Goal: Feedback & Contribution: Contribute content

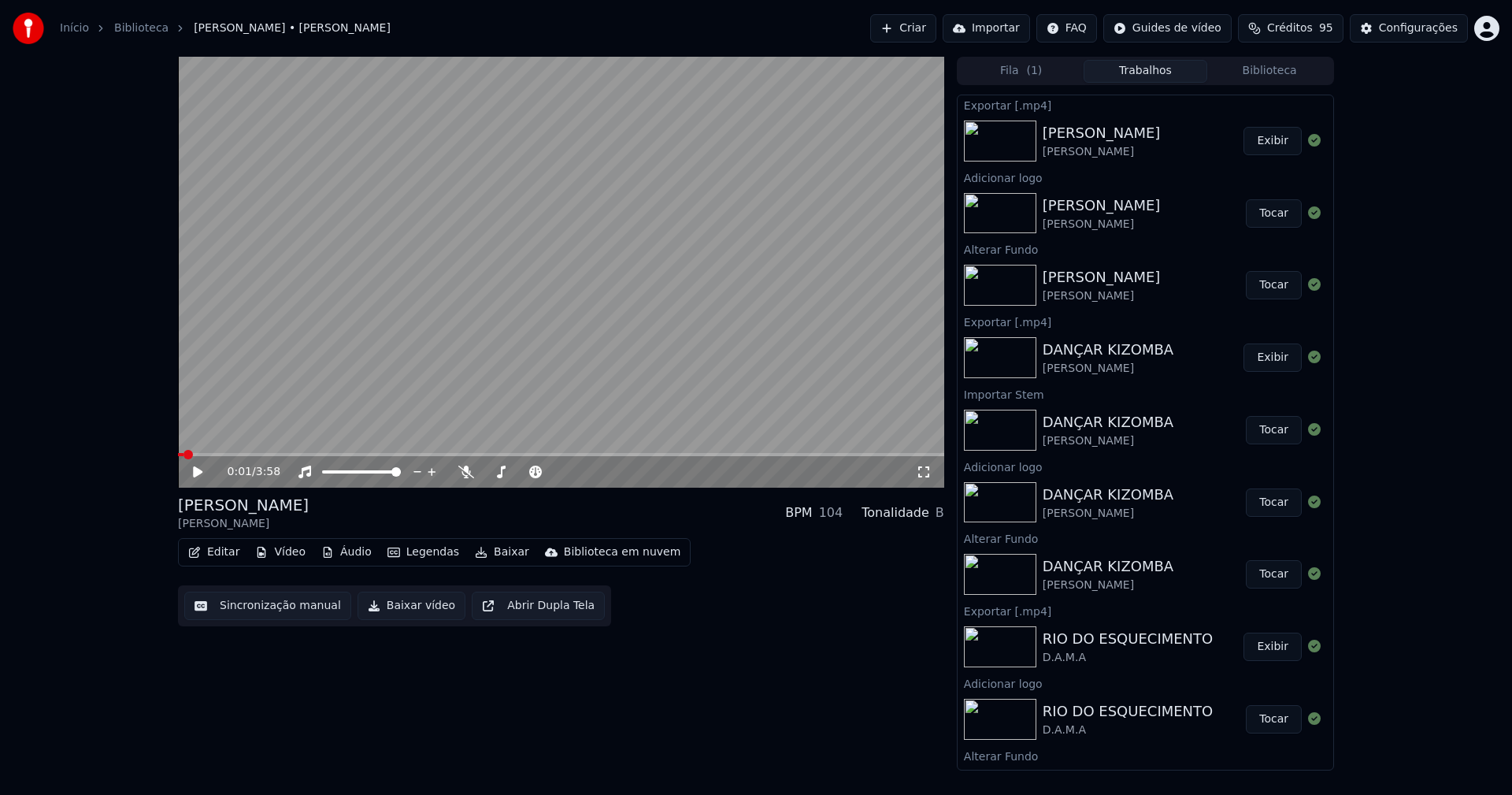
click at [1277, 72] on button "Biblioteca" at bounding box center [1270, 71] width 125 height 22
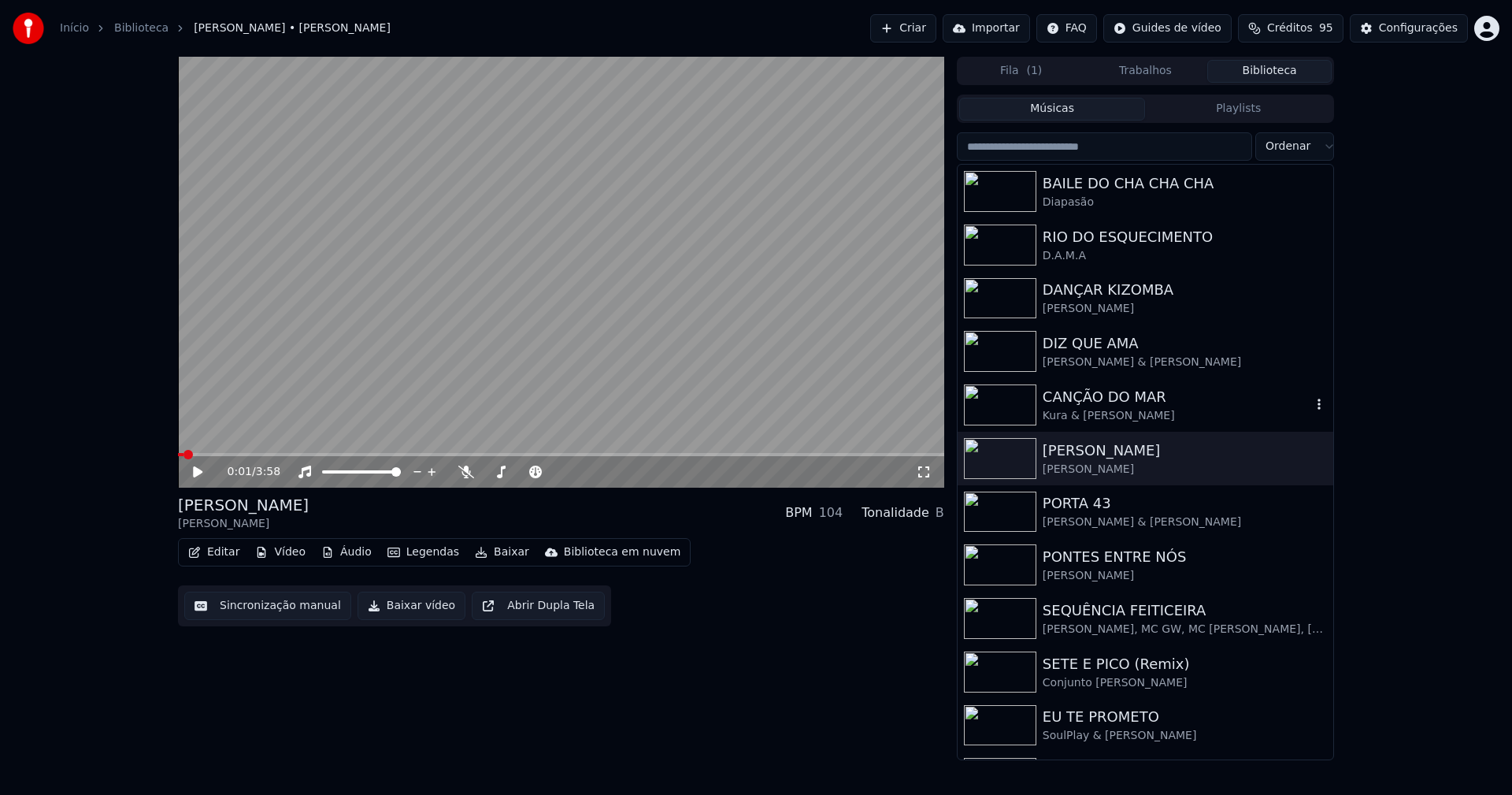
click at [1098, 405] on div "CANÇÃO DO MAR" at bounding box center [1177, 397] width 269 height 22
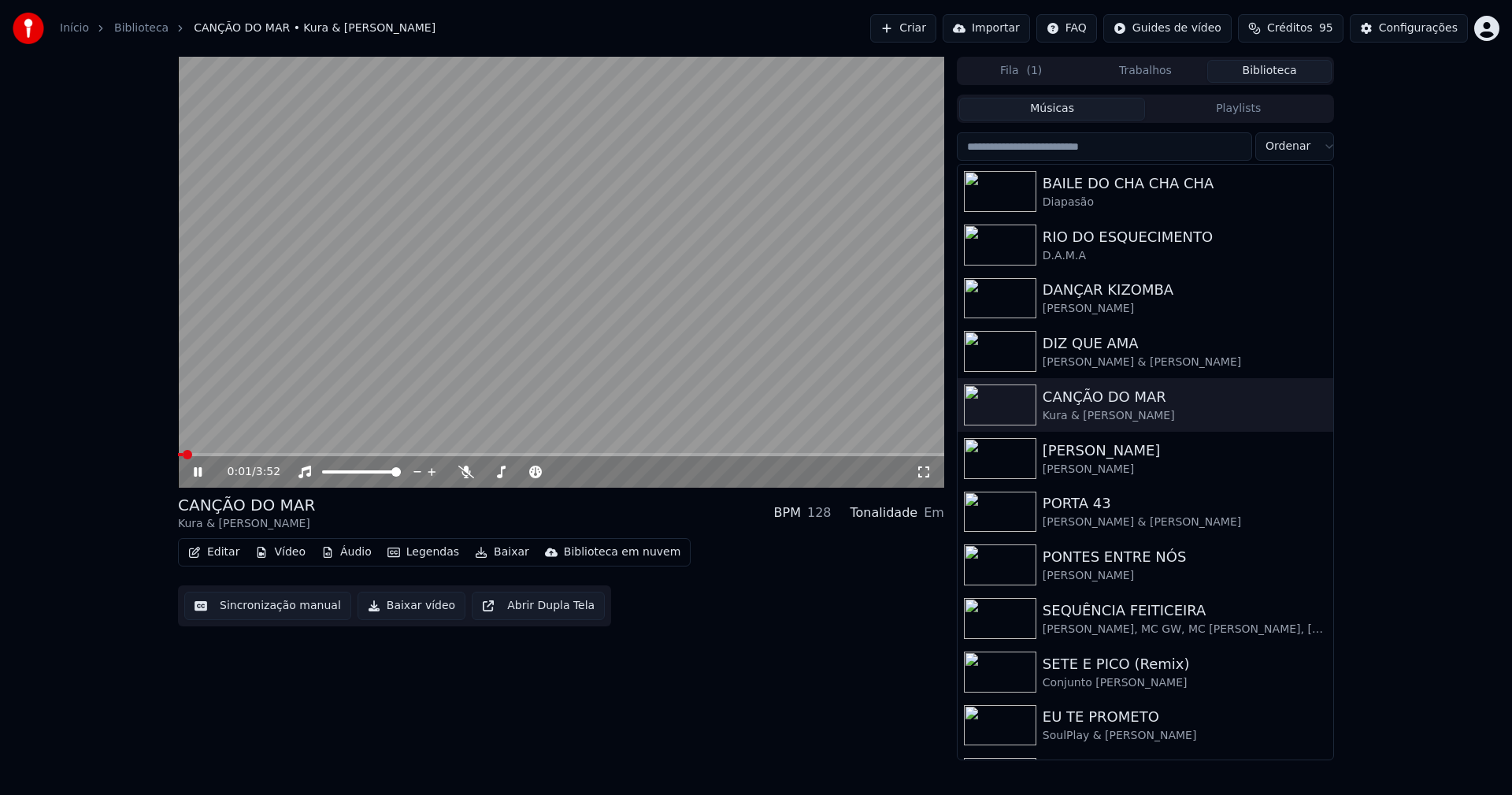
click at [202, 477] on icon at bounding box center [209, 471] width 37 height 12
click at [1428, 34] on div "Configurações" at bounding box center [1418, 28] width 79 height 16
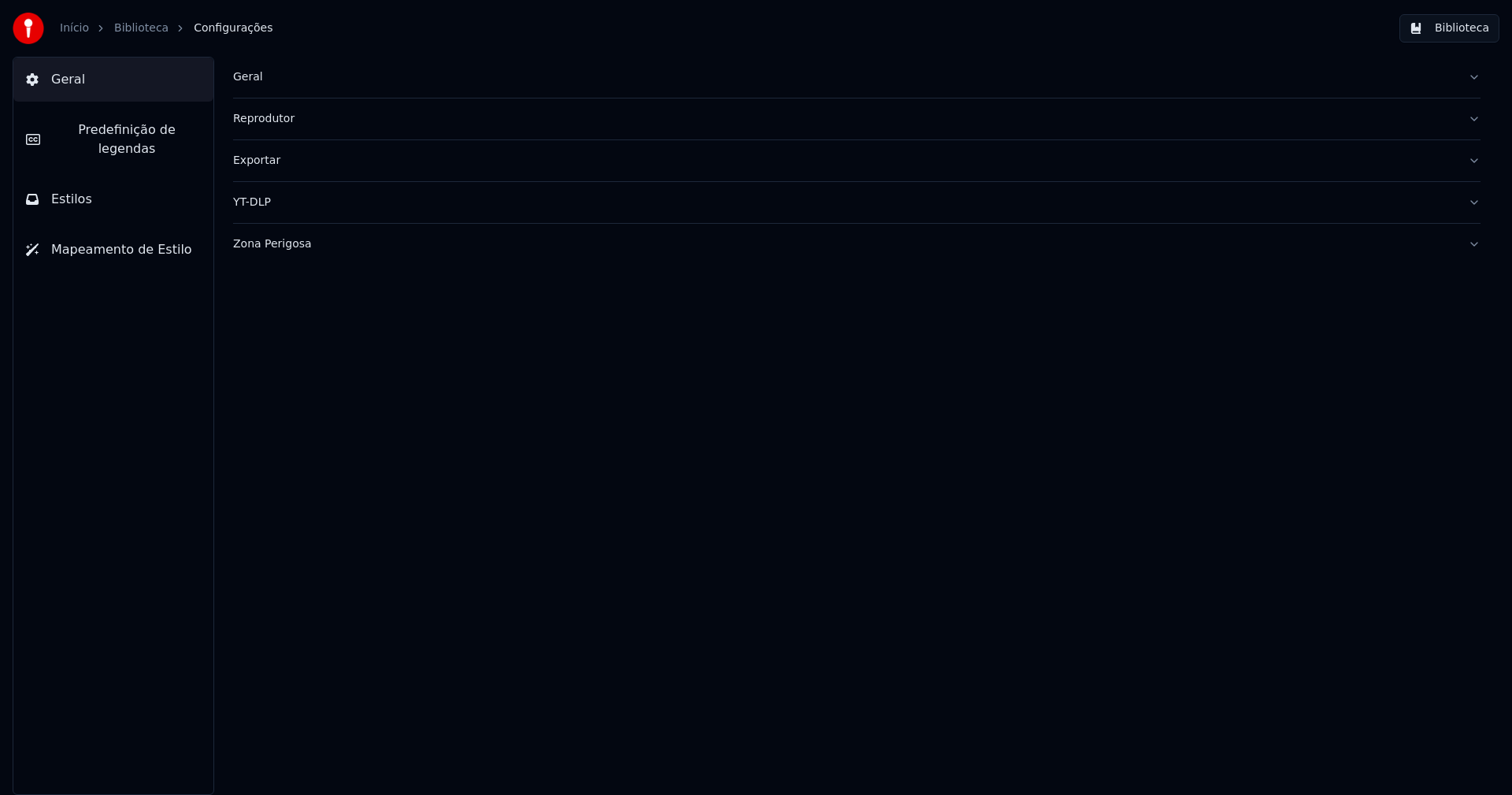
drag, startPoint x: 92, startPoint y: 185, endPoint x: 207, endPoint y: 198, distance: 115.7
click at [94, 185] on button "Estilos" at bounding box center [113, 199] width 200 height 44
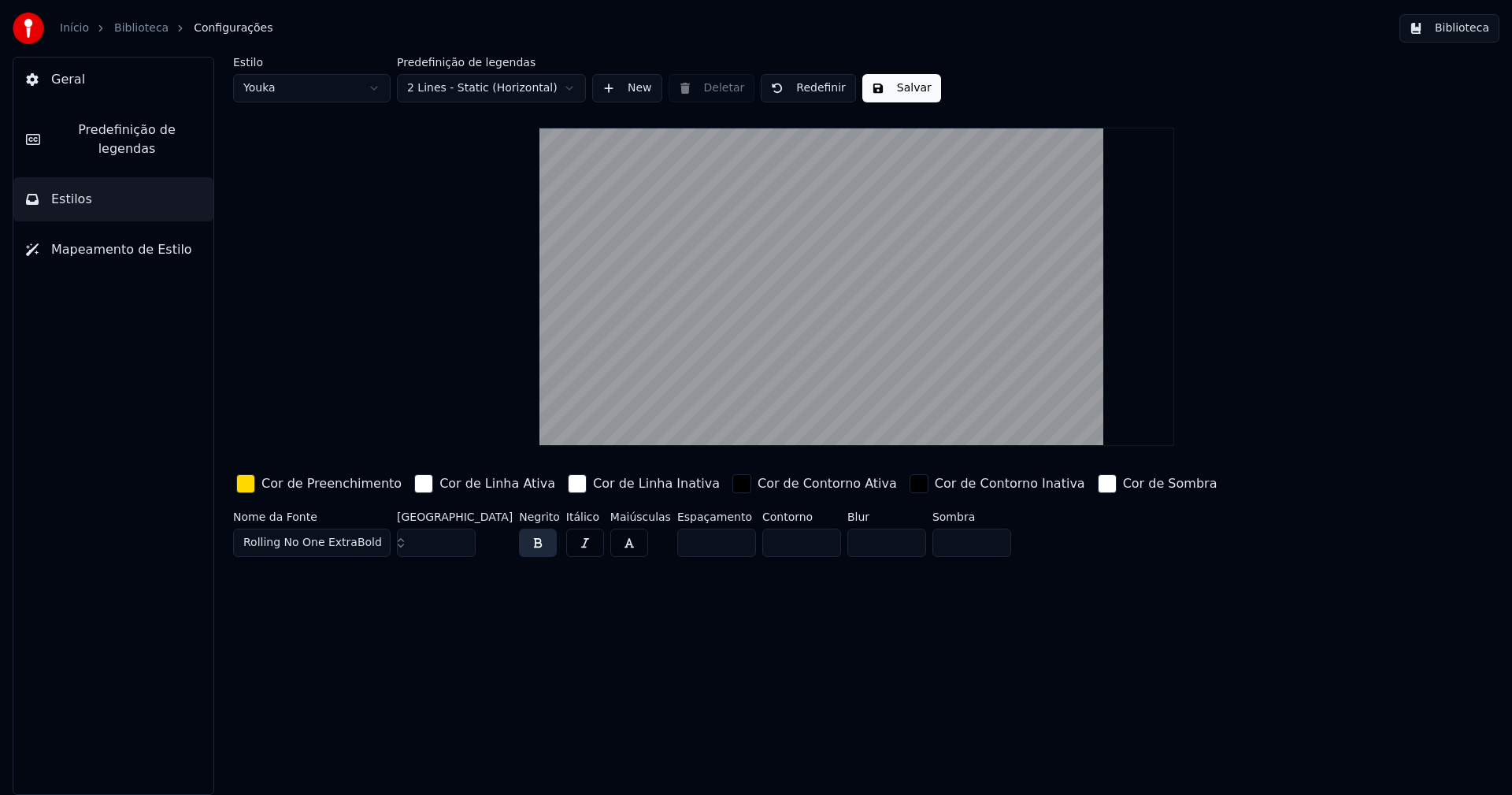
click at [246, 479] on div "button" at bounding box center [245, 484] width 19 height 19
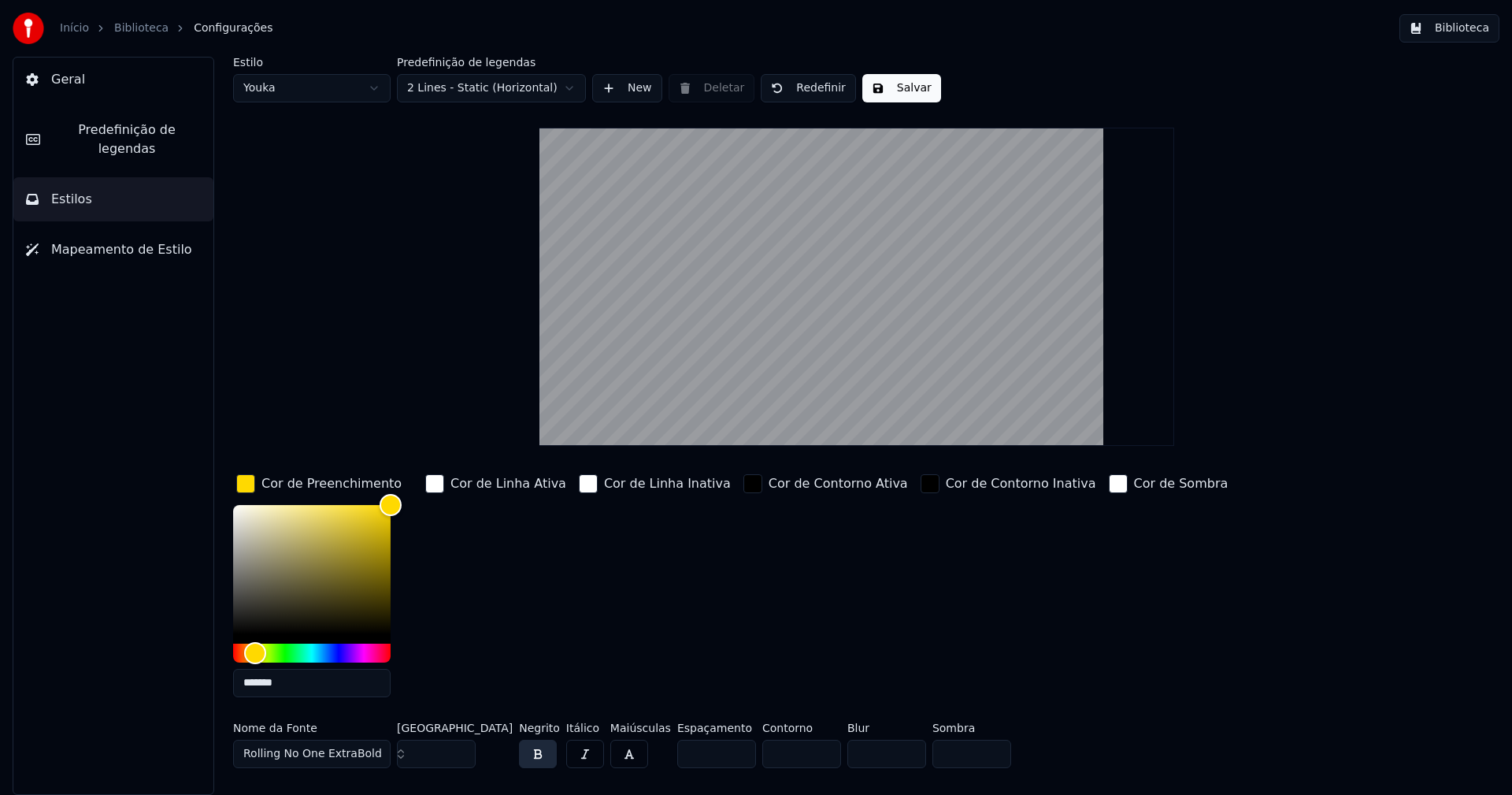
click at [298, 684] on input "*******" at bounding box center [311, 683] width 157 height 28
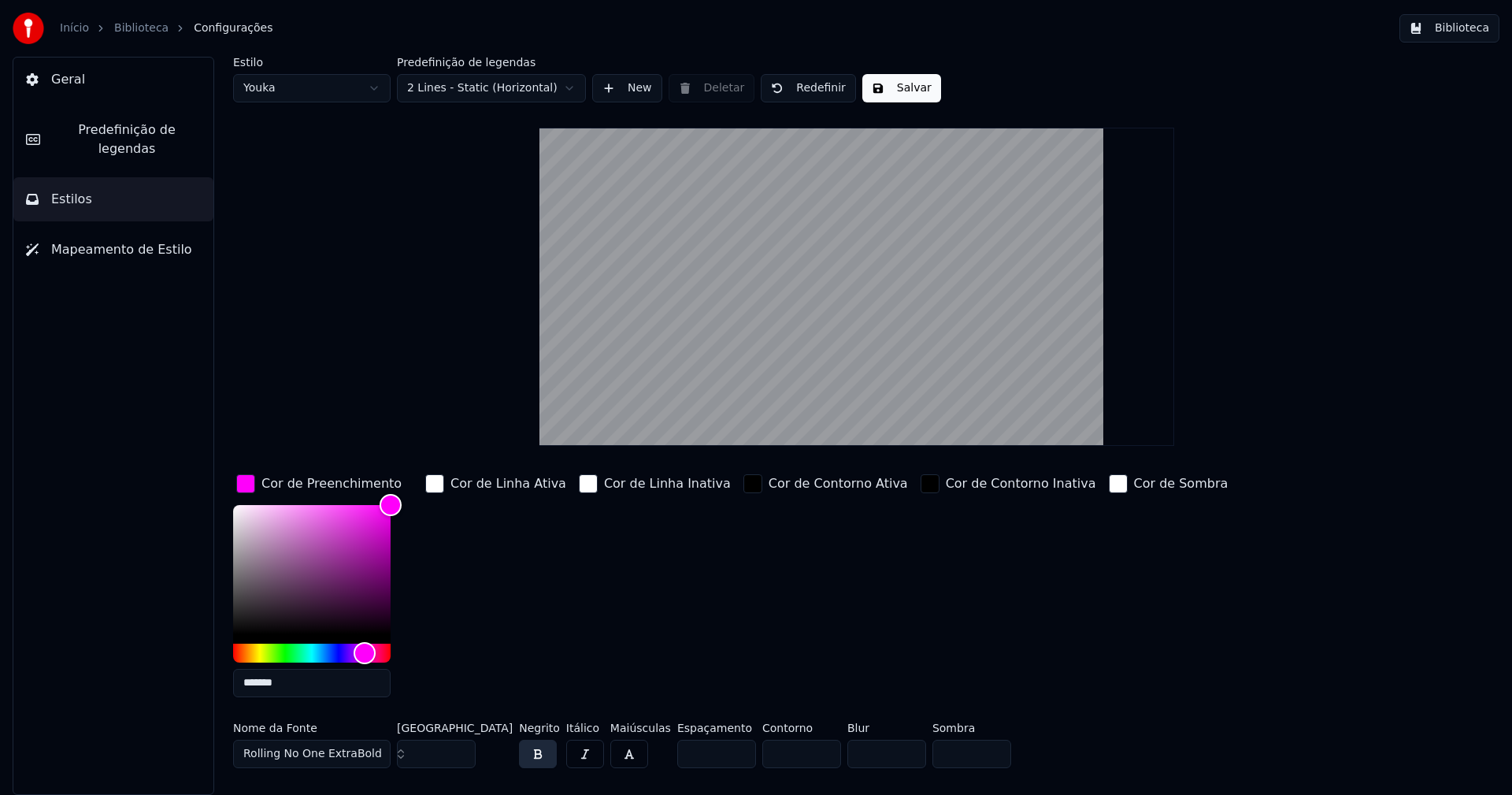
type input "*******"
click at [248, 484] on div "button" at bounding box center [245, 484] width 19 height 19
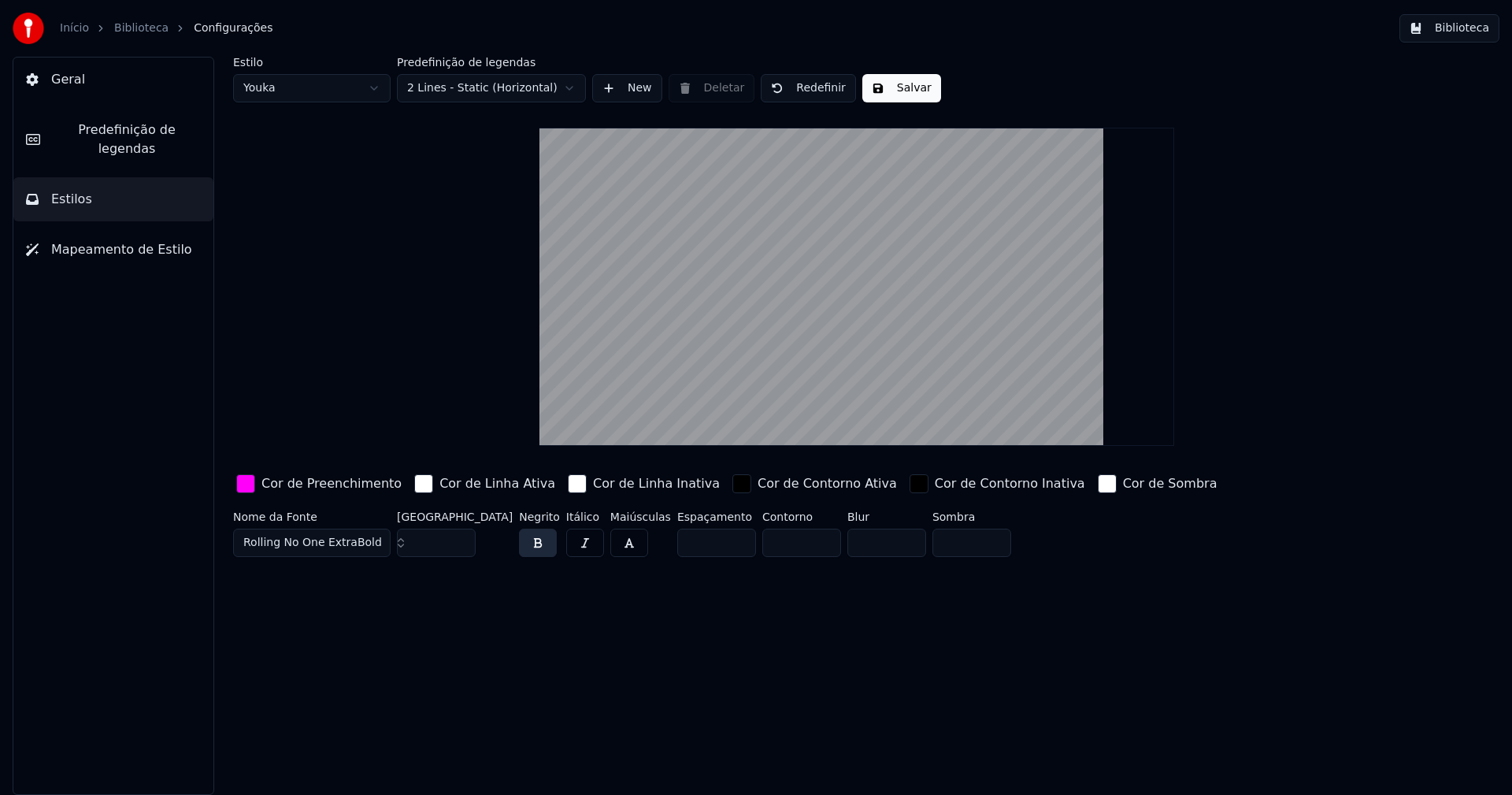
click at [878, 98] on button "Salvar" at bounding box center [901, 88] width 79 height 28
click at [1465, 32] on button "Biblioteca" at bounding box center [1450, 28] width 100 height 28
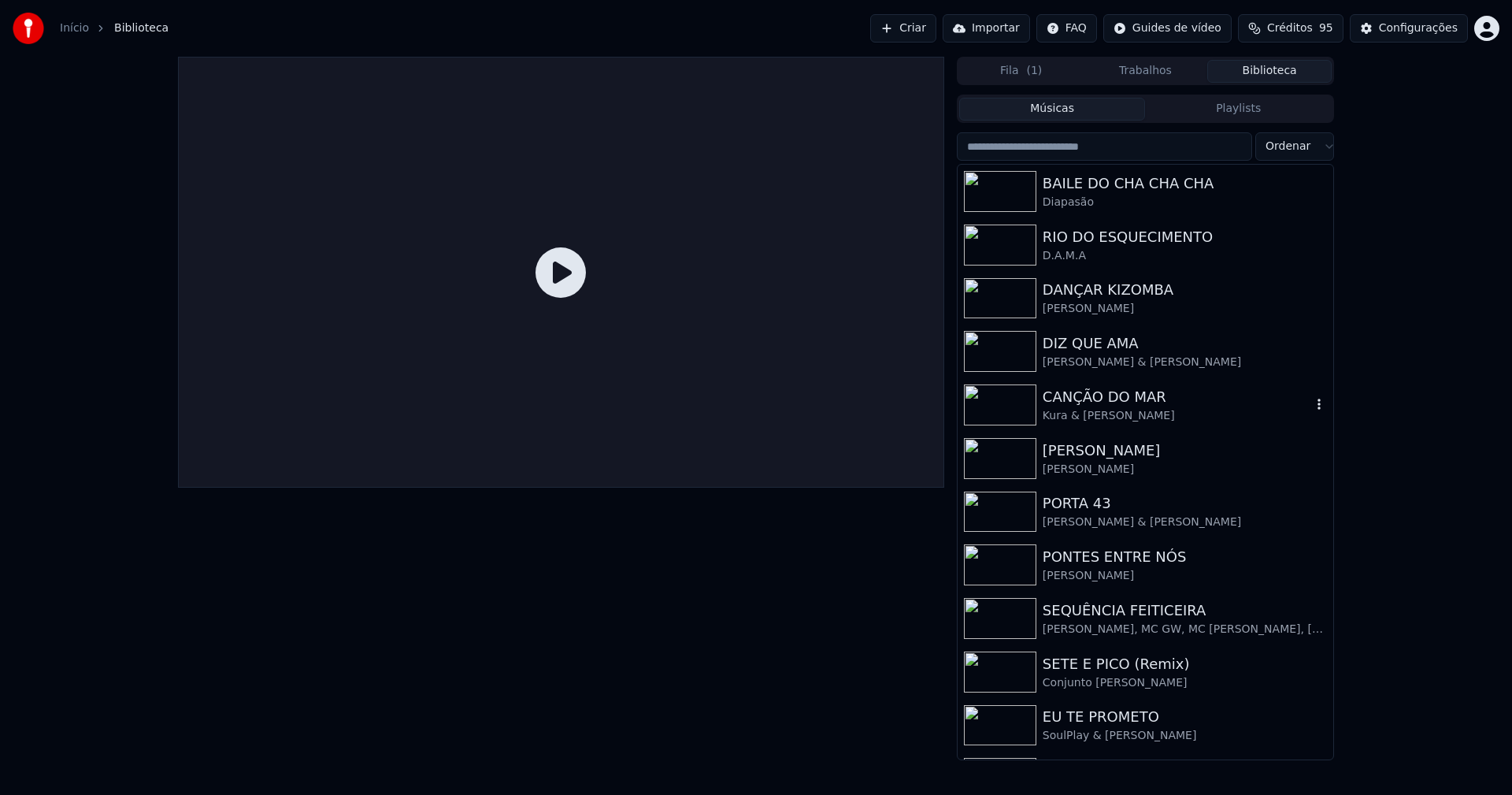
click at [1103, 398] on div "CANÇÃO DO MAR" at bounding box center [1177, 397] width 269 height 22
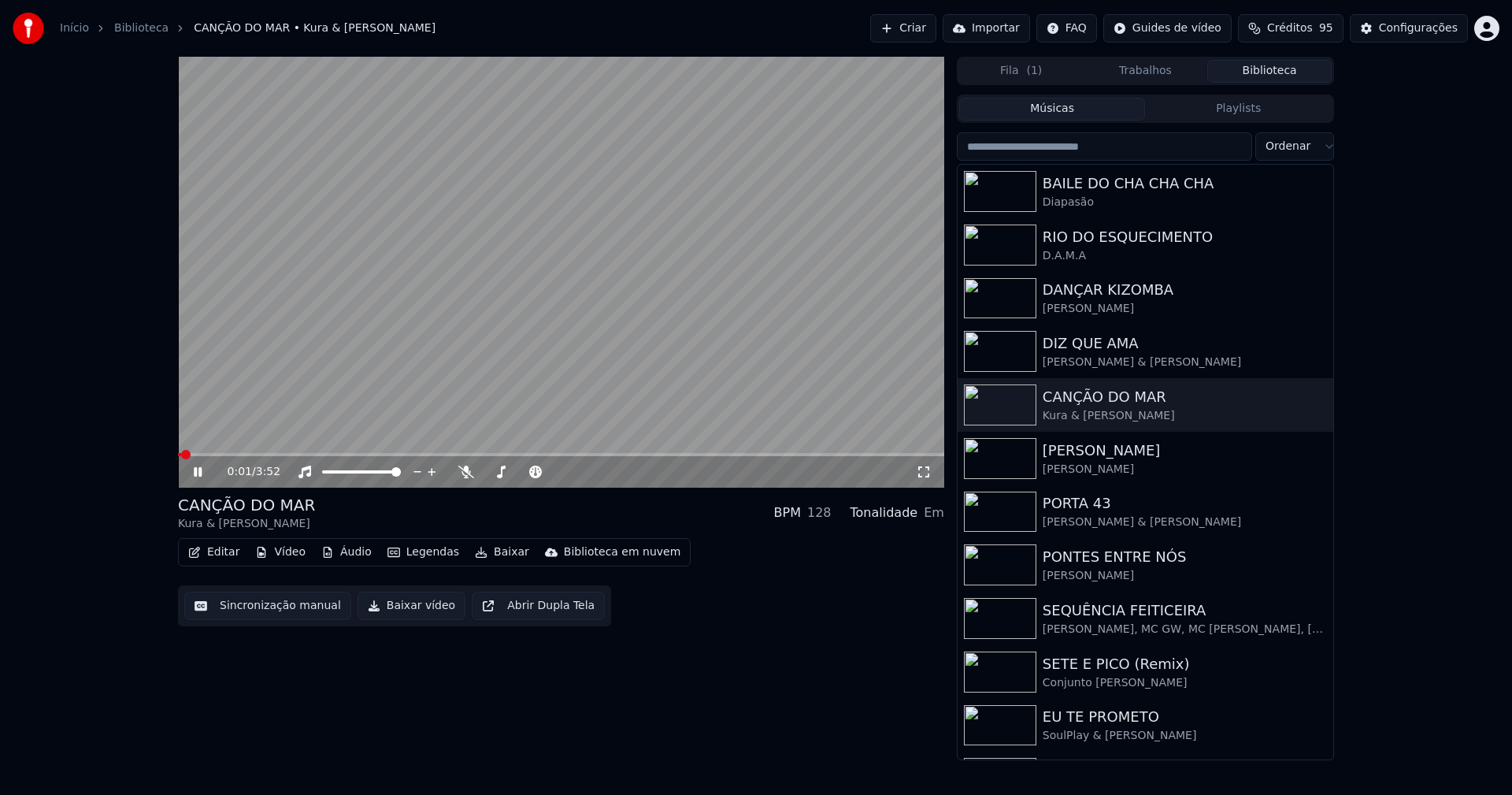
click at [285, 556] on button "Vídeo" at bounding box center [280, 552] width 63 height 22
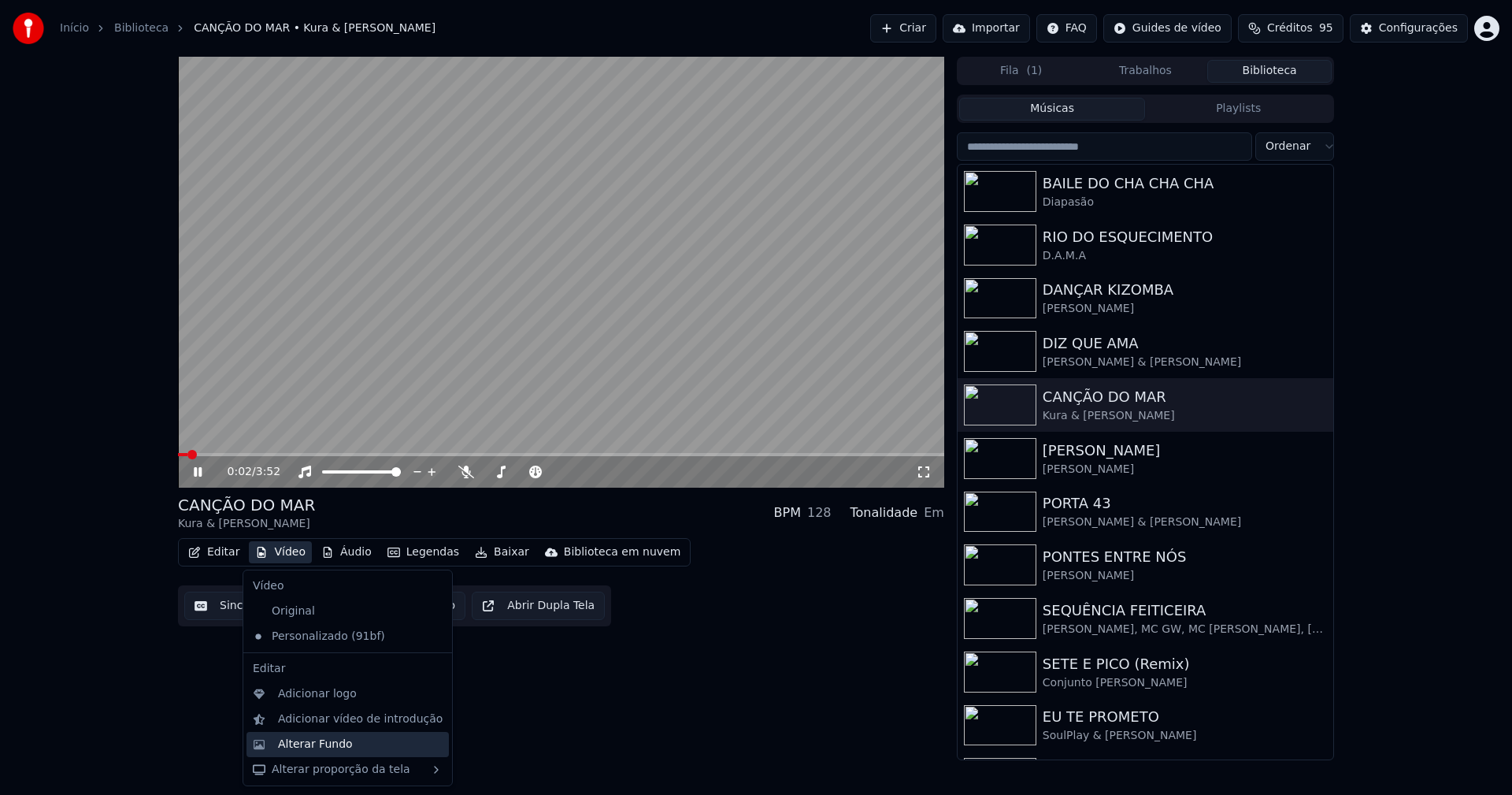
click at [310, 753] on div "Alterar Fundo" at bounding box center [347, 744] width 202 height 25
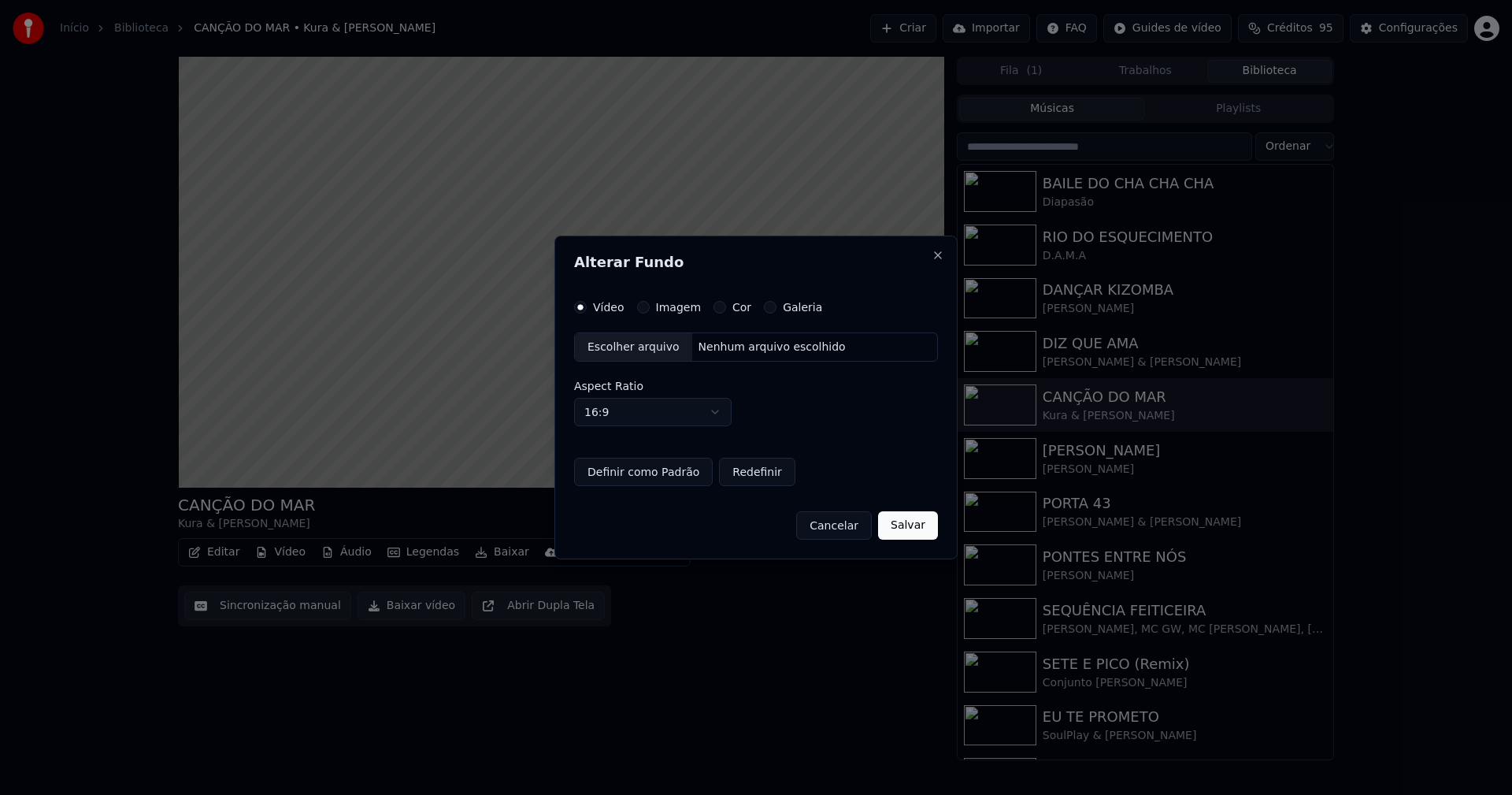
click at [643, 311] on button "Imagem" at bounding box center [643, 306] width 12 height 12
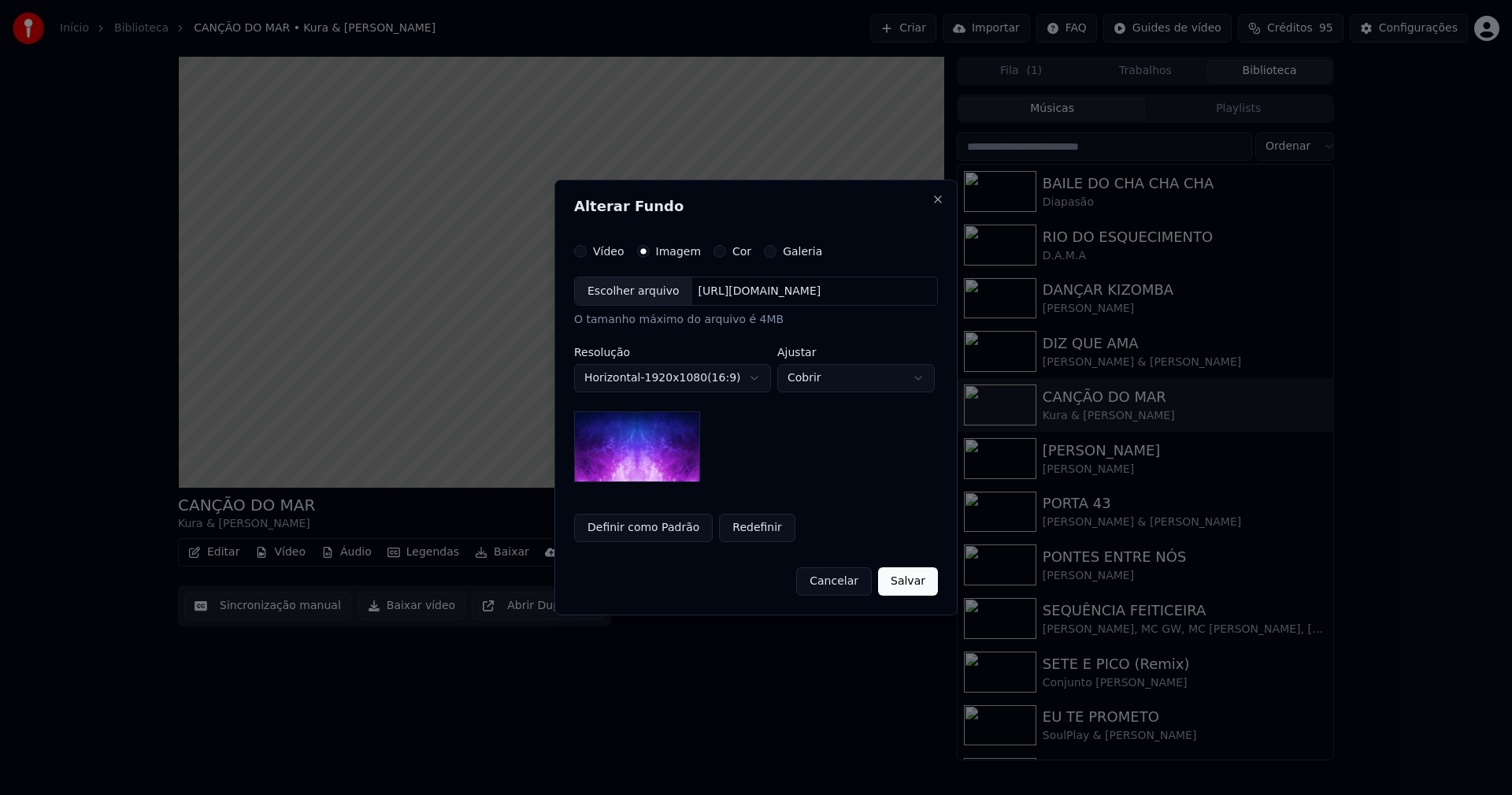
click at [623, 293] on div "Escolher arquivo" at bounding box center [633, 291] width 117 height 28
click at [640, 529] on button "Definir como Padrão" at bounding box center [643, 528] width 139 height 28
click at [915, 580] on button "Salvar" at bounding box center [908, 581] width 60 height 28
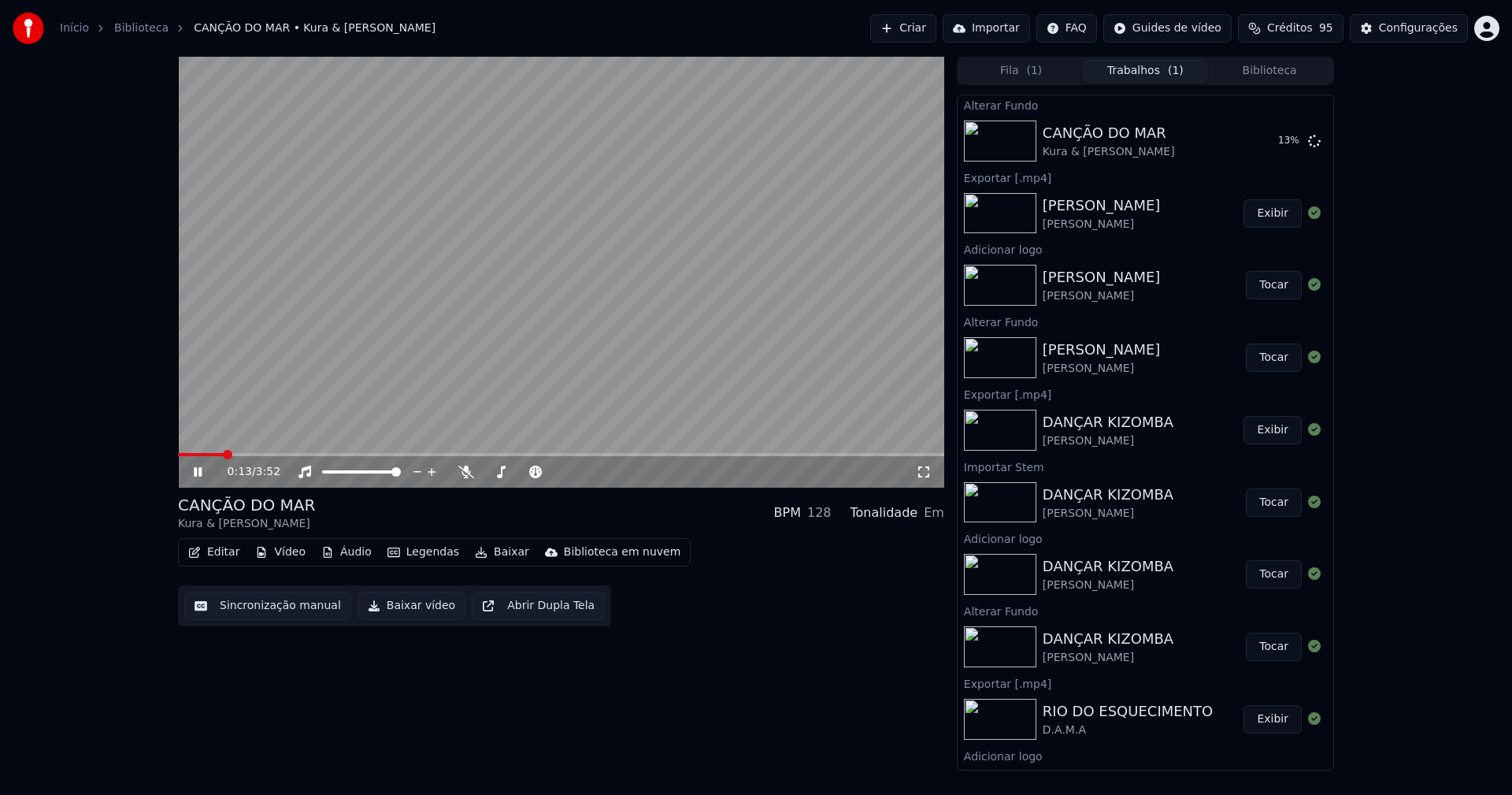
click at [926, 472] on icon at bounding box center [924, 471] width 16 height 12
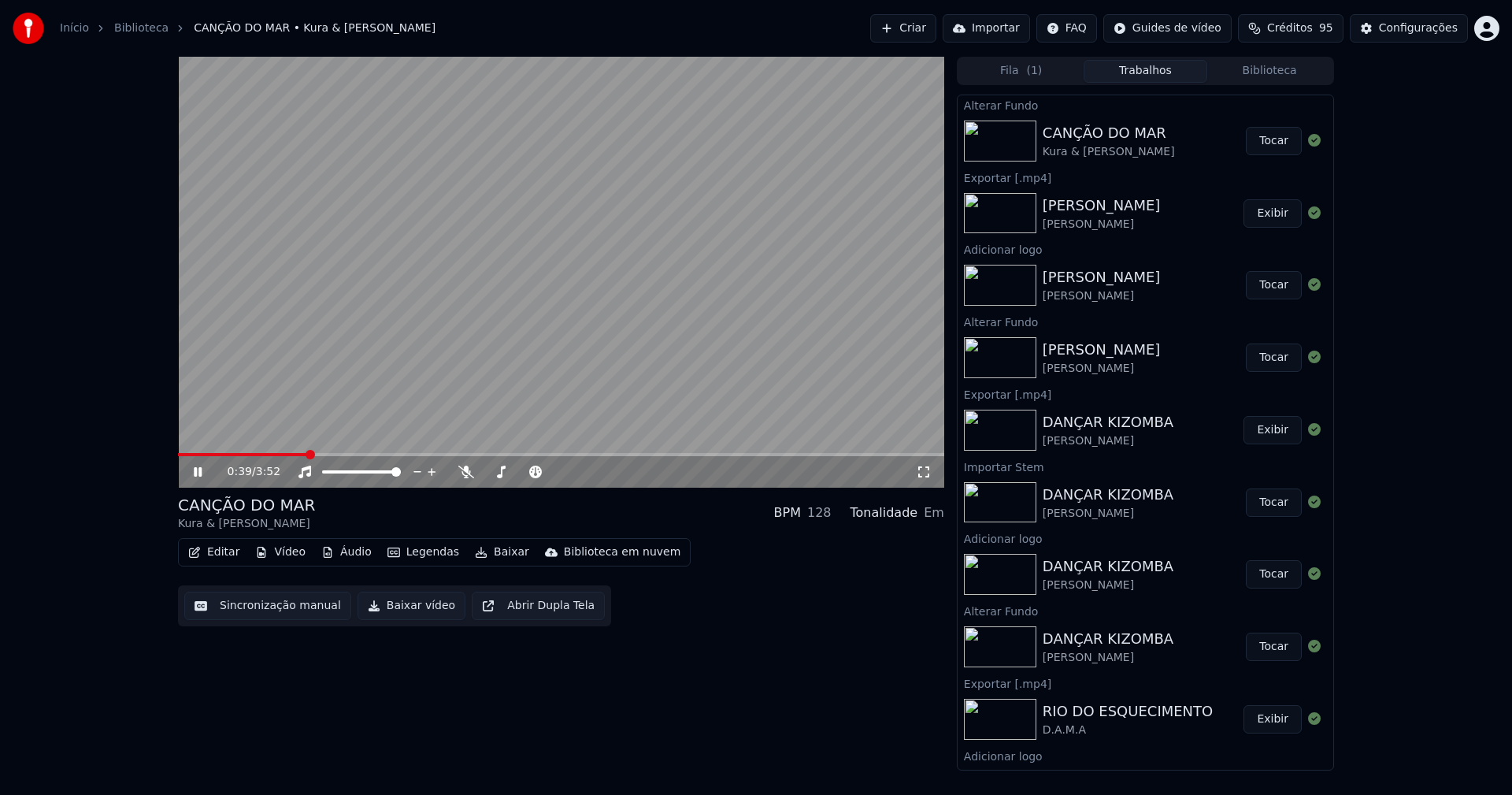
click at [1272, 137] on button "Tocar" at bounding box center [1273, 141] width 56 height 28
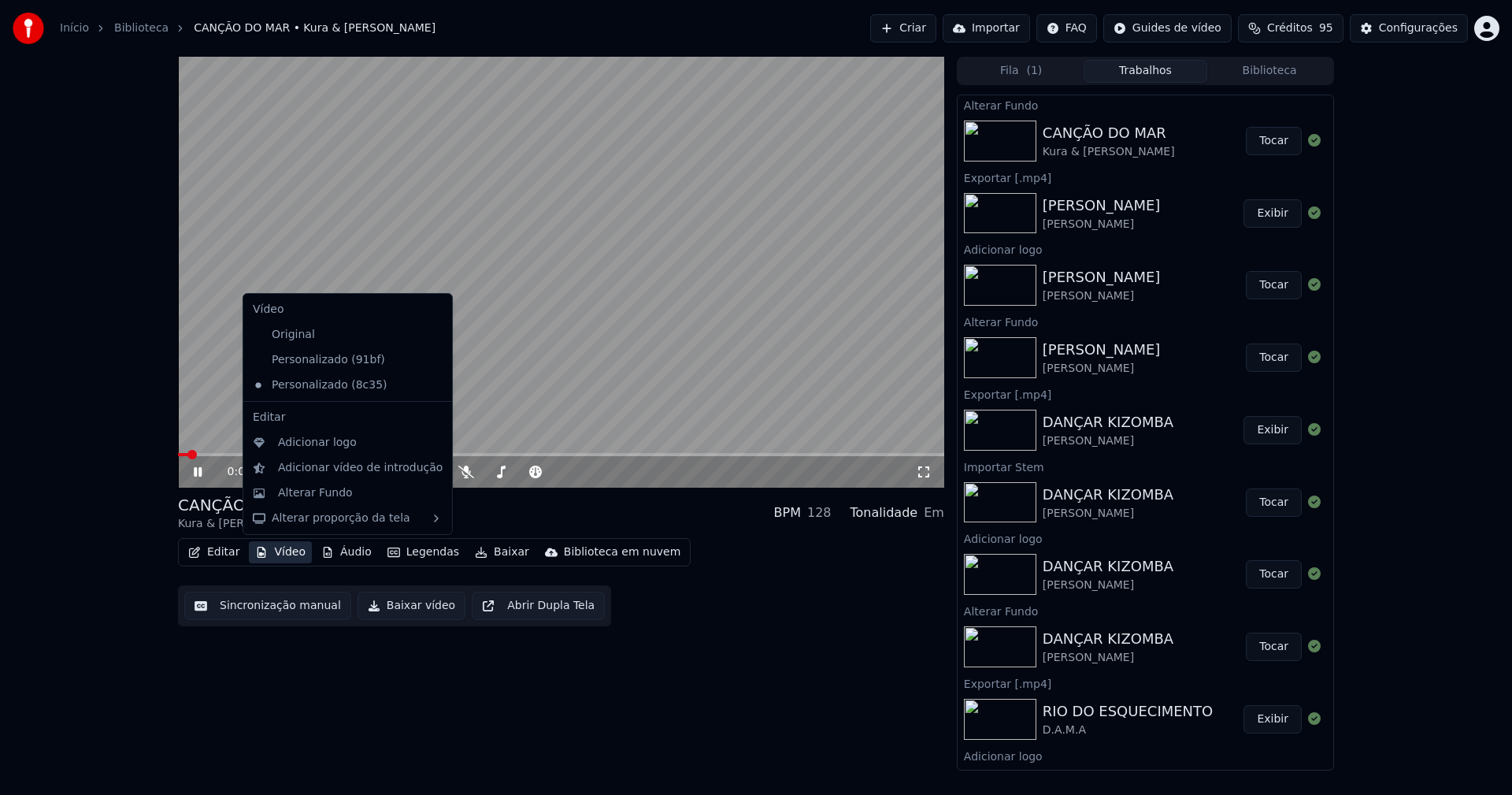
click at [292, 552] on button "Vídeo" at bounding box center [280, 552] width 63 height 22
click at [295, 442] on div "Adicionar logo" at bounding box center [317, 442] width 79 height 16
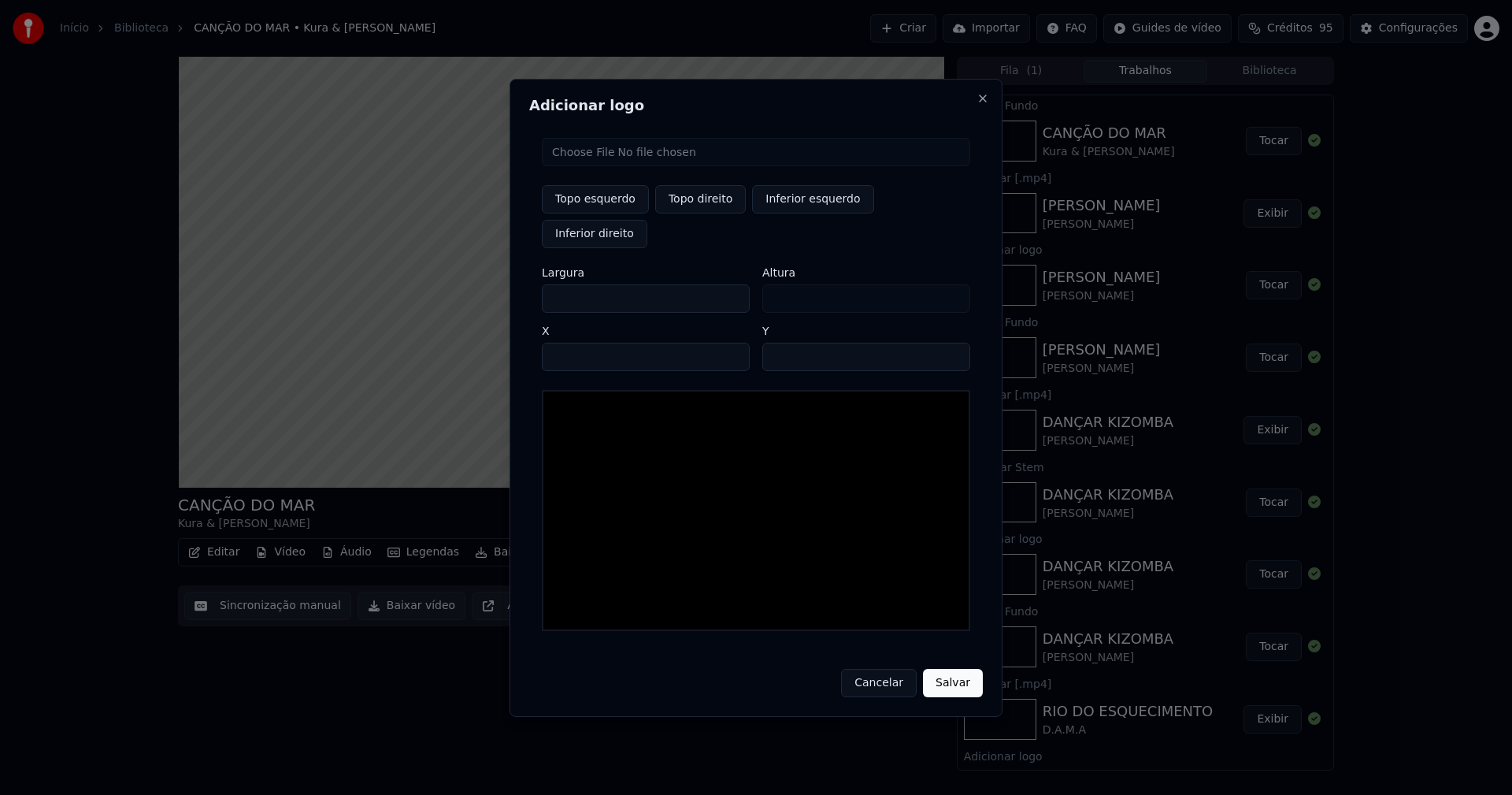
click at [593, 166] on input "file" at bounding box center [756, 152] width 429 height 28
type input "**********"
type input "***"
click at [703, 213] on button "Topo direito" at bounding box center [700, 199] width 91 height 28
type input "****"
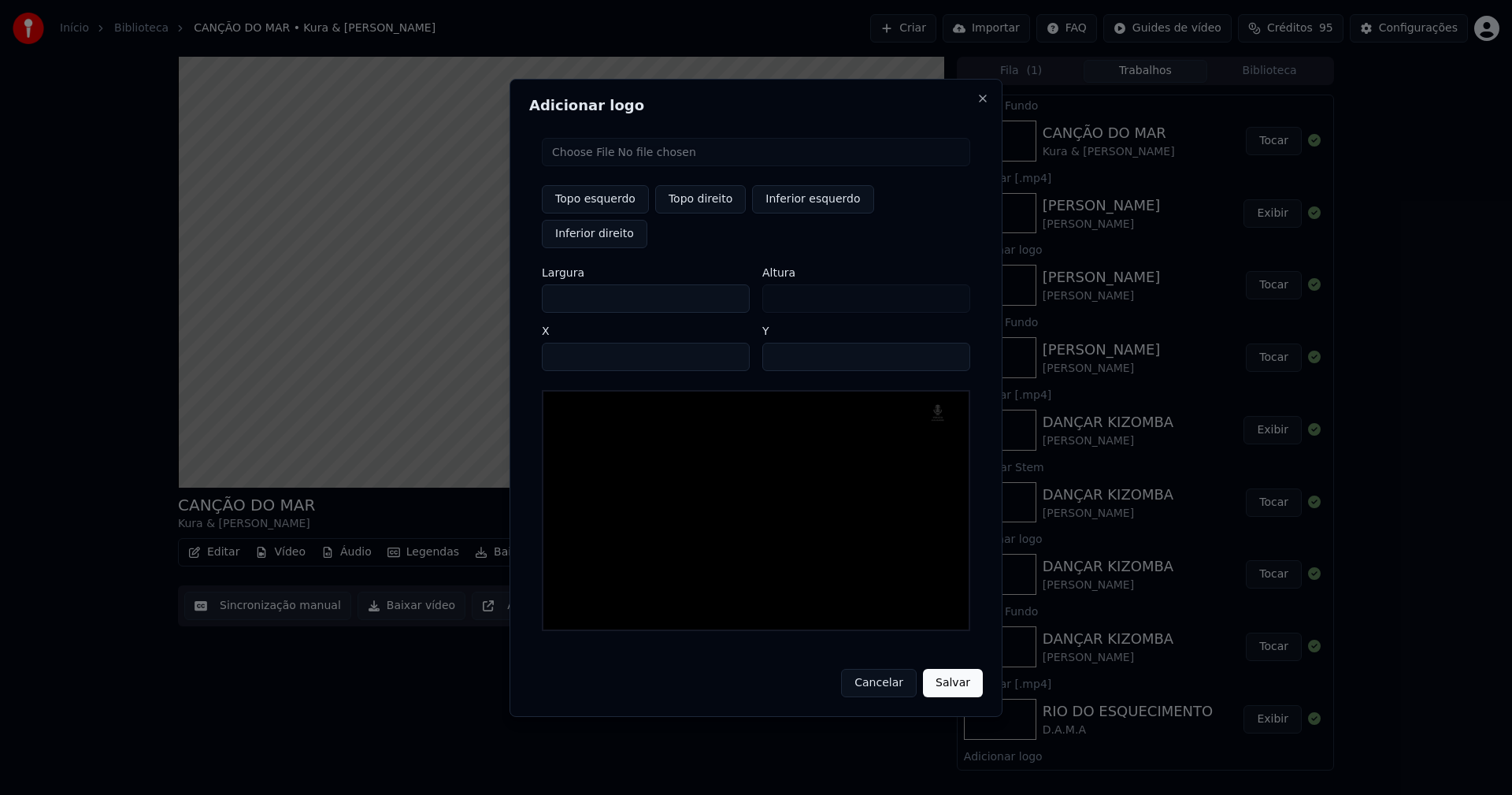
drag, startPoint x: 568, startPoint y: 282, endPoint x: 441, endPoint y: 281, distance: 127.0
click at [441, 281] on body "Início Biblioteca CANÇÃO DO MAR • Kura & Jessica Cipriano Criar Importar FAQ Gu…" at bounding box center [756, 397] width 1512 height 795
type input "**"
type input "***"
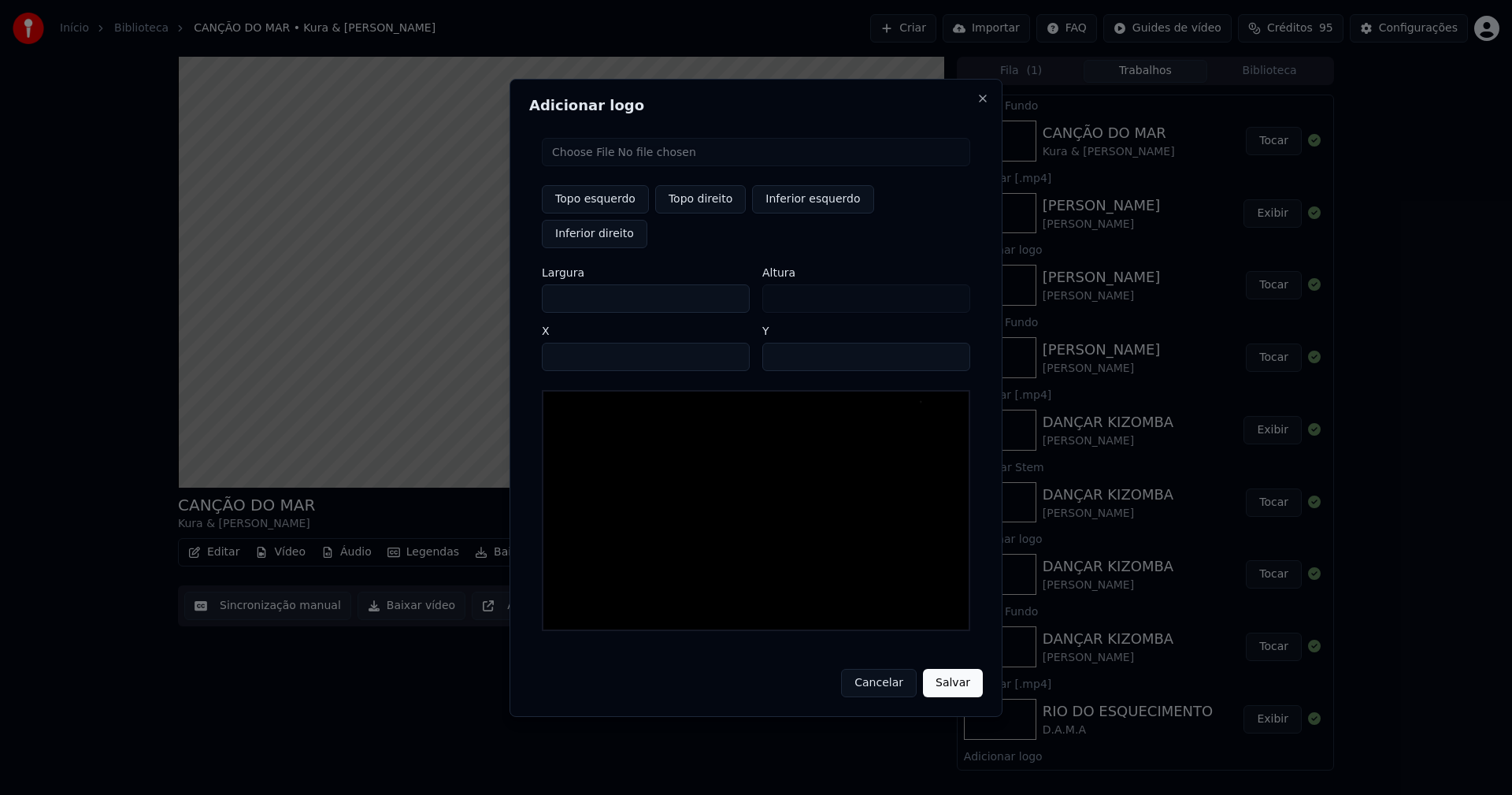
type input "***"
click at [573, 343] on input "****" at bounding box center [646, 357] width 208 height 28
type input "****"
click at [948, 343] on input "**" at bounding box center [866, 357] width 208 height 28
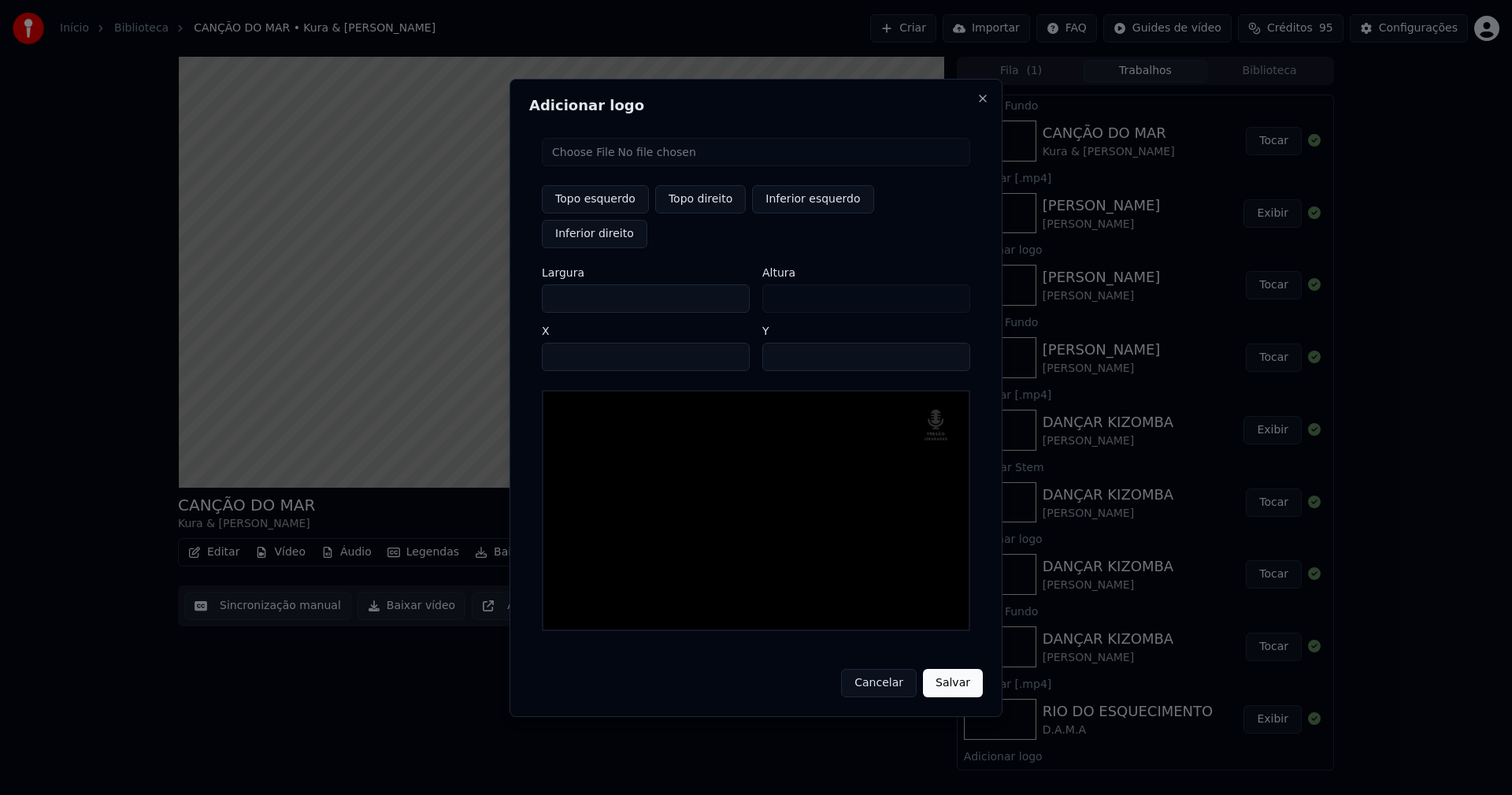
click at [949, 343] on input "**" at bounding box center [866, 357] width 208 height 28
click at [950, 347] on input "**" at bounding box center [866, 357] width 208 height 28
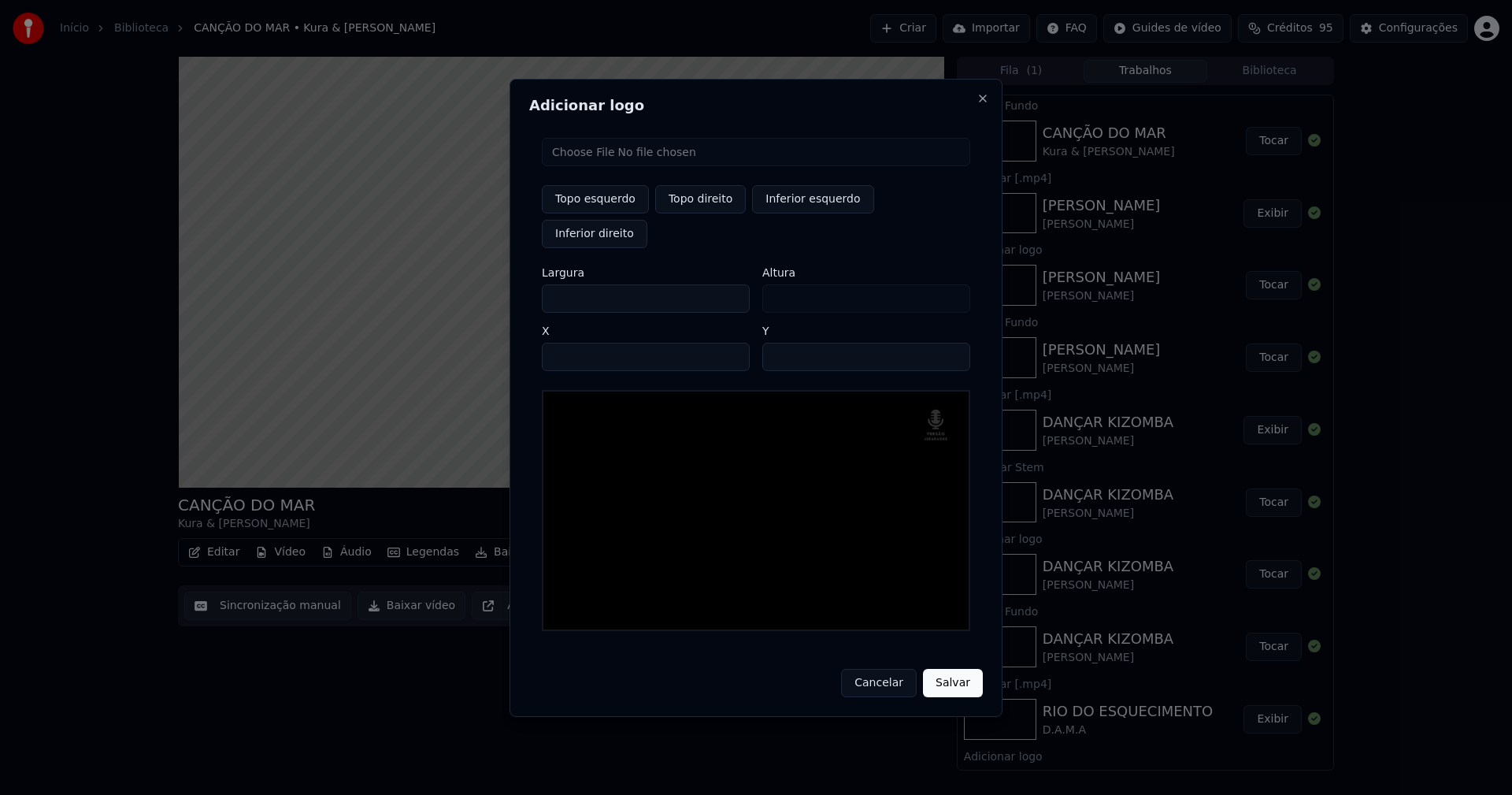
type input "**"
click at [949, 343] on input "**" at bounding box center [866, 357] width 208 height 28
click at [948, 668] on button "Salvar" at bounding box center [953, 683] width 60 height 28
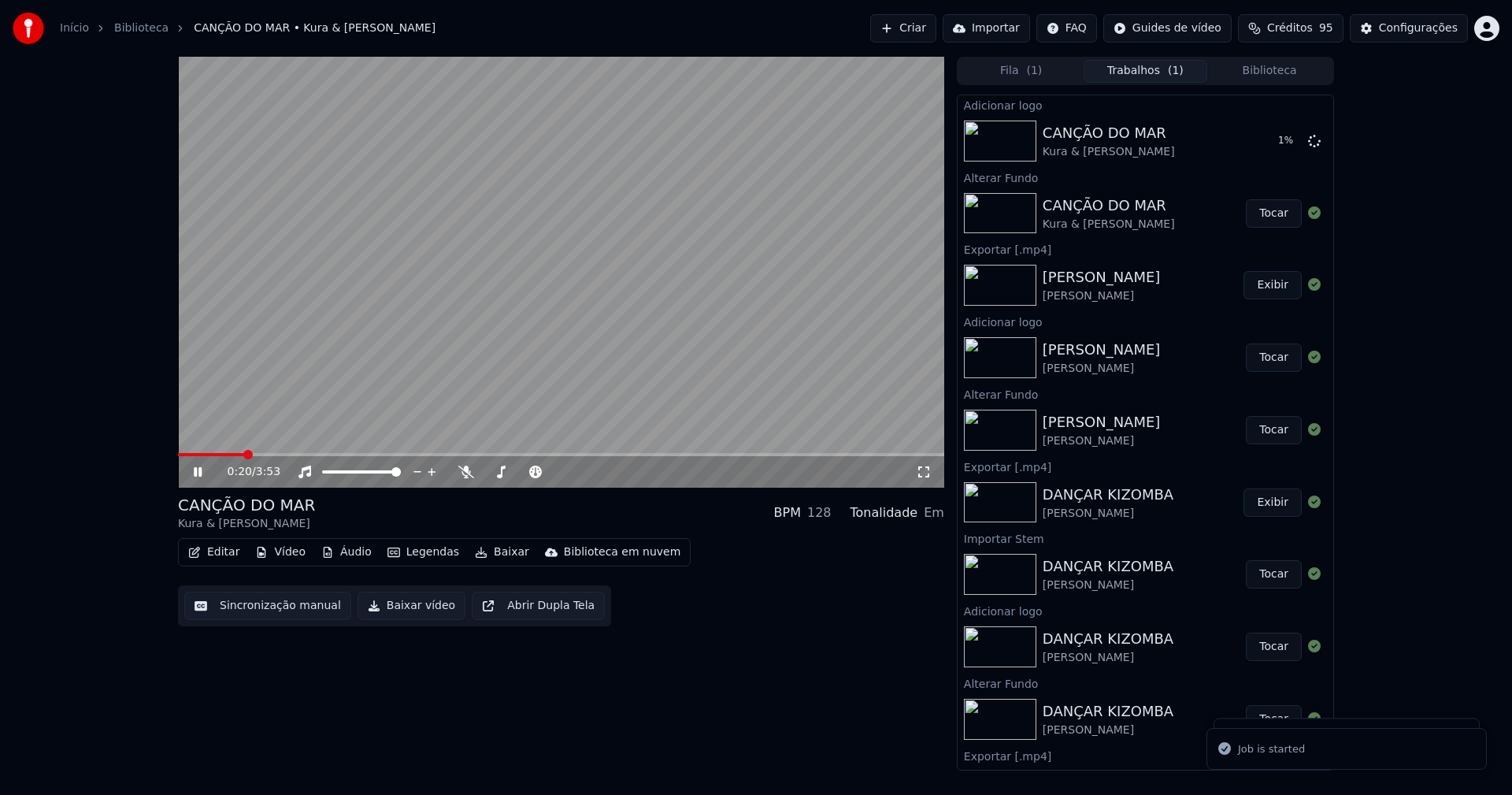
click at [925, 473] on icon at bounding box center [924, 471] width 16 height 12
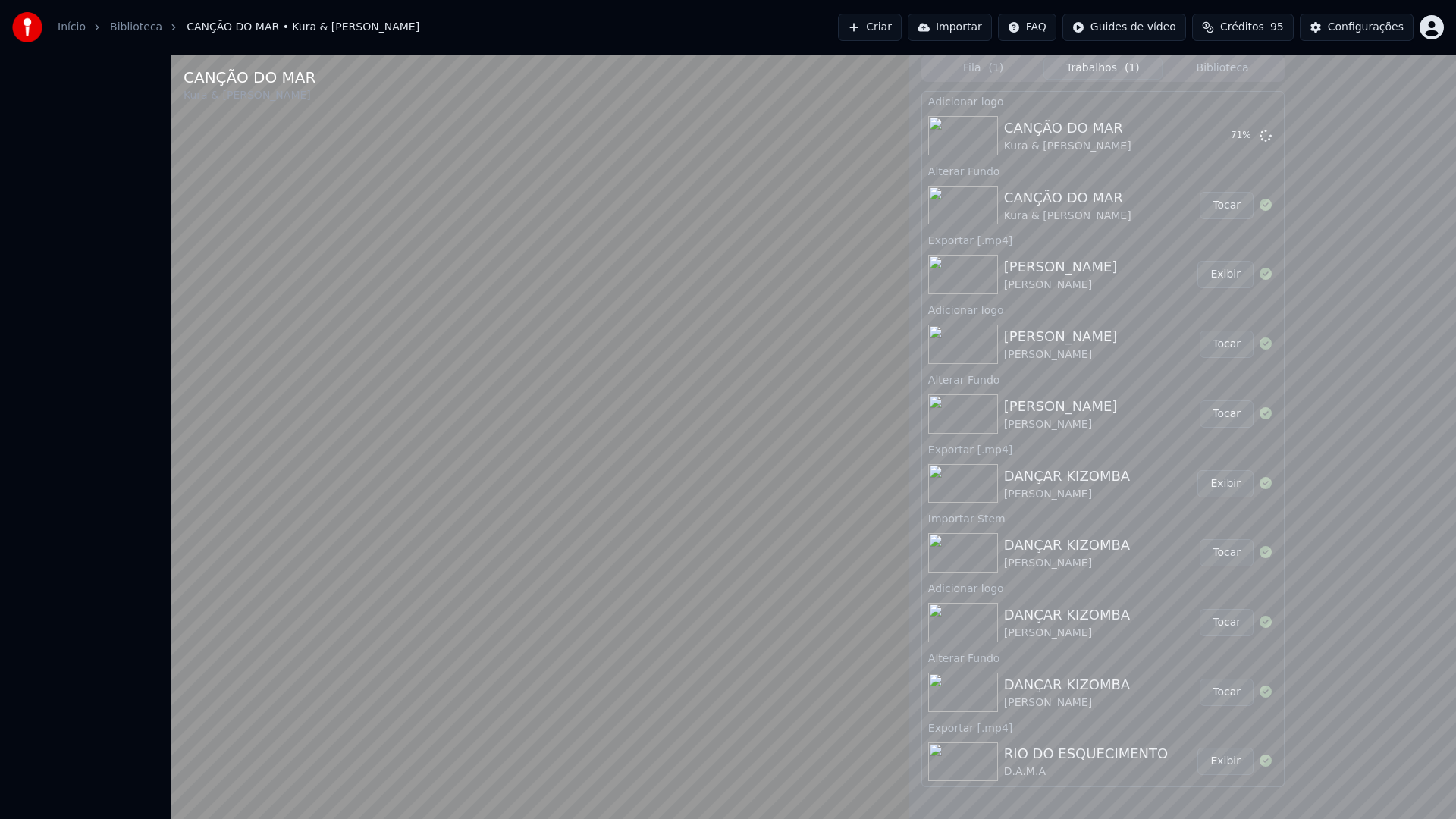
drag, startPoint x: 1438, startPoint y: 803, endPoint x: 1049, endPoint y: 540, distance: 469.6
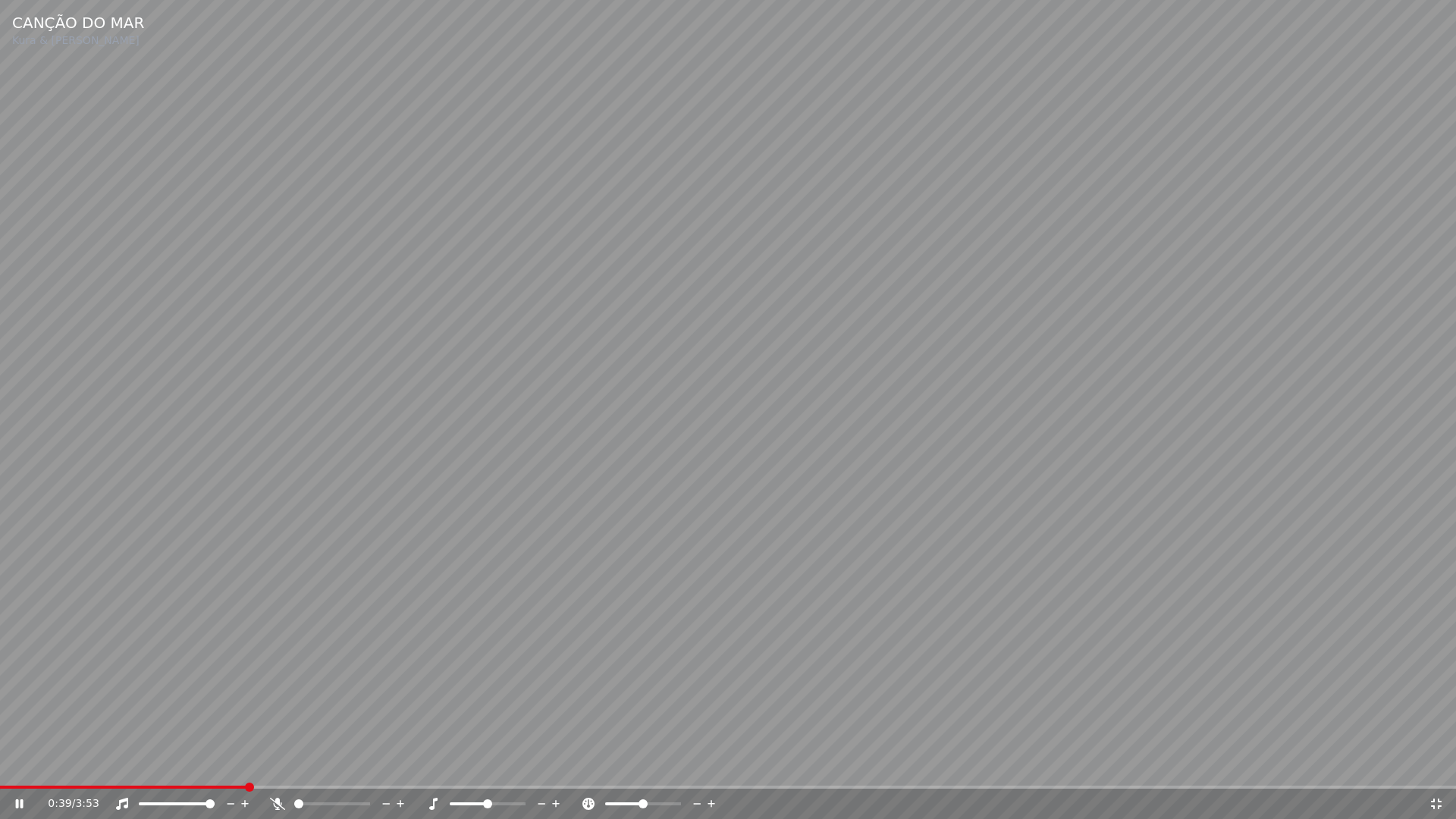
click at [1438, 765] on icon at bounding box center [1436, 803] width 15 height 12
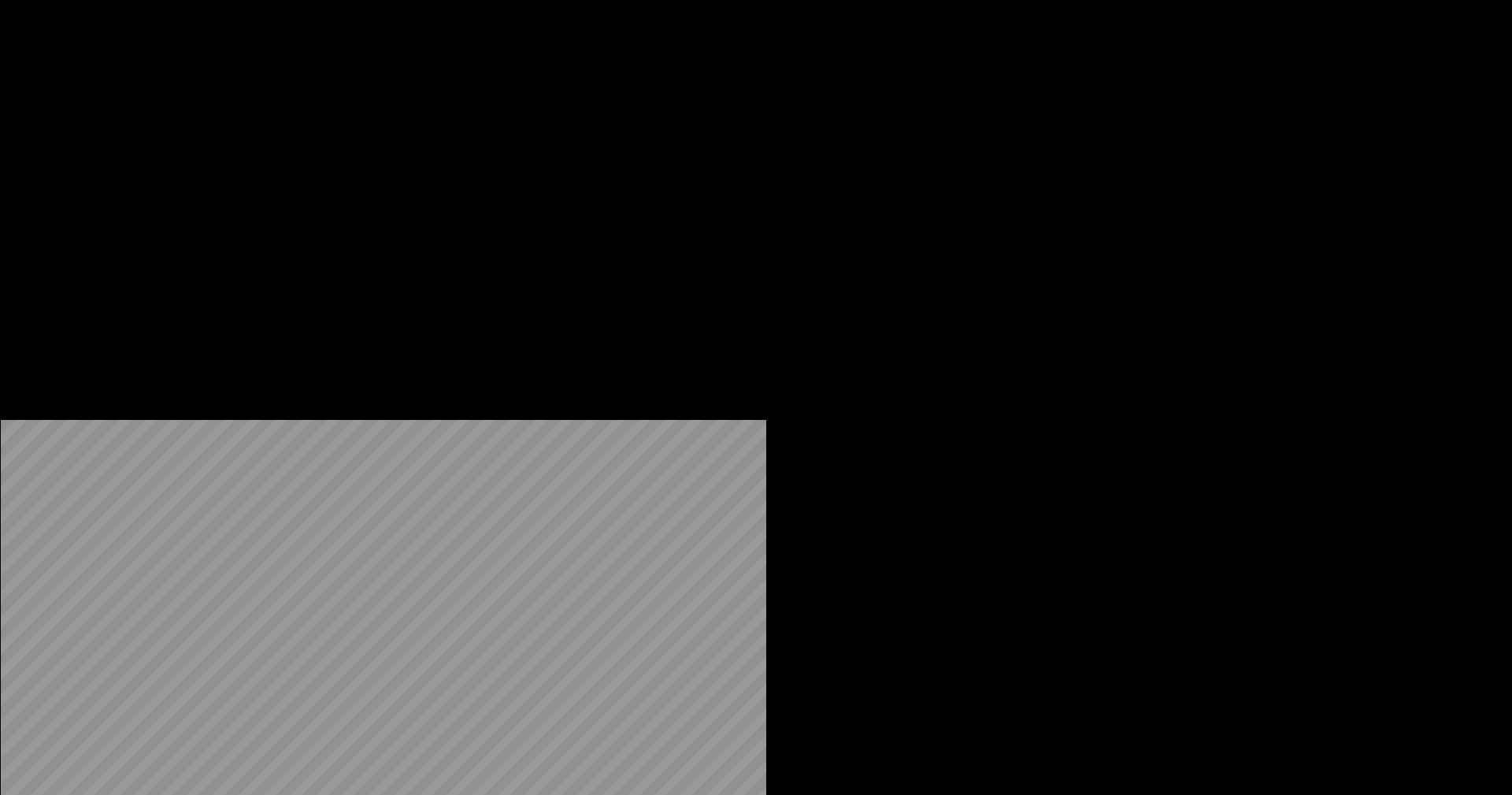
click at [212, 132] on button "Editar" at bounding box center [214, 121] width 64 height 22
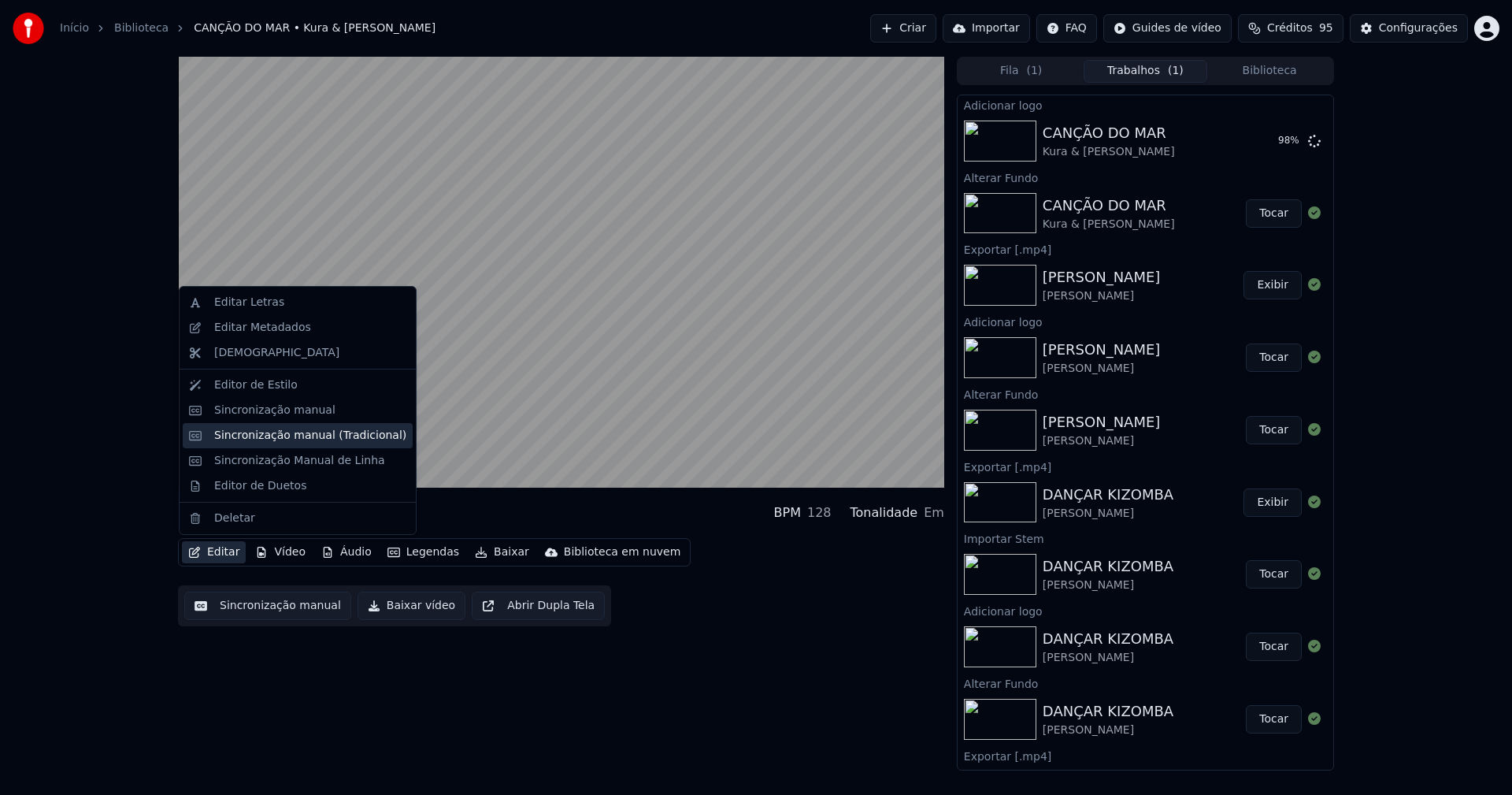
click at [296, 441] on div "Sincronização manual (Tradicional)" at bounding box center [310, 435] width 192 height 16
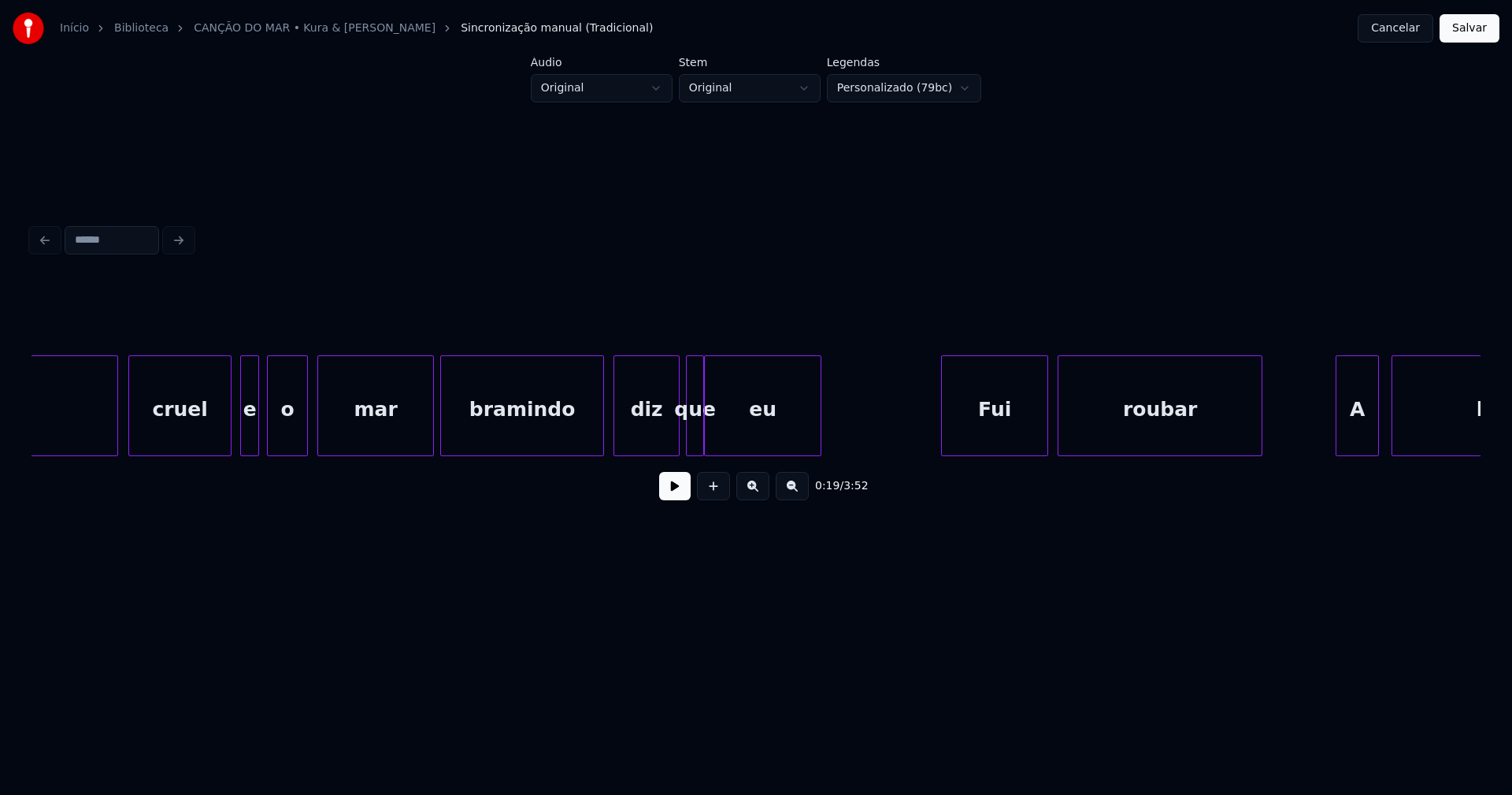
scroll to position [0, 4688]
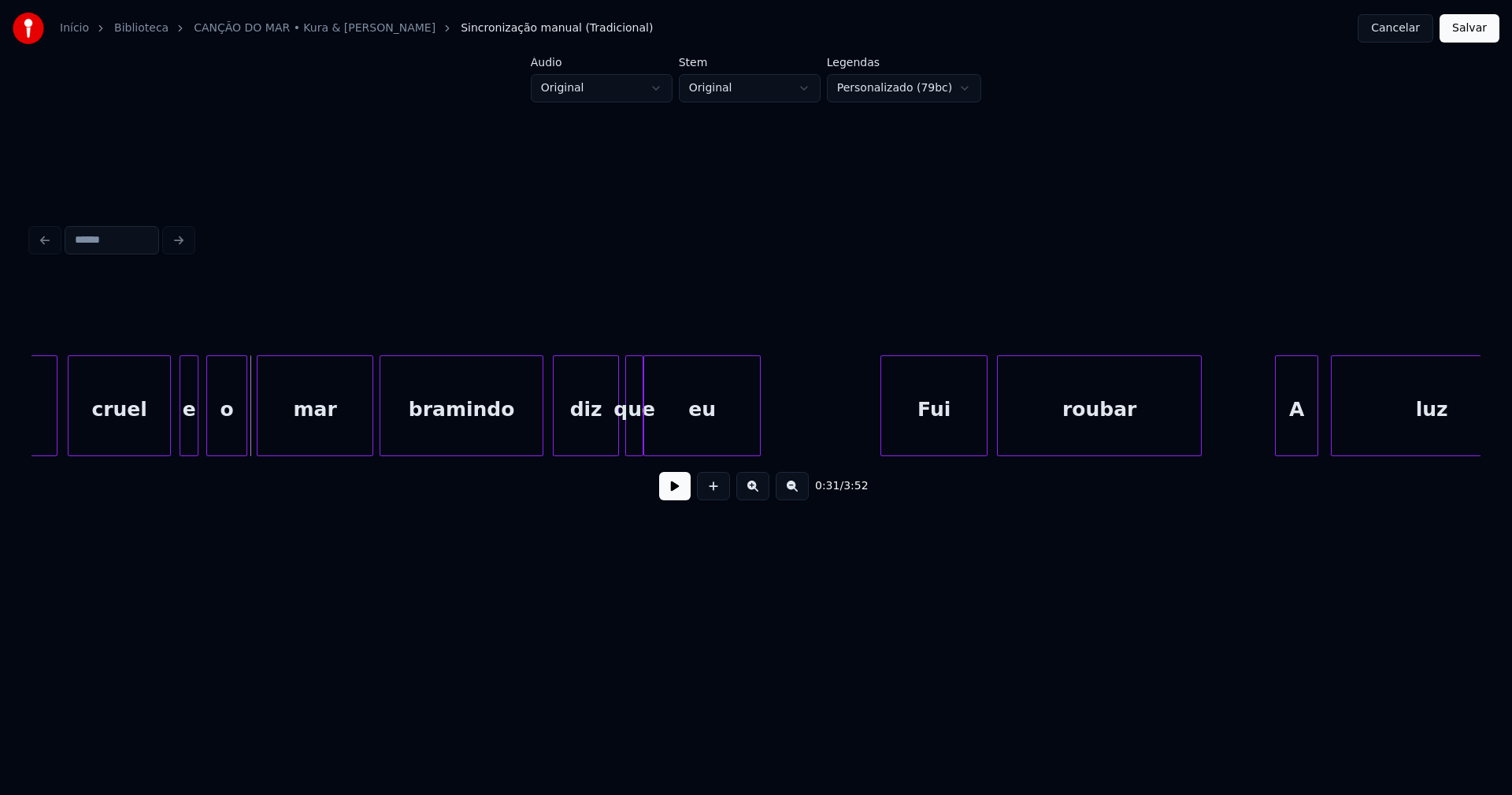
click at [677, 494] on button at bounding box center [675, 486] width 32 height 28
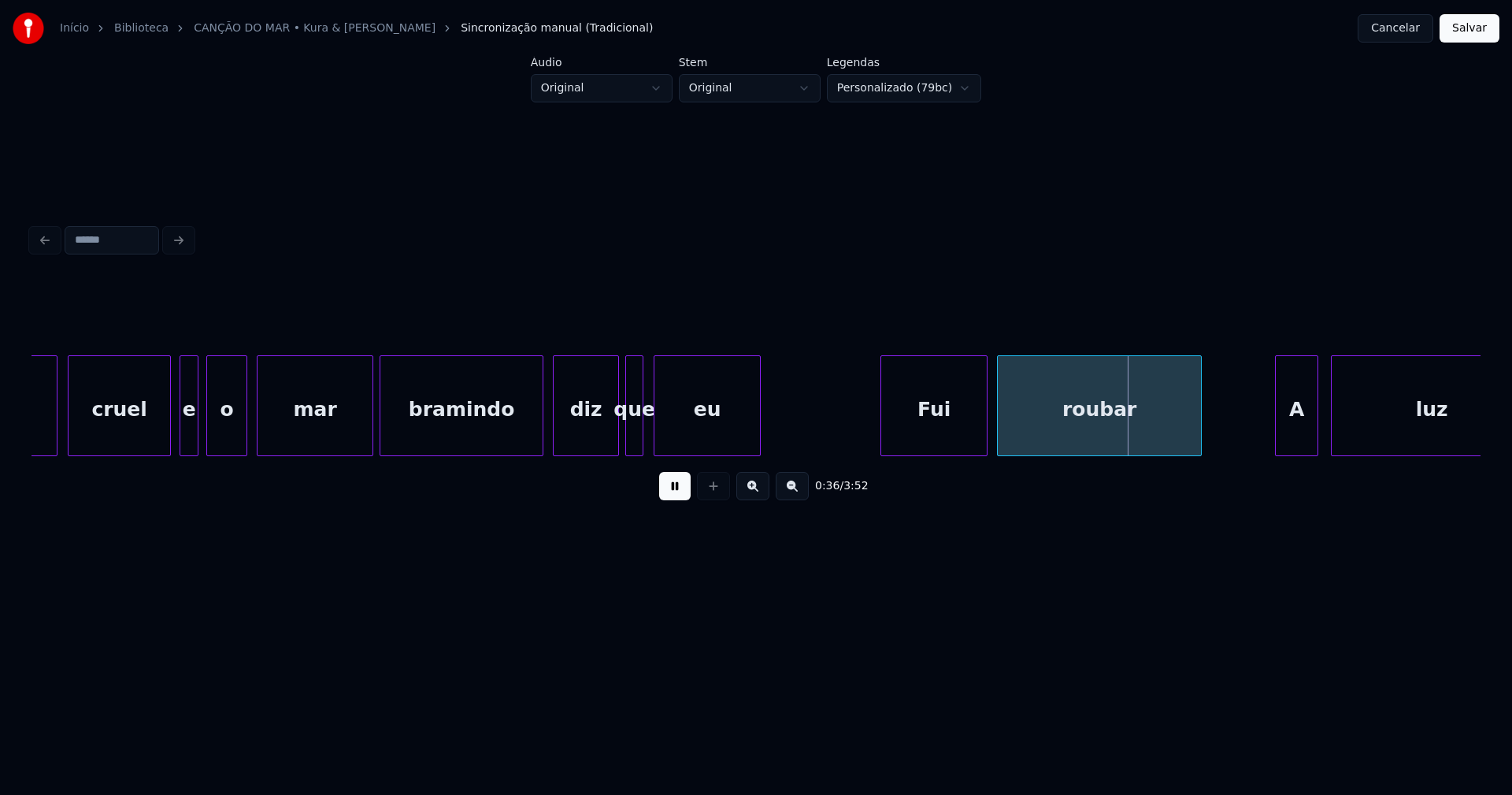
click at [658, 432] on div at bounding box center [657, 405] width 5 height 99
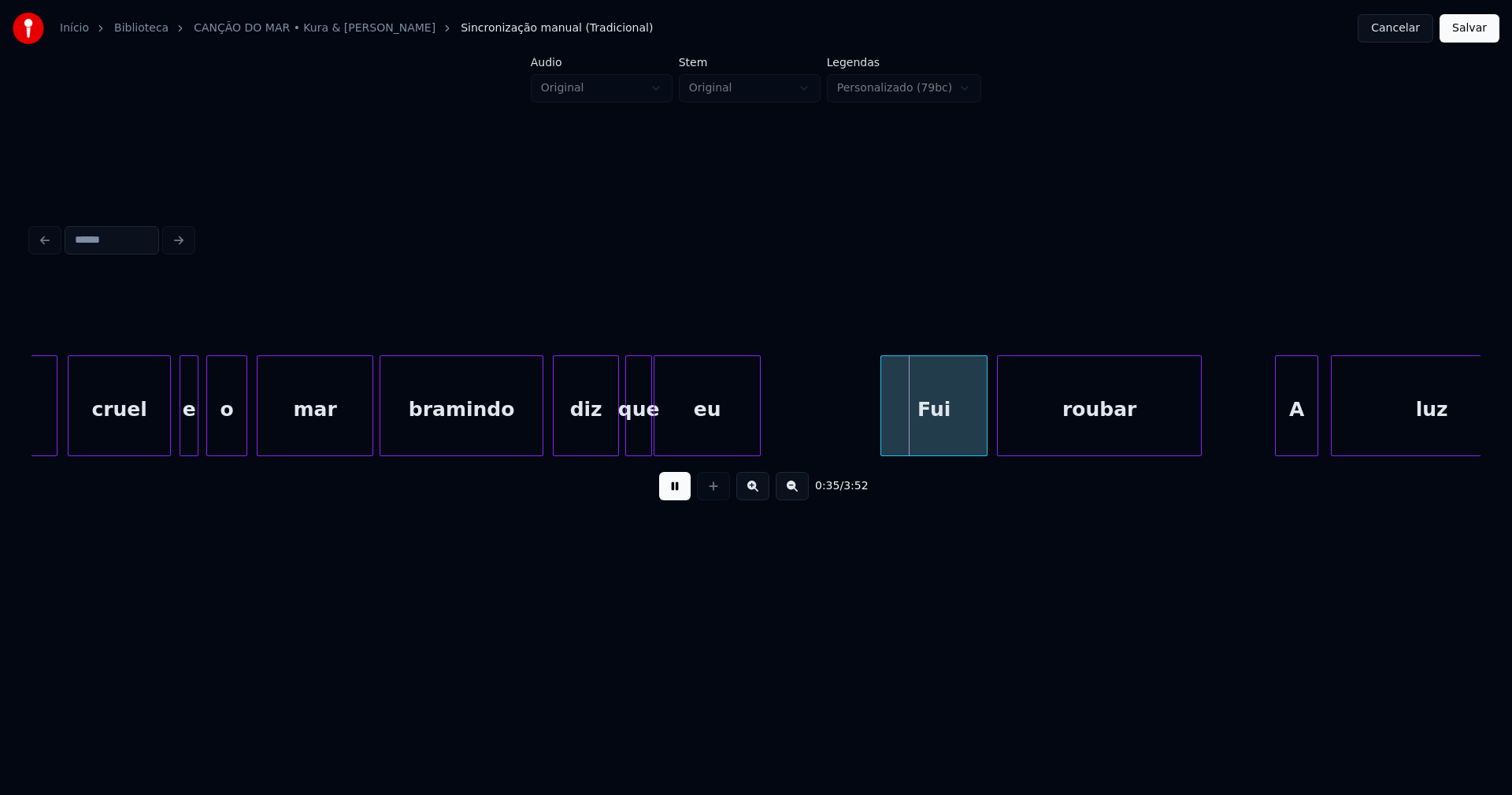
click at [650, 430] on div at bounding box center [649, 405] width 5 height 99
click at [1469, 32] on button "Salvar" at bounding box center [1470, 28] width 60 height 28
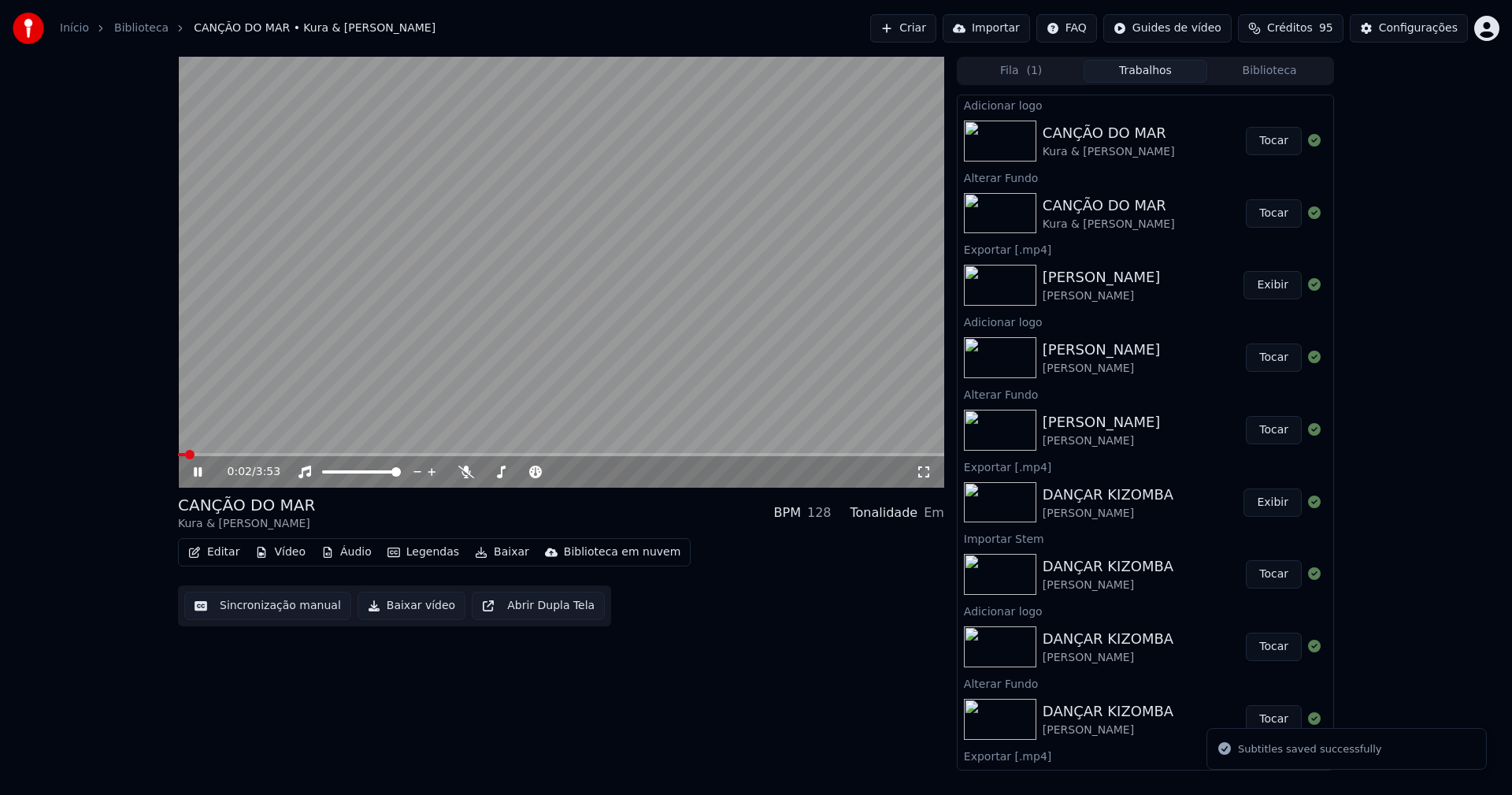
click at [925, 472] on icon at bounding box center [924, 471] width 16 height 12
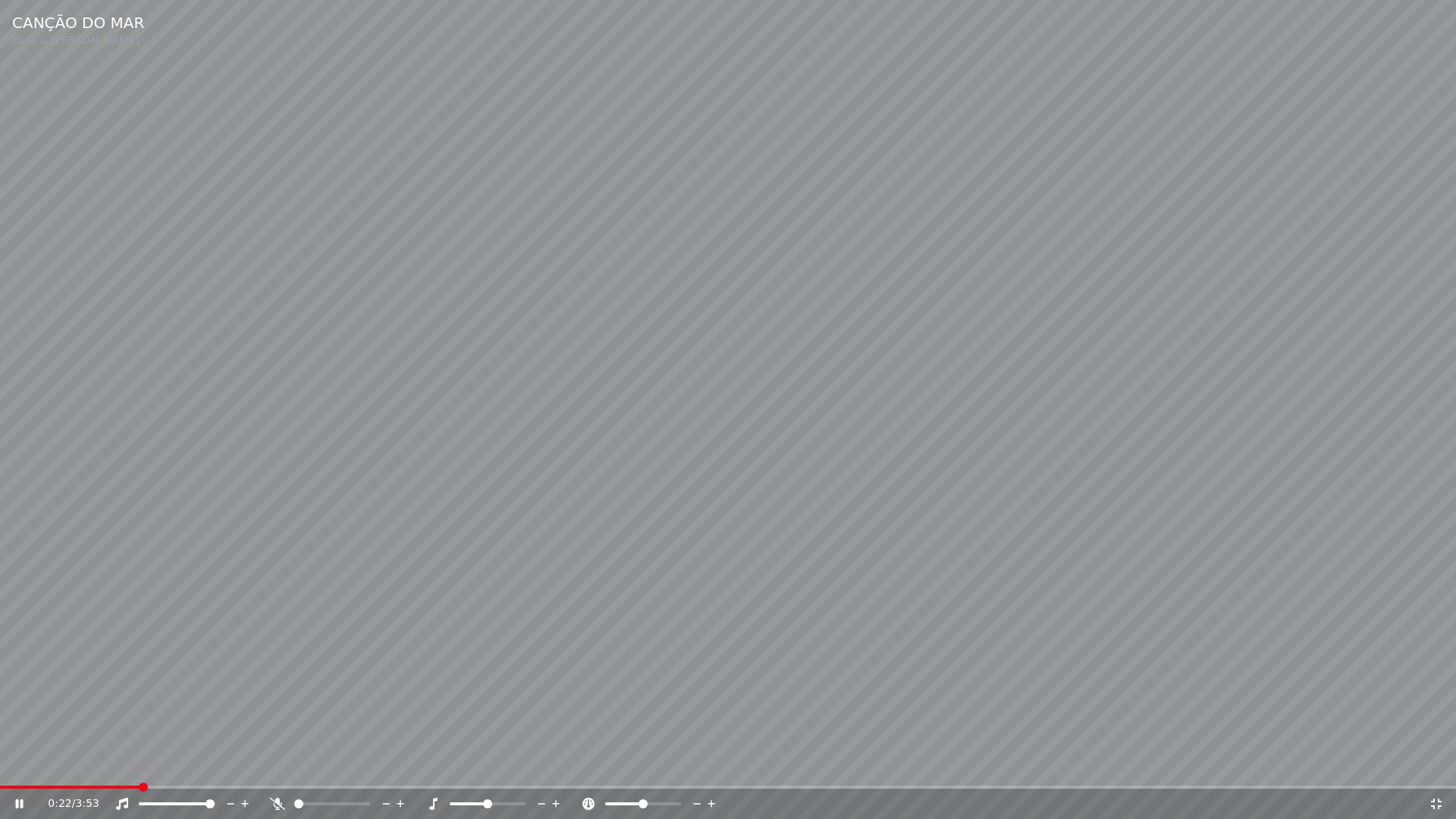
click at [1434, 765] on icon at bounding box center [1436, 803] width 10 height 10
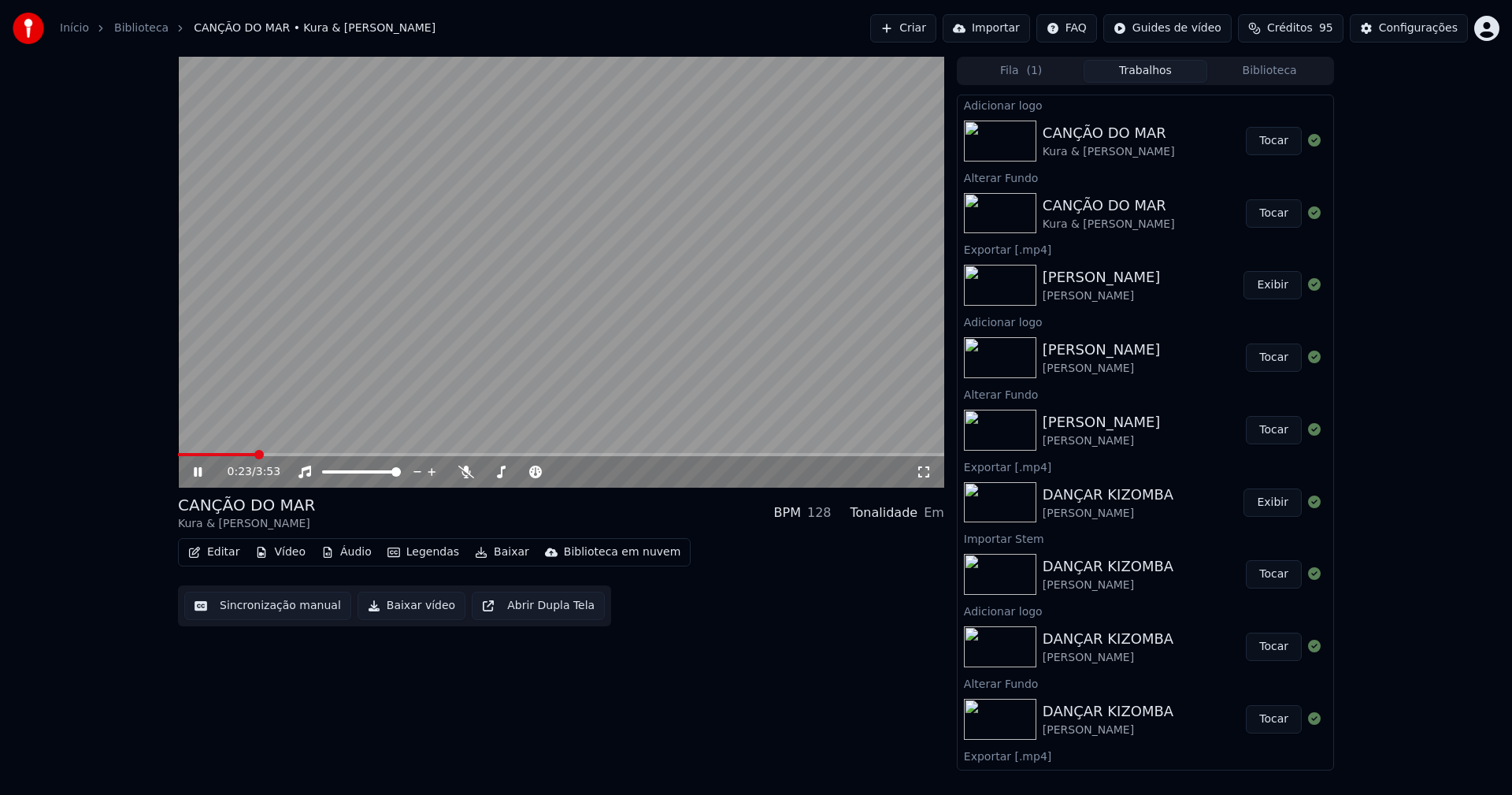
click at [418, 609] on button "Baixar vídeo" at bounding box center [412, 606] width 108 height 28
click at [196, 475] on icon at bounding box center [197, 471] width 7 height 9
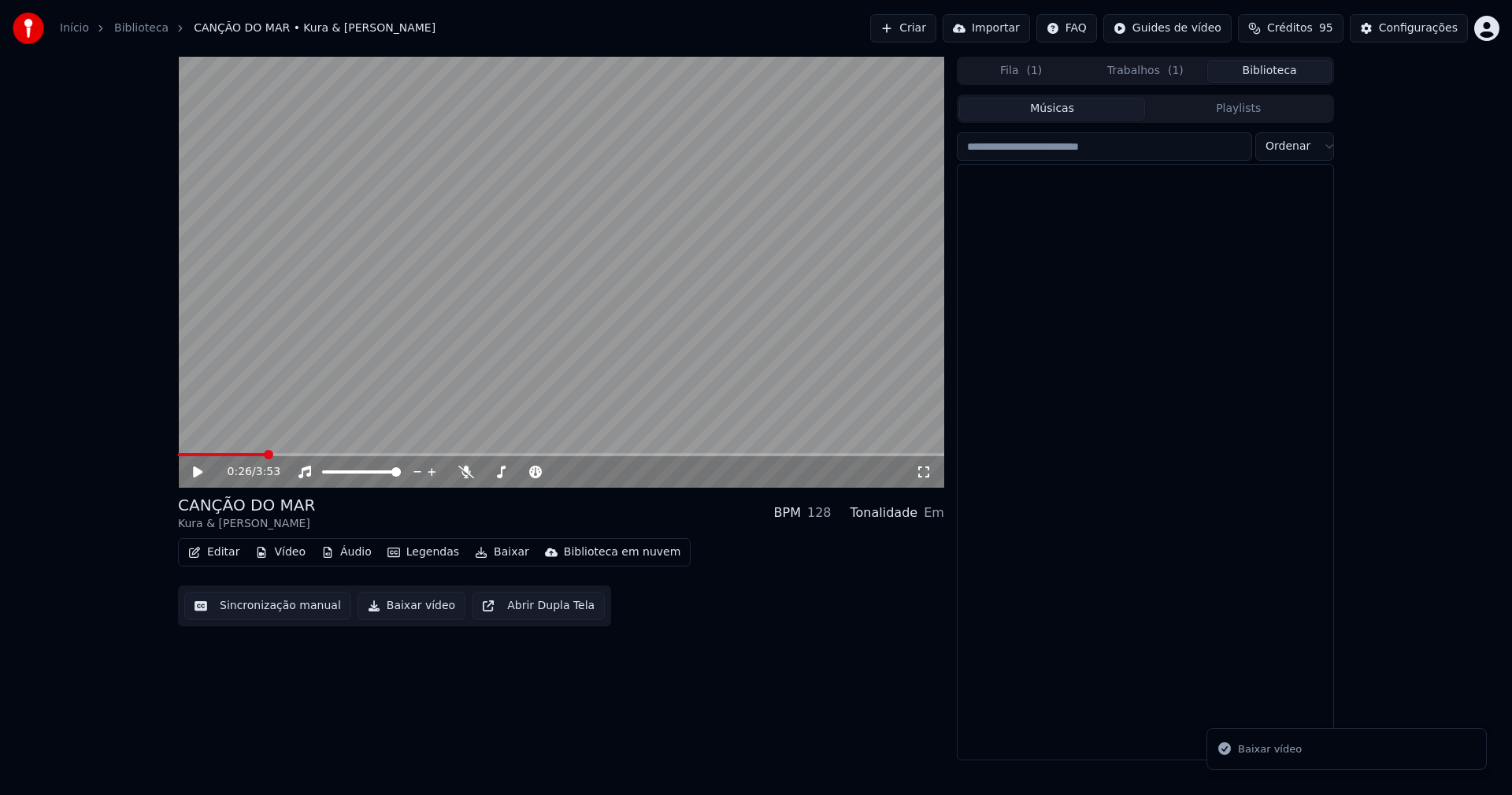
click at [1268, 65] on button "Biblioteca" at bounding box center [1270, 71] width 125 height 22
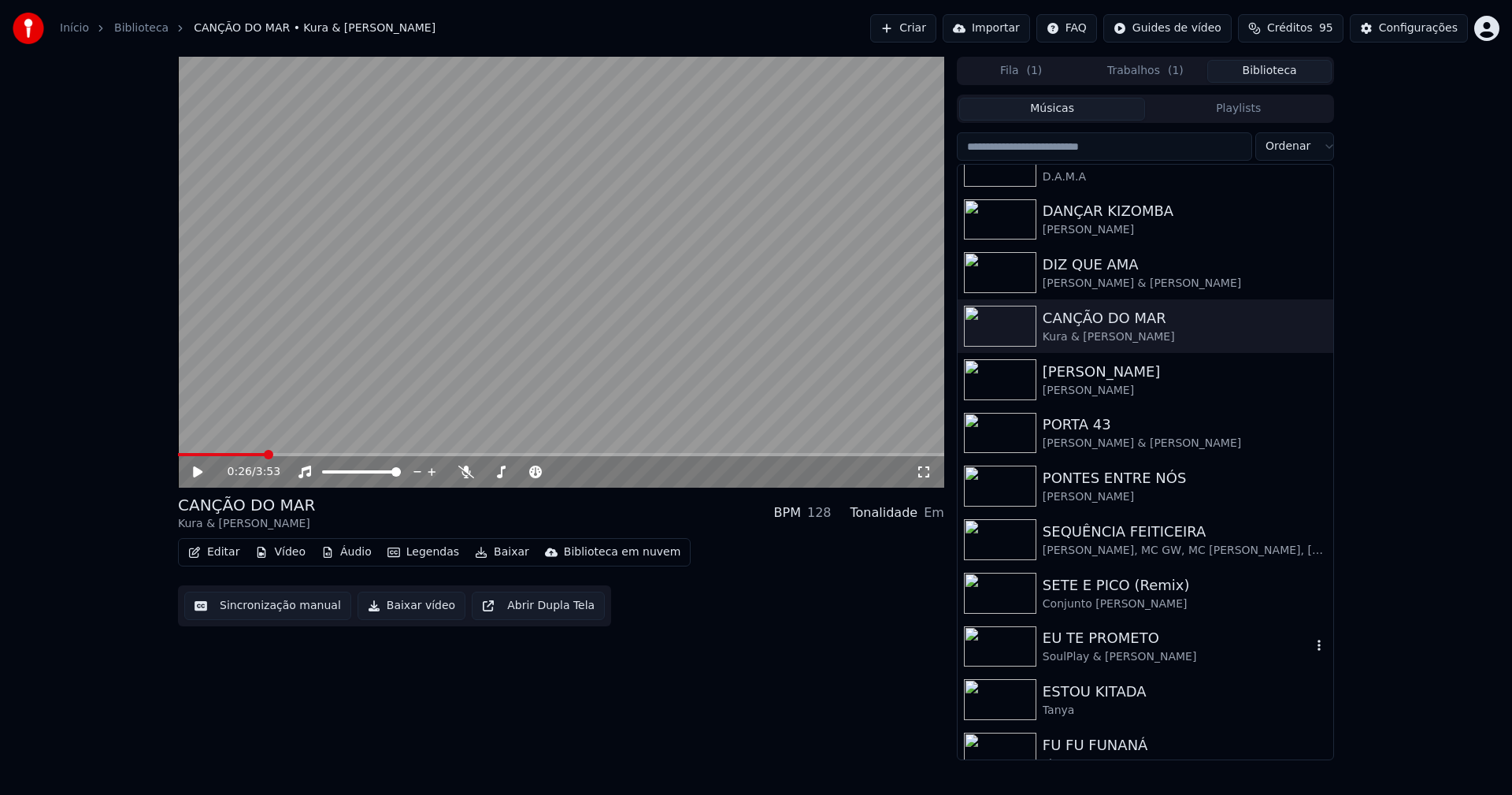
scroll to position [153, 0]
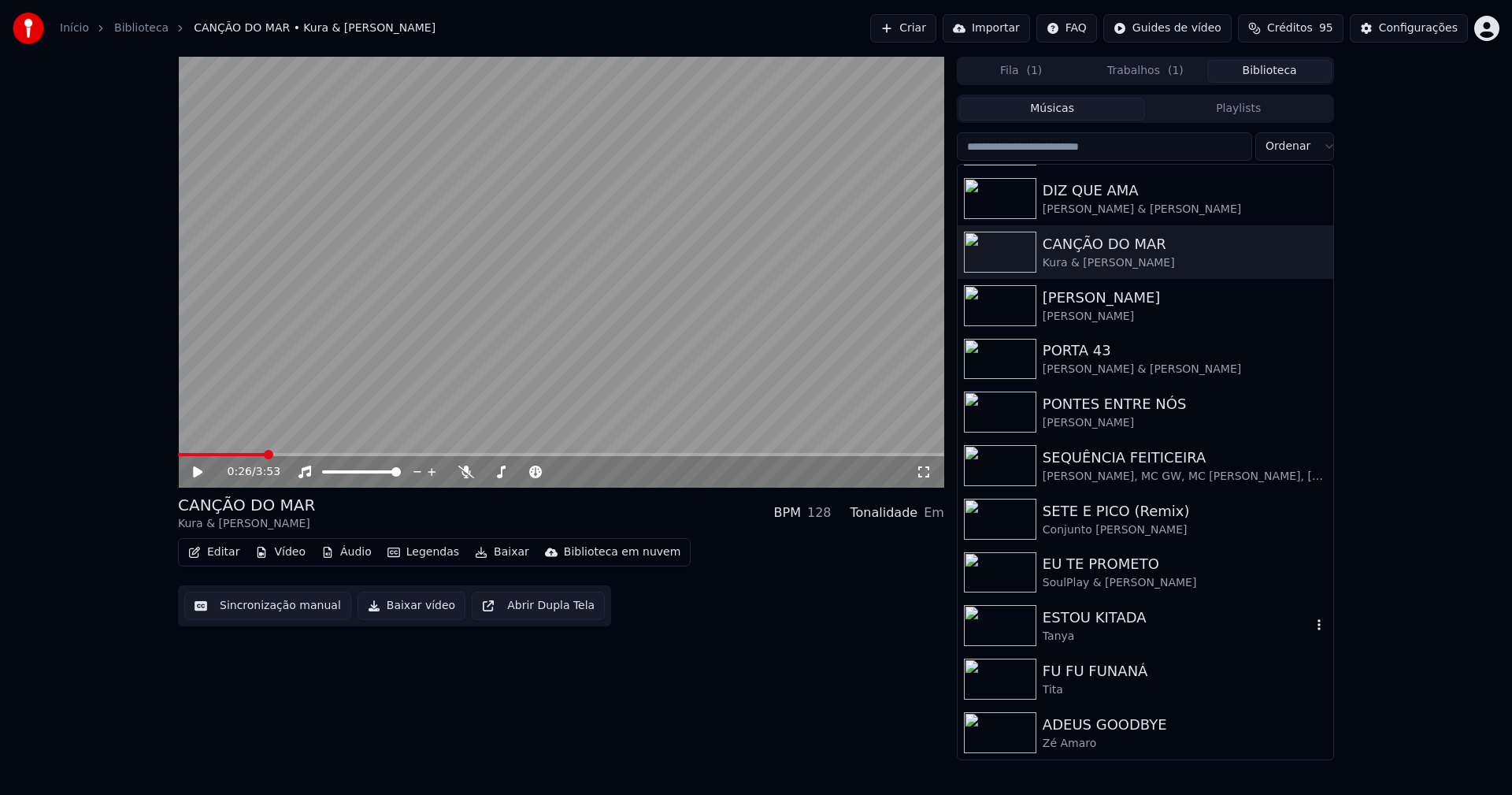
click at [1073, 619] on div "ESTOU KITADA" at bounding box center [1177, 618] width 269 height 22
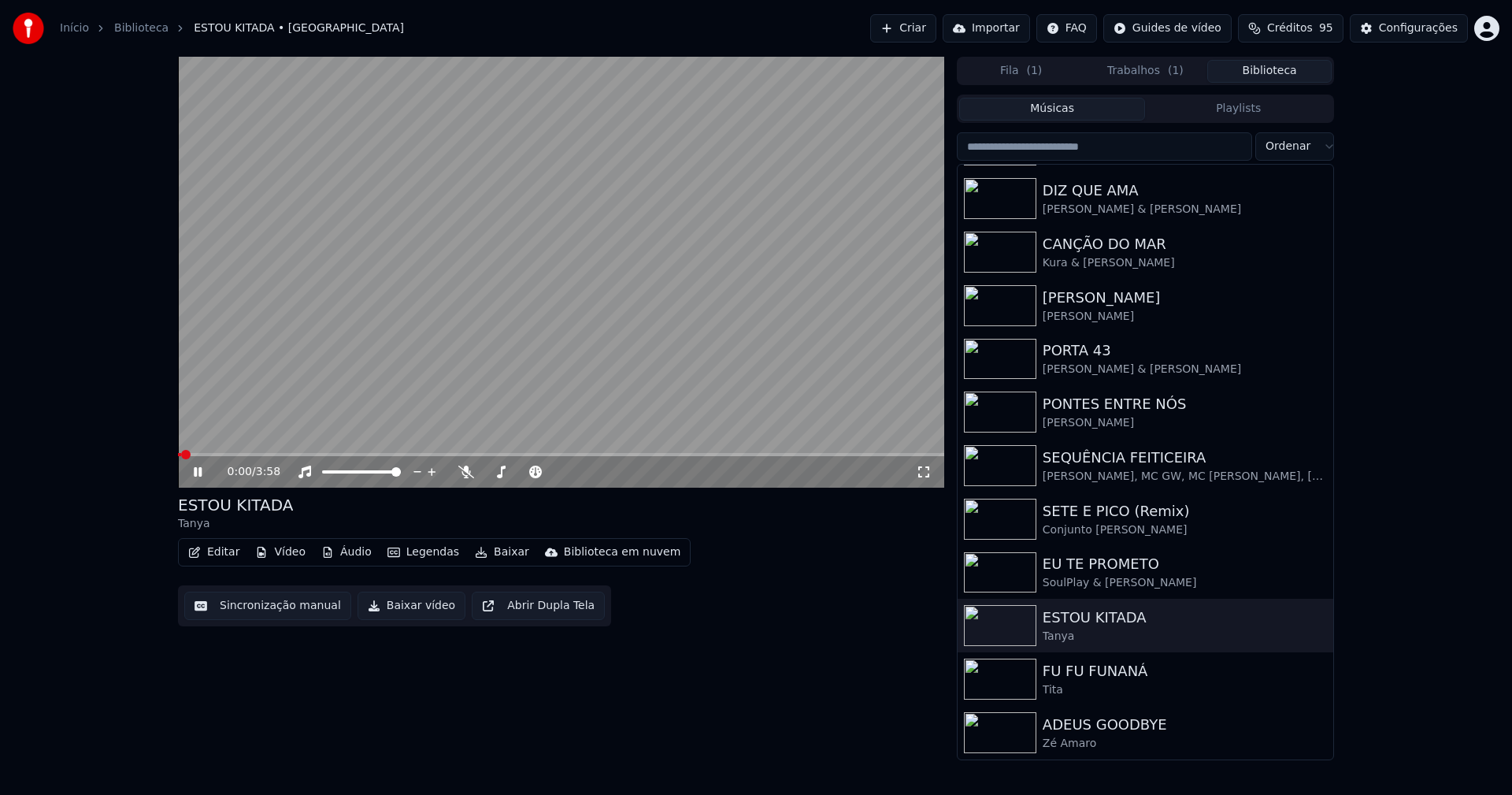
click at [198, 470] on icon at bounding box center [209, 471] width 37 height 12
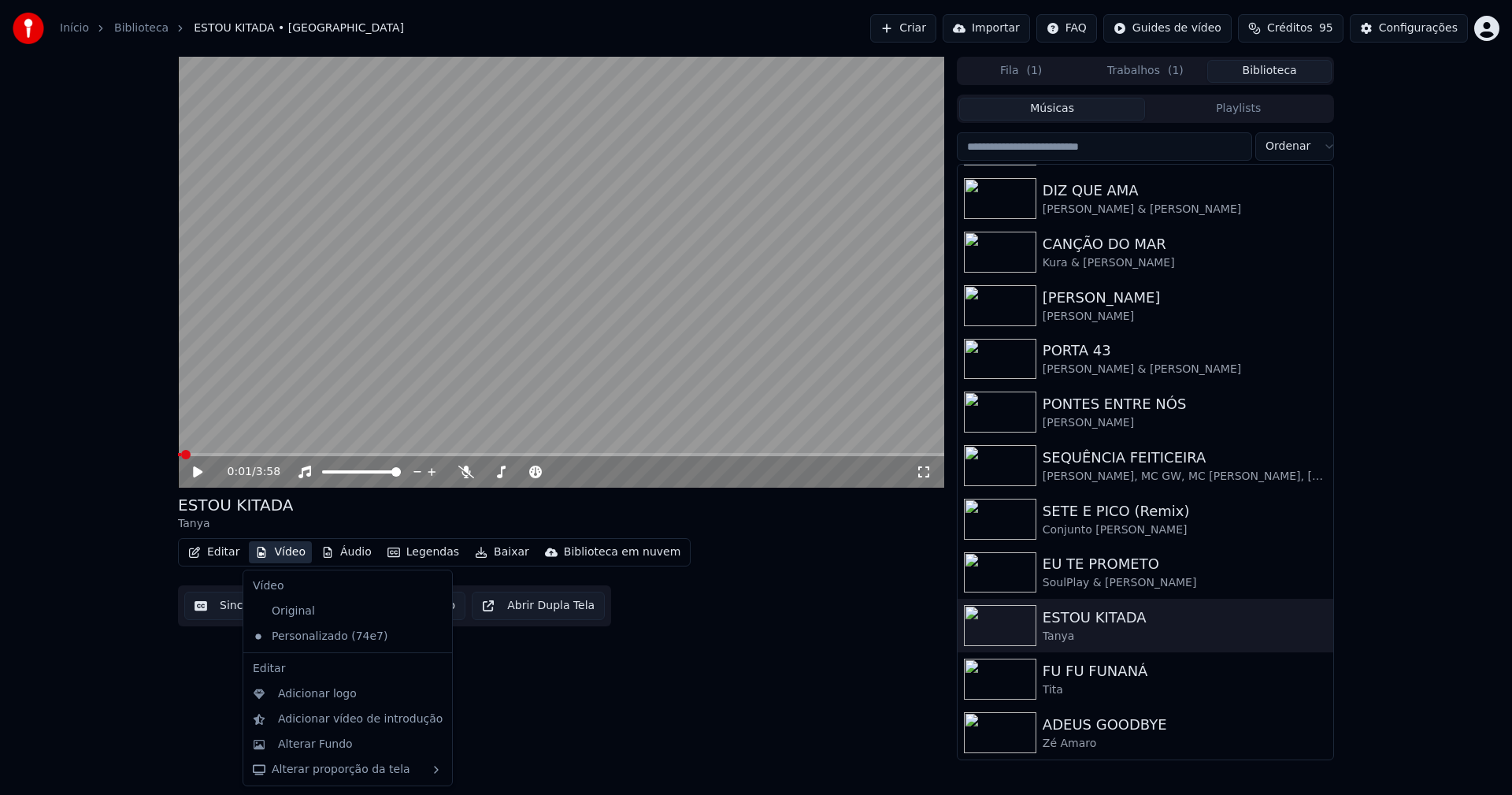
click at [280, 555] on button "Vídeo" at bounding box center [280, 552] width 63 height 22
click at [319, 744] on div "Alterar Fundo" at bounding box center [315, 744] width 75 height 16
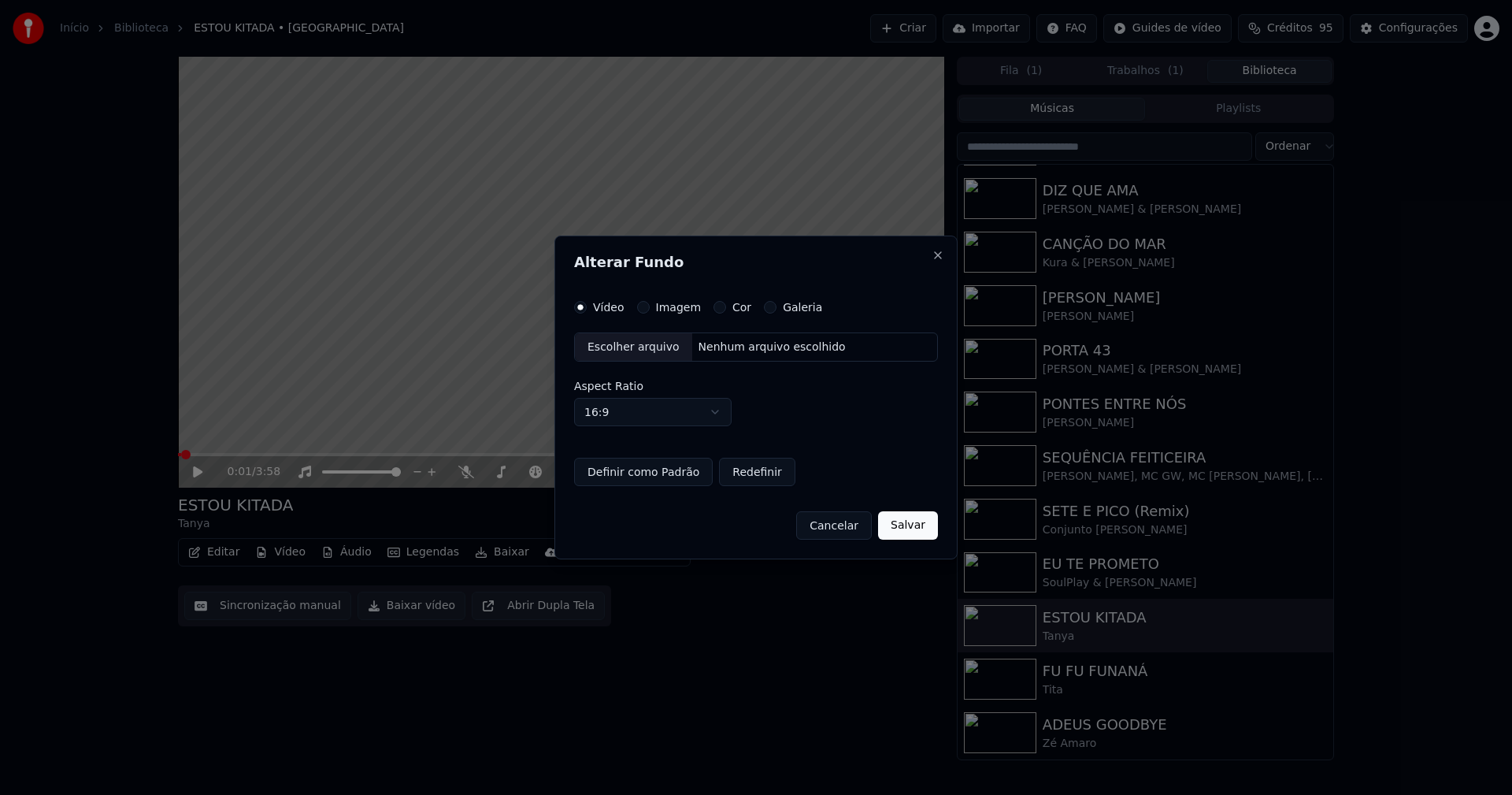
click at [642, 309] on button "Imagem" at bounding box center [643, 306] width 12 height 12
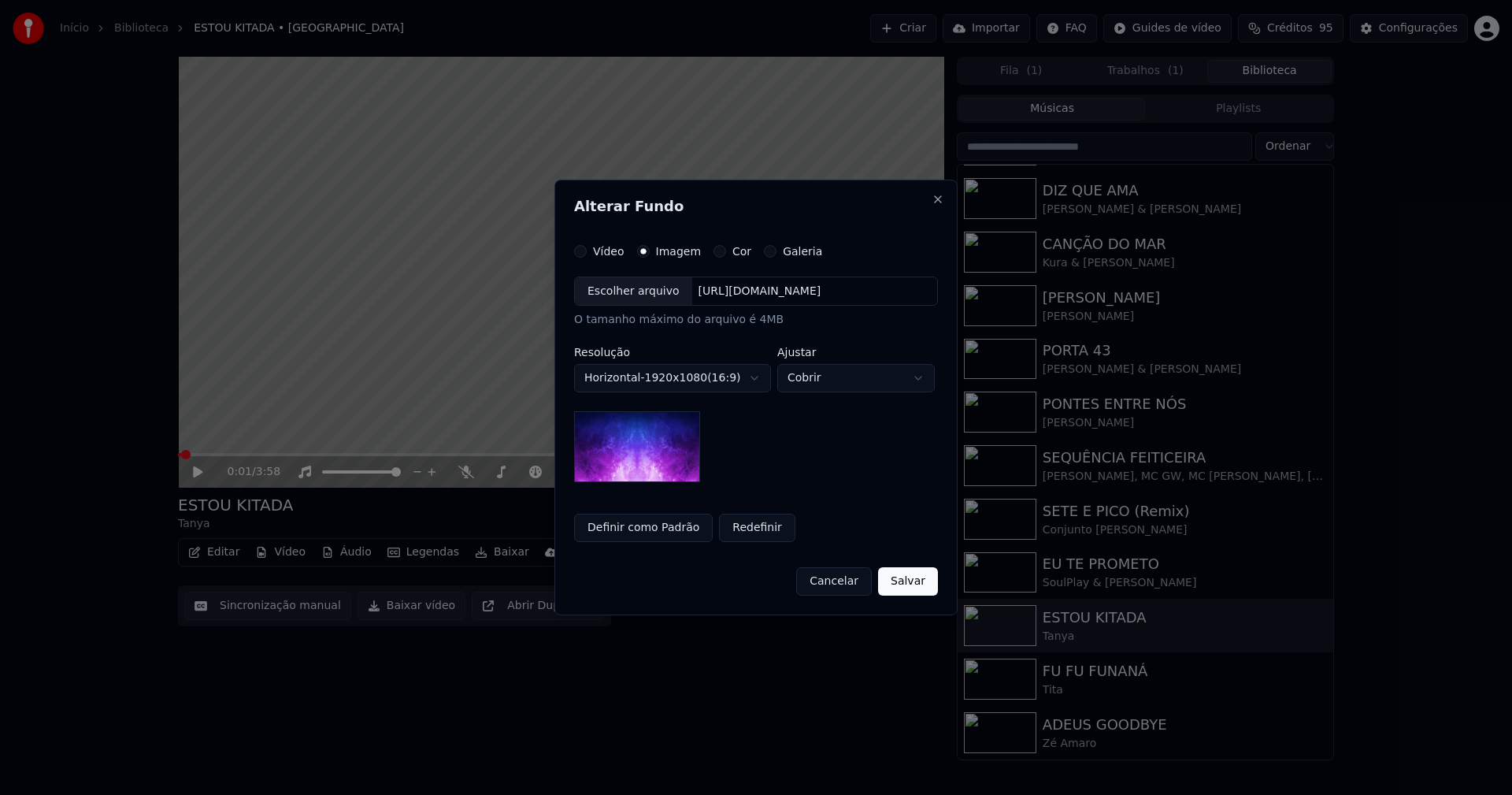
click at [623, 291] on div "Escolher arquivo" at bounding box center [633, 291] width 117 height 28
drag, startPoint x: 624, startPoint y: 530, endPoint x: 728, endPoint y: 550, distance: 105.9
click at [625, 530] on button "Definir como Padrão" at bounding box center [643, 528] width 139 height 28
click at [925, 586] on button "Salvar" at bounding box center [908, 581] width 60 height 28
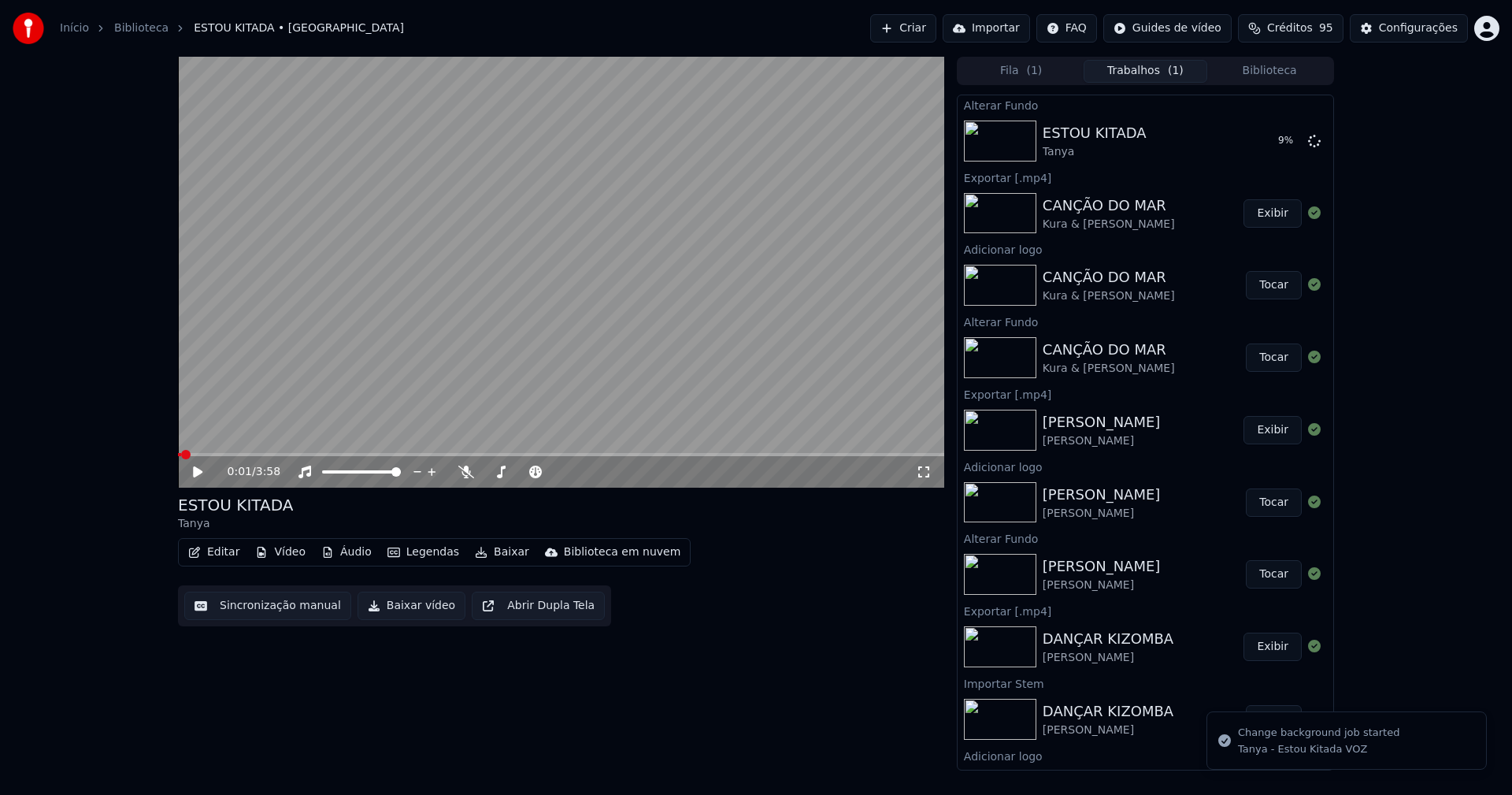
click at [1283, 69] on button "Biblioteca" at bounding box center [1270, 71] width 125 height 22
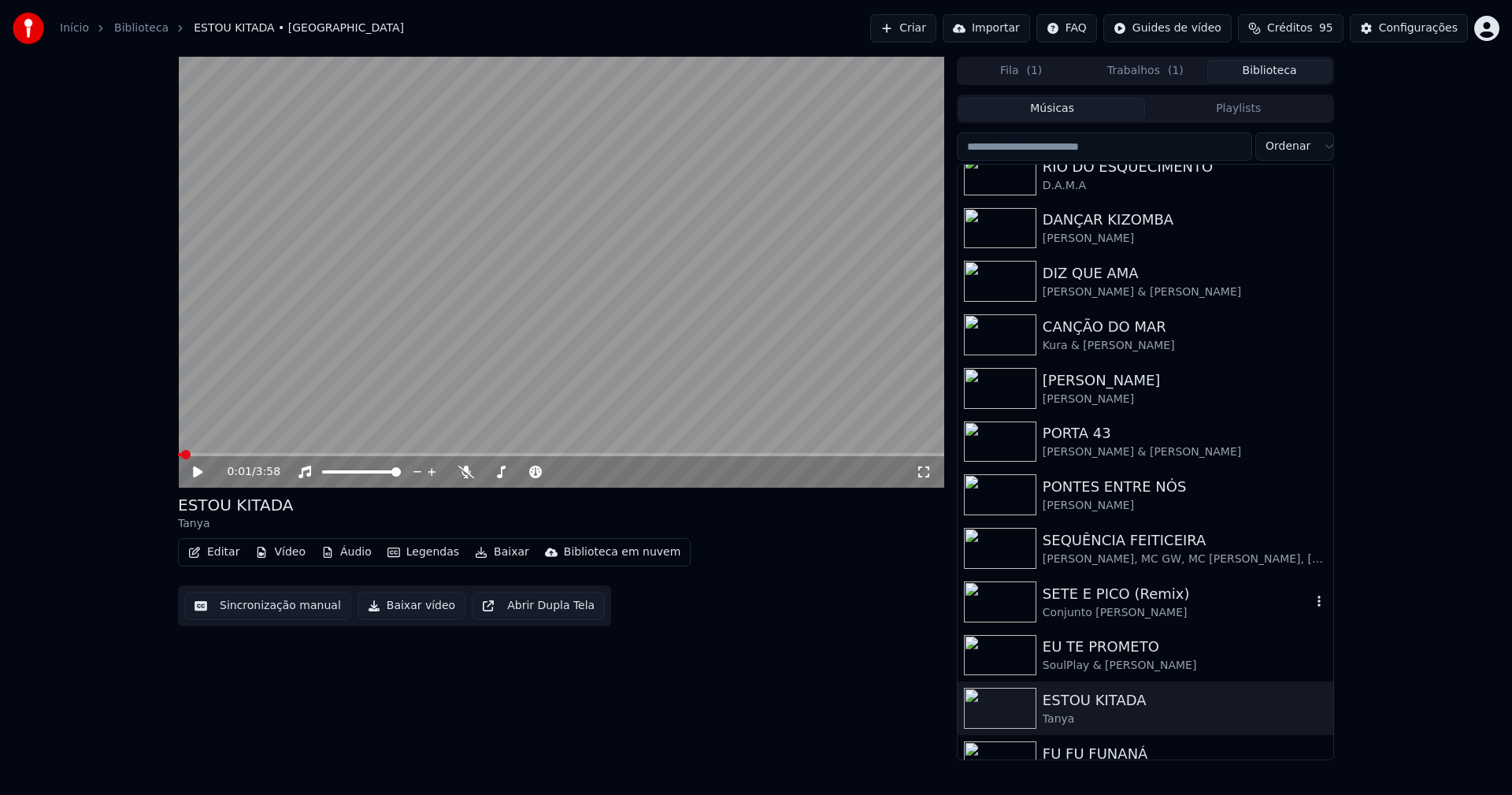
scroll to position [153, 0]
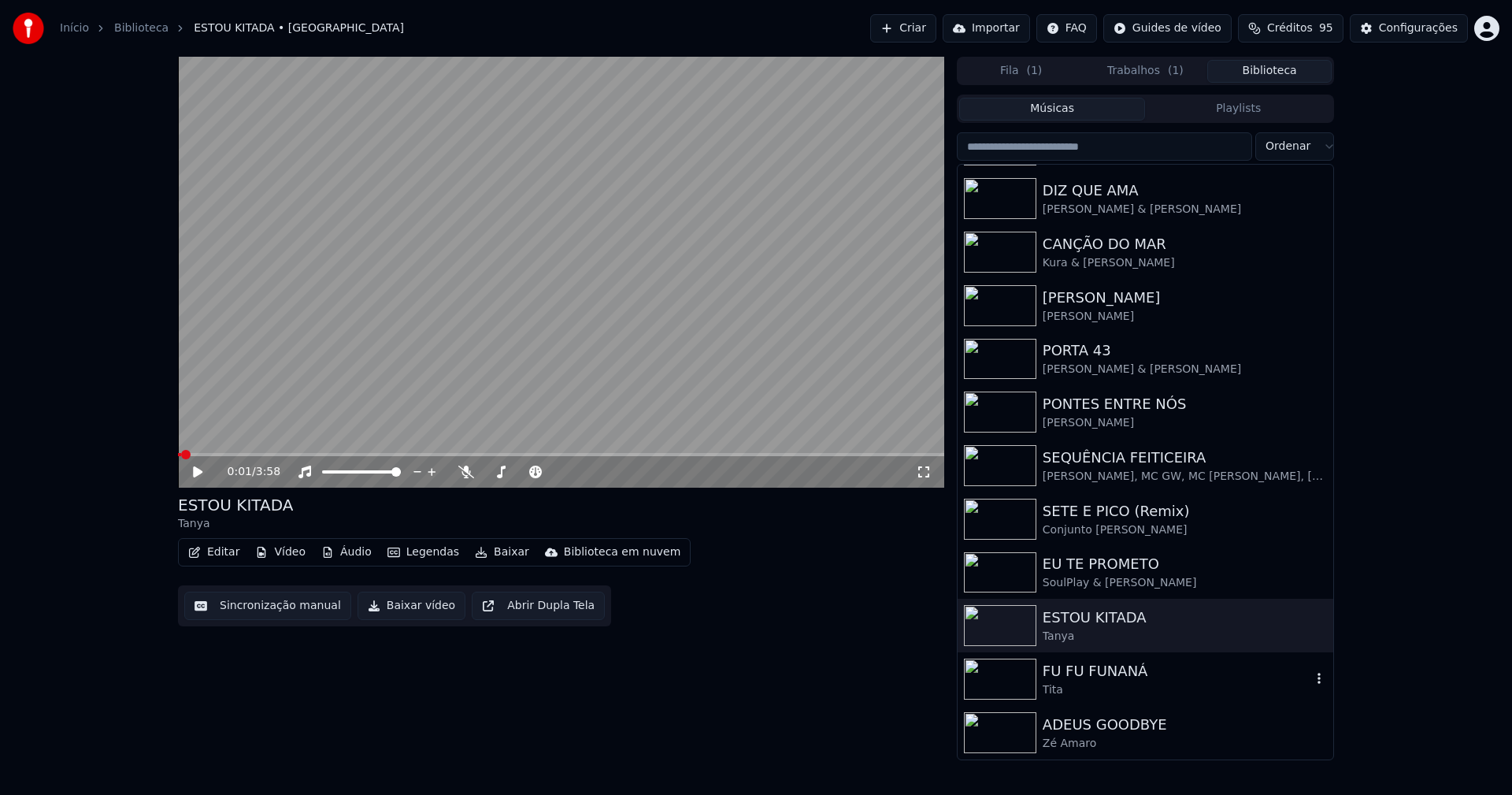
click at [1107, 671] on div "FU FU FUNANÁ" at bounding box center [1177, 671] width 269 height 22
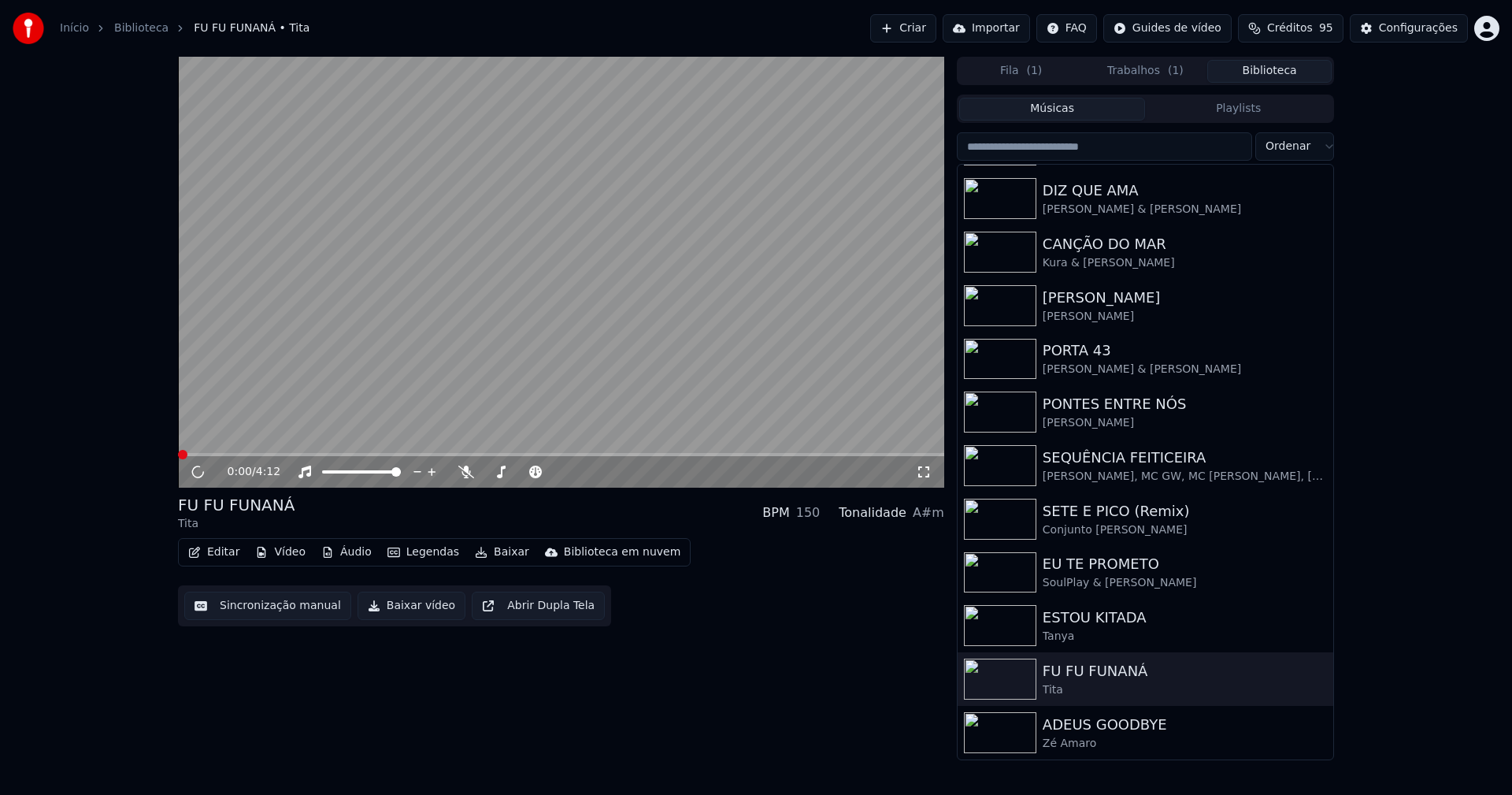
click at [285, 558] on button "Vídeo" at bounding box center [280, 552] width 63 height 22
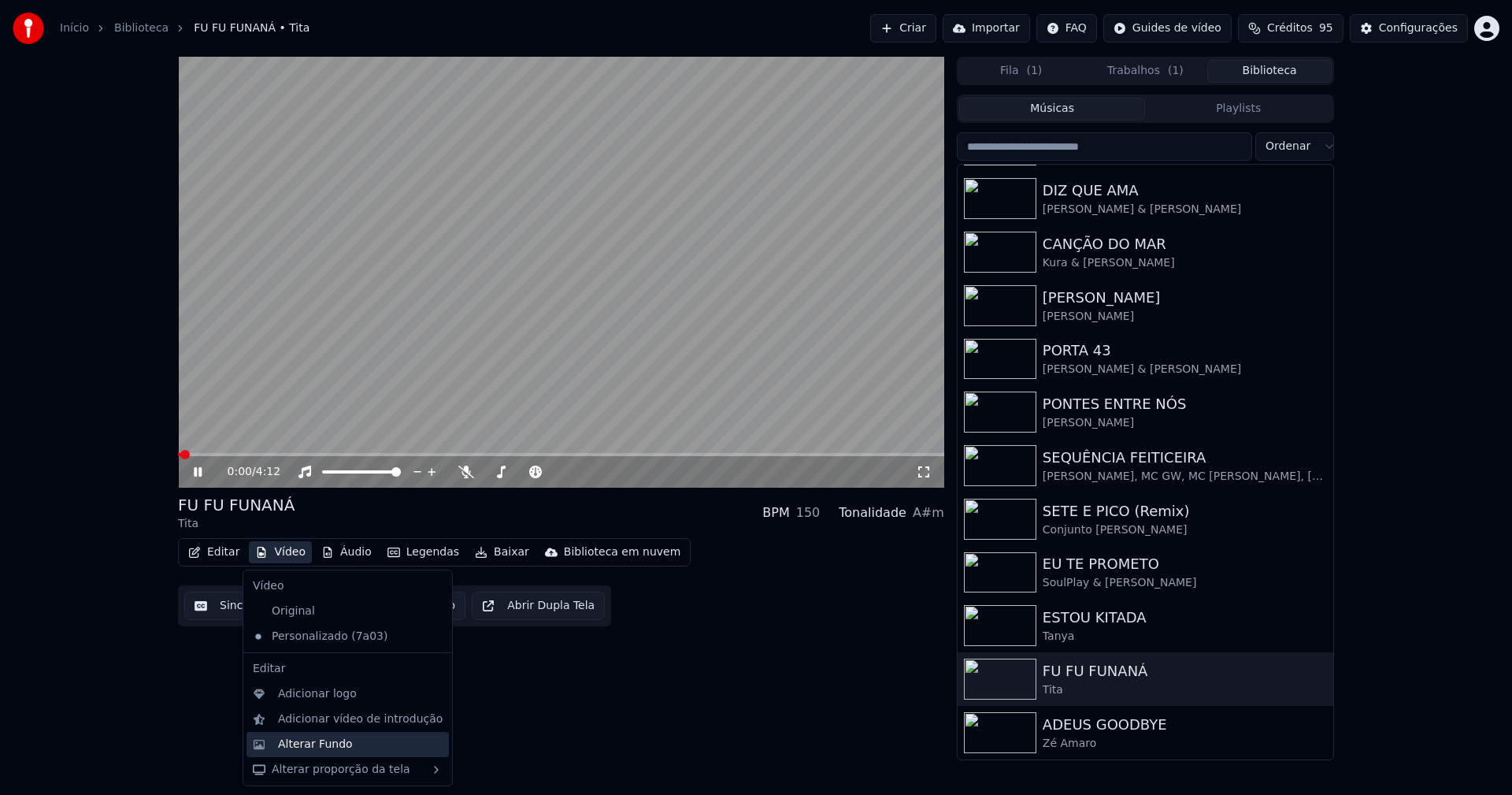
click at [320, 742] on div "Alterar Fundo" at bounding box center [315, 744] width 75 height 16
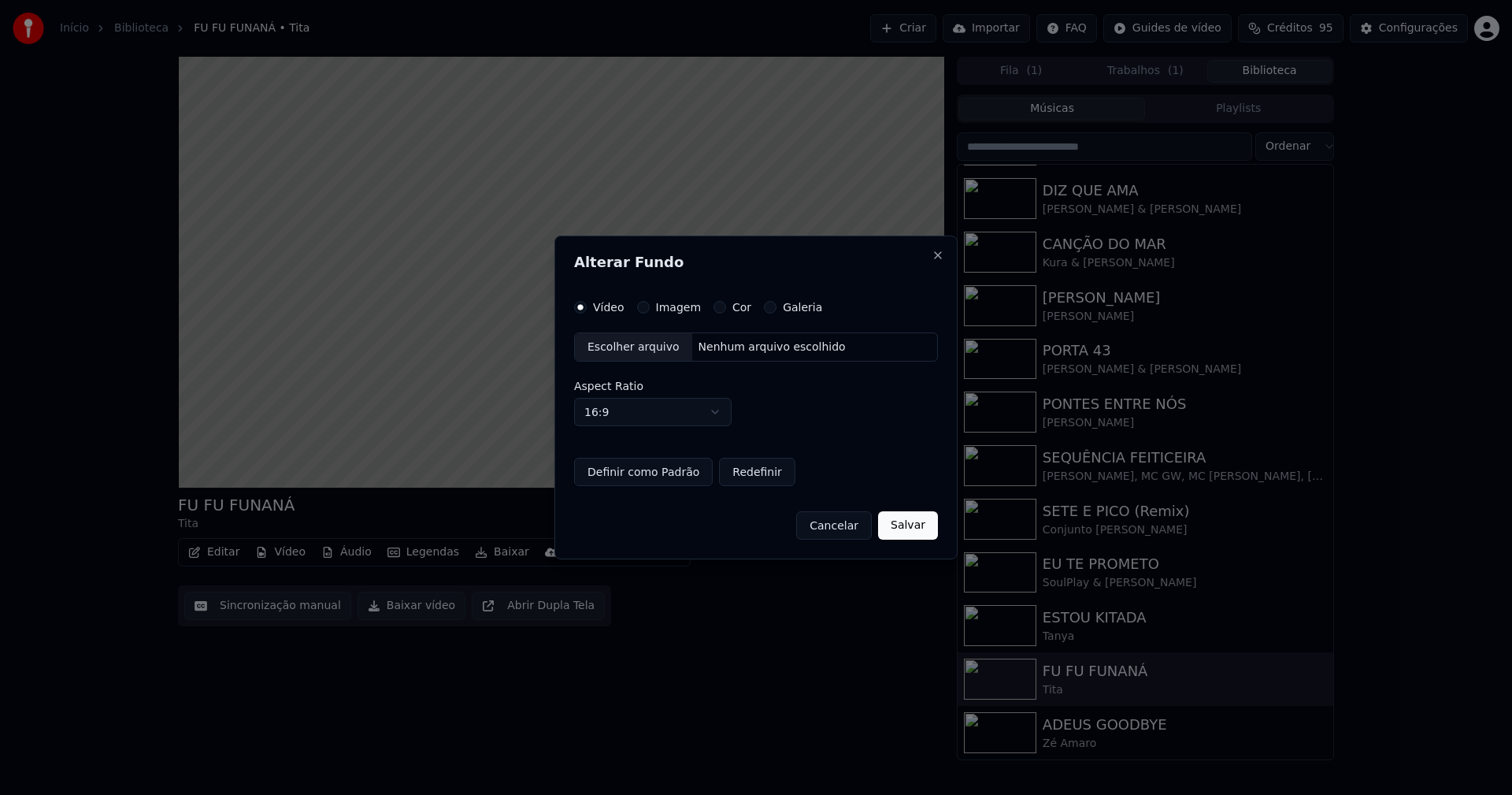
click at [645, 306] on button "Imagem" at bounding box center [643, 306] width 12 height 12
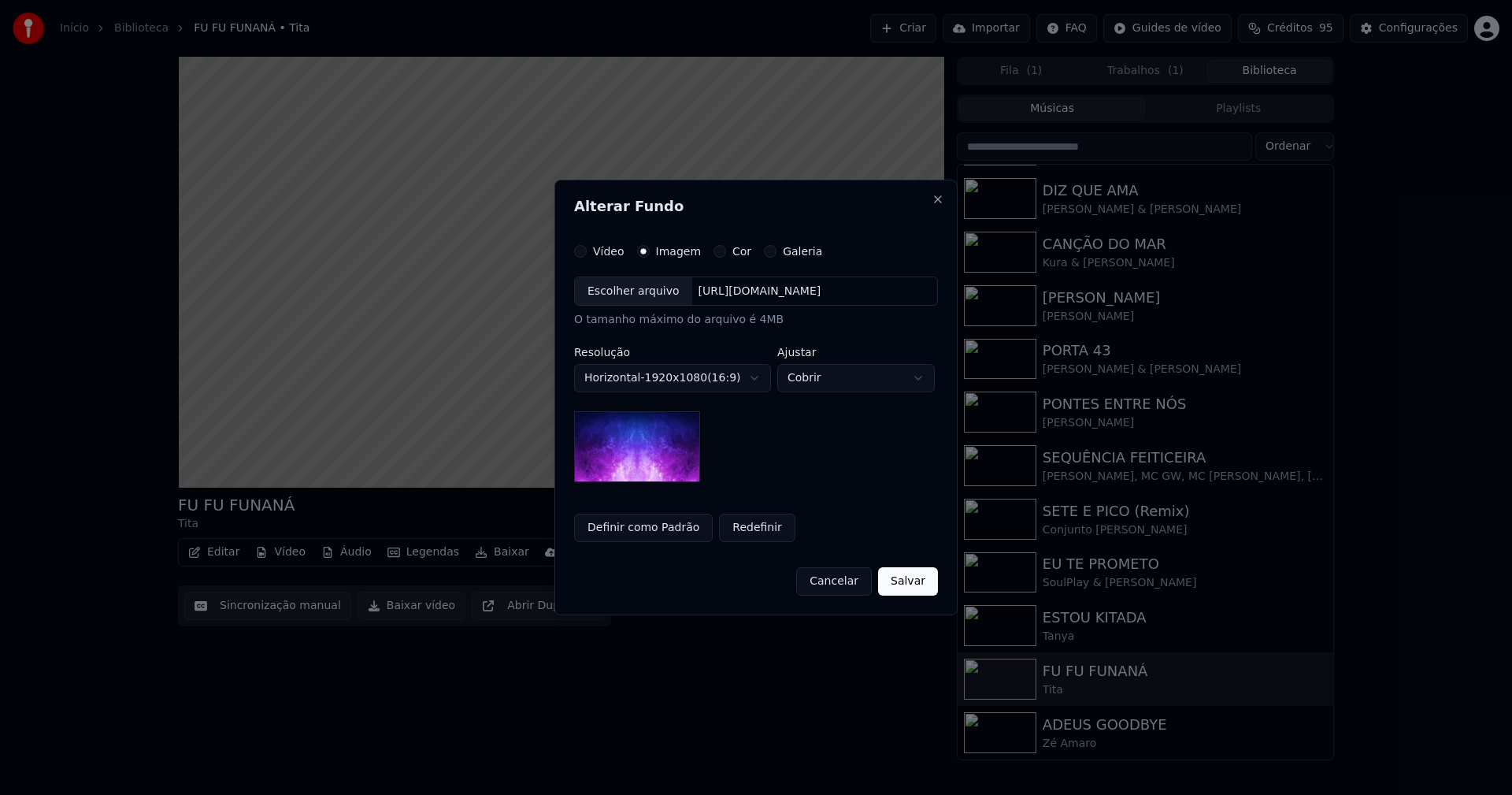
click at [623, 289] on div "Escolher arquivo" at bounding box center [633, 291] width 117 height 28
drag, startPoint x: 645, startPoint y: 526, endPoint x: 850, endPoint y: 599, distance: 217.6
click at [647, 526] on button "Definir como Padrão" at bounding box center [643, 528] width 139 height 28
click at [897, 579] on button "Salvar" at bounding box center [908, 581] width 60 height 28
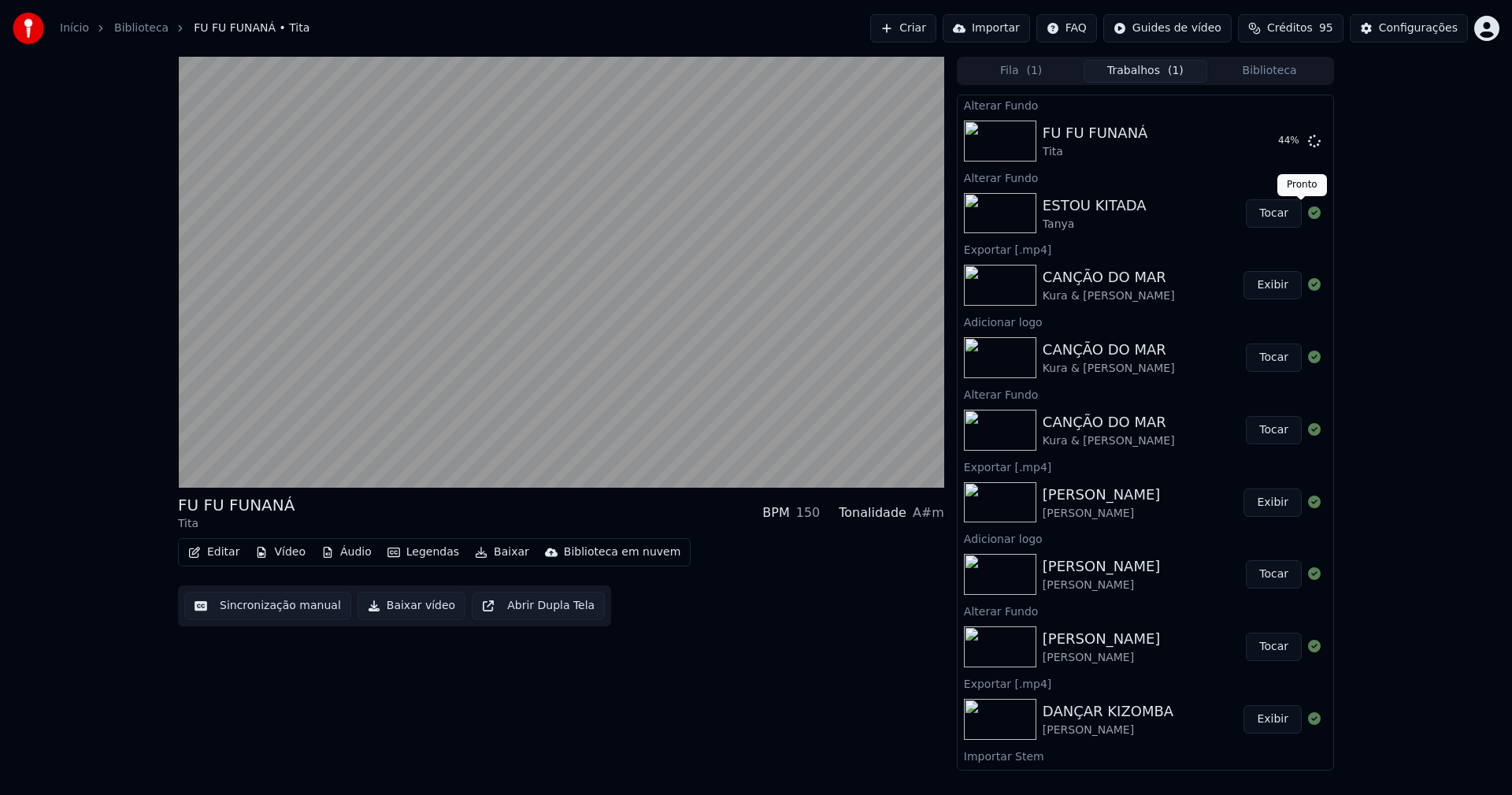
click at [1279, 216] on button "Tocar" at bounding box center [1273, 213] width 56 height 28
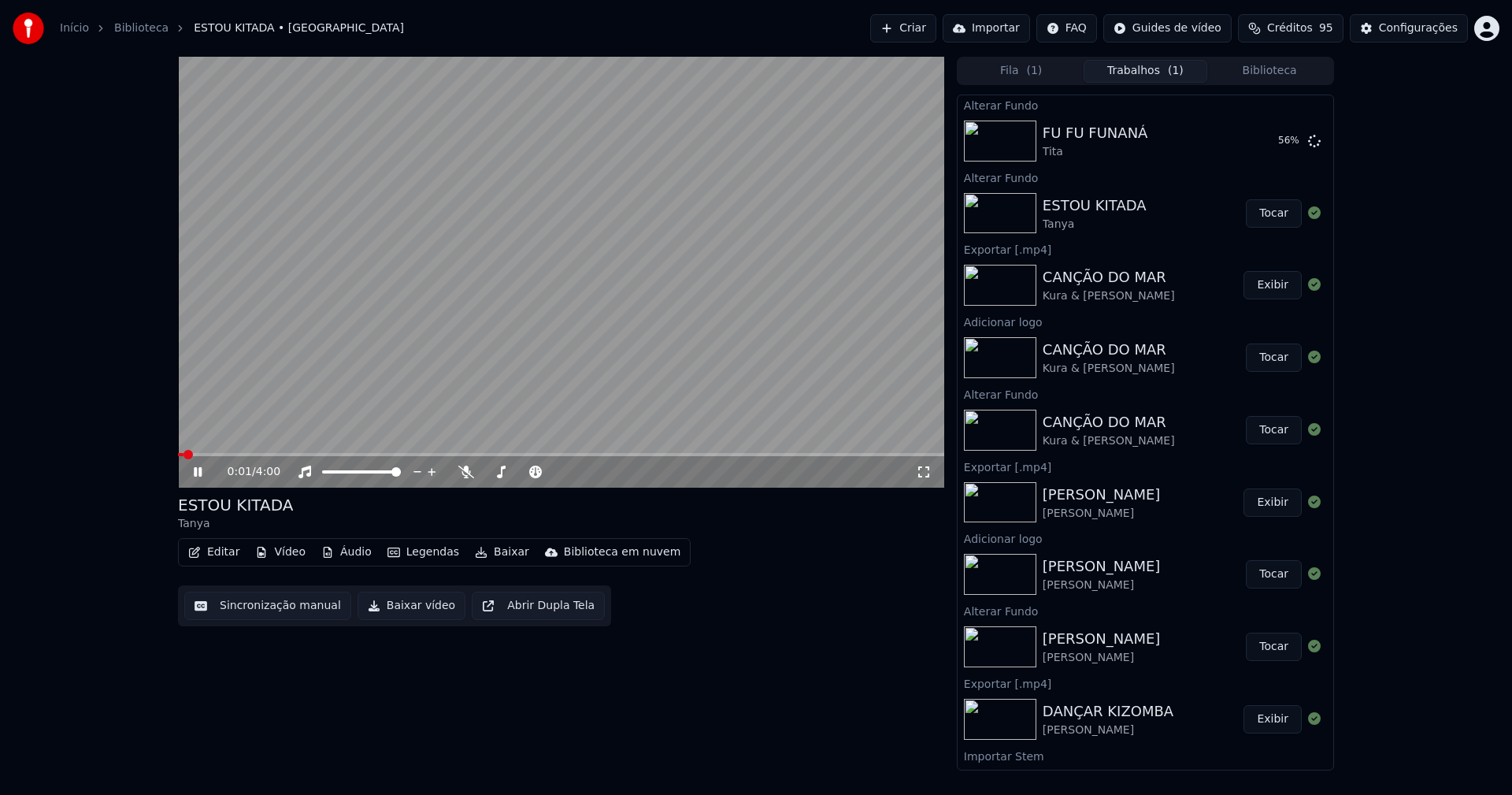
click at [203, 474] on icon at bounding box center [209, 471] width 37 height 12
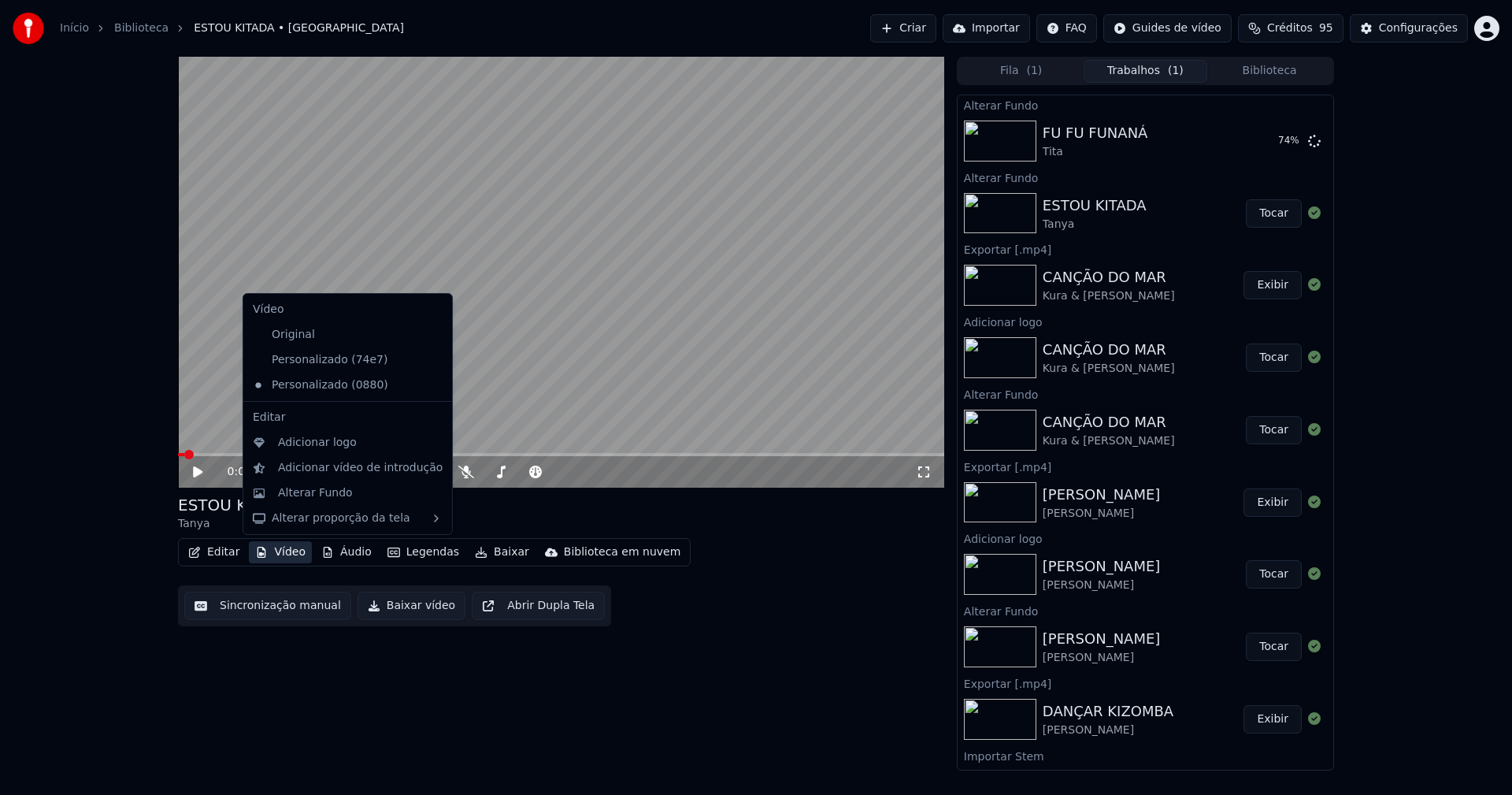
click at [281, 554] on button "Vídeo" at bounding box center [280, 552] width 63 height 22
click at [310, 447] on div "Adicionar logo" at bounding box center [317, 442] width 79 height 16
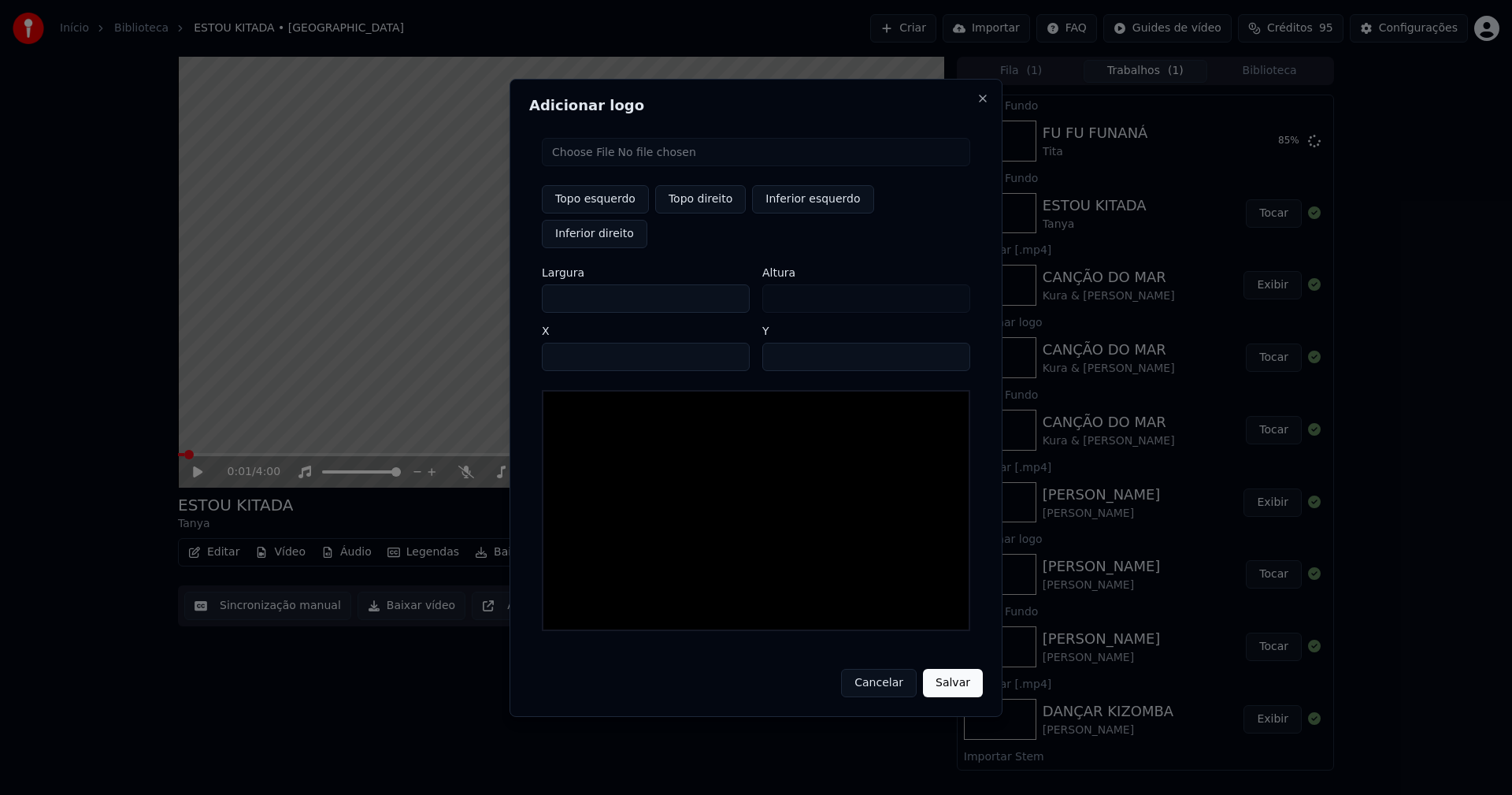
click at [599, 166] on input "file" at bounding box center [756, 152] width 429 height 28
type input "**********"
type input "***"
click at [682, 213] on button "Topo direito" at bounding box center [700, 199] width 91 height 28
type input "****"
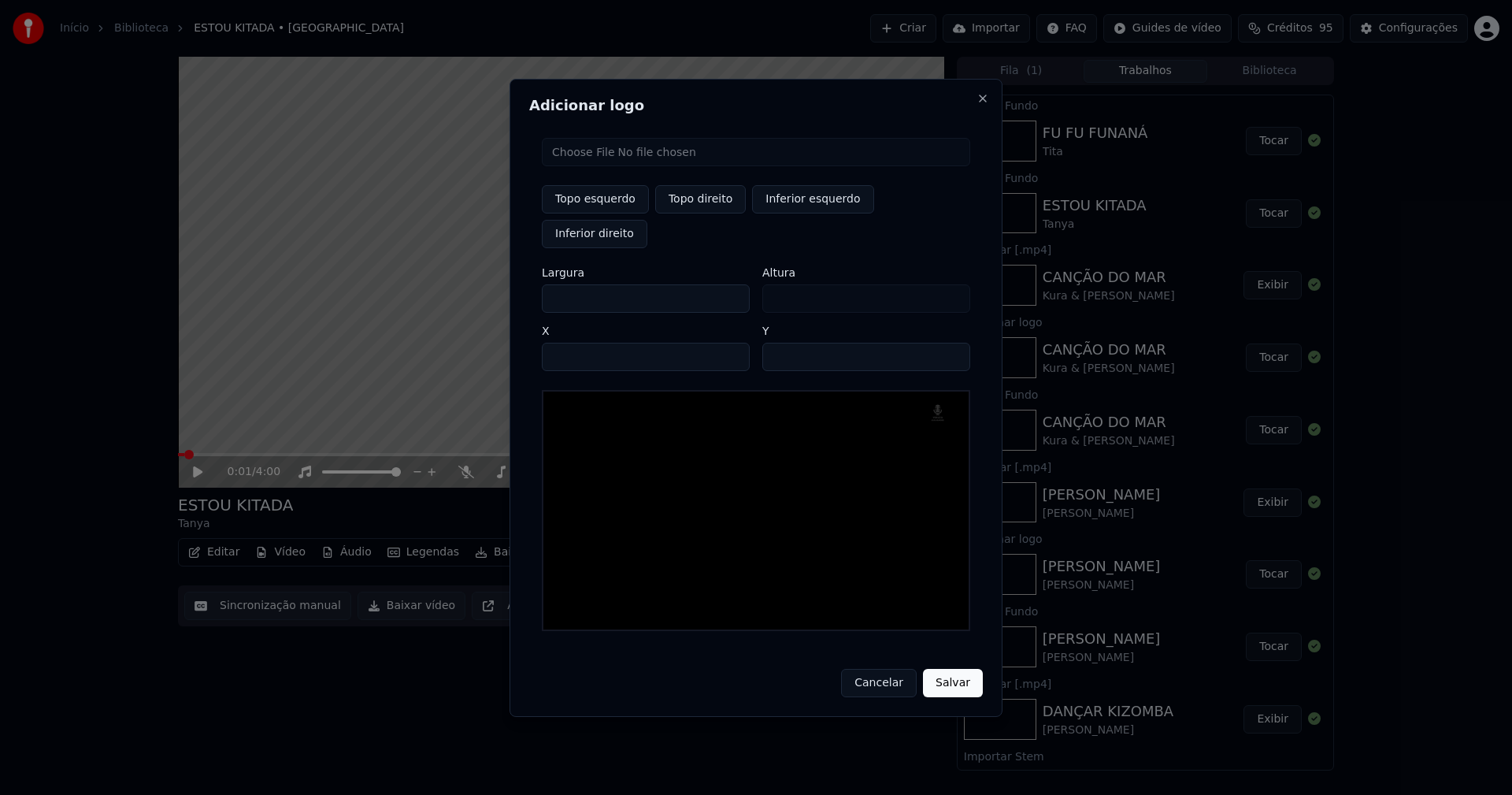
drag, startPoint x: 568, startPoint y: 282, endPoint x: 537, endPoint y: 283, distance: 31.0
click at [537, 283] on div "Topo esquerdo Topo direito Inferior esquerdo Inferior direito Largura *** Altur…" at bounding box center [756, 384] width 454 height 519
type input "**"
type input "***"
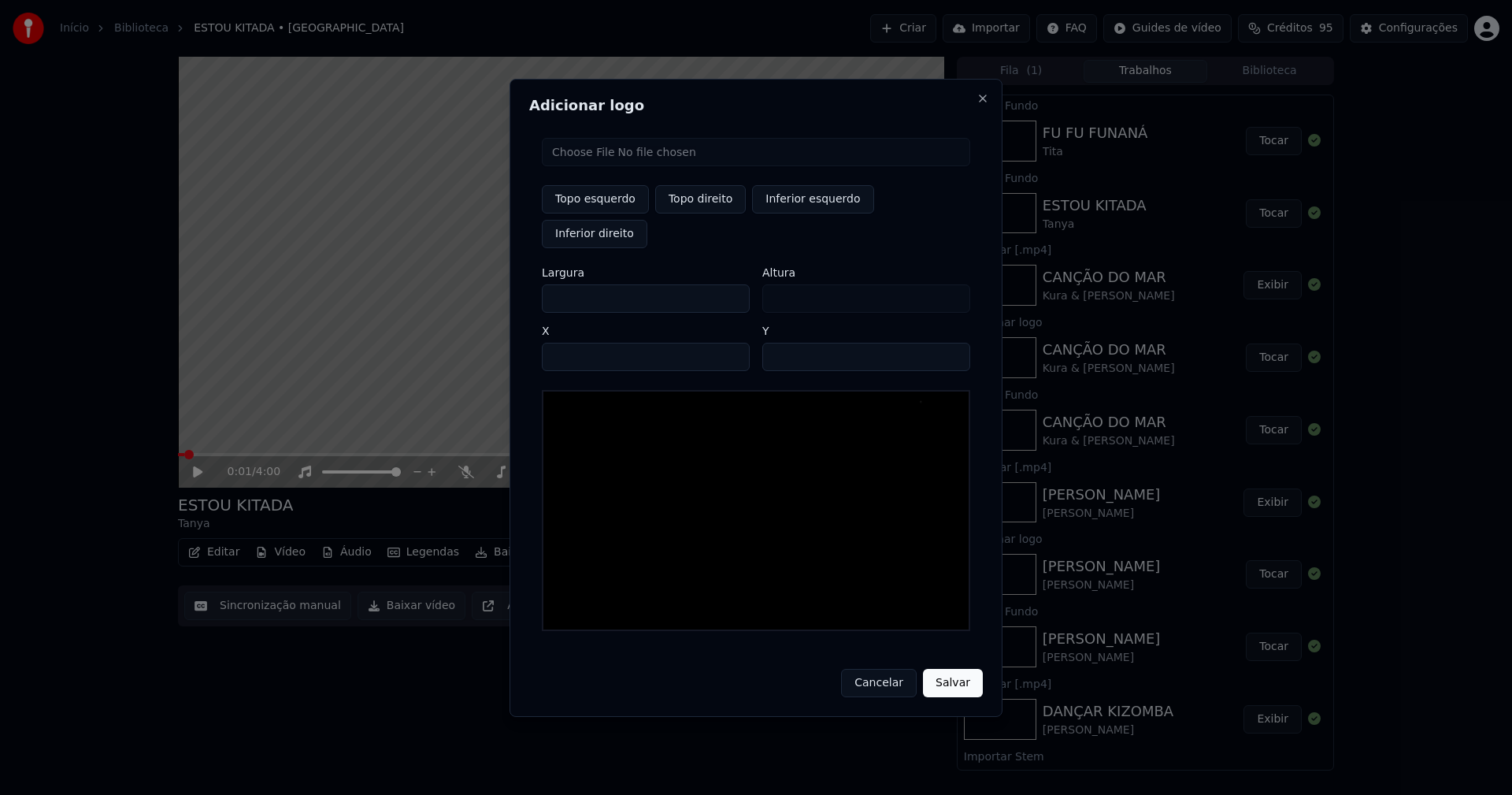
type input "***"
click at [576, 343] on input "****" at bounding box center [646, 357] width 208 height 28
type input "****"
click at [780, 343] on input "**" at bounding box center [866, 357] width 208 height 28
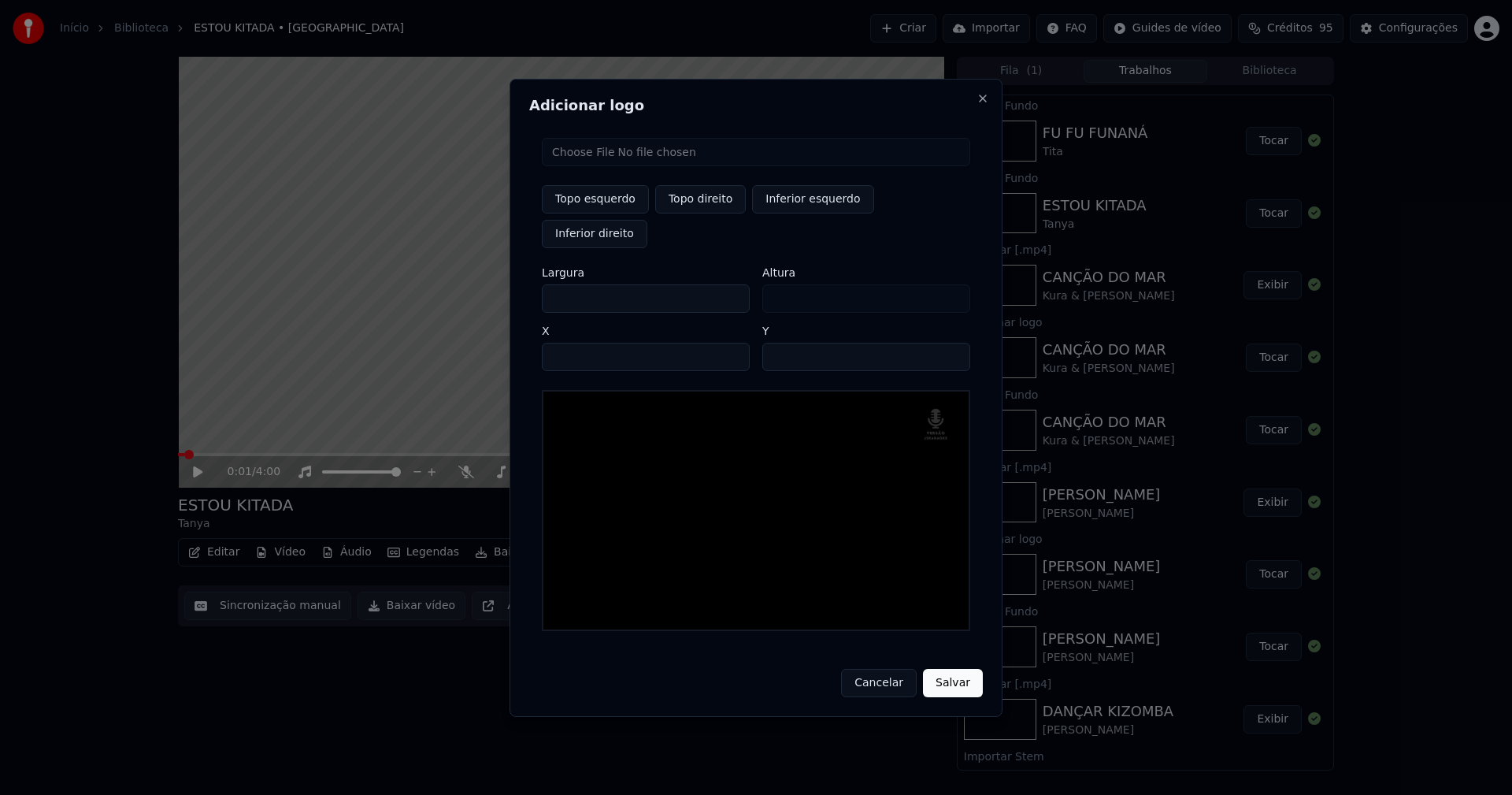
click at [953, 343] on input "**" at bounding box center [866, 357] width 208 height 28
type input "**"
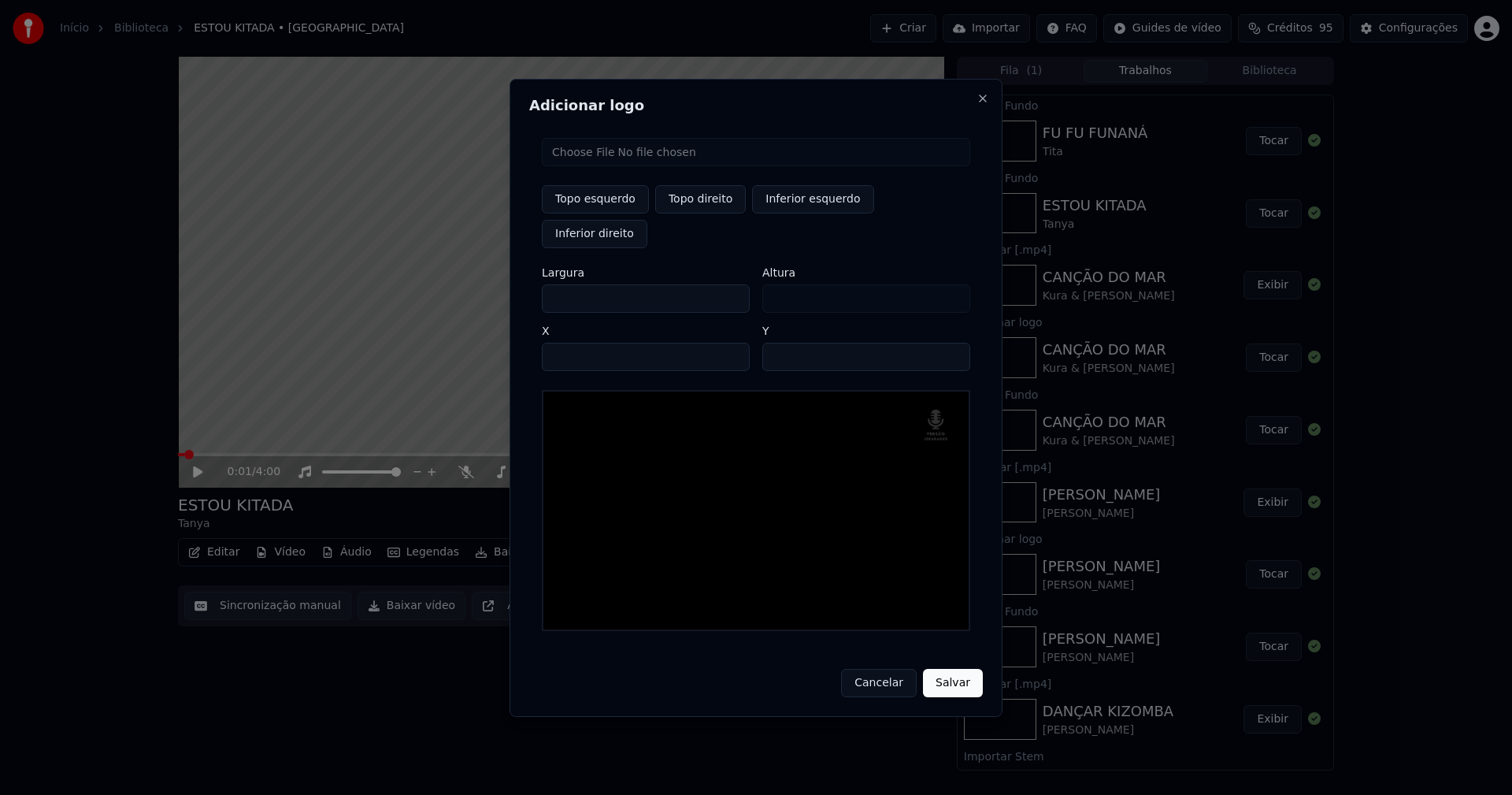
click at [953, 343] on input "**" at bounding box center [866, 357] width 208 height 28
drag, startPoint x: 944, startPoint y: 671, endPoint x: 961, endPoint y: 664, distance: 18.4
click at [944, 671] on button "Salvar" at bounding box center [953, 683] width 60 height 28
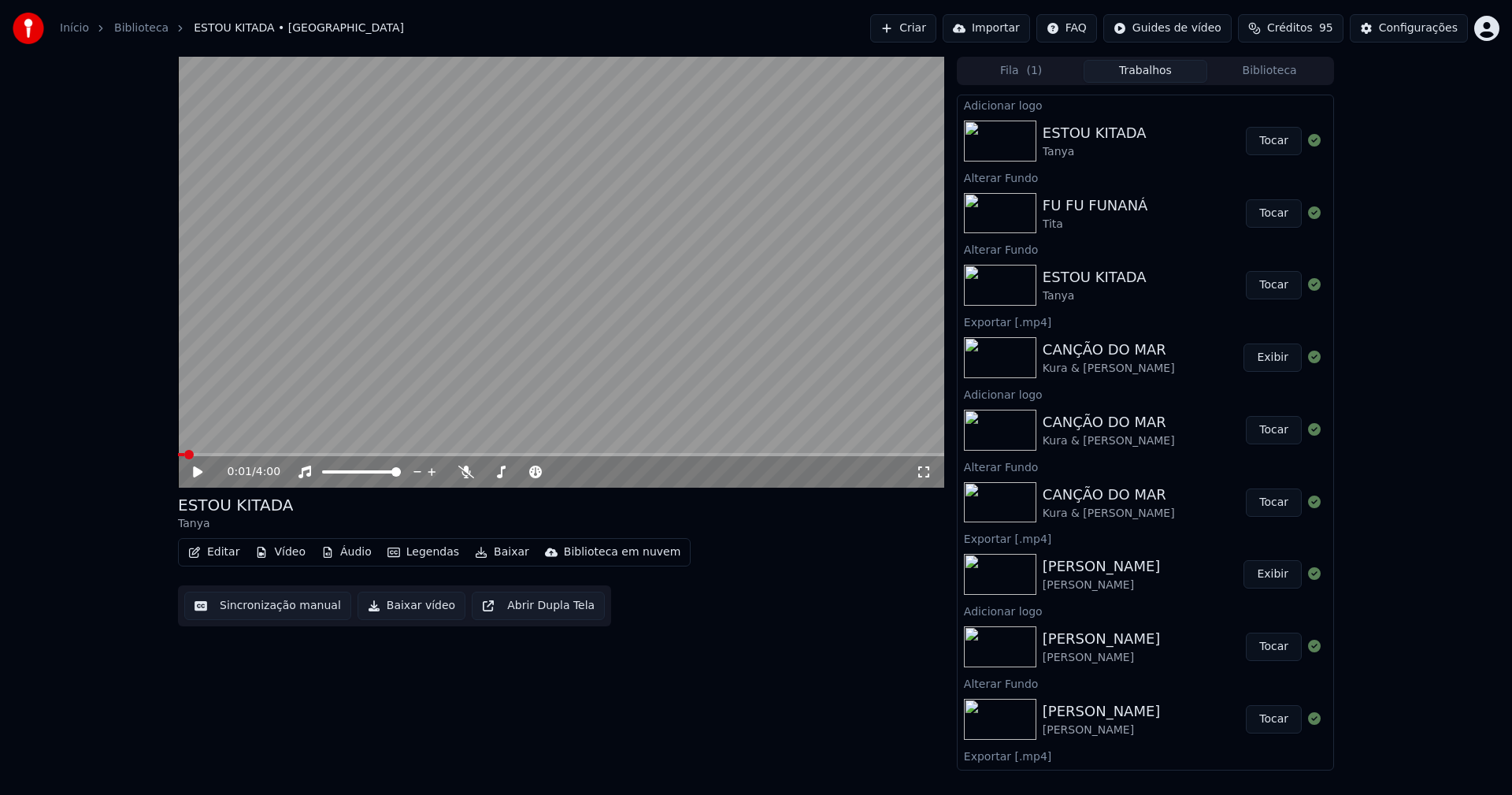
click at [1266, 143] on button "Tocar" at bounding box center [1273, 141] width 56 height 28
click at [927, 475] on icon at bounding box center [924, 471] width 16 height 12
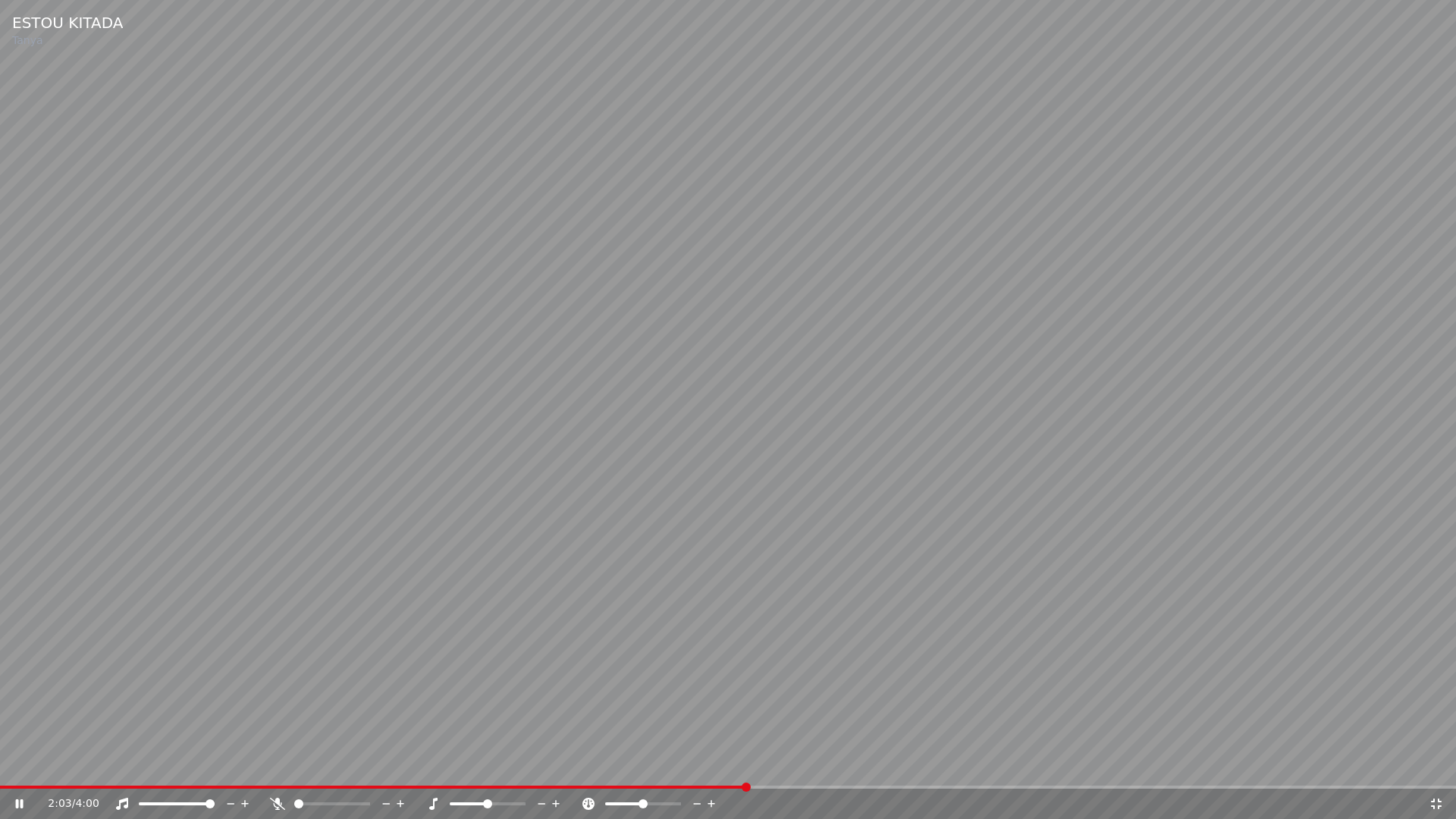
drag, startPoint x: 1435, startPoint y: 803, endPoint x: 1436, endPoint y: 760, distance: 43.0
click at [1436, 765] on icon at bounding box center [1436, 803] width 15 height 12
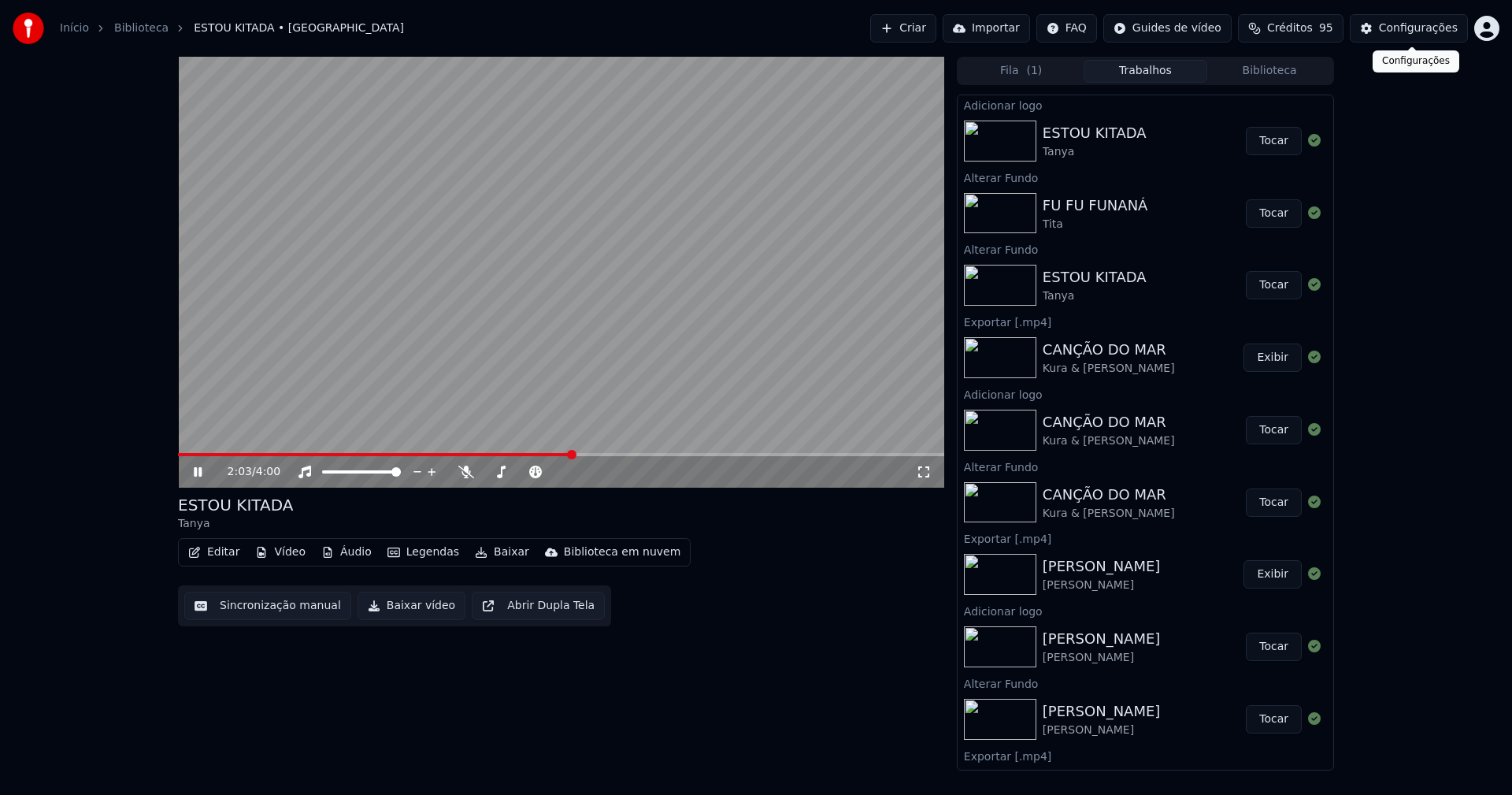
click at [1435, 34] on div "Configurações" at bounding box center [1418, 28] width 79 height 16
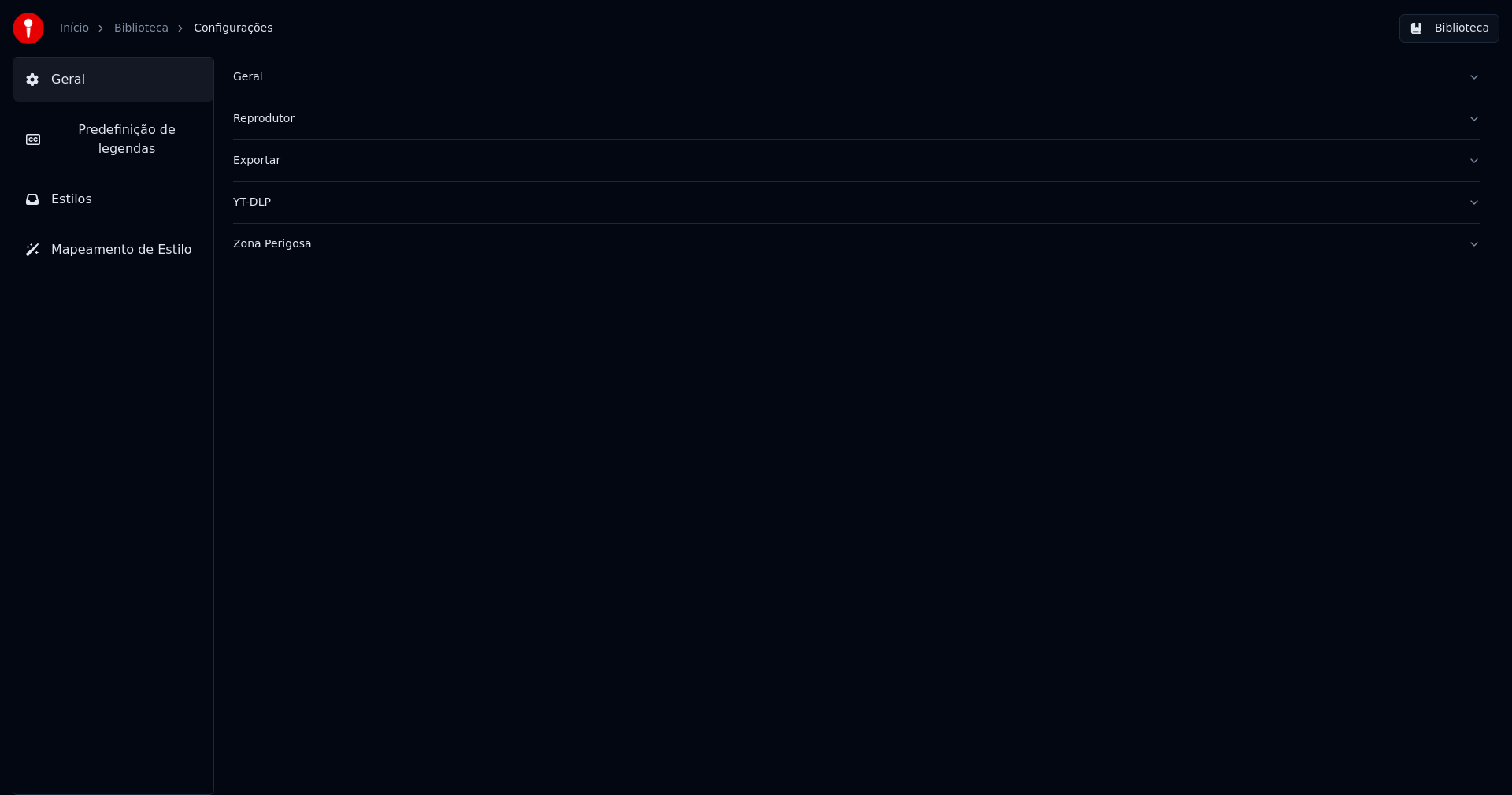
drag, startPoint x: 129, startPoint y: 139, endPoint x: 180, endPoint y: 137, distance: 51.0
click at [129, 139] on button "Predefinição de legendas" at bounding box center [113, 140] width 200 height 63
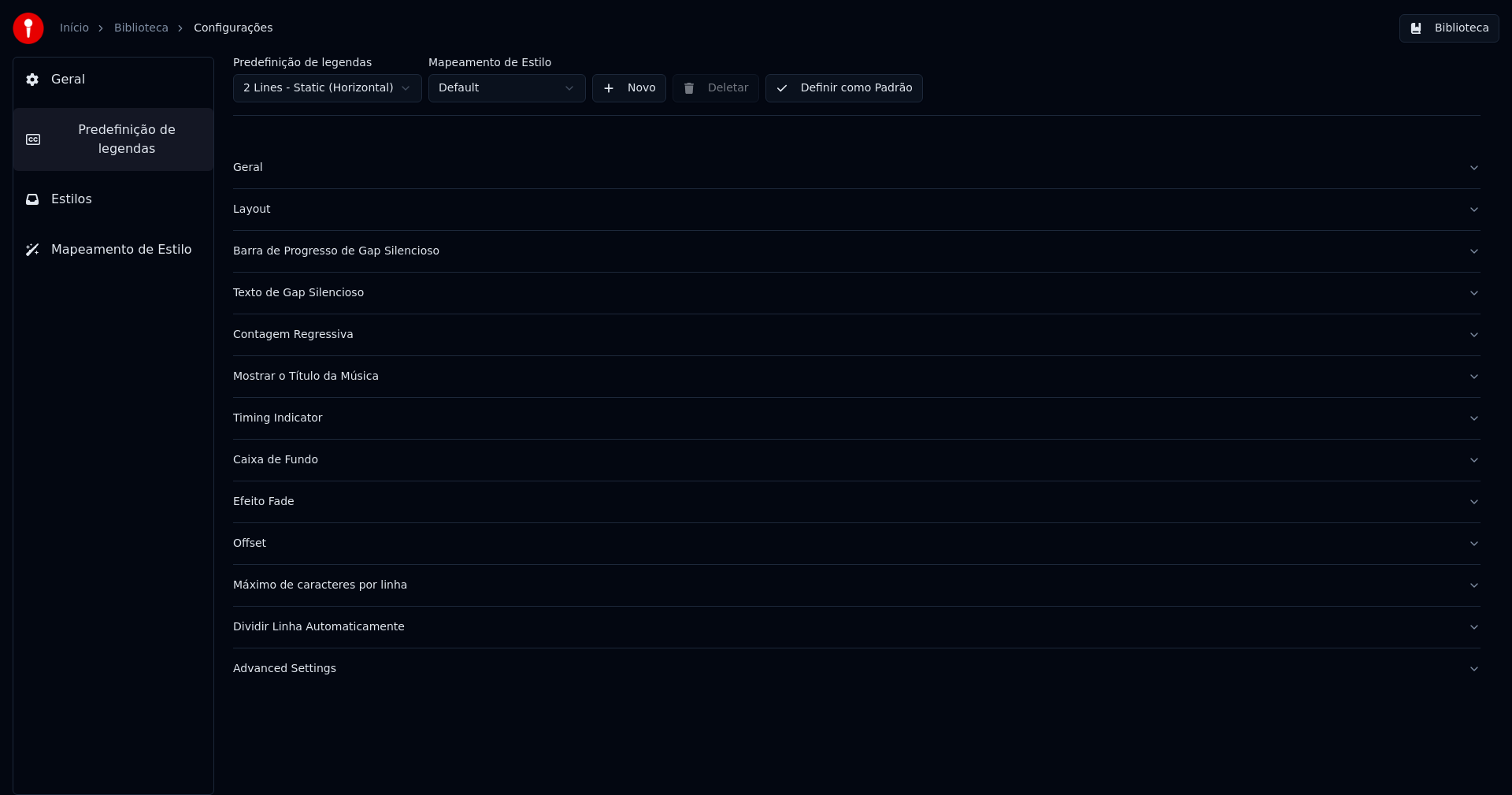
click at [366, 257] on div "Barra de Progresso de Gap Silencioso" at bounding box center [844, 251] width 1222 height 16
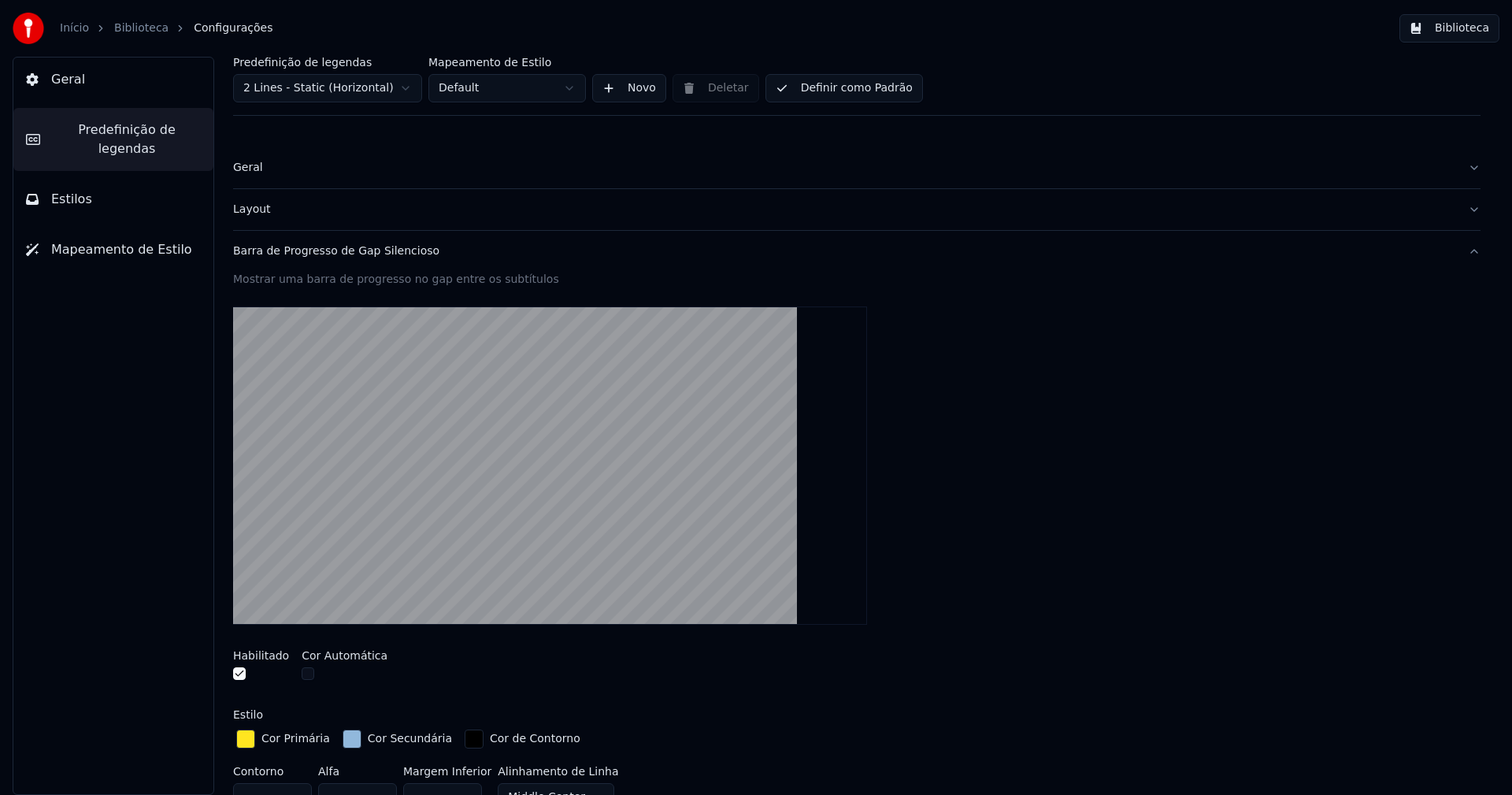
click at [345, 737] on div "button" at bounding box center [352, 738] width 19 height 19
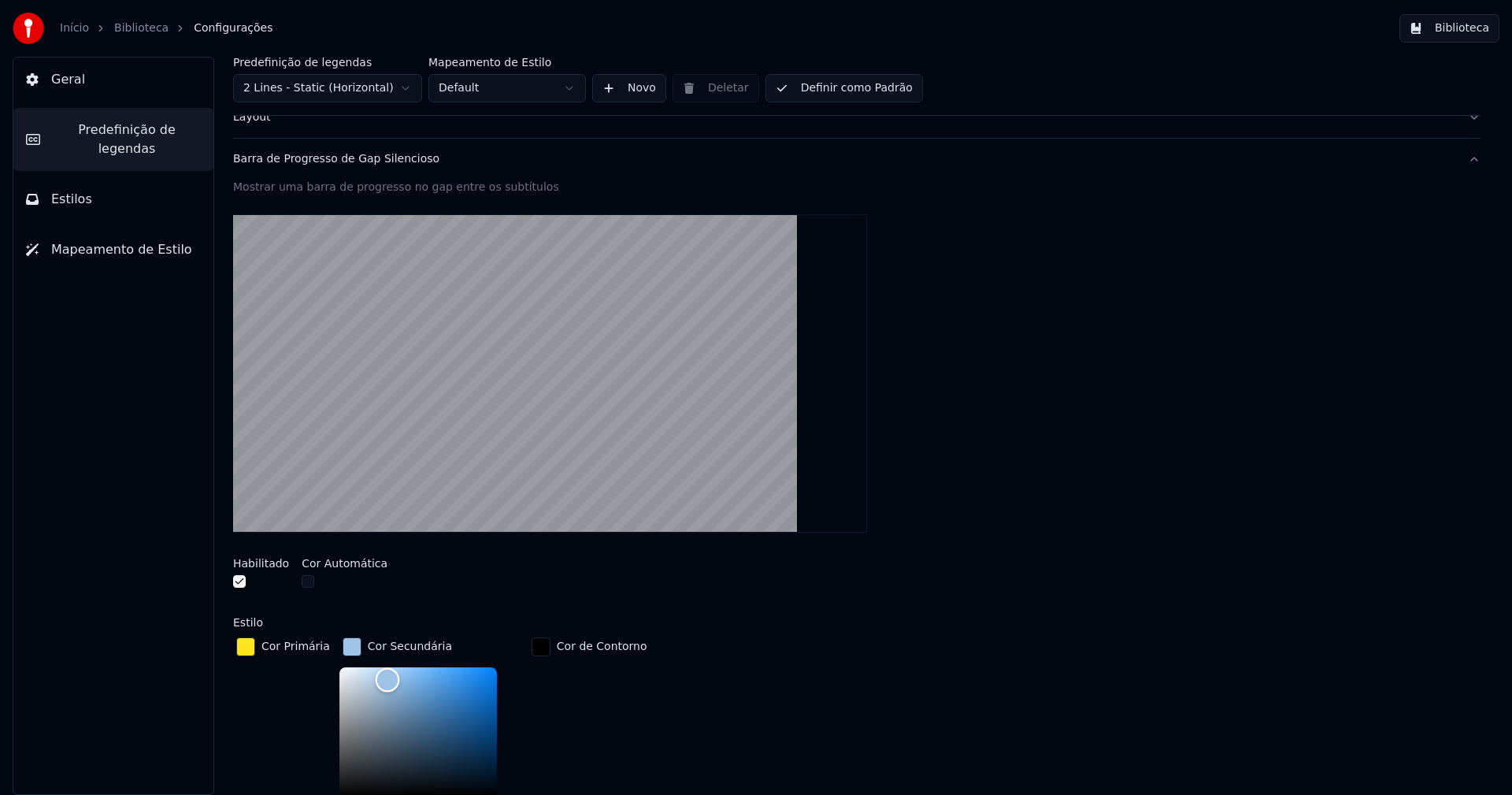
type input "*******"
drag, startPoint x: 386, startPoint y: 778, endPoint x: 377, endPoint y: 678, distance: 100.4
click at [377, 678] on div "Color" at bounding box center [385, 679] width 24 height 24
click at [345, 651] on div "button" at bounding box center [352, 647] width 19 height 19
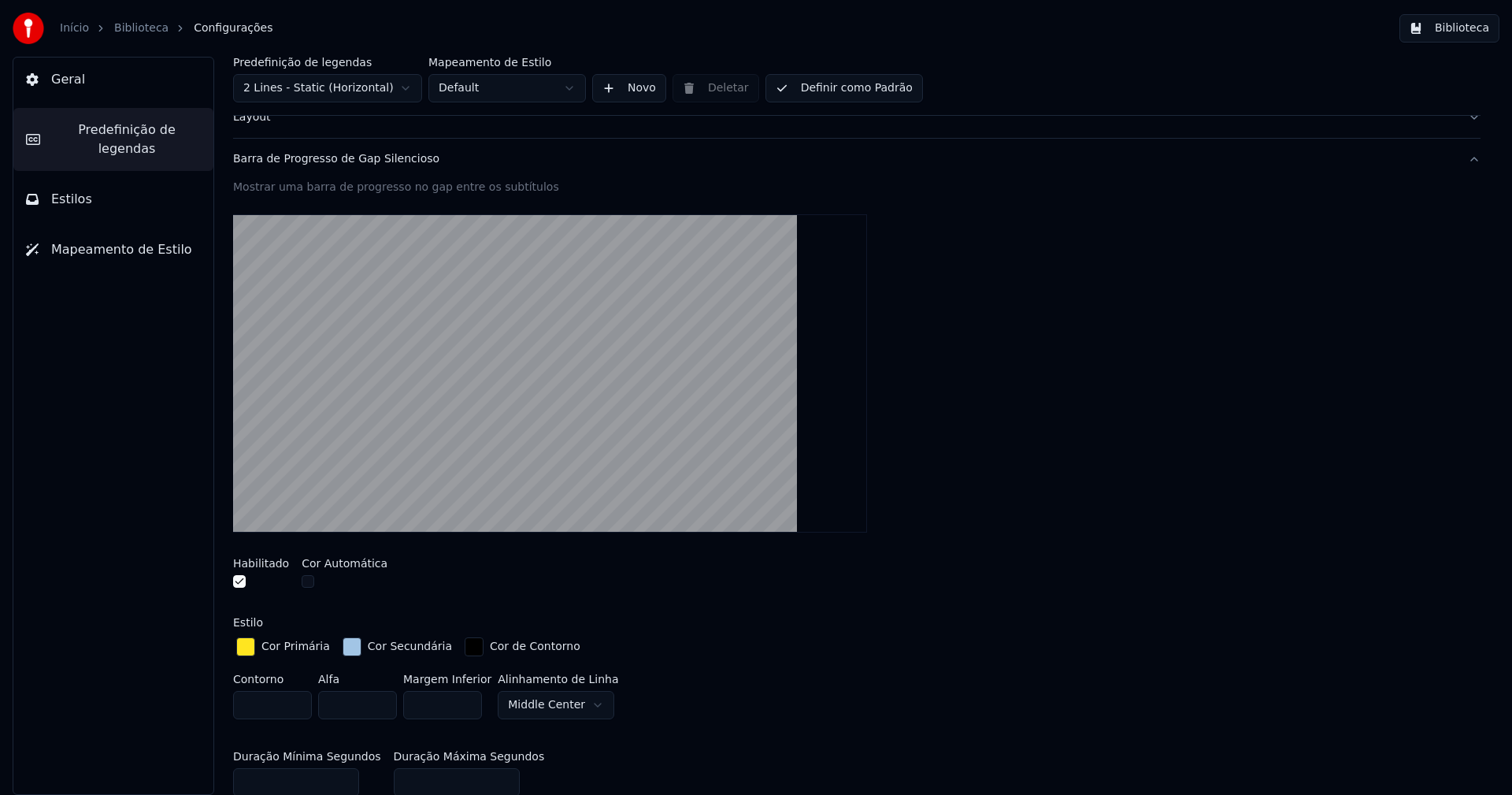
click at [1463, 25] on button "Biblioteca" at bounding box center [1450, 28] width 100 height 28
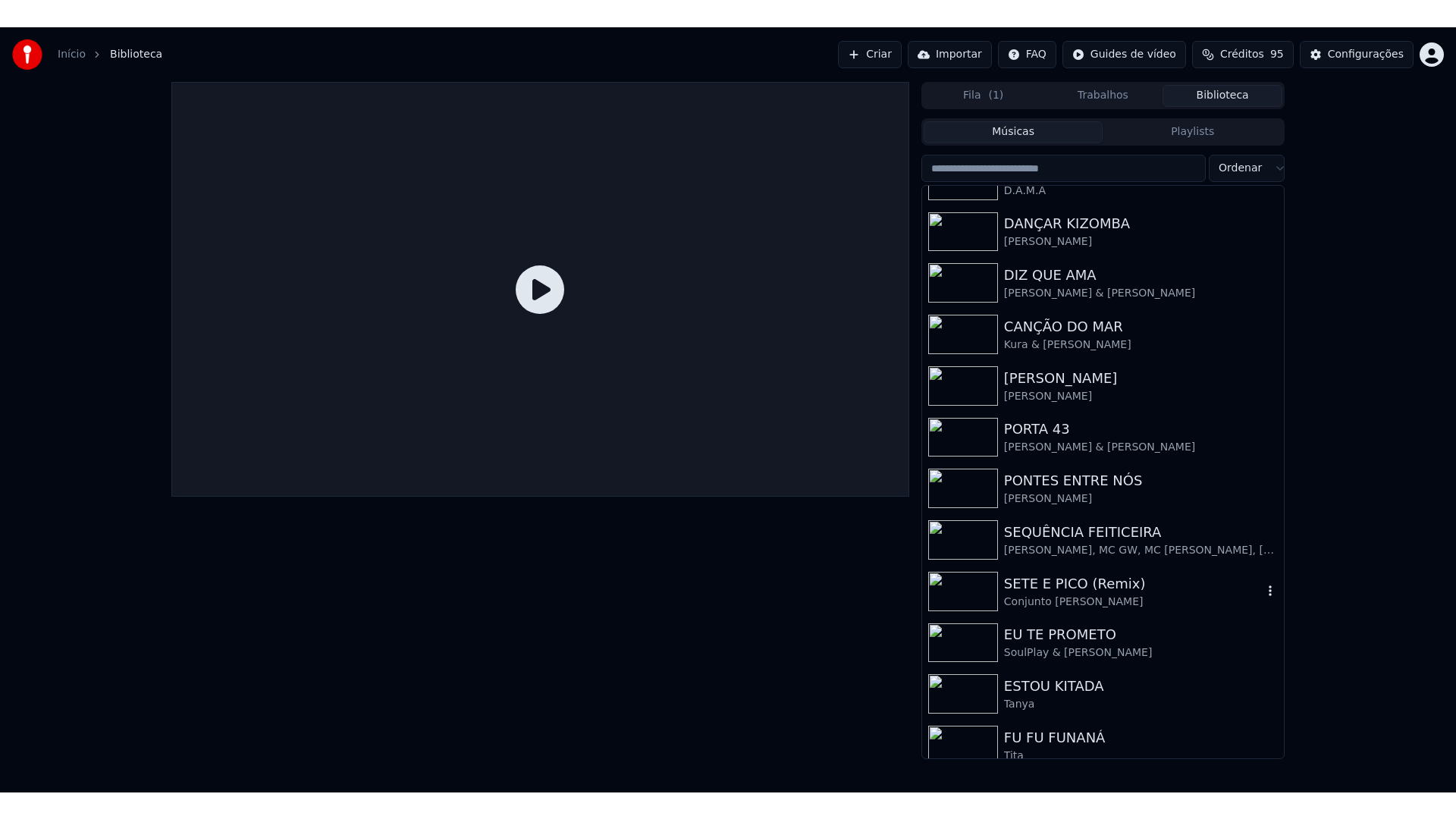
scroll to position [147, 0]
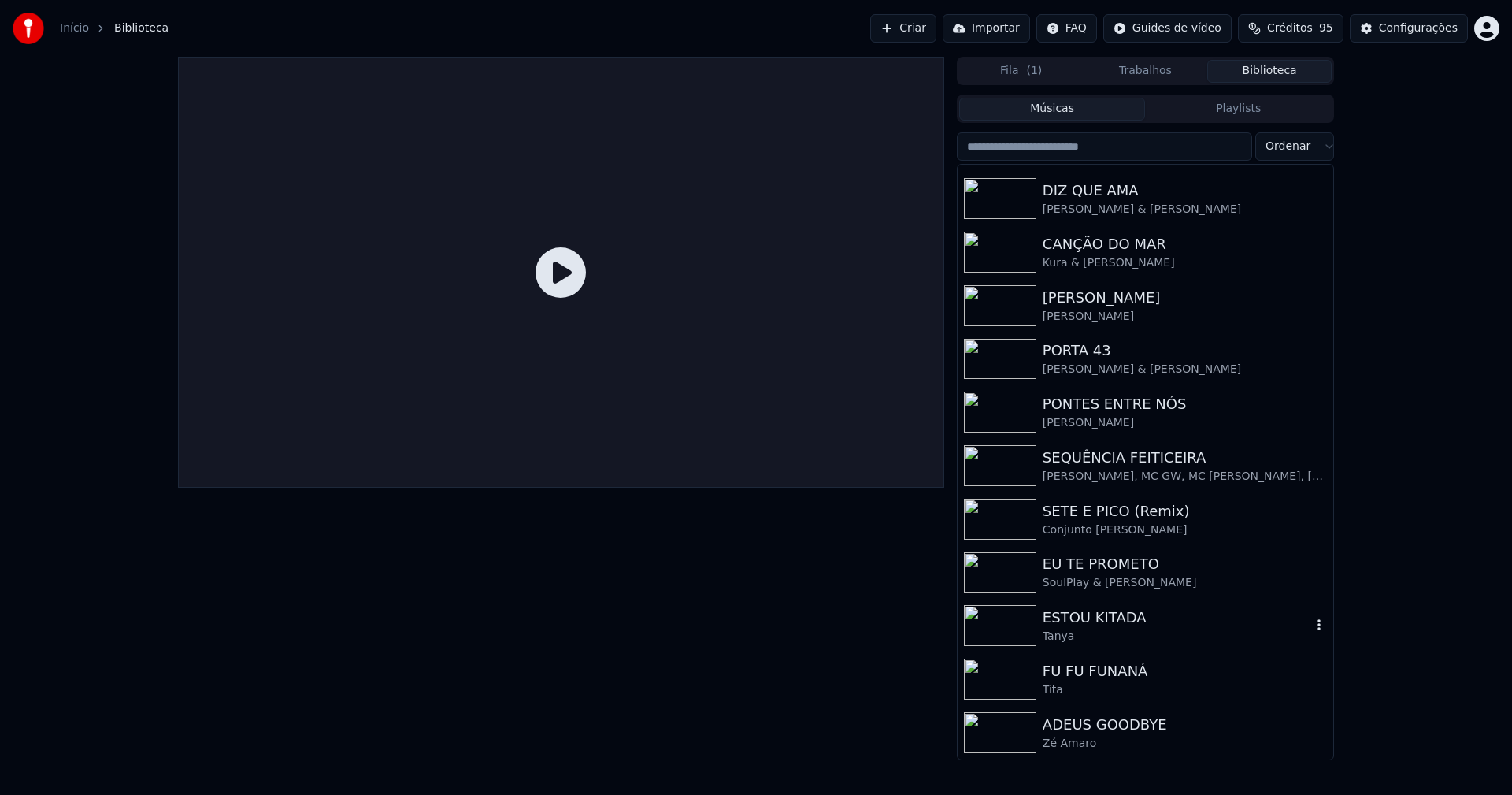
click at [1119, 631] on div "Tanya" at bounding box center [1177, 636] width 269 height 16
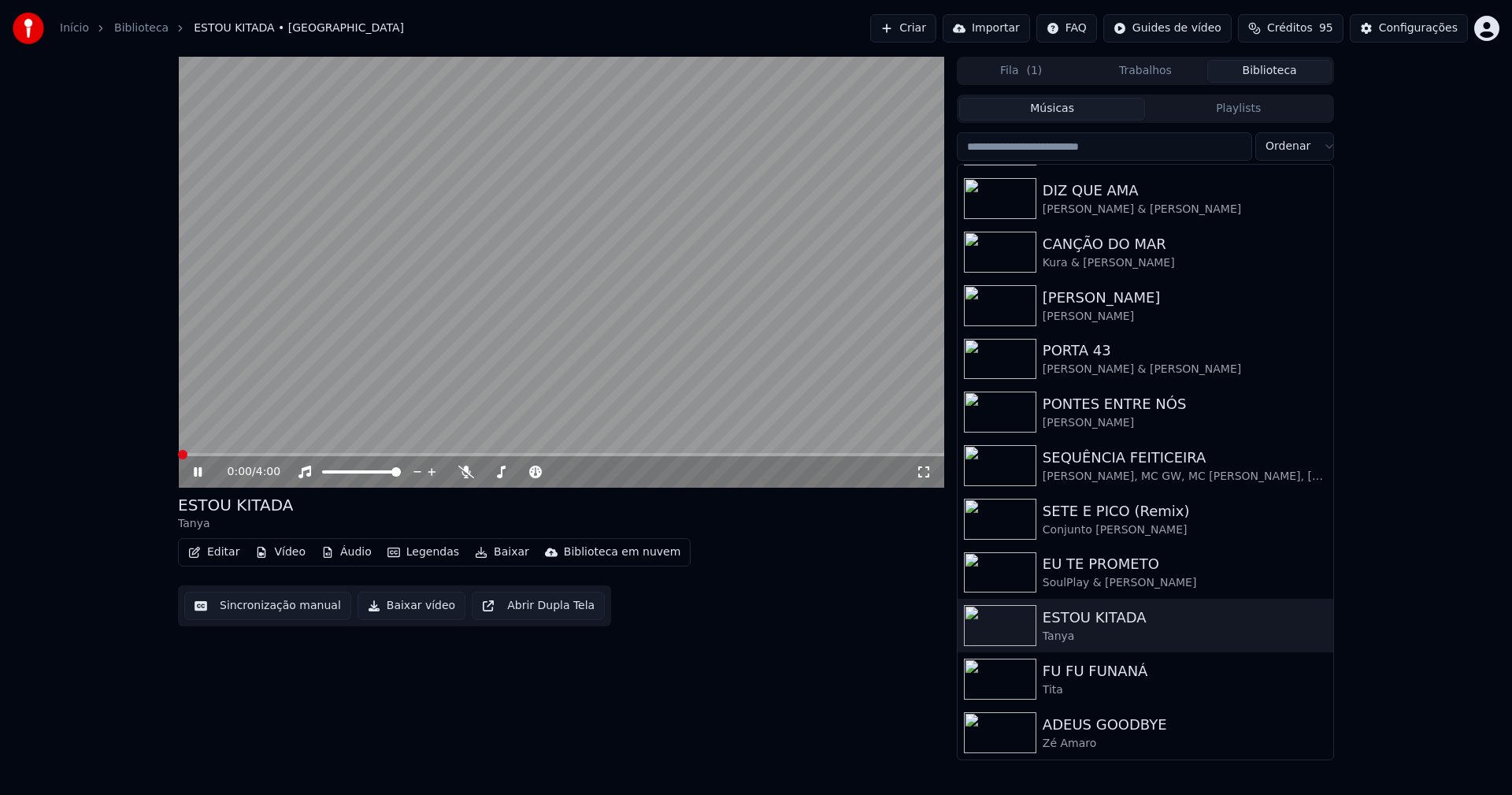
click at [927, 470] on icon at bounding box center [924, 471] width 16 height 12
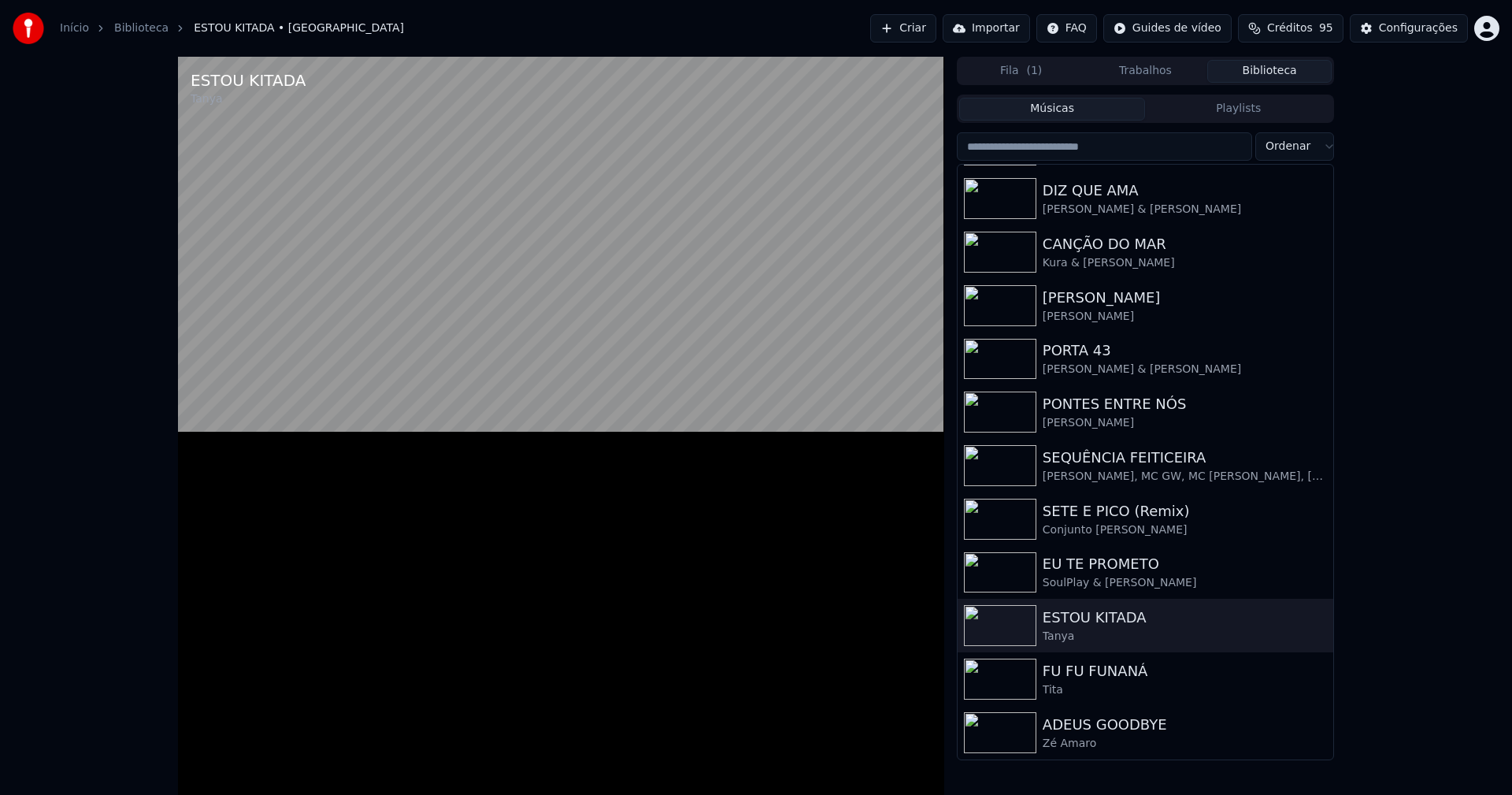
scroll to position [111, 0]
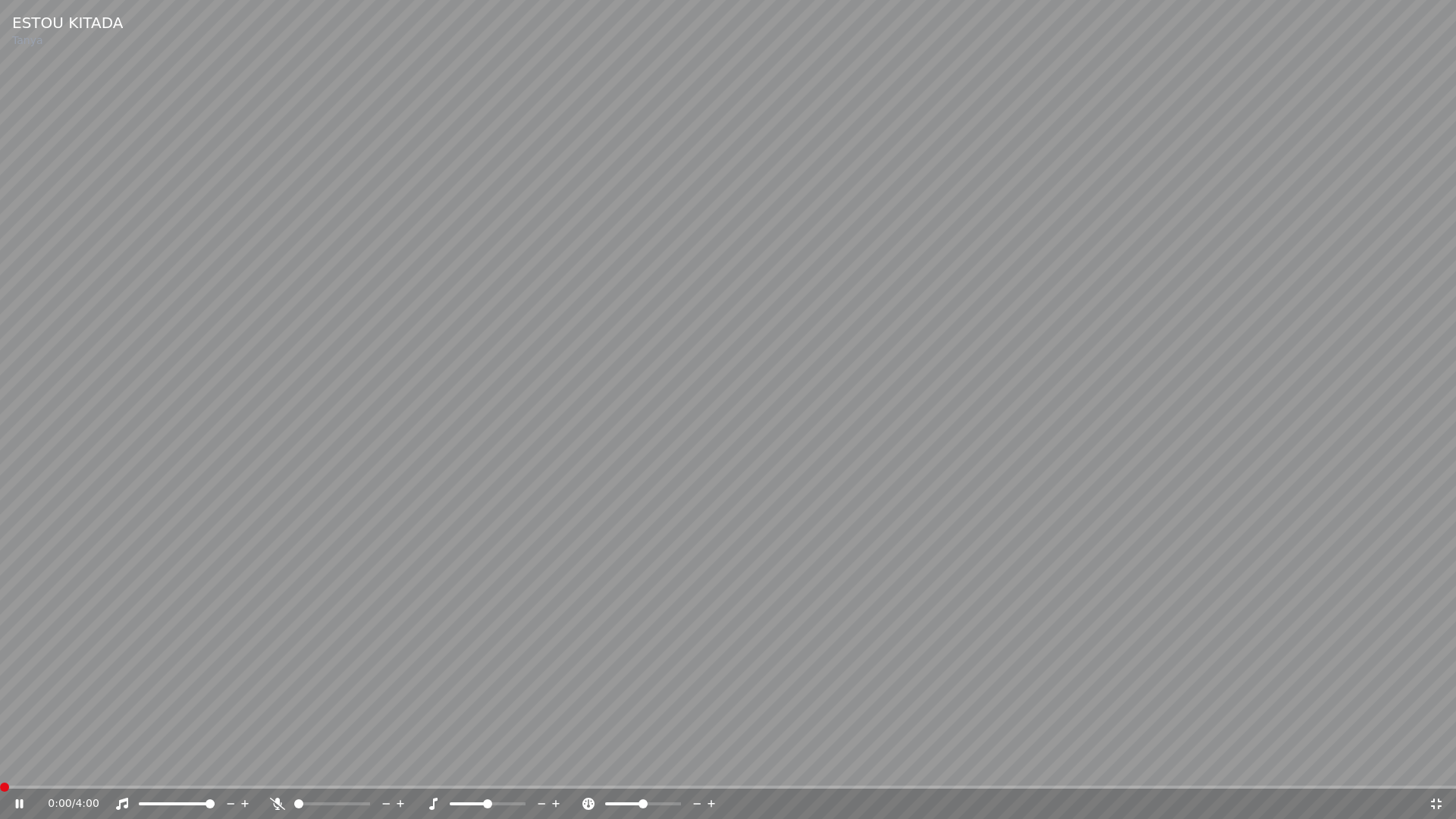
click at [1434, 765] on icon at bounding box center [1436, 803] width 10 height 10
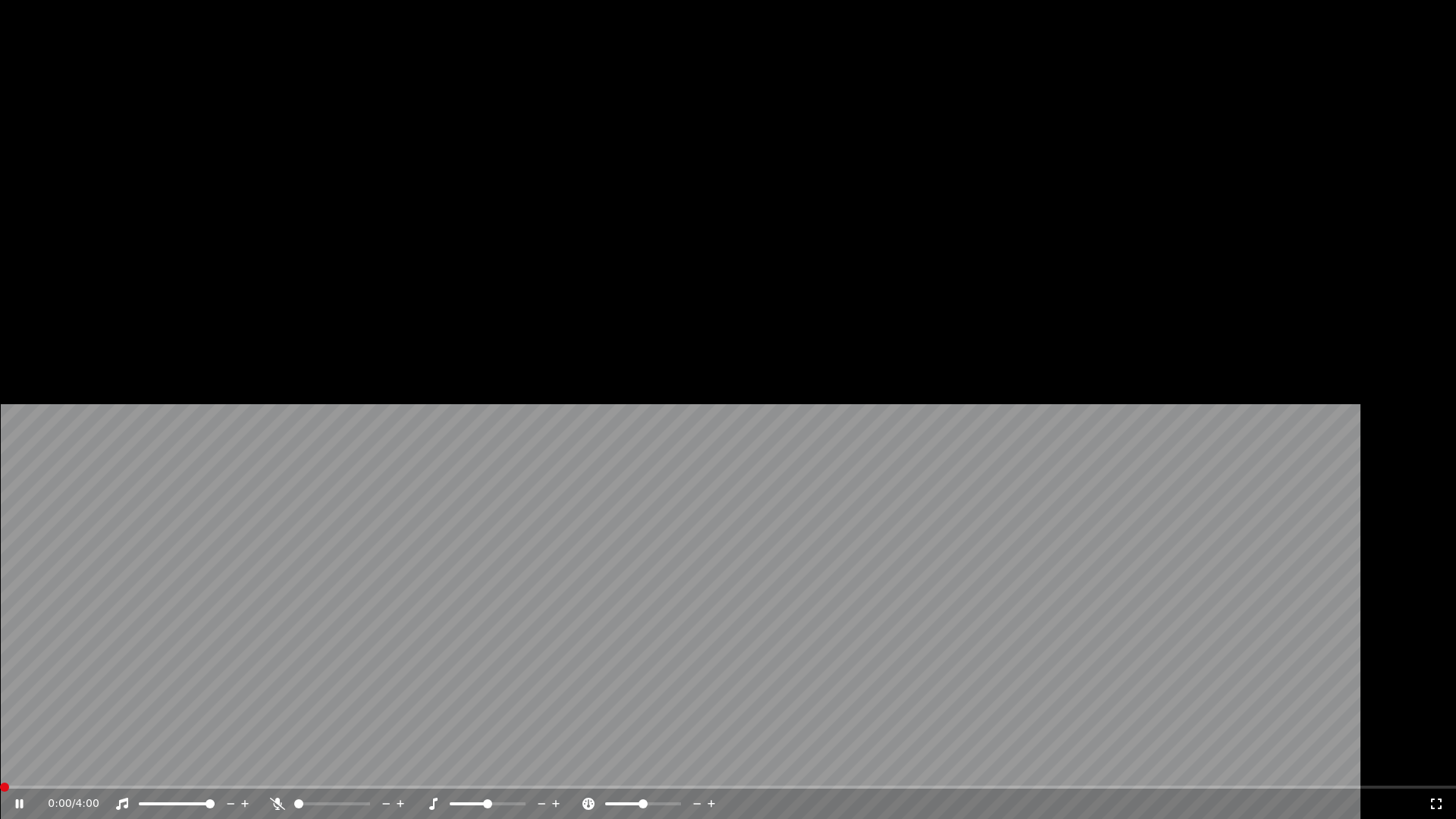
scroll to position [147, 0]
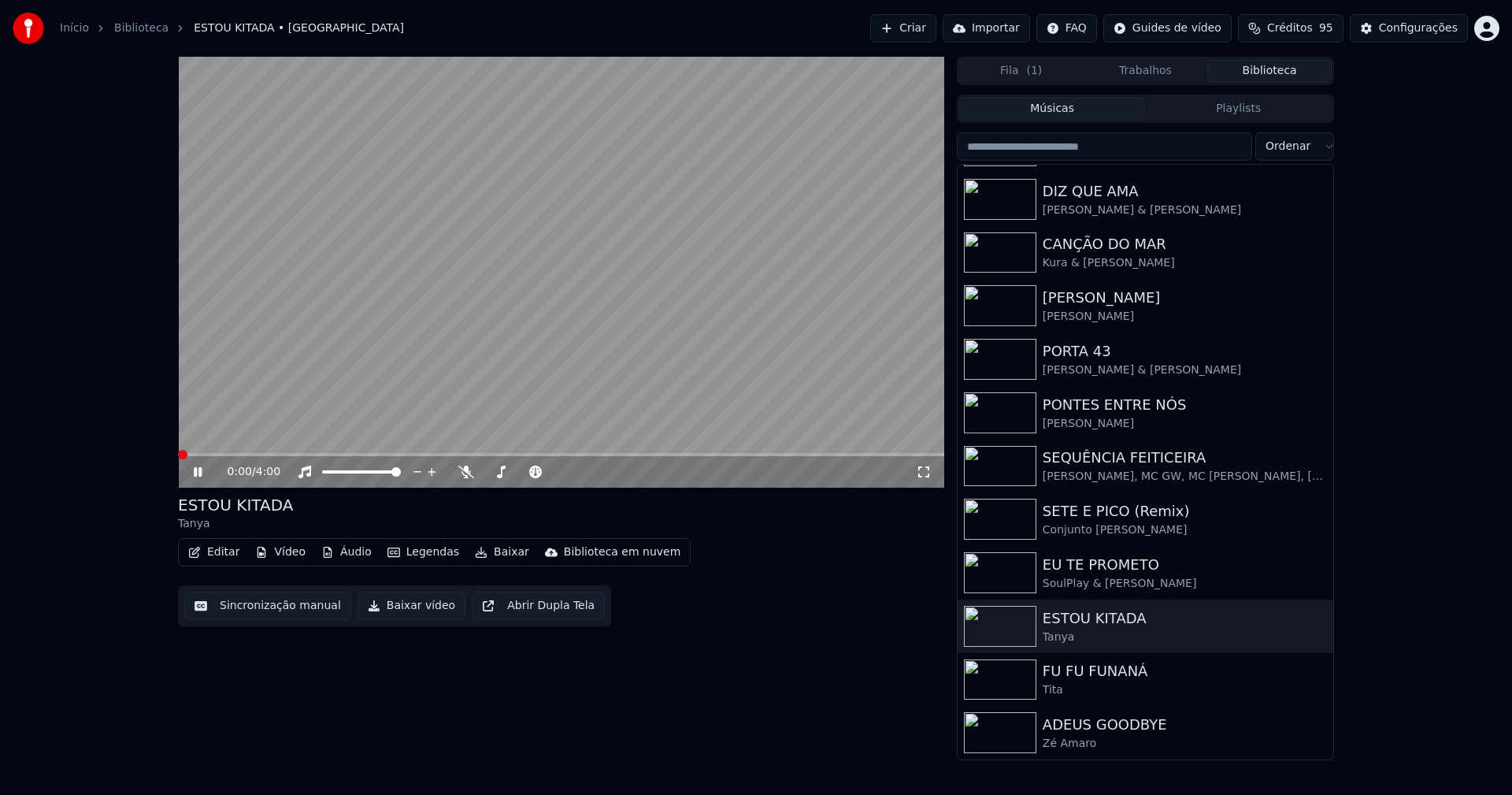
click at [925, 465] on icon at bounding box center [924, 471] width 16 height 12
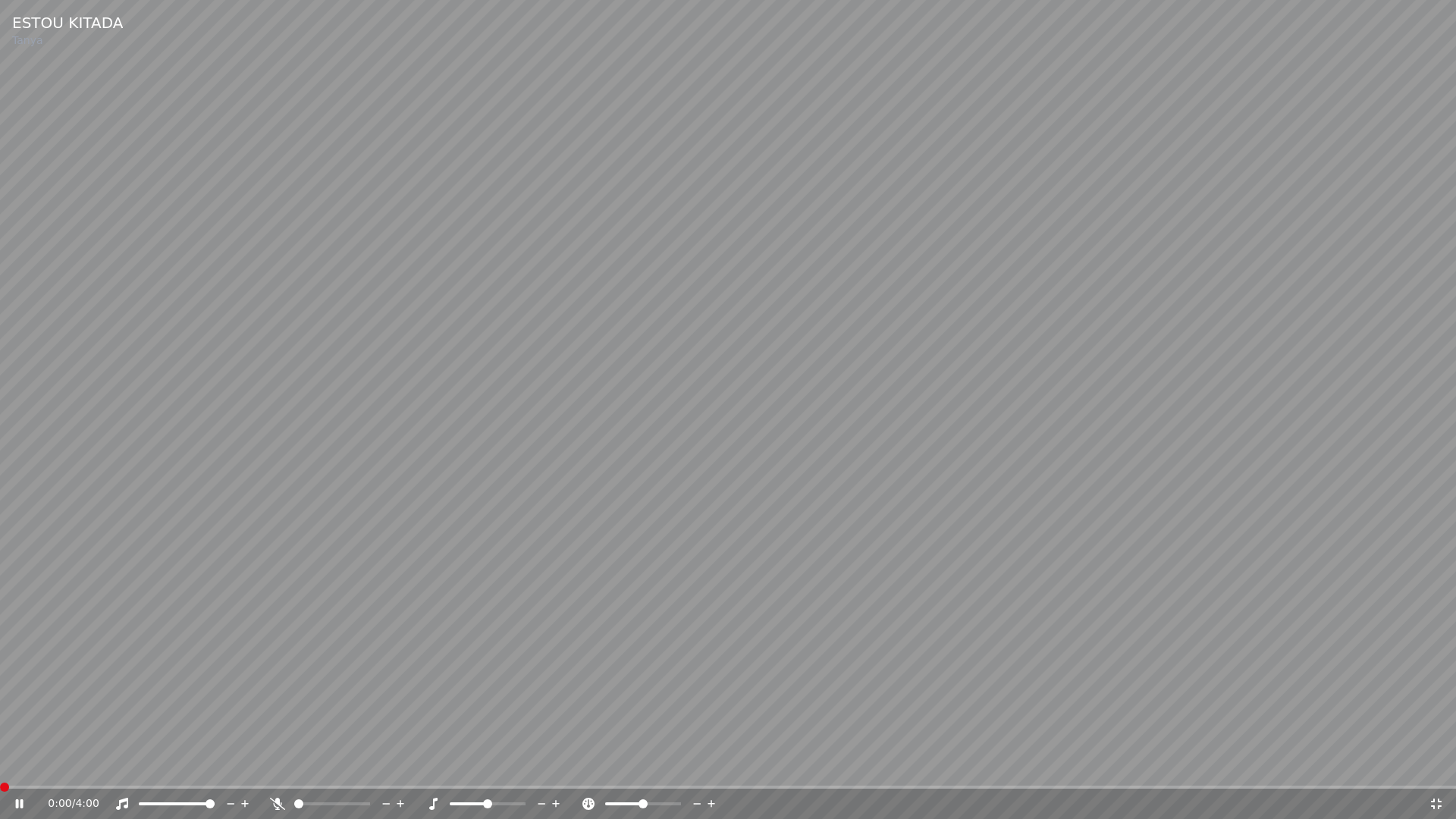
drag, startPoint x: 1434, startPoint y: 807, endPoint x: 1367, endPoint y: 152, distance: 658.4
click at [1434, 765] on icon at bounding box center [1436, 803] width 10 height 10
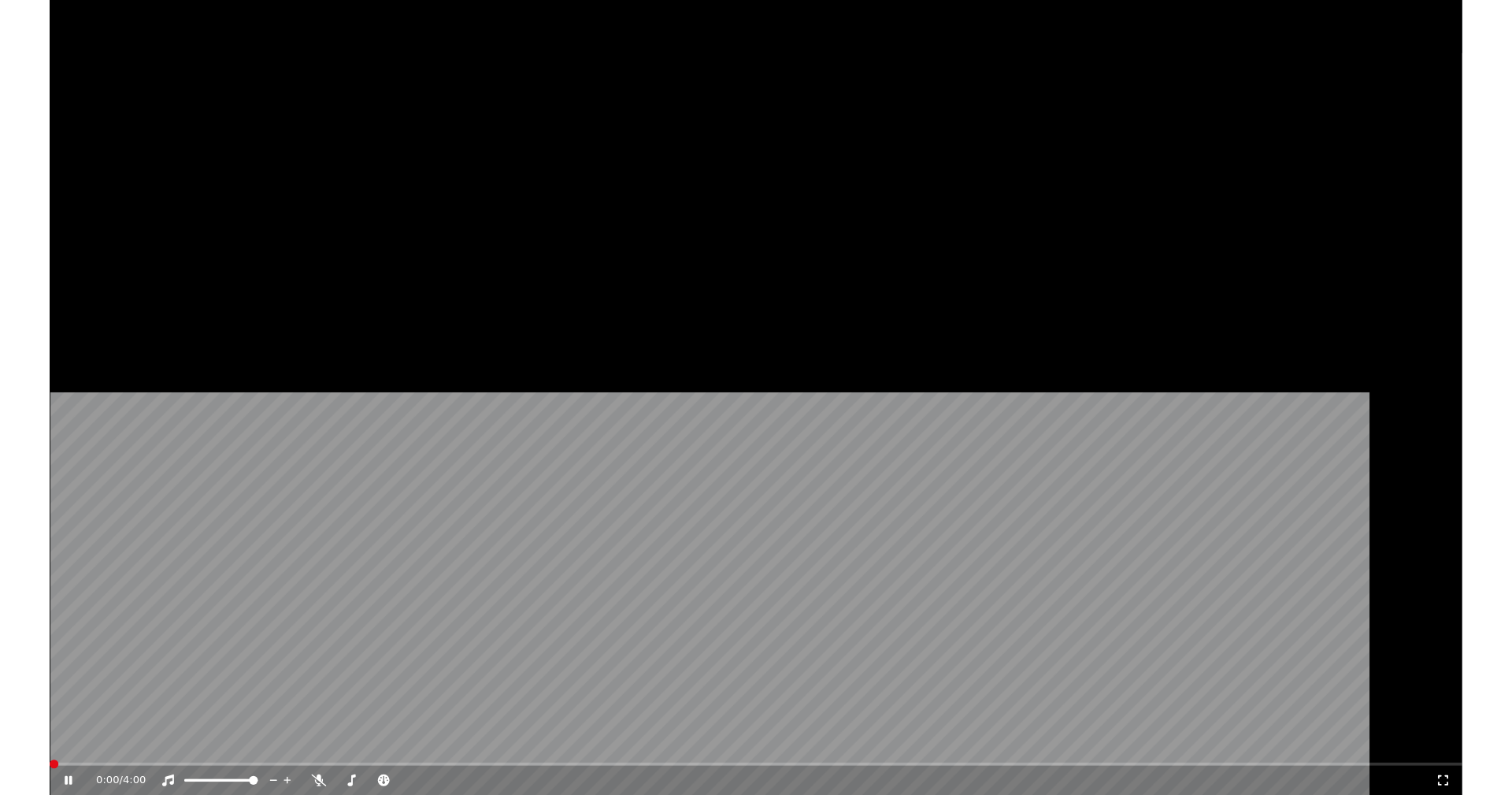
scroll to position [153, 0]
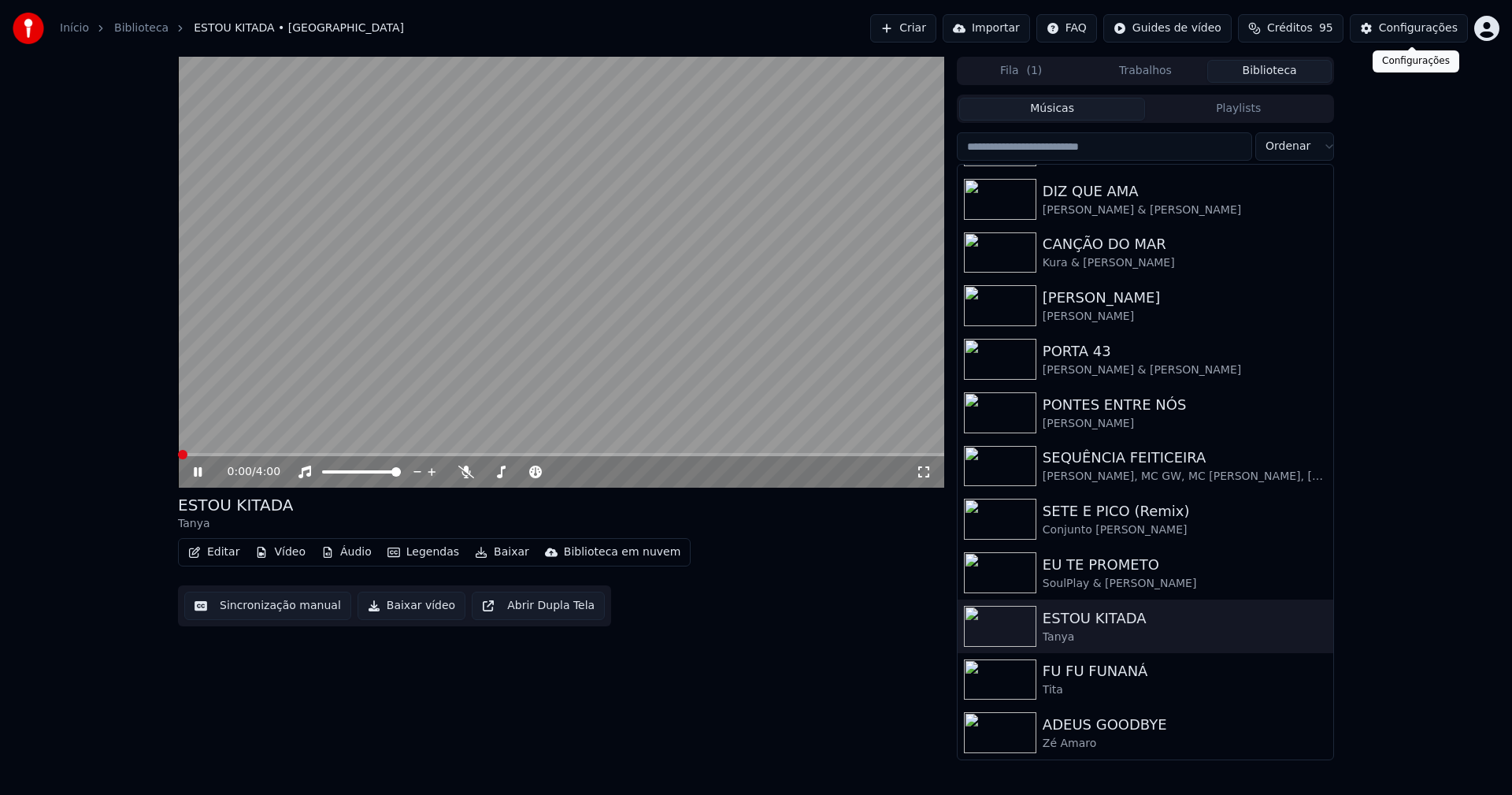
click at [1431, 28] on div "Configurações" at bounding box center [1418, 28] width 79 height 16
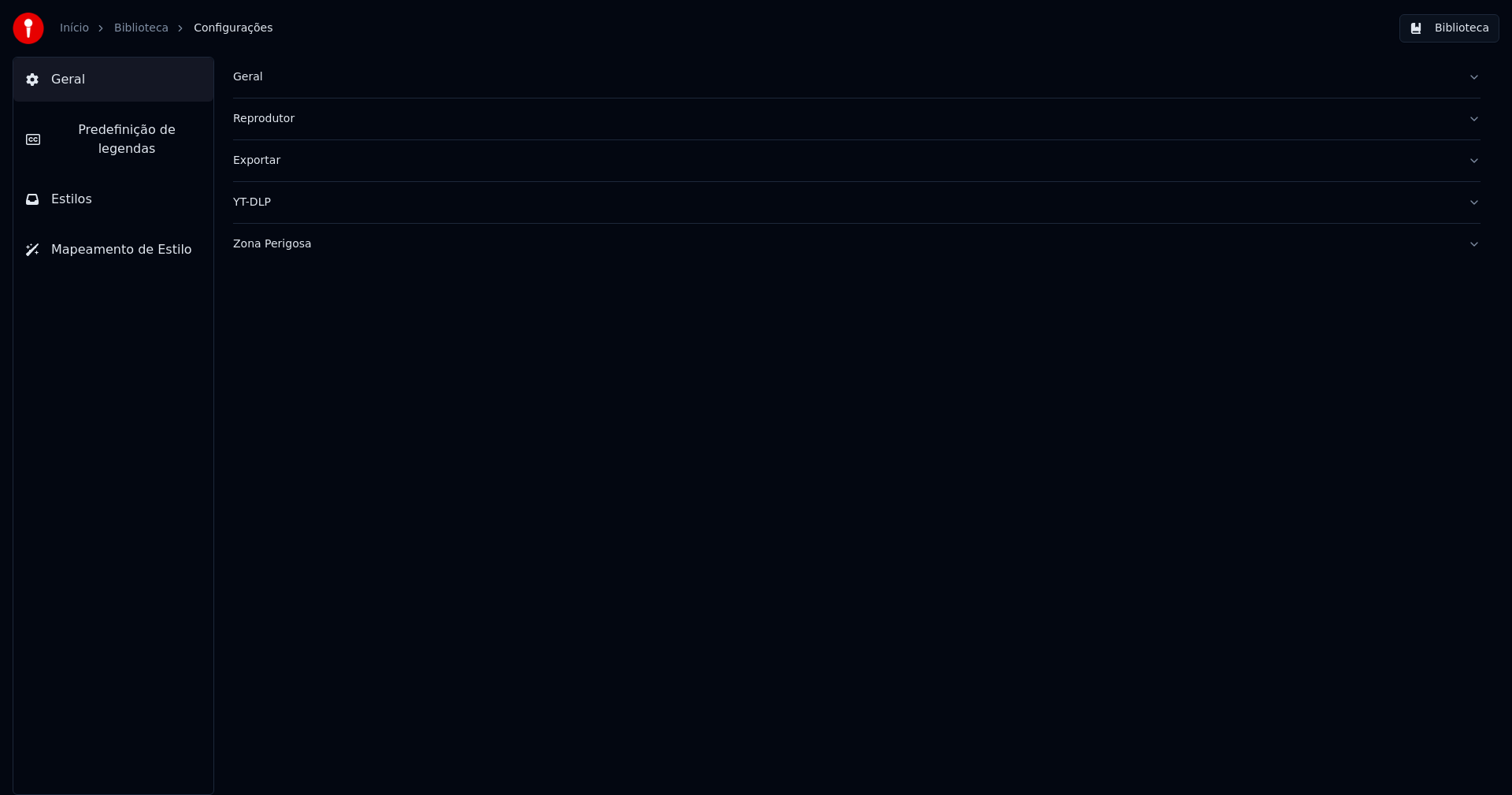
click at [157, 127] on span "Predefinição de legendas" at bounding box center [126, 139] width 148 height 37
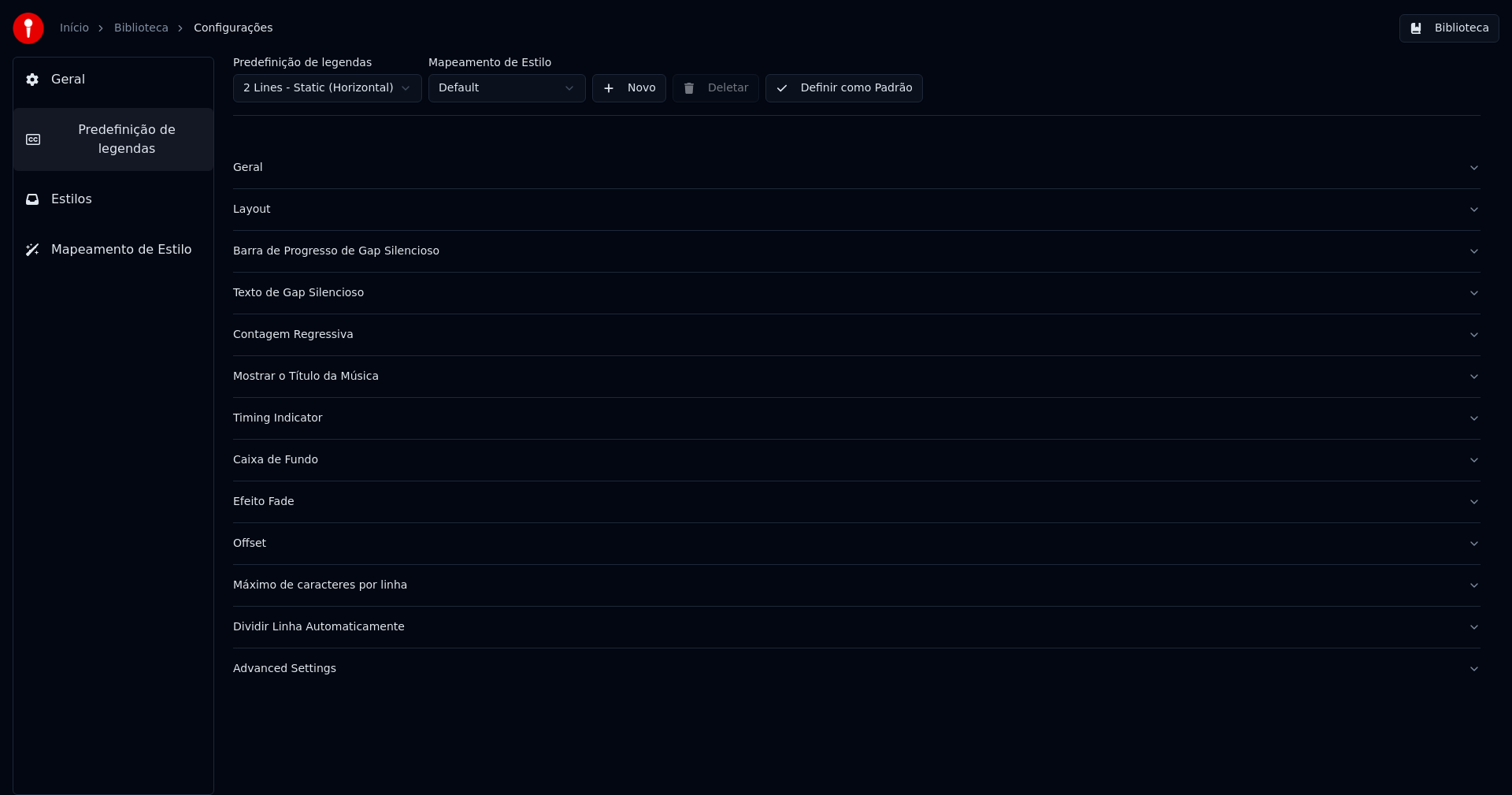
click at [340, 260] on button "Barra de Progresso de Gap Silencioso" at bounding box center [856, 251] width 1247 height 41
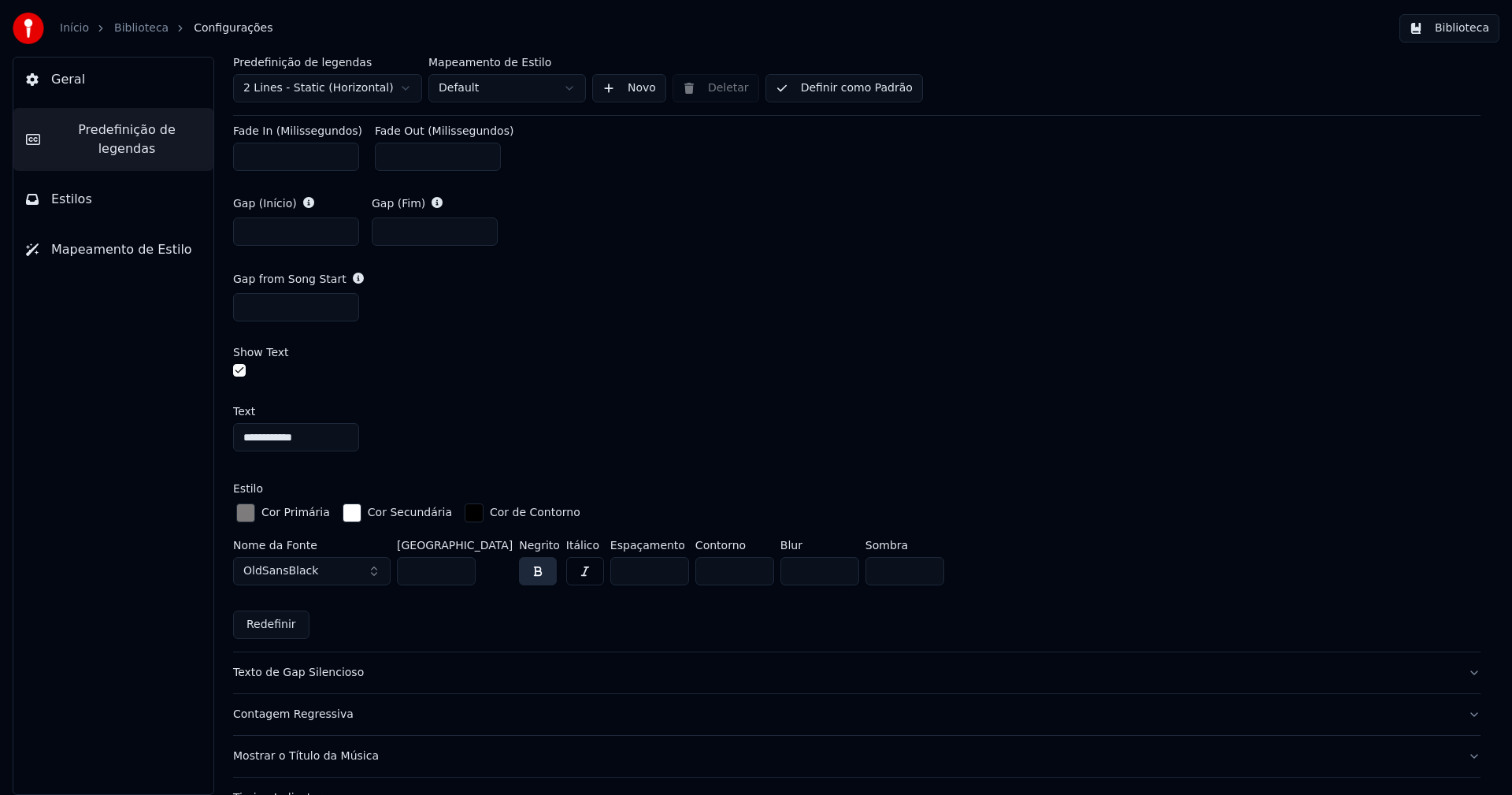
scroll to position [1024, 0]
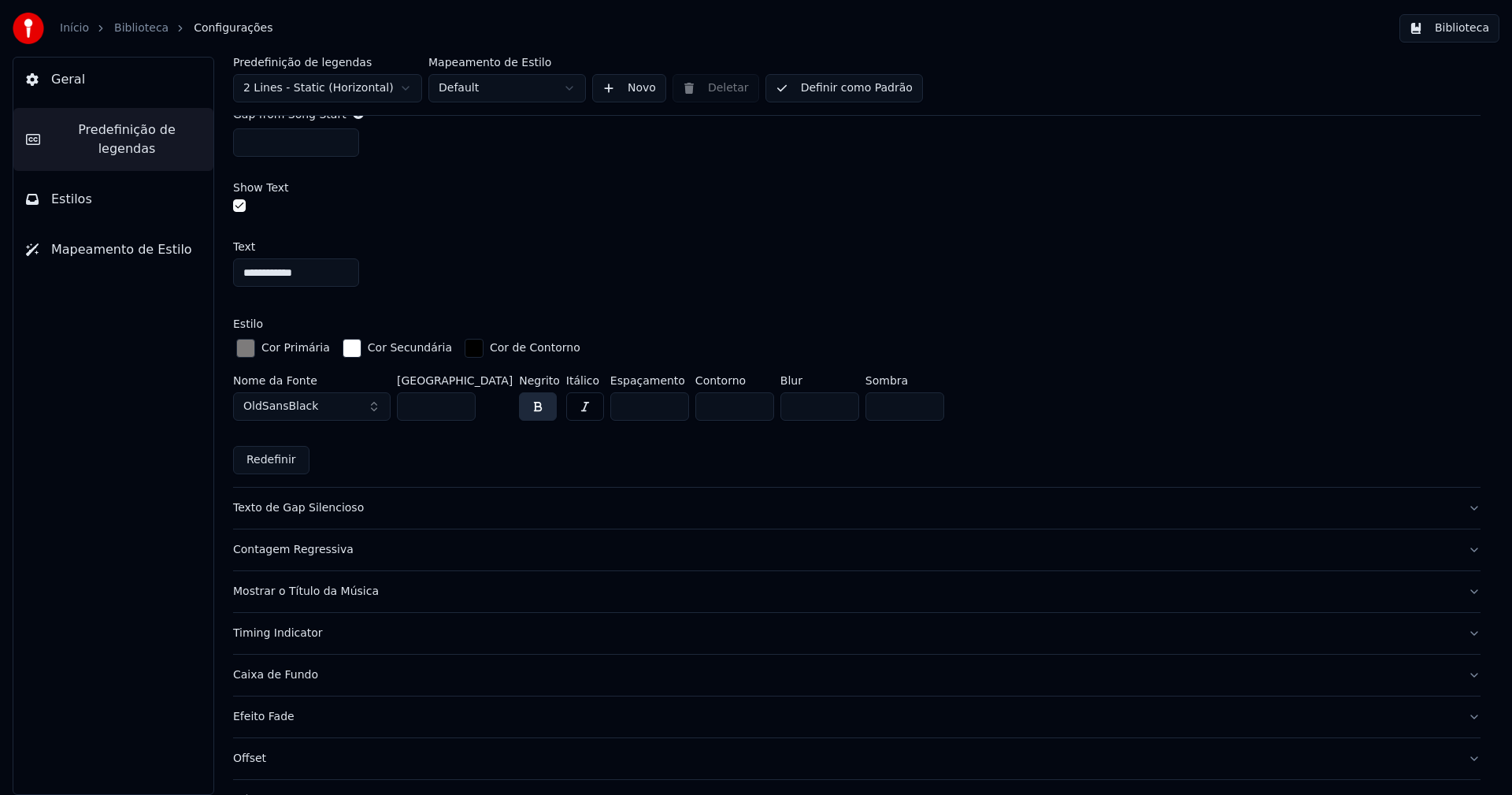
click at [250, 347] on div "button" at bounding box center [245, 348] width 19 height 19
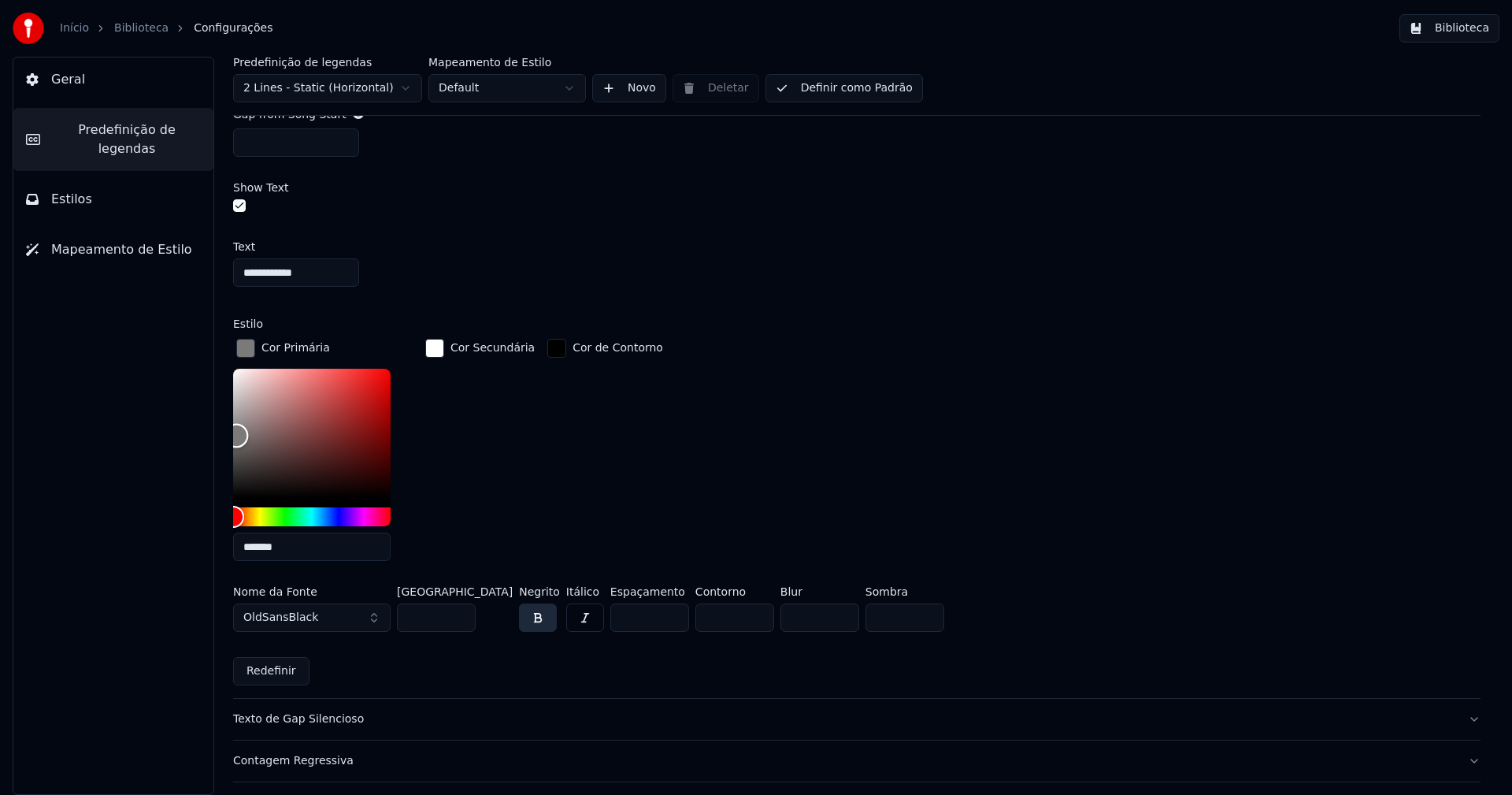
type input "*******"
click at [235, 433] on div "Color" at bounding box center [235, 436] width 24 height 24
drag, startPoint x: 753, startPoint y: 222, endPoint x: 799, endPoint y: 186, distance: 58.4
click at [760, 217] on div "**********" at bounding box center [856, 410] width 1247 height 481
click at [1475, 31] on button "Biblioteca" at bounding box center [1450, 28] width 100 height 28
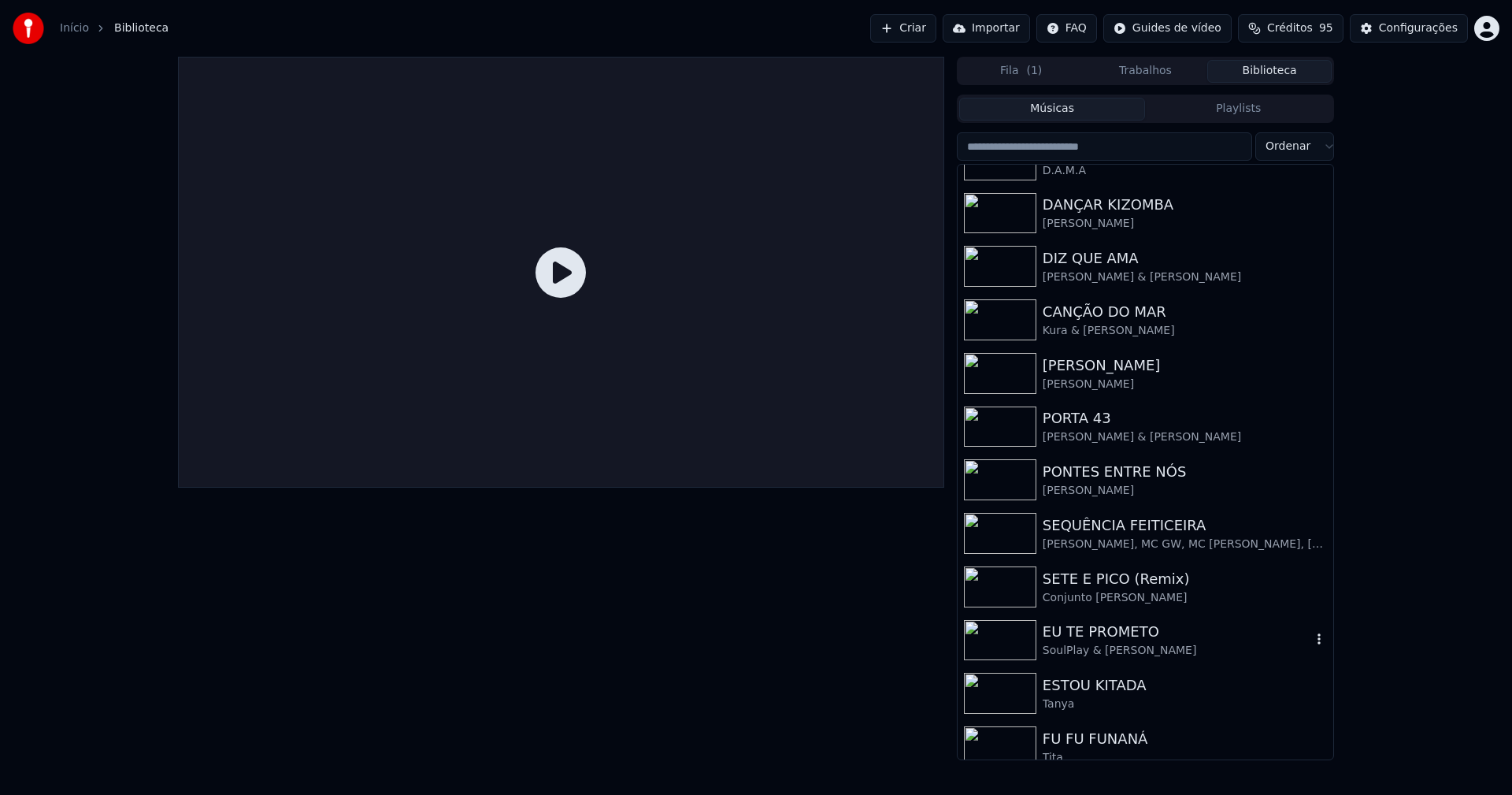
scroll to position [153, 0]
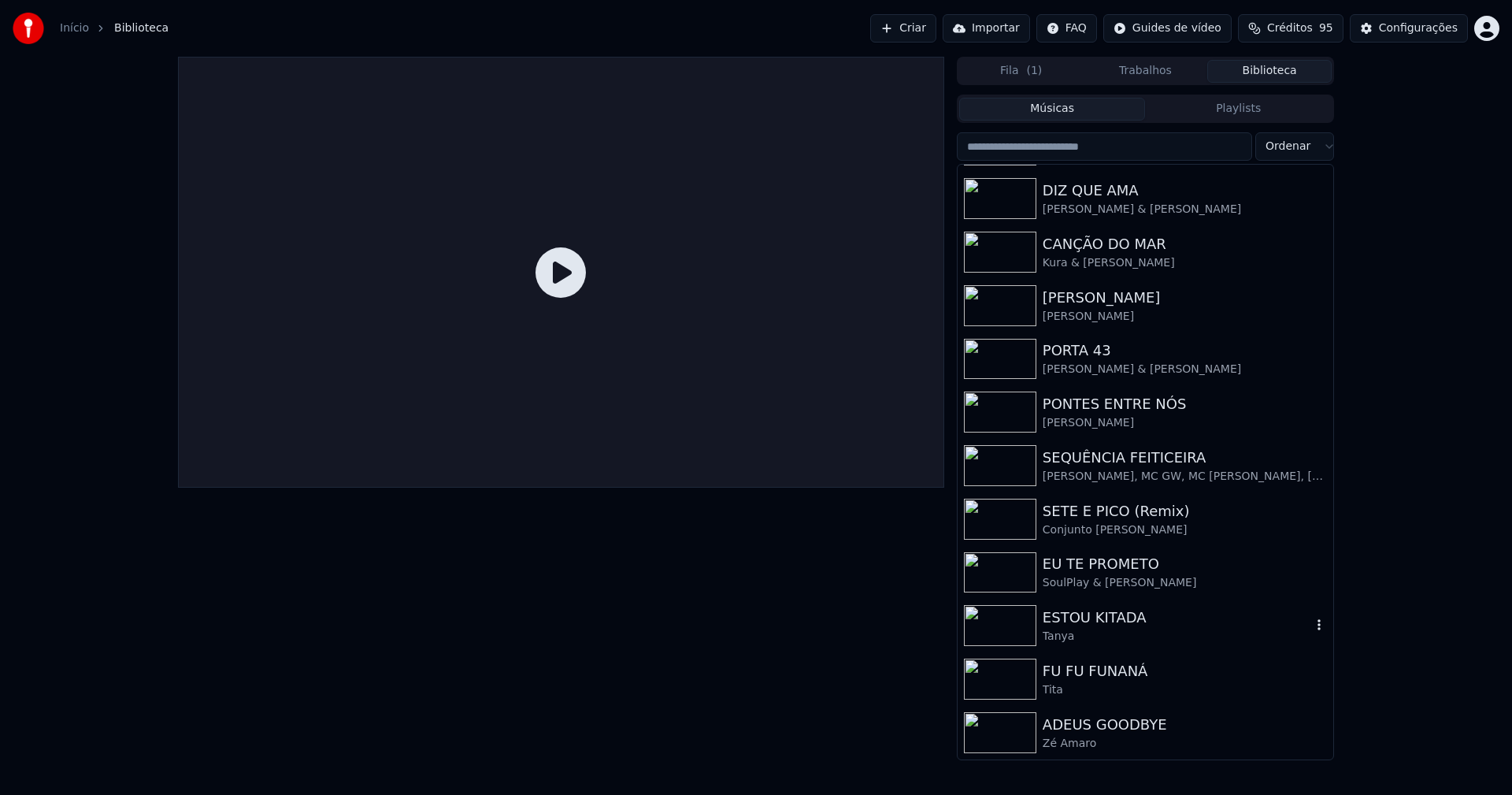
drag, startPoint x: 1107, startPoint y: 634, endPoint x: 931, endPoint y: 534, distance: 202.4
click at [1107, 633] on div "Tanya" at bounding box center [1177, 636] width 269 height 16
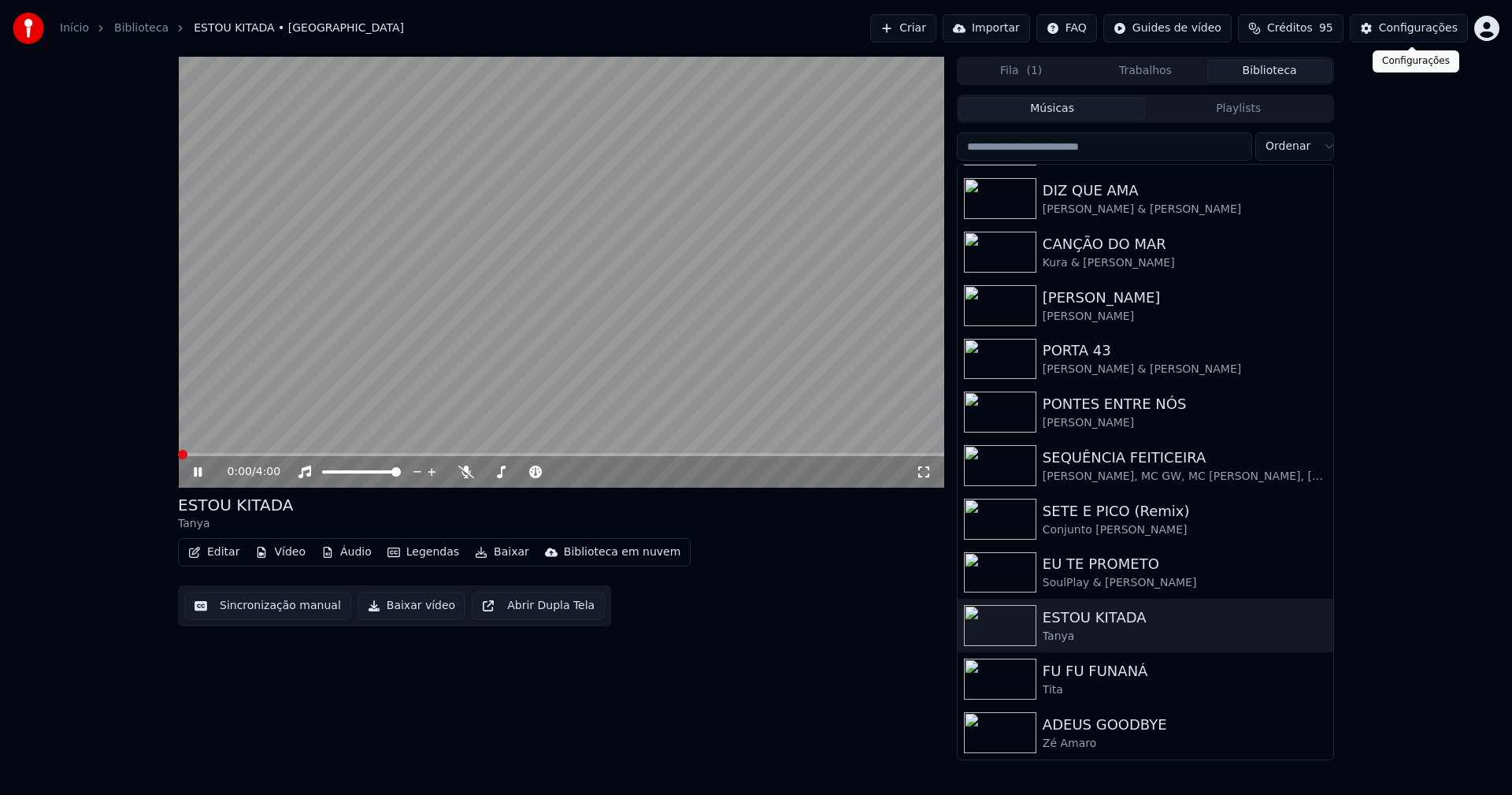
click at [1425, 31] on div "Configurações" at bounding box center [1418, 28] width 79 height 16
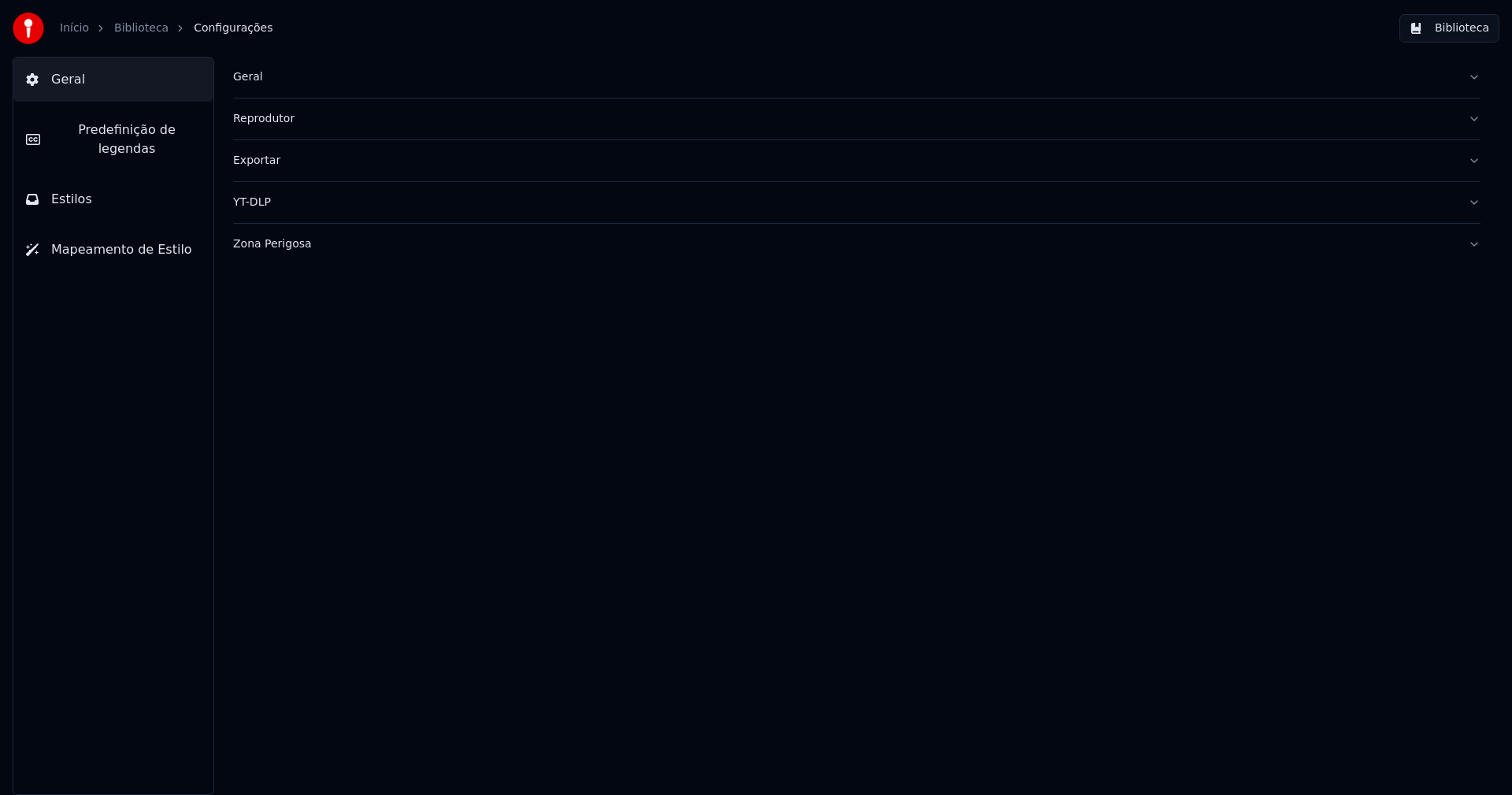
click at [155, 126] on span "Predefinição de legendas" at bounding box center [126, 139] width 148 height 37
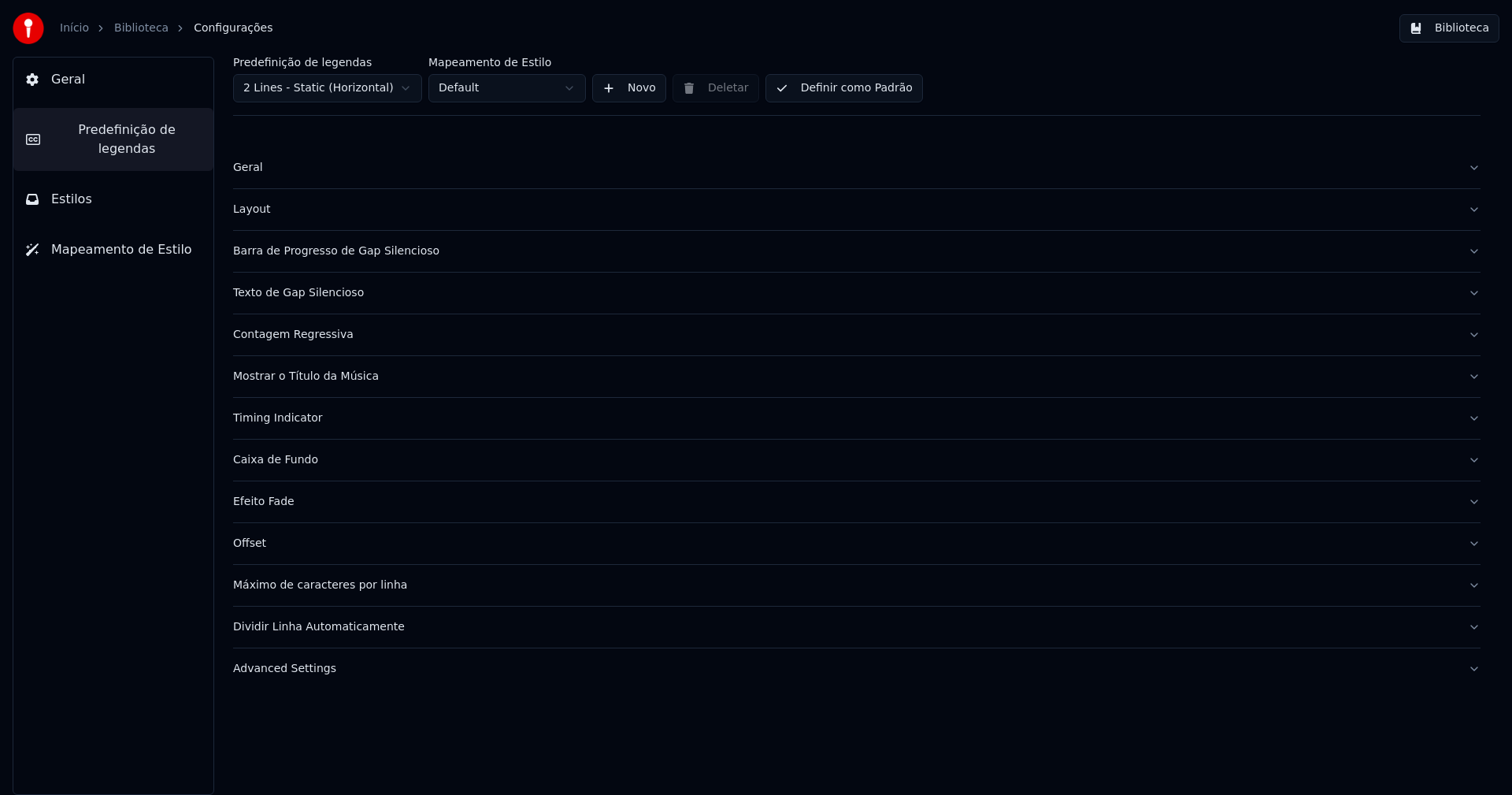
drag, startPoint x: 345, startPoint y: 255, endPoint x: 341, endPoint y: 246, distance: 9.8
click at [345, 254] on div "Barra de Progresso de Gap Silencioso" at bounding box center [844, 251] width 1222 height 16
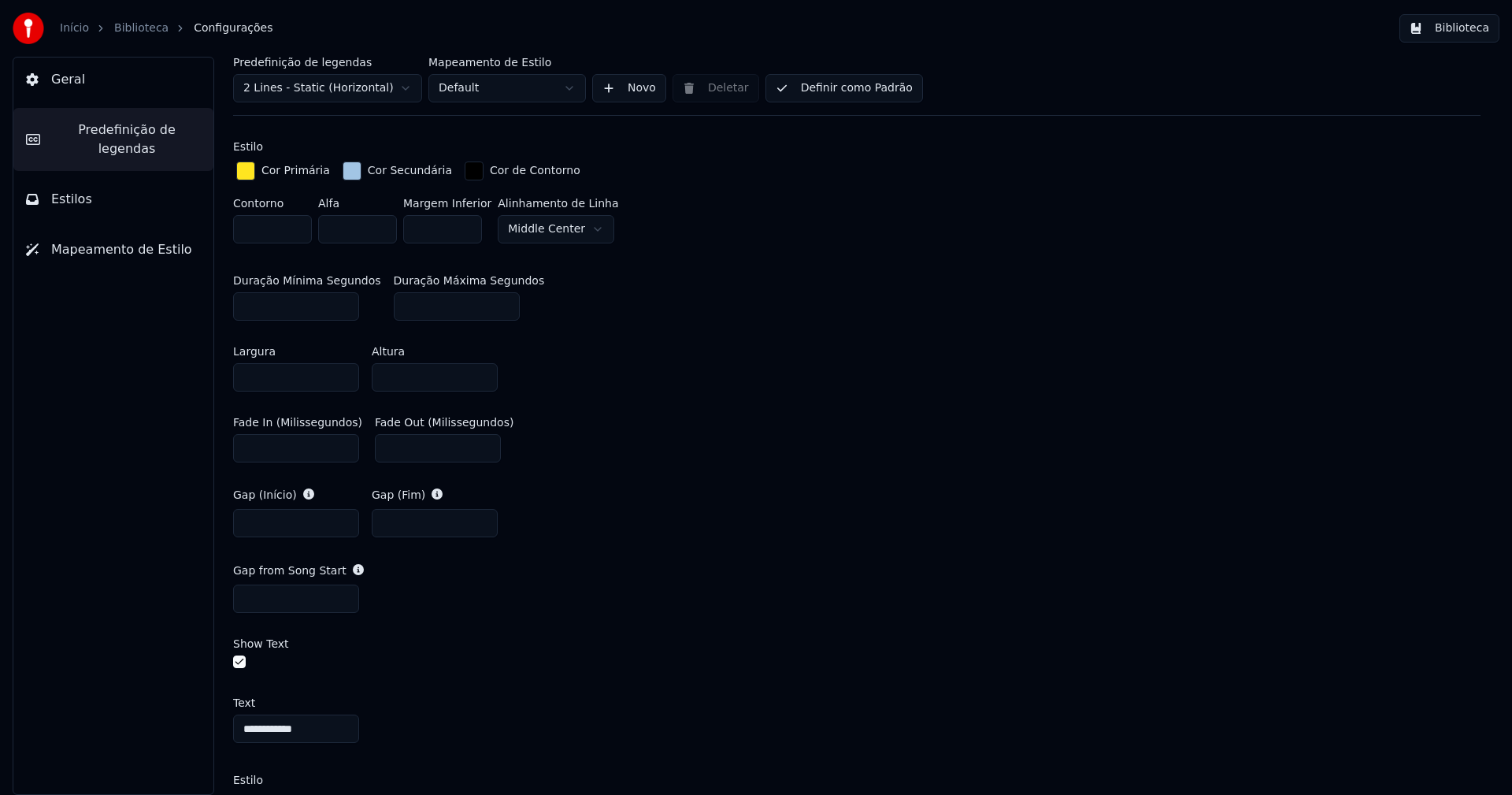
scroll to position [788, 0]
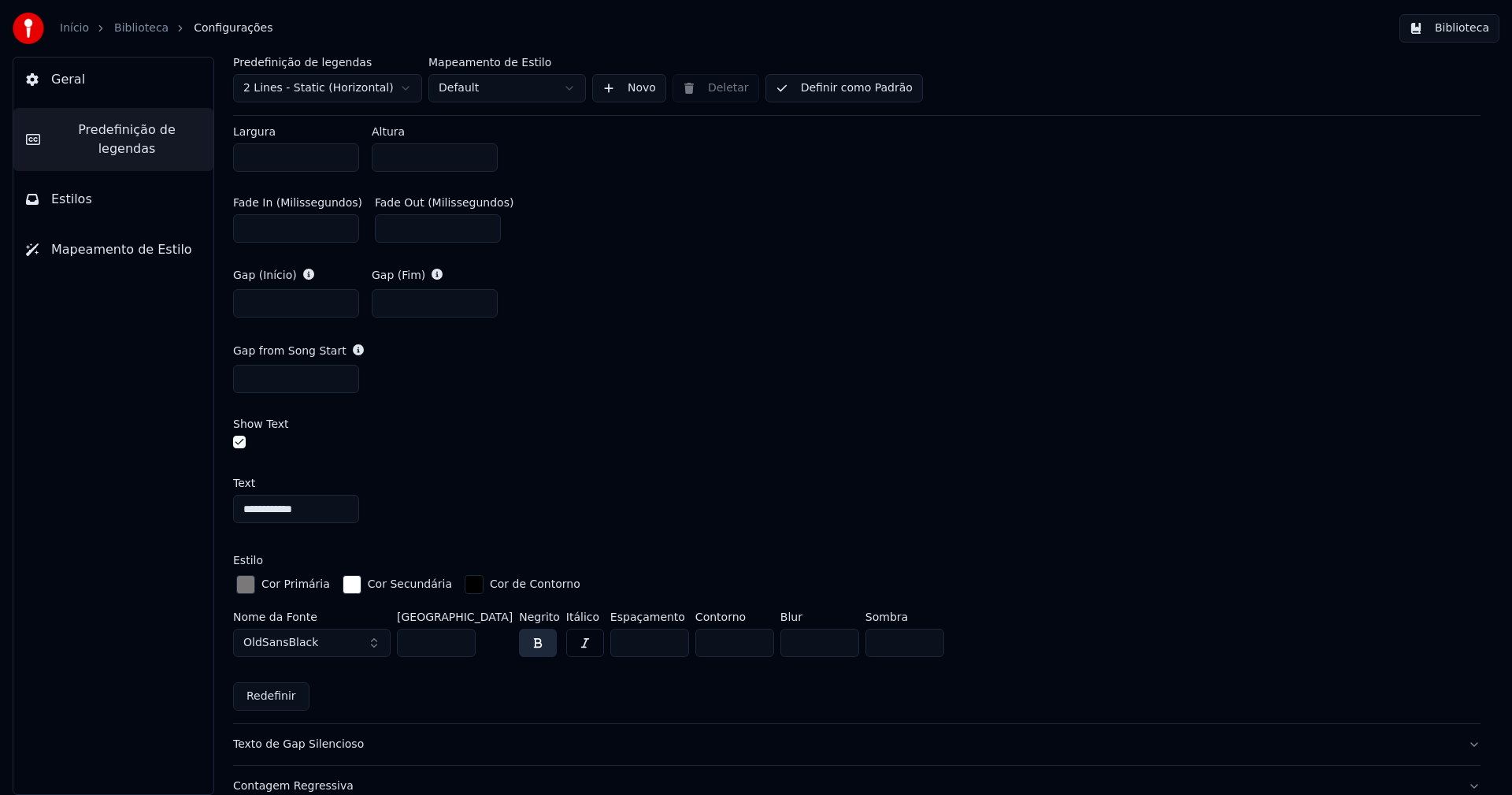
click at [247, 584] on div "button" at bounding box center [245, 584] width 19 height 19
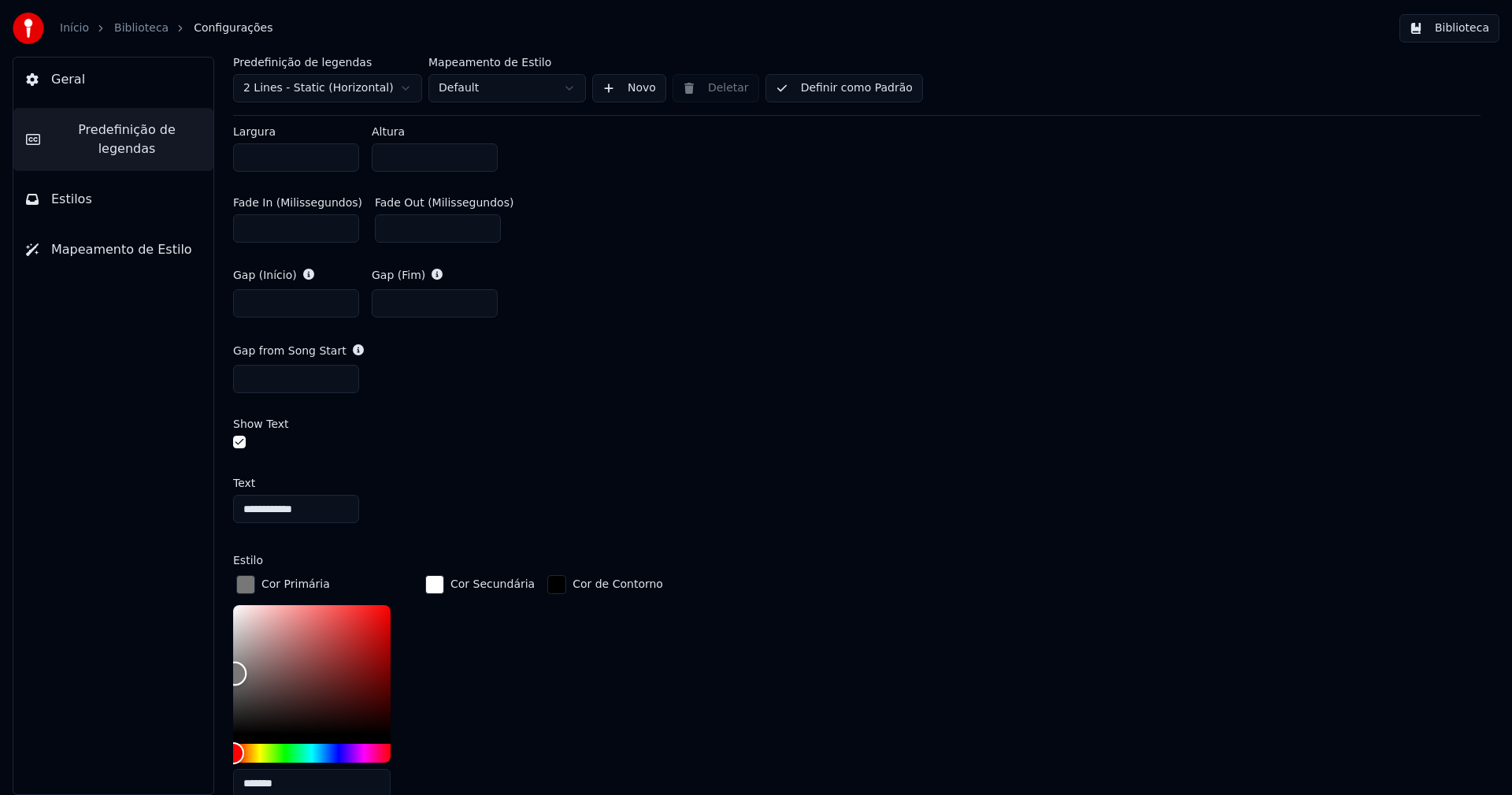
type input "*******"
click at [235, 672] on div "Color" at bounding box center [235, 675] width 24 height 24
click at [446, 671] on div "Cor Secundária" at bounding box center [479, 691] width 116 height 238
click at [245, 584] on div "button" at bounding box center [245, 584] width 19 height 19
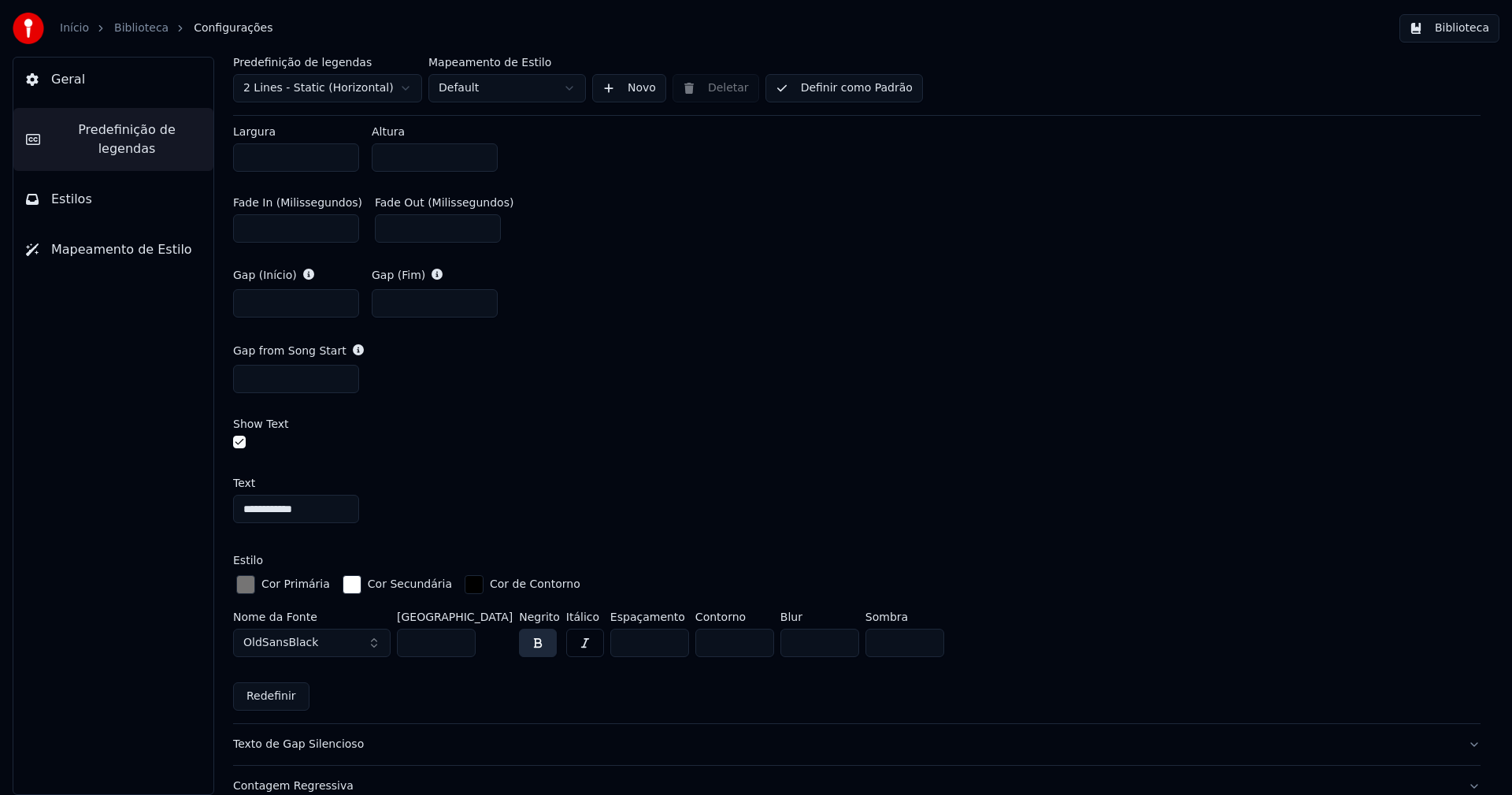
click at [1469, 37] on button "Biblioteca" at bounding box center [1450, 28] width 100 height 28
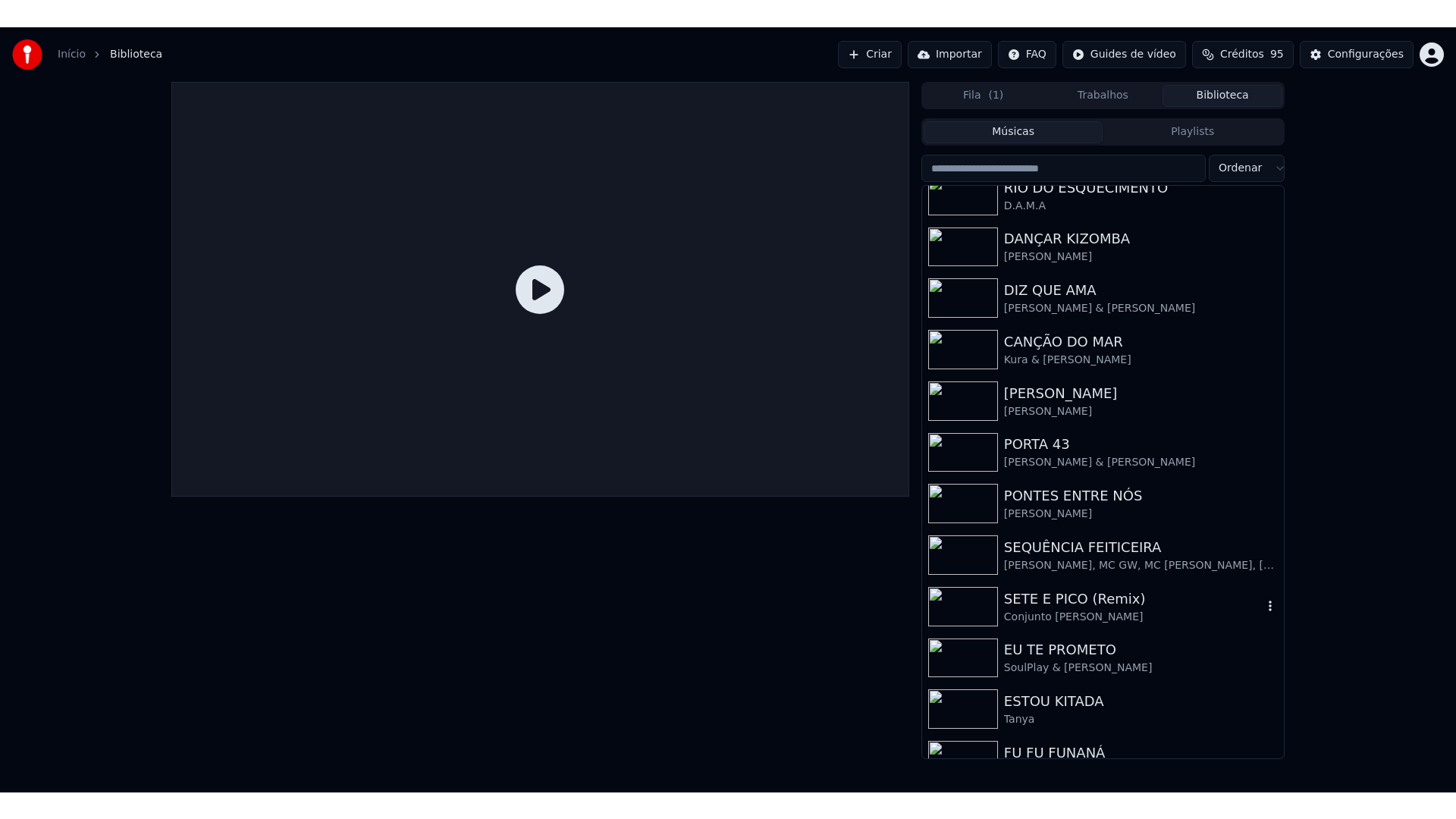
scroll to position [147, 0]
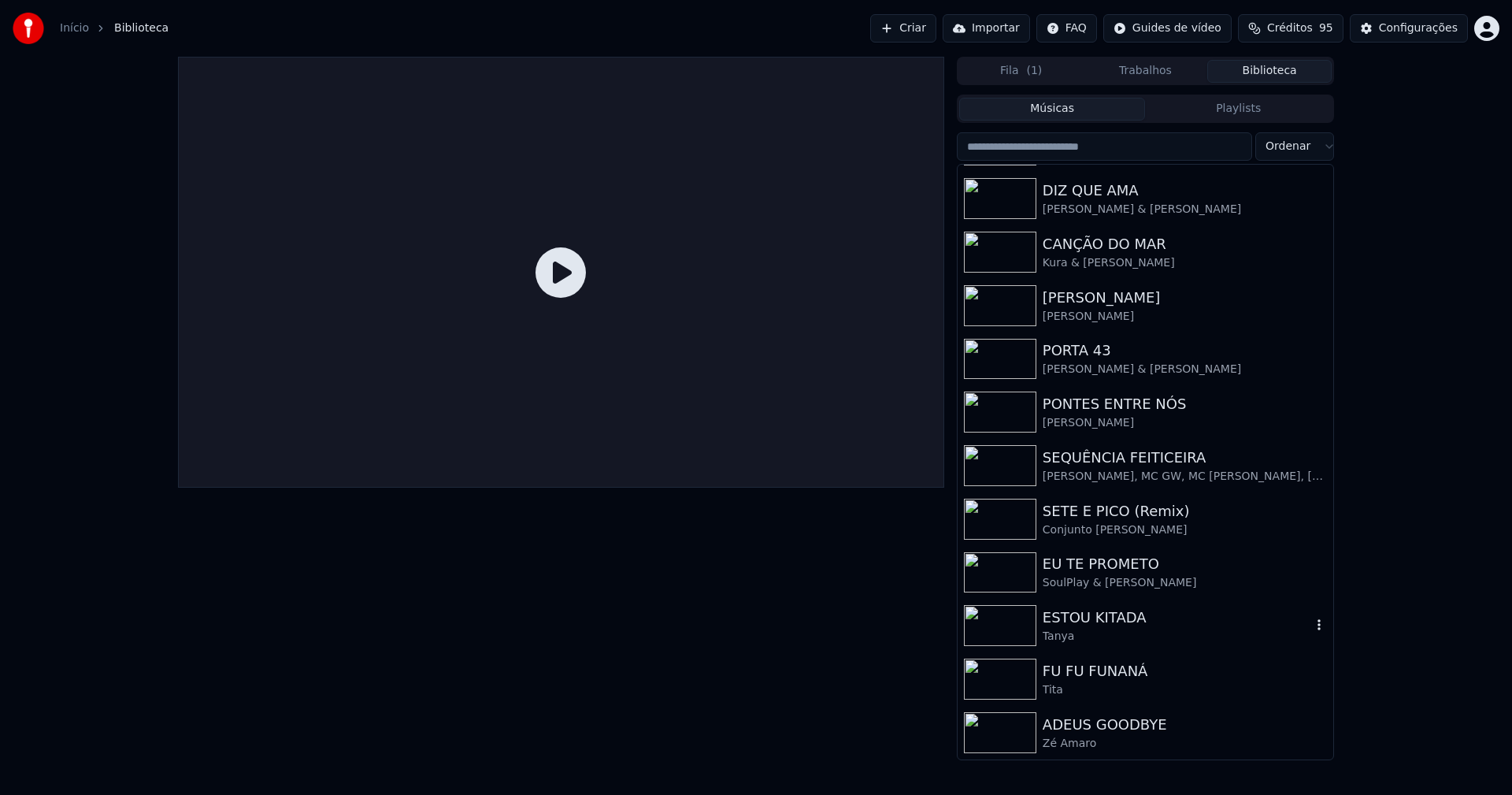
click at [1107, 618] on div "ESTOU KITADA" at bounding box center [1177, 618] width 269 height 22
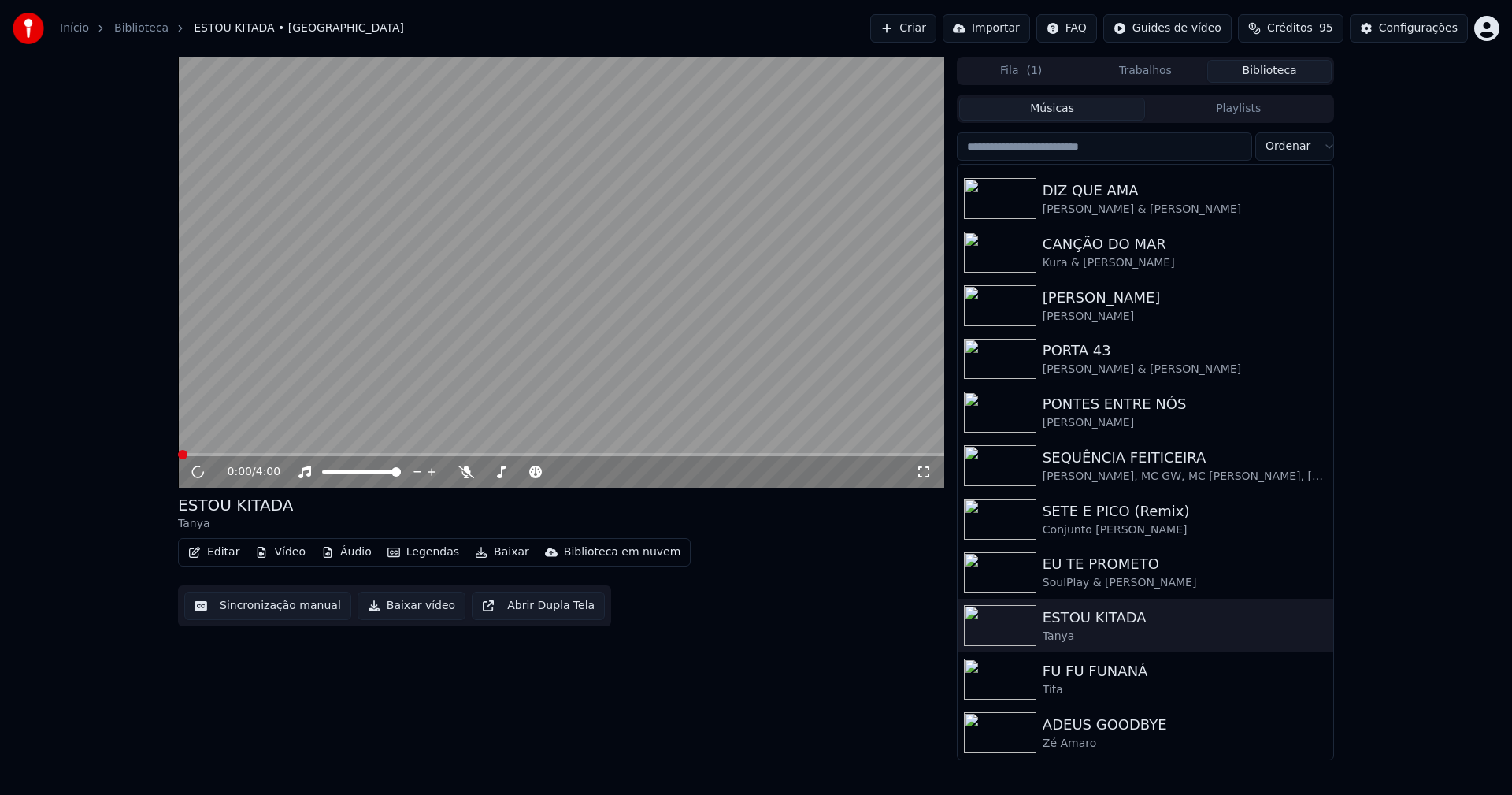
click at [925, 475] on icon at bounding box center [924, 471] width 16 height 12
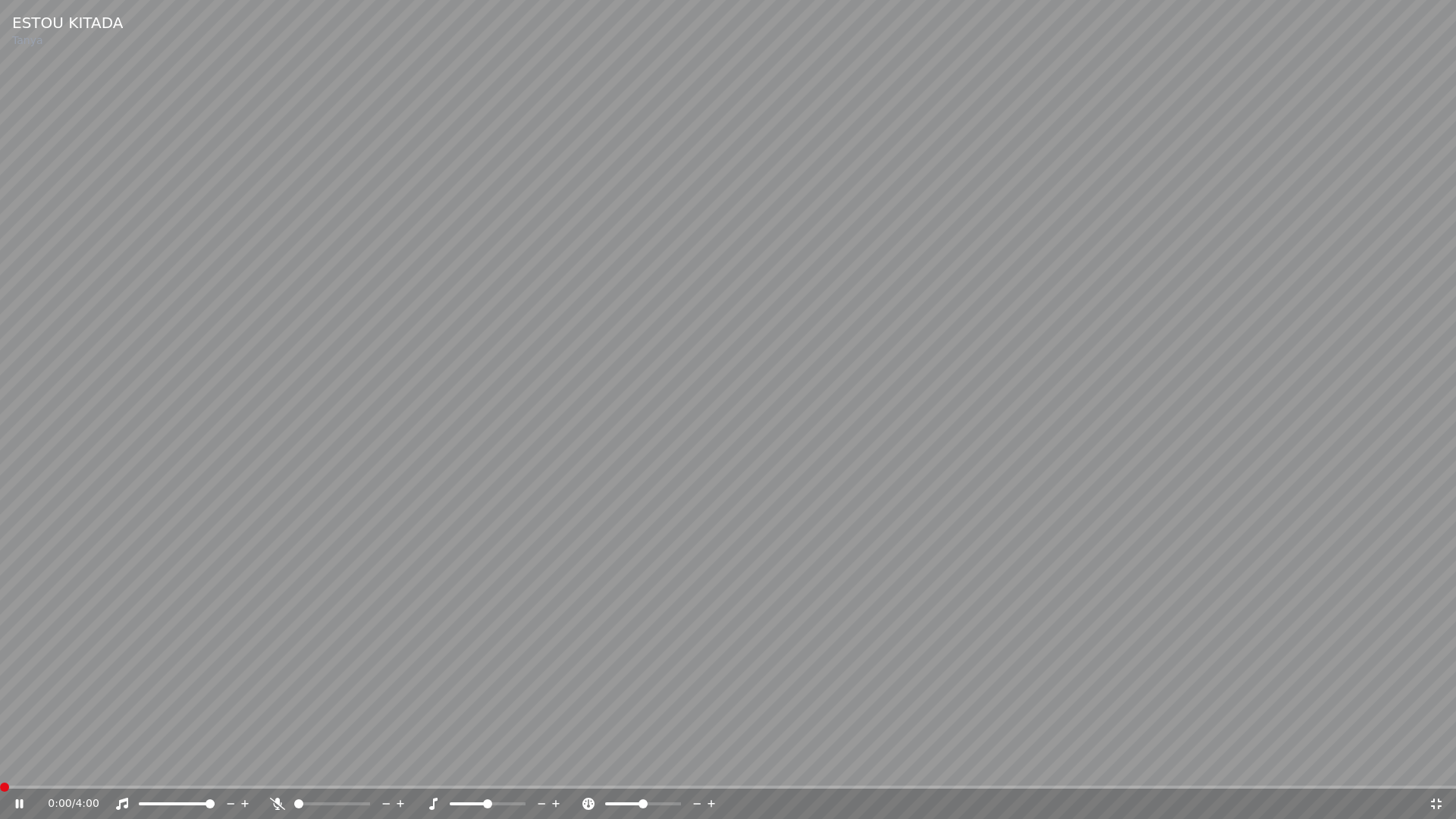
drag, startPoint x: 1435, startPoint y: 808, endPoint x: 1419, endPoint y: 646, distance: 162.8
click at [1435, 765] on icon at bounding box center [1436, 803] width 15 height 12
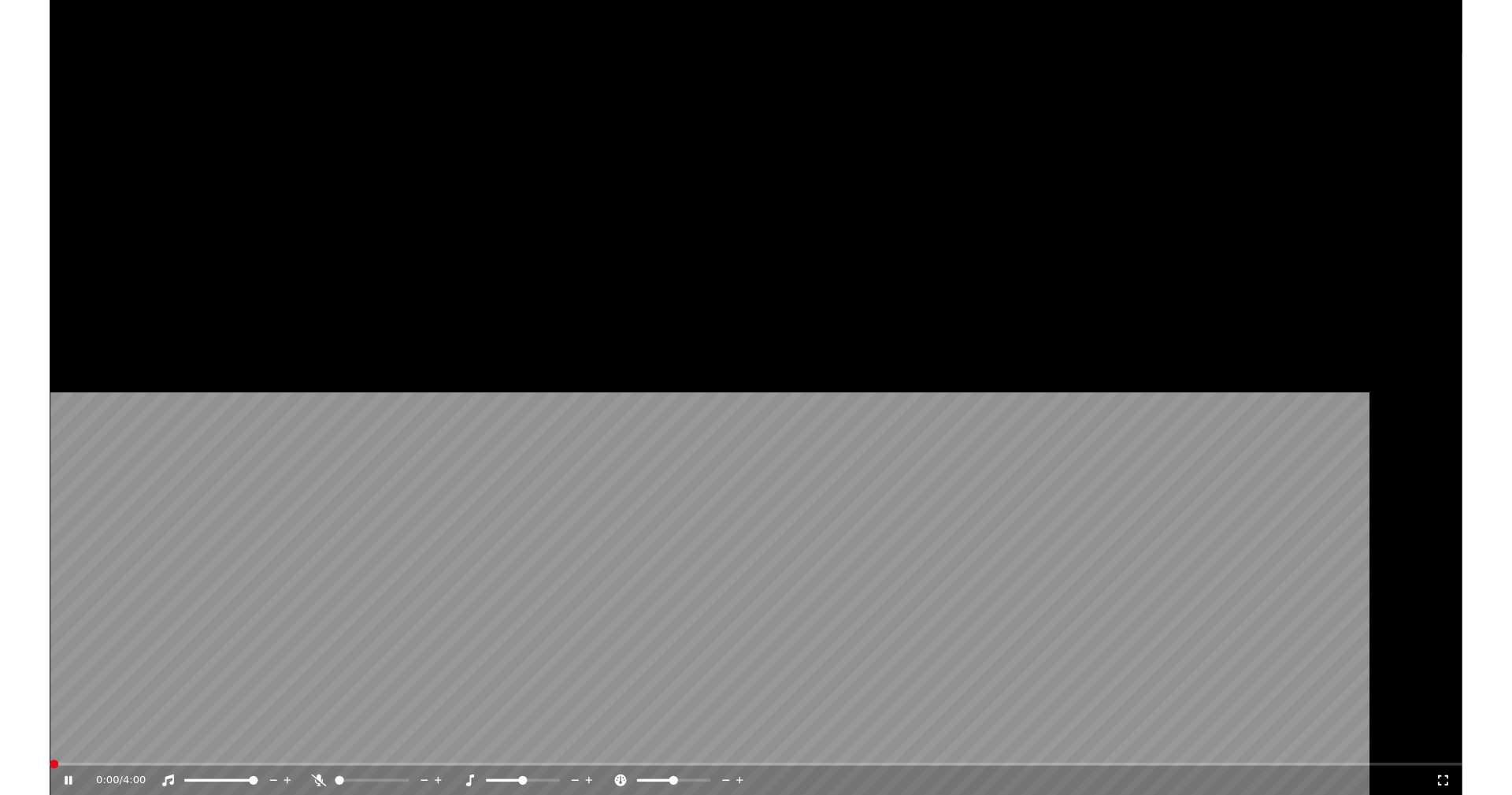
scroll to position [153, 0]
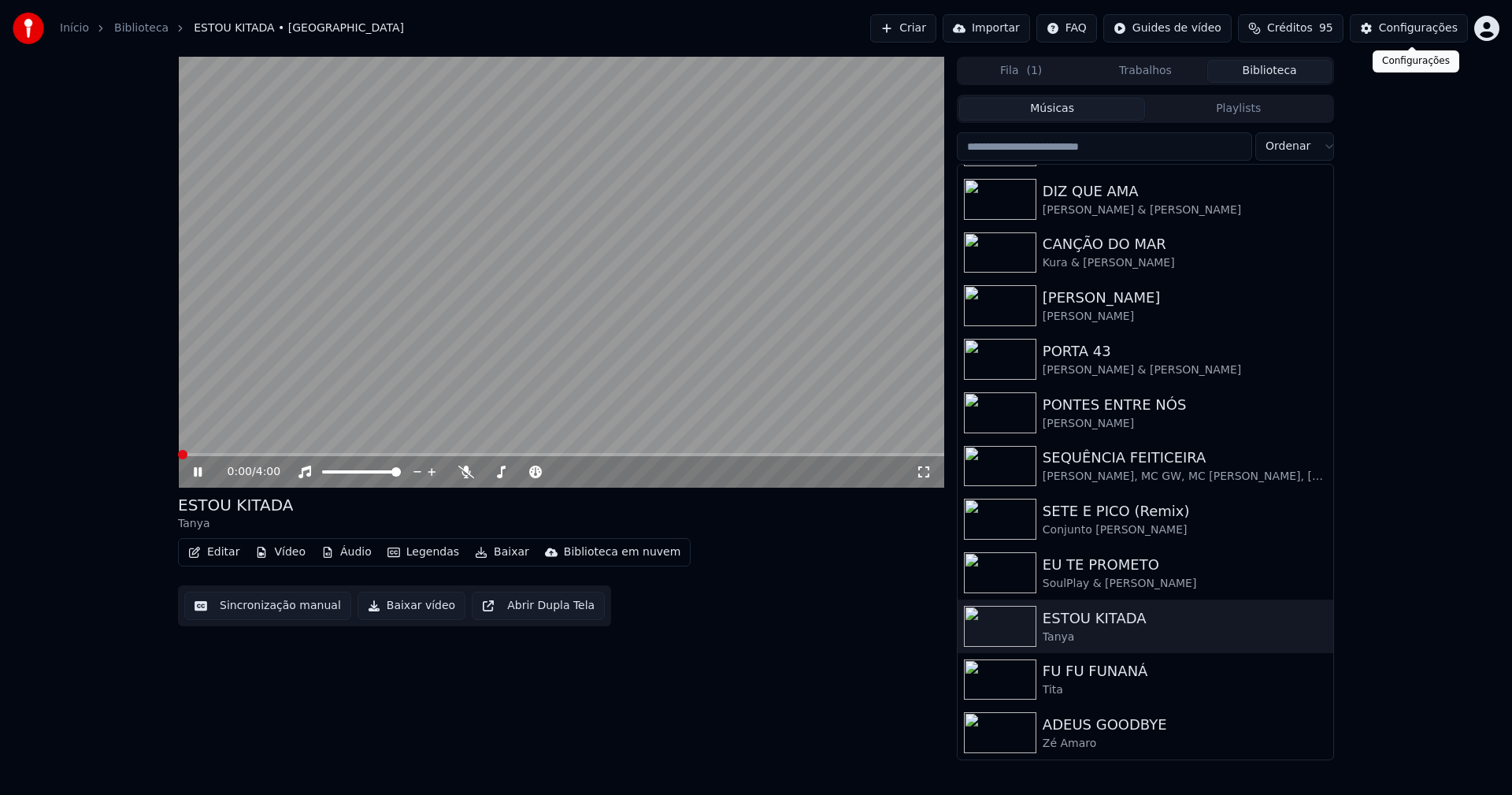
click at [1413, 30] on div "Configurações" at bounding box center [1418, 28] width 79 height 16
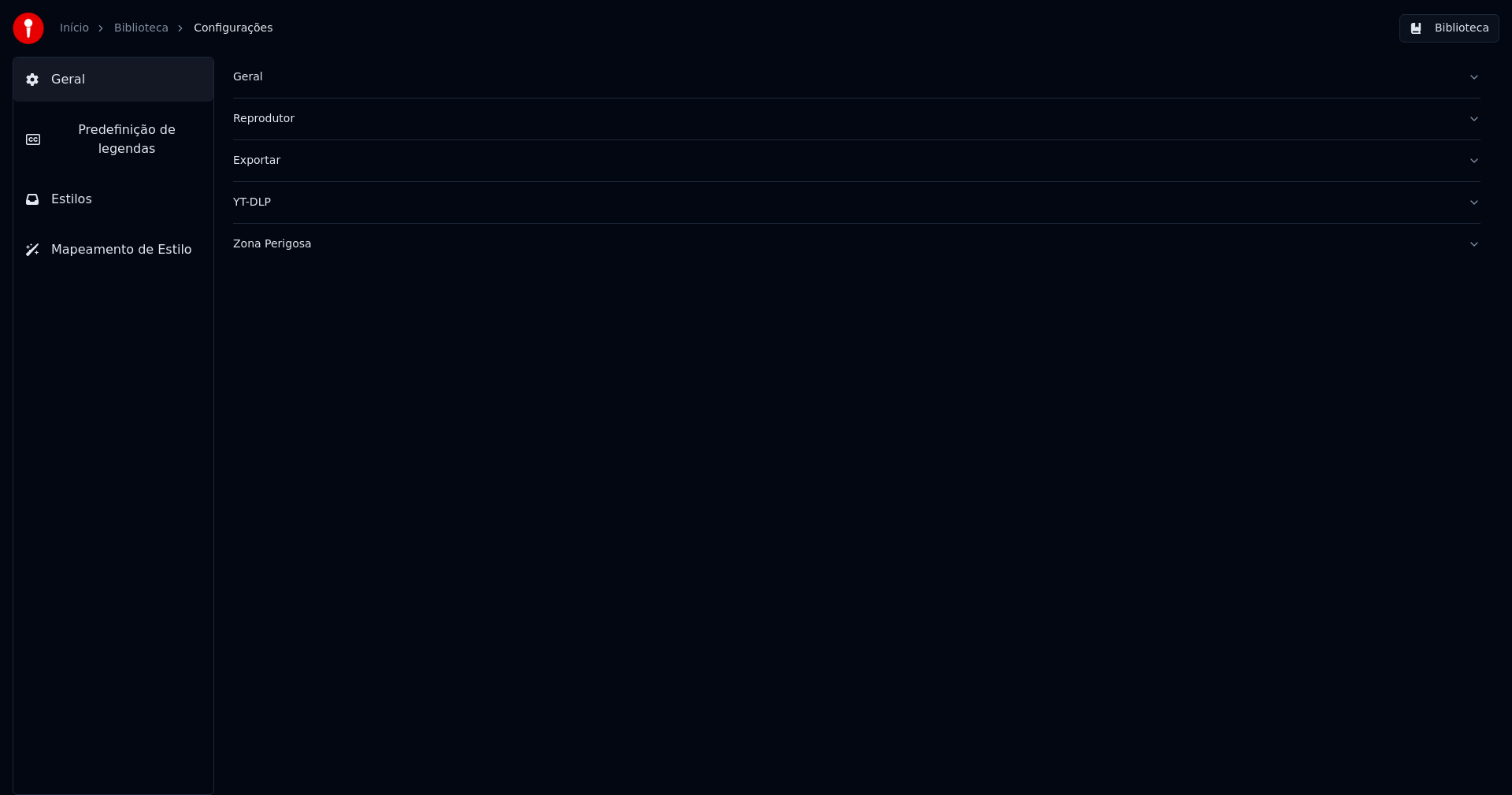
click at [153, 128] on span "Predefinição de legendas" at bounding box center [126, 139] width 148 height 37
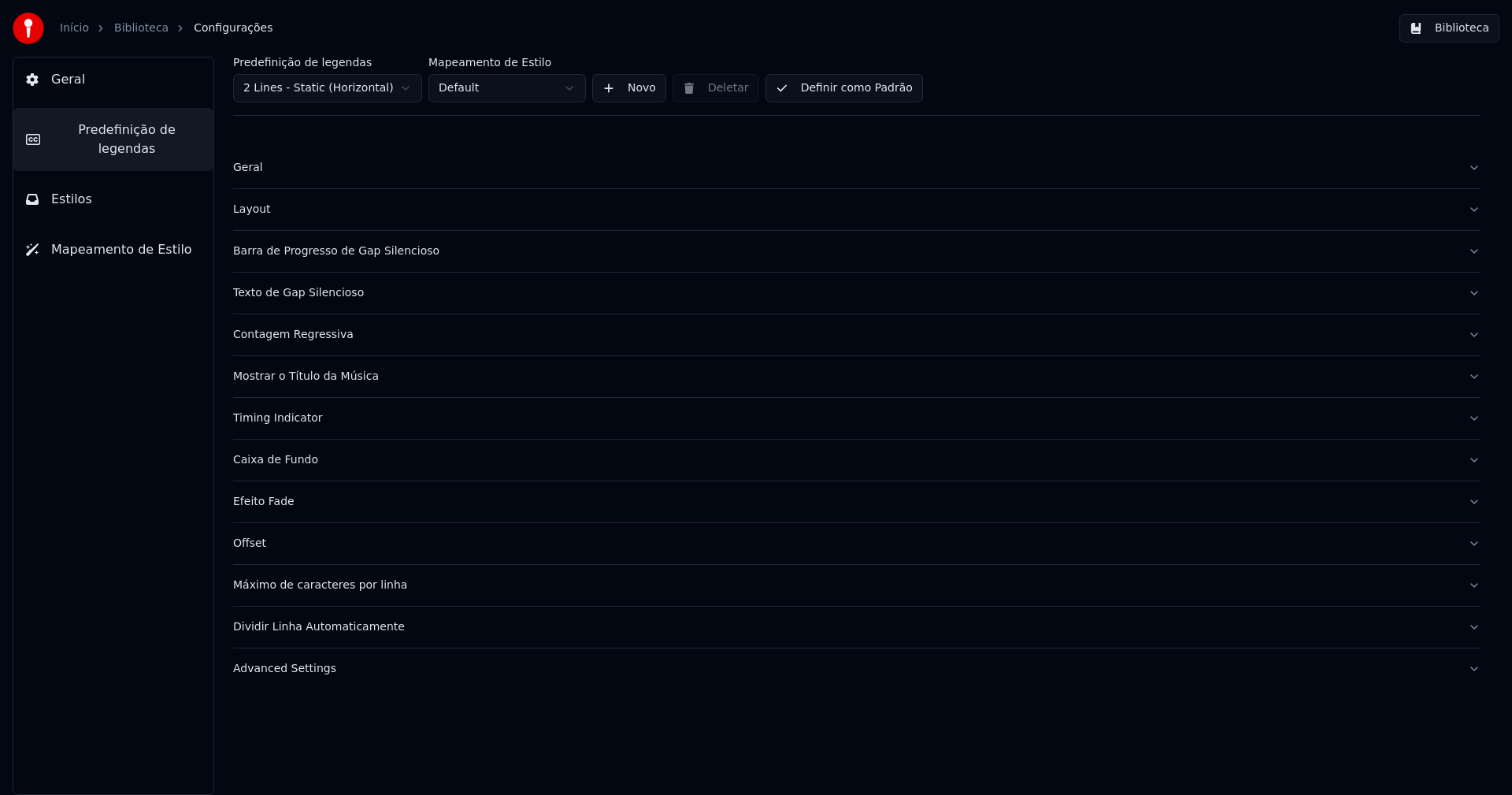
click at [366, 251] on div "Barra de Progresso de Gap Silencioso" at bounding box center [844, 251] width 1222 height 16
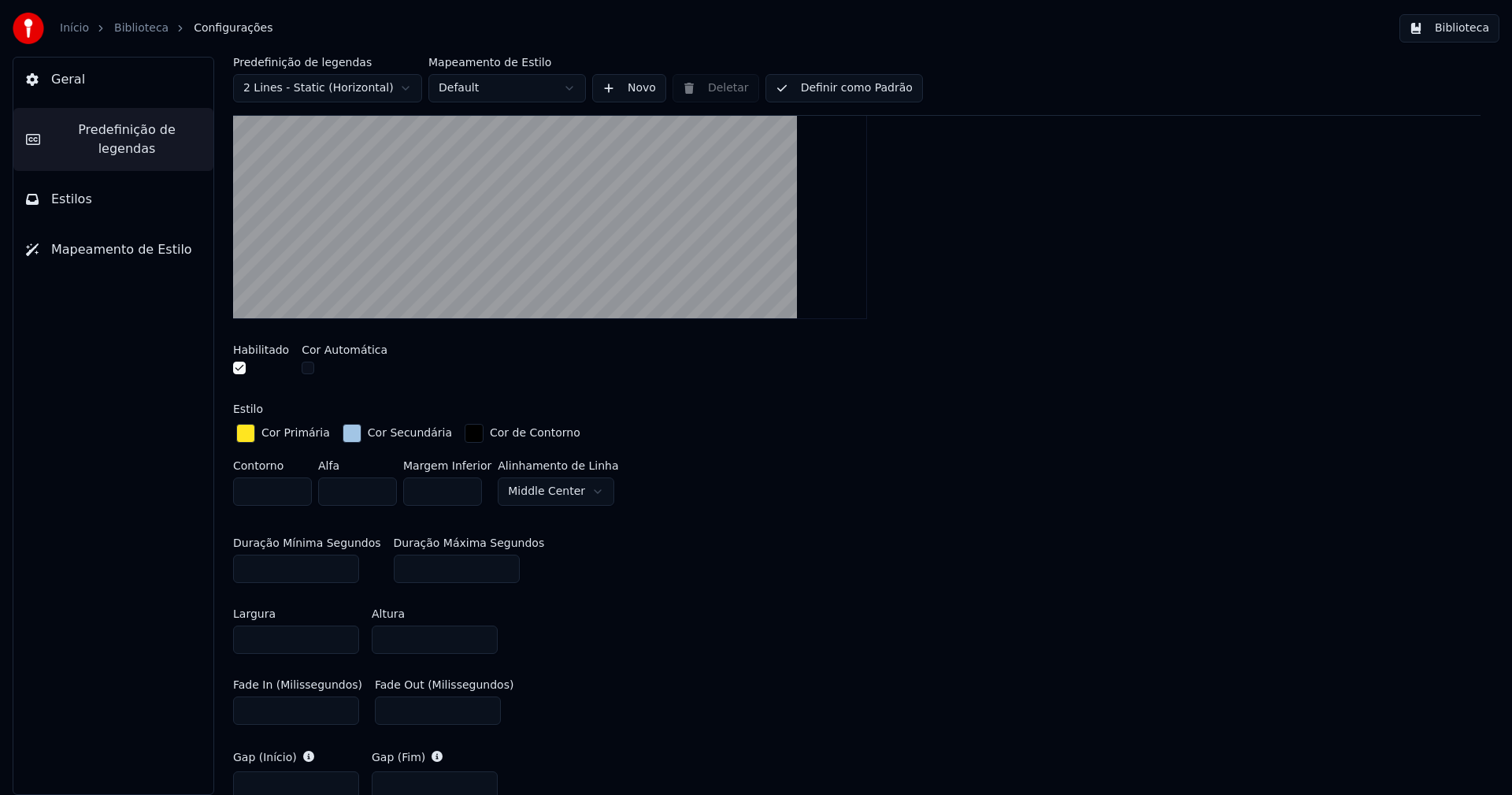
scroll to position [316, 0]
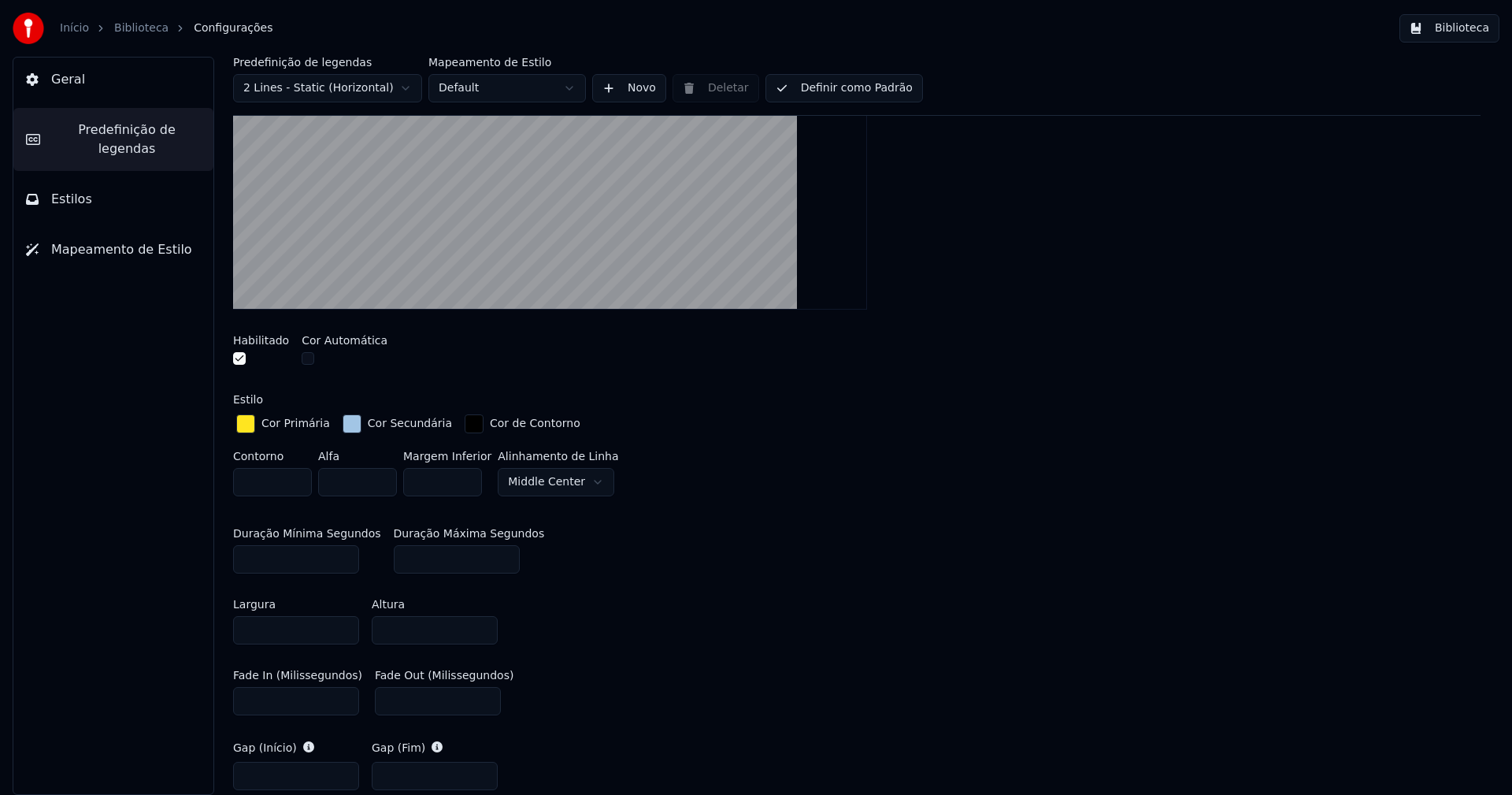
click at [345, 422] on div "button" at bounding box center [352, 424] width 19 height 19
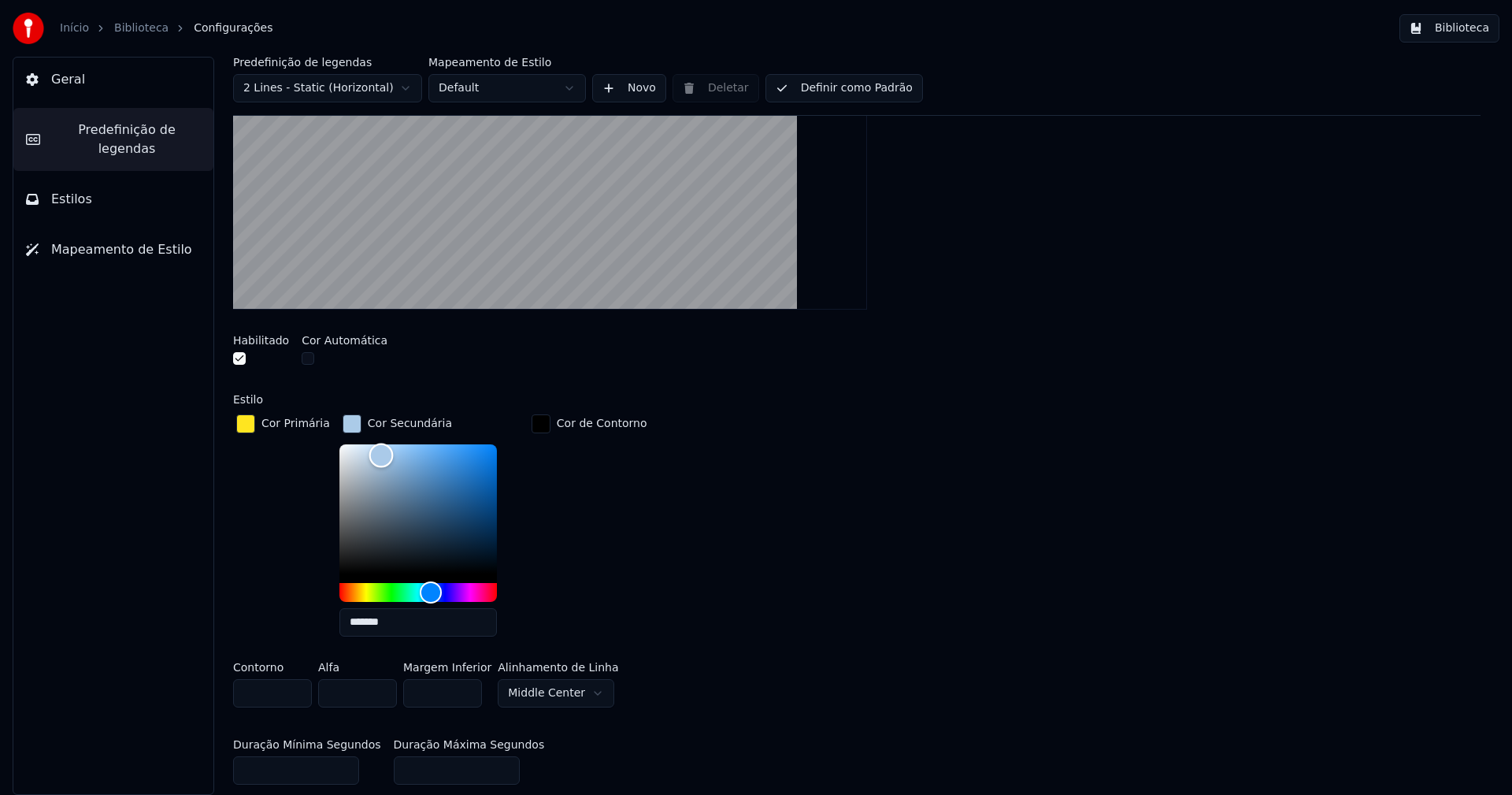
type input "*******"
click at [372, 454] on div "Color" at bounding box center [379, 455] width 24 height 24
click at [343, 425] on div "button" at bounding box center [352, 424] width 19 height 19
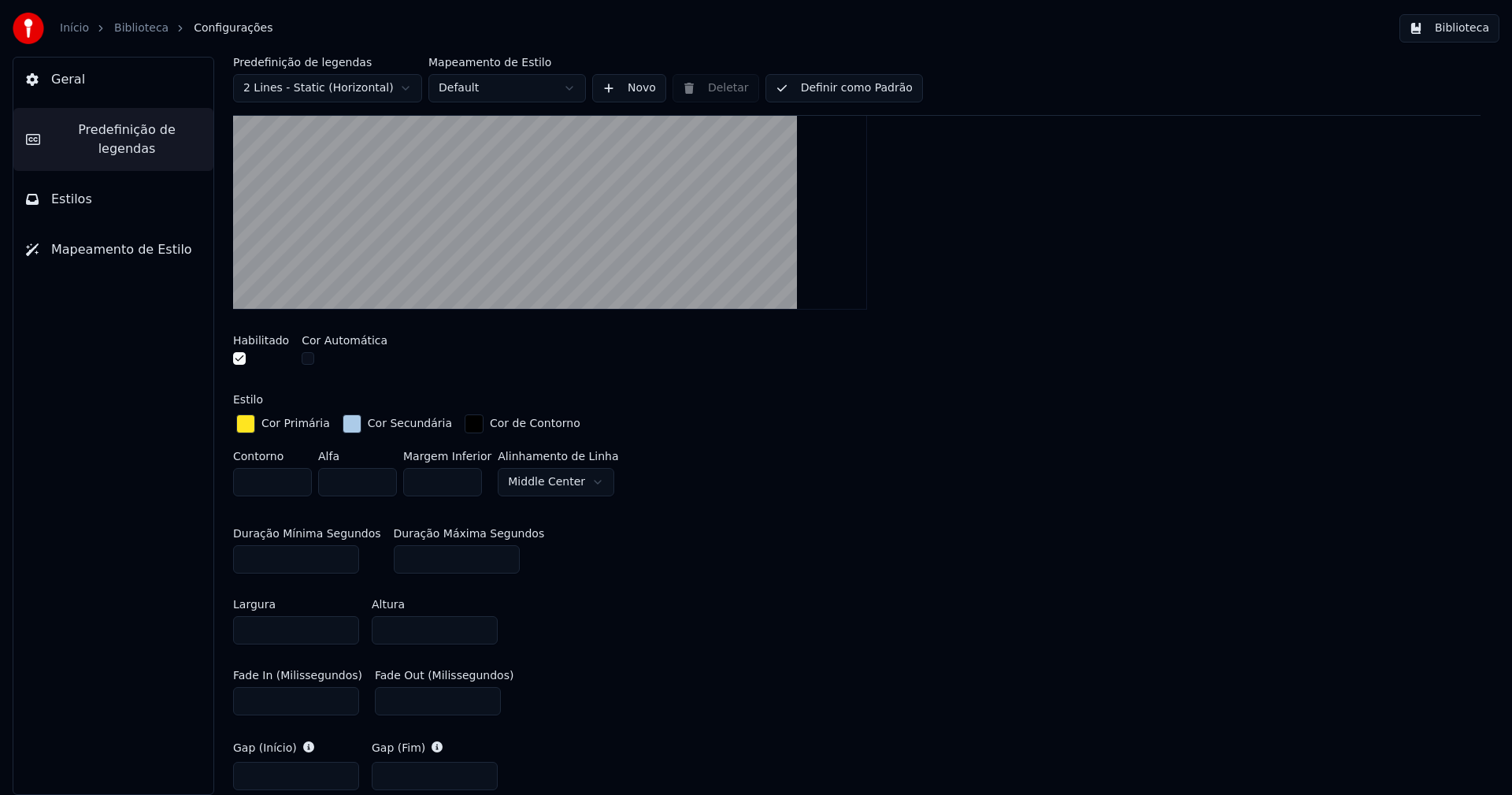
click at [1474, 27] on button "Biblioteca" at bounding box center [1450, 28] width 100 height 28
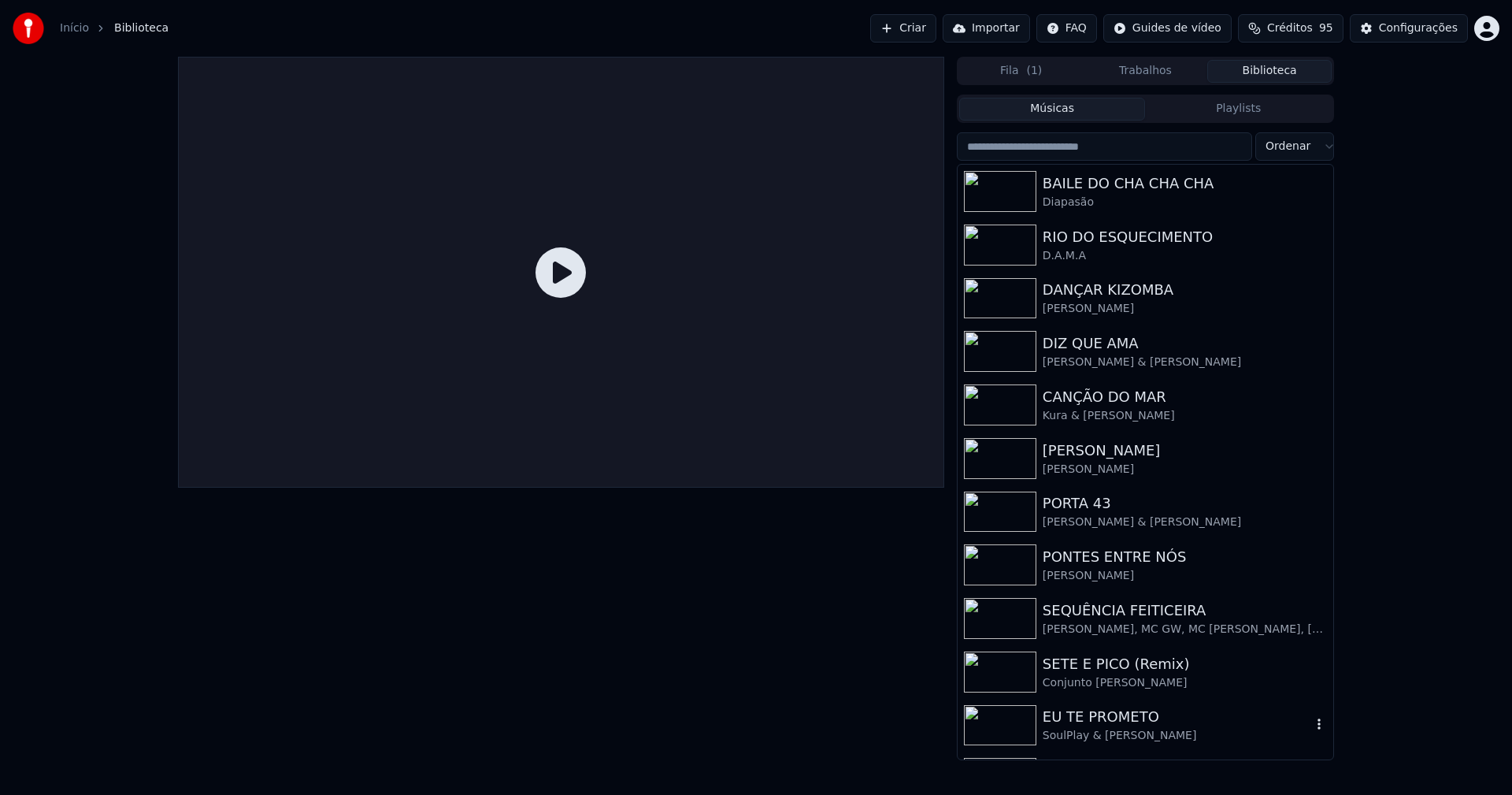
scroll to position [153, 0]
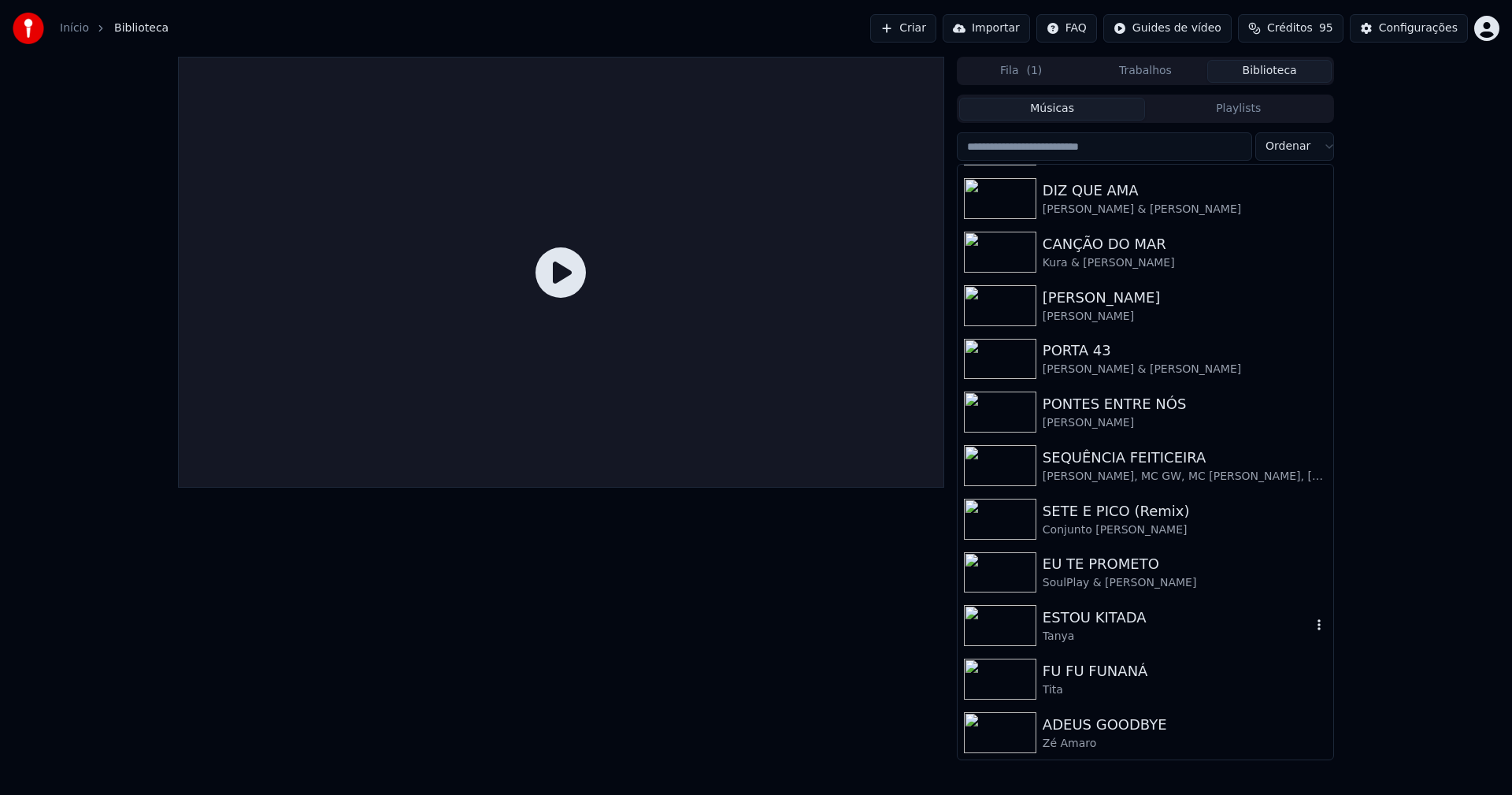
click at [1112, 631] on div "Tanya" at bounding box center [1177, 636] width 269 height 16
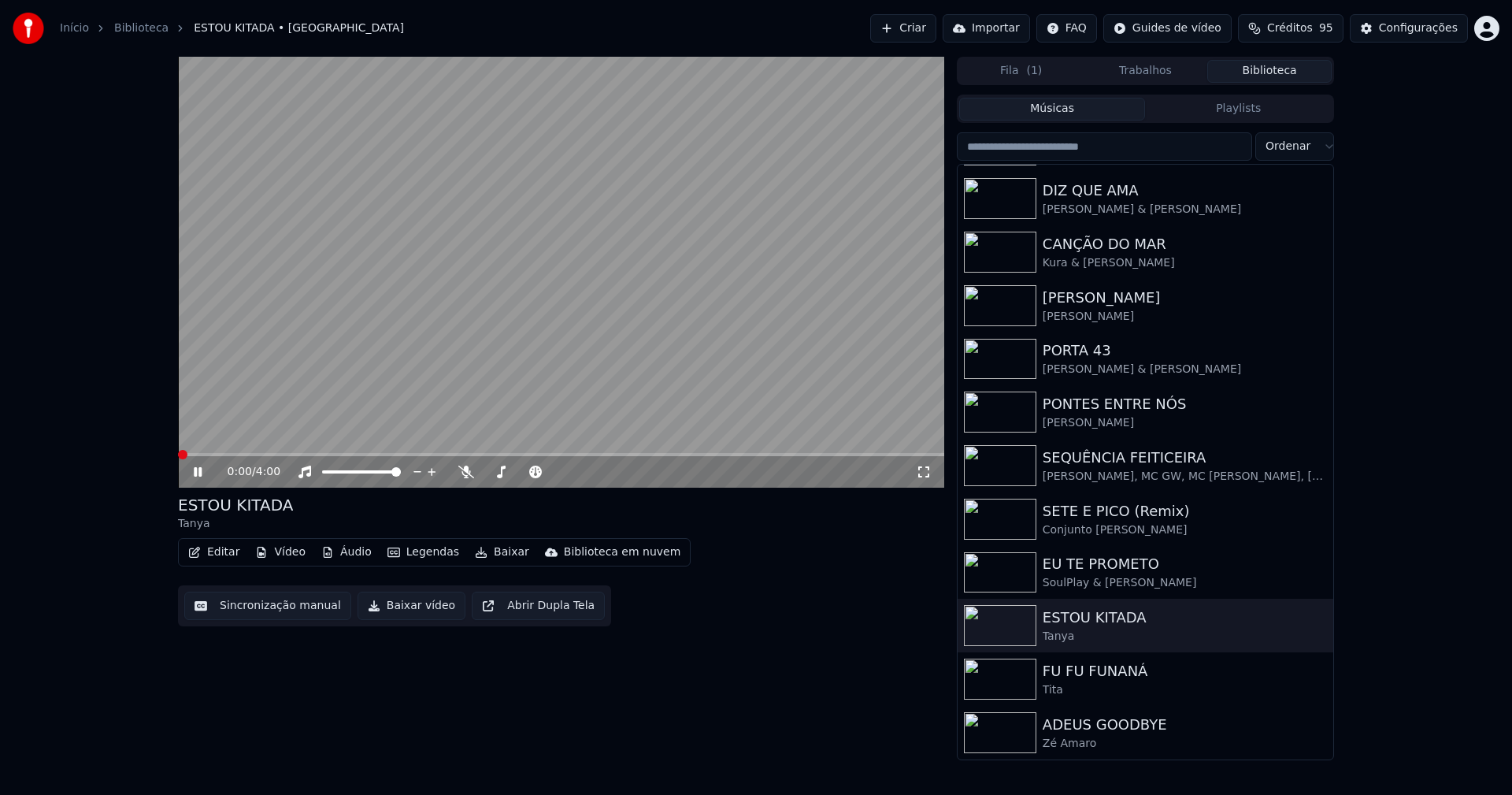
click at [197, 472] on icon at bounding box center [197, 471] width 7 height 9
drag, startPoint x: 197, startPoint y: 470, endPoint x: 421, endPoint y: 466, distance: 224.0
click at [198, 469] on icon at bounding box center [197, 471] width 9 height 11
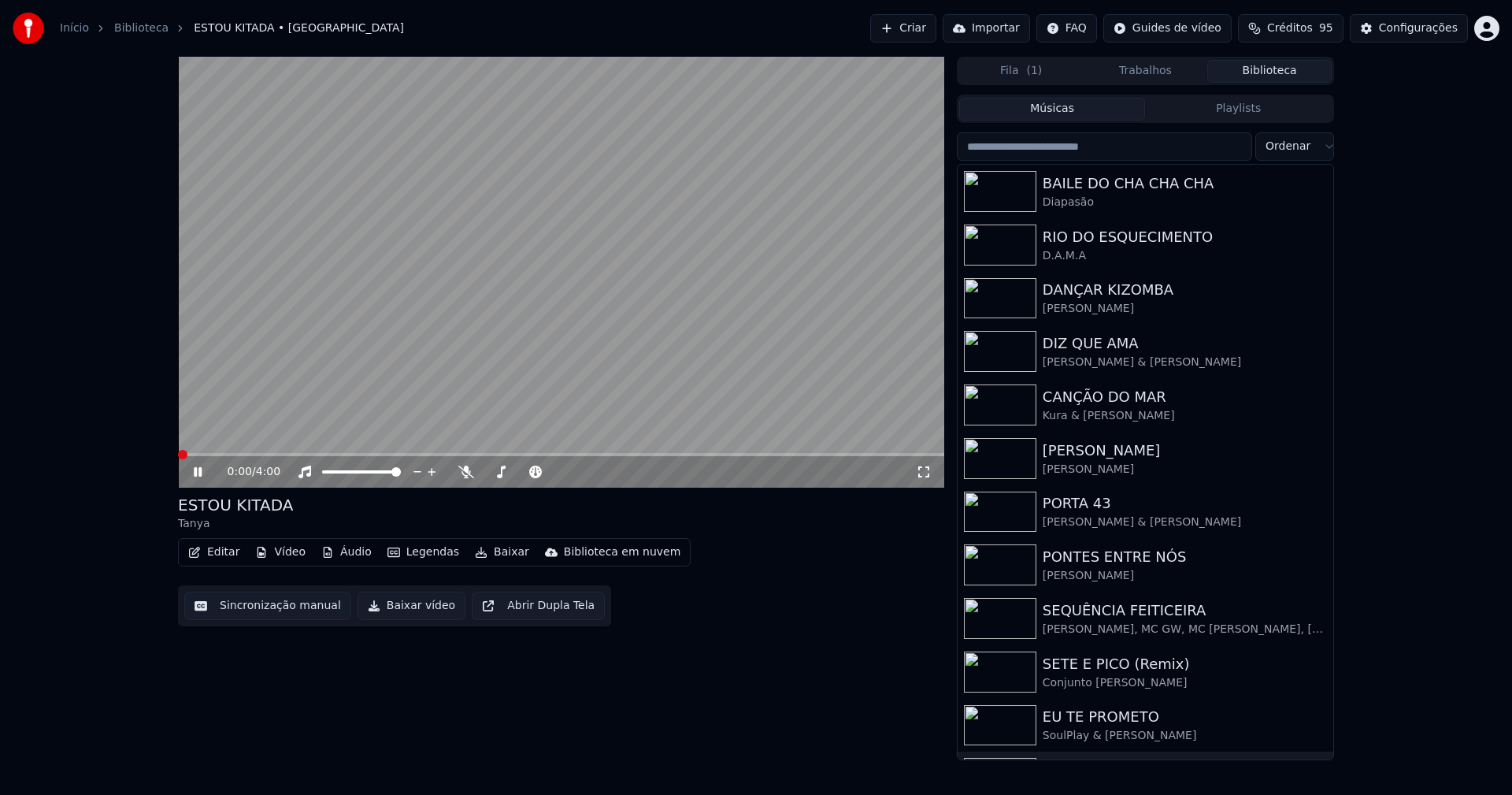
click at [922, 470] on icon at bounding box center [924, 471] width 16 height 12
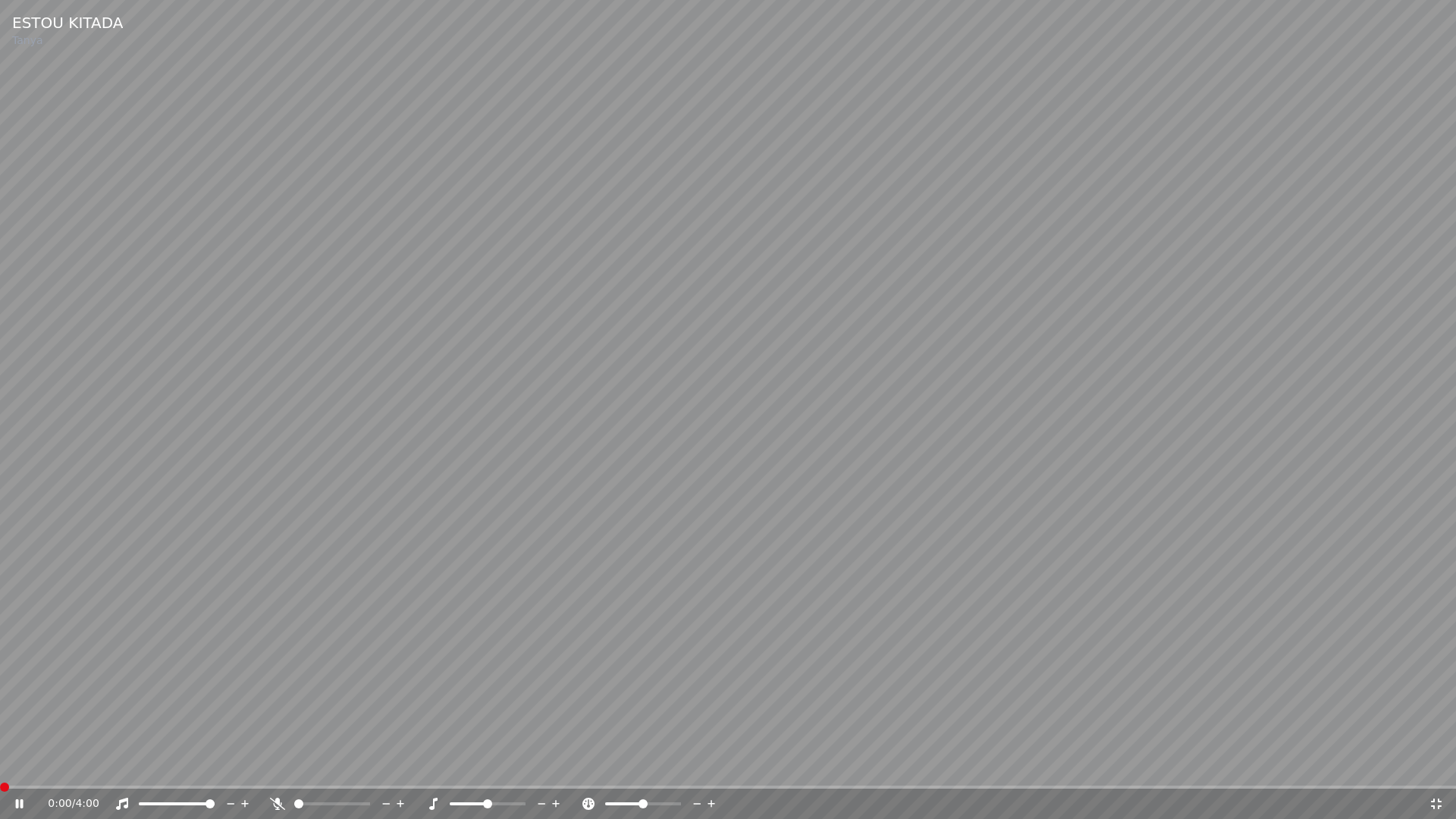
click at [1438, 765] on icon at bounding box center [1436, 803] width 15 height 12
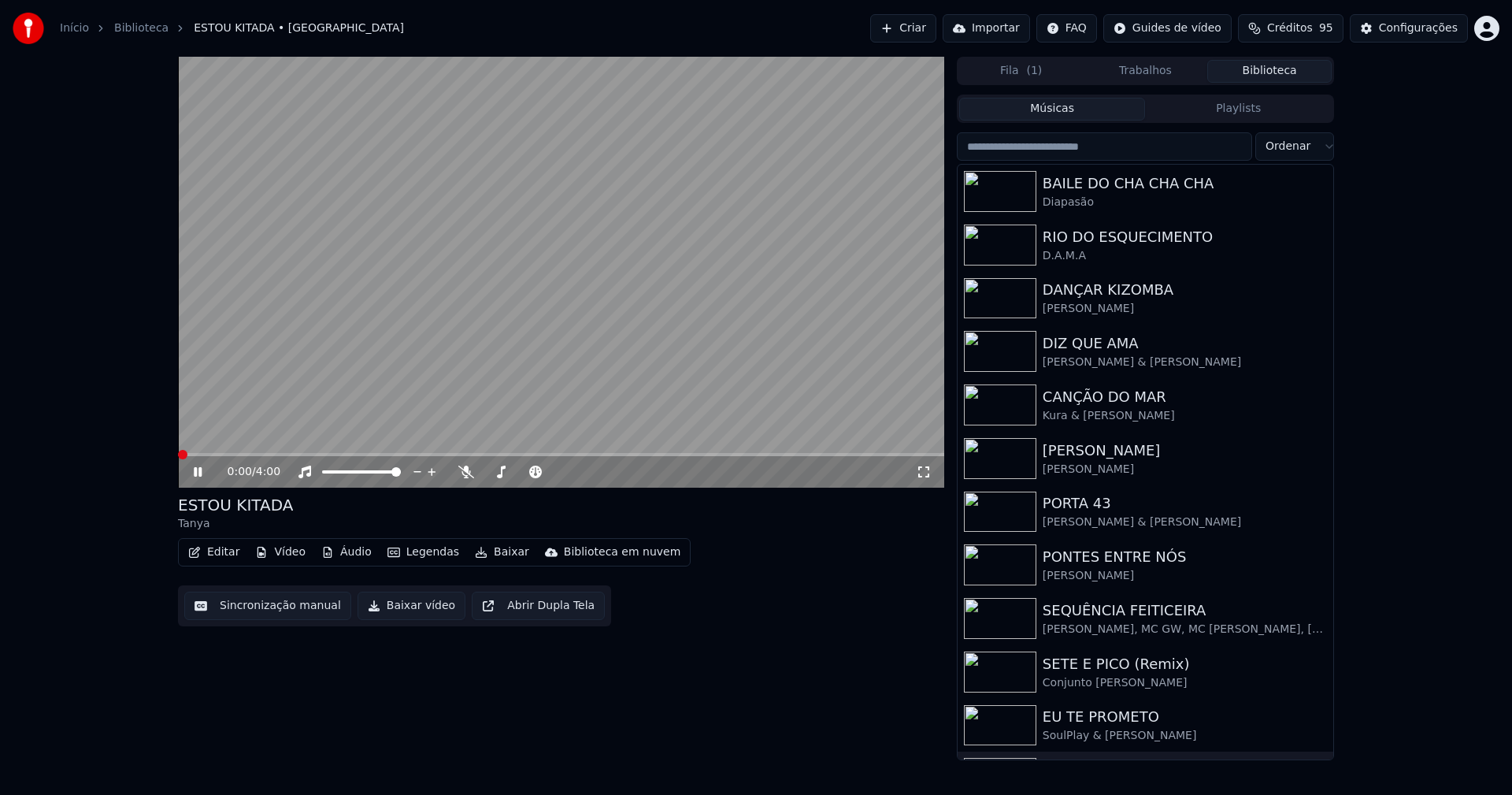
click at [196, 473] on icon at bounding box center [197, 471] width 7 height 9
click at [397, 609] on button "Baixar vídeo" at bounding box center [412, 606] width 108 height 28
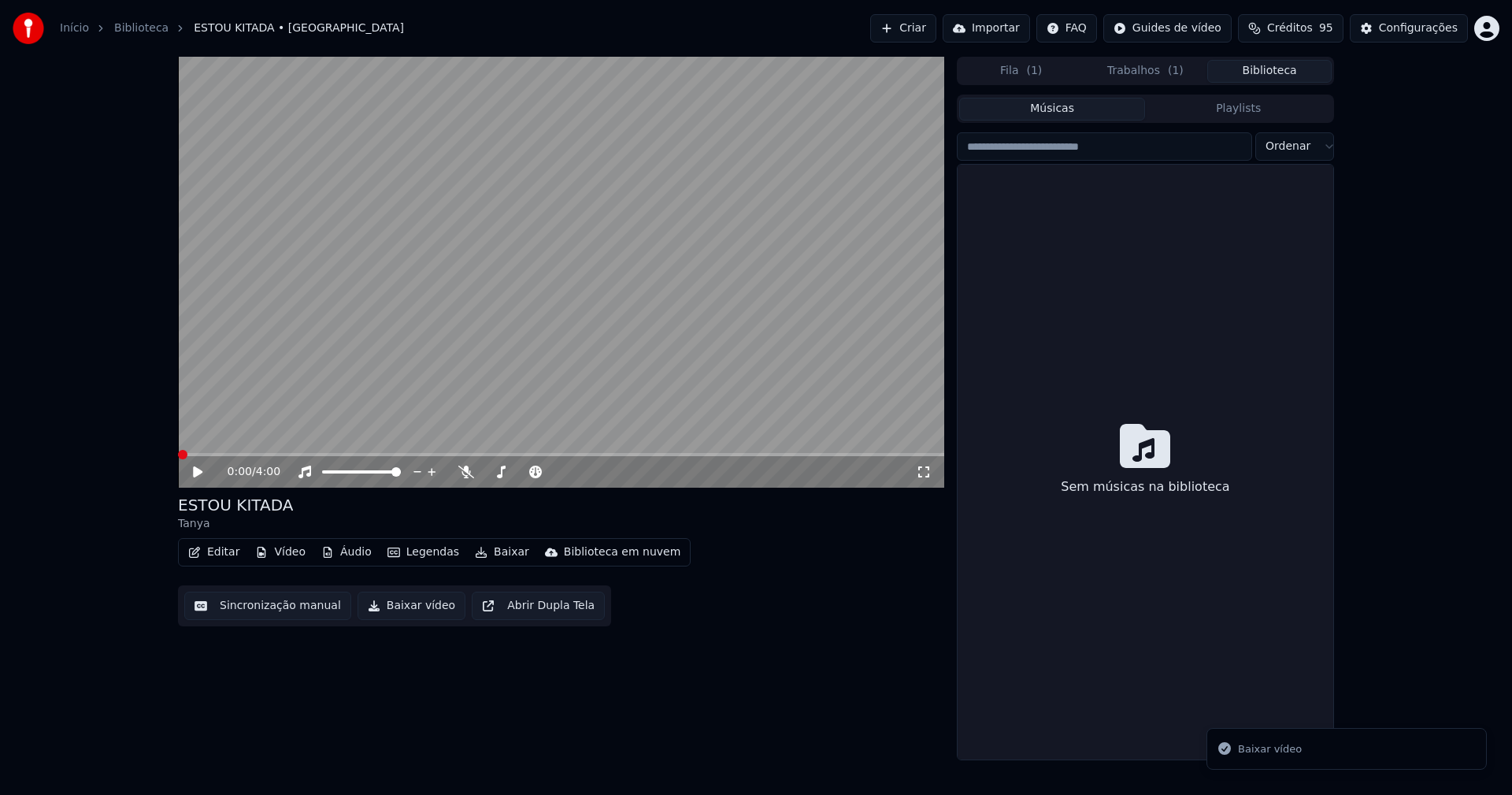
click at [1281, 66] on button "Biblioteca" at bounding box center [1270, 71] width 125 height 22
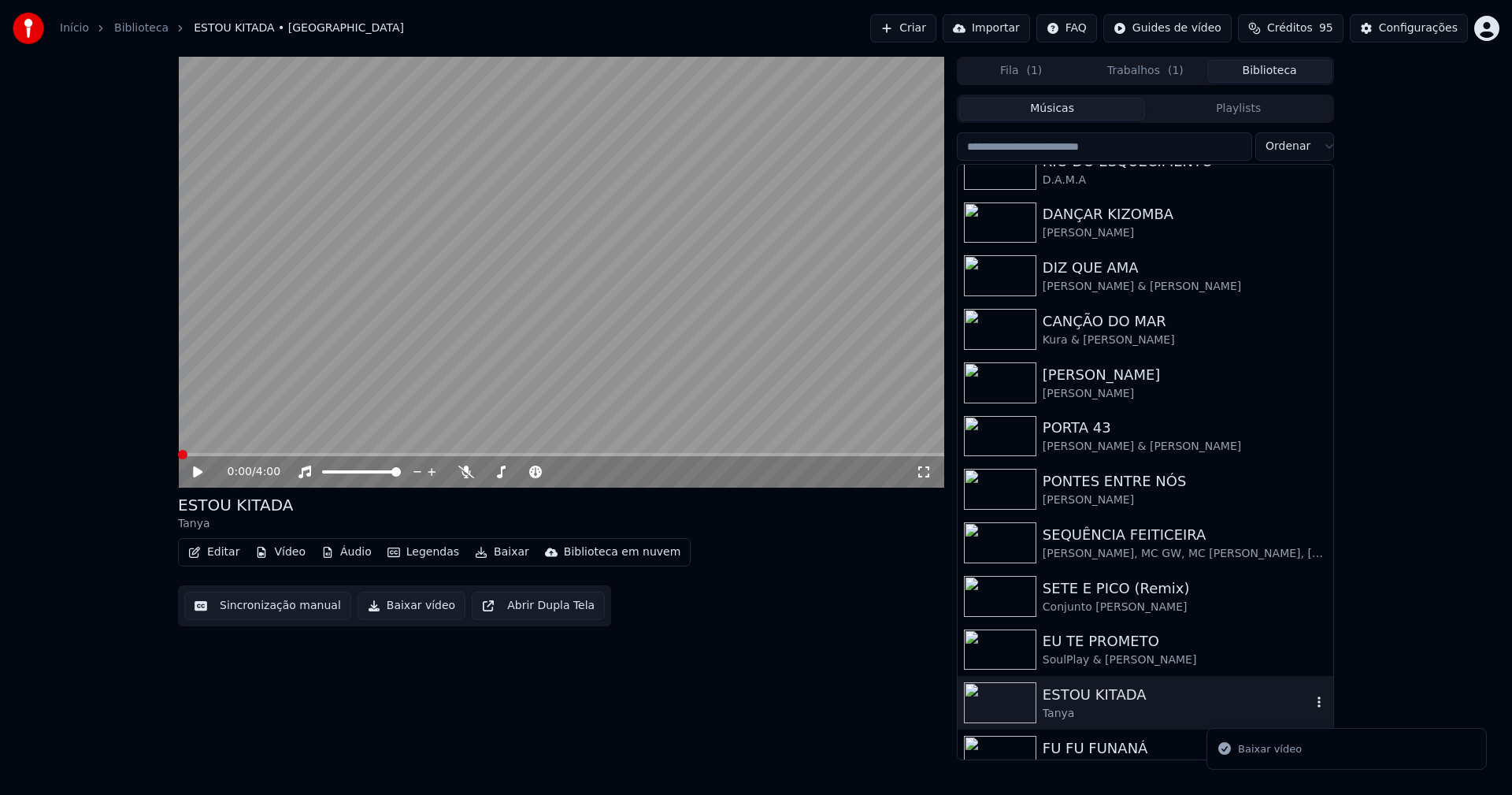
scroll to position [153, 0]
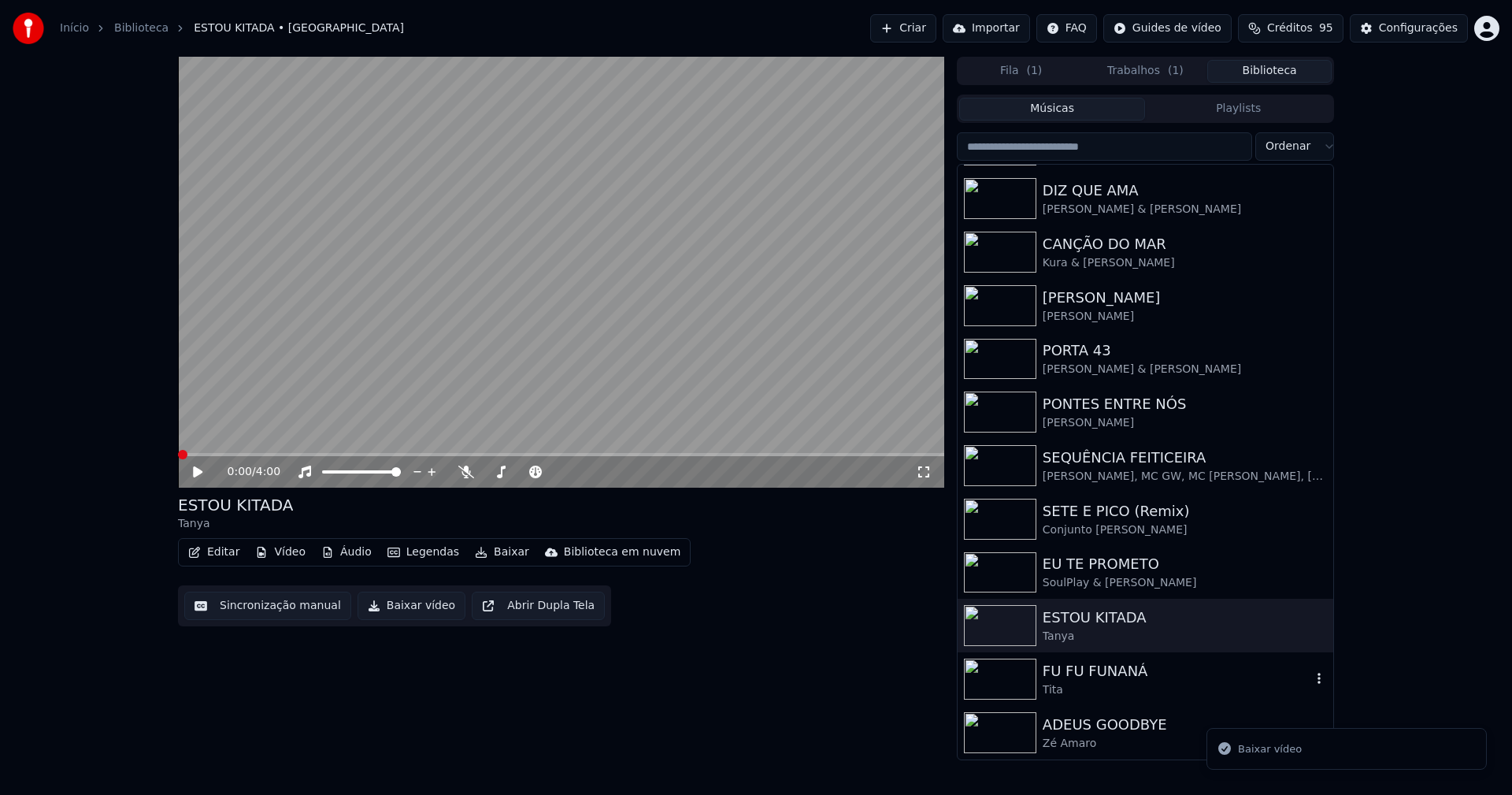
drag, startPoint x: 1105, startPoint y: 673, endPoint x: 1158, endPoint y: 707, distance: 63.0
click at [1106, 673] on div "FU FU FUNANÁ" at bounding box center [1177, 671] width 269 height 22
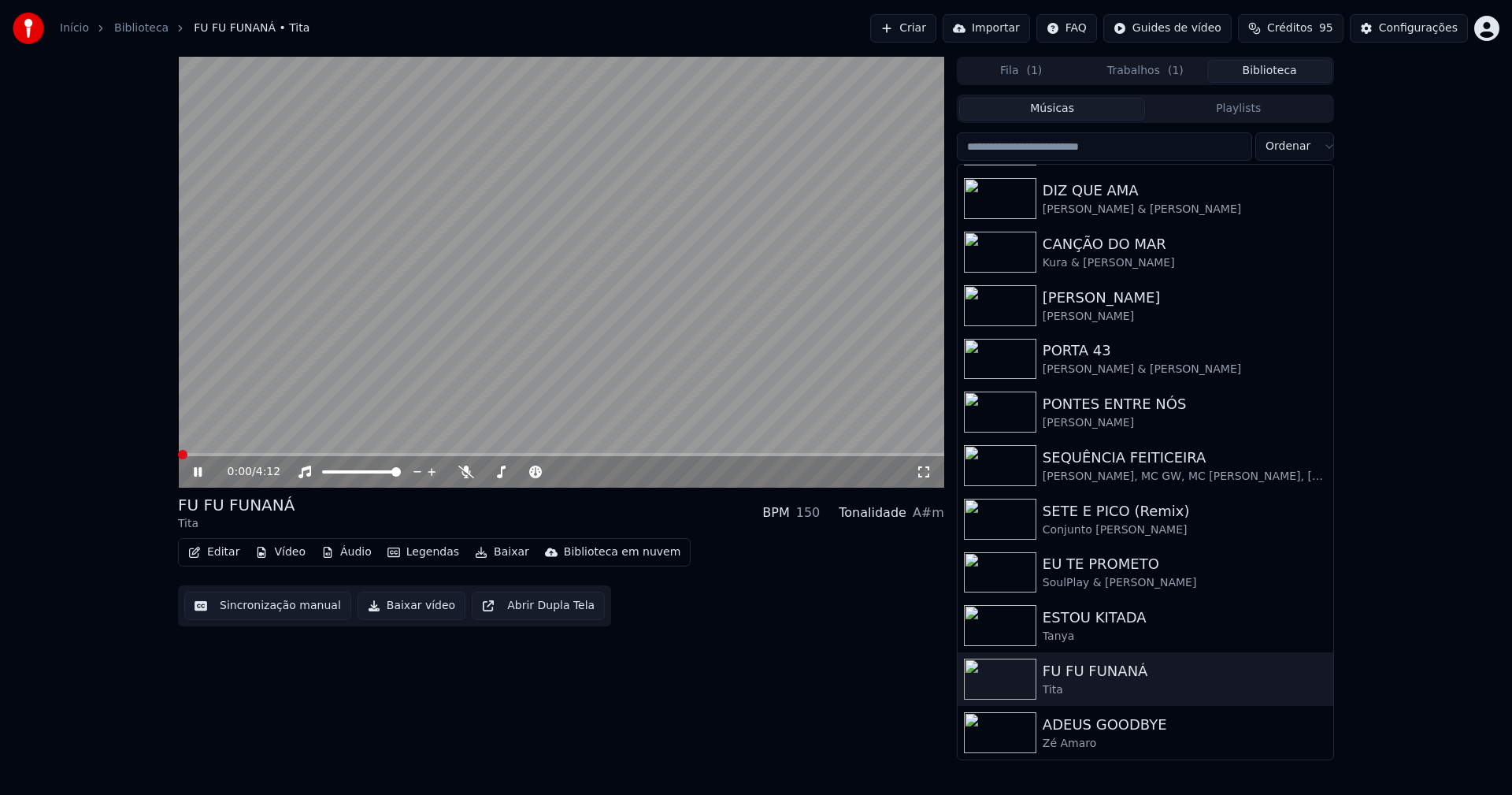
click at [286, 552] on button "Vídeo" at bounding box center [280, 552] width 63 height 22
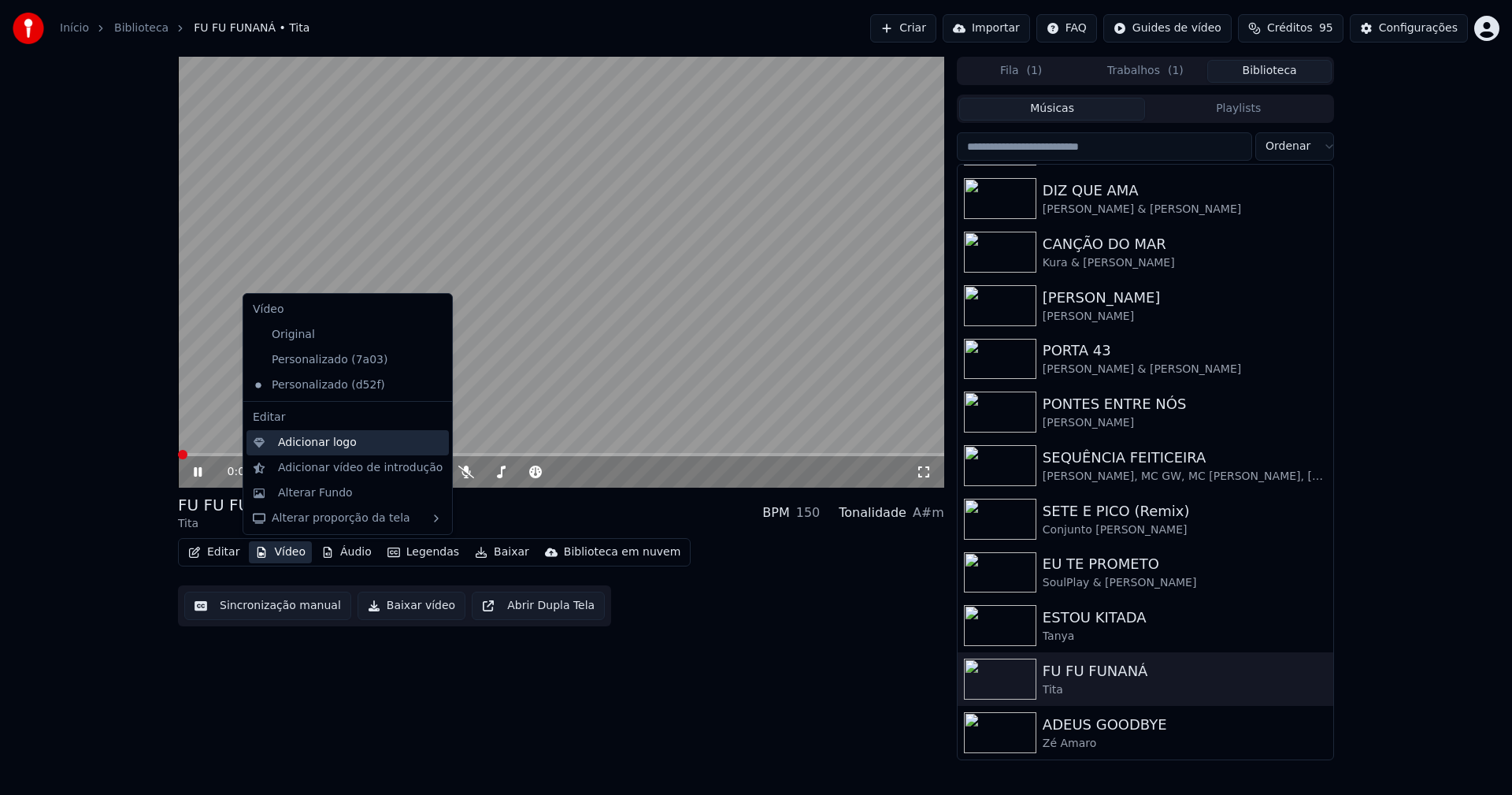
click at [310, 447] on div "Adicionar logo" at bounding box center [317, 442] width 79 height 16
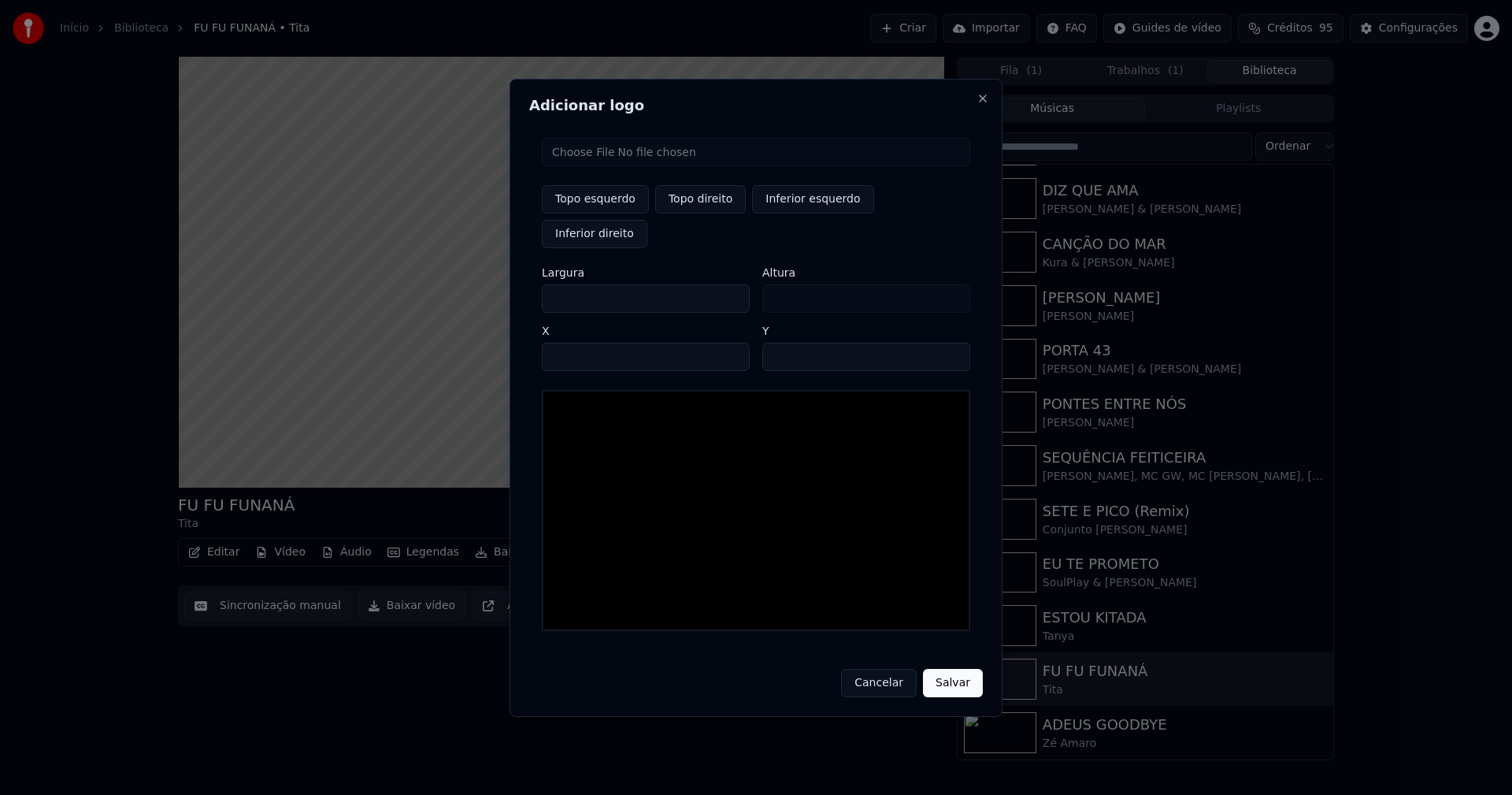
click at [603, 166] on input "file" at bounding box center [756, 152] width 429 height 28
type input "**********"
type input "***"
click at [696, 213] on button "Topo direito" at bounding box center [700, 199] width 91 height 28
type input "****"
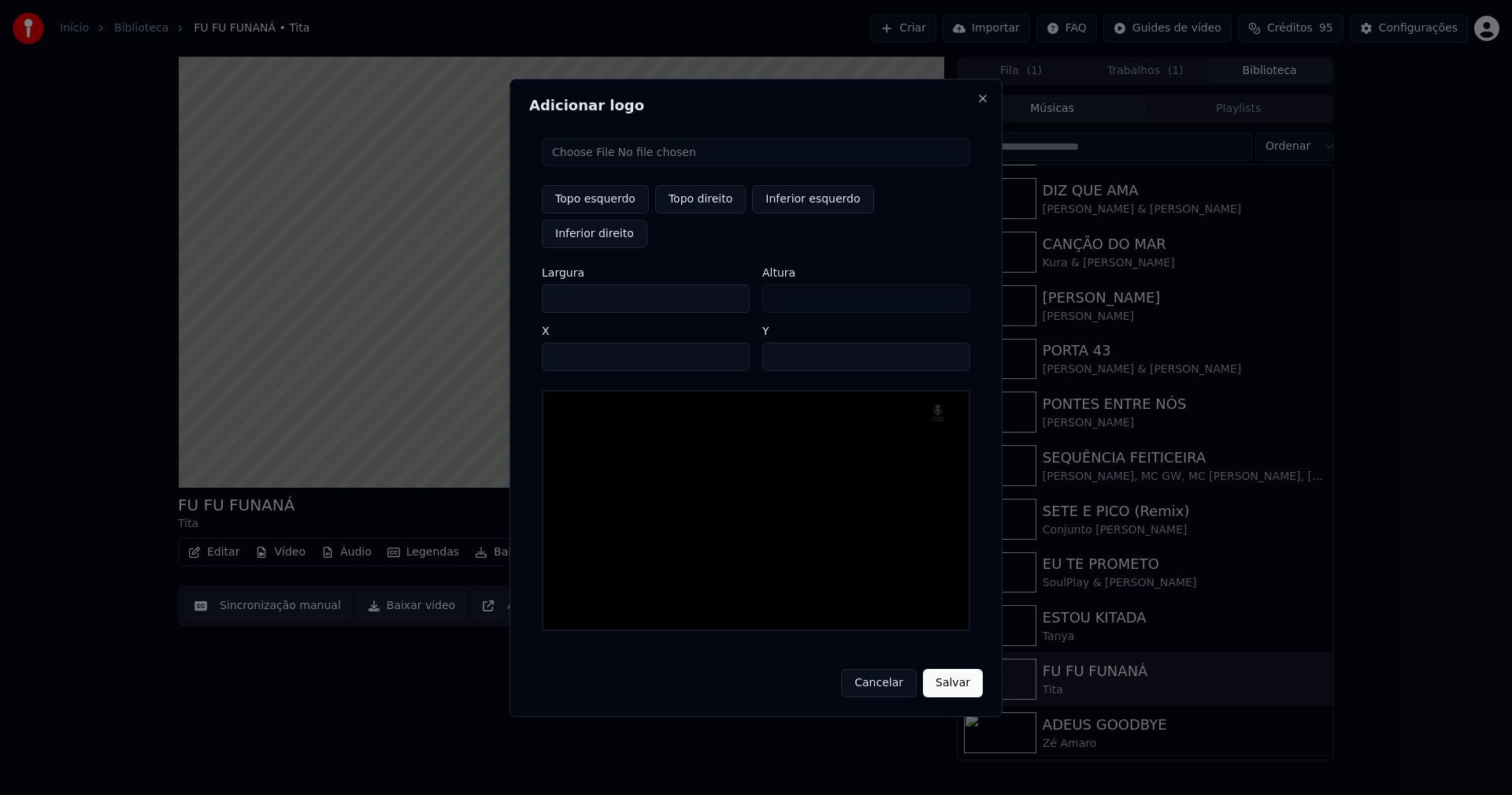
drag, startPoint x: 566, startPoint y: 281, endPoint x: 478, endPoint y: 286, distance: 88.1
click at [478, 286] on body "Início Biblioteca FU FU FUNANÁ • Tita Criar Importar FAQ Guides de vídeo Crédit…" at bounding box center [756, 397] width 1512 height 795
type input "**"
type input "***"
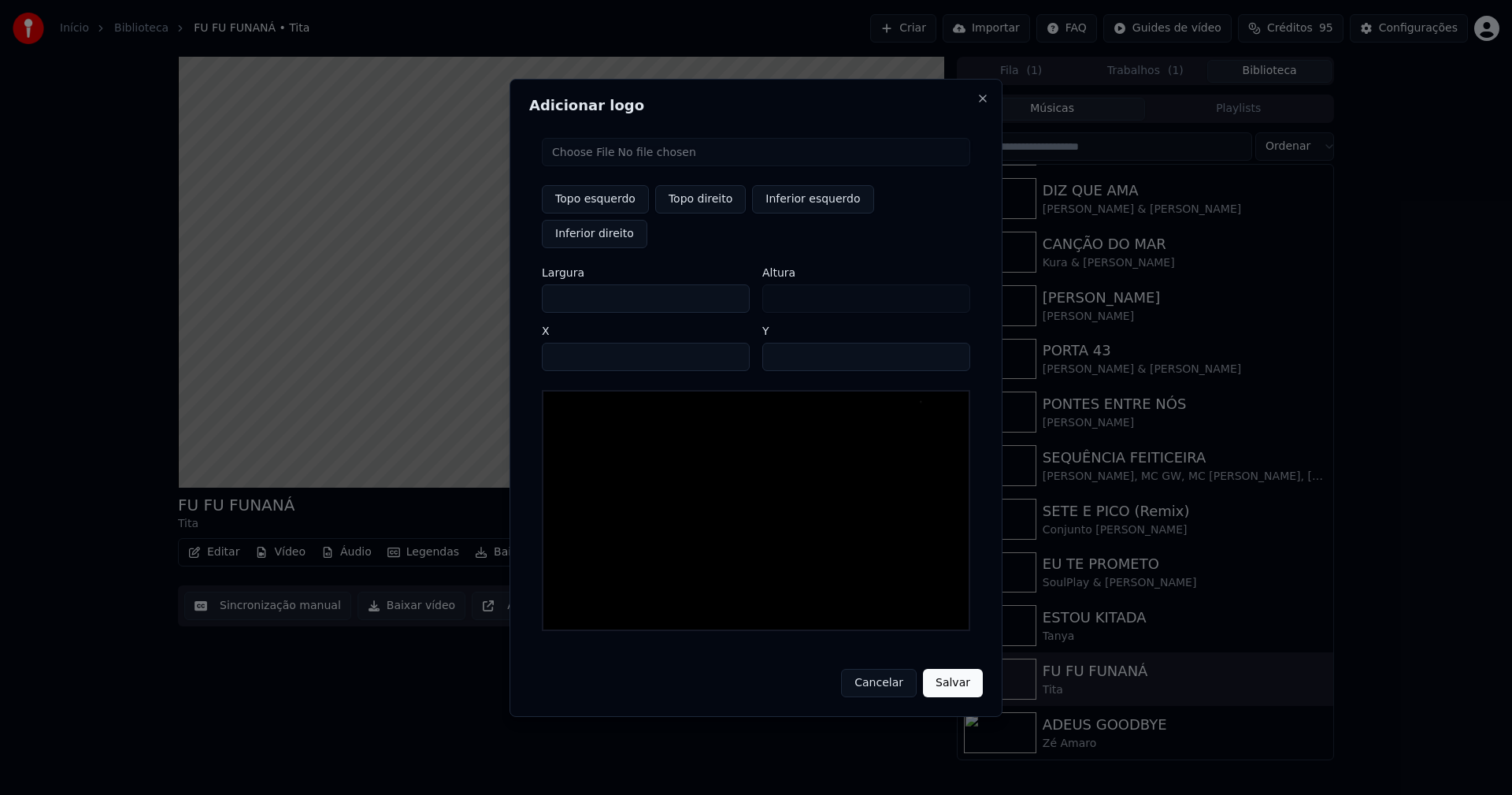
type input "***"
click at [572, 343] on input "****" at bounding box center [646, 357] width 208 height 28
type input "****"
click at [949, 343] on input "**" at bounding box center [866, 357] width 208 height 28
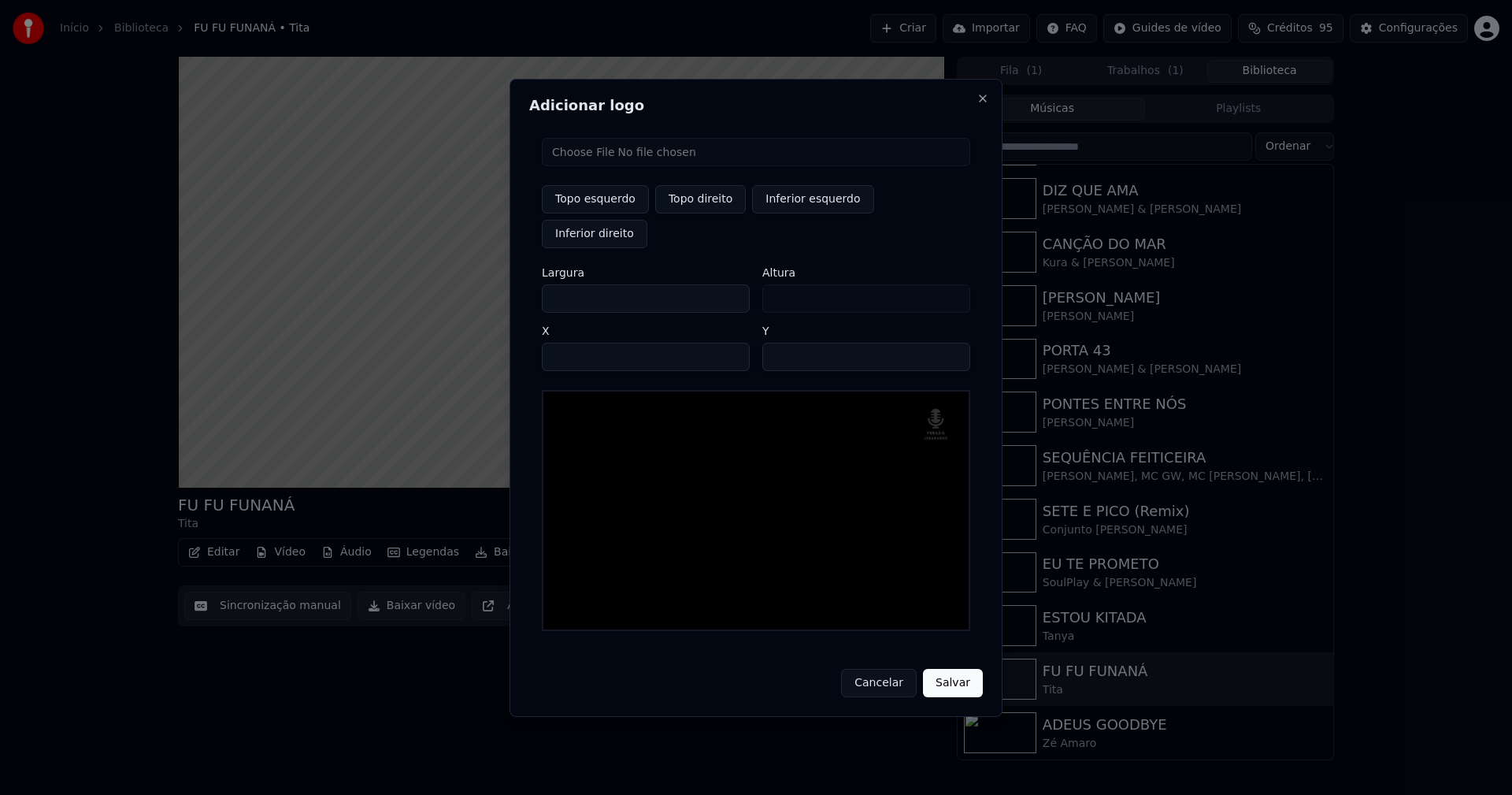
click at [949, 343] on input "**" at bounding box center [866, 357] width 208 height 28
type input "**"
click at [949, 343] on input "**" at bounding box center [866, 357] width 208 height 28
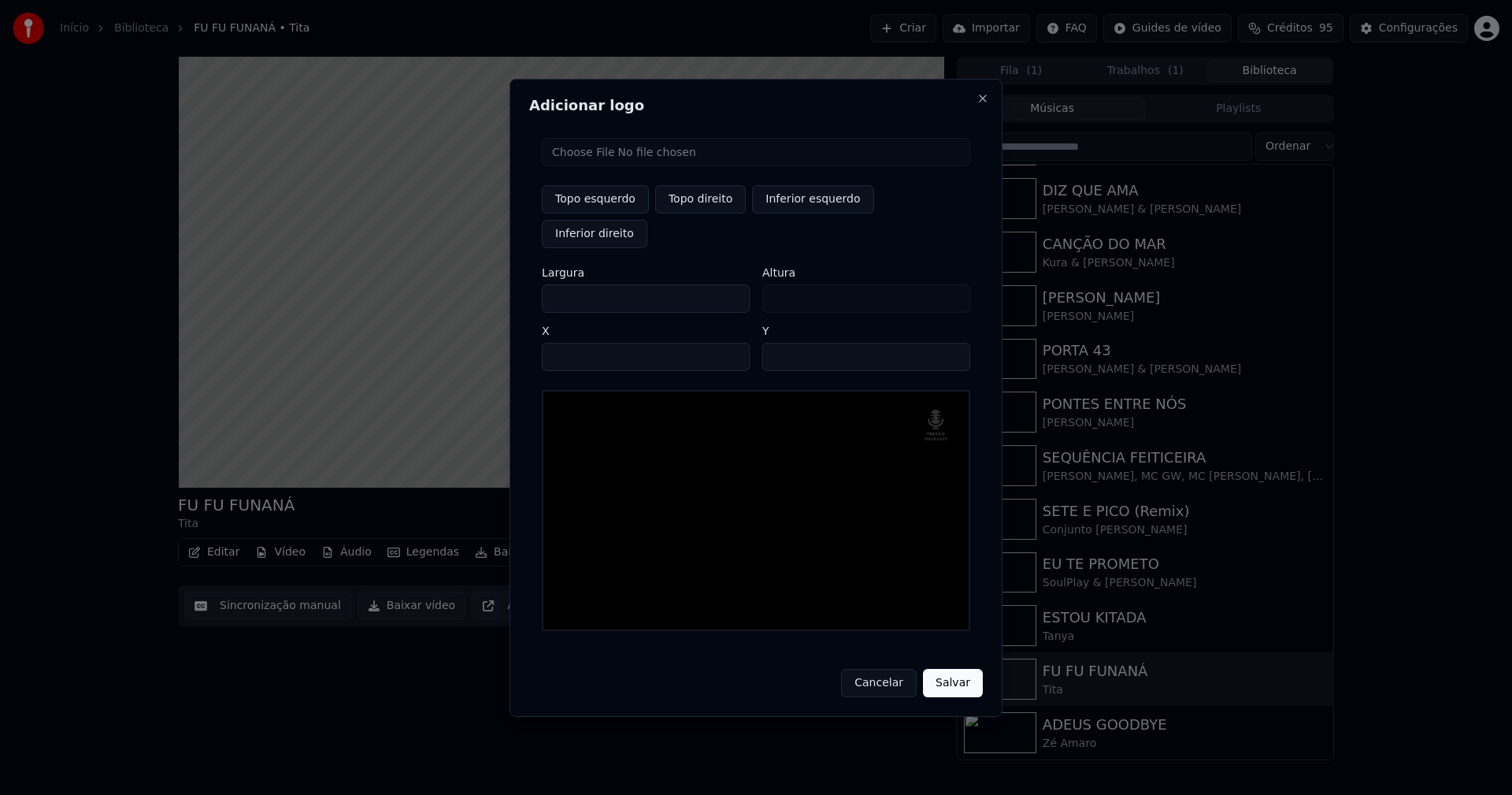
click at [957, 668] on button "Salvar" at bounding box center [953, 683] width 60 height 28
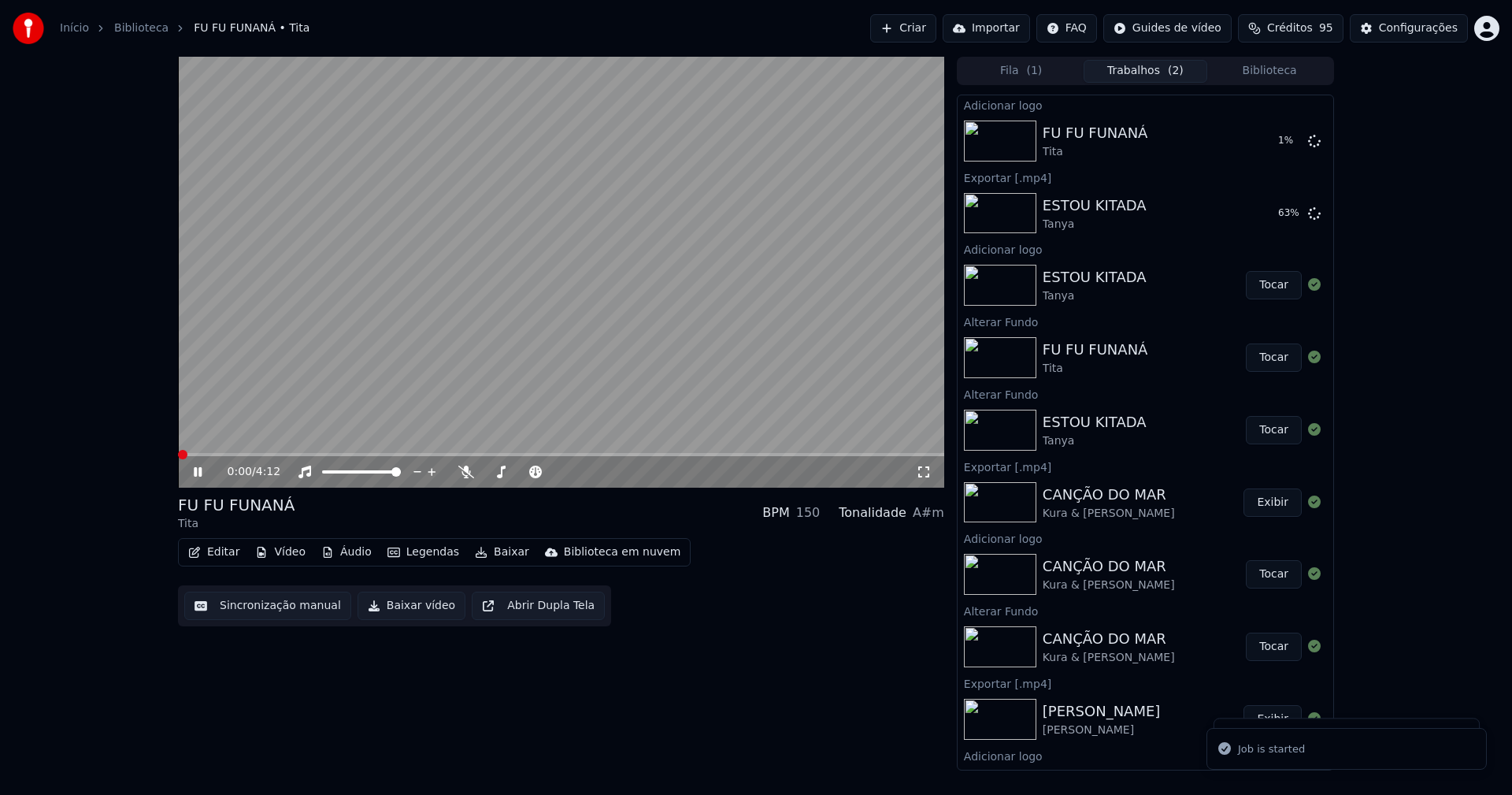
drag, startPoint x: 922, startPoint y: 475, endPoint x: 934, endPoint y: 492, distance: 20.8
click at [923, 475] on icon at bounding box center [924, 471] width 16 height 12
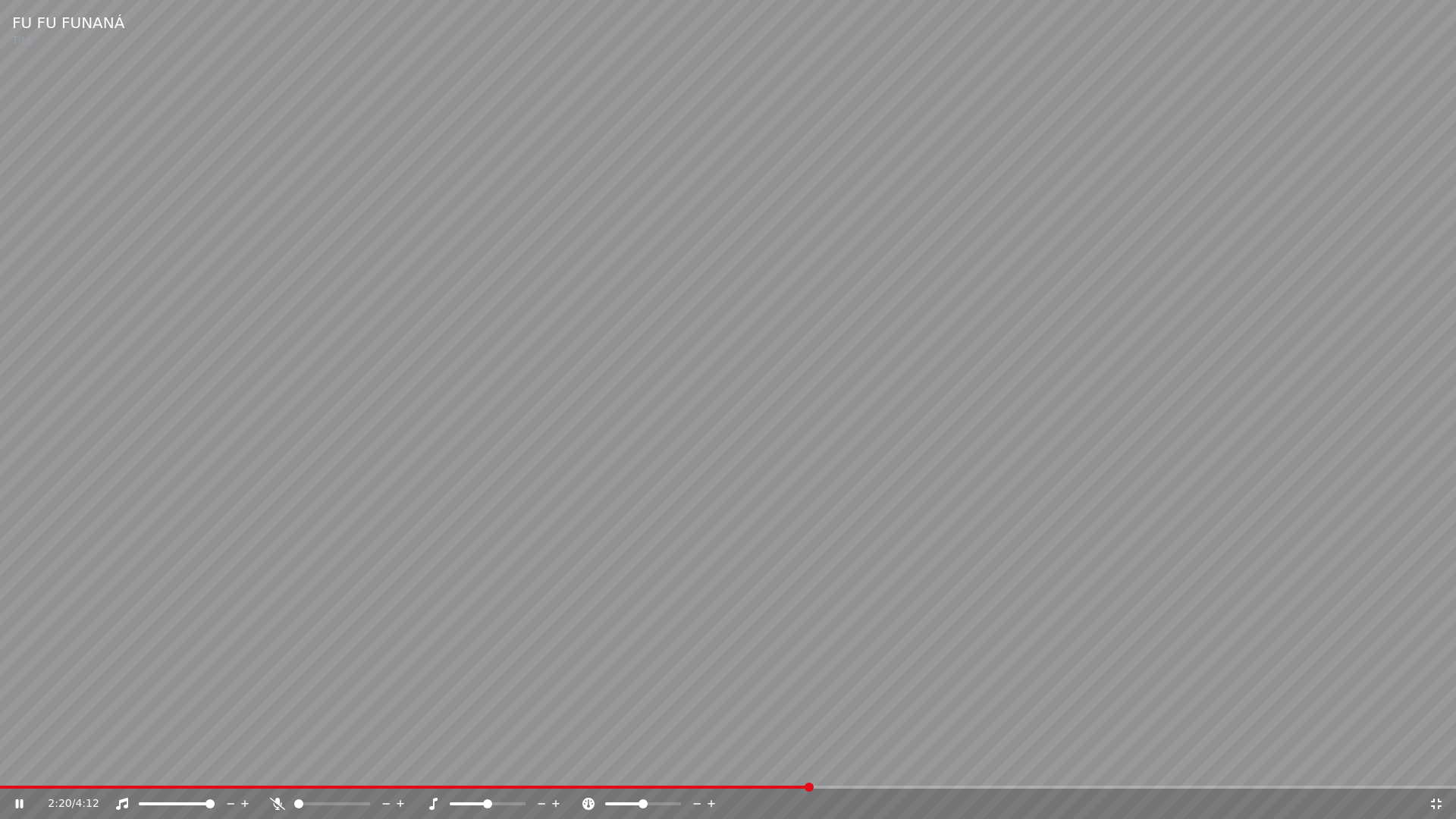
click at [1439, 765] on icon at bounding box center [1436, 803] width 15 height 12
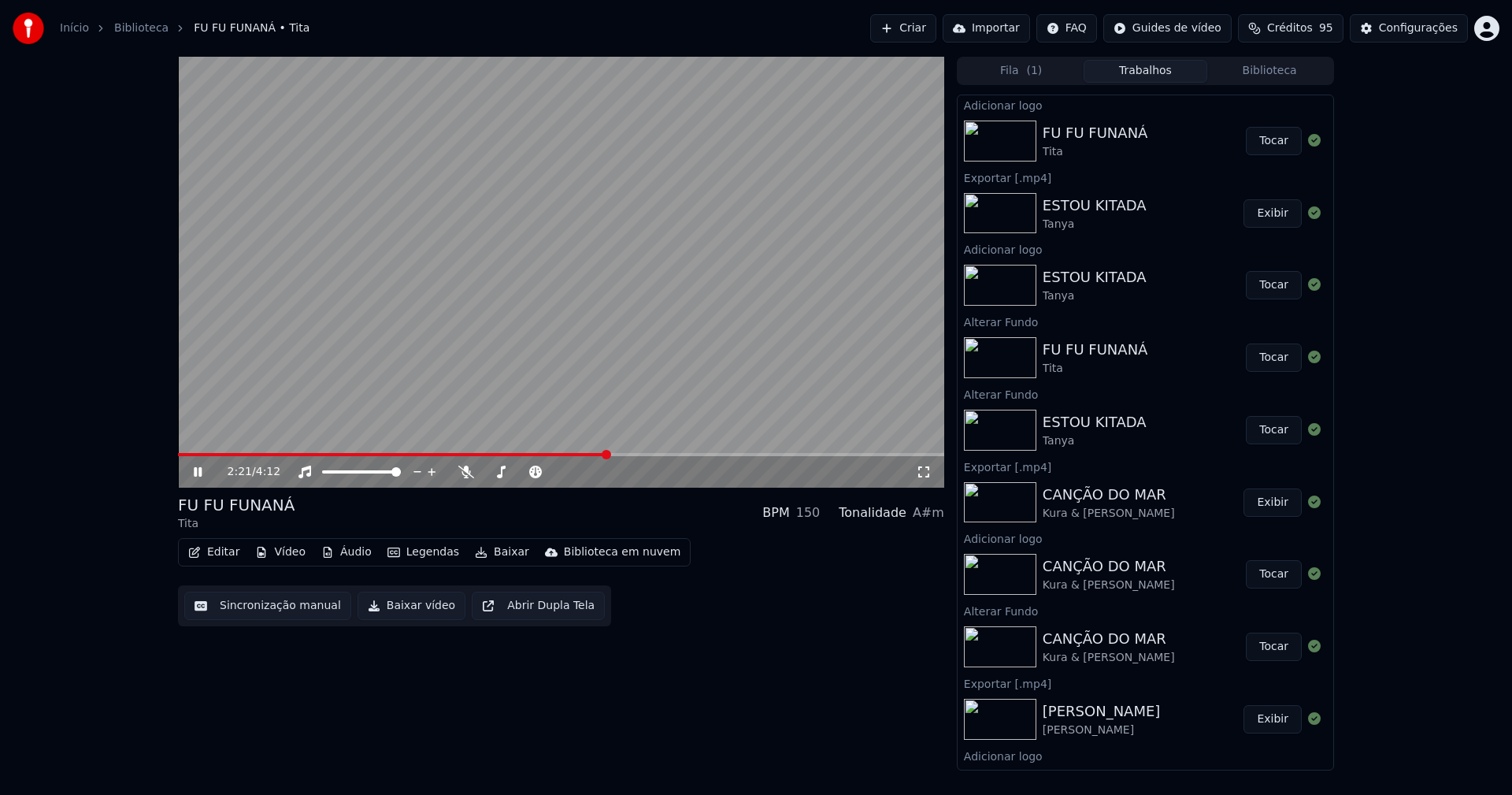
click at [1266, 139] on button "Tocar" at bounding box center [1273, 141] width 56 height 28
click at [198, 474] on icon at bounding box center [209, 471] width 37 height 12
drag, startPoint x: 413, startPoint y: 601, endPoint x: 308, endPoint y: 620, distance: 106.7
click at [413, 602] on button "Baixar vídeo" at bounding box center [412, 606] width 108 height 28
click at [1415, 36] on div "Configurações" at bounding box center [1418, 28] width 79 height 16
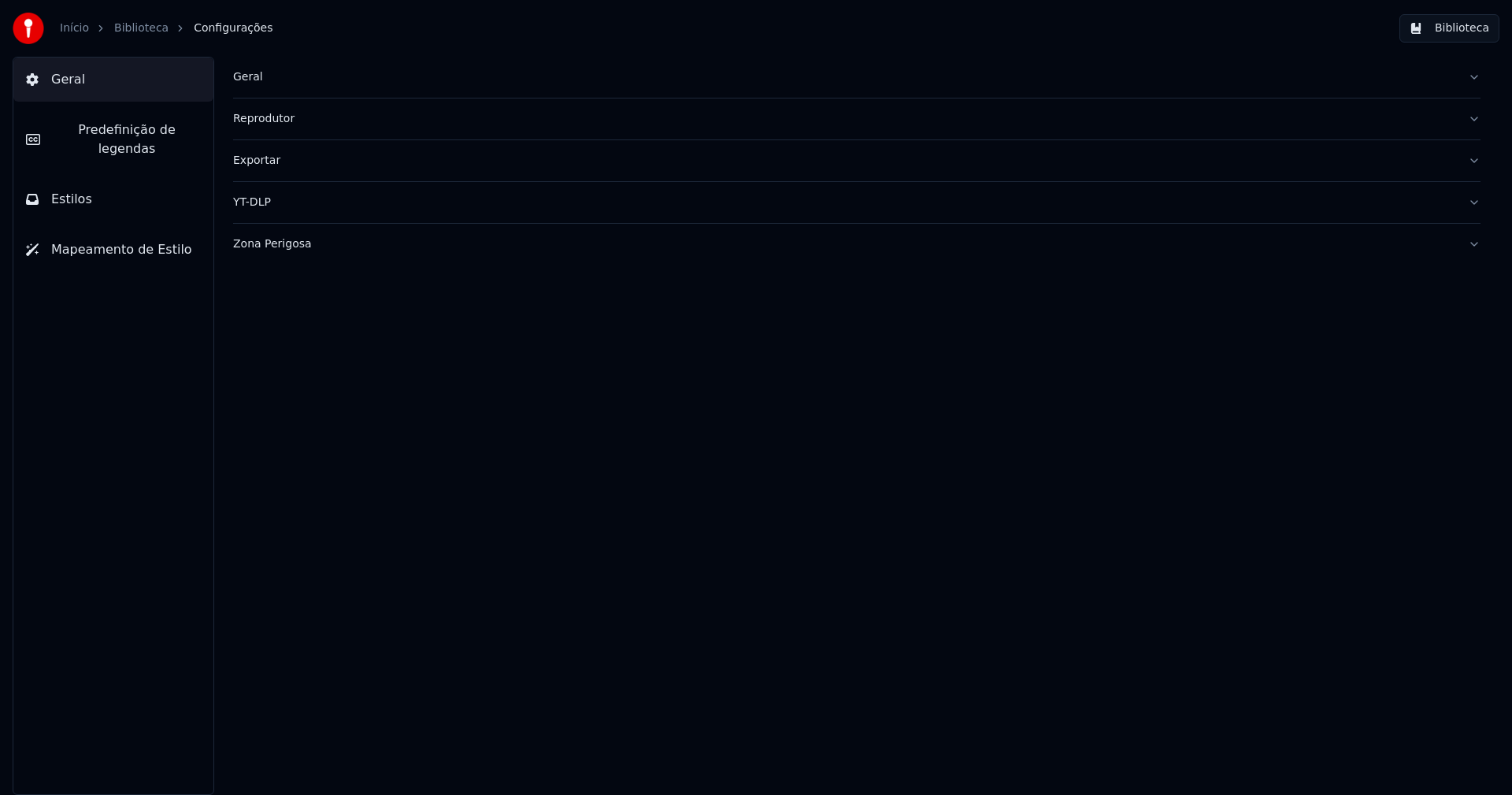
click at [113, 182] on button "Estilos" at bounding box center [113, 199] width 200 height 44
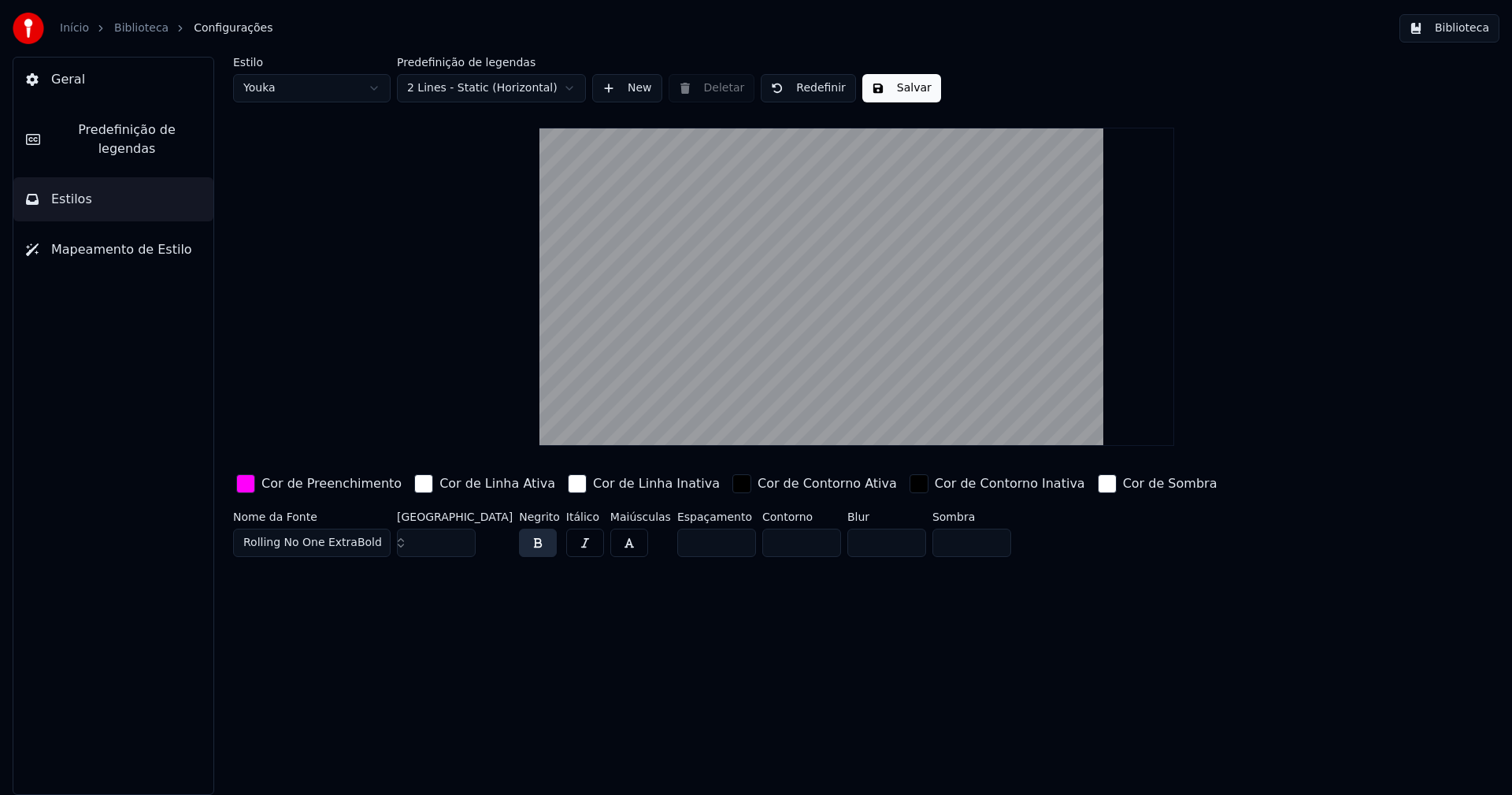
click at [239, 484] on div "button" at bounding box center [245, 484] width 19 height 19
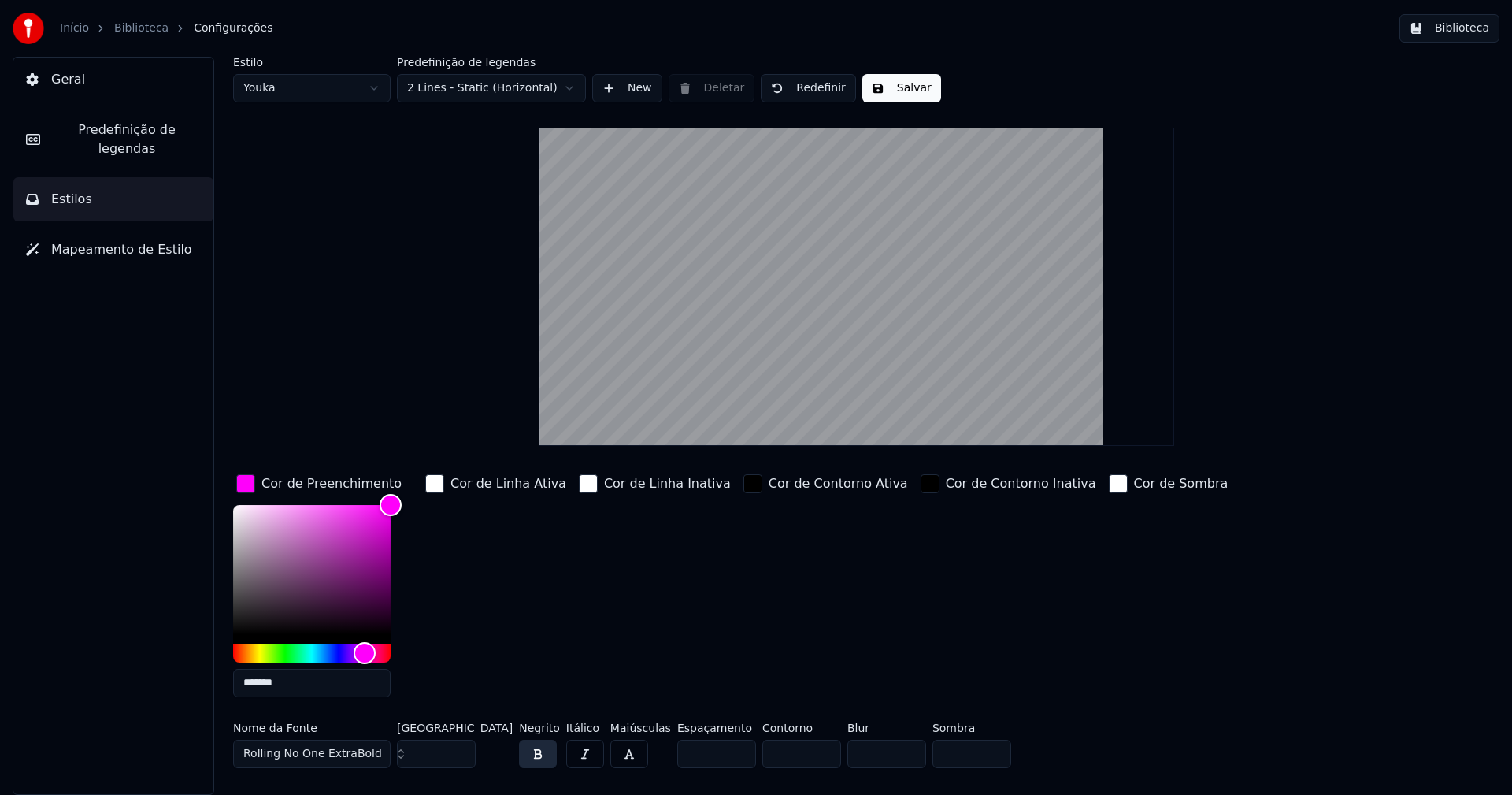
click at [298, 691] on input "*******" at bounding box center [311, 683] width 157 height 28
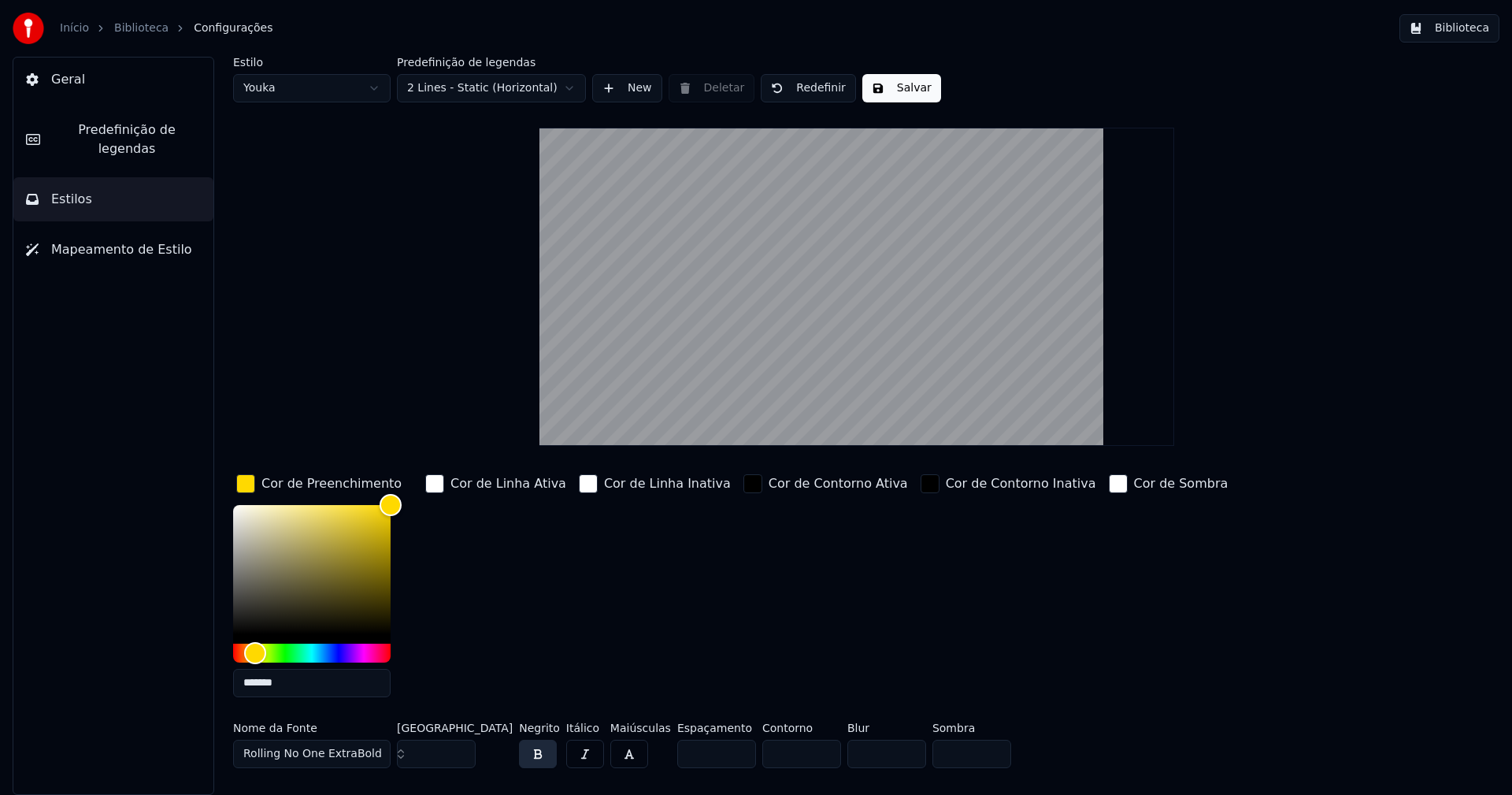
type input "*******"
click at [243, 483] on div "button" at bounding box center [245, 484] width 19 height 19
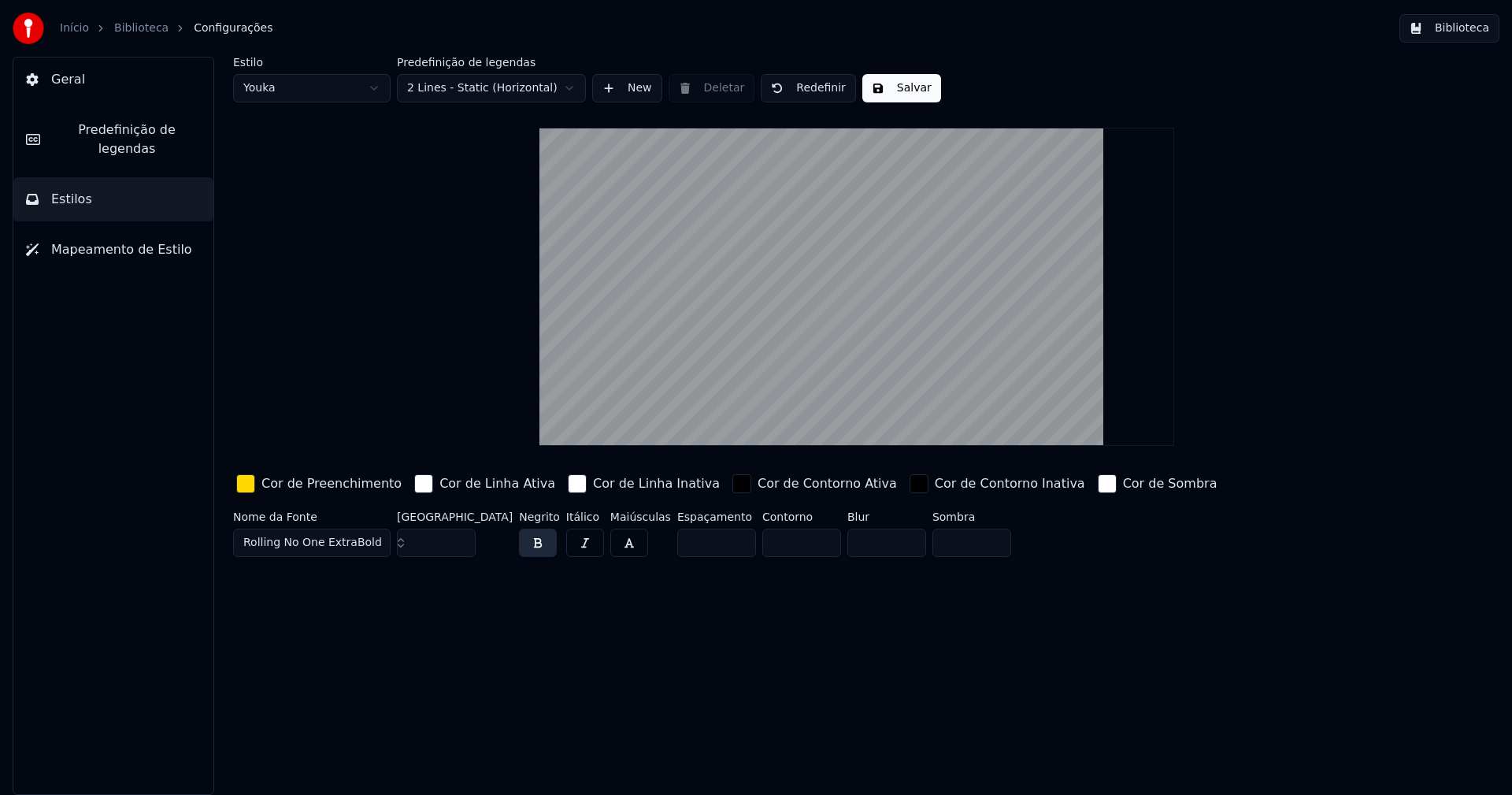
click at [901, 92] on button "Salvar" at bounding box center [901, 88] width 79 height 28
click at [1452, 37] on button "Biblioteca" at bounding box center [1450, 28] width 100 height 28
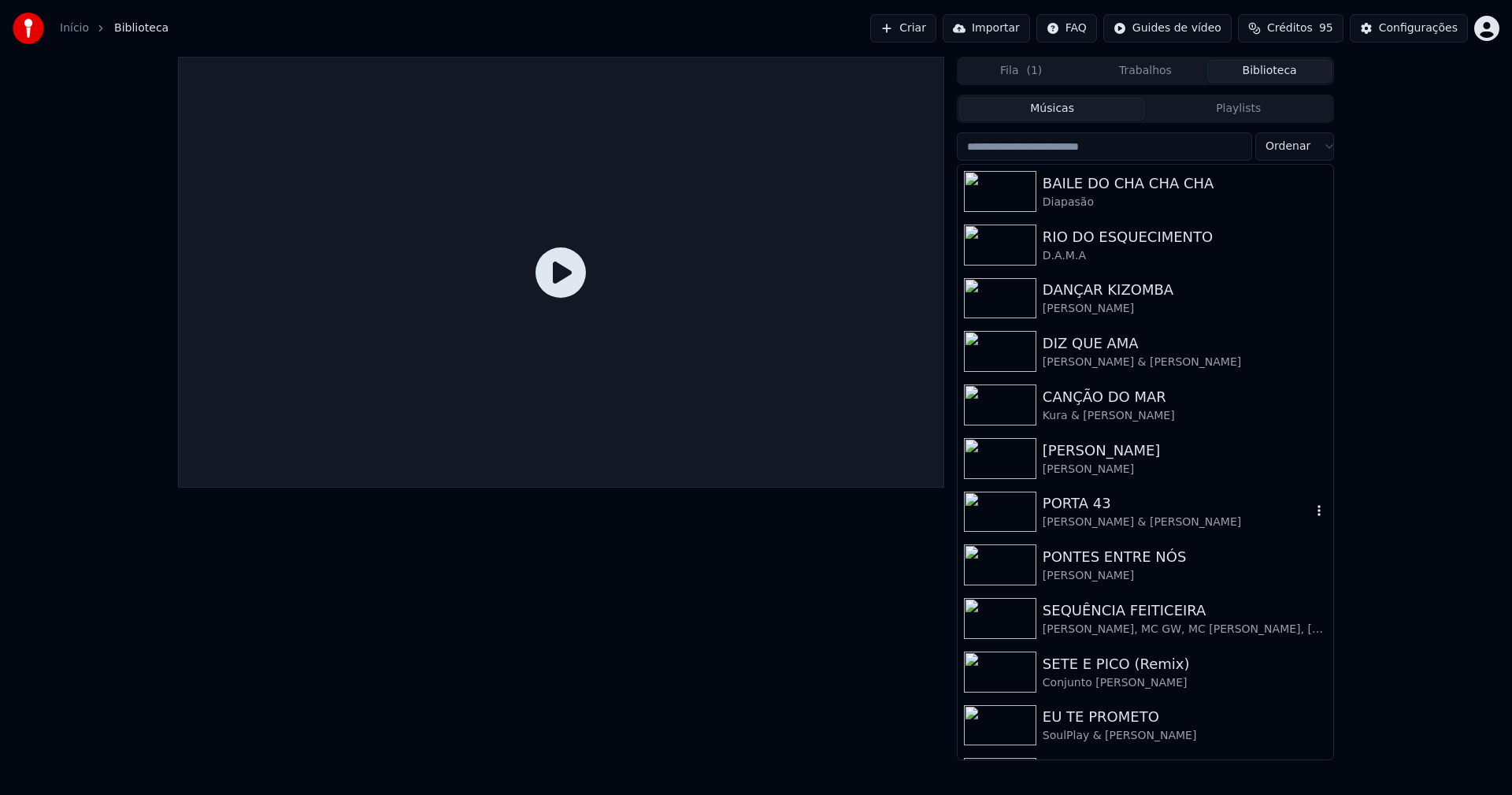
click at [1068, 509] on div "PORTA 43" at bounding box center [1177, 503] width 269 height 22
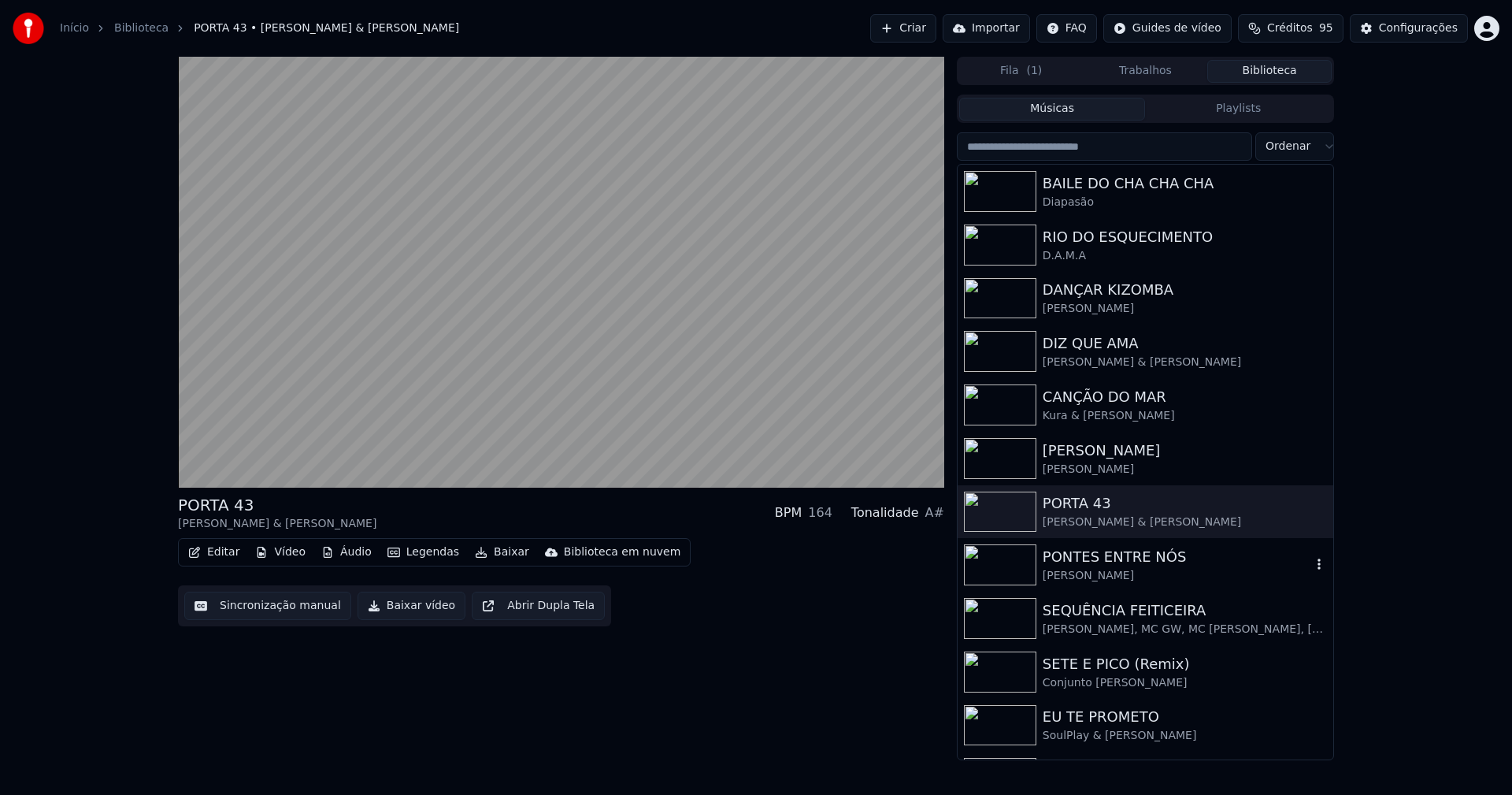
click at [1082, 565] on div "PONTES ENTRE NÓS" at bounding box center [1177, 557] width 269 height 22
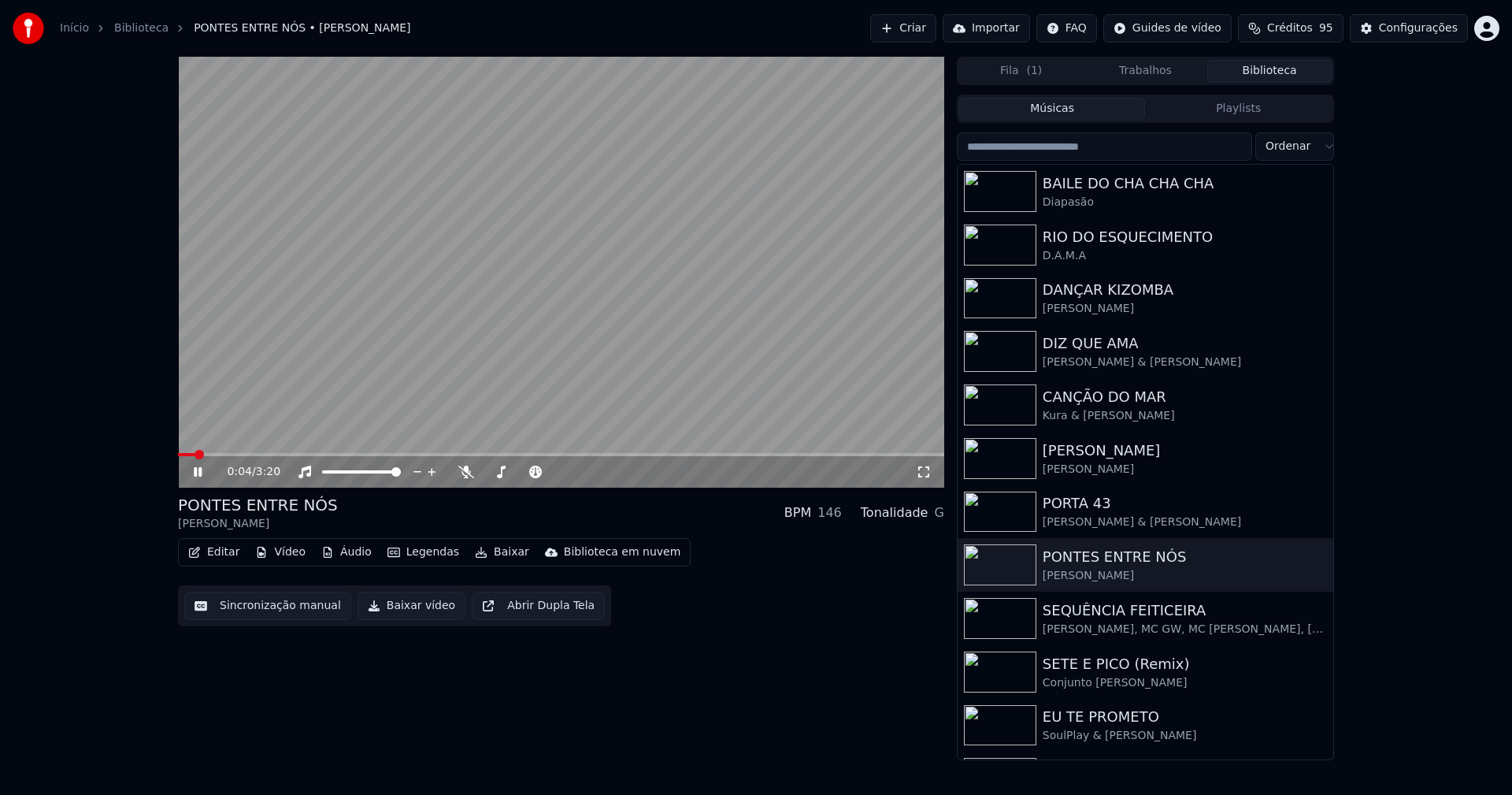
click at [926, 470] on icon at bounding box center [924, 471] width 16 height 12
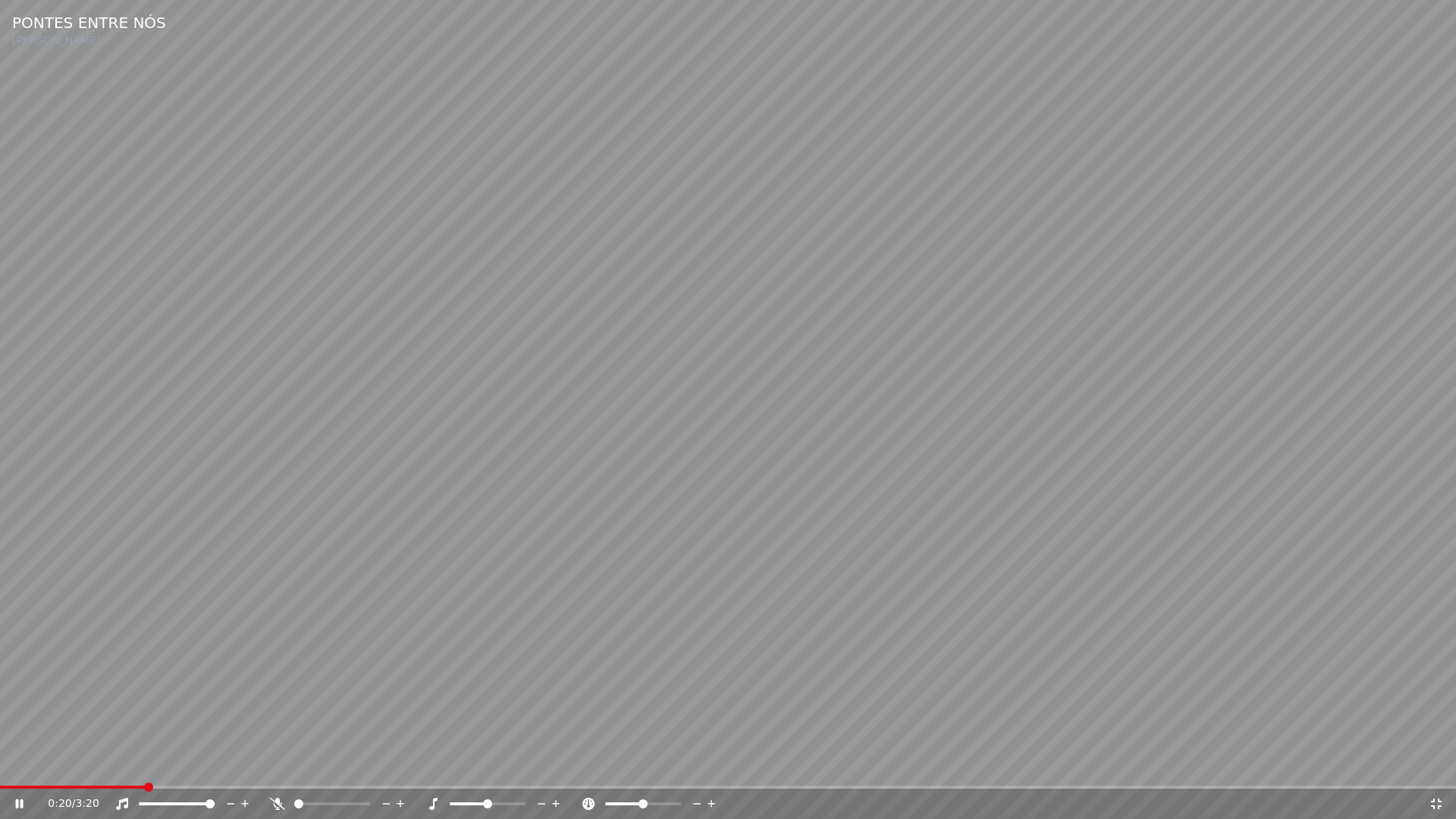
click at [1436, 765] on icon at bounding box center [1436, 803] width 15 height 12
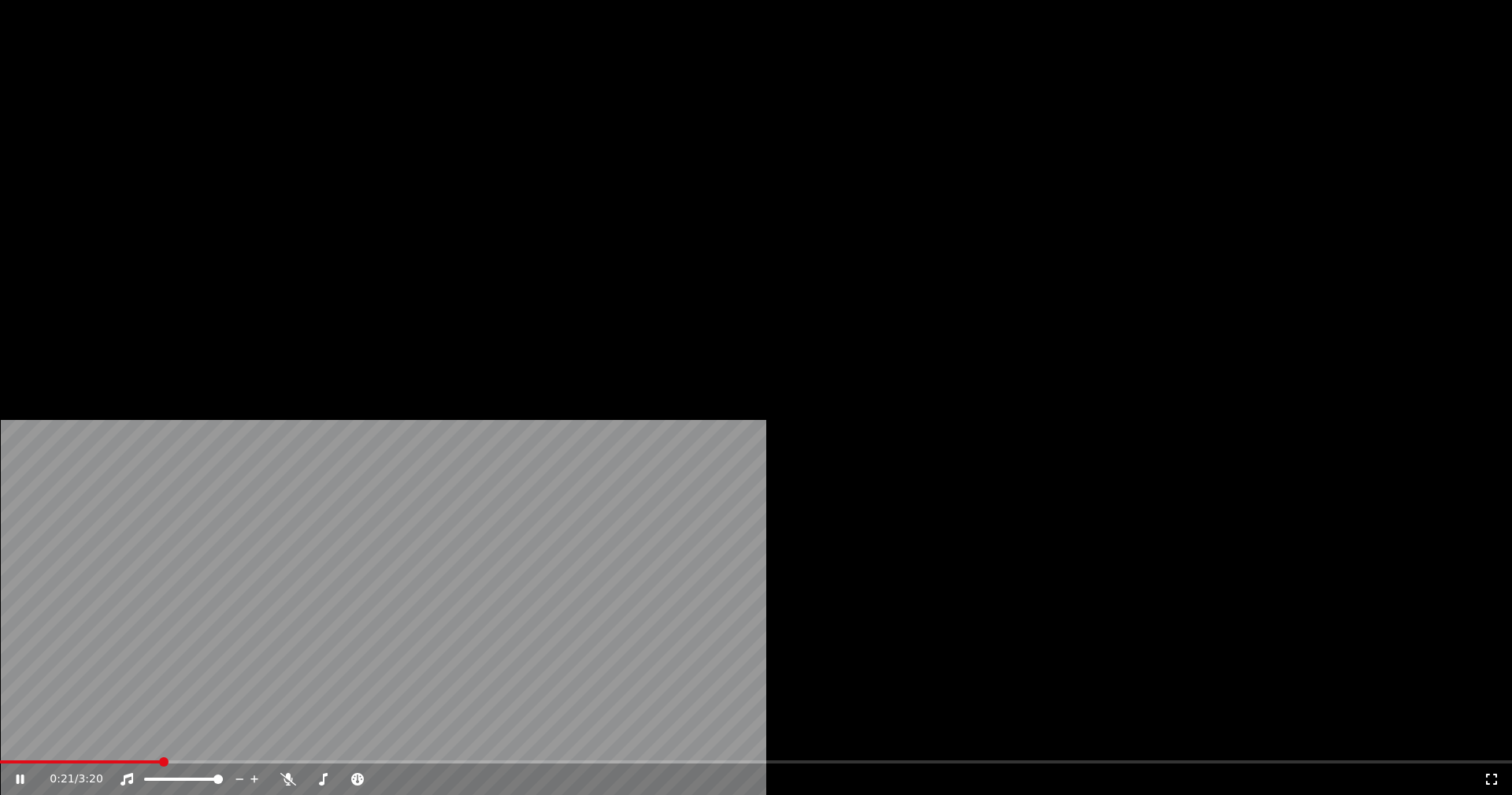
click at [280, 132] on button "Vídeo" at bounding box center [280, 121] width 63 height 22
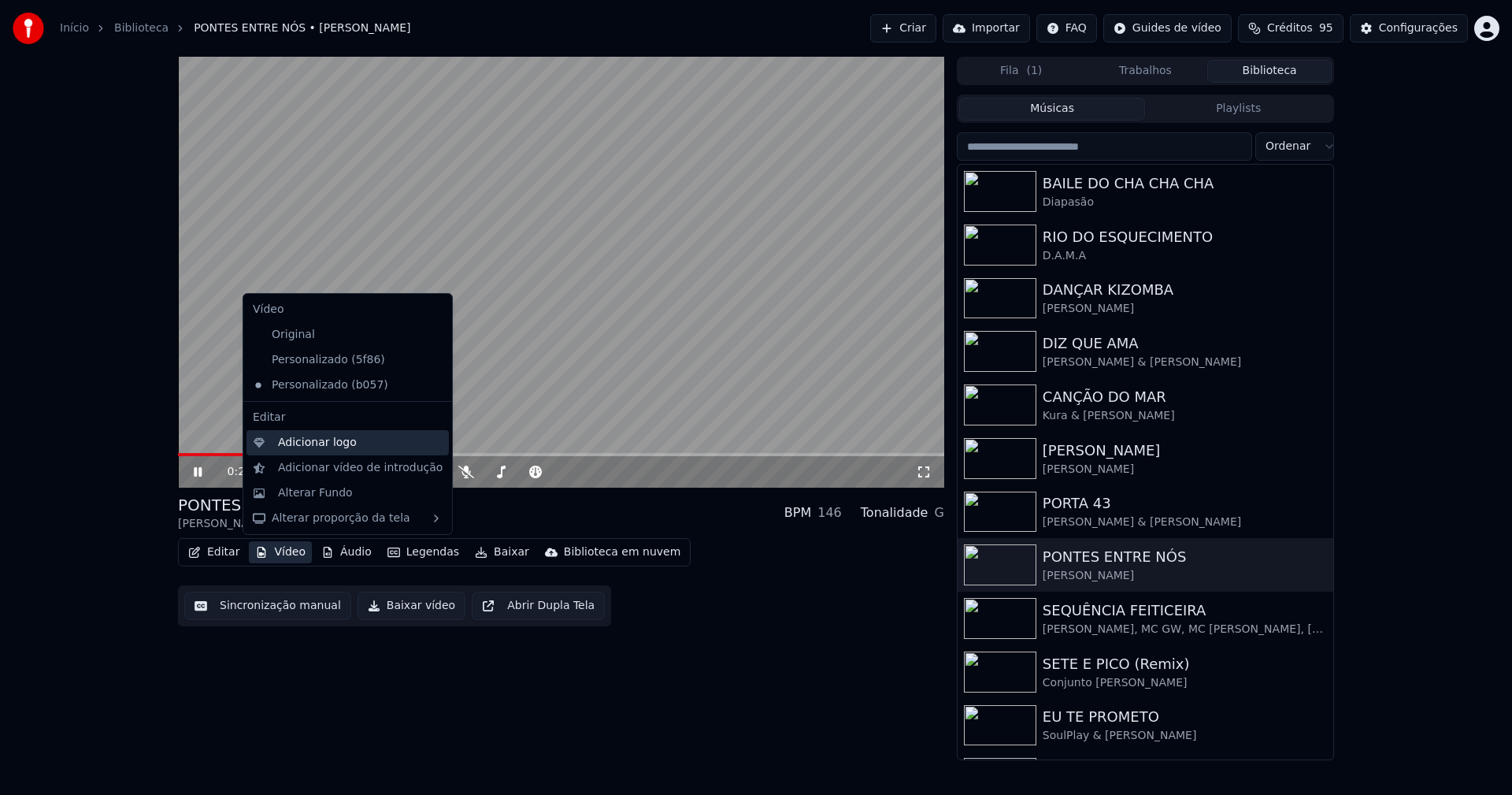
click at [306, 445] on div "Adicionar logo" at bounding box center [317, 442] width 79 height 16
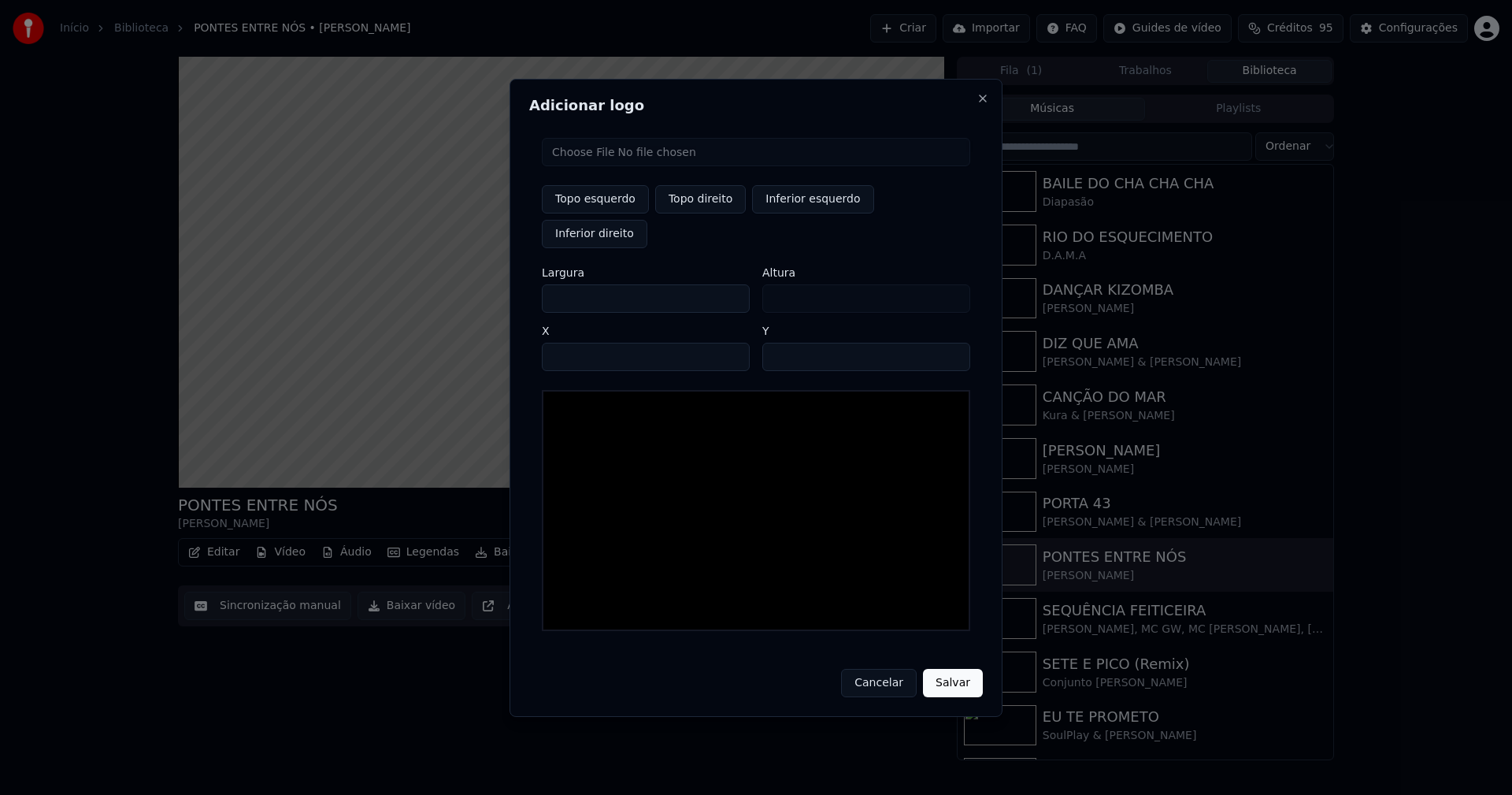
click at [597, 166] on input "file" at bounding box center [756, 152] width 429 height 28
type input "**********"
type input "***"
click at [696, 213] on button "Topo direito" at bounding box center [700, 199] width 91 height 28
type input "****"
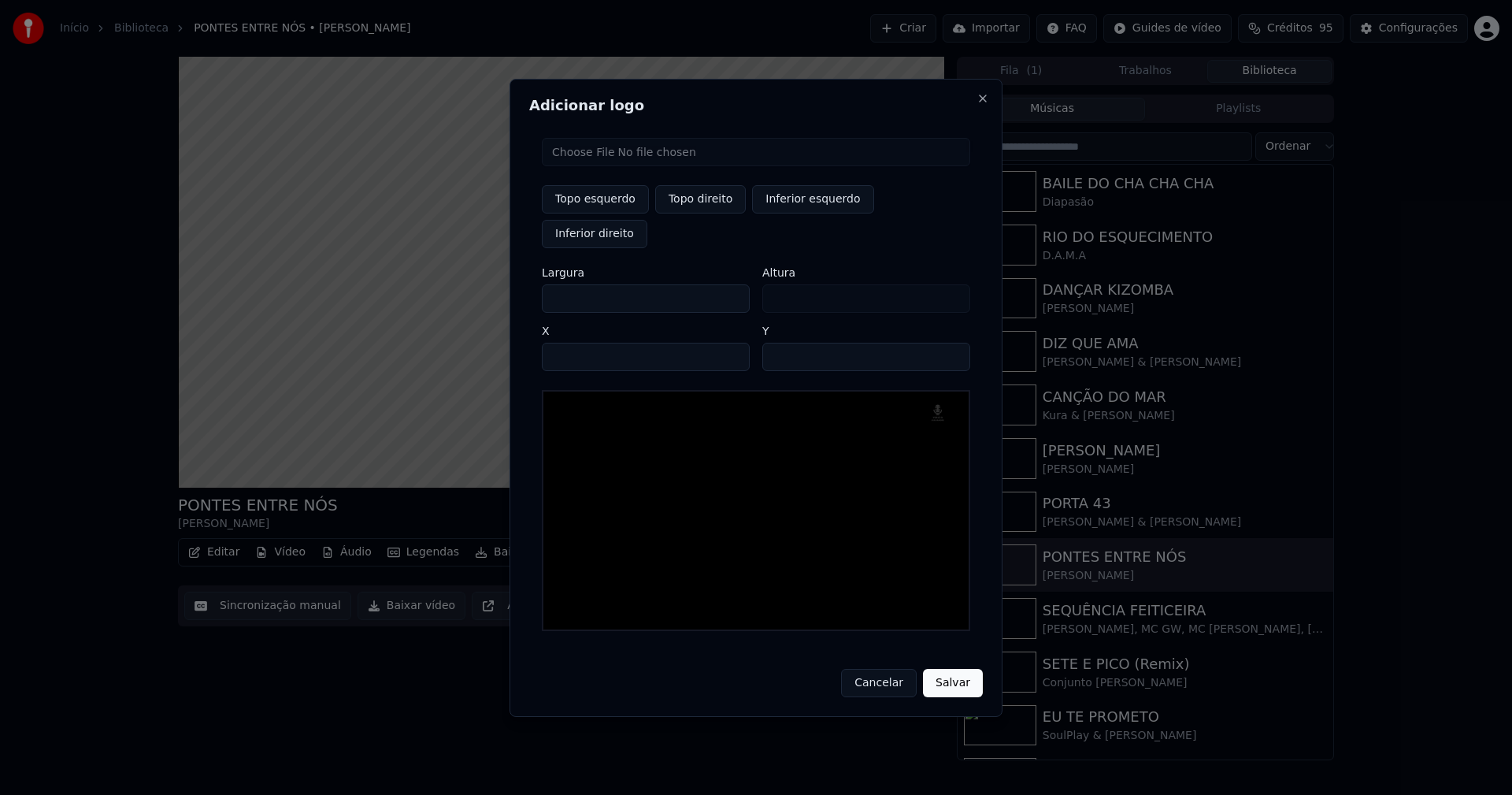
drag, startPoint x: 568, startPoint y: 281, endPoint x: 488, endPoint y: 290, distance: 80.5
click at [488, 290] on body "Início Biblioteca PONTES ENTRE NÓS • Pedro Abrunhosa Criar Importar FAQ Guides …" at bounding box center [756, 397] width 1512 height 795
type input "**"
type input "***"
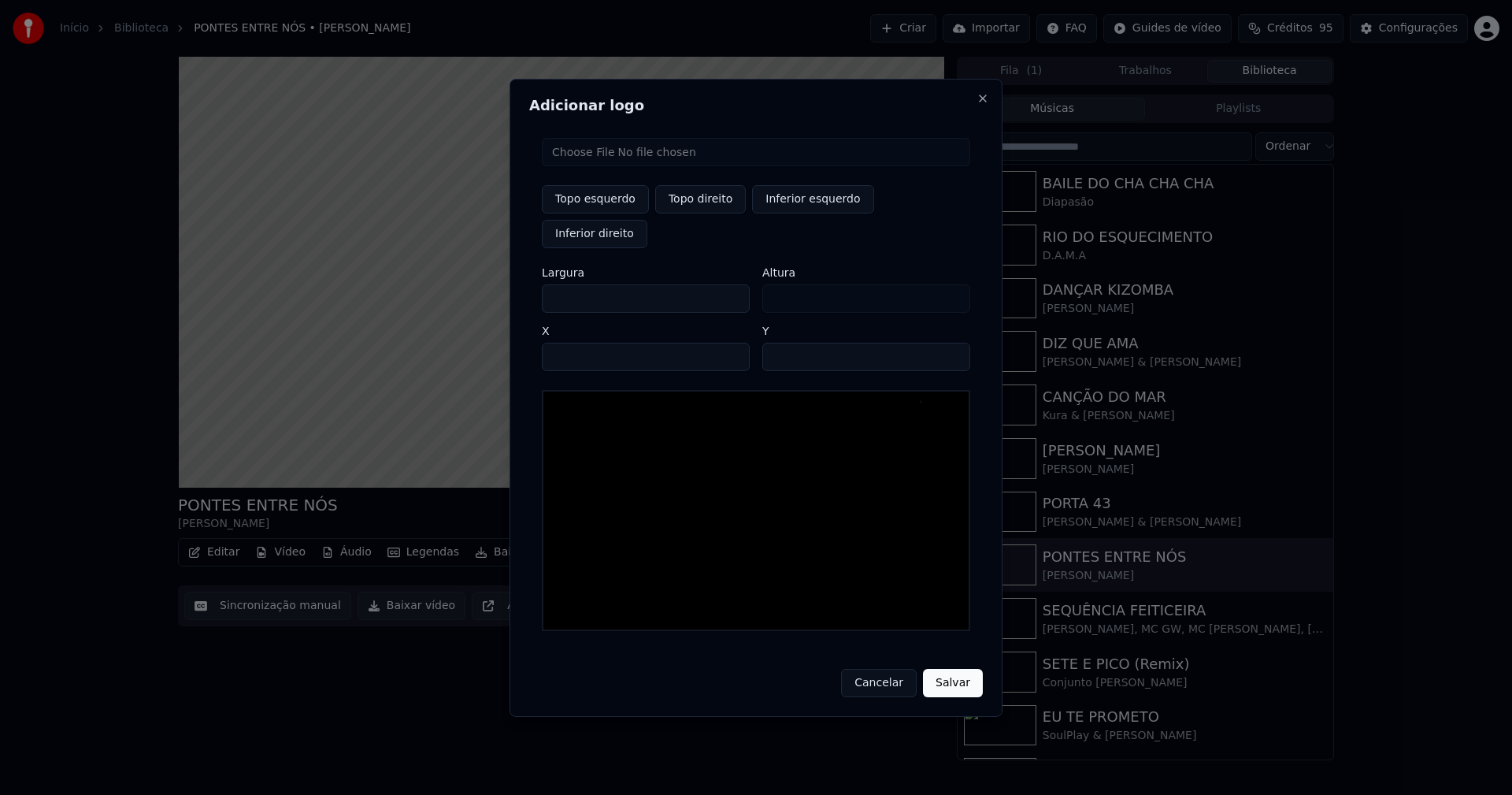
type input "***"
click at [573, 343] on input "****" at bounding box center [646, 357] width 208 height 28
type input "****"
click at [947, 343] on input "**" at bounding box center [866, 357] width 208 height 28
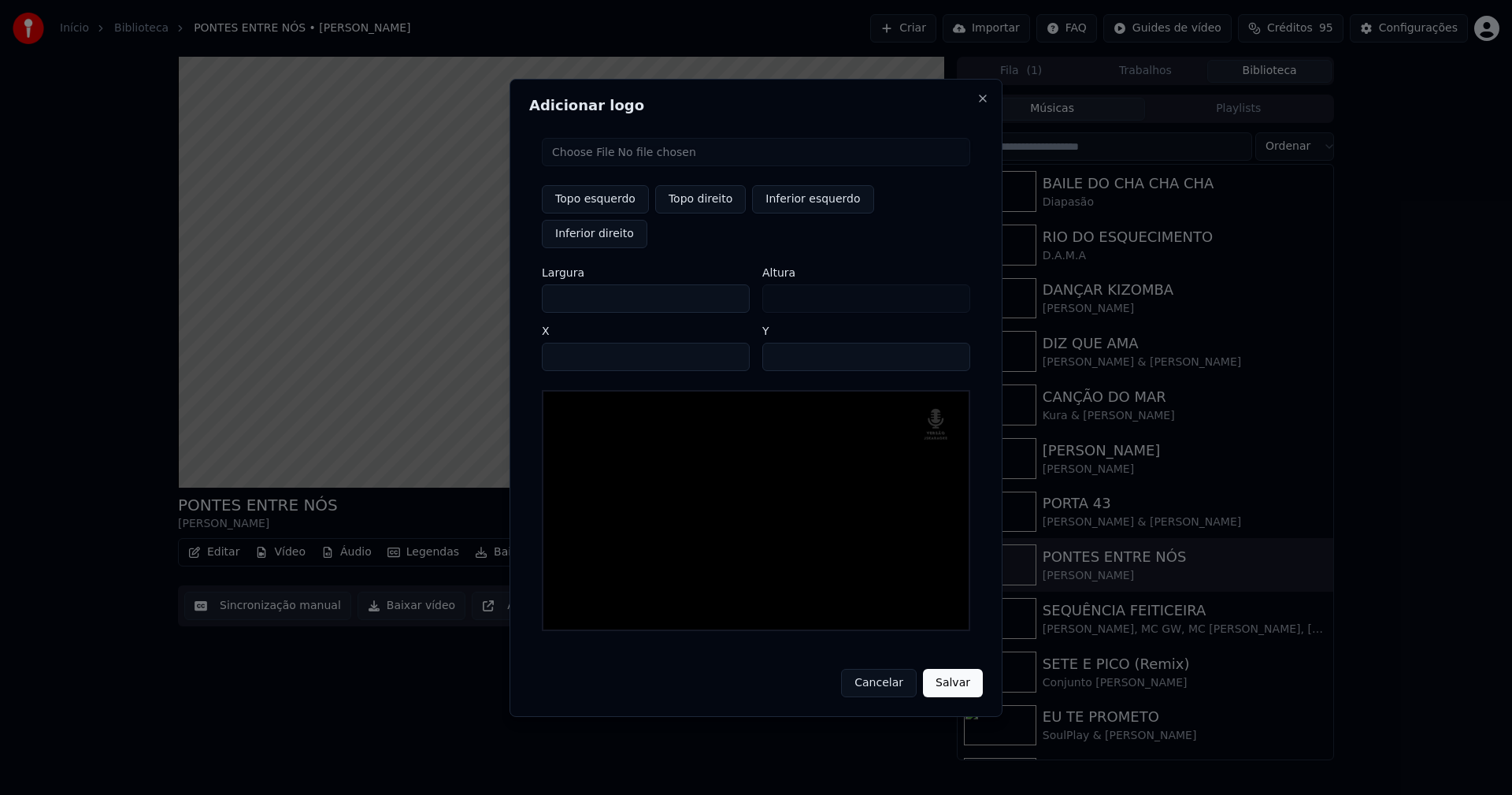
click at [947, 343] on input "**" at bounding box center [866, 357] width 208 height 28
type input "**"
click at [948, 343] on input "**" at bounding box center [866, 357] width 208 height 28
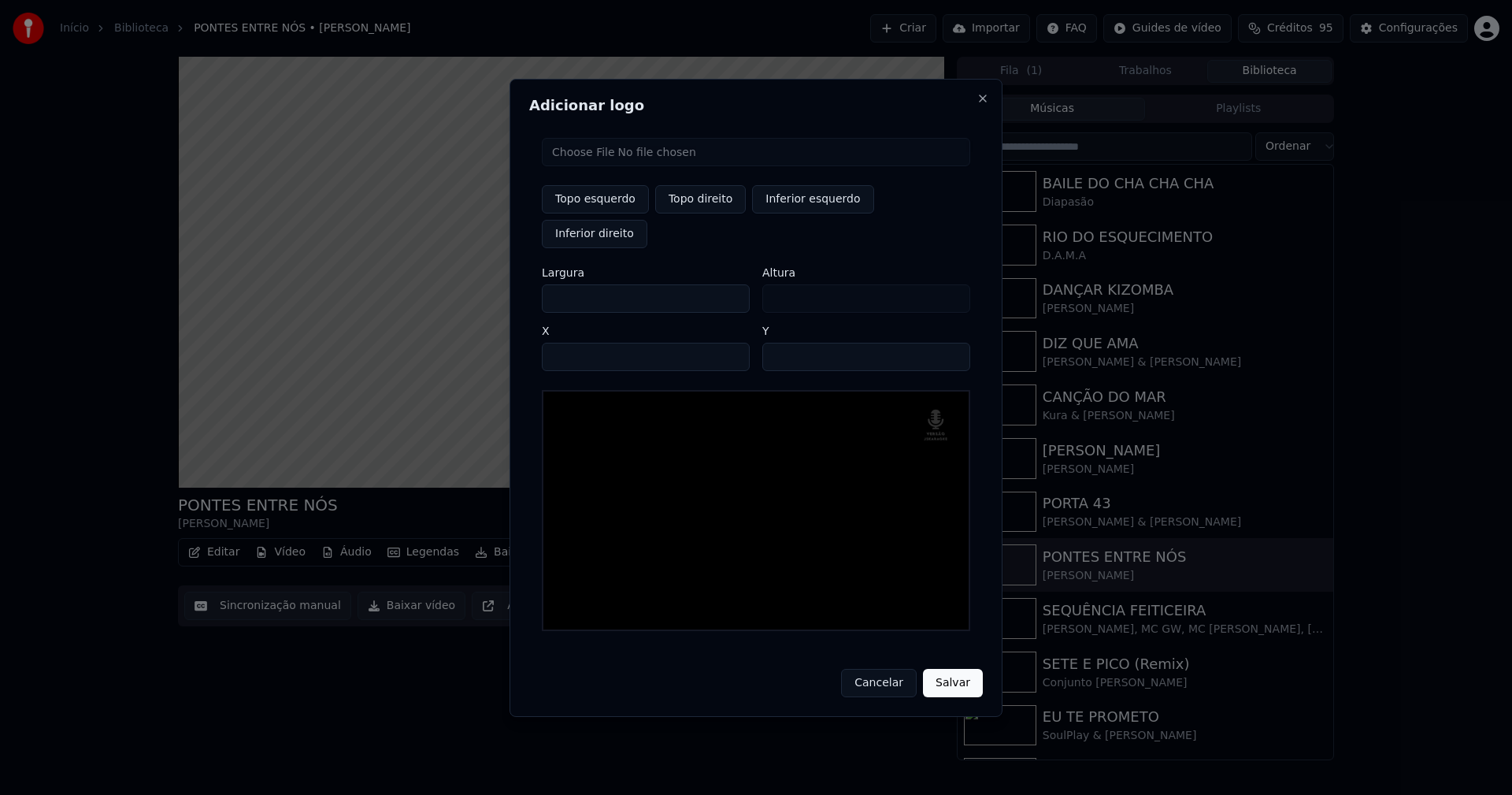
click at [947, 668] on button "Salvar" at bounding box center [953, 683] width 60 height 28
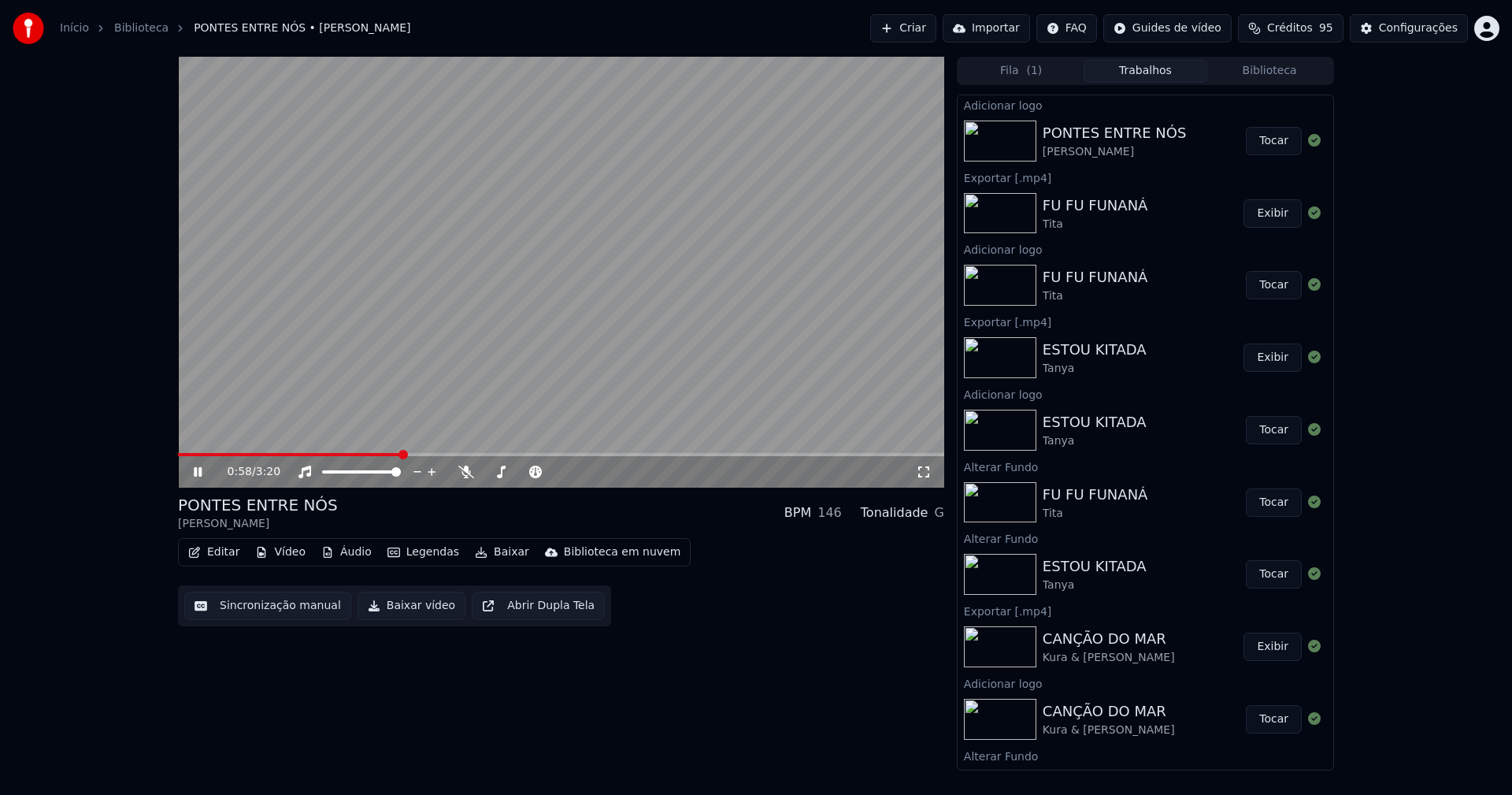
click at [1268, 144] on button "Tocar" at bounding box center [1273, 141] width 56 height 28
click at [196, 473] on icon at bounding box center [197, 471] width 7 height 9
click at [418, 609] on button "Baixar vídeo" at bounding box center [412, 606] width 108 height 28
click at [1281, 69] on button "Biblioteca" at bounding box center [1270, 71] width 125 height 22
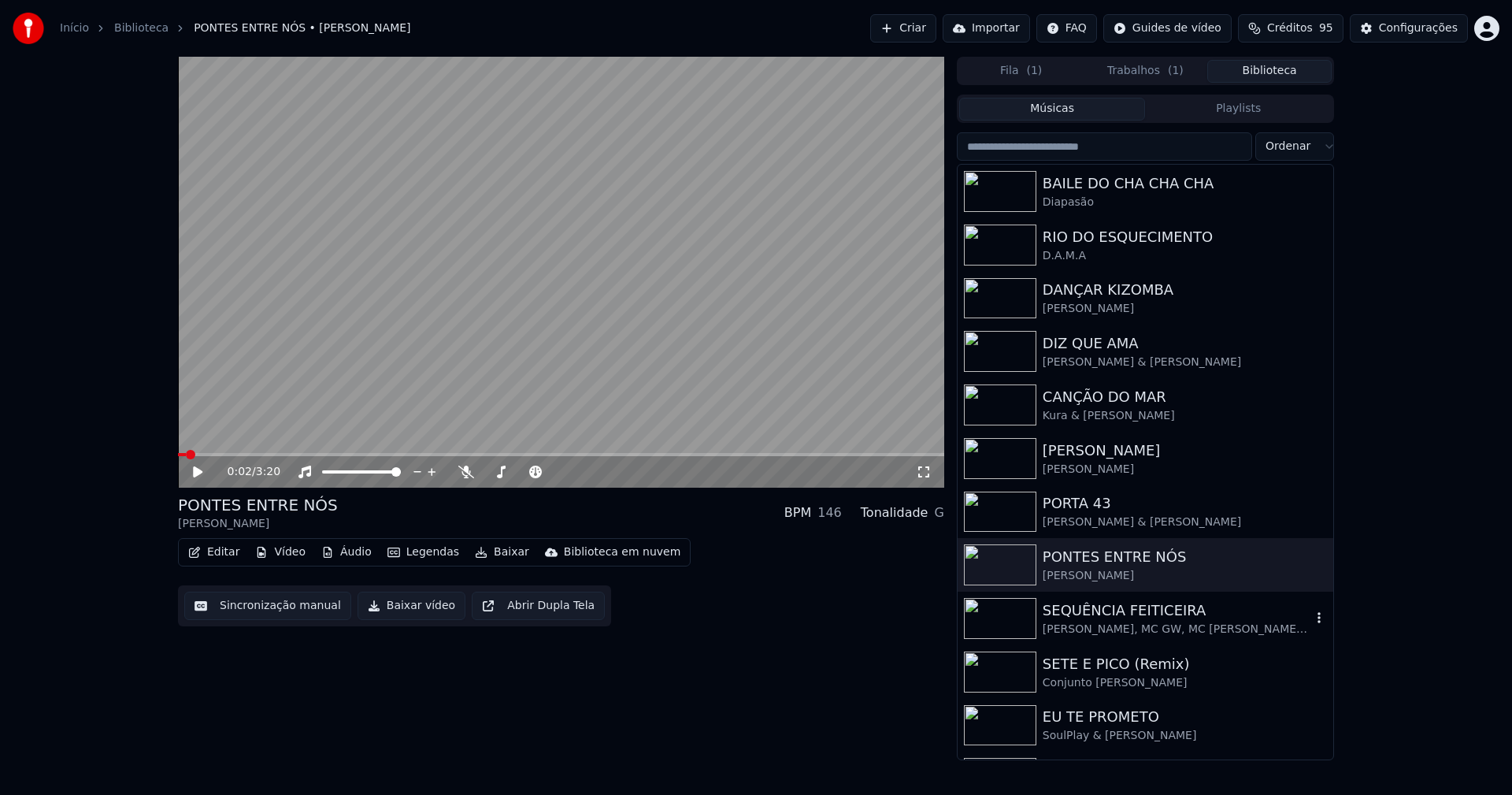
click at [1117, 622] on div "SEQUÊNCIA FEITICEIRA Pedro Sampaio, MC GW, MC Rodrigo, MC Jhey, MC Nito" at bounding box center [1177, 618] width 269 height 37
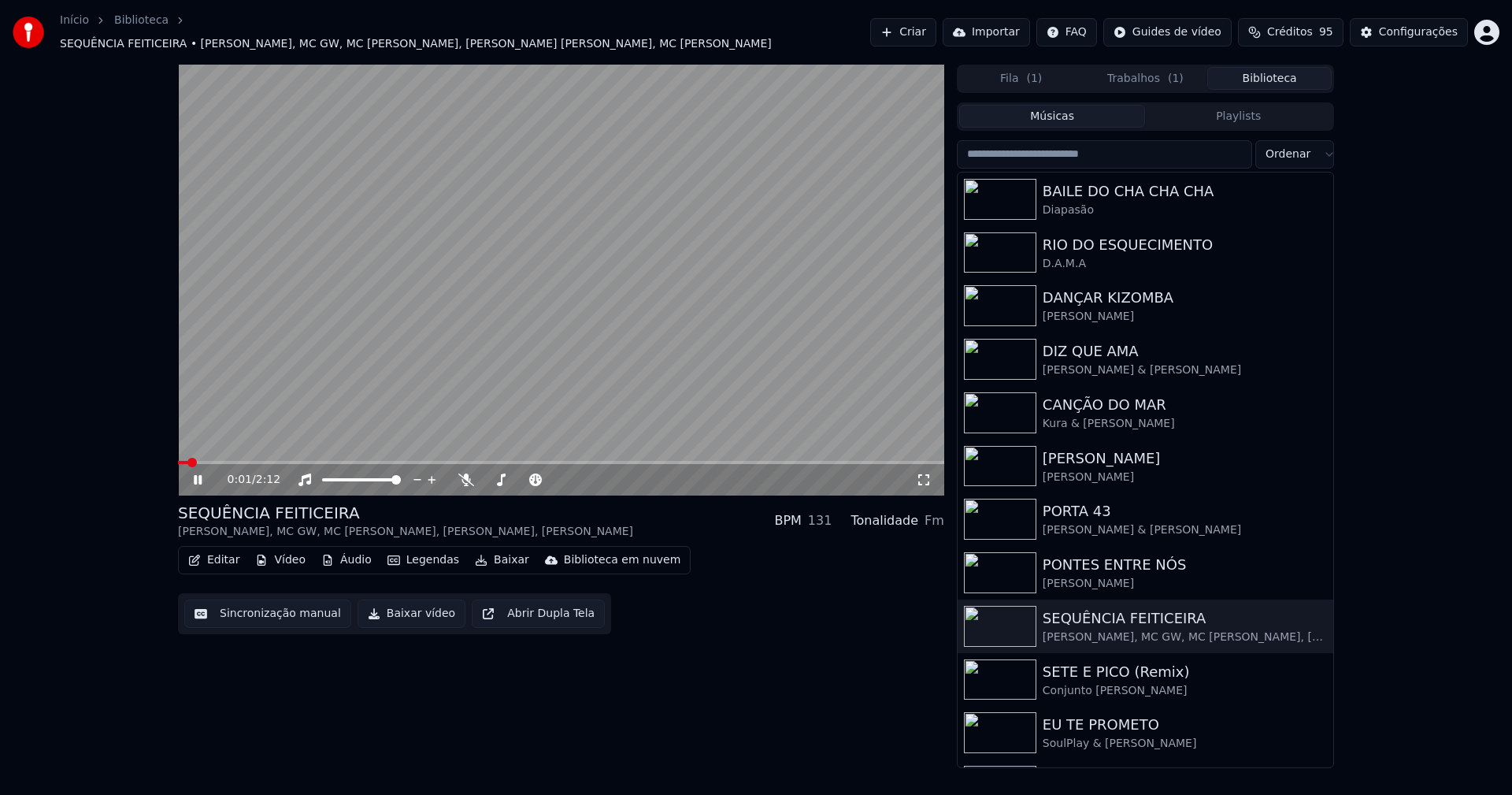
click at [196, 475] on icon at bounding box center [197, 479] width 7 height 9
click at [284, 551] on button "Vídeo" at bounding box center [280, 560] width 63 height 22
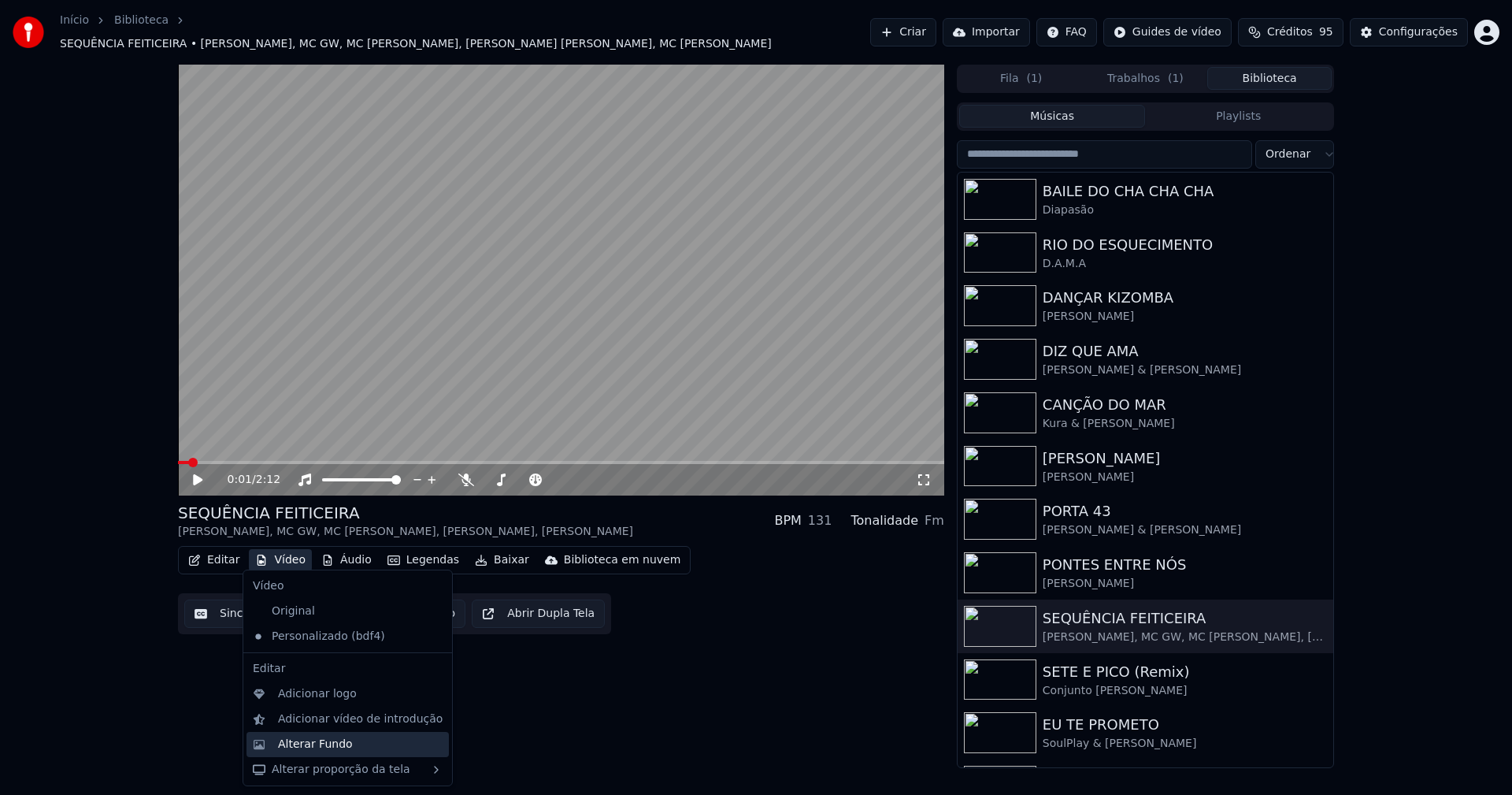
click at [330, 748] on div "Alterar Fundo" at bounding box center [315, 744] width 75 height 16
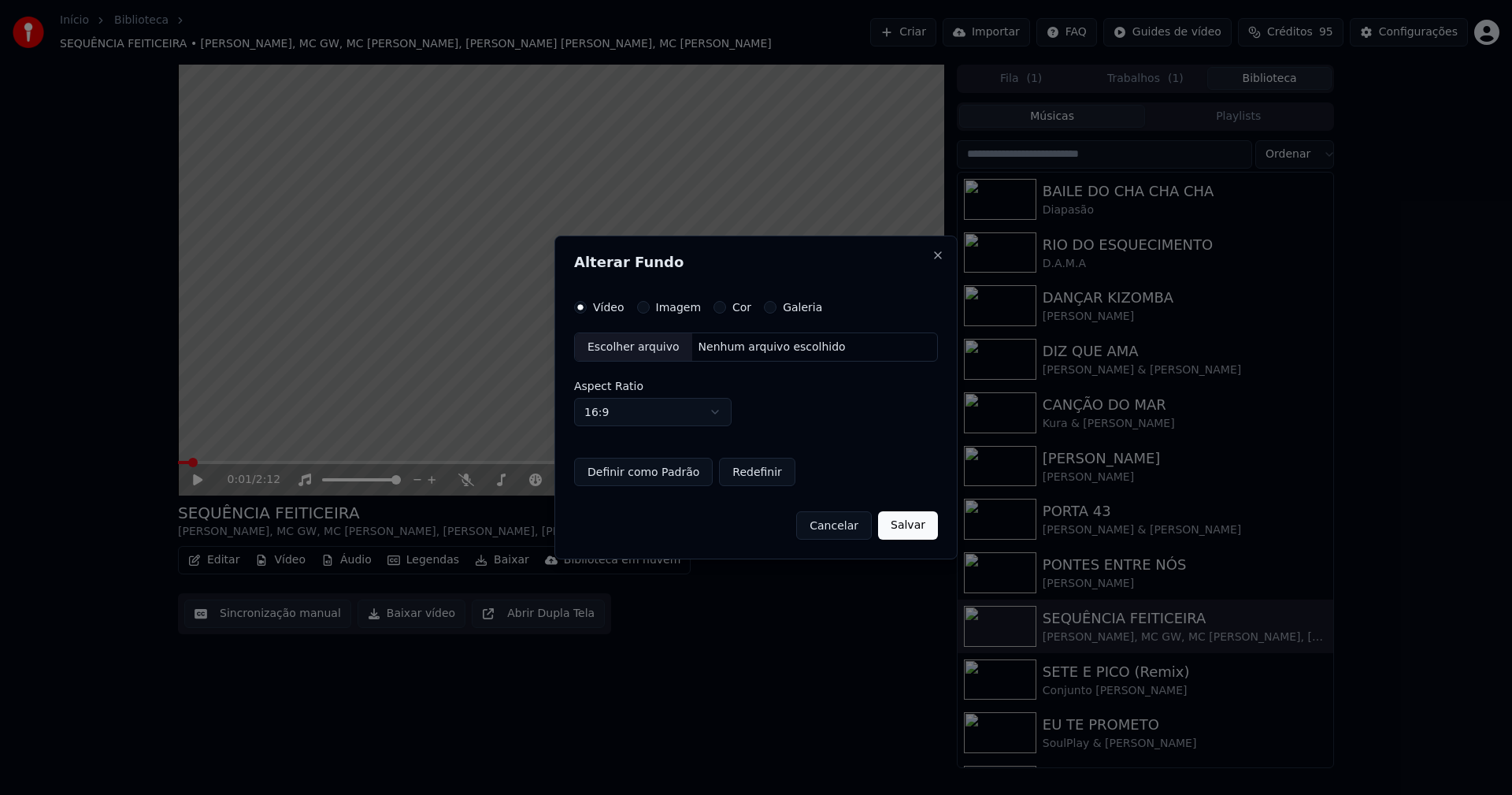
click at [638, 311] on button "Imagem" at bounding box center [643, 306] width 12 height 12
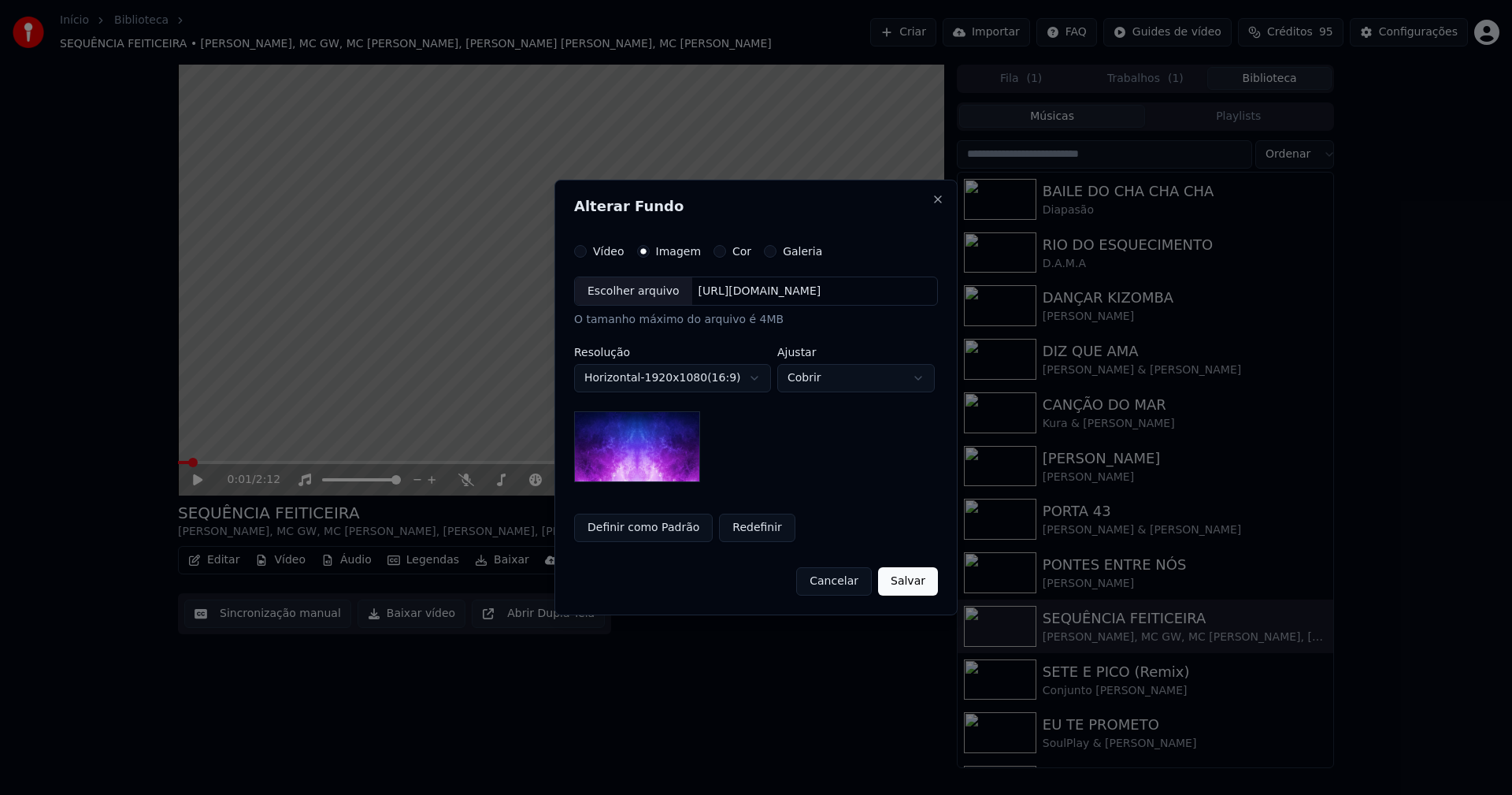
click at [635, 295] on div "Escolher arquivo" at bounding box center [633, 291] width 117 height 28
drag, startPoint x: 657, startPoint y: 535, endPoint x: 719, endPoint y: 554, distance: 64.8
click at [657, 535] on button "Definir como Padrão" at bounding box center [643, 528] width 139 height 28
drag, startPoint x: 922, startPoint y: 584, endPoint x: 752, endPoint y: 577, distance: 170.1
click at [923, 584] on button "Salvar" at bounding box center [908, 581] width 60 height 28
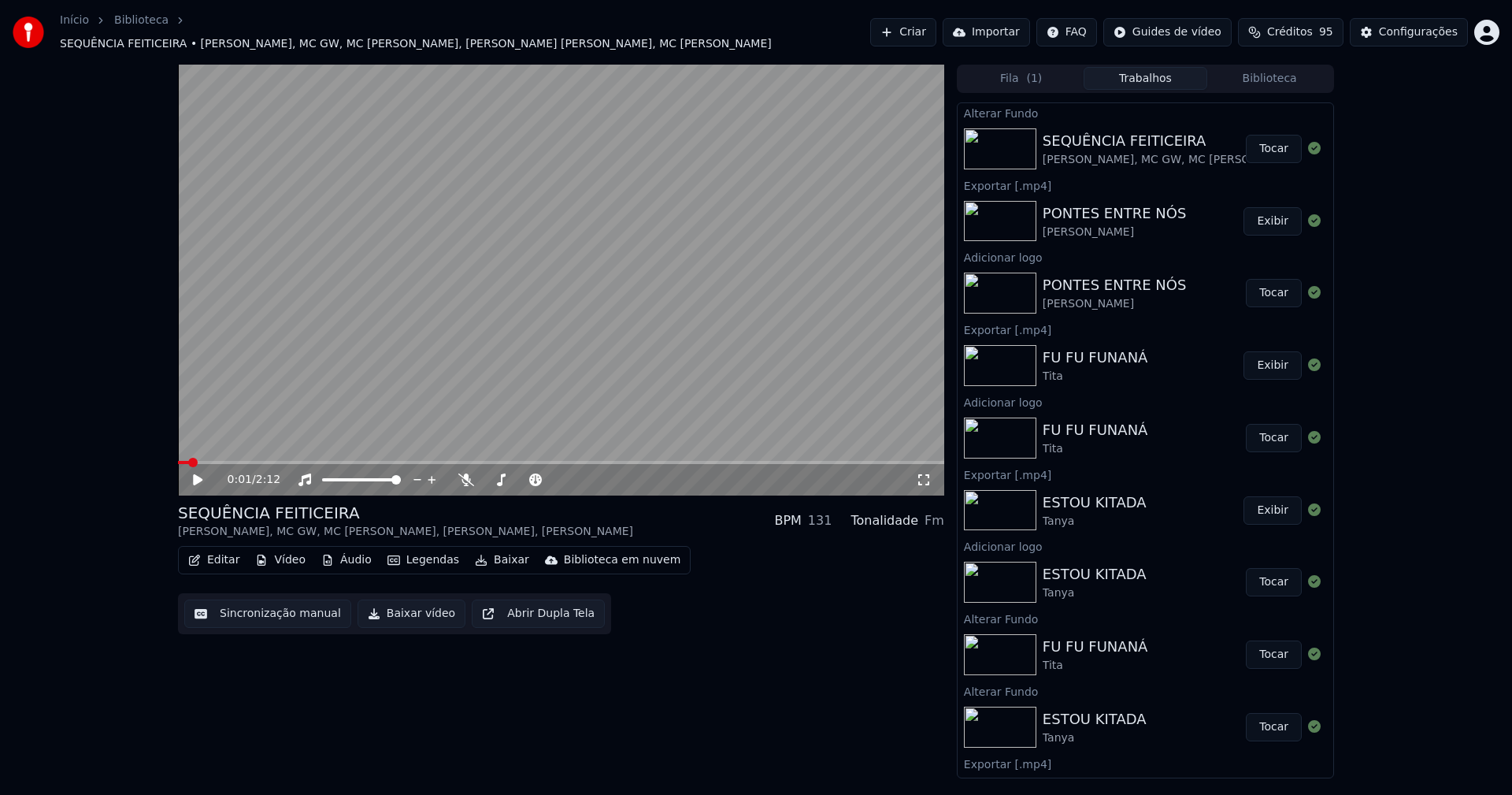
click at [1268, 145] on button "Tocar" at bounding box center [1273, 149] width 56 height 28
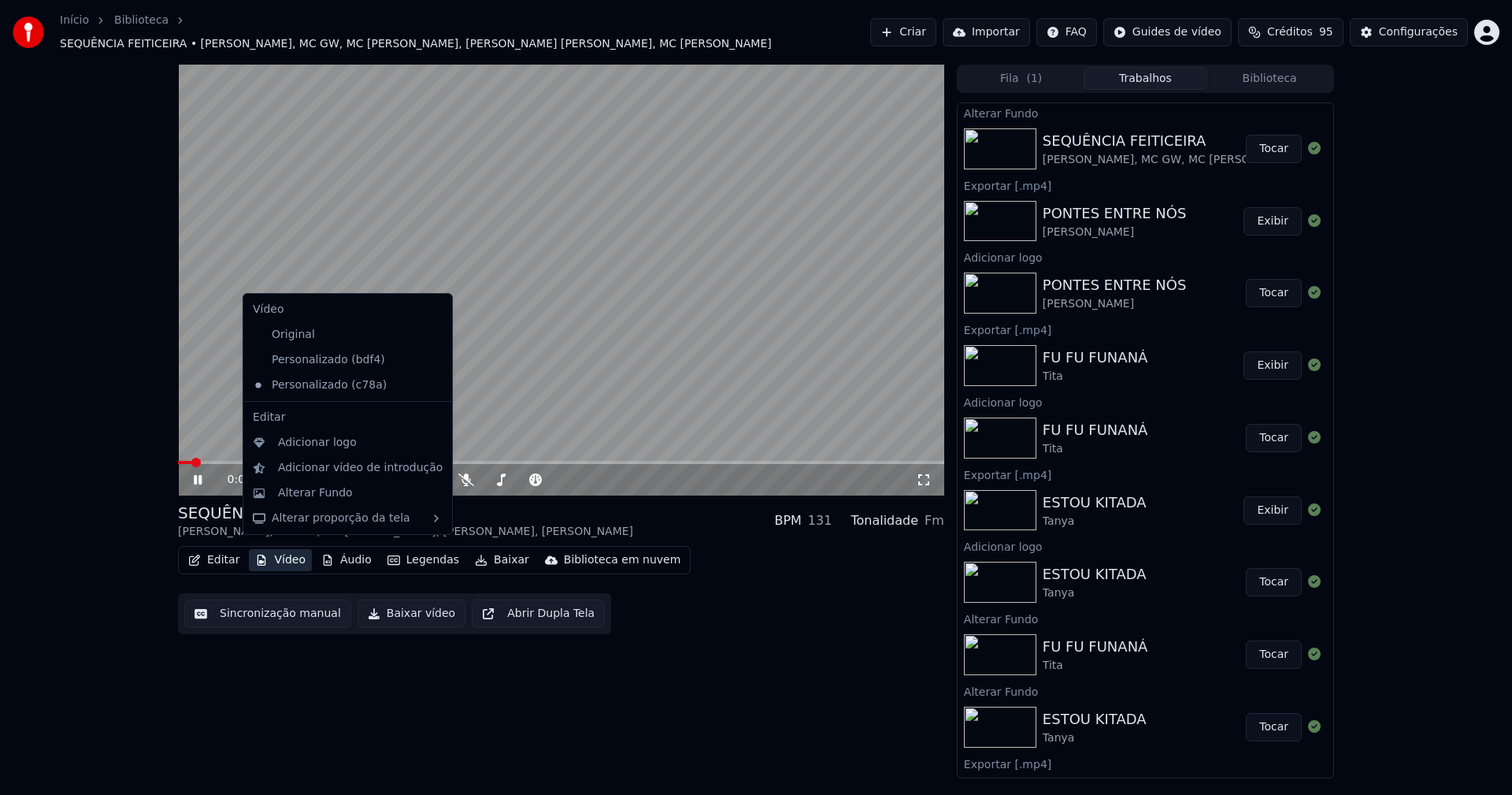
click at [288, 553] on button "Vídeo" at bounding box center [280, 560] width 63 height 22
click at [300, 447] on div "Adicionar logo" at bounding box center [317, 442] width 79 height 16
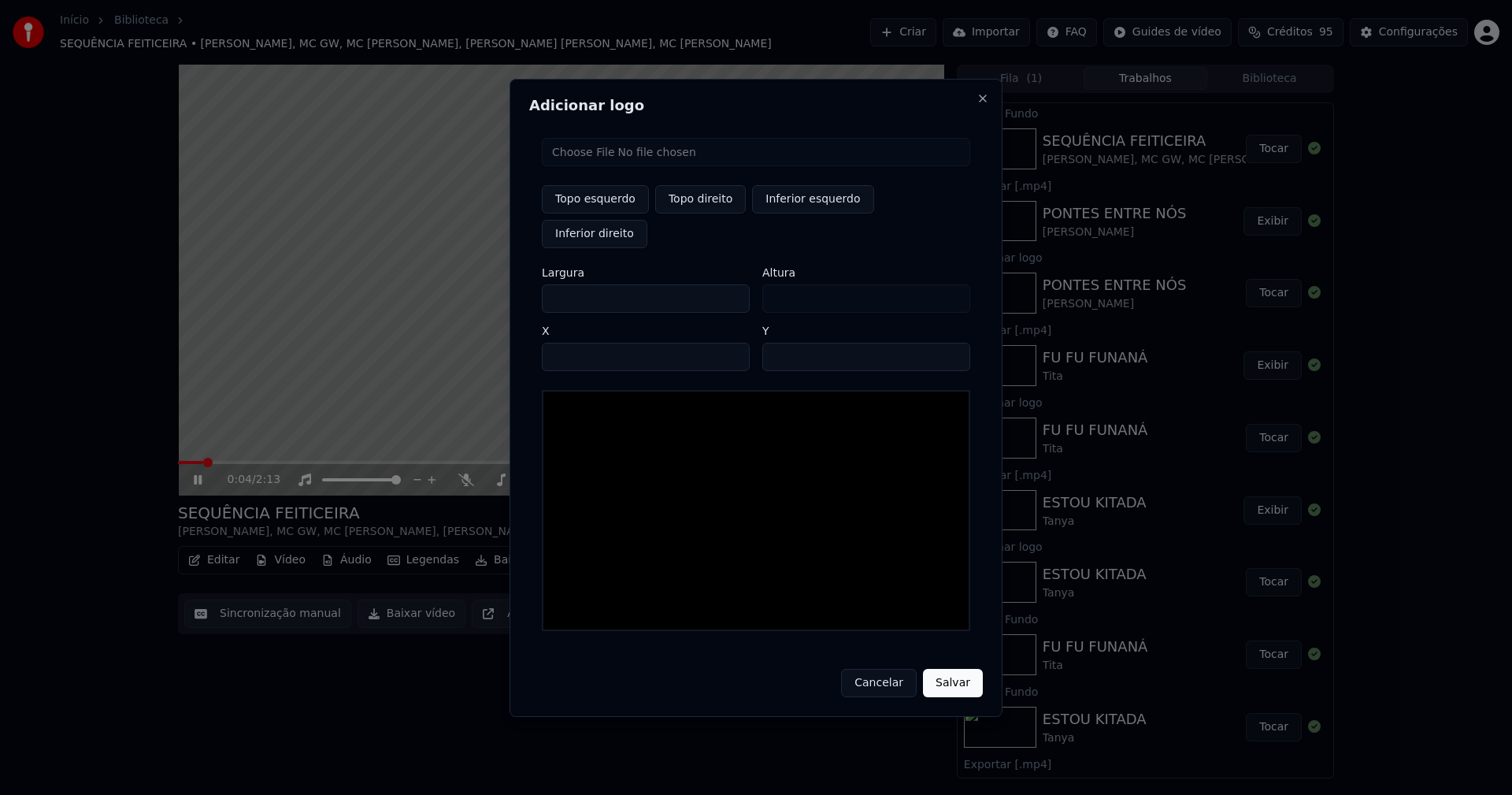
click at [593, 166] on input "file" at bounding box center [756, 152] width 429 height 28
type input "**********"
type input "***"
click at [703, 213] on button "Topo direito" at bounding box center [700, 199] width 91 height 28
type input "****"
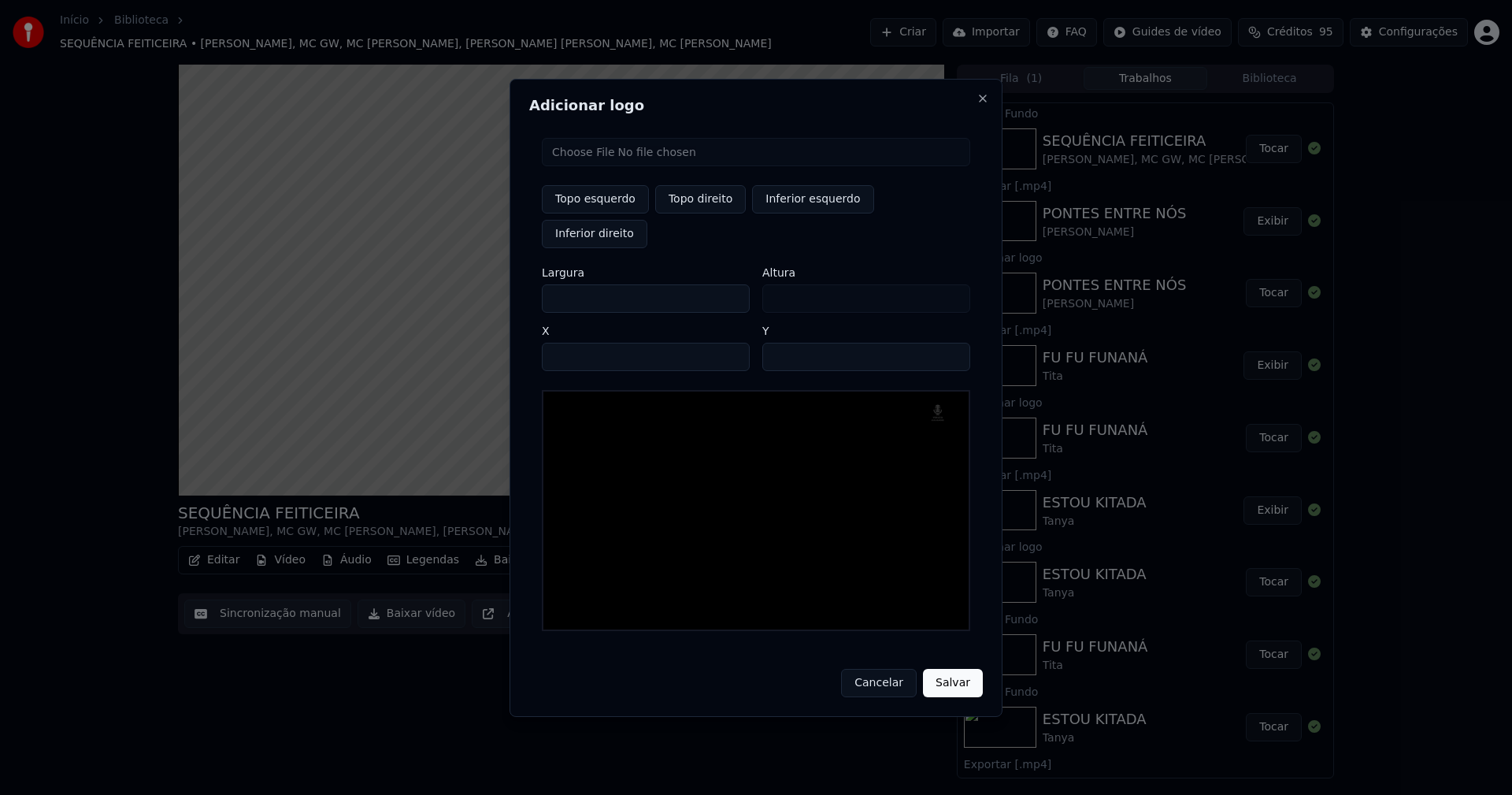
drag, startPoint x: 568, startPoint y: 283, endPoint x: 511, endPoint y: 284, distance: 57.0
click at [513, 284] on div "Adicionar logo Topo esquerdo Topo direito Inferior esquerdo Inferior direito La…" at bounding box center [756, 398] width 493 height 638
type input "**"
type input "***"
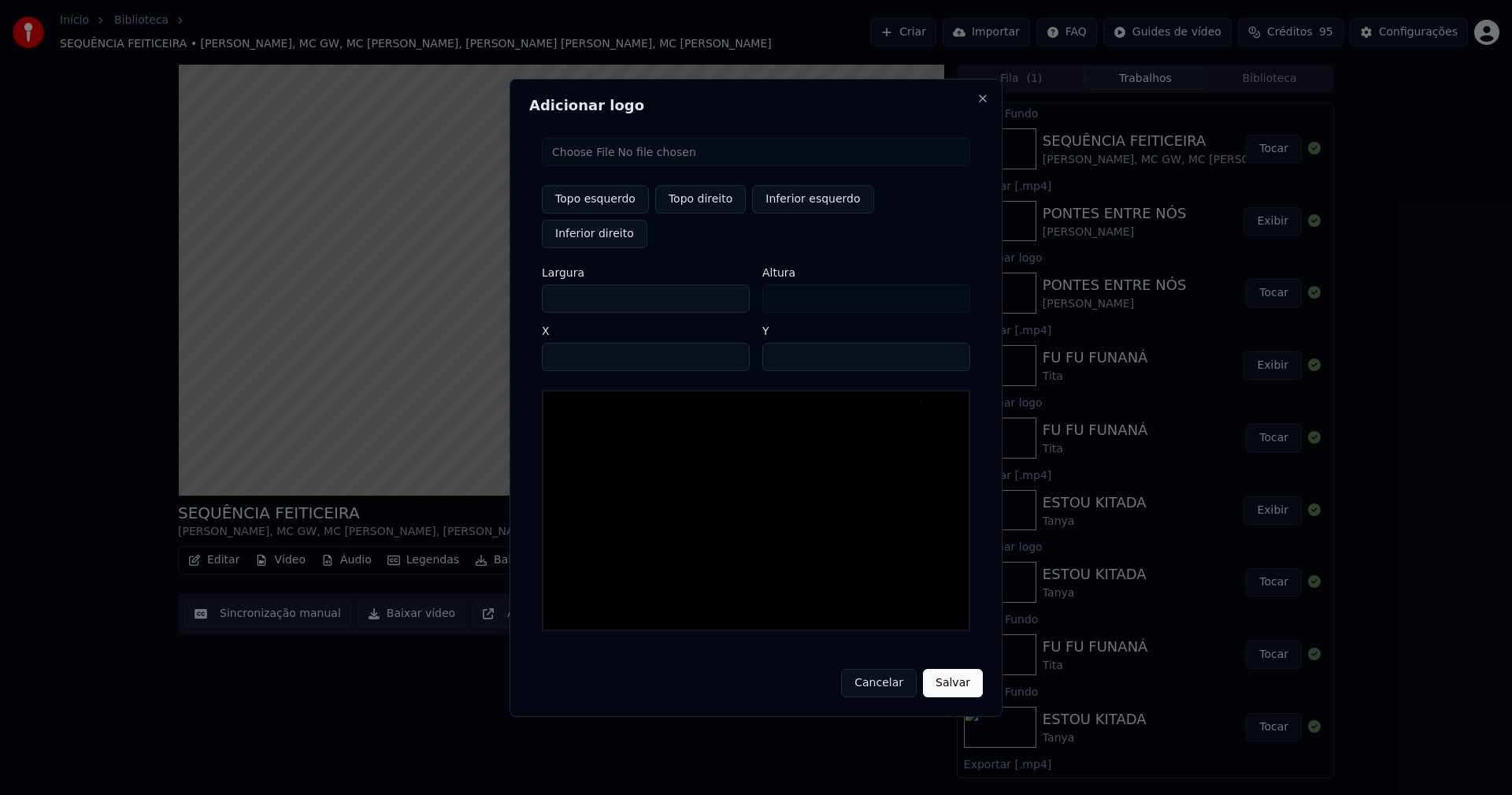
type input "***"
click at [573, 343] on input "****" at bounding box center [646, 357] width 208 height 28
type input "****"
click at [950, 343] on input "**" at bounding box center [866, 357] width 208 height 28
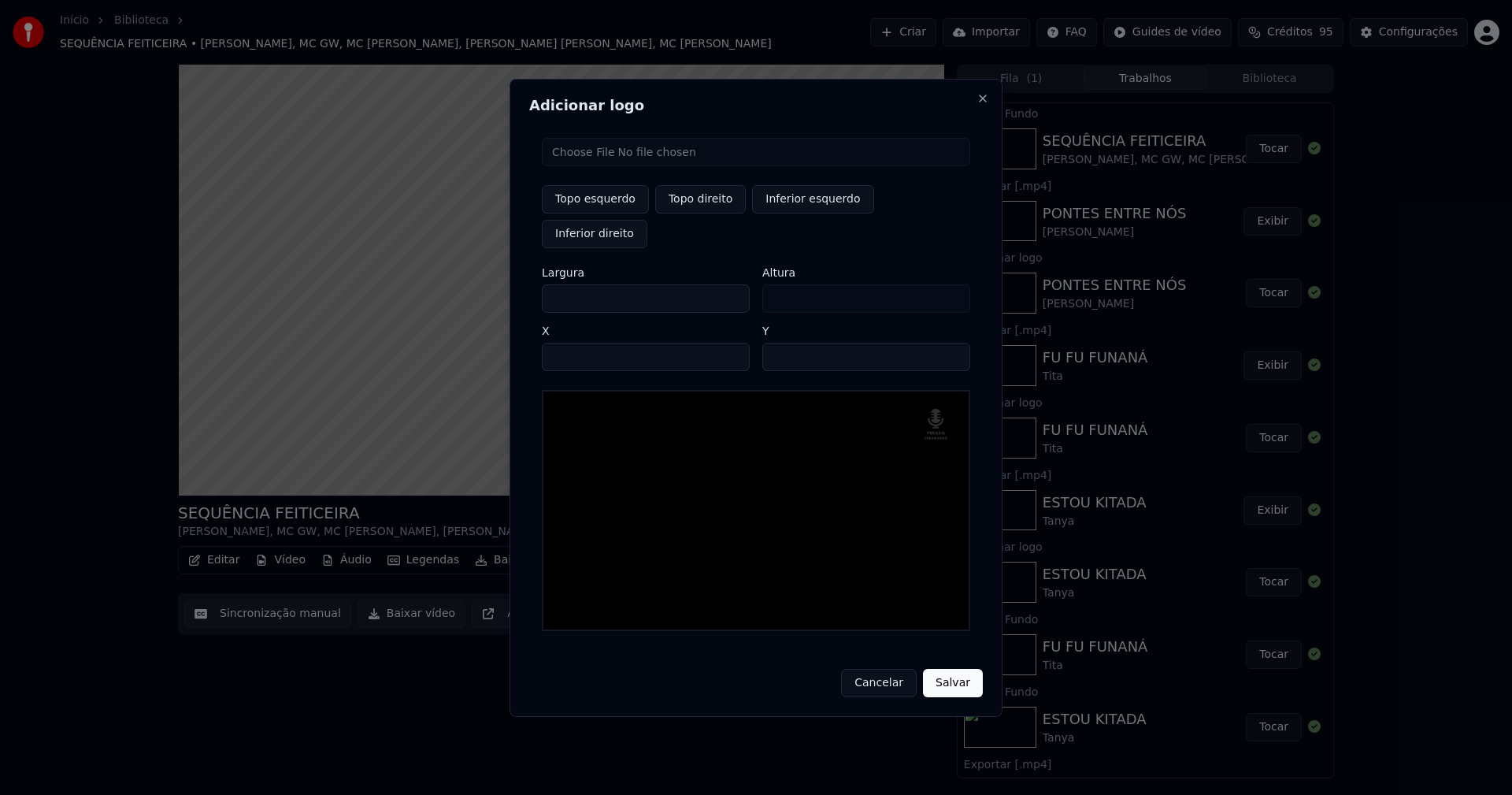
click at [950, 343] on input "**" at bounding box center [866, 357] width 208 height 28
type input "**"
click at [949, 343] on input "**" at bounding box center [866, 357] width 208 height 28
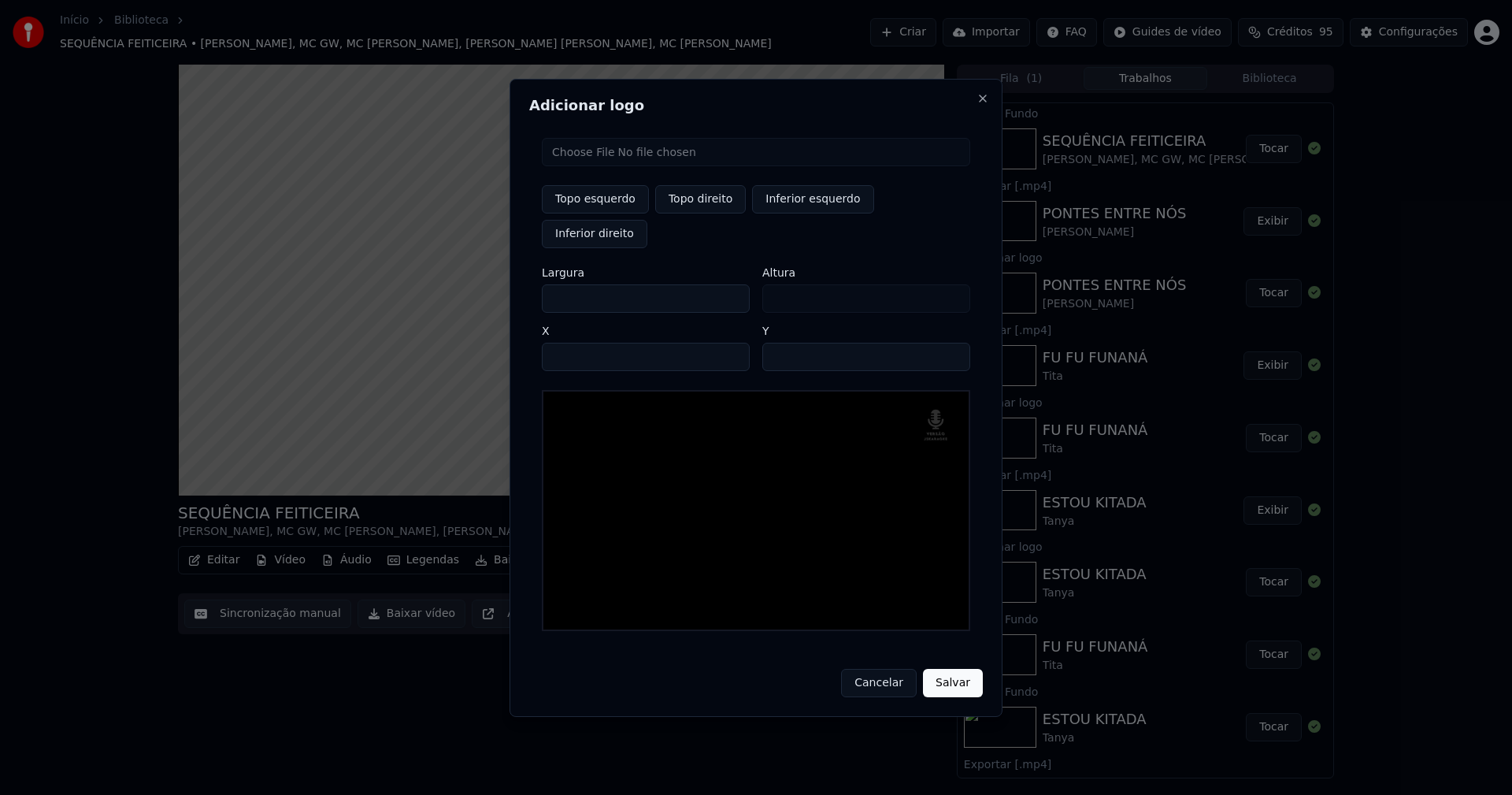
click at [947, 671] on button "Salvar" at bounding box center [953, 683] width 60 height 28
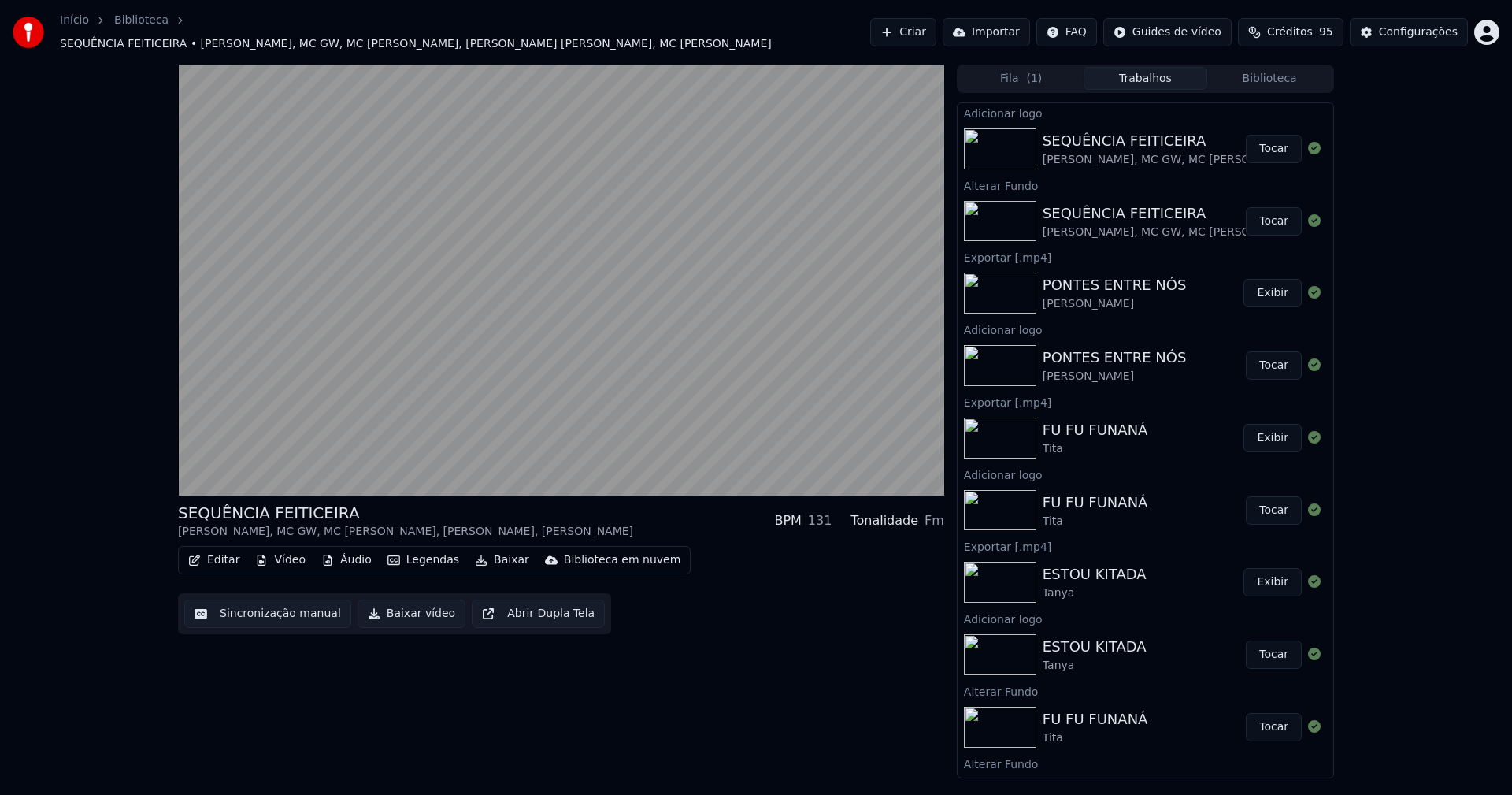
click at [1269, 139] on button "Tocar" at bounding box center [1273, 149] width 56 height 28
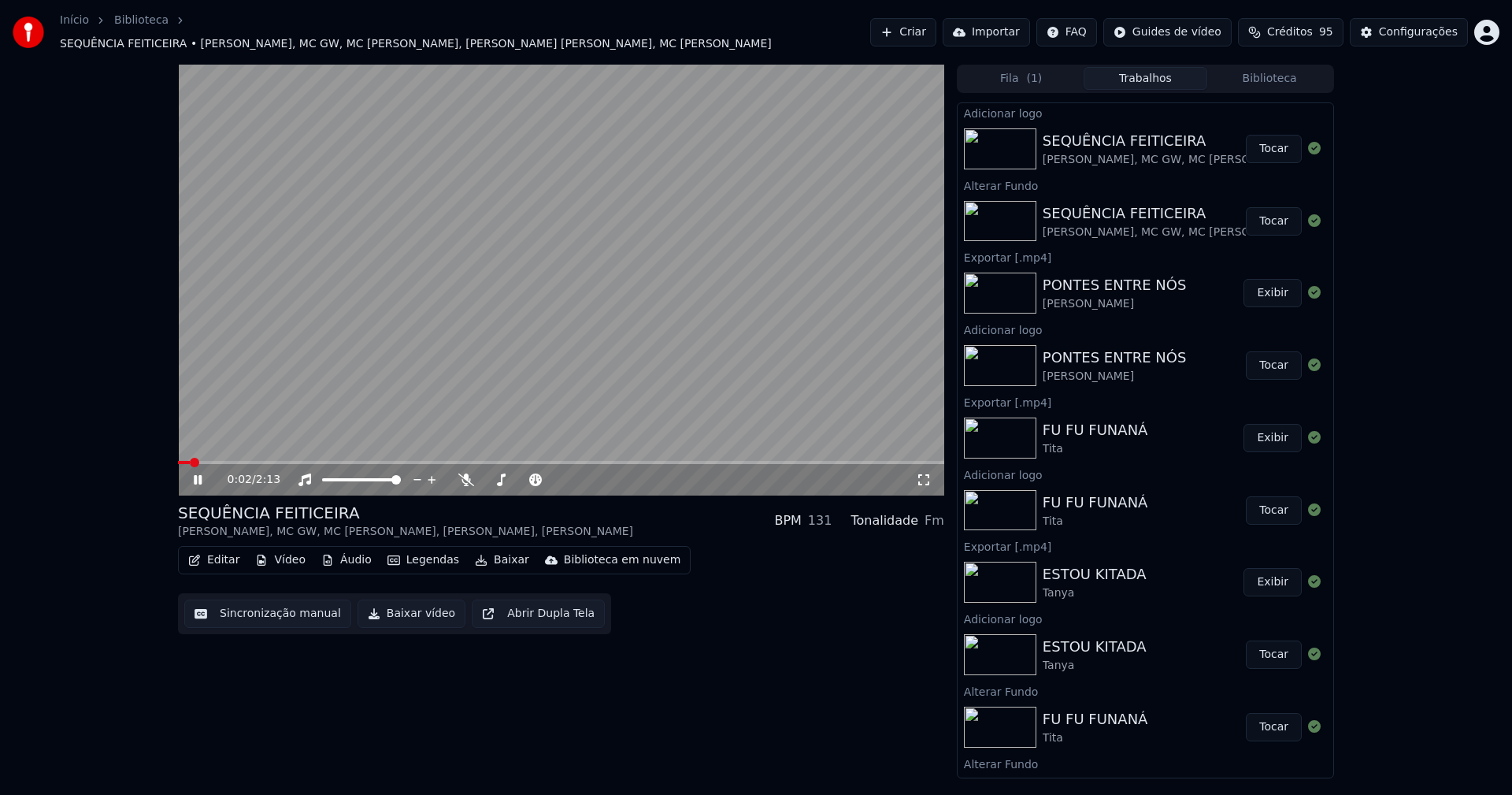
drag, startPoint x: 924, startPoint y: 477, endPoint x: 1080, endPoint y: 441, distance: 160.1
click at [925, 475] on icon at bounding box center [924, 479] width 16 height 12
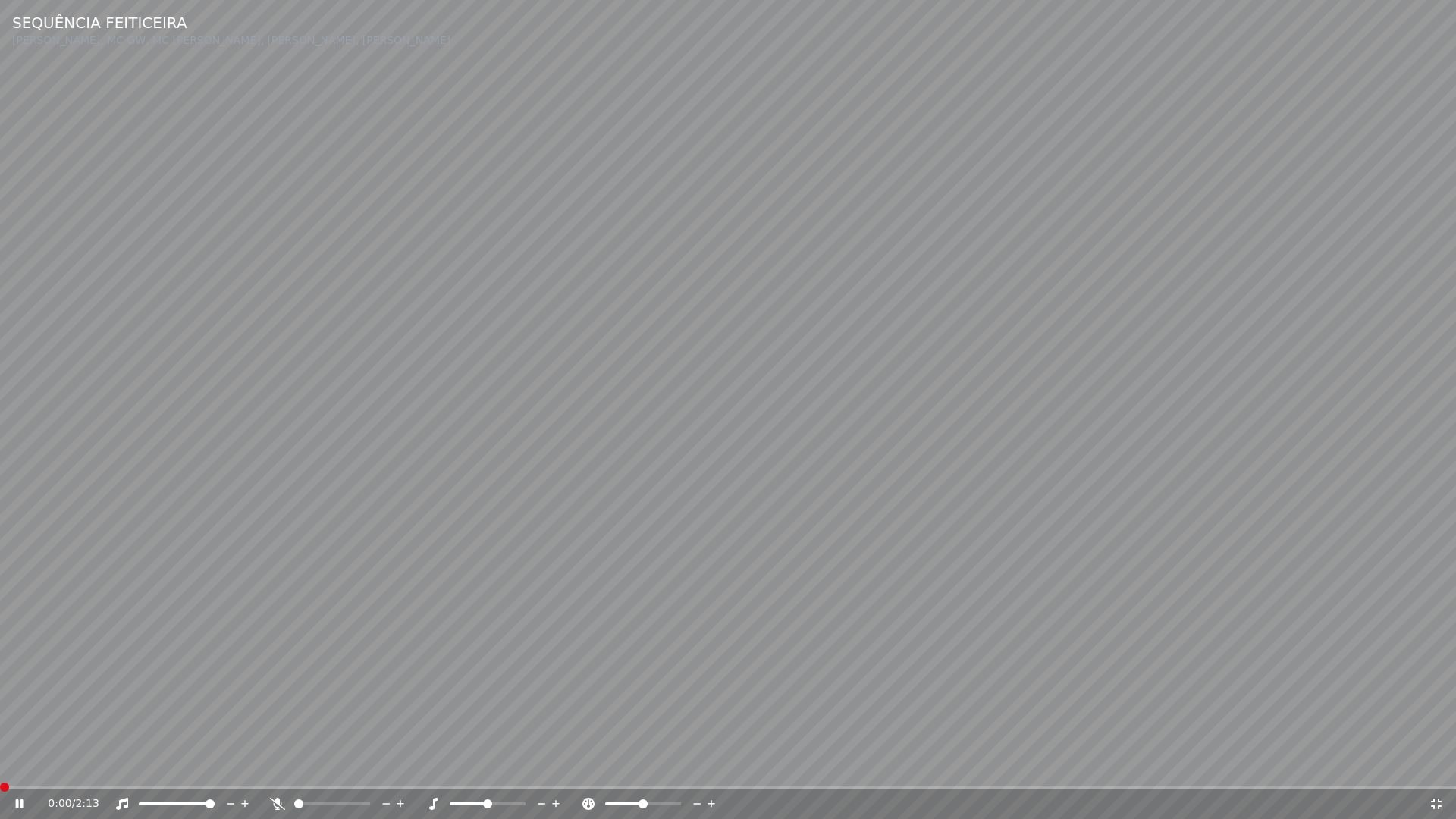
click at [0, 765] on span at bounding box center [0, 787] width 0 height 3
click at [16, 765] on icon at bounding box center [19, 803] width 7 height 9
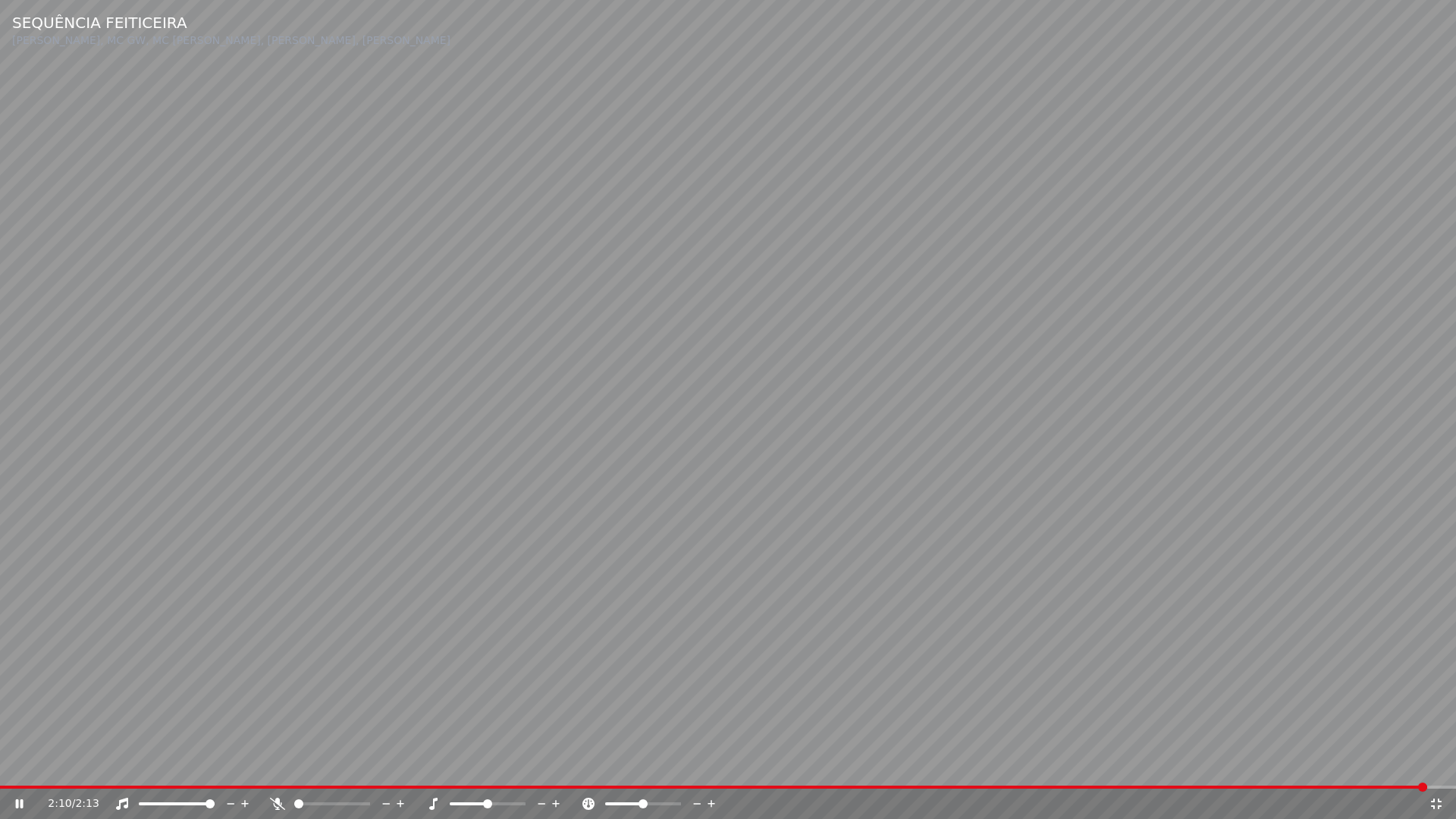
click at [1436, 765] on icon at bounding box center [1436, 803] width 15 height 12
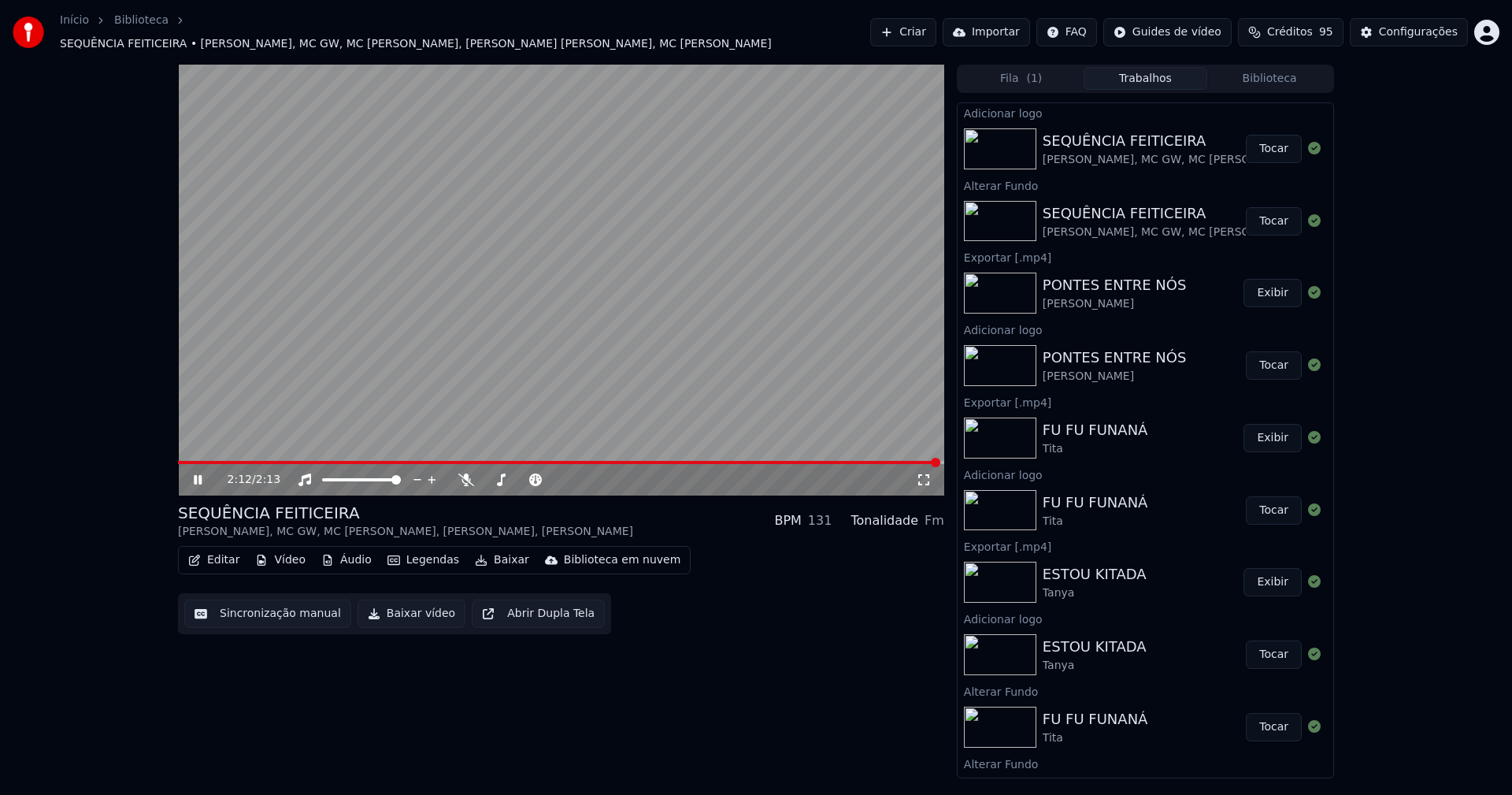
click at [397, 603] on button "Baixar vídeo" at bounding box center [412, 614] width 108 height 28
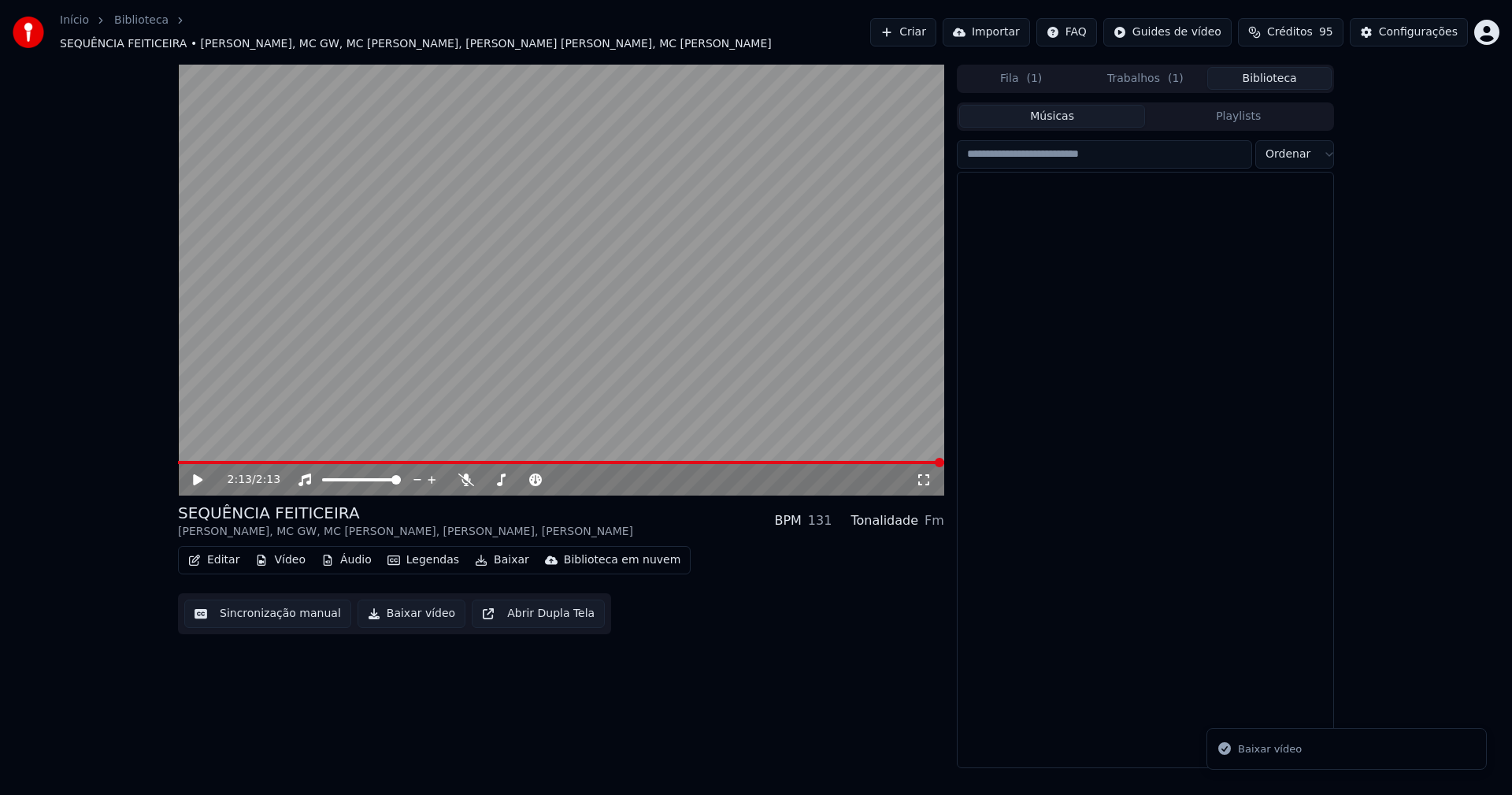
click at [1284, 72] on button "Biblioteca" at bounding box center [1270, 77] width 125 height 22
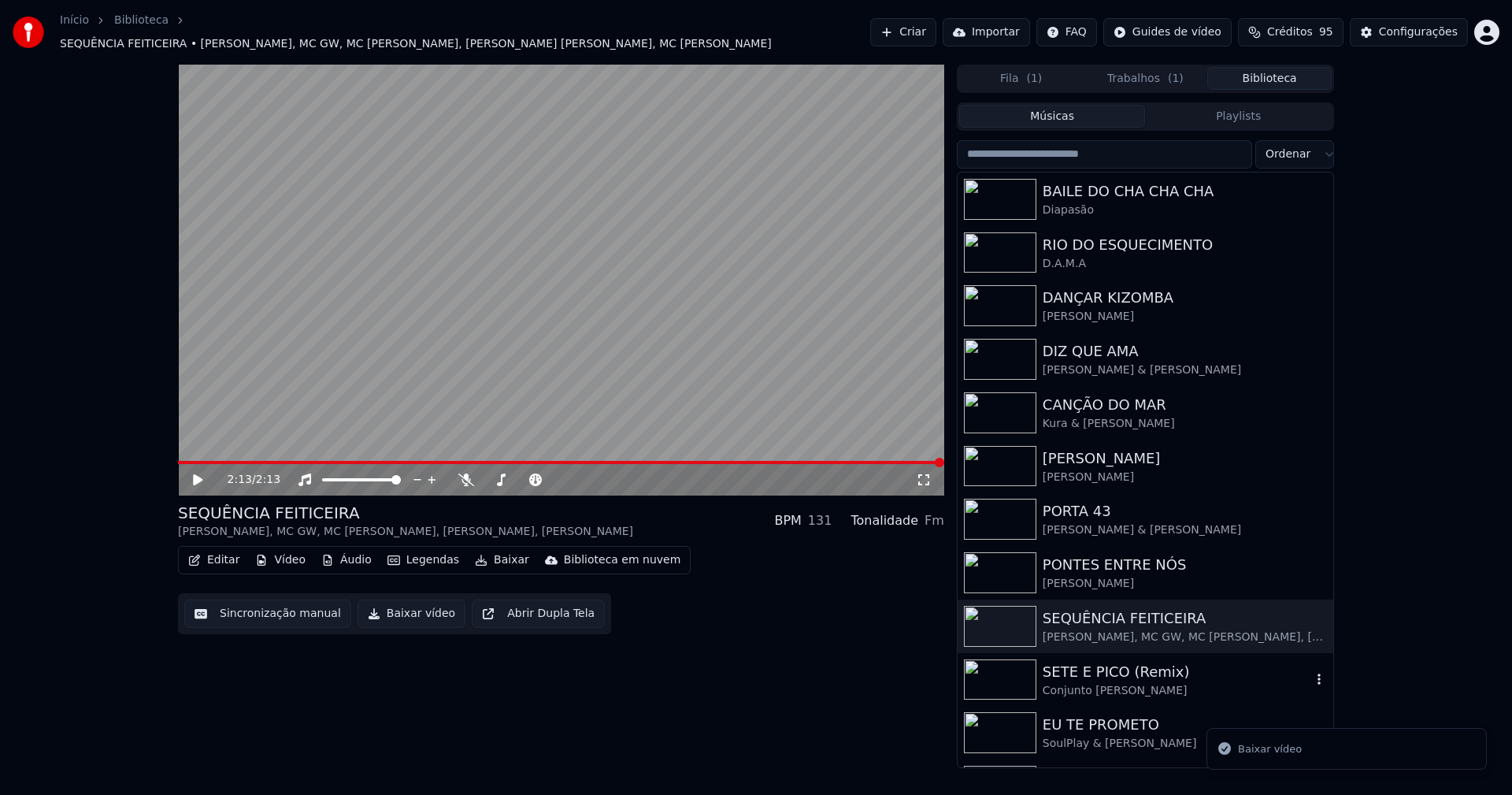
drag, startPoint x: 1089, startPoint y: 678, endPoint x: 1243, endPoint y: 673, distance: 154.1
click at [1091, 683] on div "Conjunto [PERSON_NAME]" at bounding box center [1177, 690] width 269 height 16
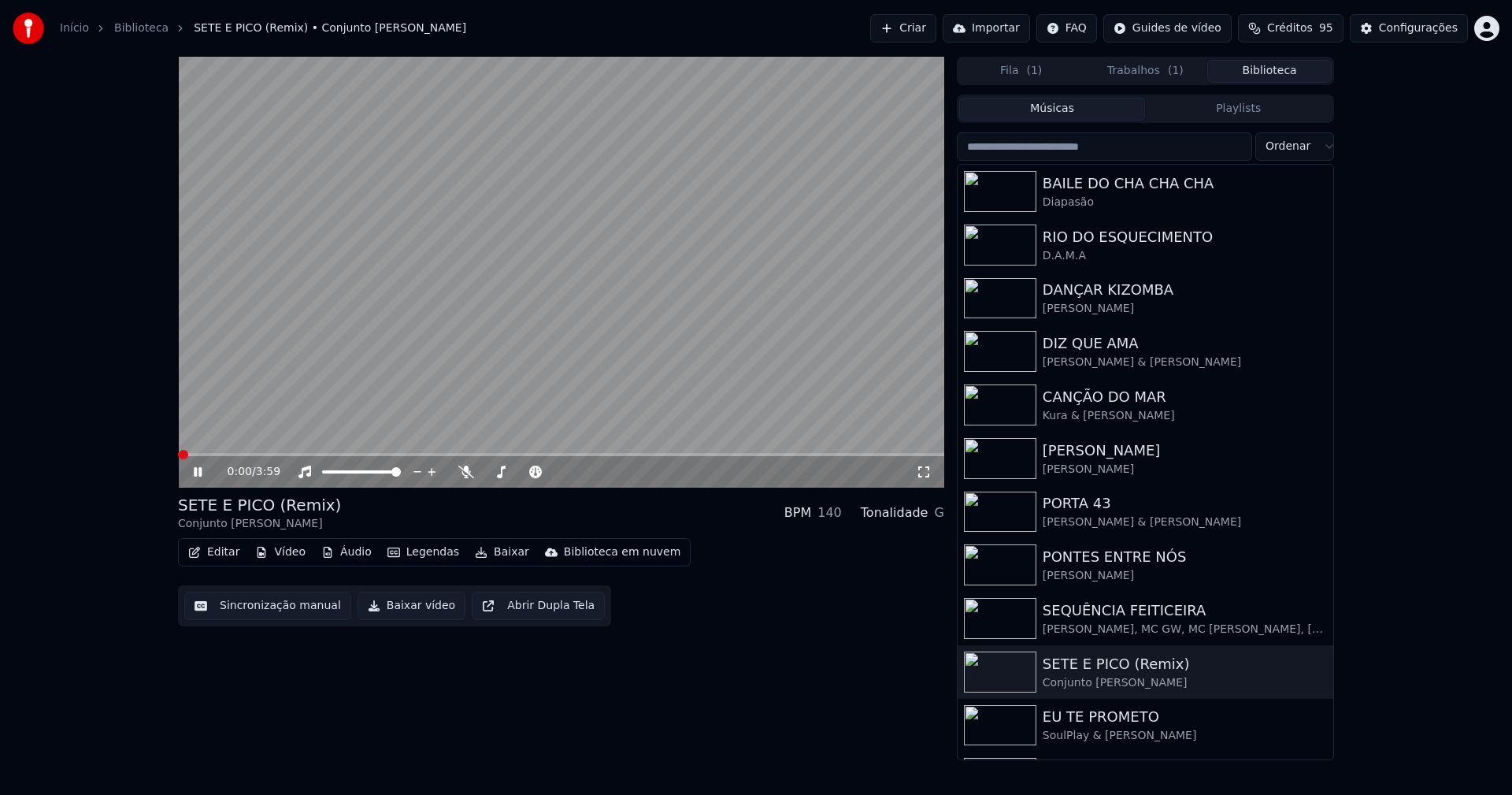
click at [195, 469] on icon at bounding box center [209, 471] width 37 height 12
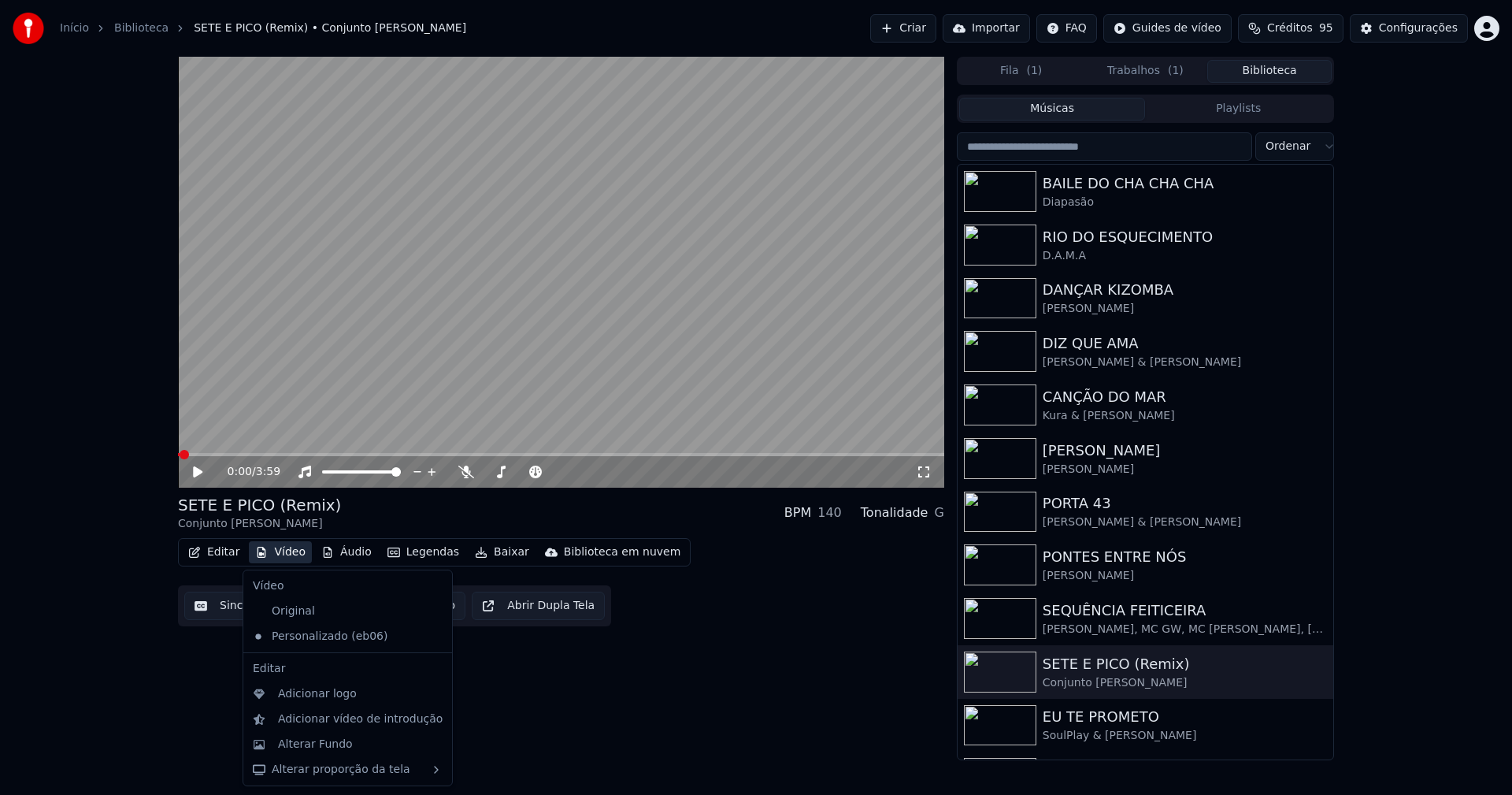
click at [277, 553] on button "Vídeo" at bounding box center [280, 552] width 63 height 22
click at [317, 743] on div "Alterar Fundo" at bounding box center [315, 744] width 75 height 16
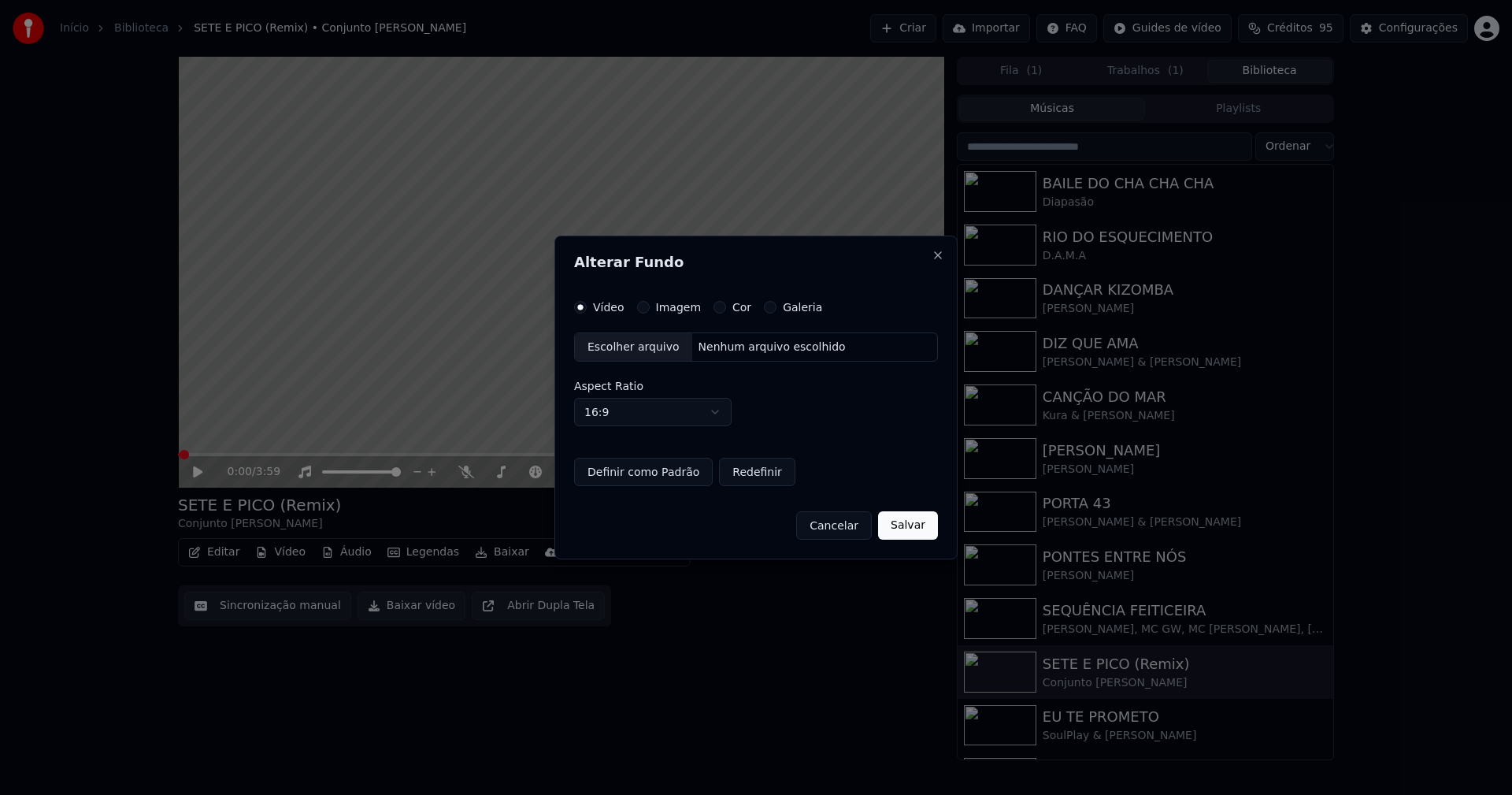
click at [641, 306] on button "Imagem" at bounding box center [643, 306] width 12 height 12
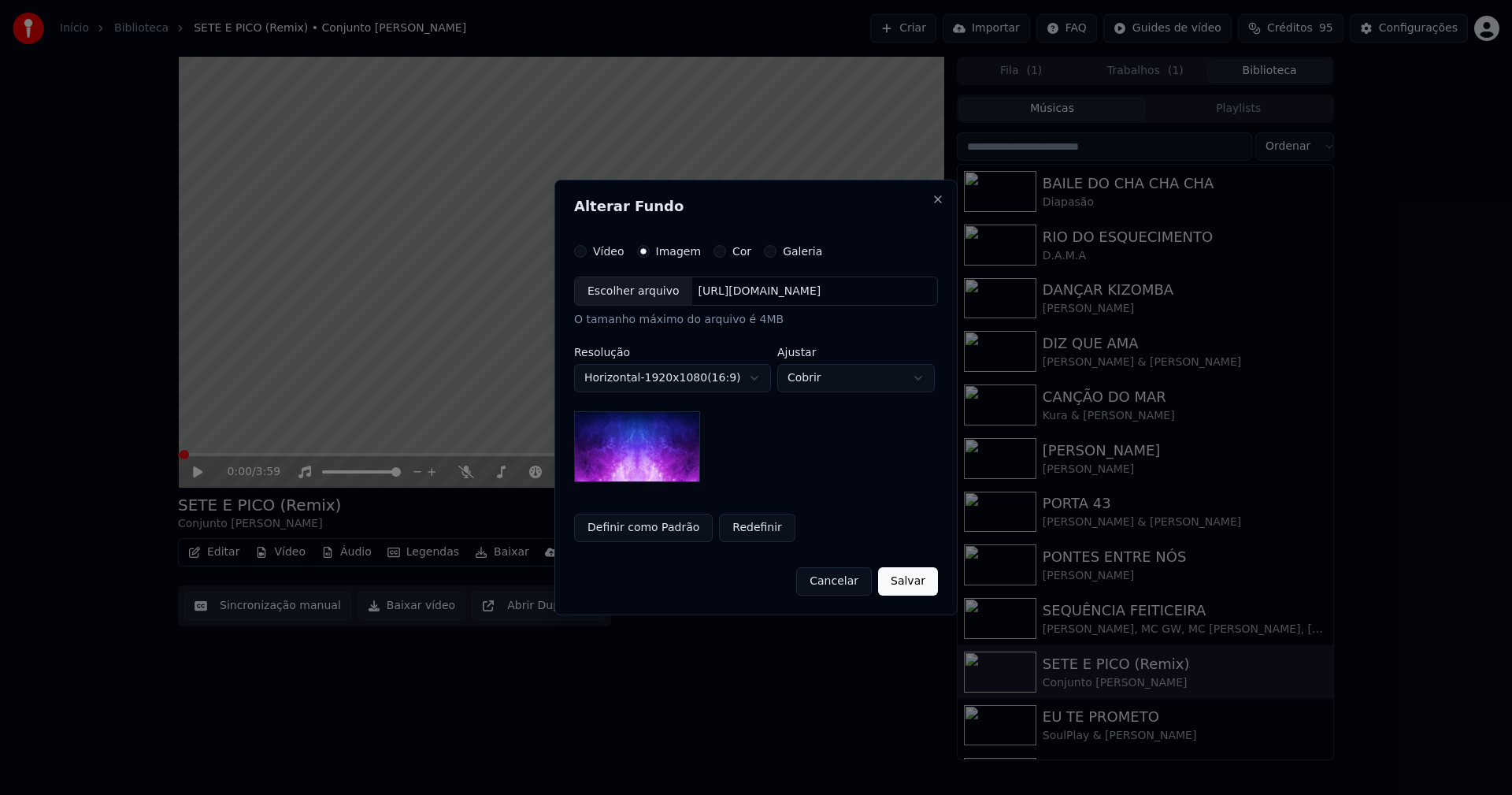
click at [636, 300] on div "Escolher arquivo" at bounding box center [633, 291] width 117 height 28
drag, startPoint x: 660, startPoint y: 530, endPoint x: 896, endPoint y: 569, distance: 239.2
click at [665, 530] on button "Definir como Padrão" at bounding box center [643, 528] width 139 height 28
click at [910, 582] on button "Salvar" at bounding box center [908, 581] width 60 height 28
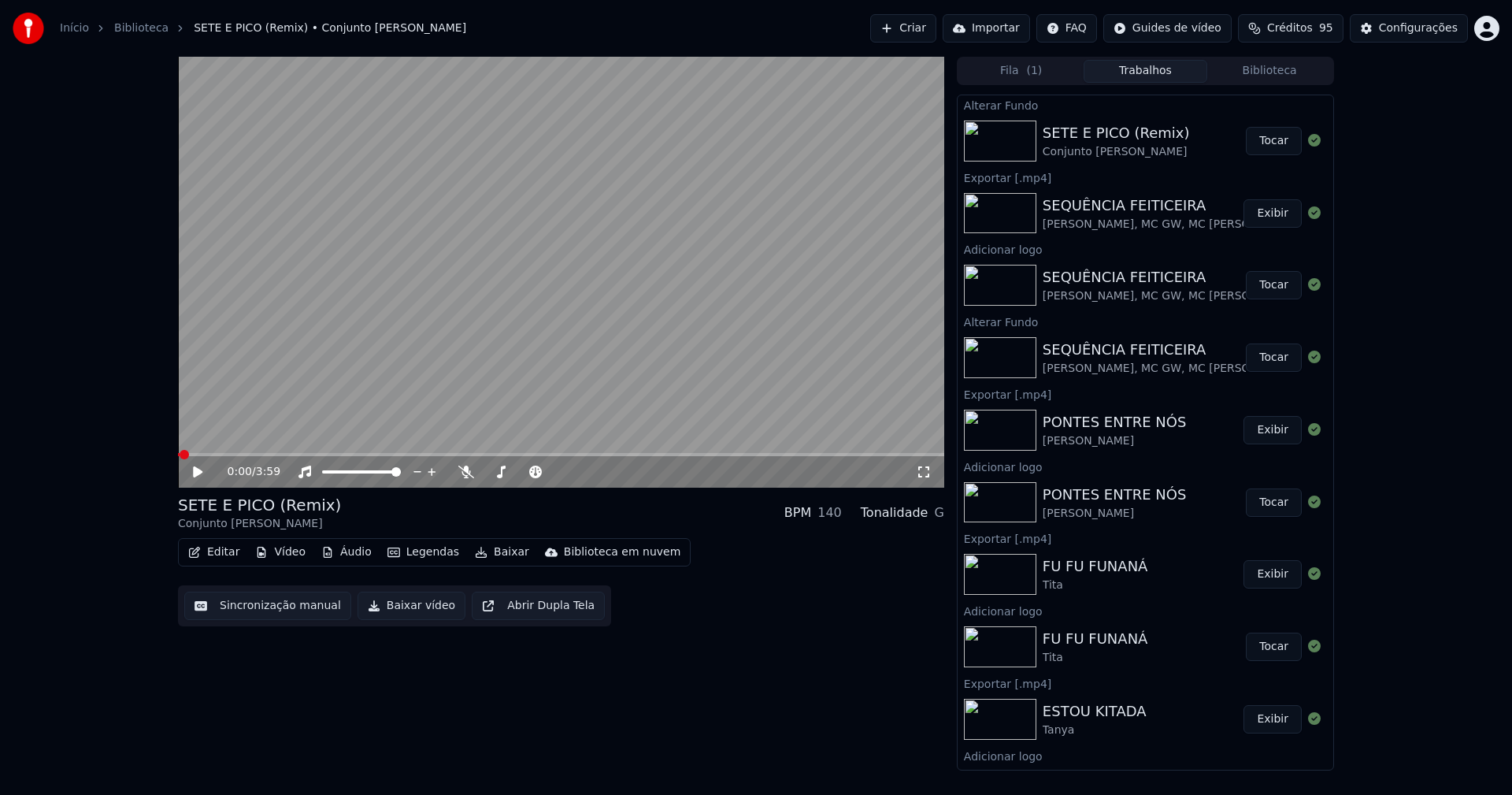
click at [1273, 148] on button "Tocar" at bounding box center [1273, 141] width 56 height 28
click at [281, 550] on button "Vídeo" at bounding box center [280, 552] width 63 height 22
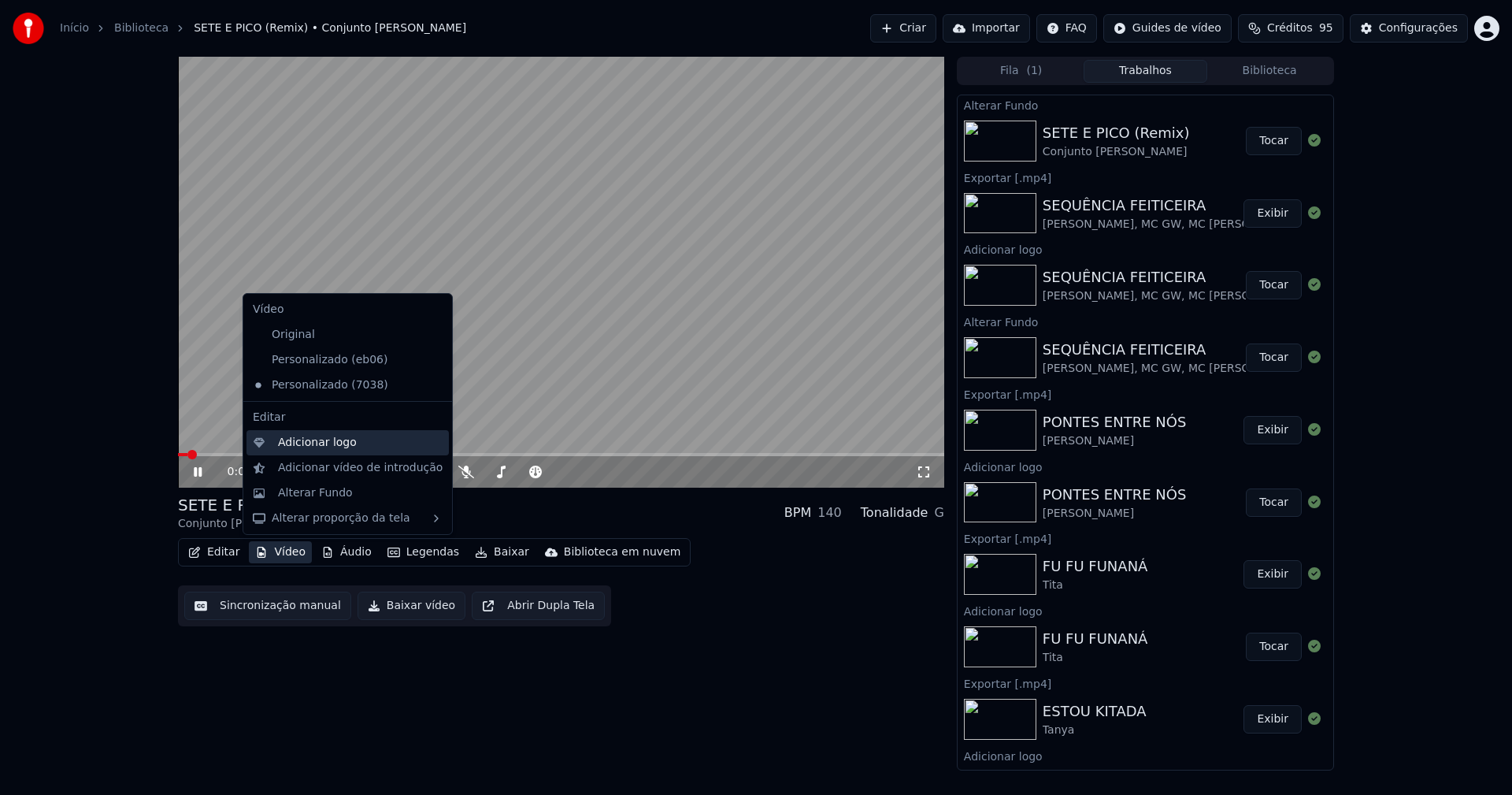
click at [300, 446] on div "Adicionar logo" at bounding box center [317, 442] width 79 height 16
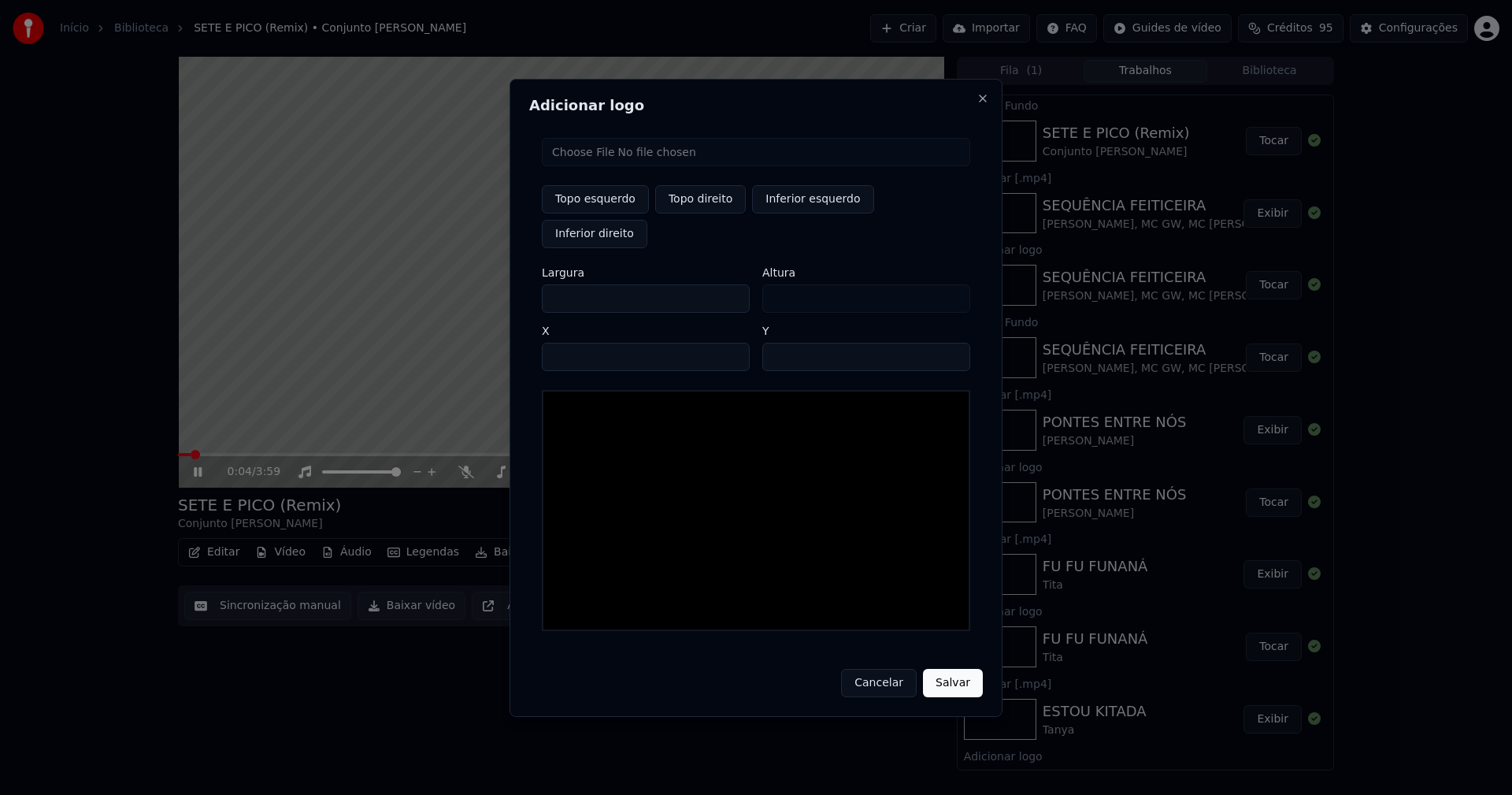
click at [606, 166] on input "file" at bounding box center [756, 152] width 429 height 28
type input "**********"
type input "***"
click at [694, 213] on button "Topo direito" at bounding box center [700, 199] width 91 height 28
type input "****"
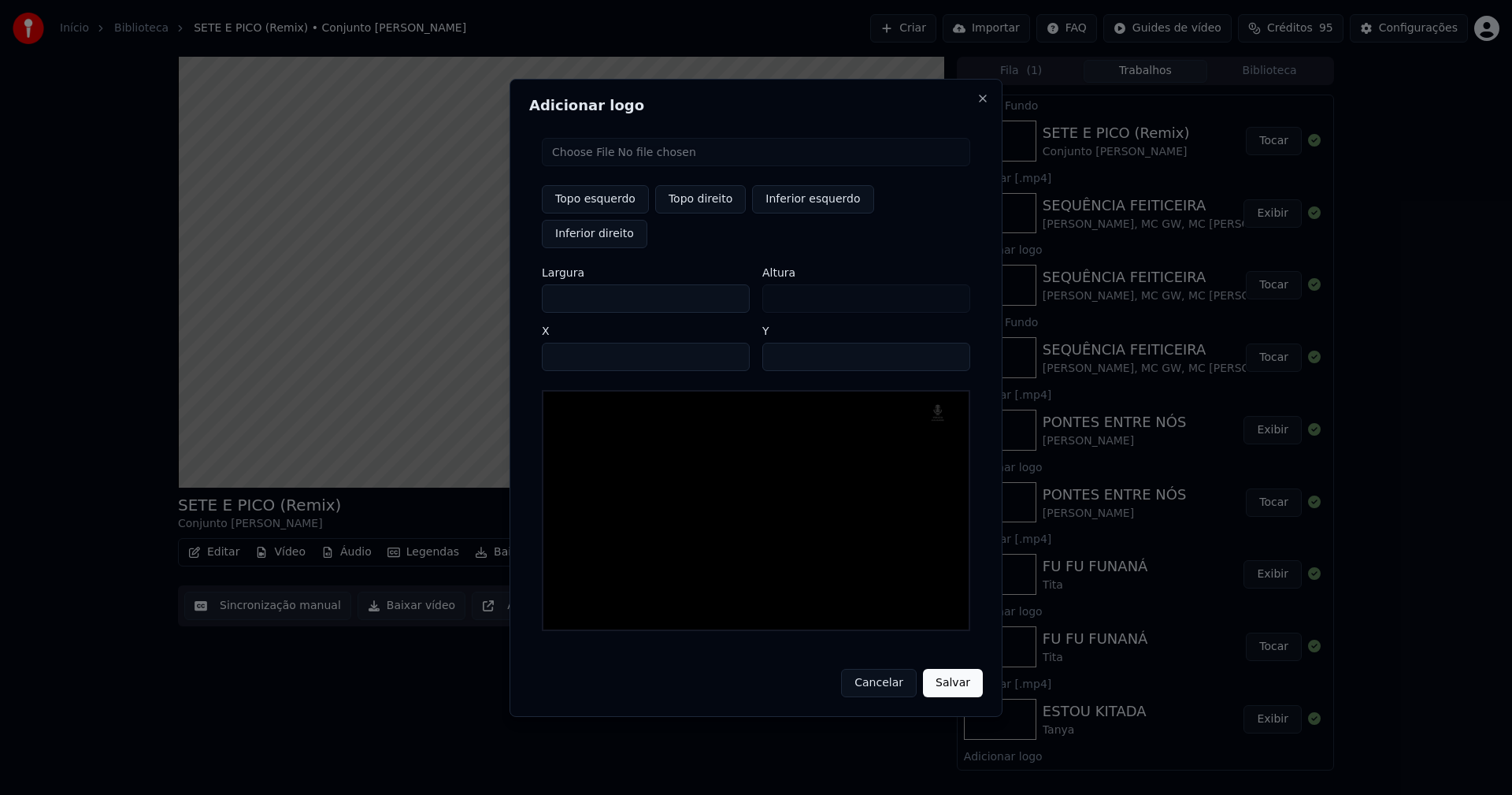
drag, startPoint x: 568, startPoint y: 281, endPoint x: 496, endPoint y: 291, distance: 72.7
click at [496, 291] on body "Início Biblioteca SETE E PICO (Remix) • Conjunto António Mafra Criar Importar F…" at bounding box center [756, 397] width 1512 height 795
type input "**"
type input "***"
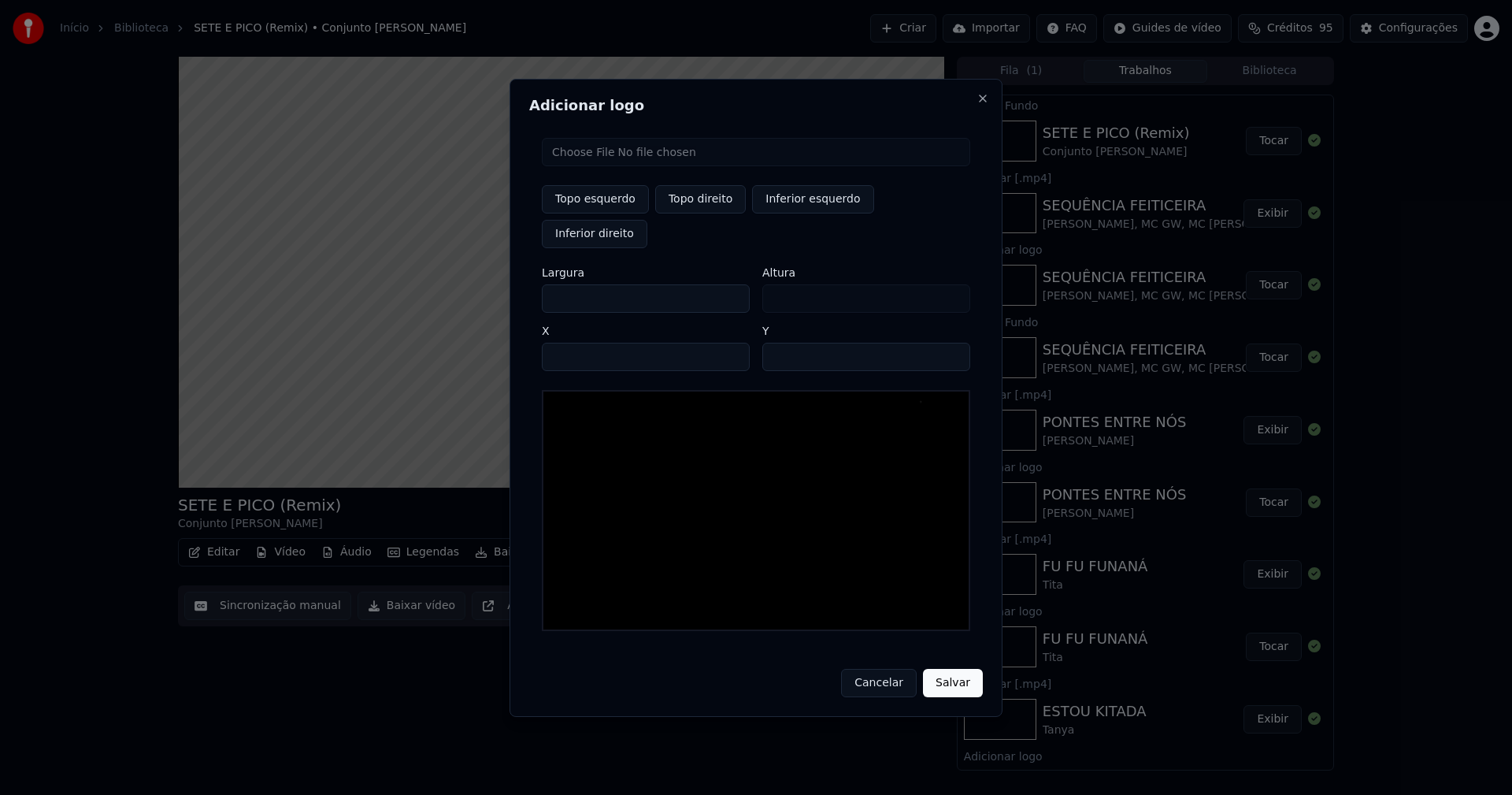
type input "***"
click at [573, 343] on input "****" at bounding box center [646, 357] width 208 height 28
type input "****"
click at [949, 343] on input "**" at bounding box center [866, 357] width 208 height 28
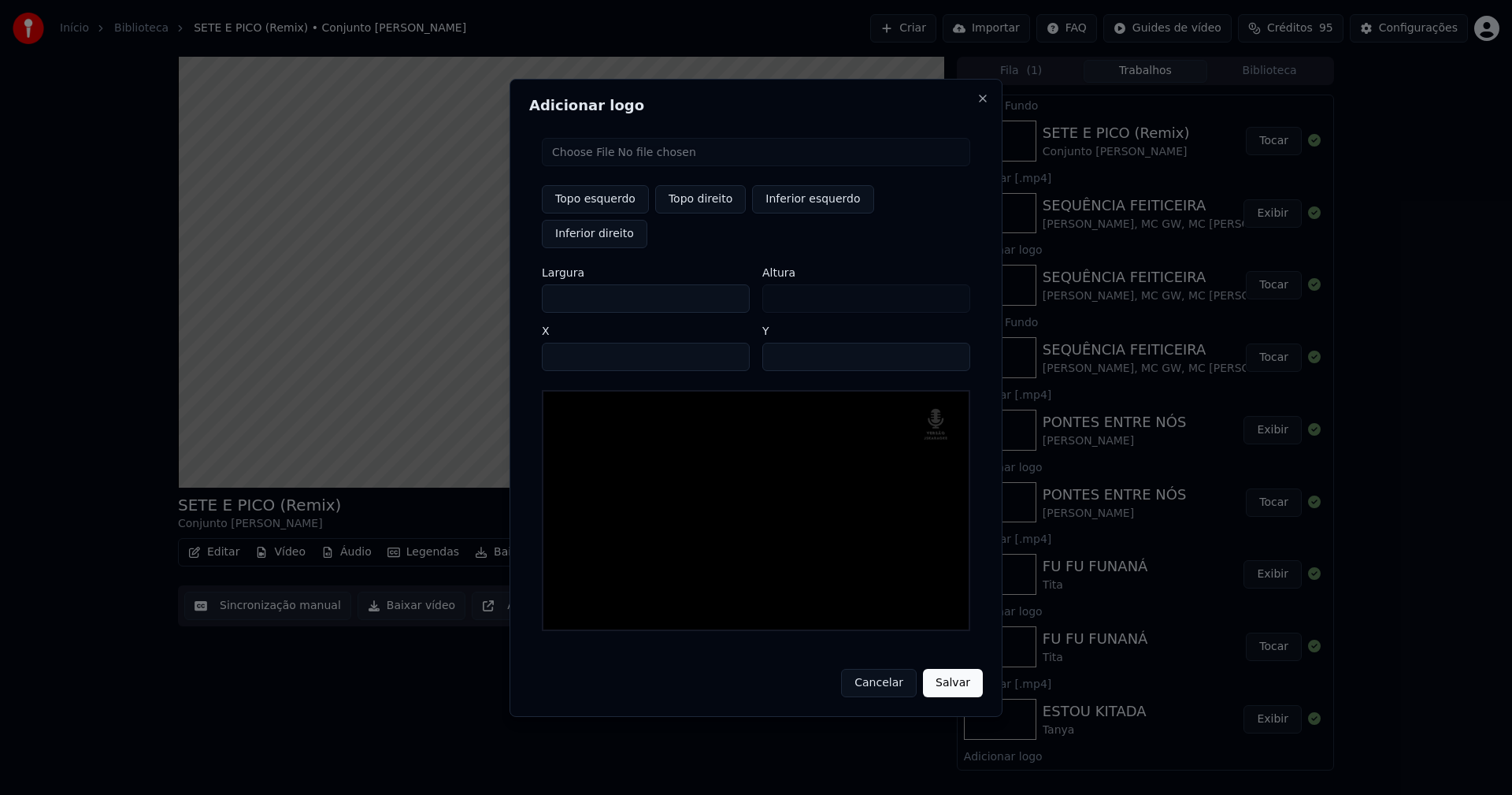
click at [950, 343] on input "**" at bounding box center [866, 357] width 208 height 28
type input "**"
click at [950, 343] on input "**" at bounding box center [866, 357] width 208 height 28
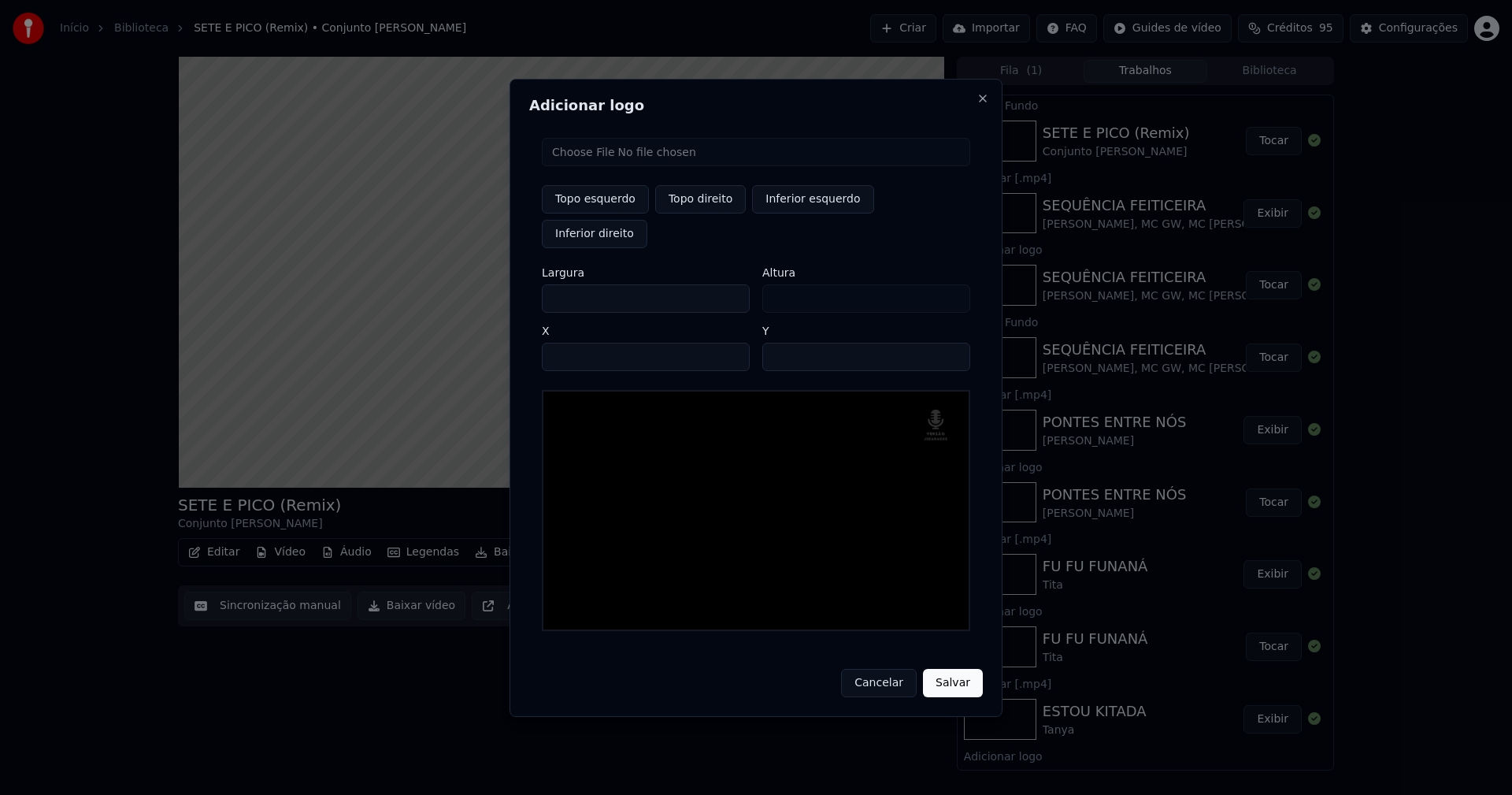
click at [954, 668] on button "Salvar" at bounding box center [953, 683] width 60 height 28
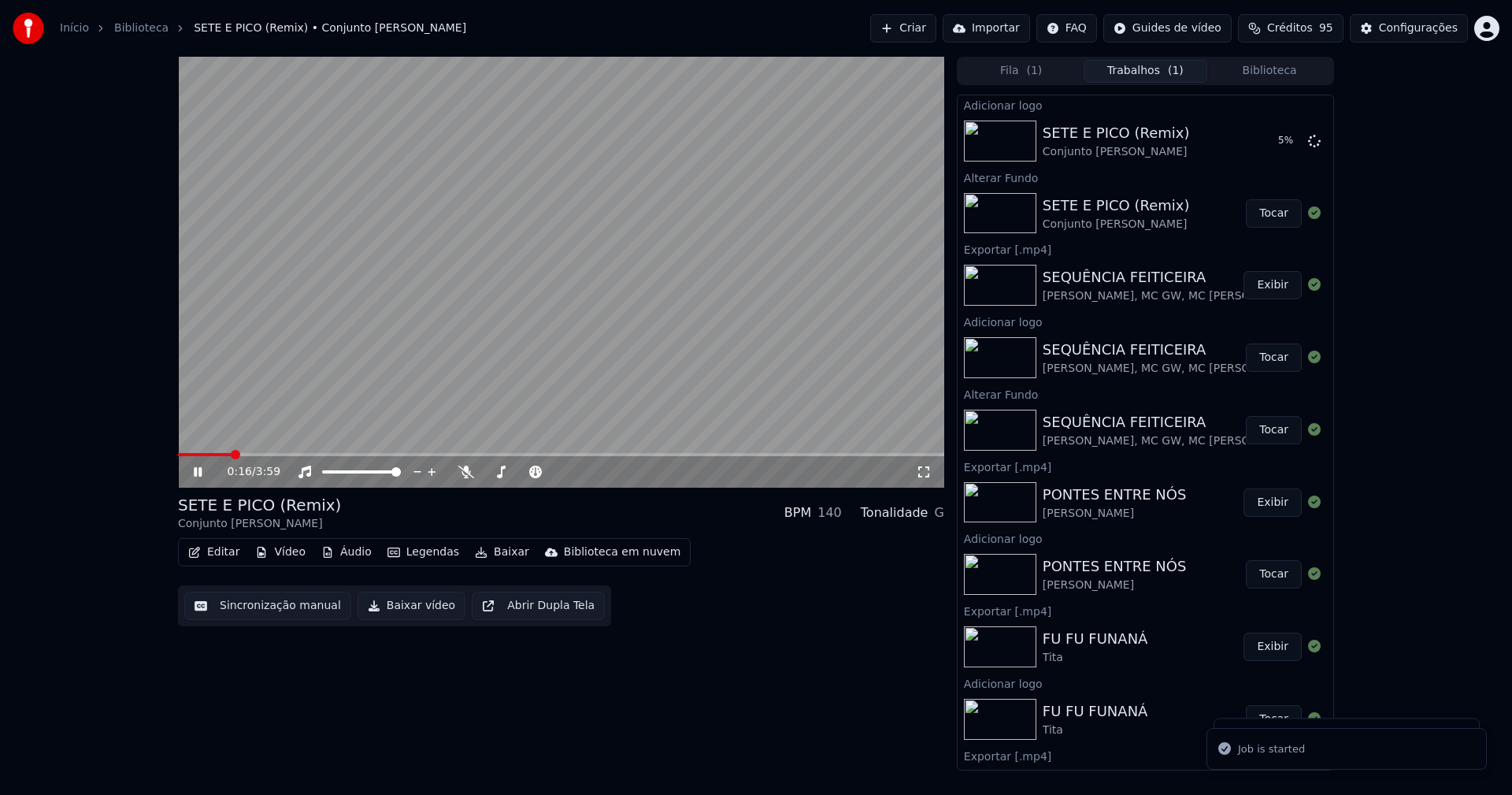
click at [925, 472] on icon at bounding box center [924, 471] width 16 height 12
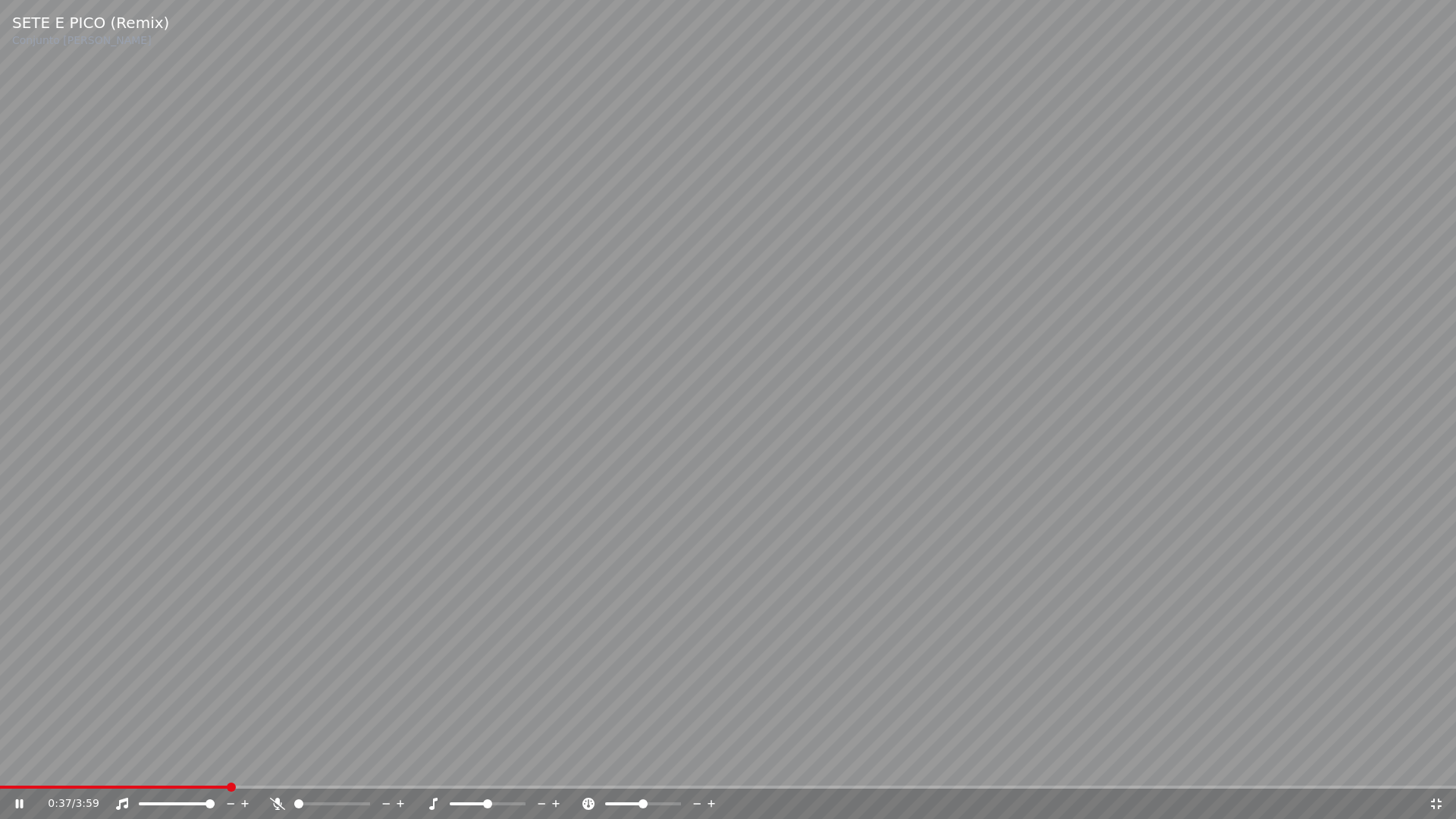
drag, startPoint x: 1439, startPoint y: 807, endPoint x: 1217, endPoint y: 346, distance: 511.7
click at [1439, 765] on icon at bounding box center [1436, 803] width 15 height 12
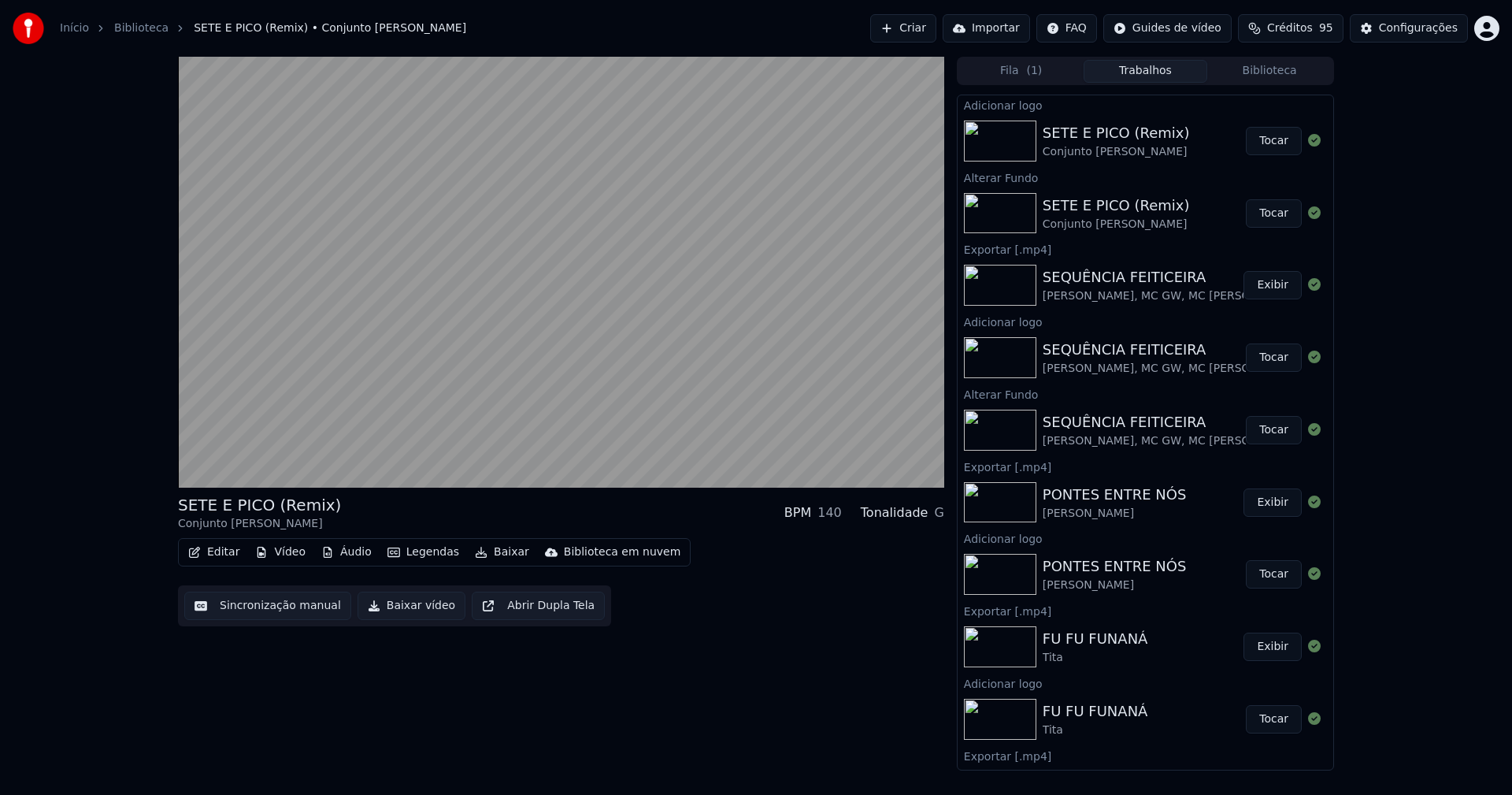
click at [1264, 141] on button "Tocar" at bounding box center [1273, 141] width 56 height 28
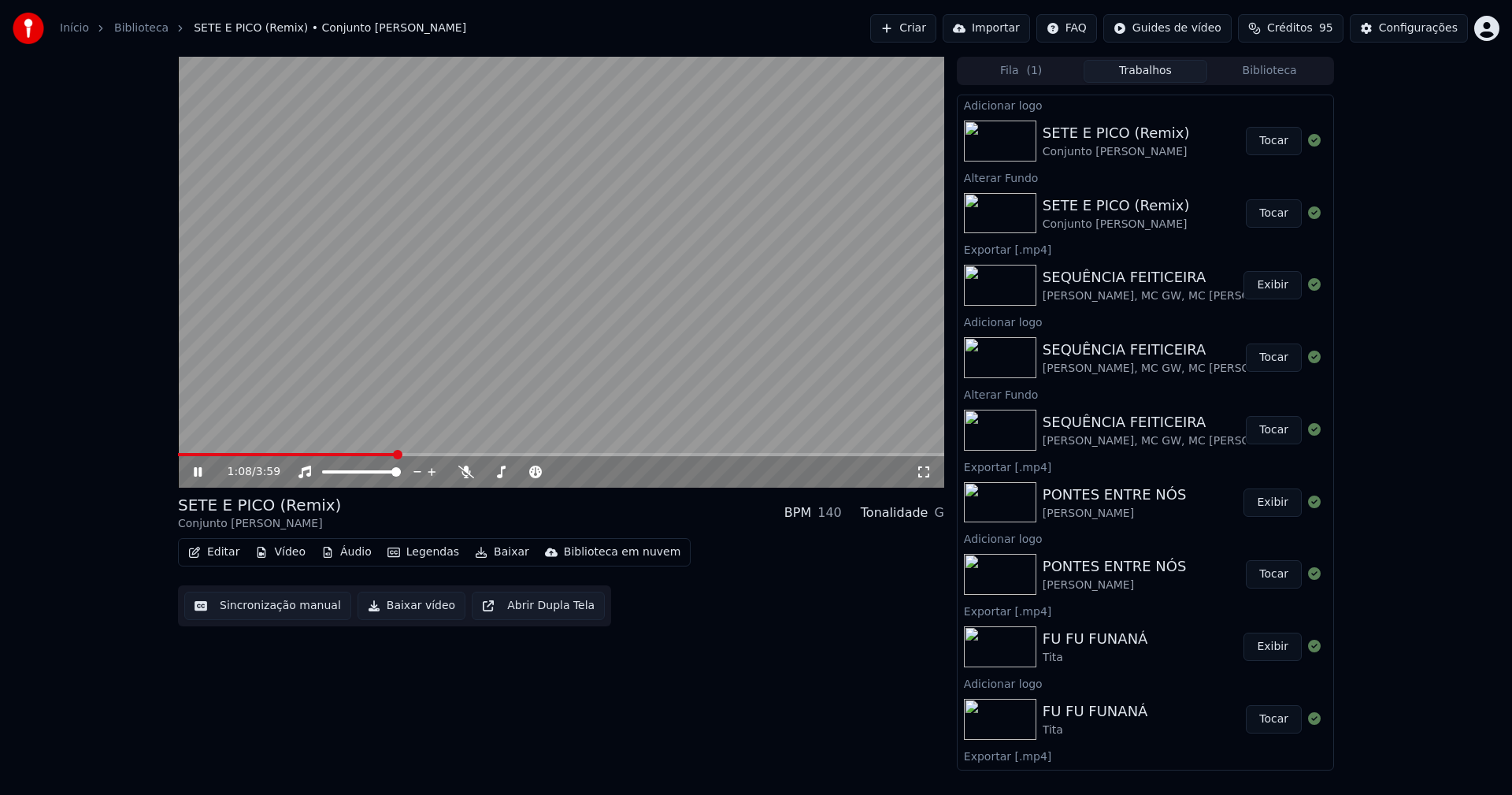
click at [395, 453] on span at bounding box center [561, 455] width 766 height 3
click at [925, 470] on icon at bounding box center [924, 471] width 16 height 12
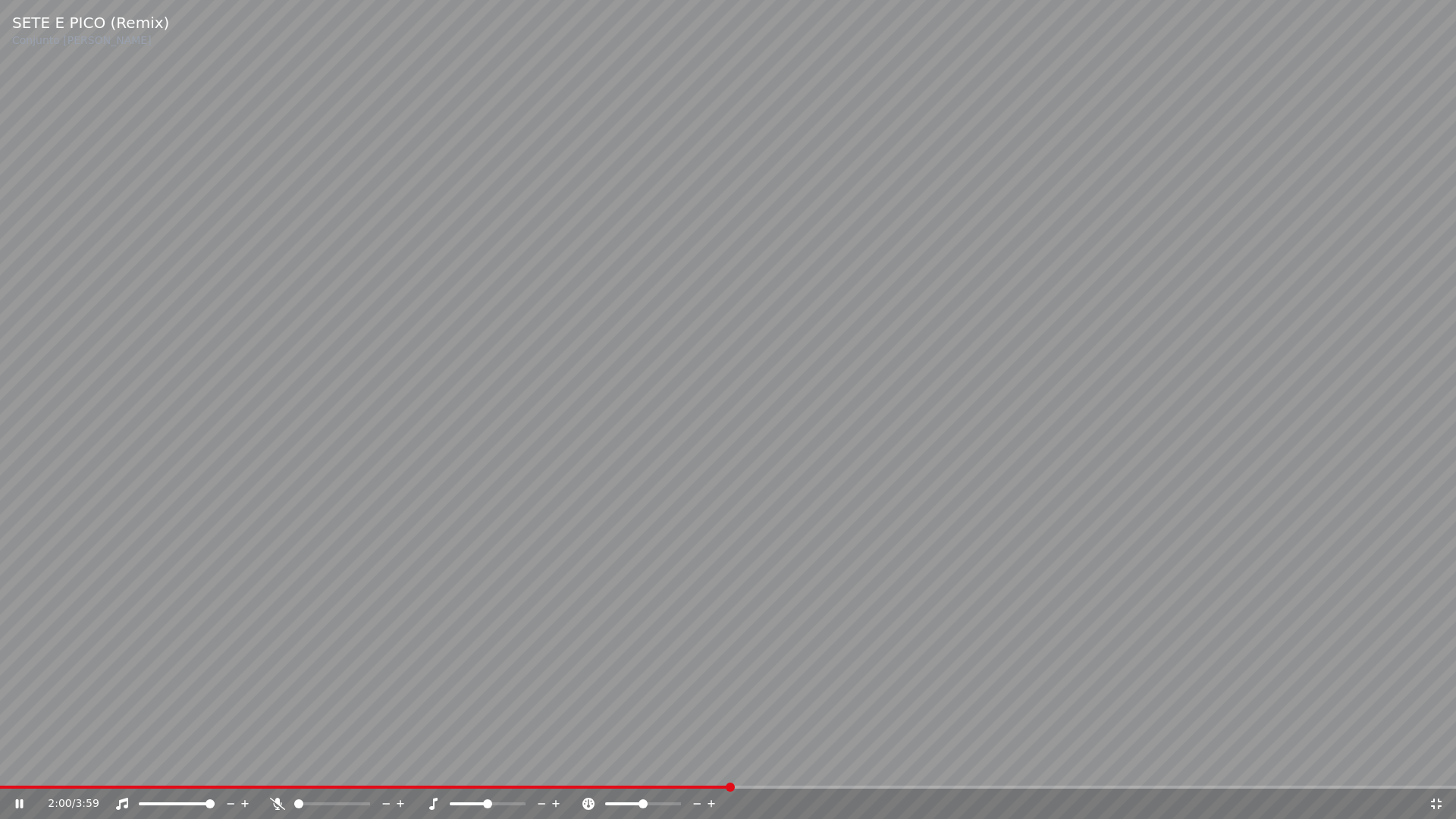
click at [1435, 765] on icon at bounding box center [1436, 803] width 15 height 12
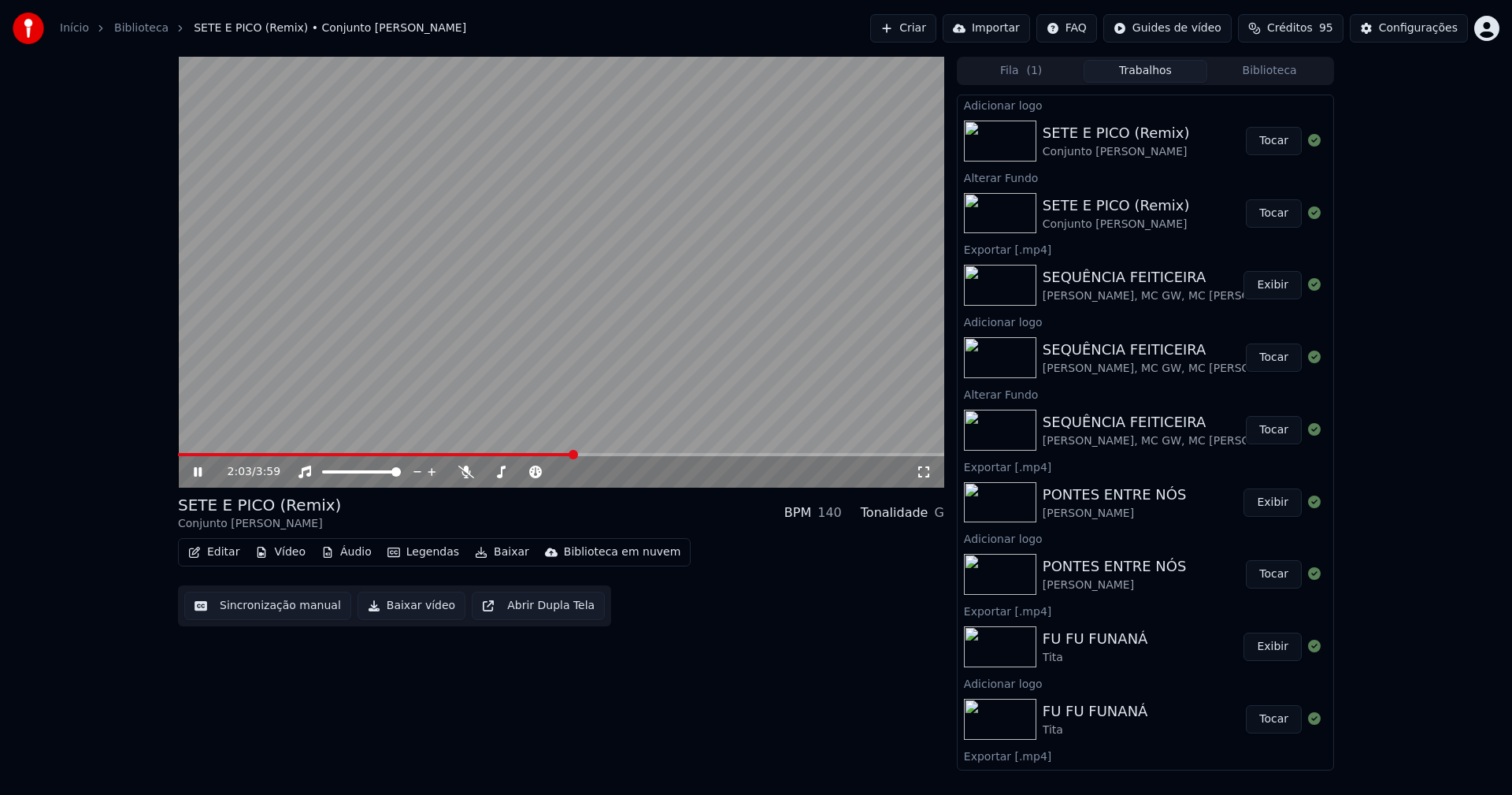
click at [196, 472] on icon at bounding box center [197, 471] width 7 height 9
click at [393, 607] on button "Baixar vídeo" at bounding box center [412, 606] width 108 height 28
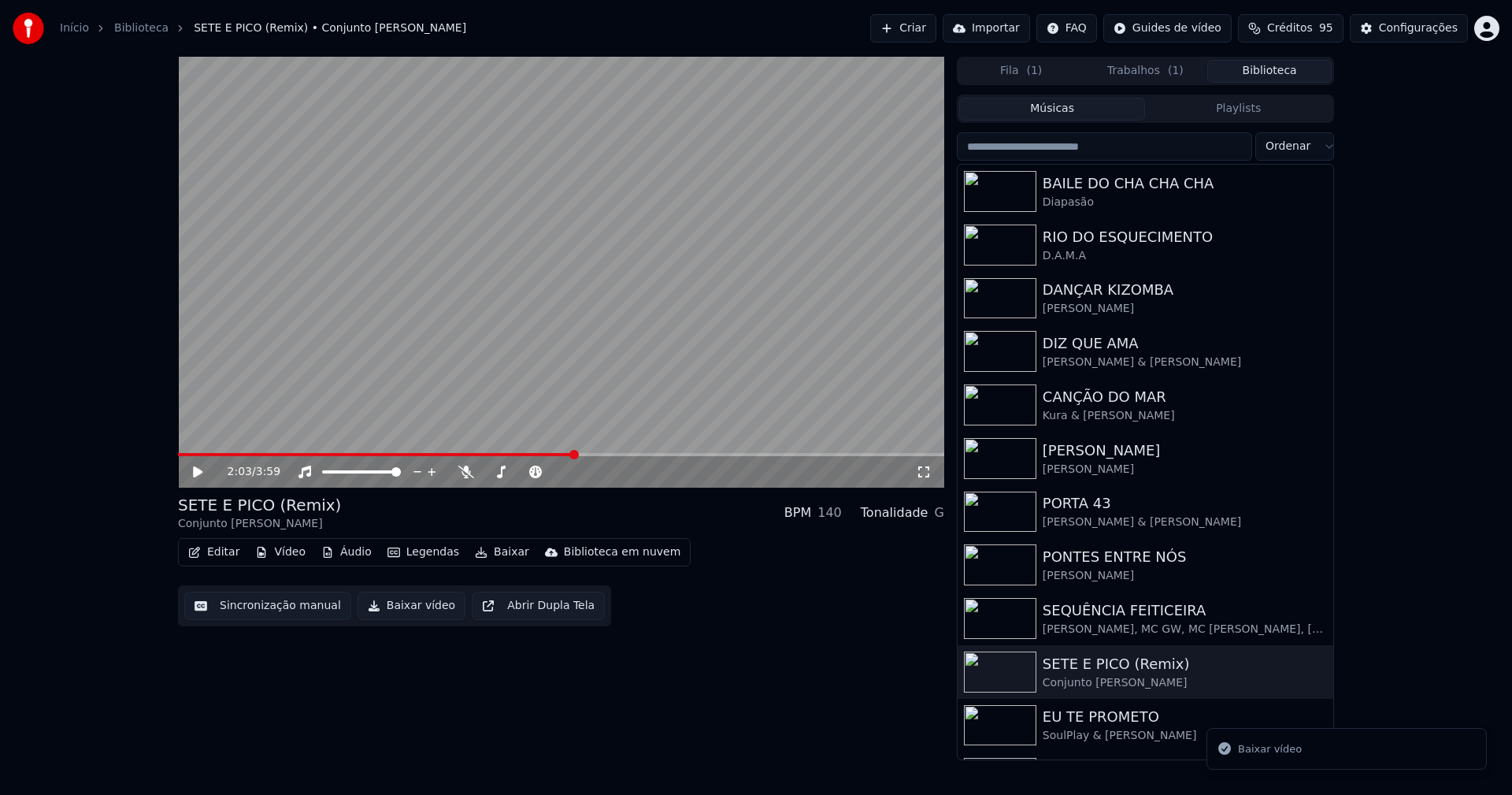
click at [1297, 68] on button "Biblioteca" at bounding box center [1270, 71] width 125 height 22
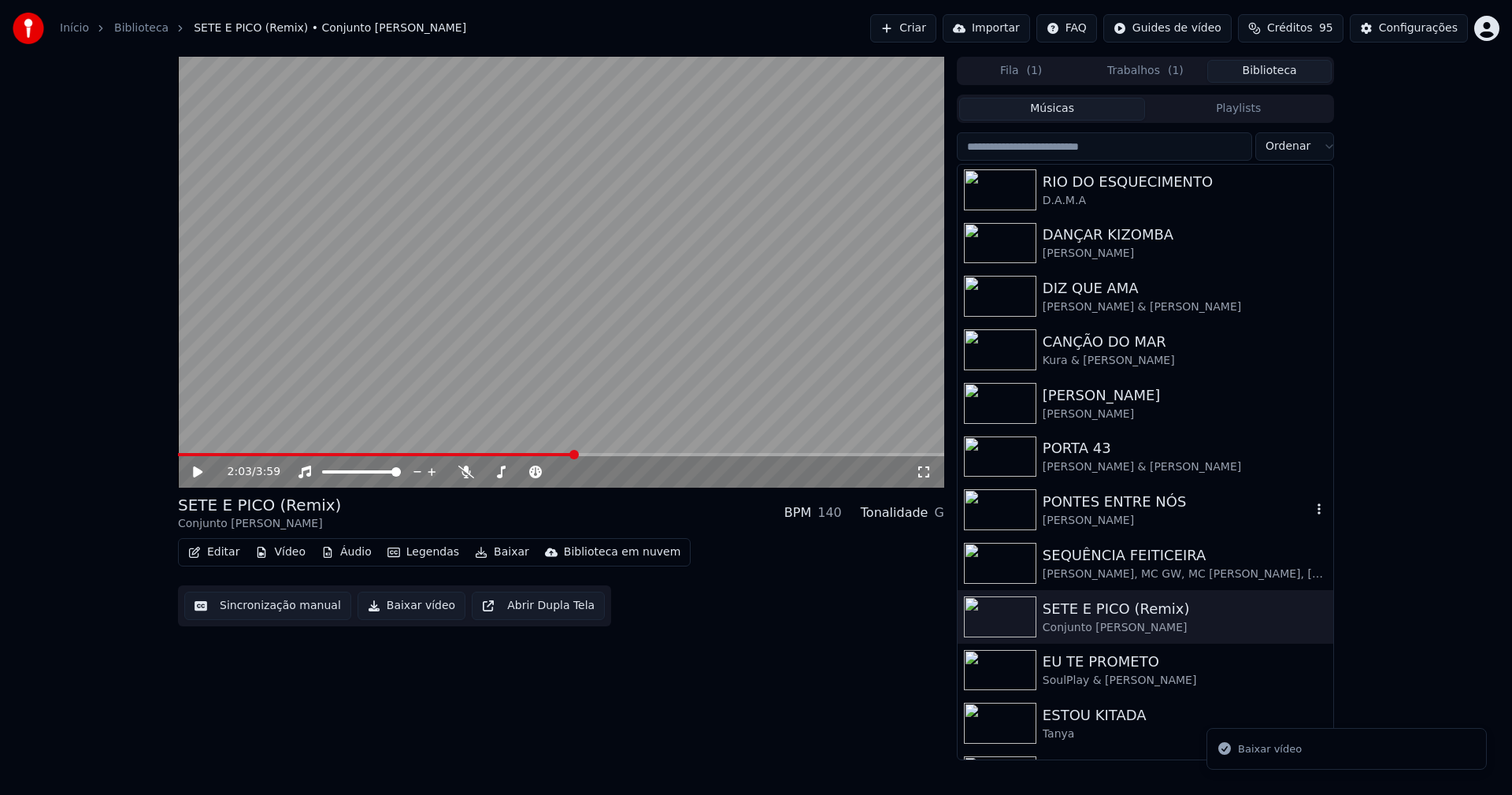
scroll to position [153, 0]
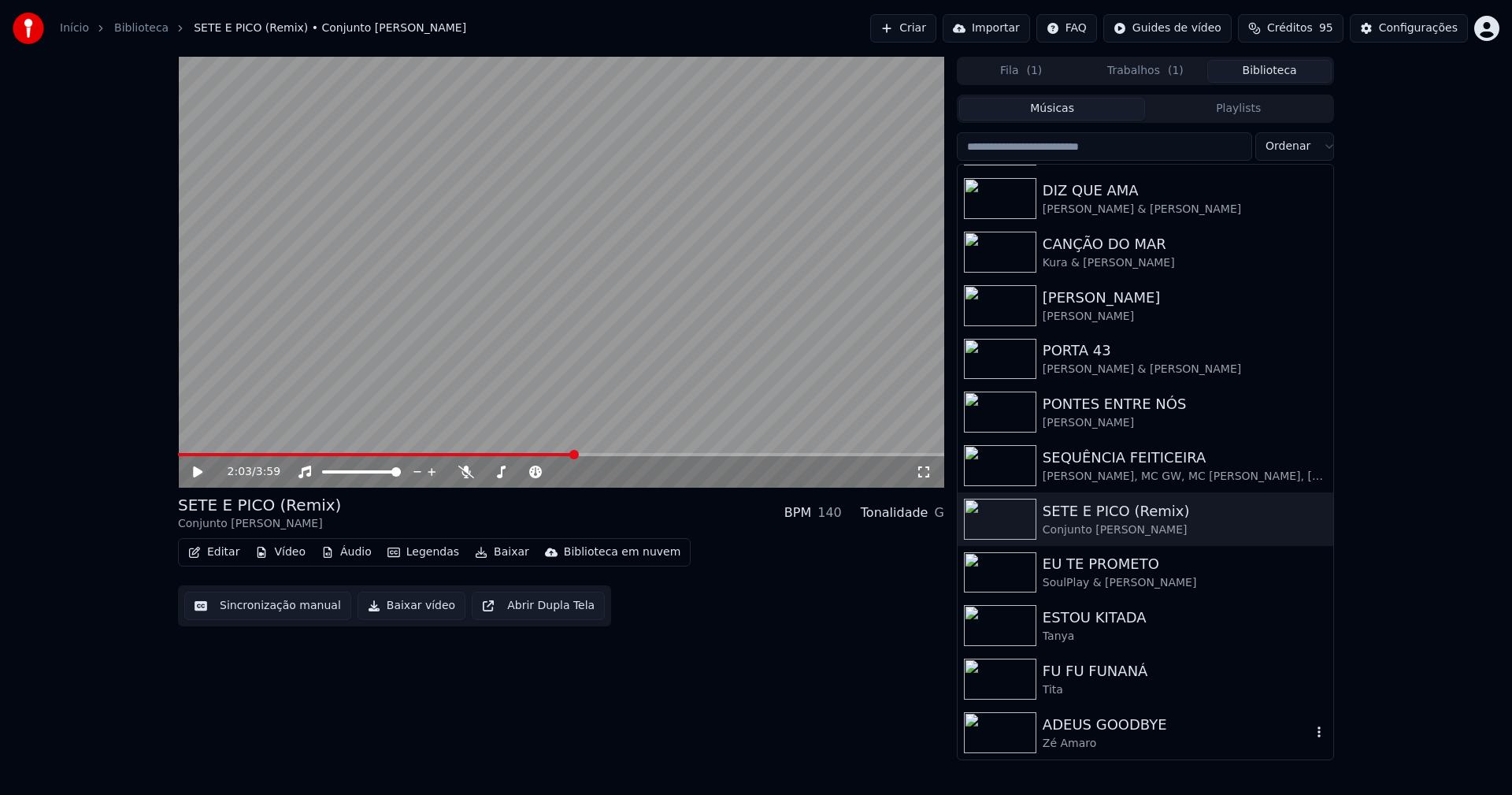
click at [1091, 723] on div "ADEUS GOODBYE" at bounding box center [1177, 724] width 269 height 22
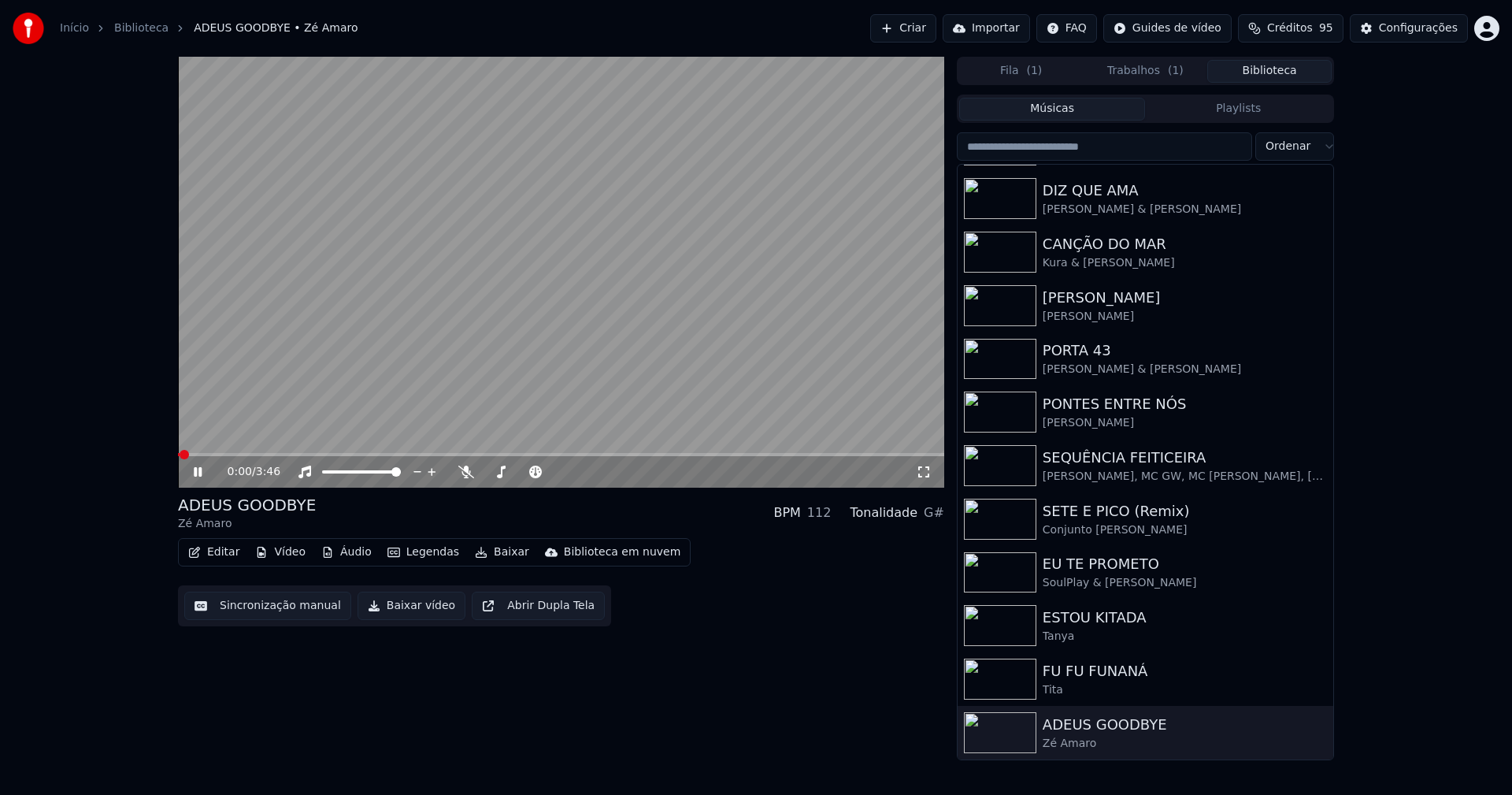
click at [198, 475] on icon at bounding box center [209, 471] width 37 height 12
click at [287, 563] on button "Vídeo" at bounding box center [280, 552] width 63 height 22
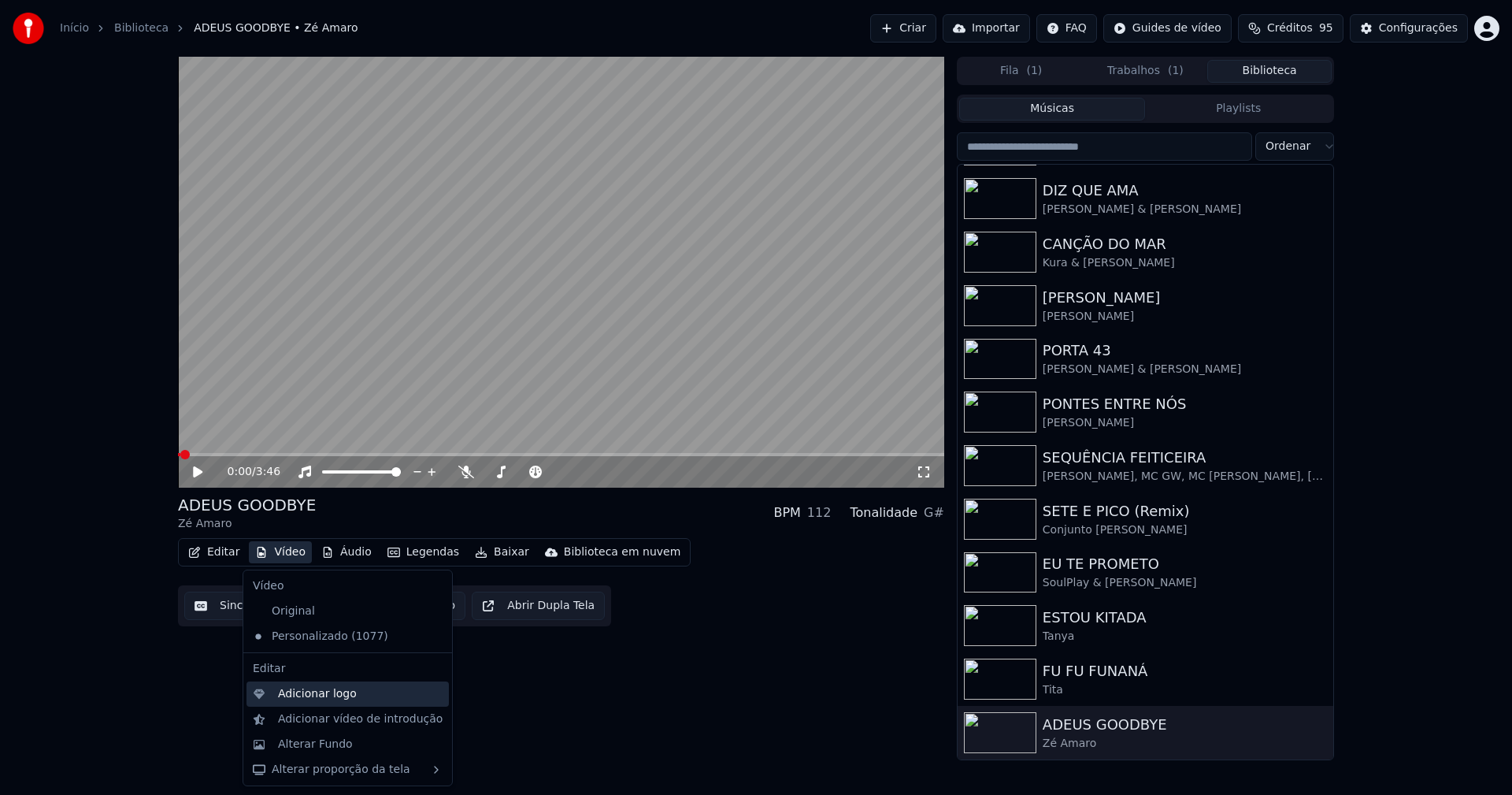
click at [315, 693] on div "Adicionar logo" at bounding box center [317, 693] width 79 height 16
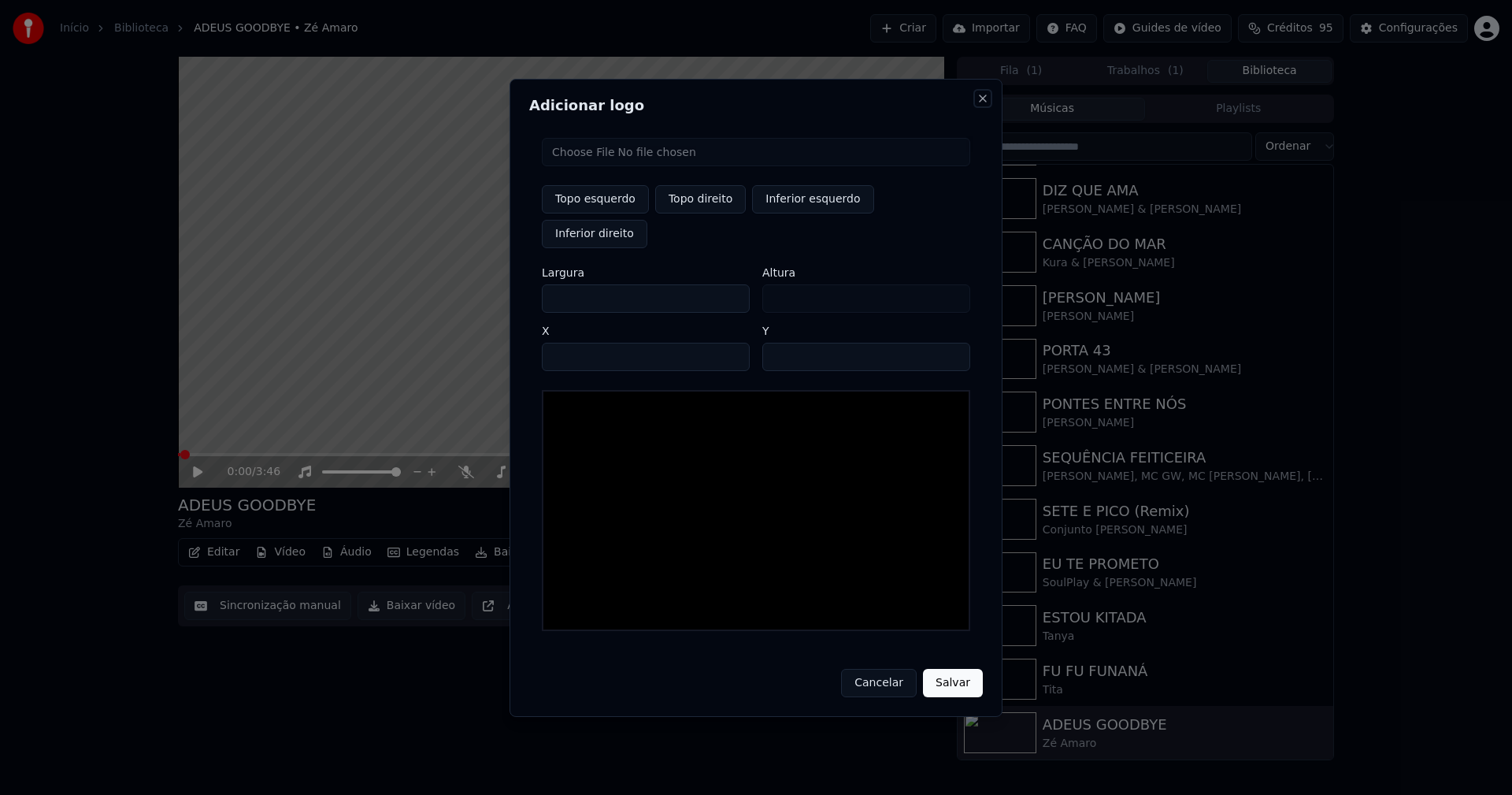
drag, startPoint x: 977, startPoint y: 117, endPoint x: 954, endPoint y: 96, distance: 31.1
click at [979, 105] on button "Close" at bounding box center [982, 98] width 12 height 12
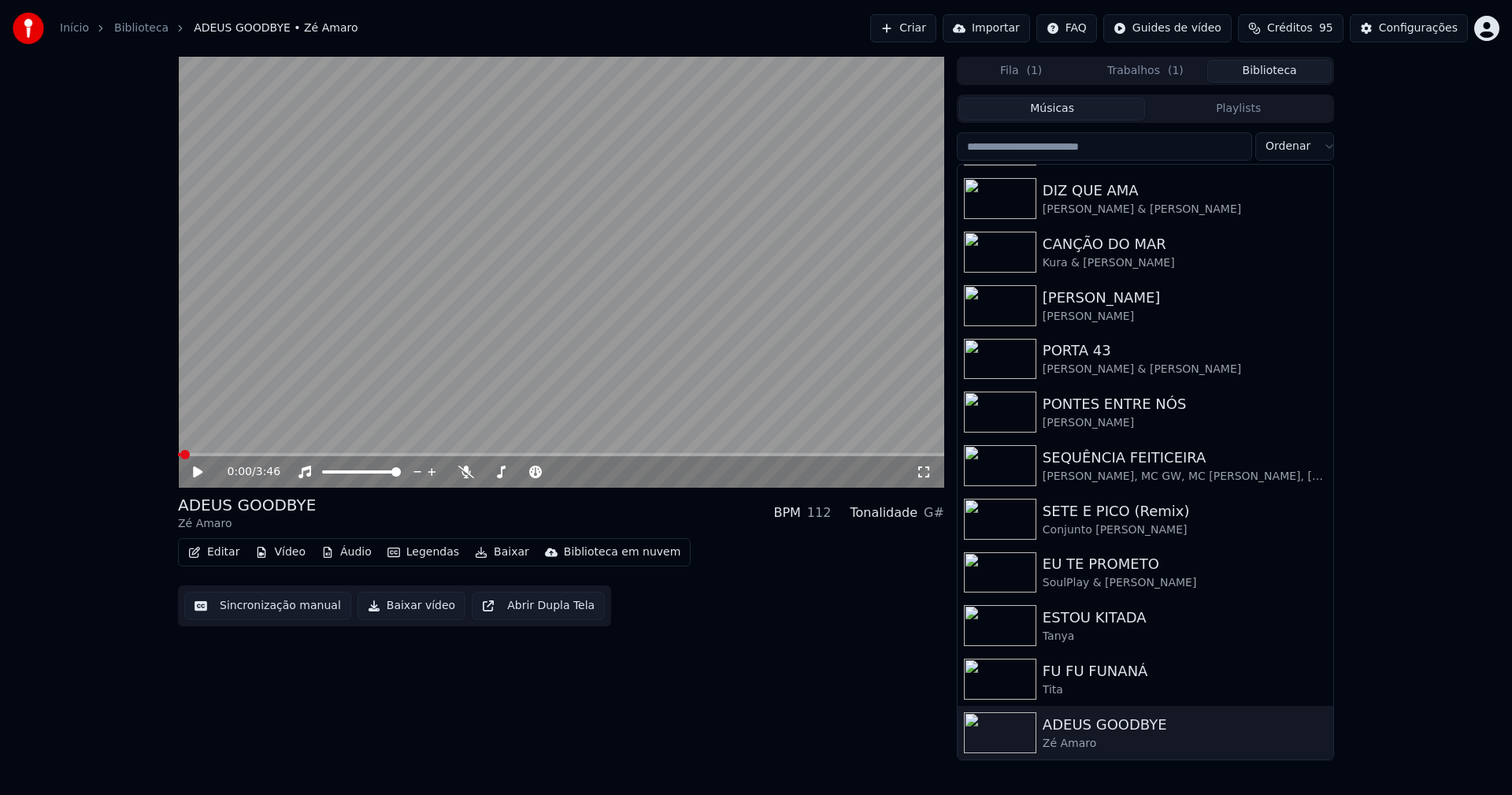
click at [285, 554] on button "Vídeo" at bounding box center [280, 552] width 63 height 22
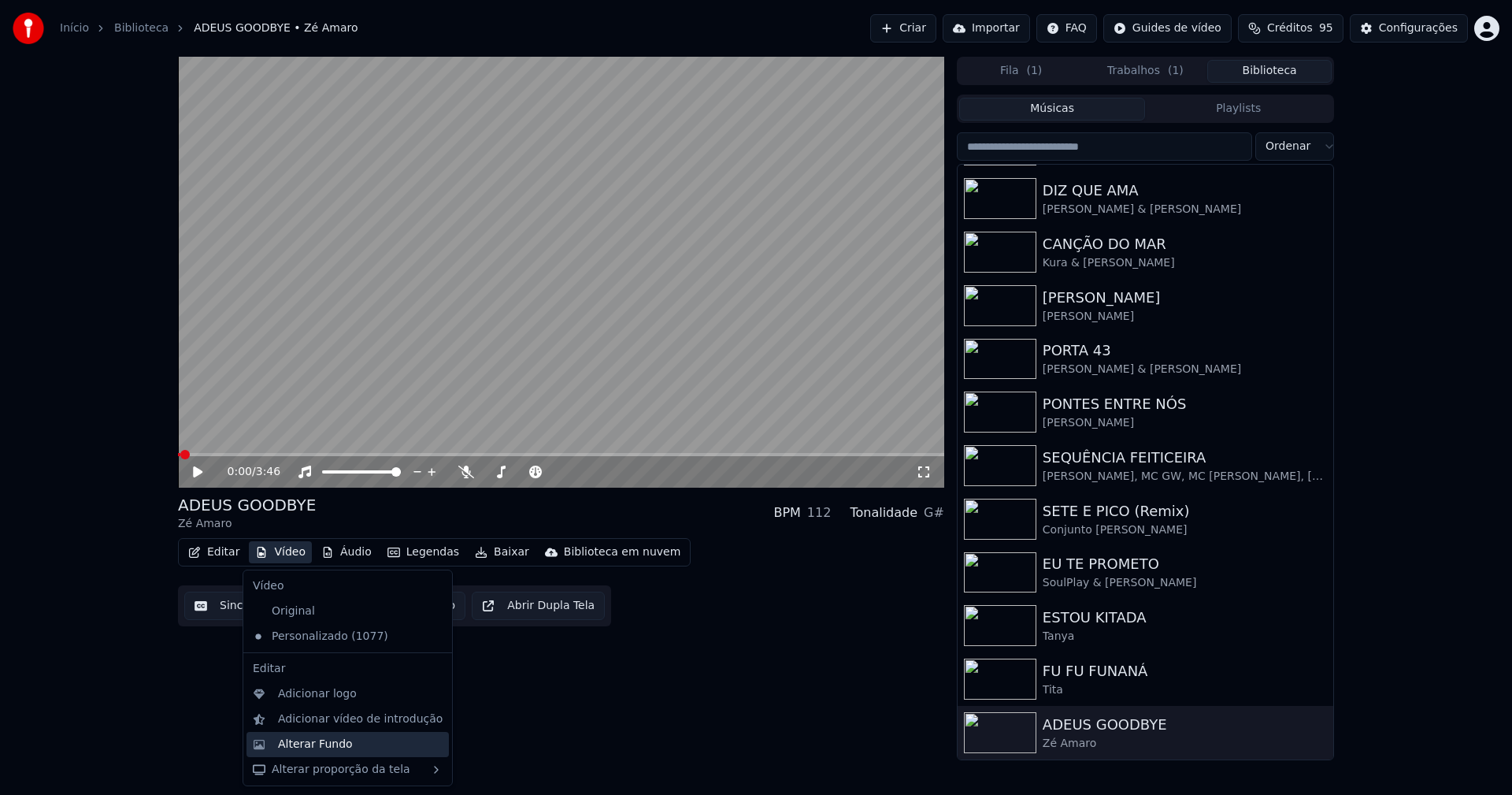
click at [333, 735] on div "Alterar Fundo" at bounding box center [347, 744] width 202 height 25
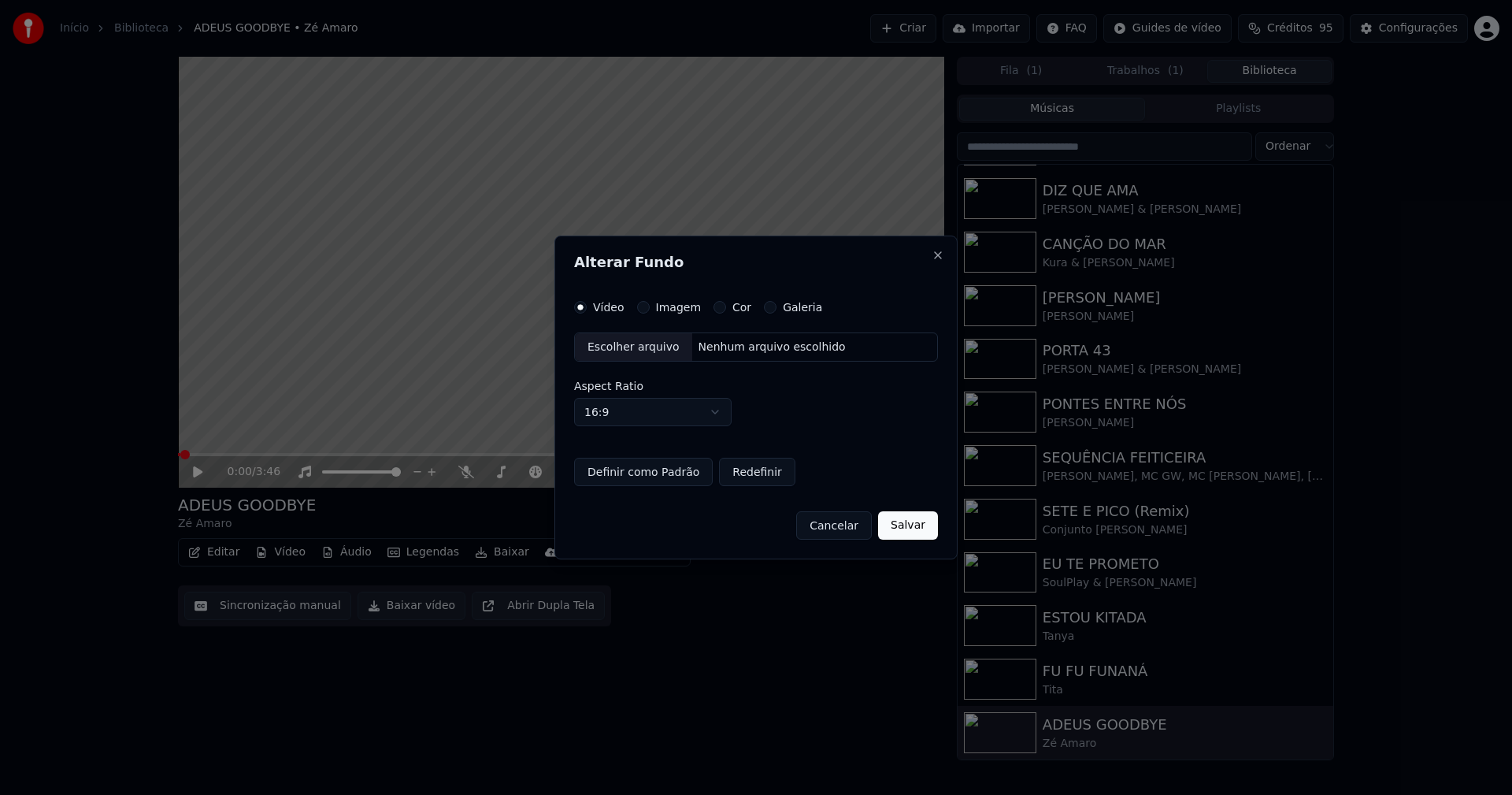
click at [645, 306] on button "Imagem" at bounding box center [643, 306] width 12 height 12
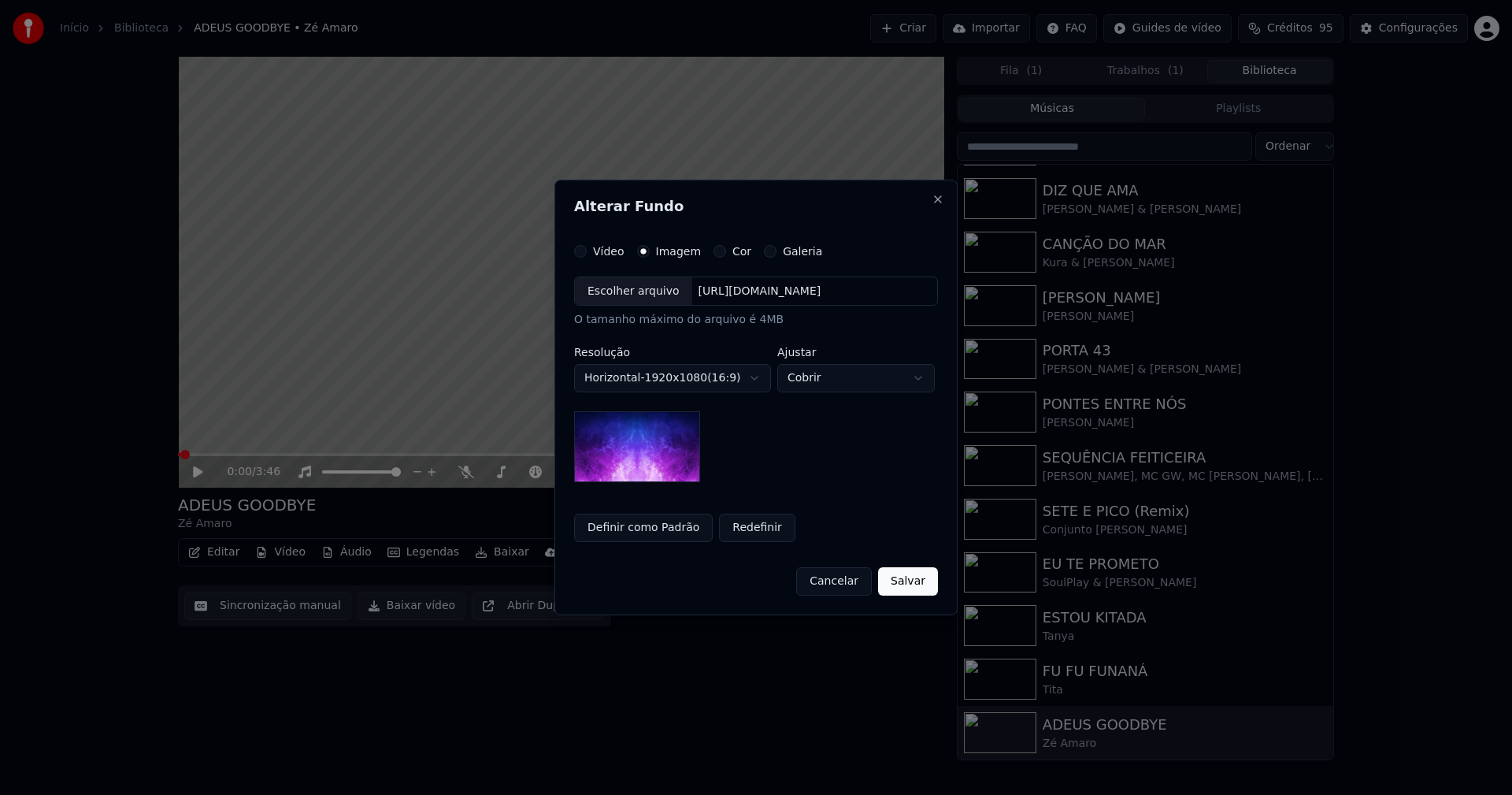
click at [627, 287] on div "Escolher arquivo" at bounding box center [633, 291] width 117 height 28
click at [908, 579] on button "Salvar" at bounding box center [908, 581] width 60 height 28
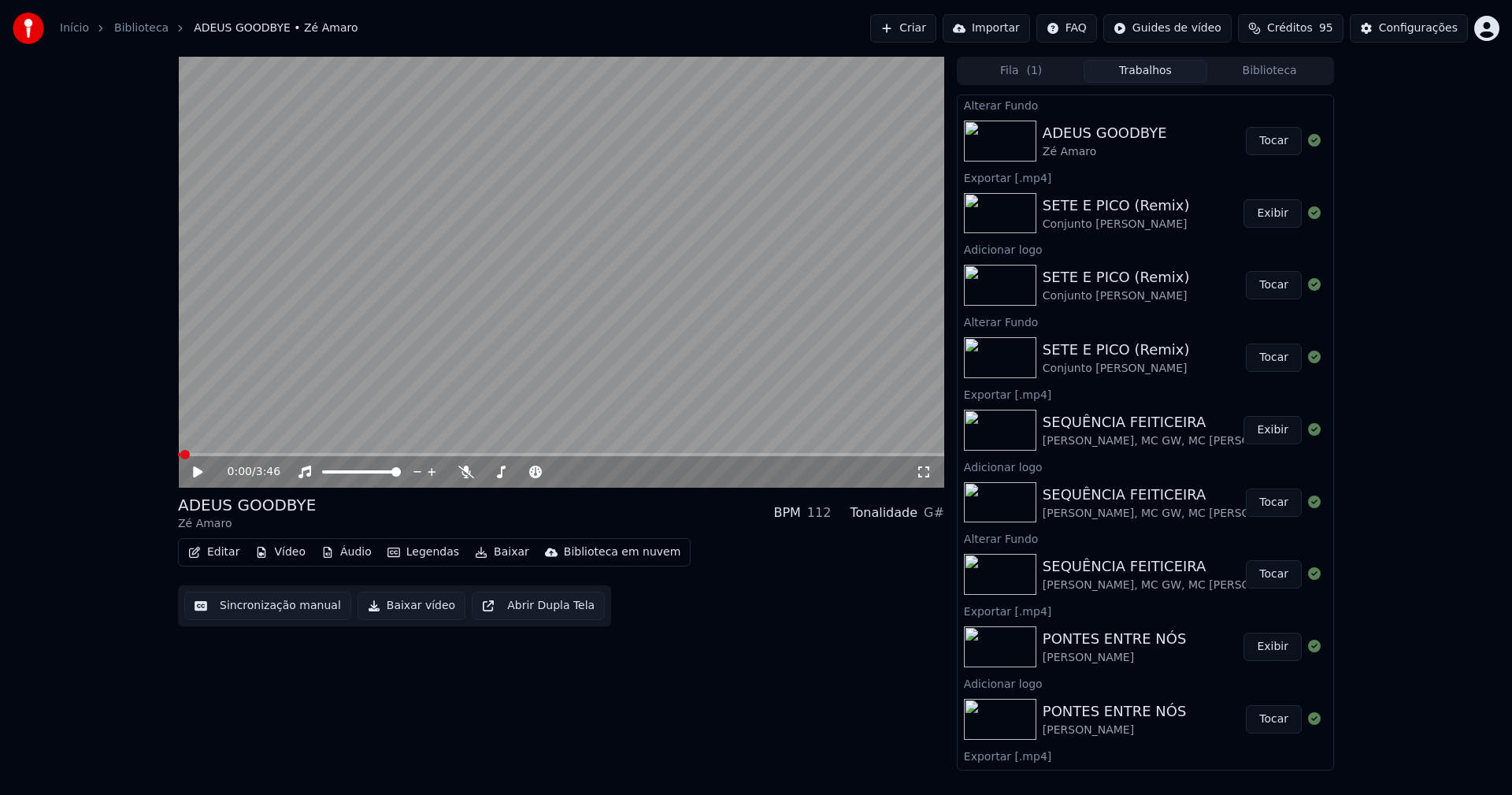
click at [1261, 154] on button "Tocar" at bounding box center [1273, 141] width 56 height 28
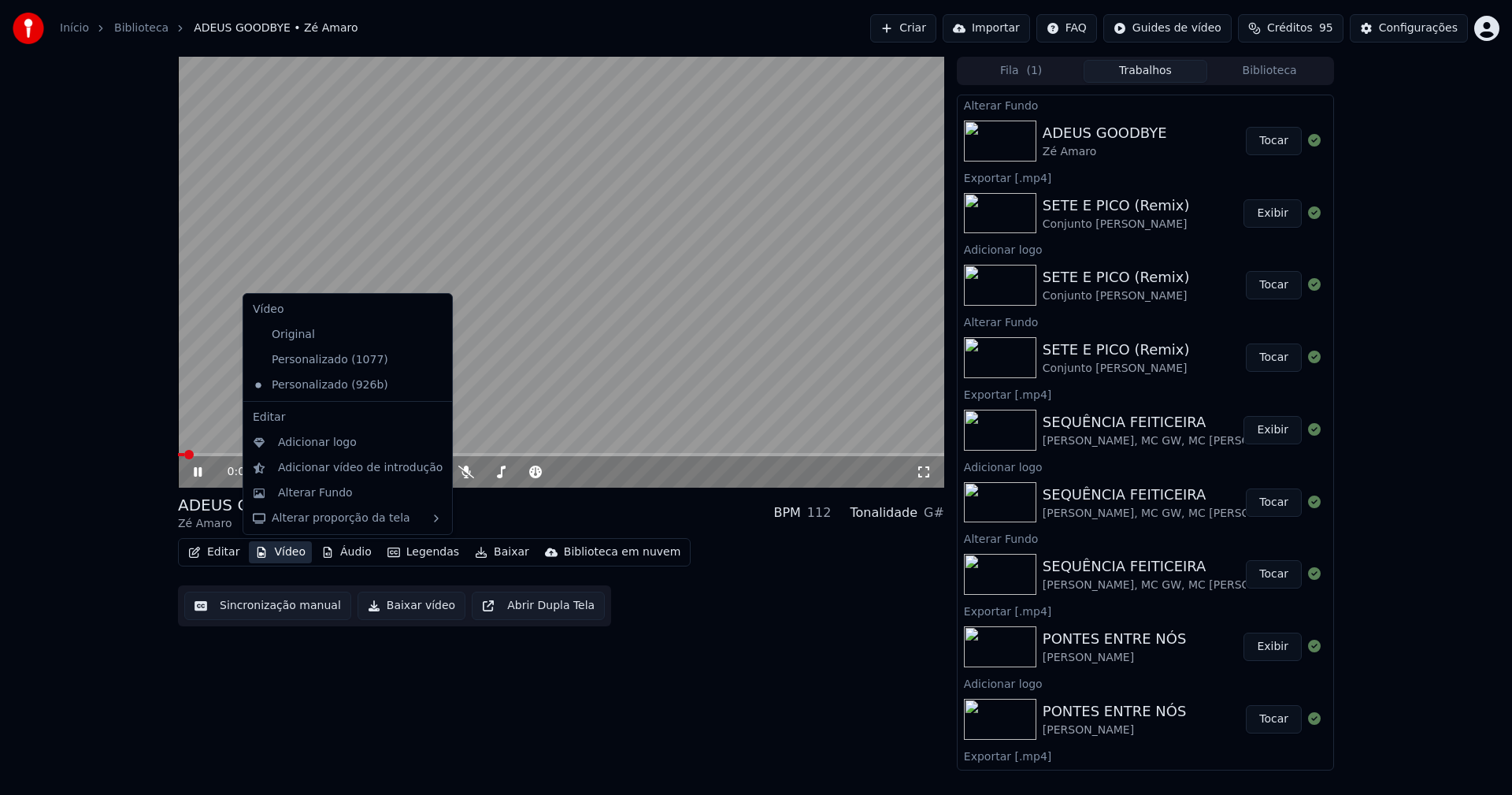
click at [286, 554] on button "Vídeo" at bounding box center [280, 552] width 63 height 22
click at [304, 440] on div "Adicionar logo" at bounding box center [317, 442] width 79 height 16
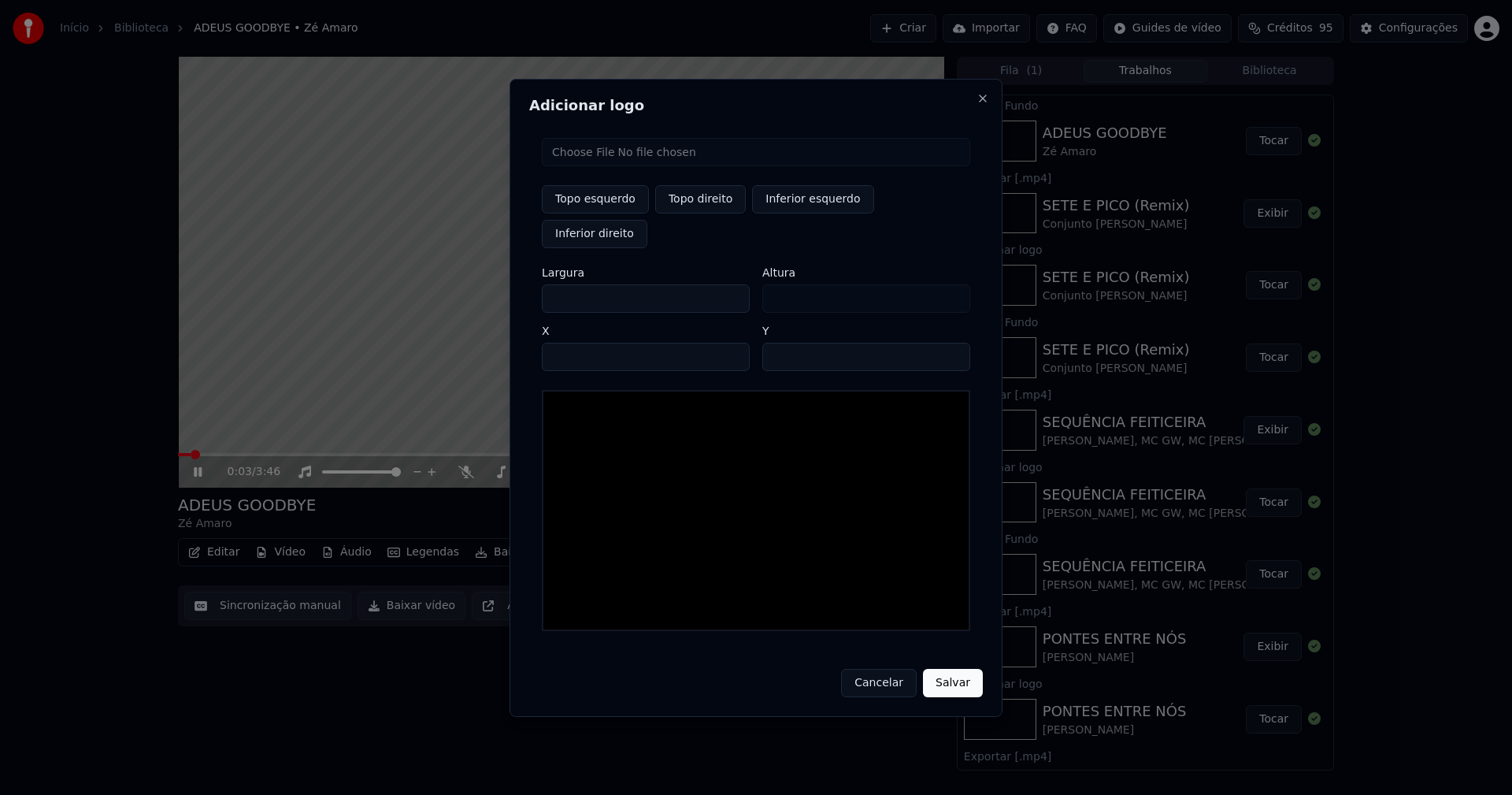
click at [589, 166] on input "file" at bounding box center [756, 152] width 429 height 28
type input "**********"
type input "***"
click at [711, 213] on button "Topo direito" at bounding box center [700, 199] width 91 height 28
type input "****"
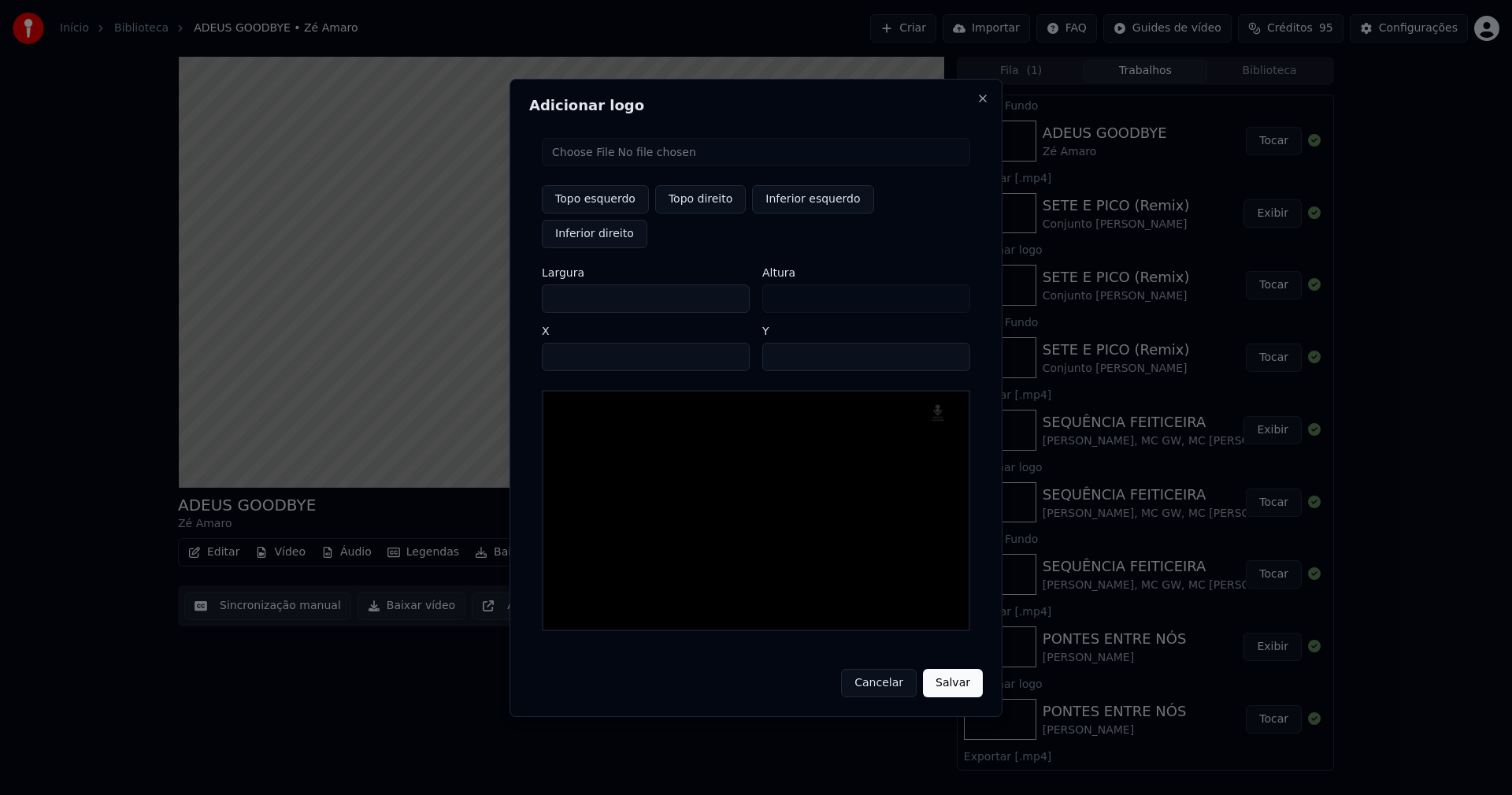
drag, startPoint x: 570, startPoint y: 282, endPoint x: 550, endPoint y: 286, distance: 20.4
click at [550, 286] on input "***" at bounding box center [646, 299] width 208 height 28
type input "**"
type input "***"
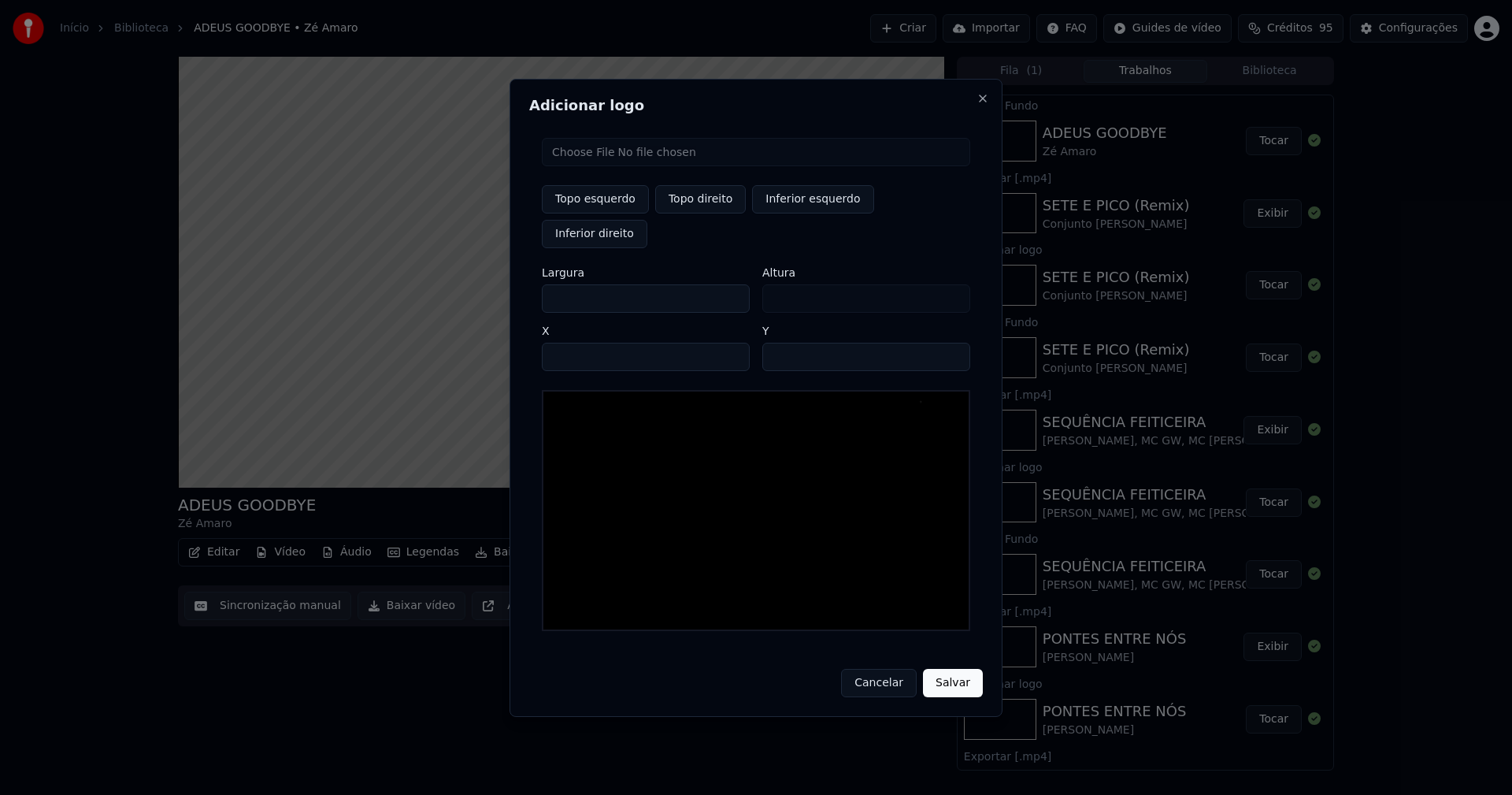
type input "***"
click at [574, 343] on input "****" at bounding box center [646, 357] width 208 height 28
type input "****"
click at [947, 343] on input "**" at bounding box center [866, 357] width 208 height 28
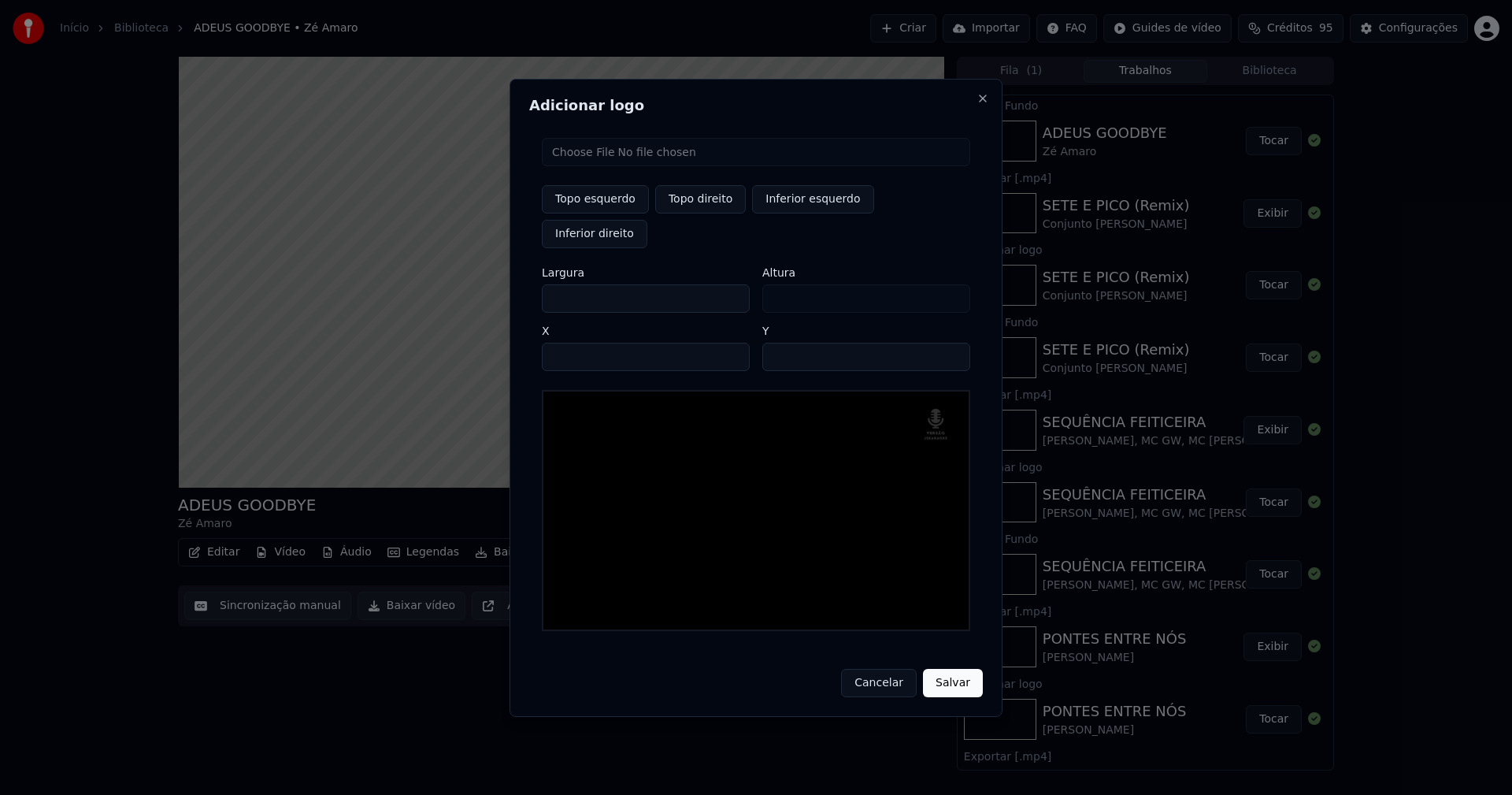
click at [947, 343] on input "**" at bounding box center [866, 357] width 208 height 28
type input "**"
click at [947, 343] on input "**" at bounding box center [866, 357] width 208 height 28
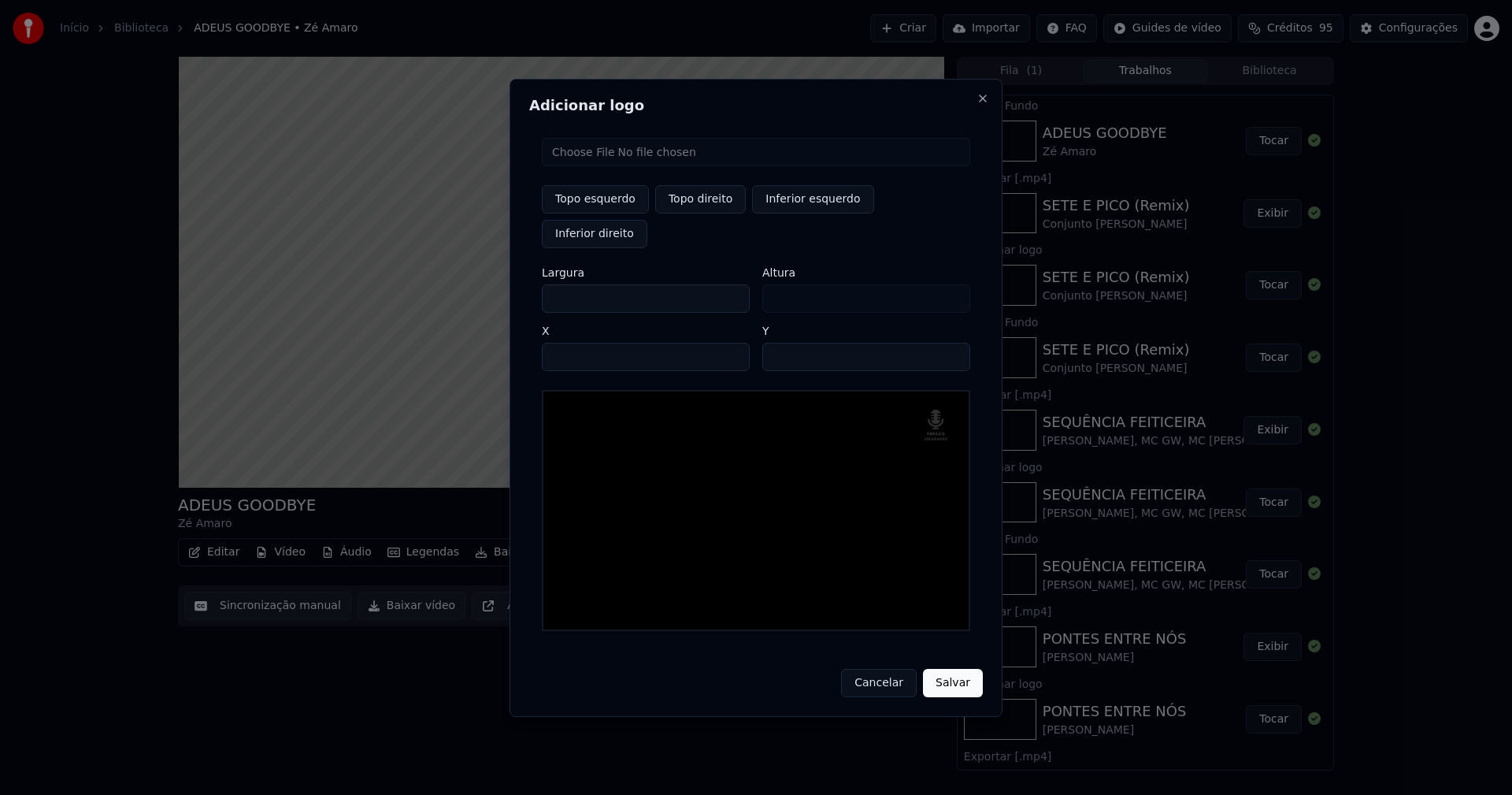
click at [959, 668] on button "Salvar" at bounding box center [953, 683] width 60 height 28
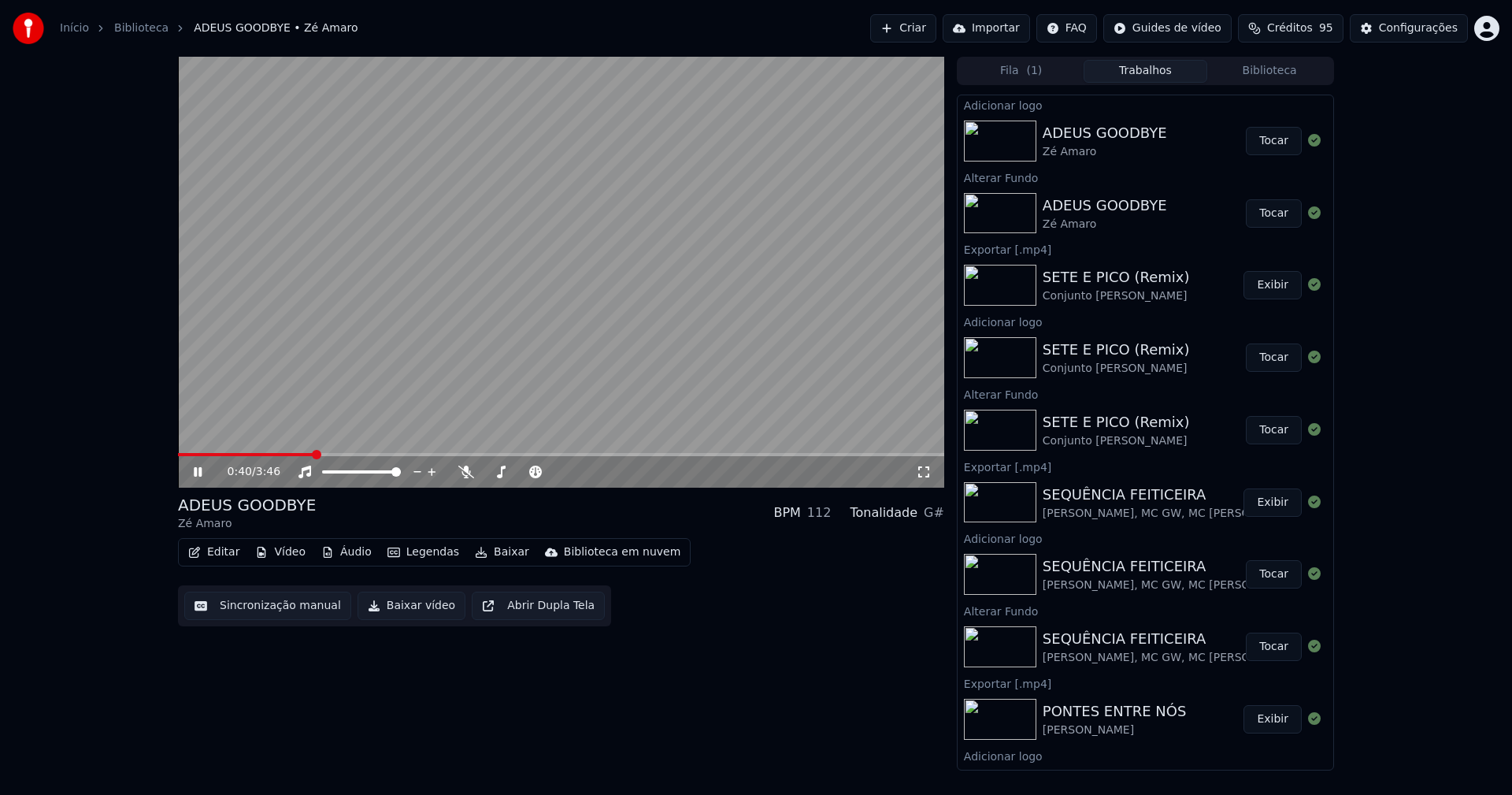
click at [1258, 144] on button "Tocar" at bounding box center [1273, 141] width 56 height 28
drag, startPoint x: 927, startPoint y: 470, endPoint x: 927, endPoint y: 489, distance: 19.0
click at [927, 471] on icon at bounding box center [924, 471] width 16 height 12
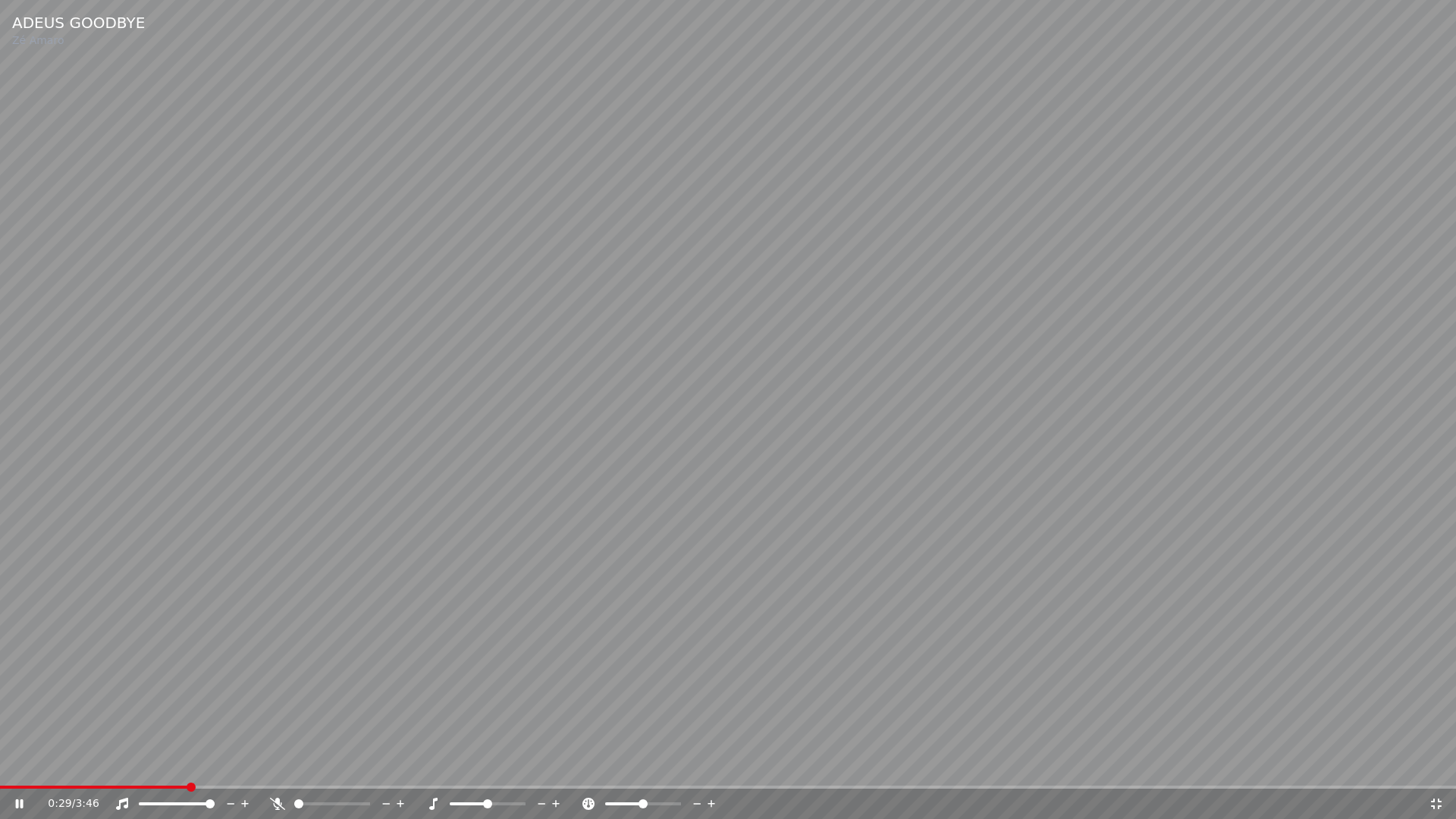
drag, startPoint x: 1433, startPoint y: 805, endPoint x: 1382, endPoint y: 50, distance: 756.7
click at [1434, 765] on icon at bounding box center [1436, 803] width 15 height 12
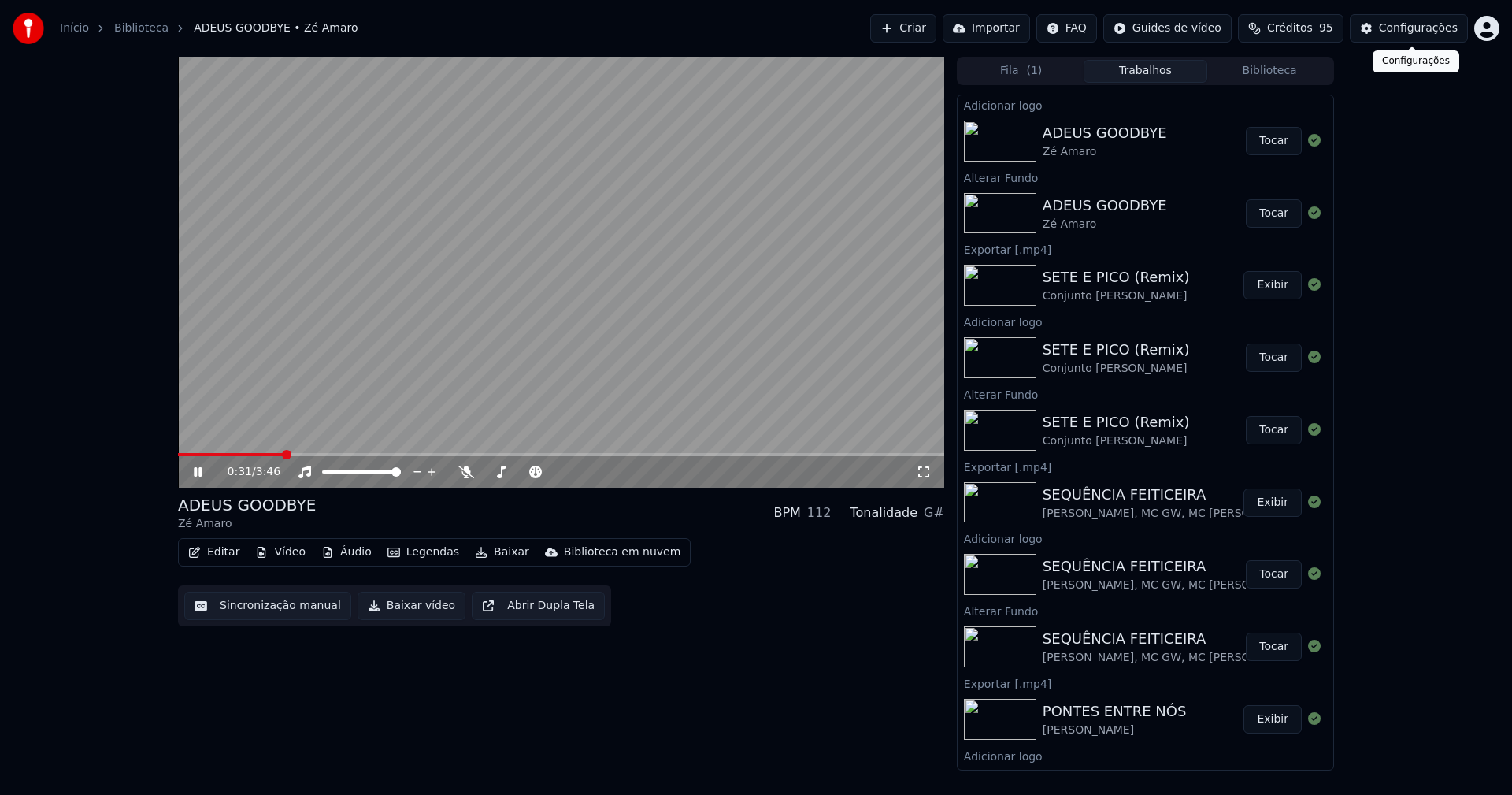
click at [1427, 28] on div "Configurações" at bounding box center [1418, 28] width 79 height 16
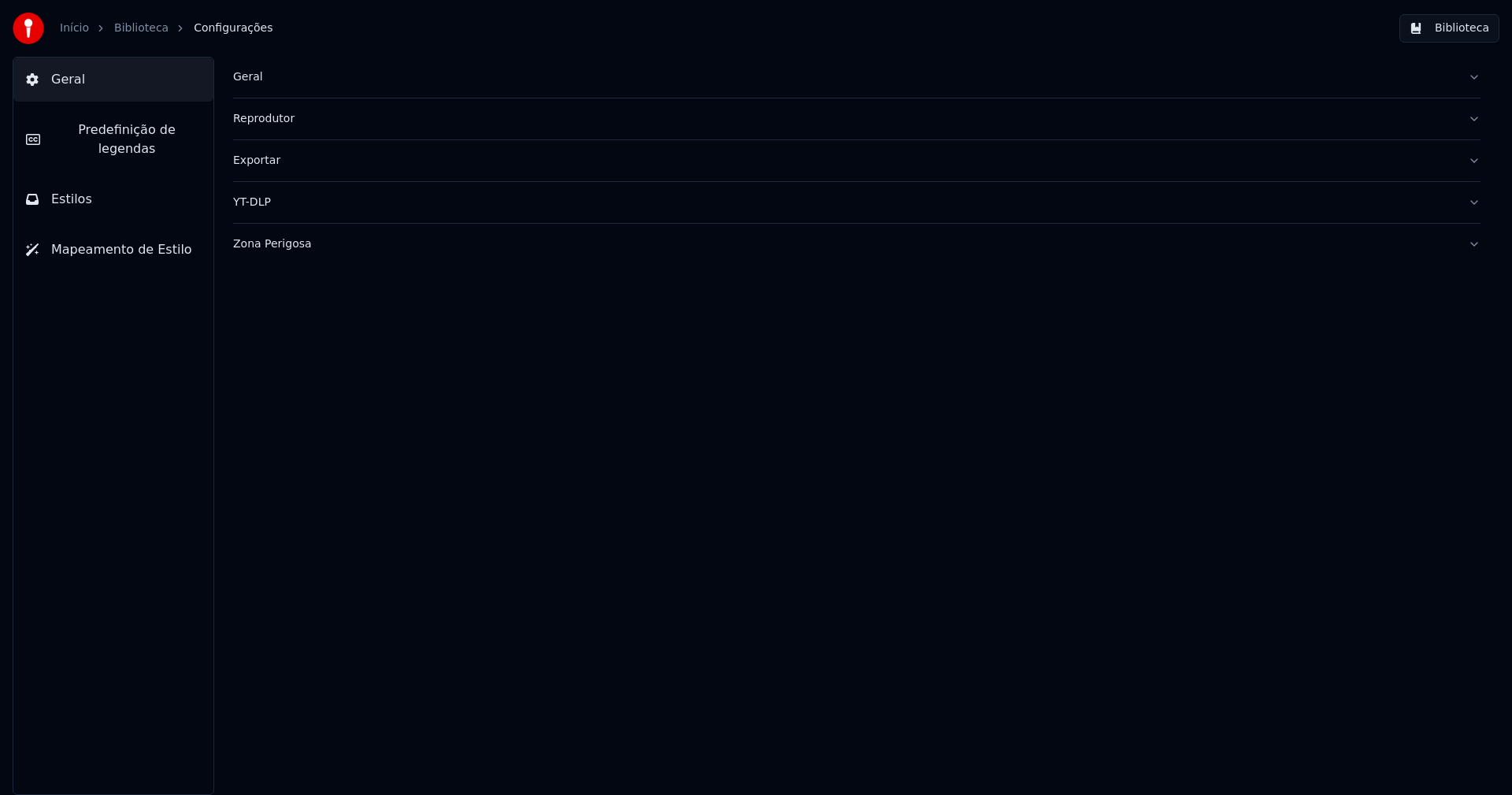
drag, startPoint x: 109, startPoint y: 134, endPoint x: 177, endPoint y: 164, distance: 74.3
click at [109, 133] on span "Predefinição de legendas" at bounding box center [126, 139] width 148 height 37
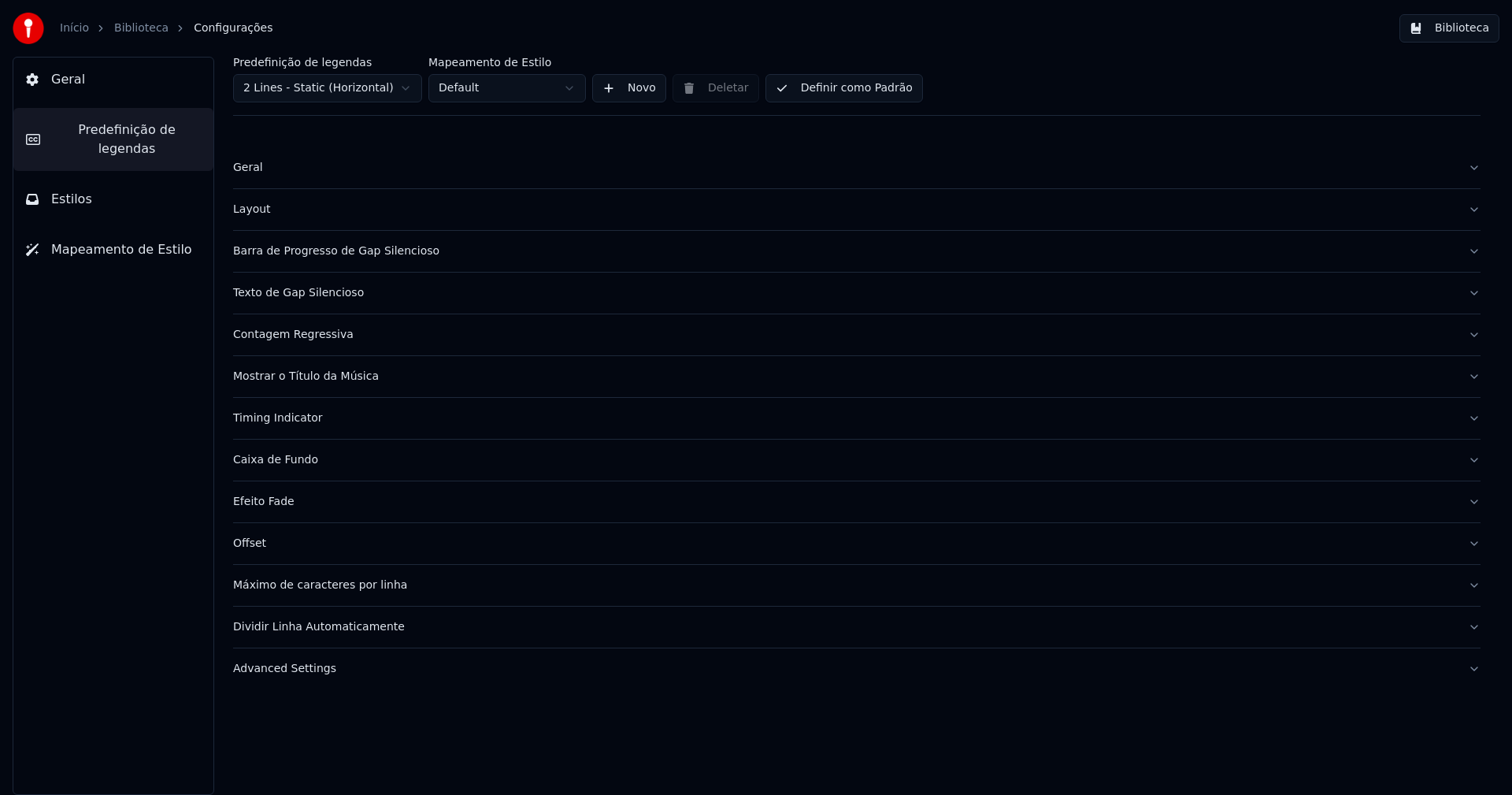
click at [363, 251] on div "Barra de Progresso de Gap Silencioso" at bounding box center [844, 251] width 1222 height 16
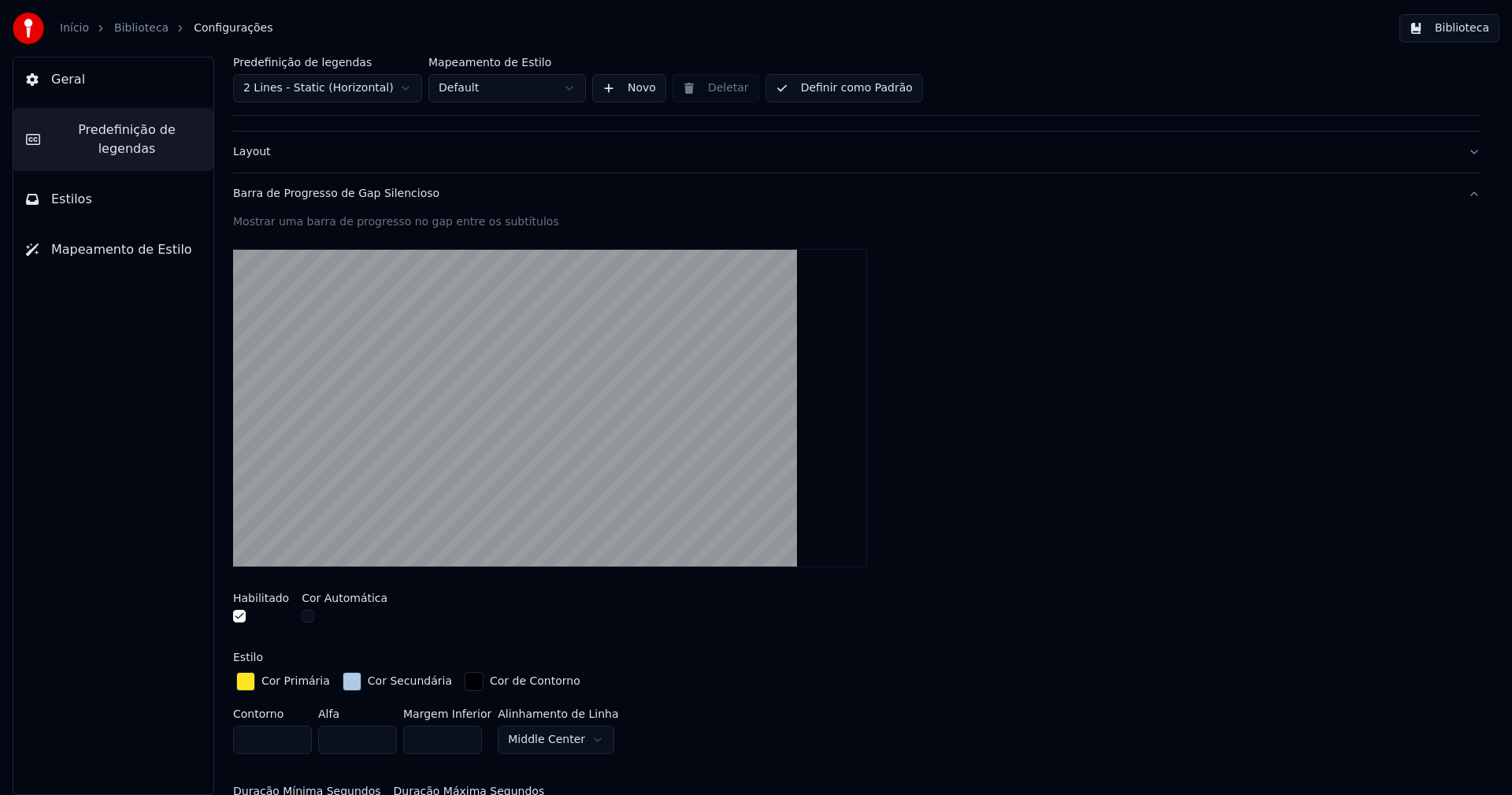
scroll to position [157, 0]
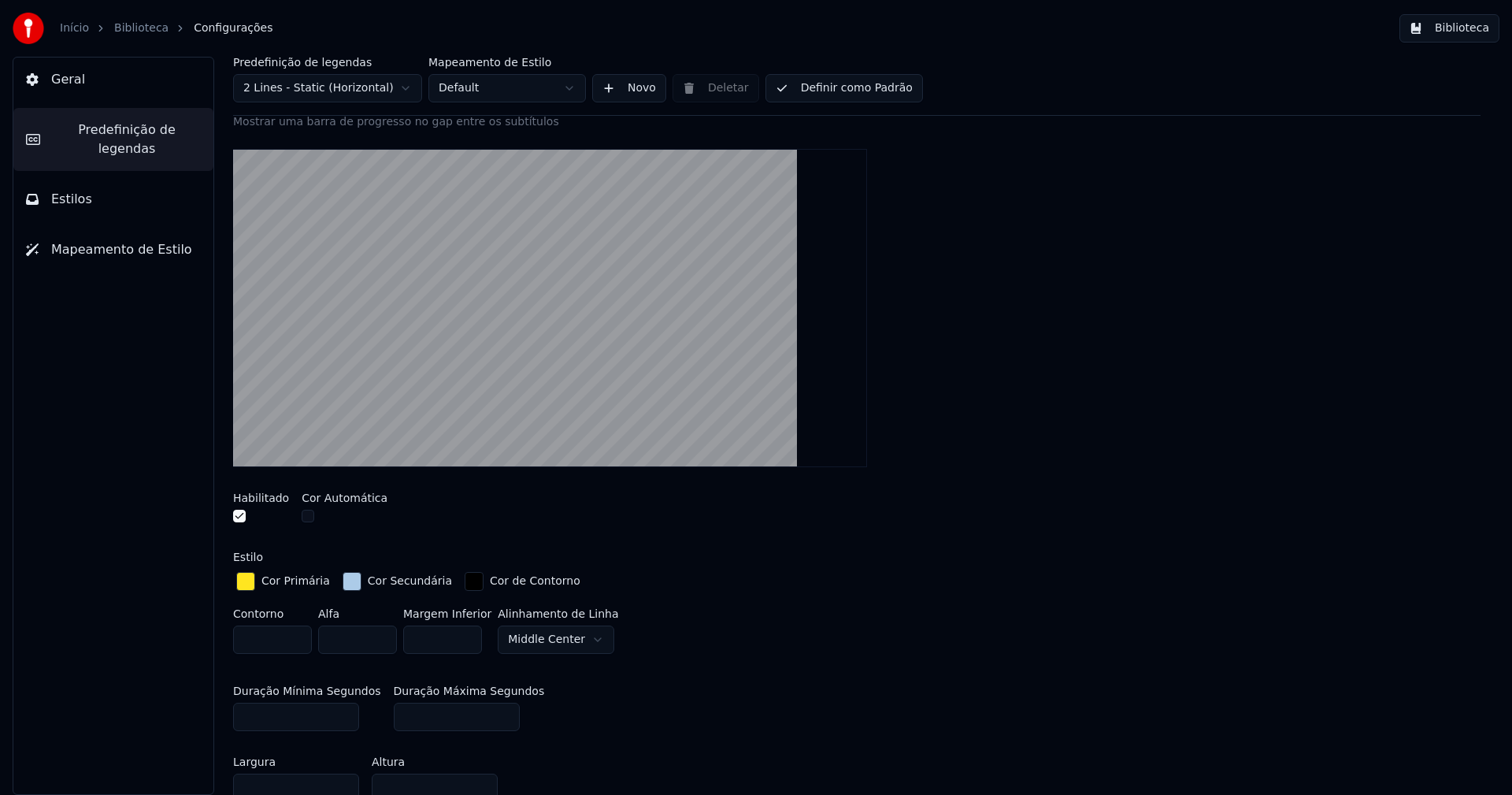
click at [343, 578] on div "button" at bounding box center [352, 581] width 19 height 19
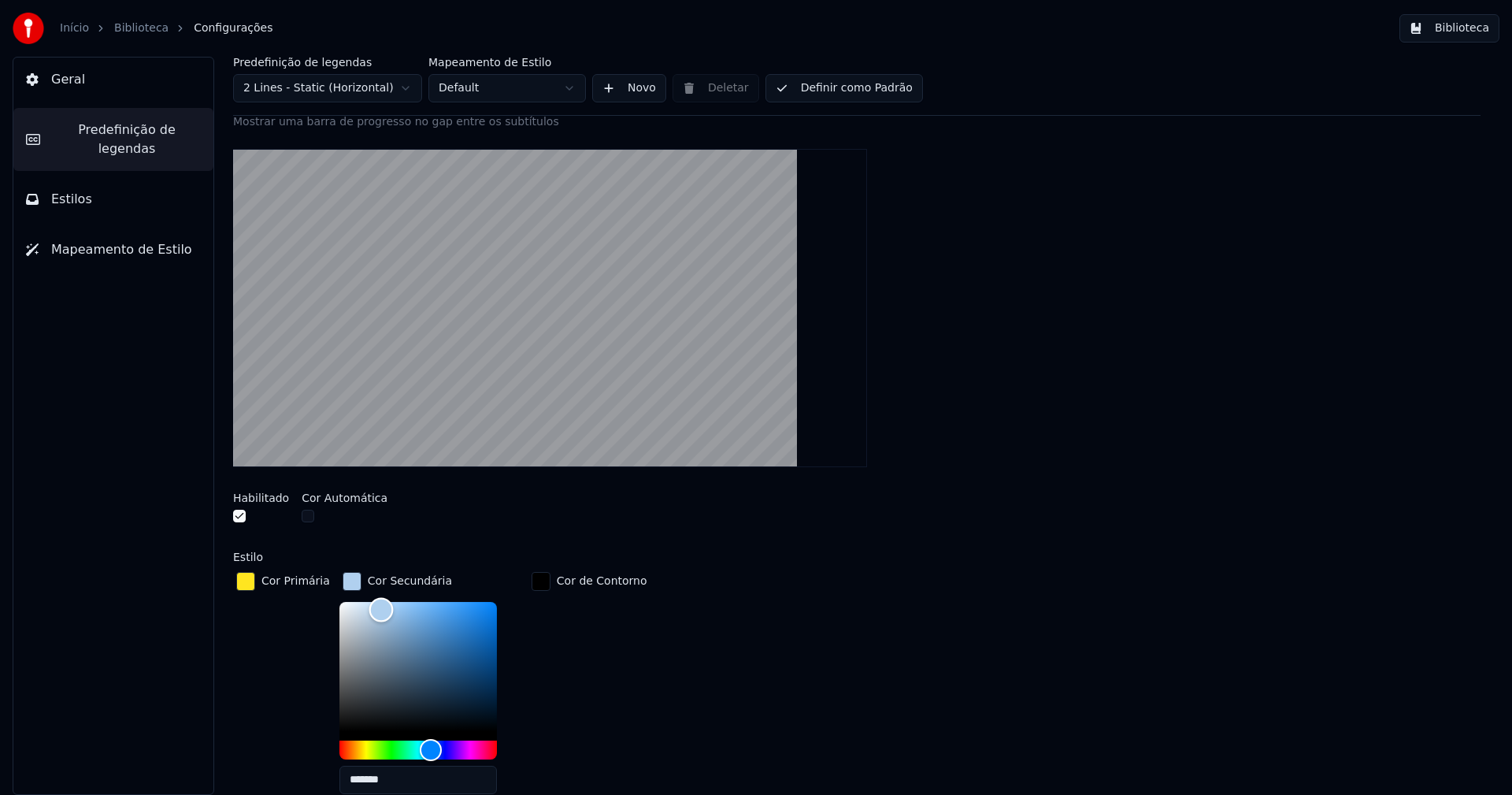
type input "*******"
click at [372, 608] on div "Color" at bounding box center [379, 609] width 24 height 24
click at [345, 583] on div "button" at bounding box center [352, 581] width 19 height 19
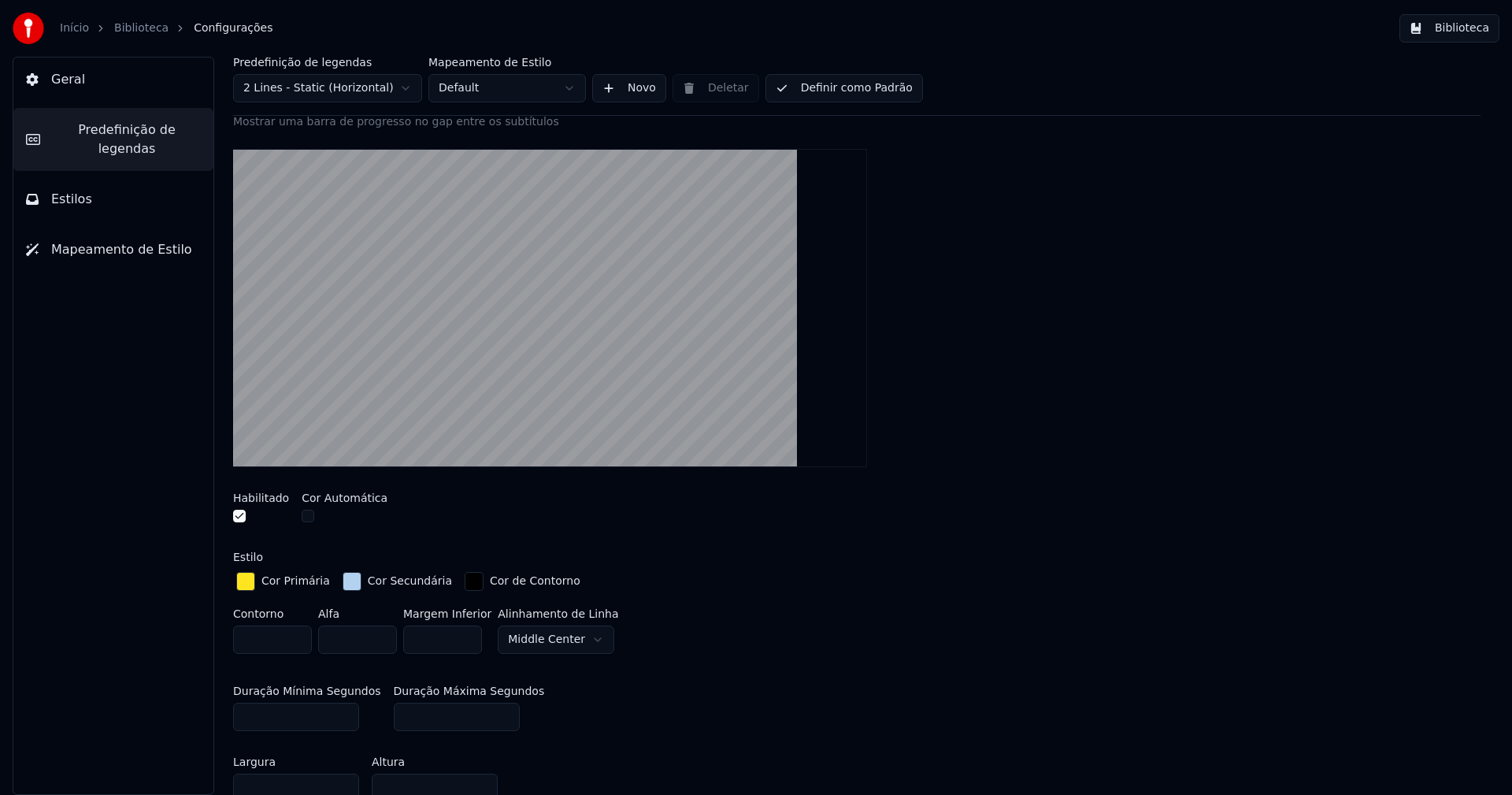
click at [1468, 27] on button "Biblioteca" at bounding box center [1450, 28] width 100 height 28
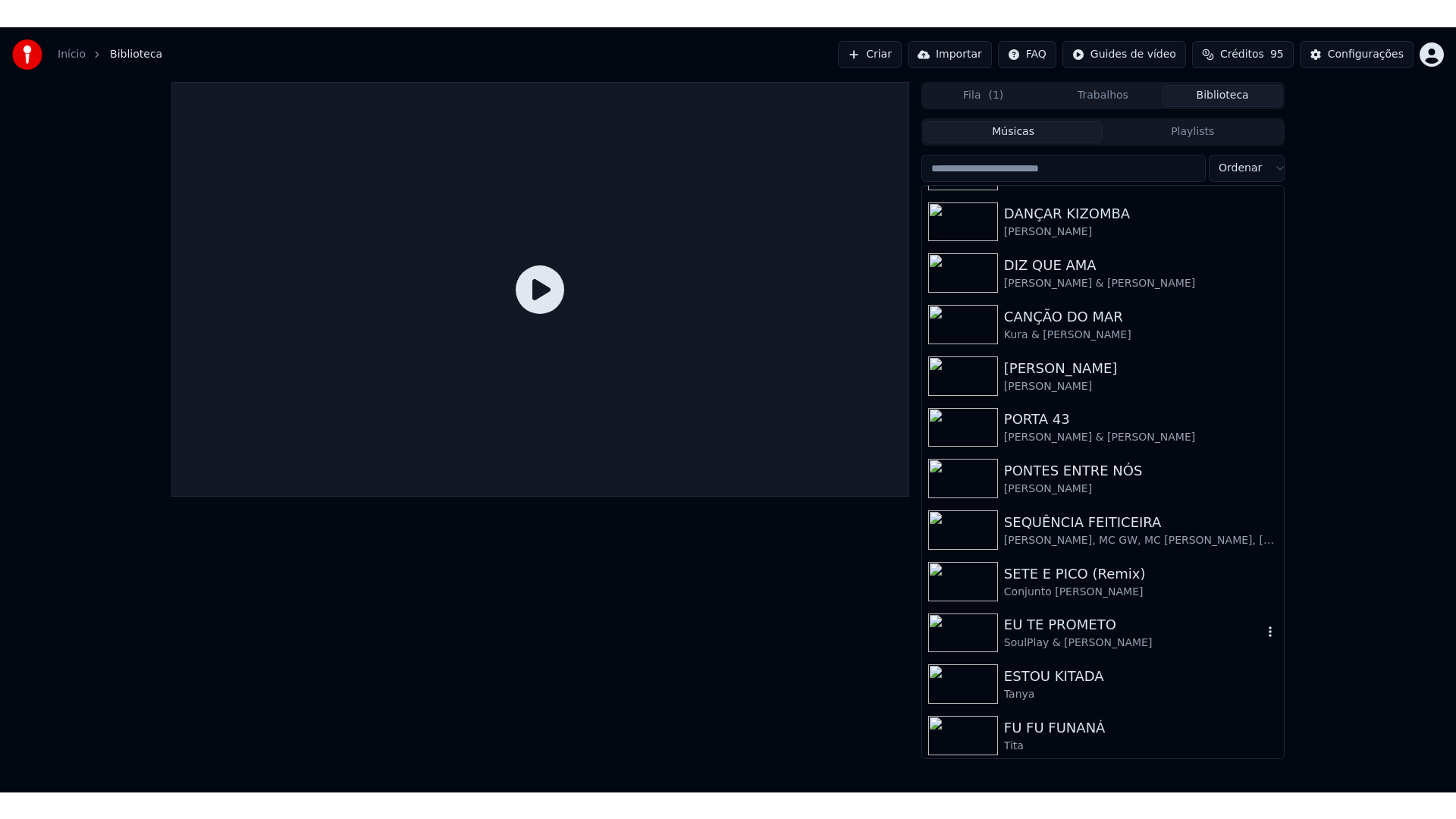
scroll to position [147, 0]
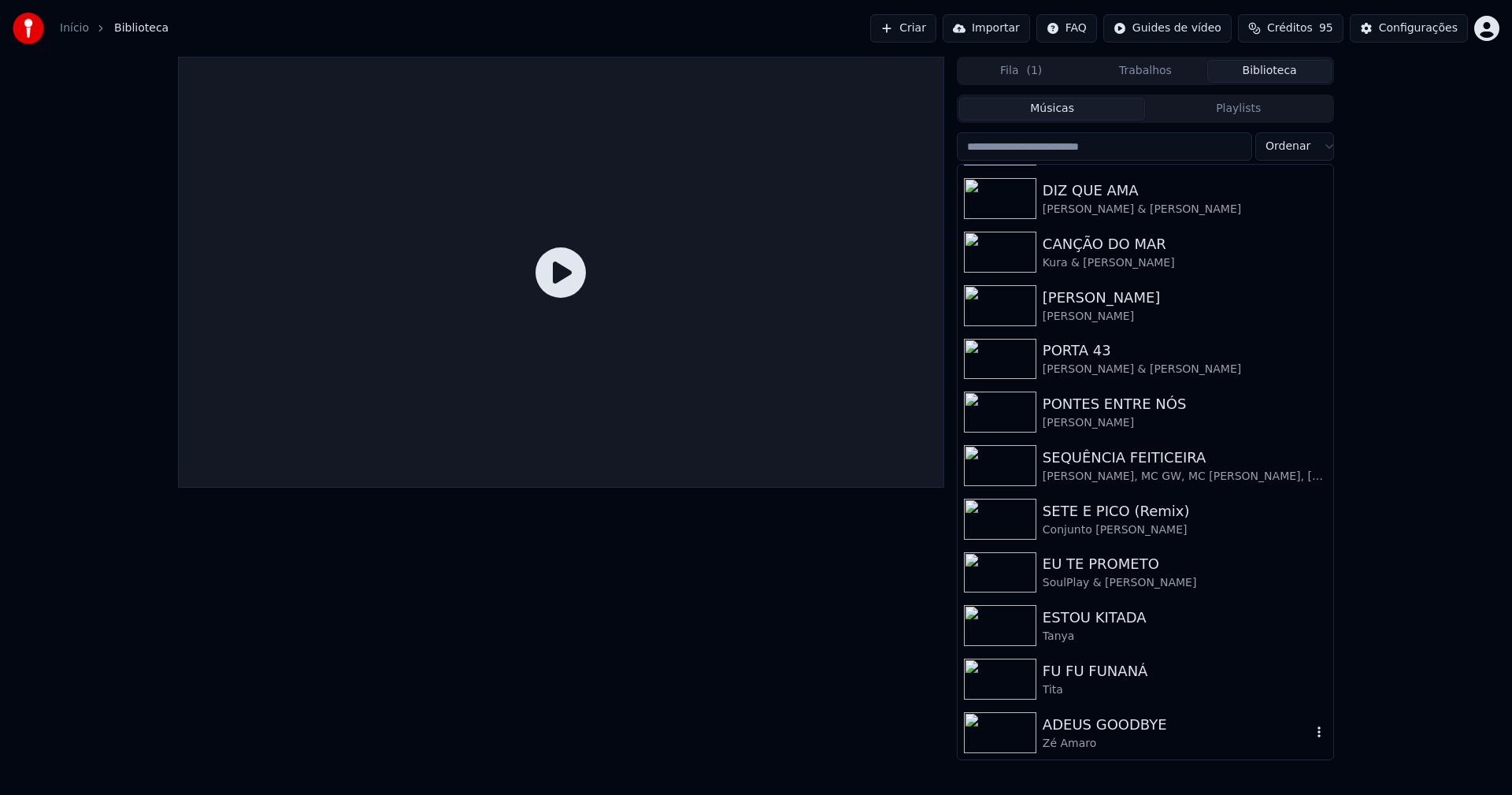
click at [1093, 725] on div "ADEUS GOODBYE" at bounding box center [1177, 724] width 269 height 22
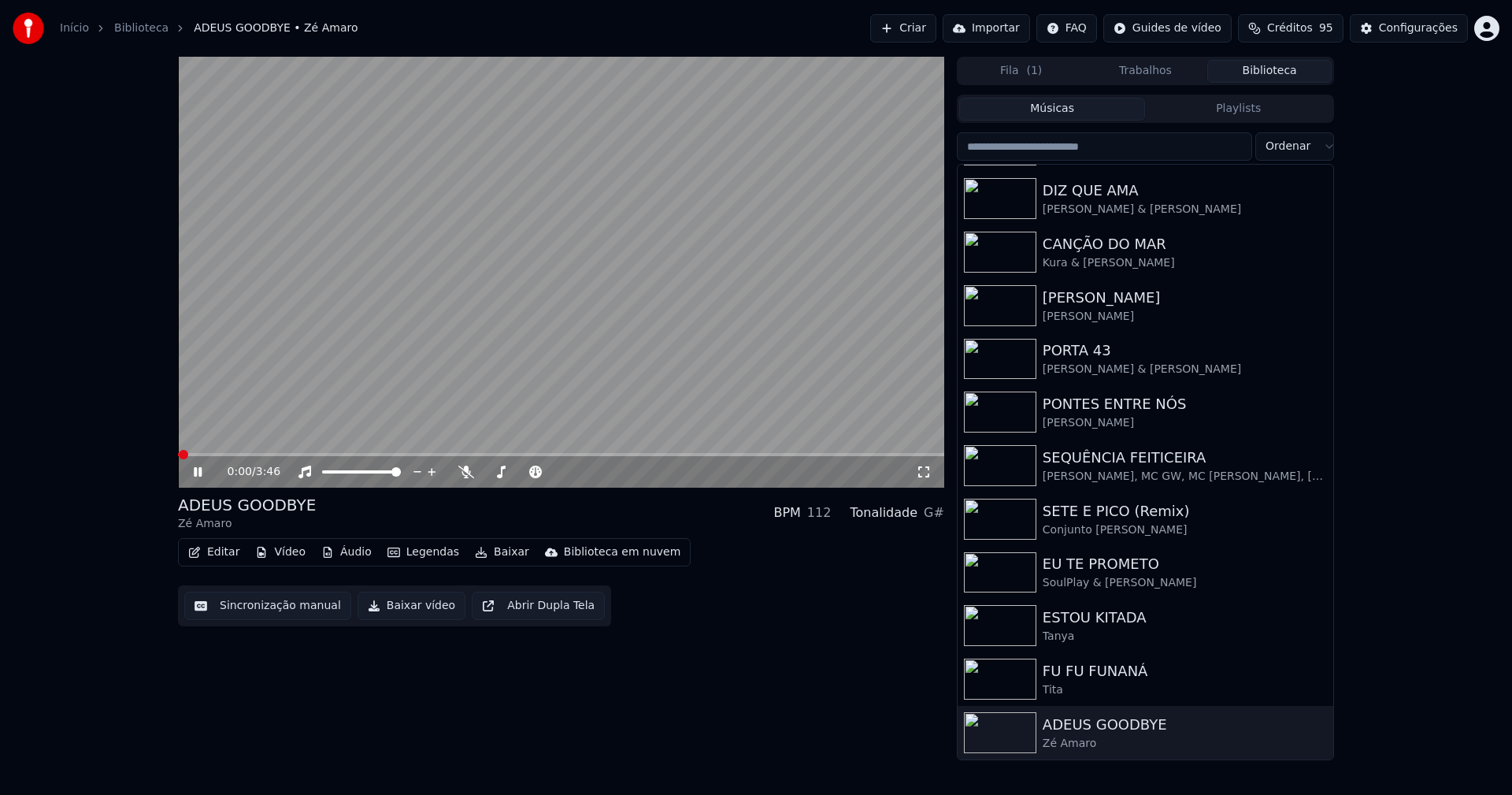
drag, startPoint x: 922, startPoint y: 477, endPoint x: 925, endPoint y: 489, distance: 12.4
click at [923, 479] on div "0:00 / 3:46" at bounding box center [561, 471] width 754 height 16
click at [922, 478] on icon at bounding box center [924, 471] width 16 height 12
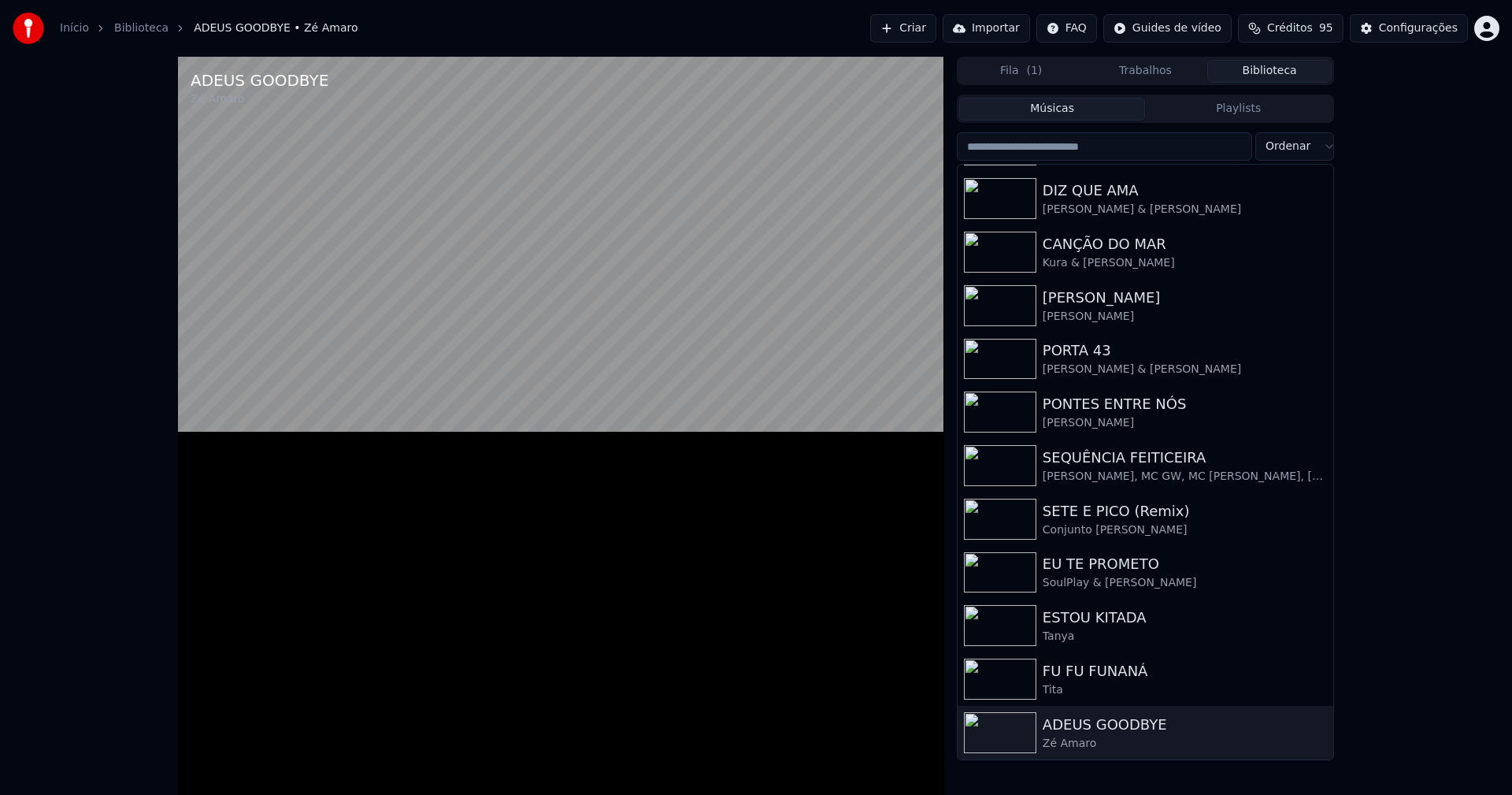
scroll to position [111, 0]
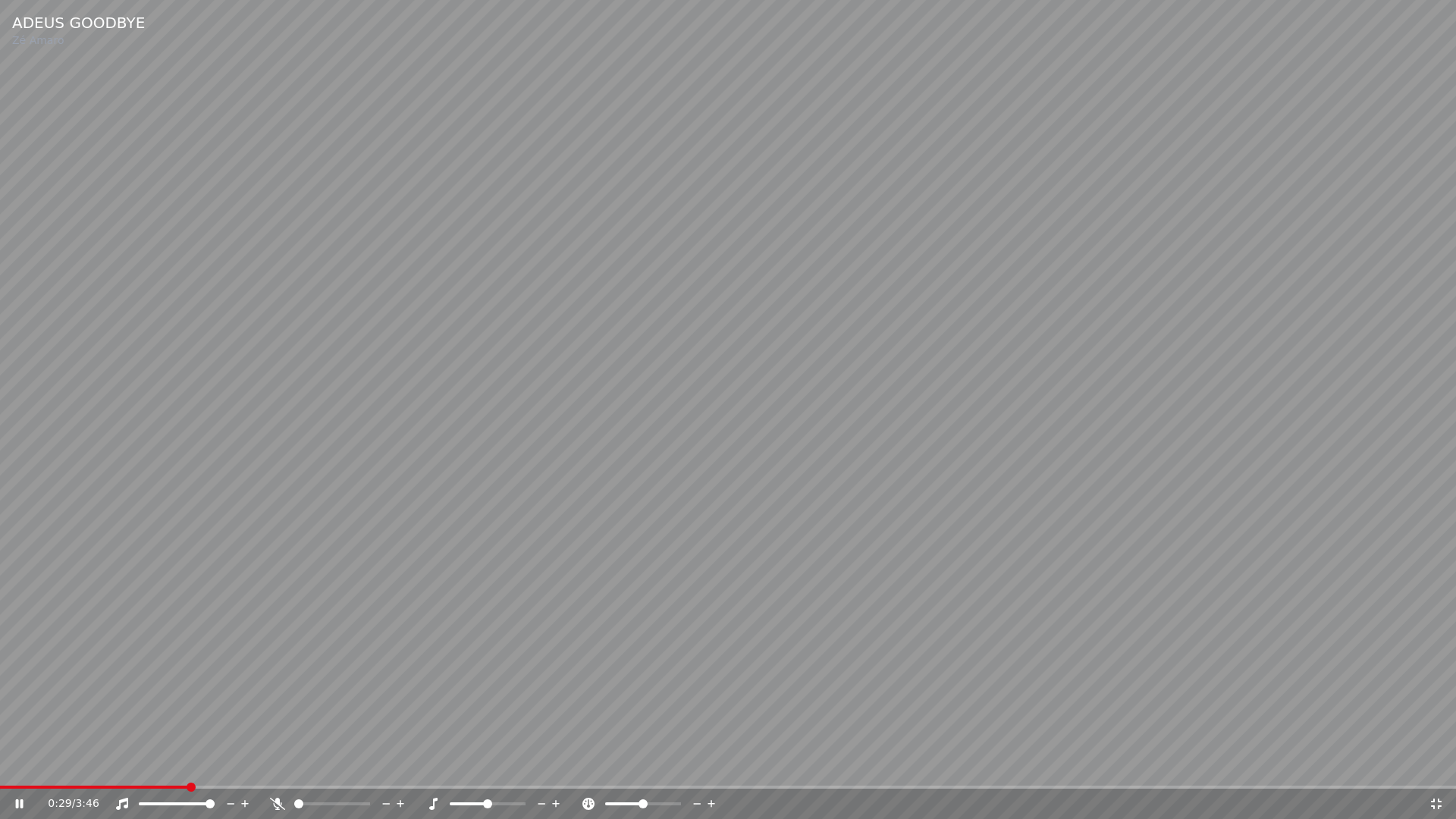
click at [123, 765] on span at bounding box center [94, 787] width 188 height 3
click at [46, 765] on span at bounding box center [69, 787] width 139 height 3
drag, startPoint x: 1433, startPoint y: 804, endPoint x: 1369, endPoint y: 196, distance: 611.4
click at [1438, 765] on icon at bounding box center [1436, 803] width 15 height 12
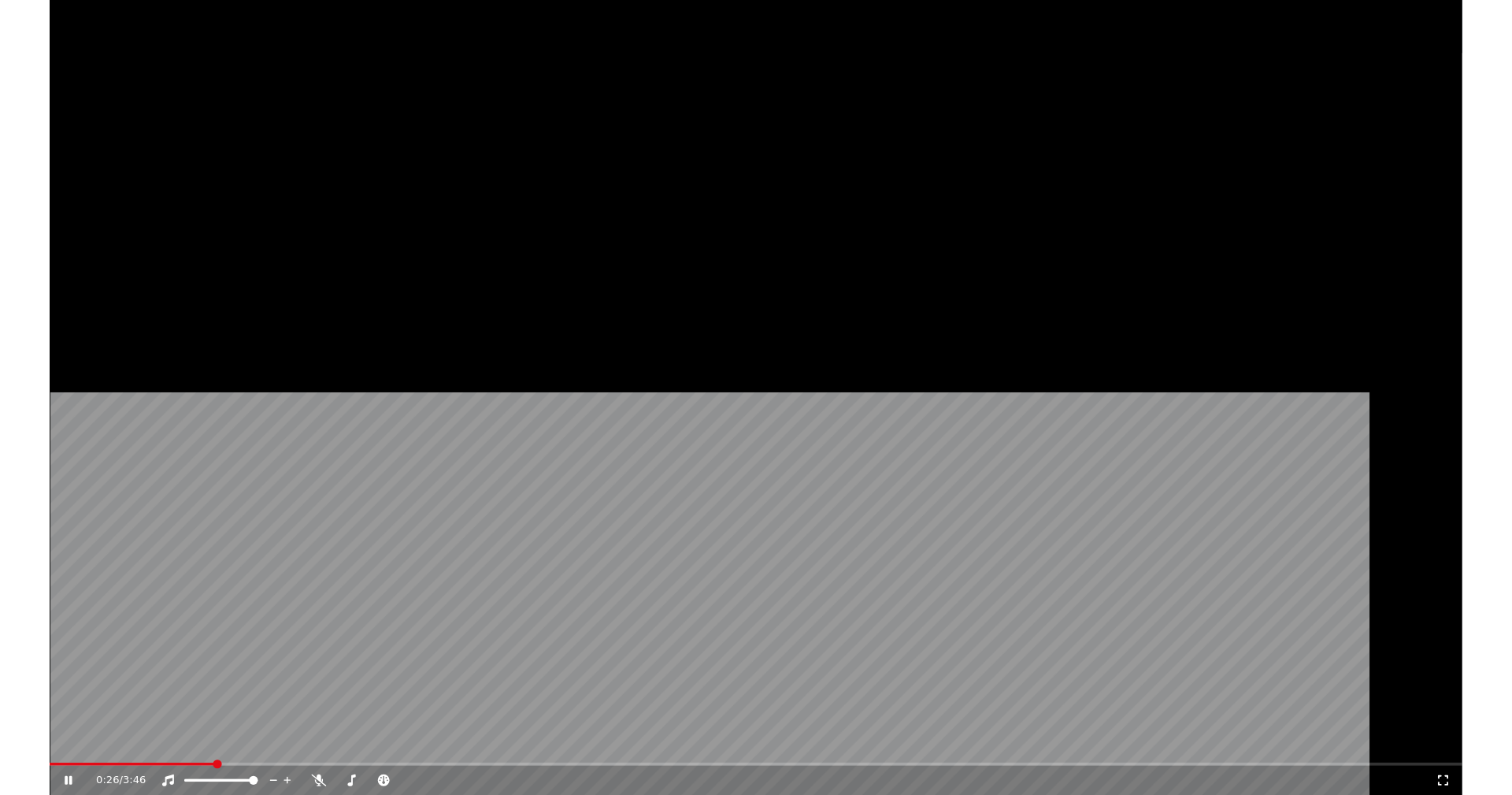
scroll to position [153, 0]
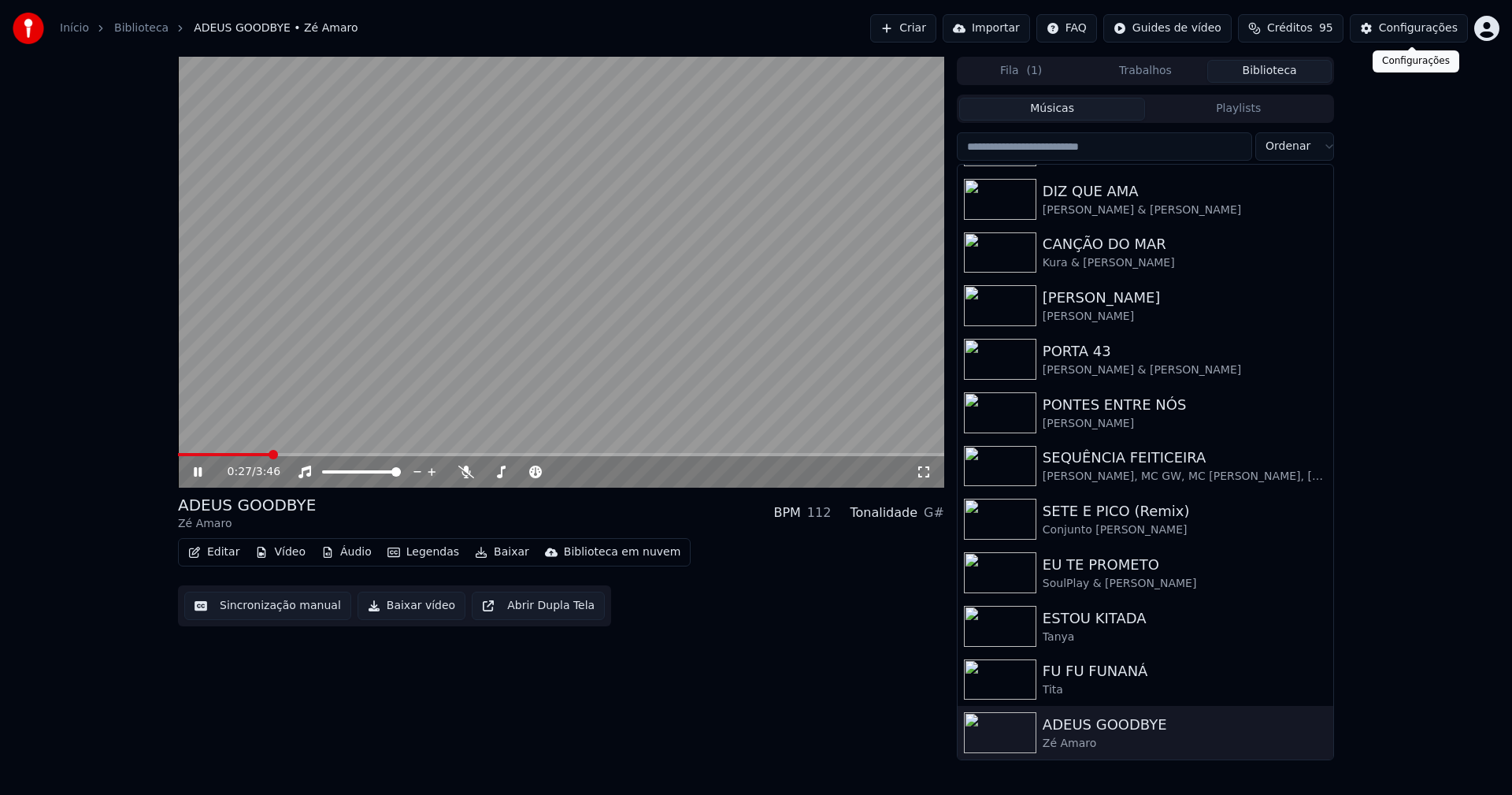
click at [1423, 27] on div "Configurações" at bounding box center [1418, 28] width 79 height 16
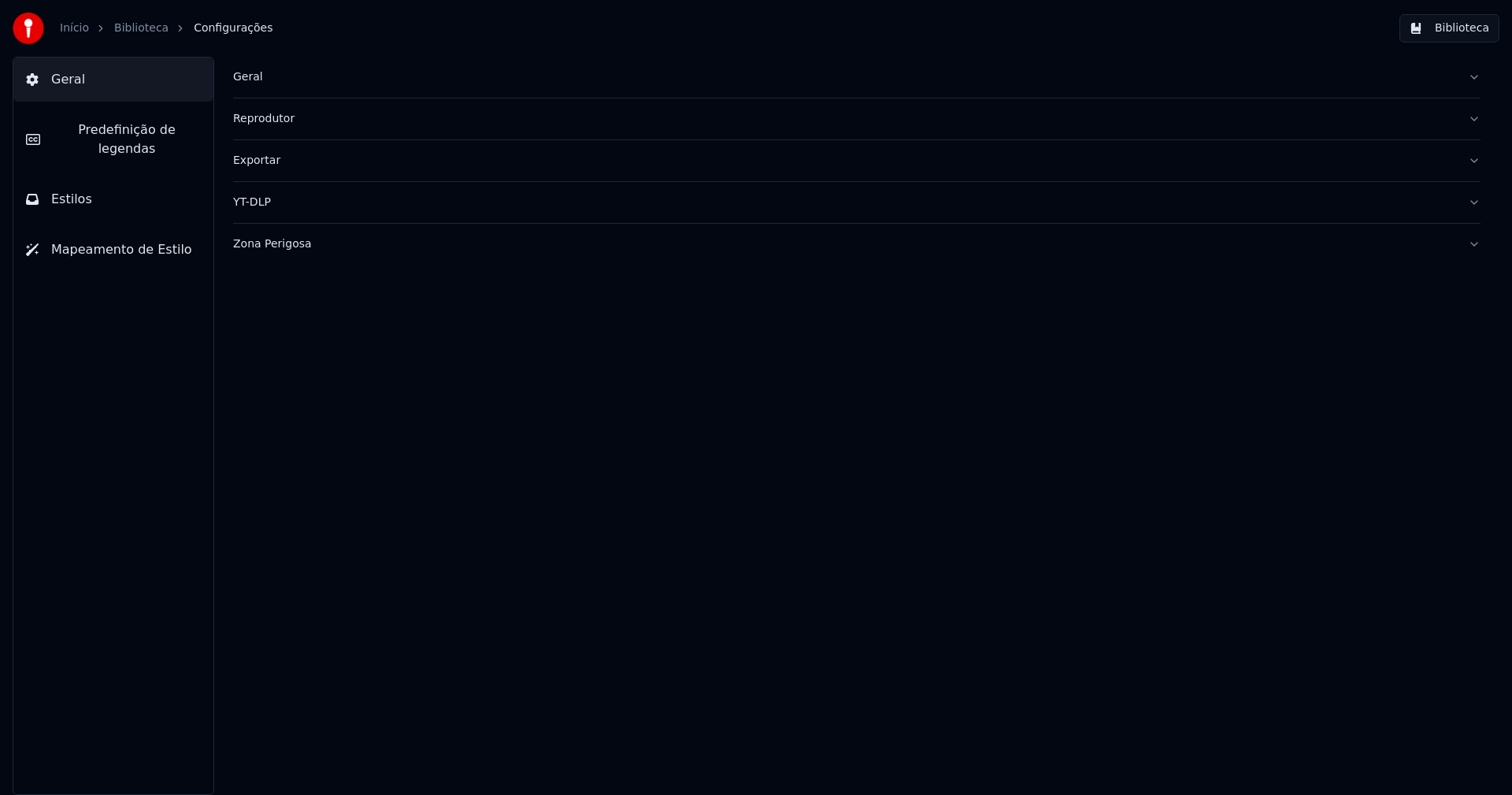
click at [154, 119] on button "Predefinição de legendas" at bounding box center [113, 140] width 200 height 63
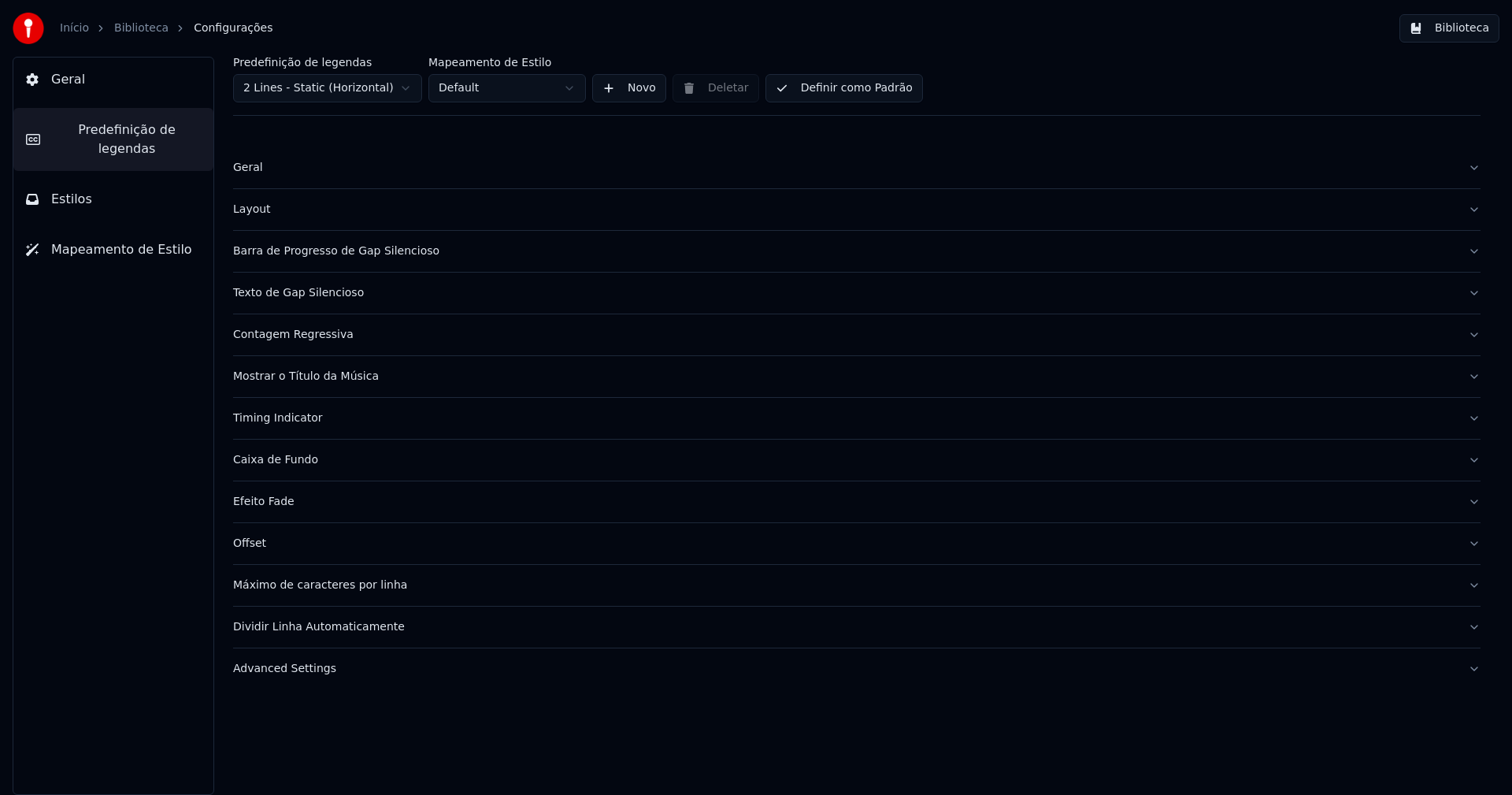
click at [327, 251] on div "Barra de Progresso de Gap Silencioso" at bounding box center [844, 251] width 1222 height 16
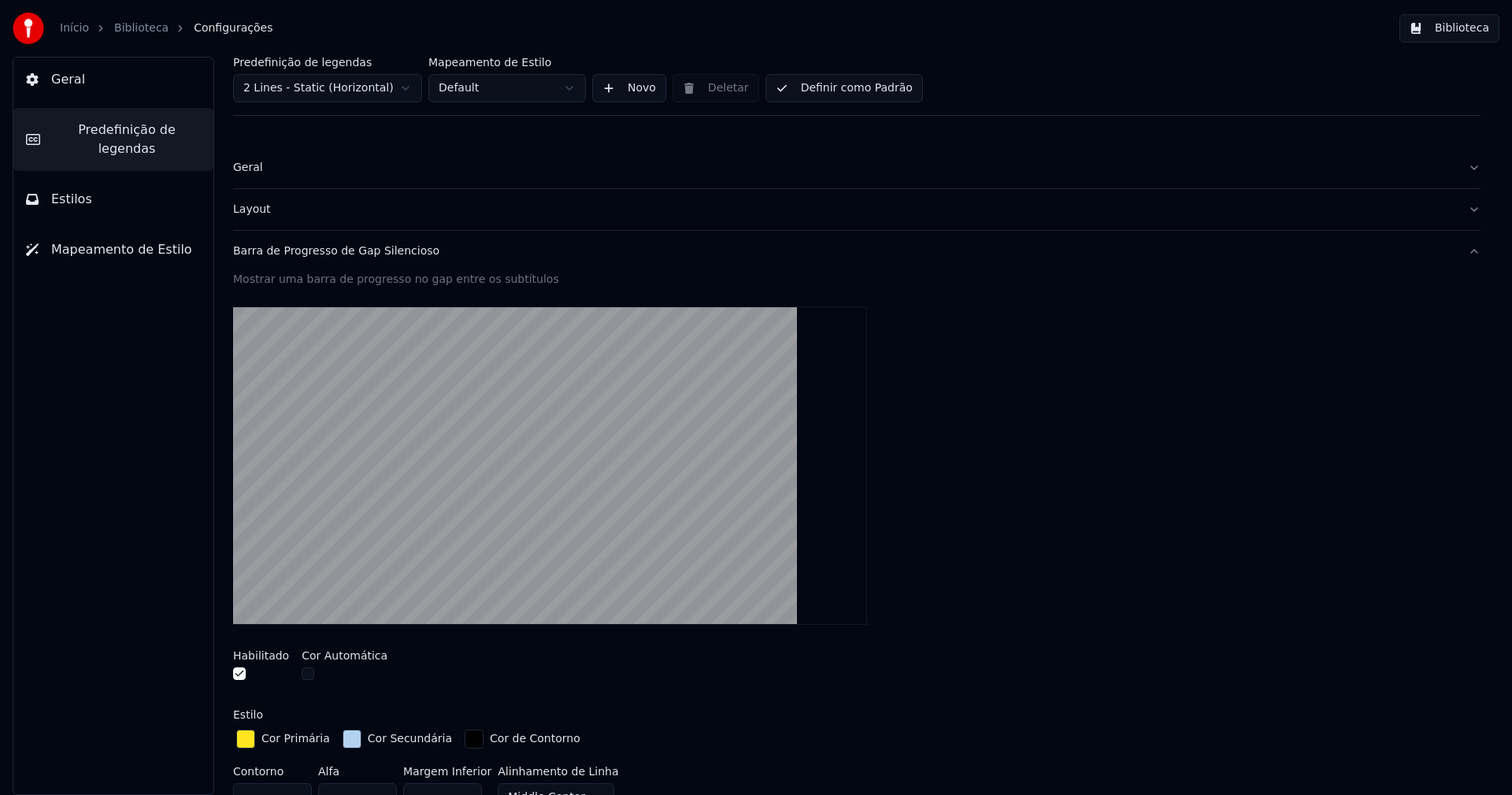
click at [345, 746] on div "button" at bounding box center [352, 738] width 19 height 19
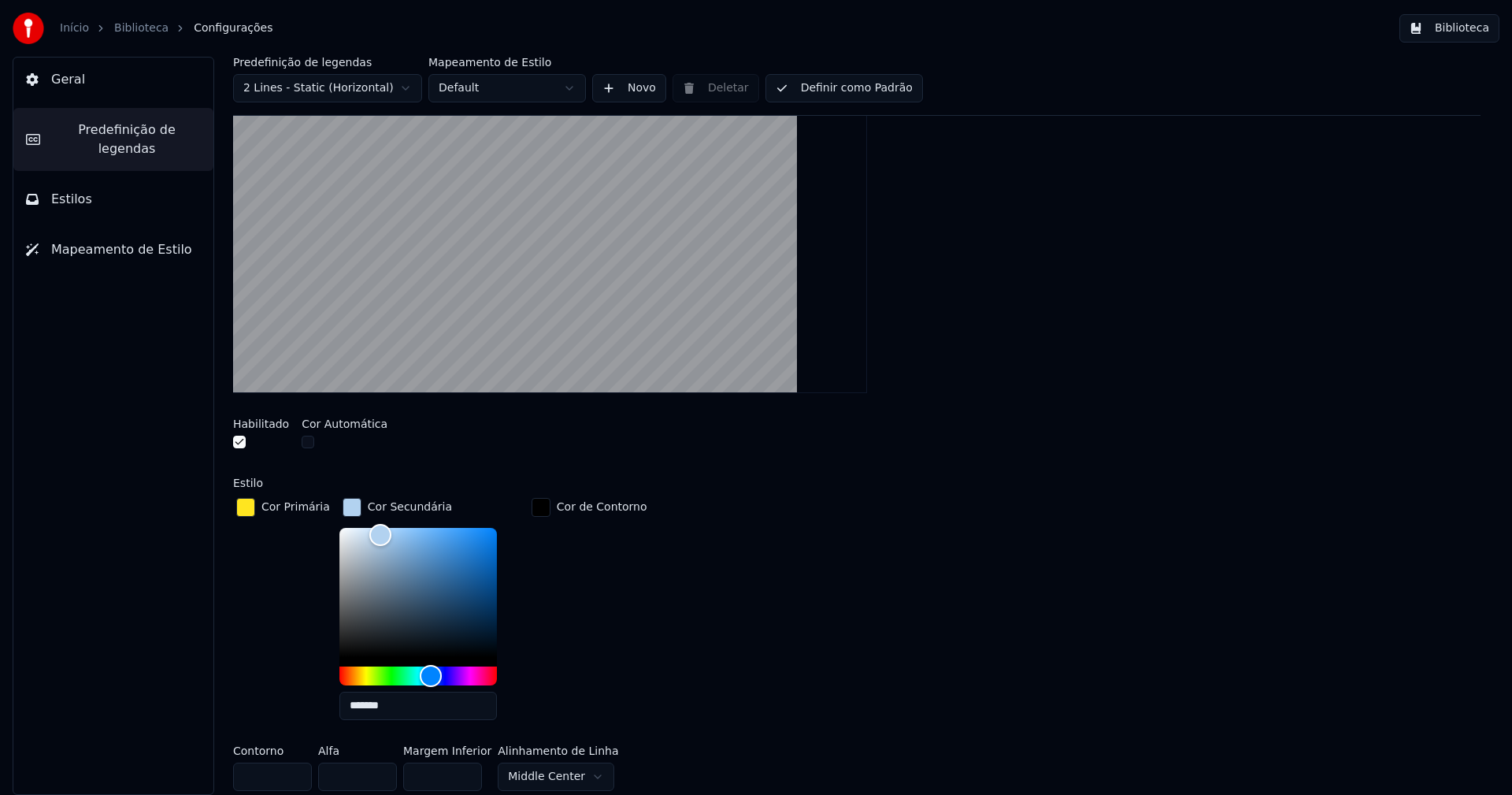
scroll to position [236, 0]
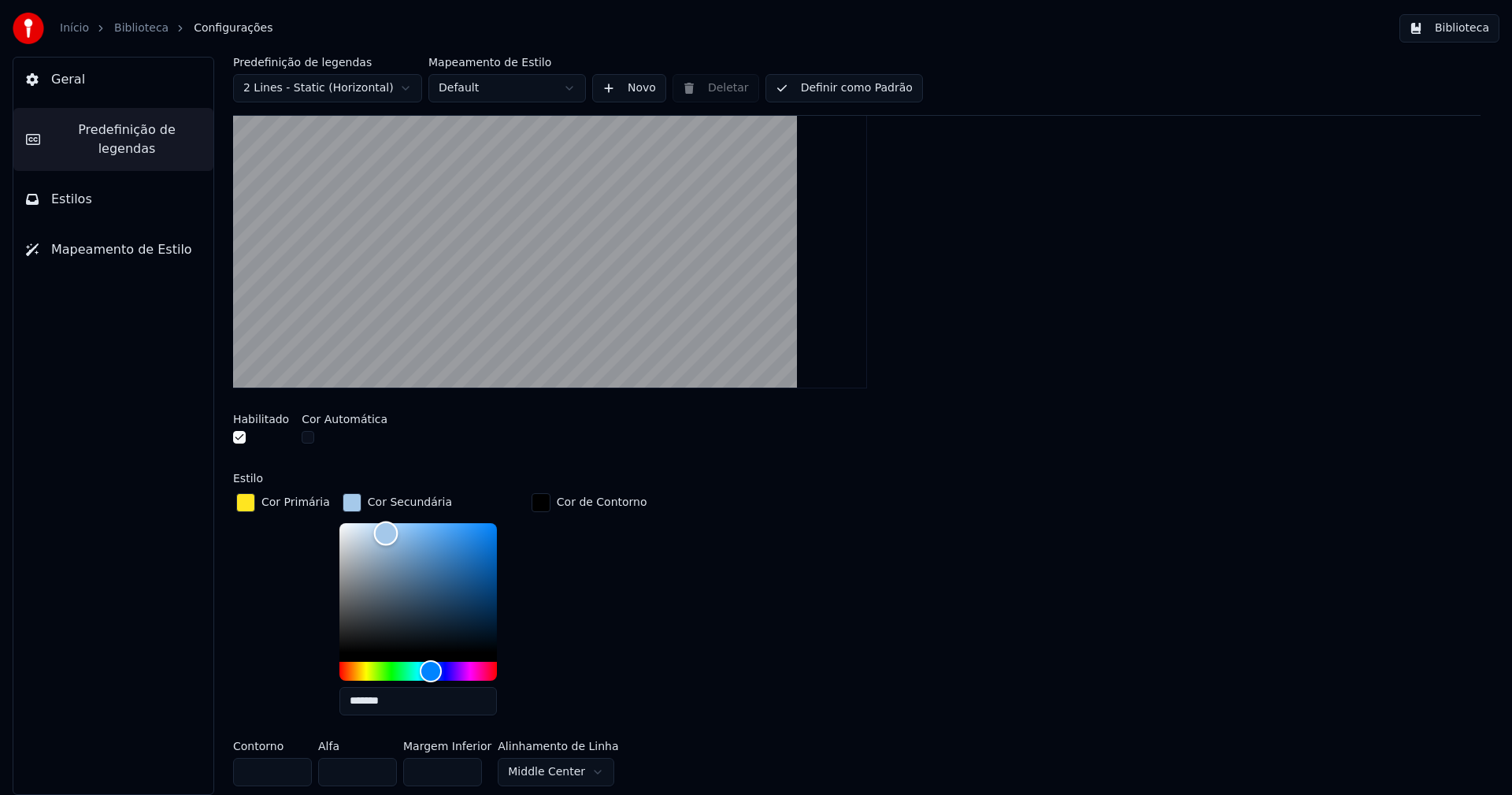
type input "*******"
click at [378, 532] on div "Color" at bounding box center [385, 533] width 24 height 24
click at [343, 499] on div "button" at bounding box center [352, 502] width 19 height 19
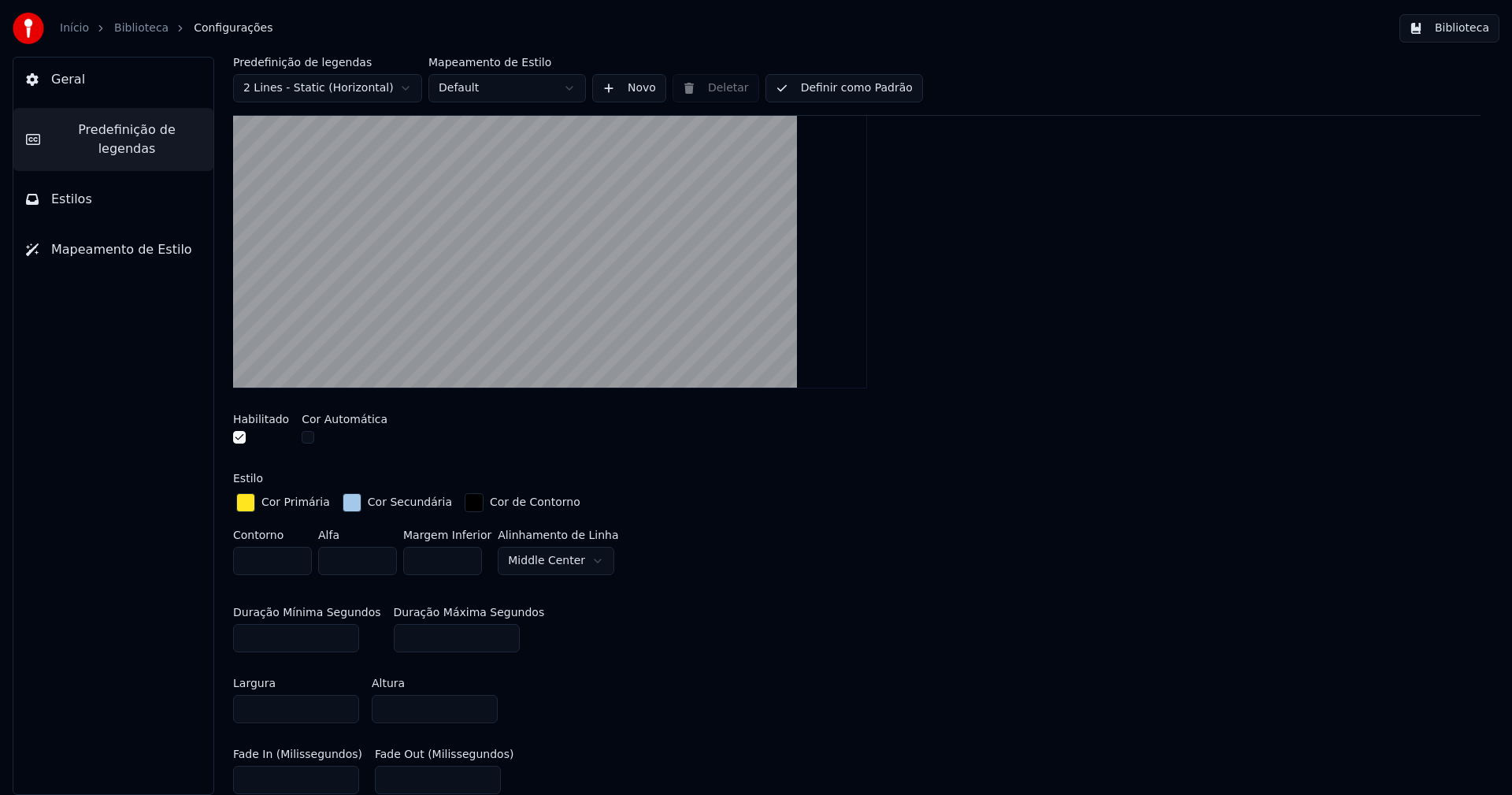
click at [1453, 30] on button "Biblioteca" at bounding box center [1450, 28] width 100 height 28
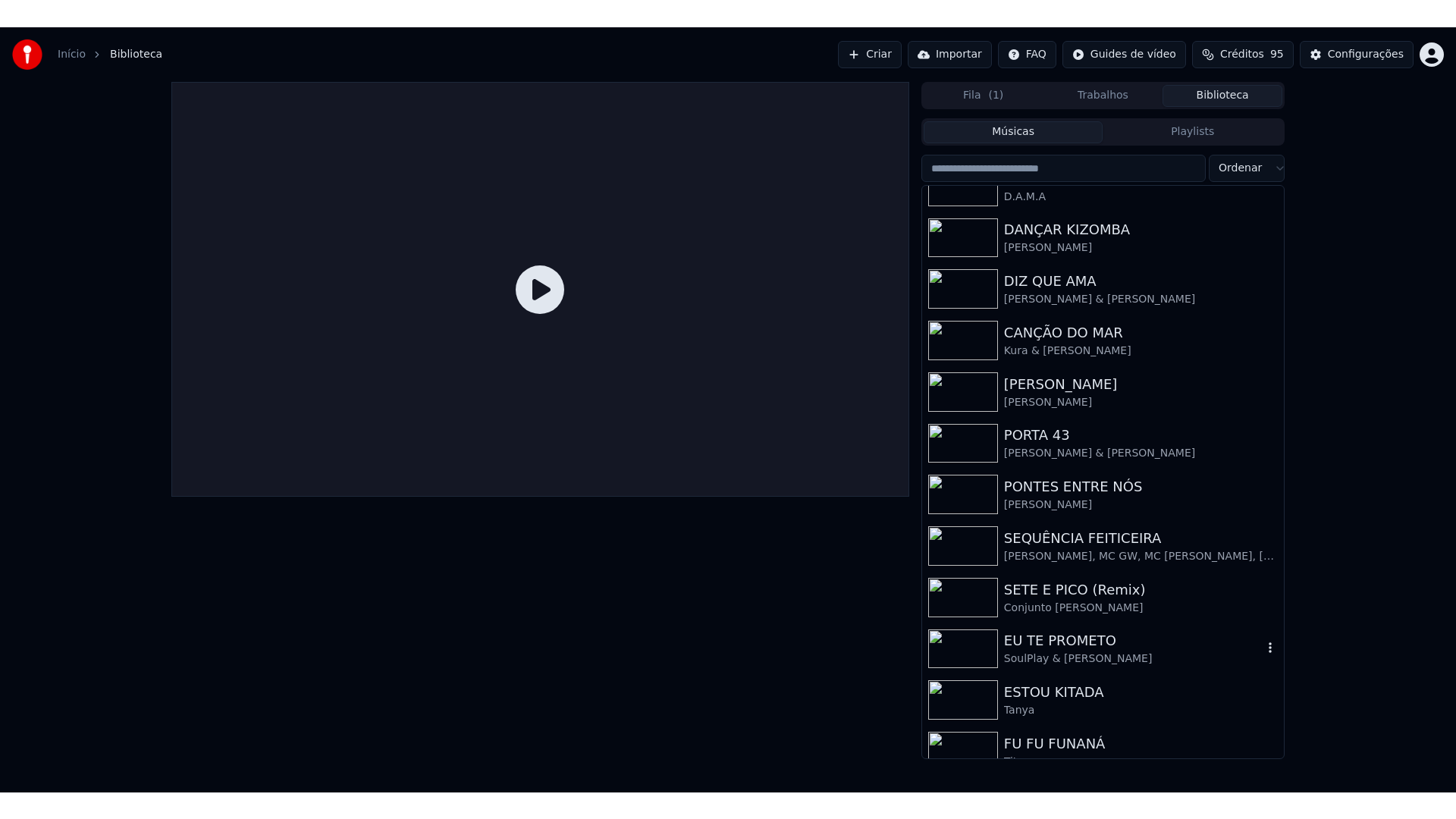
scroll to position [147, 0]
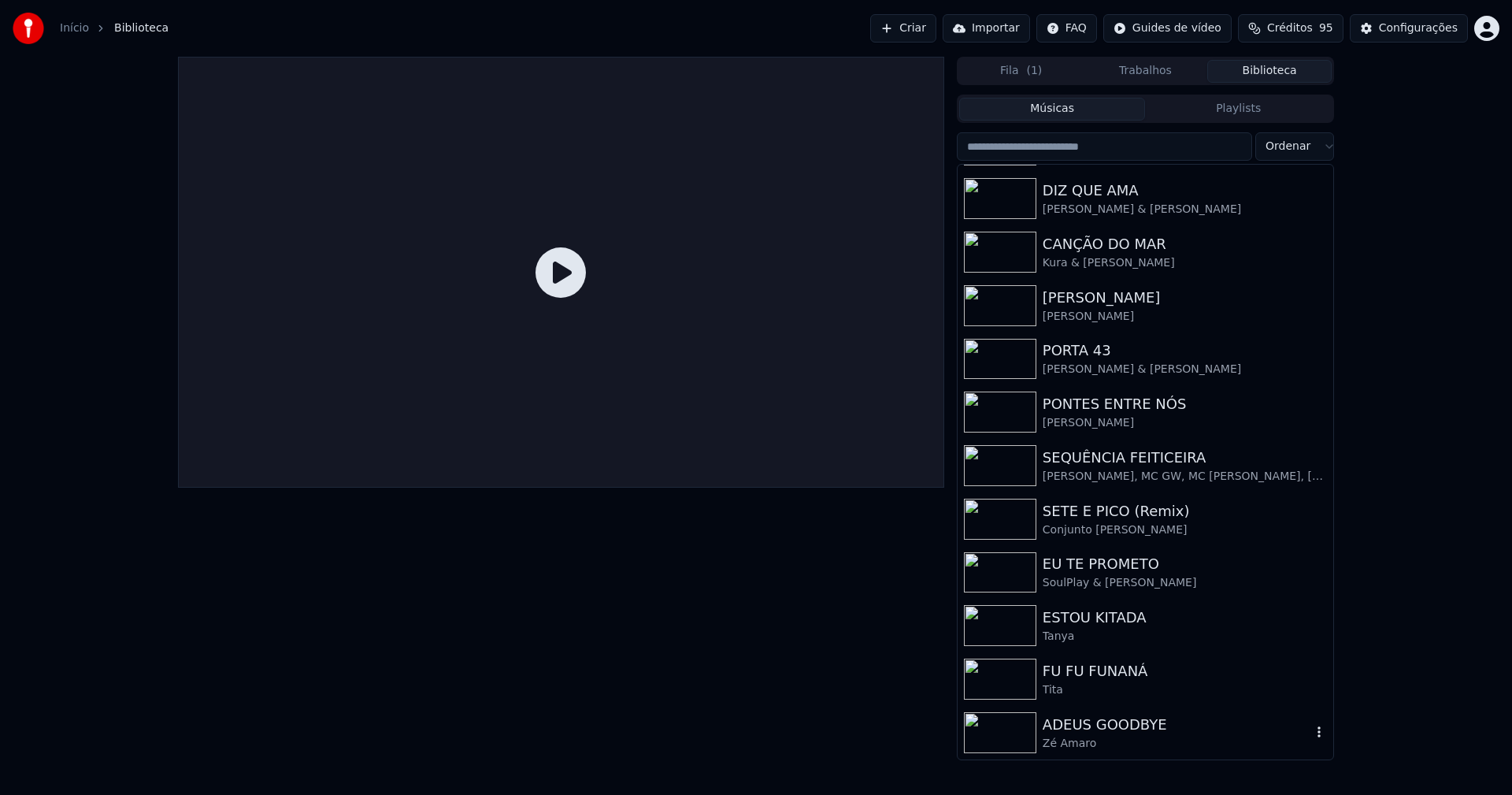
click at [1103, 713] on div "ADEUS GOODBYE Zé Amaro" at bounding box center [1145, 733] width 375 height 53
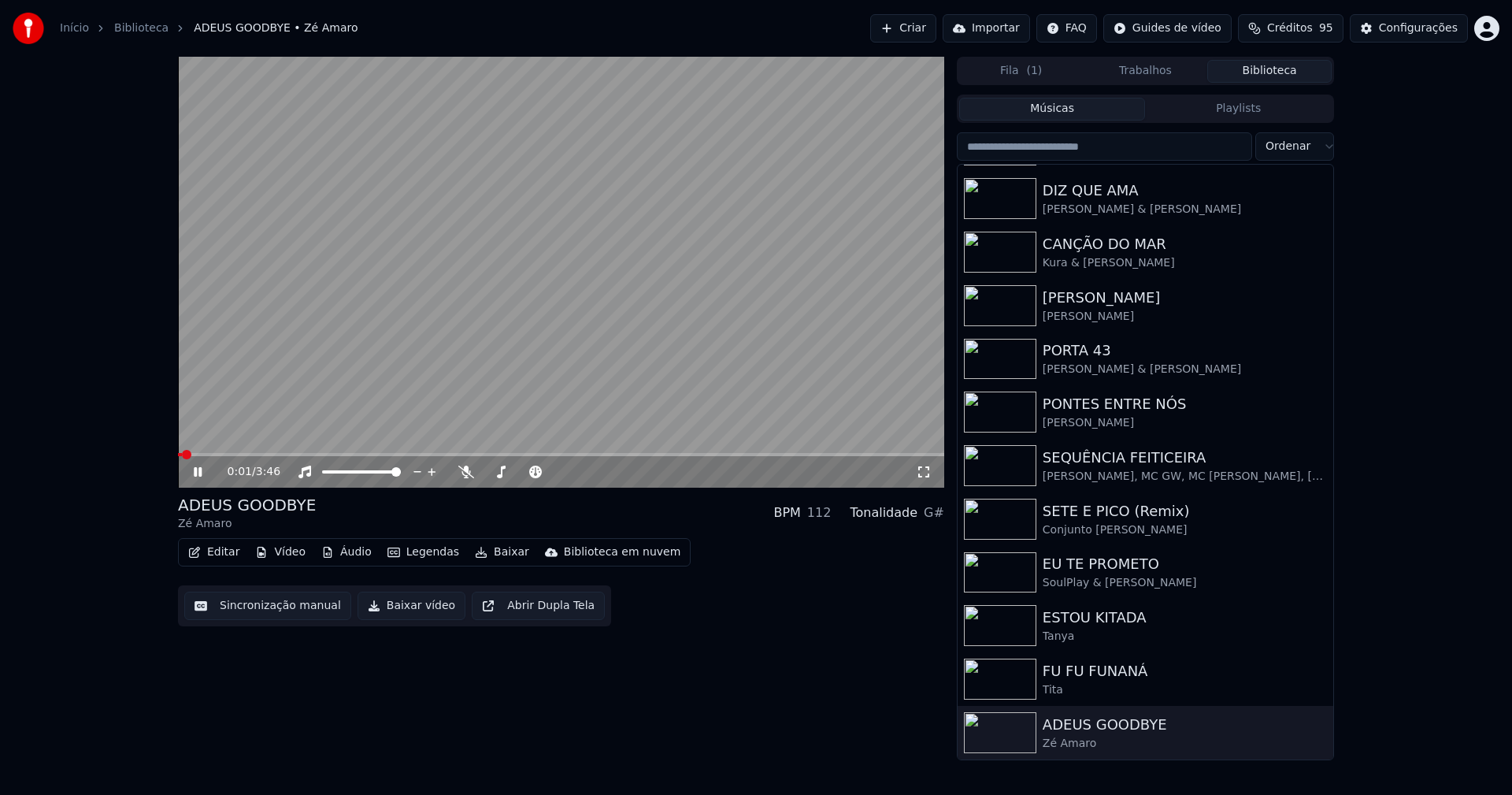
click at [916, 471] on icon at bounding box center [924, 471] width 16 height 12
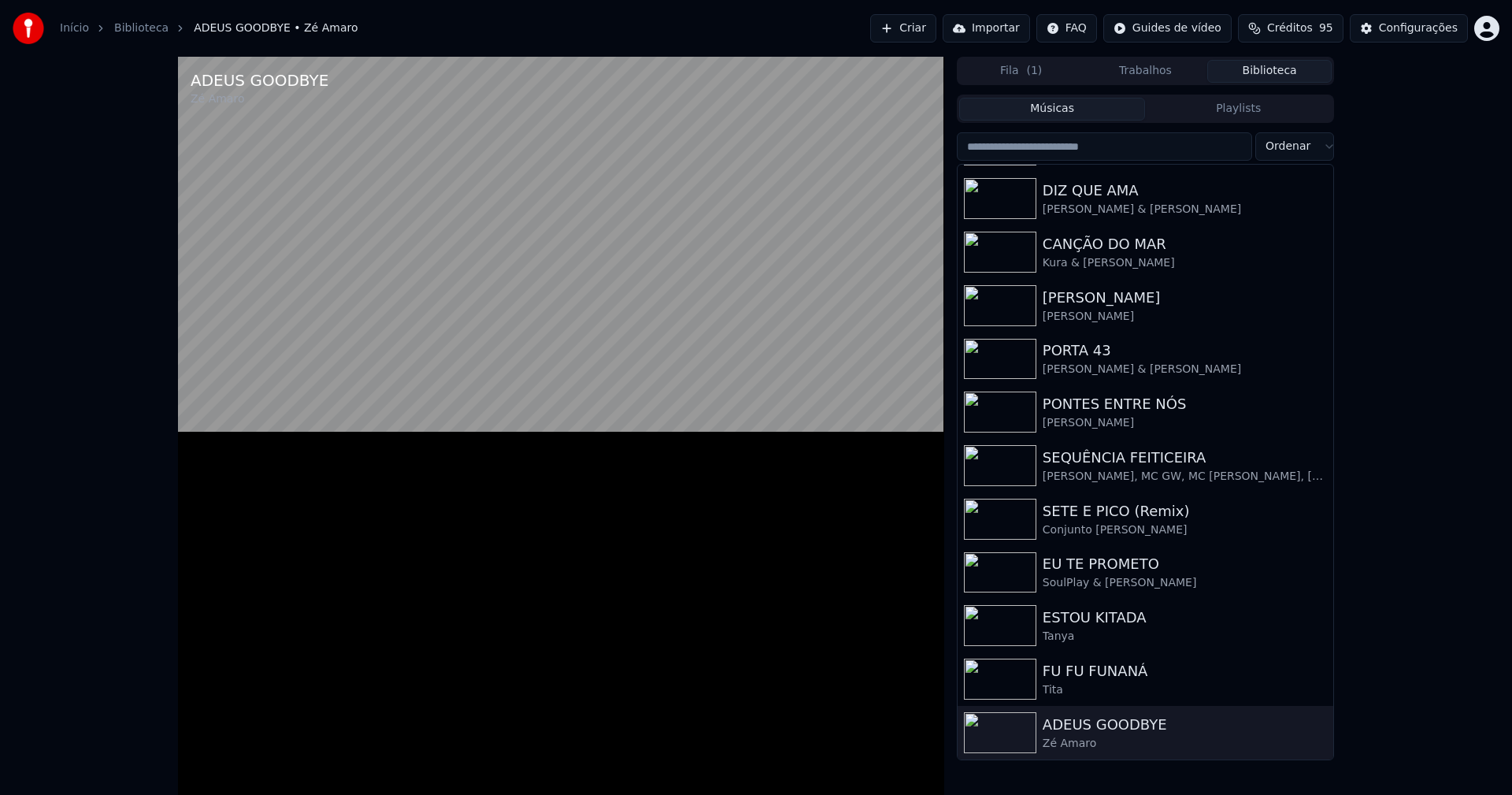
scroll to position [111, 0]
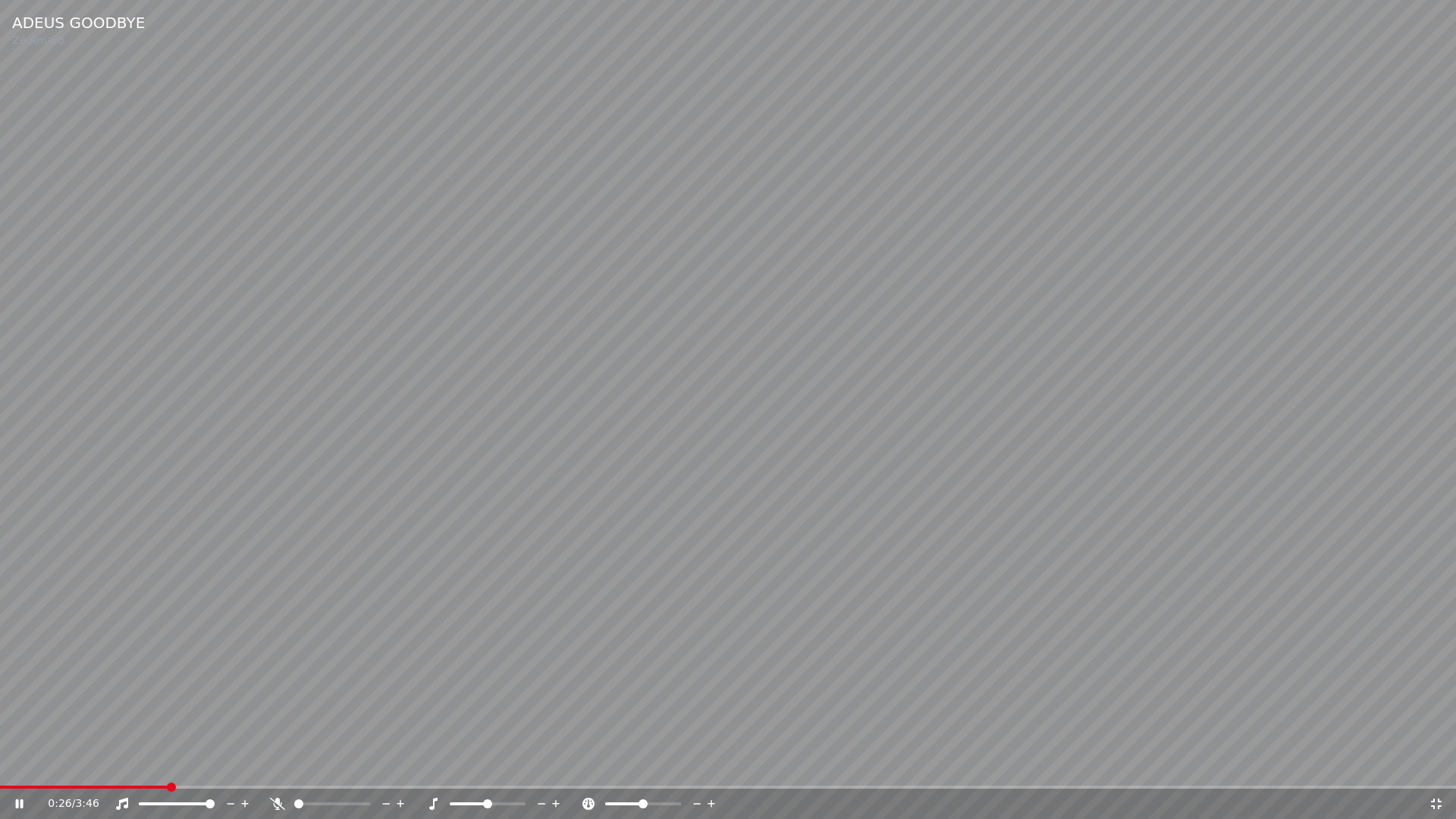
click at [1437, 765] on icon at bounding box center [1436, 803] width 15 height 12
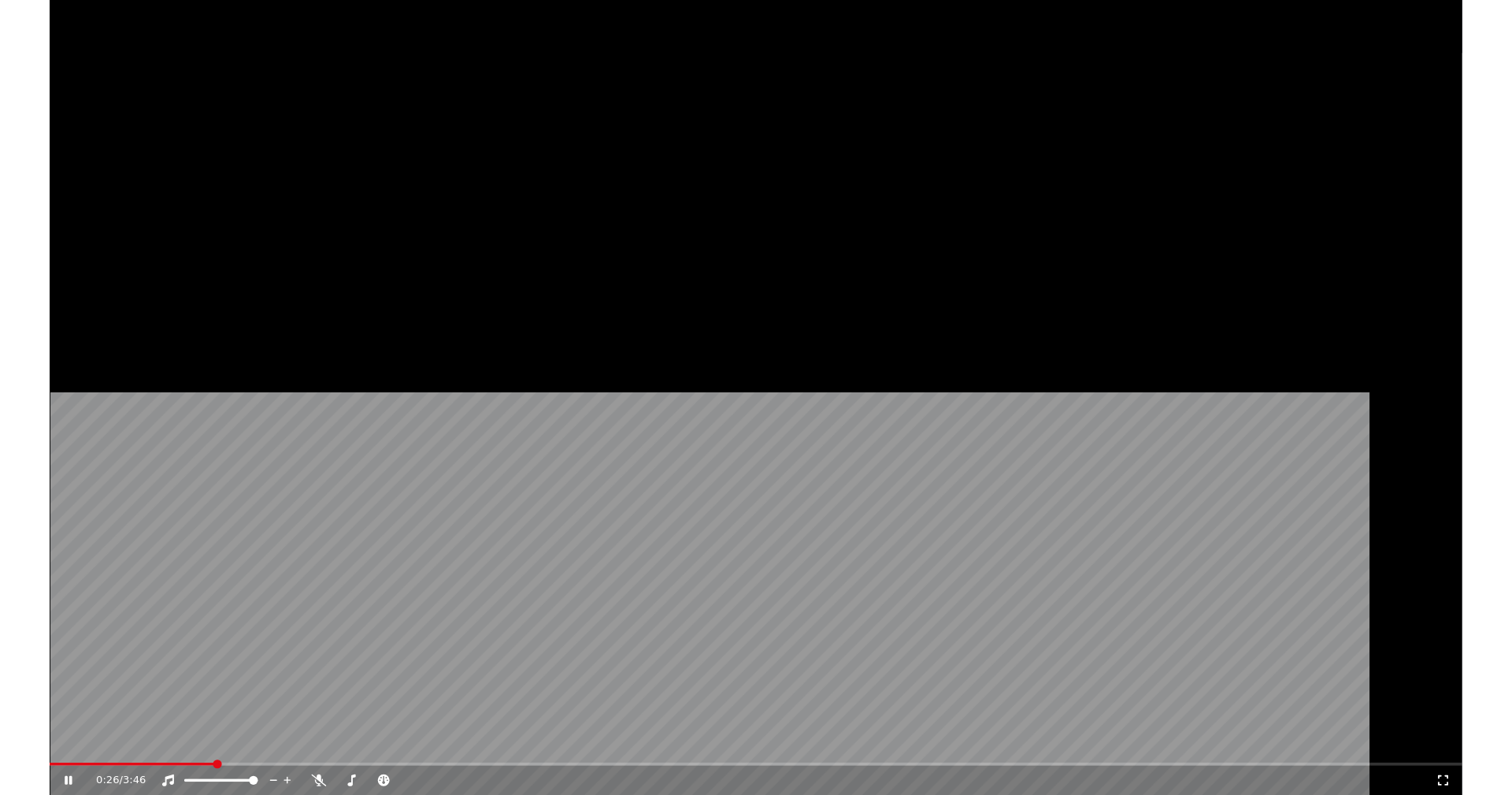
scroll to position [153, 0]
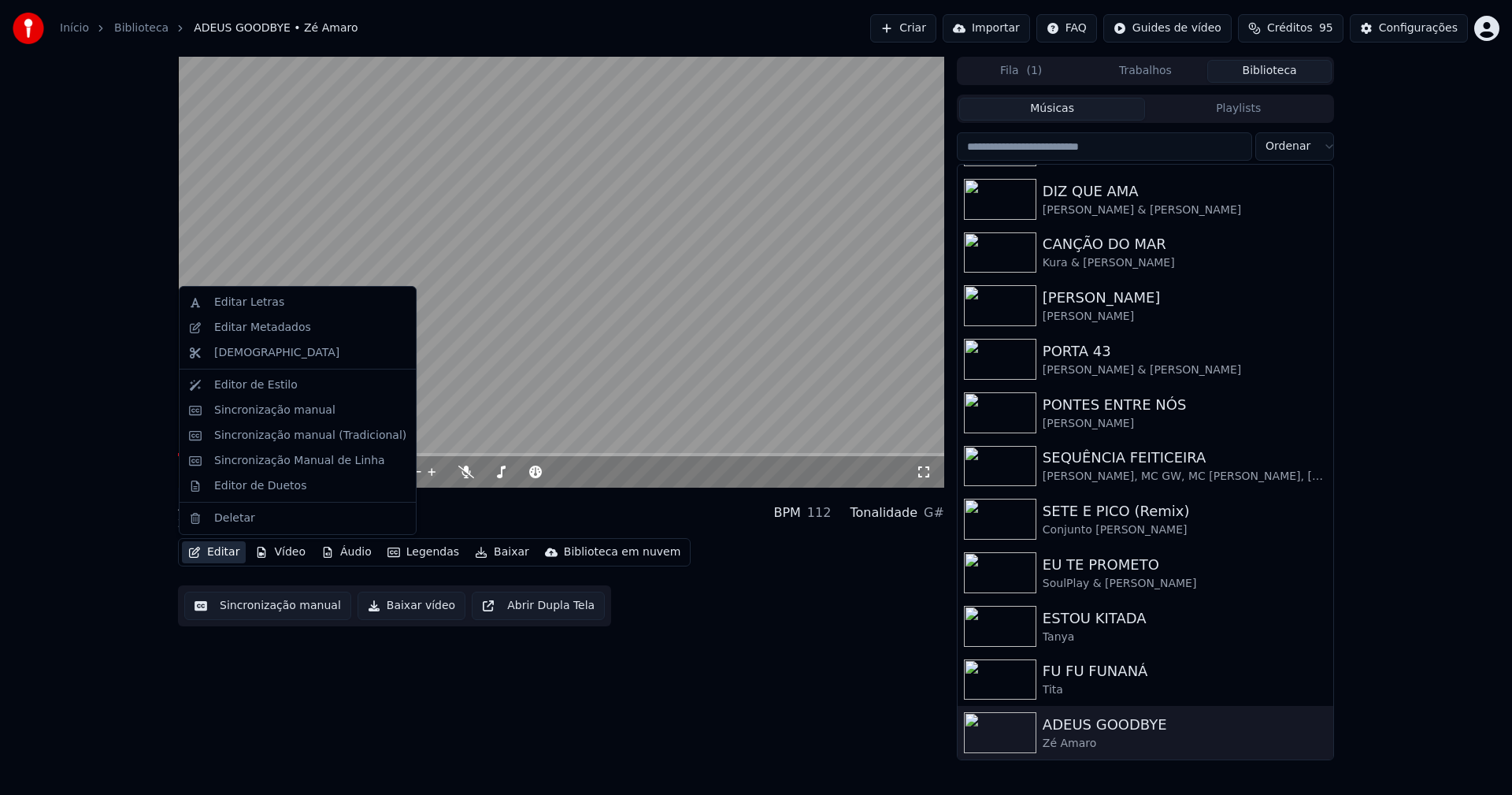
click at [221, 551] on button "Editar" at bounding box center [214, 552] width 64 height 22
click at [291, 435] on div "Sincronização manual (Tradicional)" at bounding box center [310, 435] width 192 height 16
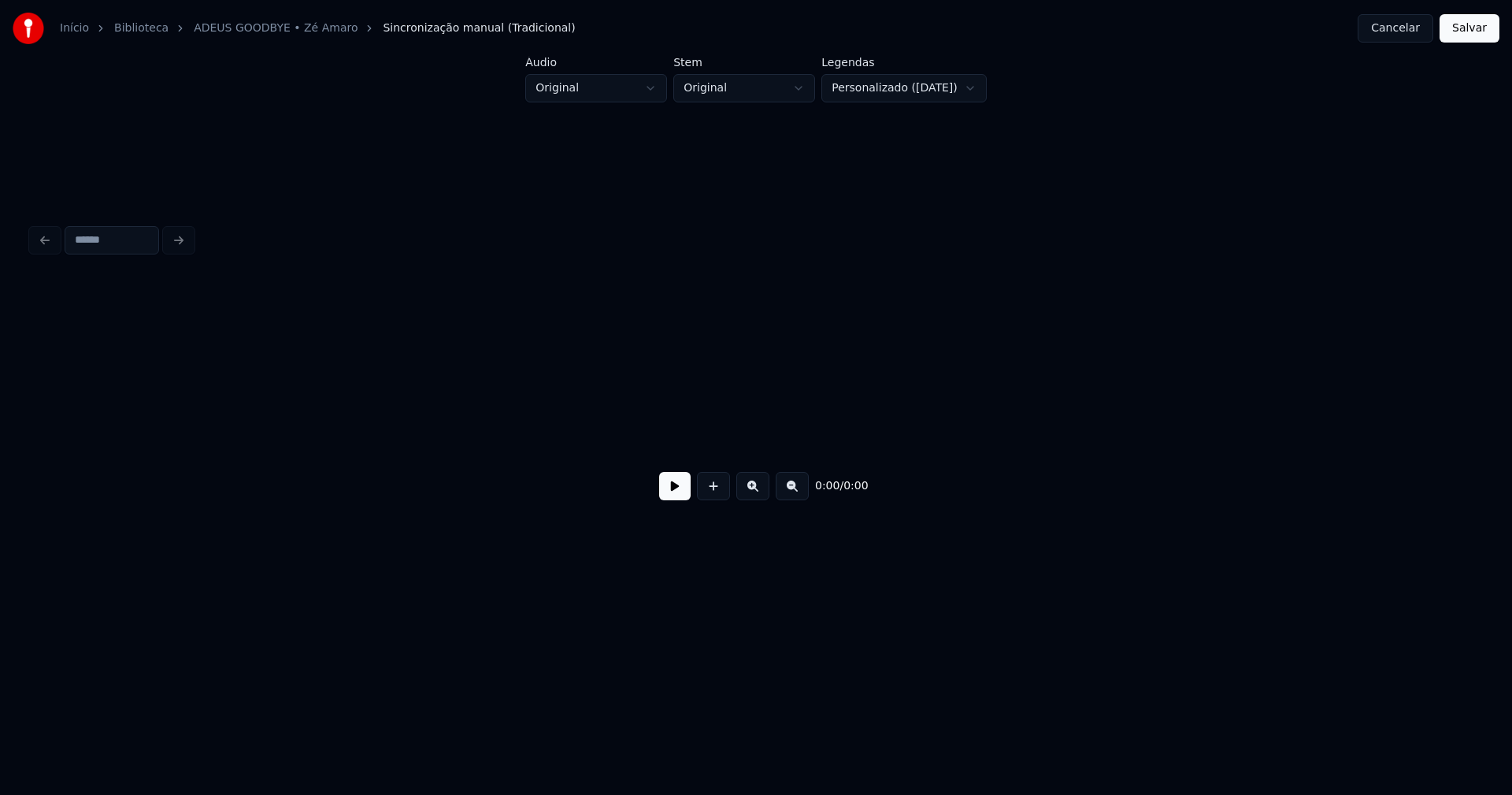
scroll to position [0, 3701]
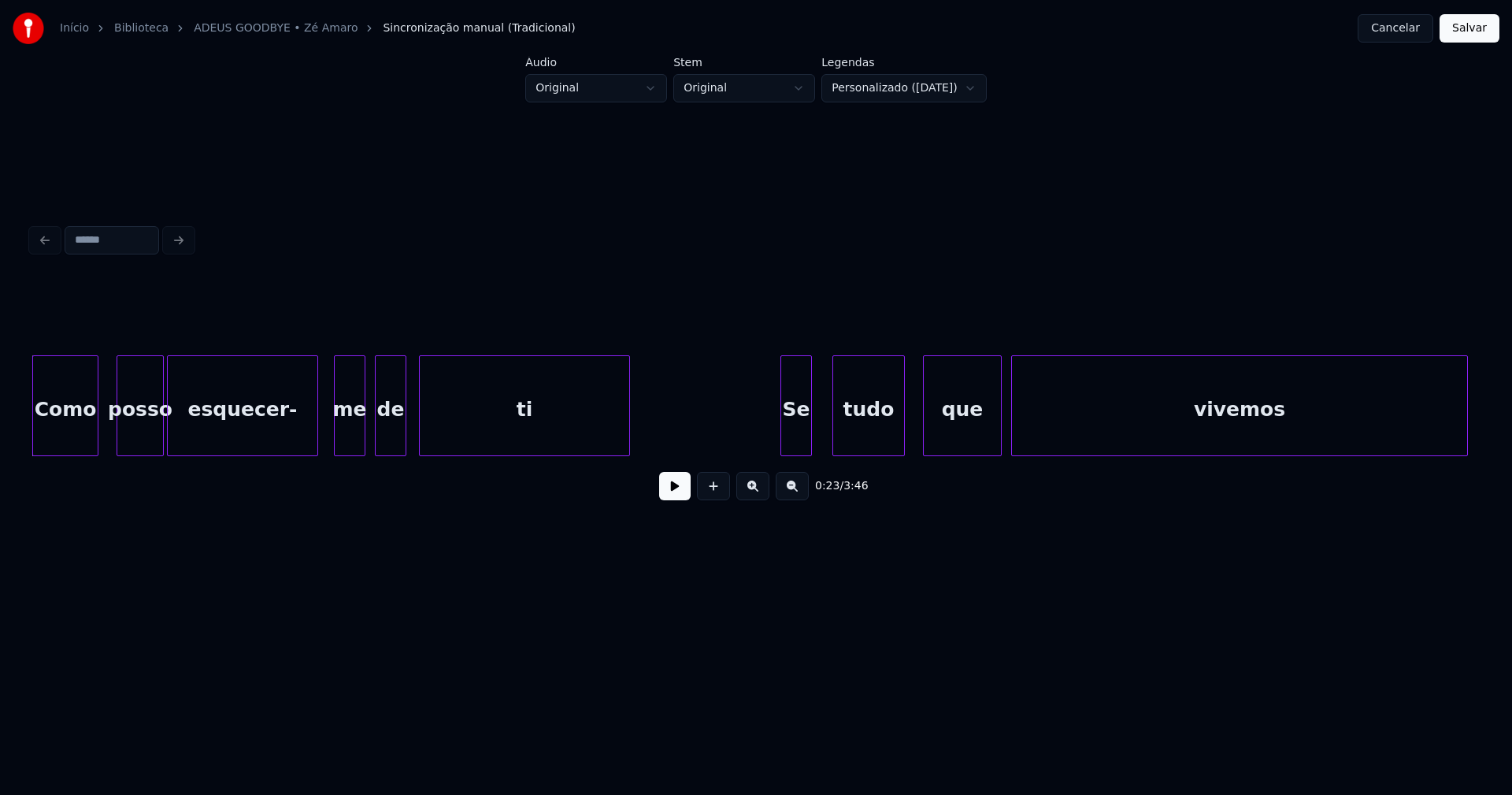
click at [316, 446] on div at bounding box center [315, 405] width 5 height 99
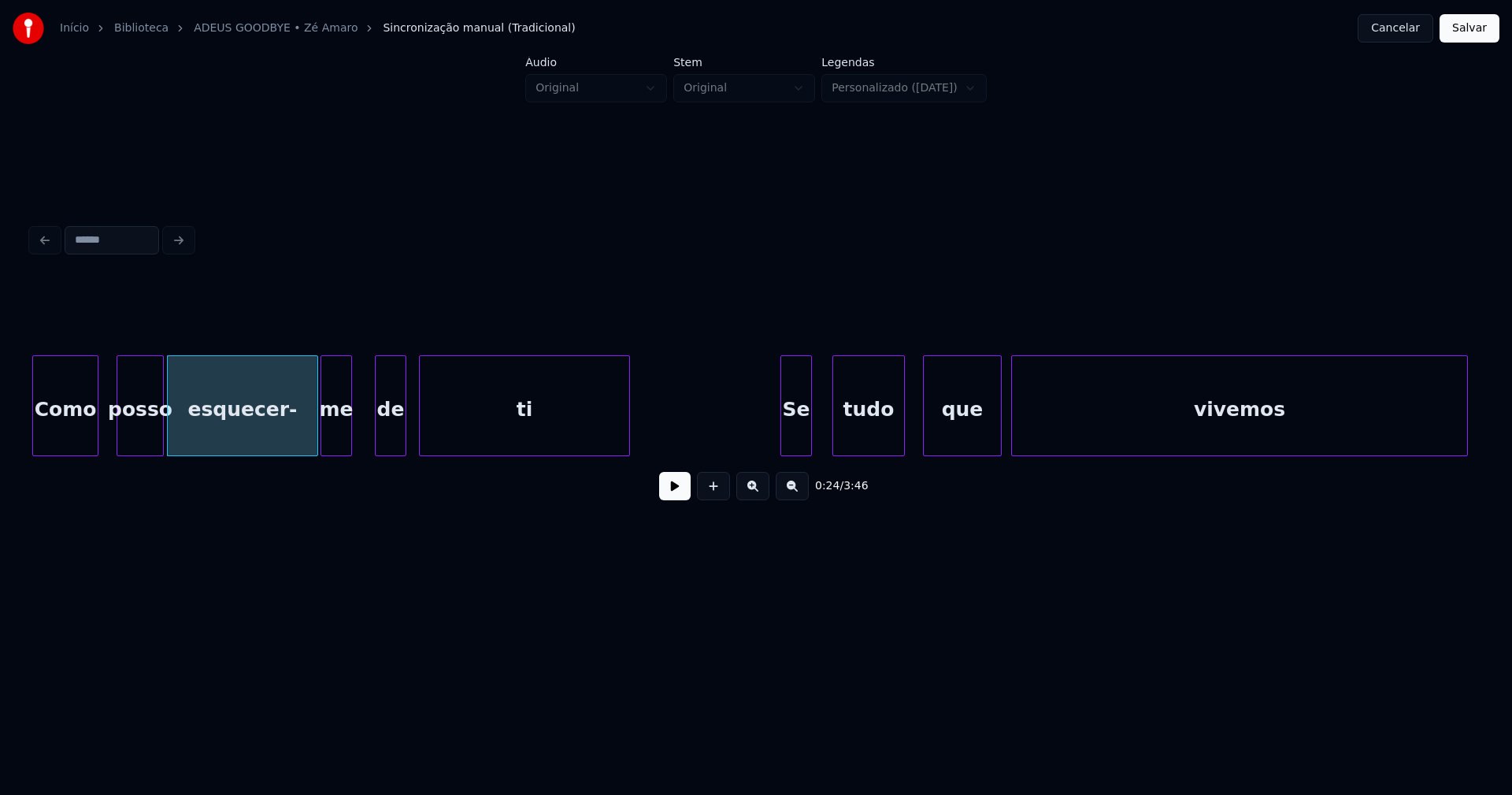
click at [335, 446] on div "me" at bounding box center [336, 410] width 30 height 107
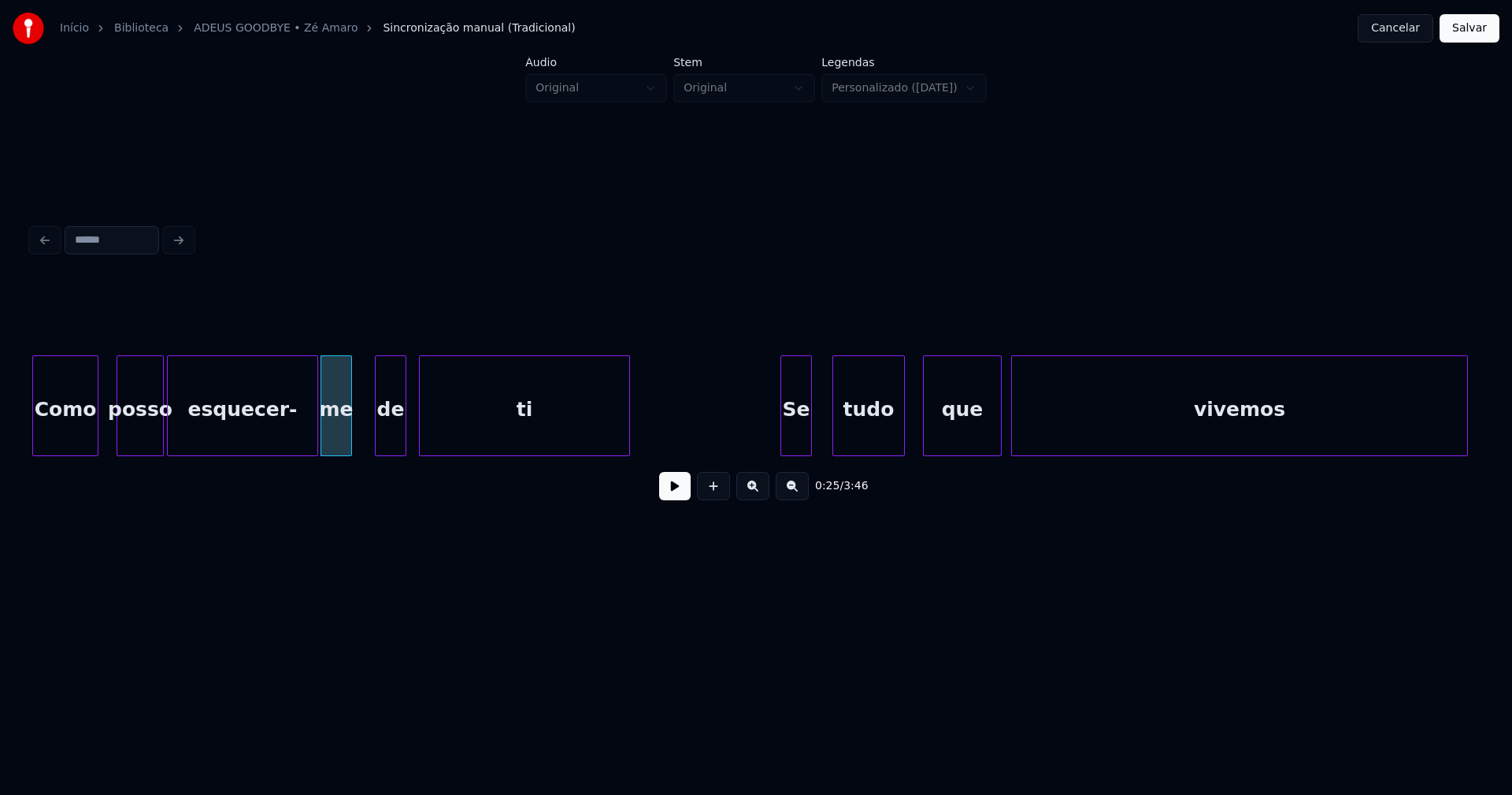
click at [351, 436] on div "me" at bounding box center [336, 405] width 32 height 101
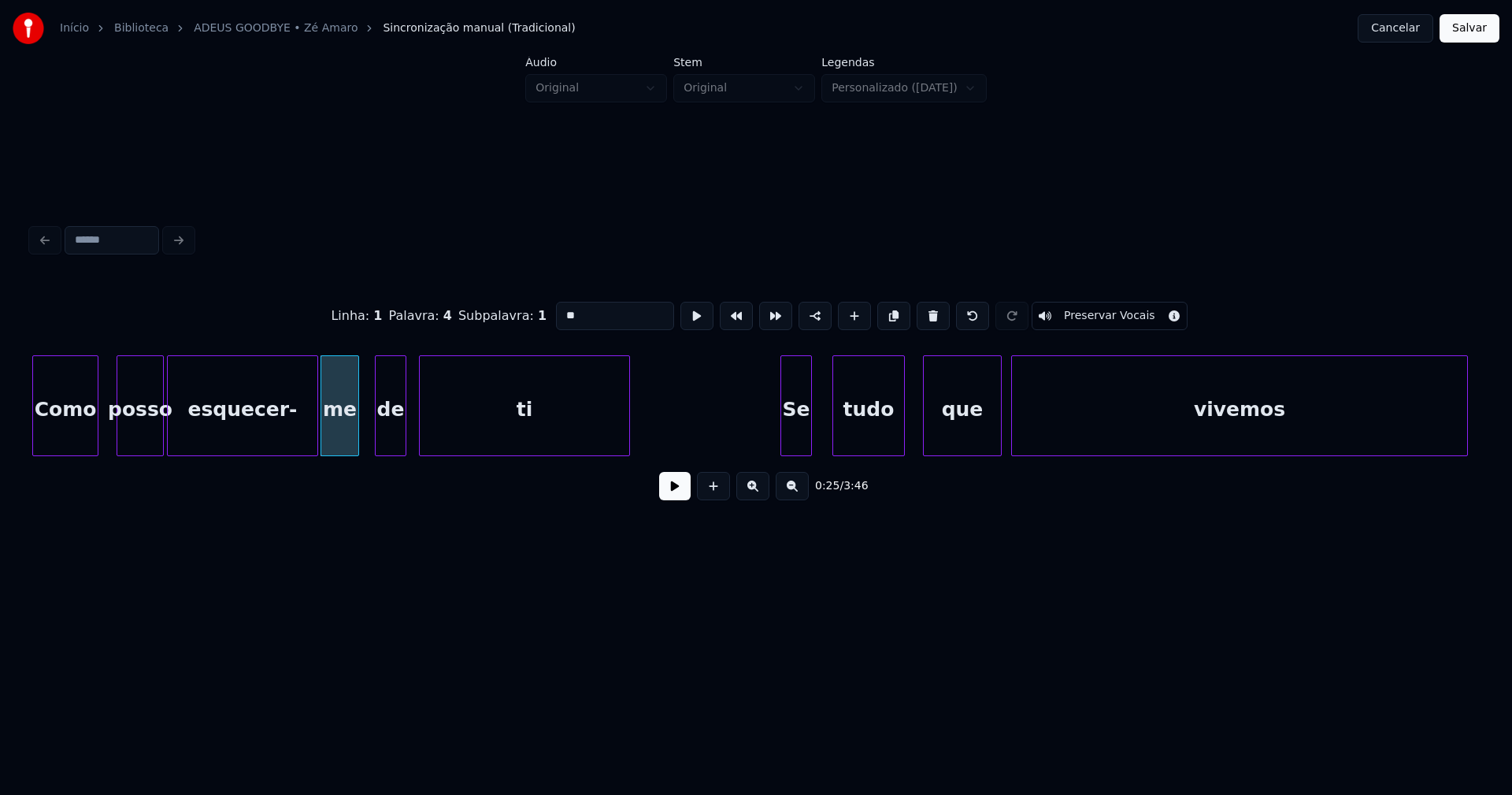
click at [355, 433] on div at bounding box center [356, 405] width 5 height 99
click at [679, 499] on button at bounding box center [675, 486] width 32 height 28
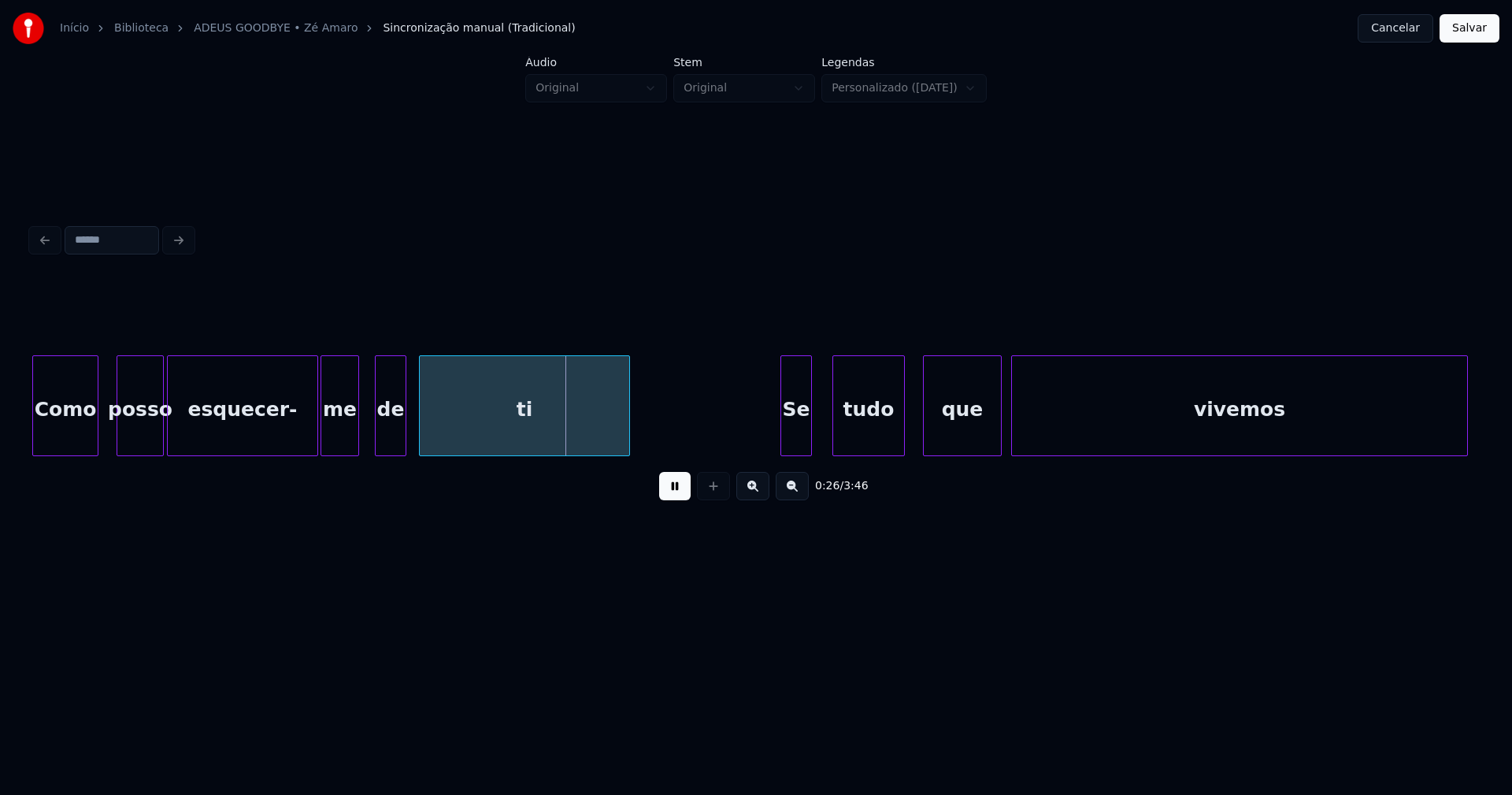
click at [1477, 31] on button "Salvar" at bounding box center [1470, 28] width 60 height 28
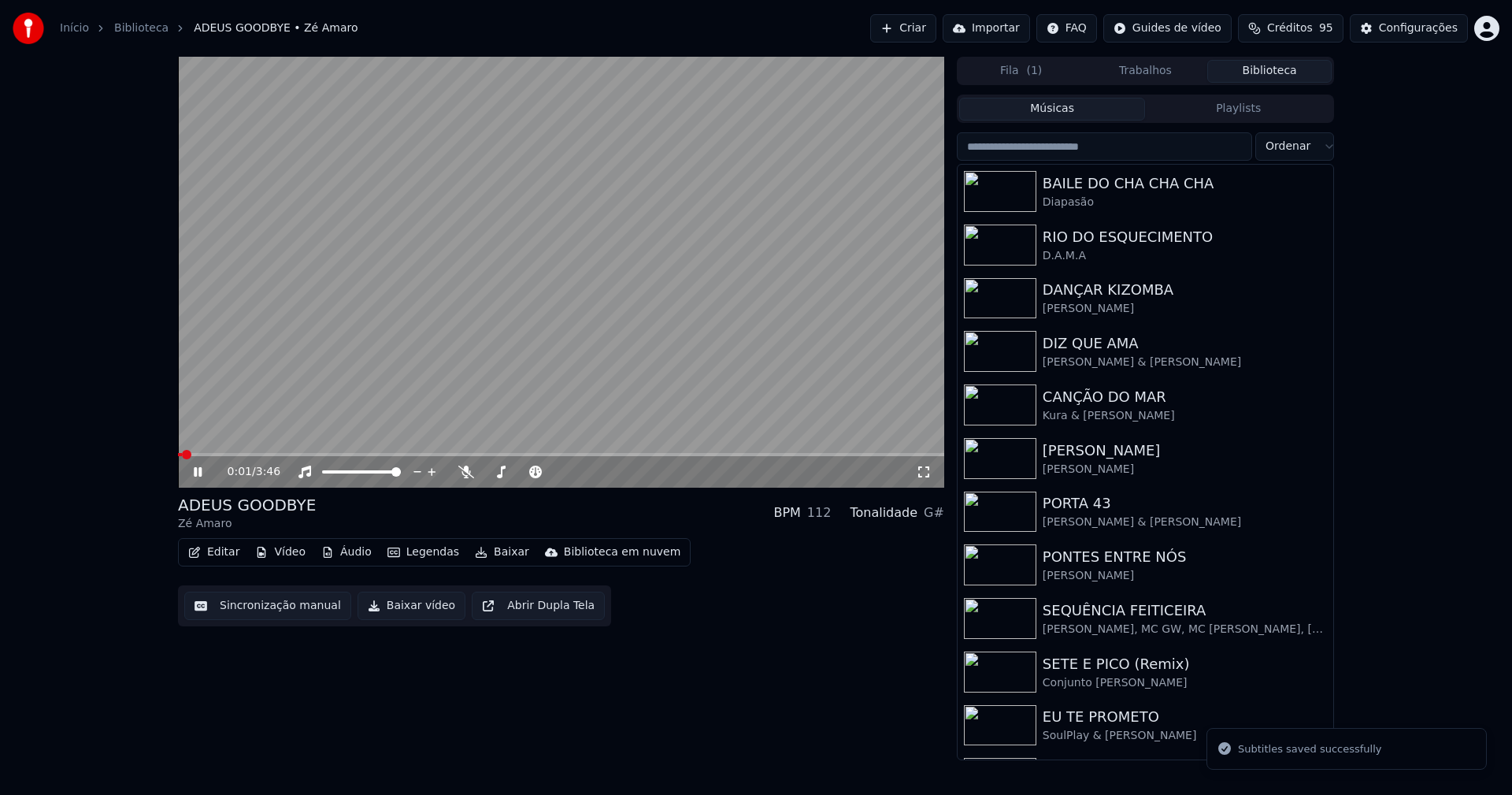
click at [929, 473] on icon at bounding box center [924, 471] width 16 height 12
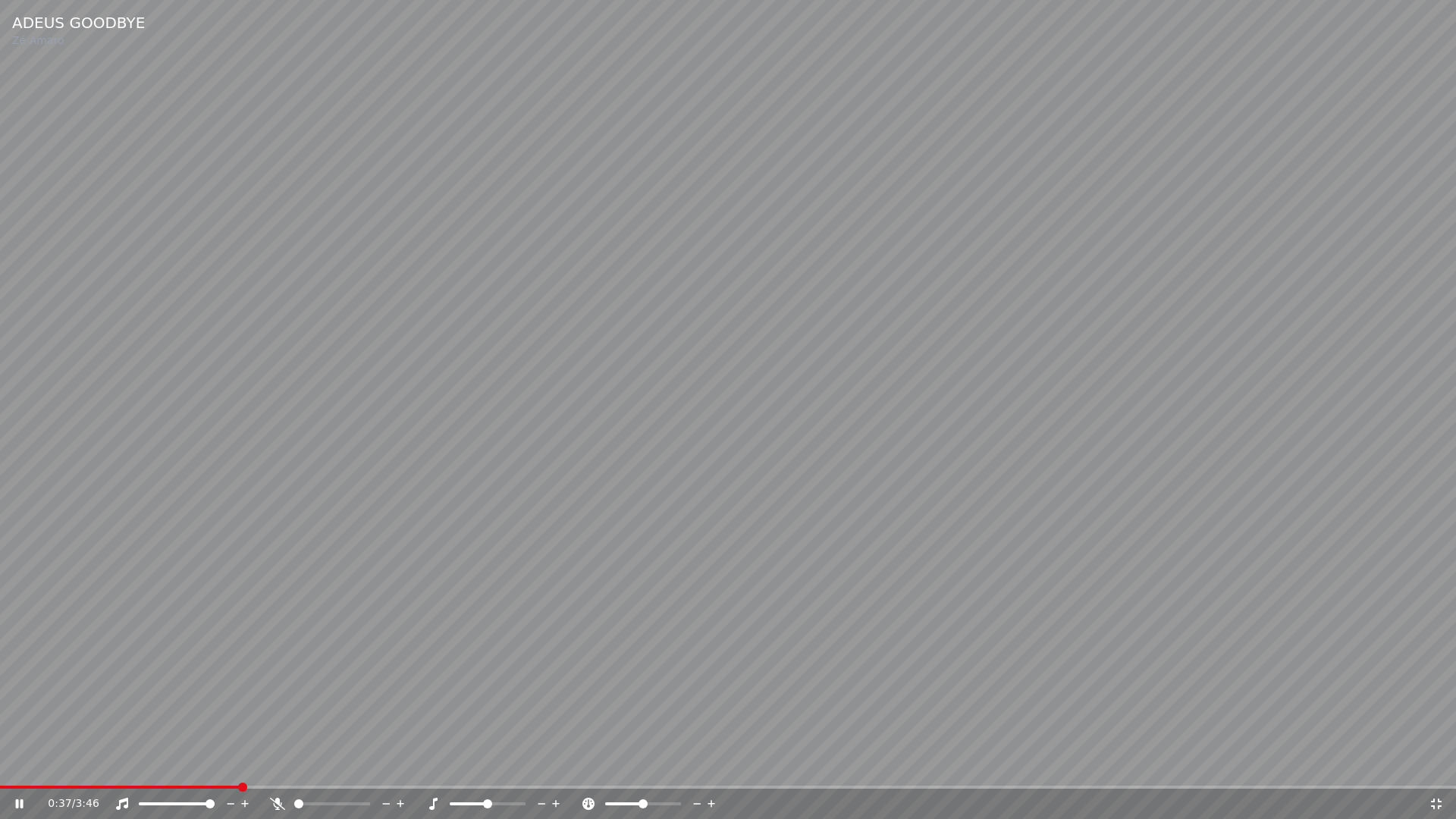
click at [1435, 765] on div "0:37 / 3:46" at bounding box center [728, 804] width 1456 height 30
click at [1438, 765] on icon at bounding box center [1436, 803] width 15 height 12
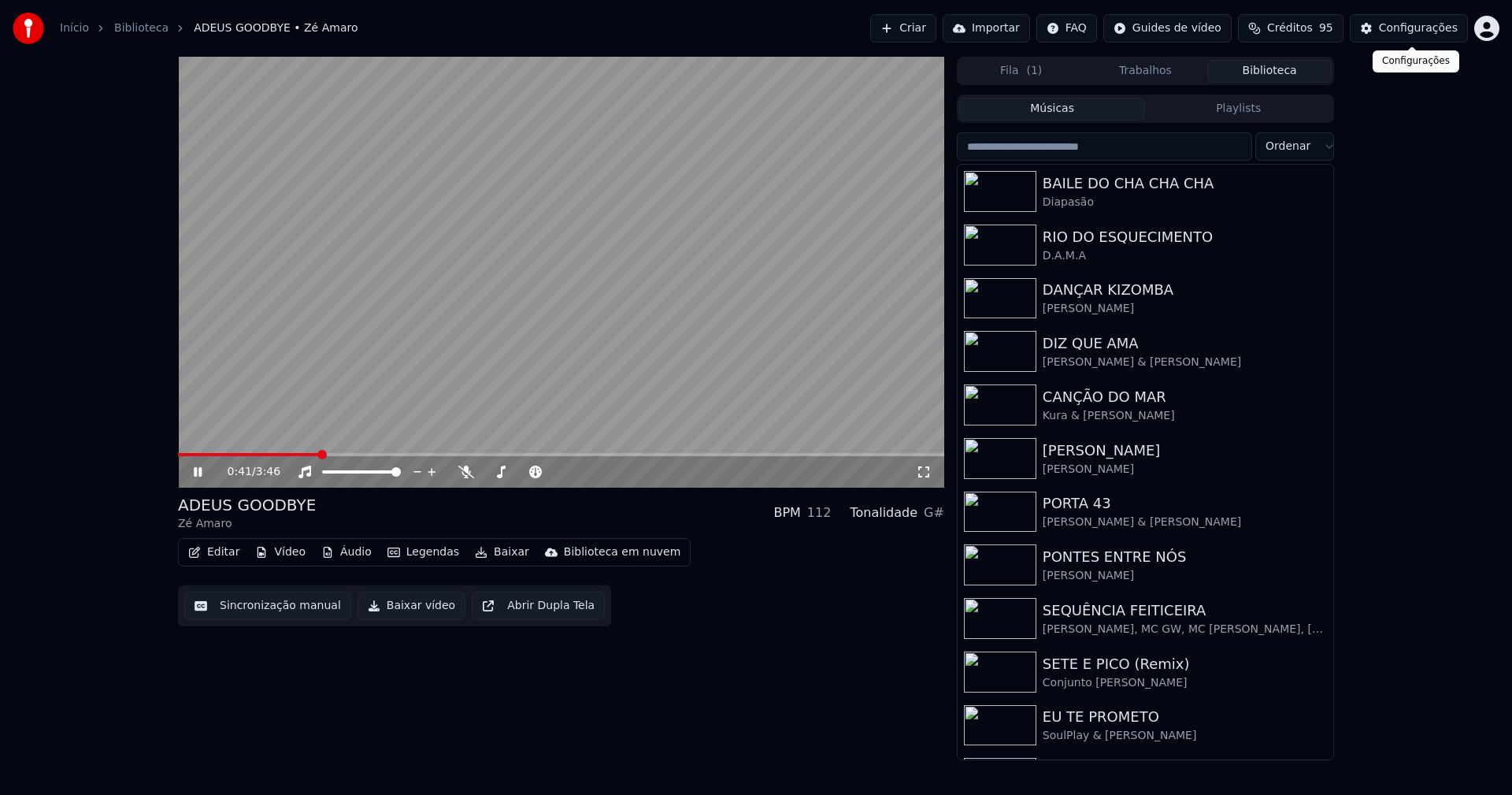
click at [1425, 30] on div "Configurações" at bounding box center [1418, 28] width 79 height 16
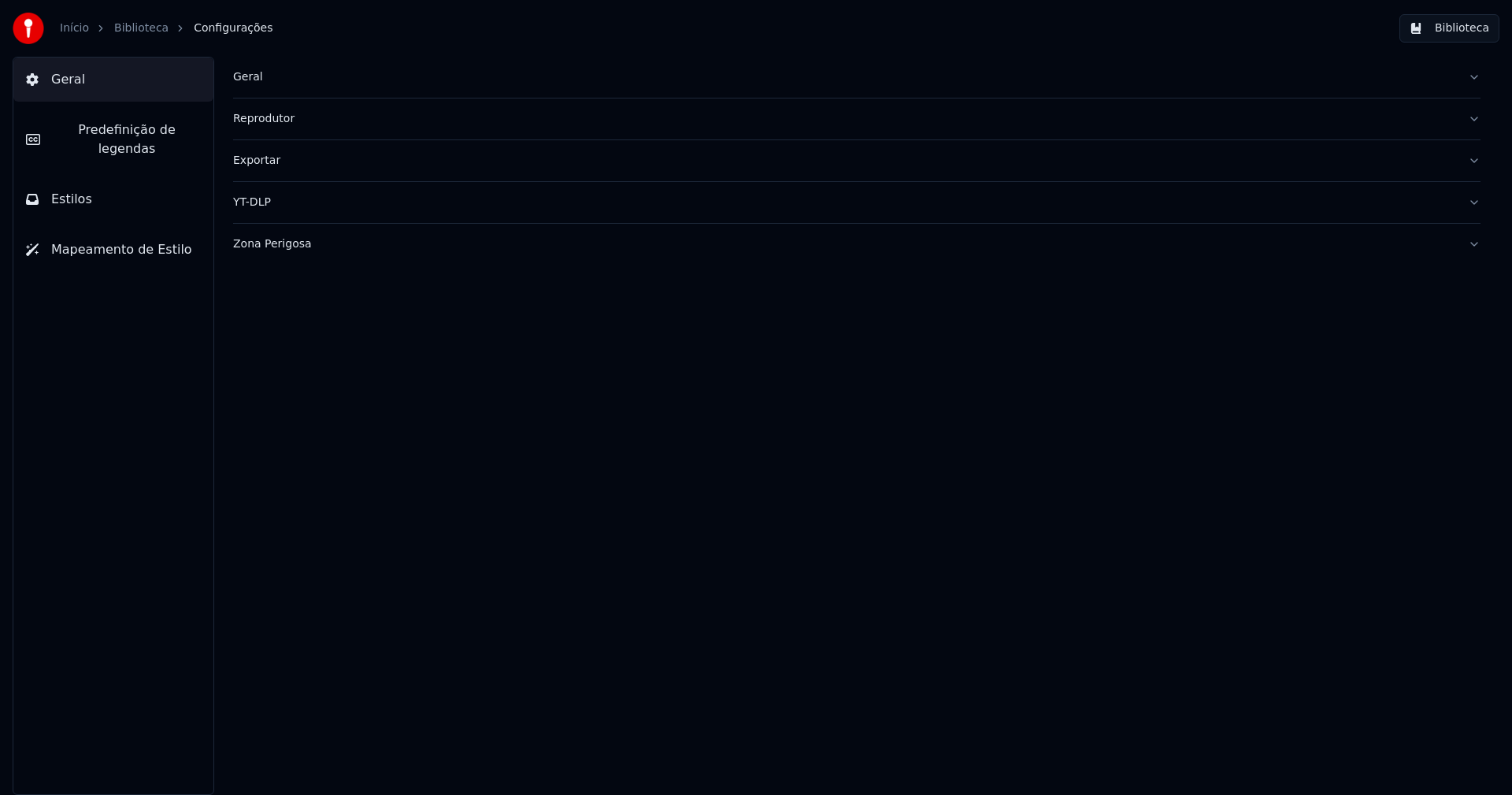
click at [160, 133] on span "Predefinição de legendas" at bounding box center [126, 139] width 148 height 37
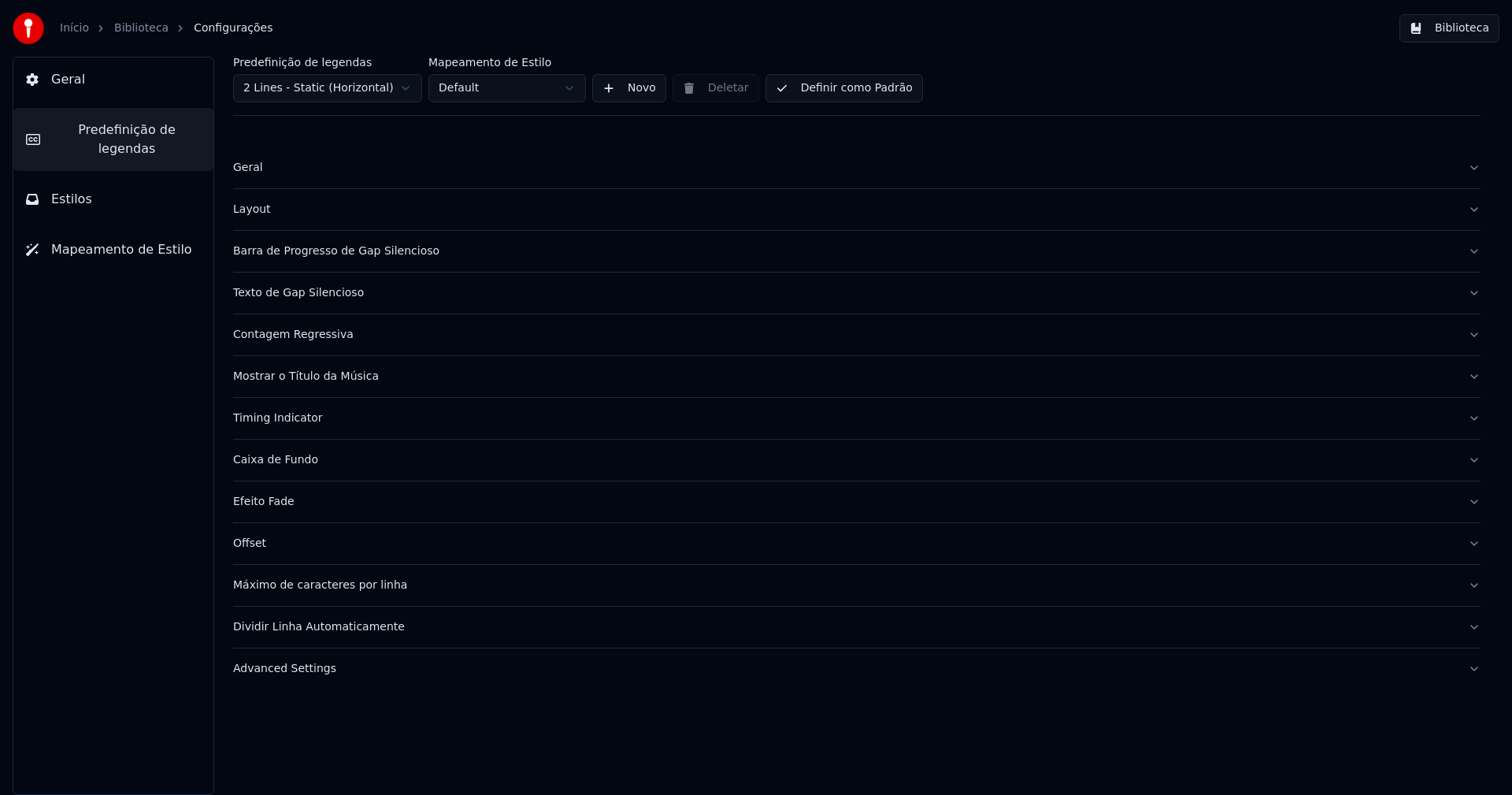
click at [345, 256] on div "Barra de Progresso de Gap Silencioso" at bounding box center [844, 251] width 1222 height 16
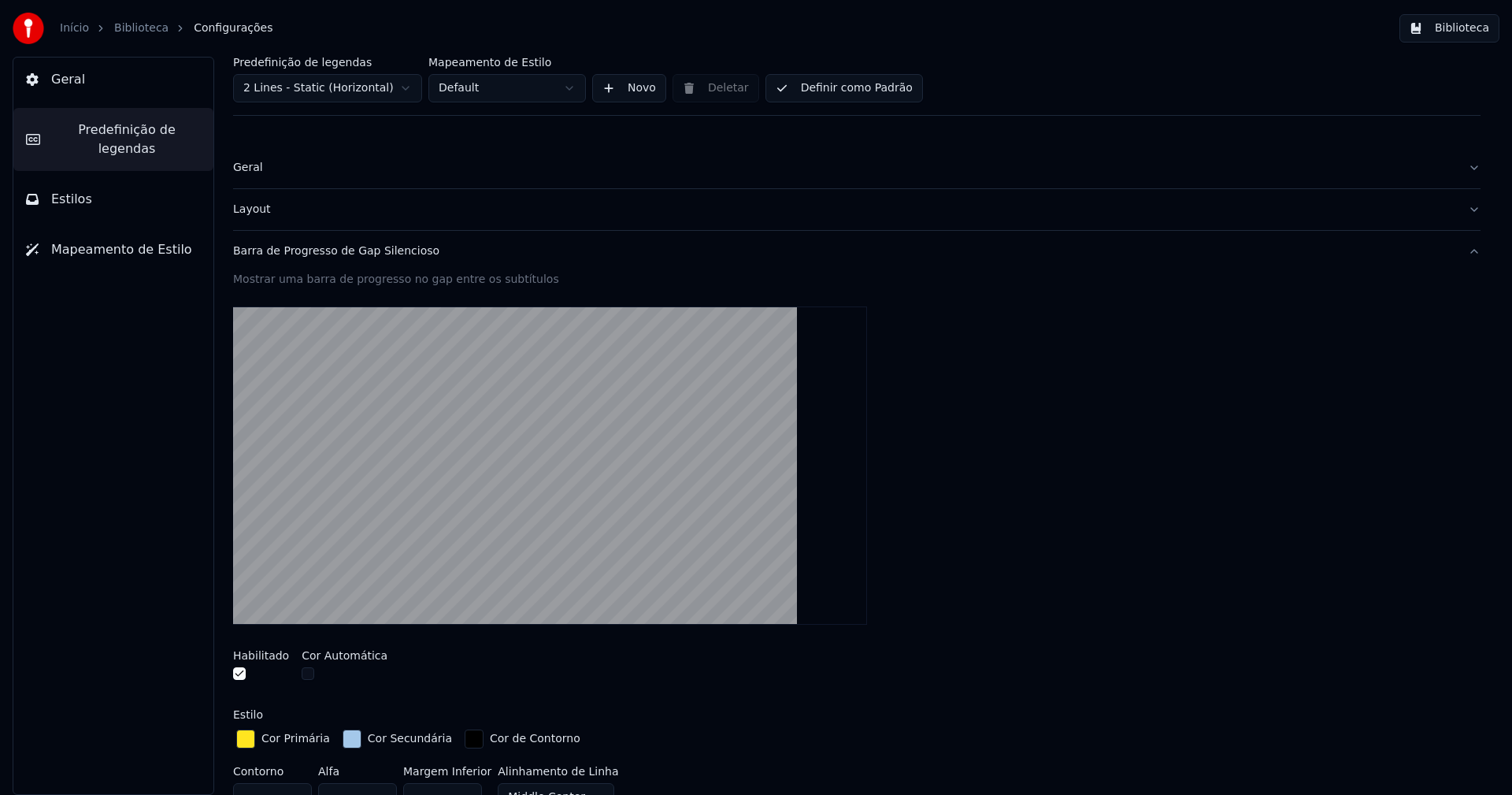
click at [346, 743] on div "button" at bounding box center [352, 738] width 19 height 19
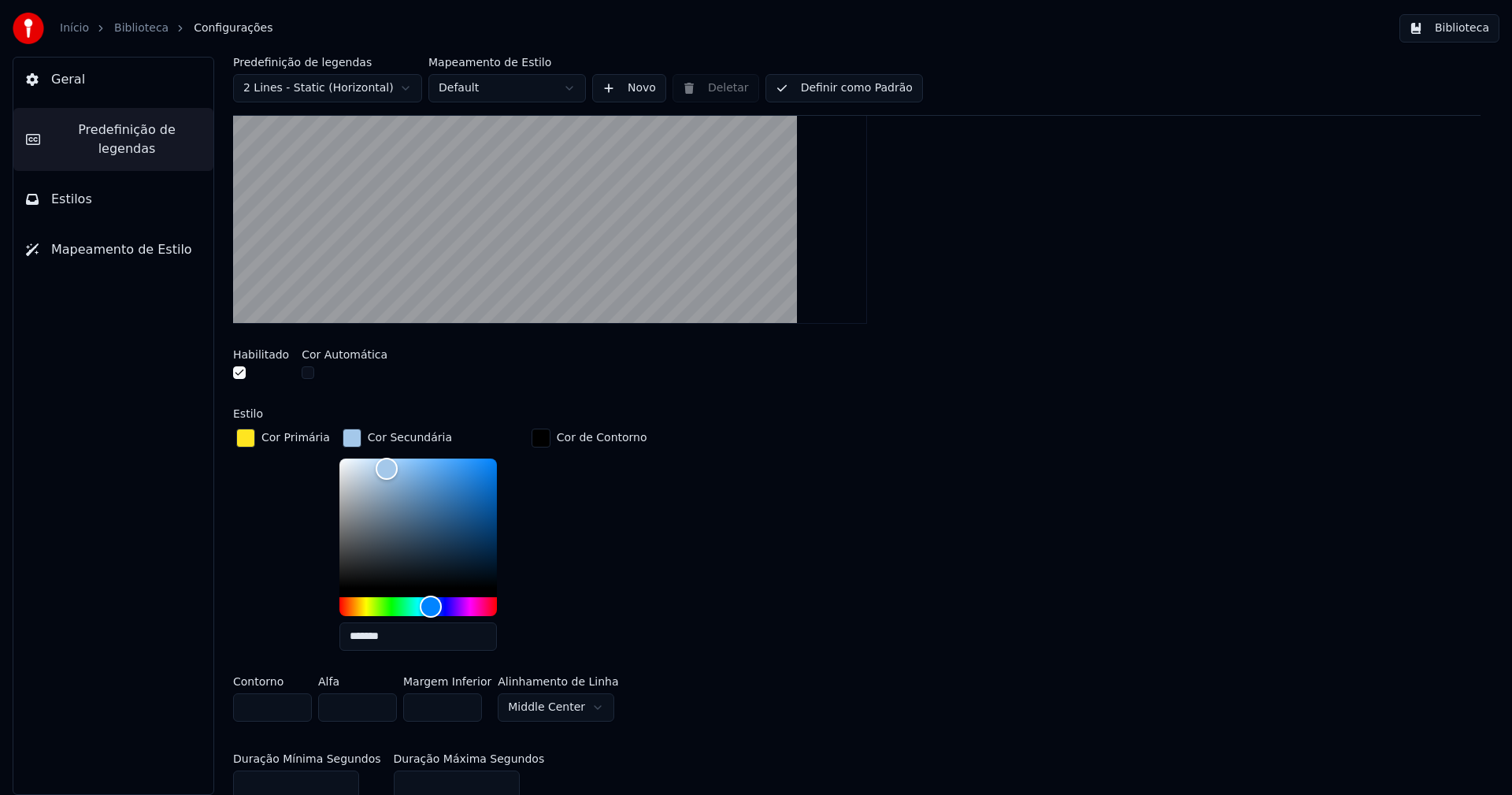
scroll to position [316, 0]
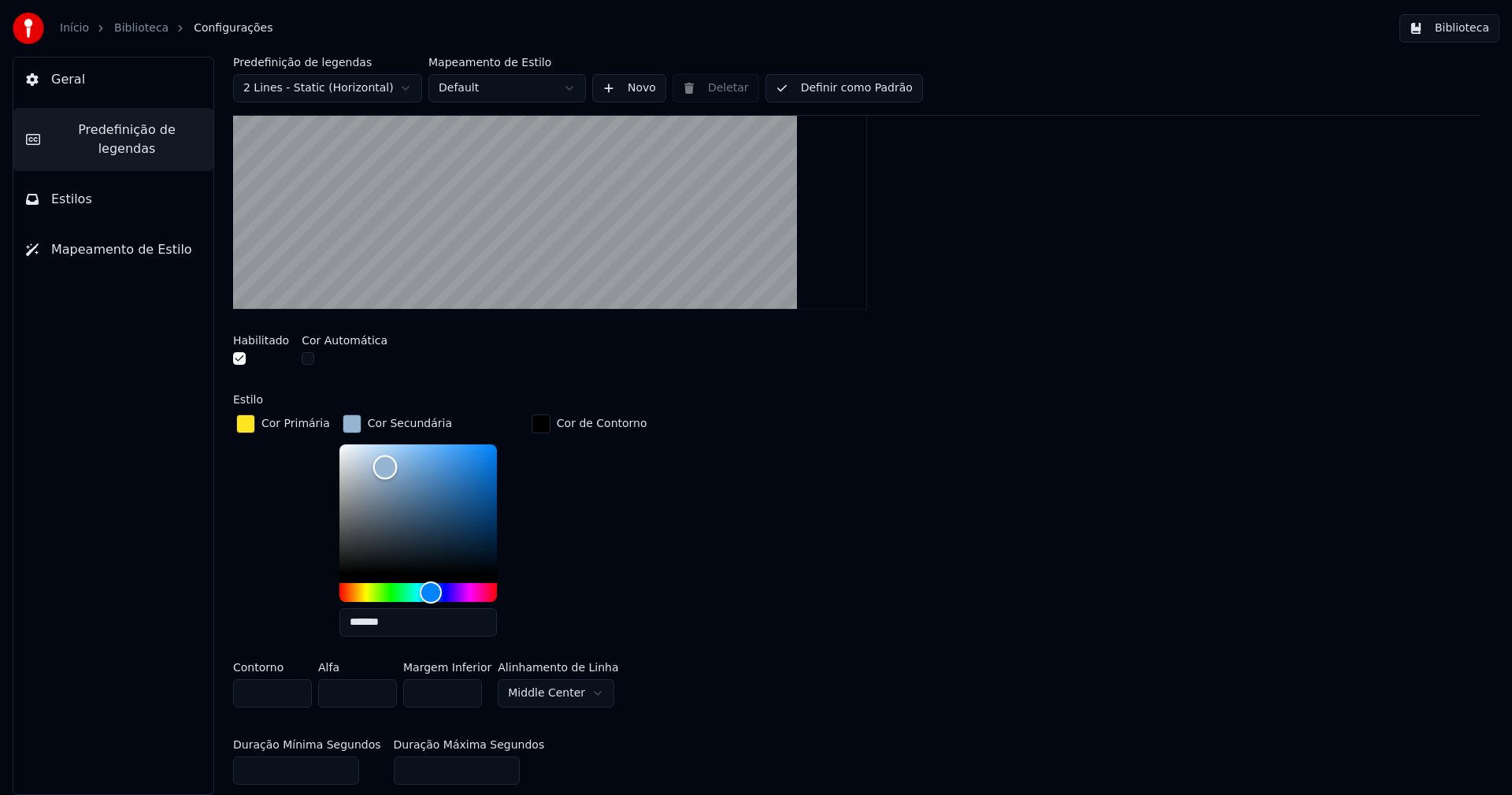
type input "*******"
drag, startPoint x: 379, startPoint y: 455, endPoint x: 377, endPoint y: 467, distance: 12.2
click at [377, 467] on div "Color" at bounding box center [385, 469] width 24 height 24
click at [346, 428] on div "button" at bounding box center [352, 424] width 19 height 19
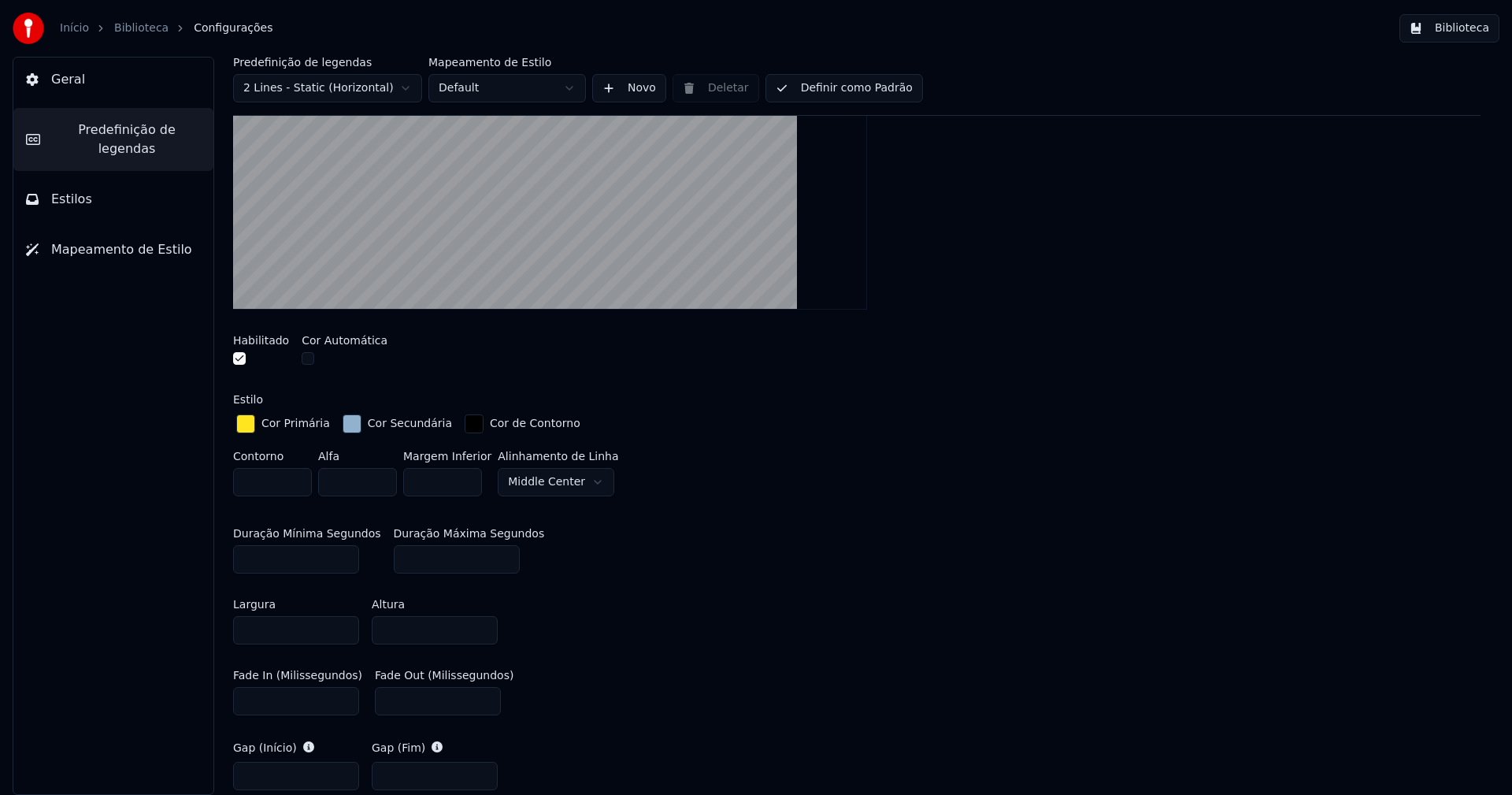
click at [1460, 27] on button "Biblioteca" at bounding box center [1450, 28] width 100 height 28
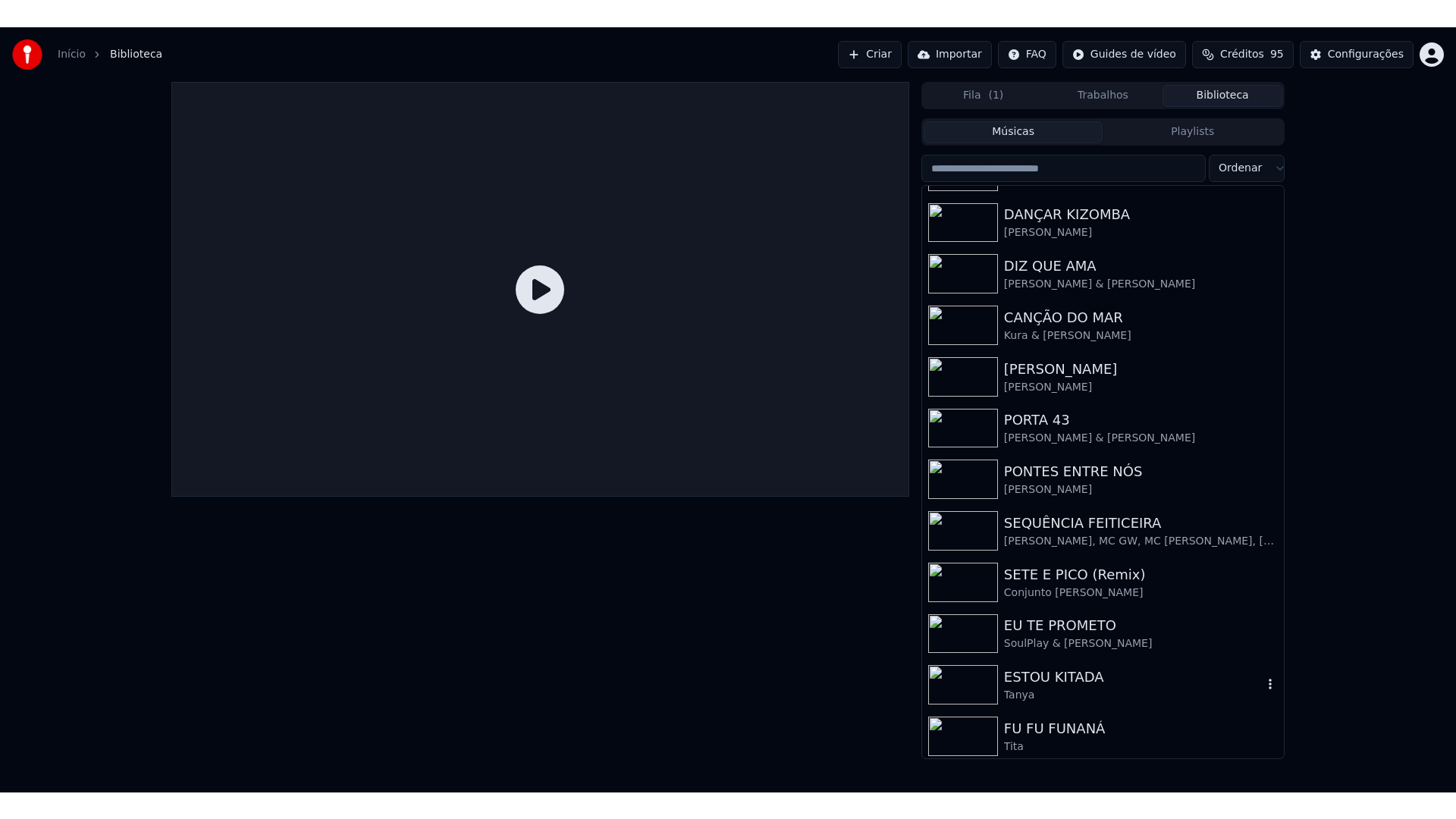
scroll to position [147, 0]
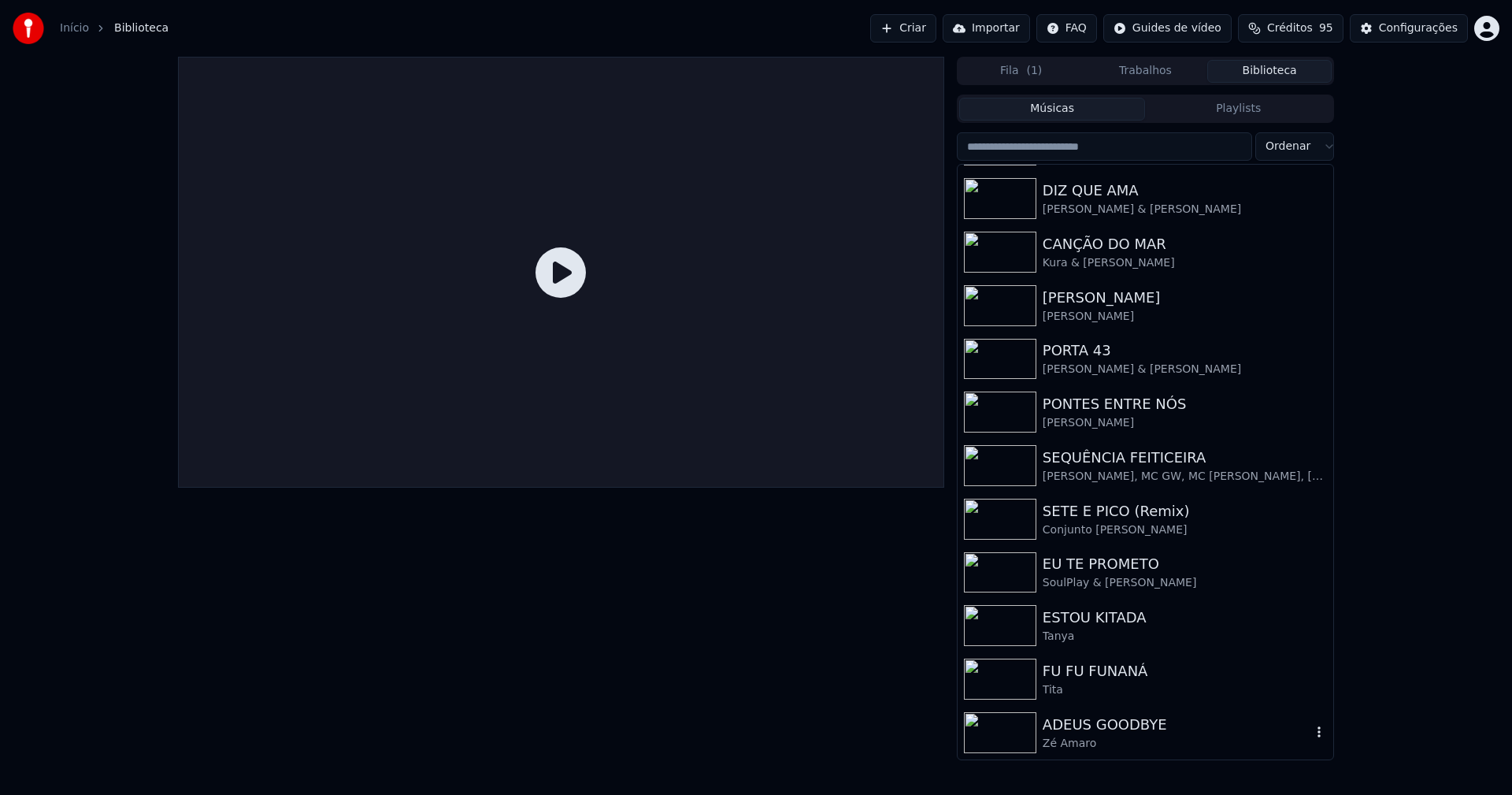
click at [1097, 724] on div "ADEUS GOODBYE" at bounding box center [1177, 724] width 269 height 22
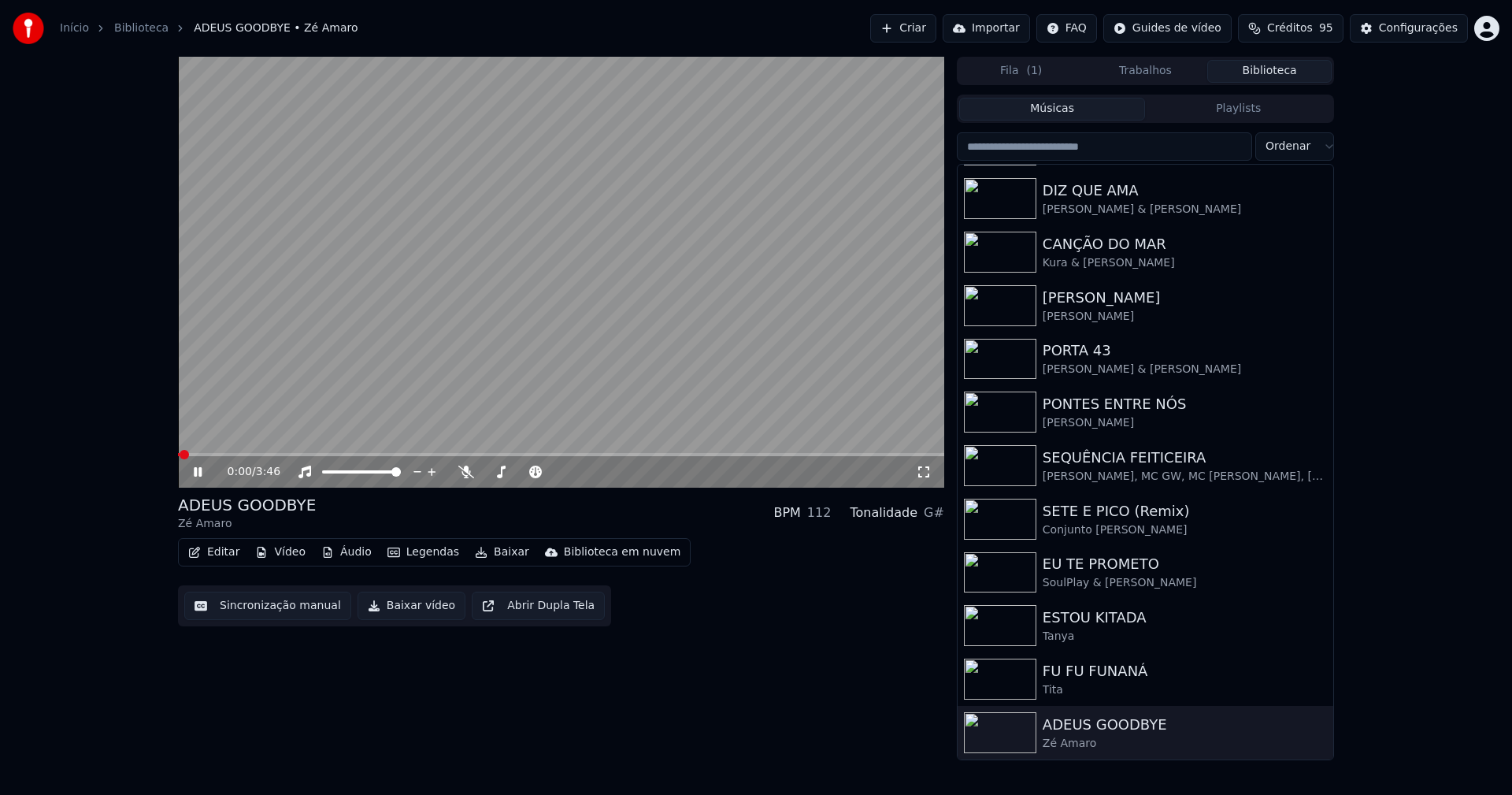
click at [924, 472] on icon at bounding box center [924, 471] width 16 height 12
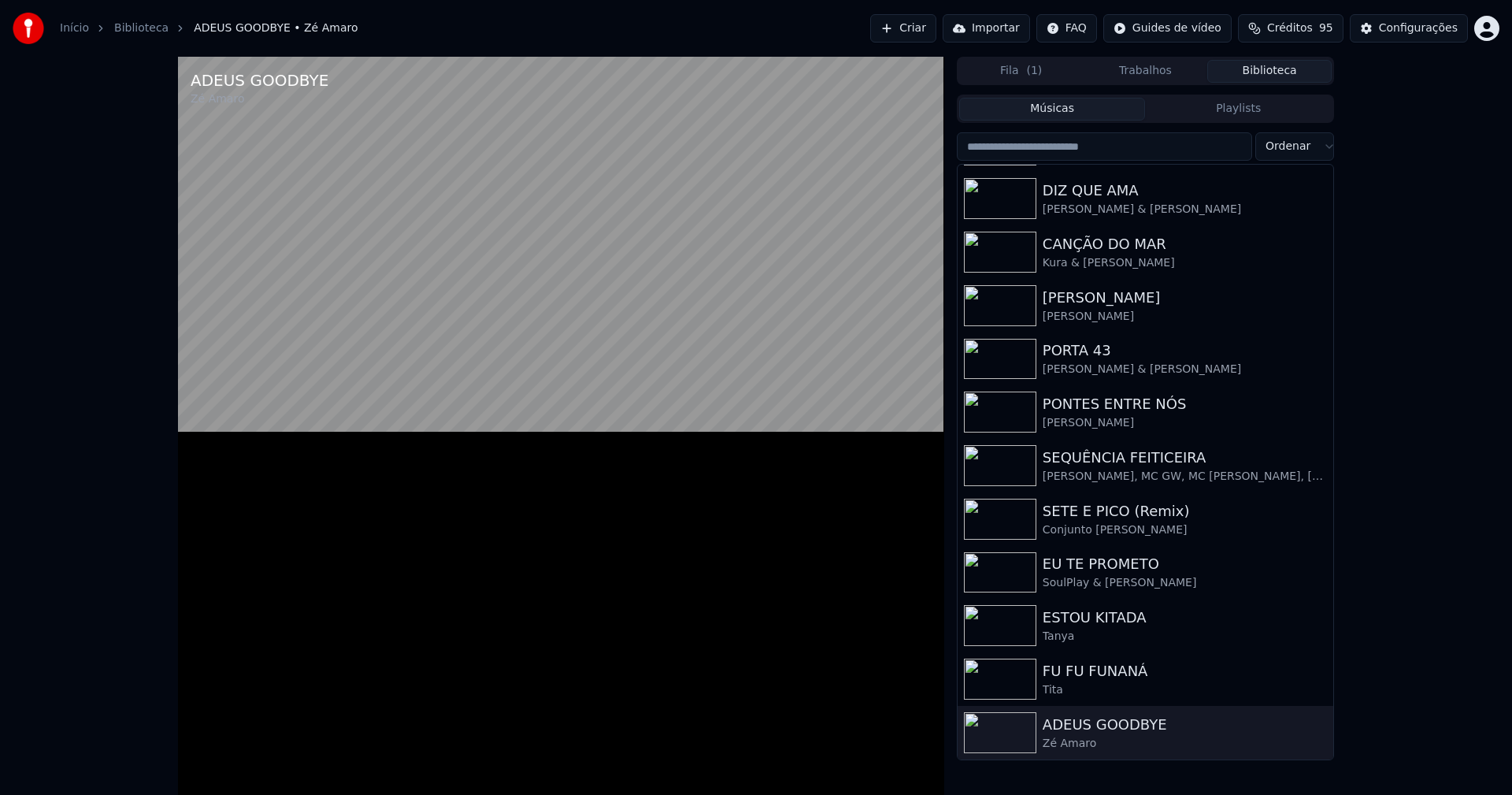
scroll to position [111, 0]
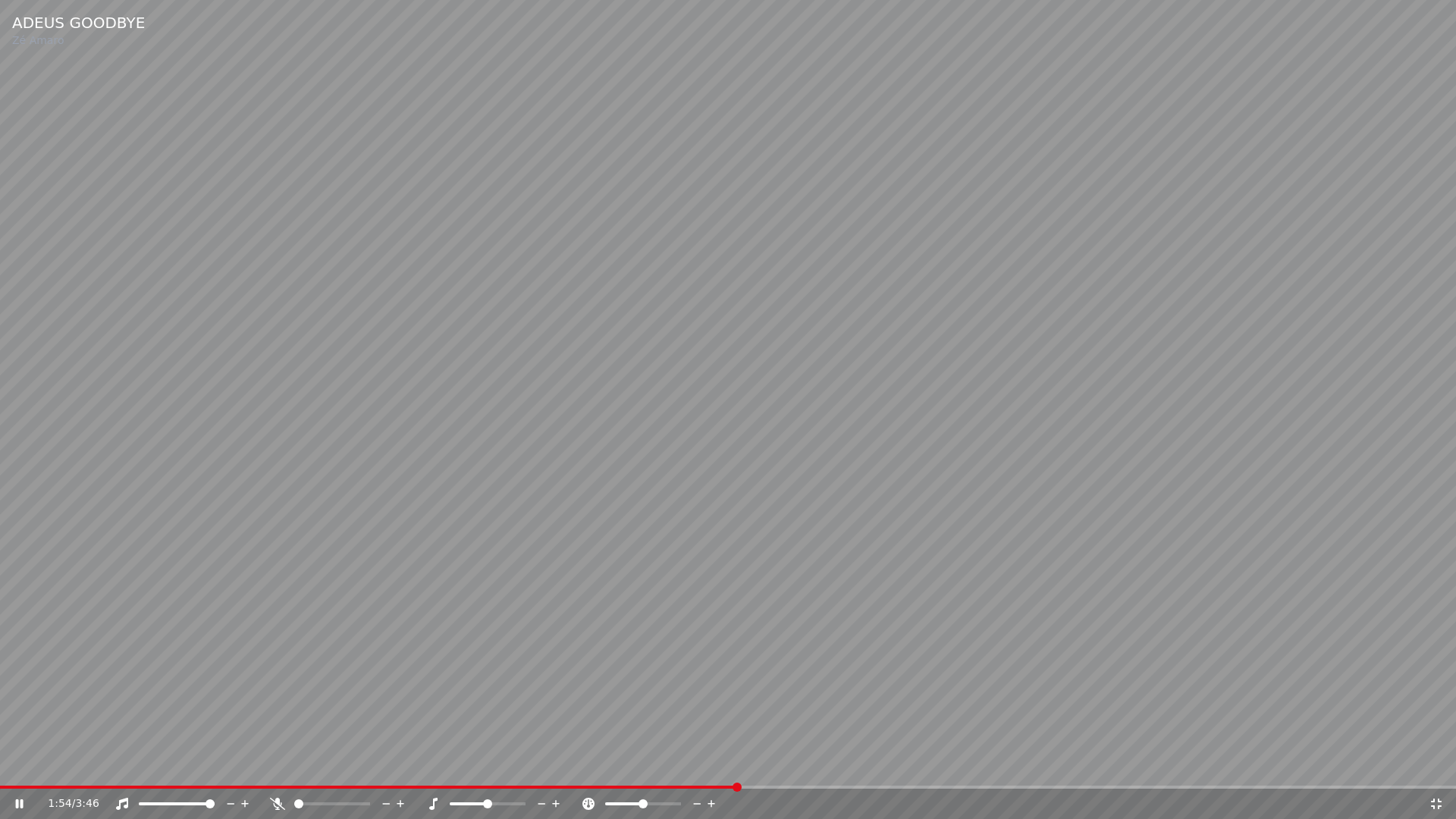
click at [30, 765] on span at bounding box center [369, 787] width 737 height 3
click at [1436, 765] on icon at bounding box center [1436, 803] width 15 height 12
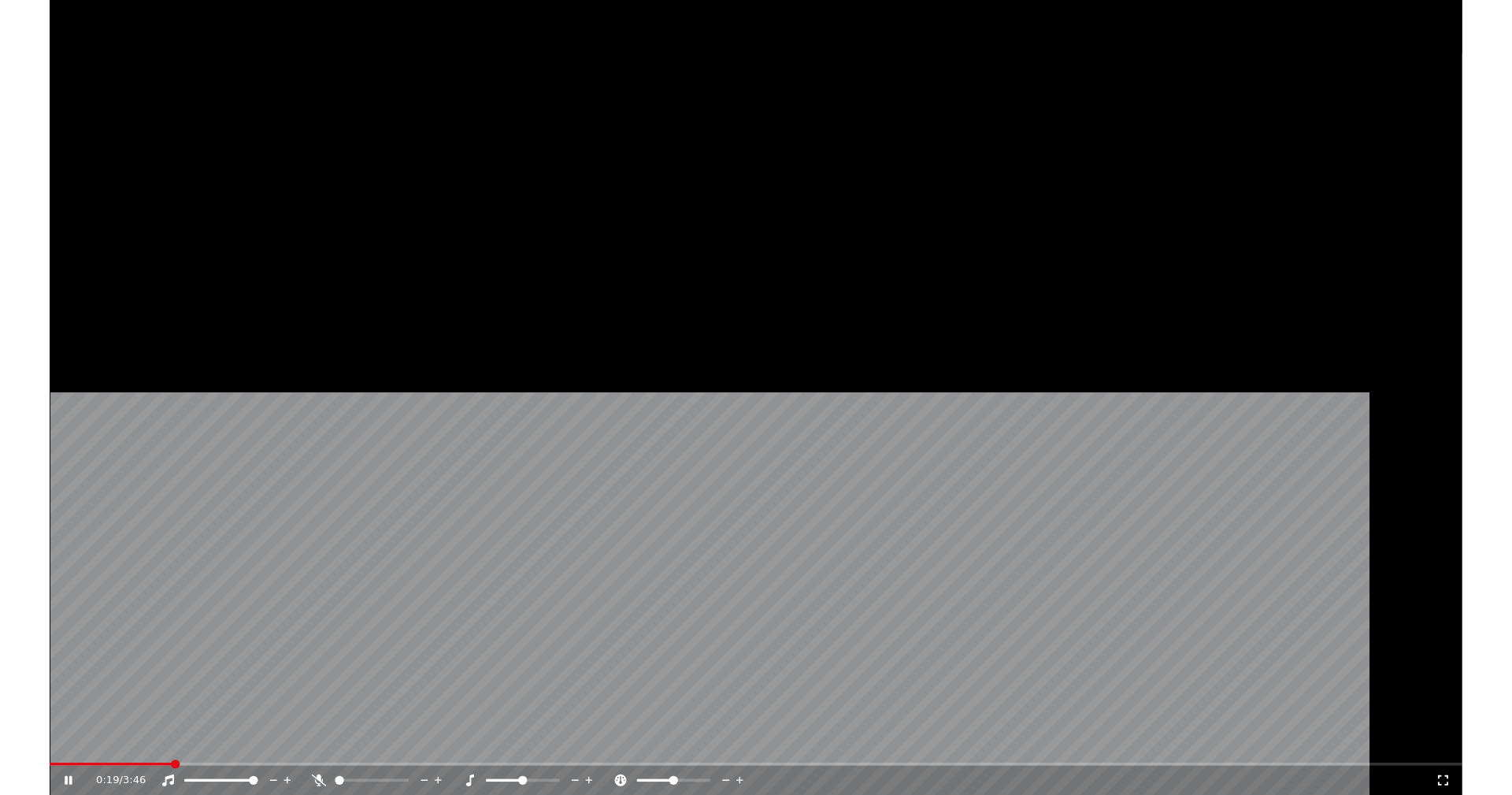
scroll to position [153, 0]
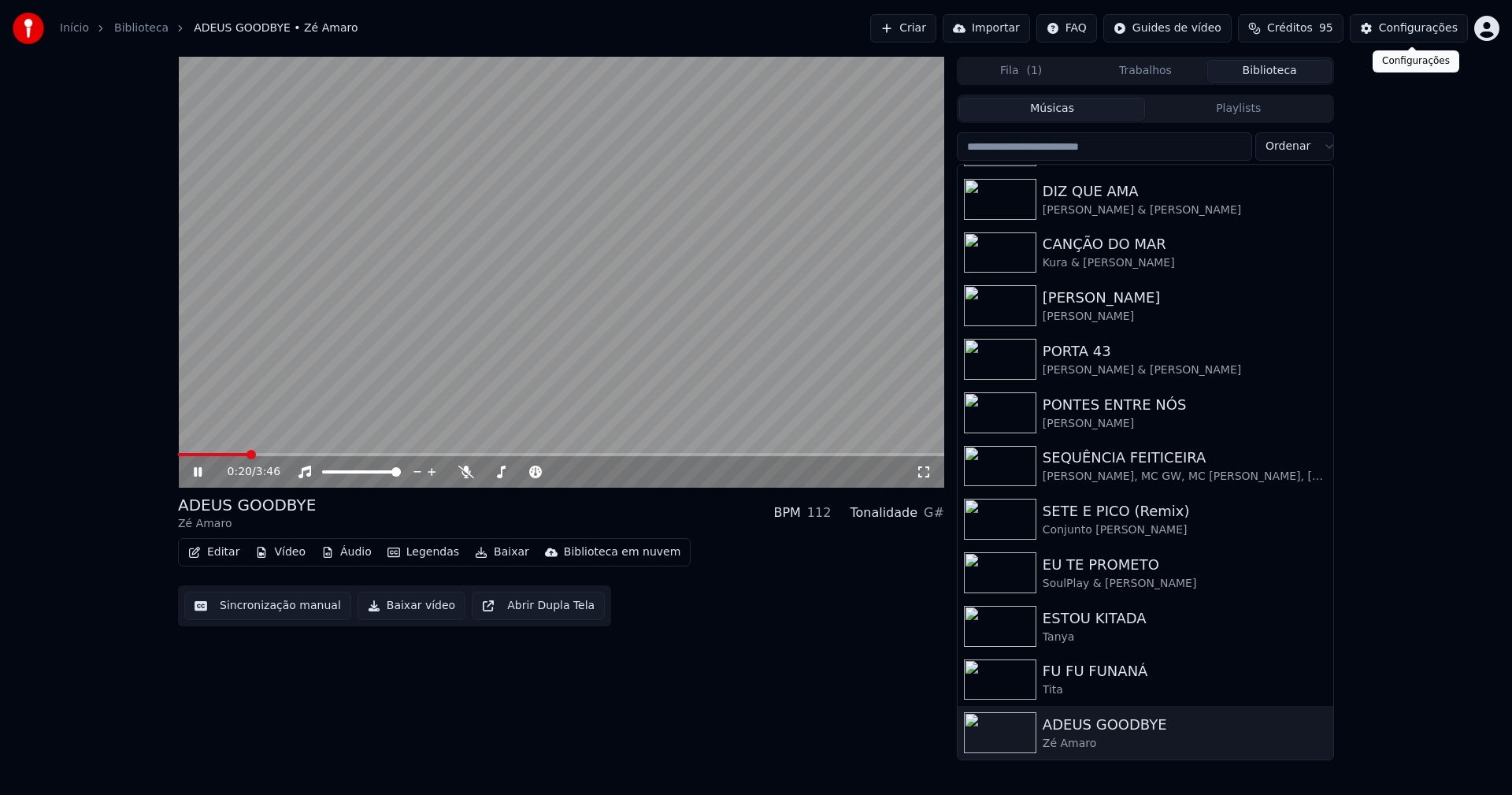
click at [1409, 33] on div "Configurações" at bounding box center [1418, 28] width 79 height 16
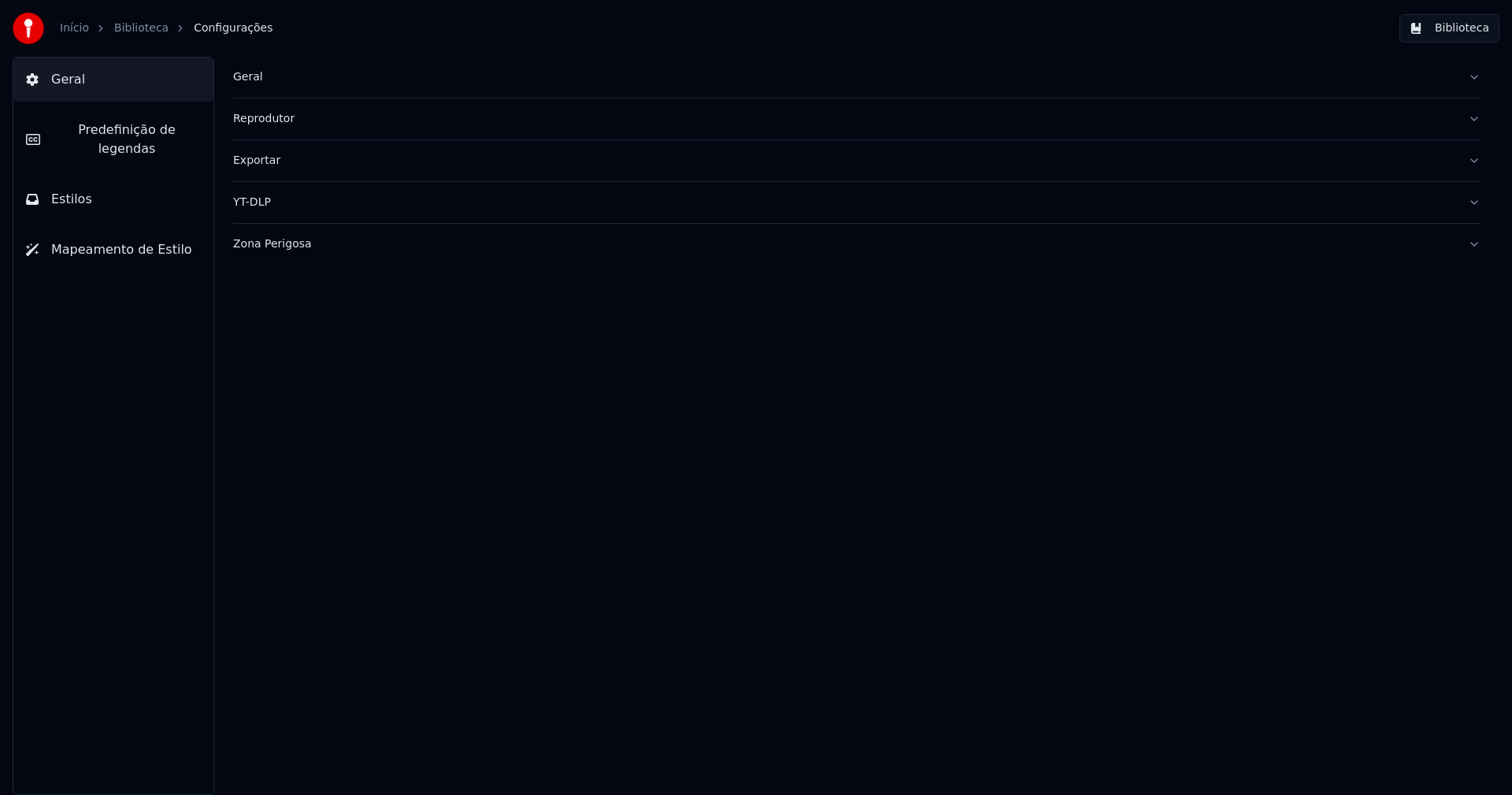
click at [151, 123] on span "Predefinição de legendas" at bounding box center [126, 139] width 148 height 37
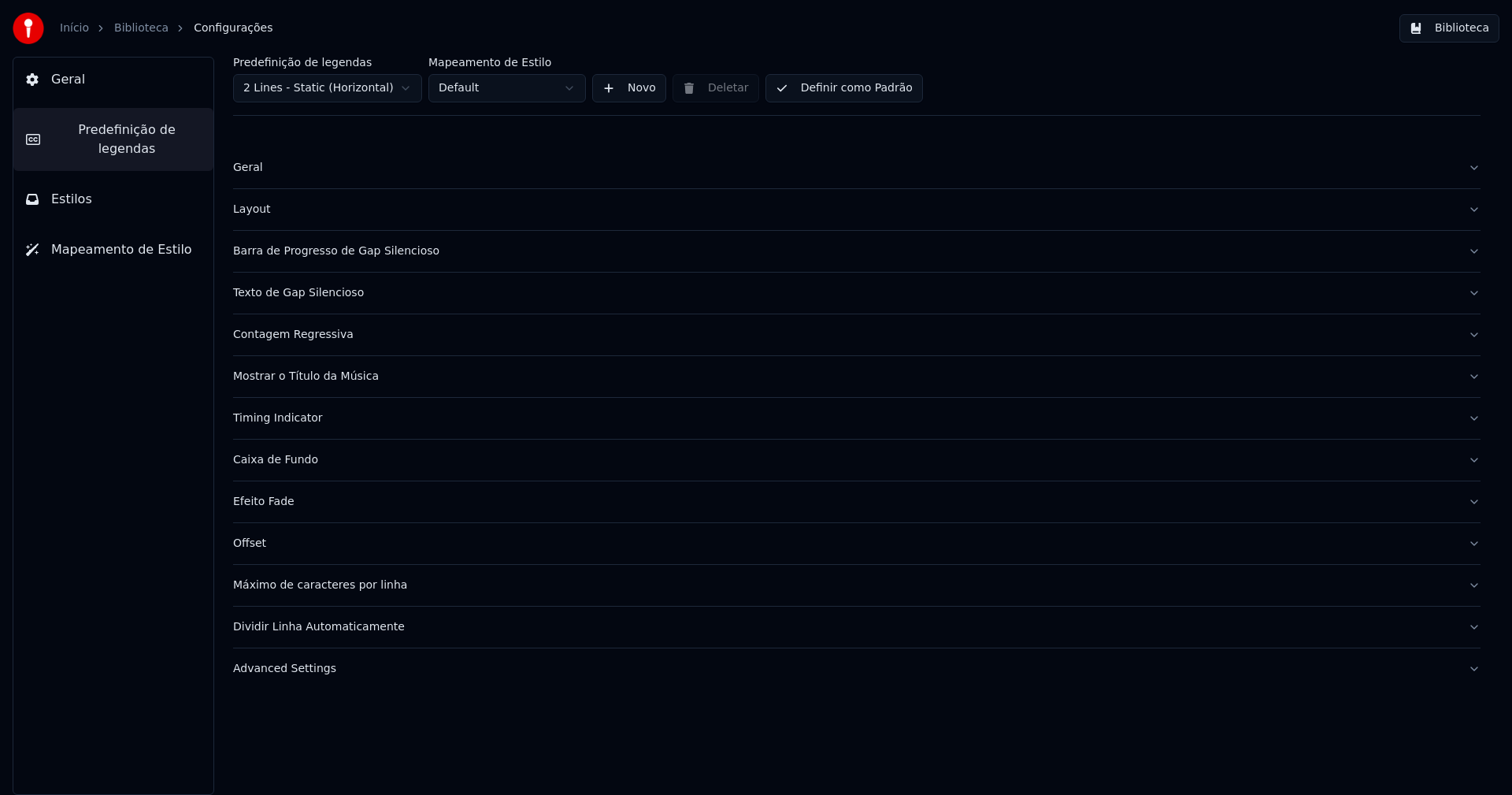
click at [348, 260] on button "Barra de Progresso de Gap Silencioso" at bounding box center [856, 251] width 1247 height 41
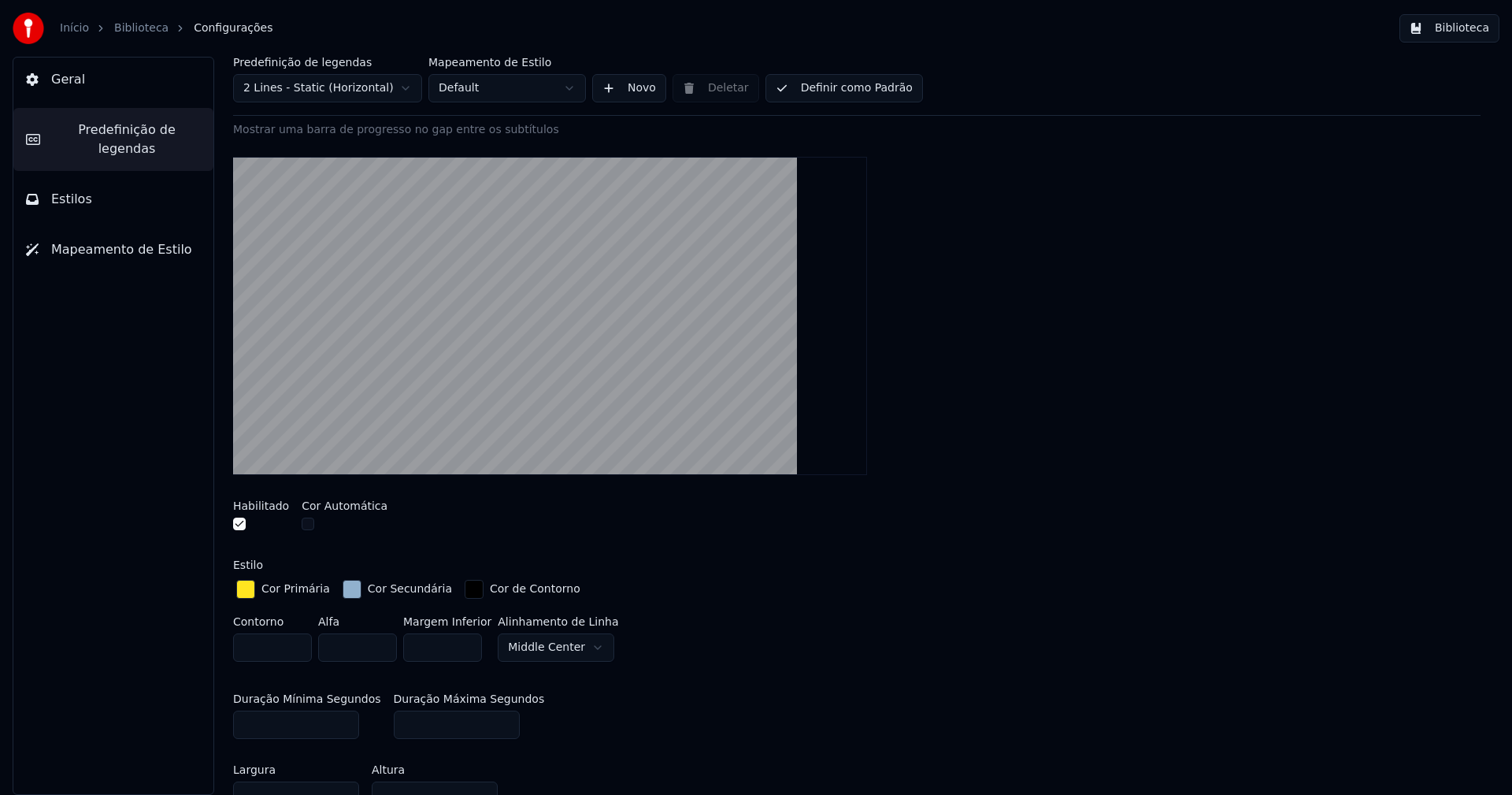
scroll to position [316, 0]
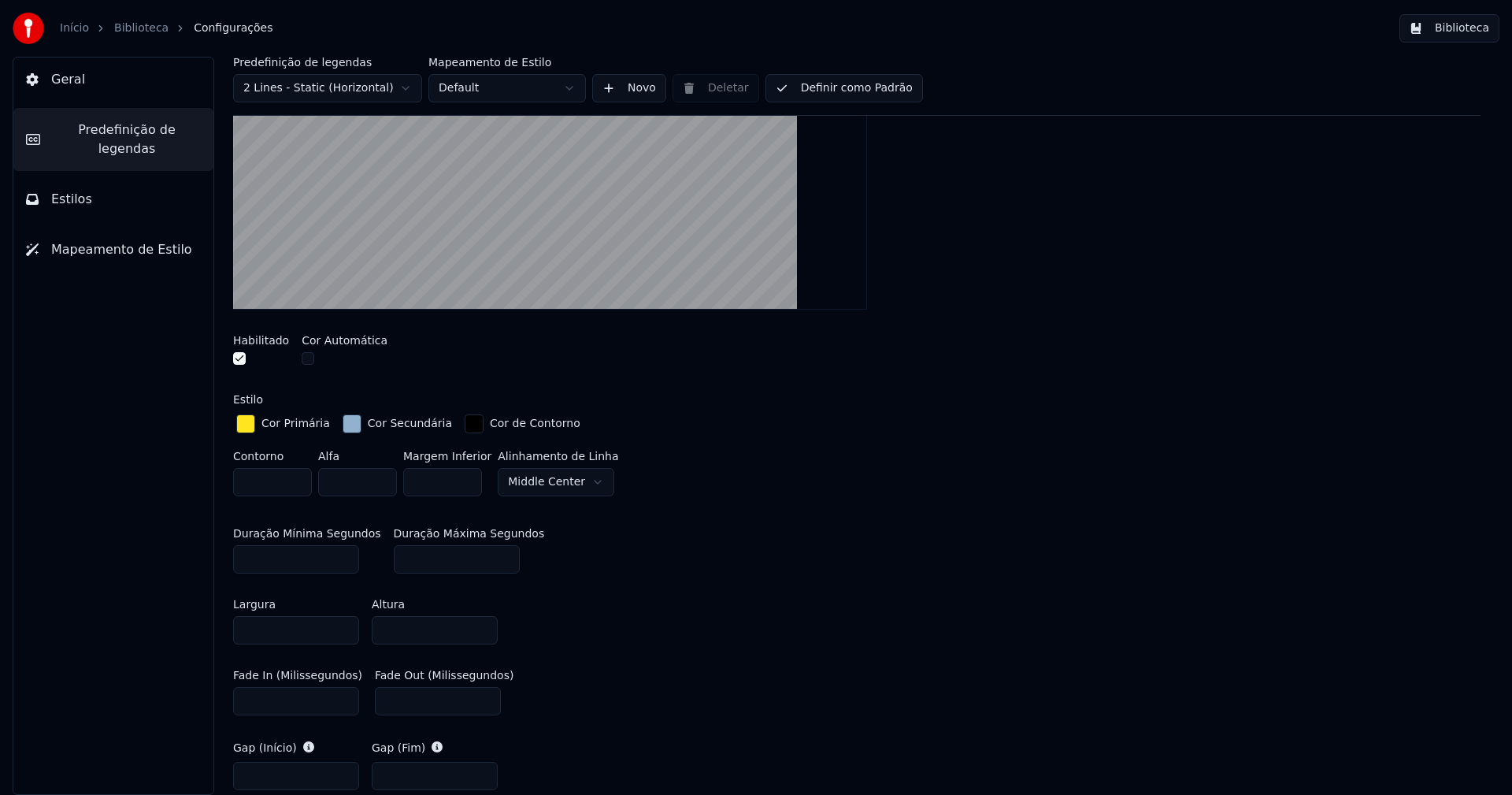
click at [409, 628] on input "****" at bounding box center [434, 630] width 126 height 28
type input "**"
click at [722, 589] on div "Largura **** Altura **" at bounding box center [856, 621] width 1247 height 71
click at [1455, 35] on button "Biblioteca" at bounding box center [1450, 28] width 100 height 28
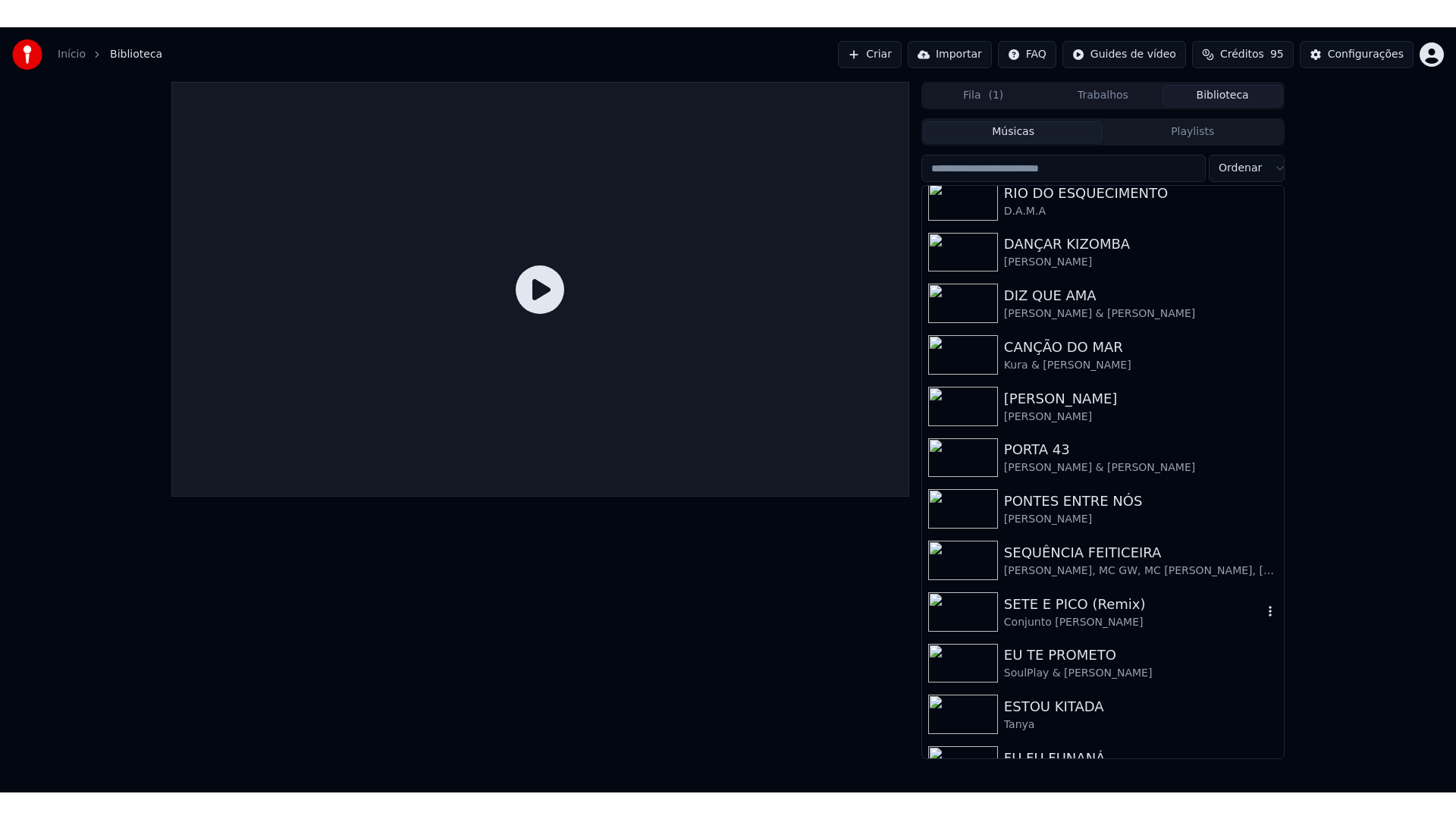
scroll to position [147, 0]
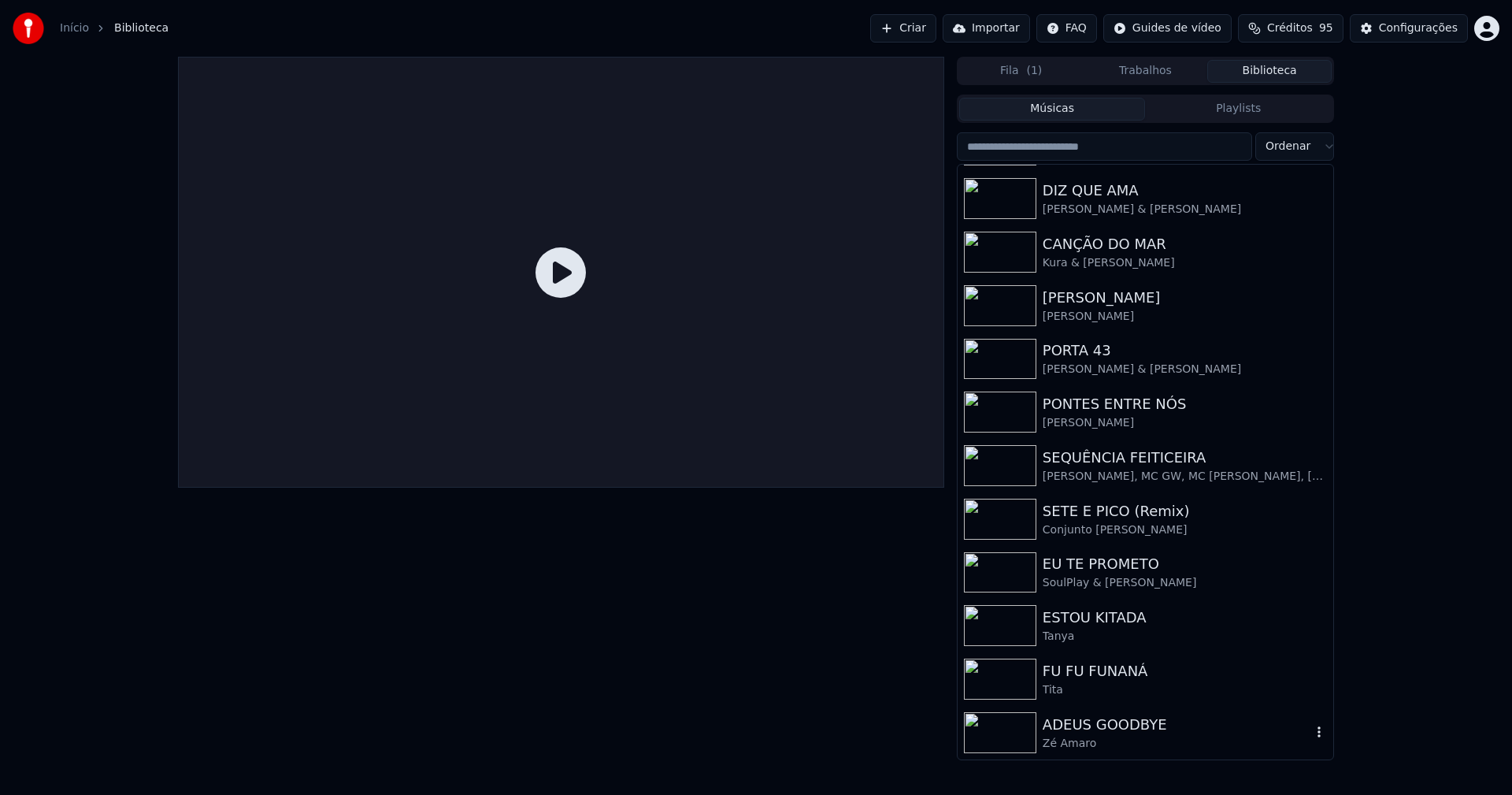
drag, startPoint x: 1107, startPoint y: 722, endPoint x: 1057, endPoint y: 609, distance: 123.6
click at [1107, 723] on div "ADEUS GOODBYE" at bounding box center [1177, 724] width 269 height 22
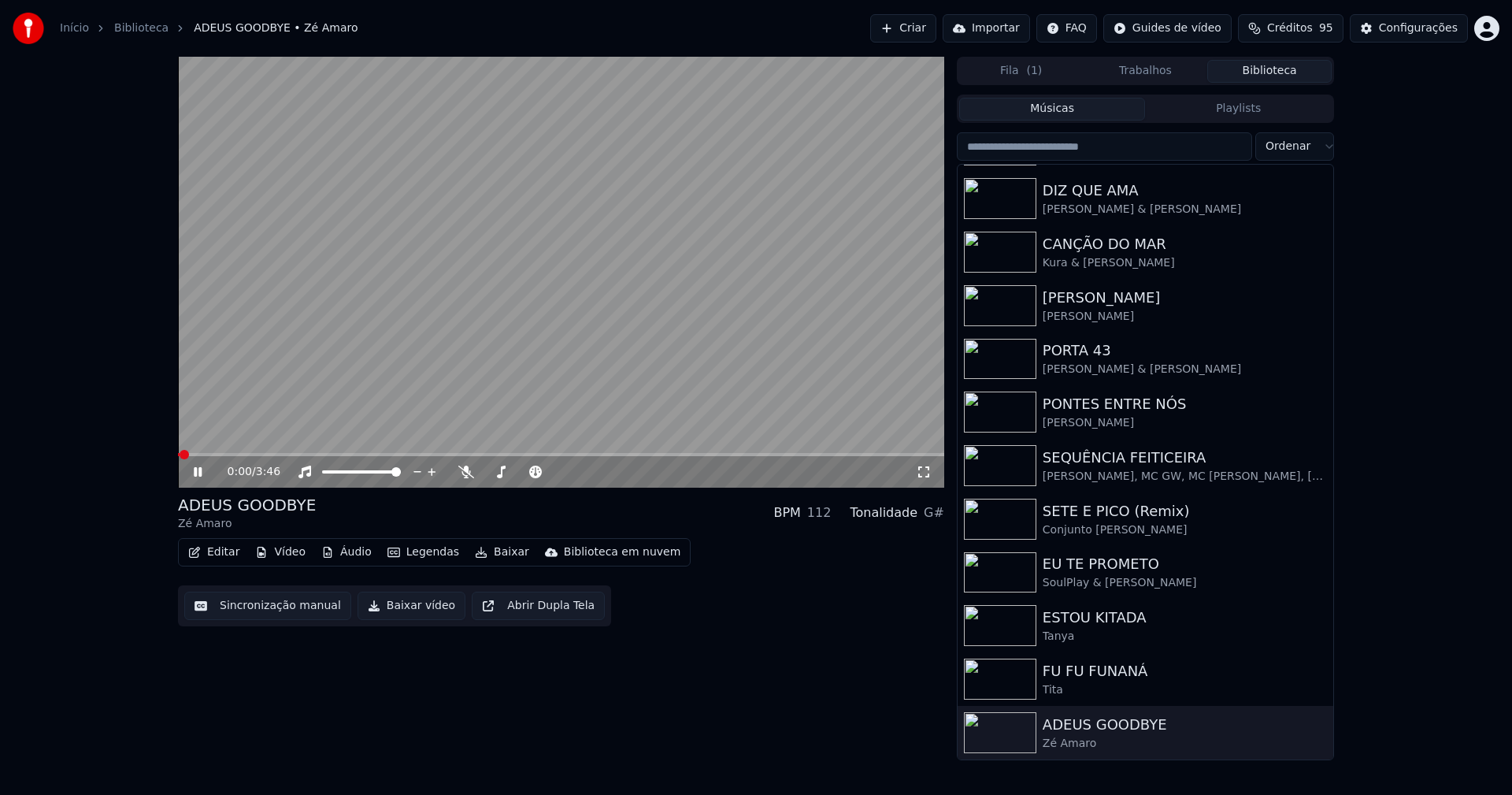
click at [925, 475] on icon at bounding box center [924, 471] width 16 height 12
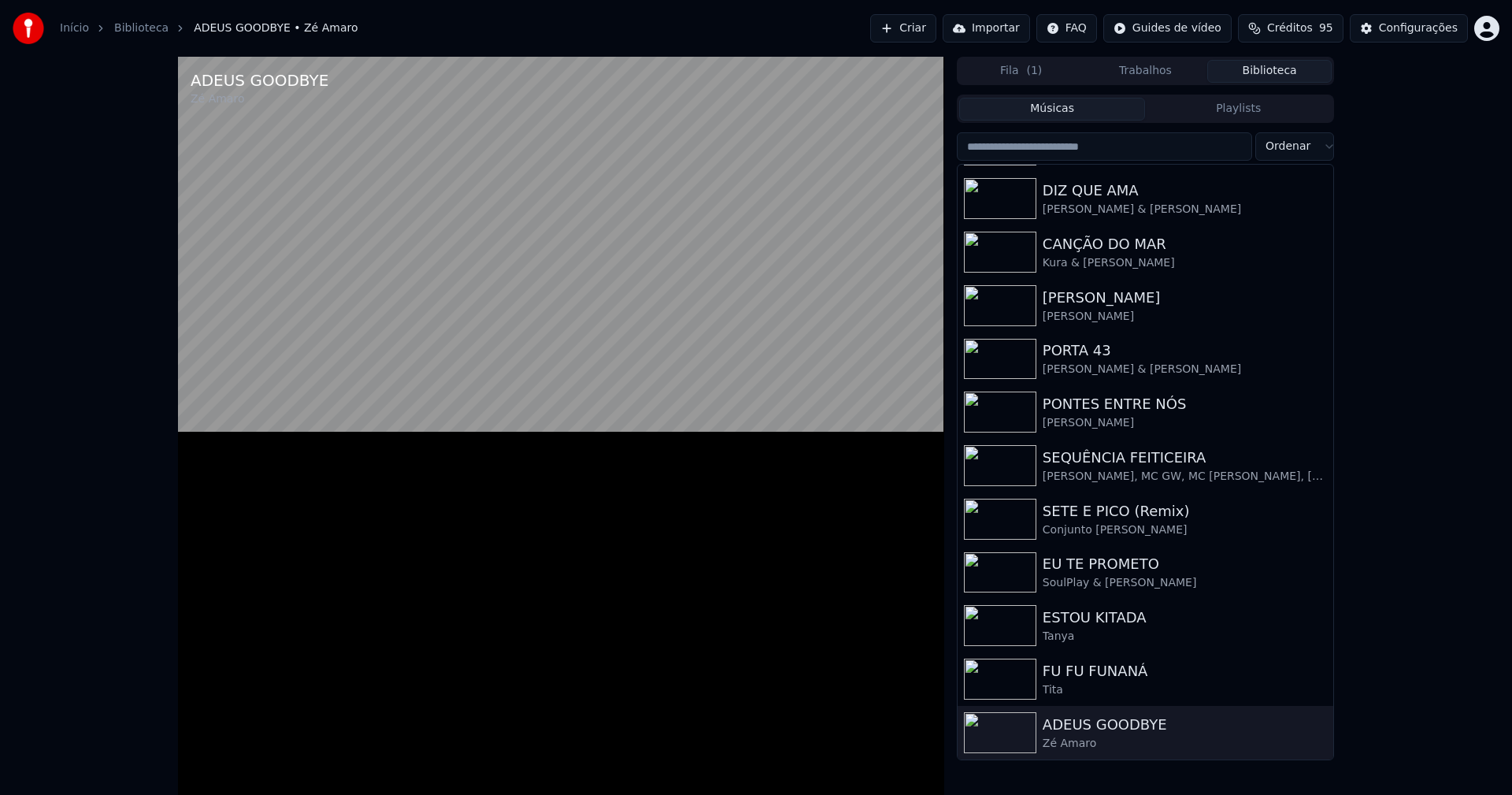
scroll to position [111, 0]
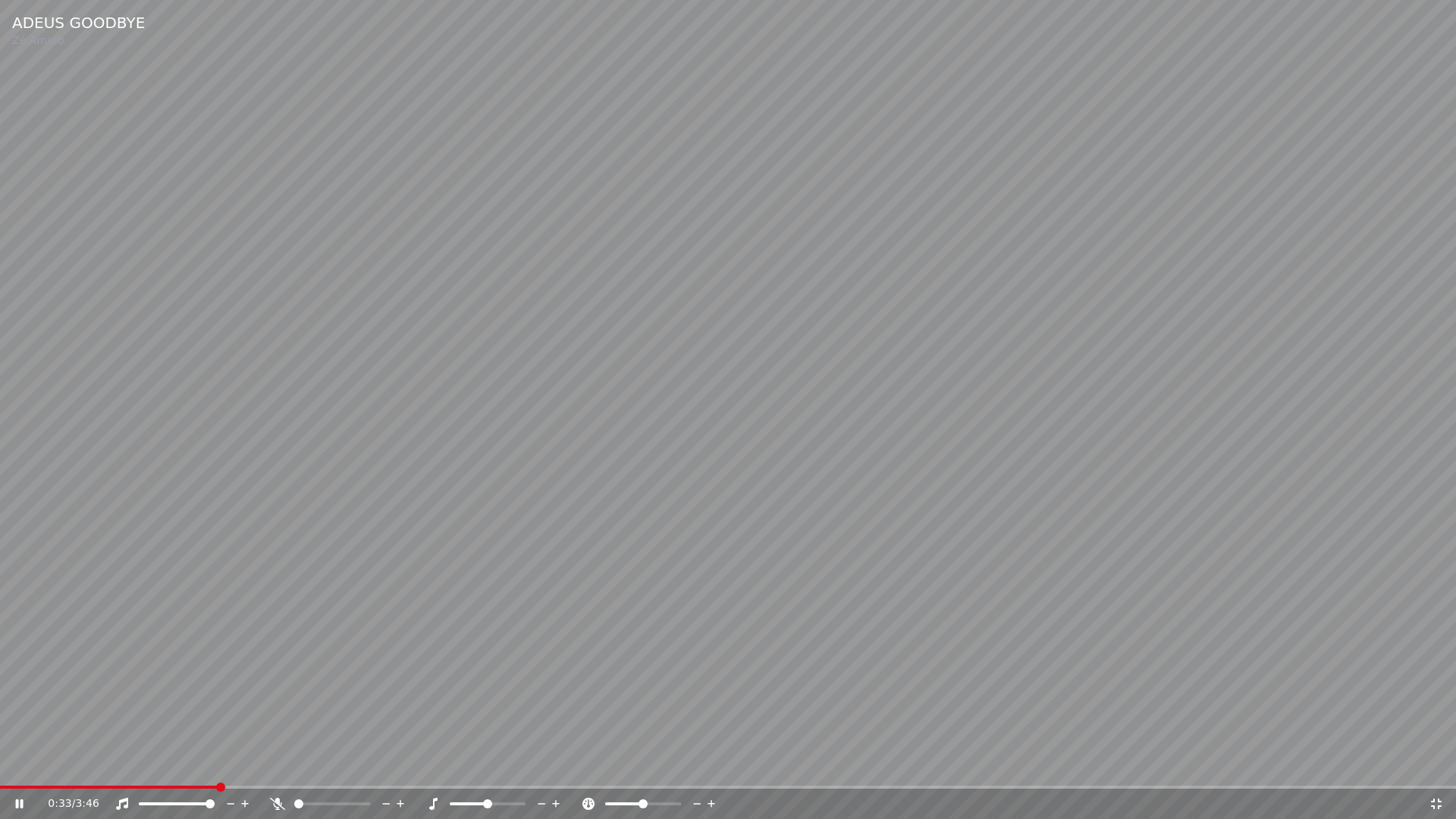
click at [1437, 765] on icon at bounding box center [1436, 803] width 15 height 12
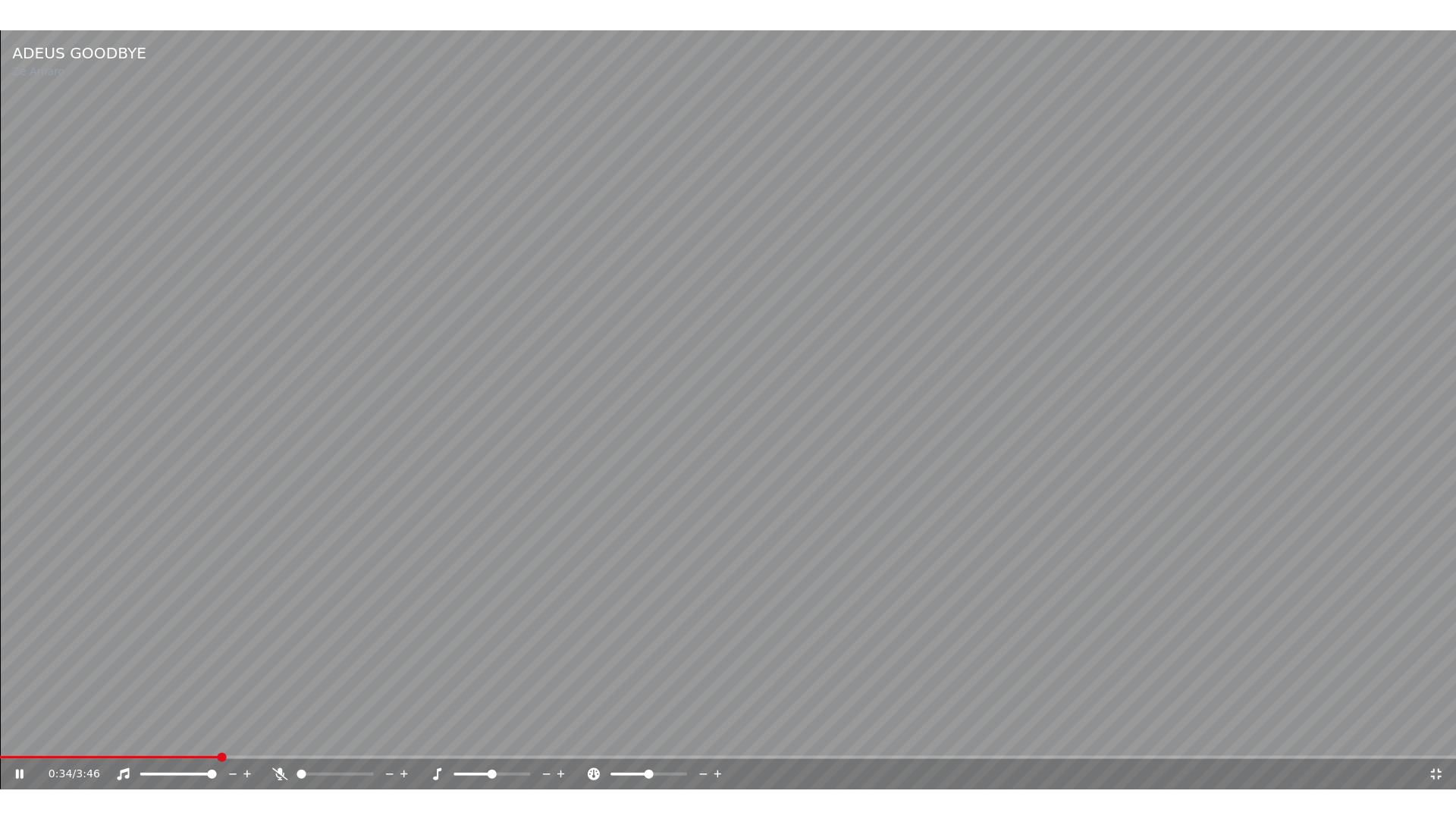
scroll to position [147, 0]
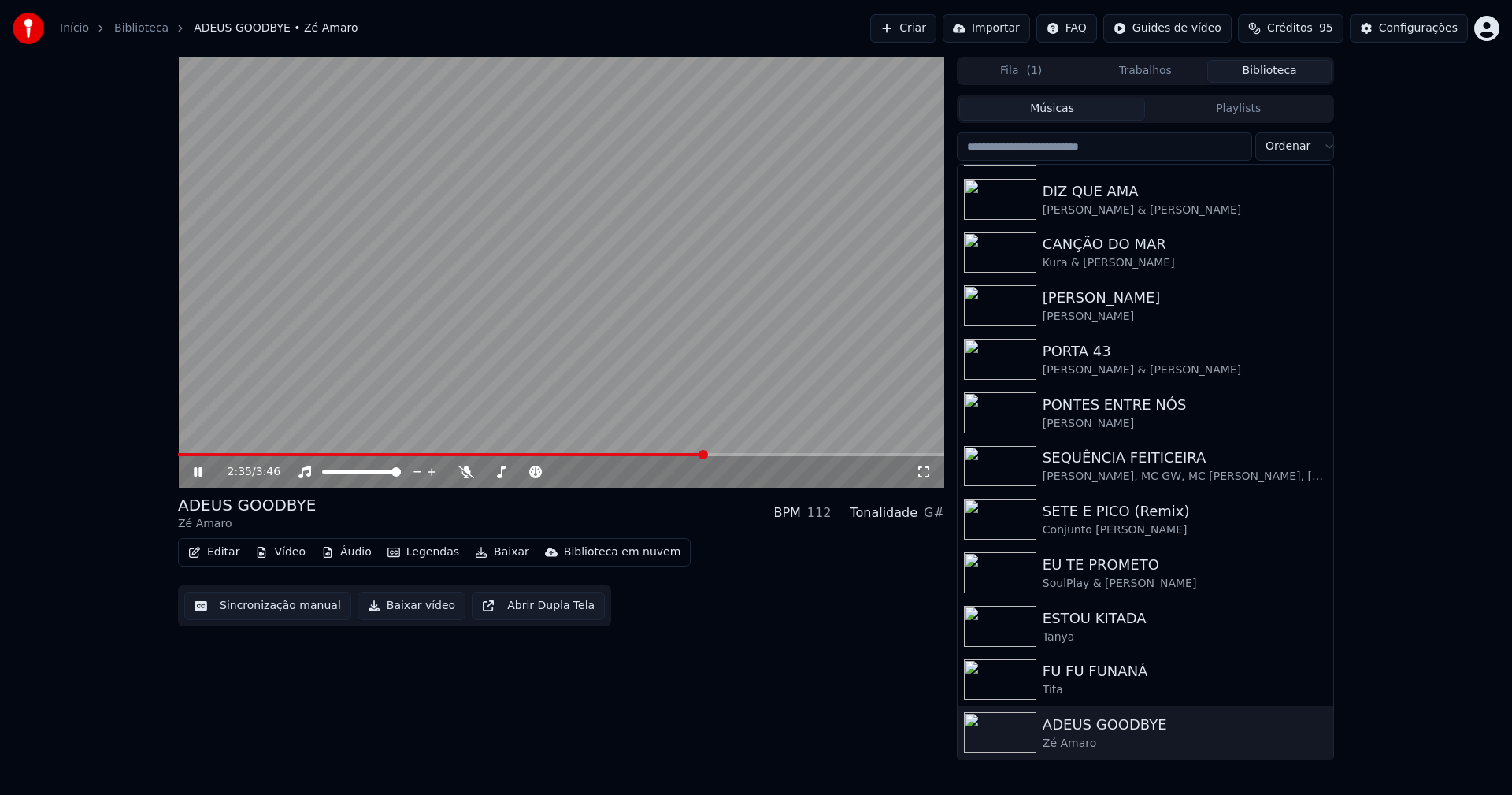
click at [929, 470] on icon at bounding box center [923, 471] width 11 height 11
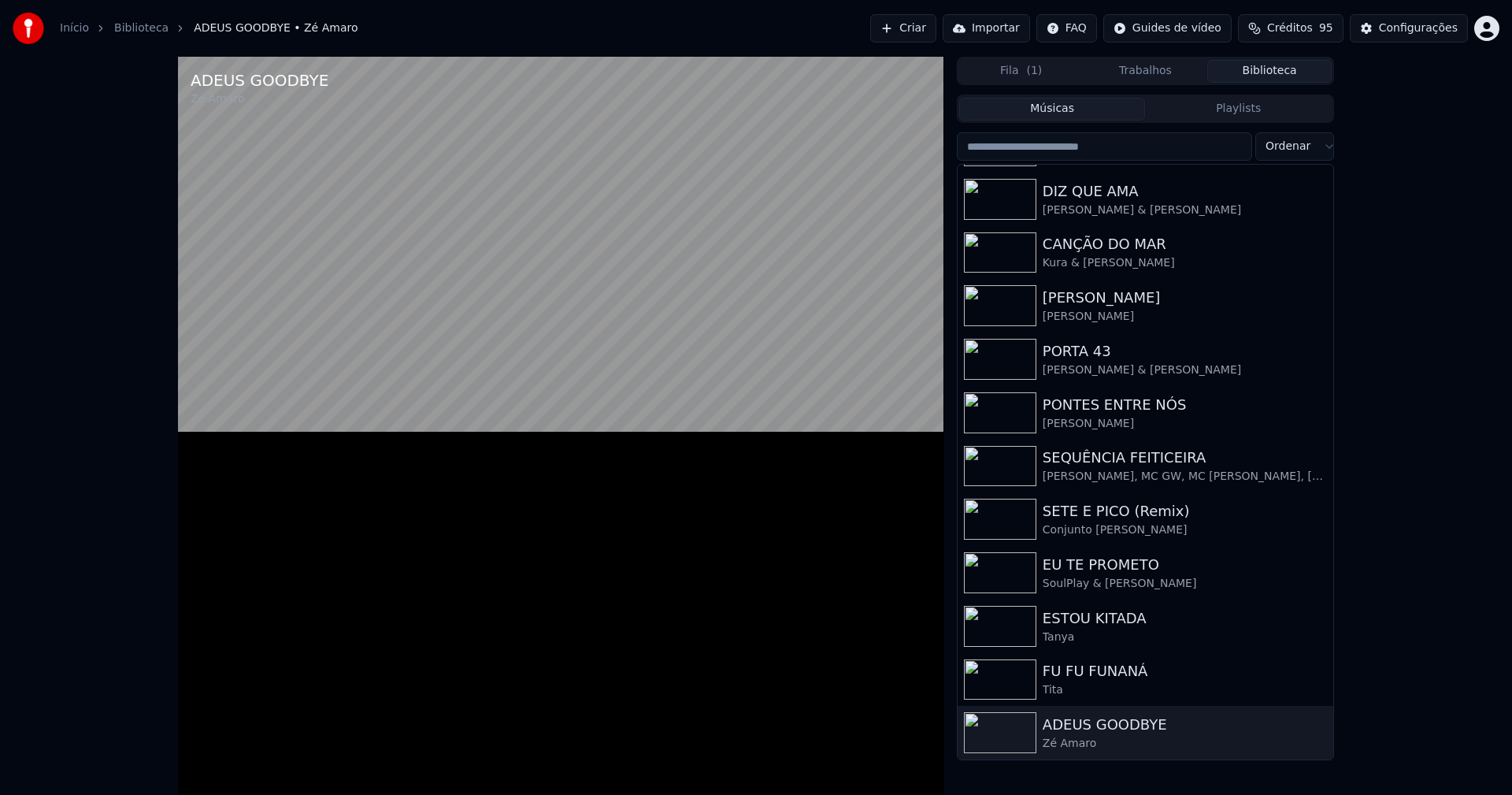
scroll to position [111, 0]
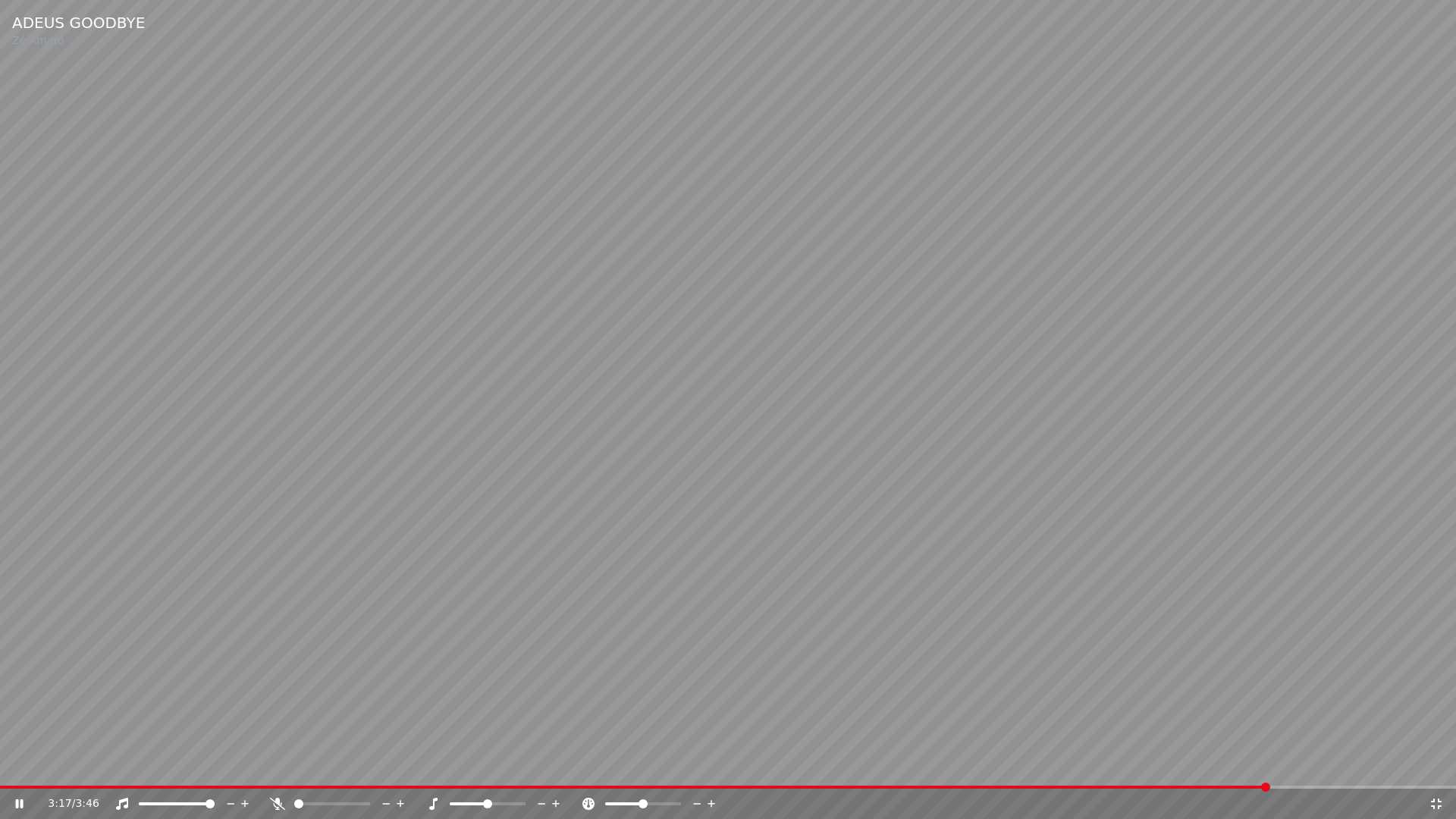
click at [1438, 765] on icon at bounding box center [1436, 803] width 10 height 10
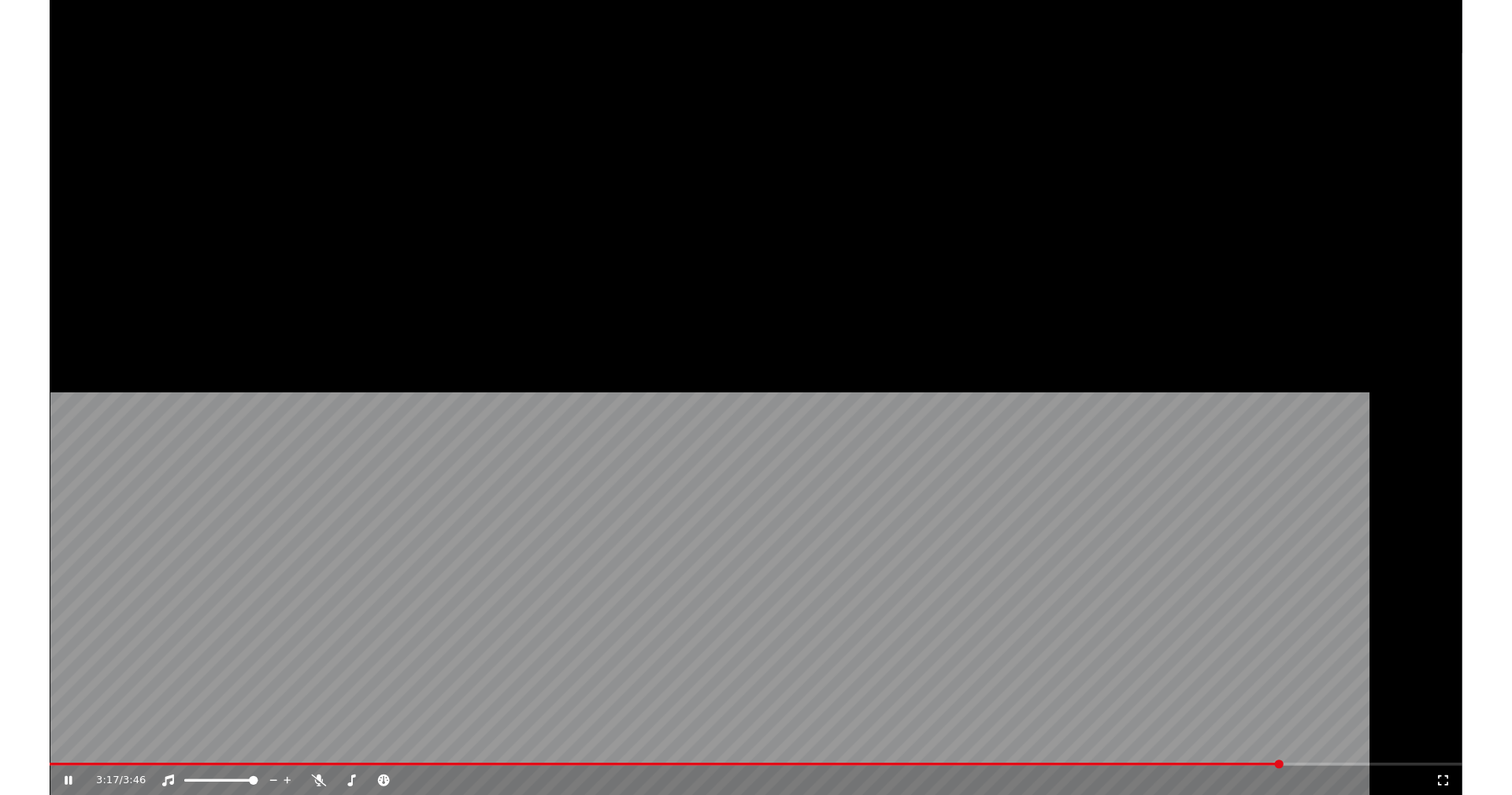
scroll to position [153, 0]
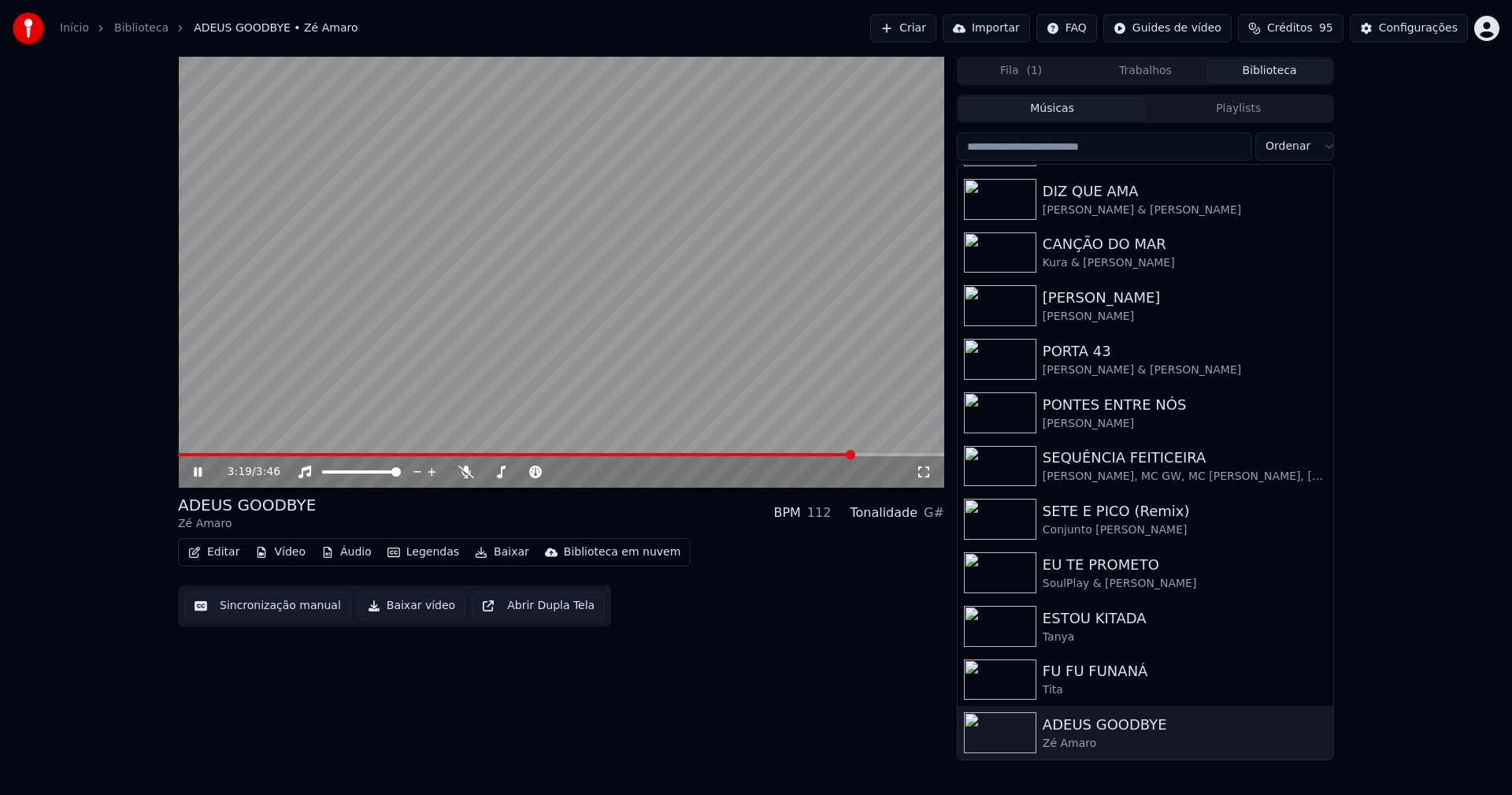
click at [191, 472] on icon at bounding box center [209, 471] width 37 height 12
click at [390, 609] on button "Baixar vídeo" at bounding box center [412, 606] width 108 height 28
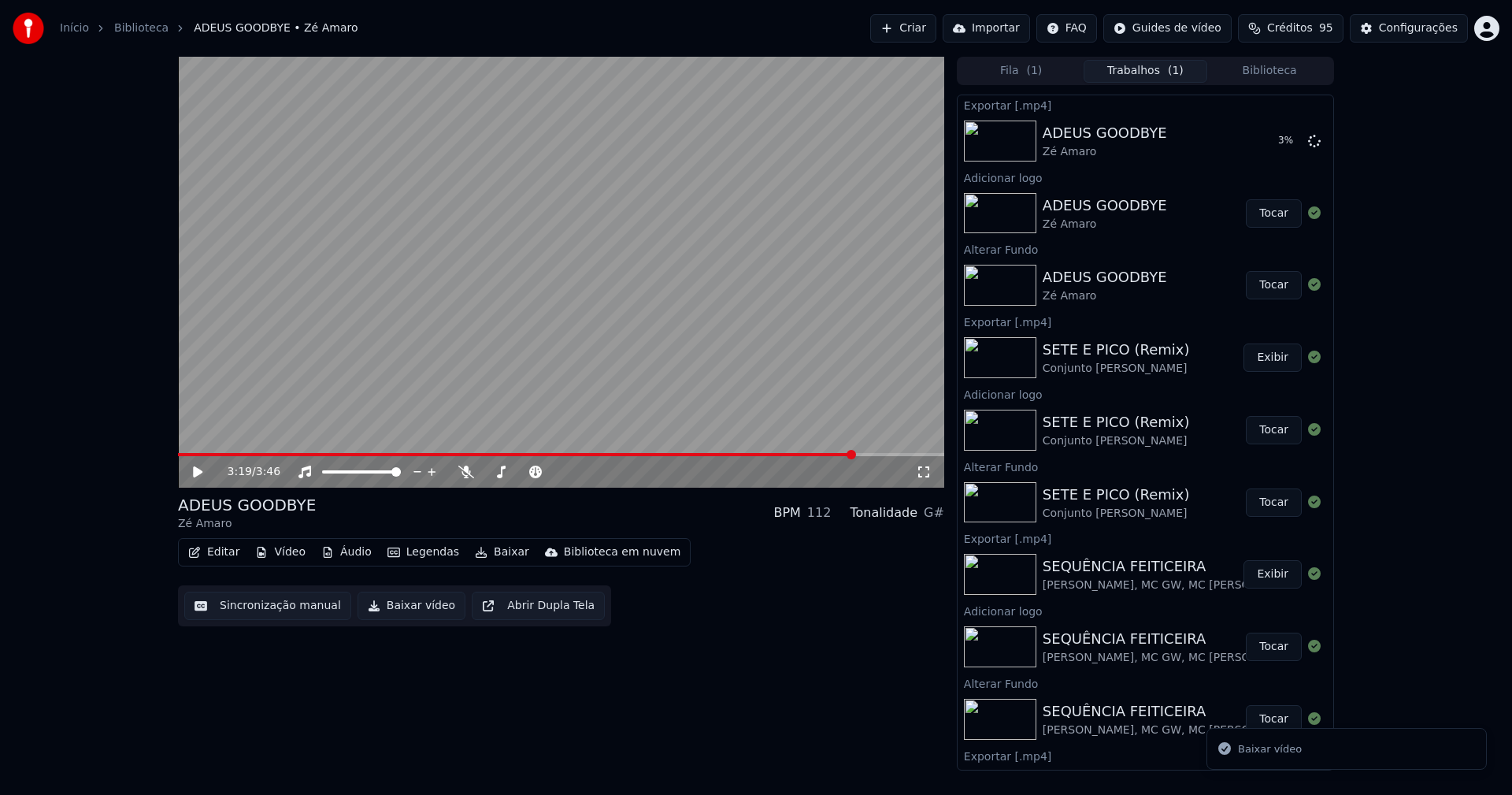
click at [1281, 77] on button "Biblioteca" at bounding box center [1270, 71] width 125 height 22
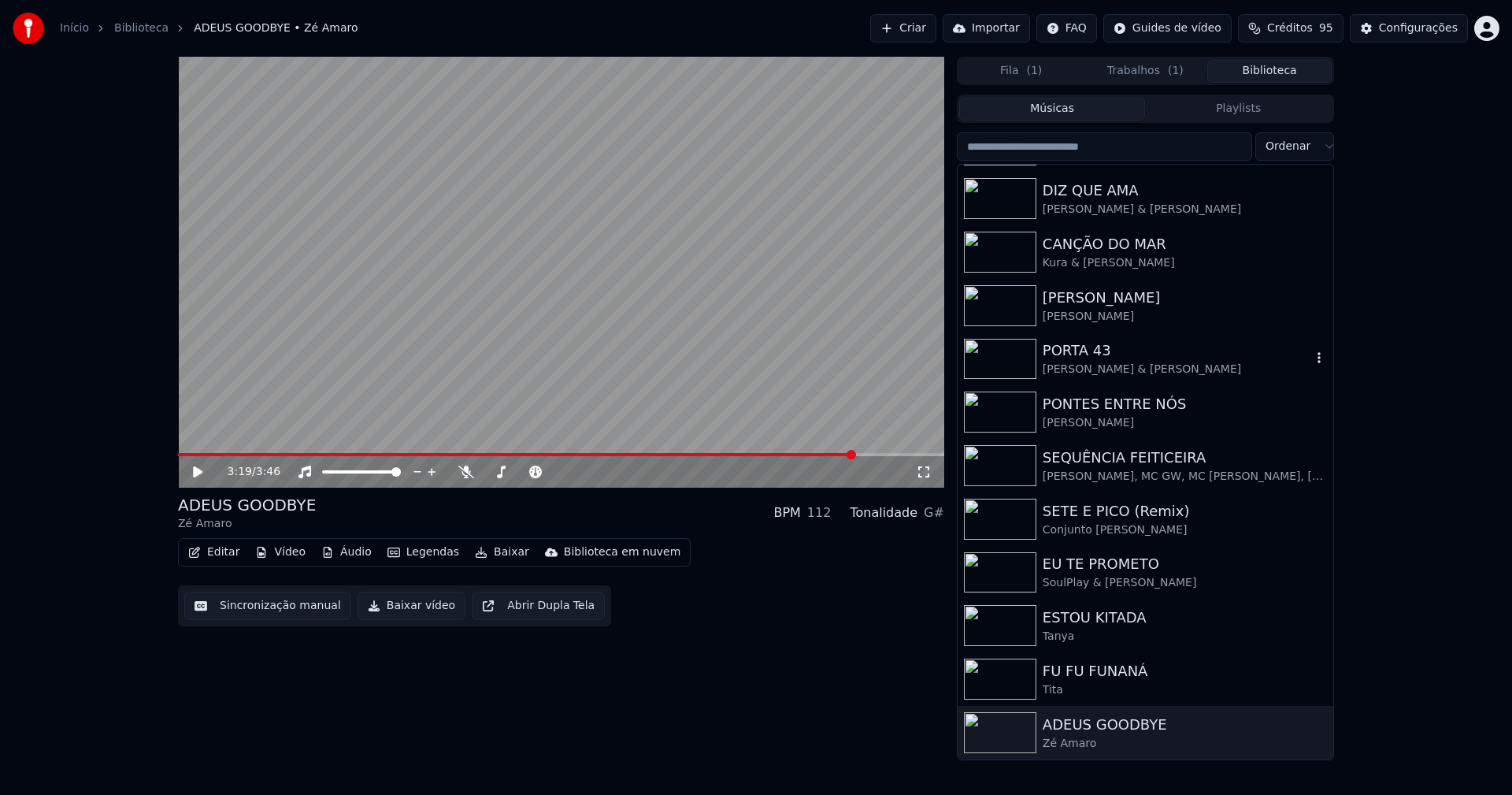
drag, startPoint x: 1108, startPoint y: 362, endPoint x: 1201, endPoint y: 360, distance: 93.0
click at [1108, 360] on div "PORTA 43 Luís Trigacheiro & Diogo Piçarra" at bounding box center [1177, 358] width 269 height 37
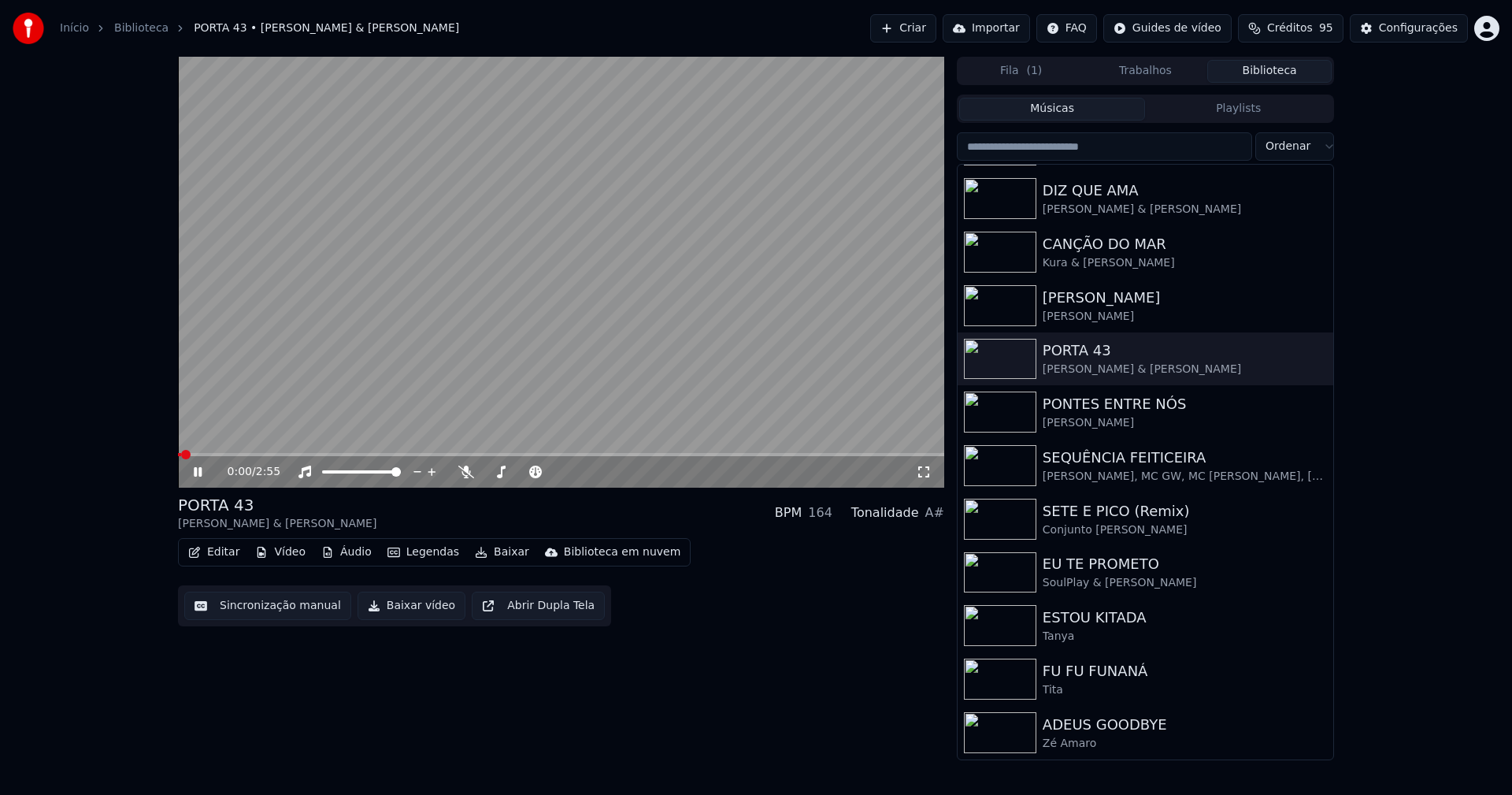
click at [198, 471] on icon at bounding box center [209, 471] width 37 height 12
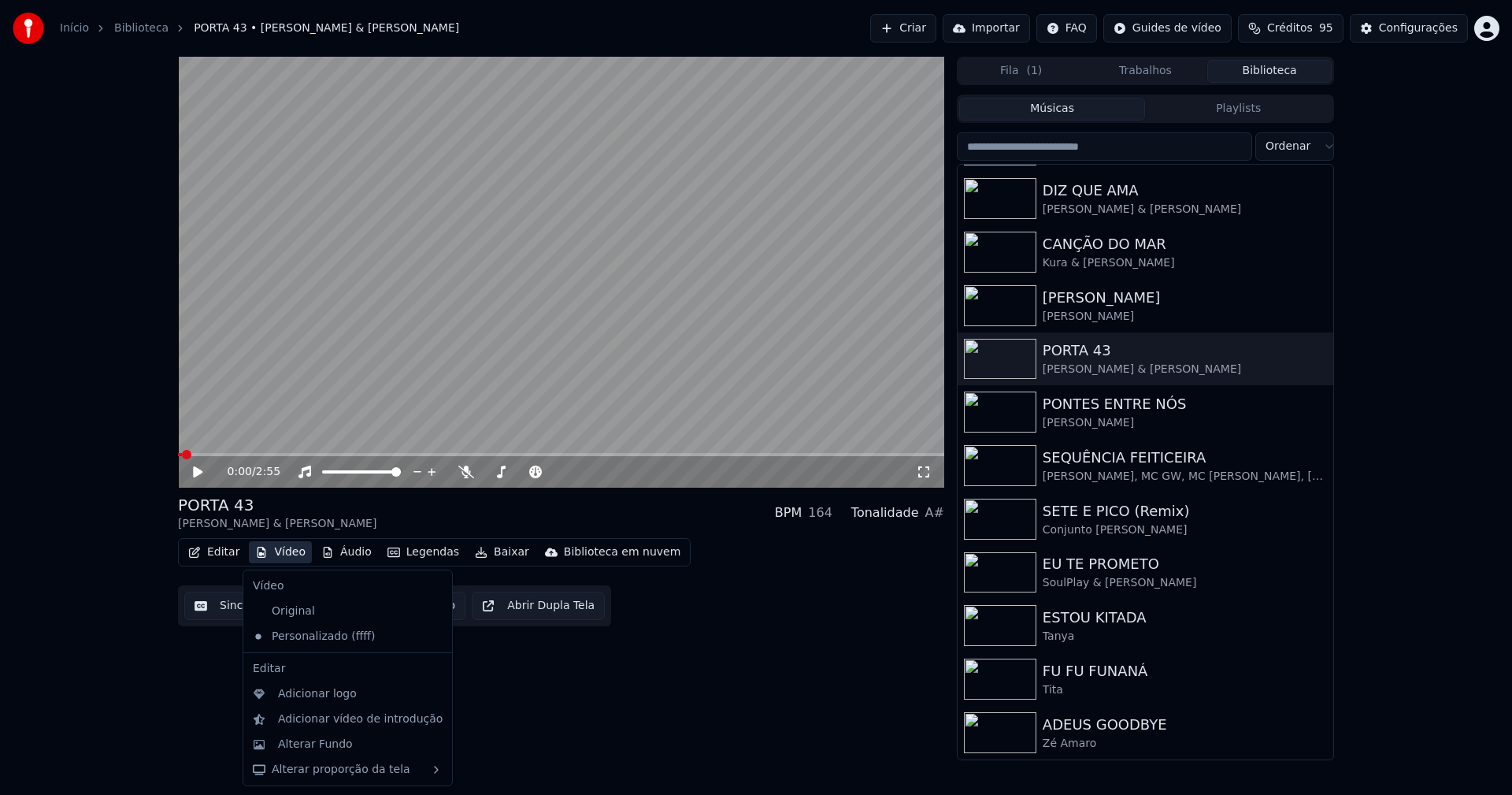
click at [286, 556] on button "Vídeo" at bounding box center [280, 552] width 63 height 22
click at [315, 749] on div "Alterar Fundo" at bounding box center [315, 744] width 75 height 16
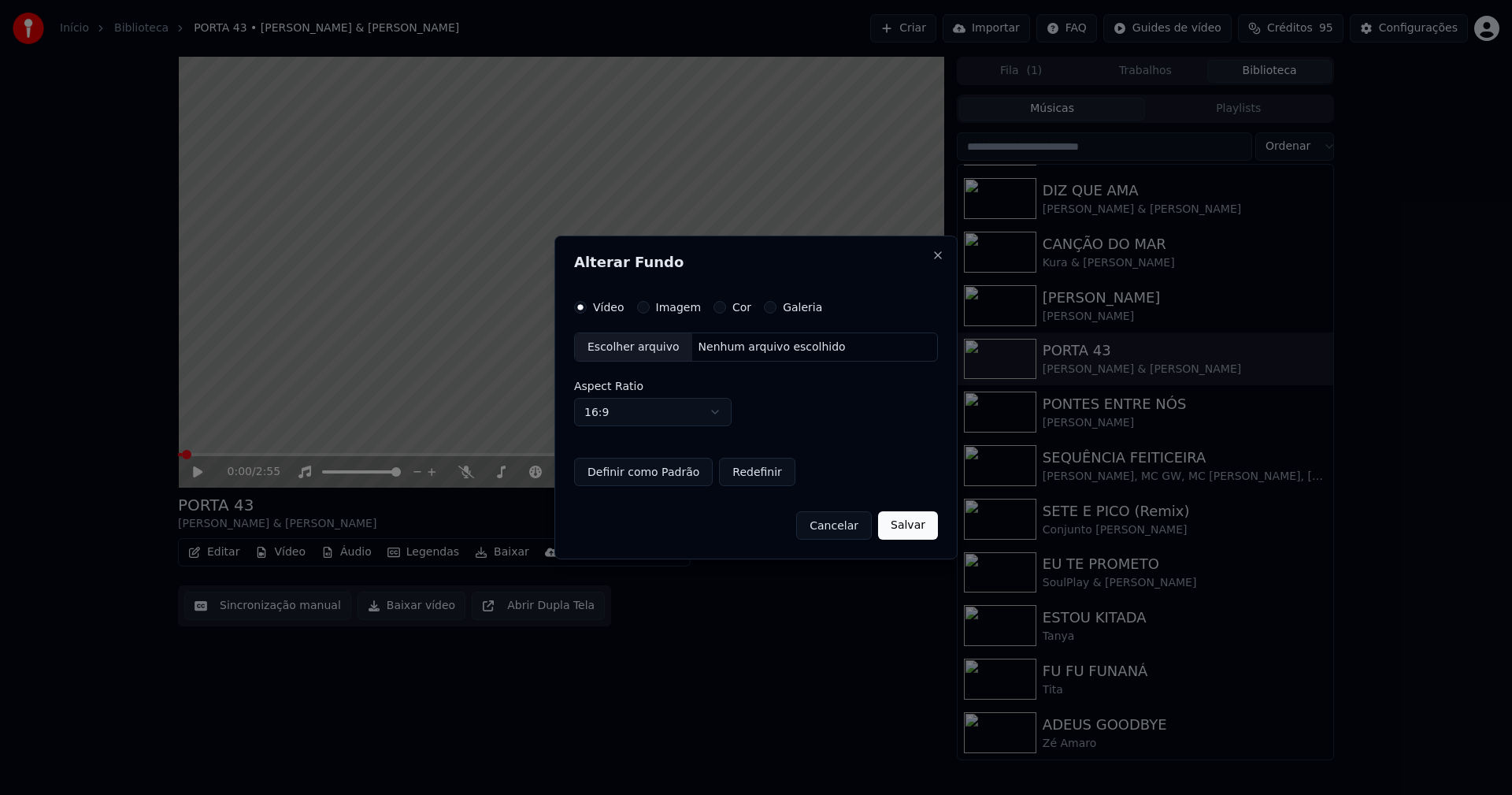
click at [638, 308] on button "Imagem" at bounding box center [643, 306] width 12 height 12
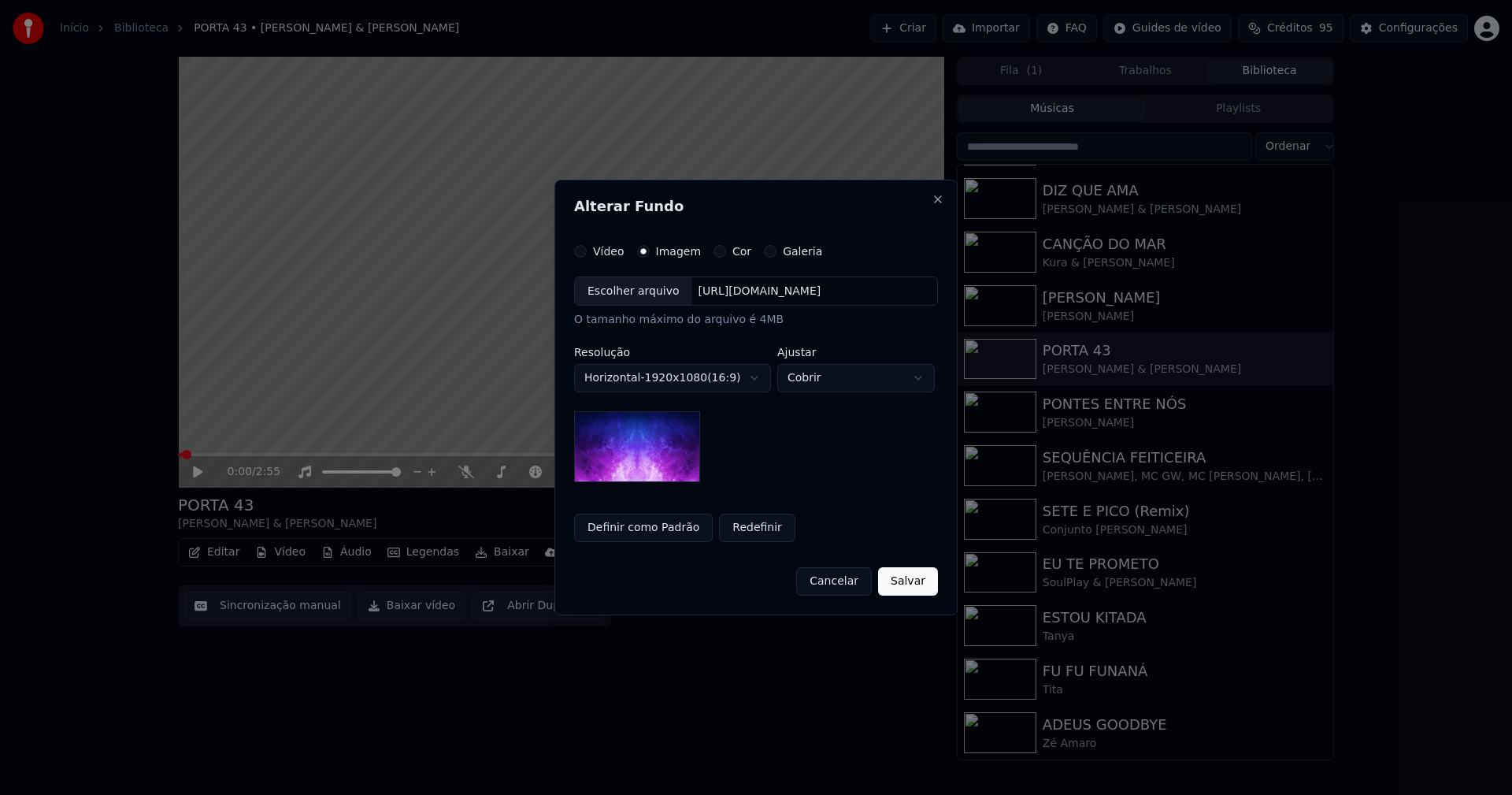
click at [630, 298] on div "Escolher arquivo" at bounding box center [633, 291] width 117 height 28
click at [903, 576] on button "Salvar" at bounding box center [908, 581] width 60 height 28
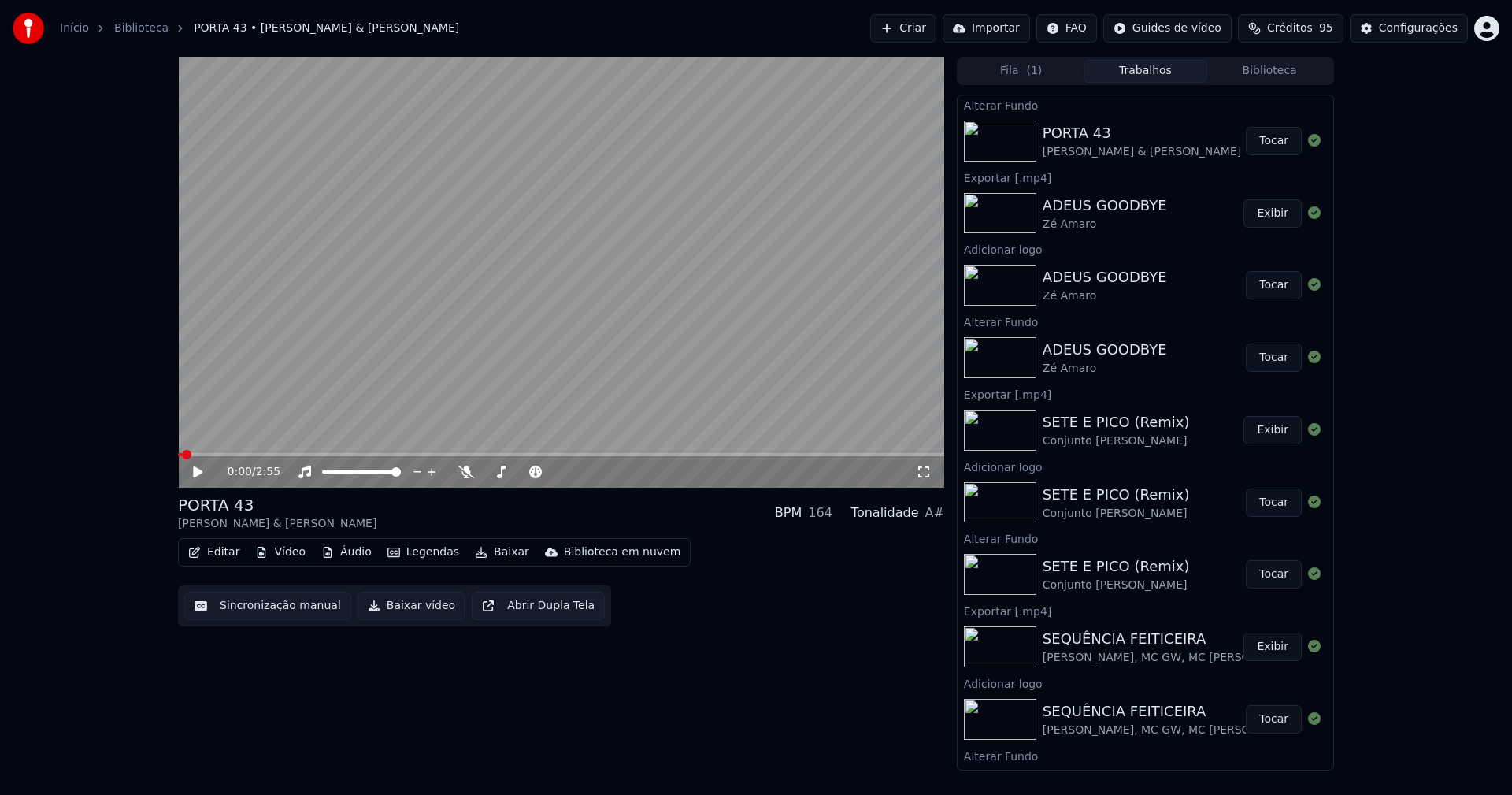
click at [1272, 136] on button "Tocar" at bounding box center [1273, 141] width 56 height 28
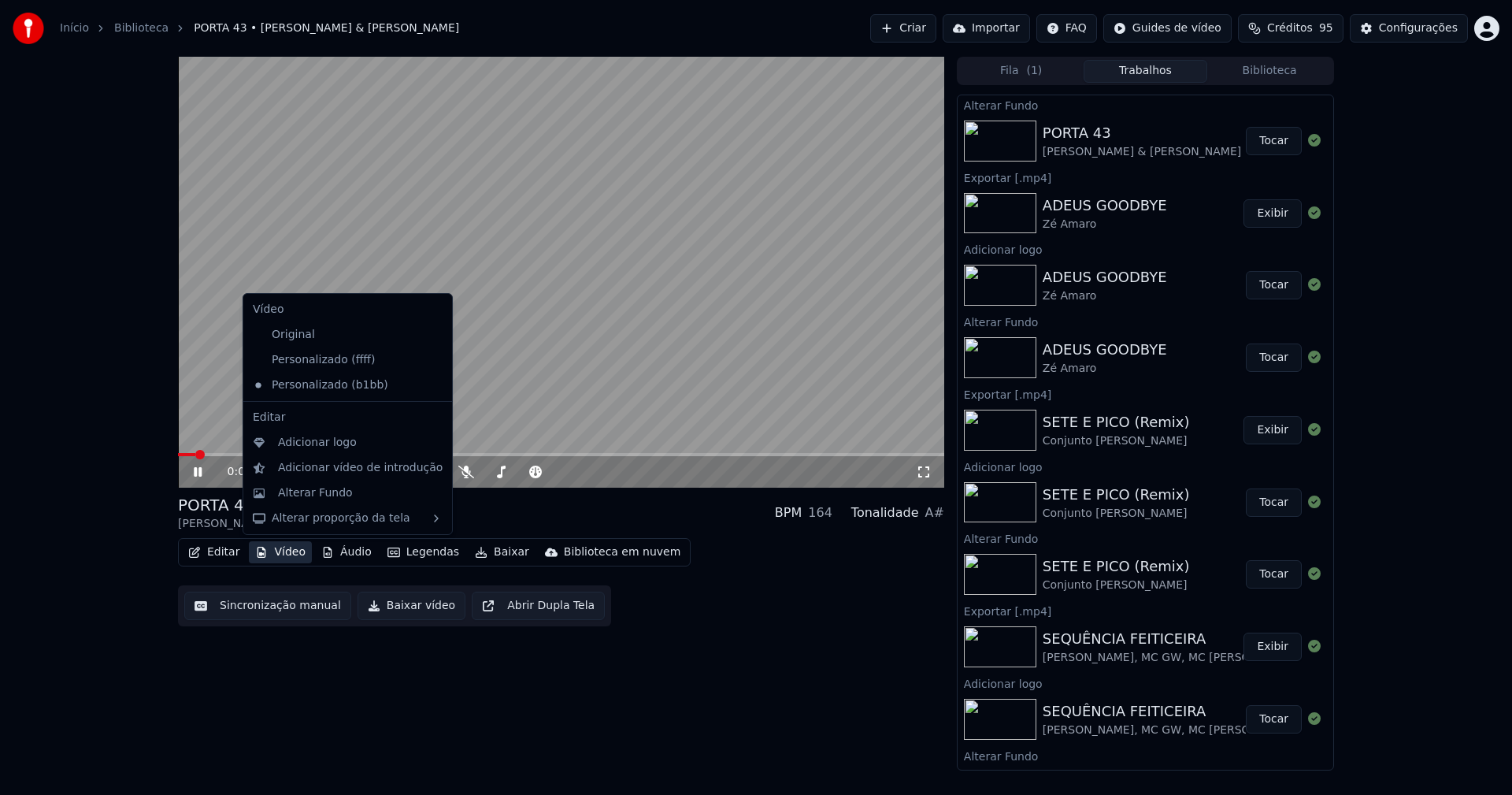
click at [286, 549] on button "Vídeo" at bounding box center [280, 552] width 63 height 22
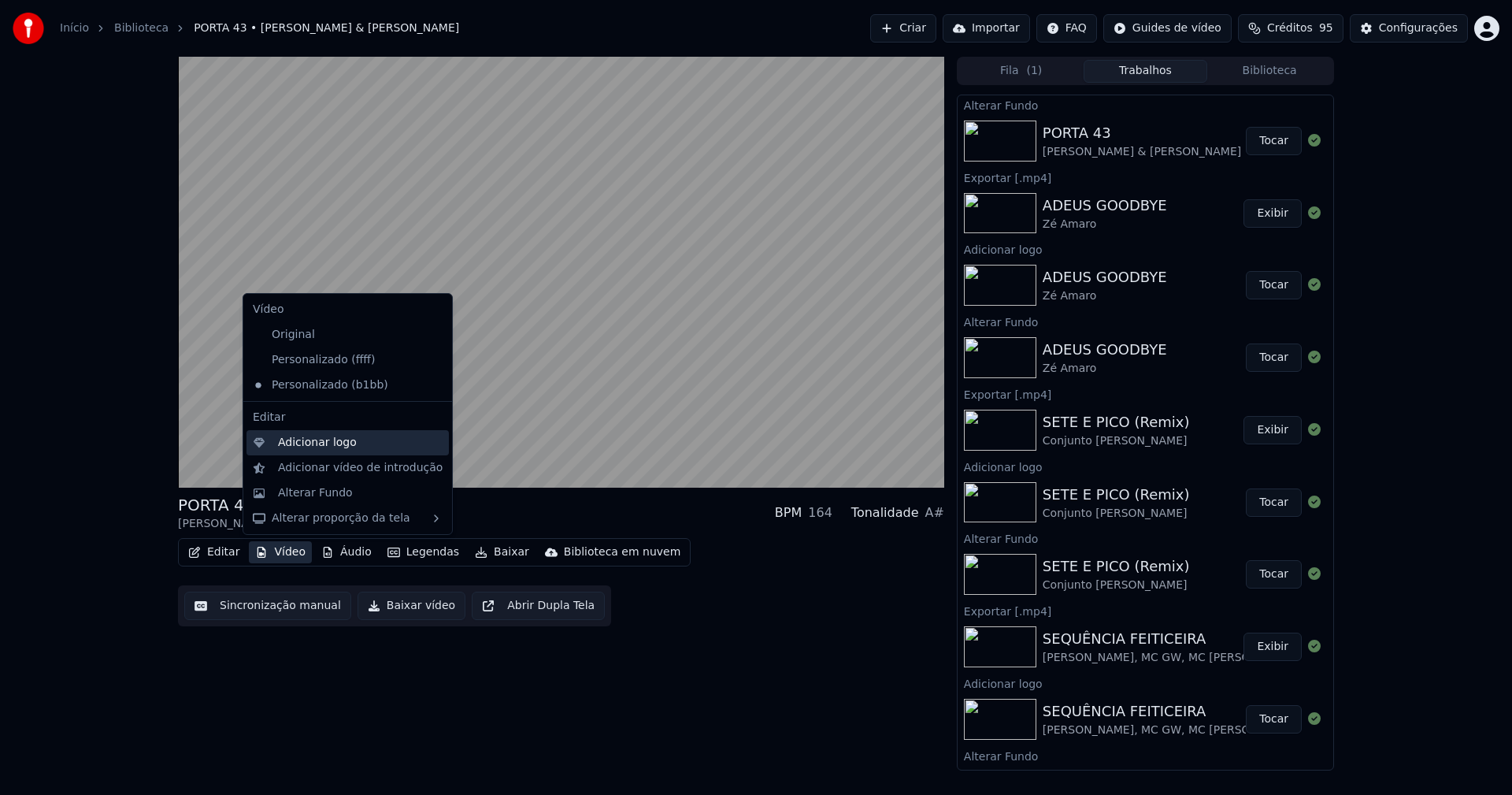
click at [304, 444] on div "Adicionar logo" at bounding box center [317, 442] width 79 height 16
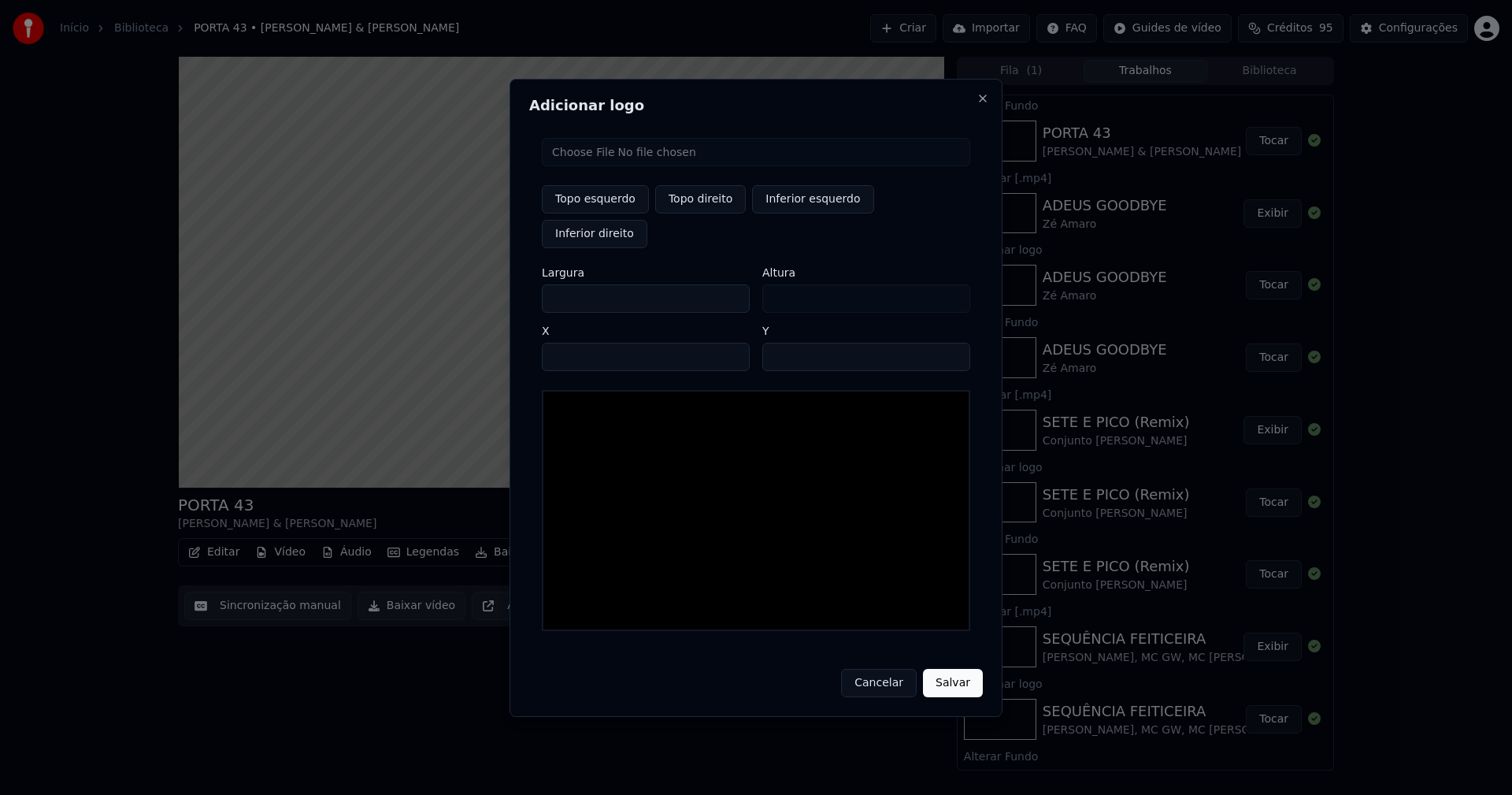
click at [596, 166] on input "file" at bounding box center [756, 152] width 429 height 28
type input "**********"
type input "***"
drag, startPoint x: 706, startPoint y: 216, endPoint x: 617, endPoint y: 247, distance: 94.2
click at [706, 213] on button "Topo direito" at bounding box center [700, 199] width 91 height 28
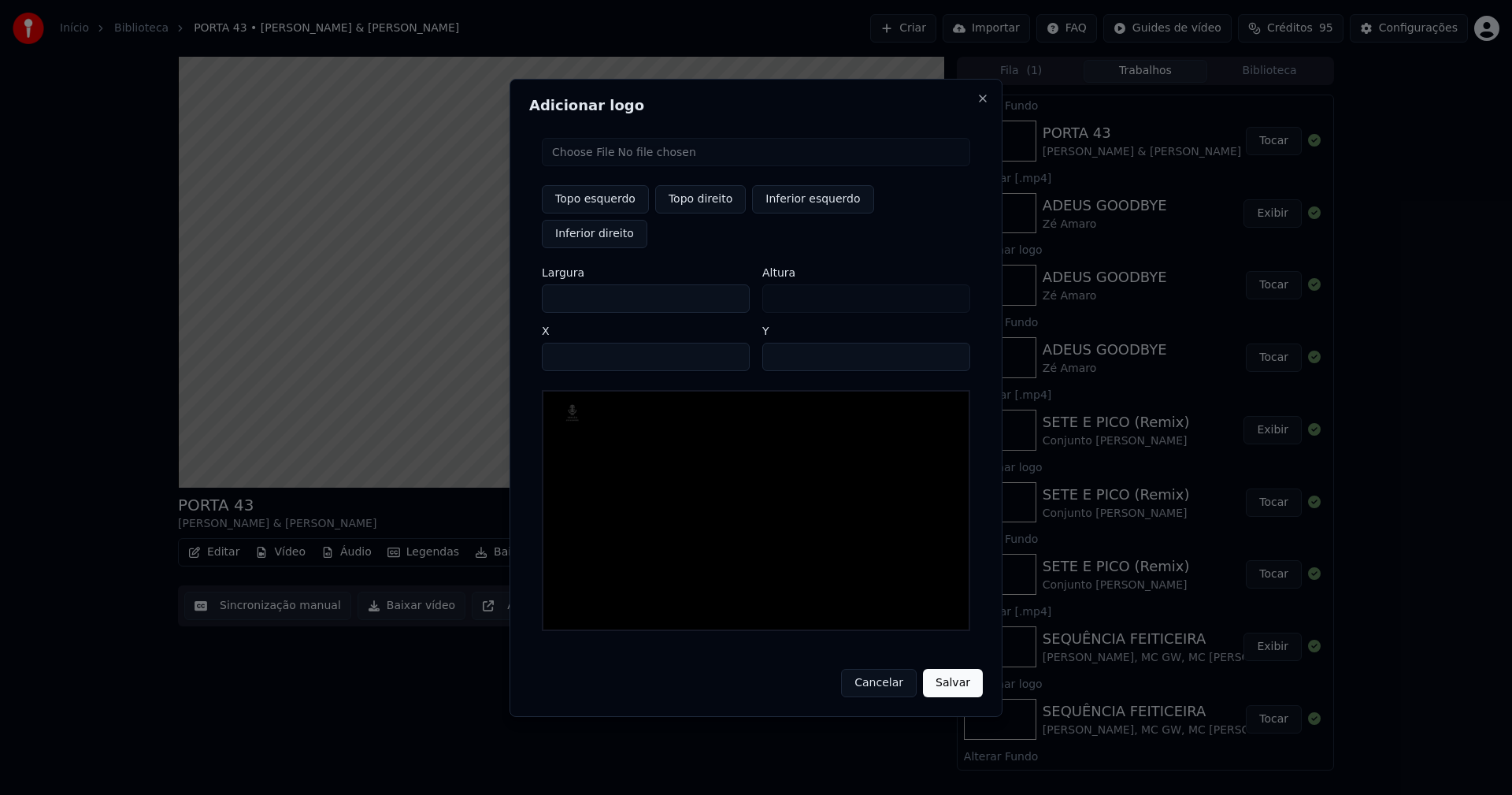
type input "****"
drag, startPoint x: 568, startPoint y: 284, endPoint x: 492, endPoint y: 289, distance: 76.2
click at [492, 289] on body "Início Biblioteca PORTA 43 • Luís Trigacheiro & Diogo Piçarra Criar Importar FA…" at bounding box center [756, 397] width 1512 height 795
type input "**"
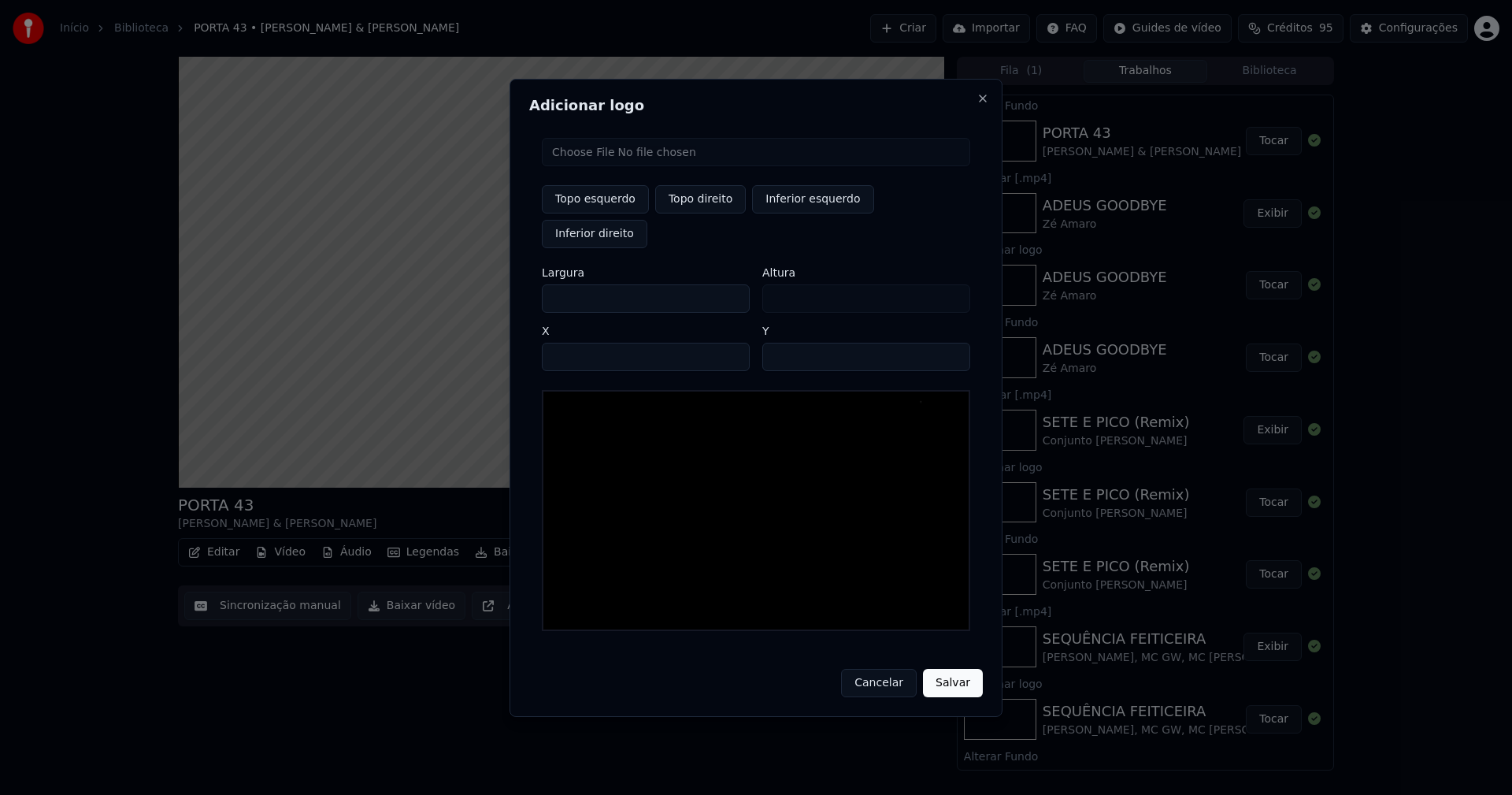
type input "***"
click at [573, 343] on input "****" at bounding box center [646, 357] width 208 height 28
type input "****"
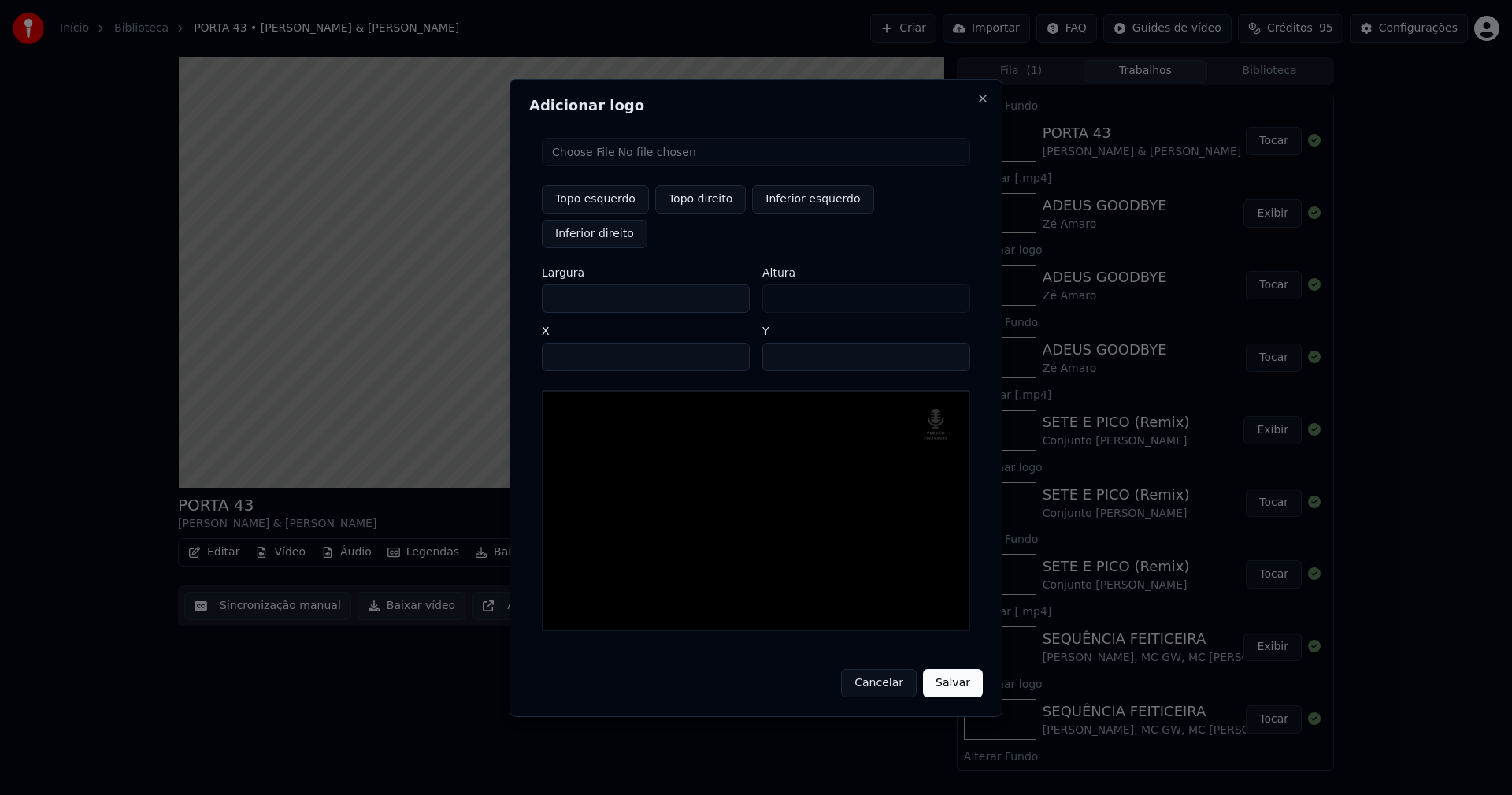
click at [948, 343] on input "**" at bounding box center [866, 357] width 208 height 28
type input "**"
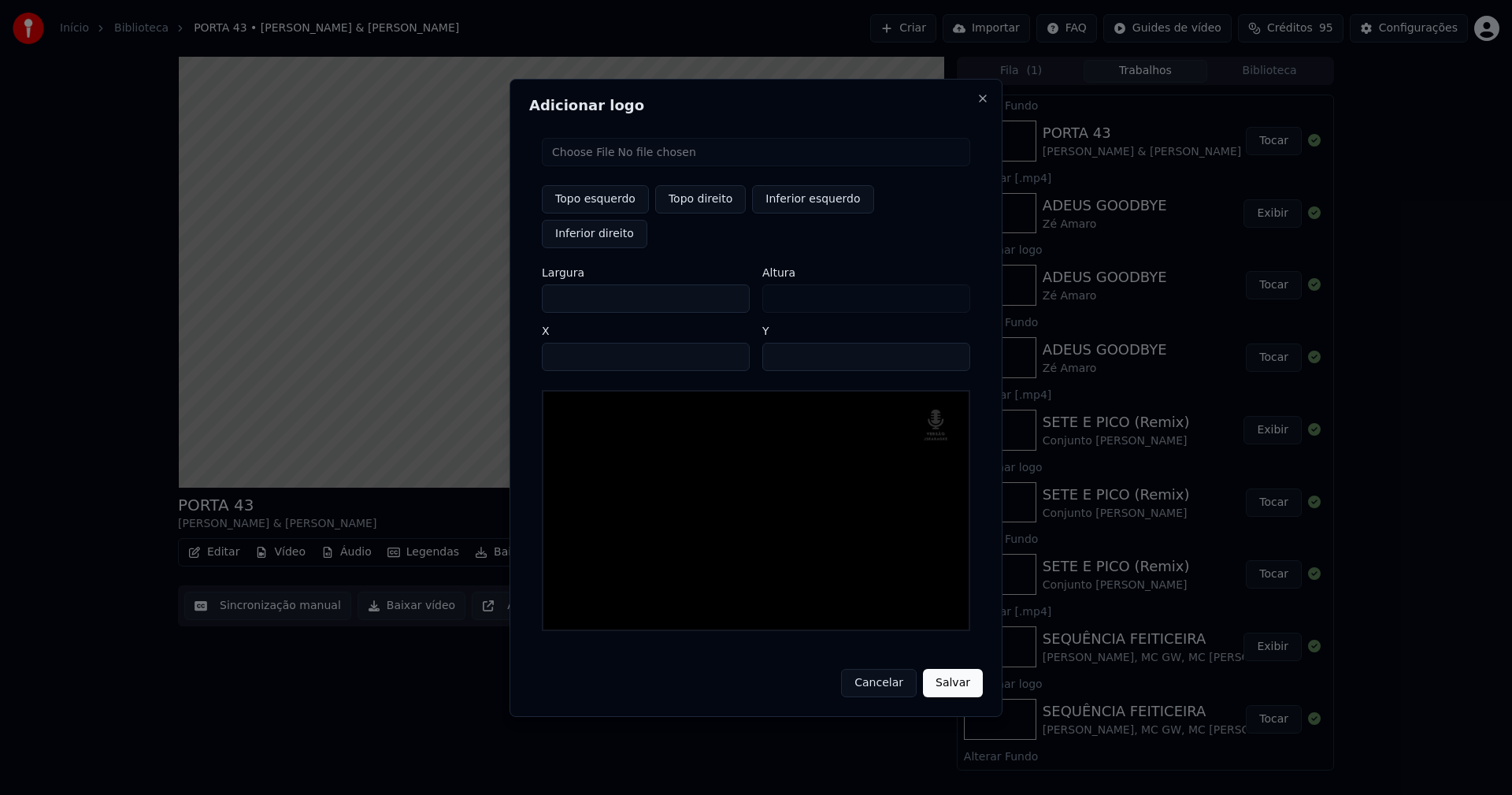
click at [948, 343] on input "**" at bounding box center [866, 357] width 208 height 28
click at [958, 668] on button "Salvar" at bounding box center [953, 683] width 60 height 28
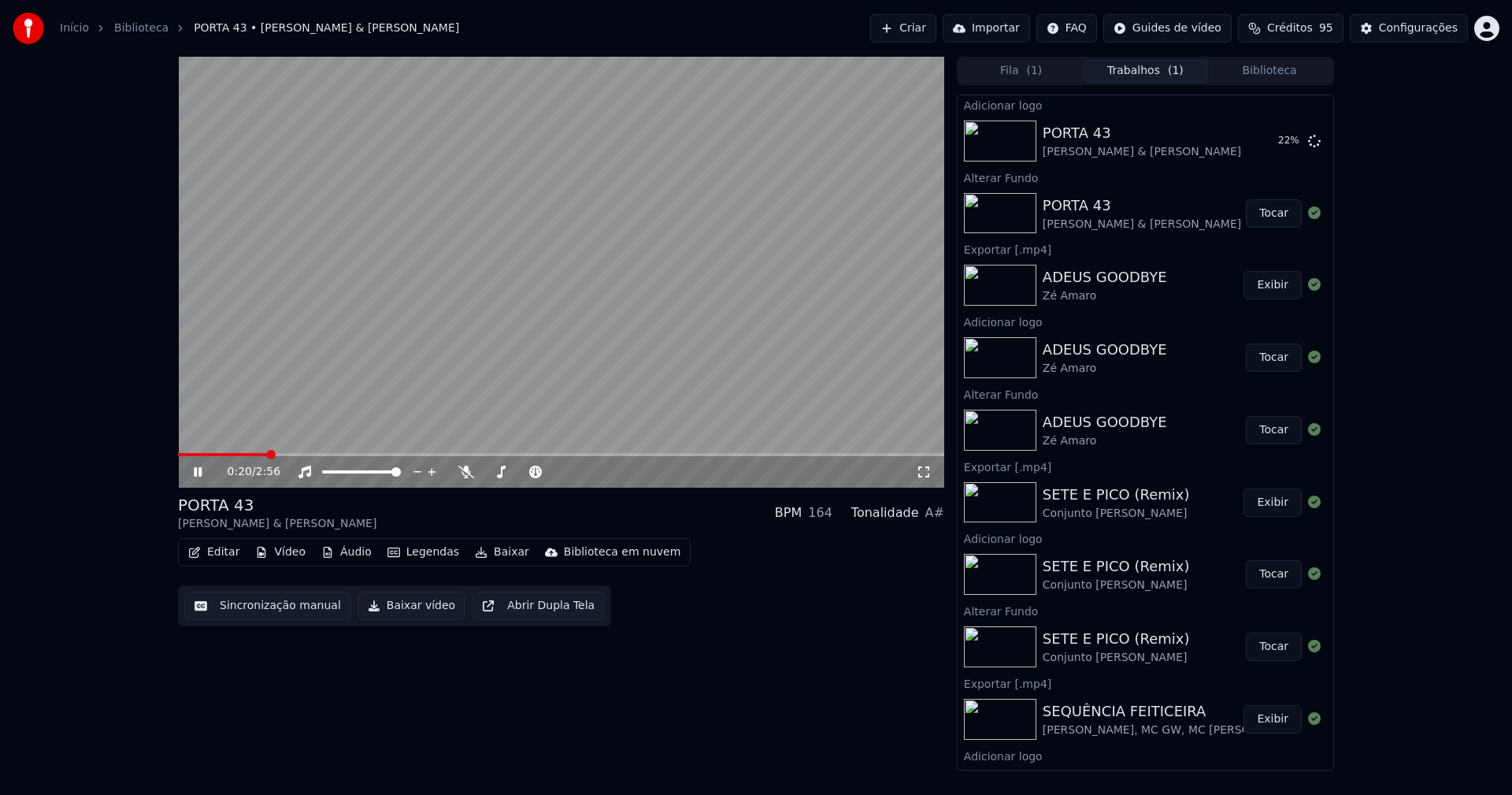
click at [925, 474] on icon at bounding box center [924, 471] width 16 height 12
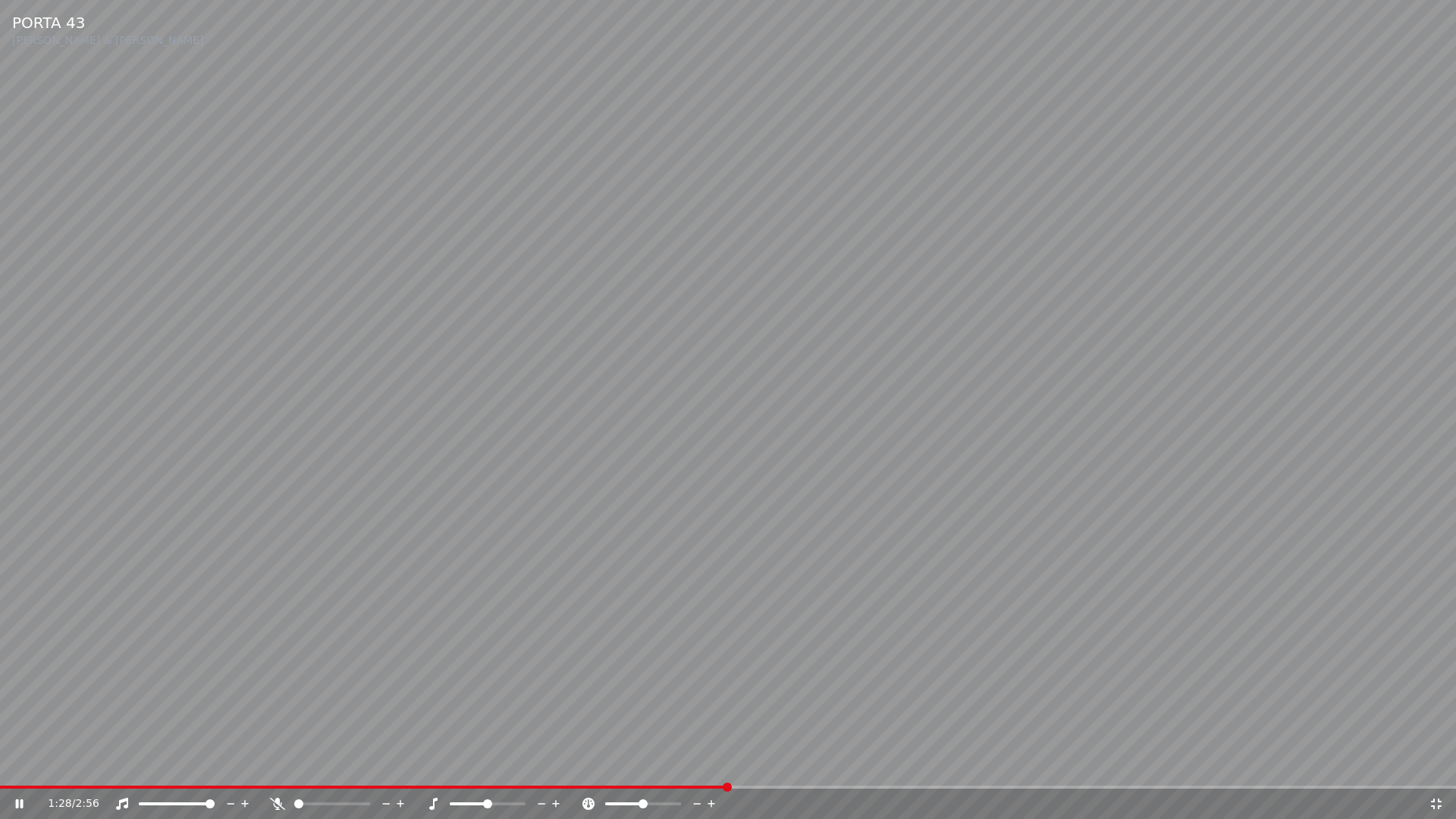
drag, startPoint x: 1436, startPoint y: 809, endPoint x: 787, endPoint y: 257, distance: 852.0
click at [1438, 765] on icon at bounding box center [1436, 803] width 15 height 12
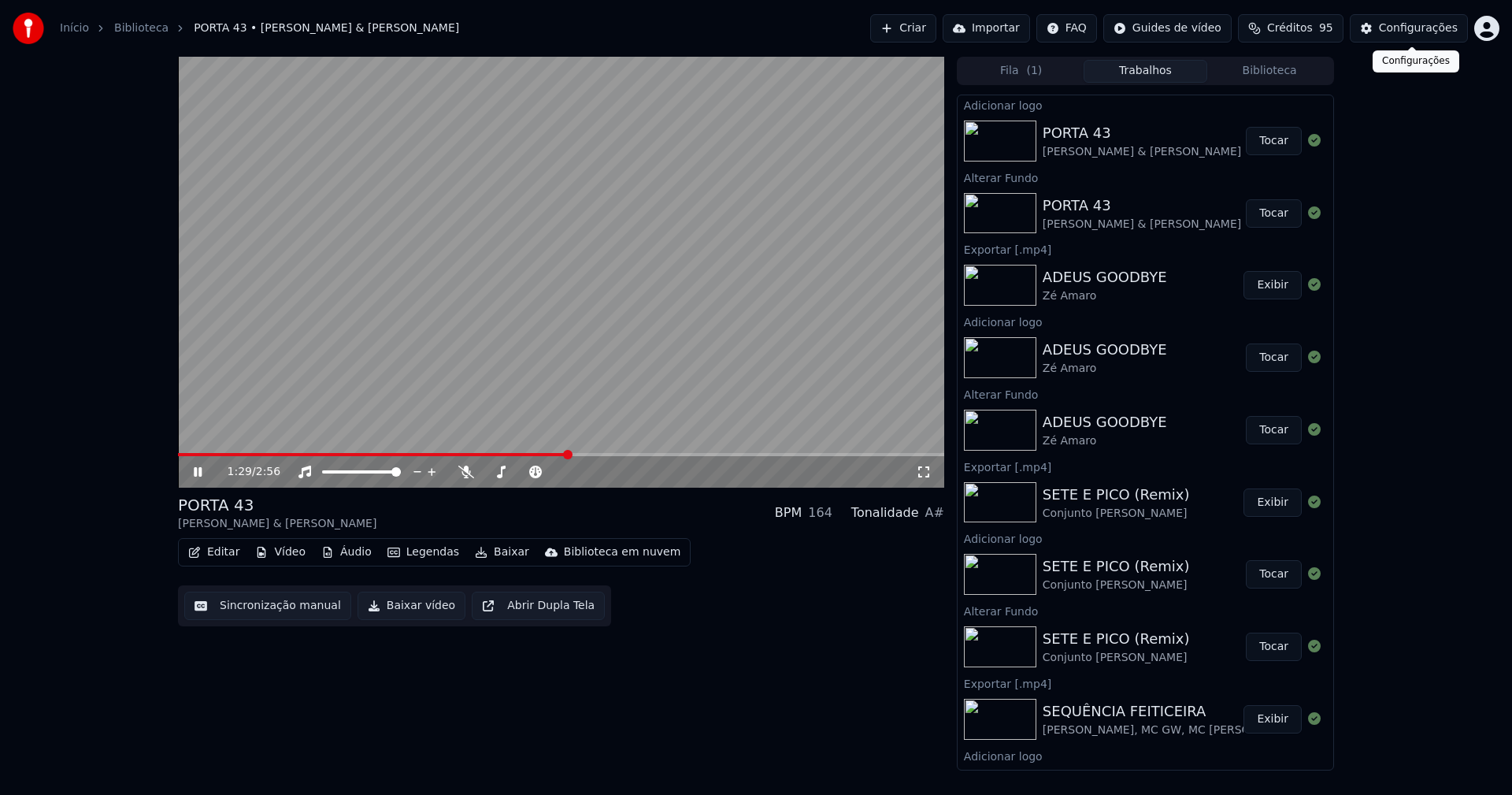
click at [1414, 33] on div "Configurações" at bounding box center [1418, 28] width 79 height 16
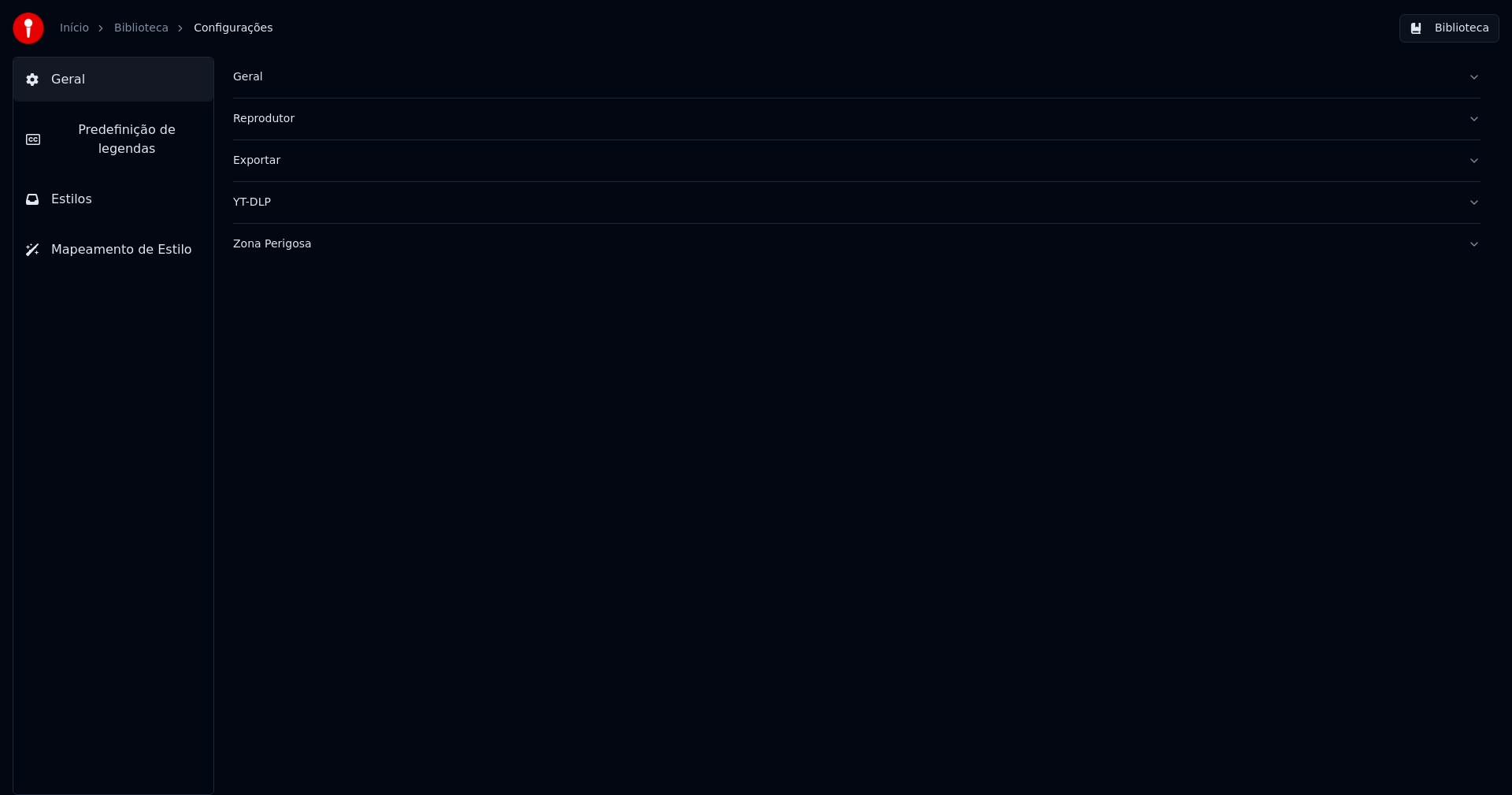
click at [84, 190] on span "Estilos" at bounding box center [72, 199] width 41 height 19
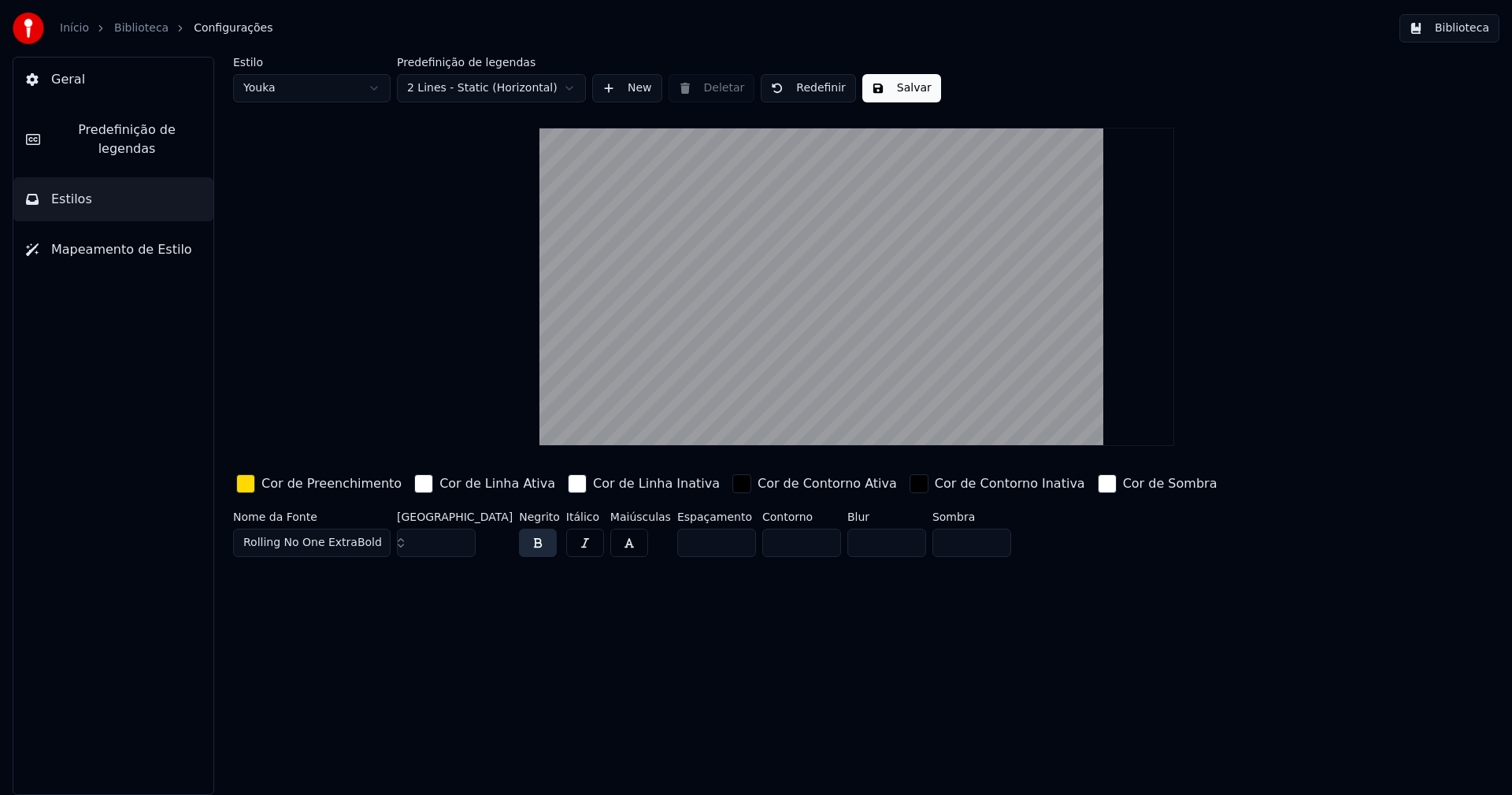
click at [311, 92] on html "Início Biblioteca Configurações Biblioteca Geral Predefinição de legendas Estil…" at bounding box center [756, 397] width 1512 height 795
type input "**"
type input "*****"
click at [462, 537] on input "**" at bounding box center [436, 543] width 79 height 28
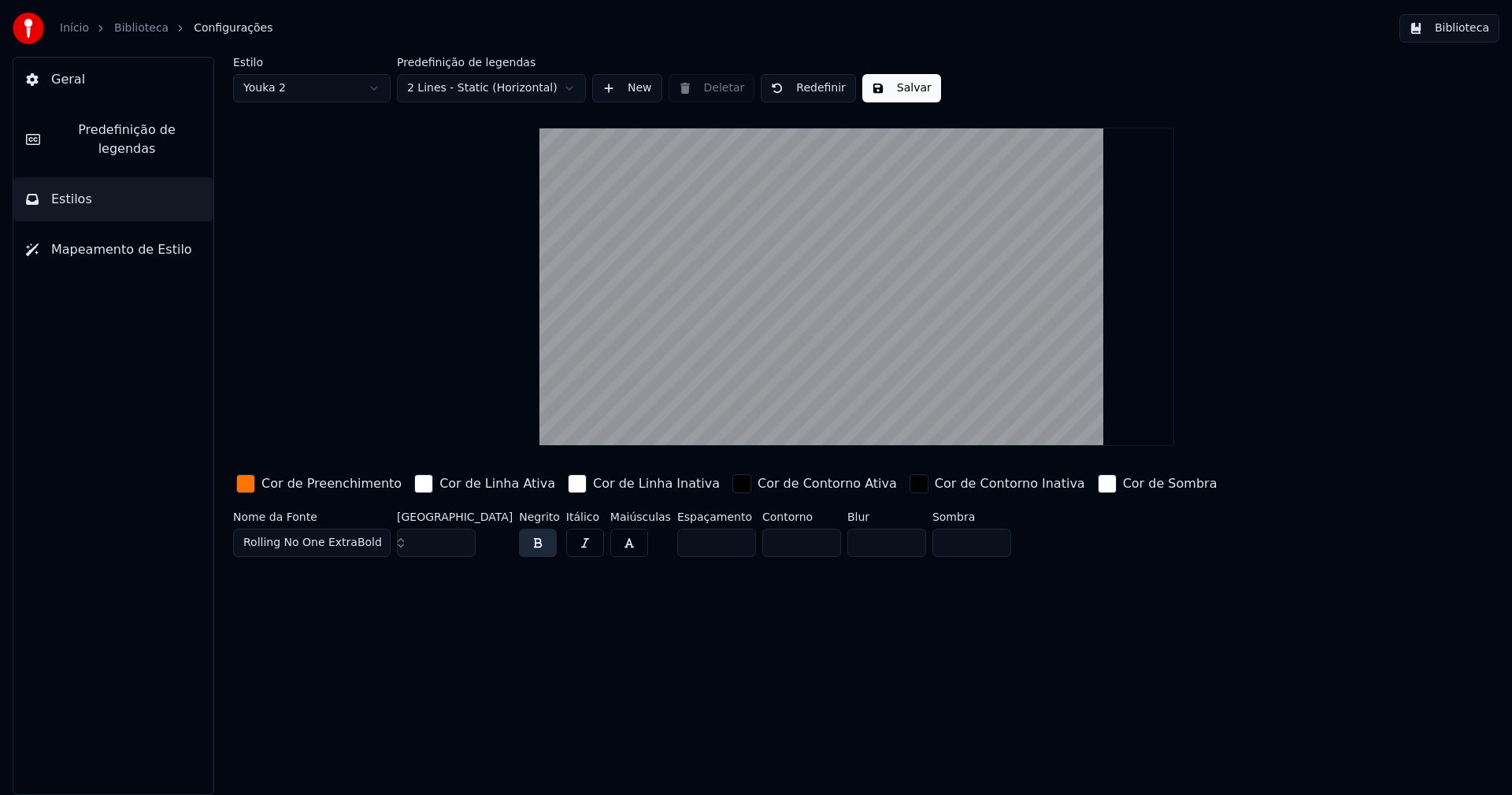
click at [462, 537] on input "**" at bounding box center [436, 543] width 79 height 28
click at [462, 537] on input "***" at bounding box center [436, 543] width 79 height 28
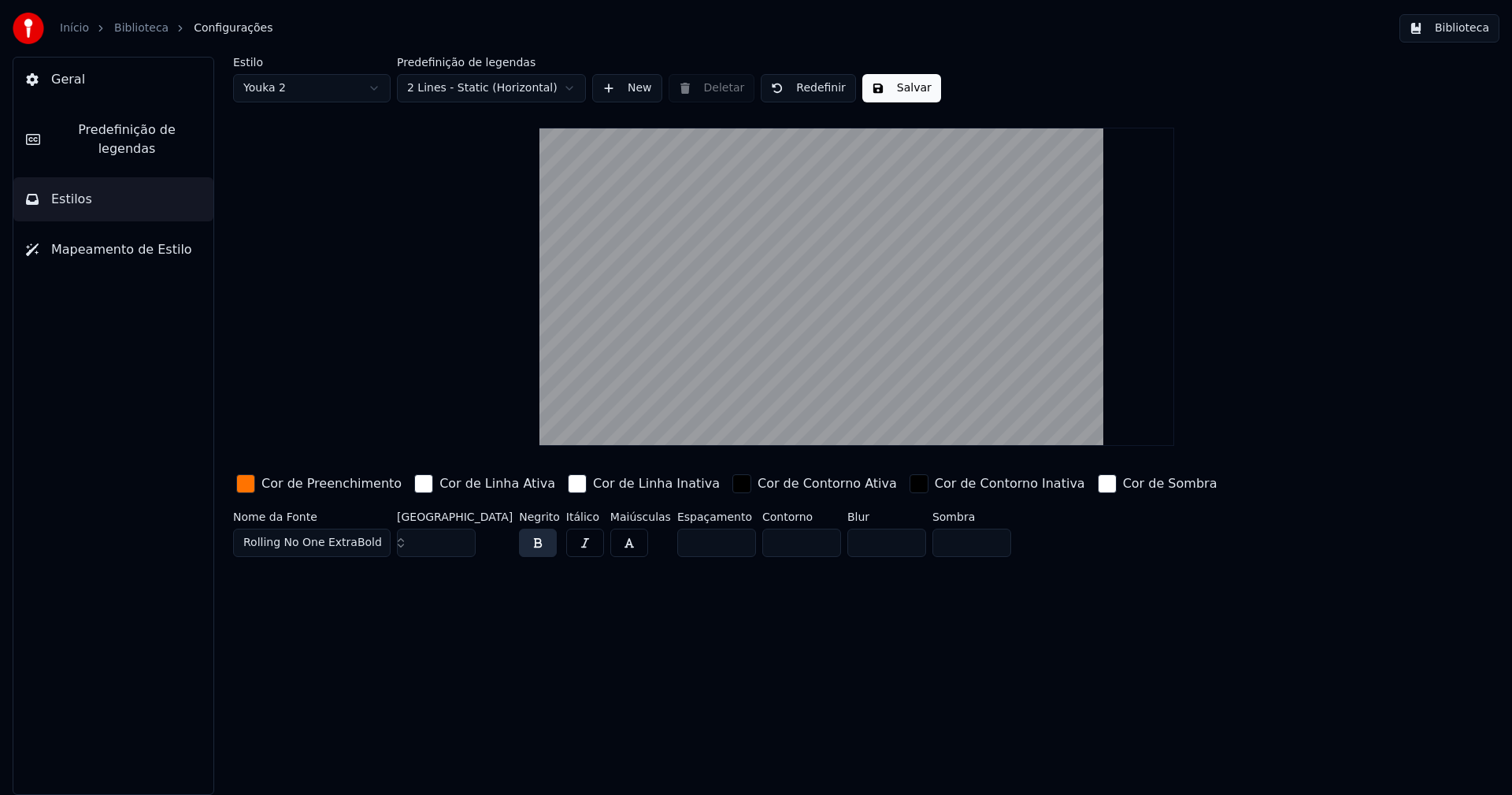
click at [462, 537] on input "***" at bounding box center [436, 543] width 79 height 28
type input "***"
click at [462, 537] on input "***" at bounding box center [436, 543] width 79 height 28
drag, startPoint x: 905, startPoint y: 78, endPoint x: 915, endPoint y: 85, distance: 12.2
click at [905, 80] on button "Salvar" at bounding box center [901, 88] width 79 height 28
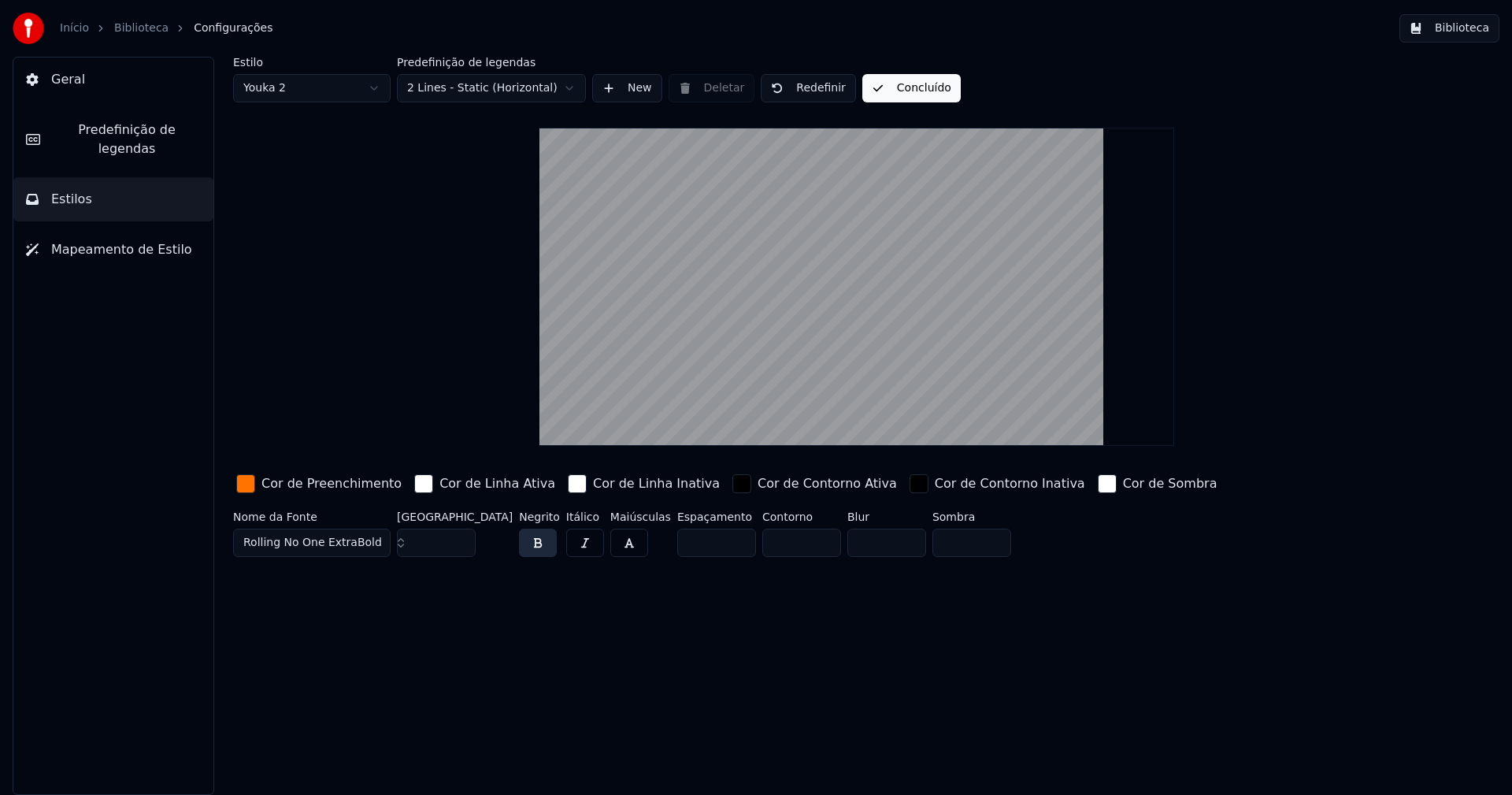
click at [1453, 28] on button "Biblioteca" at bounding box center [1450, 28] width 100 height 28
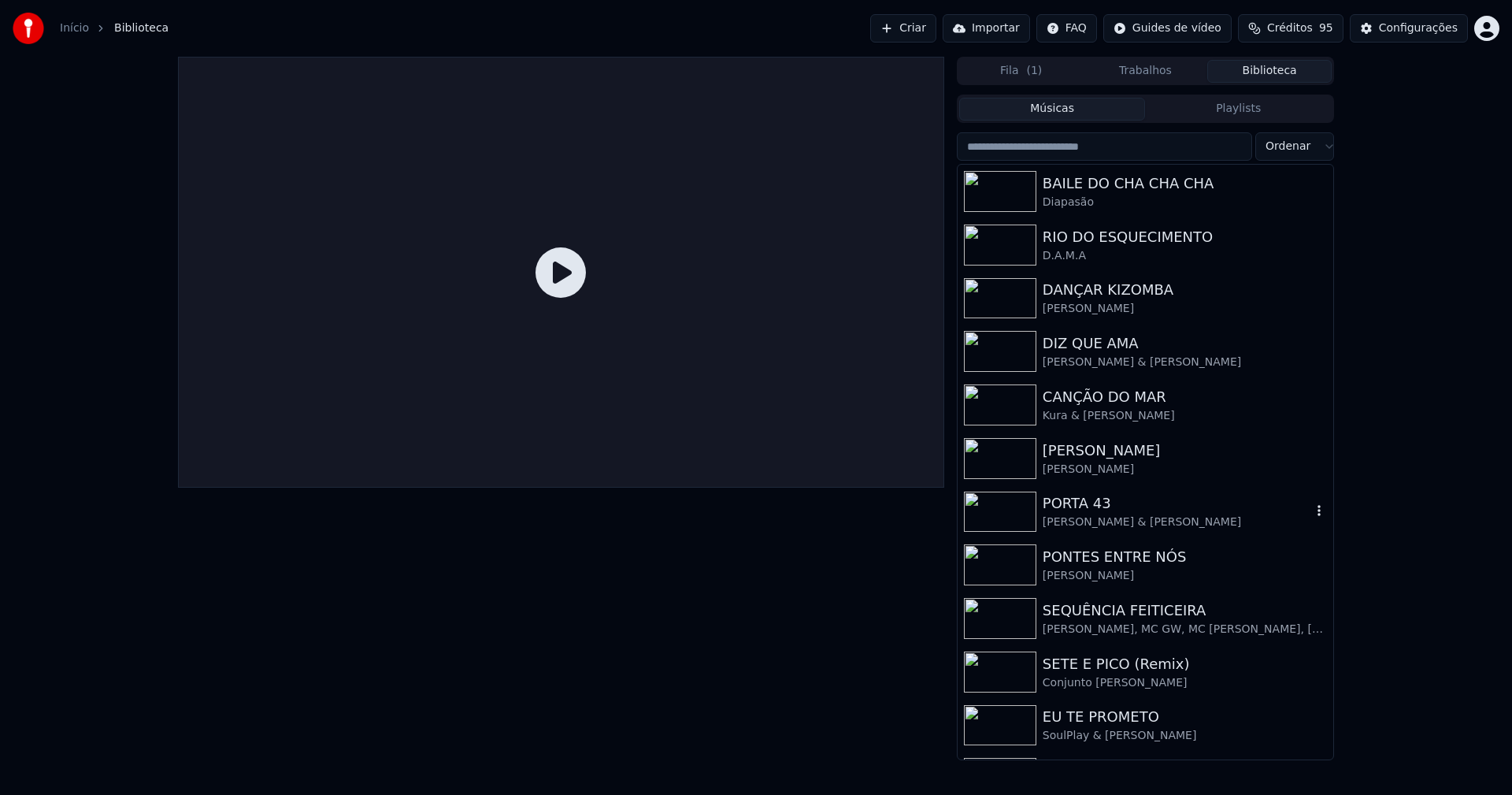
click at [1098, 519] on div "[PERSON_NAME] & [PERSON_NAME]" at bounding box center [1177, 522] width 269 height 16
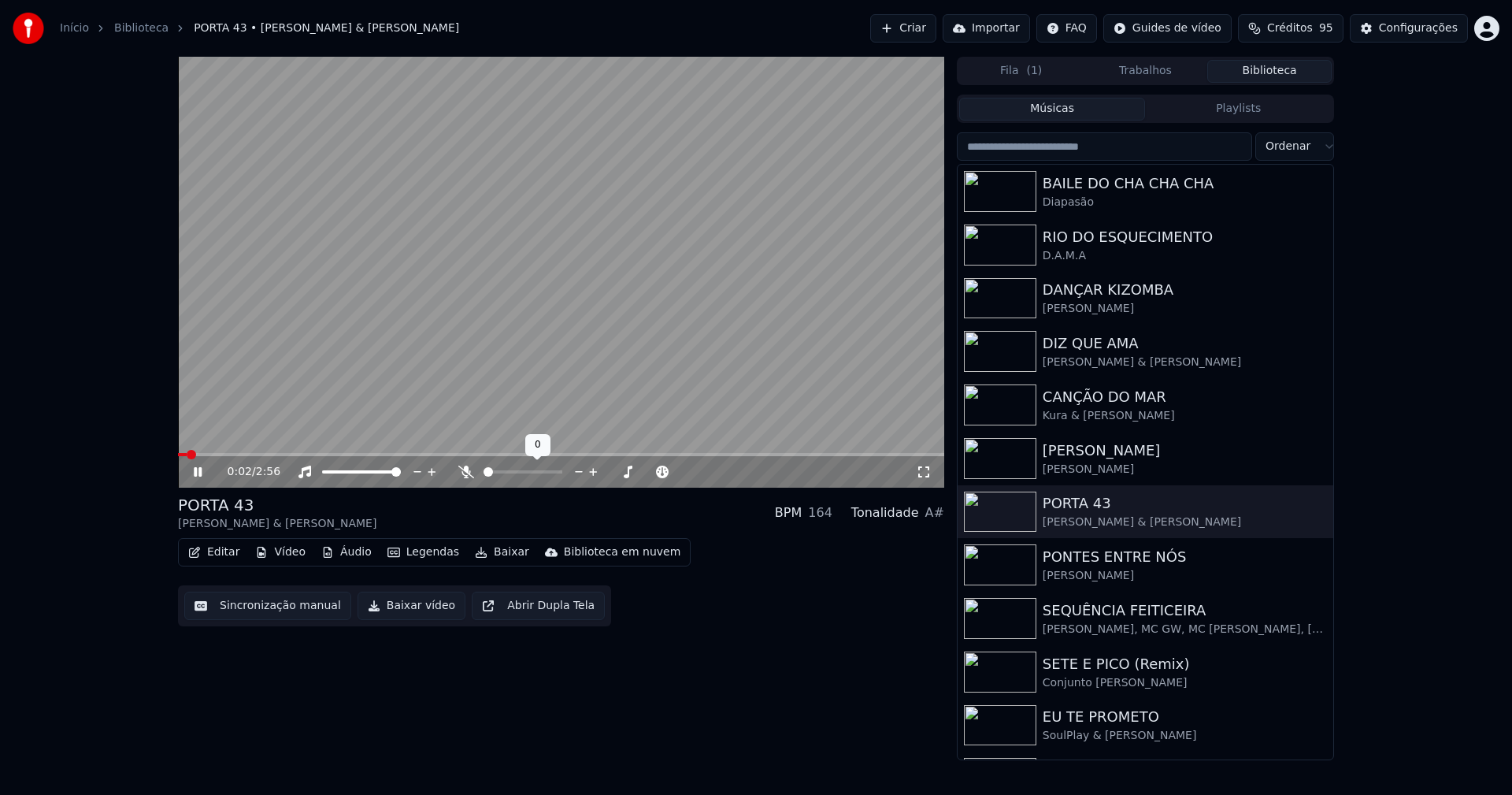
click at [443, 454] on span at bounding box center [561, 455] width 766 height 3
click at [925, 478] on icon at bounding box center [924, 471] width 16 height 12
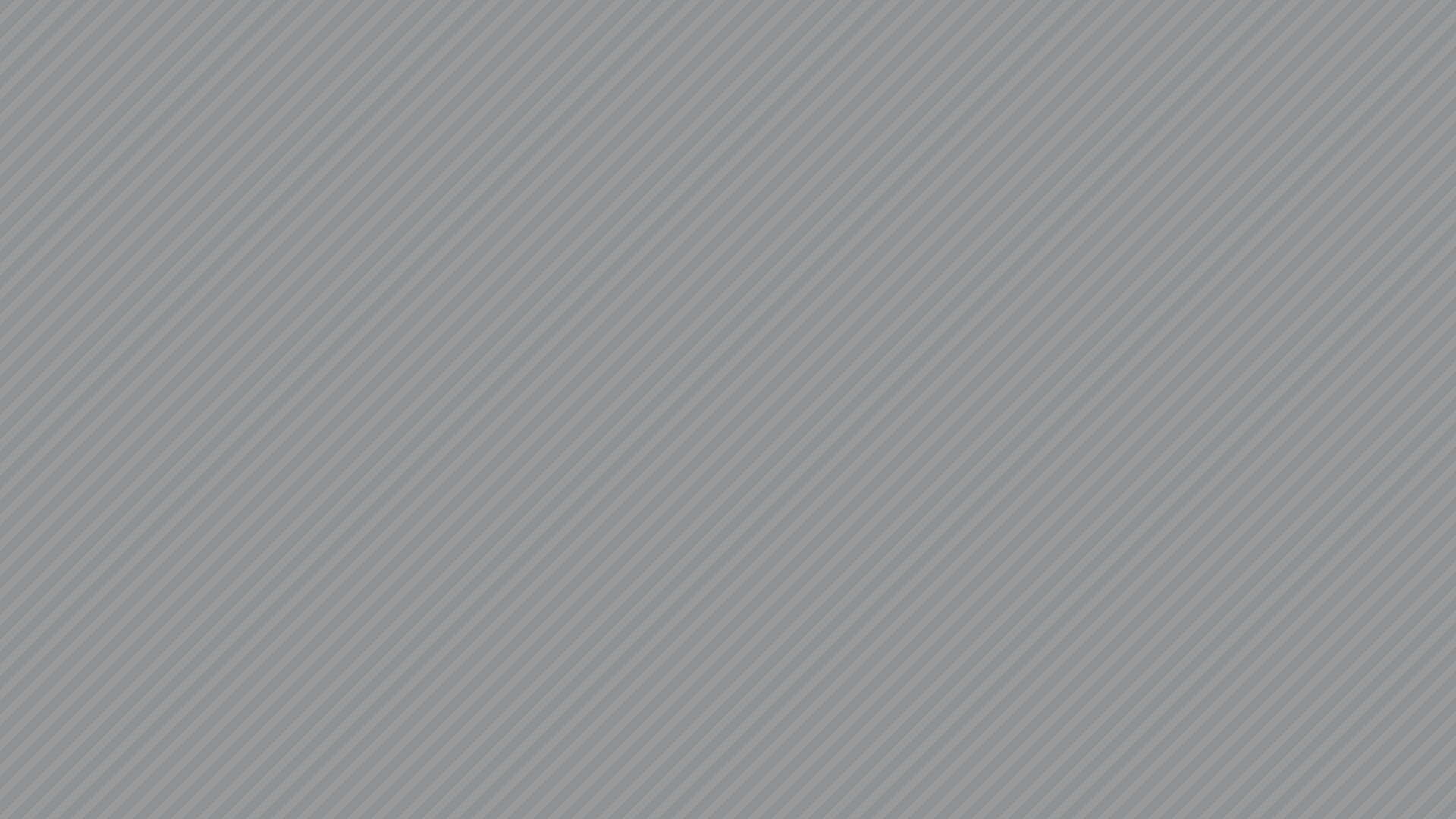
click at [1437, 765] on video at bounding box center [728, 410] width 1456 height 819
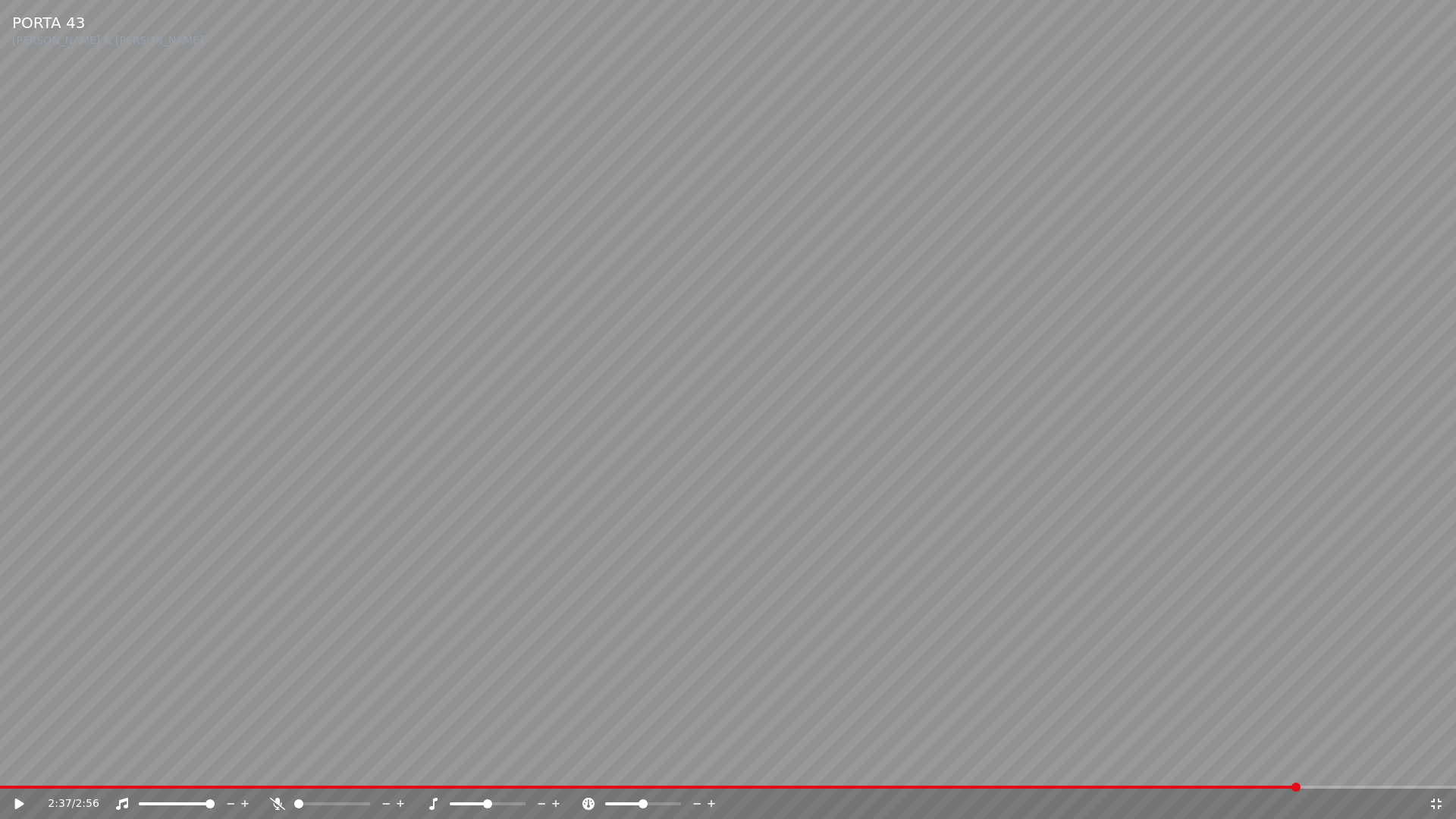
click at [1435, 765] on icon at bounding box center [1436, 803] width 15 height 12
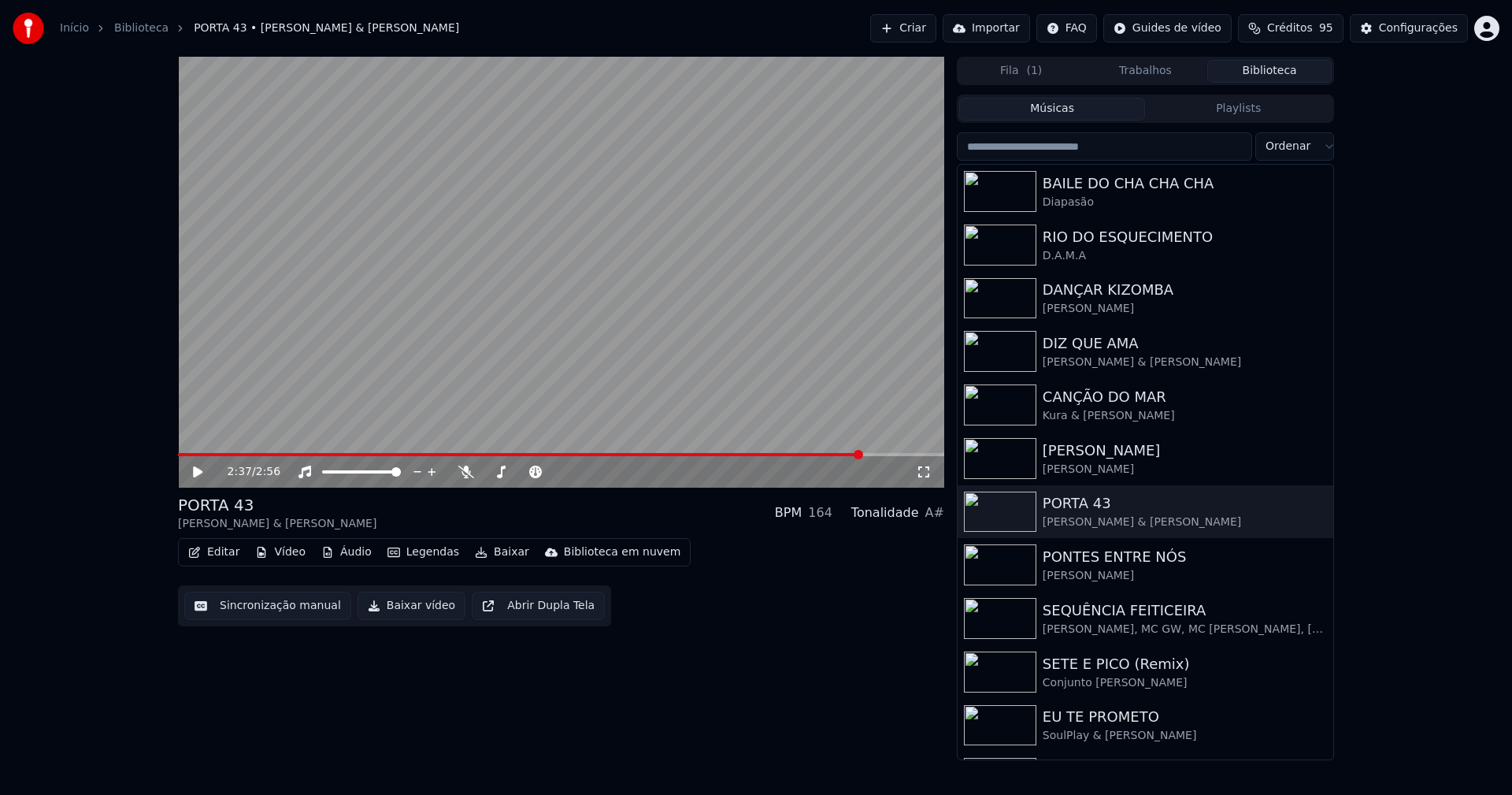
click at [393, 608] on button "Baixar vídeo" at bounding box center [412, 606] width 108 height 28
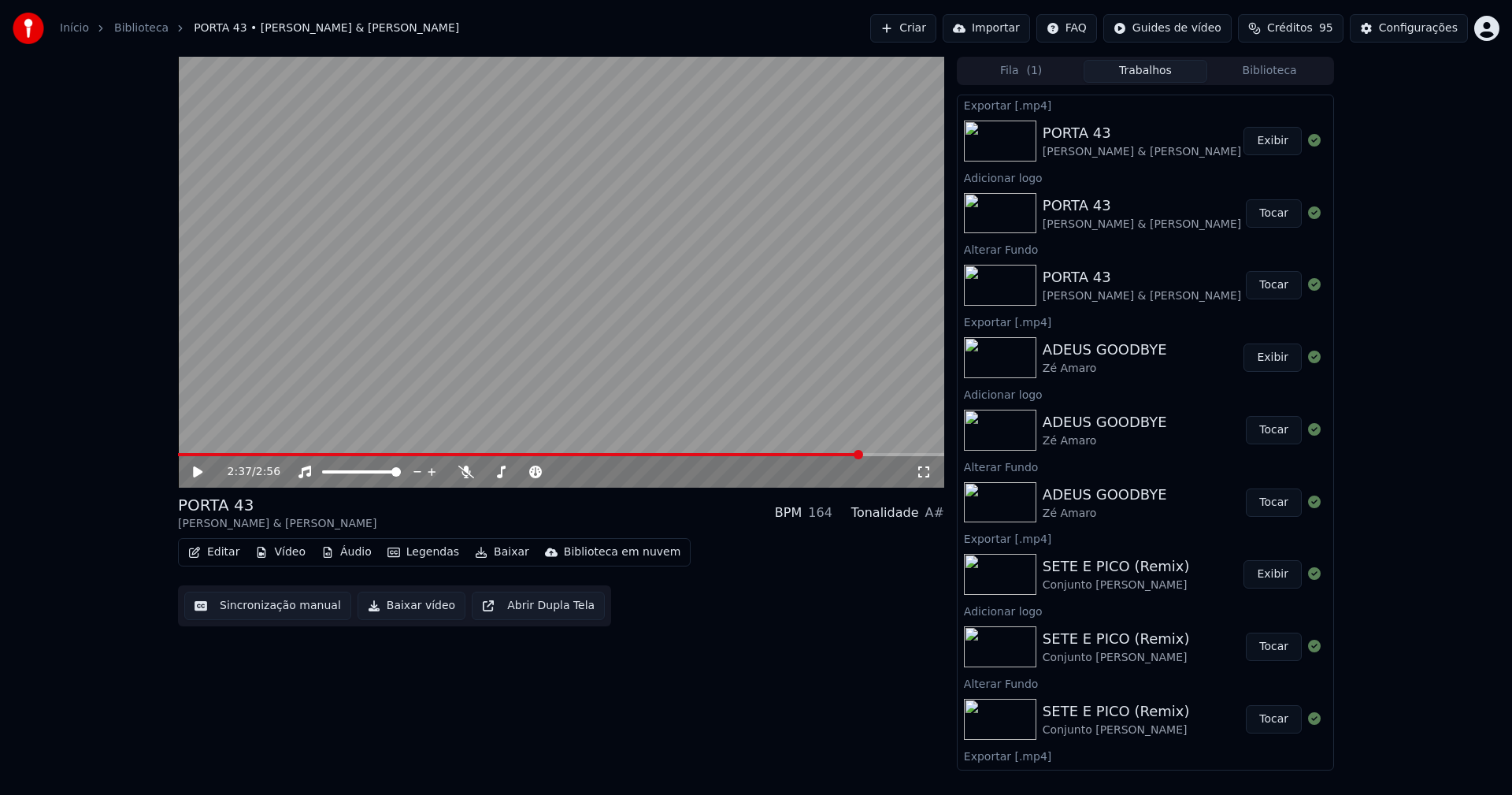
click at [1257, 80] on button "Biblioteca" at bounding box center [1270, 71] width 125 height 22
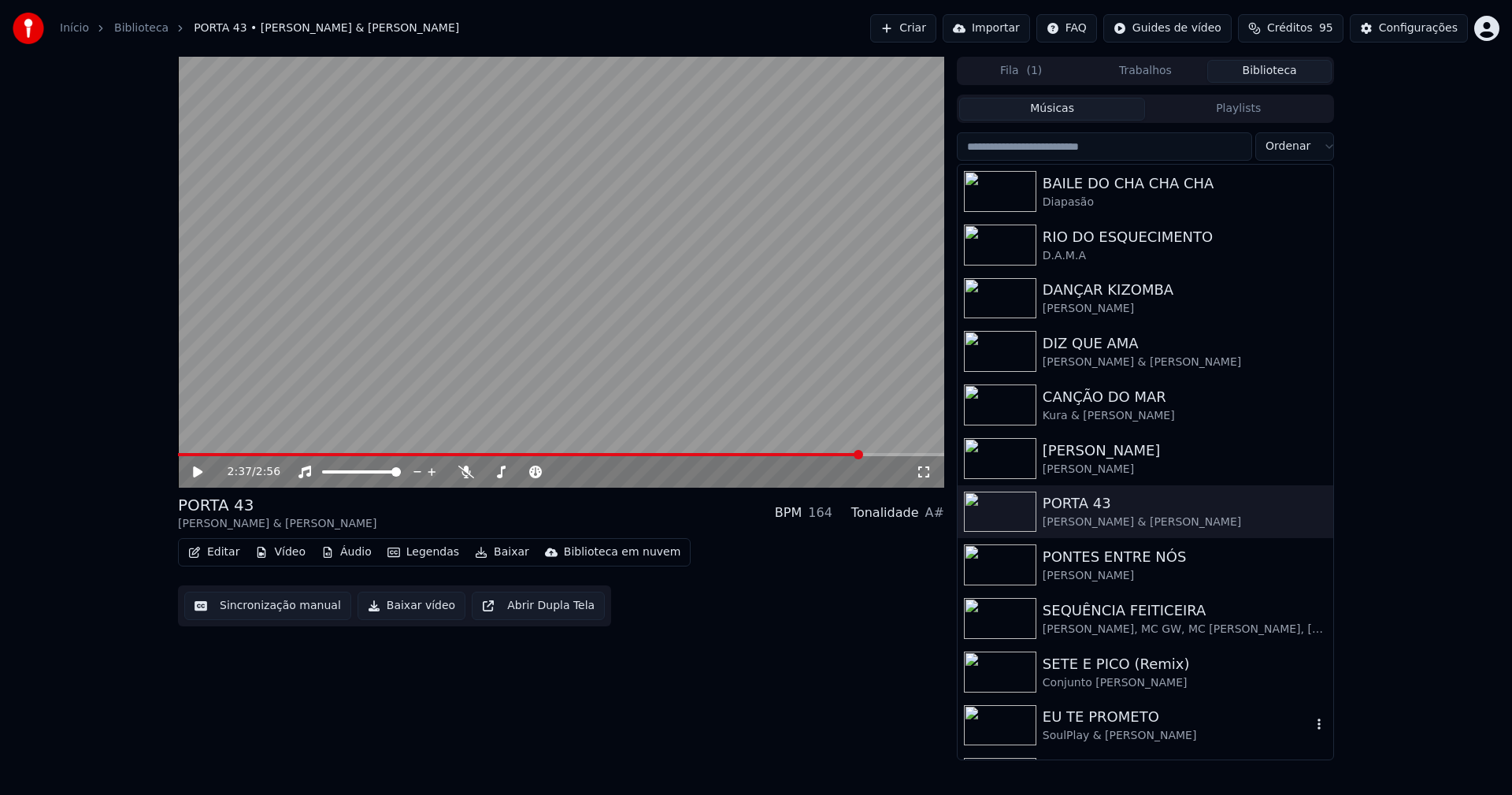
click at [1114, 724] on div "EU TE PROMETO" at bounding box center [1177, 717] width 269 height 22
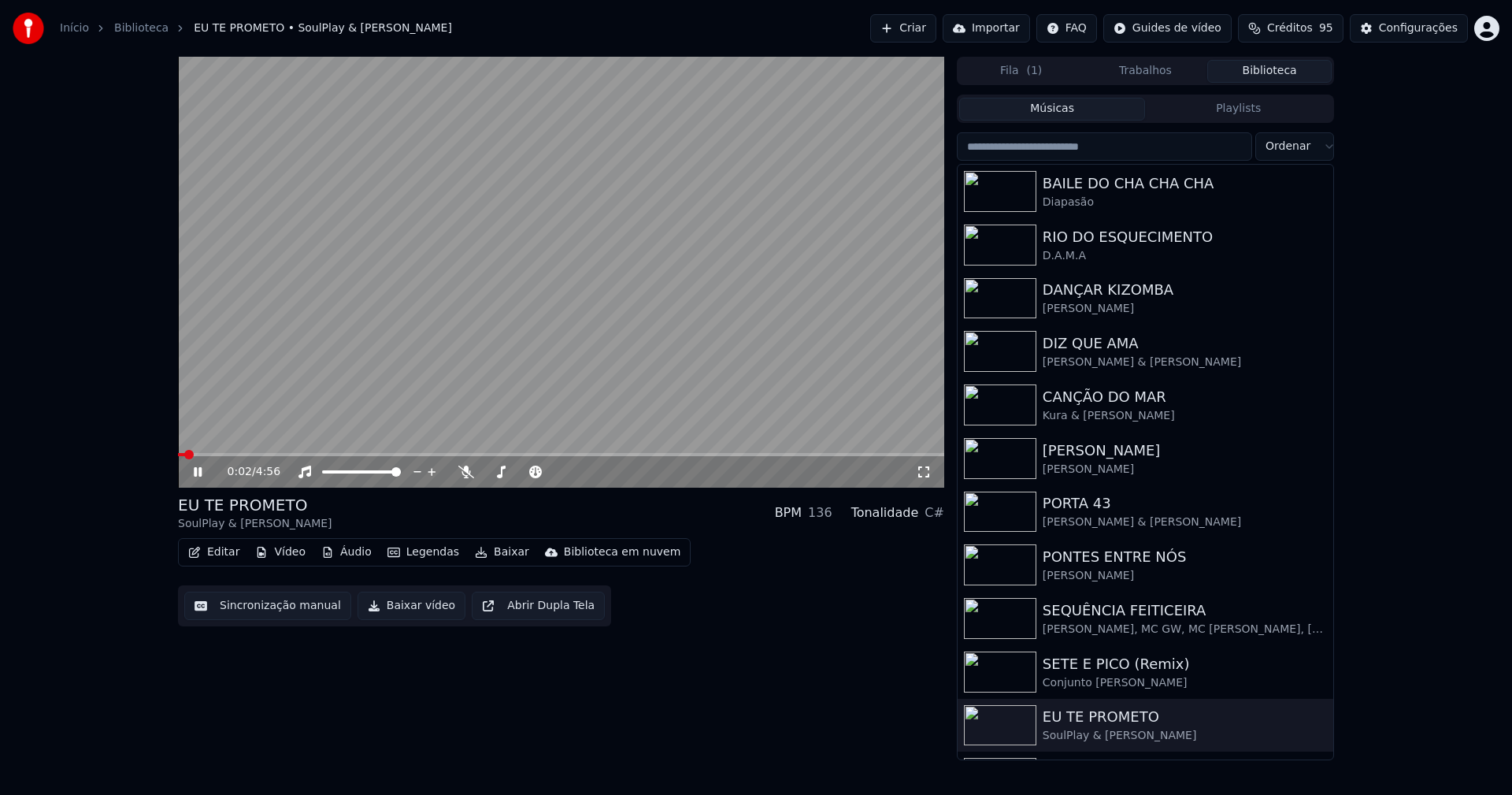
click at [194, 469] on icon at bounding box center [209, 471] width 37 height 12
click at [1401, 32] on div "Configurações" at bounding box center [1418, 28] width 79 height 16
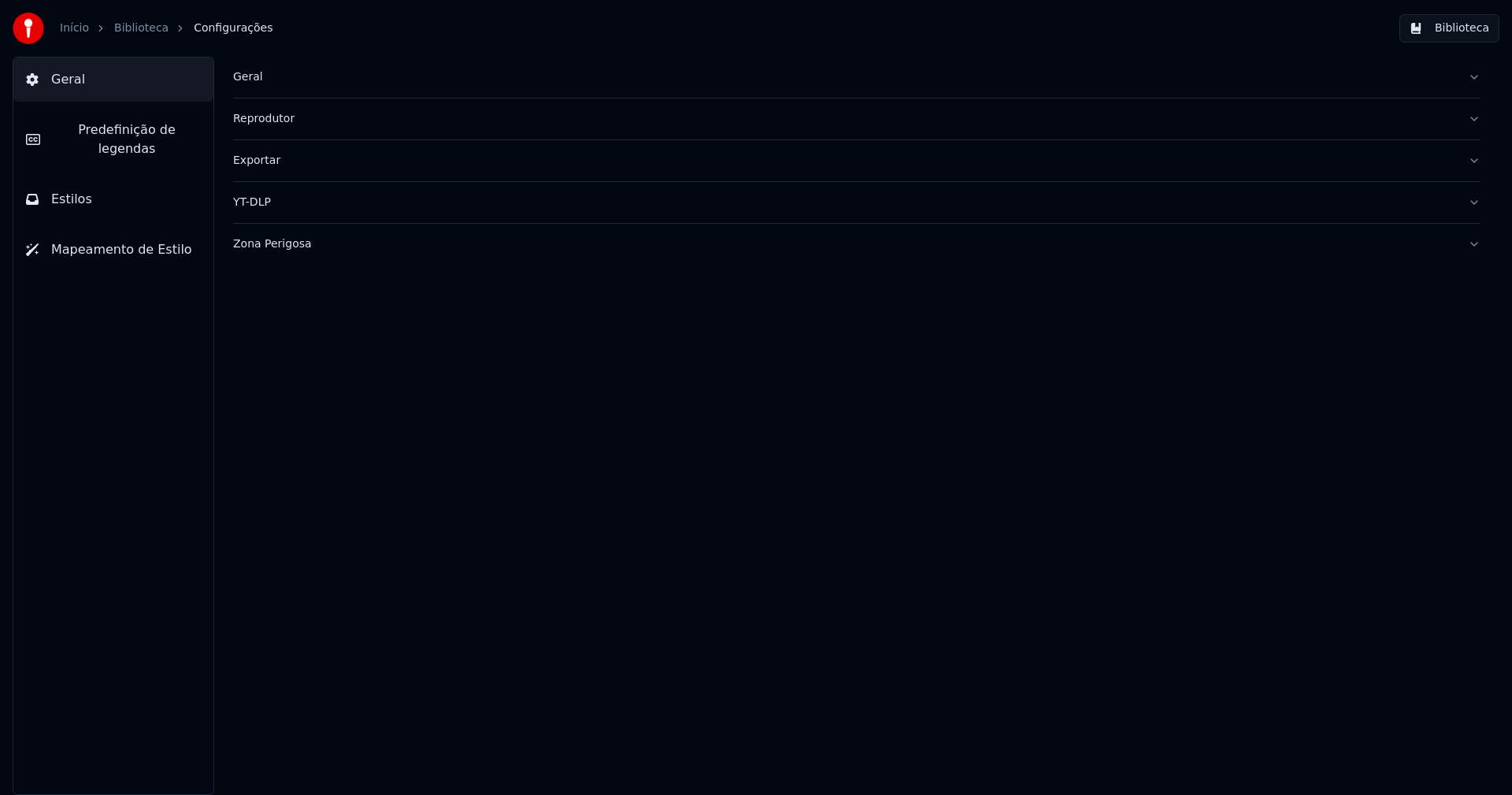
drag, startPoint x: 95, startPoint y: 189, endPoint x: 176, endPoint y: 161, distance: 85.7
click at [95, 188] on button "Estilos" at bounding box center [113, 199] width 200 height 44
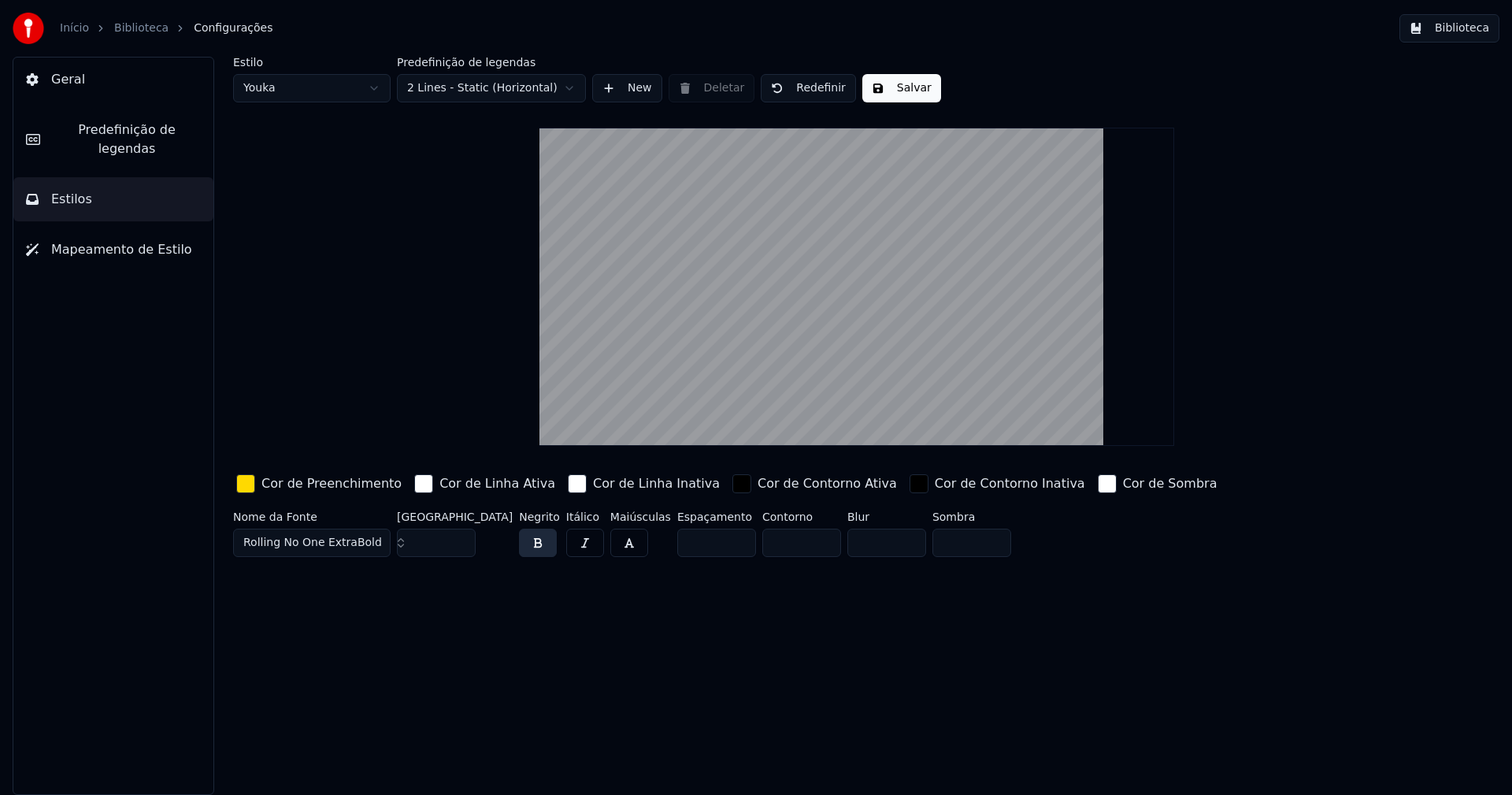
click at [300, 89] on html "Início Biblioteca Configurações Biblioteca Geral Predefinição de legendas Estil…" at bounding box center [756, 397] width 1512 height 795
type input "*****"
click at [241, 487] on div "button" at bounding box center [245, 484] width 19 height 19
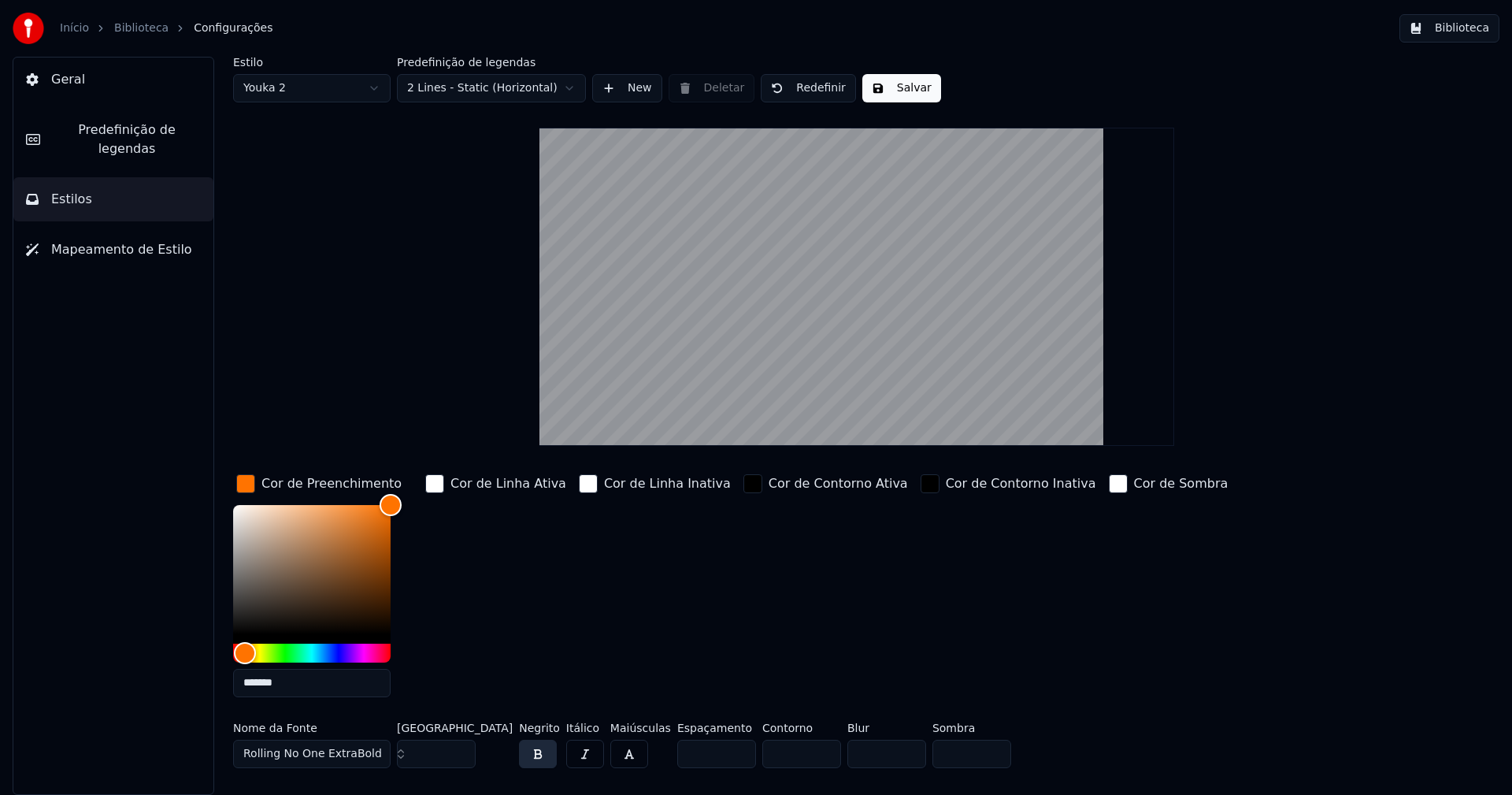
click at [300, 690] on input "*******" at bounding box center [311, 683] width 157 height 28
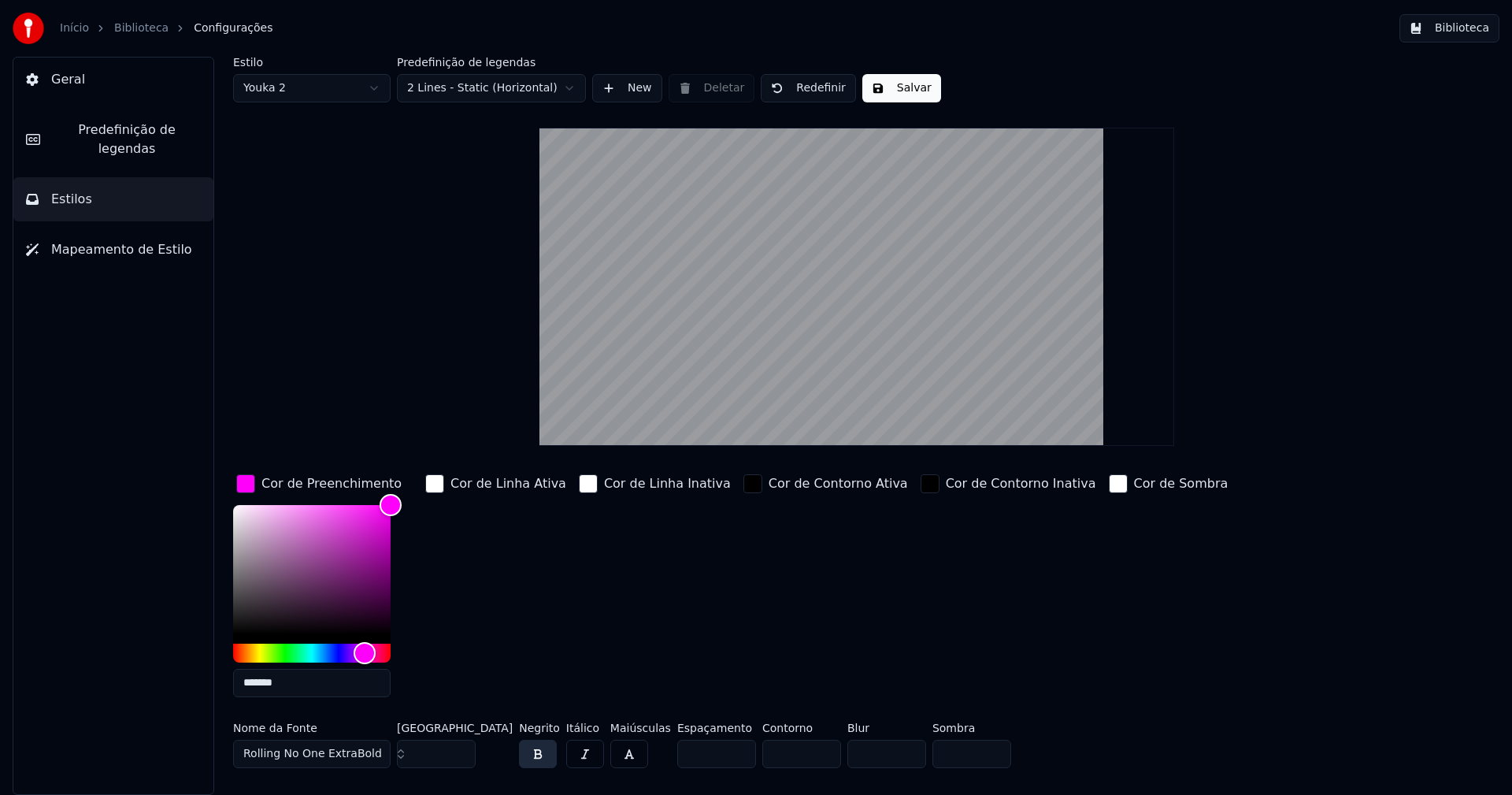
type input "*******"
click at [238, 482] on div "button" at bounding box center [245, 484] width 19 height 19
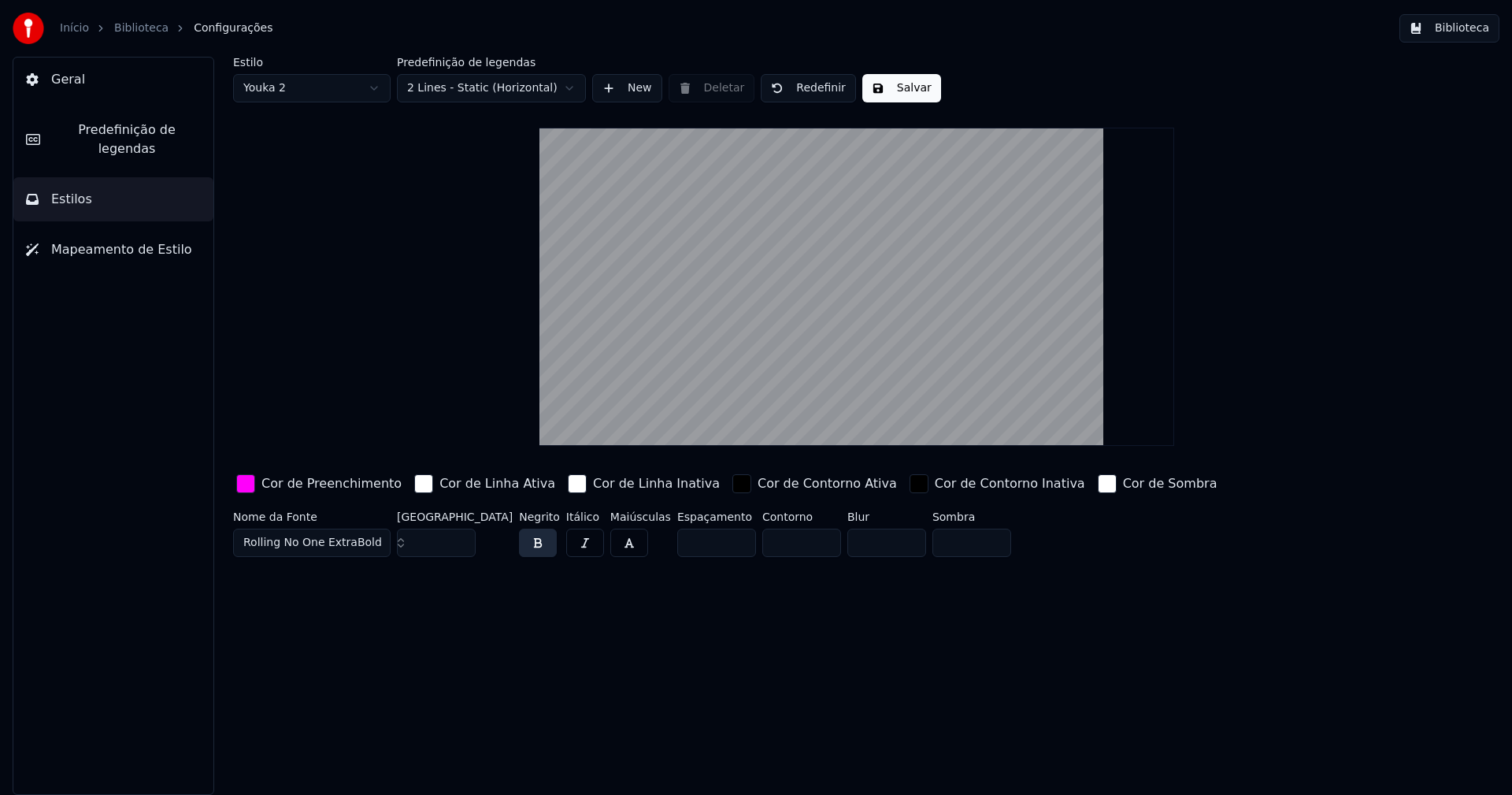
click at [905, 87] on button "Salvar" at bounding box center [901, 88] width 79 height 28
click at [1462, 26] on button "Biblioteca" at bounding box center [1450, 28] width 100 height 28
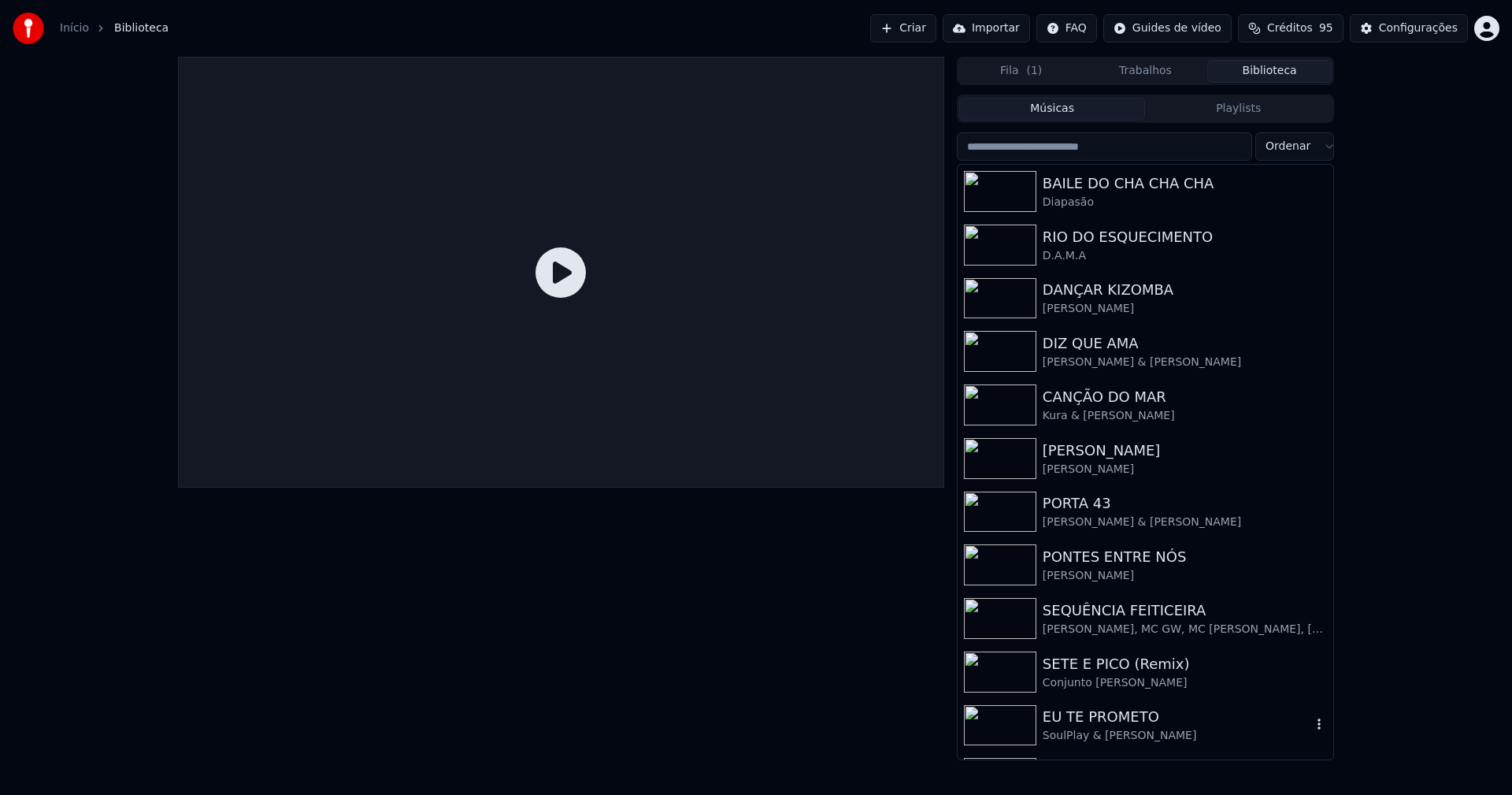
click at [1106, 724] on div "EU TE PROMETO" at bounding box center [1177, 717] width 269 height 22
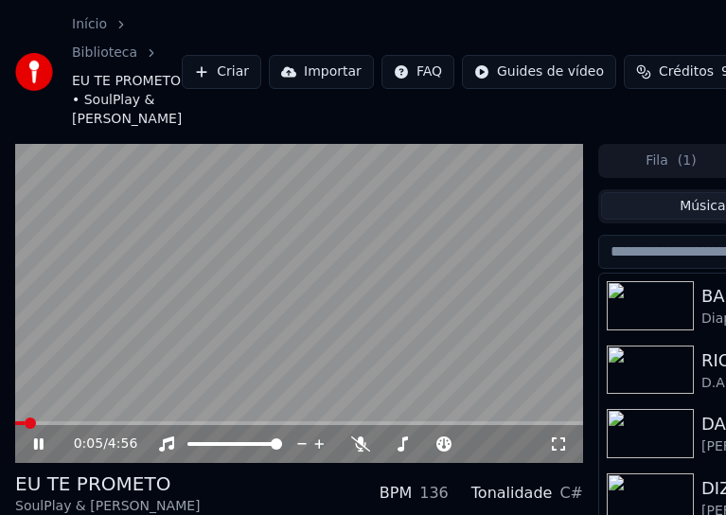
click at [35, 449] on icon at bounding box center [38, 443] width 9 height 11
click at [19, 425] on span at bounding box center [17, 423] width 4 height 4
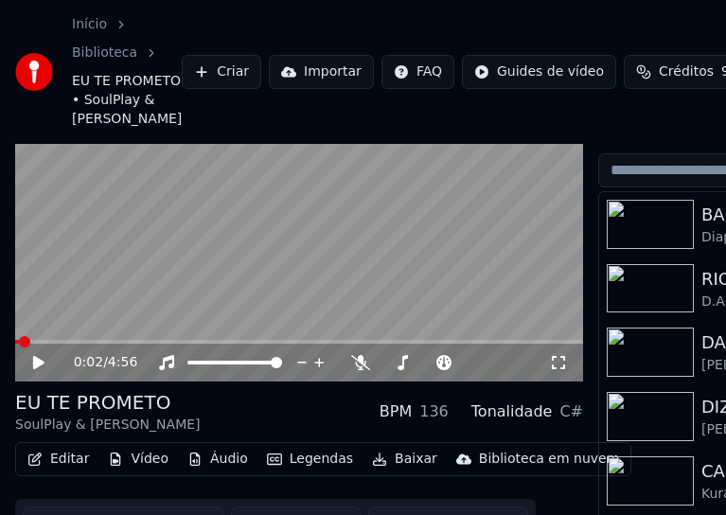
scroll to position [189, 0]
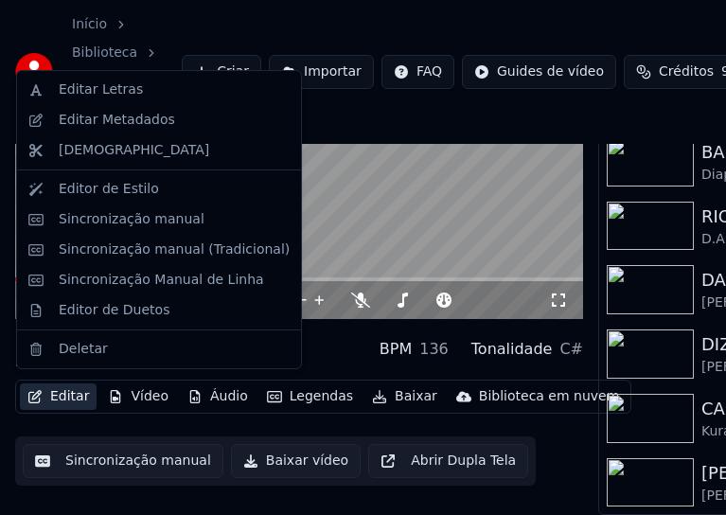
click at [65, 396] on button "Editar" at bounding box center [58, 396] width 77 height 26
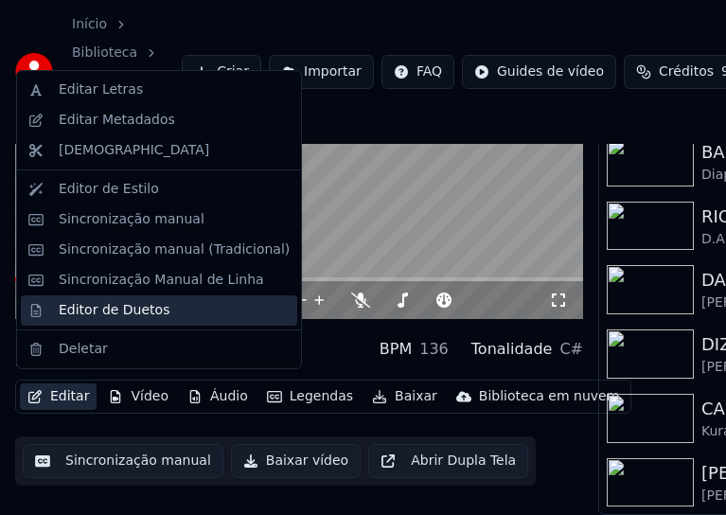
click at [104, 315] on div "Editor de Duetos" at bounding box center [114, 310] width 111 height 19
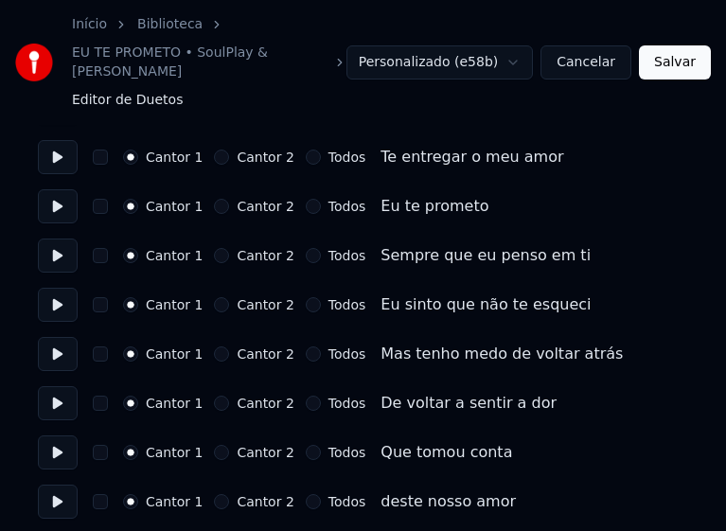
scroll to position [1230, 0]
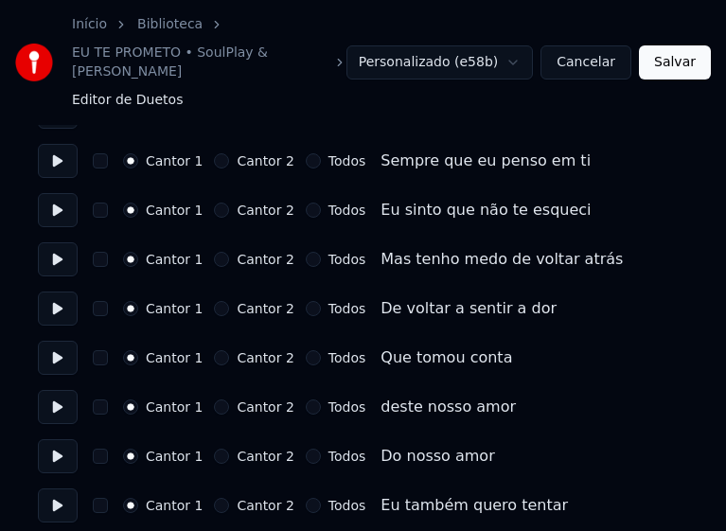
click at [214, 153] on button "Cantor 2" at bounding box center [221, 160] width 15 height 15
click at [214, 203] on button "Cantor 2" at bounding box center [221, 210] width 15 height 15
click at [214, 252] on button "Cantor 2" at bounding box center [221, 259] width 15 height 15
click at [214, 301] on button "Cantor 2" at bounding box center [221, 308] width 15 height 15
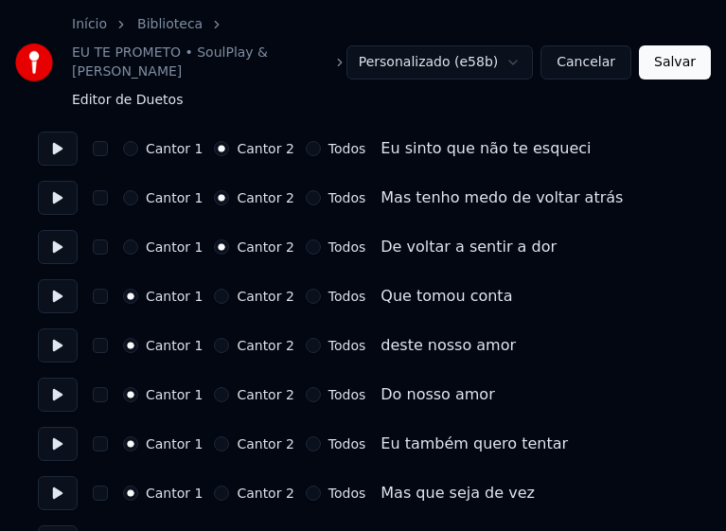
scroll to position [1325, 0]
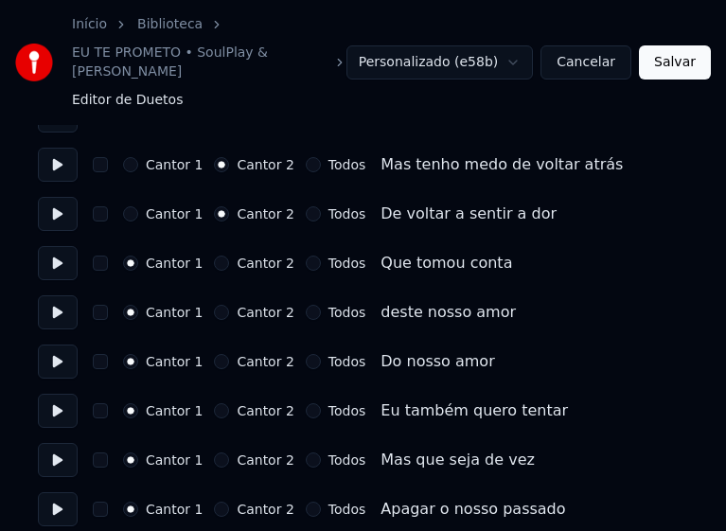
click at [214, 255] on button "Cantor 2" at bounding box center [221, 262] width 15 height 15
click at [214, 305] on button "Cantor 2" at bounding box center [221, 312] width 15 height 15
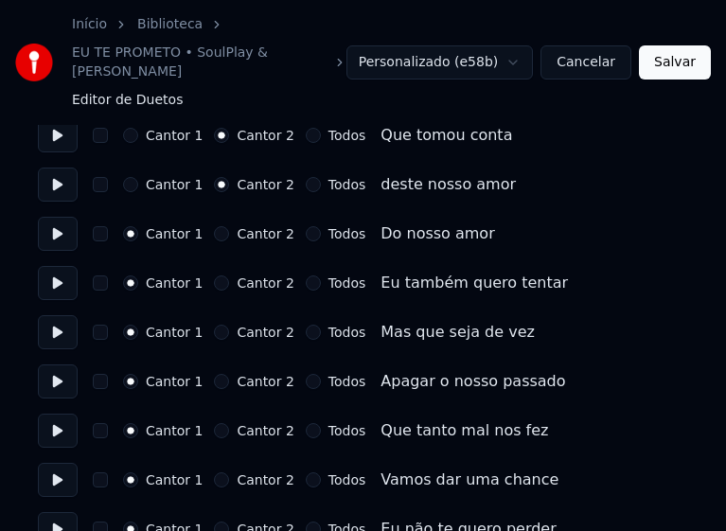
scroll to position [1419, 0]
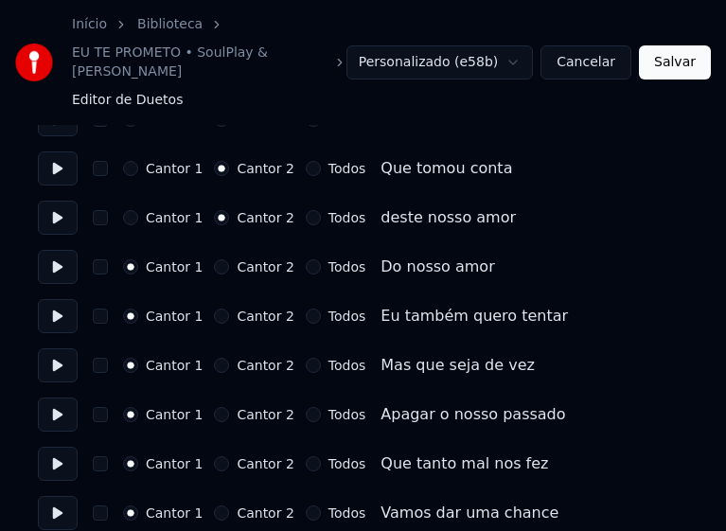
click at [214, 308] on button "Cantor 2" at bounding box center [221, 315] width 15 height 15
click at [215, 358] on button "Cantor 2" at bounding box center [221, 365] width 15 height 15
click at [214, 407] on button "Cantor 2" at bounding box center [221, 414] width 15 height 15
drag, startPoint x: 208, startPoint y: 445, endPoint x: 225, endPoint y: 434, distance: 20.0
click at [214, 456] on button "Cantor 2" at bounding box center [221, 463] width 15 height 15
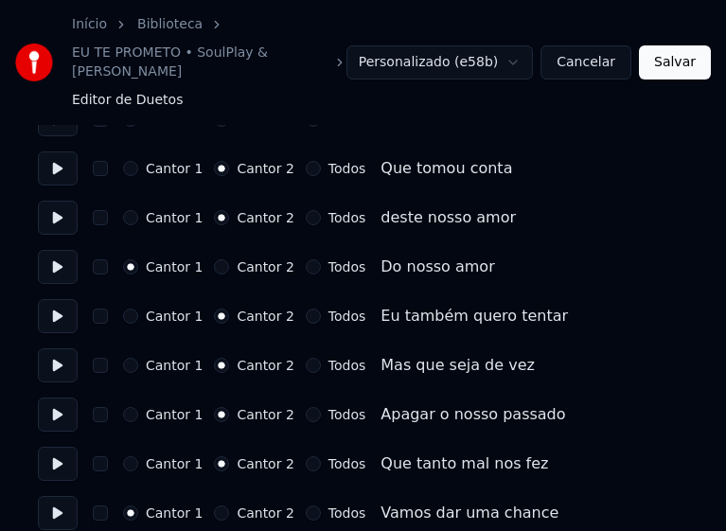
scroll to position [1514, 0]
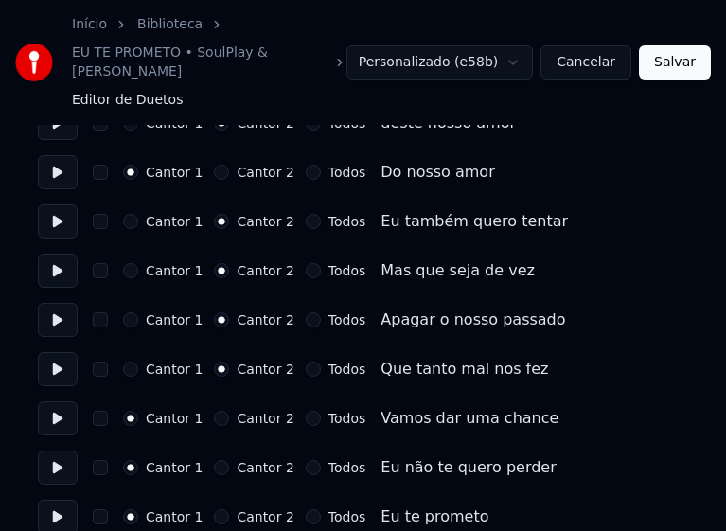
click at [215, 411] on button "Cantor 2" at bounding box center [221, 418] width 15 height 15
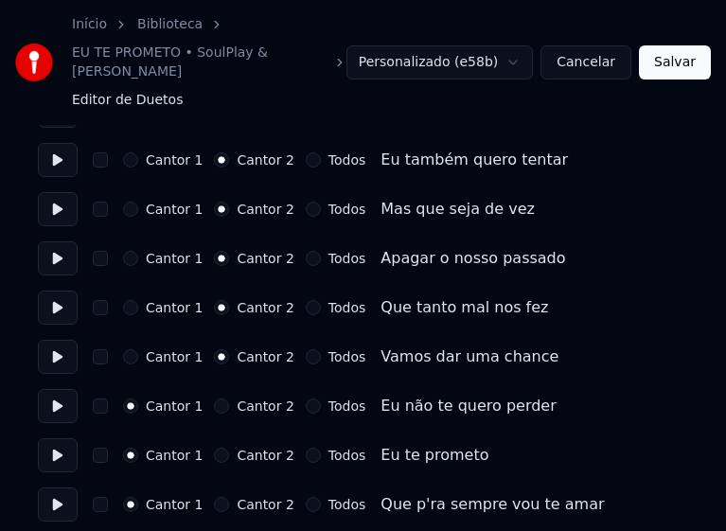
scroll to position [1609, 0]
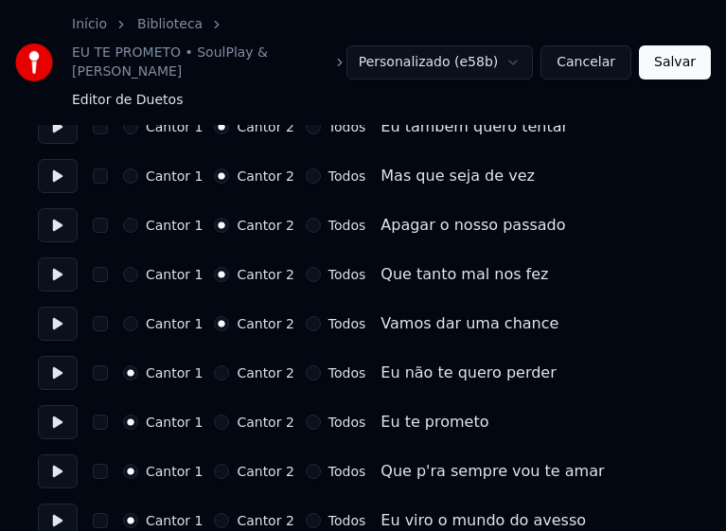
click at [214, 365] on button "Cantor 2" at bounding box center [221, 372] width 15 height 15
click at [219, 414] on button "Cantor 2" at bounding box center [221, 421] width 15 height 15
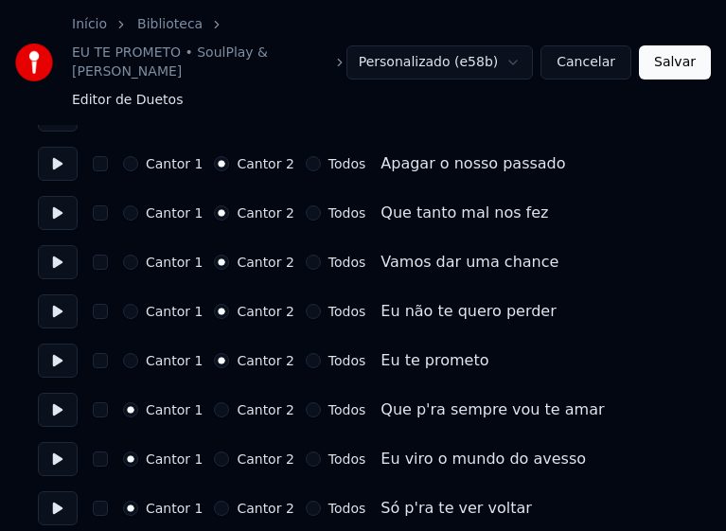
scroll to position [1703, 0]
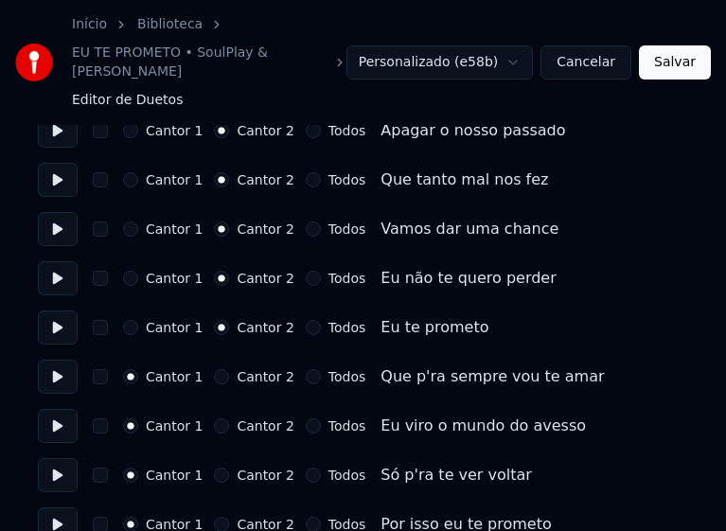
click at [215, 369] on button "Cantor 2" at bounding box center [221, 376] width 15 height 15
click at [216, 418] on button "Cantor 2" at bounding box center [221, 425] width 15 height 15
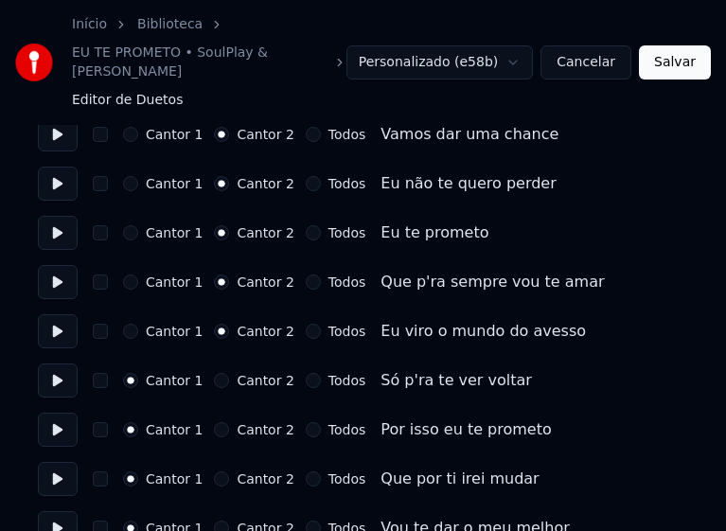
click at [214, 373] on button "Cantor 2" at bounding box center [221, 380] width 15 height 15
click at [215, 422] on button "Cantor 2" at bounding box center [221, 429] width 15 height 15
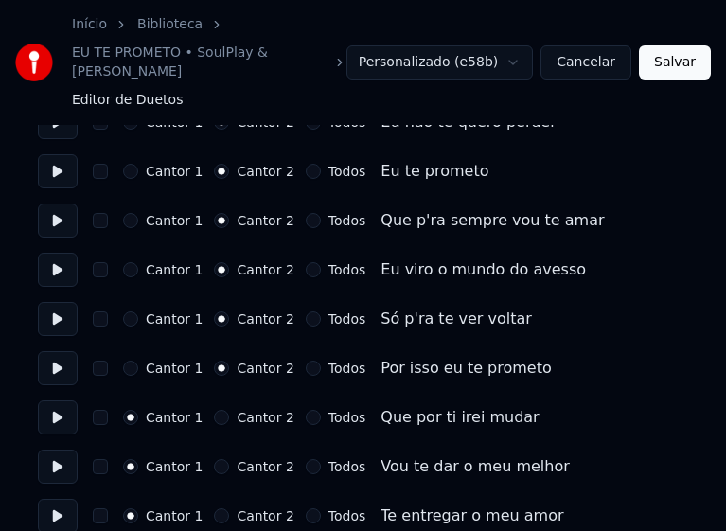
scroll to position [1893, 0]
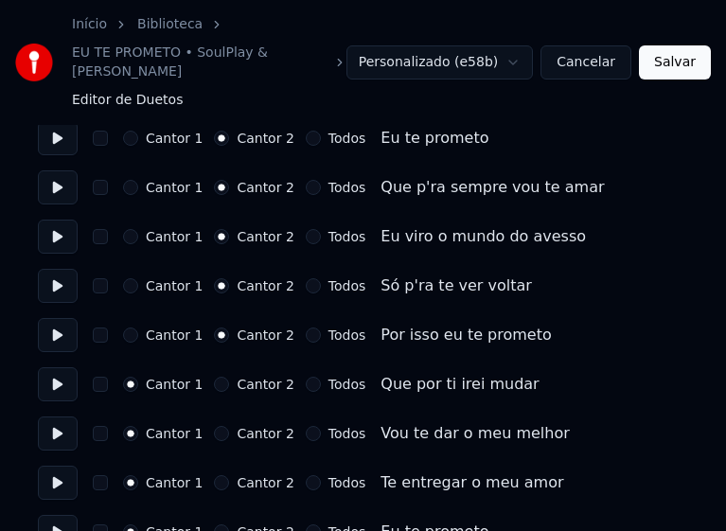
click at [216, 377] on button "Cantor 2" at bounding box center [221, 384] width 15 height 15
drag, startPoint x: 213, startPoint y: 414, endPoint x: 233, endPoint y: 393, distance: 28.8
click at [214, 426] on button "Cantor 2" at bounding box center [221, 433] width 15 height 15
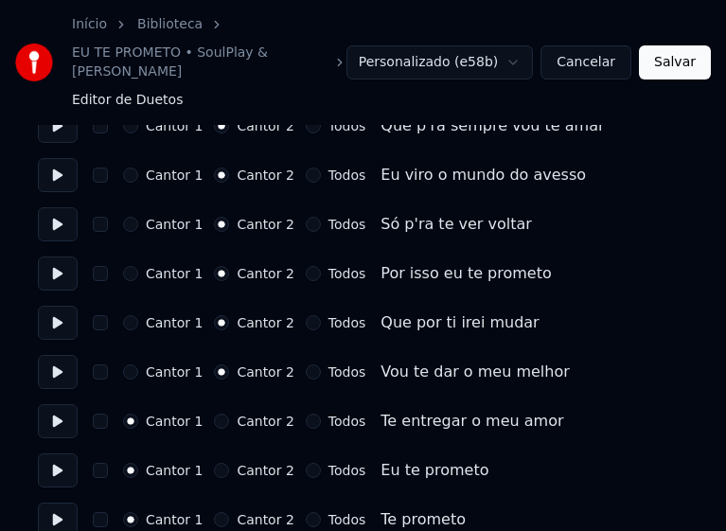
scroll to position [1987, 0]
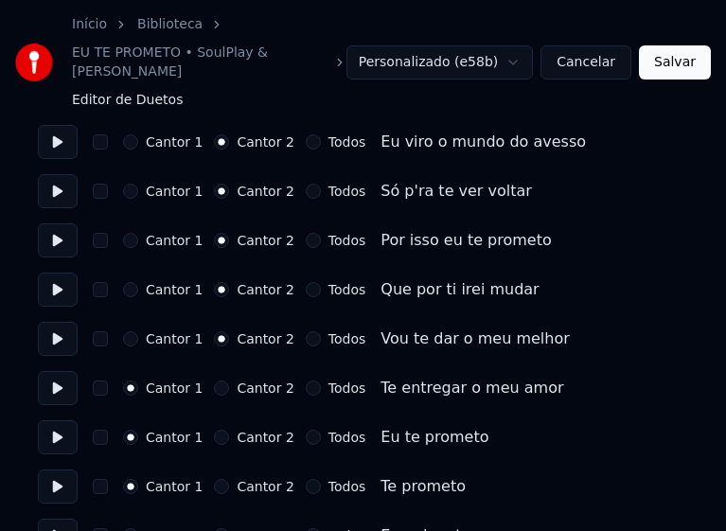
click at [215, 380] on button "Cantor 2" at bounding box center [221, 387] width 15 height 15
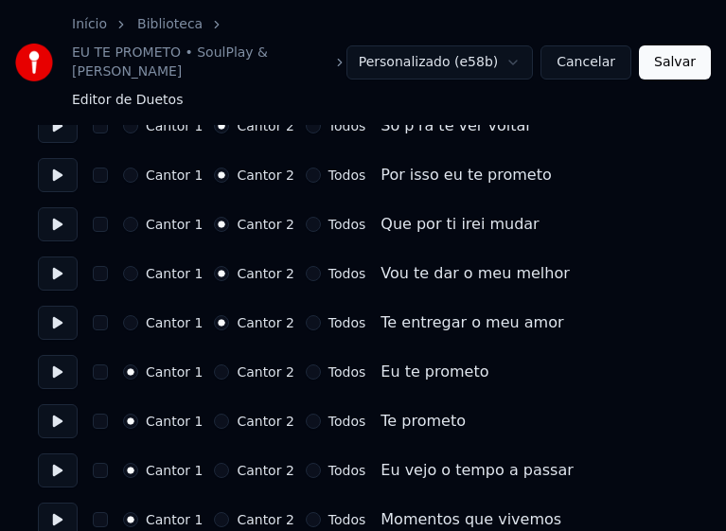
scroll to position [2176, 0]
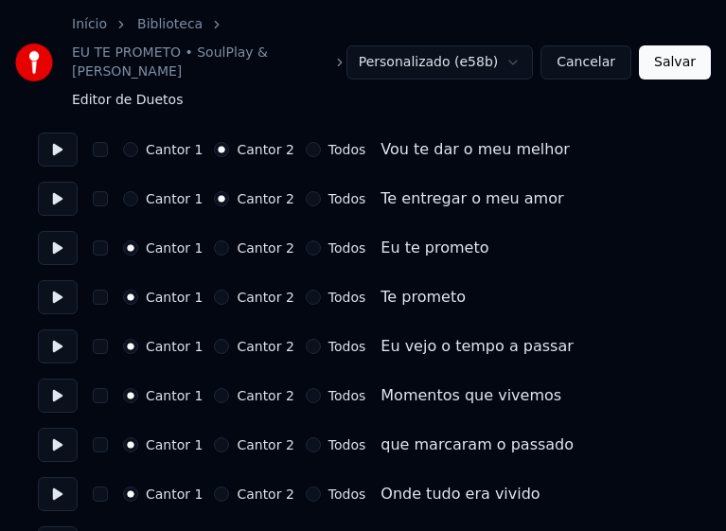
click at [214, 240] on button "Cantor 2" at bounding box center [221, 247] width 15 height 15
click at [214, 290] on button "Cantor 2" at bounding box center [221, 297] width 15 height 15
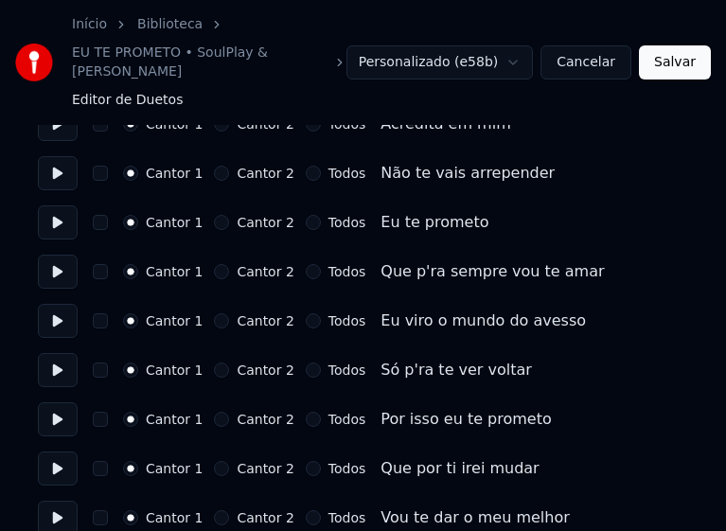
scroll to position [3596, 0]
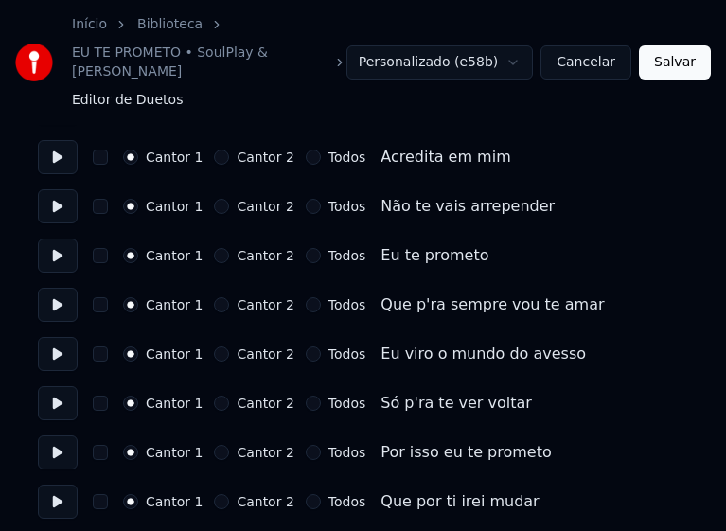
click at [306, 248] on button "Todos" at bounding box center [313, 255] width 15 height 15
click at [306, 297] on button "Todos" at bounding box center [313, 304] width 15 height 15
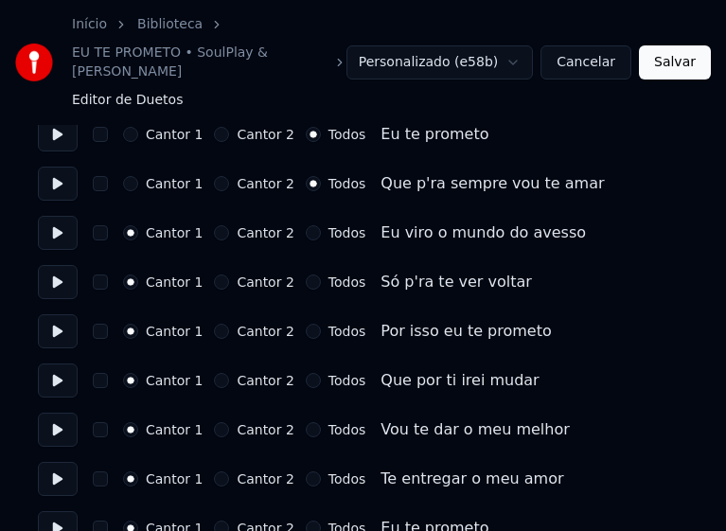
scroll to position [3731, 0]
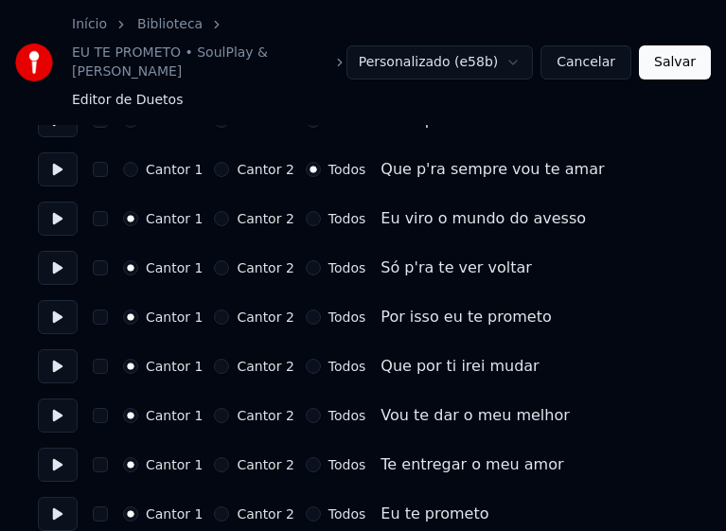
click at [306, 211] on button "Todos" at bounding box center [313, 218] width 15 height 15
click at [306, 260] on button "Todos" at bounding box center [313, 267] width 15 height 15
click at [306, 309] on button "Todos" at bounding box center [313, 316] width 15 height 15
click at [306, 359] on button "Todos" at bounding box center [313, 366] width 15 height 15
click at [306, 408] on button "Todos" at bounding box center [313, 415] width 15 height 15
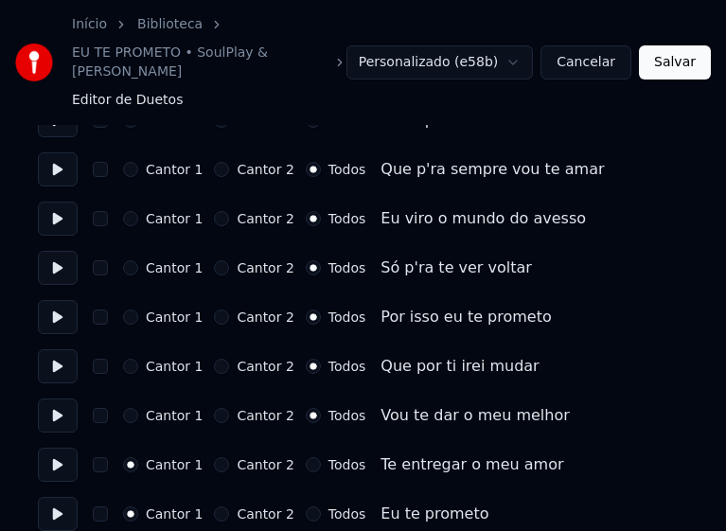
click at [306, 457] on button "Todos" at bounding box center [313, 464] width 15 height 15
click at [306, 506] on button "Todos" at bounding box center [313, 513] width 15 height 15
click at [671, 61] on button "Salvar" at bounding box center [675, 62] width 72 height 34
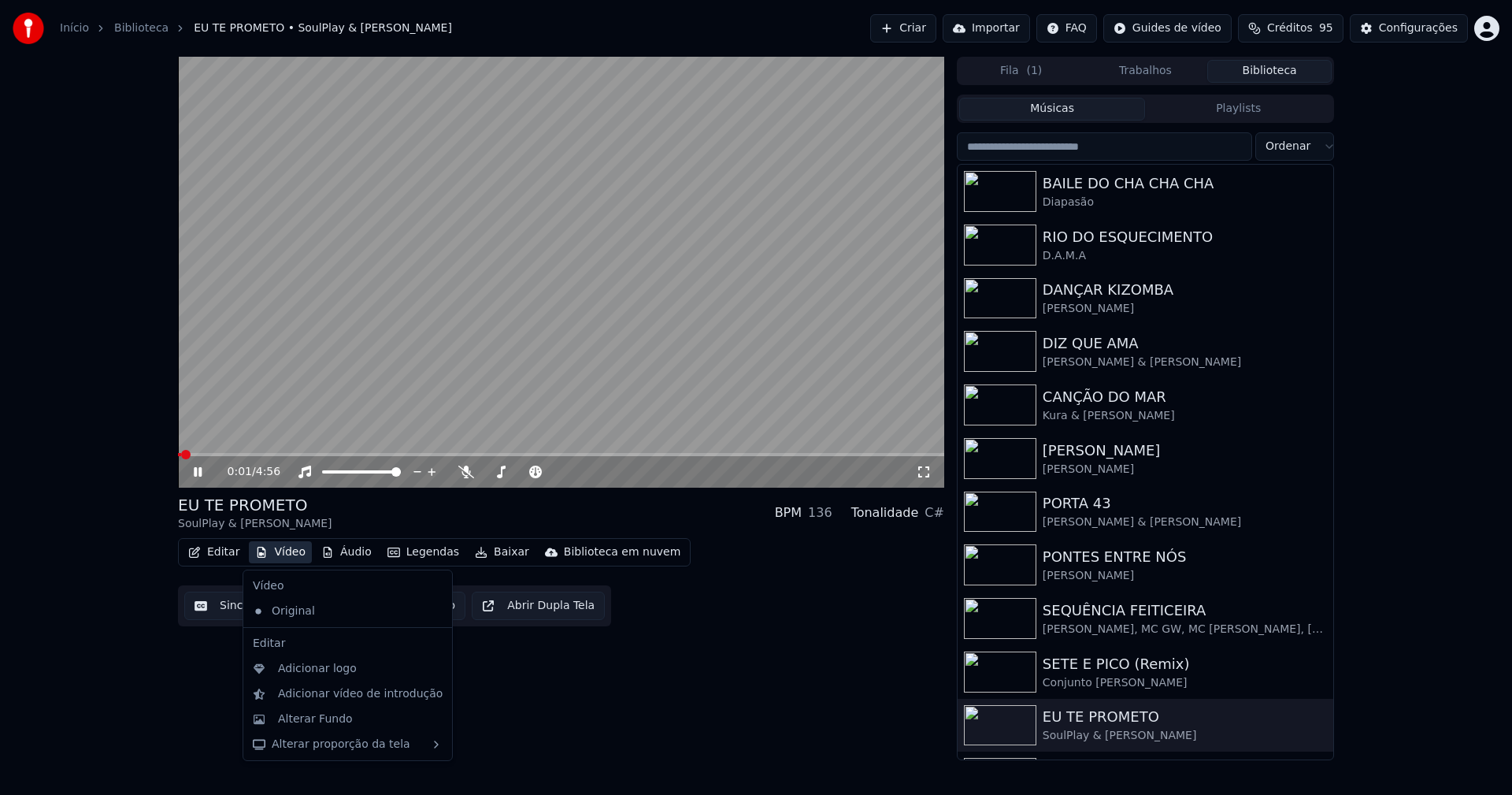
click at [280, 559] on button "Vídeo" at bounding box center [280, 552] width 63 height 22
click at [306, 718] on div "Alterar Fundo" at bounding box center [315, 718] width 75 height 16
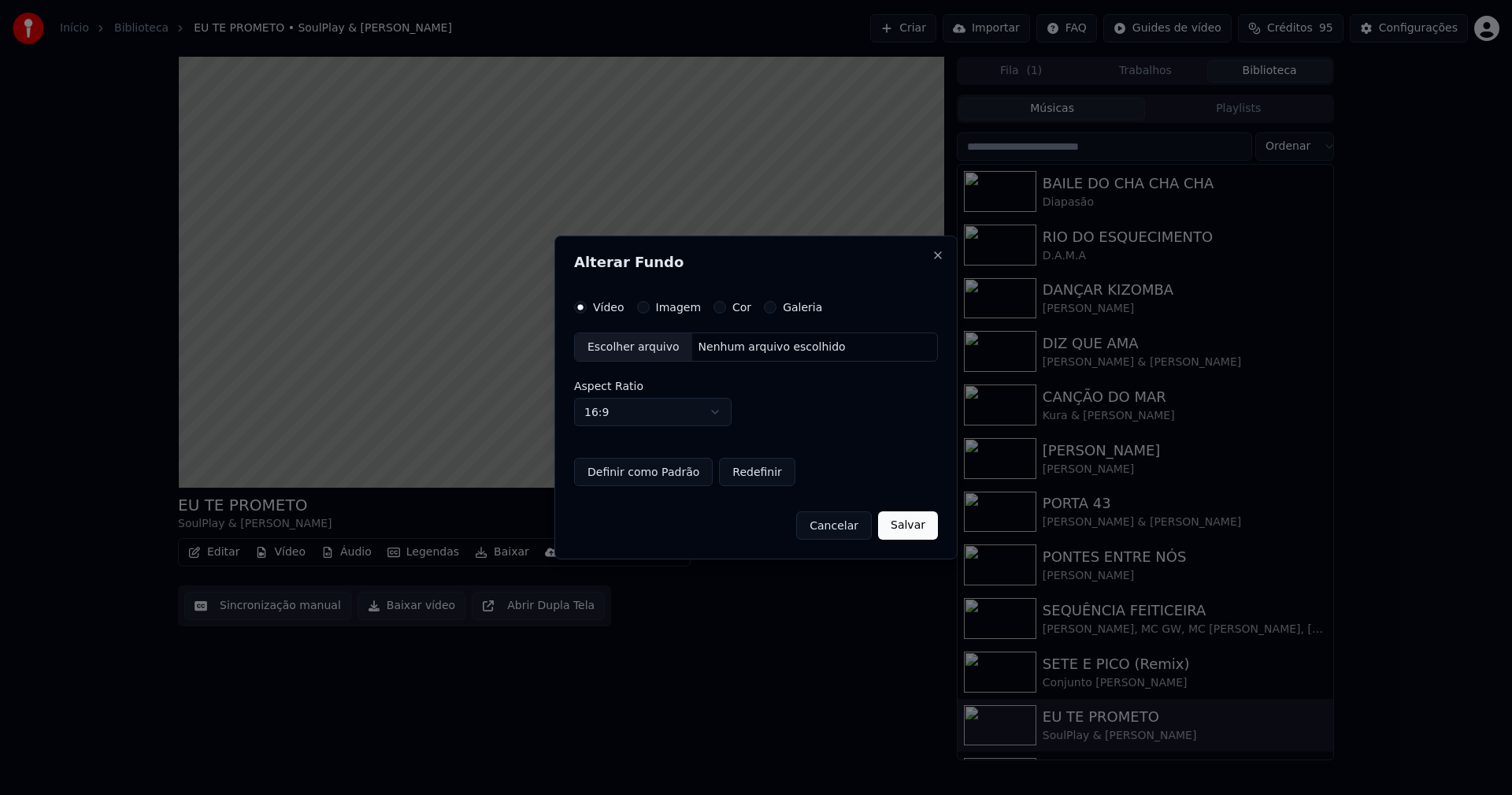
click at [637, 308] on button "Imagem" at bounding box center [643, 306] width 12 height 12
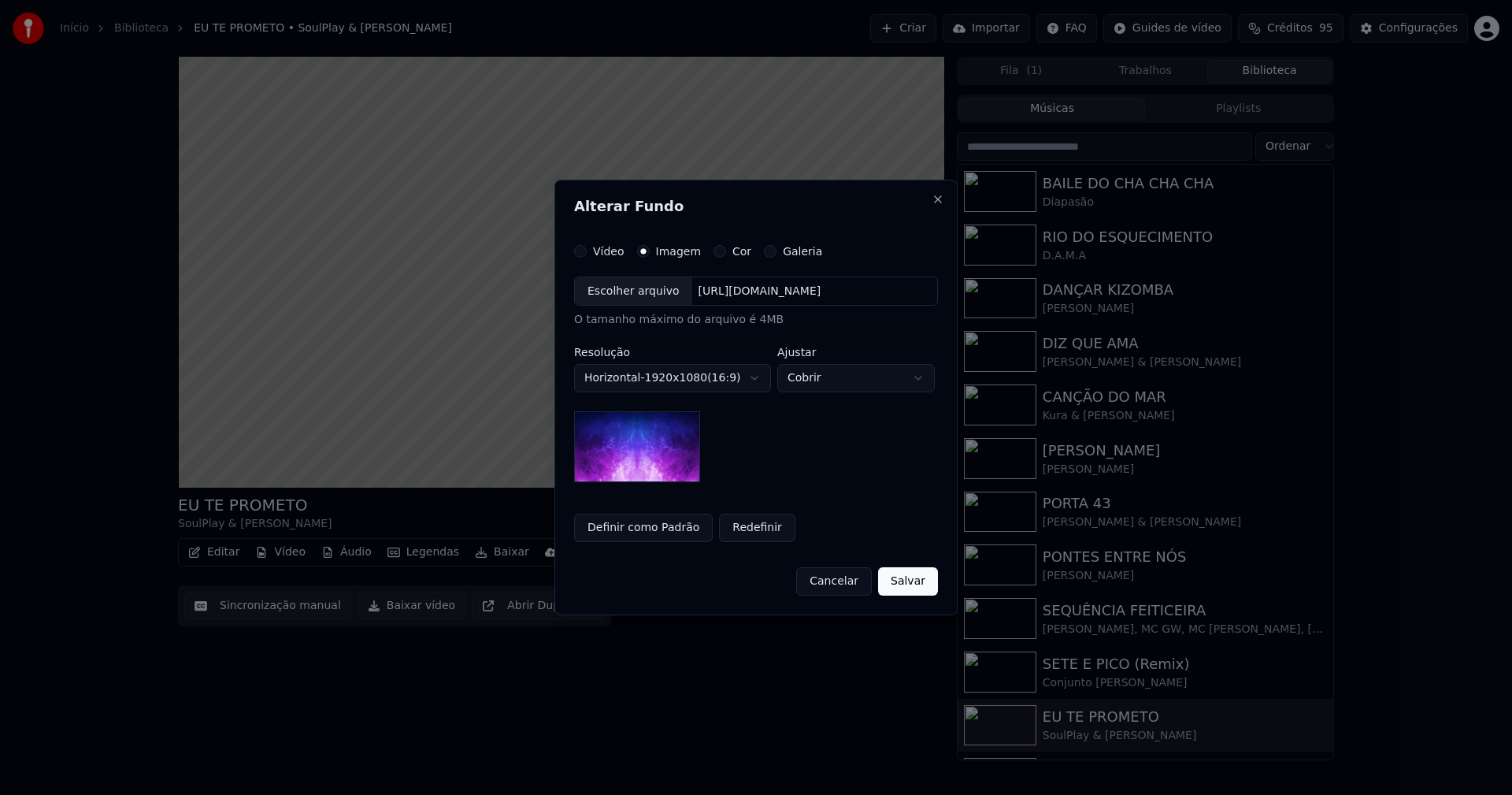
click at [632, 294] on div "Escolher arquivo" at bounding box center [633, 291] width 117 height 28
click at [900, 588] on button "Salvar" at bounding box center [908, 581] width 60 height 28
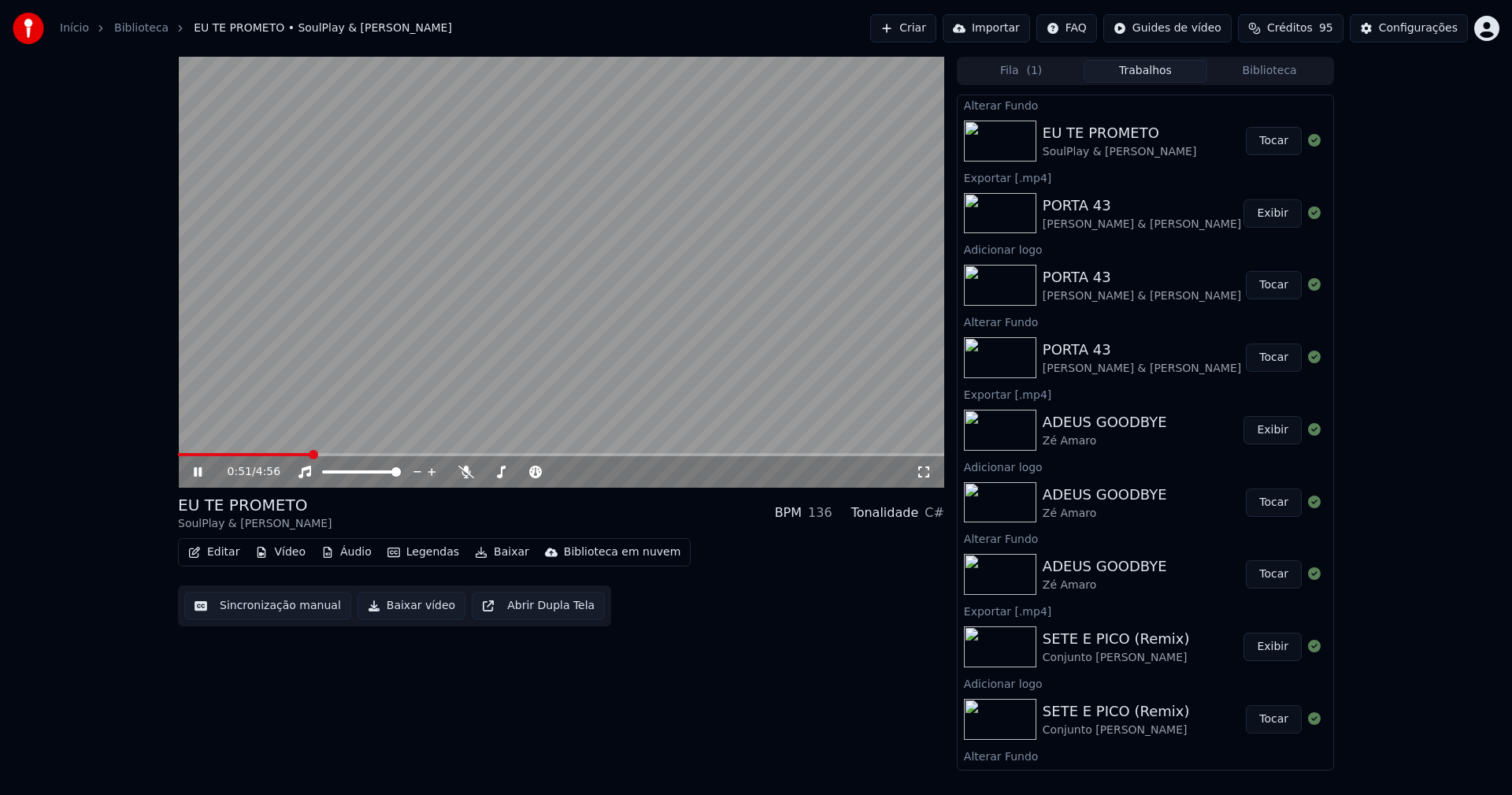
click at [1264, 143] on button "Tocar" at bounding box center [1273, 141] width 56 height 28
click at [287, 556] on button "Vídeo" at bounding box center [280, 552] width 63 height 22
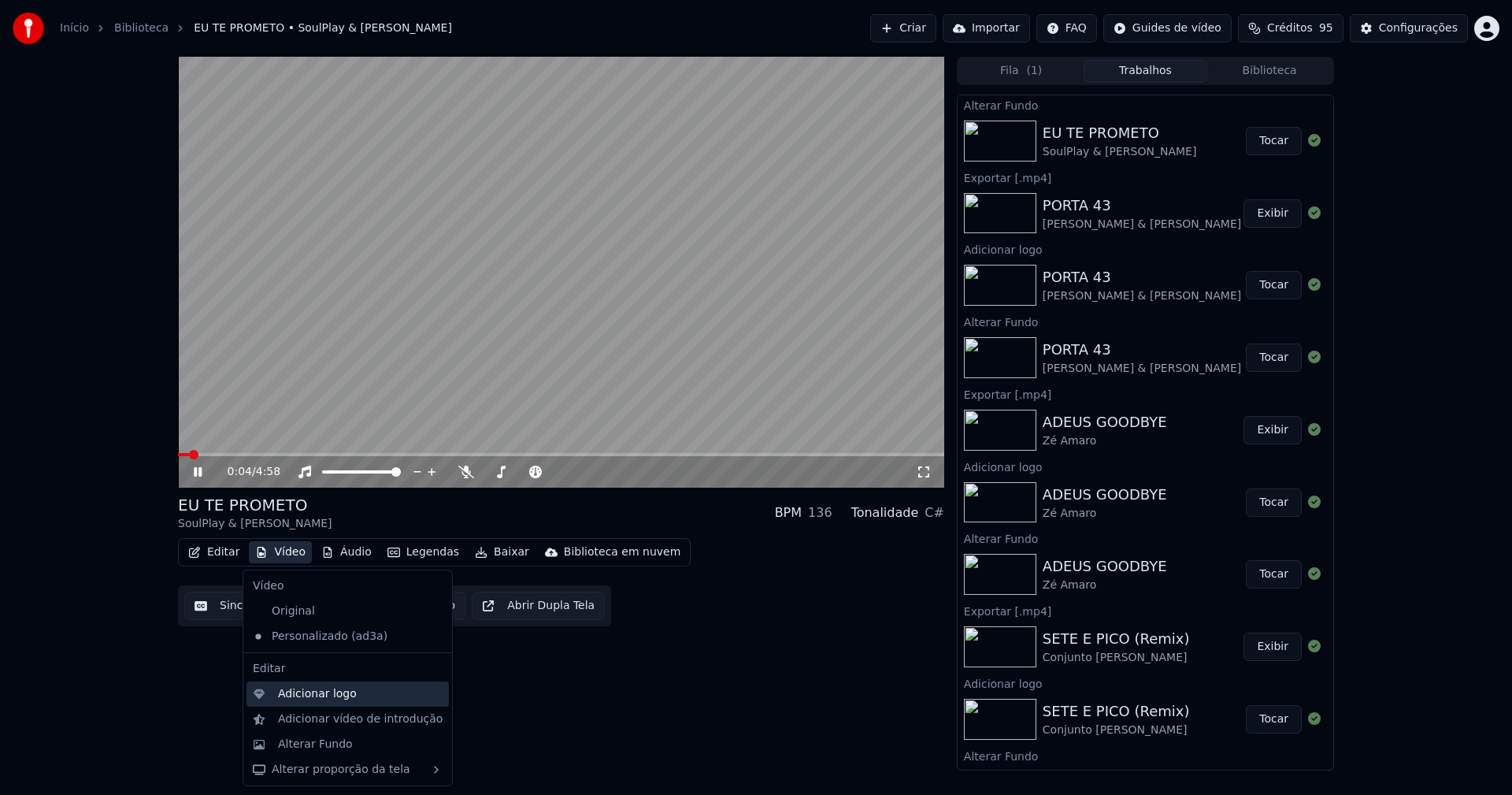
click at [330, 702] on div "Adicionar logo" at bounding box center [347, 694] width 202 height 25
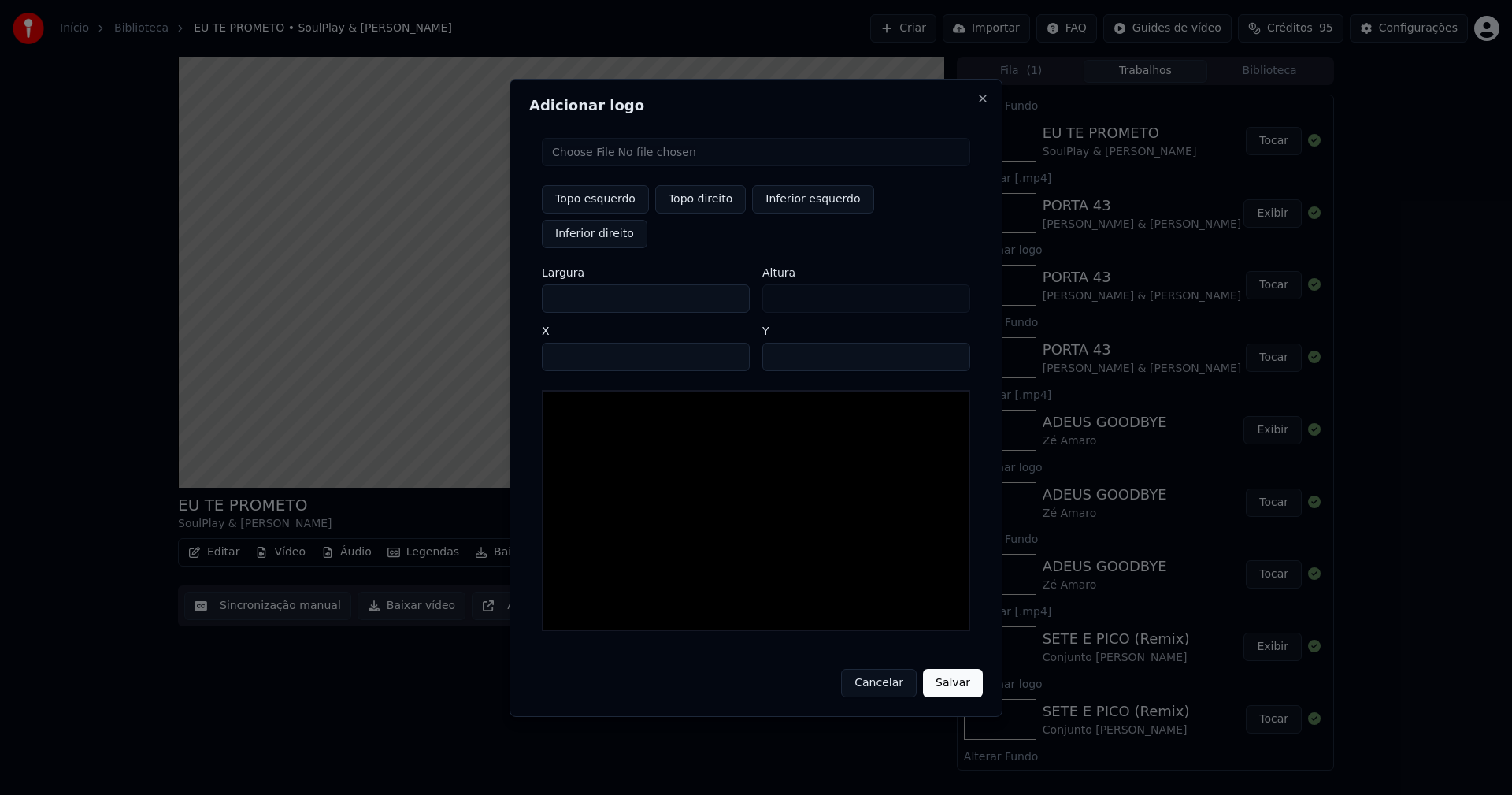
click at [594, 166] on input "file" at bounding box center [756, 152] width 429 height 28
type input "**********"
type input "***"
drag, startPoint x: 694, startPoint y: 220, endPoint x: 667, endPoint y: 234, distance: 30.4
click at [695, 213] on button "Topo direito" at bounding box center [700, 199] width 91 height 28
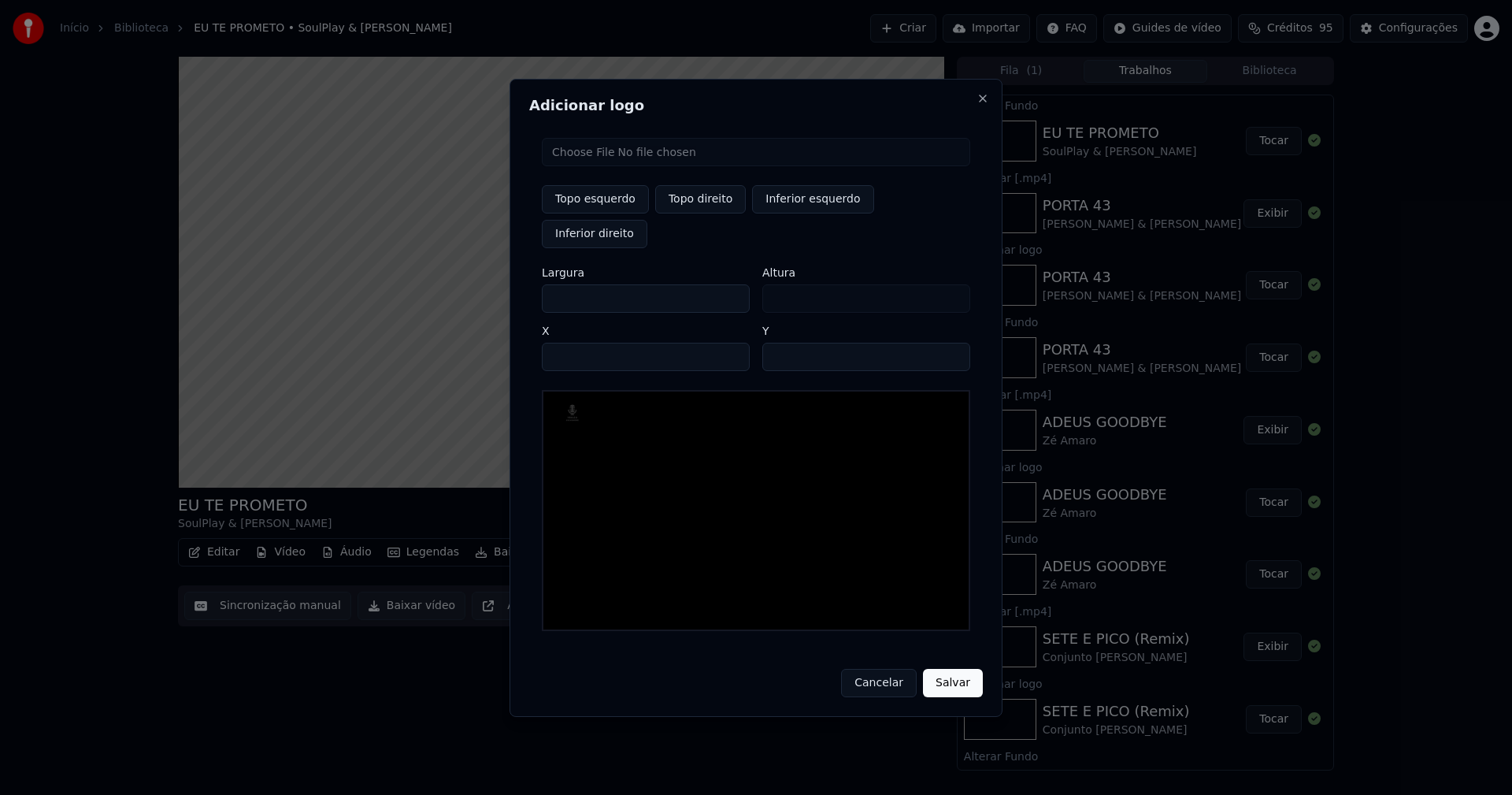
type input "****"
drag, startPoint x: 569, startPoint y: 281, endPoint x: 491, endPoint y: 301, distance: 80.5
click at [495, 301] on body "Início Biblioteca EU TE PROMETO • SoulPlay & Mónica Sintra Criar Importar FAQ G…" at bounding box center [756, 397] width 1512 height 795
type input "**"
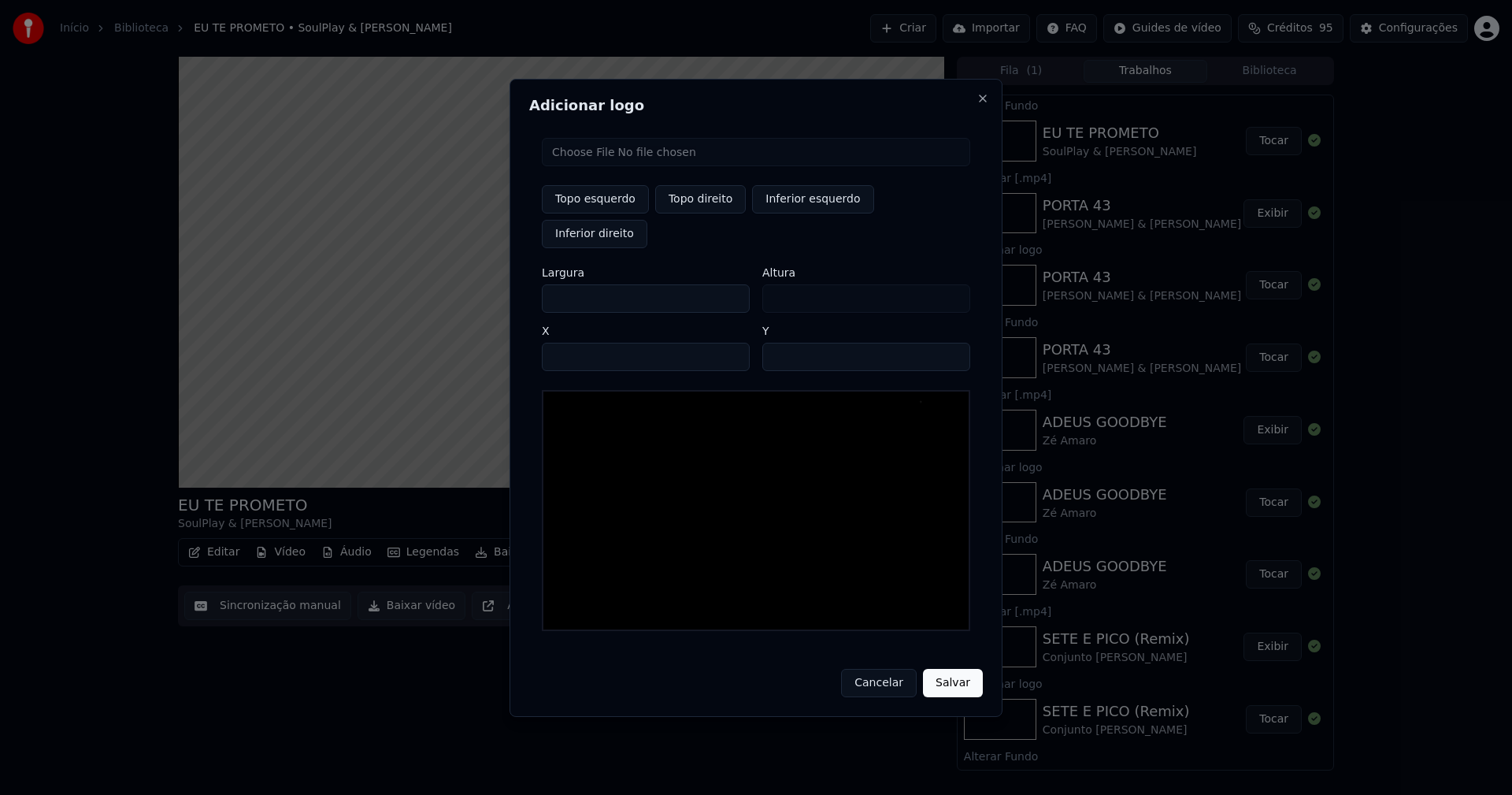
type input "***"
click at [573, 343] on input "****" at bounding box center [646, 357] width 208 height 28
type input "****"
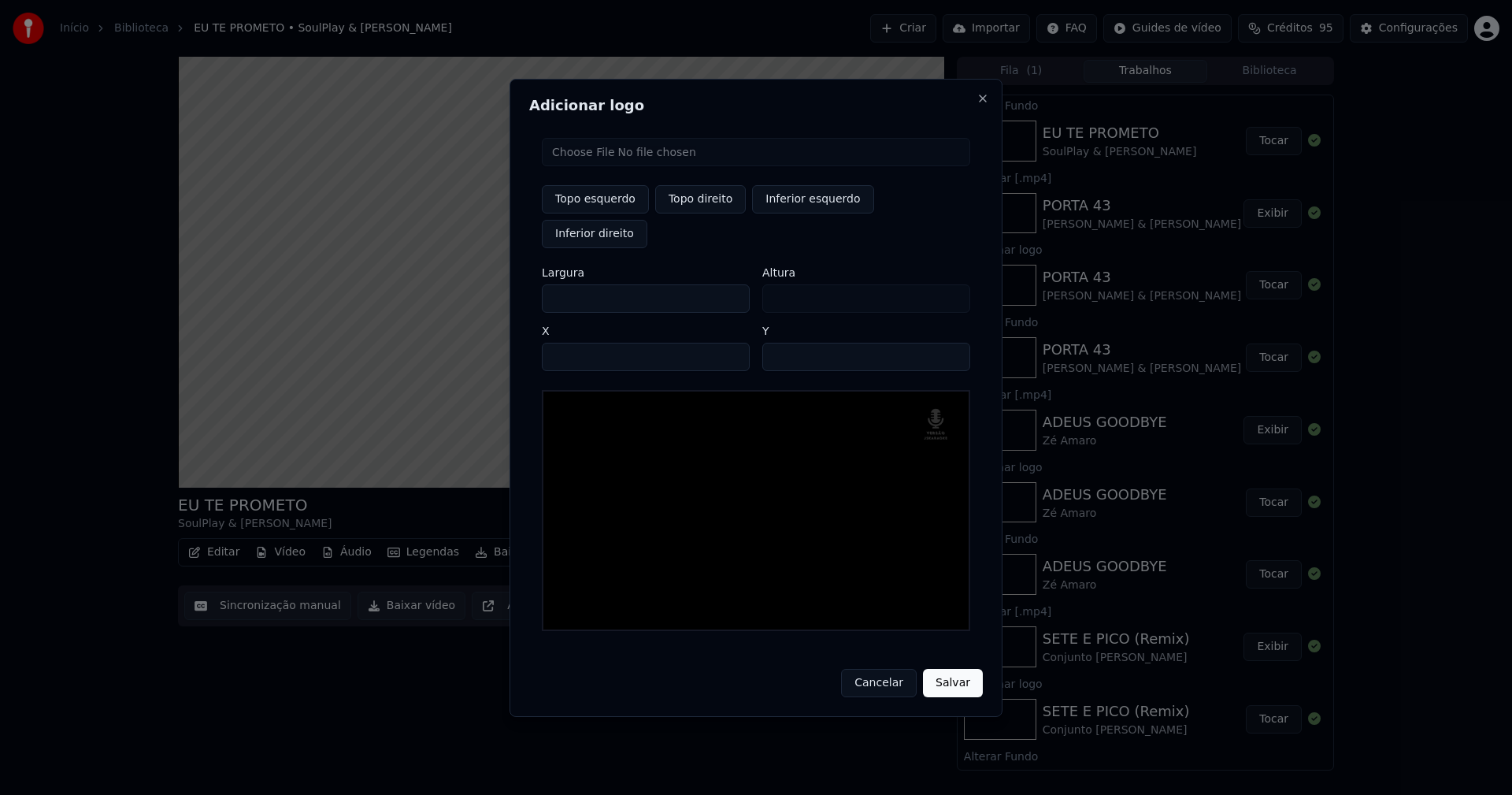
click at [954, 343] on input "**" at bounding box center [866, 357] width 208 height 28
type input "**"
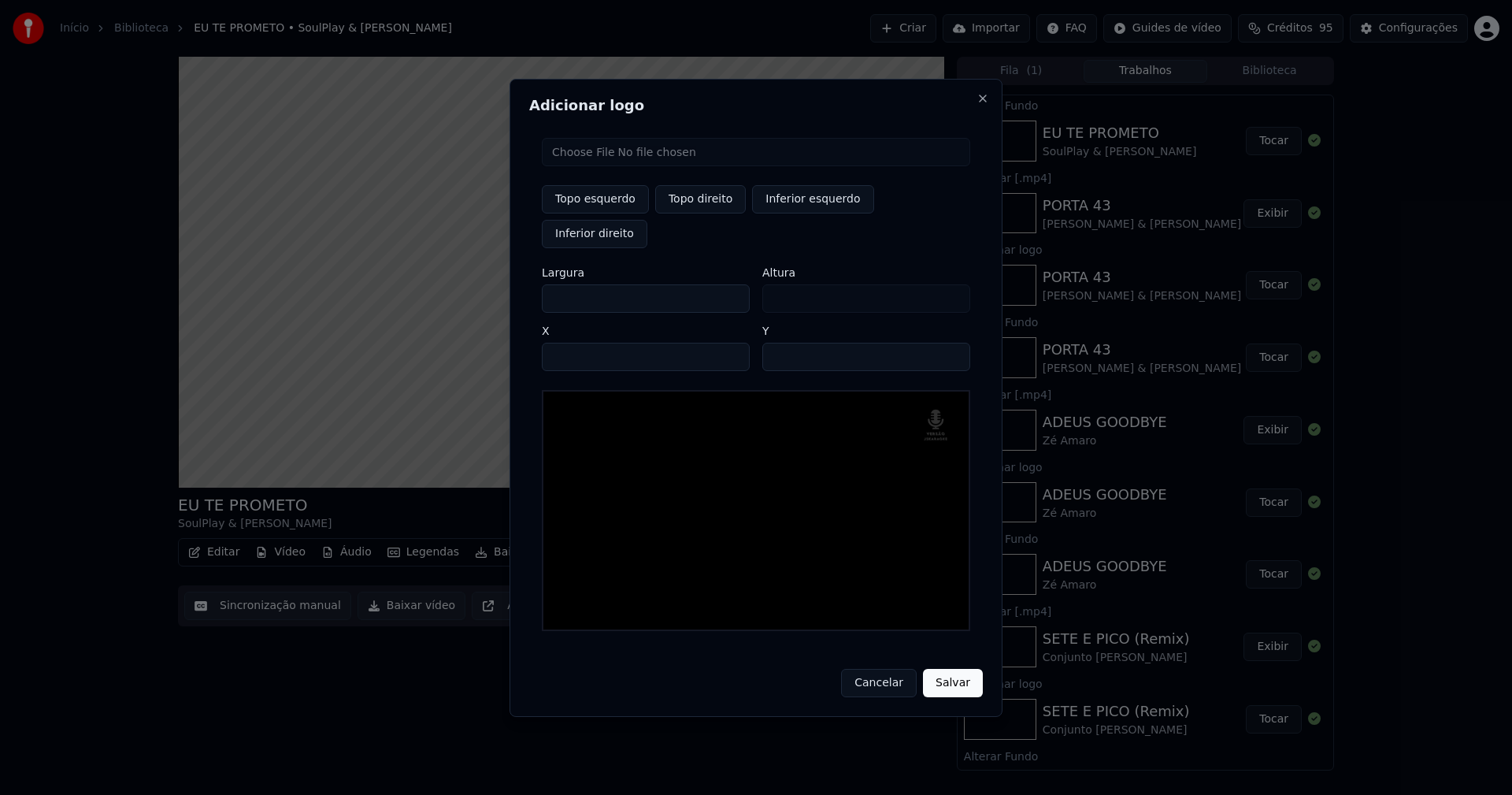
click at [954, 343] on input "**" at bounding box center [866, 357] width 208 height 28
click at [952, 668] on button "Salvar" at bounding box center [953, 683] width 60 height 28
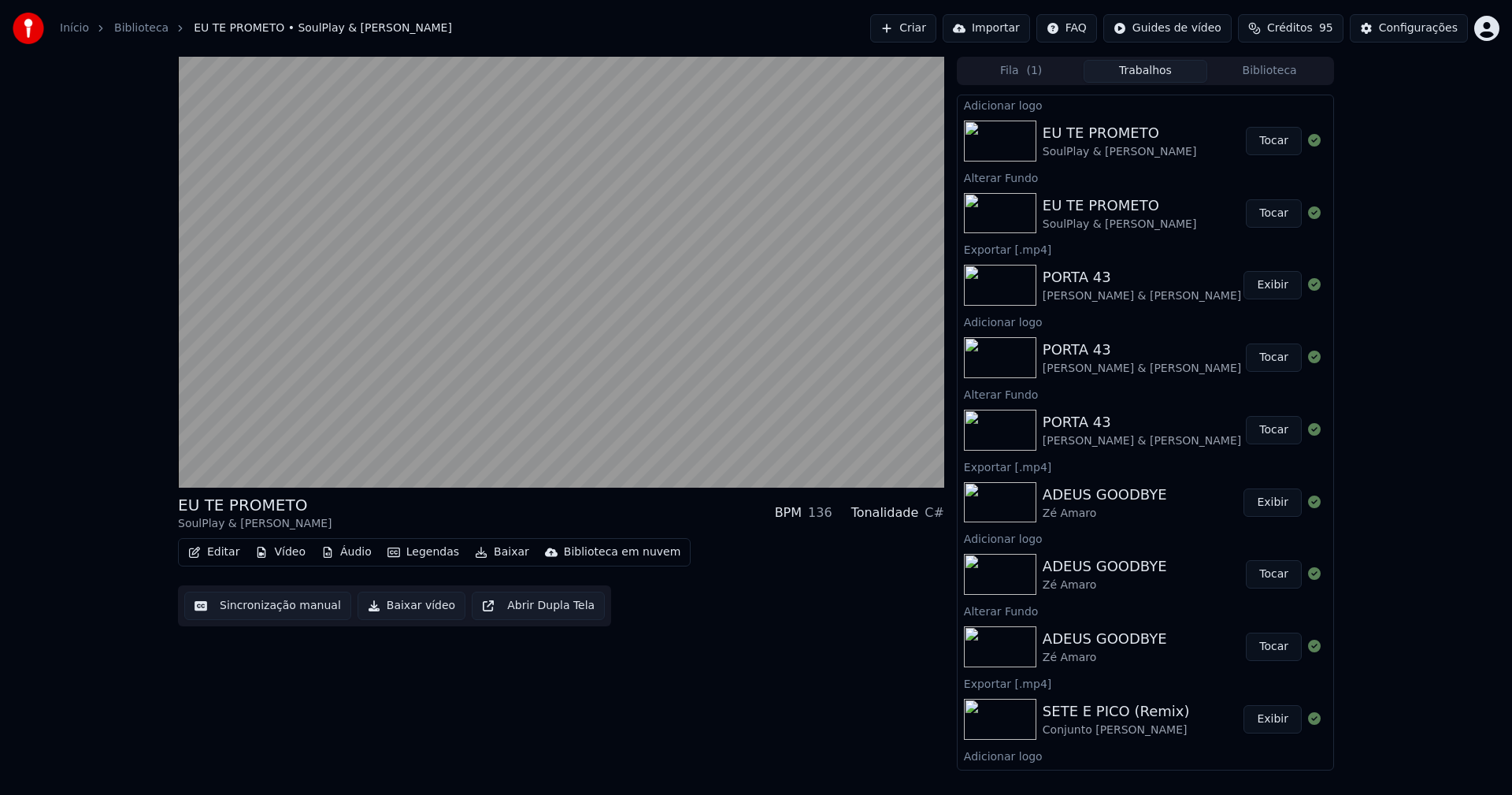
click at [1267, 144] on button "Tocar" at bounding box center [1273, 141] width 56 height 28
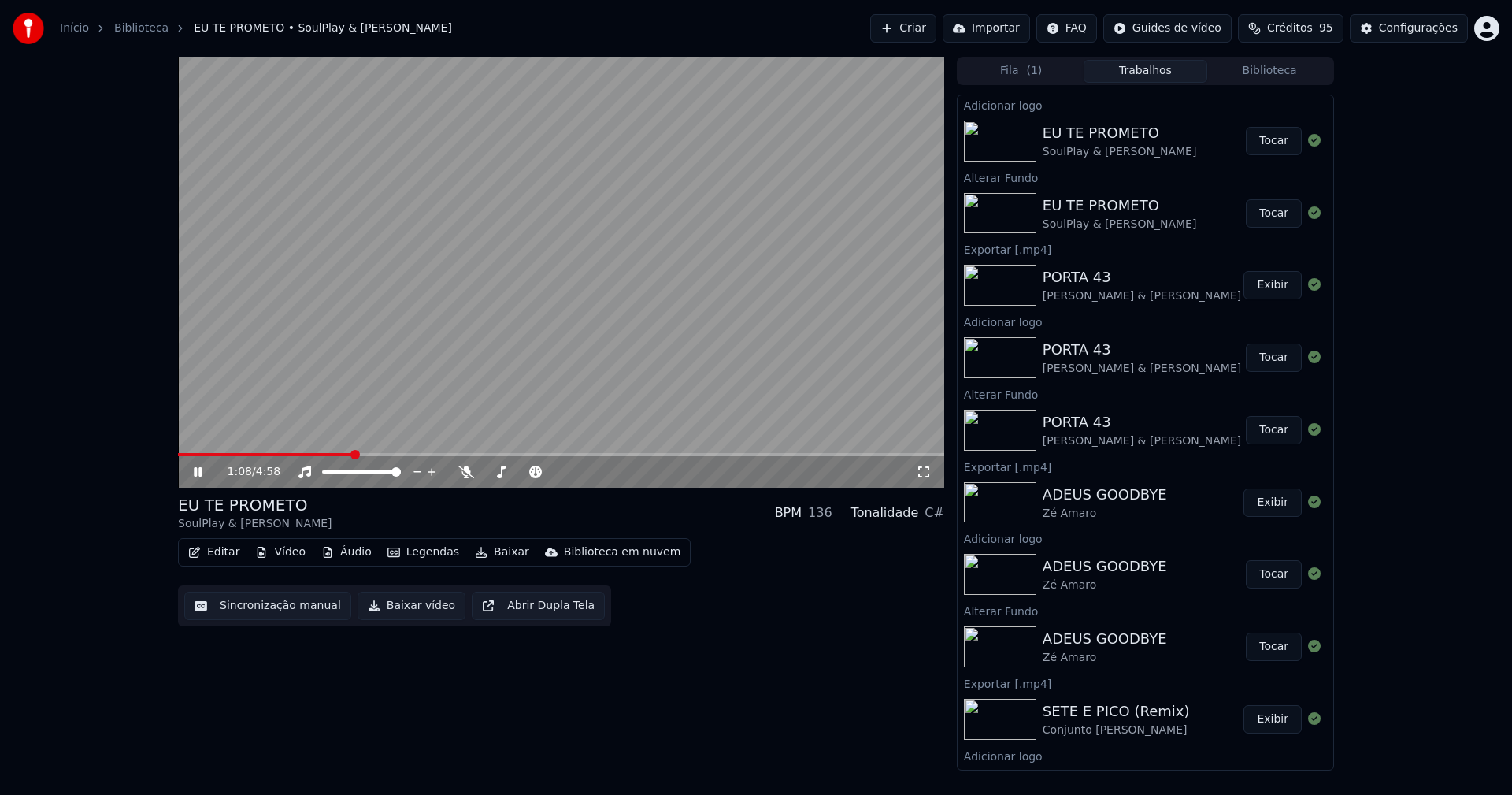
click at [351, 454] on span at bounding box center [561, 455] width 766 height 3
drag, startPoint x: 922, startPoint y: 473, endPoint x: 1007, endPoint y: 598, distance: 151.2
click at [925, 473] on icon at bounding box center [924, 471] width 16 height 12
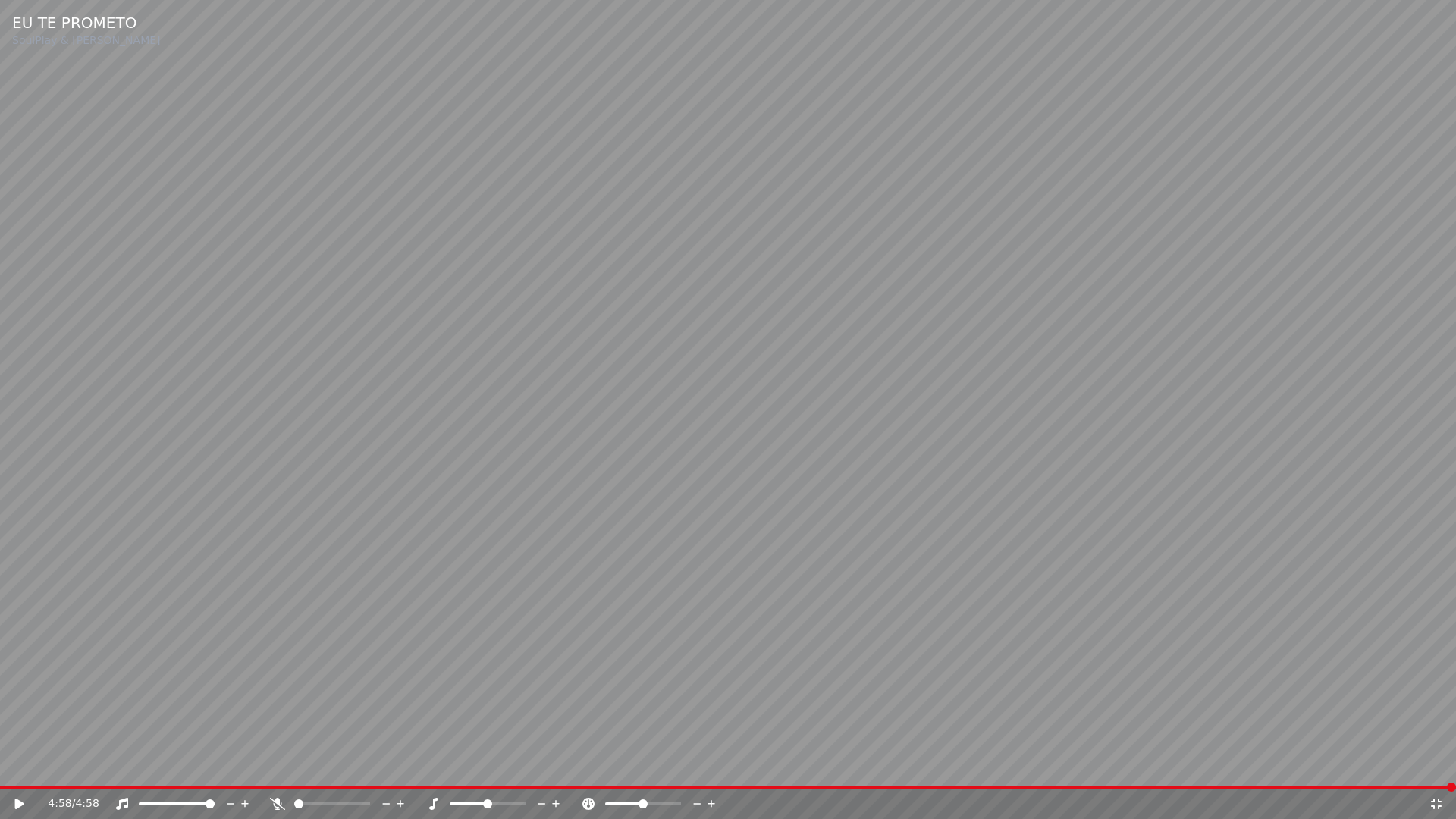
click at [1437, 765] on icon at bounding box center [1436, 803] width 15 height 12
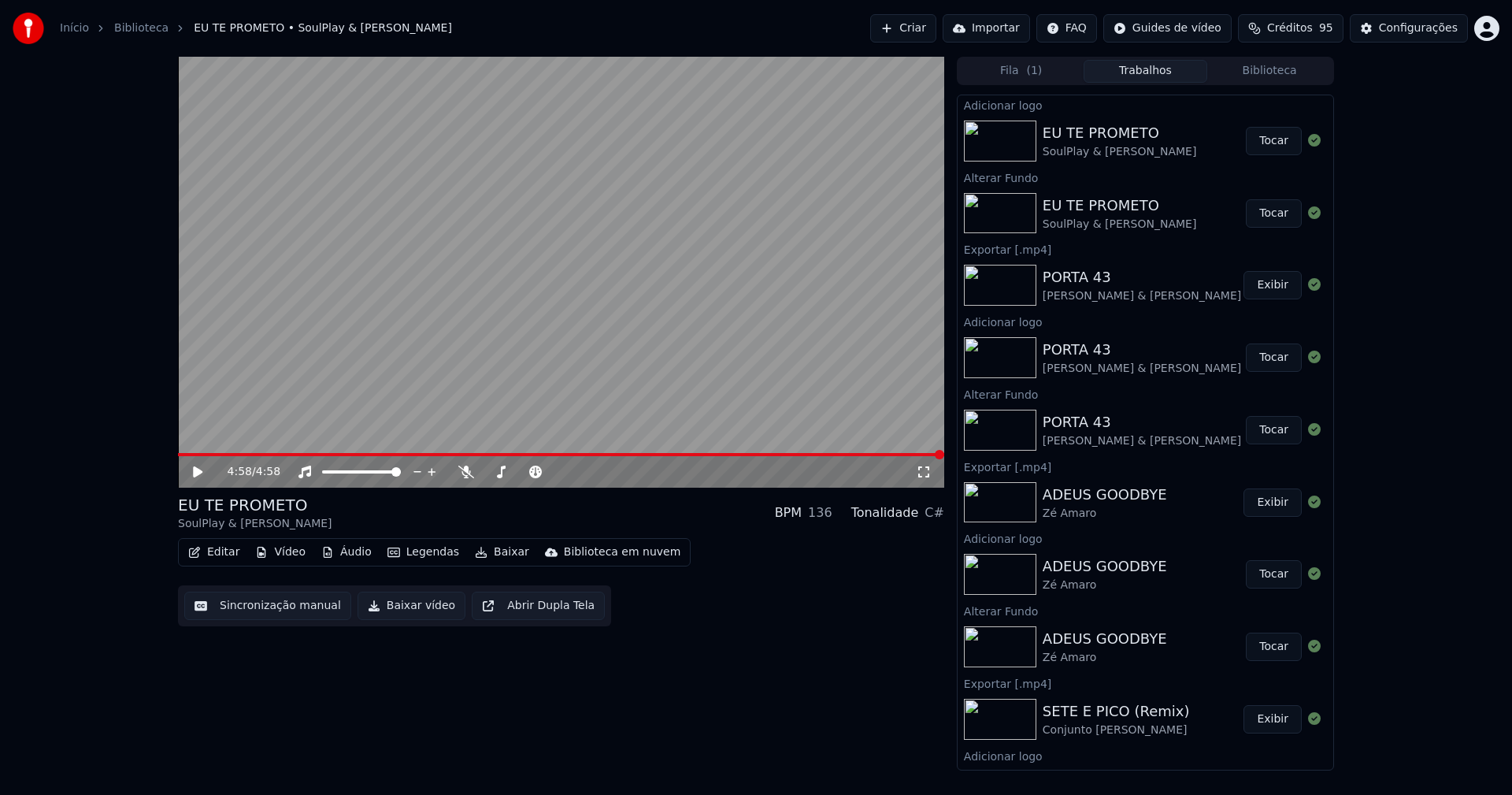
click at [592, 456] on span at bounding box center [561, 455] width 766 height 3
click at [199, 475] on icon at bounding box center [197, 471] width 9 height 11
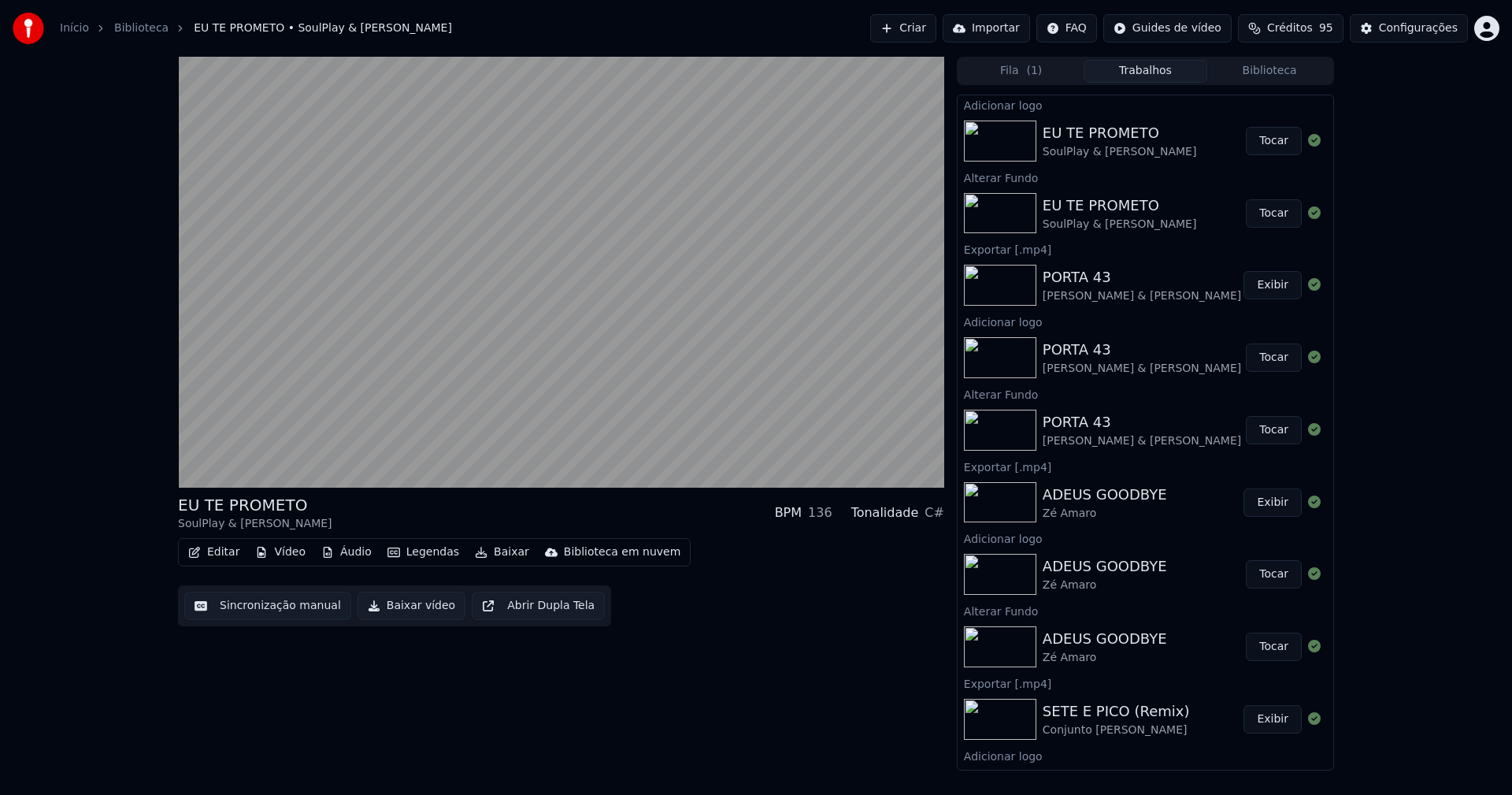
click at [212, 554] on button "Editar" at bounding box center [214, 552] width 64 height 22
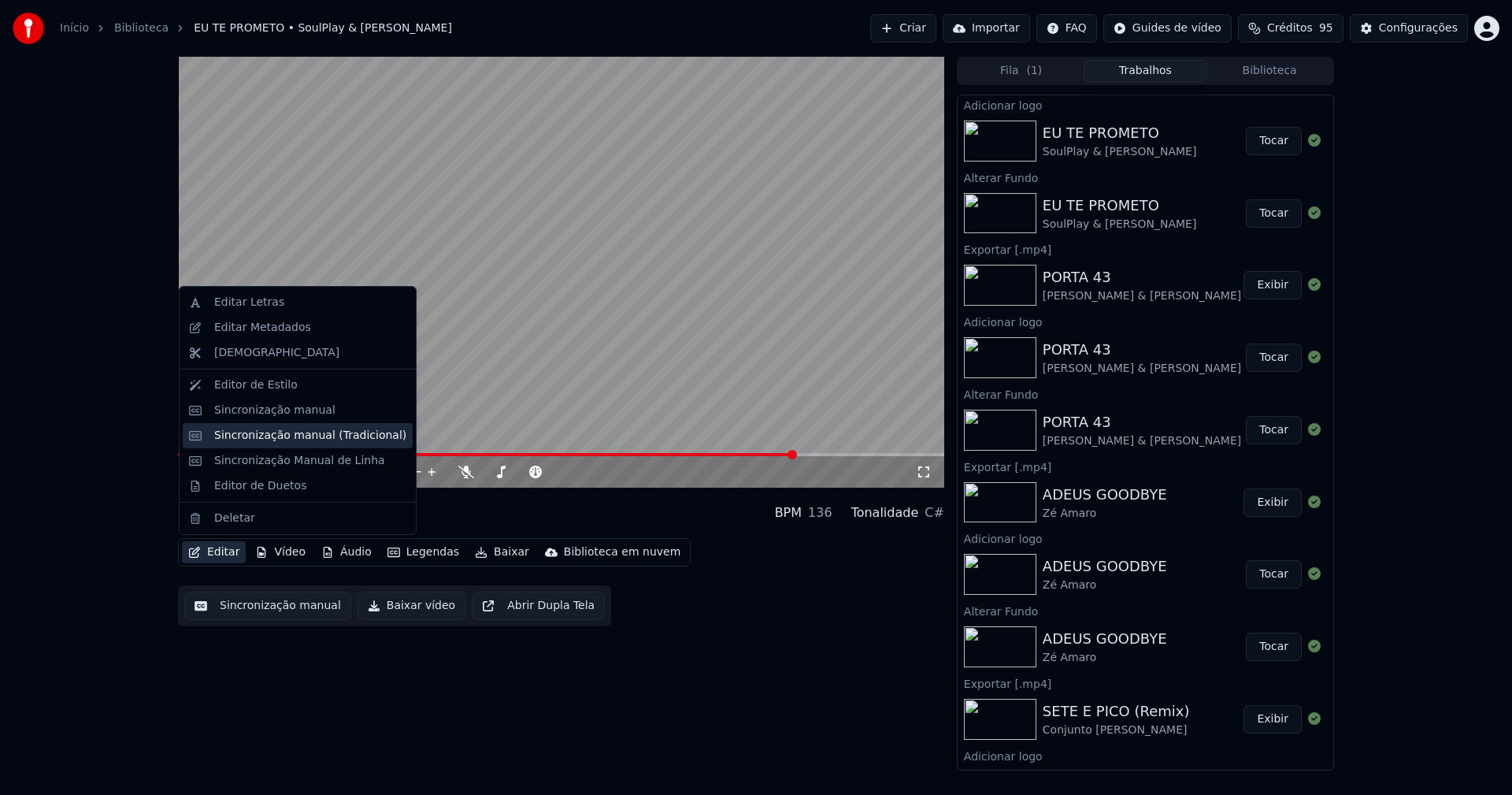
click at [300, 439] on div "Sincronização manual (Tradicional)" at bounding box center [310, 435] width 192 height 16
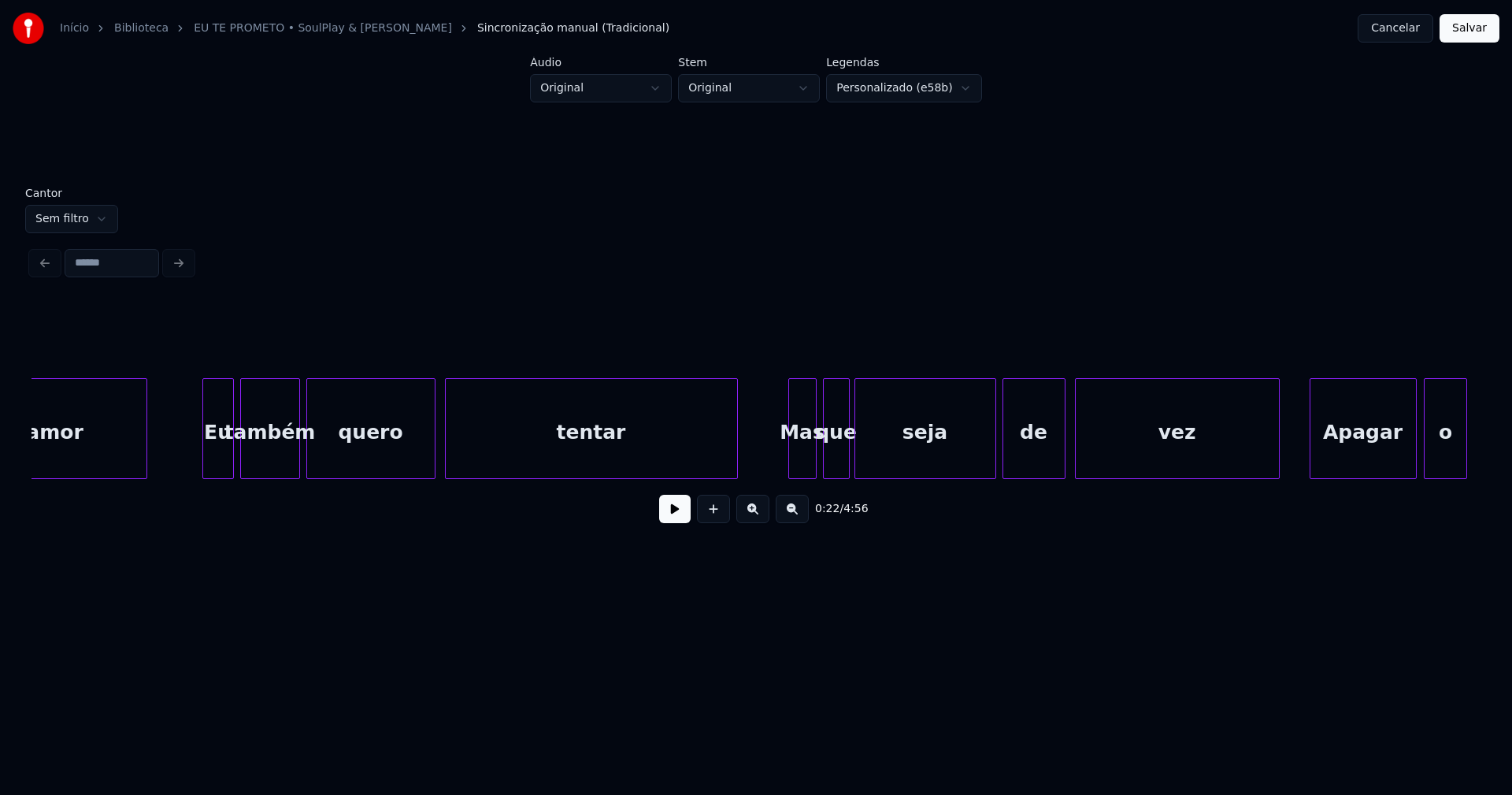
scroll to position [0, 21530]
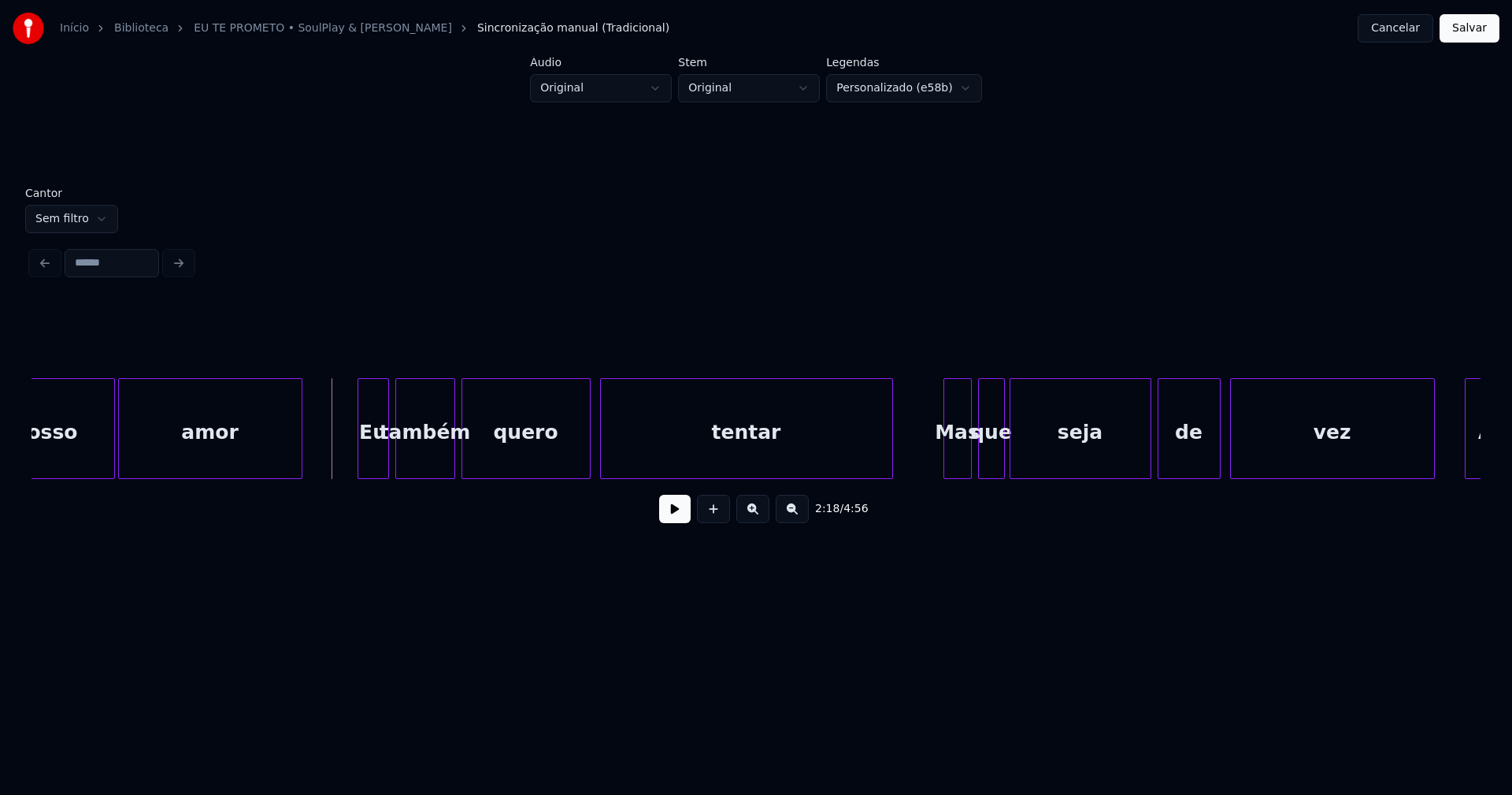
click at [667, 519] on button at bounding box center [675, 509] width 32 height 28
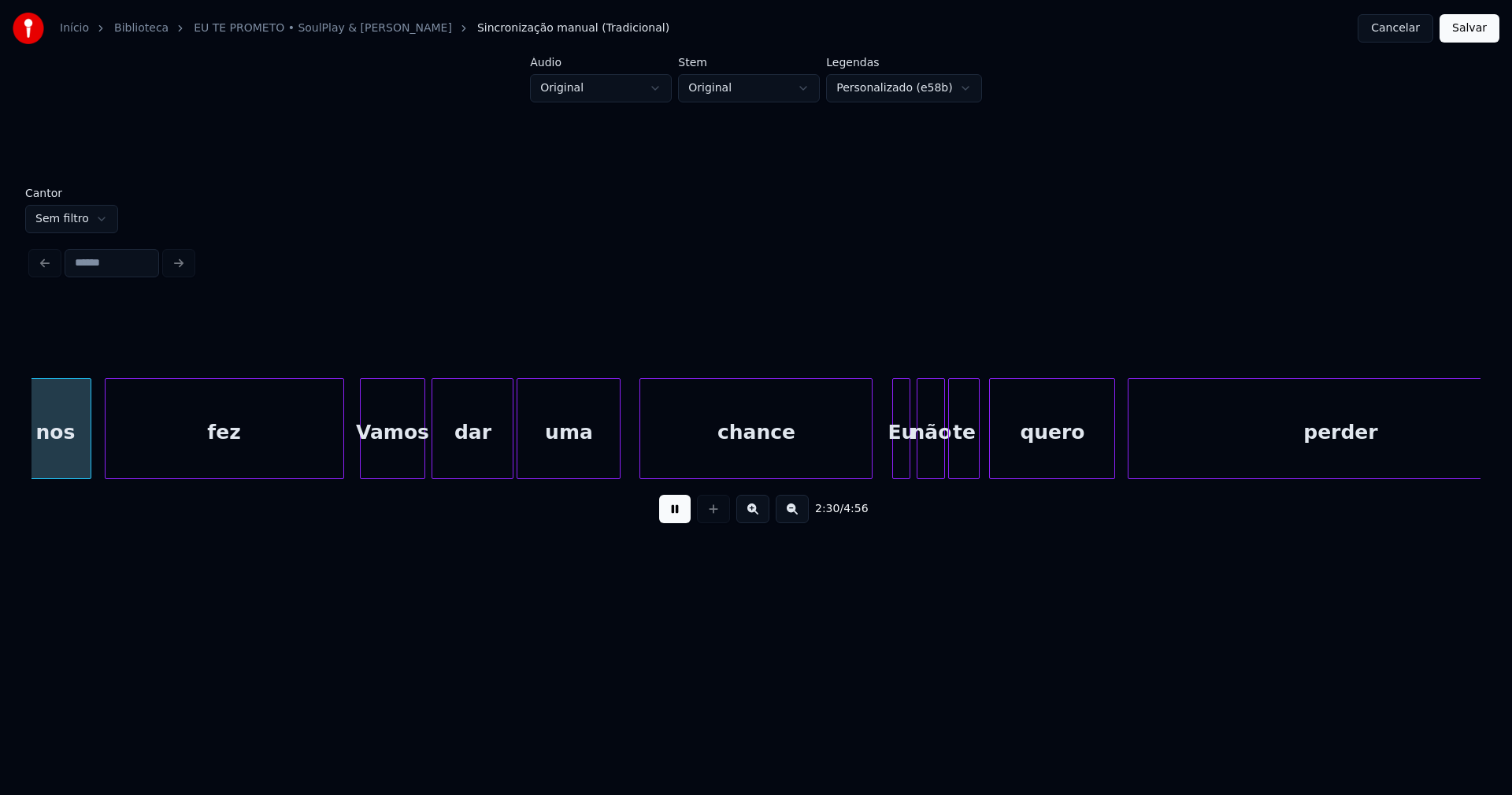
scroll to position [0, 23802]
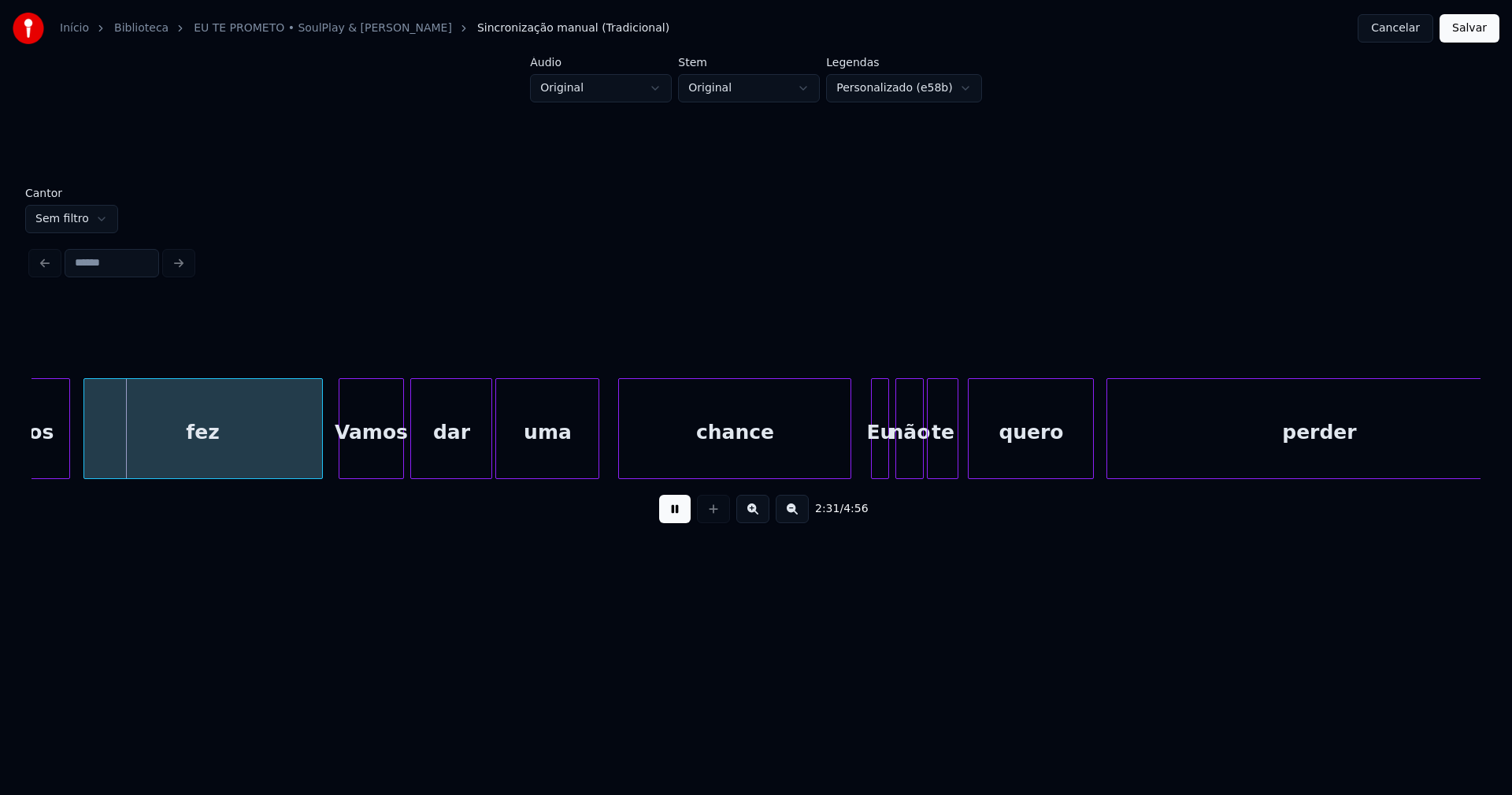
click at [1356, 464] on div "perder" at bounding box center [1318, 432] width 424 height 107
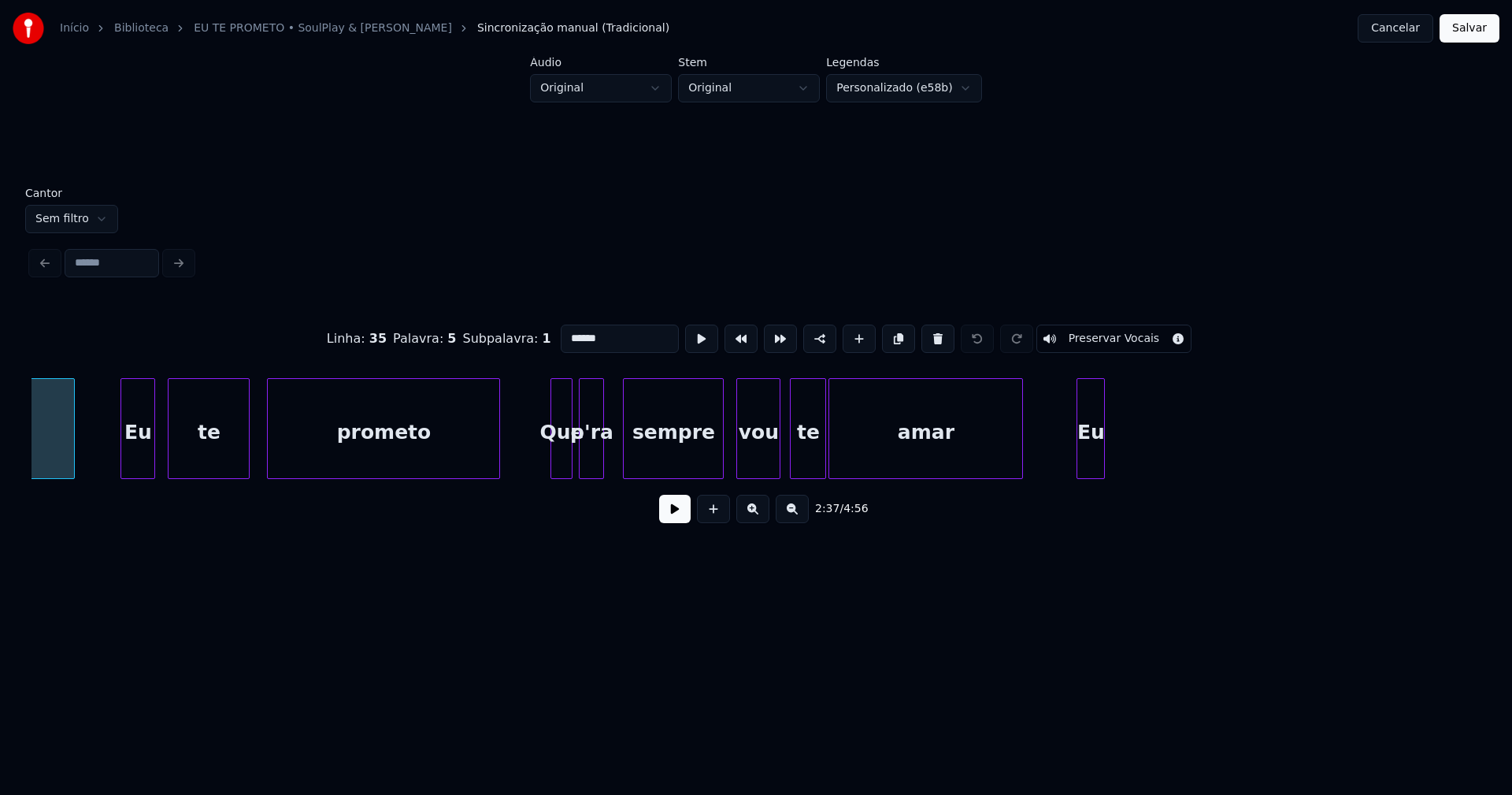
scroll to position [0, 24876]
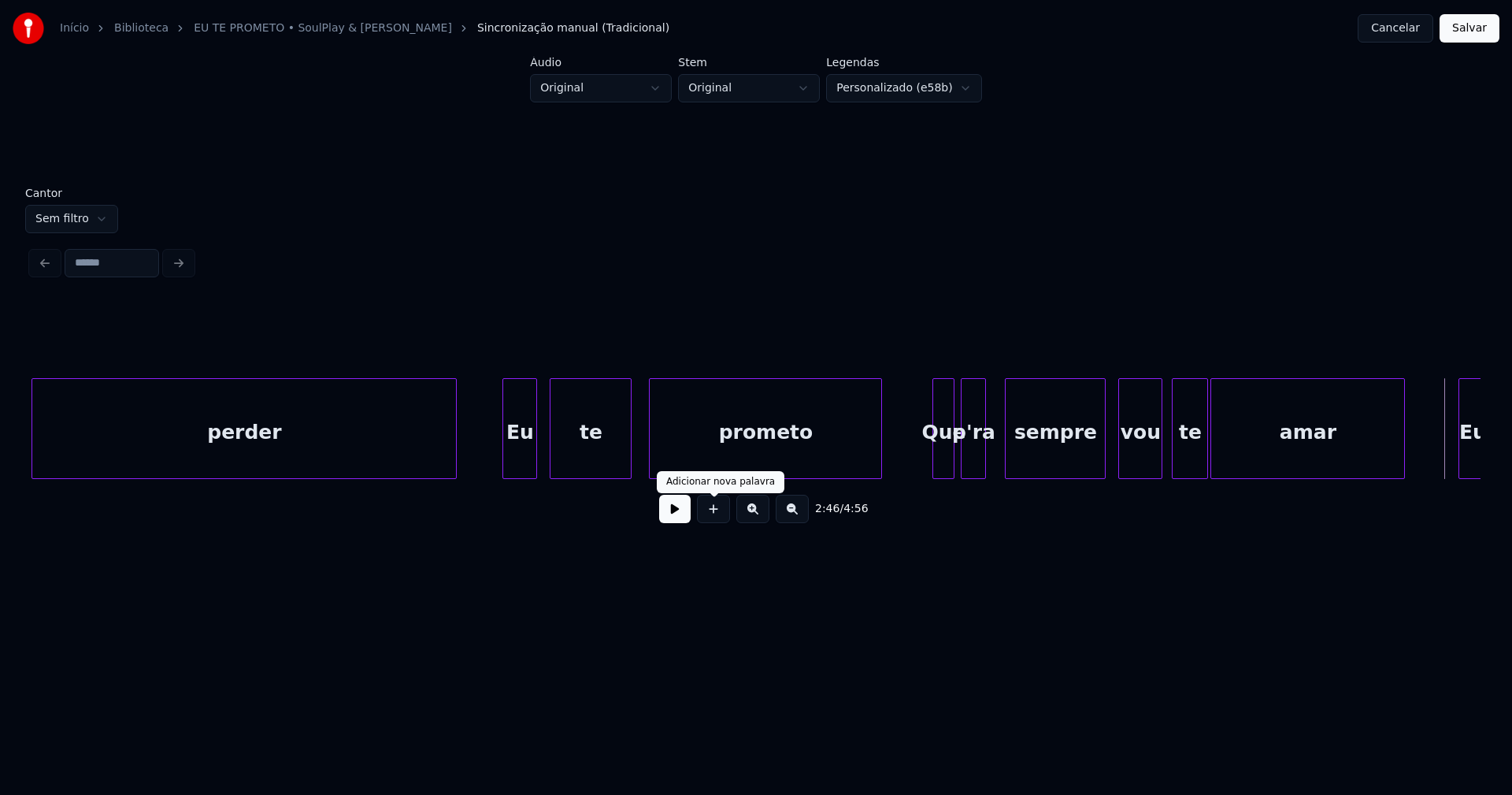
click at [676, 516] on button at bounding box center [675, 509] width 32 height 28
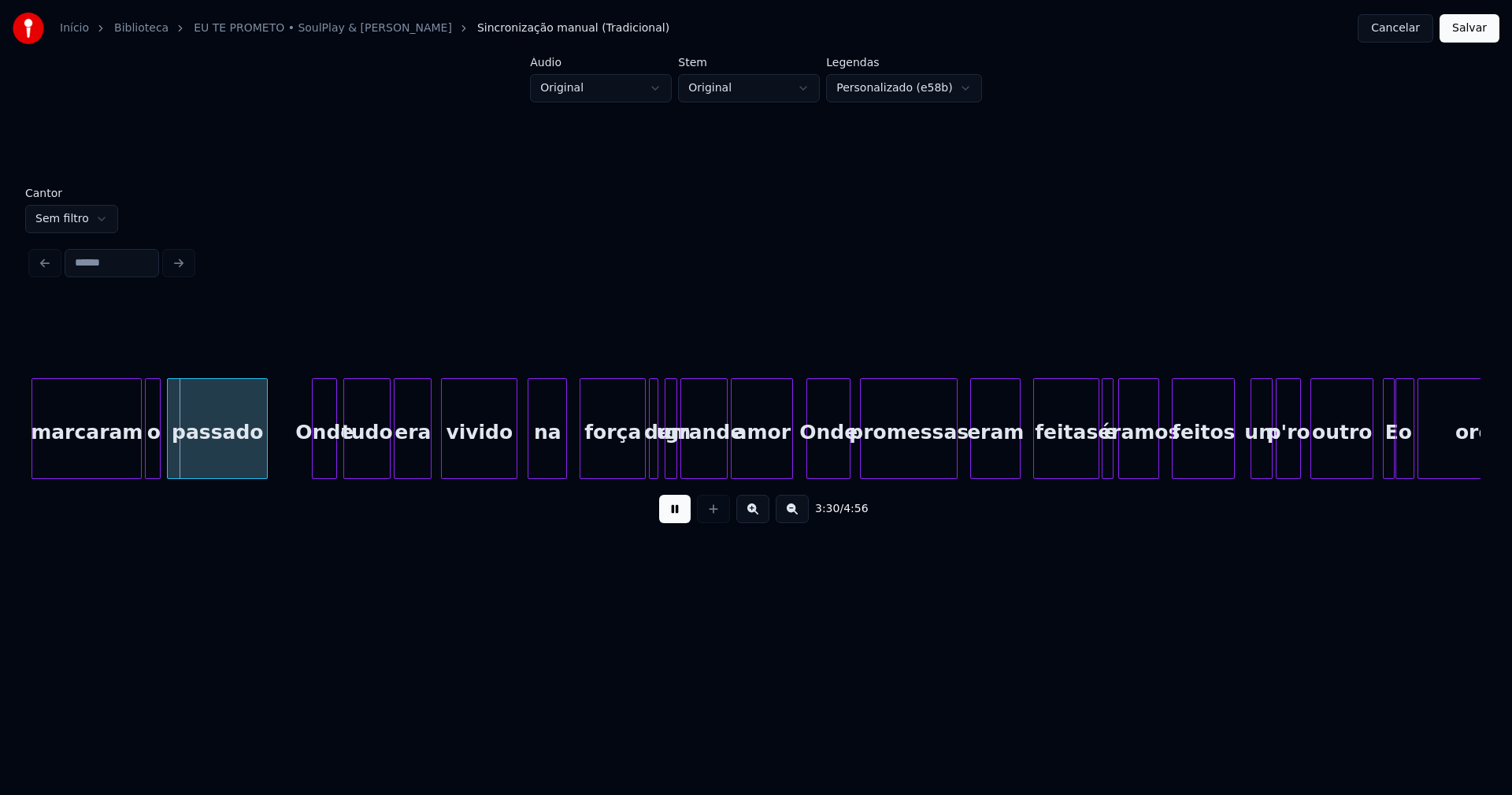
scroll to position [0, 33073]
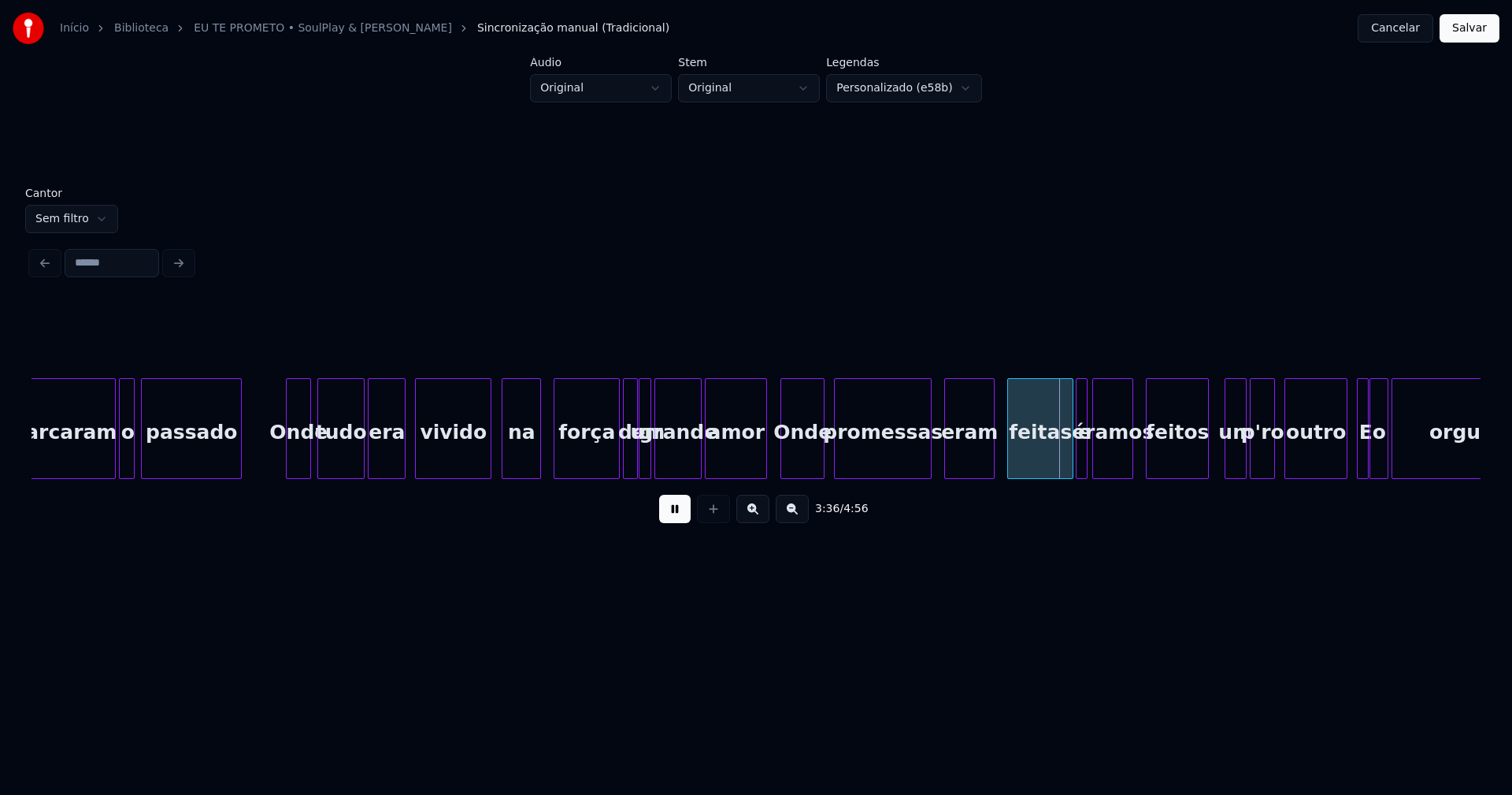
click at [636, 456] on div at bounding box center [635, 428] width 5 height 99
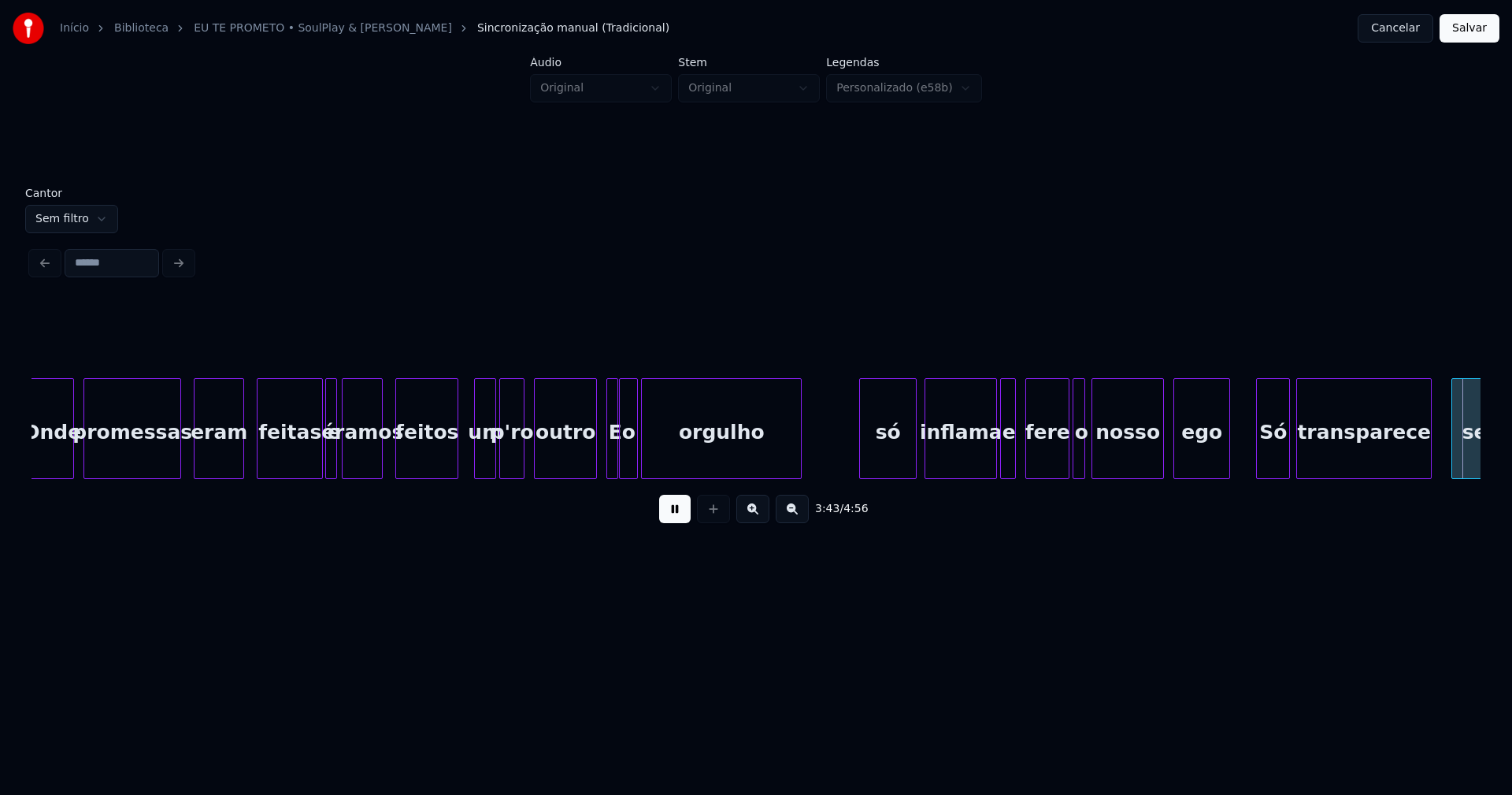
scroll to position [0, 35272]
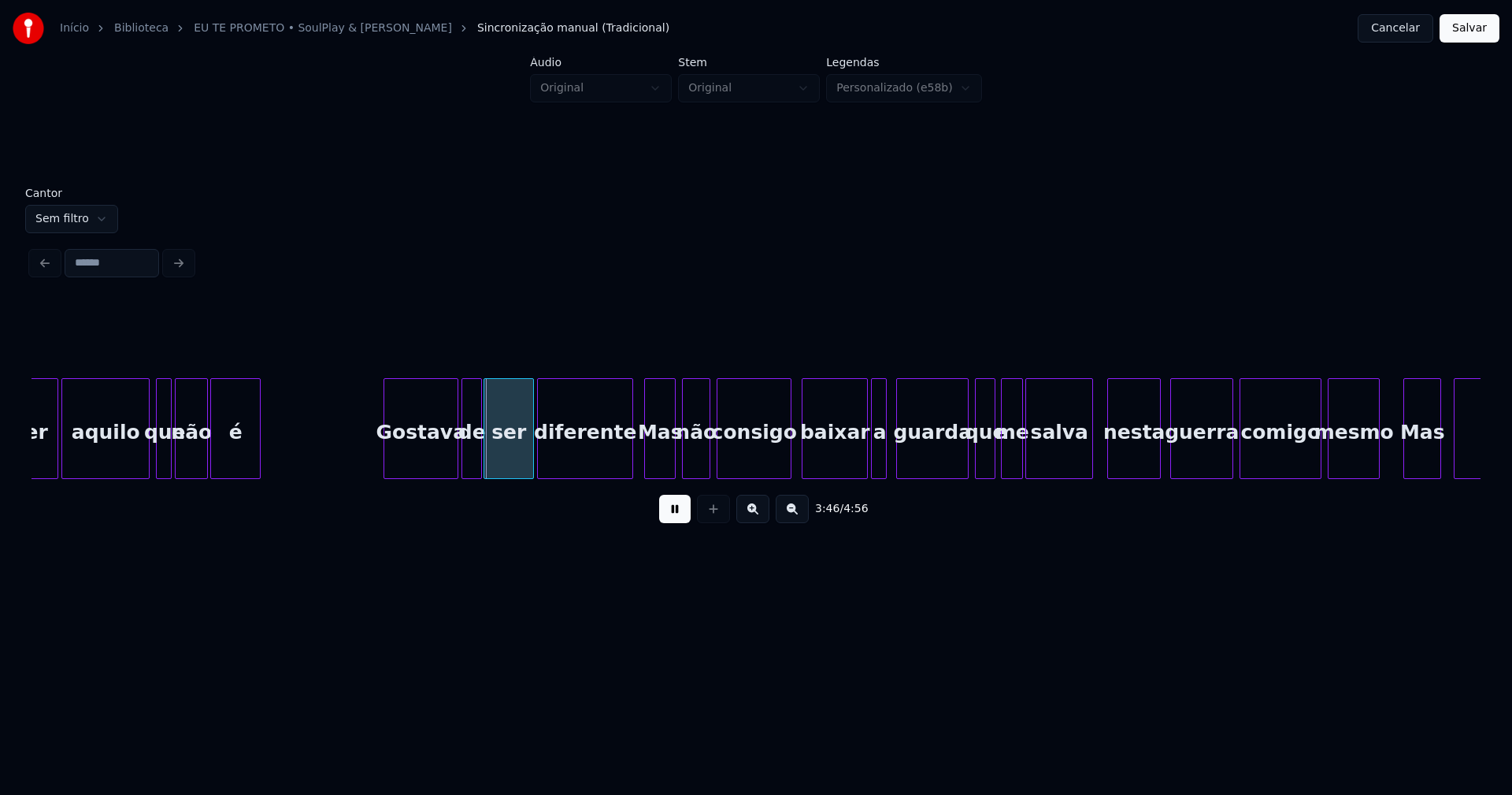
click at [661, 462] on div "Mas" at bounding box center [660, 432] width 30 height 107
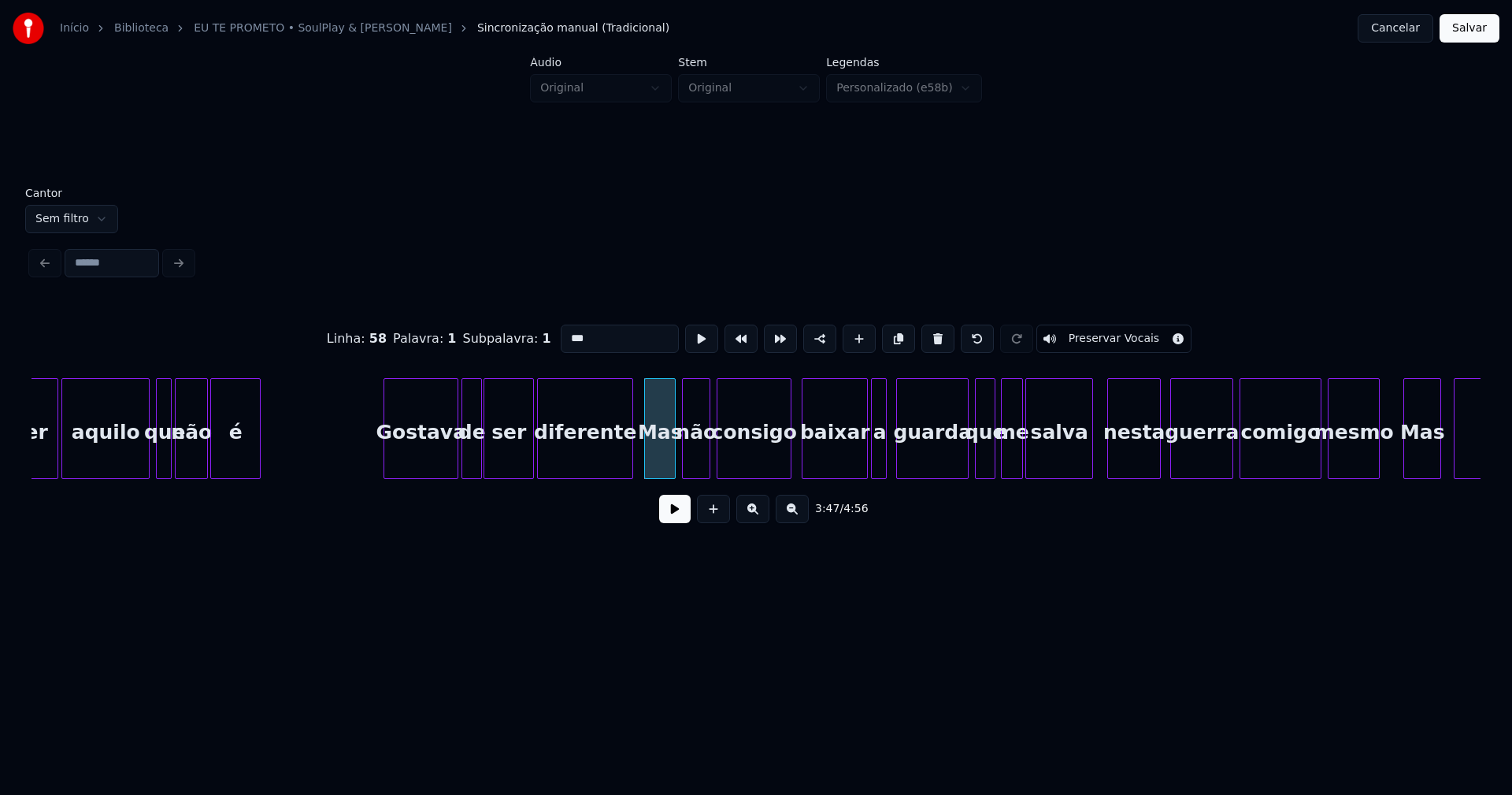
click at [572, 330] on input "***" at bounding box center [620, 339] width 118 height 28
click at [570, 330] on input "***" at bounding box center [620, 339] width 118 height 28
type input "***"
click at [681, 516] on button at bounding box center [675, 509] width 32 height 28
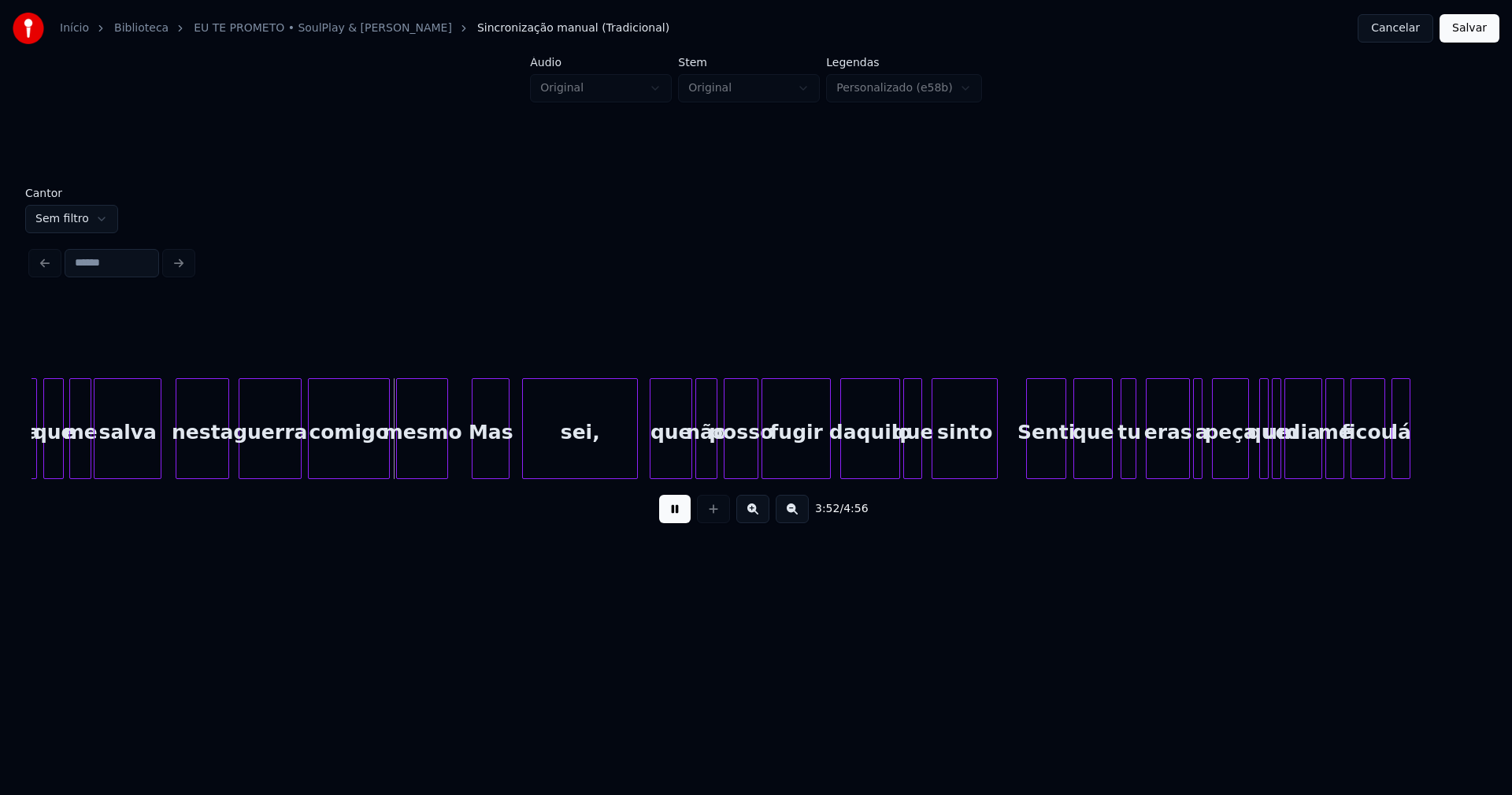
scroll to position [0, 36308]
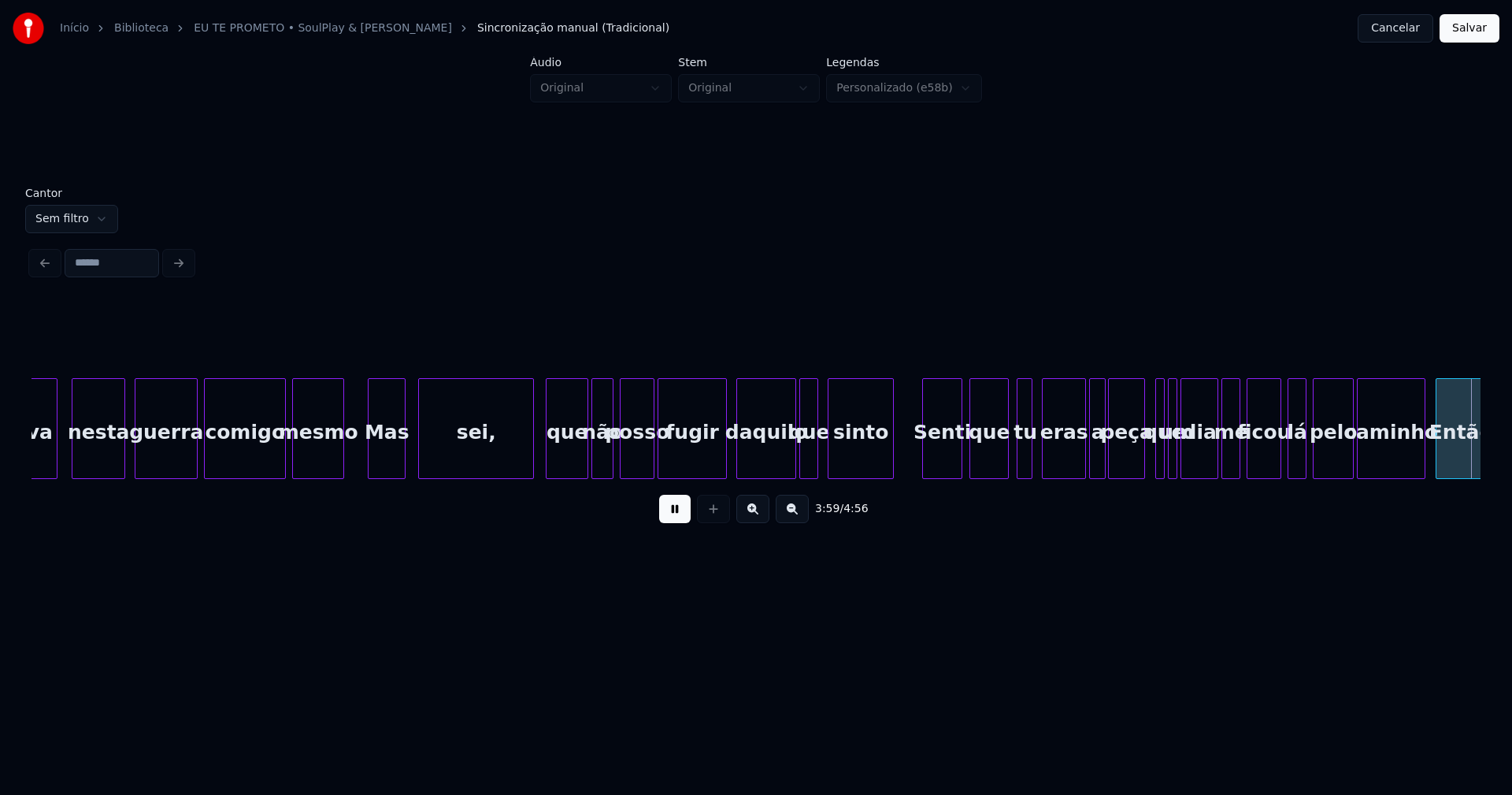
click at [1105, 459] on div at bounding box center [1103, 428] width 5 height 99
click at [1037, 460] on div at bounding box center [1036, 428] width 5 height 99
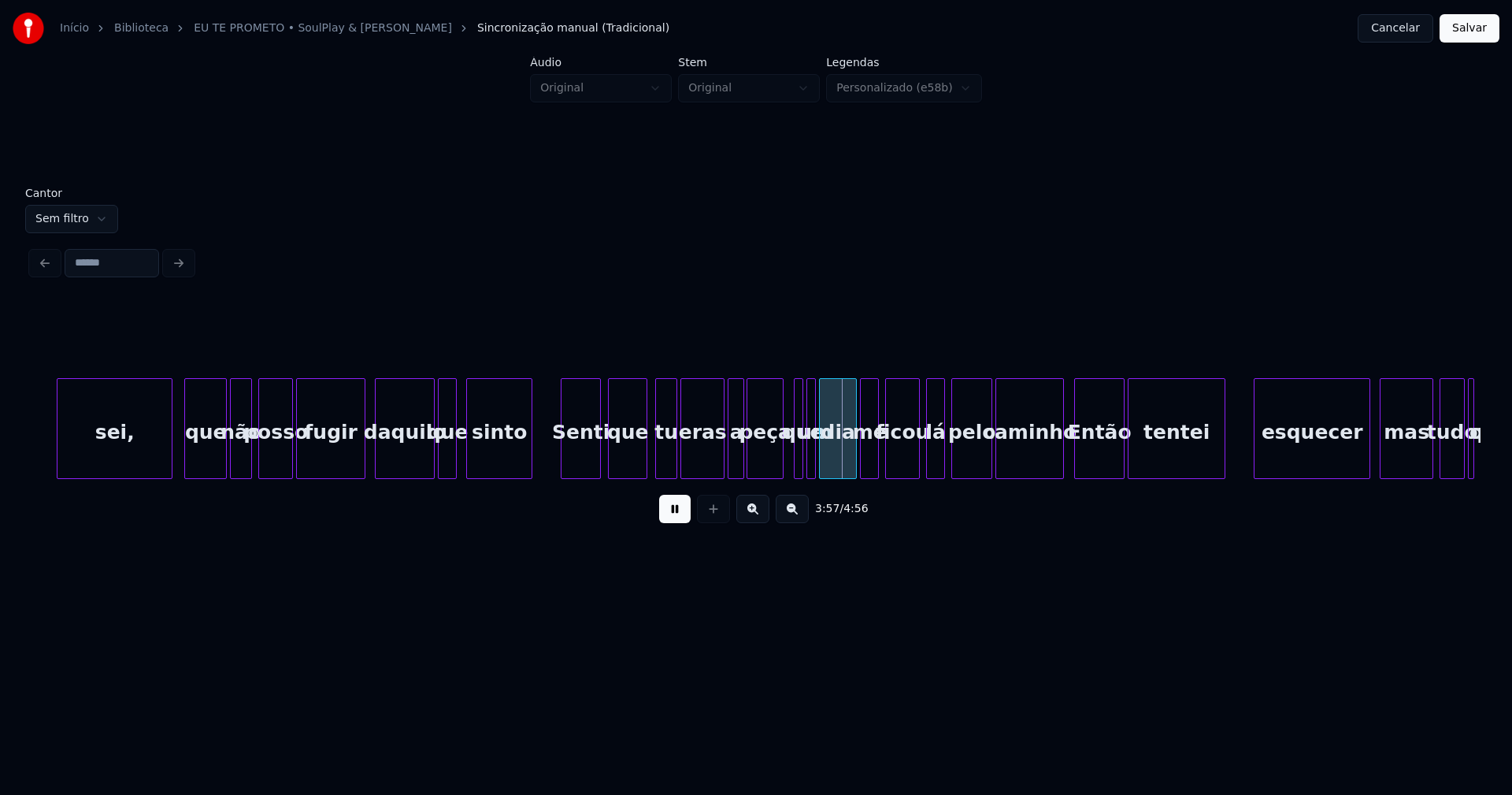
scroll to position [0, 36851]
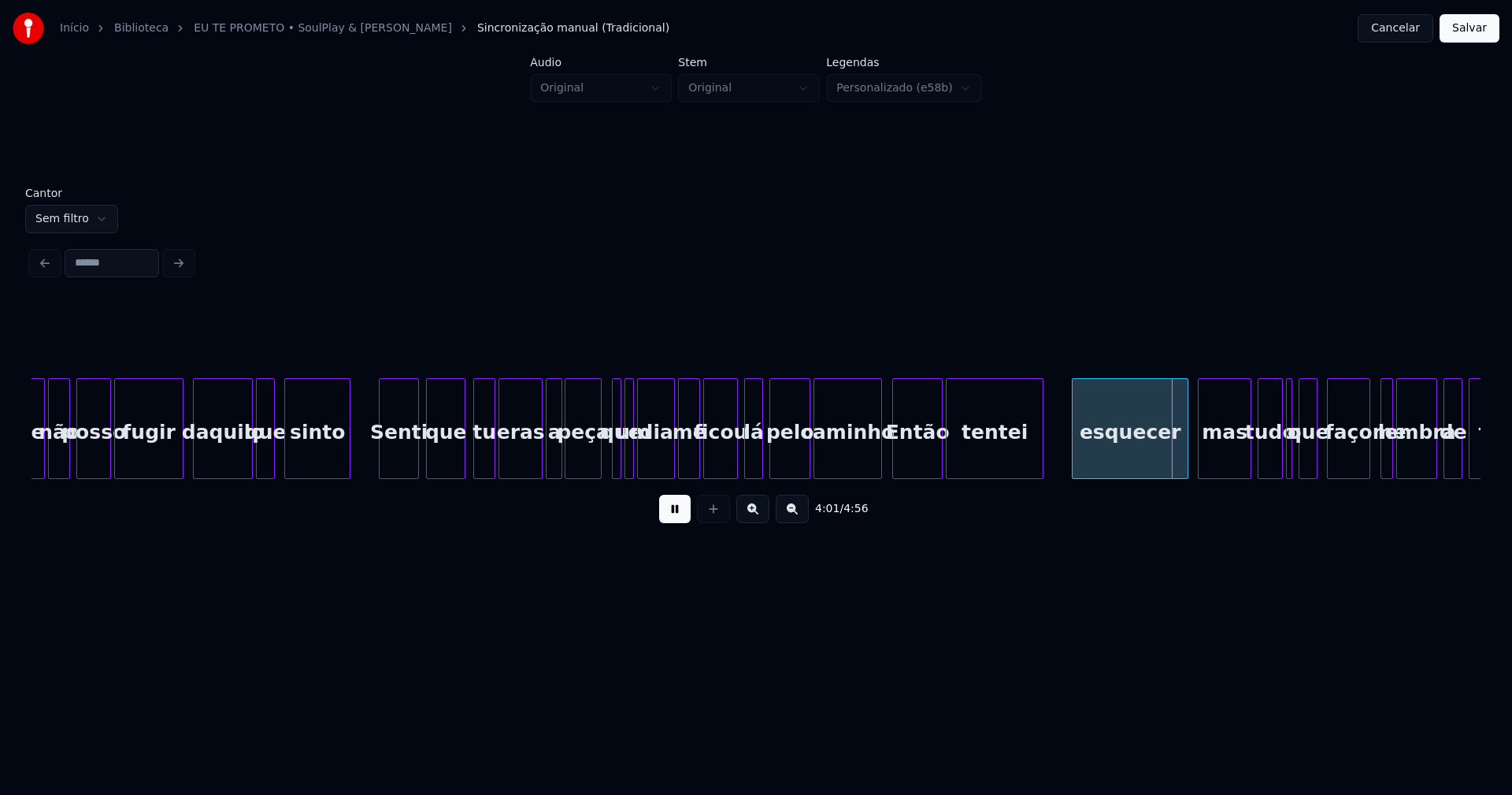
click at [699, 462] on div at bounding box center [697, 428] width 5 height 99
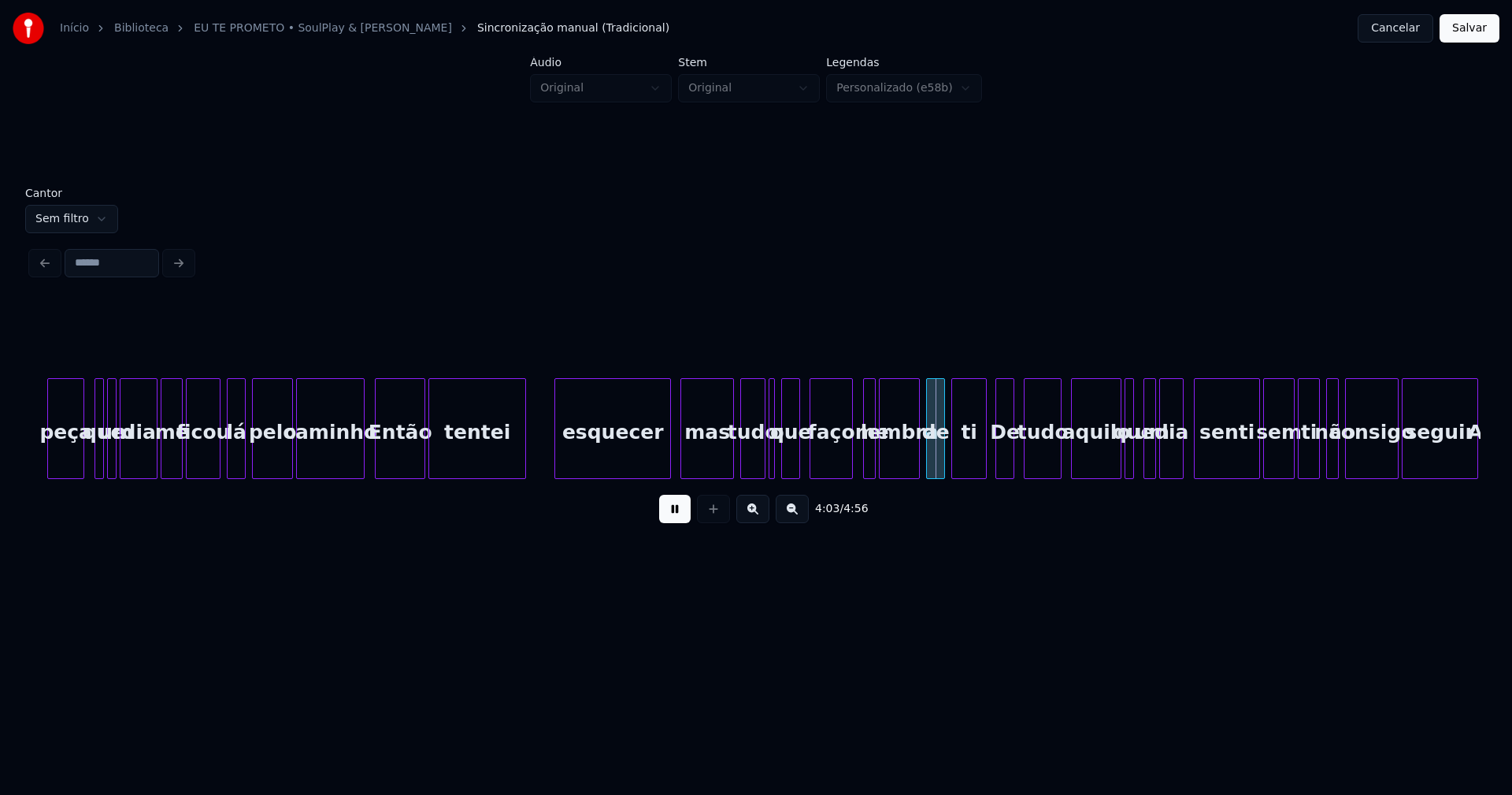
scroll to position [0, 37421]
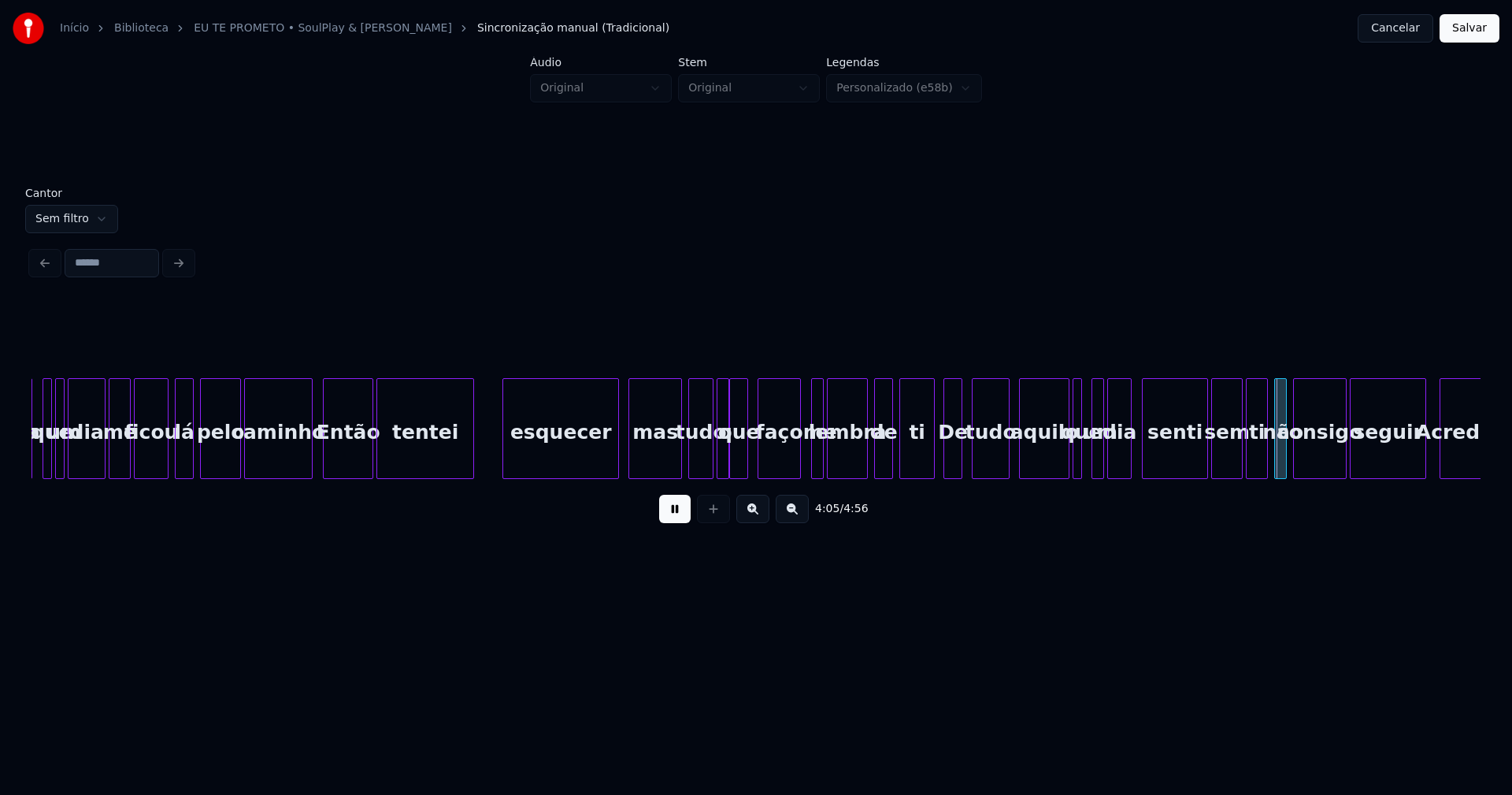
click at [725, 461] on div at bounding box center [726, 428] width 5 height 99
click at [890, 458] on div at bounding box center [893, 428] width 5 height 99
click at [963, 459] on div at bounding box center [963, 428] width 5 height 99
click at [1088, 462] on div at bounding box center [1088, 428] width 5 height 99
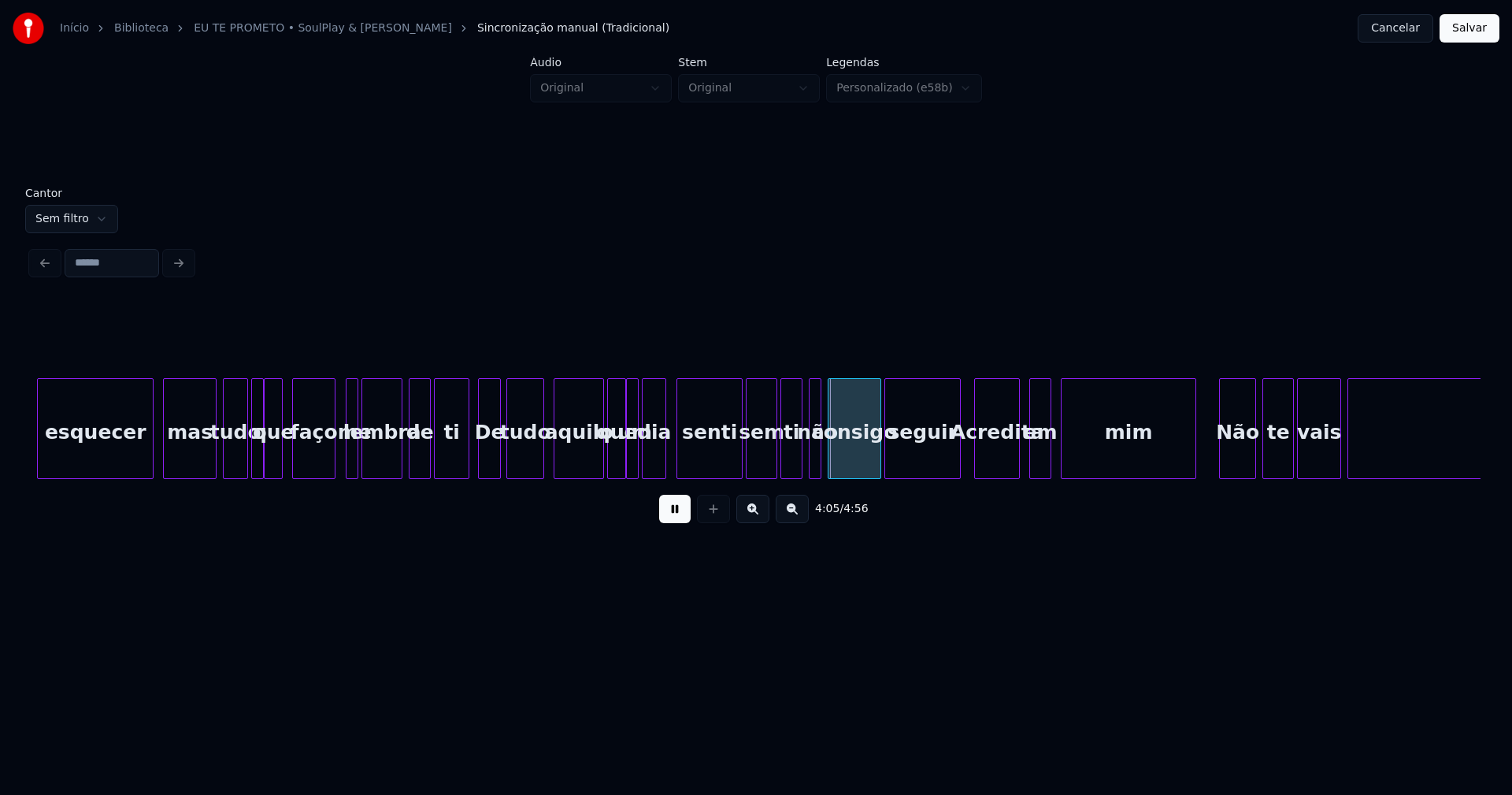
scroll to position [0, 37912]
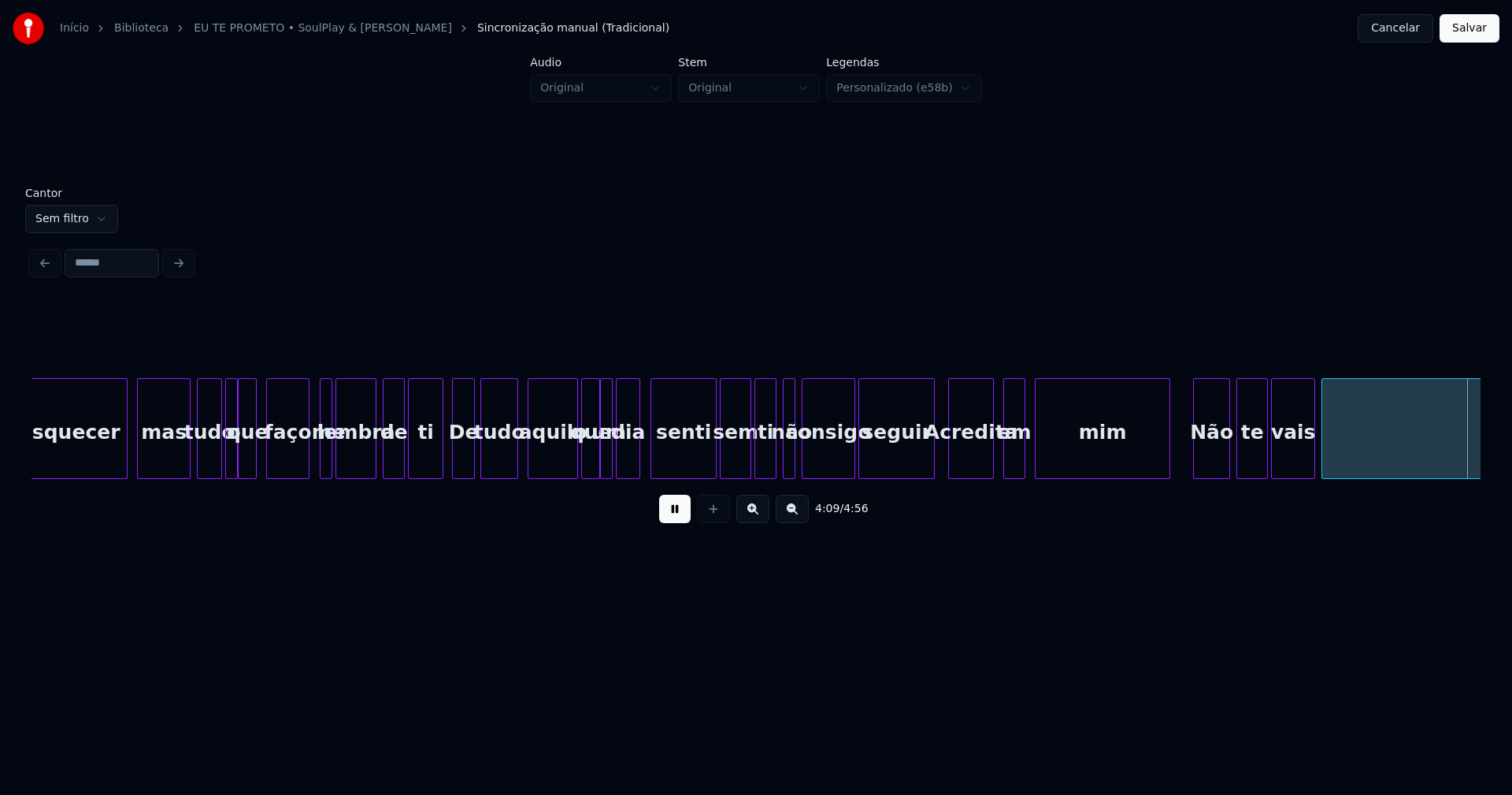
scroll to position [0, 39362]
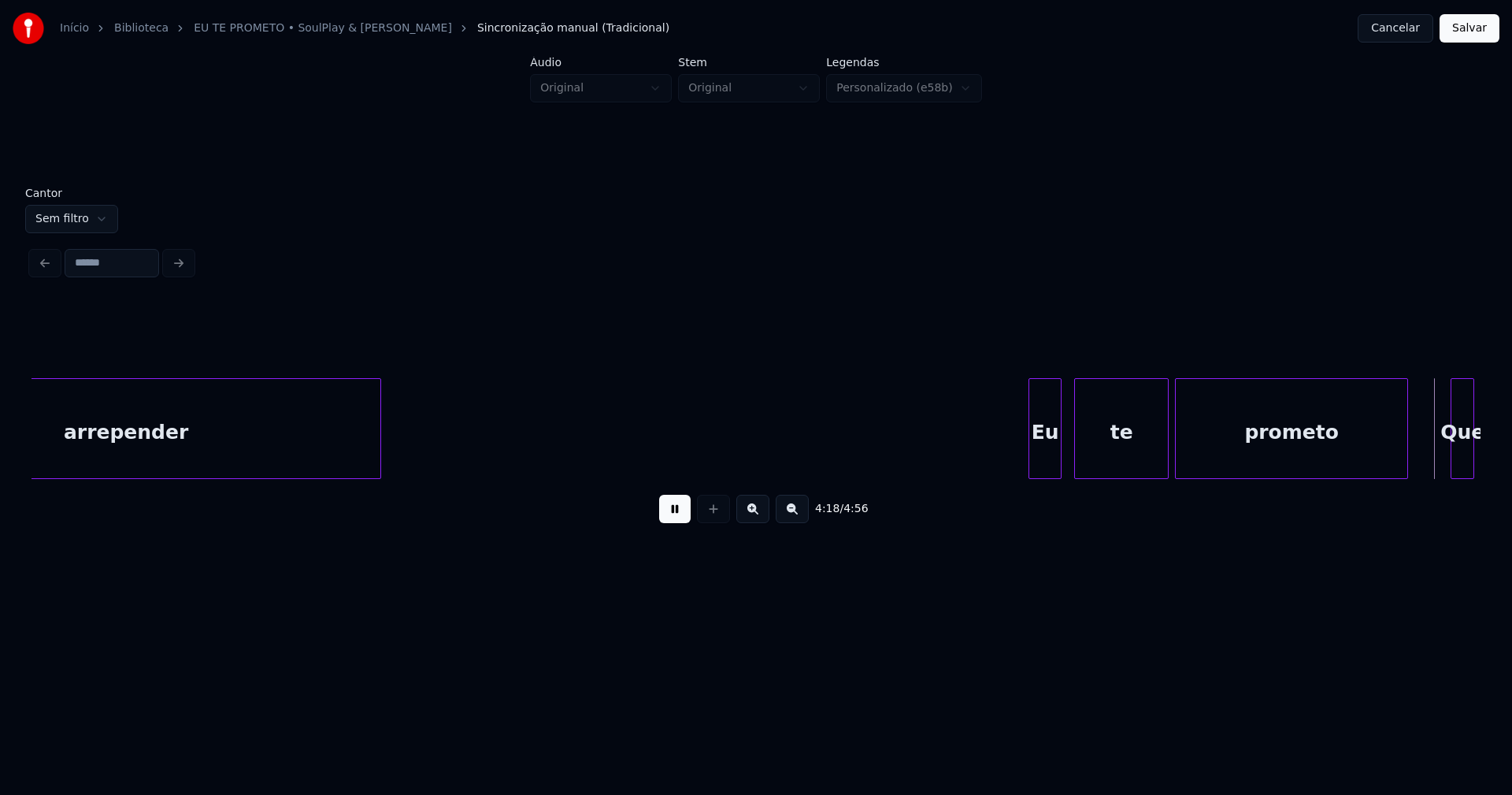
click at [1034, 467] on div at bounding box center [1032, 428] width 5 height 99
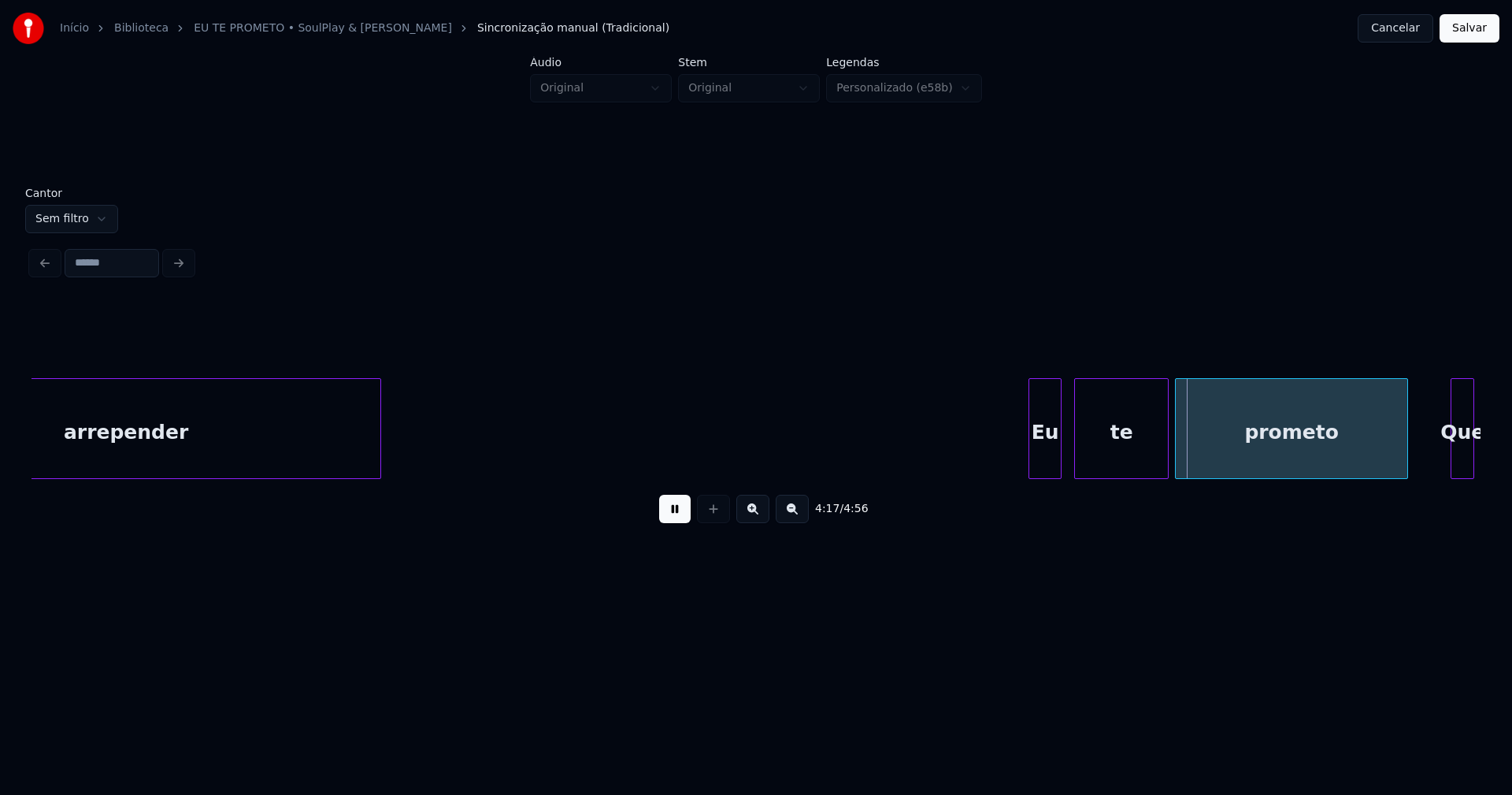
click at [1461, 35] on button "Salvar" at bounding box center [1470, 28] width 60 height 28
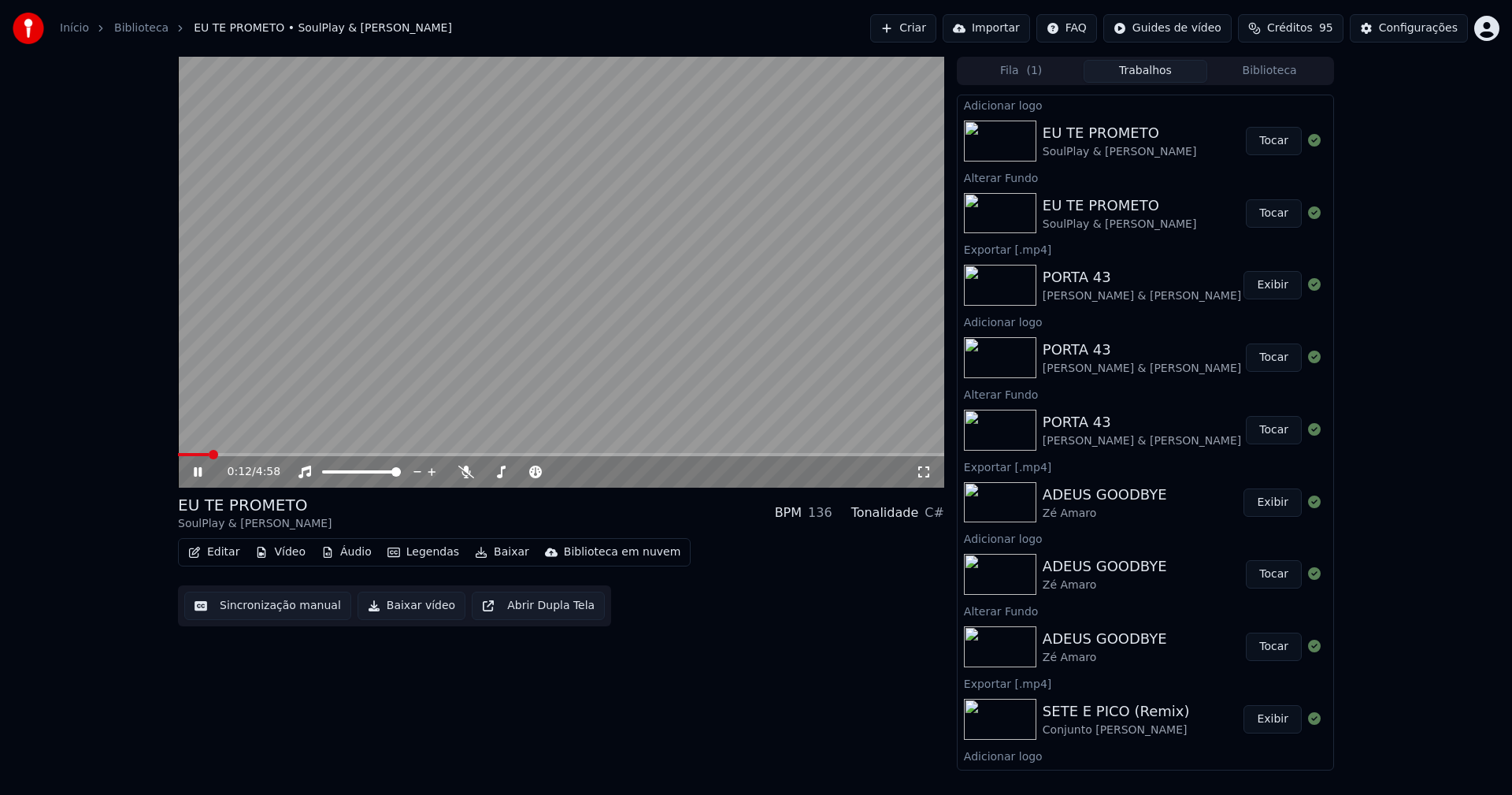
click at [930, 471] on icon at bounding box center [924, 471] width 16 height 12
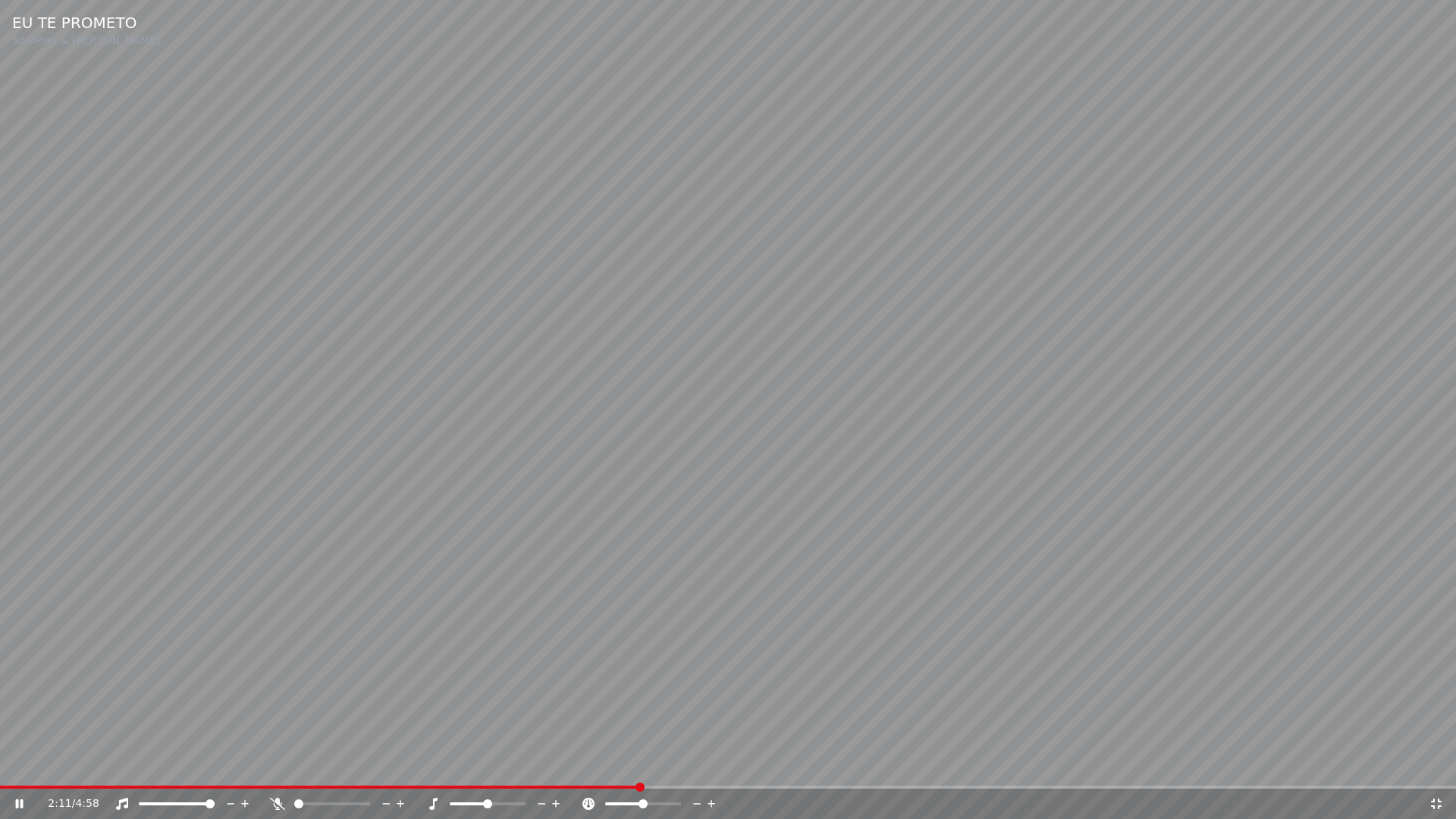
click at [1437, 765] on icon at bounding box center [1436, 803] width 15 height 12
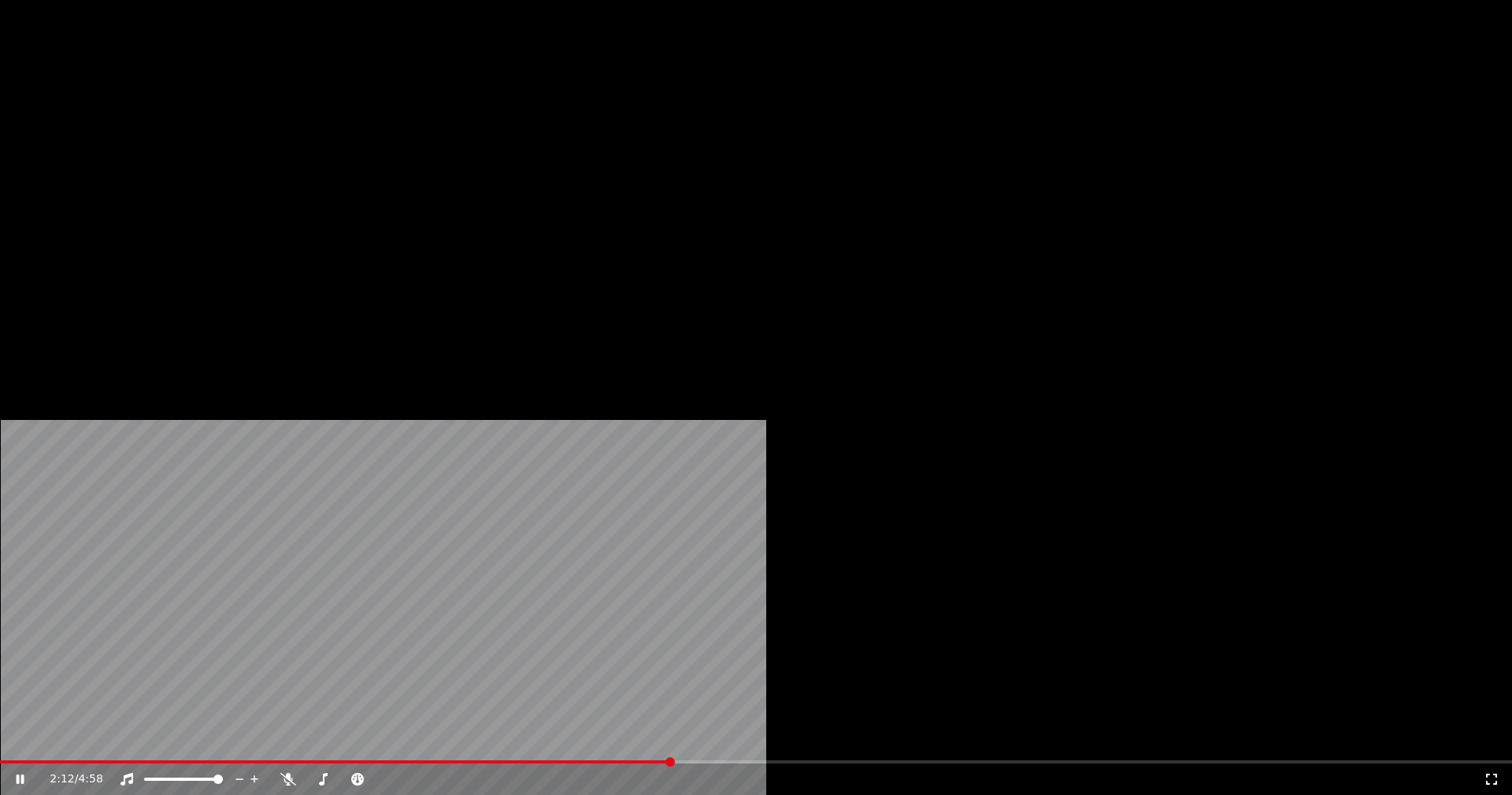
click at [225, 132] on button "Editar" at bounding box center [214, 121] width 64 height 22
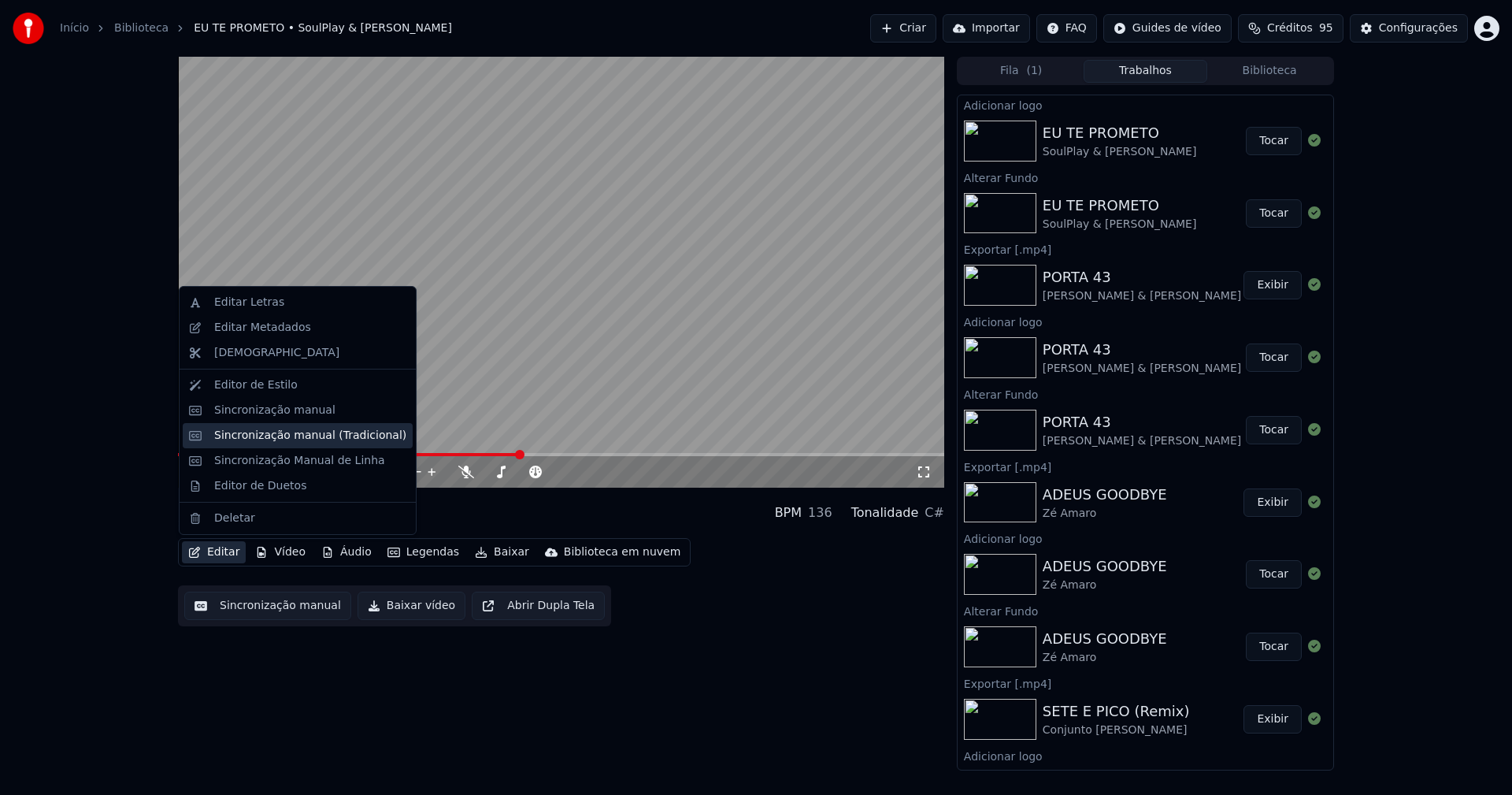
click at [265, 439] on div "Sincronização manual (Tradicional)" at bounding box center [310, 435] width 192 height 16
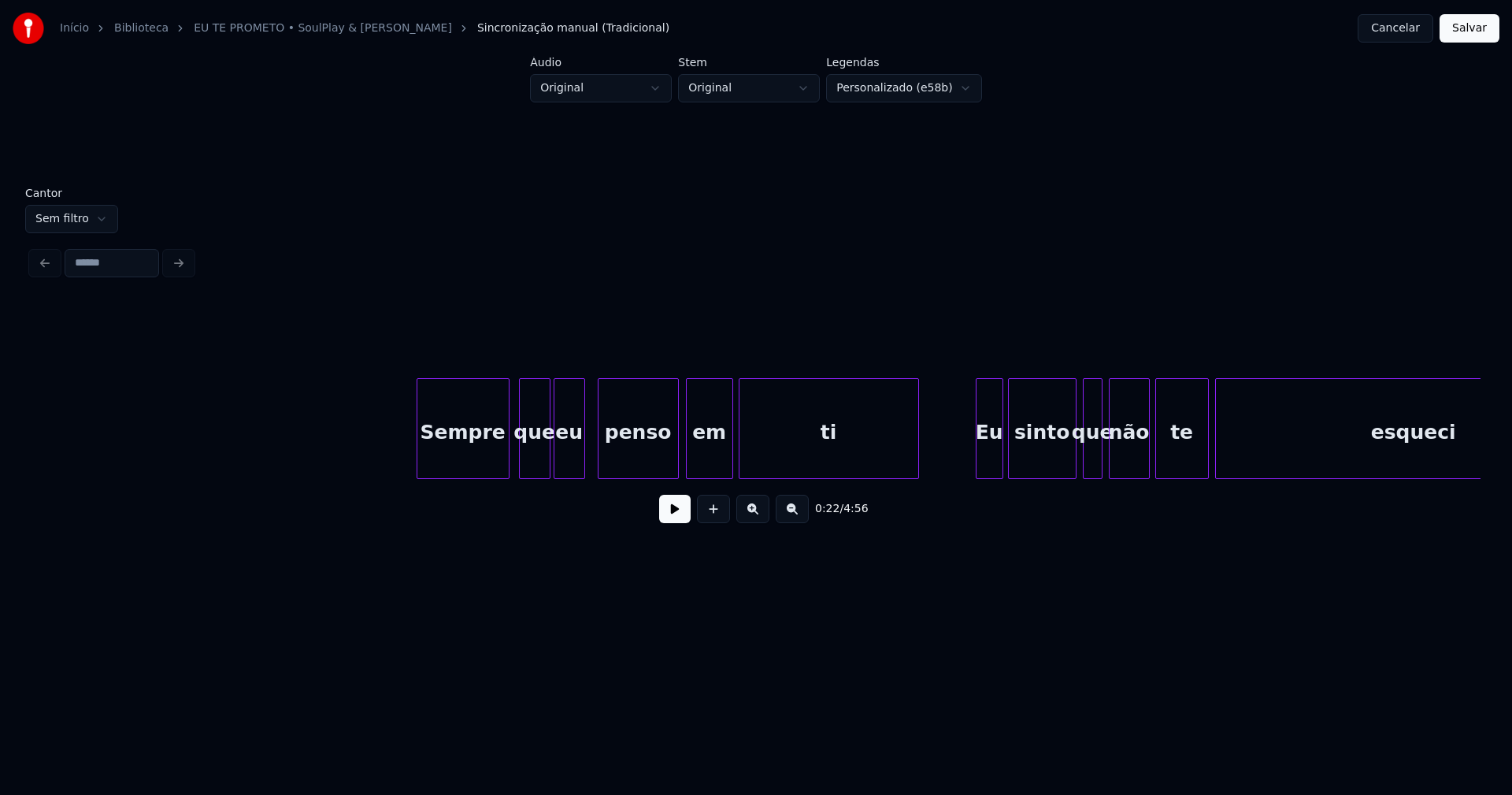
scroll to position [0, 17675]
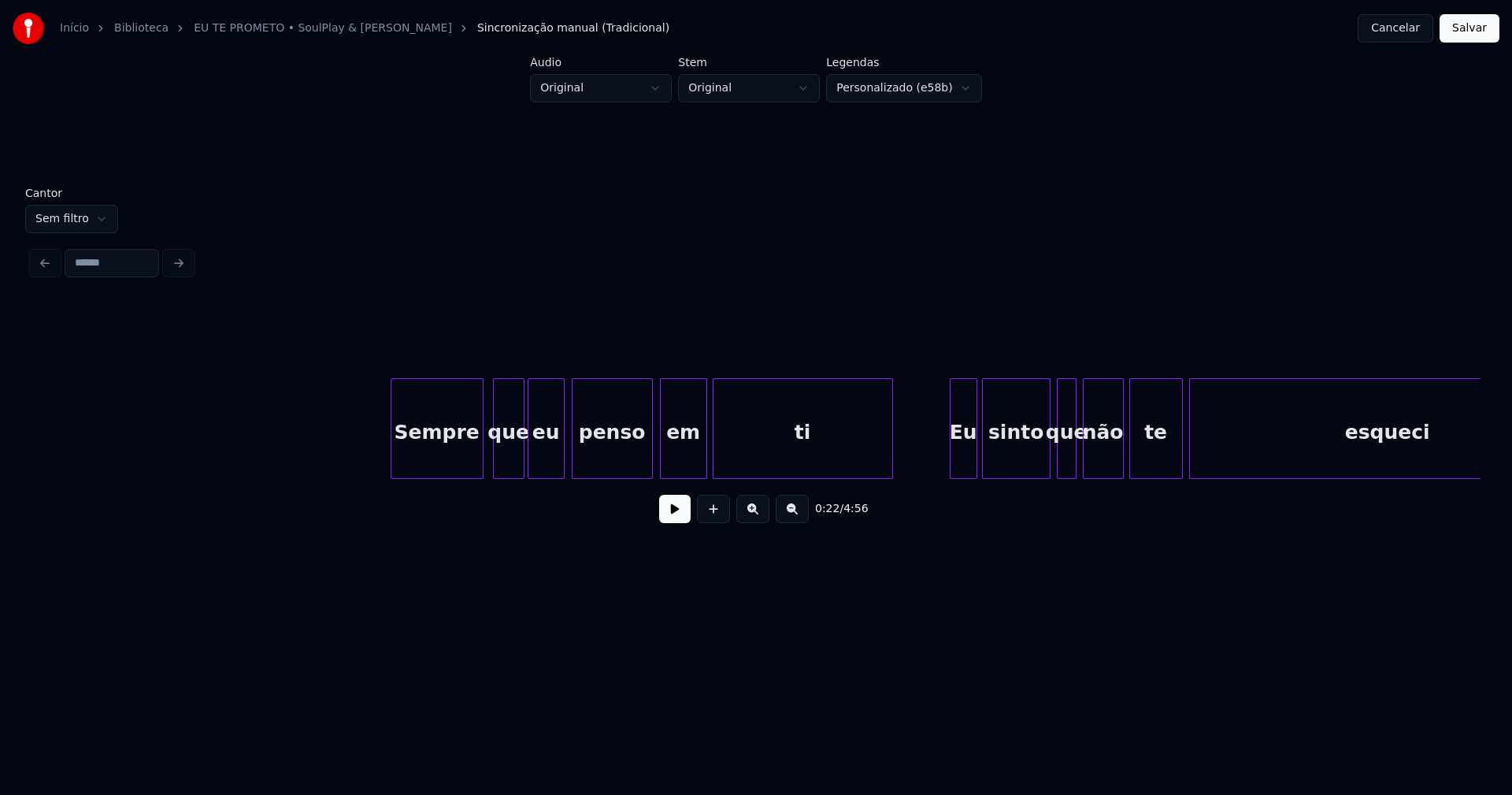
click at [563, 450] on div at bounding box center [562, 428] width 5 height 99
drag, startPoint x: 304, startPoint y: 461, endPoint x: 540, endPoint y: 484, distance: 237.1
click at [682, 516] on button at bounding box center [675, 509] width 32 height 28
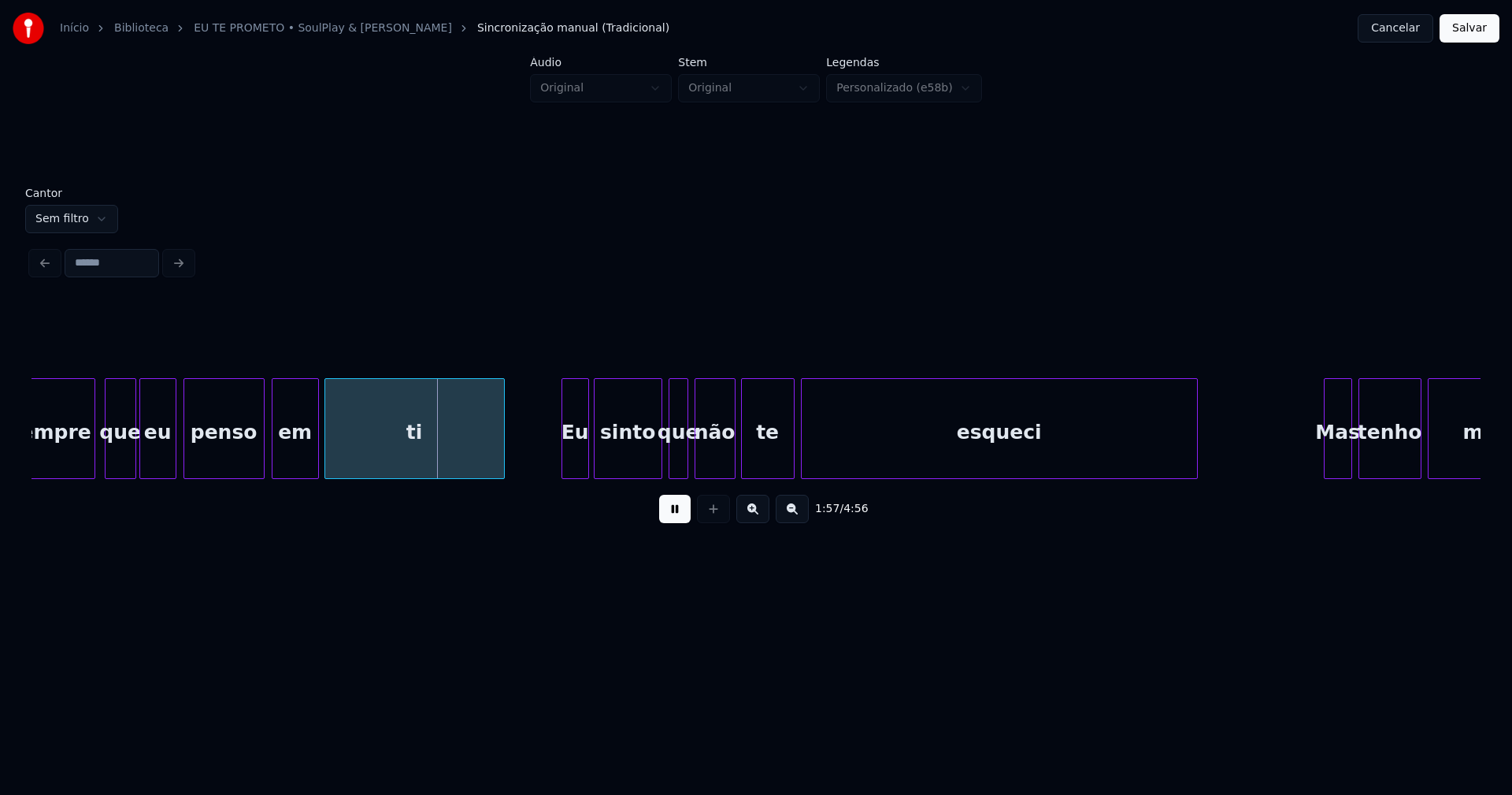
scroll to position [0, 18089]
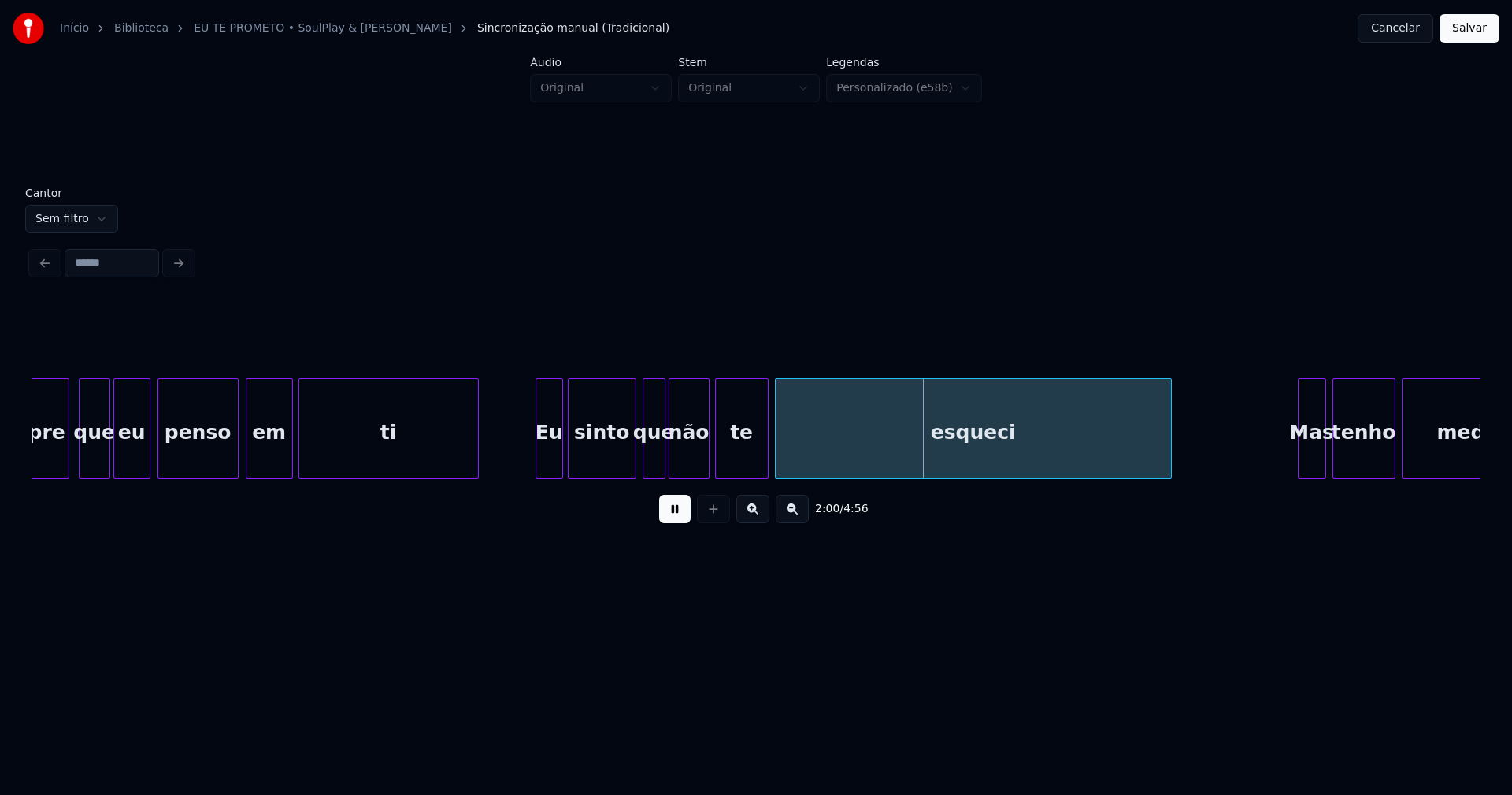
click at [662, 461] on div at bounding box center [662, 428] width 5 height 99
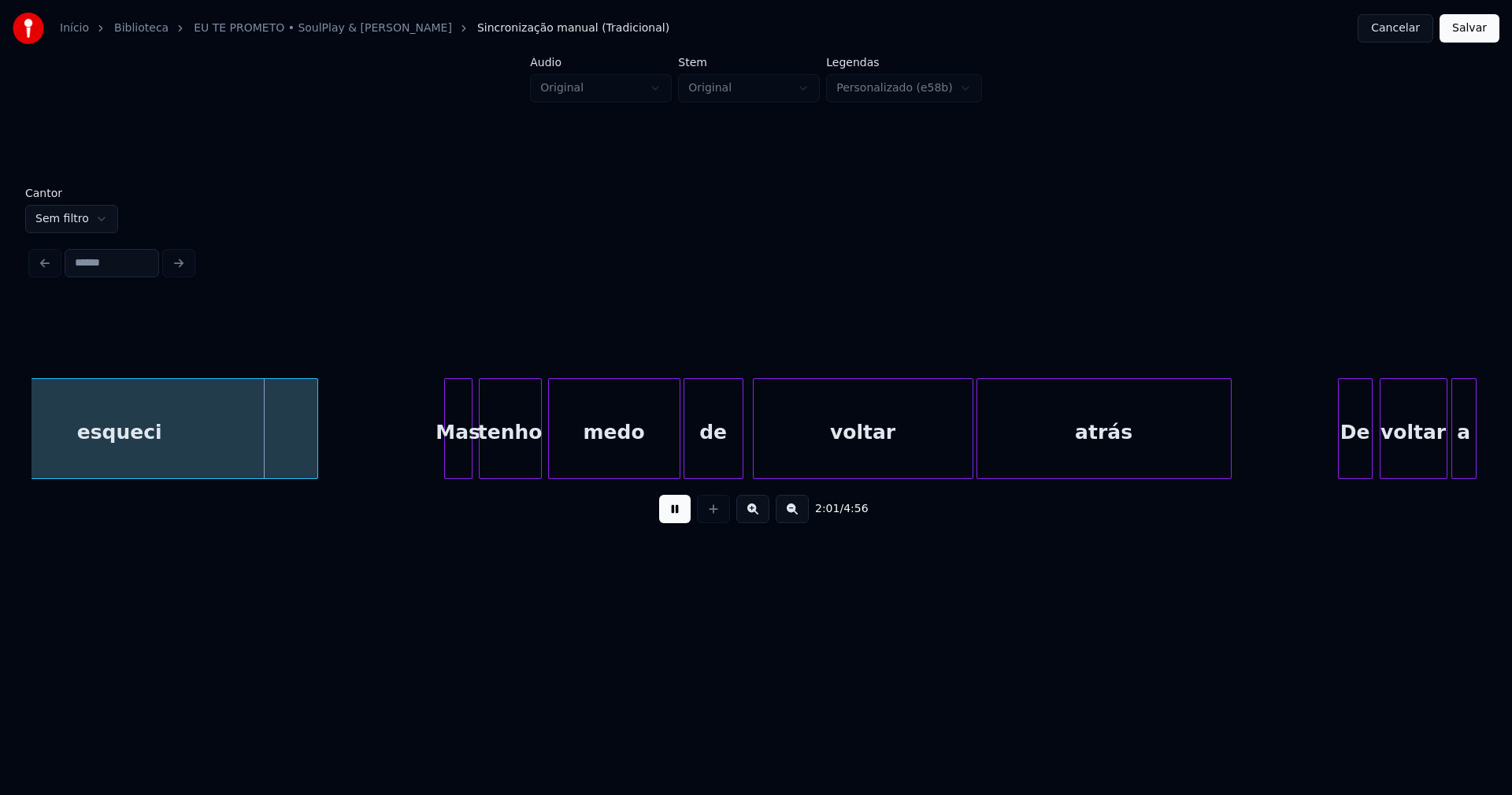
scroll to position [0, 18969]
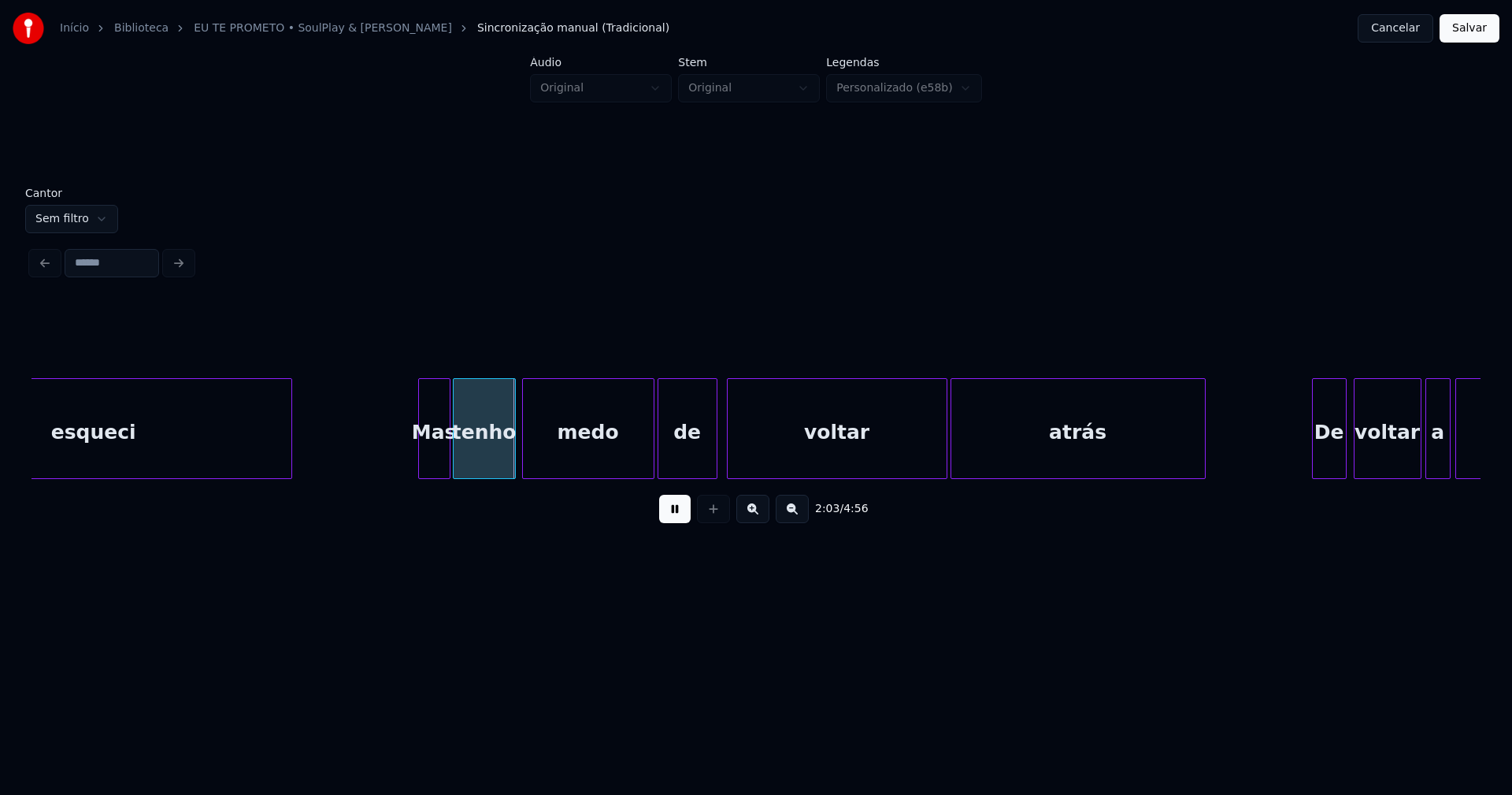
click at [445, 460] on div at bounding box center [448, 428] width 5 height 99
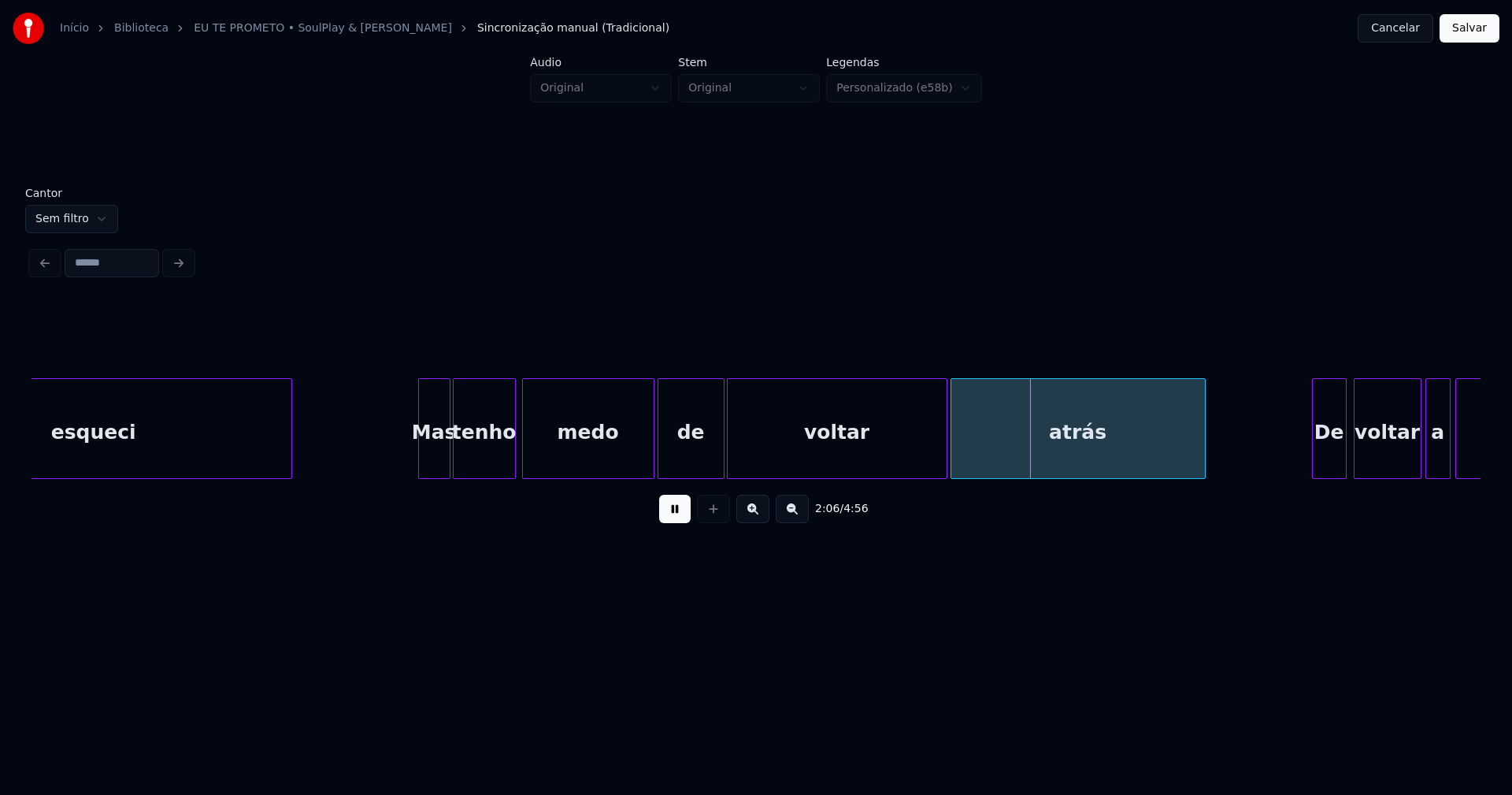
click at [719, 456] on div at bounding box center [721, 428] width 5 height 99
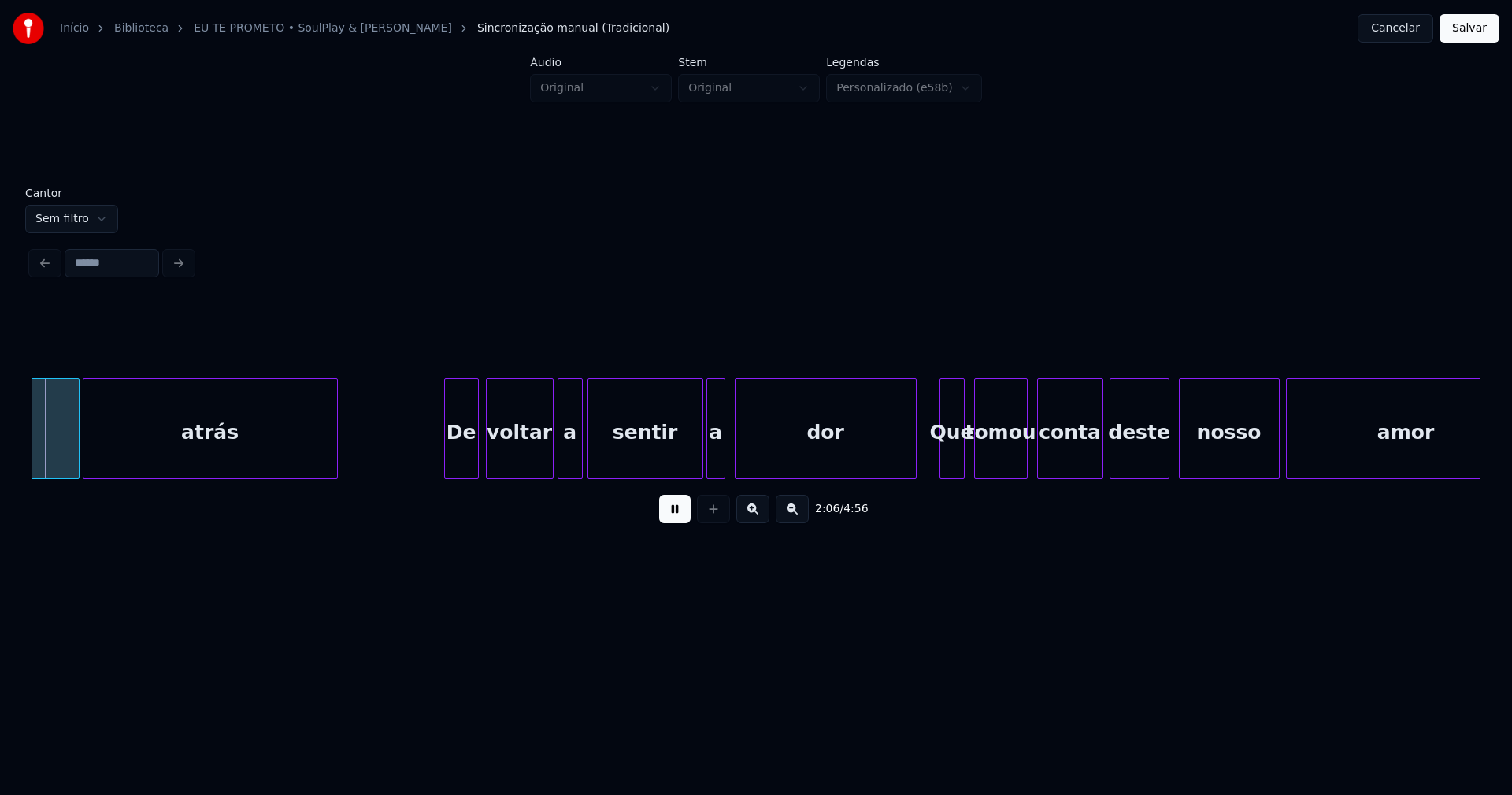
scroll to position [0, 19857]
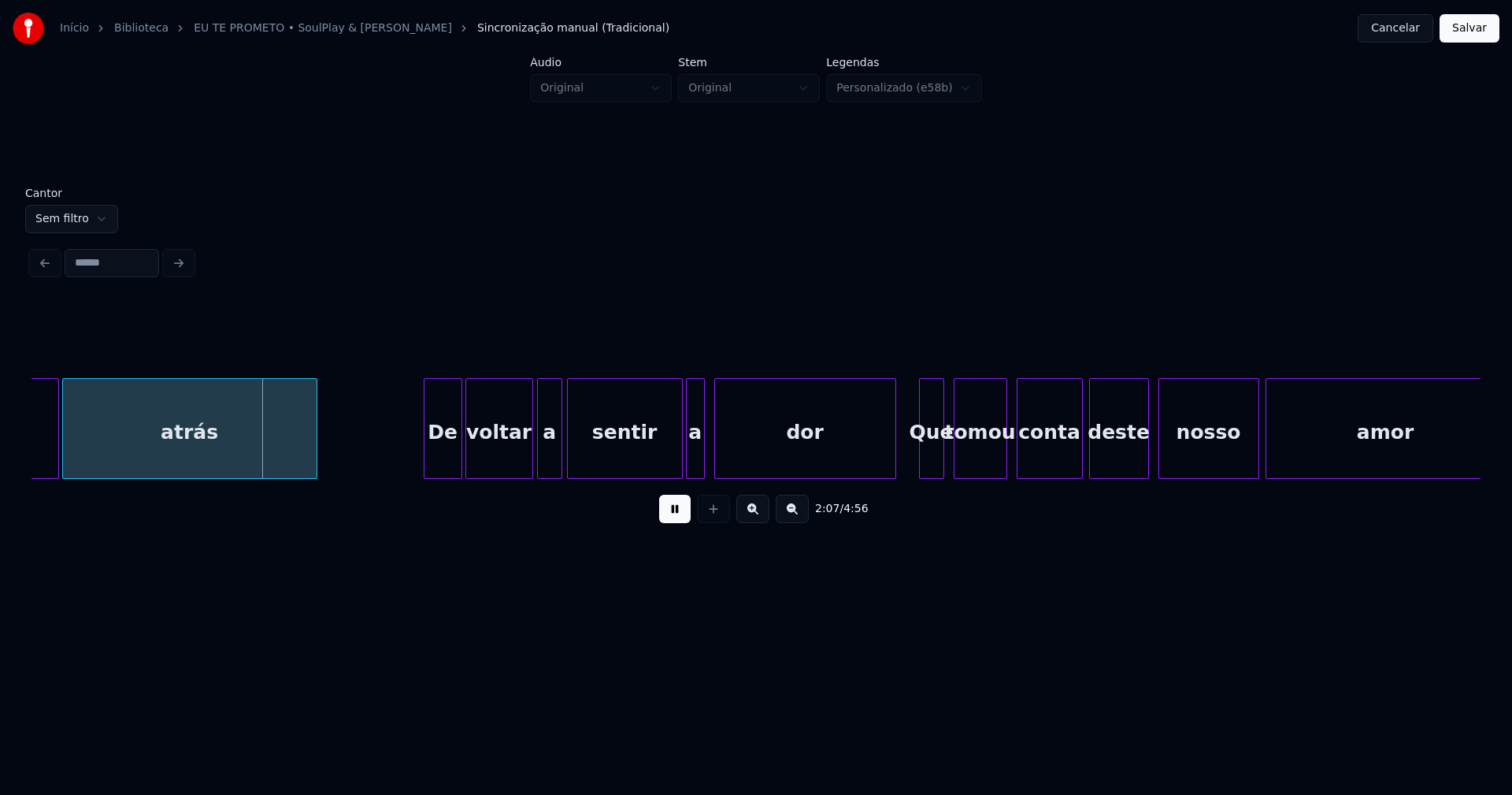
click at [457, 451] on div at bounding box center [459, 428] width 5 height 99
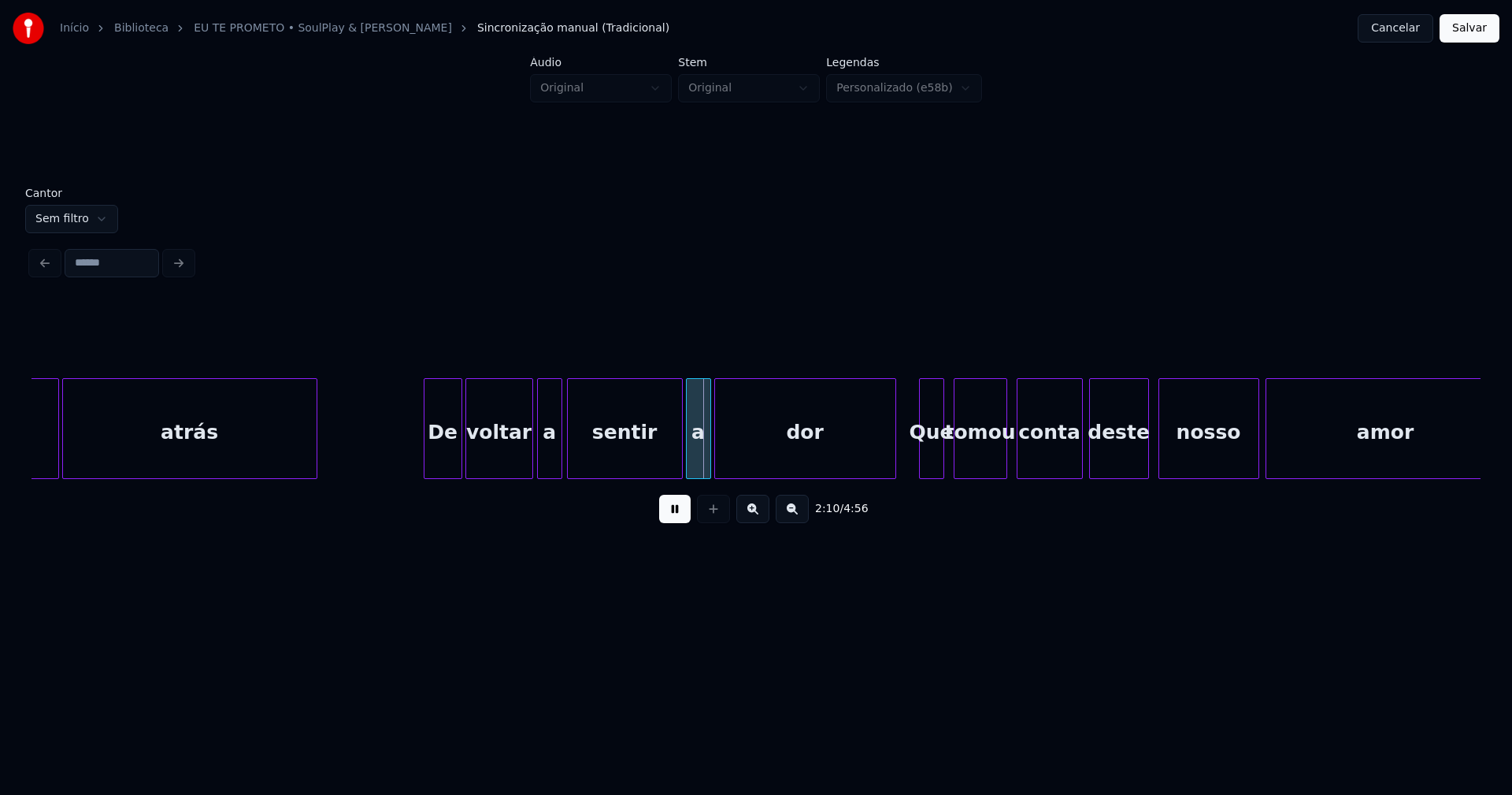
click at [706, 455] on div at bounding box center [708, 428] width 5 height 99
click at [945, 460] on div at bounding box center [944, 428] width 5 height 99
click at [954, 455] on div at bounding box center [953, 428] width 5 height 99
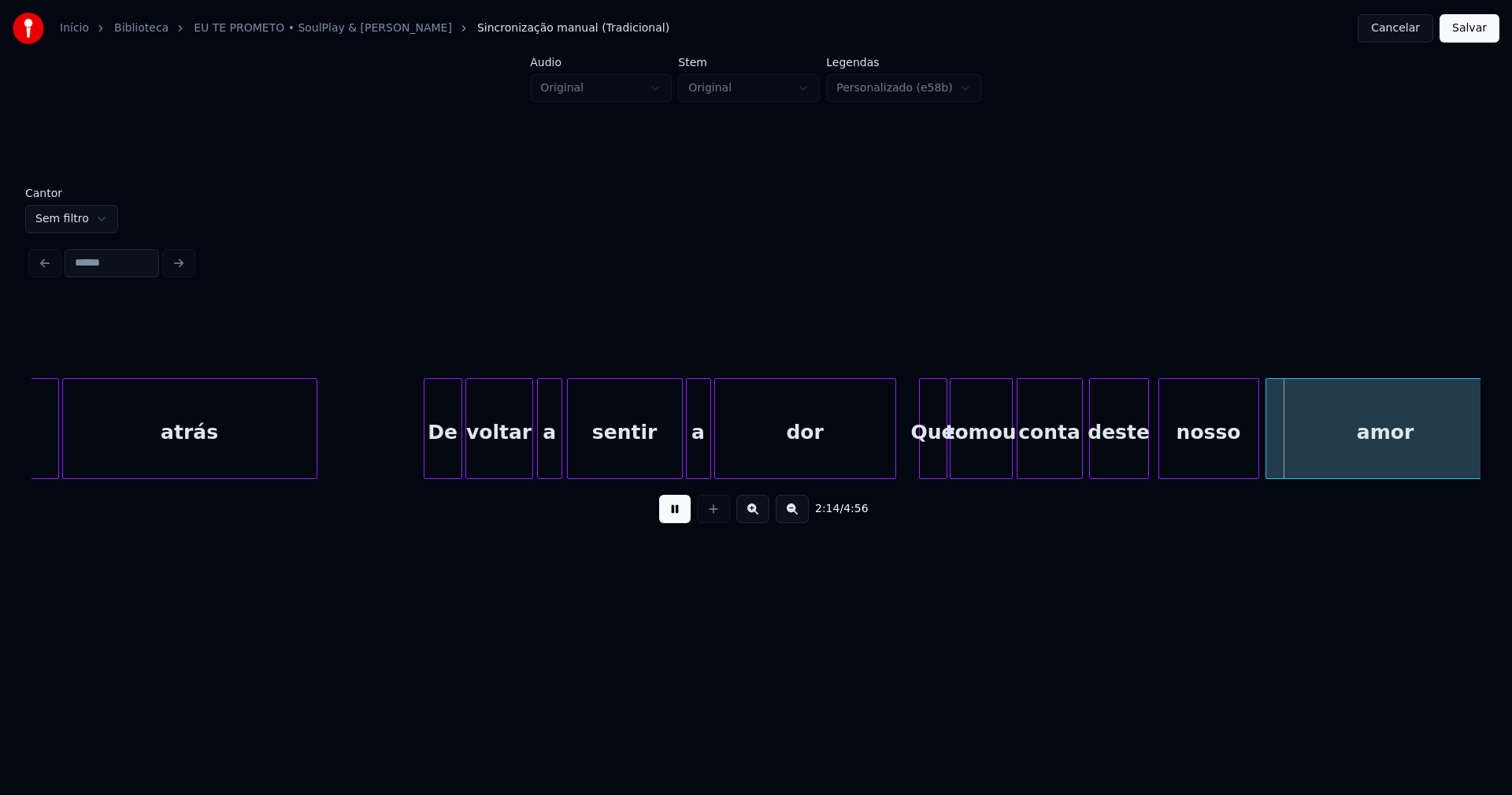
click at [1010, 455] on div at bounding box center [1009, 428] width 5 height 99
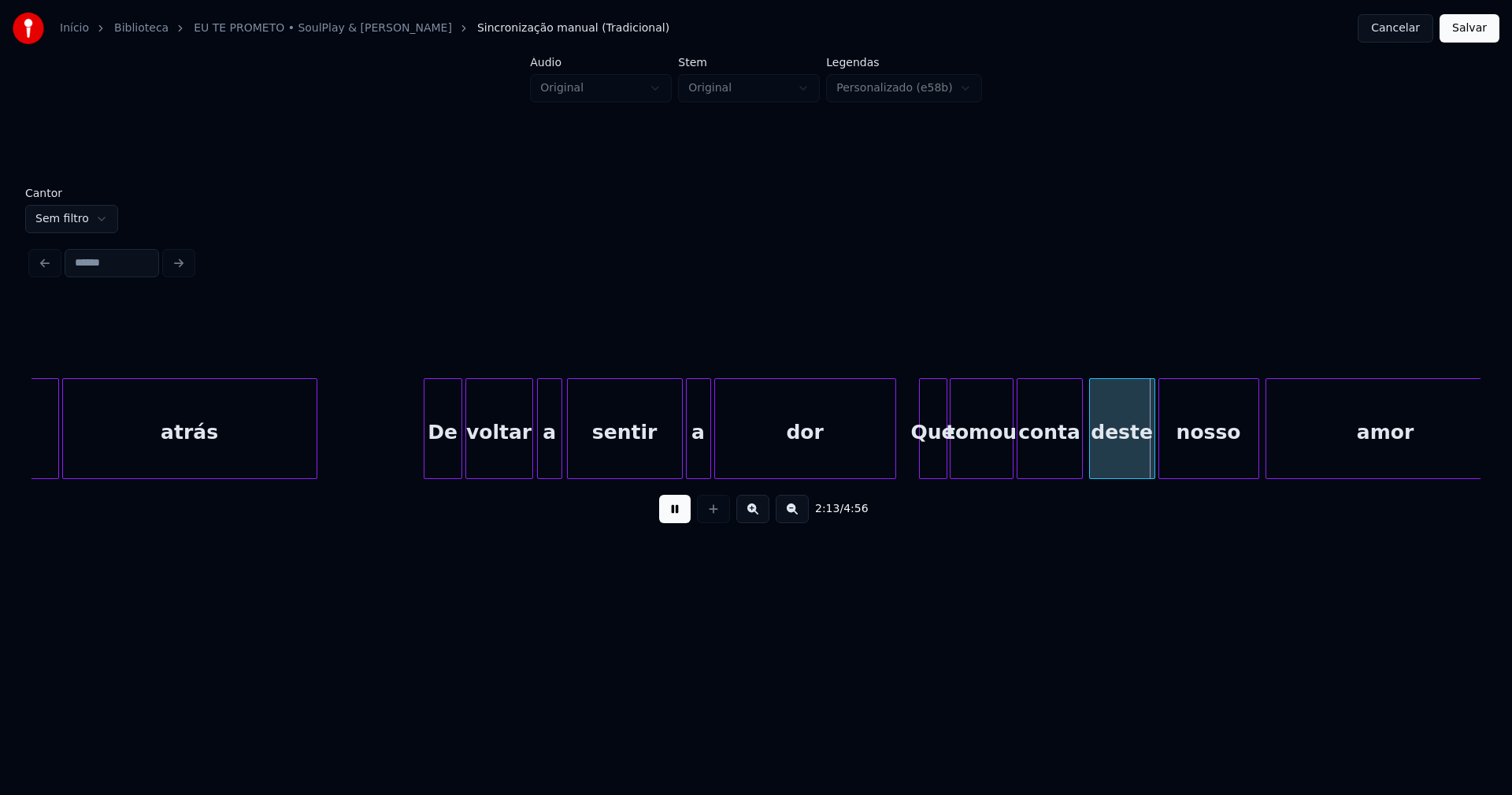
click at [1152, 450] on div at bounding box center [1153, 428] width 5 height 99
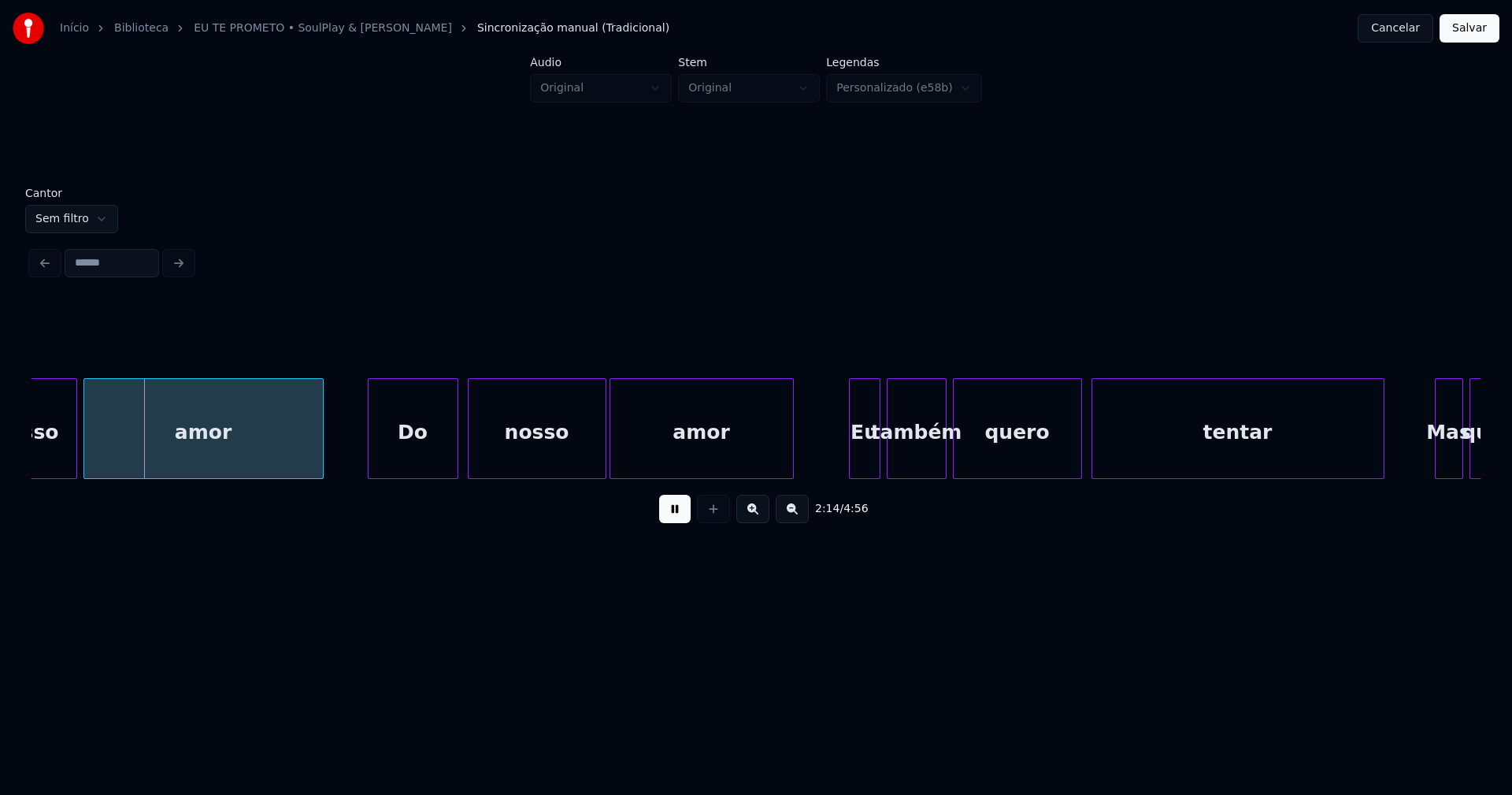
scroll to position [0, 21065]
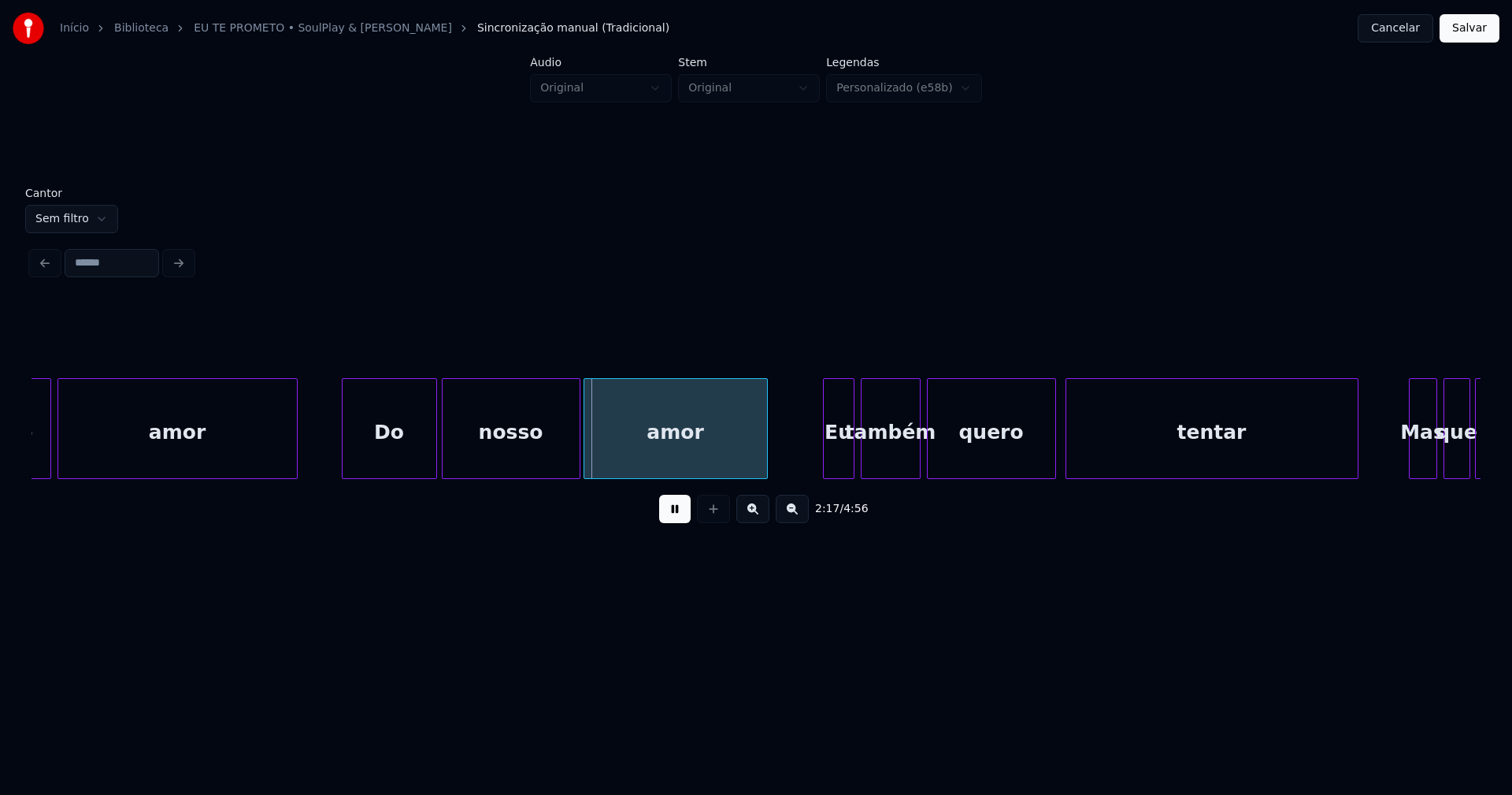
click at [434, 459] on div at bounding box center [434, 428] width 5 height 99
click at [855, 459] on div at bounding box center [855, 428] width 5 height 99
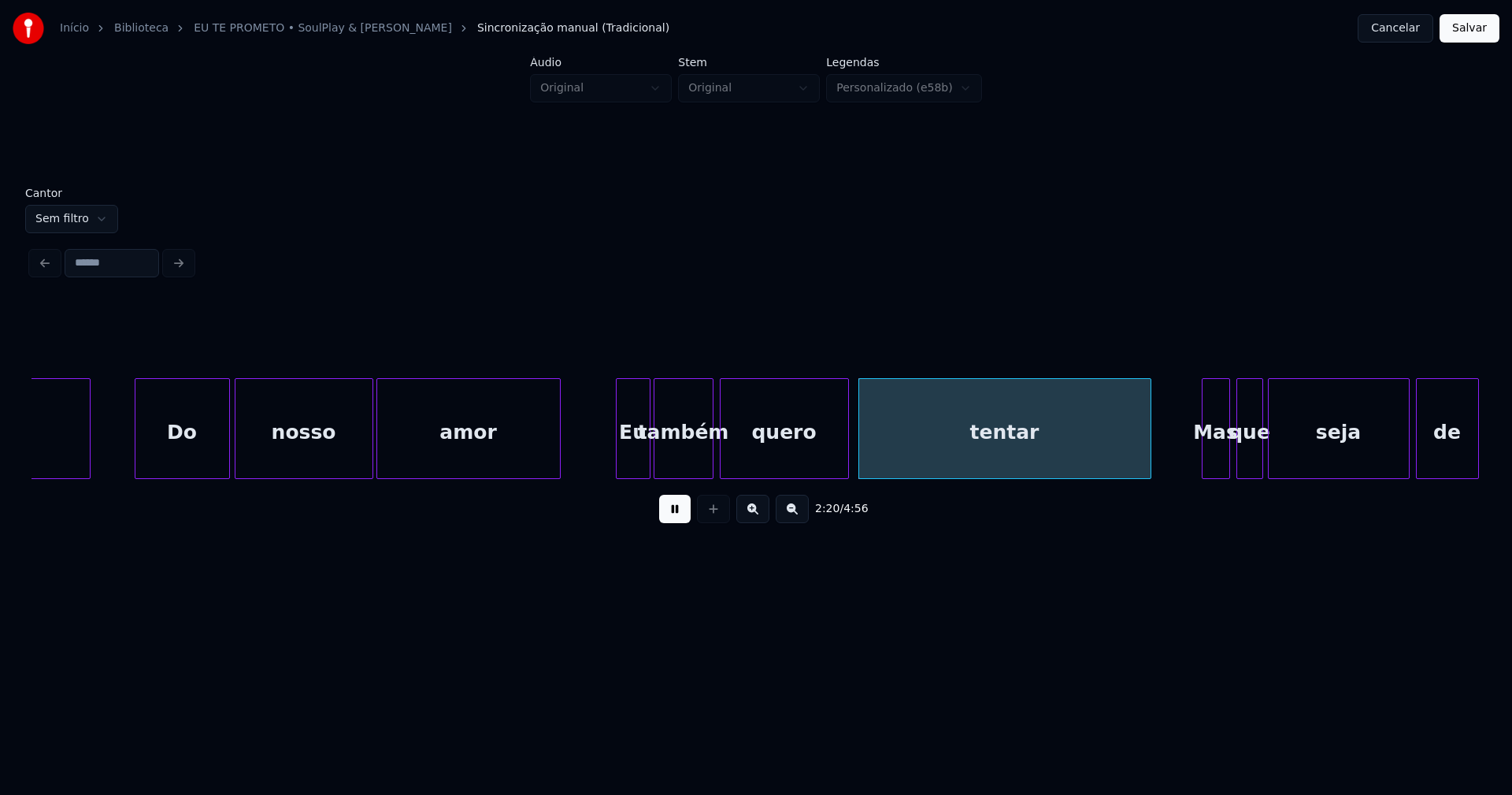
scroll to position [0, 21427]
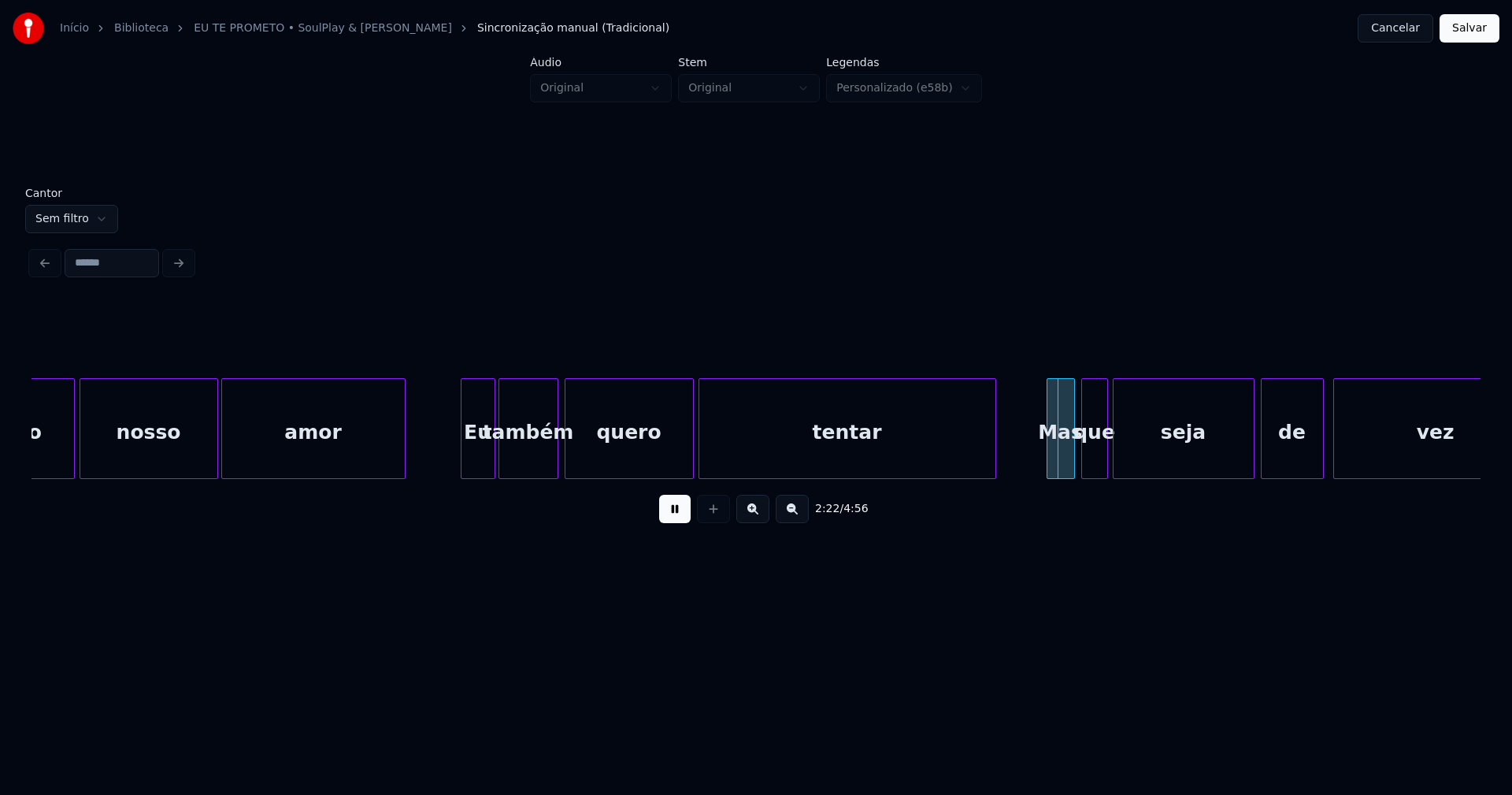
click at [703, 460] on div at bounding box center [701, 428] width 5 height 99
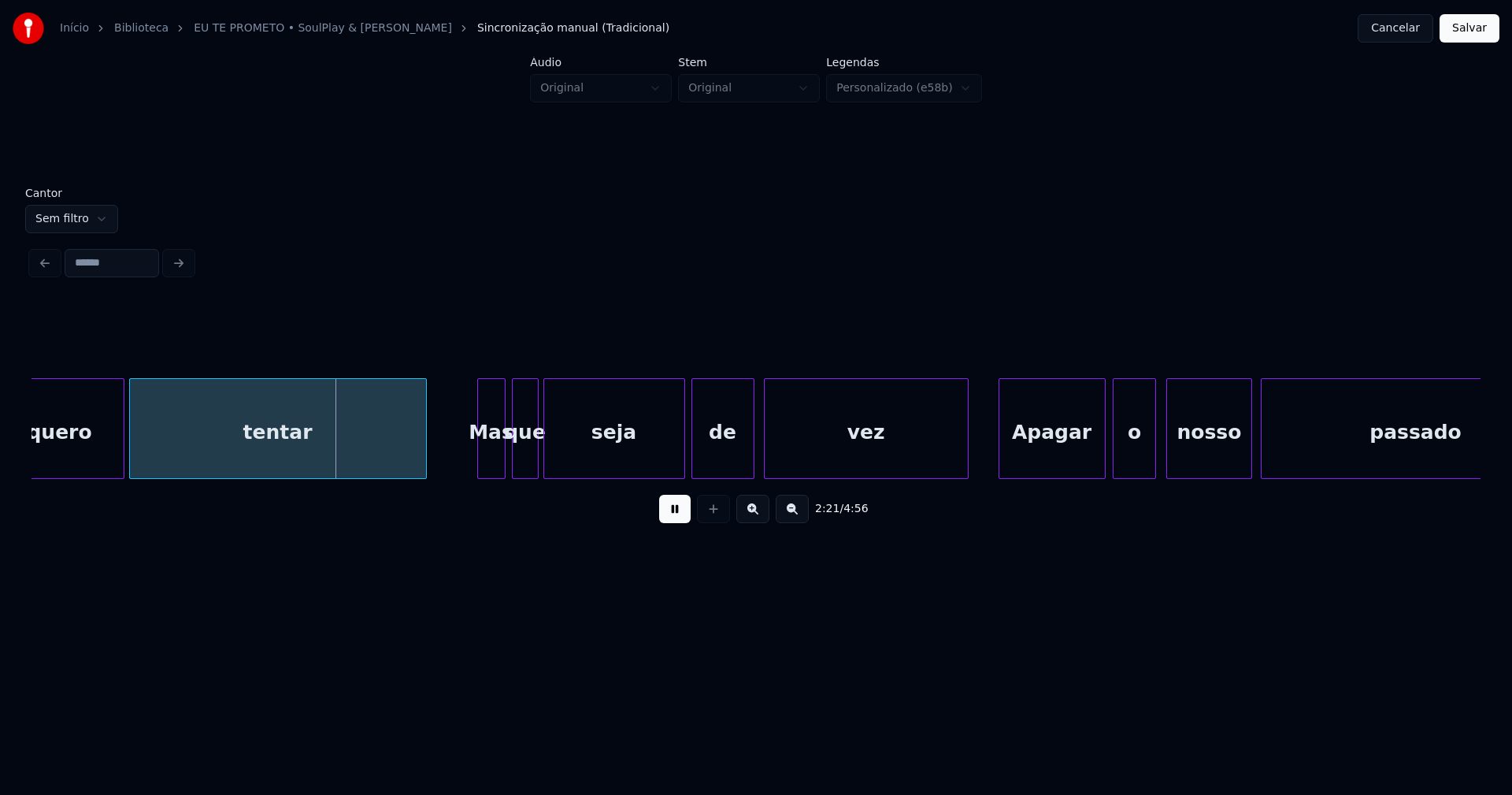
scroll to position [0, 22022]
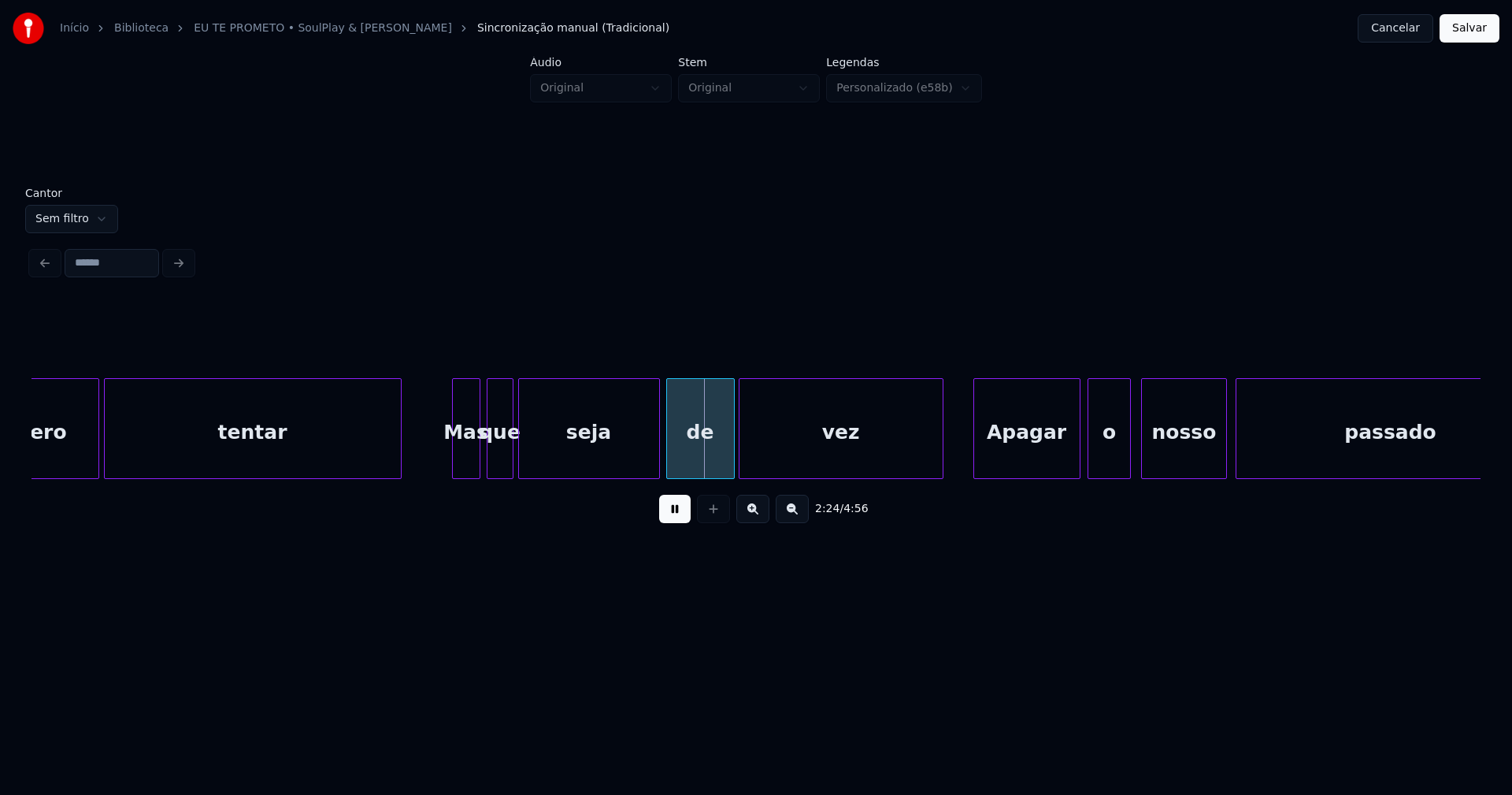
click at [732, 455] on div at bounding box center [731, 428] width 5 height 99
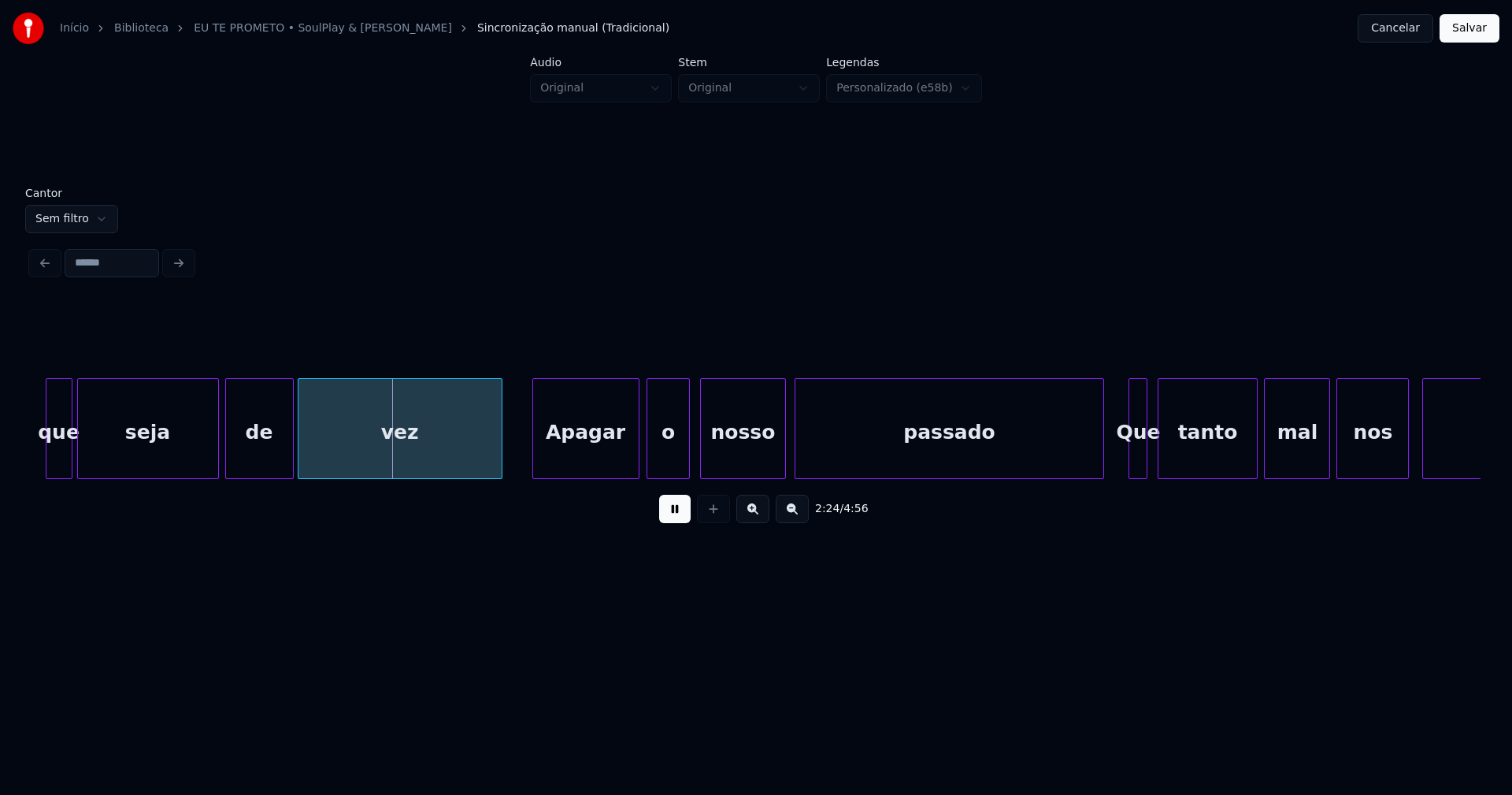
scroll to position [0, 22488]
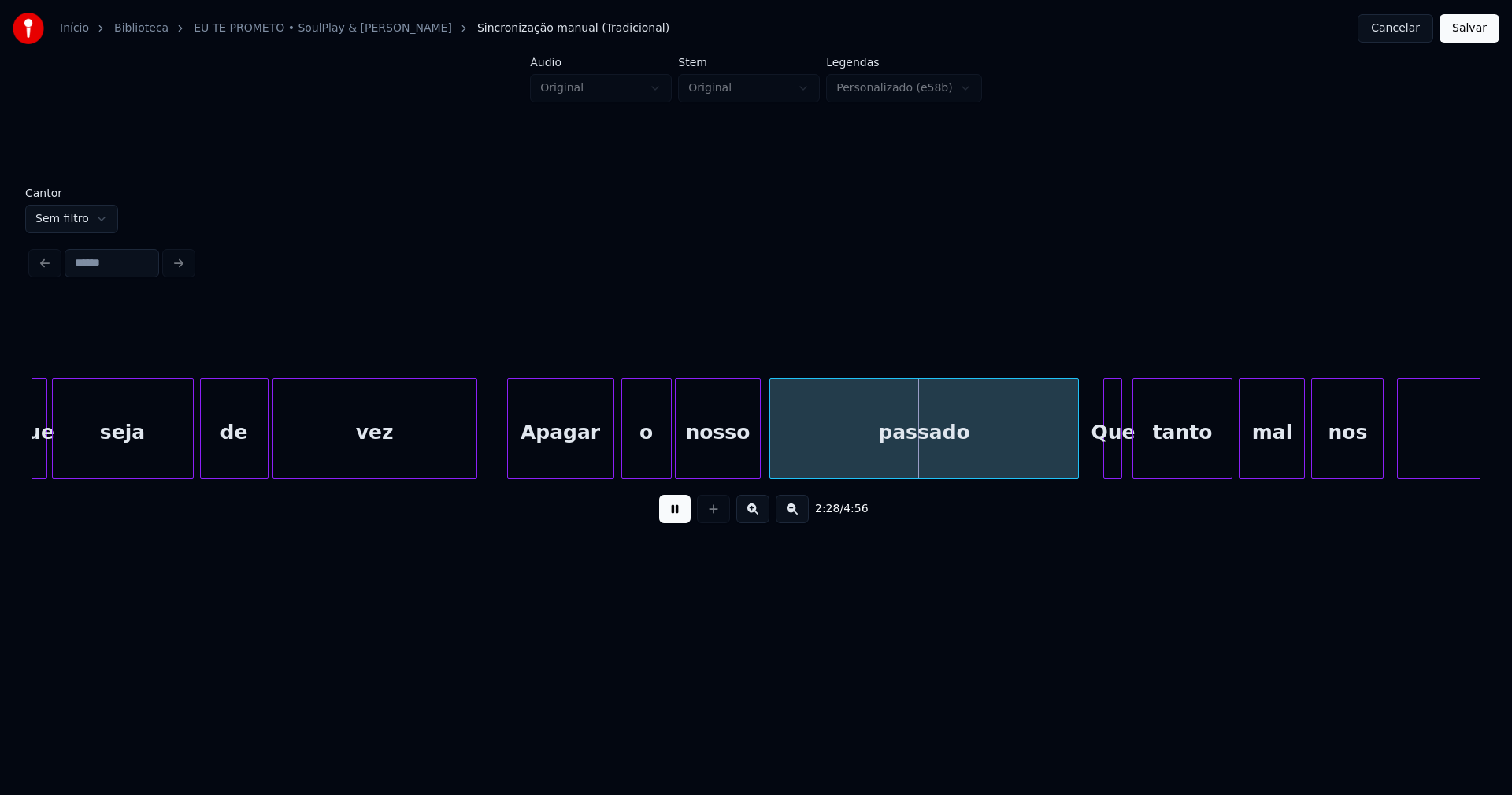
click at [670, 458] on div at bounding box center [669, 428] width 5 height 99
click at [761, 455] on div at bounding box center [761, 428] width 5 height 99
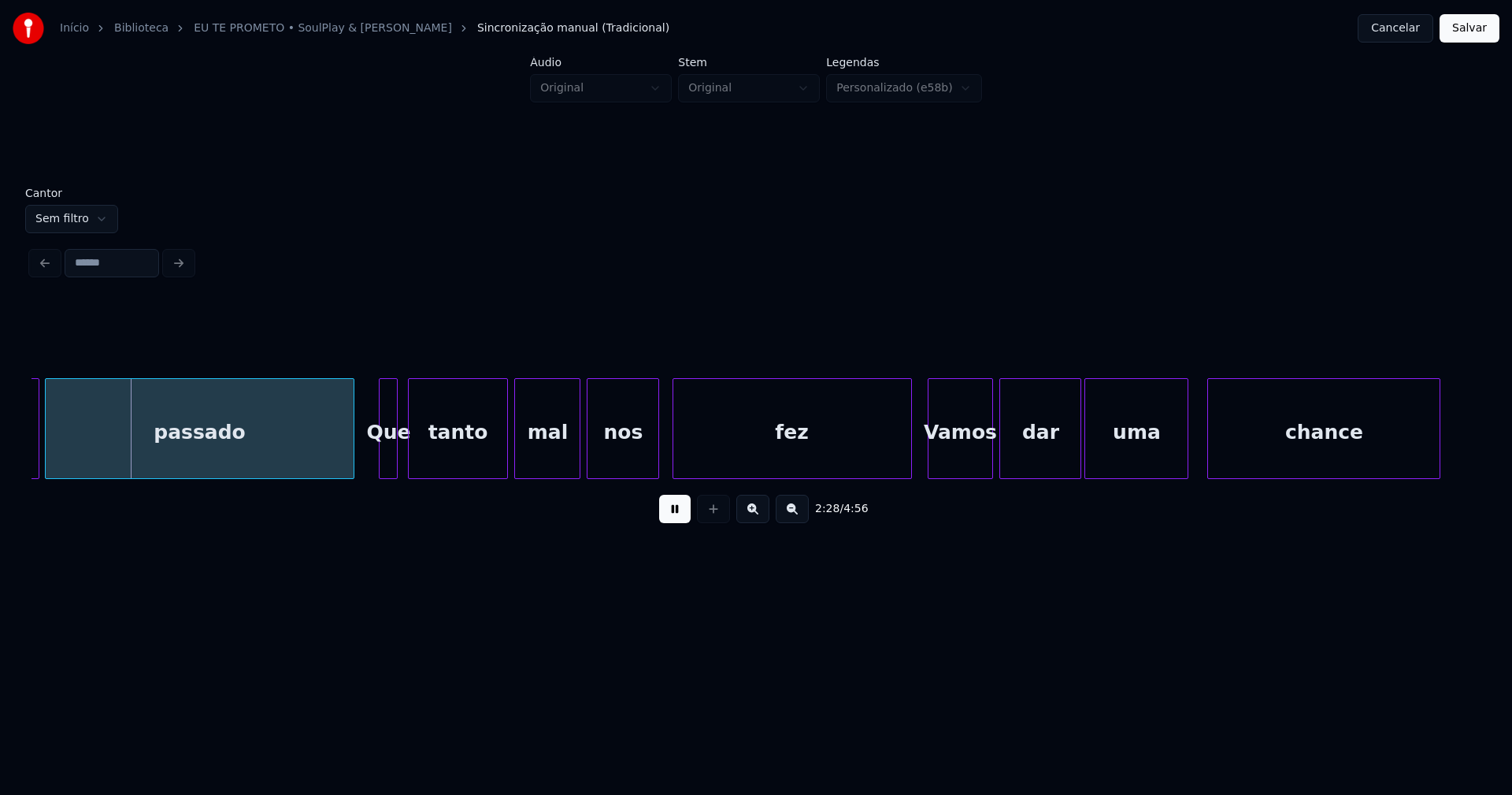
scroll to position [0, 23213]
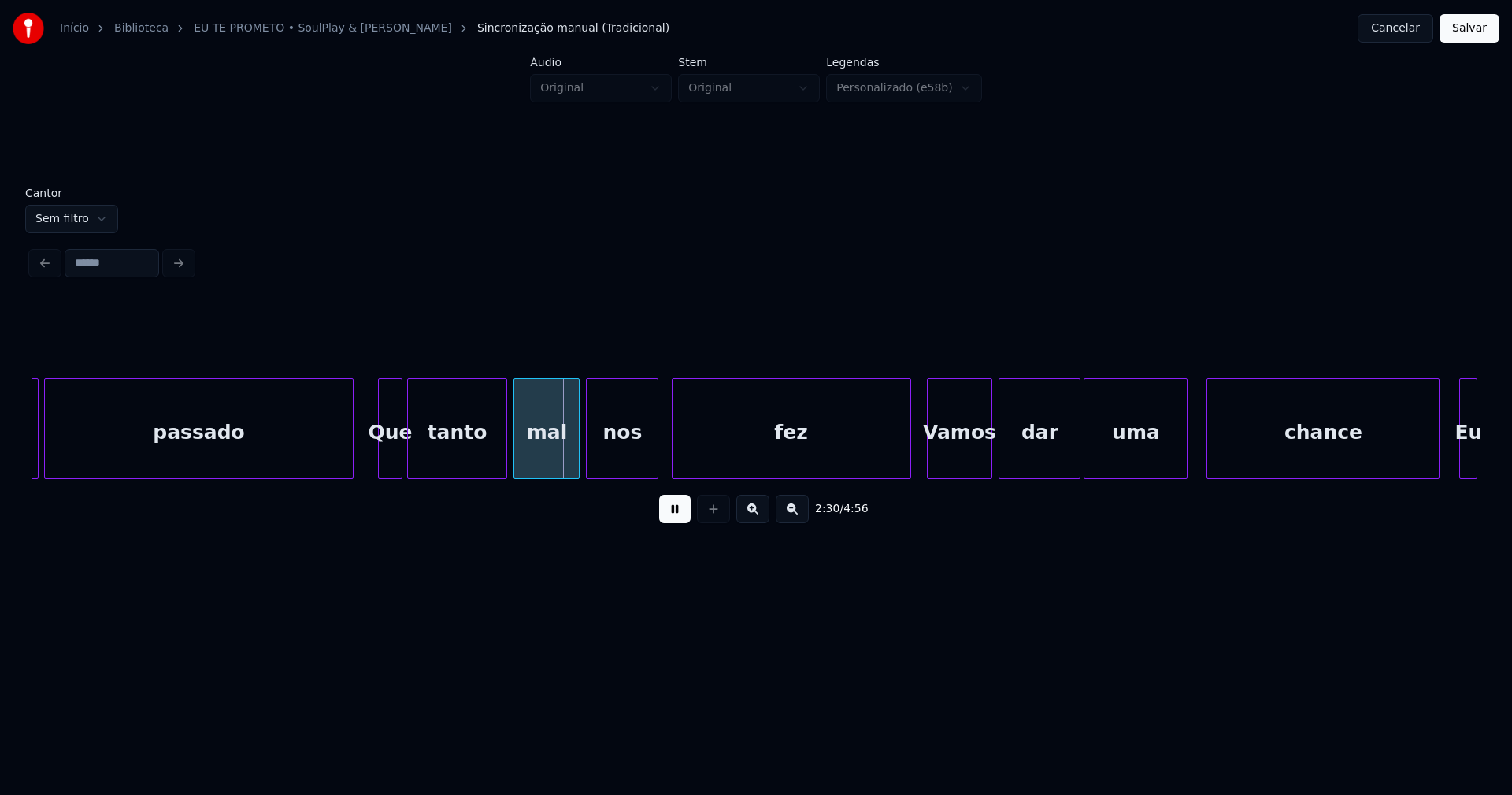
click at [400, 465] on div at bounding box center [399, 428] width 5 height 99
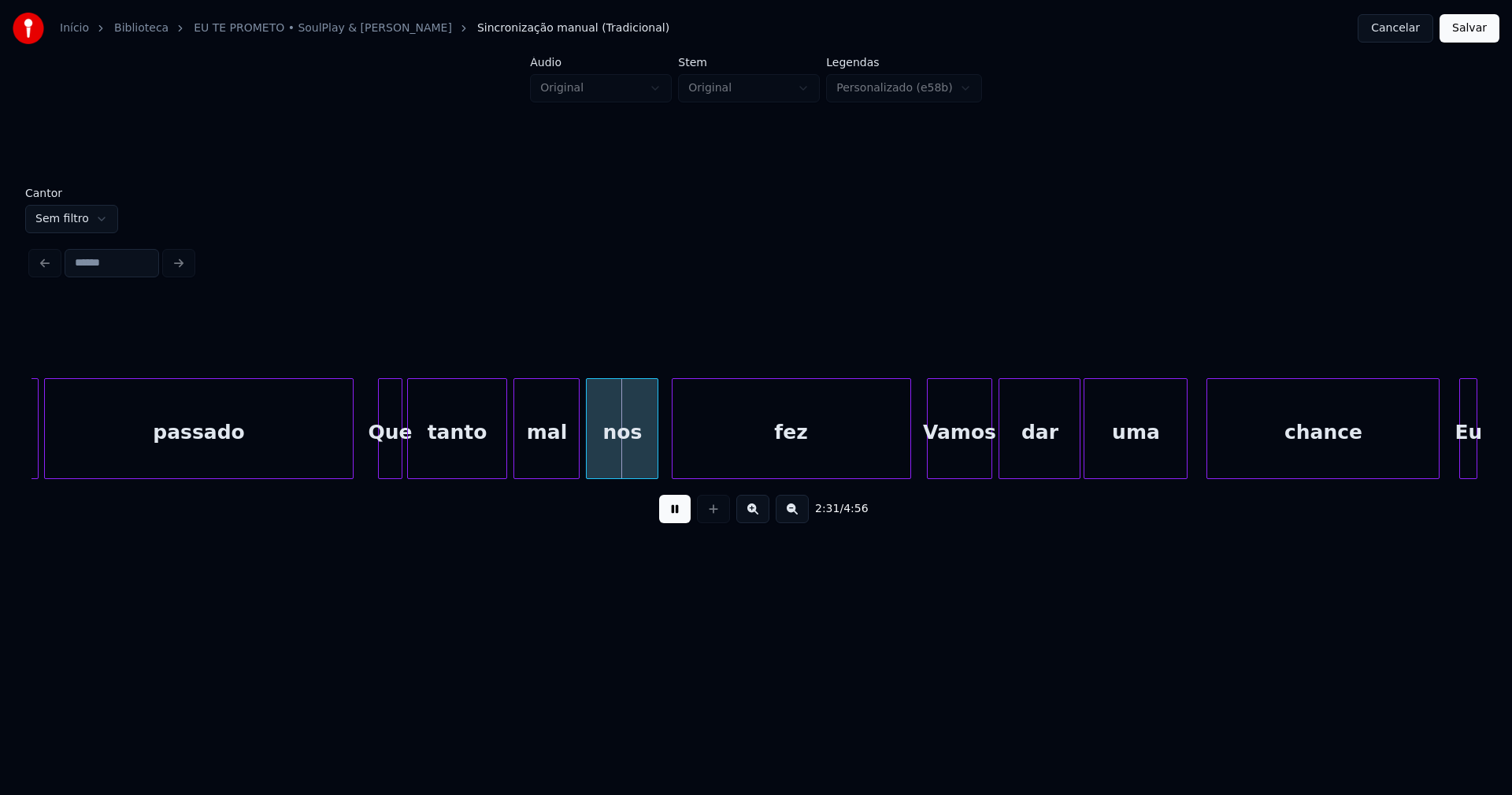
click at [655, 451] on div at bounding box center [655, 428] width 5 height 99
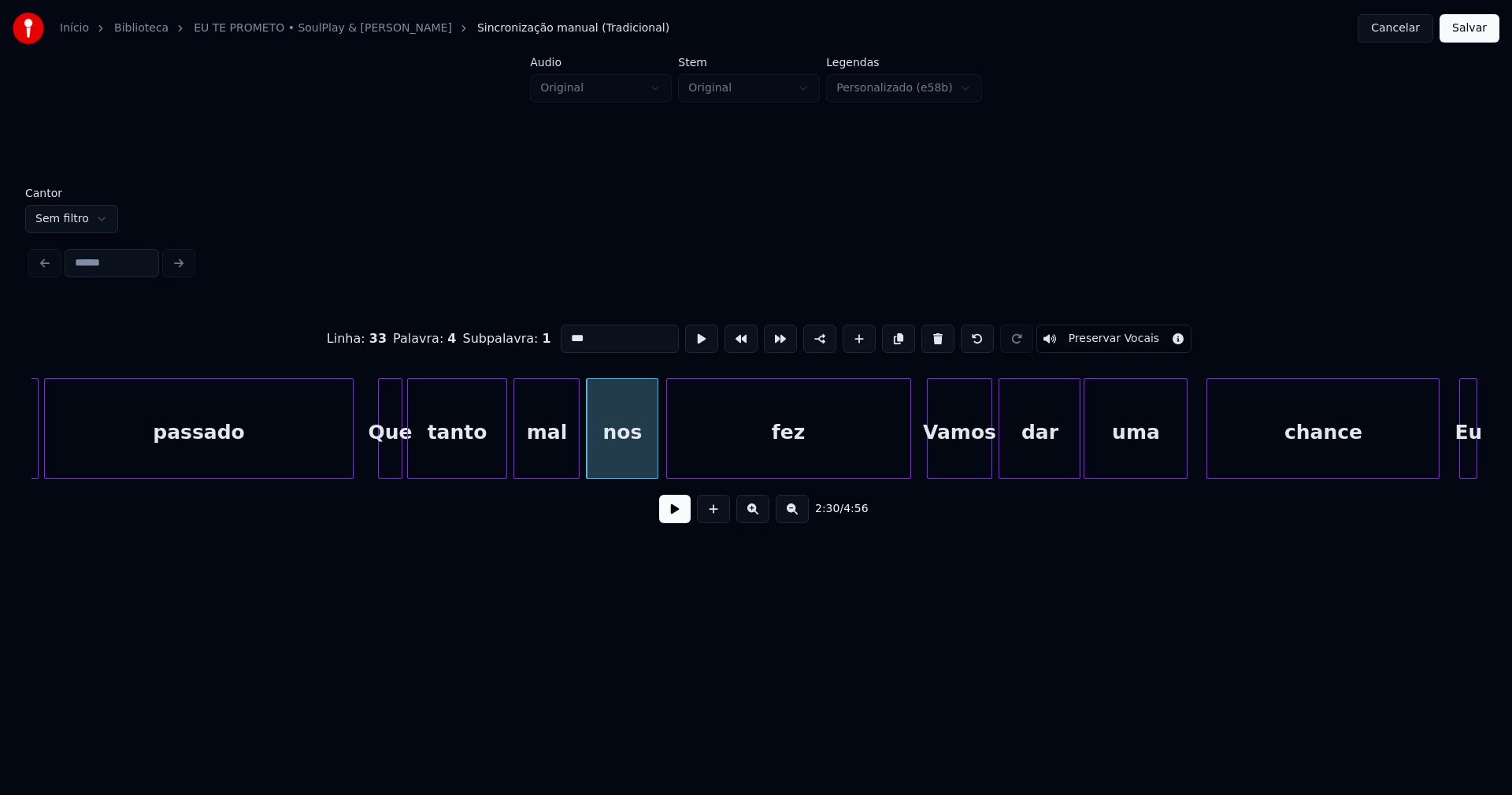
click at [667, 452] on div at bounding box center [670, 428] width 5 height 99
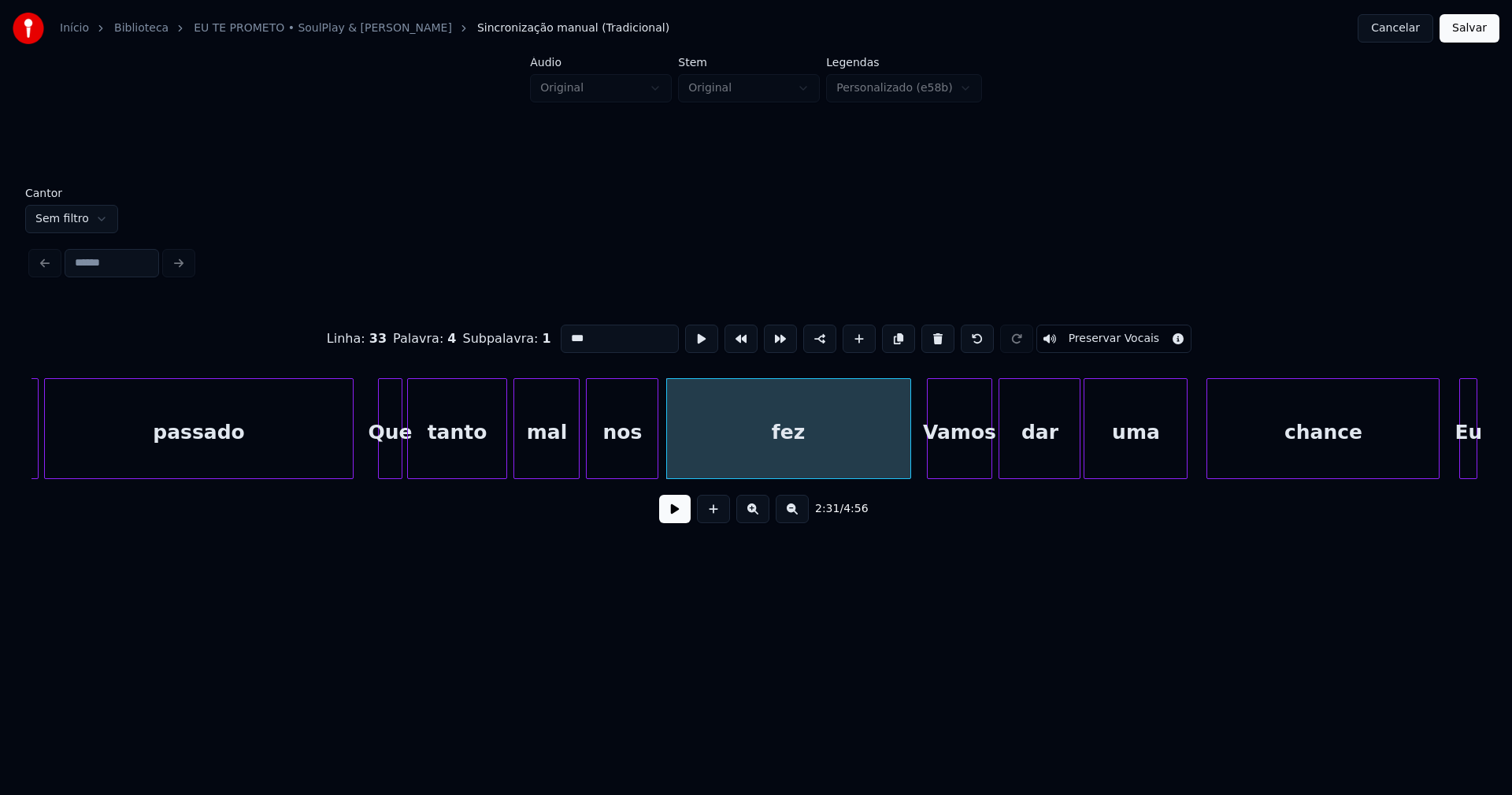
click at [675, 507] on button at bounding box center [675, 509] width 32 height 28
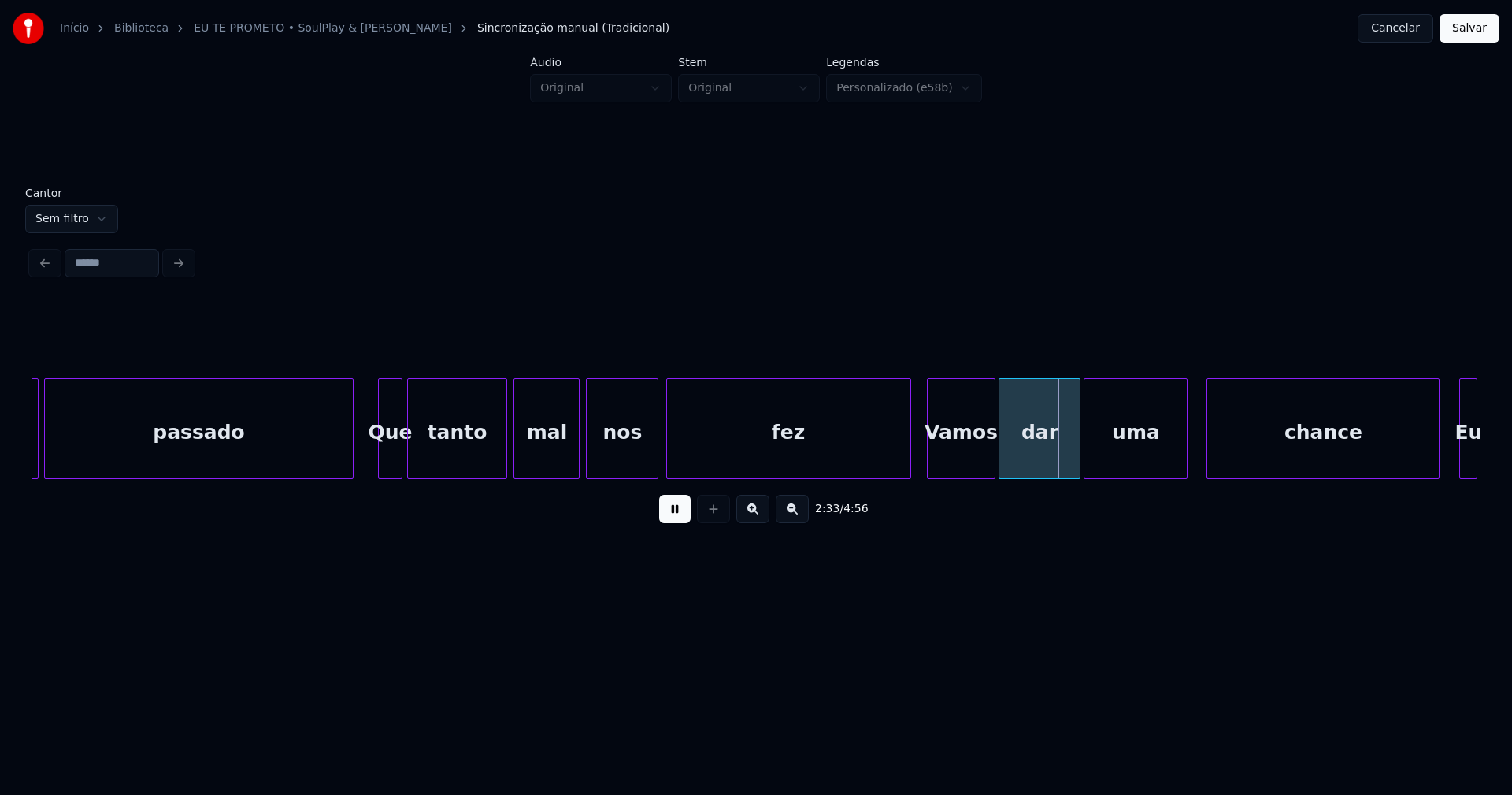
click at [990, 454] on div at bounding box center [992, 428] width 5 height 99
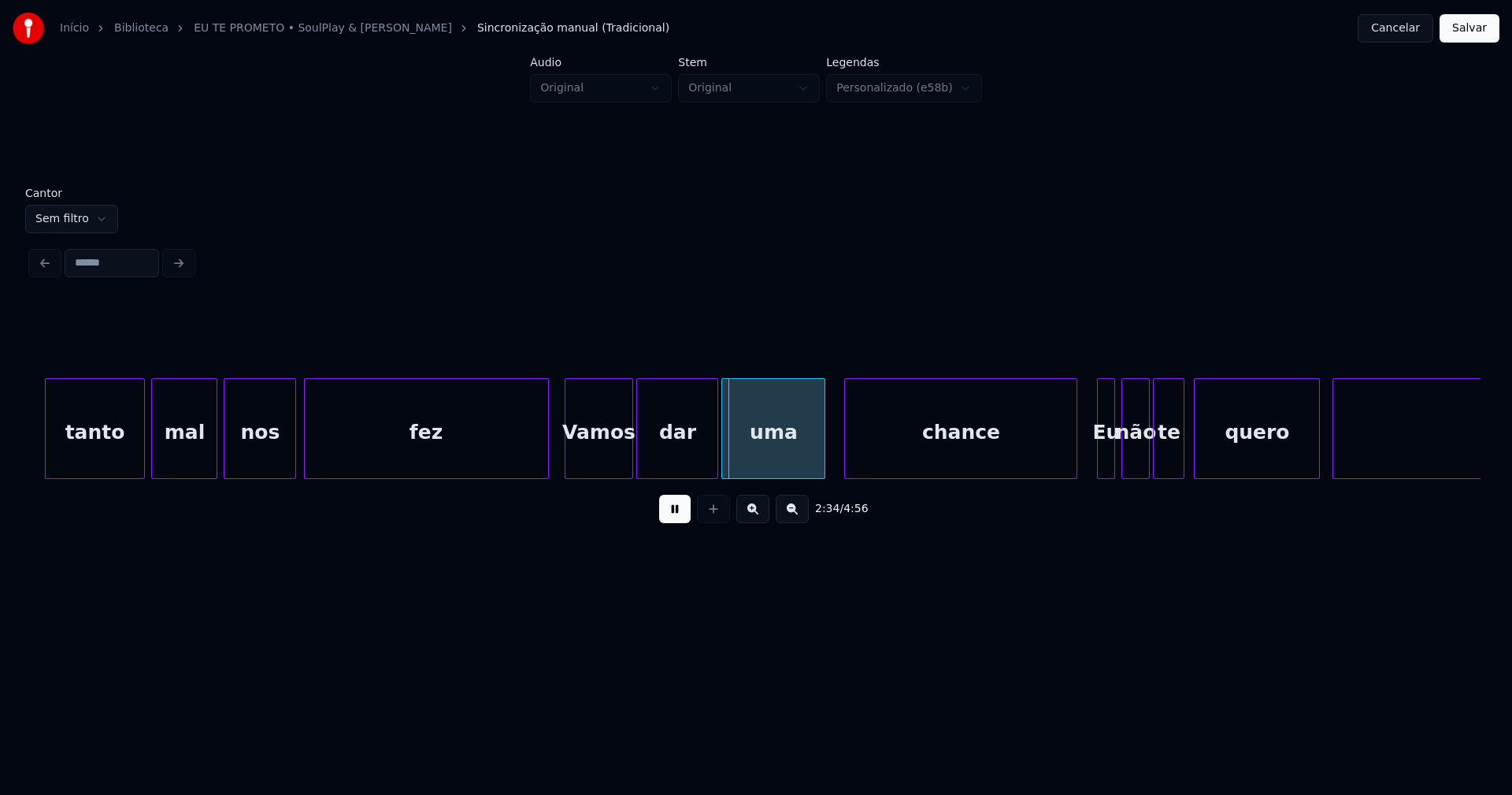
scroll to position [0, 23963]
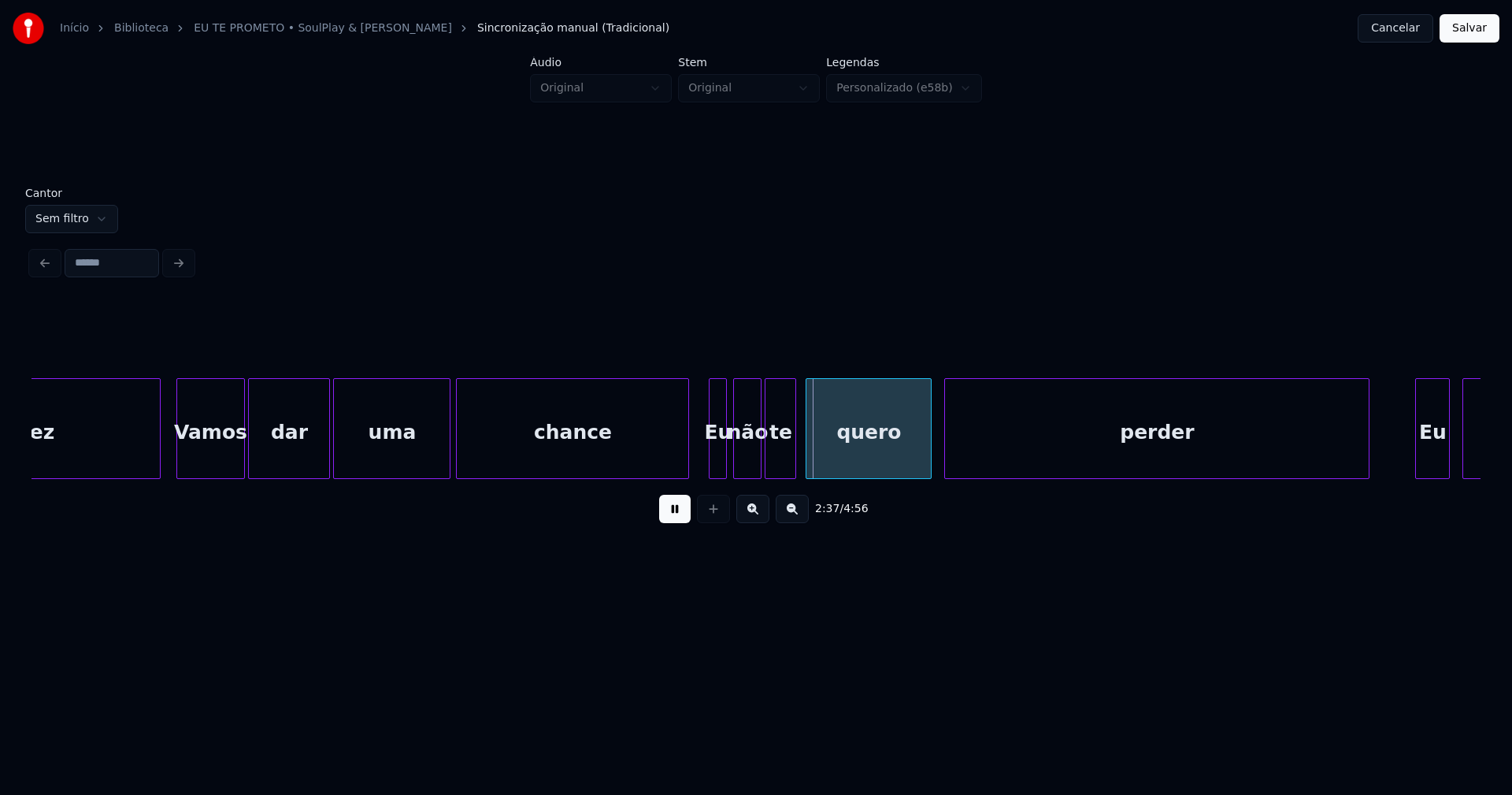
click at [449, 455] on div at bounding box center [448, 428] width 5 height 99
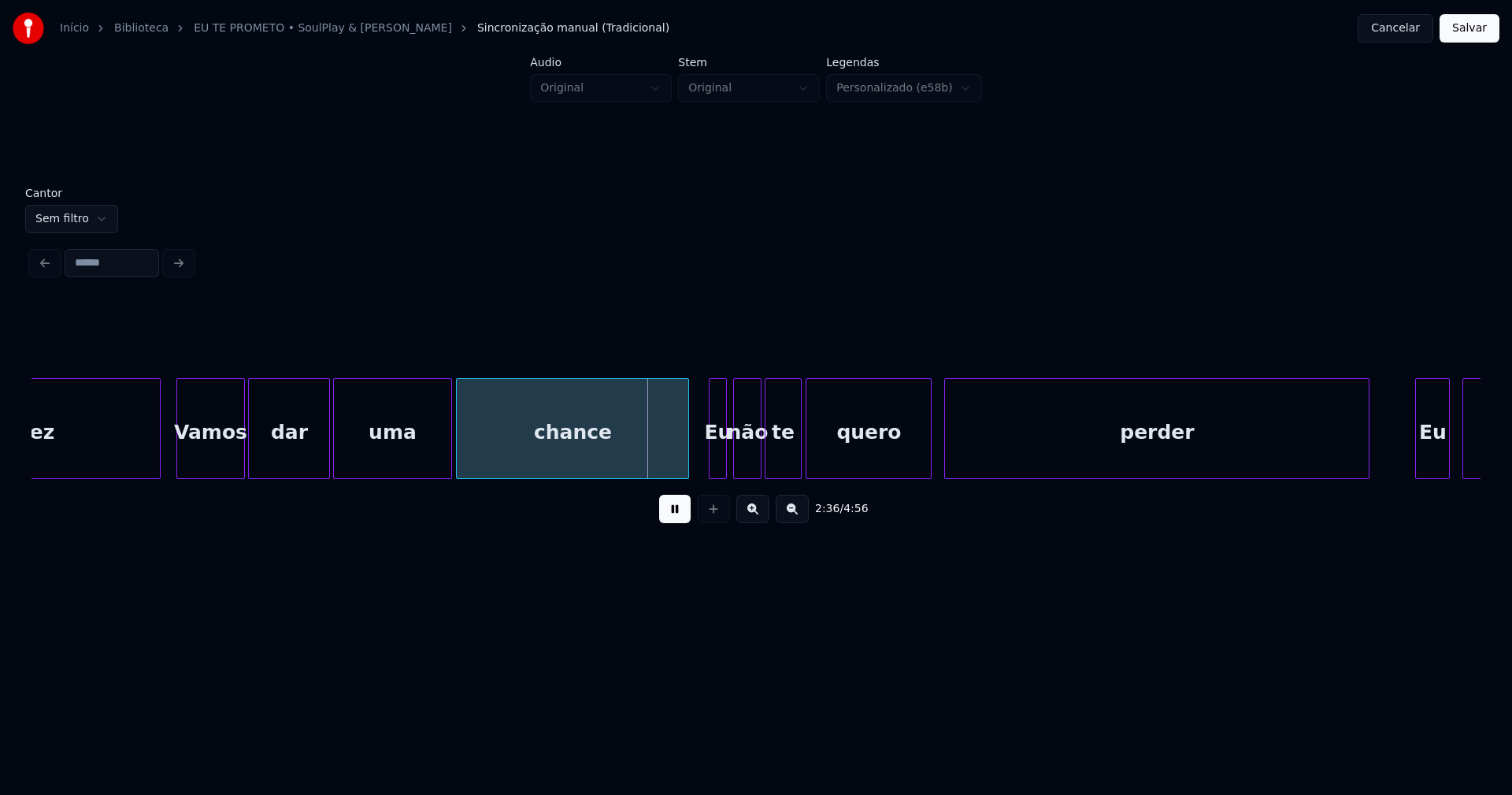
click at [796, 459] on div at bounding box center [799, 428] width 5 height 99
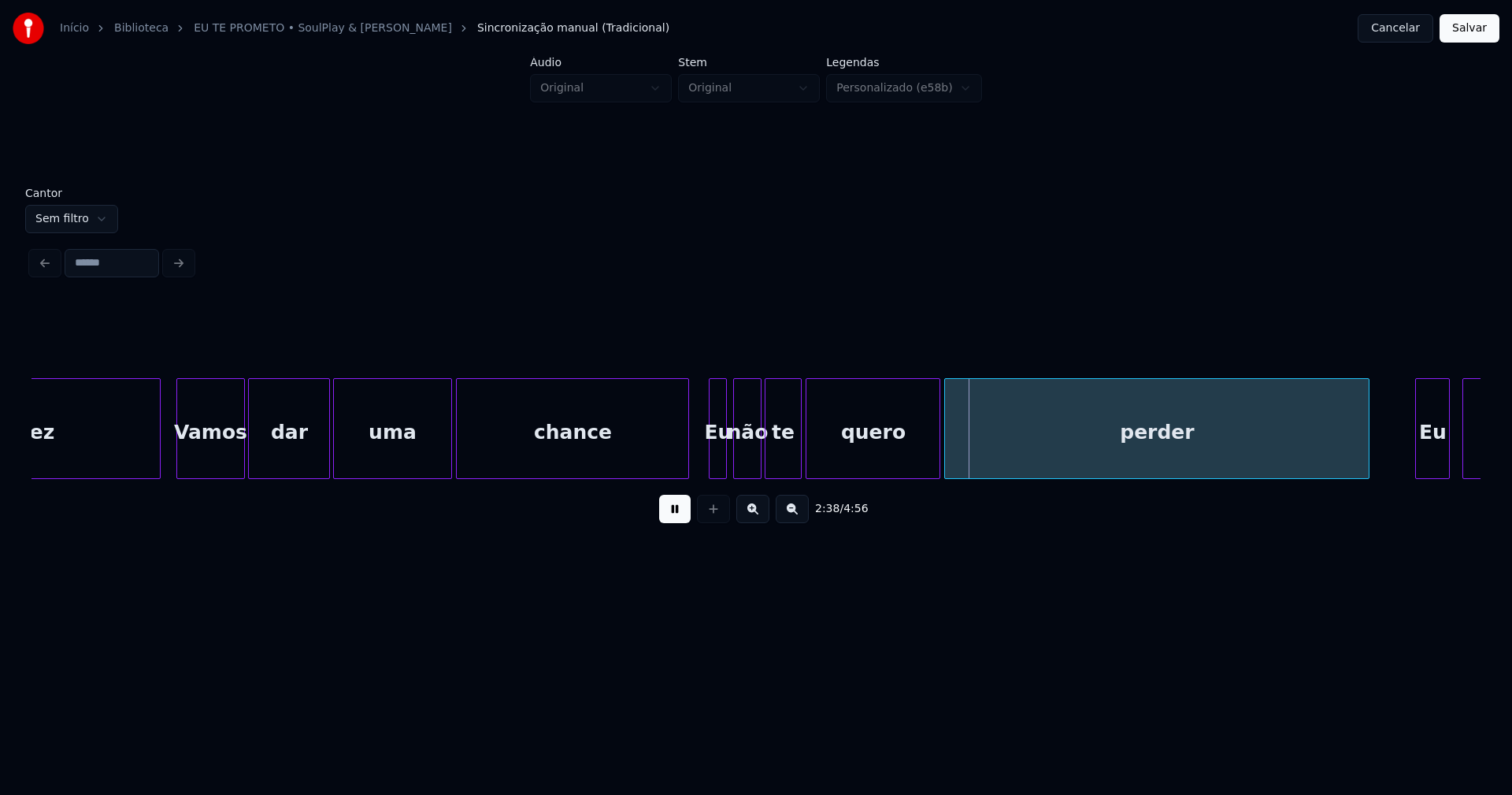
click at [939, 453] on div at bounding box center [937, 428] width 5 height 99
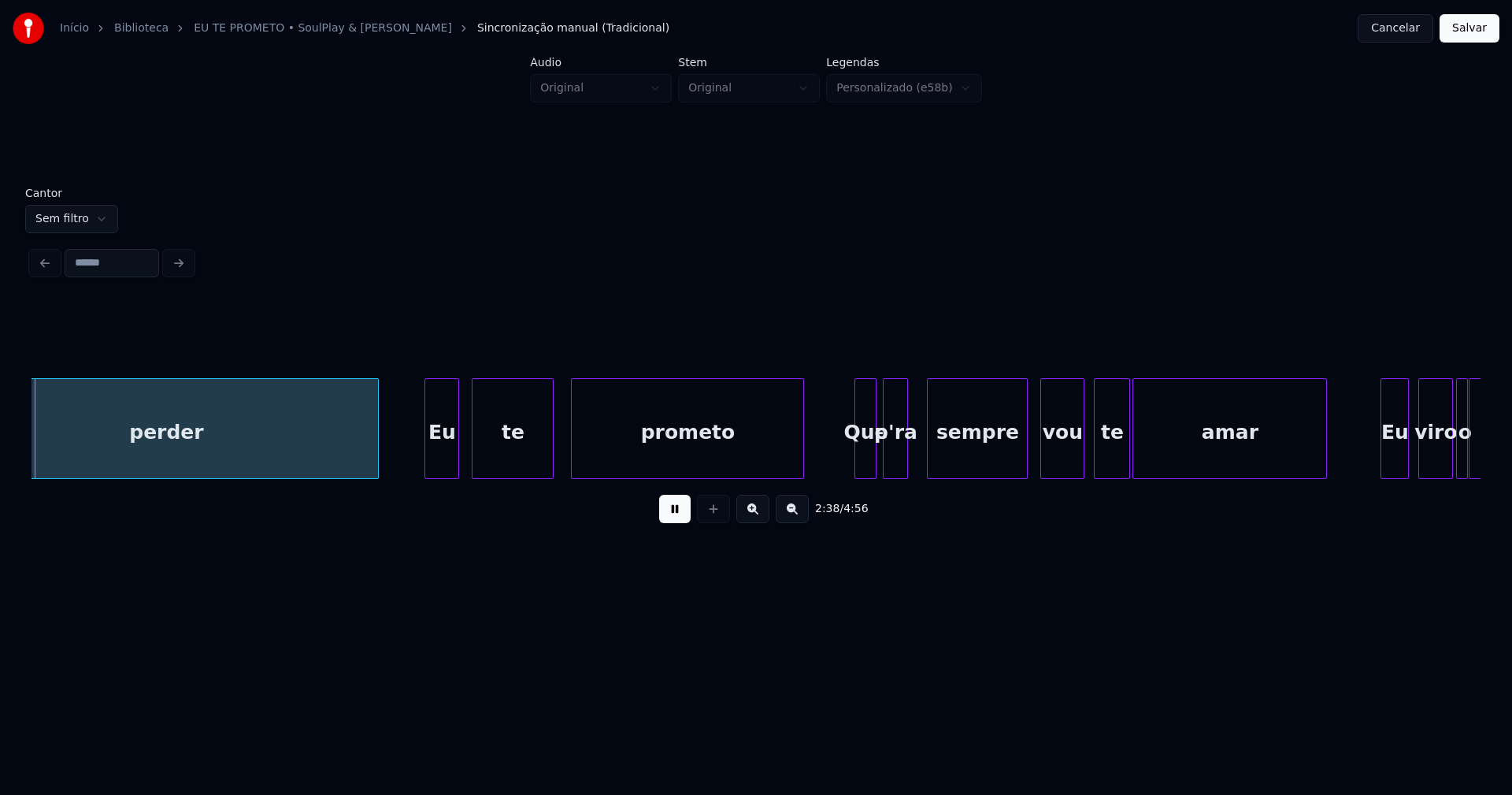
scroll to position [0, 24960]
click at [458, 455] on div at bounding box center [455, 428] width 5 height 99
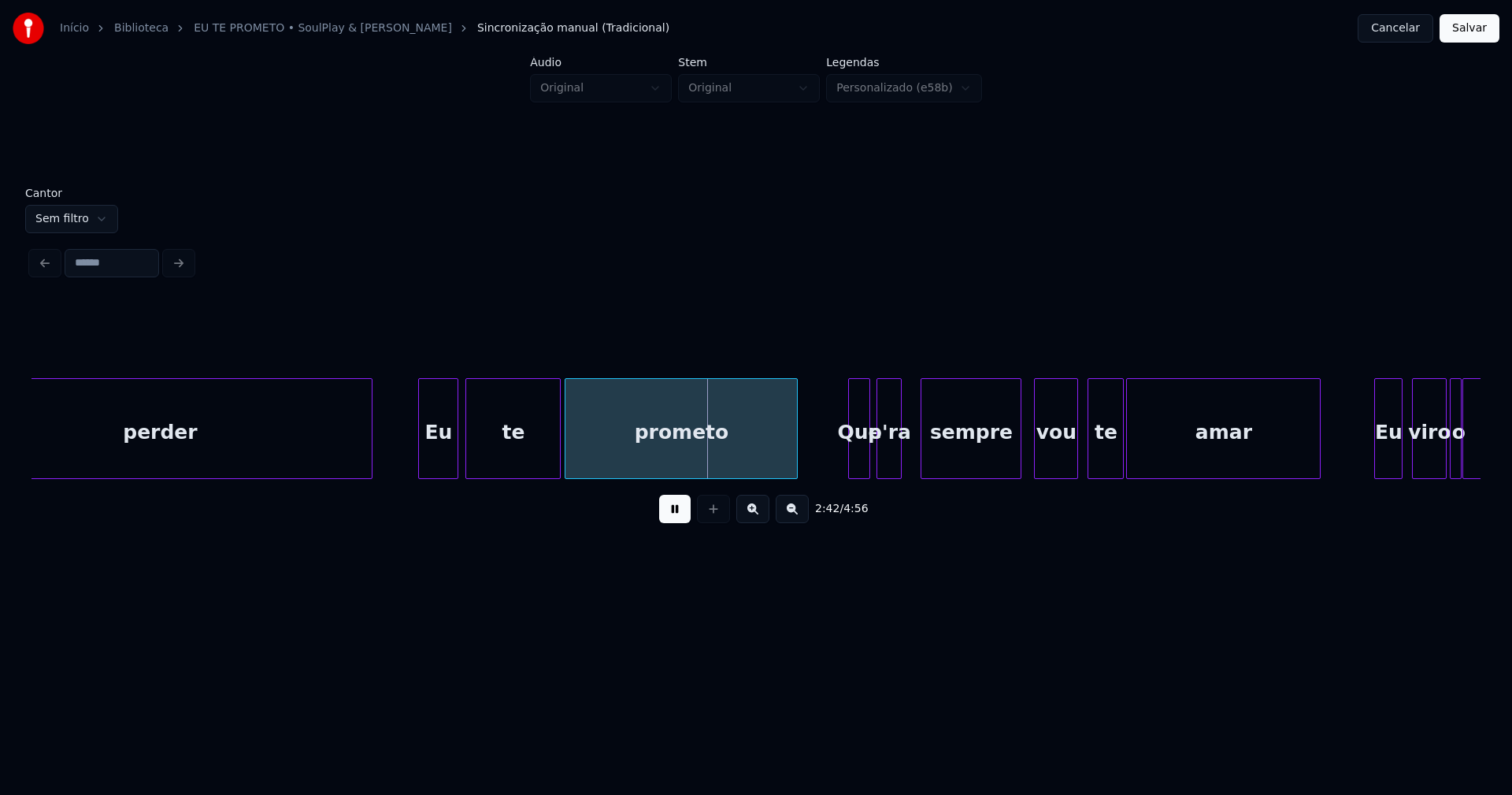
click at [559, 449] on div at bounding box center [558, 428] width 5 height 99
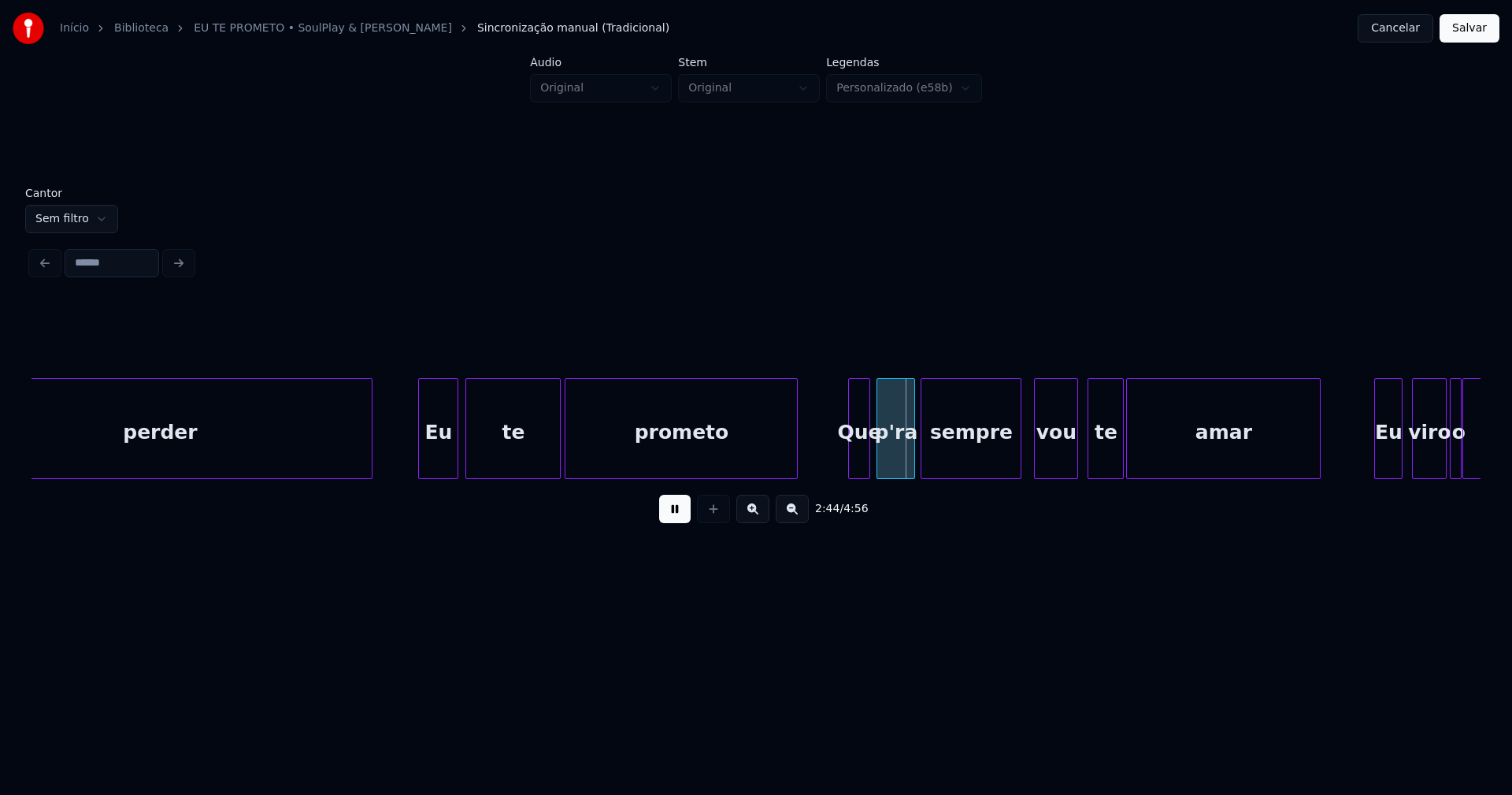
click at [912, 455] on div at bounding box center [912, 428] width 5 height 99
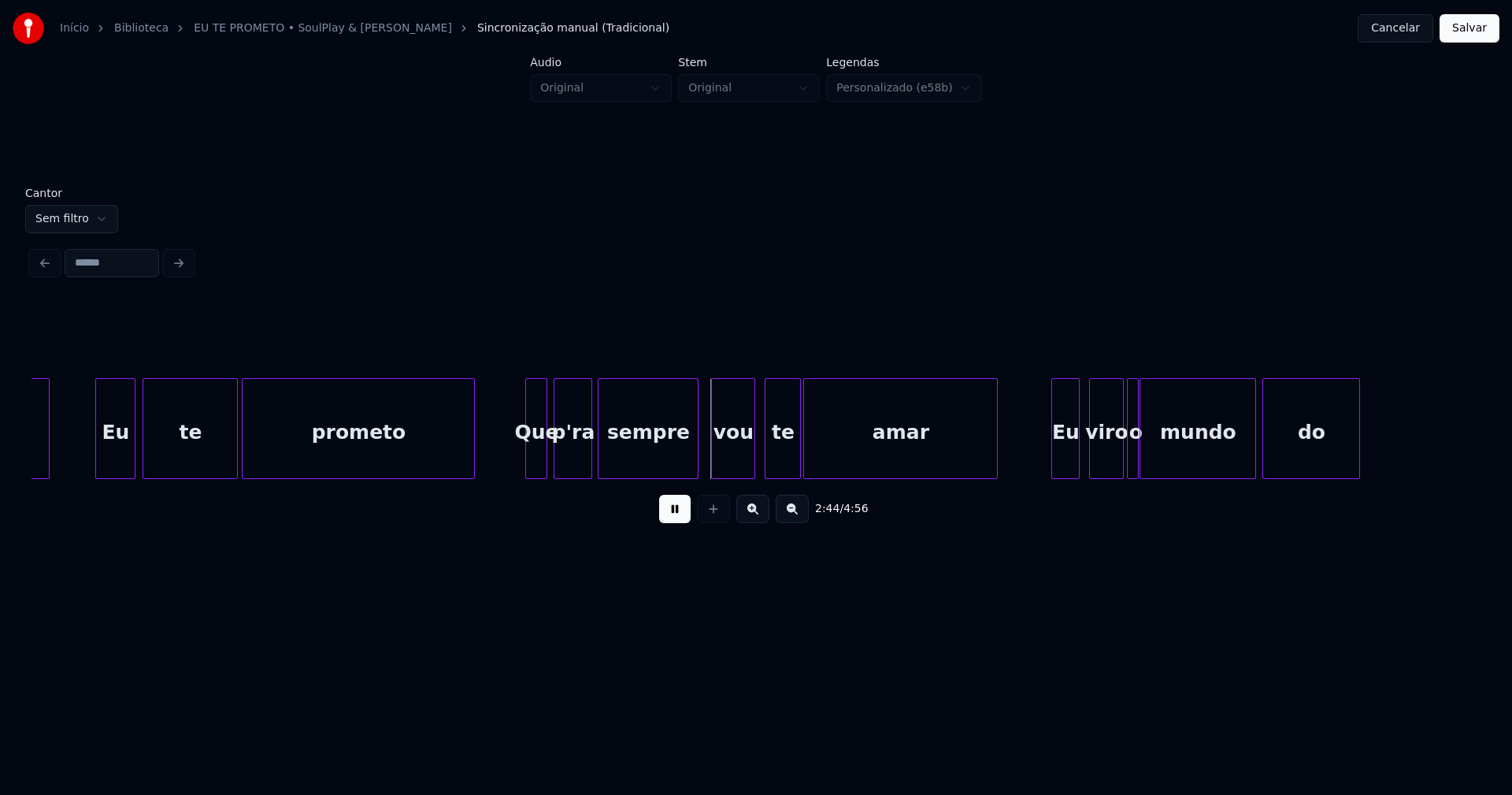
scroll to position [0, 25310]
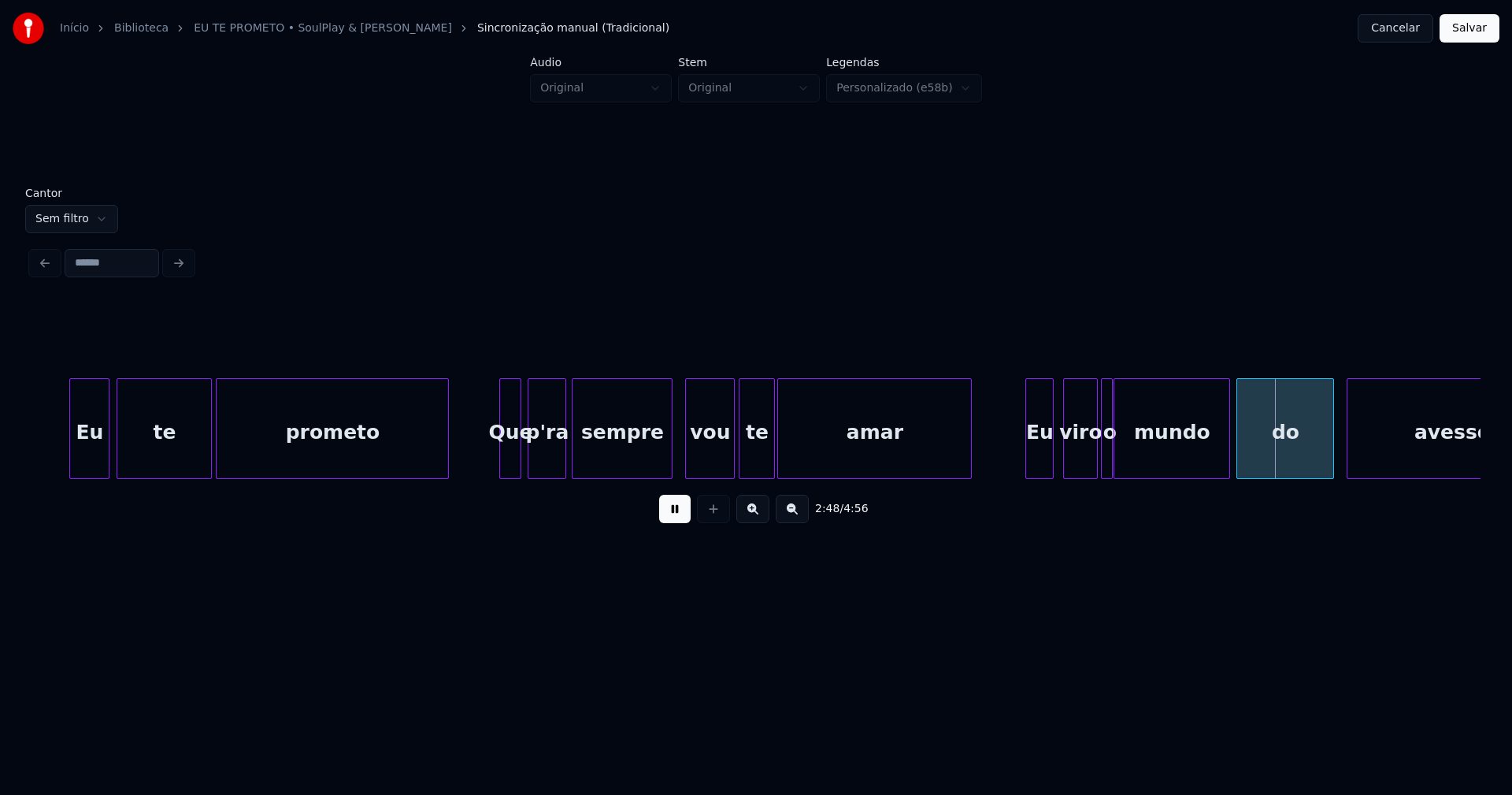
click at [731, 455] on div at bounding box center [731, 428] width 5 height 99
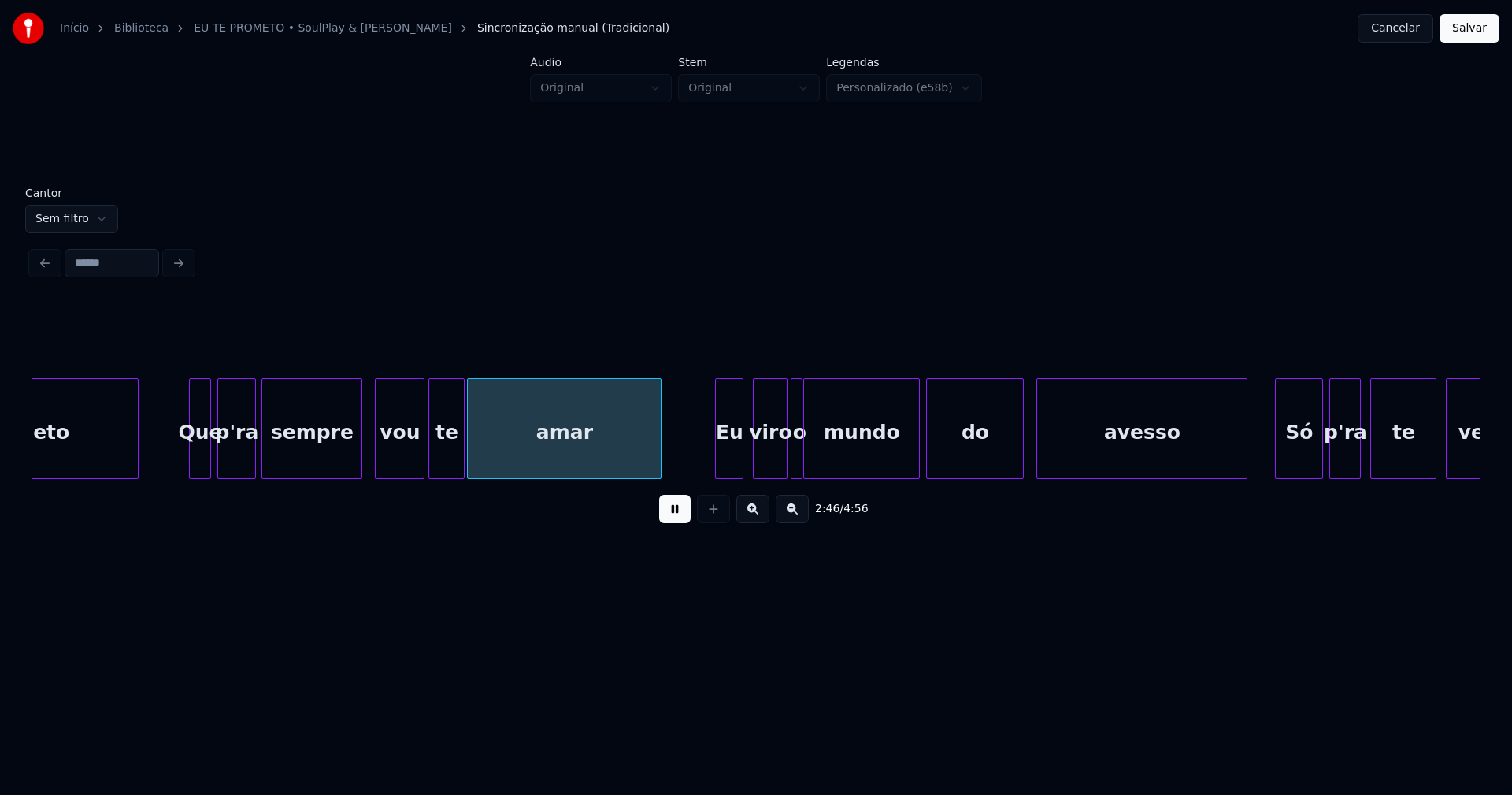
scroll to position [0, 25775]
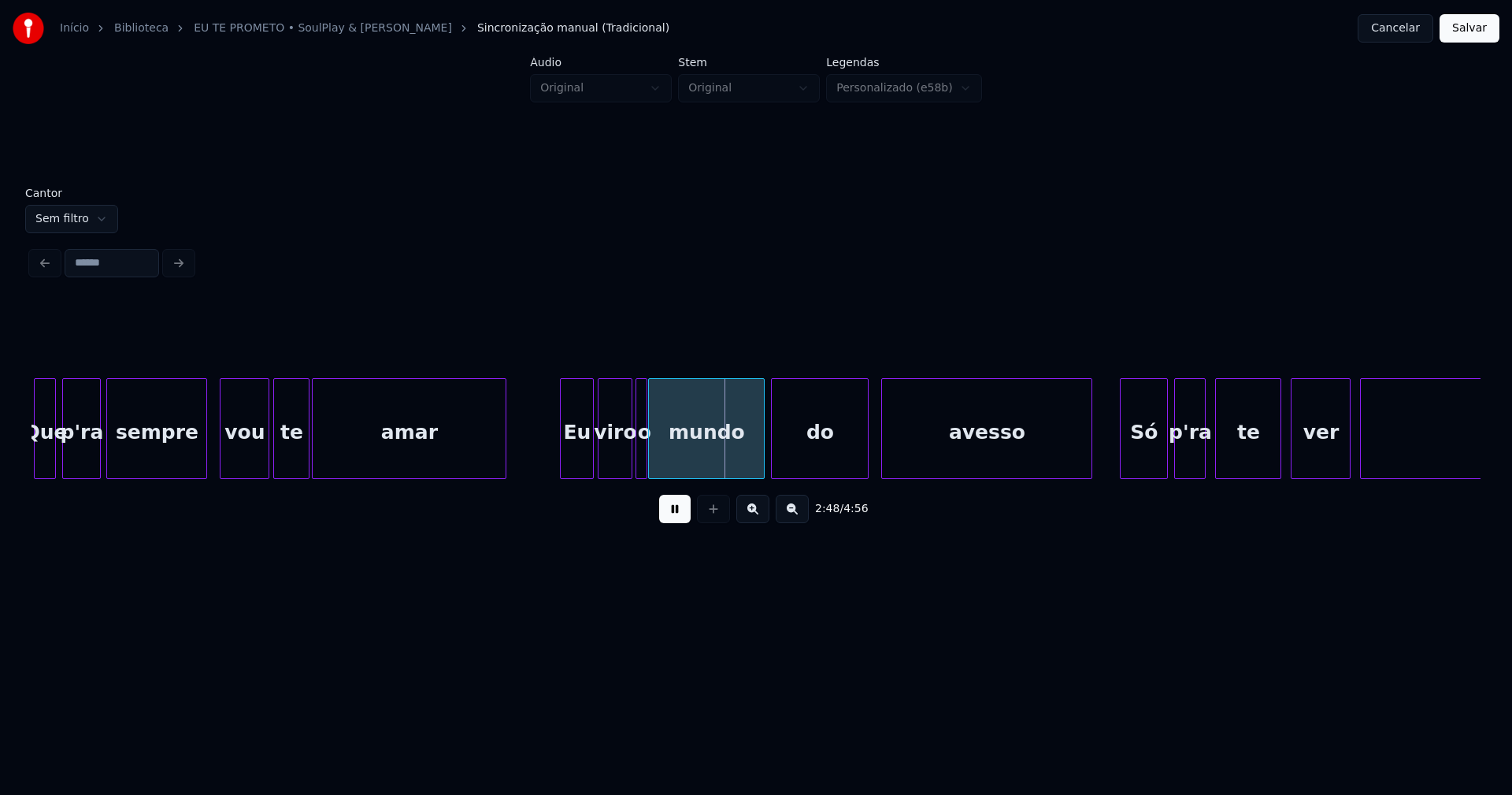
click at [592, 460] on div at bounding box center [591, 428] width 5 height 99
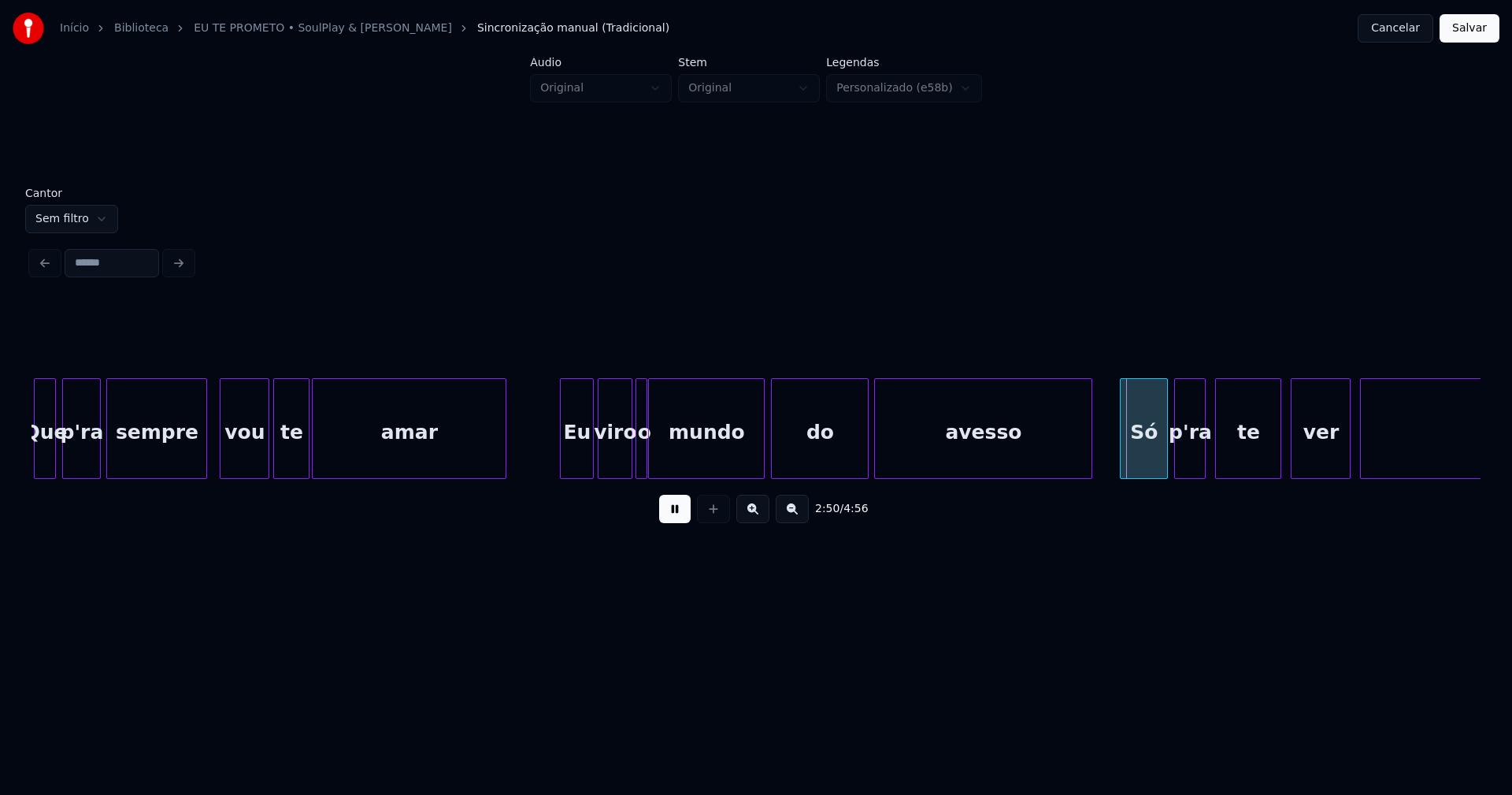
click at [875, 451] on div at bounding box center [877, 428] width 5 height 99
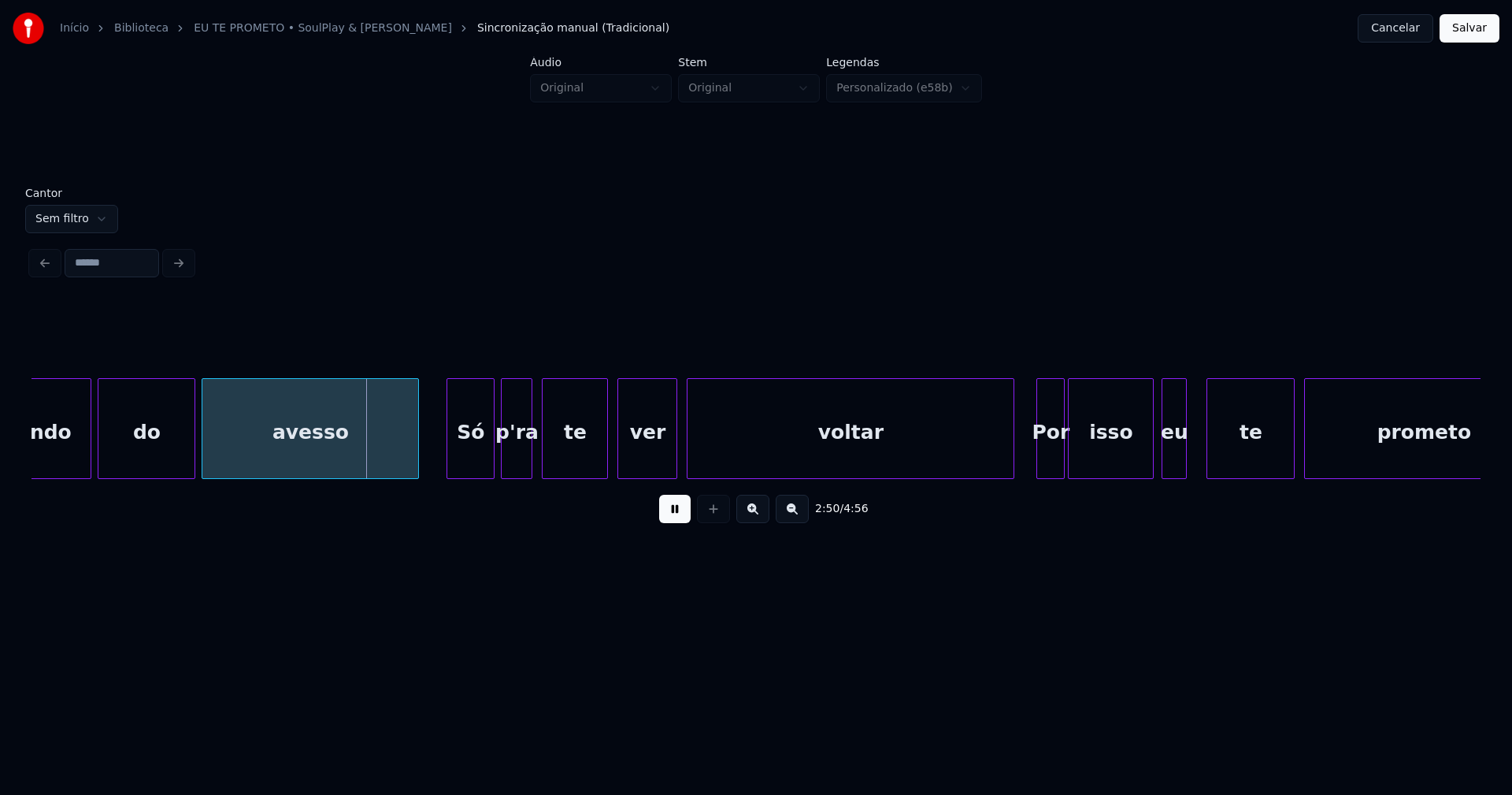
scroll to position [0, 26473]
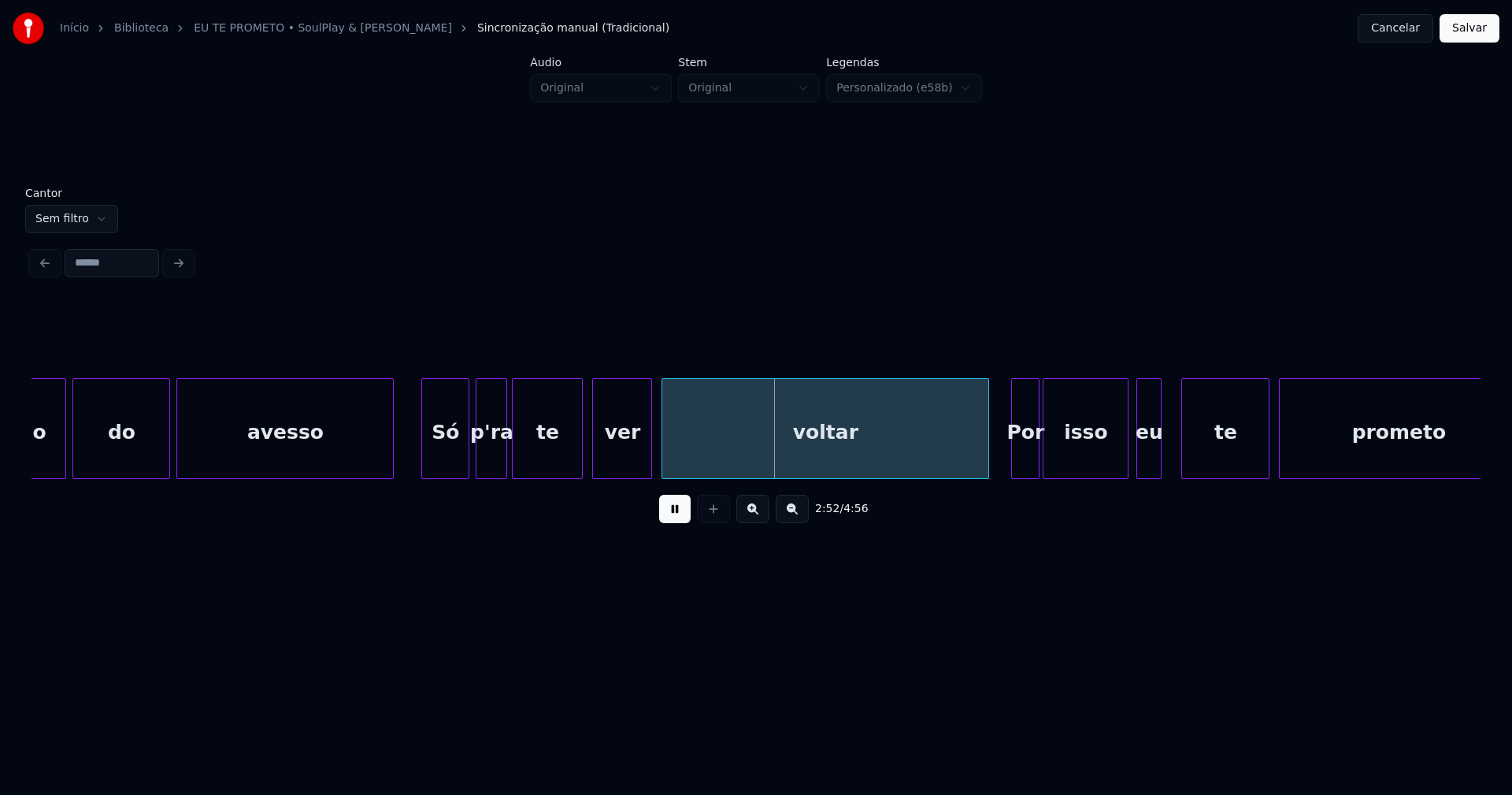
click at [515, 459] on div at bounding box center [515, 428] width 5 height 99
click at [587, 445] on div at bounding box center [586, 428] width 5 height 99
click at [653, 450] on div at bounding box center [654, 428] width 5 height 99
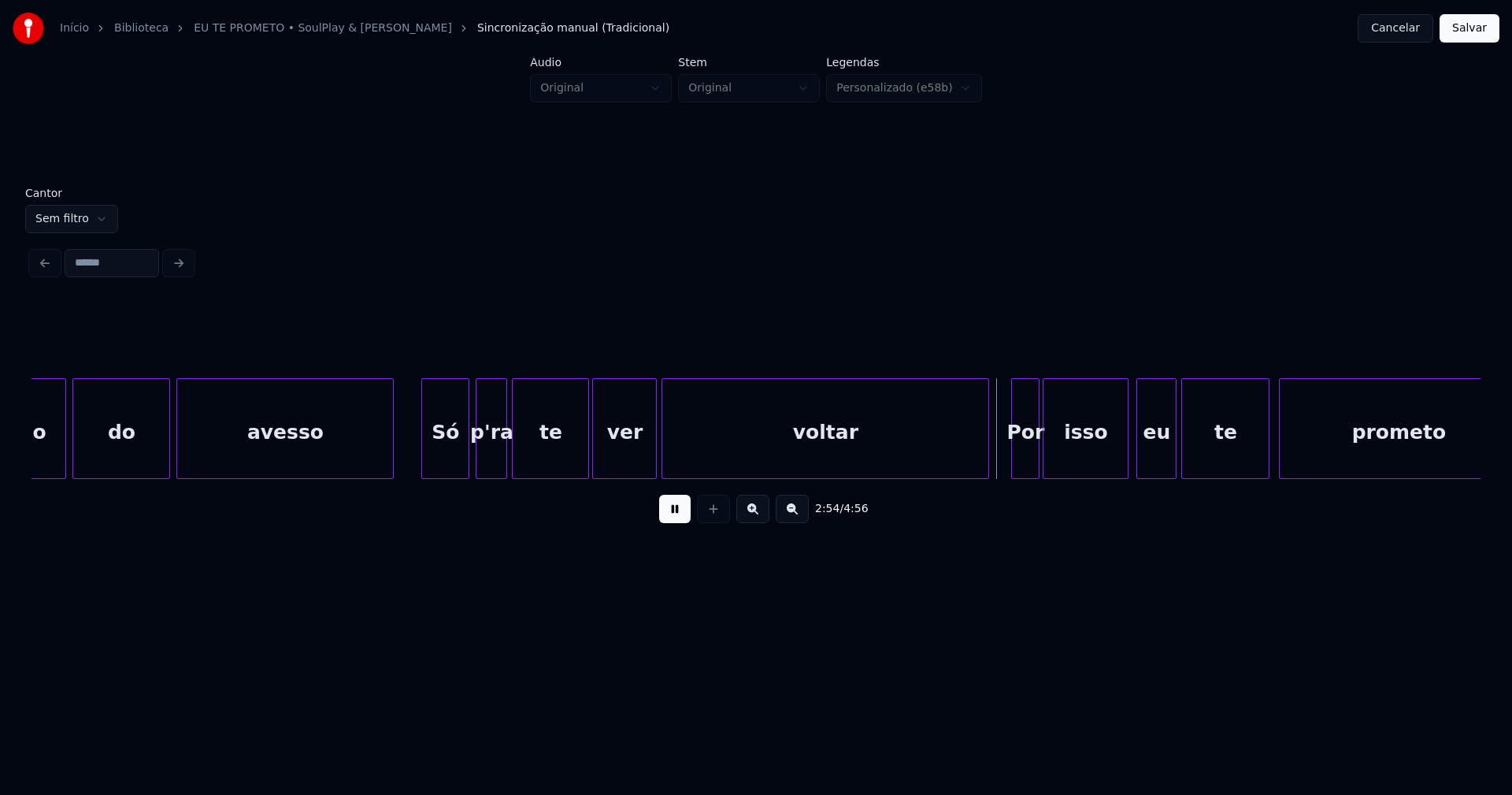
click at [1175, 447] on div at bounding box center [1173, 428] width 5 height 99
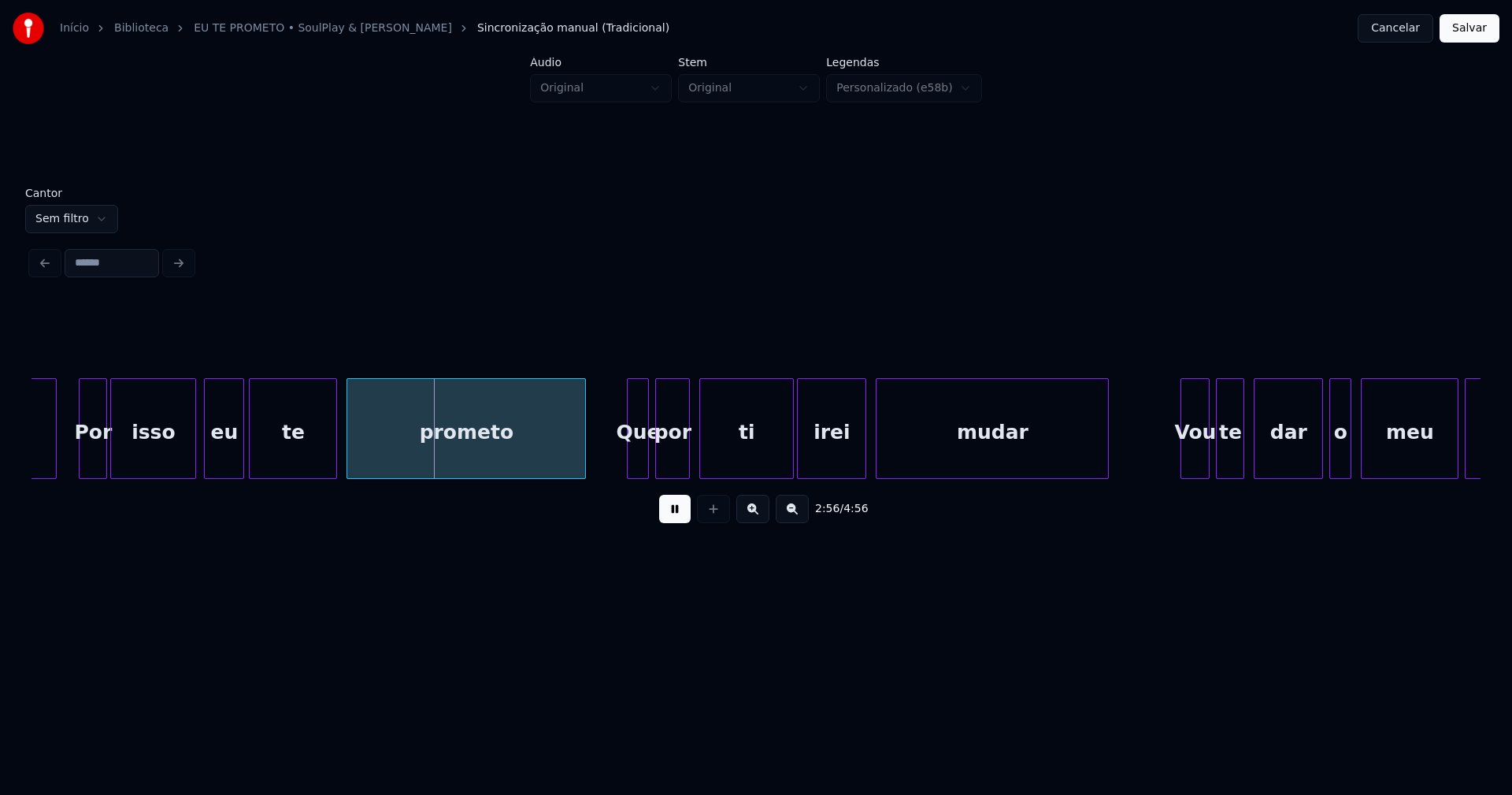
scroll to position [0, 27482]
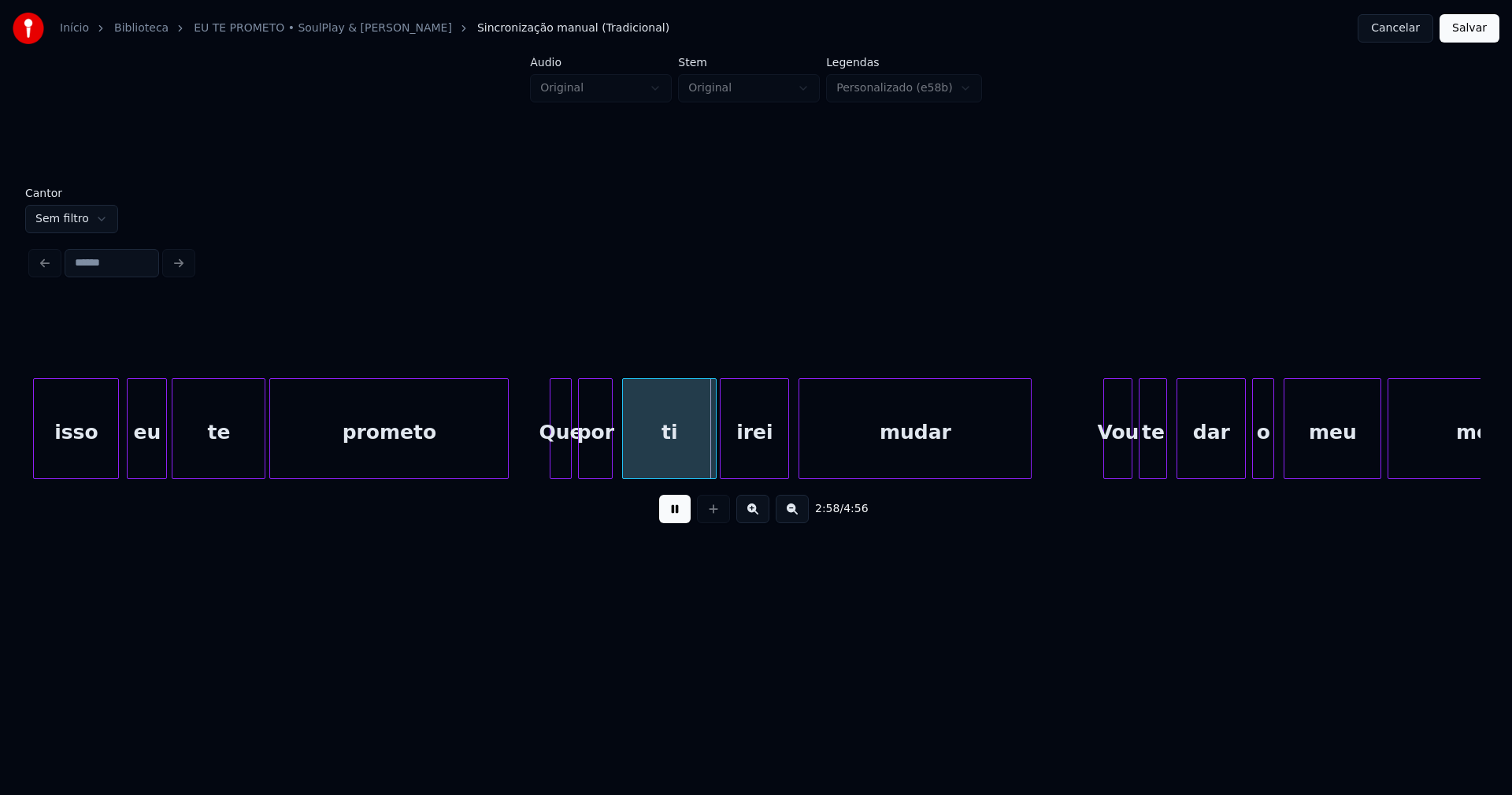
click at [263, 450] on div at bounding box center [262, 428] width 5 height 99
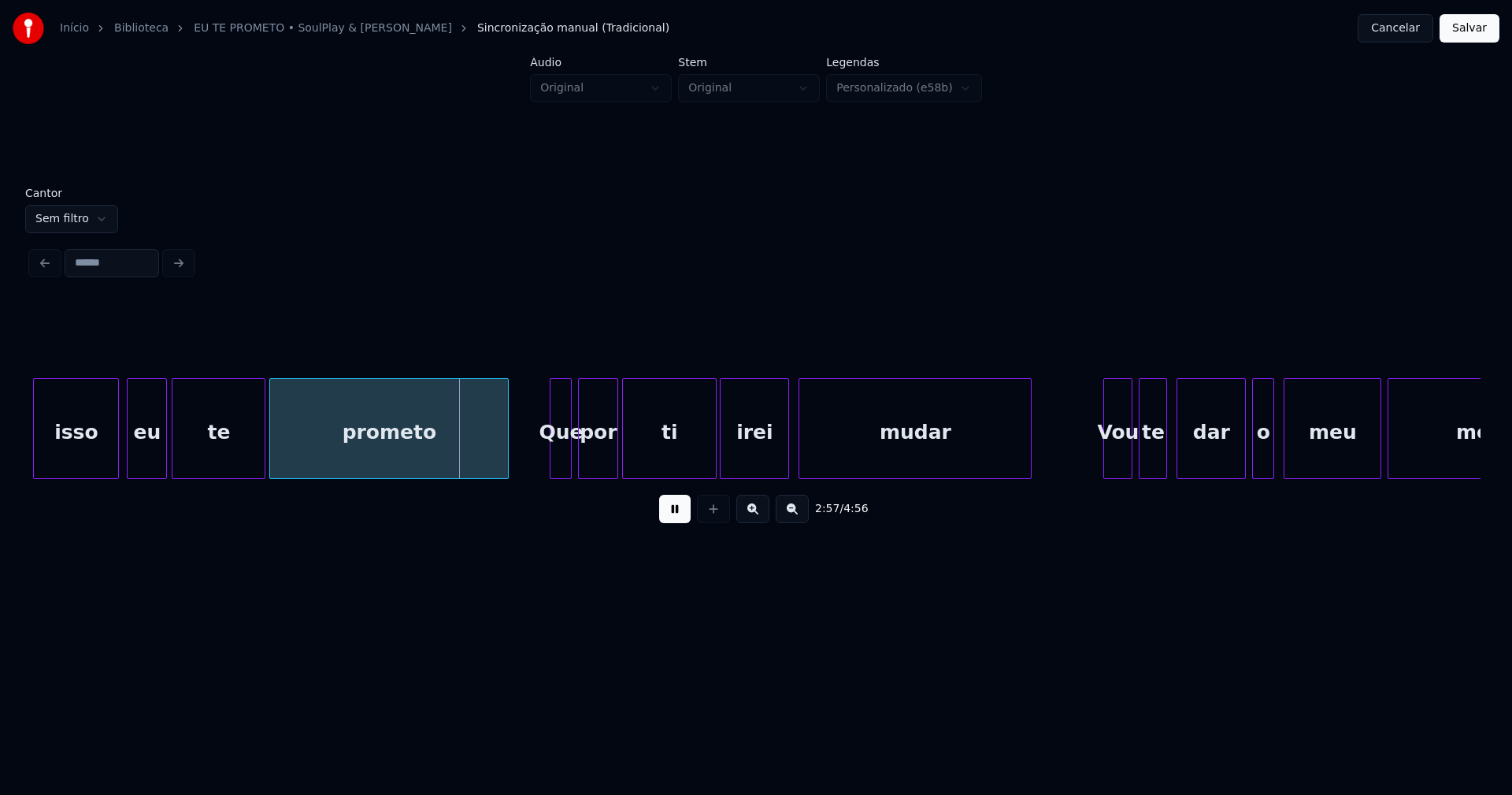
click at [614, 456] on div at bounding box center [615, 428] width 5 height 99
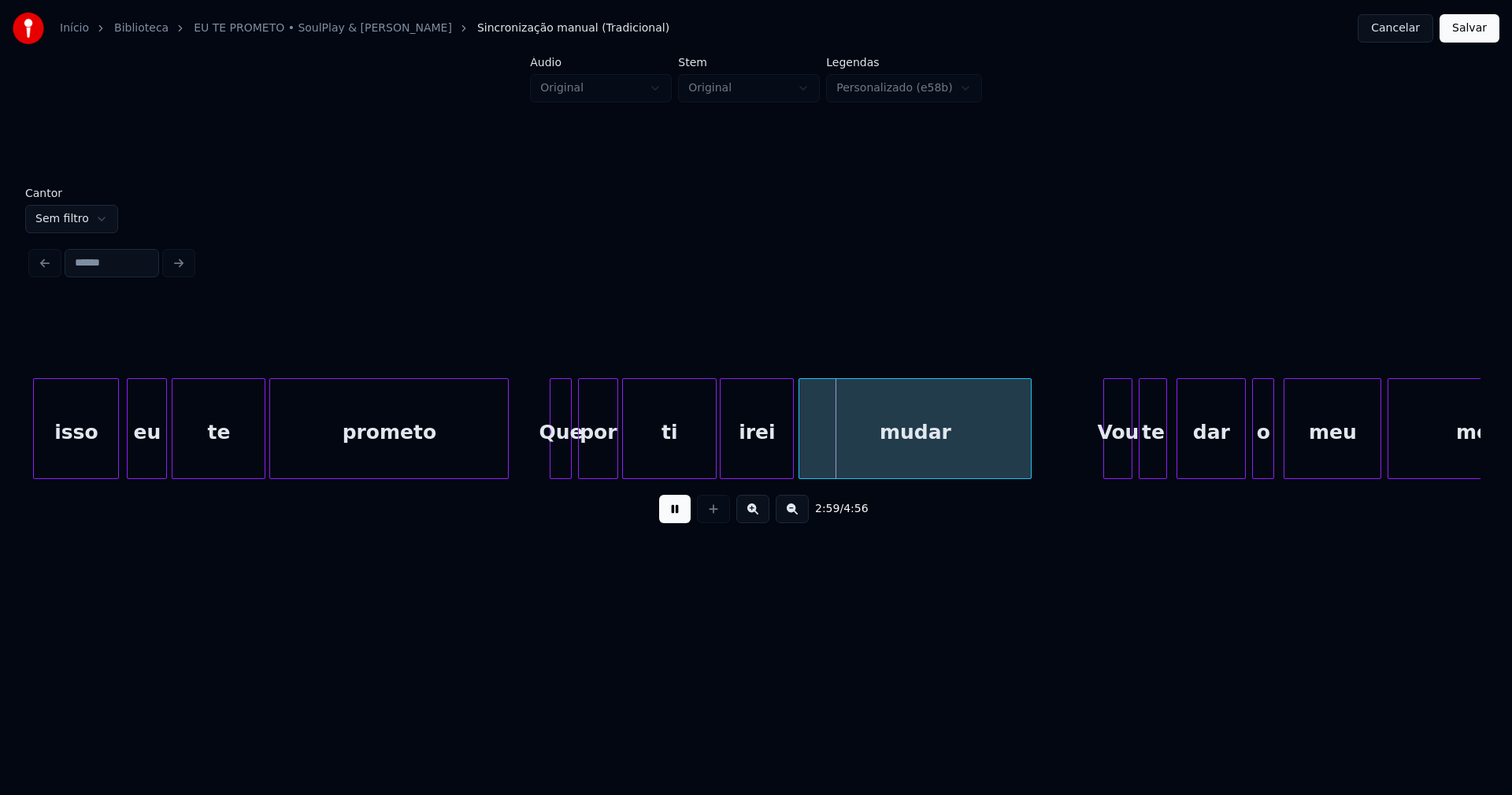
click at [792, 462] on div at bounding box center [791, 428] width 5 height 99
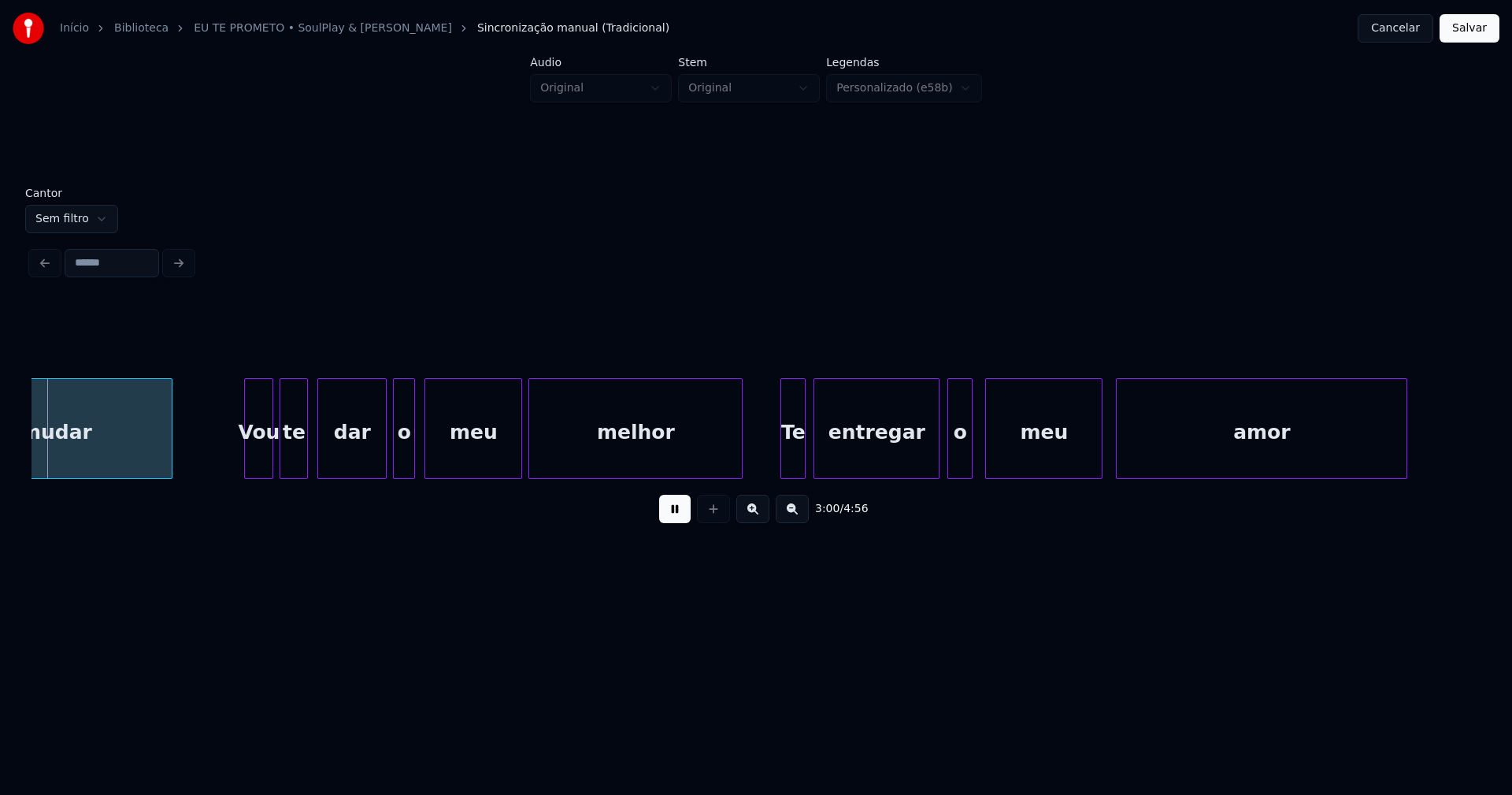
scroll to position [0, 28349]
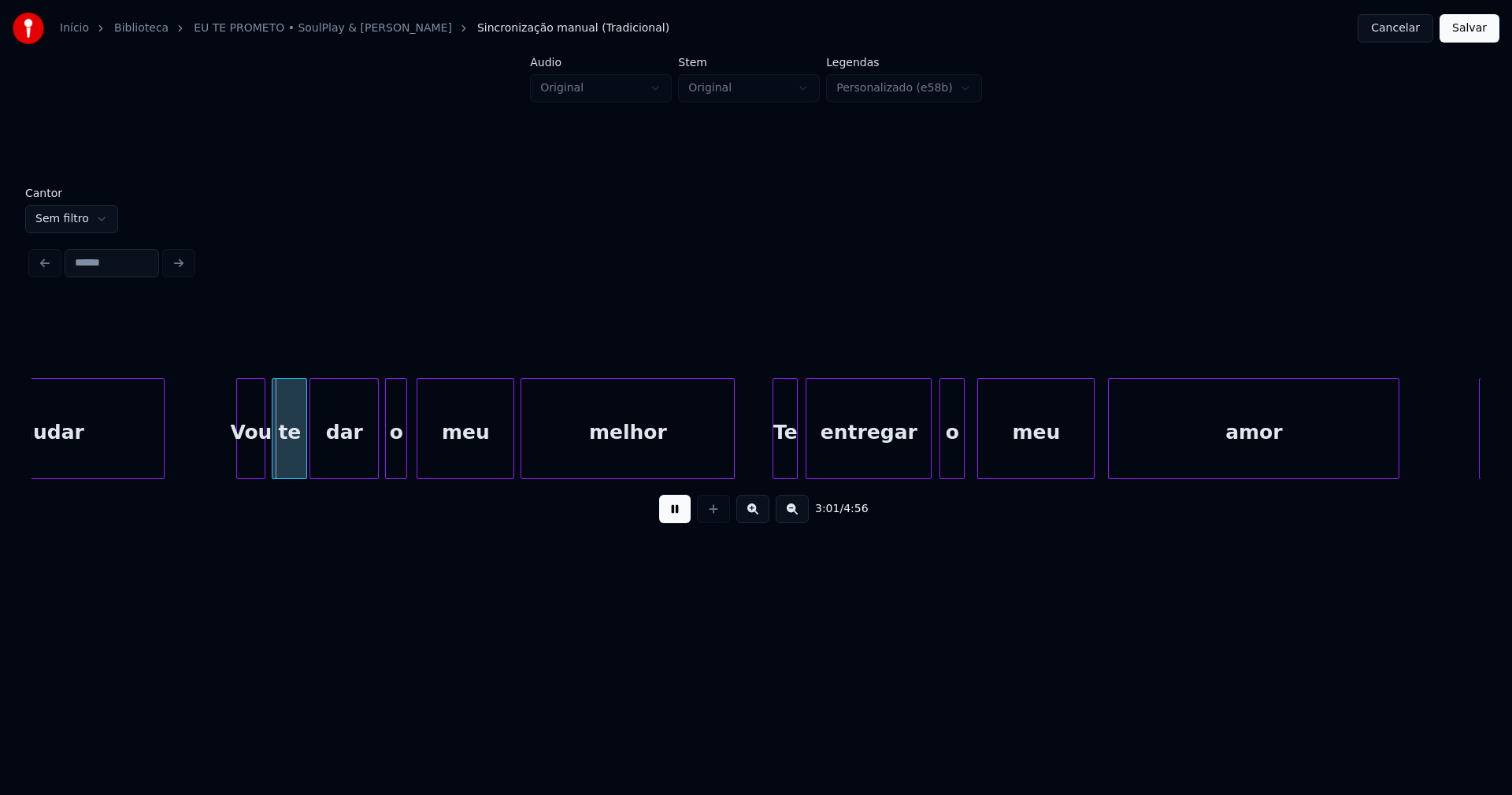
click at [305, 455] on div at bounding box center [304, 428] width 5 height 99
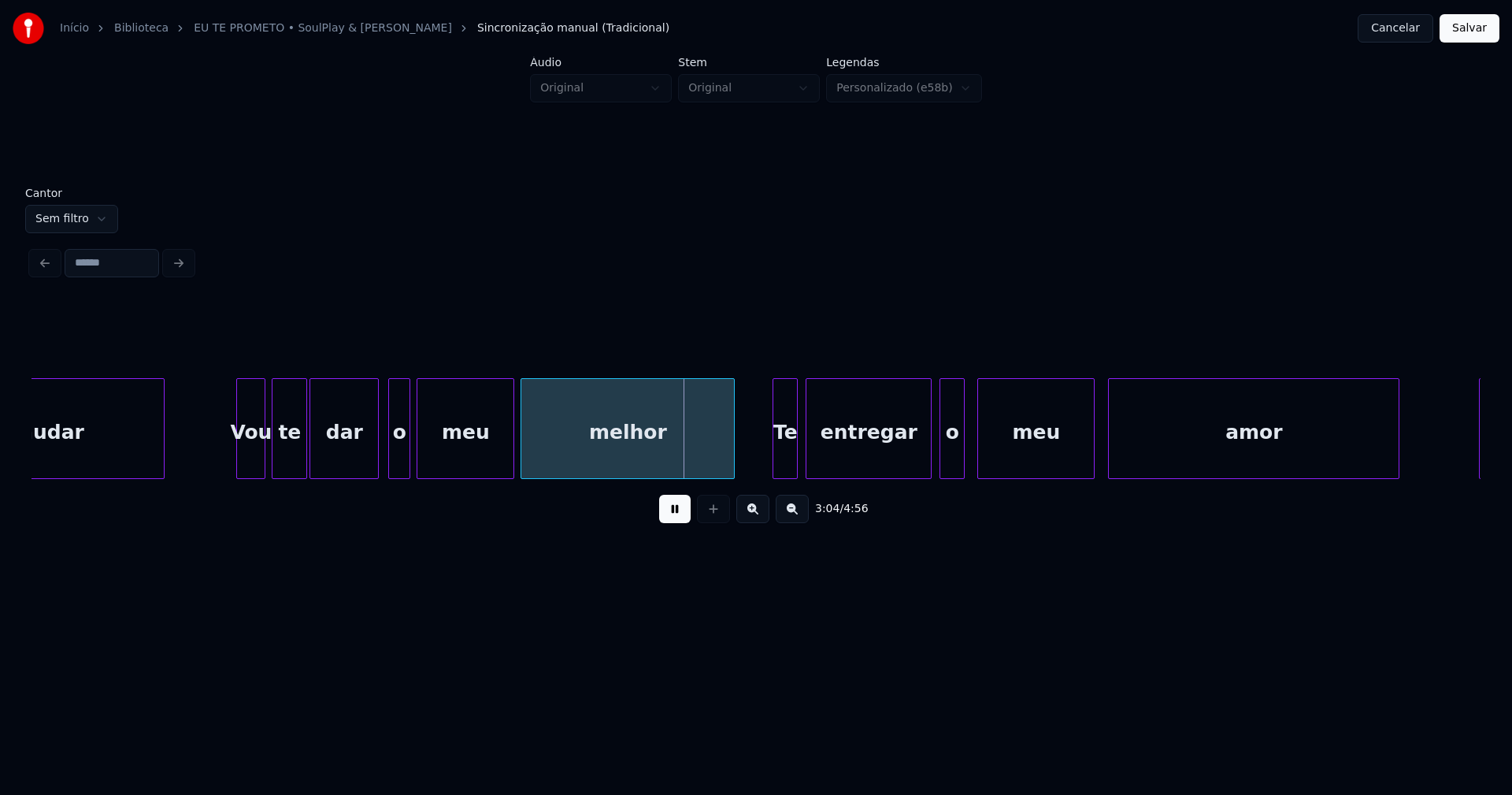
click at [404, 460] on div "o" at bounding box center [399, 432] width 21 height 107
click at [378, 455] on div at bounding box center [380, 428] width 5 height 99
click at [798, 458] on div at bounding box center [798, 428] width 5 height 99
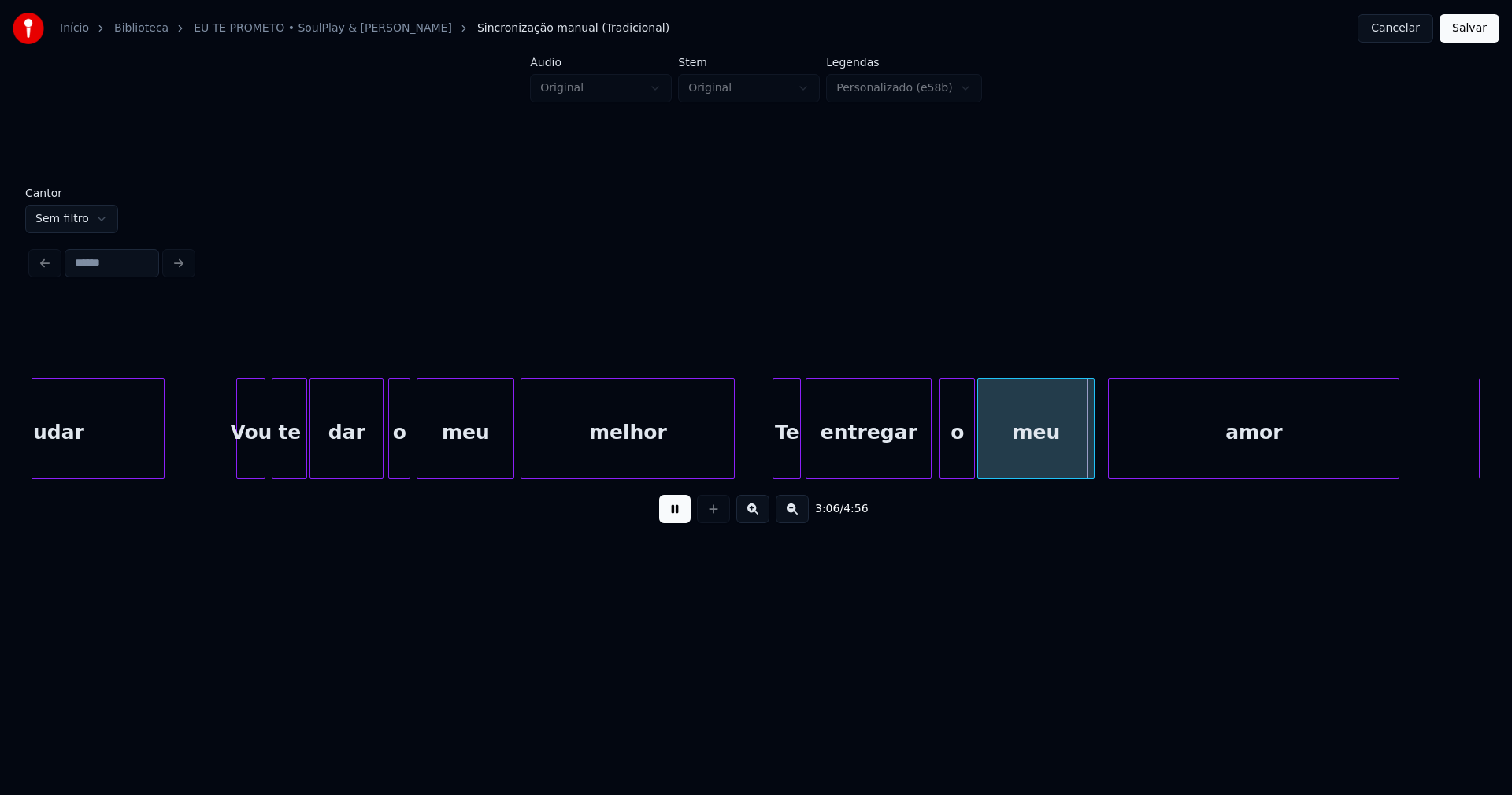
click at [972, 459] on div at bounding box center [972, 428] width 5 height 99
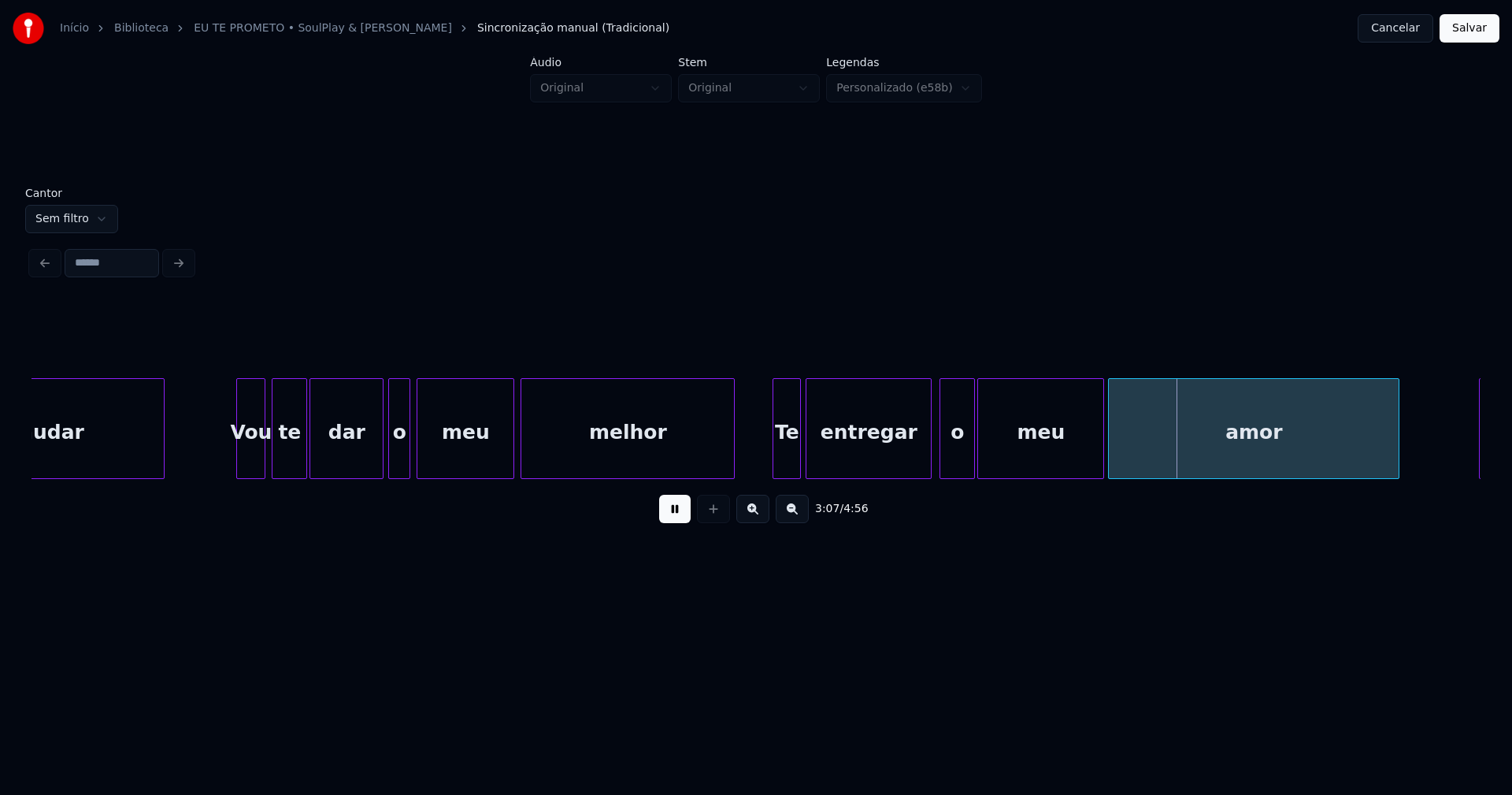
click at [1103, 451] on div at bounding box center [1101, 428] width 5 height 99
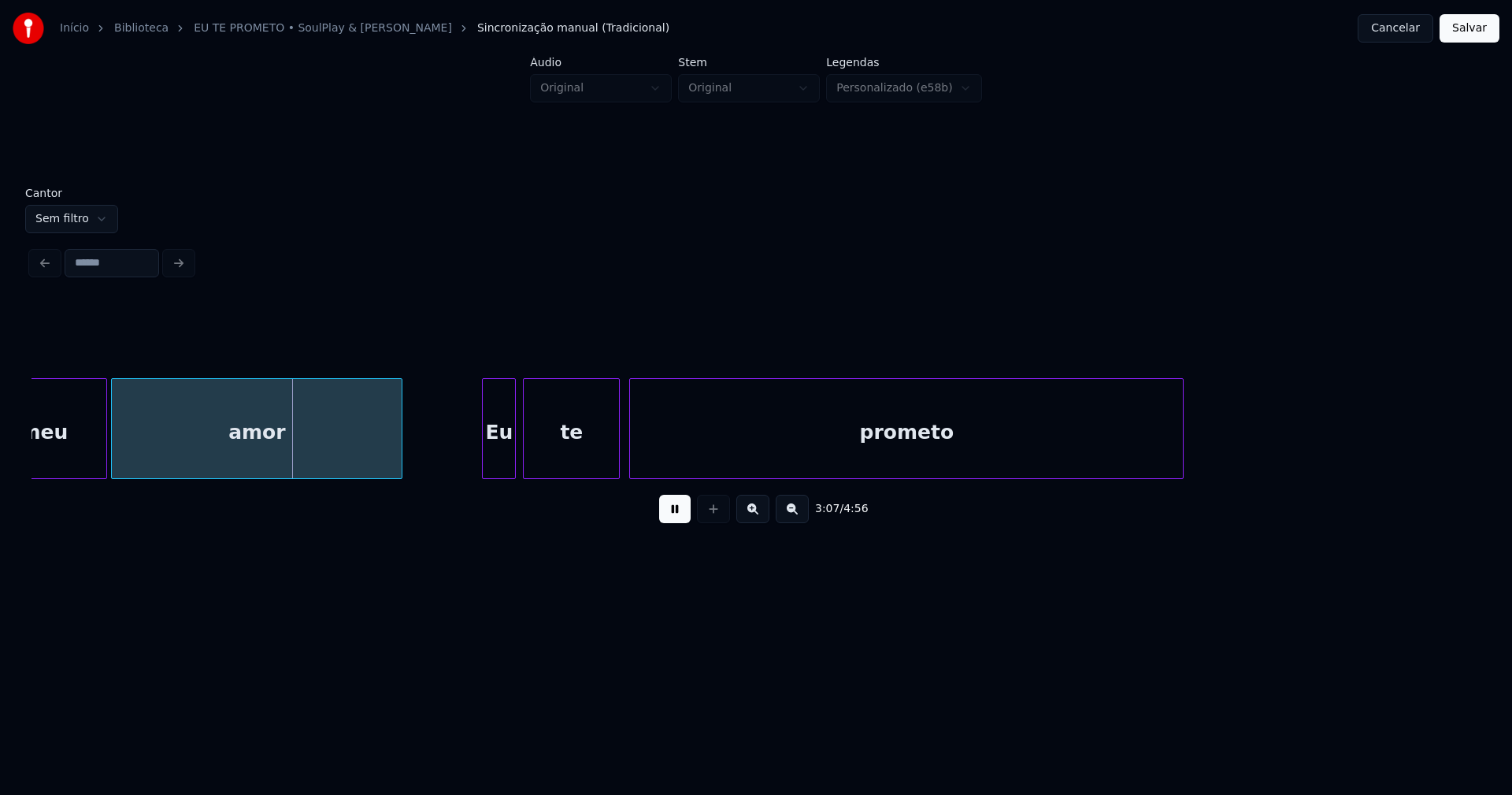
scroll to position [0, 29398]
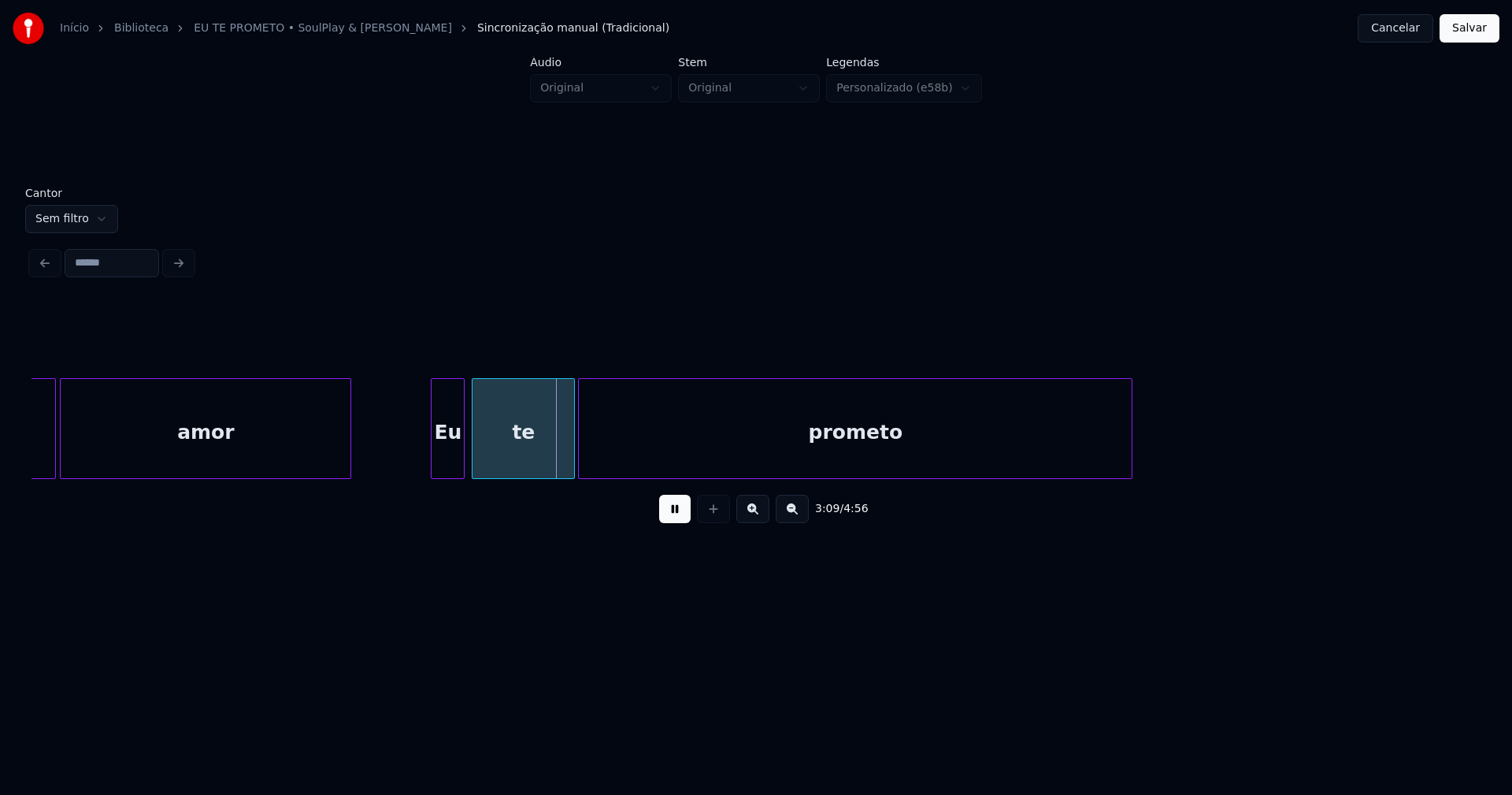
click at [569, 459] on div at bounding box center [572, 428] width 5 height 99
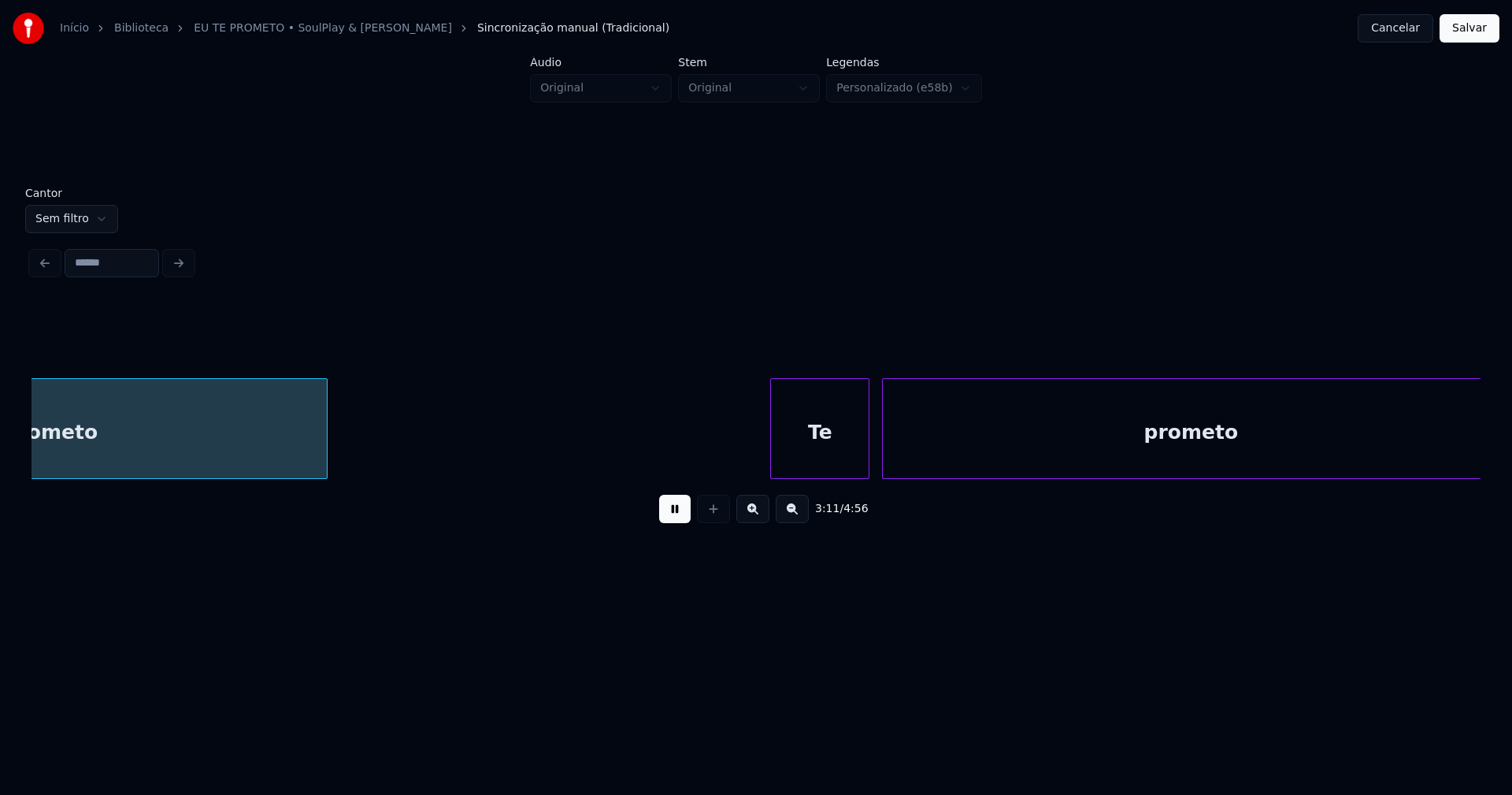
scroll to position [0, 30228]
click at [846, 453] on div at bounding box center [847, 428] width 5 height 99
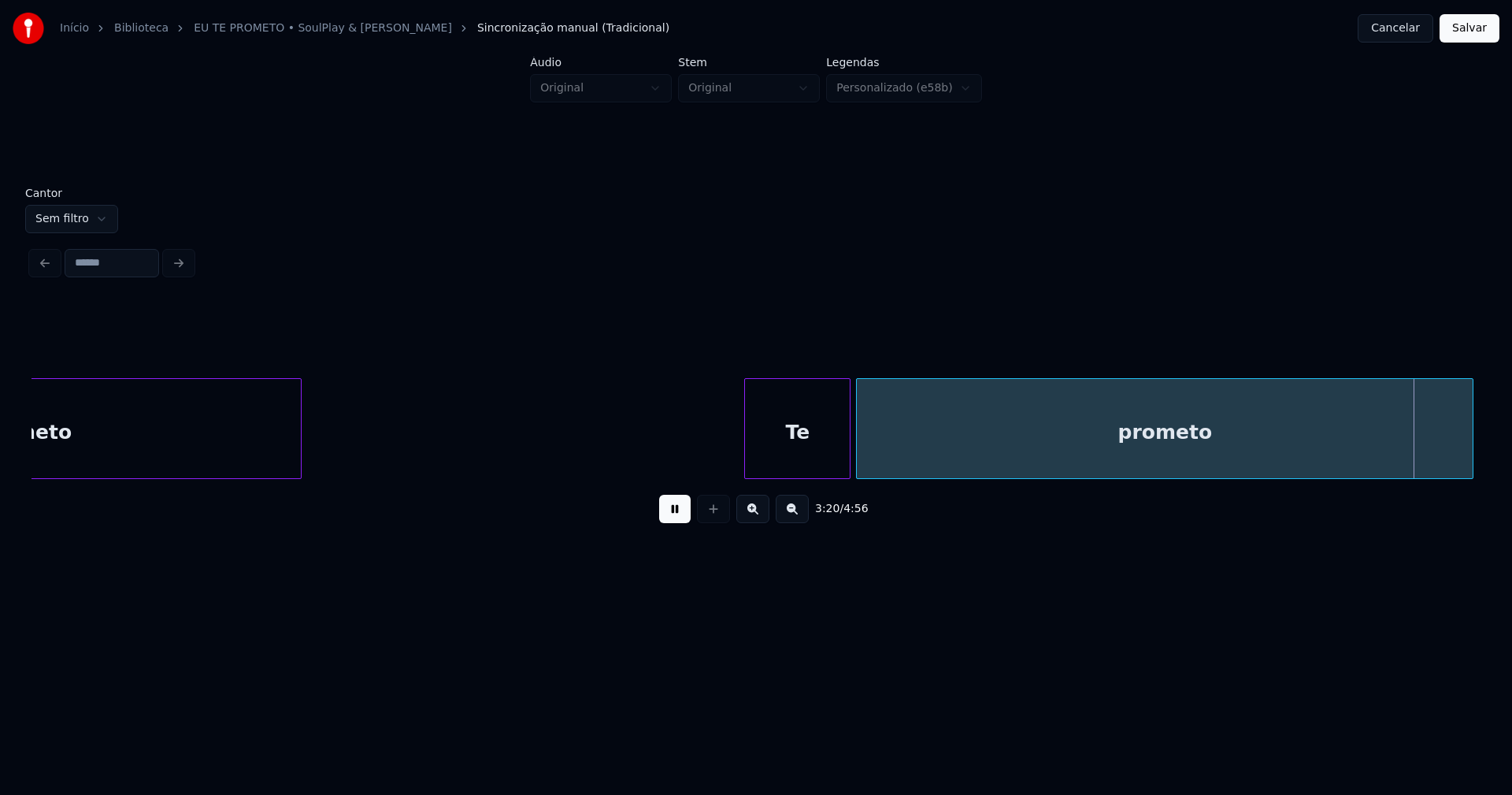
drag, startPoint x: 671, startPoint y: 522, endPoint x: 818, endPoint y: 478, distance: 153.4
click at [670, 521] on button at bounding box center [675, 509] width 32 height 28
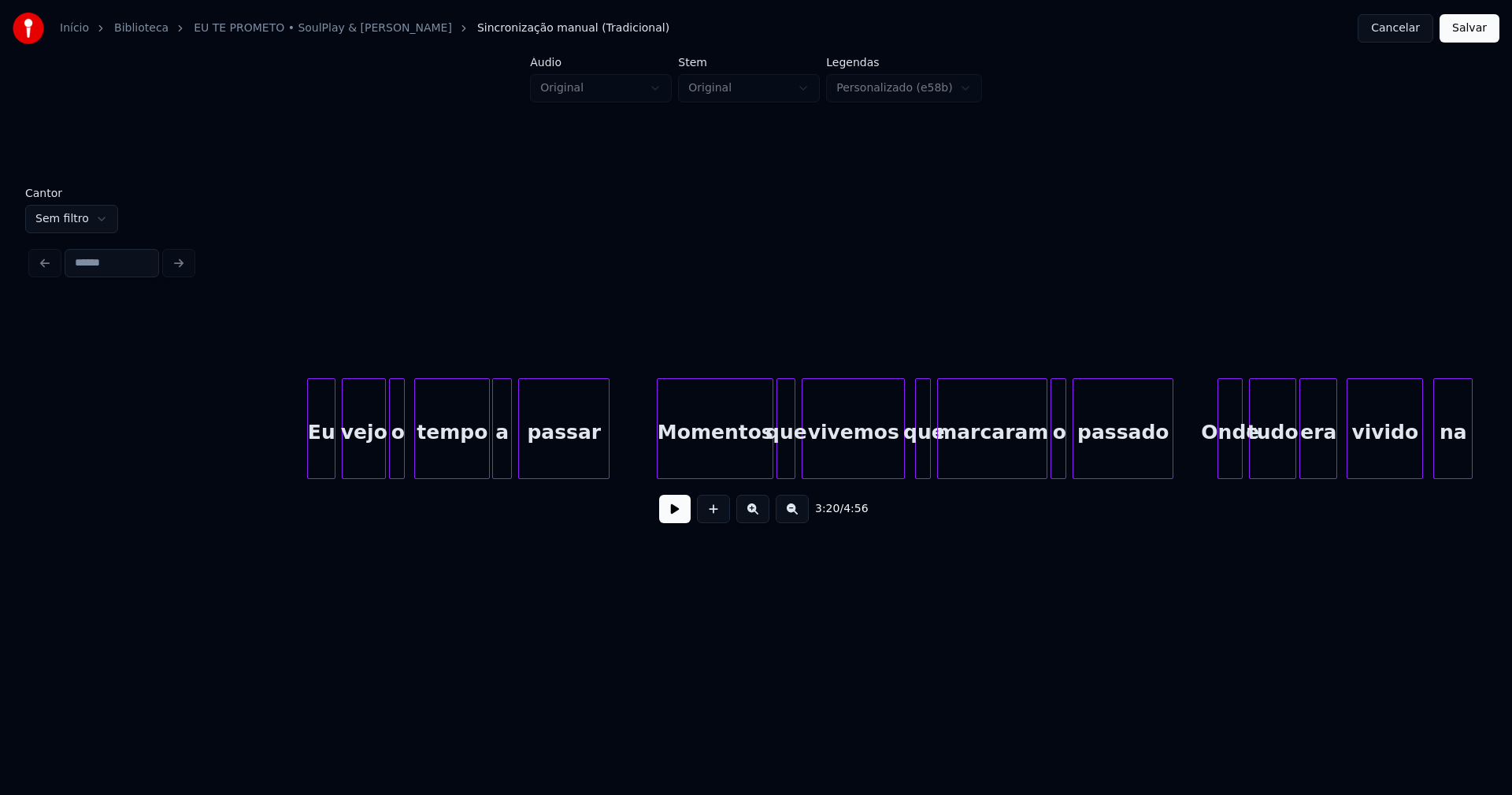
scroll to position [0, 32115]
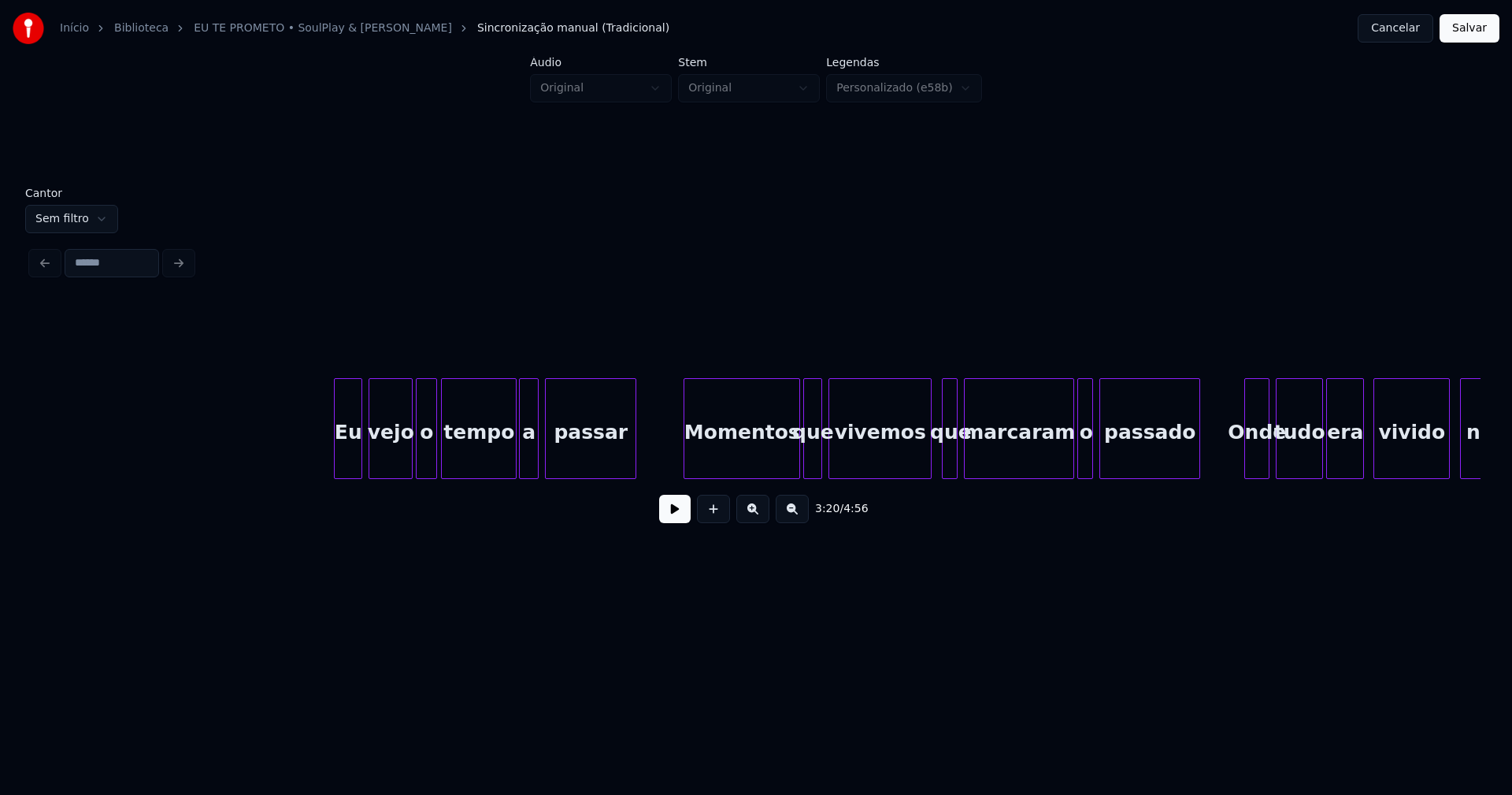
click at [434, 462] on div at bounding box center [434, 428] width 5 height 99
click at [1092, 453] on div at bounding box center [1093, 428] width 5 height 99
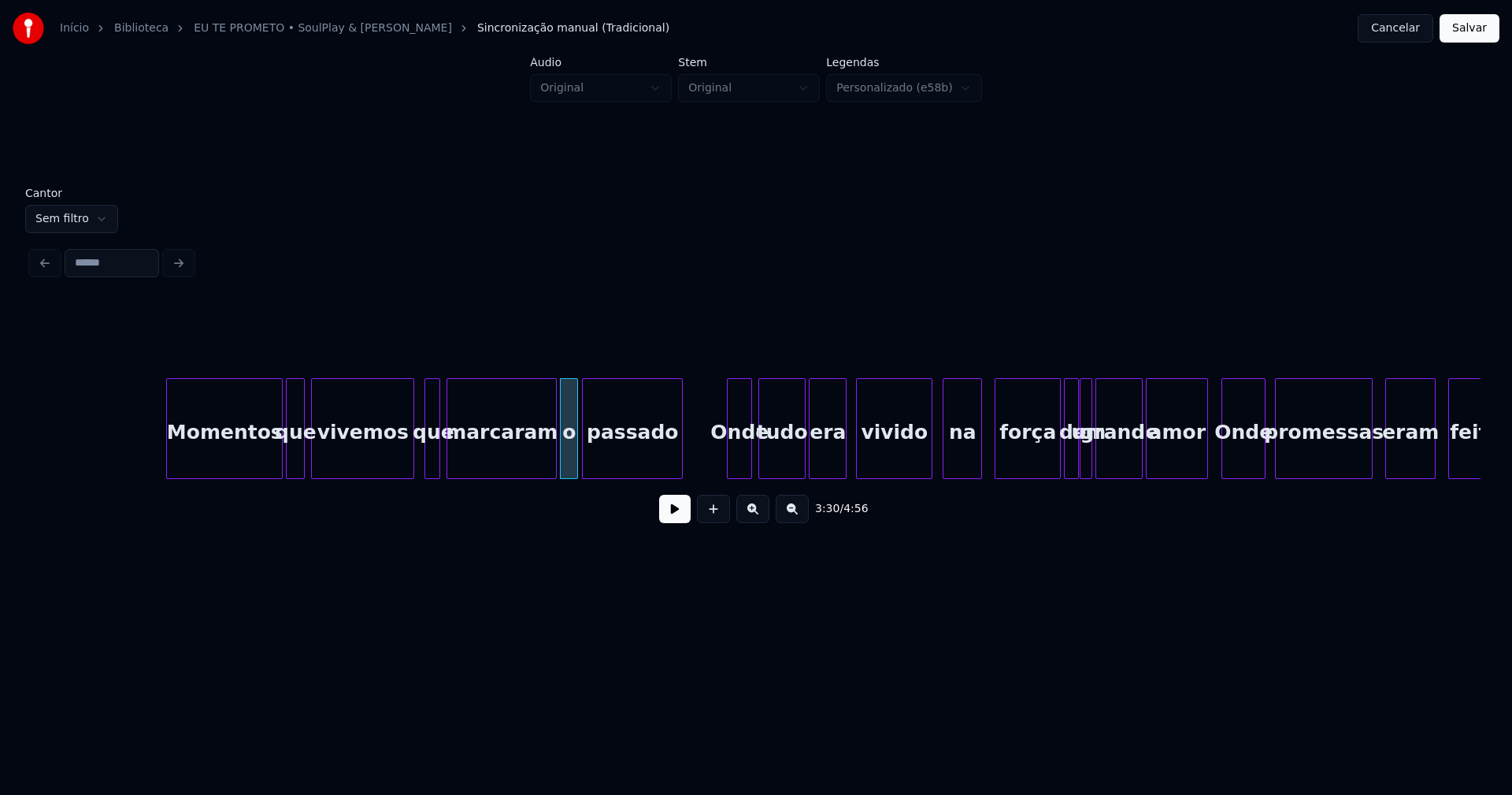
scroll to position [0, 32840]
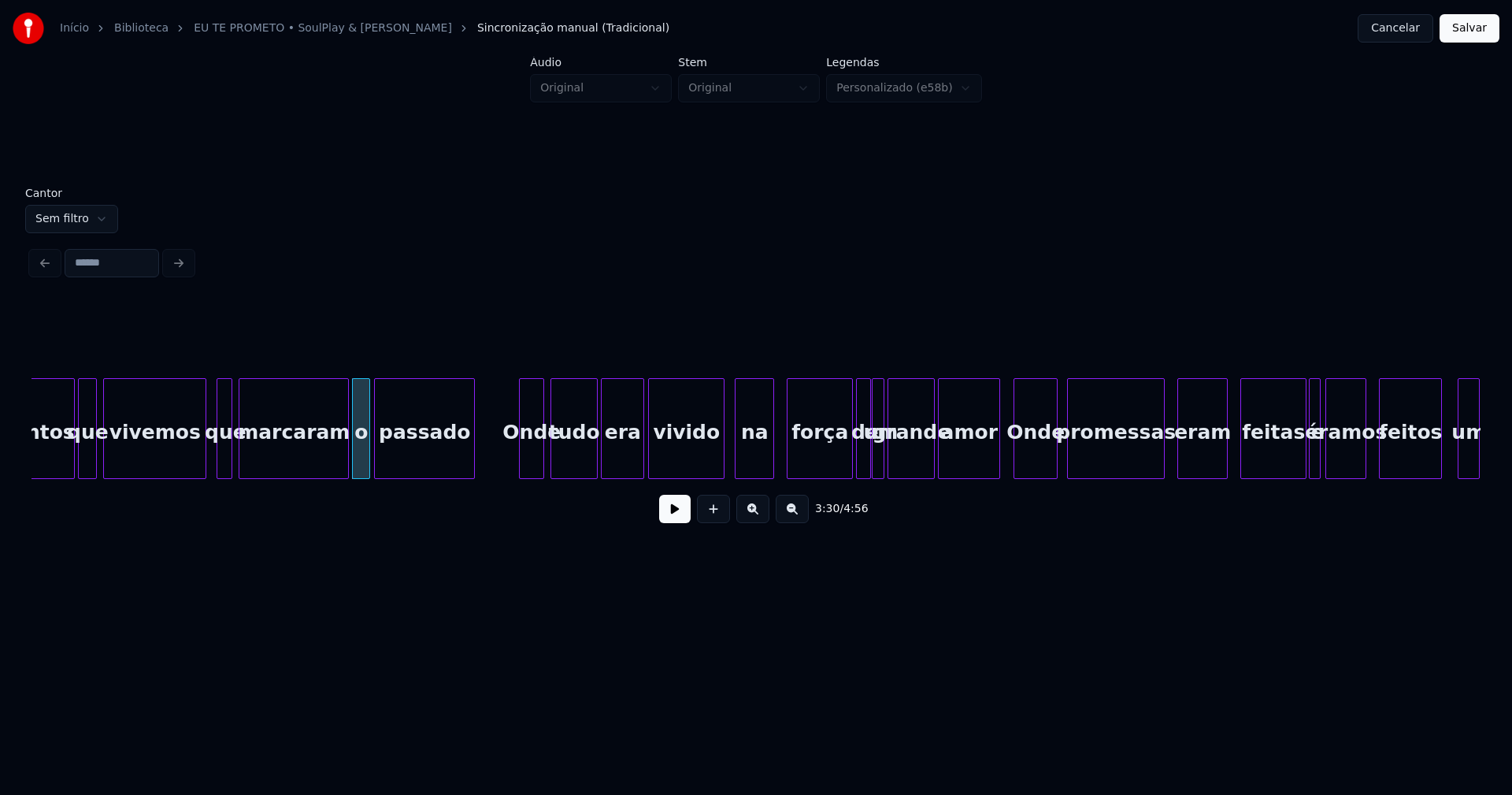
click at [643, 460] on div at bounding box center [641, 428] width 5 height 99
click at [1059, 465] on div at bounding box center [1059, 428] width 5 height 99
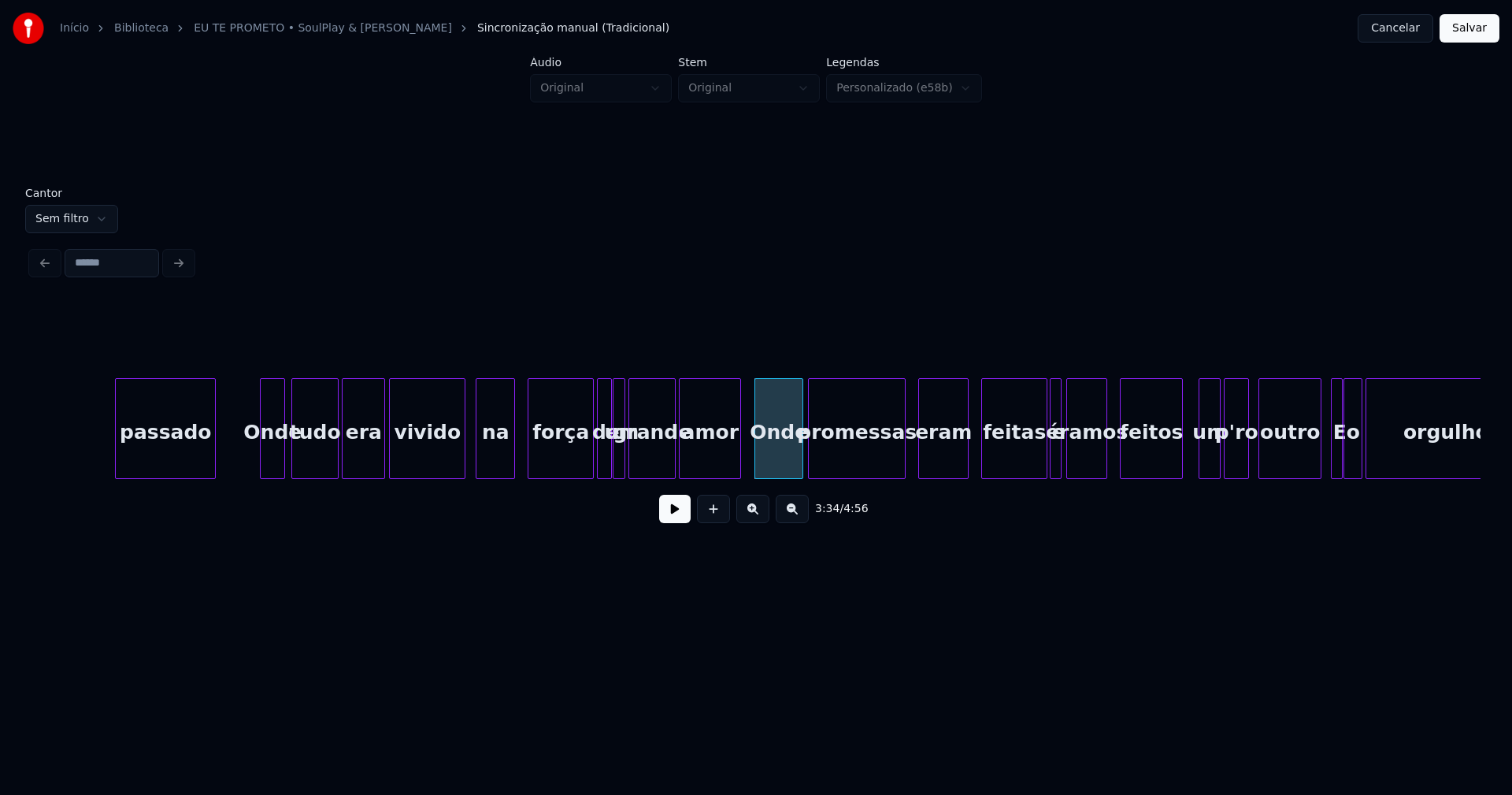
scroll to position [0, 33486]
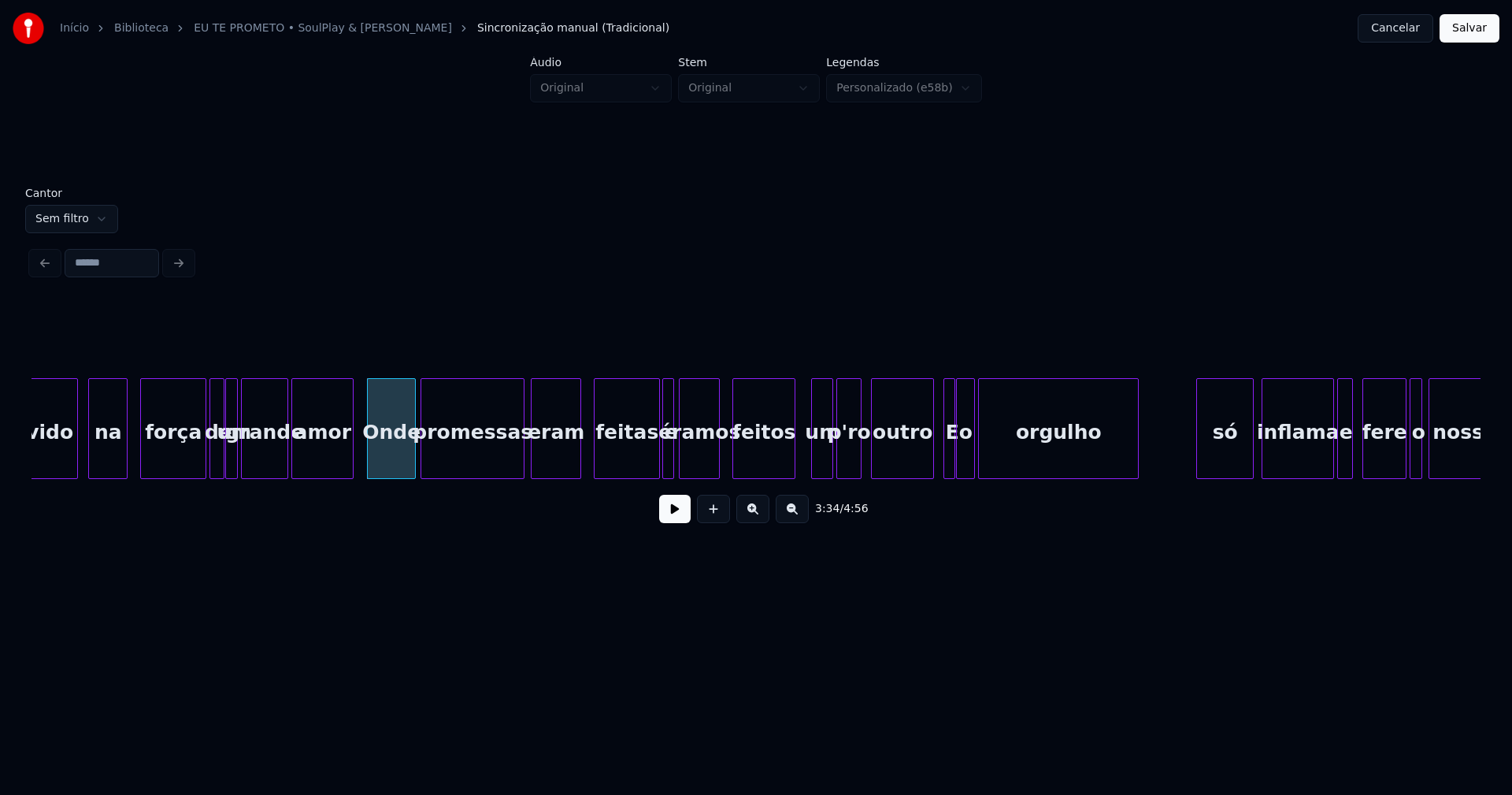
click at [521, 450] on div at bounding box center [522, 428] width 5 height 99
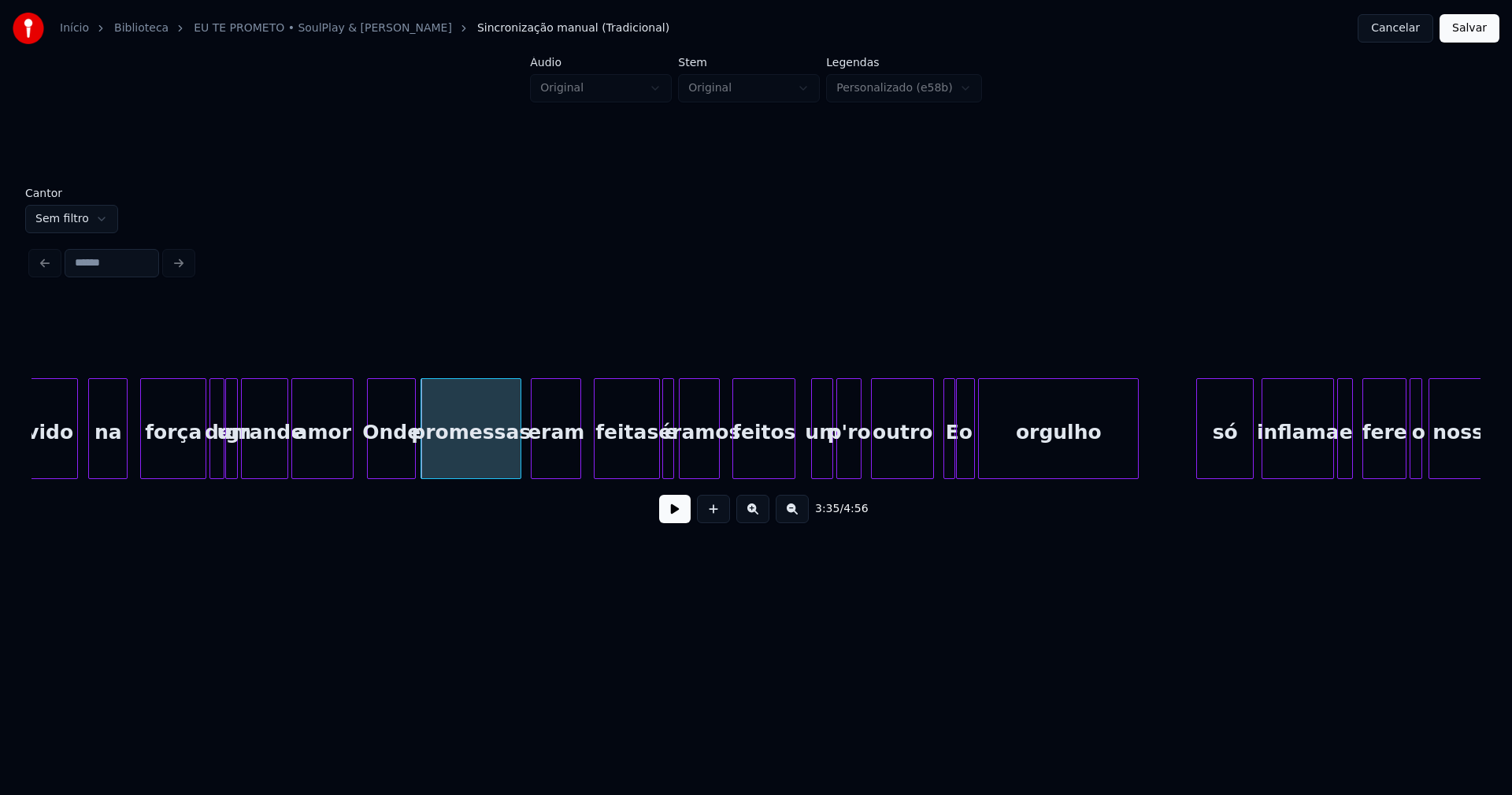
click at [519, 460] on div at bounding box center [518, 428] width 5 height 99
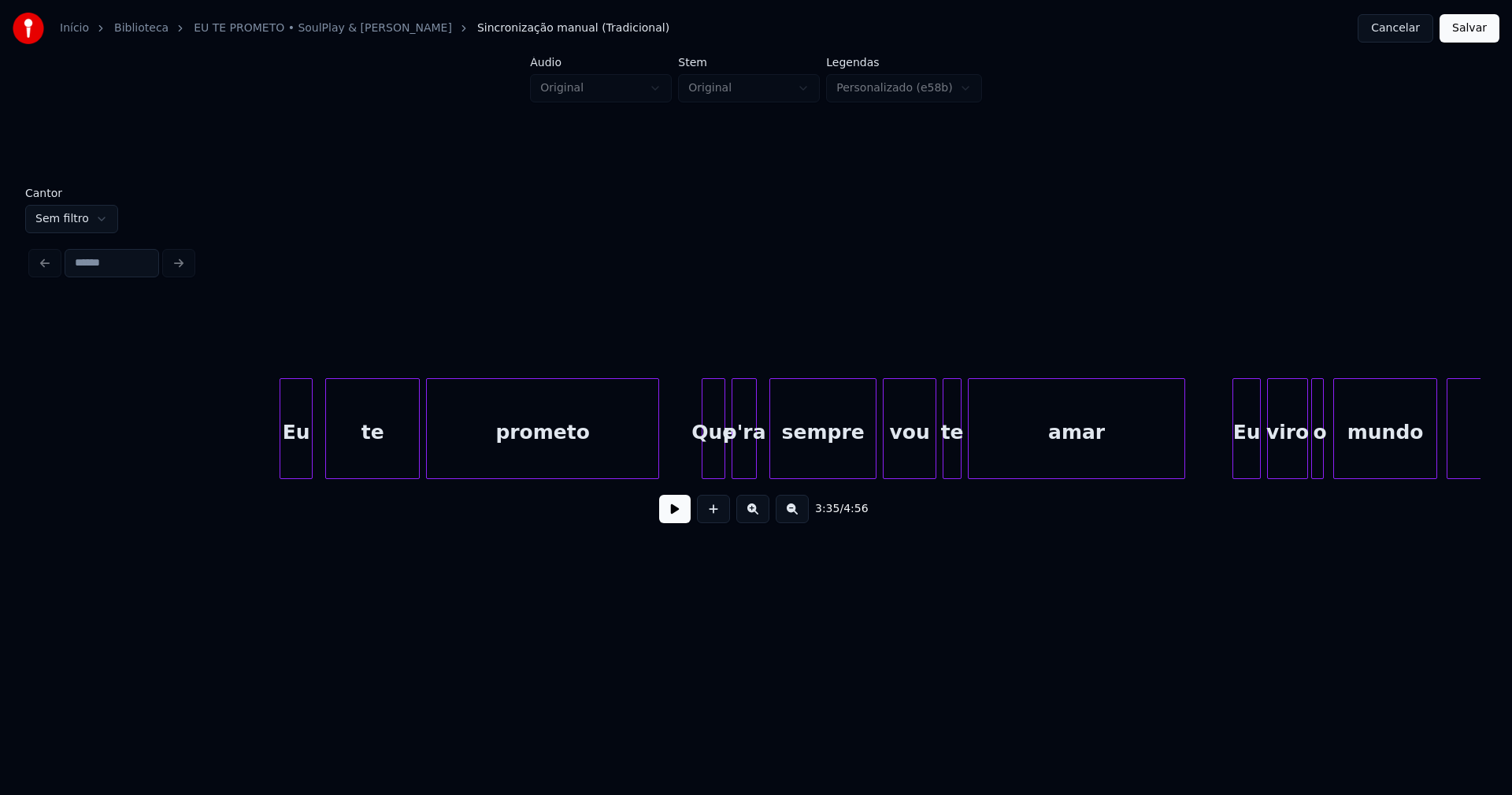
scroll to position [0, 40137]
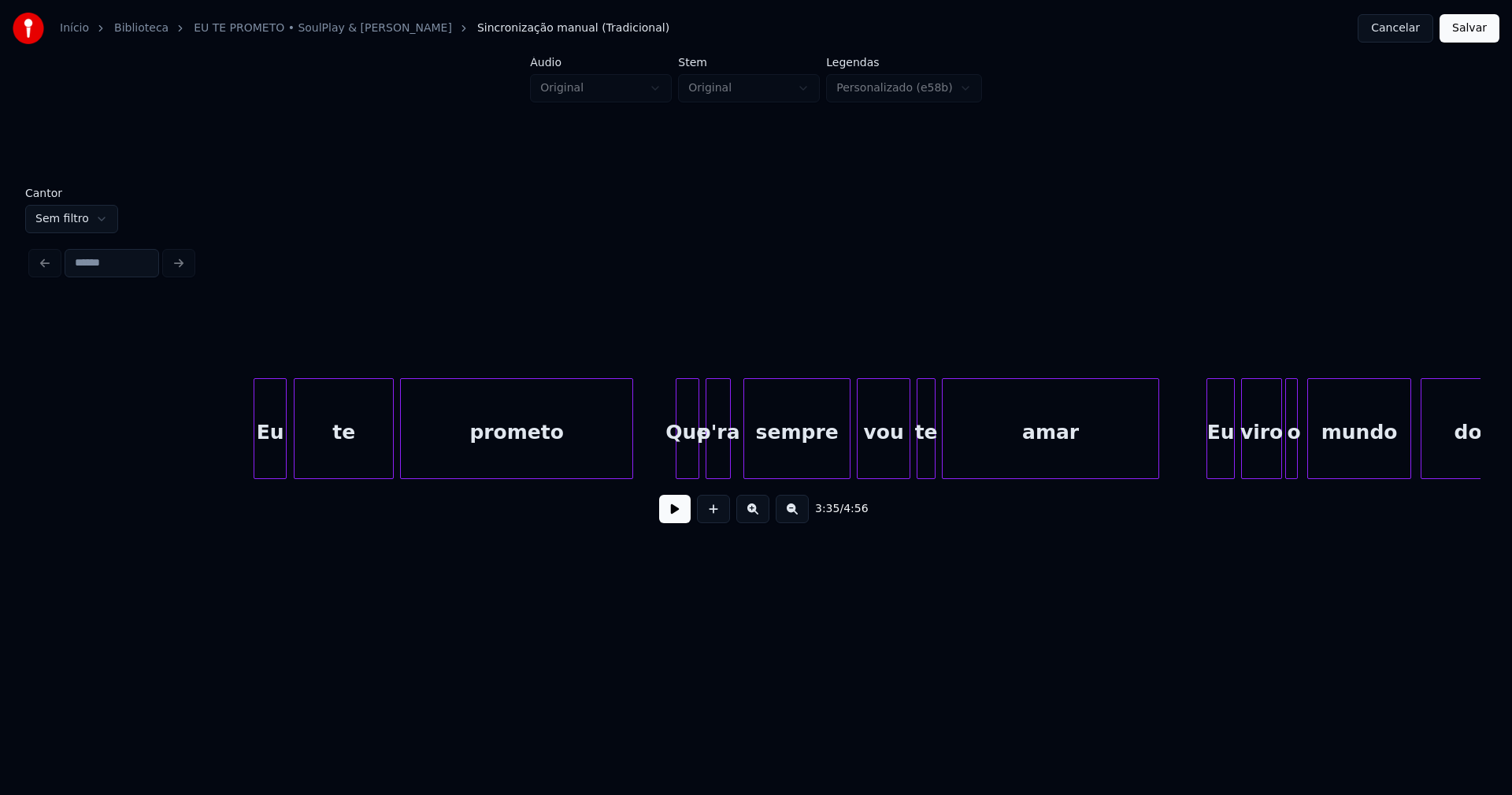
click at [297, 462] on div at bounding box center [297, 428] width 5 height 99
click at [738, 455] on div at bounding box center [738, 428] width 5 height 99
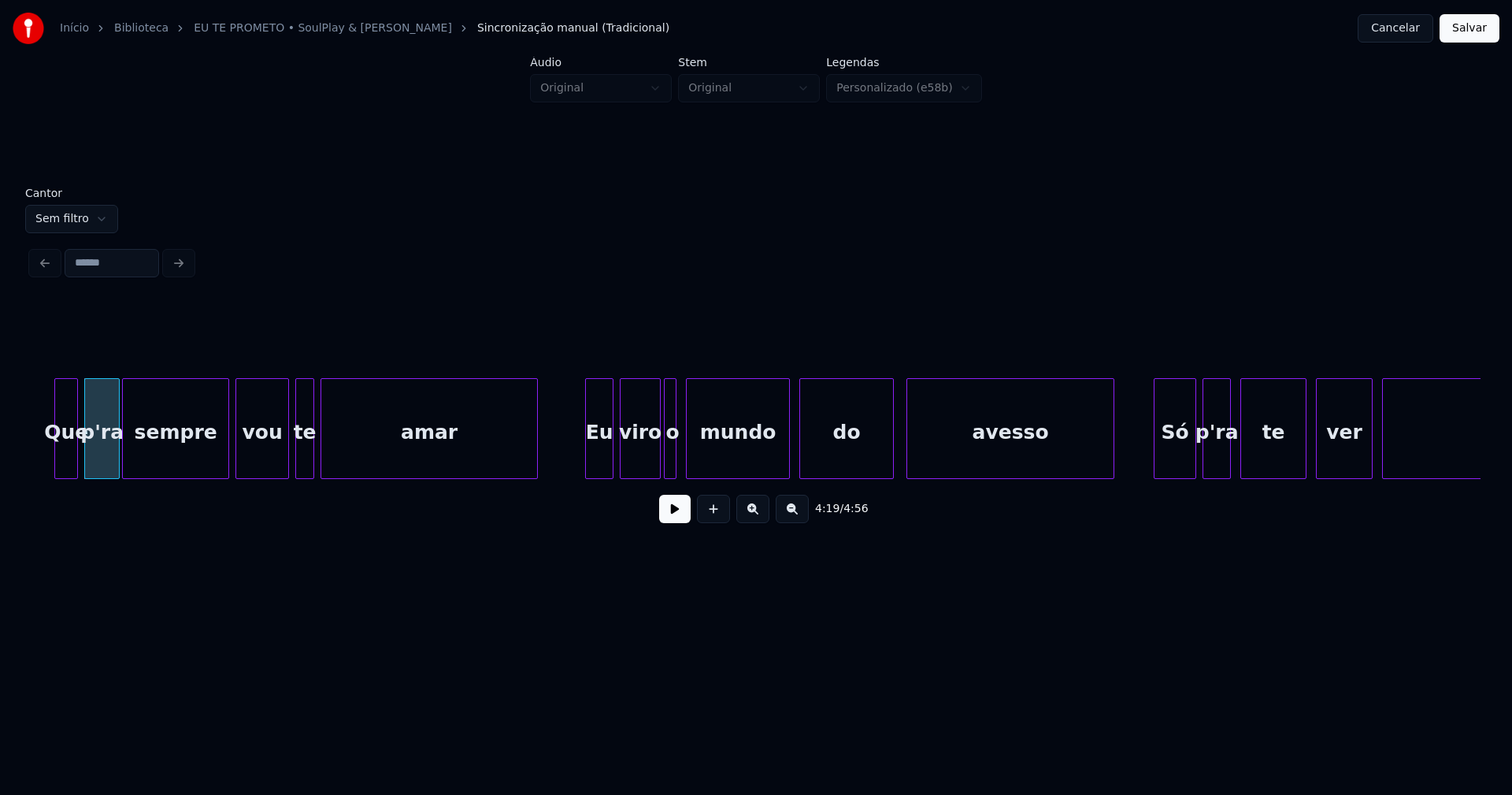
scroll to position [0, 40784]
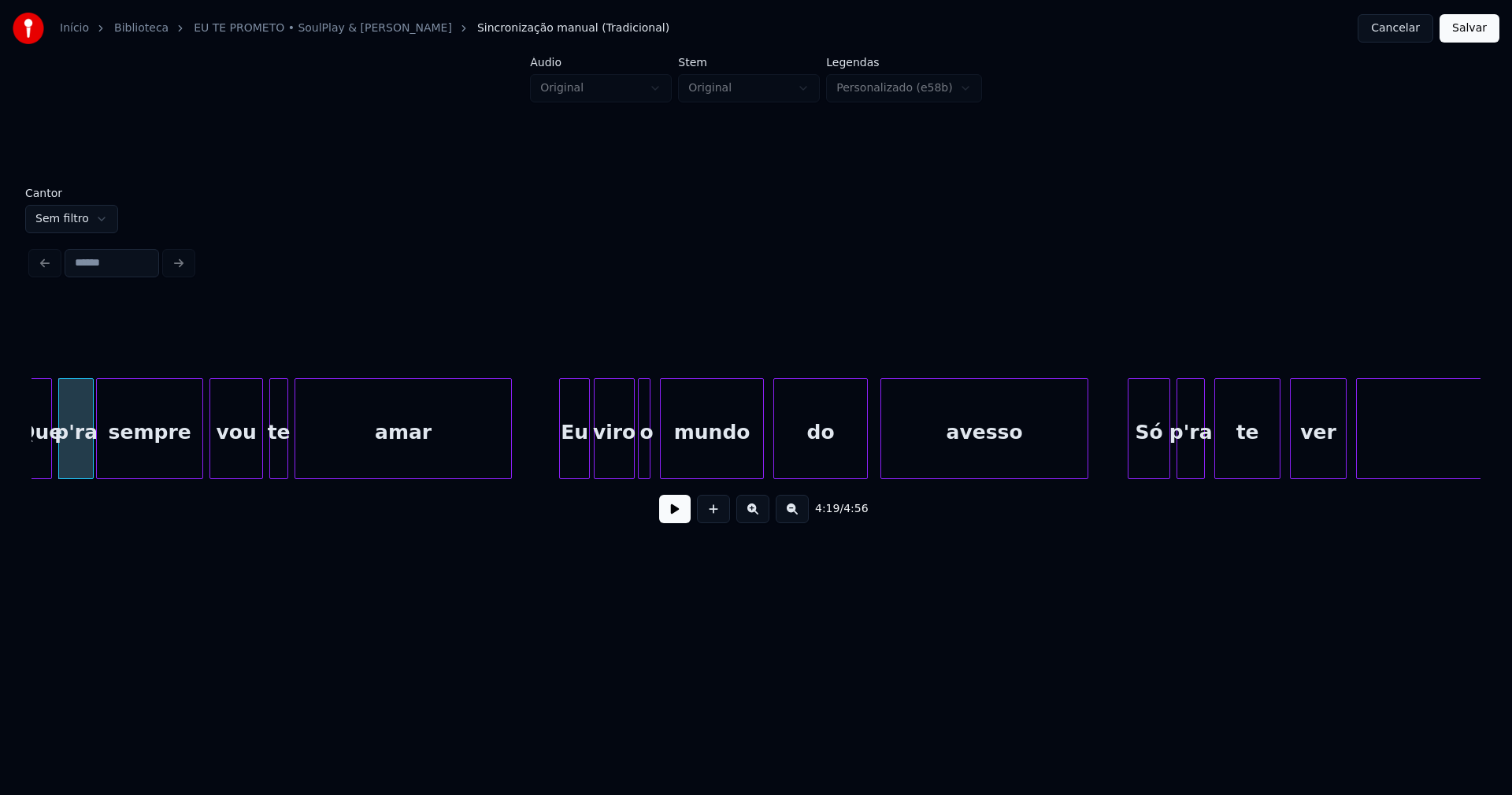
click at [586, 452] on div at bounding box center [587, 428] width 5 height 99
click at [652, 452] on div at bounding box center [654, 428] width 5 height 99
click at [871, 448] on div at bounding box center [872, 428] width 5 height 99
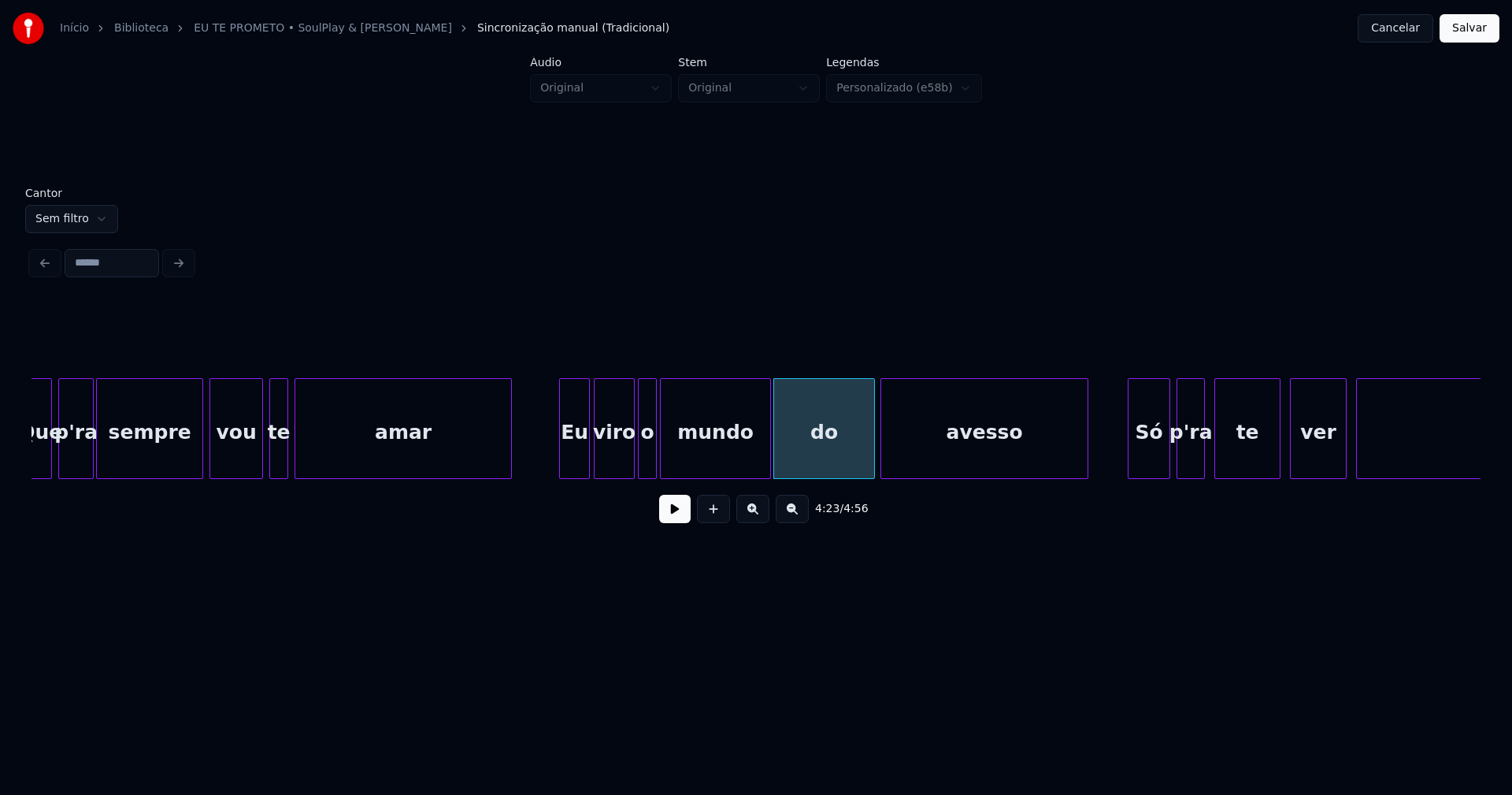
click at [767, 455] on div at bounding box center [768, 428] width 5 height 99
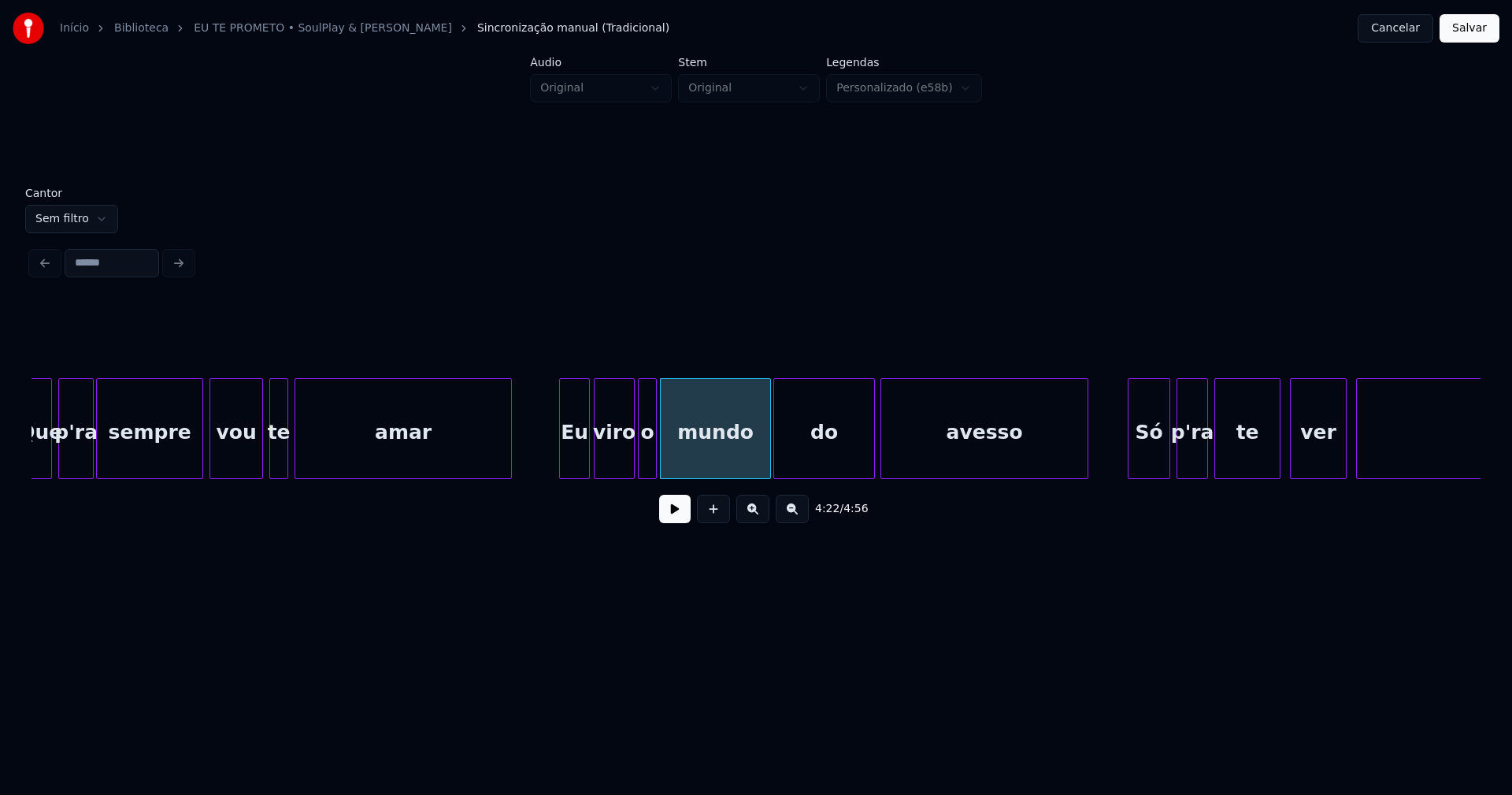
click at [1202, 450] on div at bounding box center [1205, 428] width 5 height 99
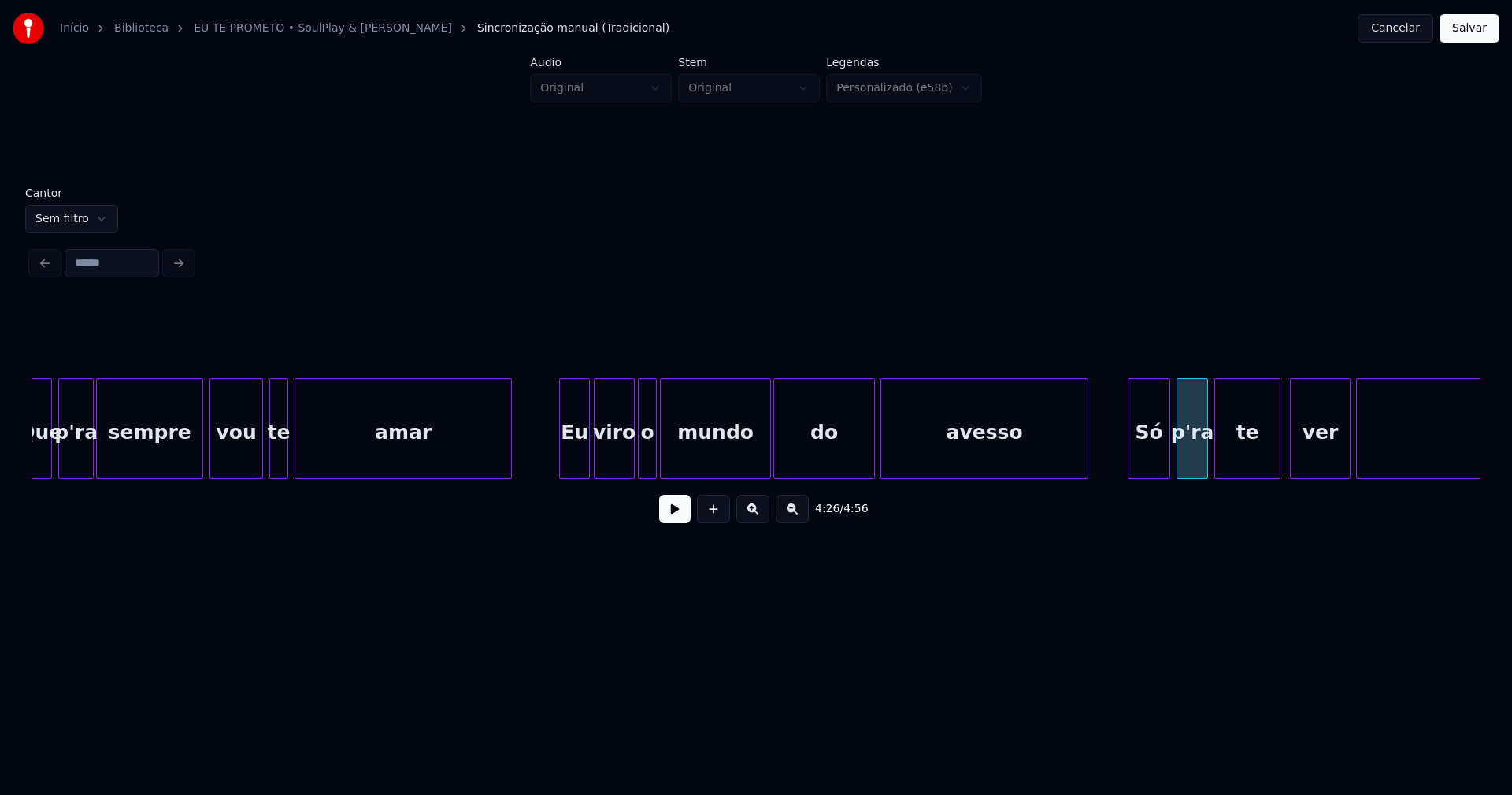
click at [1348, 460] on div at bounding box center [1347, 428] width 5 height 99
click at [1284, 460] on div at bounding box center [1283, 428] width 5 height 99
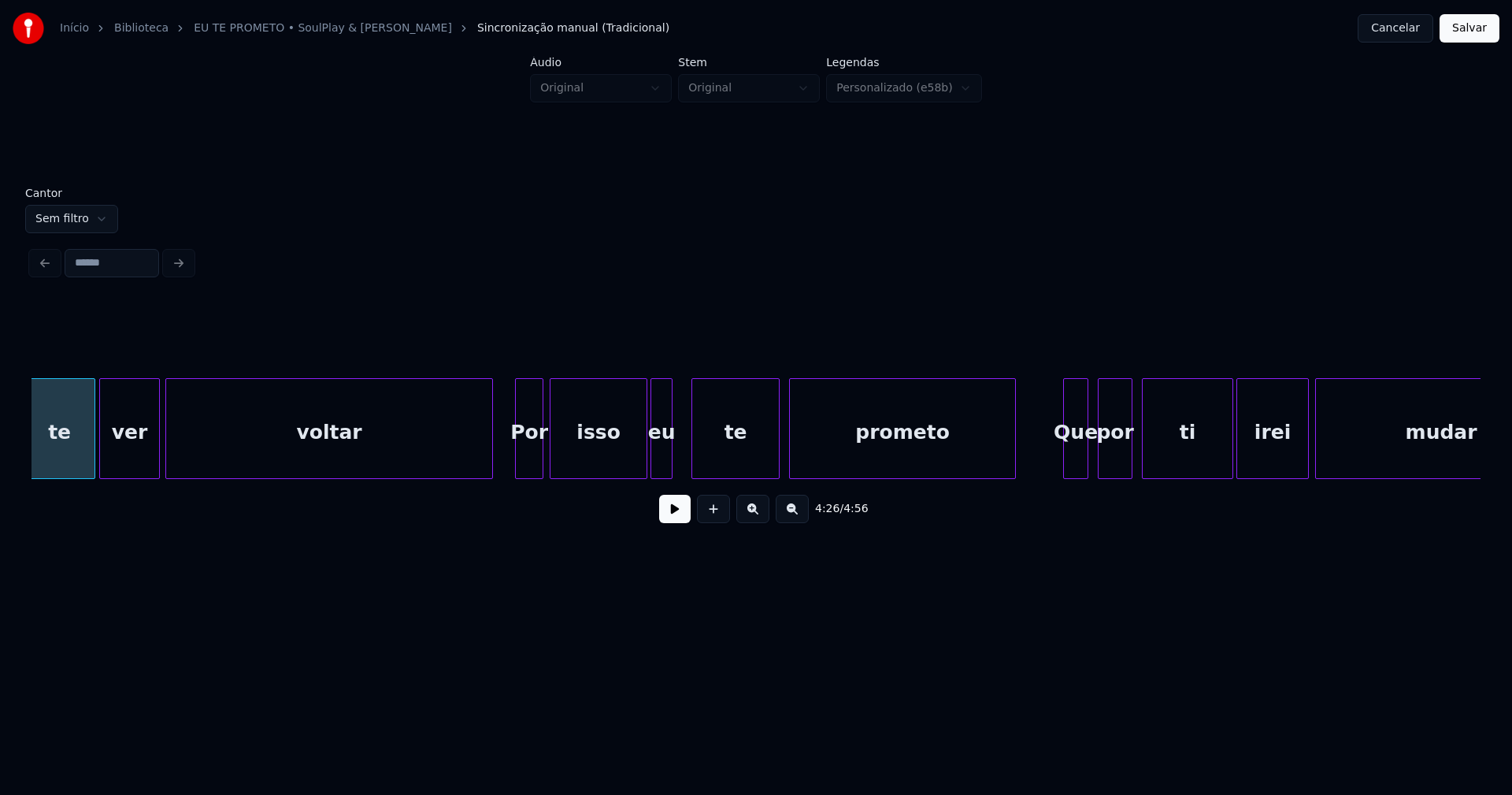
scroll to position [0, 42026]
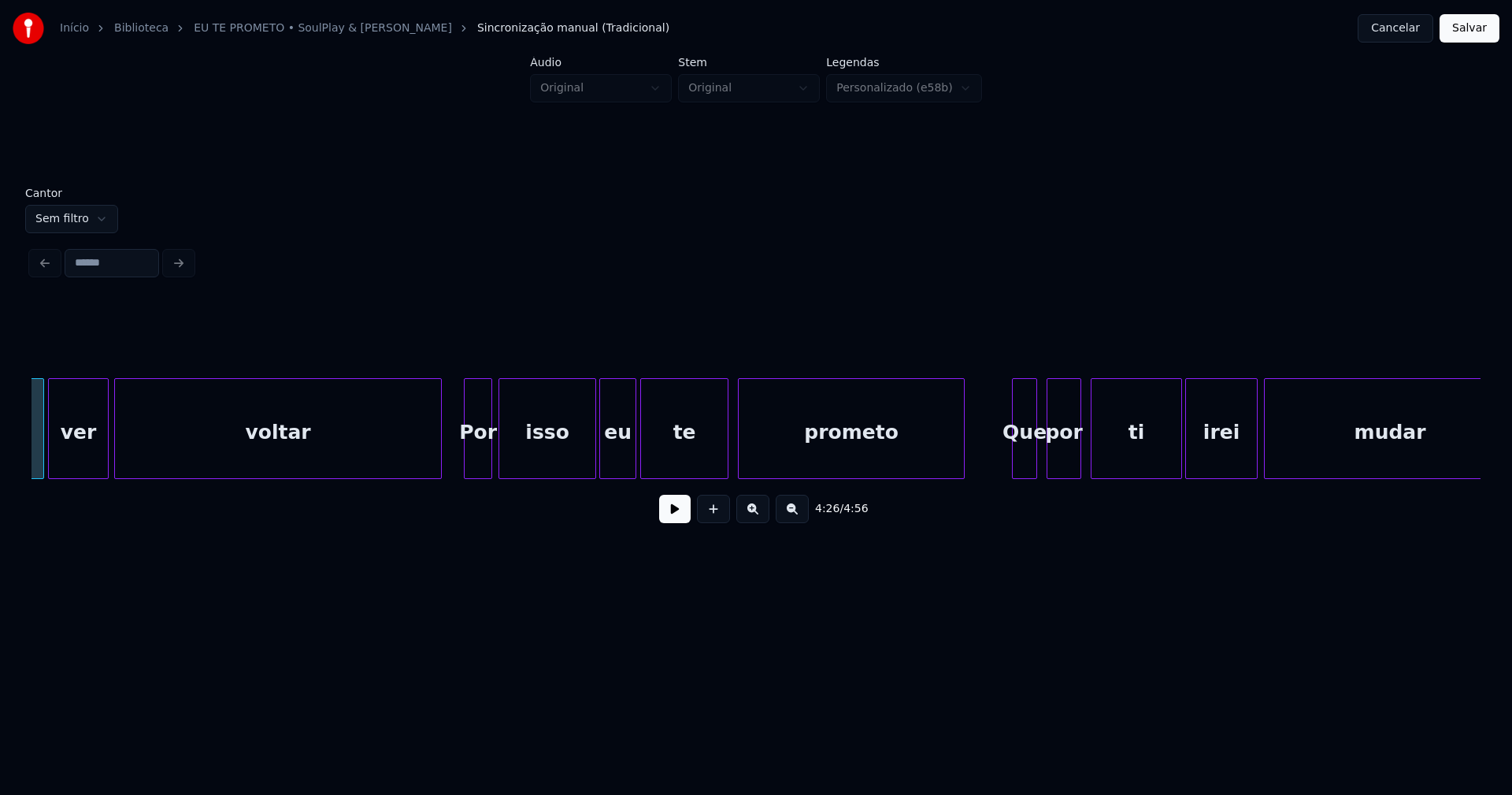
click at [632, 452] on div at bounding box center [633, 428] width 5 height 99
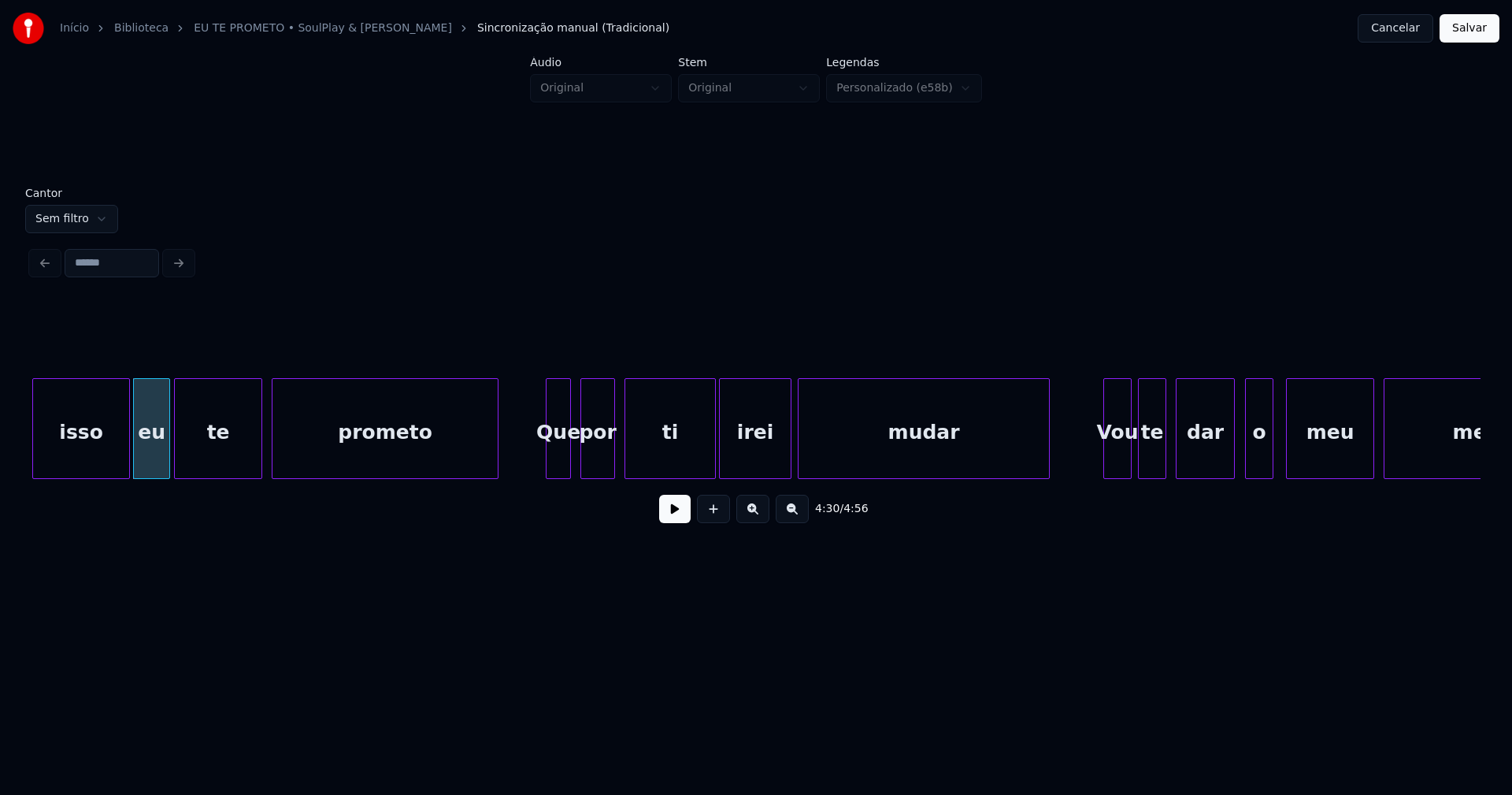
scroll to position [0, 42517]
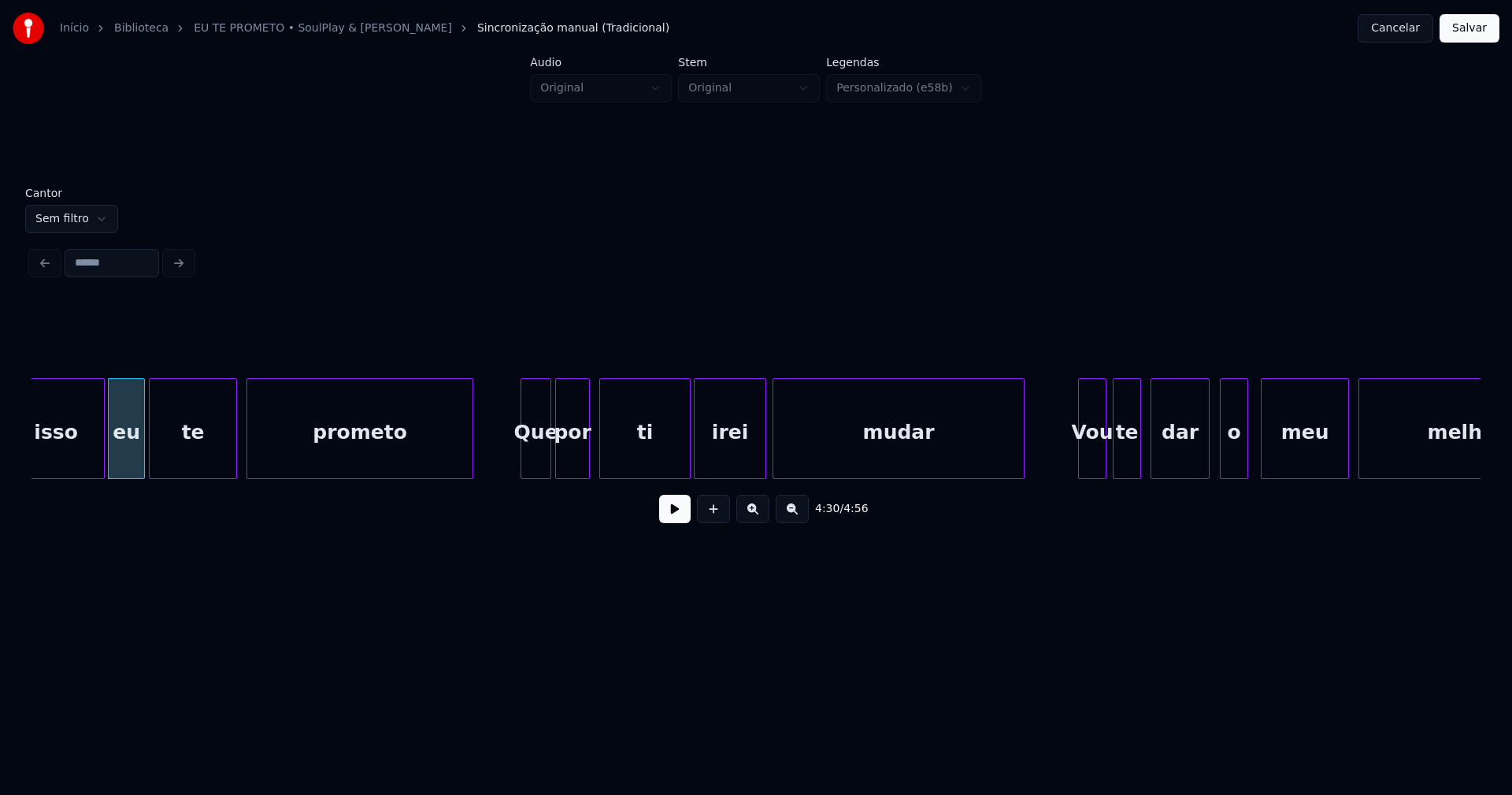
click at [550, 450] on div at bounding box center [548, 428] width 5 height 99
click at [591, 451] on div at bounding box center [592, 428] width 5 height 99
click at [1140, 457] on div at bounding box center [1143, 428] width 5 height 99
click at [1252, 462] on div at bounding box center [1253, 428] width 5 height 99
click at [1211, 464] on div at bounding box center [1212, 428] width 5 height 99
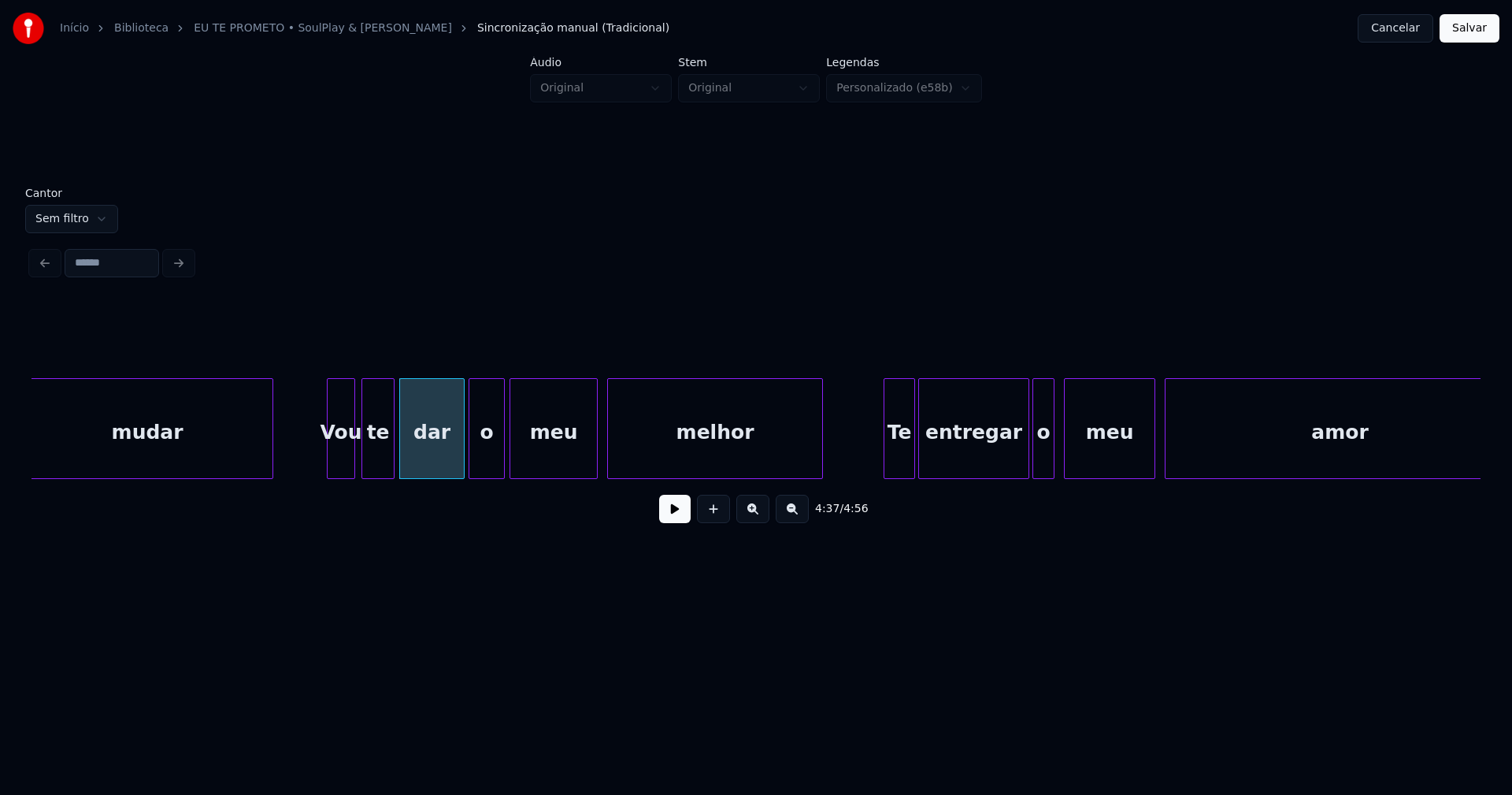
scroll to position [0, 43320]
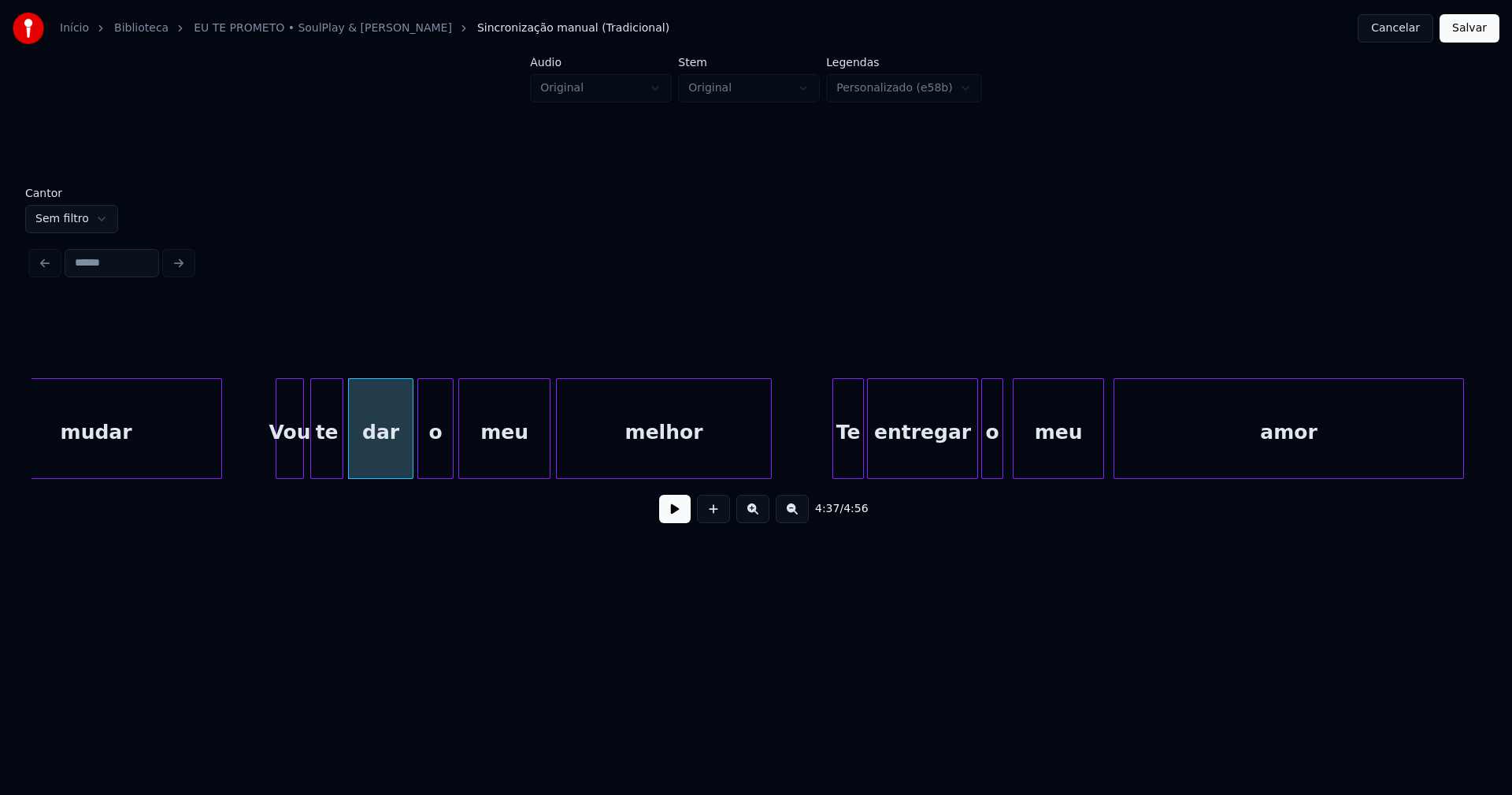
click at [548, 457] on div at bounding box center [548, 428] width 5 height 99
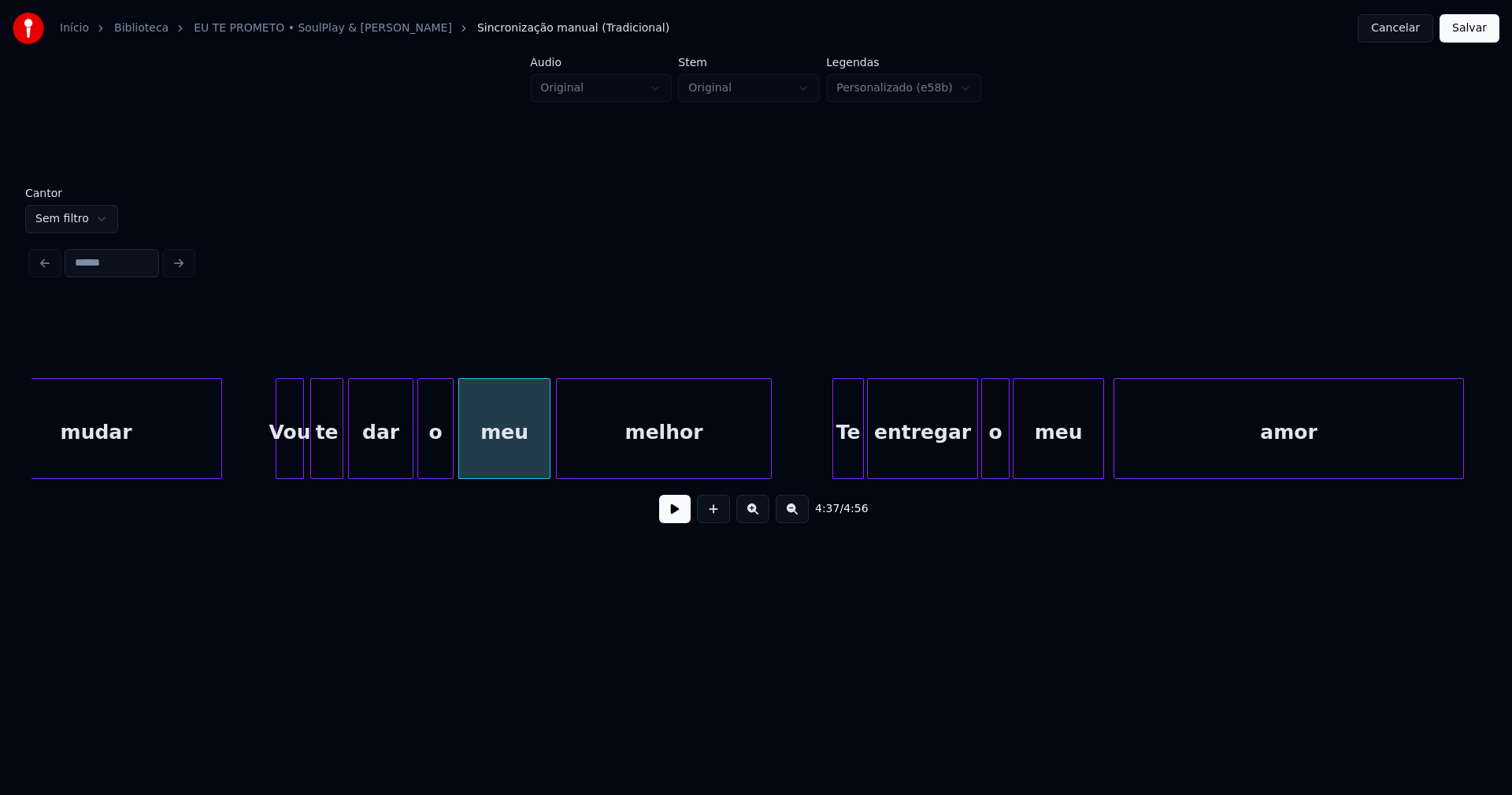
click at [1006, 455] on div at bounding box center [1007, 428] width 5 height 99
click at [1110, 450] on div at bounding box center [1112, 428] width 5 height 99
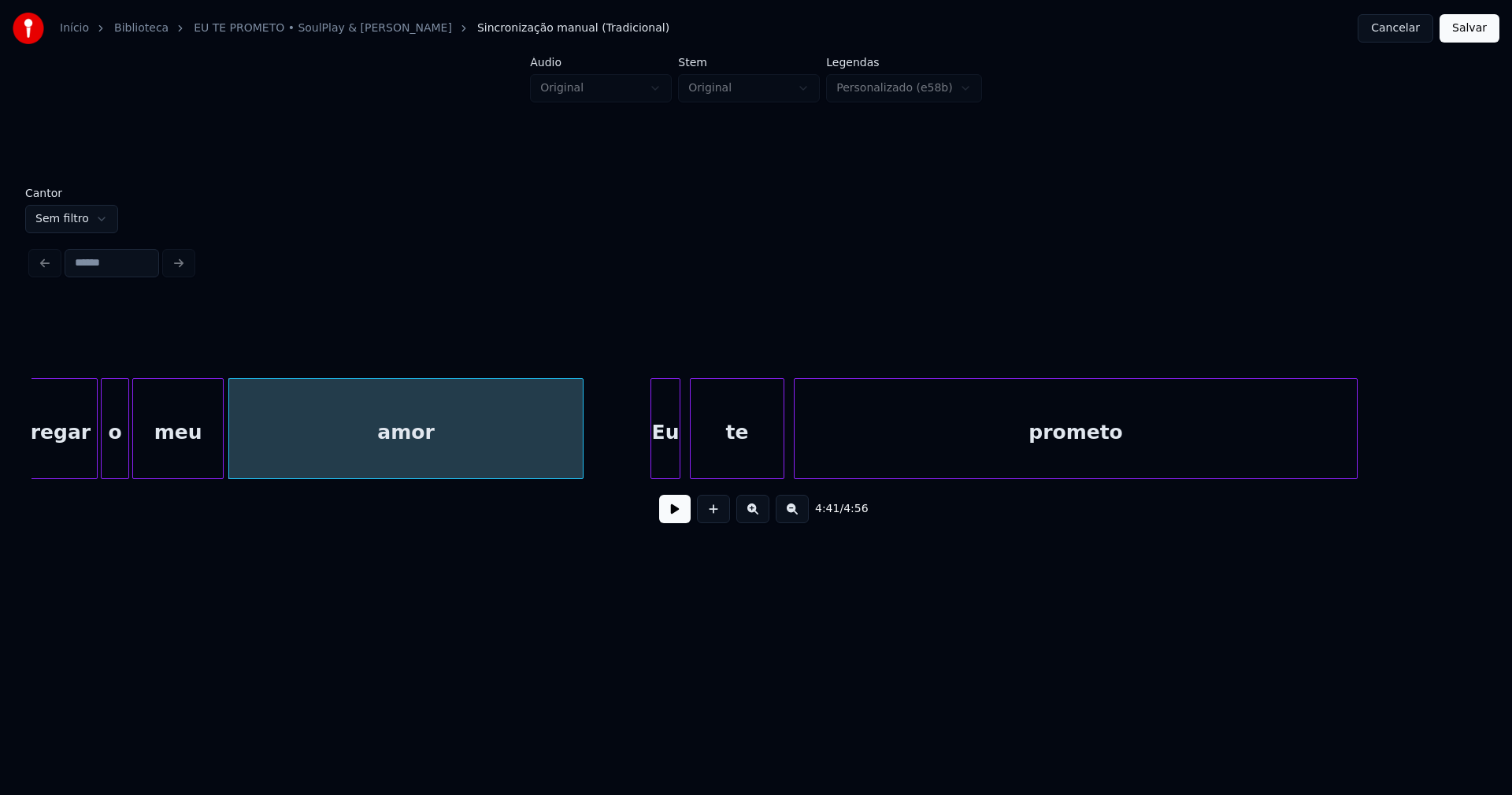
scroll to position [0, 44225]
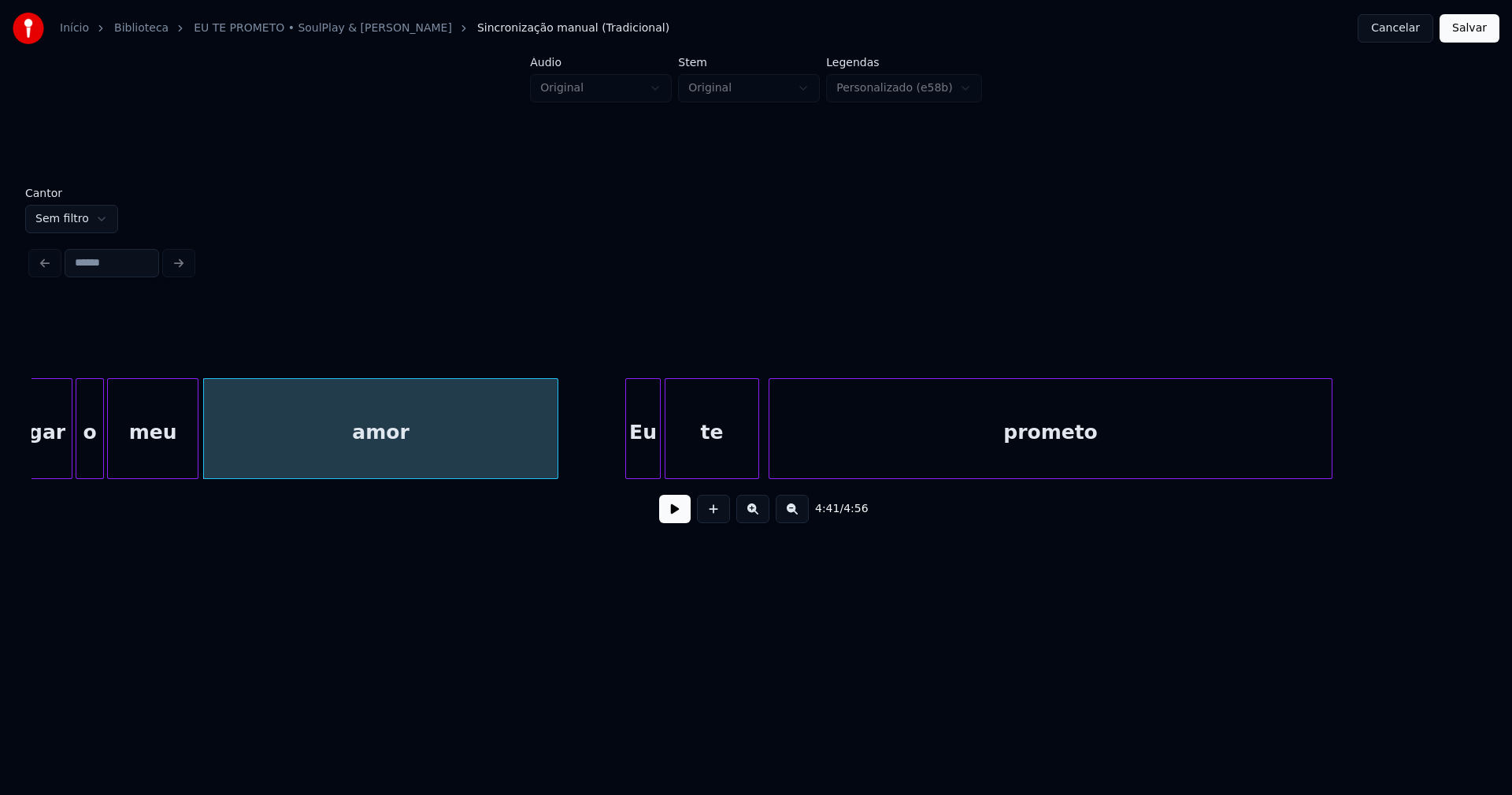
click at [656, 462] on div at bounding box center [657, 428] width 5 height 99
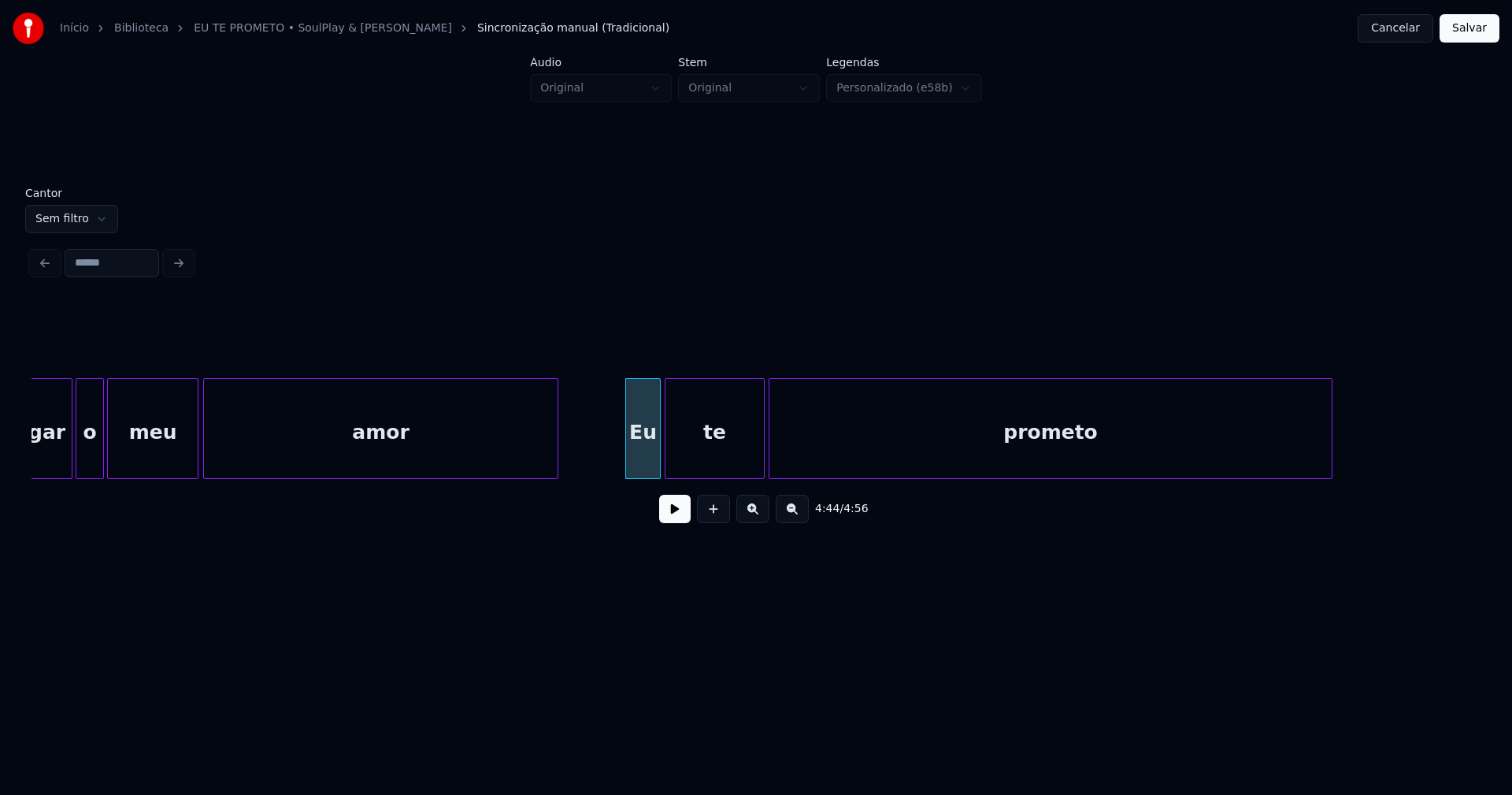
click at [762, 454] on div at bounding box center [761, 428] width 5 height 99
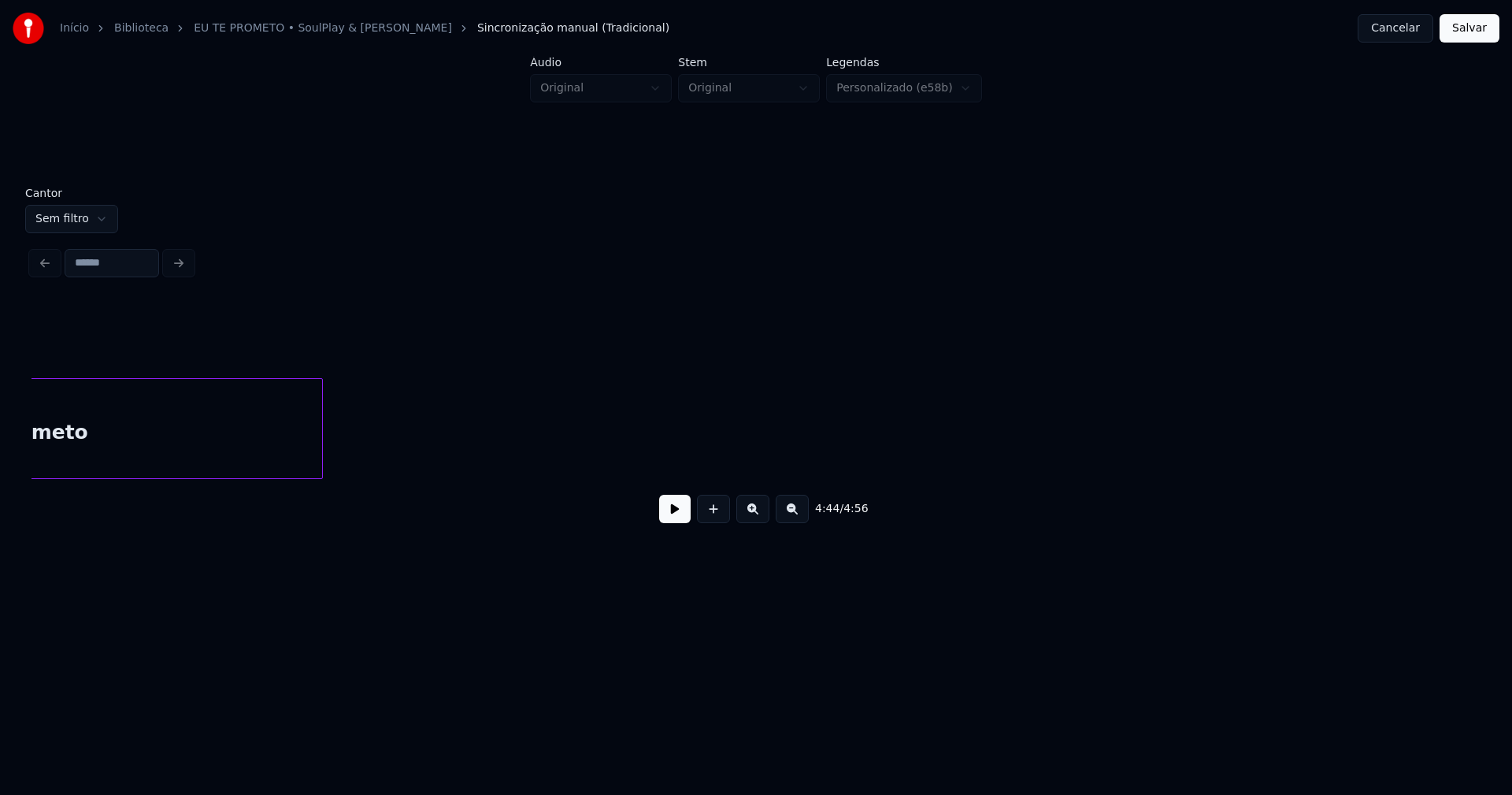
scroll to position [0, 45287]
click at [1474, 32] on button "Salvar" at bounding box center [1470, 28] width 60 height 28
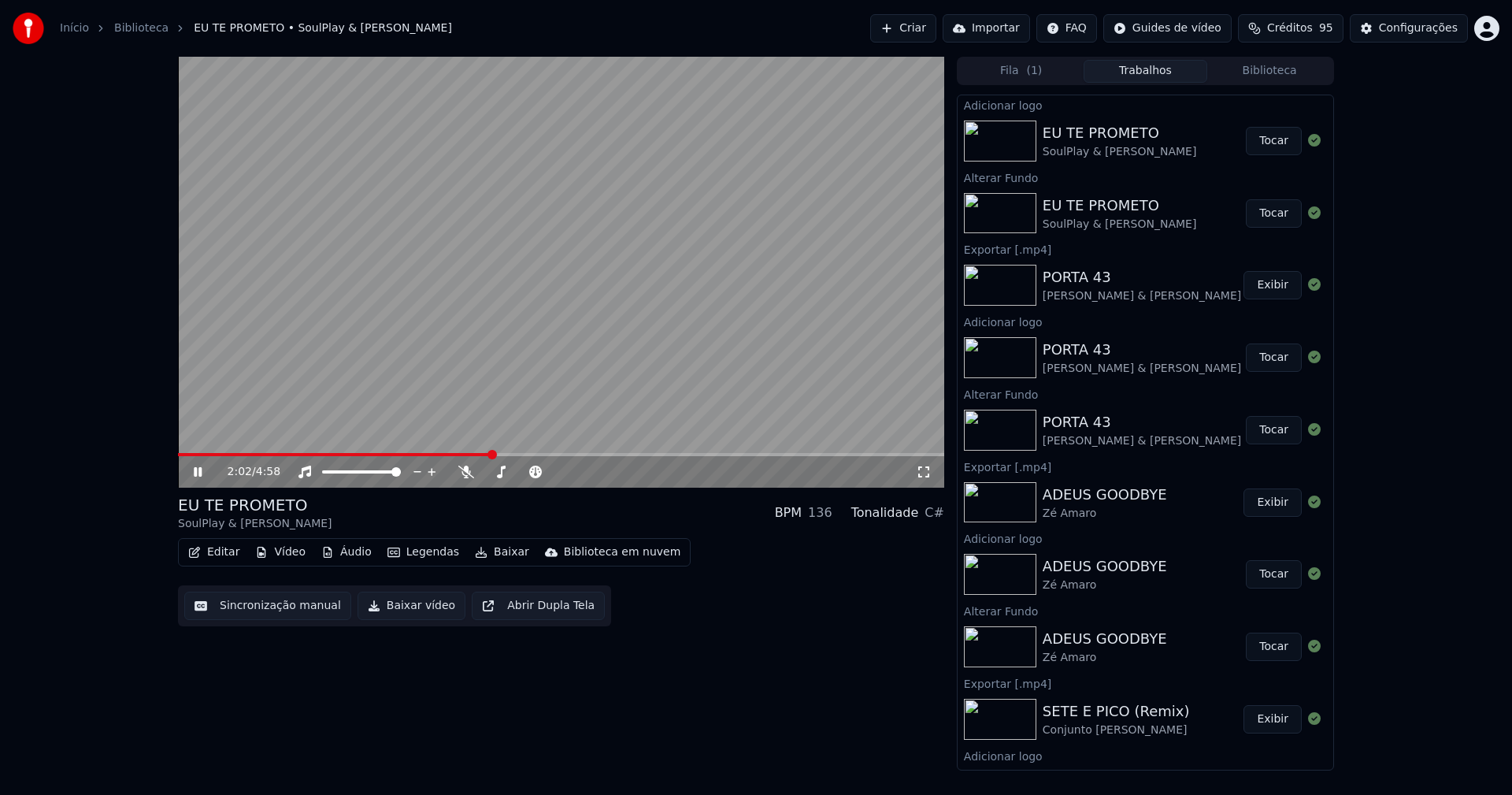
click at [491, 455] on span at bounding box center [561, 455] width 766 height 3
drag, startPoint x: 922, startPoint y: 473, endPoint x: 943, endPoint y: 502, distance: 35.8
click at [925, 474] on icon at bounding box center [924, 471] width 16 height 12
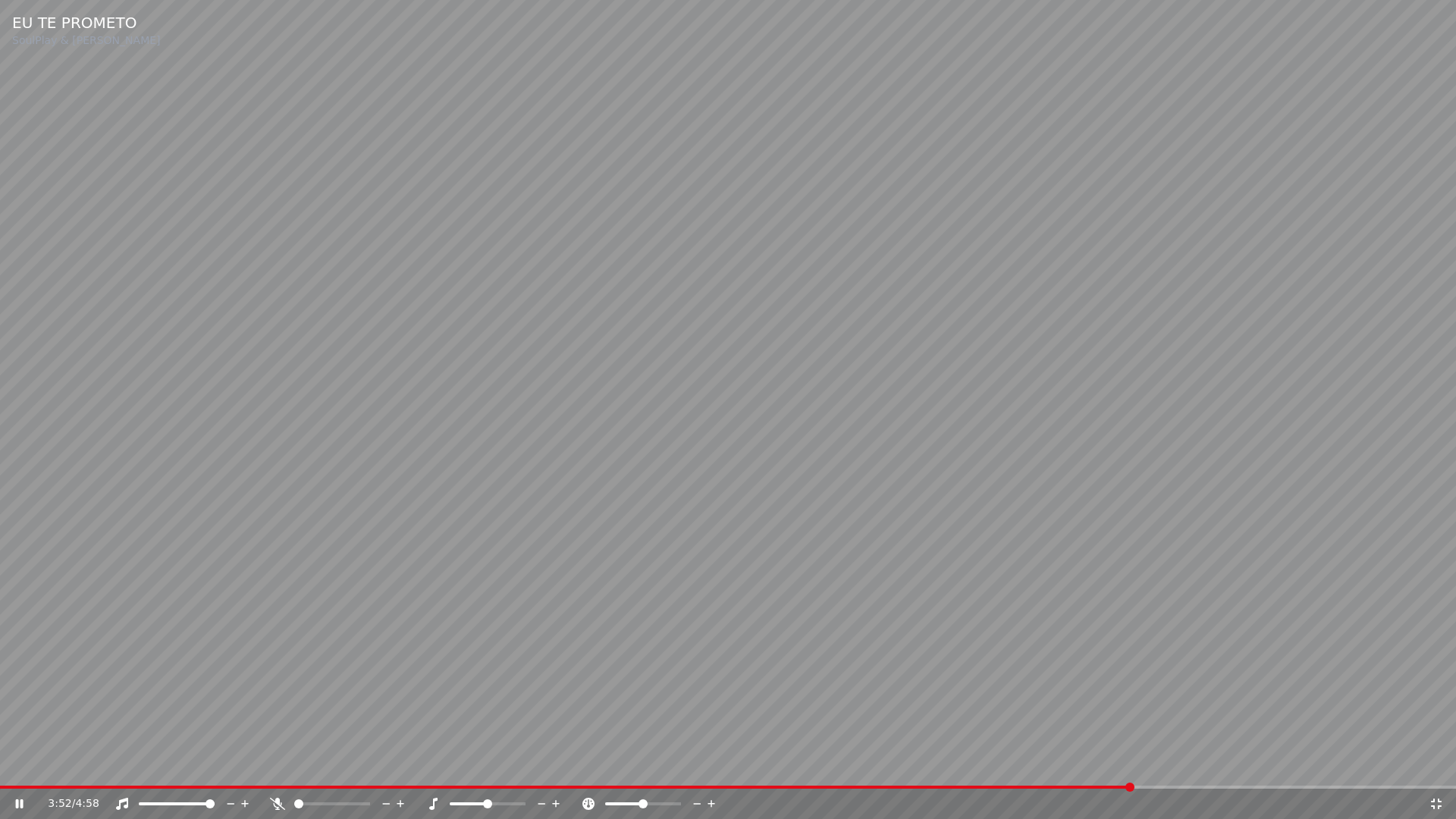
click at [1438, 765] on icon at bounding box center [1436, 803] width 10 height 10
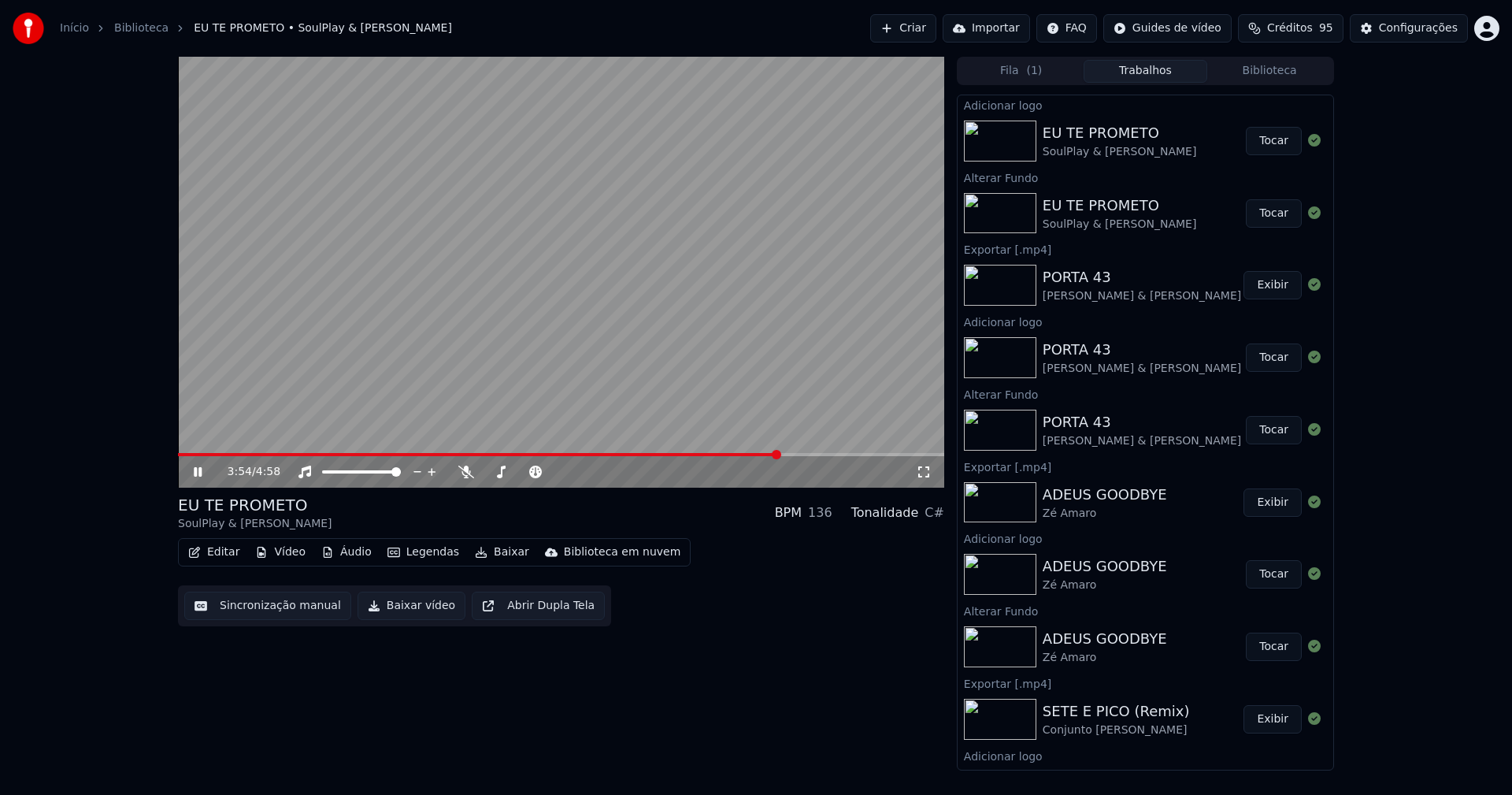
click at [196, 471] on icon at bounding box center [197, 471] width 7 height 9
click at [412, 612] on button "Baixar vídeo" at bounding box center [412, 606] width 108 height 28
click at [297, 555] on button "Vídeo" at bounding box center [280, 552] width 63 height 22
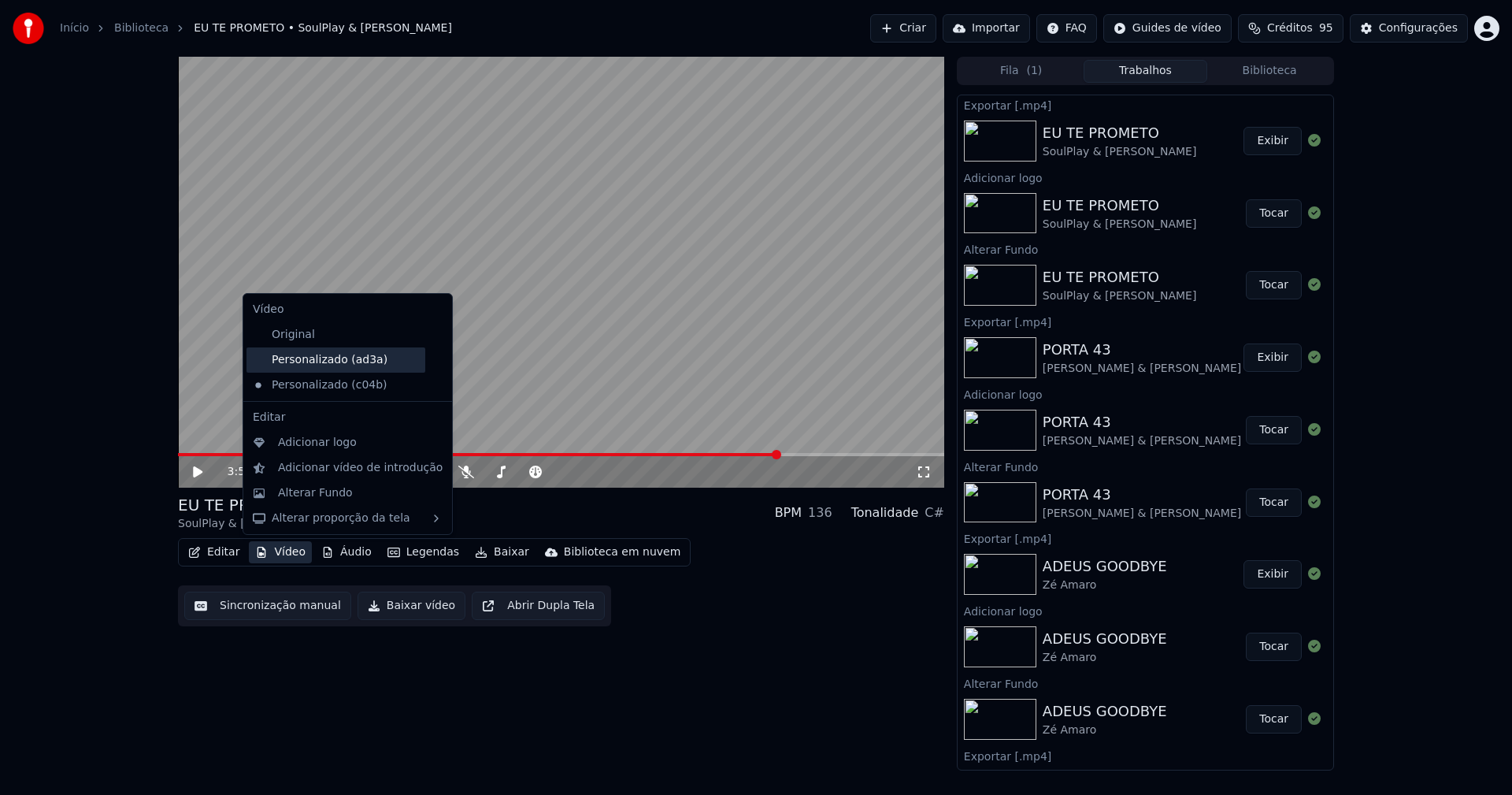
click at [306, 364] on div "Personalizado (ad3a)" at bounding box center [335, 360] width 179 height 25
click at [293, 554] on button "Vídeo" at bounding box center [280, 552] width 63 height 22
click at [295, 339] on div "Original" at bounding box center [335, 335] width 179 height 25
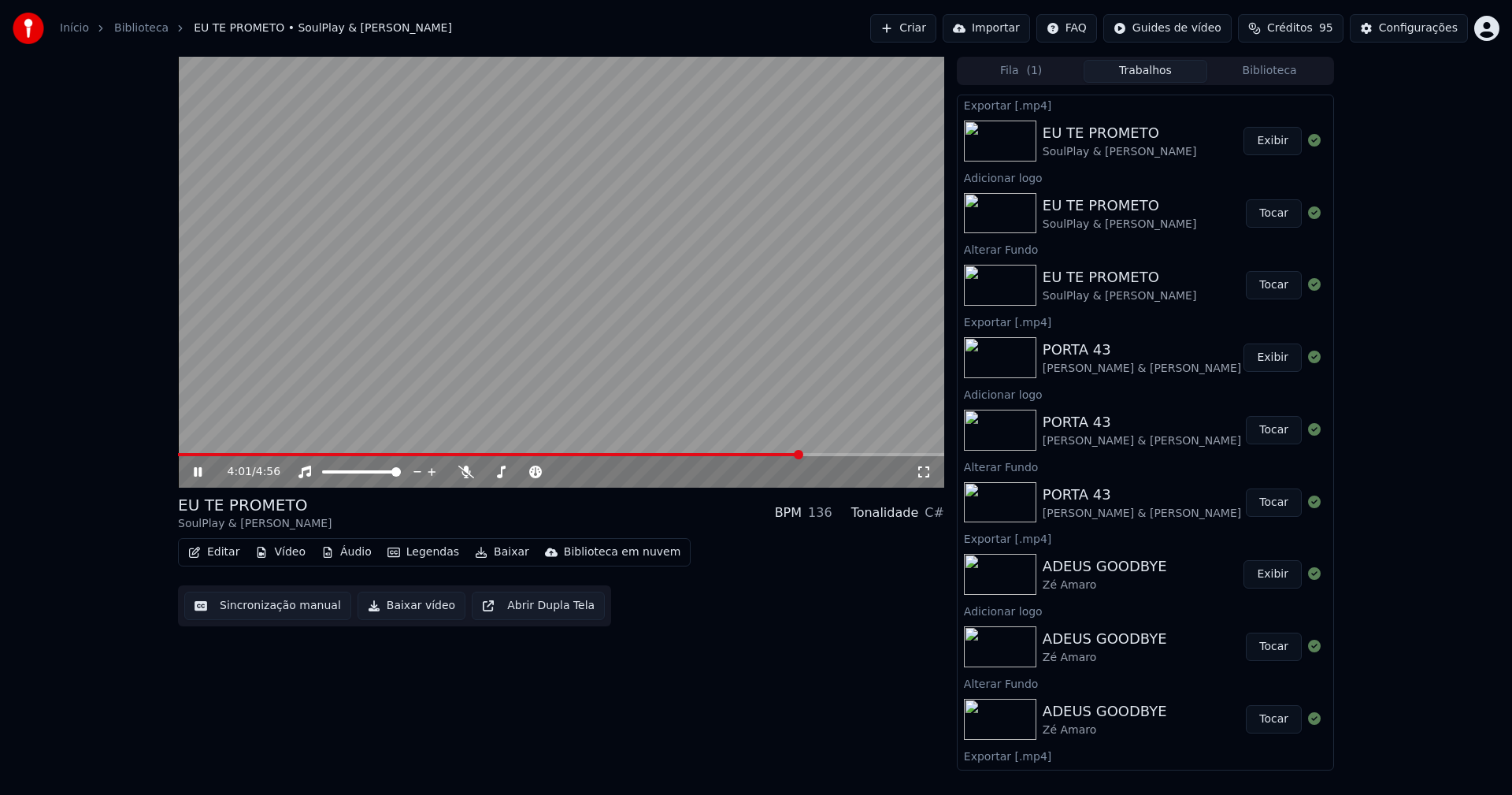
click at [286, 559] on button "Vídeo" at bounding box center [280, 552] width 63 height 22
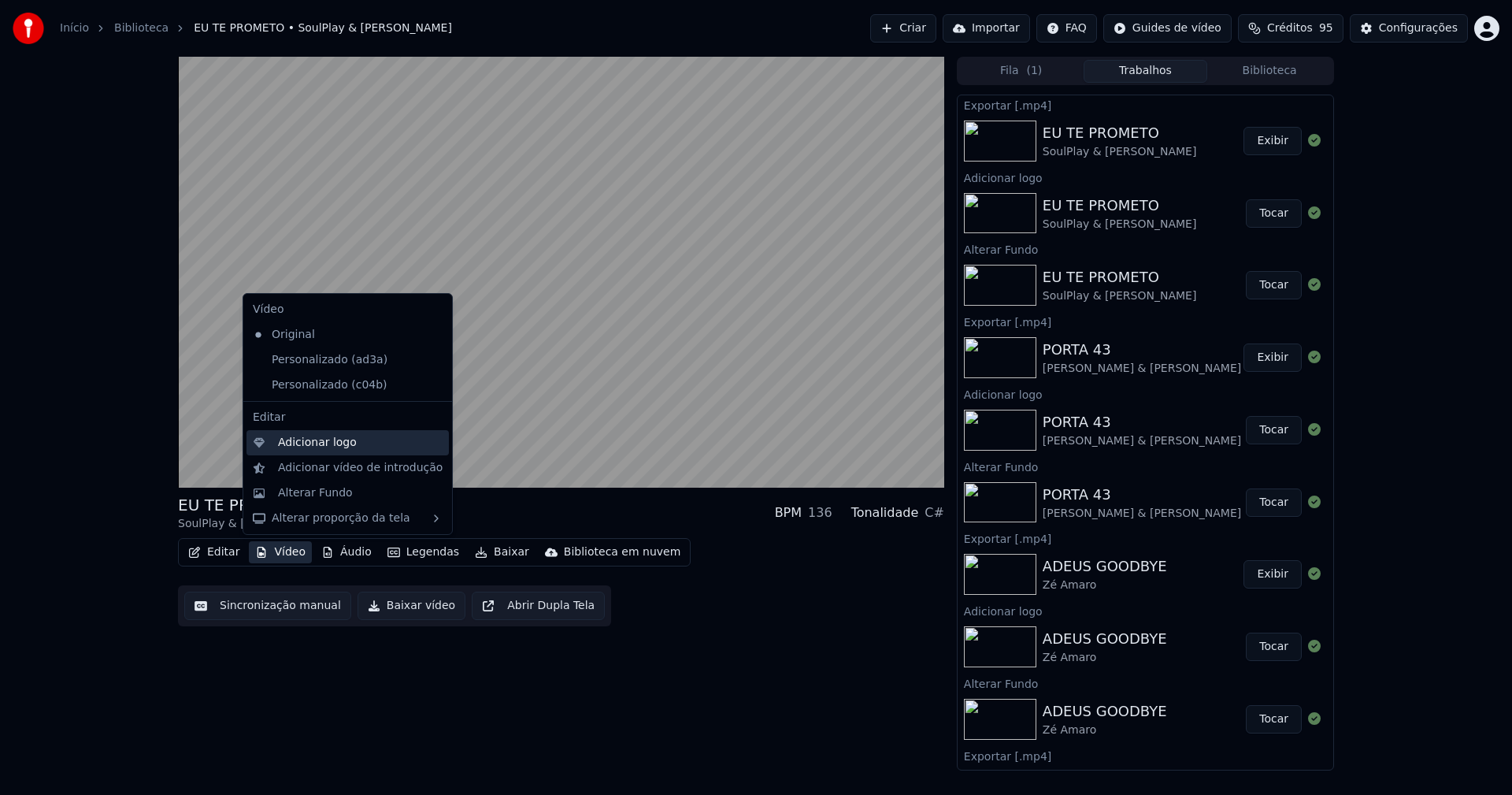
click at [297, 441] on div "Adicionar logo" at bounding box center [317, 442] width 79 height 16
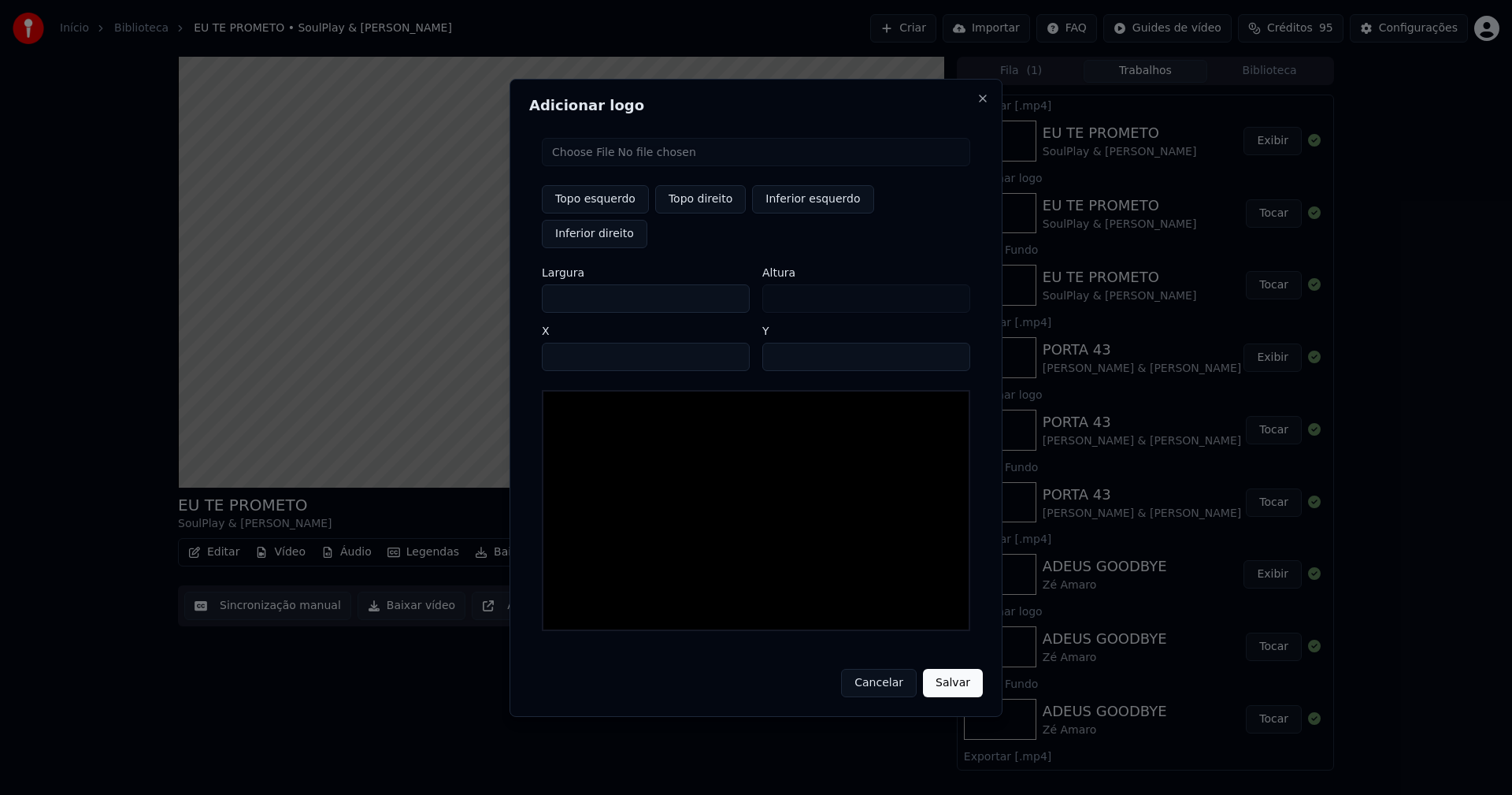
click at [599, 166] on input "file" at bounding box center [756, 152] width 429 height 28
type input "**********"
click at [691, 213] on button "Topo direito" at bounding box center [700, 199] width 91 height 28
type input "****"
drag, startPoint x: 569, startPoint y: 283, endPoint x: 476, endPoint y: 283, distance: 93.0
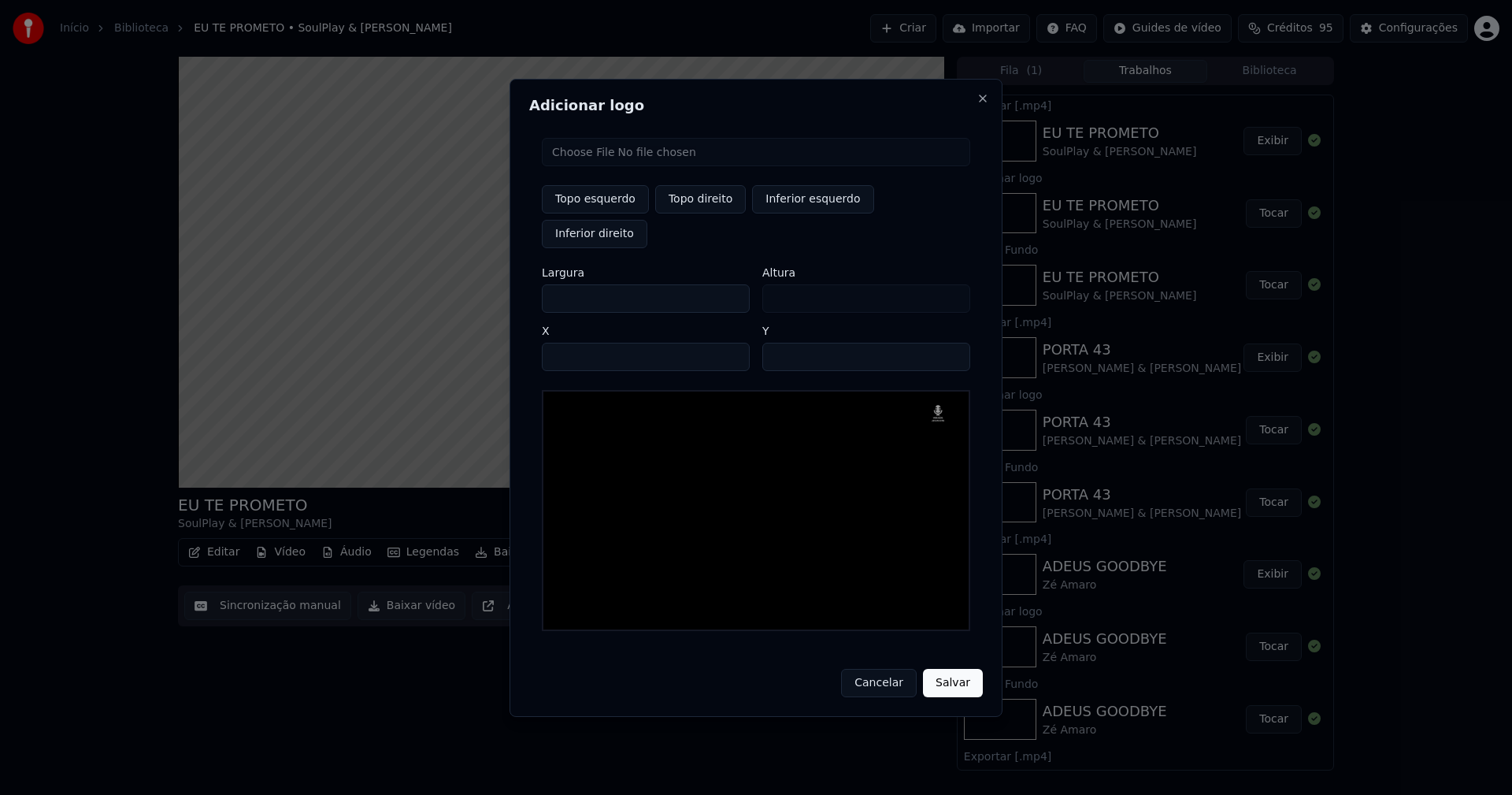
click at [476, 283] on body "Início Biblioteca EU TE PROMETO • SoulPlay & Mónica Sintra Criar Importar FAQ G…" at bounding box center [756, 397] width 1512 height 795
type input "**"
type input "***"
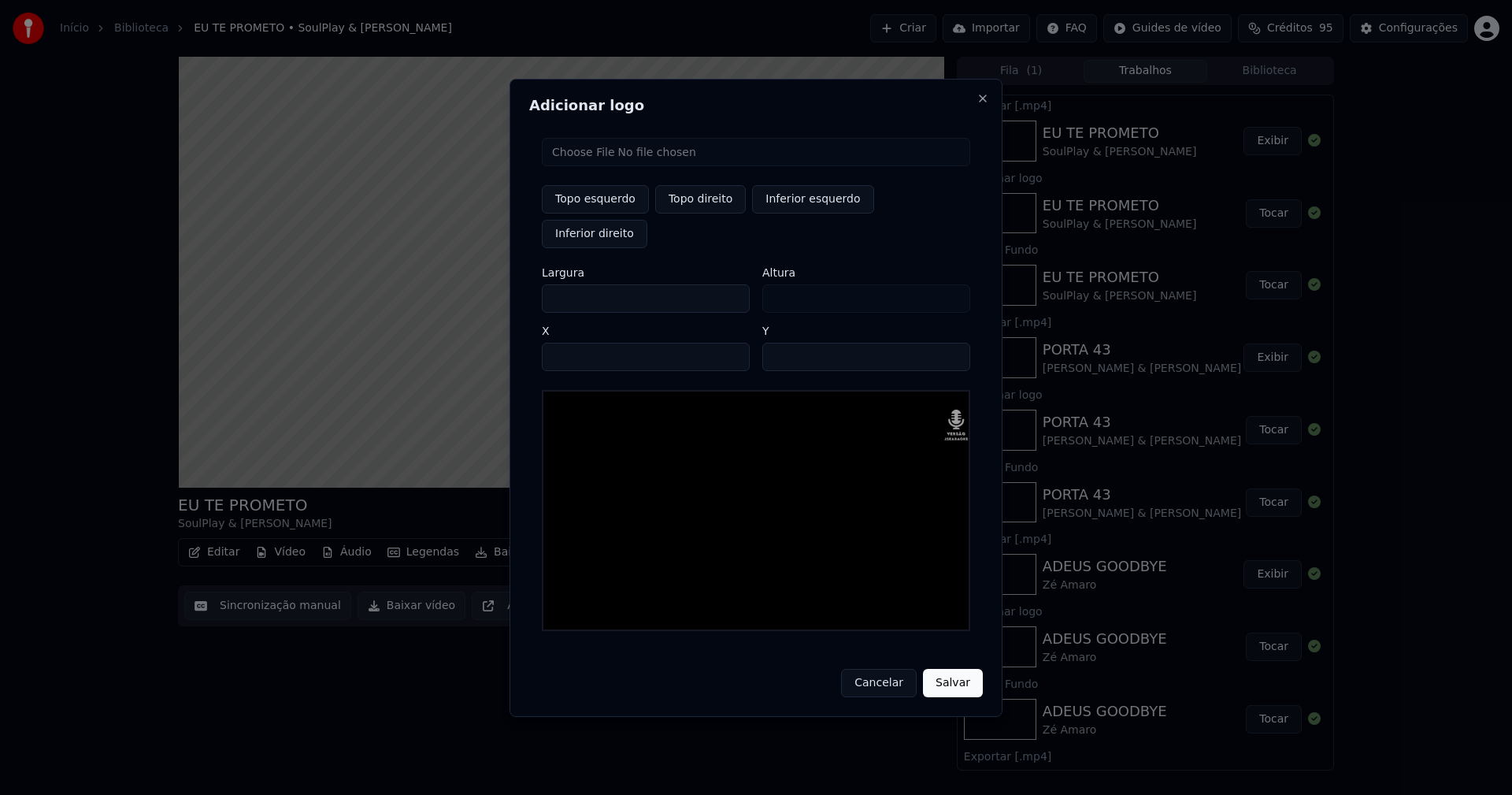
type input "***"
click at [573, 343] on input "****" at bounding box center [646, 357] width 208 height 28
type input "****"
click at [780, 343] on input "**" at bounding box center [866, 357] width 208 height 28
type input "**"
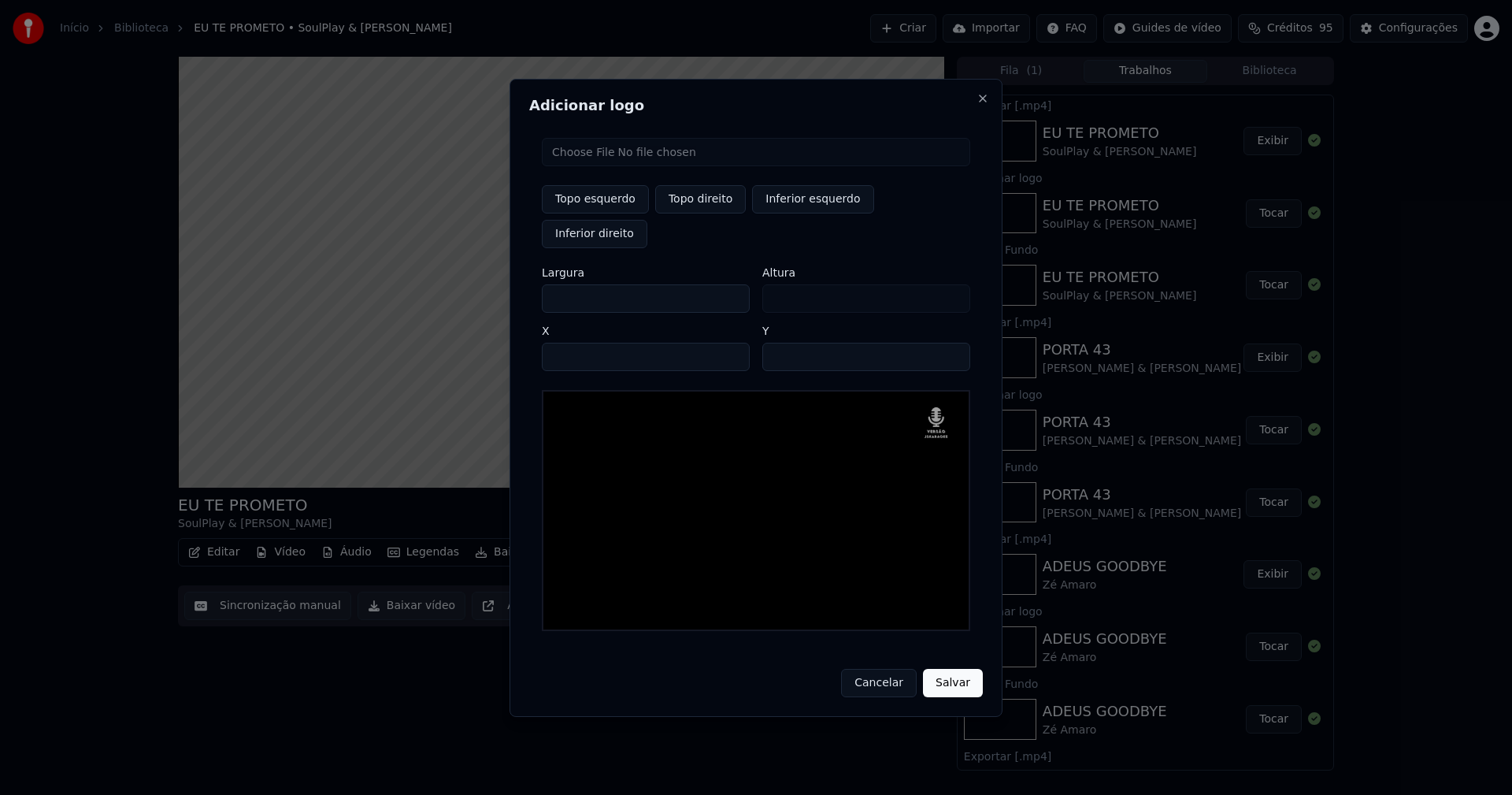
click at [923, 668] on button "Salvar" at bounding box center [953, 683] width 60 height 28
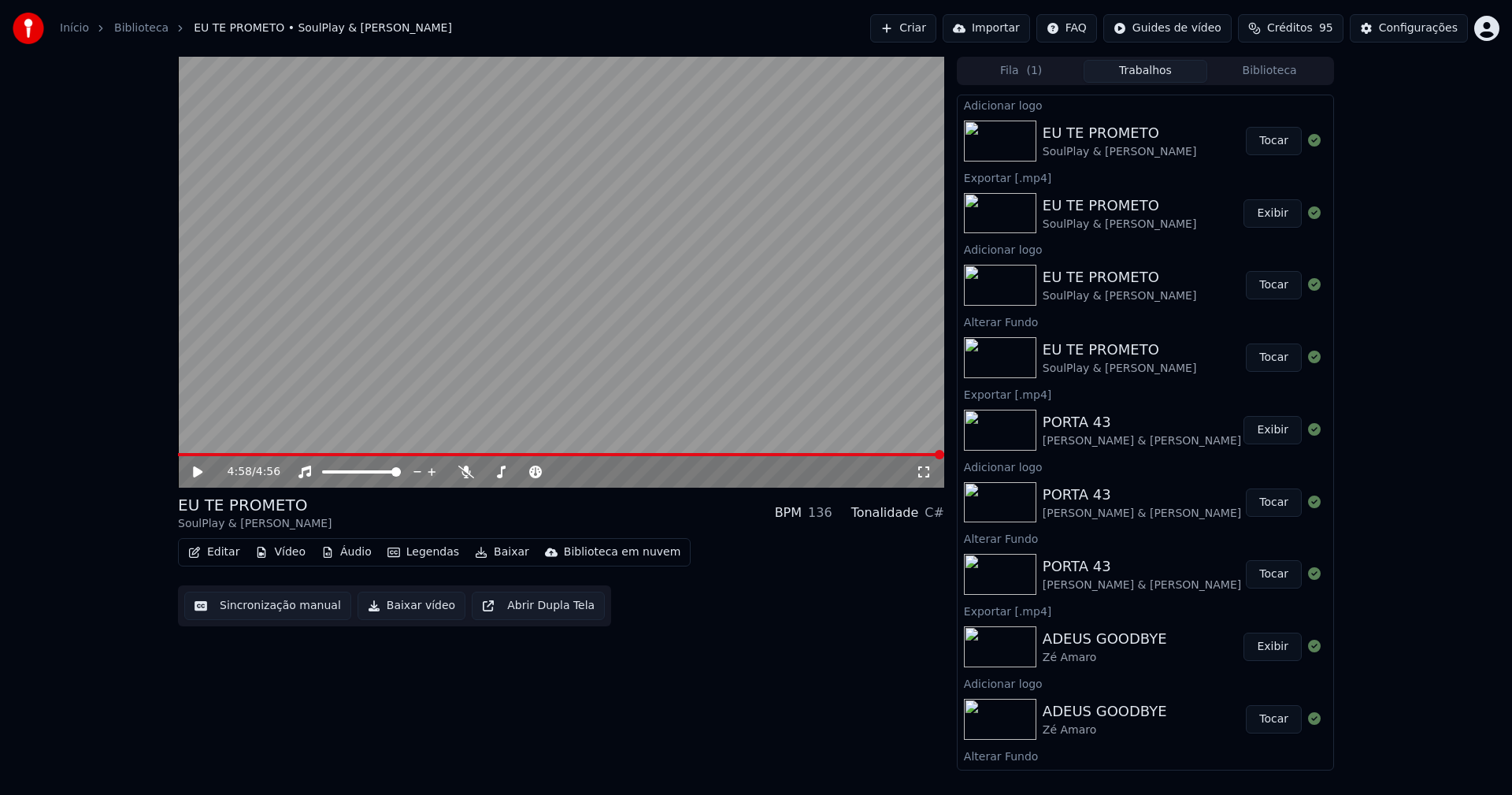
click at [1265, 140] on button "Tocar" at bounding box center [1273, 141] width 56 height 28
click at [925, 475] on icon at bounding box center [924, 471] width 16 height 12
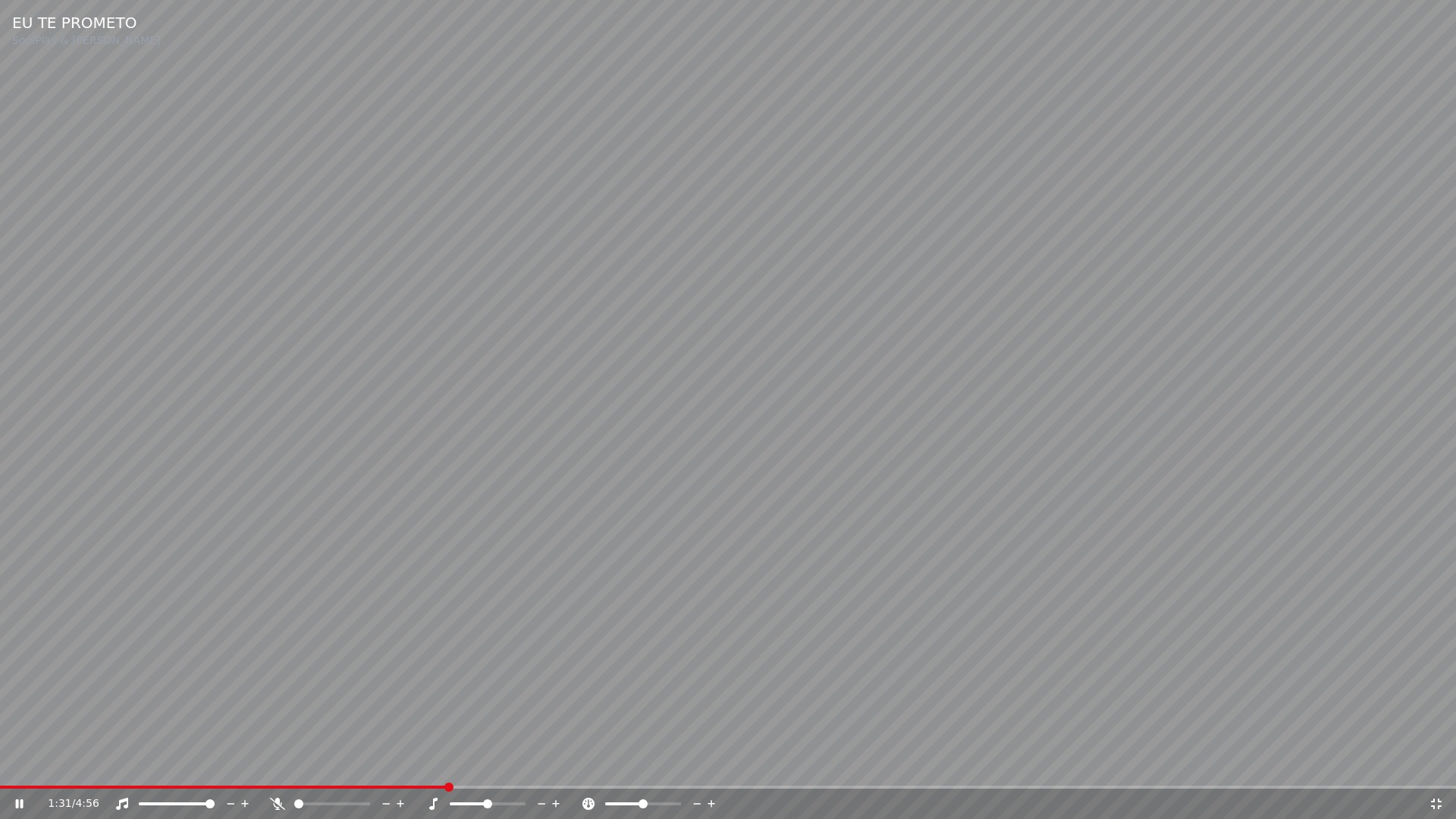
click at [1434, 765] on icon at bounding box center [1436, 803] width 15 height 12
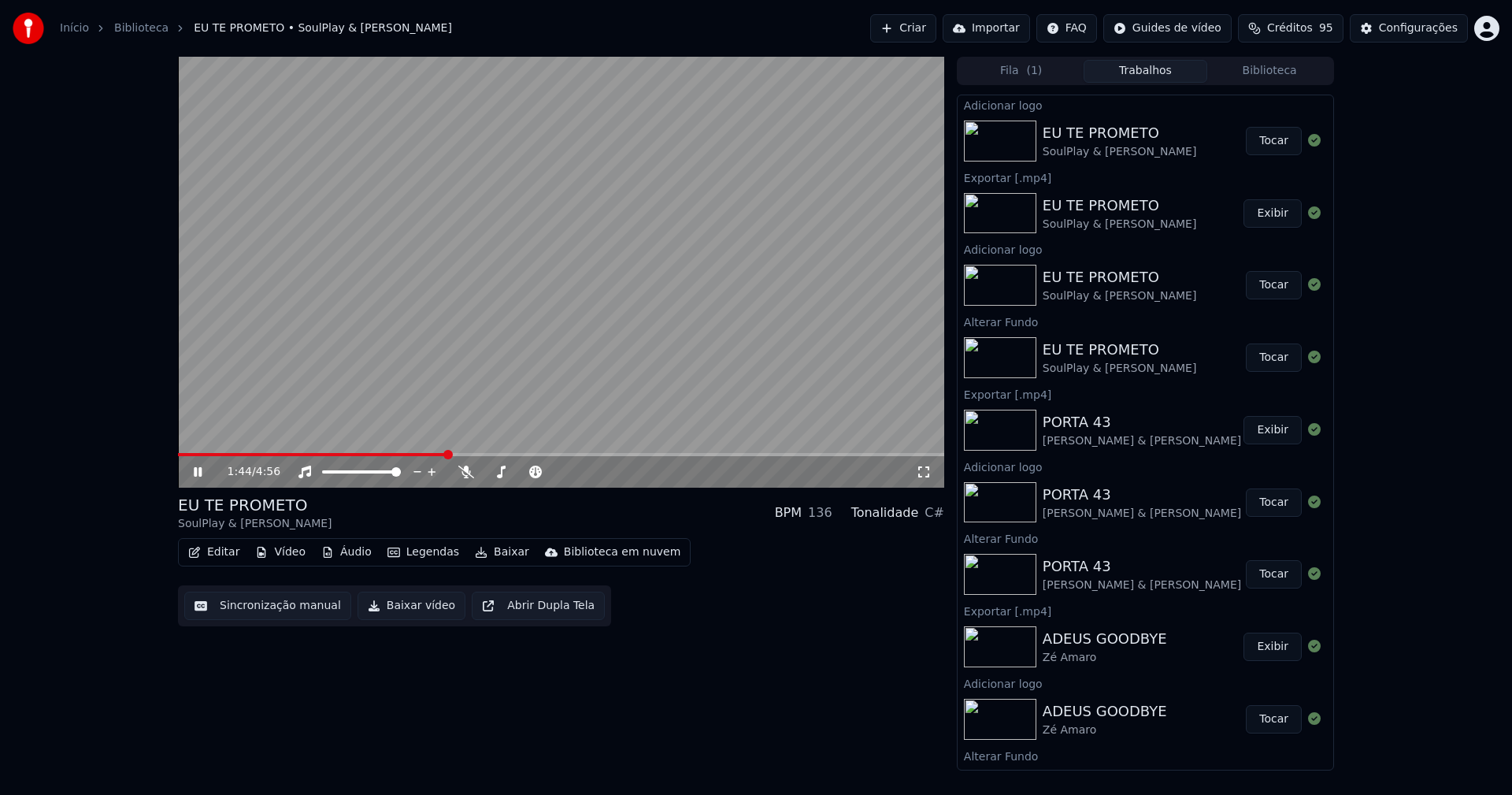
click at [921, 469] on icon at bounding box center [924, 471] width 16 height 12
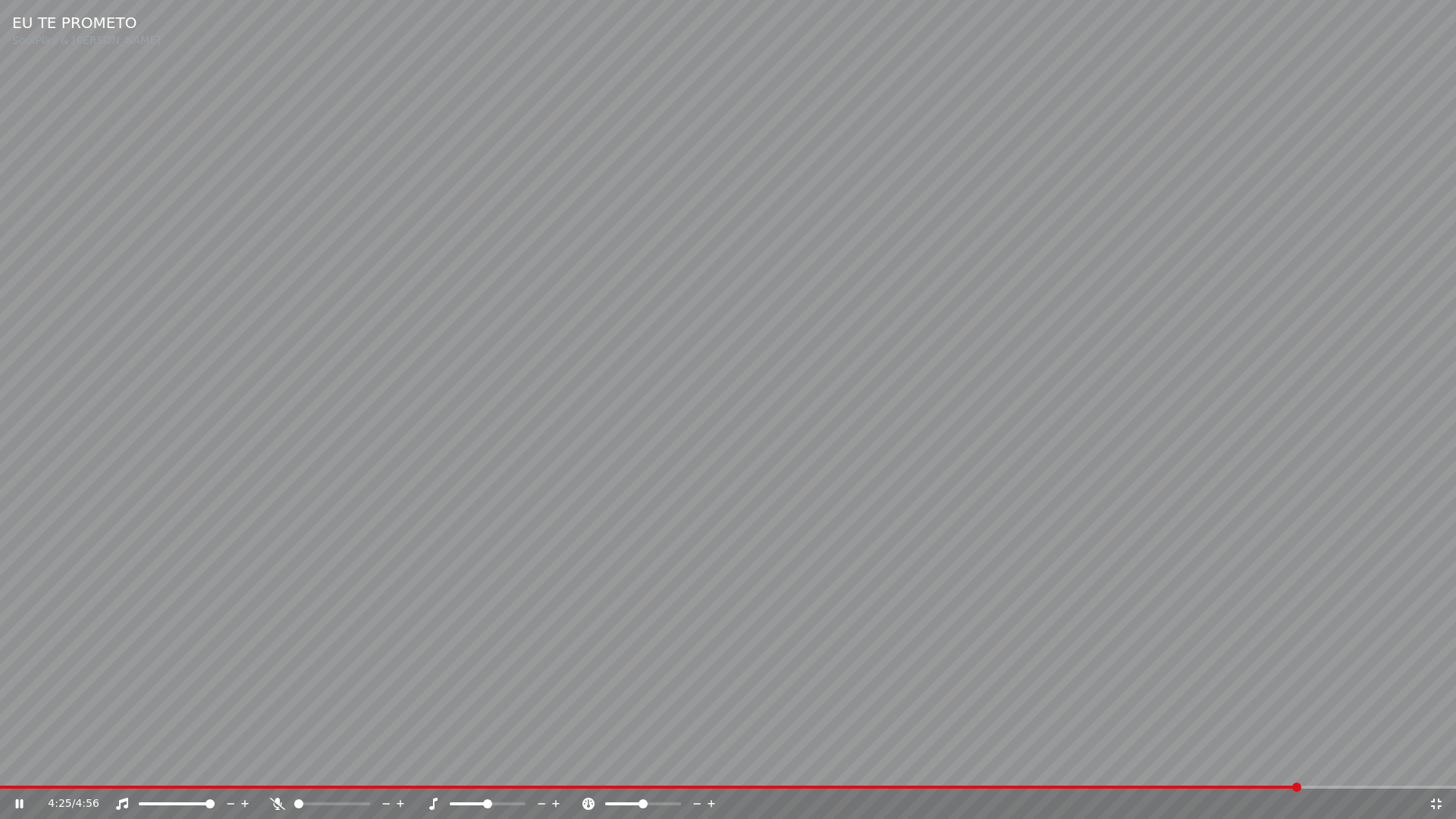
click at [1428, 765] on div "4:25 / 4:56" at bounding box center [738, 804] width 1381 height 15
click at [1436, 765] on icon at bounding box center [1436, 803] width 15 height 12
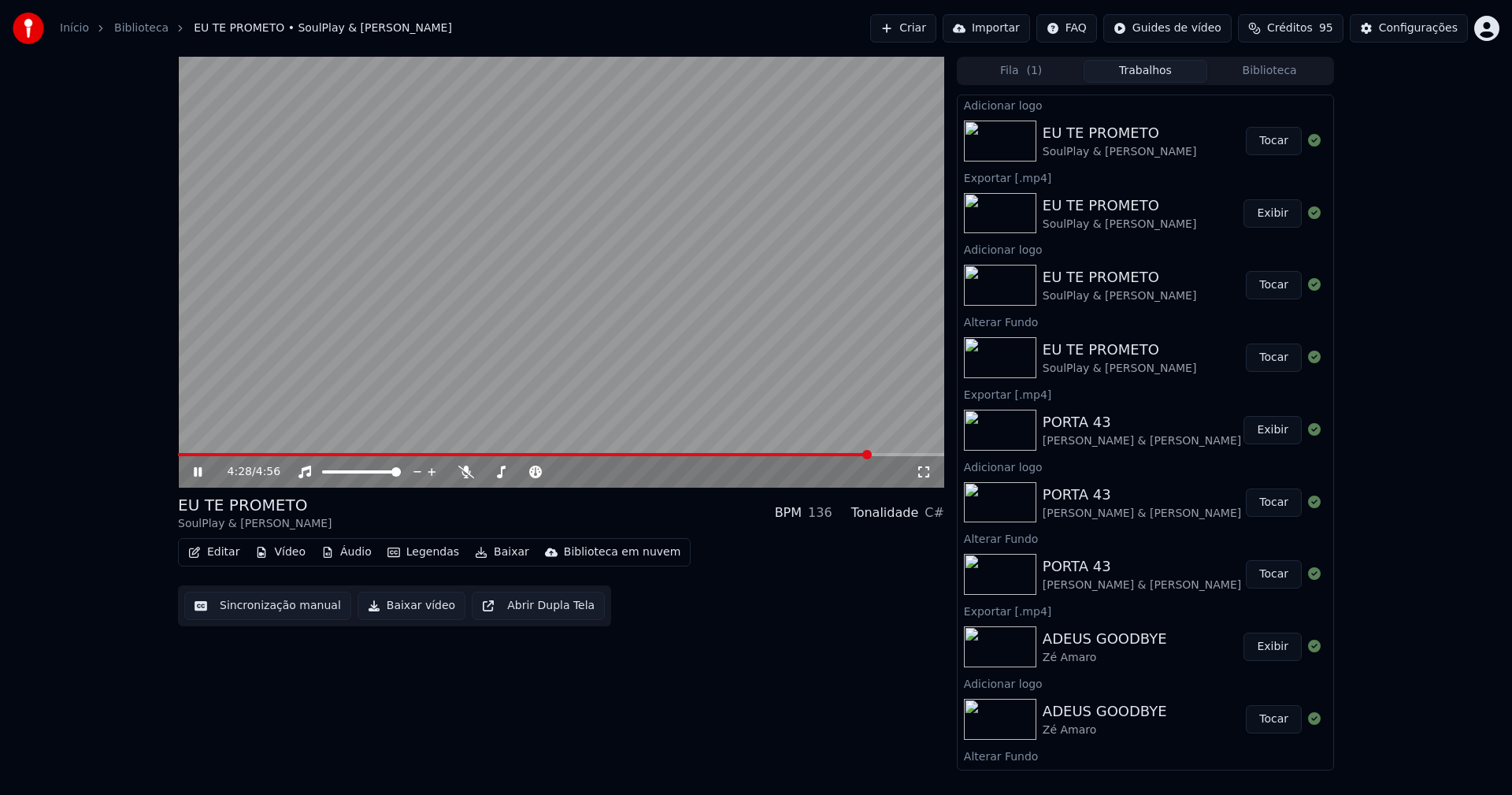
drag, startPoint x: 196, startPoint y: 475, endPoint x: 558, endPoint y: 245, distance: 428.9
click at [196, 475] on icon at bounding box center [197, 471] width 7 height 9
click at [1434, 25] on div "Configurações" at bounding box center [1418, 28] width 79 height 16
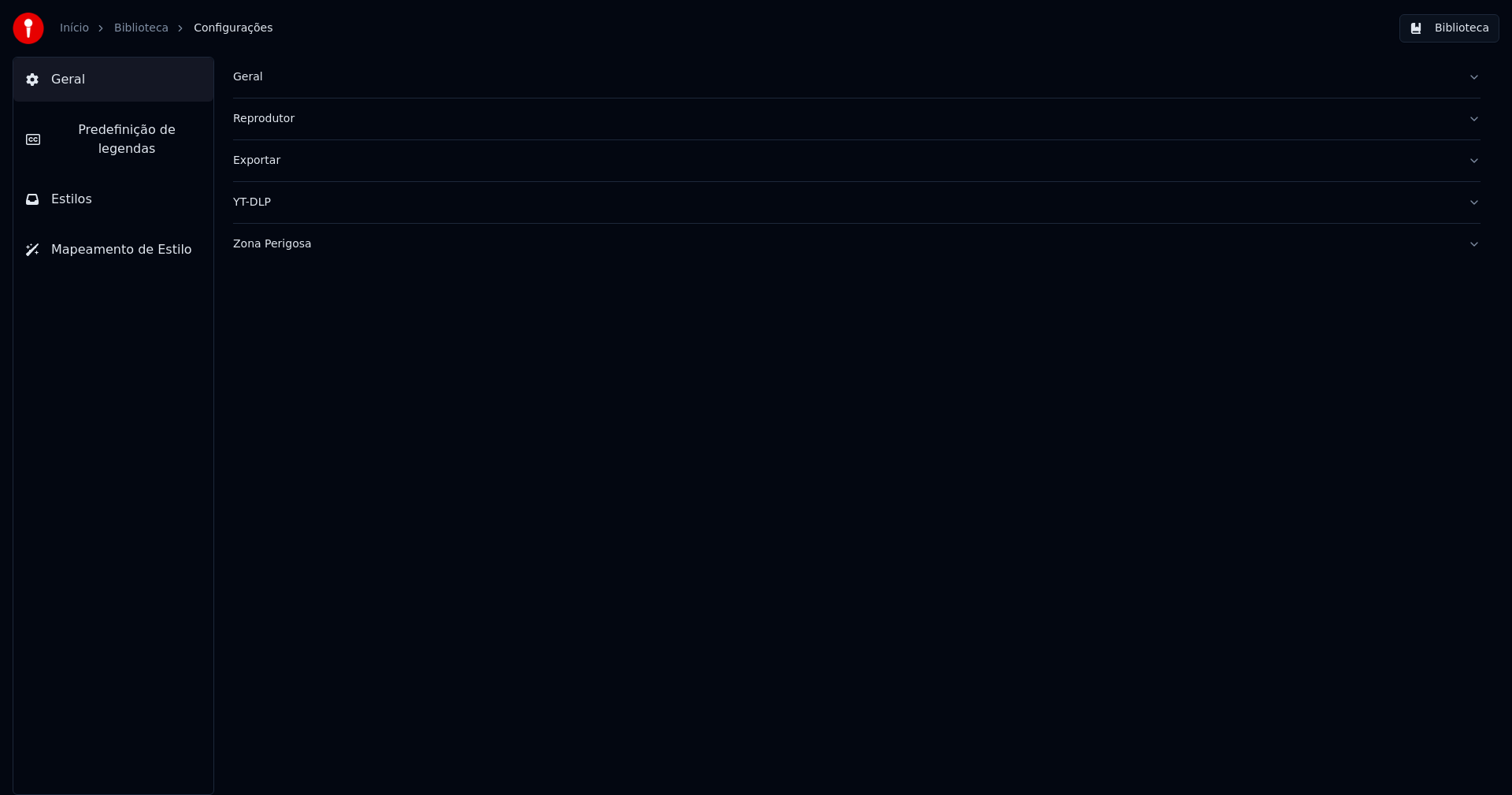
click at [87, 180] on button "Estilos" at bounding box center [113, 199] width 200 height 44
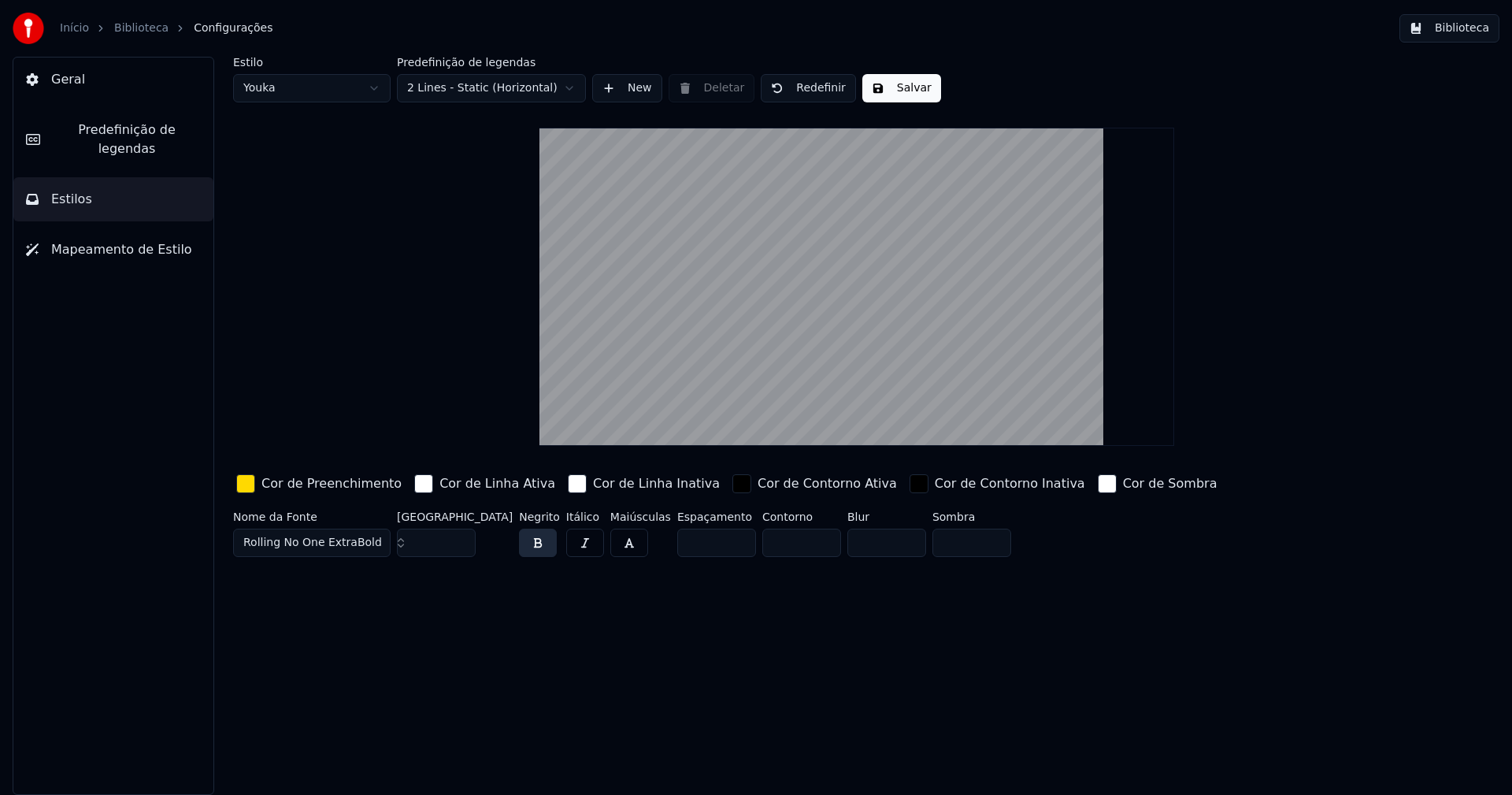
click at [155, 127] on span "Predefinição de legendas" at bounding box center [126, 139] width 148 height 37
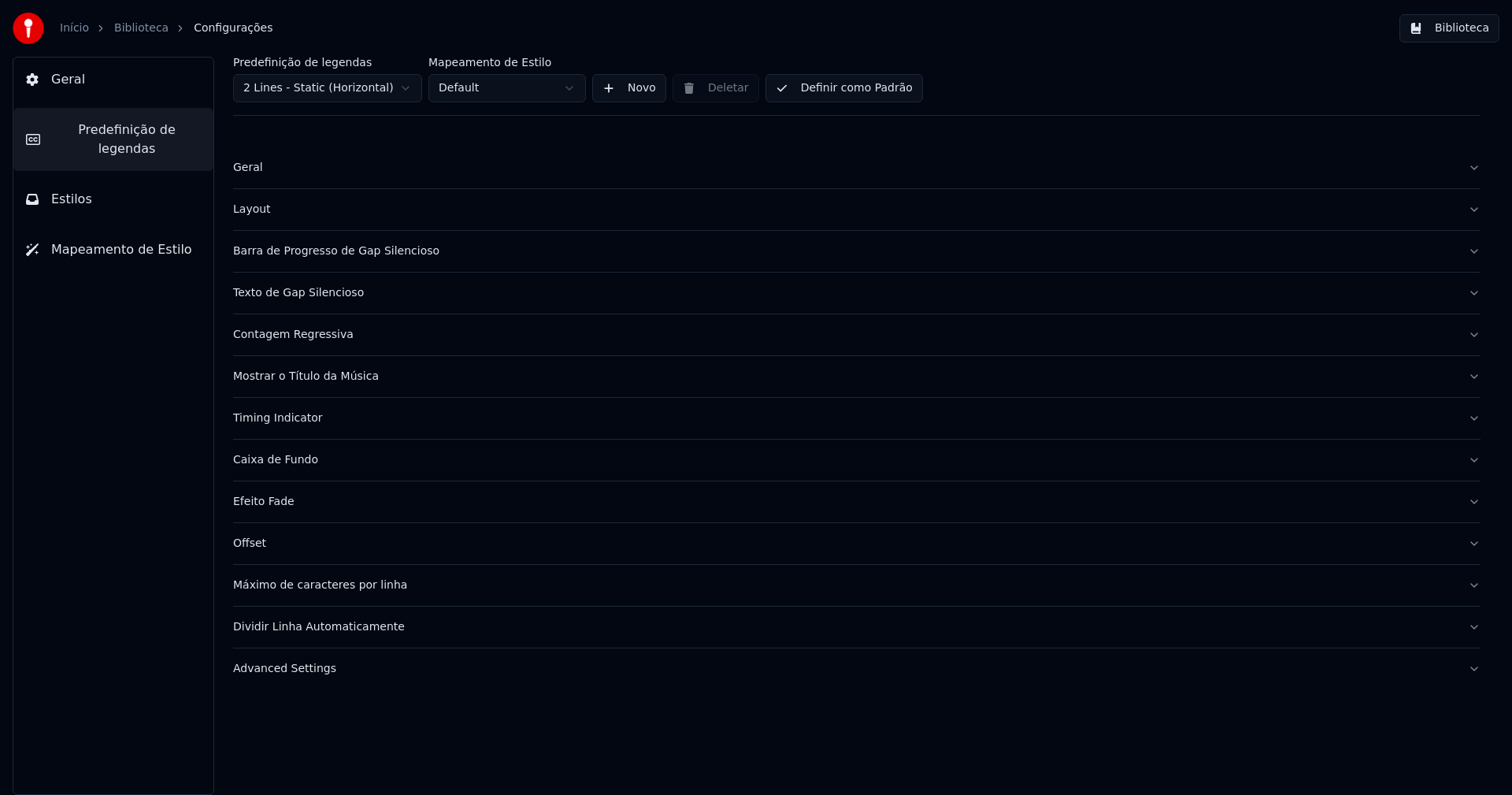
click at [244, 207] on div "Layout" at bounding box center [844, 209] width 1222 height 16
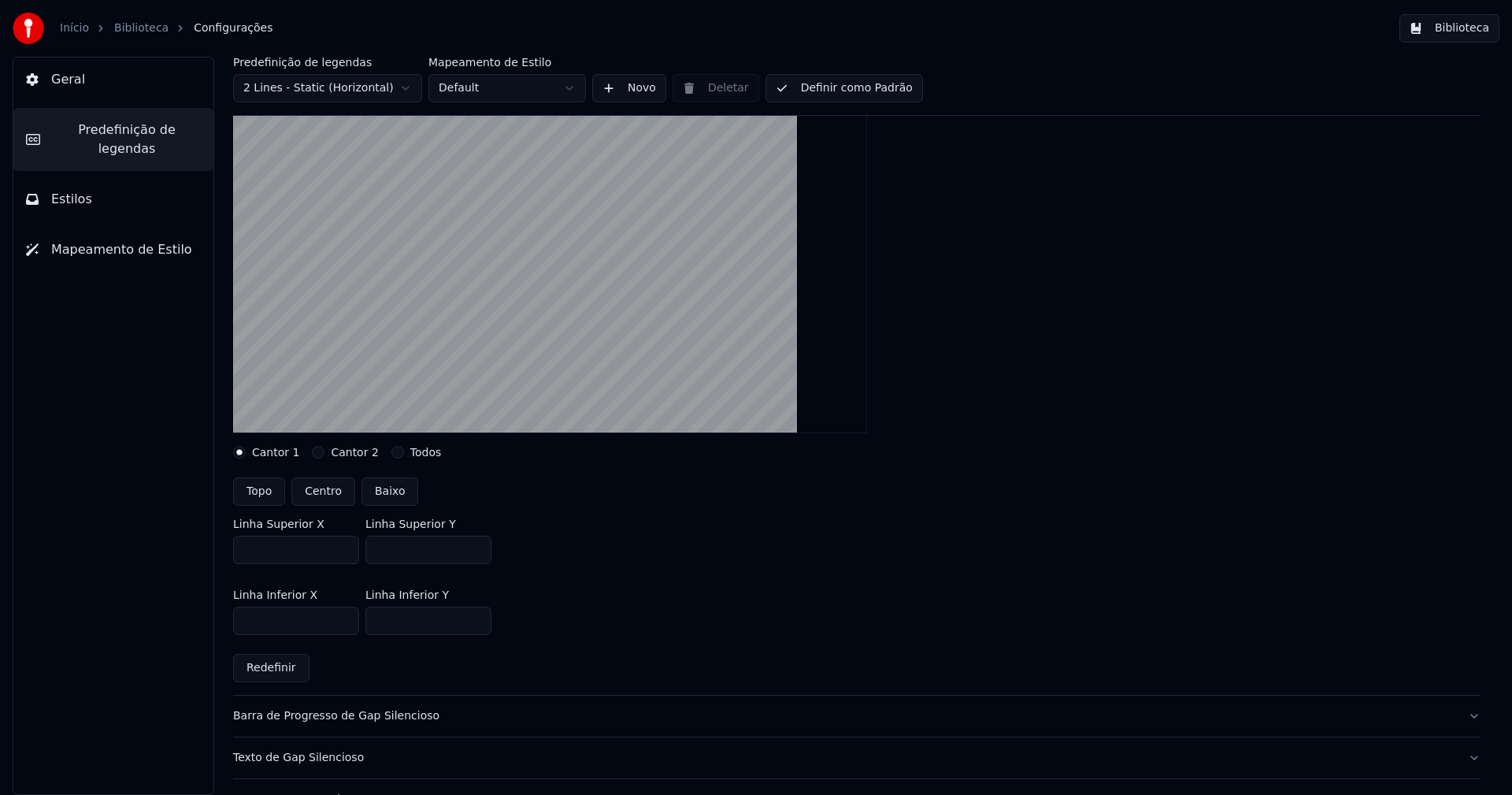
scroll to position [316, 0]
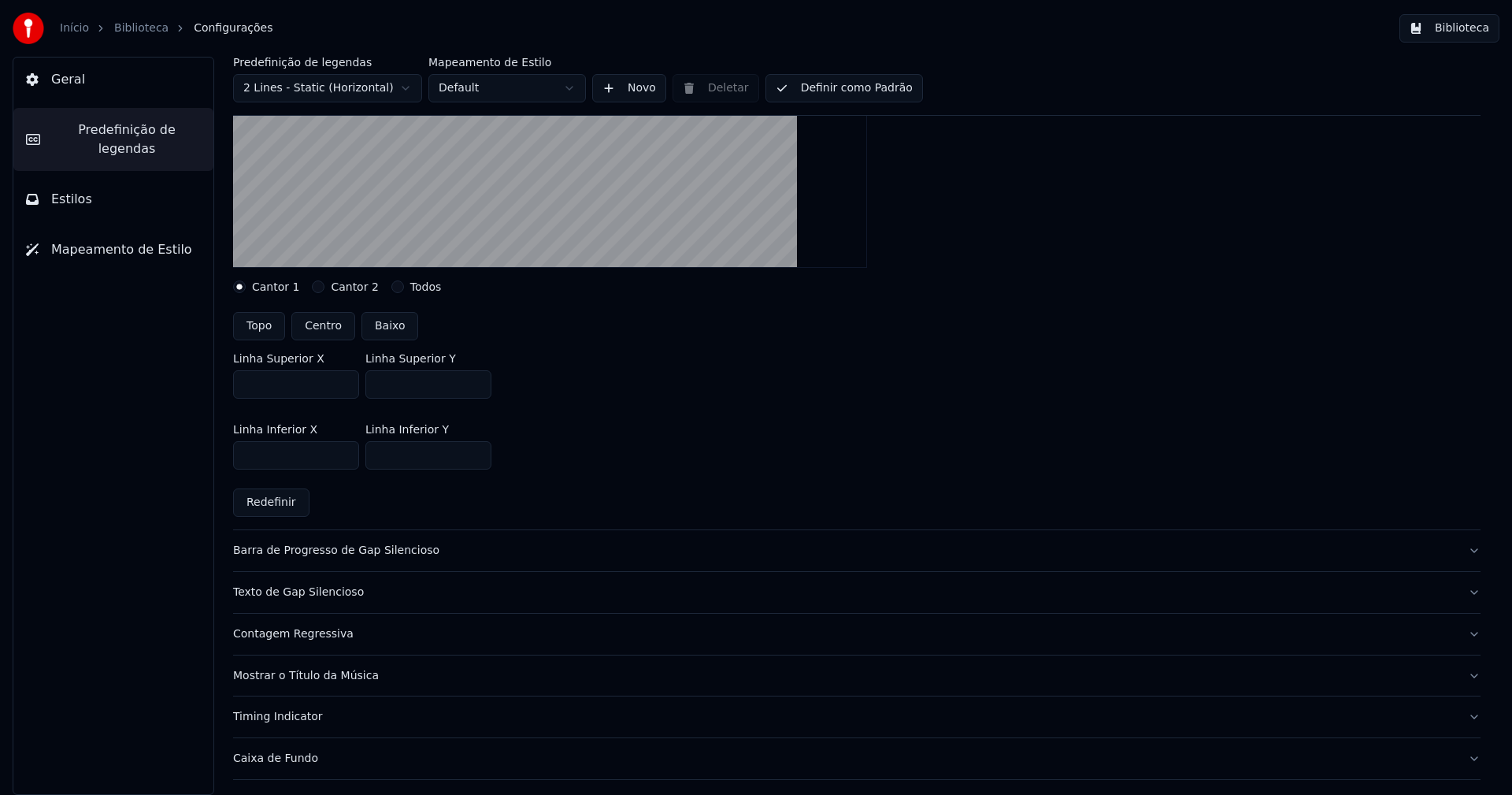
click at [312, 284] on button "Cantor 2" at bounding box center [318, 286] width 12 height 12
click at [476, 450] on input "***" at bounding box center [428, 455] width 126 height 28
type input "***"
click at [476, 450] on input "***" at bounding box center [428, 455] width 126 height 28
click at [870, 439] on div "Linha Inferior X *** Linha Inferior Y ***" at bounding box center [856, 446] width 1247 height 71
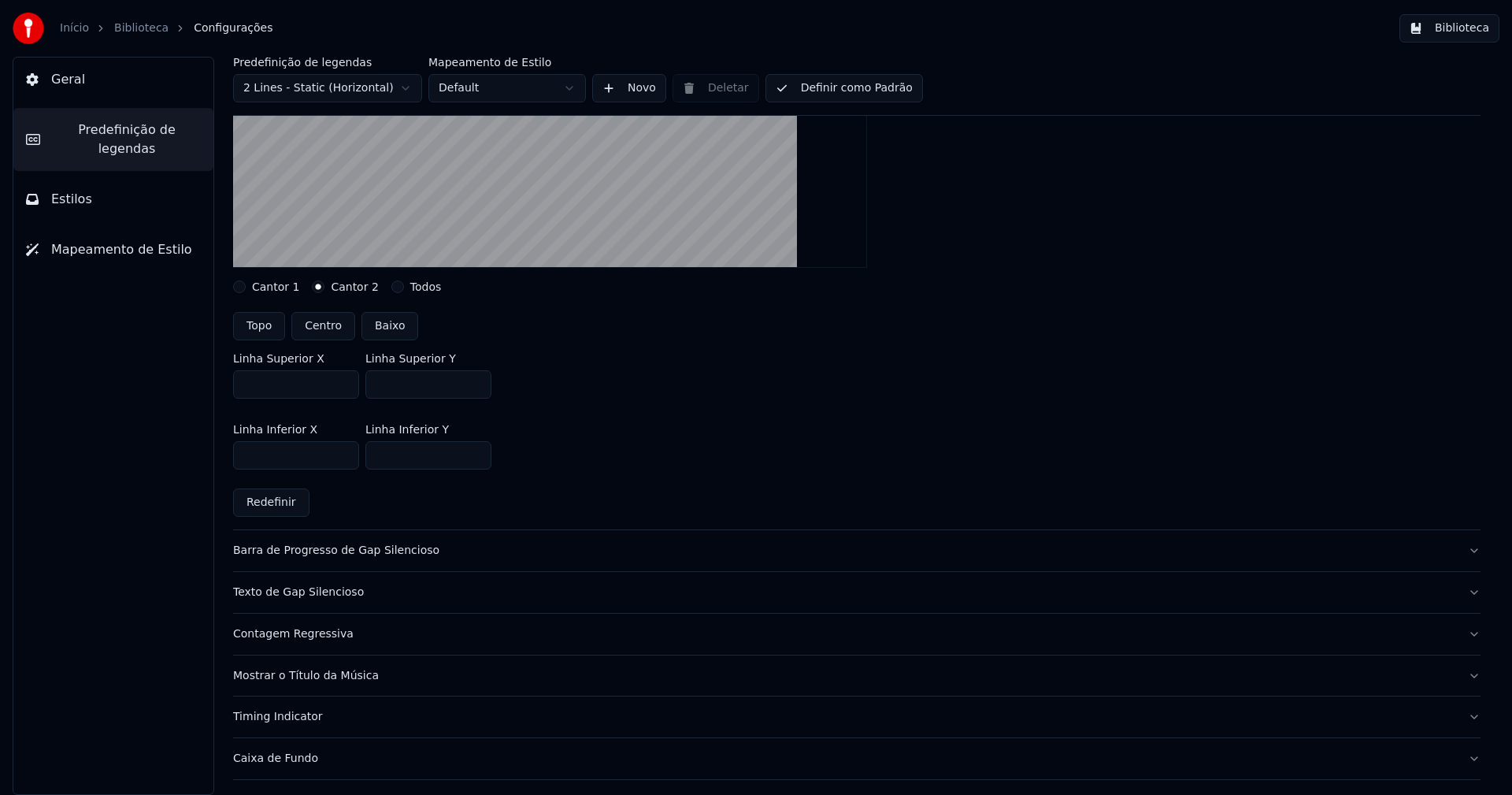
click at [1470, 29] on button "Biblioteca" at bounding box center [1450, 28] width 100 height 28
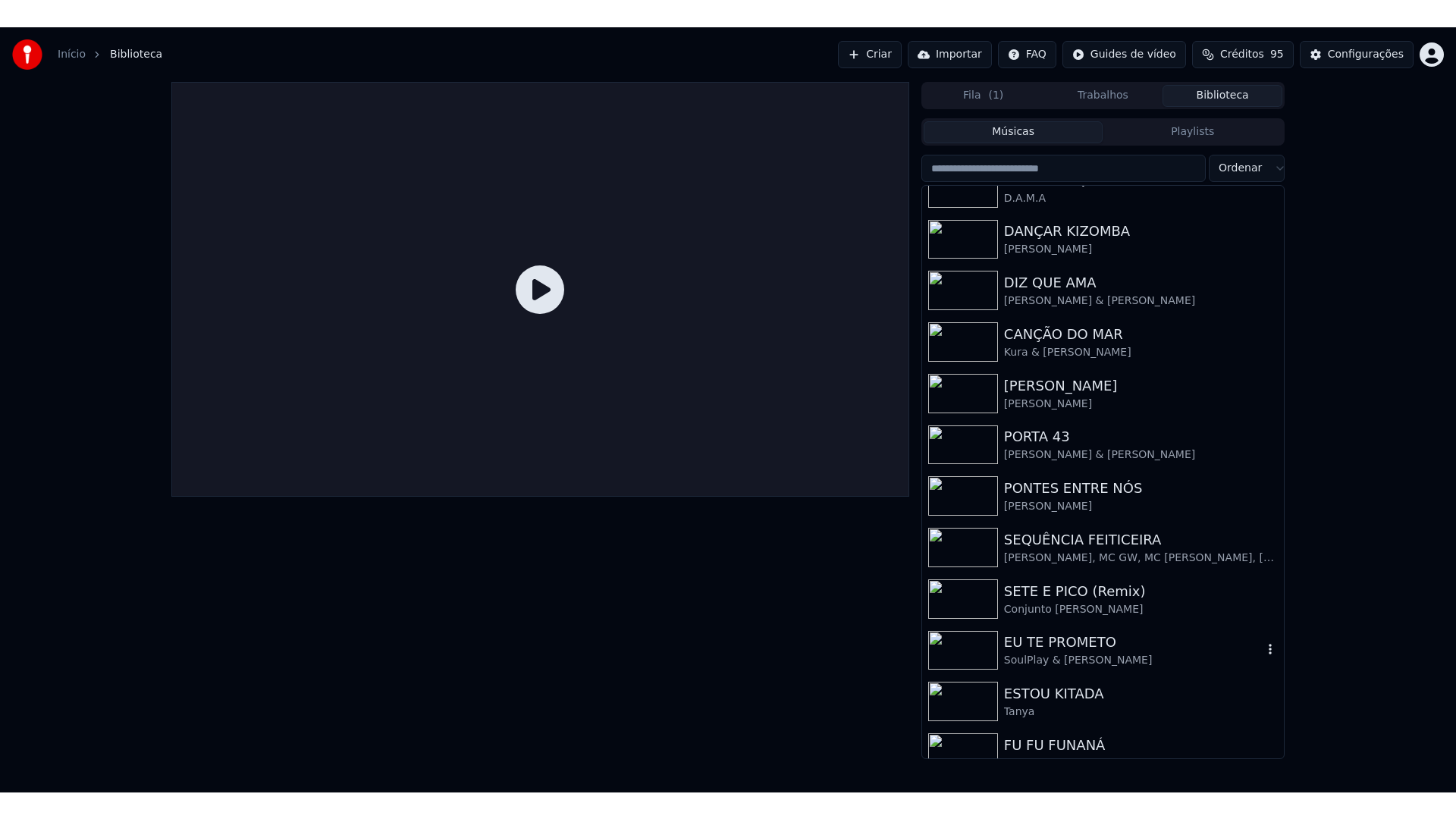
scroll to position [147, 0]
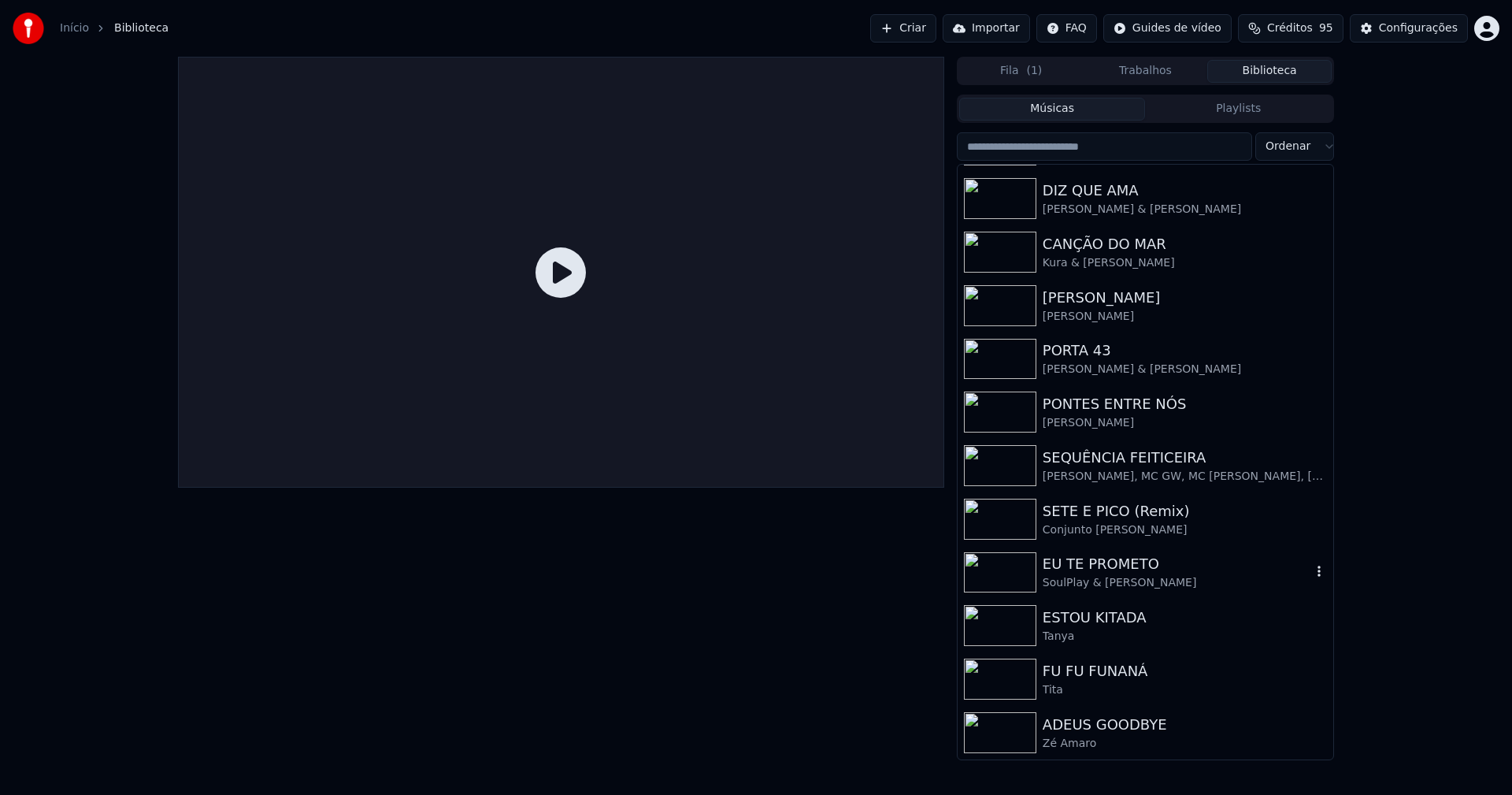
click at [1084, 553] on div "EU TE PROMETO" at bounding box center [1177, 564] width 269 height 22
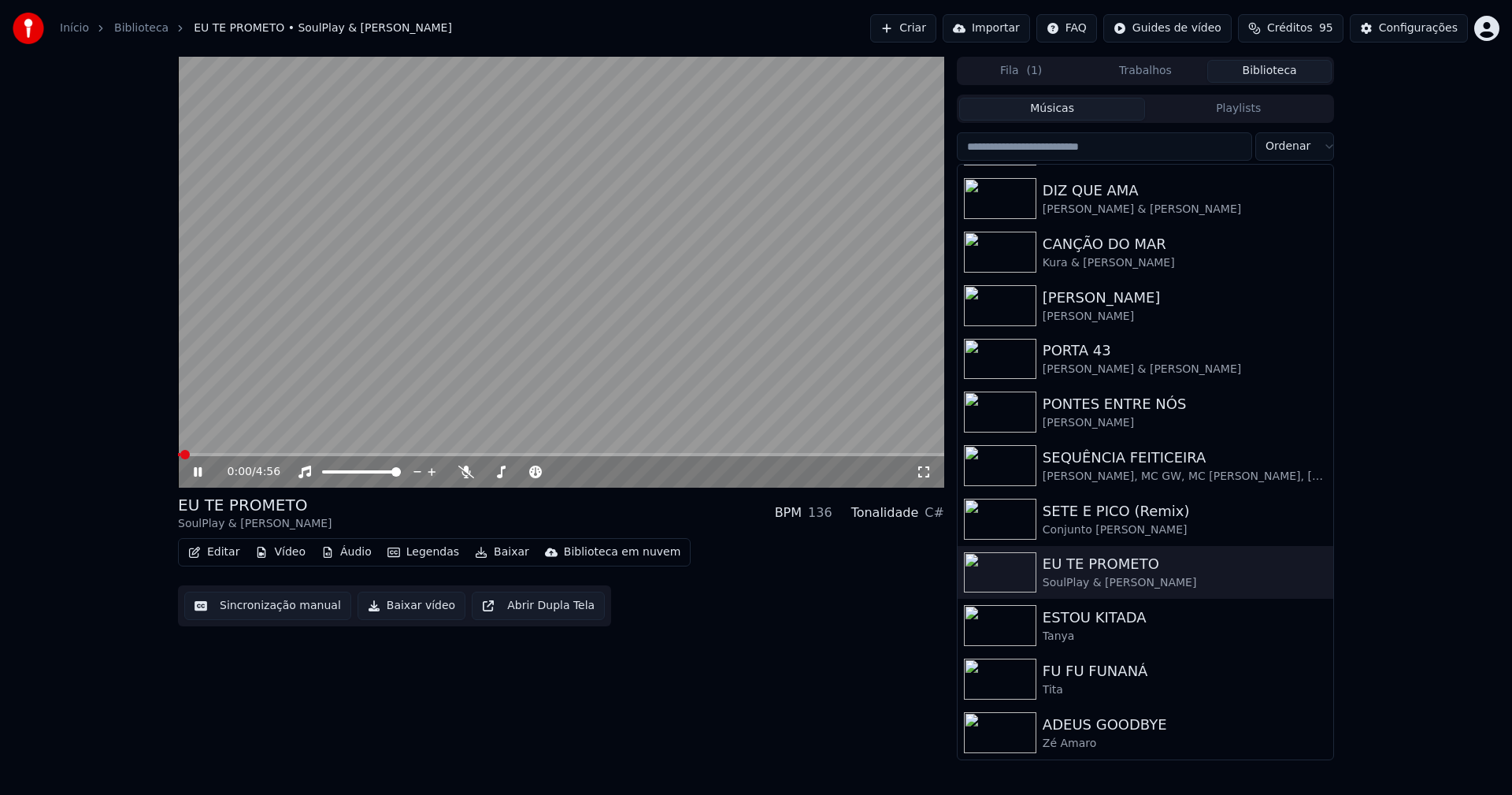
click at [550, 453] on span at bounding box center [561, 455] width 766 height 3
click at [924, 472] on icon at bounding box center [924, 471] width 16 height 12
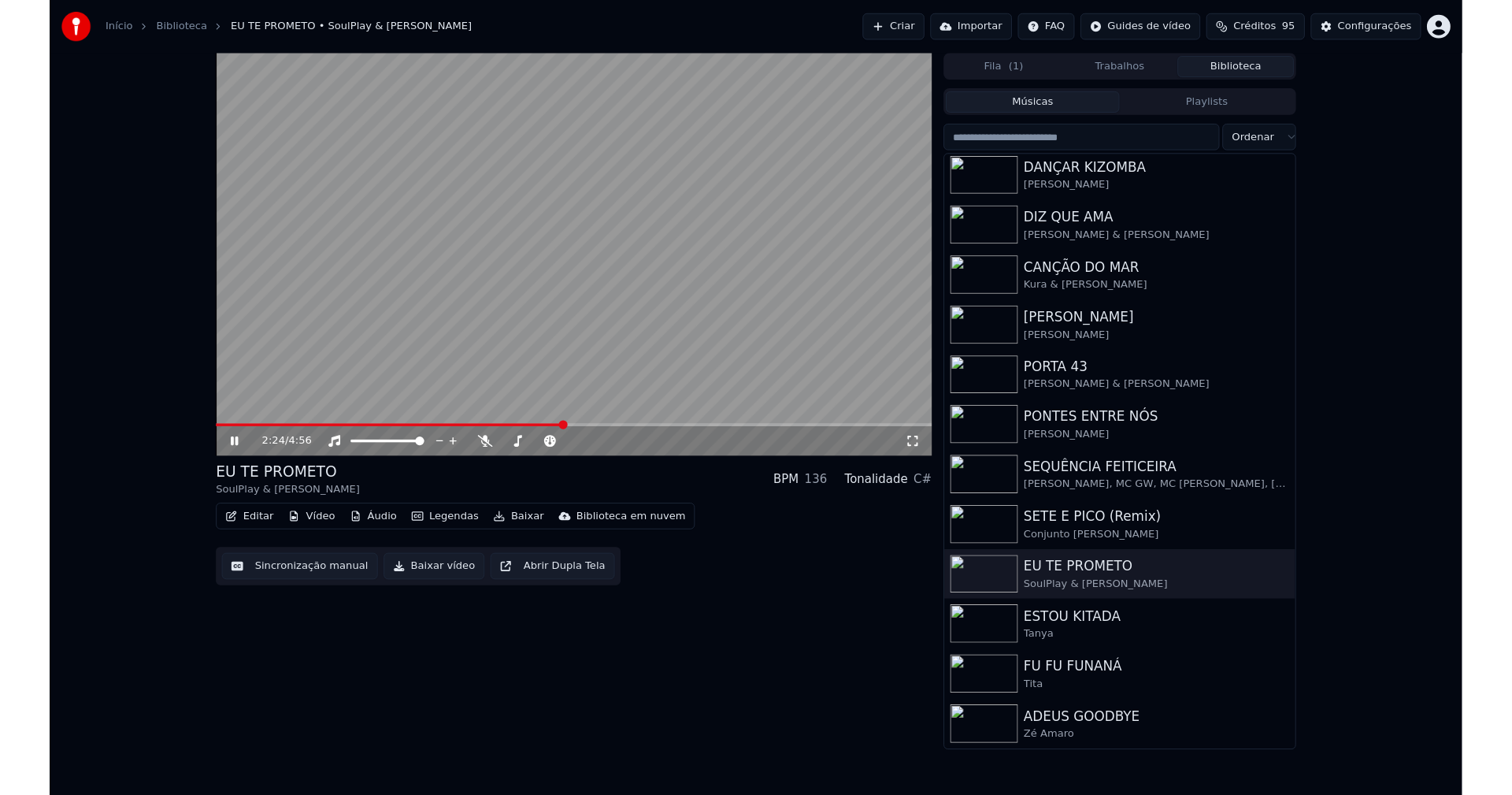
scroll to position [111, 0]
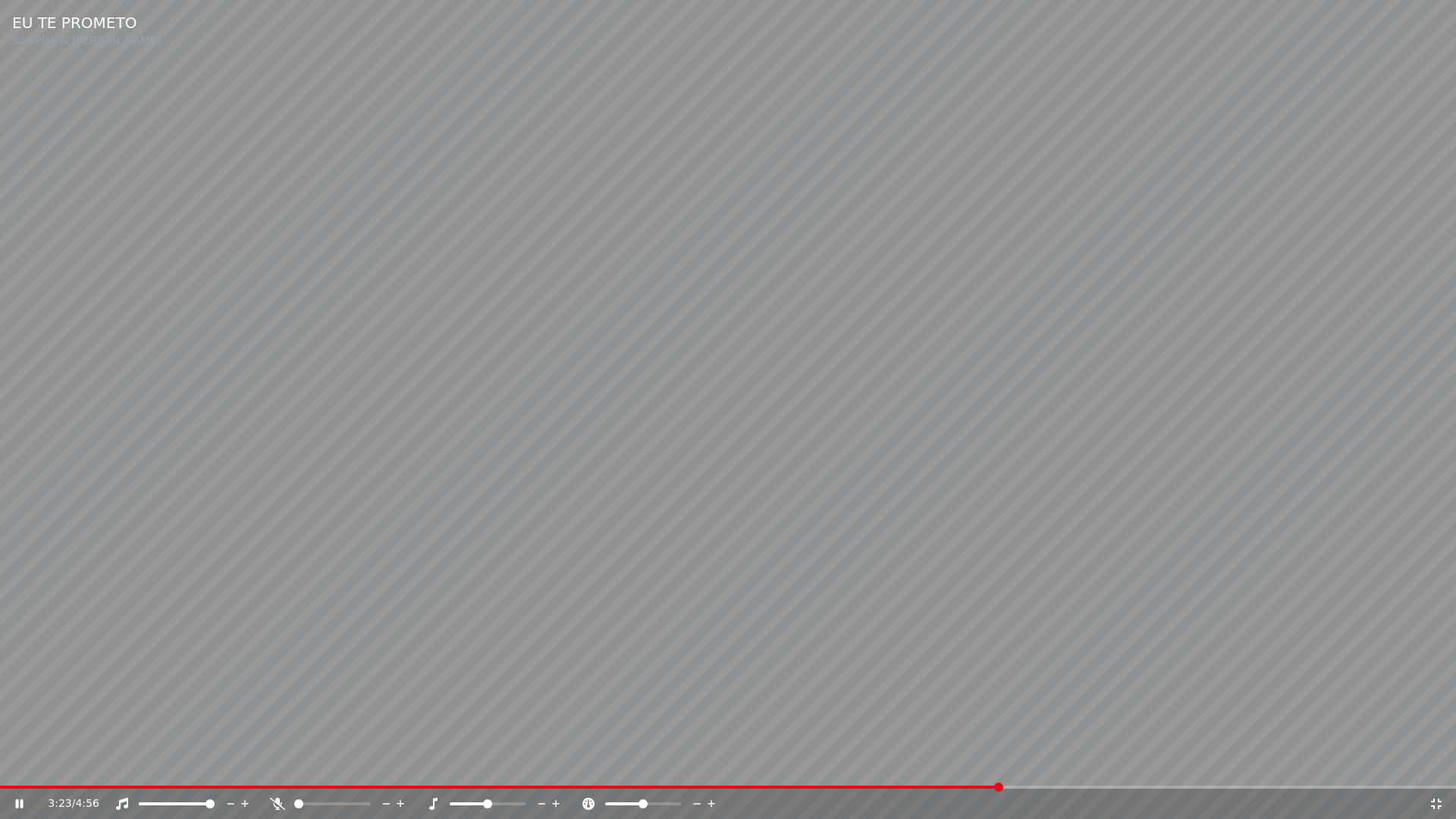
click at [1437, 765] on icon at bounding box center [1436, 803] width 15 height 12
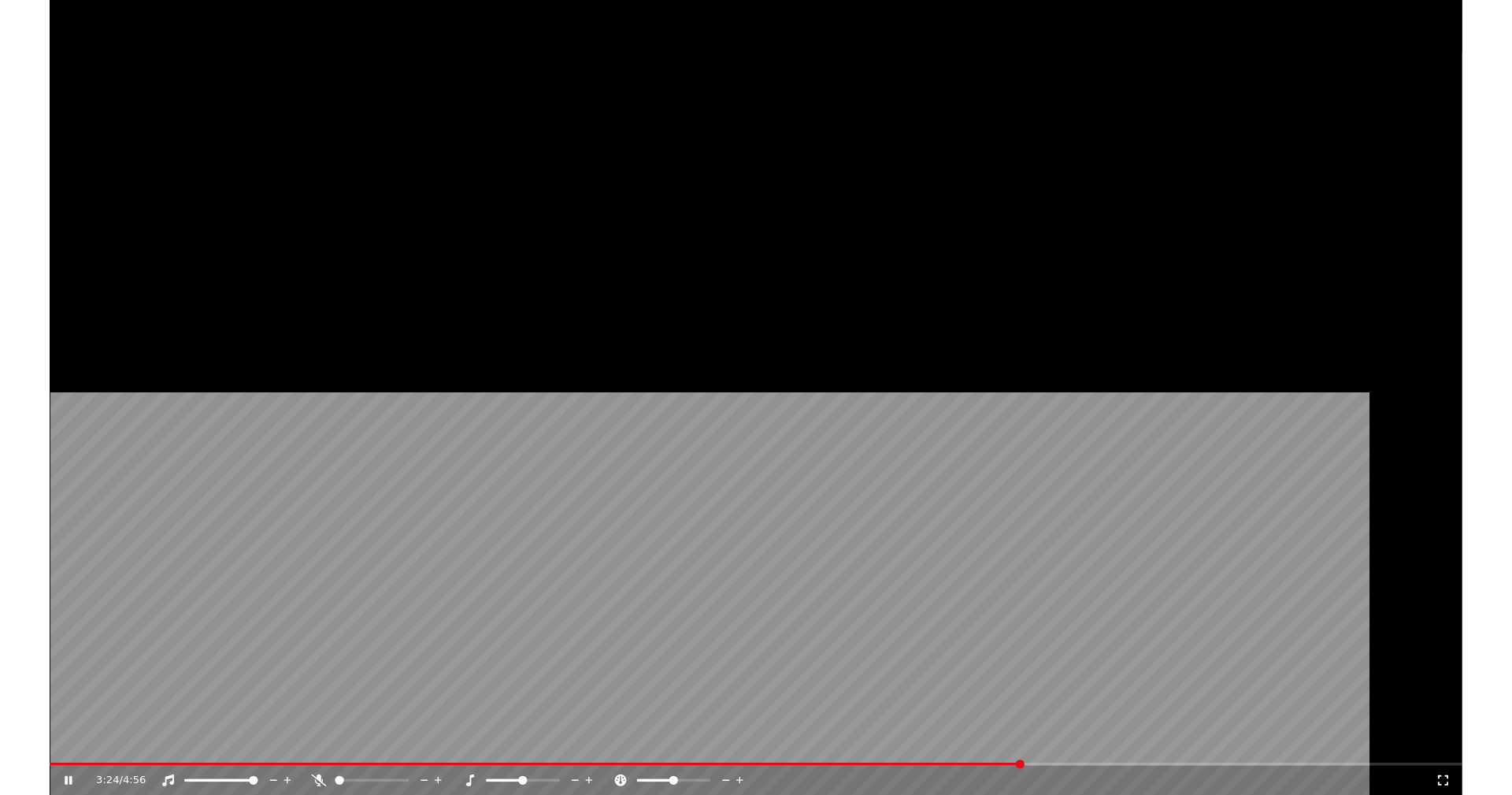
scroll to position [153, 0]
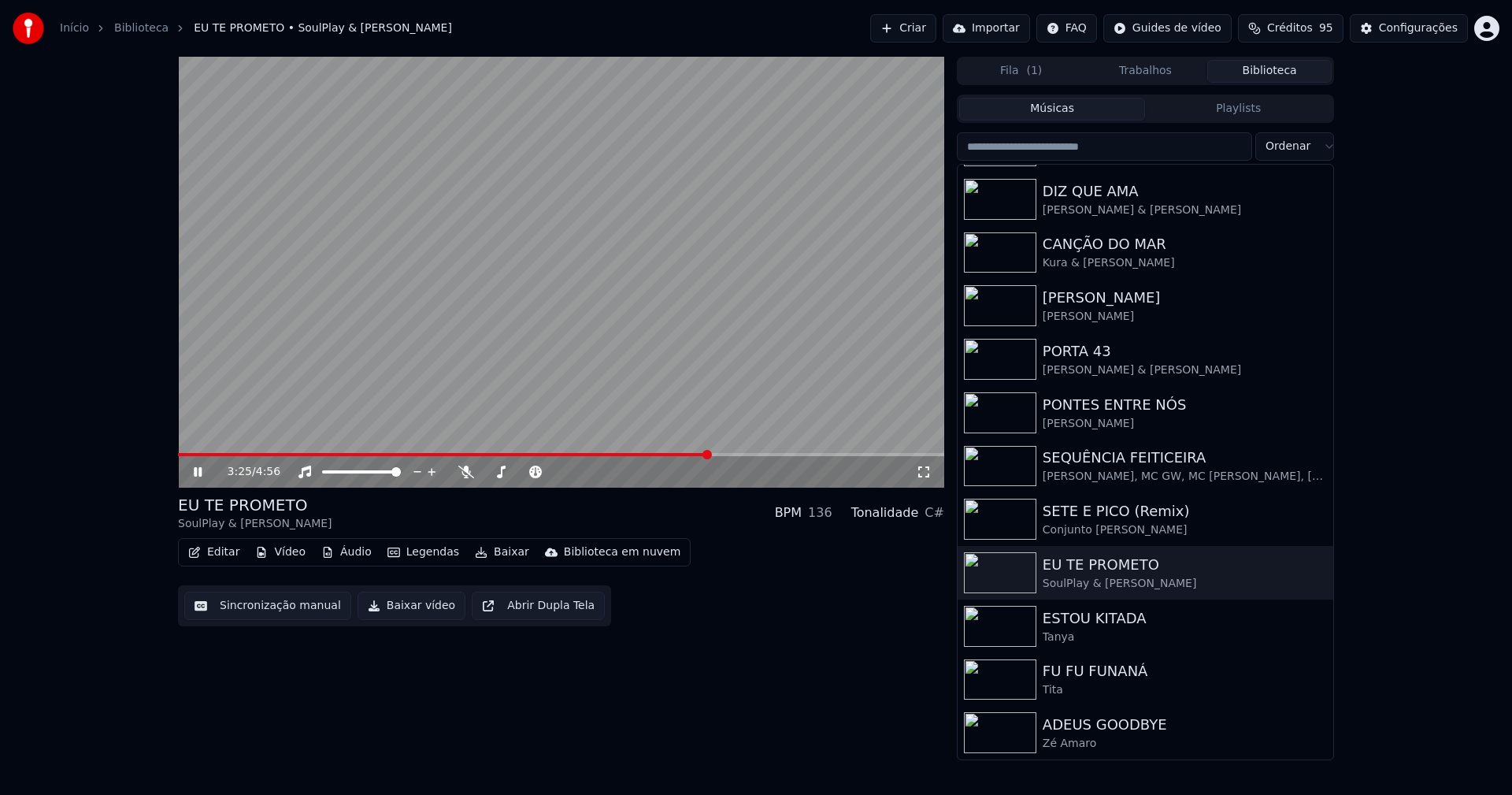
click at [199, 472] on icon at bounding box center [197, 471] width 7 height 9
click at [414, 611] on button "Baixar vídeo" at bounding box center [412, 606] width 108 height 28
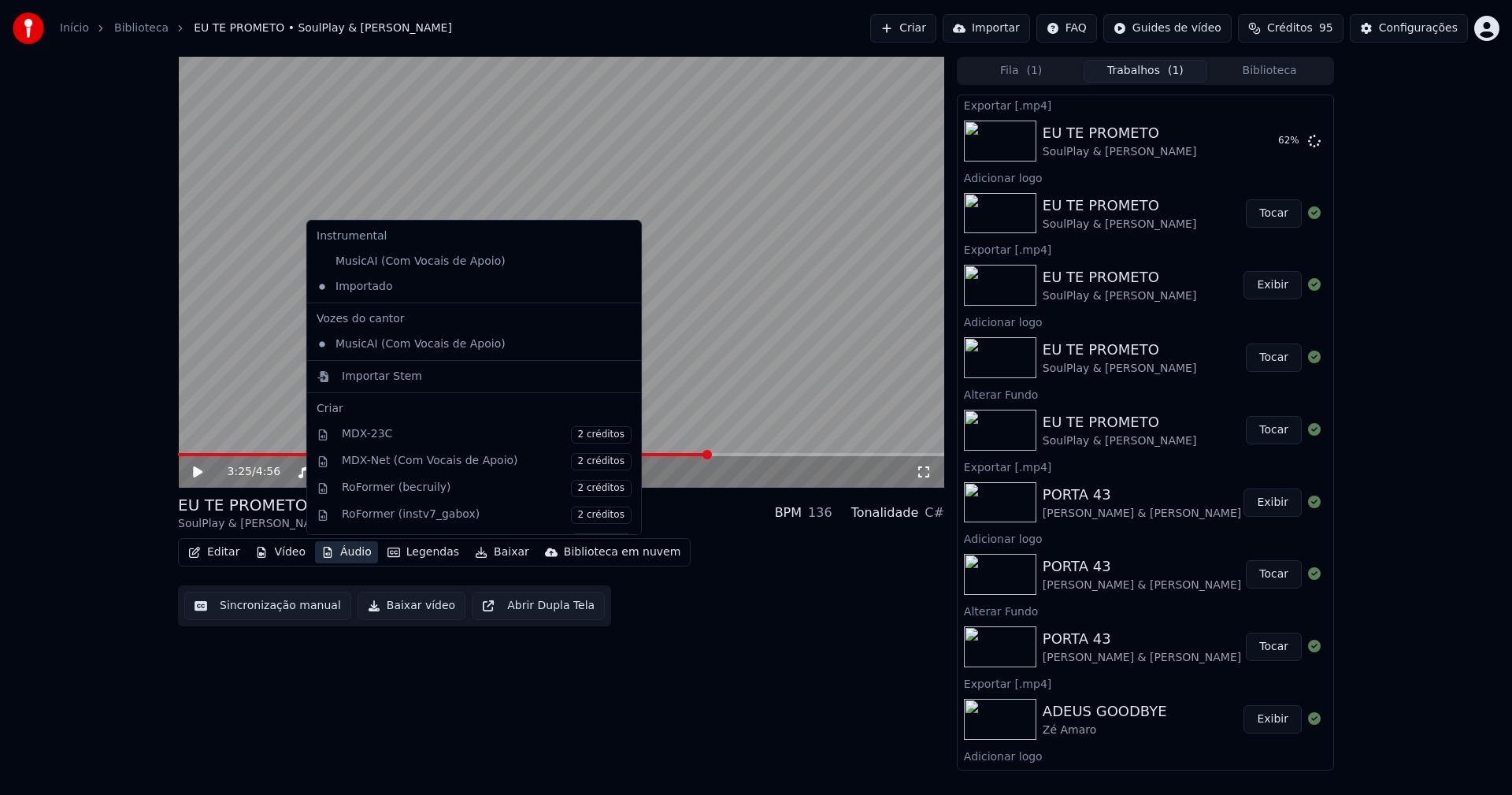
click at [354, 555] on button "Áudio" at bounding box center [347, 552] width 63 height 22
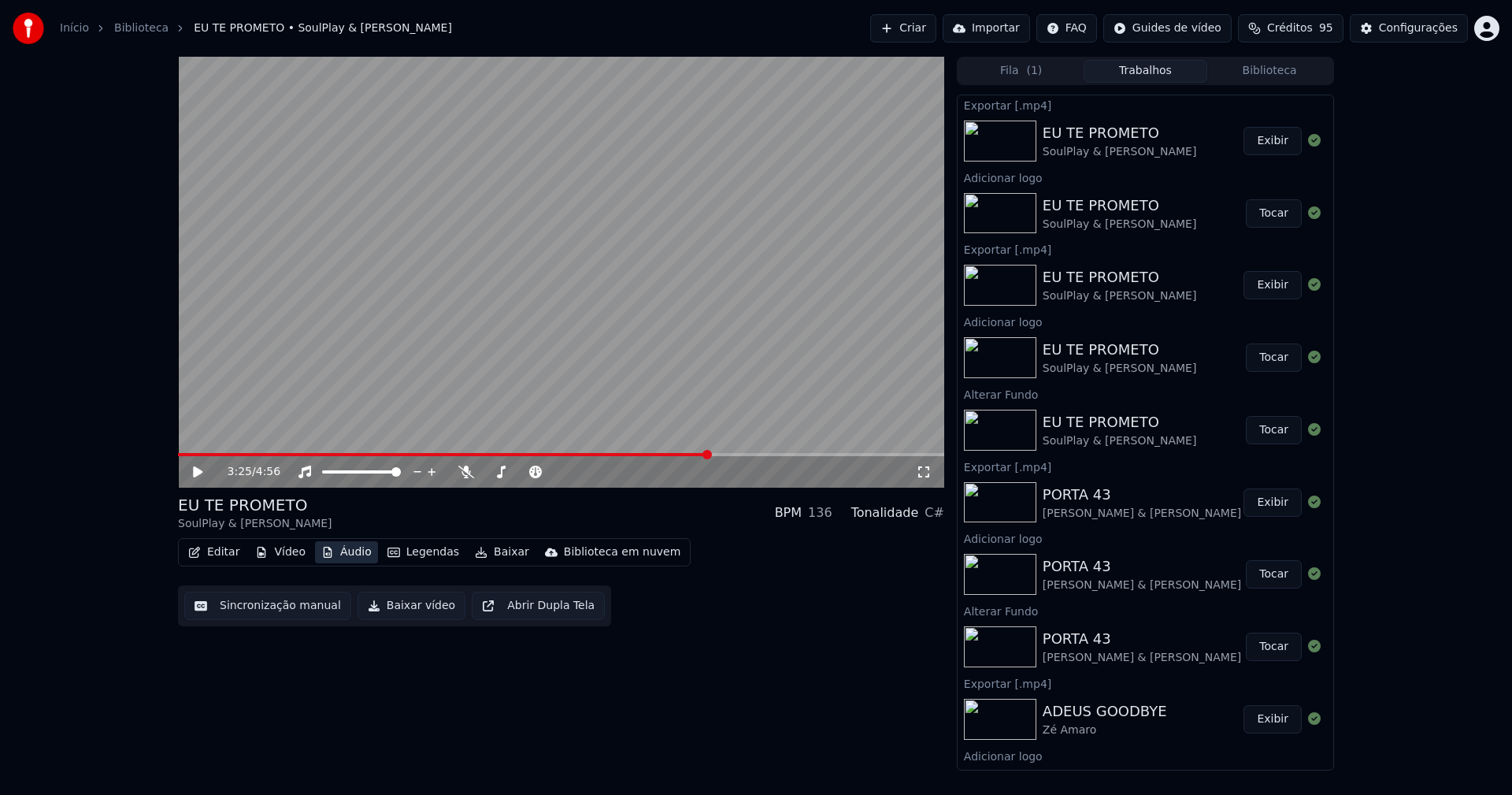
click at [354, 559] on button "Áudio" at bounding box center [347, 552] width 63 height 22
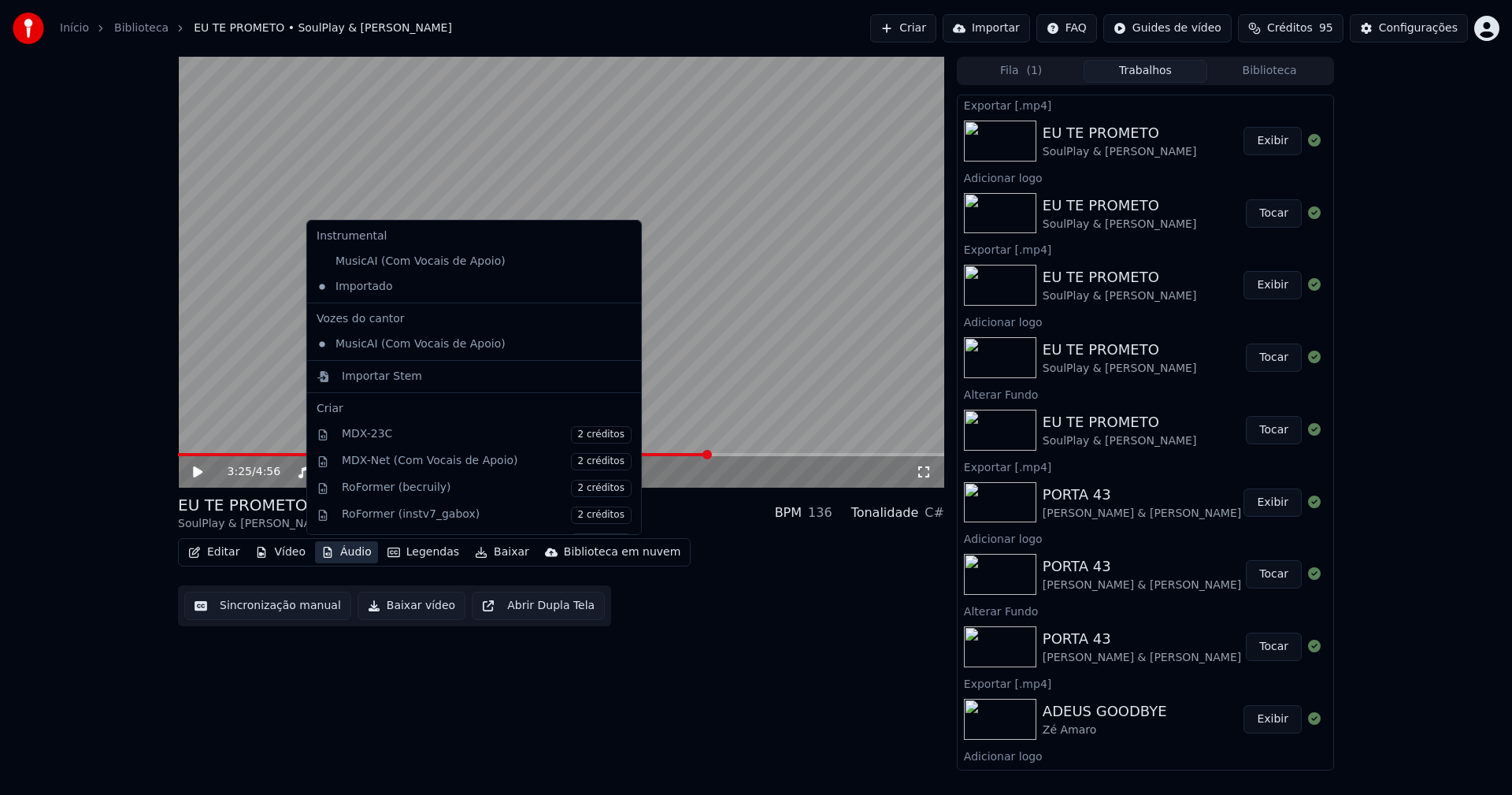
click at [351, 549] on button "Áudio" at bounding box center [347, 552] width 63 height 22
click at [359, 379] on div "Importar Stem" at bounding box center [382, 376] width 81 height 16
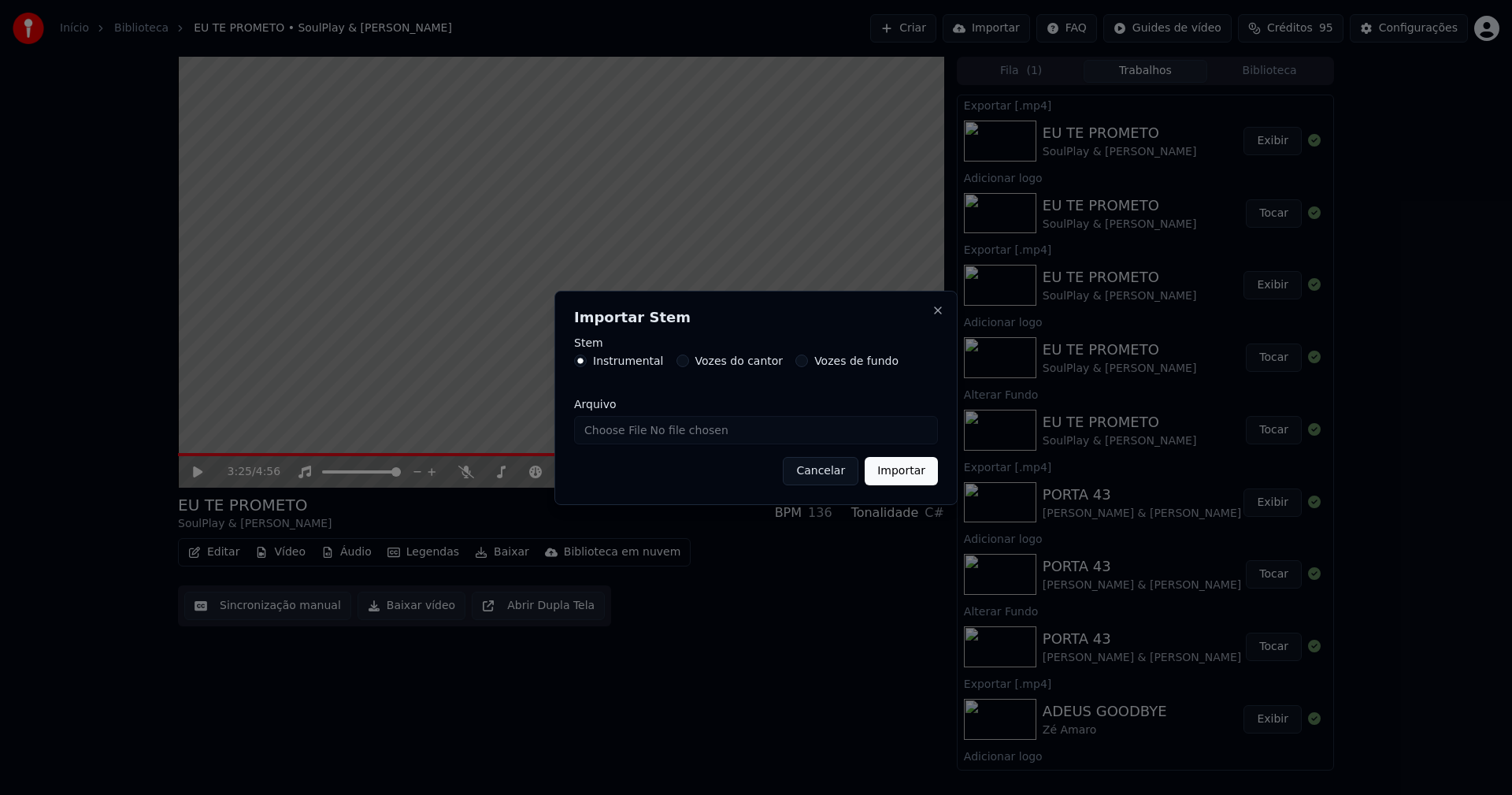
click at [628, 435] on input "Arquivo" at bounding box center [756, 430] width 364 height 28
type input "**********"
click at [911, 475] on button "Importar" at bounding box center [901, 471] width 73 height 28
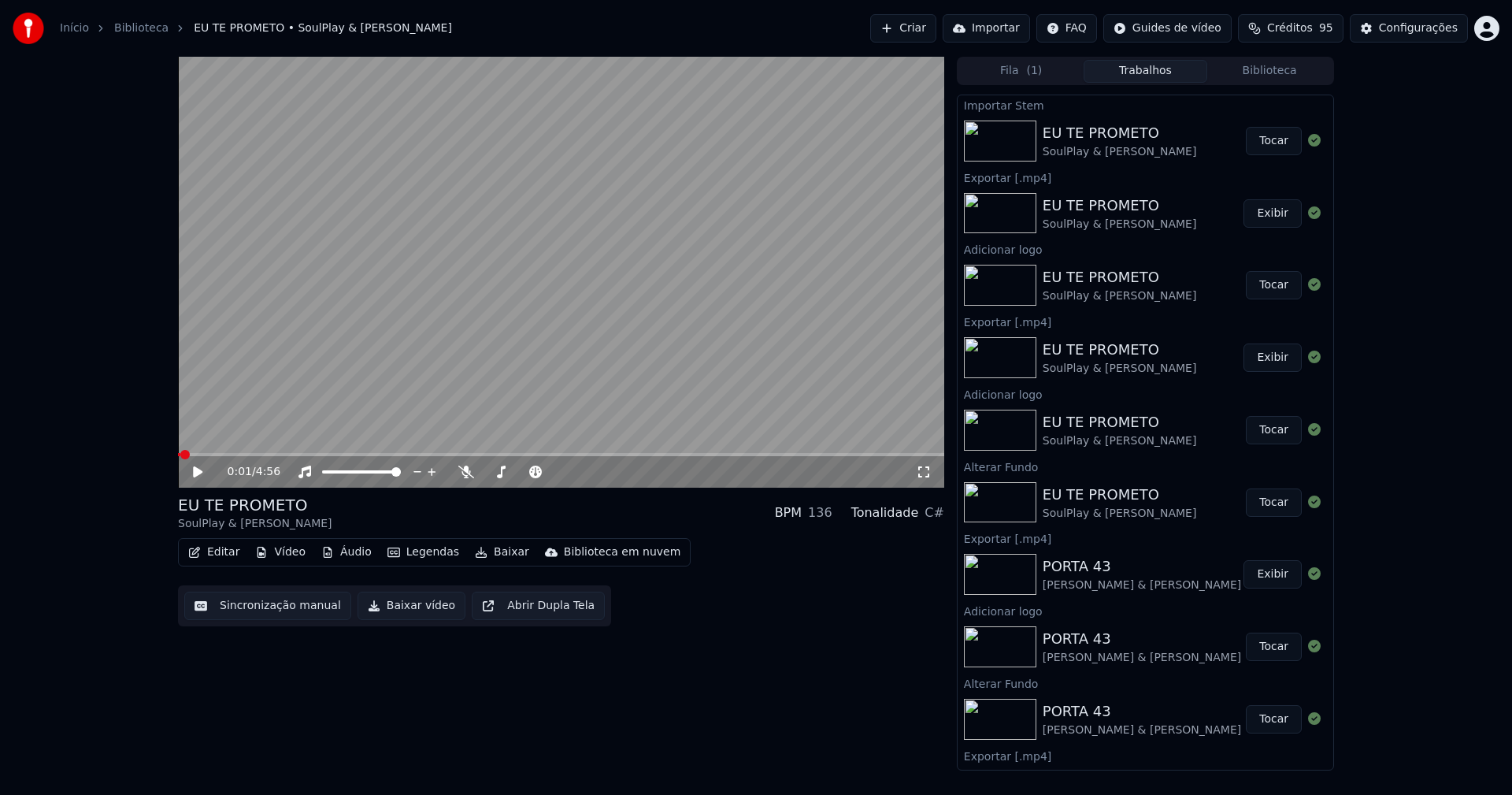
click at [180, 455] on span at bounding box center [179, 455] width 2 height 3
click at [199, 471] on icon at bounding box center [197, 471] width 9 height 11
click at [346, 552] on button "Áudio" at bounding box center [347, 552] width 63 height 22
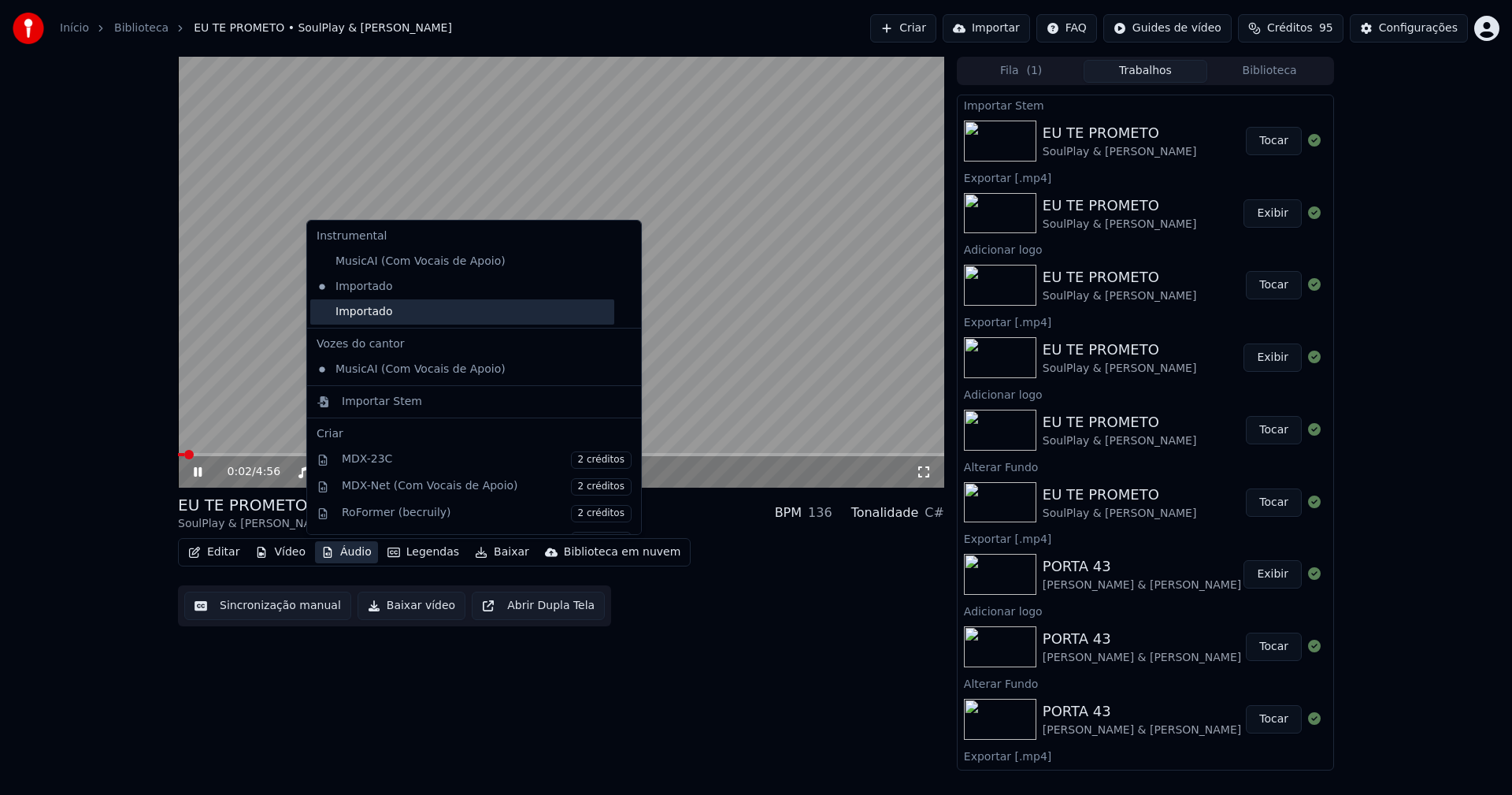
click at [324, 316] on div "Importado" at bounding box center [462, 312] width 304 height 25
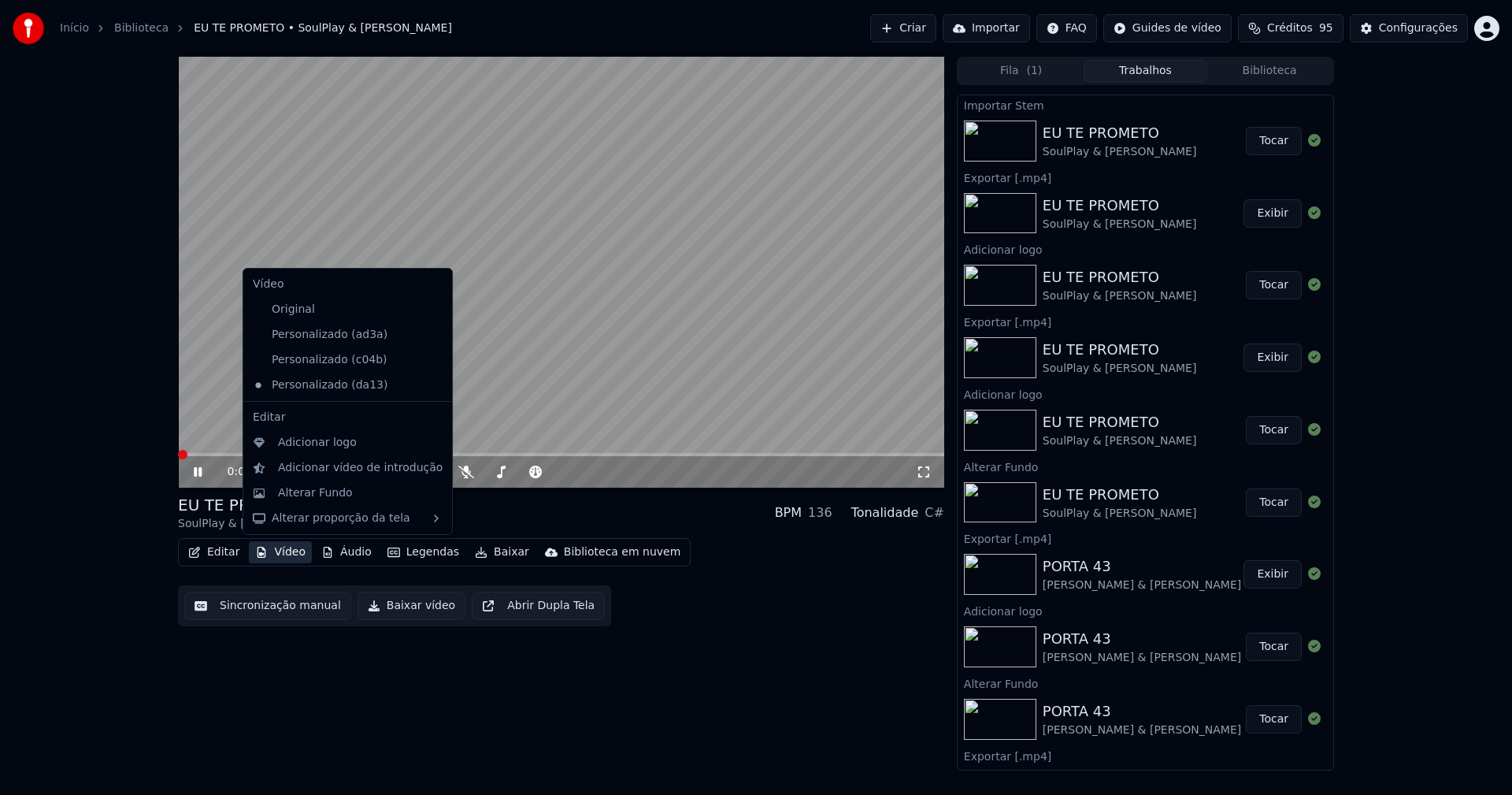
click at [284, 559] on button "Vídeo" at bounding box center [280, 552] width 63 height 22
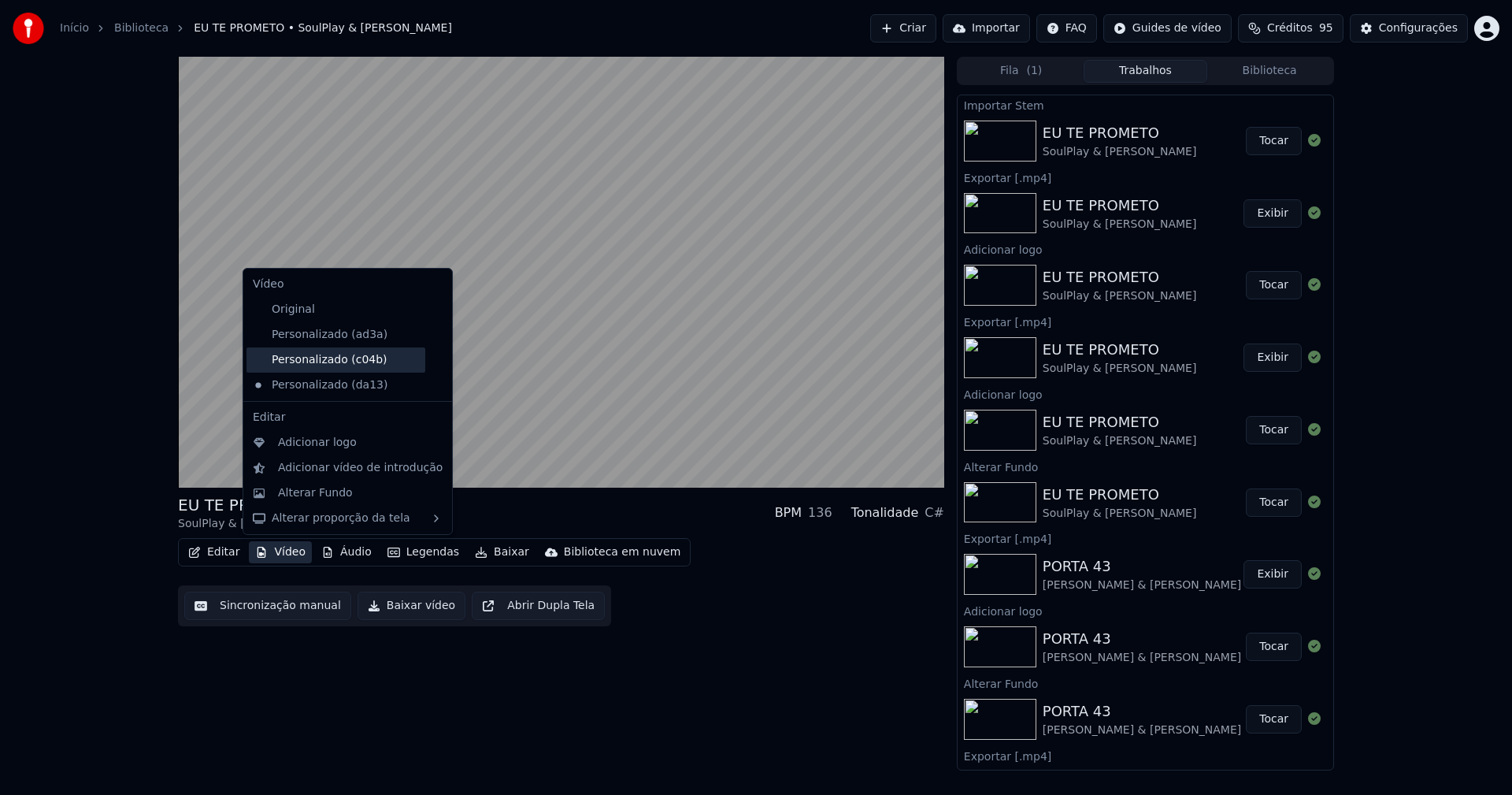
click at [353, 362] on div "Personalizado (c04b)" at bounding box center [335, 360] width 179 height 25
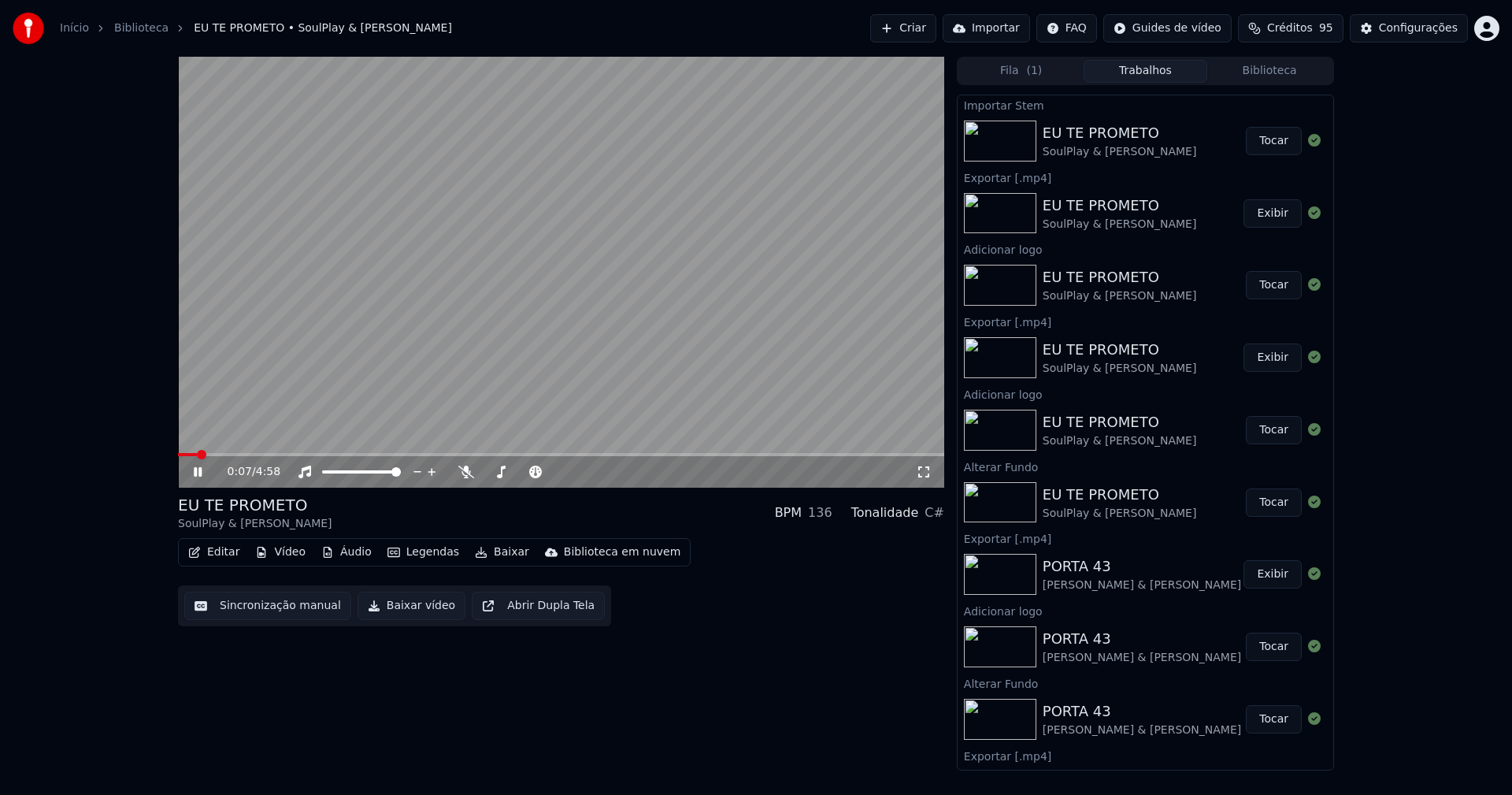
click at [923, 475] on icon at bounding box center [924, 471] width 16 height 12
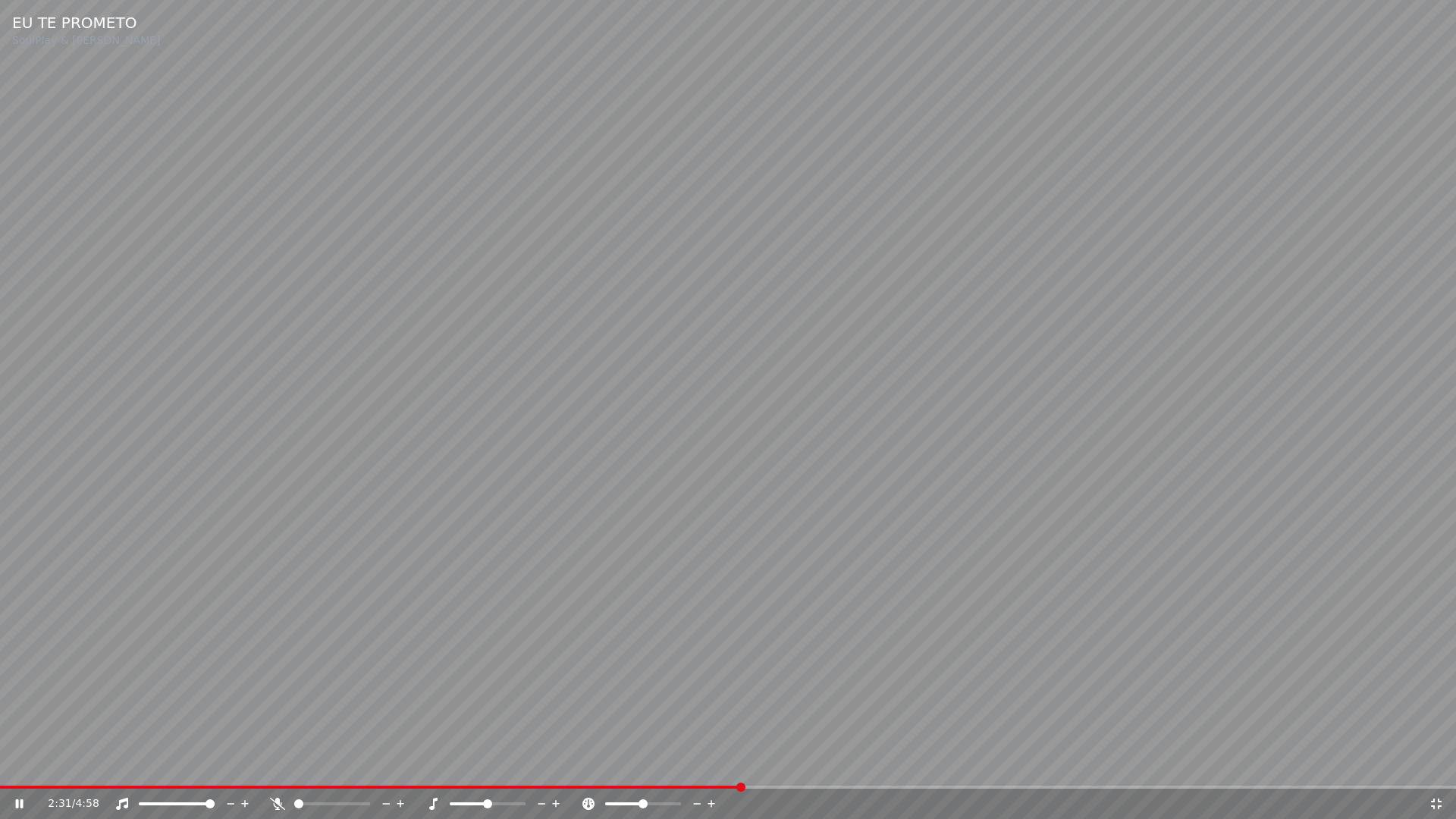
drag, startPoint x: 1439, startPoint y: 803, endPoint x: 586, endPoint y: 322, distance: 979.3
click at [1440, 765] on icon at bounding box center [1436, 803] width 15 height 12
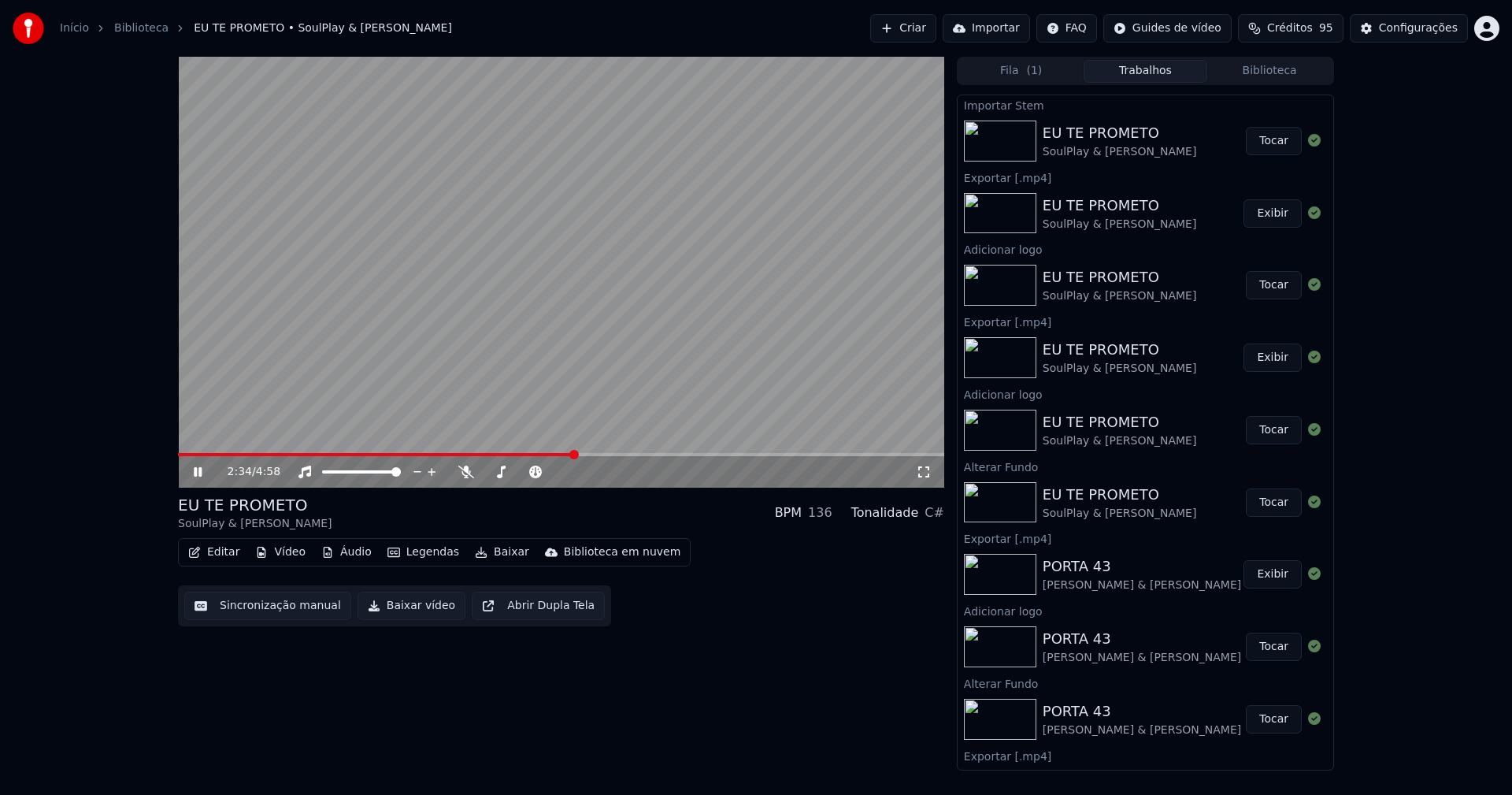
click at [198, 471] on icon at bounding box center [209, 471] width 37 height 12
click at [408, 608] on button "Baixar vídeo" at bounding box center [412, 606] width 108 height 28
click at [1427, 27] on div "Configurações" at bounding box center [1418, 28] width 79 height 16
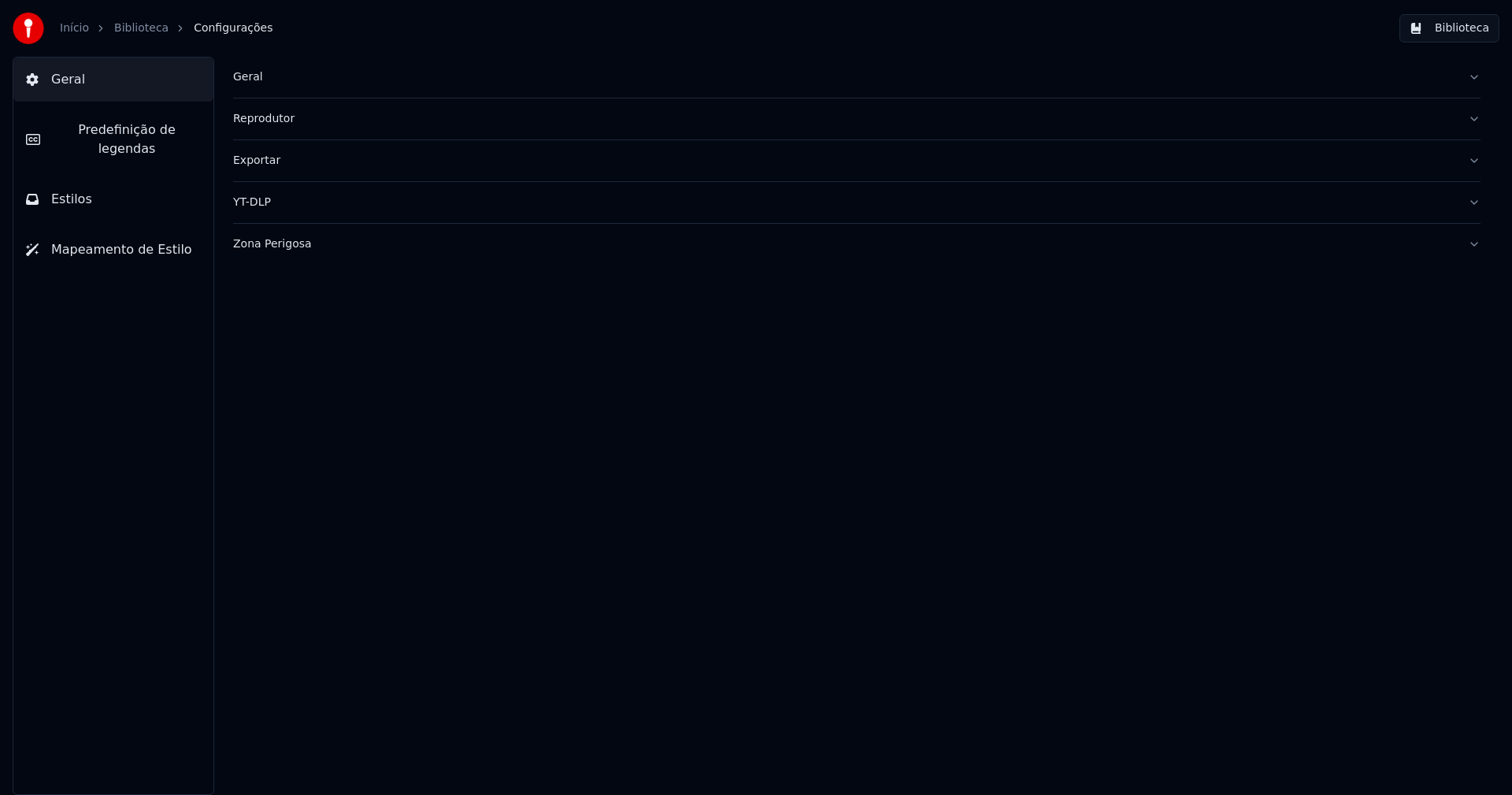
click at [133, 125] on span "Predefinição de legendas" at bounding box center [126, 139] width 148 height 37
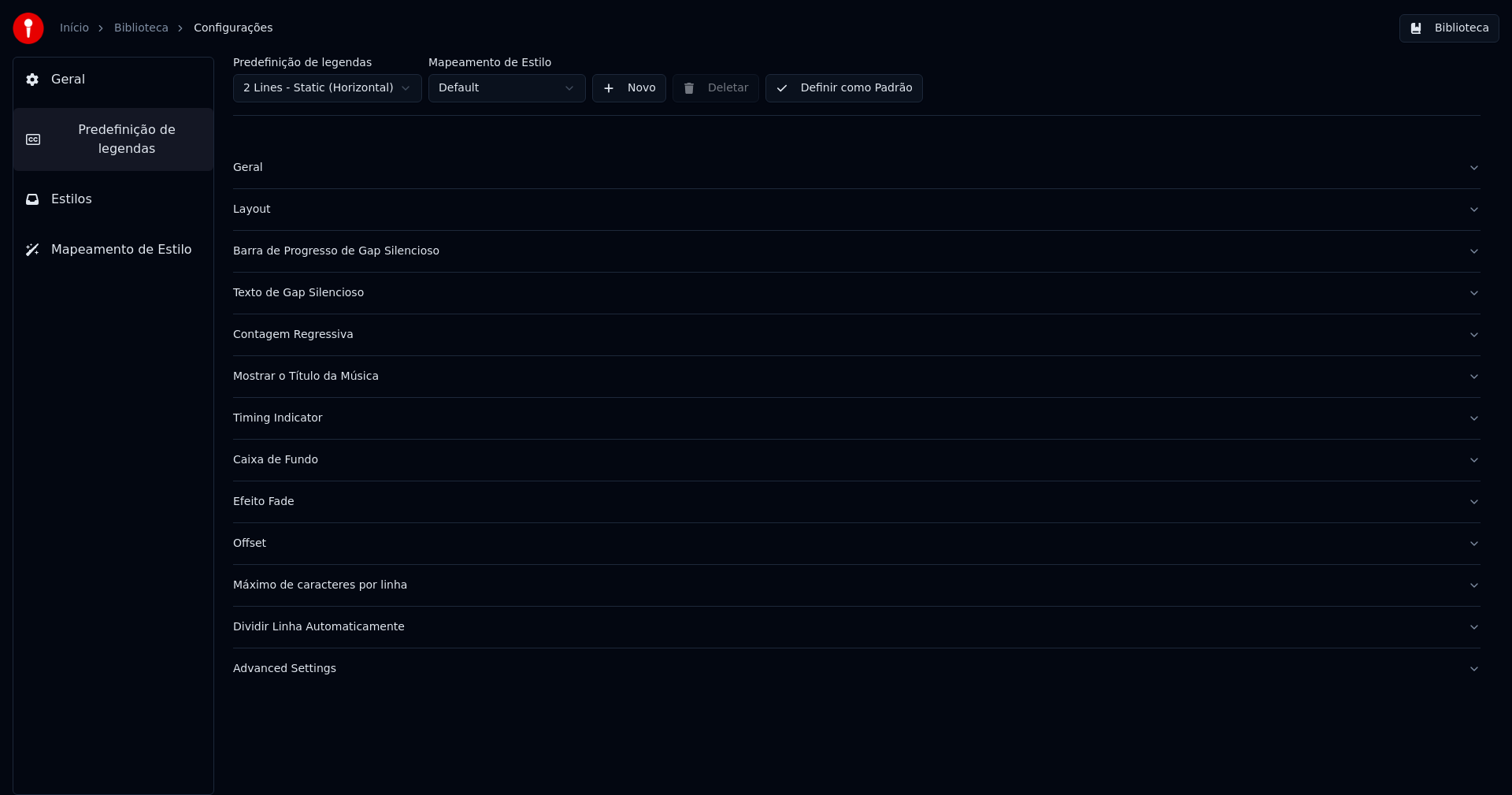
click at [373, 253] on div "Barra de Progresso de Gap Silencioso" at bounding box center [844, 251] width 1222 height 16
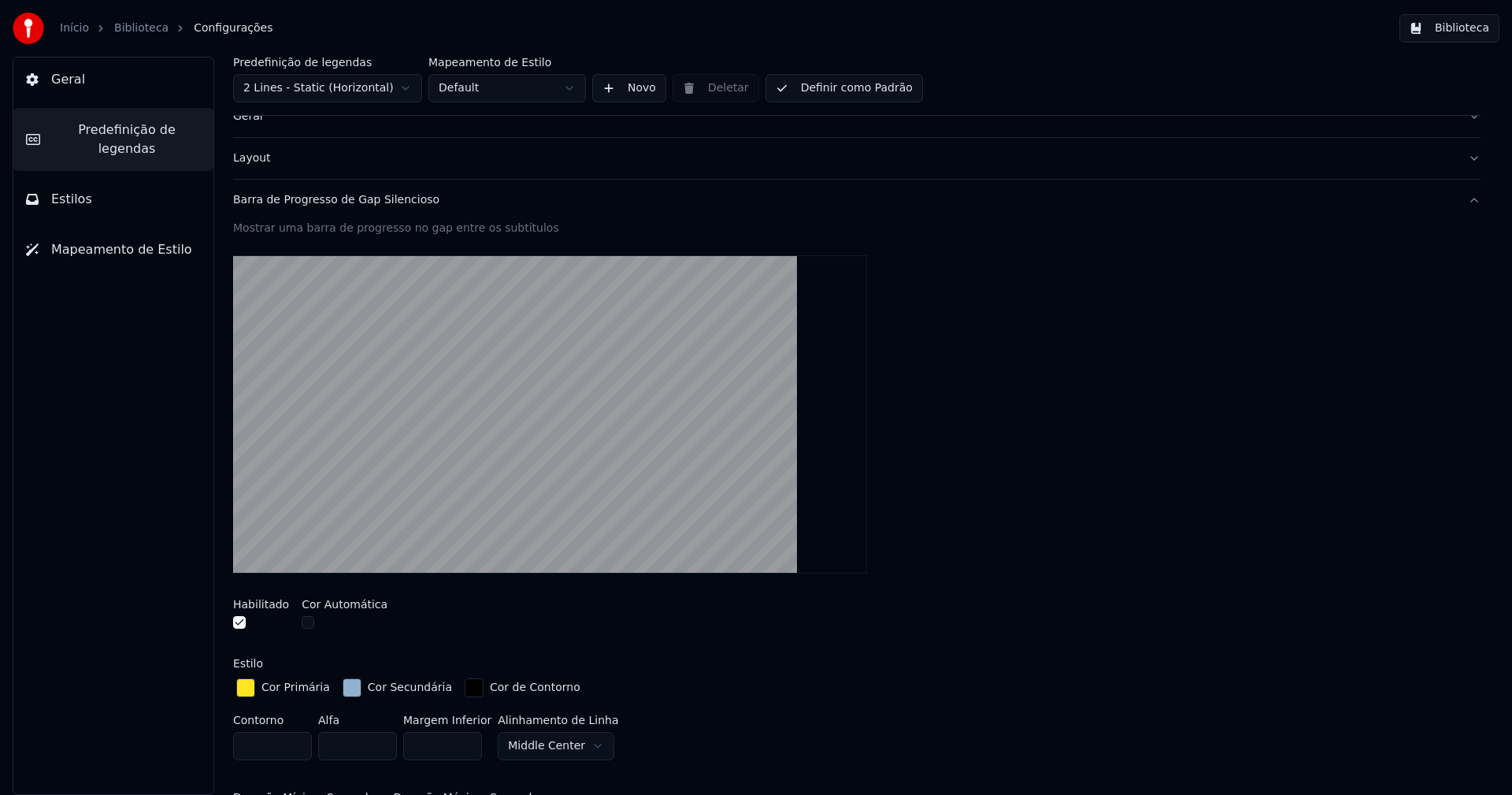
scroll to position [79, 0]
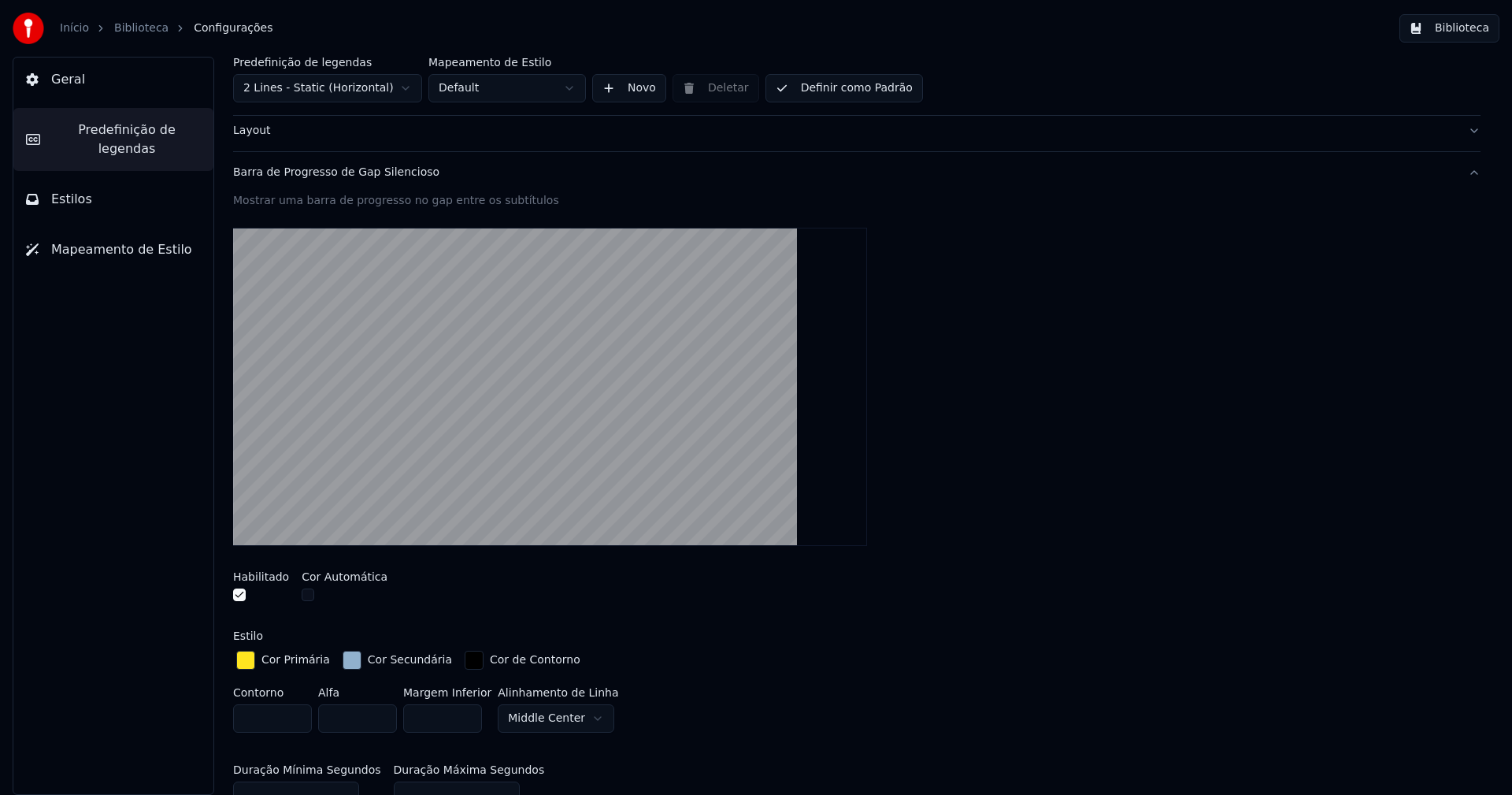
click at [343, 663] on div "button" at bounding box center [352, 660] width 19 height 19
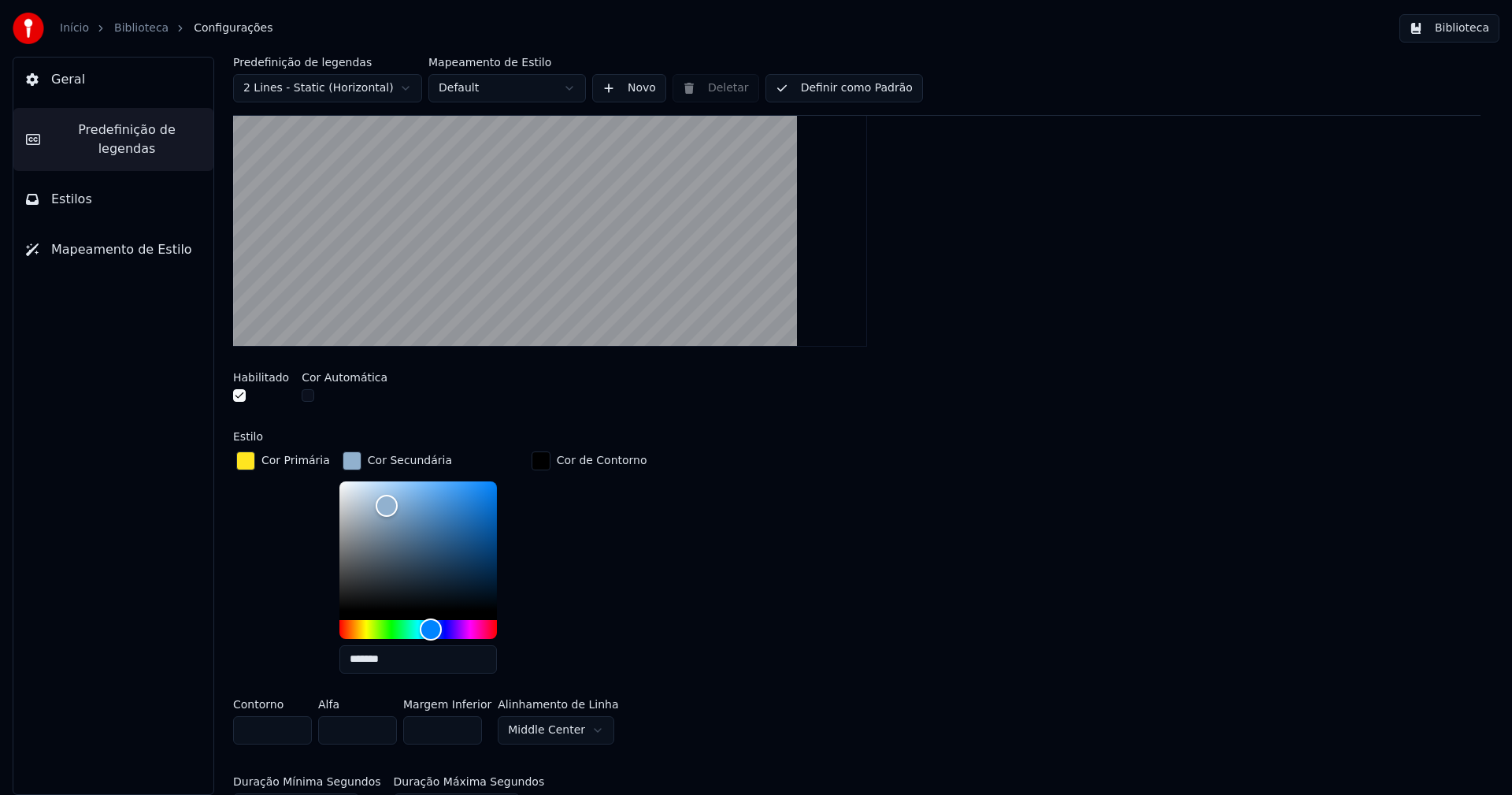
scroll to position [394, 0]
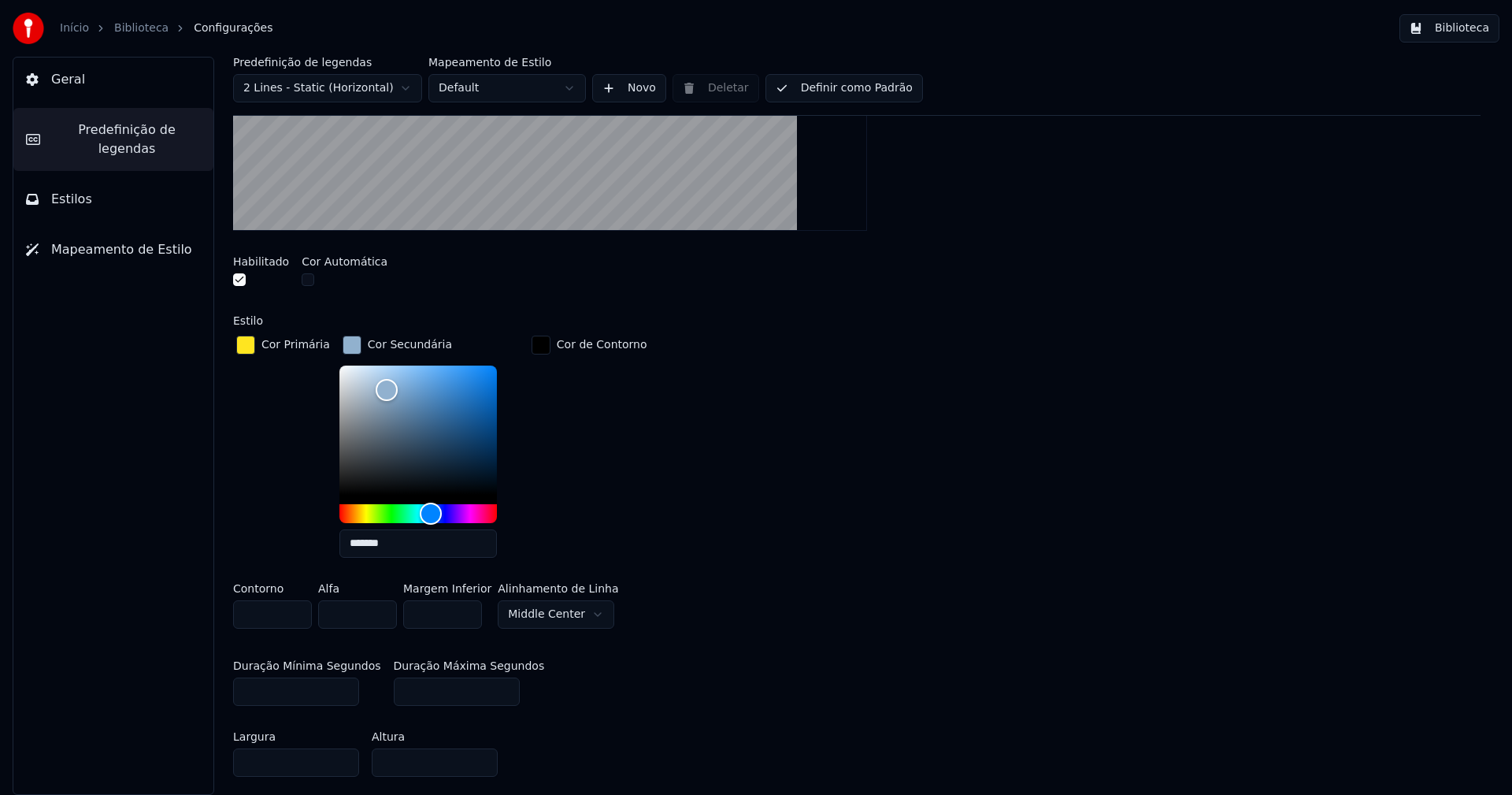
click at [1454, 33] on button "Biblioteca" at bounding box center [1450, 28] width 100 height 28
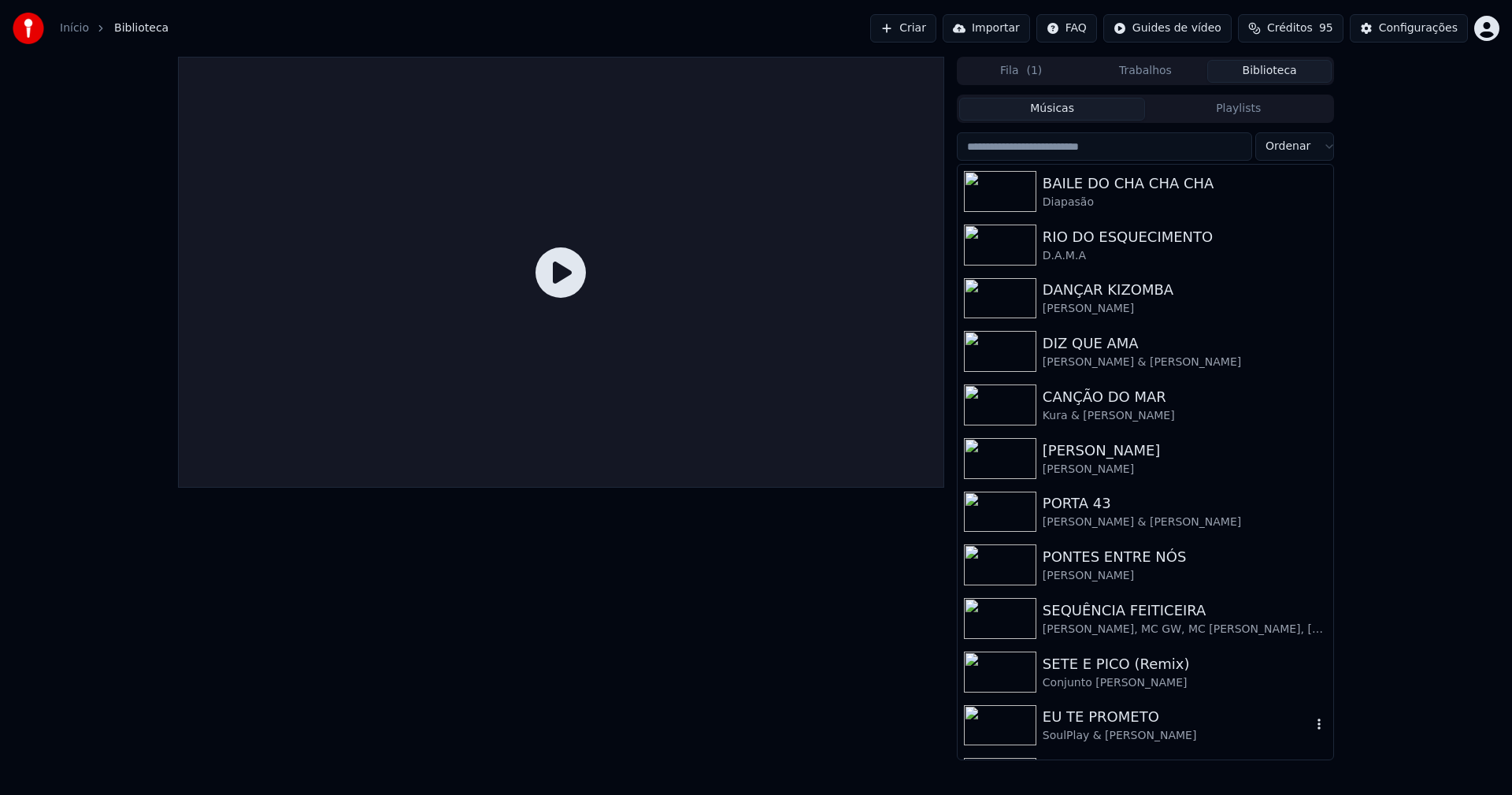
drag, startPoint x: 1100, startPoint y: 723, endPoint x: 1112, endPoint y: 700, distance: 25.9
click at [1101, 723] on div "EU TE PROMETO" at bounding box center [1177, 717] width 269 height 22
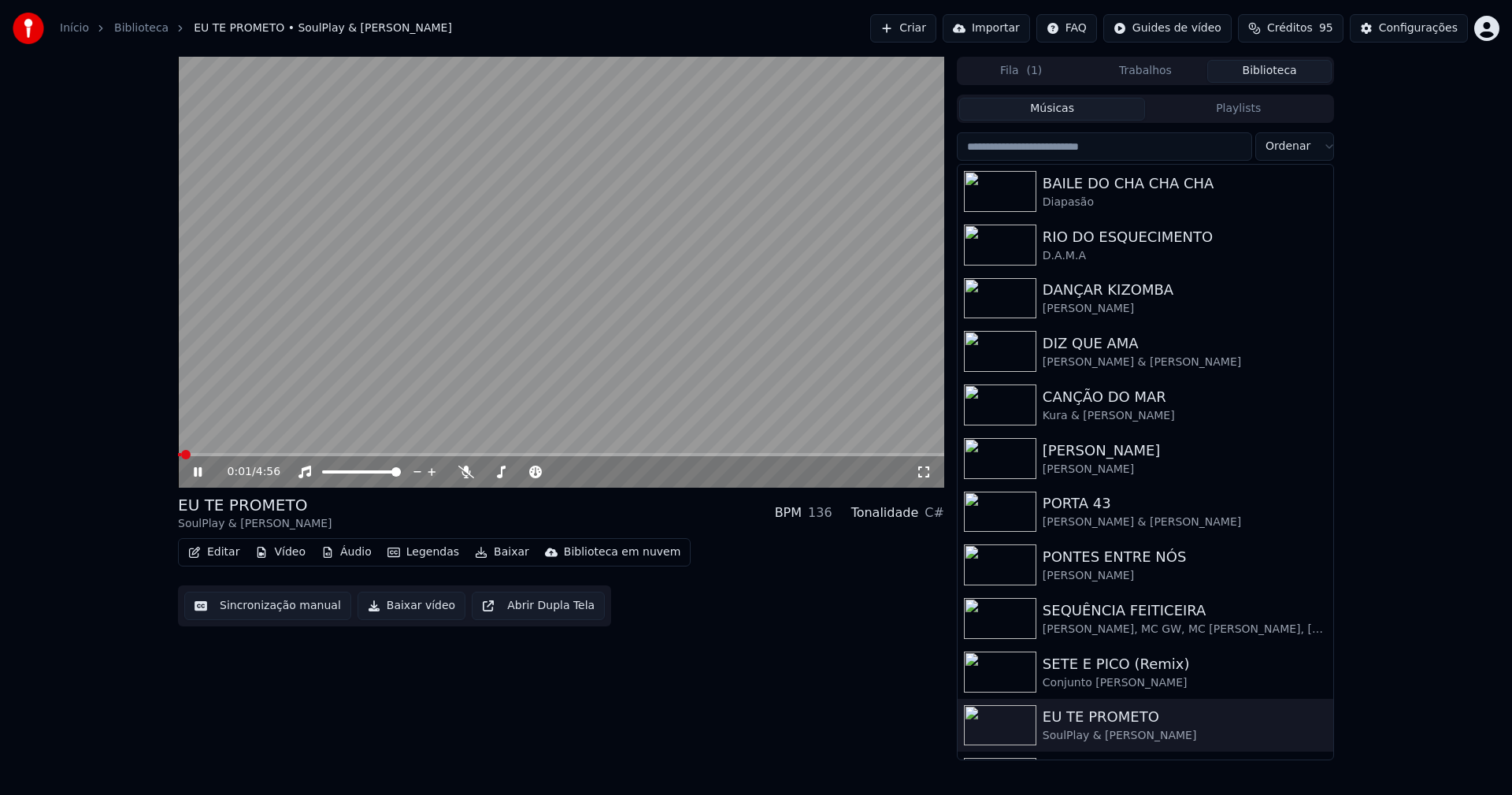
click at [201, 472] on icon at bounding box center [197, 471] width 7 height 9
click at [1432, 31] on div "Configurações" at bounding box center [1418, 28] width 79 height 16
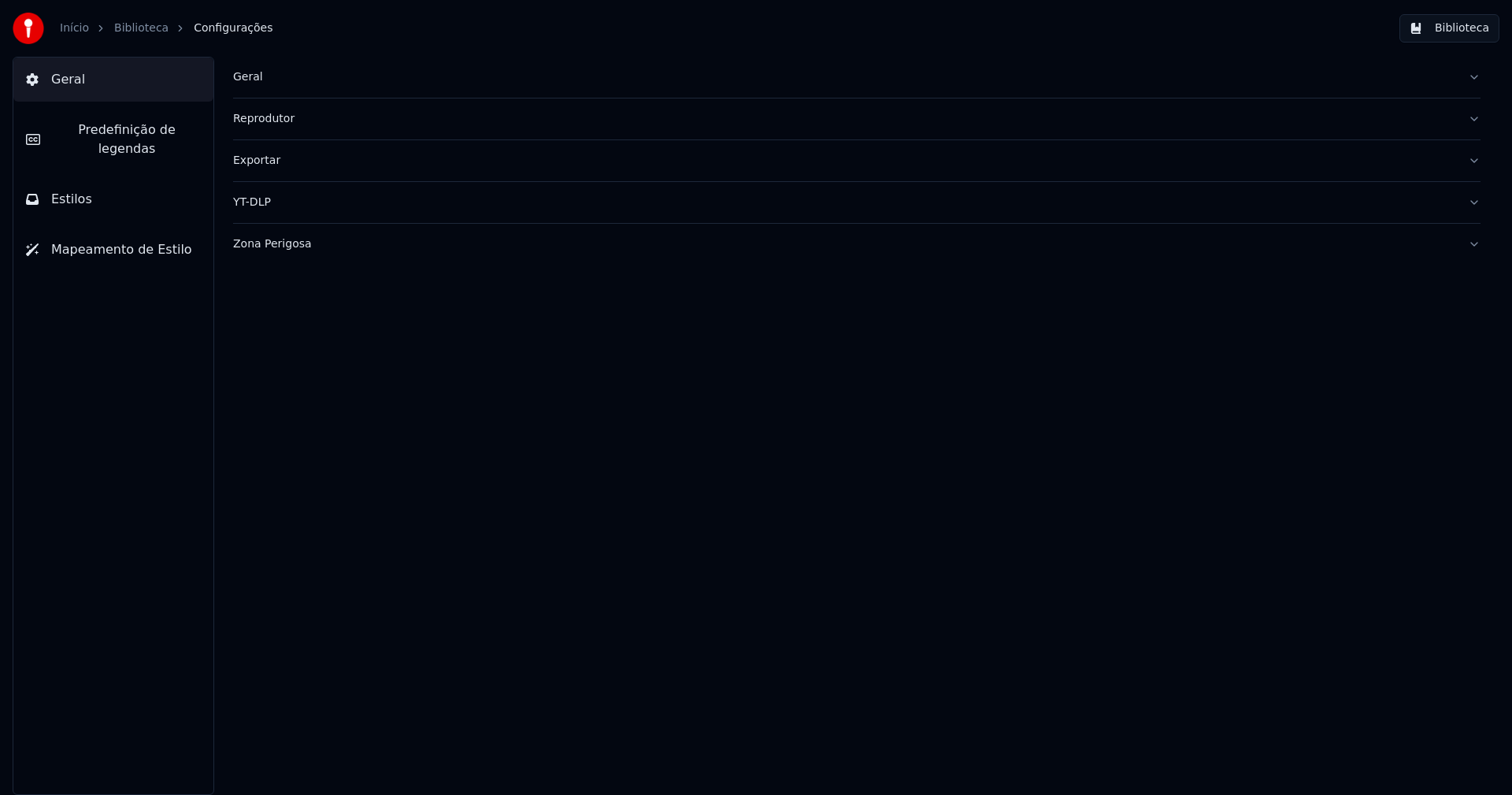
click at [151, 132] on span "Predefinição de legendas" at bounding box center [126, 139] width 148 height 37
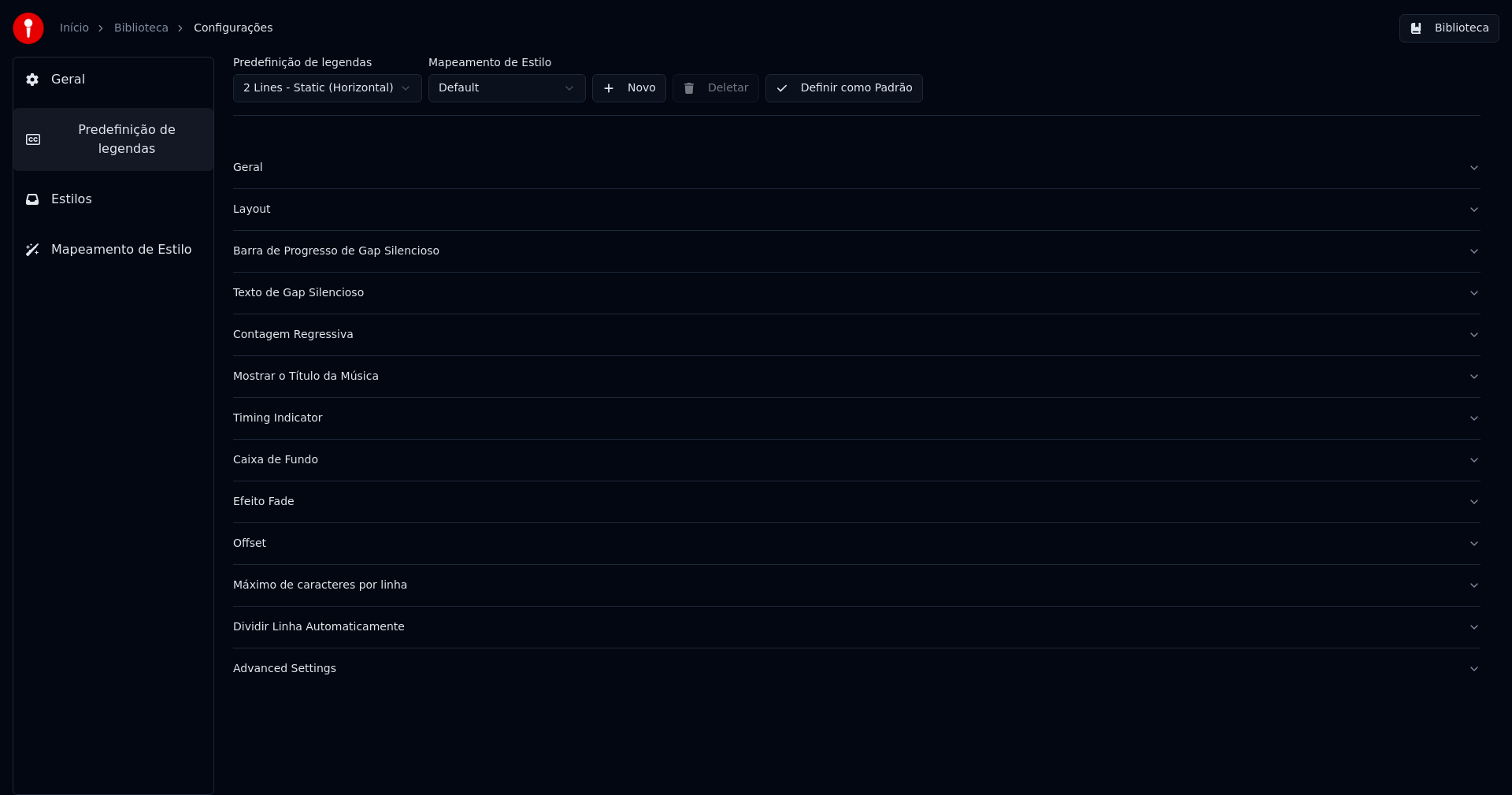
click at [334, 252] on div "Barra de Progresso de Gap Silencioso" at bounding box center [844, 251] width 1222 height 16
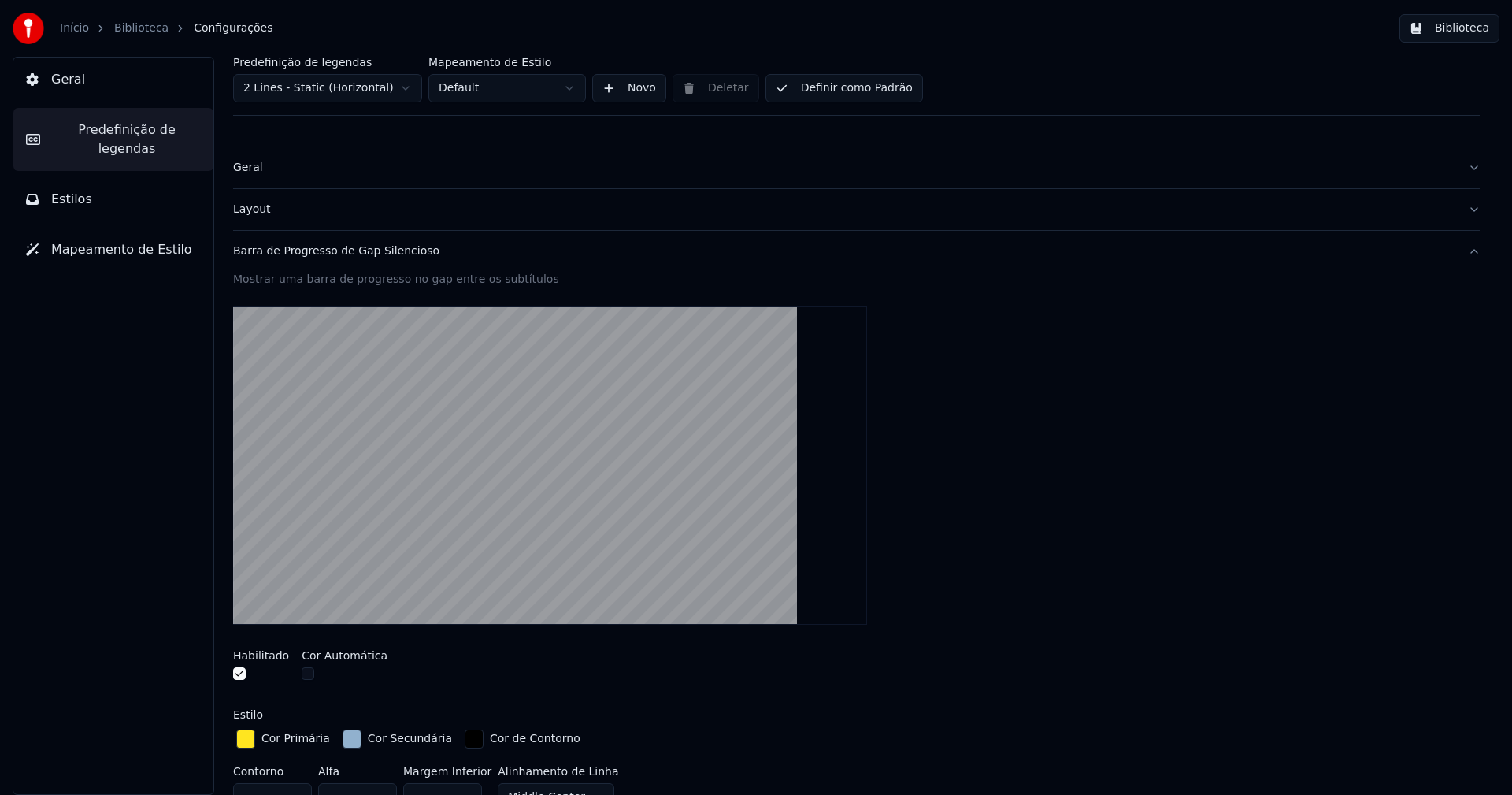
click at [343, 741] on div "button" at bounding box center [352, 738] width 19 height 19
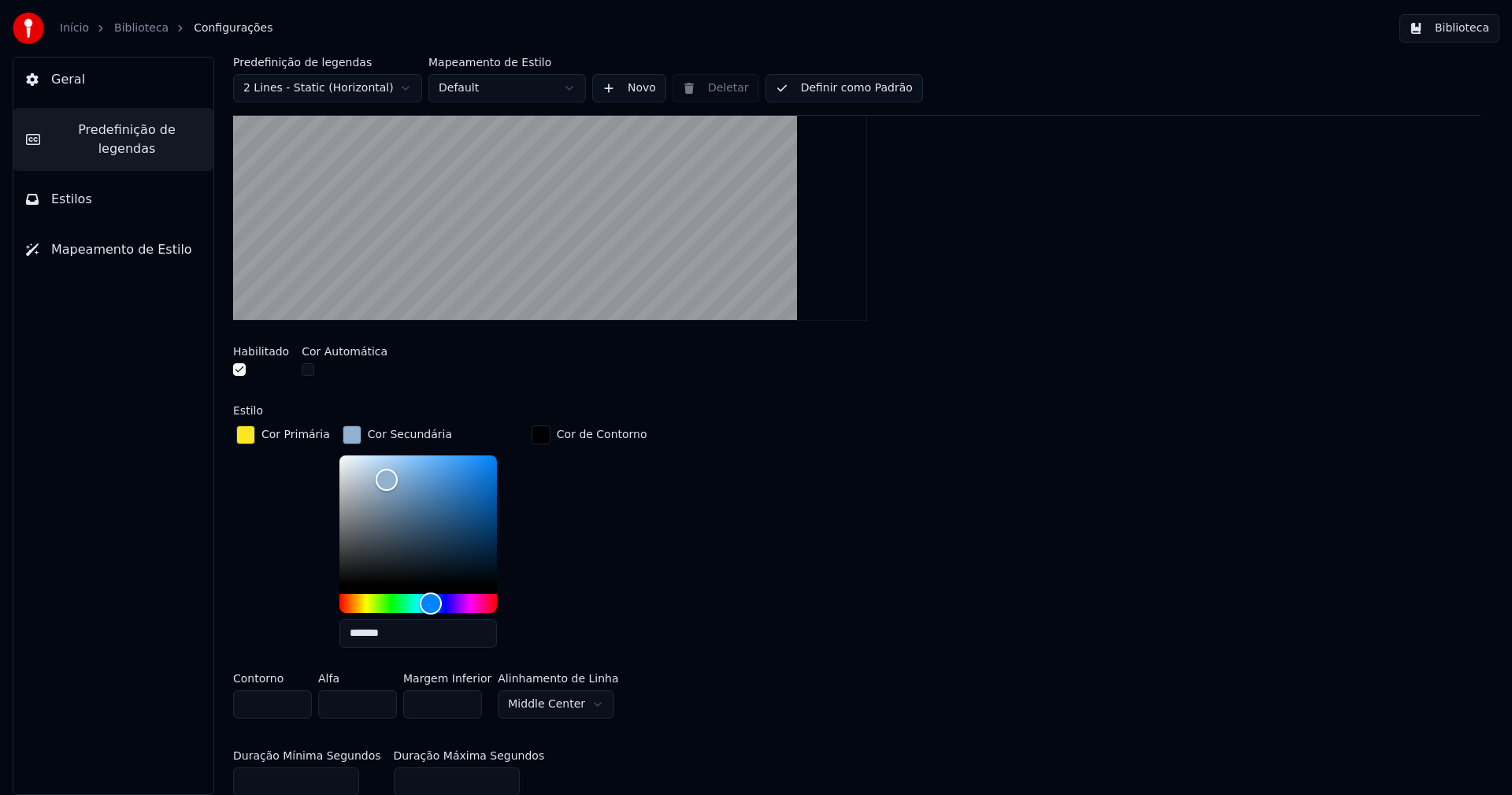
scroll to position [316, 0]
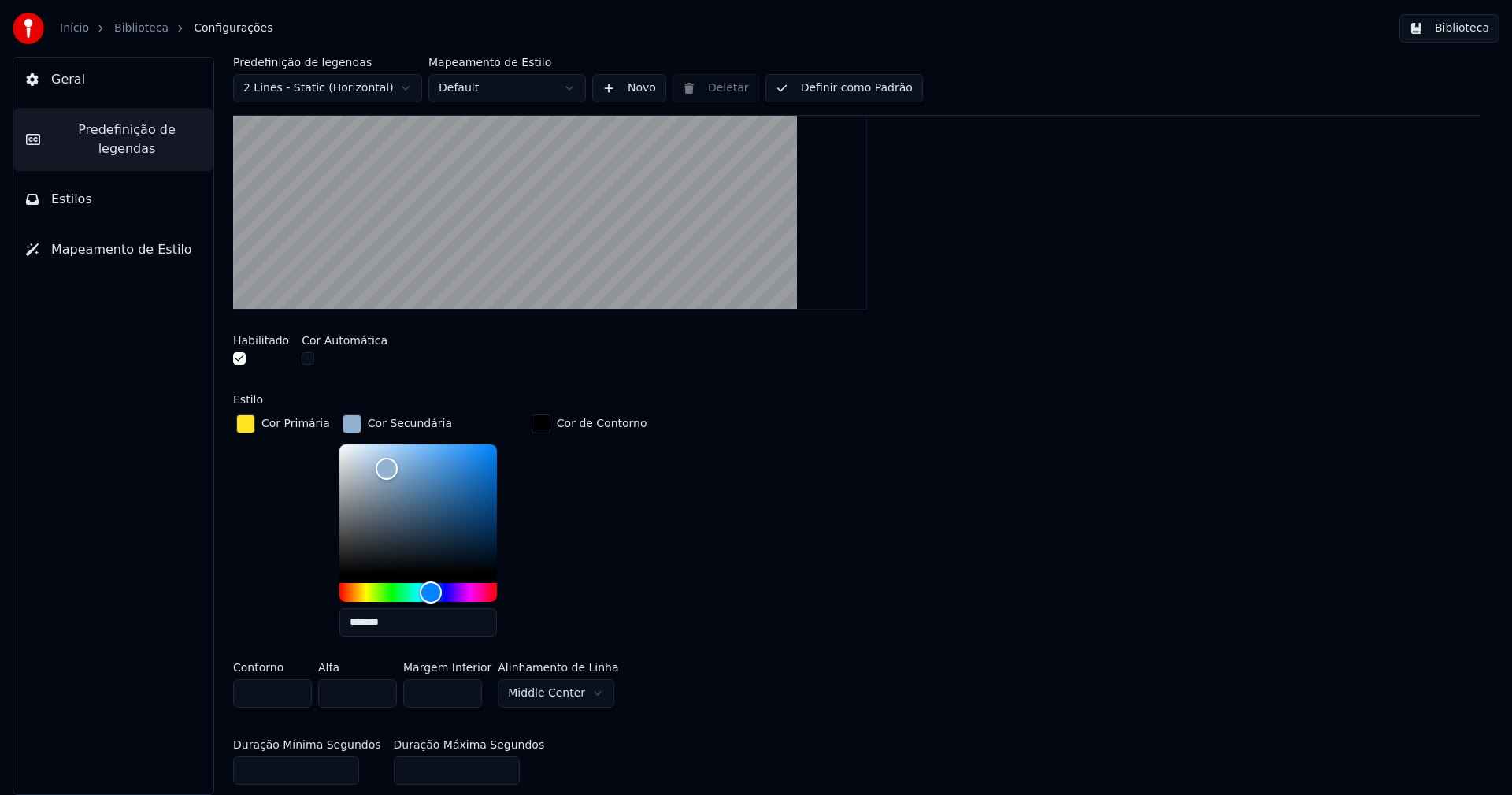
click at [399, 620] on input "*******" at bounding box center [418, 623] width 157 height 28
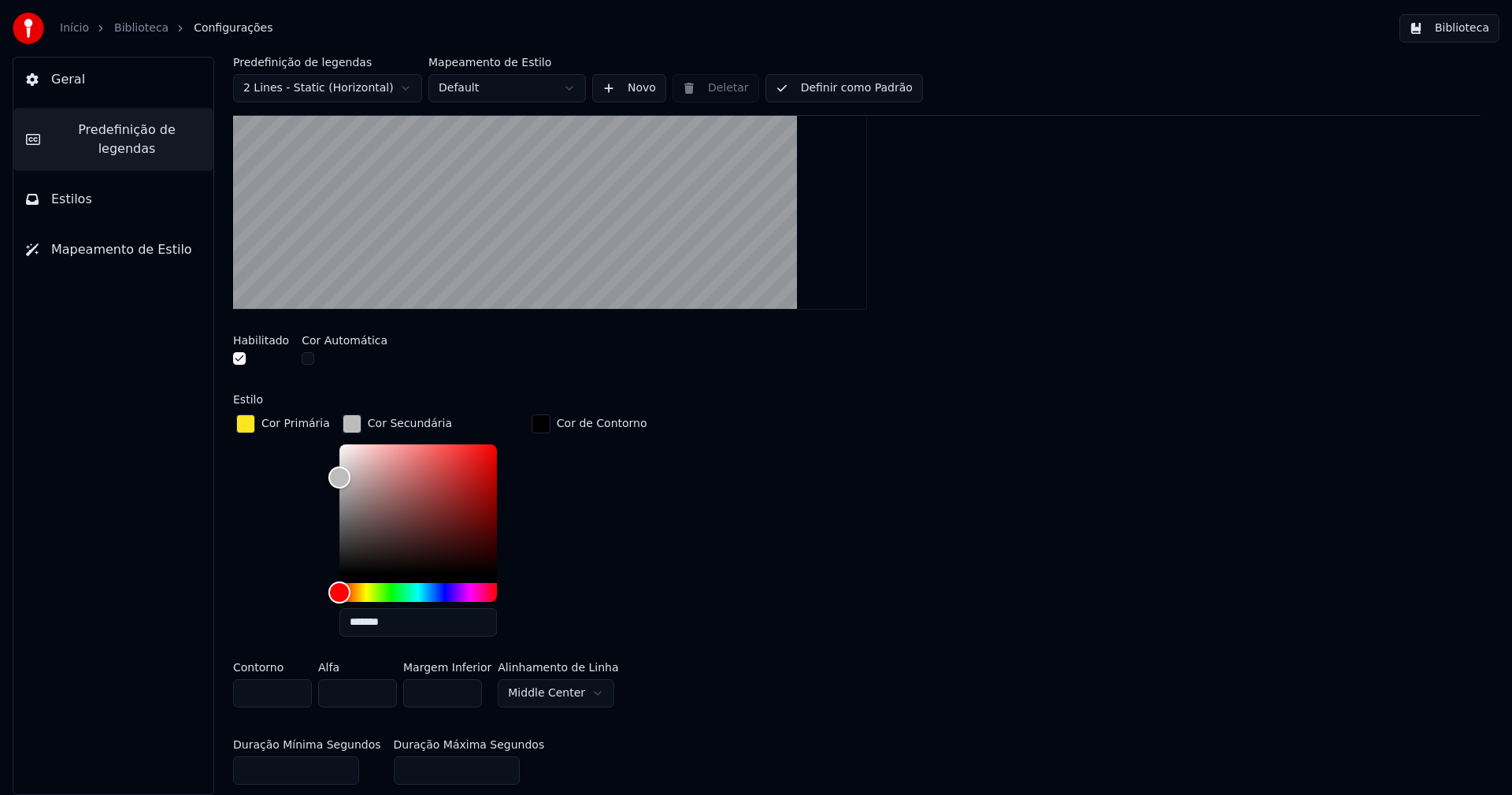
type input "*******"
click at [343, 422] on div "button" at bounding box center [352, 424] width 19 height 19
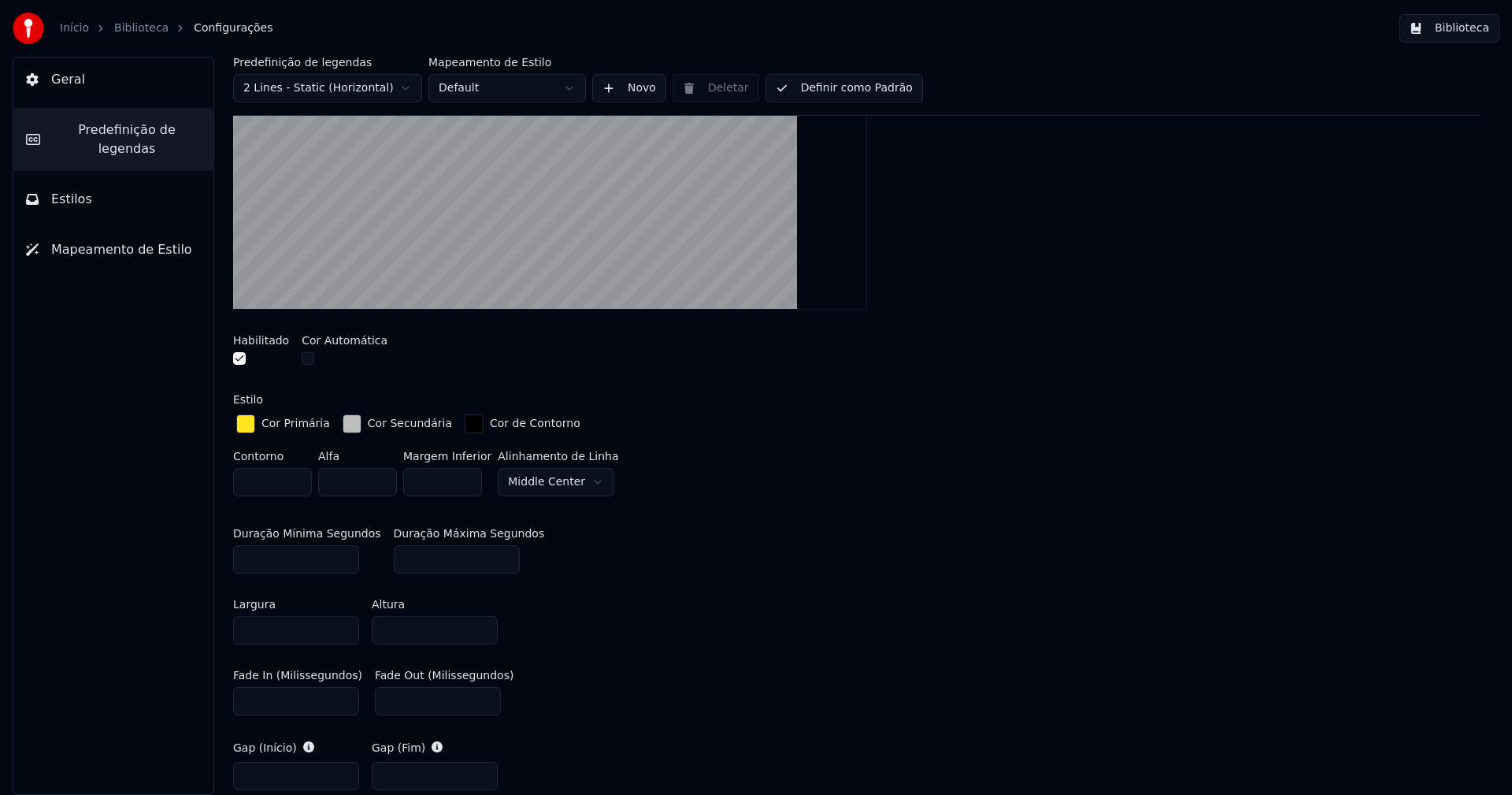
click at [1474, 28] on button "Biblioteca" at bounding box center [1450, 28] width 100 height 28
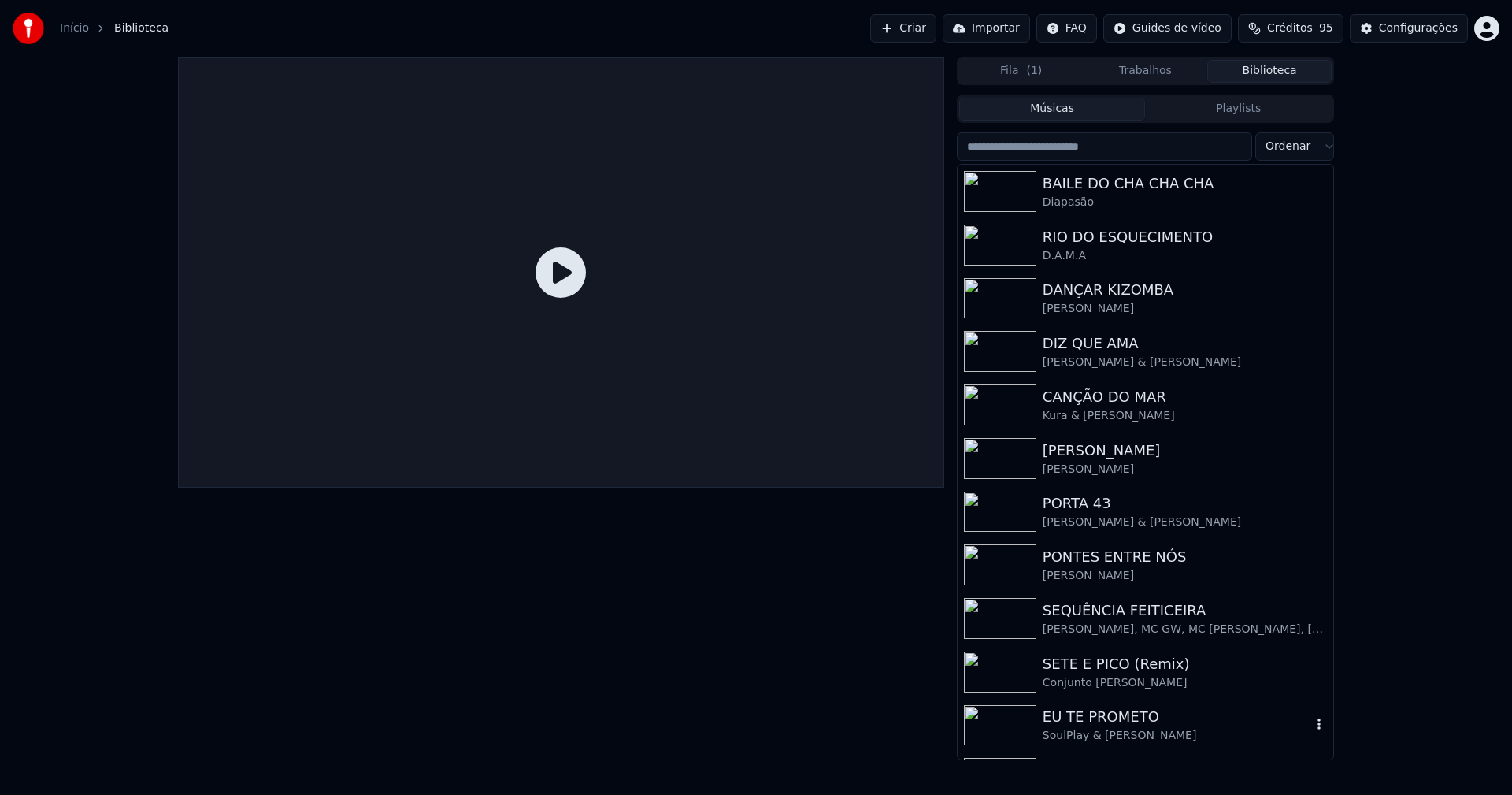
click at [1123, 724] on div "EU TE PROMETO" at bounding box center [1177, 717] width 269 height 22
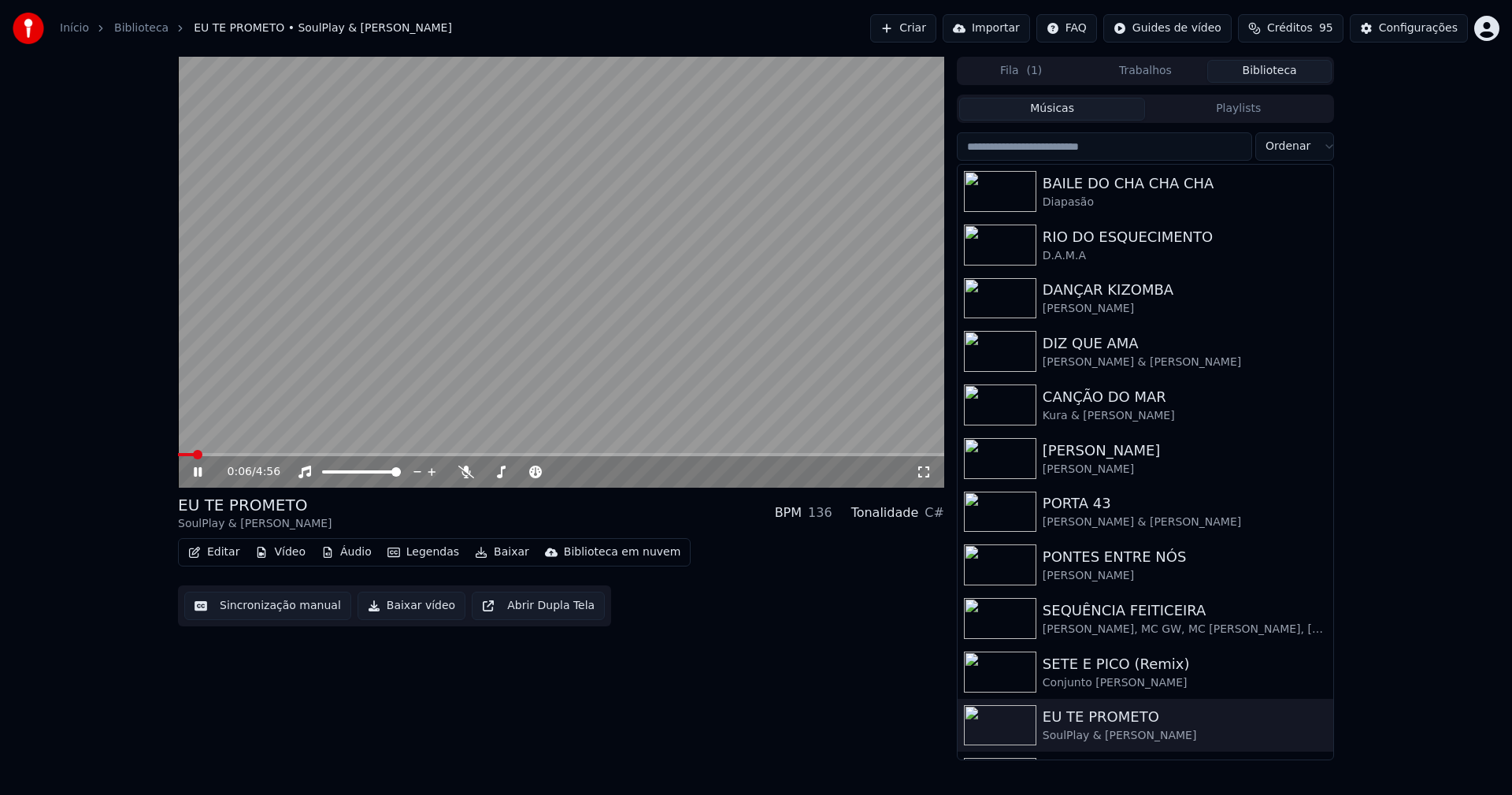
click at [922, 467] on icon at bounding box center [924, 471] width 16 height 12
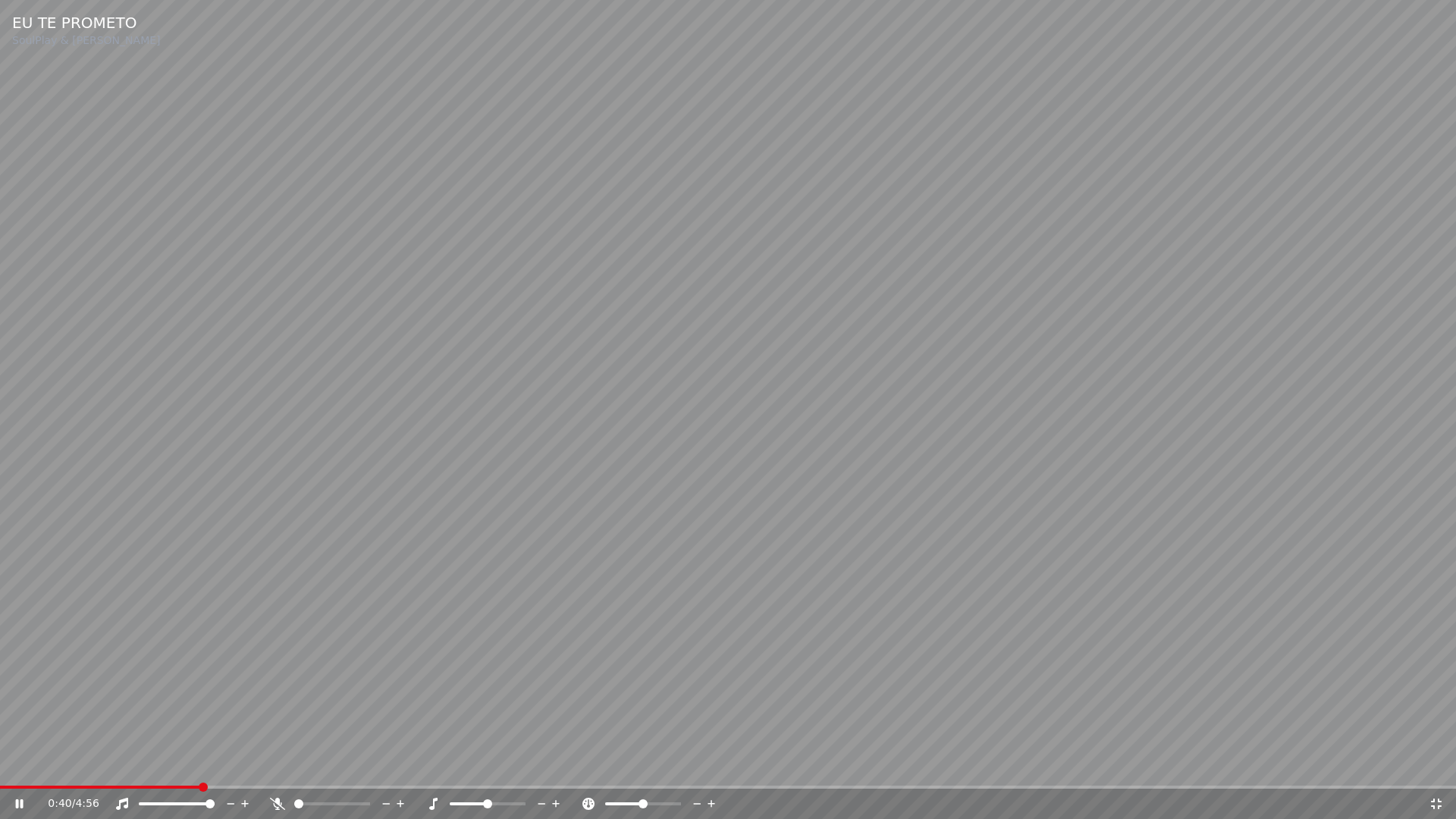
click at [1437, 765] on icon at bounding box center [1436, 803] width 15 height 12
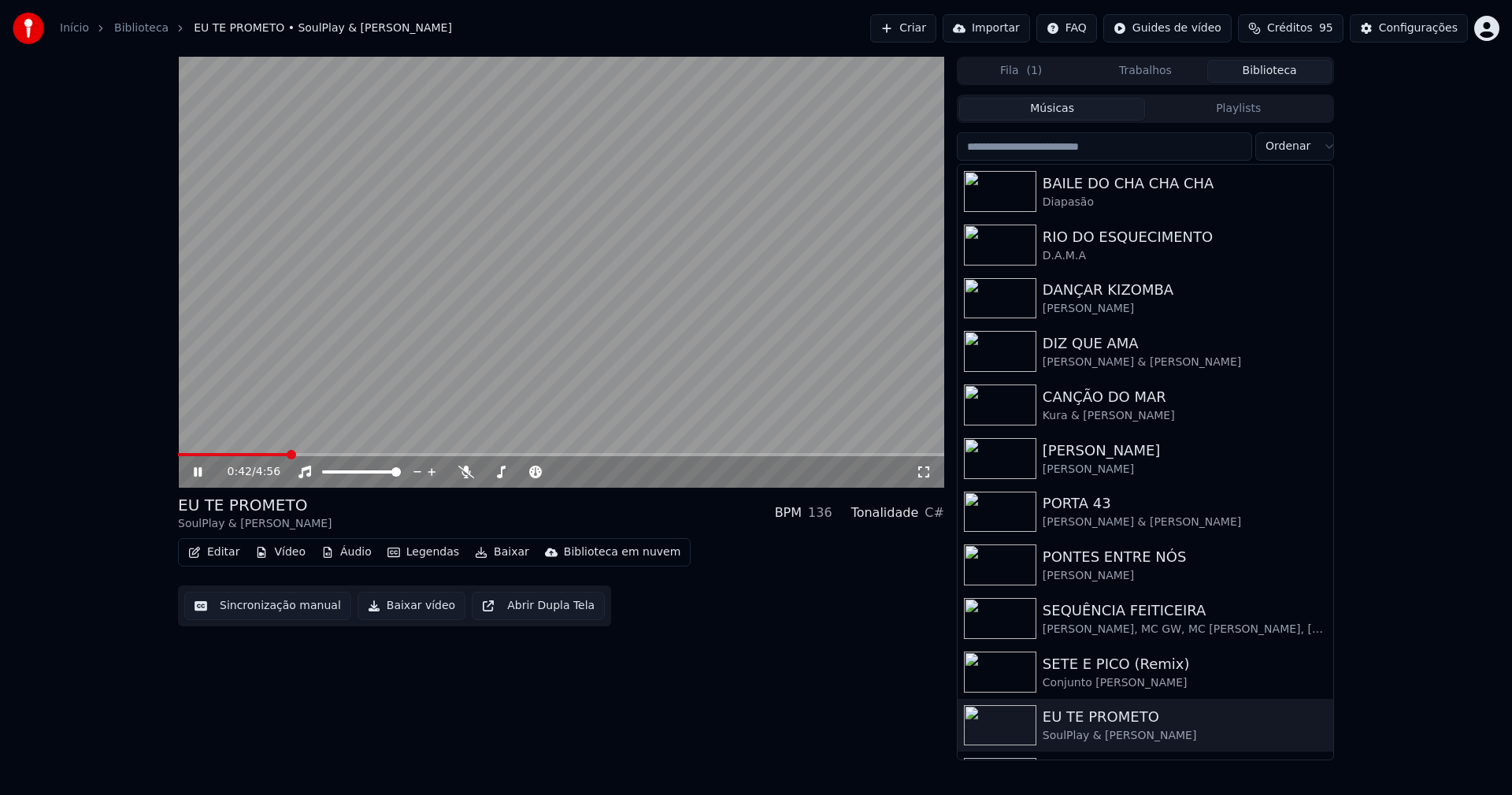
click at [195, 470] on icon at bounding box center [197, 471] width 7 height 9
click at [414, 608] on button "Baixar vídeo" at bounding box center [412, 606] width 108 height 28
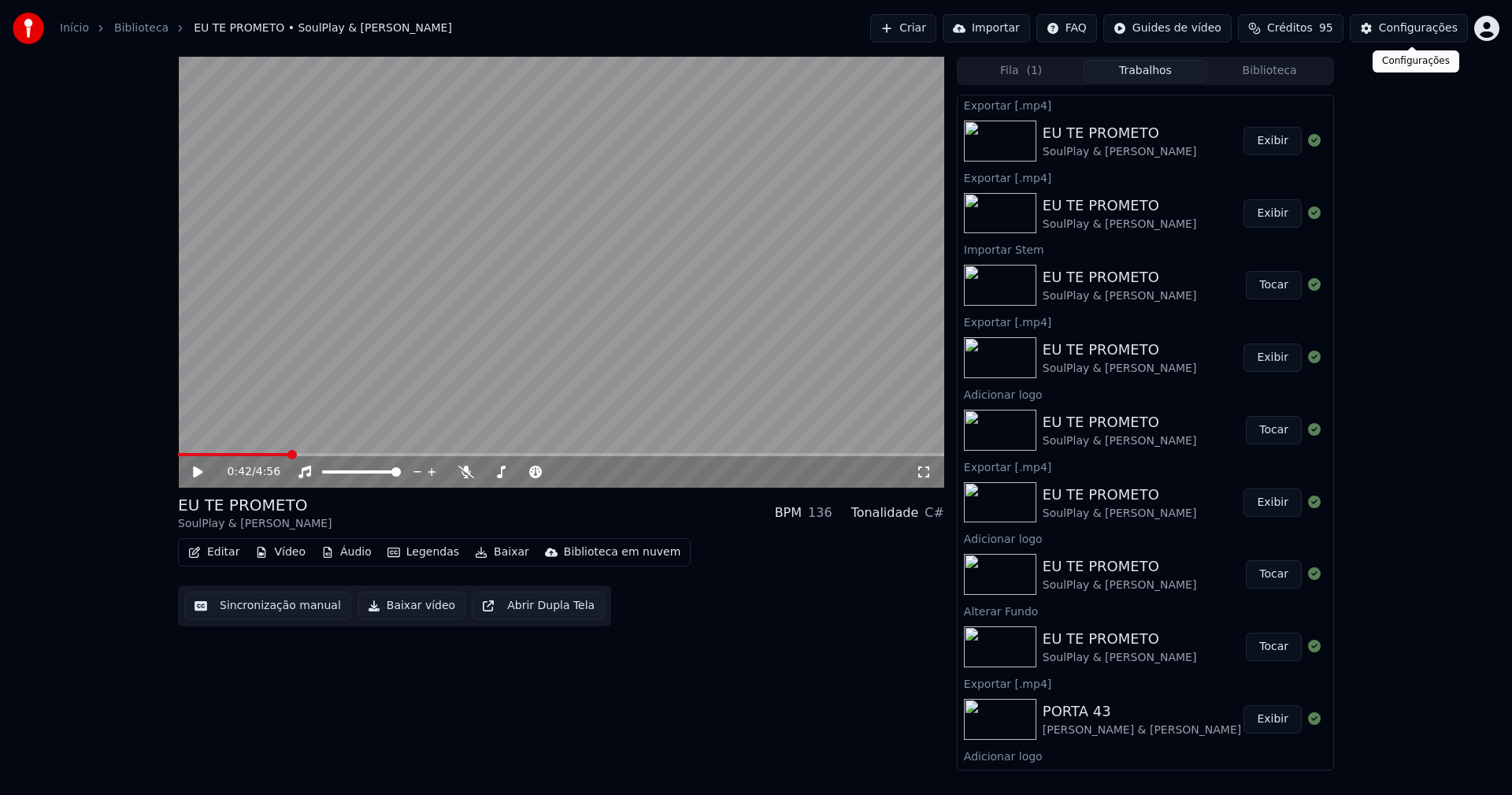
click at [1416, 31] on div "Configurações" at bounding box center [1418, 28] width 79 height 16
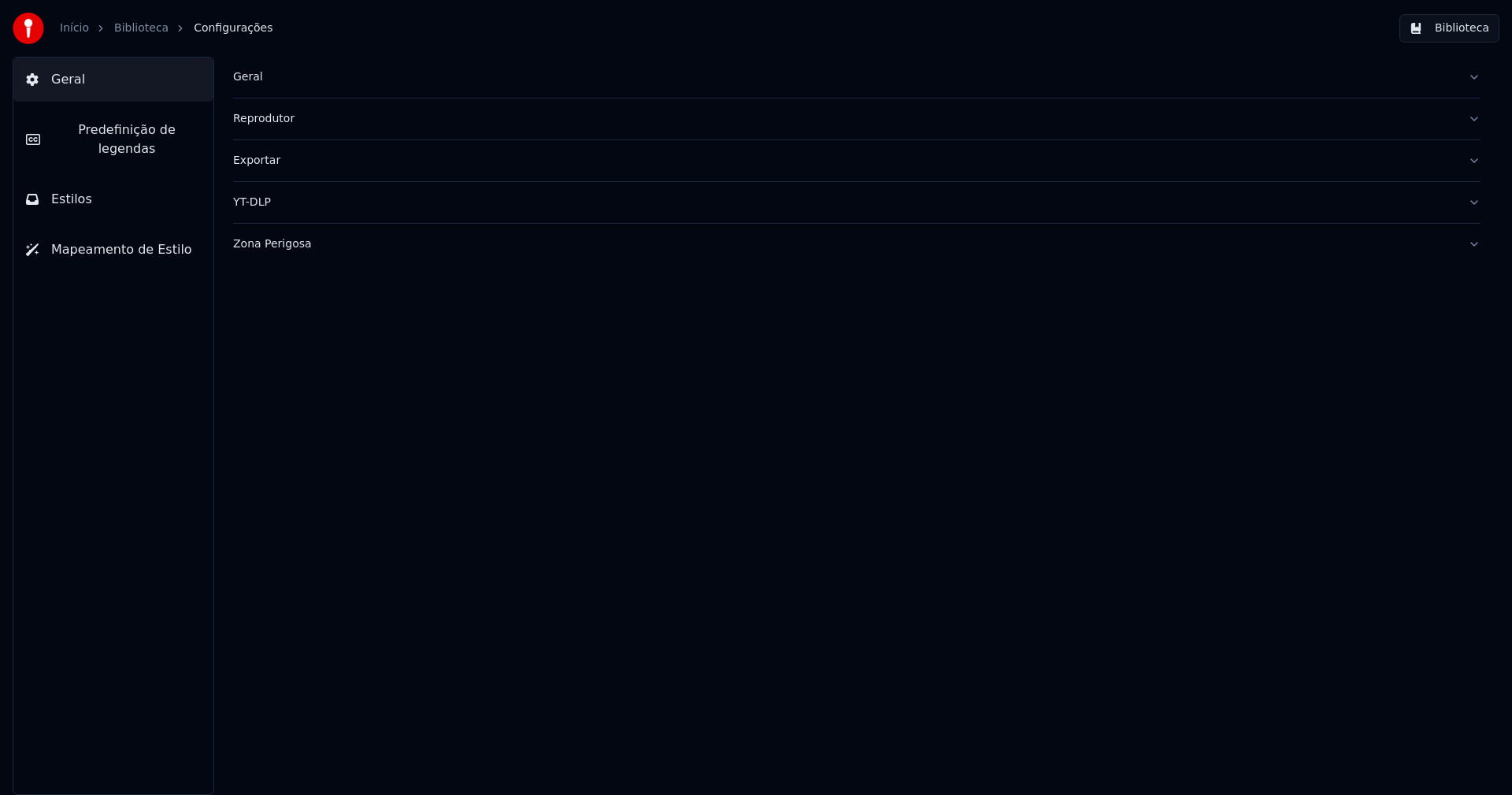
click at [143, 138] on span "Predefinição de legendas" at bounding box center [126, 139] width 148 height 37
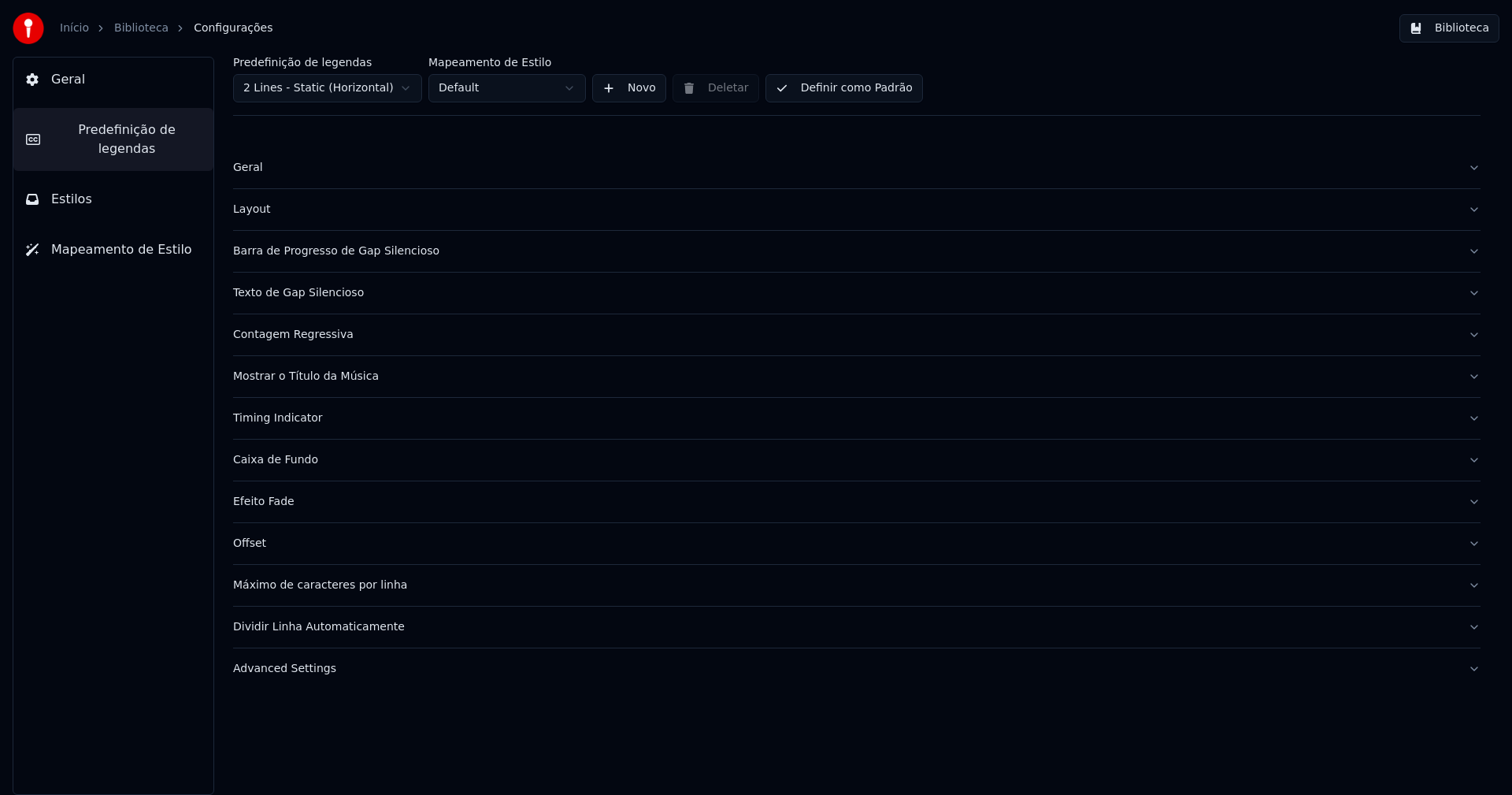
click at [355, 254] on div "Barra de Progresso de Gap Silencioso" at bounding box center [844, 251] width 1222 height 16
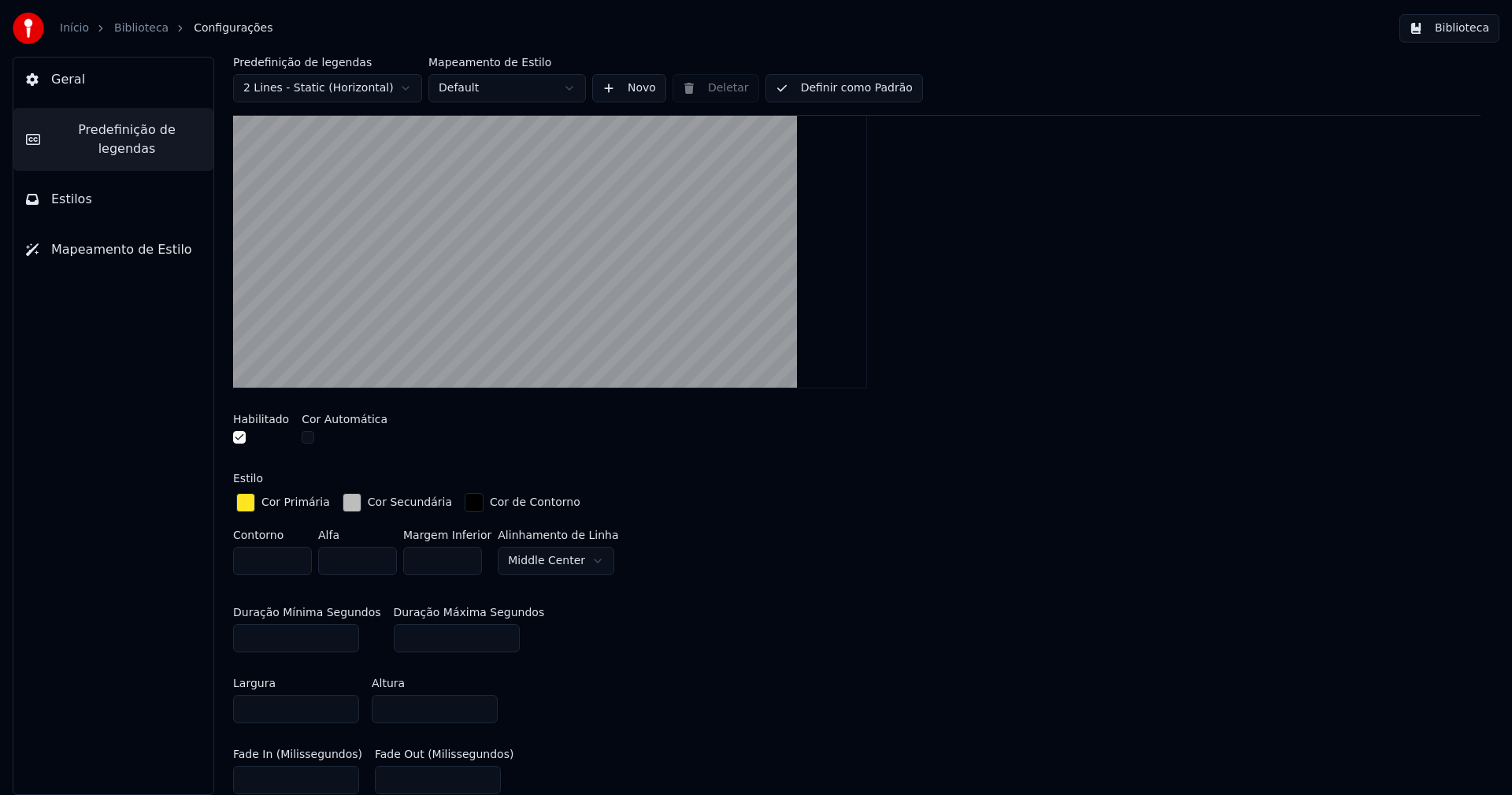
scroll to position [316, 0]
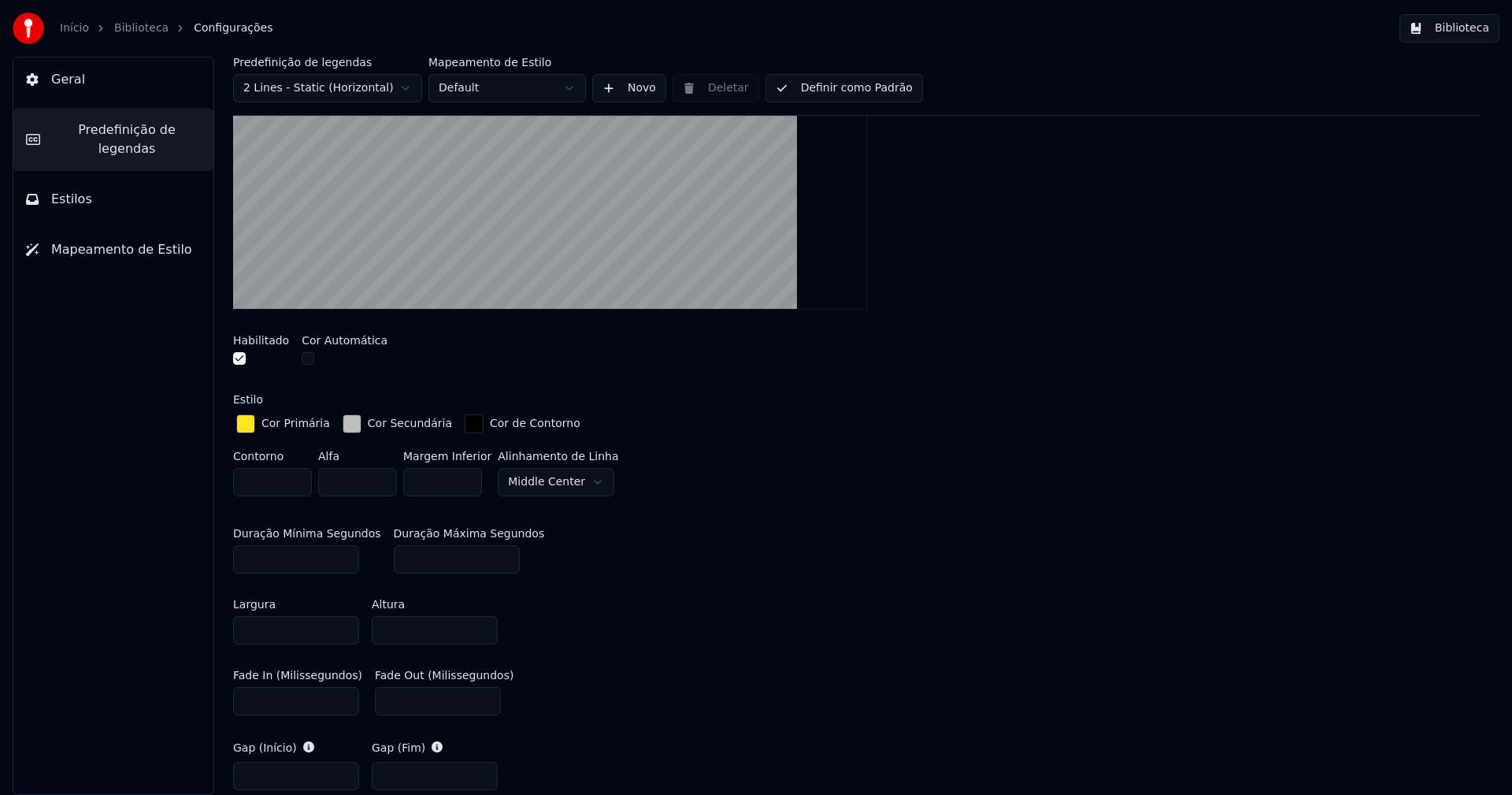
click at [480, 629] on input "**" at bounding box center [434, 630] width 126 height 28
type input "****"
click at [750, 590] on div "Largura **** Altura ****" at bounding box center [856, 621] width 1247 height 71
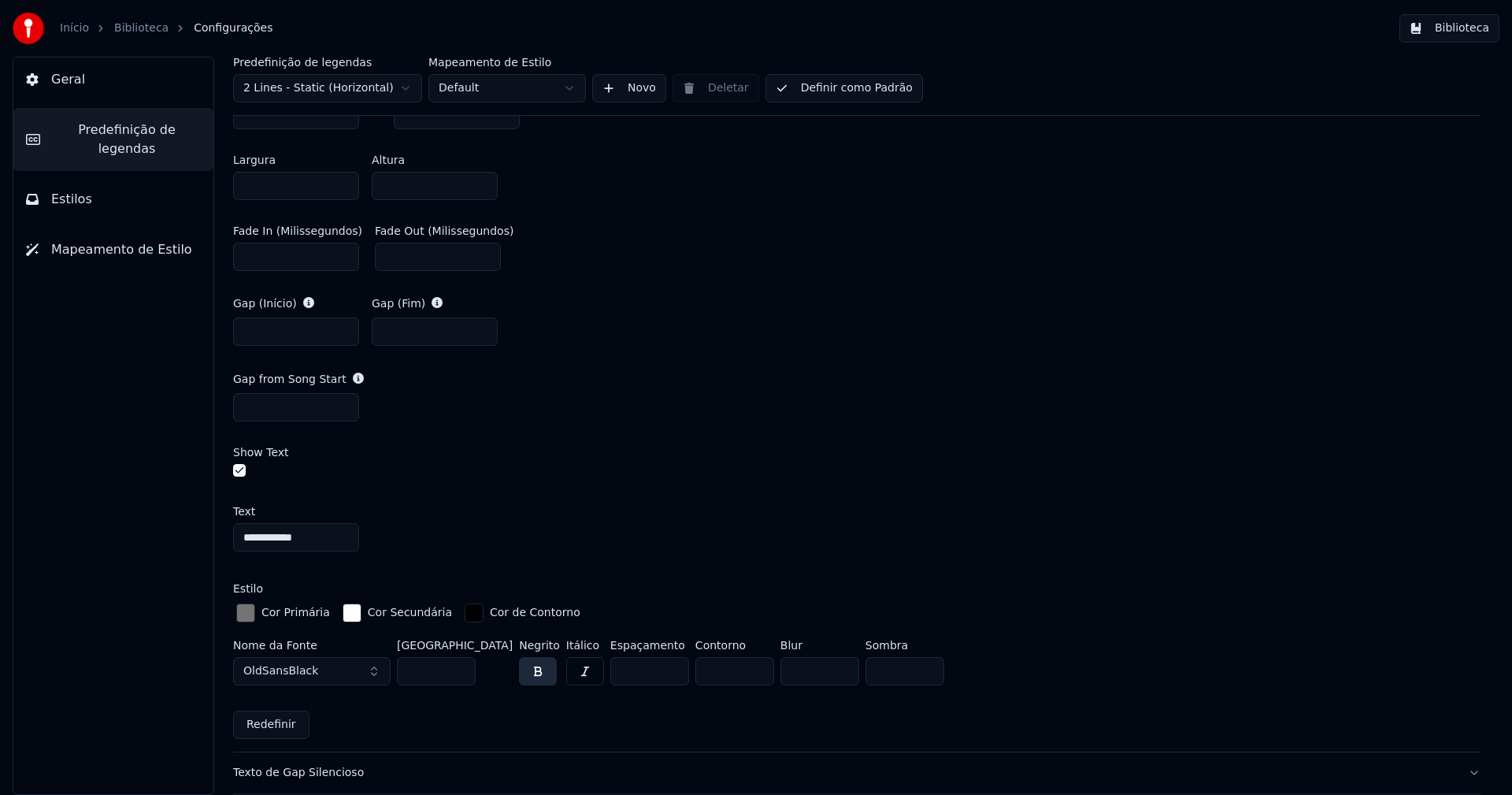
scroll to position [788, 0]
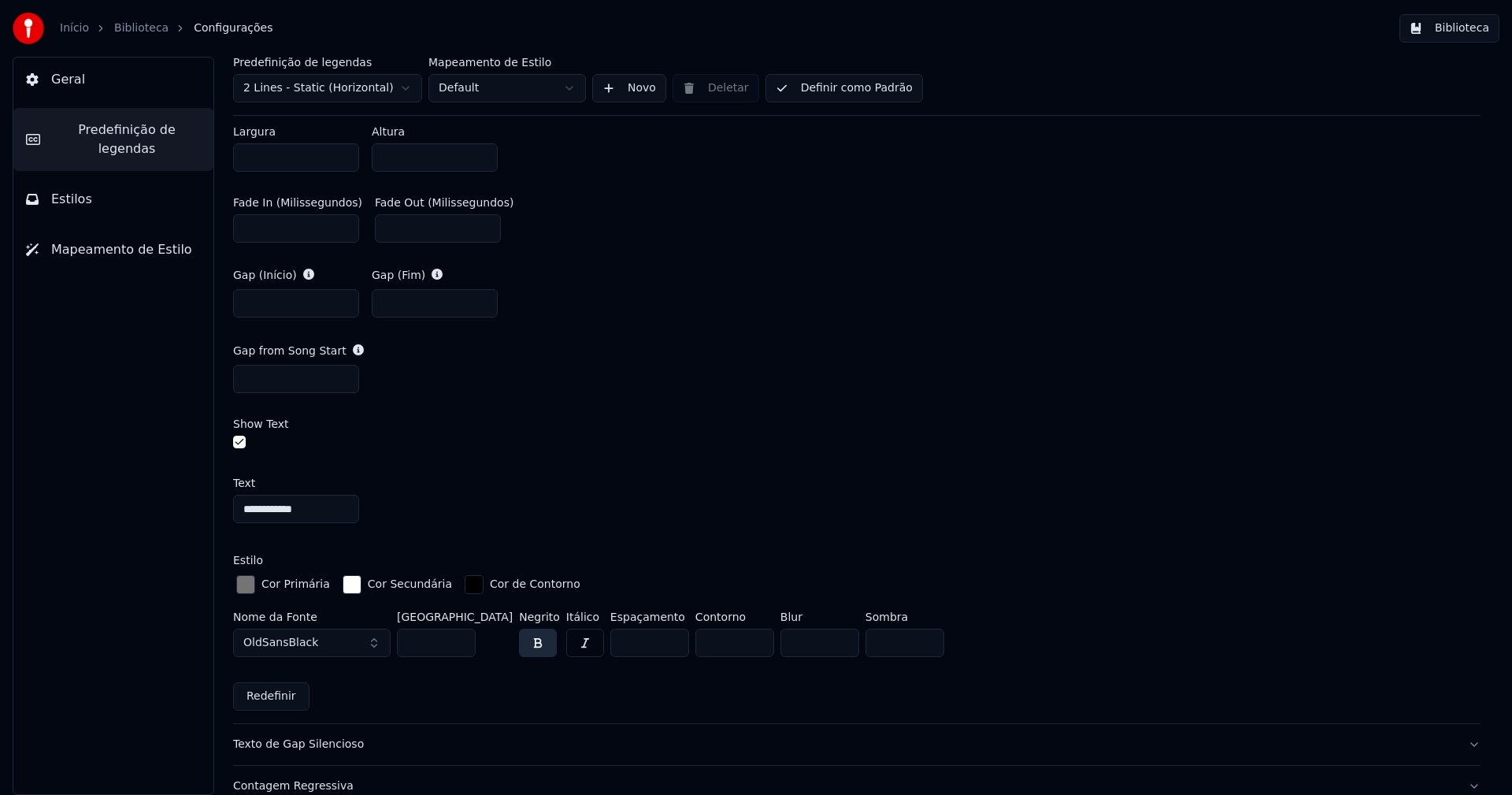
click at [250, 584] on div "button" at bounding box center [245, 584] width 19 height 19
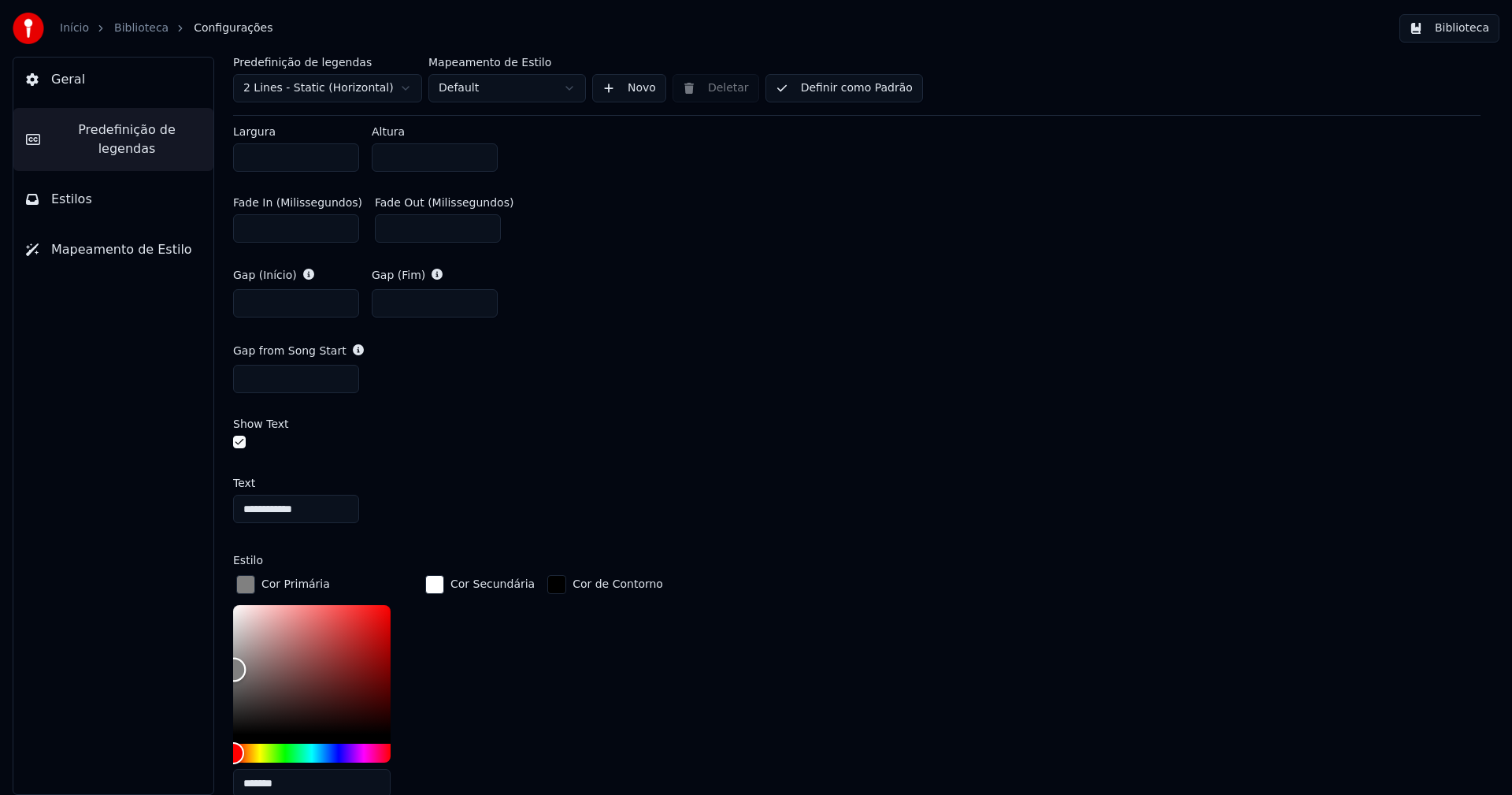
type input "*******"
click at [234, 666] on div "Color" at bounding box center [234, 668] width 24 height 24
click at [238, 585] on div "button" at bounding box center [245, 584] width 19 height 19
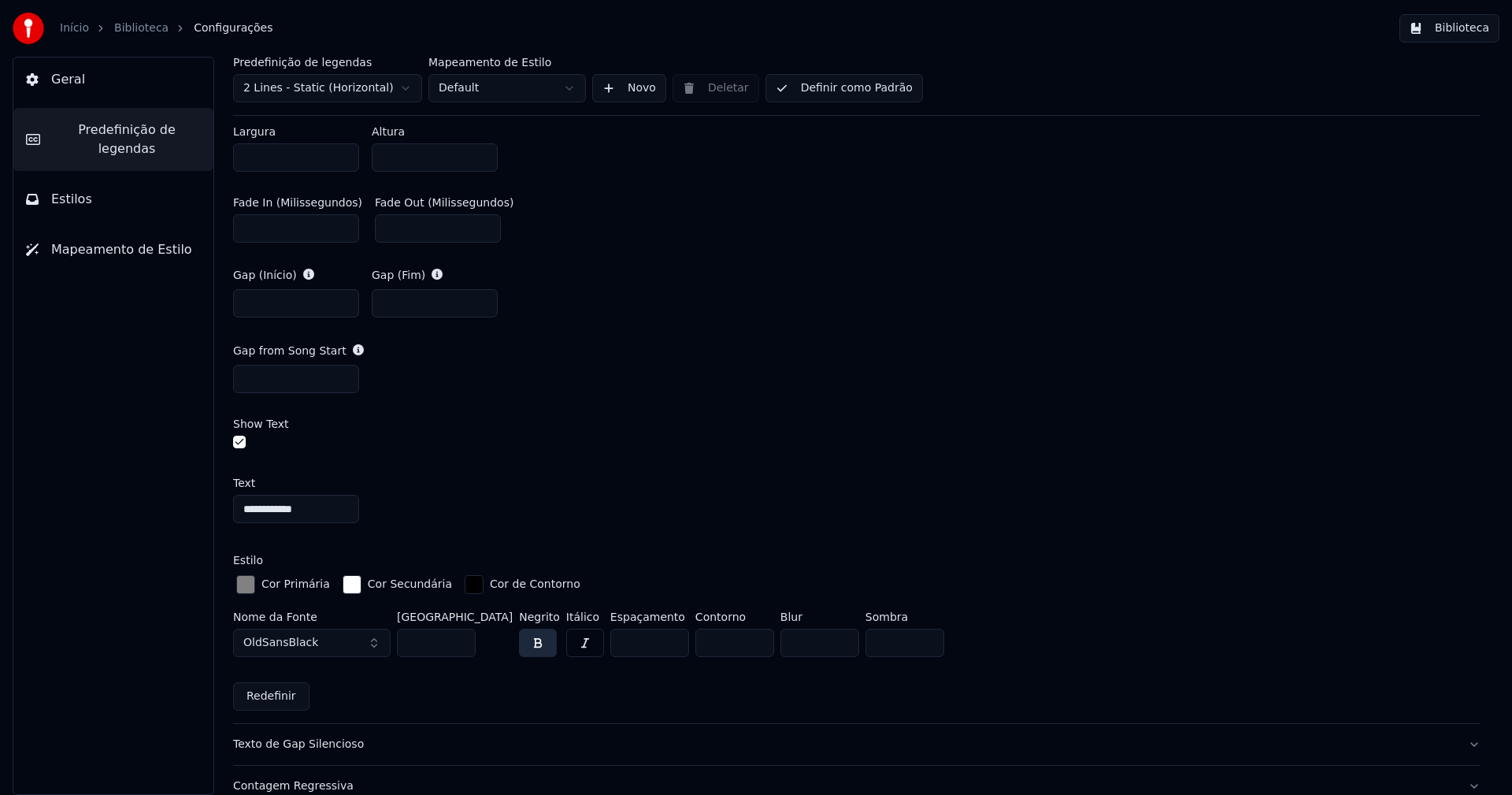
click at [1465, 26] on button "Biblioteca" at bounding box center [1450, 28] width 100 height 28
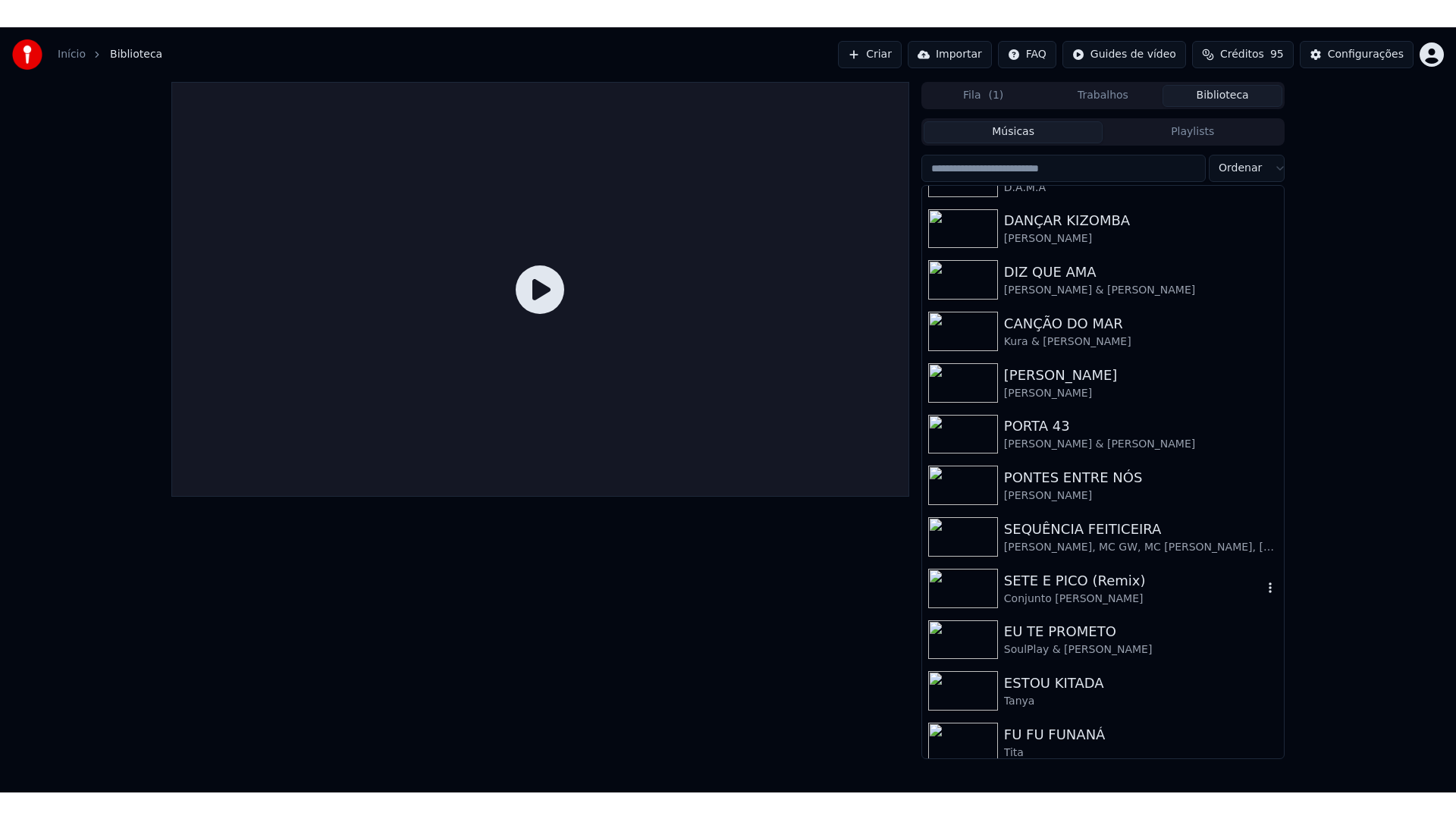
scroll to position [147, 0]
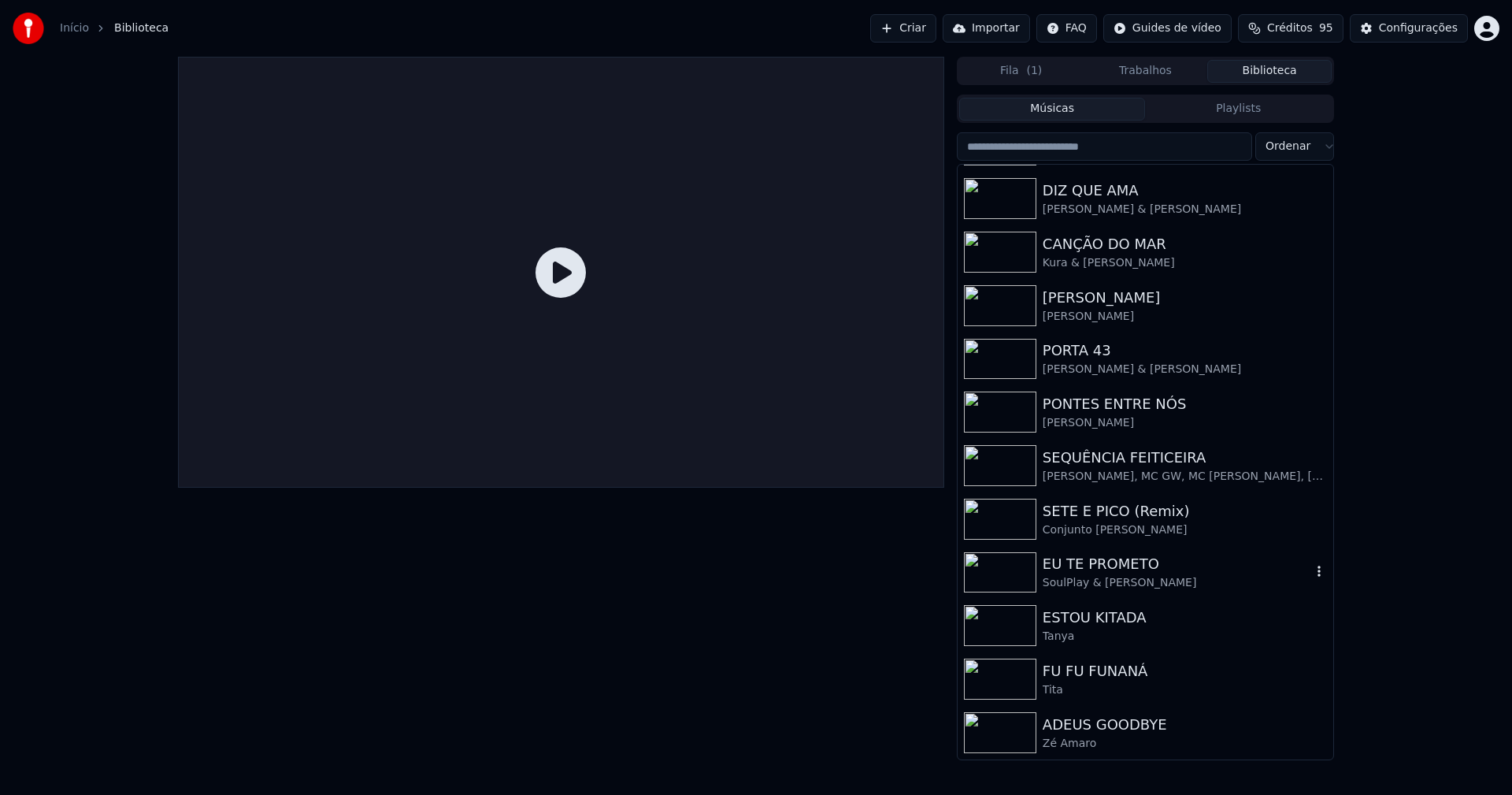
click at [1094, 582] on div "SoulPlay & [PERSON_NAME]" at bounding box center [1177, 583] width 269 height 16
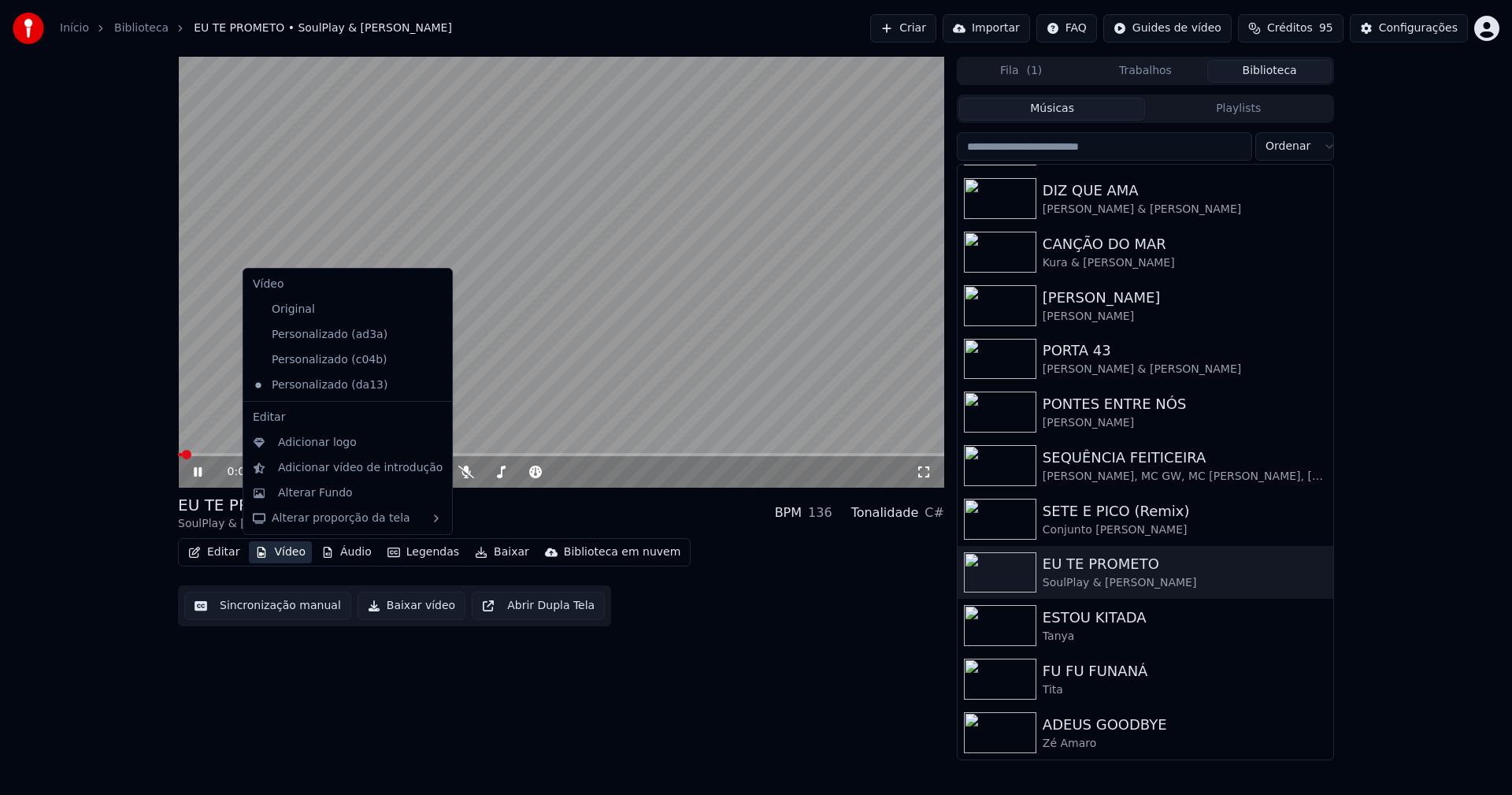
click at [284, 544] on button "Vídeo" at bounding box center [280, 552] width 63 height 22
click at [316, 365] on div "Personalizado (c04b)" at bounding box center [335, 360] width 179 height 25
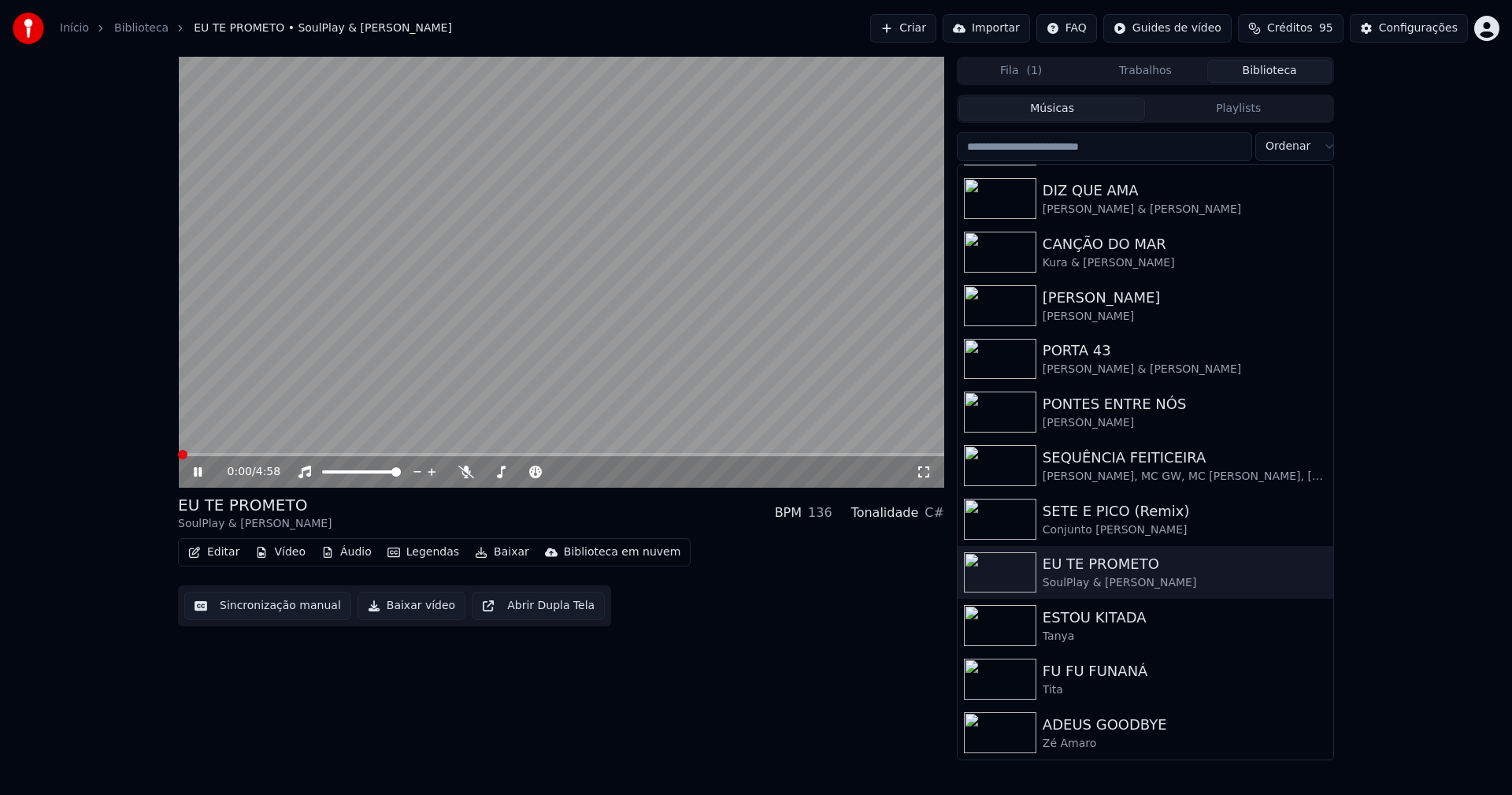
click at [927, 472] on icon at bounding box center [924, 471] width 16 height 12
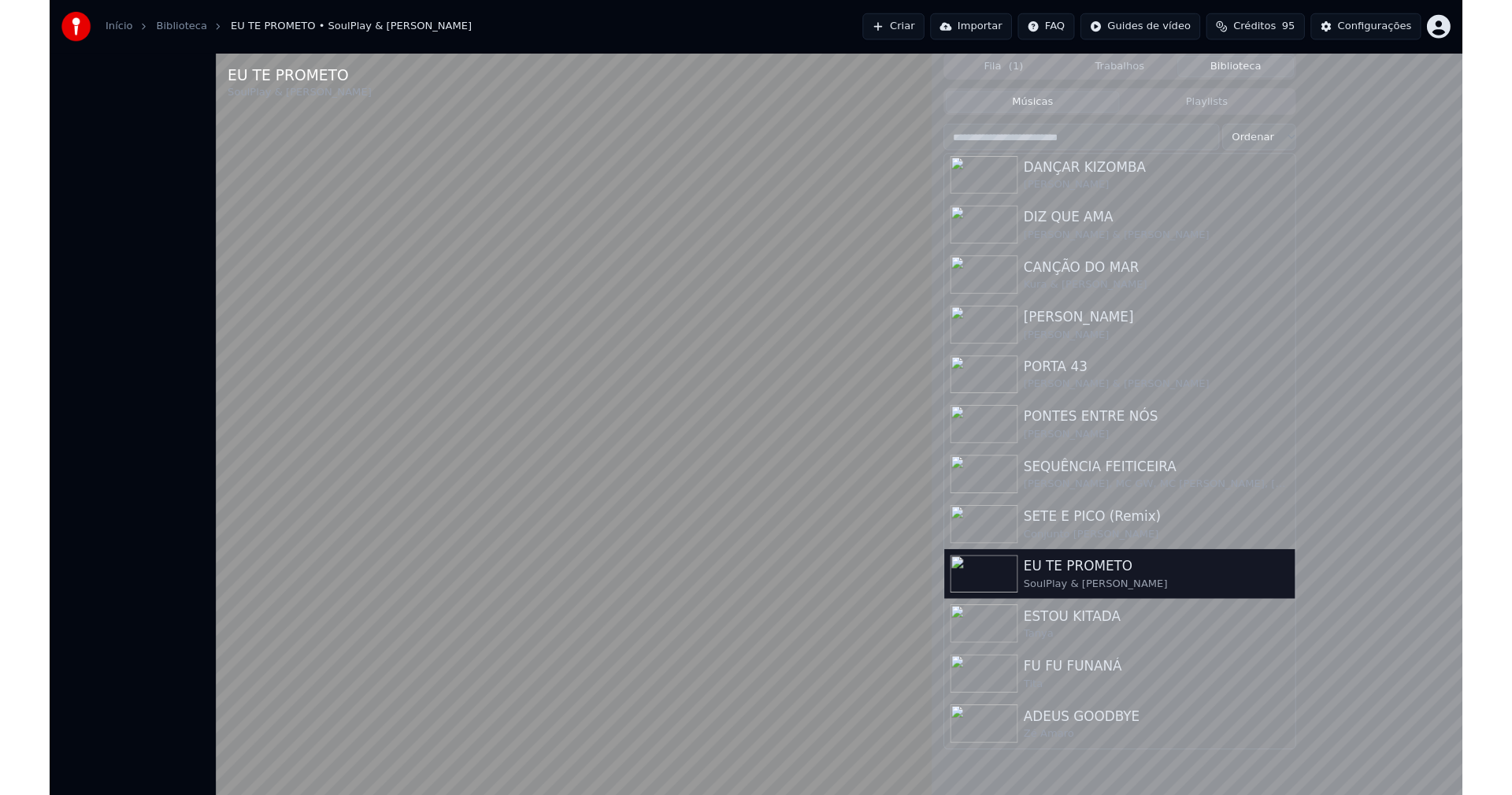
scroll to position [111, 0]
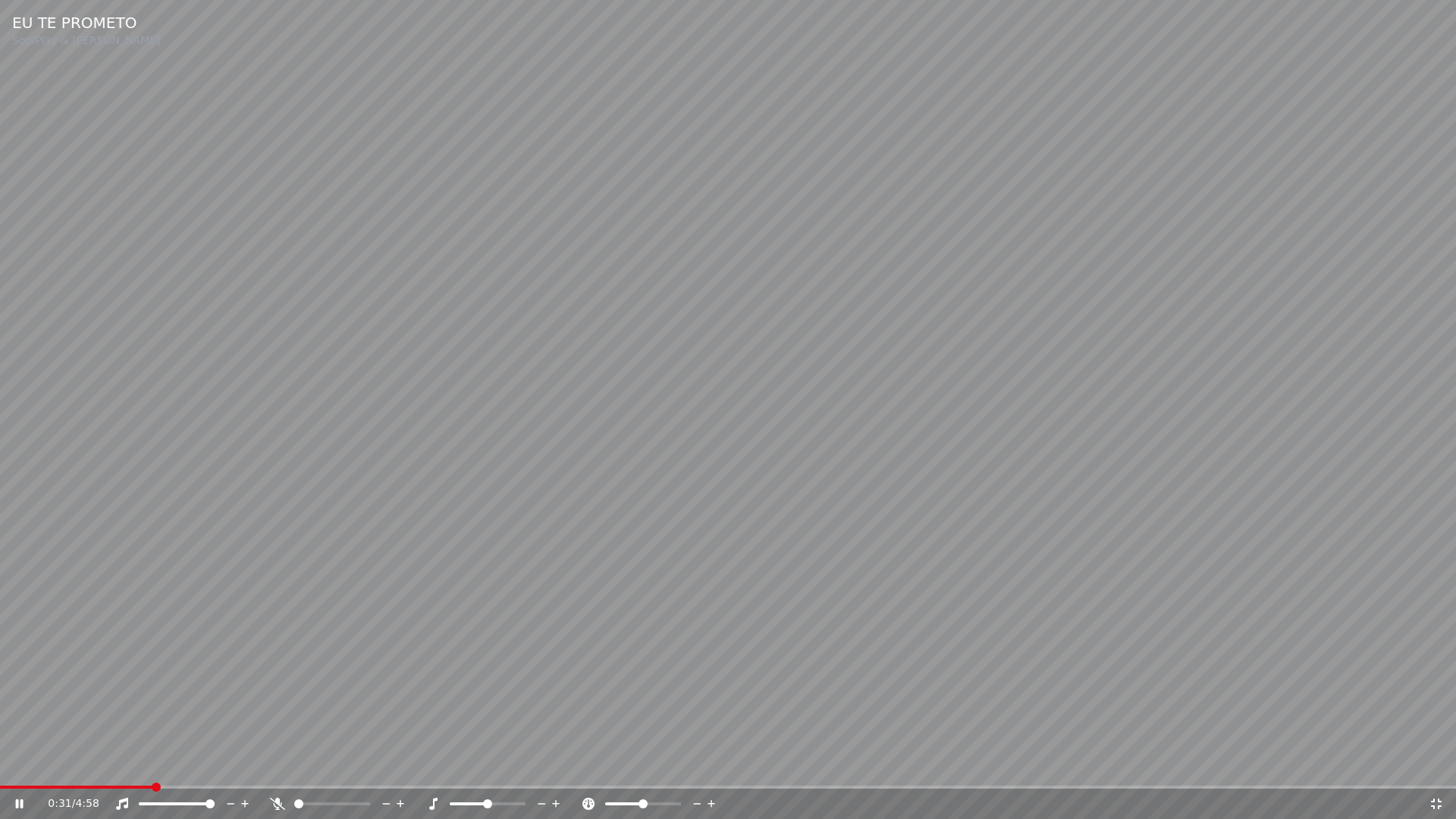
click at [1440, 765] on icon at bounding box center [1436, 803] width 15 height 12
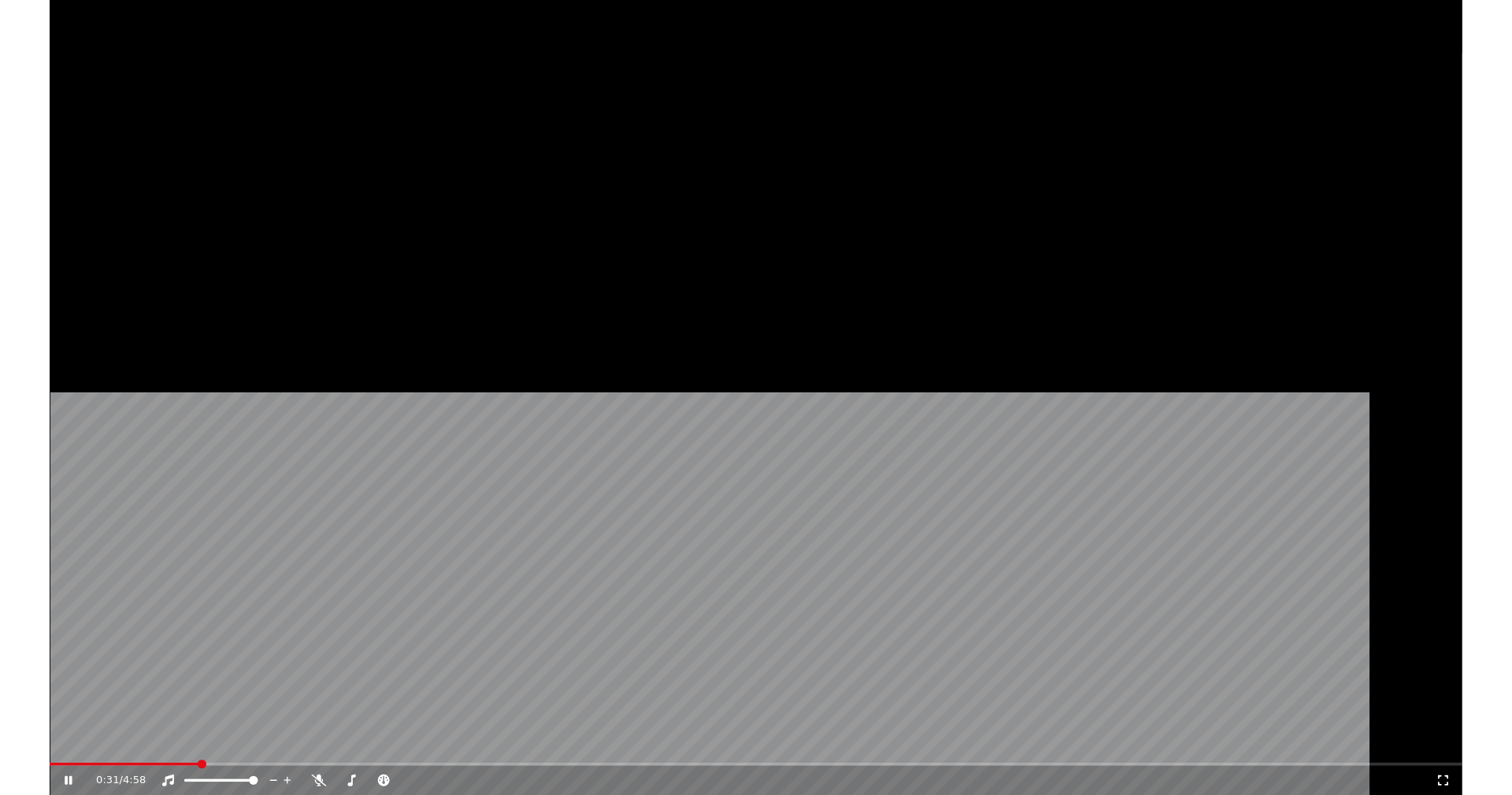
scroll to position [153, 0]
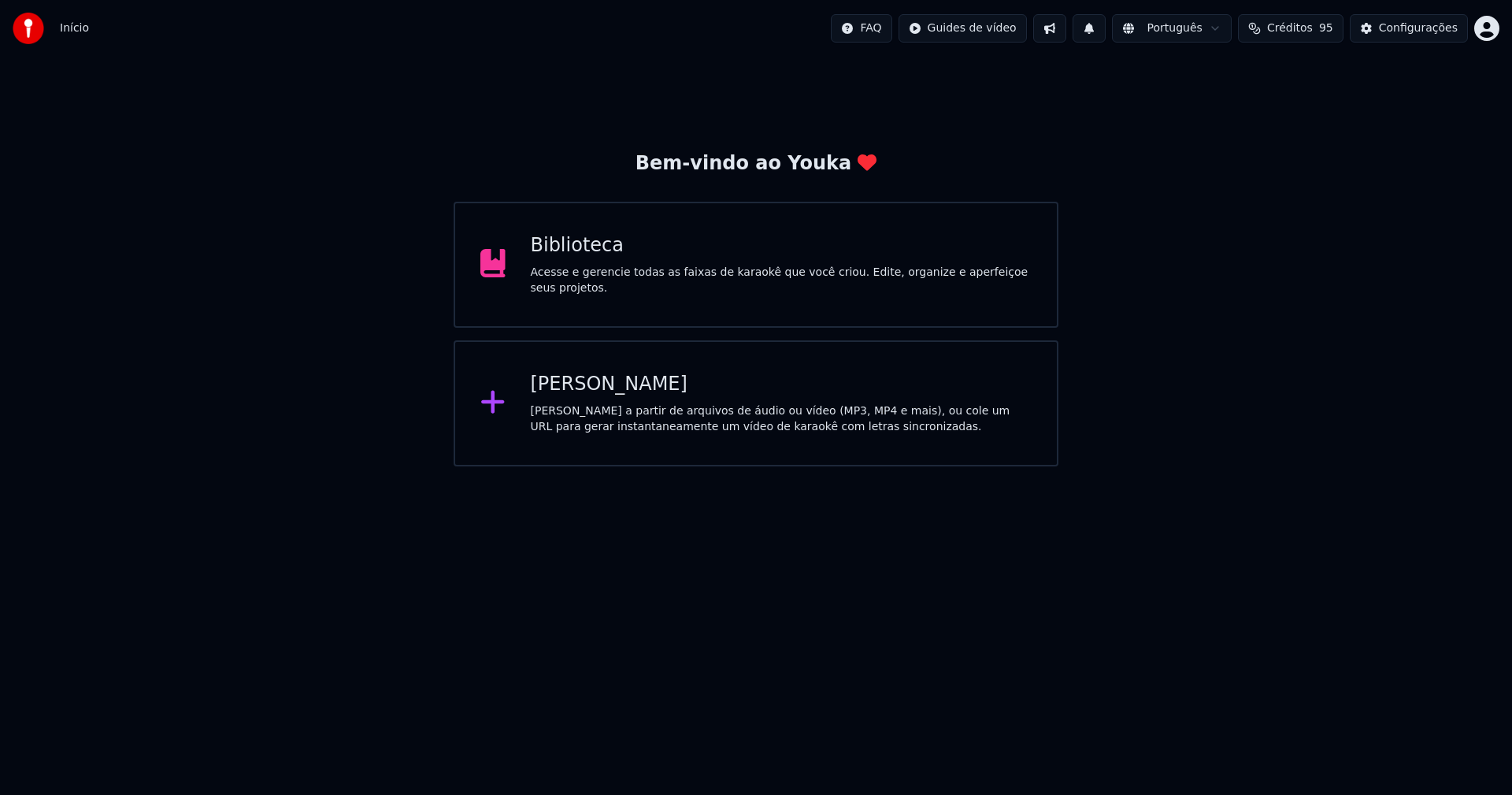
click at [597, 390] on div "[PERSON_NAME]" at bounding box center [781, 385] width 502 height 25
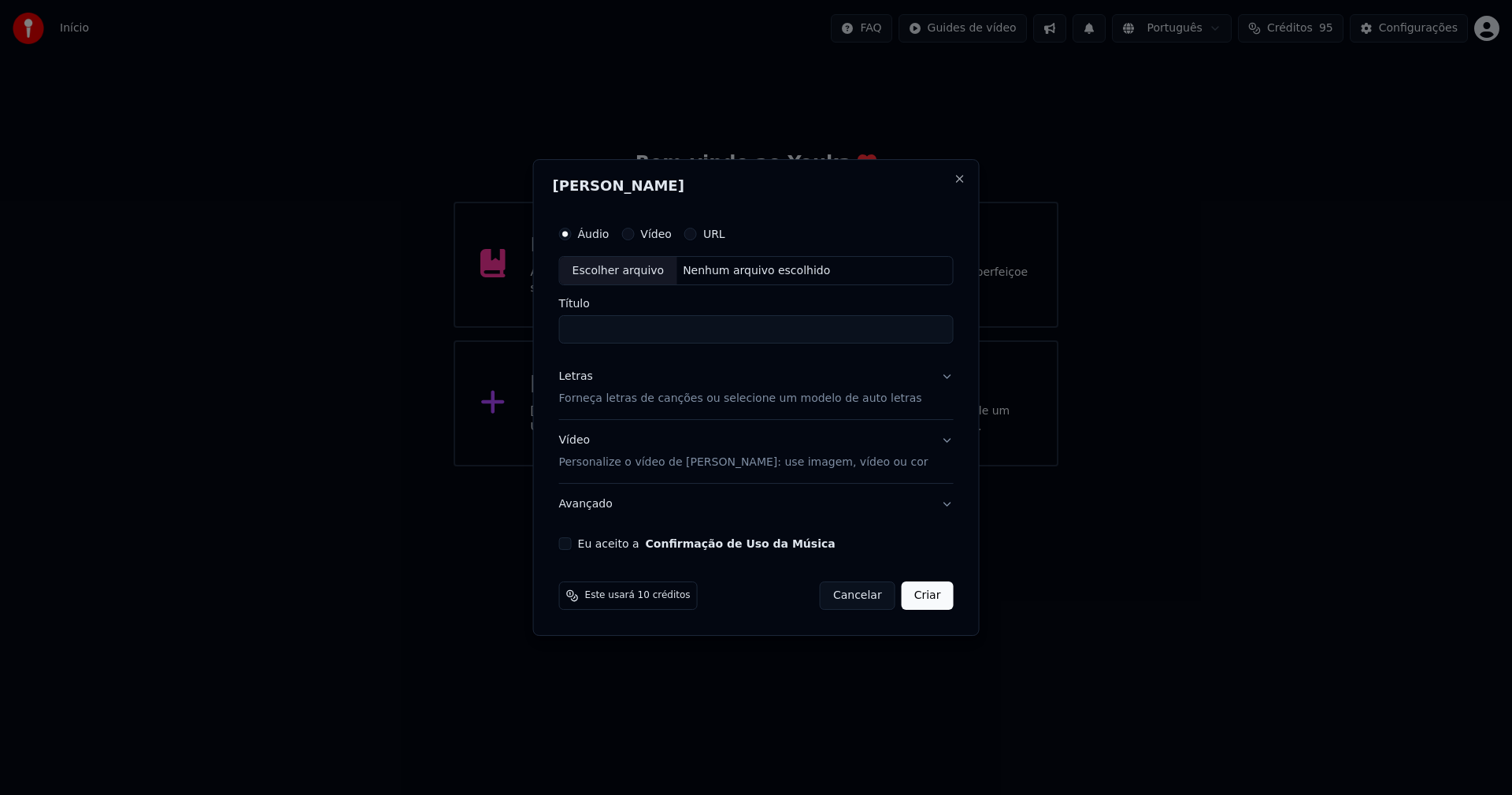
click at [647, 273] on div "Escolher arquivo" at bounding box center [618, 271] width 117 height 28
type input "**********"
drag, startPoint x: 585, startPoint y: 380, endPoint x: 602, endPoint y: 375, distance: 17.7
click at [585, 379] on div "Letras" at bounding box center [576, 377] width 34 height 16
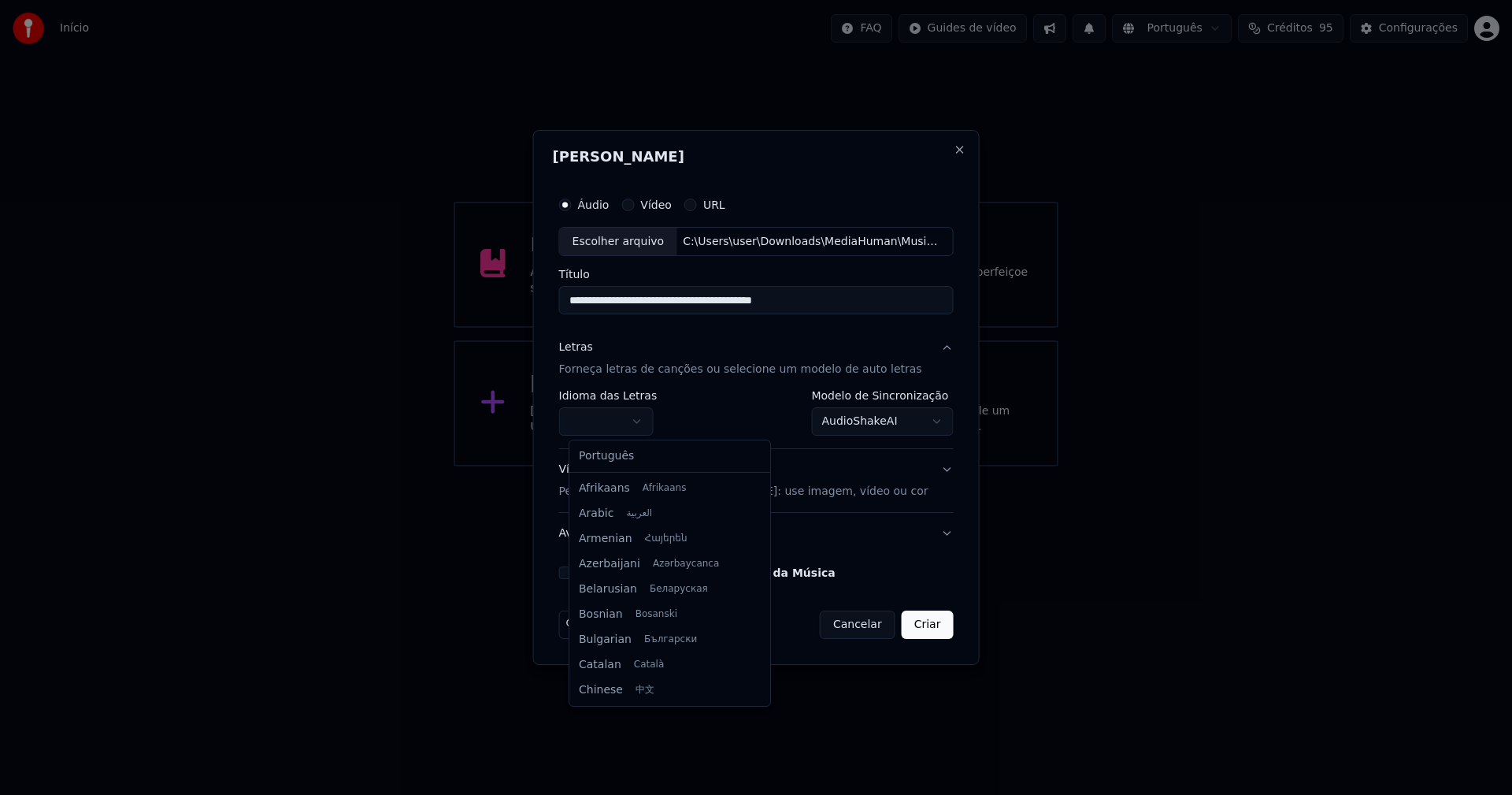
click at [619, 417] on body "**********" at bounding box center [756, 233] width 1512 height 466
select select "**"
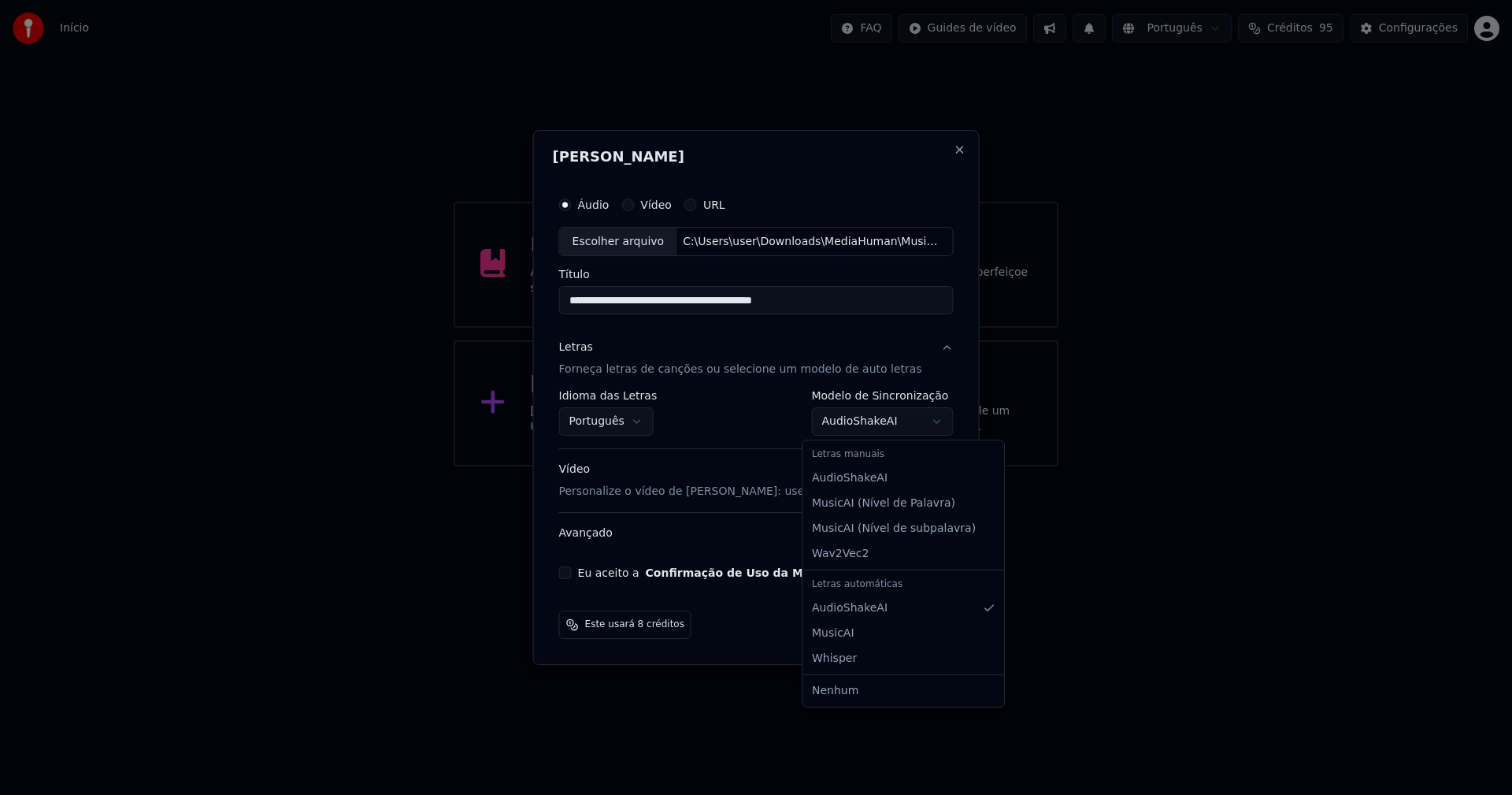
click at [875, 422] on body "**********" at bounding box center [756, 233] width 1512 height 466
select select "**********"
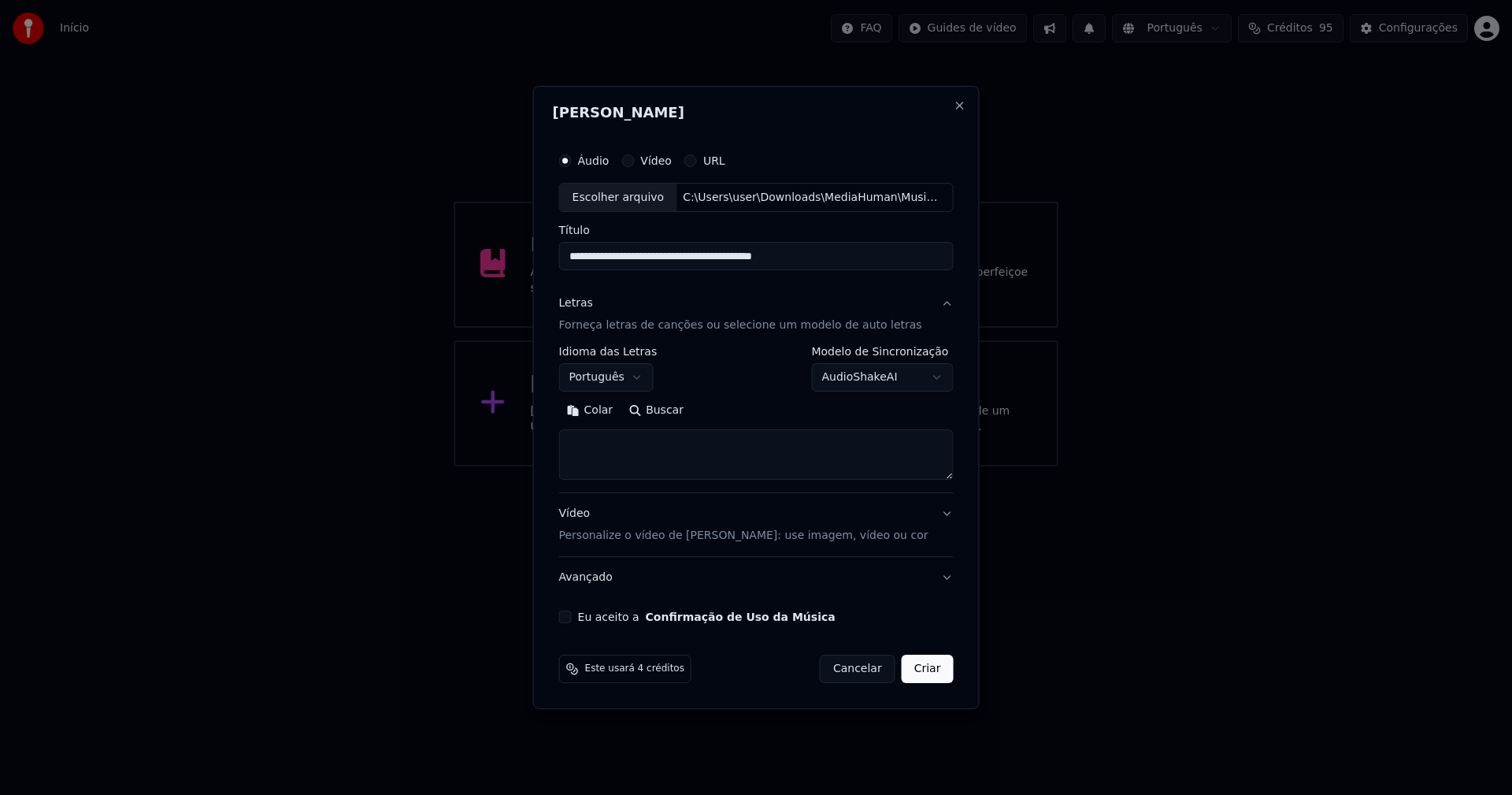
click at [599, 411] on button "Colar" at bounding box center [590, 411] width 62 height 25
click at [649, 458] on textarea "**********" at bounding box center [746, 455] width 374 height 51
type textarea "**********"
click at [572, 619] on button "Eu aceito a Confirmação de Uso da Música" at bounding box center [565, 616] width 12 height 12
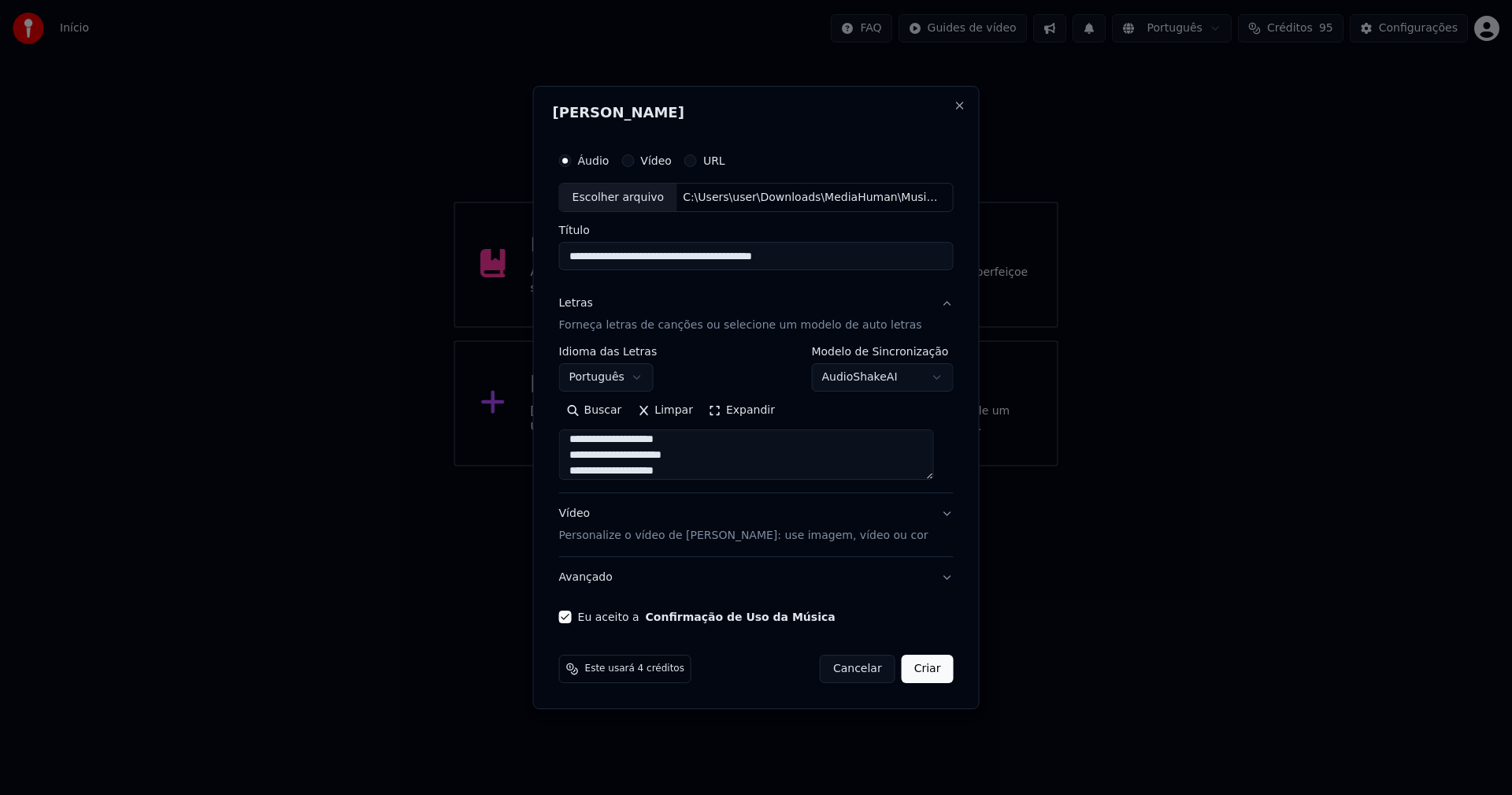
click at [915, 671] on button "Criar" at bounding box center [928, 668] width 52 height 28
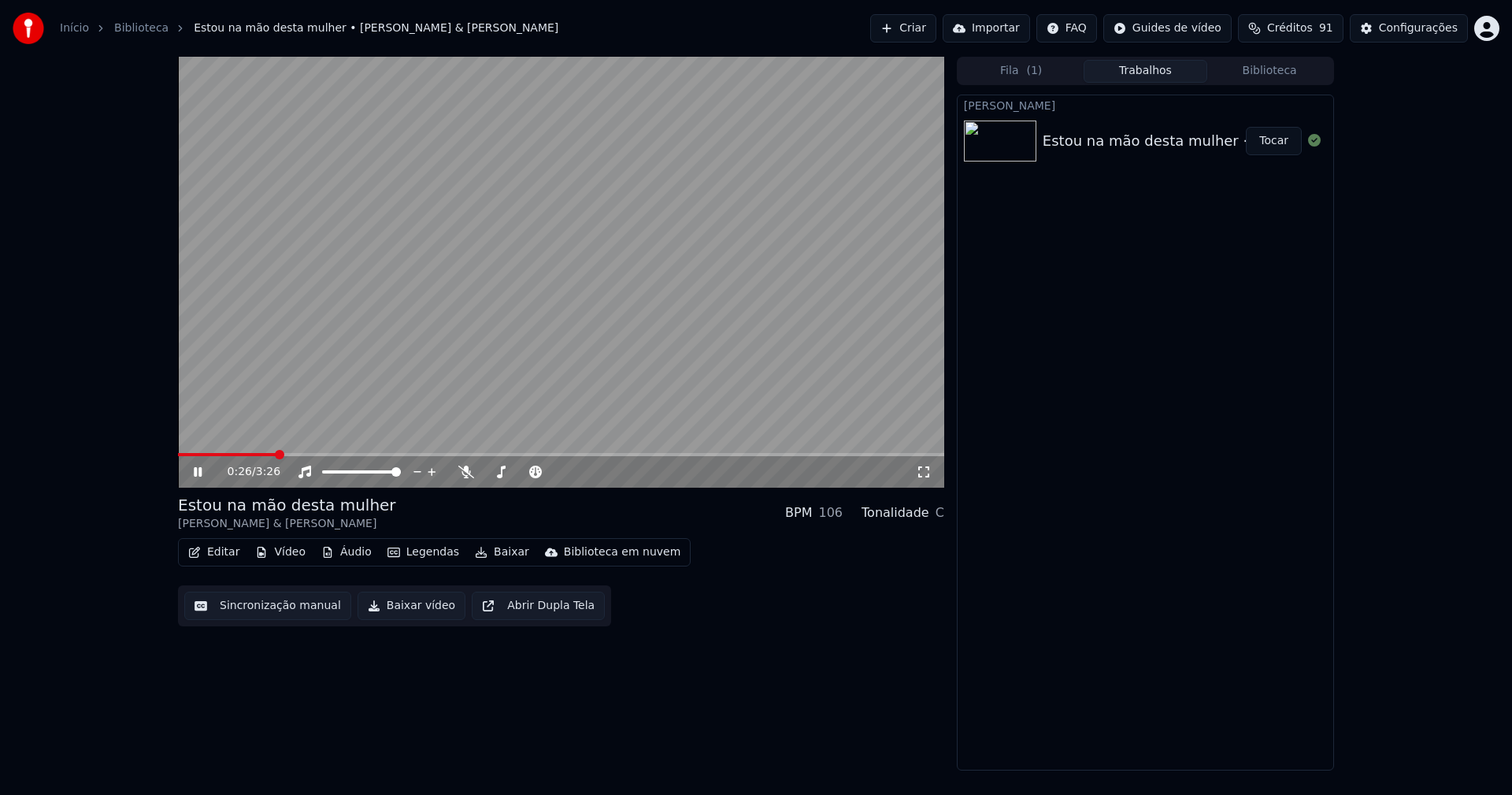
click at [345, 556] on button "Áudio" at bounding box center [347, 552] width 63 height 22
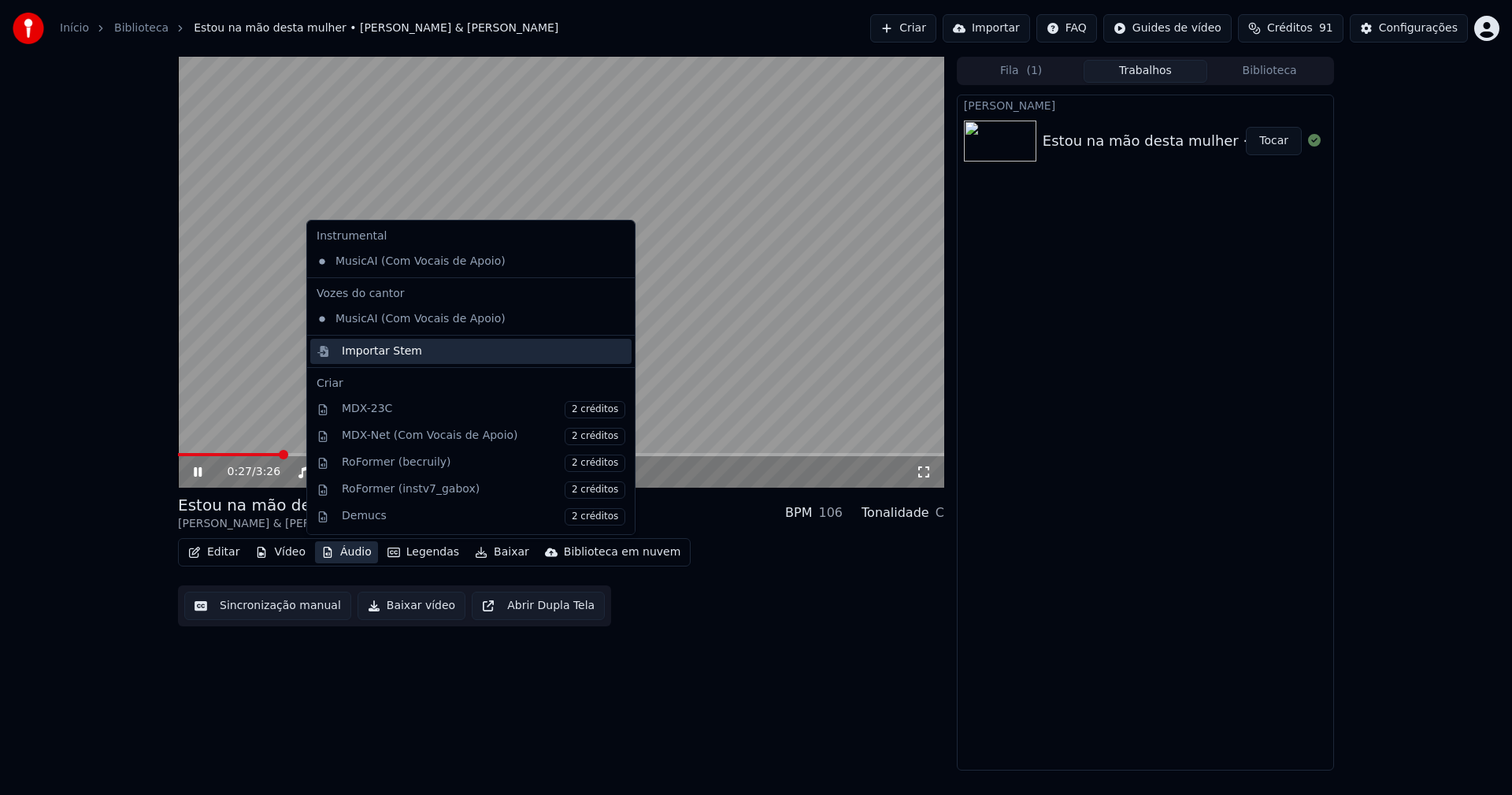
click at [354, 352] on div "Importar Stem" at bounding box center [382, 351] width 81 height 16
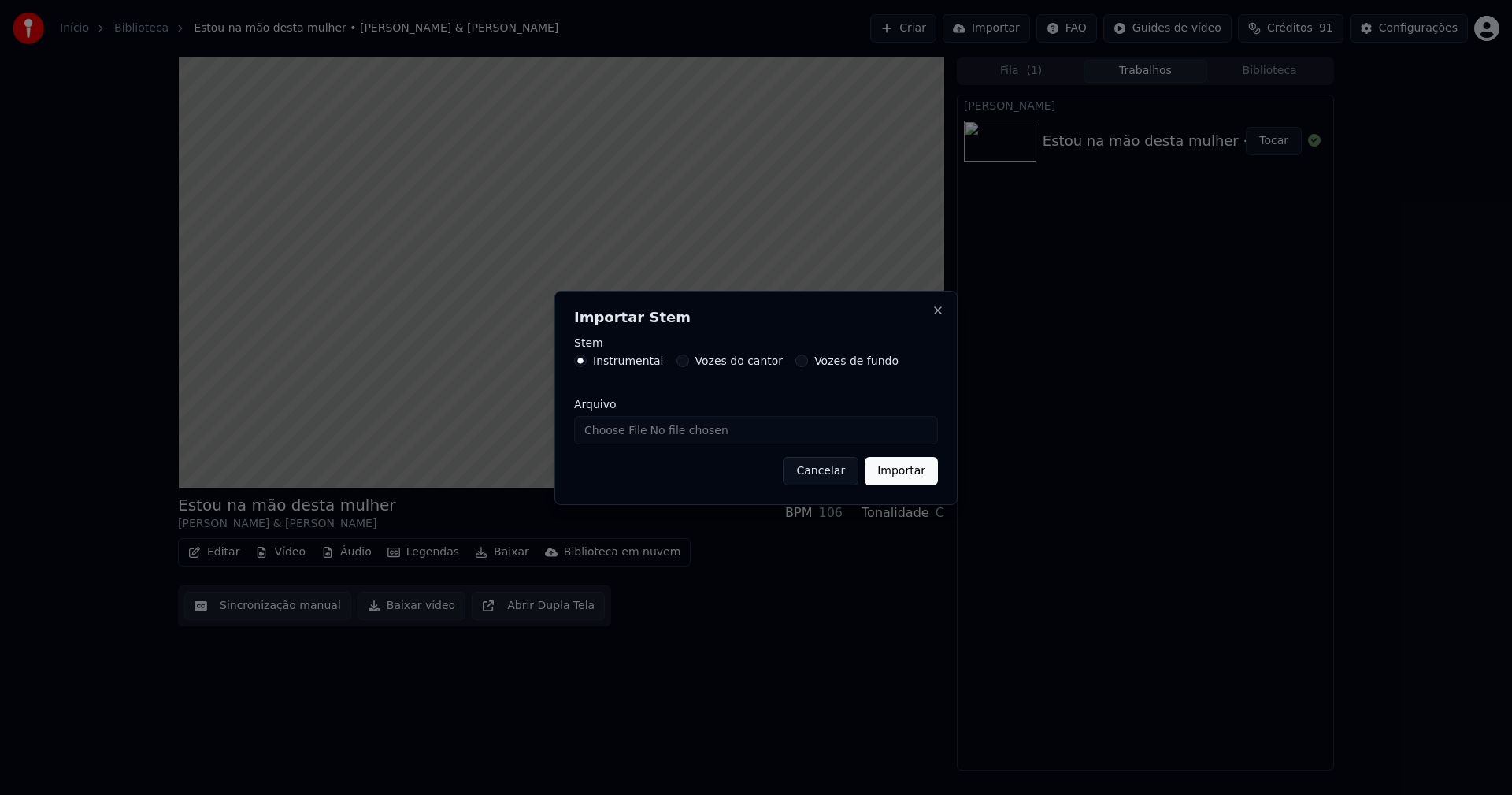
click at [621, 435] on input "Arquivo" at bounding box center [756, 430] width 364 height 28
type input "**********"
click at [917, 474] on button "Importar" at bounding box center [901, 471] width 73 height 28
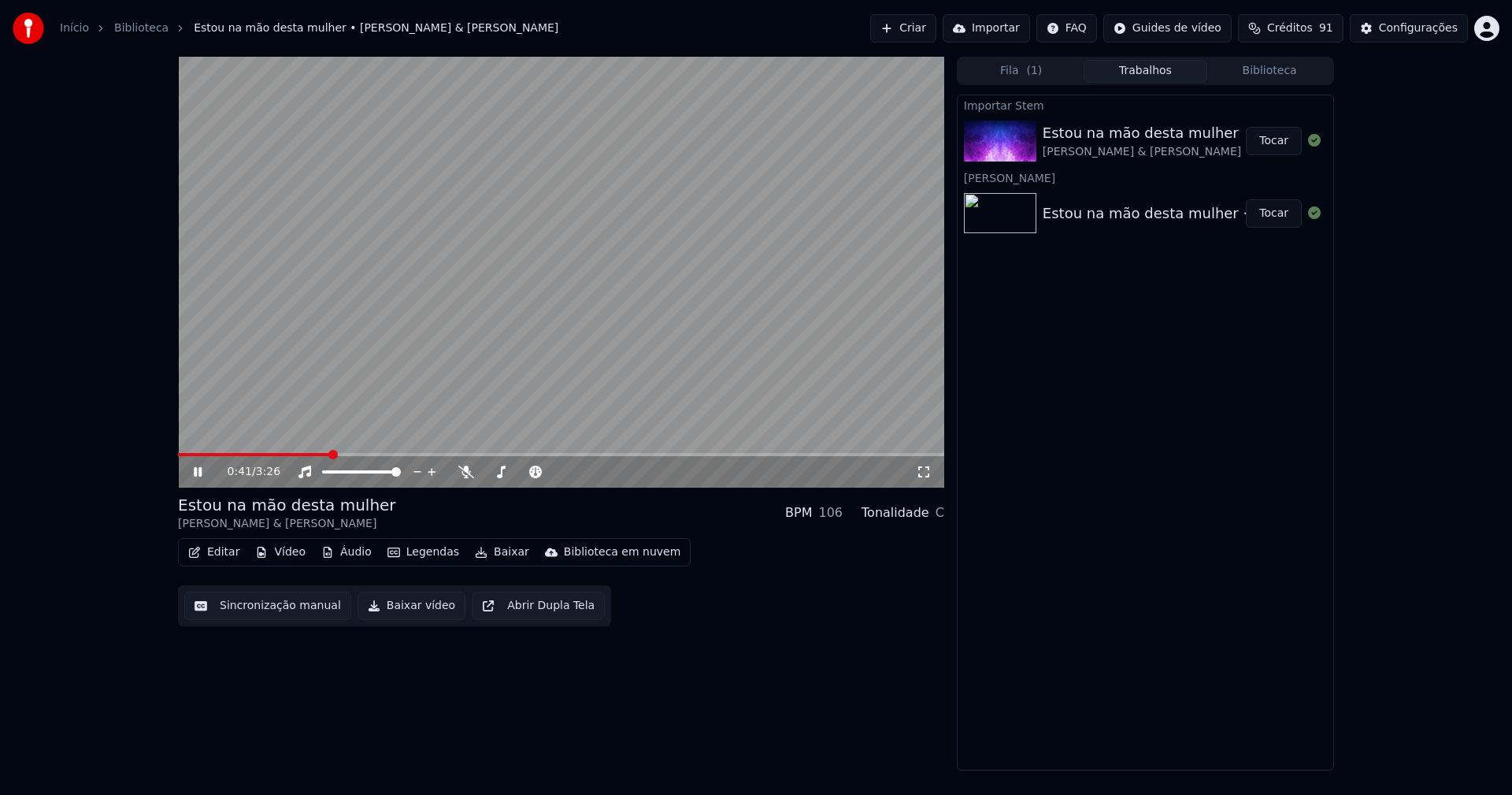
click at [353, 555] on button "Áudio" at bounding box center [347, 552] width 63 height 22
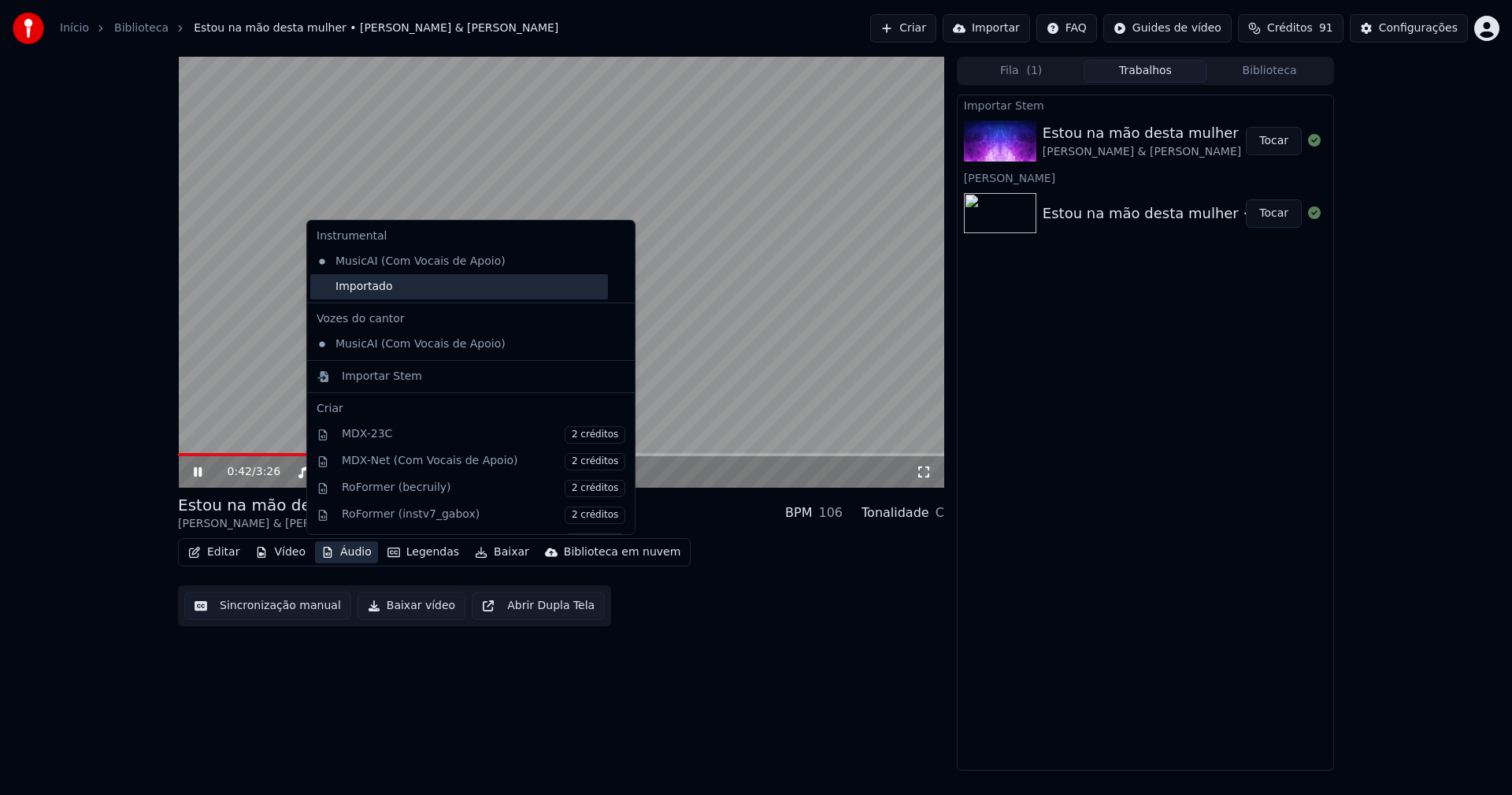
click at [328, 294] on div "Importado" at bounding box center [459, 286] width 298 height 25
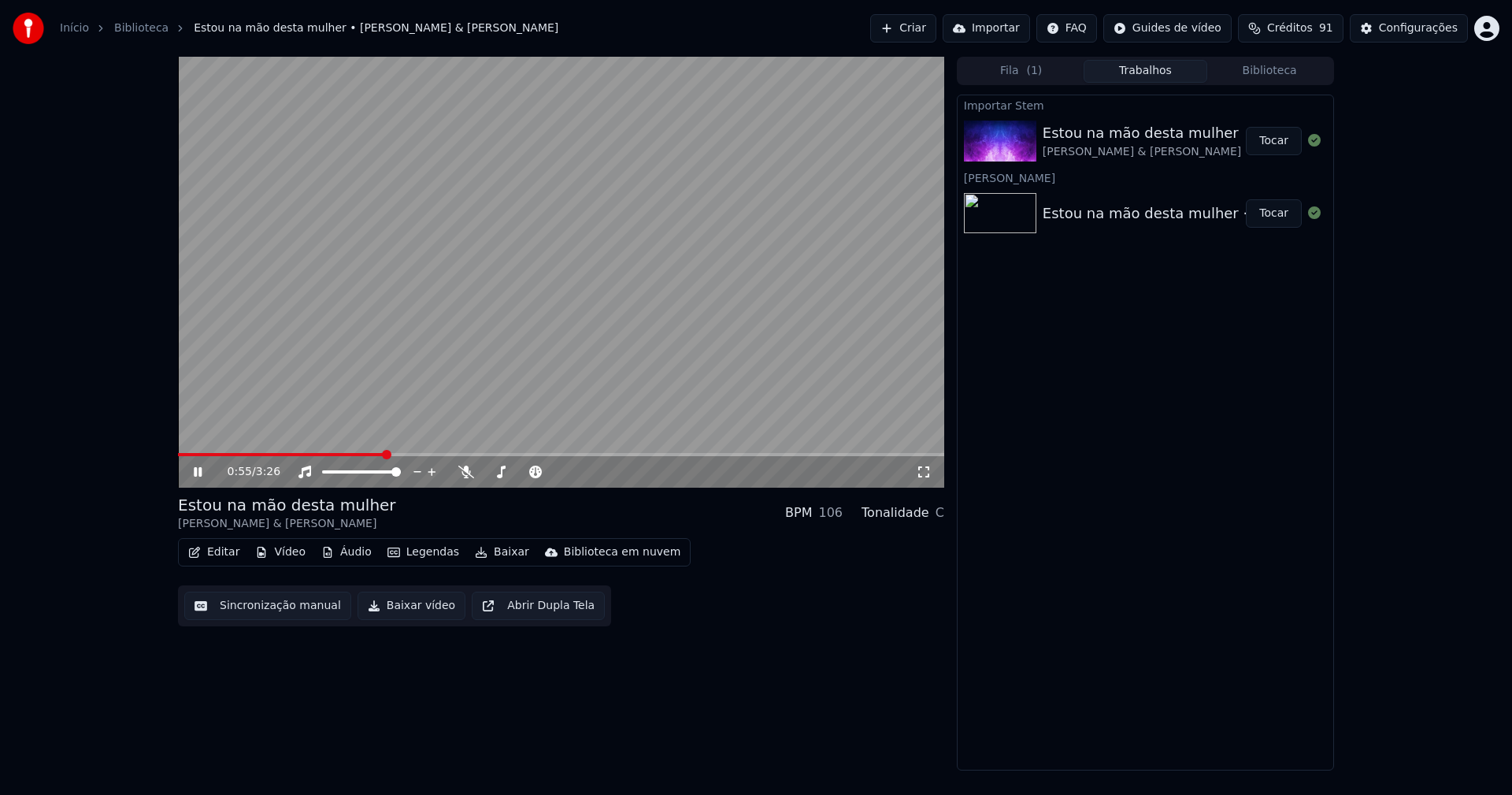
click at [199, 473] on icon at bounding box center [197, 471] width 7 height 9
click at [228, 553] on button "Editar" at bounding box center [214, 552] width 64 height 22
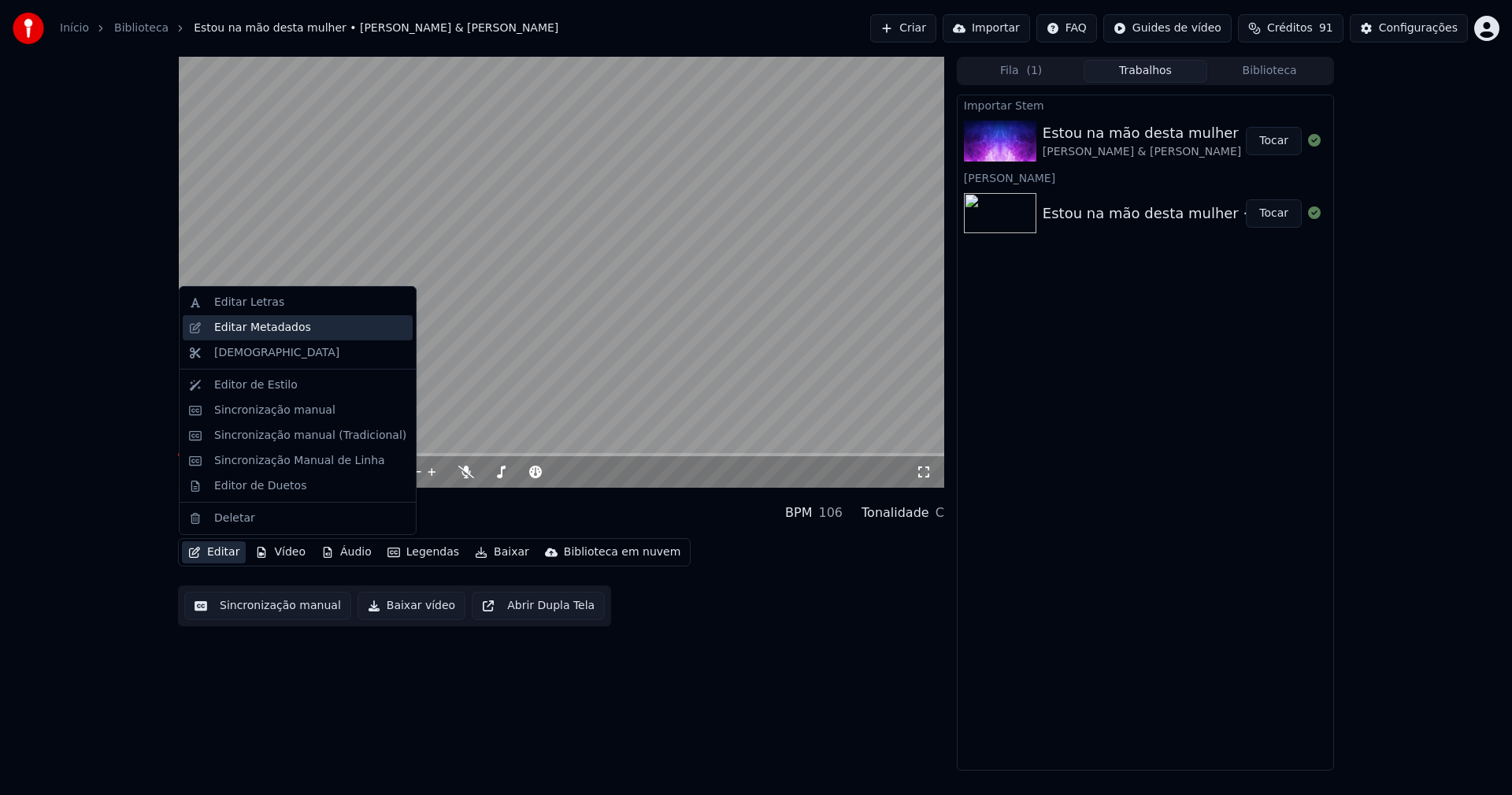
click at [263, 333] on div "Editar Metadados" at bounding box center [262, 327] width 97 height 16
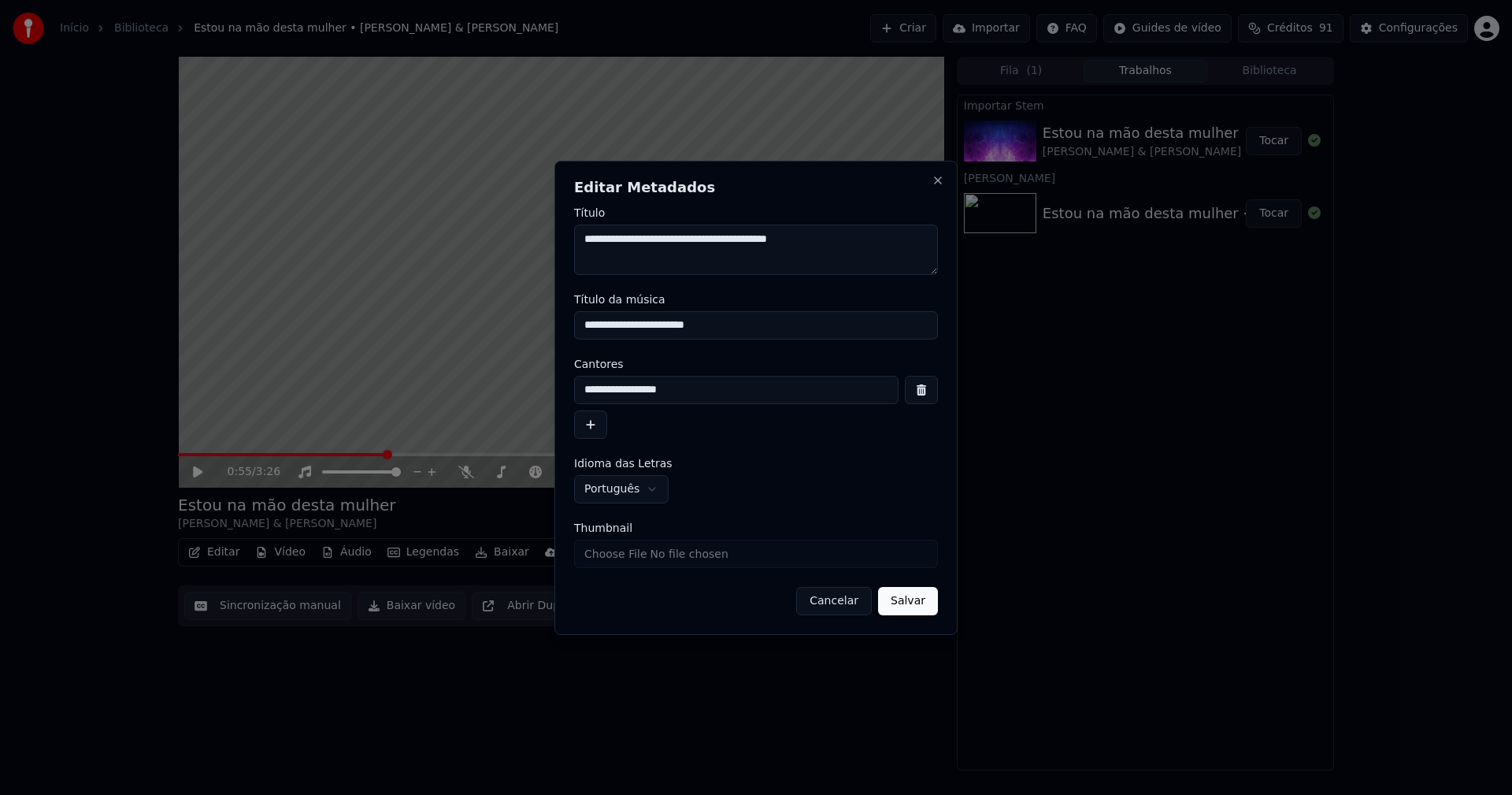
drag, startPoint x: 737, startPoint y: 325, endPoint x: 493, endPoint y: 320, distance: 244.1
click at [493, 320] on body "**********" at bounding box center [756, 397] width 1512 height 795
type input "**********"
click at [912, 604] on button "Salvar" at bounding box center [908, 601] width 60 height 28
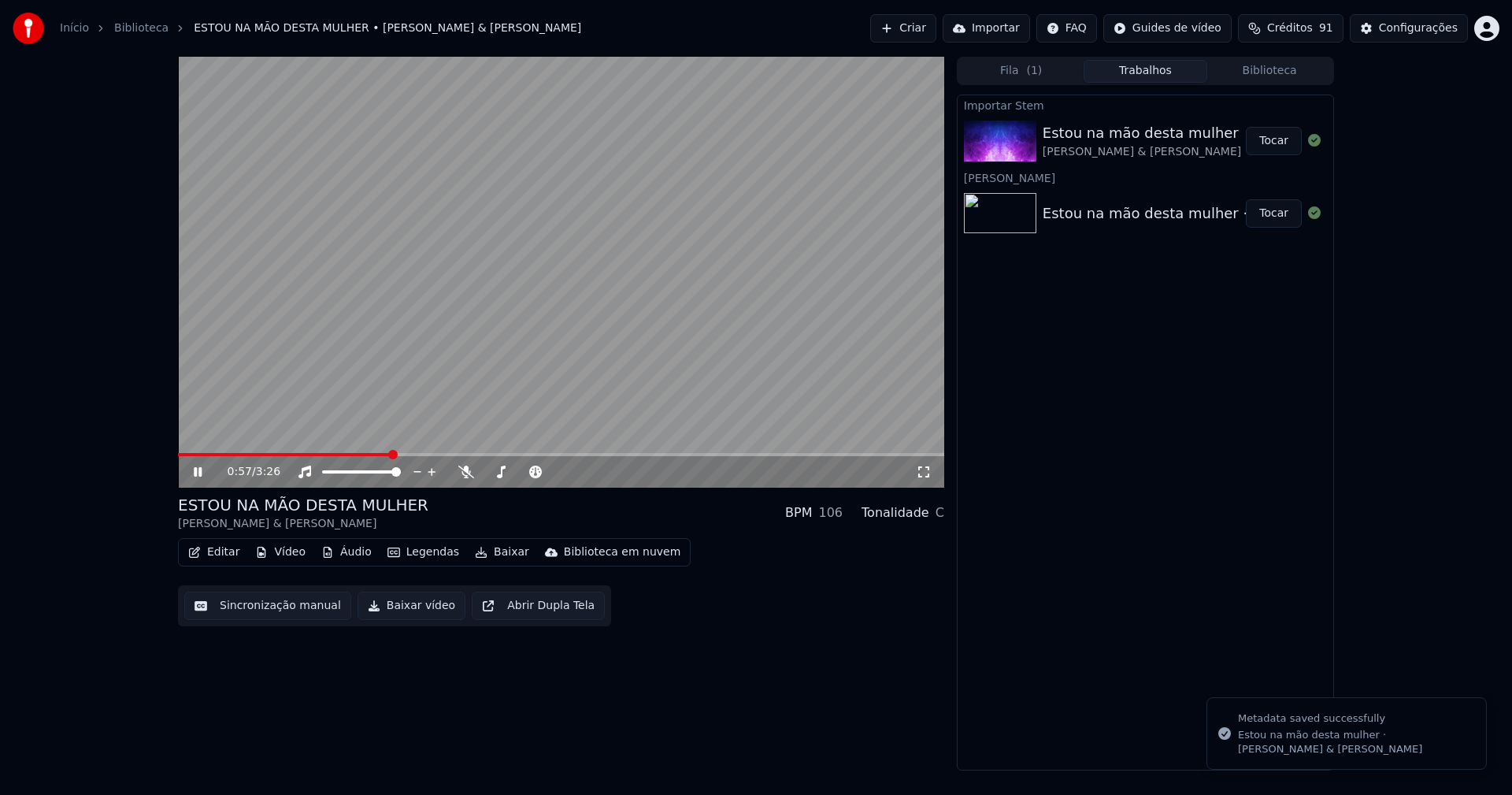
click at [180, 455] on span at bounding box center [284, 455] width 212 height 3
click at [195, 470] on icon at bounding box center [197, 471] width 7 height 9
click at [224, 550] on button "Editar" at bounding box center [214, 552] width 64 height 22
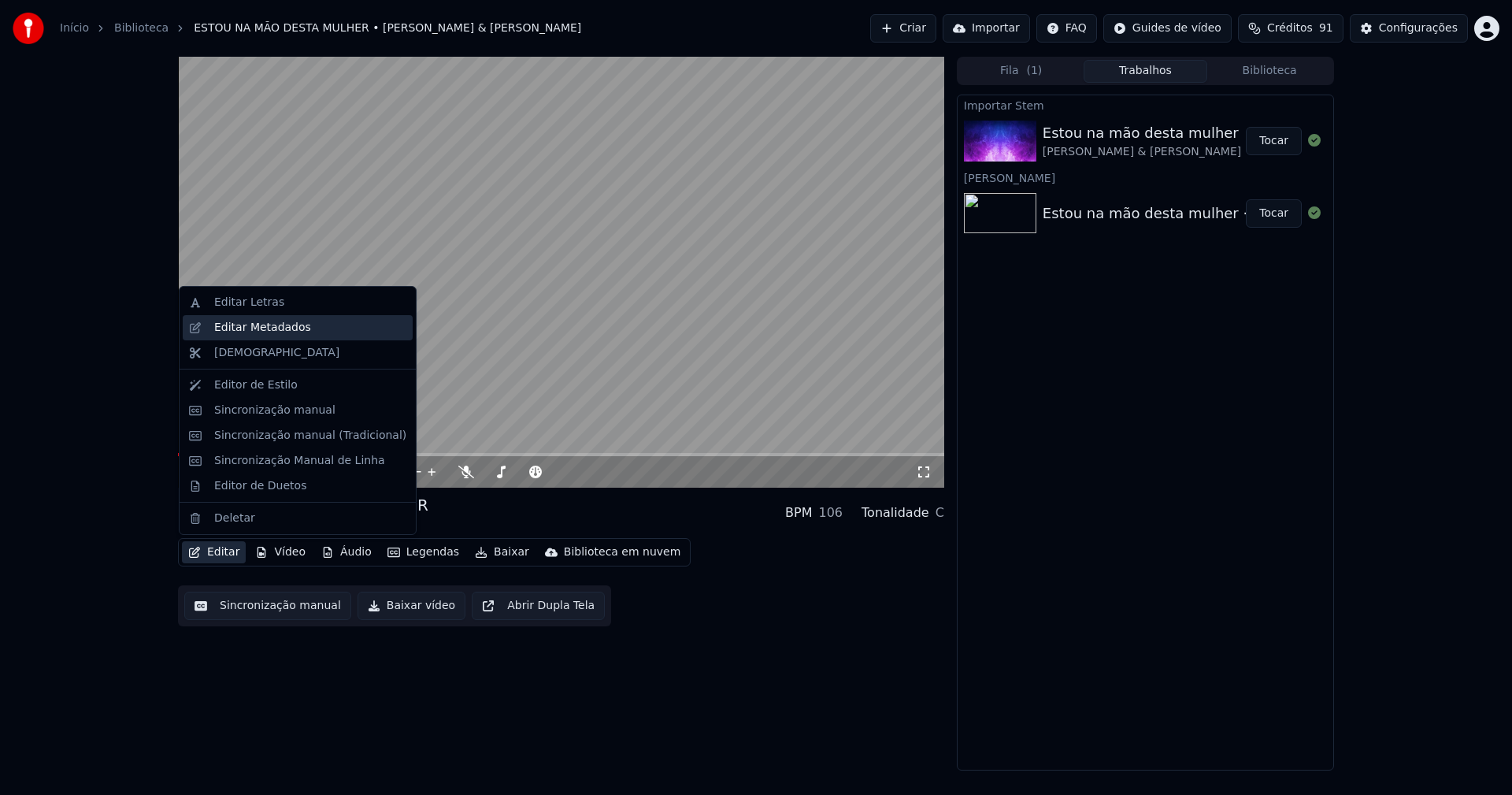
click at [250, 331] on div "Editar Metadados" at bounding box center [262, 327] width 97 height 16
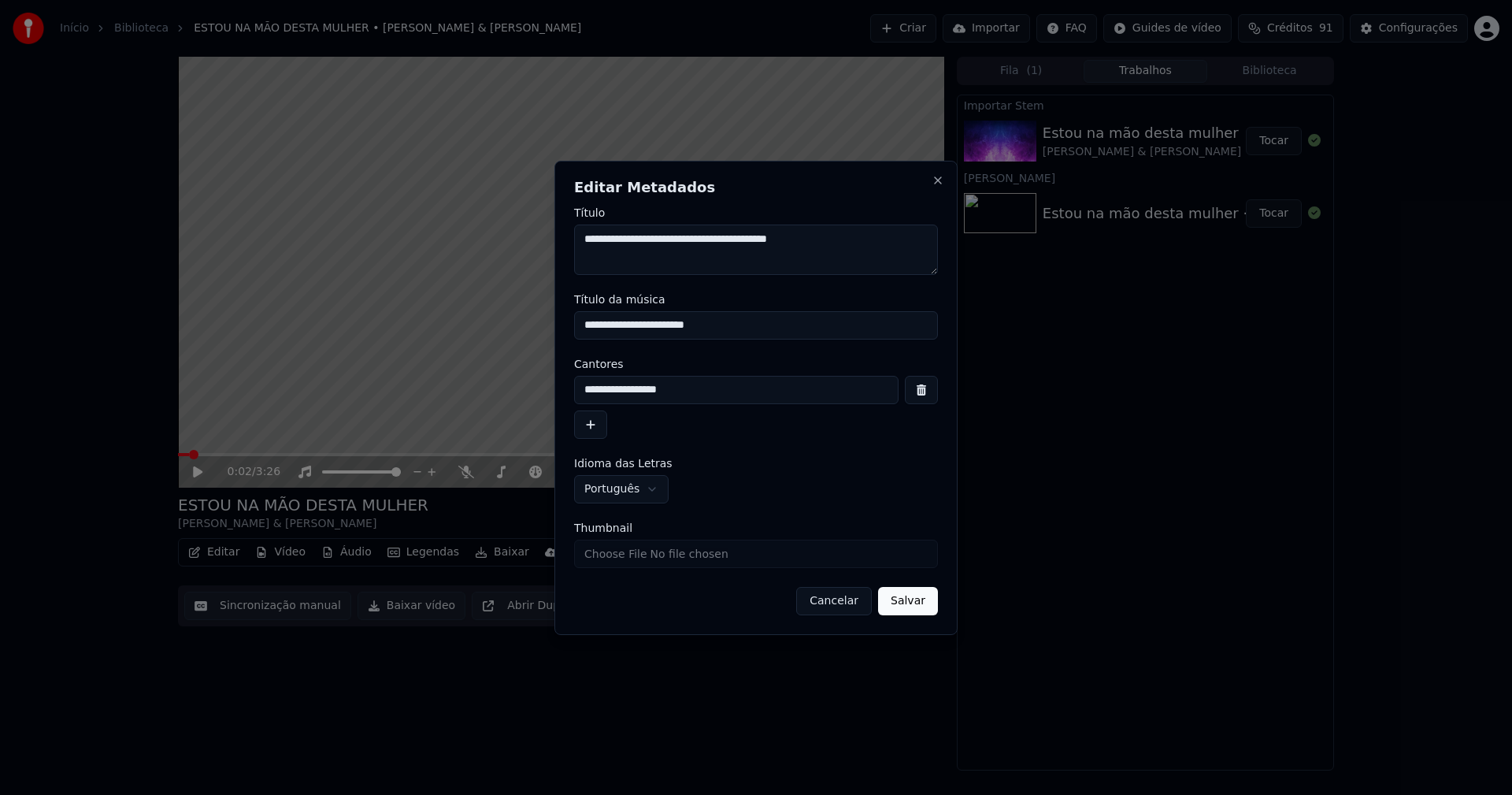
click at [623, 552] on input "Thumbnail" at bounding box center [756, 554] width 364 height 28
type input "**********"
click at [920, 601] on button "Salvar" at bounding box center [908, 601] width 60 height 28
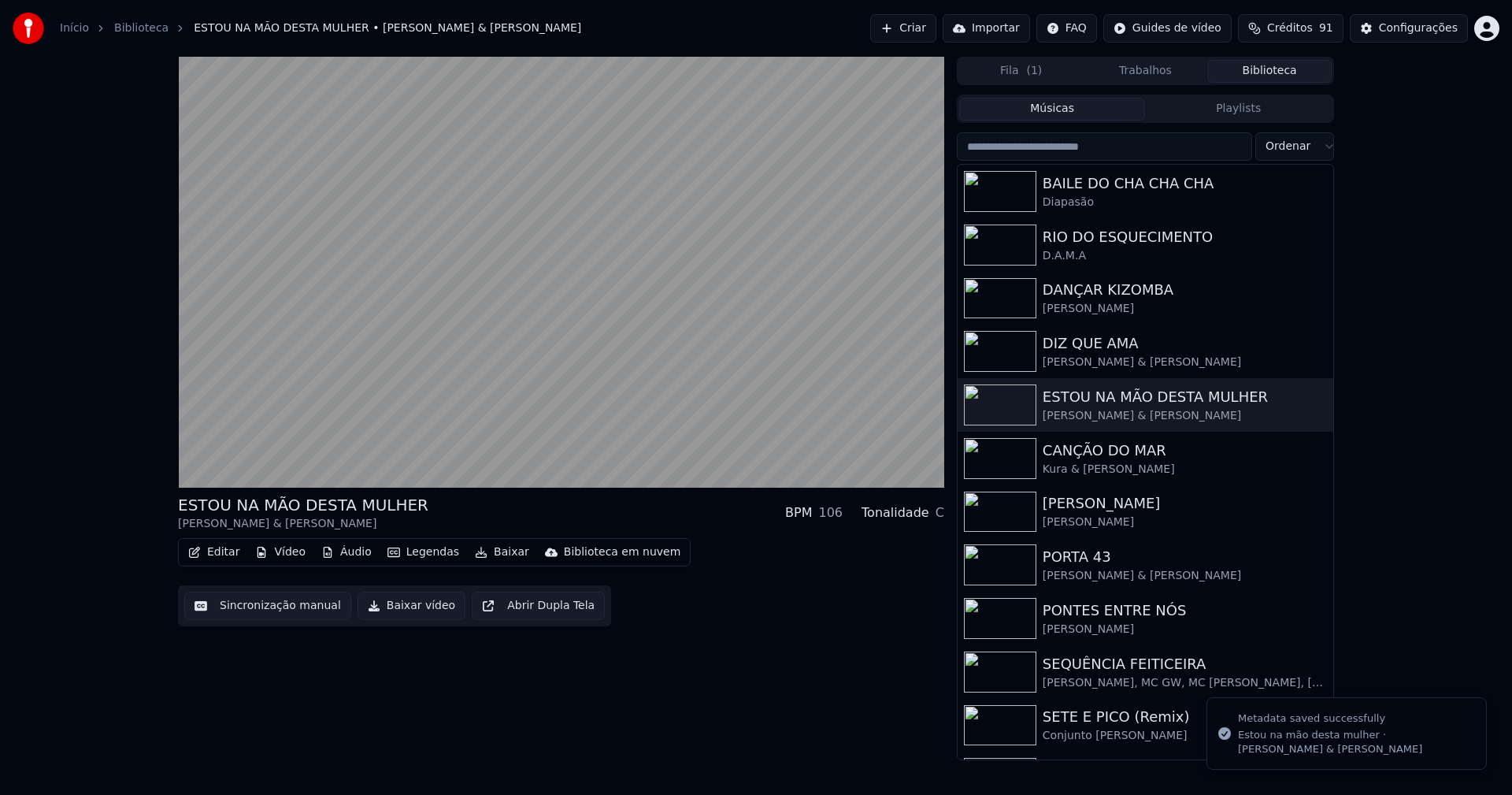
click at [1278, 65] on button "Biblioteca" at bounding box center [1270, 71] width 125 height 22
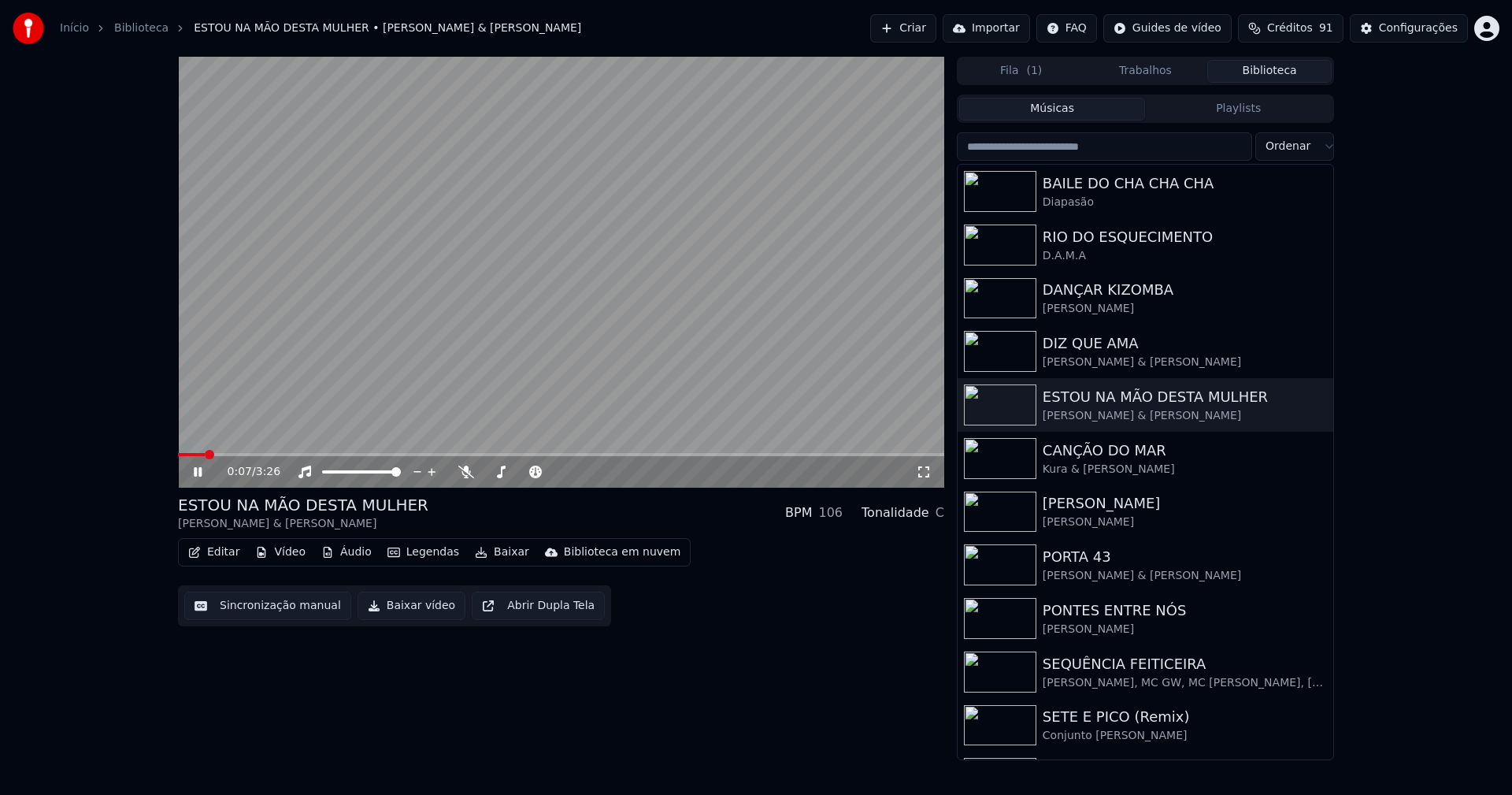
click at [219, 554] on button "Editar" at bounding box center [214, 552] width 64 height 22
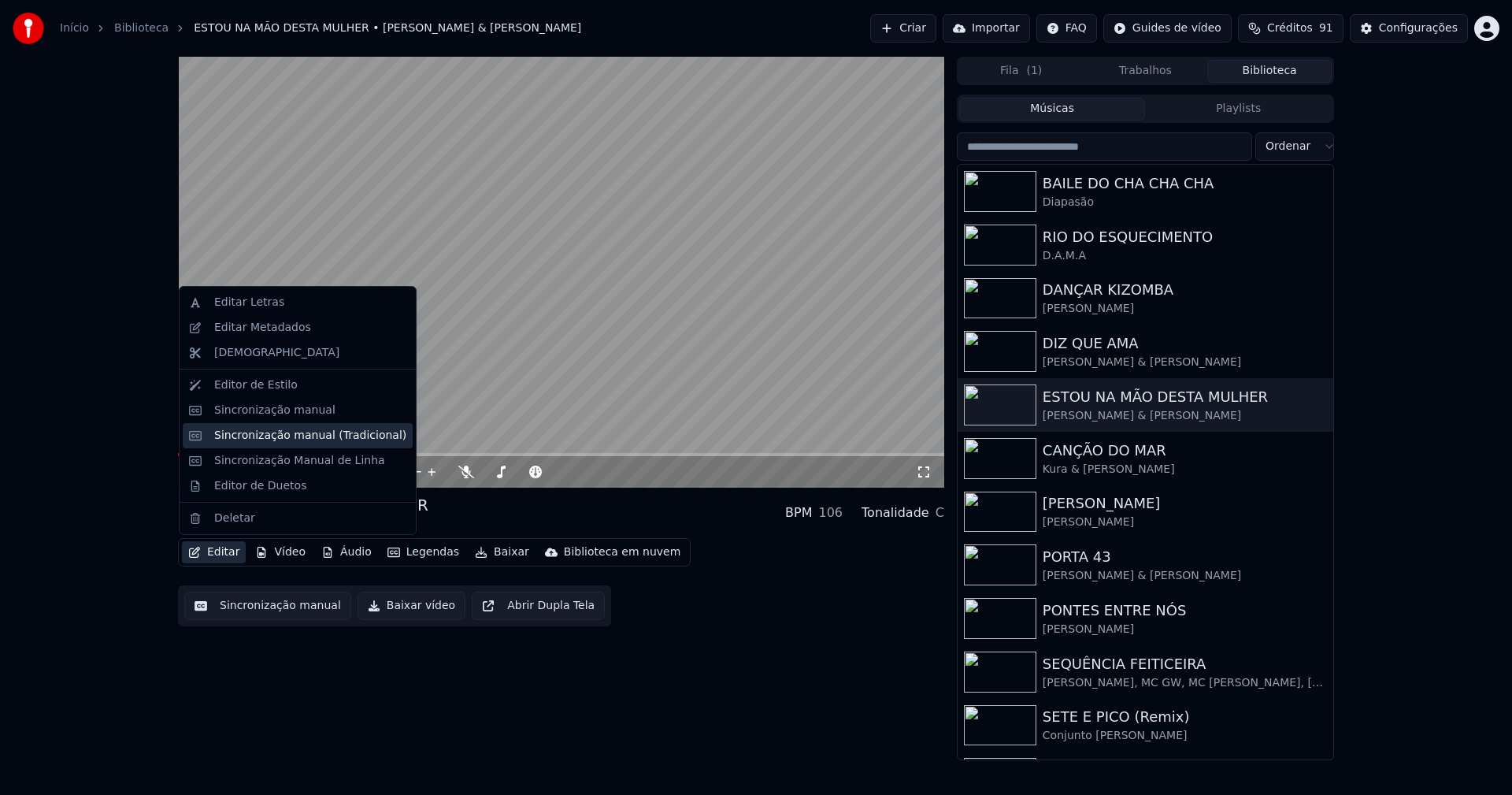
click at [268, 440] on div "Sincronização manual (Tradicional)" at bounding box center [310, 435] width 192 height 16
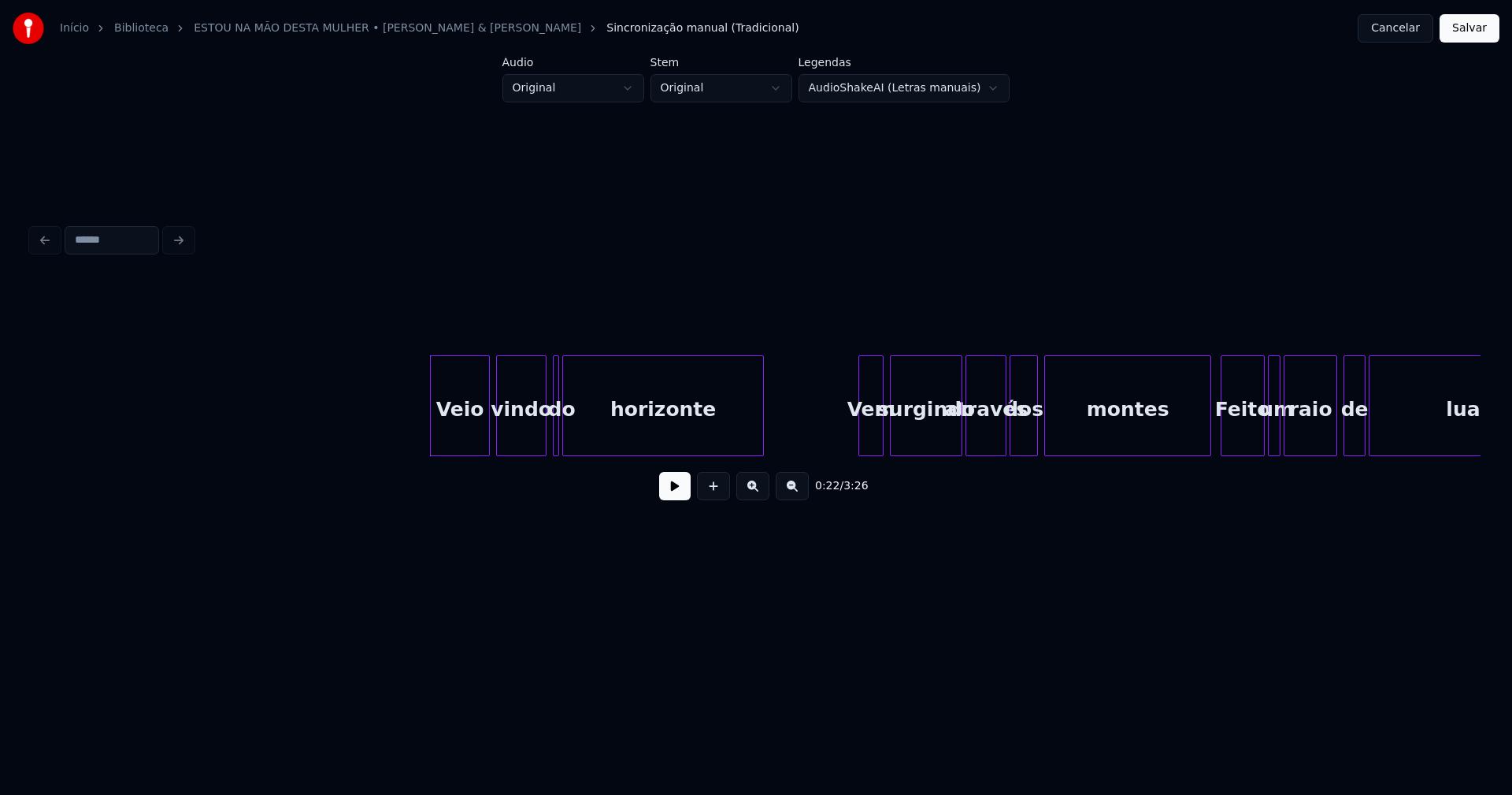
scroll to position [0, 3084]
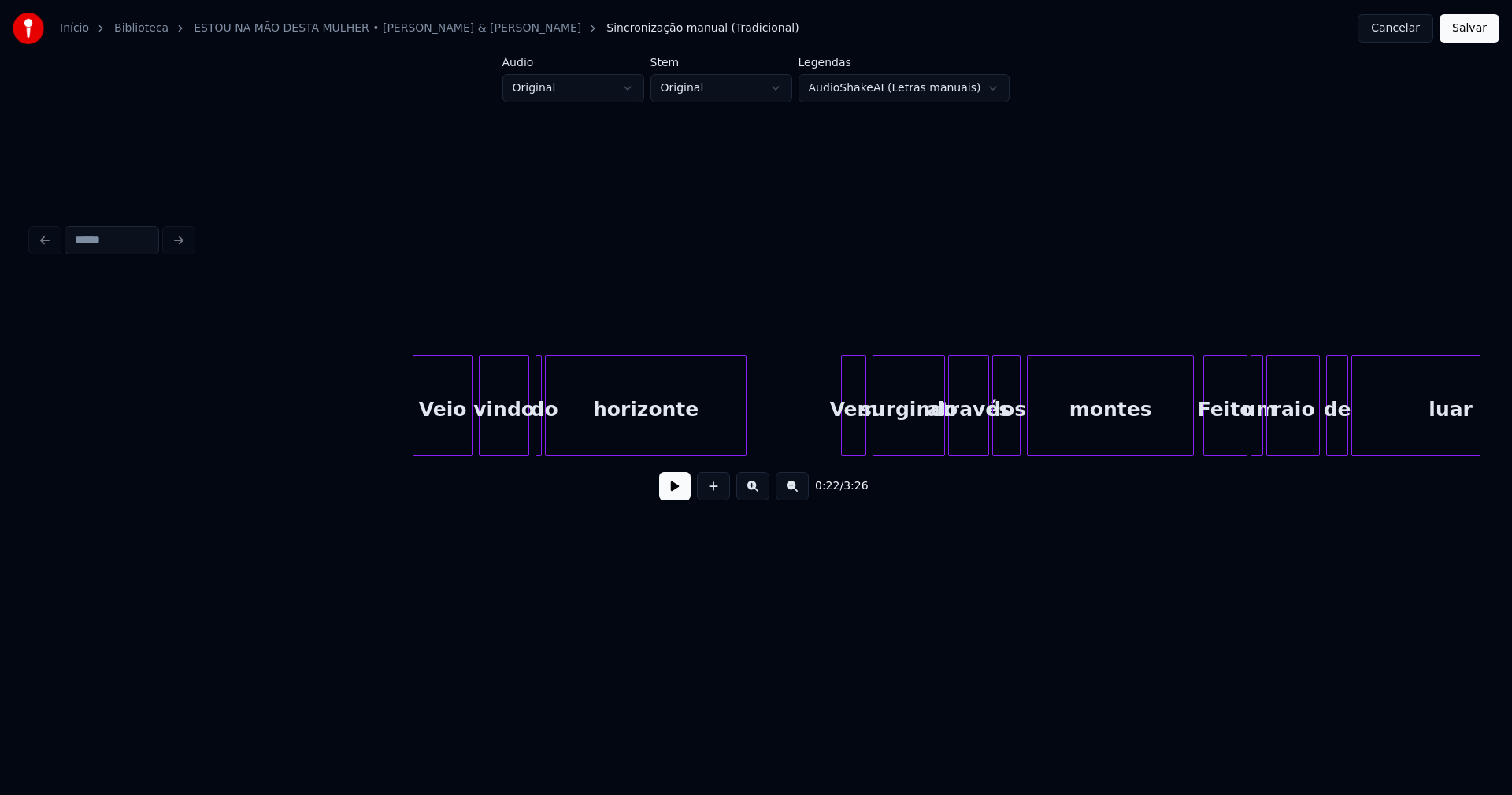
click at [672, 493] on button at bounding box center [675, 486] width 32 height 28
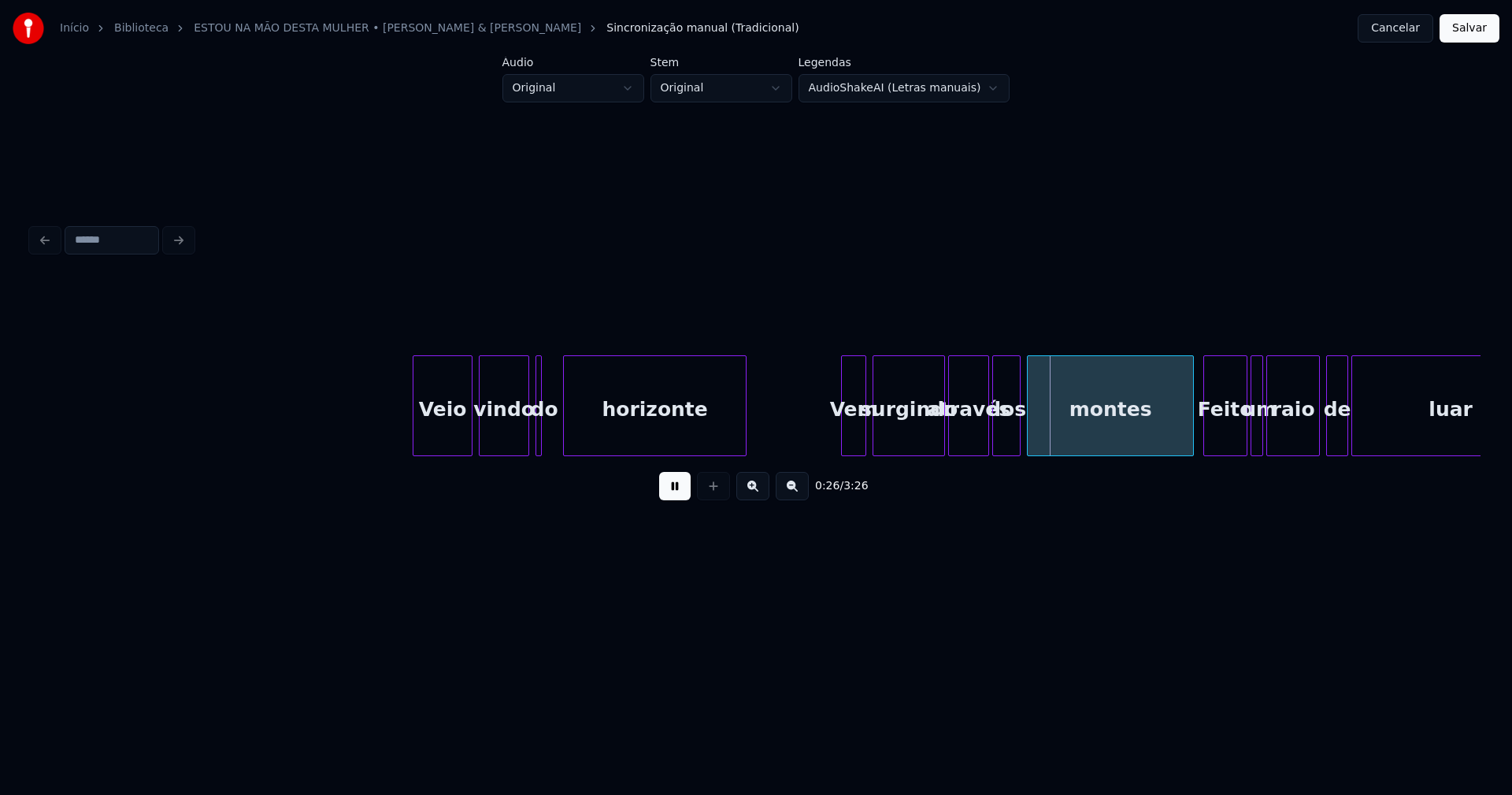
click at [564, 432] on div at bounding box center [567, 405] width 5 height 99
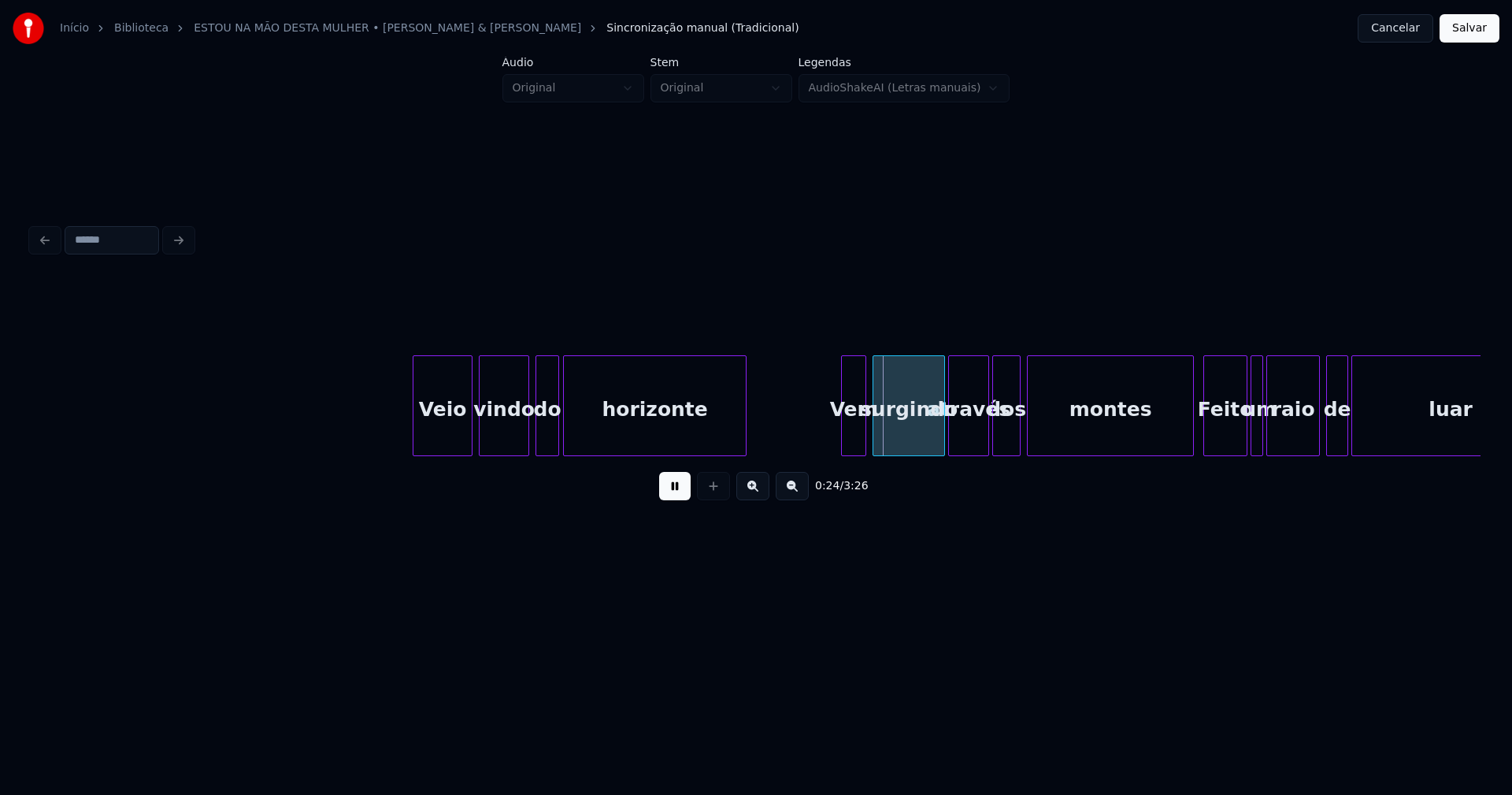
click at [558, 435] on div at bounding box center [556, 405] width 5 height 99
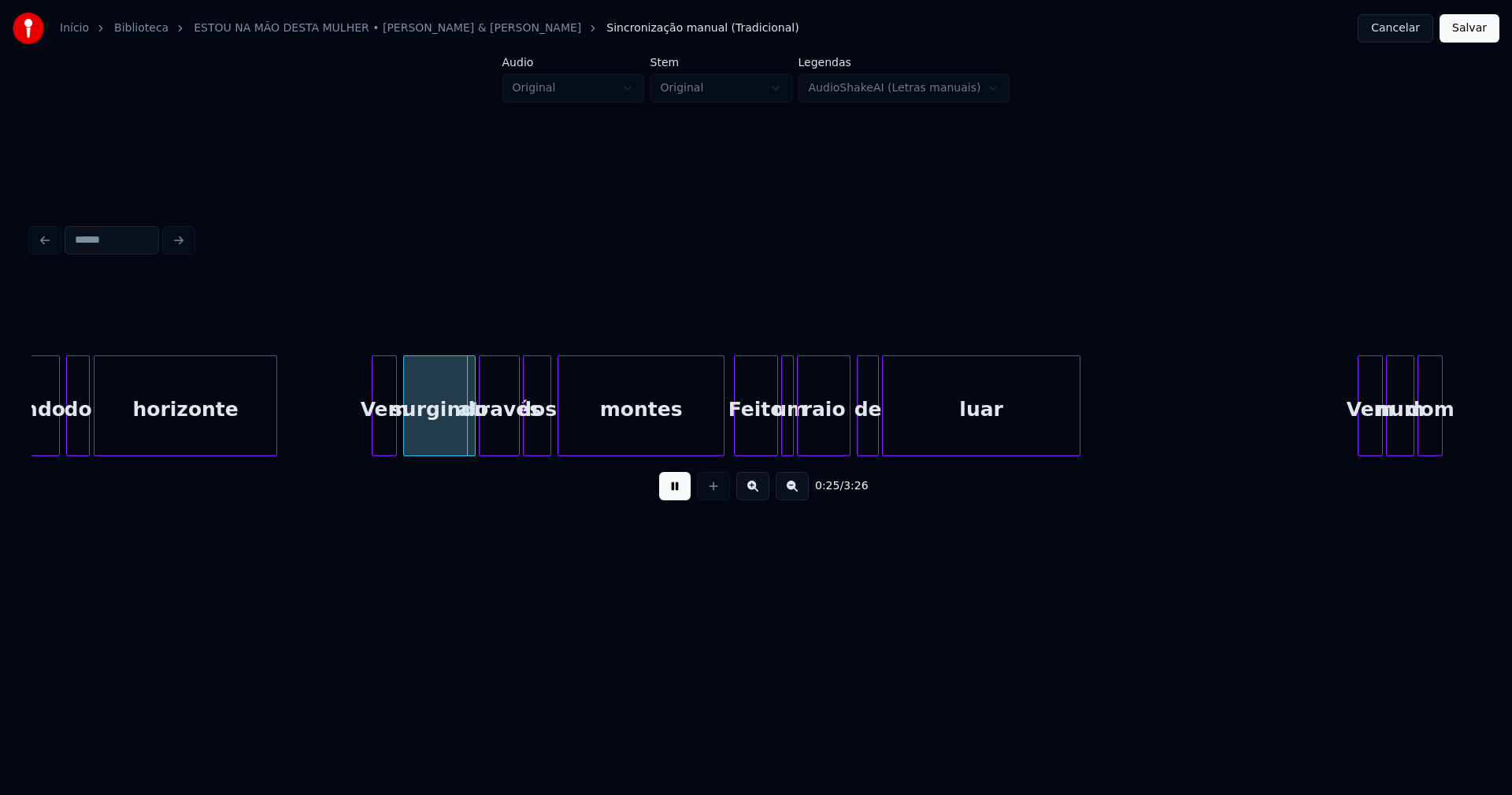
scroll to position [0, 3571]
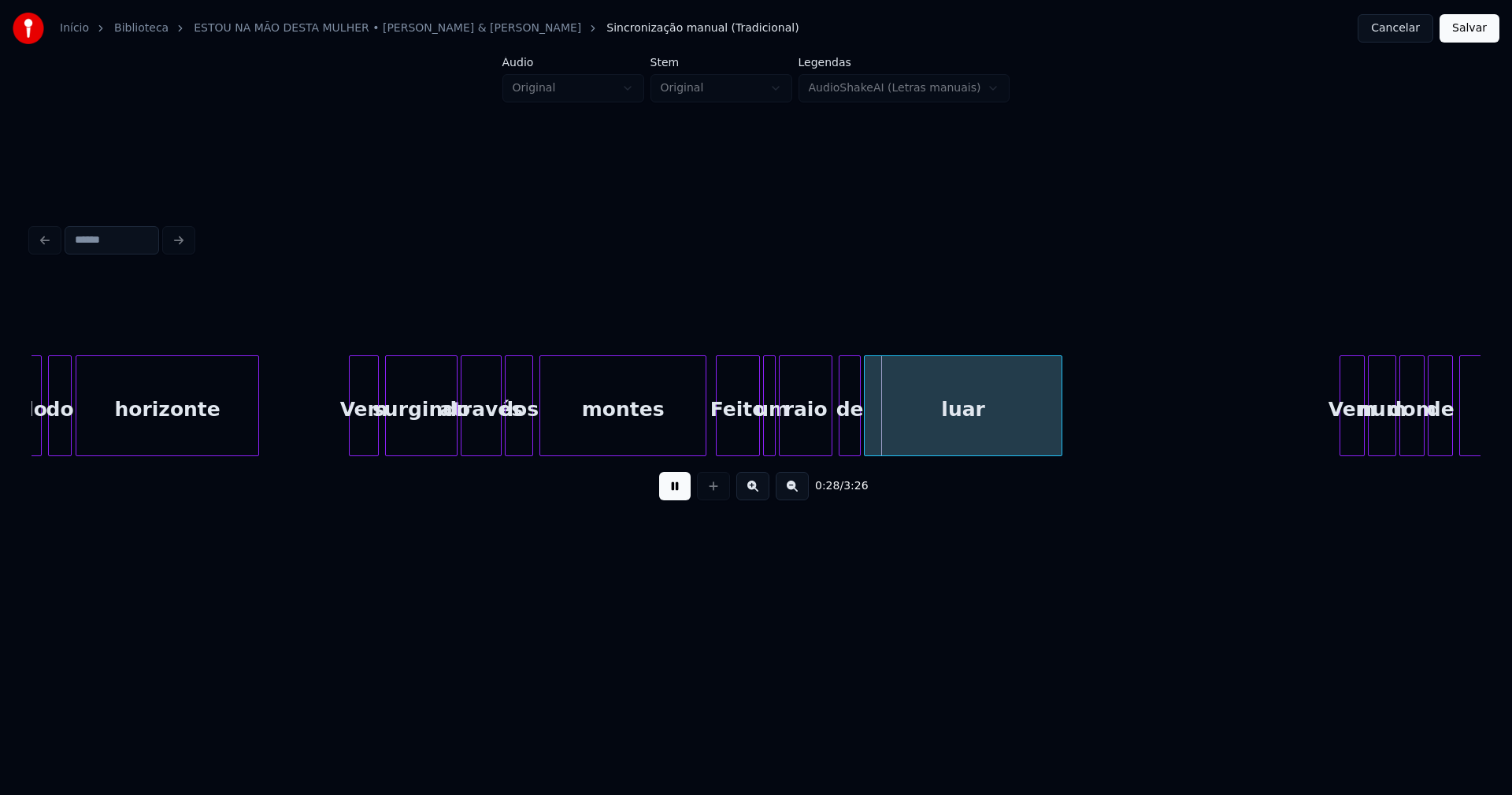
click at [352, 450] on div "através dos montes surgindo Vem horizonte vindo do Feito um raio de luar Vem nu…" at bounding box center [756, 405] width 1449 height 101
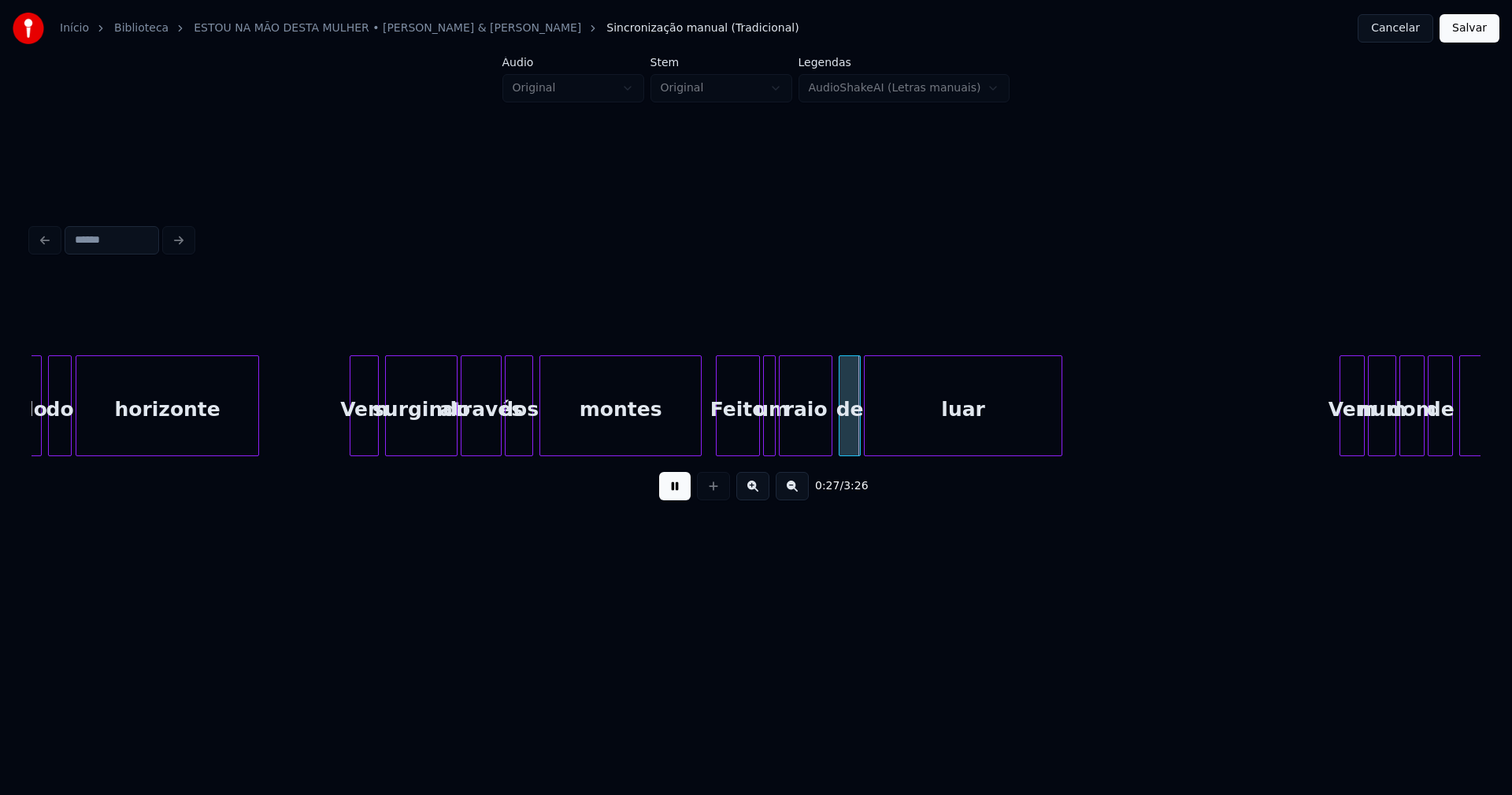
click at [698, 438] on div at bounding box center [699, 405] width 5 height 99
click at [737, 441] on div "Feito" at bounding box center [737, 410] width 42 height 107
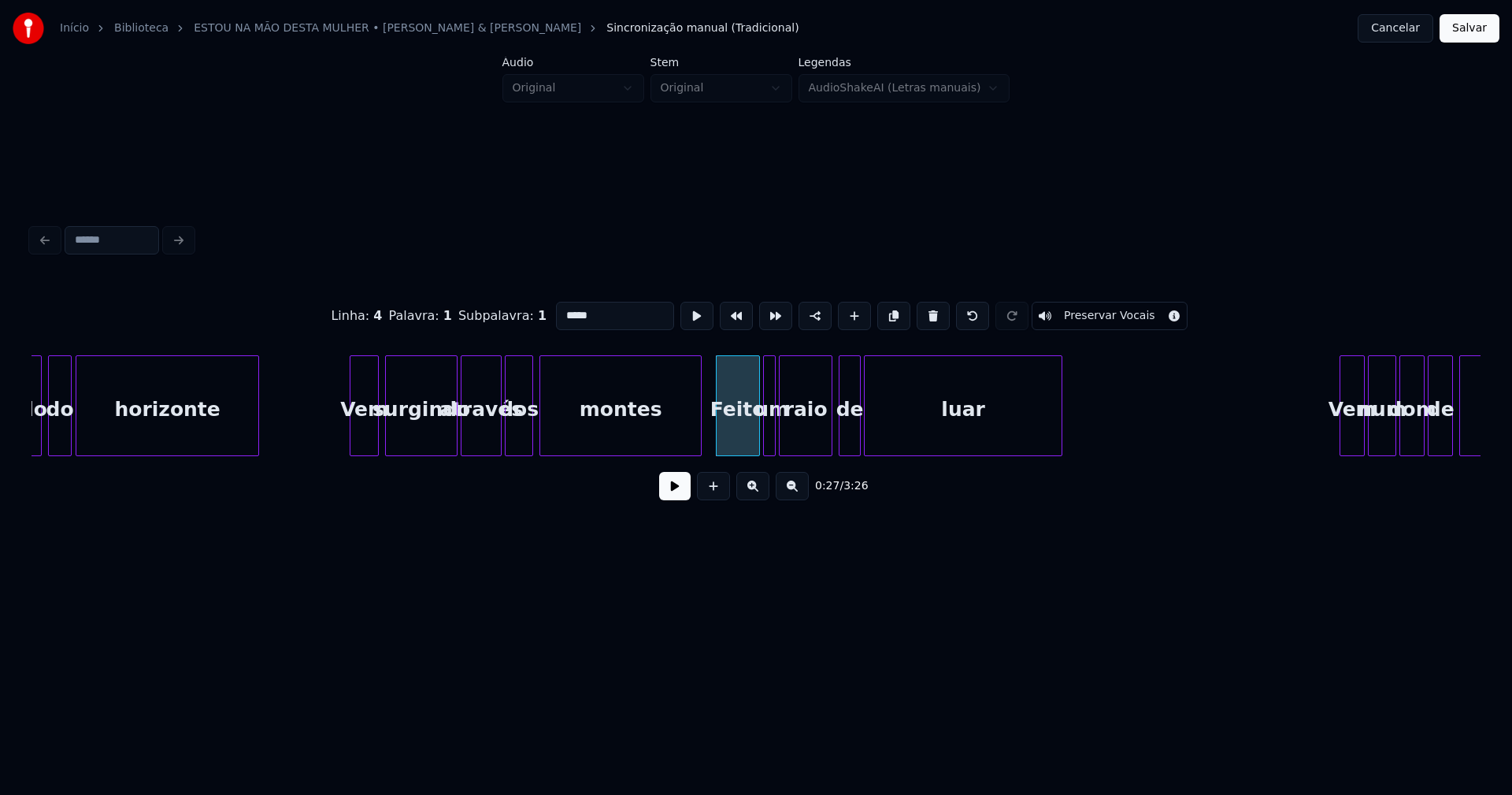
click at [560, 311] on input "*****" at bounding box center [615, 316] width 118 height 28
type input "*****"
click at [672, 491] on button at bounding box center [675, 486] width 32 height 28
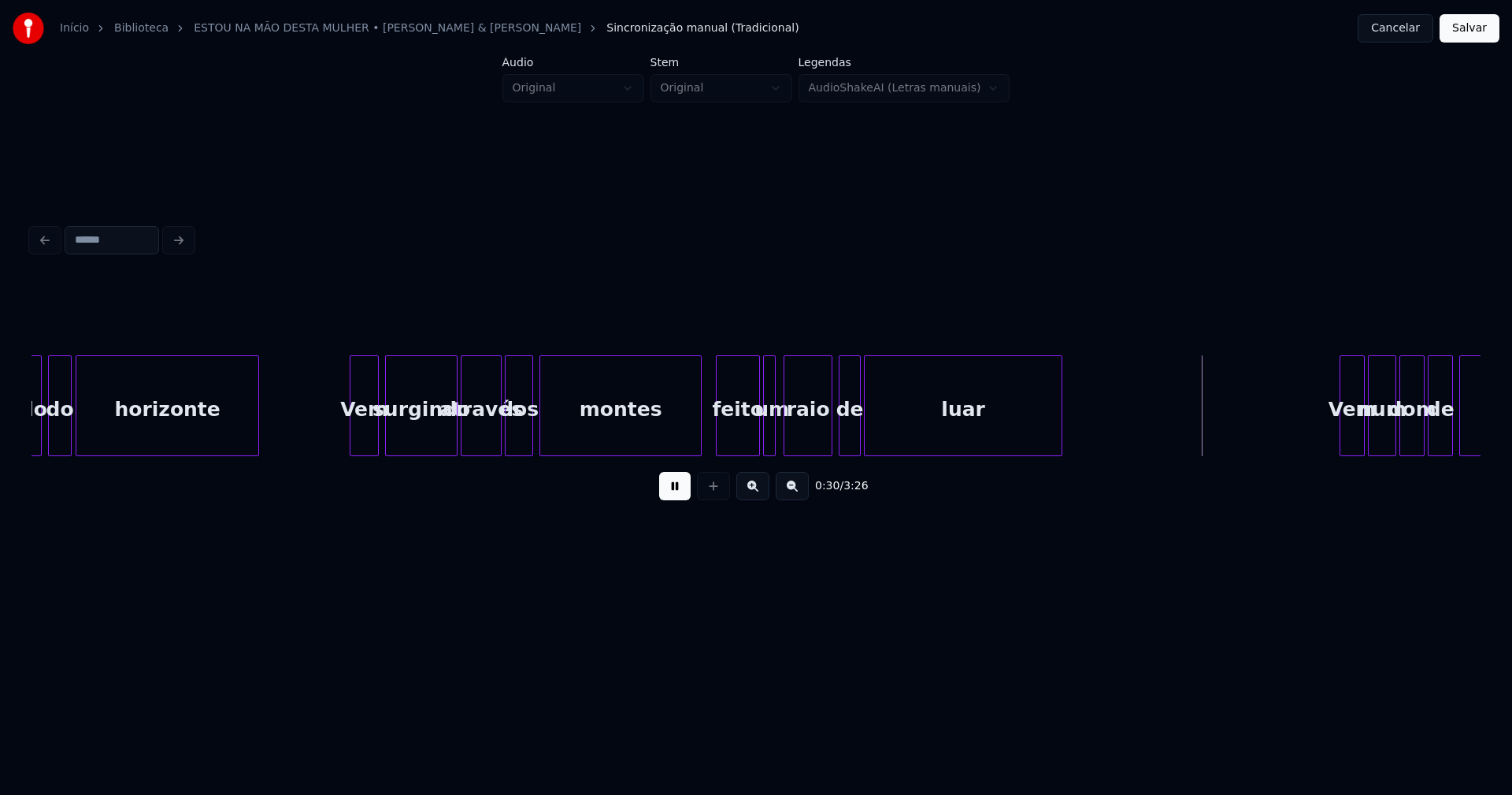
click at [785, 445] on div at bounding box center [787, 405] width 5 height 99
click at [767, 445] on div at bounding box center [766, 405] width 5 height 99
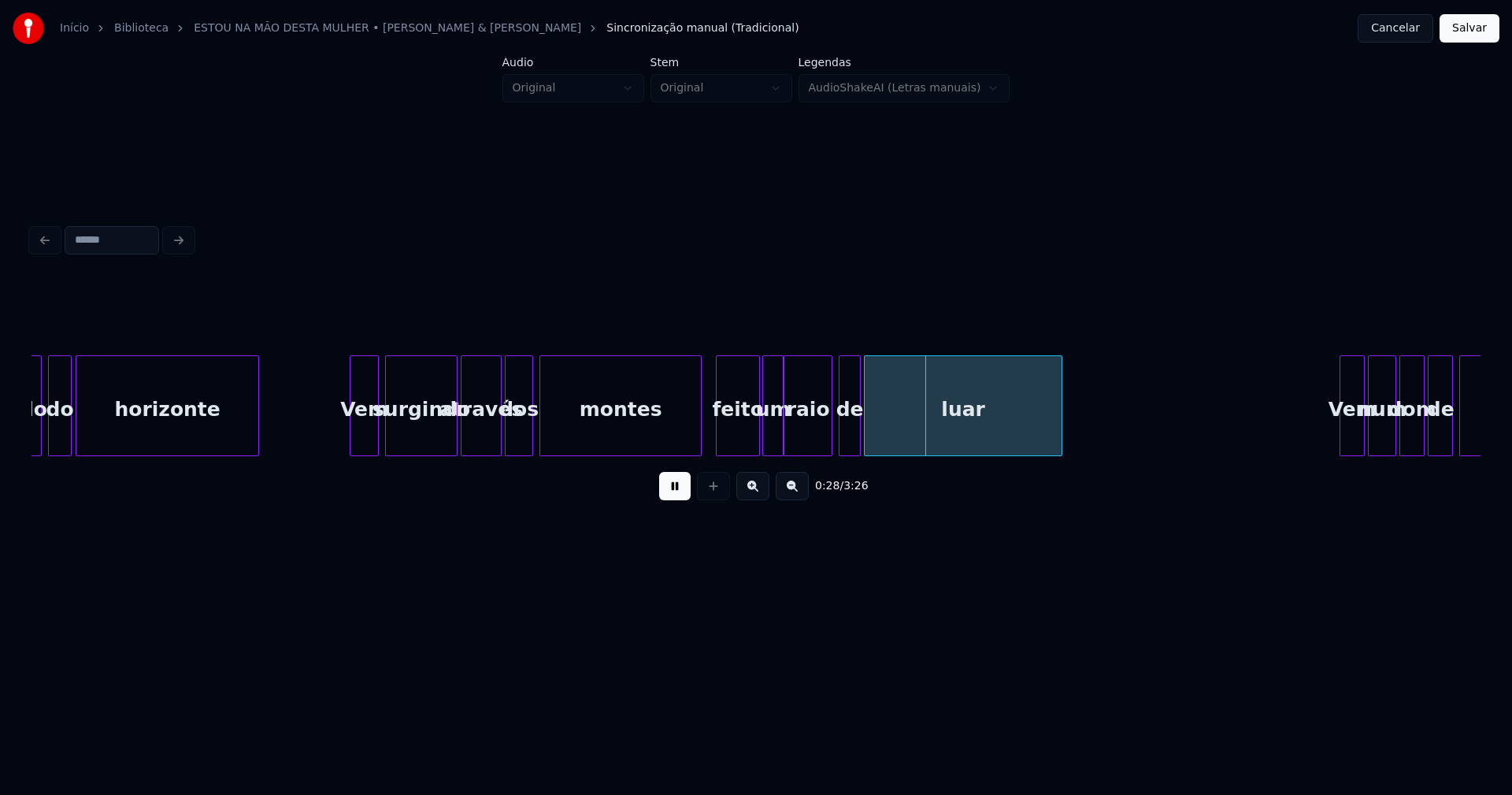
click at [781, 445] on div at bounding box center [781, 405] width 5 height 99
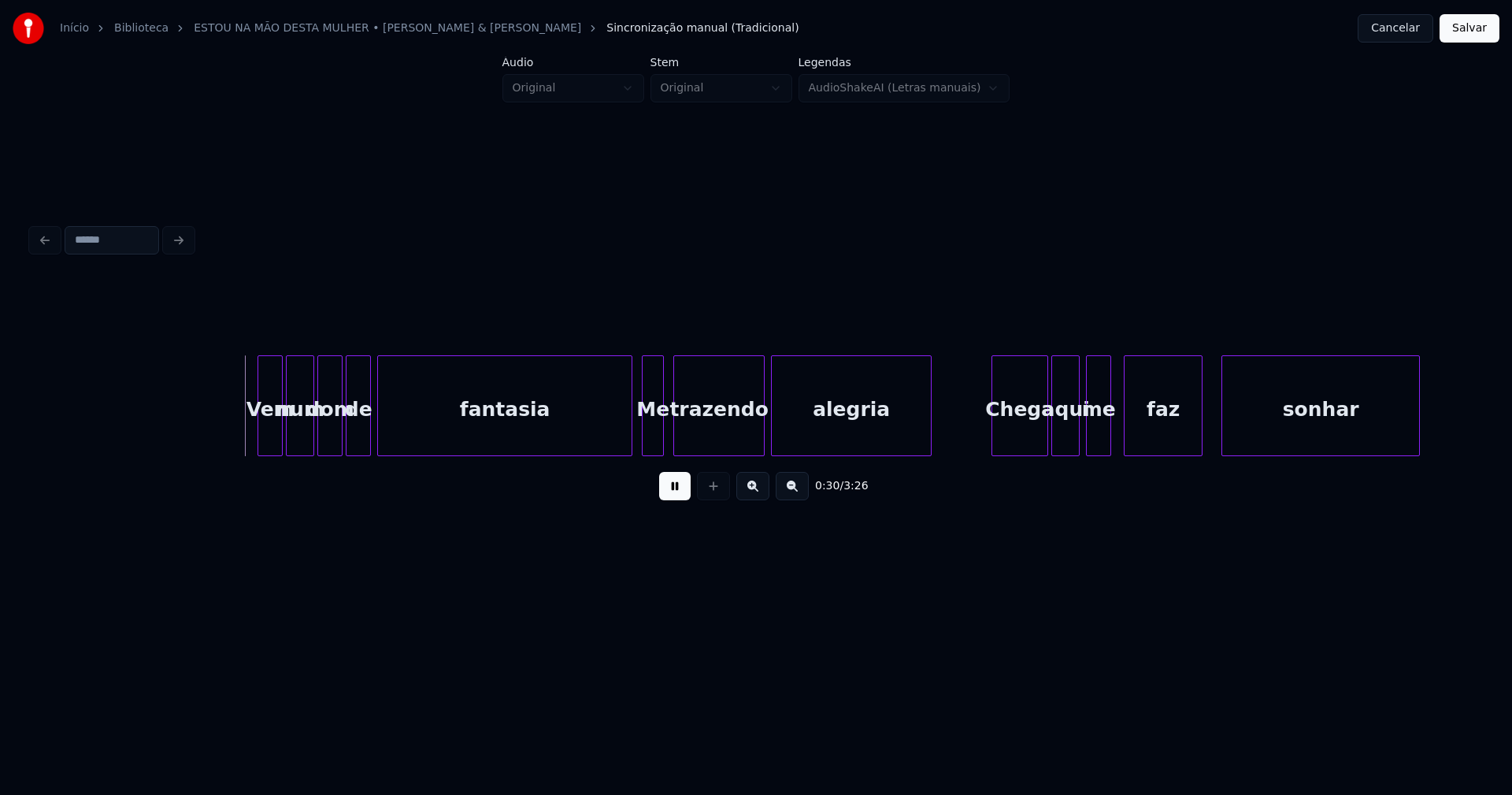
scroll to position [0, 4671]
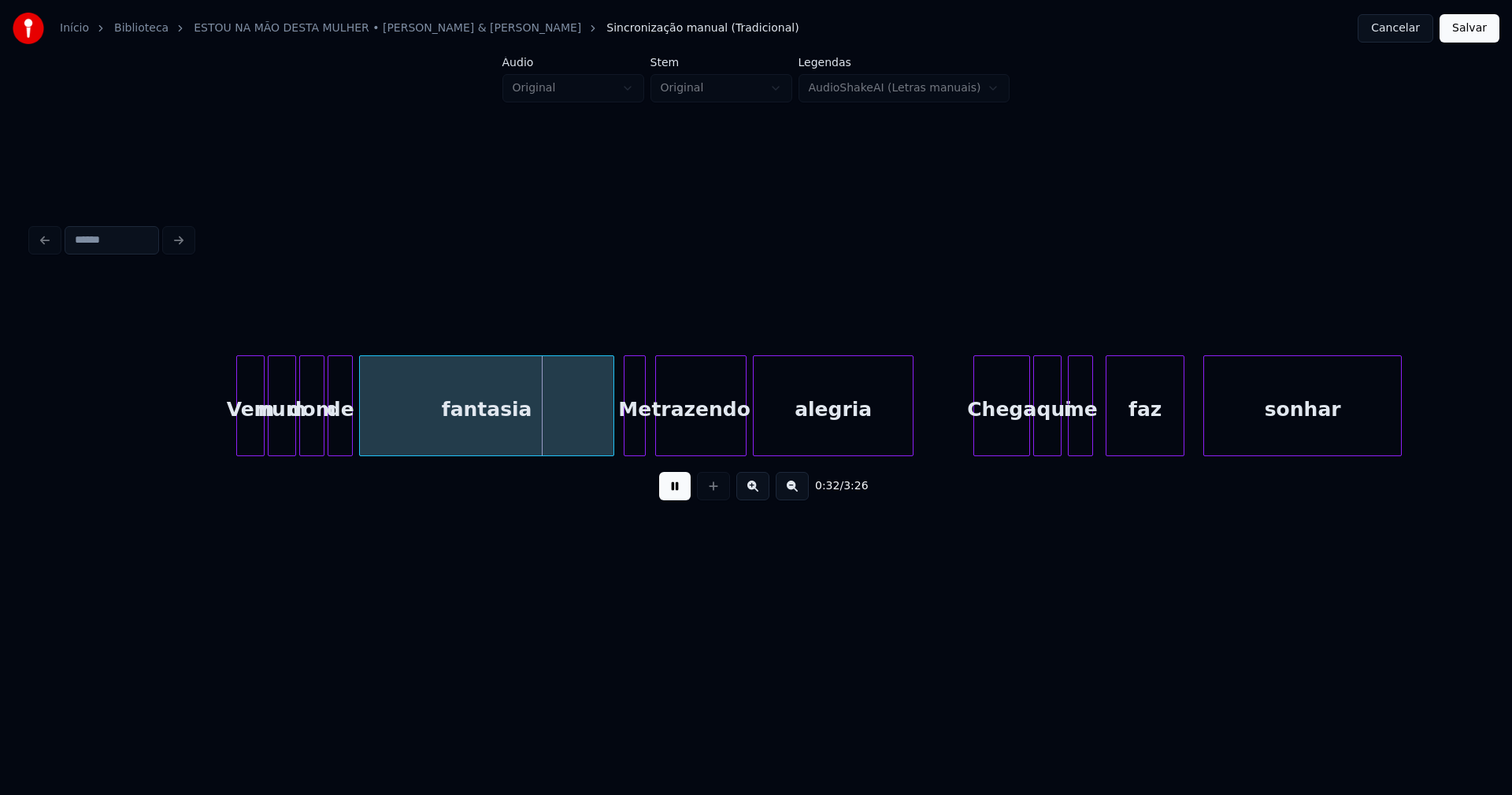
click at [238, 428] on div at bounding box center [240, 405] width 5 height 99
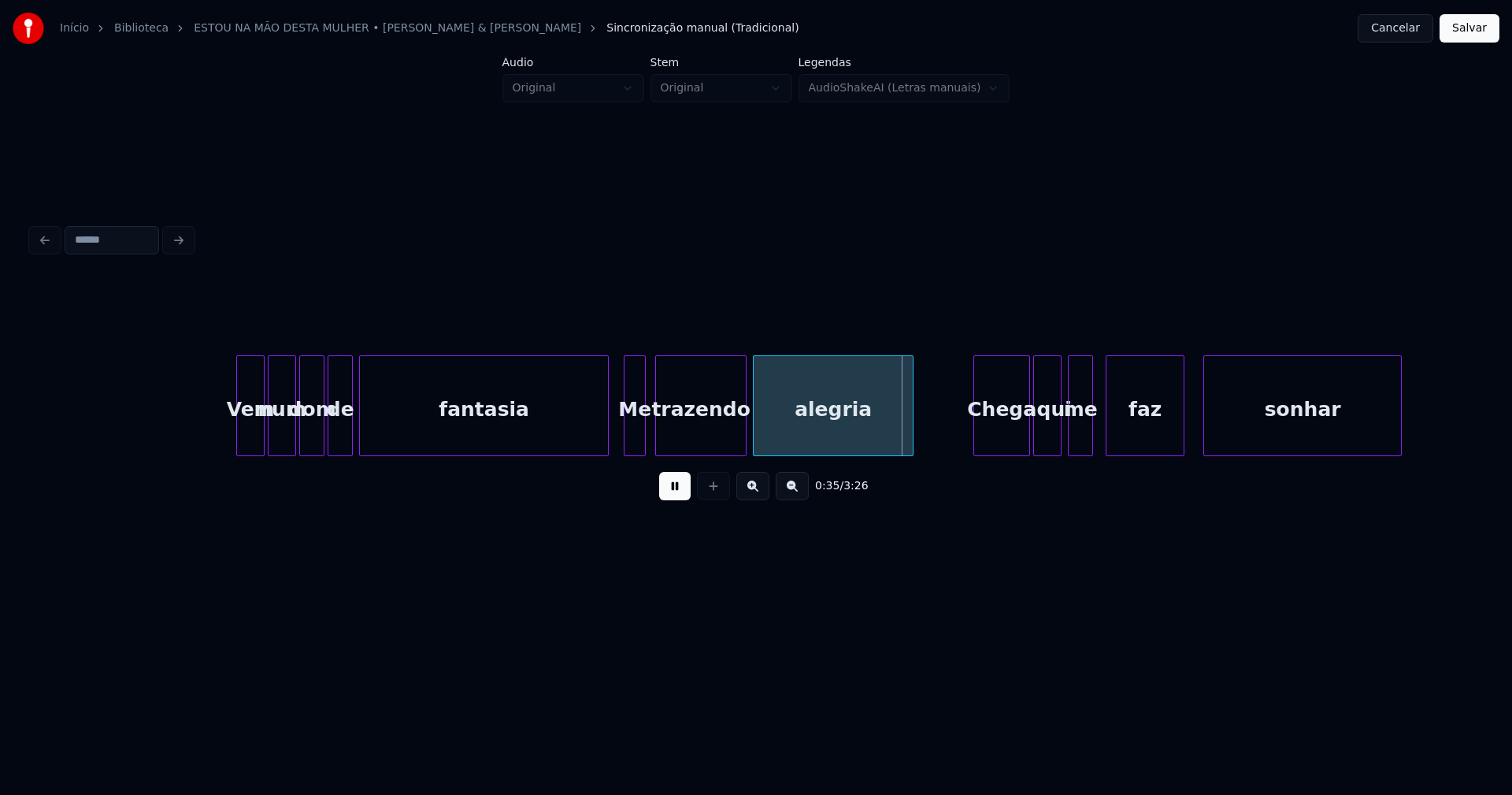
click at [607, 444] on div at bounding box center [606, 405] width 5 height 99
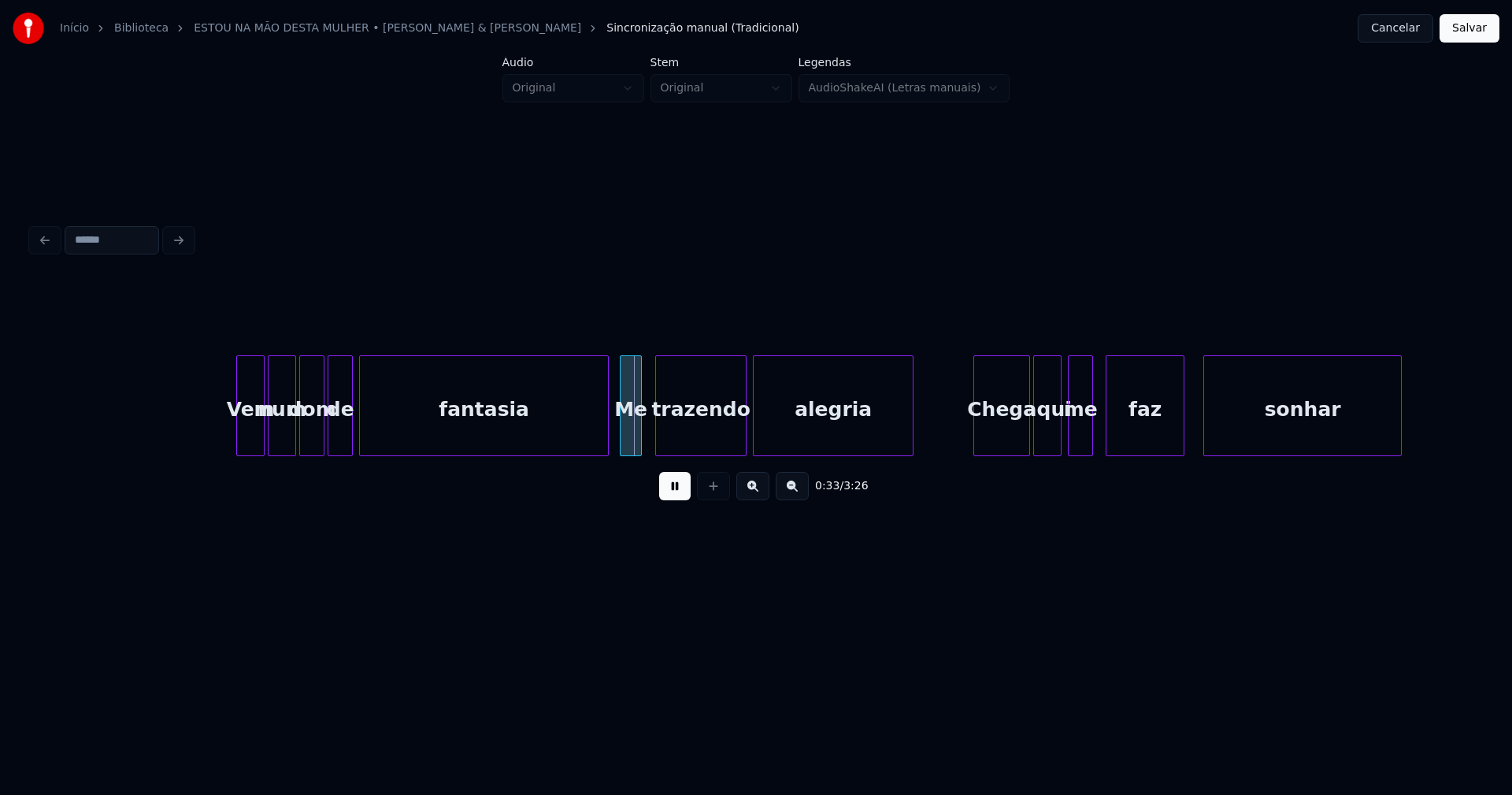
click at [632, 440] on div "Me" at bounding box center [631, 410] width 21 height 107
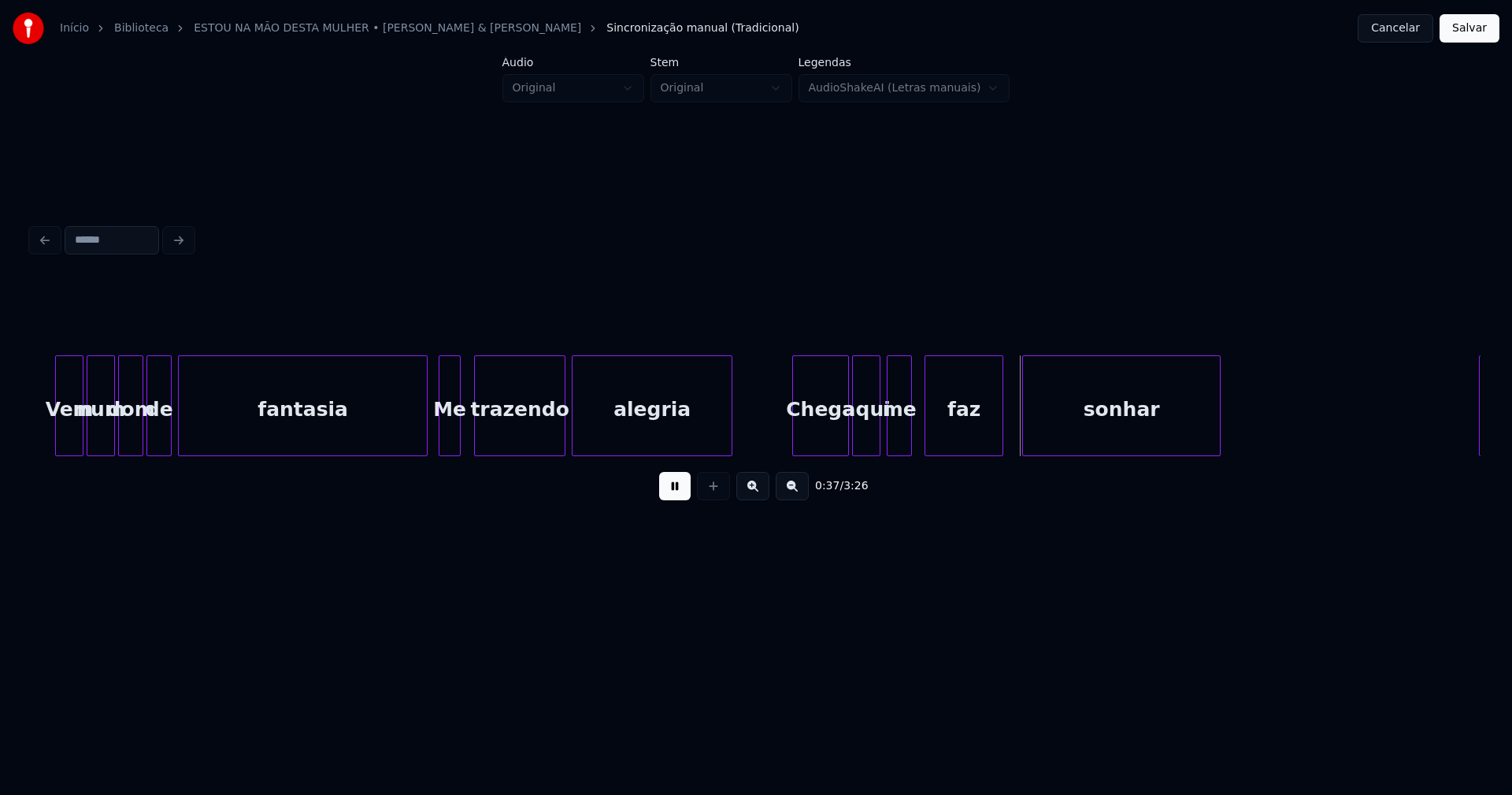
scroll to position [0, 4833]
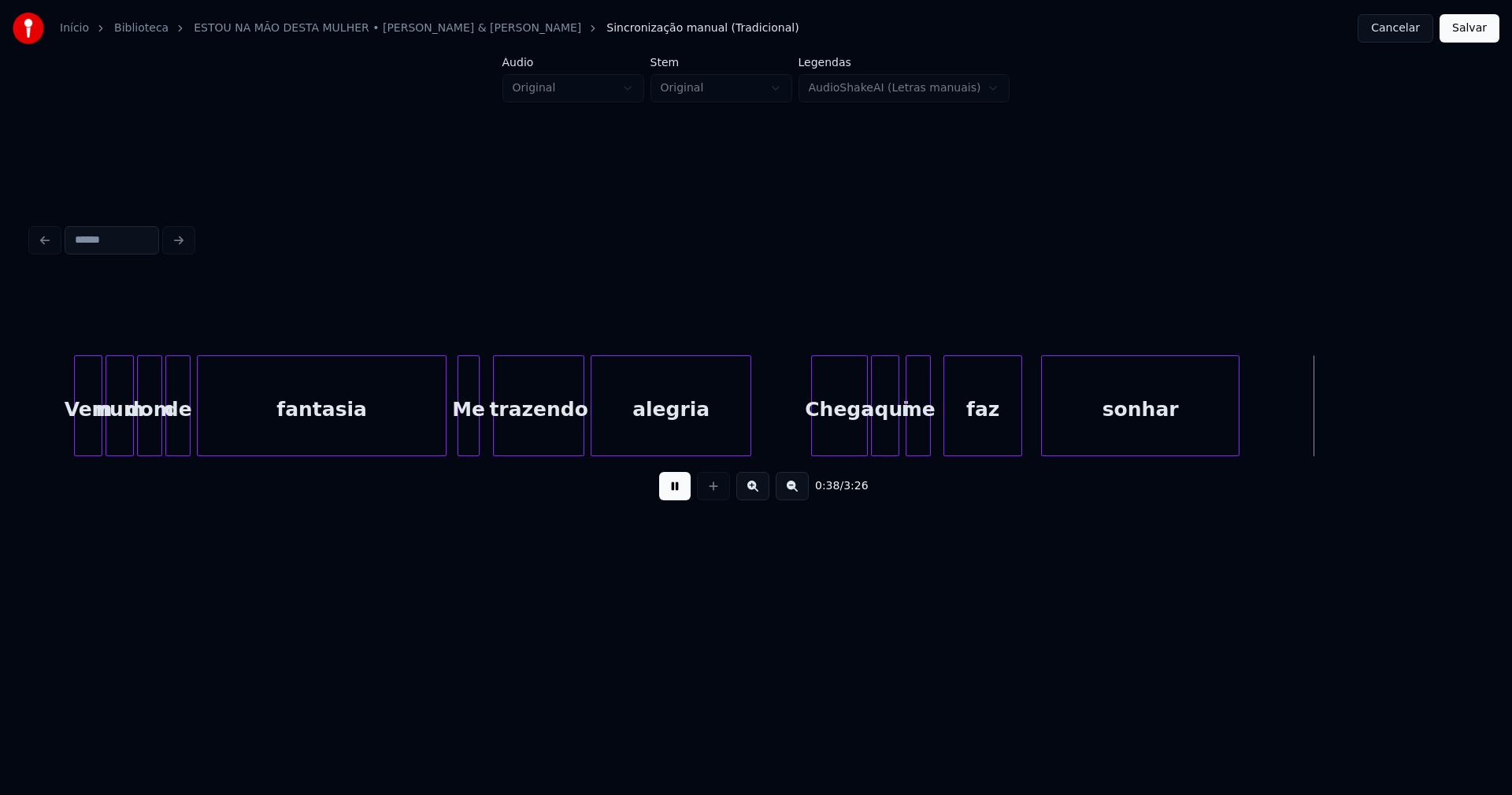
click at [467, 429] on div "Me" at bounding box center [468, 410] width 21 height 107
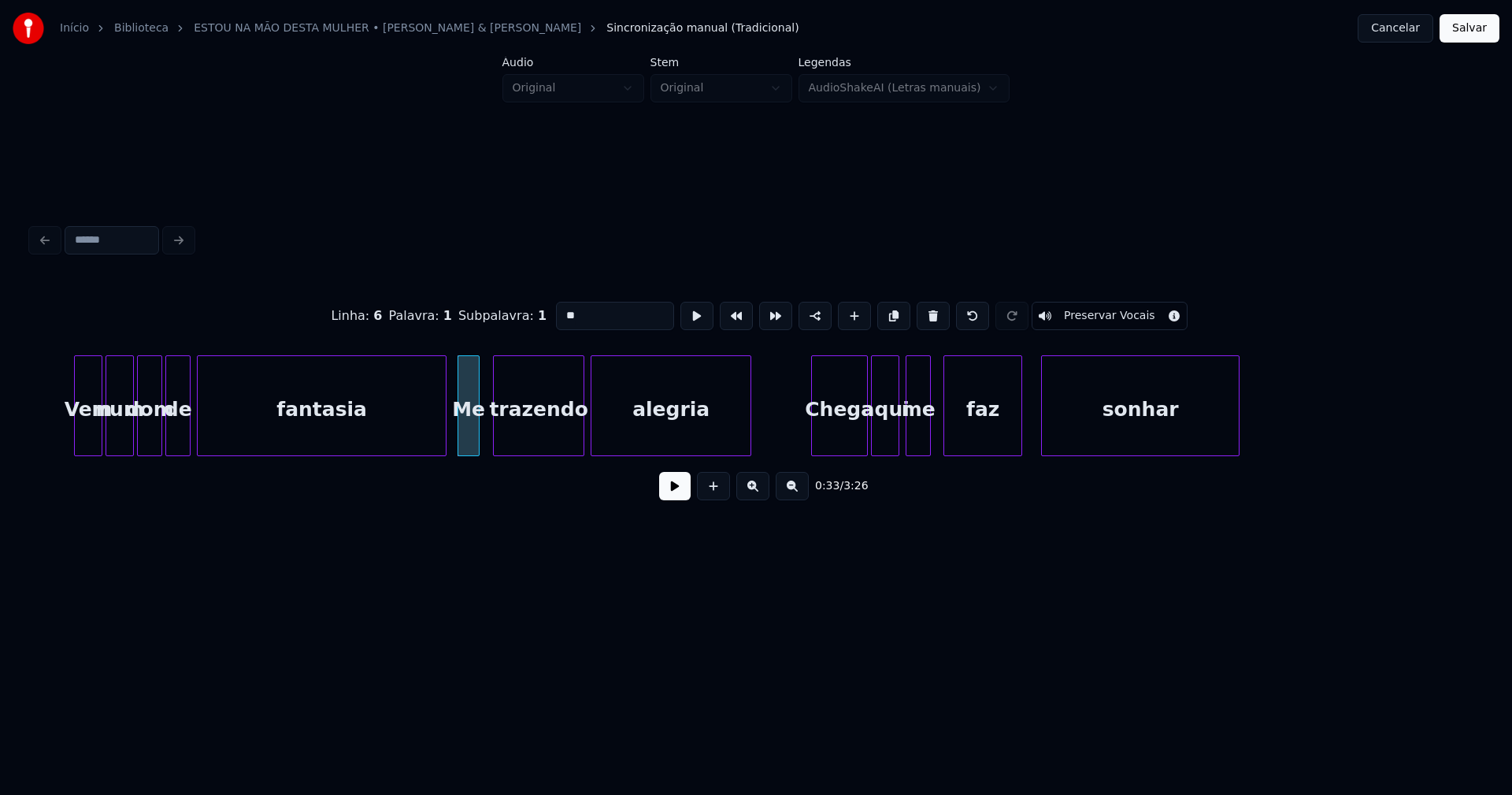
click at [564, 310] on input "**" at bounding box center [615, 316] width 118 height 28
type input "**"
click at [667, 499] on button at bounding box center [675, 486] width 32 height 28
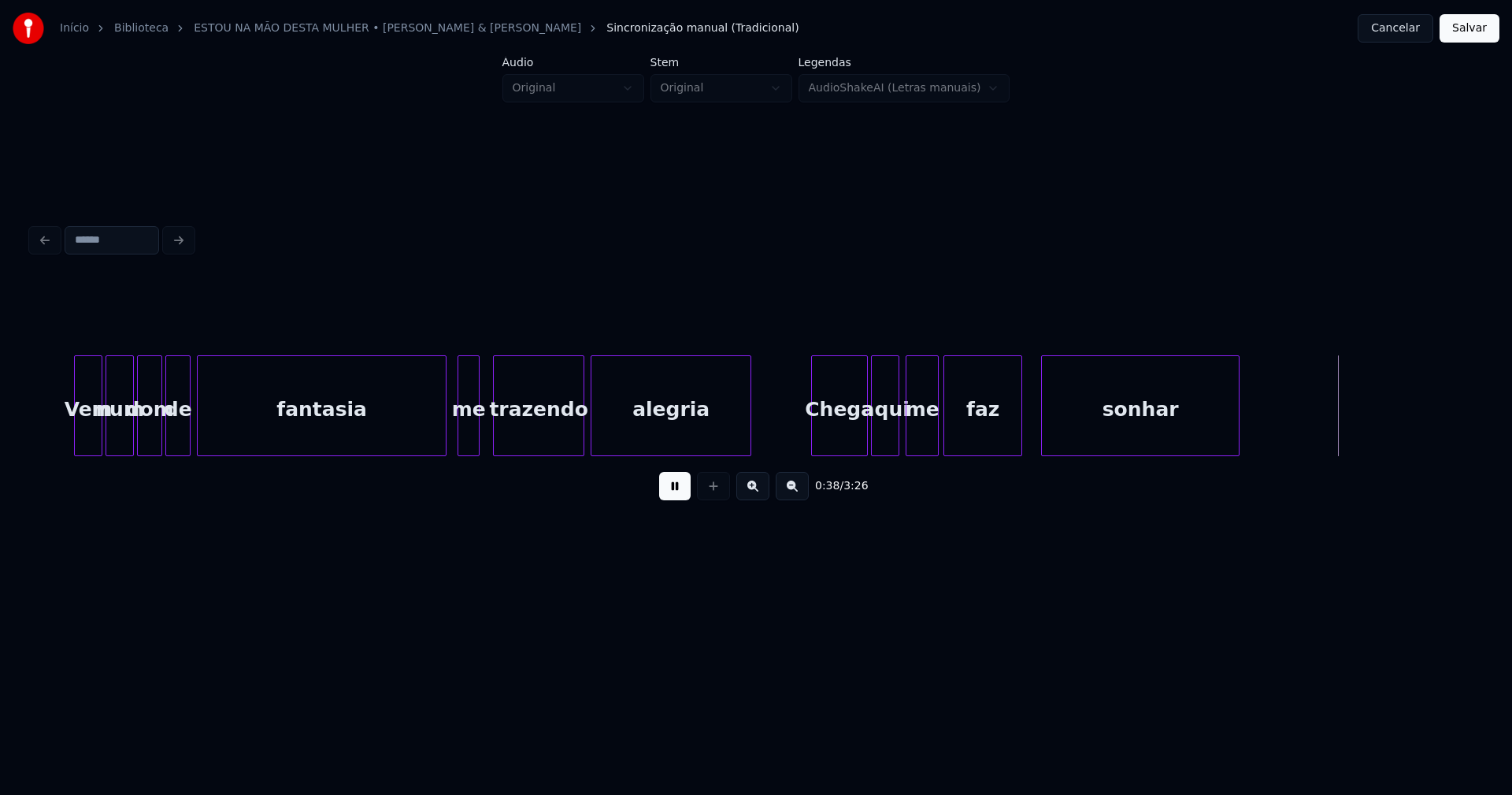
click at [936, 425] on div at bounding box center [935, 405] width 5 height 99
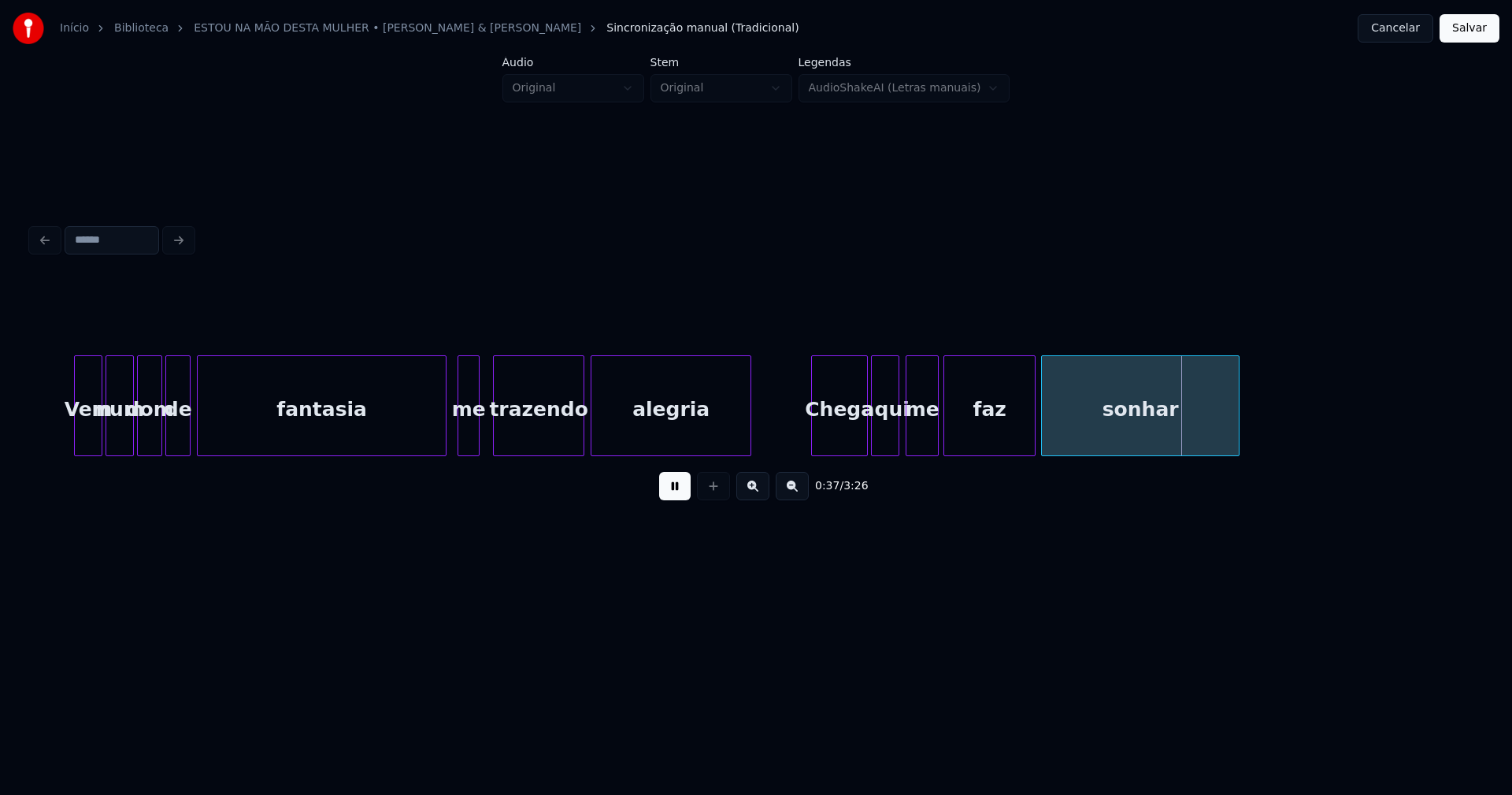
click at [1034, 416] on div at bounding box center [1033, 405] width 5 height 99
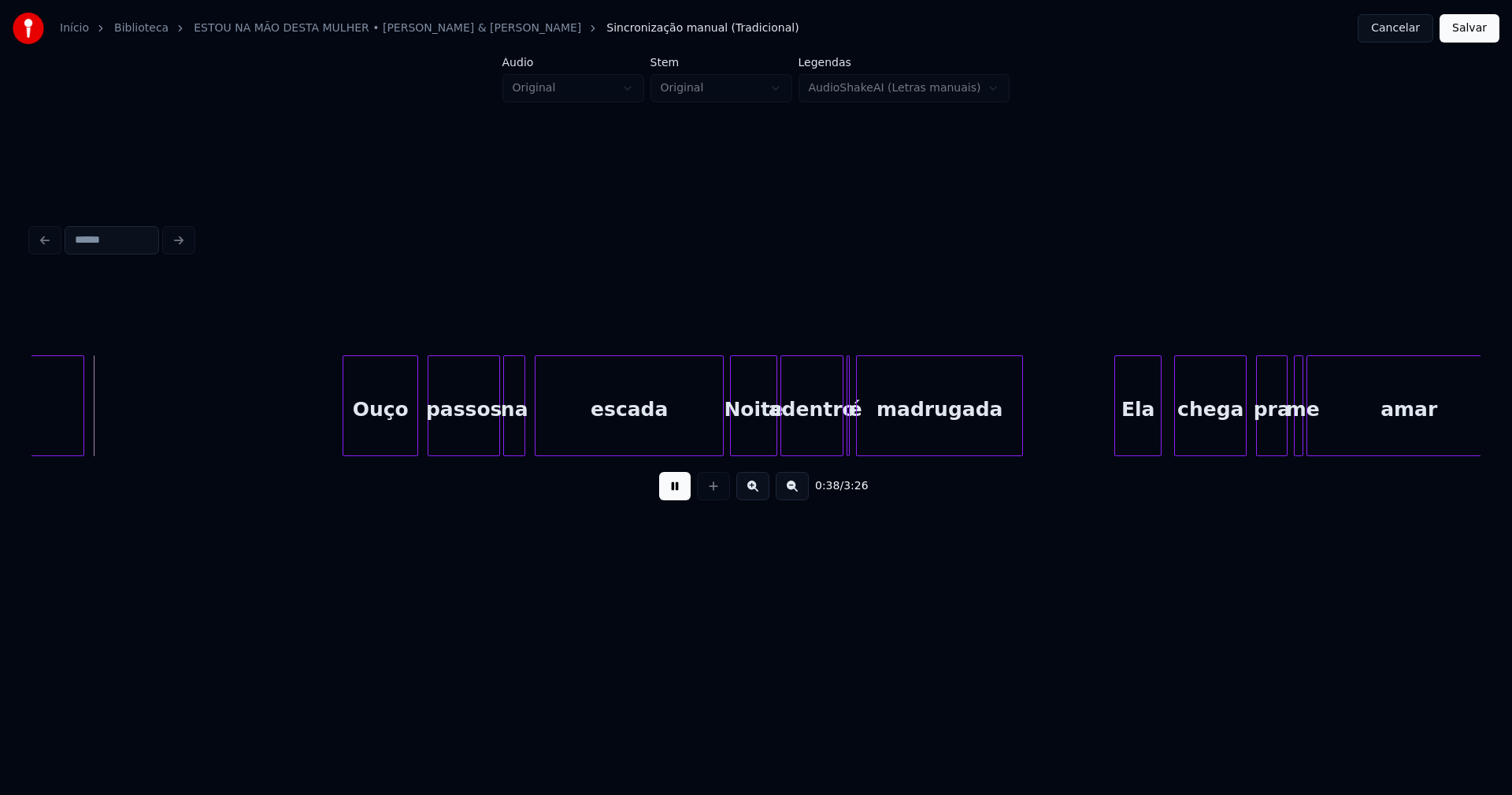
scroll to position [0, 6024]
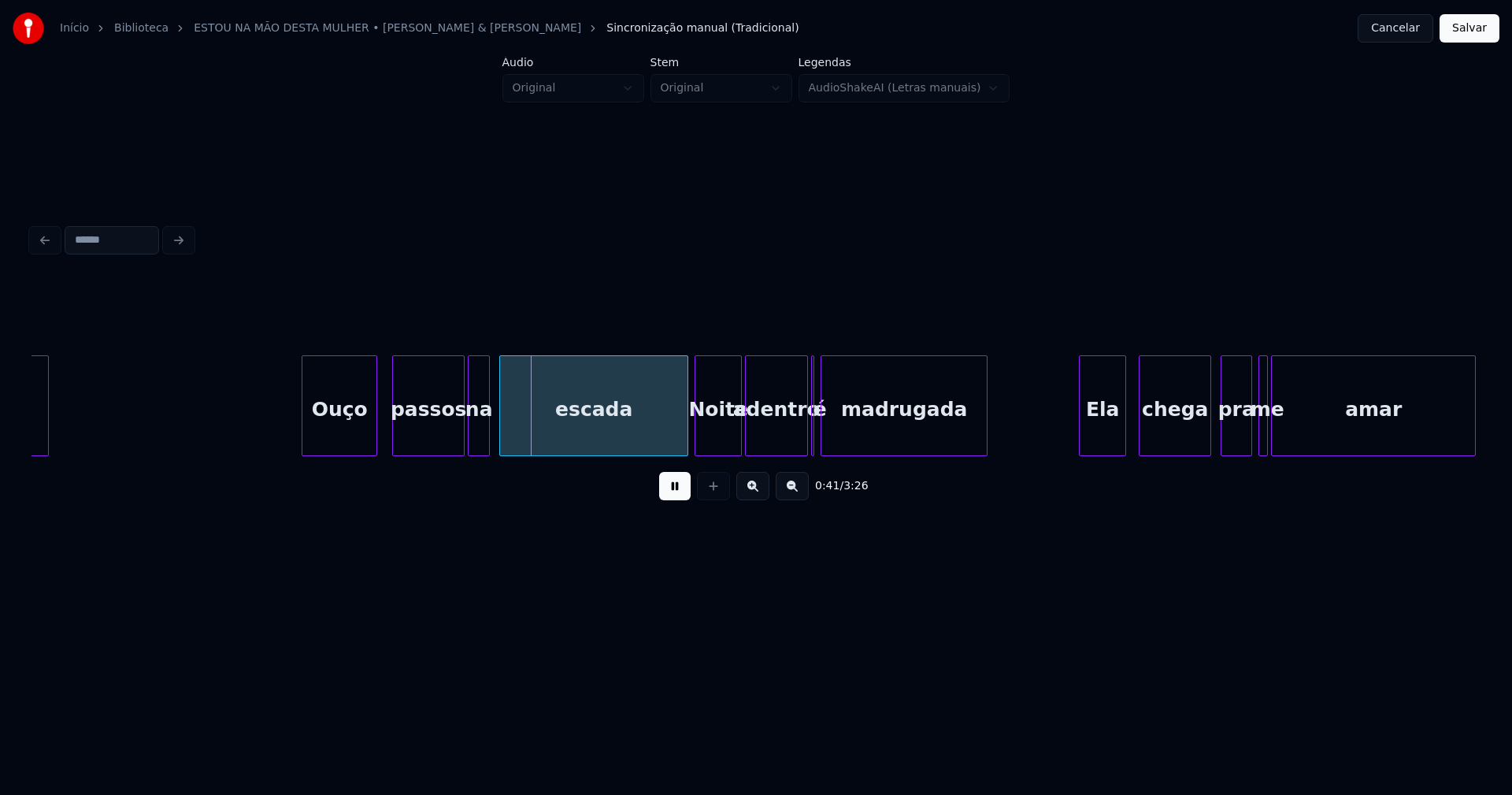
click at [330, 444] on div "Ouço" at bounding box center [339, 410] width 74 height 107
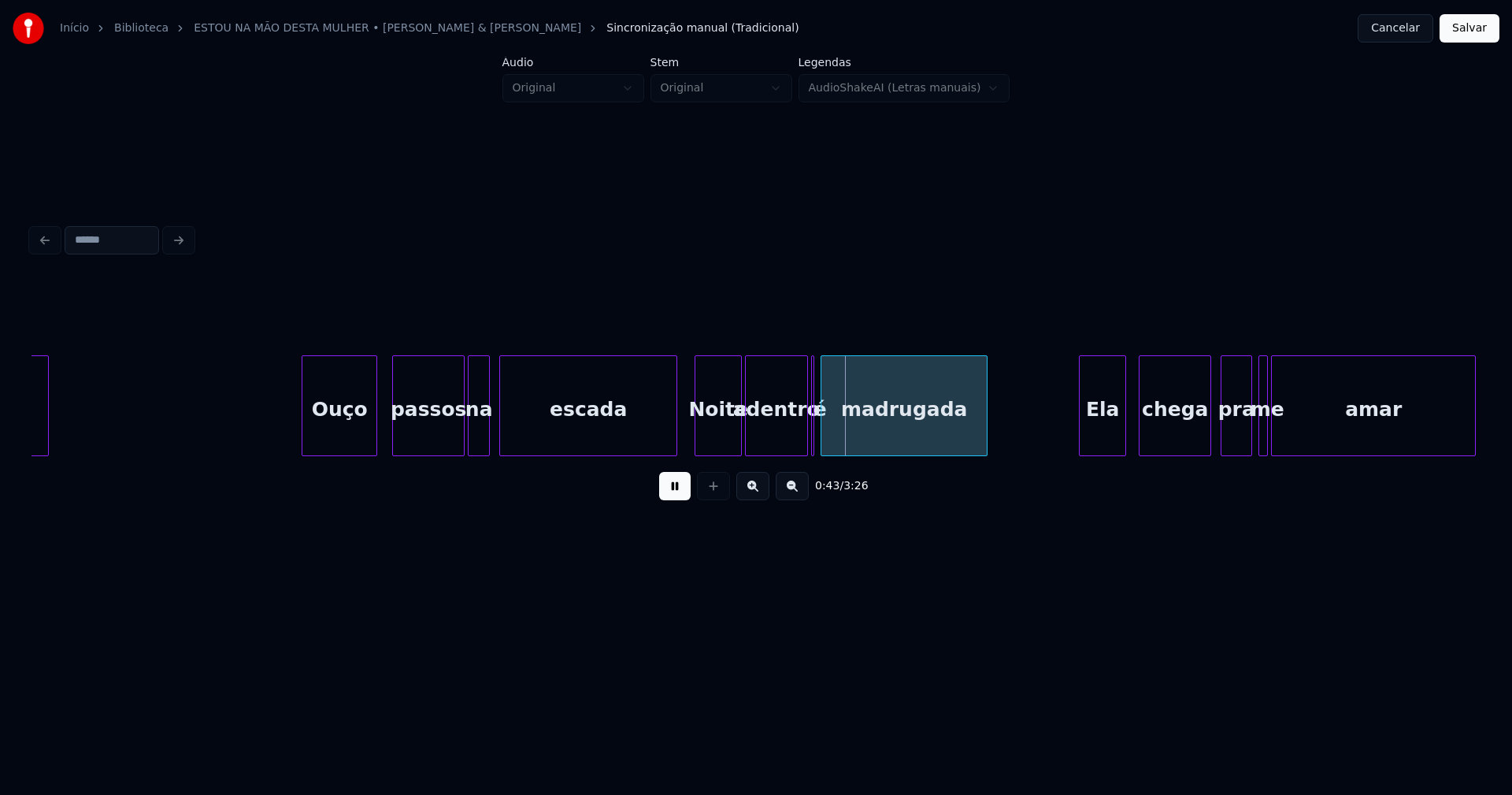
click at [675, 446] on div at bounding box center [674, 405] width 5 height 99
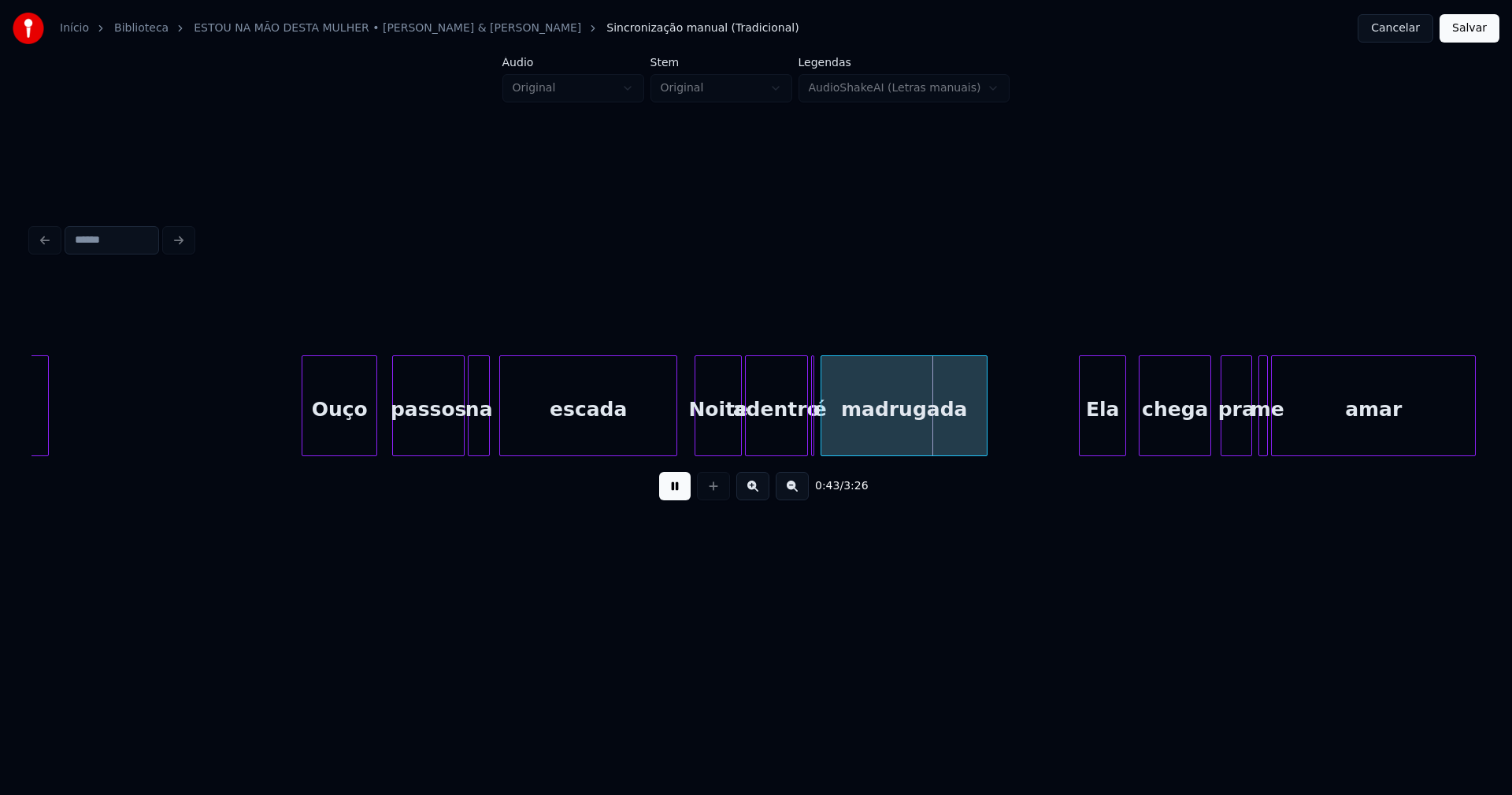
click at [671, 490] on button at bounding box center [675, 486] width 32 height 28
click at [731, 444] on div at bounding box center [731, 405] width 5 height 99
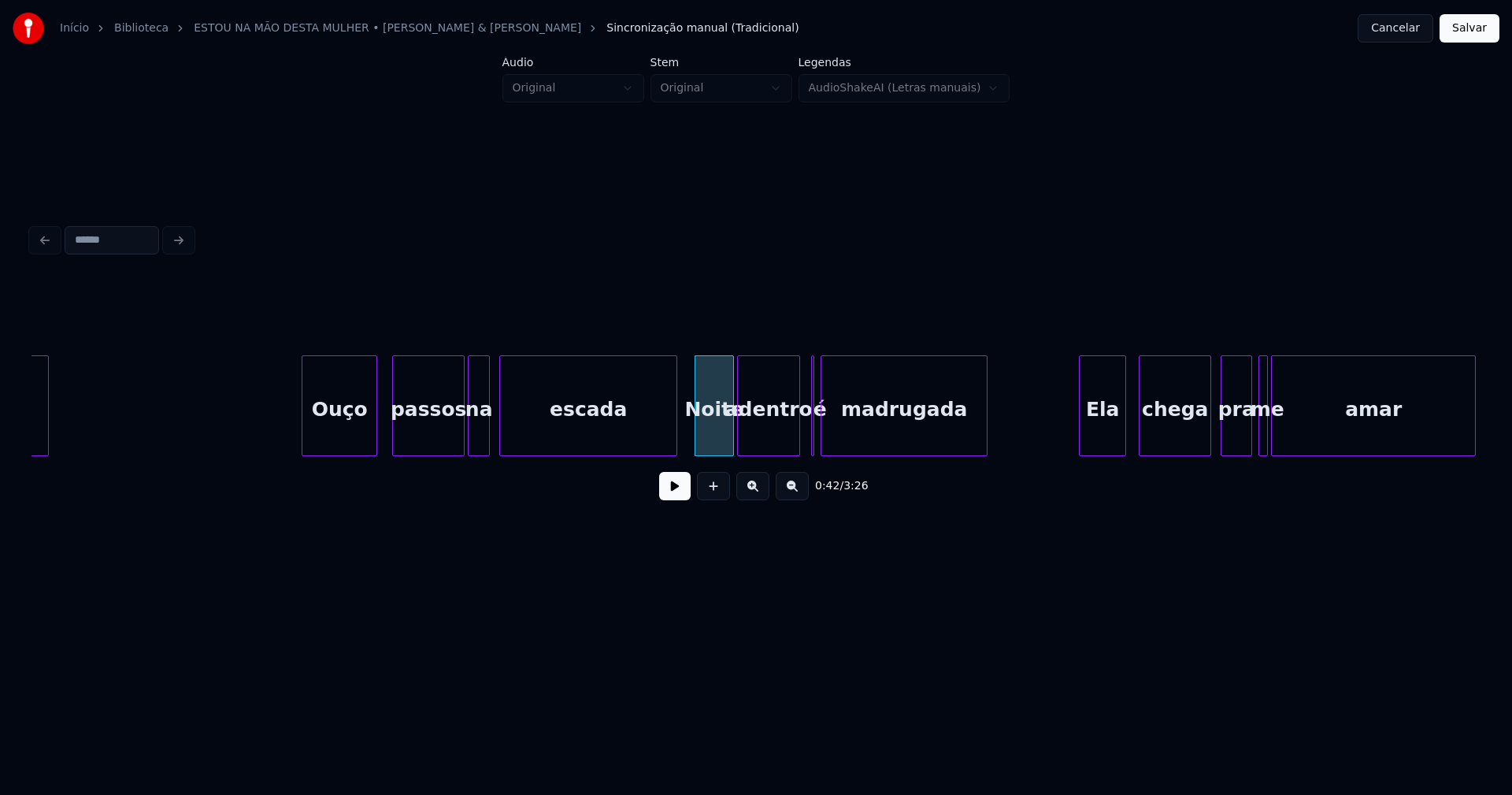
click at [776, 436] on div "adentro" at bounding box center [769, 410] width 62 height 107
click at [788, 439] on div at bounding box center [787, 405] width 5 height 99
click at [815, 440] on div at bounding box center [815, 405] width 5 height 99
click at [801, 435] on div at bounding box center [804, 405] width 5 height 99
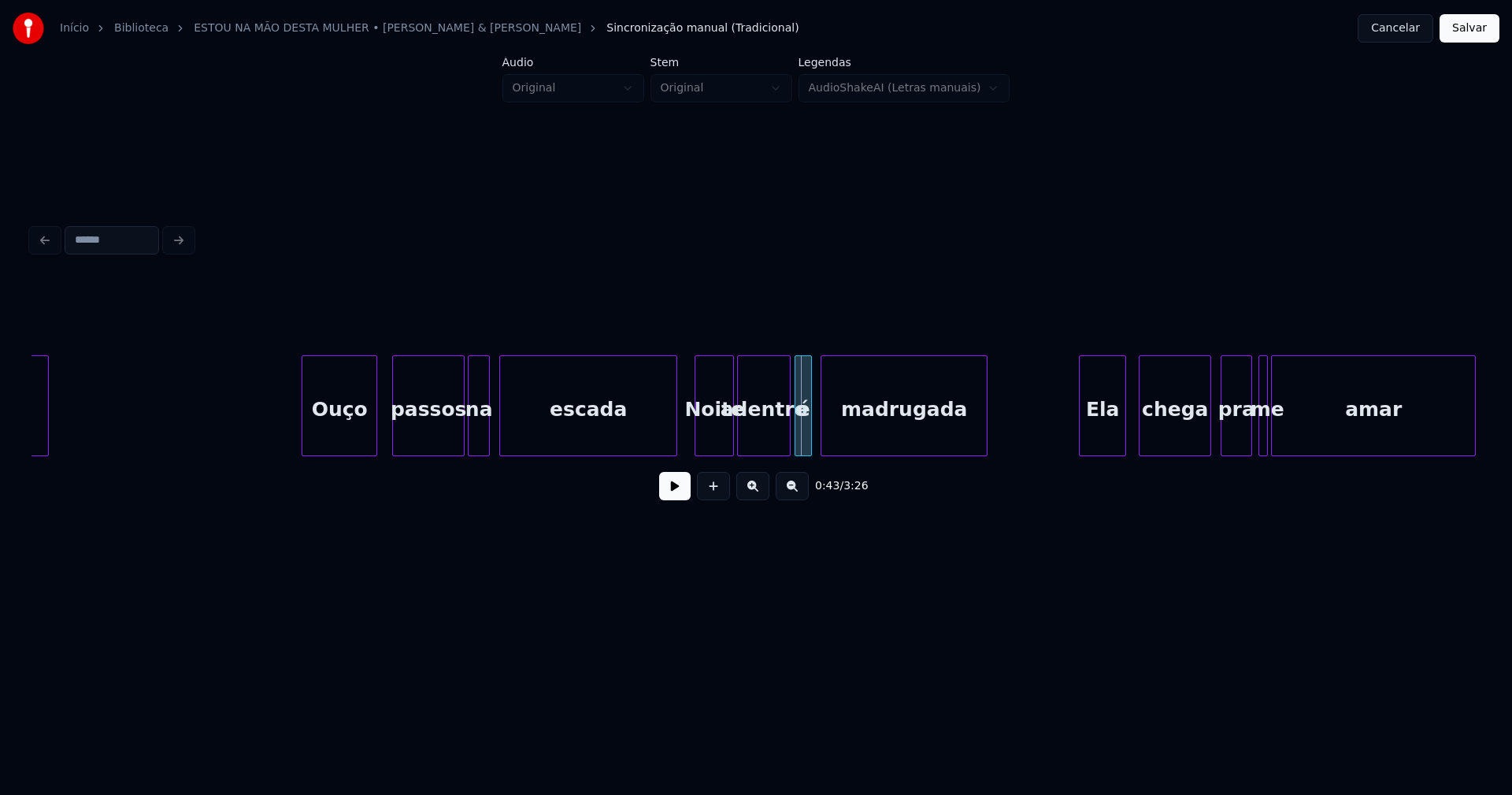
click at [806, 447] on div "é" at bounding box center [803, 410] width 16 height 107
click at [814, 436] on div at bounding box center [814, 405] width 5 height 99
click at [682, 494] on button at bounding box center [675, 486] width 32 height 28
click at [719, 434] on div "Noite" at bounding box center [714, 410] width 37 height 107
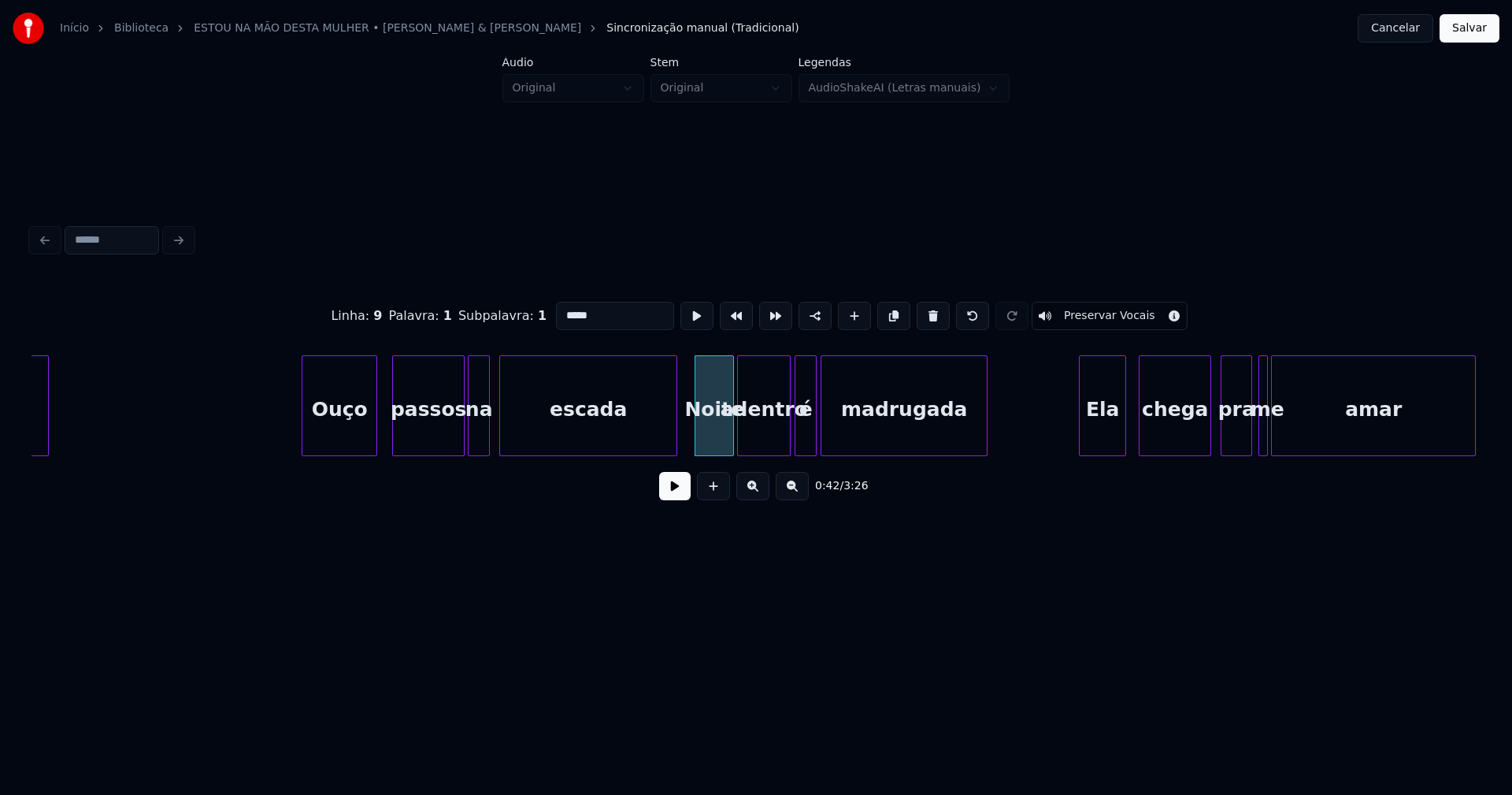
click at [680, 494] on button at bounding box center [675, 486] width 32 height 28
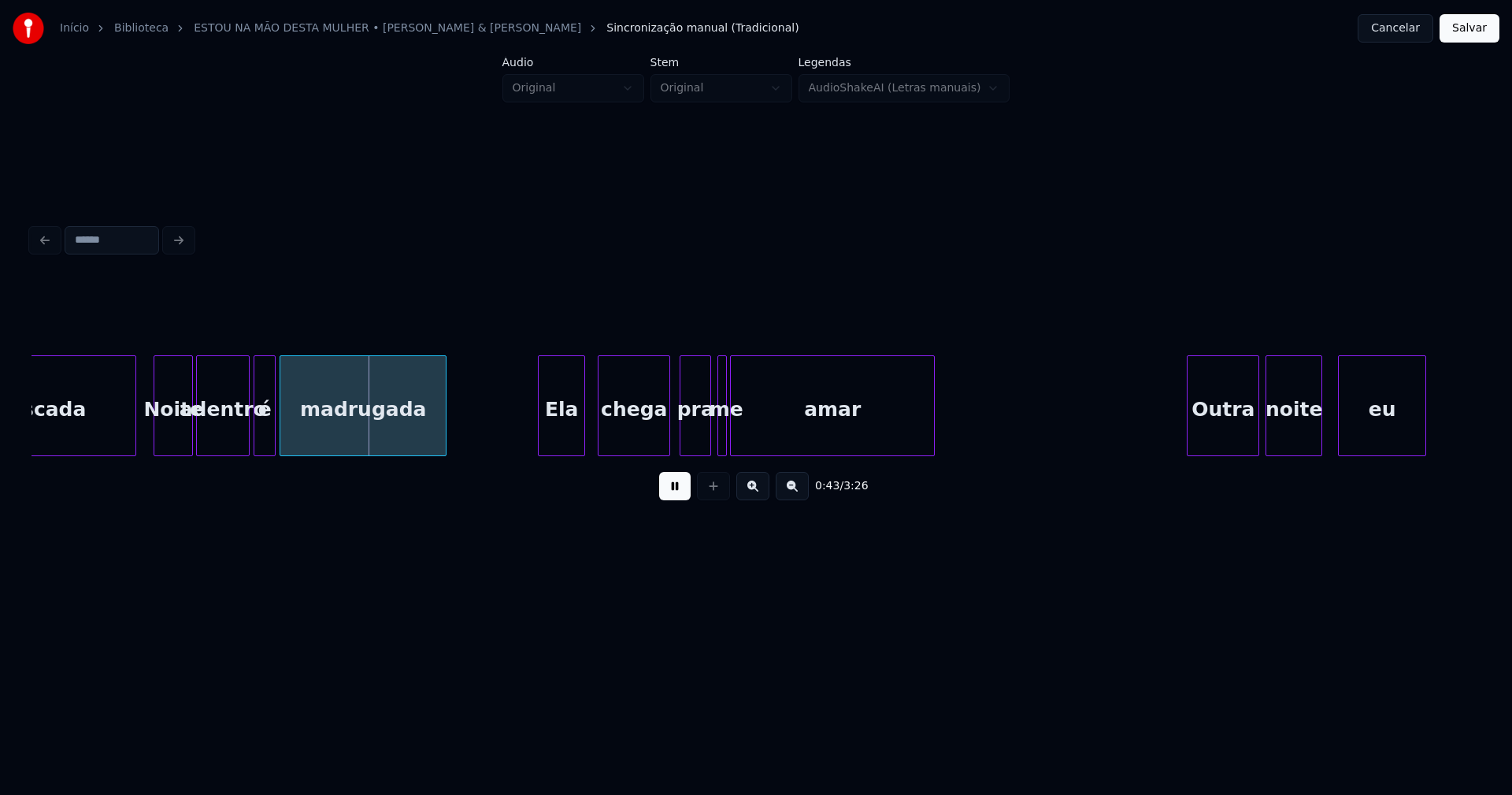
scroll to position [0, 6637]
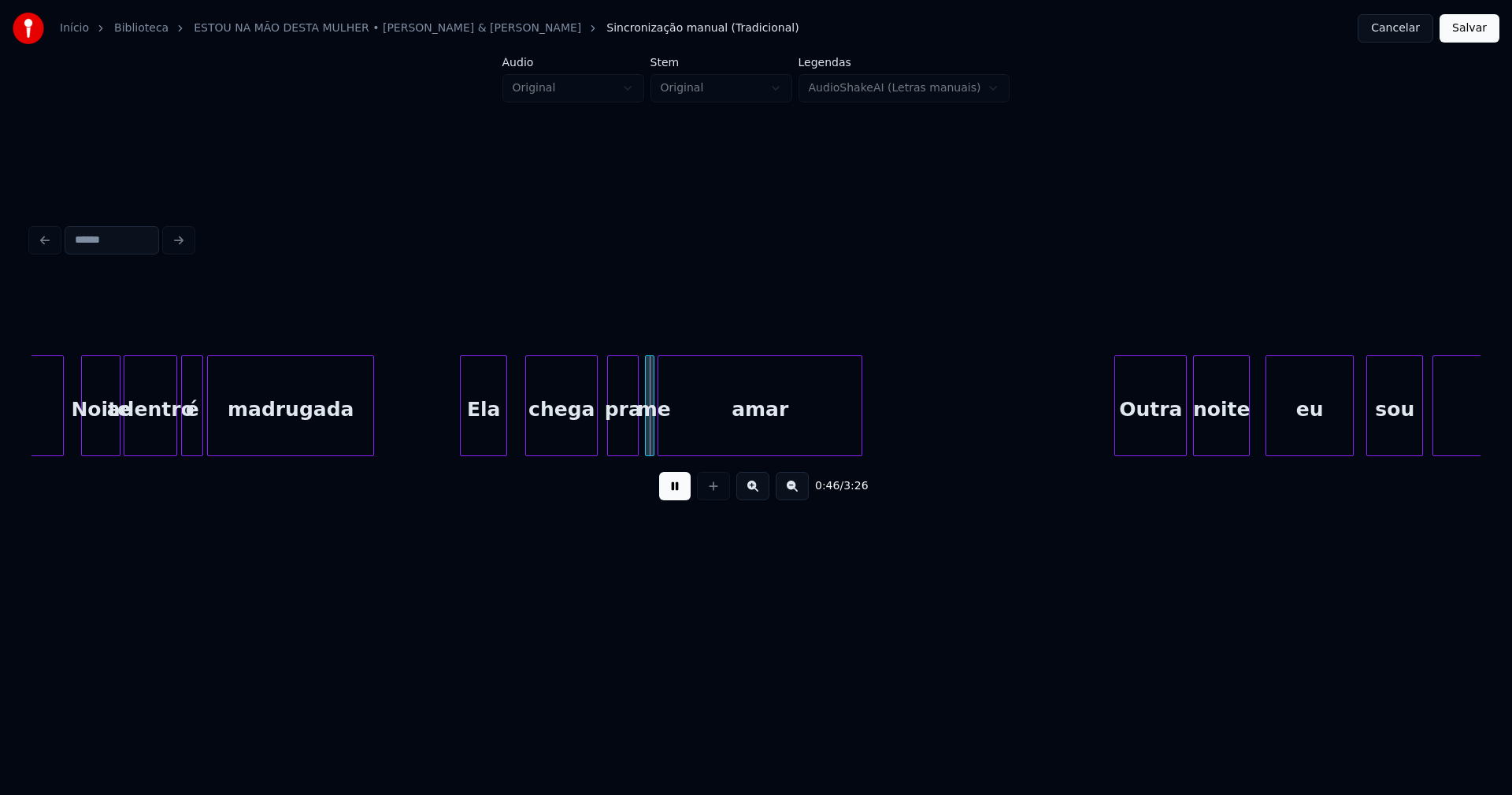
click at [491, 447] on div "Ela" at bounding box center [483, 410] width 46 height 107
click at [518, 433] on div at bounding box center [517, 405] width 5 height 99
click at [690, 433] on div at bounding box center [689, 405] width 5 height 99
click at [675, 434] on div at bounding box center [675, 405] width 5 height 99
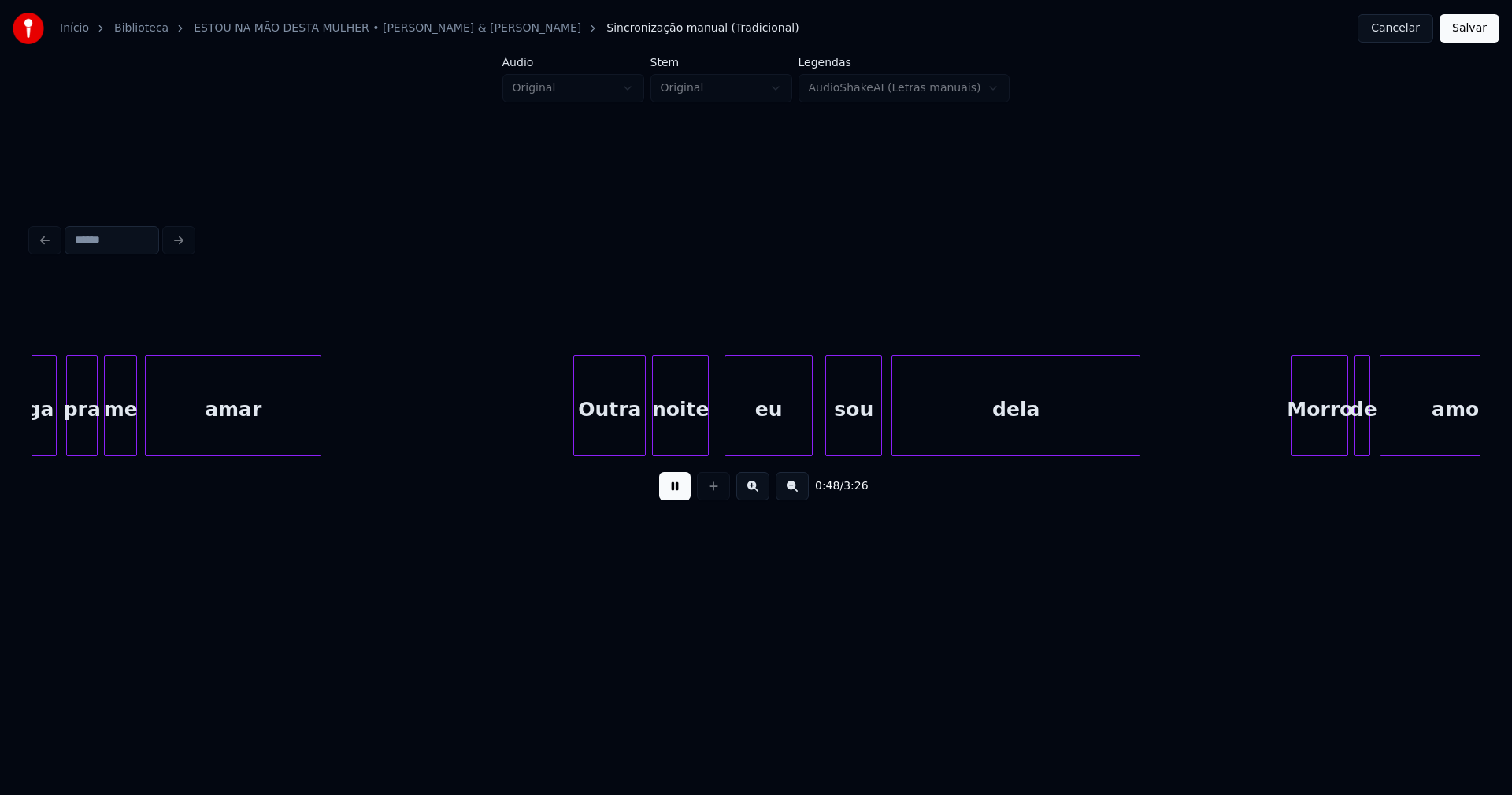
scroll to position [0, 7340]
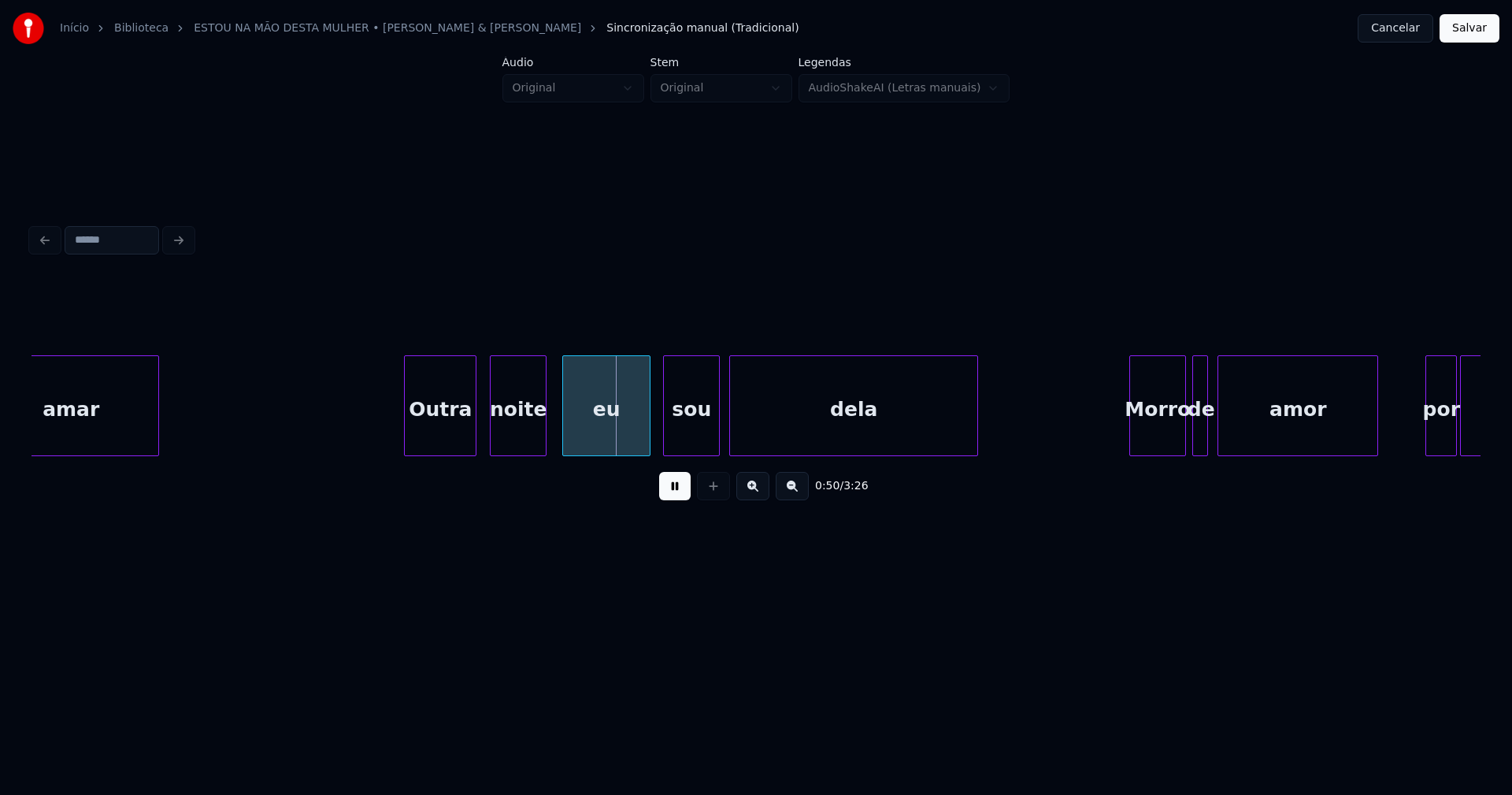
click at [444, 440] on div "Outra" at bounding box center [439, 410] width 71 height 107
click at [555, 431] on div at bounding box center [554, 405] width 5 height 99
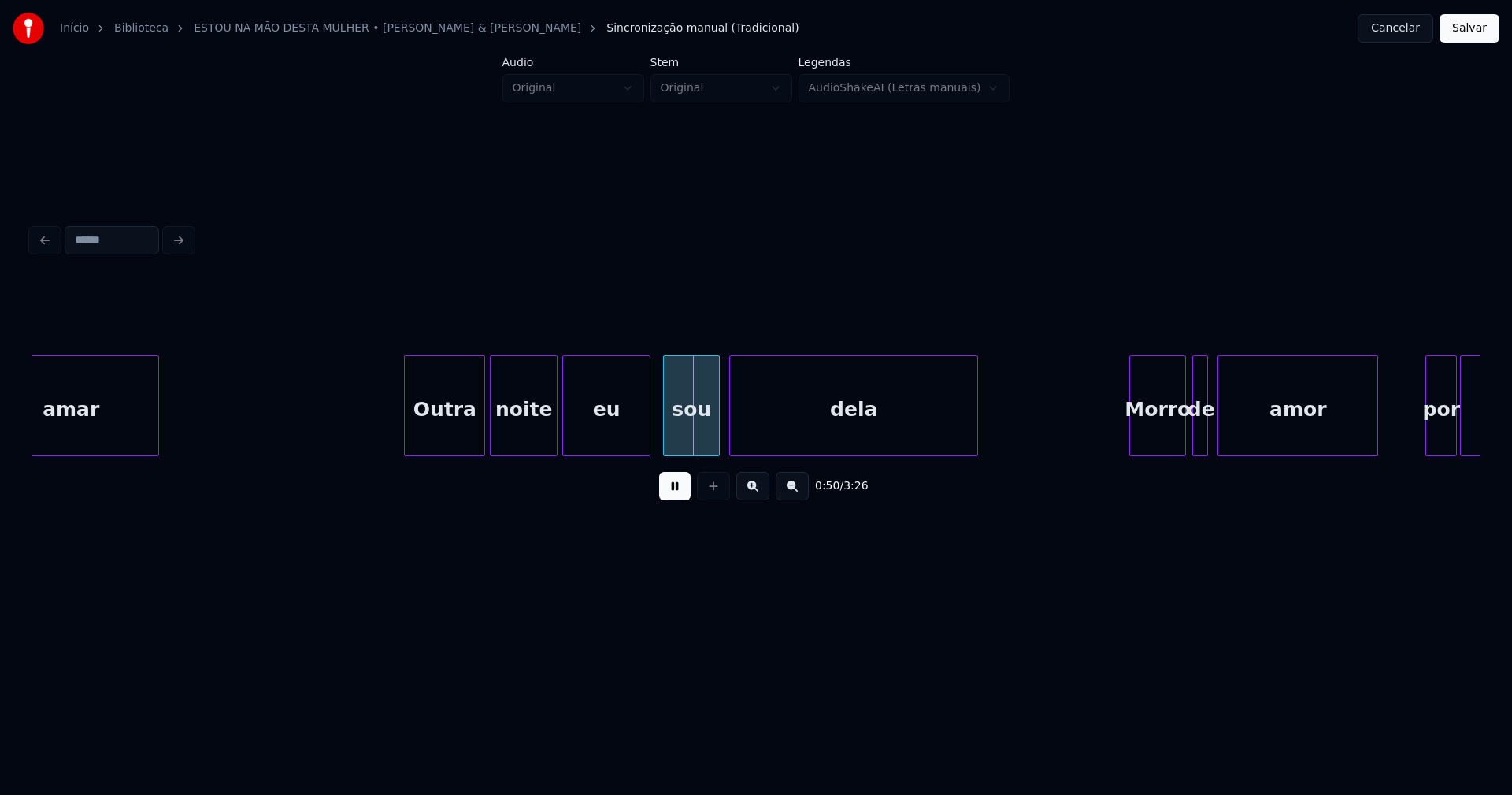
click at [483, 437] on div at bounding box center [482, 405] width 5 height 99
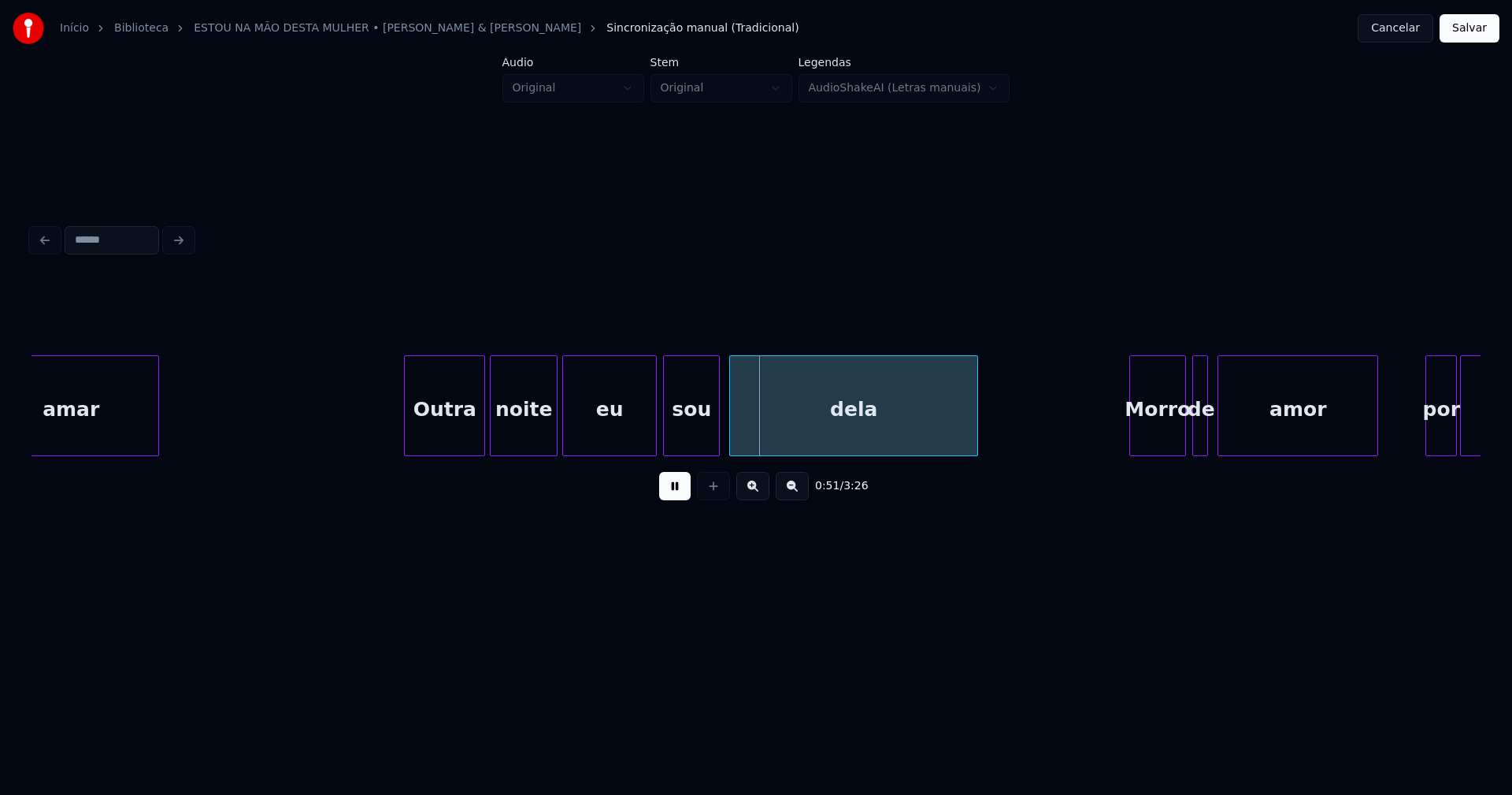
click at [656, 434] on div at bounding box center [654, 405] width 5 height 99
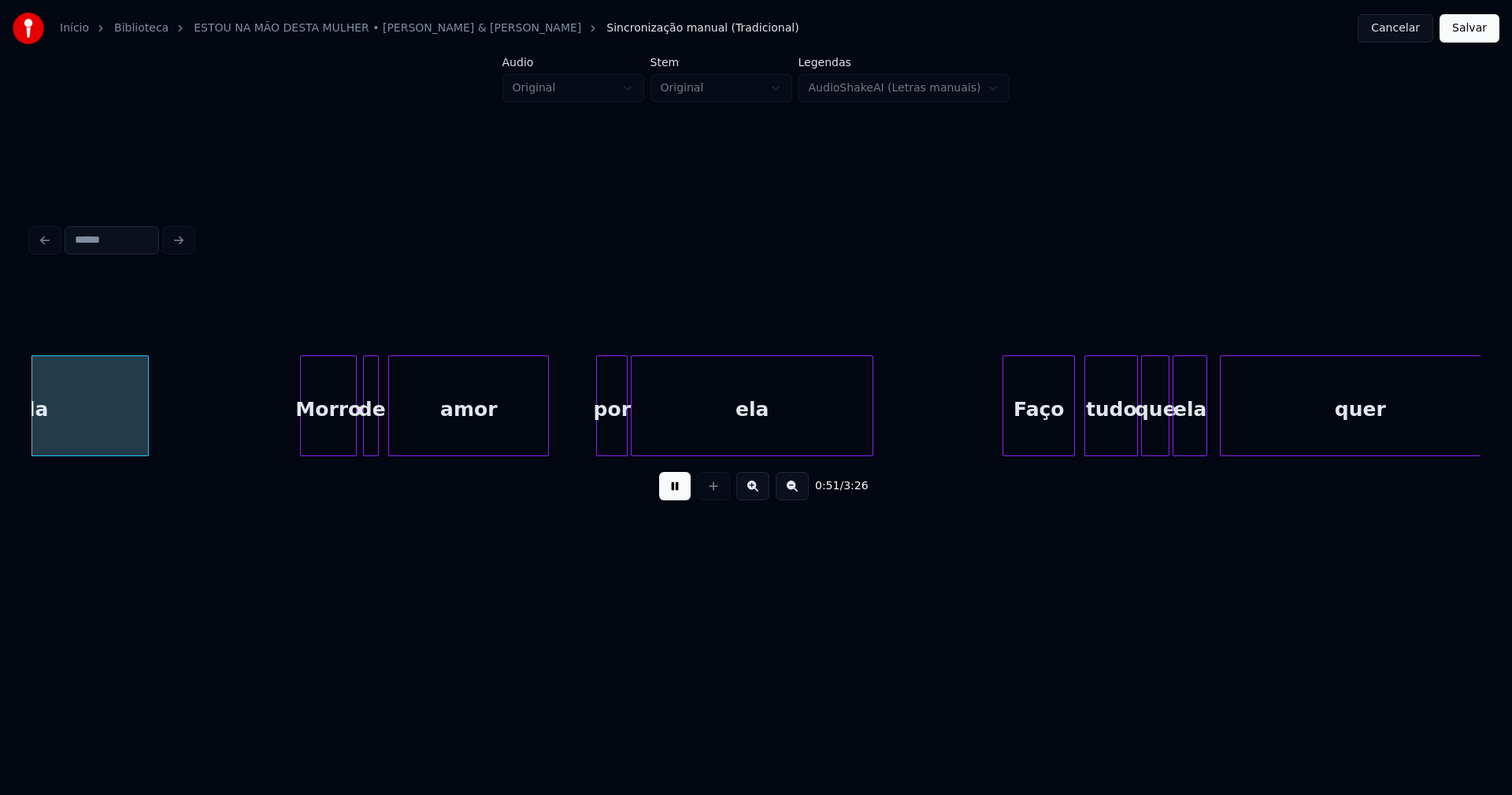
scroll to position [0, 8171]
click at [323, 440] on div "Morro" at bounding box center [324, 410] width 55 height 107
drag, startPoint x: 271, startPoint y: 433, endPoint x: 295, endPoint y: 433, distance: 24.0
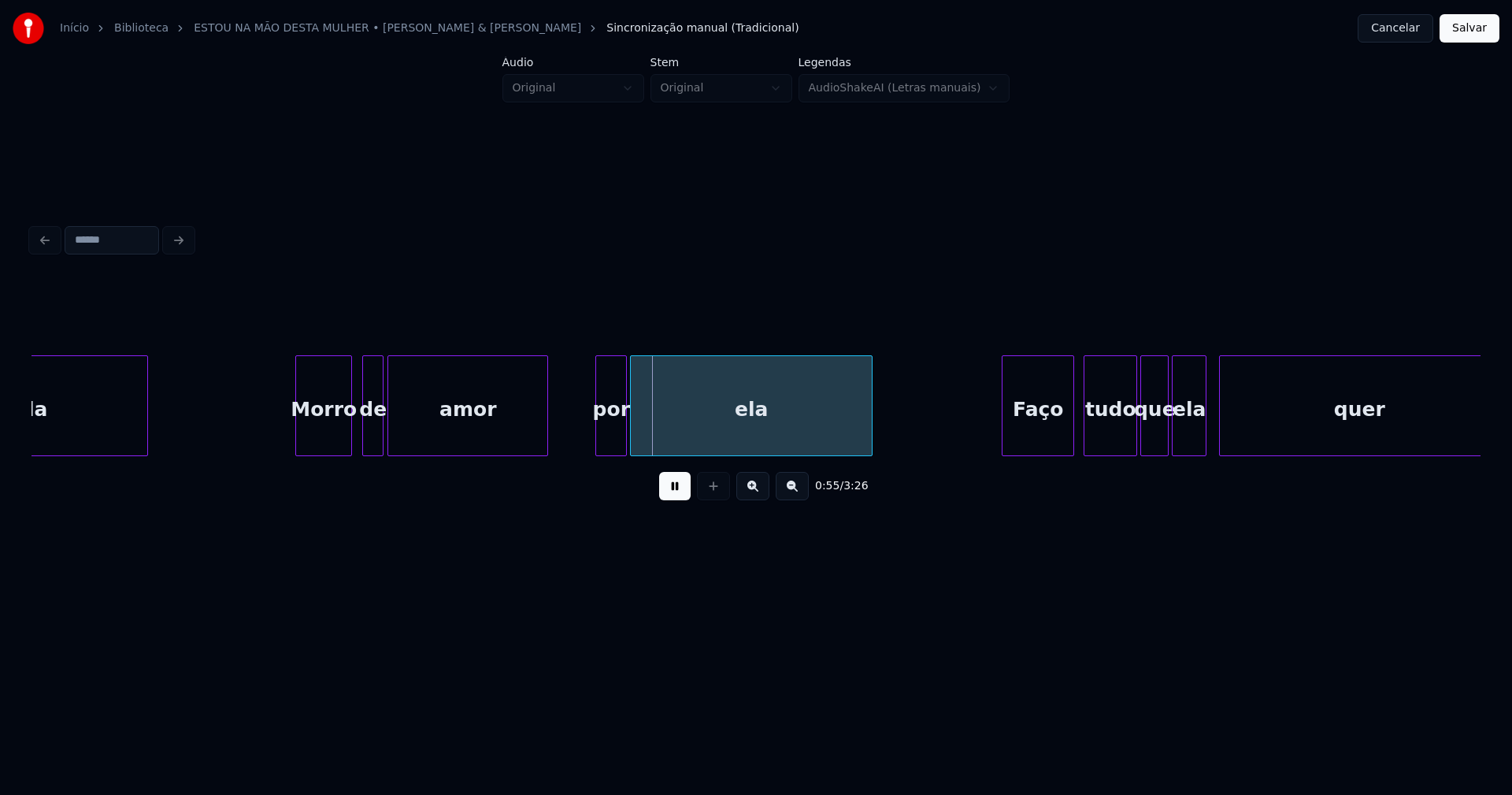
click at [379, 440] on div at bounding box center [380, 405] width 5 height 99
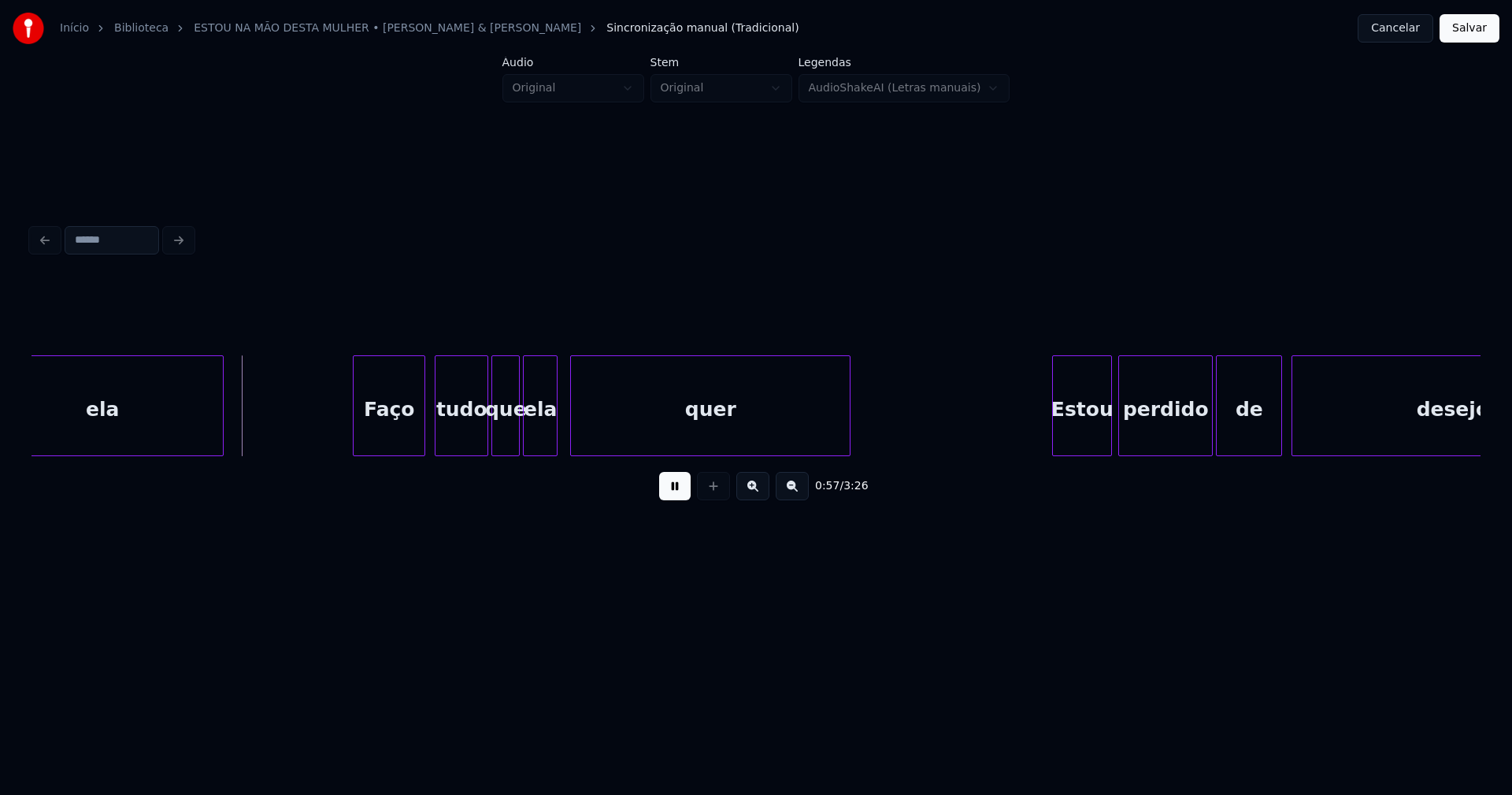
scroll to position [0, 8837]
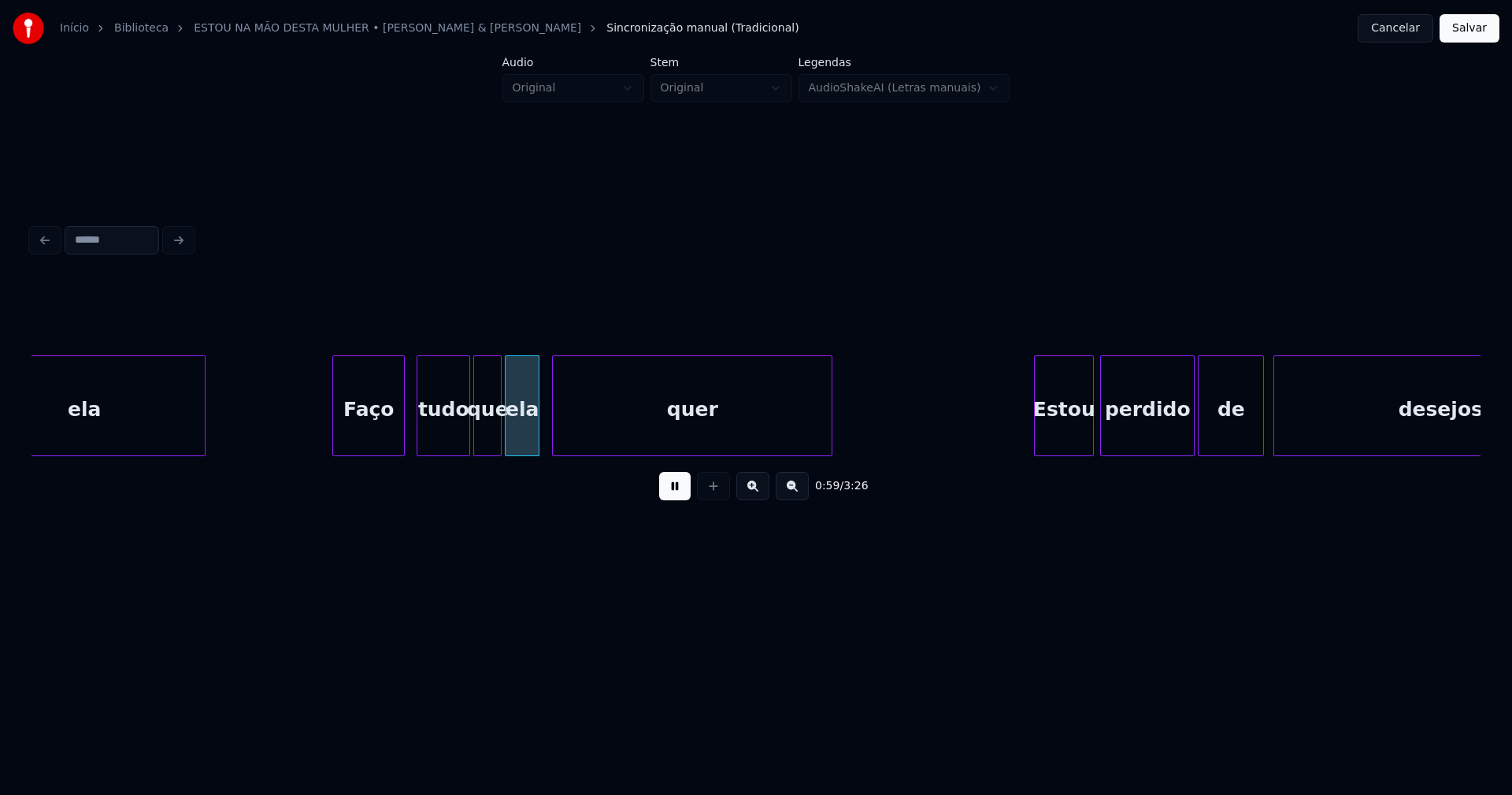
click at [374, 433] on div "Faço" at bounding box center [368, 410] width 71 height 107
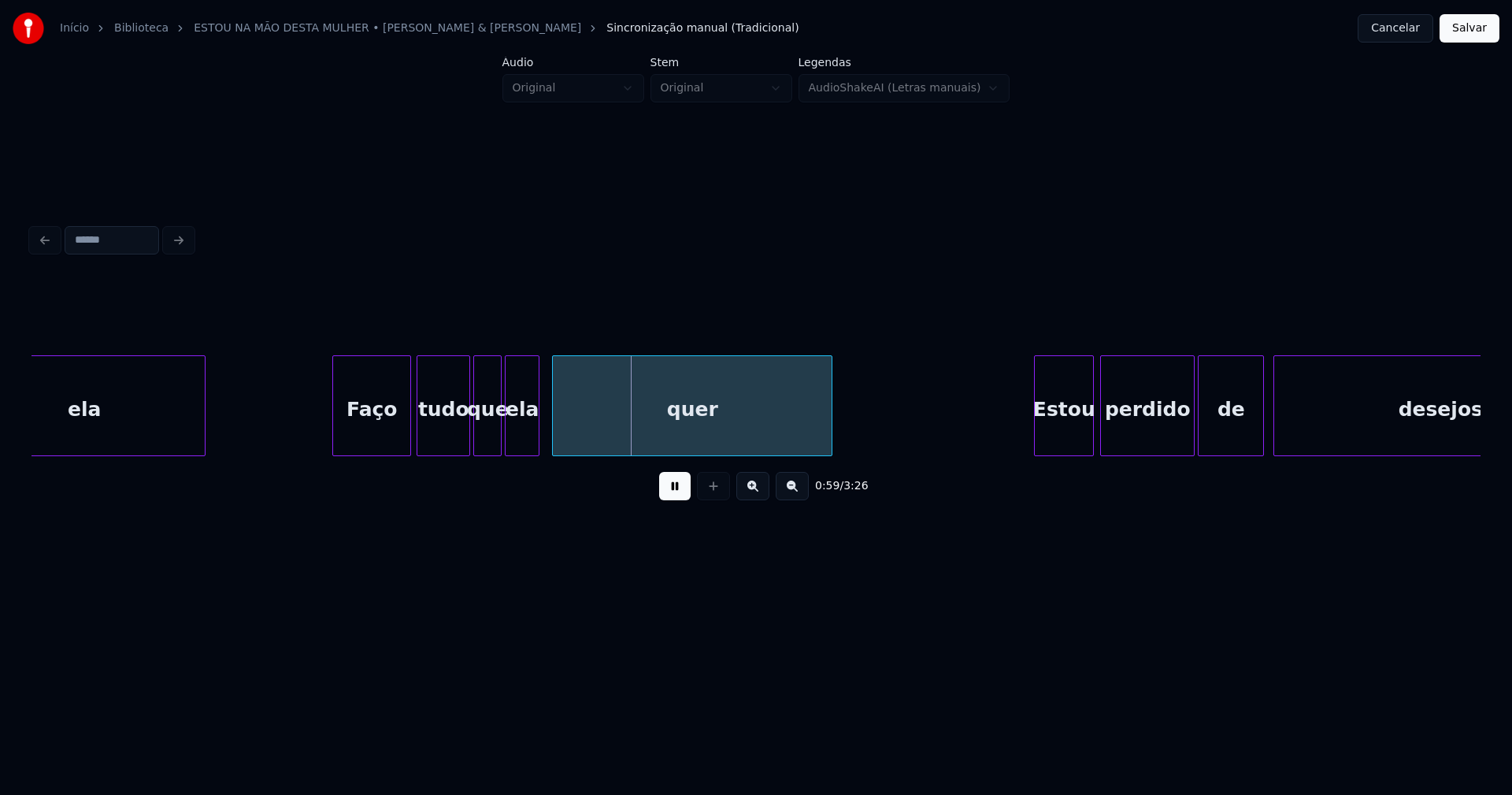
click at [409, 418] on div at bounding box center [408, 405] width 5 height 99
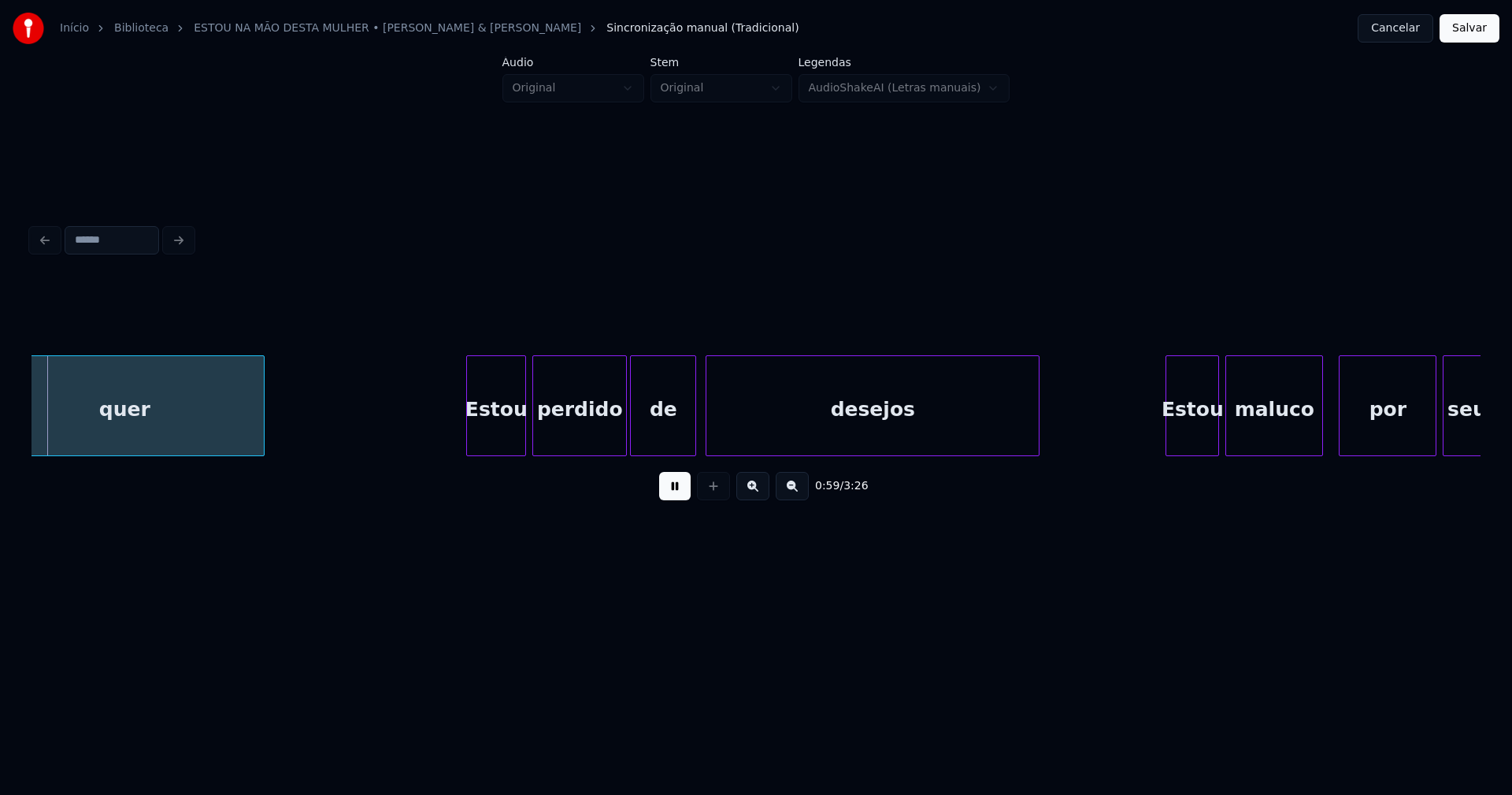
scroll to position [0, 9431]
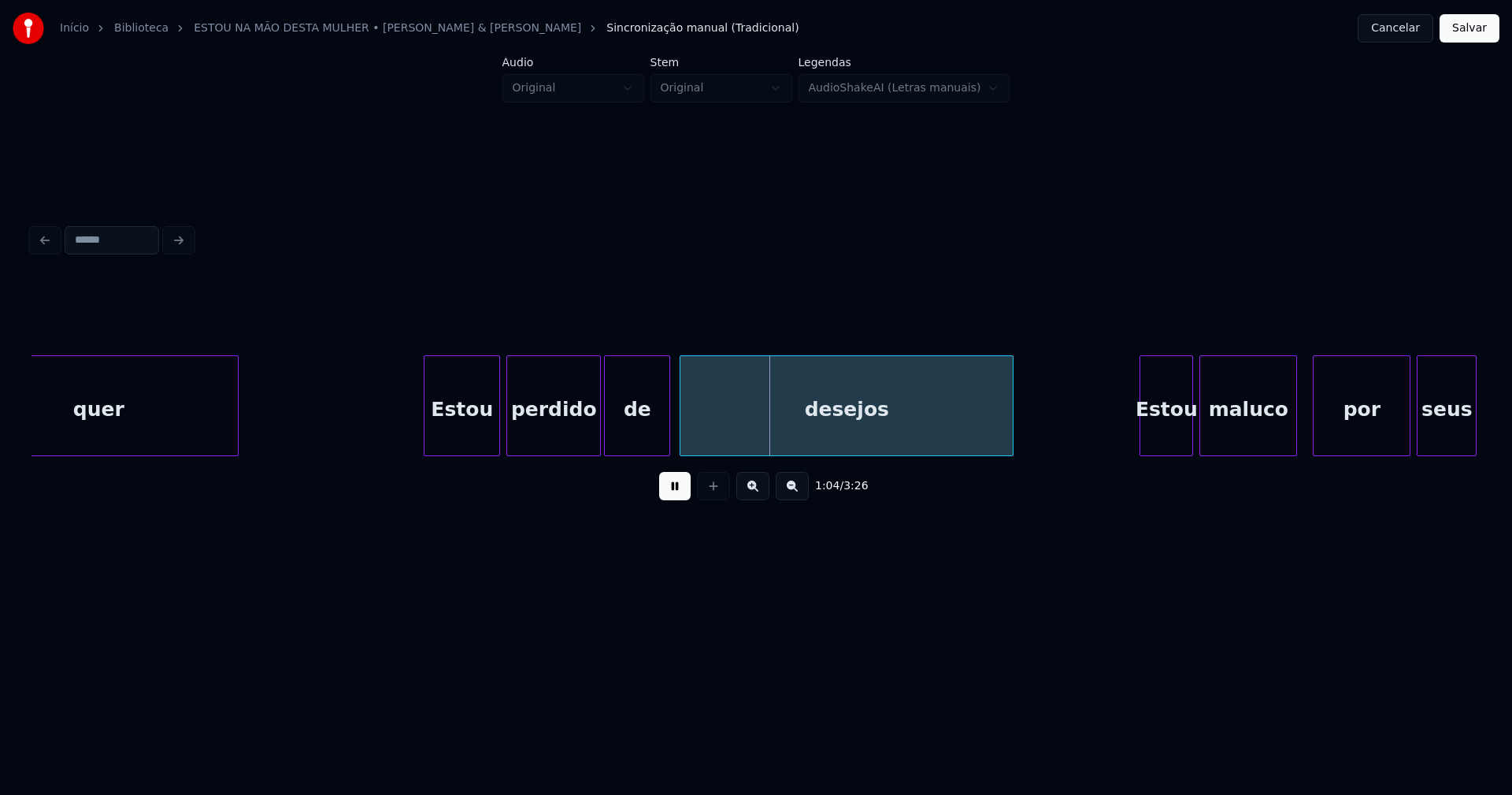
click at [424, 447] on div at bounding box center [427, 405] width 5 height 99
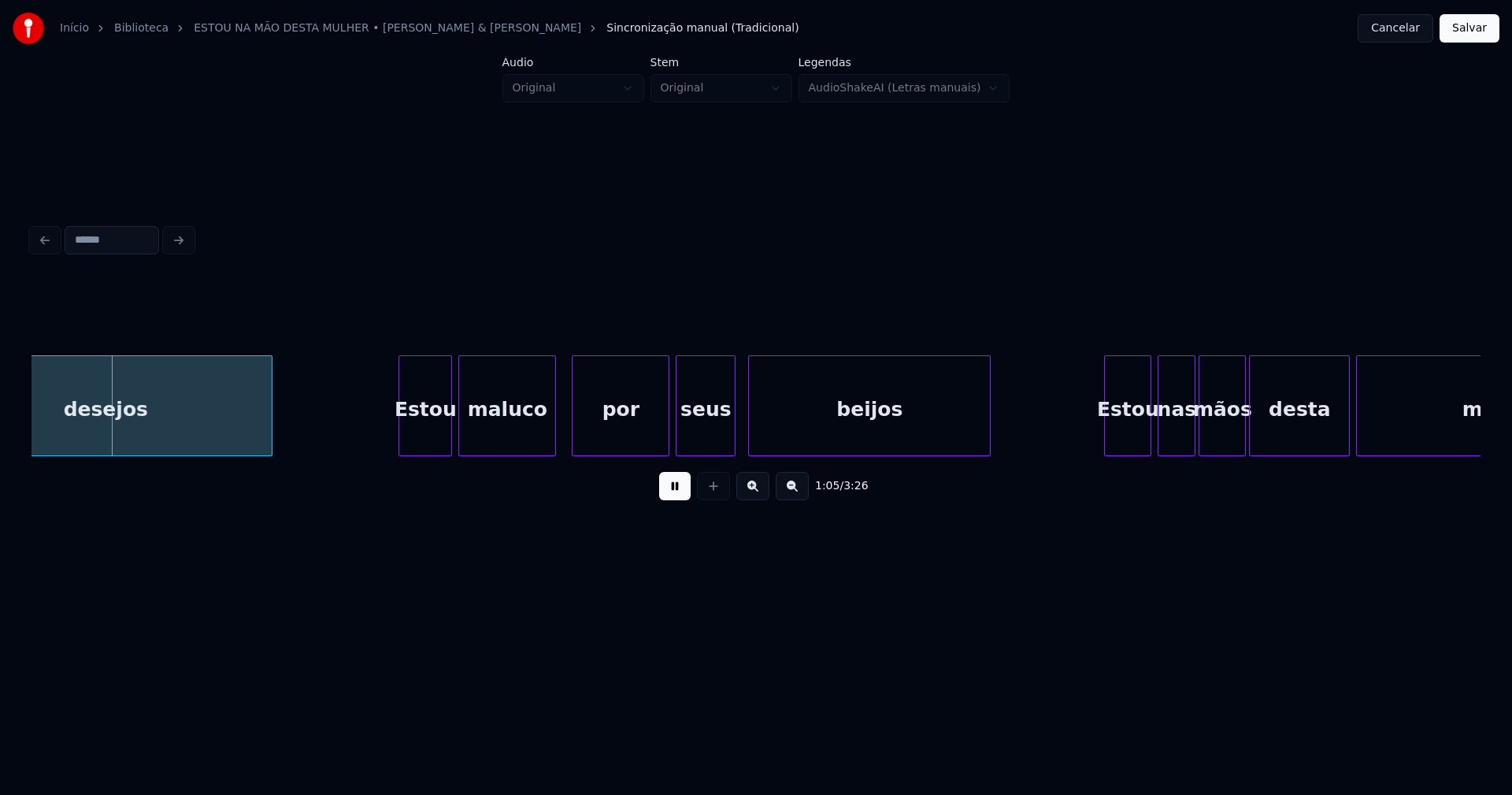
scroll to position [0, 10190]
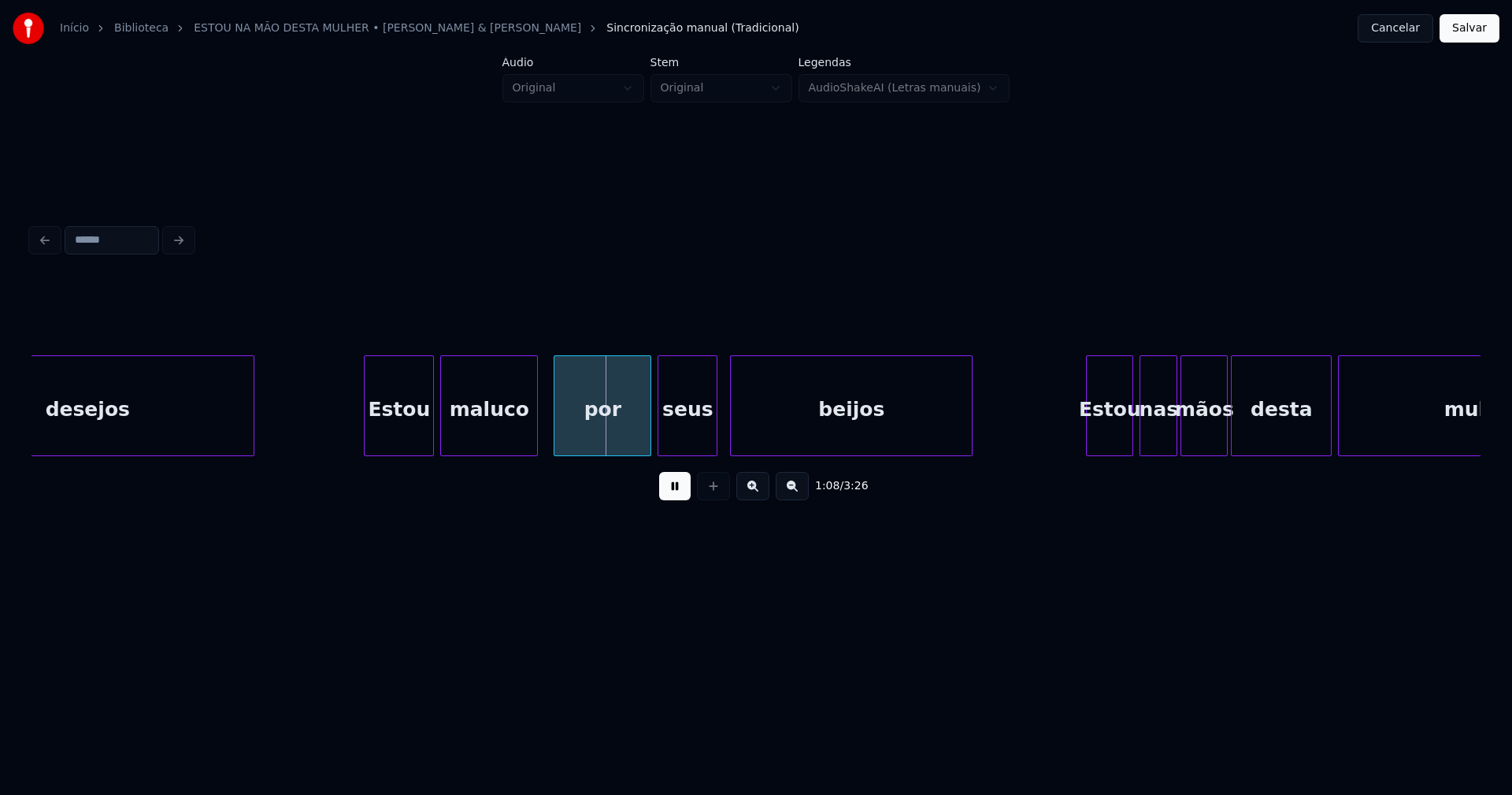
click at [368, 450] on div "desejos Estou maluco por seus beijos Estou nas mãos desta mulher" at bounding box center [756, 405] width 1449 height 101
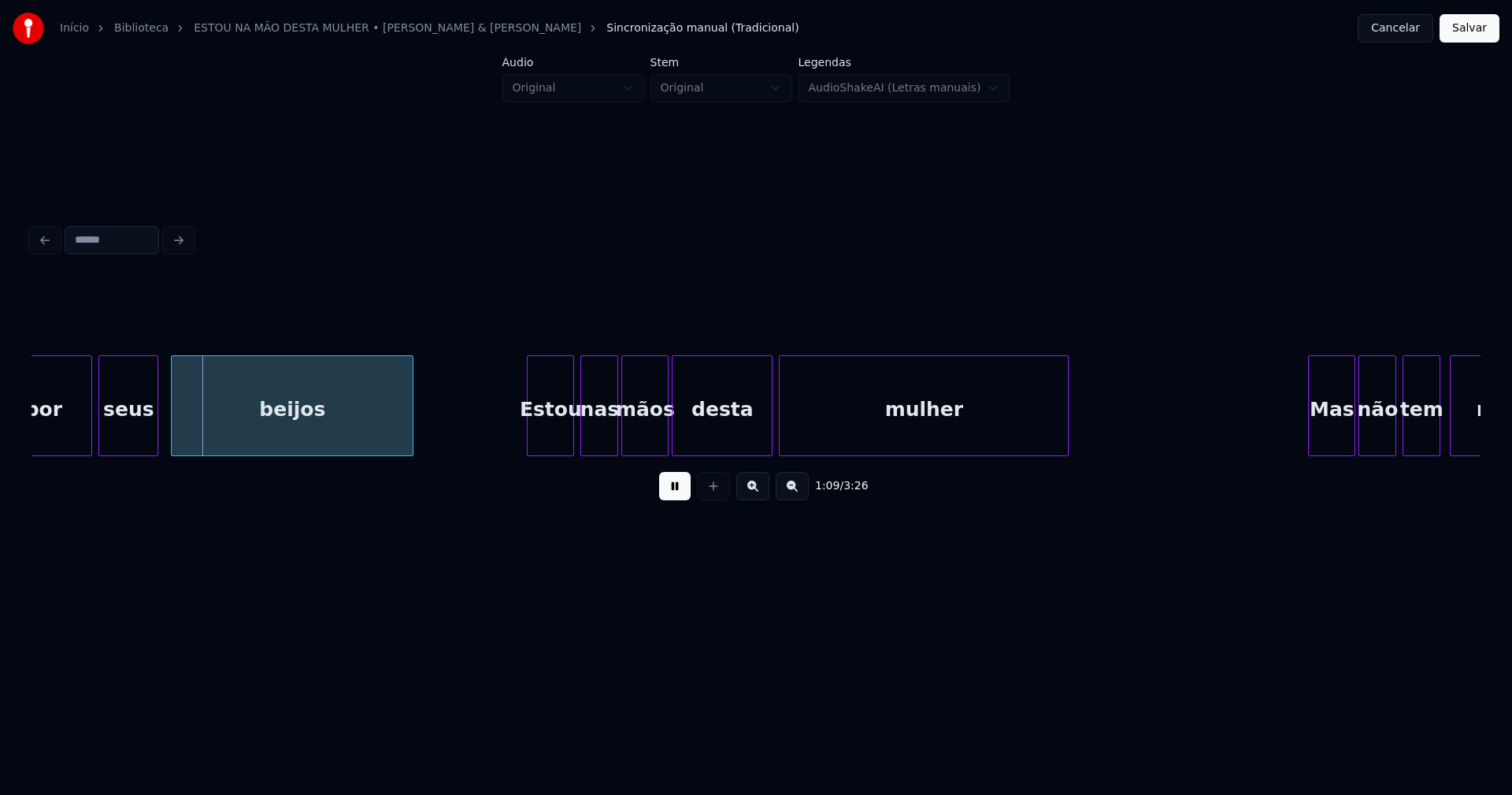
scroll to position [0, 10894]
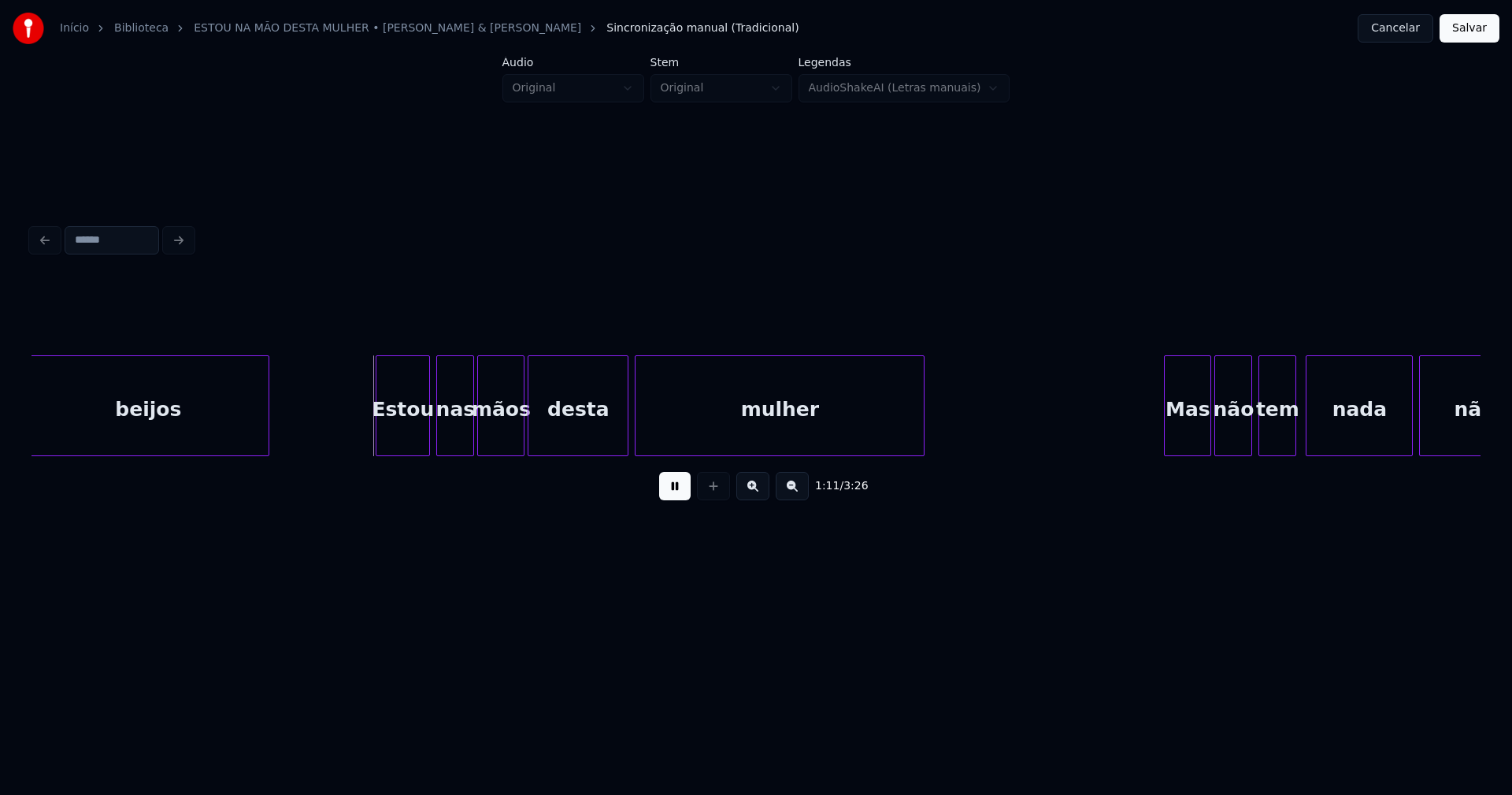
click at [377, 447] on div at bounding box center [379, 405] width 5 height 99
click at [568, 435] on div "desta" at bounding box center [578, 410] width 99 height 107
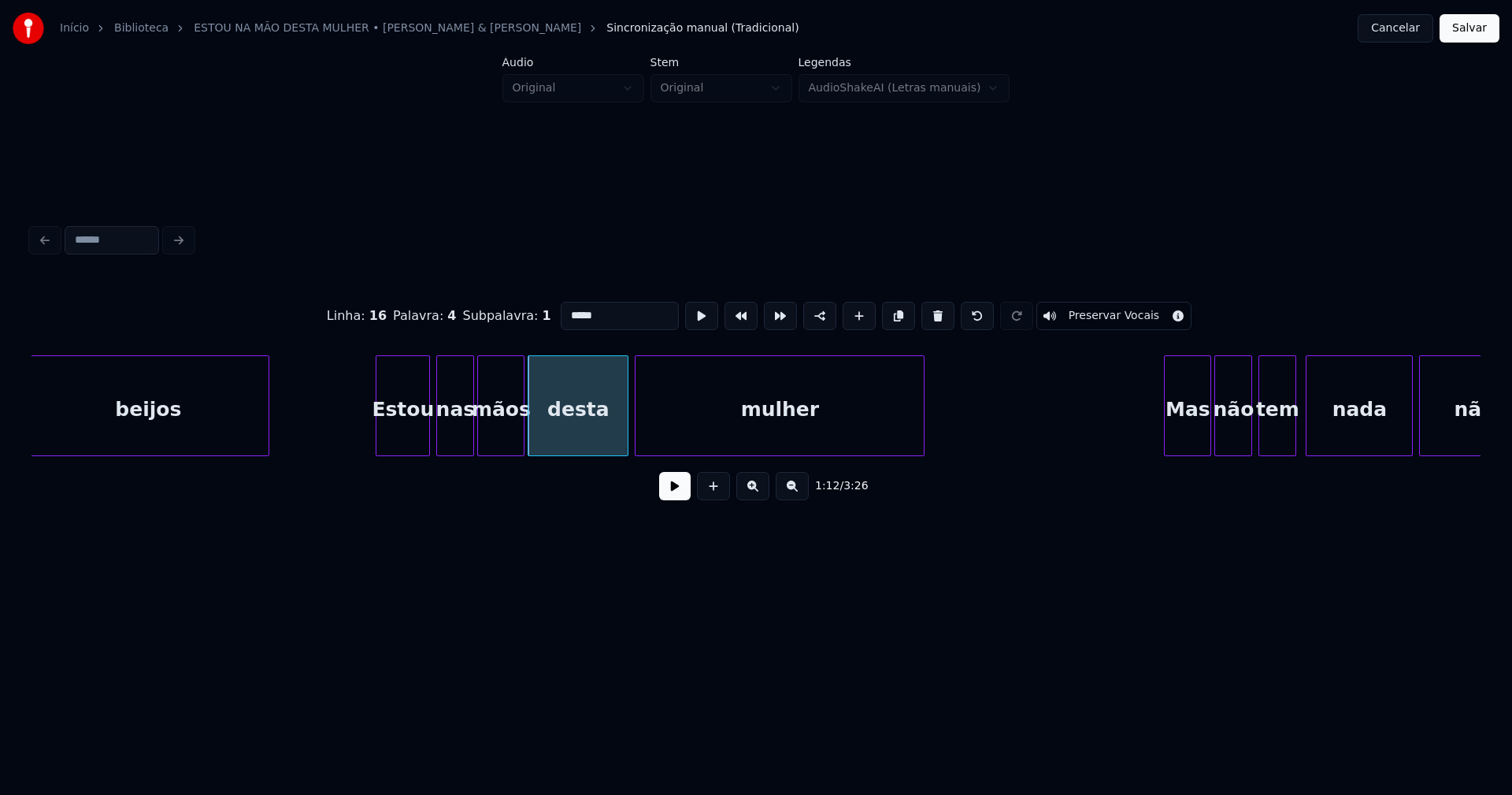
click at [581, 310] on input "*****" at bounding box center [620, 316] width 118 height 28
type input "*****"
click at [677, 491] on button at bounding box center [675, 486] width 32 height 28
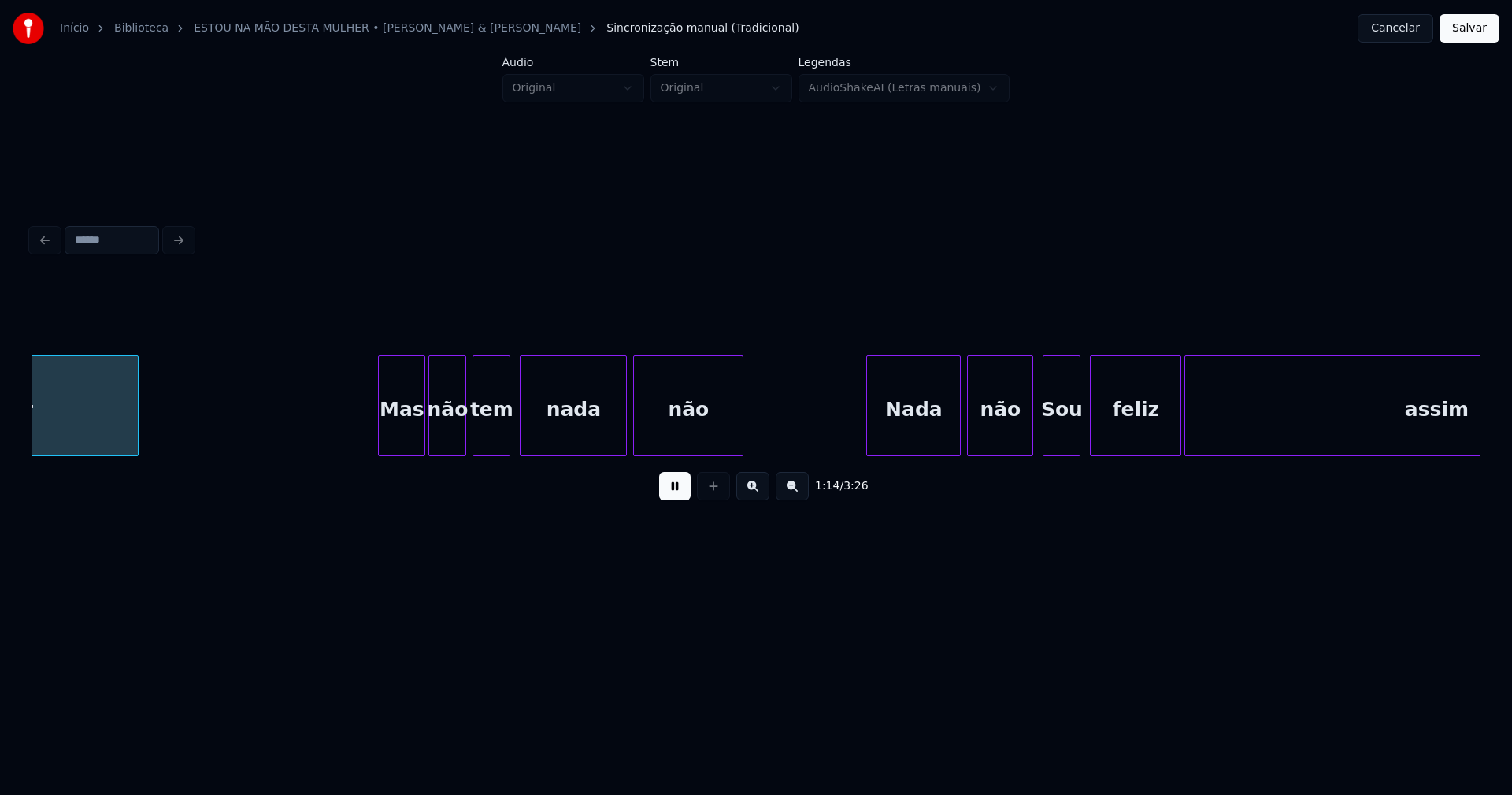
scroll to position [0, 11692]
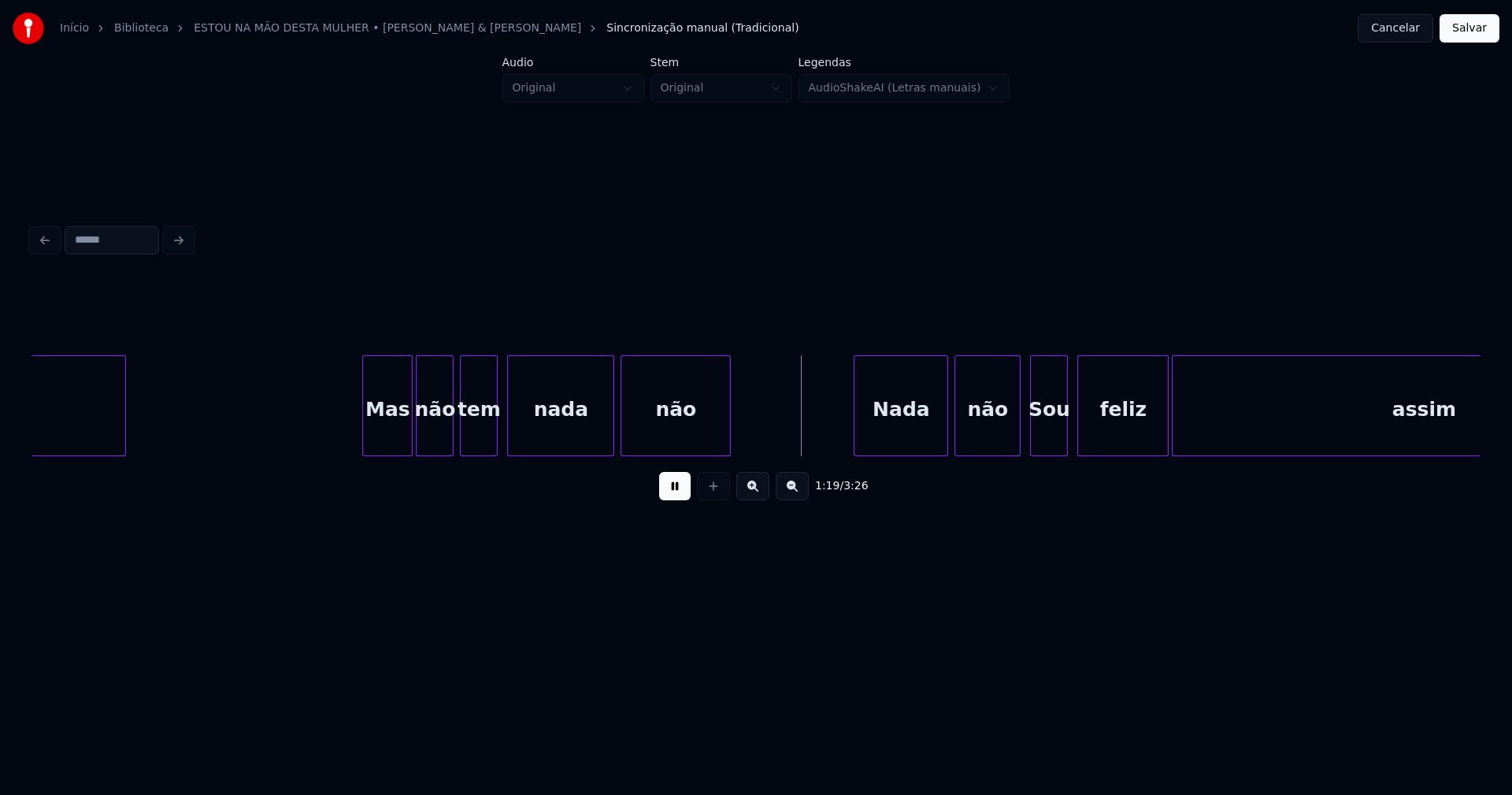
click at [363, 453] on div "Mas não tem nada não Nada não Sou feliz assim mulher" at bounding box center [756, 405] width 1449 height 101
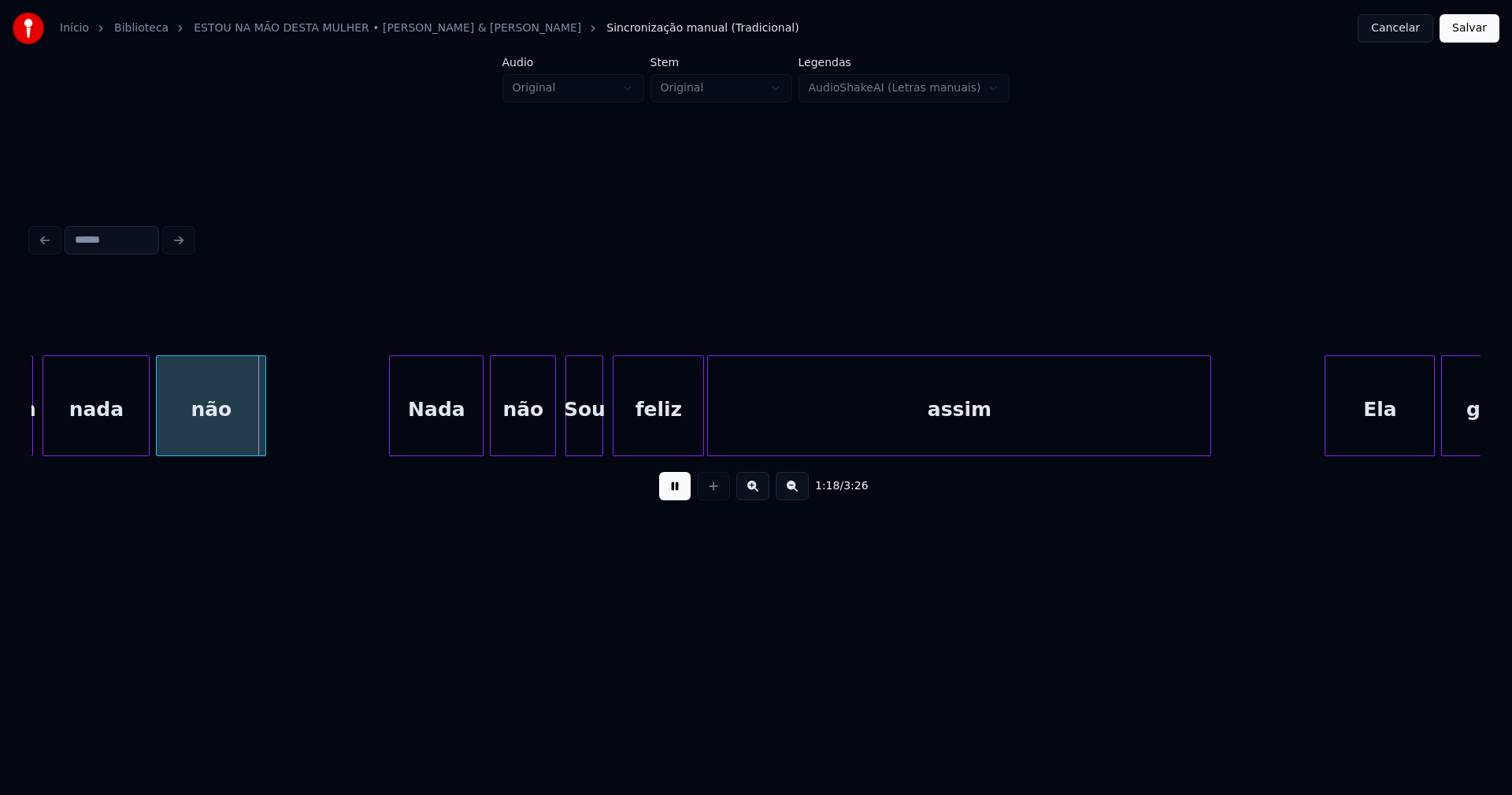
scroll to position [0, 12174]
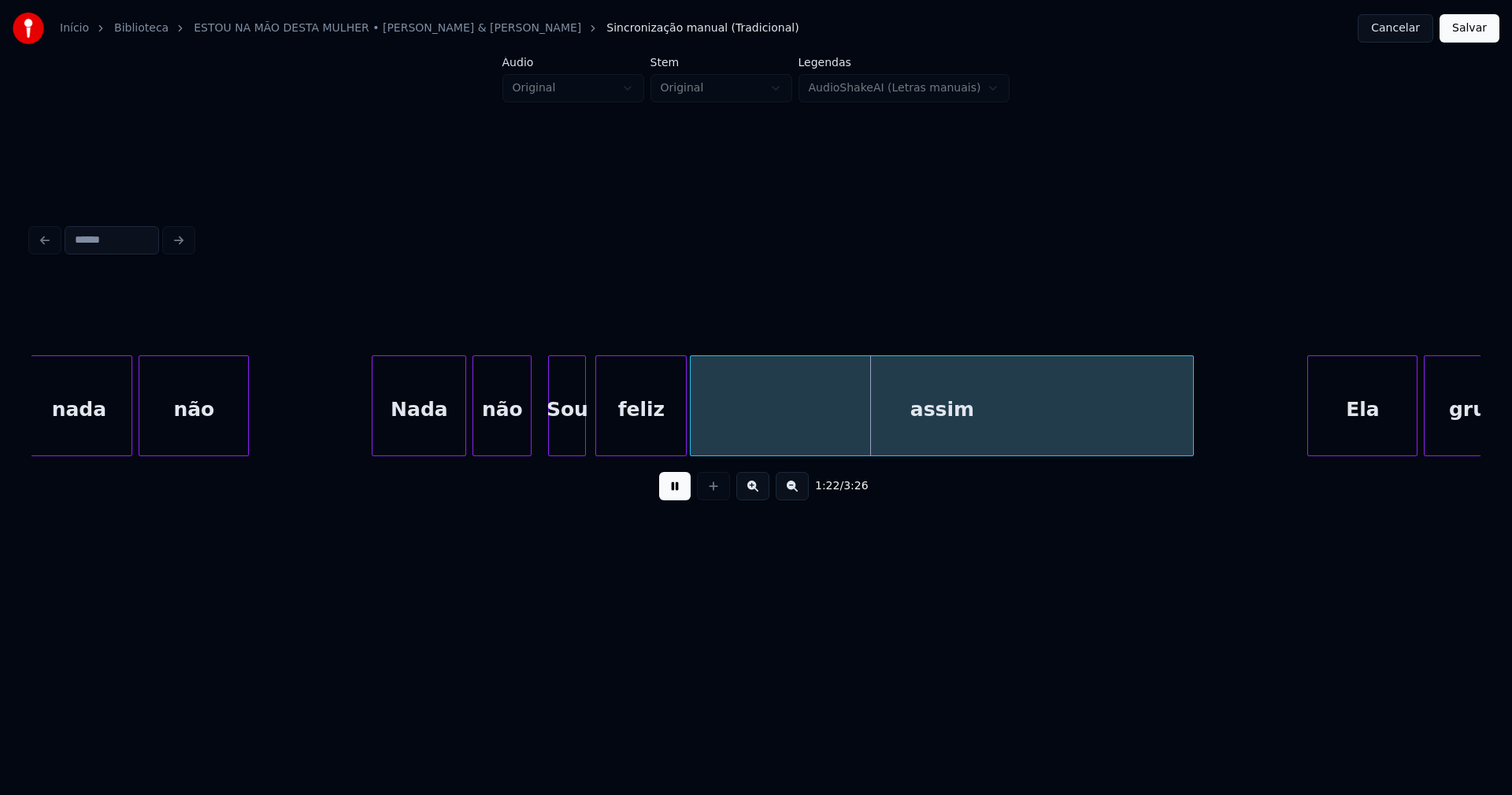
click at [528, 446] on div at bounding box center [528, 405] width 5 height 99
click at [576, 441] on div "Sou" at bounding box center [568, 410] width 37 height 107
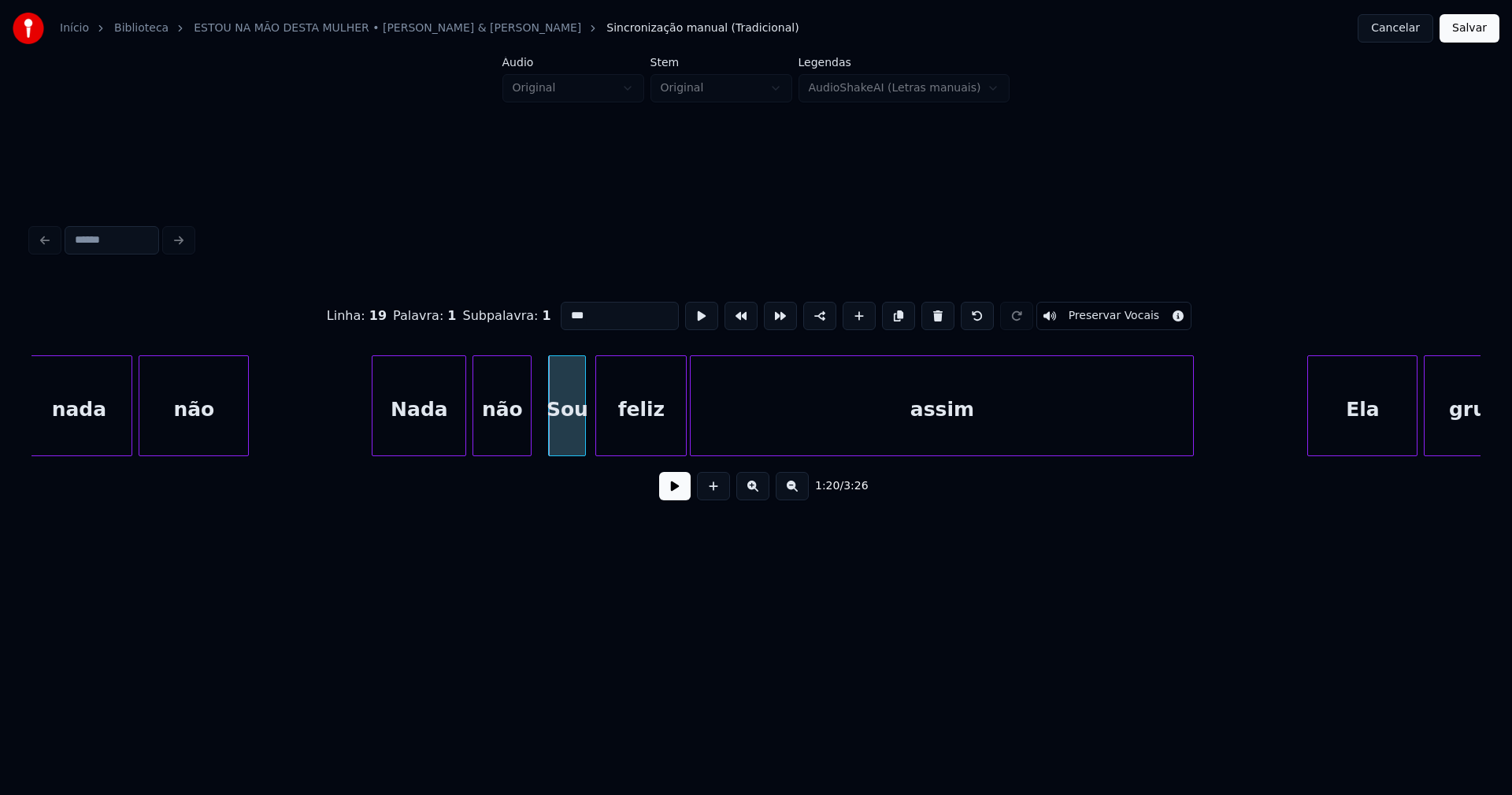
click at [565, 307] on input "***" at bounding box center [620, 316] width 118 height 28
type input "***"
click at [678, 494] on button at bounding box center [675, 486] width 32 height 28
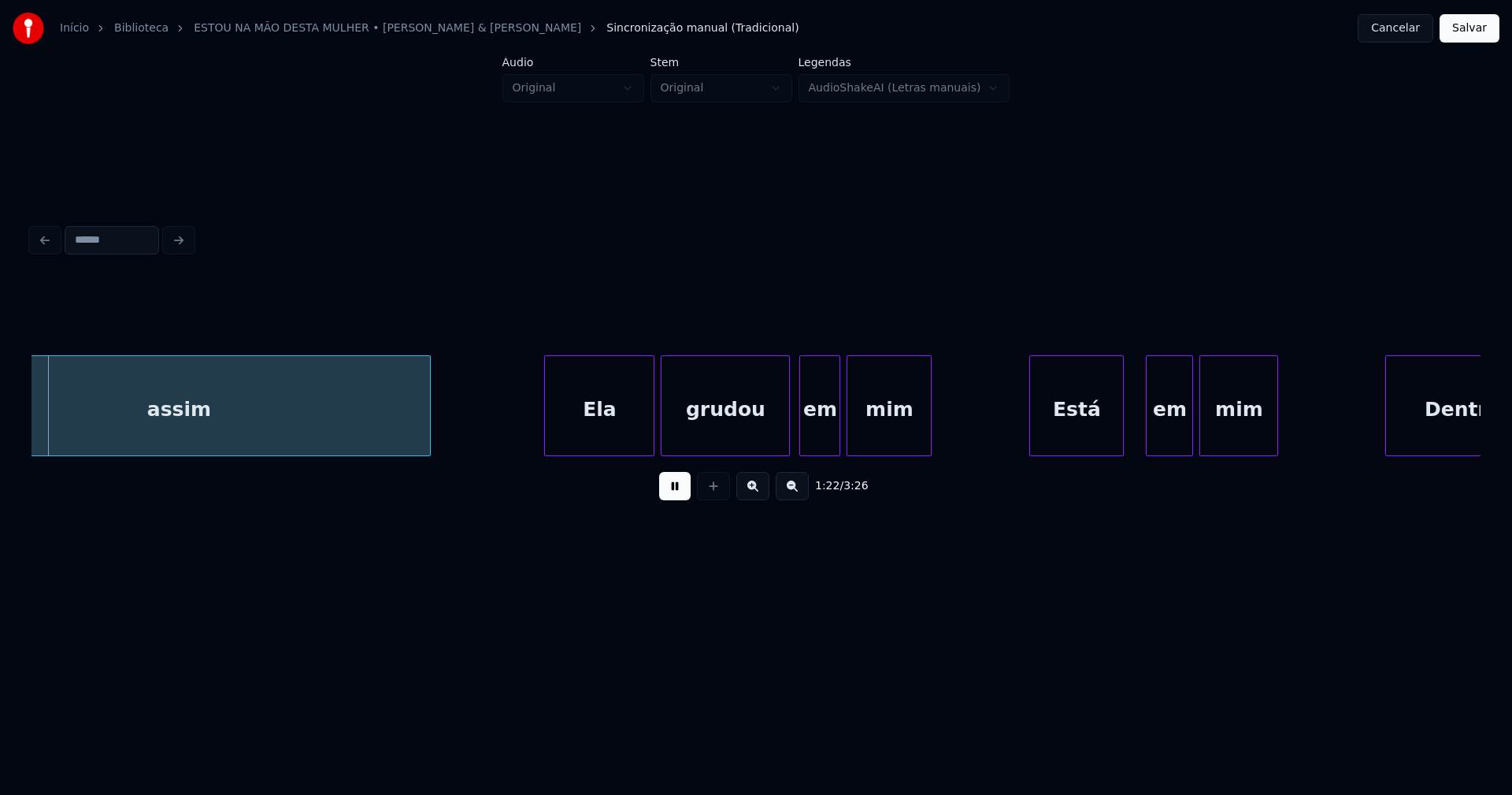
scroll to position [0, 12940]
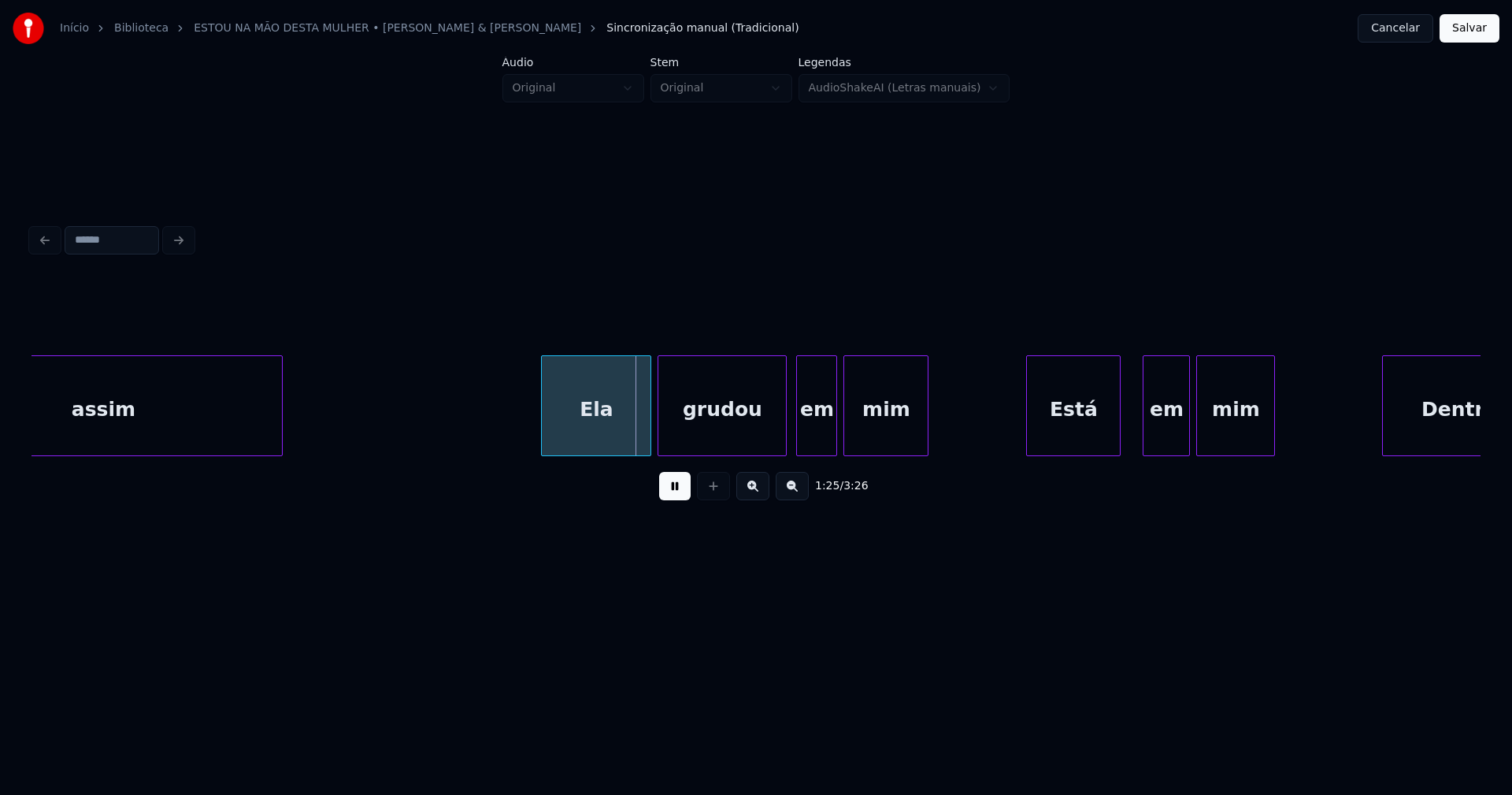
click at [282, 456] on div "assim [PERSON_NAME] em mim Está em mim Dentro" at bounding box center [756, 405] width 1449 height 101
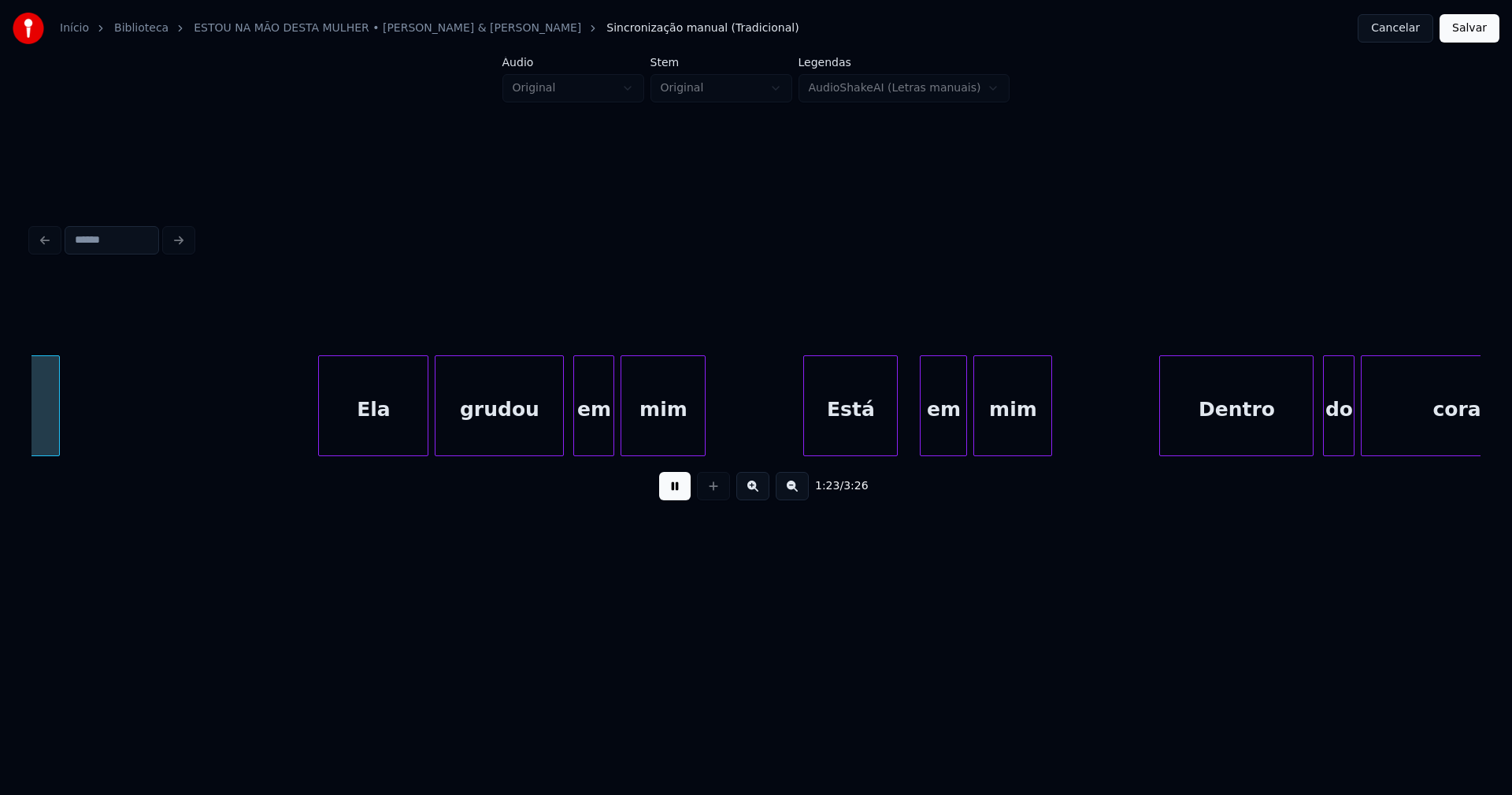
scroll to position [0, 13167]
click at [367, 413] on div "Ela" at bounding box center [369, 410] width 109 height 107
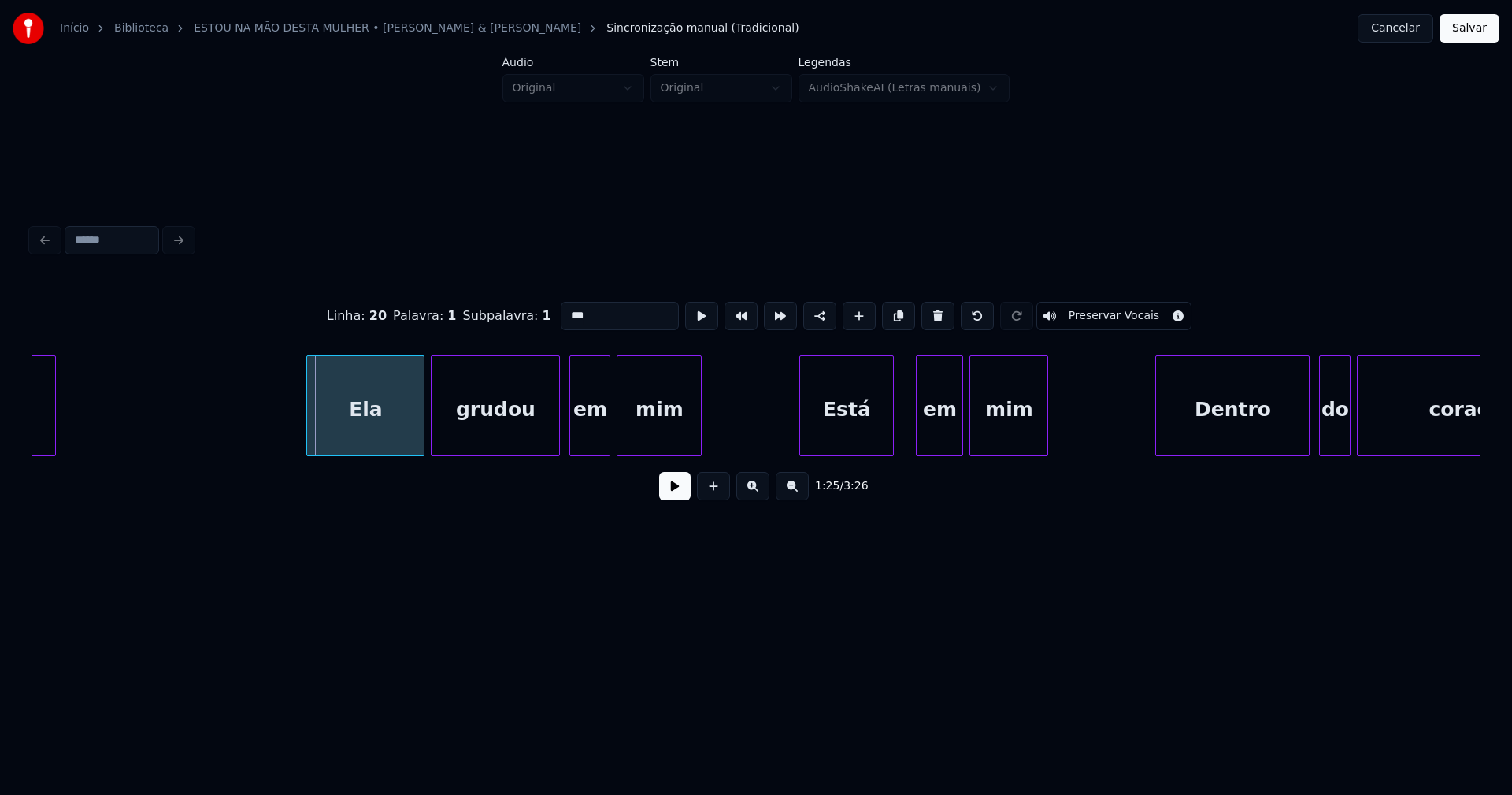
click at [307, 422] on div at bounding box center [310, 405] width 5 height 99
click at [678, 492] on button at bounding box center [675, 486] width 32 height 28
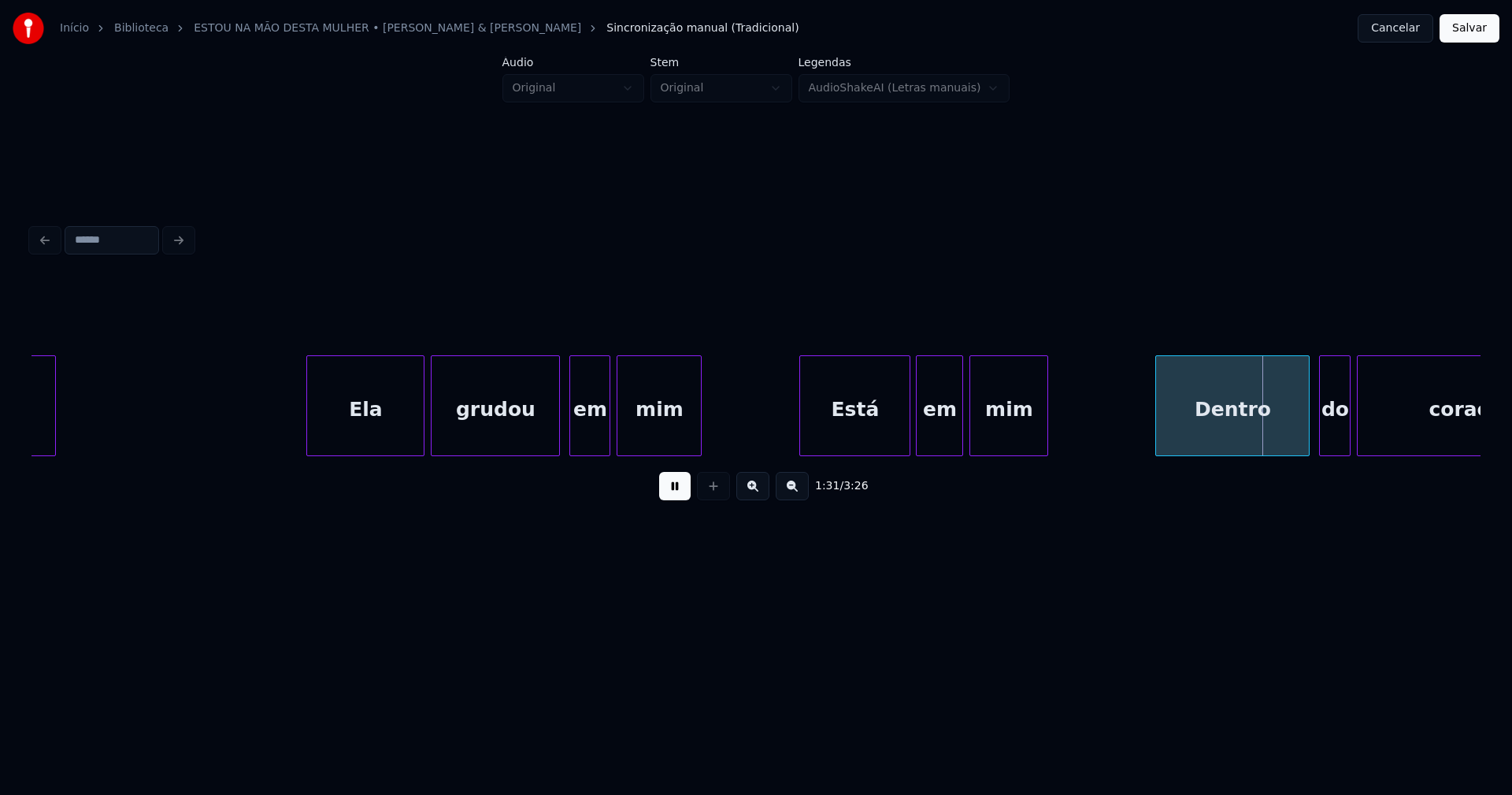
click at [910, 424] on div at bounding box center [907, 405] width 5 height 99
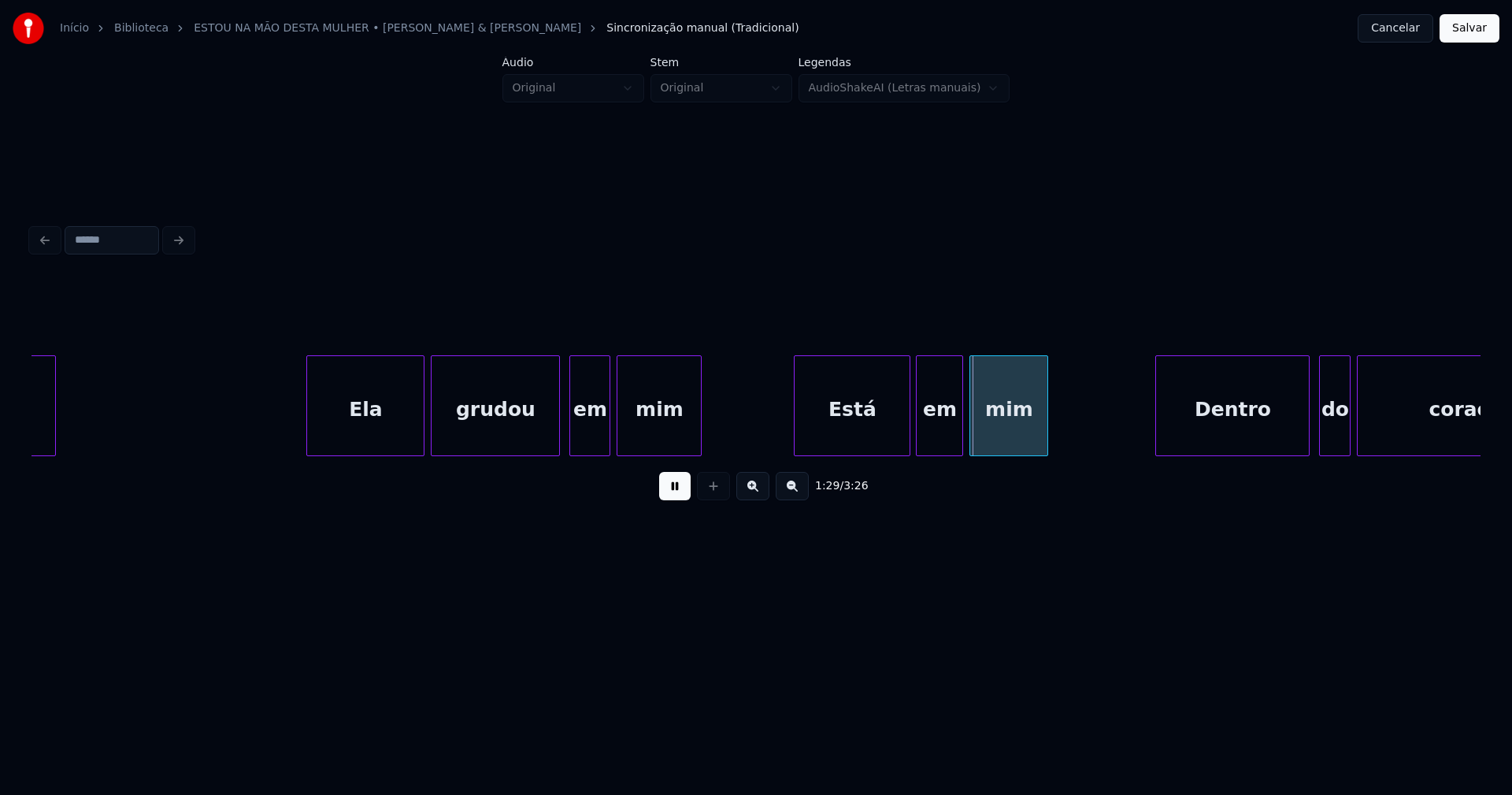
click at [798, 430] on div at bounding box center [797, 405] width 5 height 99
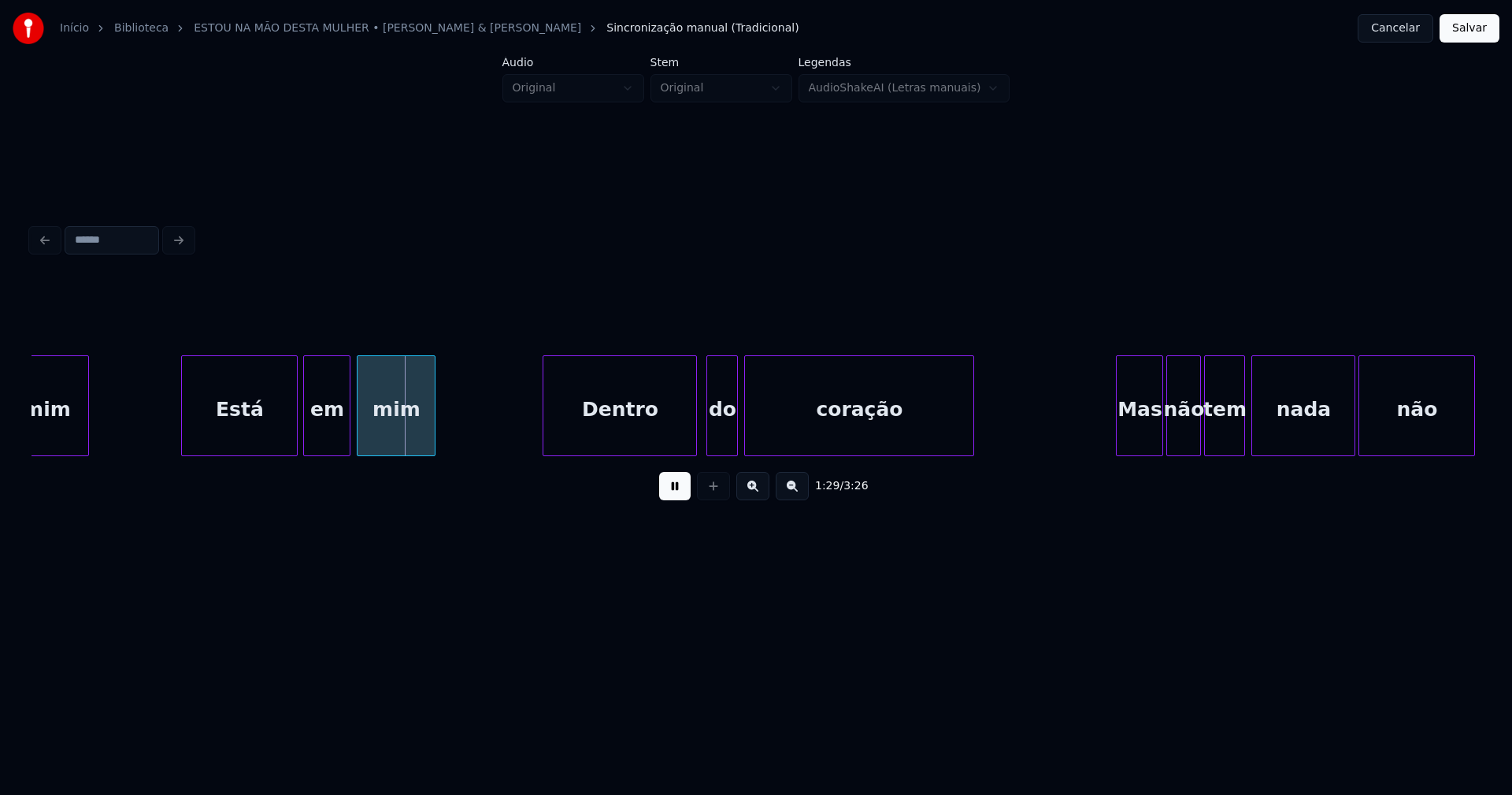
scroll to position [0, 13852]
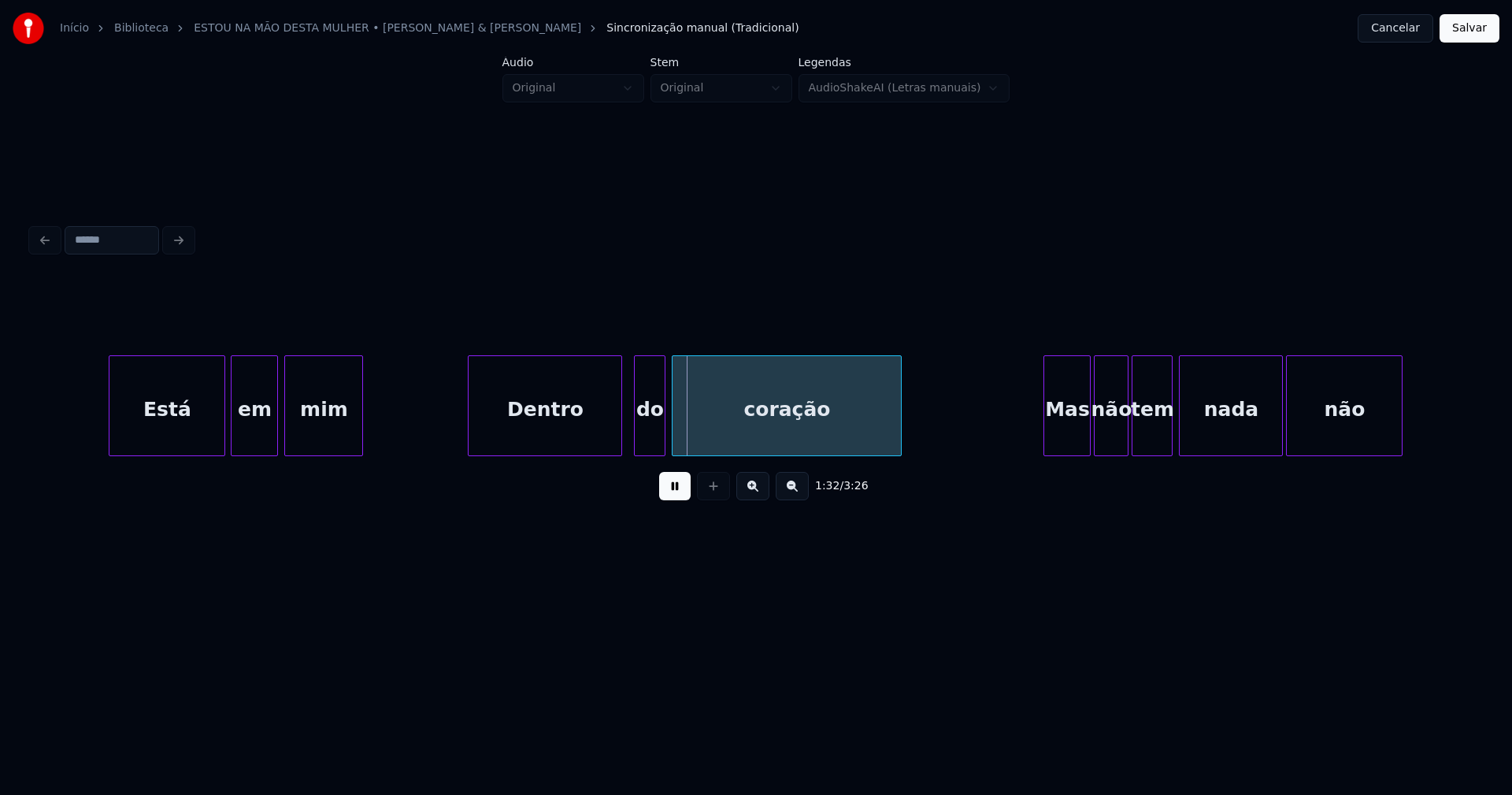
click at [595, 439] on div "Dentro" at bounding box center [545, 410] width 153 height 107
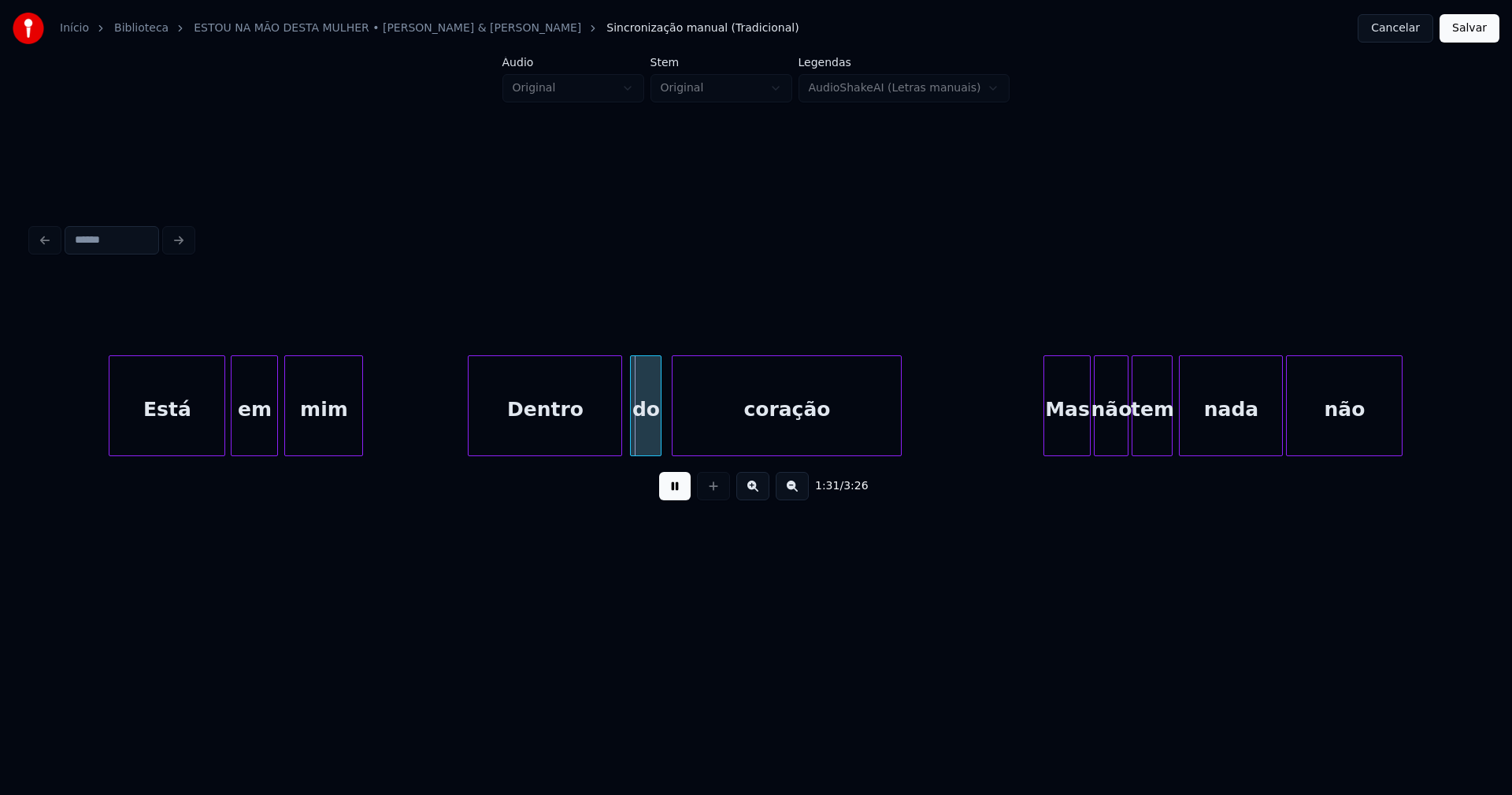
click at [647, 440] on div "do" at bounding box center [646, 410] width 30 height 107
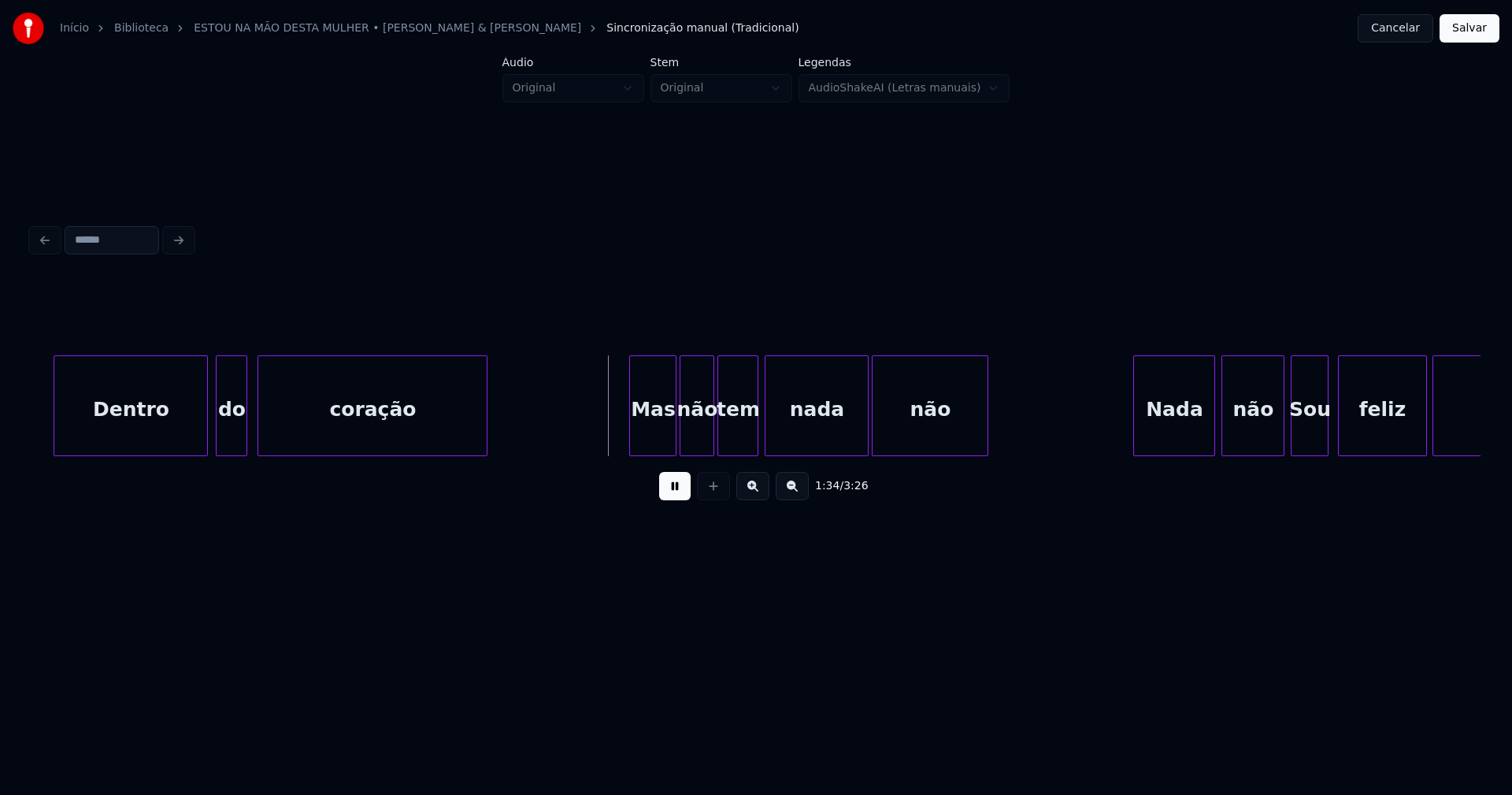
scroll to position [0, 14448]
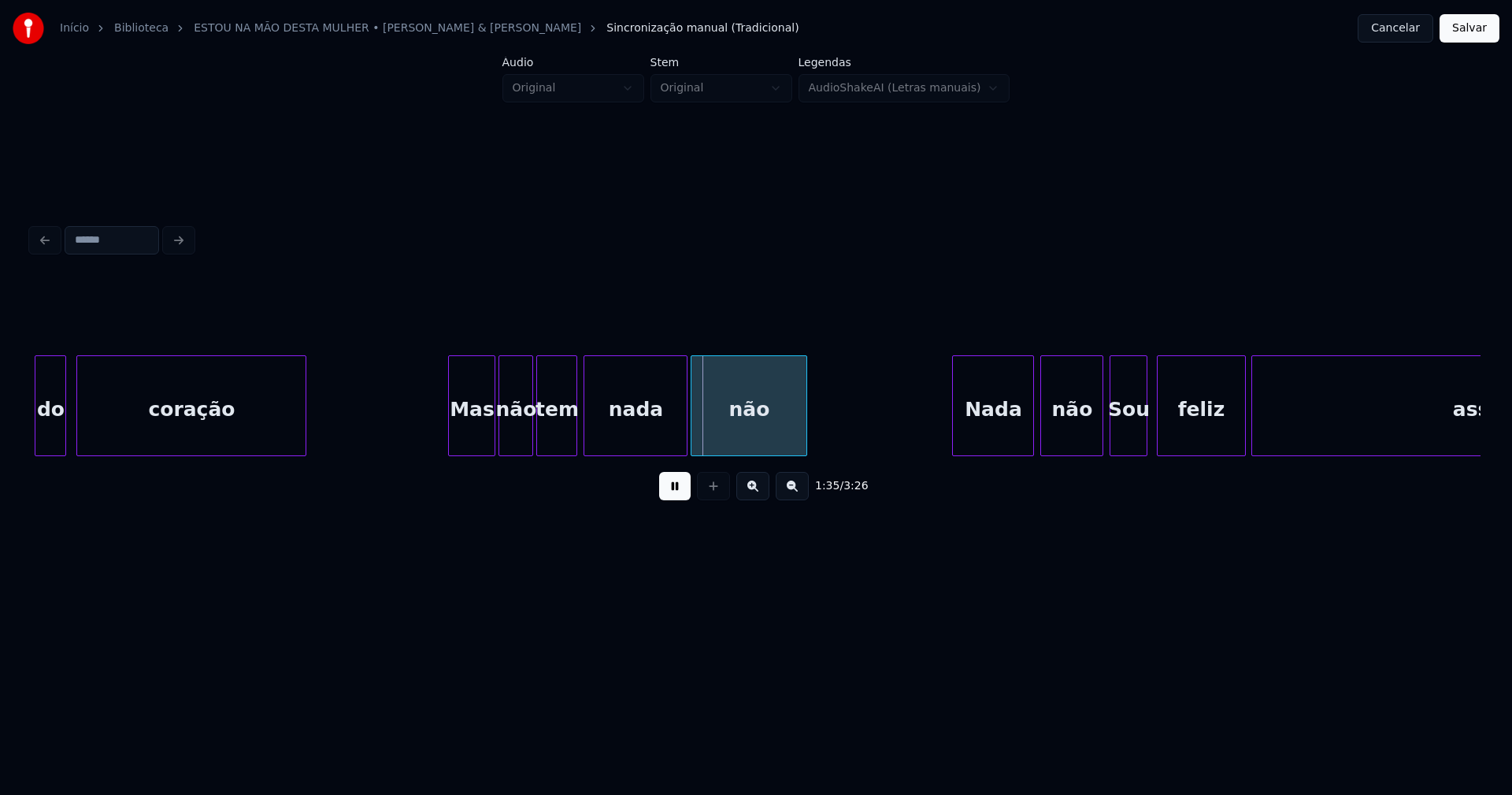
click at [443, 437] on div at bounding box center [443, 405] width 5 height 99
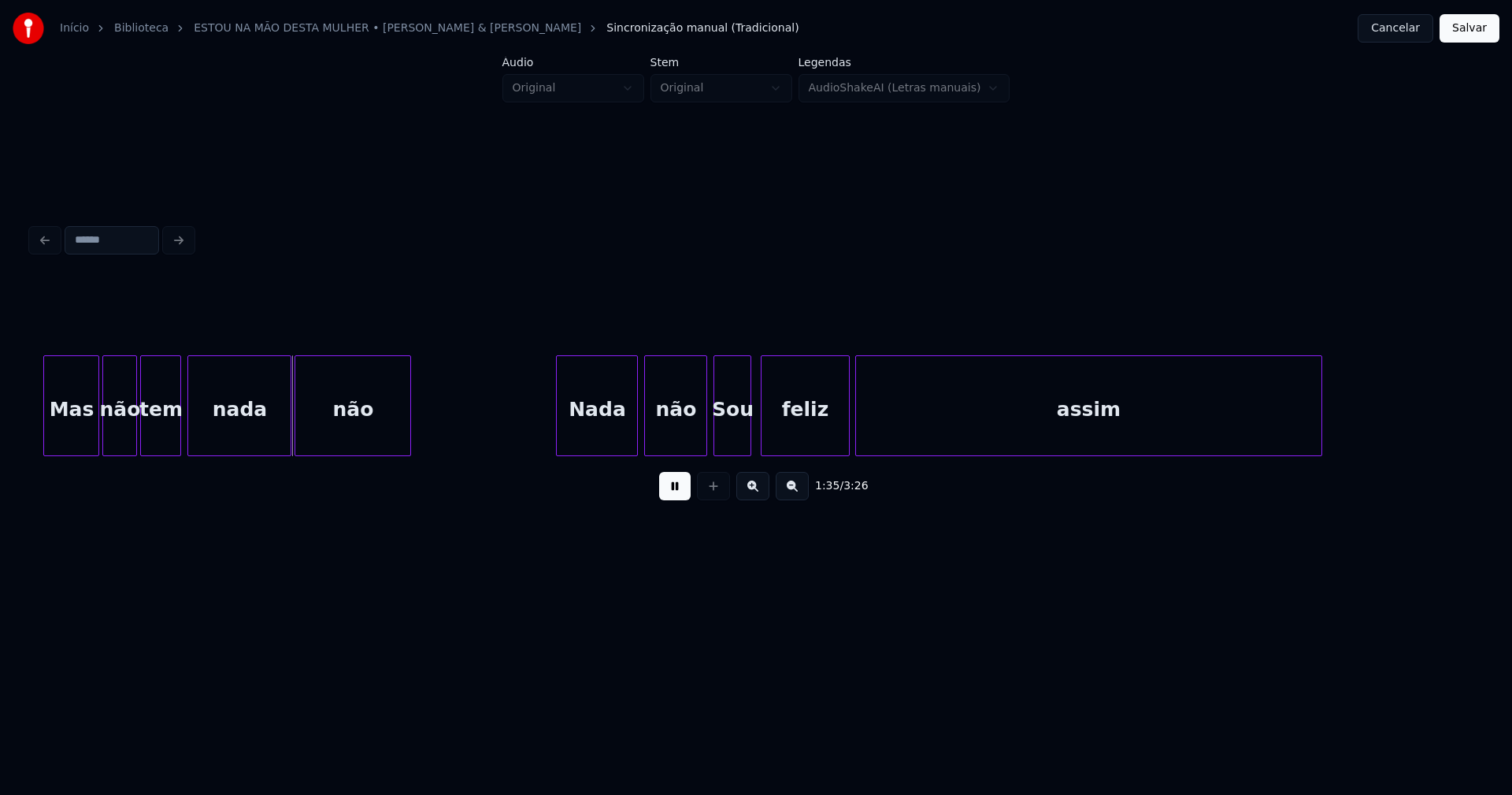
scroll to position [0, 15078]
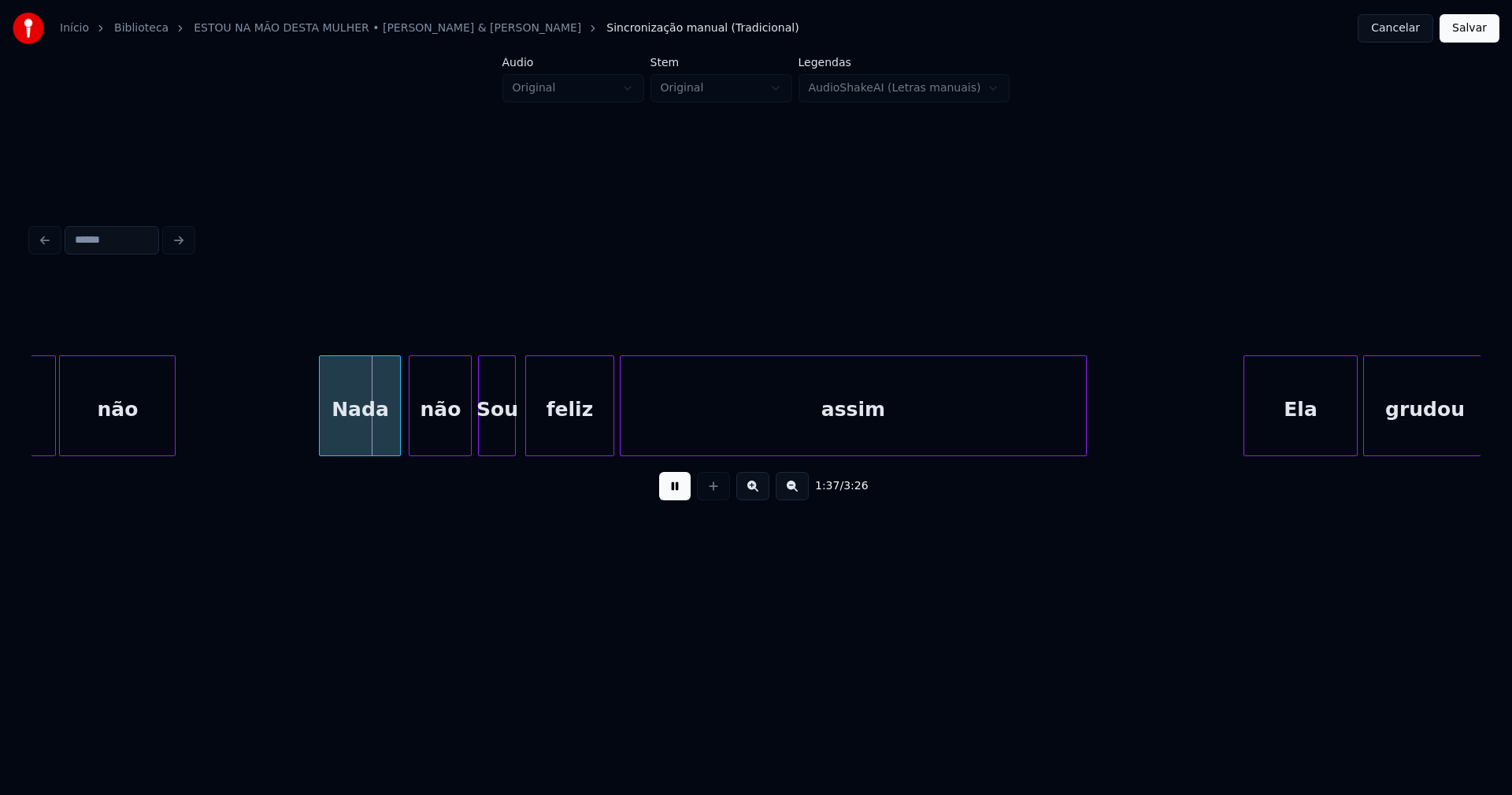
click at [369, 434] on div "Nada" at bounding box center [359, 410] width 81 height 107
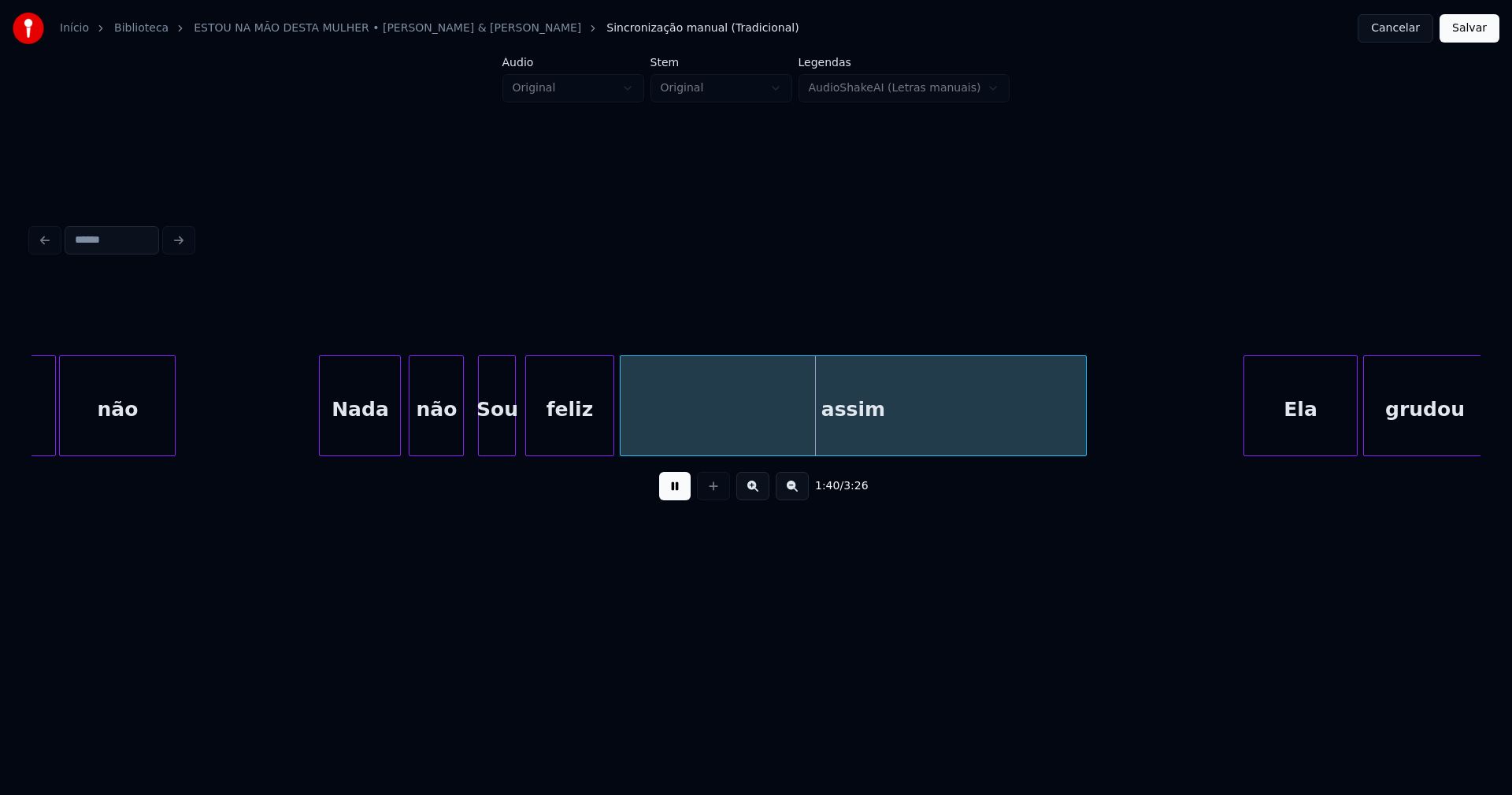
click at [462, 447] on div at bounding box center [461, 405] width 5 height 99
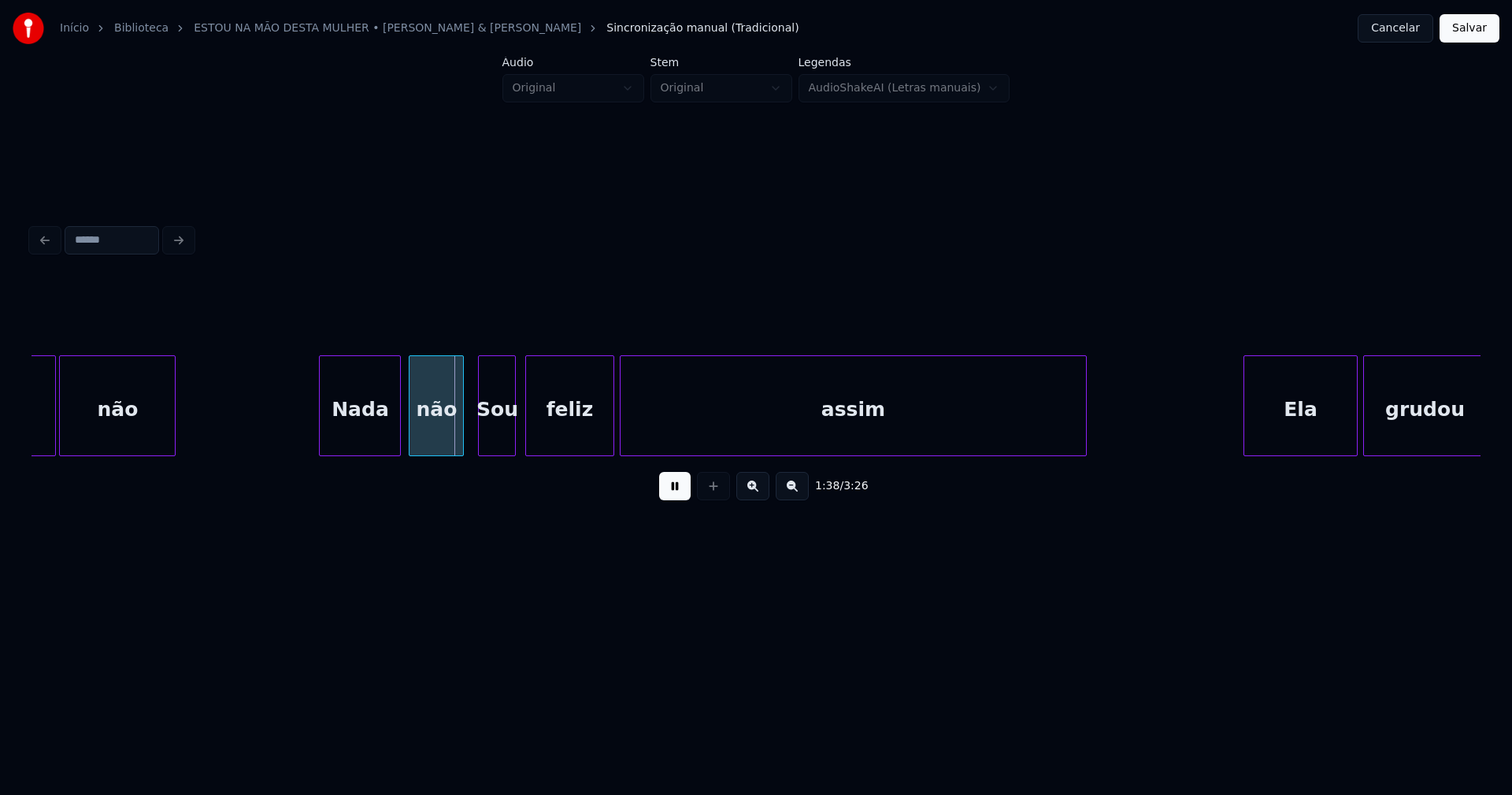
click at [498, 442] on div "Sou" at bounding box center [497, 410] width 37 height 107
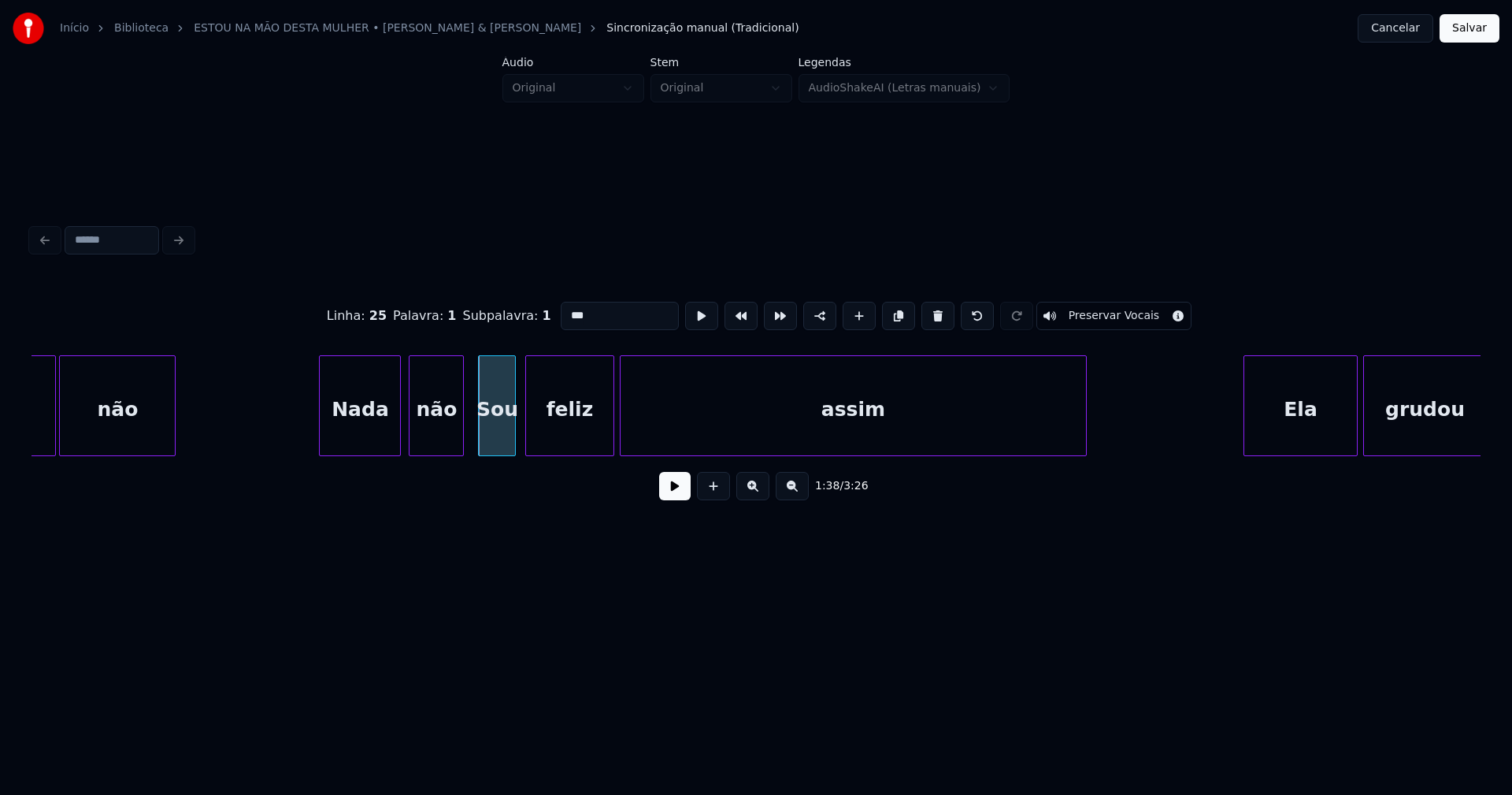
click at [566, 308] on input "***" at bounding box center [620, 316] width 118 height 28
type input "***"
click at [671, 500] on button at bounding box center [675, 486] width 32 height 28
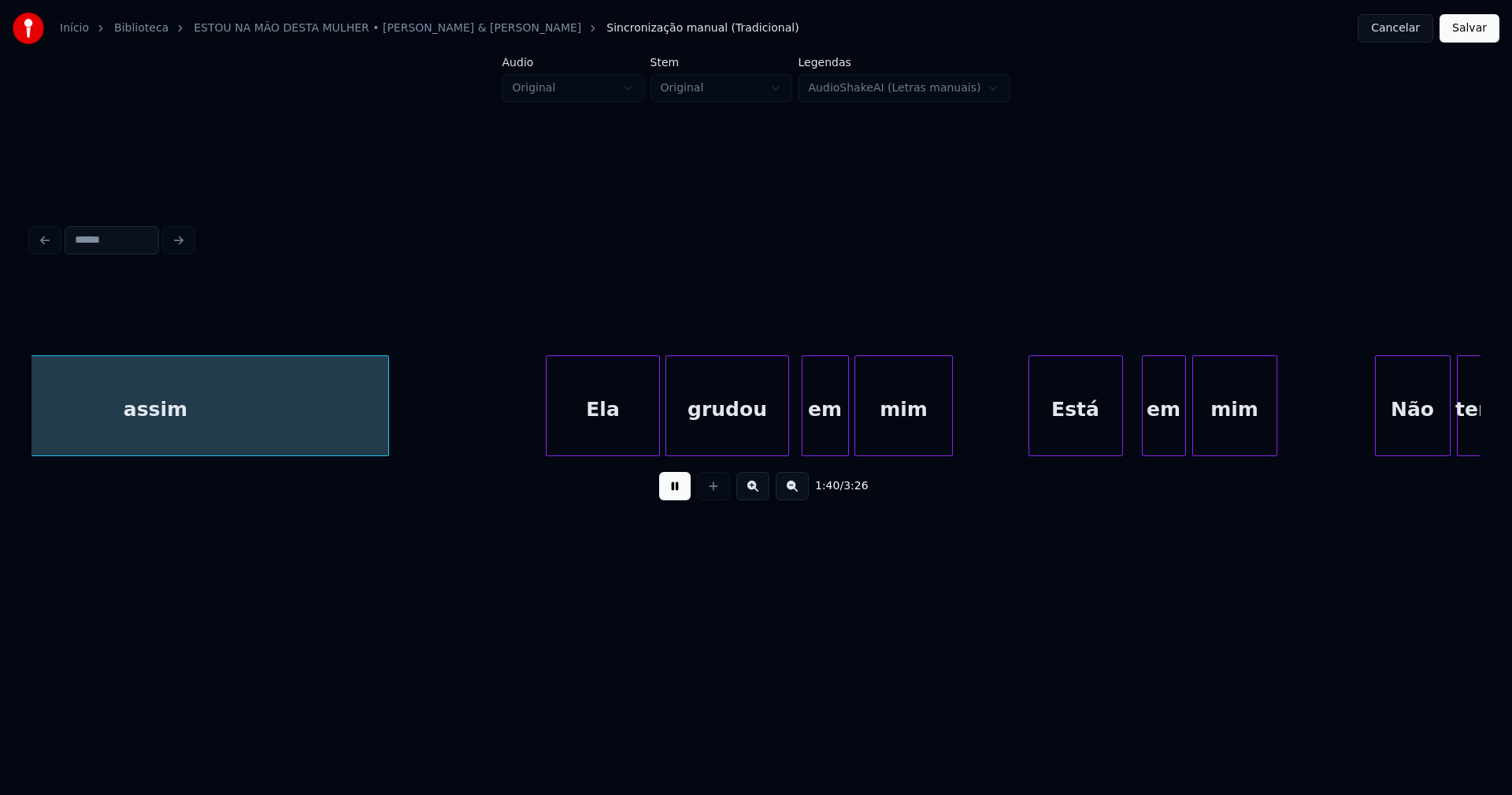
scroll to position [0, 15800]
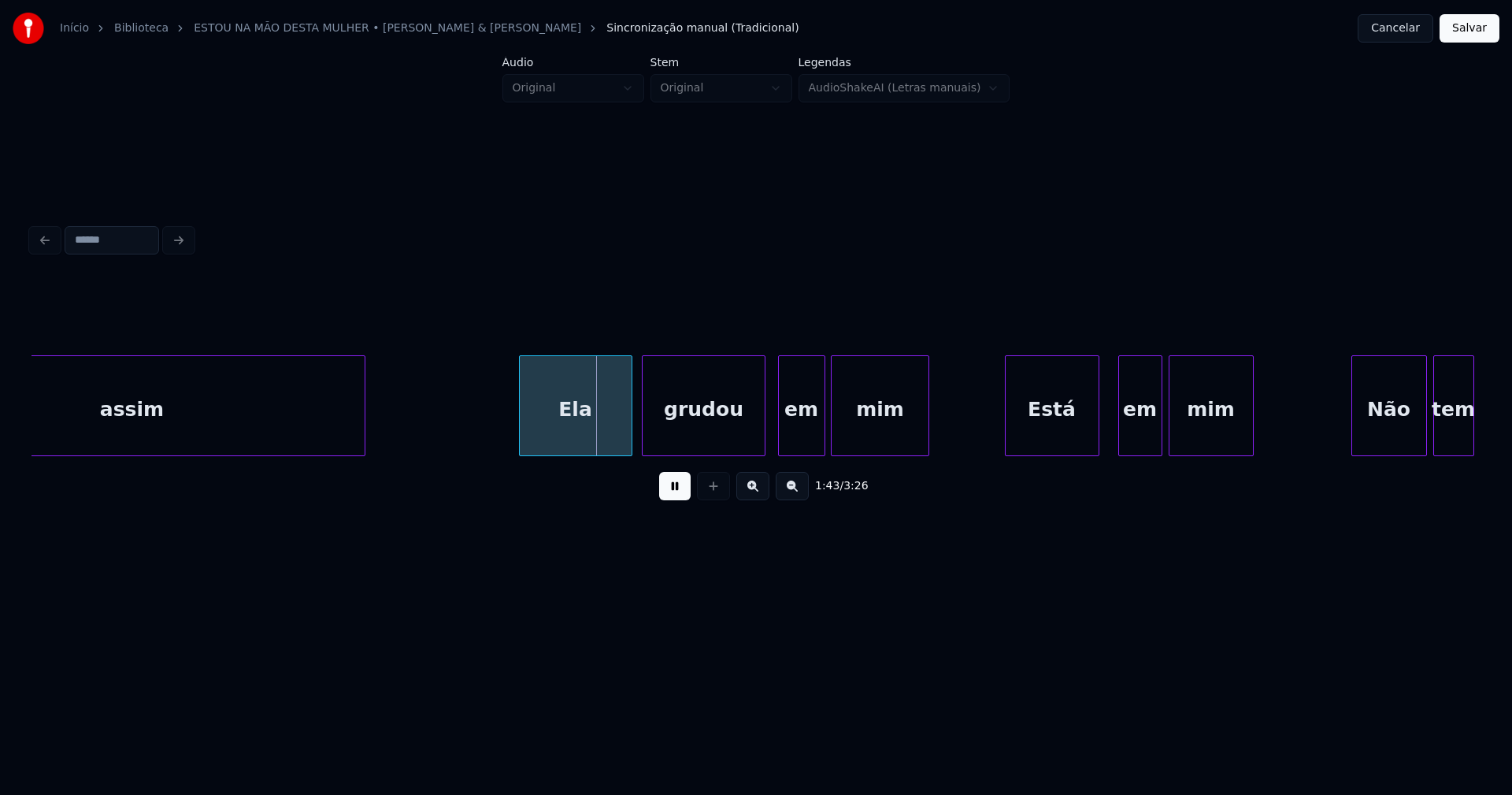
click at [576, 423] on div "Ela" at bounding box center [576, 410] width 112 height 107
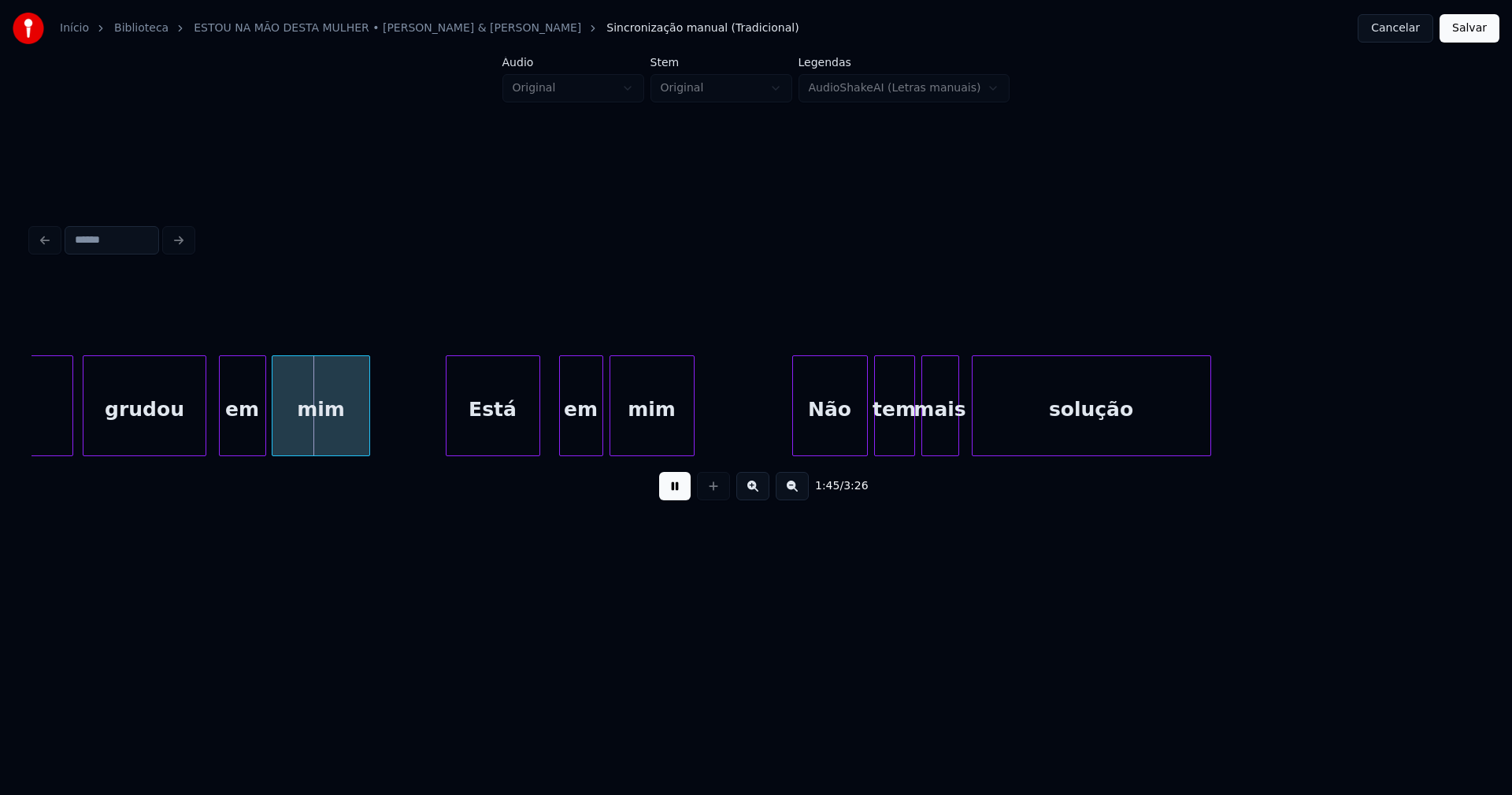
scroll to position [0, 16377]
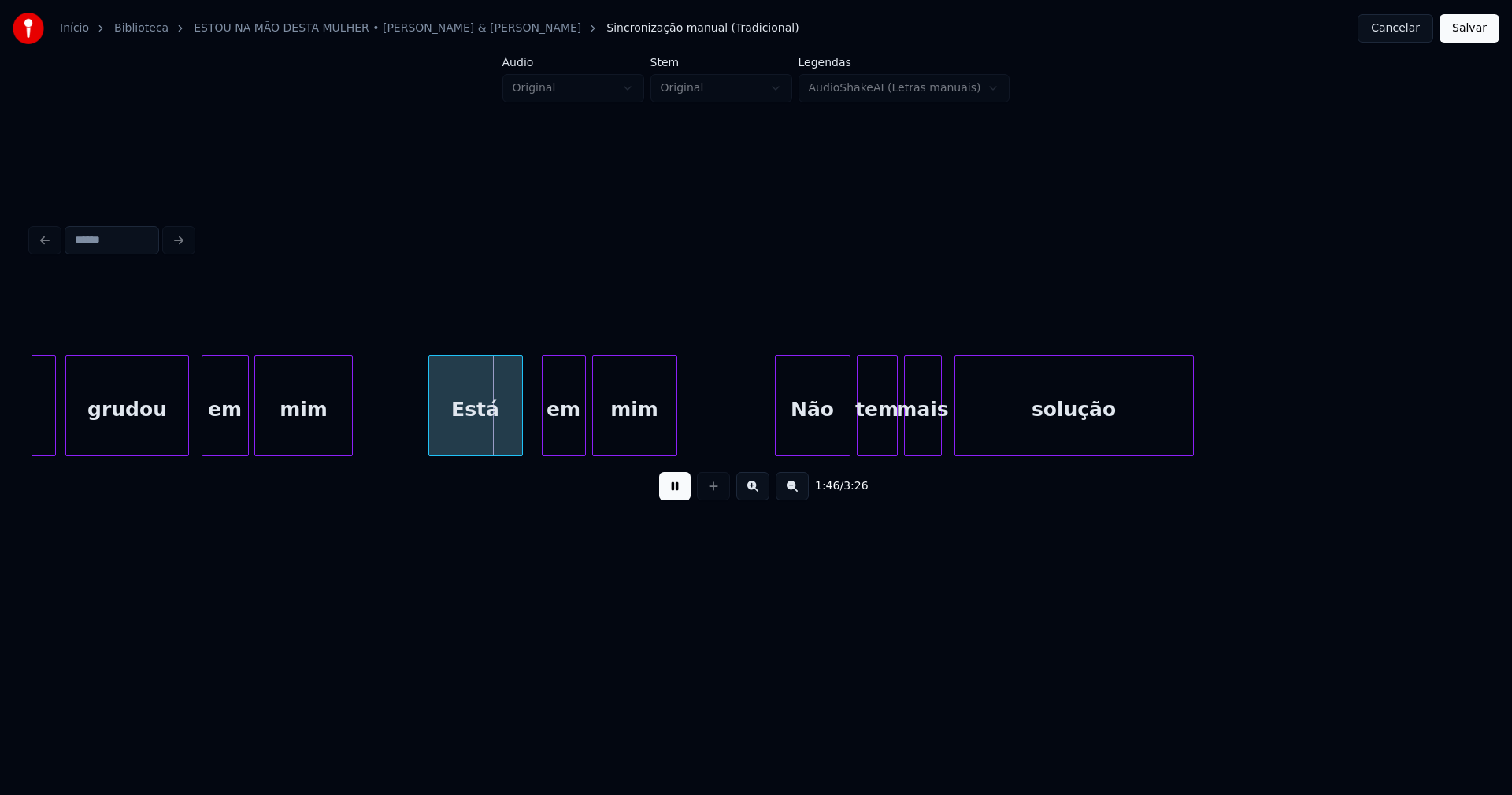
click at [497, 446] on div "Está" at bounding box center [476, 410] width 93 height 107
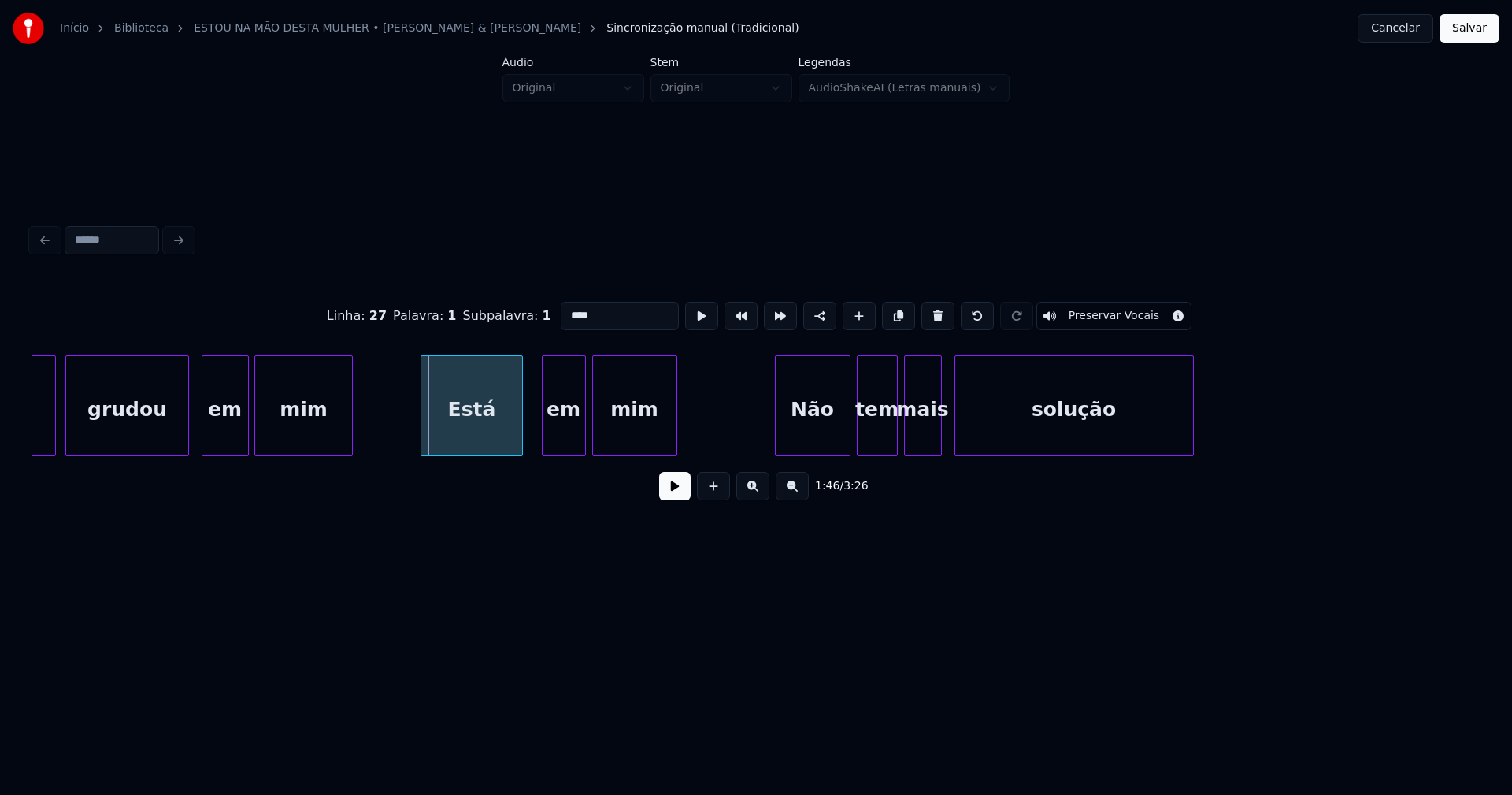
click at [422, 435] on div at bounding box center [424, 405] width 5 height 99
click at [669, 491] on button at bounding box center [675, 486] width 32 height 28
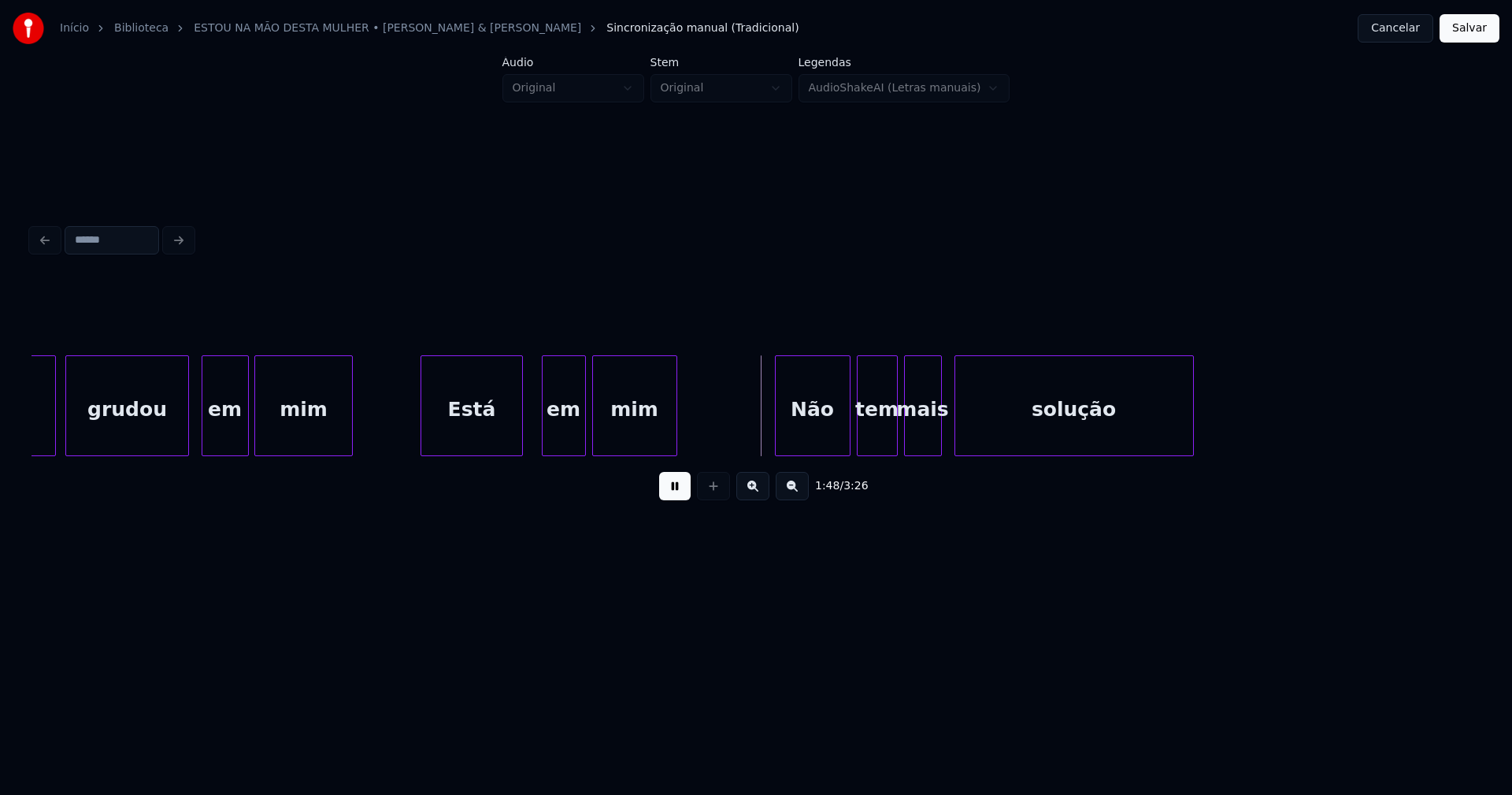
click at [519, 432] on div at bounding box center [520, 405] width 5 height 99
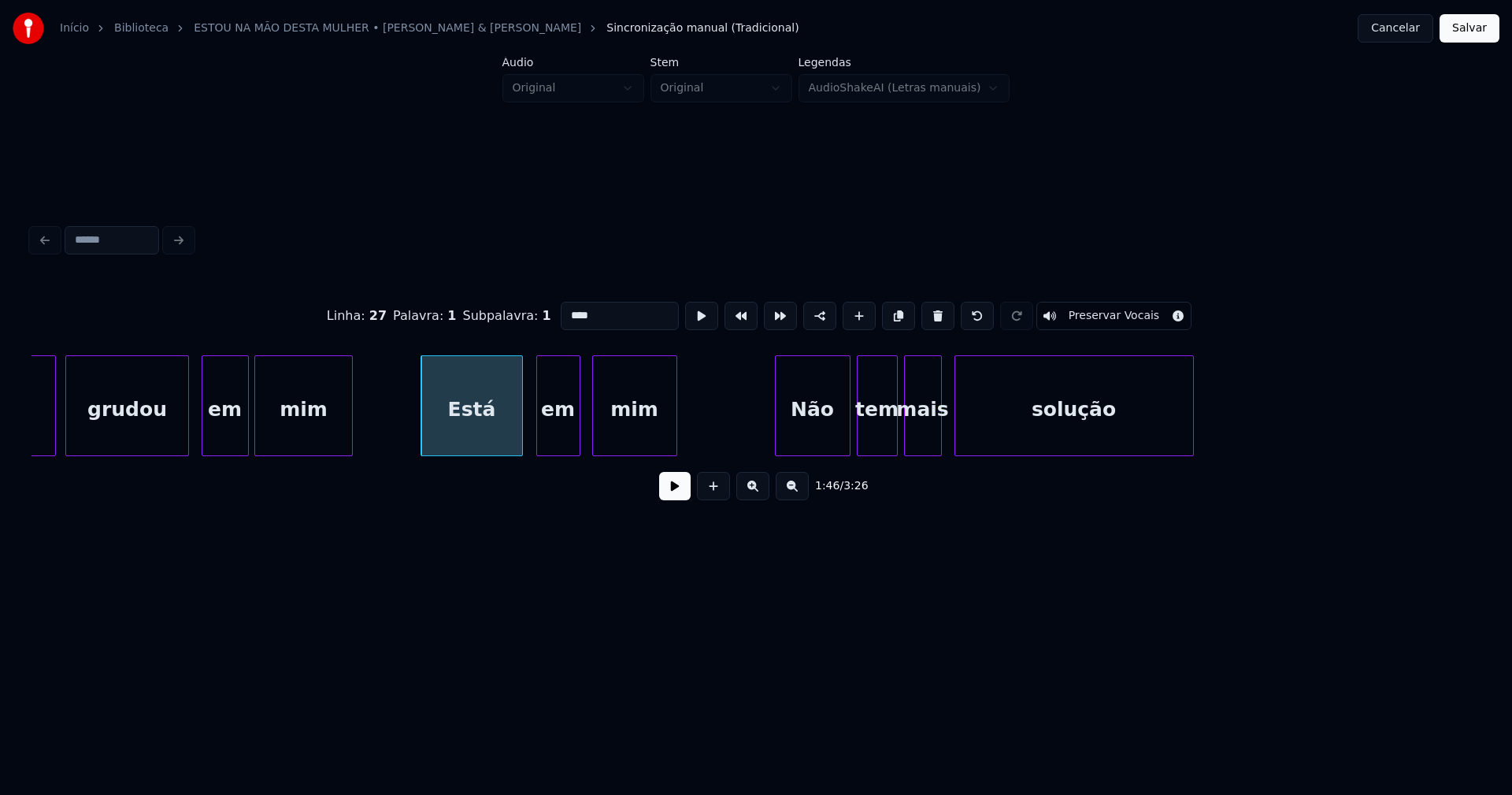
click at [563, 435] on div "em" at bounding box center [558, 410] width 42 height 107
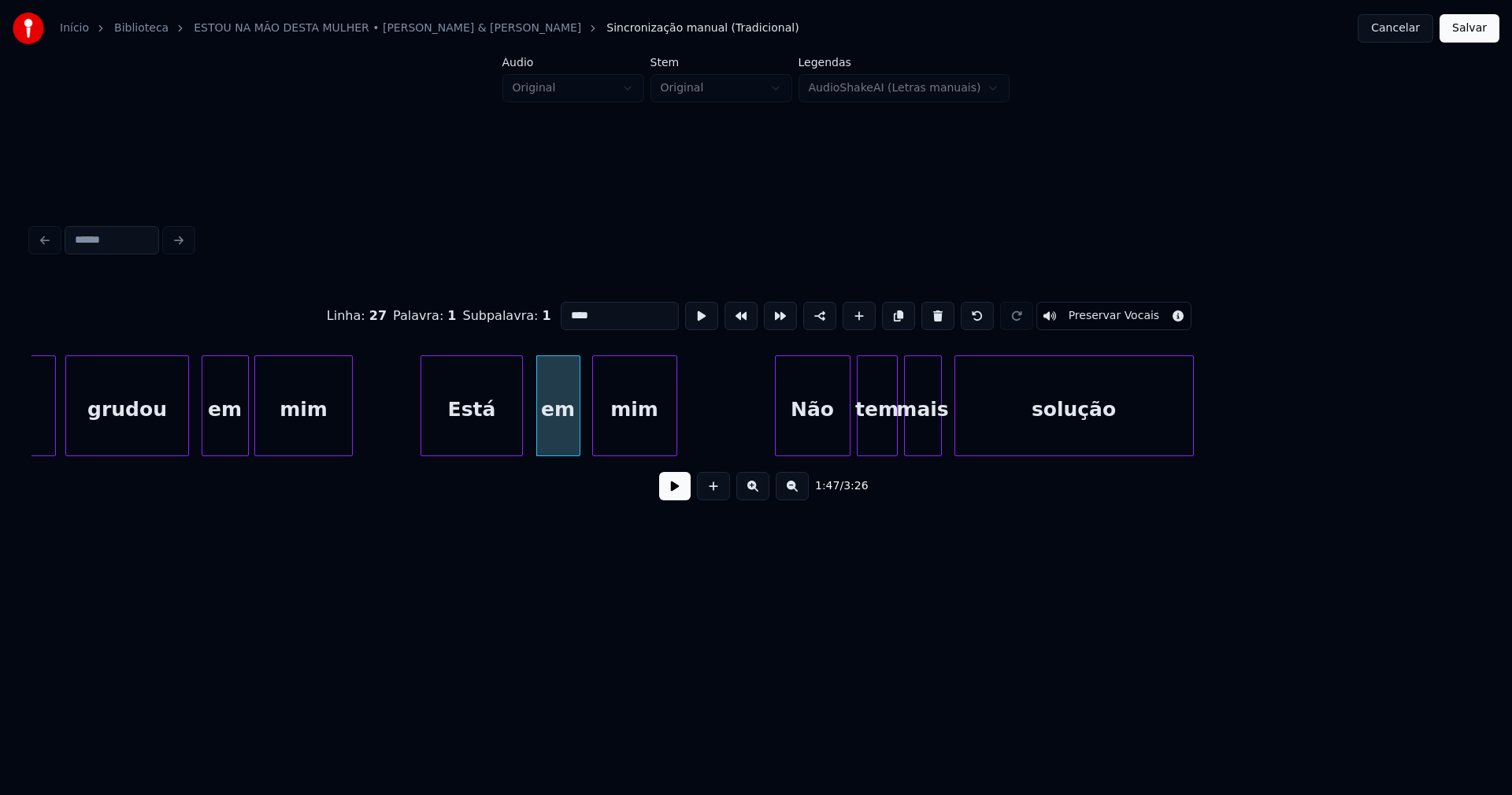
click at [682, 494] on button at bounding box center [675, 486] width 32 height 28
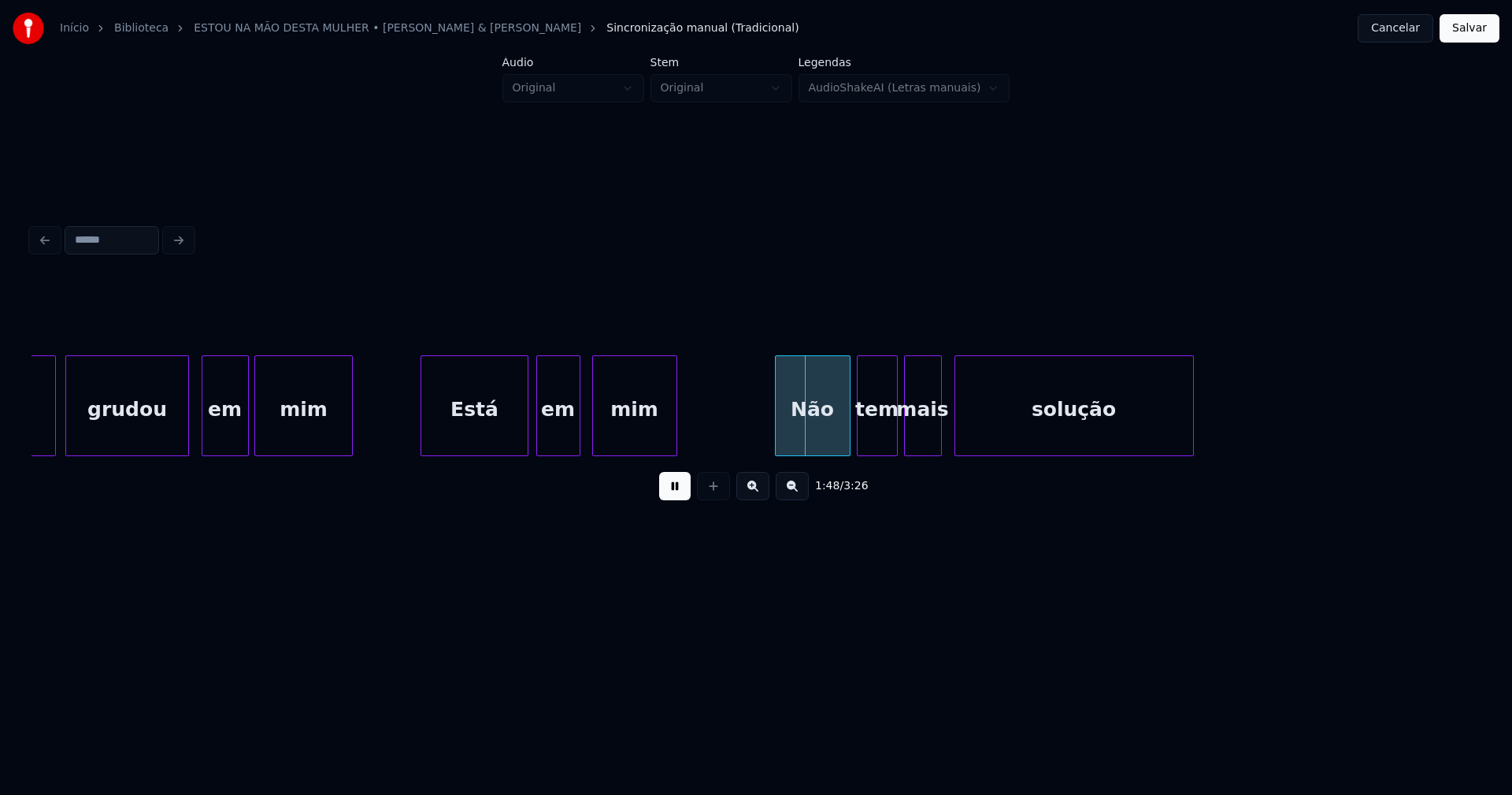
click at [526, 444] on div at bounding box center [525, 405] width 5 height 99
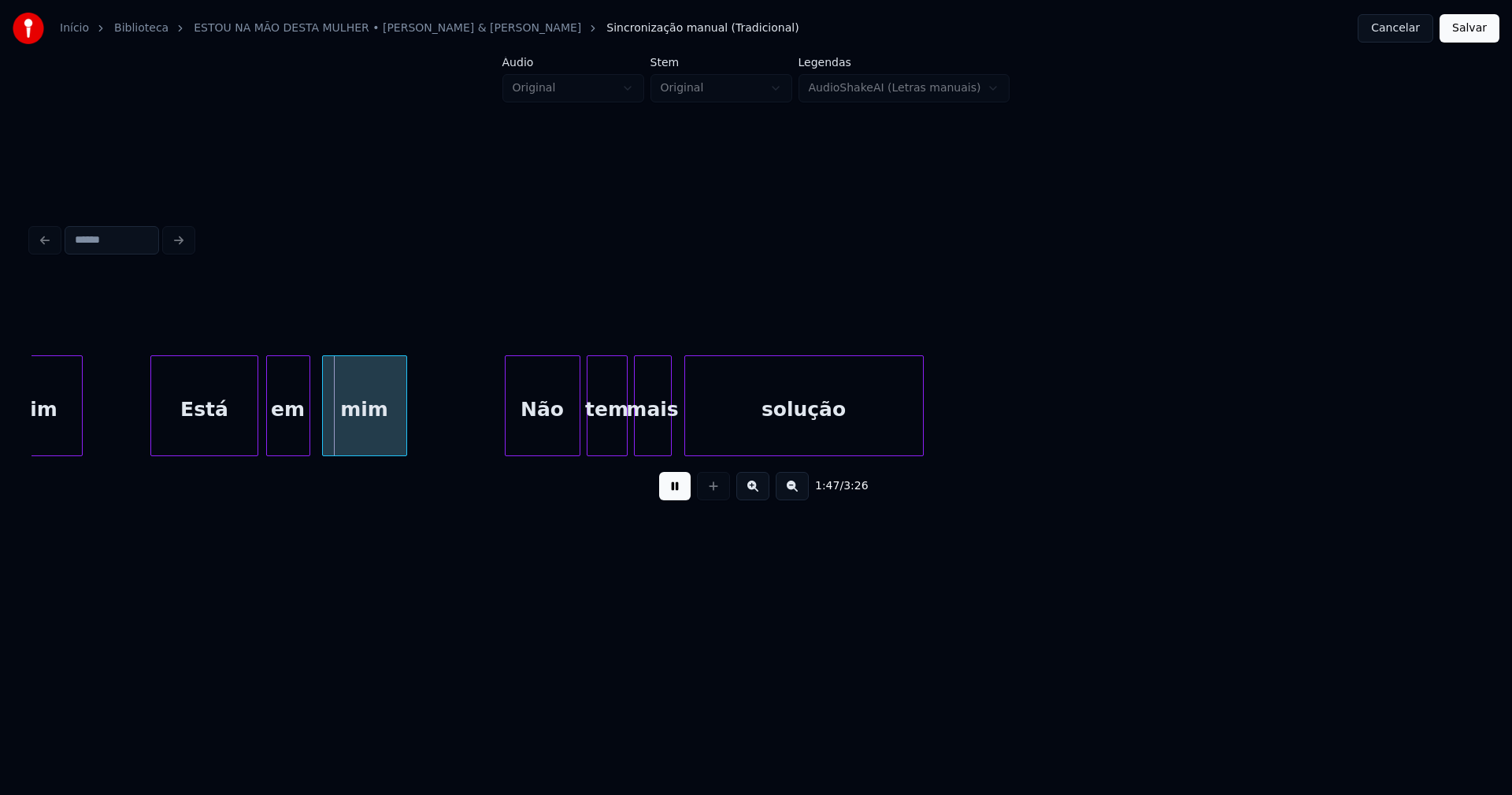
scroll to position [0, 16828]
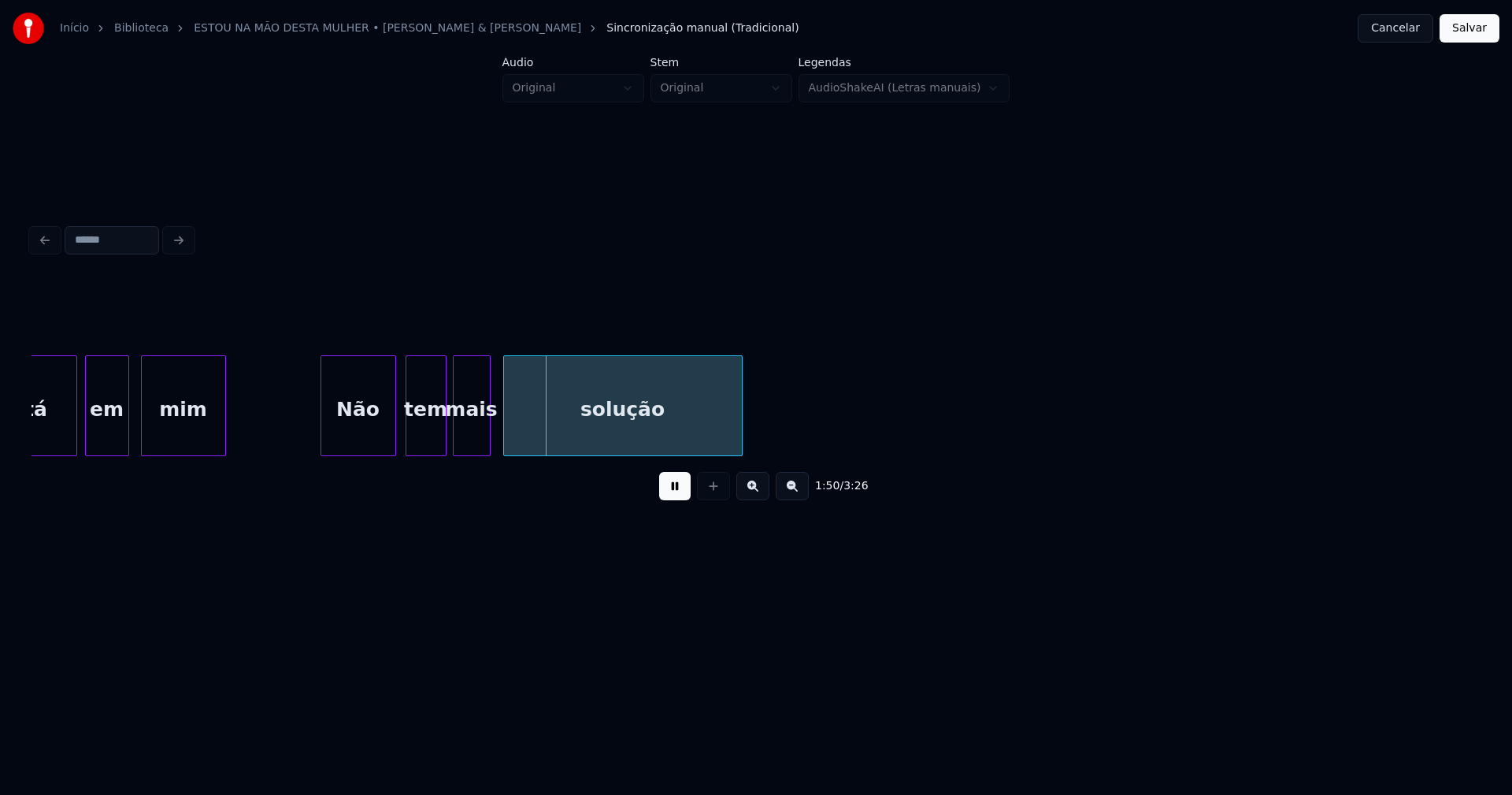
click at [374, 442] on div "Não" at bounding box center [358, 410] width 74 height 107
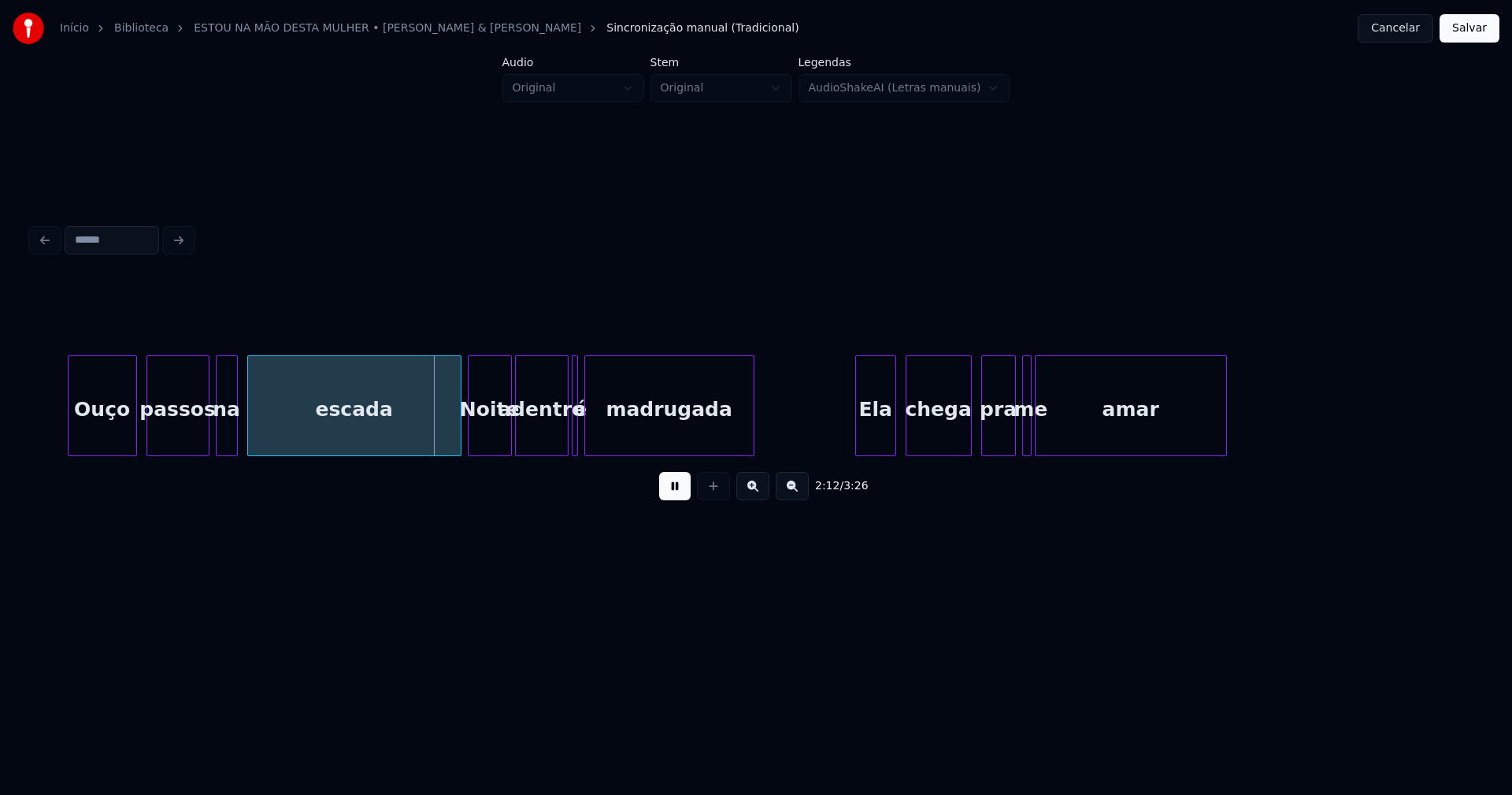
scroll to position [0, 20219]
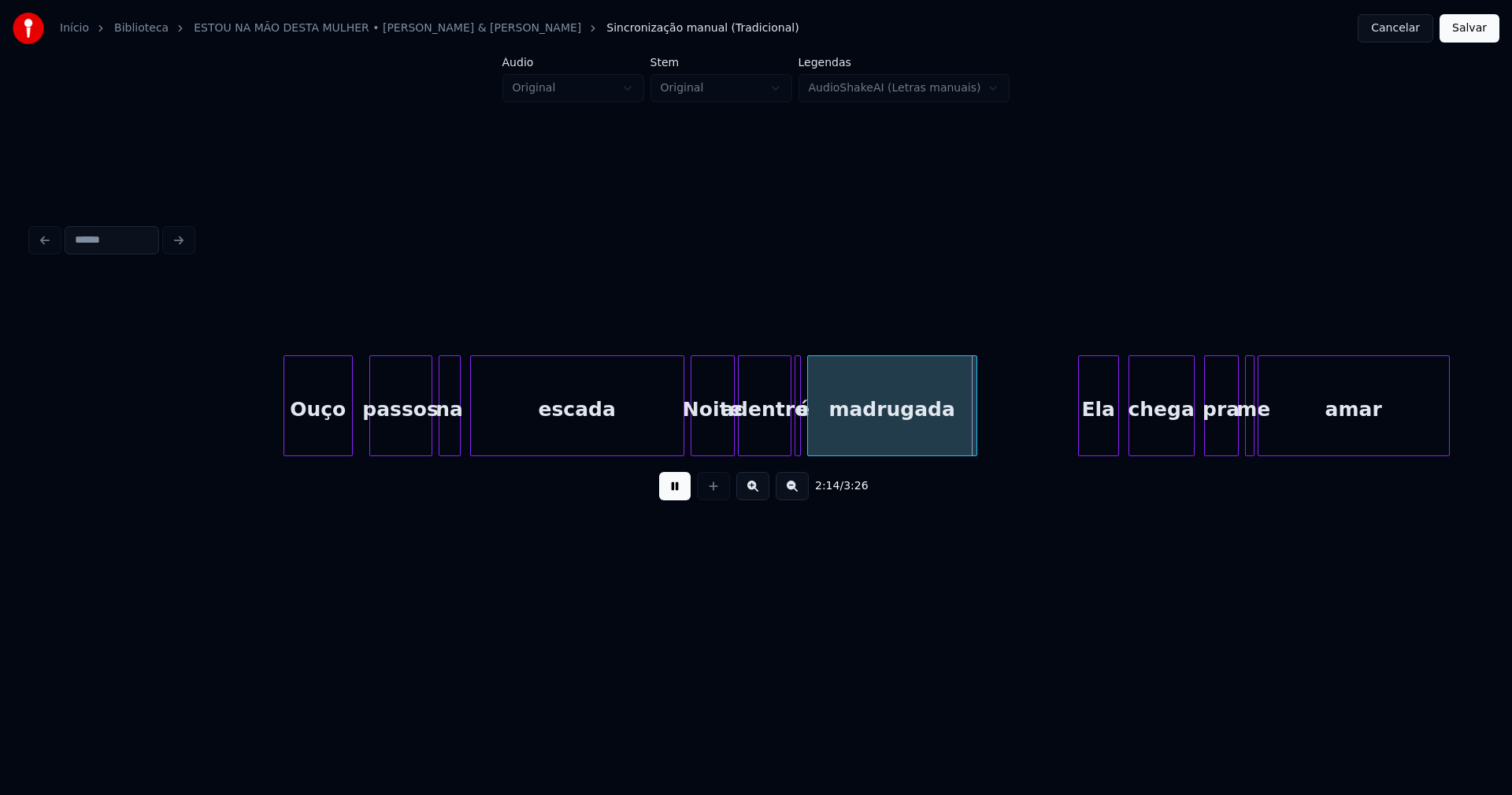
click at [317, 440] on div "Ouço" at bounding box center [318, 410] width 67 height 107
click at [667, 445] on div at bounding box center [667, 405] width 5 height 99
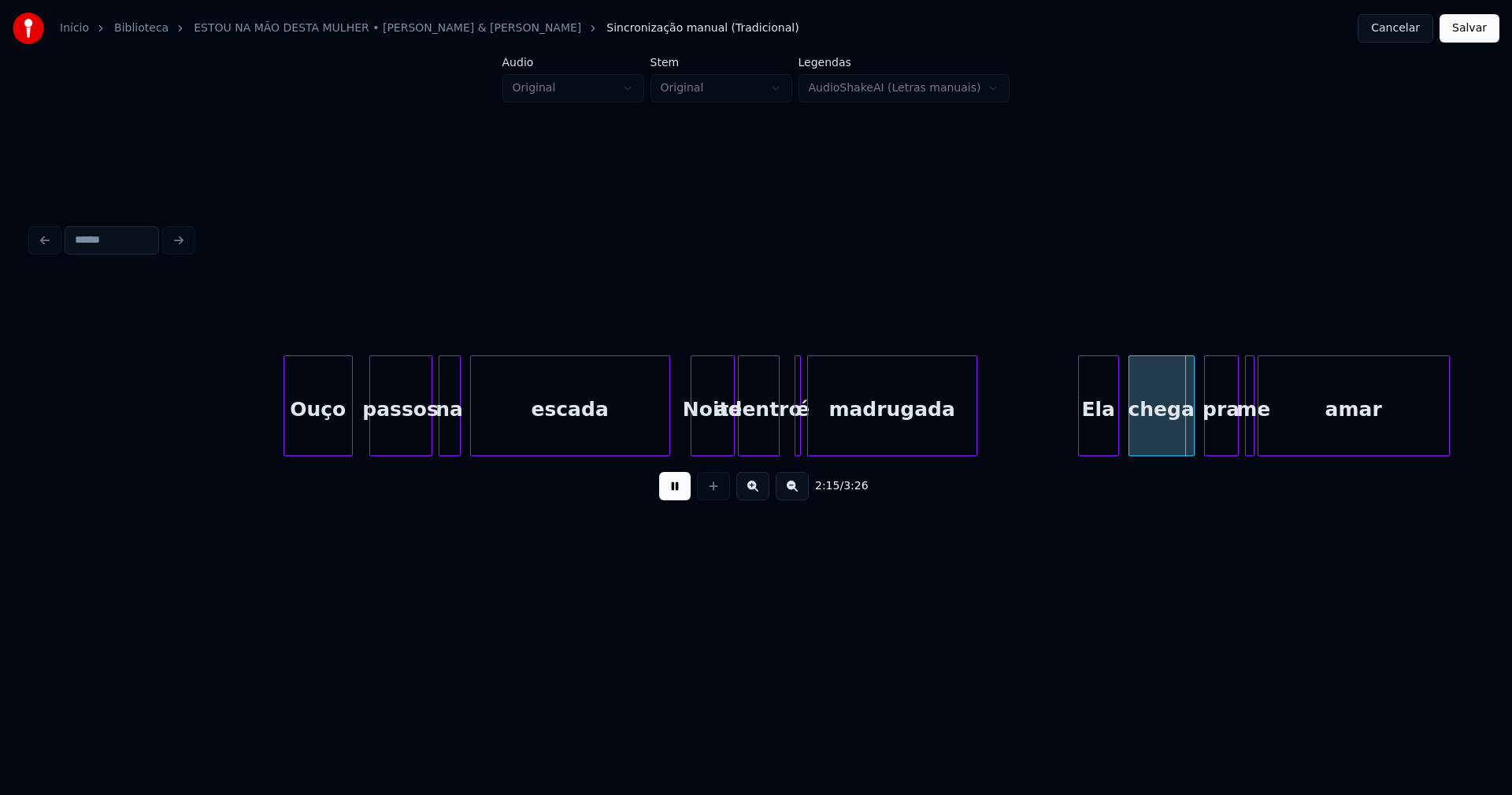
click at [776, 447] on div at bounding box center [776, 405] width 5 height 99
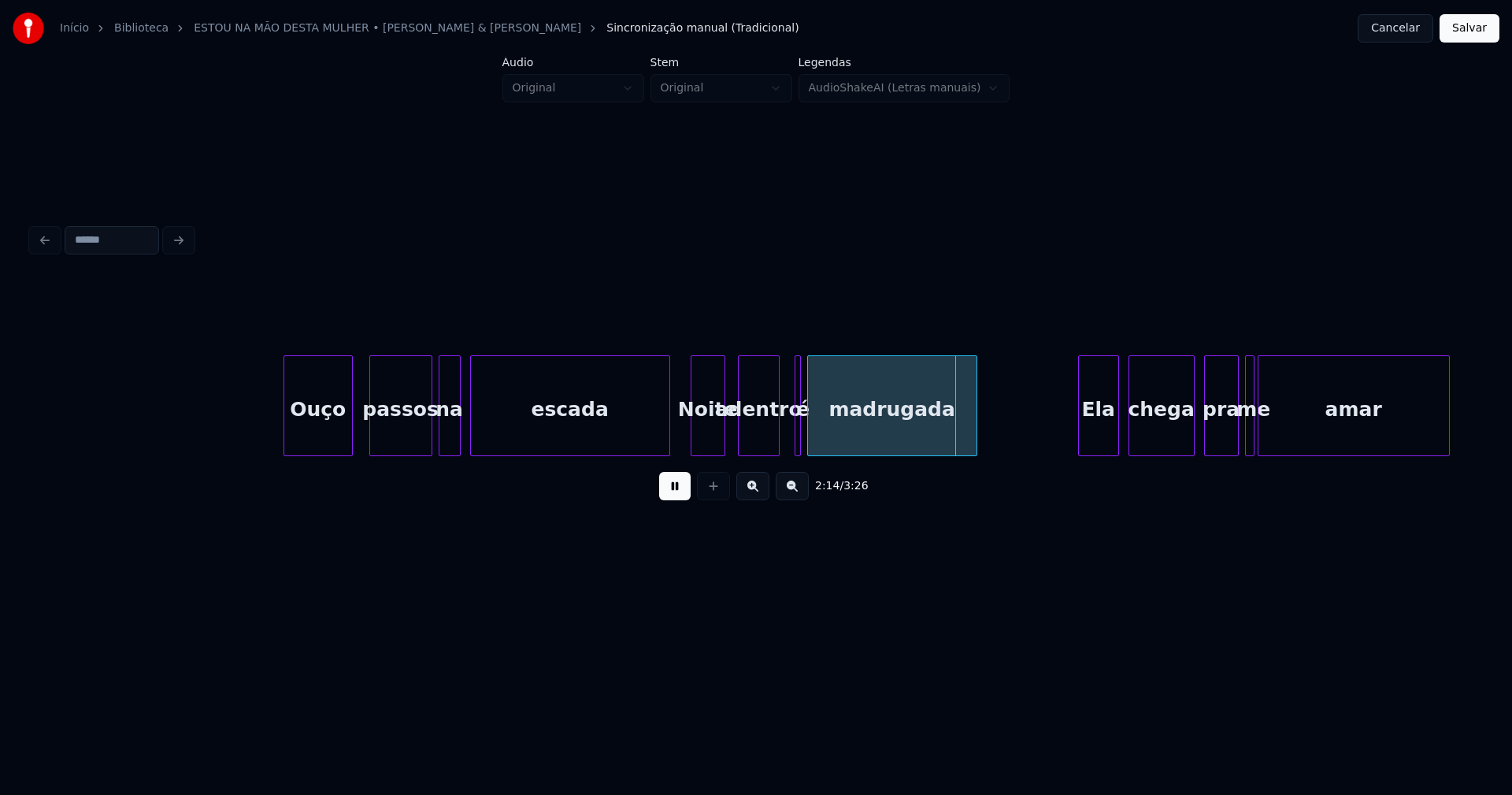
click at [720, 449] on div "Noite" at bounding box center [708, 405] width 35 height 101
click at [748, 445] on div "adentro" at bounding box center [750, 410] width 40 height 107
click at [799, 430] on div at bounding box center [801, 405] width 5 height 99
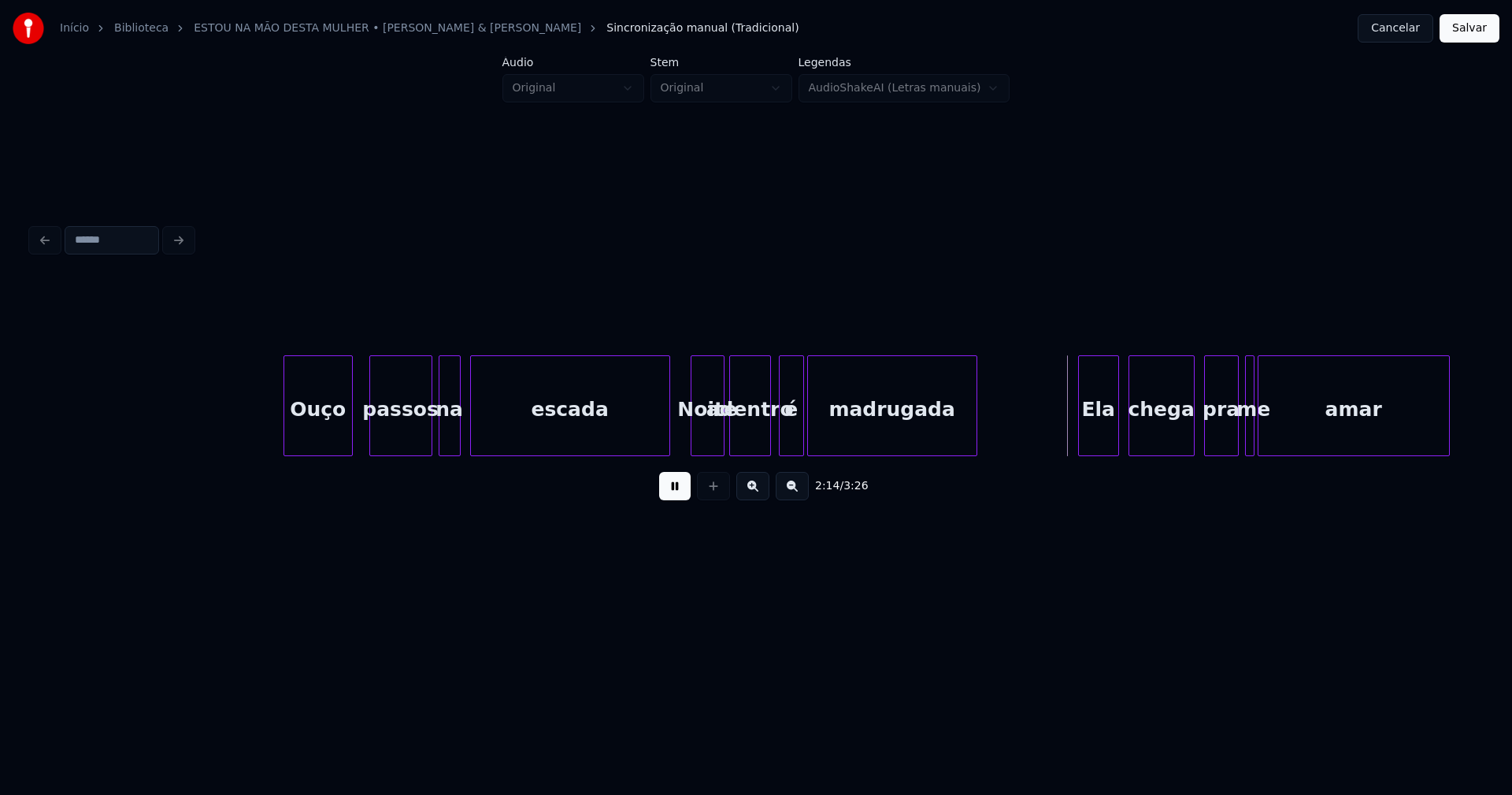
click at [780, 442] on div at bounding box center [782, 405] width 5 height 99
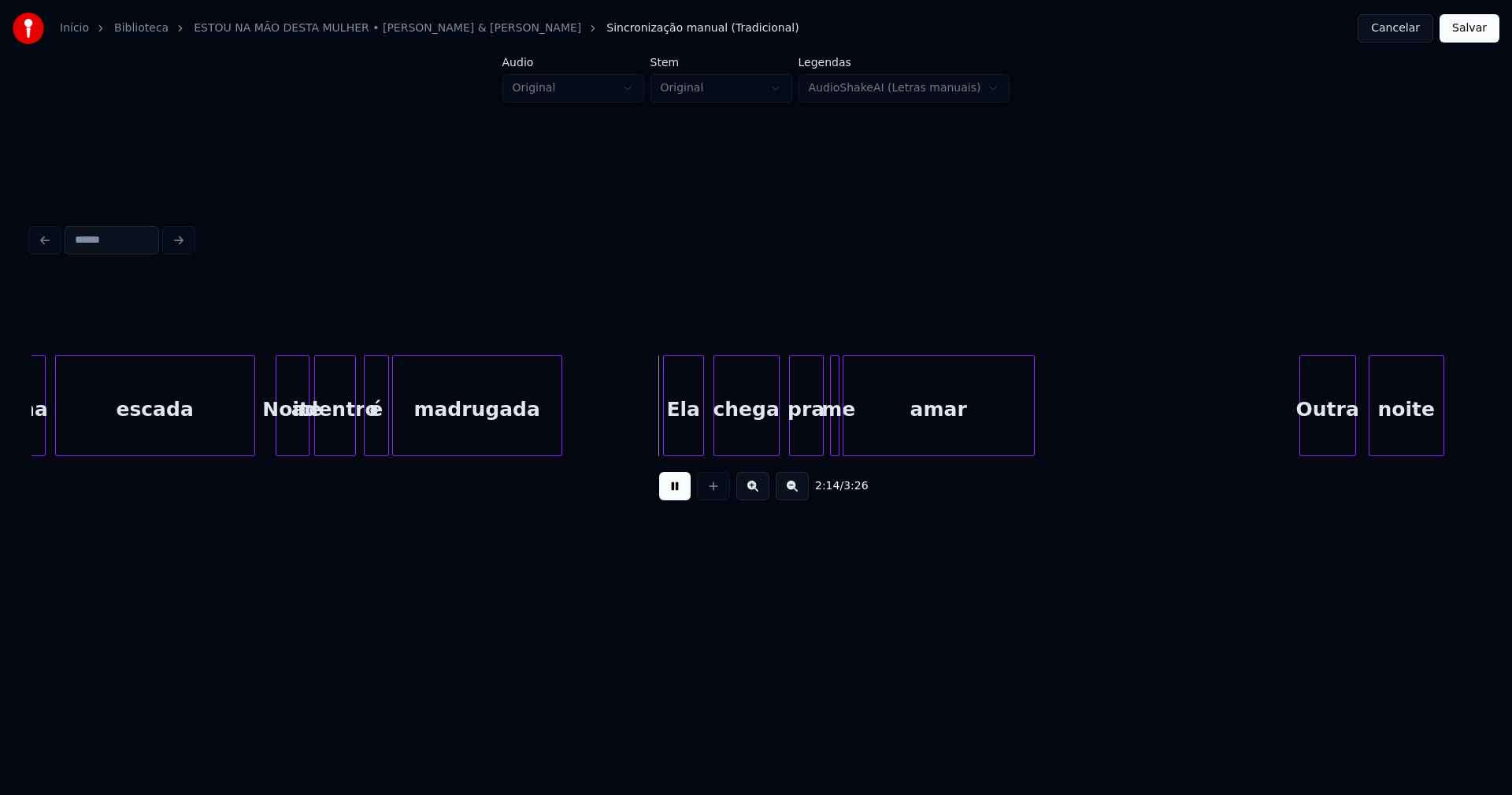
scroll to position [0, 20759]
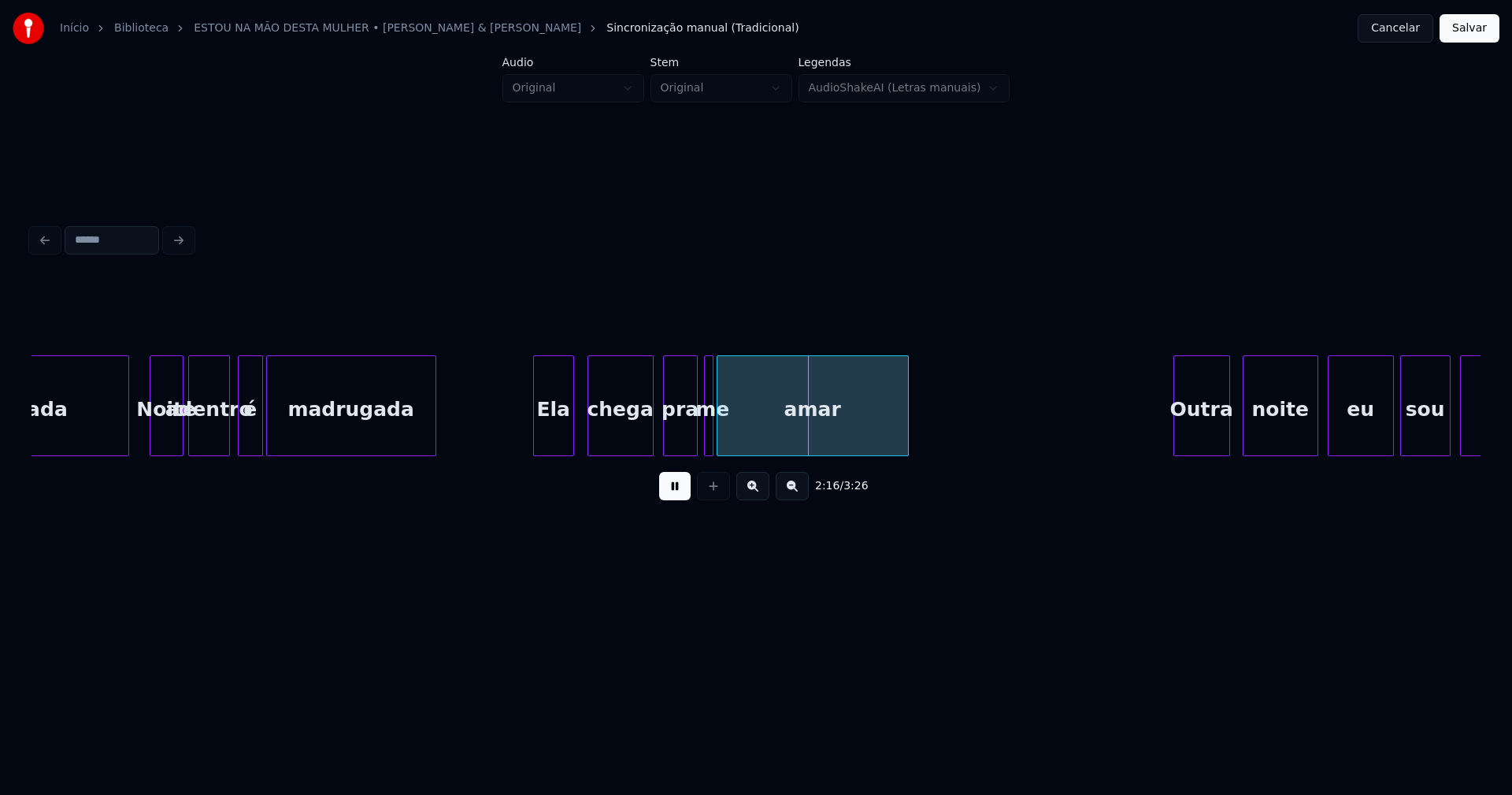
click at [553, 446] on div "Ela" at bounding box center [553, 410] width 39 height 107
click at [579, 432] on div at bounding box center [580, 405] width 5 height 99
click at [757, 423] on div at bounding box center [757, 405] width 5 height 99
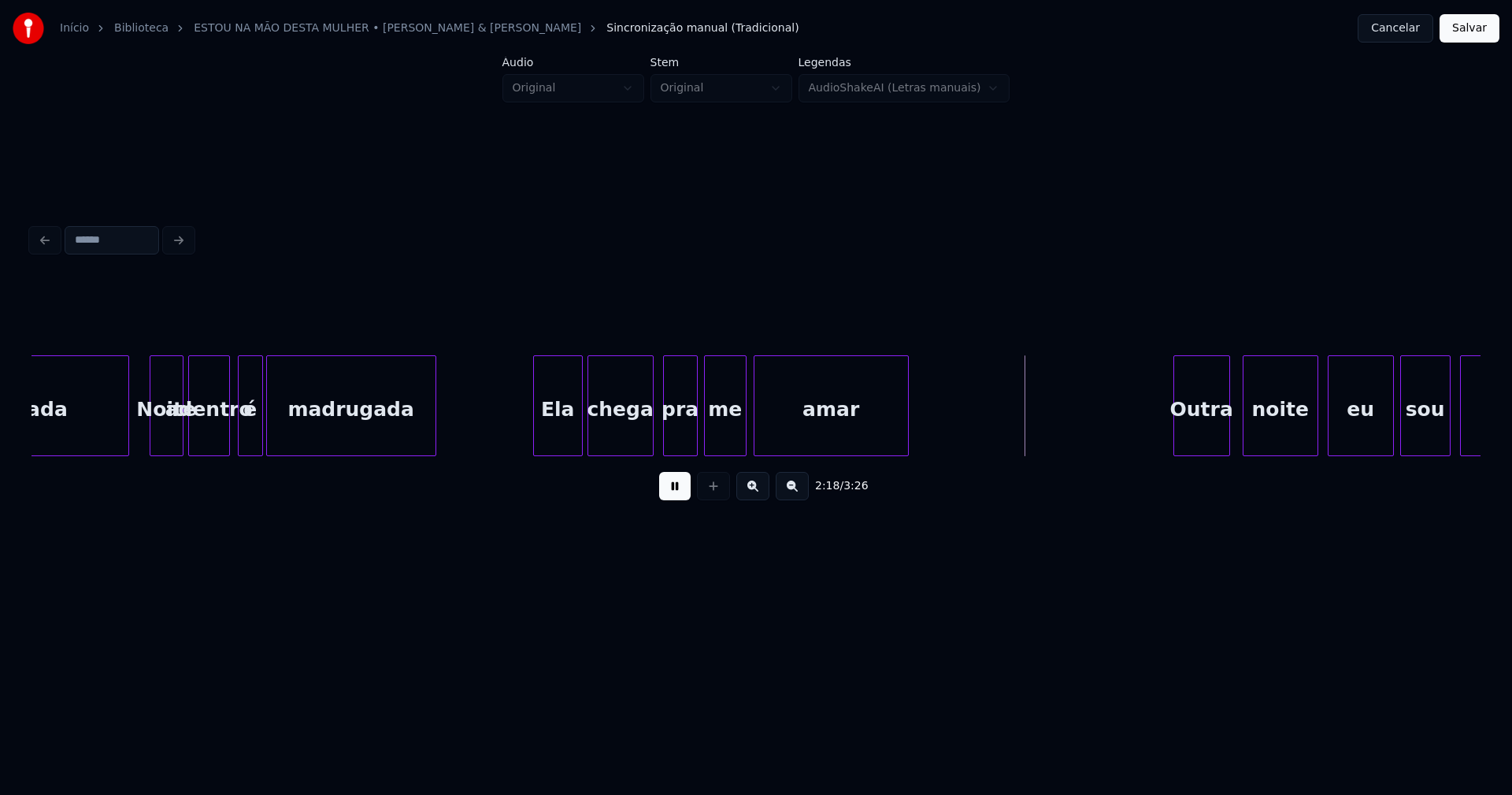
click at [743, 425] on div at bounding box center [743, 405] width 5 height 99
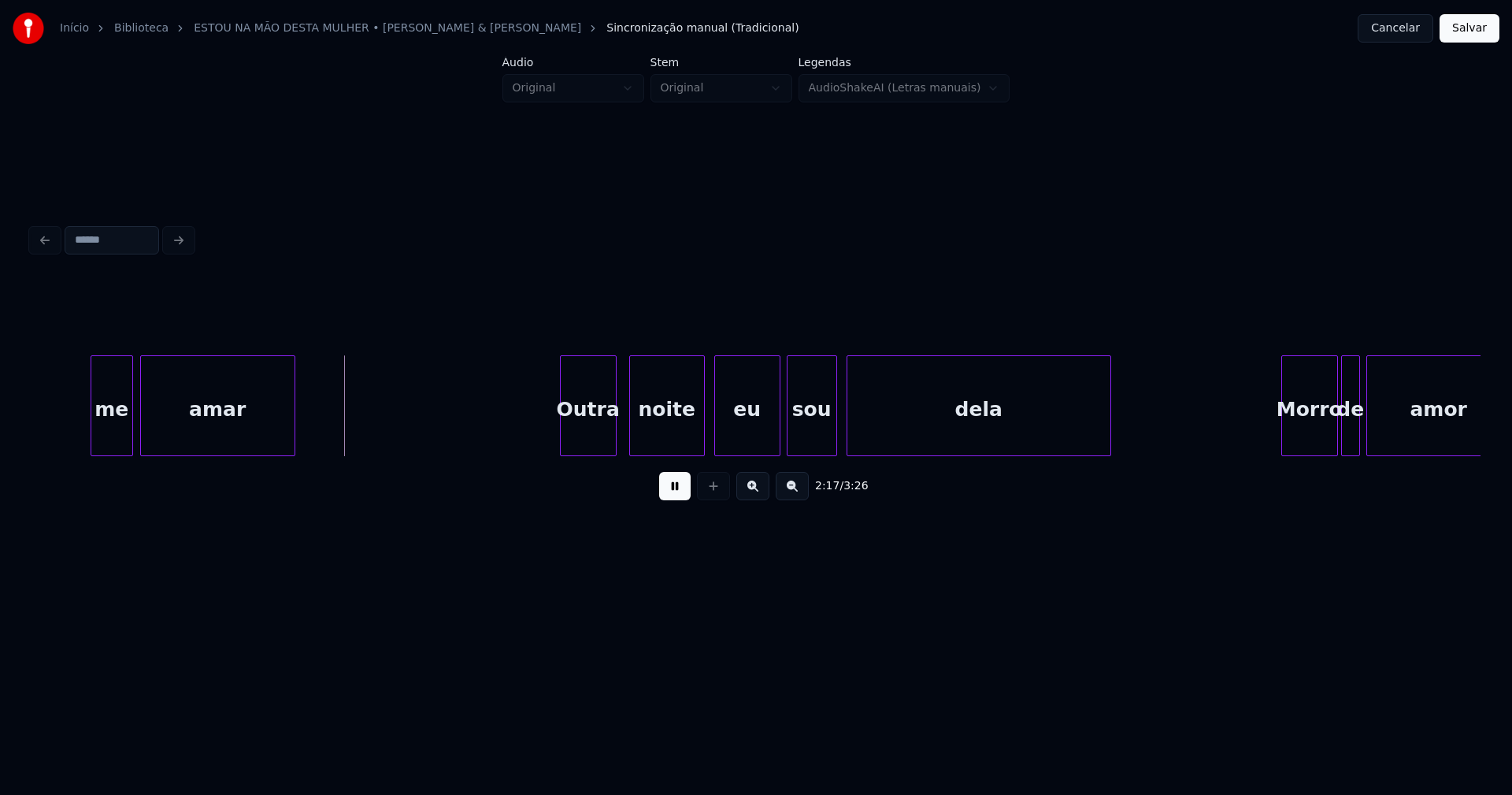
scroll to position [0, 21481]
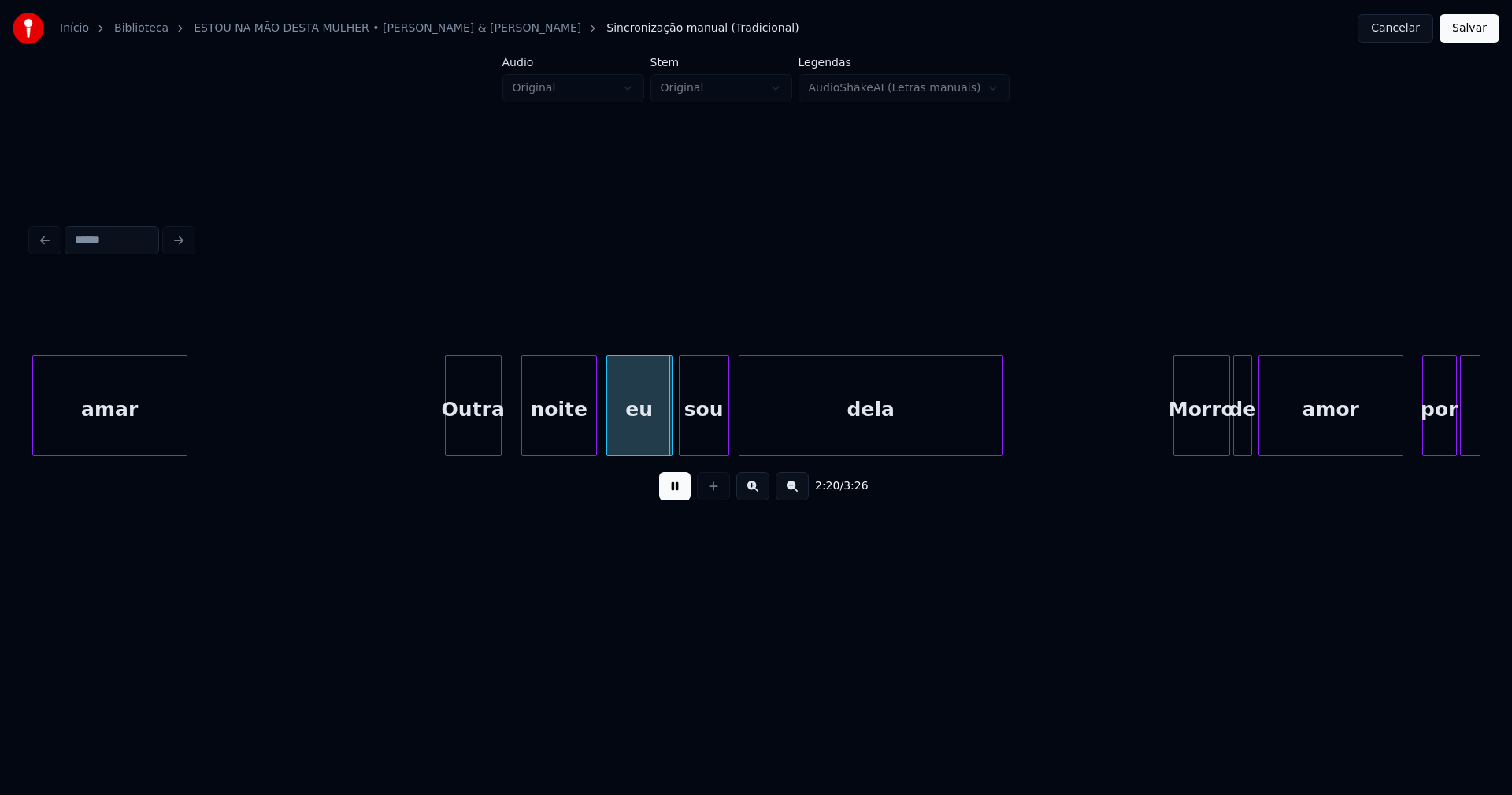
click at [477, 442] on div "Outra" at bounding box center [473, 410] width 55 height 107
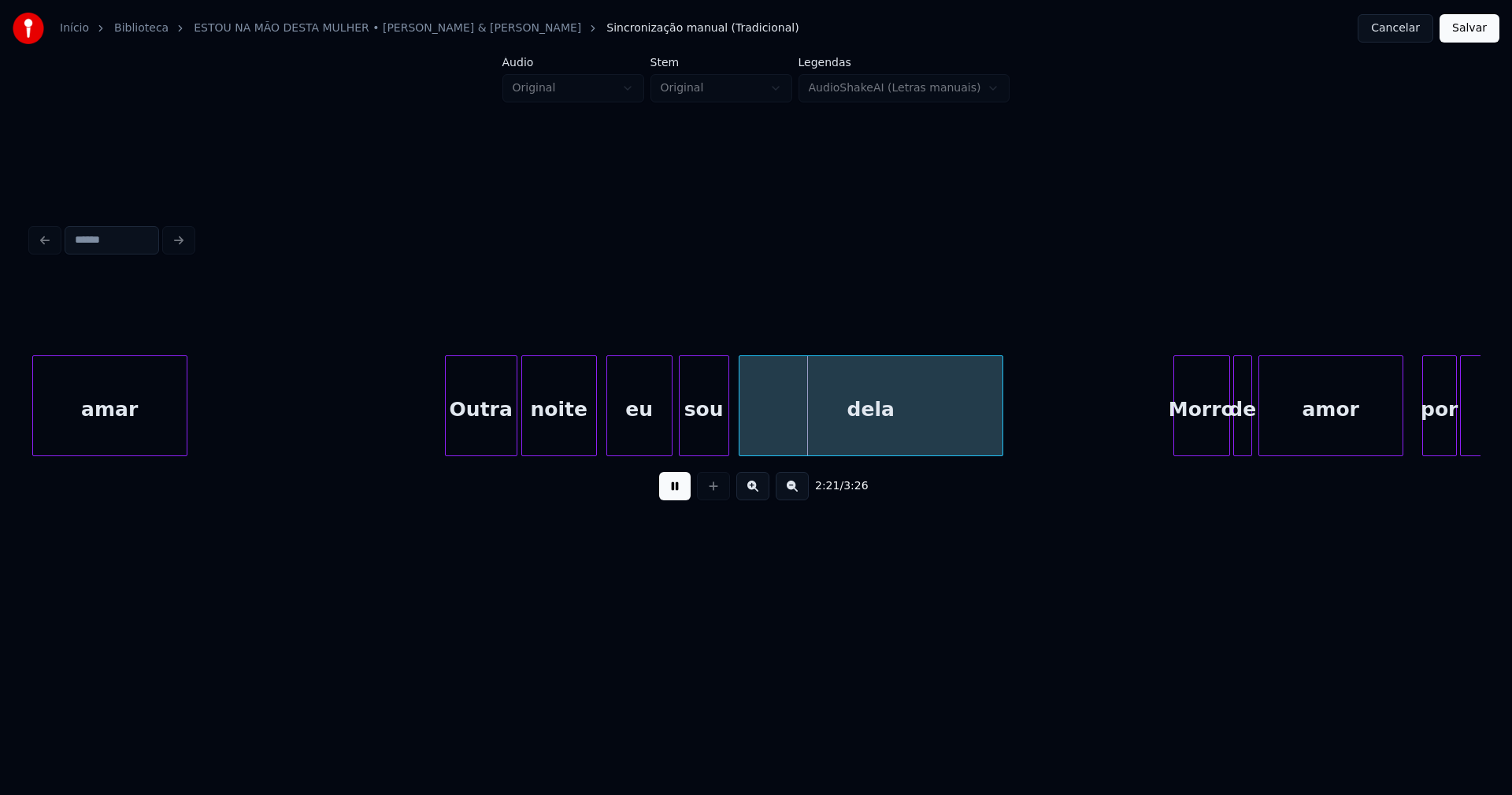
click at [514, 415] on div at bounding box center [514, 405] width 5 height 99
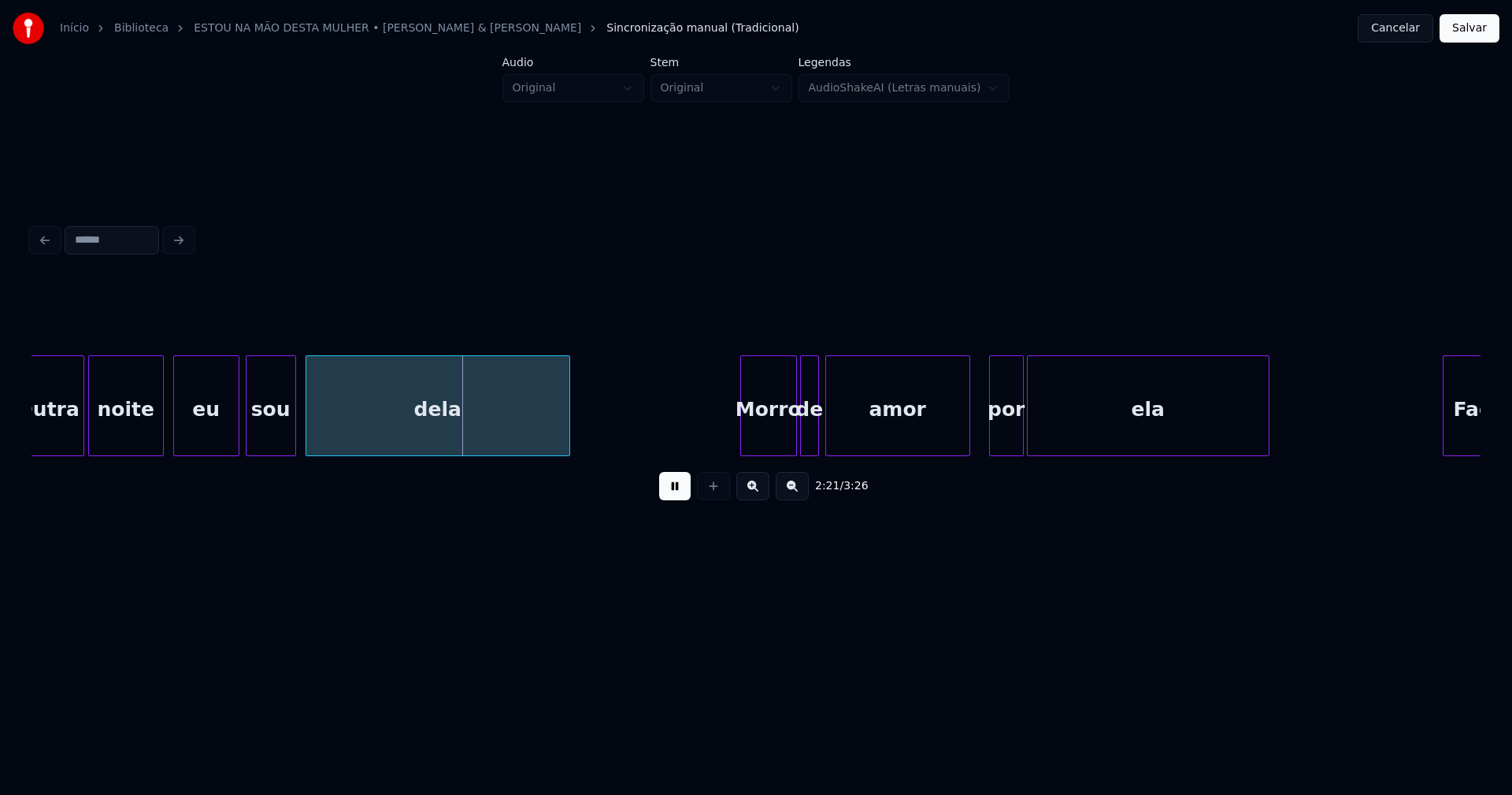
scroll to position [0, 22202]
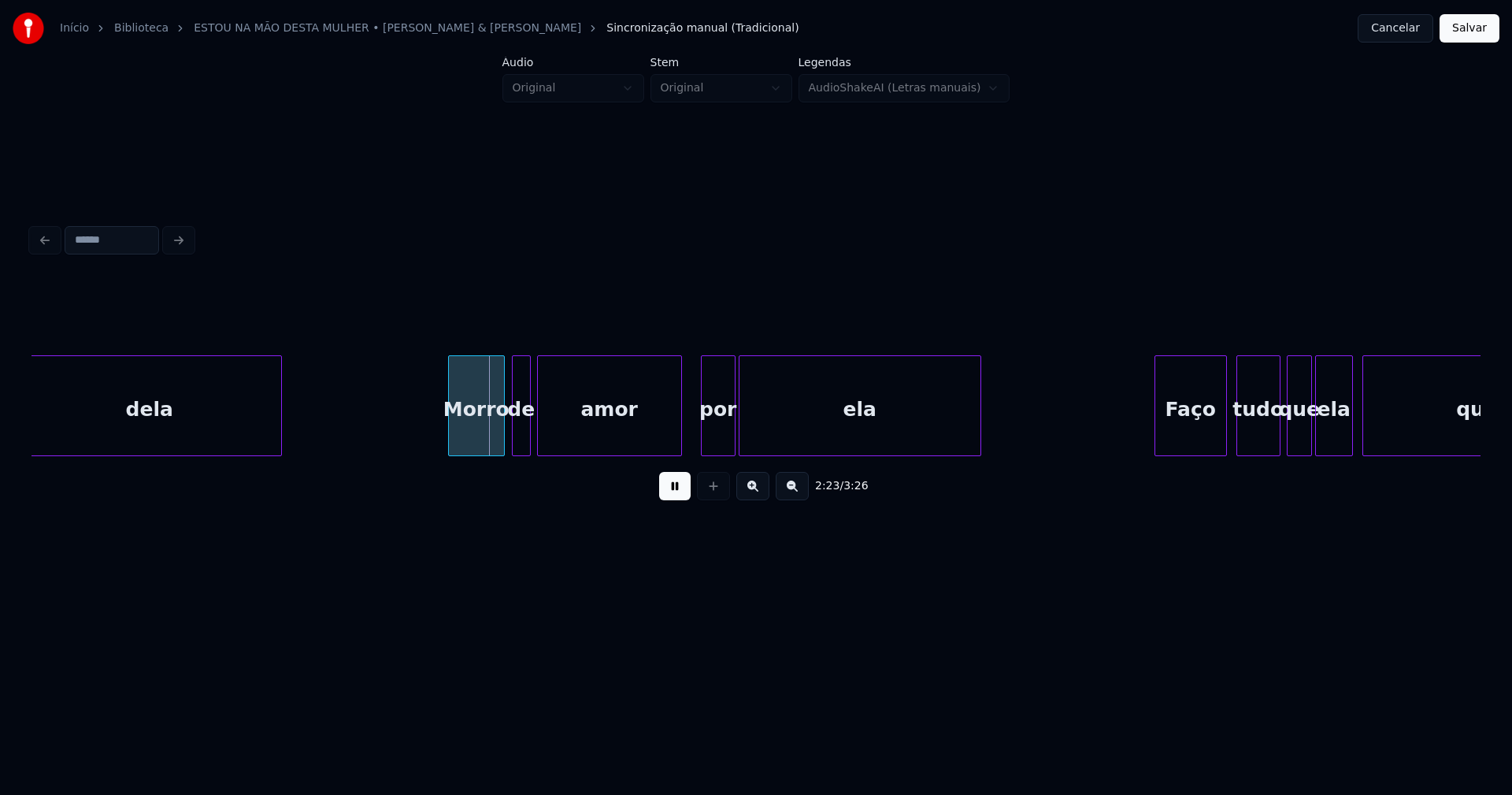
click at [478, 435] on div "Morro" at bounding box center [476, 410] width 55 height 107
click at [512, 450] on div "dela Morro de amor por ela Faço tudo que ela quer" at bounding box center [756, 405] width 1449 height 101
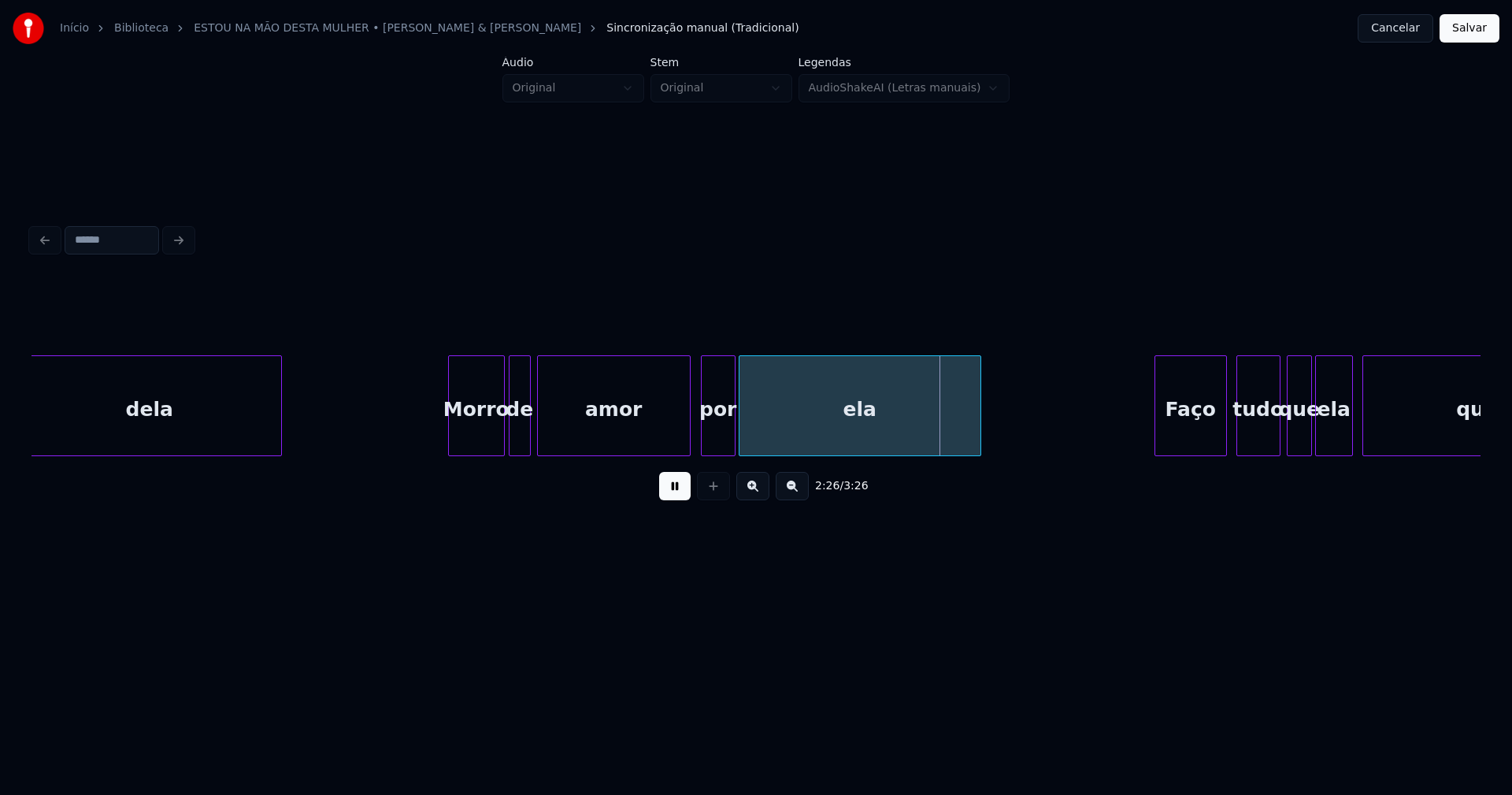
click at [689, 425] on div at bounding box center [687, 405] width 5 height 99
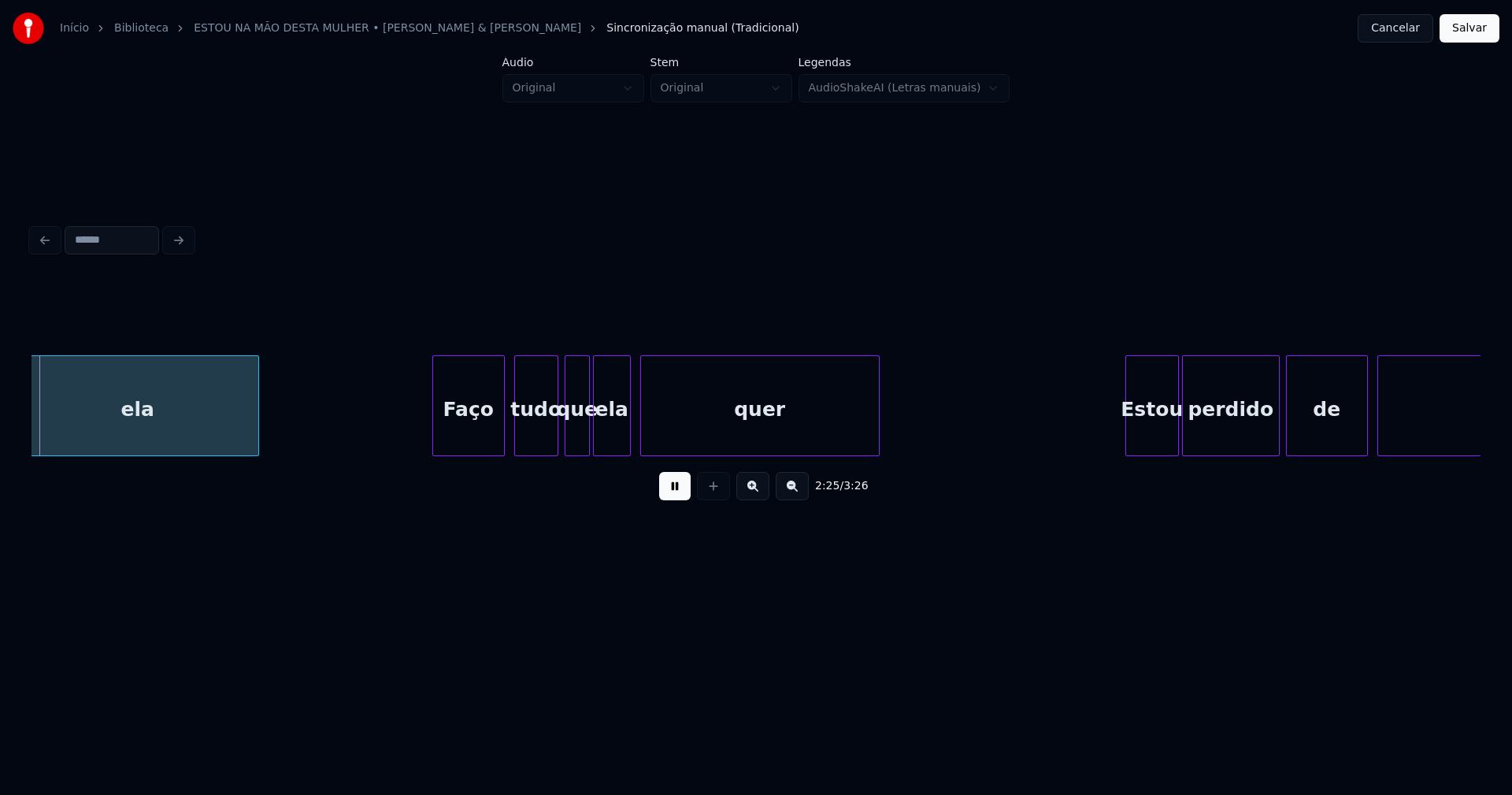
scroll to position [0, 22952]
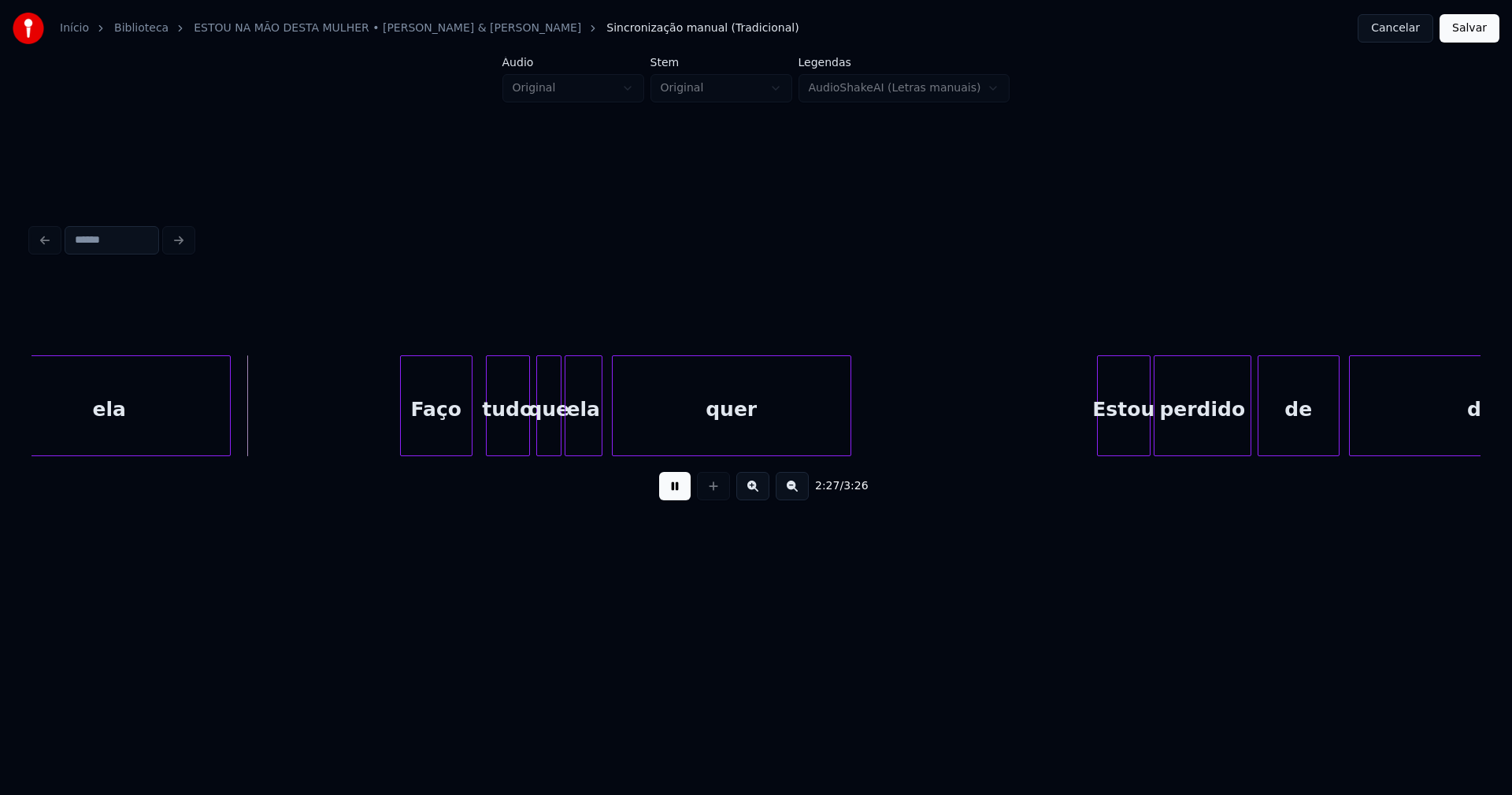
click at [454, 433] on div "Faço" at bounding box center [436, 410] width 71 height 107
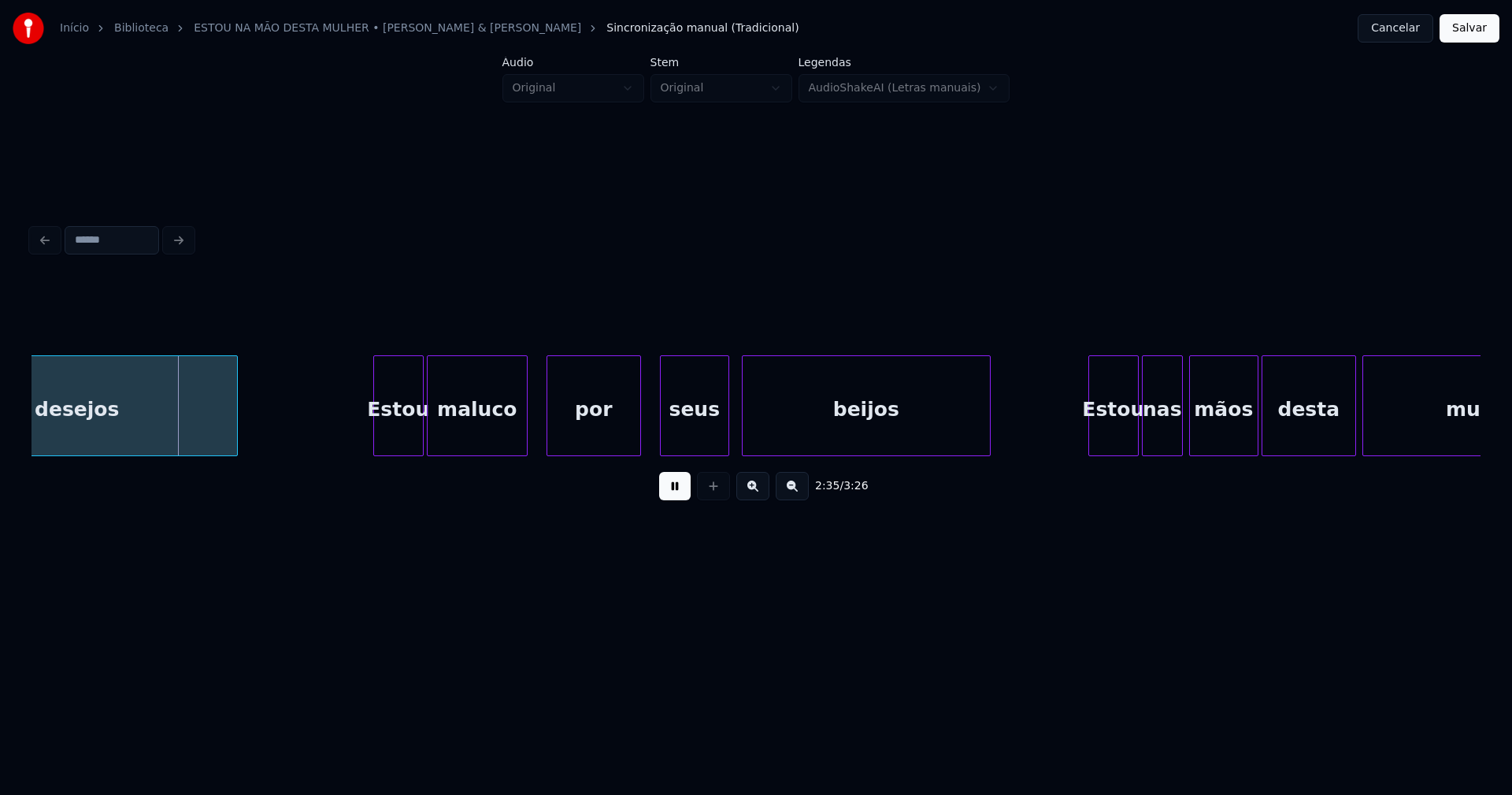
scroll to position [0, 24403]
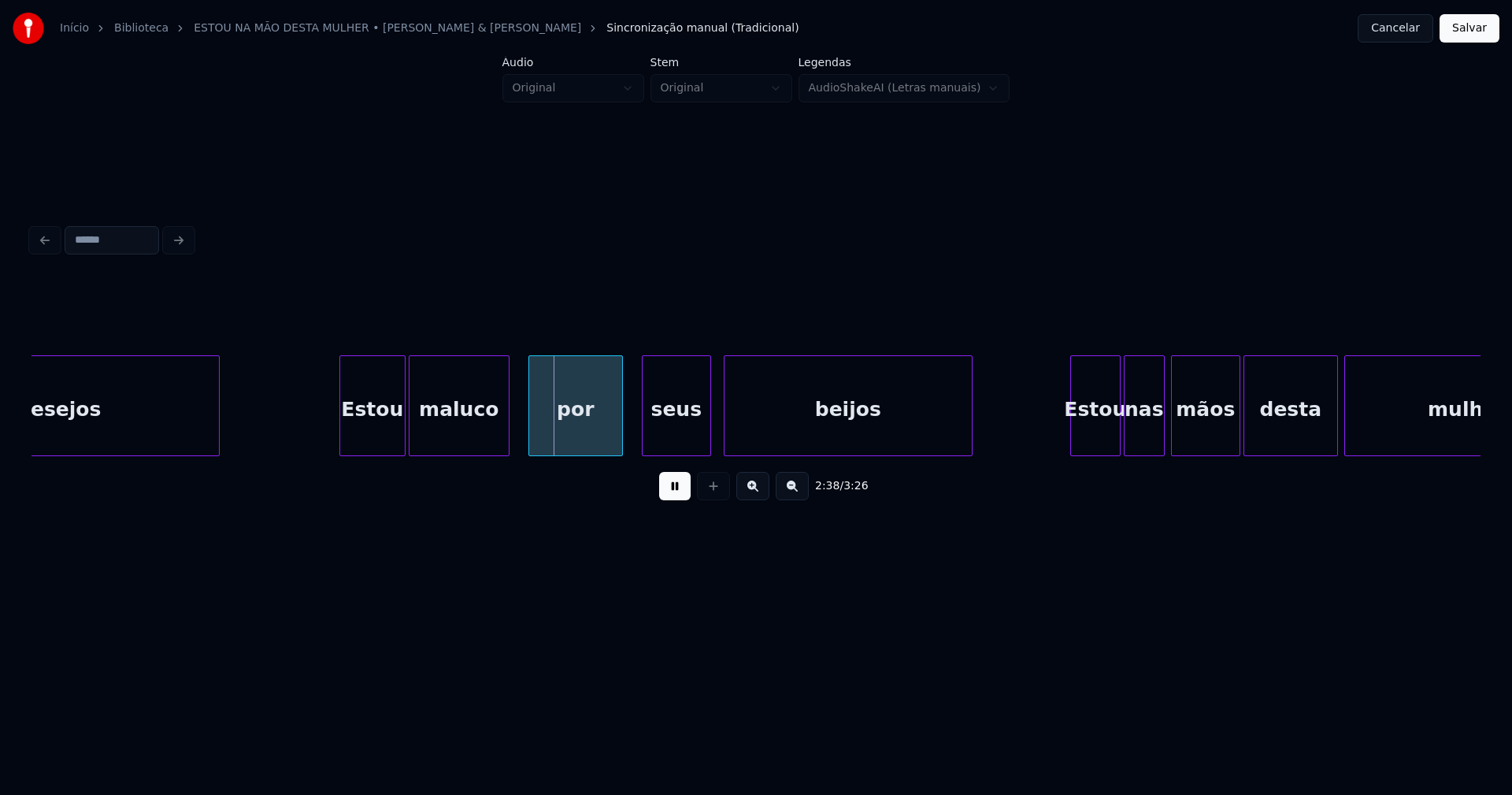
click at [344, 440] on div at bounding box center [343, 405] width 5 height 99
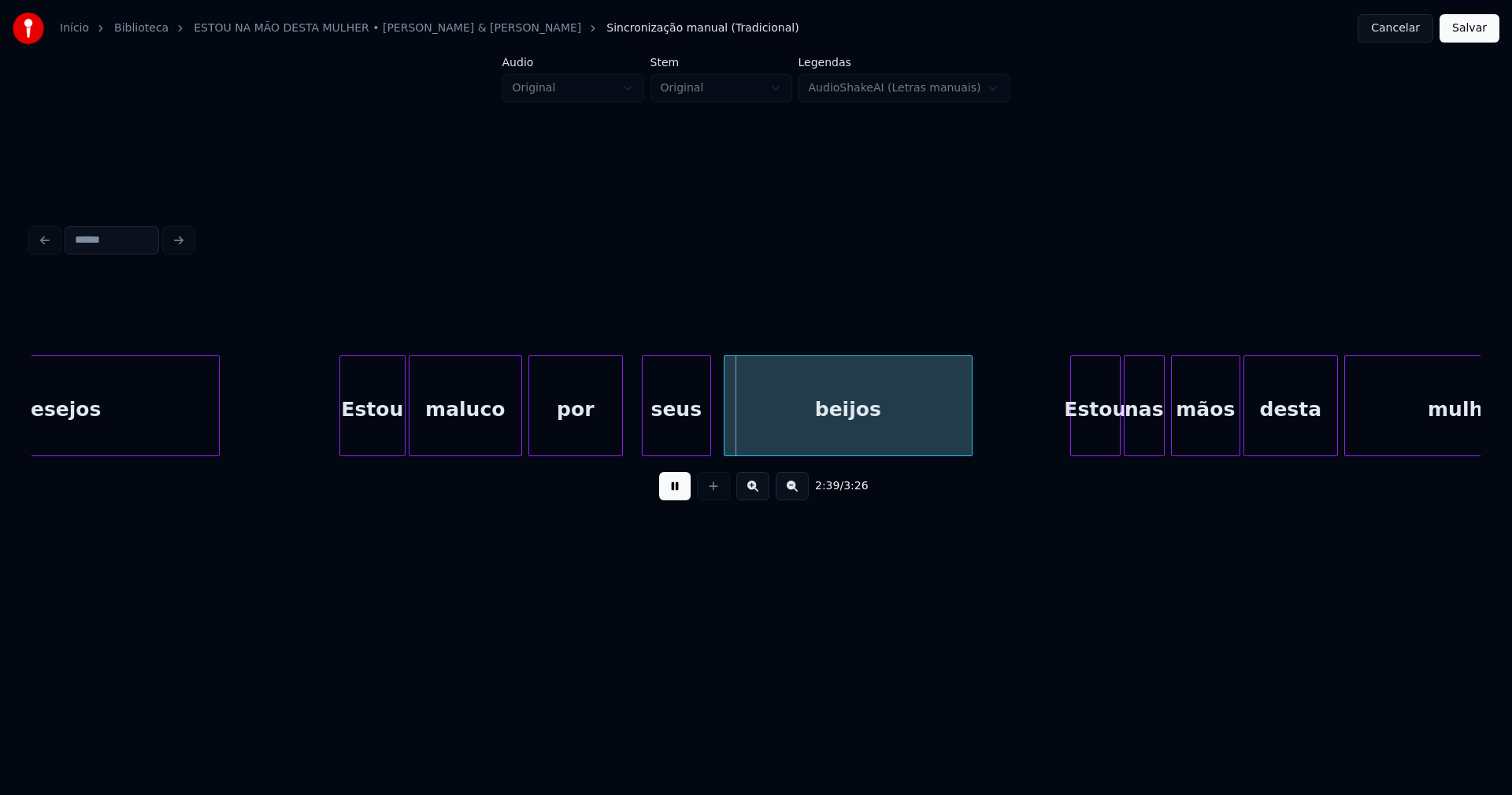
click at [519, 420] on div at bounding box center [519, 405] width 5 height 99
click at [629, 421] on div at bounding box center [630, 405] width 5 height 99
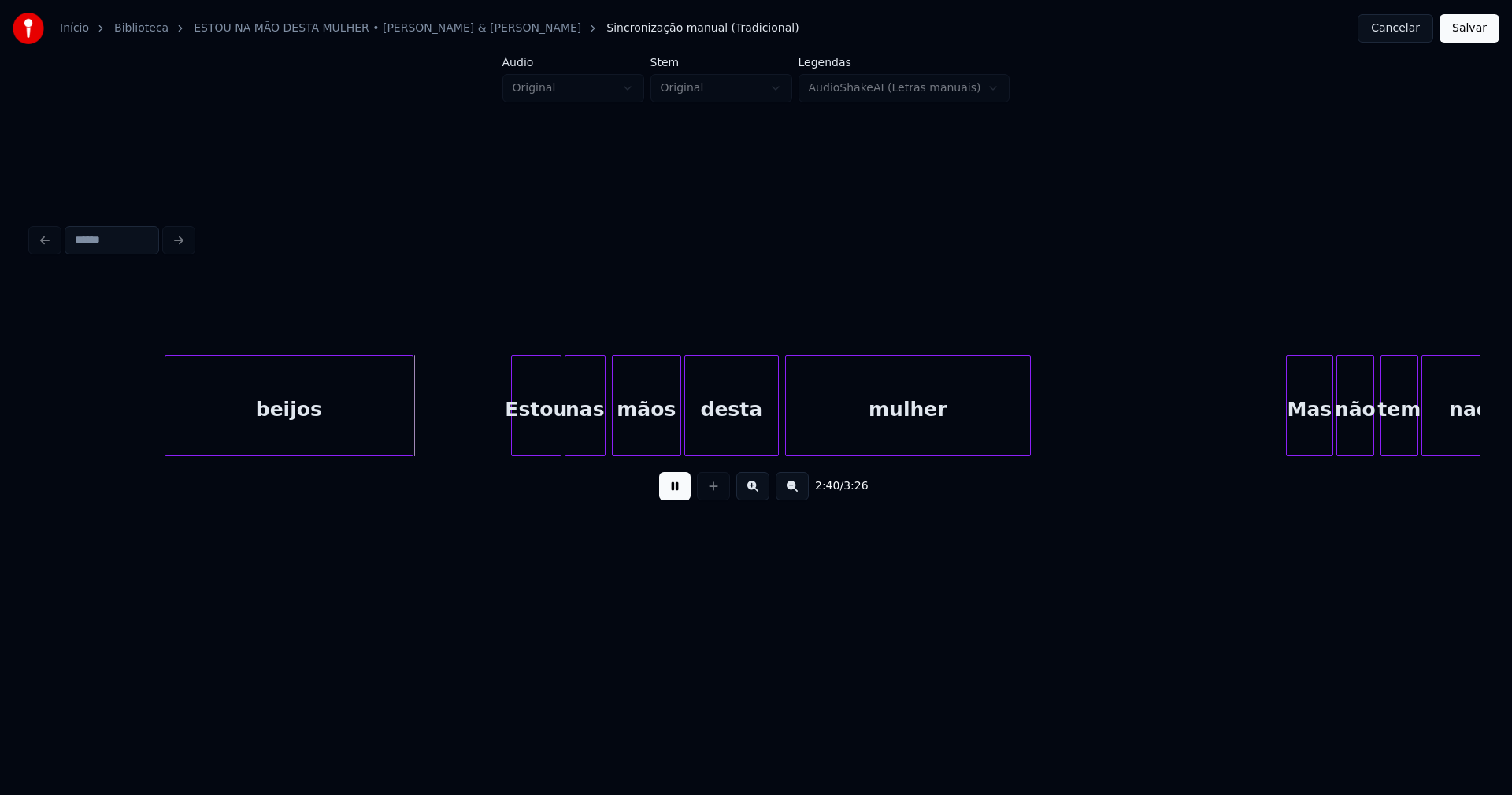
scroll to position [0, 25161]
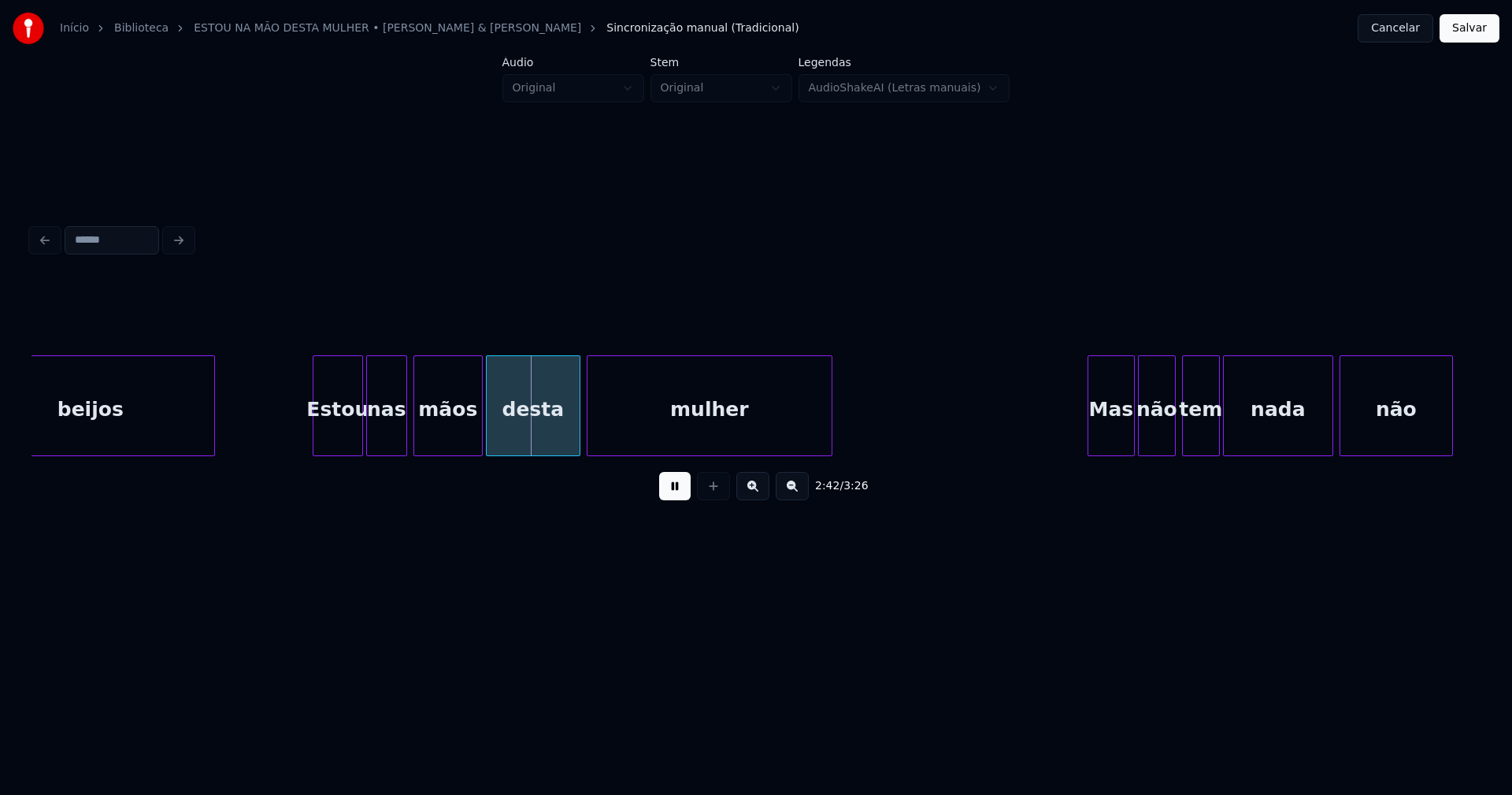
click at [538, 430] on div "desta" at bounding box center [533, 410] width 93 height 107
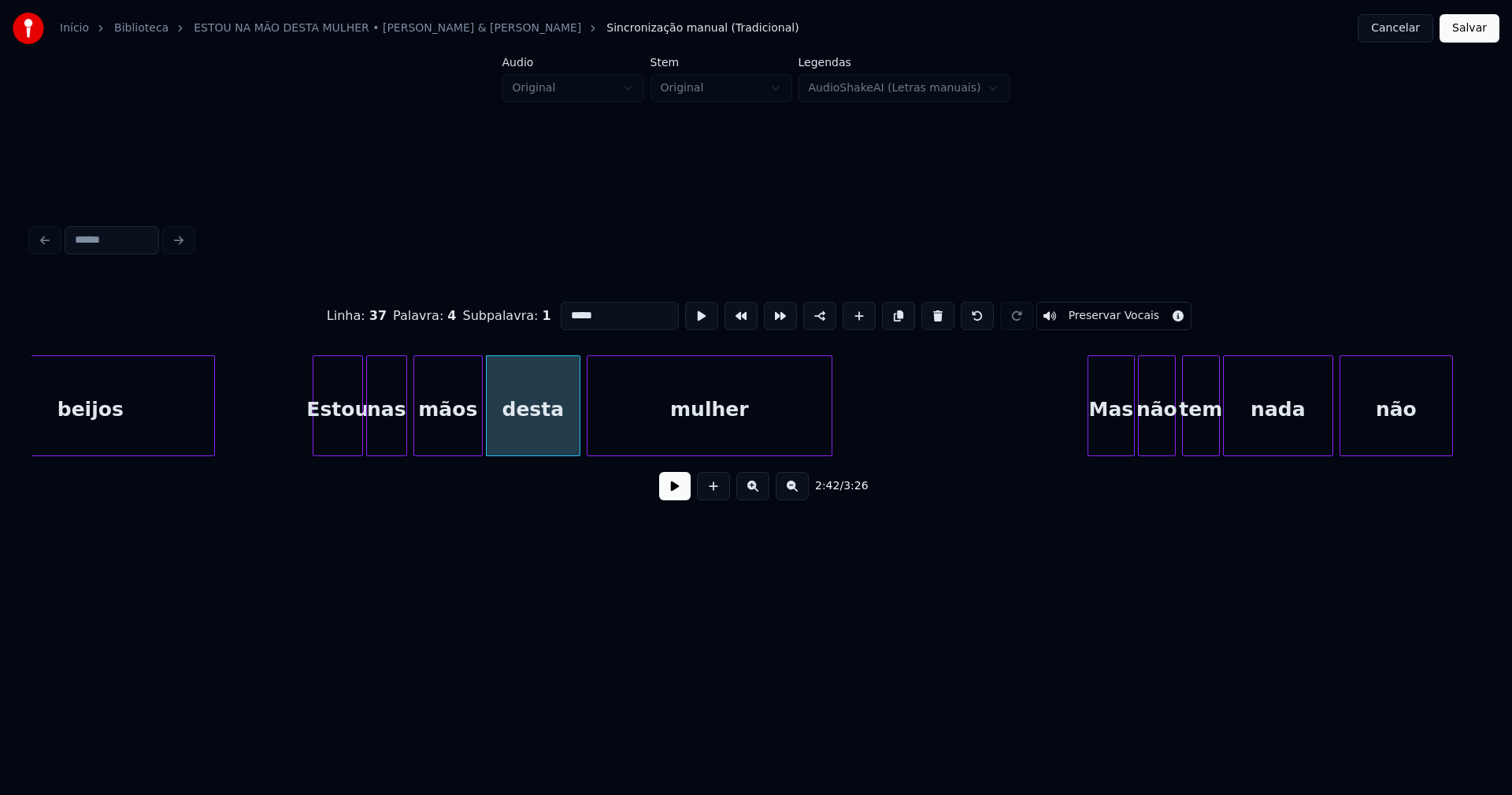
click at [579, 306] on input "*****" at bounding box center [620, 316] width 118 height 28
type input "*****"
click at [677, 494] on button at bounding box center [675, 486] width 32 height 28
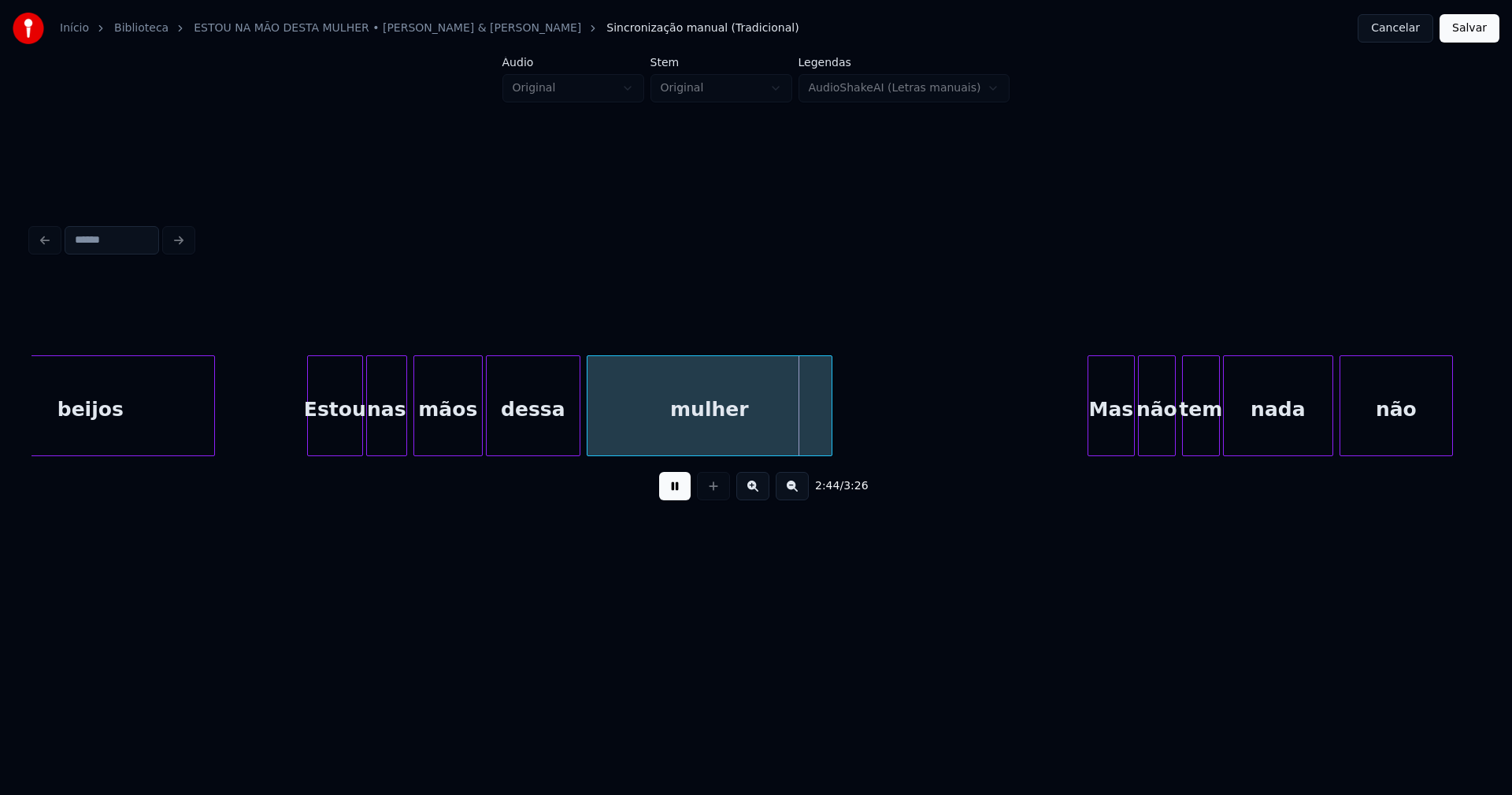
click at [311, 435] on div at bounding box center [310, 405] width 5 height 99
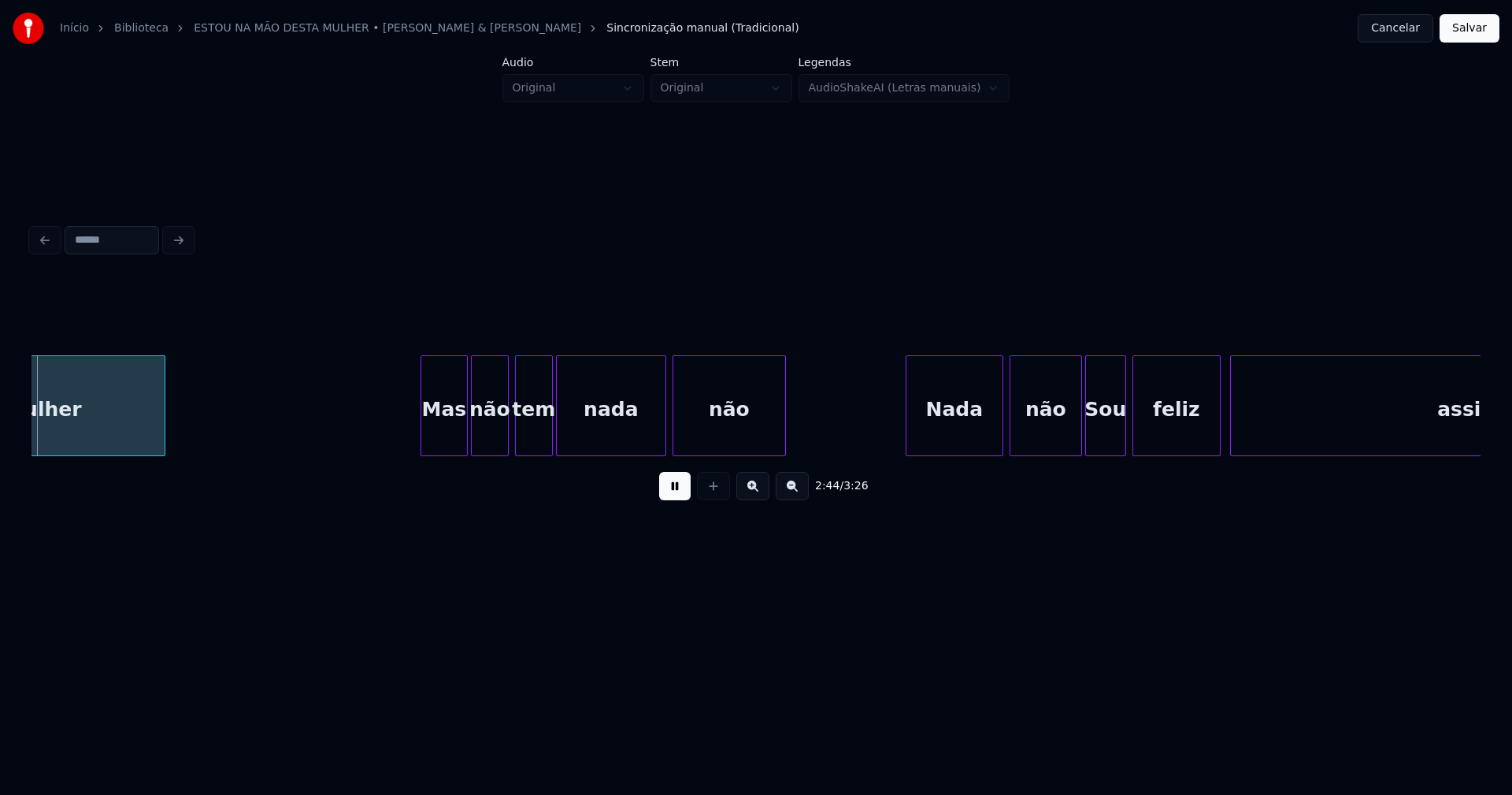
scroll to position [0, 25858]
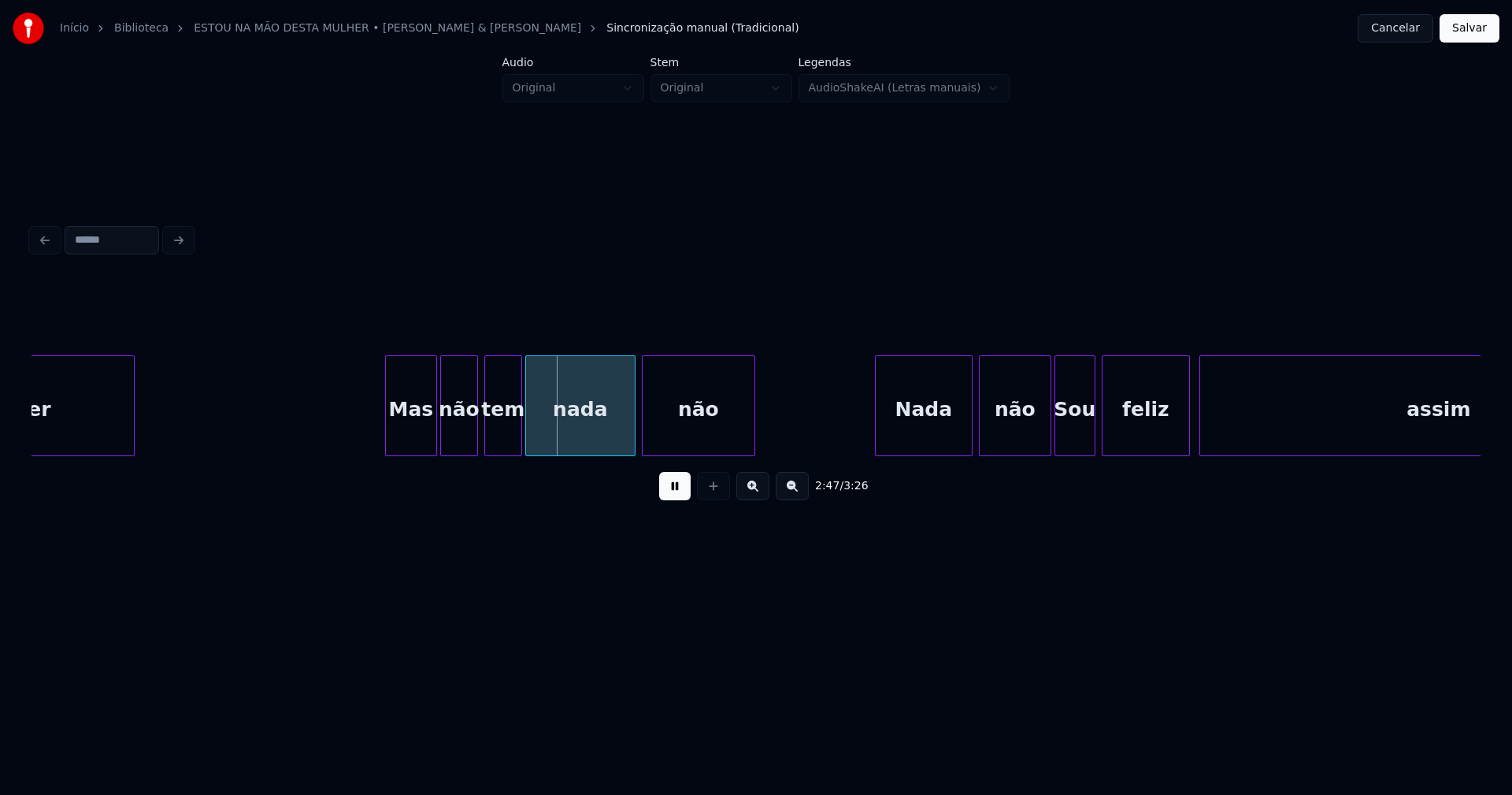
click at [388, 440] on div at bounding box center [389, 405] width 5 height 99
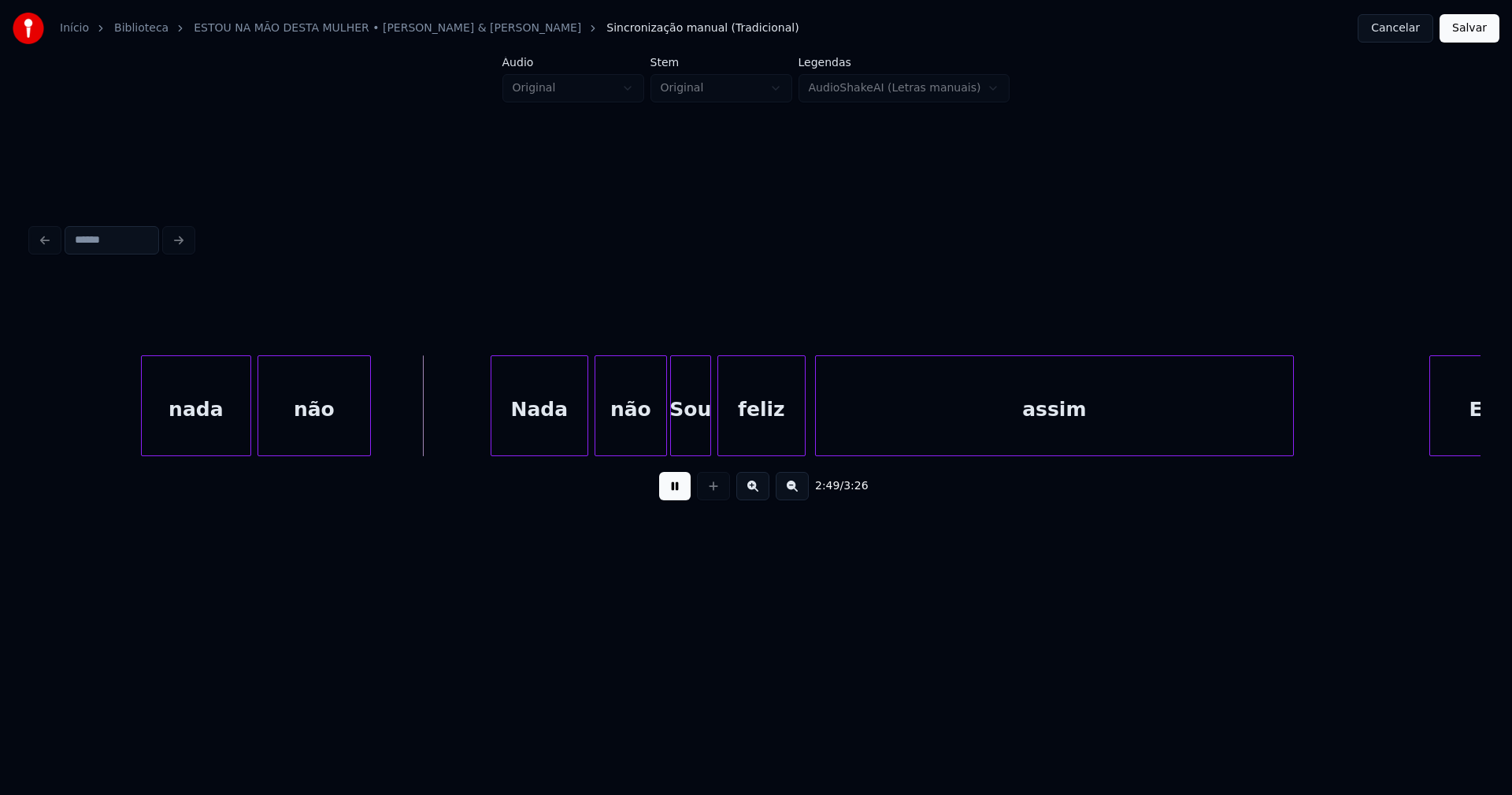
scroll to position [0, 26459]
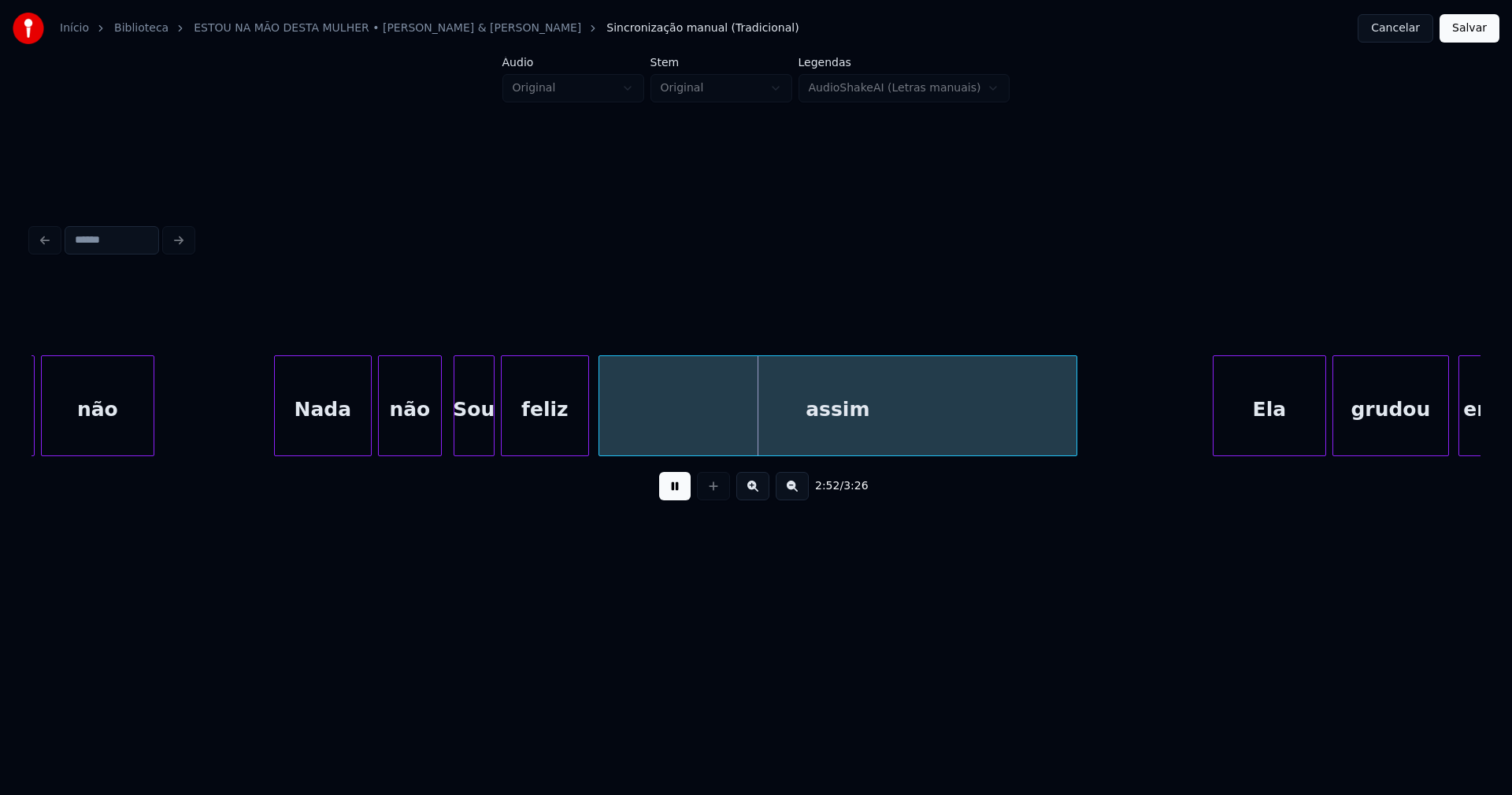
click at [439, 445] on div at bounding box center [439, 405] width 5 height 99
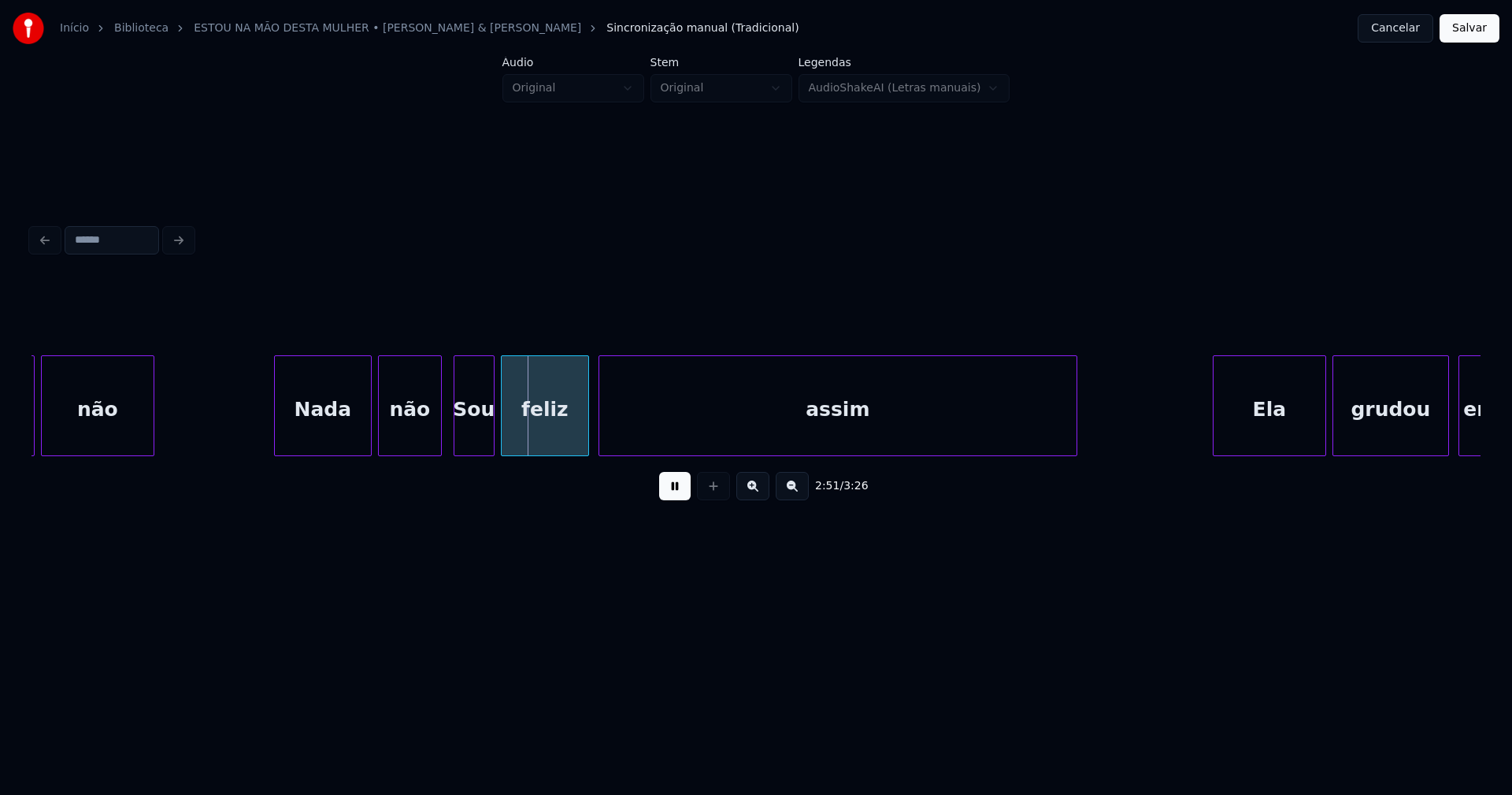
click at [473, 437] on div "Sou" at bounding box center [473, 410] width 39 height 107
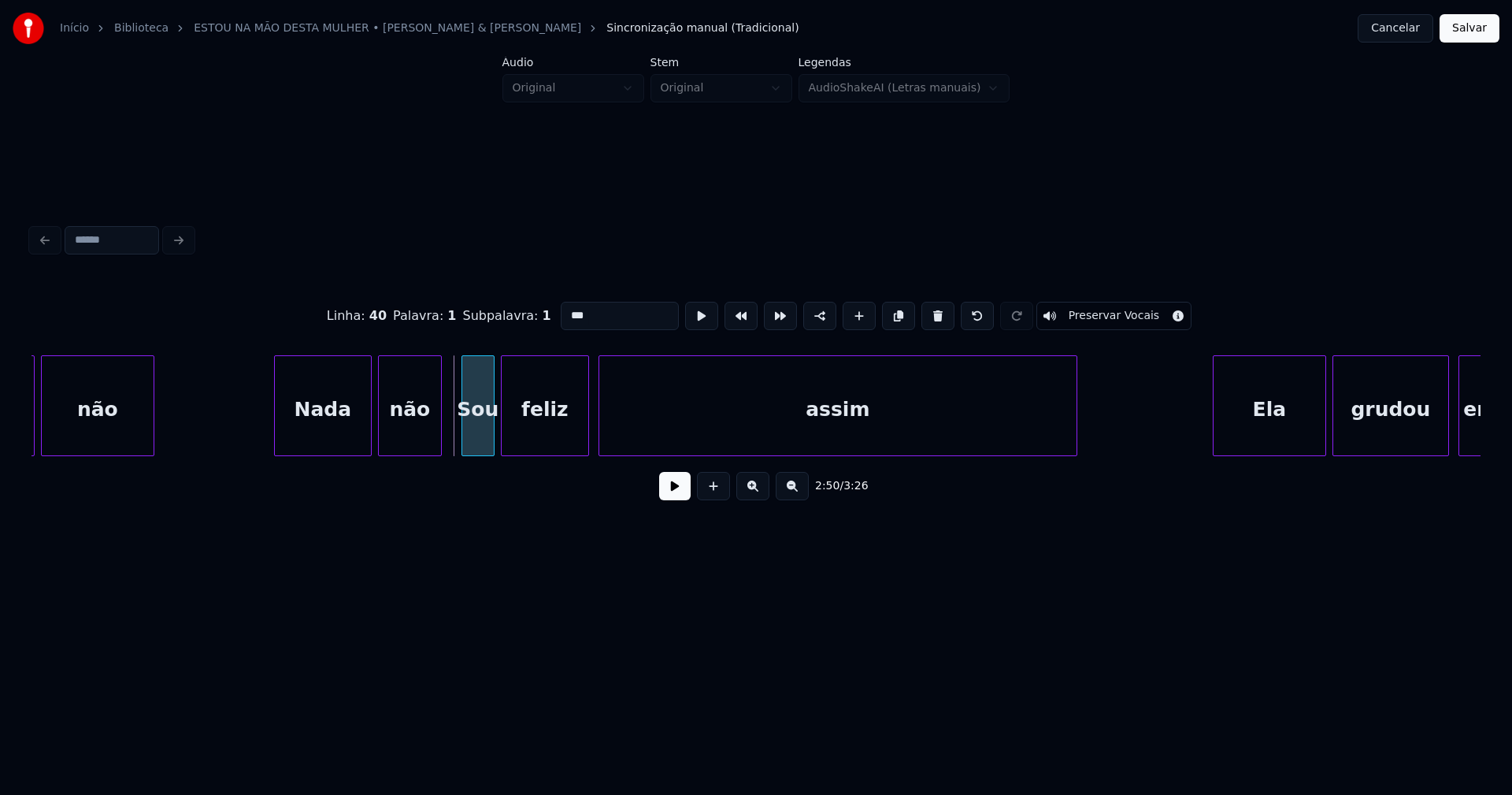
click at [462, 433] on div at bounding box center [464, 405] width 5 height 99
click at [564, 311] on input "***" at bounding box center [620, 316] width 118 height 28
type input "***"
click at [667, 494] on button at bounding box center [675, 486] width 32 height 28
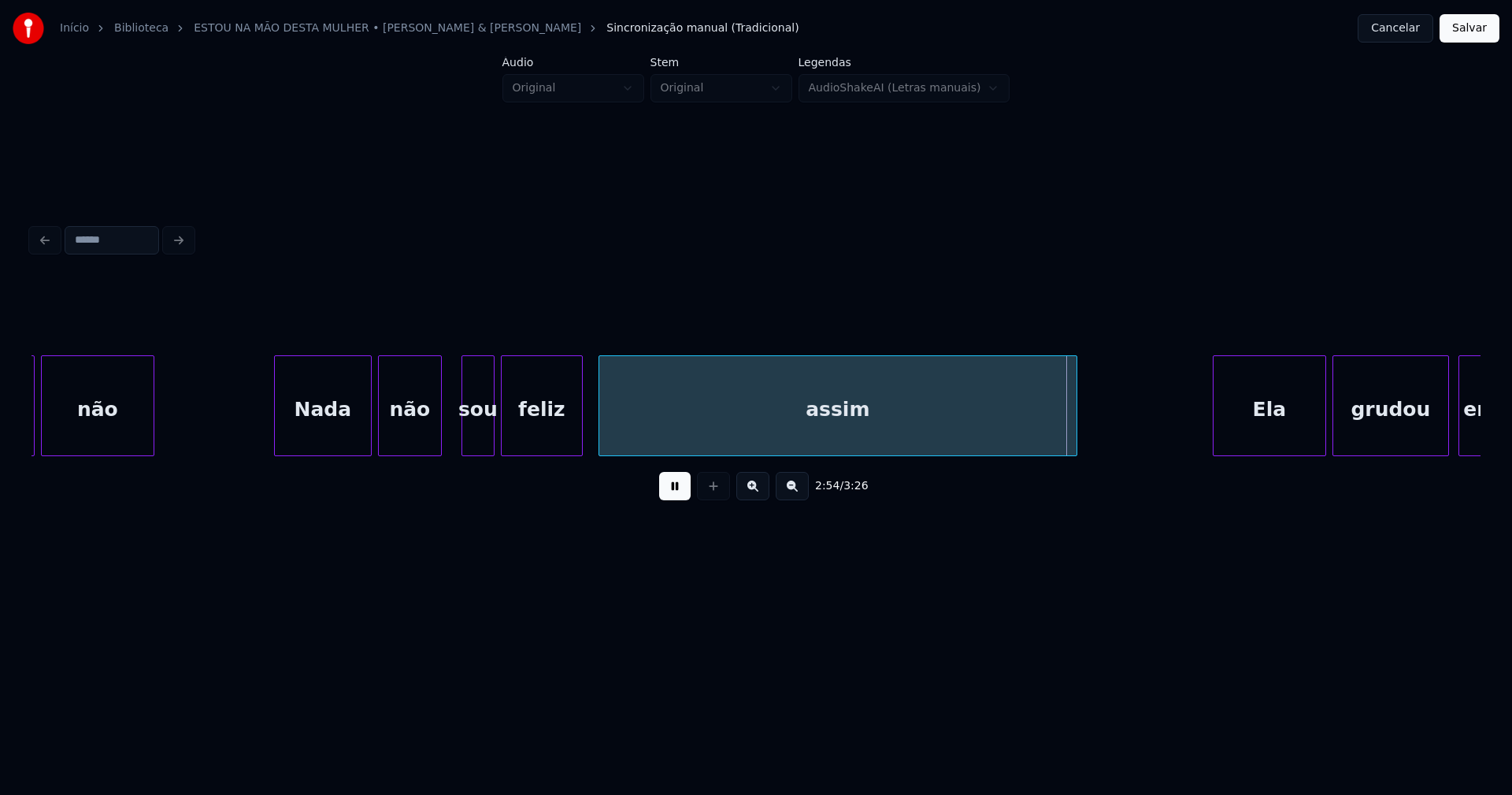
click at [580, 432] on div at bounding box center [580, 405] width 5 height 99
click at [596, 425] on div at bounding box center [595, 405] width 5 height 99
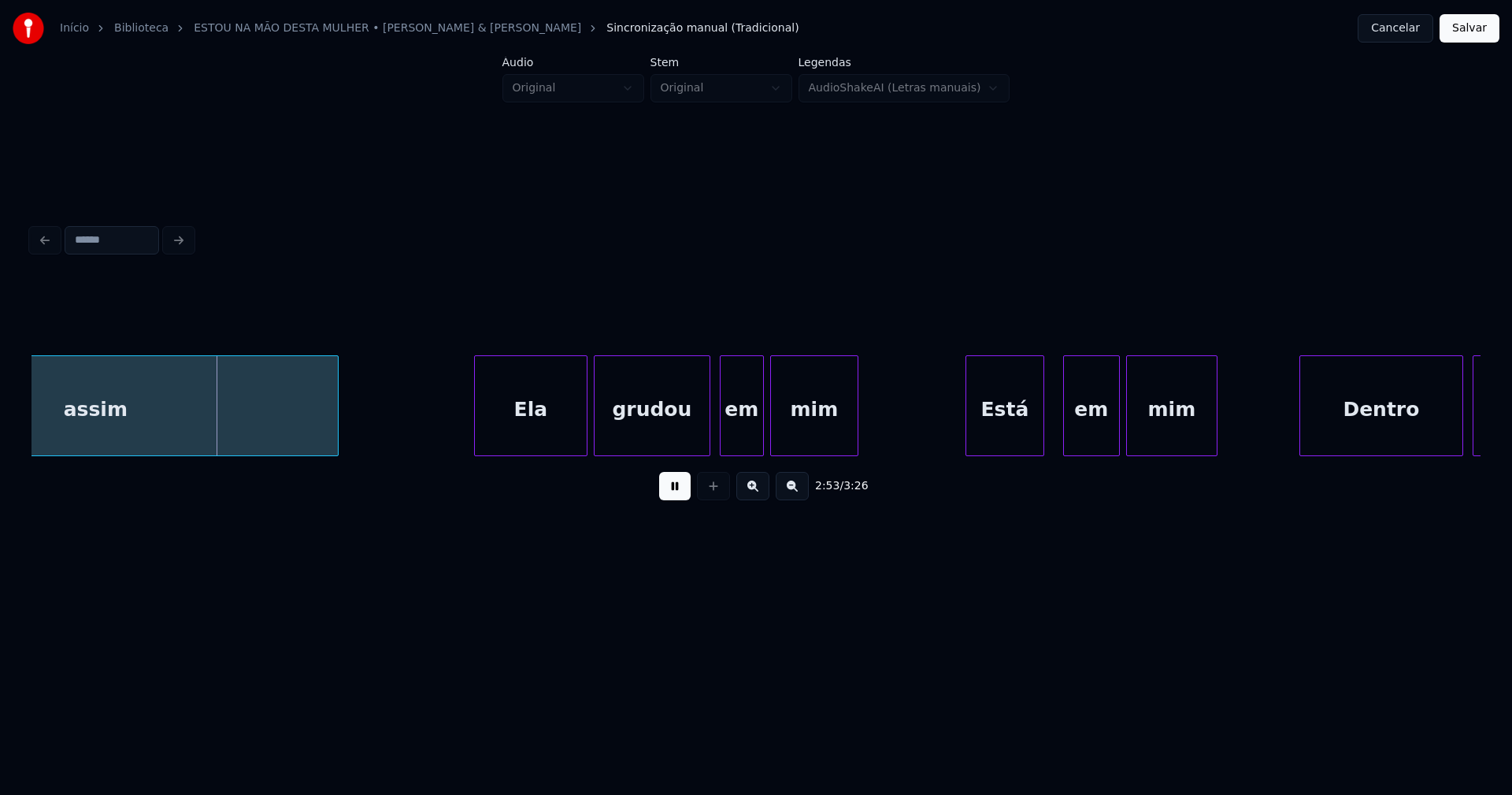
scroll to position [0, 27306]
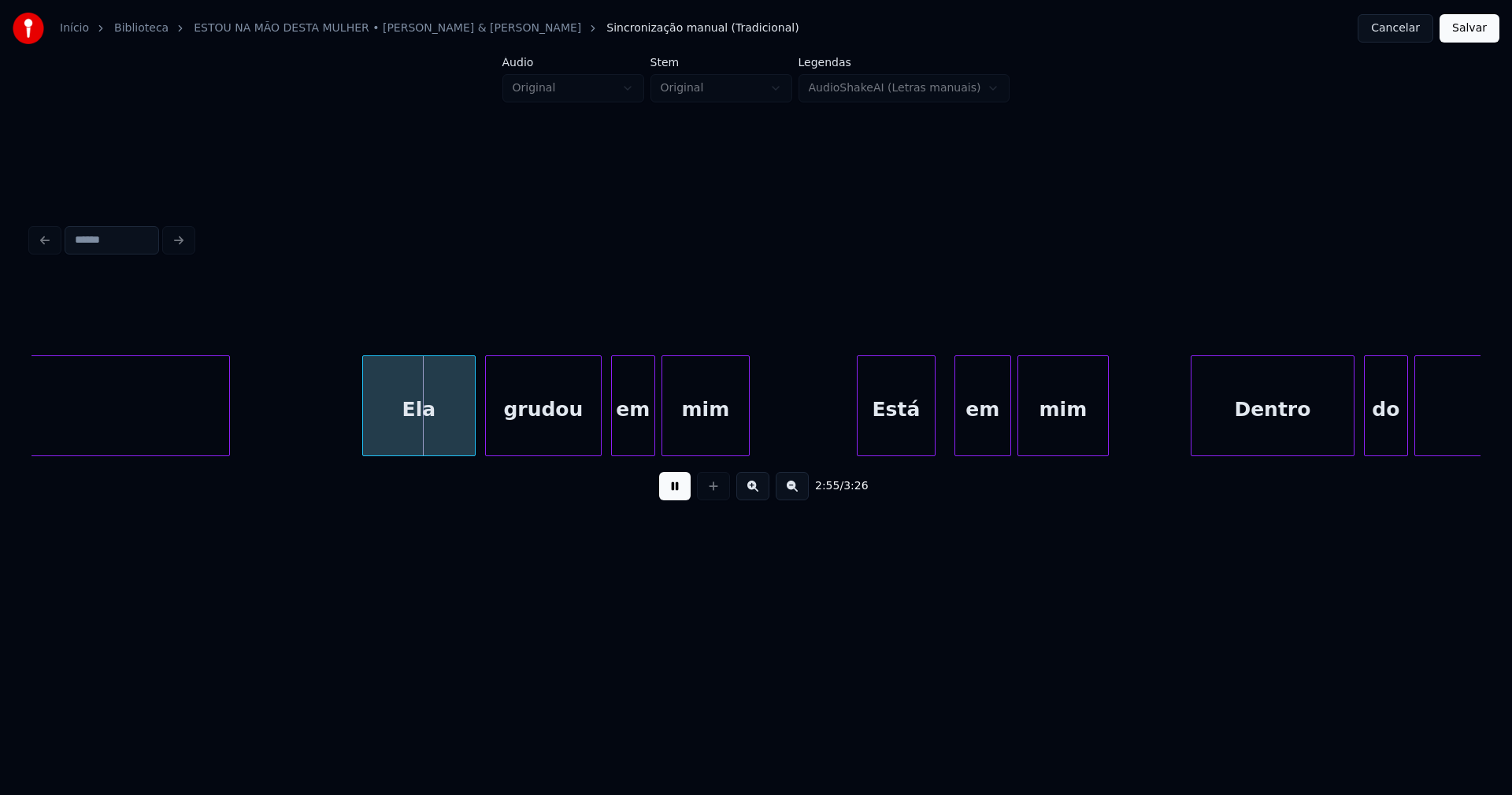
click at [429, 431] on div "Ela" at bounding box center [419, 410] width 112 height 107
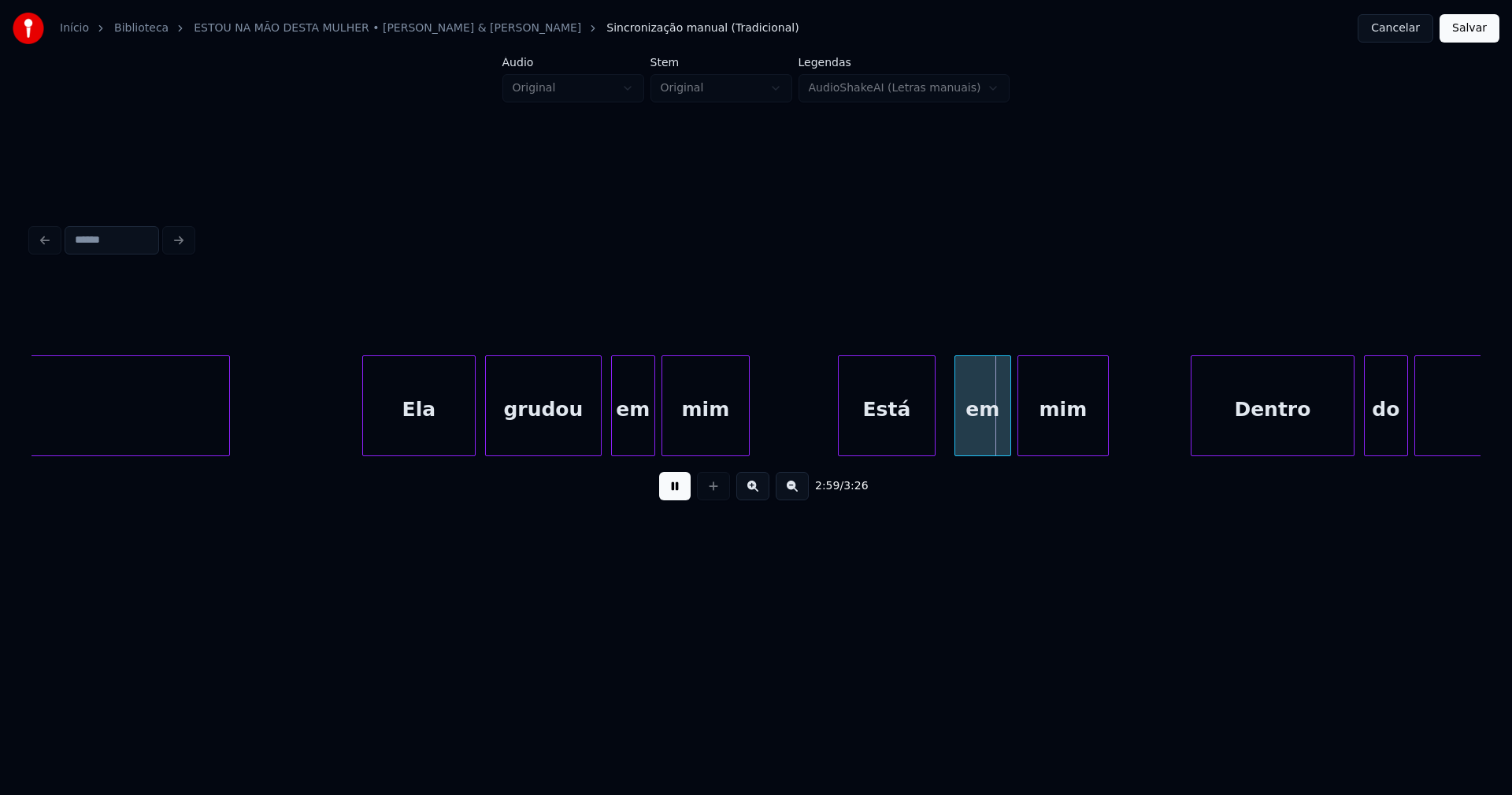
click at [840, 436] on div at bounding box center [841, 405] width 5 height 99
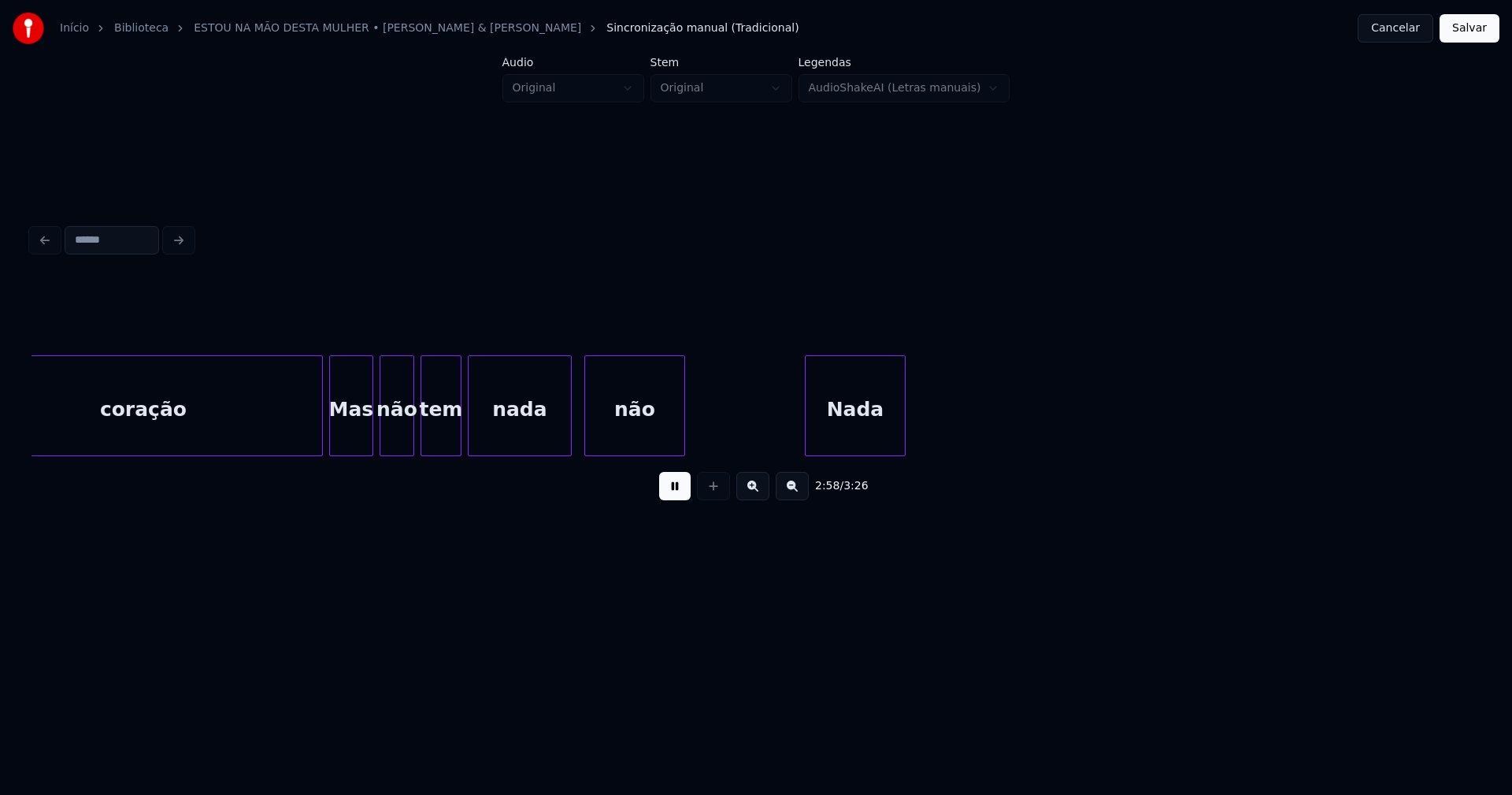
scroll to position [0, 28112]
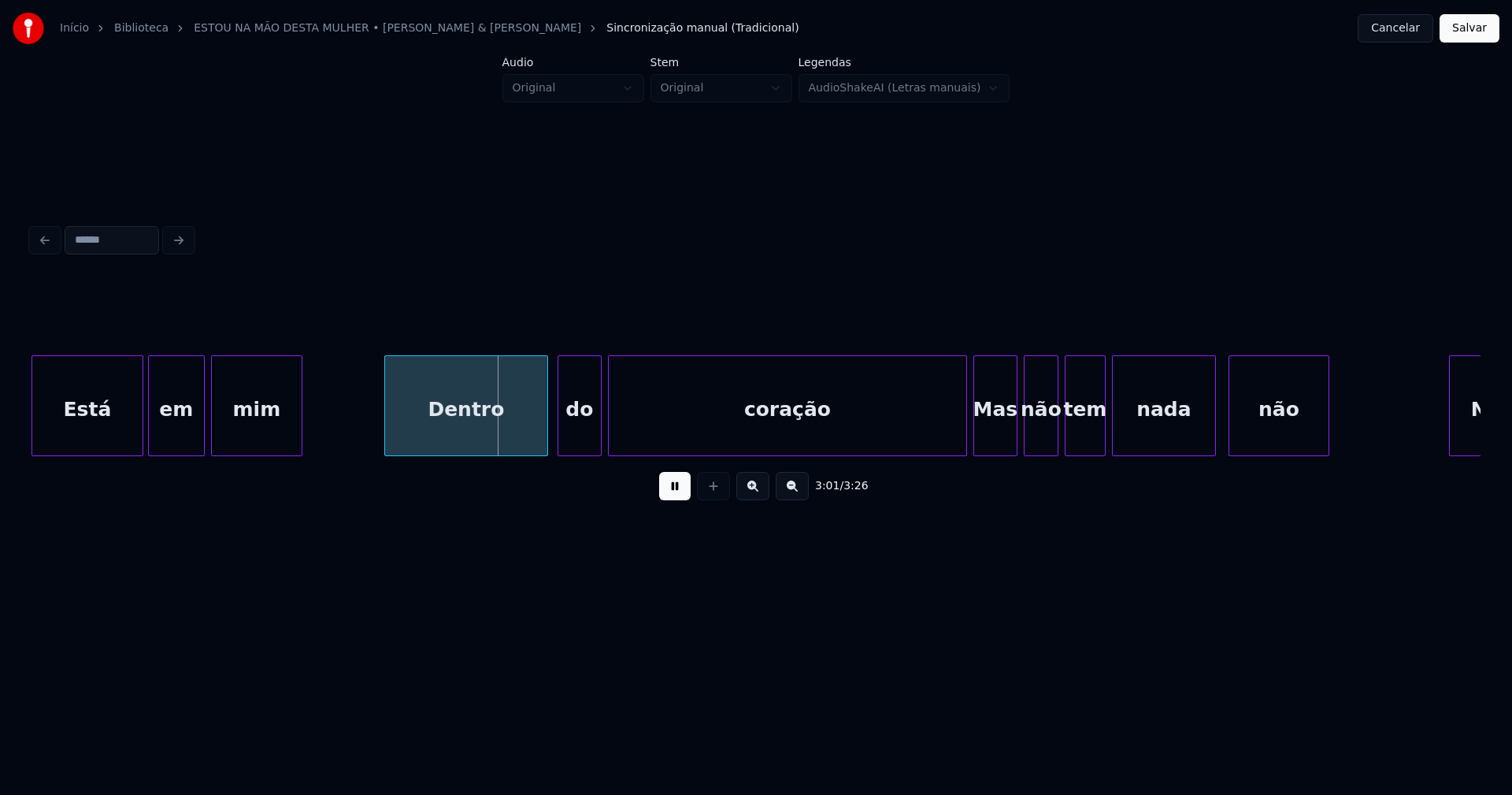
click at [138, 415] on div at bounding box center [141, 405] width 5 height 99
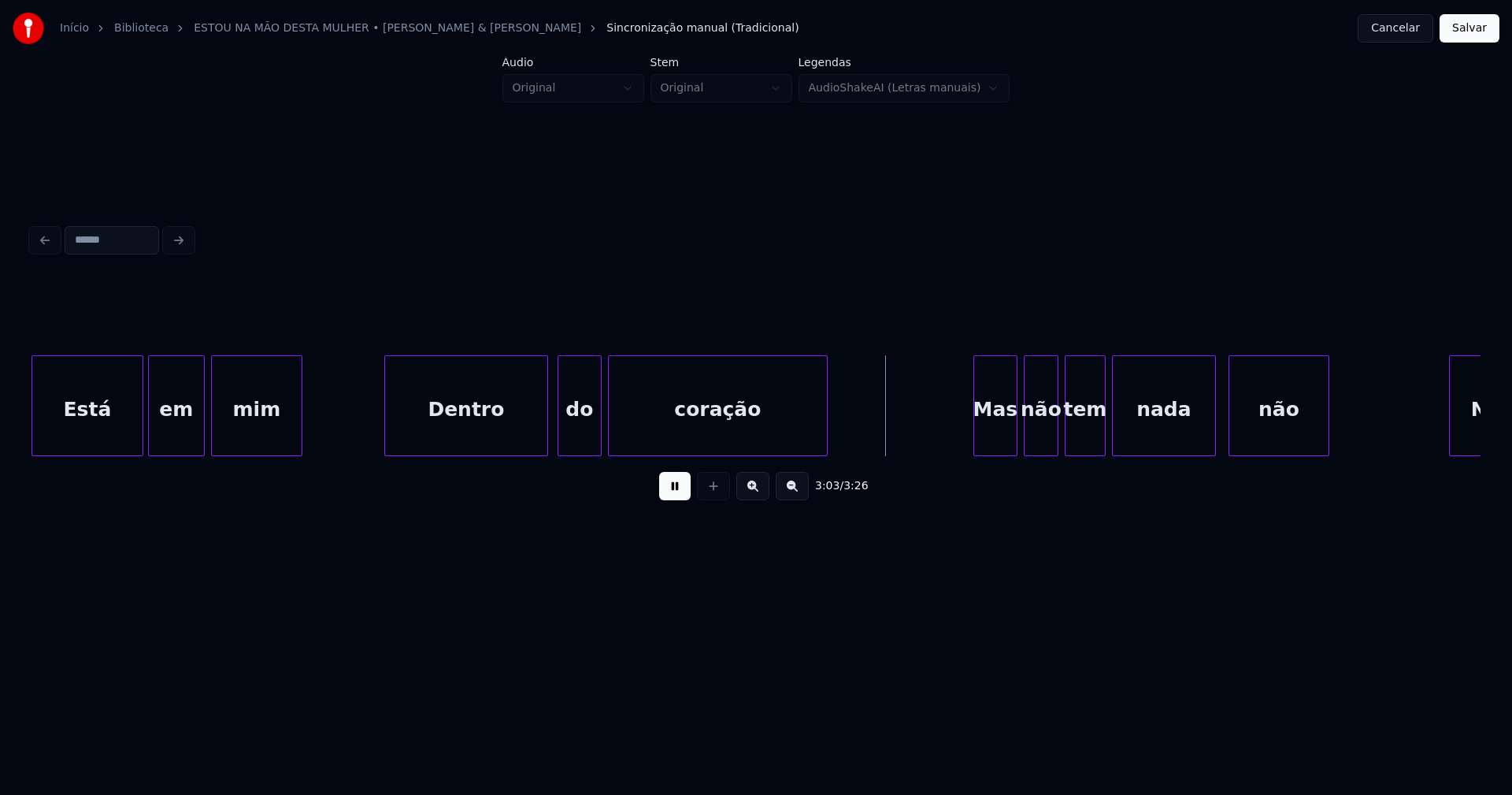
click at [823, 455] on div "coração Mas não tem nada não Nada Está em mim Dentro do" at bounding box center [756, 405] width 1449 height 101
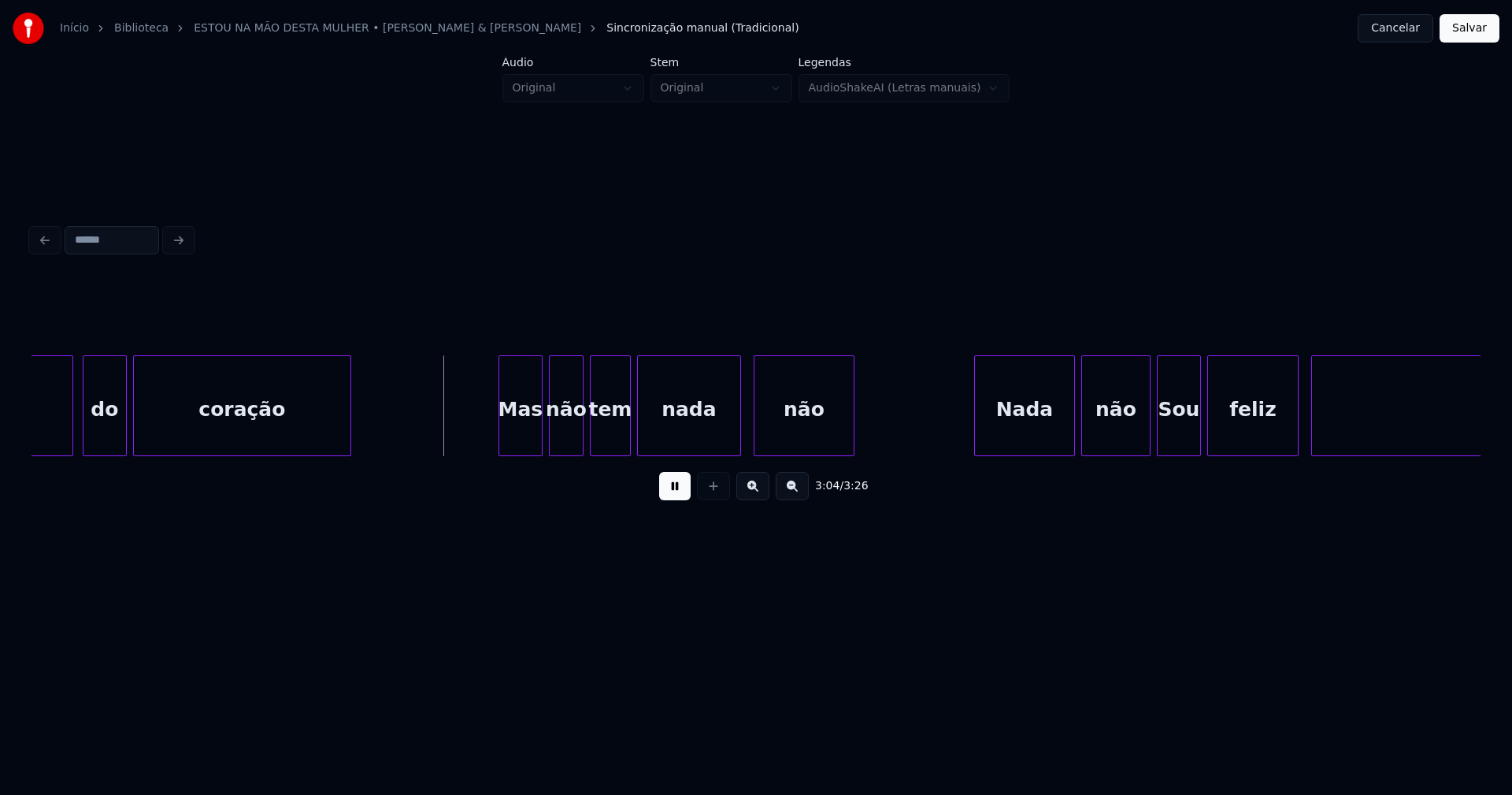
scroll to position [0, 28677]
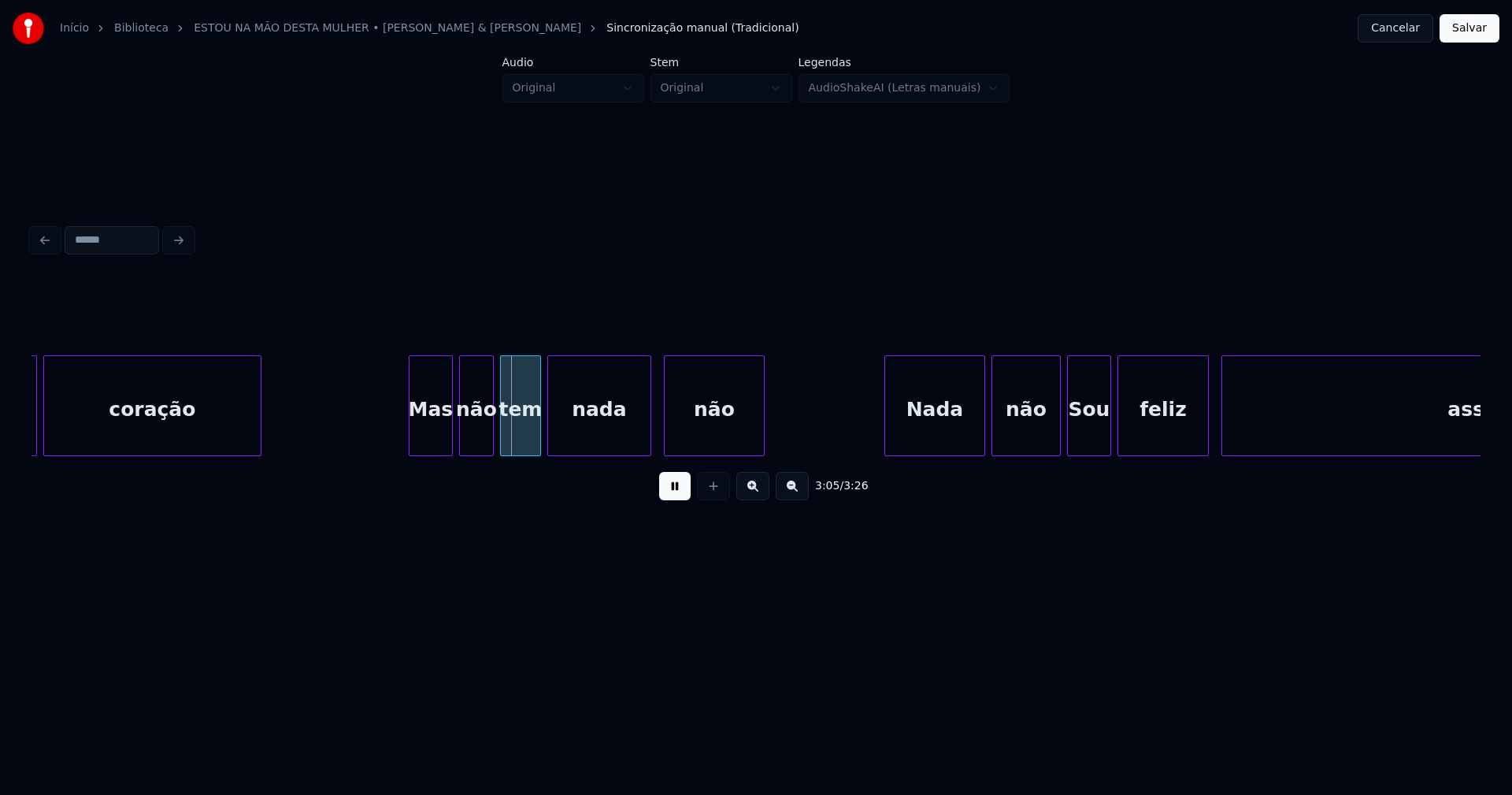
click at [404, 438] on div at bounding box center [404, 405] width 5 height 99
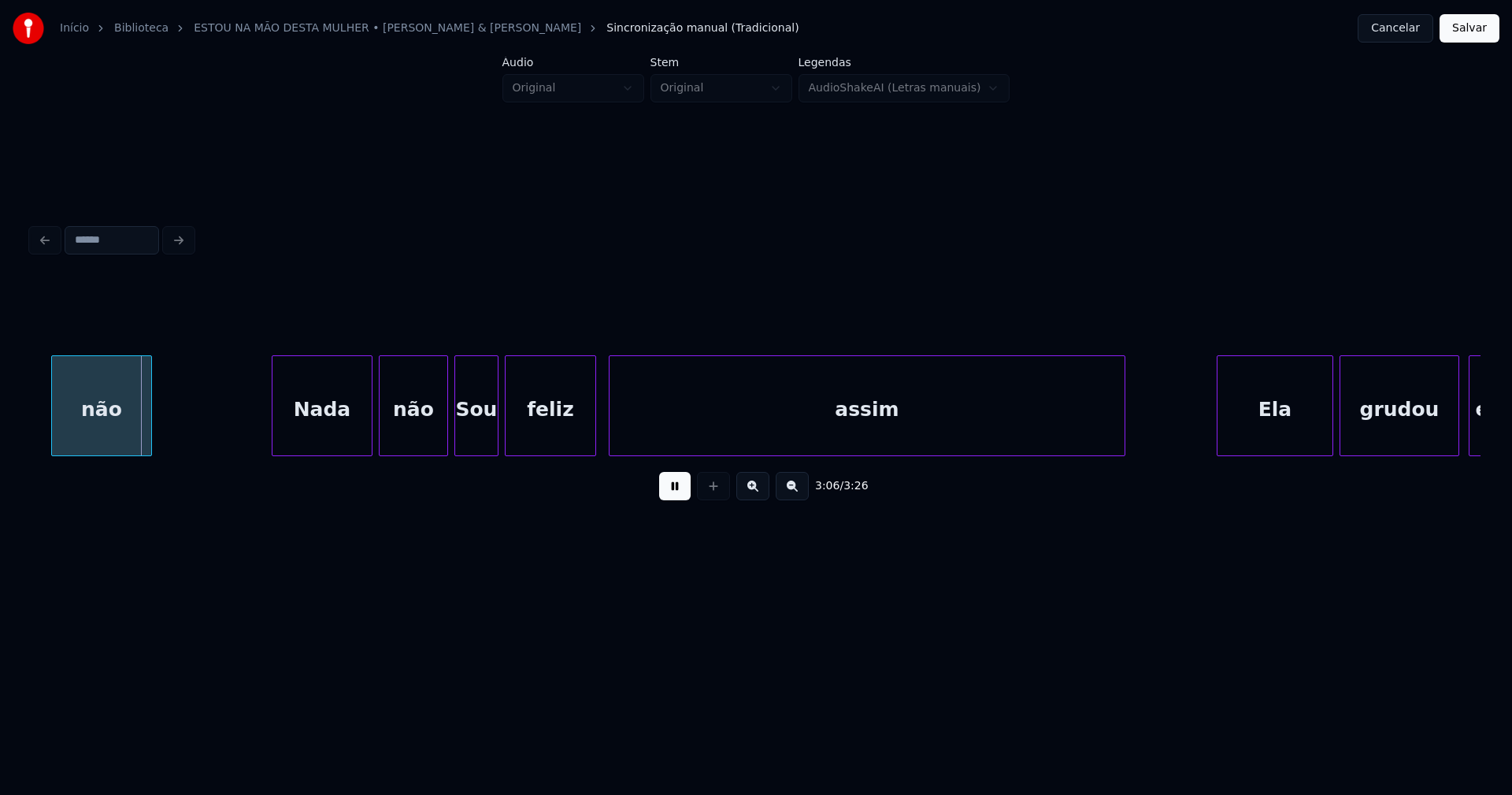
scroll to position [0, 29381]
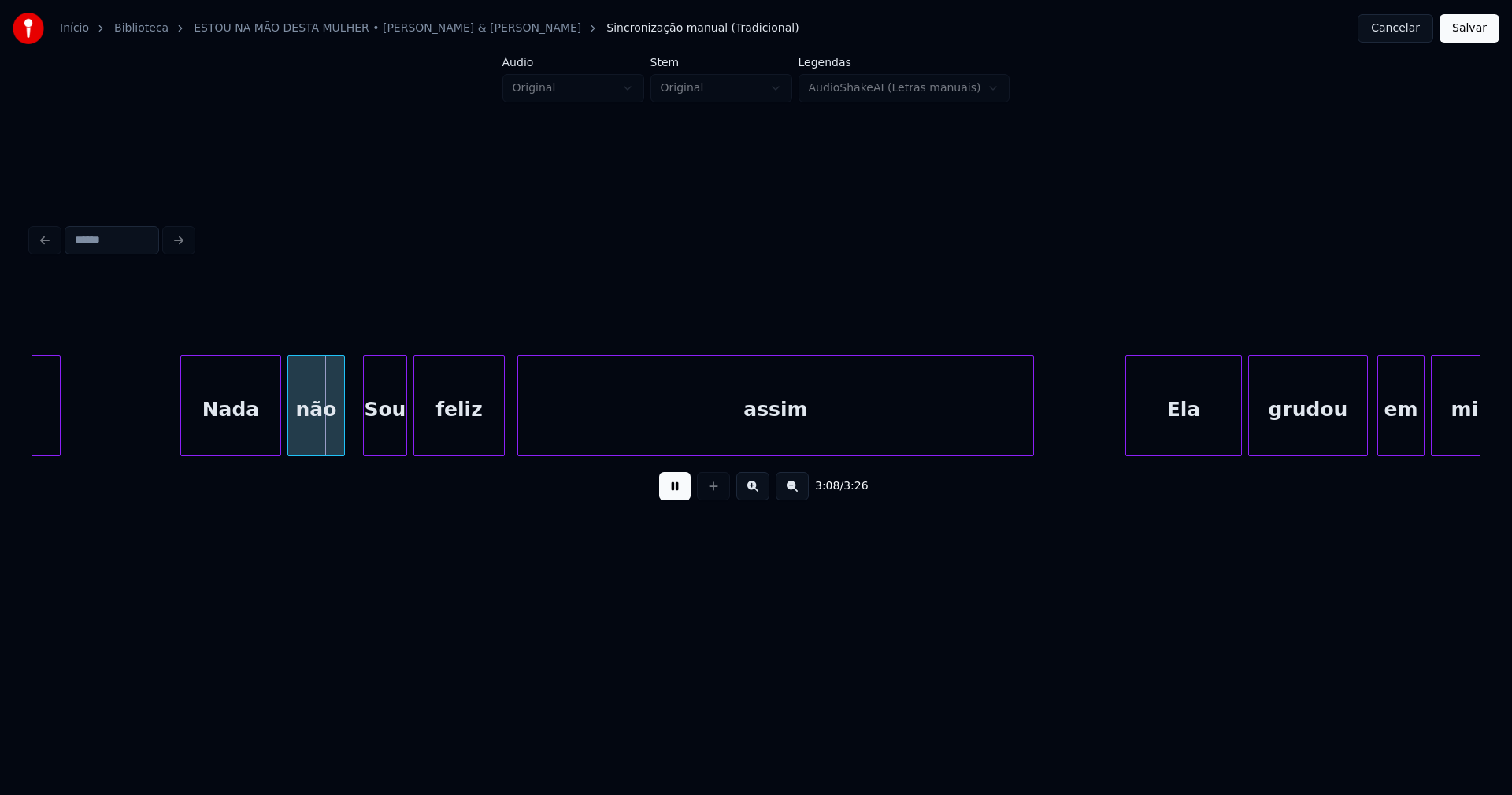
click at [343, 451] on div "não Nada não Sou feliz assim Ela grudou em mim" at bounding box center [756, 405] width 1449 height 101
click at [374, 430] on div "Sou" at bounding box center [384, 410] width 42 height 107
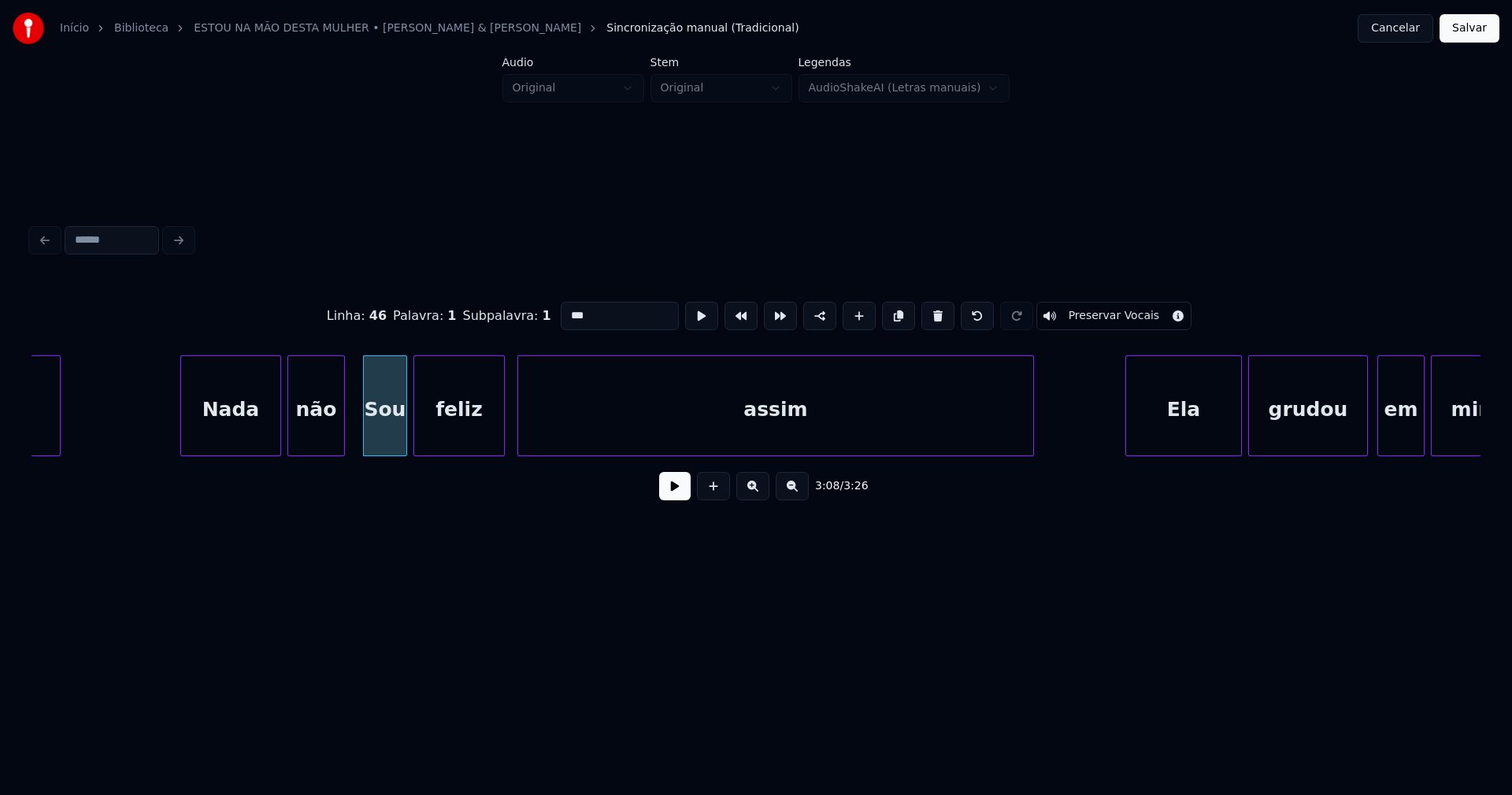
click at [566, 308] on input "***" at bounding box center [620, 316] width 118 height 28
type input "***"
click at [680, 497] on button at bounding box center [675, 486] width 32 height 28
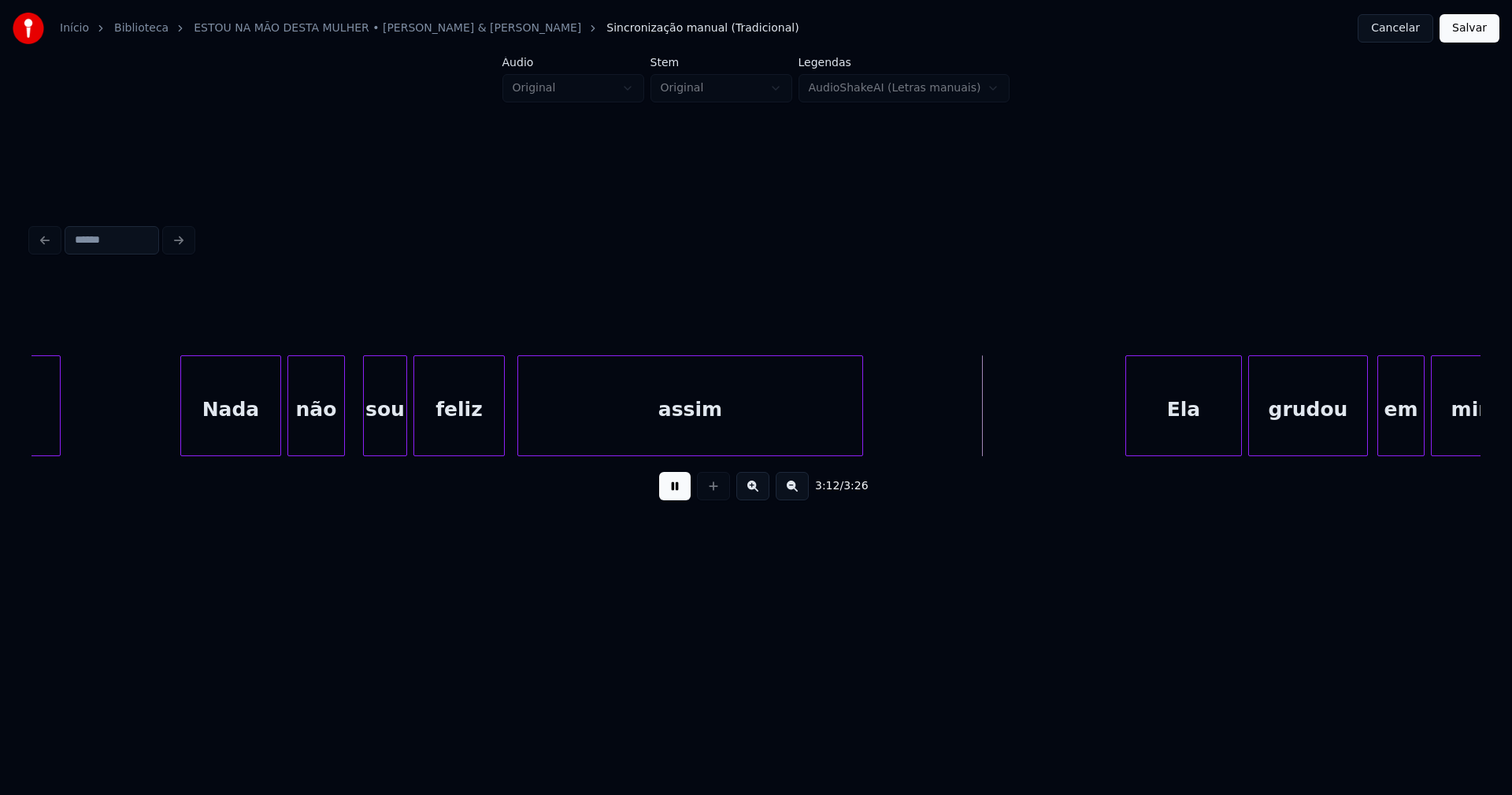
click at [857, 456] on div "não Nada não sou feliz assim Ela grudou em mim" at bounding box center [756, 405] width 1449 height 101
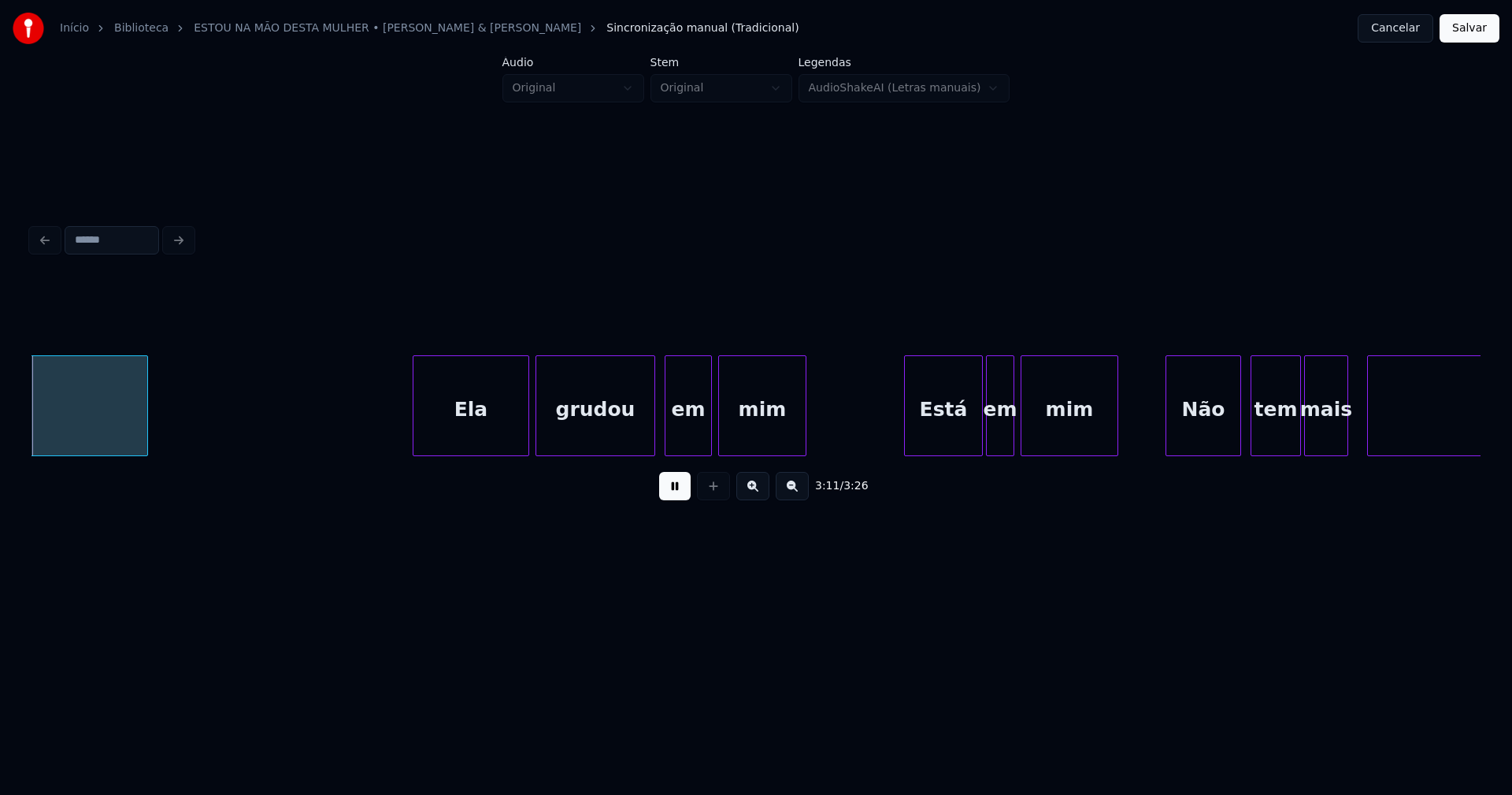
scroll to position [0, 30125]
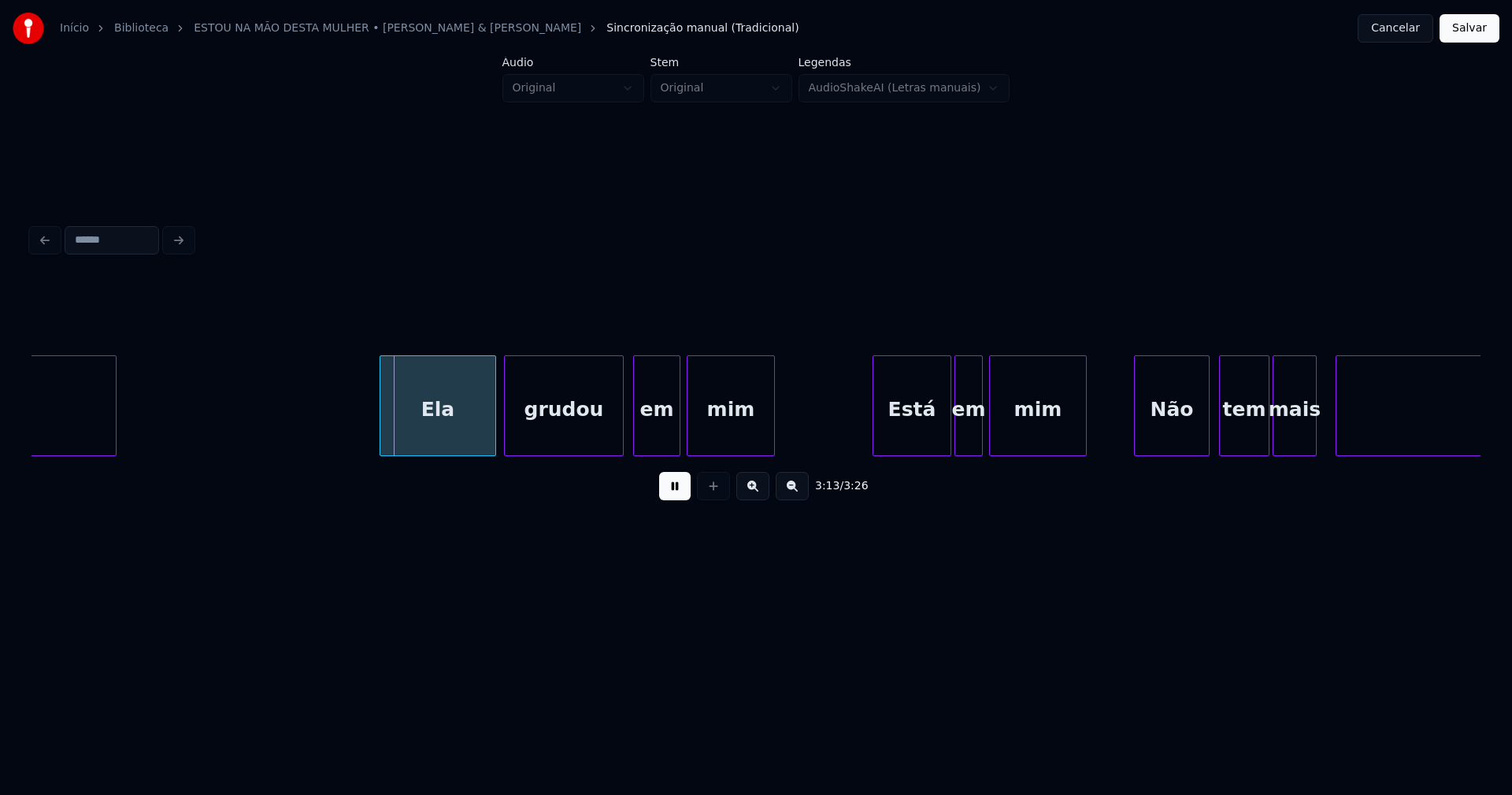
click at [434, 433] on div "Ela" at bounding box center [438, 410] width 115 height 107
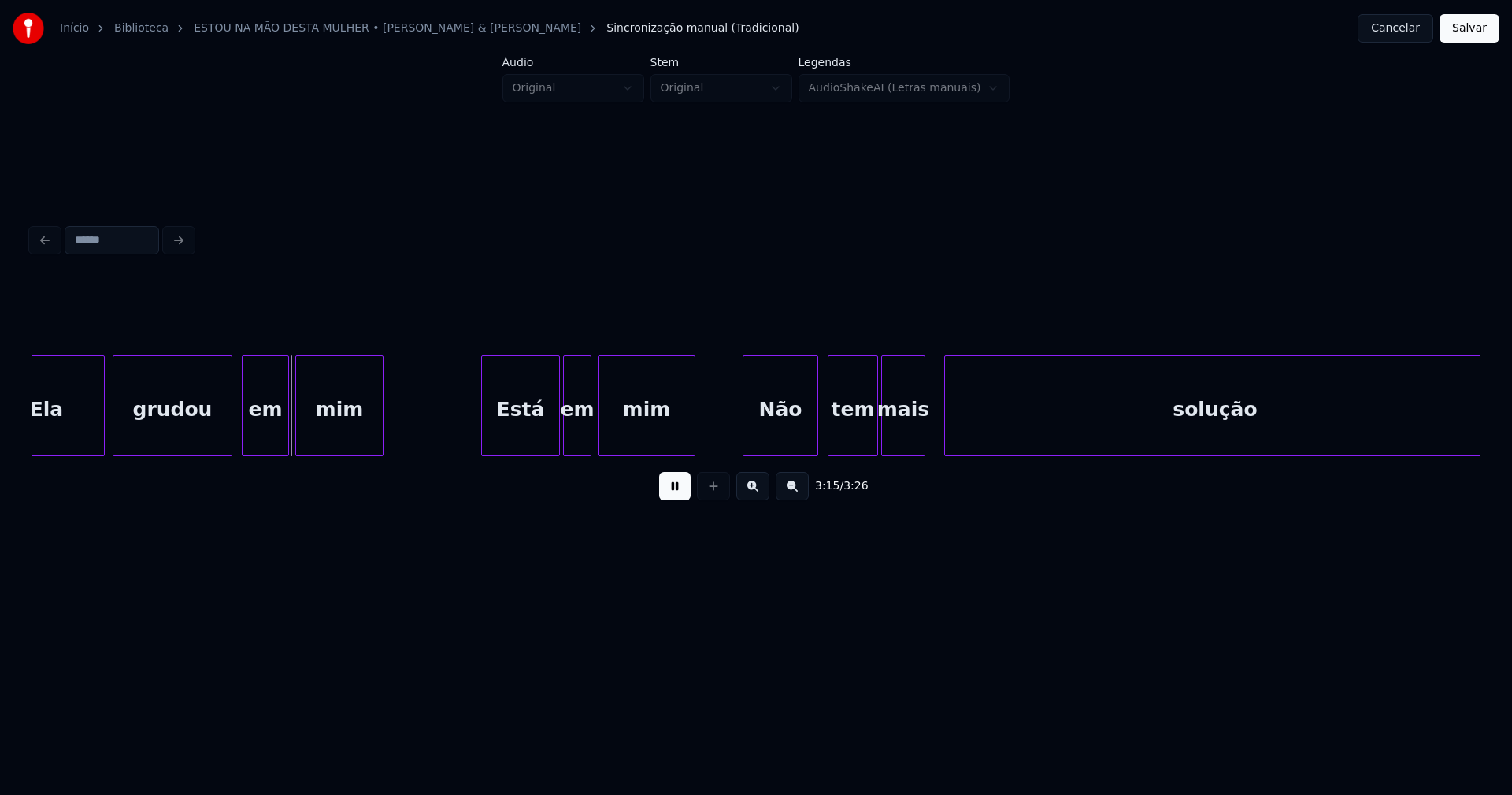
scroll to position [0, 30679]
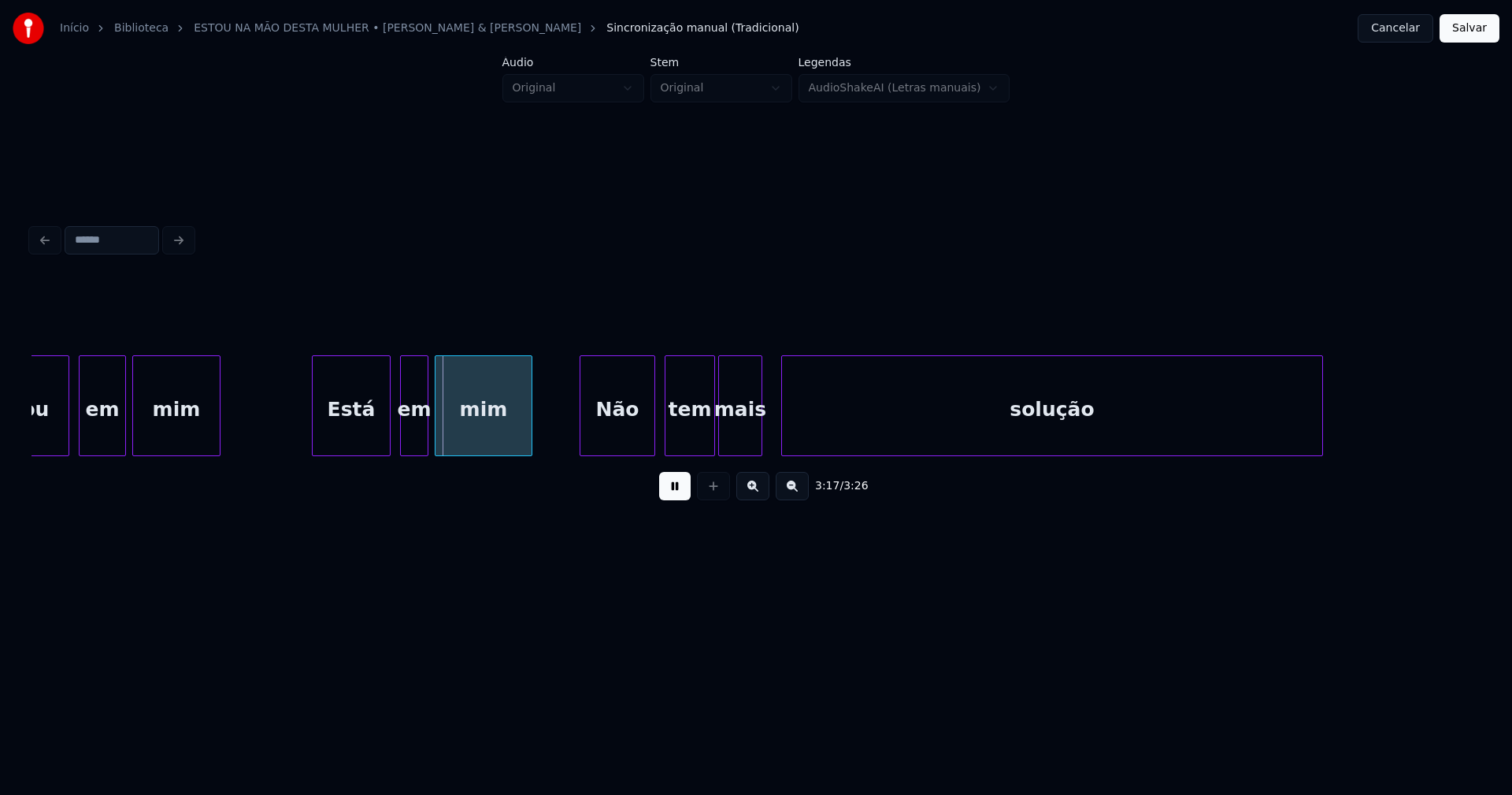
click at [355, 441] on div "Está" at bounding box center [351, 410] width 77 height 107
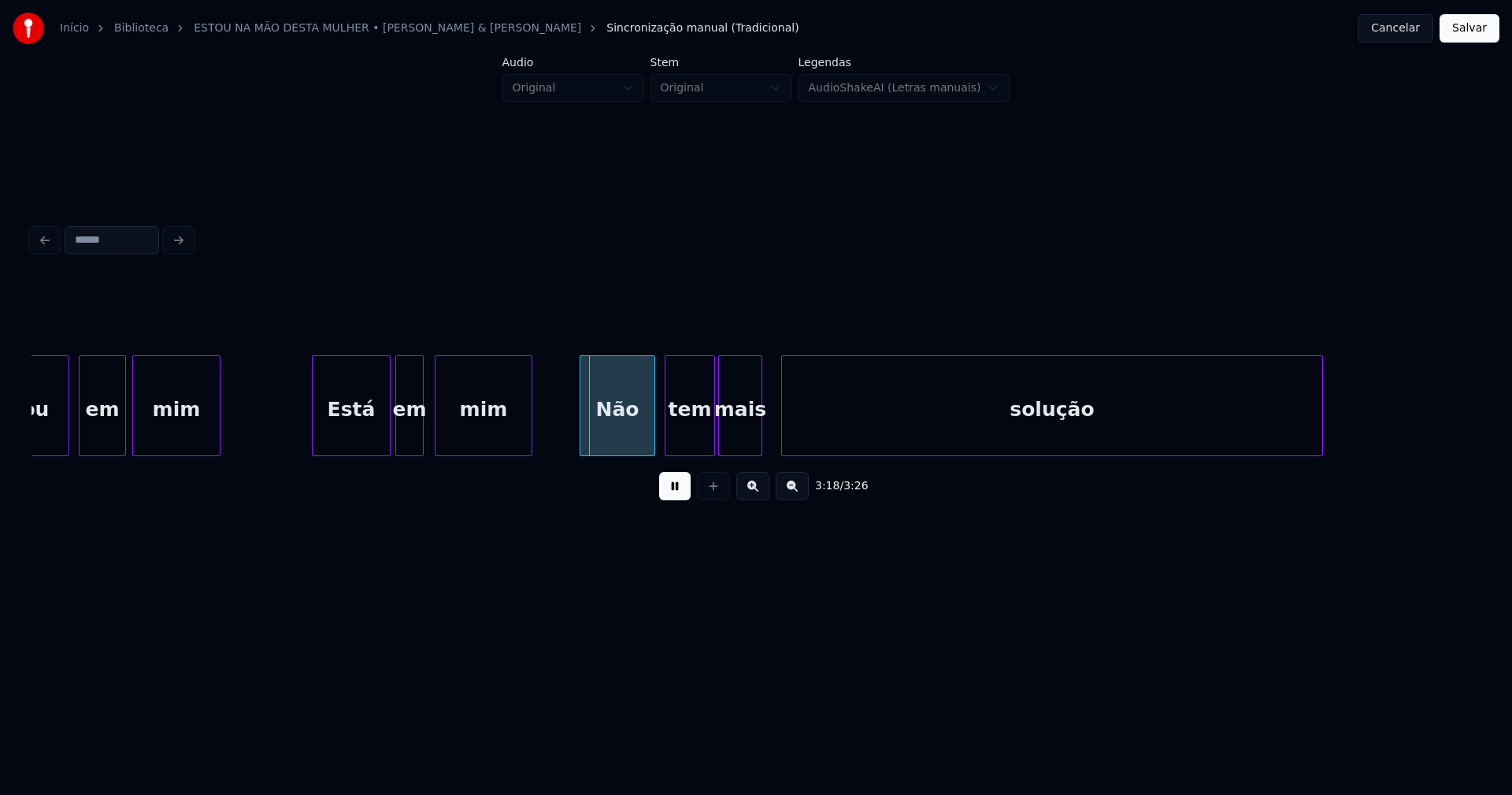
click at [409, 439] on div "em" at bounding box center [409, 410] width 27 height 107
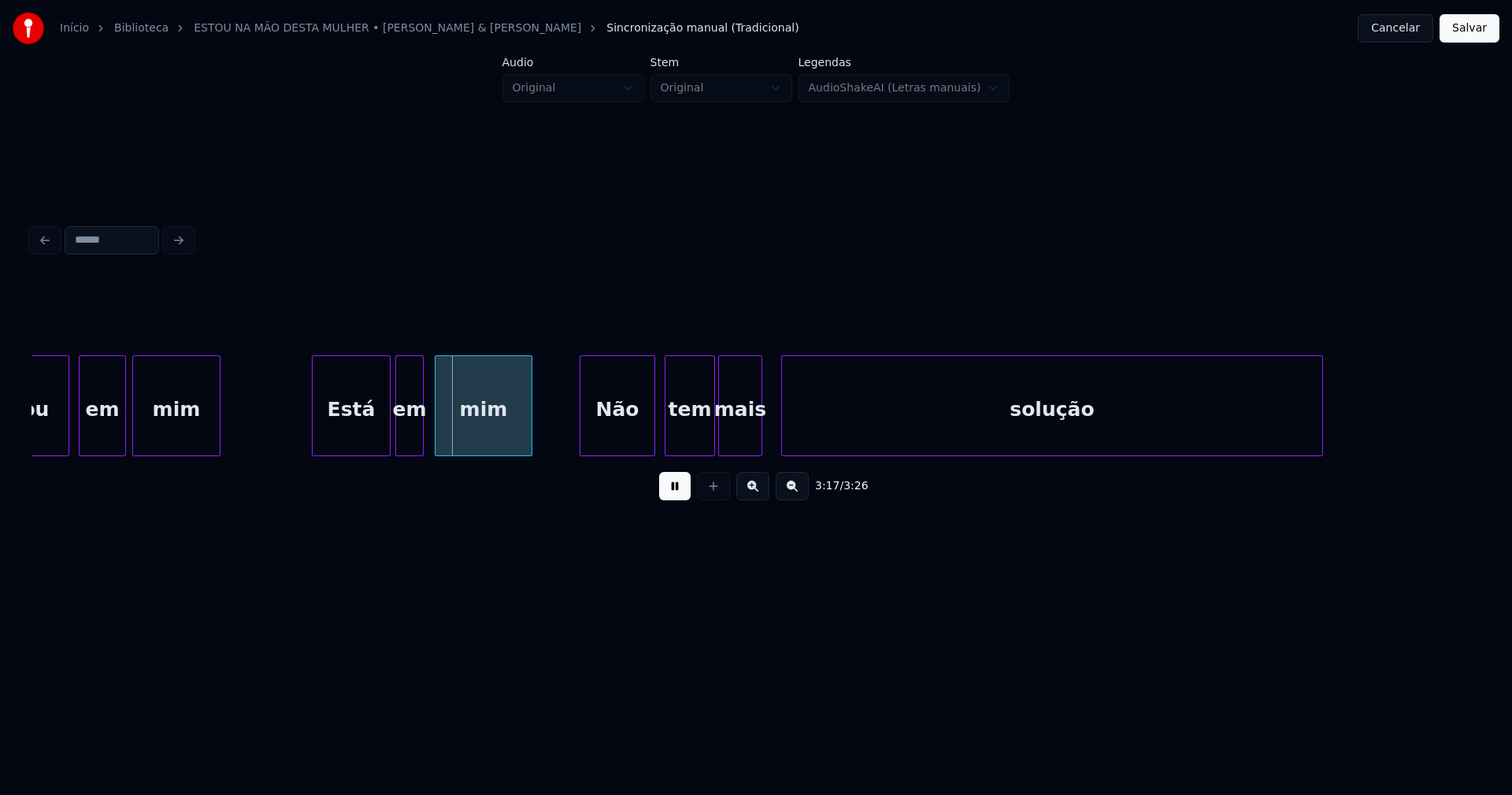
click at [679, 496] on button at bounding box center [675, 486] width 32 height 28
click at [359, 433] on div "Está" at bounding box center [351, 410] width 77 height 107
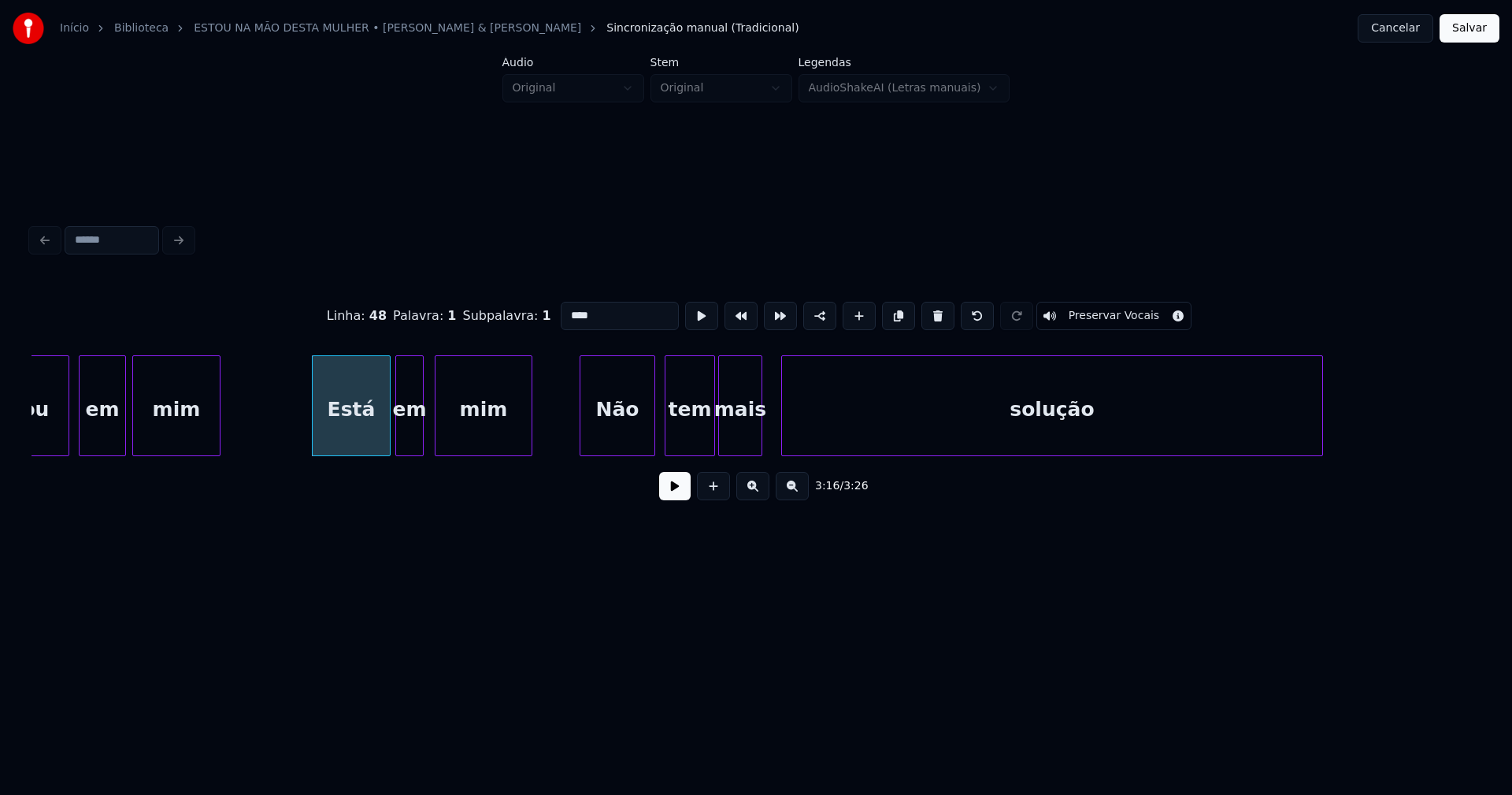
drag, startPoint x: 551, startPoint y: 311, endPoint x: 531, endPoint y: 311, distance: 20.0
click at [531, 311] on div "Linha : 48 [GEOGRAPHIC_DATA] : 1 Subpalavra : 1 **** Preservar Vocais" at bounding box center [756, 316] width 1449 height 79
type input "****"
click at [676, 497] on button at bounding box center [675, 486] width 32 height 28
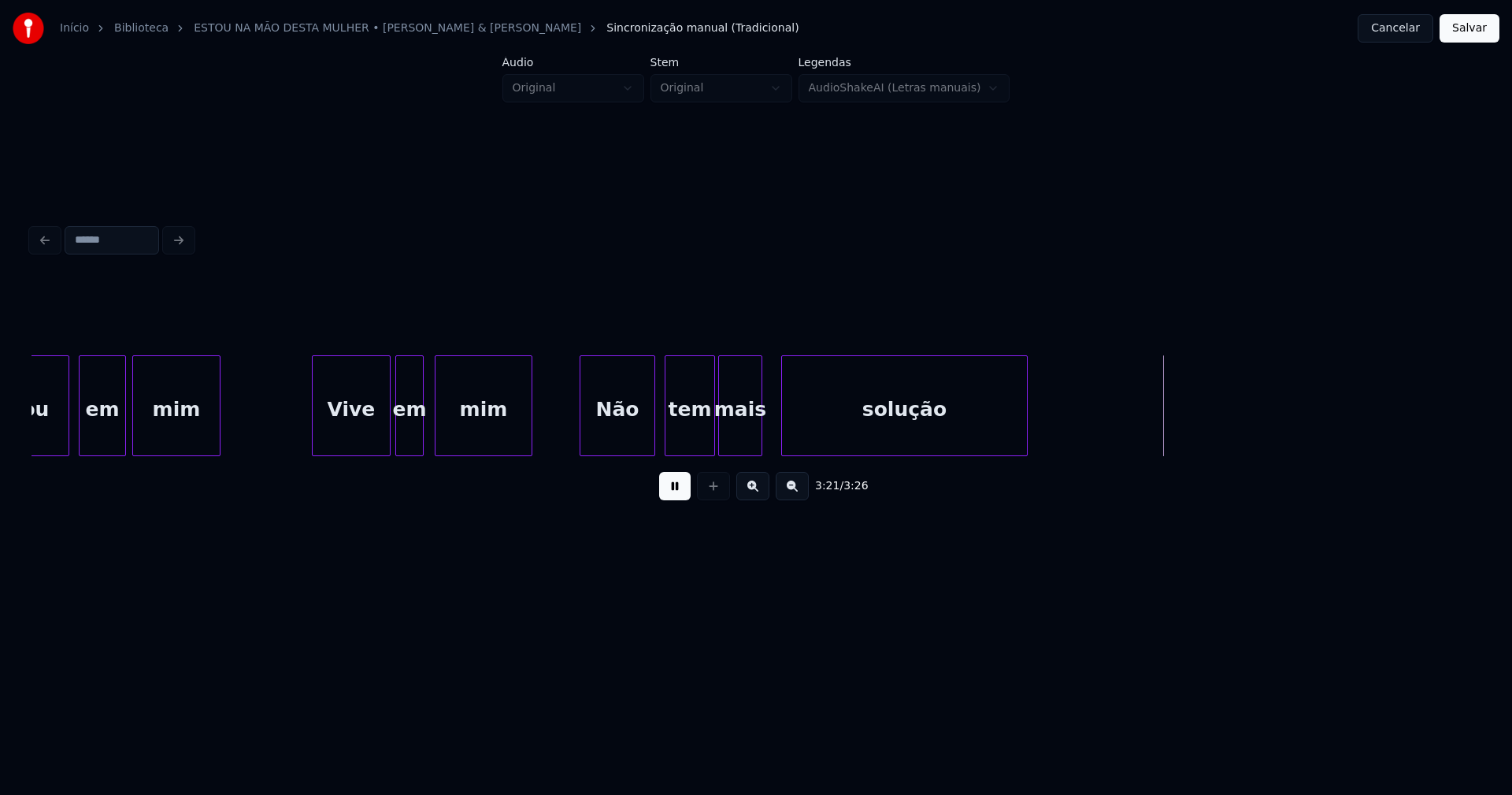
click at [1024, 455] on div "grudou em mim Vive em mim Não tem mais solução" at bounding box center [756, 405] width 1449 height 101
click at [774, 428] on div at bounding box center [776, 405] width 5 height 99
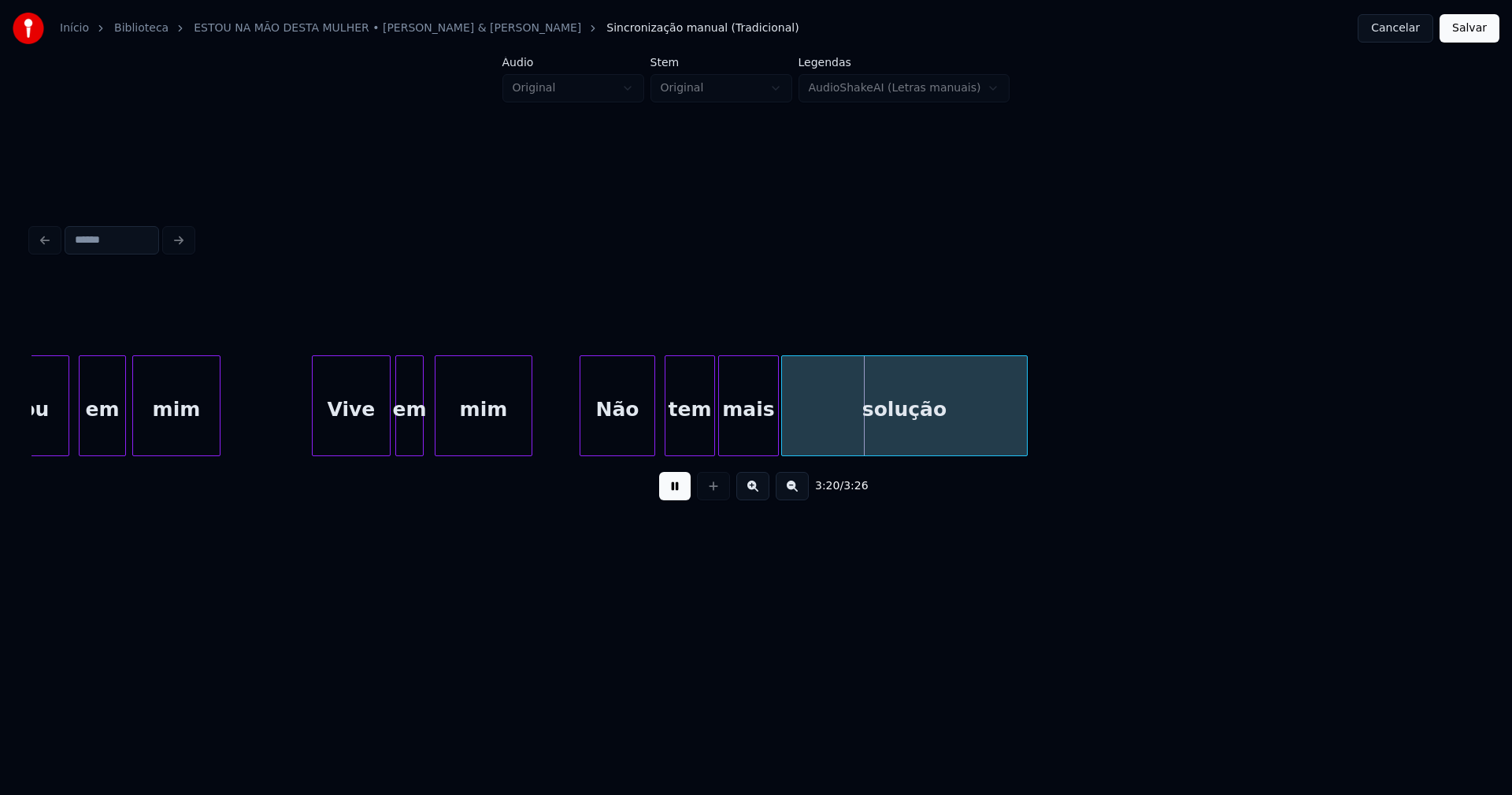
click at [677, 499] on button at bounding box center [675, 486] width 32 height 28
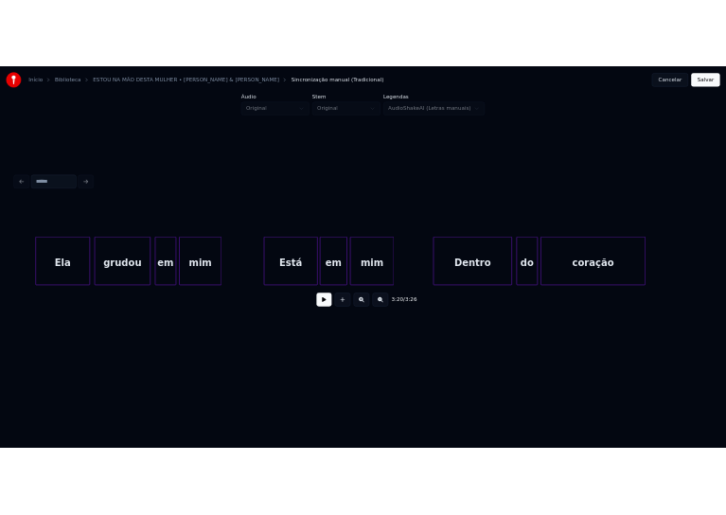
scroll to position [0, 33118]
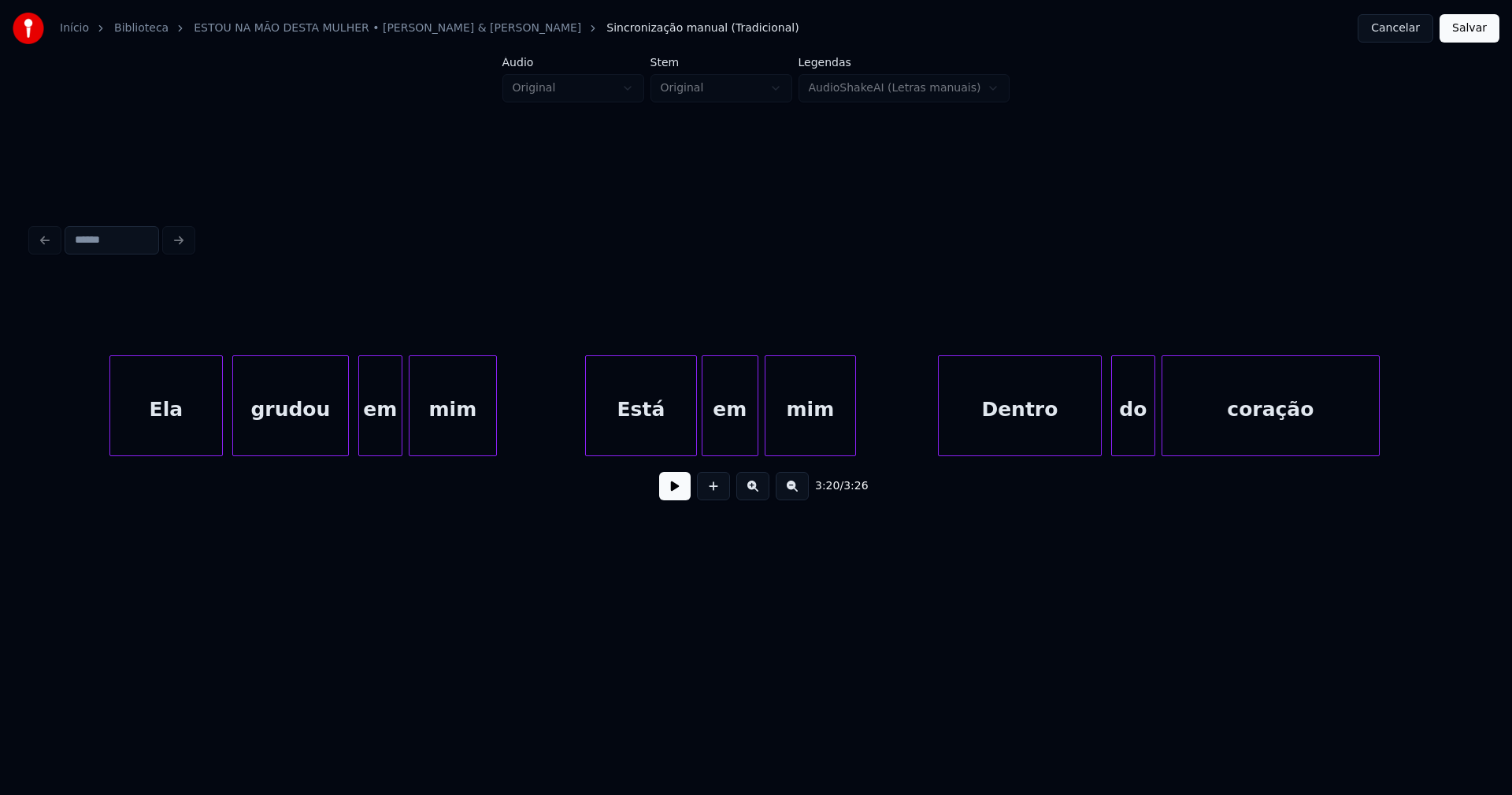
click at [667, 494] on button at bounding box center [675, 486] width 32 height 28
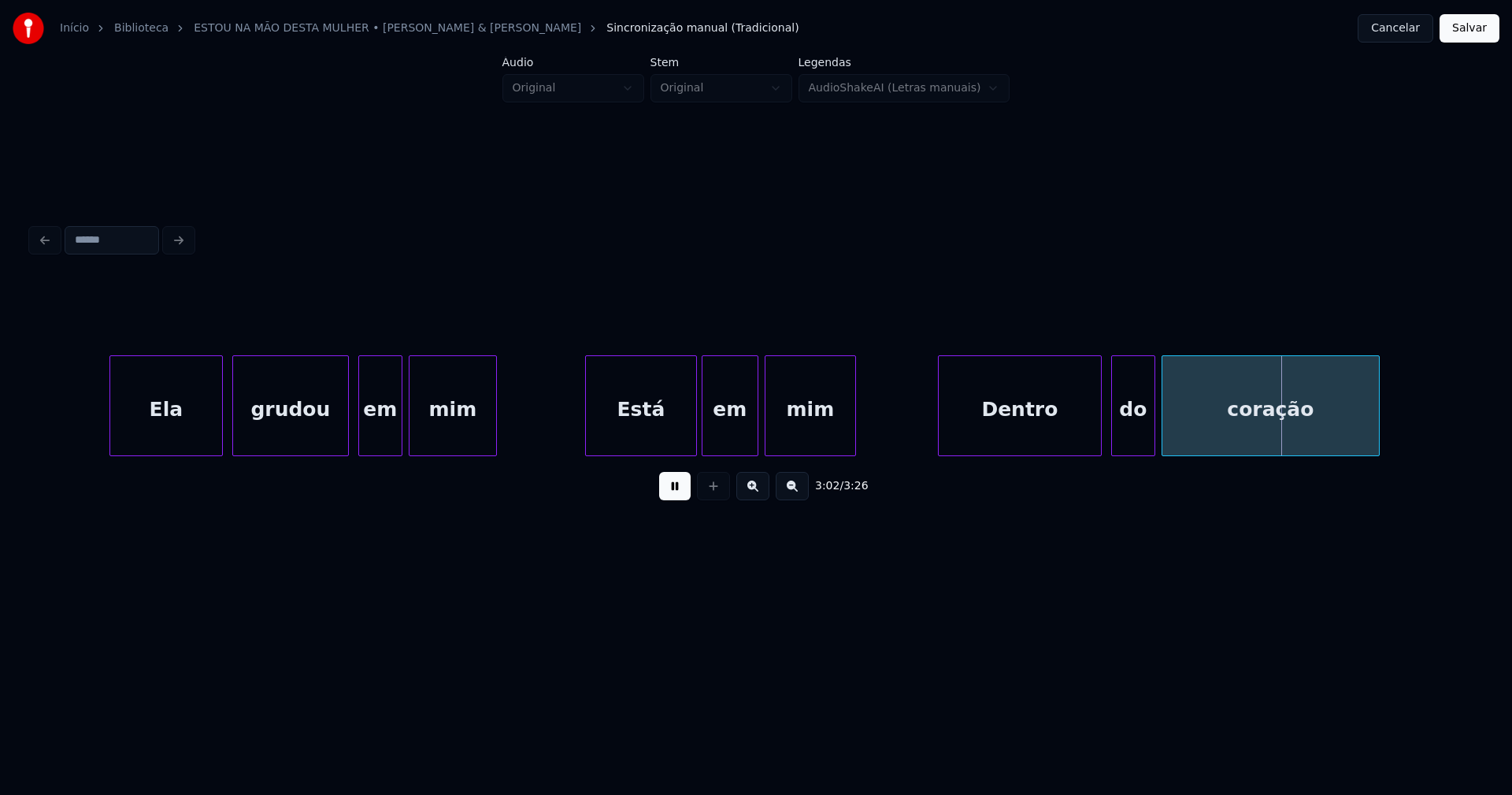
click at [681, 499] on button at bounding box center [675, 486] width 32 height 28
click at [1470, 27] on button "Salvar" at bounding box center [1470, 28] width 60 height 28
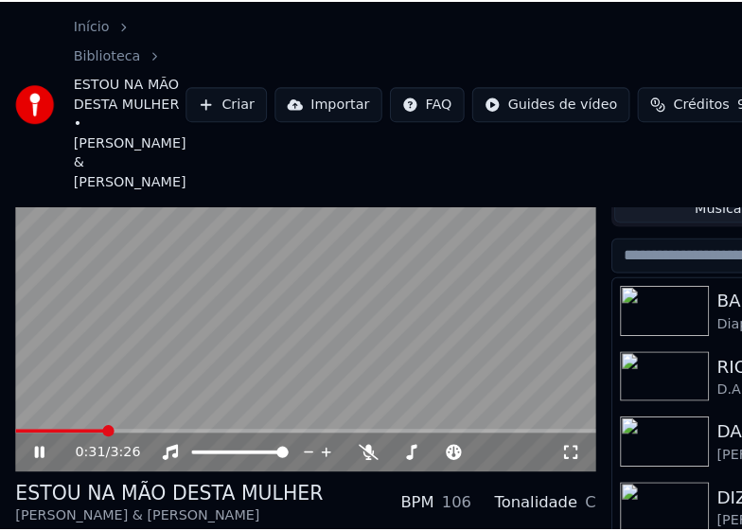
scroll to position [95, 0]
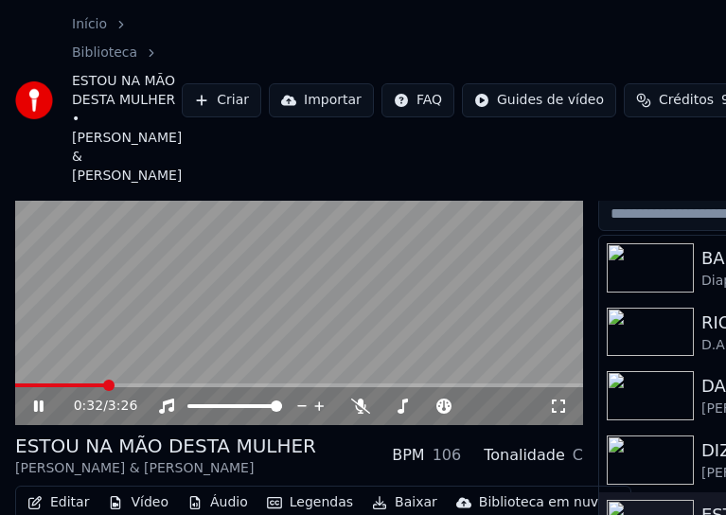
click at [72, 491] on button "Editar" at bounding box center [58, 502] width 77 height 26
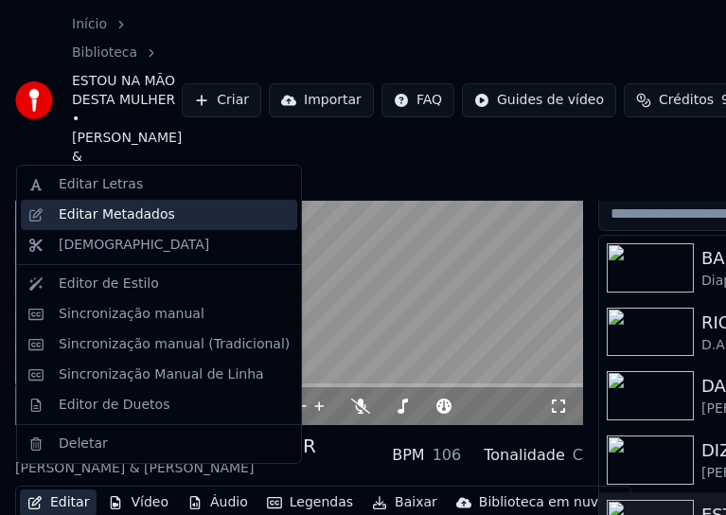
click at [104, 220] on div "Editar Metadados" at bounding box center [117, 214] width 116 height 19
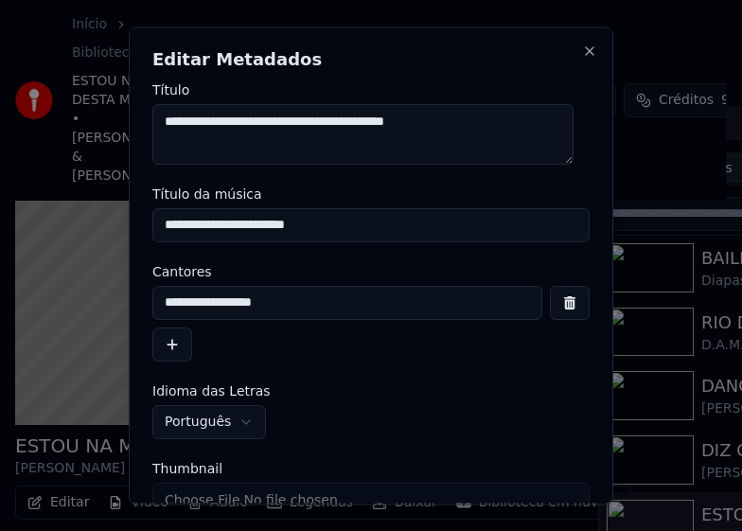
click at [244, 124] on textarea "**********" at bounding box center [362, 133] width 421 height 61
type textarea "**********"
click at [263, 224] on input "**********" at bounding box center [370, 224] width 437 height 34
click at [267, 224] on input "**********" at bounding box center [370, 224] width 437 height 34
click at [300, 221] on input "**********" at bounding box center [370, 224] width 437 height 34
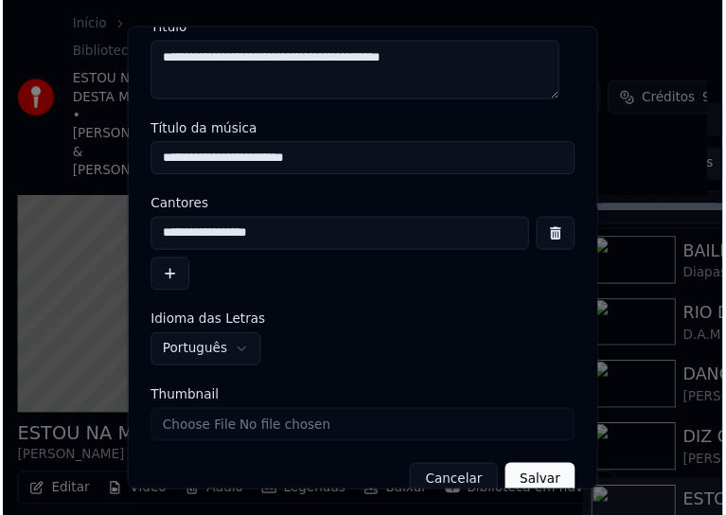
scroll to position [92, 0]
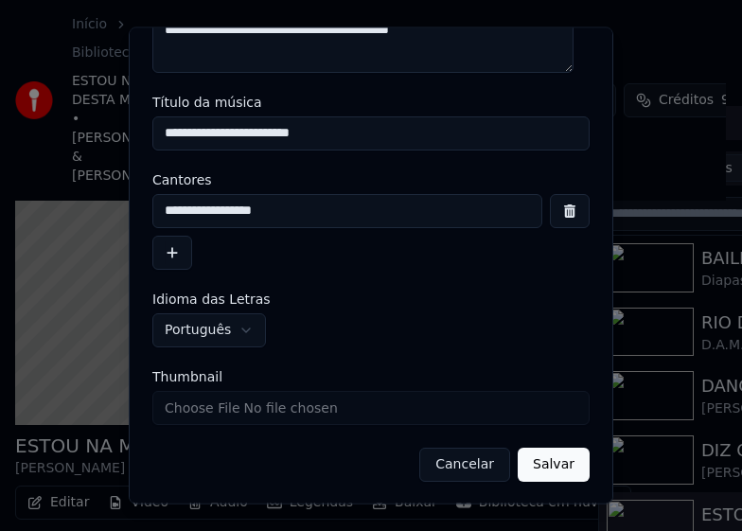
type input "**********"
drag, startPoint x: 536, startPoint y: 468, endPoint x: 439, endPoint y: 467, distance: 96.5
click at [537, 467] on button "Salvar" at bounding box center [554, 464] width 72 height 34
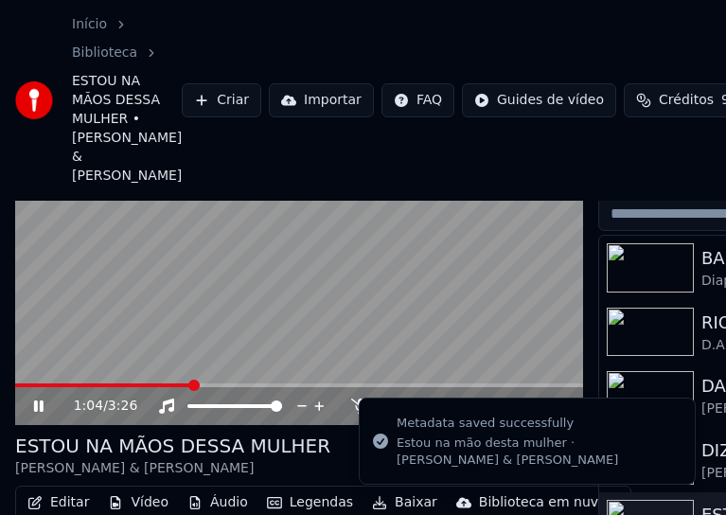
click at [39, 406] on icon at bounding box center [52, 405] width 44 height 15
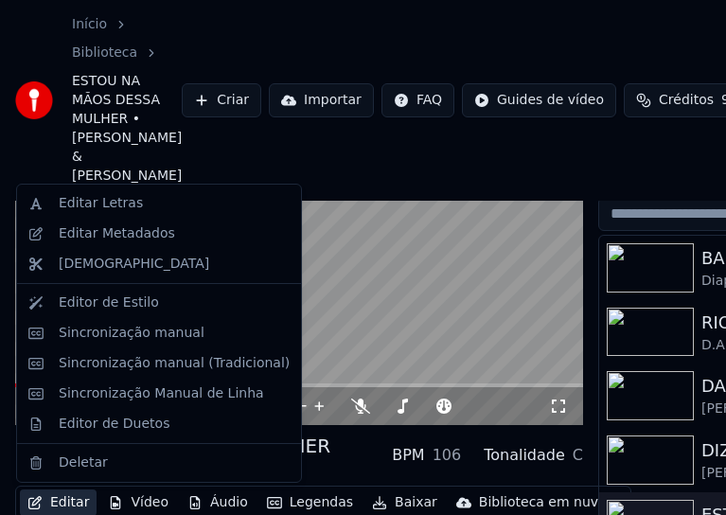
click at [74, 501] on button "Editar" at bounding box center [58, 502] width 77 height 26
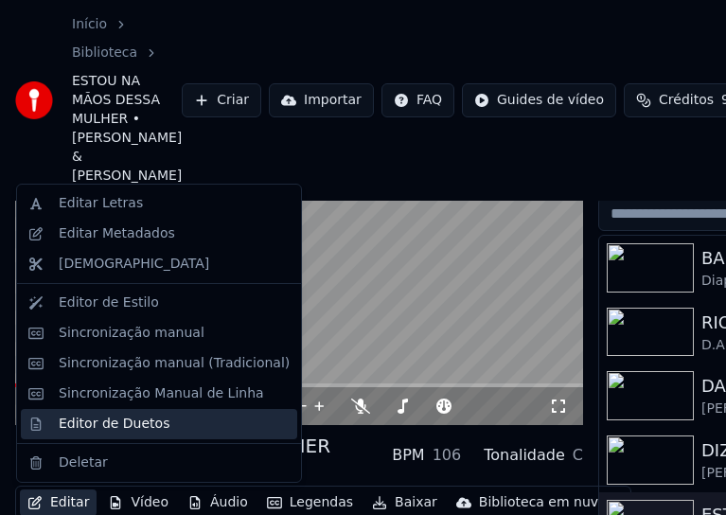
click at [109, 427] on div "Editor de Duetos" at bounding box center [114, 423] width 111 height 19
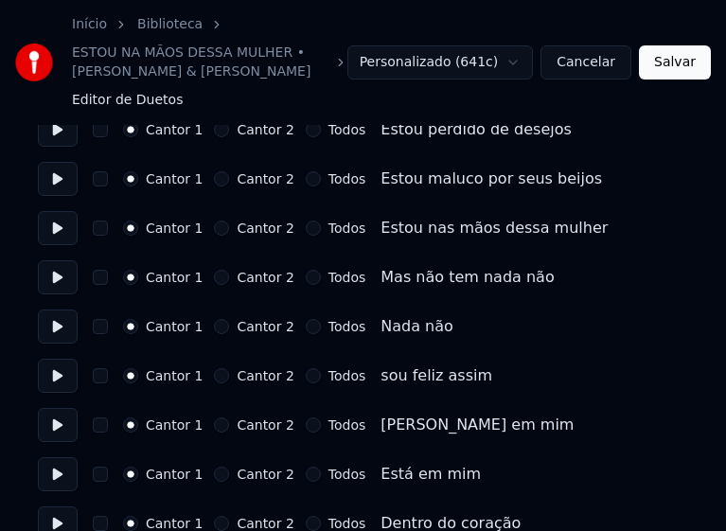
scroll to position [852, 0]
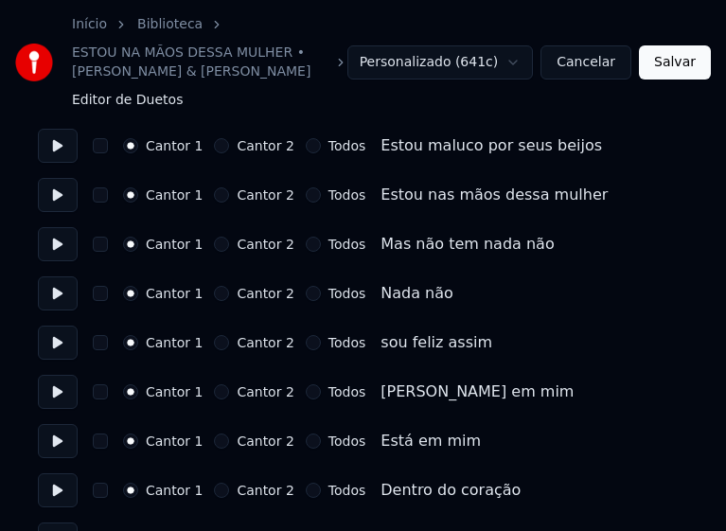
click at [306, 244] on button "Todos" at bounding box center [313, 244] width 15 height 15
click at [306, 289] on button "Todos" at bounding box center [313, 293] width 15 height 15
click at [306, 341] on button "Todos" at bounding box center [313, 342] width 15 height 15
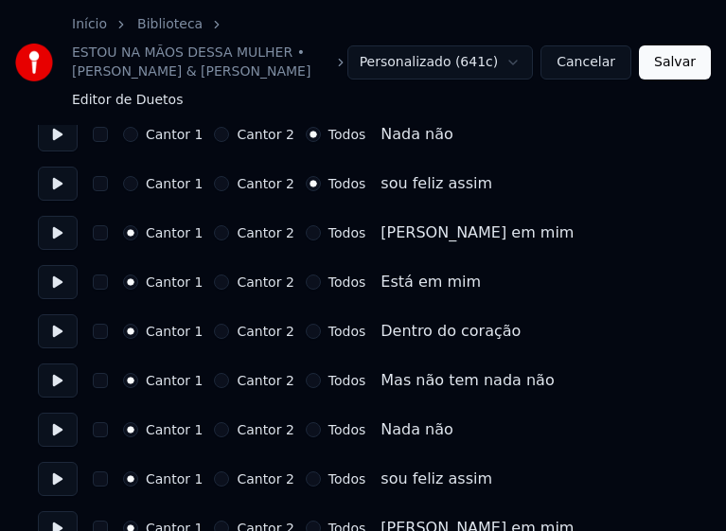
scroll to position [1041, 0]
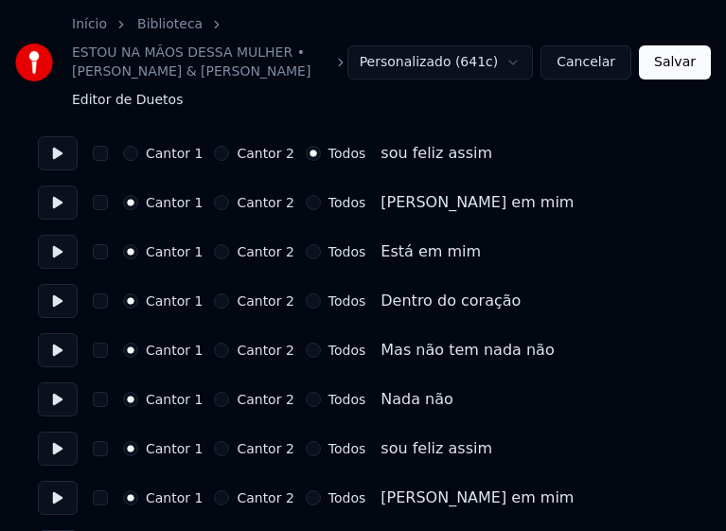
click at [306, 203] on button "Todos" at bounding box center [313, 202] width 15 height 15
click at [306, 253] on button "Todos" at bounding box center [313, 251] width 15 height 15
click at [306, 303] on button "Todos" at bounding box center [313, 300] width 15 height 15
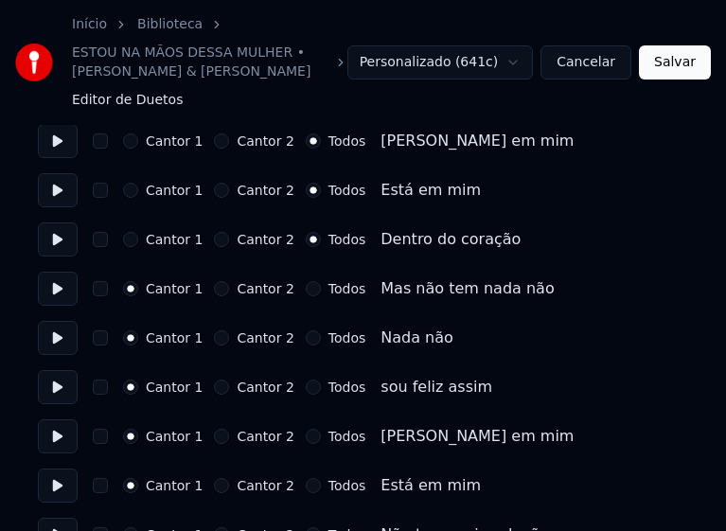
scroll to position [1136, 0]
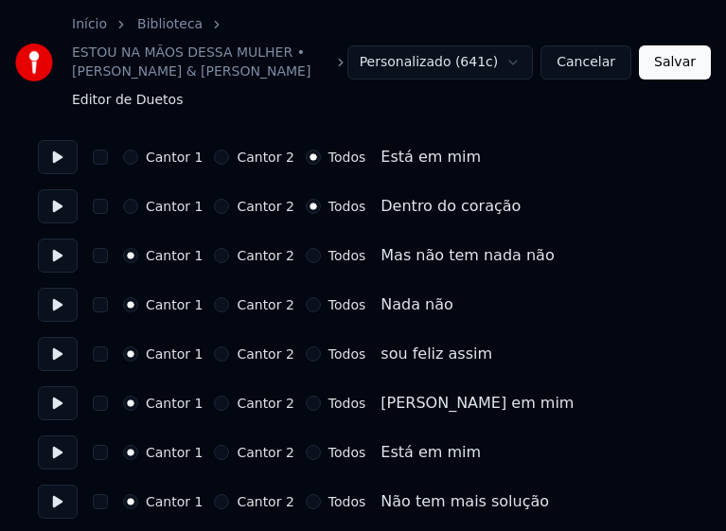
click at [306, 255] on button "Todos" at bounding box center [313, 255] width 15 height 15
click at [306, 304] on button "Todos" at bounding box center [313, 304] width 15 height 15
click at [306, 352] on button "Todos" at bounding box center [313, 353] width 15 height 15
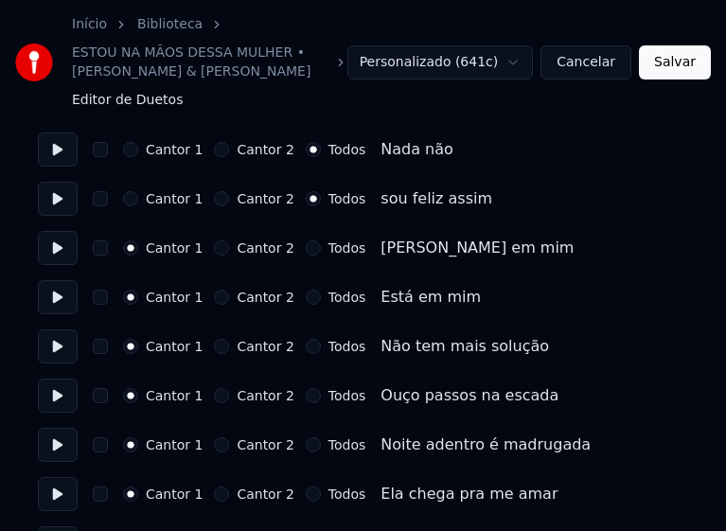
scroll to position [1325, 0]
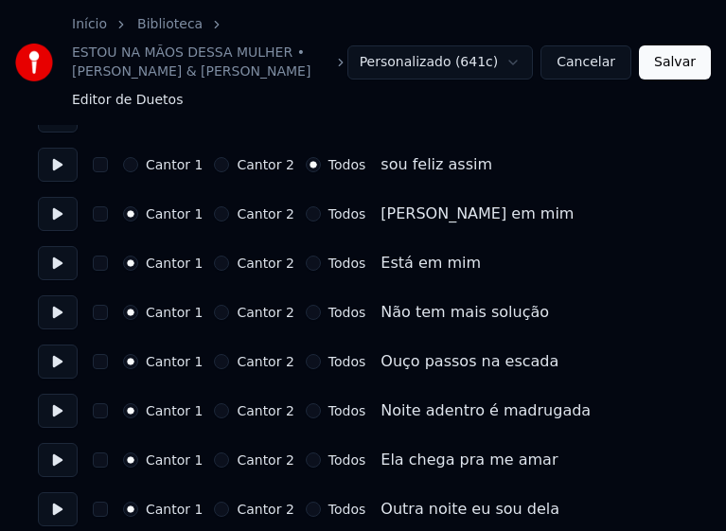
click at [306, 213] on button "Todos" at bounding box center [313, 213] width 15 height 15
click at [306, 262] on button "Todos" at bounding box center [313, 262] width 15 height 15
click at [306, 313] on button "Todos" at bounding box center [313, 312] width 15 height 15
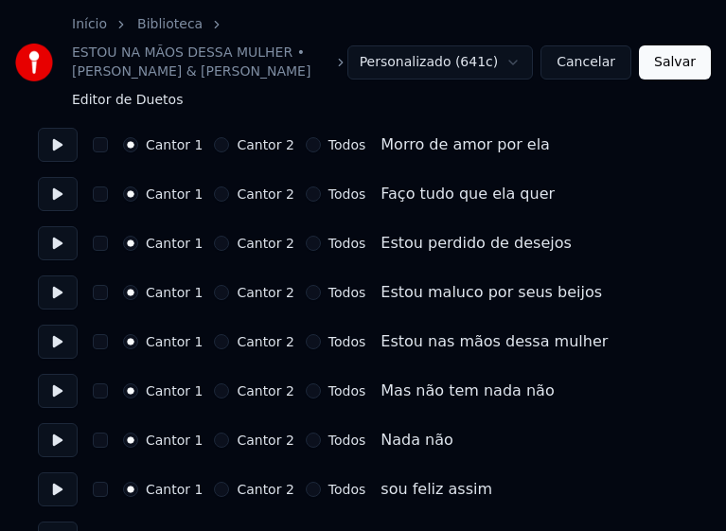
scroll to position [1798, 0]
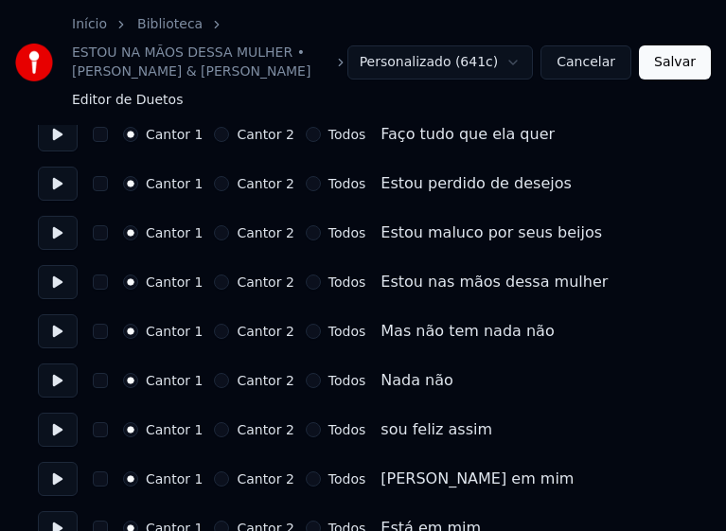
click at [306, 334] on button "Todos" at bounding box center [313, 331] width 15 height 15
click at [306, 387] on button "Todos" at bounding box center [313, 380] width 15 height 15
click at [306, 429] on button "Todos" at bounding box center [313, 429] width 15 height 15
click at [306, 478] on button "Todos" at bounding box center [313, 478] width 15 height 15
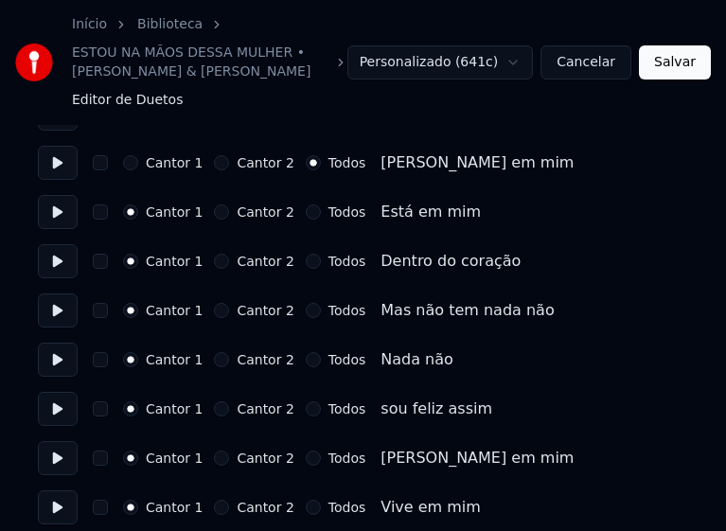
scroll to position [2081, 0]
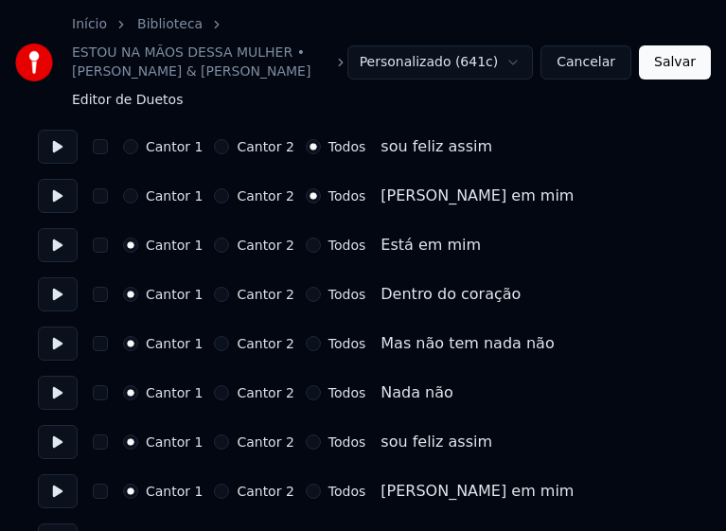
click at [306, 238] on button "Todos" at bounding box center [313, 245] width 15 height 15
click at [306, 290] on button "Todos" at bounding box center [313, 294] width 15 height 15
click at [306, 342] on button "Todos" at bounding box center [313, 343] width 15 height 15
click at [306, 396] on button "Todos" at bounding box center [313, 392] width 15 height 15
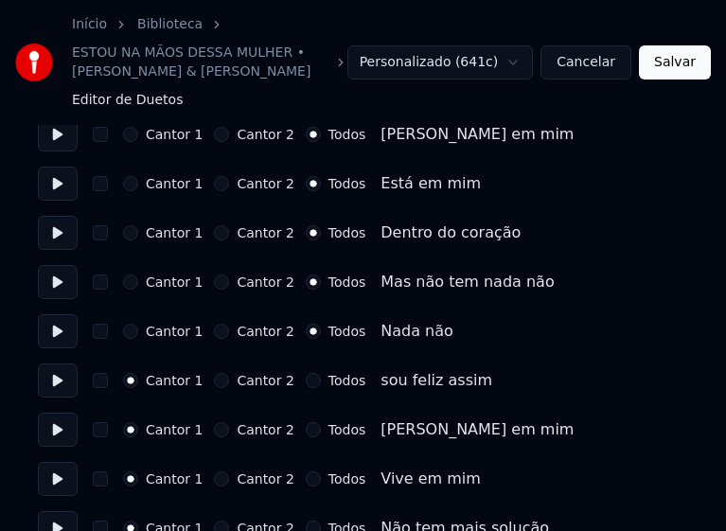
scroll to position [2176, 0]
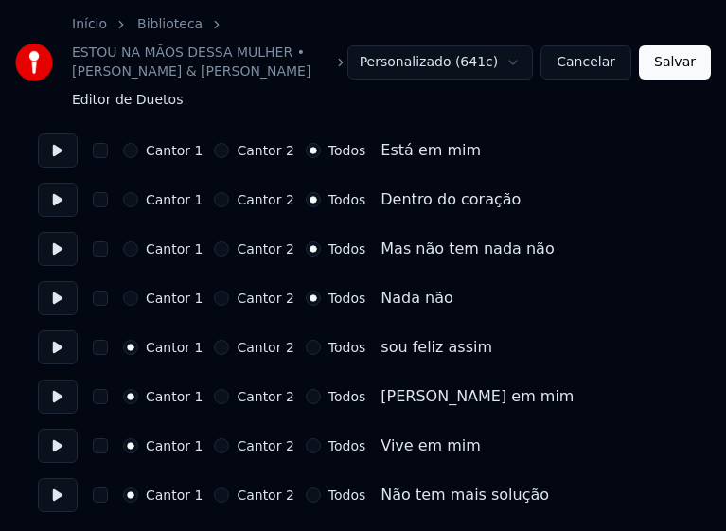
click at [306, 351] on button "Todos" at bounding box center [313, 347] width 15 height 15
click at [306, 396] on button "Todos" at bounding box center [313, 396] width 15 height 15
click at [306, 446] on button "Todos" at bounding box center [313, 445] width 15 height 15
click at [306, 496] on button "Todos" at bounding box center [313, 494] width 15 height 15
click at [679, 69] on button "Salvar" at bounding box center [675, 62] width 72 height 34
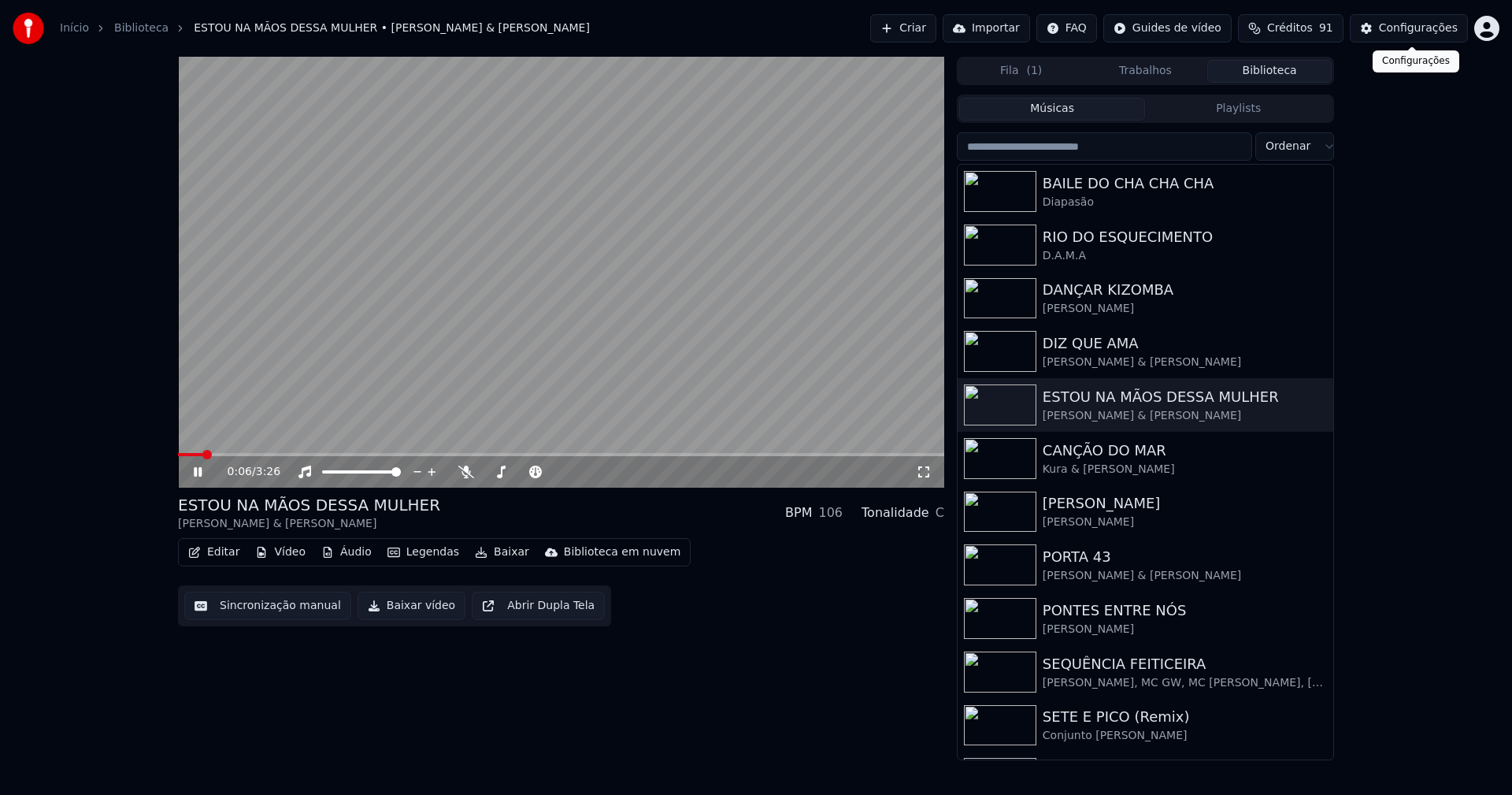
click at [1418, 32] on div "Configurações" at bounding box center [1418, 28] width 79 height 16
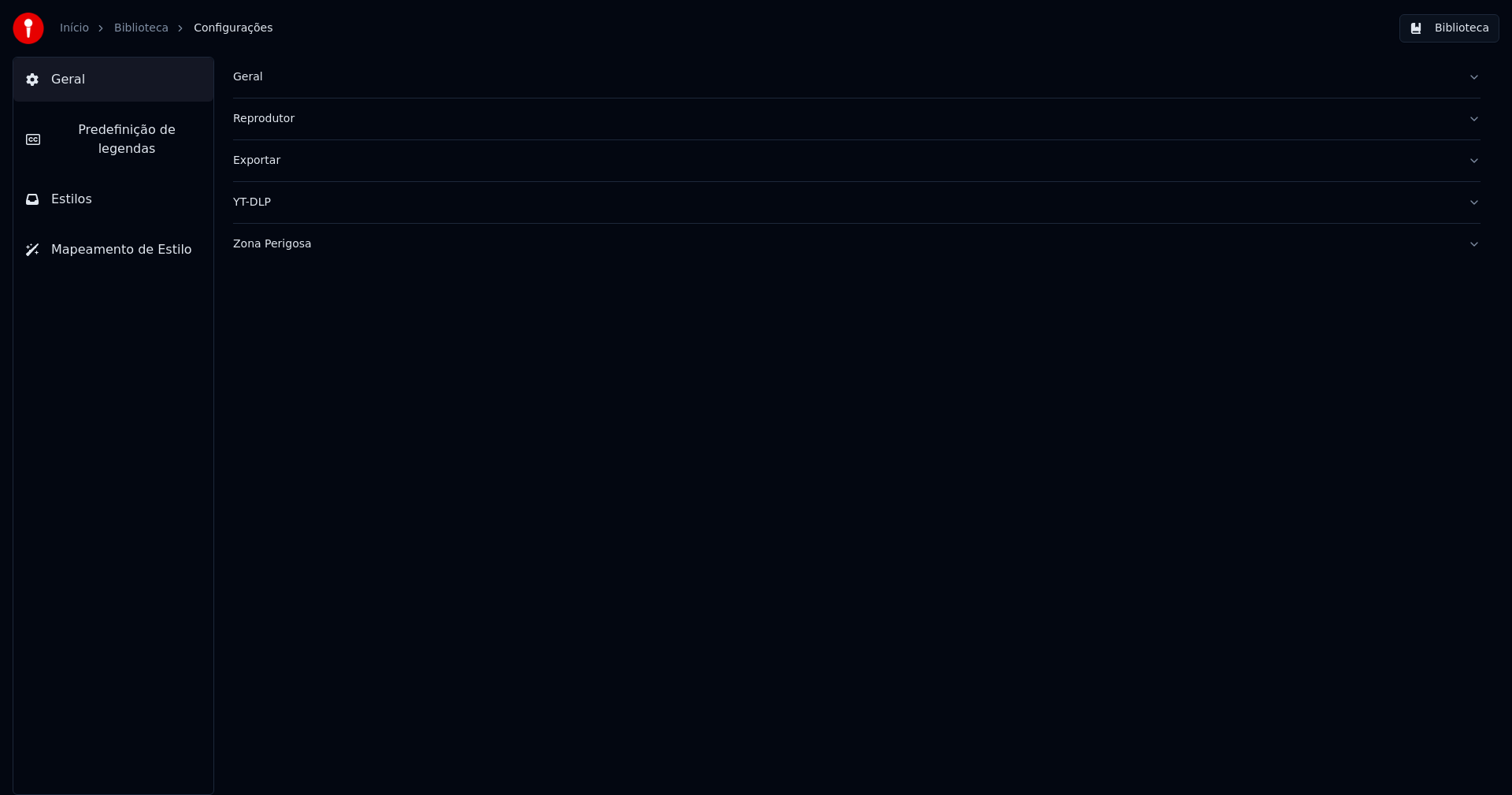
click at [106, 179] on button "Estilos" at bounding box center [113, 199] width 200 height 44
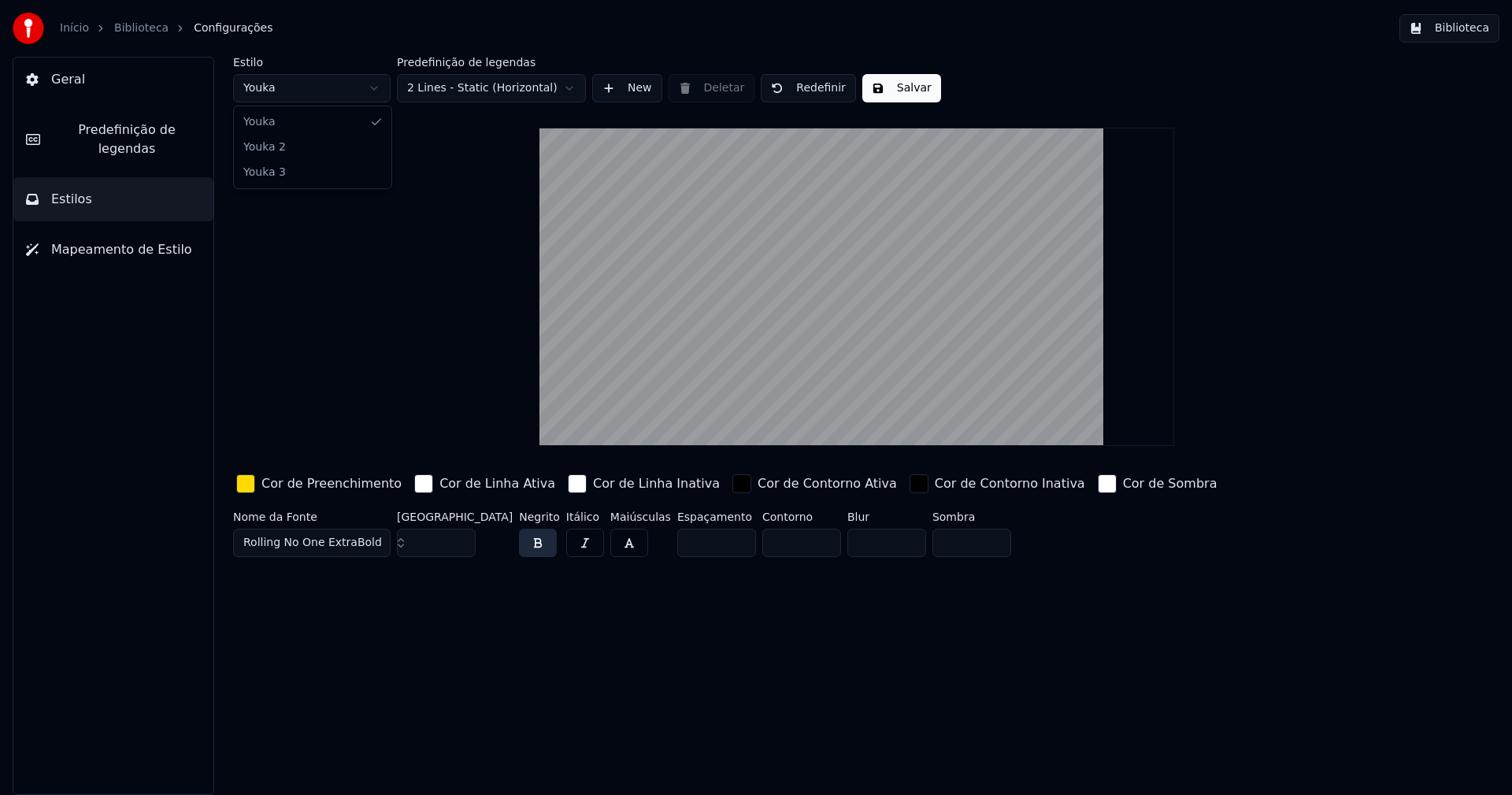
click at [320, 91] on html "Início Biblioteca Configurações Biblioteca Geral Predefinição de legendas Estil…" at bounding box center [756, 397] width 1512 height 795
type input "*****"
click at [459, 547] on input "**" at bounding box center [436, 543] width 79 height 28
click at [460, 547] on input "**" at bounding box center [436, 543] width 79 height 28
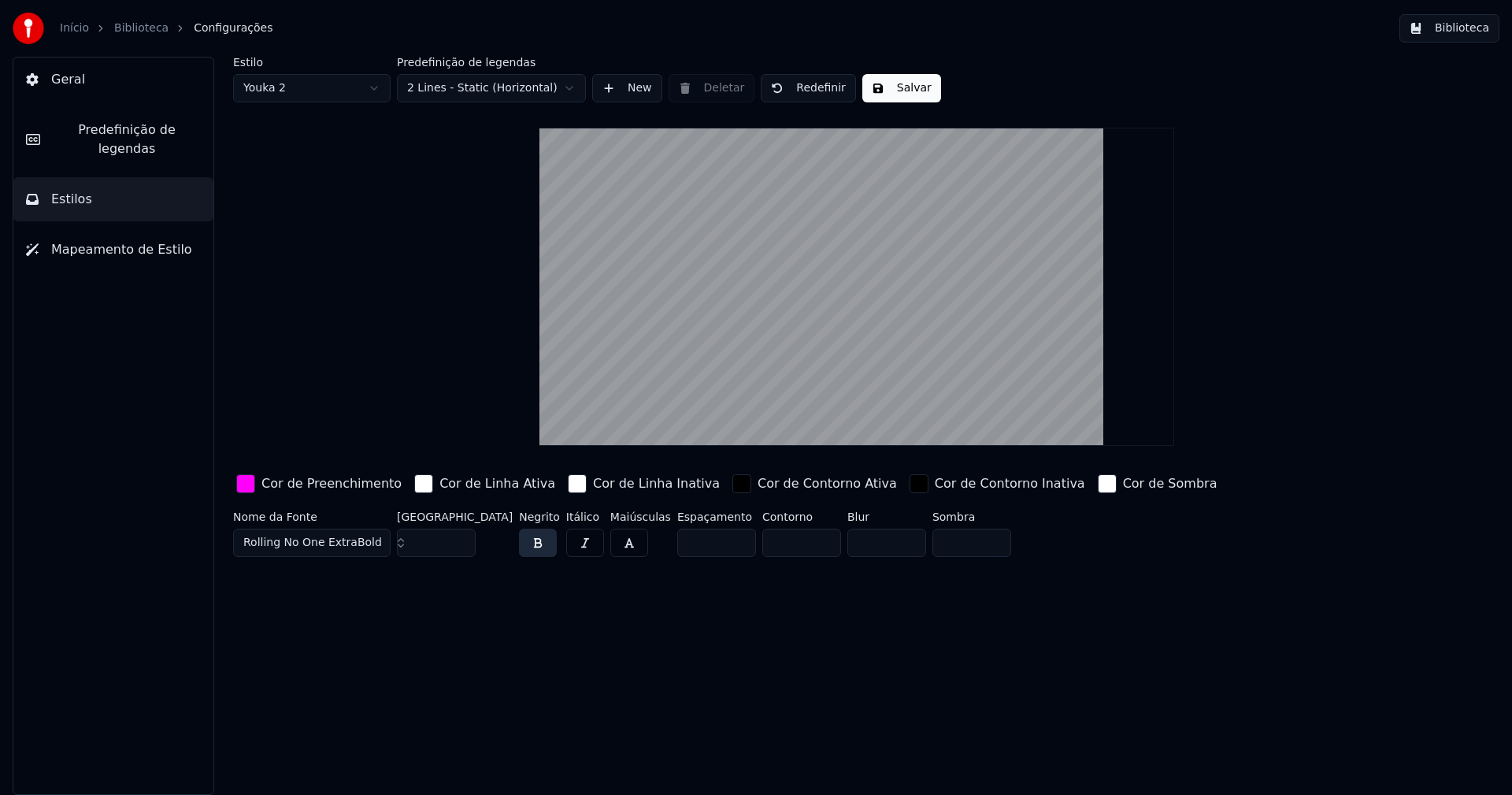
click at [460, 549] on input "**" at bounding box center [436, 543] width 79 height 28
click at [460, 549] on input "**" at bounding box center [436, 543] width 79 height 28
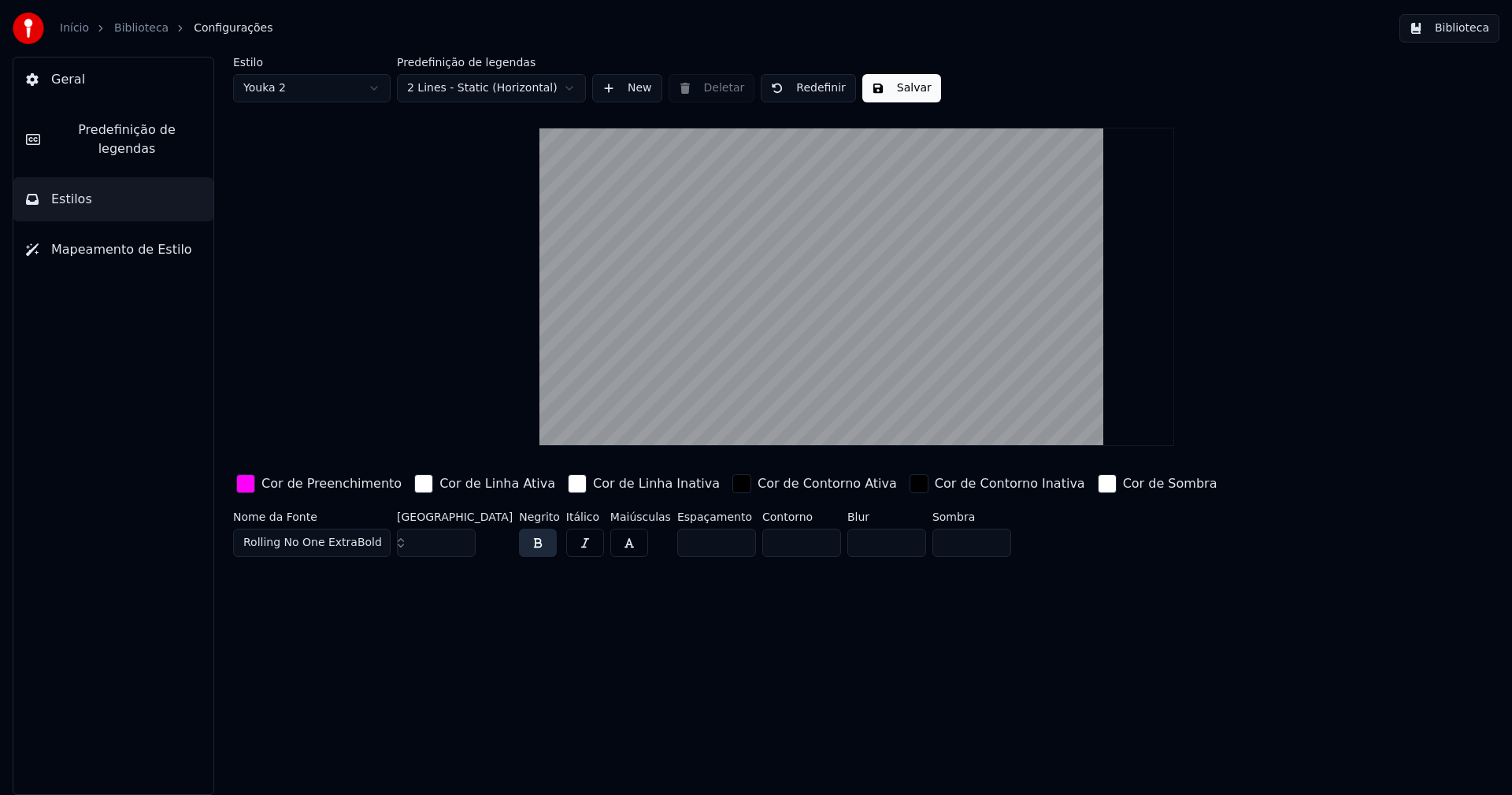
click at [460, 549] on input "**" at bounding box center [436, 543] width 79 height 28
type input "**"
click at [460, 549] on input "**" at bounding box center [436, 543] width 79 height 28
click at [245, 489] on div "button" at bounding box center [245, 484] width 19 height 19
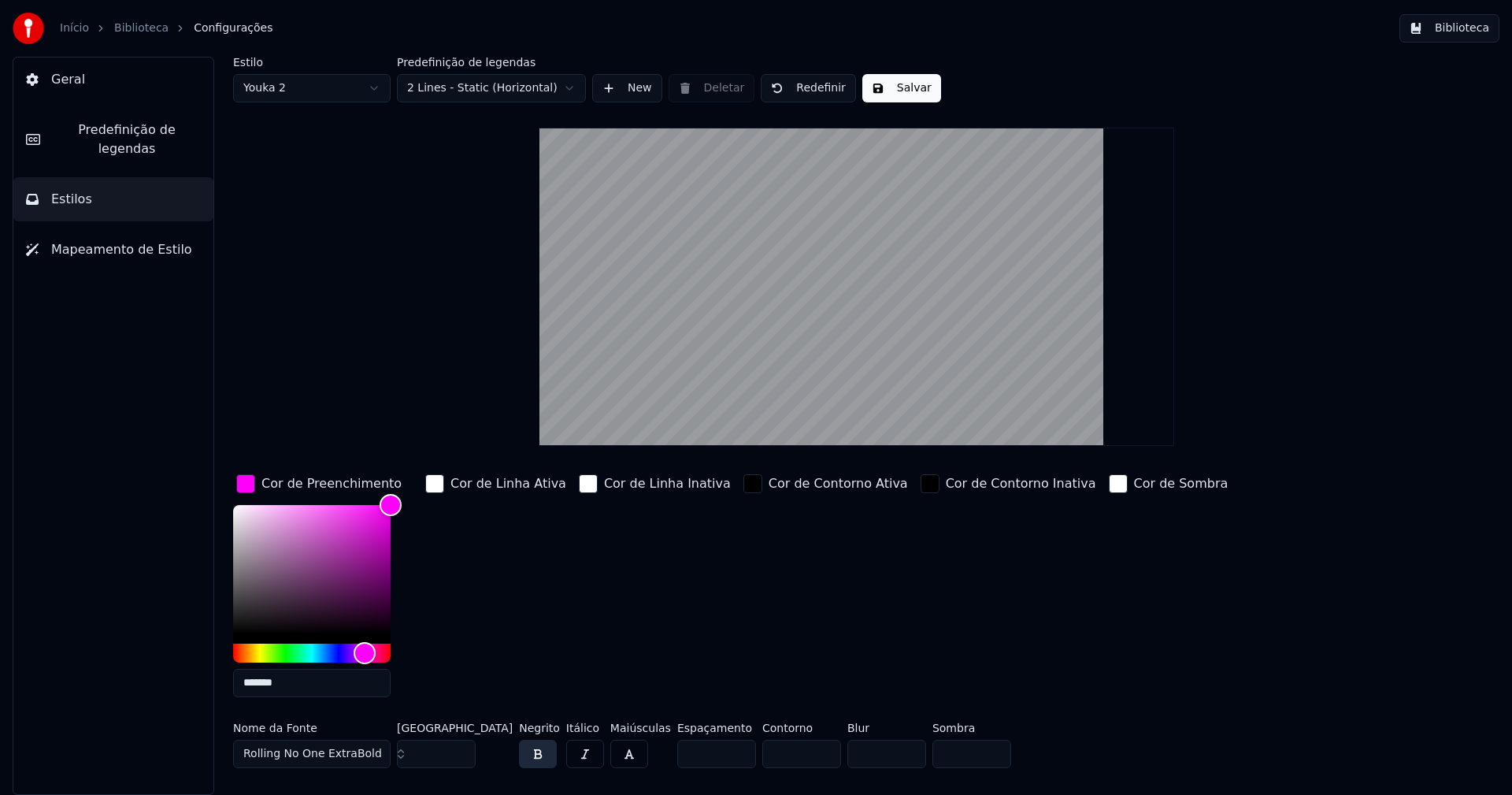
click at [296, 683] on input "*******" at bounding box center [311, 683] width 157 height 28
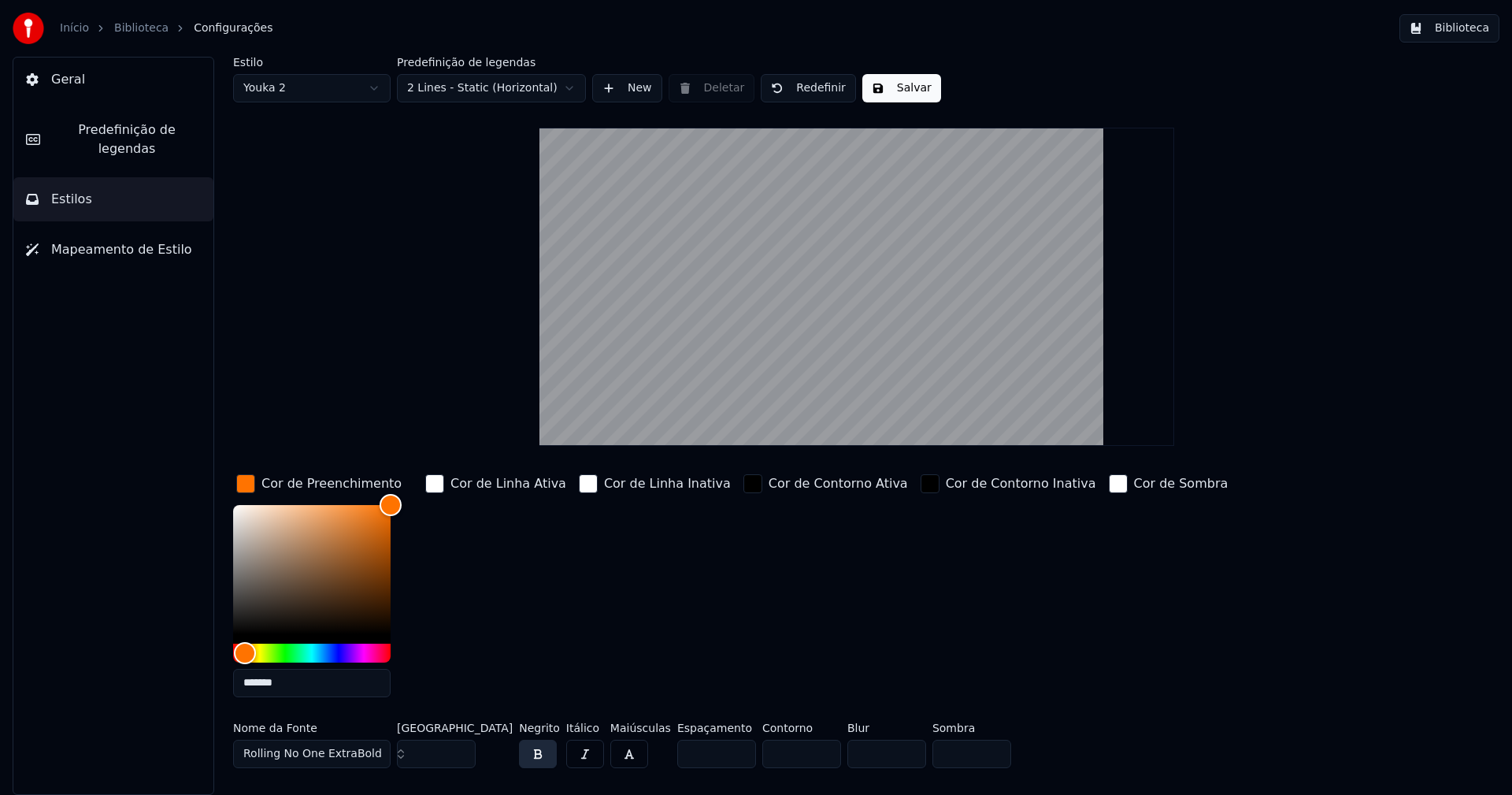
type input "*******"
click at [246, 480] on div "button" at bounding box center [245, 484] width 19 height 19
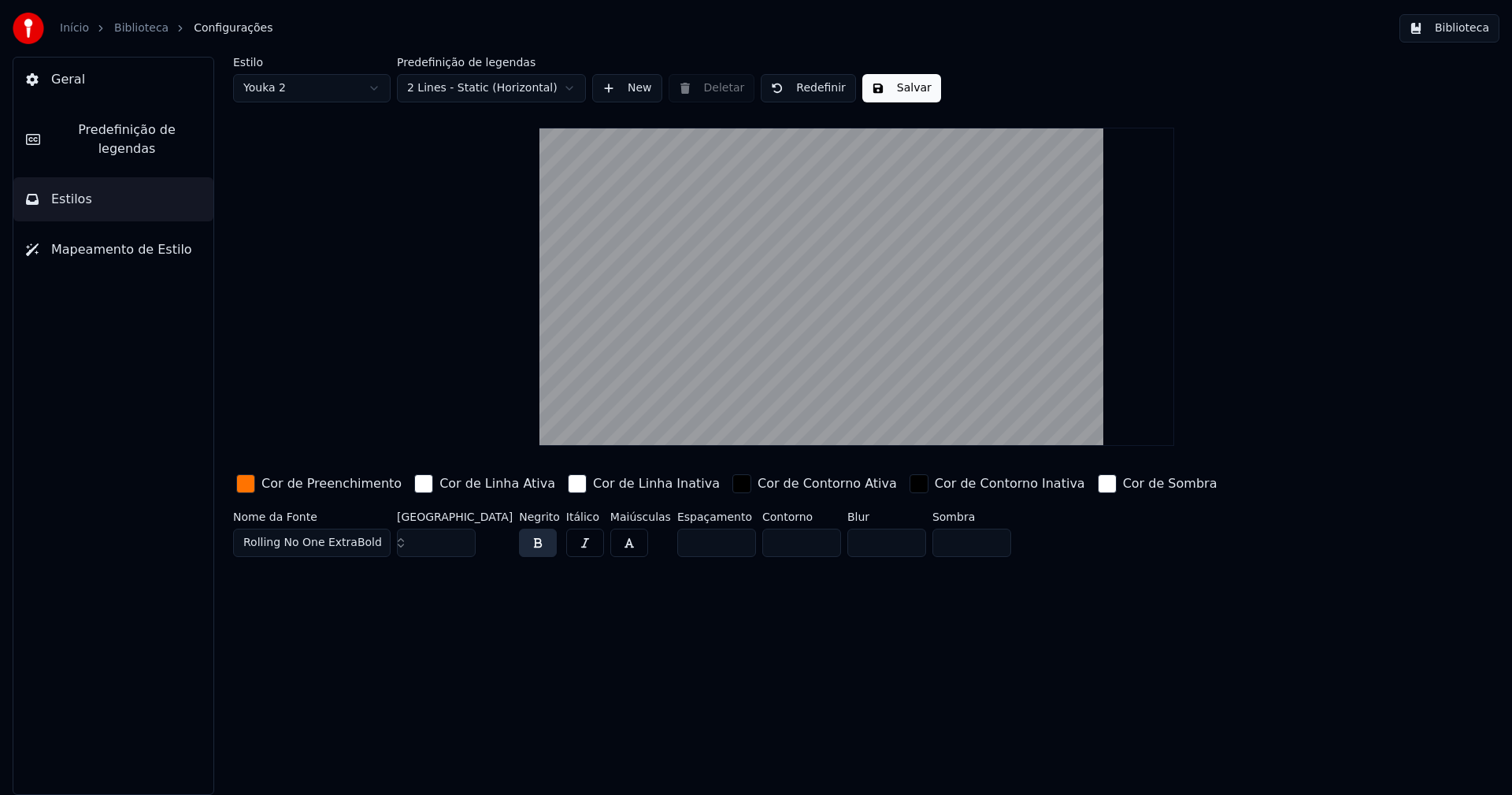
drag, startPoint x: 905, startPoint y: 91, endPoint x: 977, endPoint y: 63, distance: 77.3
click at [905, 88] on button "Salvar" at bounding box center [901, 88] width 79 height 28
click at [1465, 32] on button "Biblioteca" at bounding box center [1450, 28] width 100 height 28
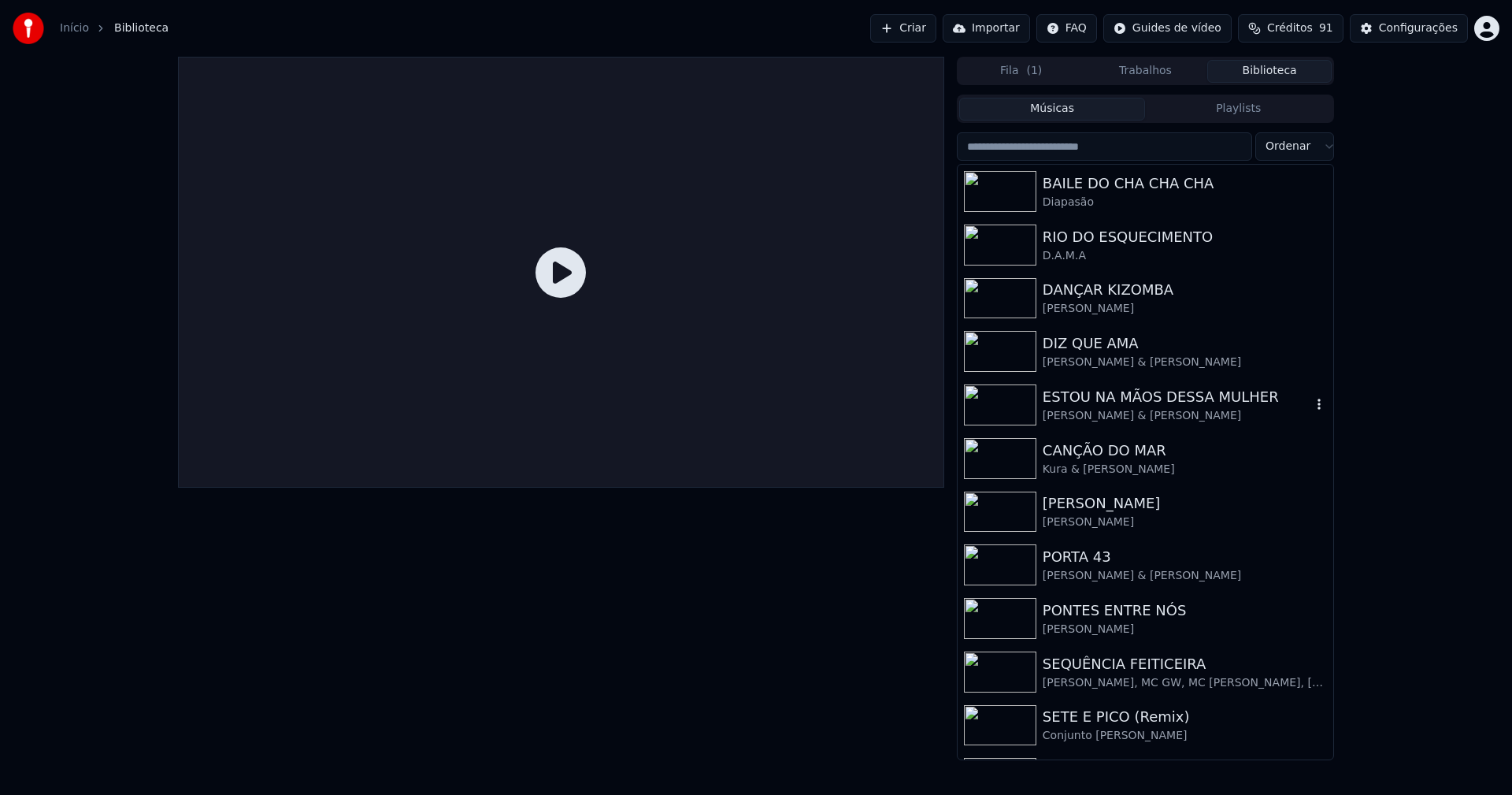
click at [1144, 383] on div "ESTOU NA MÃOS DESSA MULHER [PERSON_NAME] & [PERSON_NAME]" at bounding box center [1145, 405] width 375 height 53
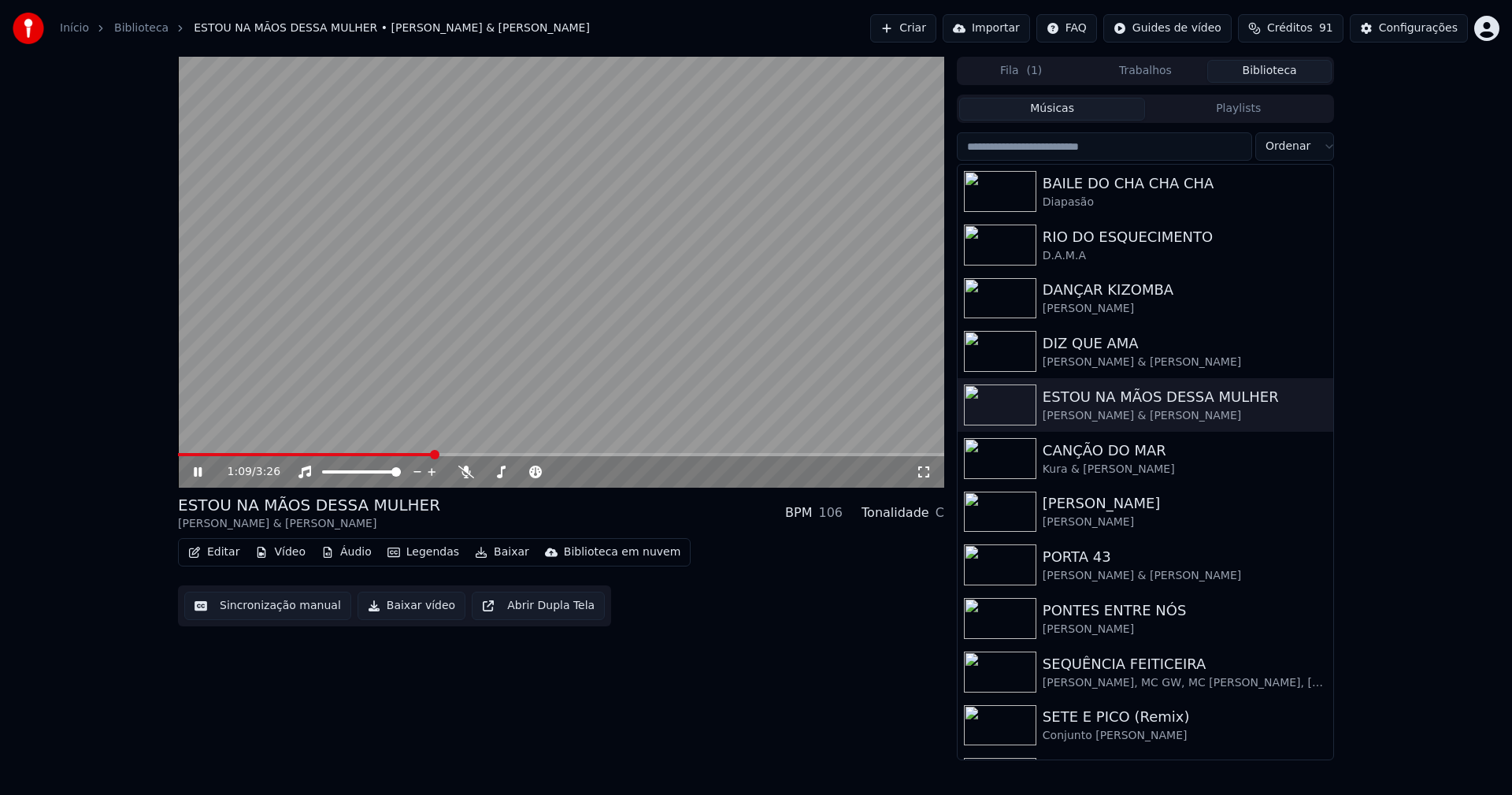
click at [434, 455] on span at bounding box center [561, 455] width 766 height 3
click at [926, 472] on icon at bounding box center [924, 471] width 16 height 12
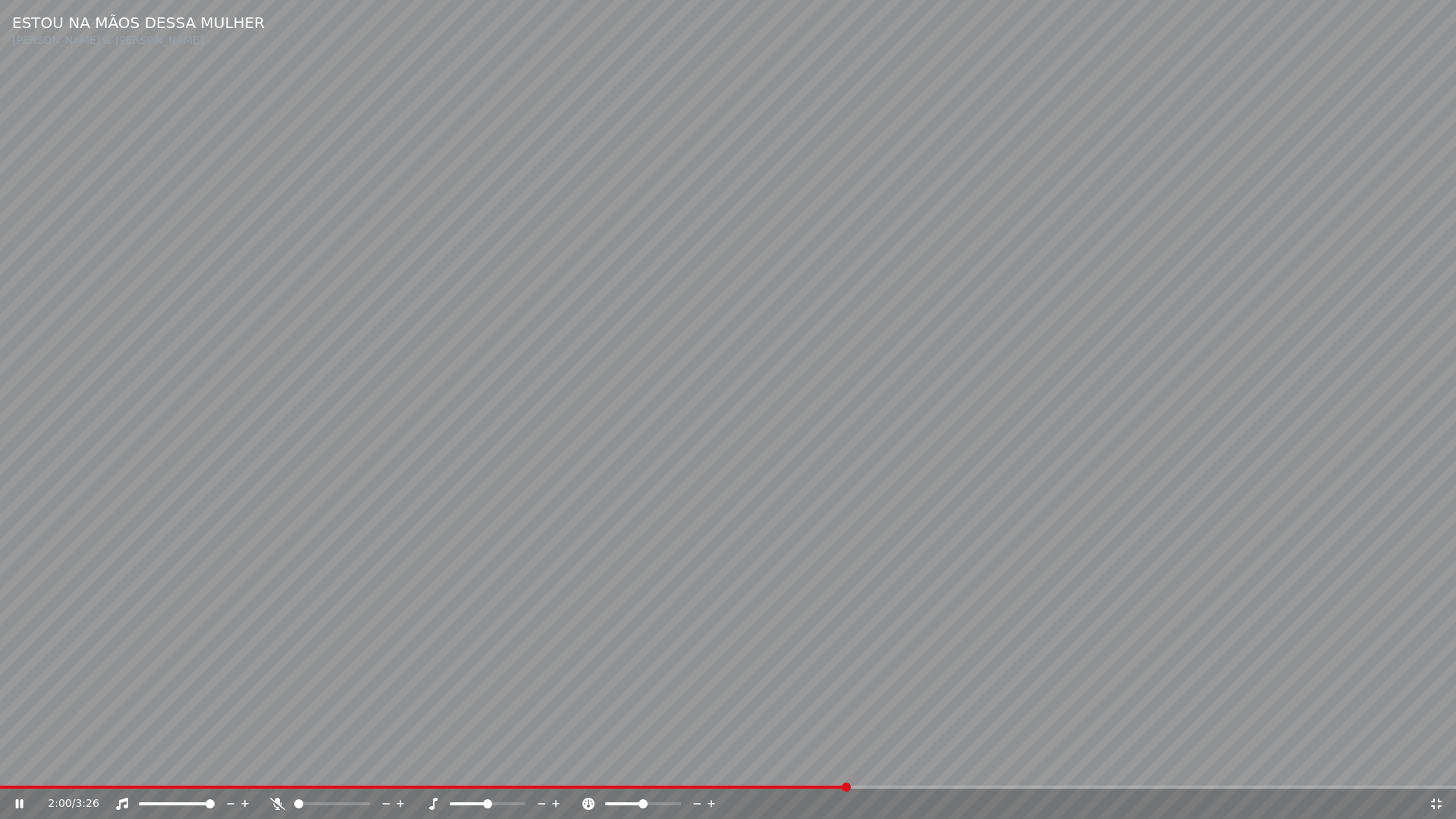
click at [1436, 765] on icon at bounding box center [1436, 803] width 15 height 12
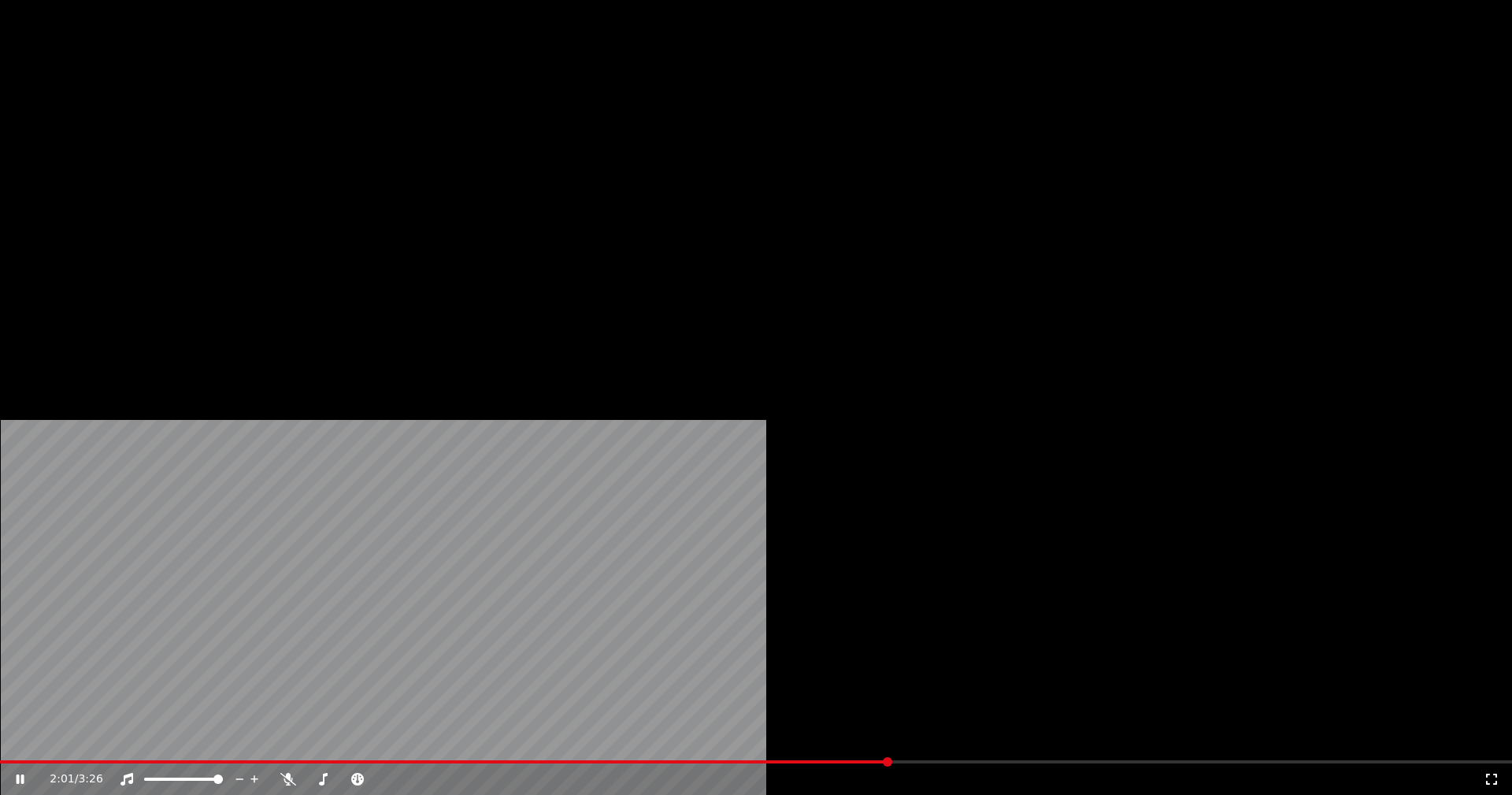
click at [277, 132] on button "Vídeo" at bounding box center [280, 121] width 63 height 22
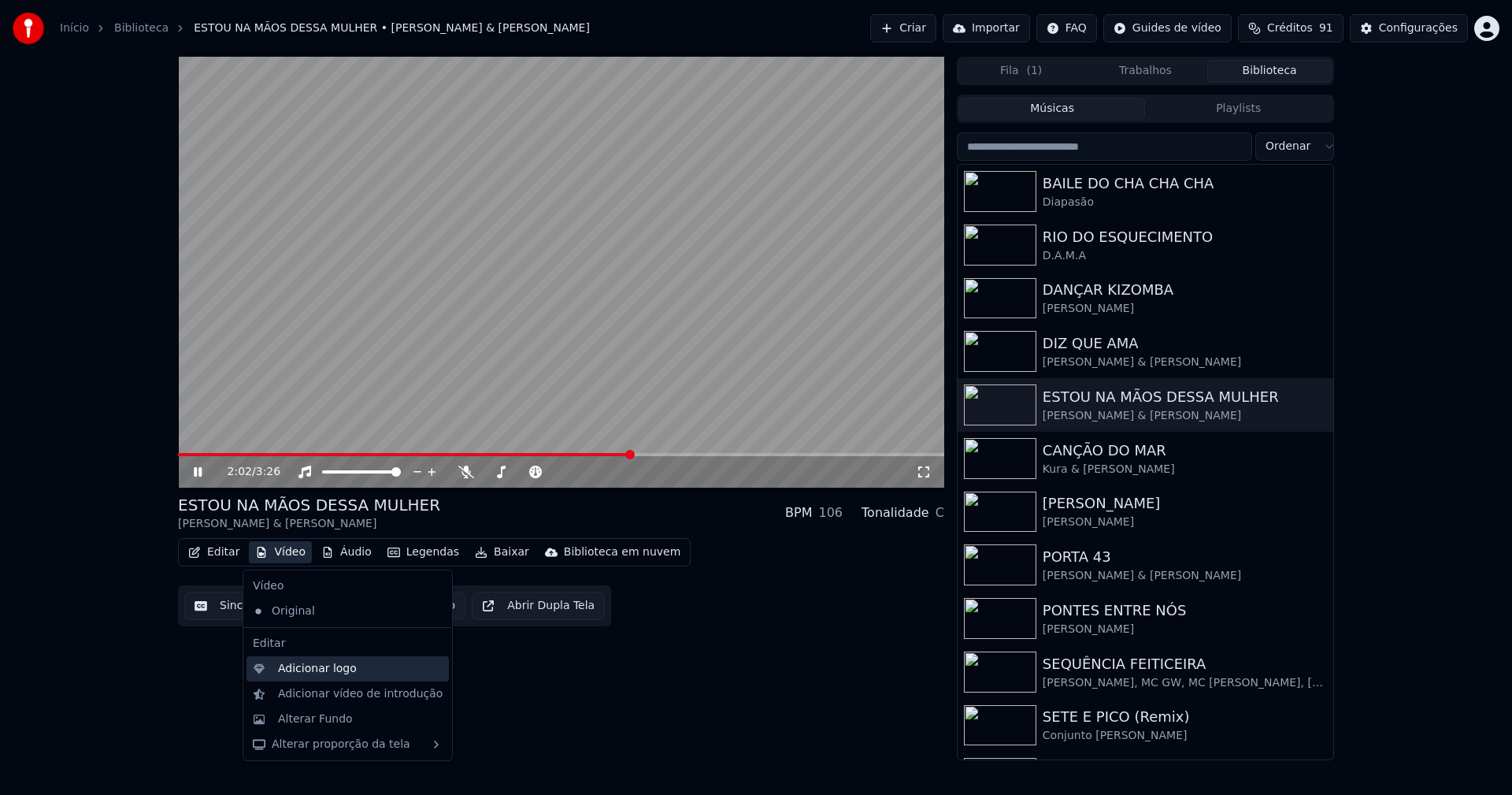
click at [303, 669] on div "Adicionar logo" at bounding box center [317, 668] width 79 height 16
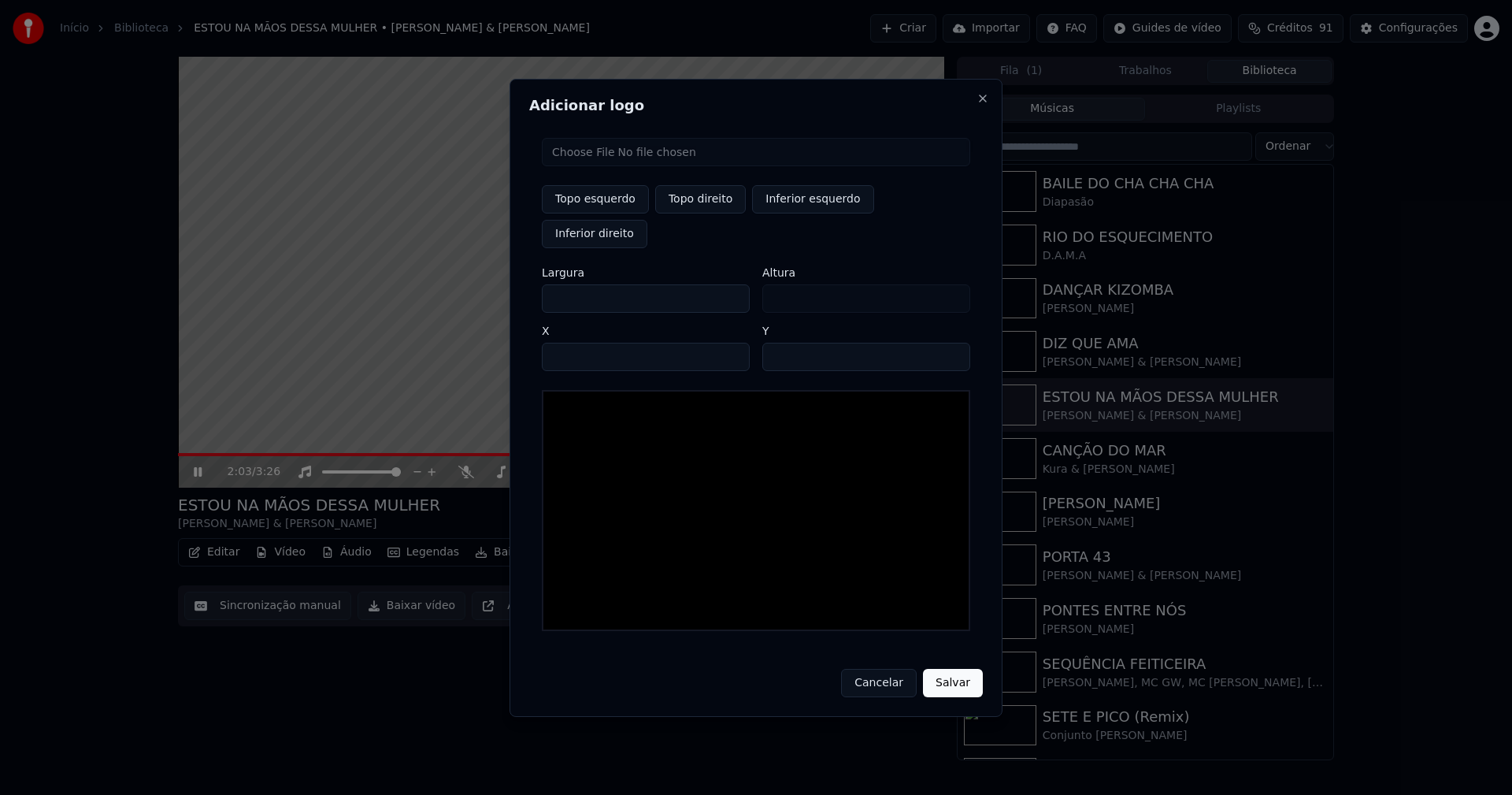
click at [580, 166] on input "file" at bounding box center [756, 152] width 429 height 28
type input "**********"
click at [697, 213] on button "Topo direito" at bounding box center [700, 199] width 91 height 28
type input "****"
drag, startPoint x: 568, startPoint y: 280, endPoint x: 550, endPoint y: 284, distance: 18.4
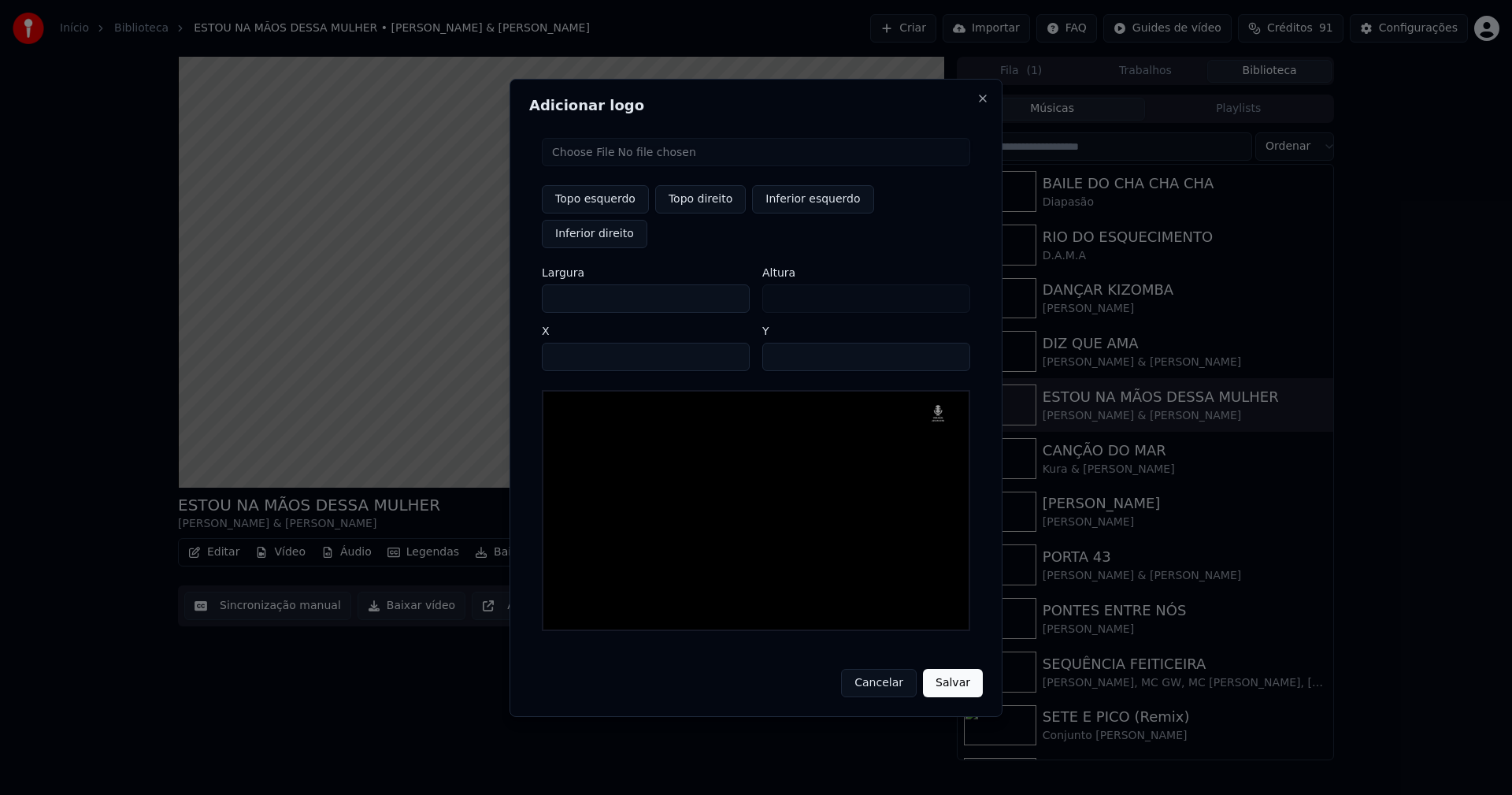
click at [550, 285] on input "***" at bounding box center [646, 299] width 208 height 28
type input "**"
type input "***"
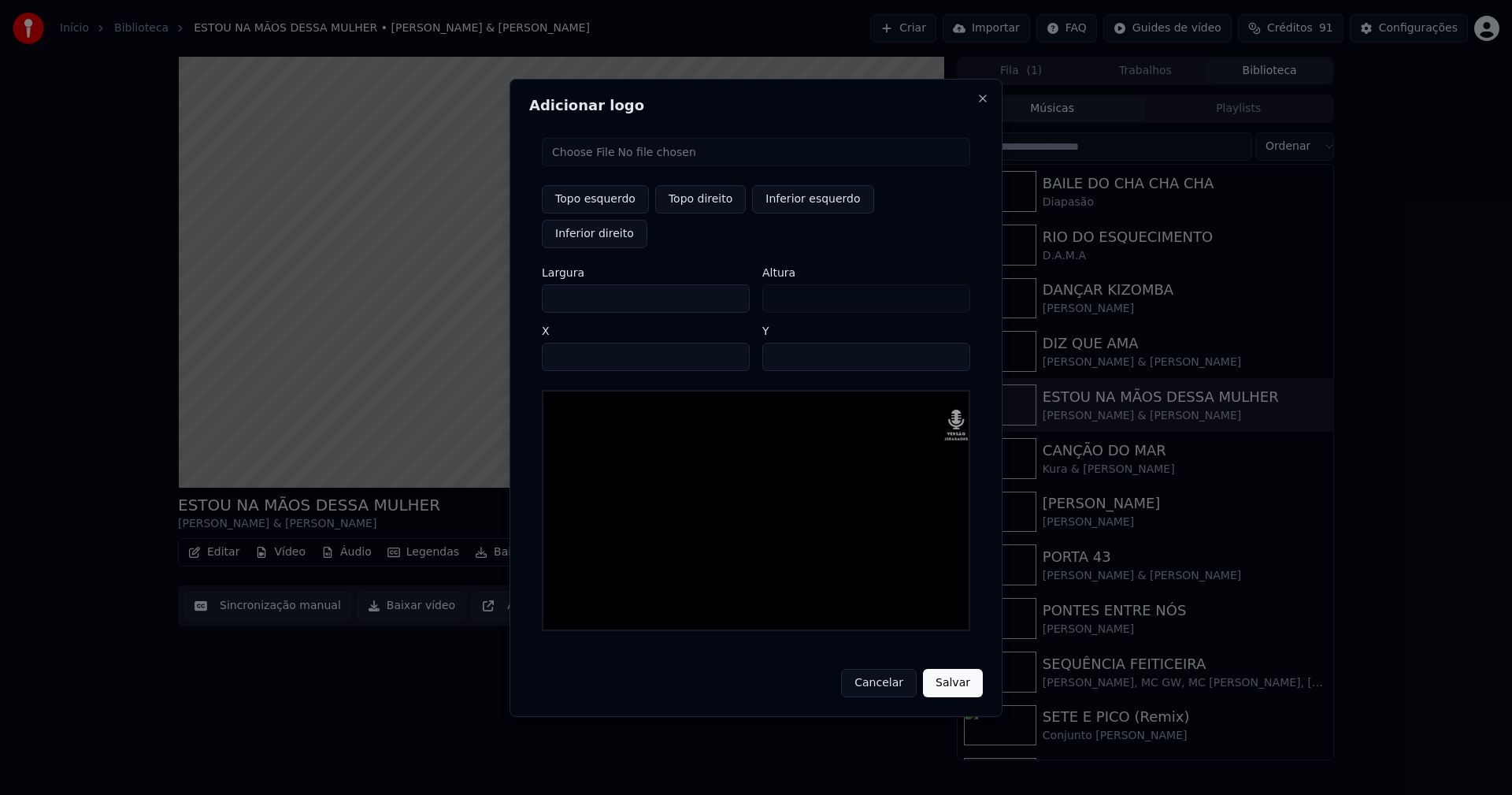
type input "***"
click at [573, 343] on input "****" at bounding box center [646, 357] width 208 height 28
type input "****"
click at [779, 343] on input "**" at bounding box center [866, 357] width 208 height 28
type input "**"
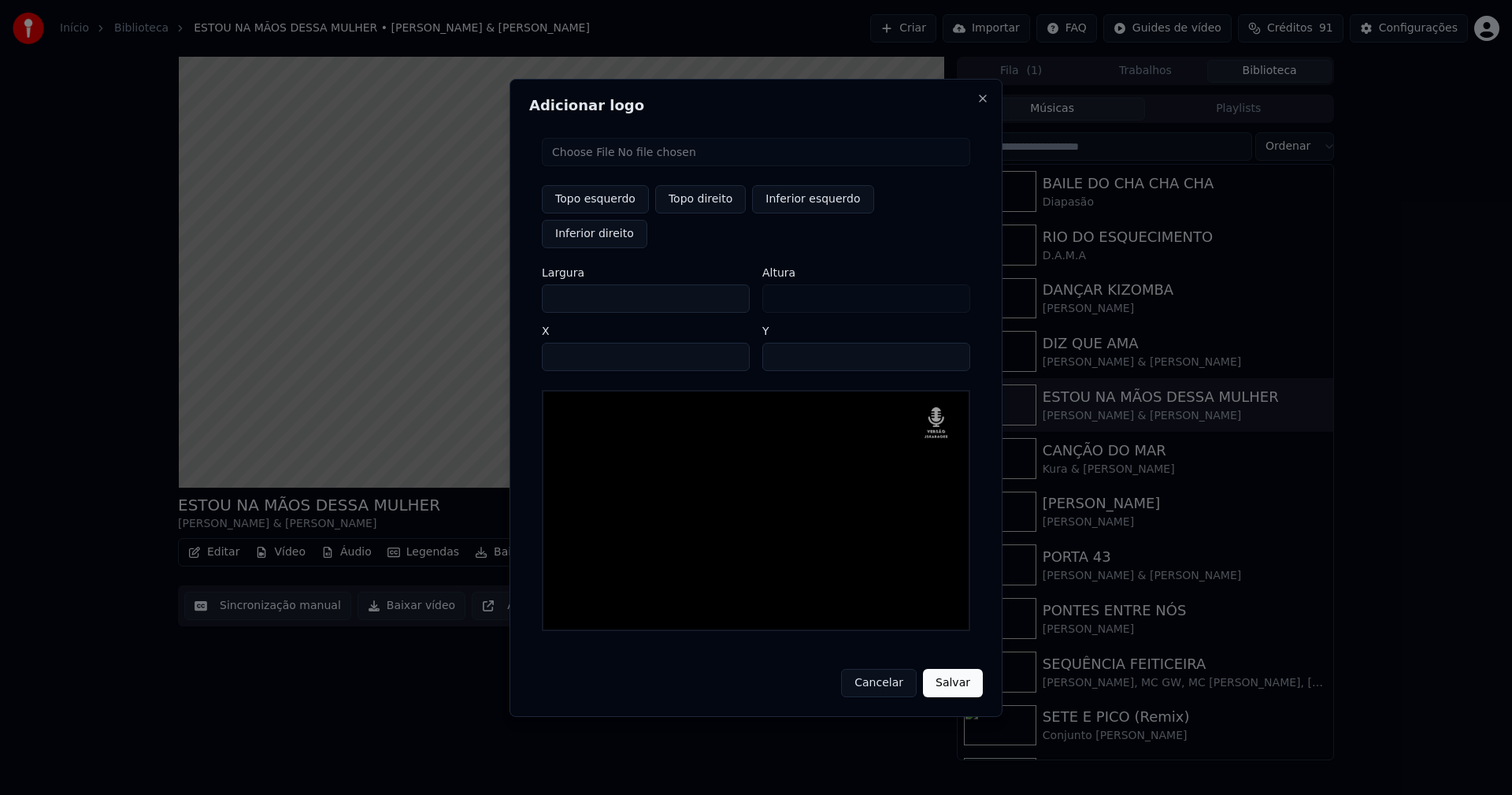
click at [961, 668] on button "Salvar" at bounding box center [953, 683] width 60 height 28
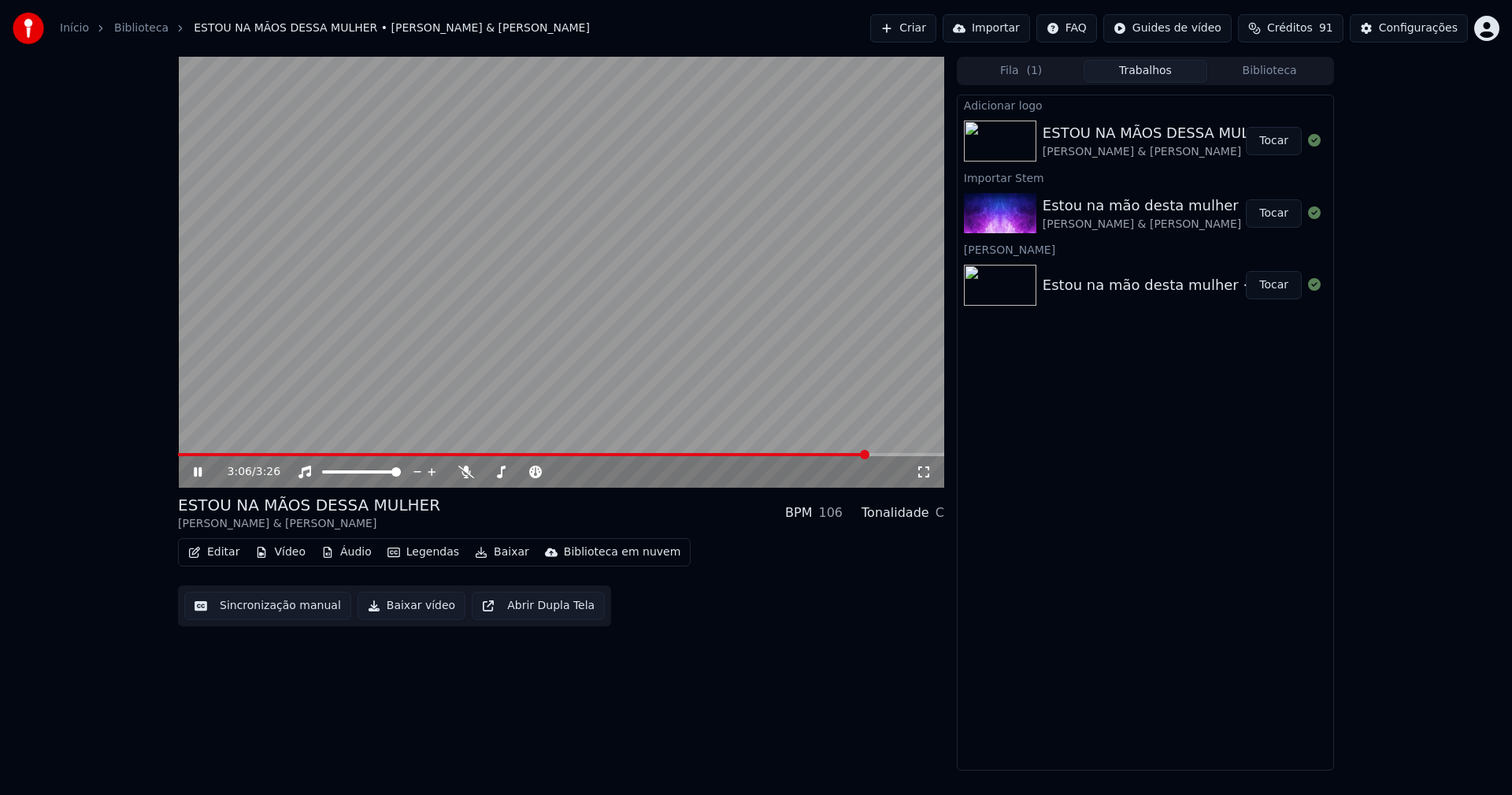
click at [1286, 143] on button "Tocar" at bounding box center [1273, 141] width 56 height 28
click at [201, 471] on icon at bounding box center [197, 471] width 7 height 9
click at [409, 610] on button "Baixar vídeo" at bounding box center [412, 606] width 108 height 28
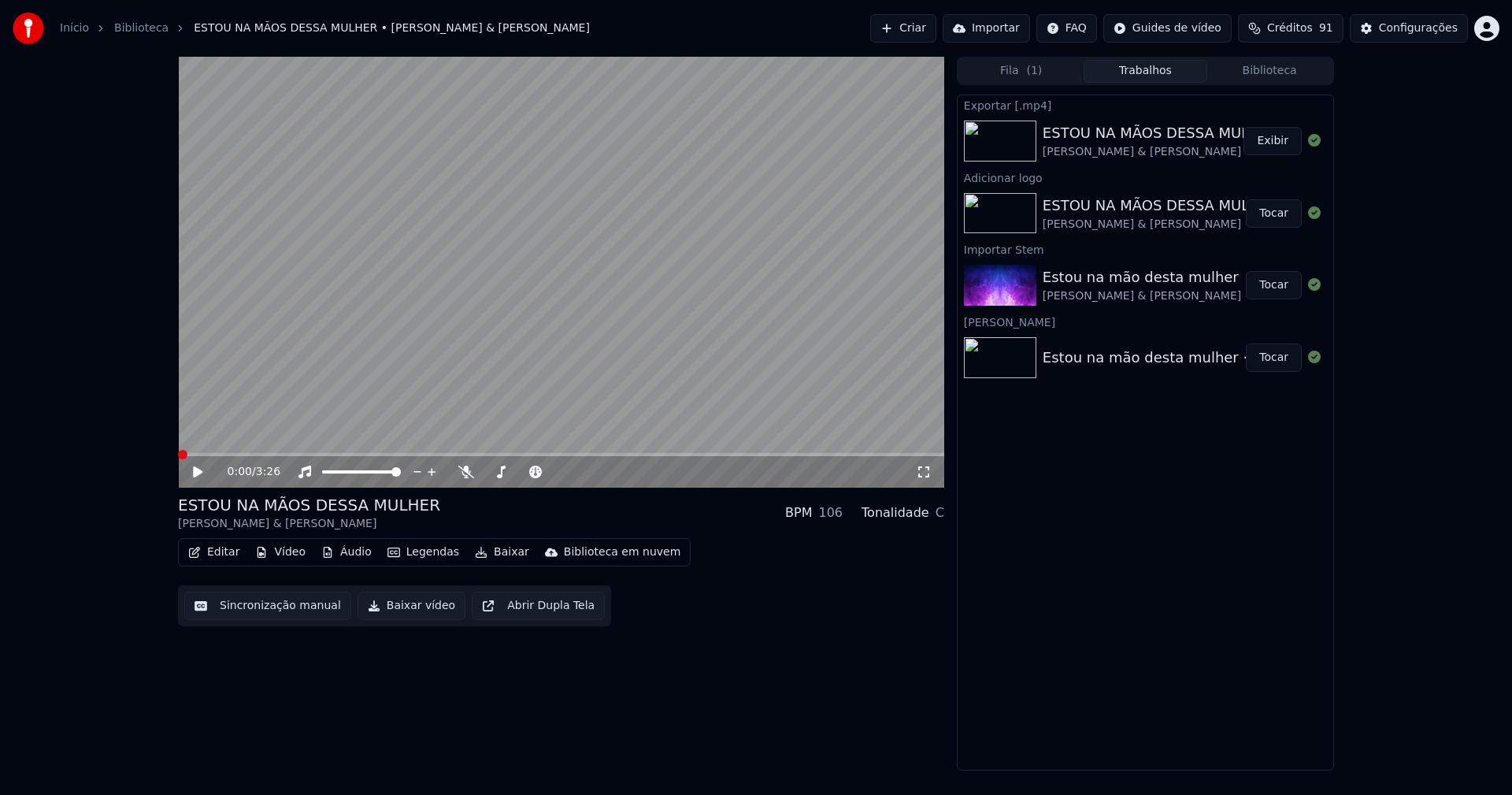
click at [290, 559] on button "Vídeo" at bounding box center [280, 552] width 63 height 22
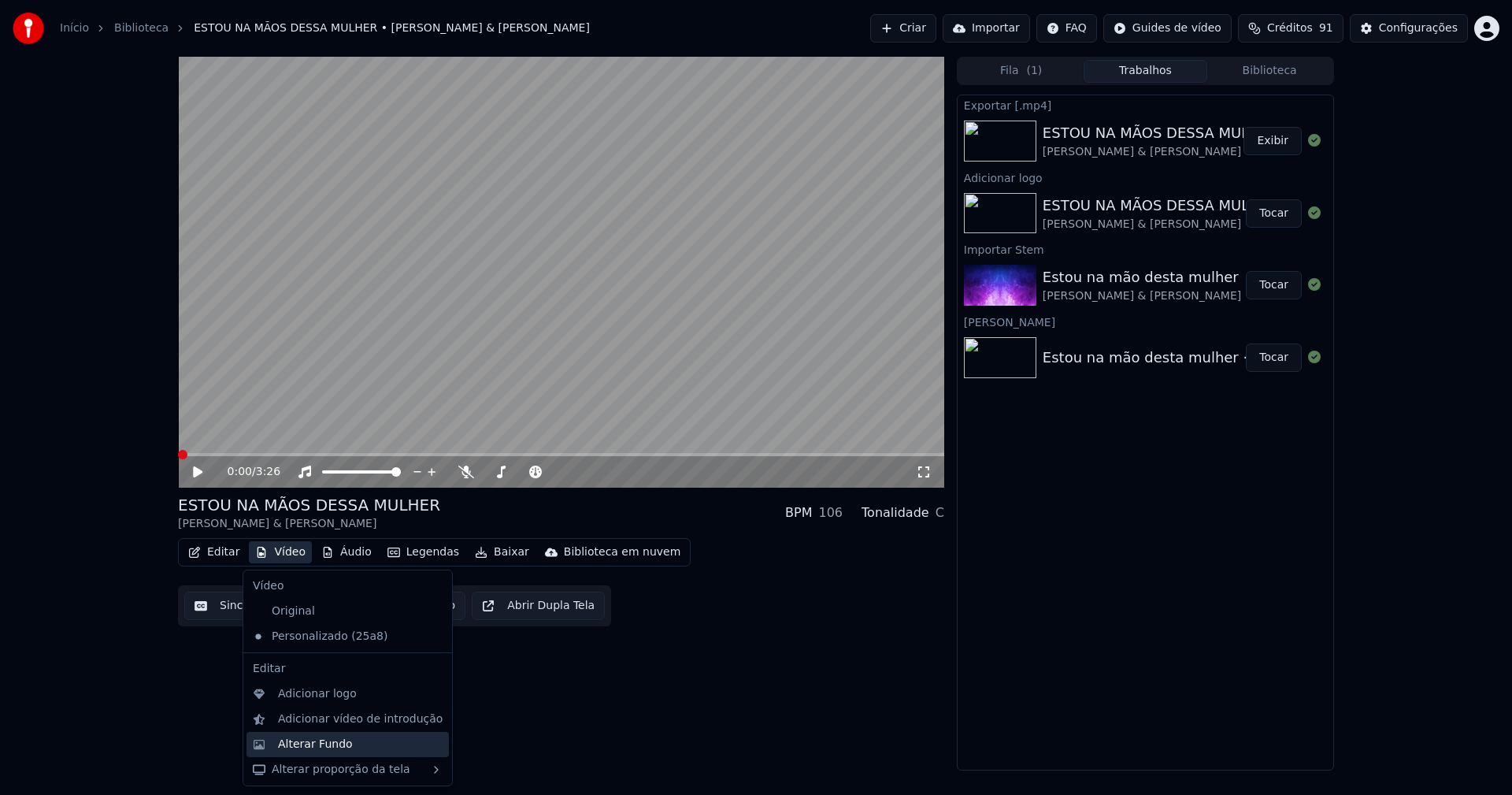
click at [306, 746] on div "Alterar Fundo" at bounding box center [315, 744] width 75 height 16
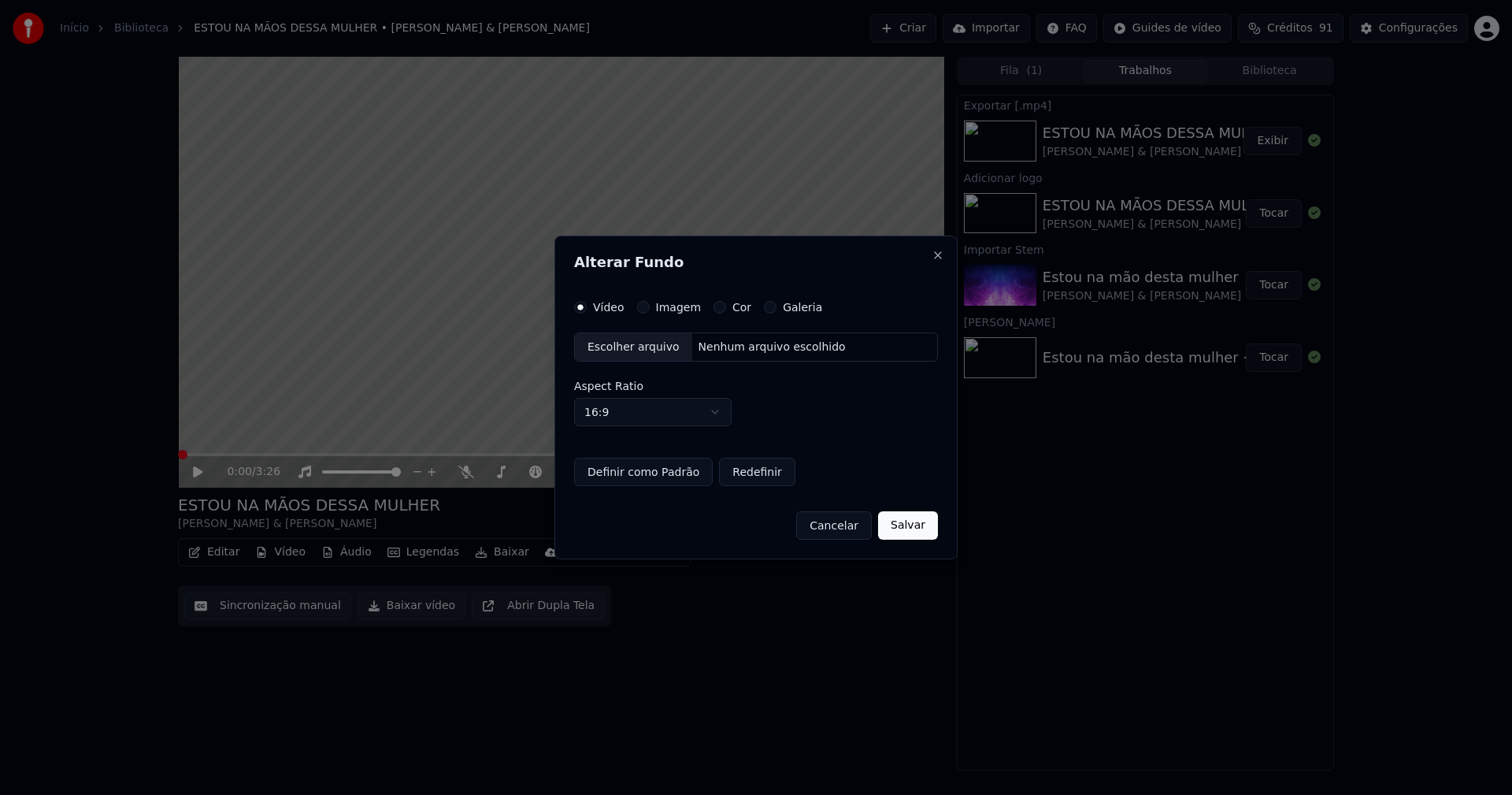
click at [643, 310] on button "Imagem" at bounding box center [643, 306] width 12 height 12
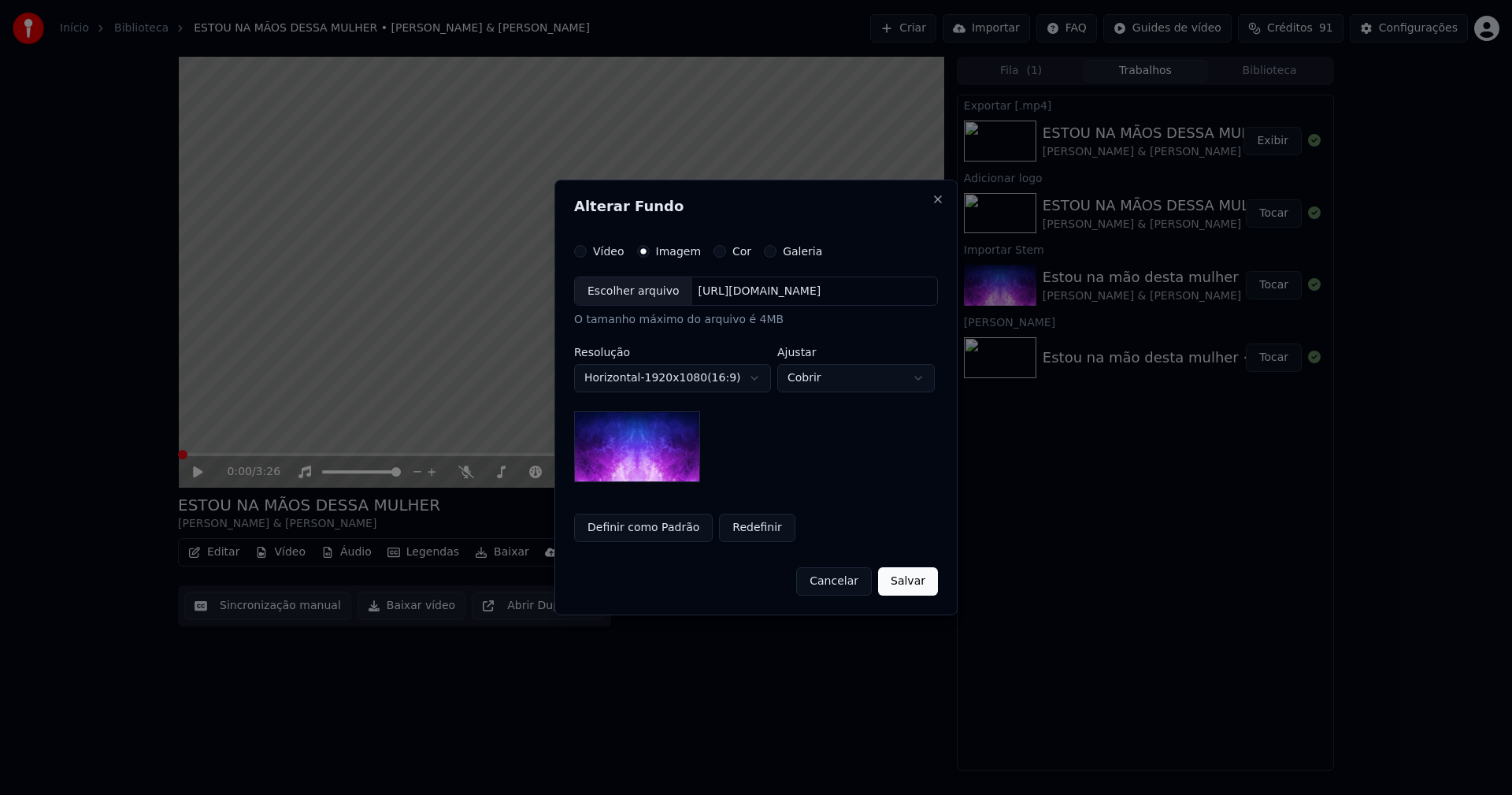
click at [632, 295] on div "Escolher arquivo" at bounding box center [633, 291] width 117 height 28
click at [912, 583] on button "Salvar" at bounding box center [908, 581] width 60 height 28
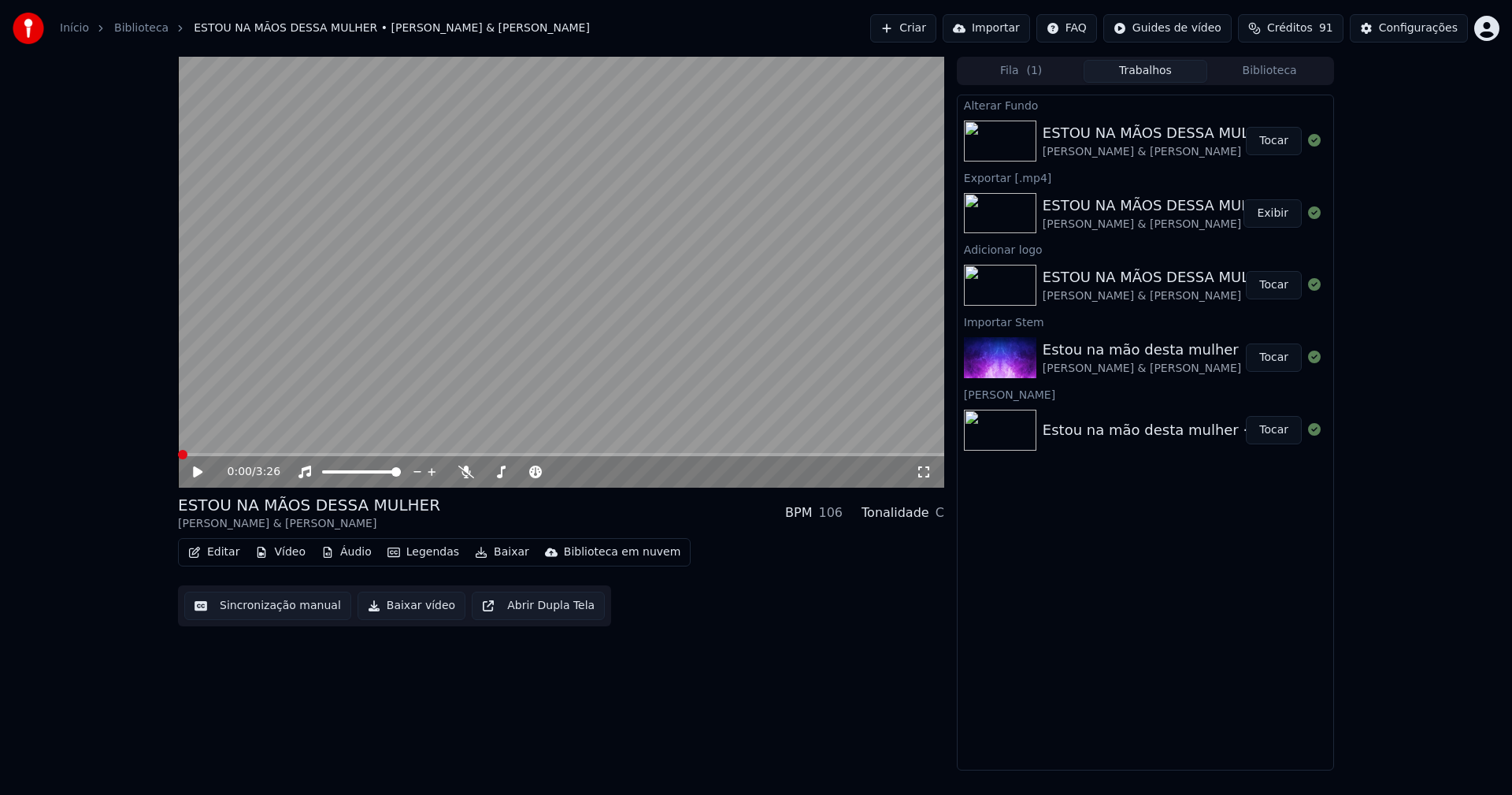
click at [1296, 144] on button "Tocar" at bounding box center [1273, 141] width 56 height 28
click at [284, 553] on button "Vídeo" at bounding box center [280, 552] width 63 height 22
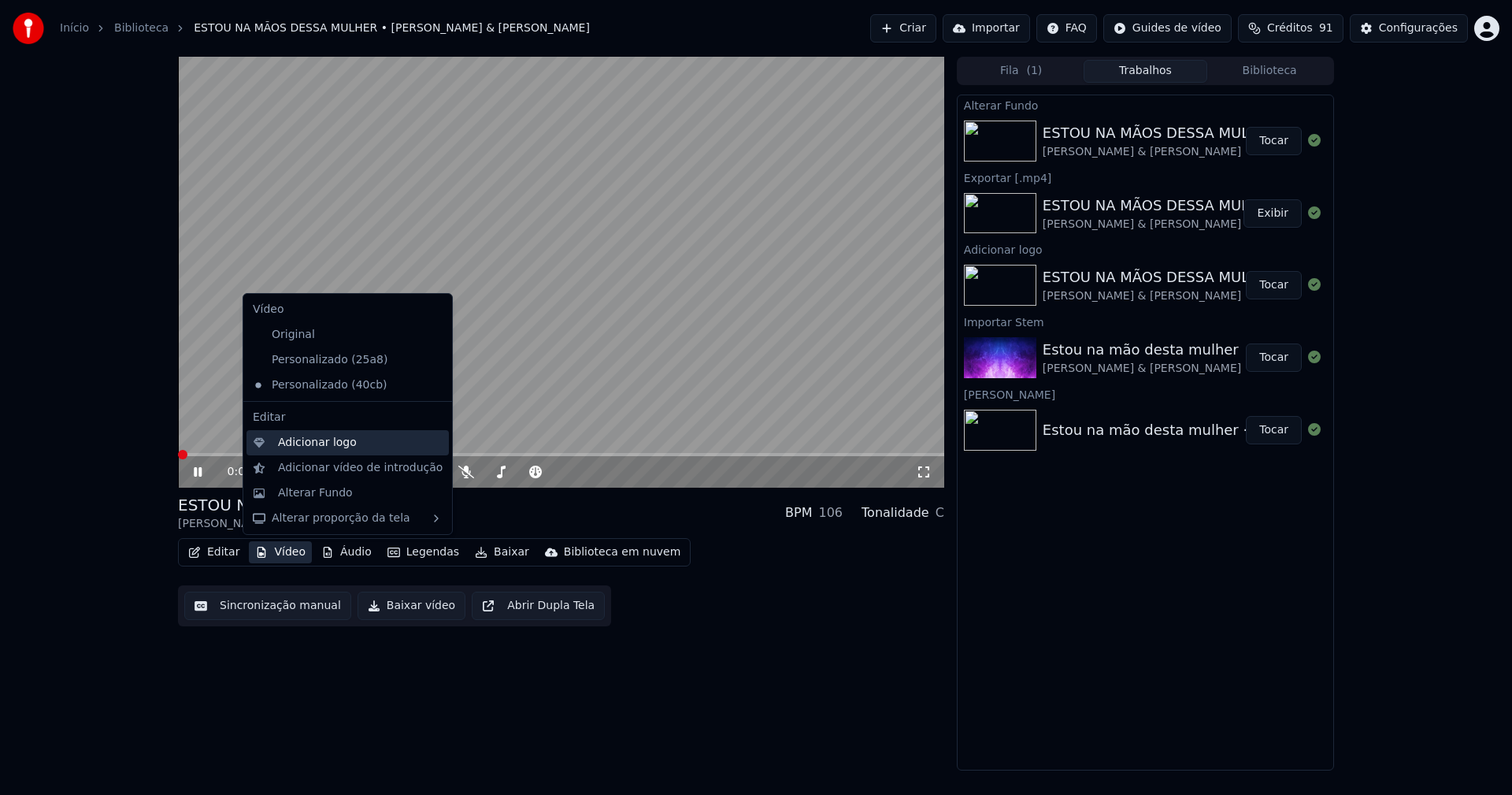
click at [302, 444] on div "Adicionar logo" at bounding box center [317, 442] width 79 height 16
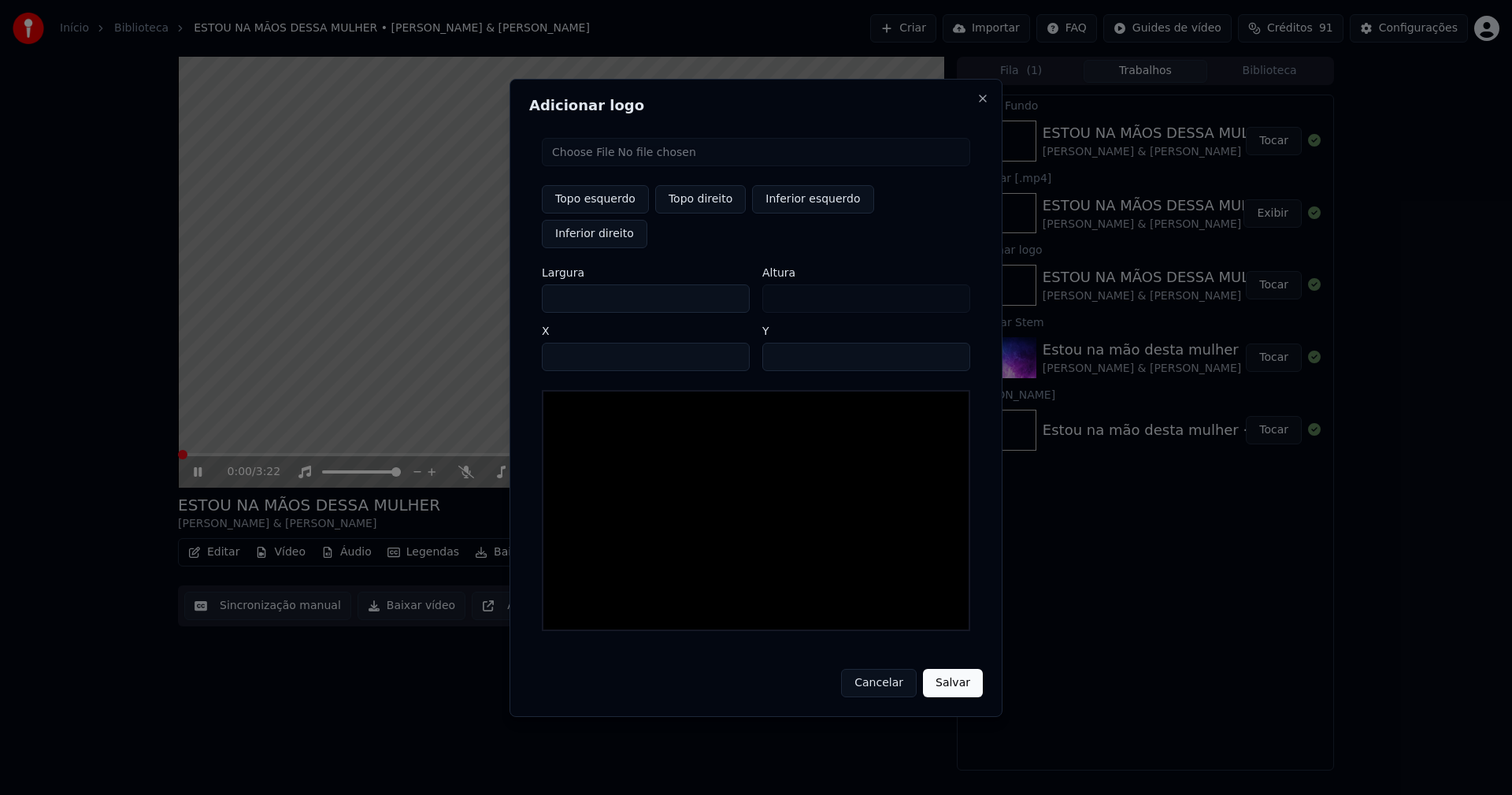
click at [581, 166] on input "file" at bounding box center [756, 152] width 429 height 28
type input "**********"
type input "***"
click at [700, 213] on button "Topo direito" at bounding box center [700, 199] width 91 height 28
type input "****"
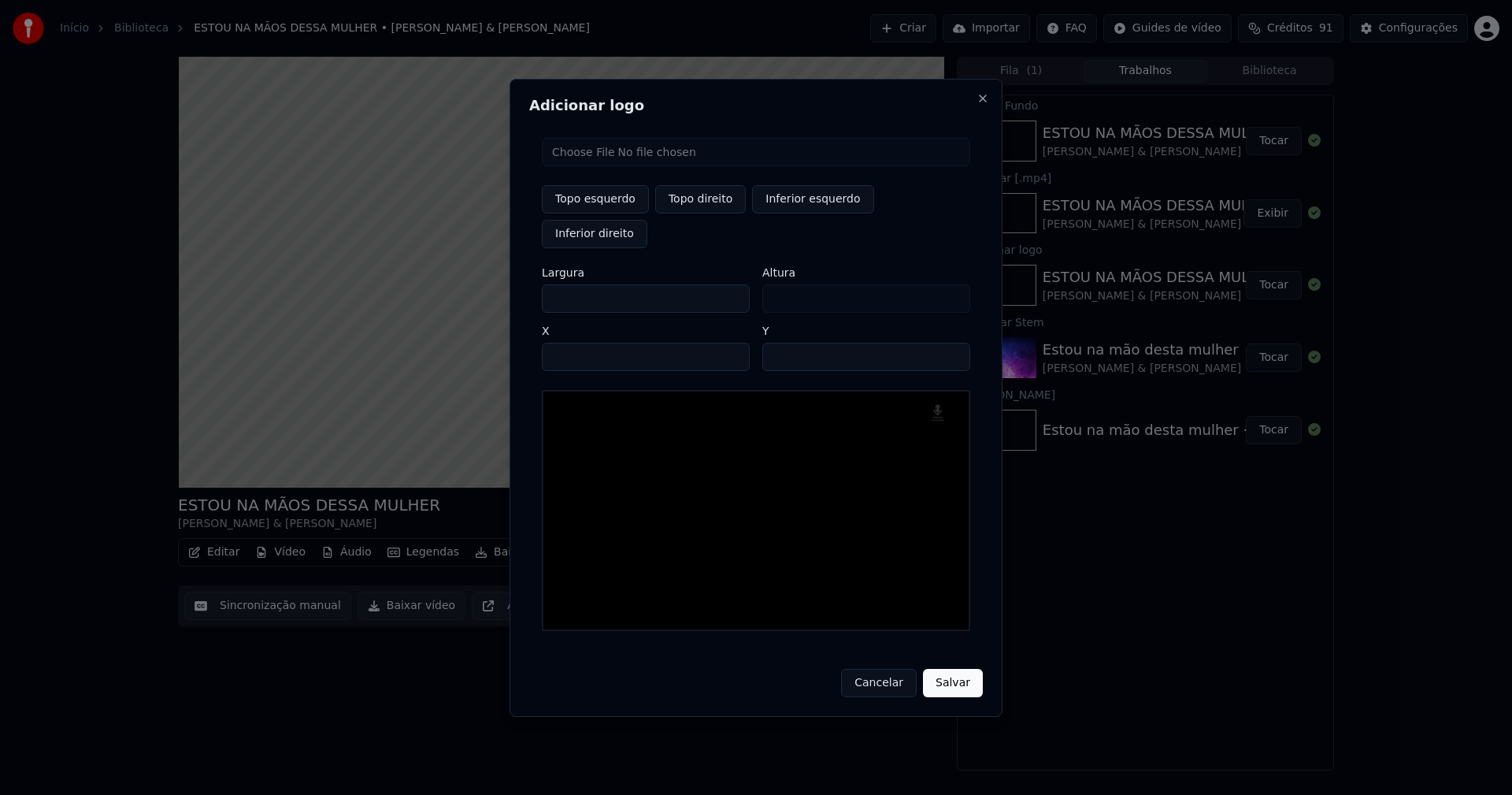
drag, startPoint x: 568, startPoint y: 281, endPoint x: 468, endPoint y: 293, distance: 100.7
click at [468, 293] on body "Início Biblioteca ESTOU NA MÃOS DESSA MULHER • [PERSON_NAME] & [PERSON_NAME] Im…" at bounding box center [756, 397] width 1512 height 795
type input "**"
type input "***"
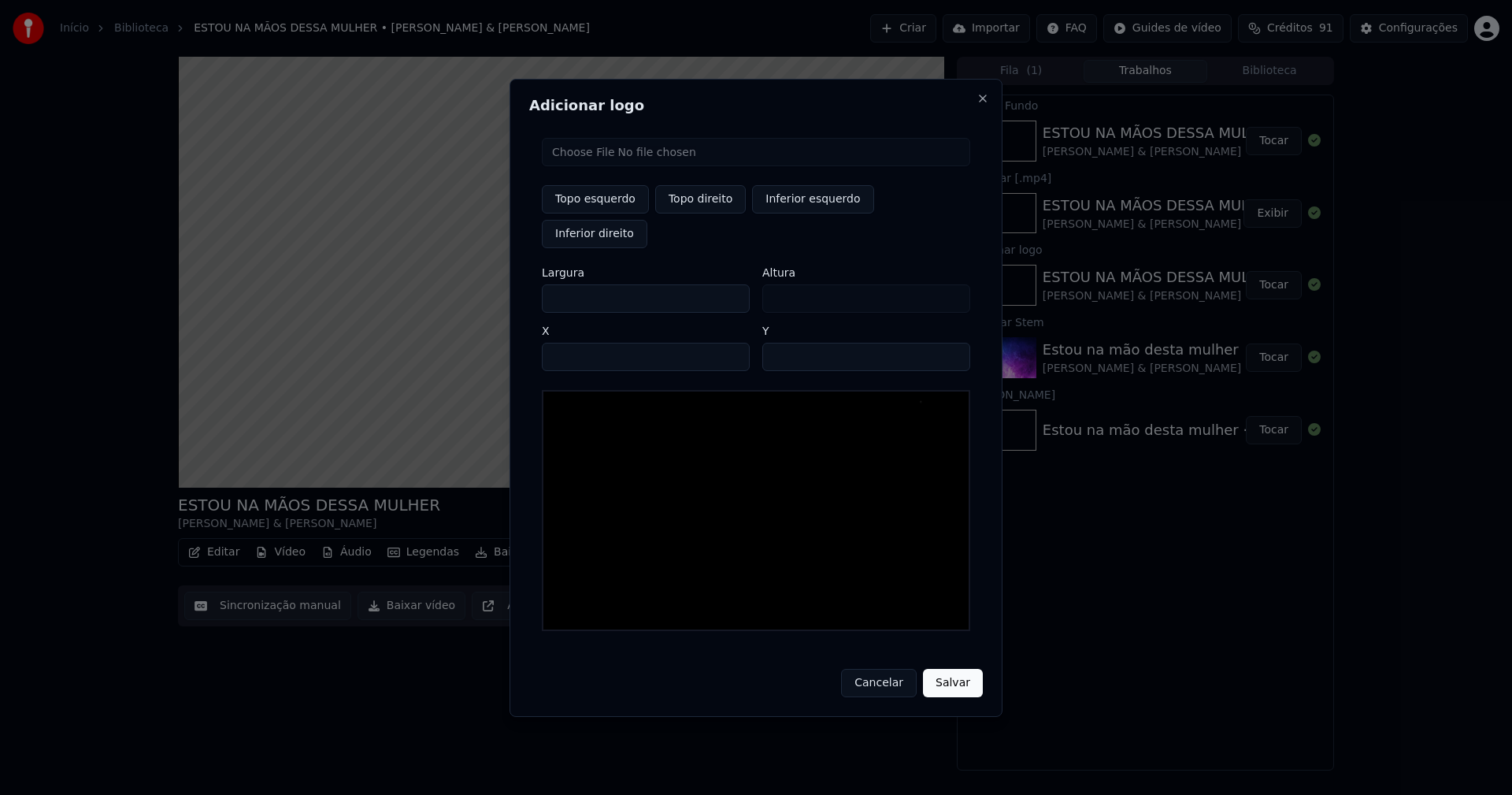
type input "***"
click at [573, 343] on input "****" at bounding box center [646, 357] width 208 height 28
type input "****"
click at [950, 343] on input "**" at bounding box center [866, 357] width 208 height 28
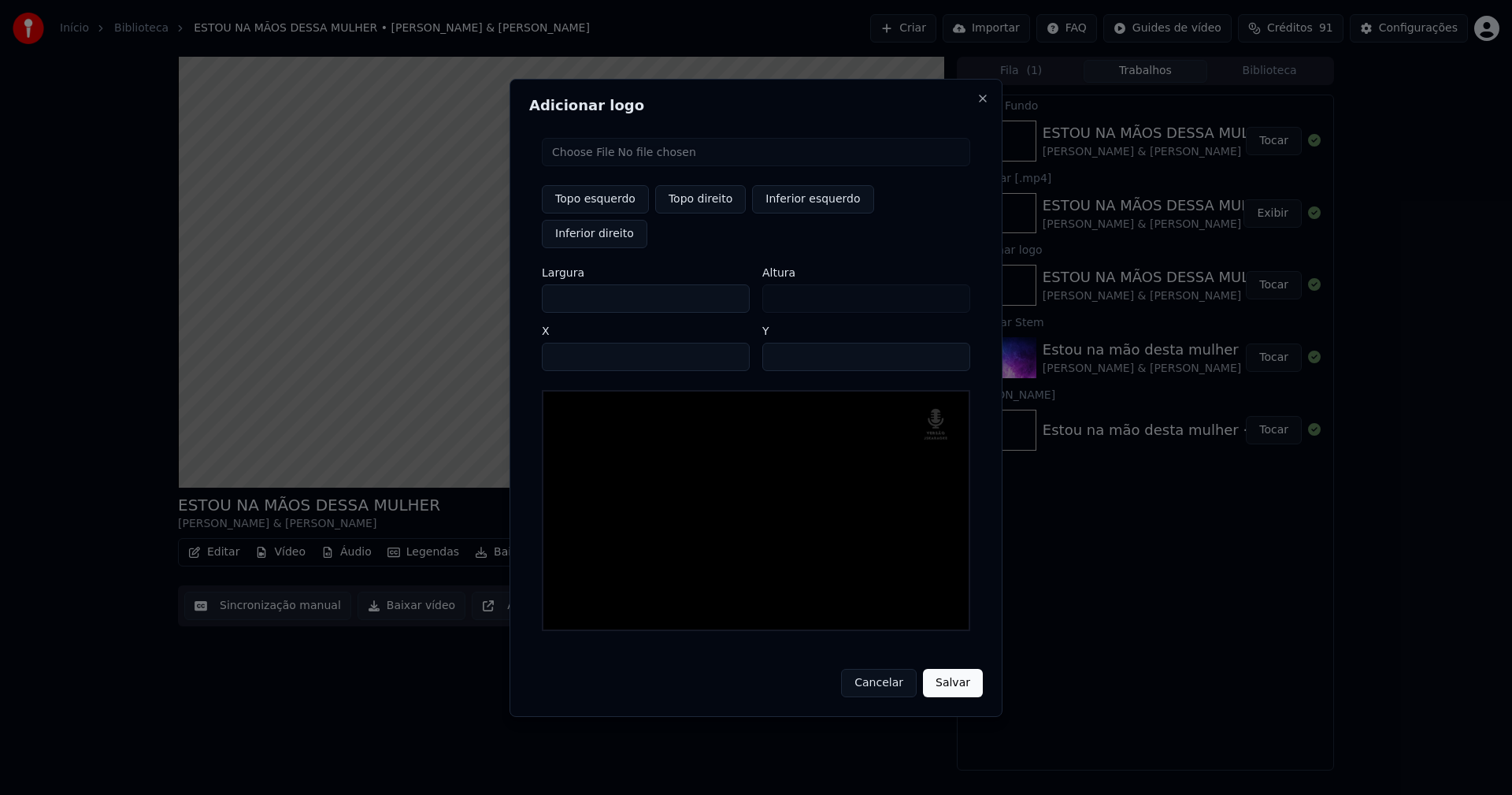
click at [952, 343] on input "**" at bounding box center [866, 357] width 208 height 28
type input "**"
click at [954, 343] on input "**" at bounding box center [866, 357] width 208 height 28
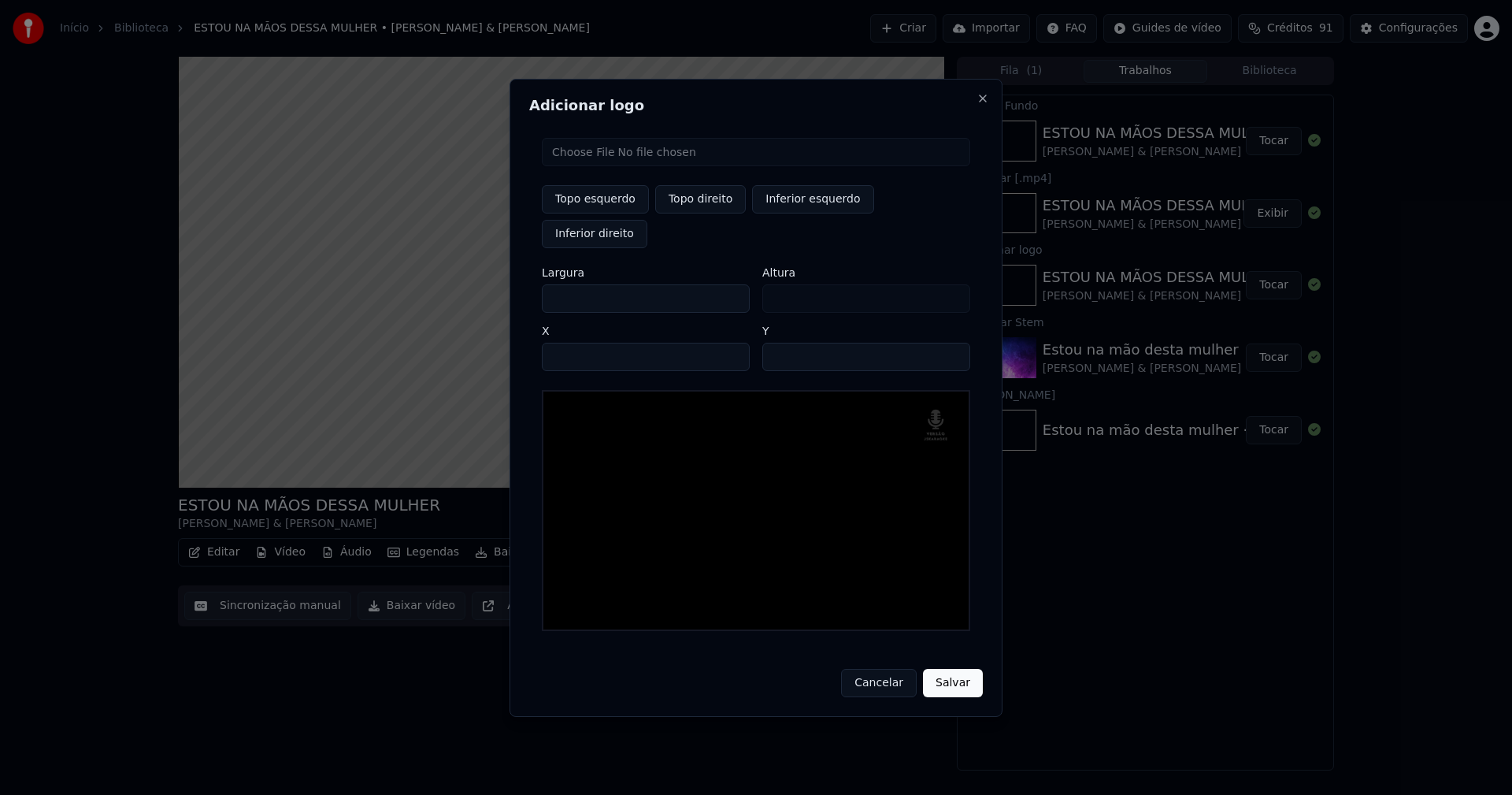
click at [954, 669] on button "Salvar" at bounding box center [953, 683] width 60 height 28
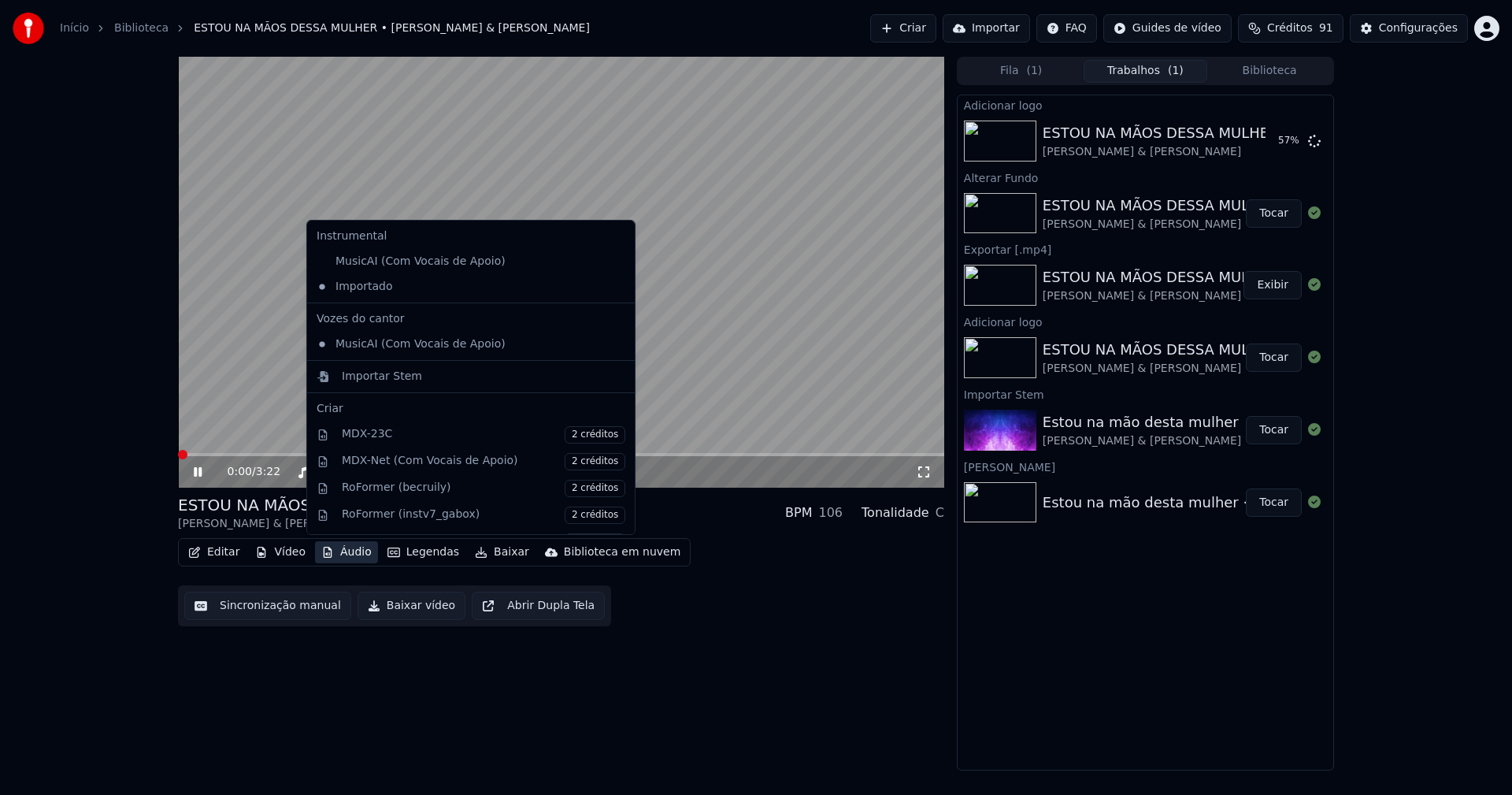
click at [349, 553] on button "Áudio" at bounding box center [347, 552] width 63 height 22
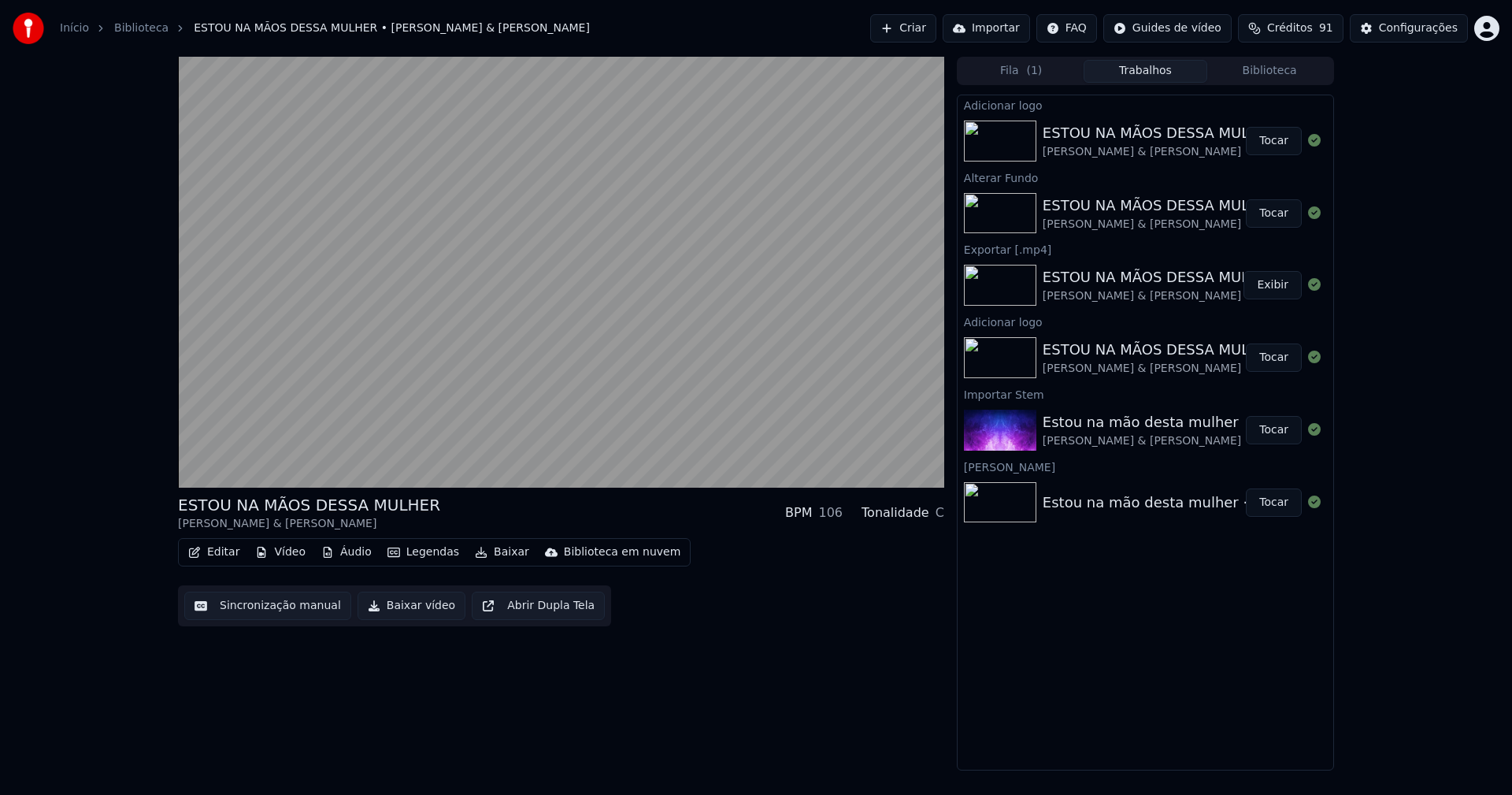
click at [1281, 140] on button "Tocar" at bounding box center [1273, 141] width 56 height 28
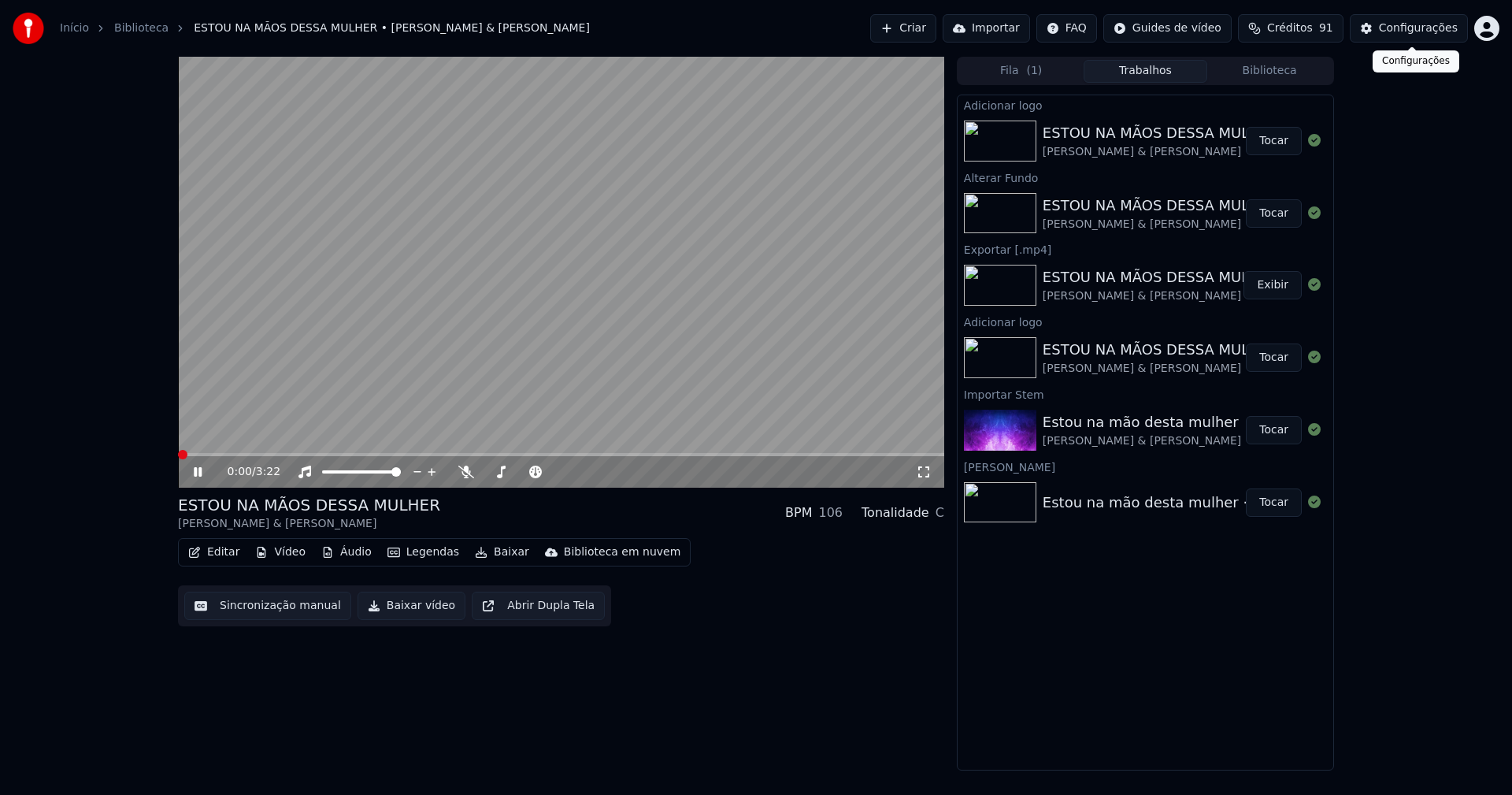
click at [1424, 32] on div "Configurações" at bounding box center [1418, 28] width 79 height 16
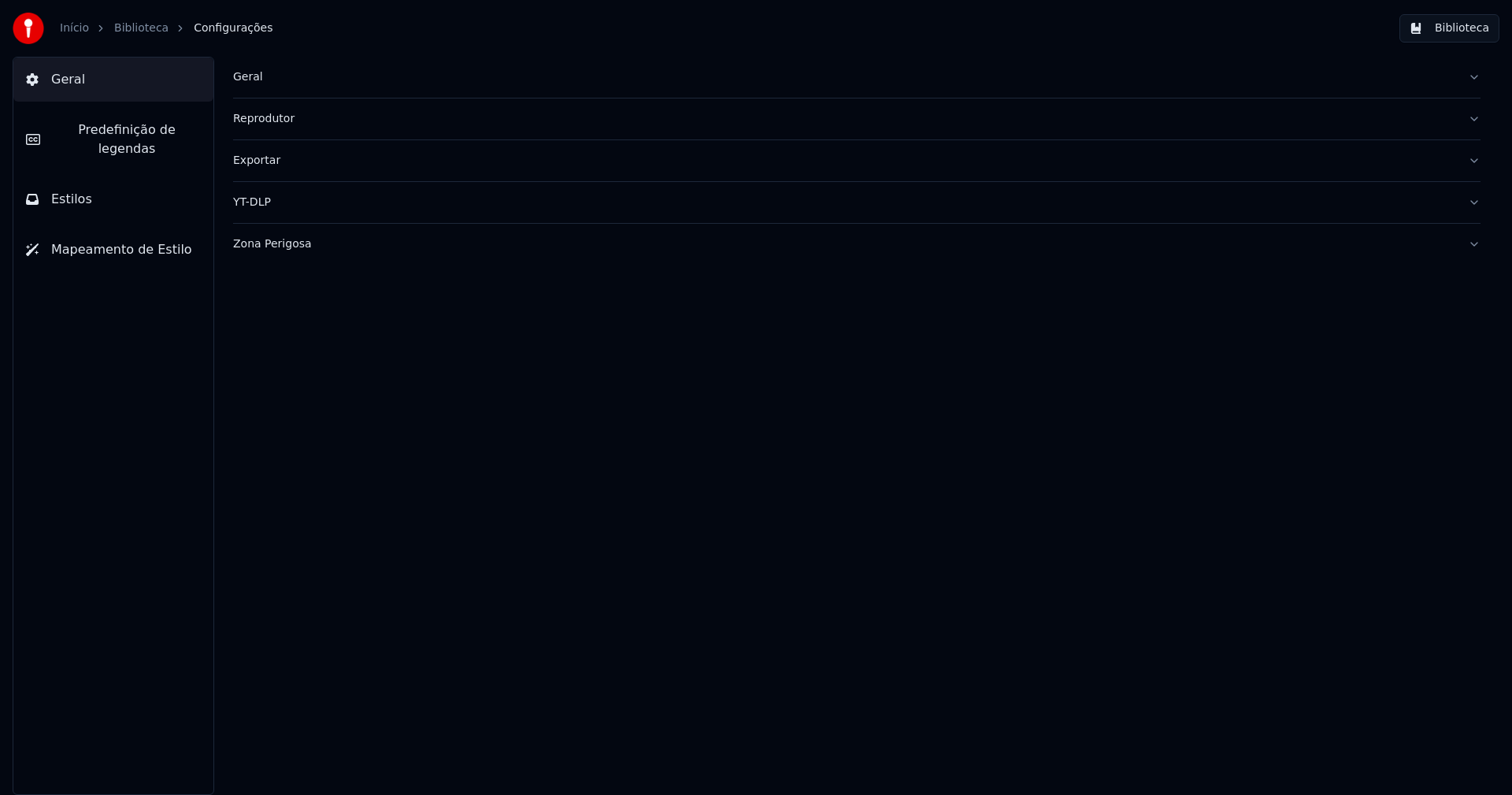
click at [131, 135] on span "Predefinição de legendas" at bounding box center [126, 139] width 148 height 37
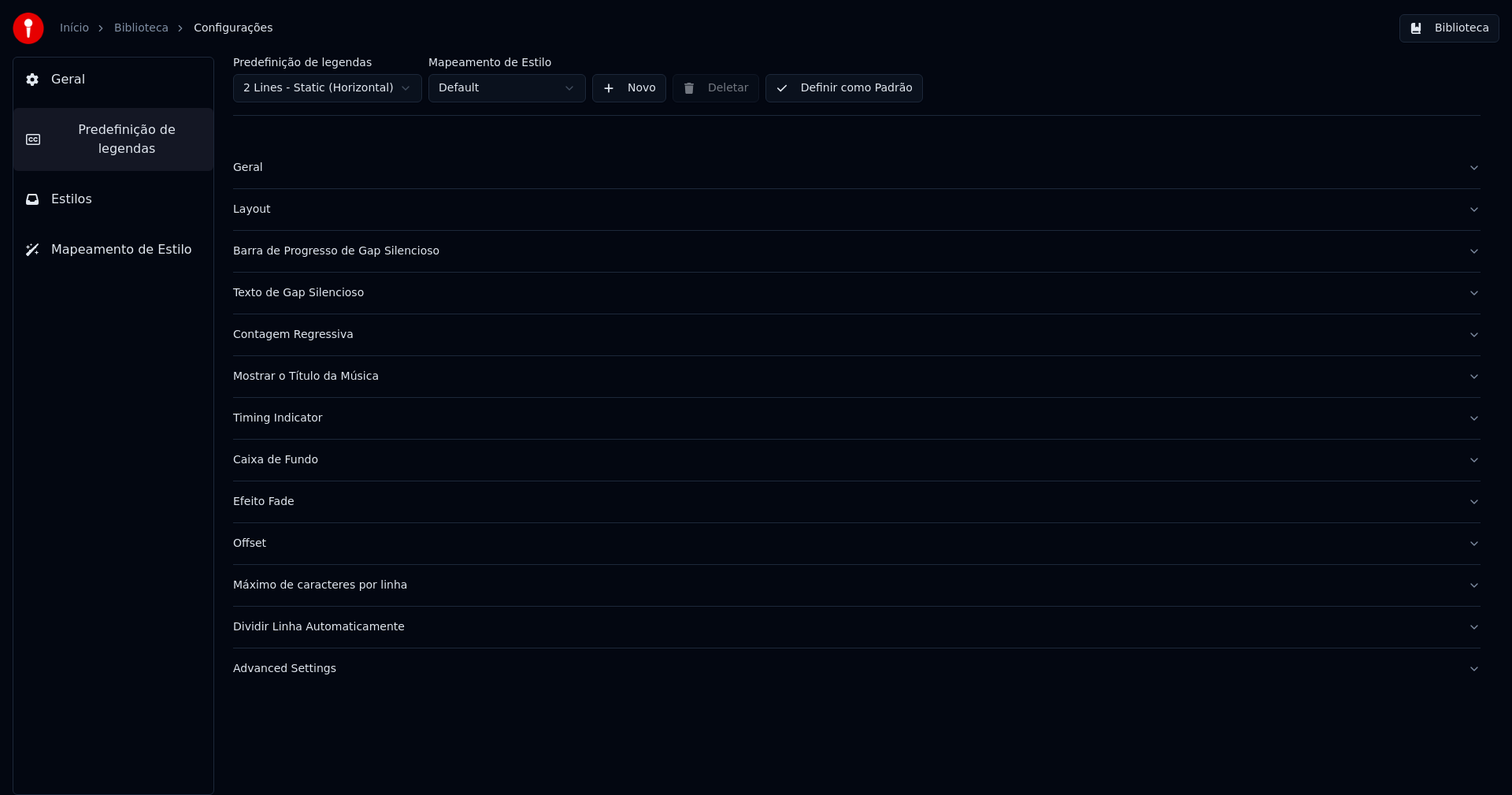
click at [348, 250] on div "Barra de Progresso de Gap Silencioso" at bounding box center [844, 251] width 1222 height 16
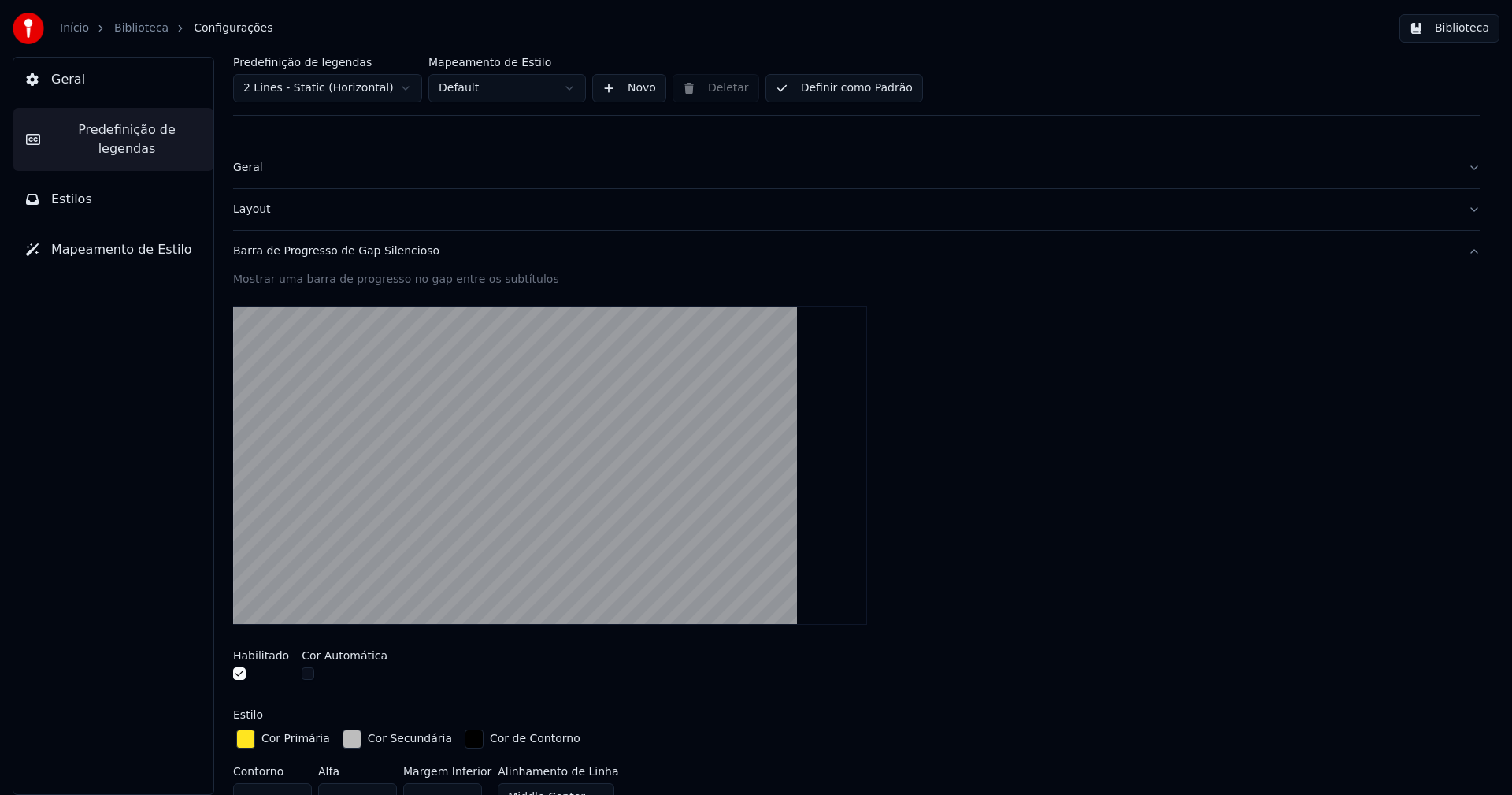
click at [346, 738] on div "button" at bounding box center [352, 738] width 19 height 19
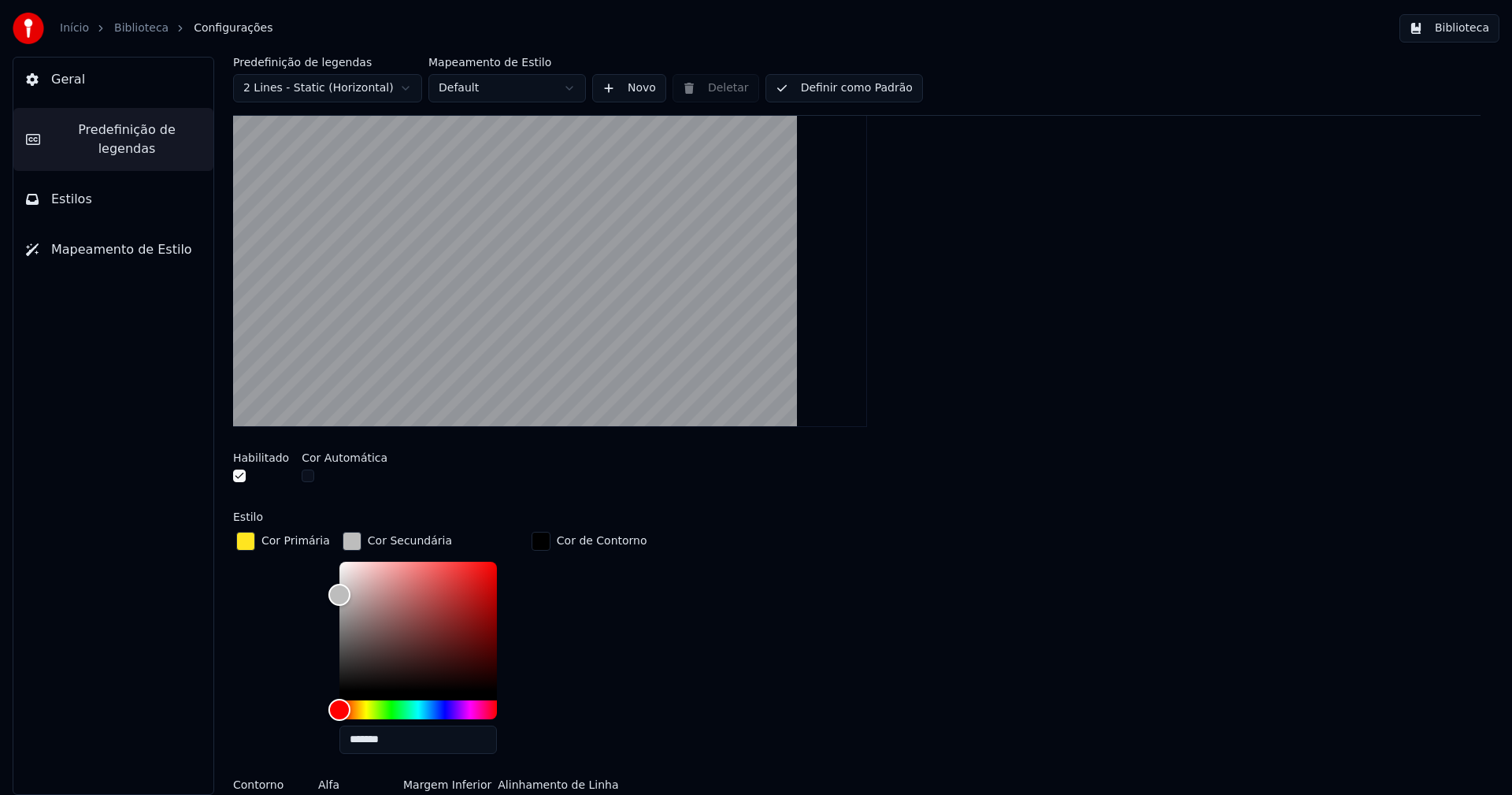
scroll to position [236, 0]
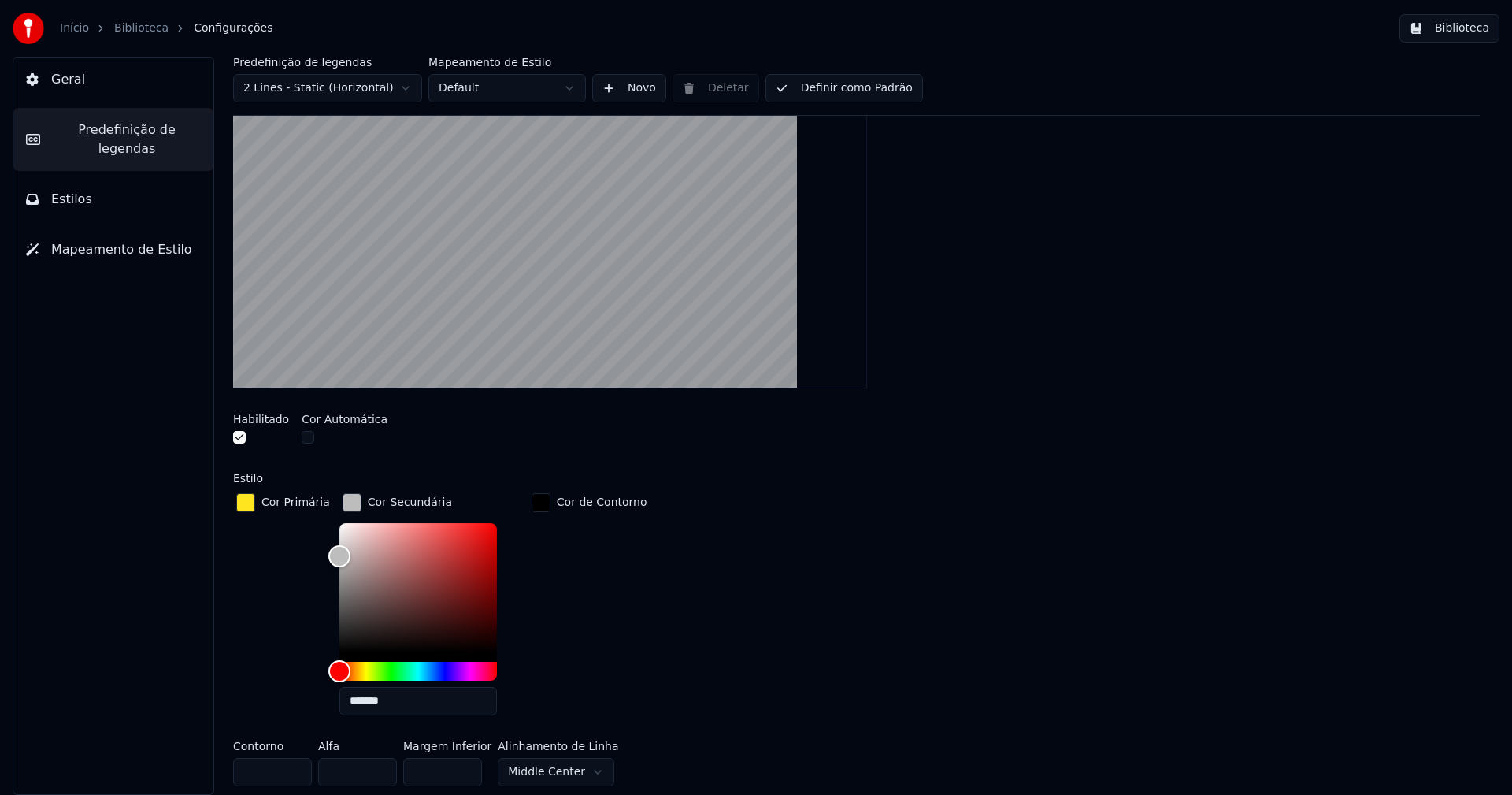
click at [402, 699] on input "*******" at bounding box center [418, 701] width 157 height 28
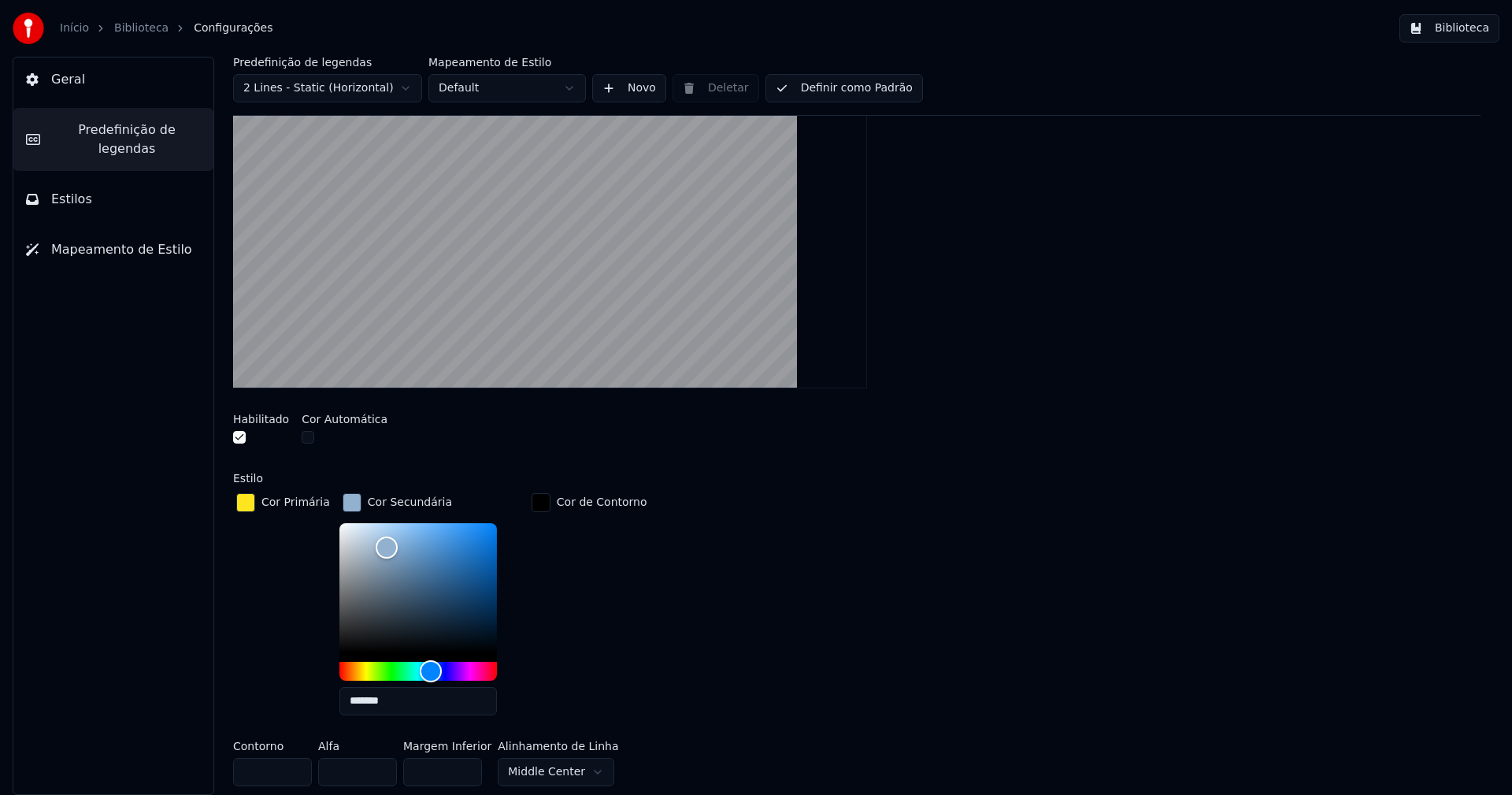
click at [367, 698] on input "*******" at bounding box center [418, 701] width 157 height 28
type input "*******"
click at [345, 499] on div "button" at bounding box center [352, 502] width 19 height 19
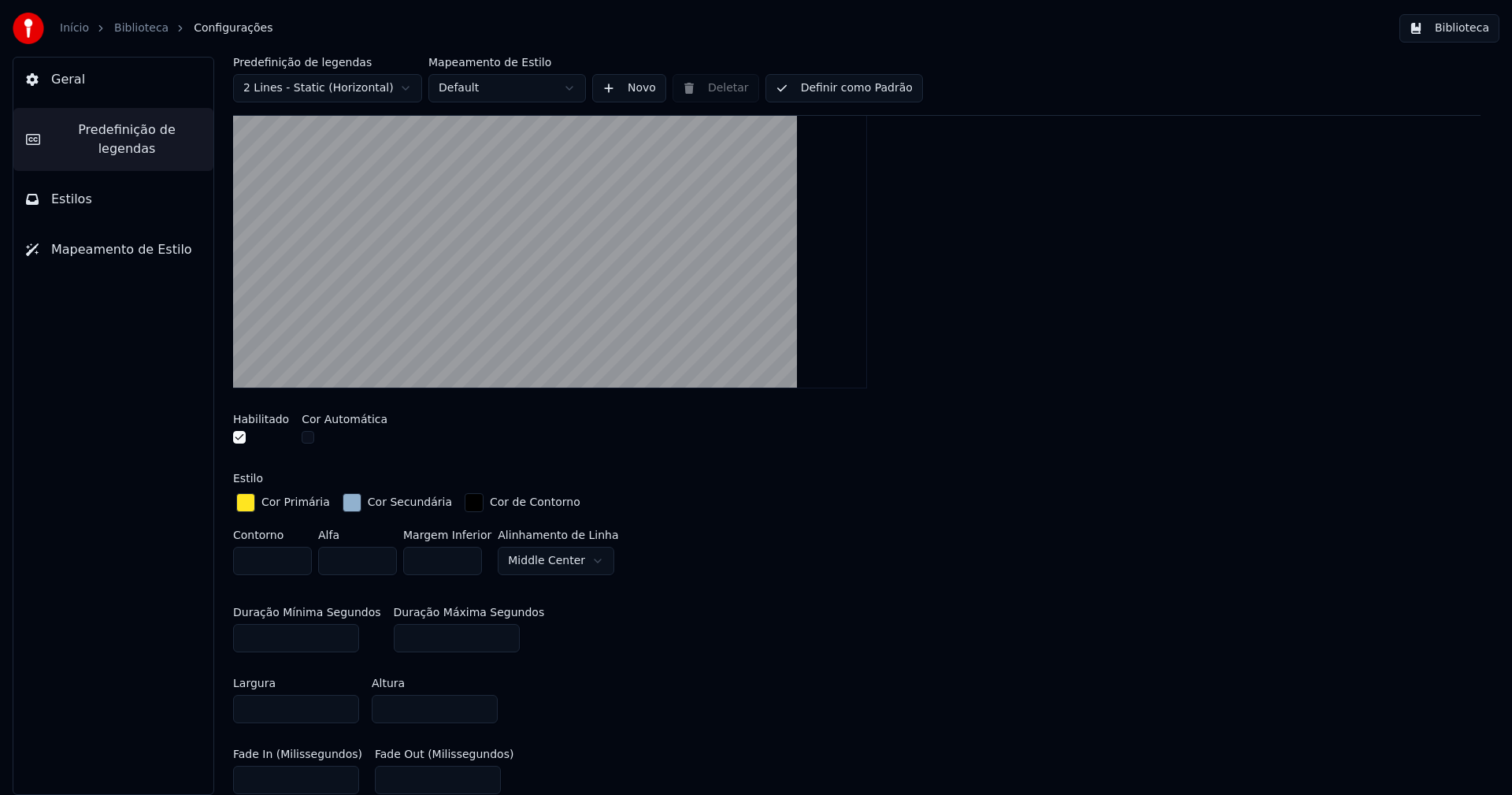
click at [1464, 30] on button "Biblioteca" at bounding box center [1450, 28] width 100 height 28
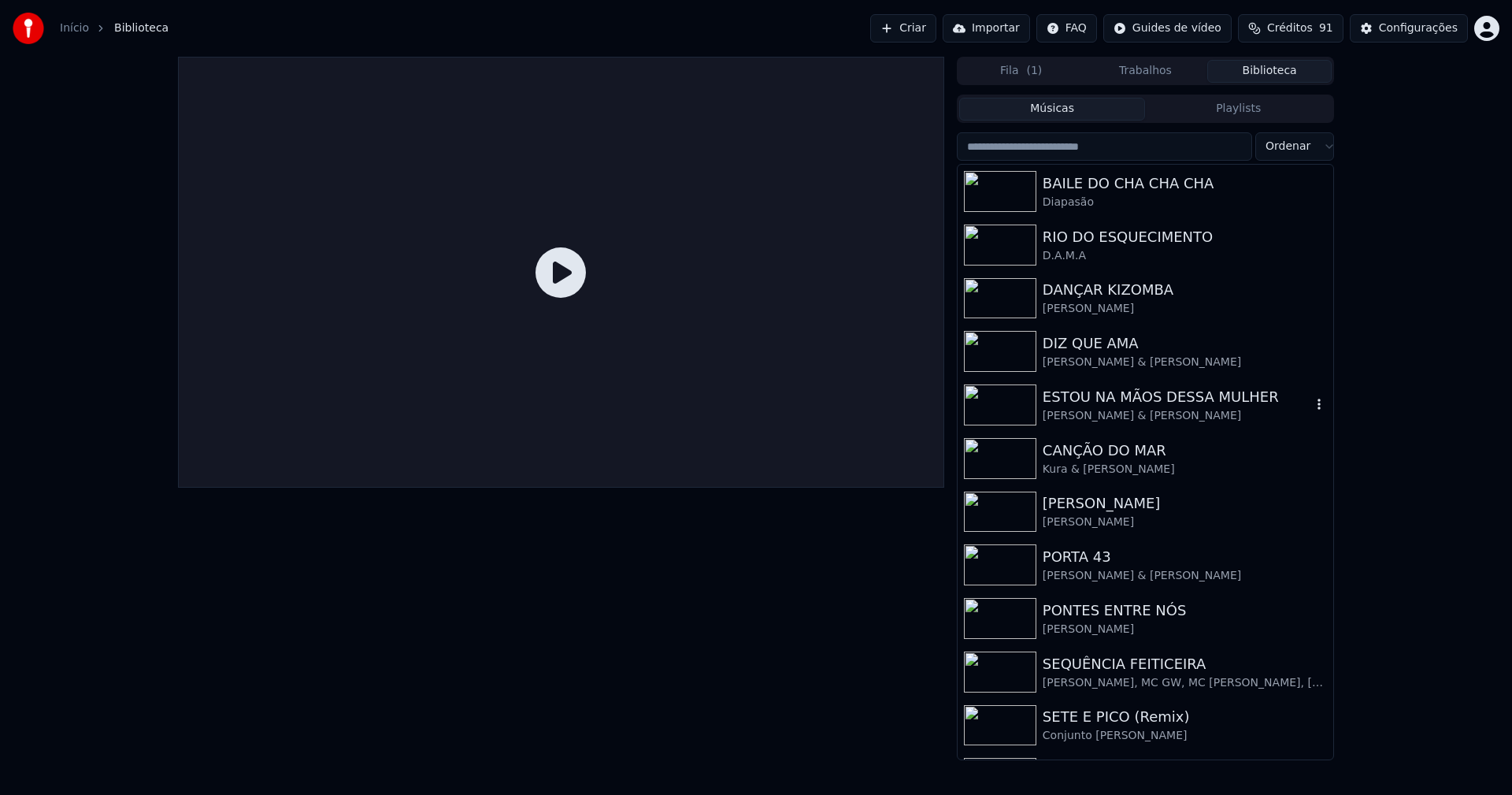
click at [1159, 400] on div "ESTOU NA MÃOS DESSA MULHER" at bounding box center [1177, 397] width 269 height 22
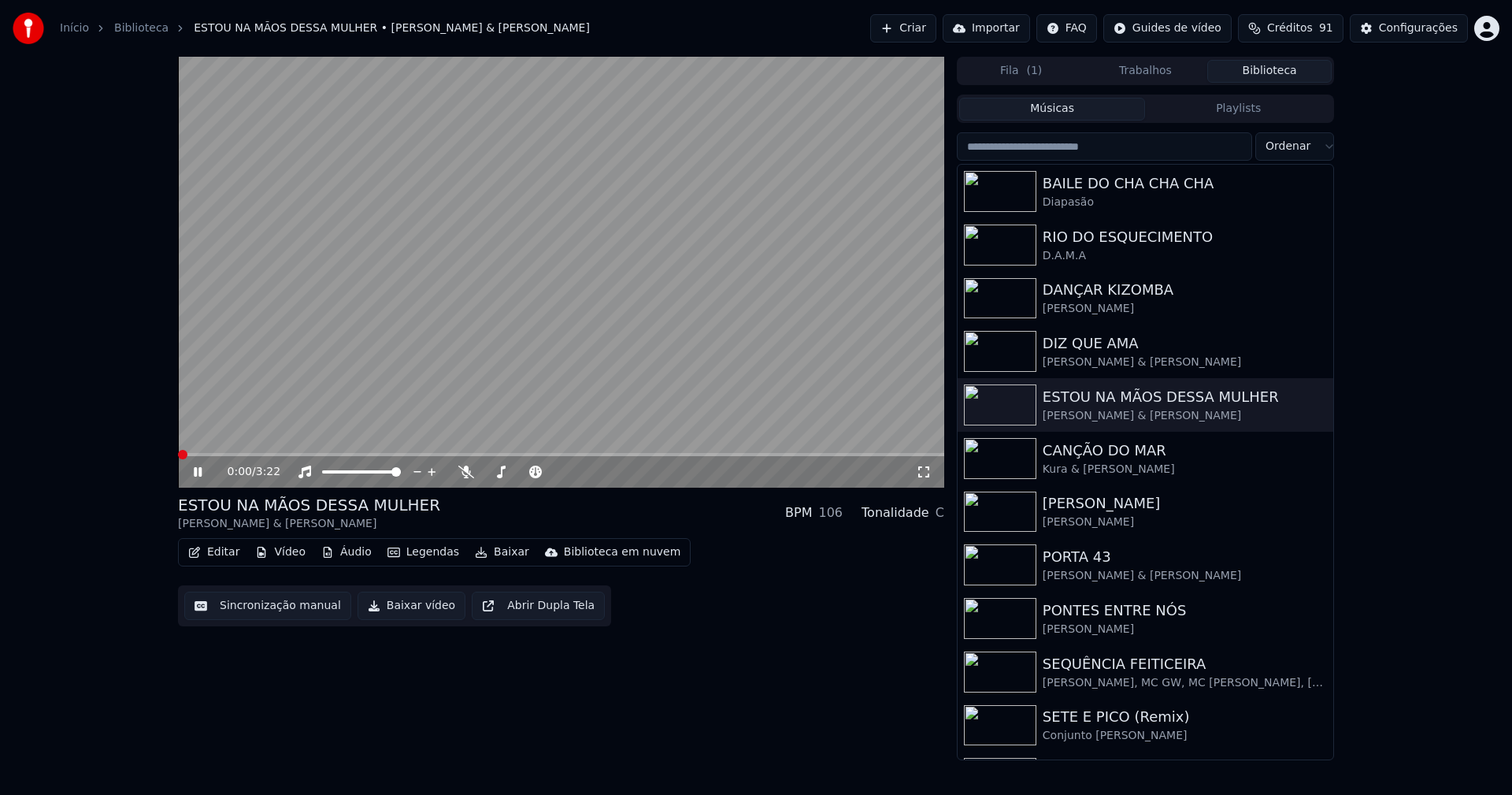
click at [928, 474] on icon at bounding box center [924, 471] width 16 height 12
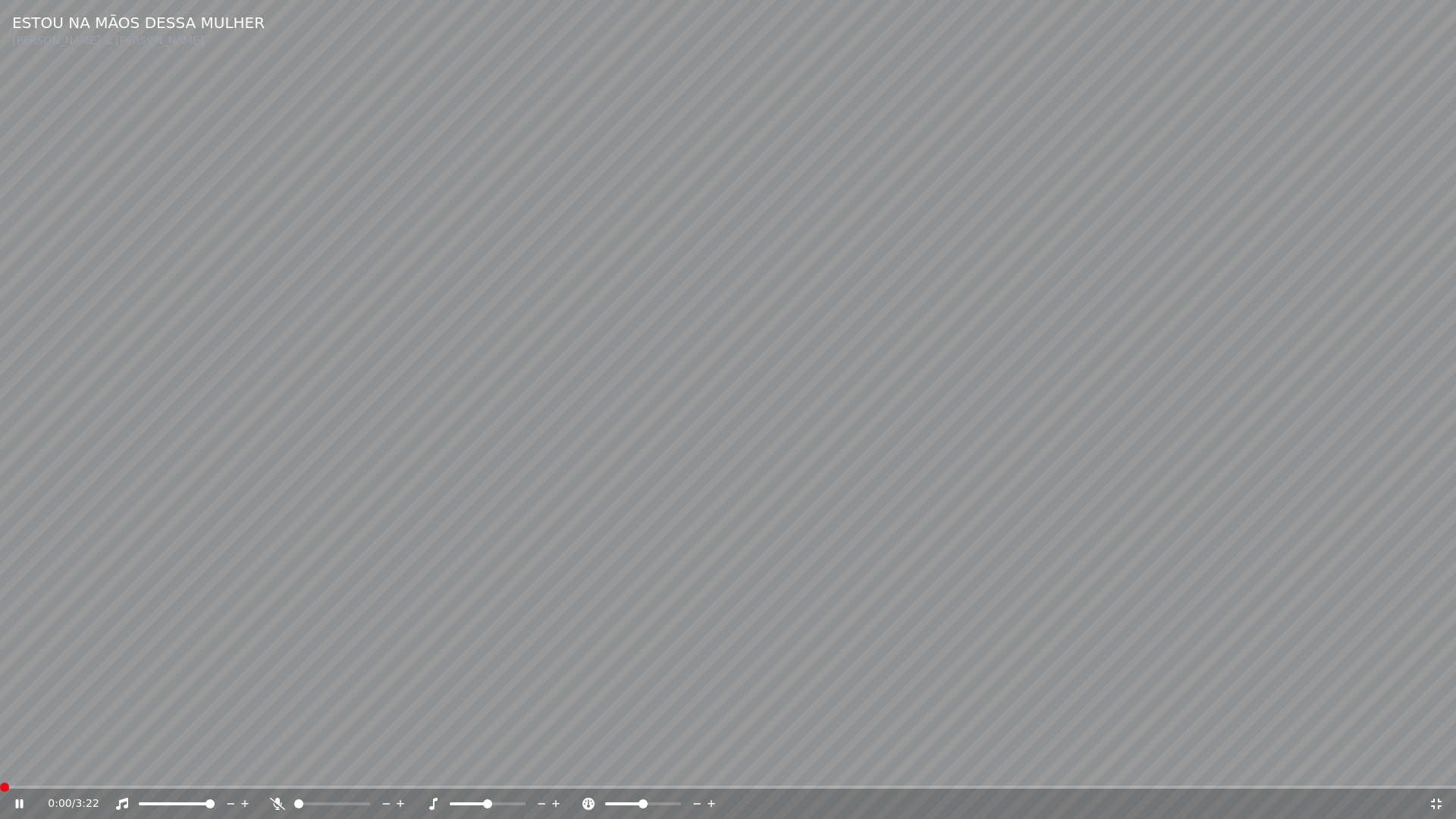
drag, startPoint x: 1433, startPoint y: 805, endPoint x: 1455, endPoint y: 426, distance: 379.6
click at [1436, 765] on icon at bounding box center [1436, 803] width 15 height 12
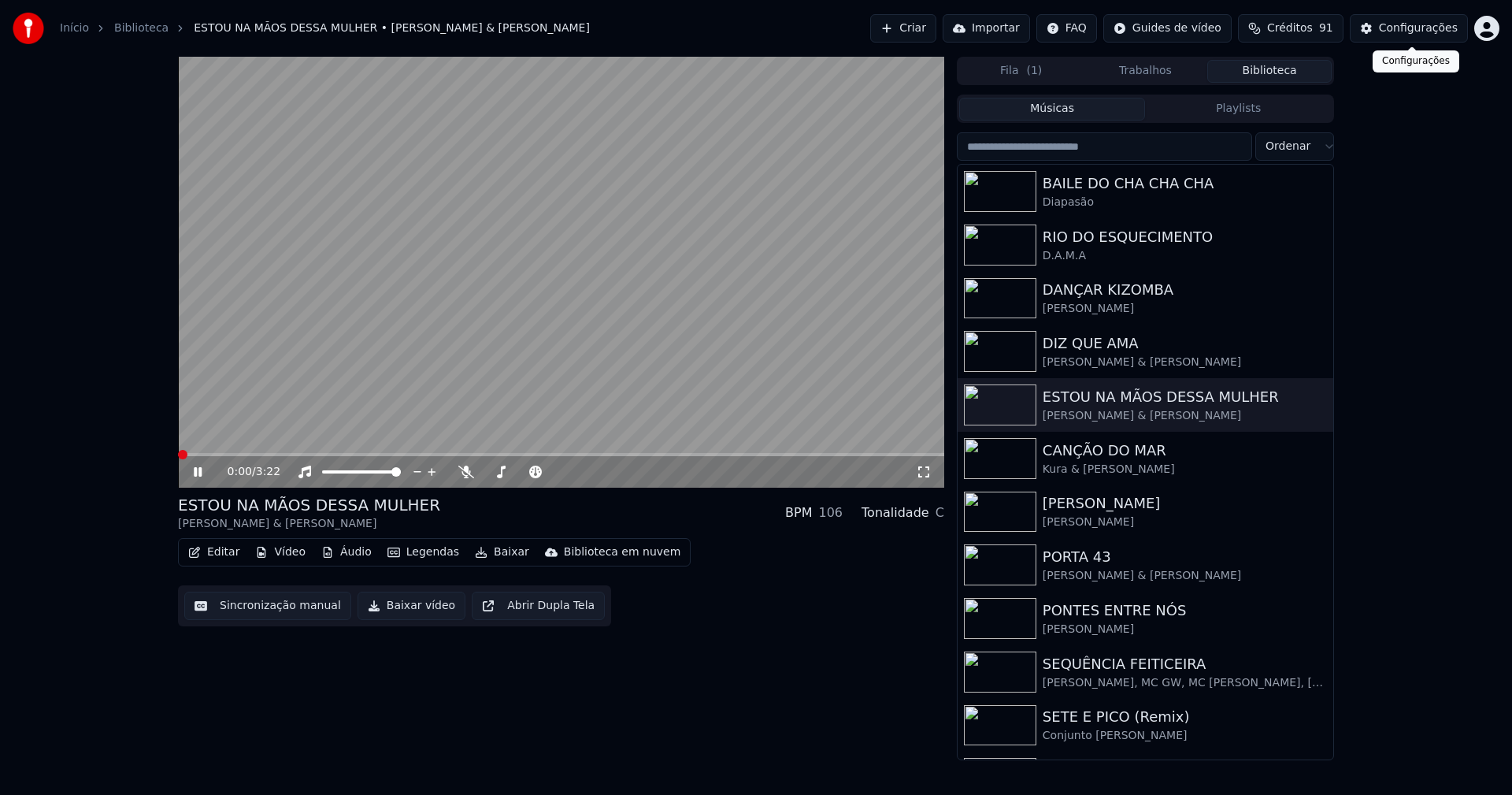
click at [1437, 28] on div "Configurações" at bounding box center [1418, 28] width 79 height 16
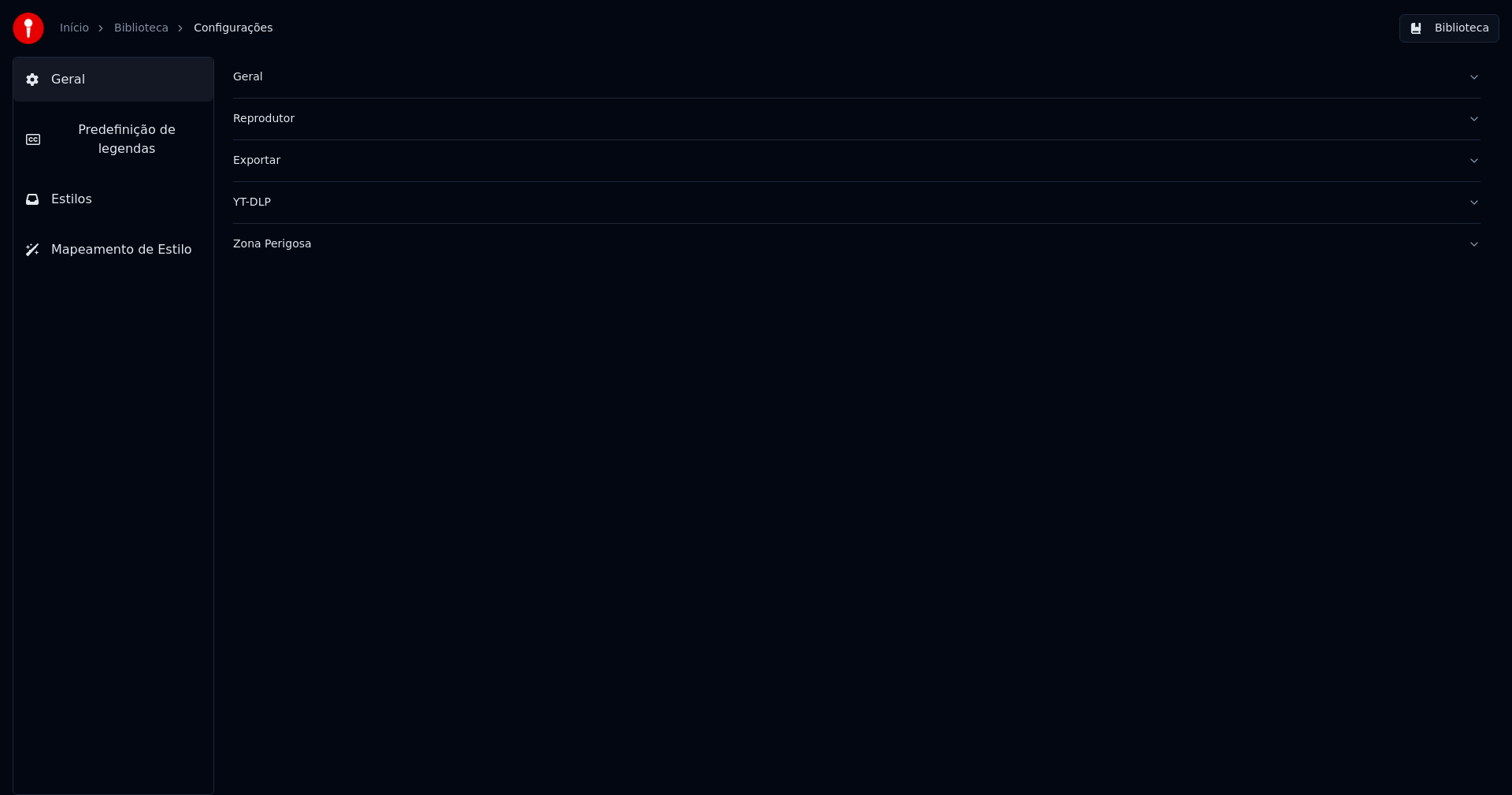
click at [161, 132] on span "Predefinição de legendas" at bounding box center [126, 139] width 148 height 37
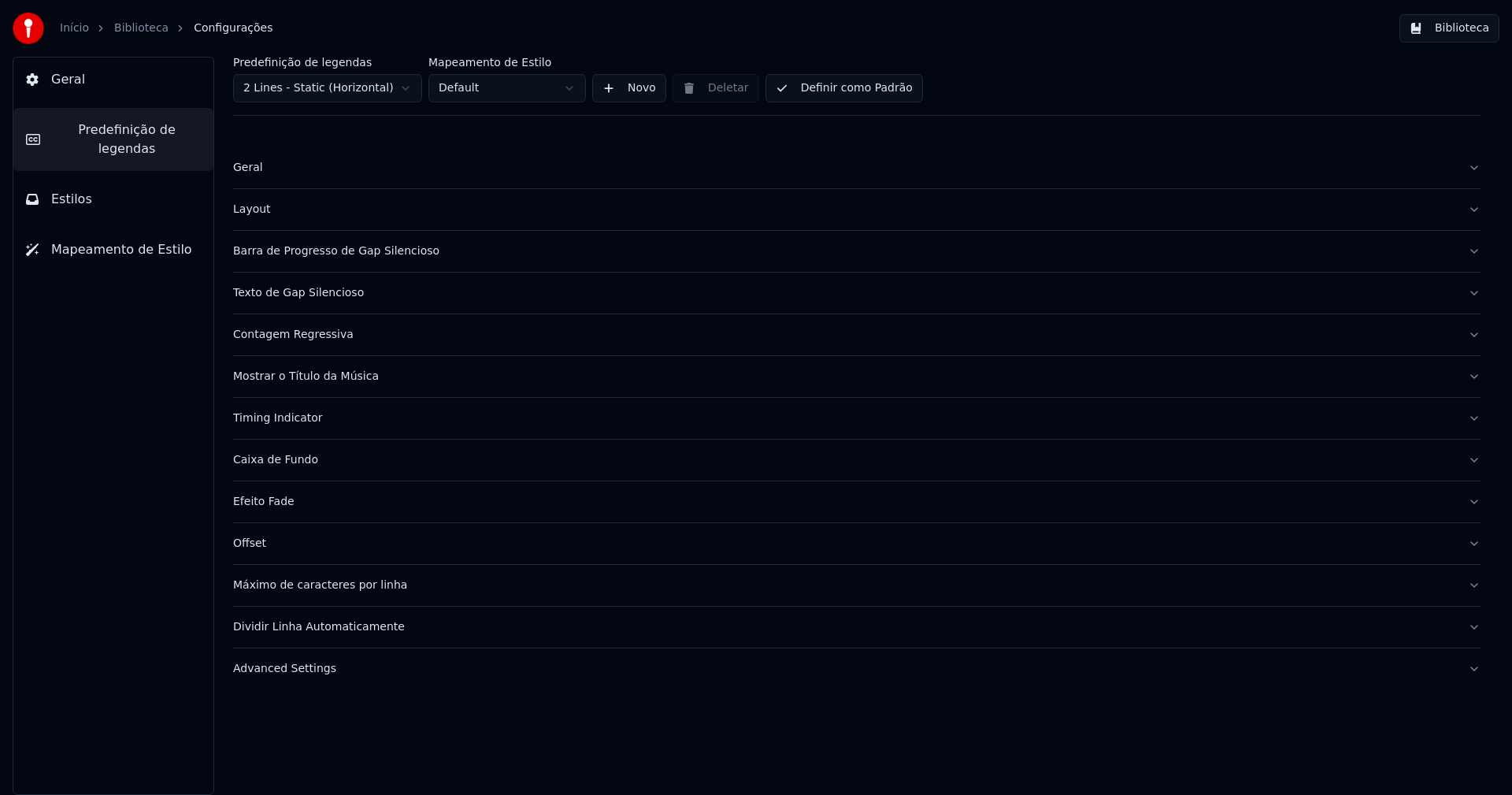
click at [372, 256] on div "Barra de Progresso de Gap Silencioso" at bounding box center [844, 251] width 1222 height 16
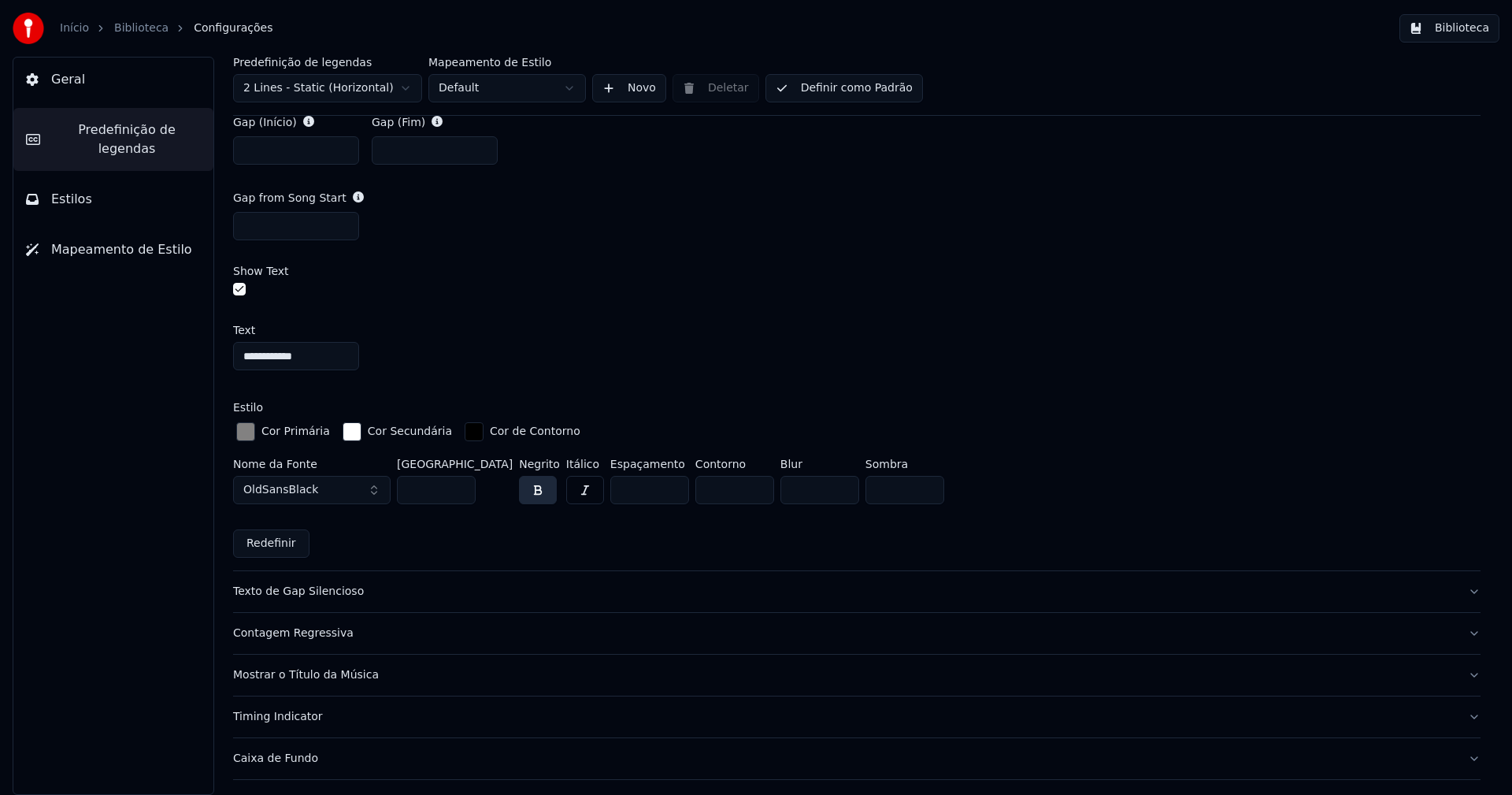
scroll to position [1103, 0]
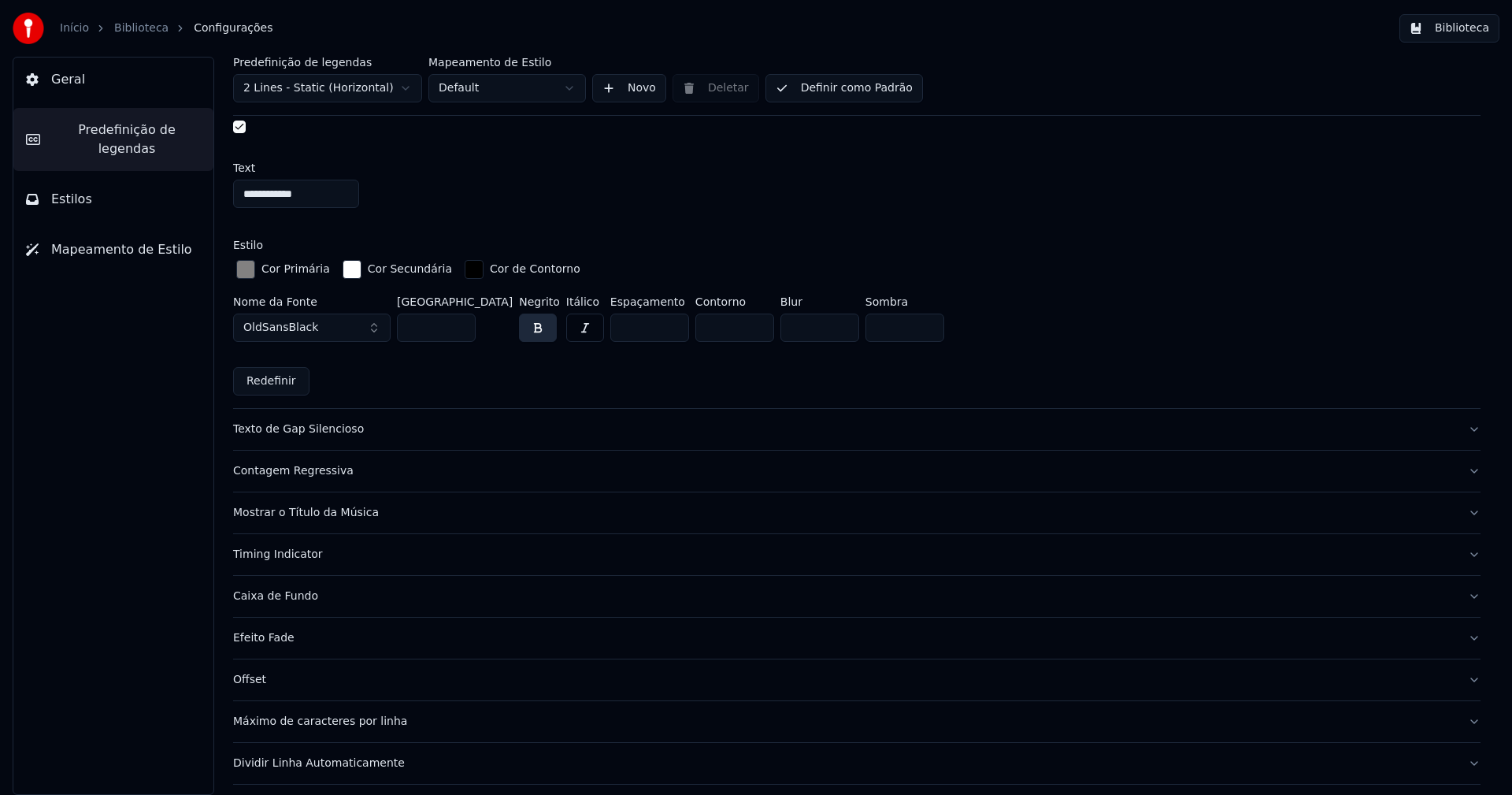
click at [247, 268] on div "button" at bounding box center [245, 269] width 19 height 19
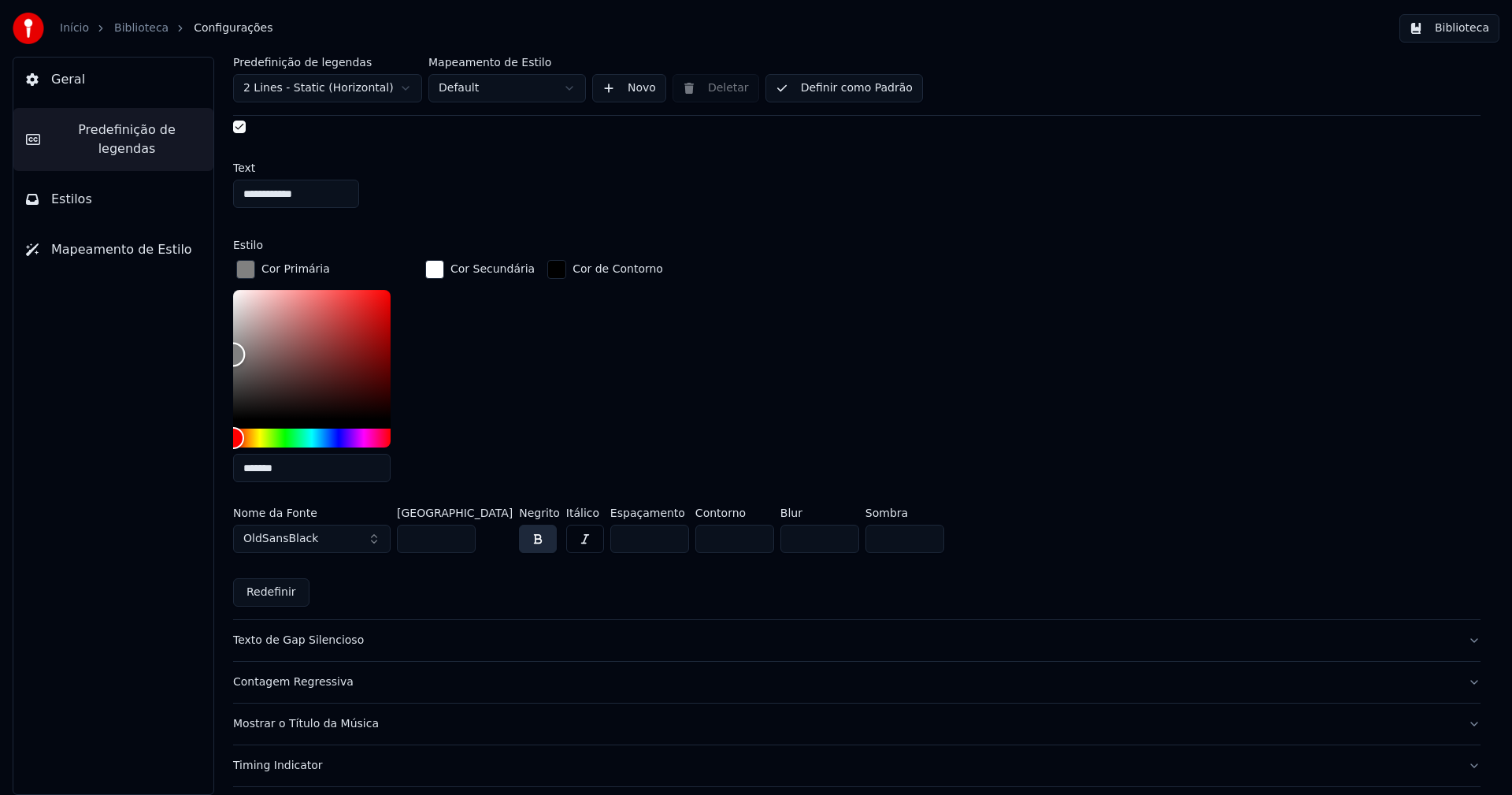
type input "*******"
click at [233, 354] on div "Color" at bounding box center [233, 356] width 24 height 24
click at [252, 271] on div "button" at bounding box center [245, 269] width 19 height 19
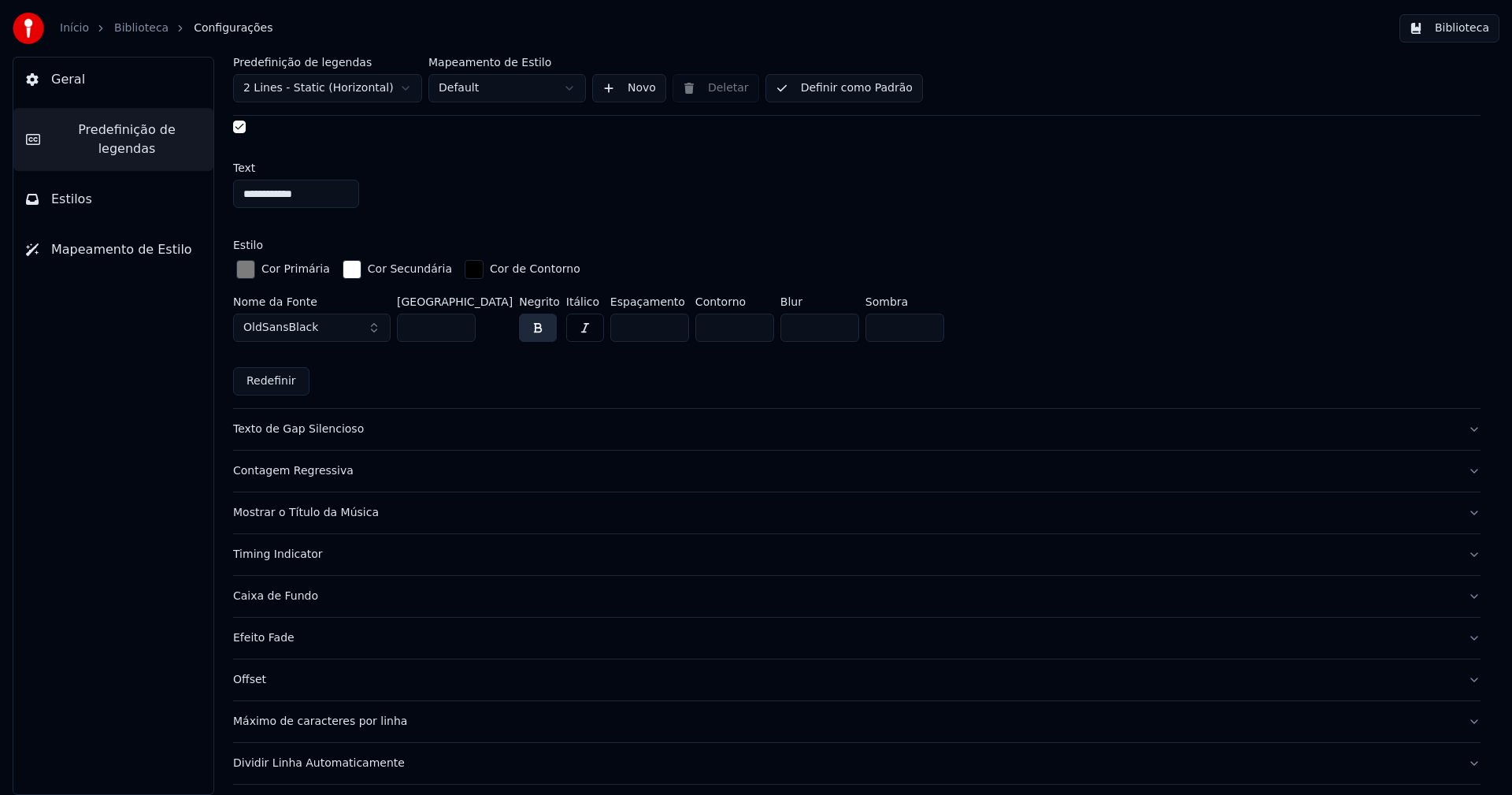
click at [1454, 22] on button "Biblioteca" at bounding box center [1450, 28] width 100 height 28
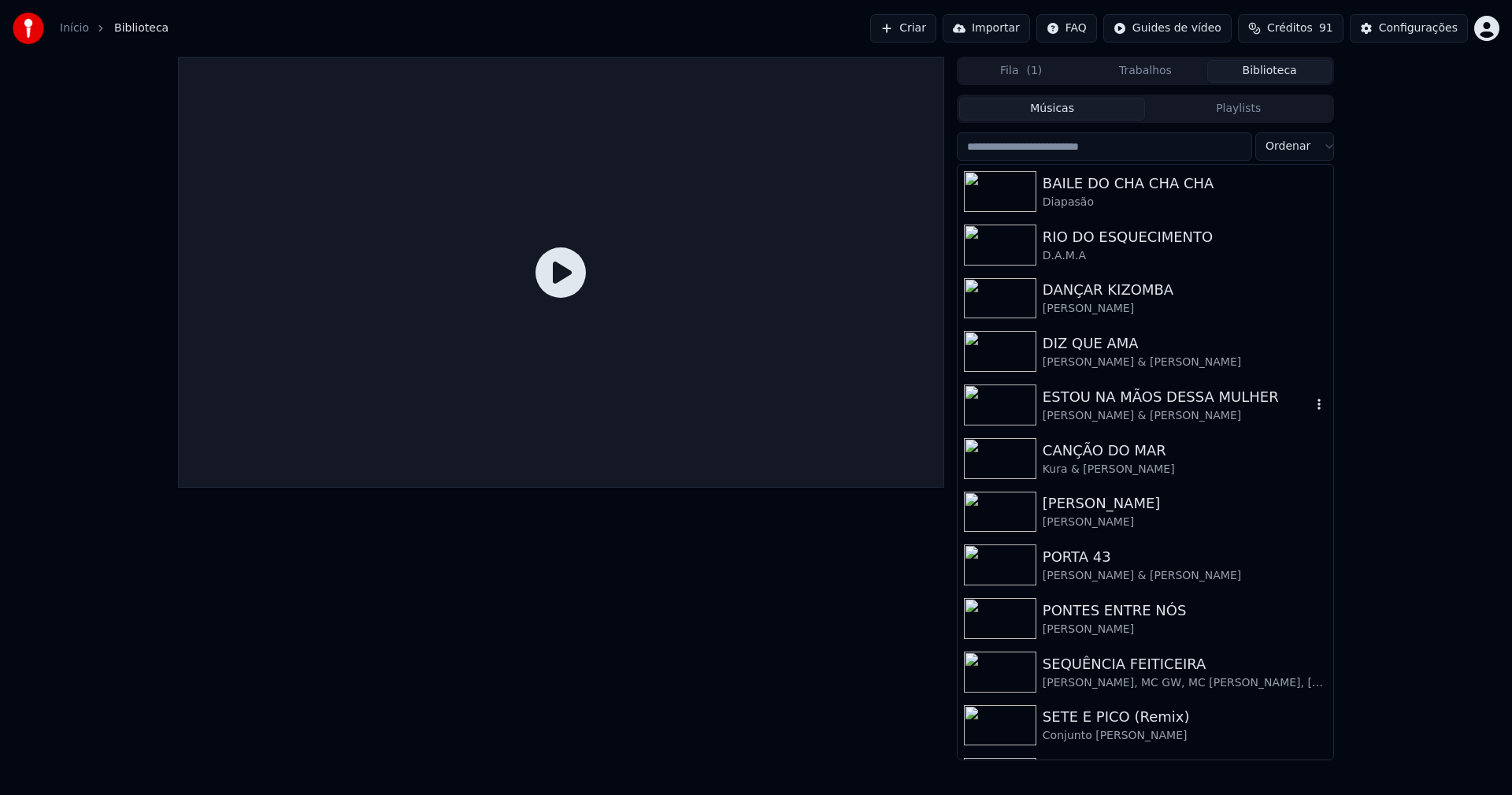
click at [1197, 408] on div "[PERSON_NAME] & [PERSON_NAME]" at bounding box center [1177, 415] width 269 height 16
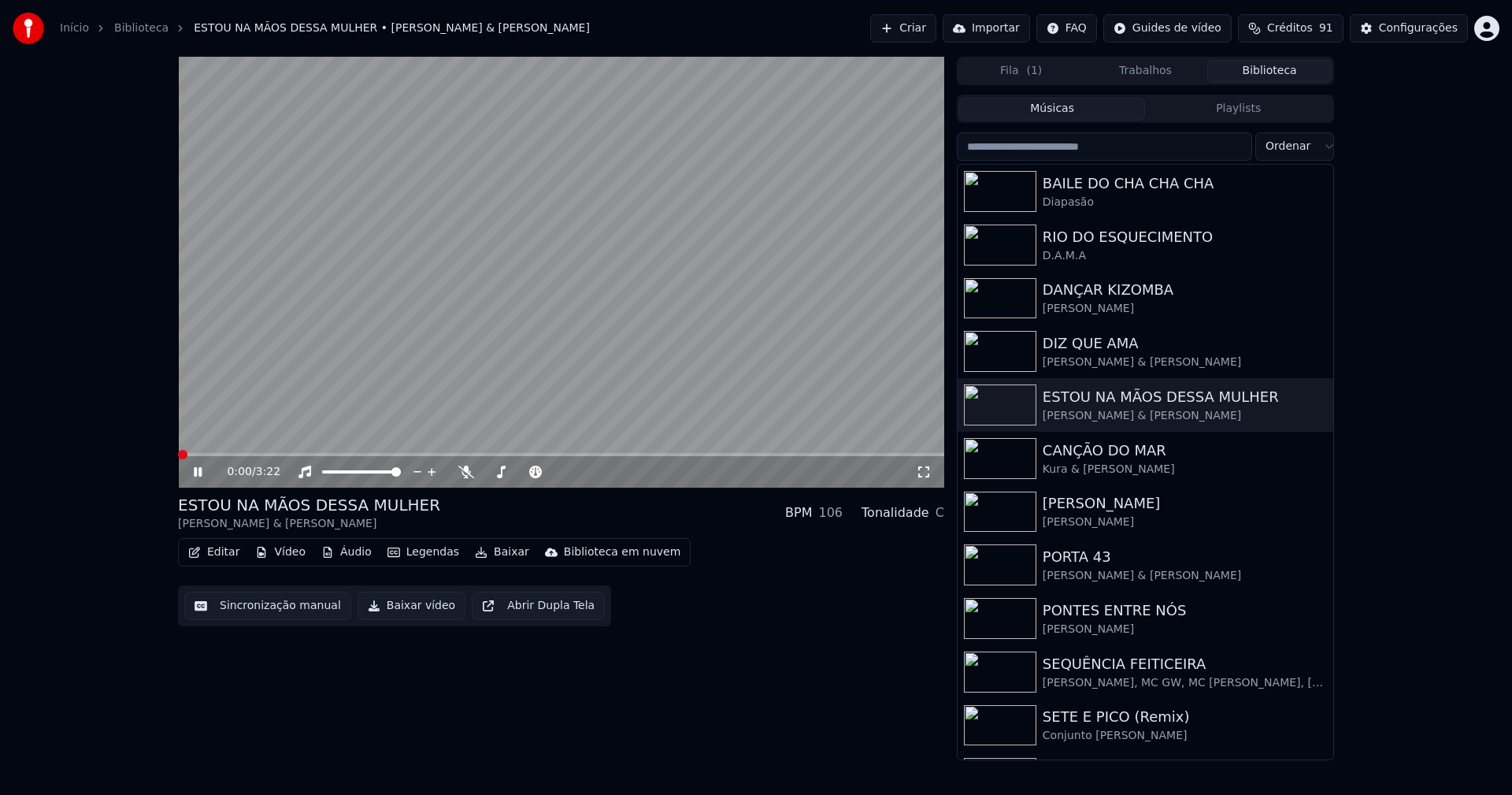
click at [924, 474] on icon at bounding box center [924, 471] width 16 height 12
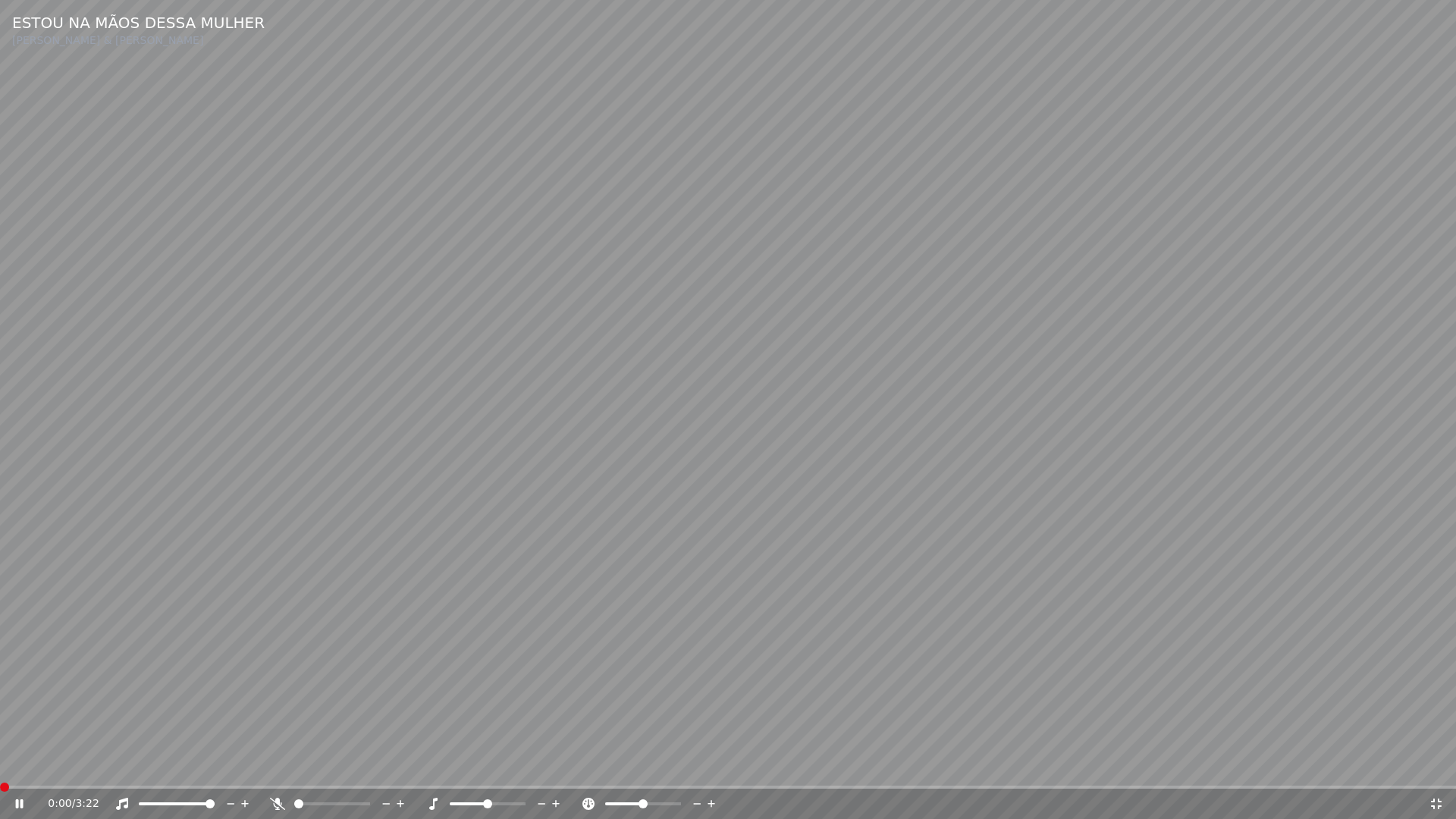
click at [115, 765] on div "0:00 / 3:22" at bounding box center [728, 804] width 1456 height 30
click at [117, 765] on video at bounding box center [728, 410] width 1456 height 819
click at [115, 765] on div "0:00 / 3:22" at bounding box center [728, 804] width 1456 height 30
click at [115, 765] on div "0:00 / 3:22" at bounding box center [728, 804] width 1456 height 30
click at [1441, 765] on icon at bounding box center [1436, 803] width 10 height 10
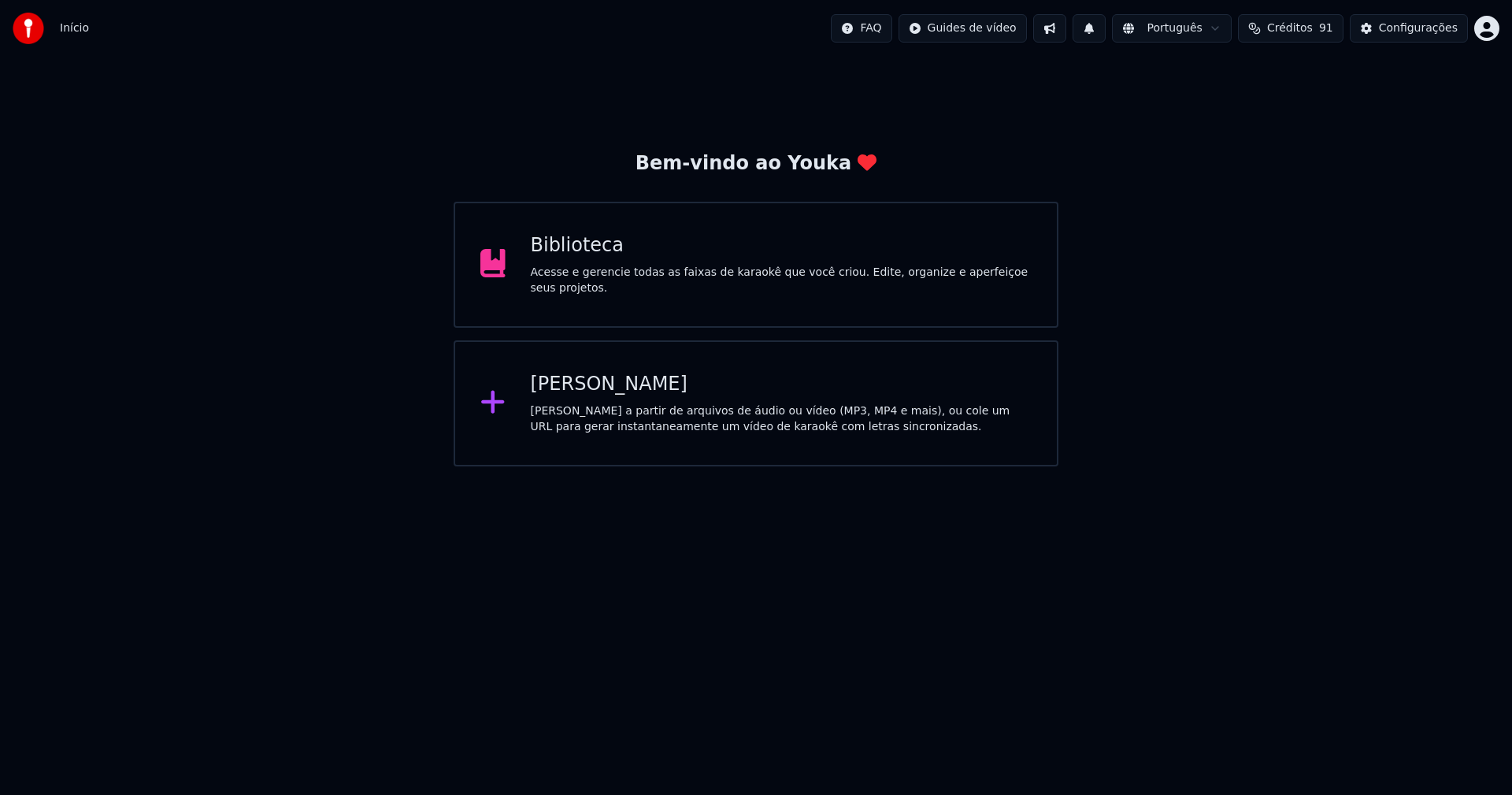
click at [567, 258] on div "Biblioteca" at bounding box center [781, 246] width 502 height 25
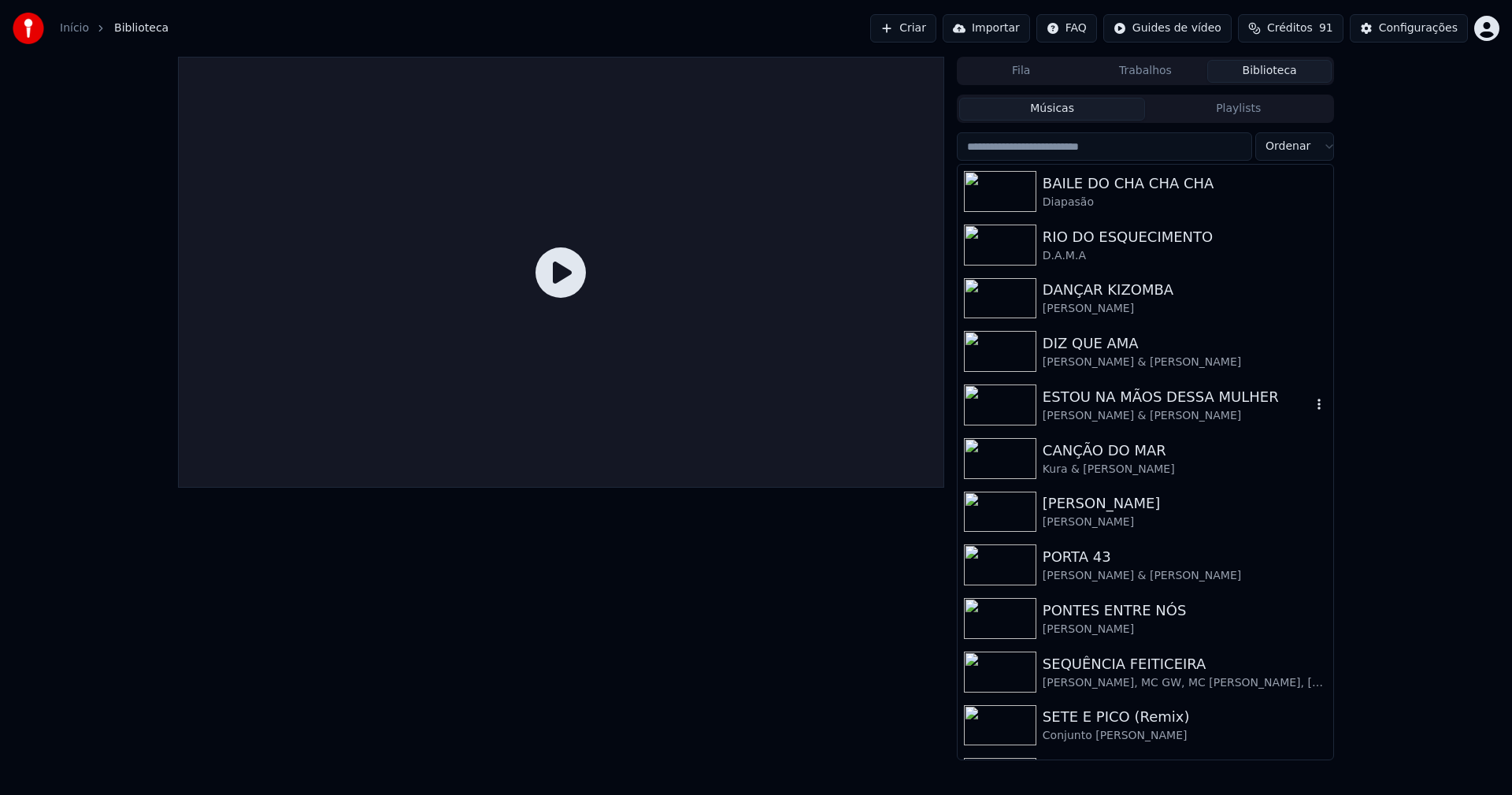
click at [1172, 405] on div "ESTOU NA MÃOS DESSA MULHER" at bounding box center [1177, 397] width 269 height 22
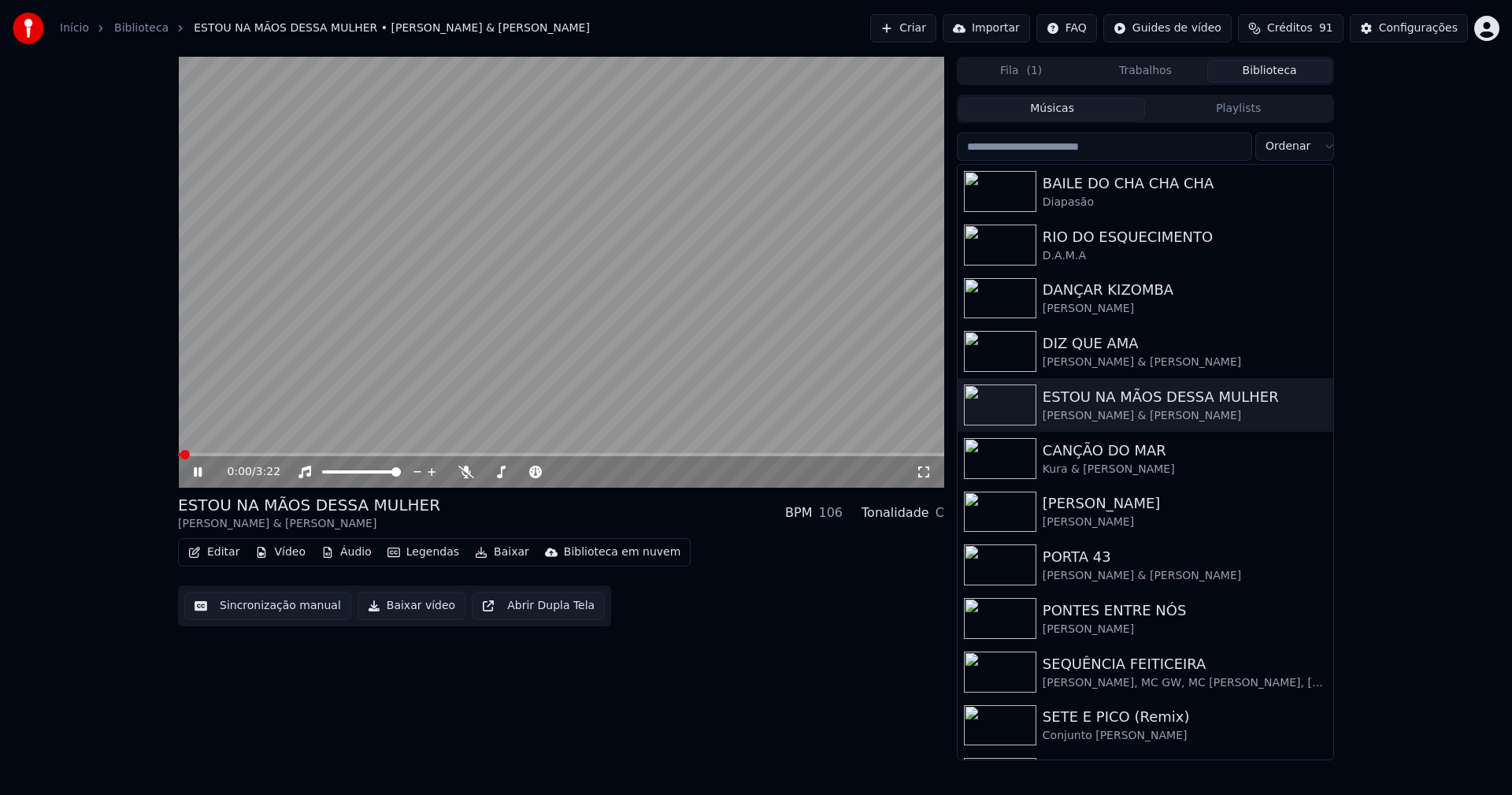
click at [918, 475] on icon at bounding box center [923, 471] width 11 height 11
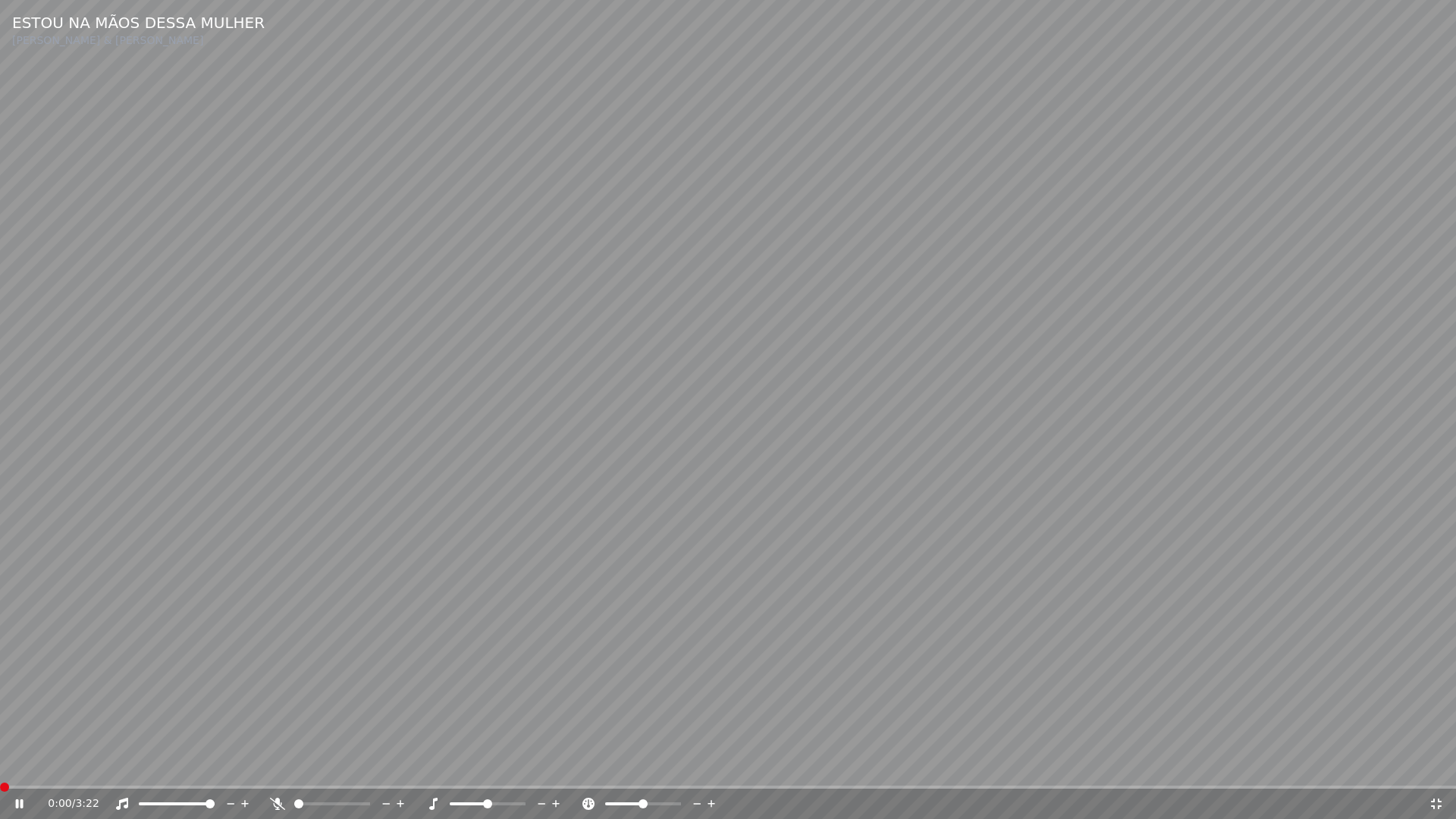
click at [0, 765] on span at bounding box center [0, 787] width 0 height 3
click at [18, 765] on icon at bounding box center [19, 803] width 7 height 9
drag, startPoint x: 20, startPoint y: 805, endPoint x: 28, endPoint y: 801, distance: 8.9
click at [20, 765] on icon at bounding box center [19, 803] width 9 height 10
click at [1441, 765] on icon at bounding box center [1436, 803] width 15 height 12
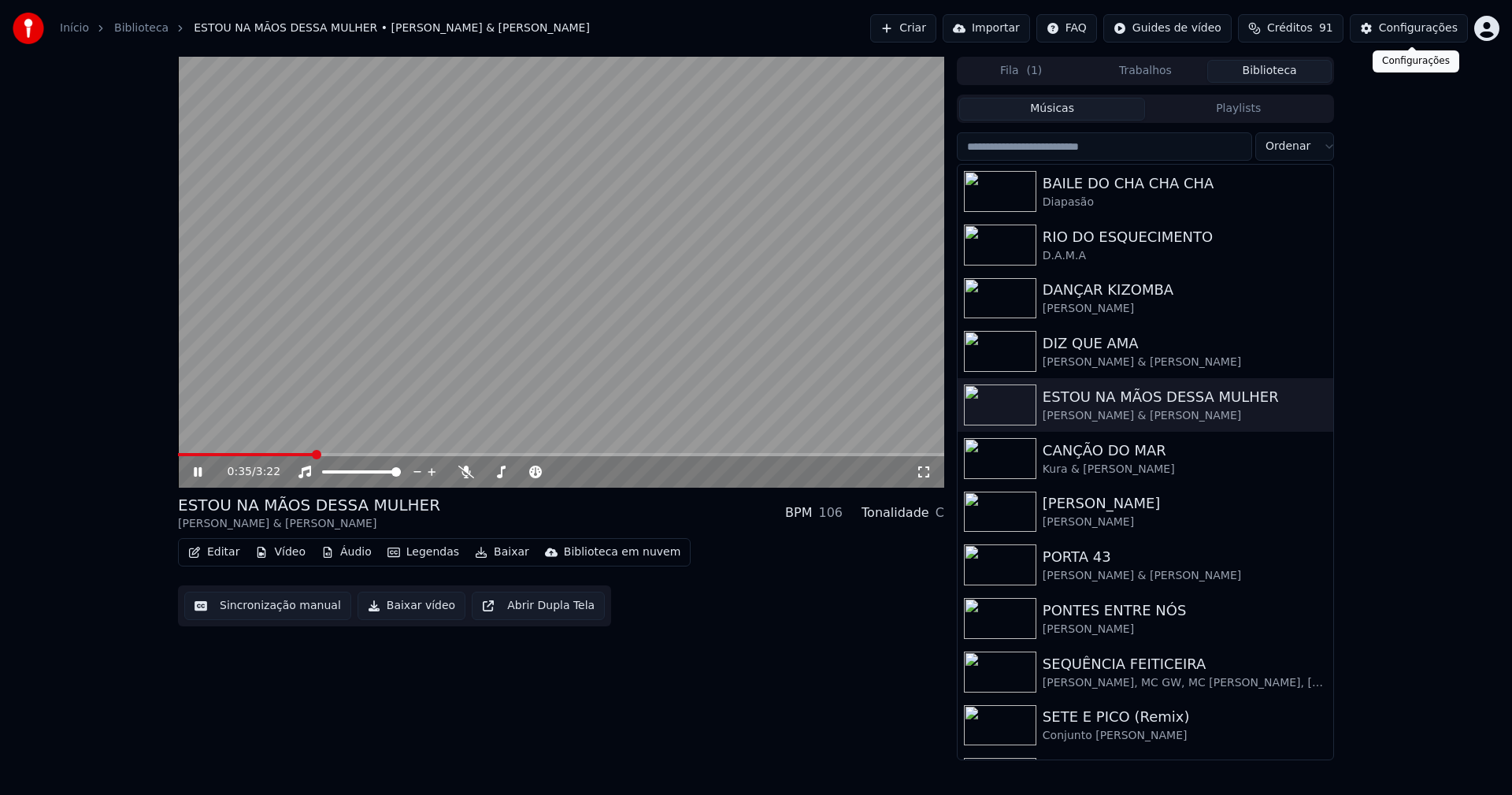
click at [1415, 34] on div "Configurações" at bounding box center [1418, 28] width 79 height 16
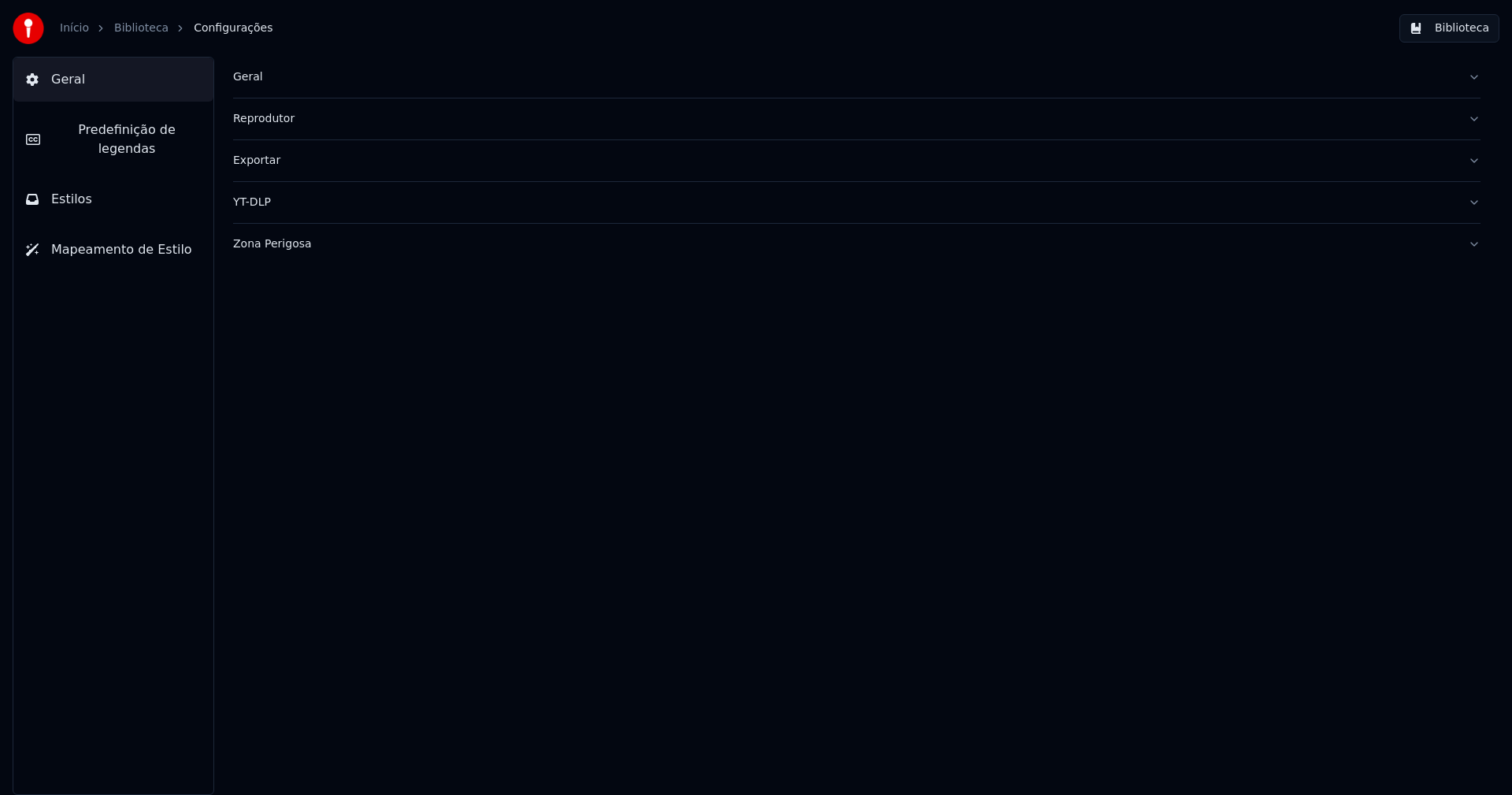
click at [284, 246] on div "Zona Perigosa" at bounding box center [844, 244] width 1222 height 16
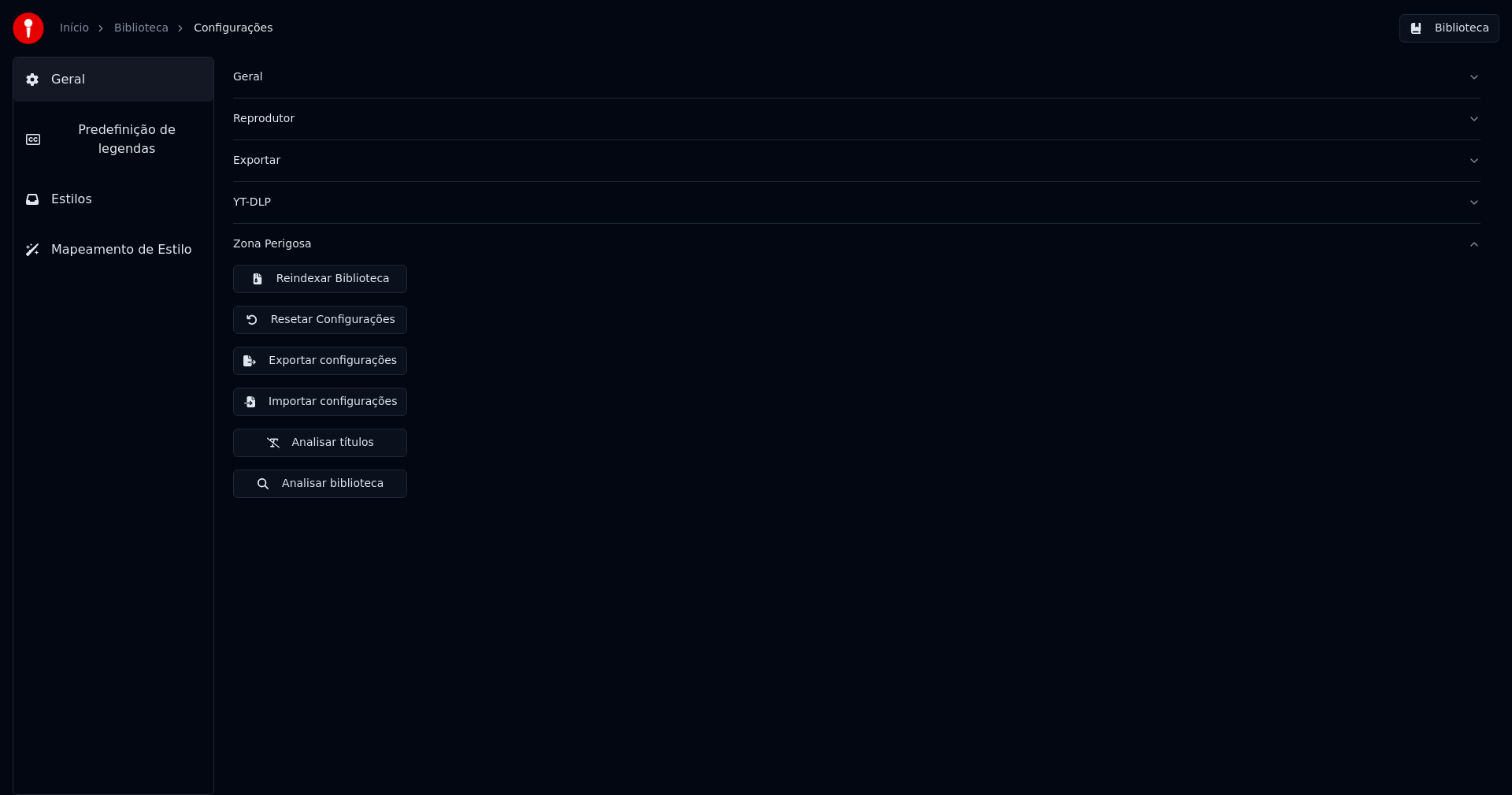
click at [264, 164] on div "Exportar" at bounding box center [844, 161] width 1222 height 16
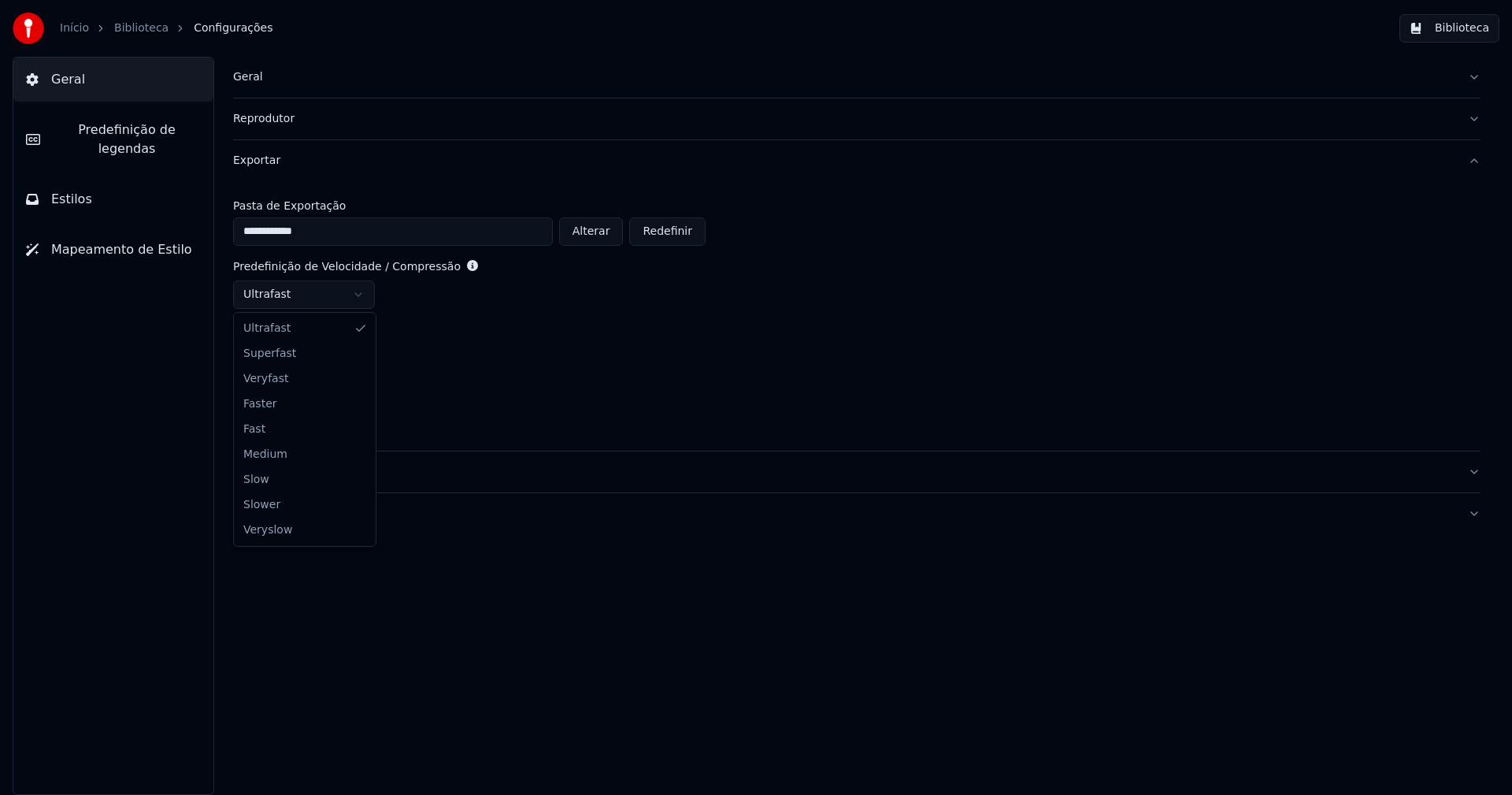
click at [324, 286] on html "**********" at bounding box center [756, 397] width 1512 height 795
click at [1475, 26] on button "Biblioteca" at bounding box center [1450, 28] width 100 height 28
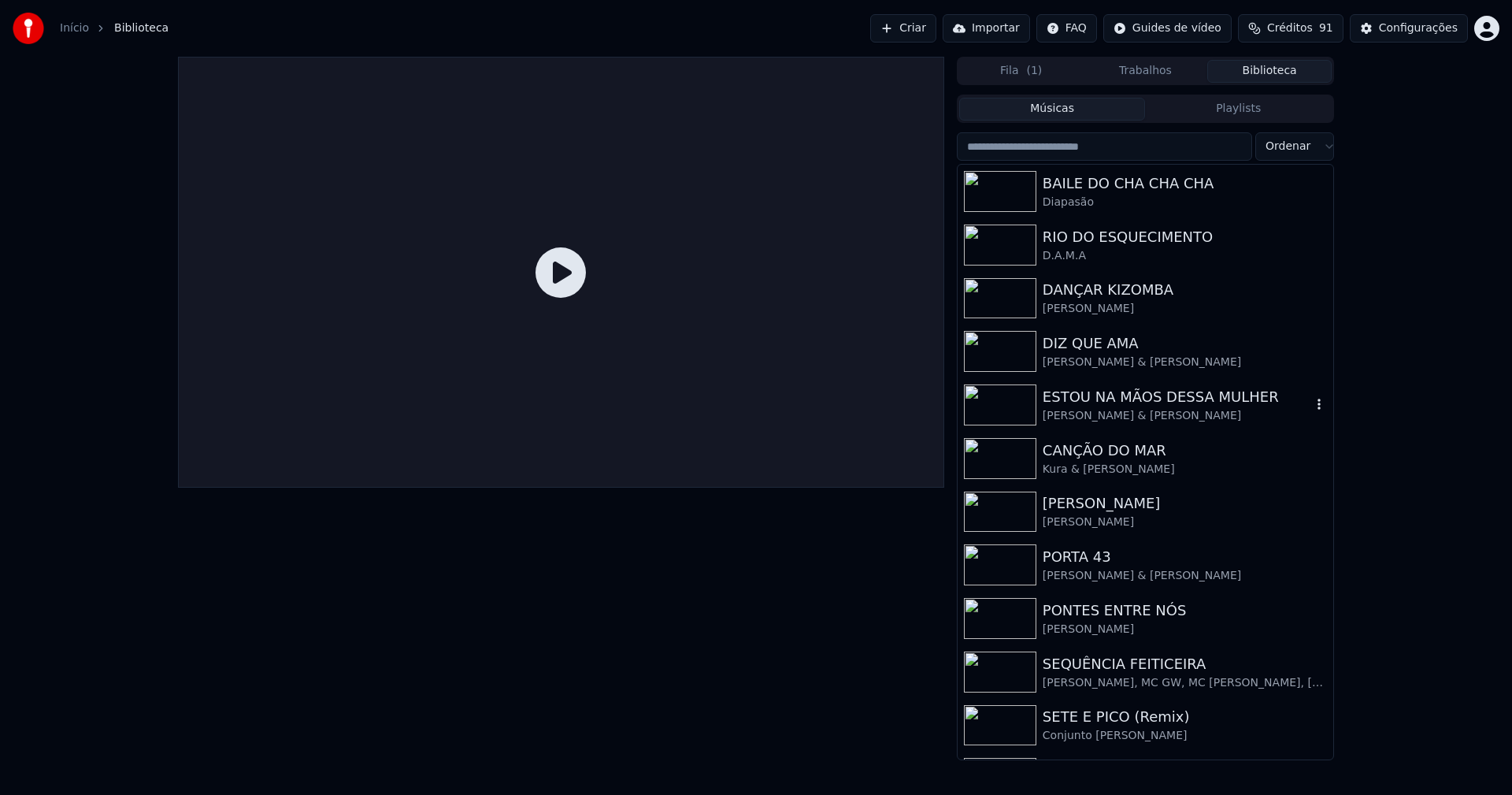
click at [1166, 400] on div "ESTOU NA MÃOS DESSA MULHER" at bounding box center [1177, 397] width 269 height 22
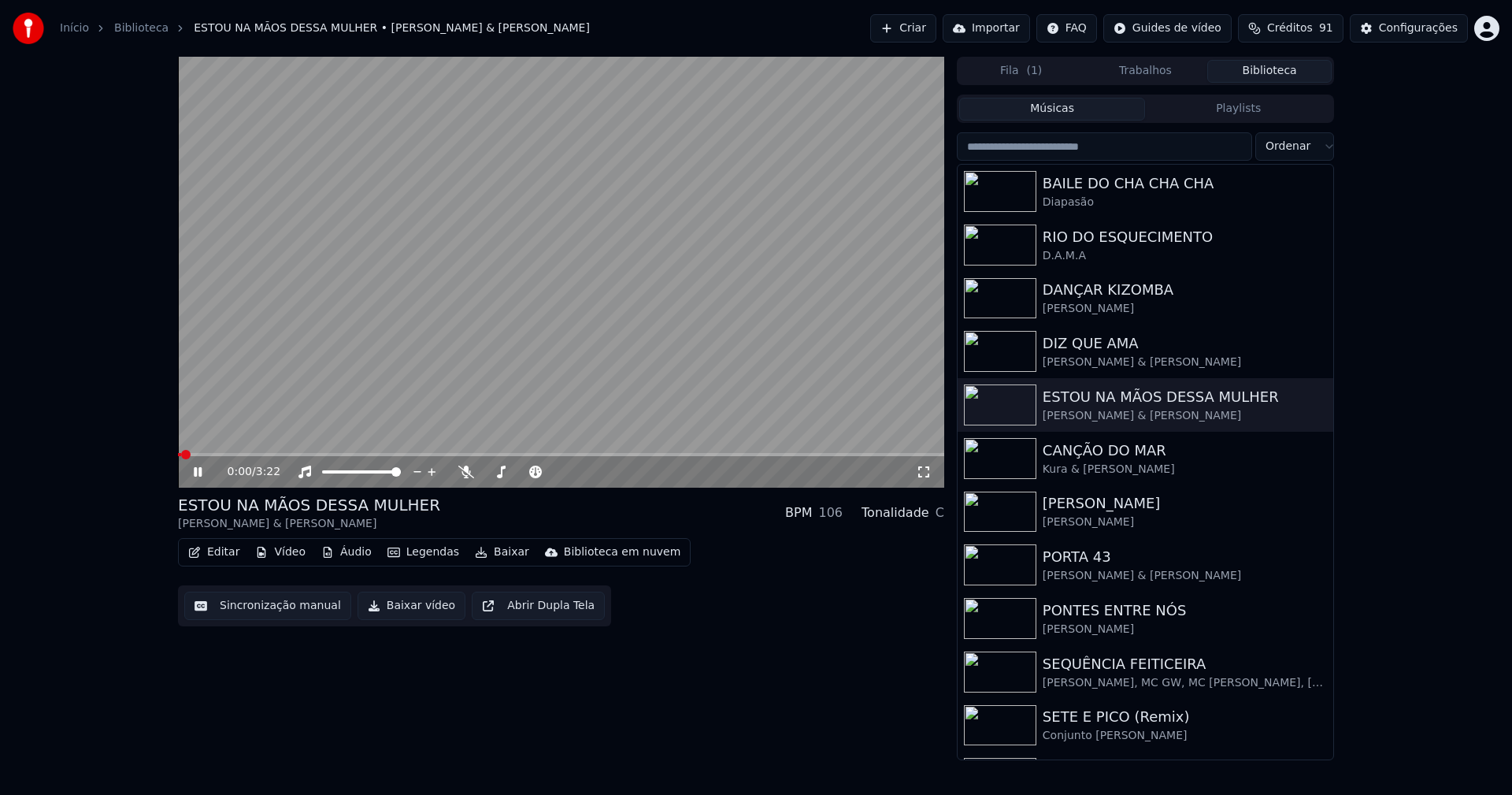
click at [198, 472] on icon at bounding box center [209, 471] width 37 height 12
click at [424, 612] on button "Baixar vídeo" at bounding box center [412, 606] width 108 height 28
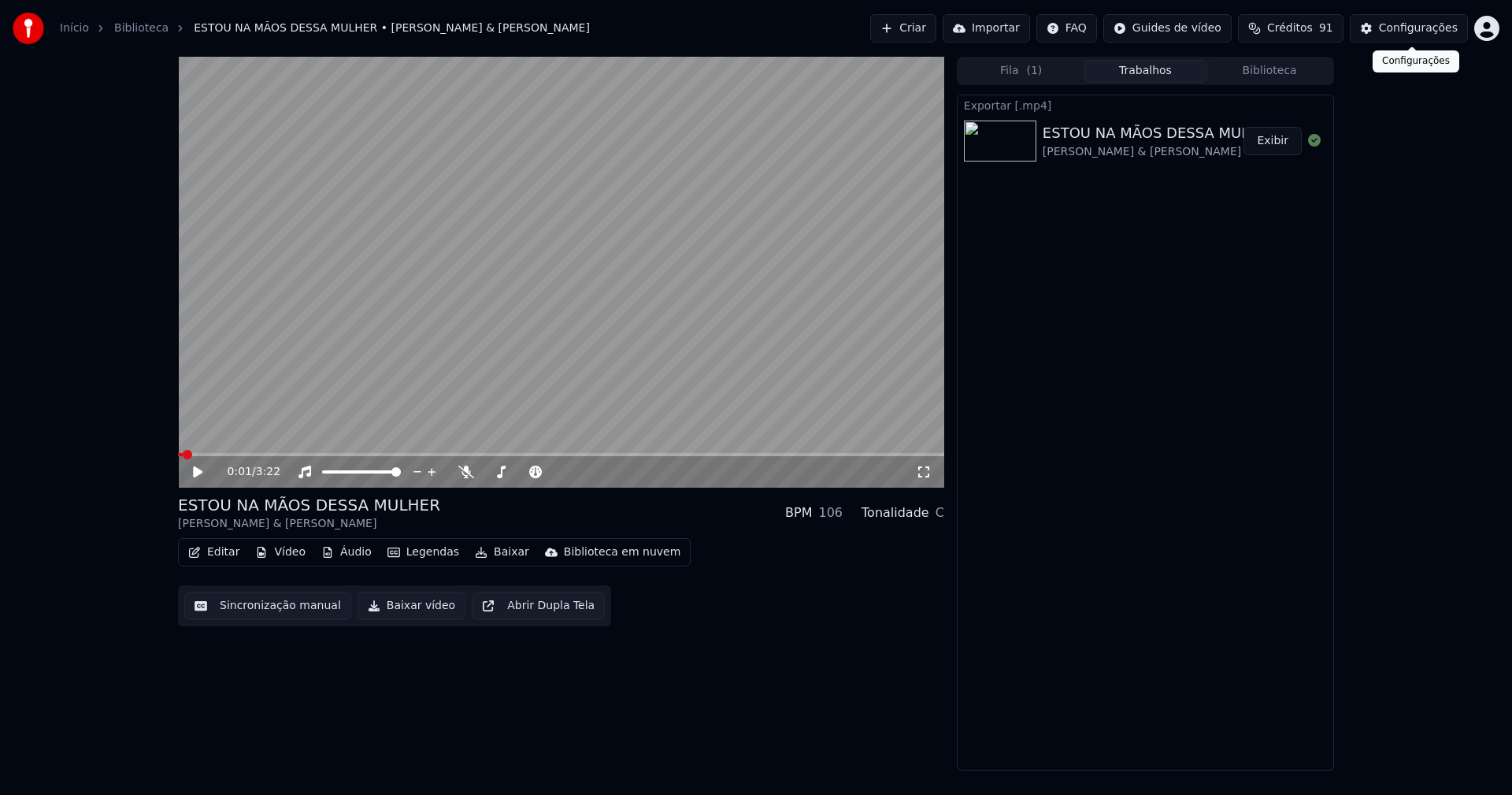
click at [1435, 35] on div "Configurações" at bounding box center [1418, 28] width 79 height 16
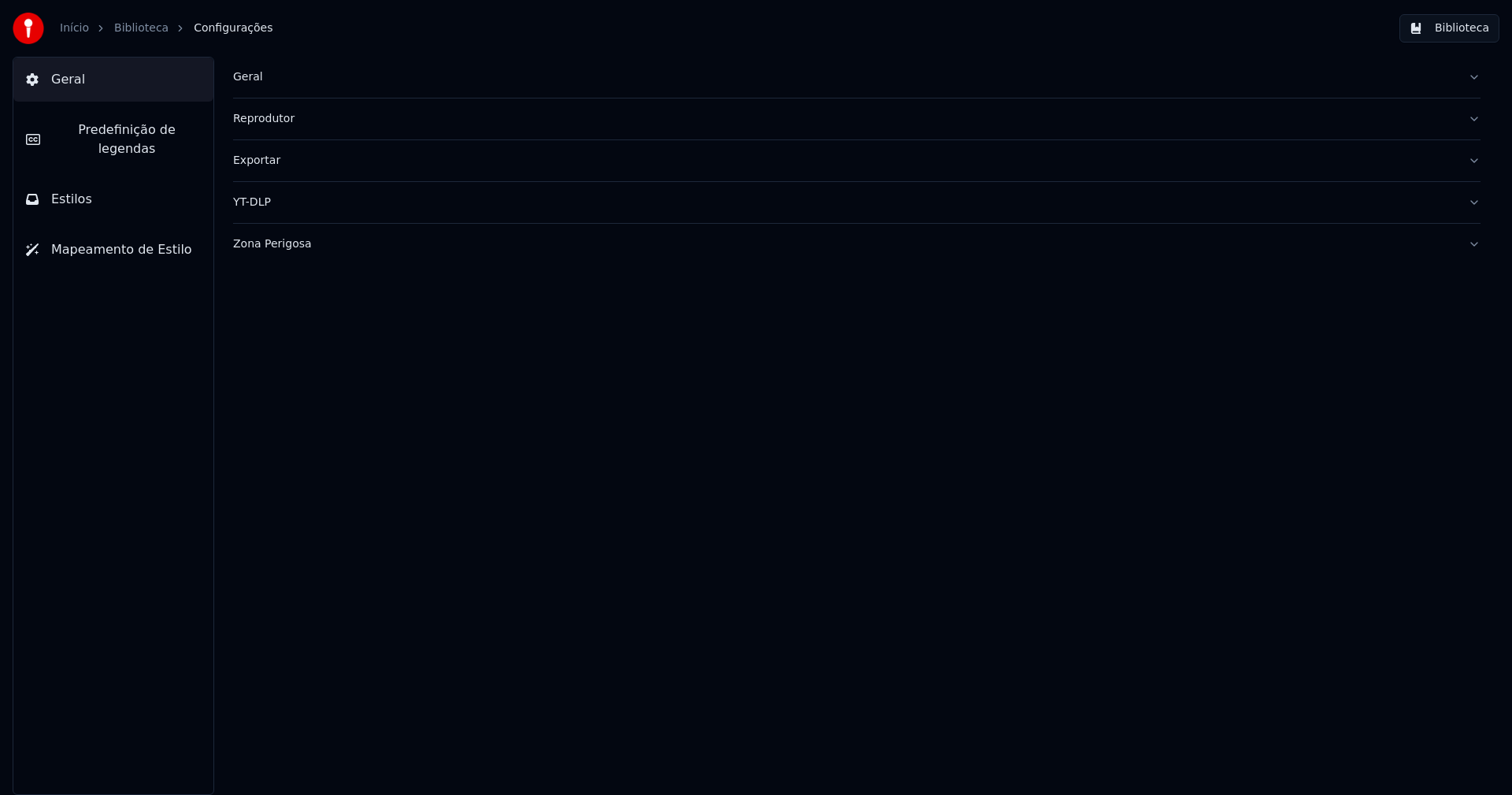
click at [286, 160] on div "Exportar" at bounding box center [844, 161] width 1222 height 16
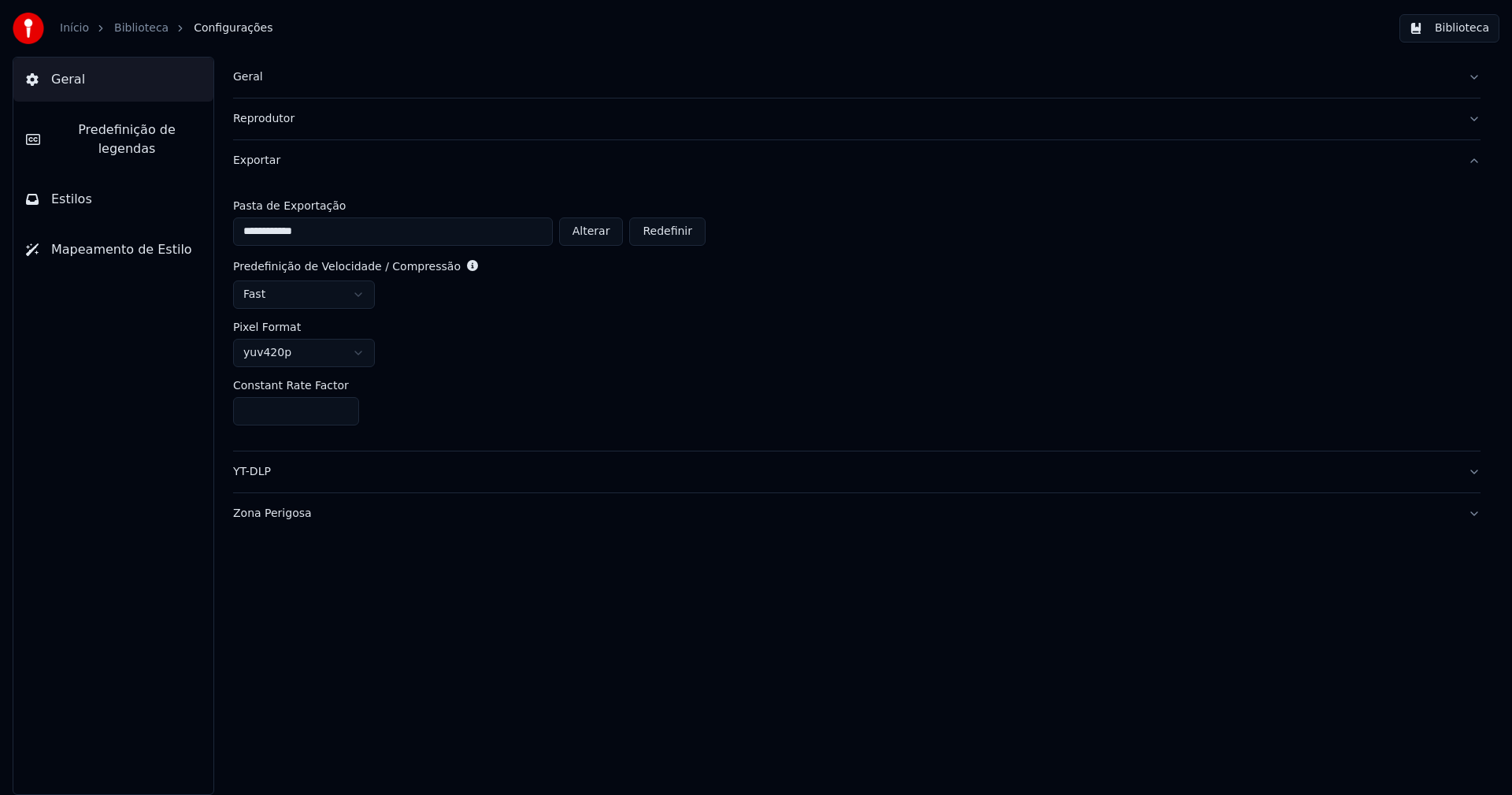
click at [314, 291] on html "**********" at bounding box center [756, 397] width 1512 height 795
click at [1468, 22] on button "Biblioteca" at bounding box center [1450, 28] width 100 height 28
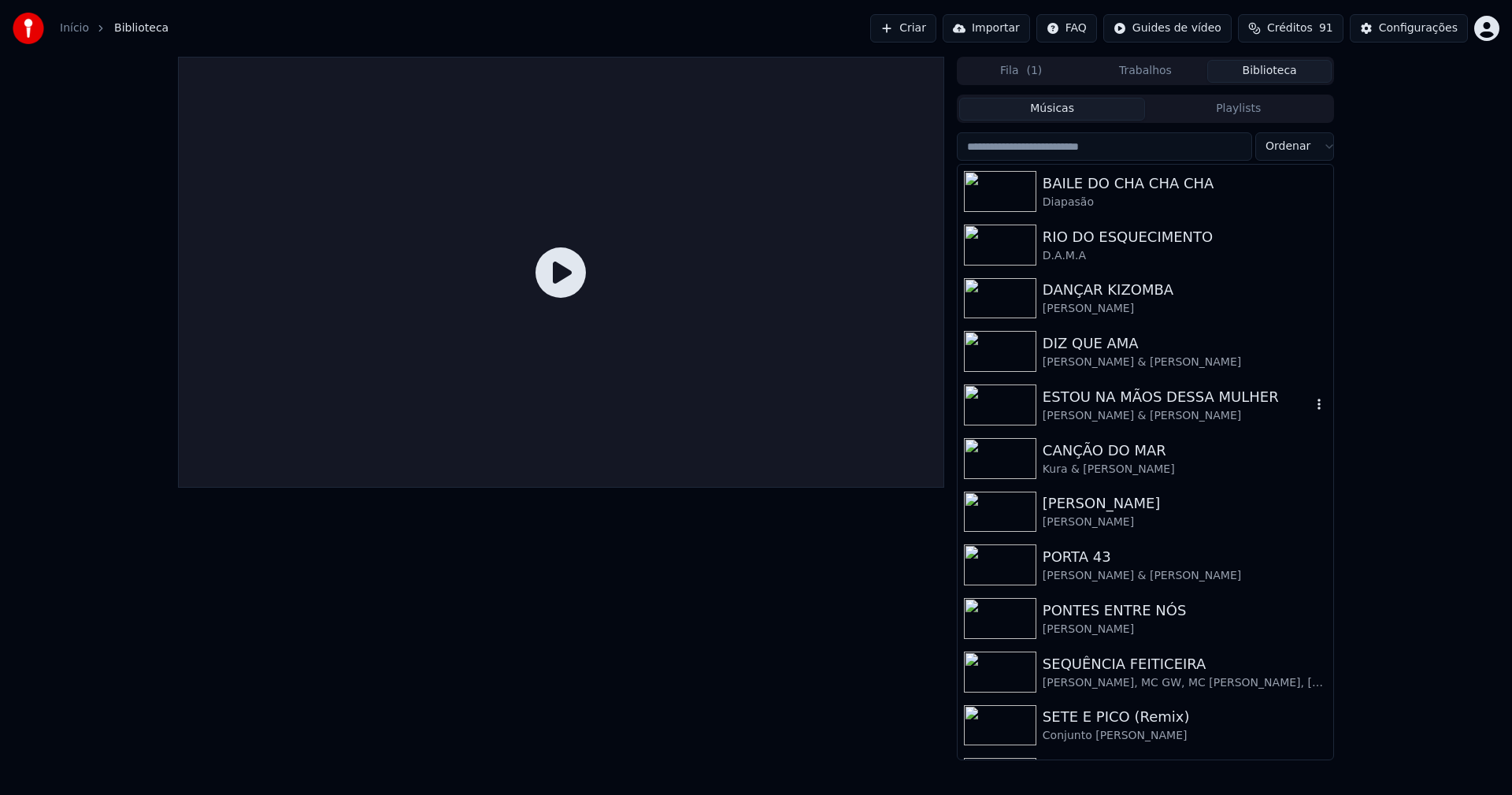
click at [1102, 405] on div "ESTOU NA MÃOS DESSA MULHER" at bounding box center [1177, 397] width 269 height 22
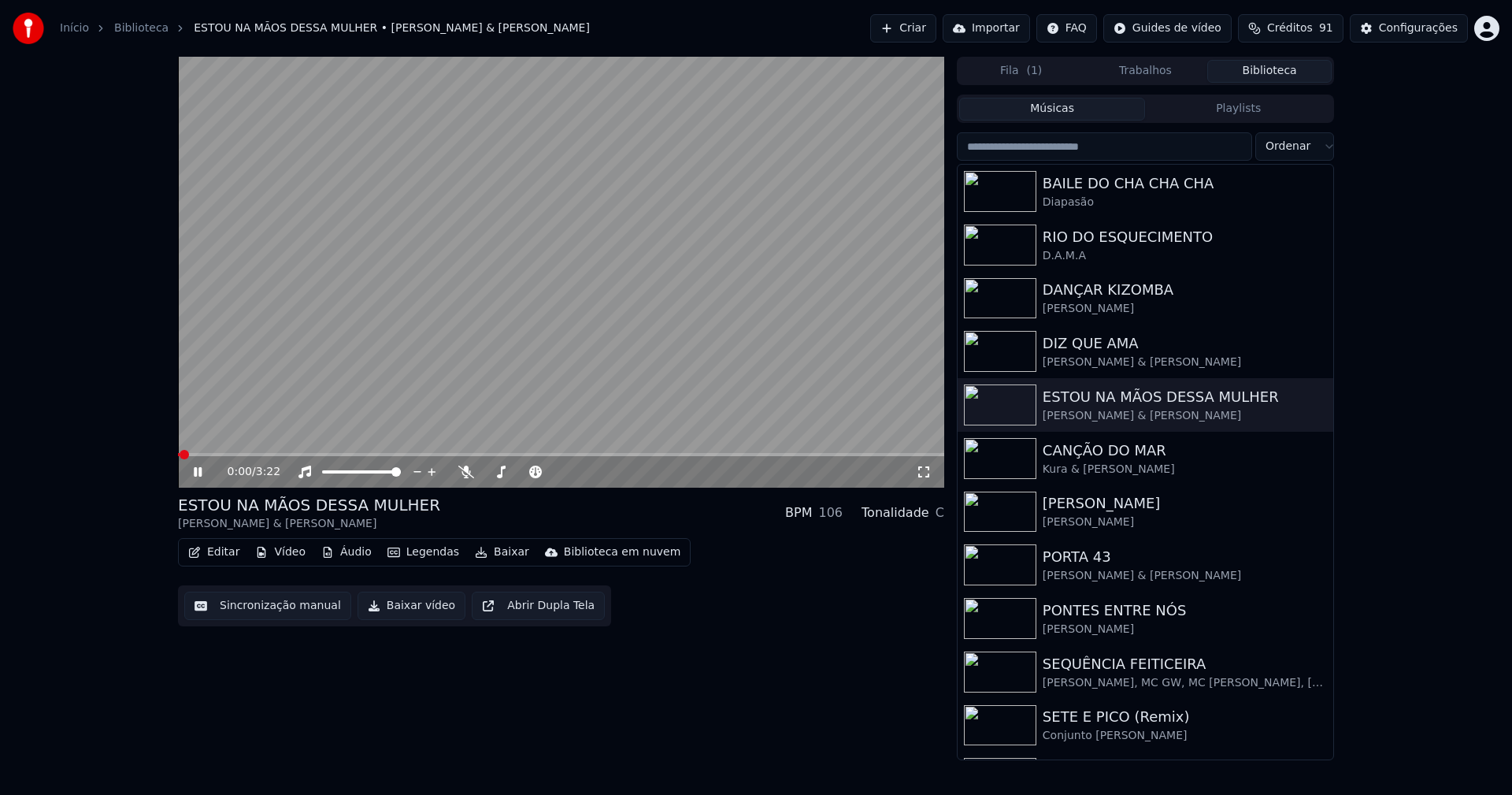
click at [196, 472] on icon at bounding box center [197, 471] width 7 height 9
click at [409, 604] on button "Baixar vídeo" at bounding box center [412, 606] width 108 height 28
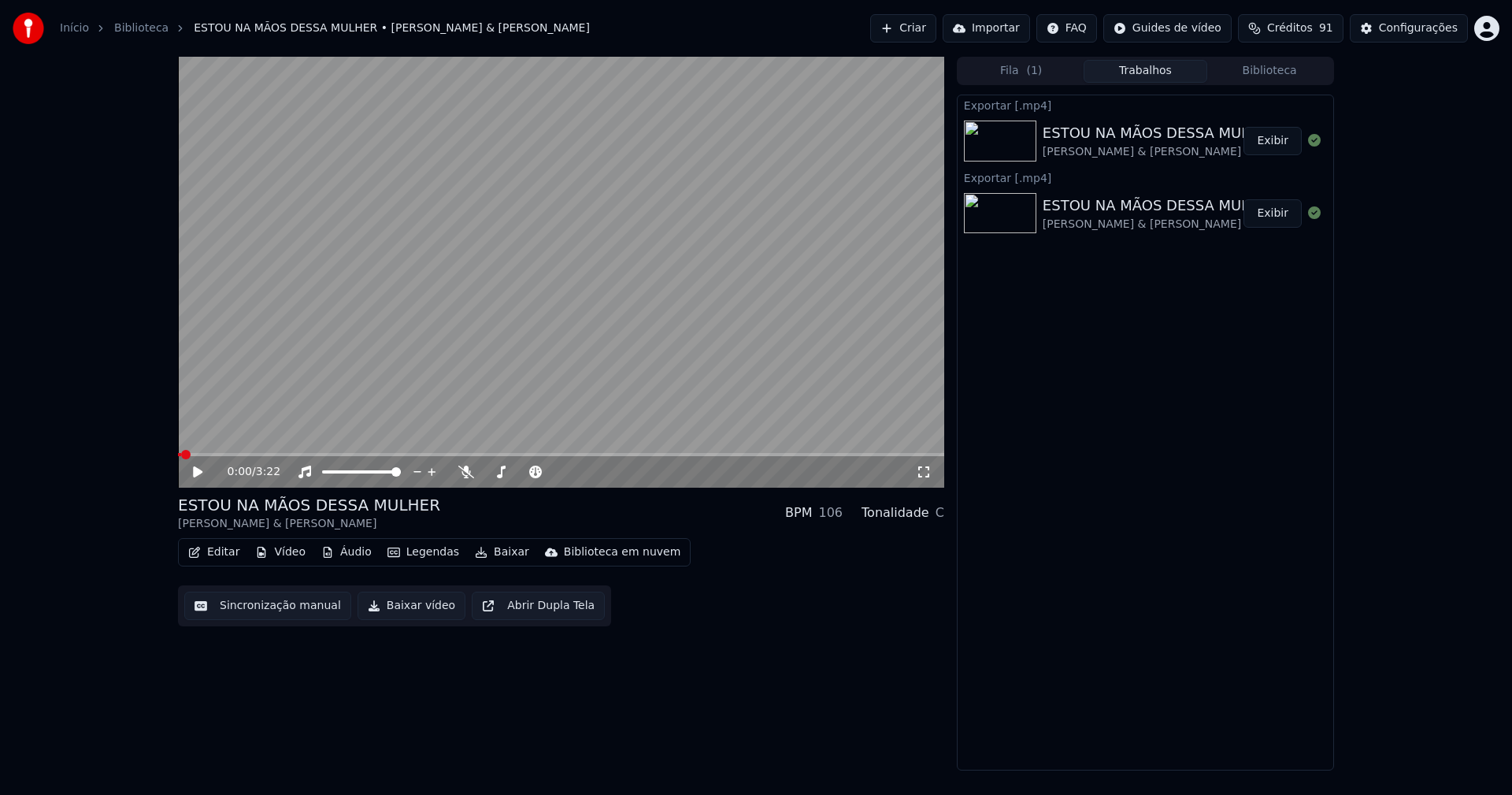
click at [1412, 31] on div "Configurações" at bounding box center [1418, 28] width 79 height 16
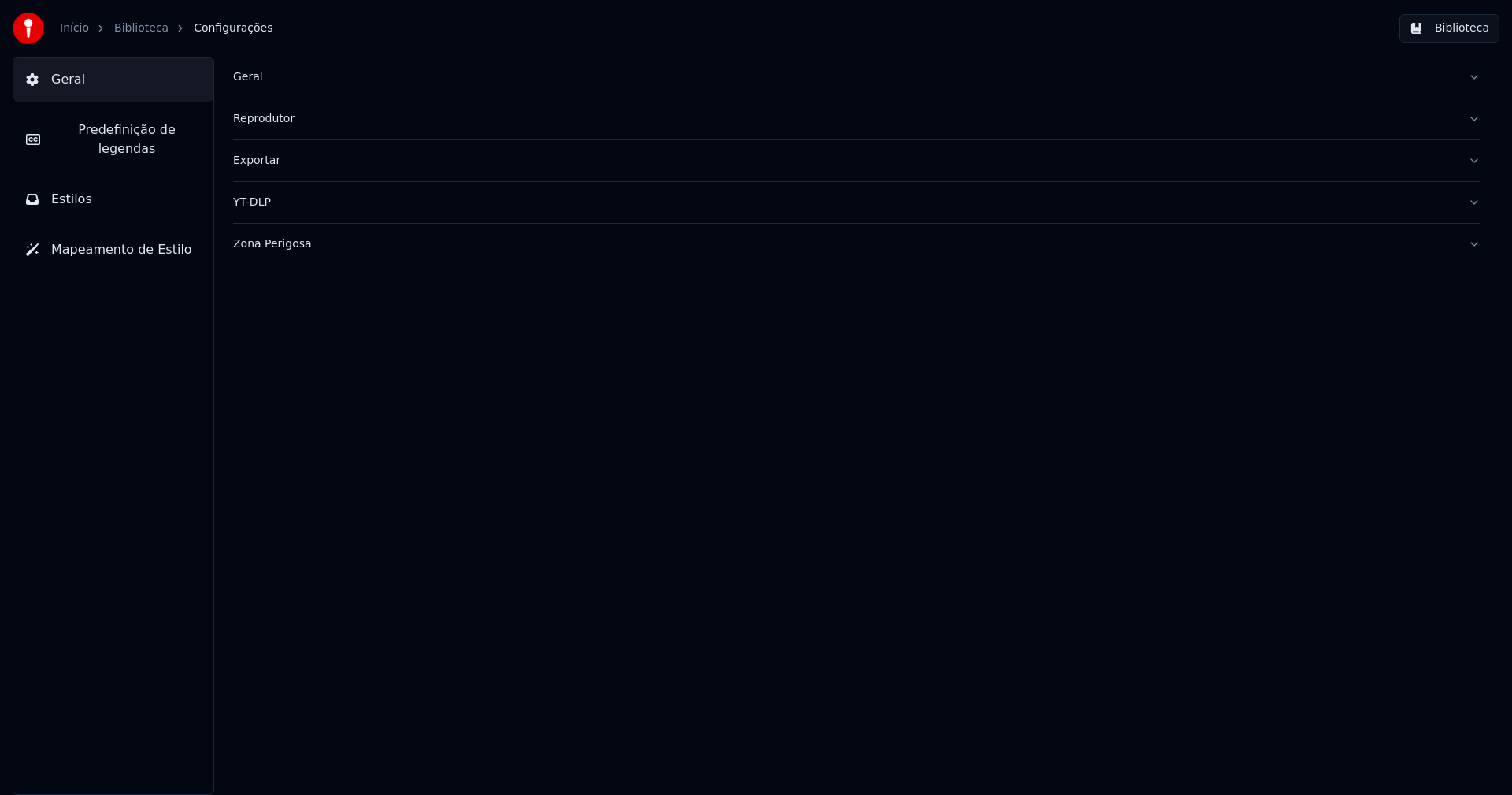
click at [128, 137] on span "Predefinição de legendas" at bounding box center [126, 139] width 148 height 37
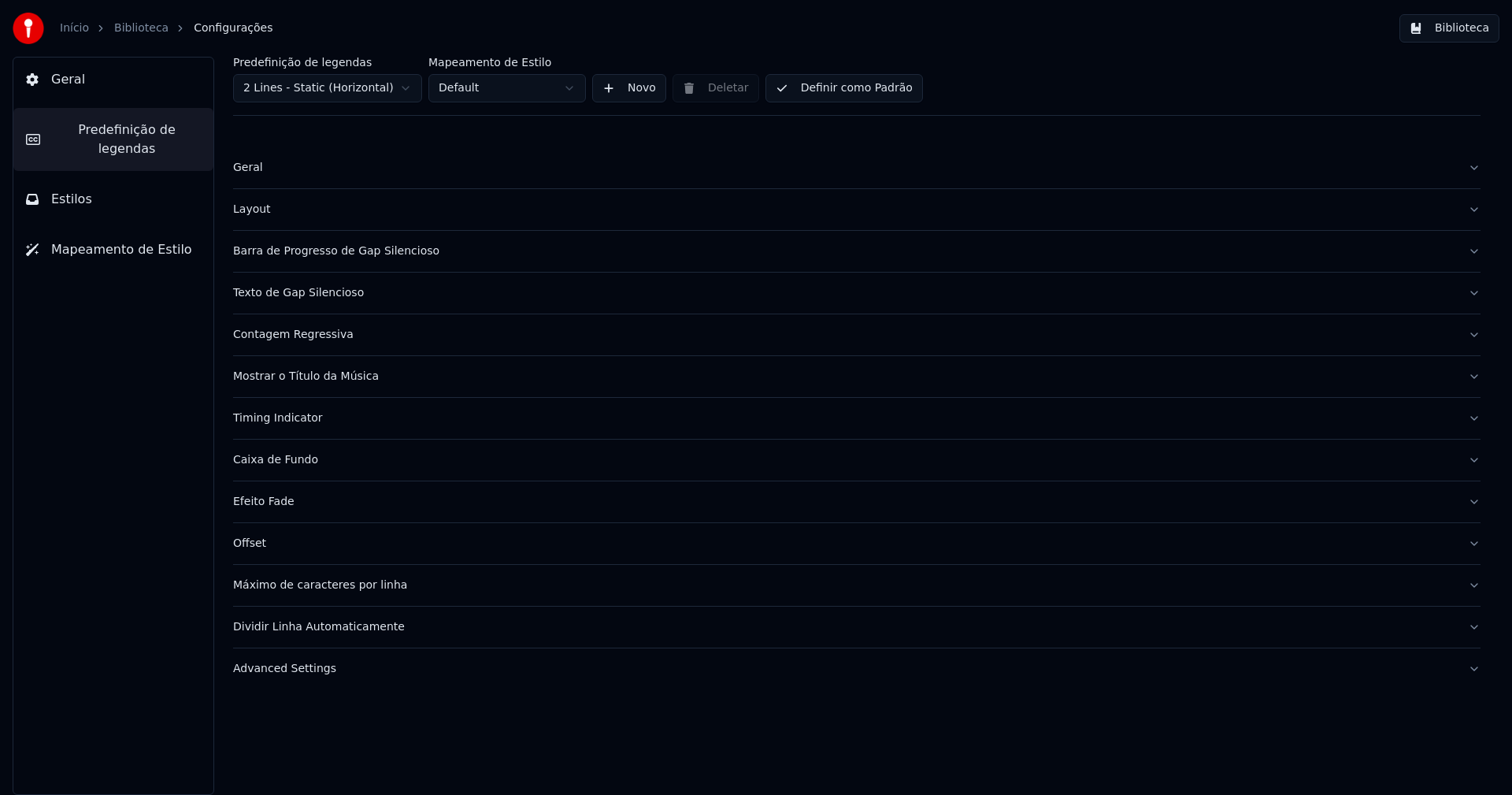
click at [370, 258] on div "Barra de Progresso de Gap Silencioso" at bounding box center [844, 251] width 1222 height 16
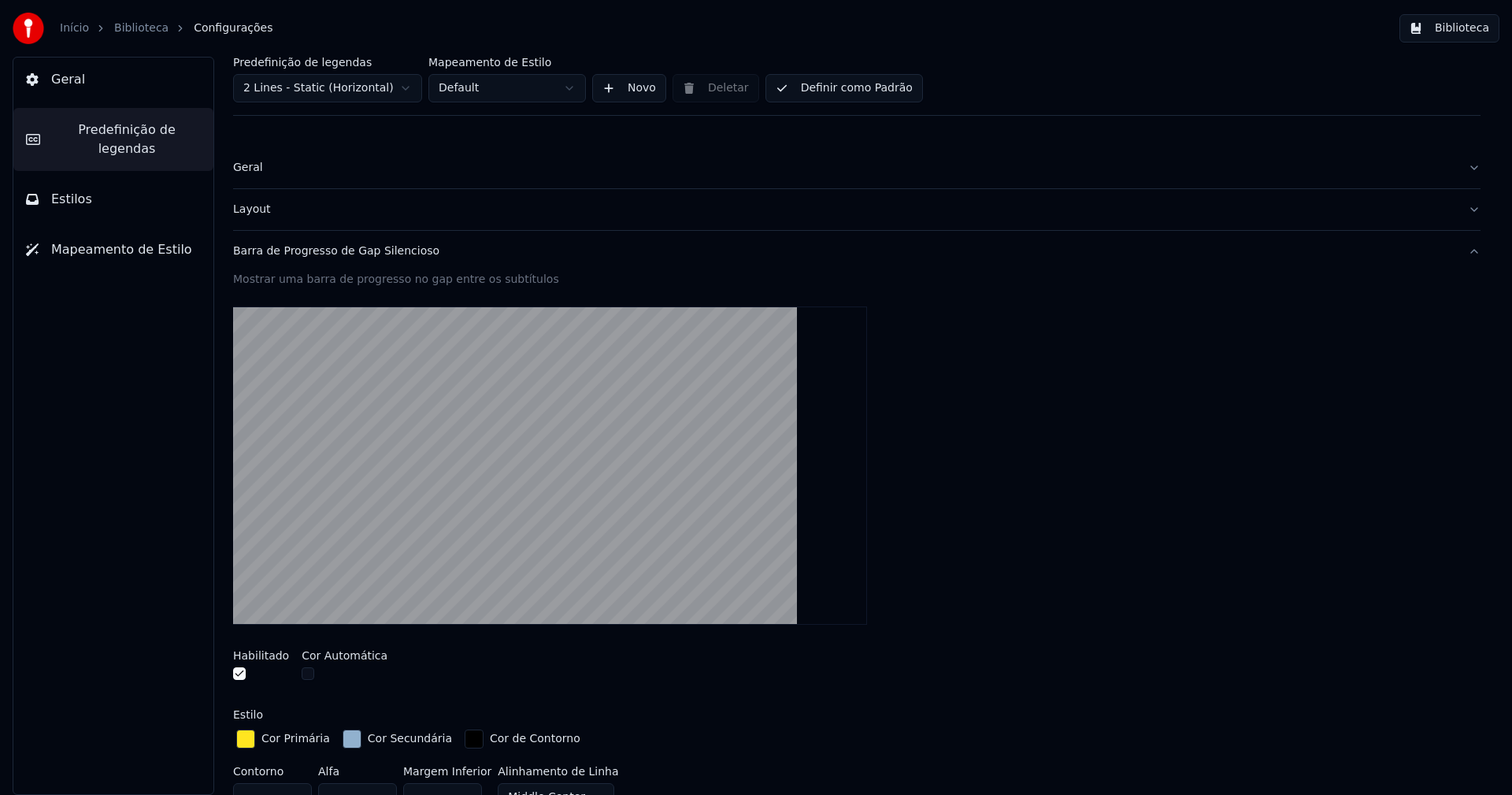
click at [344, 748] on div "Cor Secundária" at bounding box center [397, 738] width 116 height 25
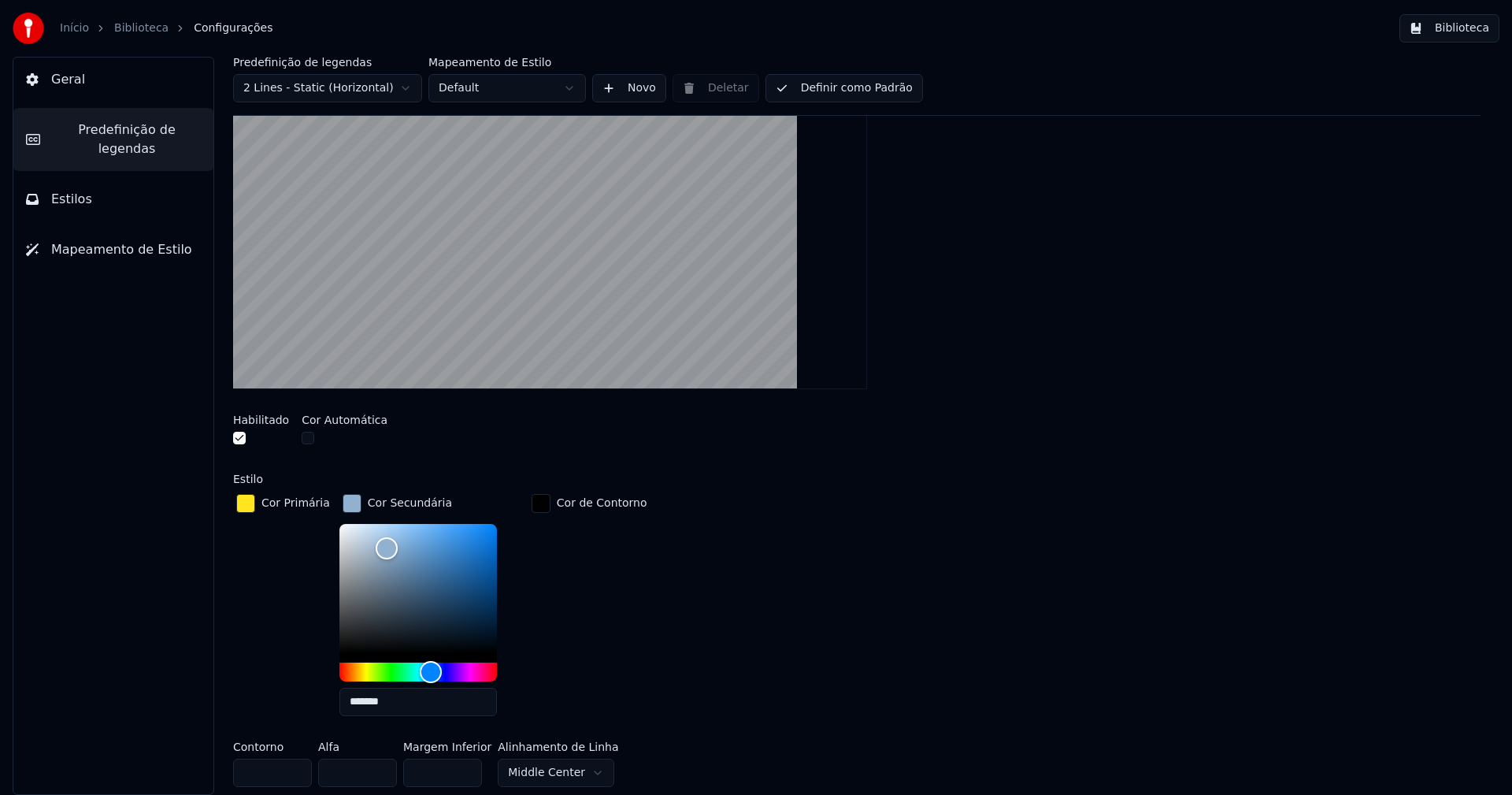
scroll to position [236, 0]
type input "*******"
click at [374, 543] on div "Color" at bounding box center [383, 544] width 24 height 24
click at [345, 502] on div "button" at bounding box center [352, 502] width 19 height 19
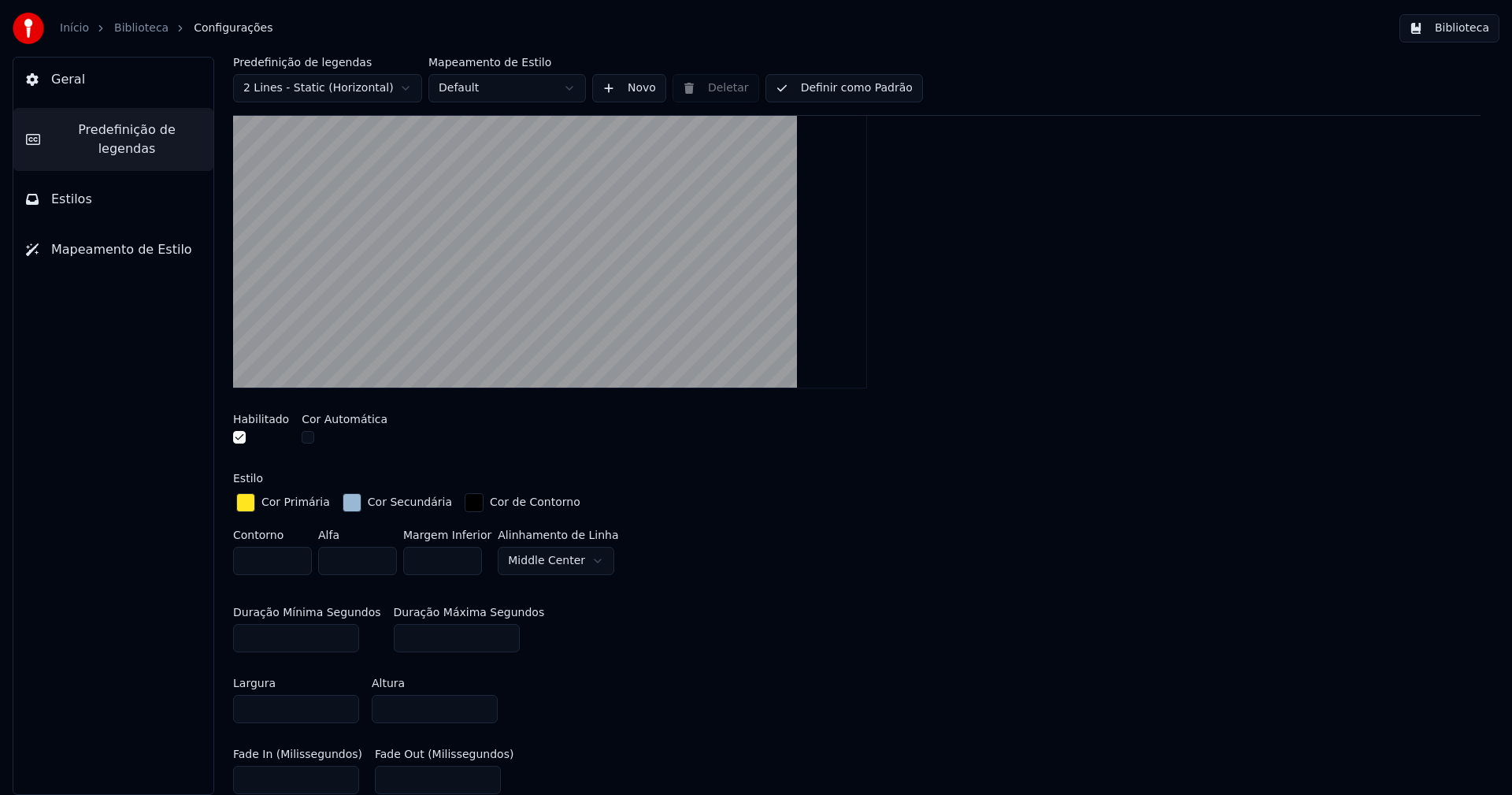
click at [1474, 23] on button "Biblioteca" at bounding box center [1450, 28] width 100 height 28
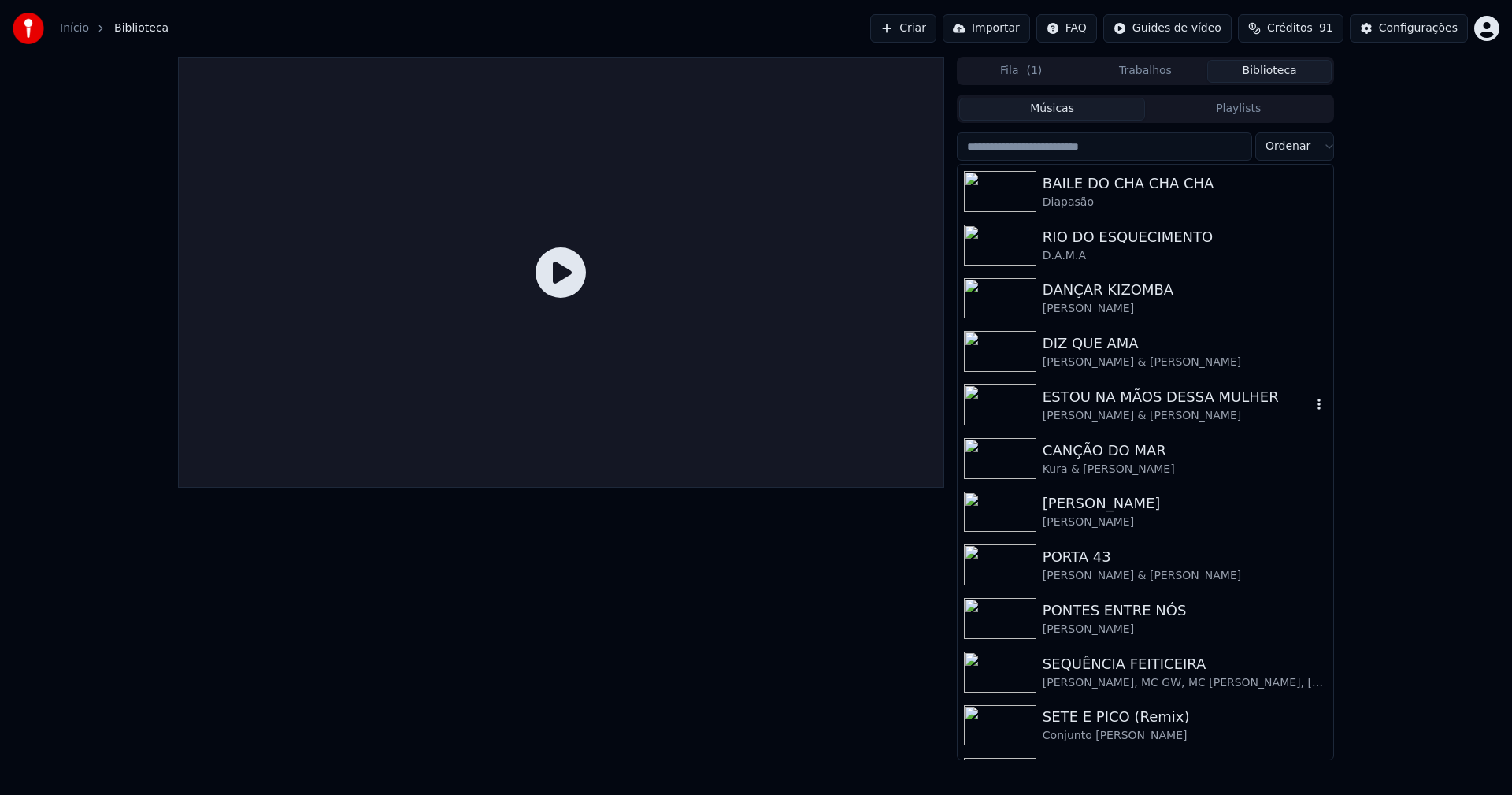
click at [1135, 404] on div "ESTOU NA MÃOS DESSA MULHER" at bounding box center [1177, 397] width 269 height 22
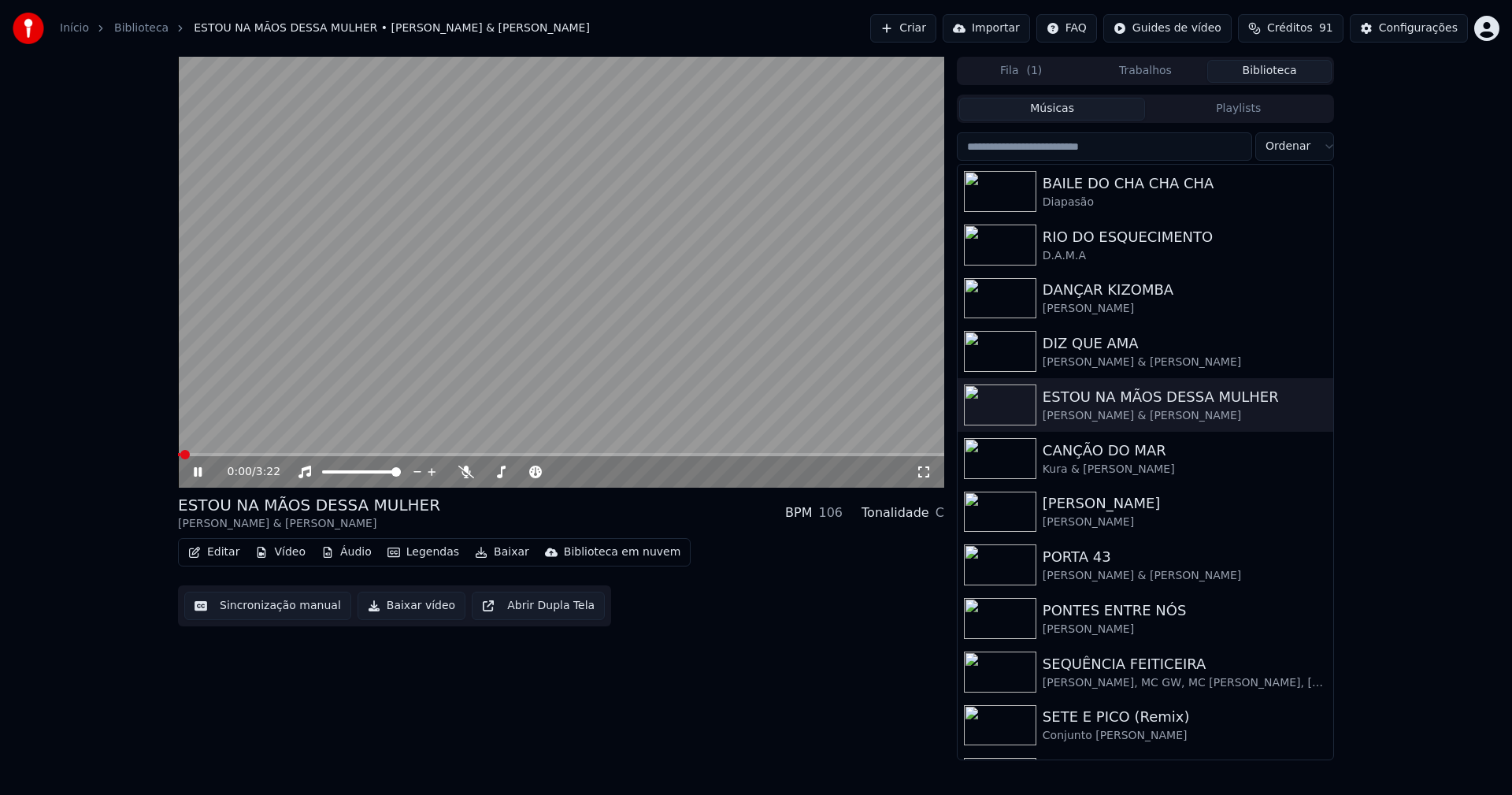
click at [925, 473] on icon at bounding box center [924, 471] width 16 height 12
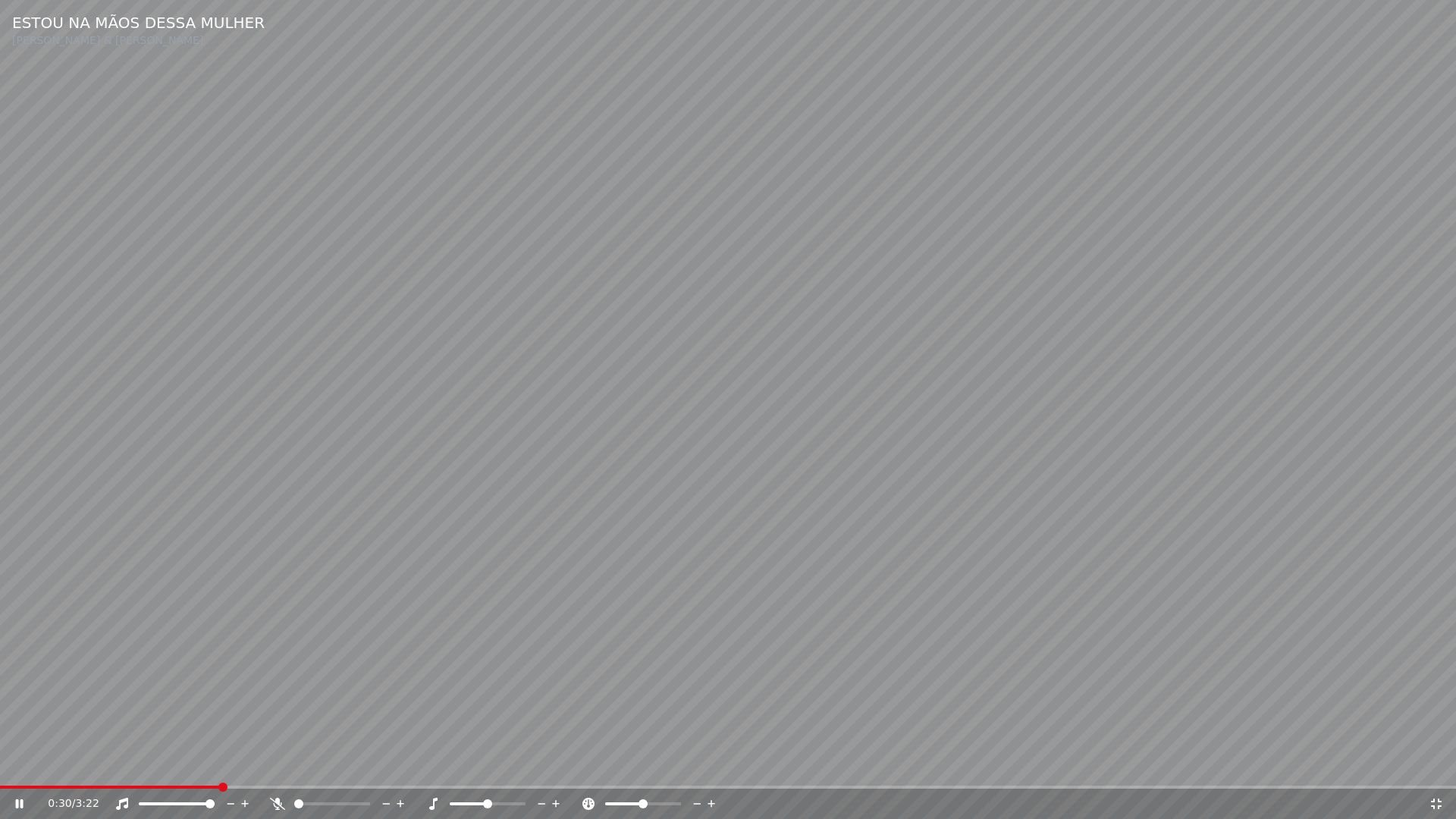
click at [1433, 765] on icon at bounding box center [1436, 803] width 15 height 12
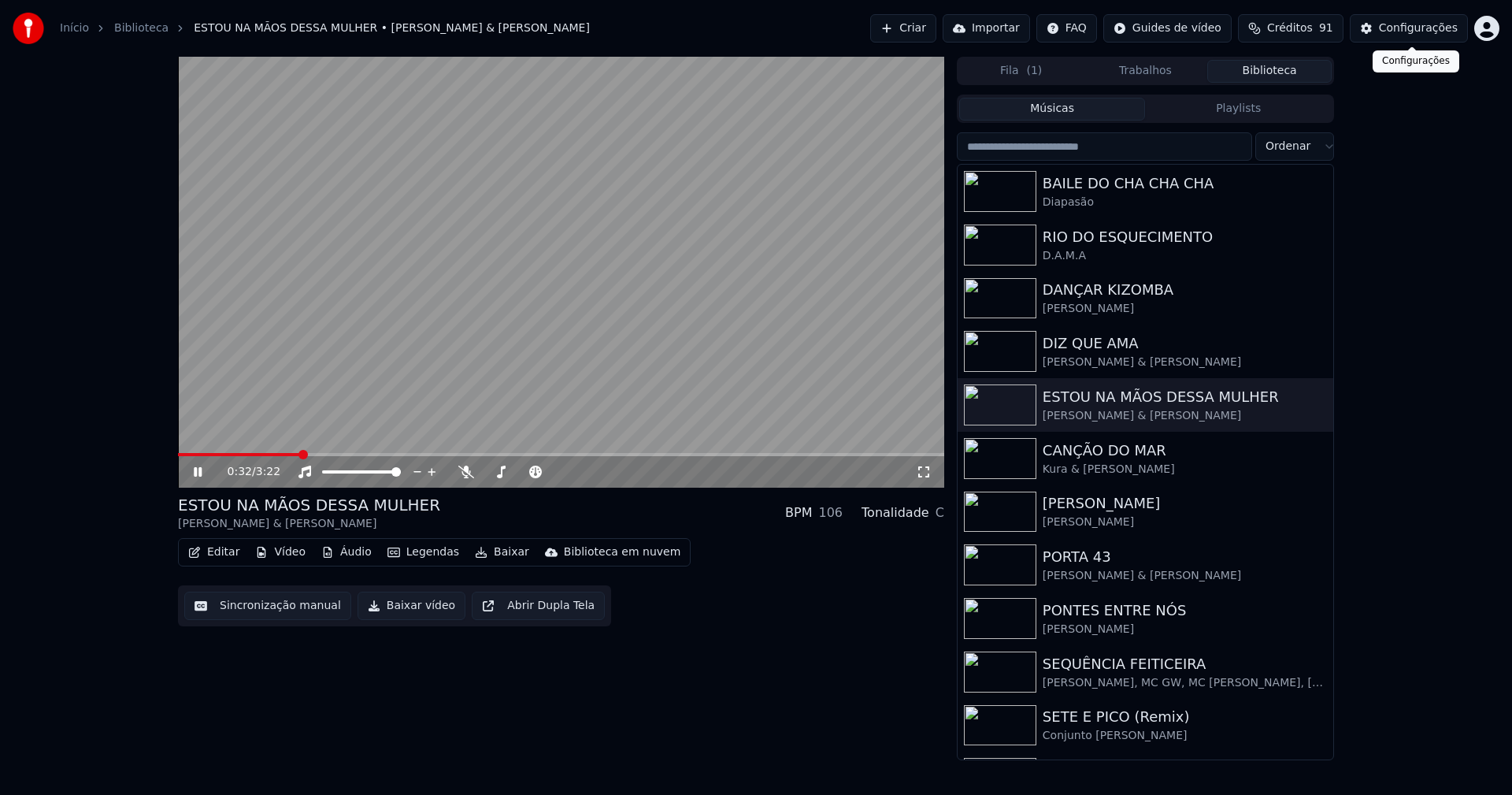
click at [1426, 22] on div "Configurações" at bounding box center [1418, 28] width 79 height 16
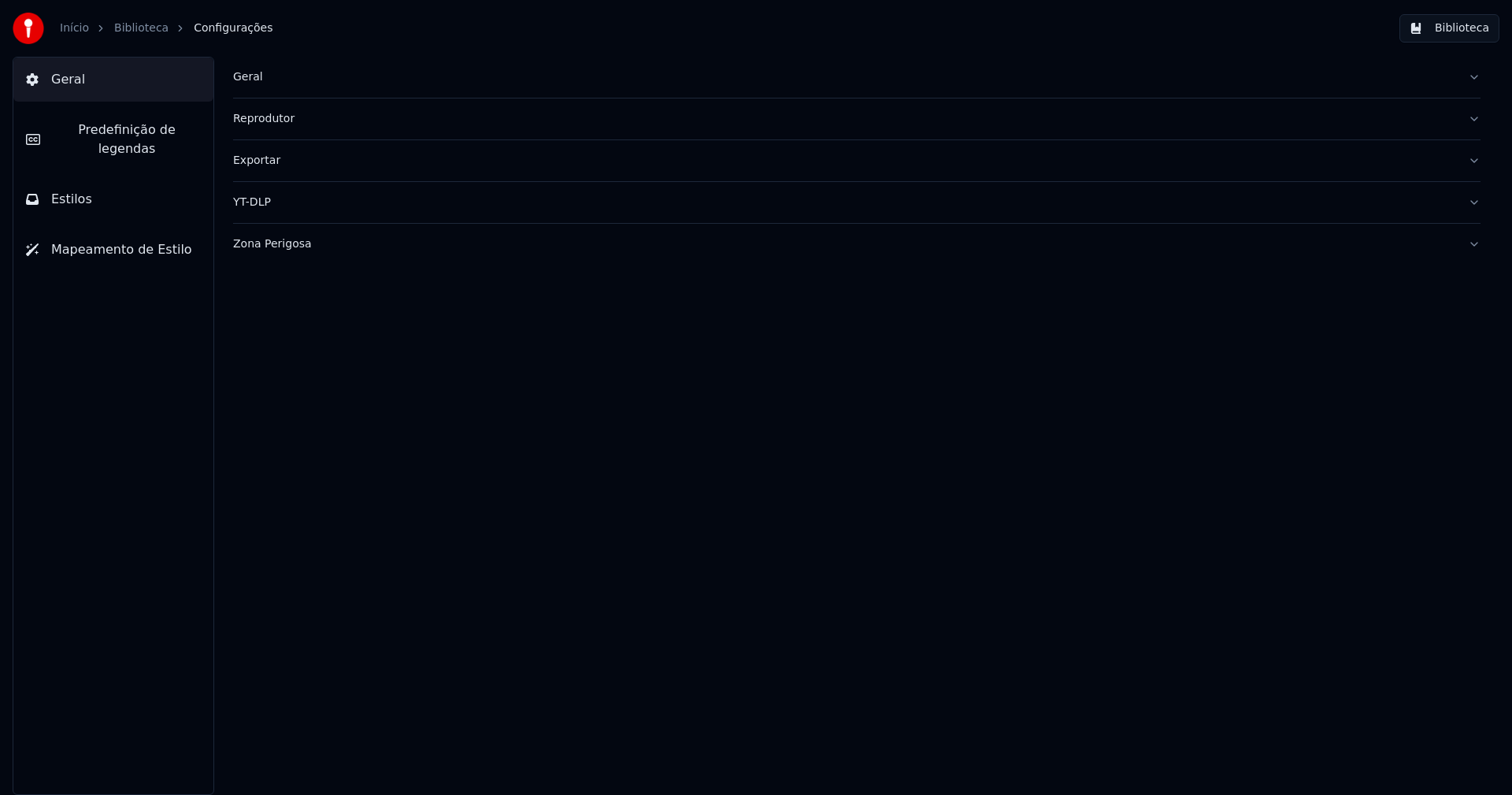
click at [161, 128] on span "Predefinição de legendas" at bounding box center [126, 139] width 148 height 37
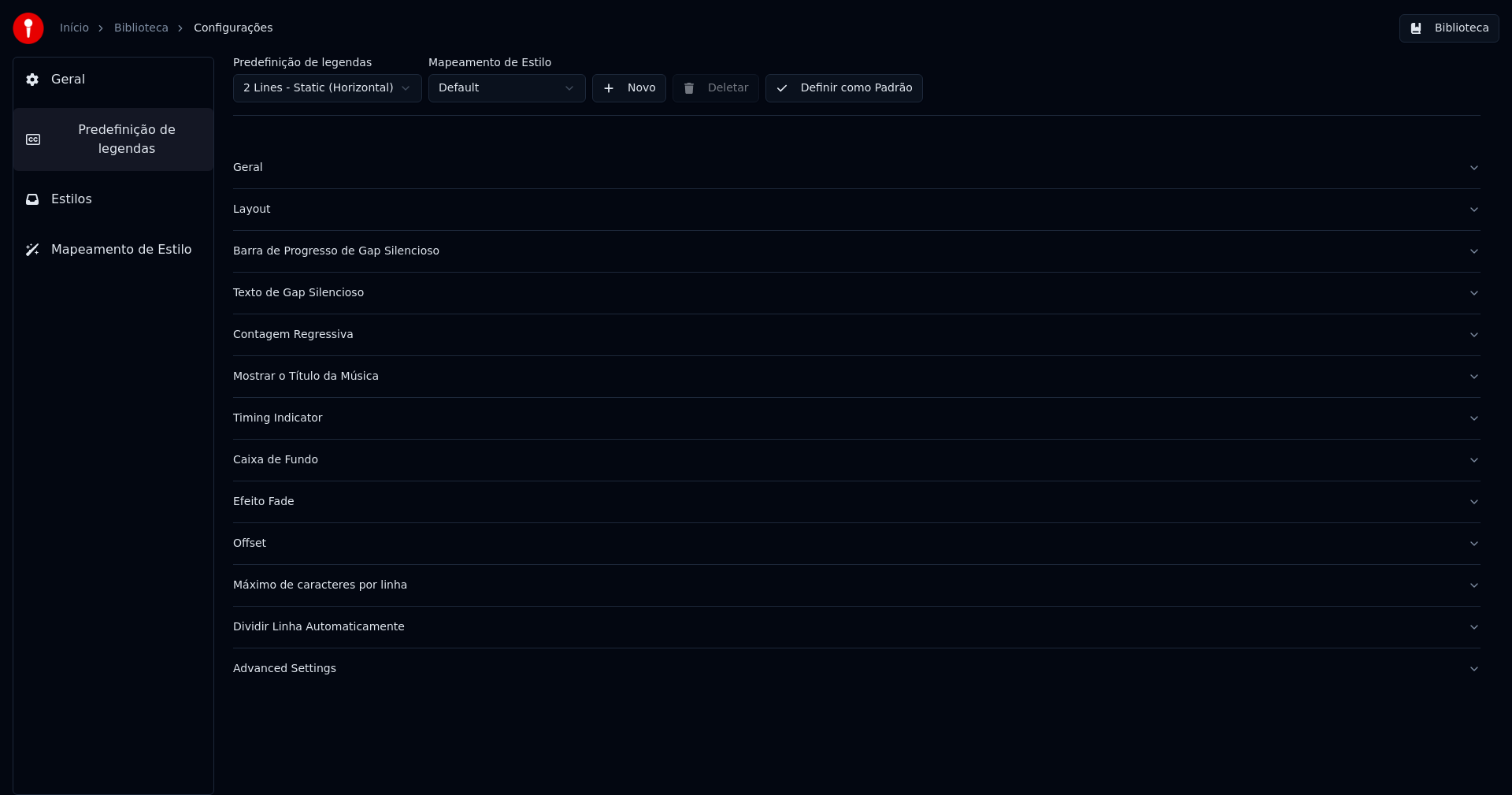
click at [345, 249] on div "Barra de Progresso de Gap Silencioso" at bounding box center [844, 251] width 1222 height 16
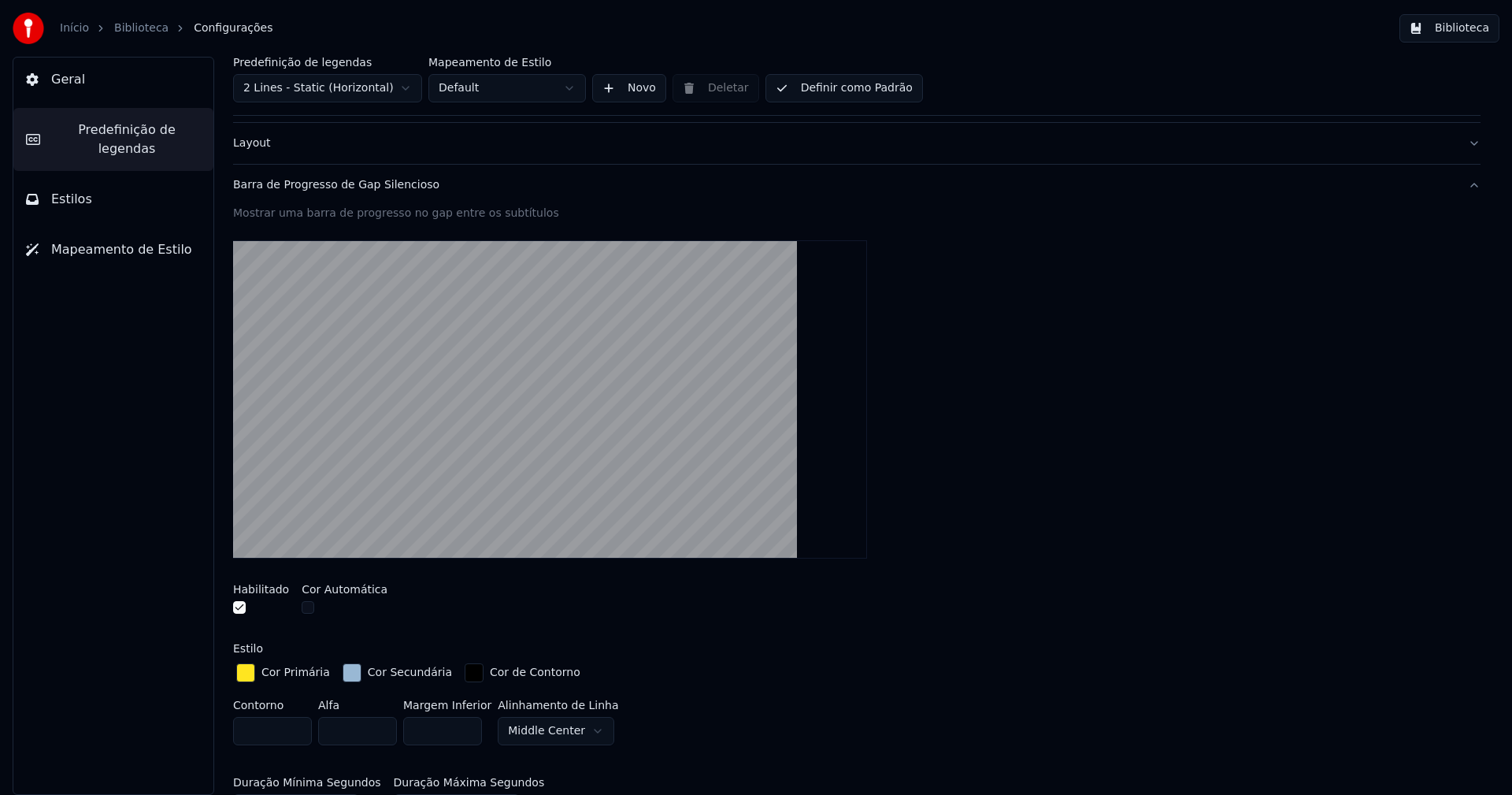
scroll to position [236, 0]
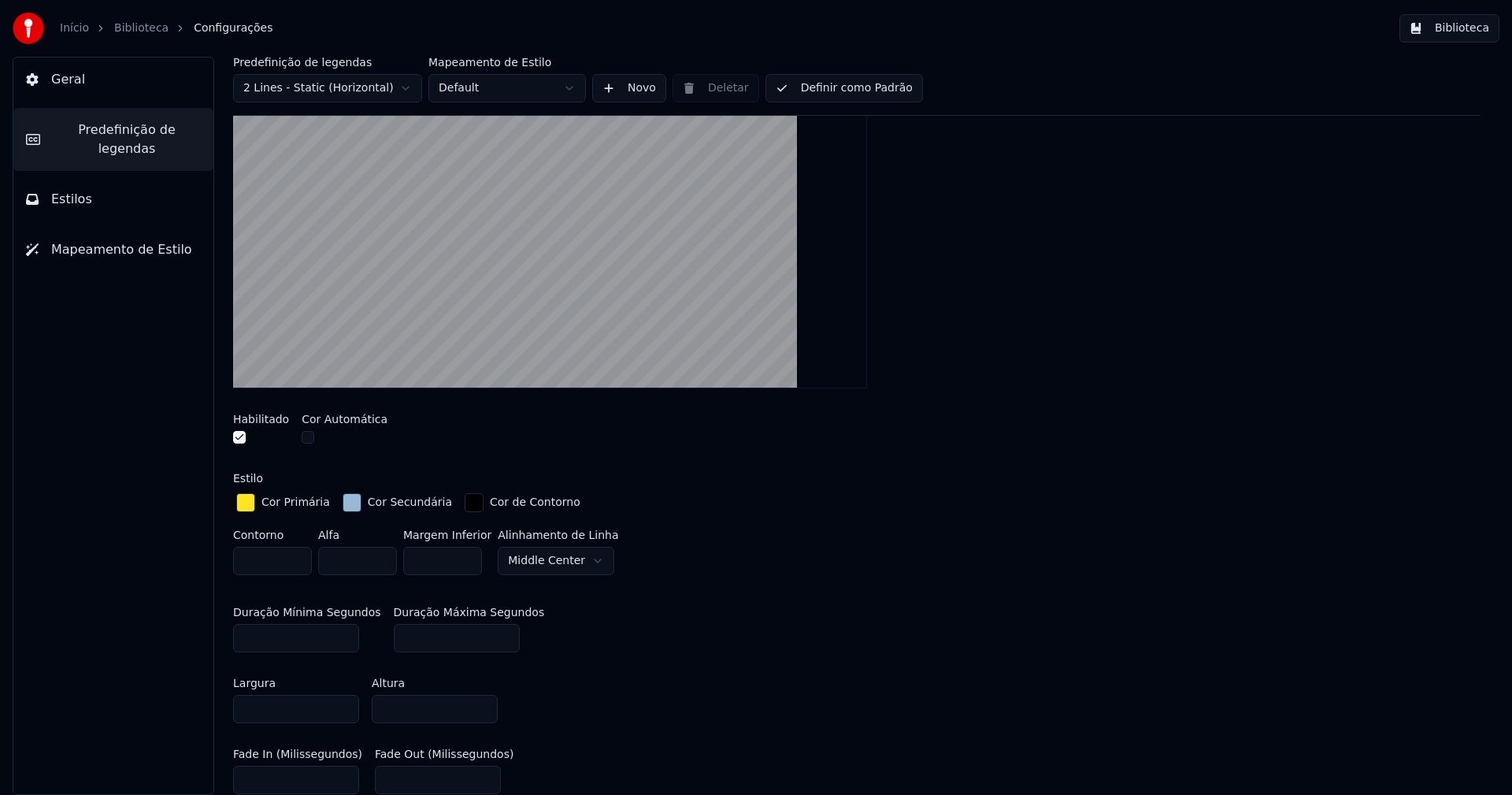
click at [343, 498] on div "button" at bounding box center [352, 502] width 19 height 19
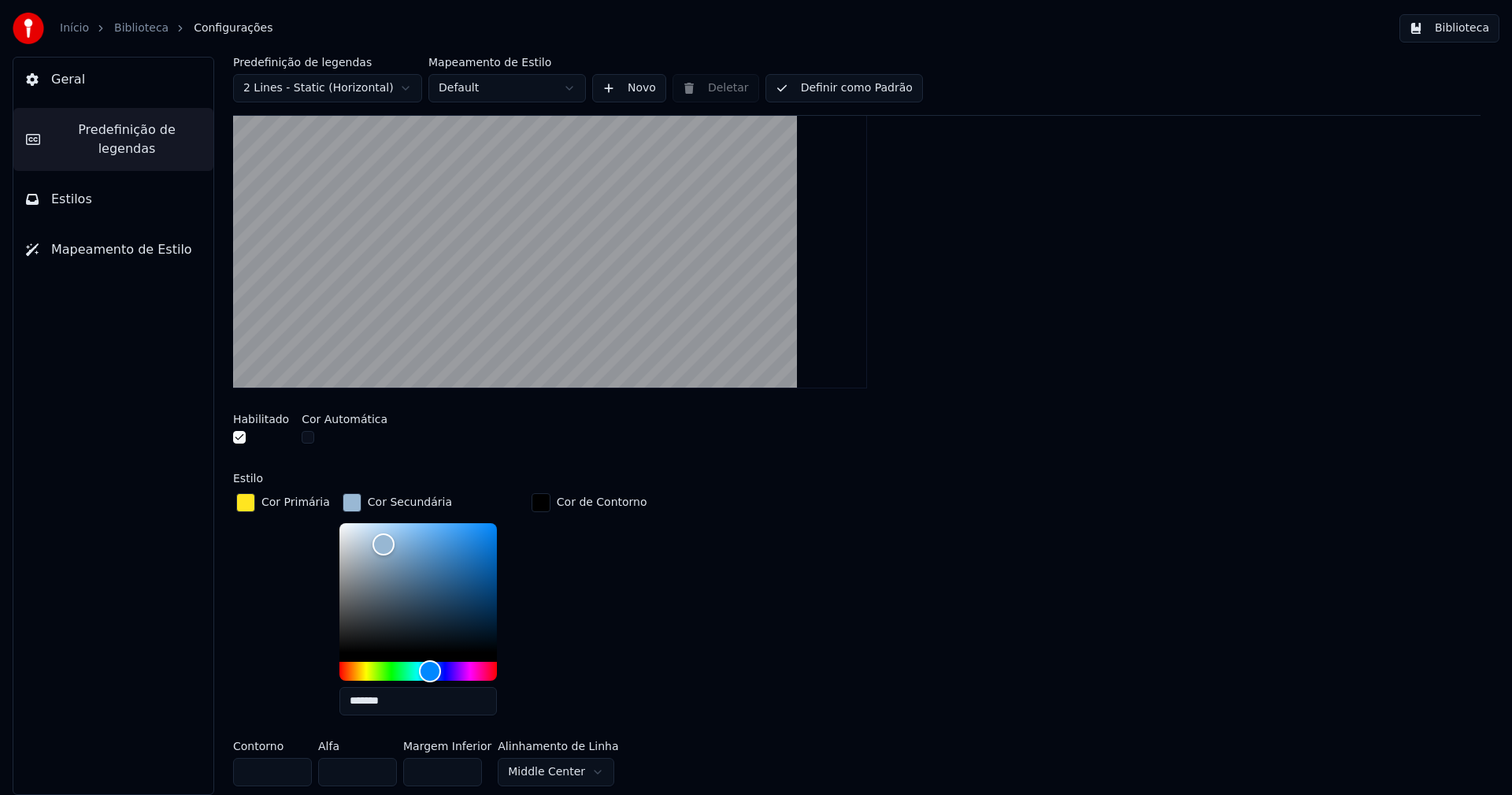
drag, startPoint x: 1223, startPoint y: 348, endPoint x: 1237, endPoint y: 336, distance: 18.4
click at [1223, 349] on div at bounding box center [856, 229] width 1247 height 344
click at [1482, 22] on button "Biblioteca" at bounding box center [1450, 28] width 100 height 28
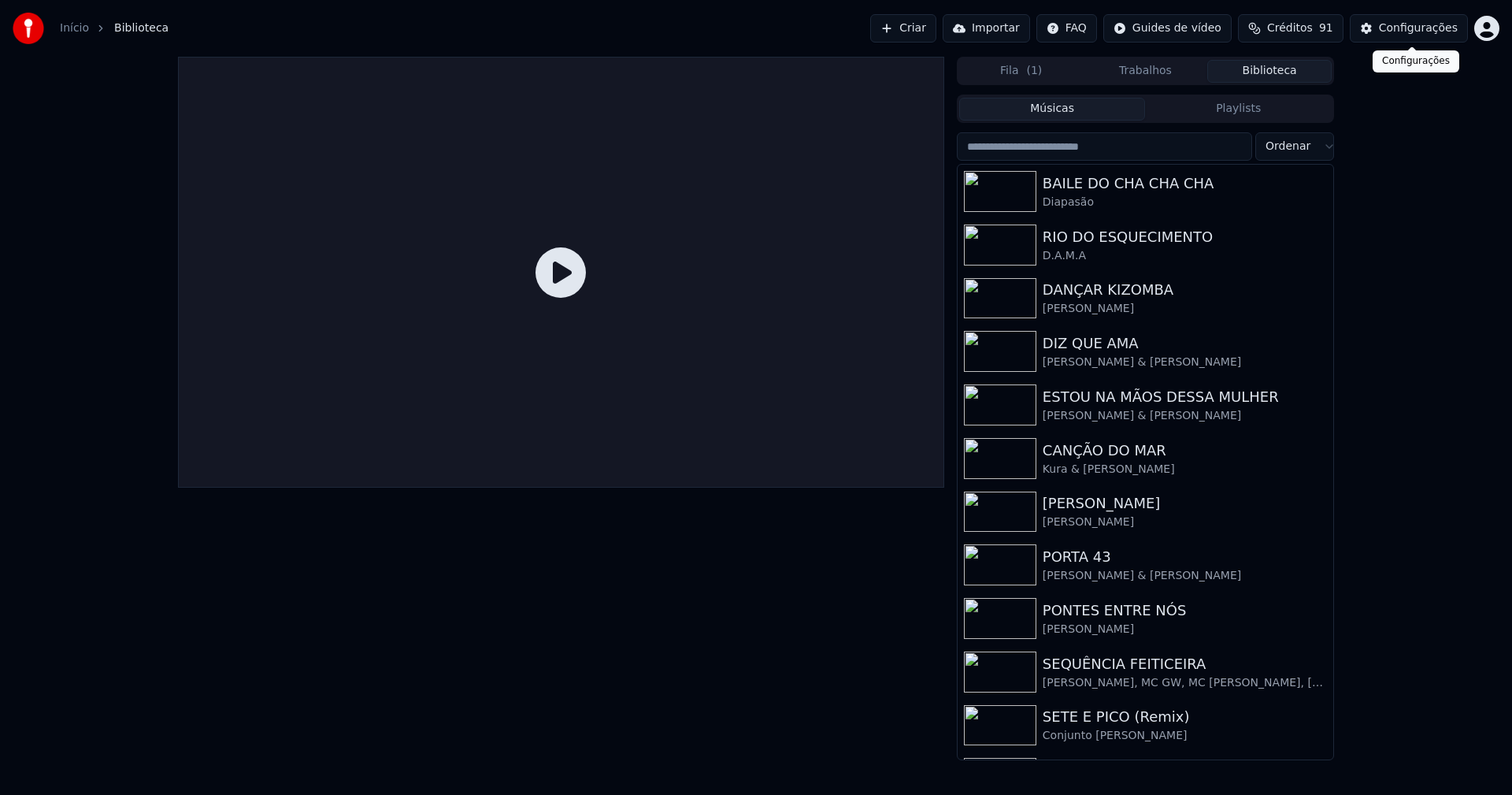
click at [1425, 26] on div "Configurações" at bounding box center [1418, 28] width 79 height 16
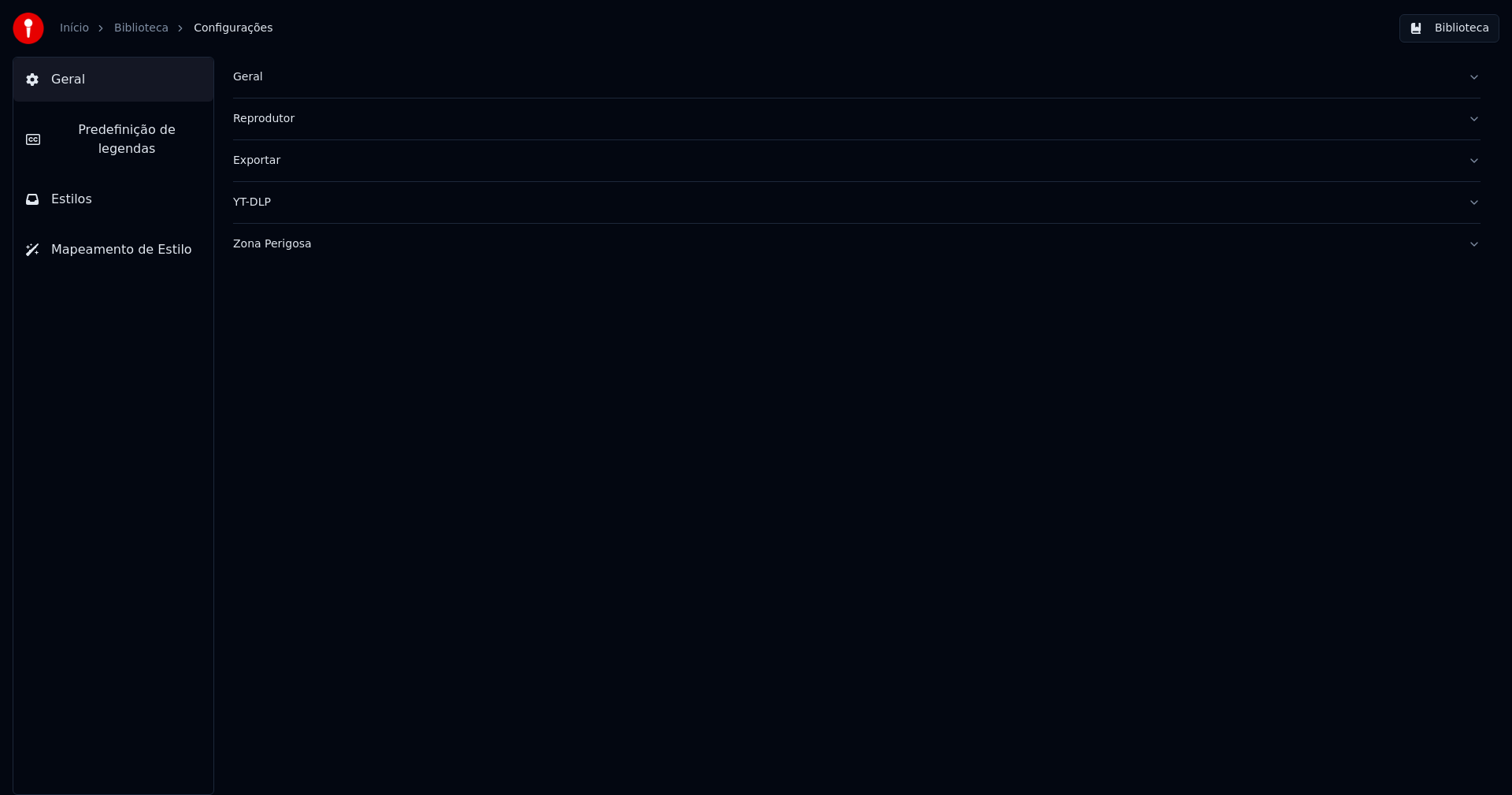
click at [263, 167] on div "Exportar" at bounding box center [844, 161] width 1222 height 16
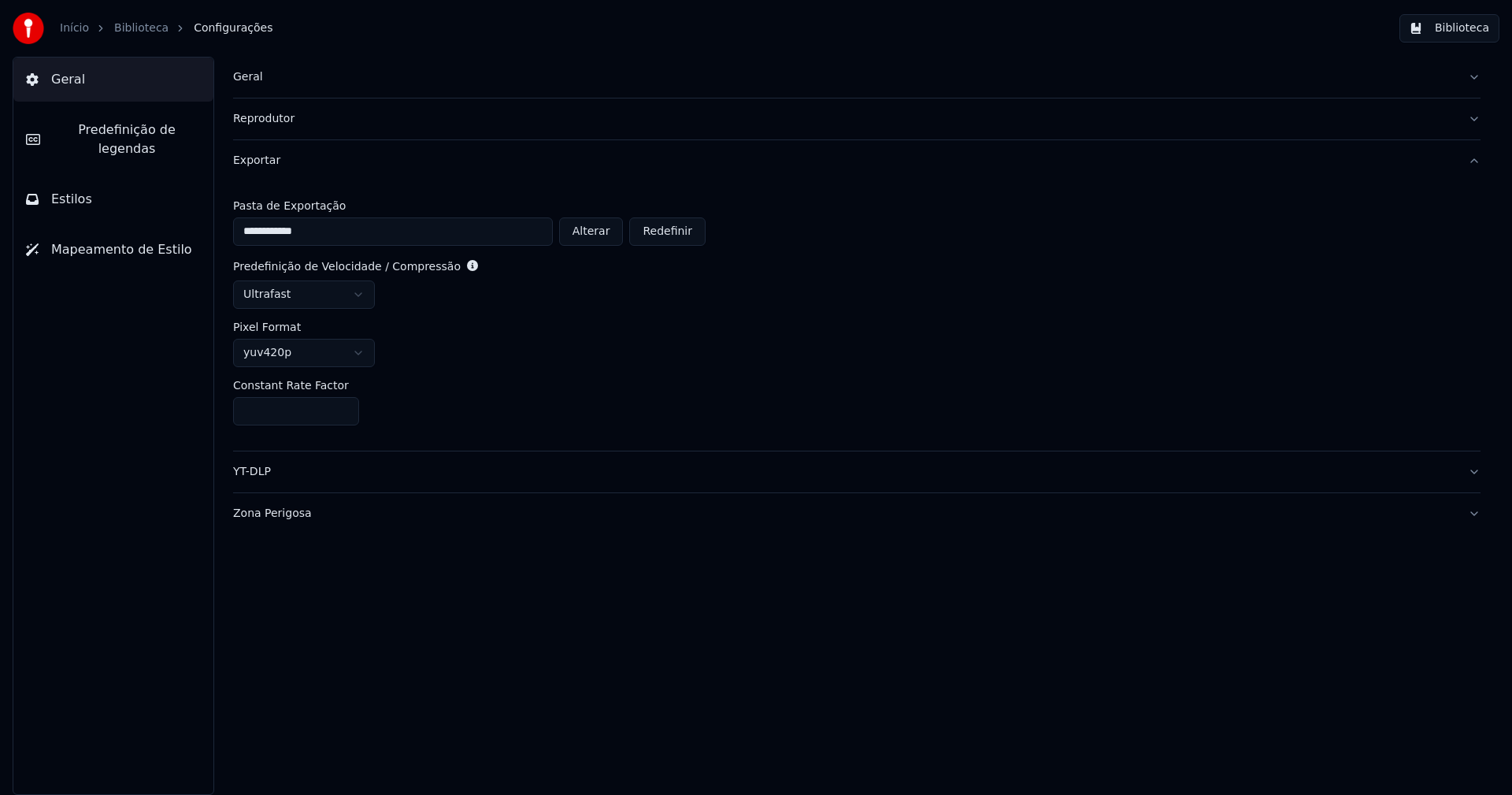
click at [321, 299] on html "**********" at bounding box center [756, 397] width 1512 height 795
click at [354, 357] on html "**********" at bounding box center [756, 397] width 1512 height 795
click at [1472, 35] on button "Biblioteca" at bounding box center [1450, 28] width 100 height 28
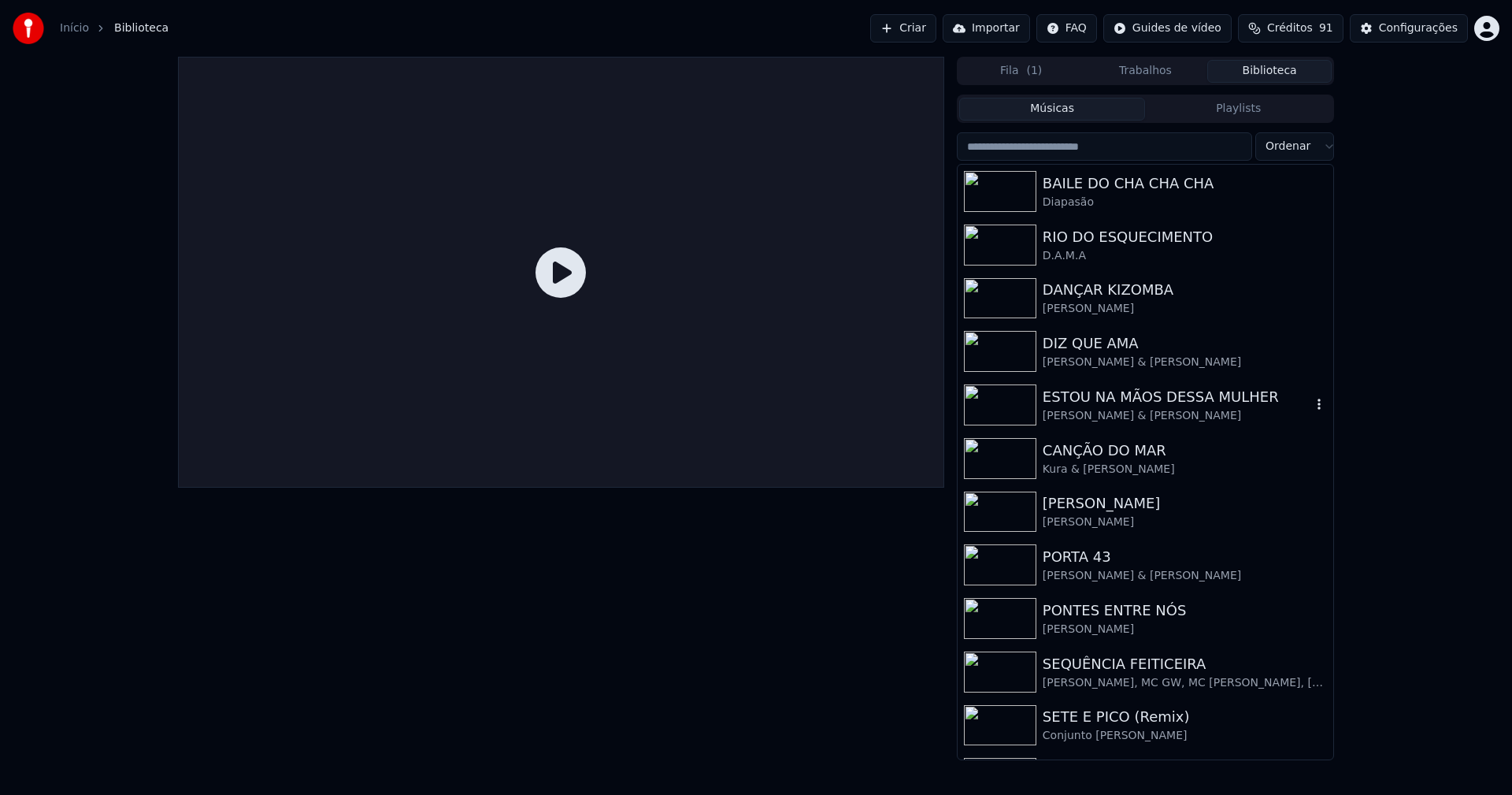
click at [1125, 401] on div "ESTOU NA MÃOS DESSA MULHER" at bounding box center [1177, 397] width 269 height 22
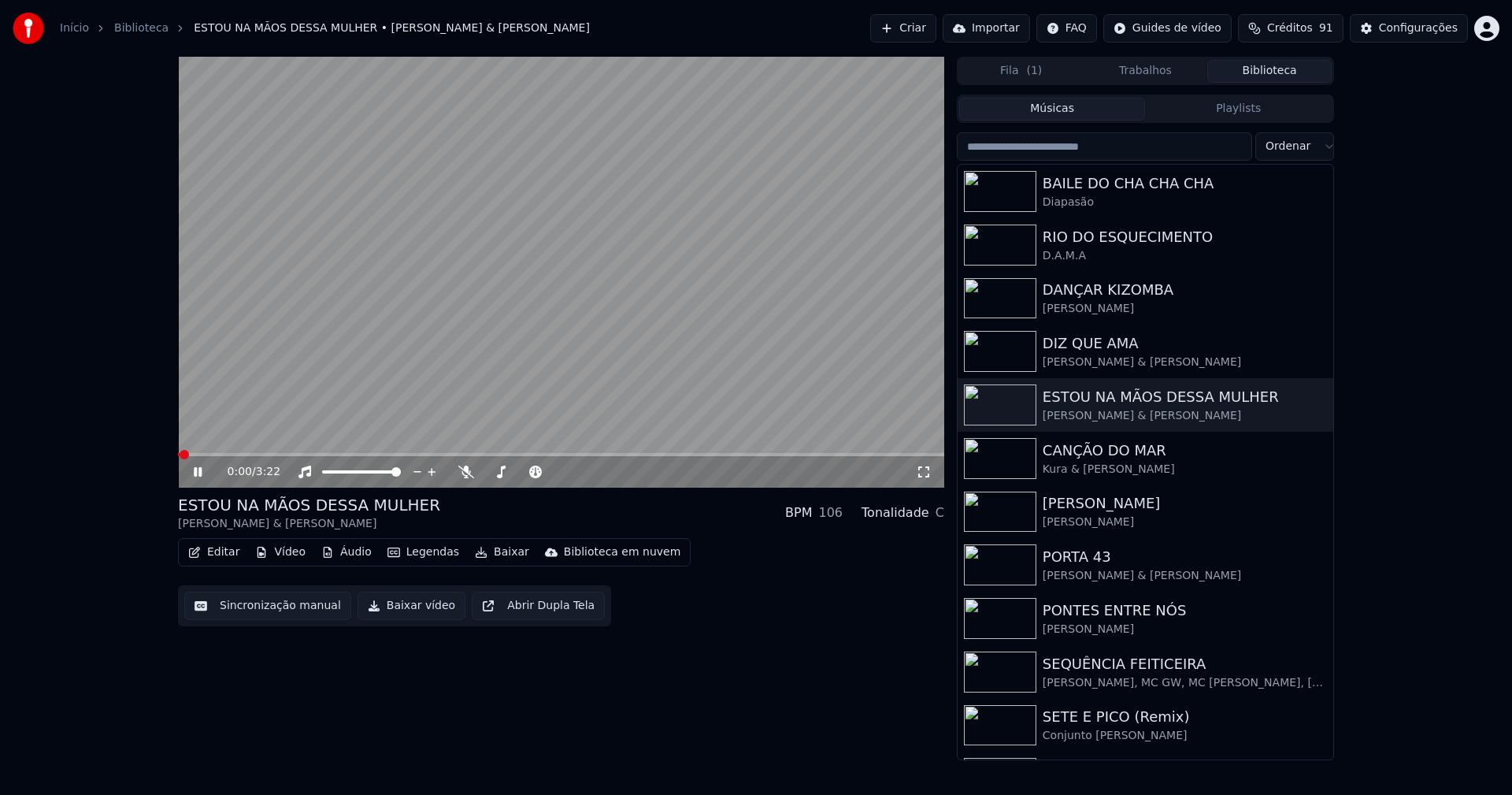
click at [199, 473] on icon at bounding box center [197, 471] width 7 height 9
click at [404, 618] on button "Baixar vídeo" at bounding box center [412, 606] width 108 height 28
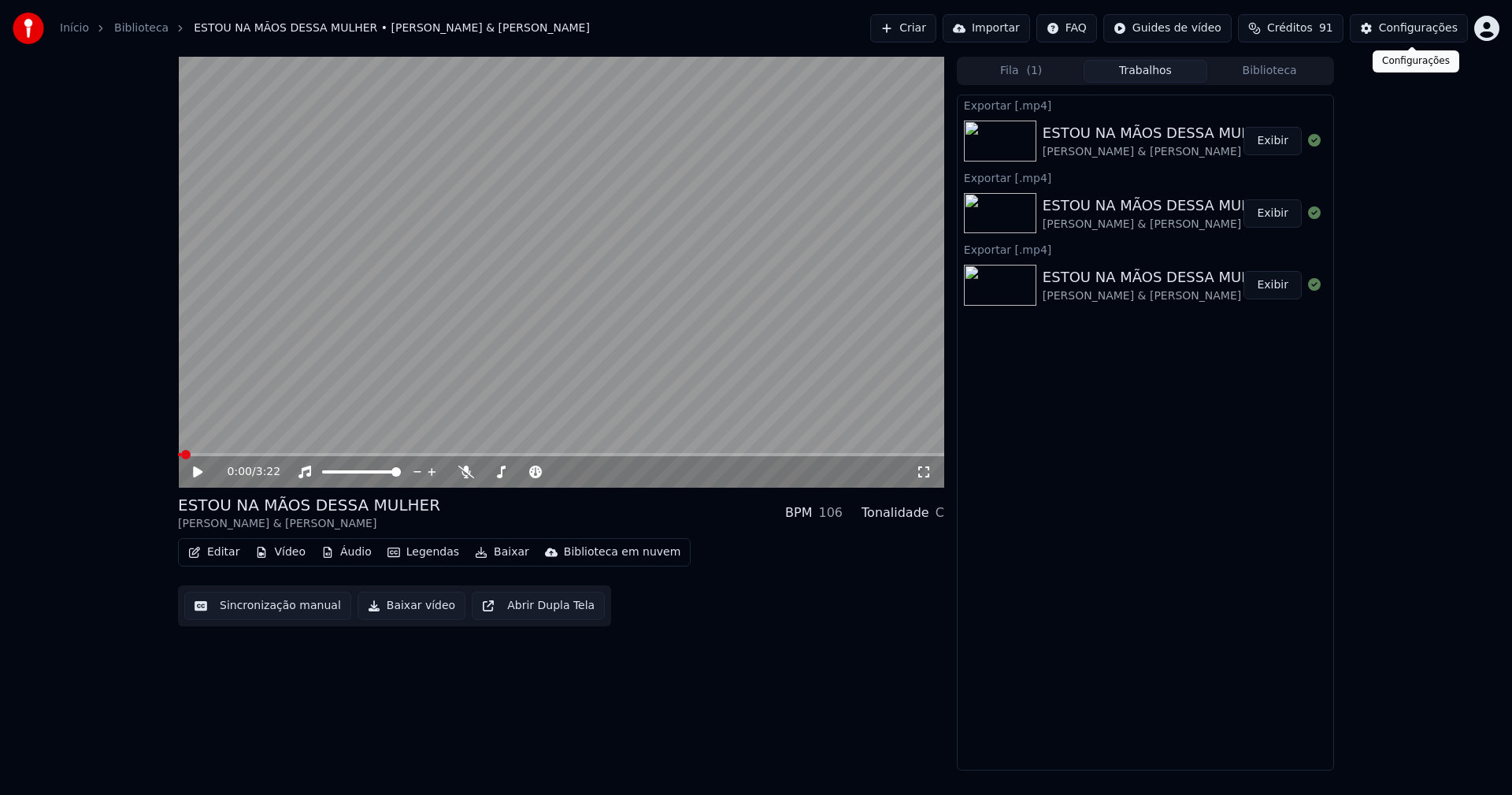
click at [1417, 30] on div "Configurações" at bounding box center [1418, 28] width 79 height 16
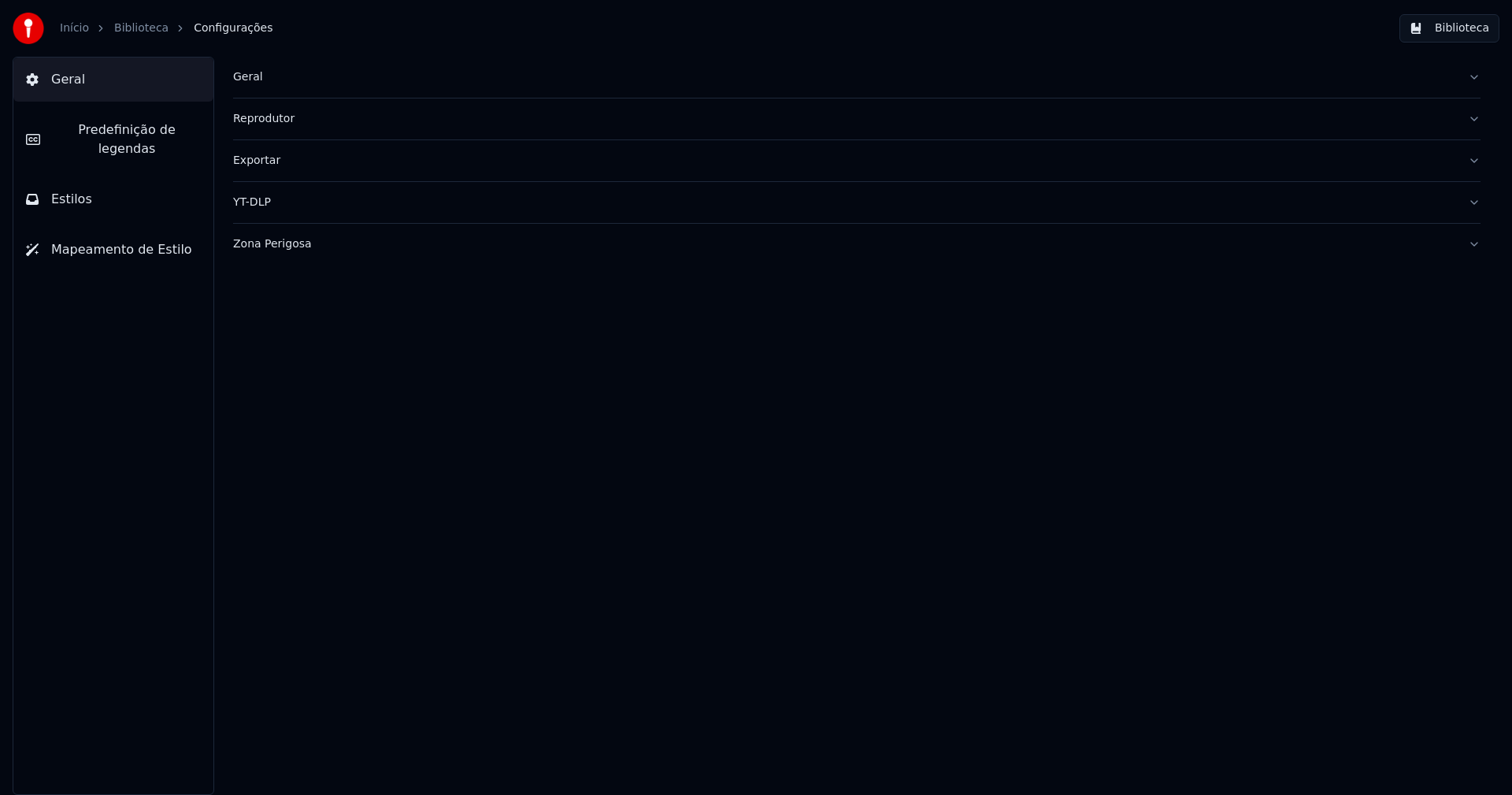
click at [250, 163] on div "Exportar" at bounding box center [844, 161] width 1222 height 16
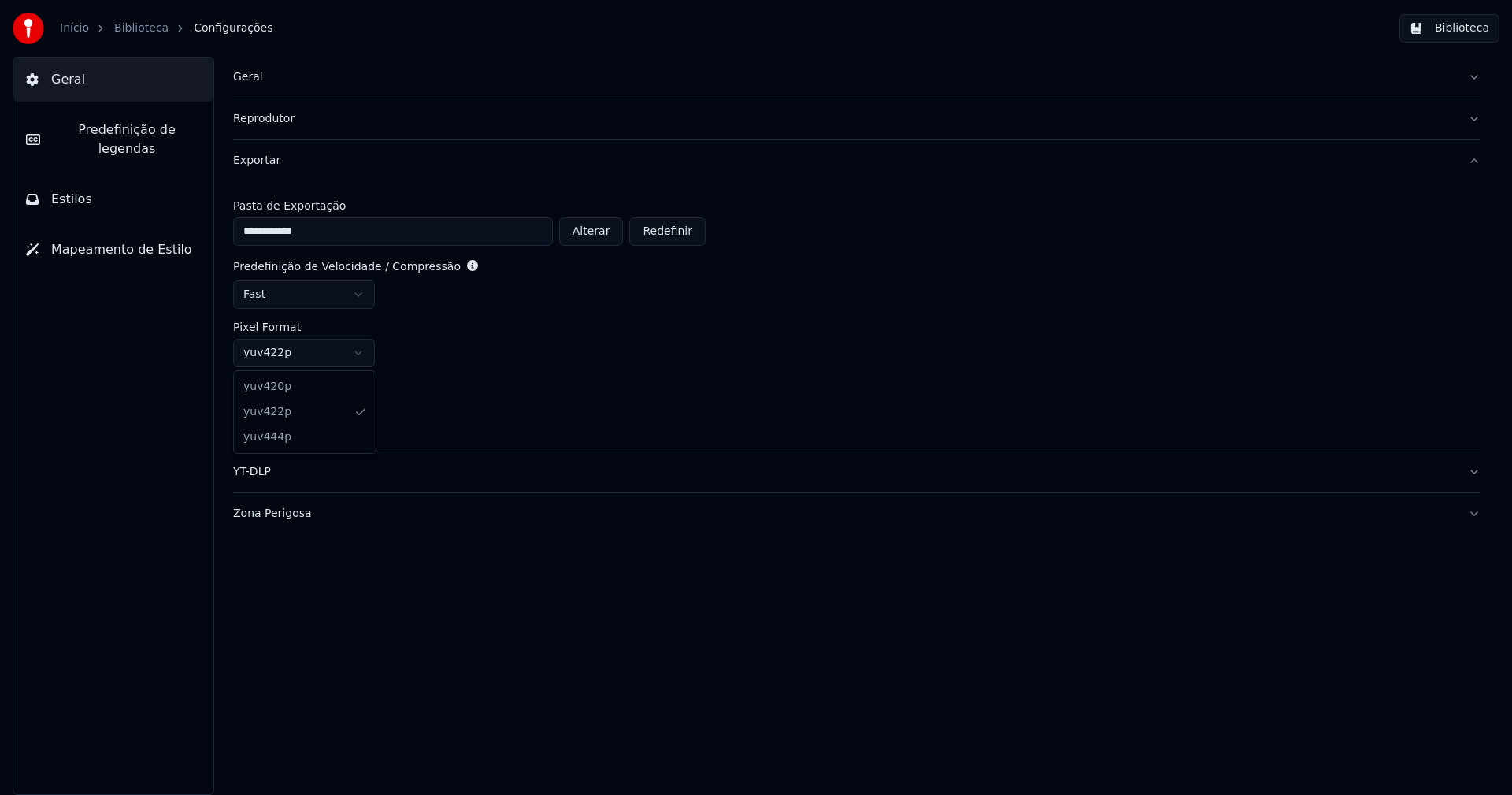
click at [297, 353] on html "**********" at bounding box center [756, 397] width 1512 height 795
click at [1460, 31] on button "Biblioteca" at bounding box center [1450, 28] width 100 height 28
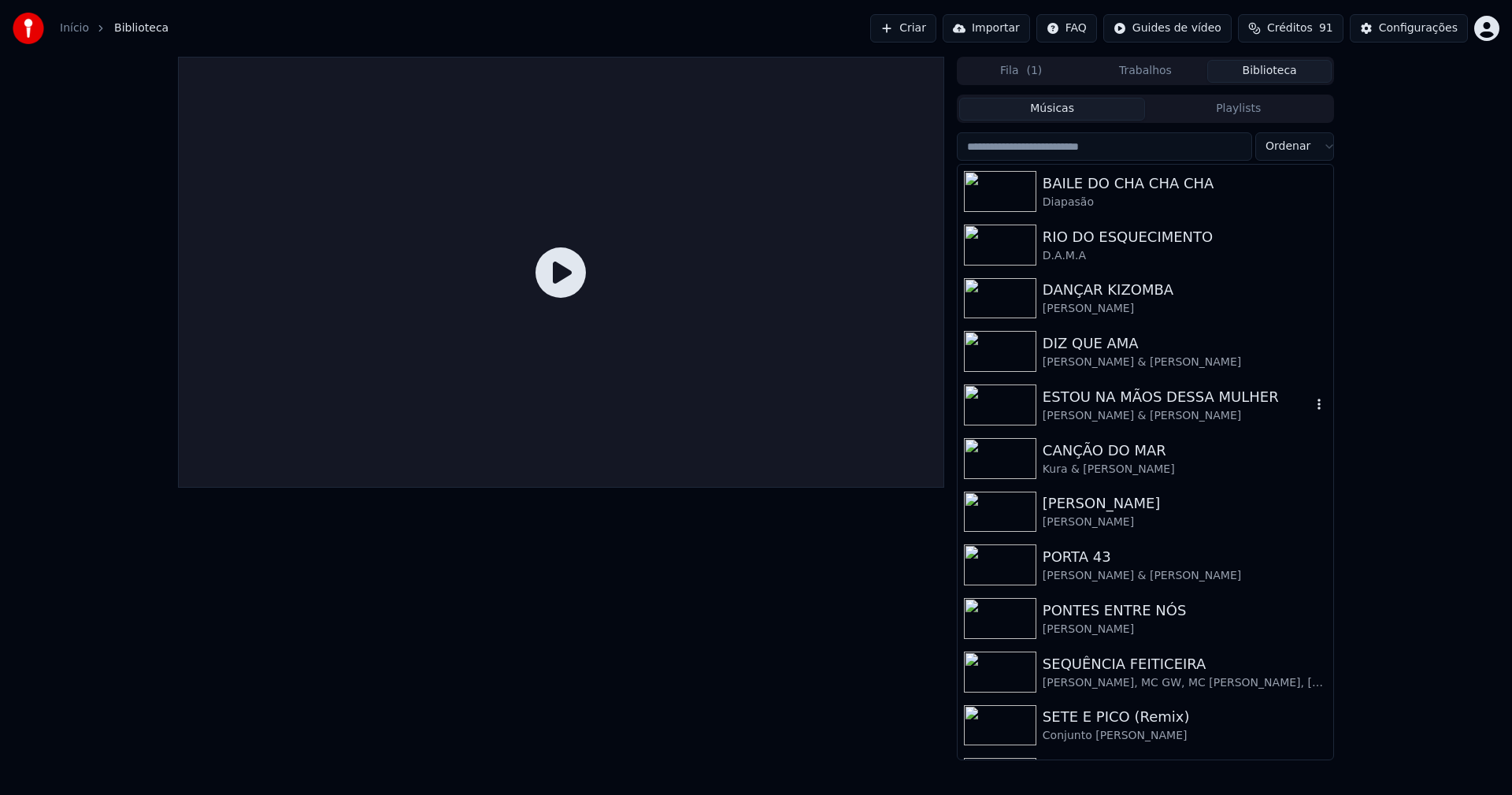
click at [1153, 411] on div "[PERSON_NAME] & [PERSON_NAME]" at bounding box center [1177, 415] width 269 height 16
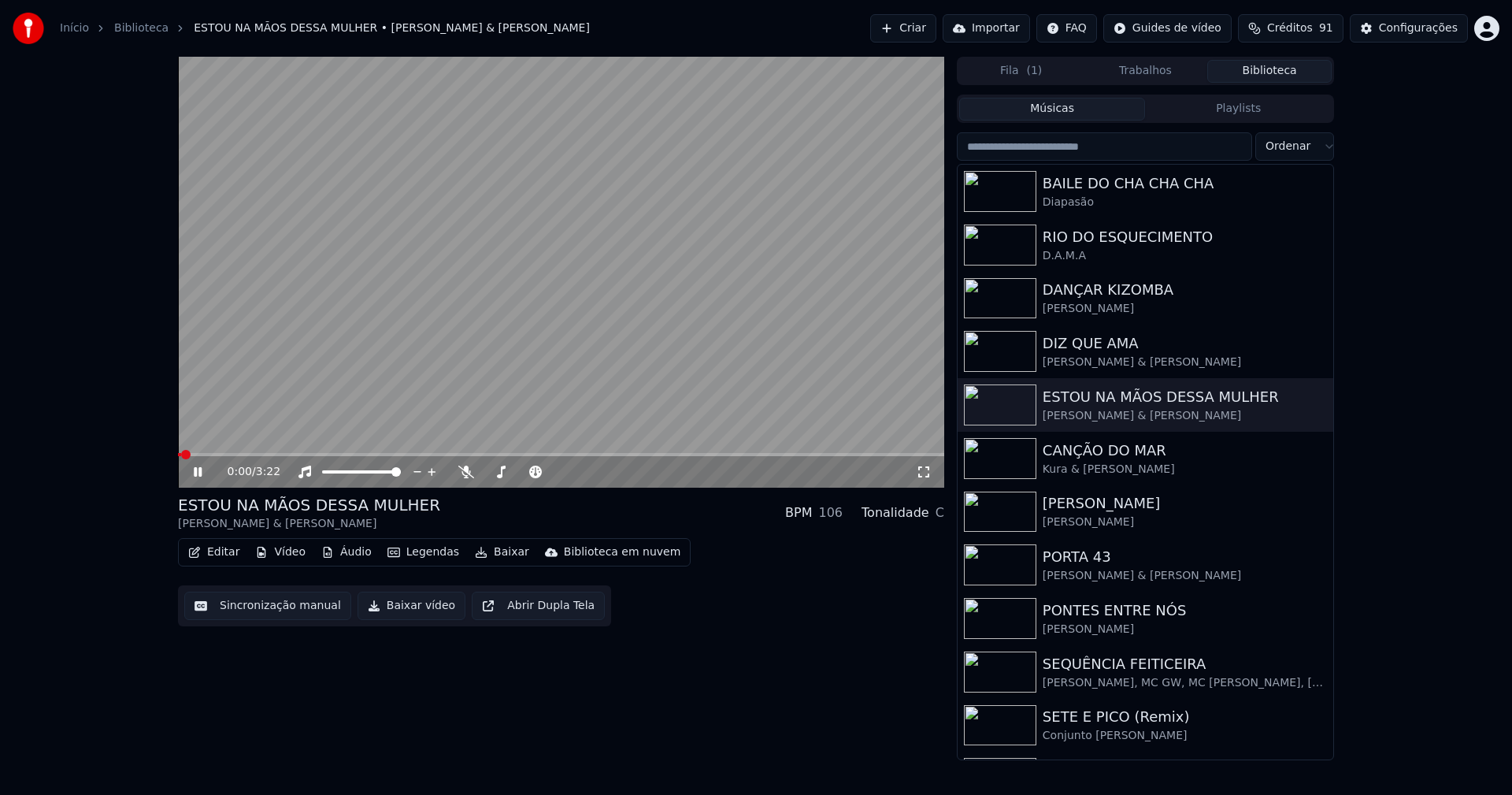
click at [198, 467] on icon at bounding box center [209, 471] width 37 height 12
click at [409, 609] on button "Baixar vídeo" at bounding box center [412, 606] width 108 height 28
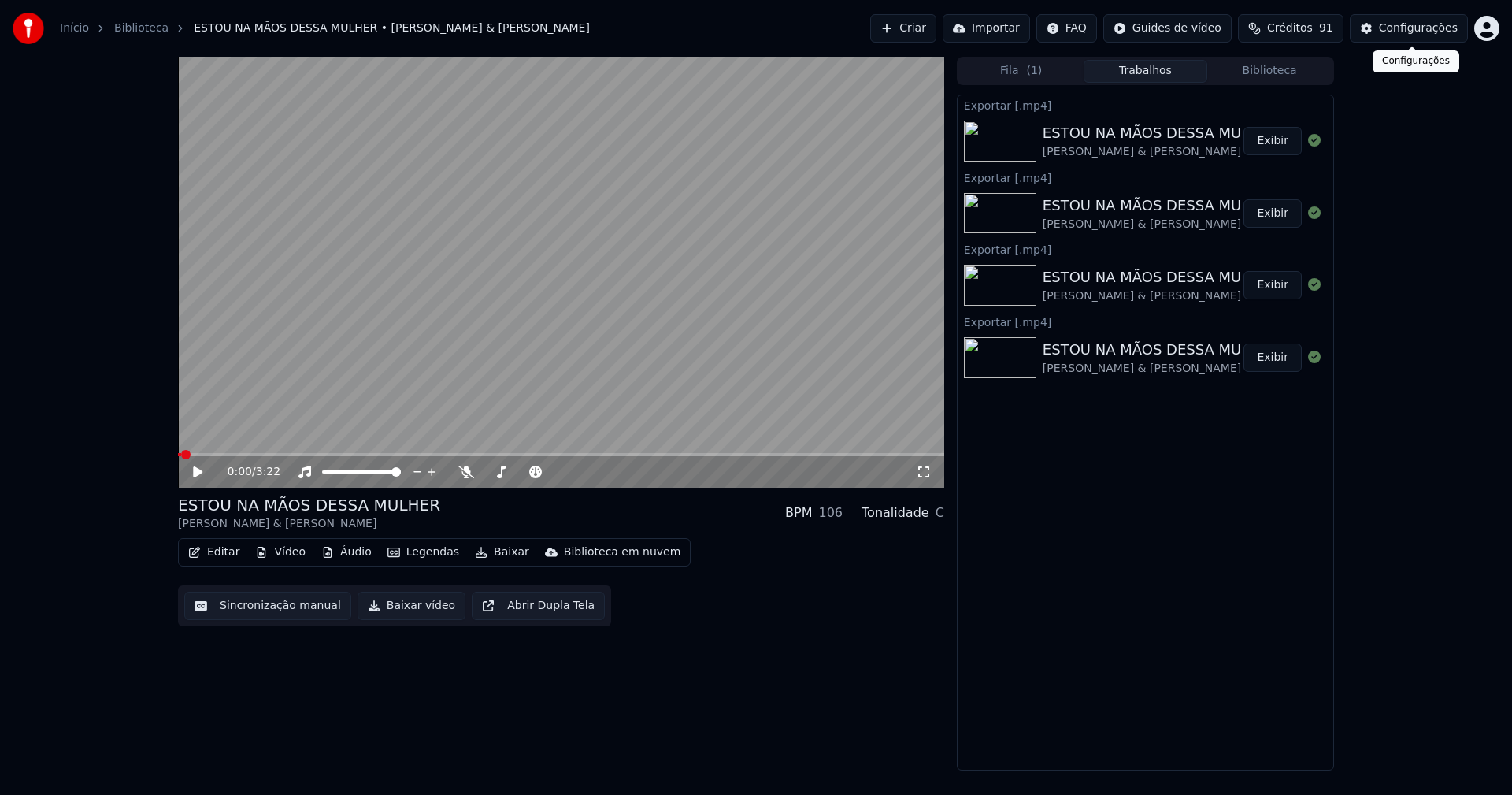
click at [1401, 37] on button "Configurações" at bounding box center [1409, 28] width 118 height 28
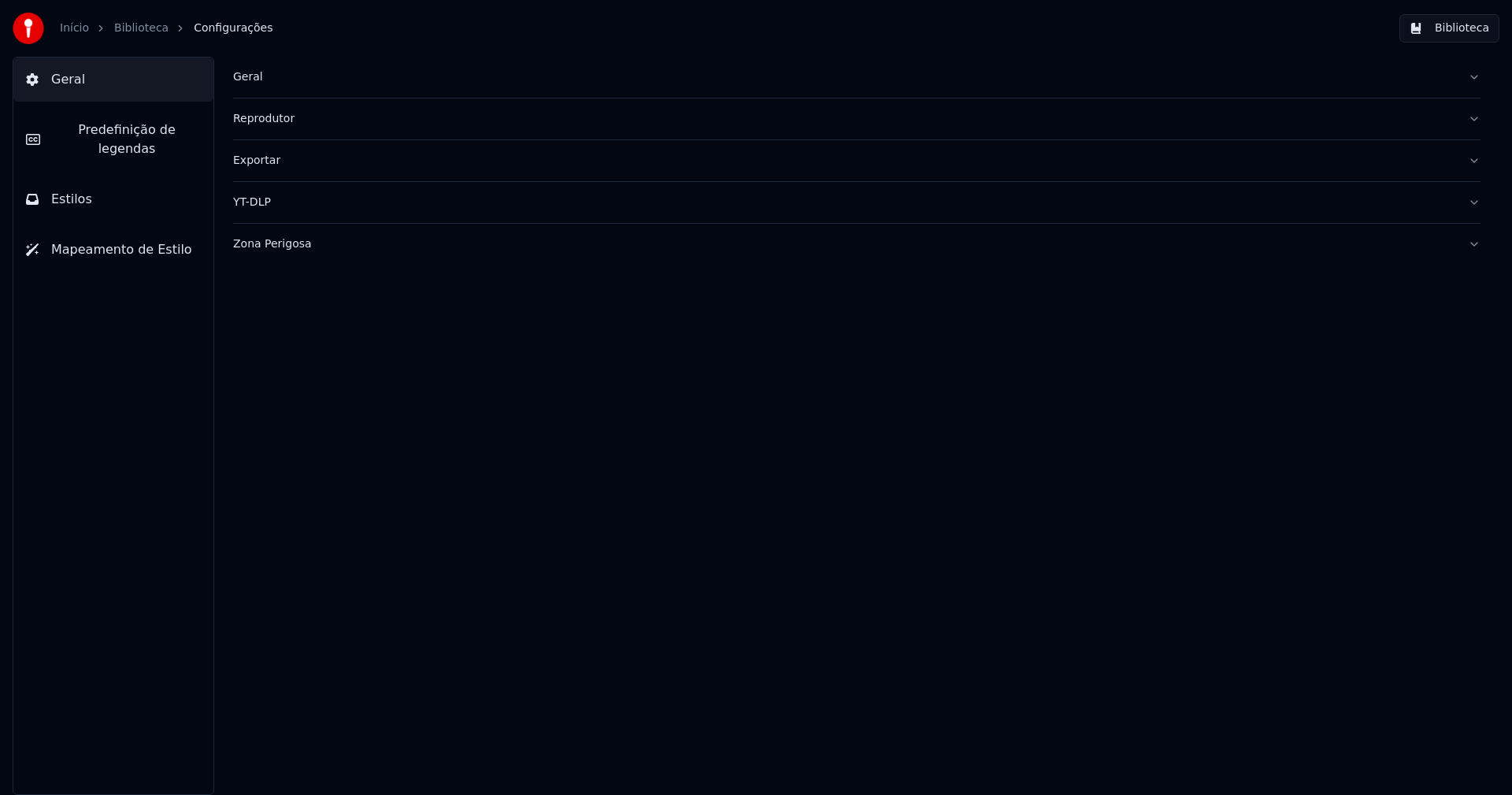
click at [77, 190] on span "Estilos" at bounding box center [72, 199] width 41 height 19
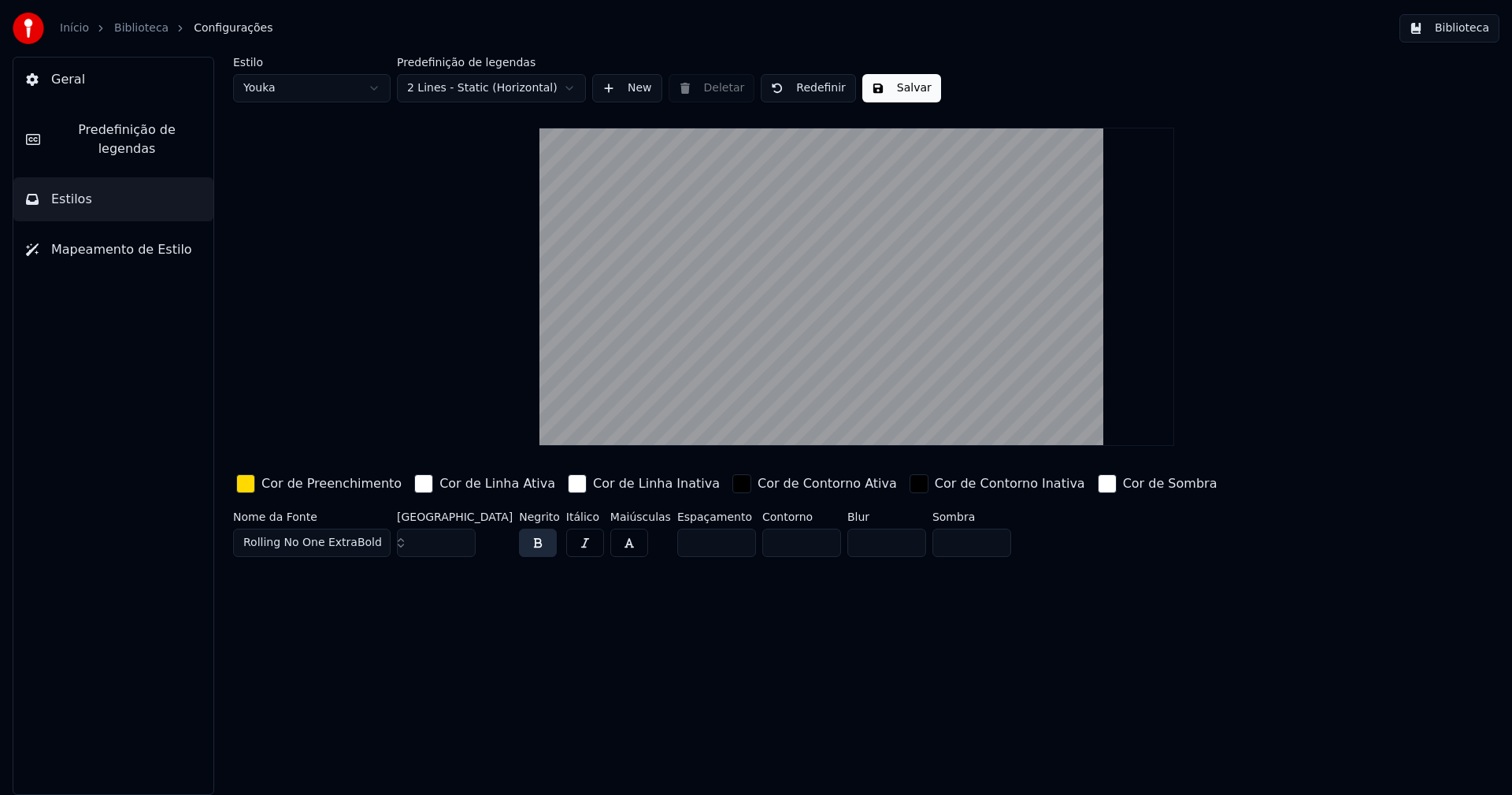
click at [322, 92] on html "Início Biblioteca Configurações Biblioteca Geral Predefinição de legendas Estil…" at bounding box center [756, 397] width 1512 height 795
type input "**"
type input "*****"
click at [459, 535] on input "**" at bounding box center [436, 543] width 79 height 28
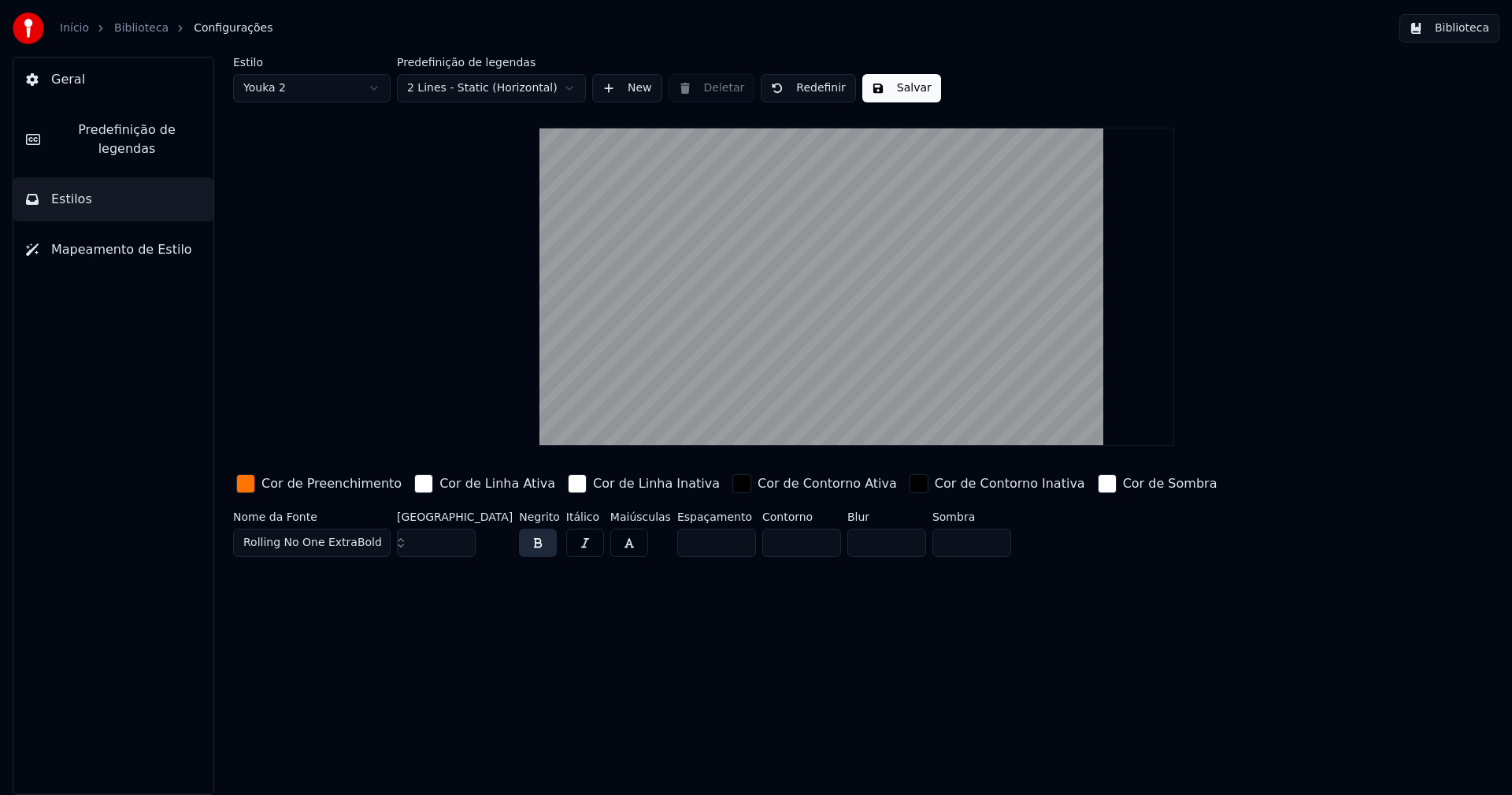
click at [459, 535] on input "**" at bounding box center [436, 543] width 79 height 28
type input "**"
click at [459, 535] on input "**" at bounding box center [436, 543] width 79 height 28
click at [908, 92] on button "Salvar" at bounding box center [901, 88] width 79 height 28
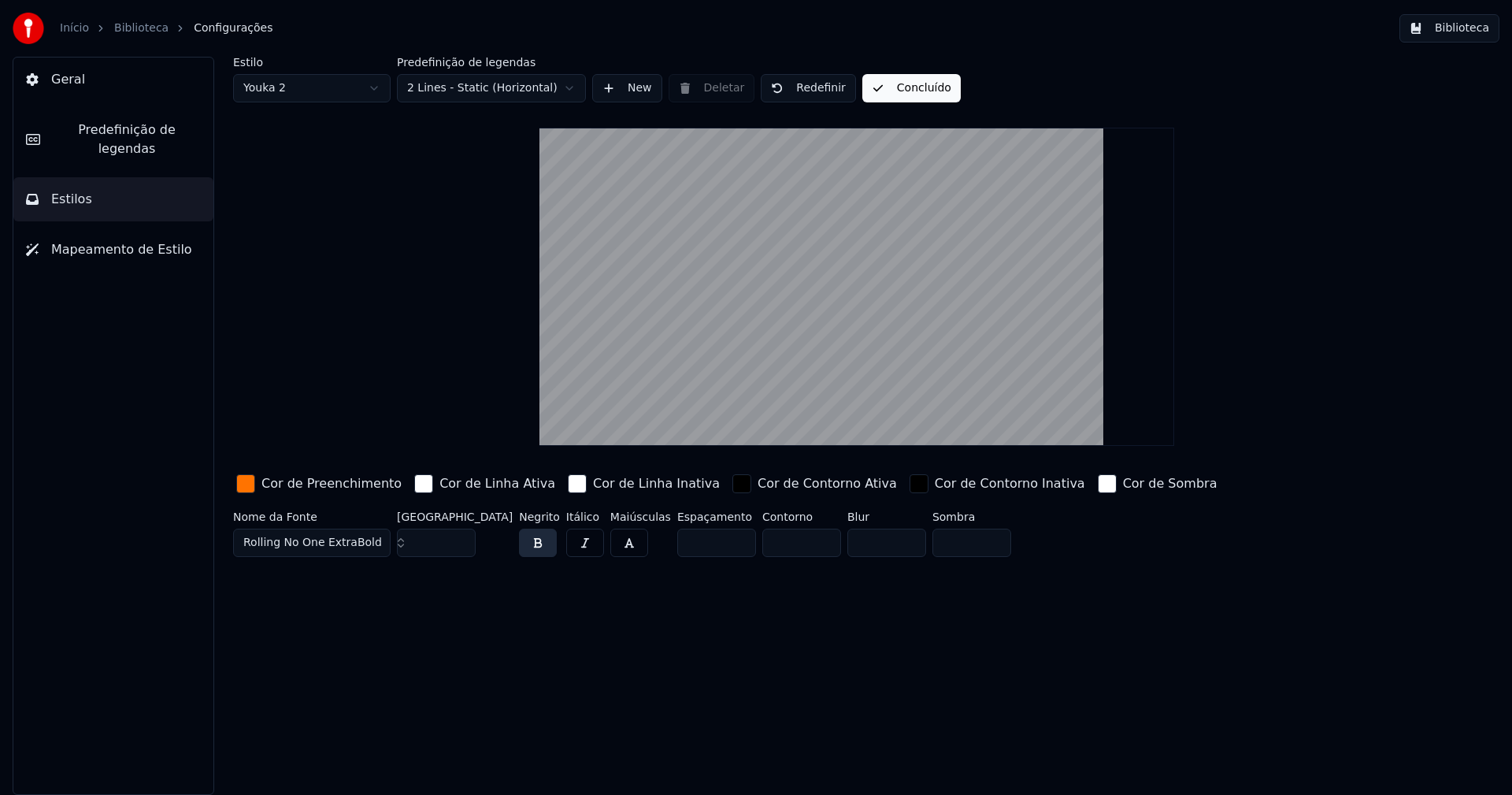
click at [1472, 34] on button "Biblioteca" at bounding box center [1450, 28] width 100 height 28
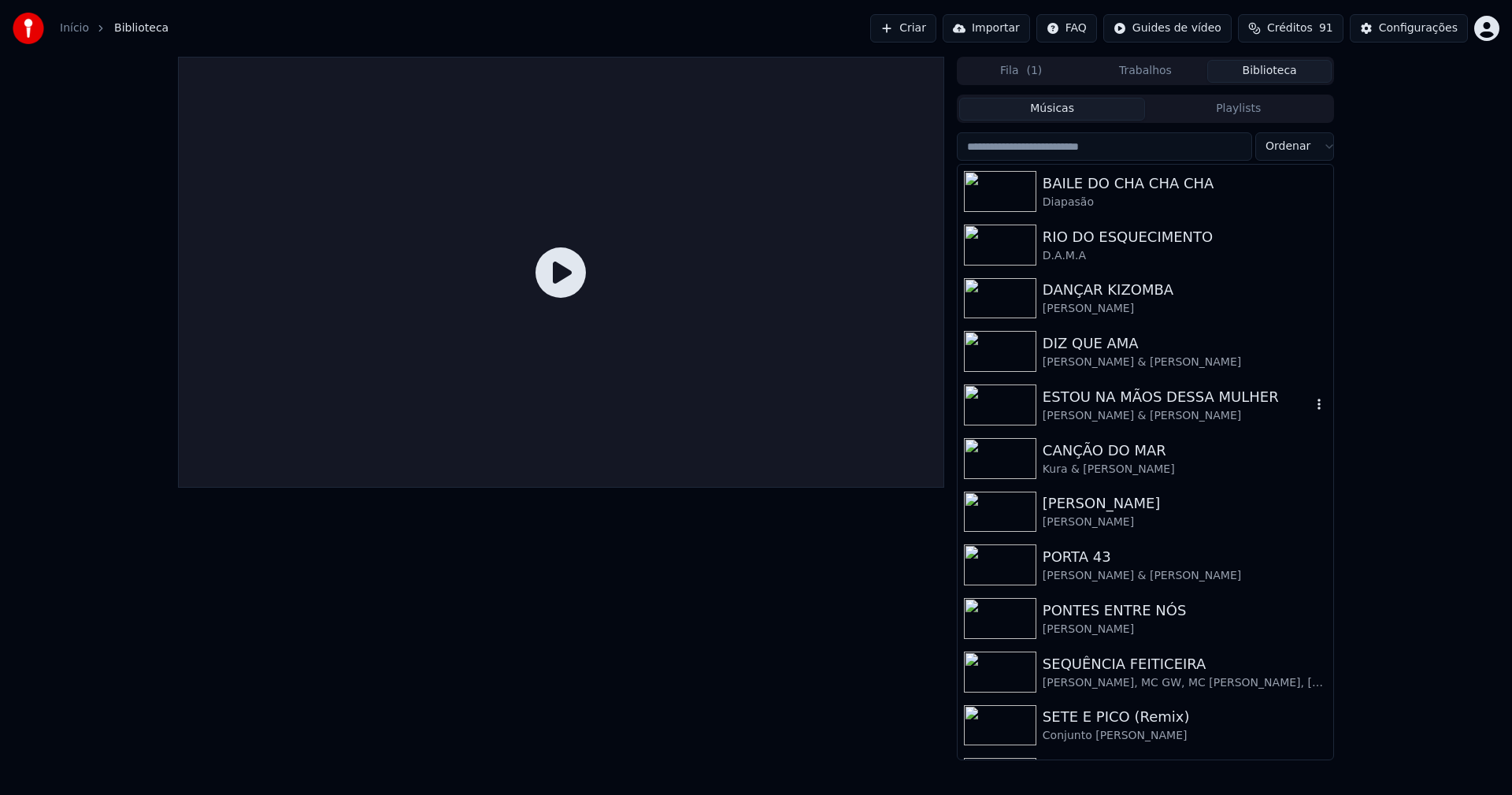
click at [1153, 408] on div "[PERSON_NAME] & [PERSON_NAME]" at bounding box center [1177, 415] width 269 height 16
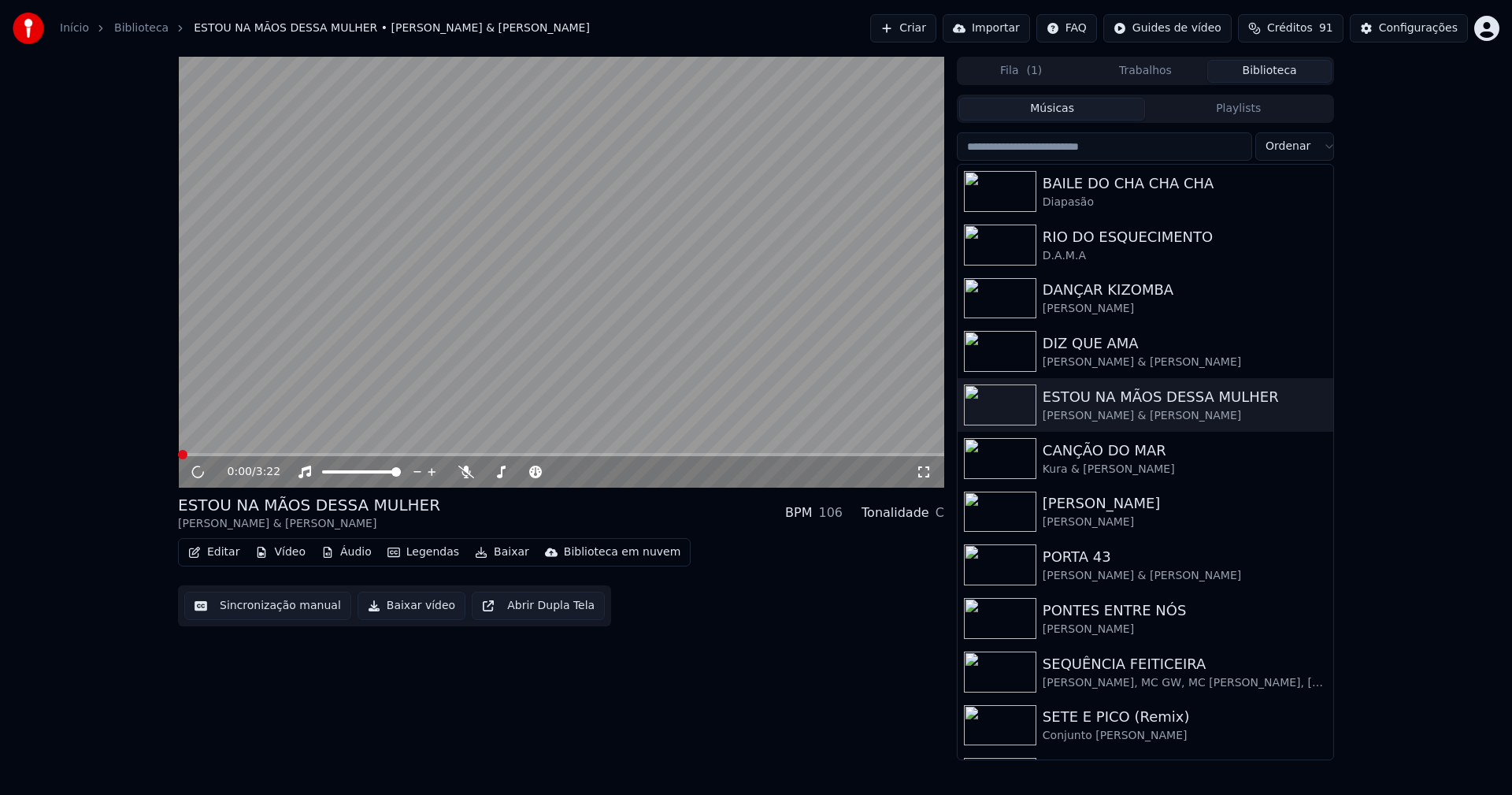
click at [925, 474] on icon at bounding box center [924, 471] width 16 height 12
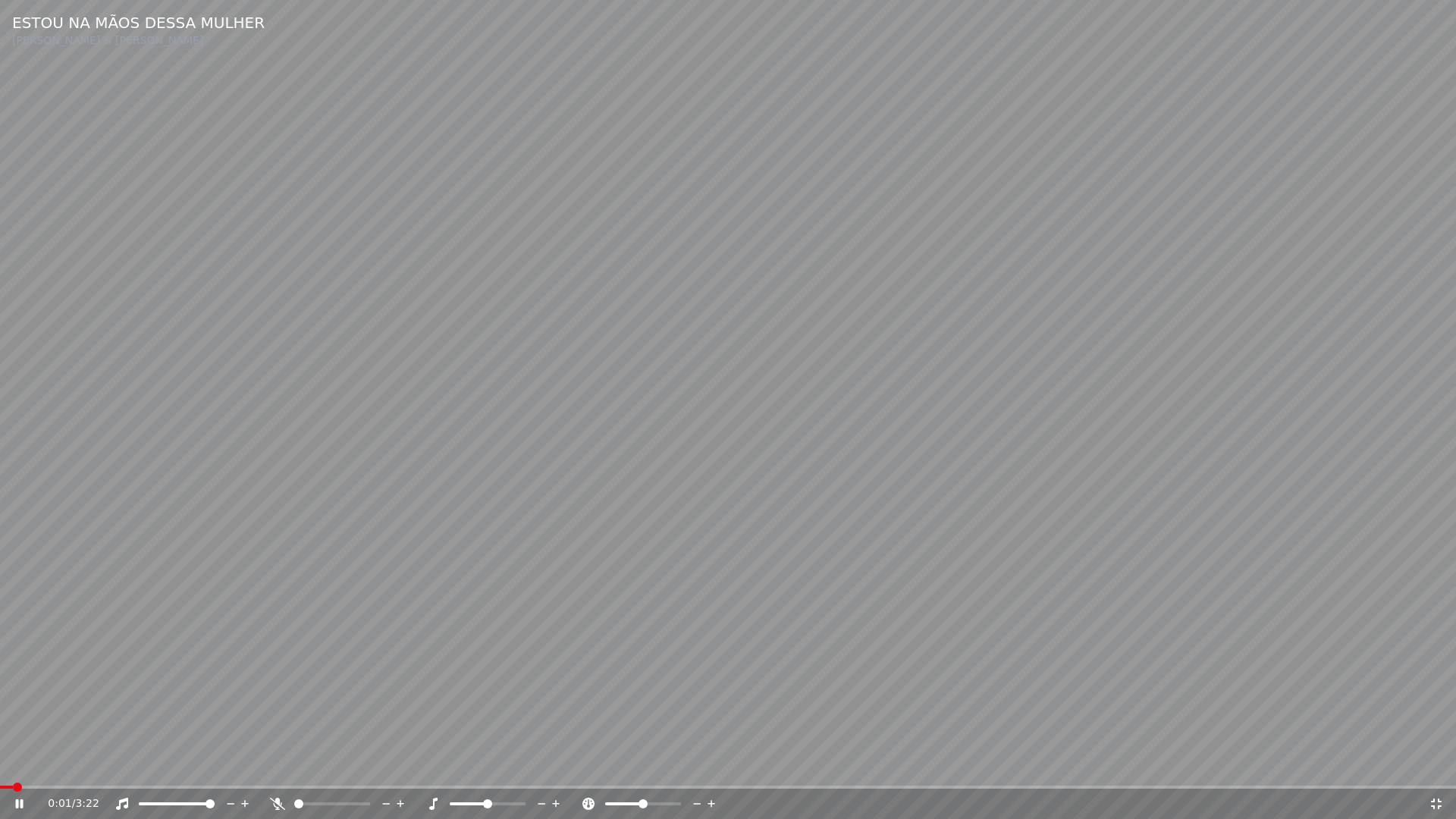
click at [395, 765] on span at bounding box center [728, 787] width 1456 height 3
drag, startPoint x: 1432, startPoint y: 808, endPoint x: 1433, endPoint y: 452, distance: 356.0
click at [1433, 765] on icon at bounding box center [1436, 803] width 15 height 12
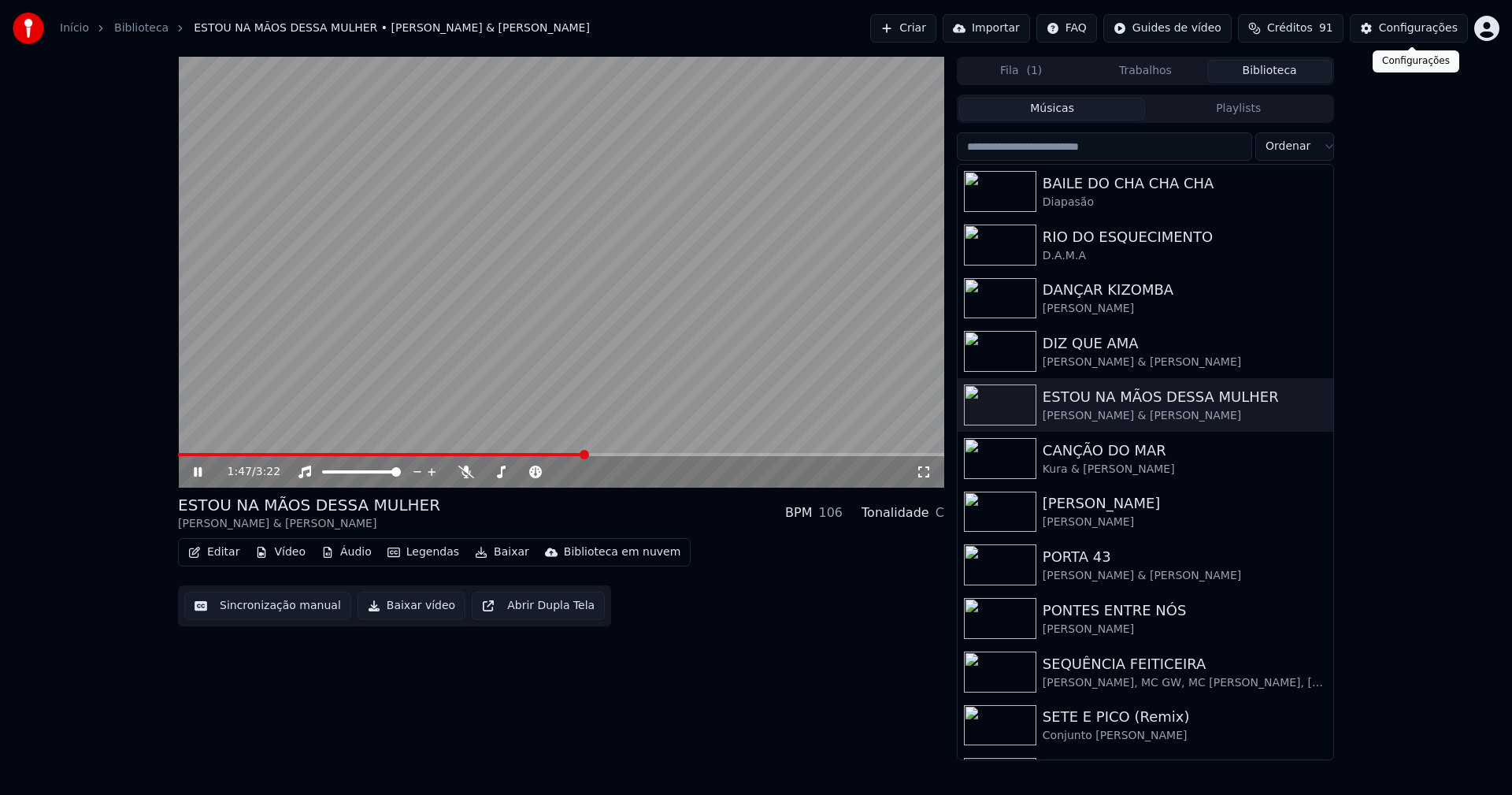
click at [1428, 34] on div "Configurações" at bounding box center [1418, 28] width 79 height 16
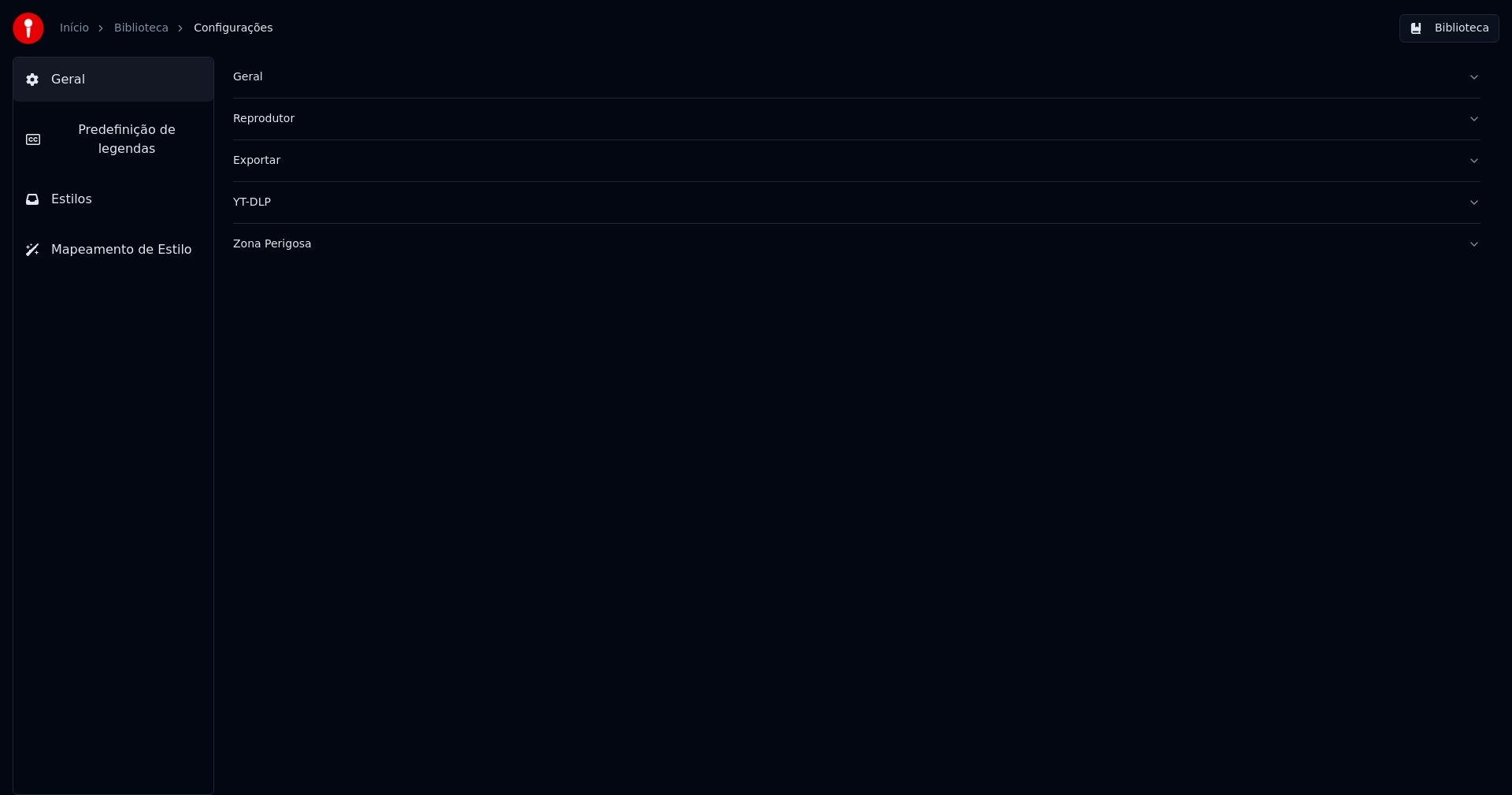
click at [82, 190] on span "Estilos" at bounding box center [72, 199] width 41 height 19
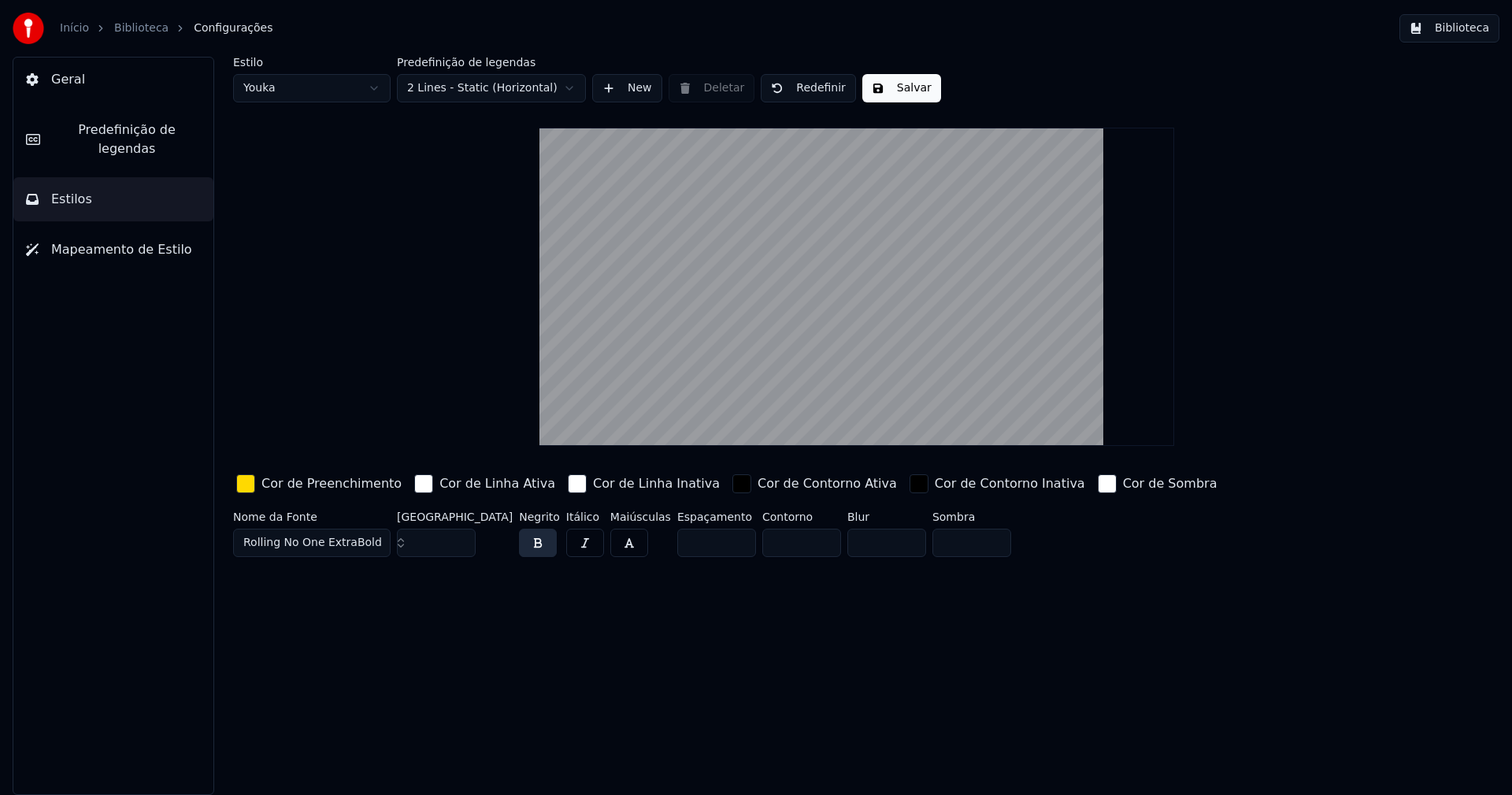
type input "***"
click at [458, 537] on input "***" at bounding box center [436, 543] width 79 height 28
click at [862, 81] on button "Salvar" at bounding box center [901, 88] width 79 height 28
click at [1466, 37] on button "Biblioteca" at bounding box center [1450, 28] width 100 height 28
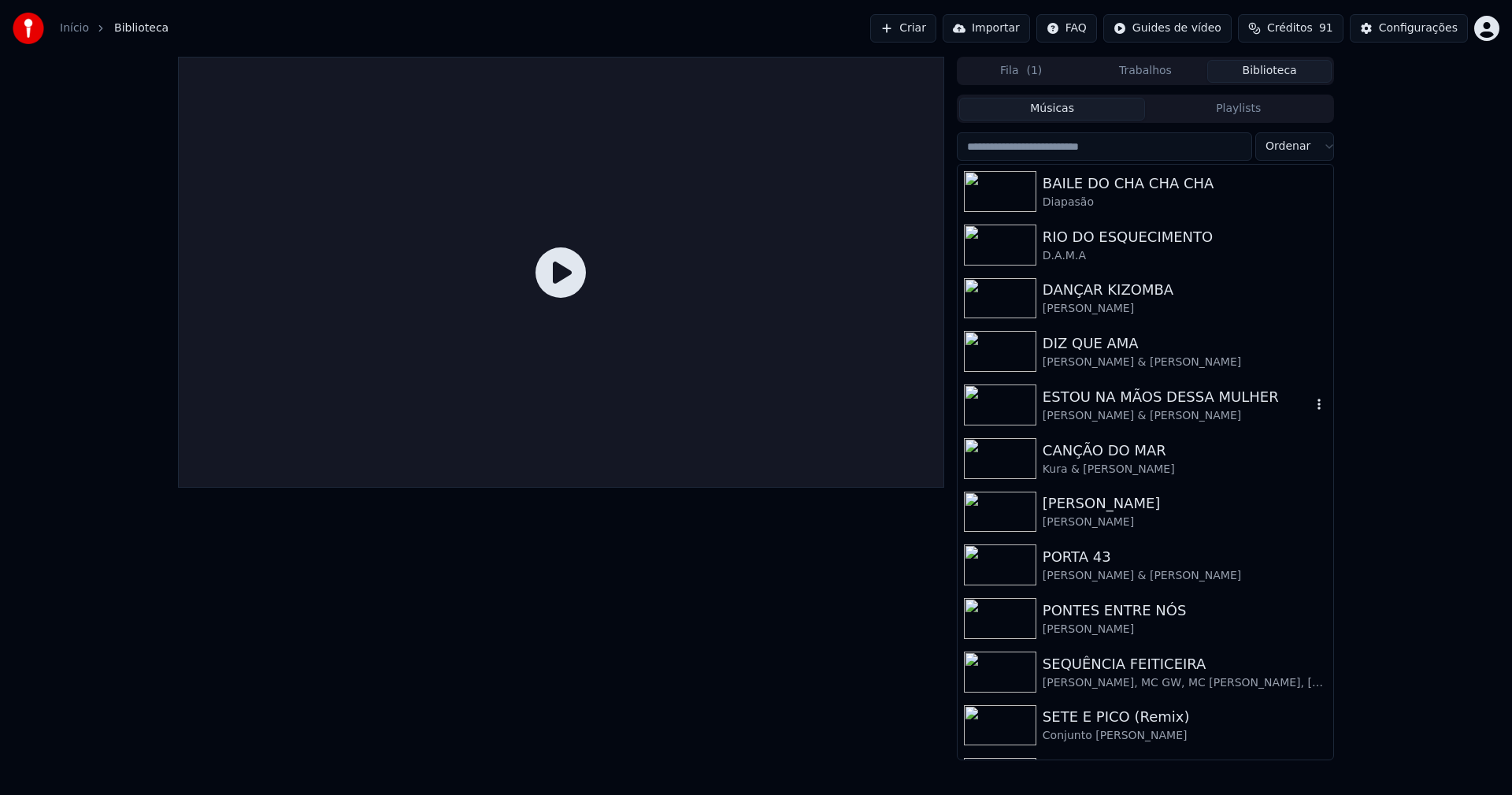
click at [1098, 402] on div "ESTOU NA MÃOS DESSA MULHER" at bounding box center [1177, 397] width 269 height 22
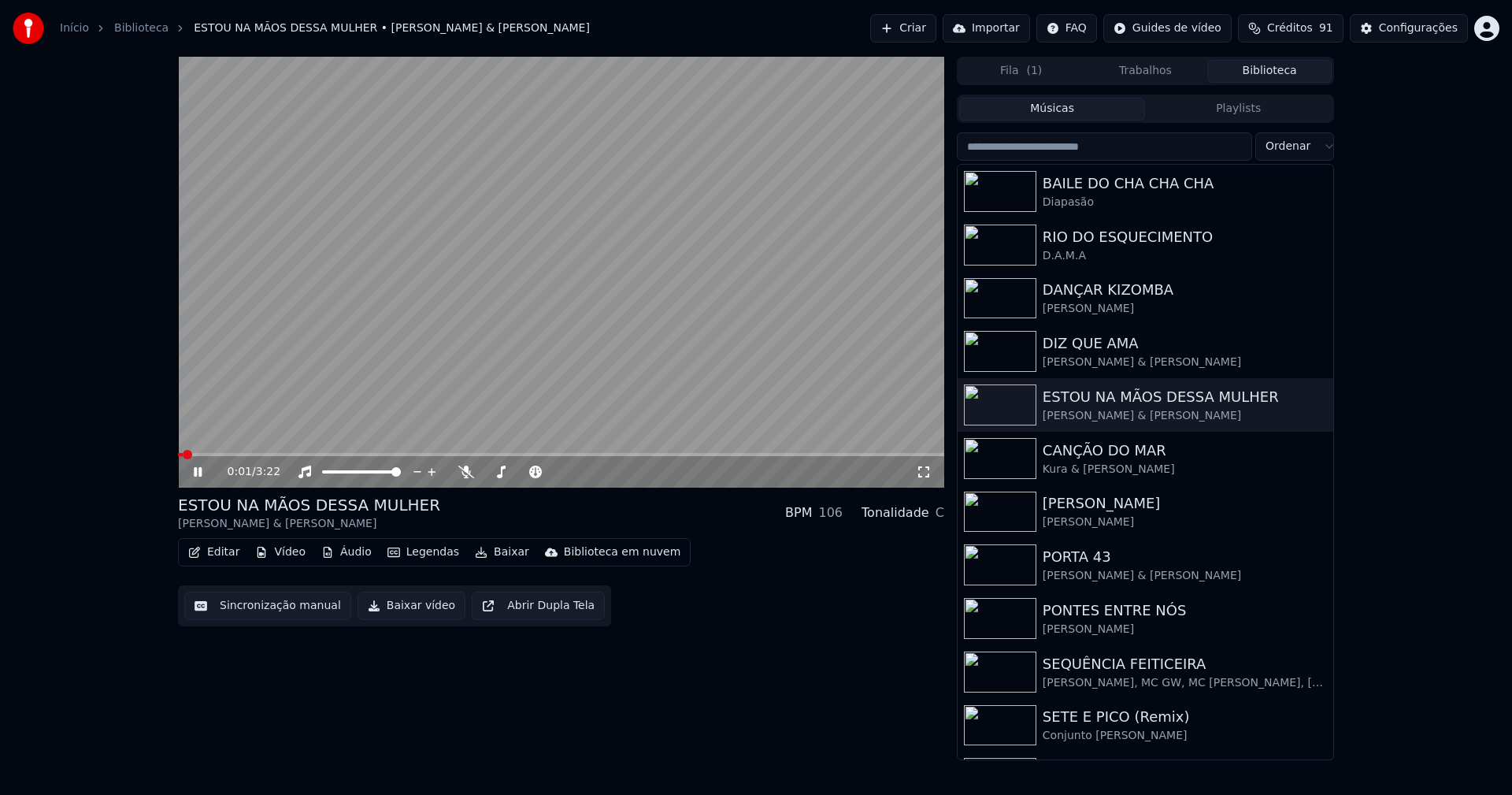
click at [916, 473] on icon at bounding box center [924, 471] width 16 height 12
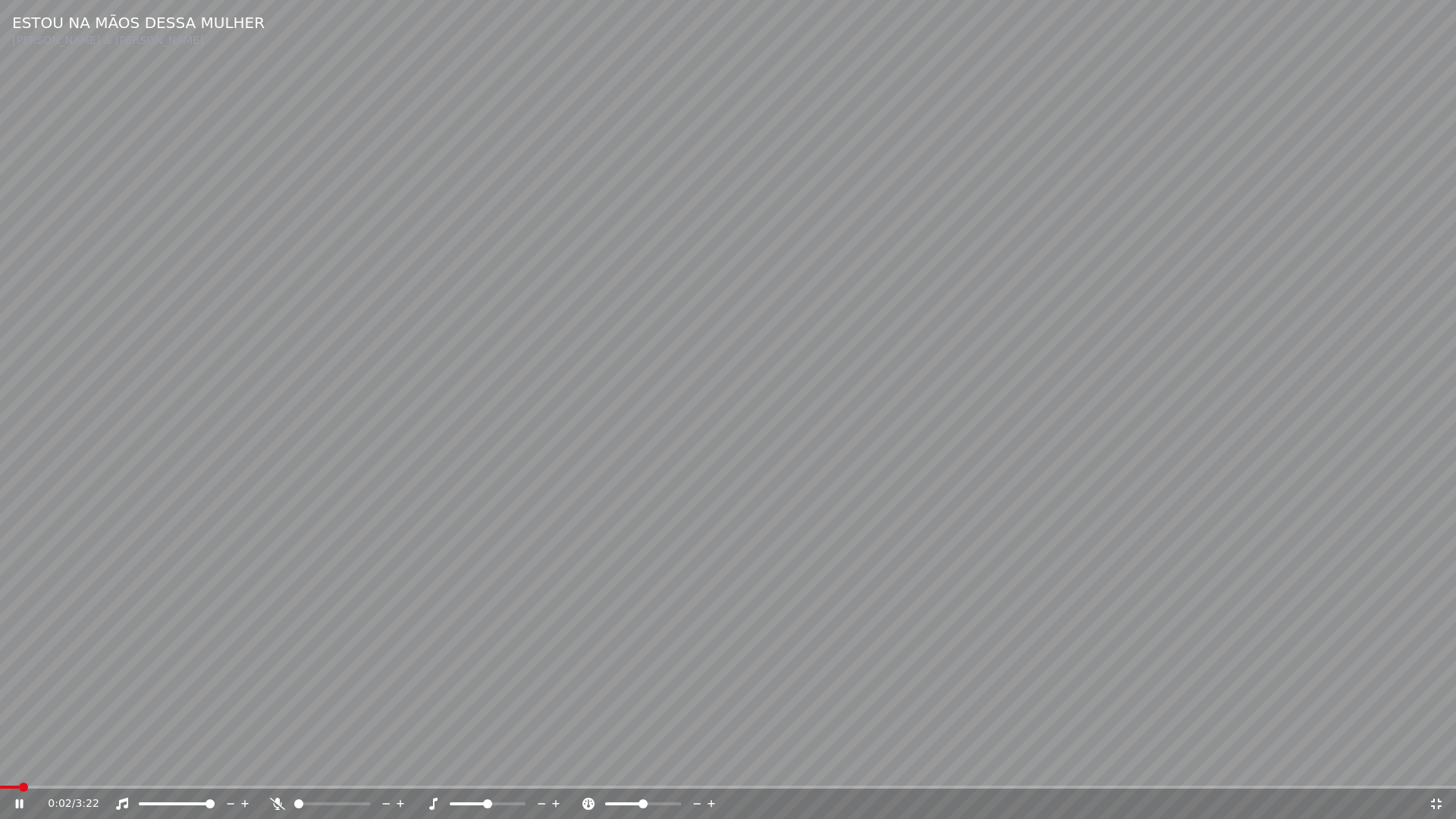
click at [416, 765] on span at bounding box center [728, 787] width 1456 height 3
drag, startPoint x: 1434, startPoint y: 805, endPoint x: 1427, endPoint y: 759, distance: 46.5
click at [1434, 765] on icon at bounding box center [1436, 803] width 15 height 12
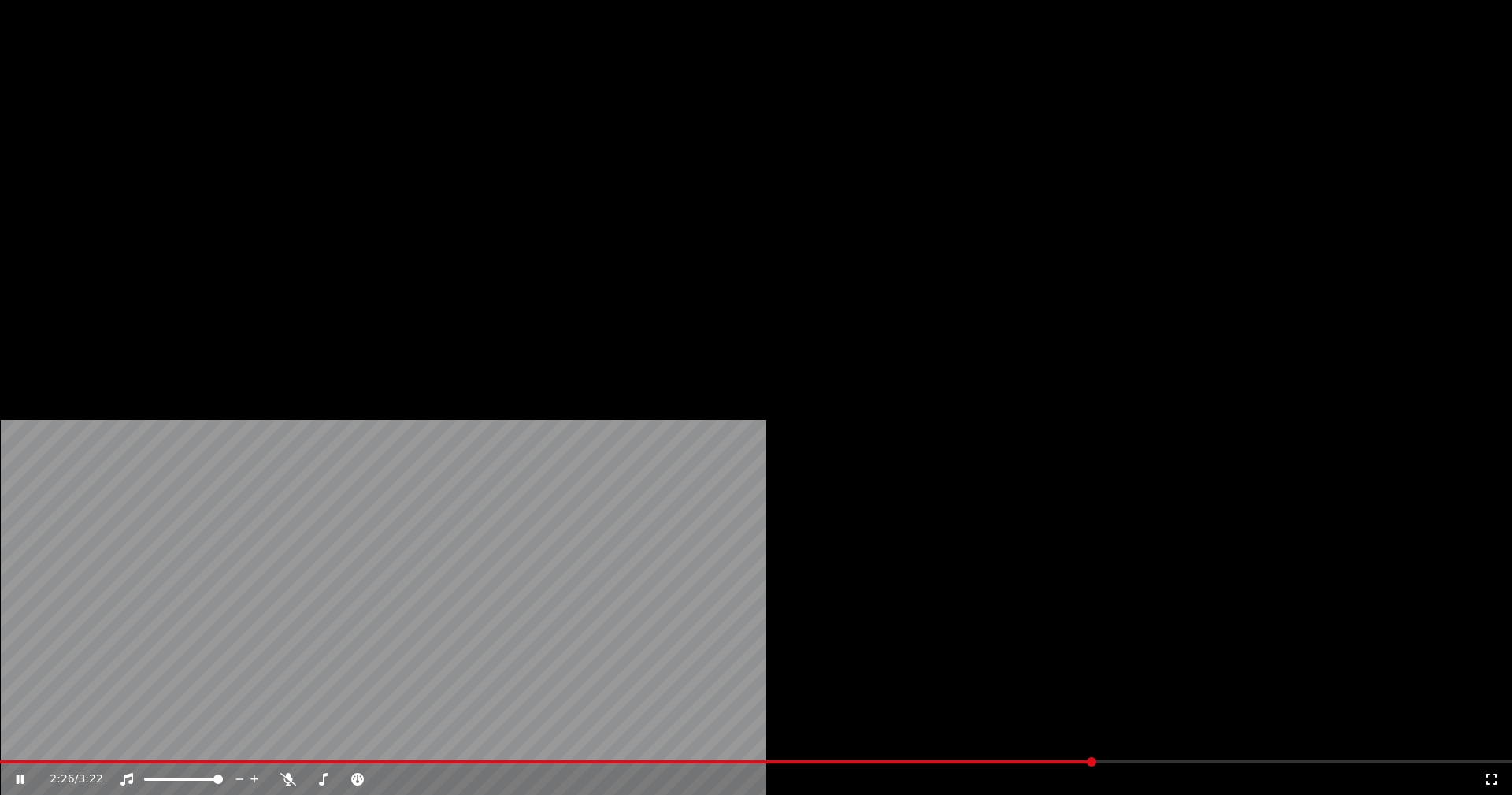
click at [231, 132] on button "Editar" at bounding box center [214, 121] width 64 height 22
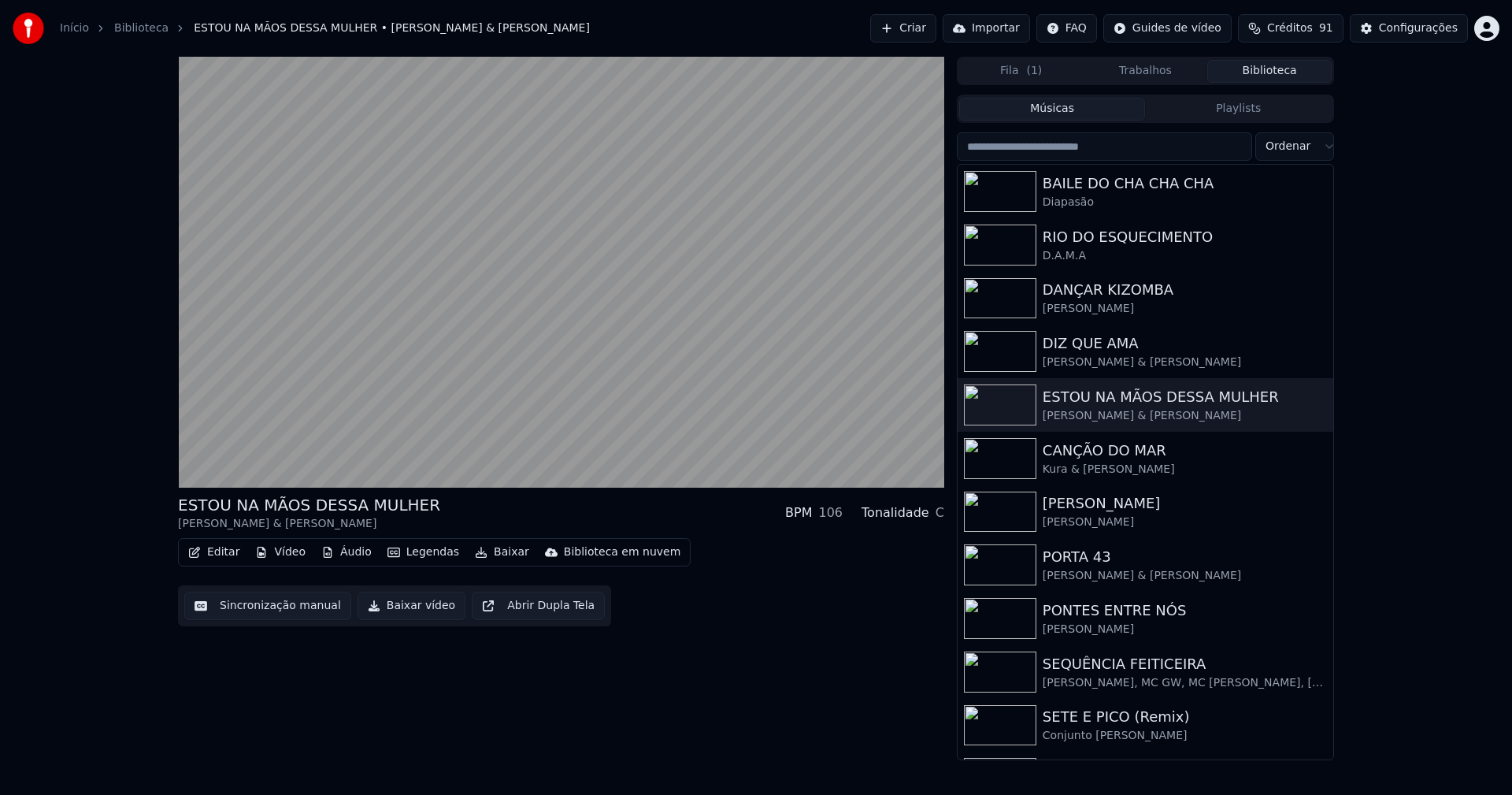
click at [247, 609] on button "Sincronização manual" at bounding box center [267, 606] width 167 height 28
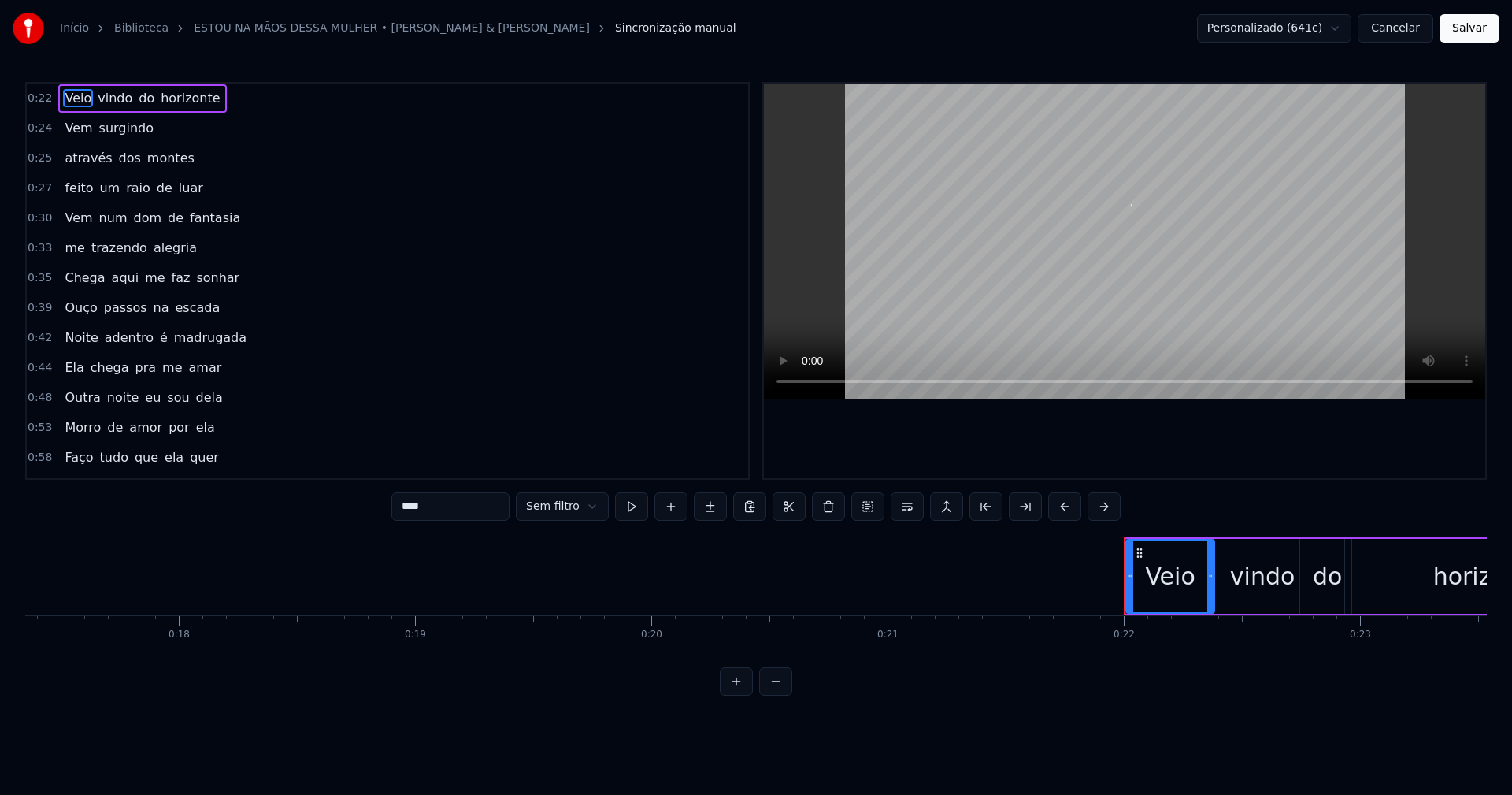
scroll to position [0, 5118]
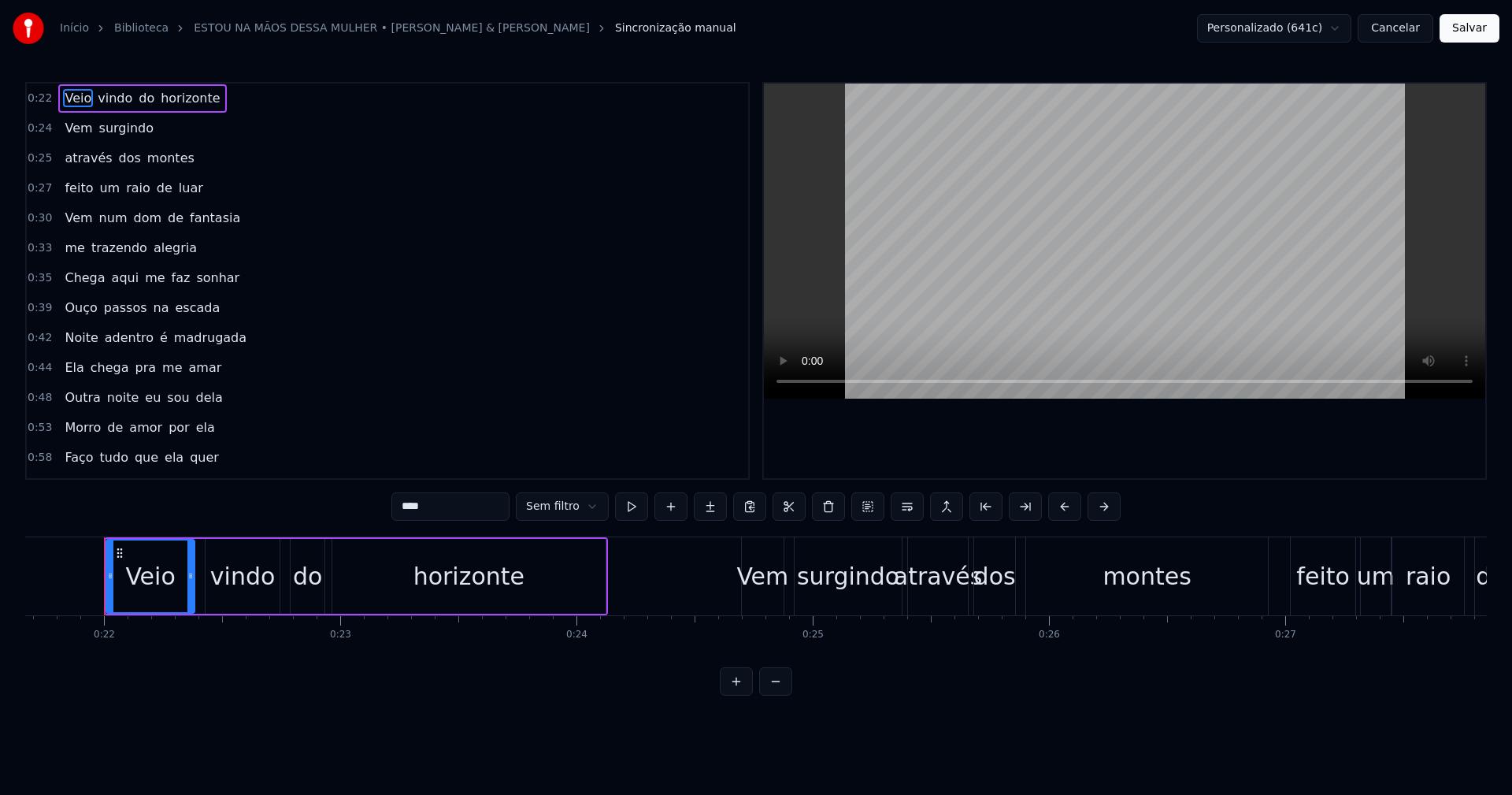
click at [1405, 27] on button "Cancelar" at bounding box center [1395, 28] width 76 height 28
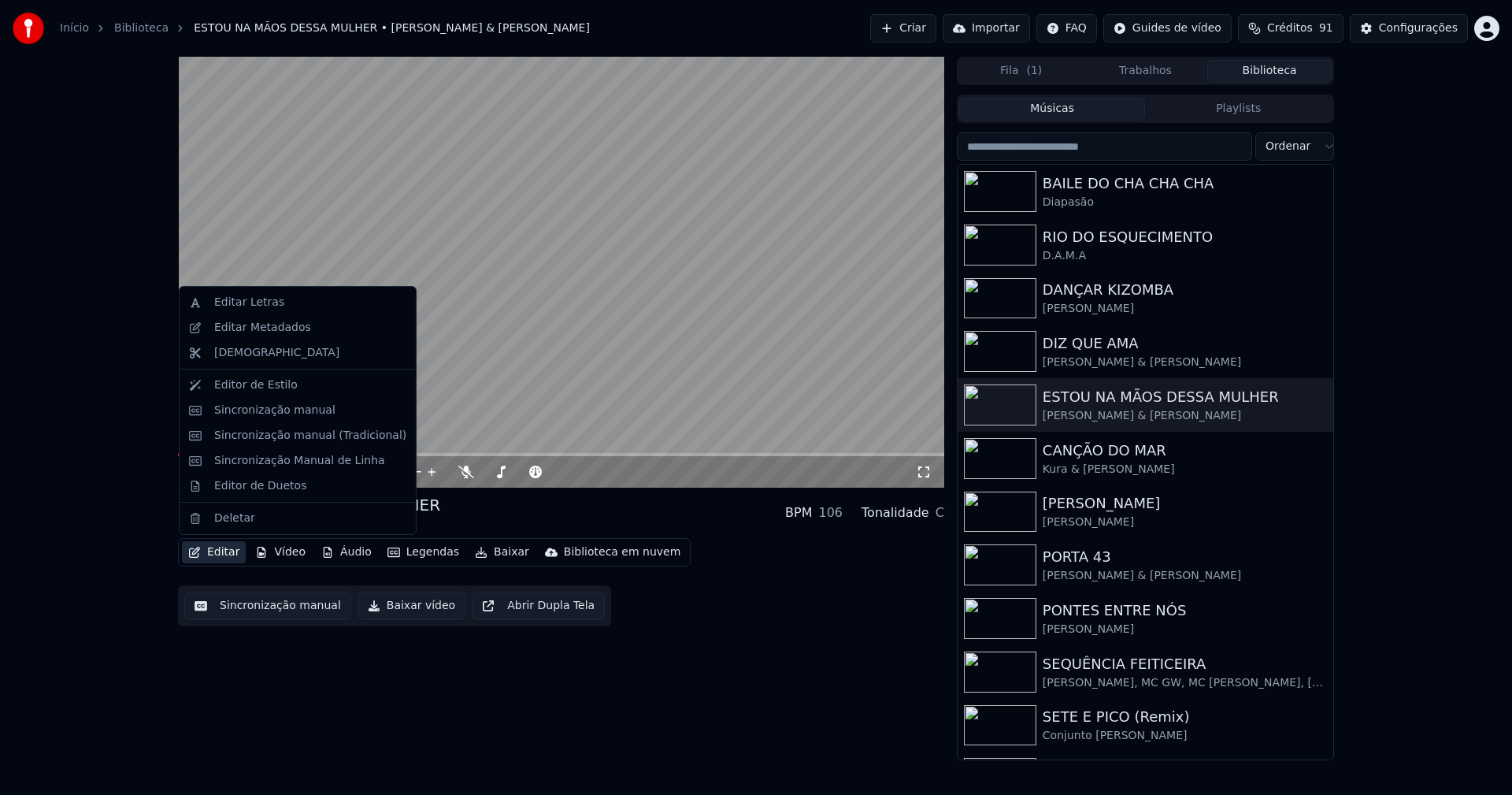
click at [226, 559] on button "Editar" at bounding box center [214, 552] width 64 height 22
click at [285, 444] on div "Sincronização manual (Tradicional)" at bounding box center [298, 435] width 230 height 25
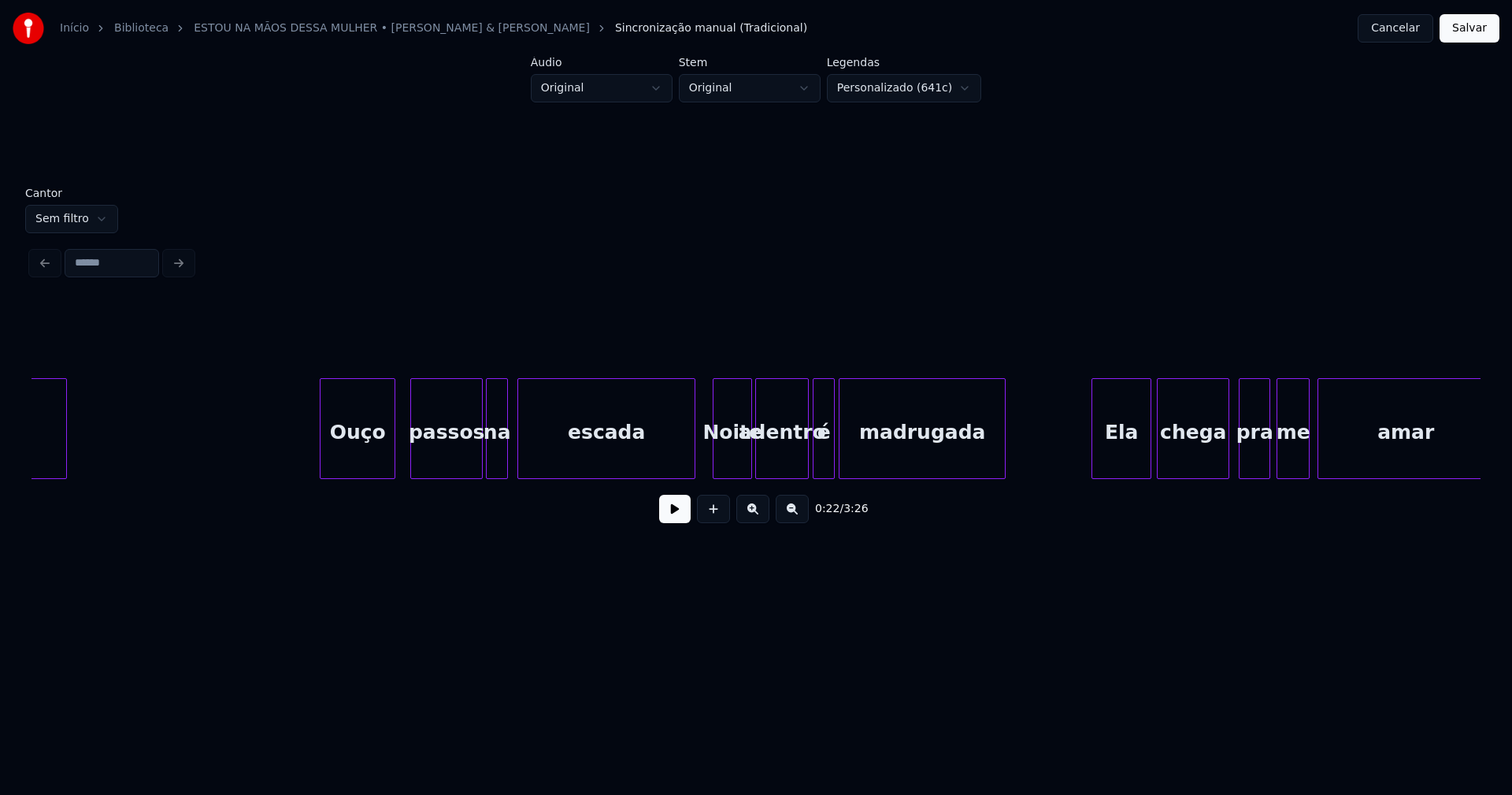
scroll to position [0, 6095]
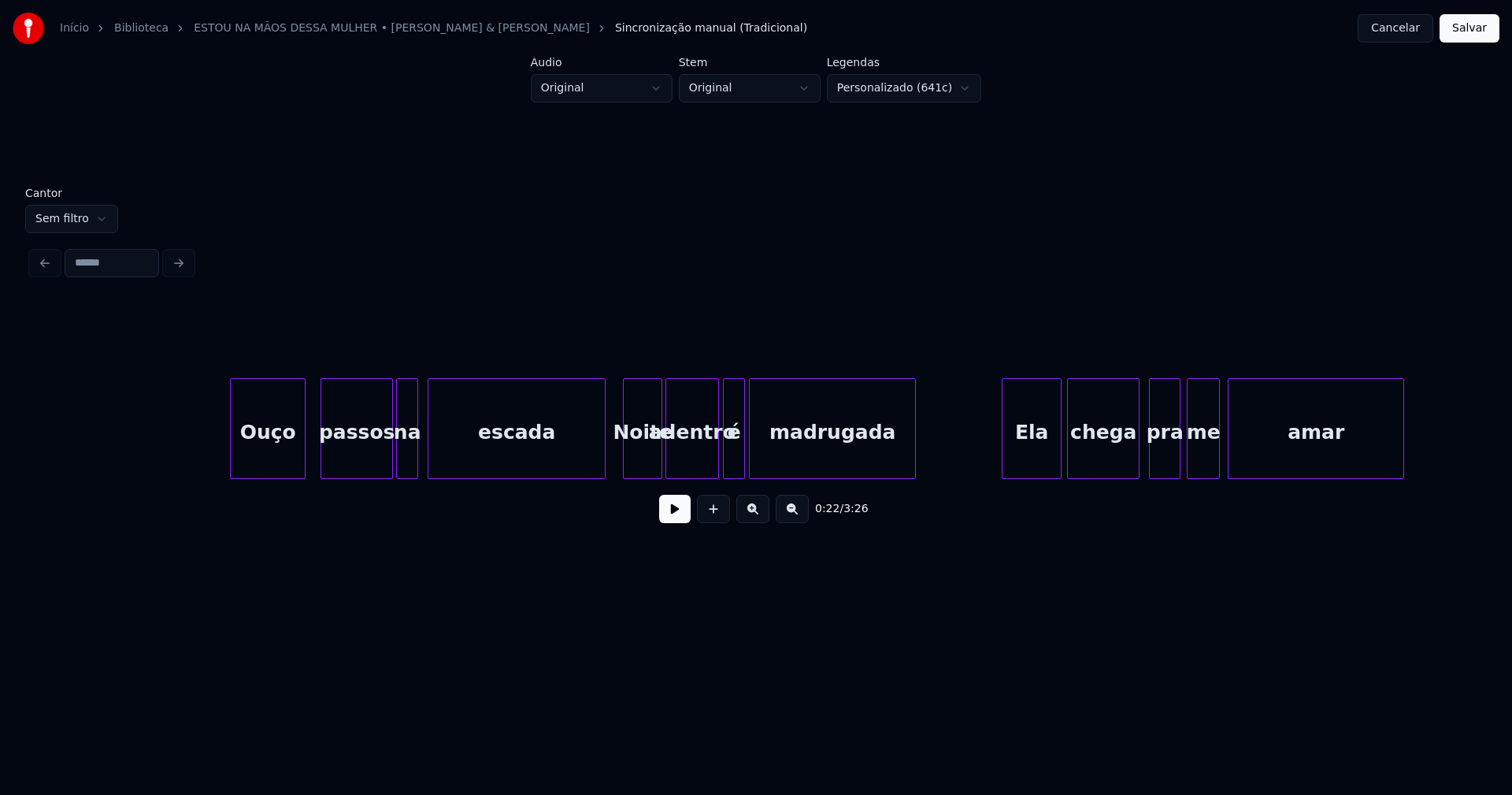
click at [691, 452] on div "adentro" at bounding box center [692, 432] width 52 height 107
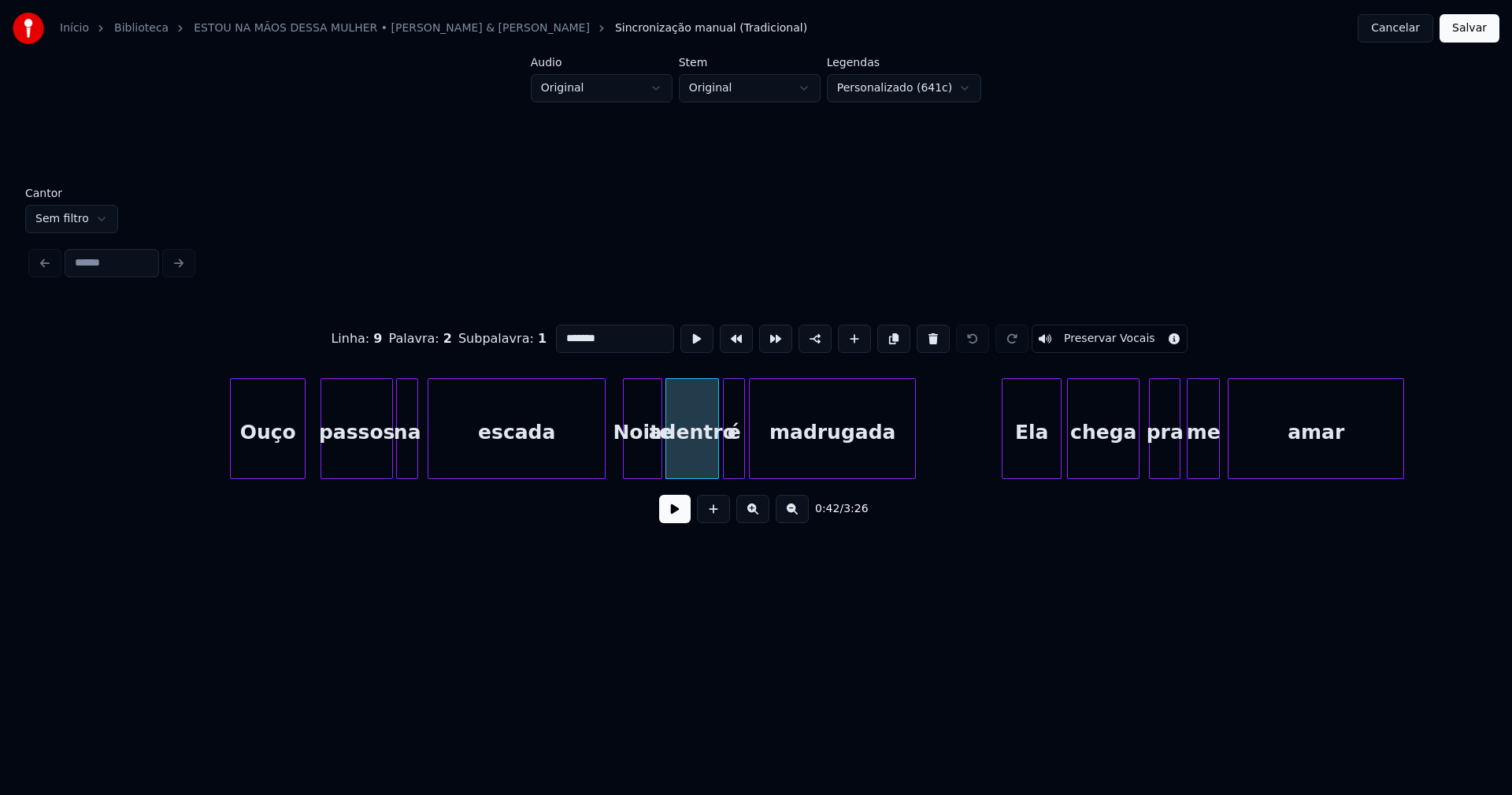
click at [563, 331] on input "*******" at bounding box center [615, 339] width 118 height 28
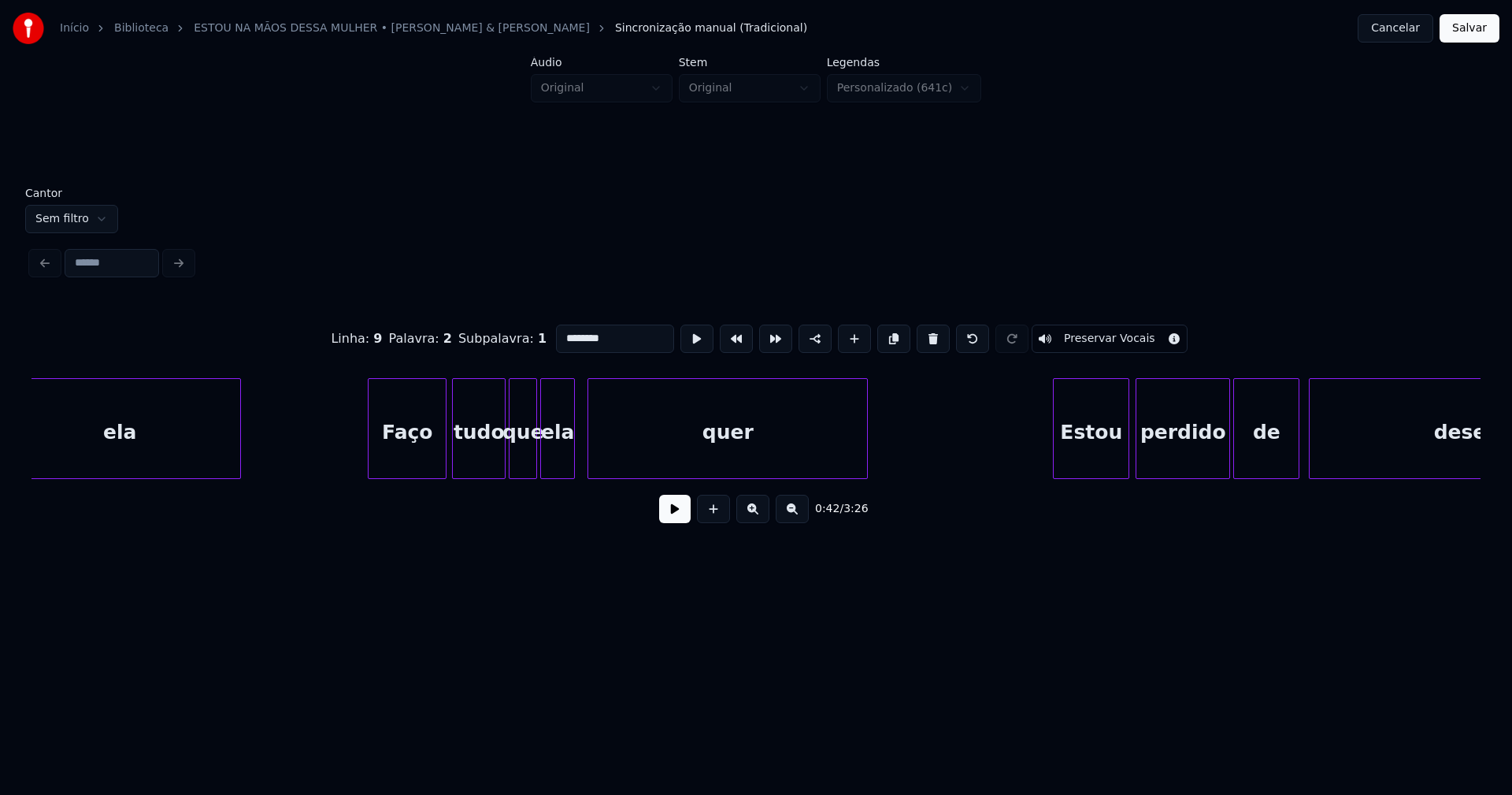
scroll to position [0, 8837]
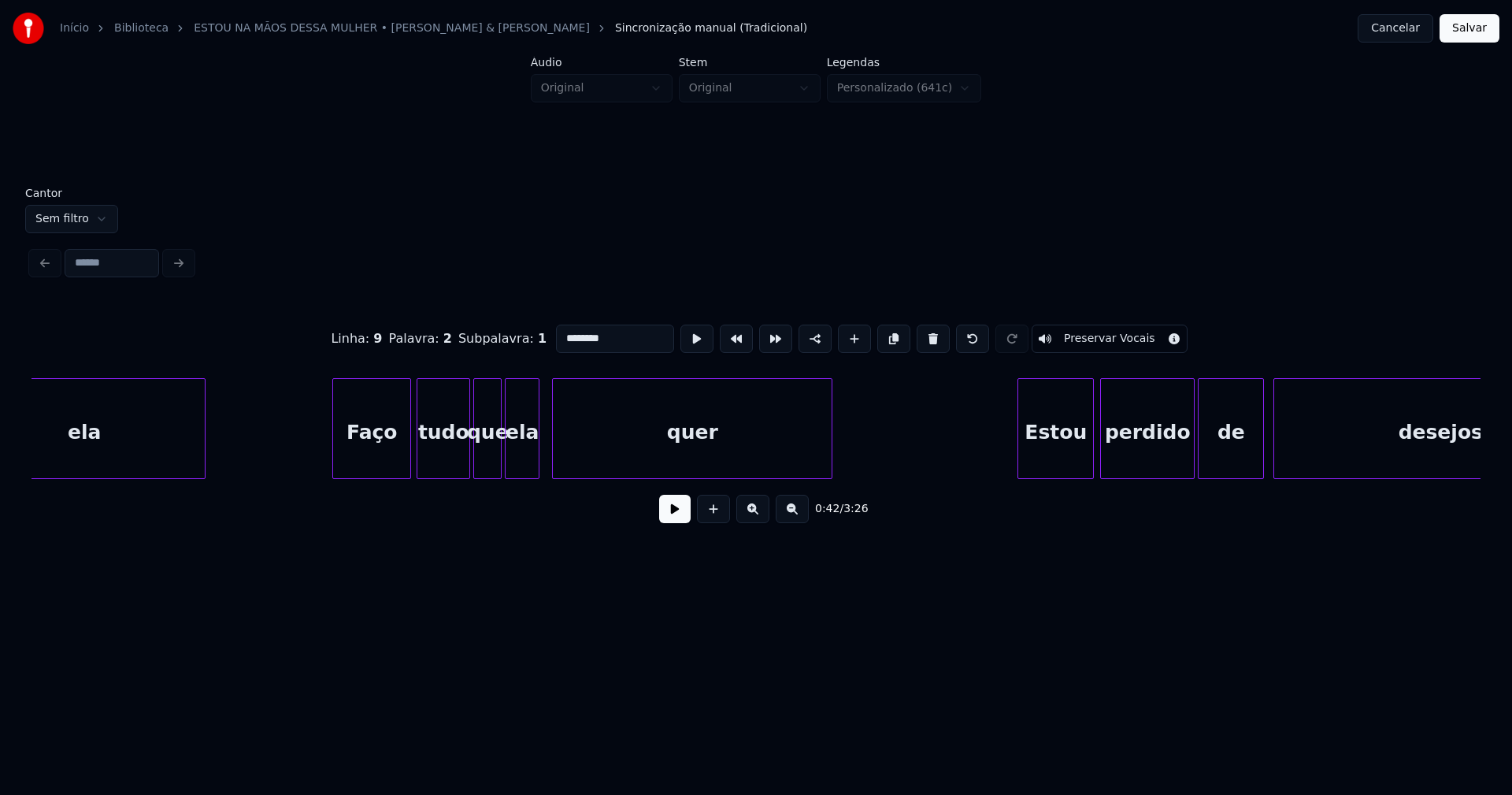
type input "********"
click at [1485, 23] on button "Salvar" at bounding box center [1470, 28] width 60 height 28
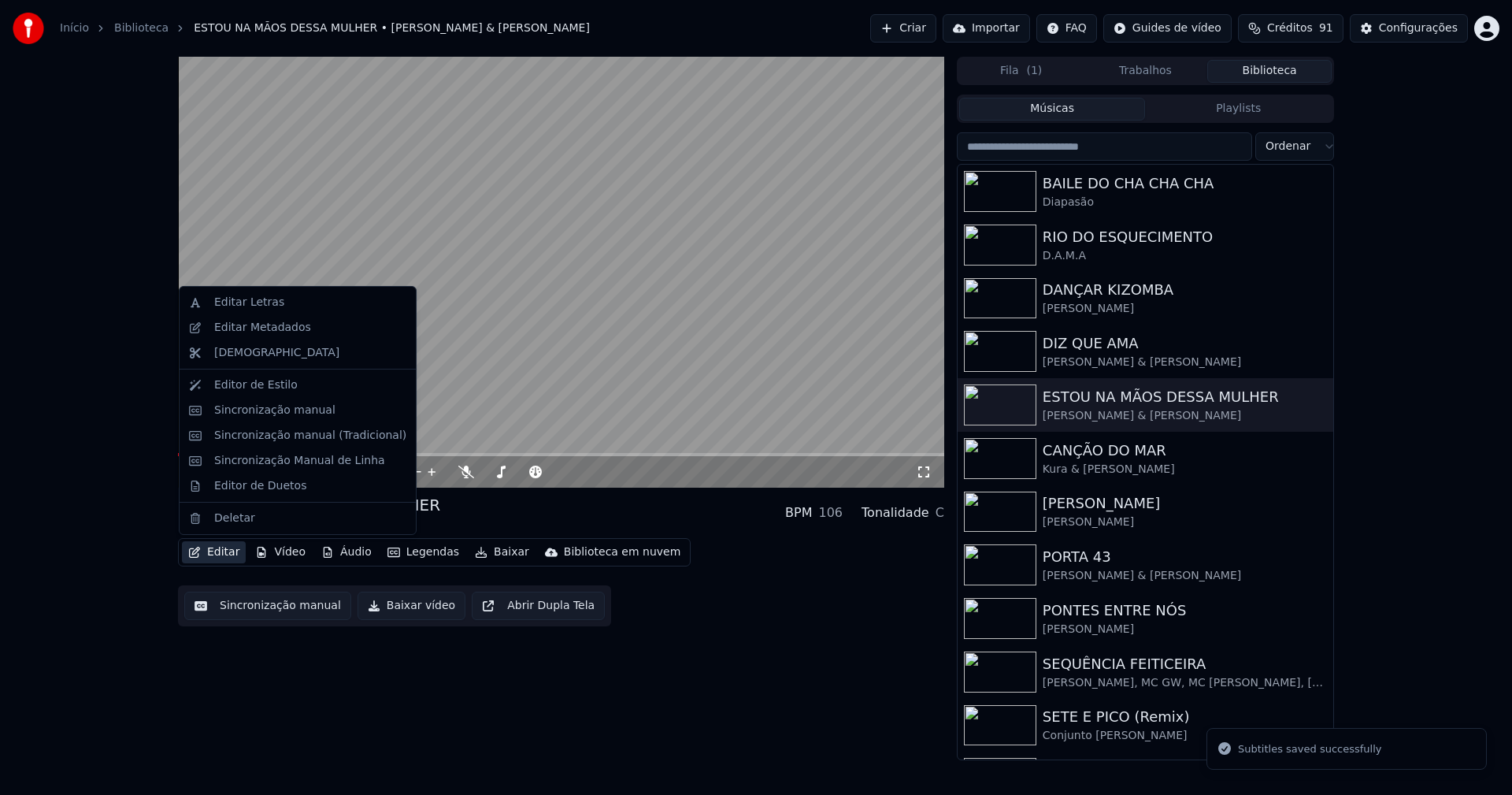
click at [220, 548] on button "Editar" at bounding box center [214, 552] width 64 height 22
click at [251, 305] on div "Editar Letras" at bounding box center [249, 302] width 70 height 16
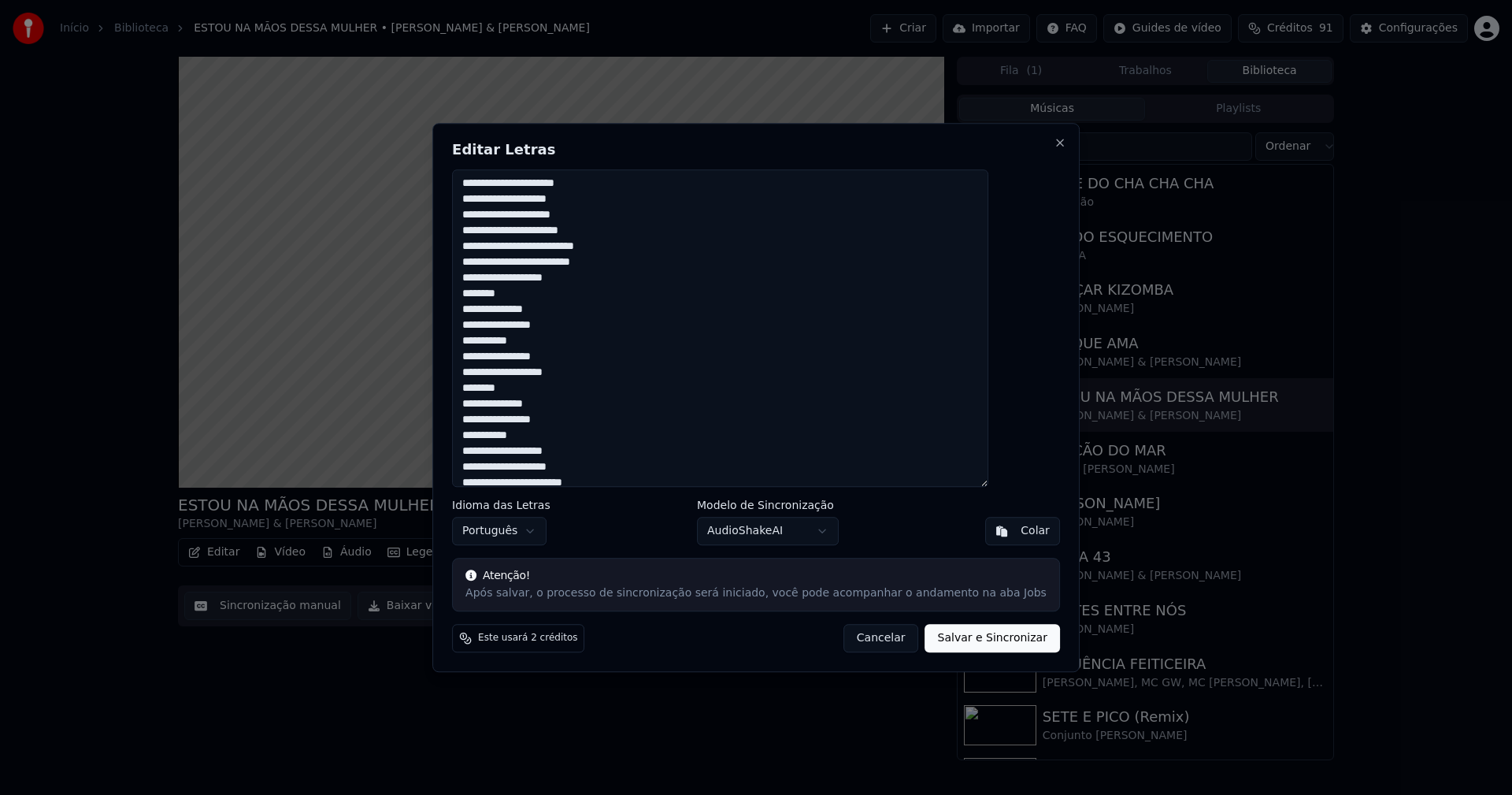
scroll to position [236, 0]
click at [851, 641] on button "Cancelar" at bounding box center [880, 638] width 76 height 28
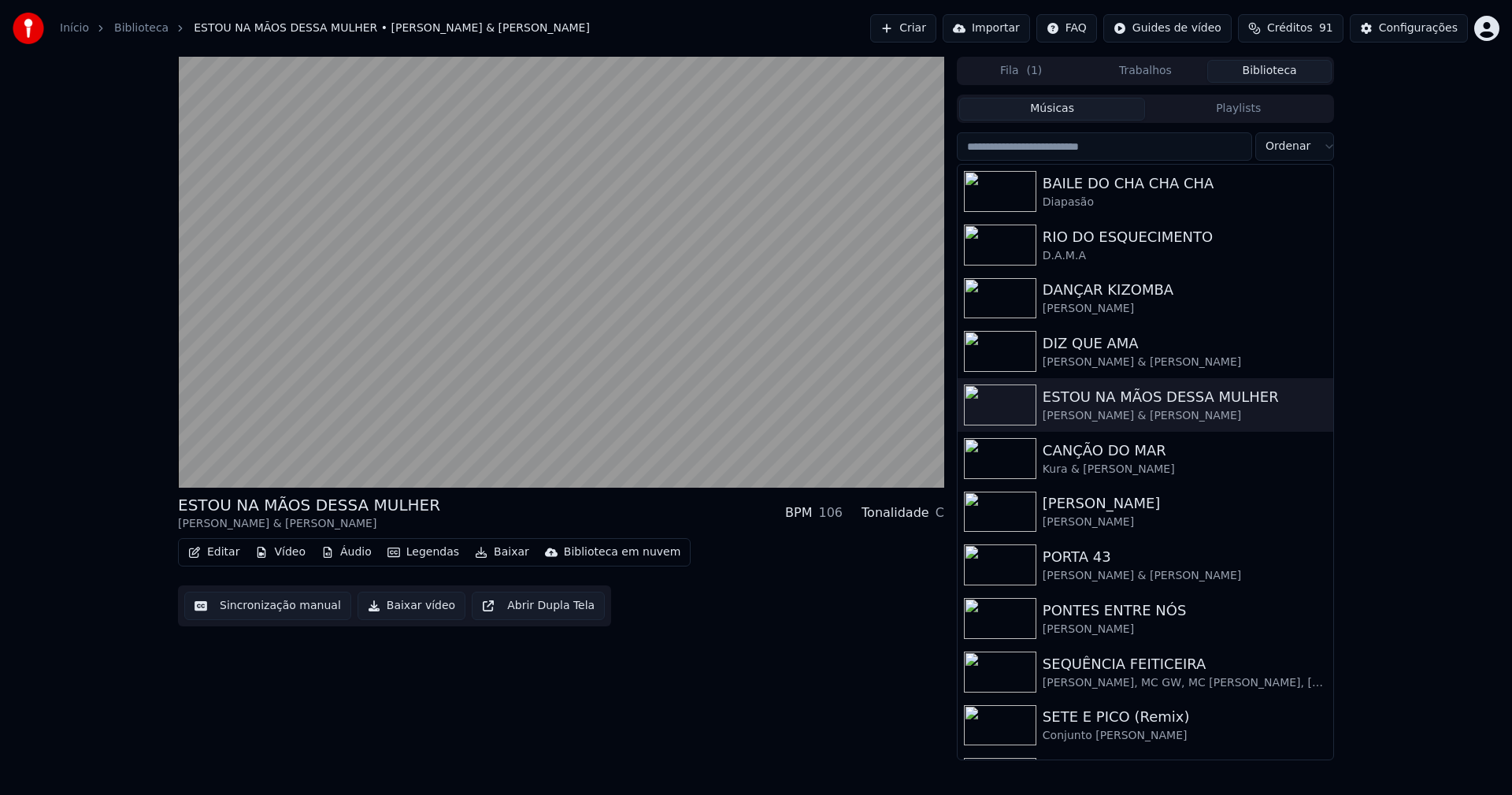
click at [226, 551] on button "Editar" at bounding box center [214, 552] width 64 height 22
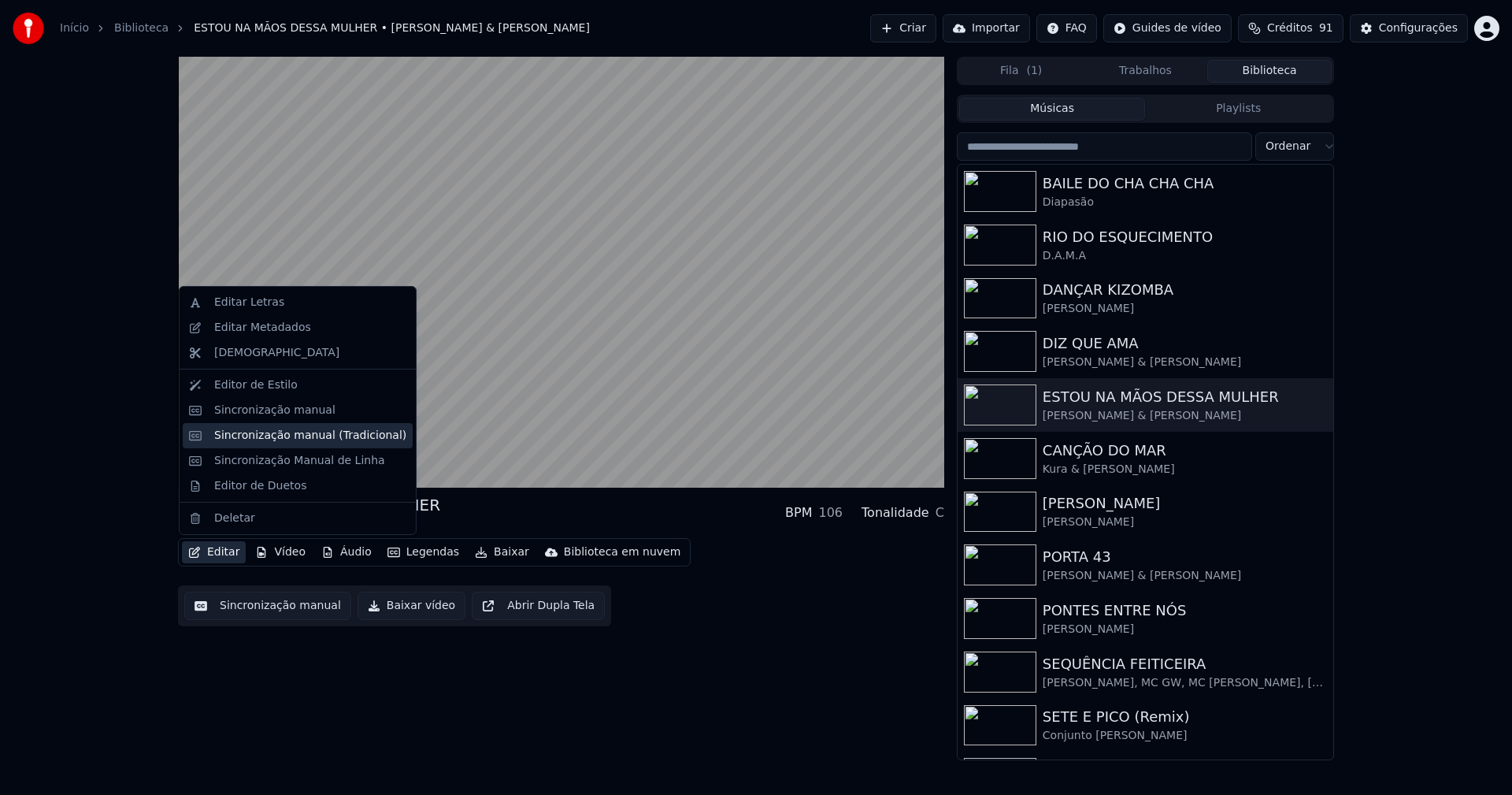
click at [289, 433] on div "Sincronização manual (Tradicional)" at bounding box center [310, 435] width 192 height 16
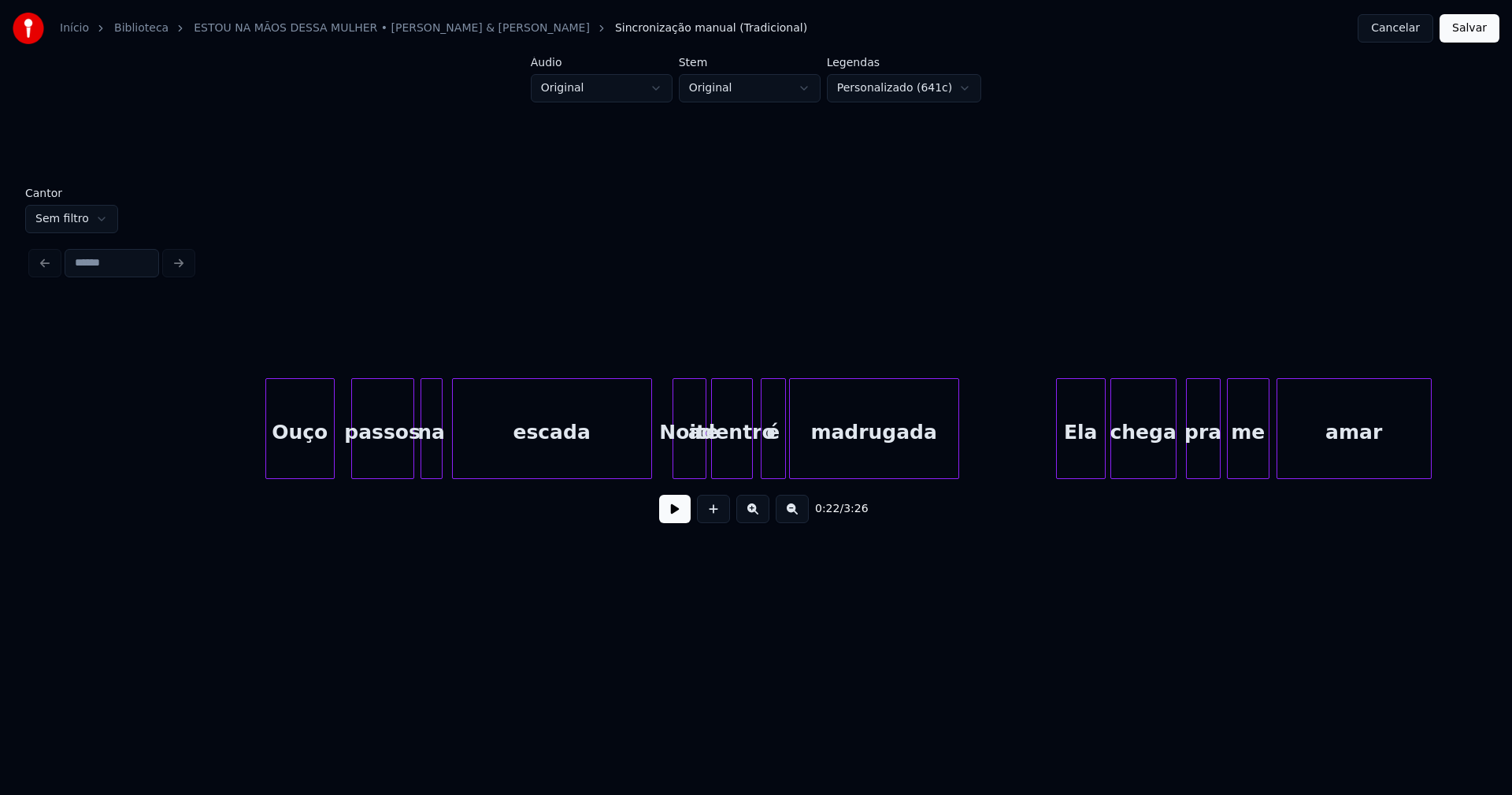
scroll to position [0, 20291]
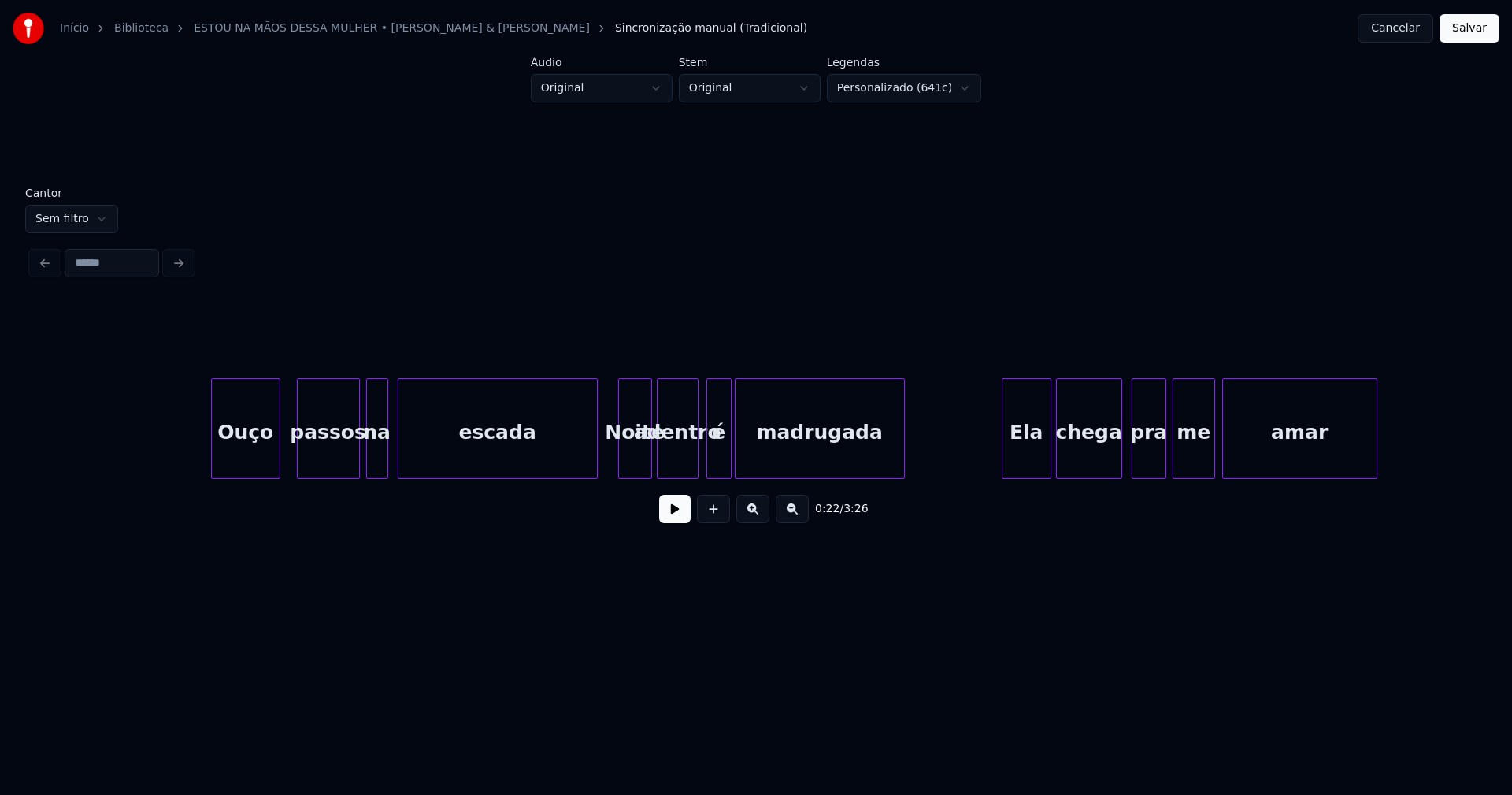
click at [682, 457] on div "adentro" at bounding box center [677, 432] width 40 height 107
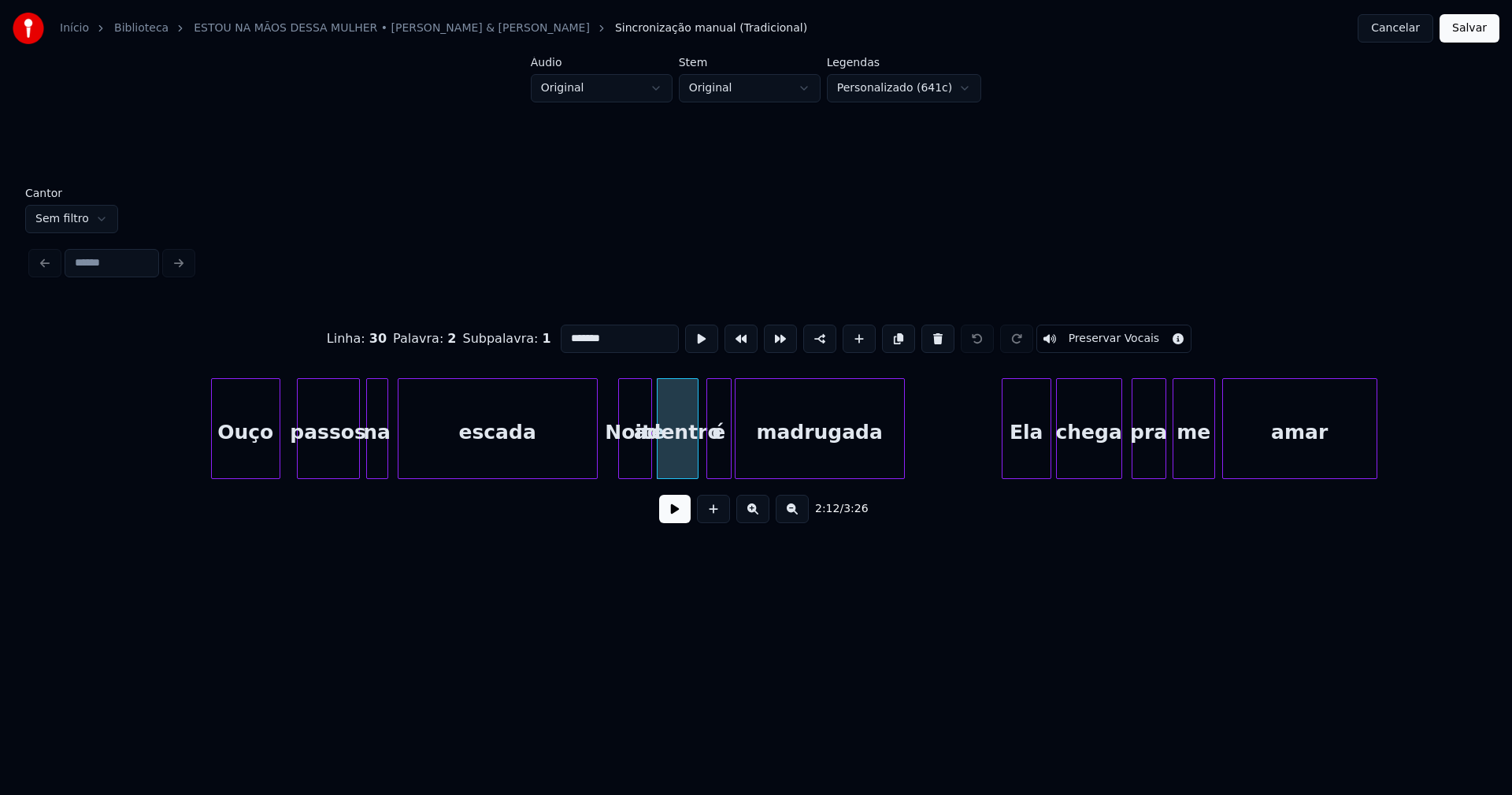
click at [566, 329] on input "*******" at bounding box center [620, 339] width 118 height 28
type input "********"
click at [1459, 22] on button "Salvar" at bounding box center [1470, 28] width 60 height 28
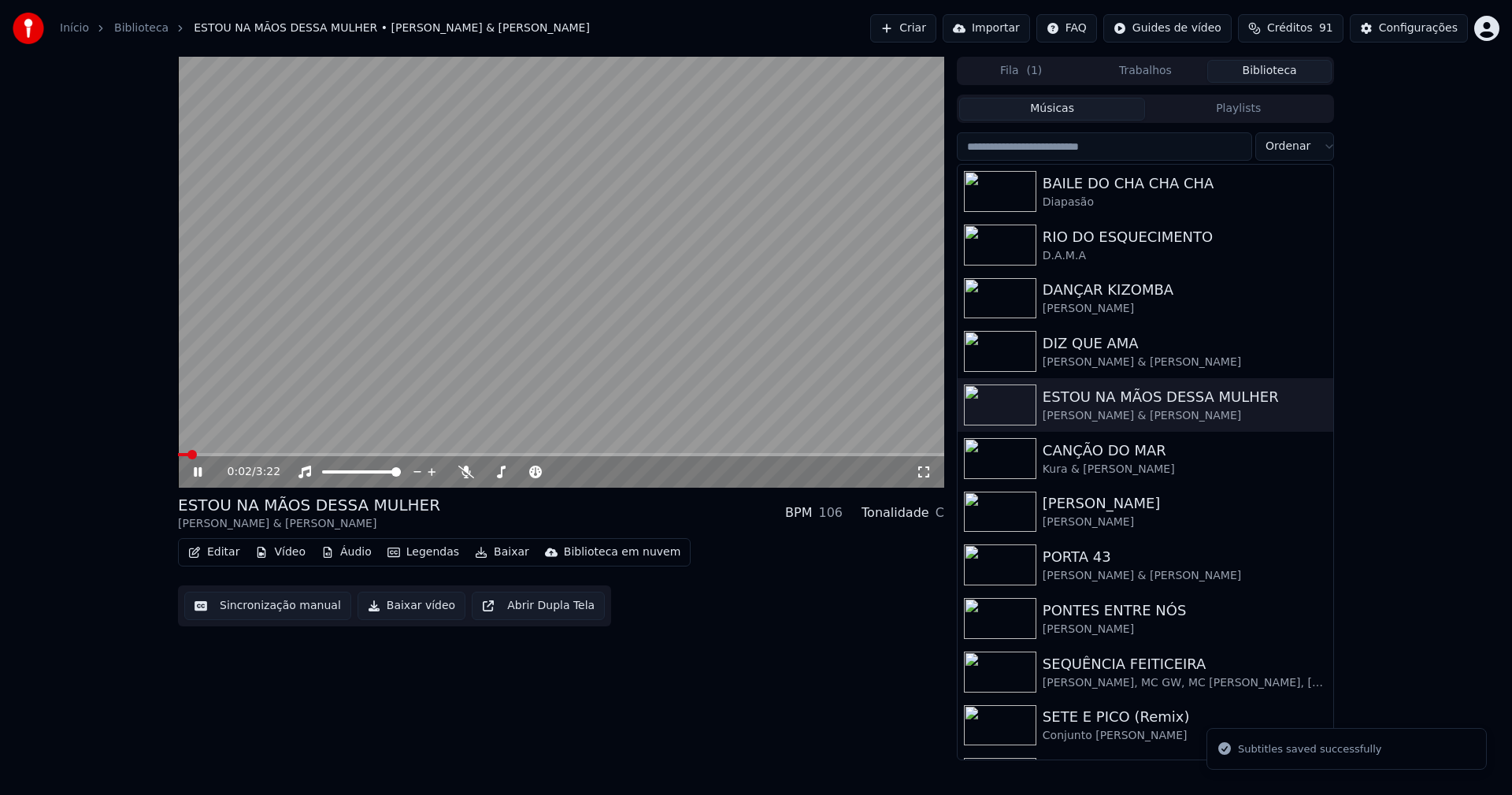
click at [928, 471] on icon at bounding box center [924, 471] width 16 height 12
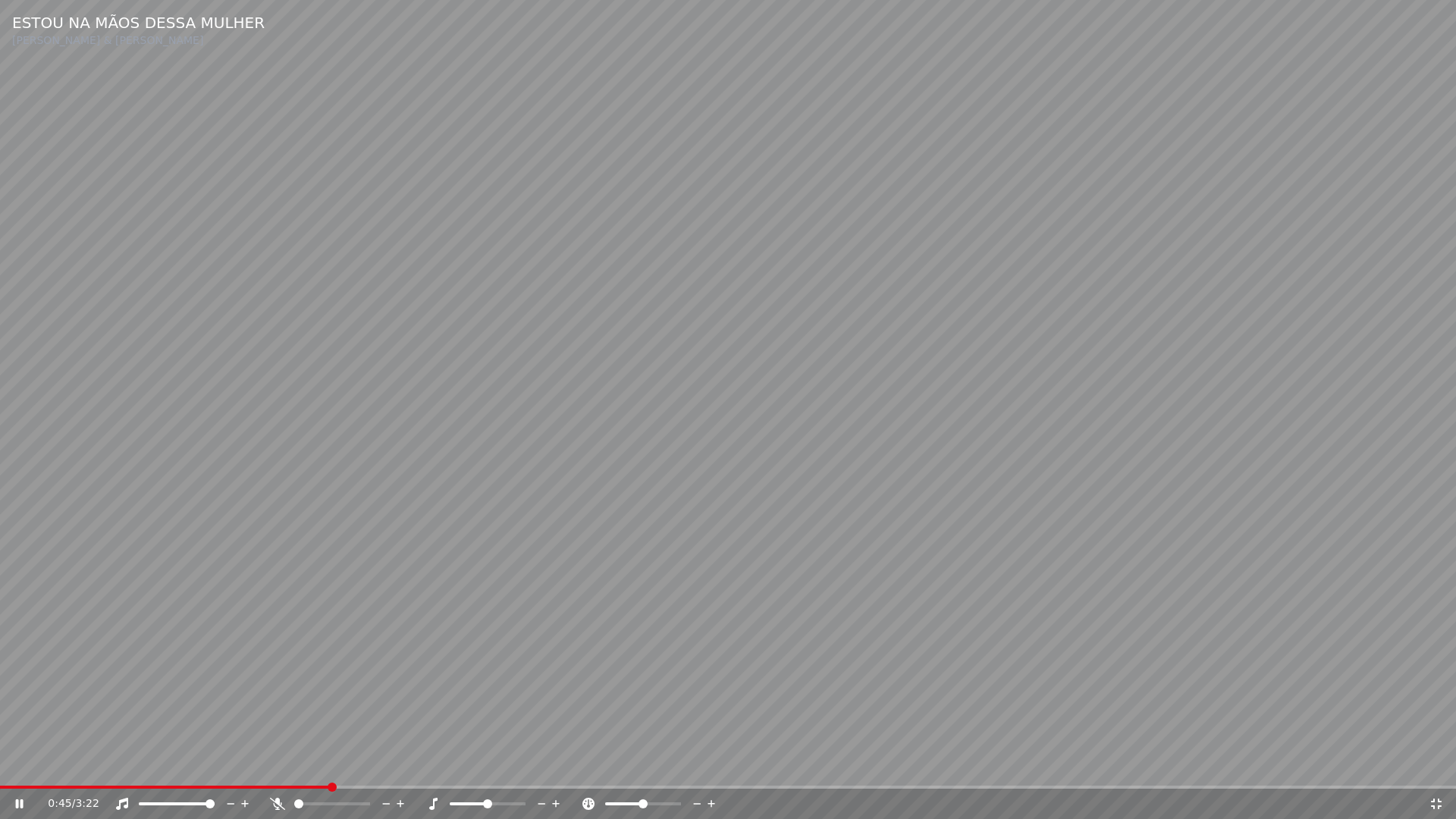
drag, startPoint x: 1438, startPoint y: 807, endPoint x: 1443, endPoint y: 760, distance: 47.3
click at [1438, 765] on icon at bounding box center [1436, 803] width 10 height 10
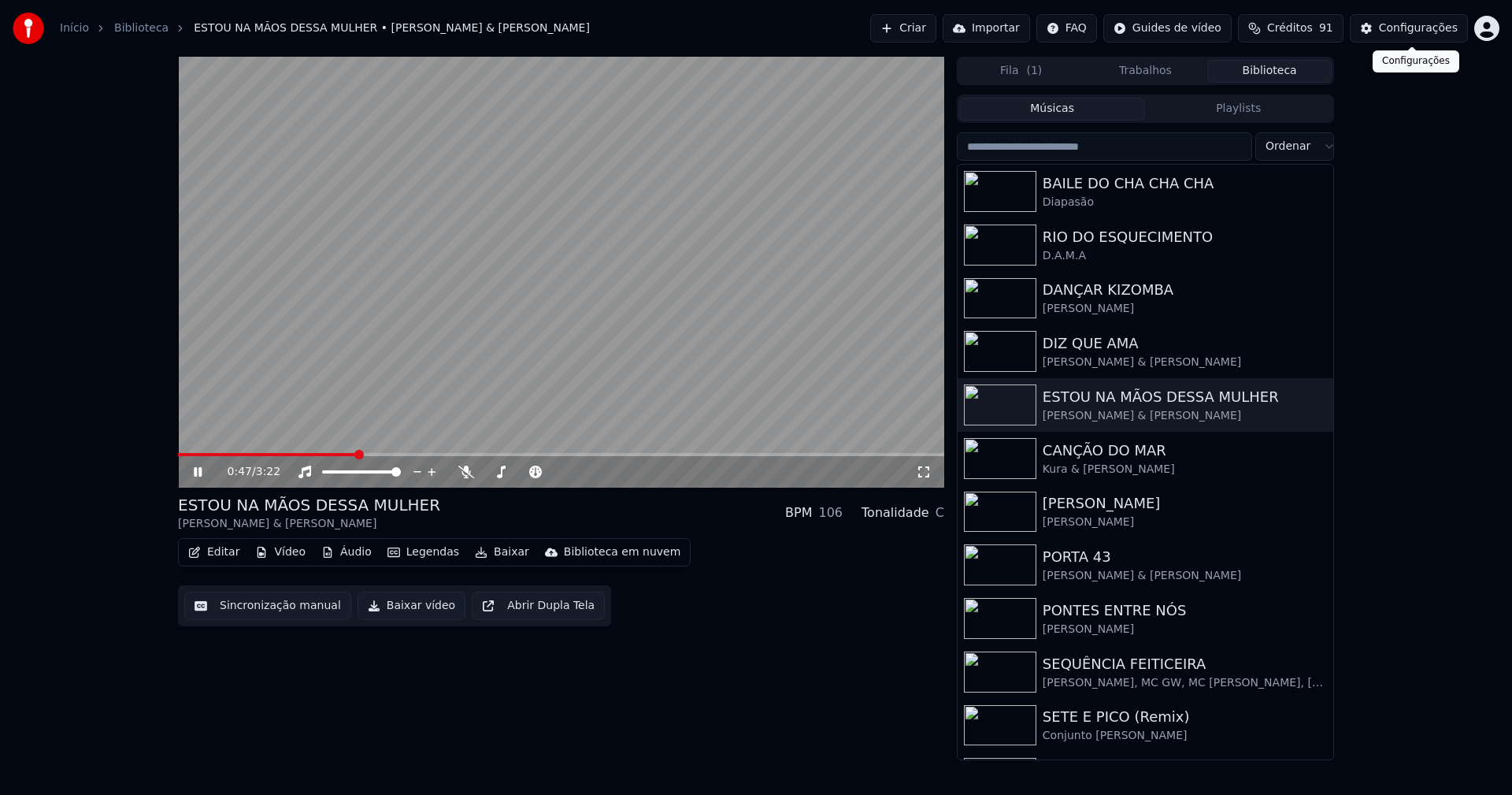
click at [1430, 23] on div "Configurações" at bounding box center [1418, 28] width 79 height 16
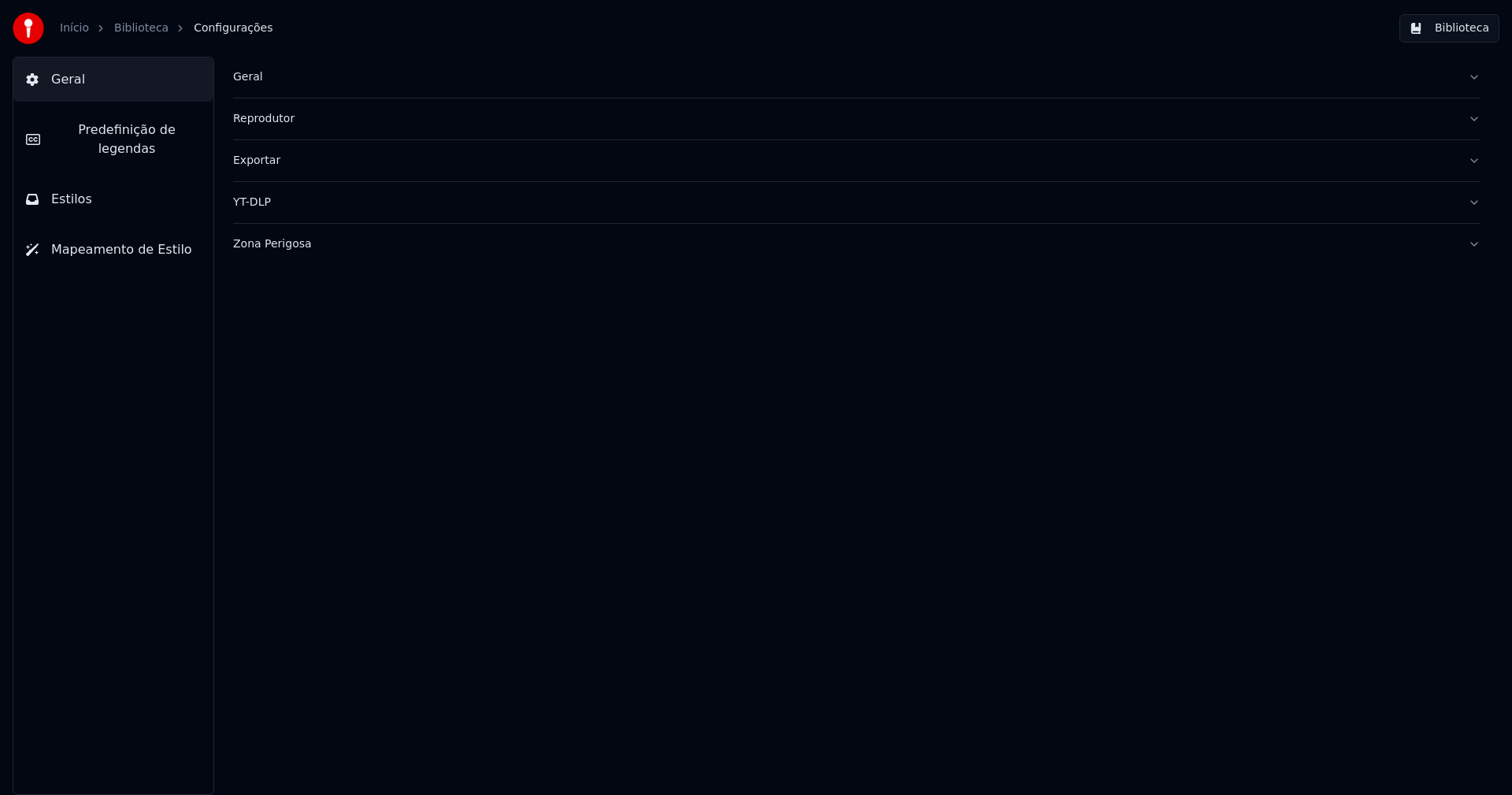
click at [116, 185] on button "Estilos" at bounding box center [113, 199] width 200 height 44
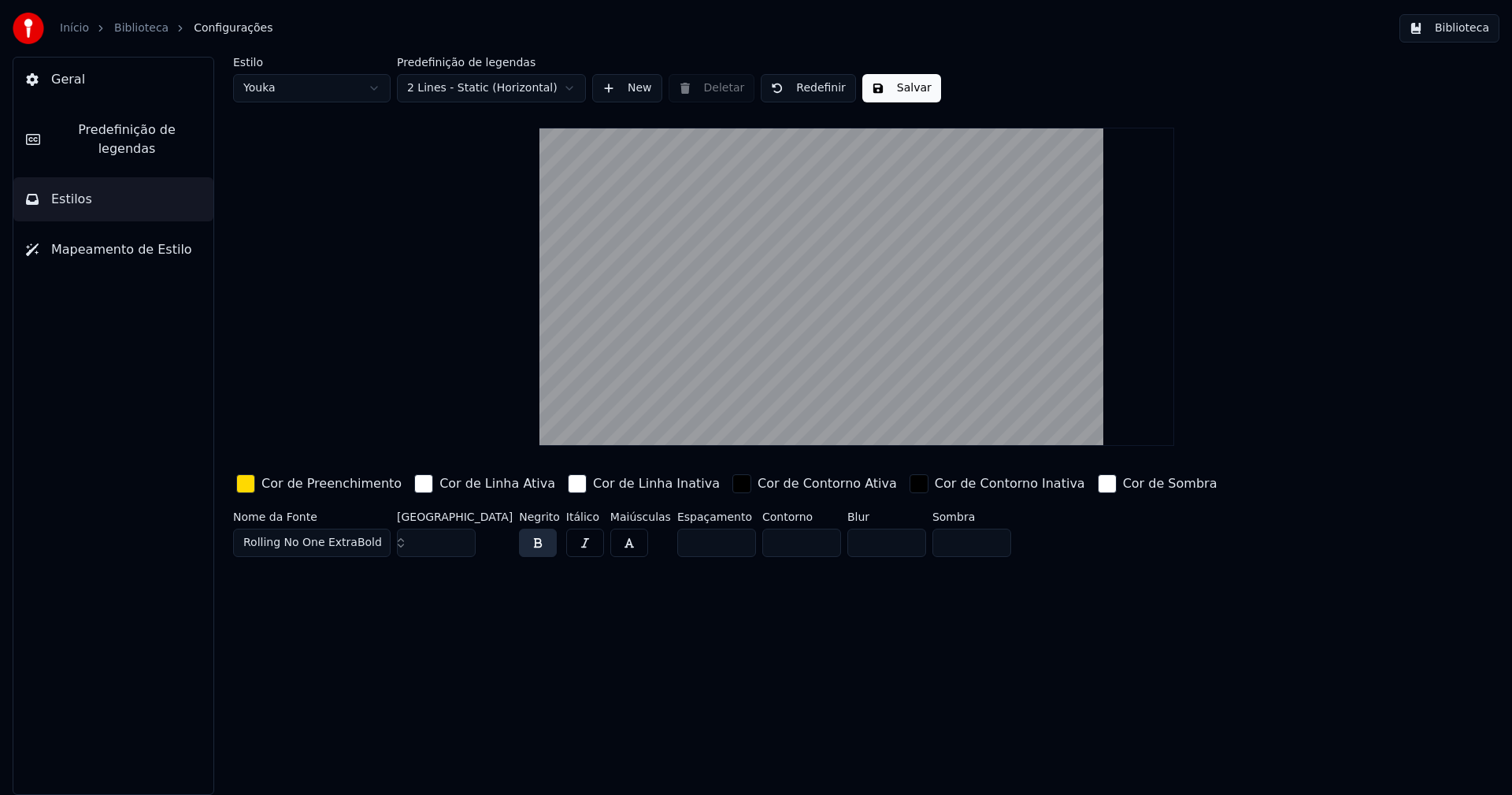
type input "*"
click at [793, 539] on input "*" at bounding box center [801, 543] width 79 height 28
drag, startPoint x: 1301, startPoint y: 333, endPoint x: 1373, endPoint y: 99, distance: 244.8
click at [1301, 329] on div "Estilo Youka Predefinição de legendas 2 Lines - Static (Horizontal) New Deletar…" at bounding box center [856, 310] width 1247 height 506
click at [1445, 30] on button "Biblioteca" at bounding box center [1450, 28] width 100 height 28
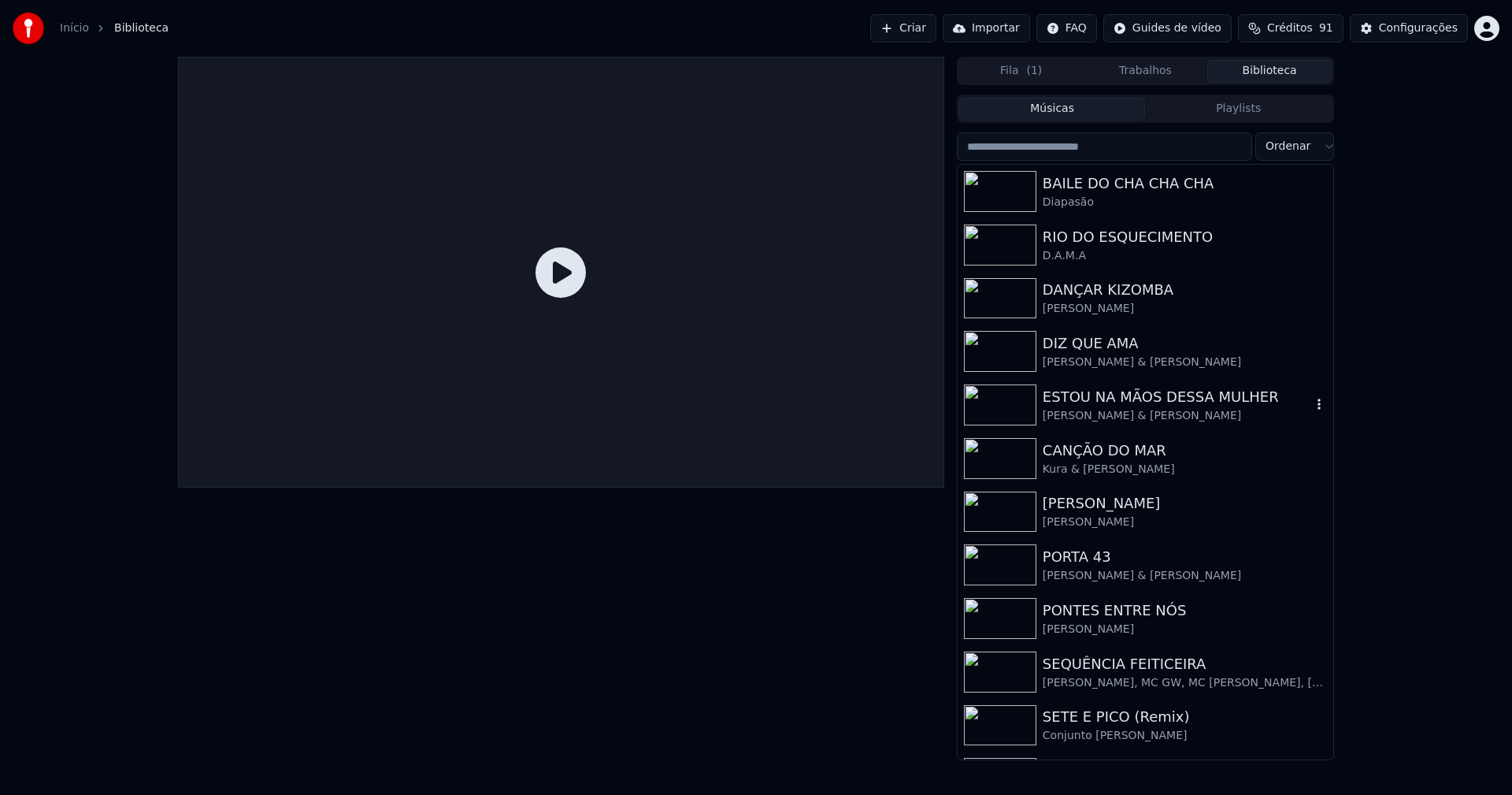
click at [1074, 391] on div "ESTOU NA MÃOS DESSA MULHER" at bounding box center [1177, 397] width 269 height 22
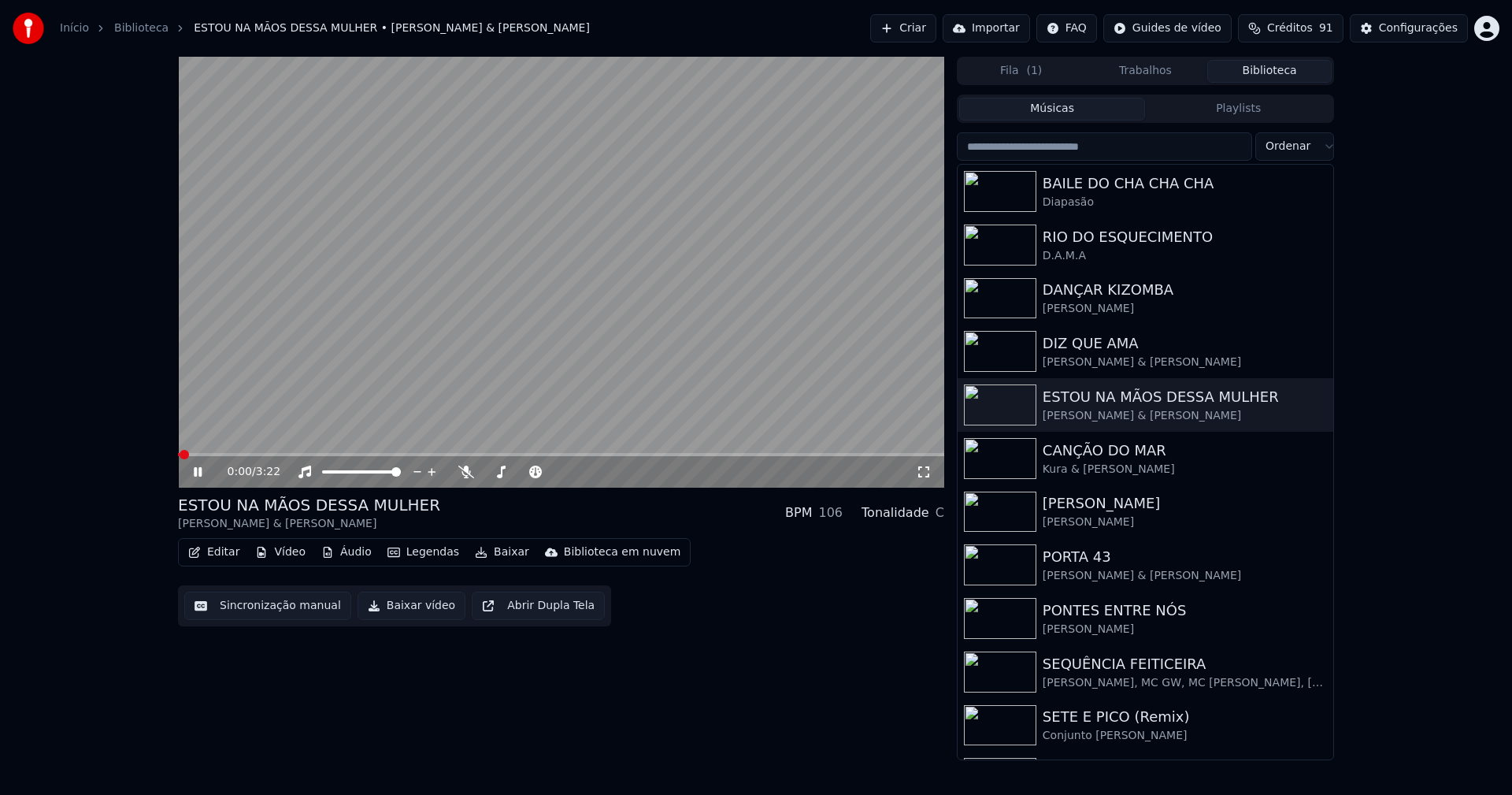
click at [246, 454] on span at bounding box center [561, 455] width 766 height 3
click at [927, 473] on icon at bounding box center [924, 471] width 16 height 12
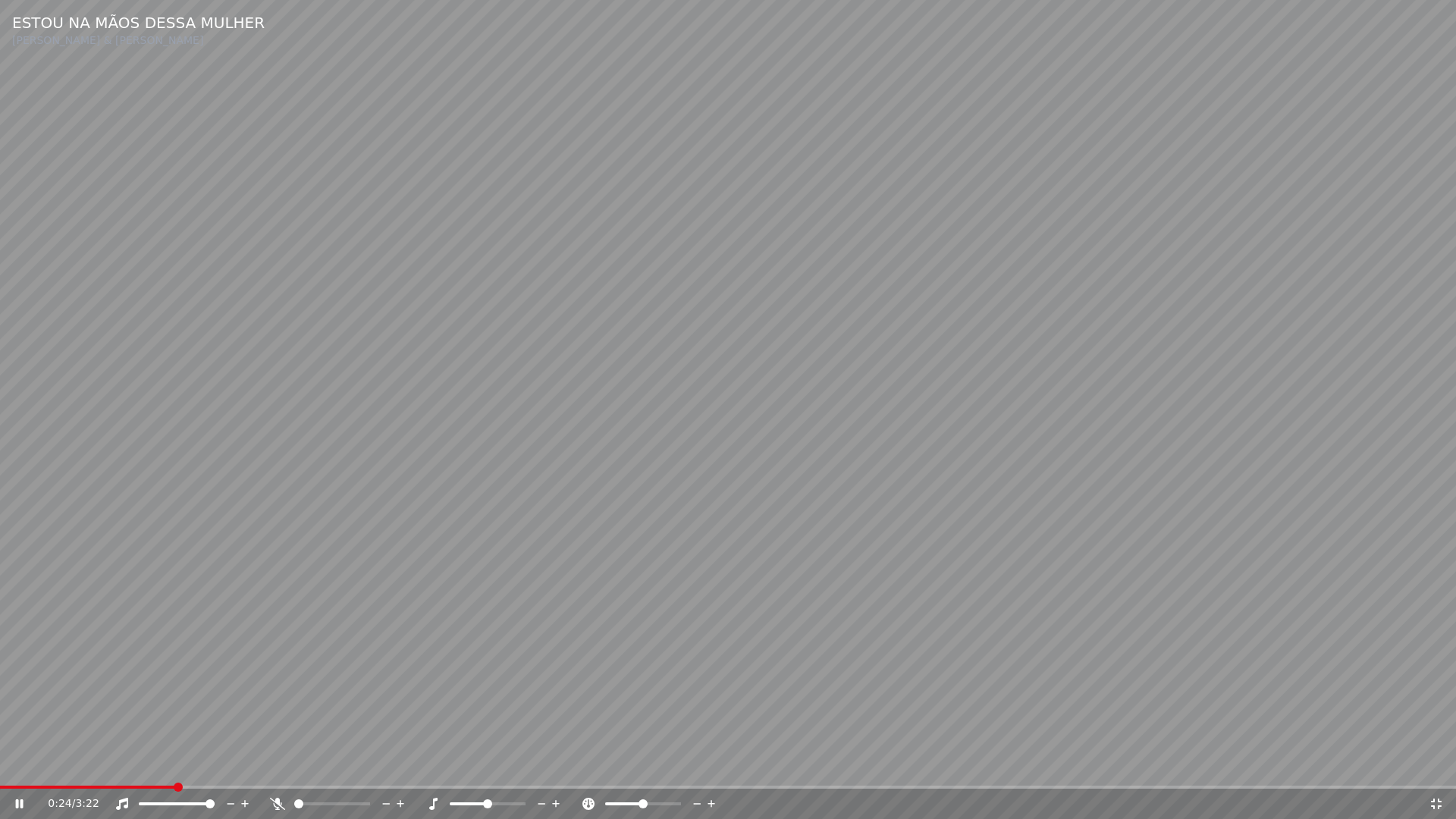
click at [1441, 765] on icon at bounding box center [1436, 803] width 10 height 10
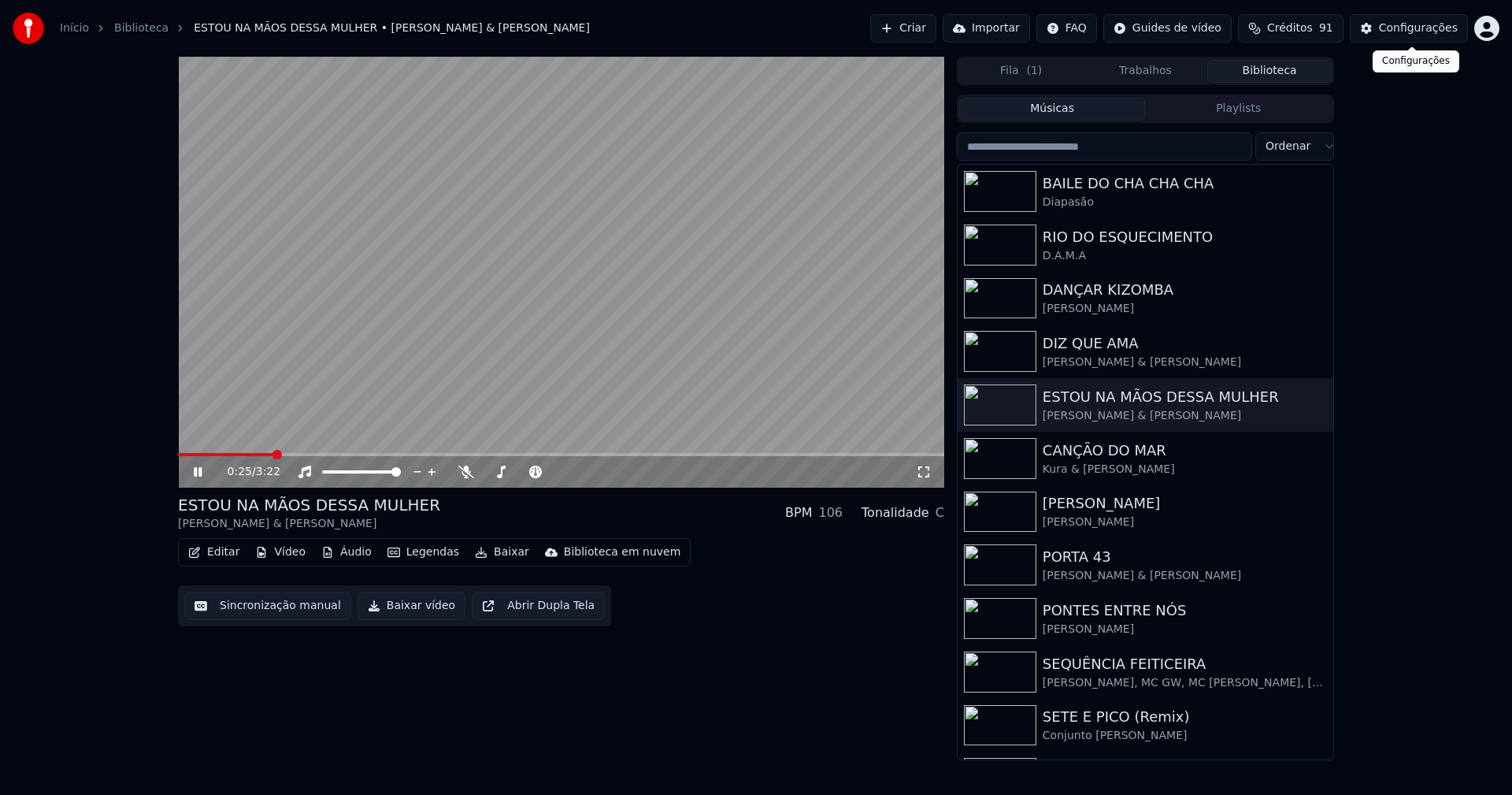
click at [1422, 27] on div "Configurações" at bounding box center [1418, 28] width 79 height 16
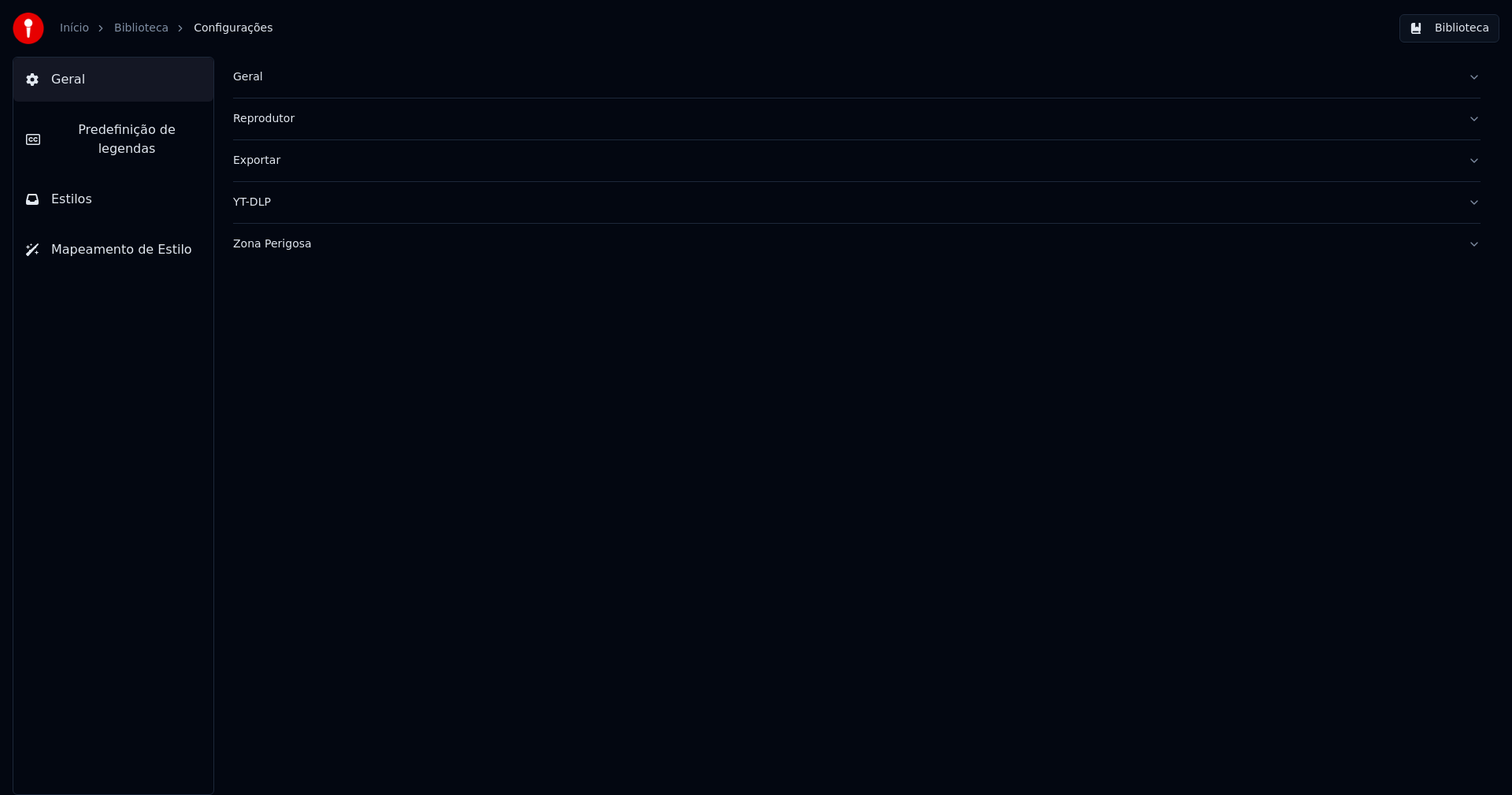
click at [70, 190] on span "Estilos" at bounding box center [72, 199] width 41 height 19
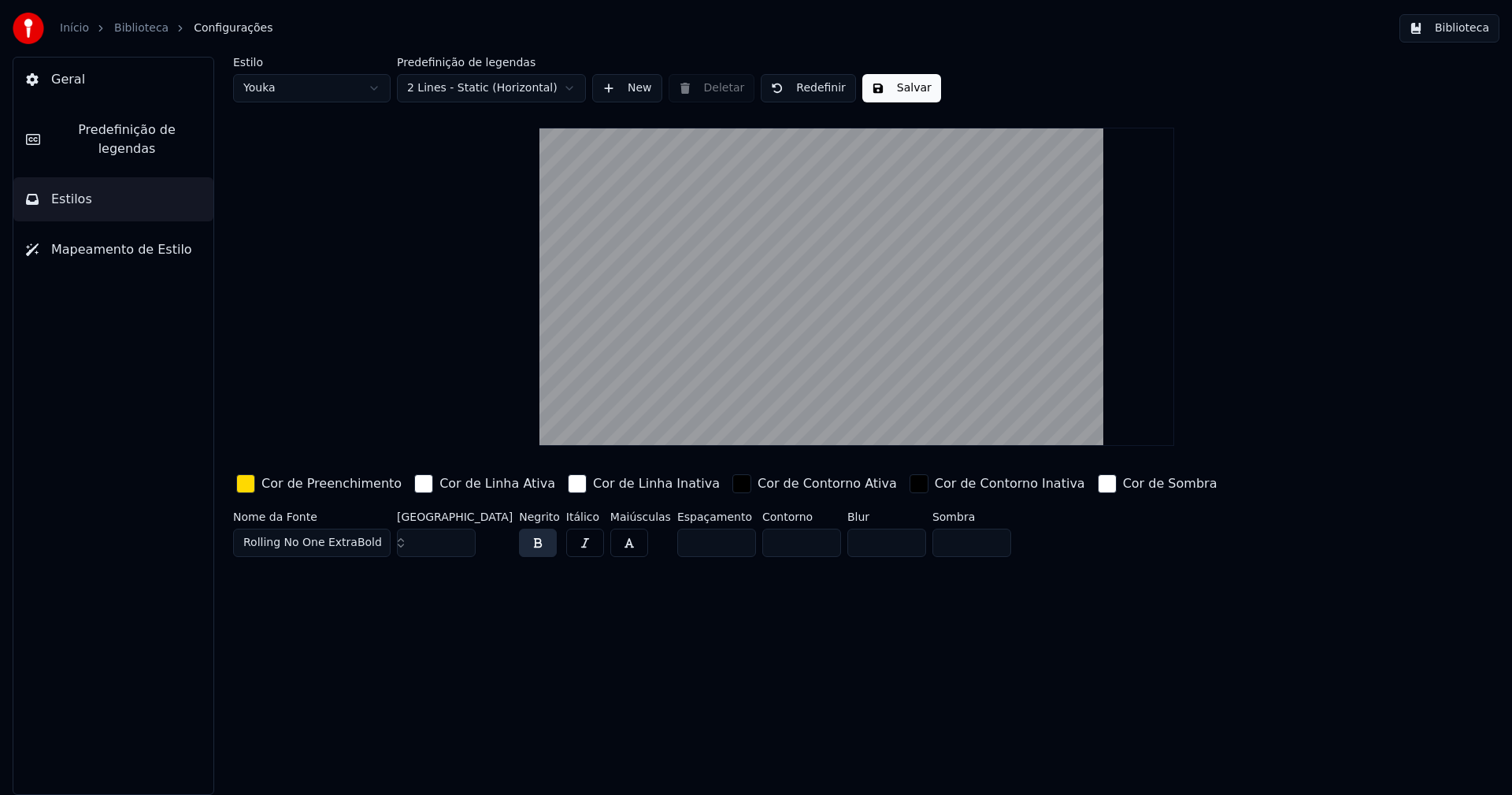
type input "*"
click at [794, 539] on input "*" at bounding box center [801, 543] width 79 height 28
click at [895, 87] on button "Salvar" at bounding box center [901, 88] width 79 height 28
click at [1472, 31] on button "Biblioteca" at bounding box center [1450, 28] width 100 height 28
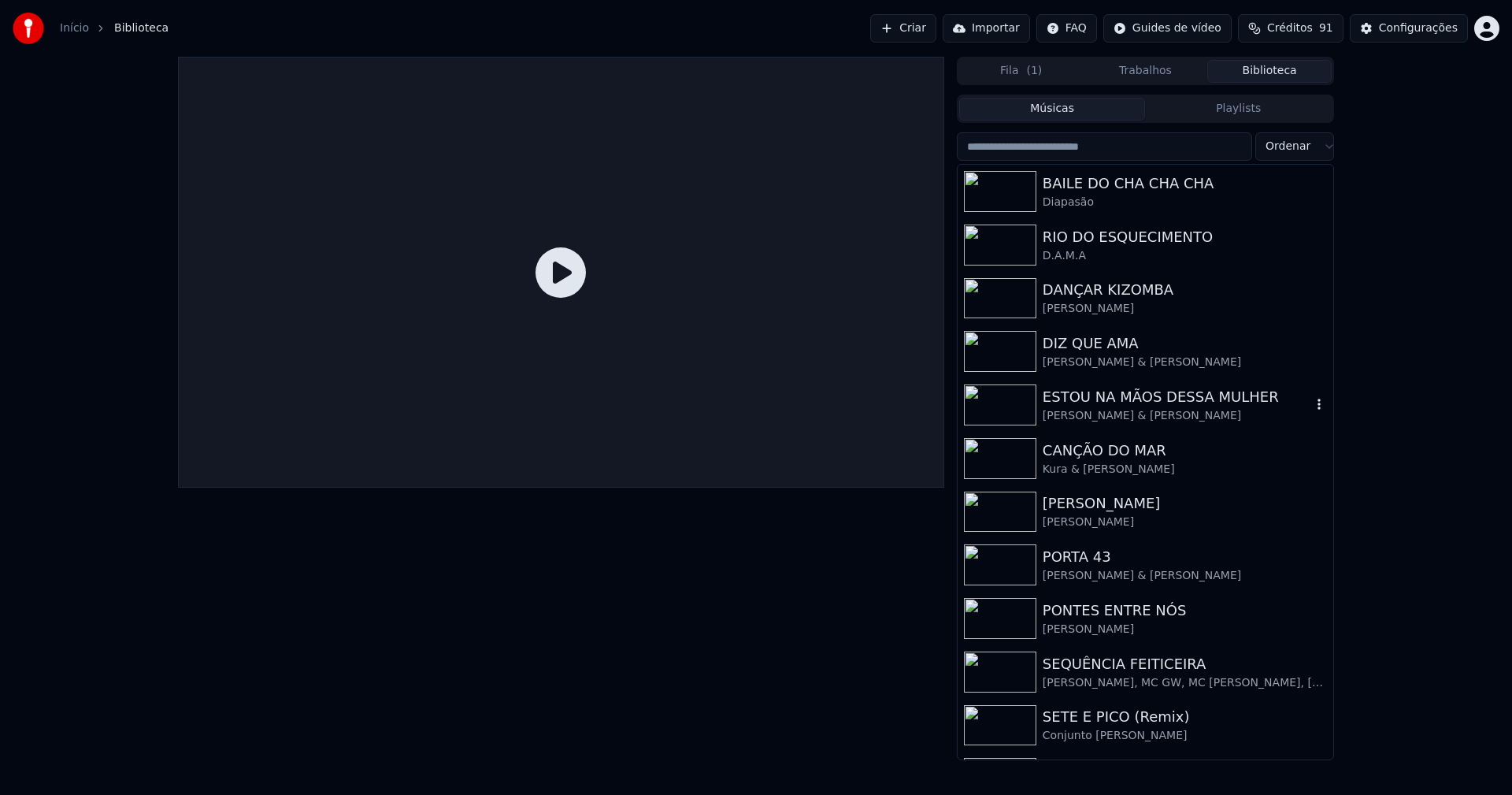
click at [1123, 411] on div "[PERSON_NAME] & [PERSON_NAME]" at bounding box center [1177, 415] width 269 height 16
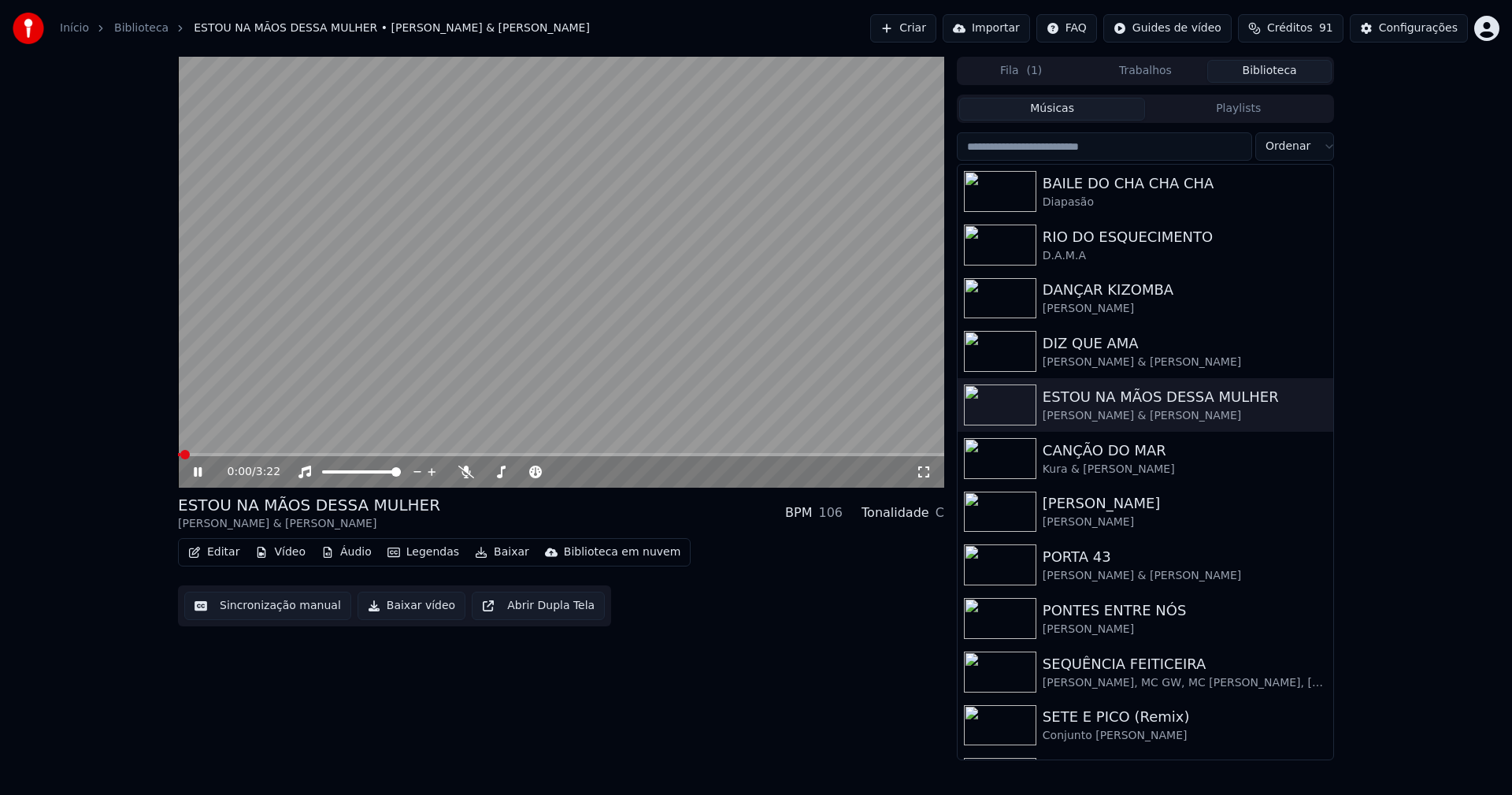
click at [249, 455] on span at bounding box center [561, 455] width 766 height 3
click at [925, 473] on icon at bounding box center [924, 471] width 16 height 12
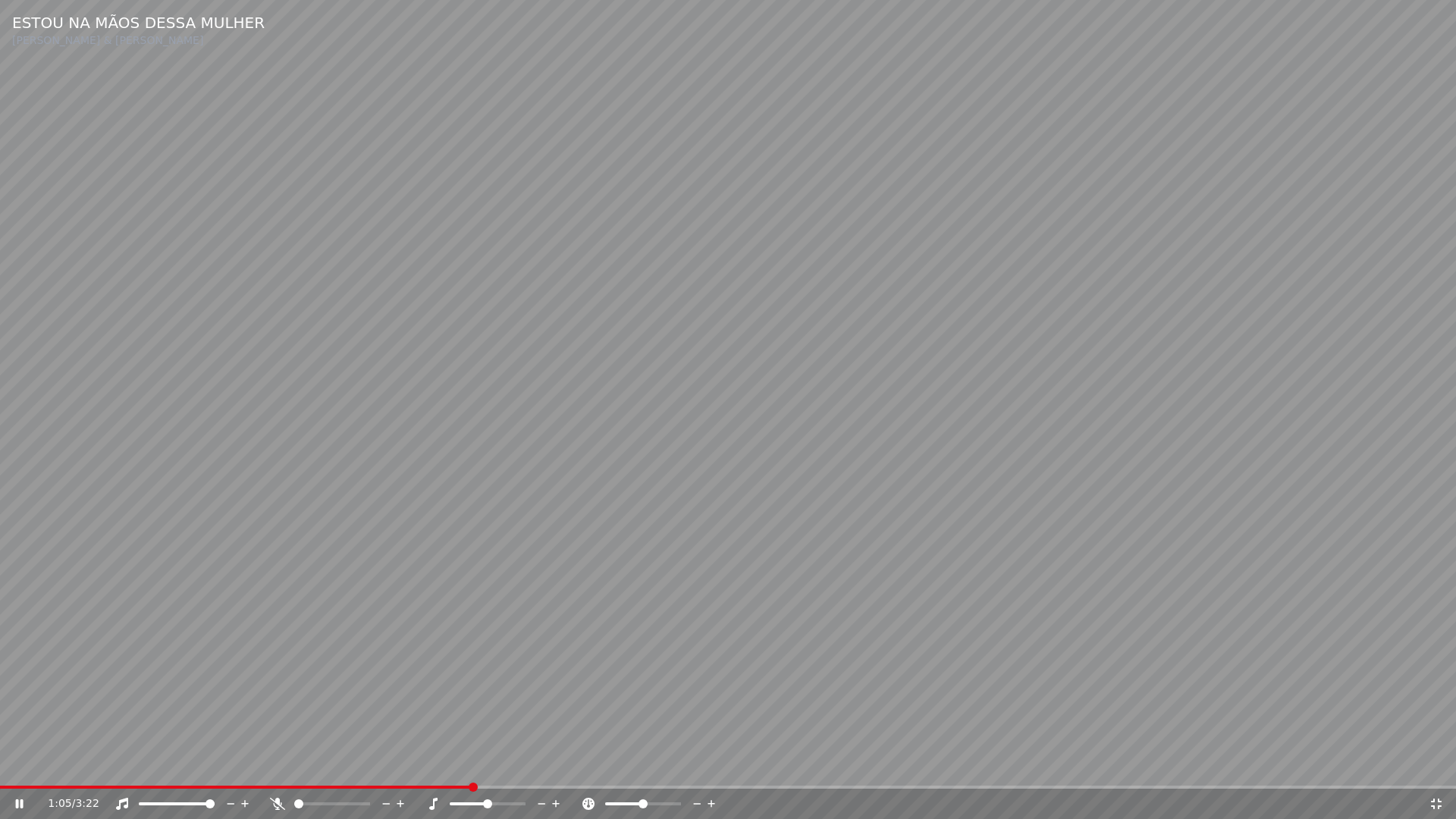
click at [1441, 765] on icon at bounding box center [1436, 803] width 15 height 12
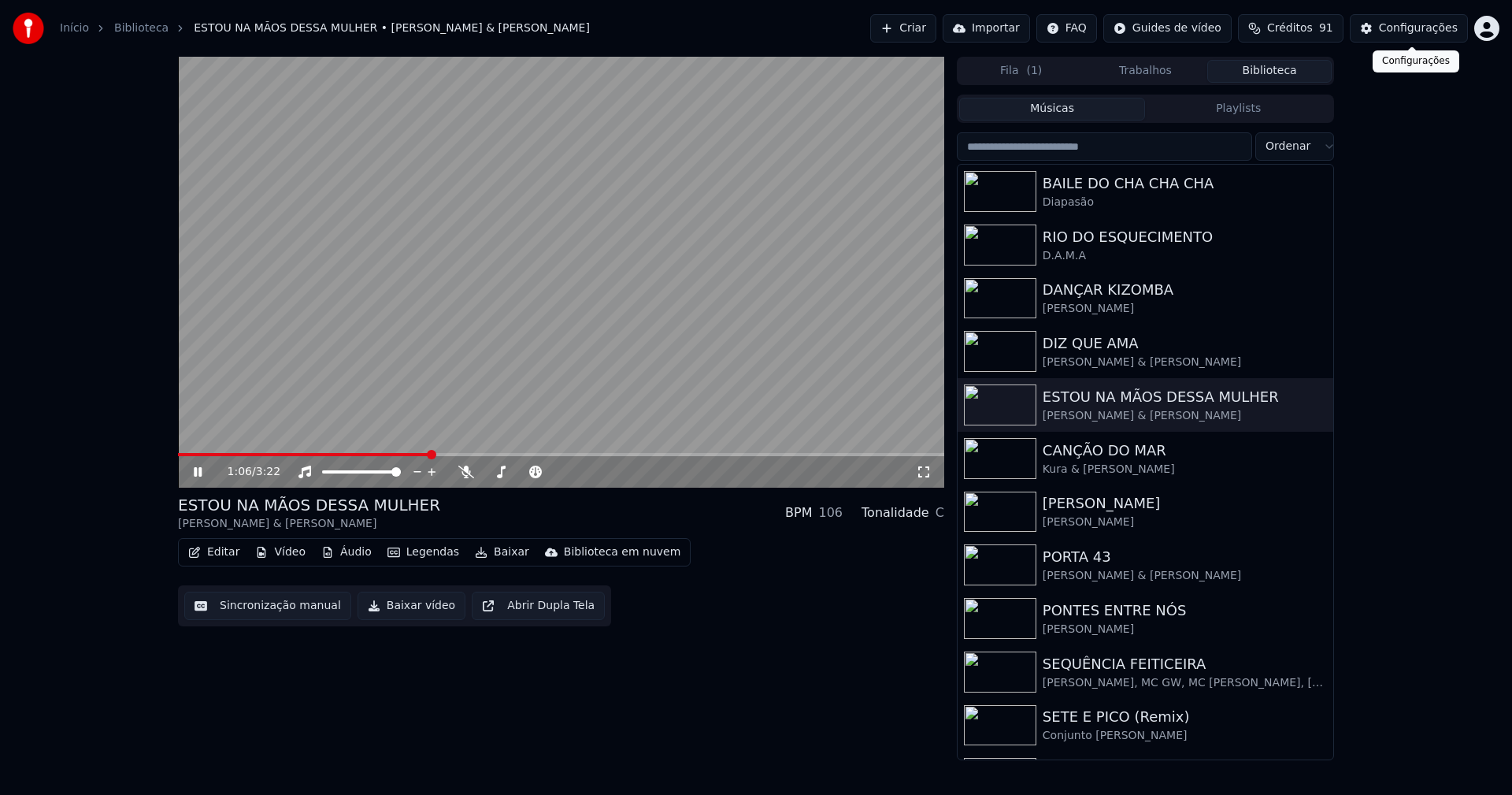
click at [1416, 30] on div "Configurações" at bounding box center [1418, 28] width 79 height 16
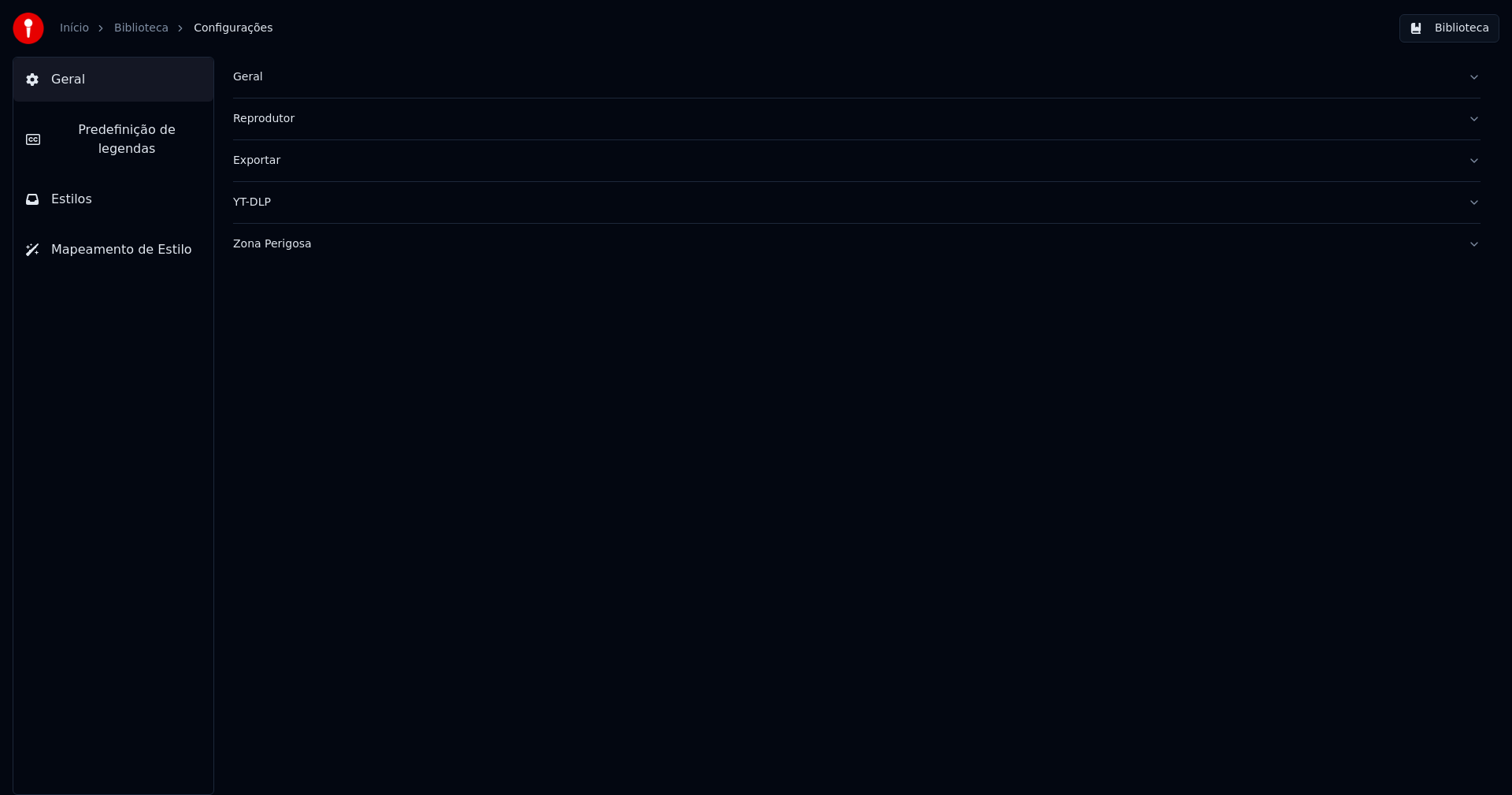
click at [61, 190] on span "Estilos" at bounding box center [72, 199] width 41 height 19
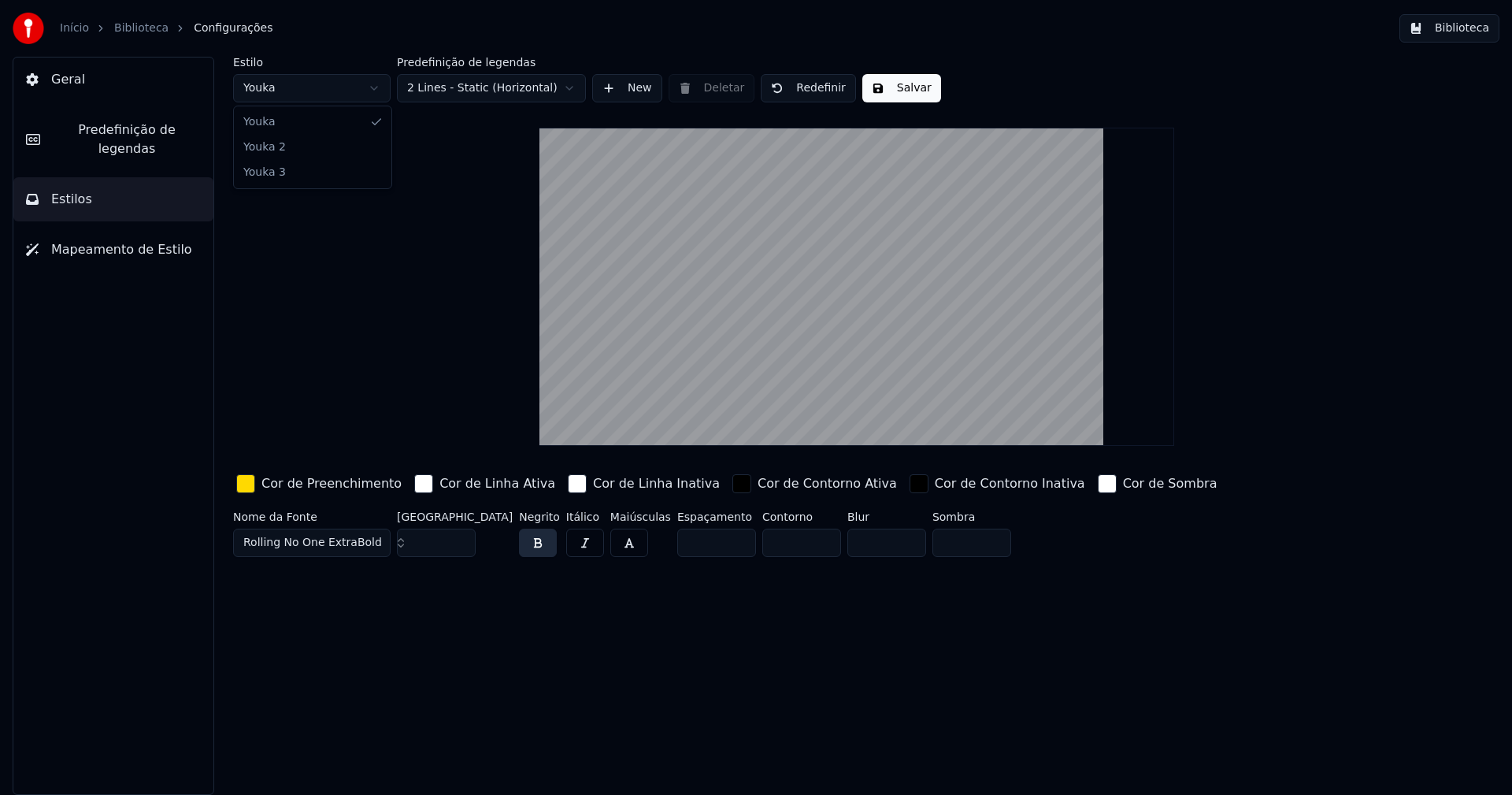
click at [305, 89] on html "Início Biblioteca Configurações Biblioteca Geral Predefinição de legendas Estil…" at bounding box center [756, 397] width 1512 height 795
type input "**"
type input "*****"
type input "*"
click at [792, 536] on input "*" at bounding box center [801, 543] width 79 height 28
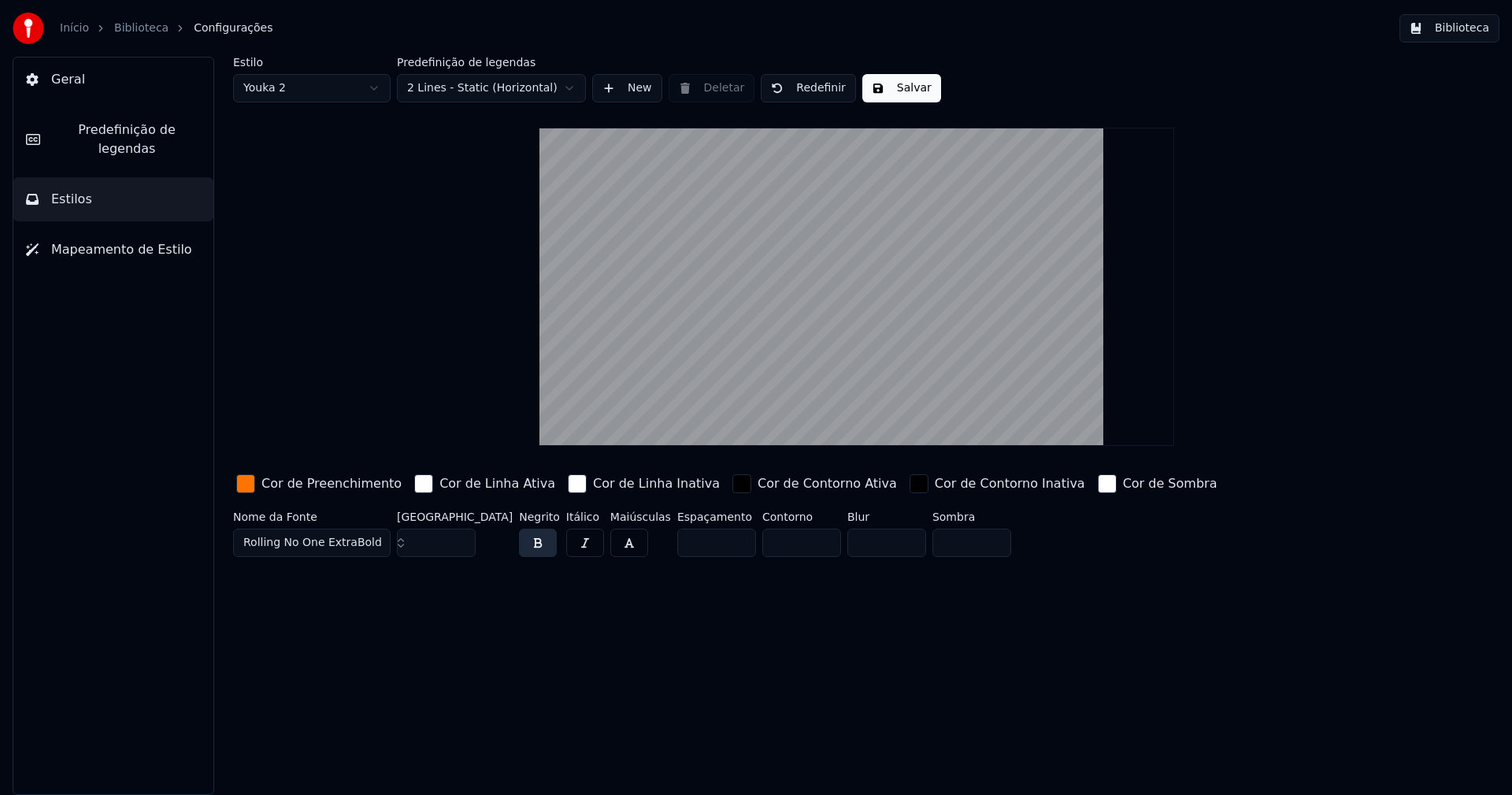
click at [890, 102] on div "Estilo Youka 2 Predefinição de legendas 2 Lines - Static (Horizontal) New Delet…" at bounding box center [856, 310] width 1247 height 506
click at [893, 93] on button "Salvar" at bounding box center [901, 88] width 79 height 28
click at [1461, 27] on button "Biblioteca" at bounding box center [1450, 28] width 100 height 28
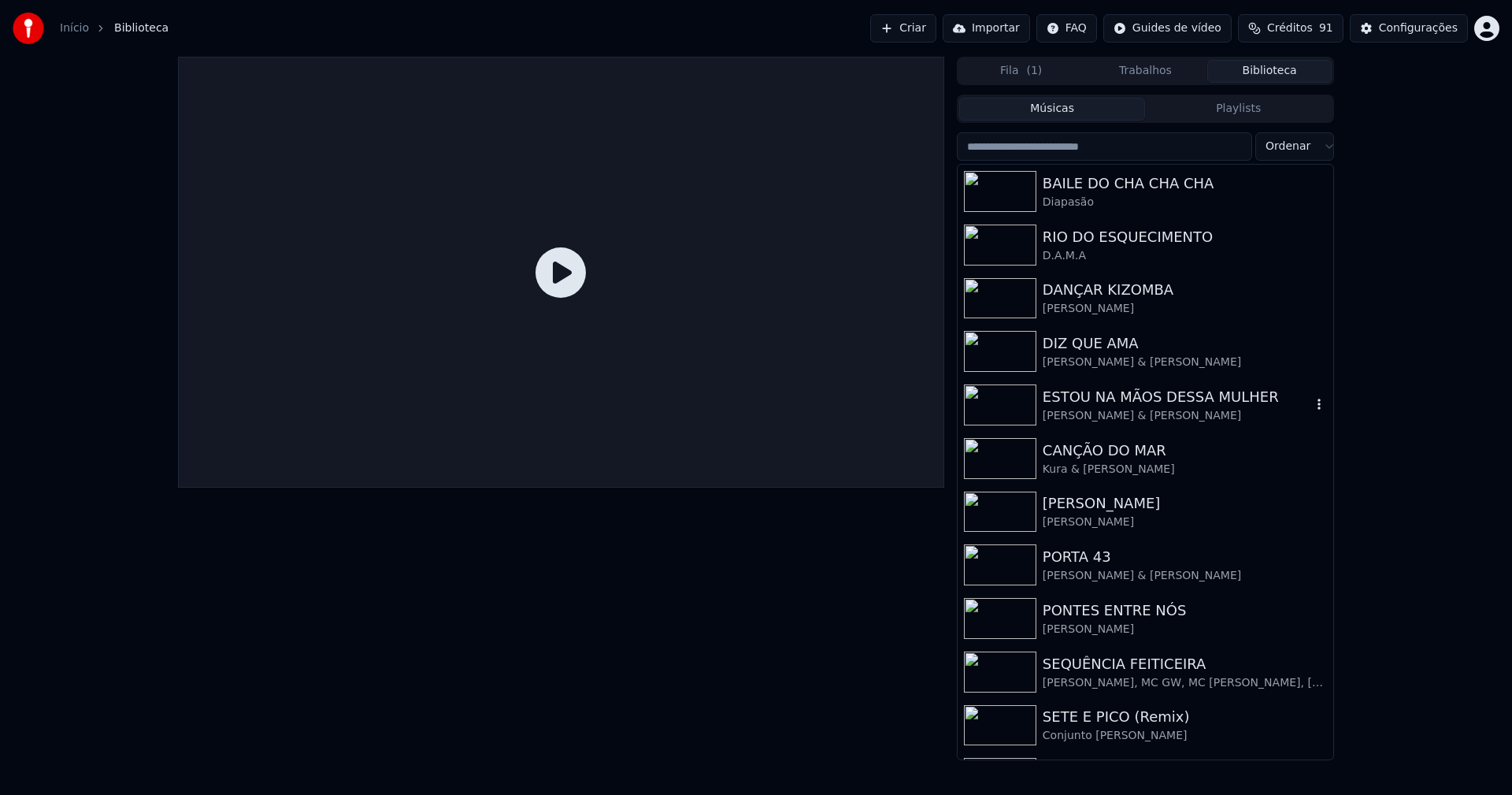
click at [1153, 401] on div "ESTOU NA MÃOS DESSA MULHER" at bounding box center [1177, 397] width 269 height 22
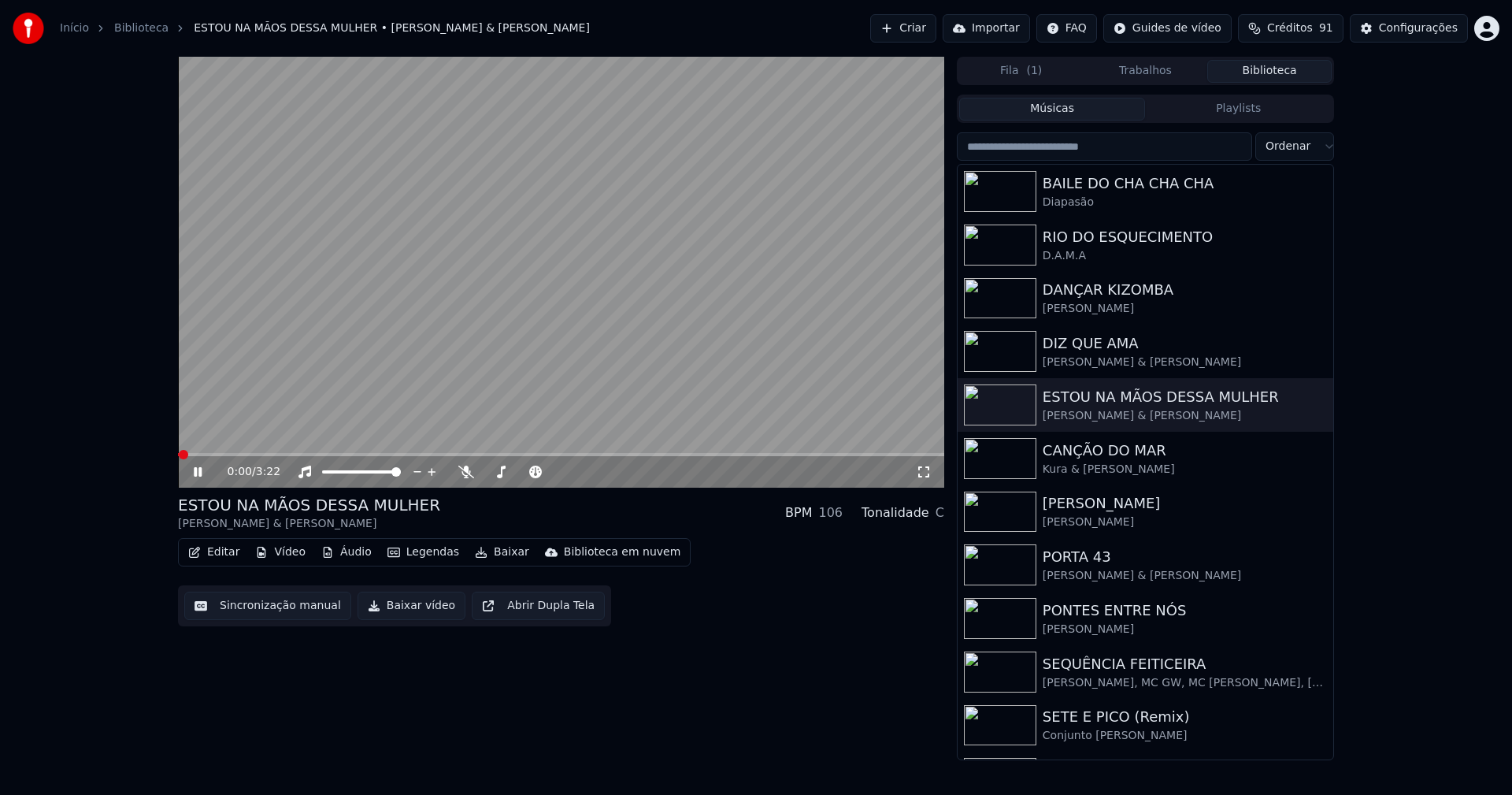
click at [445, 456] on div "0:00 / 3:22" at bounding box center [561, 470] width 766 height 35
click at [447, 455] on span at bounding box center [561, 455] width 766 height 3
click at [924, 475] on icon at bounding box center [924, 471] width 16 height 12
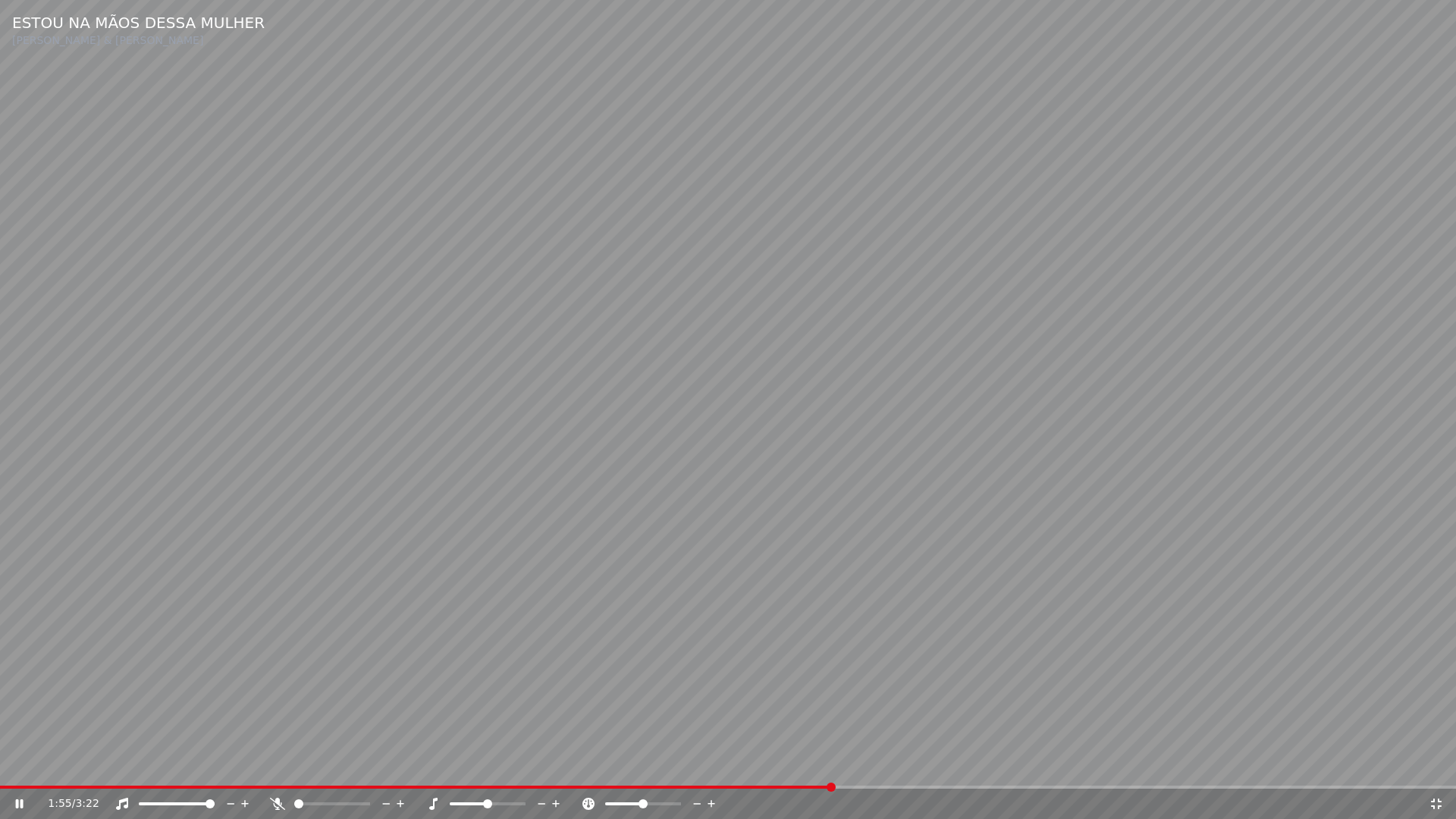
click at [1177, 555] on video at bounding box center [728, 410] width 1456 height 819
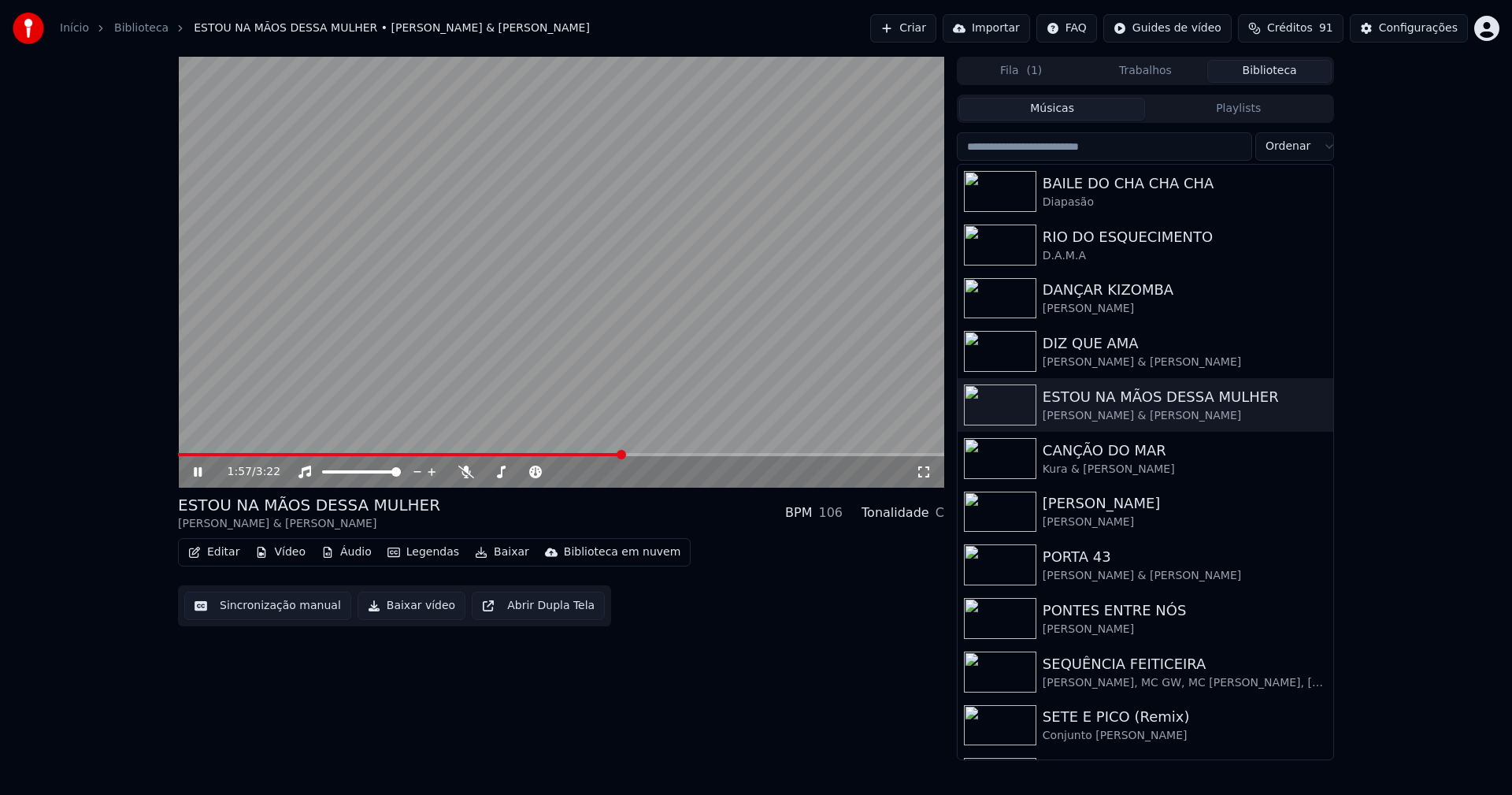
click at [199, 471] on icon at bounding box center [197, 471] width 7 height 9
click at [810, 11] on div "Início Biblioteca ESTOU NA MÃOS DESSA MULHER • Leandro & Leonardo Criar Importa…" at bounding box center [756, 28] width 1512 height 57
drag, startPoint x: 924, startPoint y: 475, endPoint x: 504, endPoint y: 438, distance: 421.6
click at [924, 474] on icon at bounding box center [924, 471] width 16 height 12
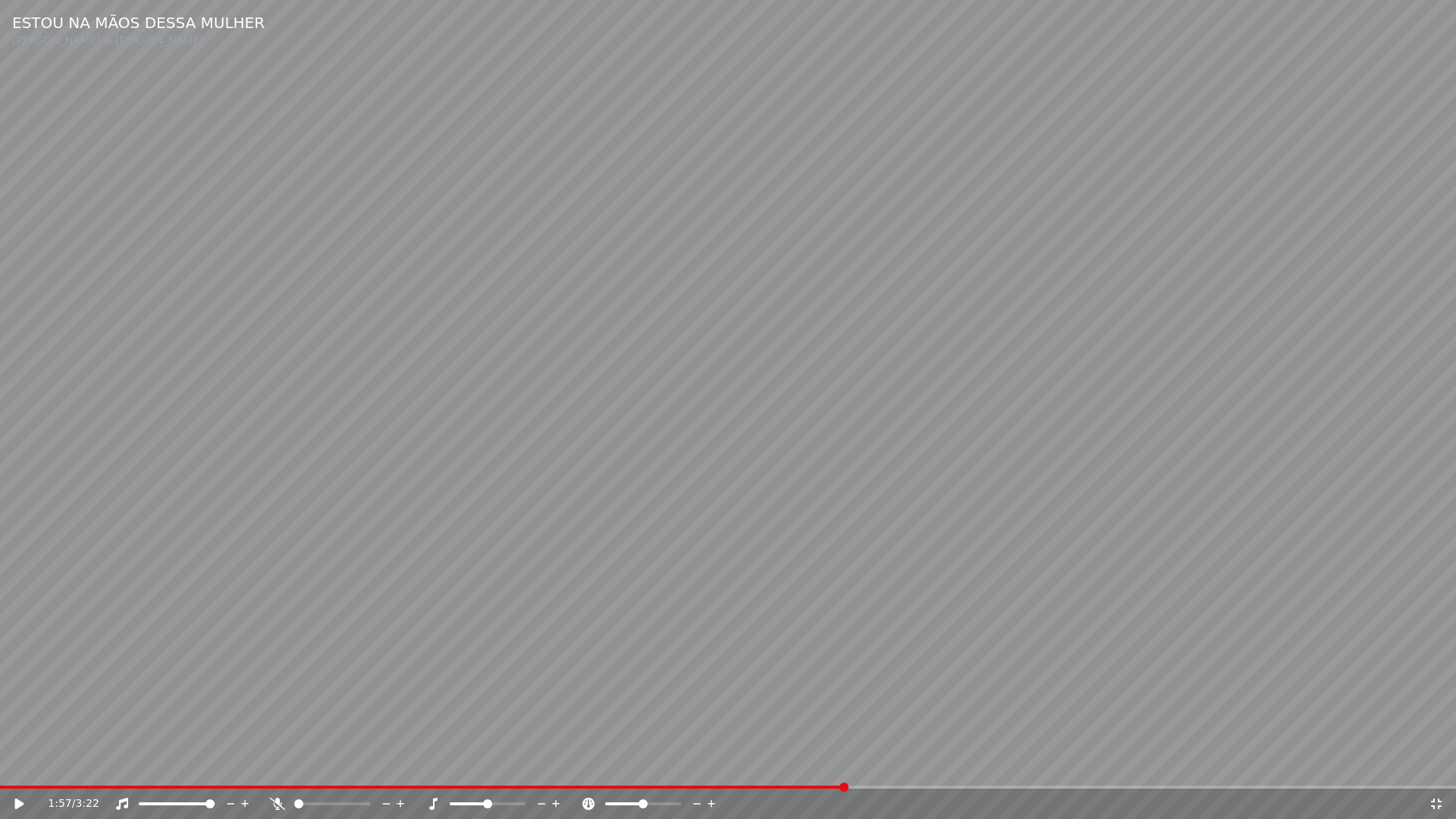
click at [614, 765] on span at bounding box center [422, 787] width 845 height 3
drag, startPoint x: 20, startPoint y: 805, endPoint x: 210, endPoint y: 778, distance: 191.9
click at [22, 765] on icon at bounding box center [19, 803] width 9 height 10
drag, startPoint x: 1433, startPoint y: 805, endPoint x: 1256, endPoint y: 494, distance: 357.8
click at [1433, 765] on icon at bounding box center [1436, 803] width 15 height 12
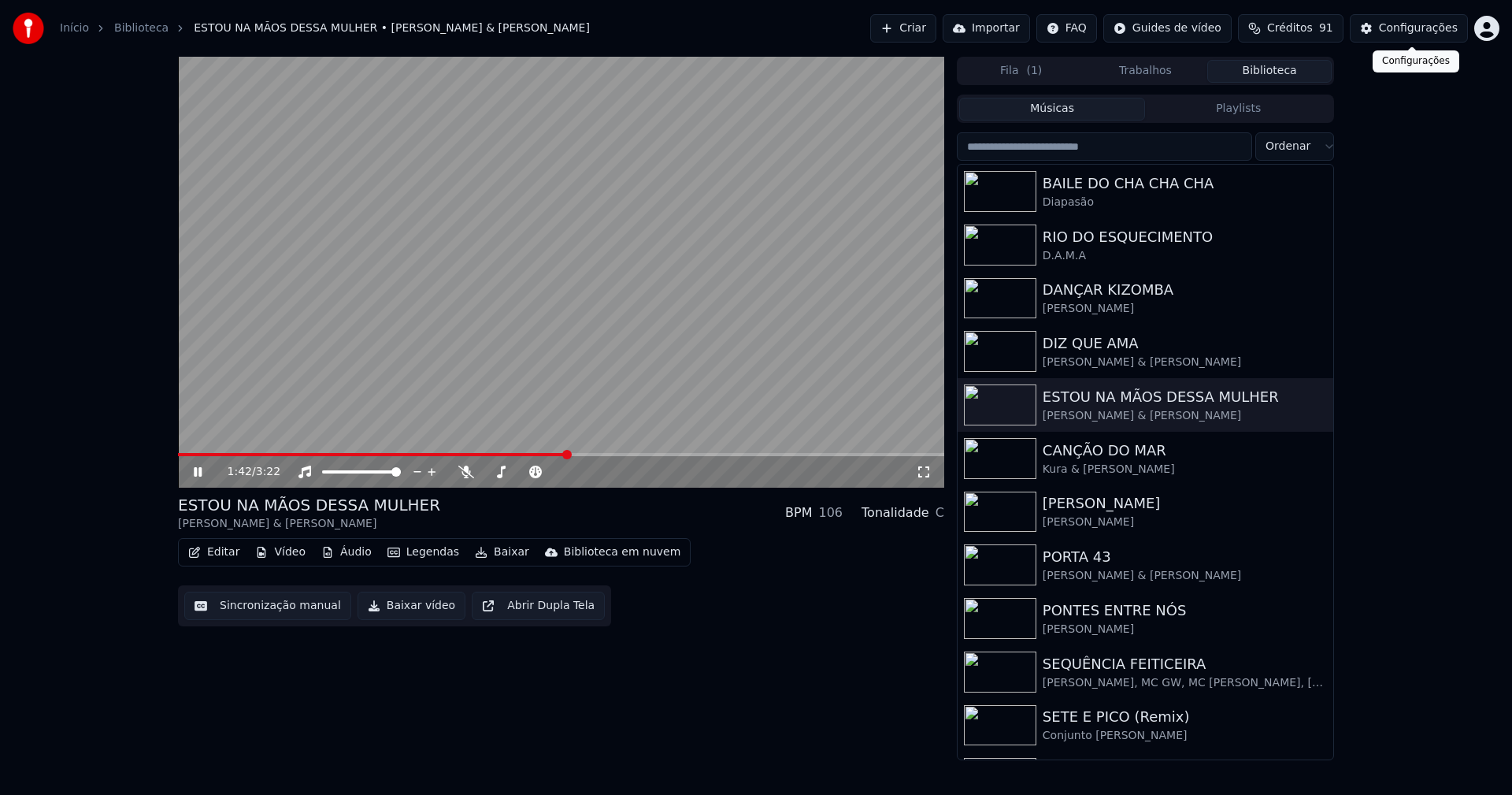
click at [1419, 28] on div "Configurações" at bounding box center [1418, 28] width 79 height 16
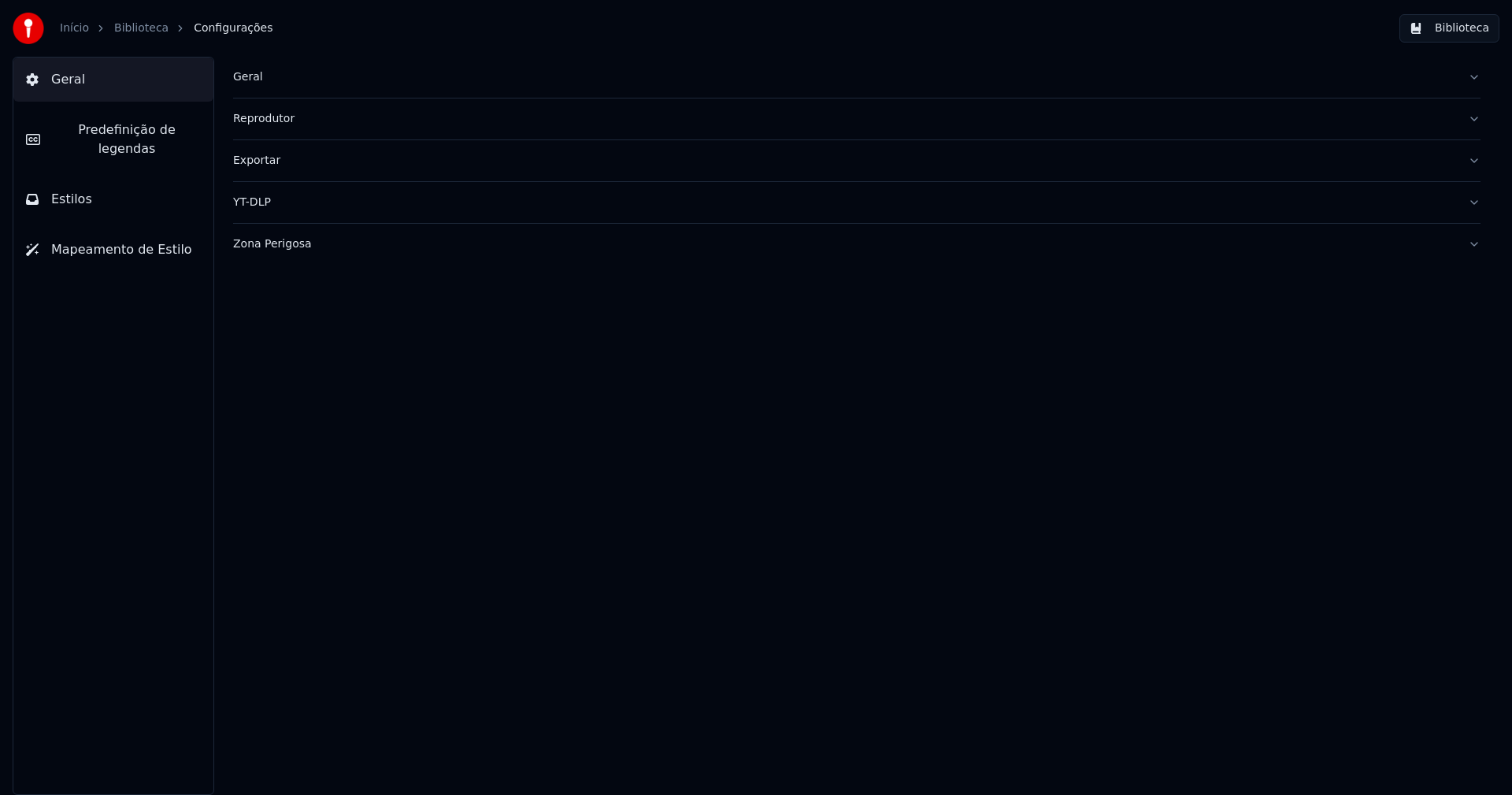
drag, startPoint x: 83, startPoint y: 176, endPoint x: 153, endPoint y: 170, distance: 70.3
click at [84, 190] on span "Estilos" at bounding box center [72, 199] width 41 height 19
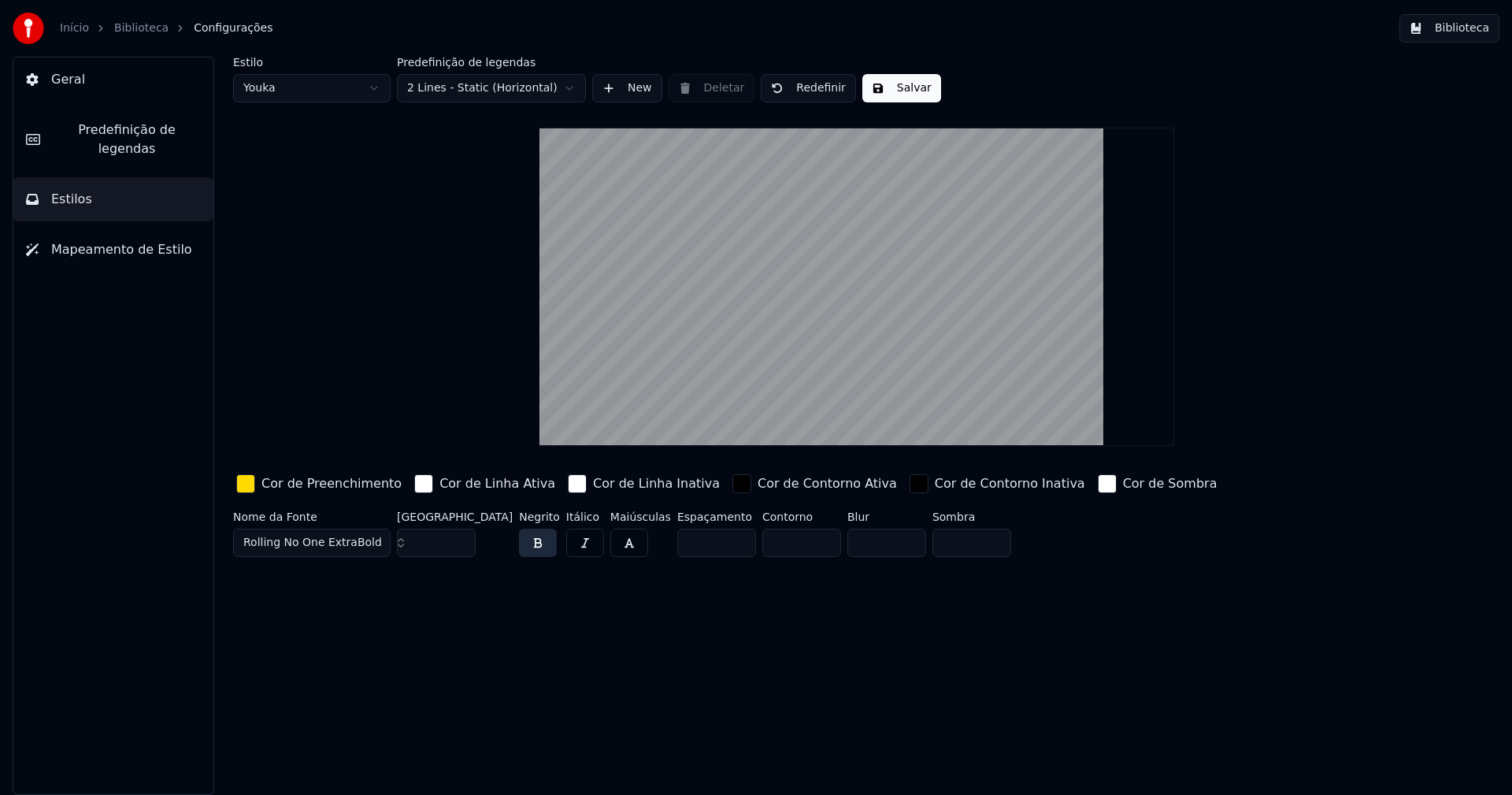
click at [287, 94] on html "Início Biblioteca Configurações Biblioteca Geral Predefinição de legendas Estil…" at bounding box center [756, 397] width 1512 height 795
type input "**"
type input "*****"
click at [1458, 33] on button "Biblioteca" at bounding box center [1450, 28] width 100 height 28
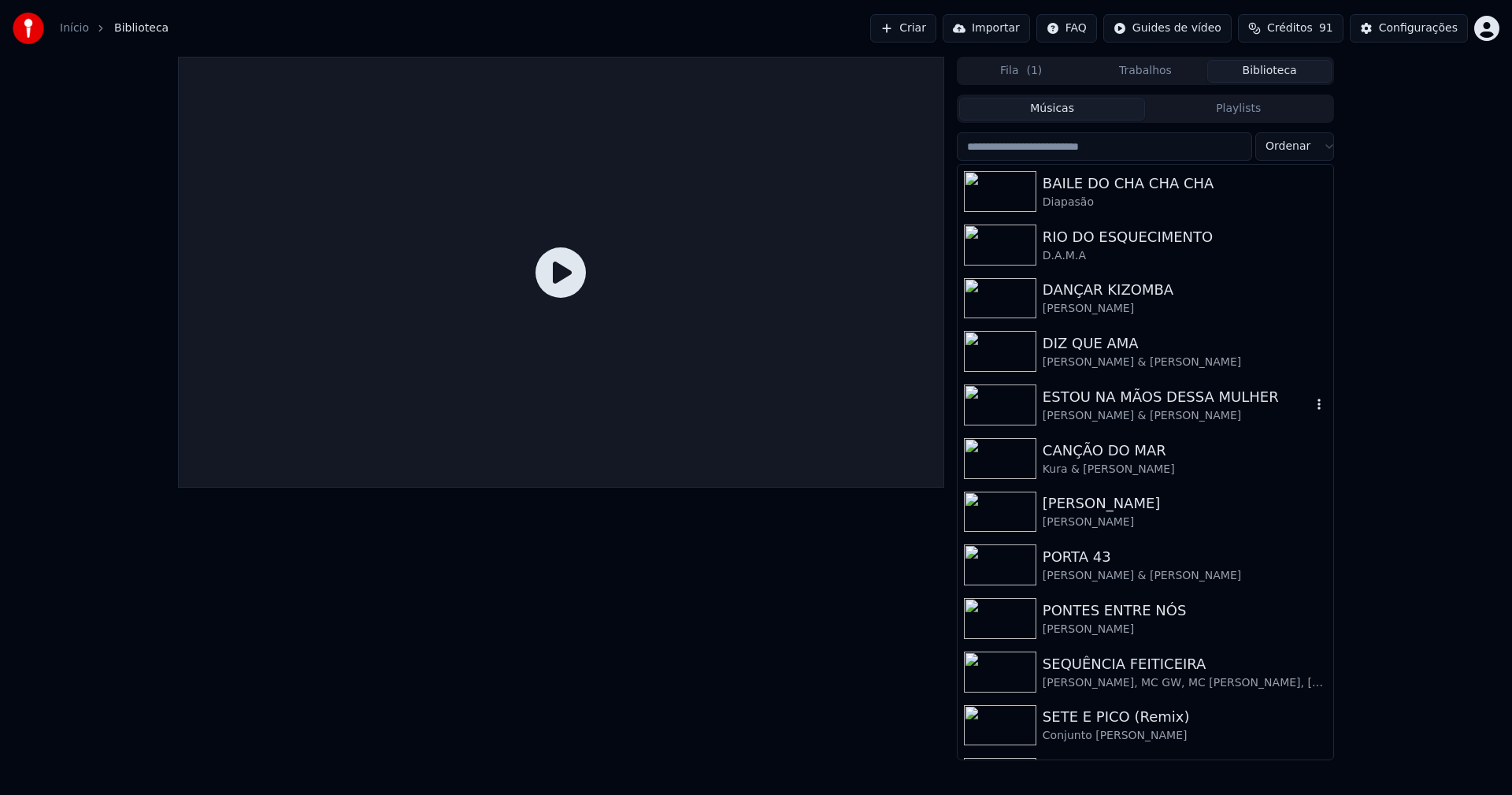
drag, startPoint x: 1088, startPoint y: 400, endPoint x: 1094, endPoint y: 393, distance: 9.2
click at [1089, 400] on div "ESTOU NA MÃOS DESSA MULHER" at bounding box center [1177, 397] width 269 height 22
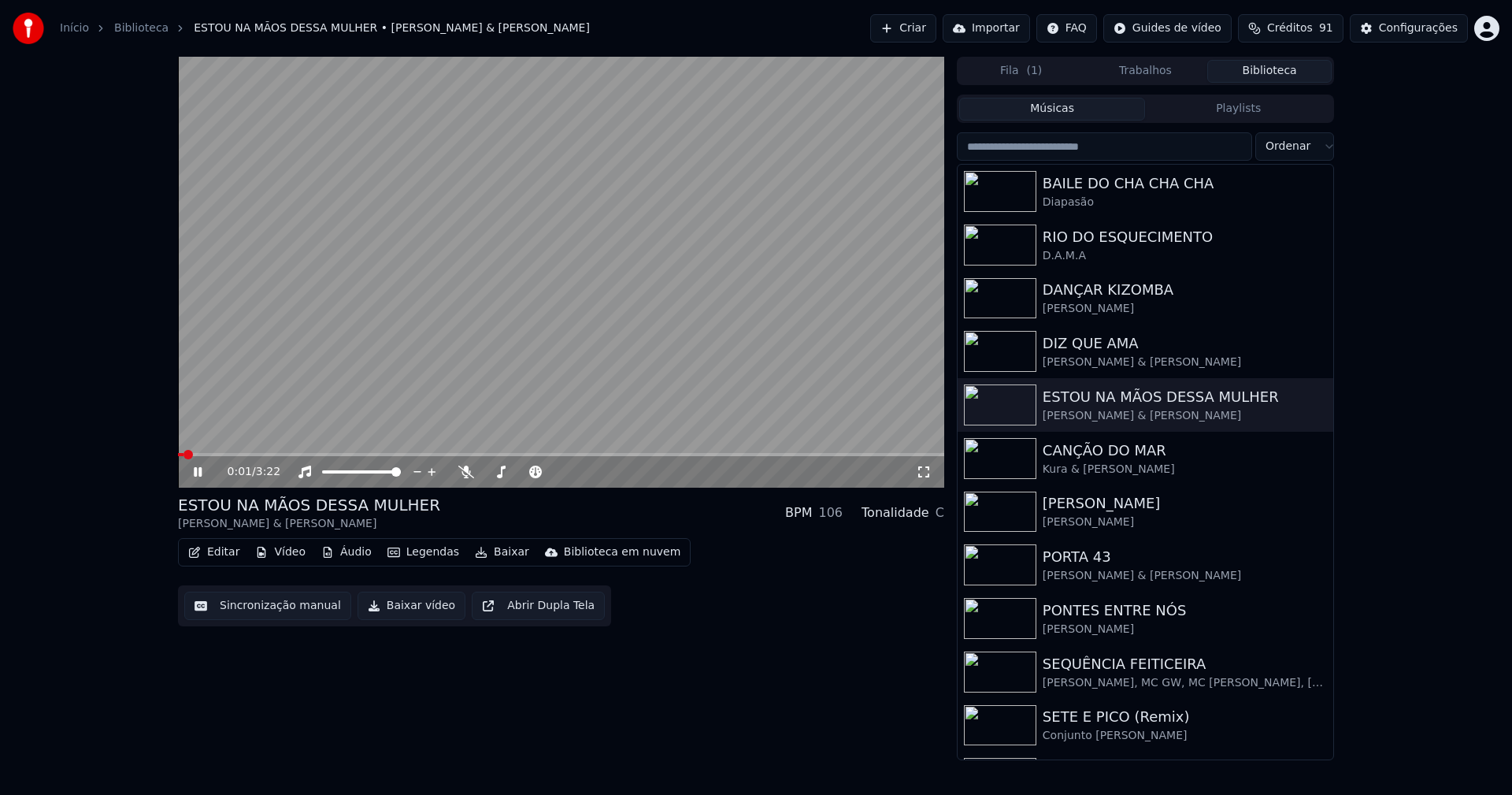
click at [923, 467] on icon at bounding box center [924, 471] width 16 height 12
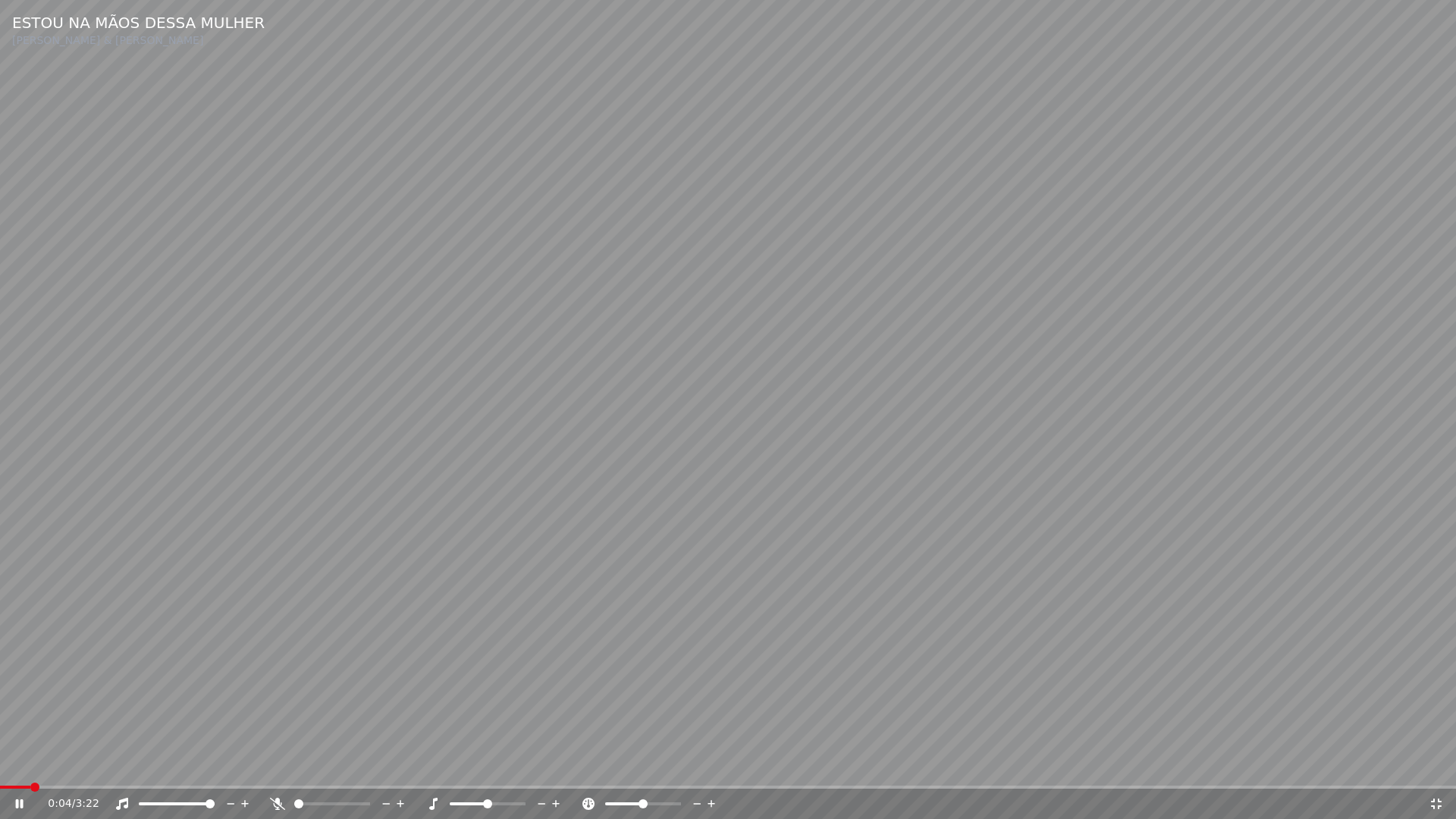
click at [7, 765] on span at bounding box center [15, 787] width 30 height 3
click at [19, 765] on icon at bounding box center [30, 803] width 35 height 12
click at [19, 765] on icon at bounding box center [19, 803] width 9 height 10
click at [1441, 765] on icon at bounding box center [1436, 803] width 10 height 10
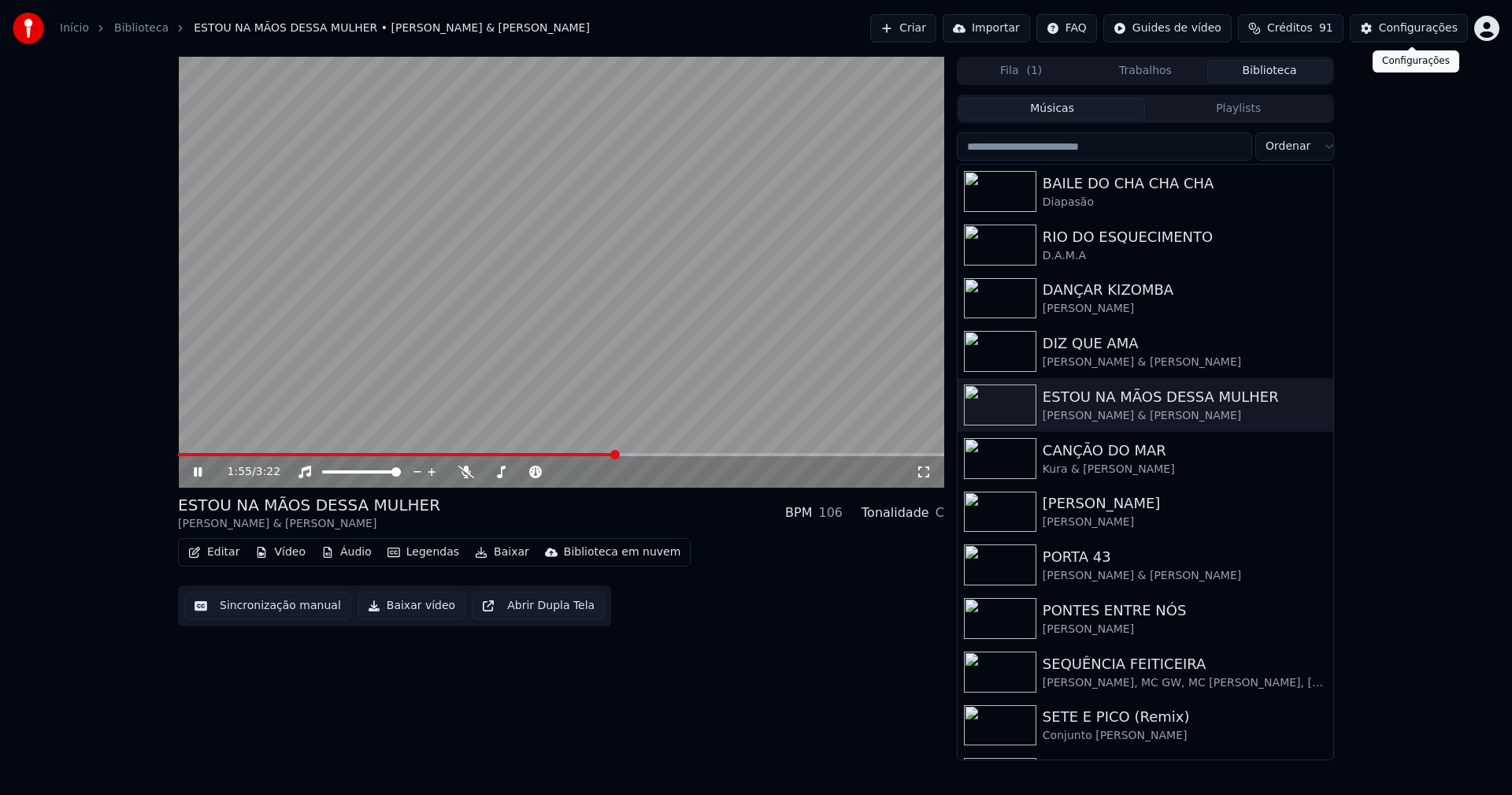
click at [1427, 24] on div "Configurações" at bounding box center [1418, 28] width 79 height 16
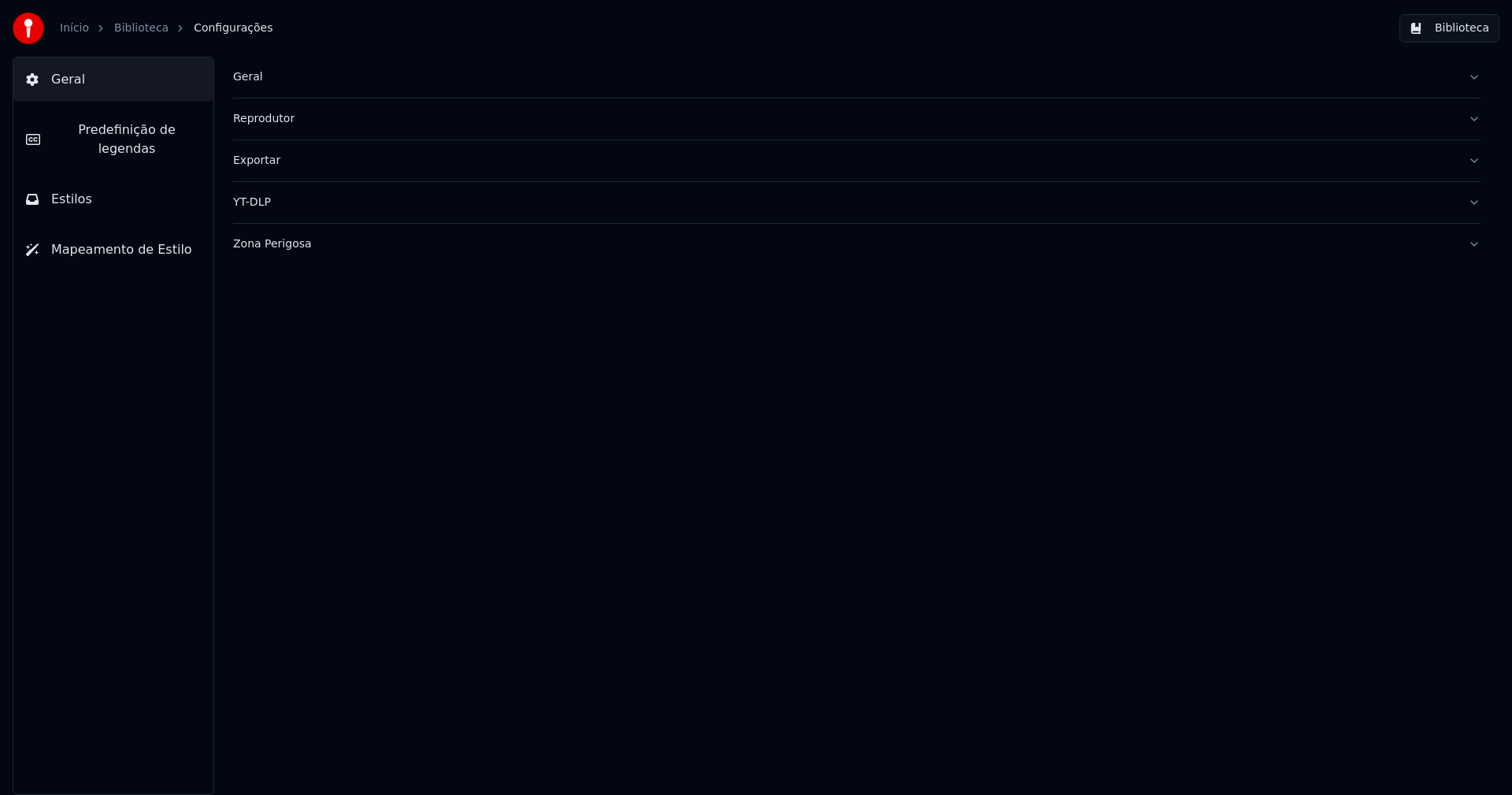
drag, startPoint x: 95, startPoint y: 190, endPoint x: 101, endPoint y: 184, distance: 8.5
click at [95, 189] on button "Estilos" at bounding box center [113, 199] width 200 height 44
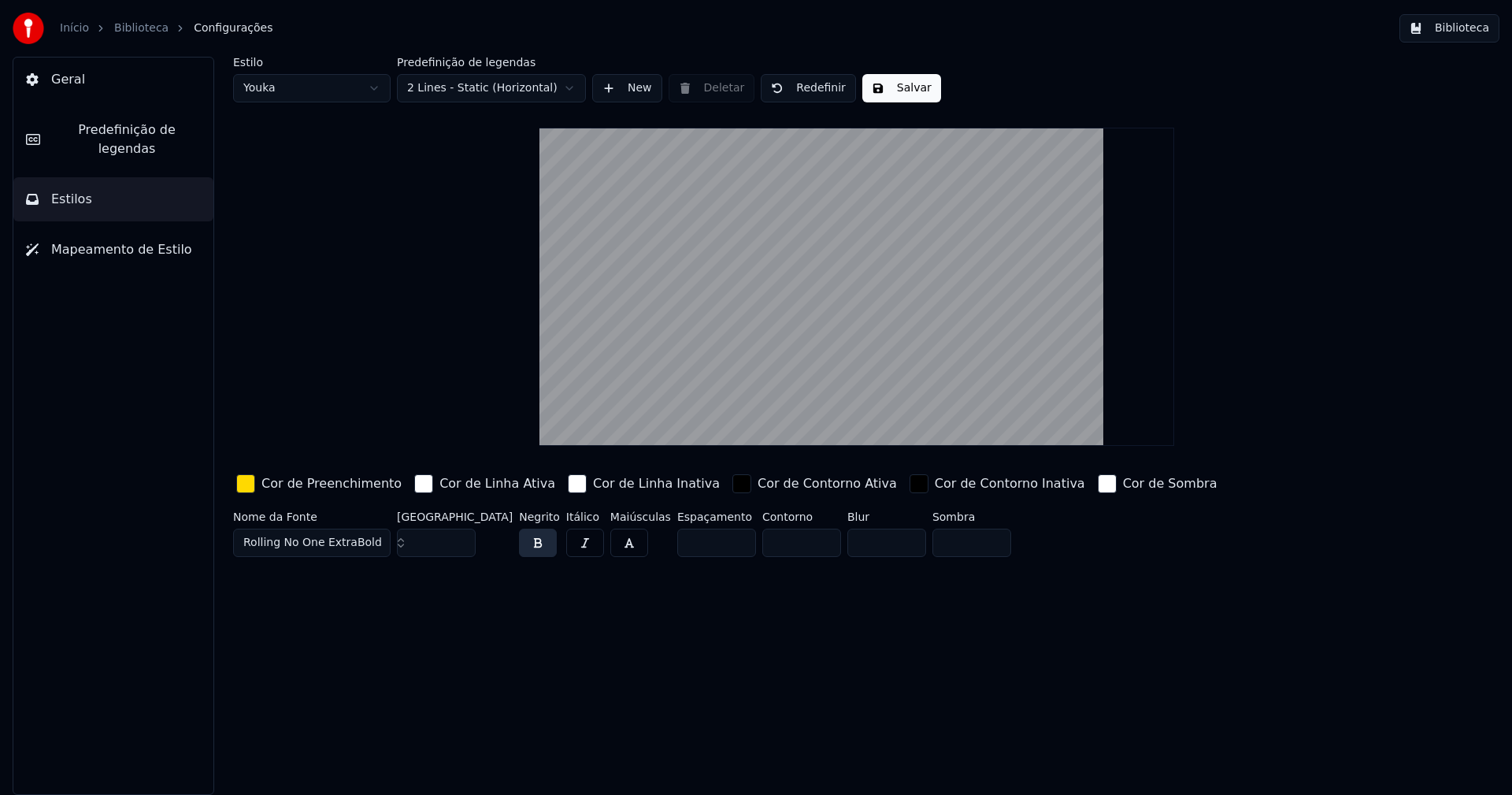
click at [305, 91] on html "Início Biblioteca Configurações Biblioteca Geral Predefinição de legendas Estil…" at bounding box center [756, 397] width 1512 height 795
type input "**"
type input "*****"
click at [462, 538] on input "**" at bounding box center [436, 543] width 79 height 28
type input "**"
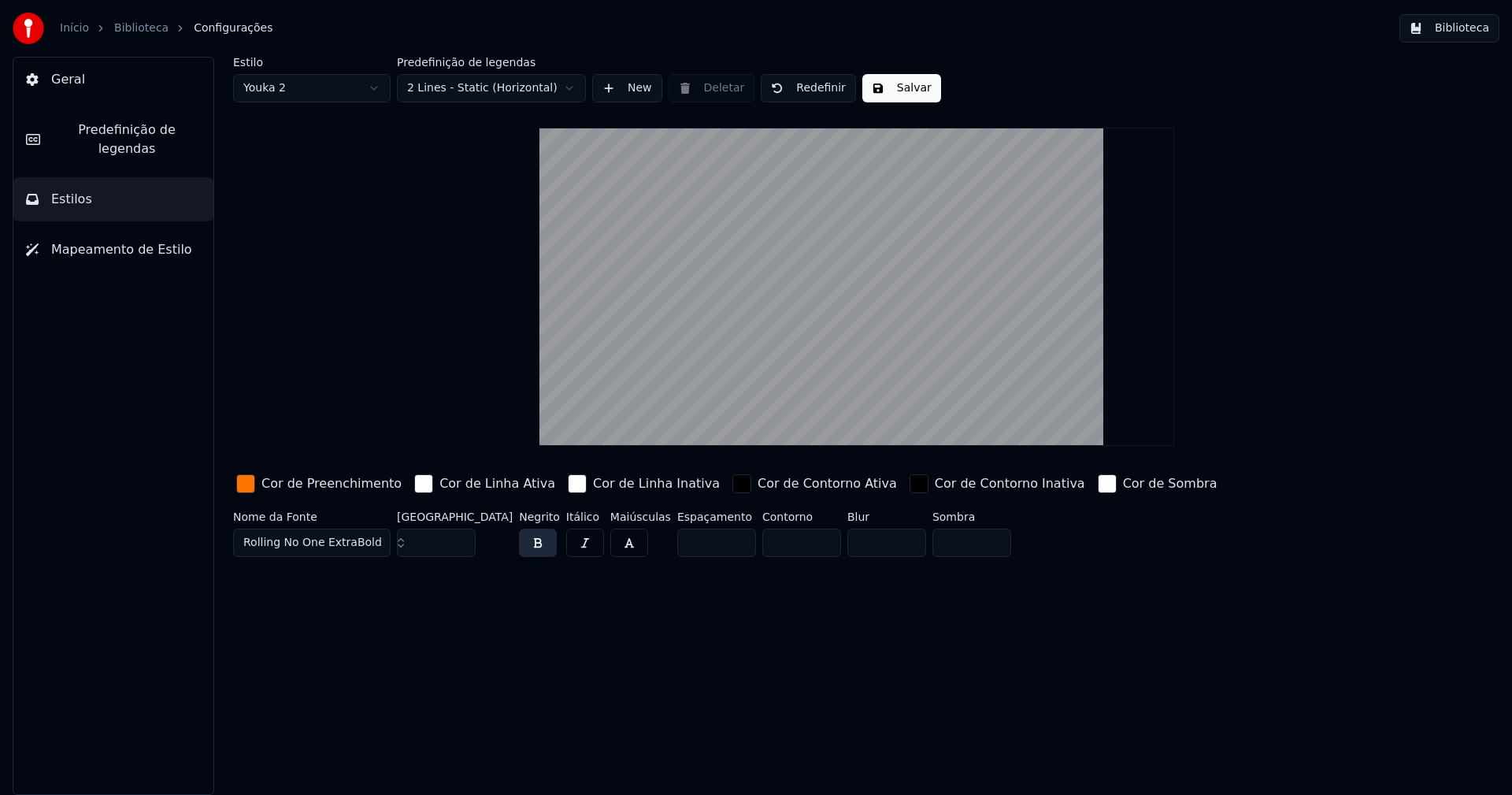
click at [462, 539] on input "**" at bounding box center [436, 543] width 79 height 28
click at [898, 101] on button "Salvar" at bounding box center [901, 88] width 79 height 28
click at [1457, 22] on button "Biblioteca" at bounding box center [1450, 28] width 100 height 28
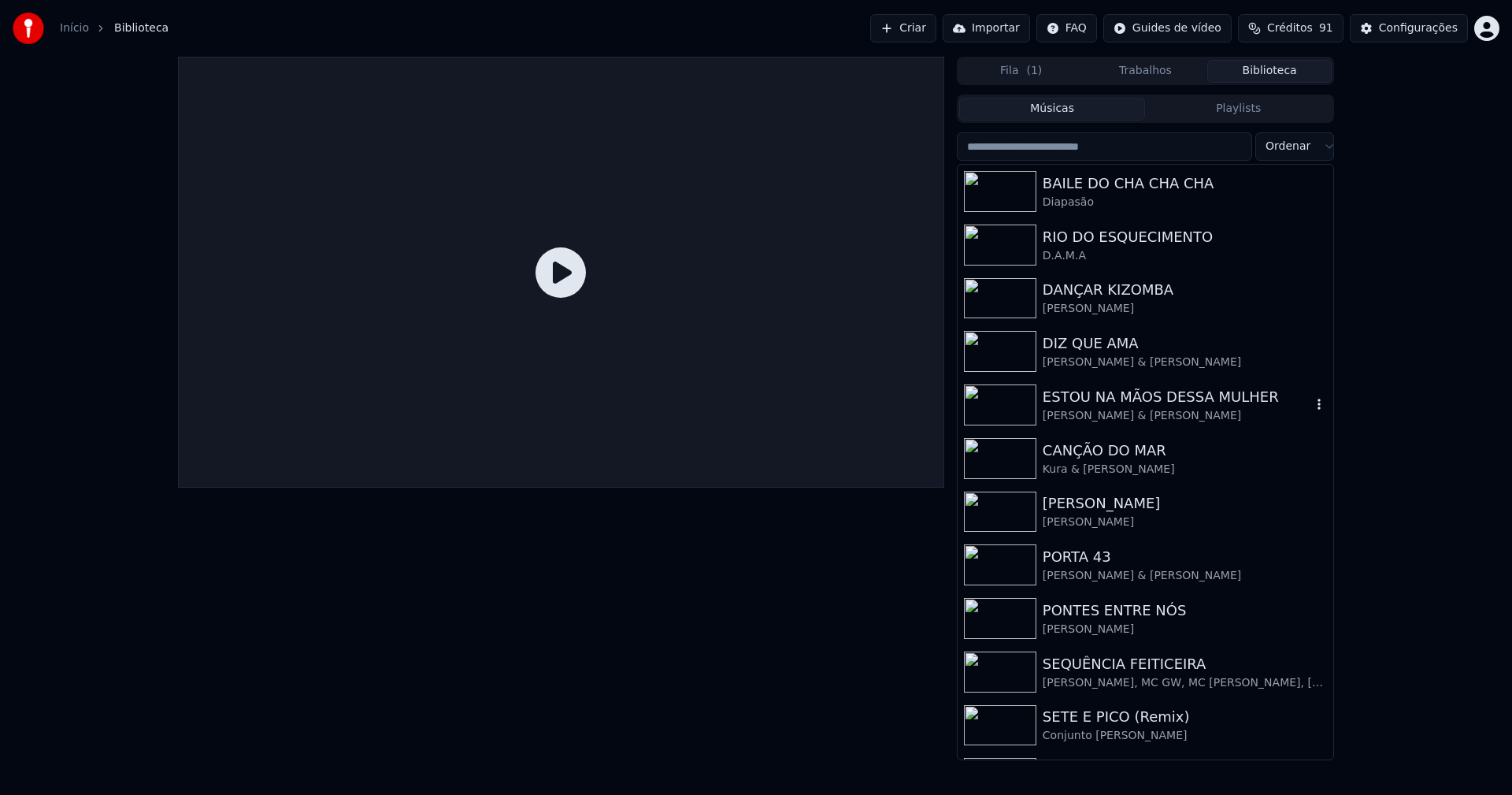
click at [1199, 395] on div "ESTOU NA MÃOS DESSA MULHER" at bounding box center [1177, 397] width 269 height 22
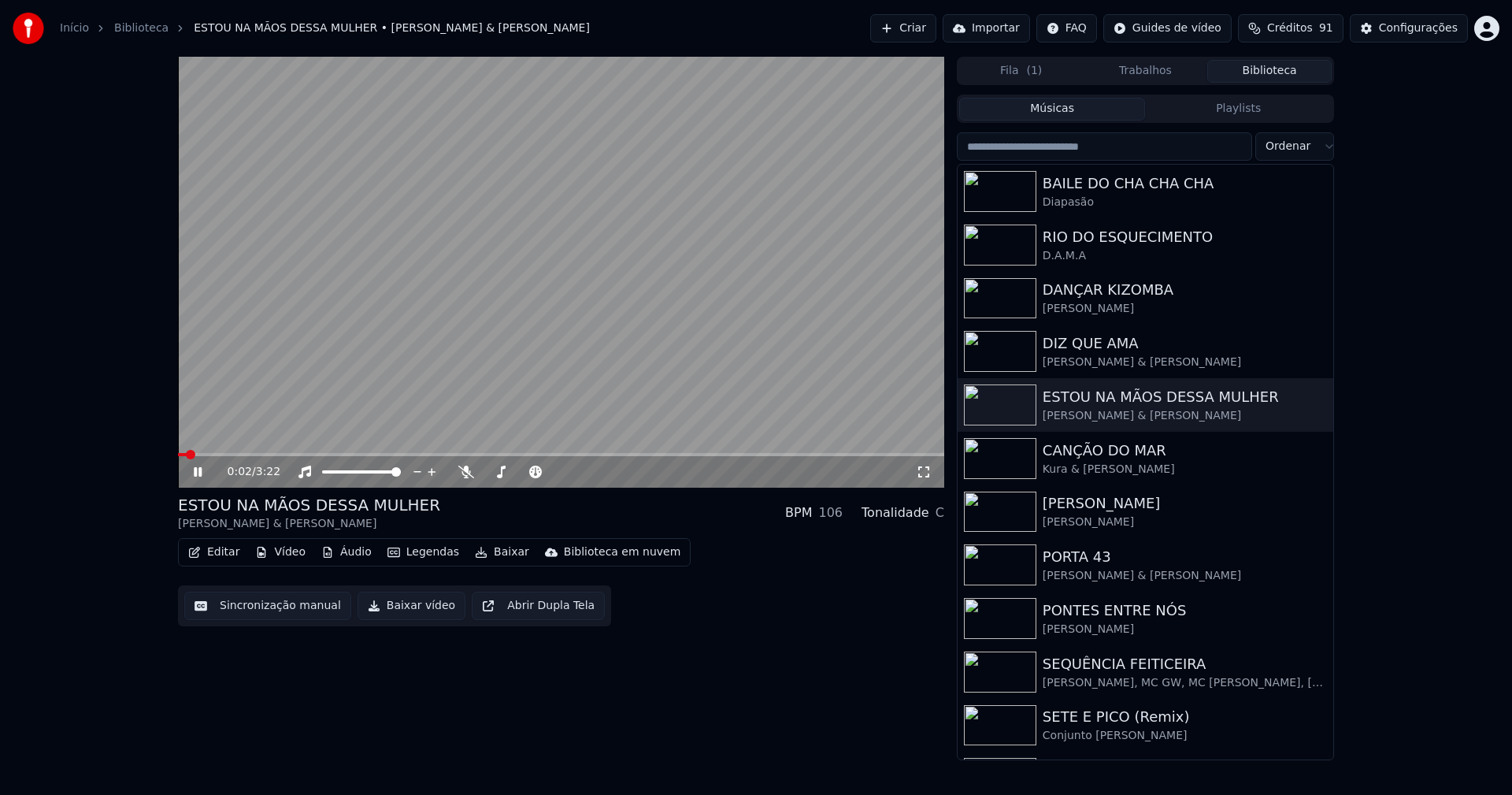
click at [404, 452] on video at bounding box center [561, 272] width 766 height 431
click at [405, 456] on span at bounding box center [561, 455] width 766 height 3
click at [201, 472] on icon at bounding box center [197, 471] width 9 height 11
click at [922, 477] on icon at bounding box center [924, 471] width 16 height 12
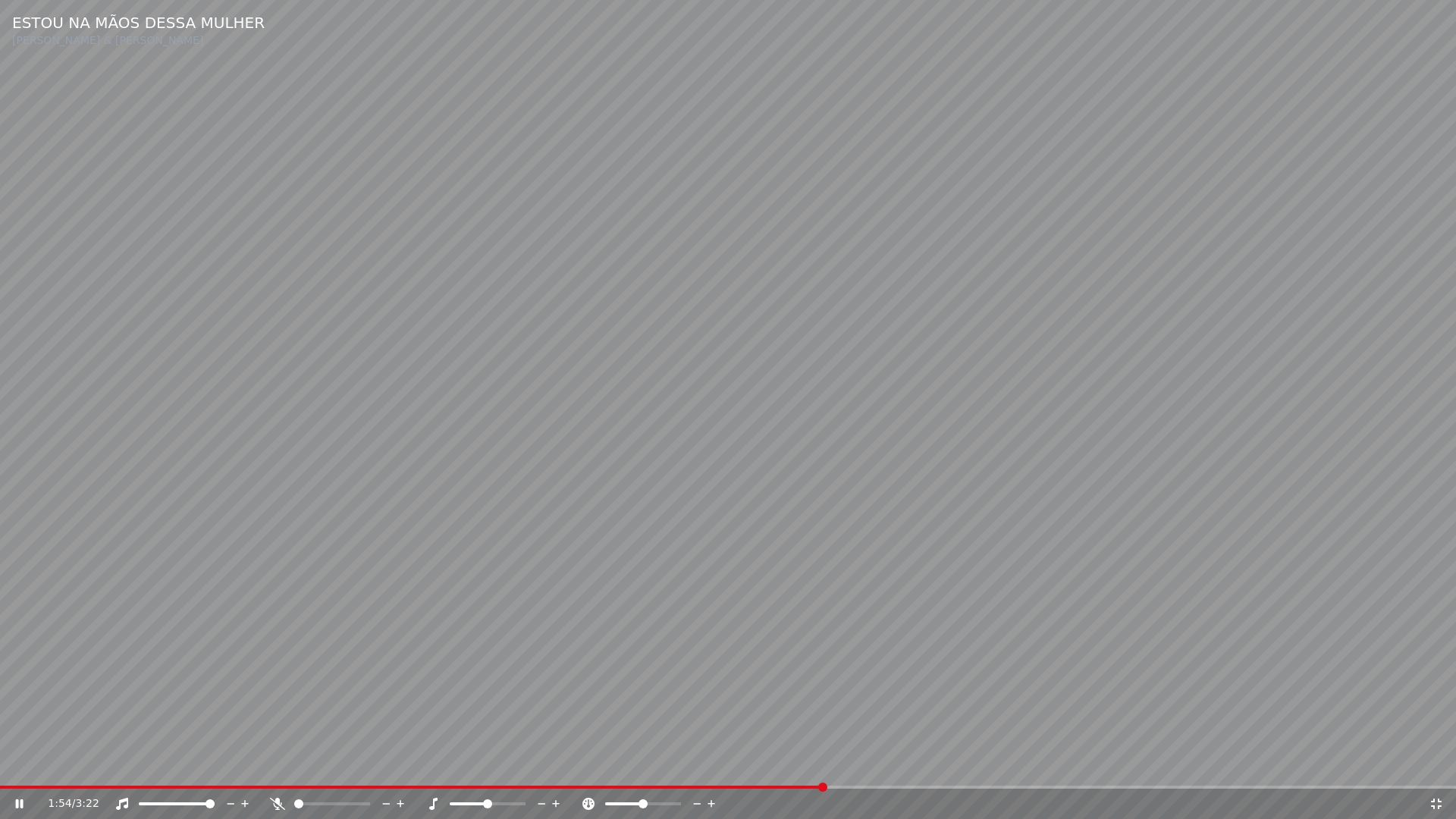
click at [1430, 765] on icon at bounding box center [1436, 803] width 15 height 12
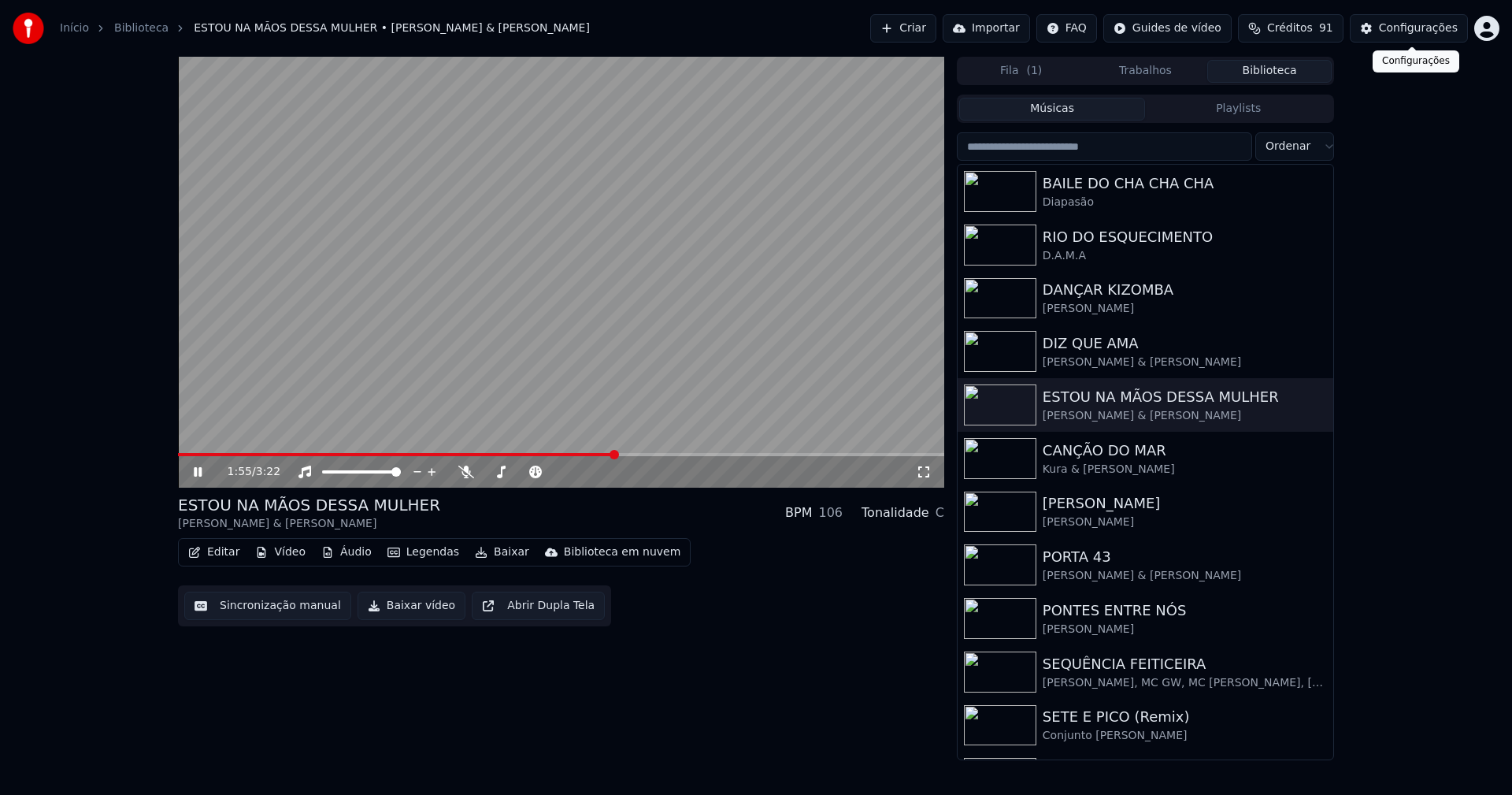
click at [1397, 30] on div "Configurações" at bounding box center [1418, 28] width 79 height 16
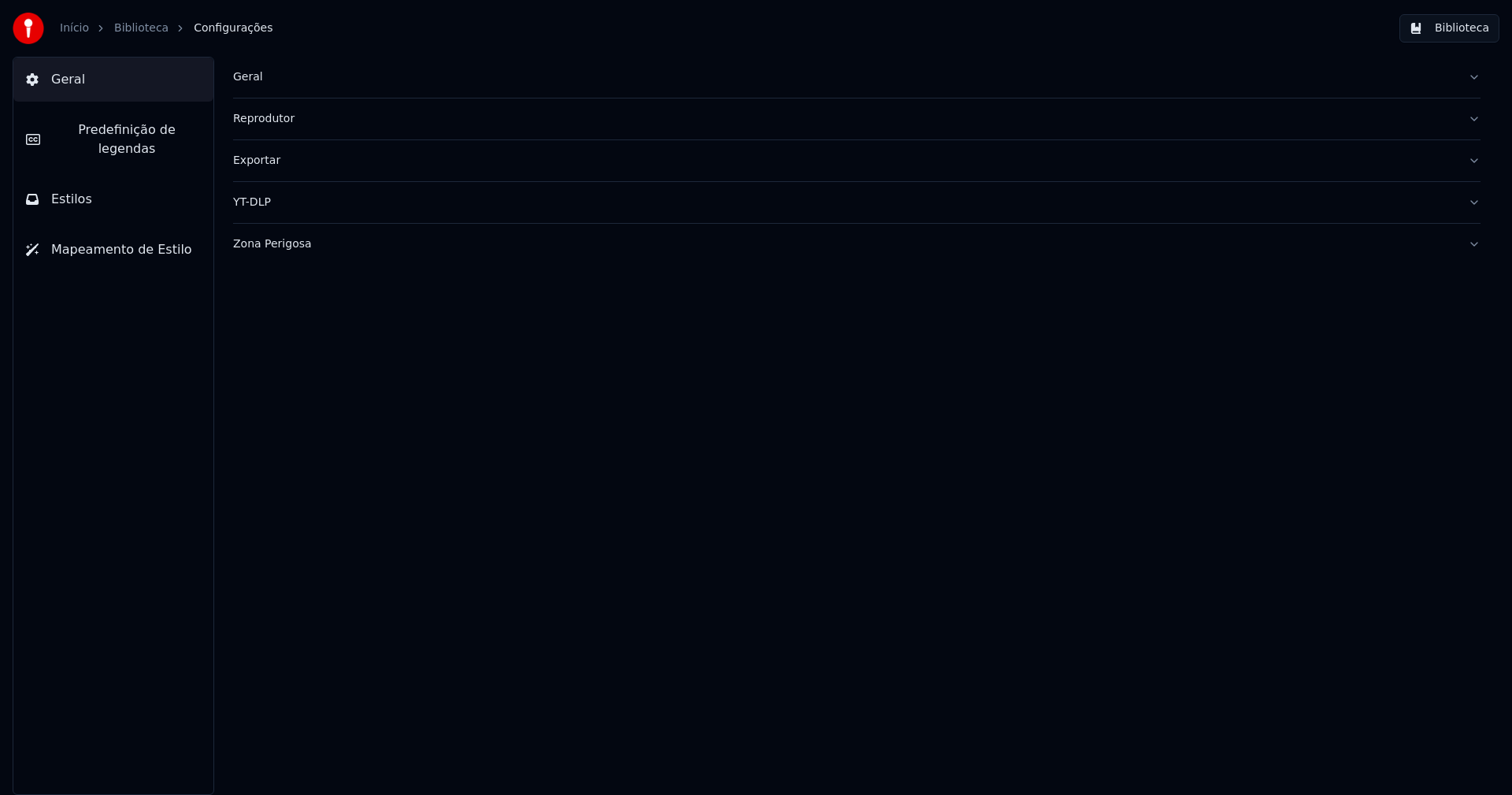
drag, startPoint x: 74, startPoint y: 188, endPoint x: 92, endPoint y: 174, distance: 22.8
click at [75, 190] on span "Estilos" at bounding box center [72, 199] width 41 height 19
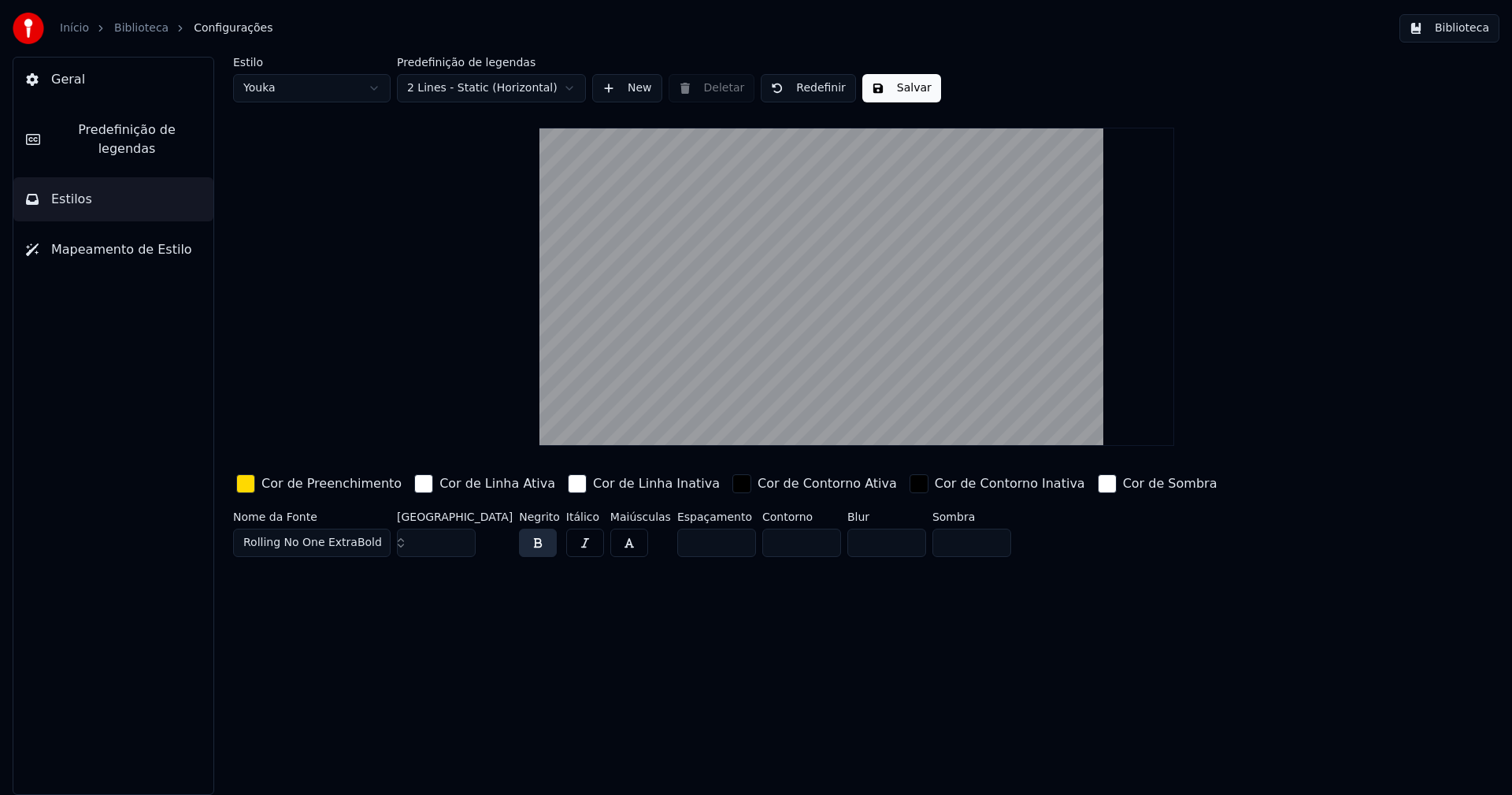
click at [346, 84] on html "Início Biblioteca Configurações Biblioteca Geral Predefinição de legendas Estil…" at bounding box center [756, 397] width 1512 height 795
type input "**"
type input "*****"
click at [460, 535] on input "**" at bounding box center [436, 543] width 79 height 28
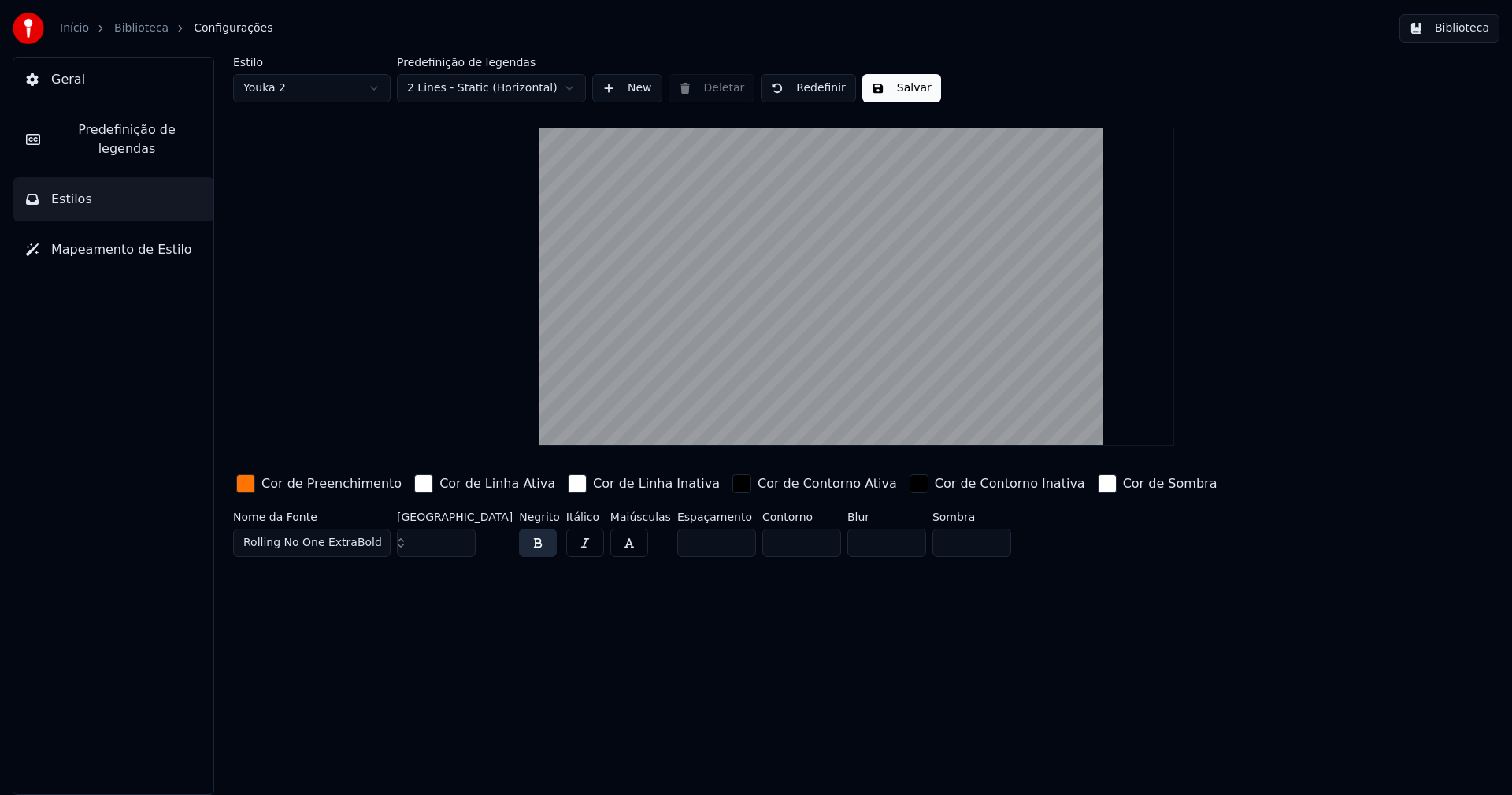
type input "**"
click at [460, 535] on input "**" at bounding box center [436, 543] width 79 height 28
click at [905, 94] on button "Salvar" at bounding box center [901, 88] width 79 height 28
click at [1465, 24] on button "Biblioteca" at bounding box center [1450, 28] width 100 height 28
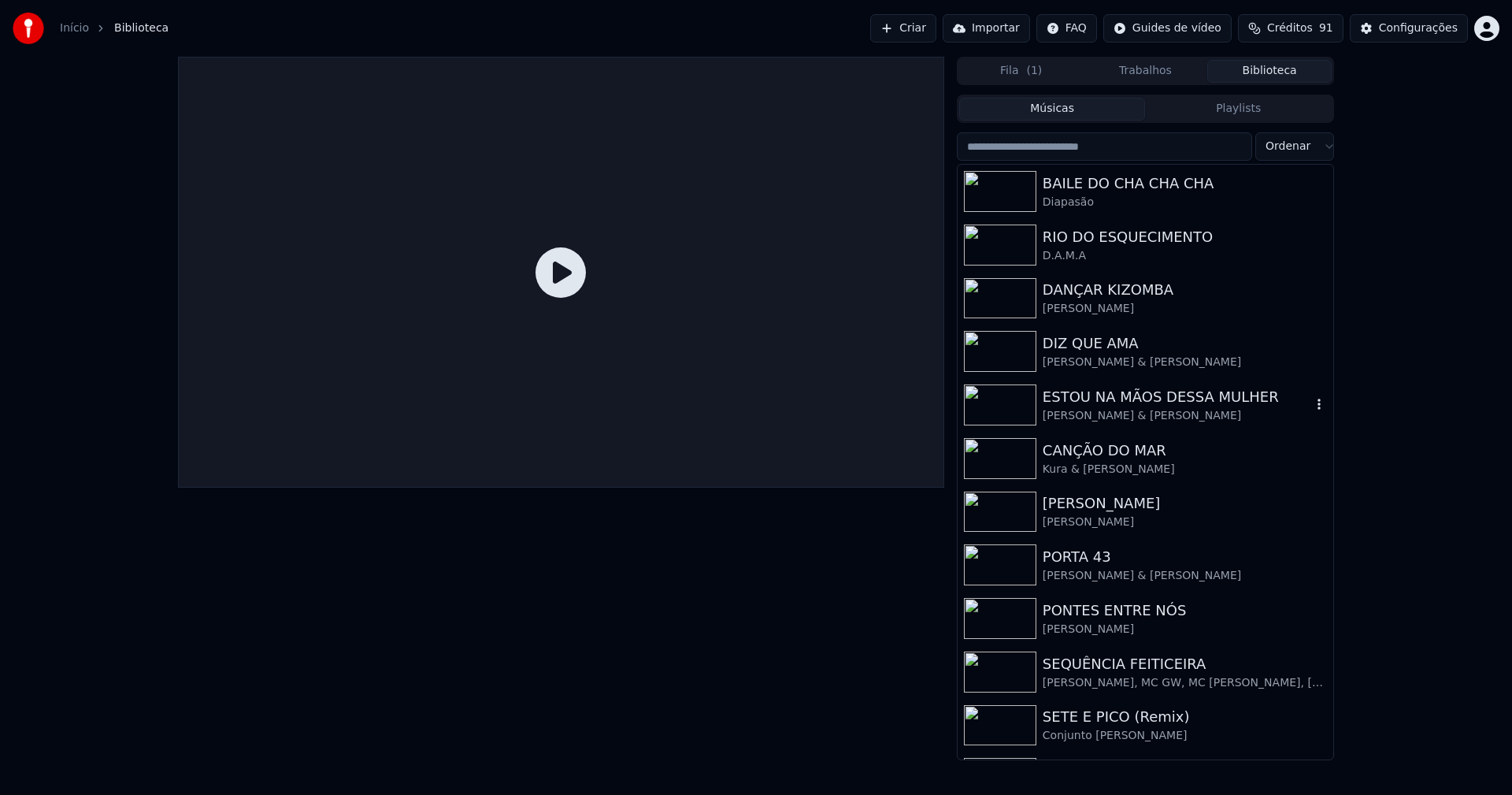
click at [1138, 397] on div "ESTOU NA MÃOS DESSA MULHER" at bounding box center [1177, 397] width 269 height 22
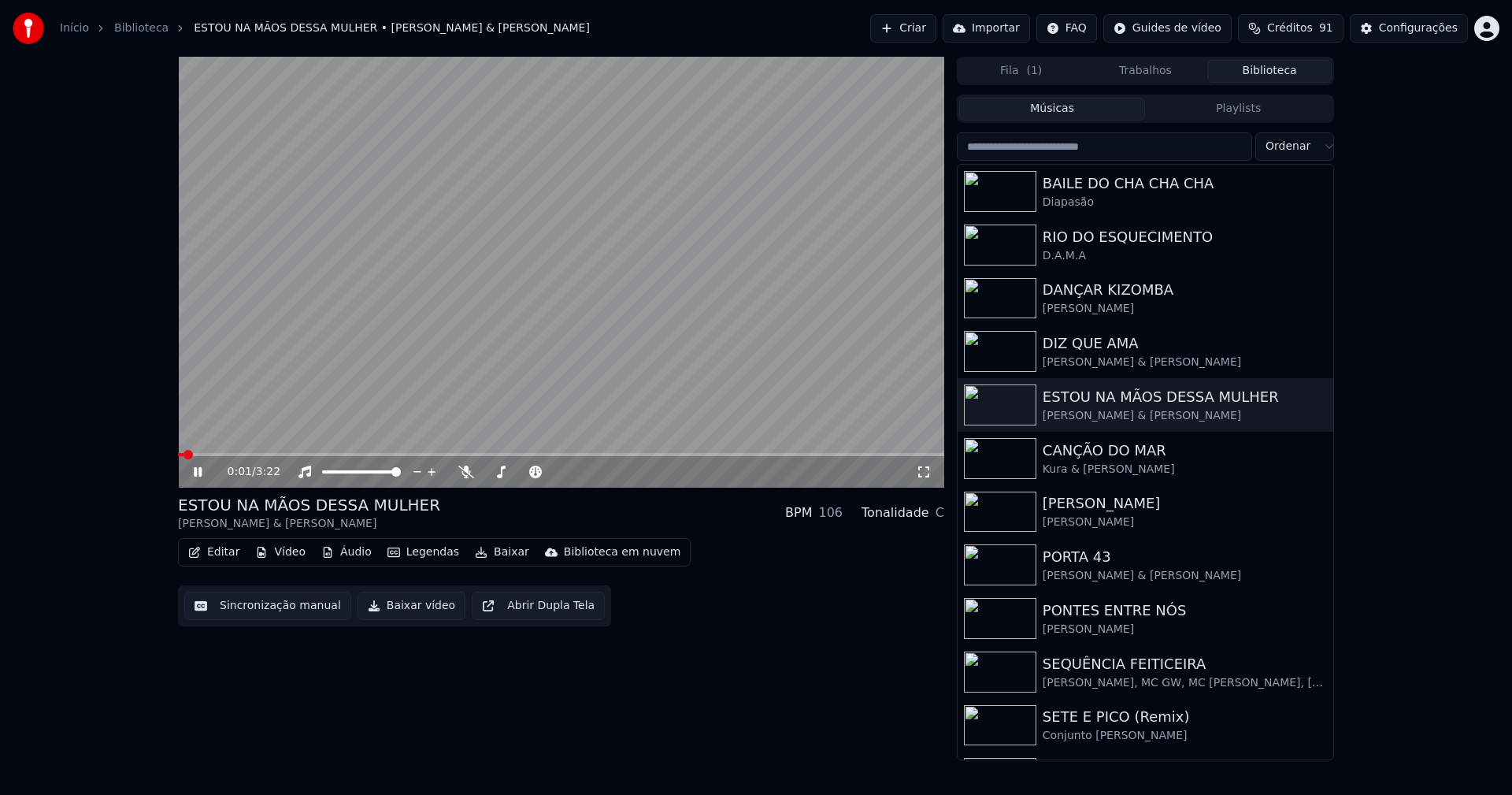
drag, startPoint x: 930, startPoint y: 477, endPoint x: 911, endPoint y: 469, distance: 20.6
click at [930, 476] on icon at bounding box center [924, 471] width 16 height 12
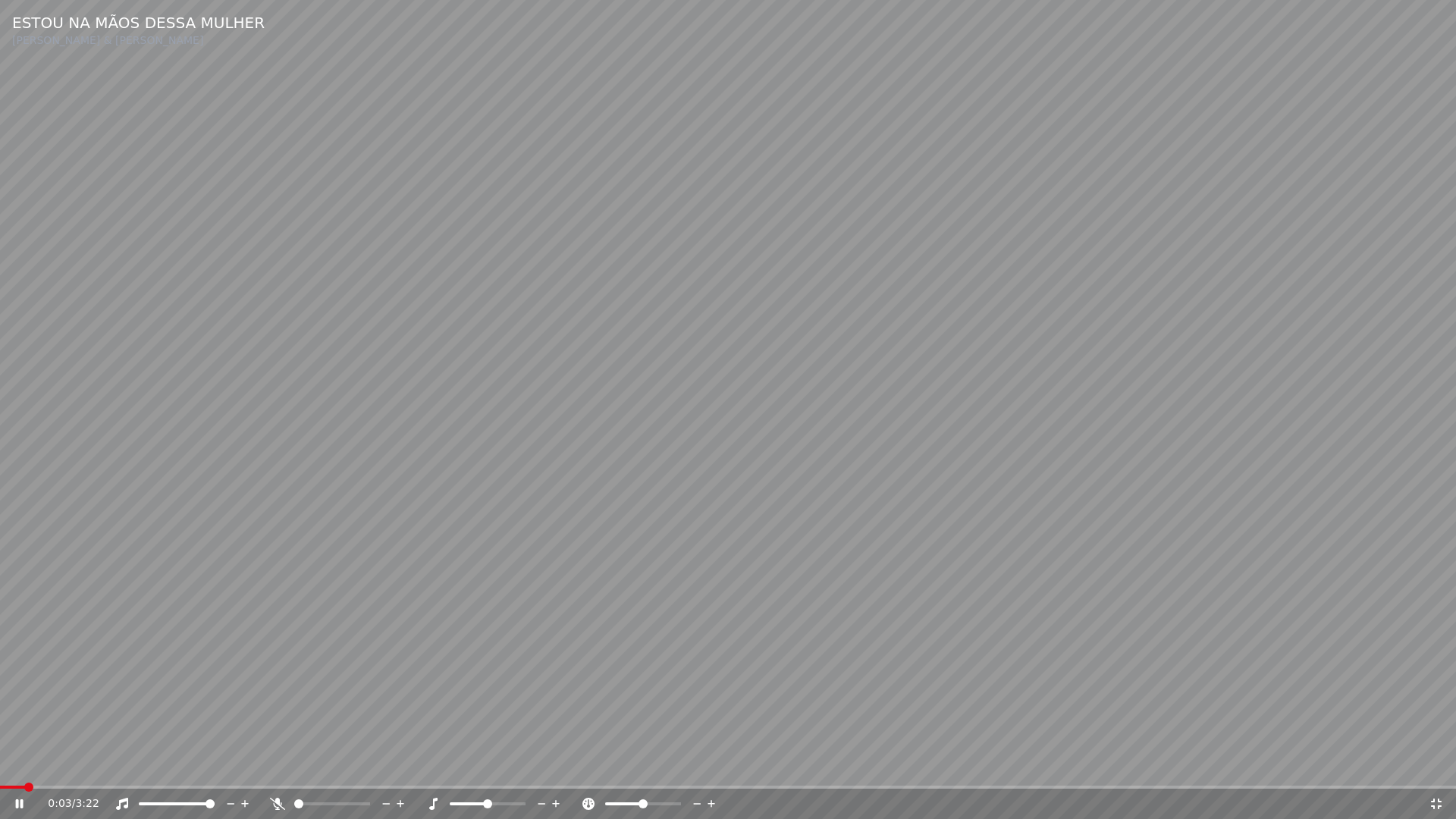
click at [462, 765] on span at bounding box center [728, 787] width 1456 height 3
drag, startPoint x: 1438, startPoint y: 803, endPoint x: 1434, endPoint y: 675, distance: 128.1
click at [1439, 765] on icon at bounding box center [1436, 803] width 15 height 12
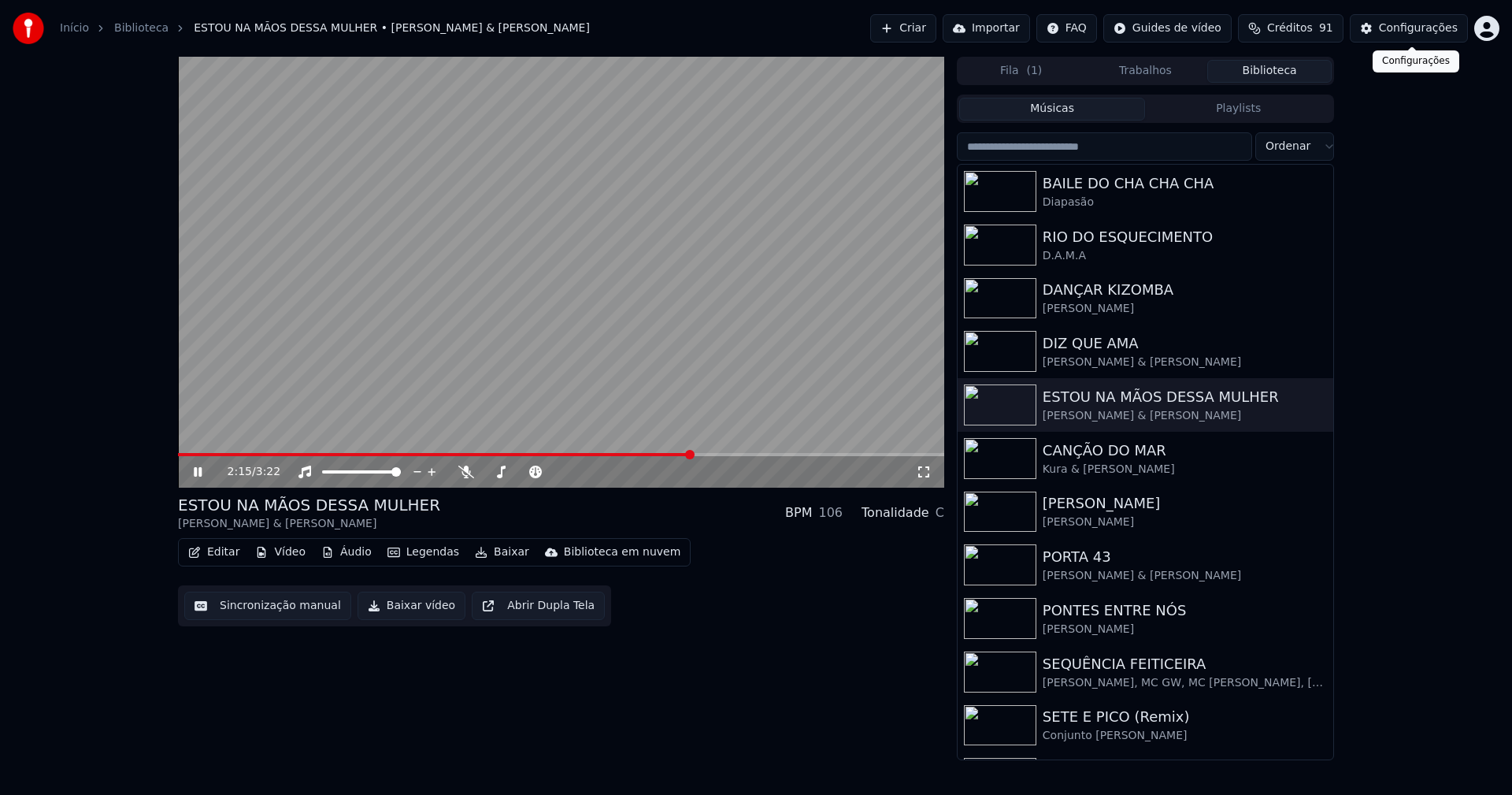
click at [1410, 25] on div "Configurações" at bounding box center [1418, 28] width 79 height 16
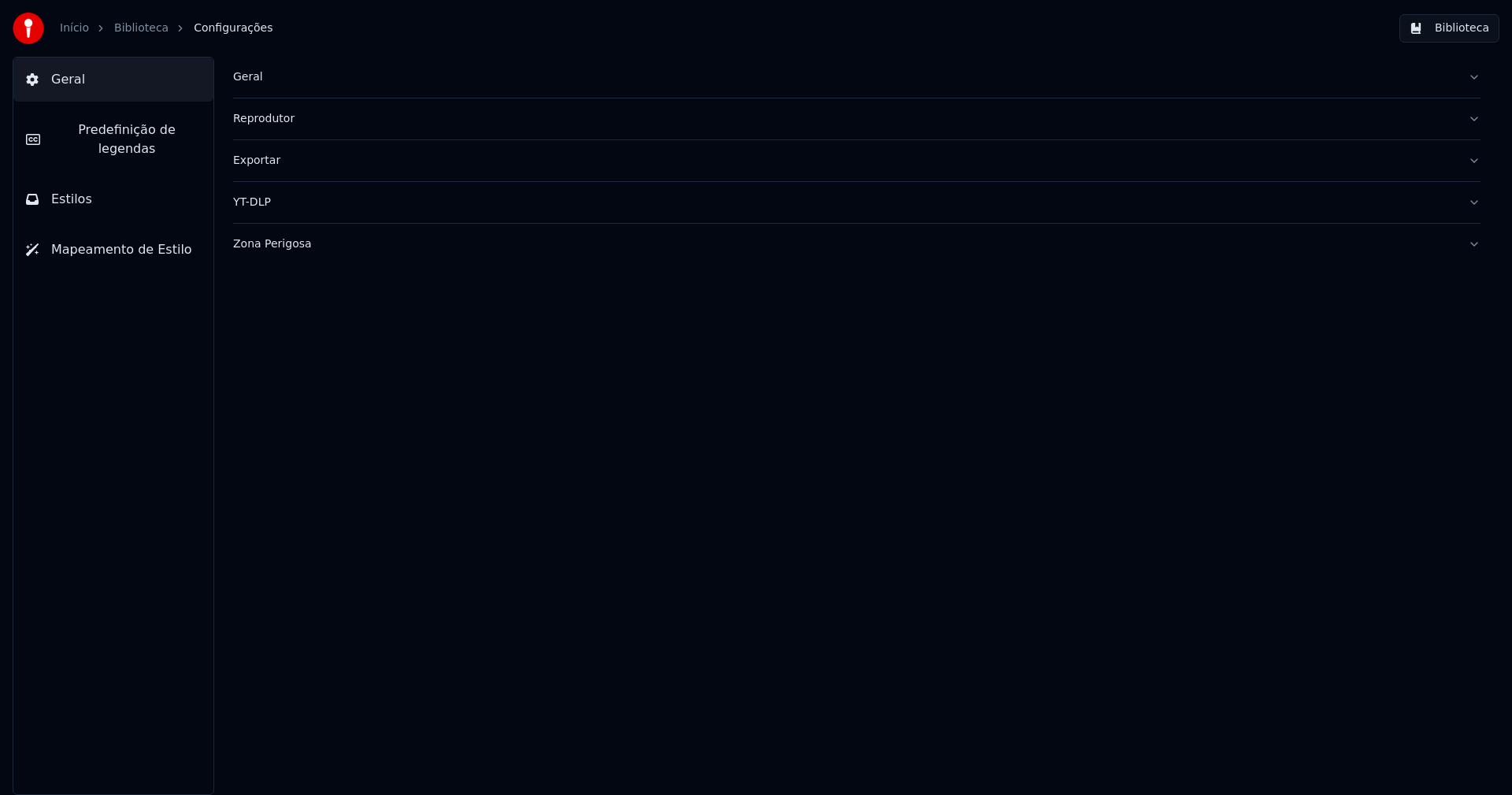
click at [156, 122] on span "Predefinição de legendas" at bounding box center [126, 139] width 148 height 37
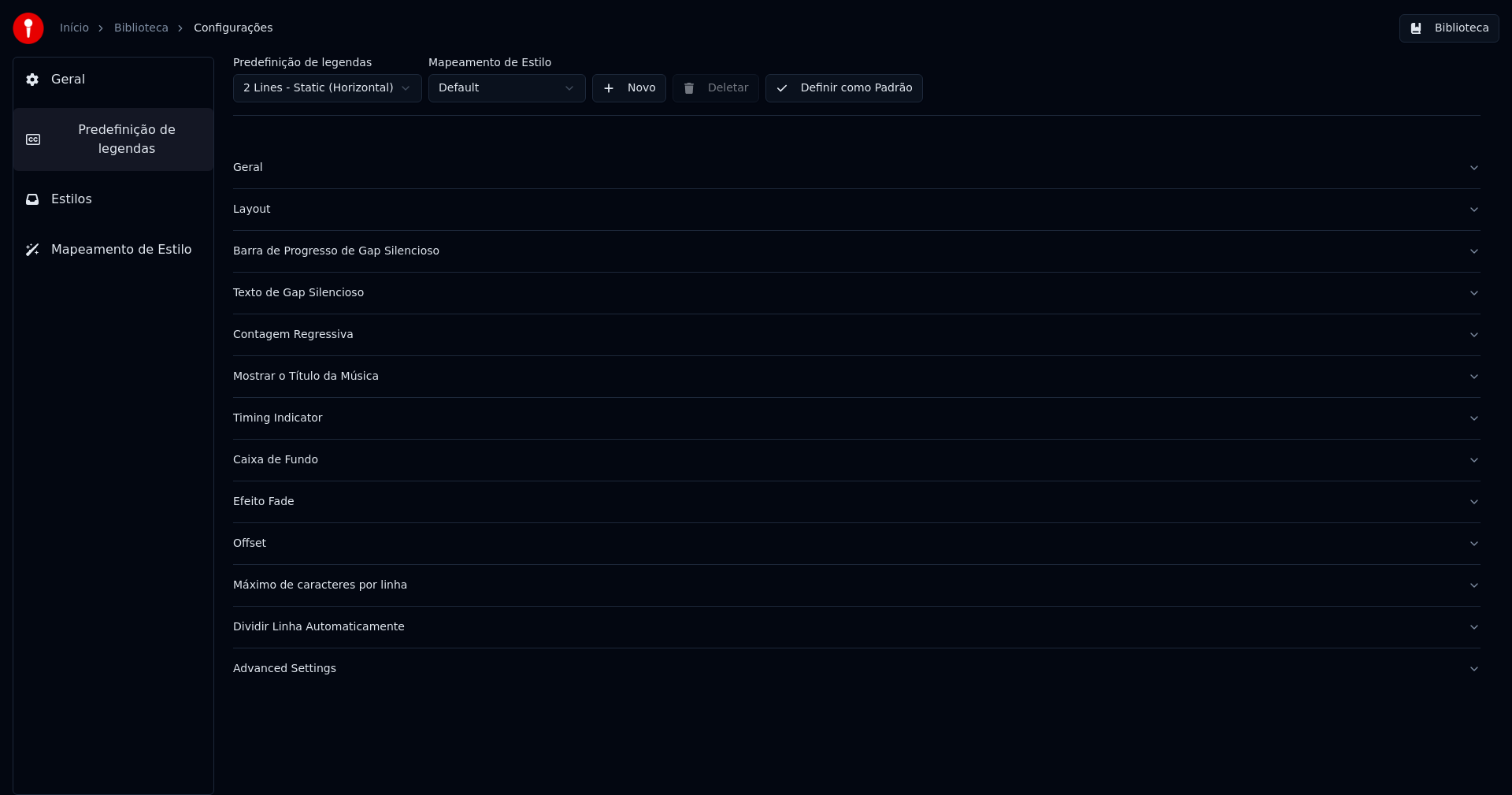
click at [314, 256] on div "Barra de Progresso de Gap Silencioso" at bounding box center [844, 251] width 1222 height 16
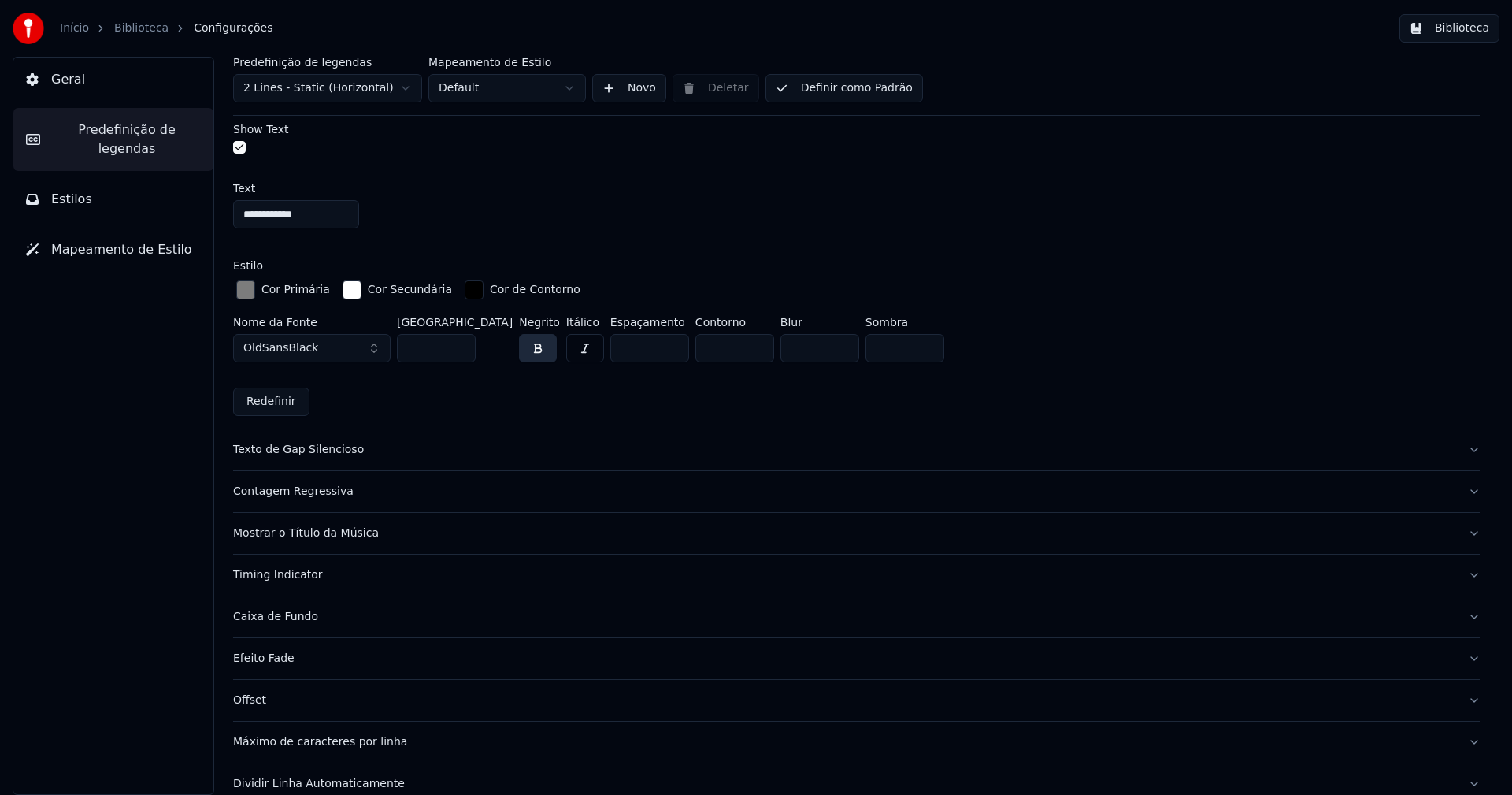
scroll to position [1103, 0]
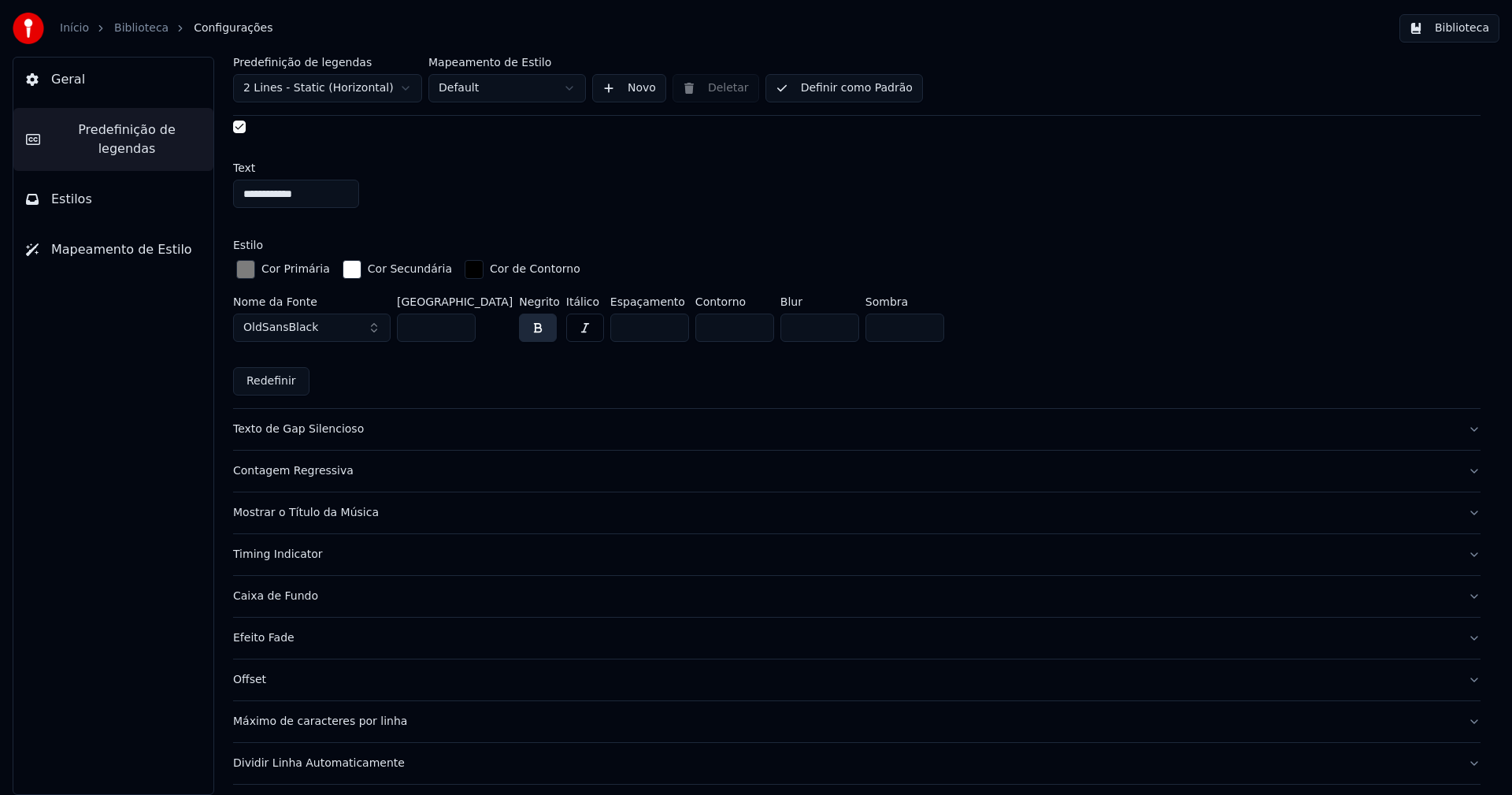
click at [242, 268] on div "button" at bounding box center [245, 269] width 19 height 19
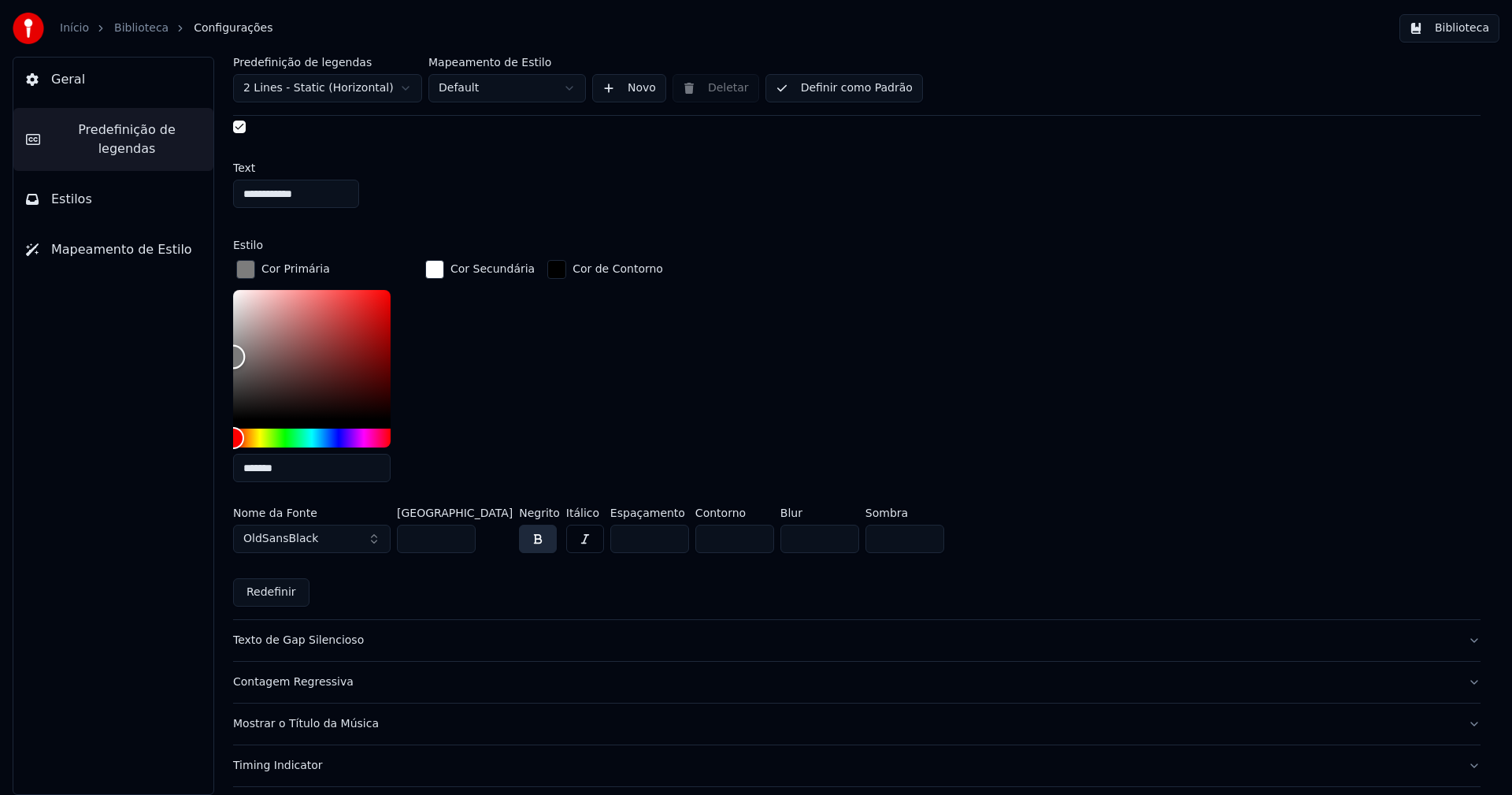
type input "*******"
click at [228, 355] on div "**********" at bounding box center [856, 425] width 1311 height 738
click at [246, 269] on div "button" at bounding box center [245, 269] width 19 height 19
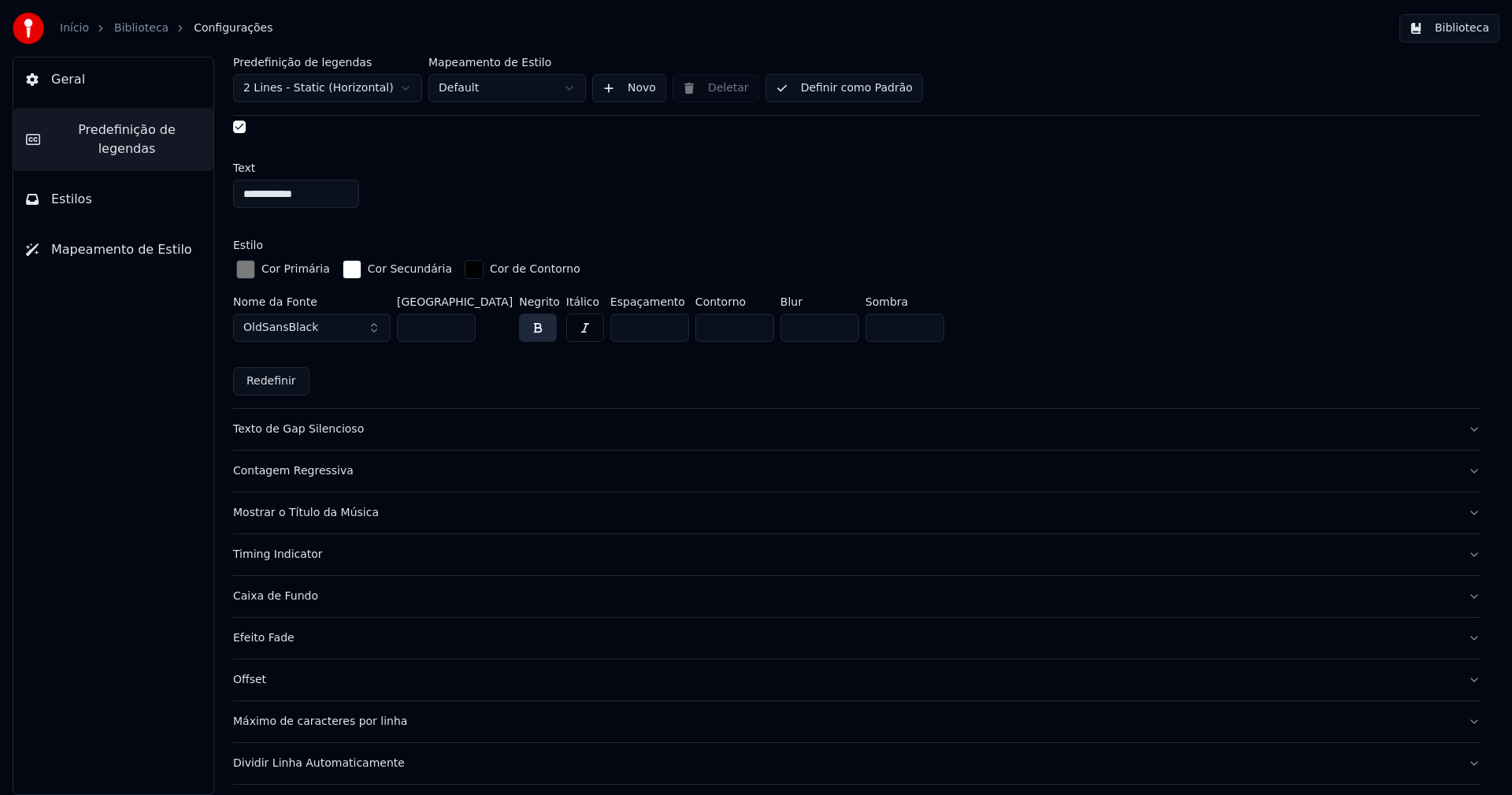
click at [1465, 29] on button "Biblioteca" at bounding box center [1450, 28] width 100 height 28
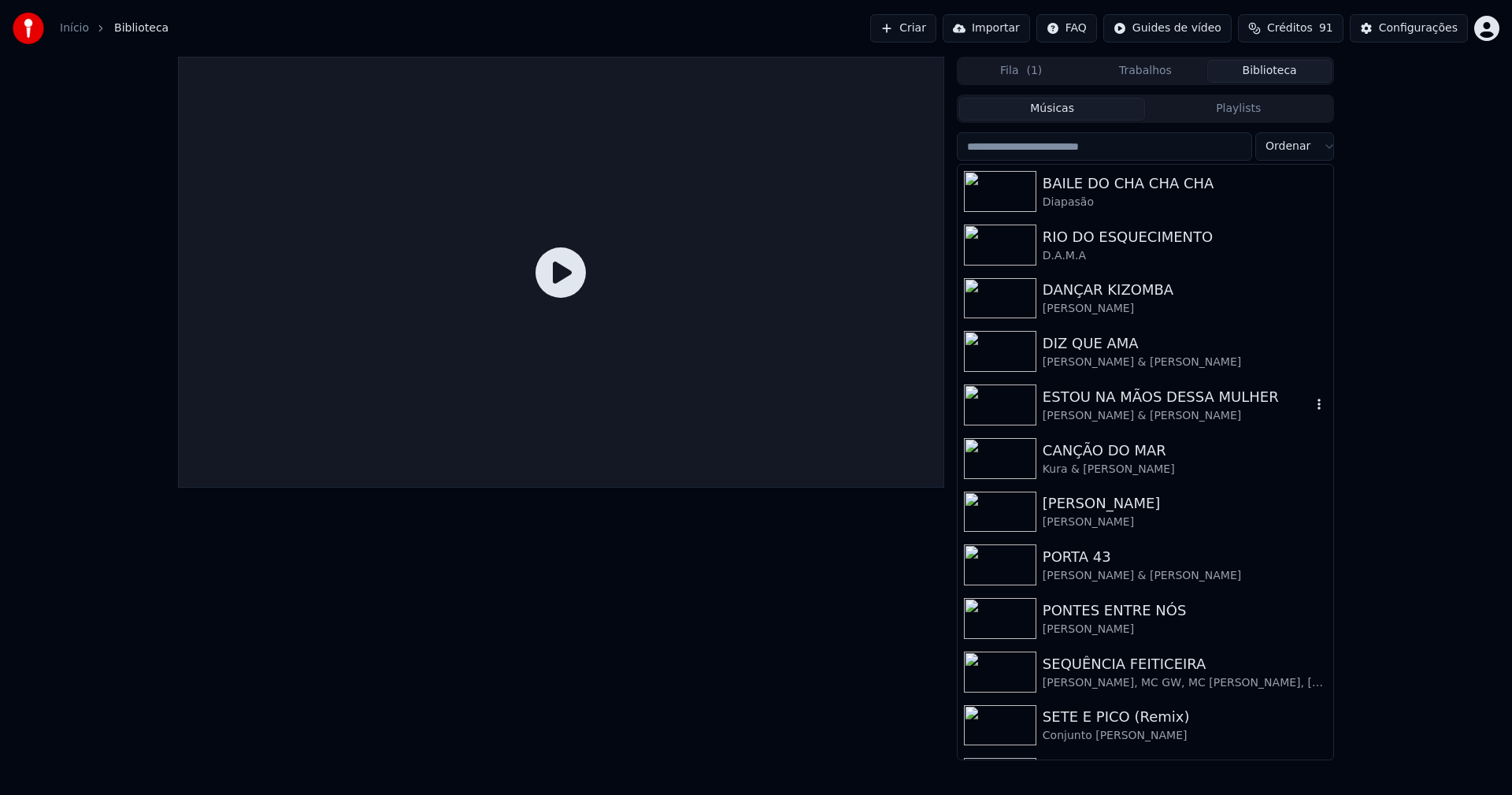
click at [1180, 400] on div "ESTOU NA MÃOS DESSA MULHER" at bounding box center [1177, 397] width 269 height 22
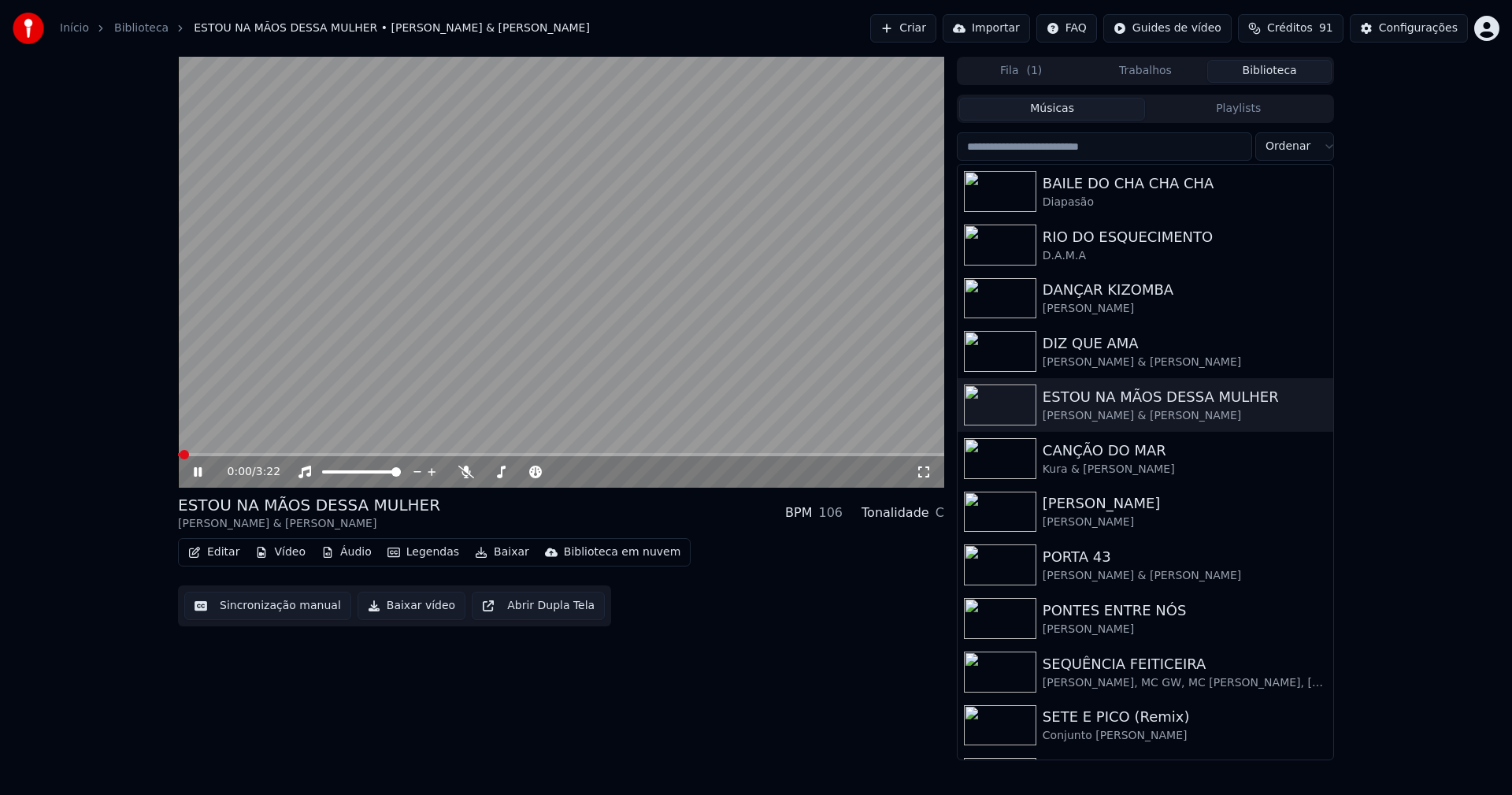
click at [925, 475] on icon at bounding box center [924, 471] width 16 height 12
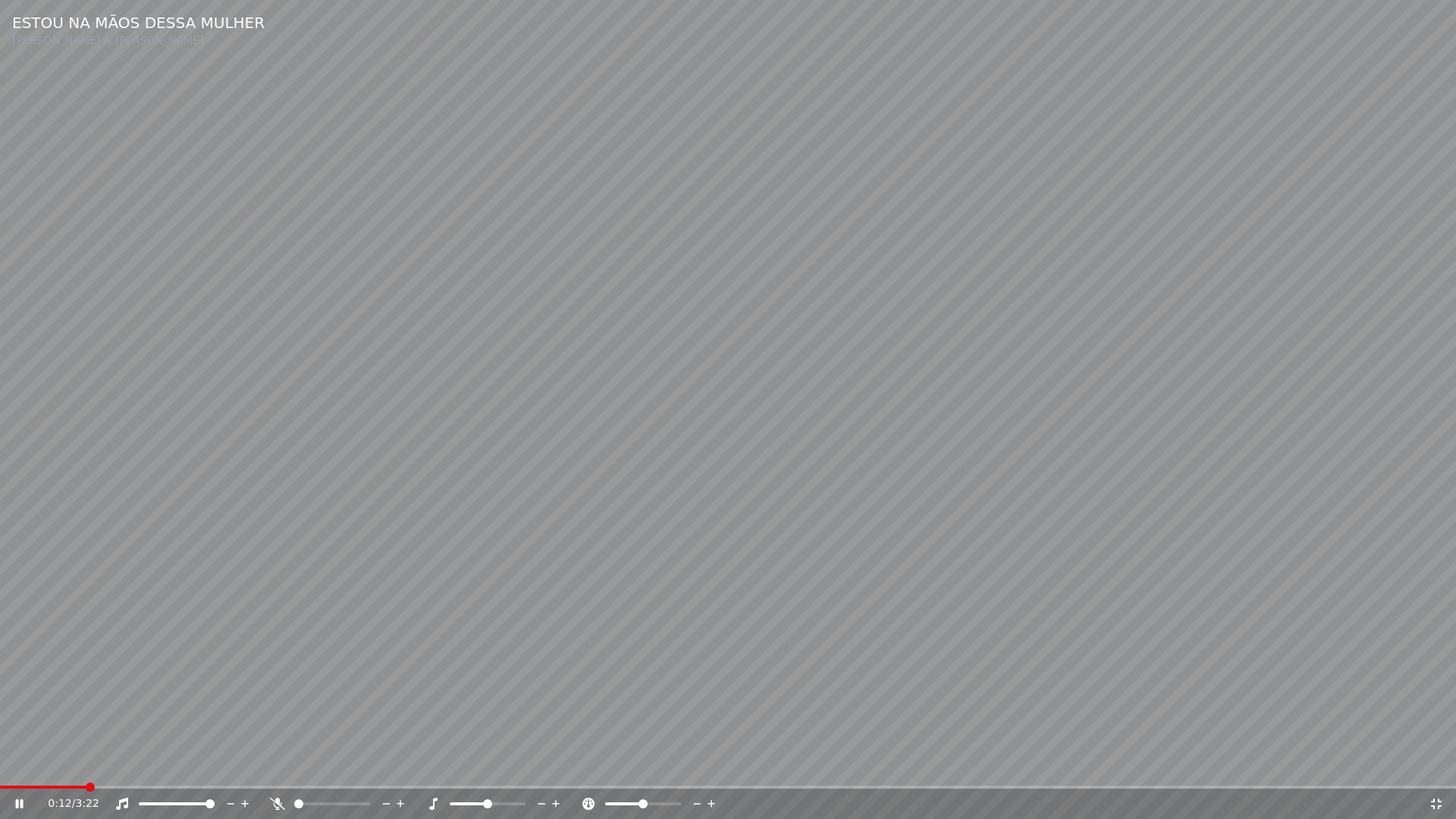
click at [87, 765] on span at bounding box center [43, 787] width 87 height 3
drag, startPoint x: 1437, startPoint y: 802, endPoint x: 1137, endPoint y: 53, distance: 806.8
click at [1438, 765] on icon at bounding box center [1436, 803] width 15 height 12
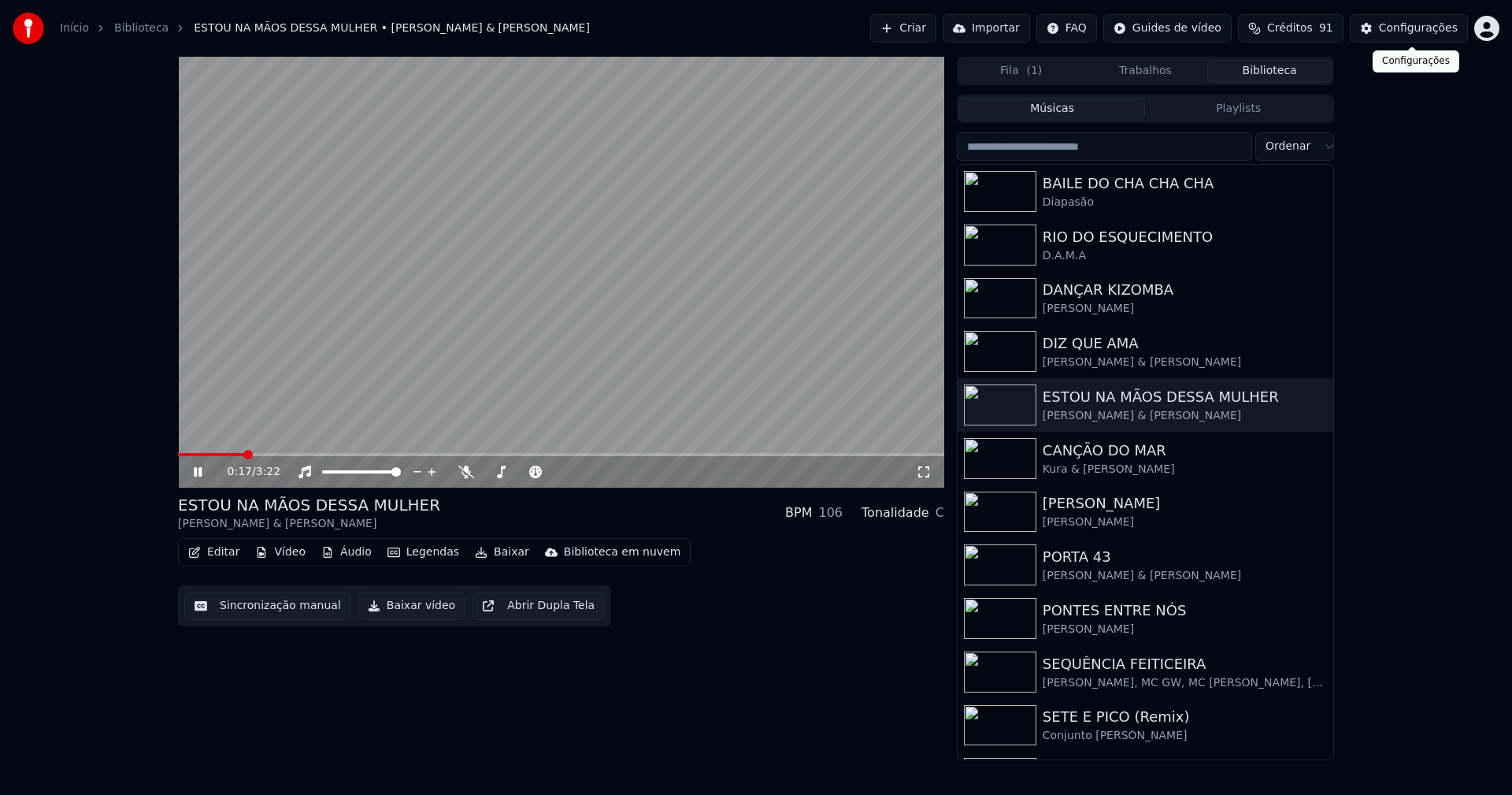
click at [1410, 22] on div "Configurações" at bounding box center [1418, 28] width 79 height 16
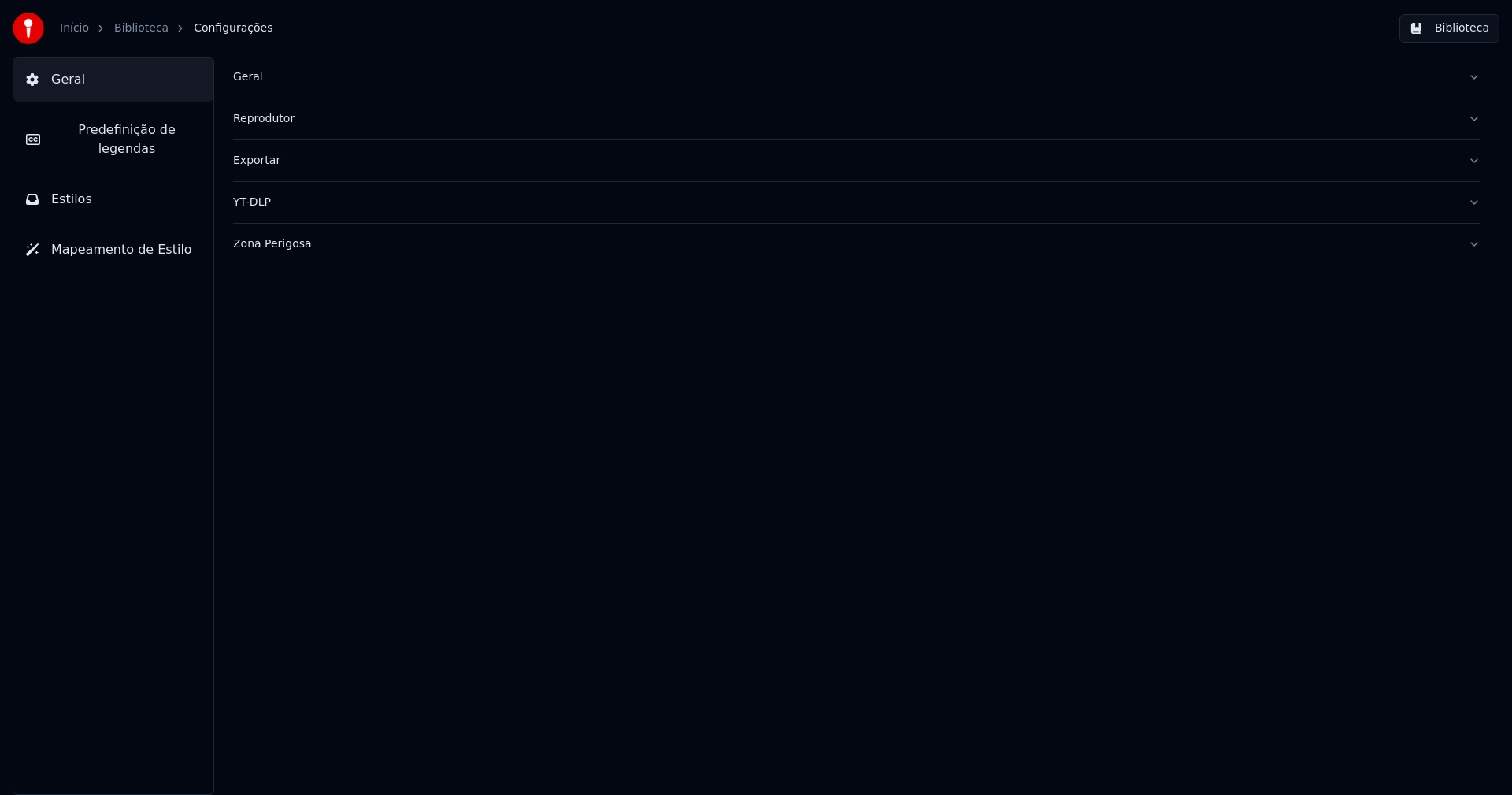
click at [142, 138] on span "Predefinição de legendas" at bounding box center [126, 139] width 148 height 37
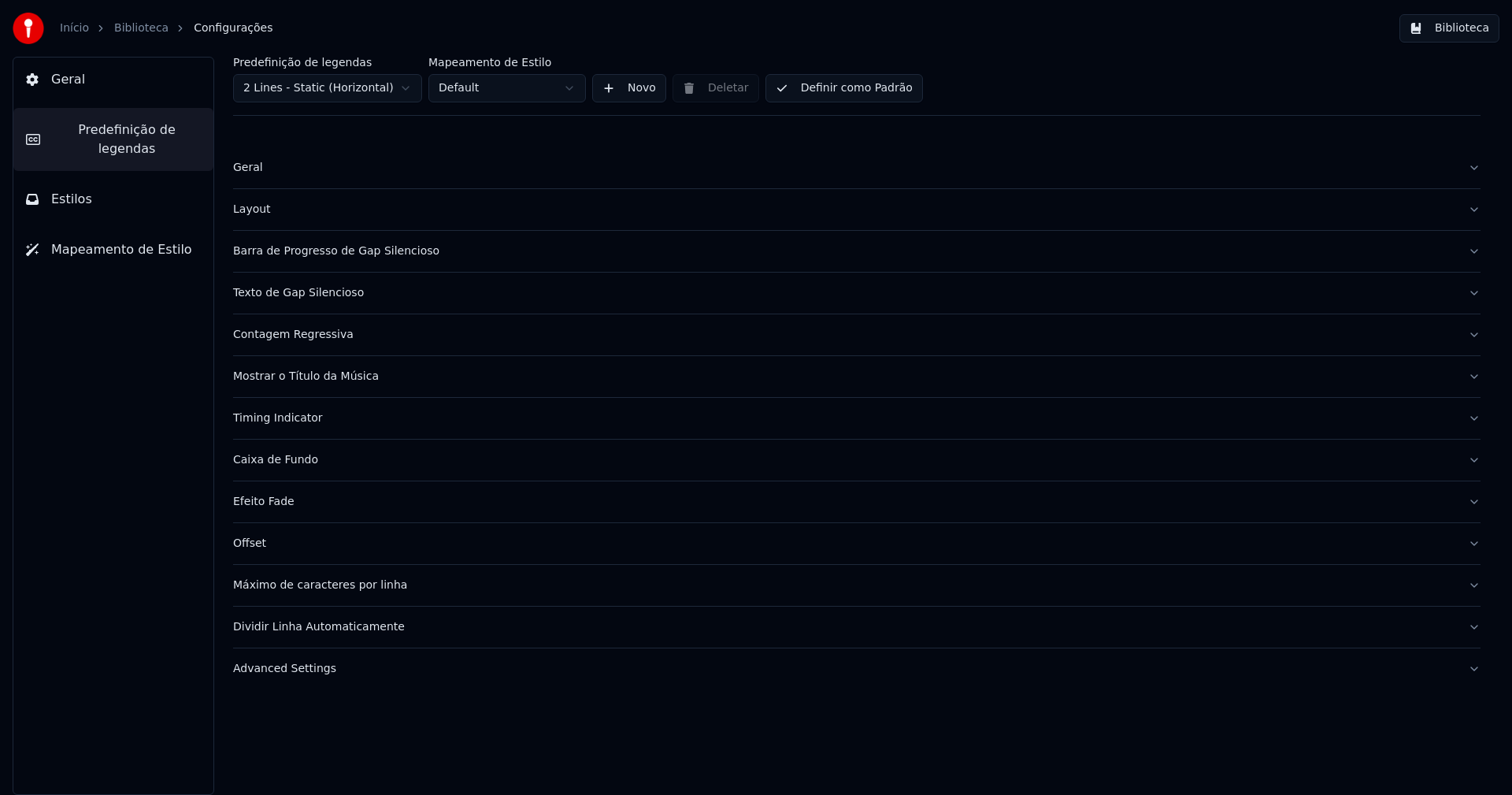
click at [388, 254] on div "Barra de Progresso de Gap Silencioso" at bounding box center [844, 251] width 1222 height 16
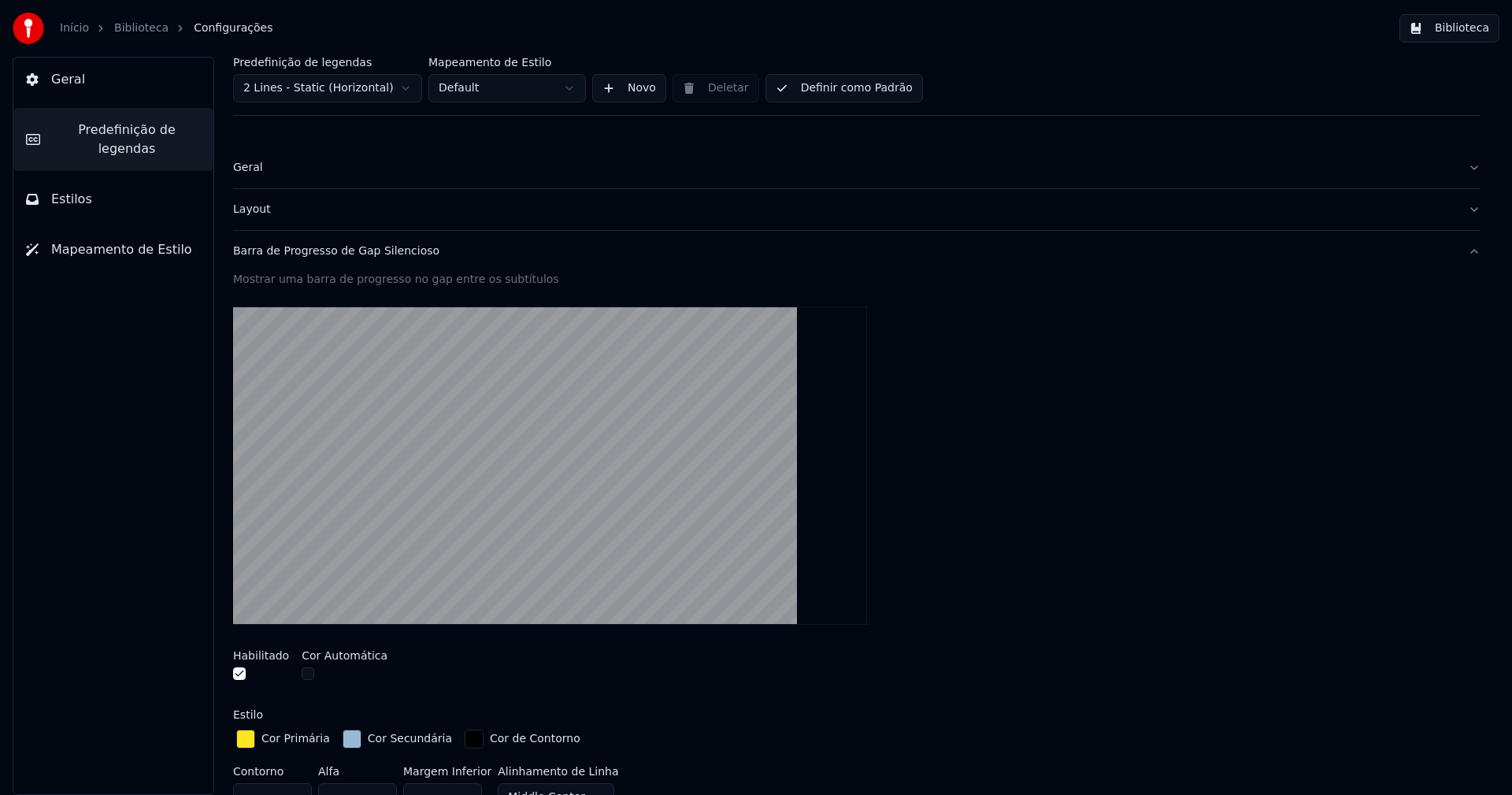
scroll to position [316, 0]
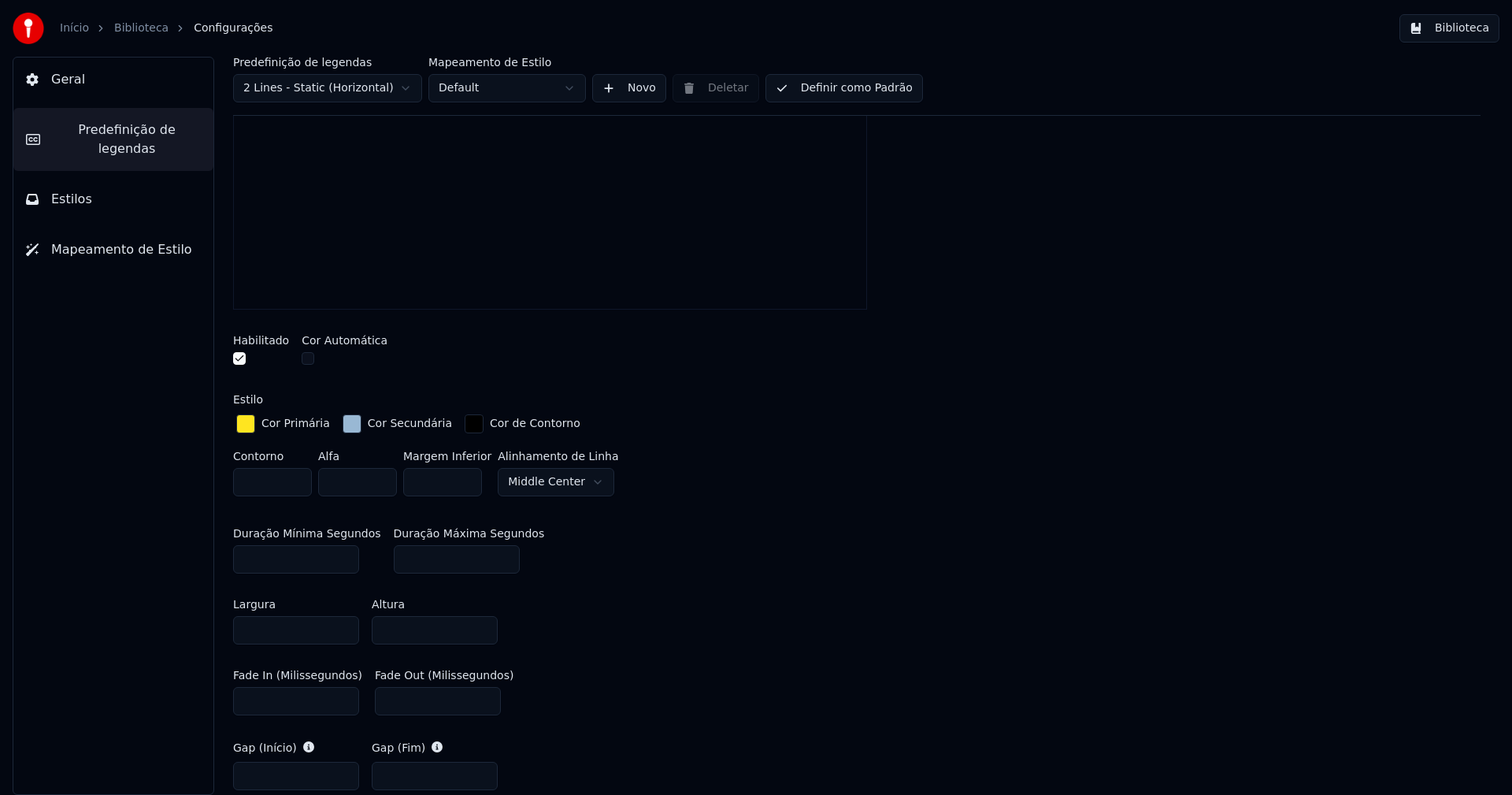
click at [480, 623] on input "****" at bounding box center [434, 630] width 126 height 28
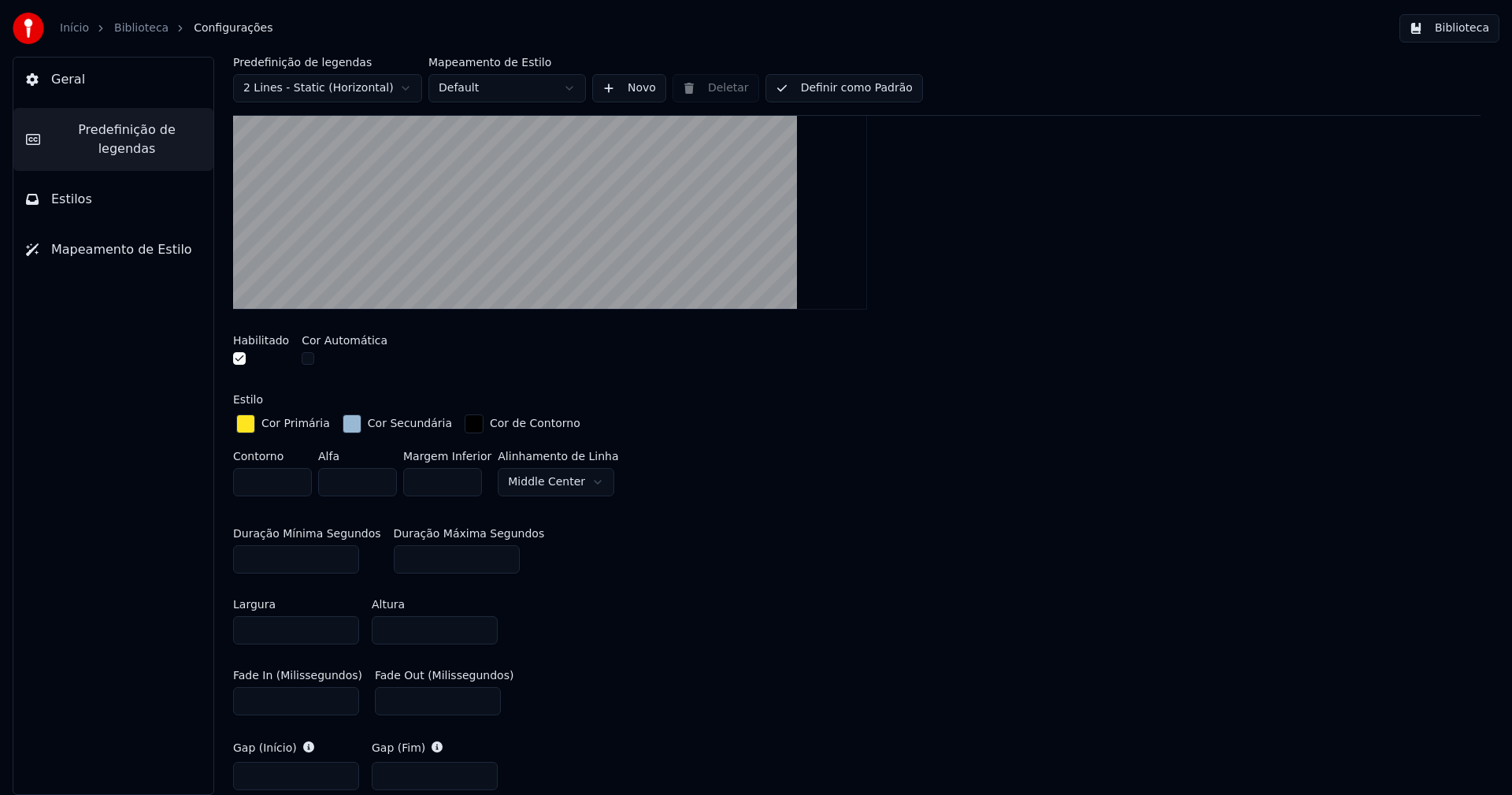
type input "**"
click at [781, 542] on div "Duração Mínima Segundos * Duração Máxima Segundos ***" at bounding box center [856, 550] width 1247 height 71
click at [1462, 23] on button "Biblioteca" at bounding box center [1450, 28] width 100 height 28
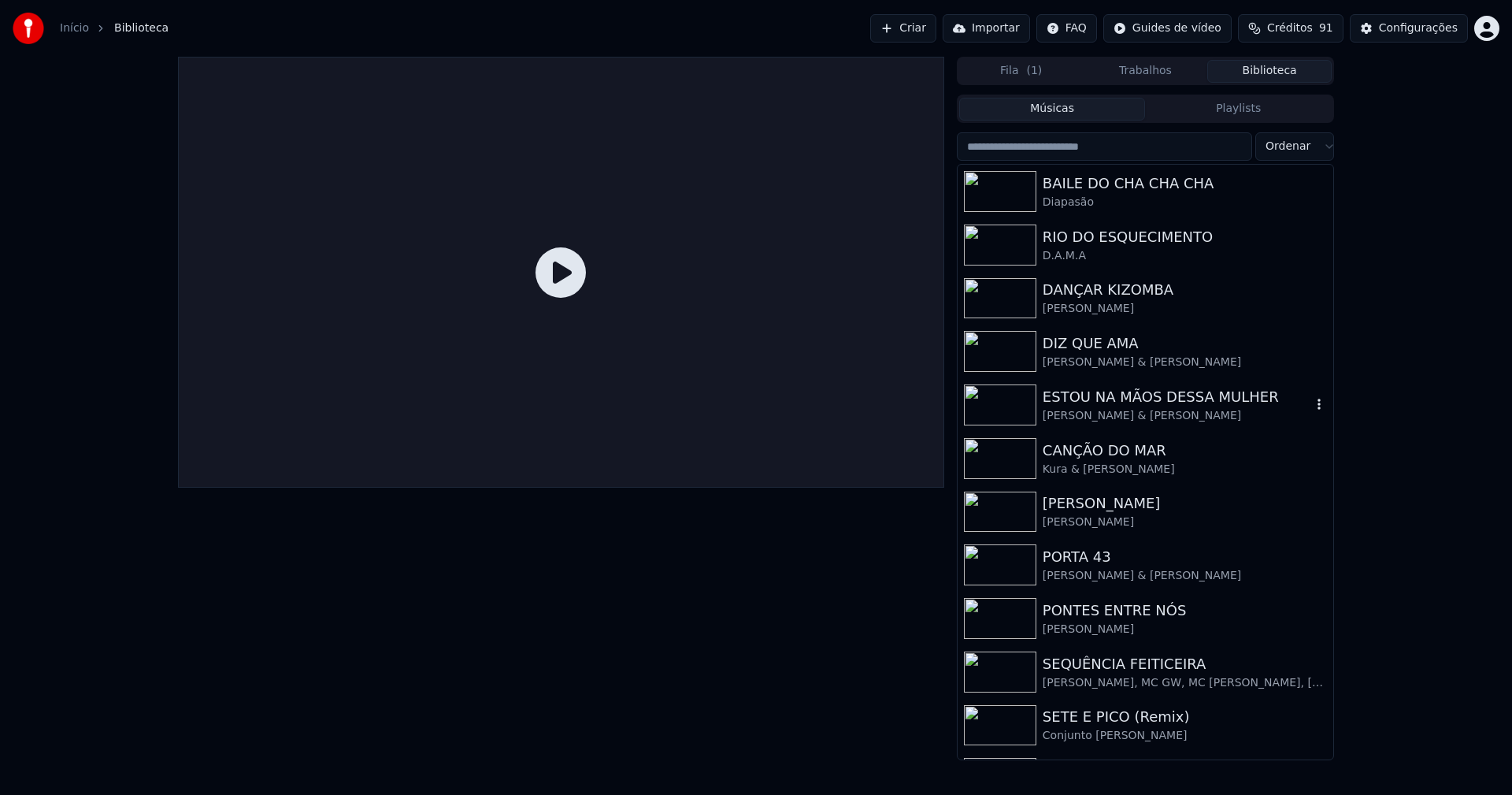
click at [1167, 401] on div "ESTOU NA MÃOS DESSA MULHER" at bounding box center [1177, 397] width 269 height 22
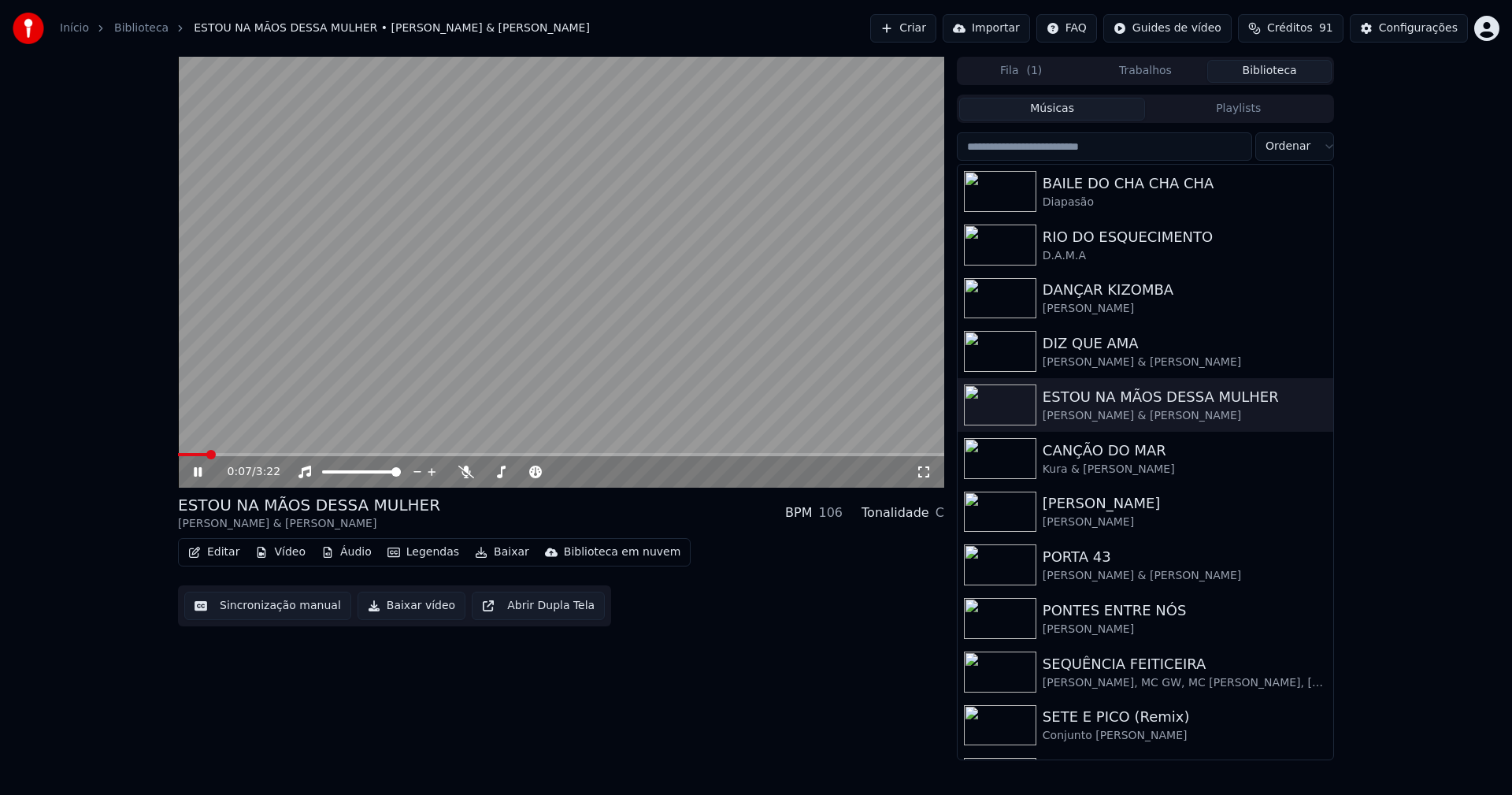
click at [929, 474] on icon at bounding box center [924, 471] width 16 height 12
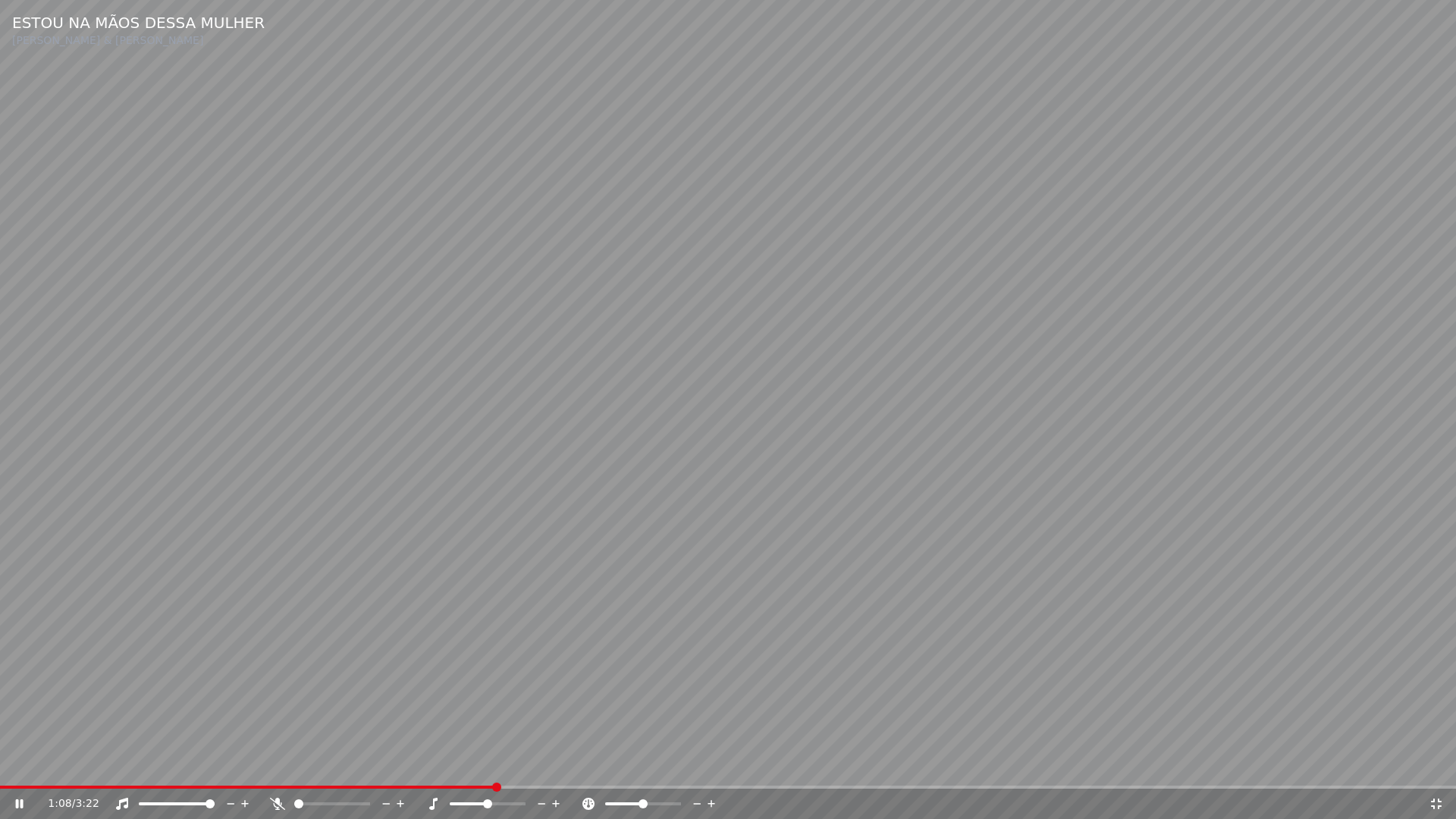
click at [1436, 765] on icon at bounding box center [1436, 803] width 15 height 12
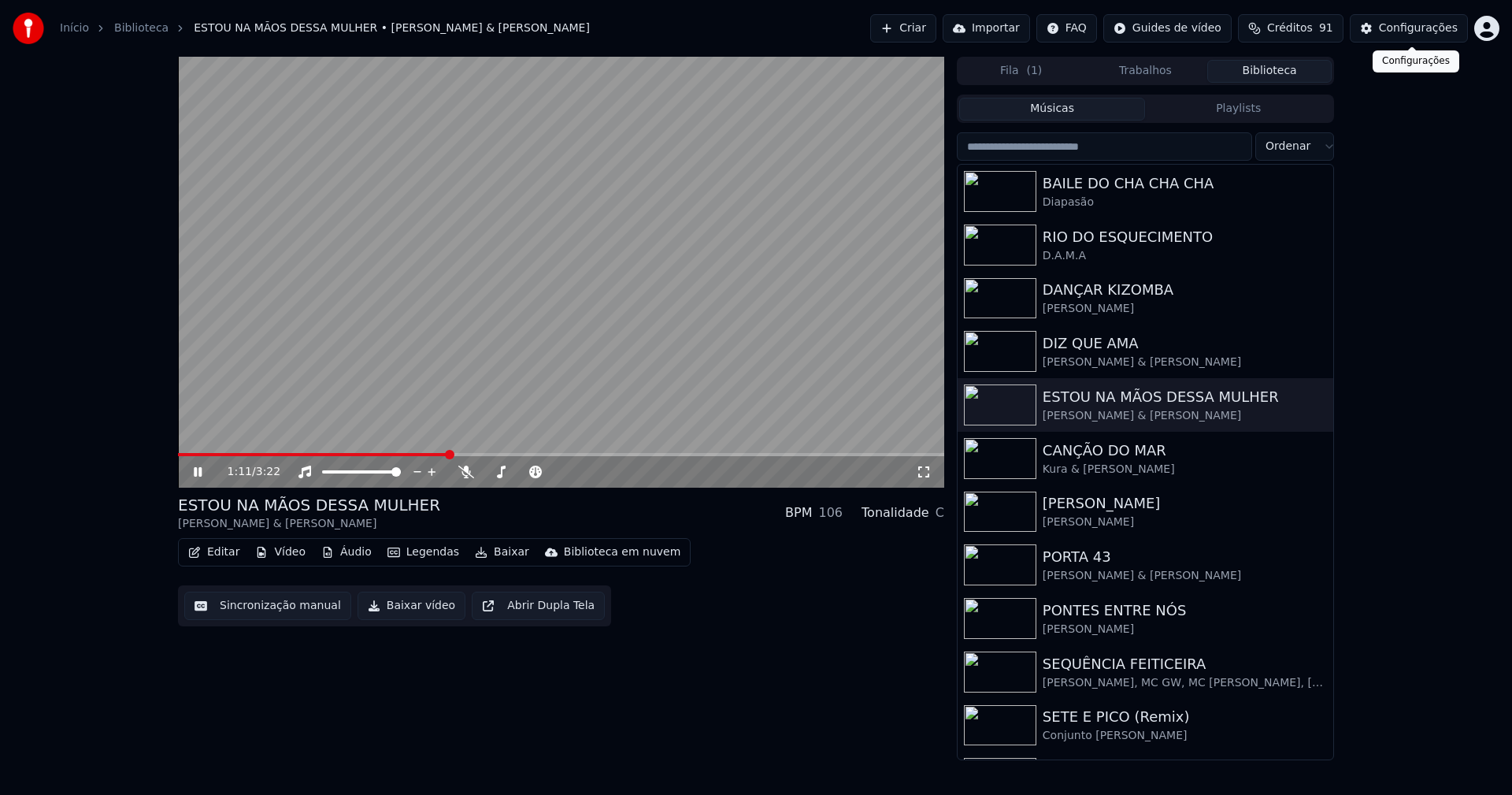
click at [1433, 37] on button "Configurações" at bounding box center [1409, 28] width 118 height 28
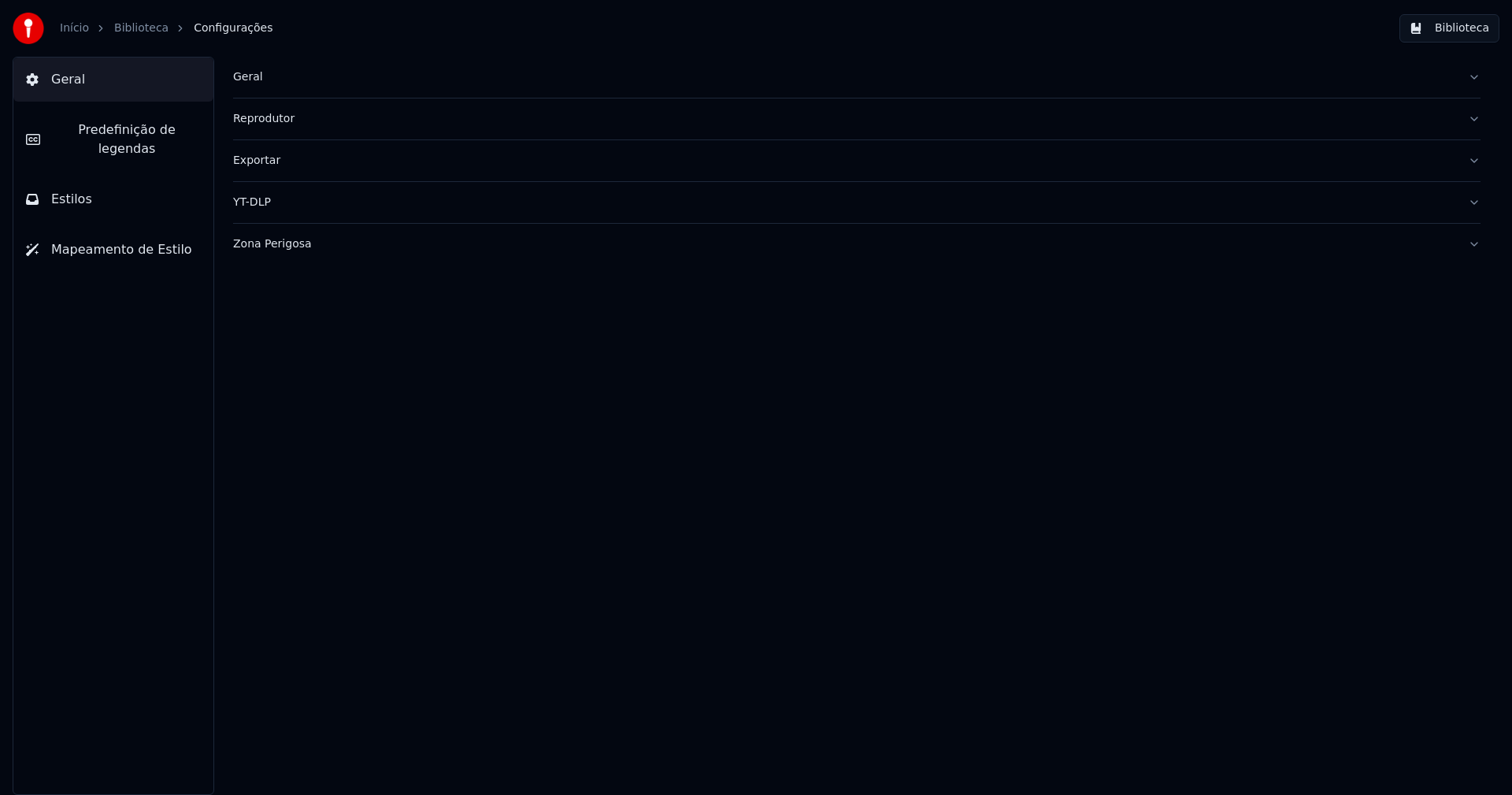
click at [130, 131] on span "Predefinição de legendas" at bounding box center [126, 139] width 148 height 37
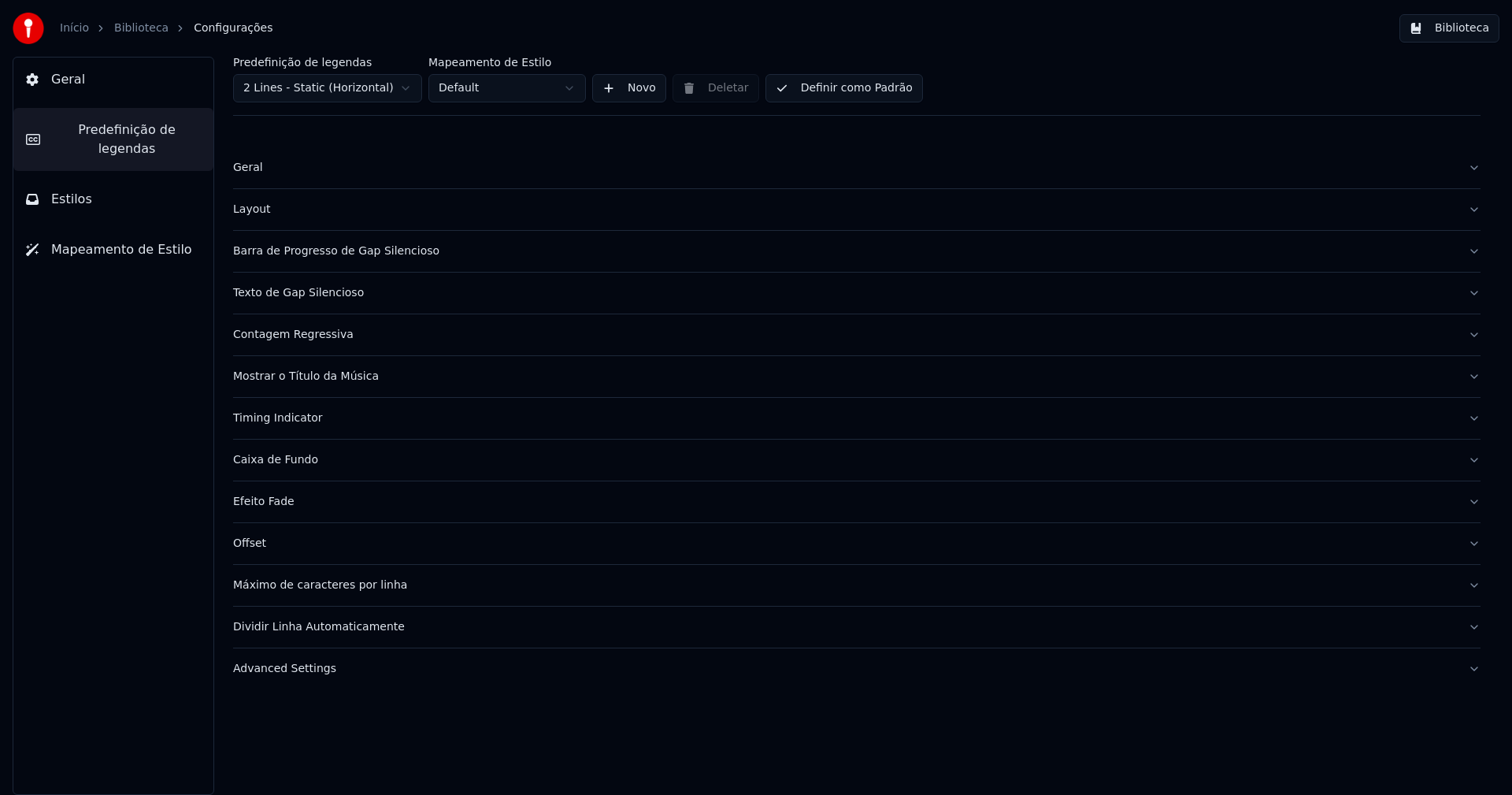
drag, startPoint x: 375, startPoint y: 256, endPoint x: 338, endPoint y: 198, distance: 68.8
click at [375, 256] on div "Barra de Progresso de Gap Silencioso" at bounding box center [844, 251] width 1222 height 16
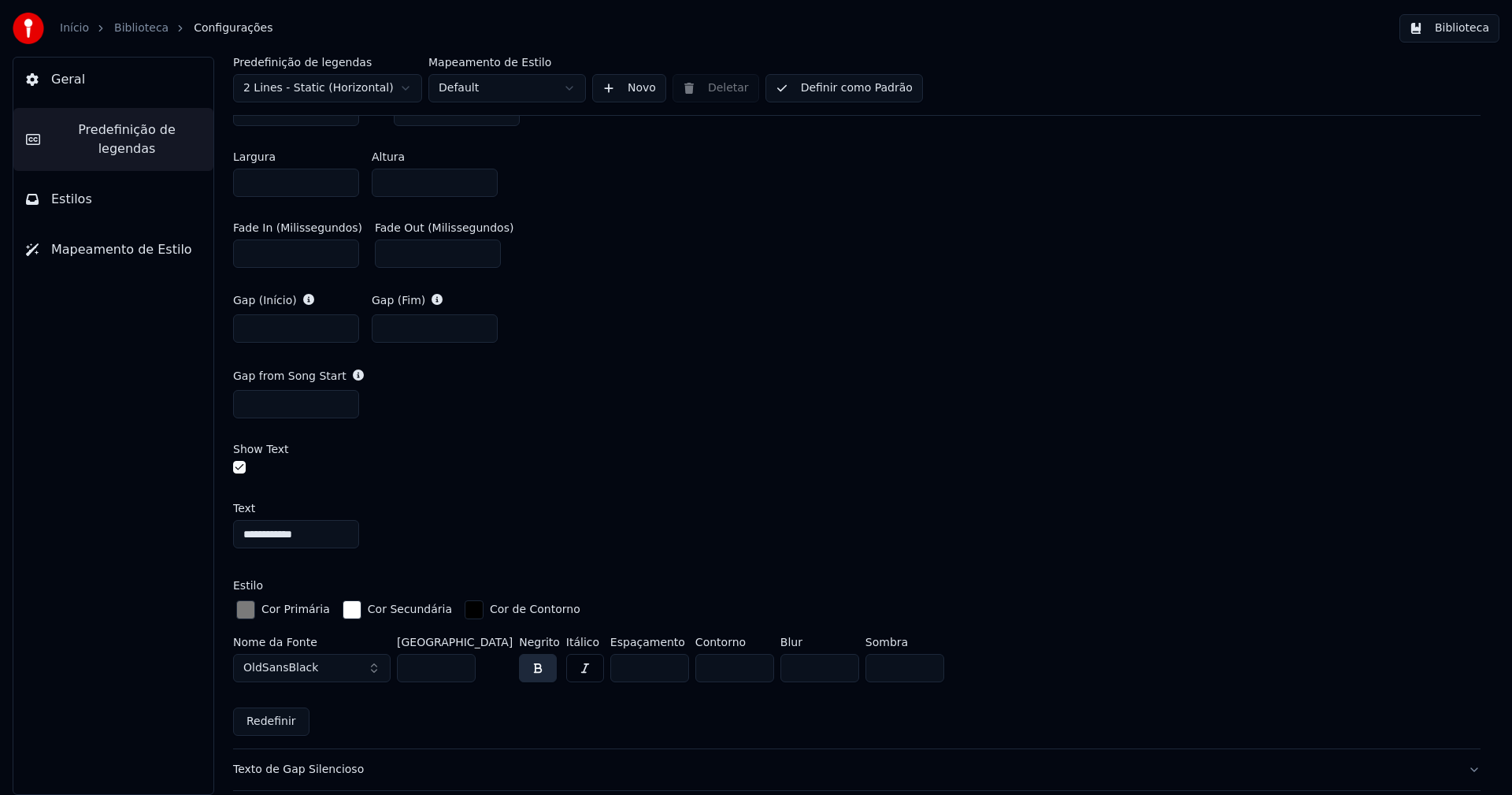
scroll to position [946, 0]
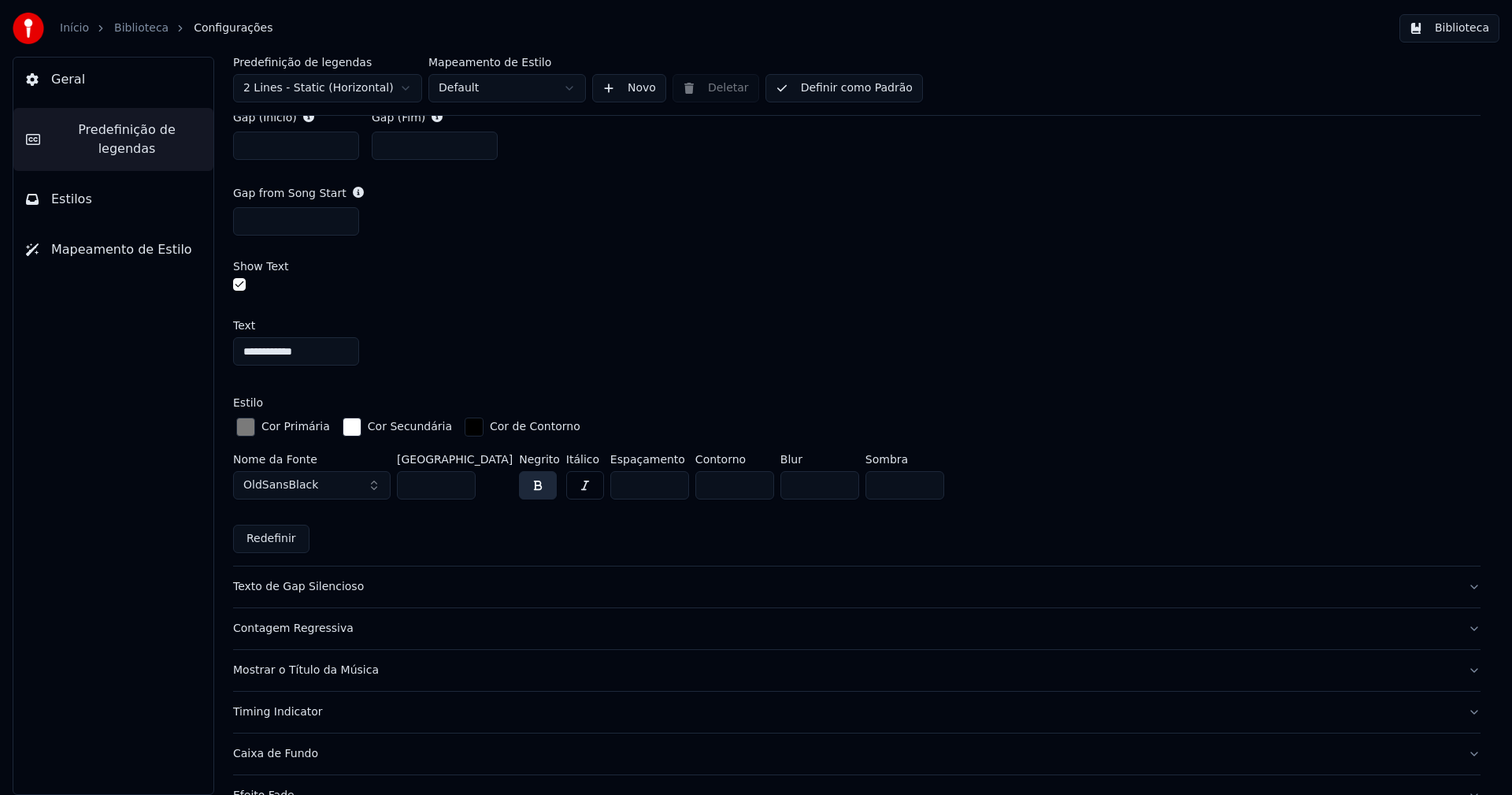
click at [251, 428] on div "button" at bounding box center [245, 427] width 19 height 19
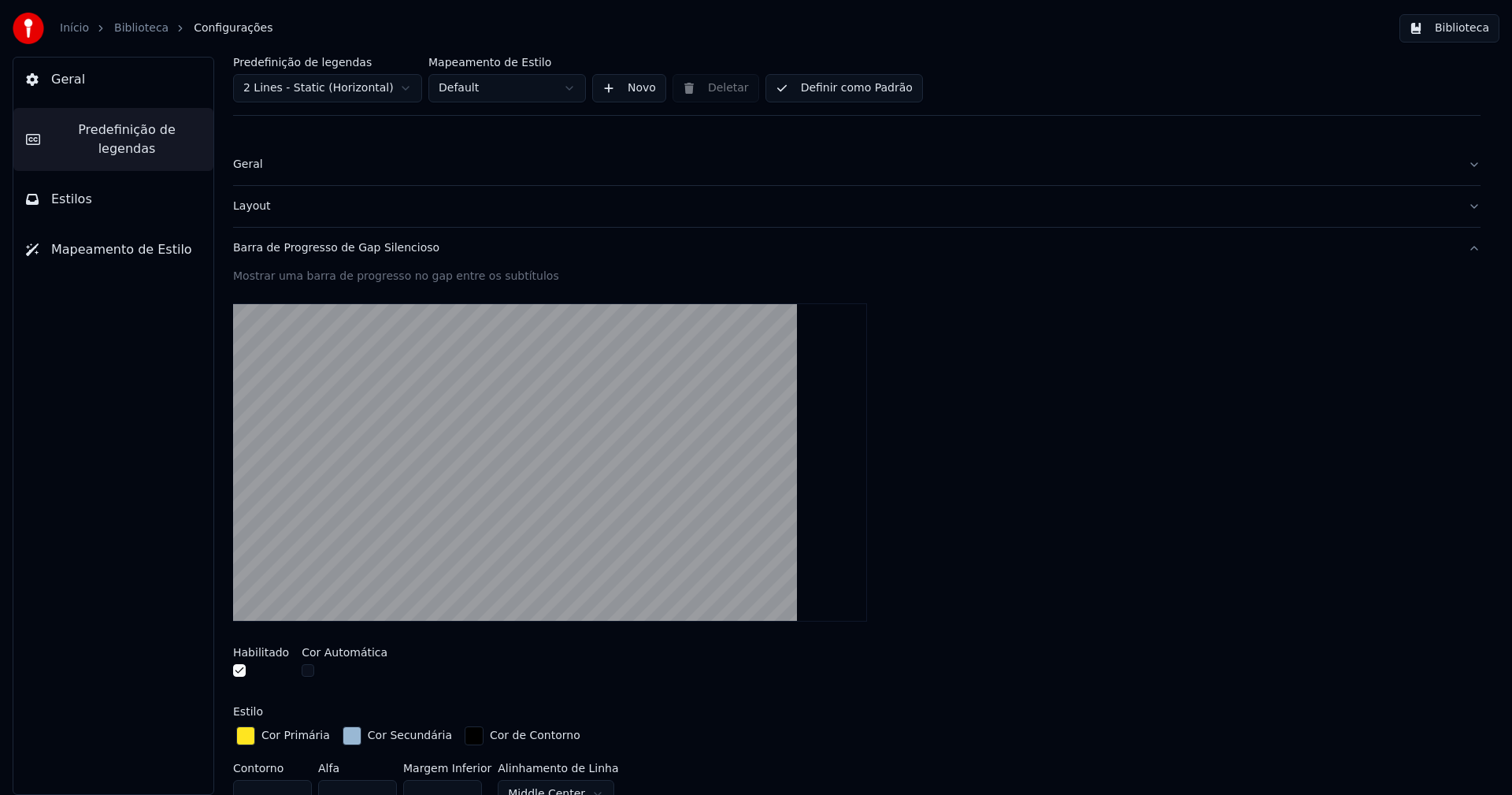
scroll to position [0, 0]
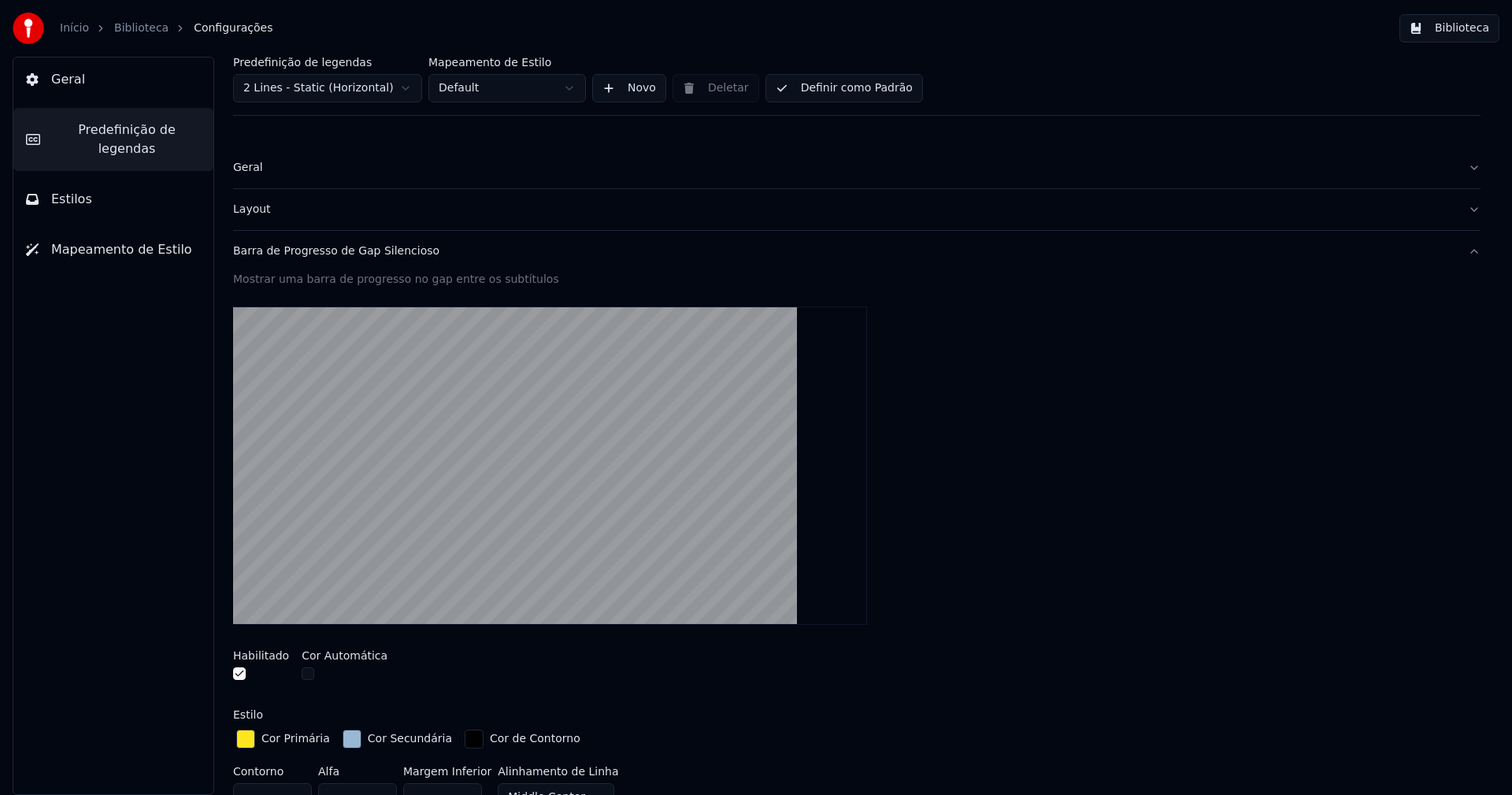
click at [348, 741] on div "button" at bounding box center [352, 738] width 19 height 19
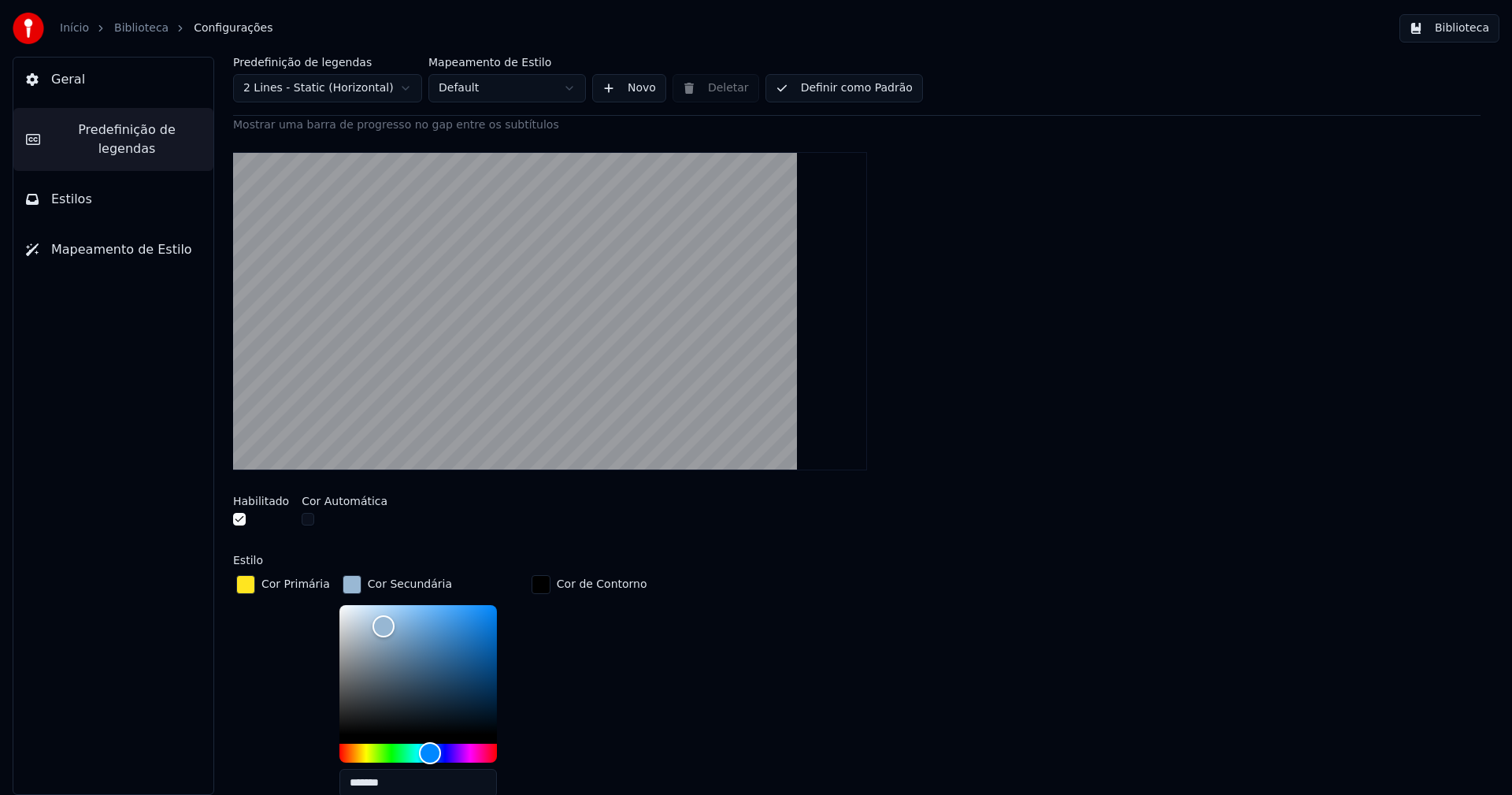
scroll to position [316, 0]
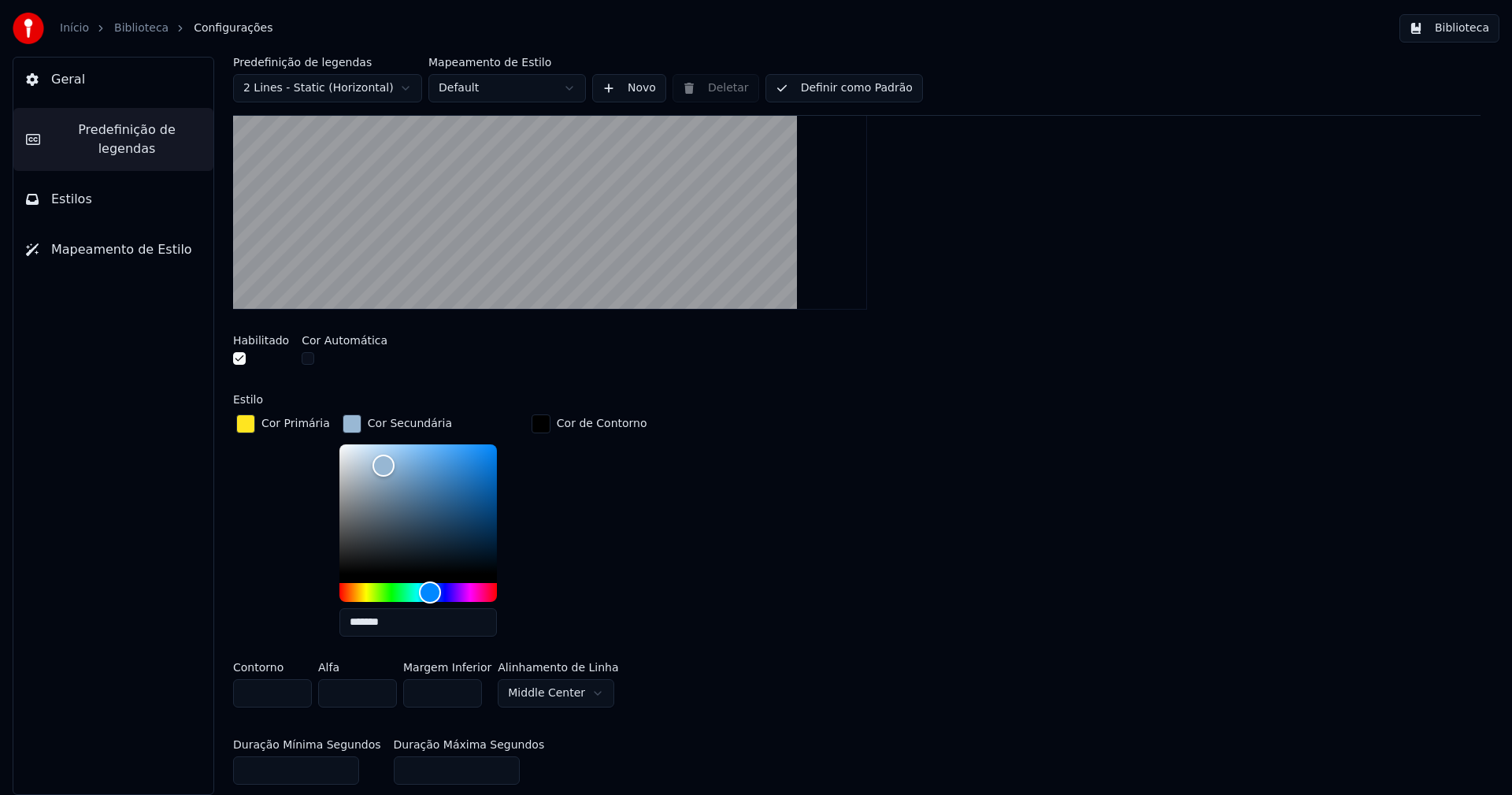
click at [343, 423] on div "button" at bounding box center [352, 424] width 19 height 19
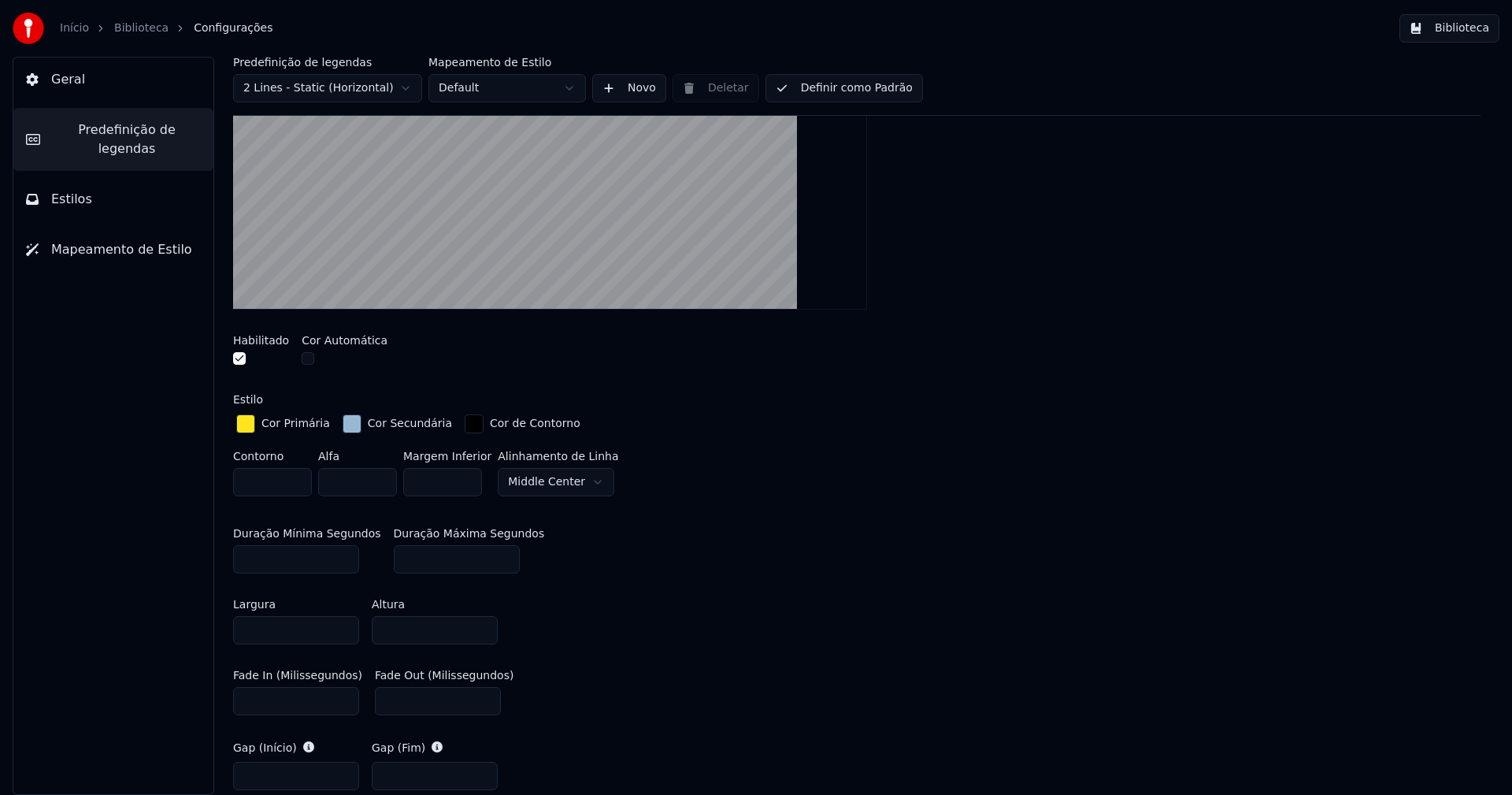
click at [1462, 13] on div "Início Biblioteca Configurações Biblioteca" at bounding box center [756, 28] width 1512 height 57
click at [1470, 32] on button "Biblioteca" at bounding box center [1450, 28] width 100 height 28
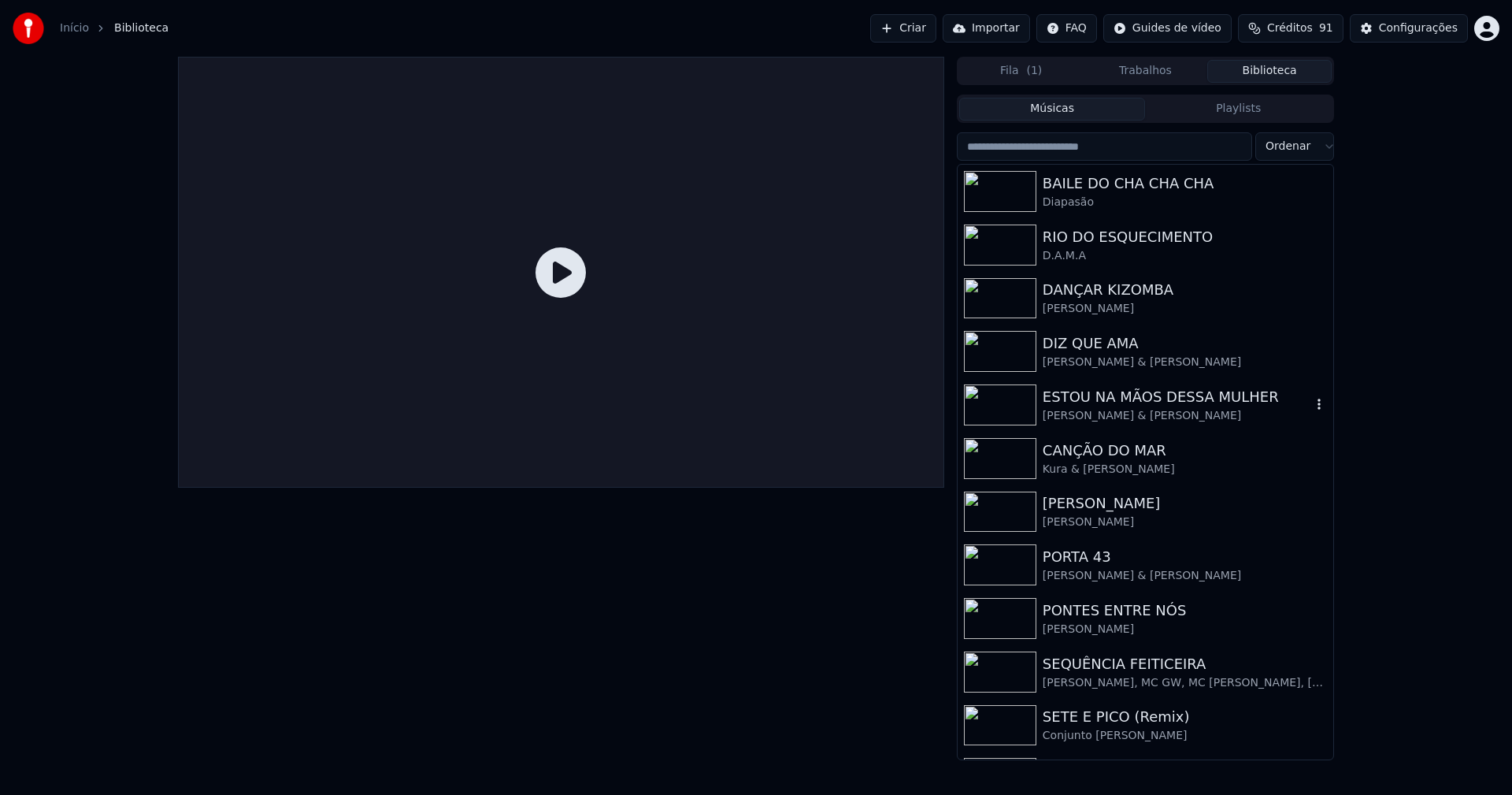
drag, startPoint x: 1192, startPoint y: 395, endPoint x: 1206, endPoint y: 395, distance: 14.0
click at [1194, 395] on div "ESTOU NA MÃOS DESSA MULHER" at bounding box center [1177, 397] width 269 height 22
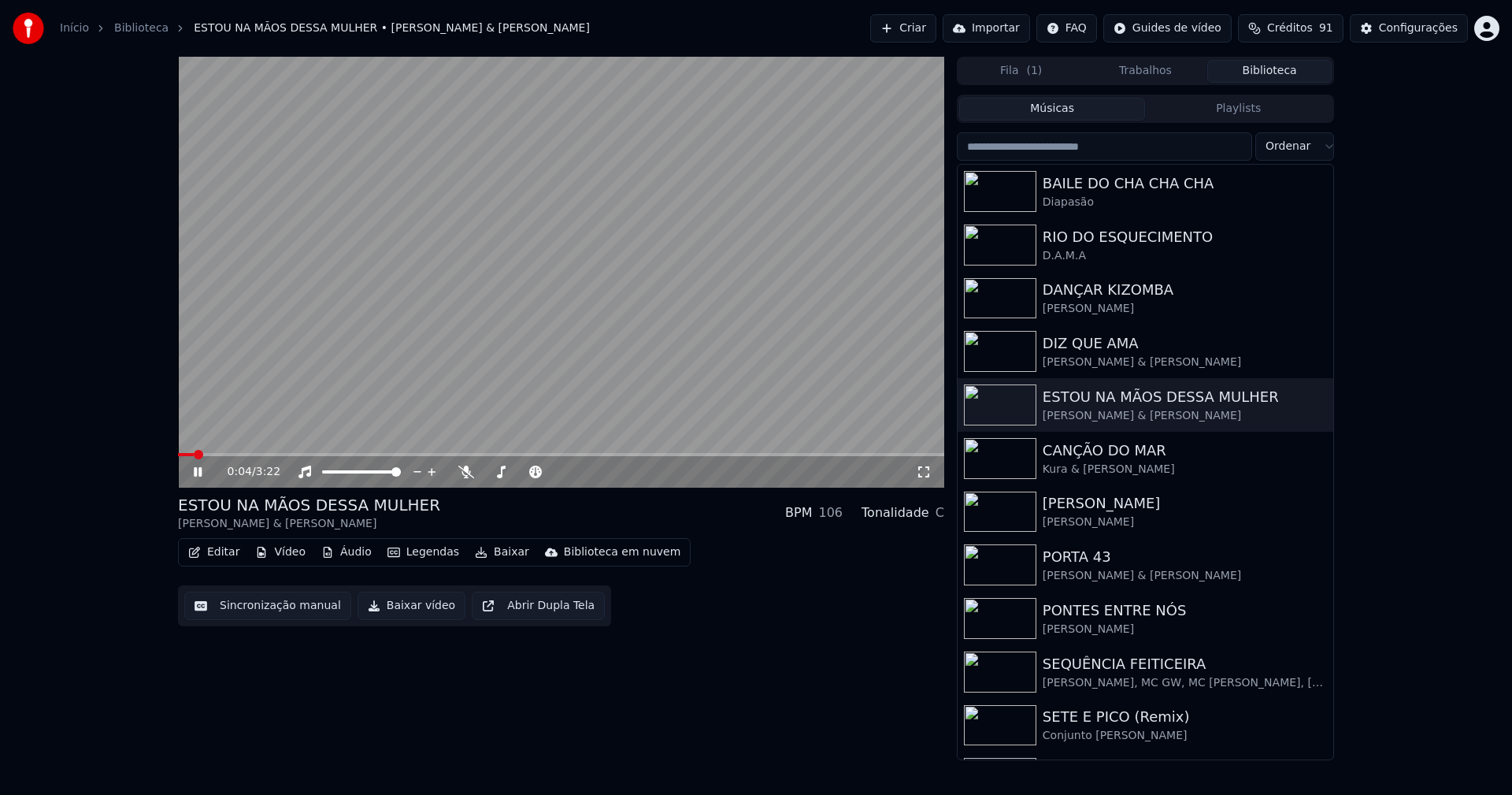
click at [917, 475] on icon at bounding box center [924, 471] width 16 height 12
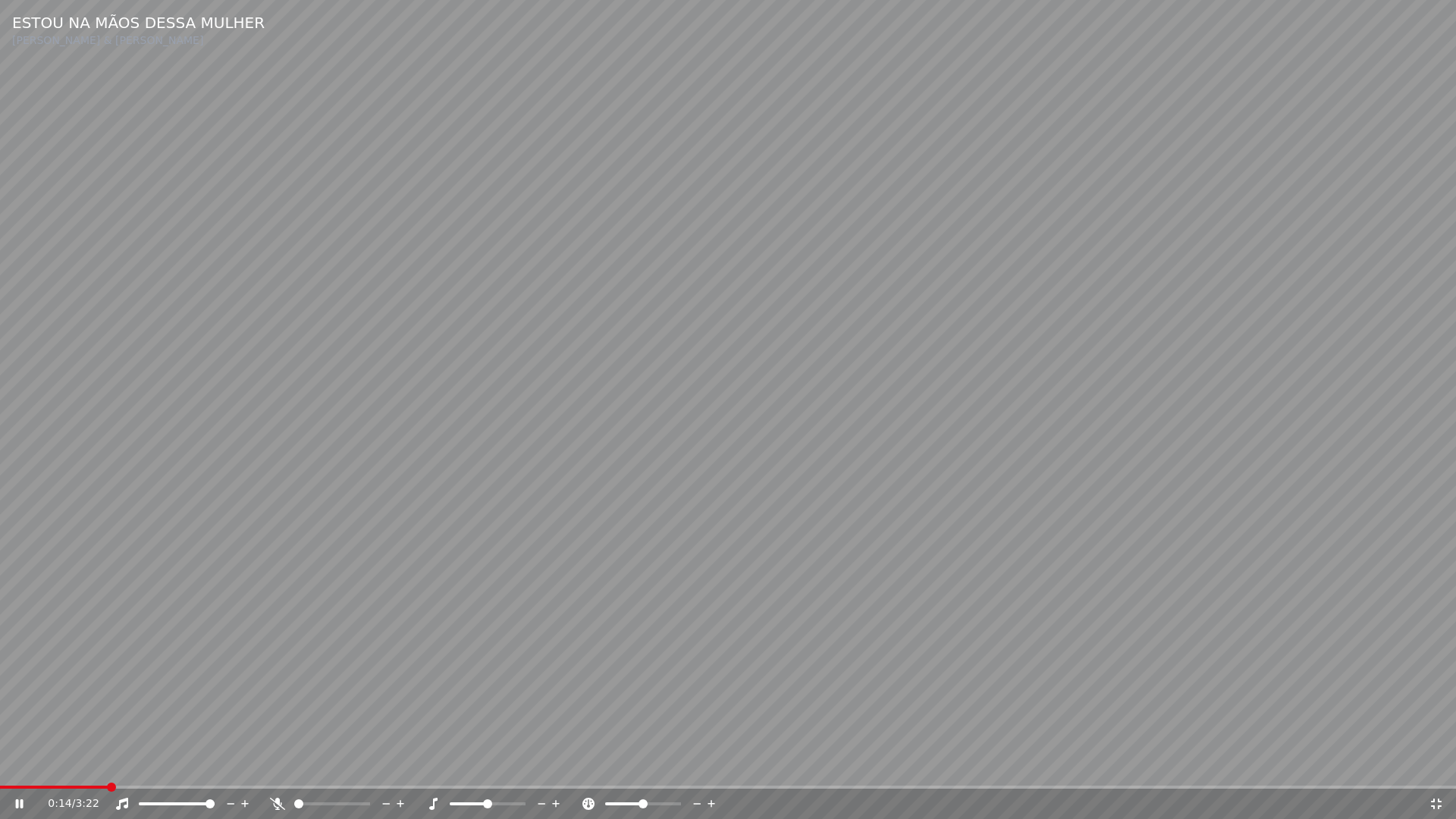
click at [1434, 765] on icon at bounding box center [1436, 803] width 10 height 10
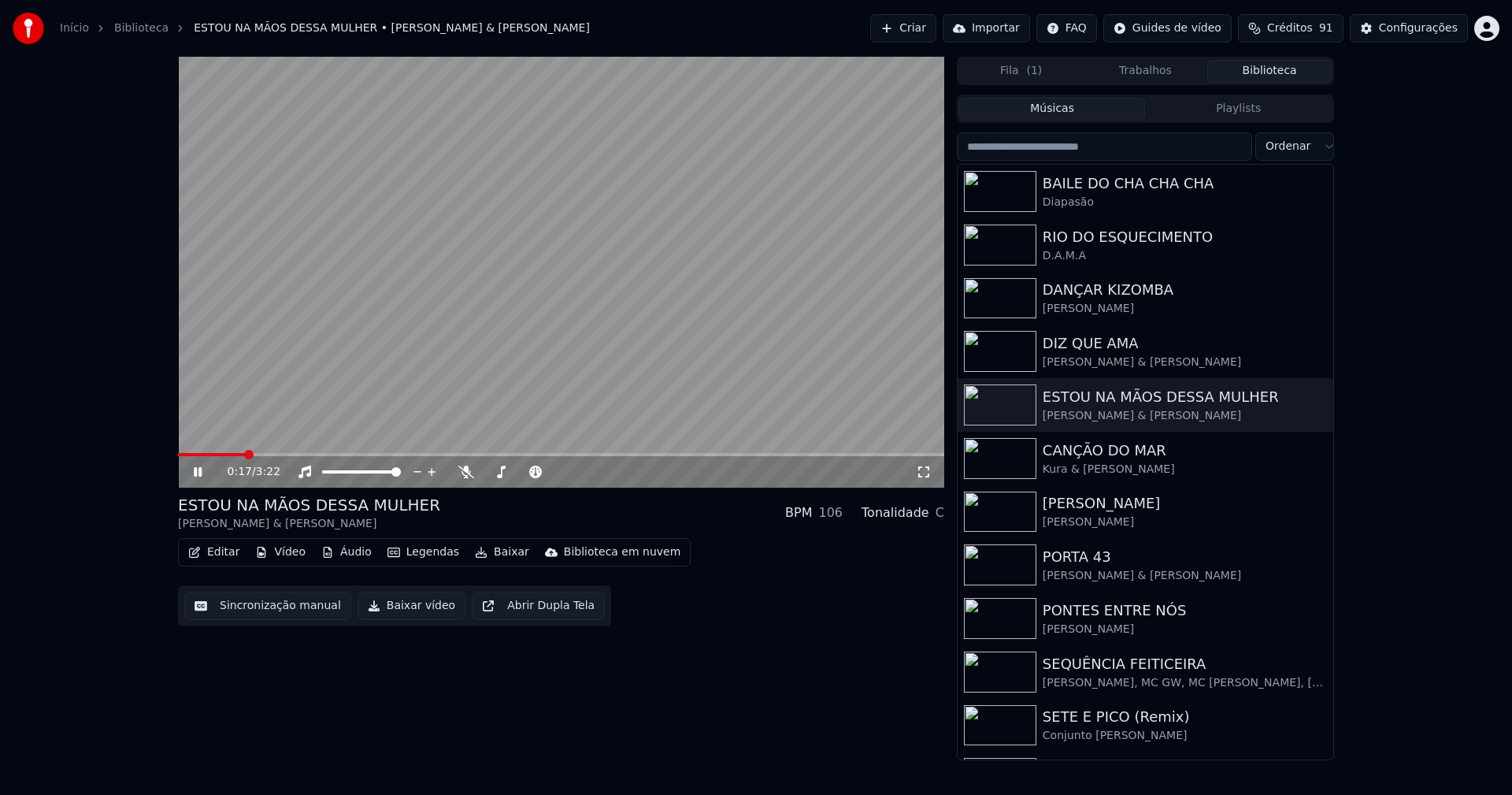
drag, startPoint x: 201, startPoint y: 472, endPoint x: 816, endPoint y: 165, distance: 687.4
click at [206, 469] on icon at bounding box center [209, 471] width 37 height 12
click at [1445, 26] on div "Configurações" at bounding box center [1418, 28] width 79 height 16
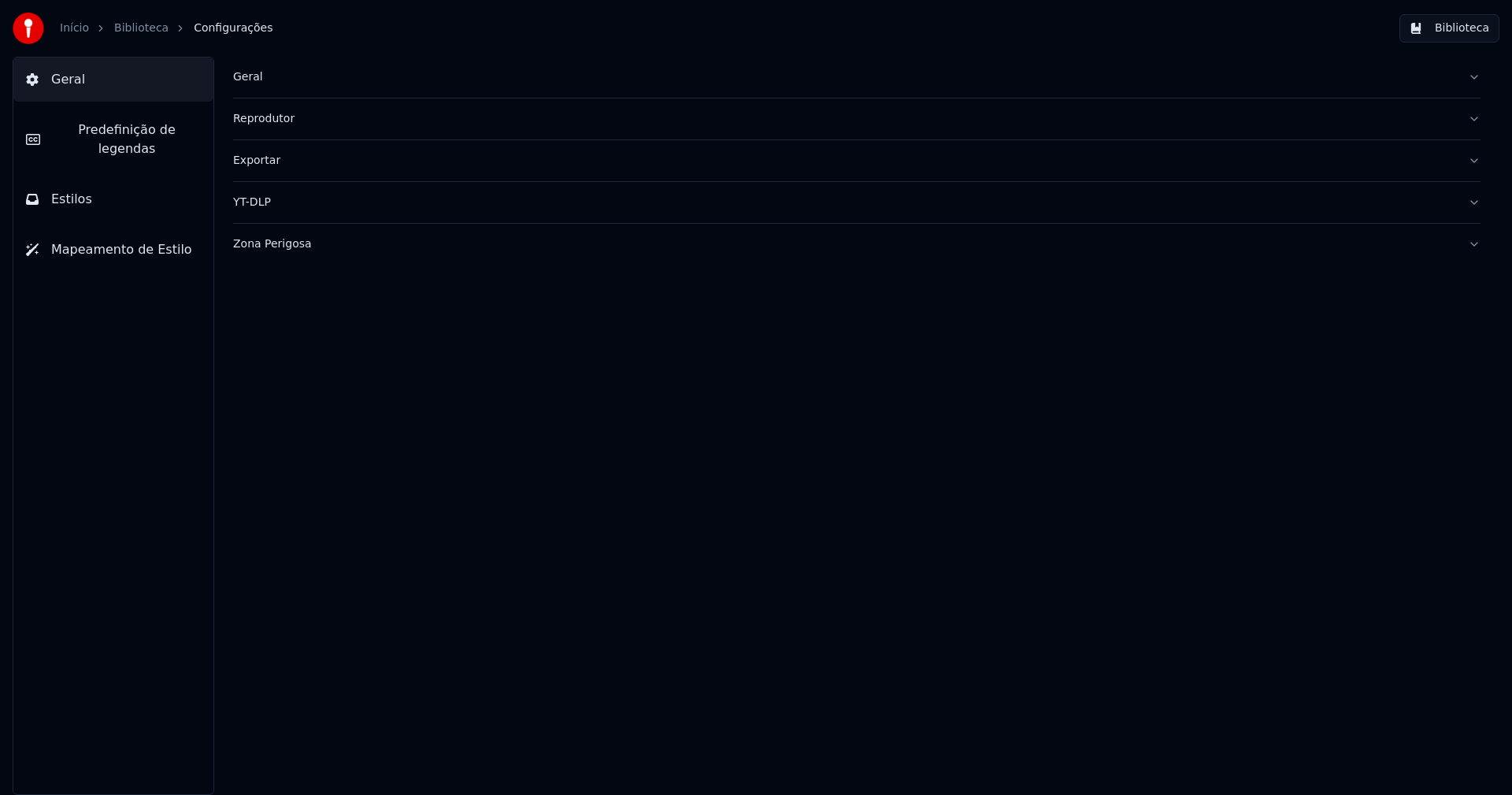
click at [275, 245] on div "Zona Perigosa" at bounding box center [844, 244] width 1222 height 16
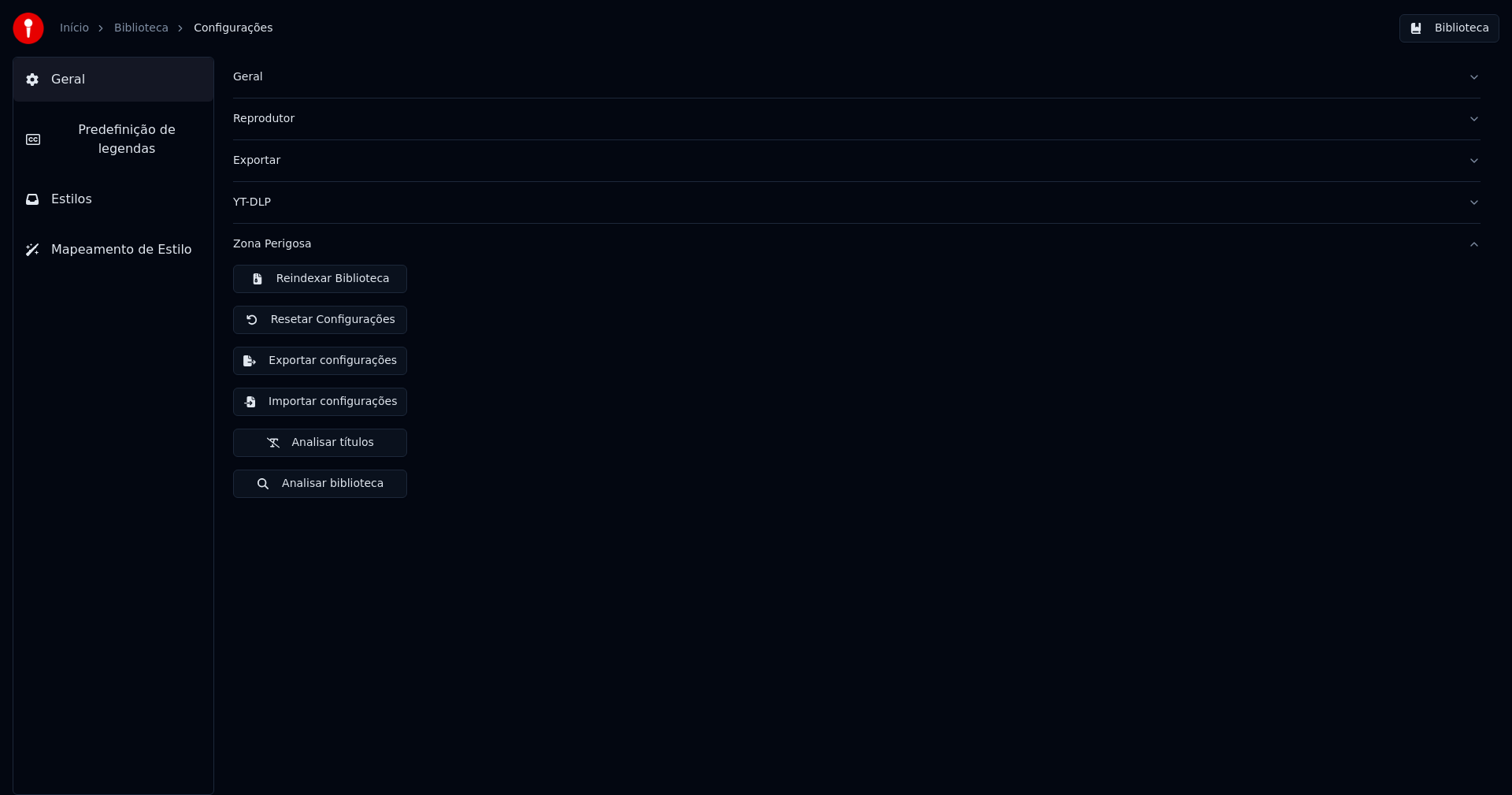
click at [344, 365] on button "Exportar configurações" at bounding box center [320, 360] width 174 height 28
click at [1462, 30] on button "Biblioteca" at bounding box center [1450, 28] width 100 height 28
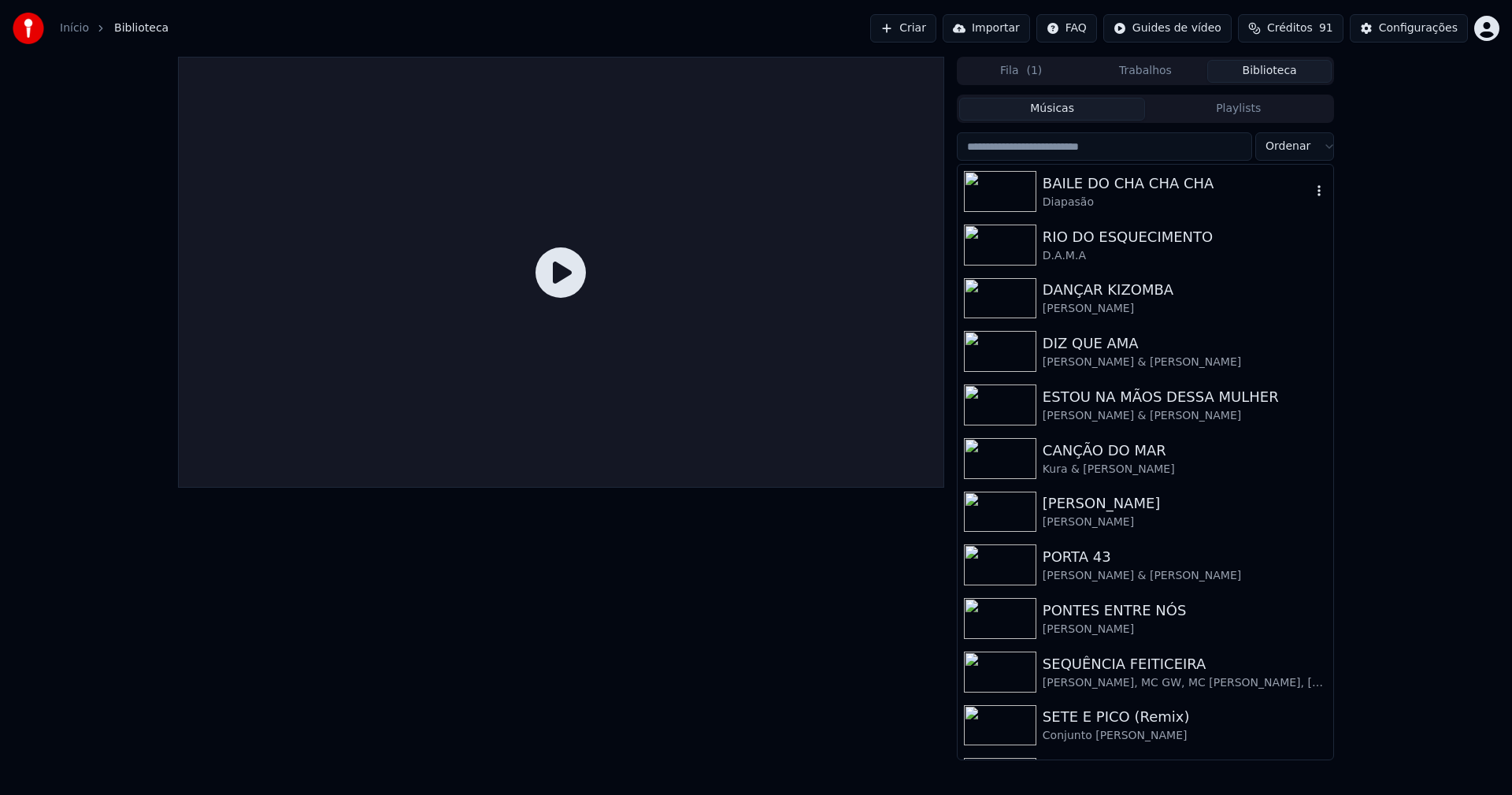
click at [1088, 187] on div "BAILE DO CHA CHA CHA" at bounding box center [1177, 183] width 269 height 22
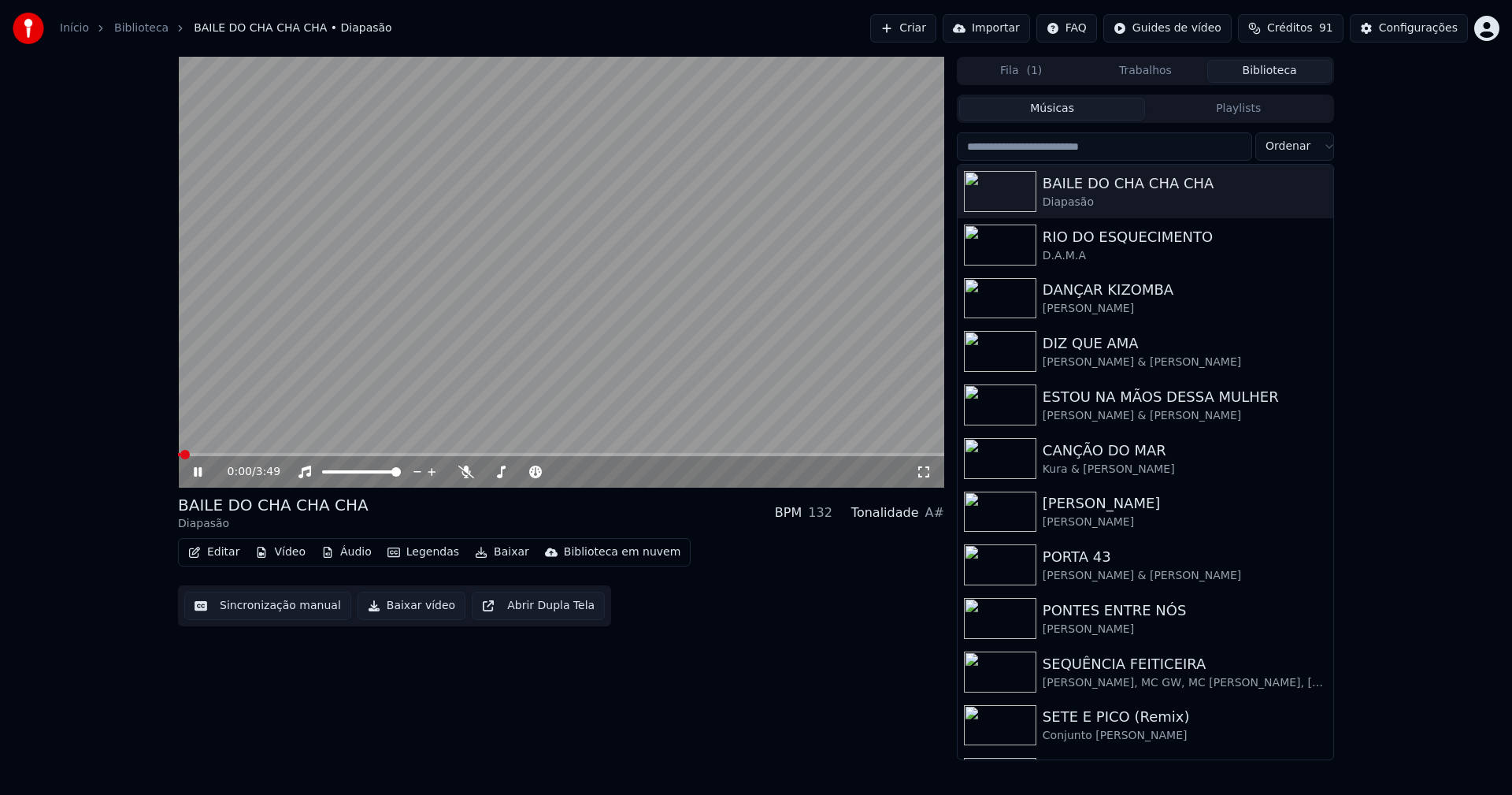
click at [928, 472] on icon at bounding box center [924, 471] width 16 height 12
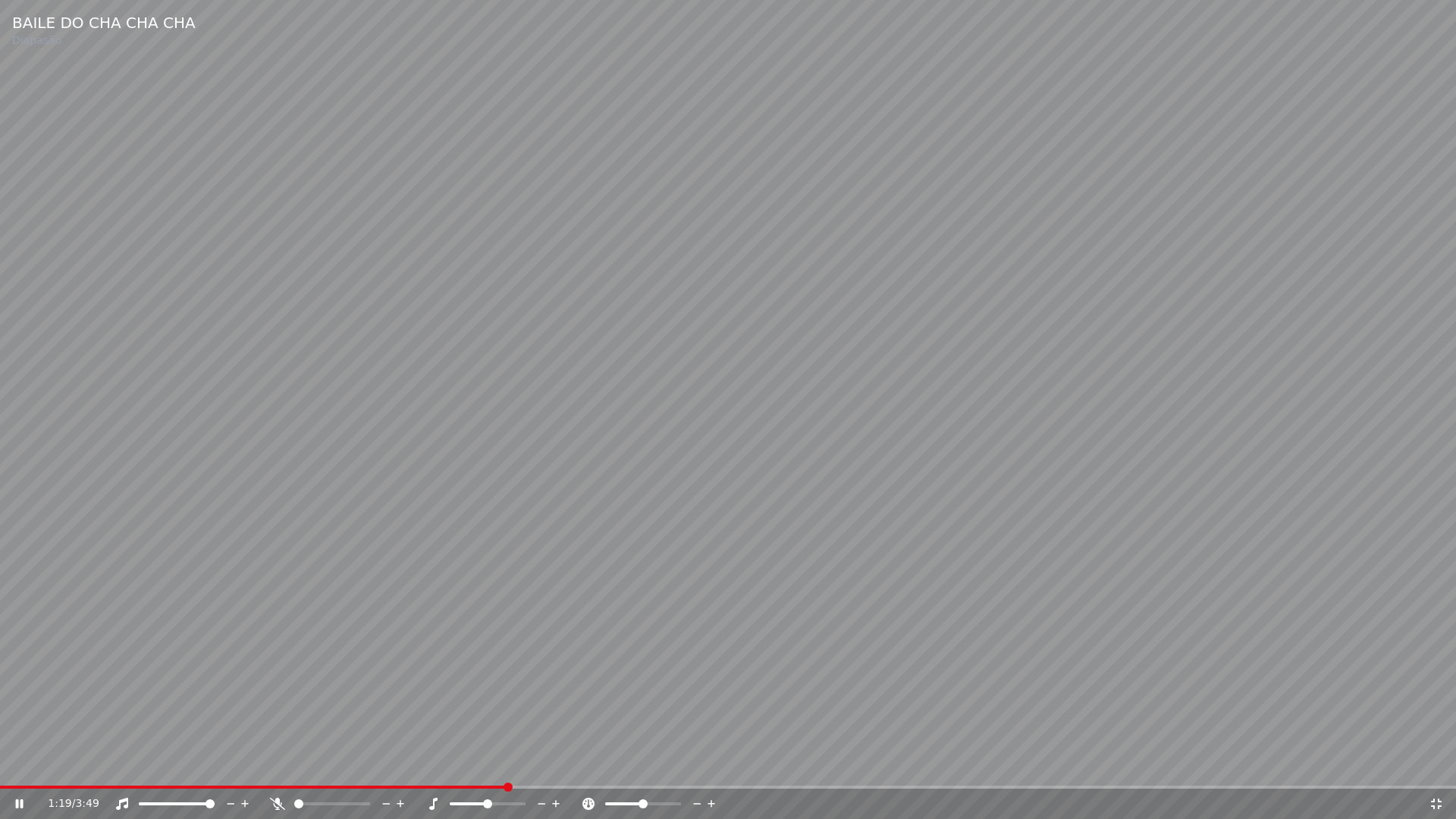
click at [1433, 765] on icon at bounding box center [1436, 803] width 15 height 12
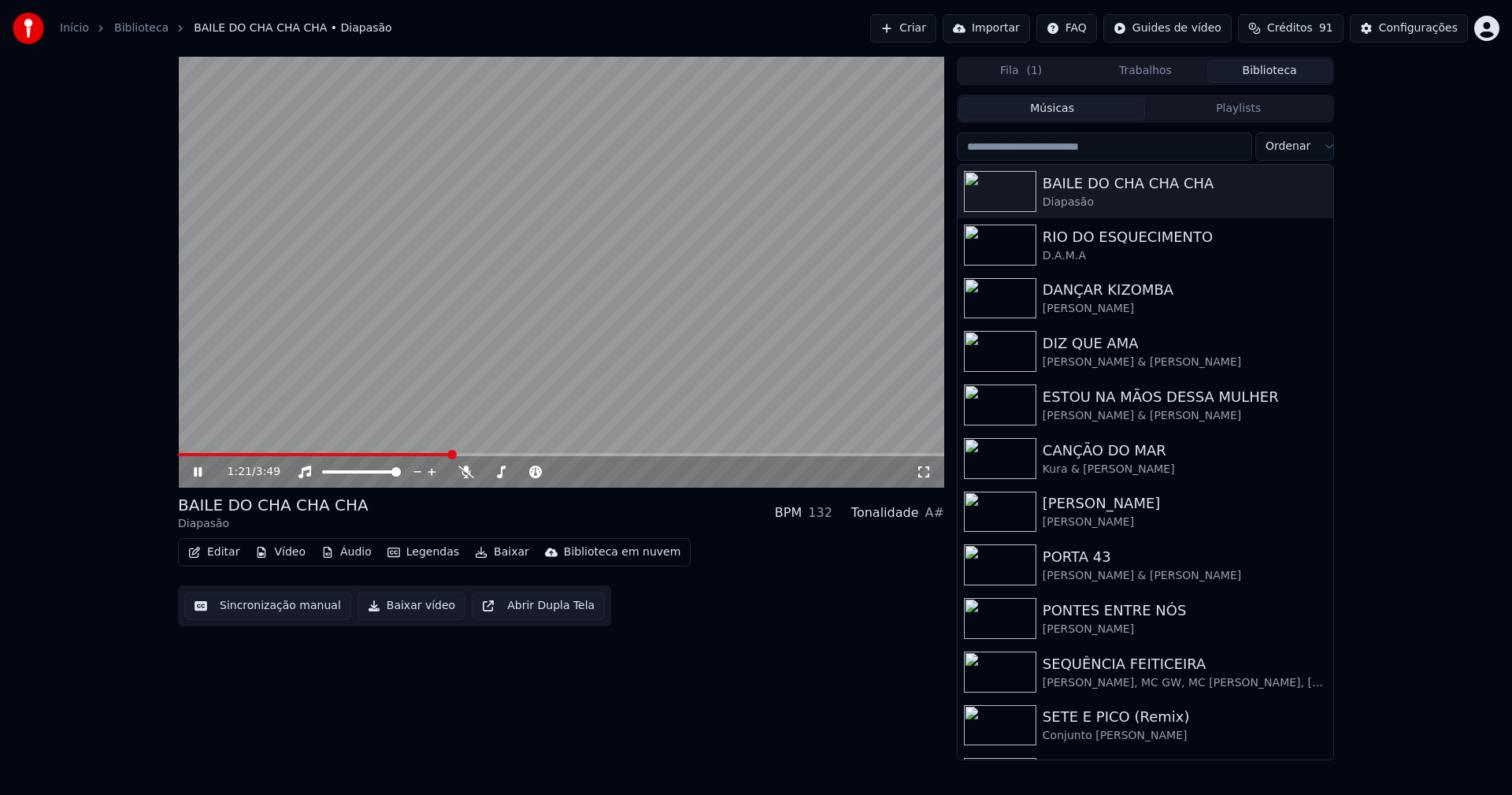
click at [198, 475] on icon at bounding box center [209, 471] width 37 height 12
click at [1415, 32] on div "Configurações" at bounding box center [1418, 28] width 79 height 16
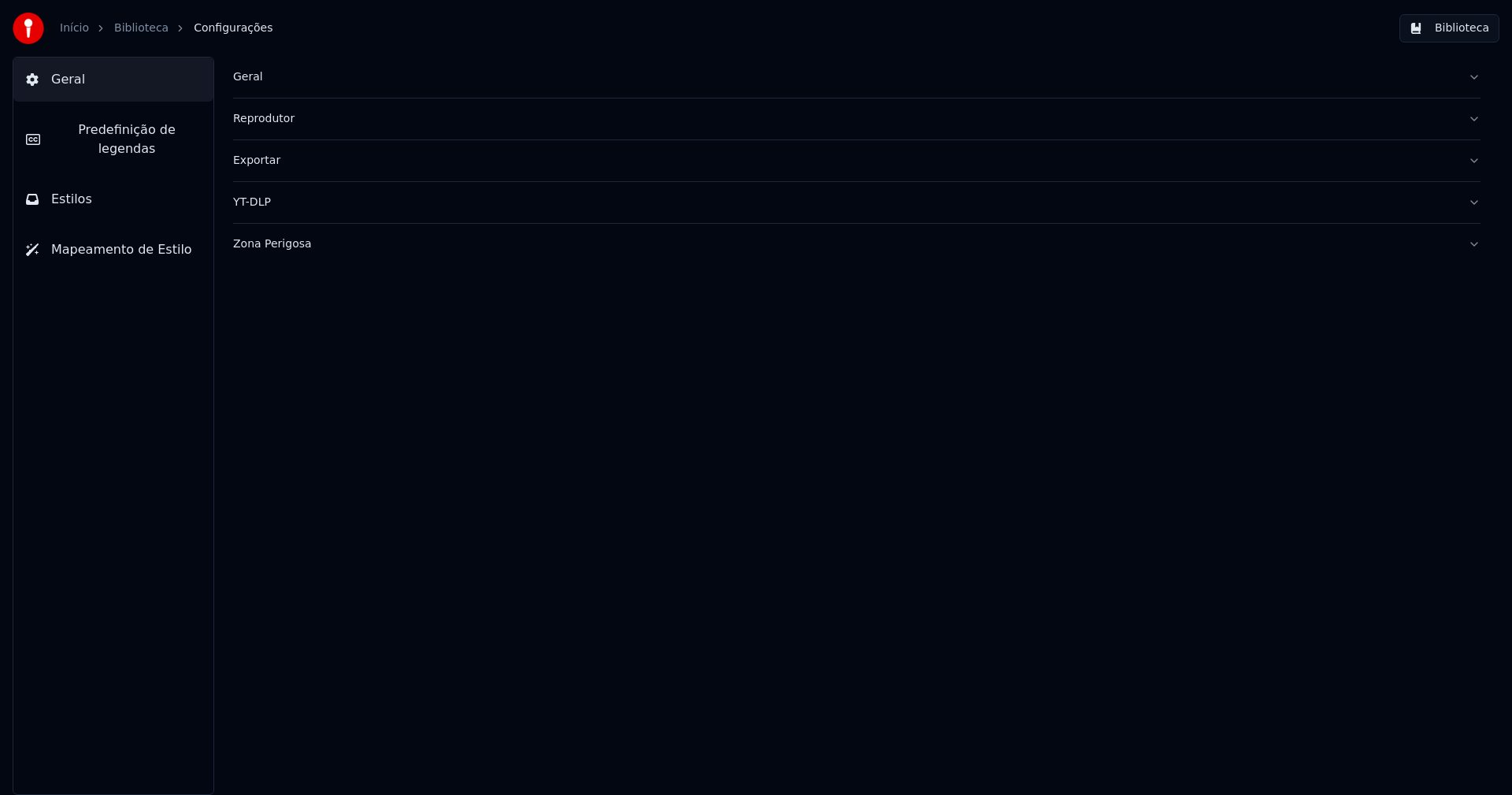
click at [82, 190] on span "Estilos" at bounding box center [72, 199] width 41 height 19
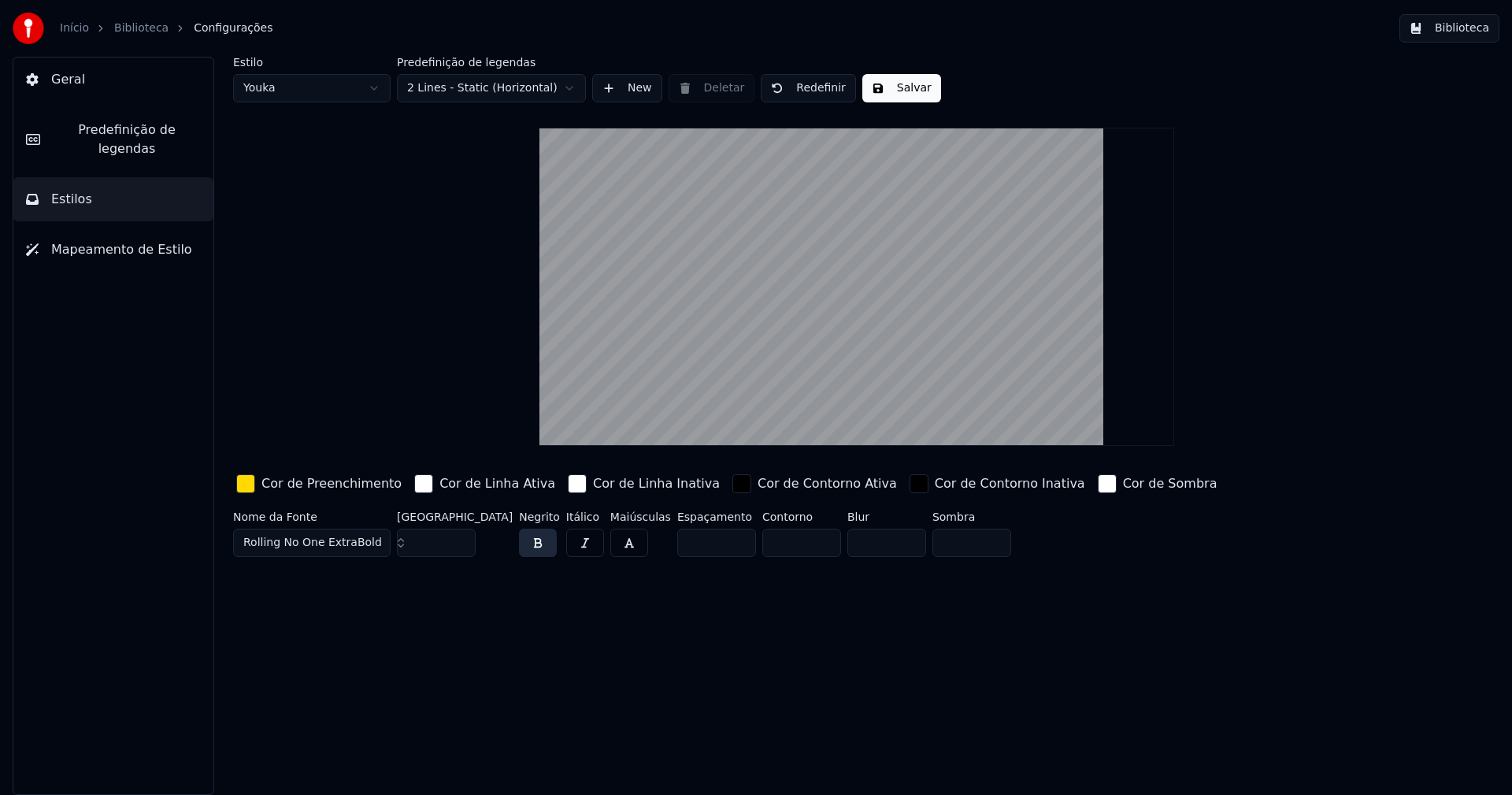
type input "*"
click at [796, 544] on input "*" at bounding box center [801, 543] width 79 height 28
click at [892, 89] on button "Salvar" at bounding box center [901, 88] width 79 height 28
click at [63, 190] on span "Estilos" at bounding box center [72, 199] width 41 height 19
click at [335, 91] on html "Início Biblioteca Configurações Biblioteca Geral Predefinição de legendas Estil…" at bounding box center [756, 397] width 1512 height 795
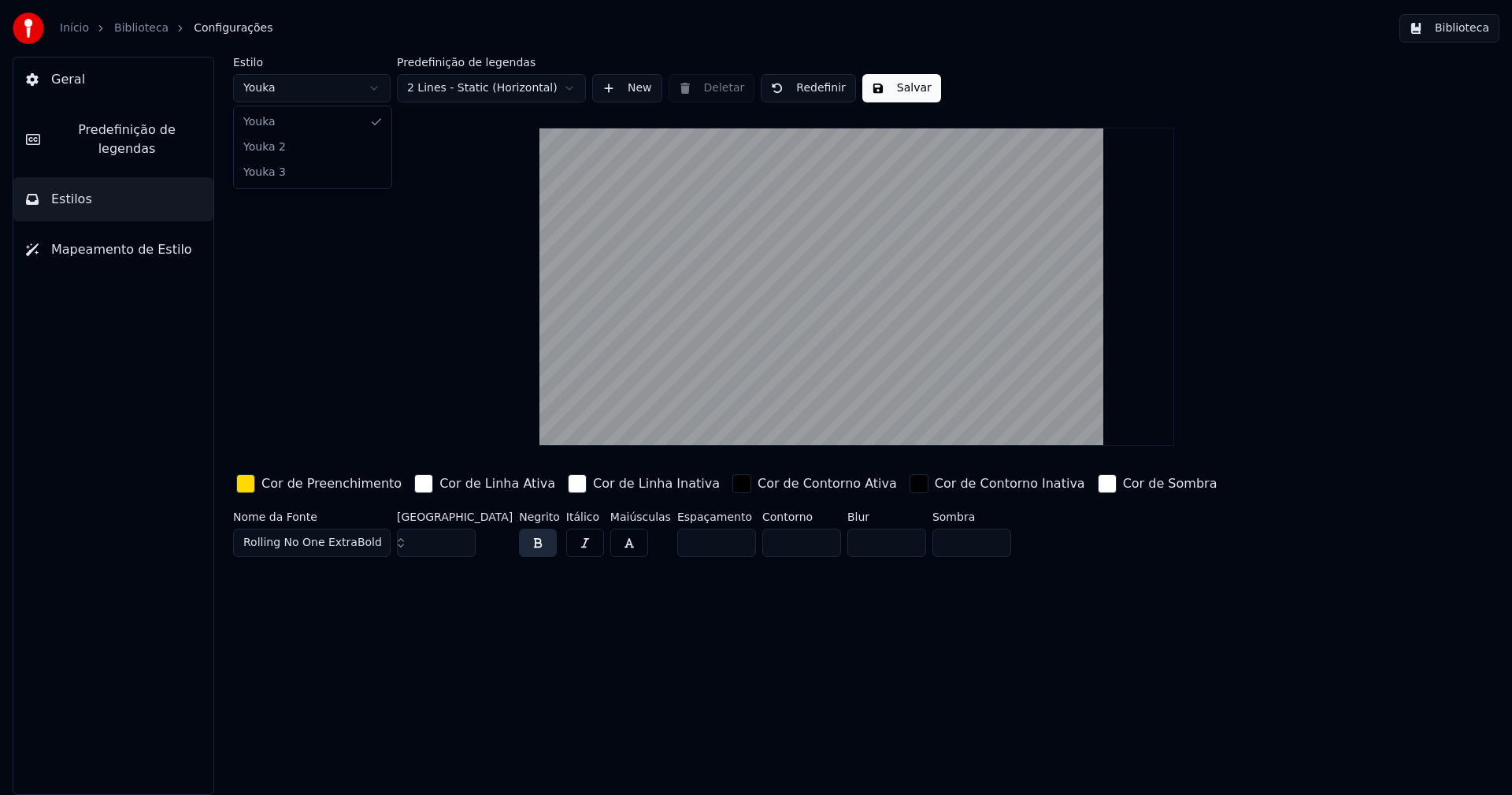
type input "**"
type input "*****"
drag, startPoint x: 795, startPoint y: 544, endPoint x: 800, endPoint y: 601, distance: 57.2
type input "*"
click at [796, 544] on input "*" at bounding box center [801, 543] width 79 height 28
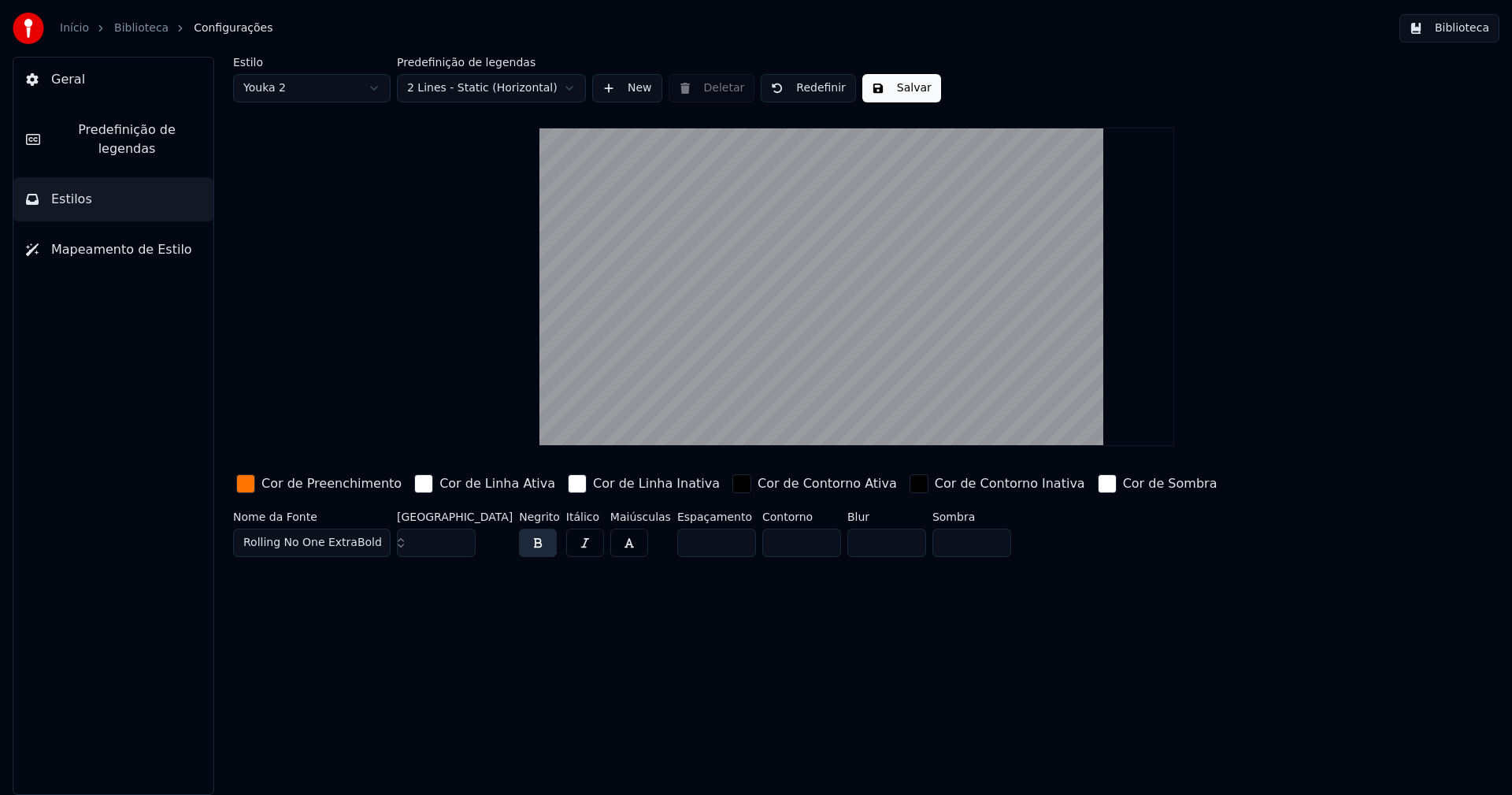
click at [906, 84] on button "Salvar" at bounding box center [901, 88] width 79 height 28
click at [1463, 28] on button "Biblioteca" at bounding box center [1450, 28] width 100 height 28
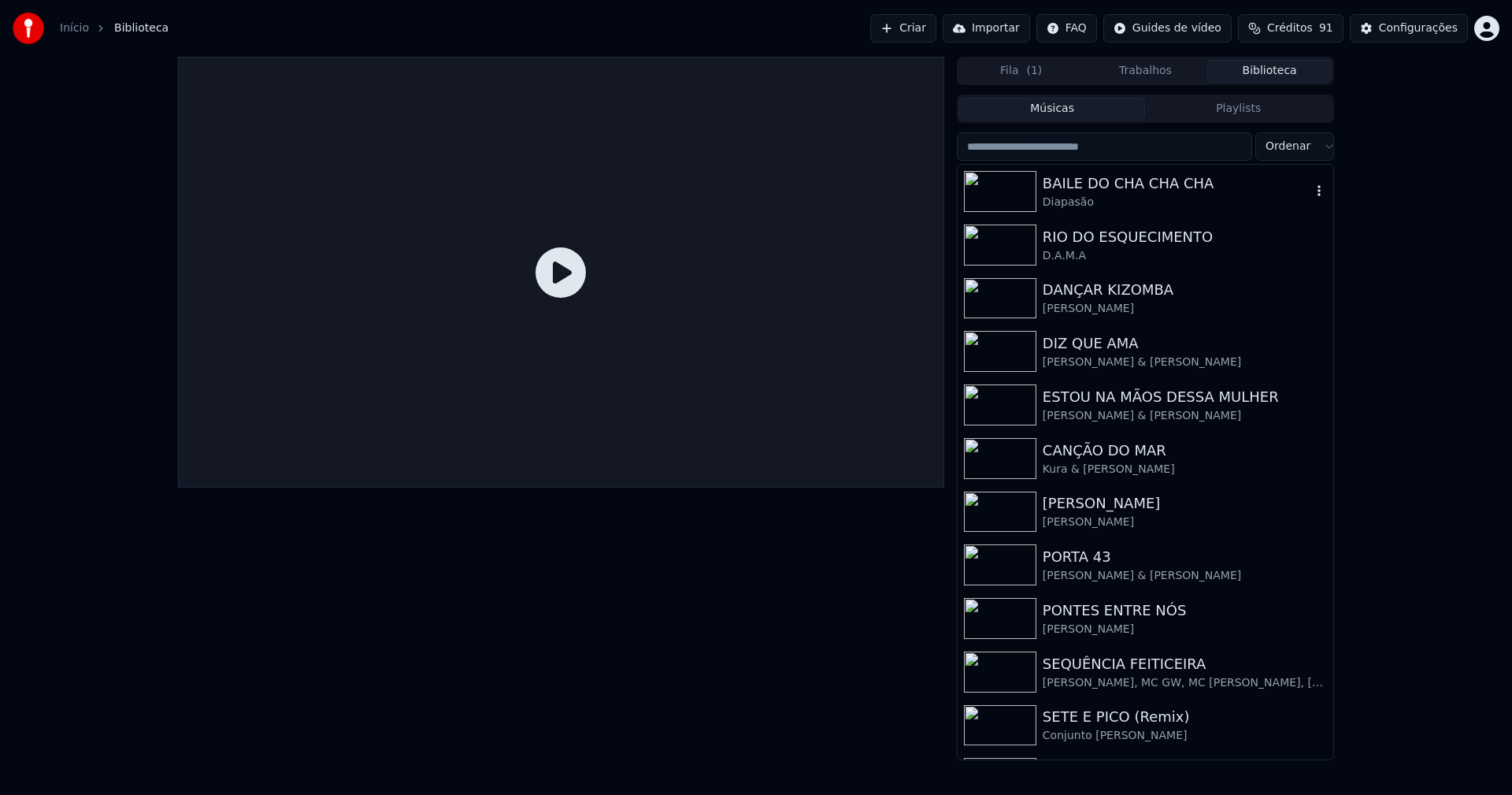
click at [1138, 196] on div "Diapasão" at bounding box center [1177, 202] width 269 height 16
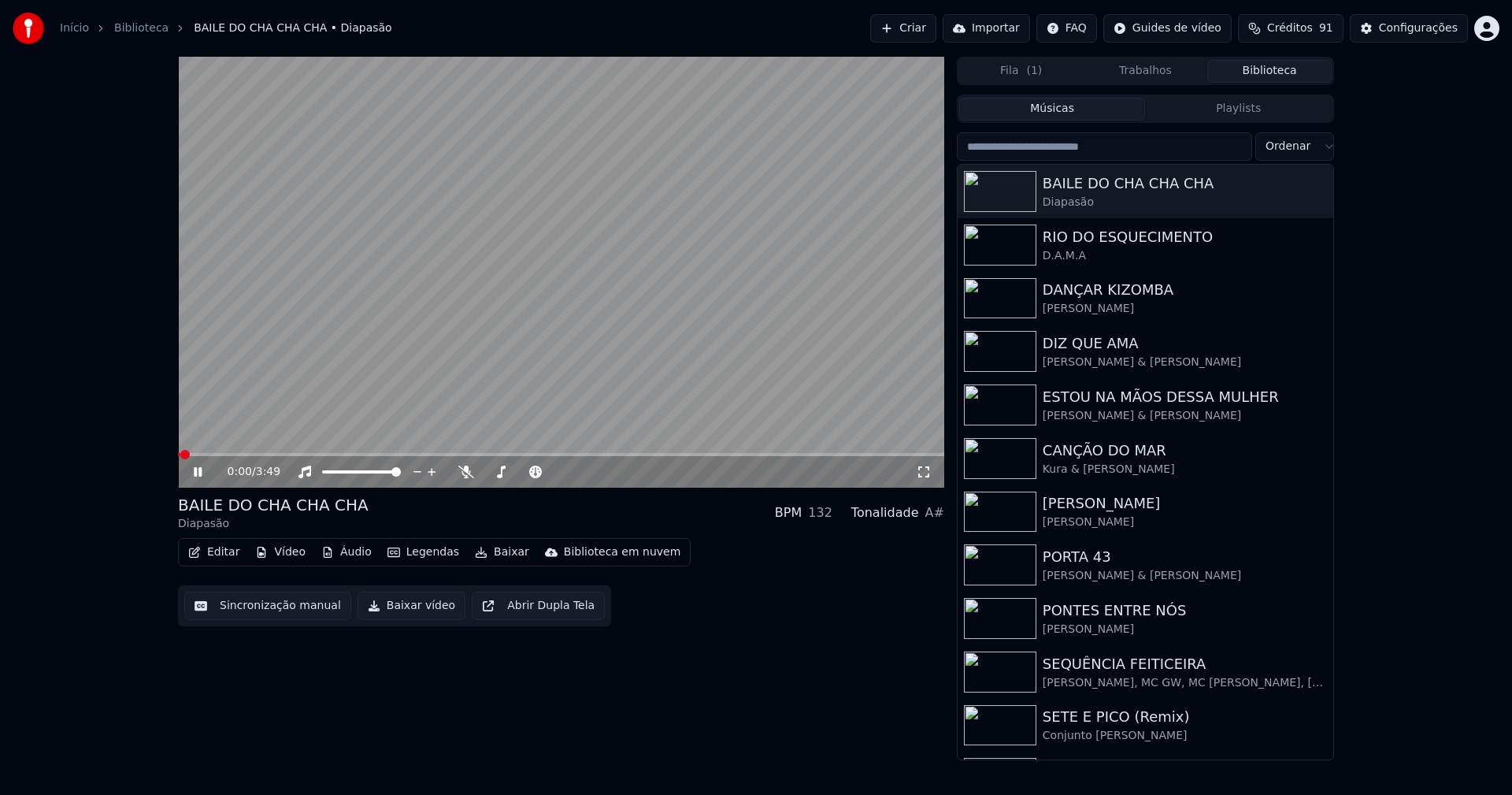
click at [924, 475] on icon at bounding box center [924, 471] width 16 height 12
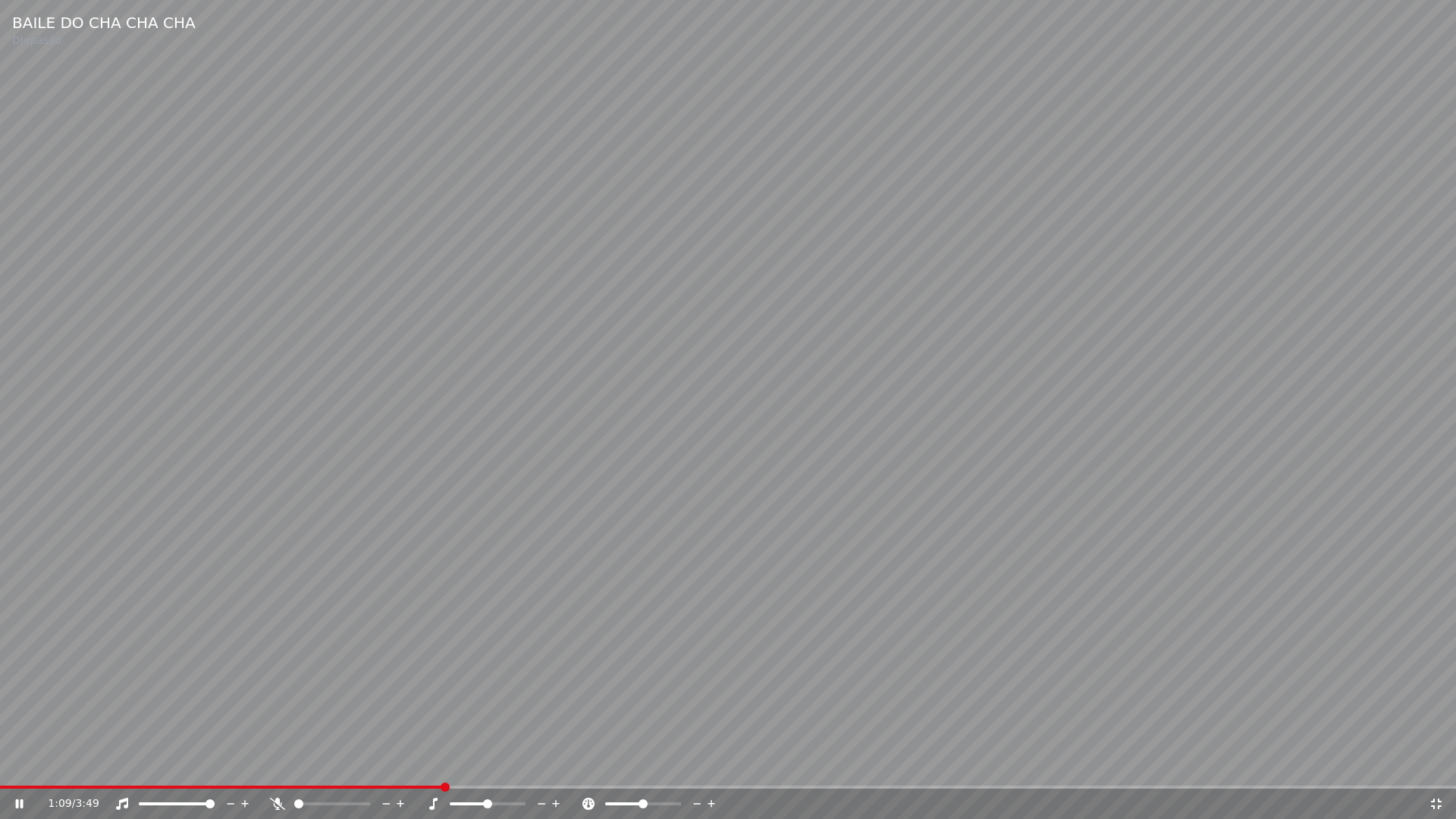
click at [1440, 765] on icon at bounding box center [1436, 803] width 15 height 12
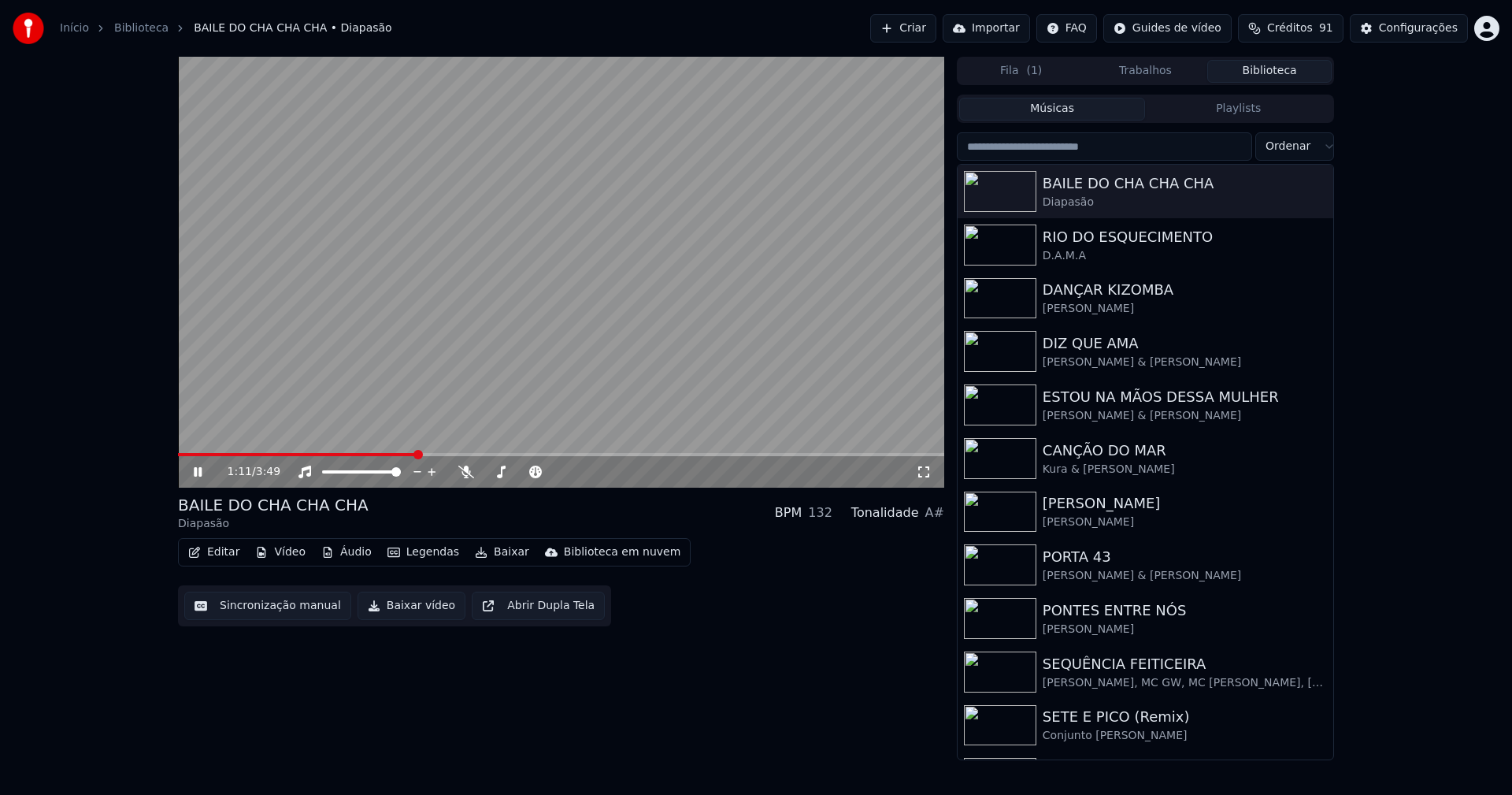
drag, startPoint x: 197, startPoint y: 470, endPoint x: 1013, endPoint y: 72, distance: 907.9
click at [203, 465] on icon at bounding box center [209, 471] width 37 height 12
click at [926, 474] on icon at bounding box center [924, 471] width 16 height 12
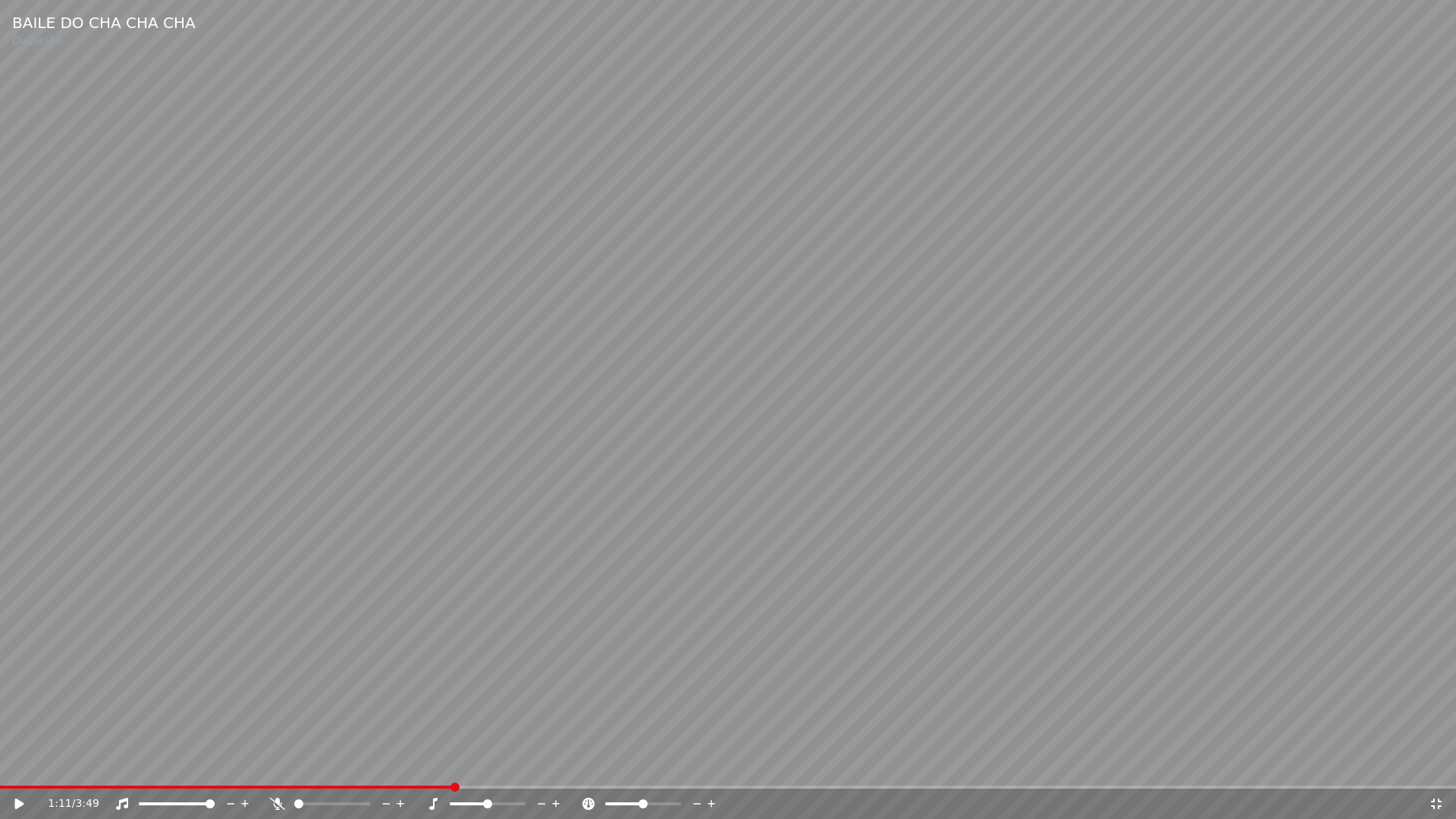
click at [106, 765] on video at bounding box center [728, 410] width 1456 height 819
click at [105, 765] on div "1:12 / 3:49" at bounding box center [728, 804] width 1456 height 30
click at [91, 765] on span at bounding box center [232, 787] width 463 height 3
click at [23, 765] on icon at bounding box center [30, 803] width 35 height 12
drag, startPoint x: 1438, startPoint y: 808, endPoint x: 1349, endPoint y: 65, distance: 748.3
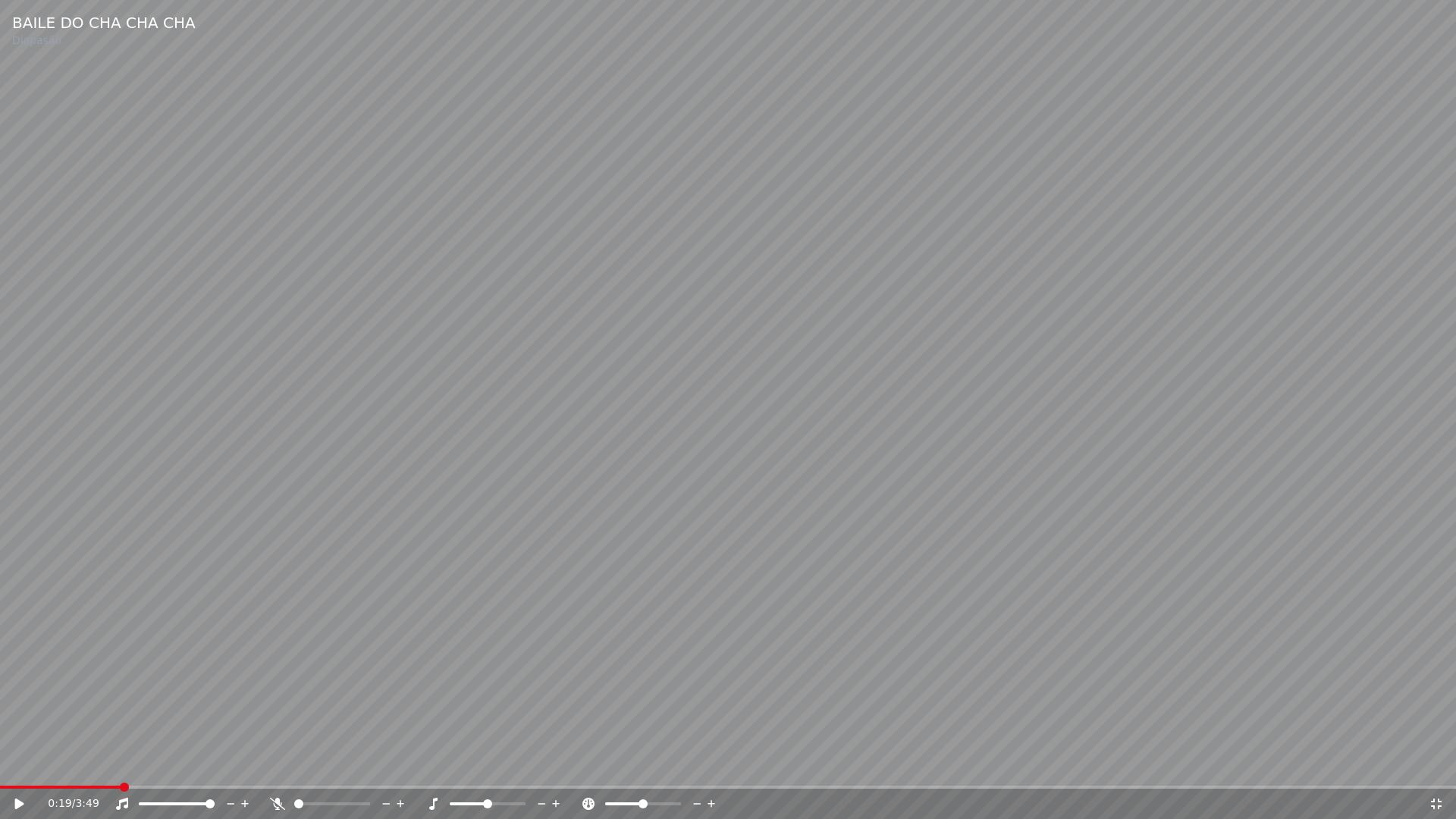
click at [1438, 765] on icon at bounding box center [1436, 803] width 10 height 10
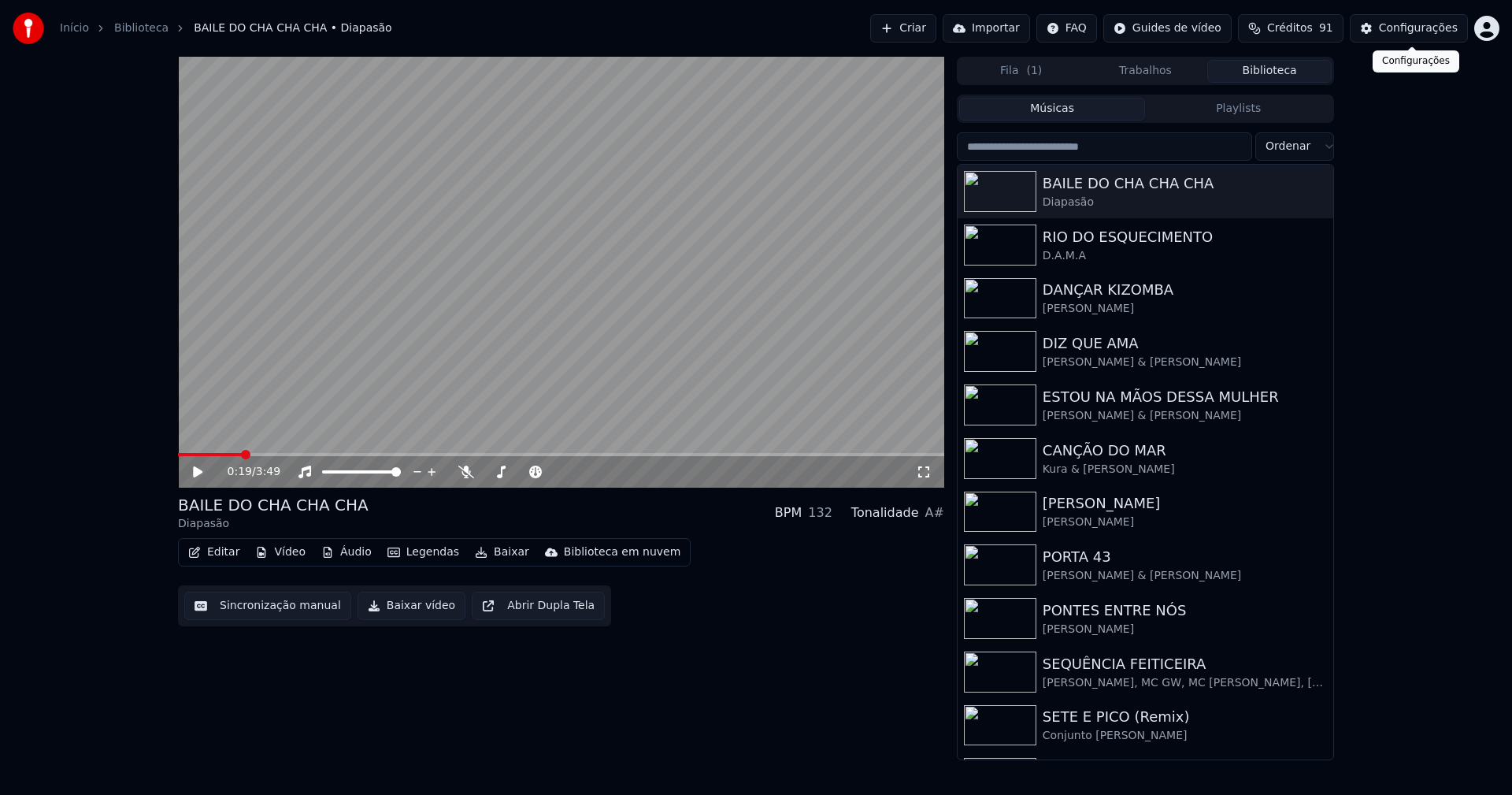
click at [1450, 25] on div "Configurações" at bounding box center [1418, 28] width 79 height 16
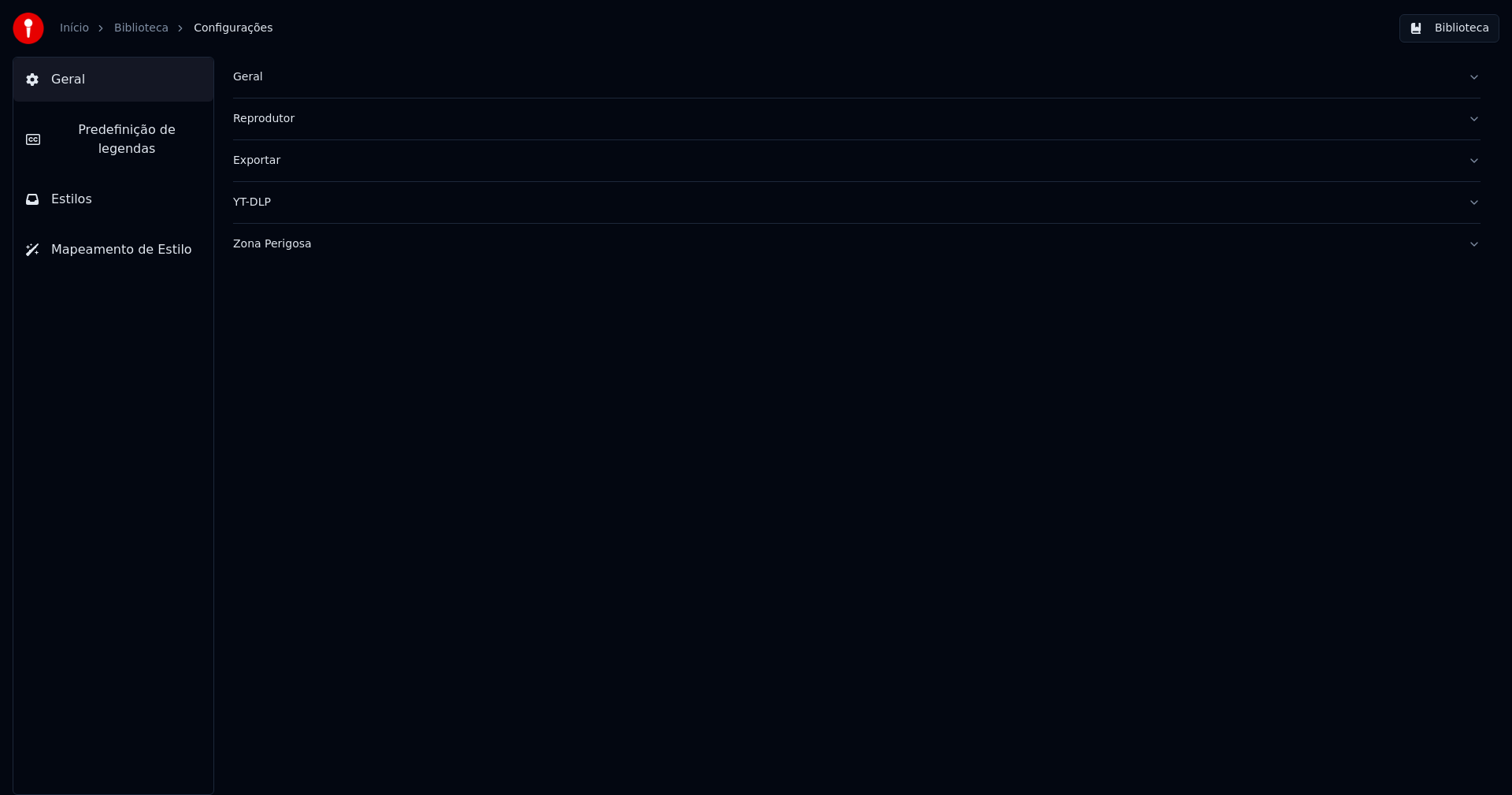
click at [100, 122] on span "Predefinição de legendas" at bounding box center [126, 139] width 148 height 37
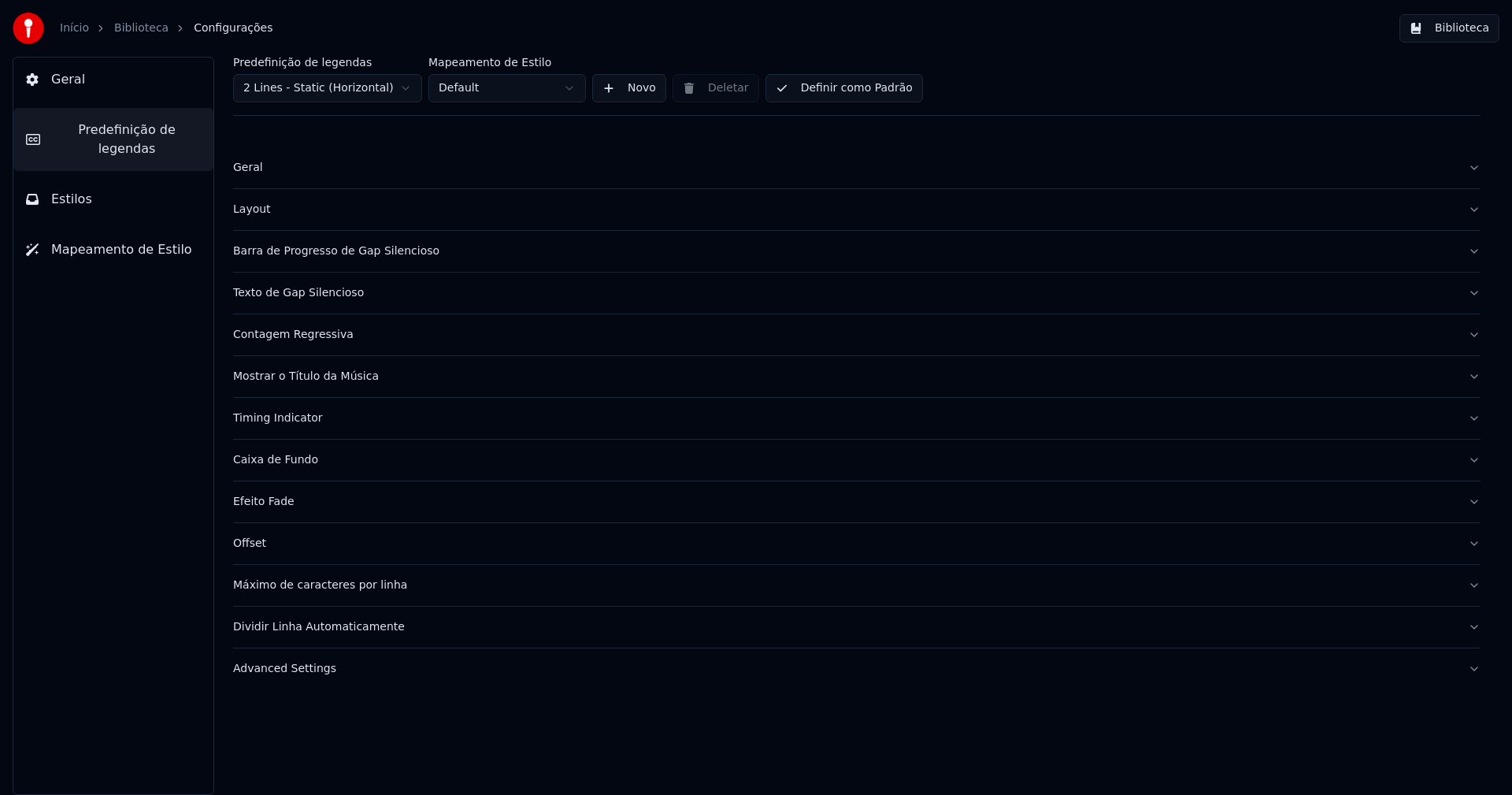
click at [261, 215] on div "Layout" at bounding box center [844, 209] width 1222 height 16
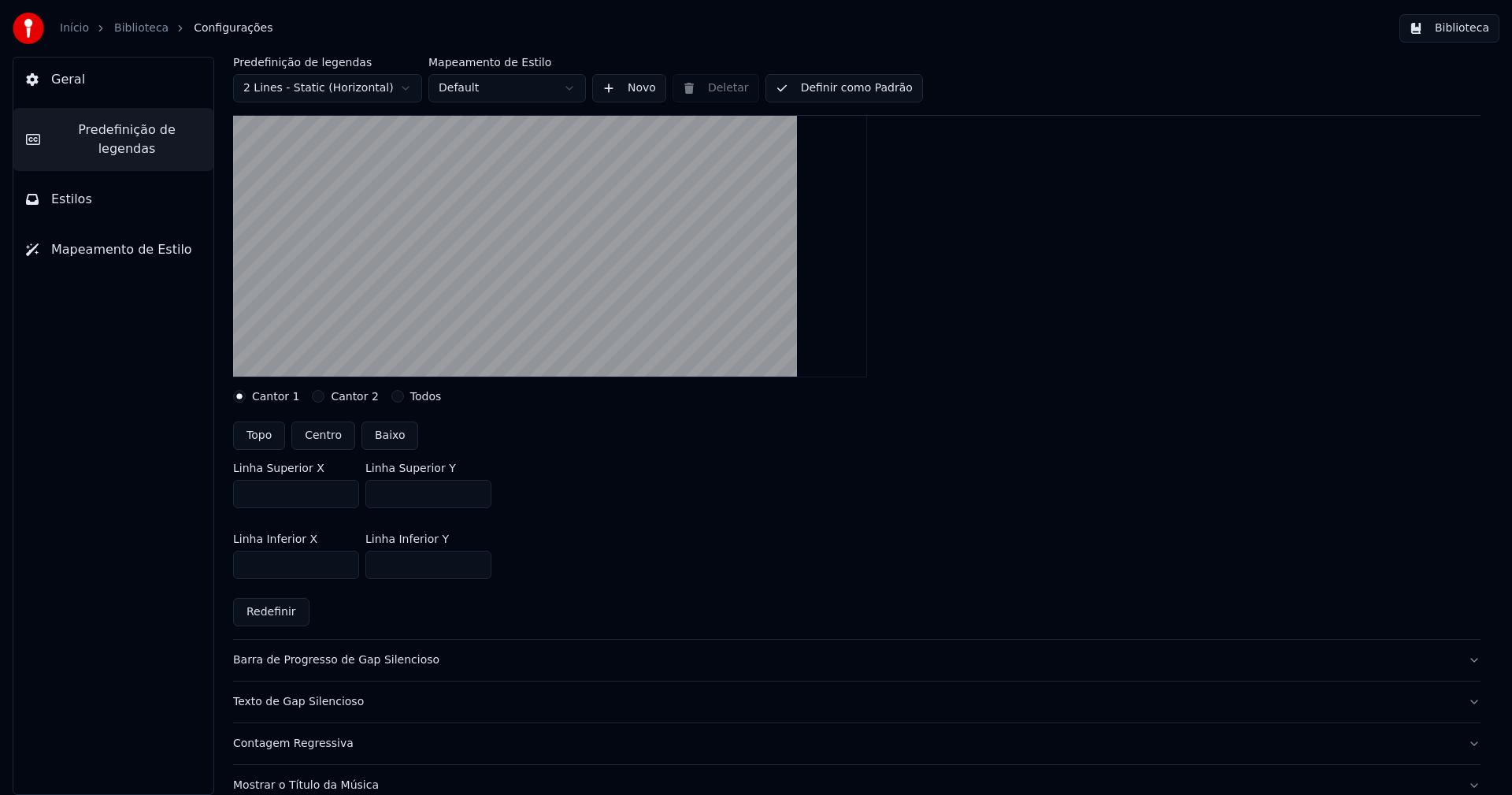
scroll to position [236, 0]
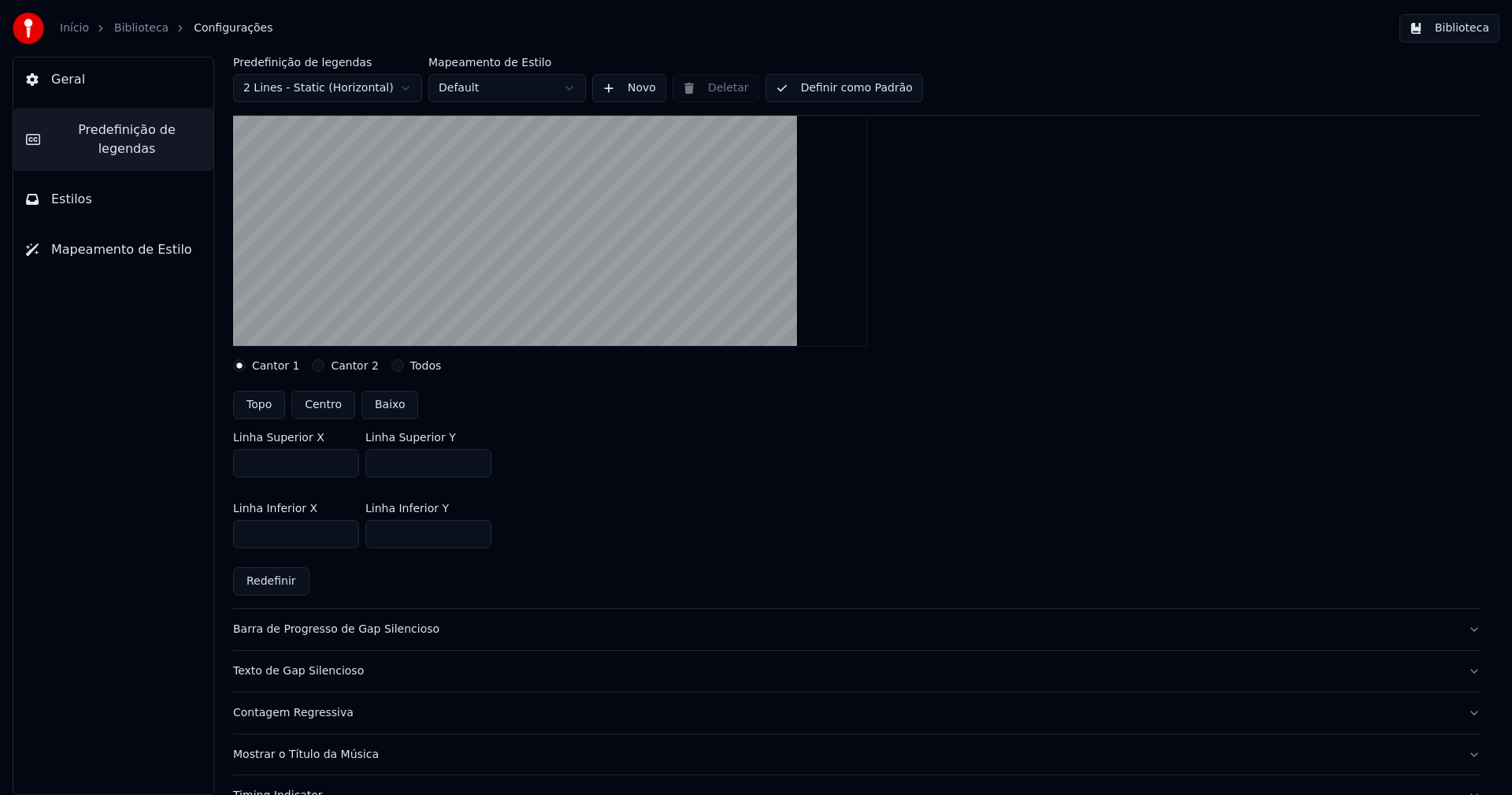
click at [474, 466] on input "***" at bounding box center [428, 463] width 126 height 28
type input "***"
click at [474, 466] on input "***" at bounding box center [428, 463] width 126 height 28
click at [621, 509] on div "Linha Inferior X *** Linha Inferior Y ***" at bounding box center [856, 525] width 1247 height 71
click at [1470, 26] on button "Biblioteca" at bounding box center [1450, 28] width 100 height 28
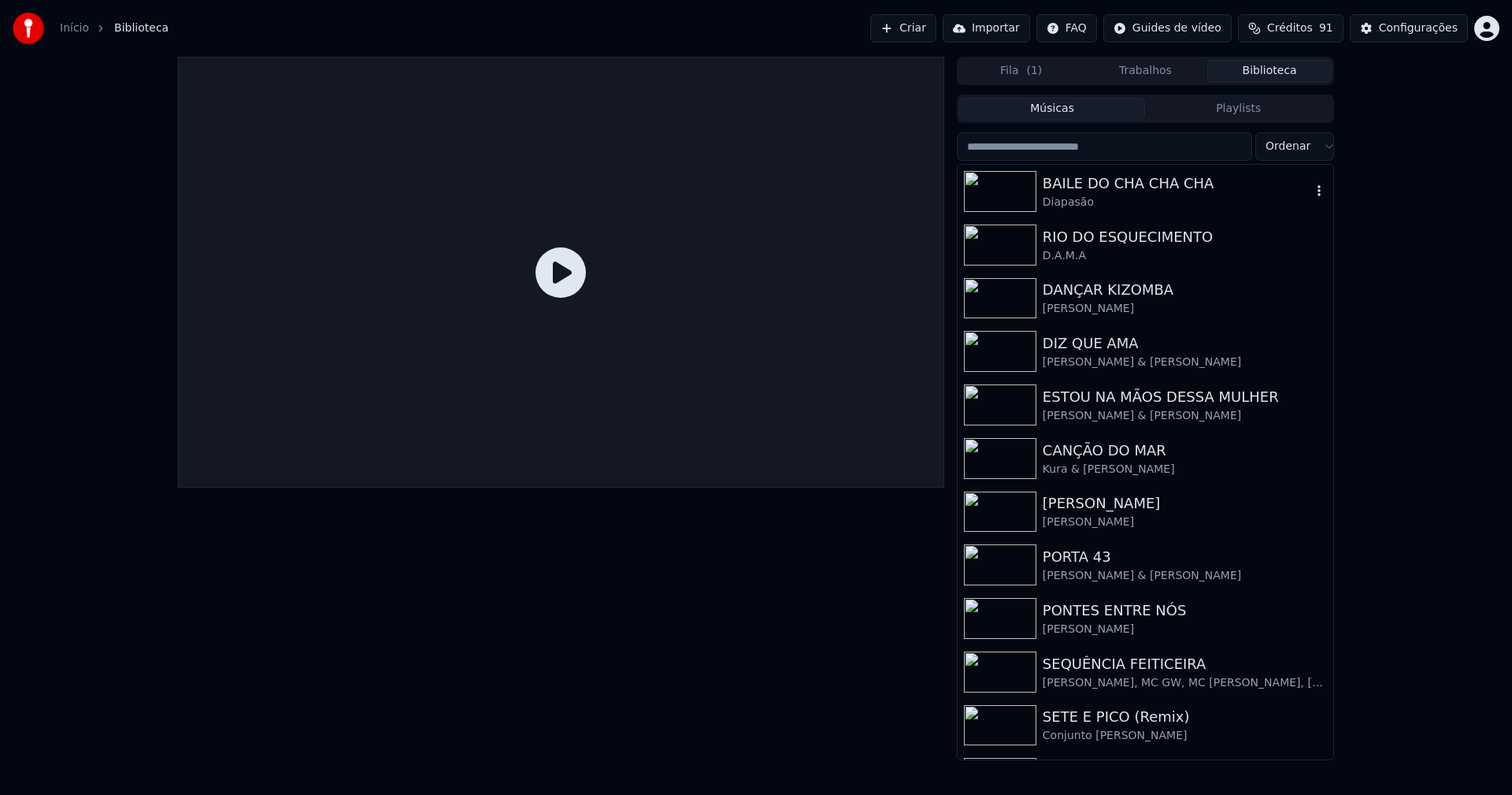
click at [1130, 189] on div "BAILE DO CHA CHA CHA" at bounding box center [1177, 183] width 269 height 22
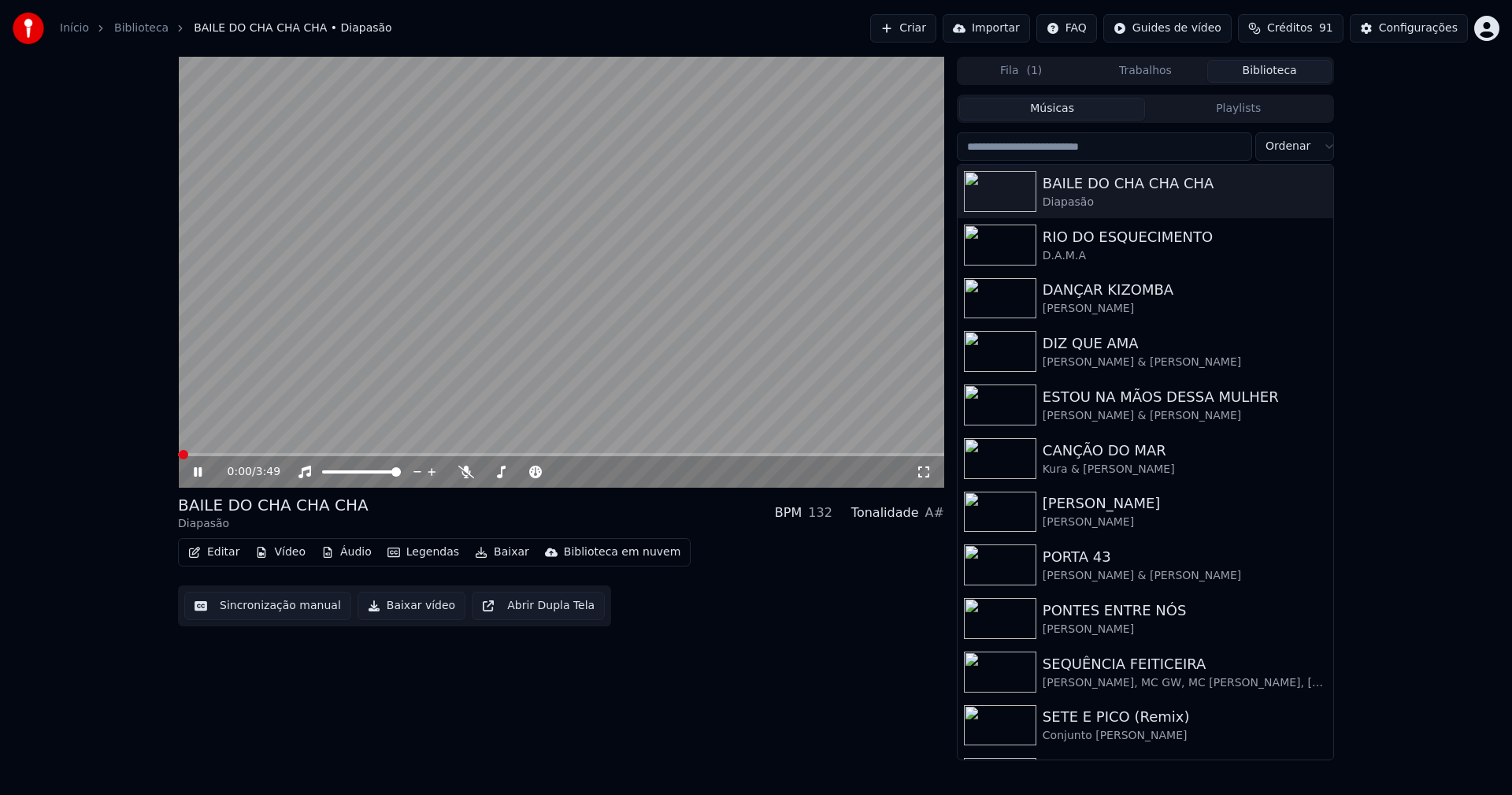
click at [925, 470] on icon at bounding box center [924, 471] width 16 height 12
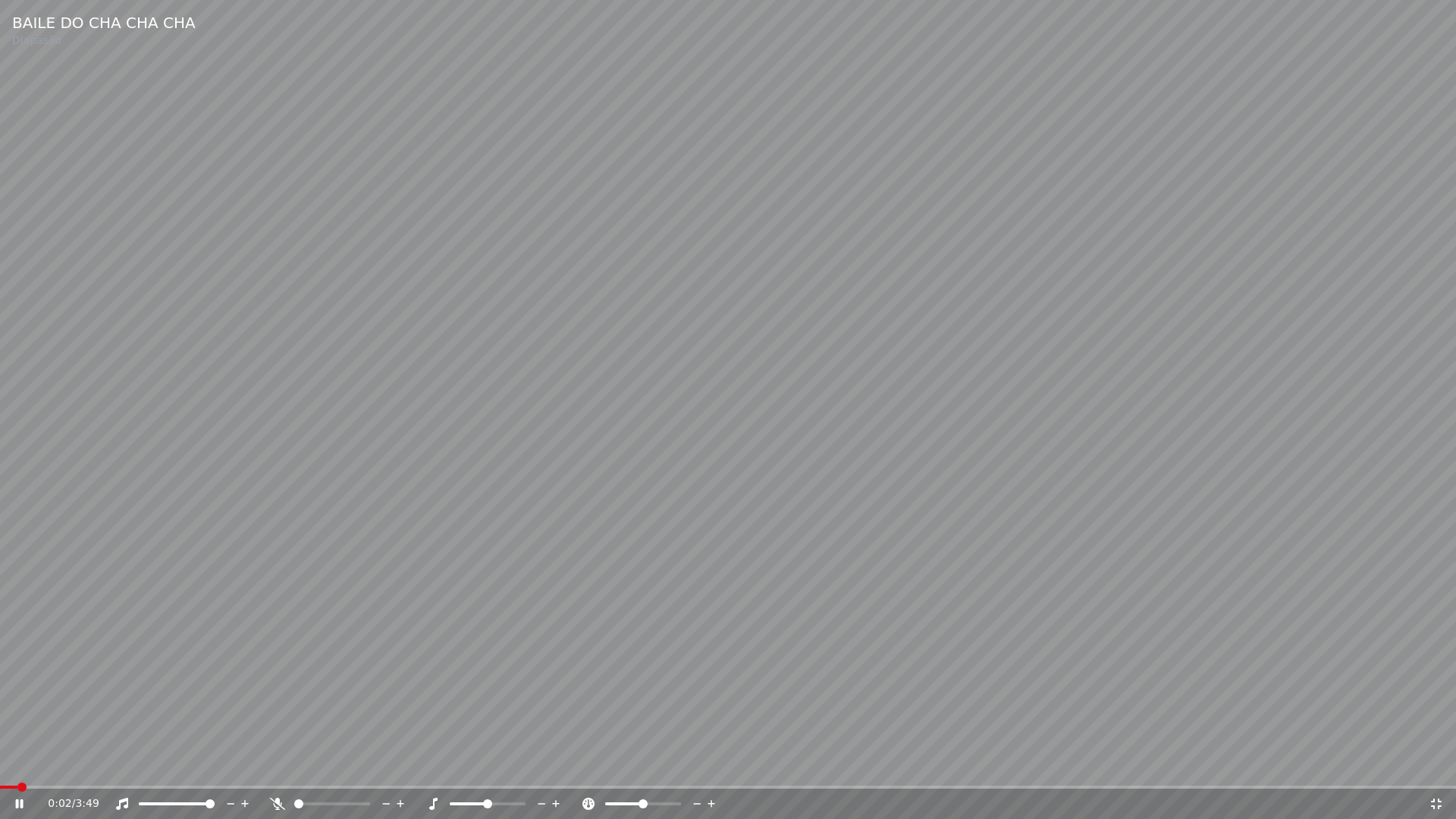
click at [71, 765] on span at bounding box center [728, 787] width 1456 height 3
drag, startPoint x: 1439, startPoint y: 805, endPoint x: 1341, endPoint y: 72, distance: 739.5
click at [1442, 765] on icon at bounding box center [1436, 803] width 15 height 12
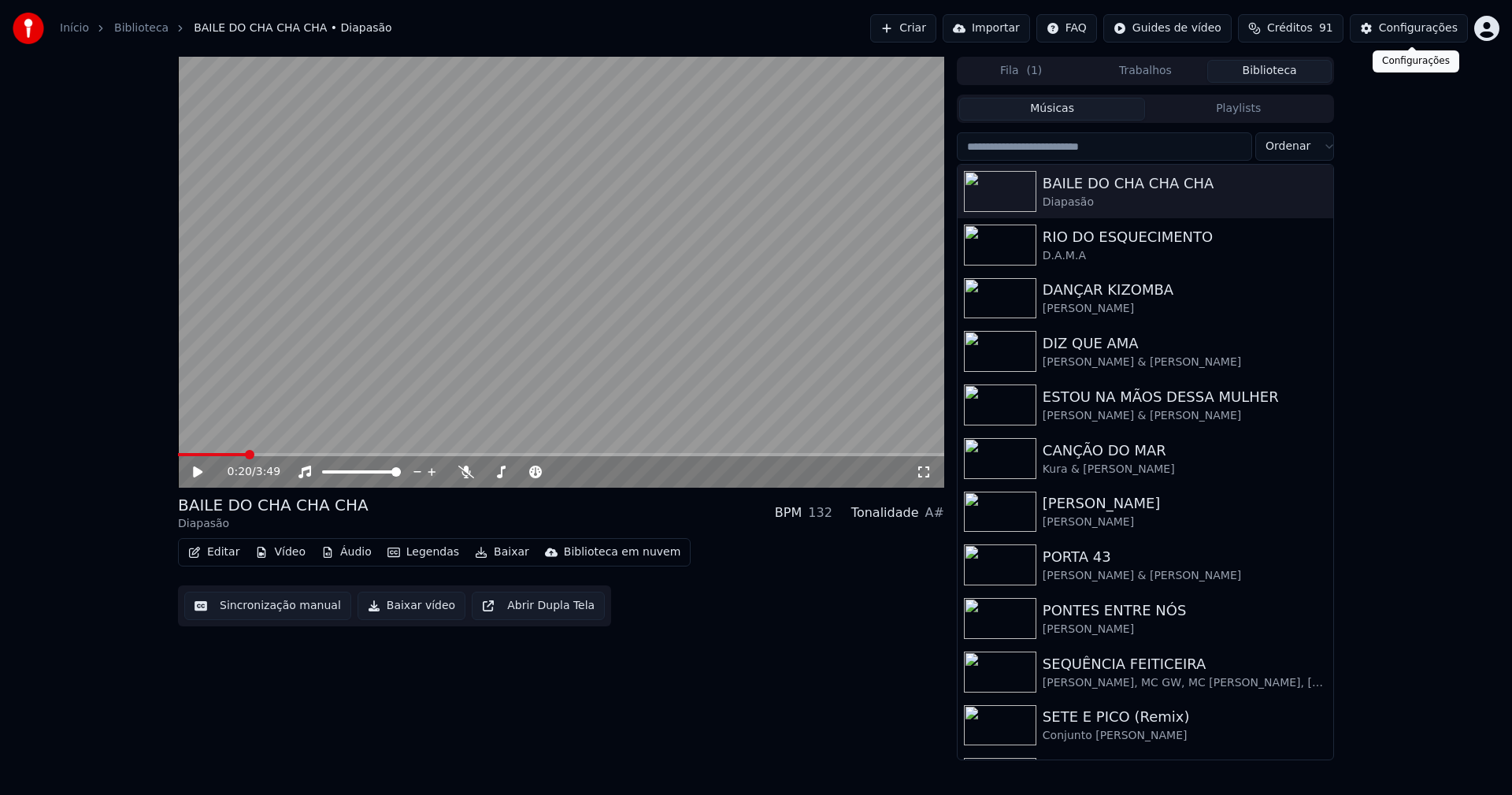
click at [1420, 31] on div "Configurações" at bounding box center [1418, 28] width 79 height 16
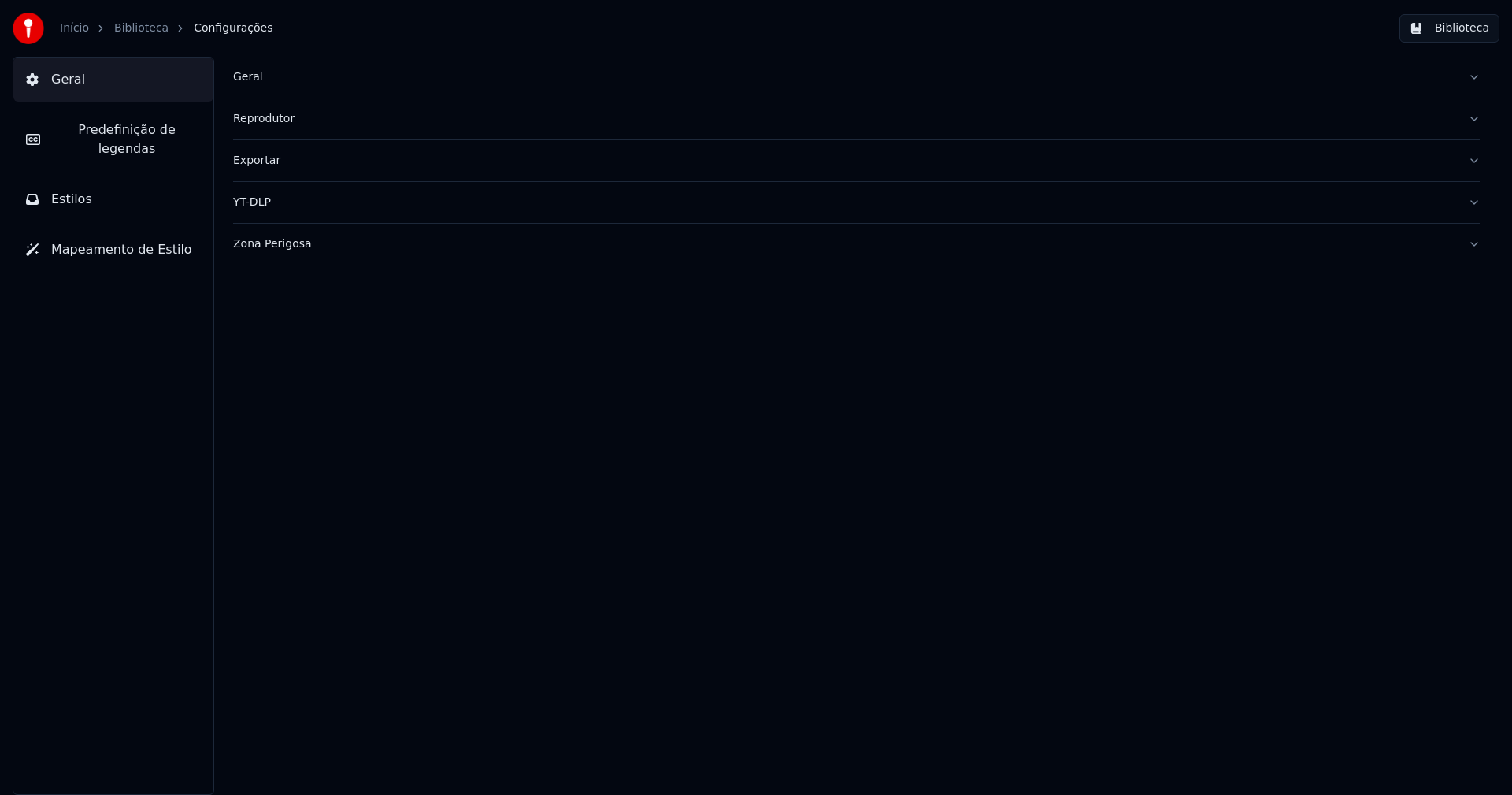
click at [122, 129] on span "Predefinição de legendas" at bounding box center [126, 139] width 148 height 37
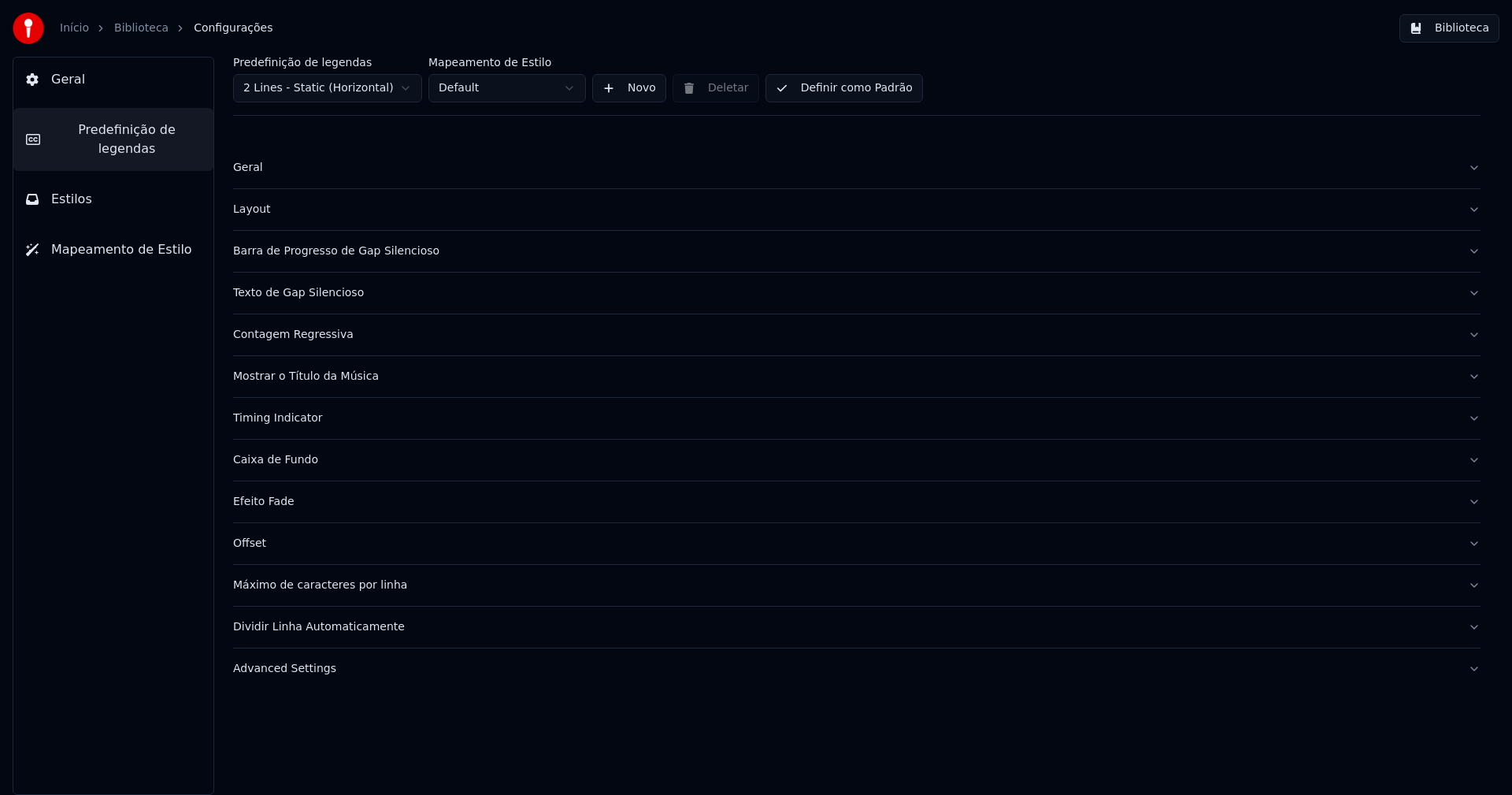
click at [260, 201] on div "Layout" at bounding box center [844, 209] width 1222 height 16
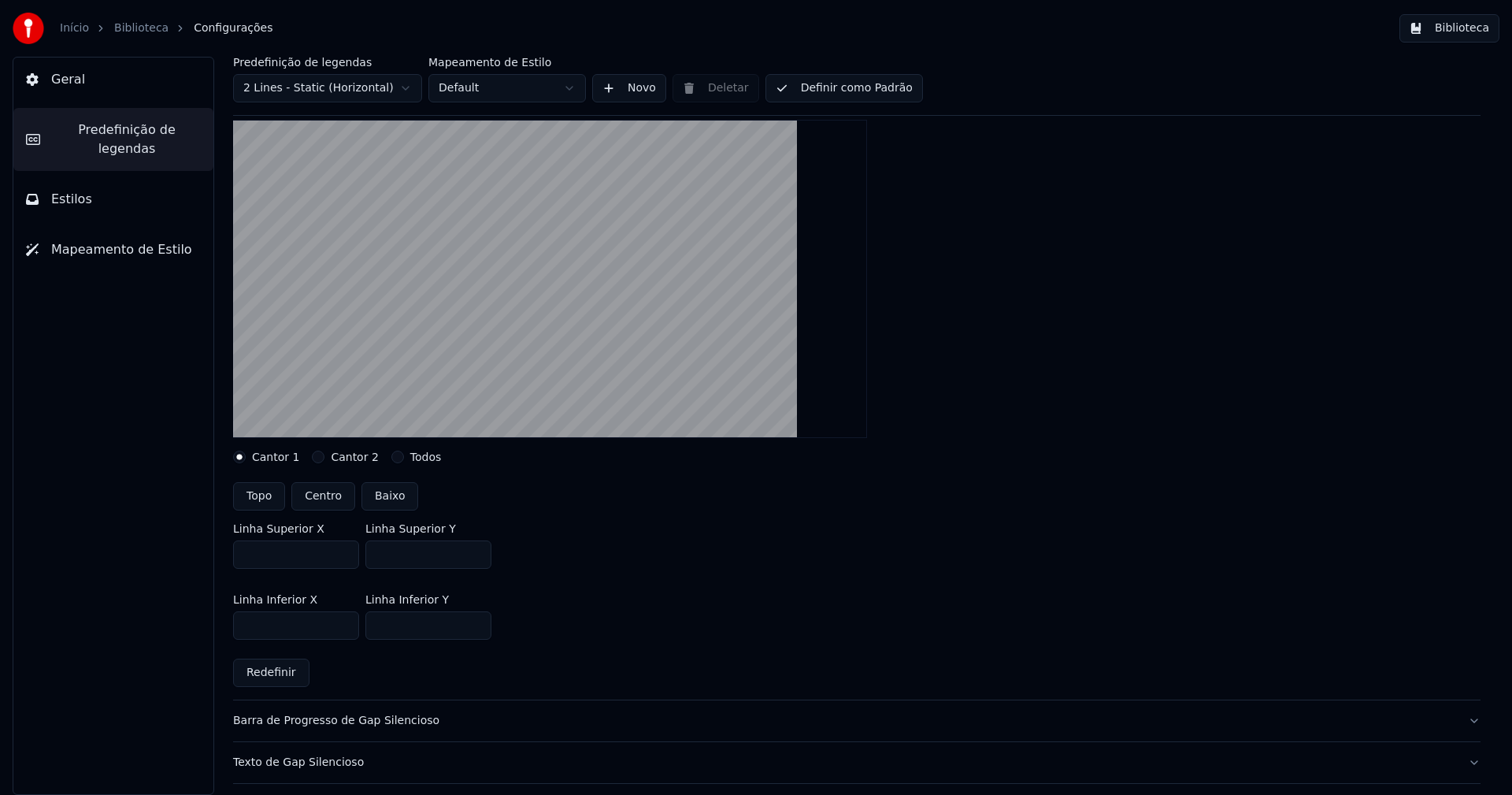
scroll to position [157, 0]
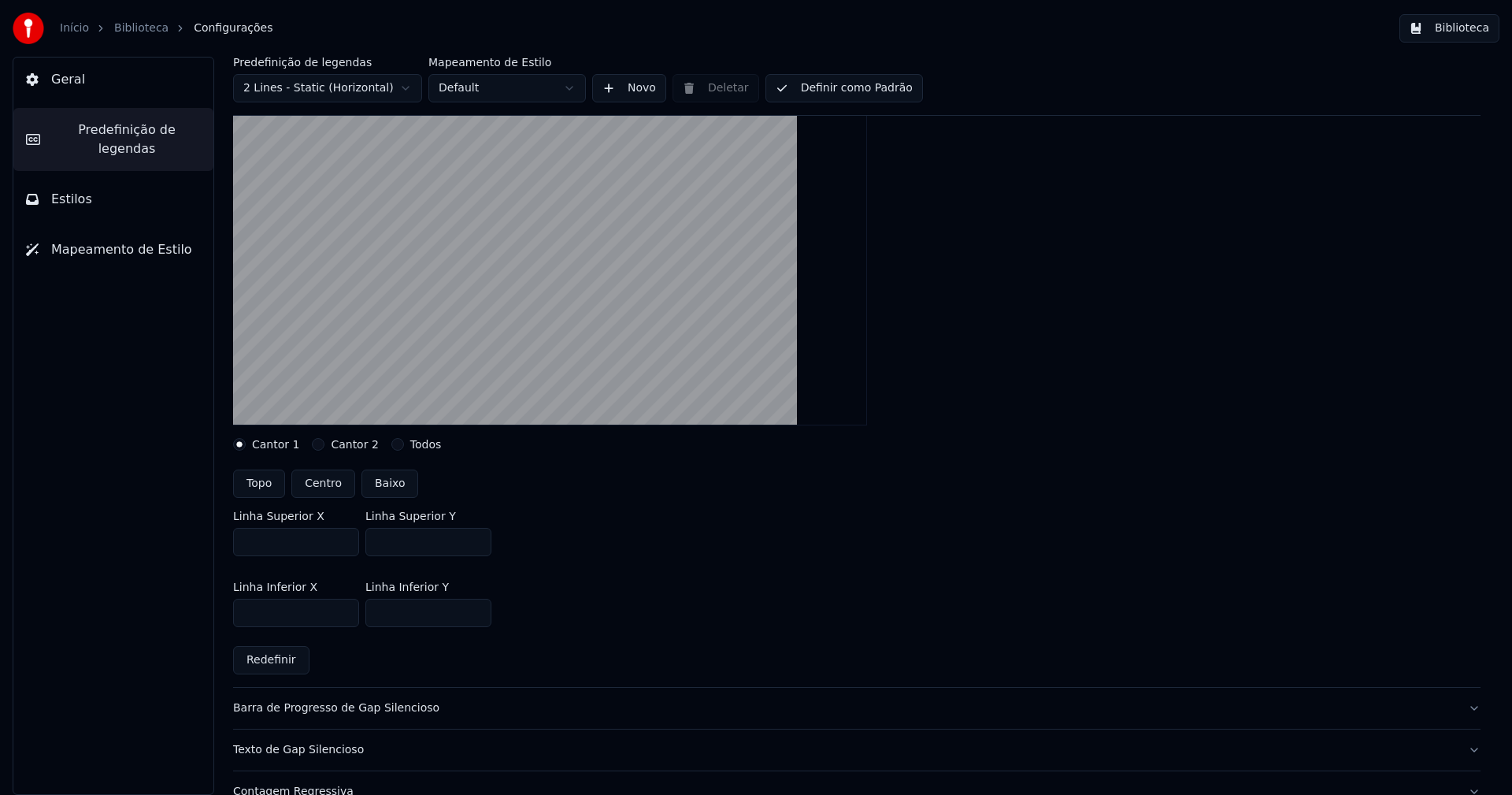
click at [474, 535] on input "***" at bounding box center [428, 542] width 126 height 28
type input "***"
click at [474, 535] on input "***" at bounding box center [428, 542] width 126 height 28
click at [625, 554] on div "Linha Superior X *** Linha Superior Y ***" at bounding box center [856, 533] width 1247 height 71
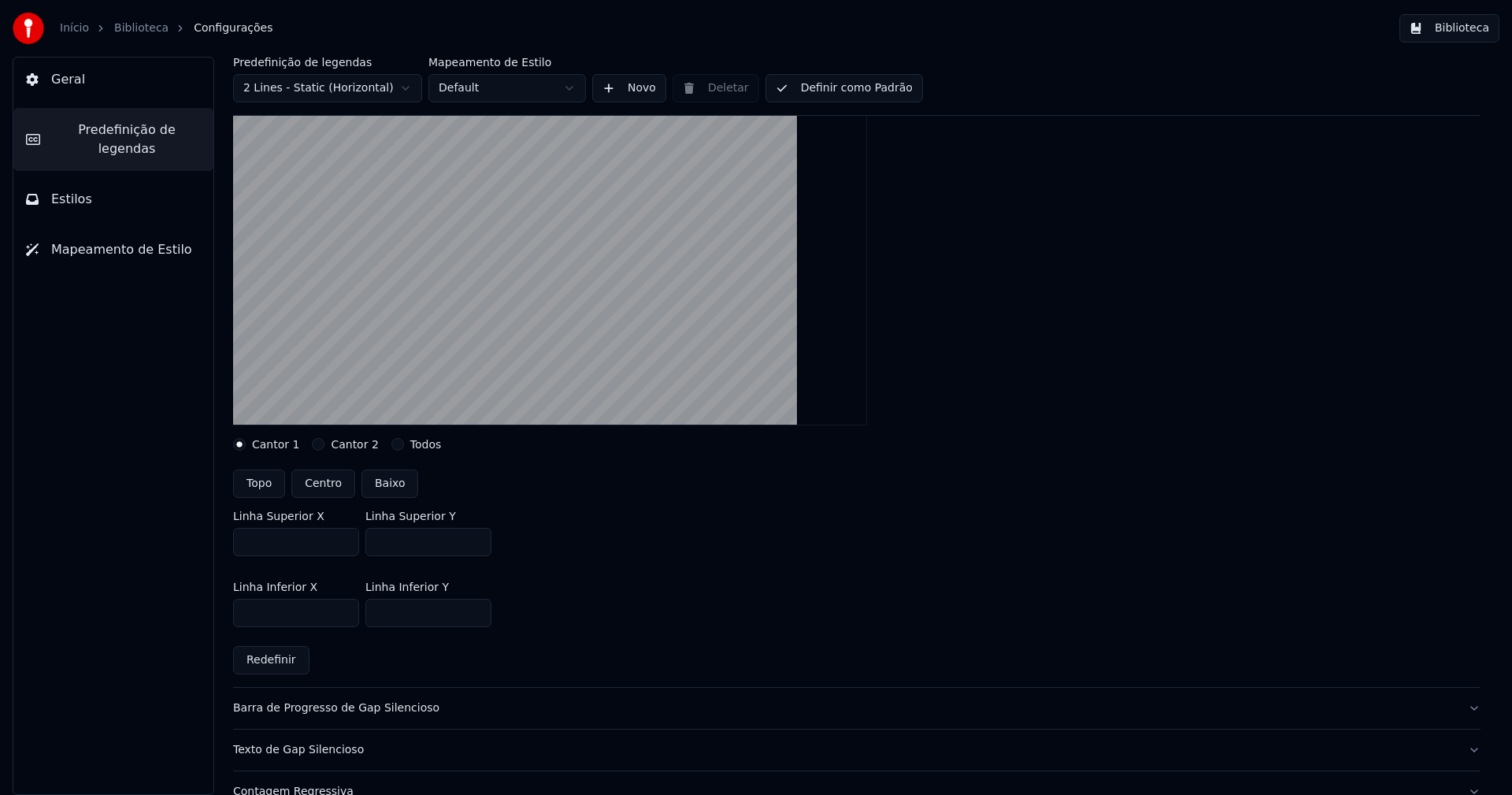
click at [1470, 31] on button "Biblioteca" at bounding box center [1450, 28] width 100 height 28
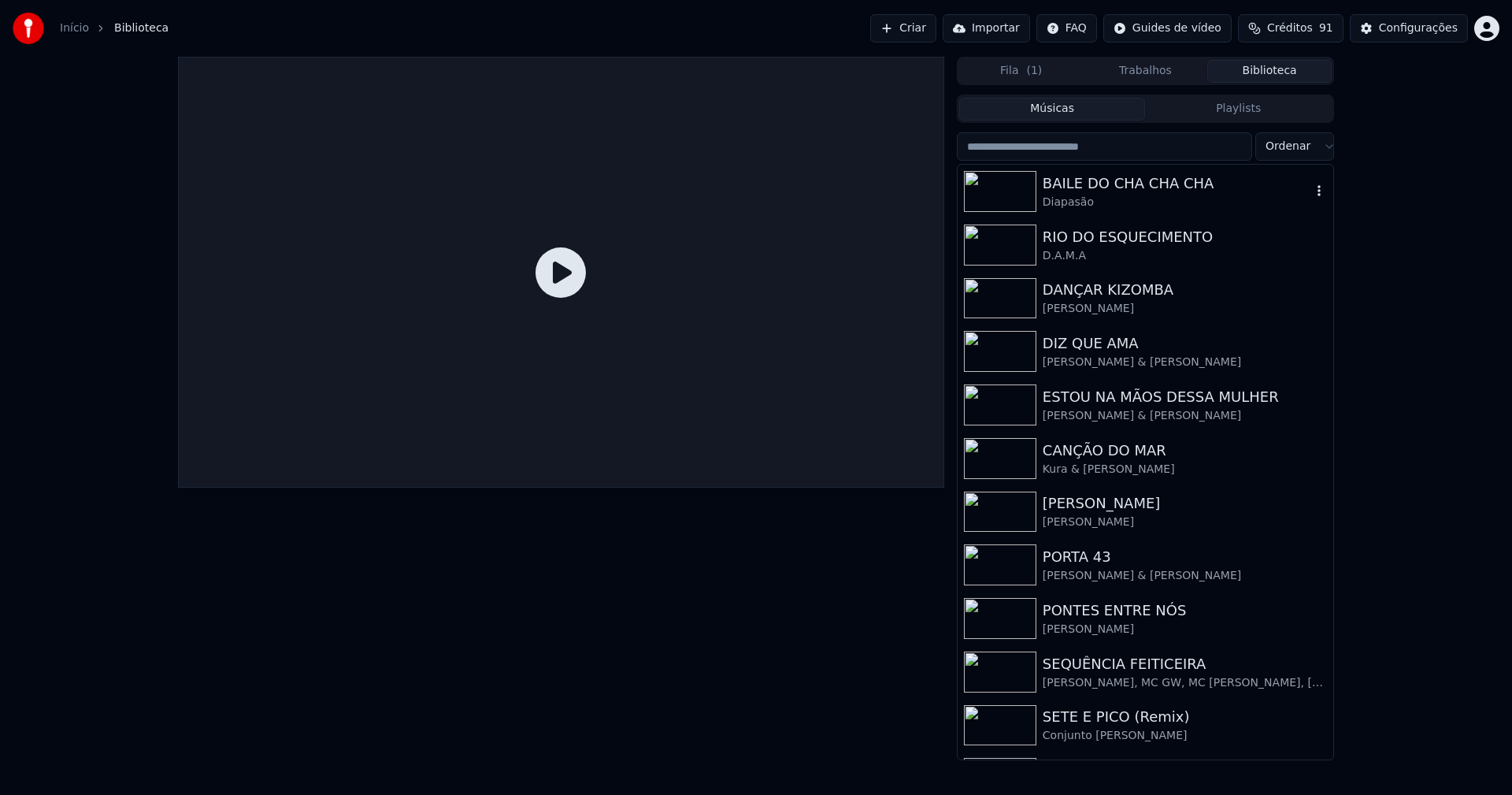
click at [1089, 183] on div "BAILE DO CHA CHA CHA" at bounding box center [1177, 183] width 269 height 22
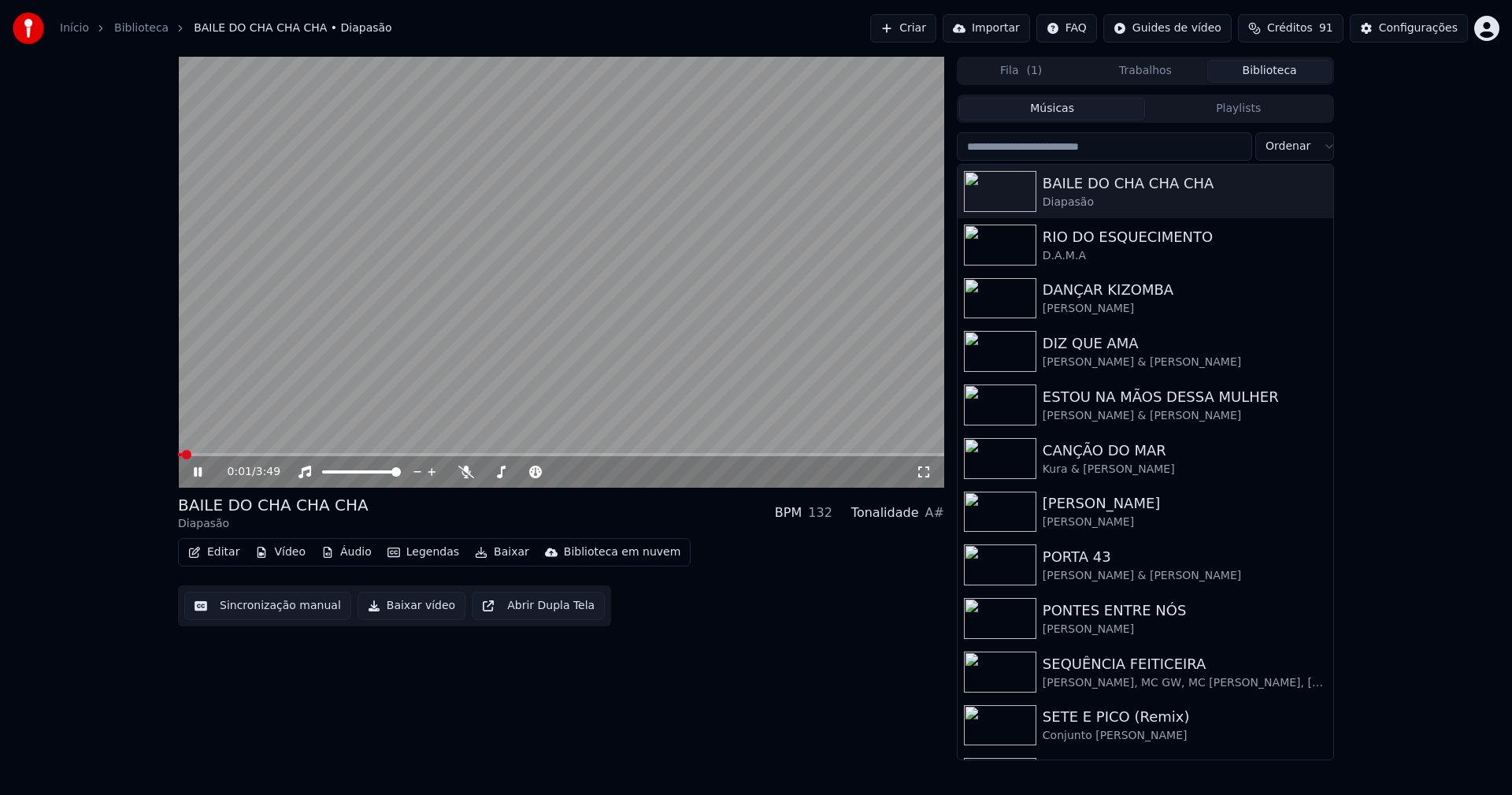
click at [920, 471] on icon at bounding box center [924, 471] width 16 height 12
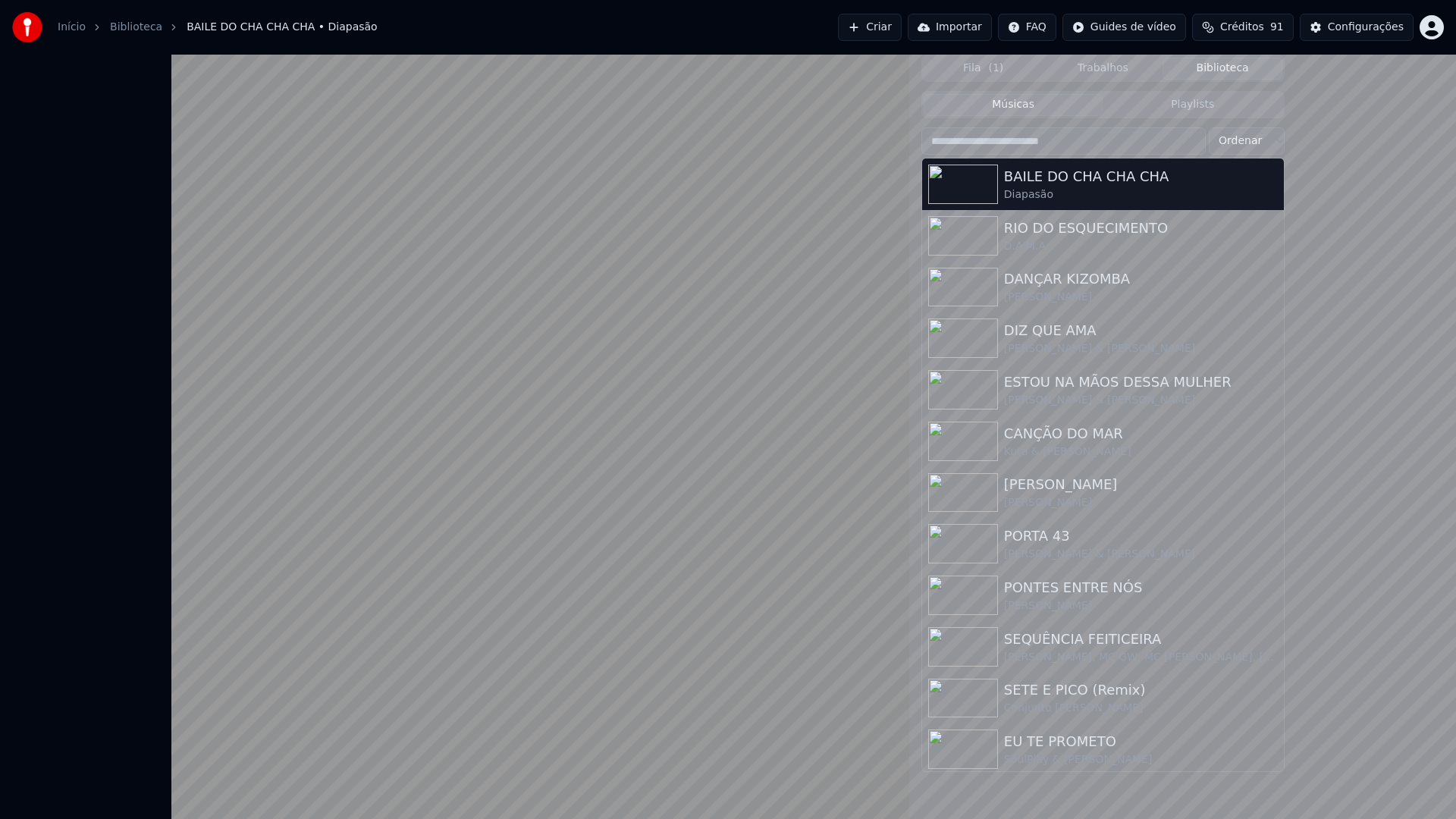
click at [171, 765] on video at bounding box center [540, 464] width 738 height 819
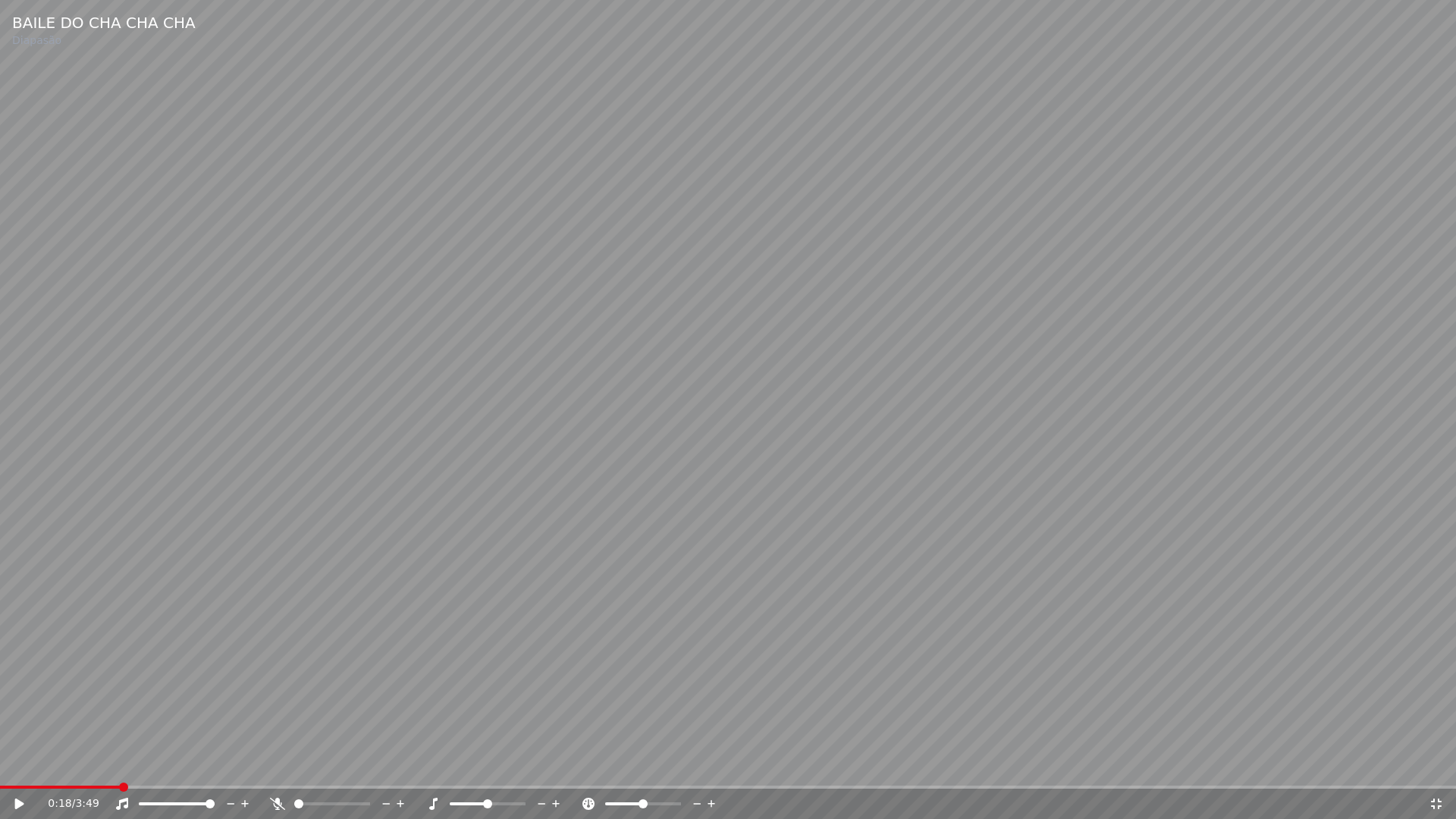
click at [1440, 765] on icon at bounding box center [1436, 803] width 15 height 12
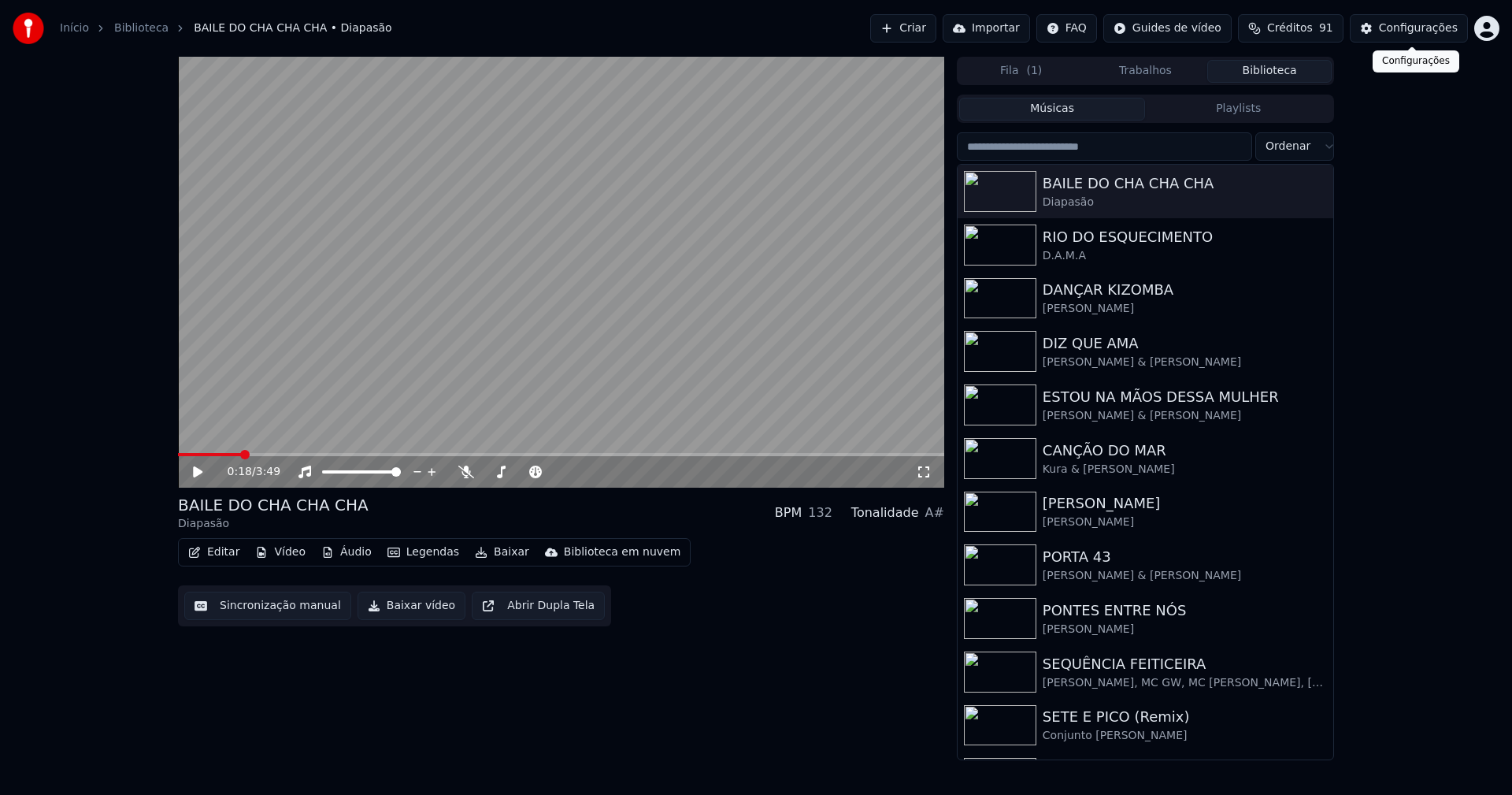
click at [1430, 34] on div "Configurações" at bounding box center [1418, 28] width 79 height 16
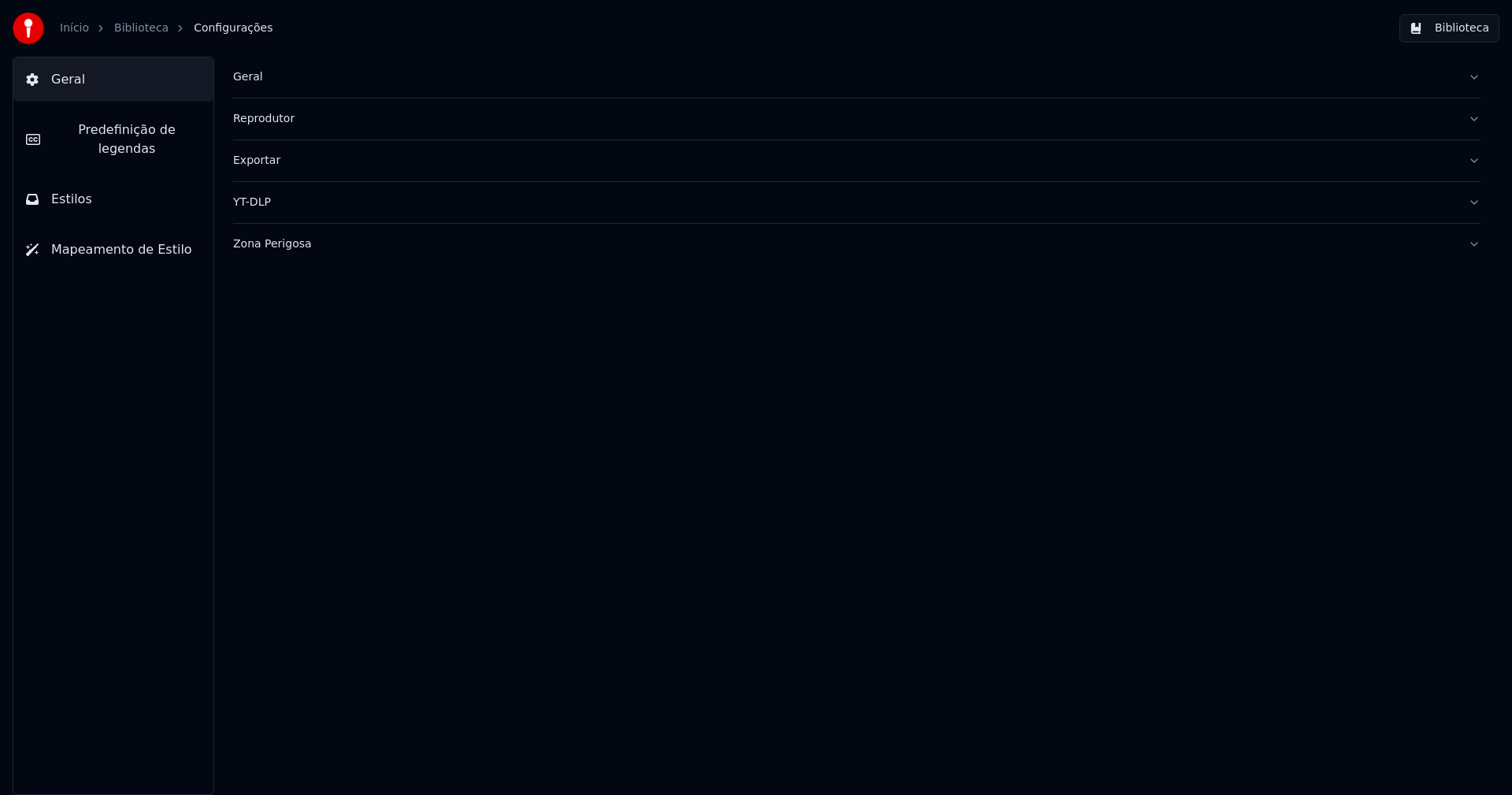
click at [148, 127] on span "Predefinição de legendas" at bounding box center [126, 139] width 148 height 37
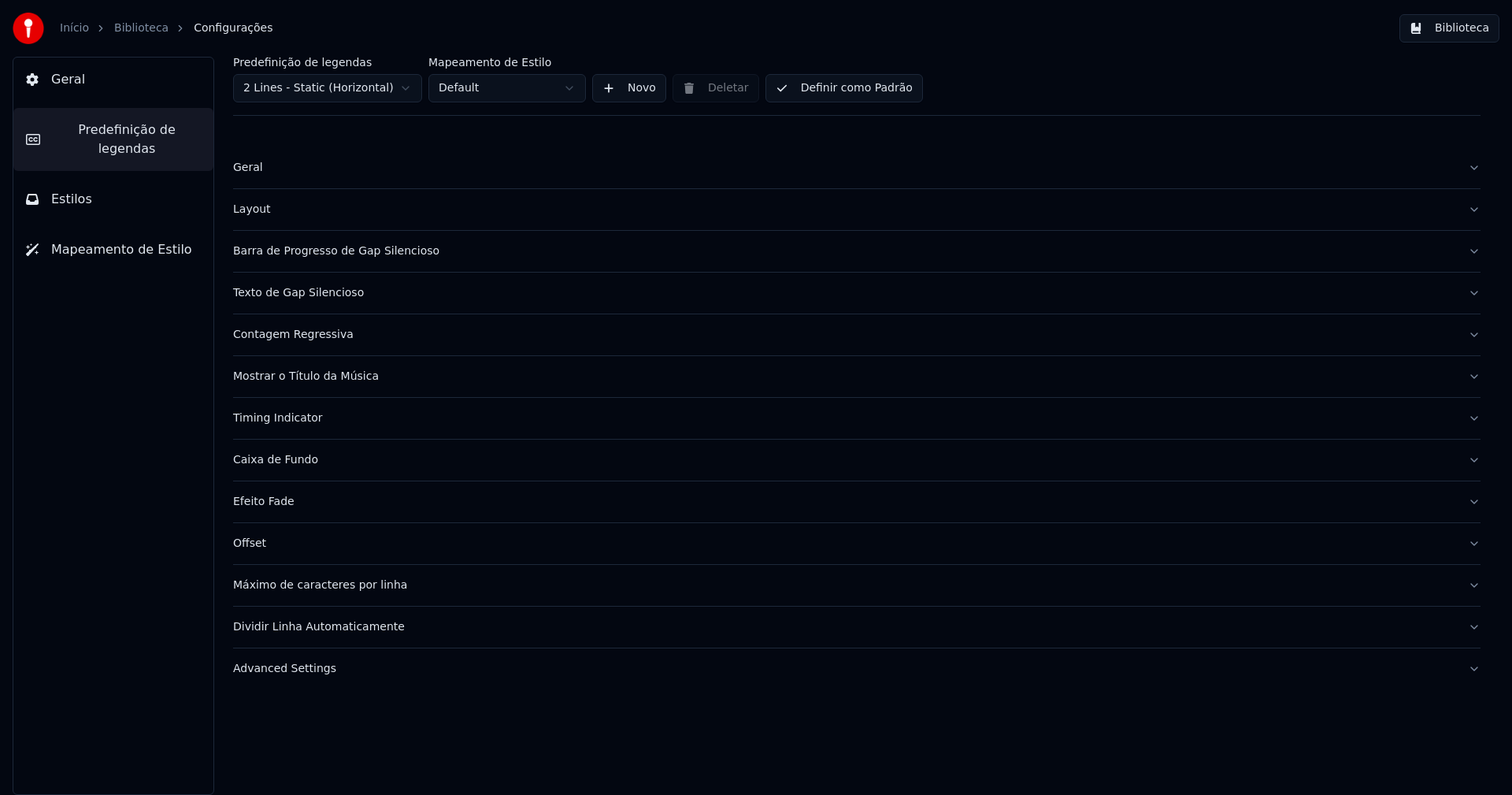
click at [256, 215] on div "Layout" at bounding box center [844, 209] width 1222 height 16
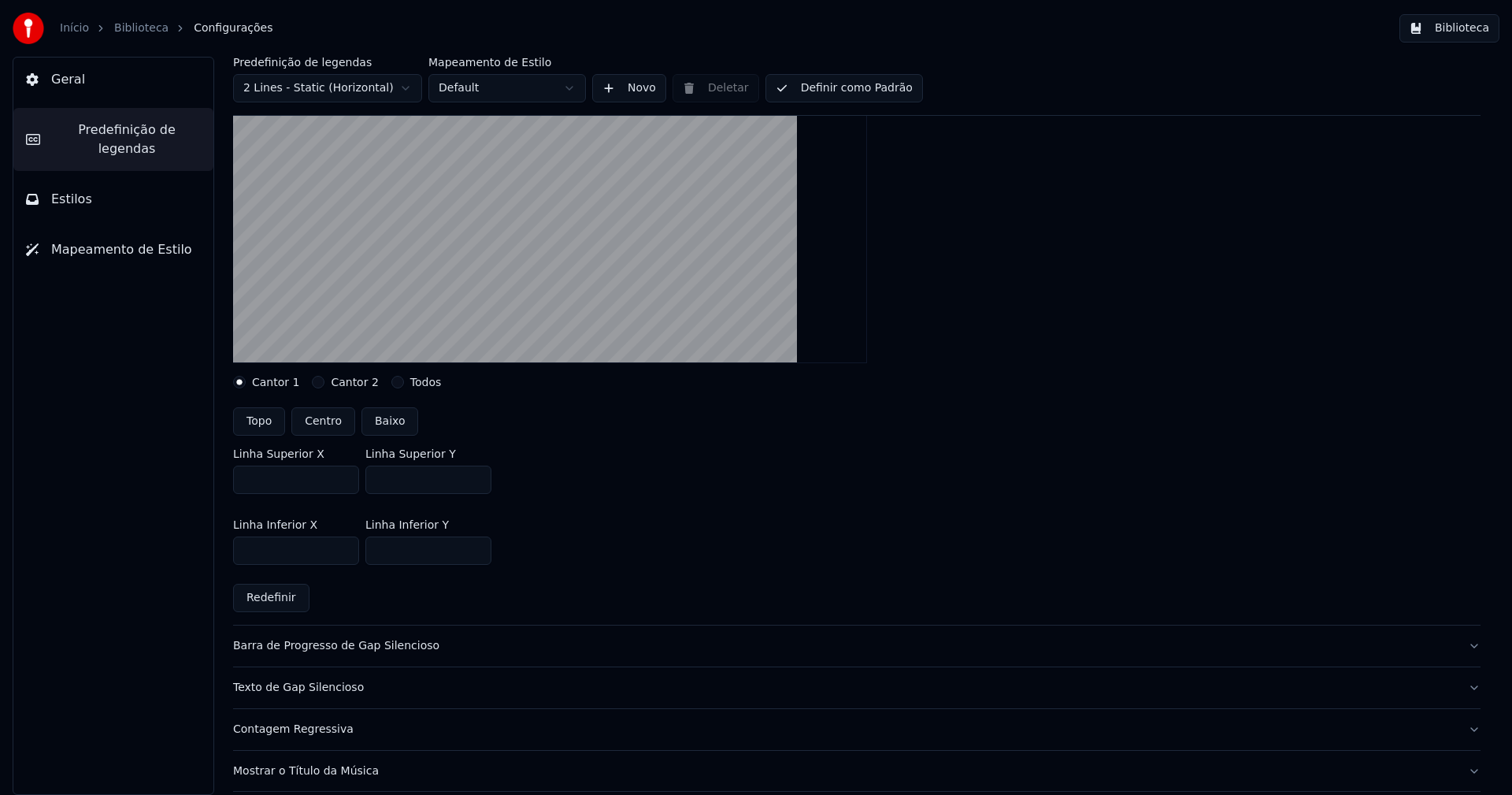
scroll to position [236, 0]
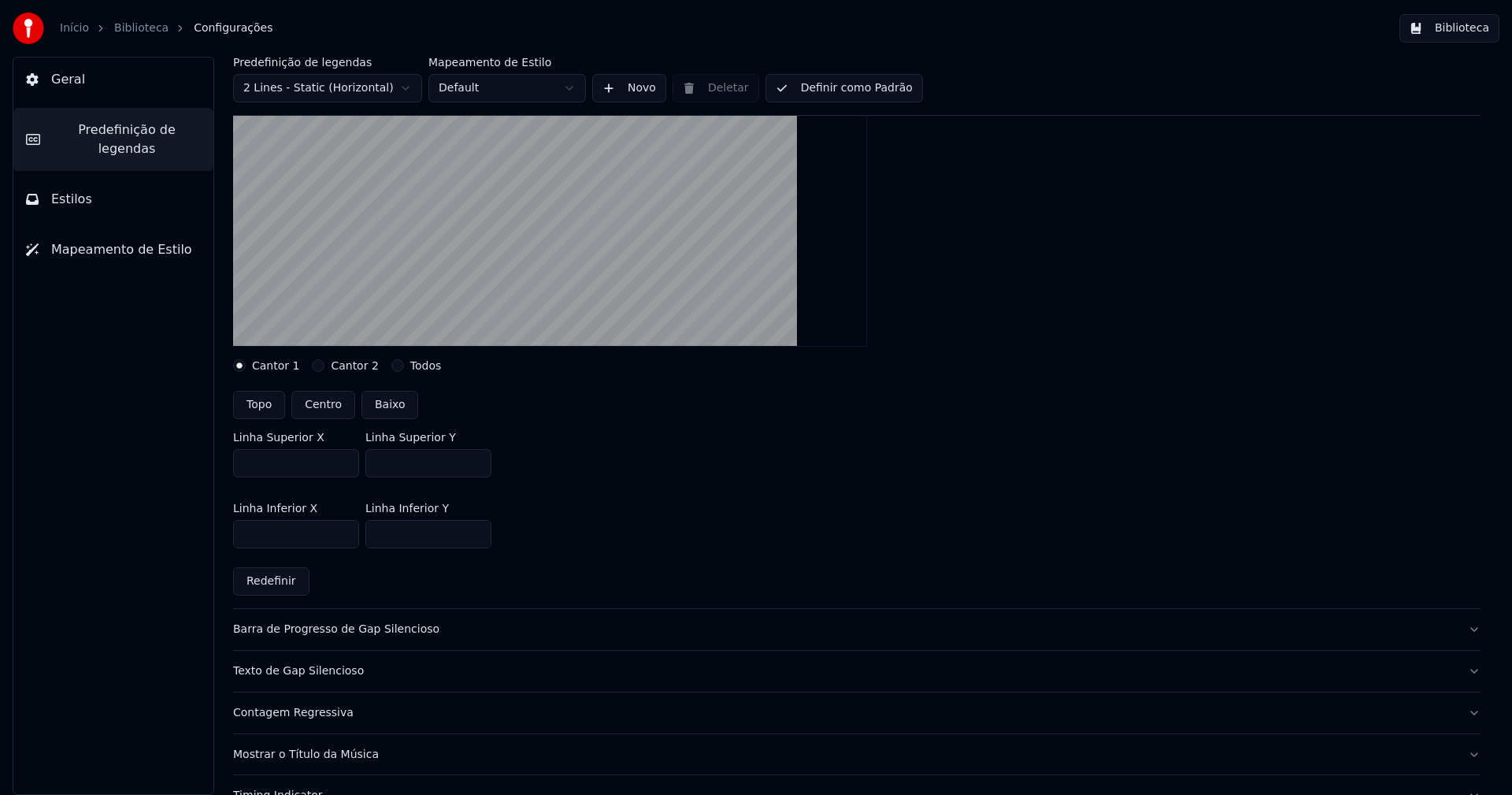
click at [475, 458] on input "***" at bounding box center [428, 463] width 126 height 28
type input "***"
click at [475, 458] on input "***" at bounding box center [428, 463] width 126 height 28
click at [606, 496] on div "Linha Inferior X *** Linha Inferior Y ***" at bounding box center [856, 525] width 1247 height 71
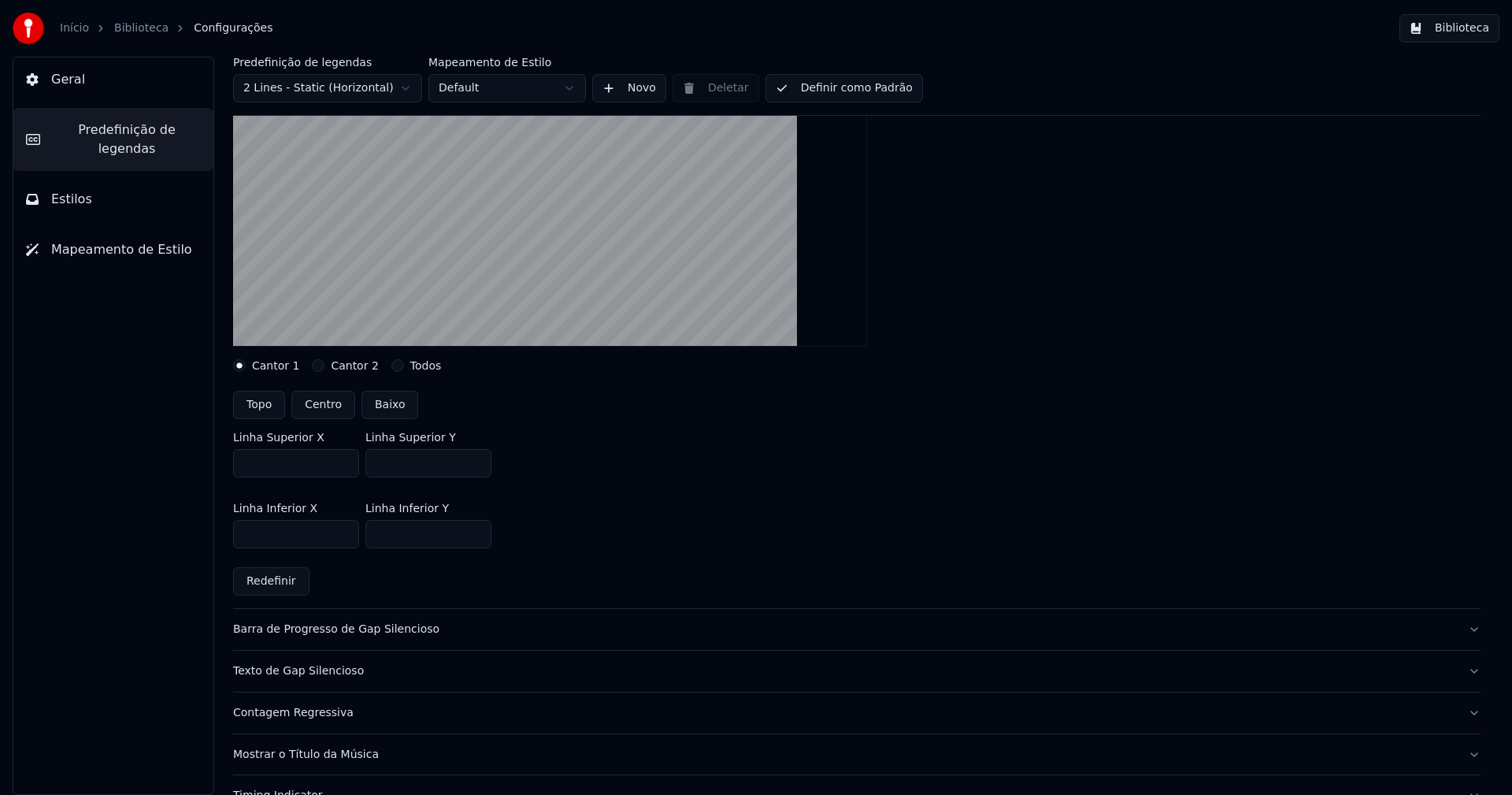
click at [850, 92] on button "Definir como Padrão" at bounding box center [844, 88] width 157 height 28
click at [1476, 31] on button "Biblioteca" at bounding box center [1450, 28] width 100 height 28
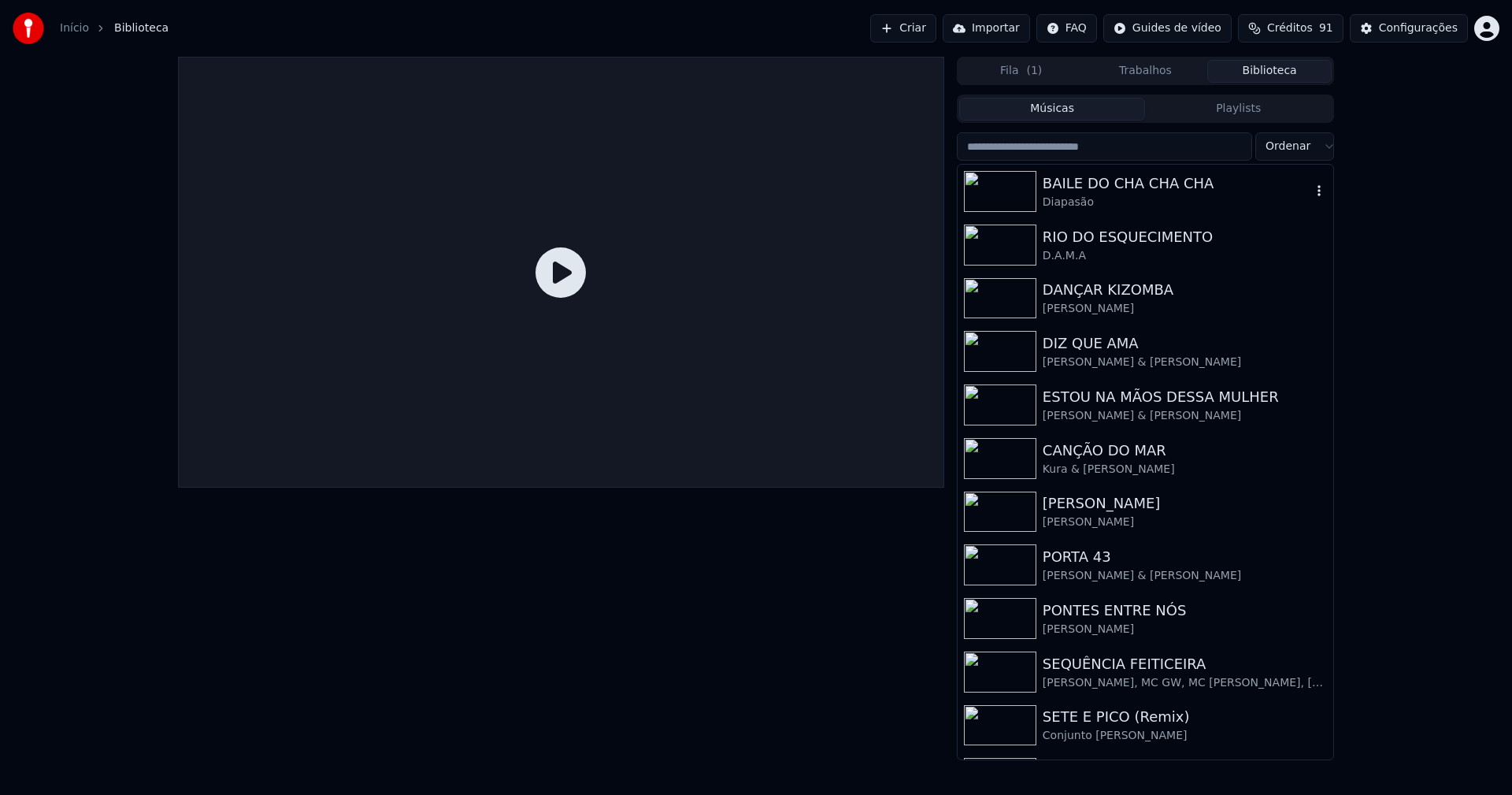
click at [1113, 183] on div "BAILE DO CHA CHA CHA" at bounding box center [1177, 183] width 269 height 22
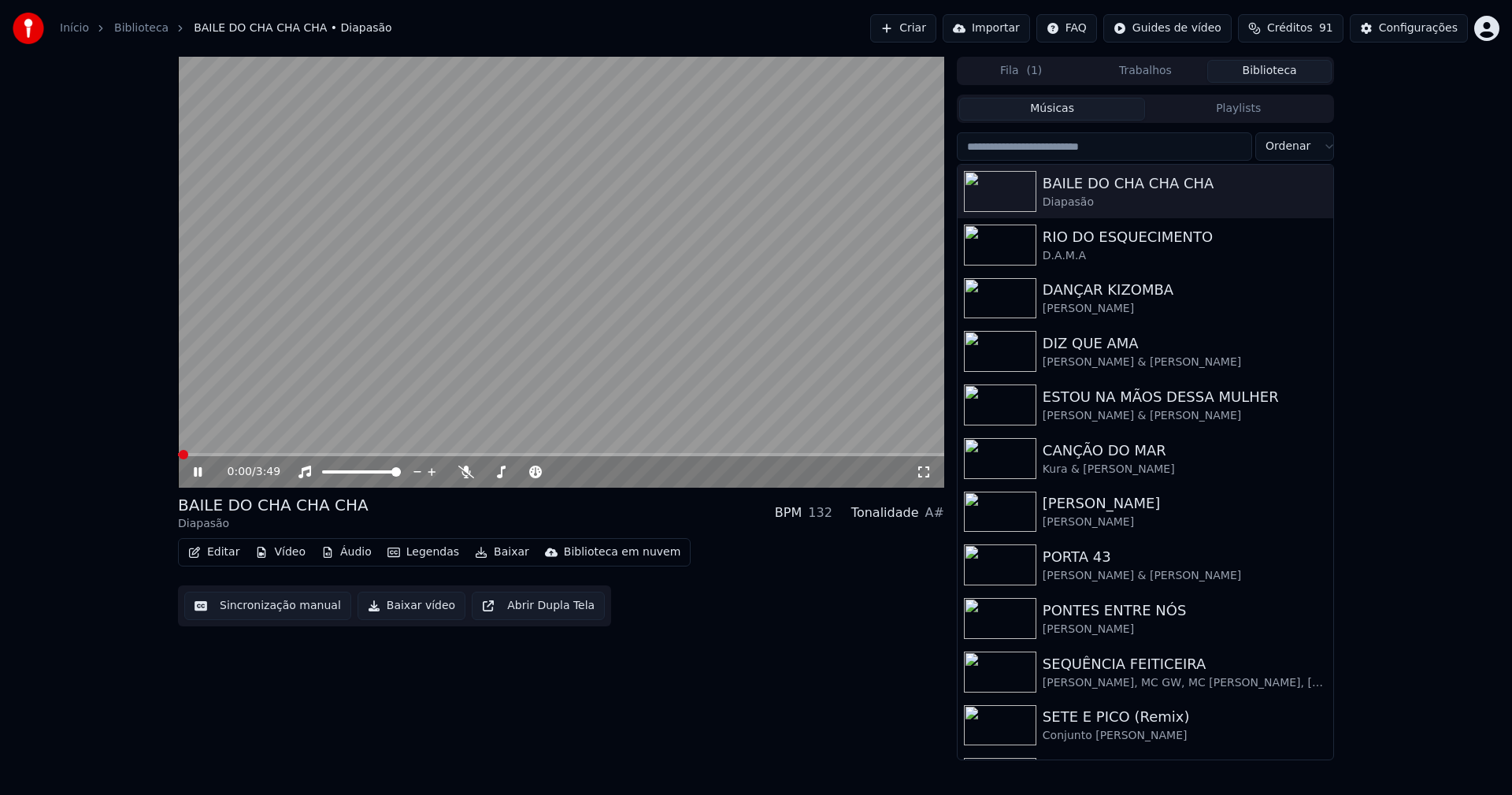
click at [922, 464] on div "0:00 / 3:49" at bounding box center [561, 471] width 754 height 16
click at [924, 473] on icon at bounding box center [924, 471] width 16 height 12
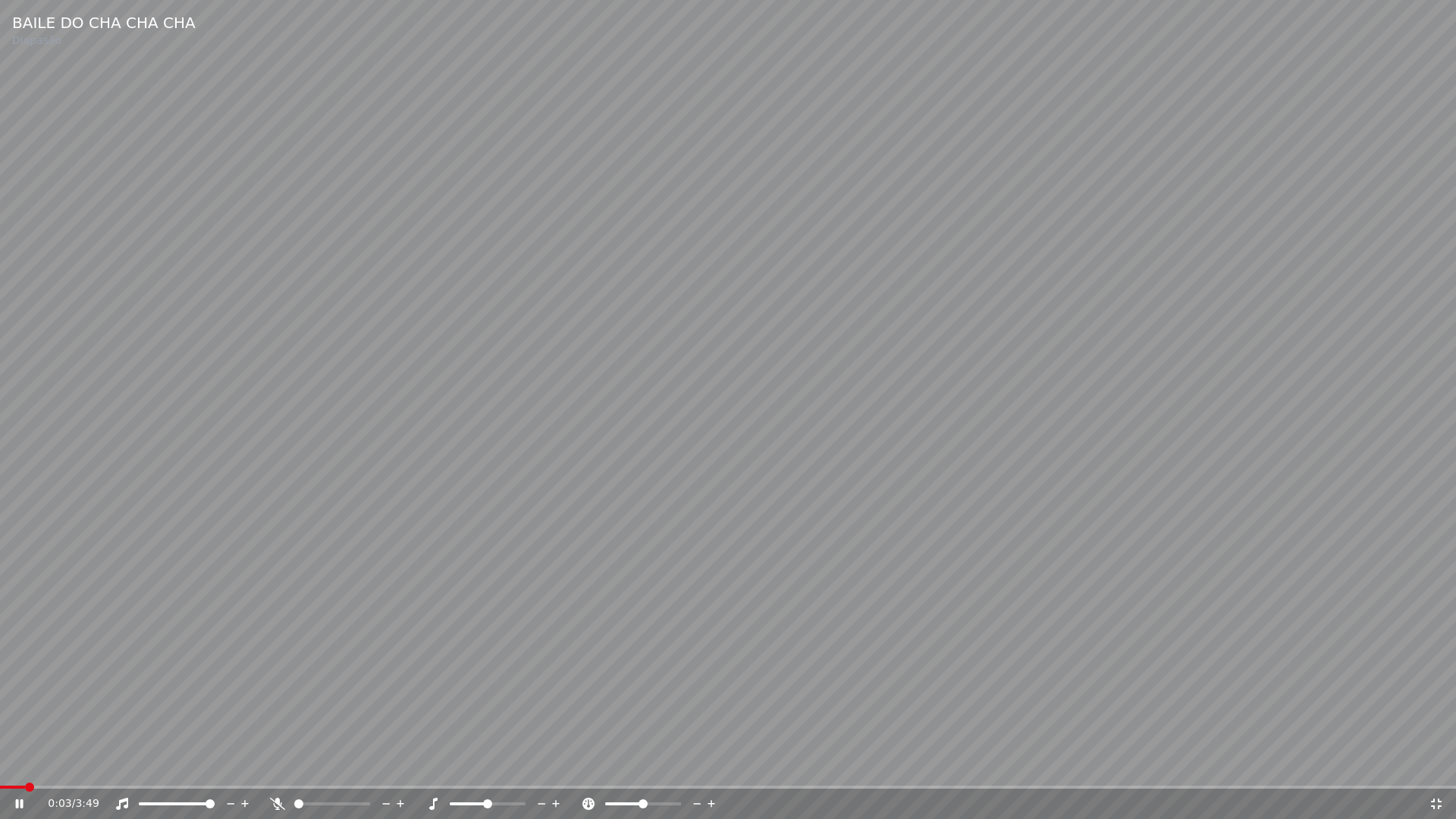
click at [73, 765] on span at bounding box center [728, 787] width 1456 height 3
click at [20, 765] on icon at bounding box center [30, 803] width 35 height 12
drag, startPoint x: 1436, startPoint y: 806, endPoint x: 1112, endPoint y: 46, distance: 826.2
click at [1437, 765] on icon at bounding box center [1436, 803] width 15 height 12
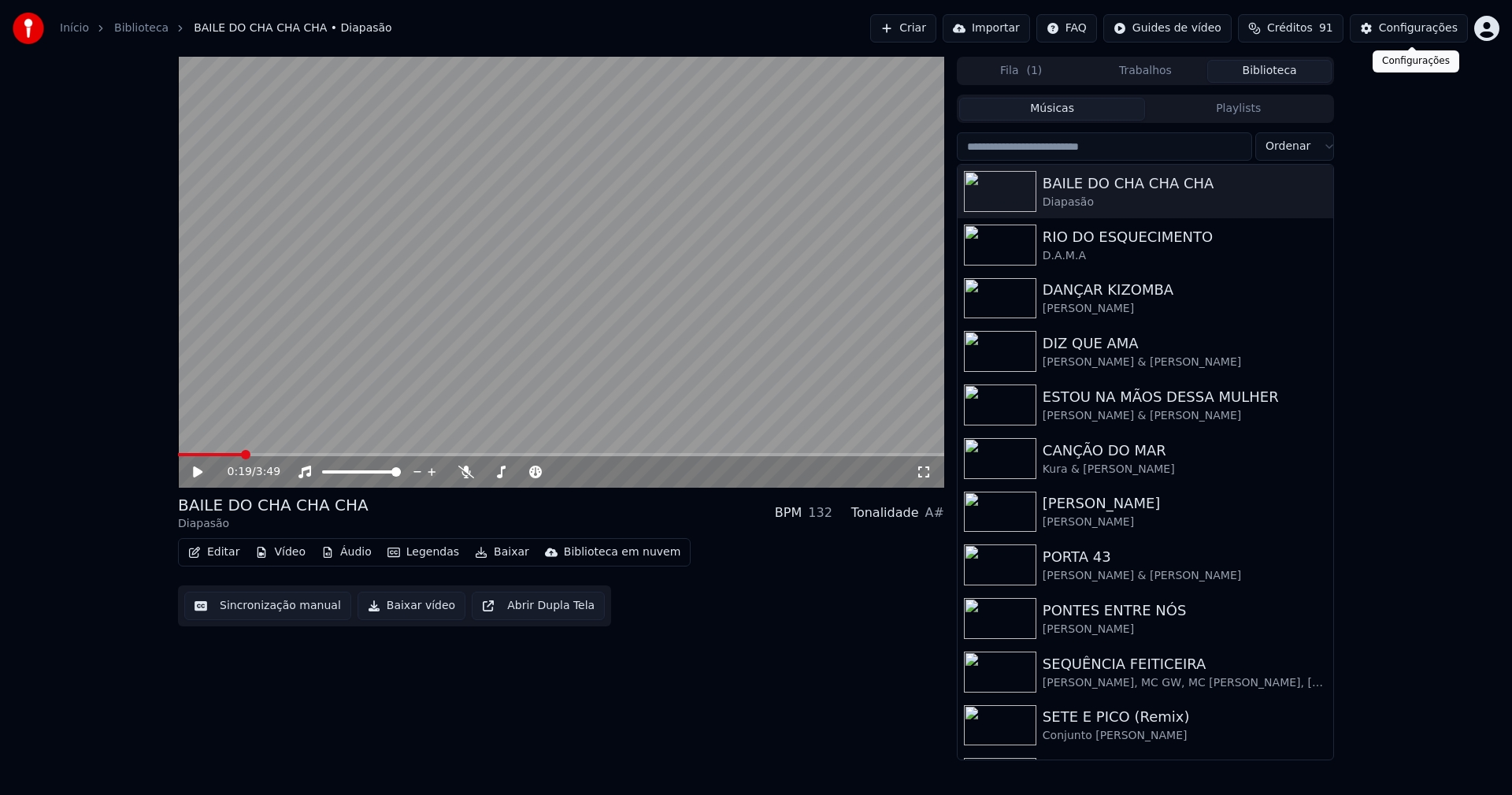
click at [1414, 27] on div "Configurações" at bounding box center [1418, 28] width 79 height 16
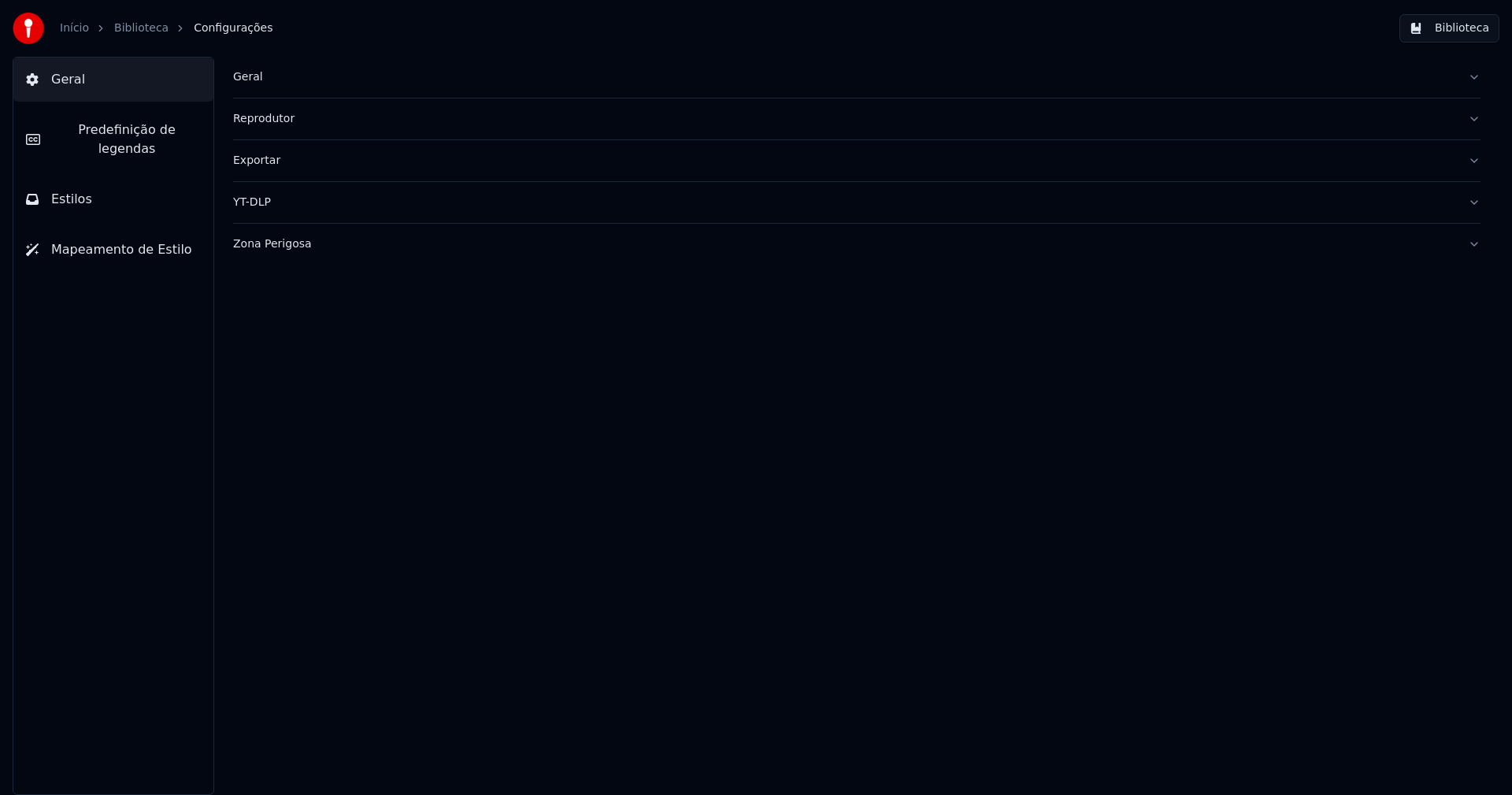
click at [137, 133] on span "Predefinição de legendas" at bounding box center [126, 139] width 148 height 37
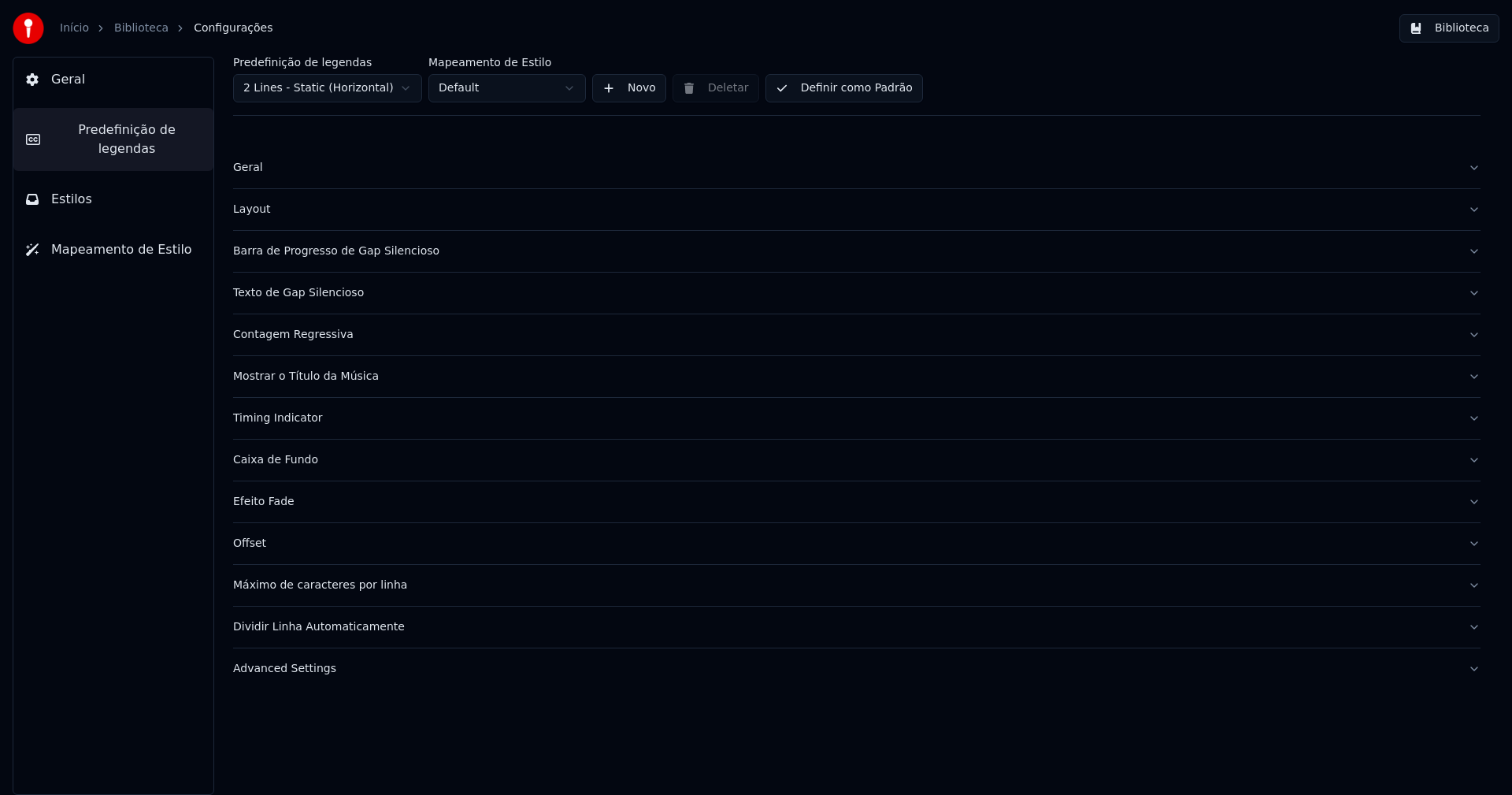
click at [251, 202] on div "Layout" at bounding box center [844, 209] width 1222 height 16
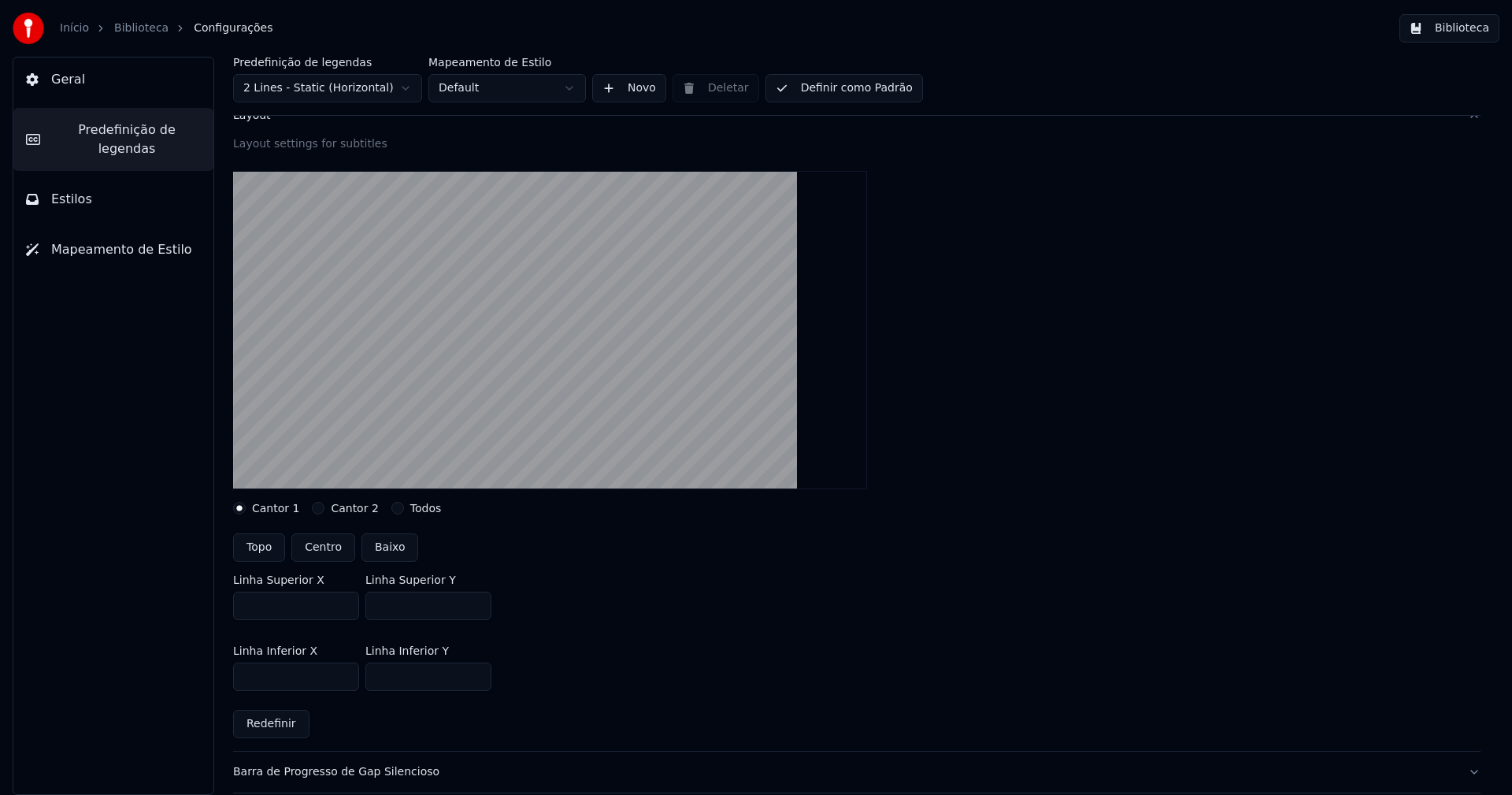
scroll to position [316, 0]
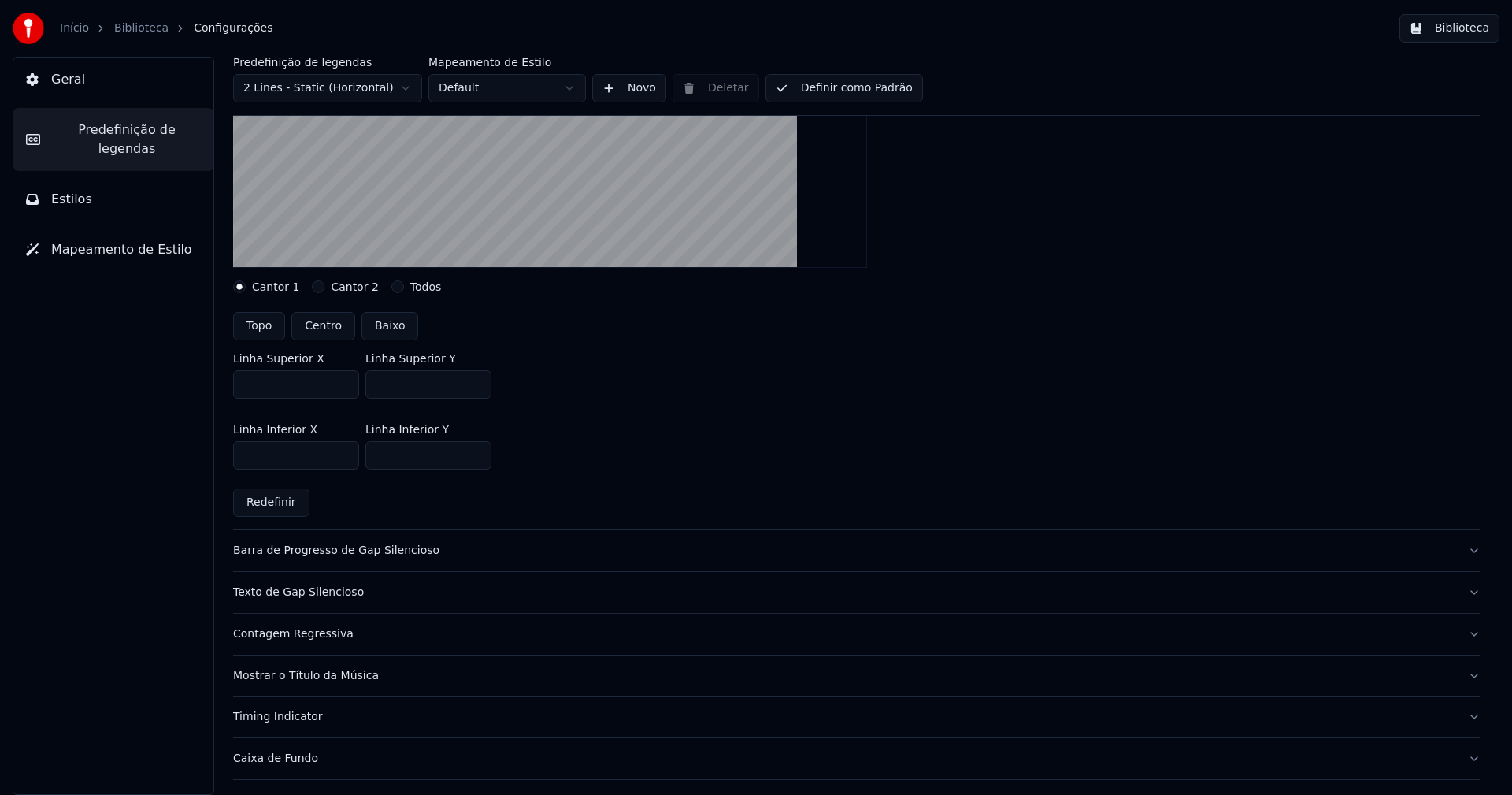
click at [474, 387] on input "***" at bounding box center [428, 385] width 126 height 28
click at [475, 387] on input "***" at bounding box center [428, 385] width 126 height 28
type input "***"
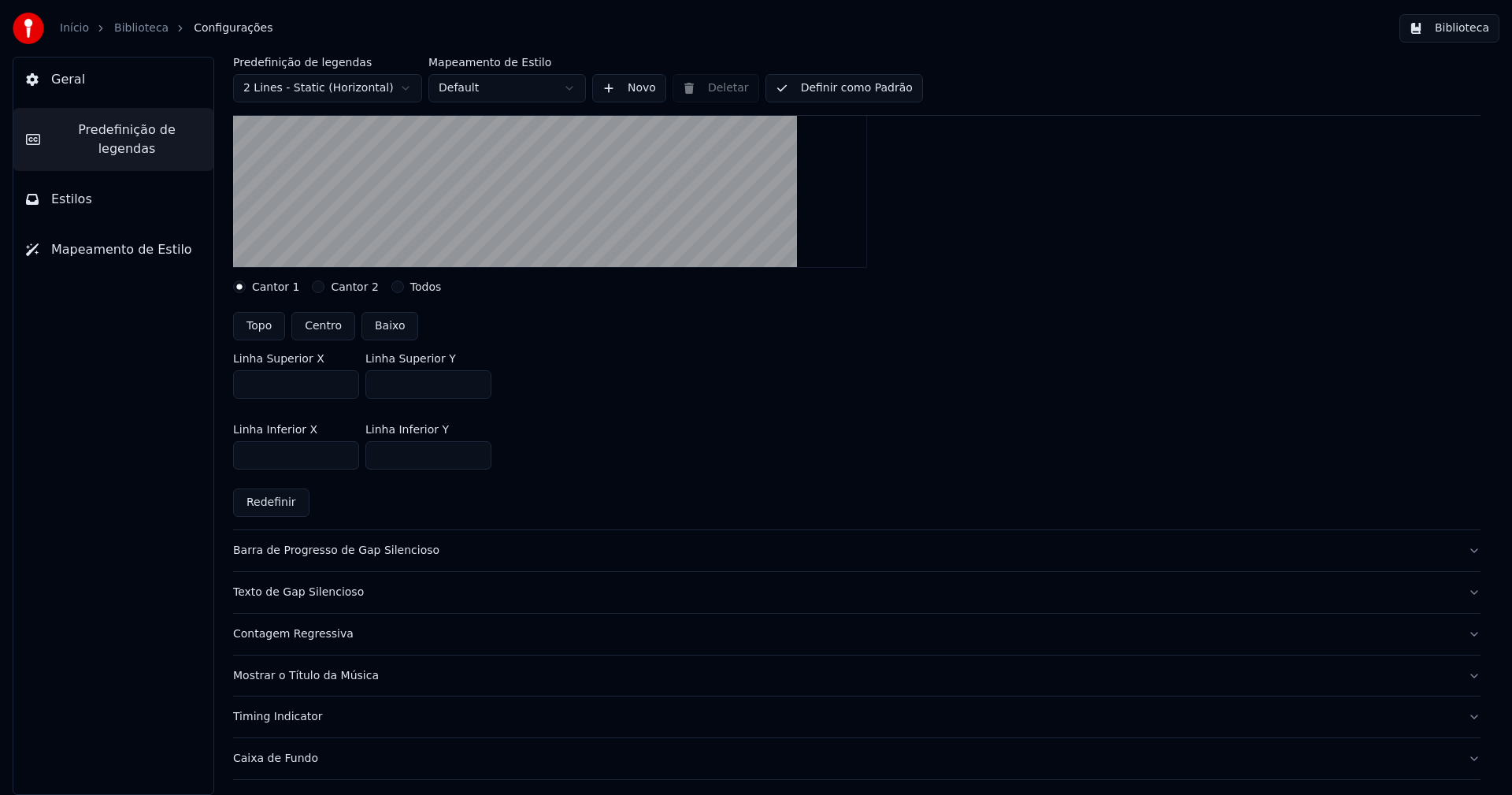
click at [475, 387] on input "***" at bounding box center [428, 385] width 126 height 28
click at [612, 398] on div "Linha Superior X *** Linha Superior Y ***" at bounding box center [856, 375] width 1247 height 71
click at [1457, 22] on button "Biblioteca" at bounding box center [1450, 28] width 100 height 28
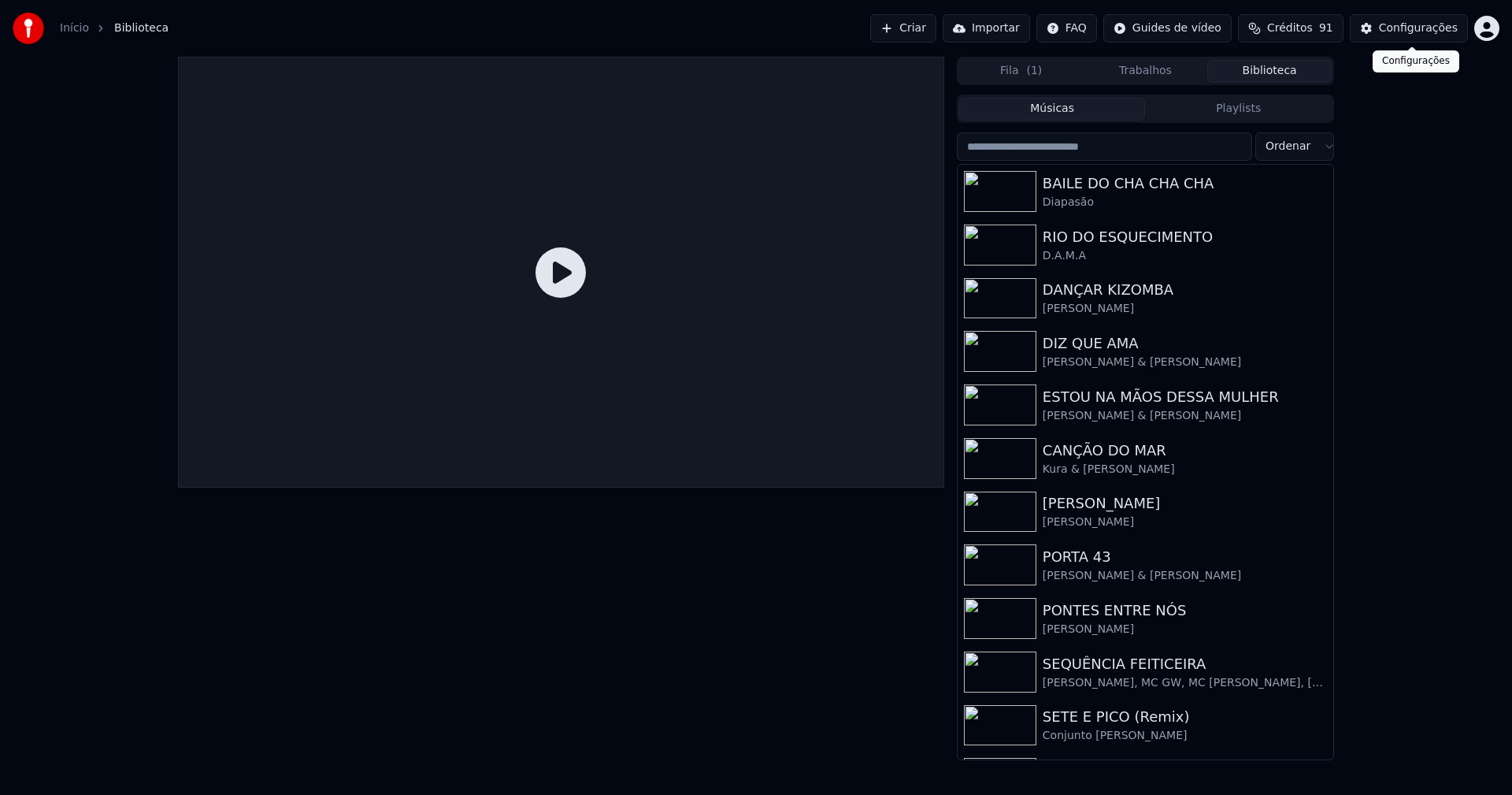
click at [1437, 22] on div "Configurações" at bounding box center [1418, 28] width 79 height 16
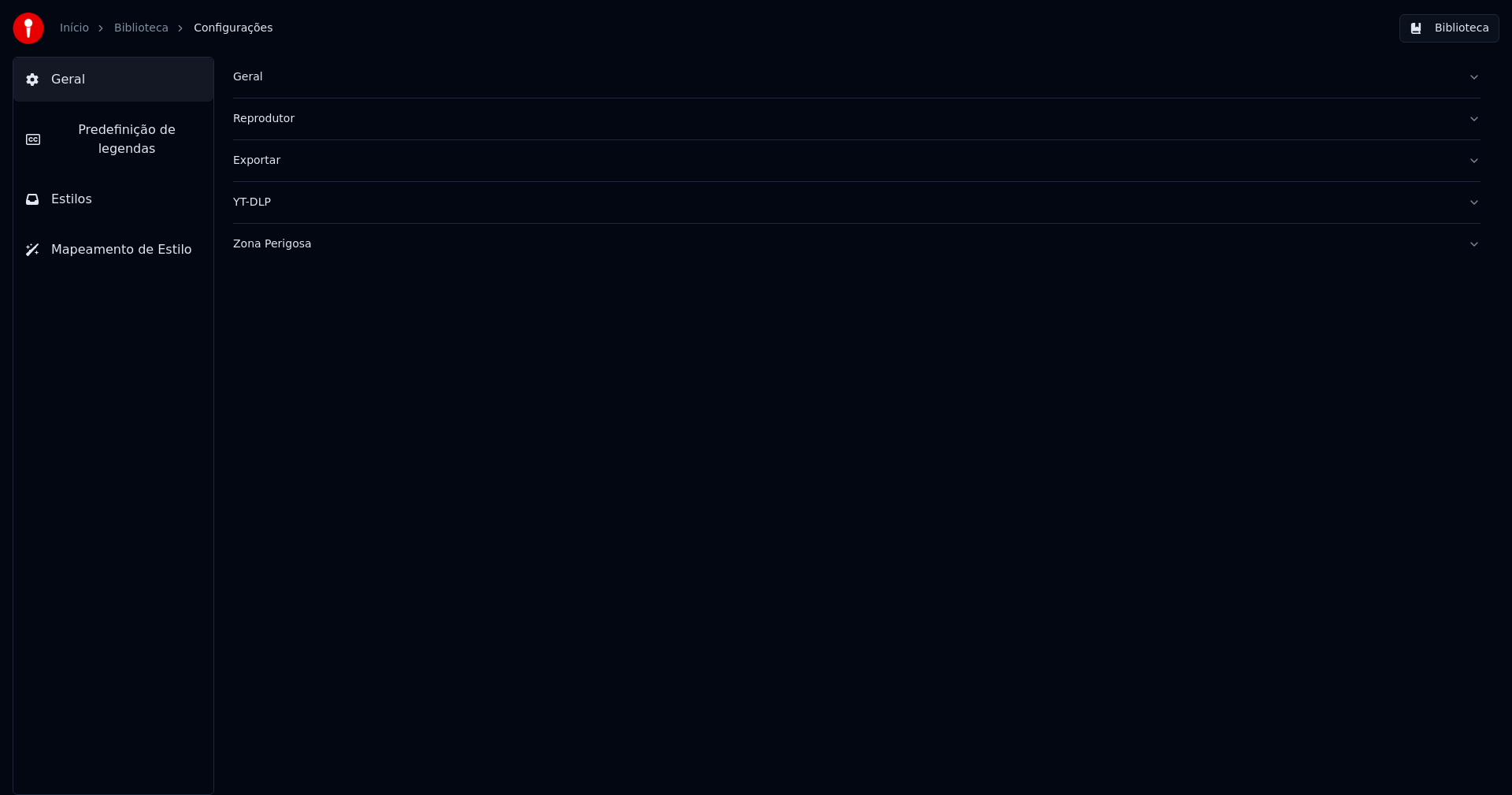
click at [125, 132] on span "Predefinição de legendas" at bounding box center [126, 139] width 148 height 37
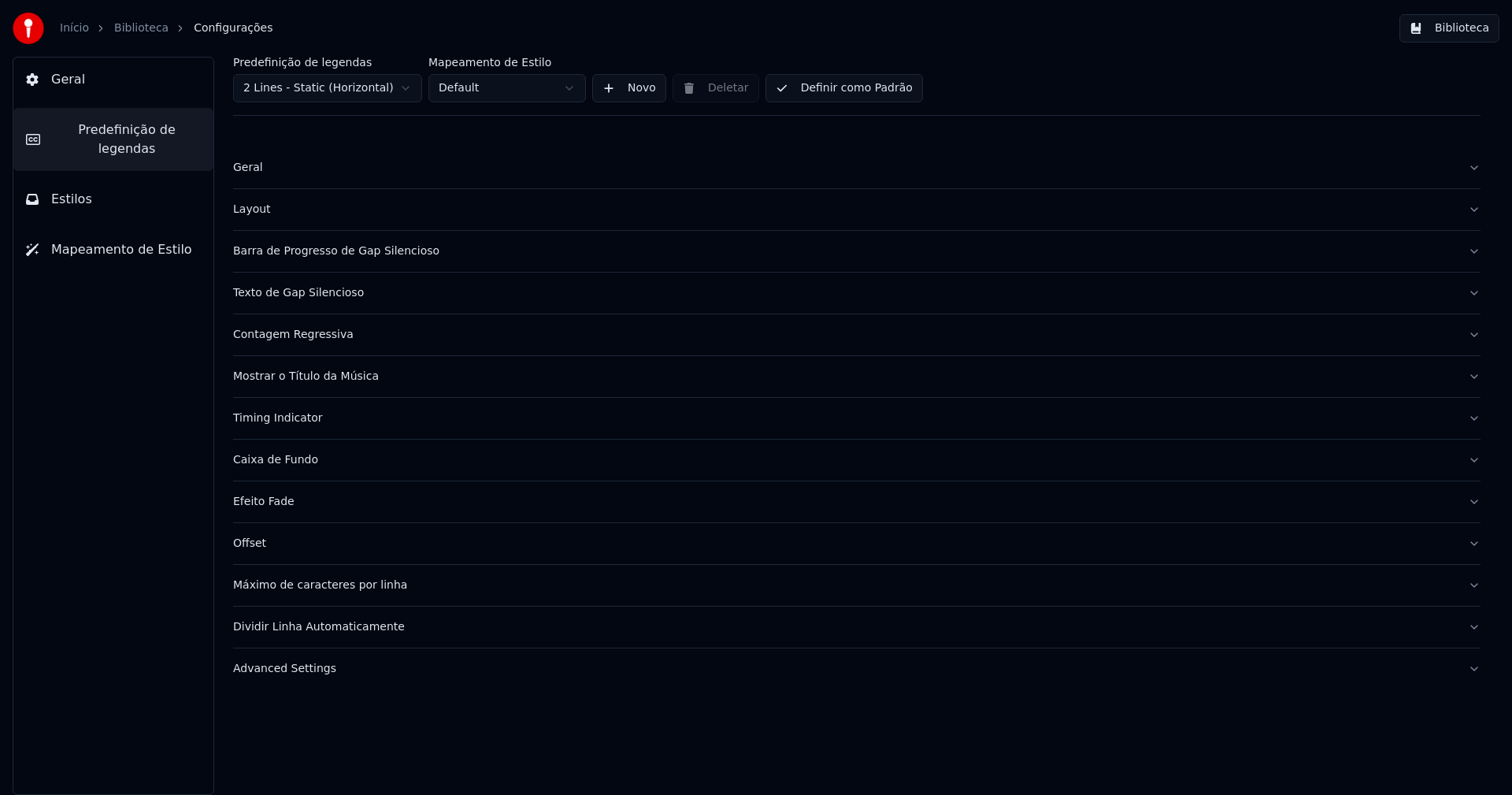
click at [258, 212] on div "Layout" at bounding box center [844, 209] width 1222 height 16
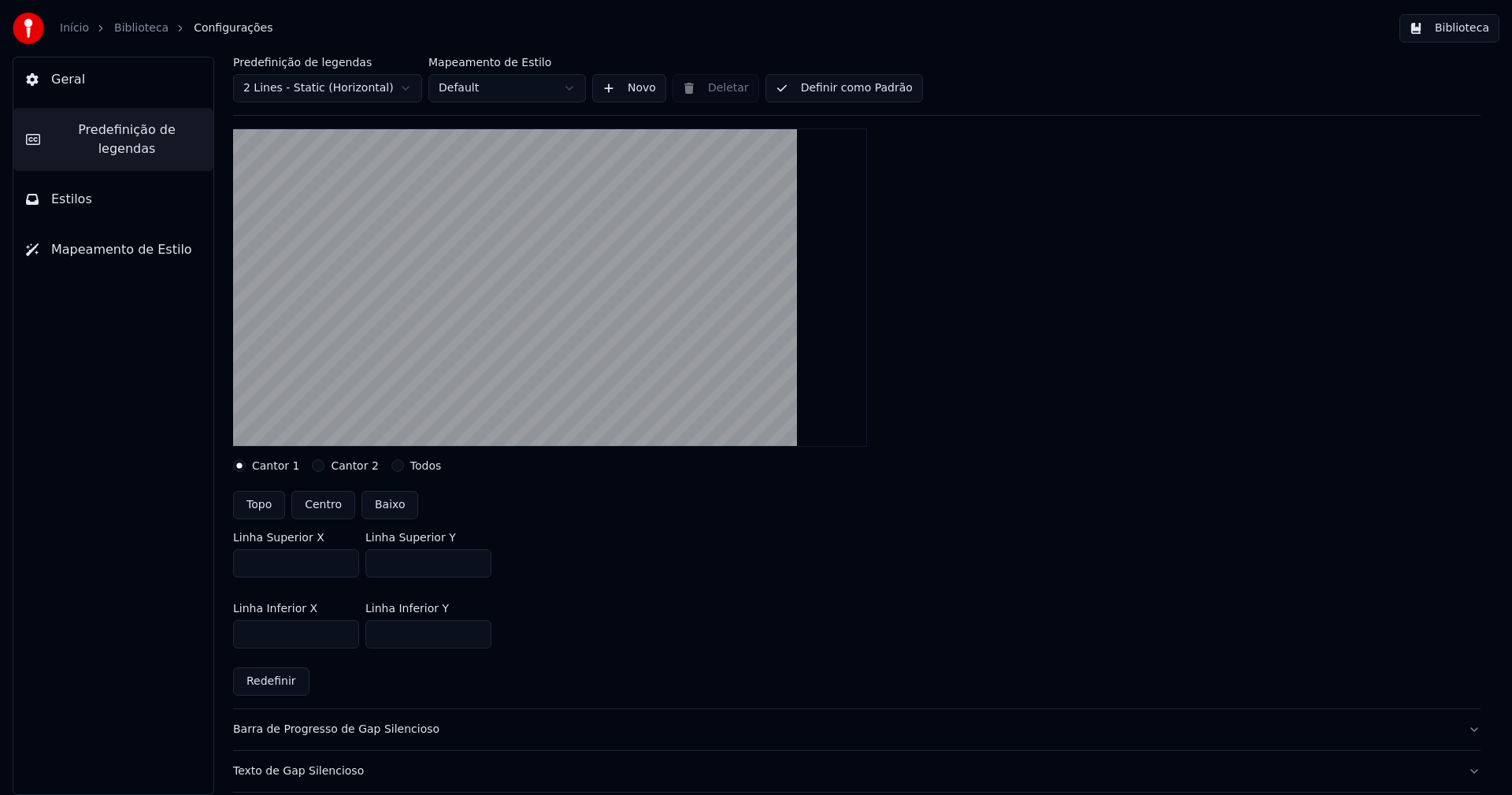
scroll to position [316, 0]
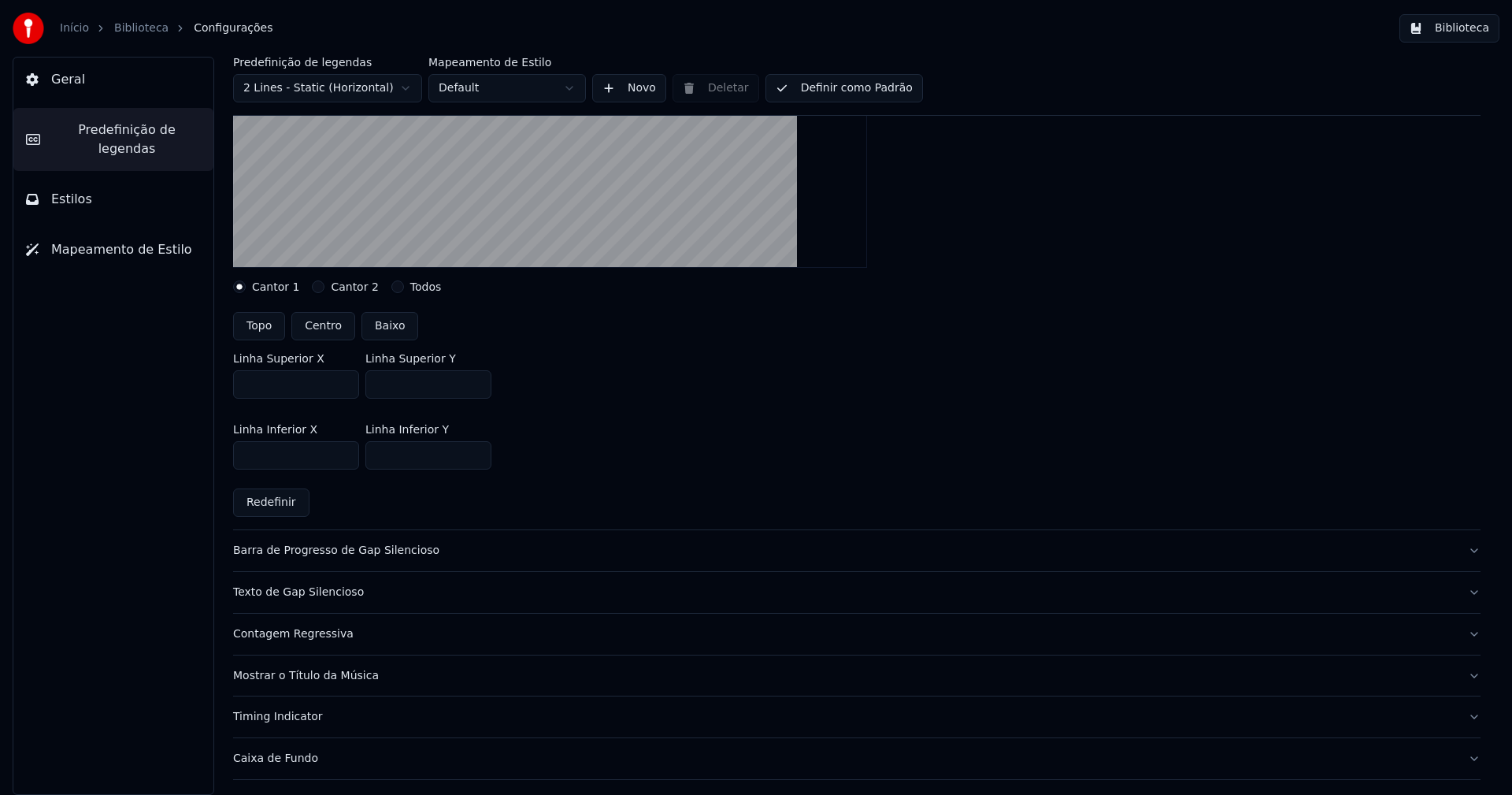
click at [1462, 32] on button "Biblioteca" at bounding box center [1450, 28] width 100 height 28
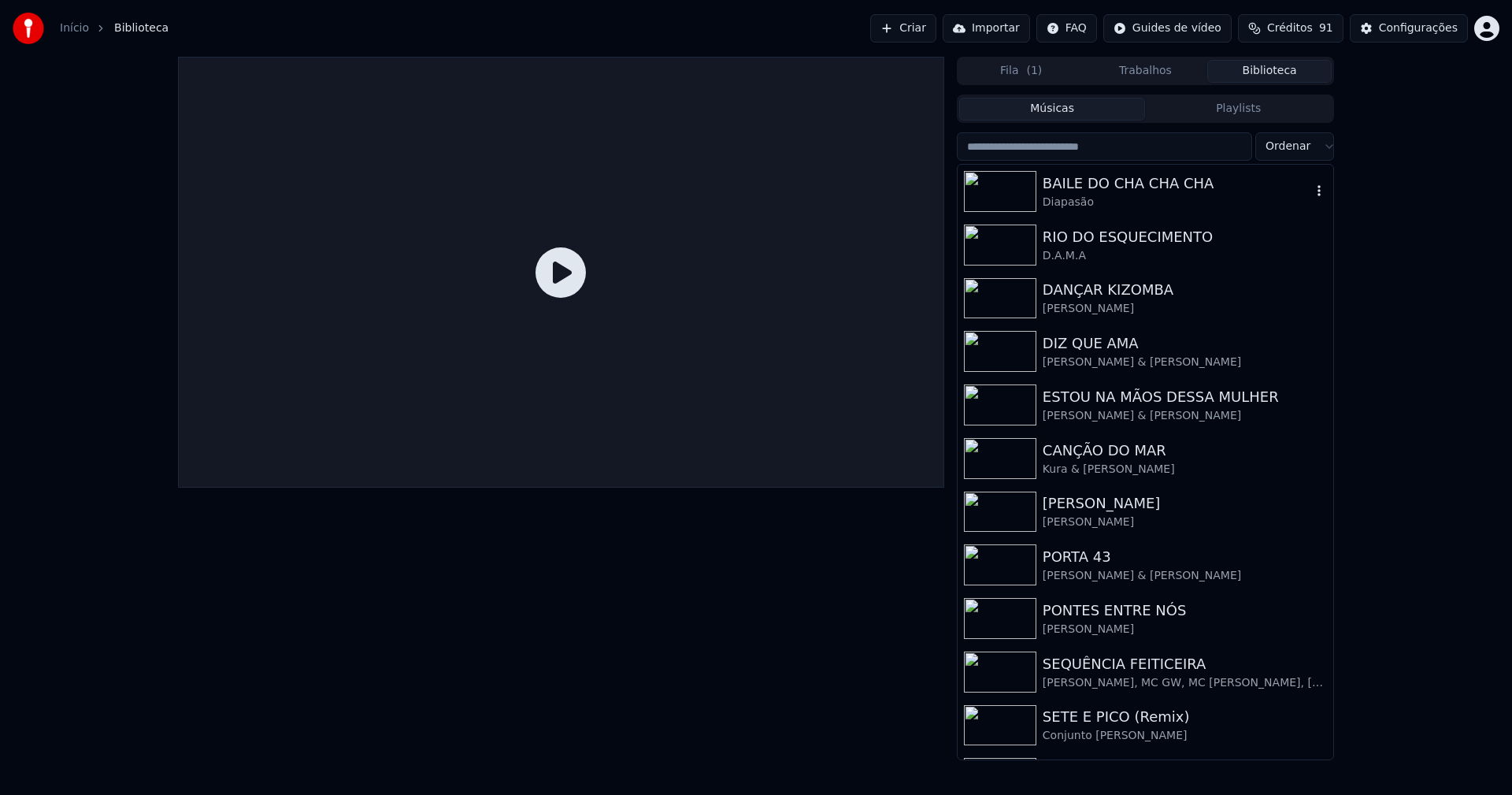
click at [1083, 186] on div "BAILE DO CHA CHA CHA" at bounding box center [1177, 183] width 269 height 22
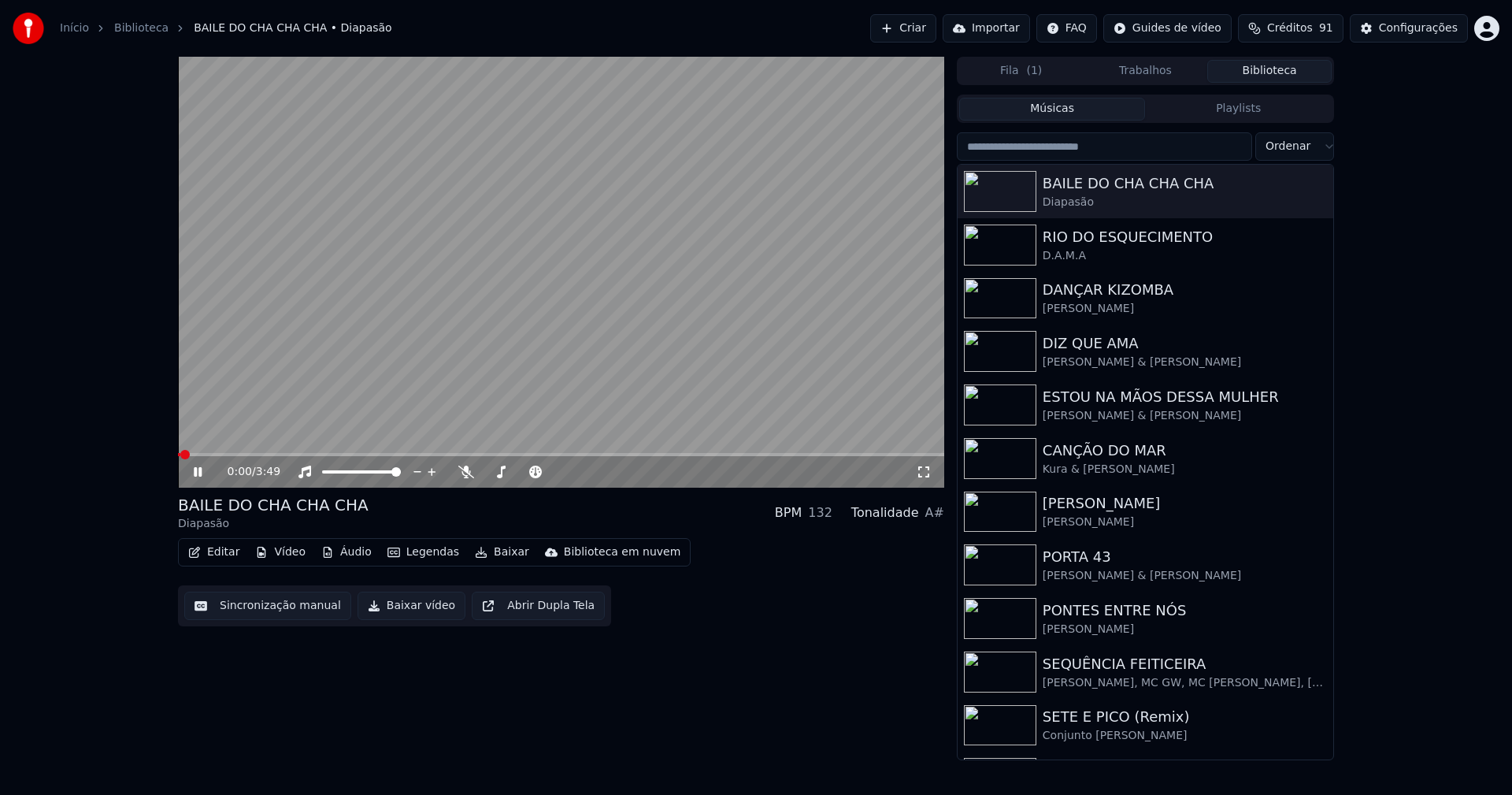
click at [240, 452] on video at bounding box center [561, 272] width 766 height 431
click at [239, 452] on video at bounding box center [561, 272] width 766 height 431
click at [239, 455] on span at bounding box center [561, 455] width 766 height 3
drag, startPoint x: 199, startPoint y: 473, endPoint x: 219, endPoint y: 467, distance: 20.9
click at [201, 472] on icon at bounding box center [197, 471] width 7 height 9
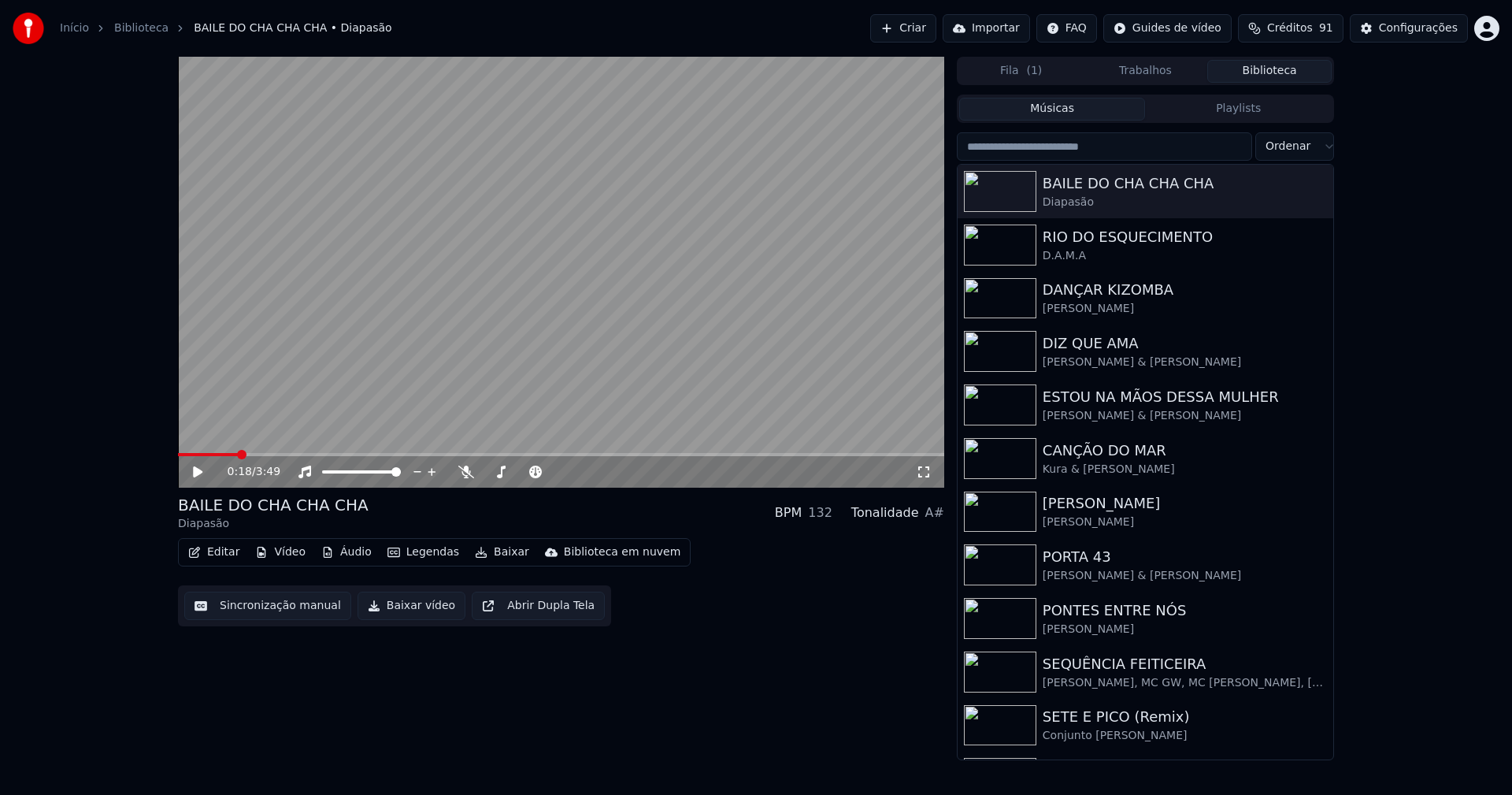
click at [915, 473] on div "0:18 / 3:49" at bounding box center [571, 471] width 688 height 16
click at [927, 473] on icon at bounding box center [924, 471] width 16 height 12
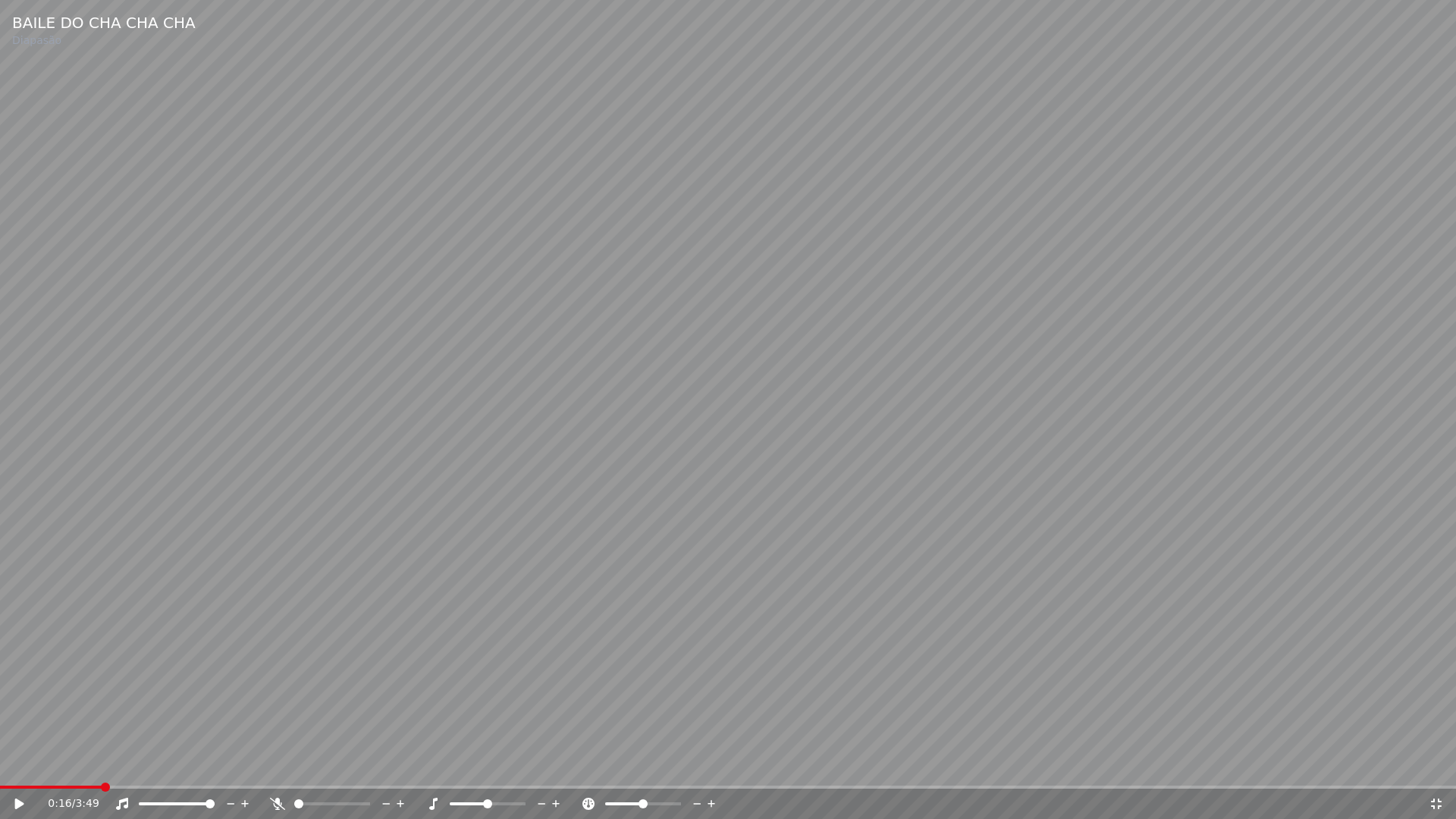
click at [102, 765] on span at bounding box center [50, 787] width 102 height 3
click at [17, 765] on icon at bounding box center [19, 803] width 9 height 10
click at [21, 765] on icon at bounding box center [19, 803] width 7 height 9
click at [1436, 765] on icon at bounding box center [1436, 803] width 15 height 12
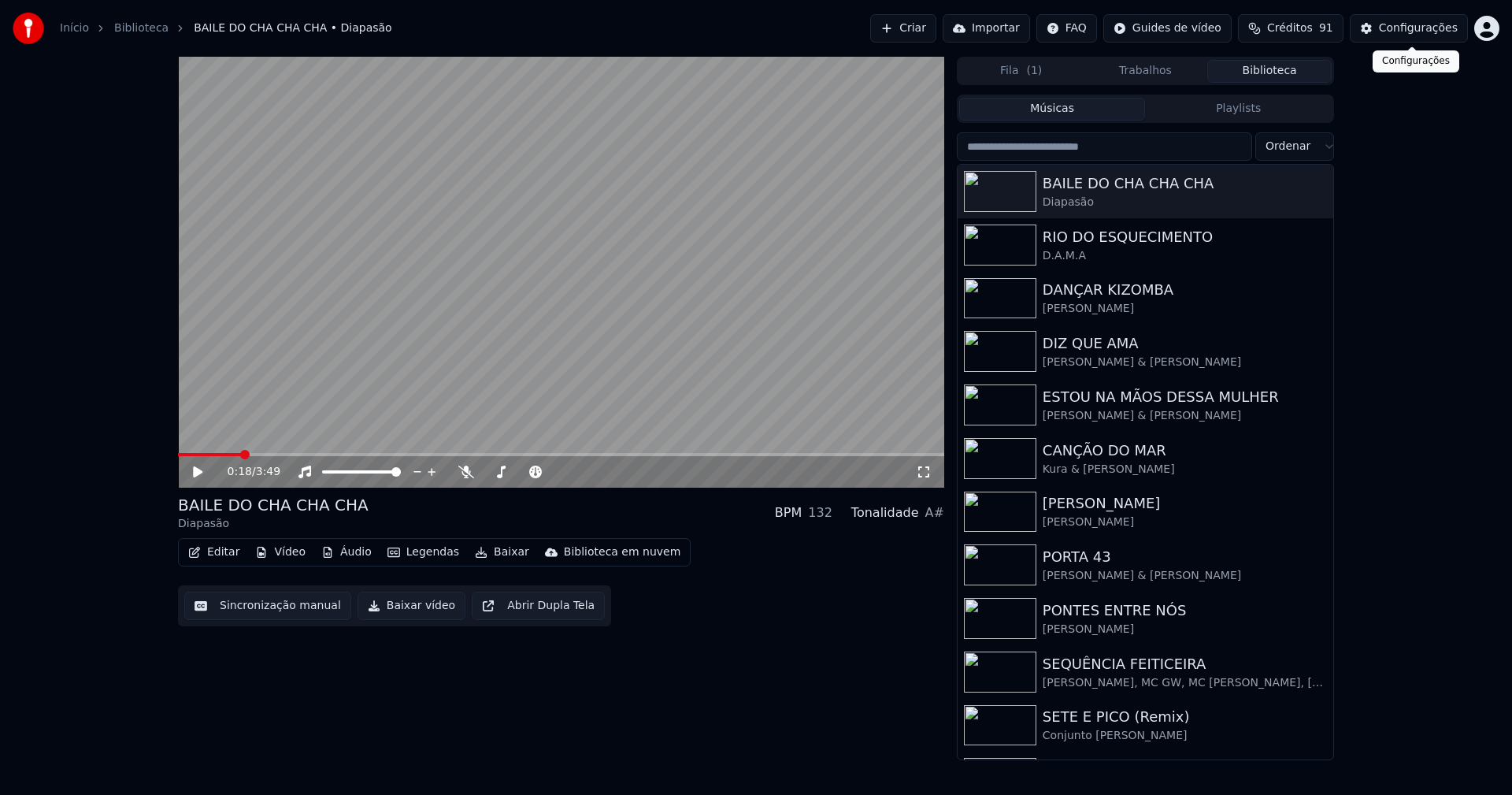
click at [1442, 30] on div "Configurações" at bounding box center [1418, 28] width 79 height 16
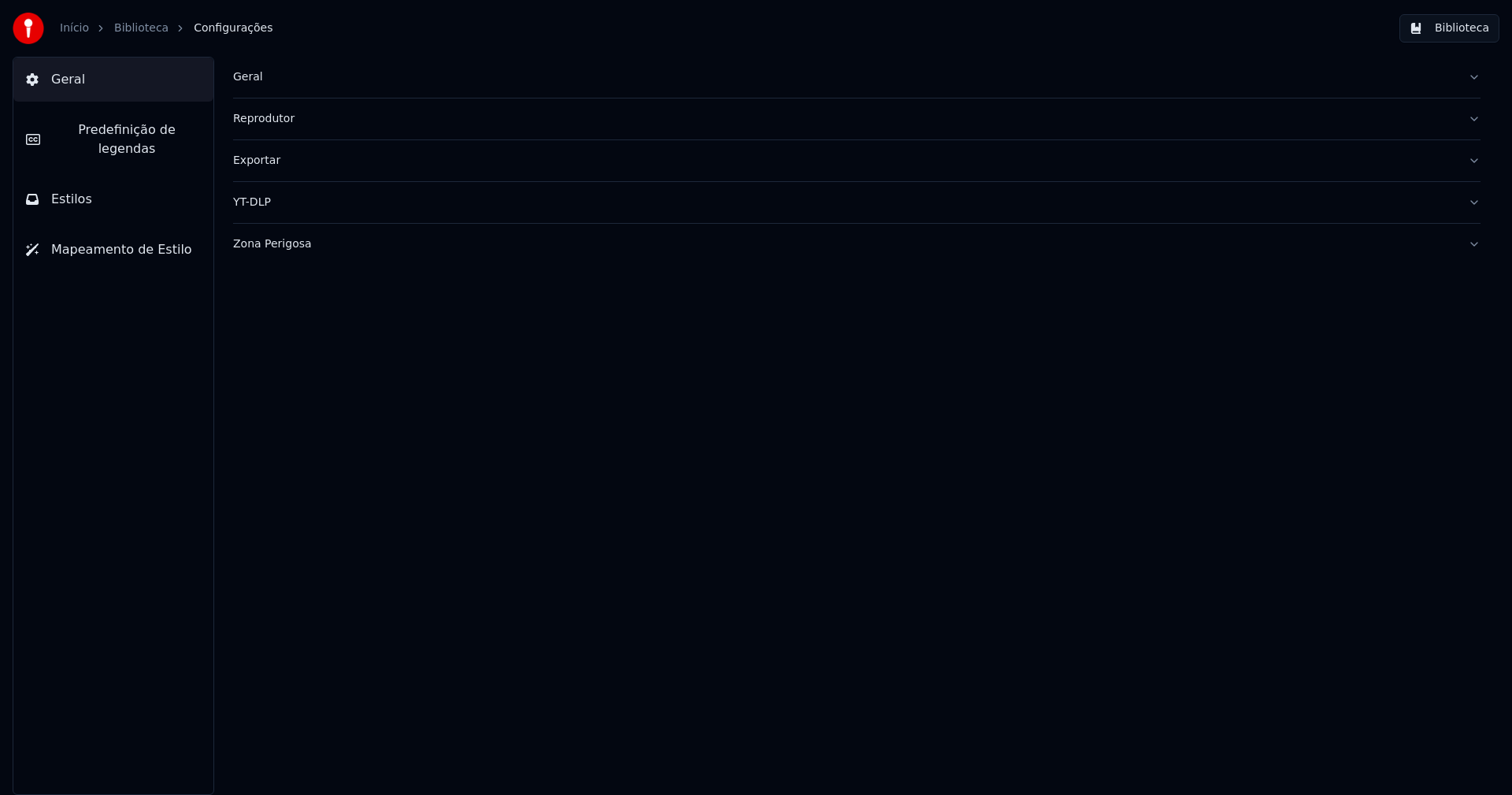
click at [122, 124] on span "Predefinição de legendas" at bounding box center [126, 139] width 148 height 37
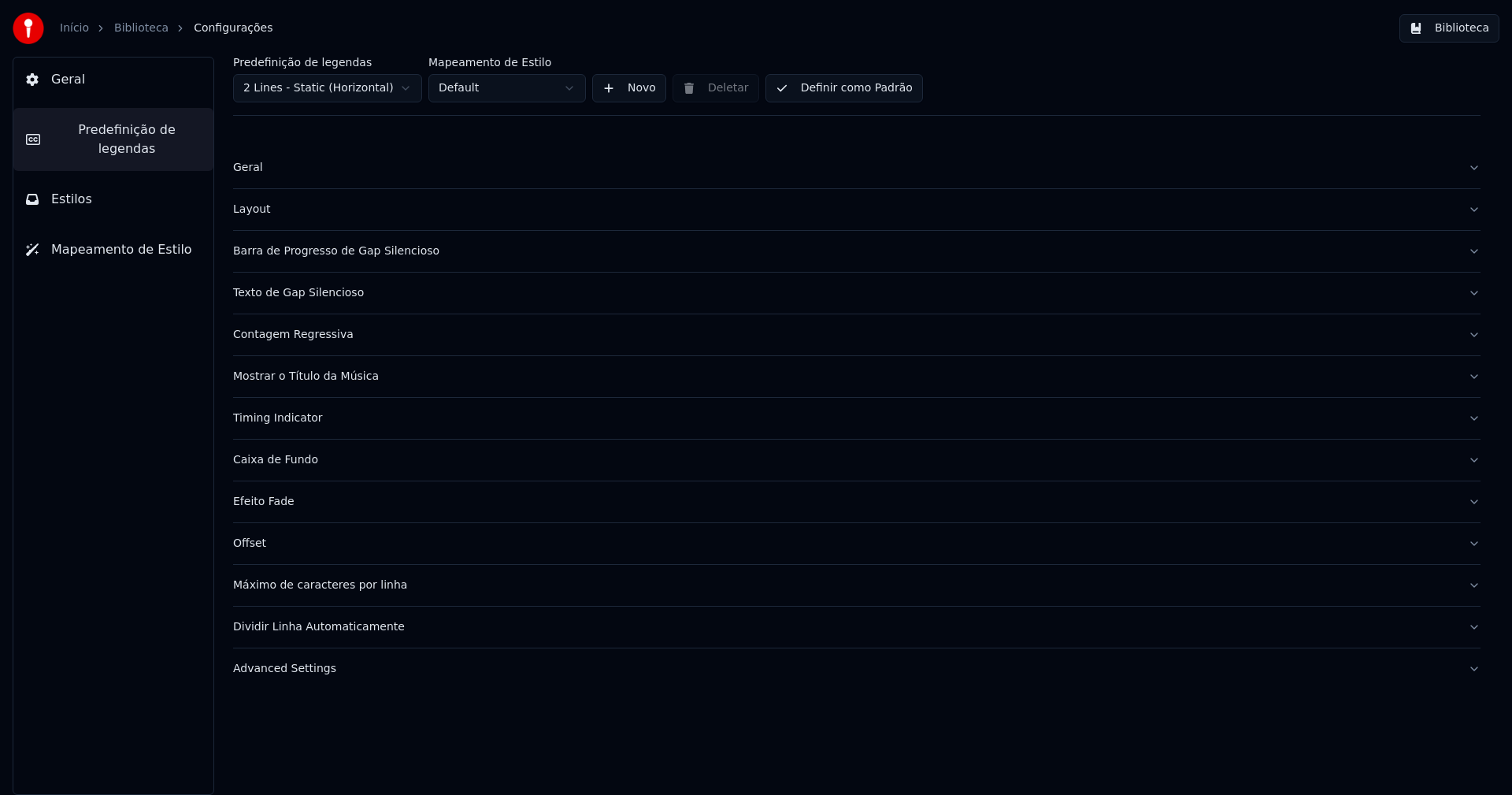
click at [265, 212] on div "Layout" at bounding box center [844, 209] width 1222 height 16
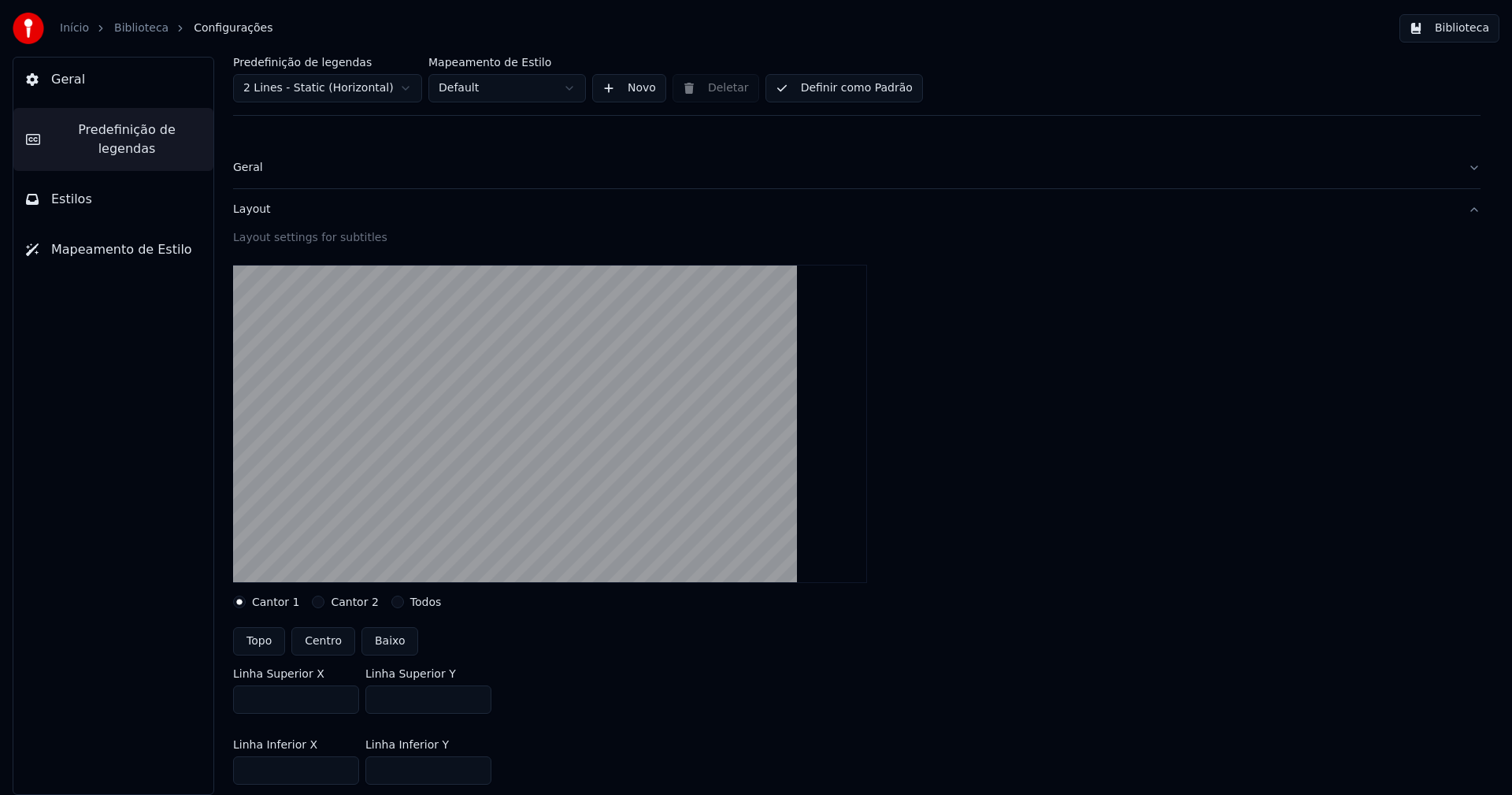
click at [474, 703] on input "***" at bounding box center [428, 699] width 126 height 28
type input "***"
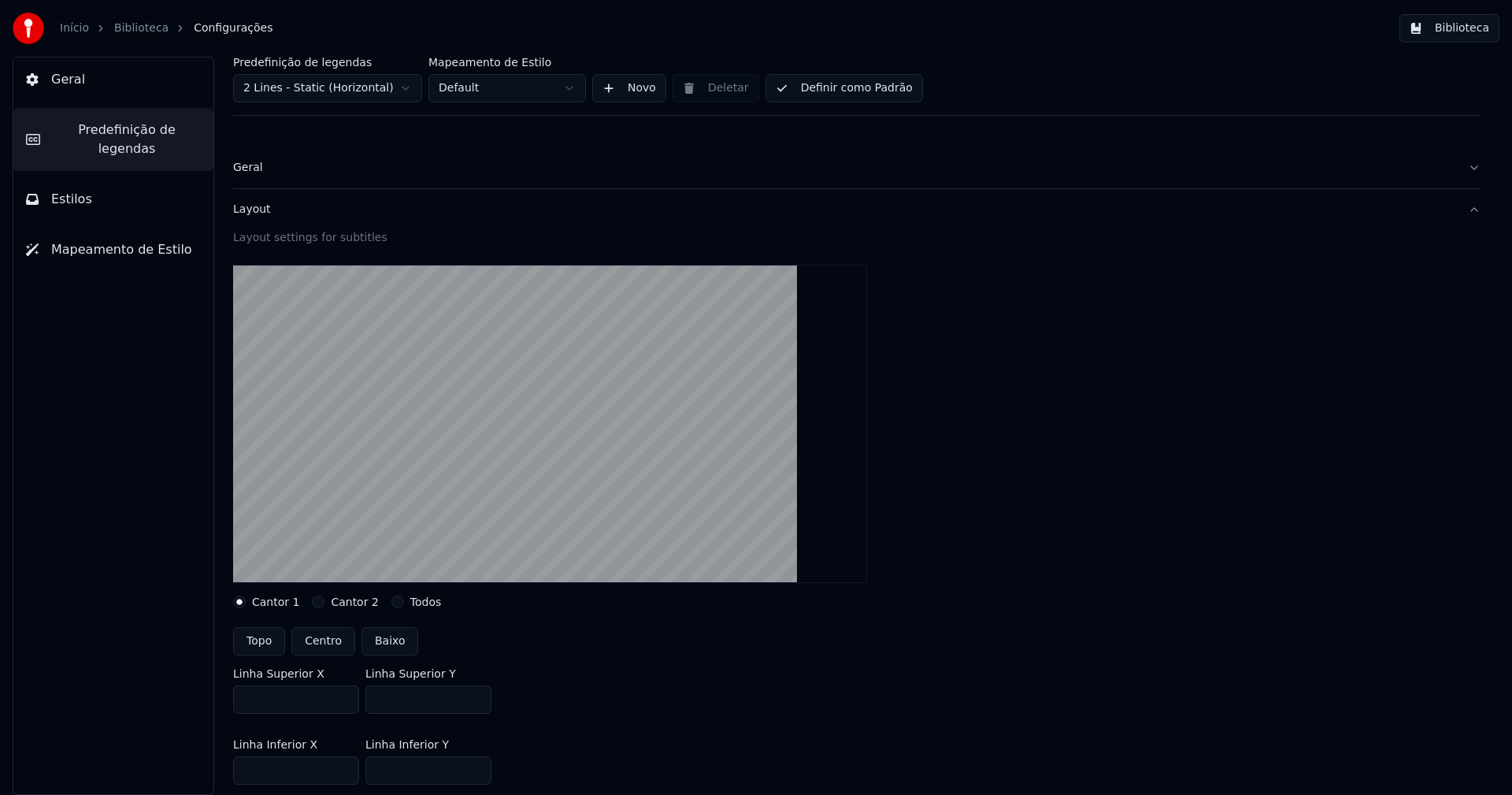
click at [474, 703] on input "***" at bounding box center [428, 699] width 126 height 28
click at [594, 701] on div "Linha Superior X *** Linha Superior Y ***" at bounding box center [856, 690] width 1247 height 71
click at [1461, 27] on button "Biblioteca" at bounding box center [1450, 28] width 100 height 28
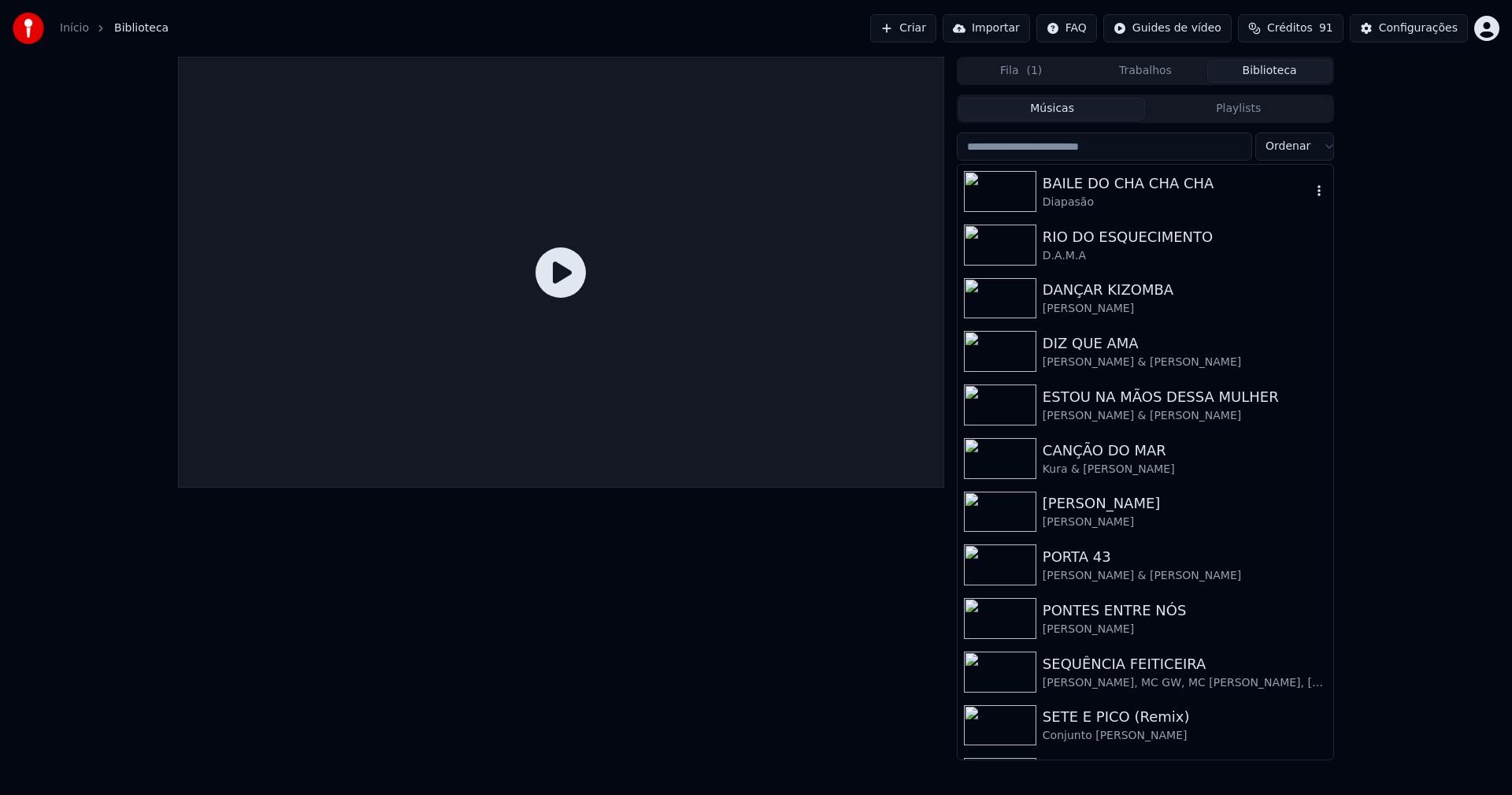
click at [1160, 192] on div "BAILE DO CHA CHA CHA" at bounding box center [1177, 183] width 269 height 22
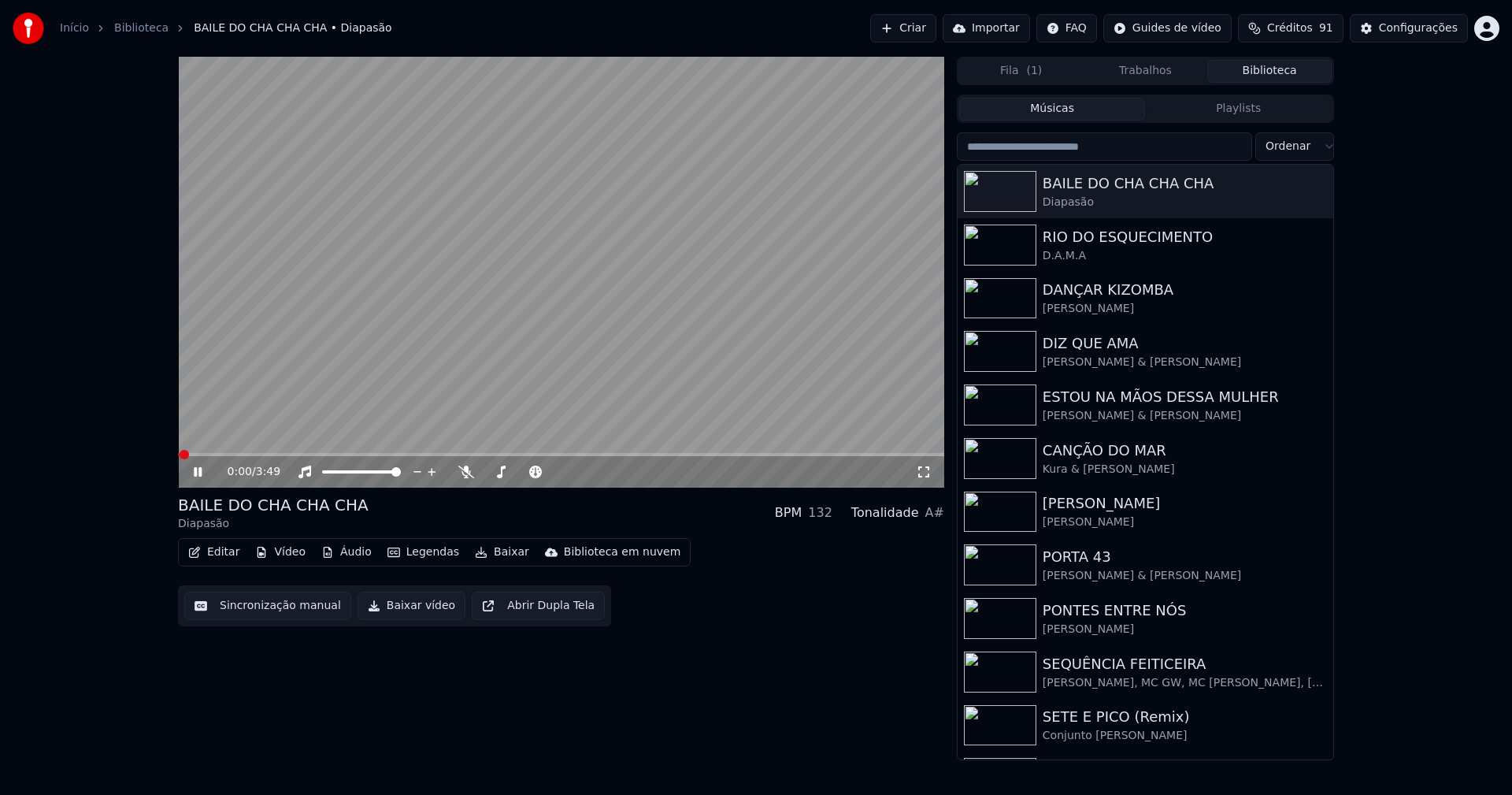
click at [929, 470] on icon at bounding box center [923, 471] width 11 height 11
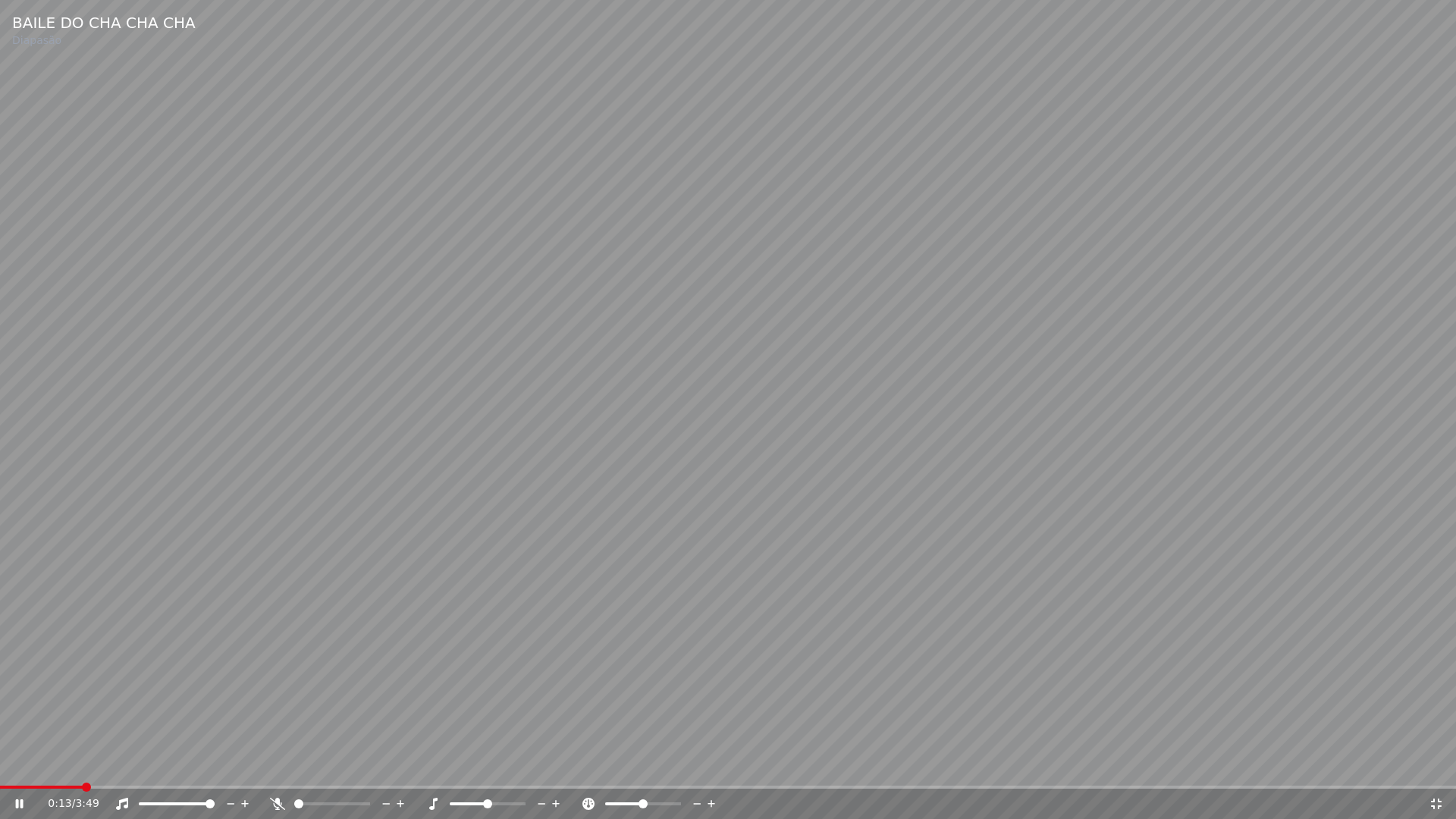
click at [80, 765] on span at bounding box center [728, 787] width 1456 height 3
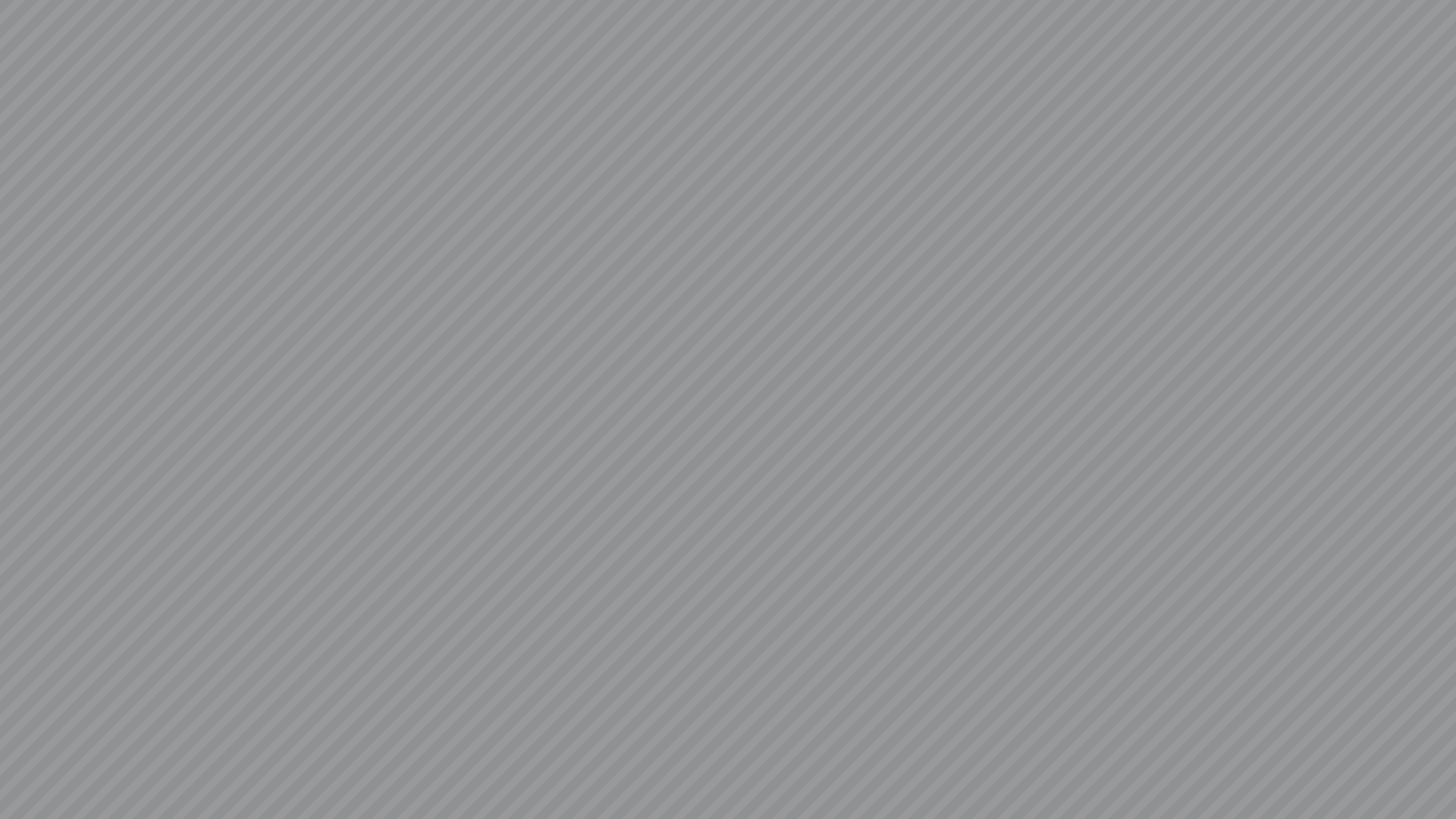
click at [20, 765] on video at bounding box center [728, 410] width 1456 height 819
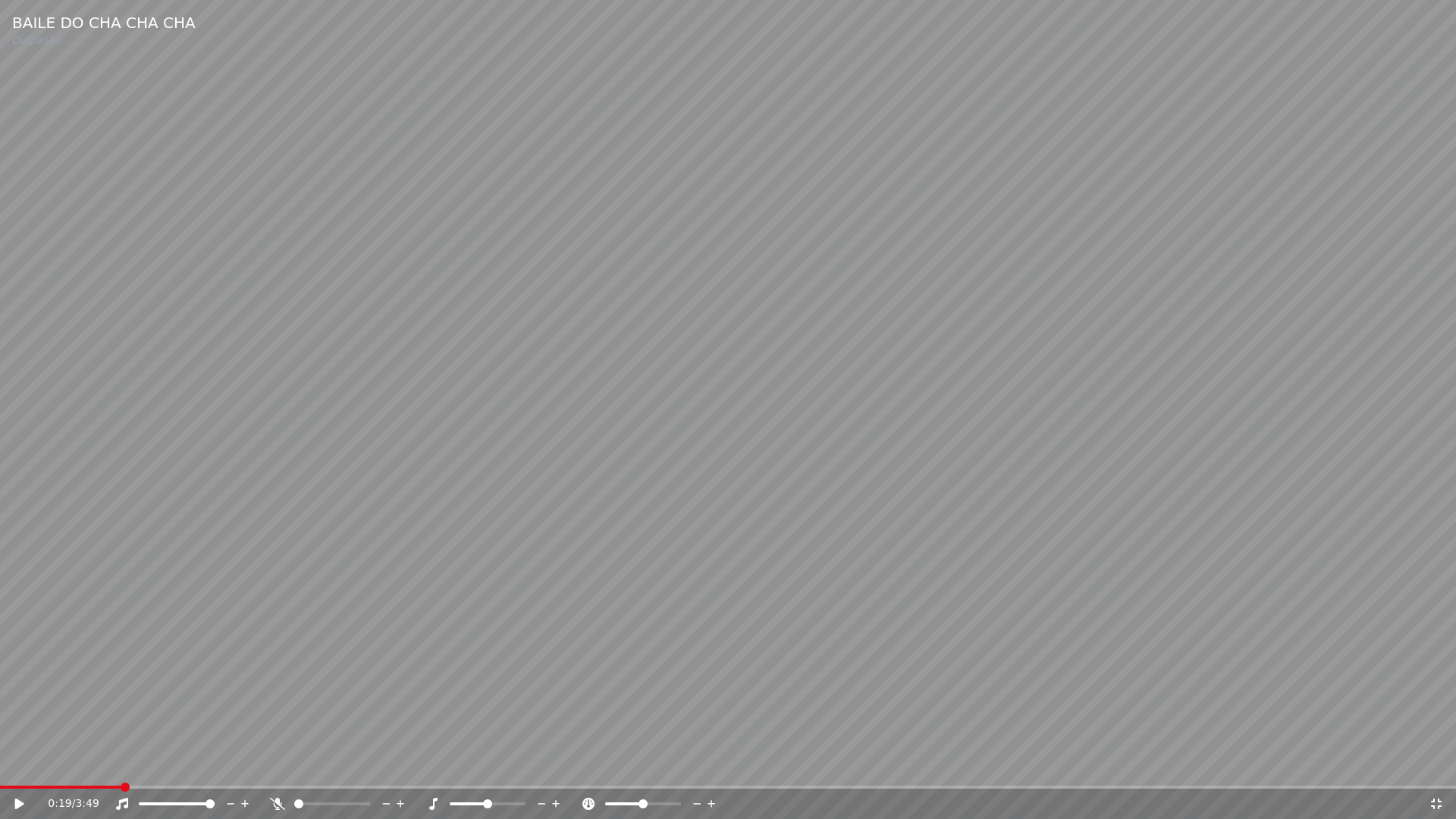
drag, startPoint x: 1437, startPoint y: 806, endPoint x: 1274, endPoint y: 148, distance: 677.9
click at [1438, 765] on icon at bounding box center [1436, 803] width 15 height 12
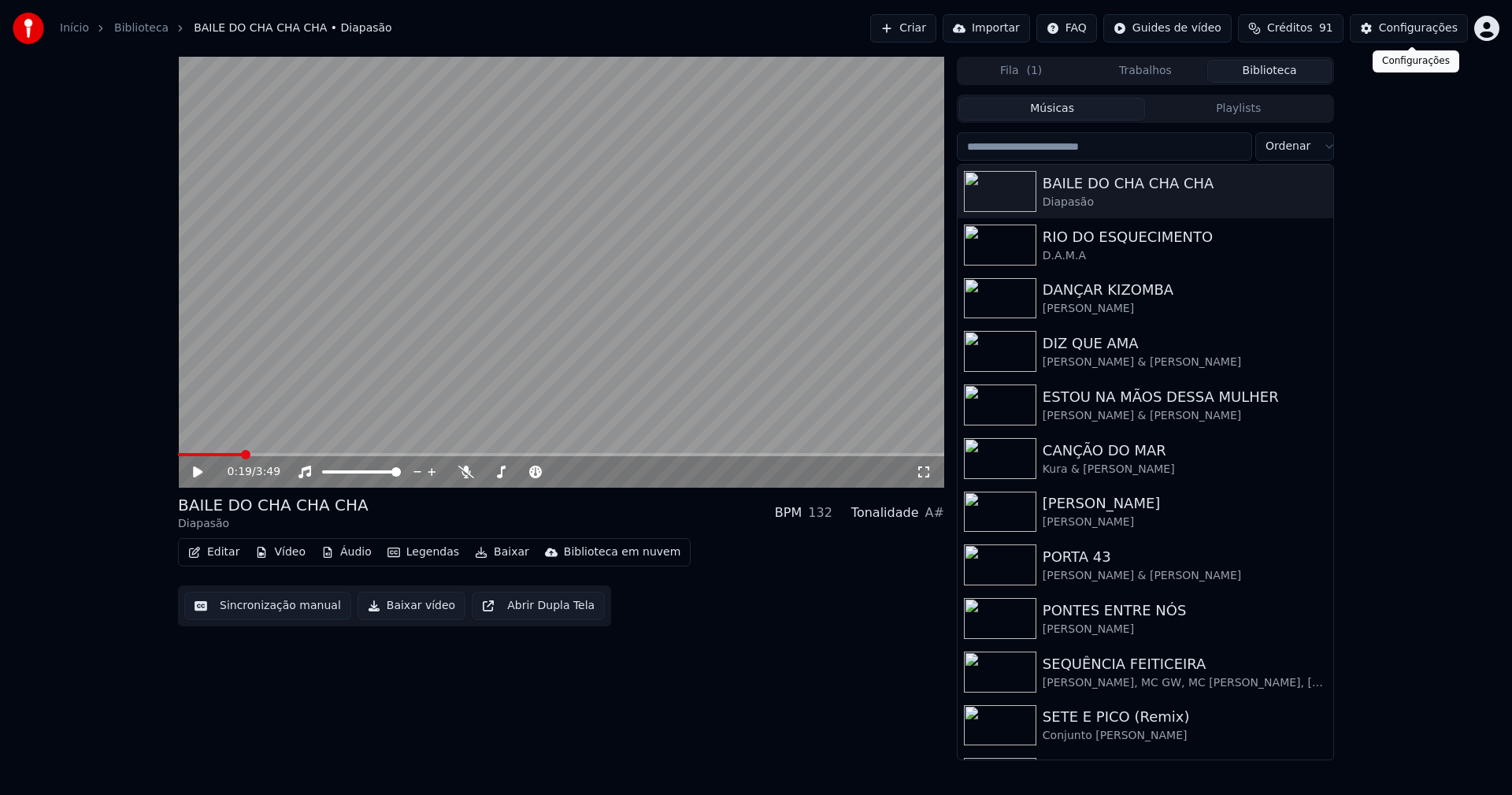
click at [1414, 32] on div "Configurações" at bounding box center [1418, 28] width 79 height 16
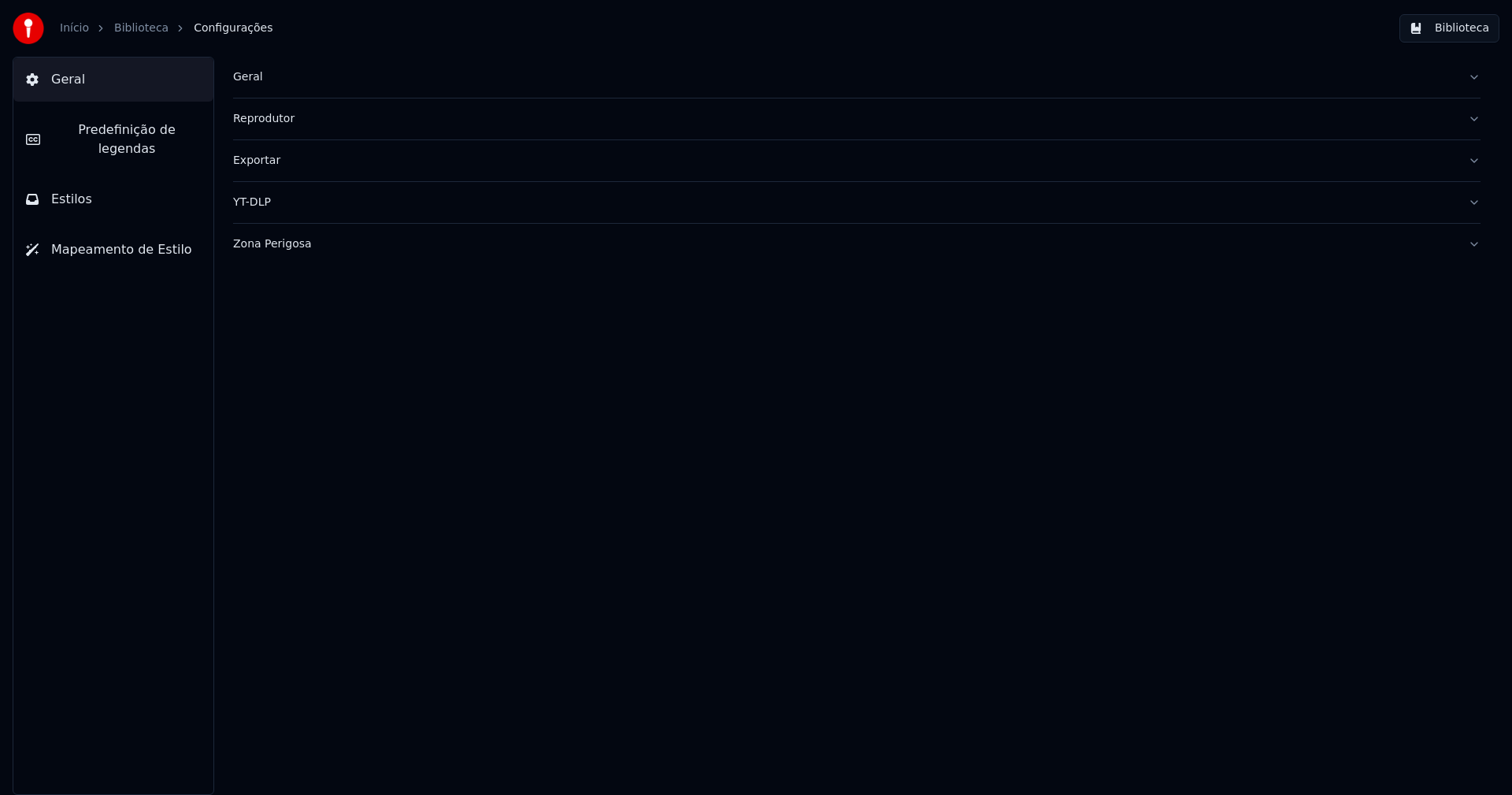
drag, startPoint x: 116, startPoint y: 132, endPoint x: 203, endPoint y: 125, distance: 87.3
click at [118, 132] on span "Predefinição de legendas" at bounding box center [126, 139] width 148 height 37
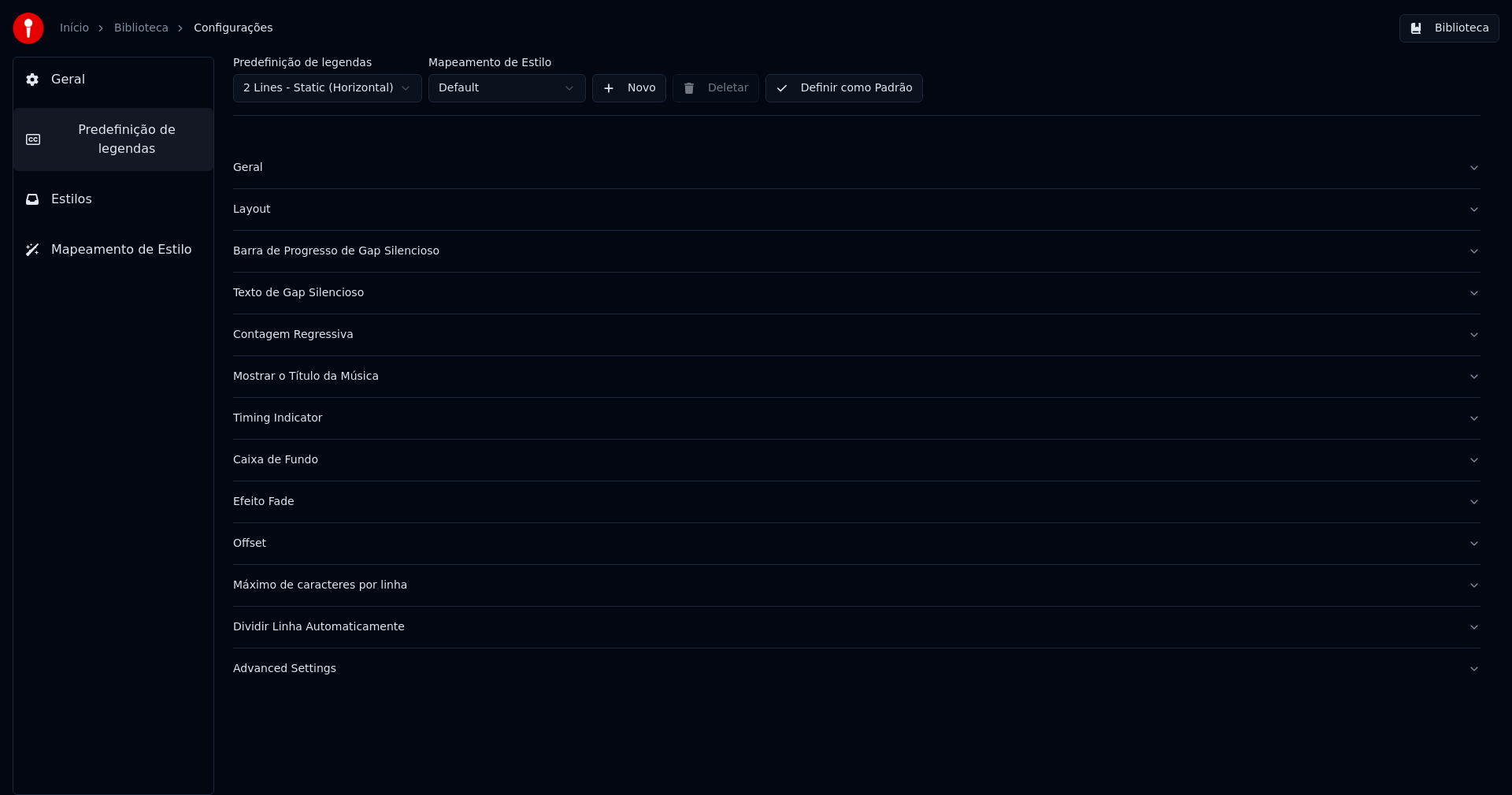
click at [258, 211] on div "Layout" at bounding box center [844, 209] width 1222 height 16
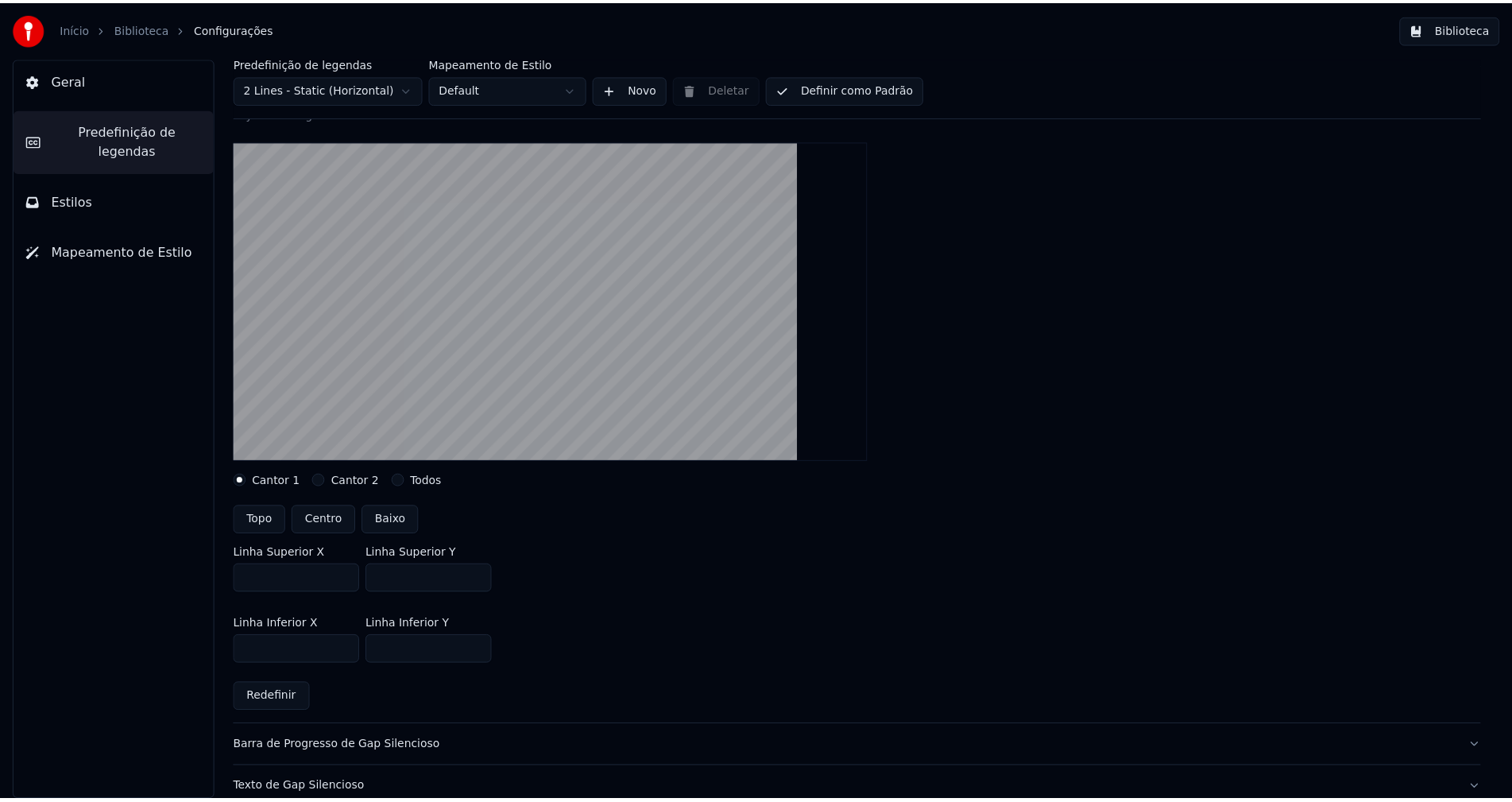
scroll to position [318, 0]
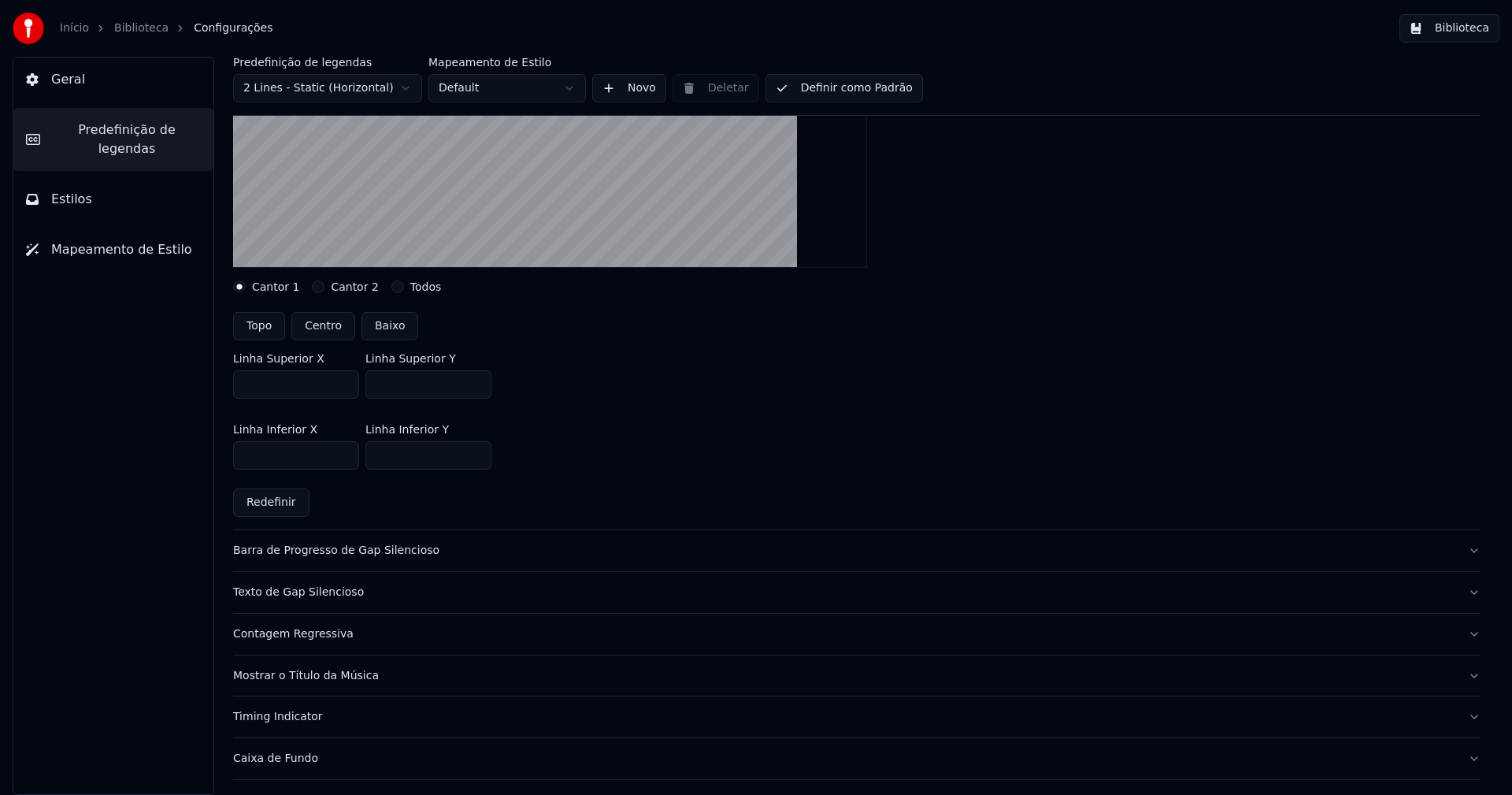
click at [477, 388] on input "***" at bounding box center [428, 385] width 126 height 28
type input "***"
click at [477, 388] on input "***" at bounding box center [428, 385] width 126 height 28
drag, startPoint x: 918, startPoint y: 406, endPoint x: 939, endPoint y: 409, distance: 21.2
click at [919, 407] on div "Linha Superior X *** Linha Superior Y ***" at bounding box center [856, 375] width 1247 height 71
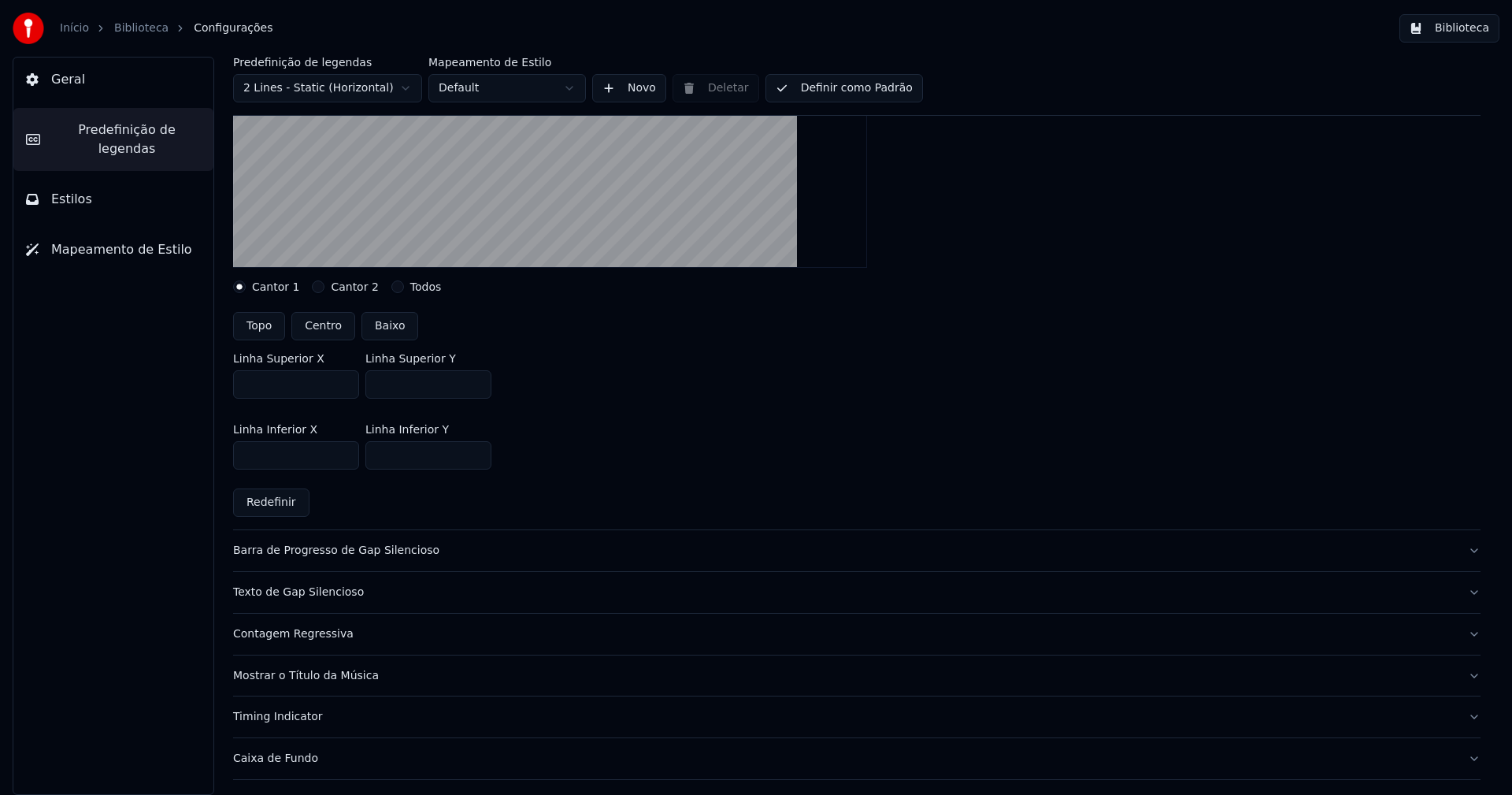
drag, startPoint x: 854, startPoint y: 87, endPoint x: 1023, endPoint y: 53, distance: 172.4
click at [861, 88] on button "Definir como Padrão" at bounding box center [844, 88] width 157 height 28
click at [1464, 29] on button "Biblioteca" at bounding box center [1450, 28] width 100 height 28
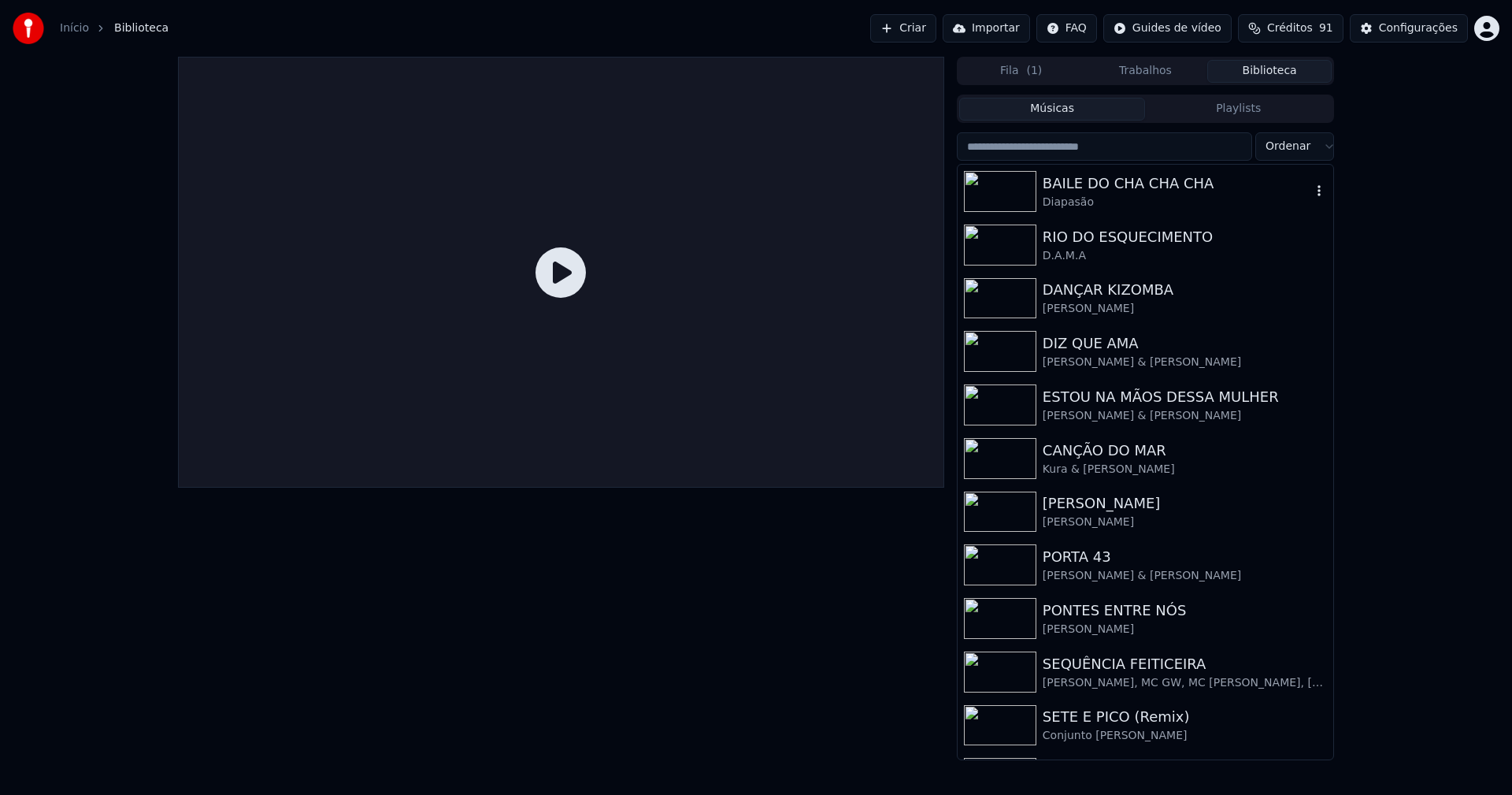
drag, startPoint x: 1137, startPoint y: 184, endPoint x: 976, endPoint y: 188, distance: 161.0
click at [1136, 184] on div "BAILE DO CHA CHA CHA" at bounding box center [1177, 183] width 269 height 22
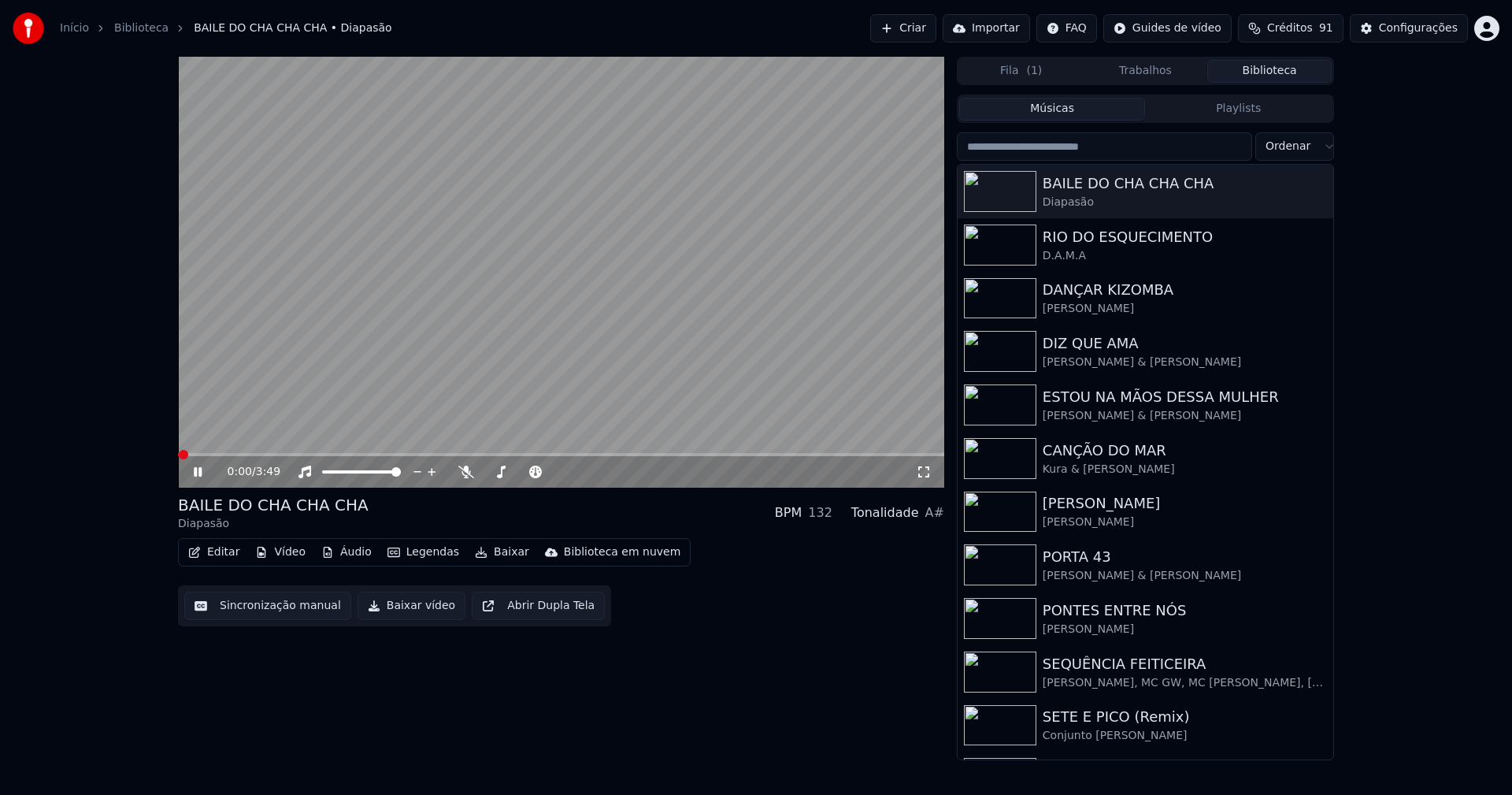
drag, startPoint x: 921, startPoint y: 470, endPoint x: 937, endPoint y: 474, distance: 16.5
click at [931, 472] on div "0:00 / 3:49" at bounding box center [561, 471] width 754 height 16
click at [925, 471] on icon at bounding box center [924, 471] width 16 height 12
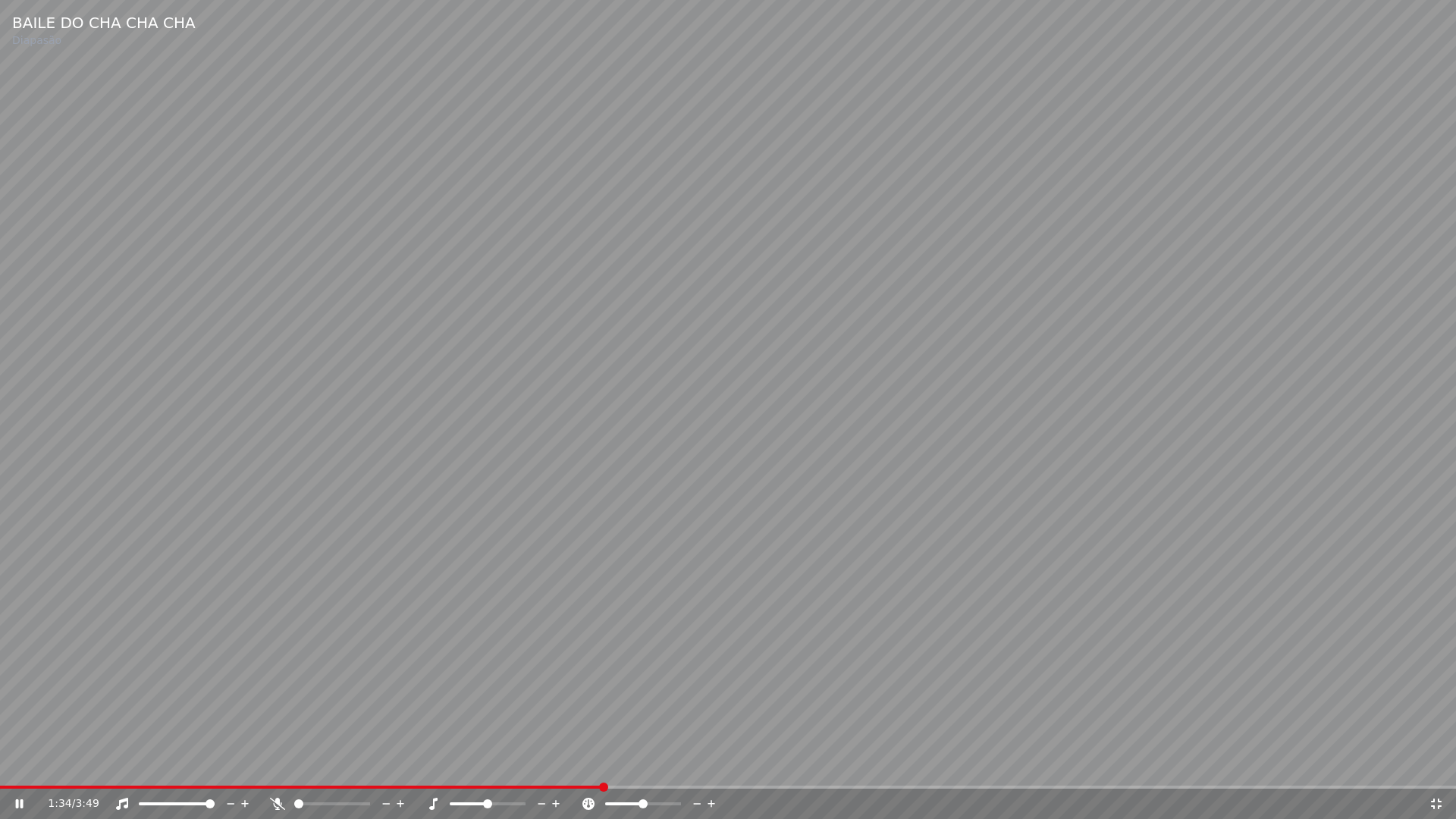
click at [1442, 765] on icon at bounding box center [1436, 803] width 15 height 12
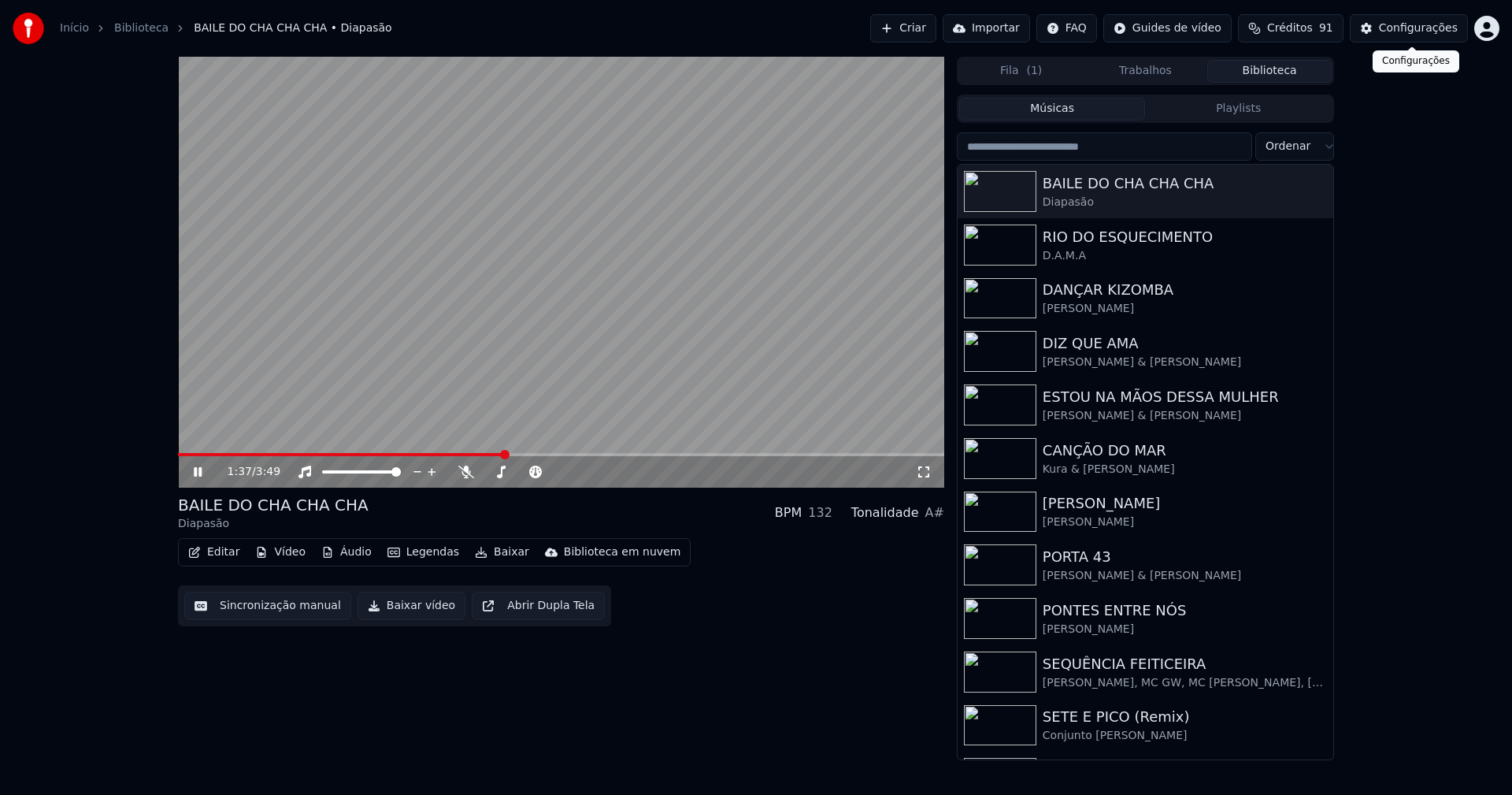
click at [1415, 32] on div "Configurações" at bounding box center [1418, 28] width 79 height 16
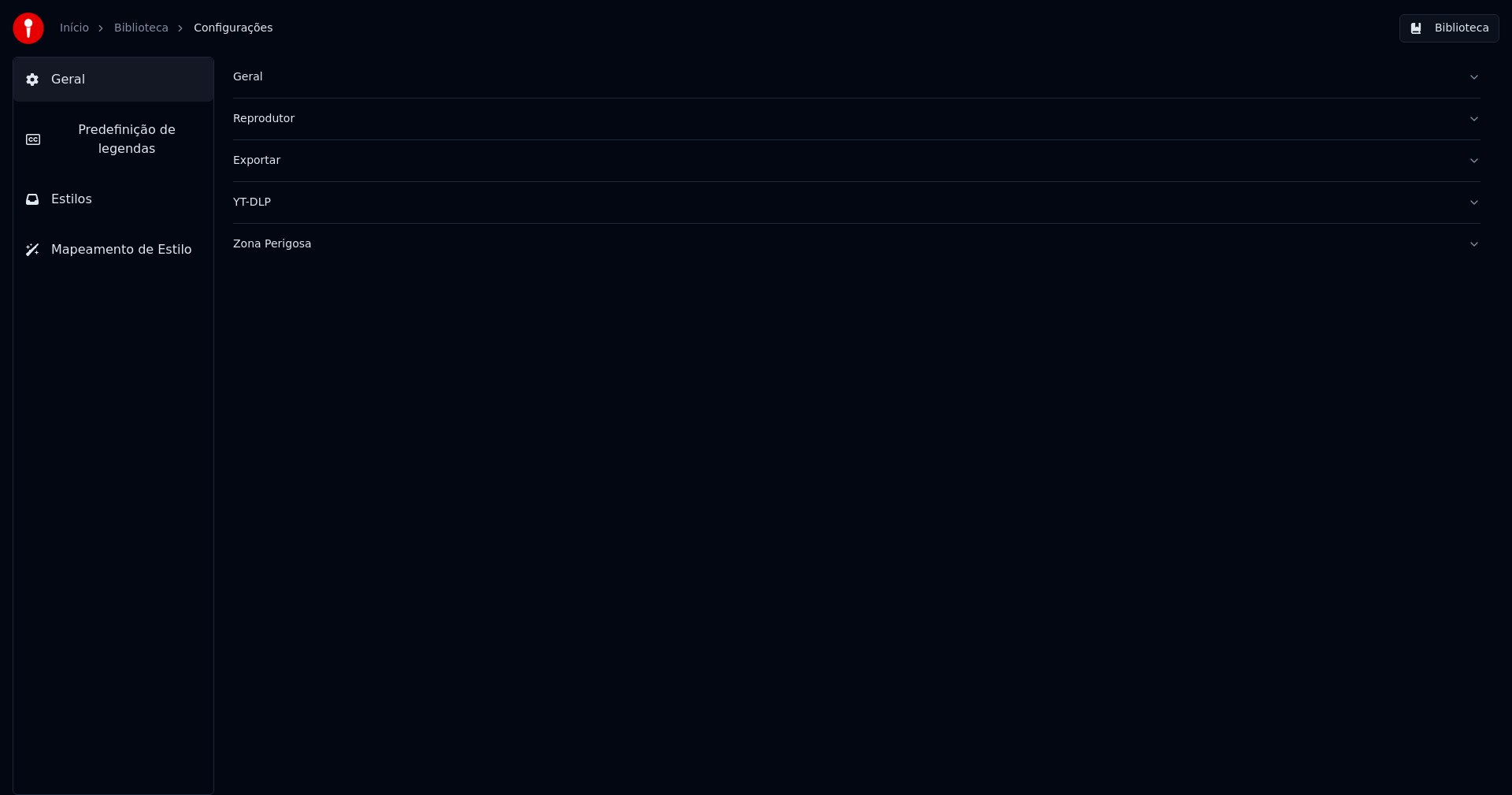
click at [272, 248] on div "Zona Perigosa" at bounding box center [844, 244] width 1222 height 16
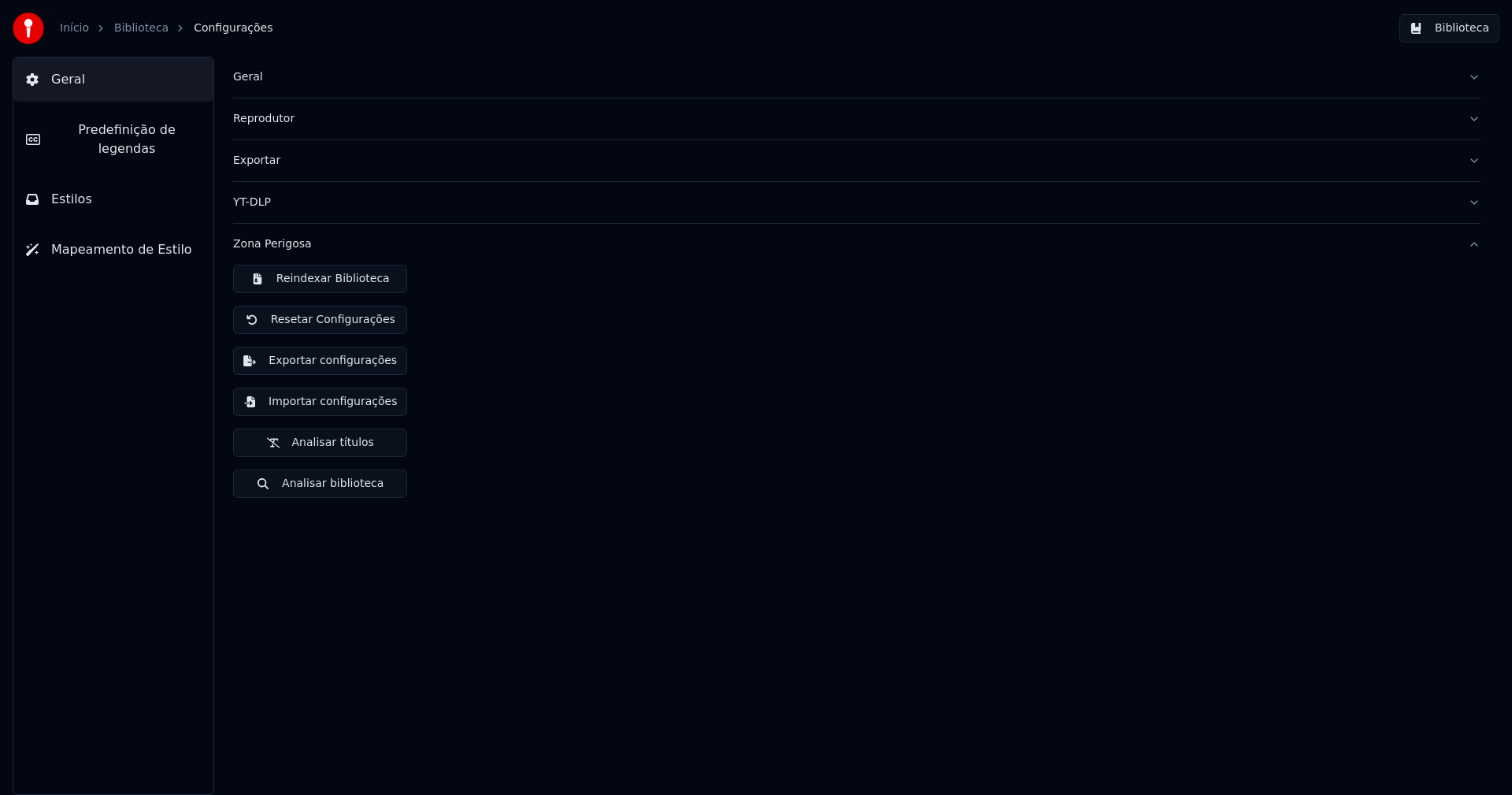
click at [364, 366] on button "Exportar configurações" at bounding box center [320, 360] width 174 height 28
click at [1458, 27] on button "Biblioteca" at bounding box center [1450, 28] width 100 height 28
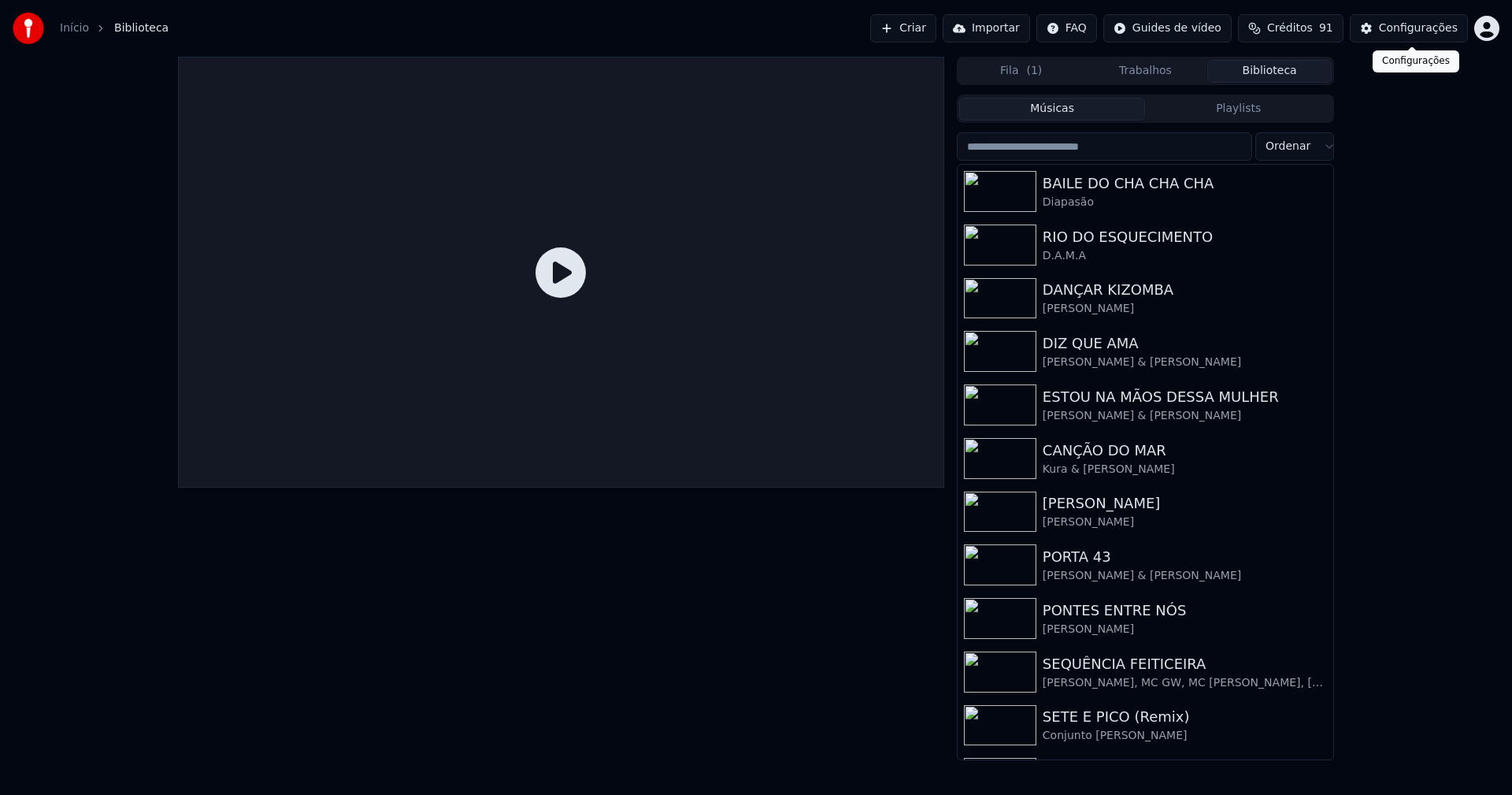
click at [1423, 28] on div "Configurações" at bounding box center [1418, 28] width 79 height 16
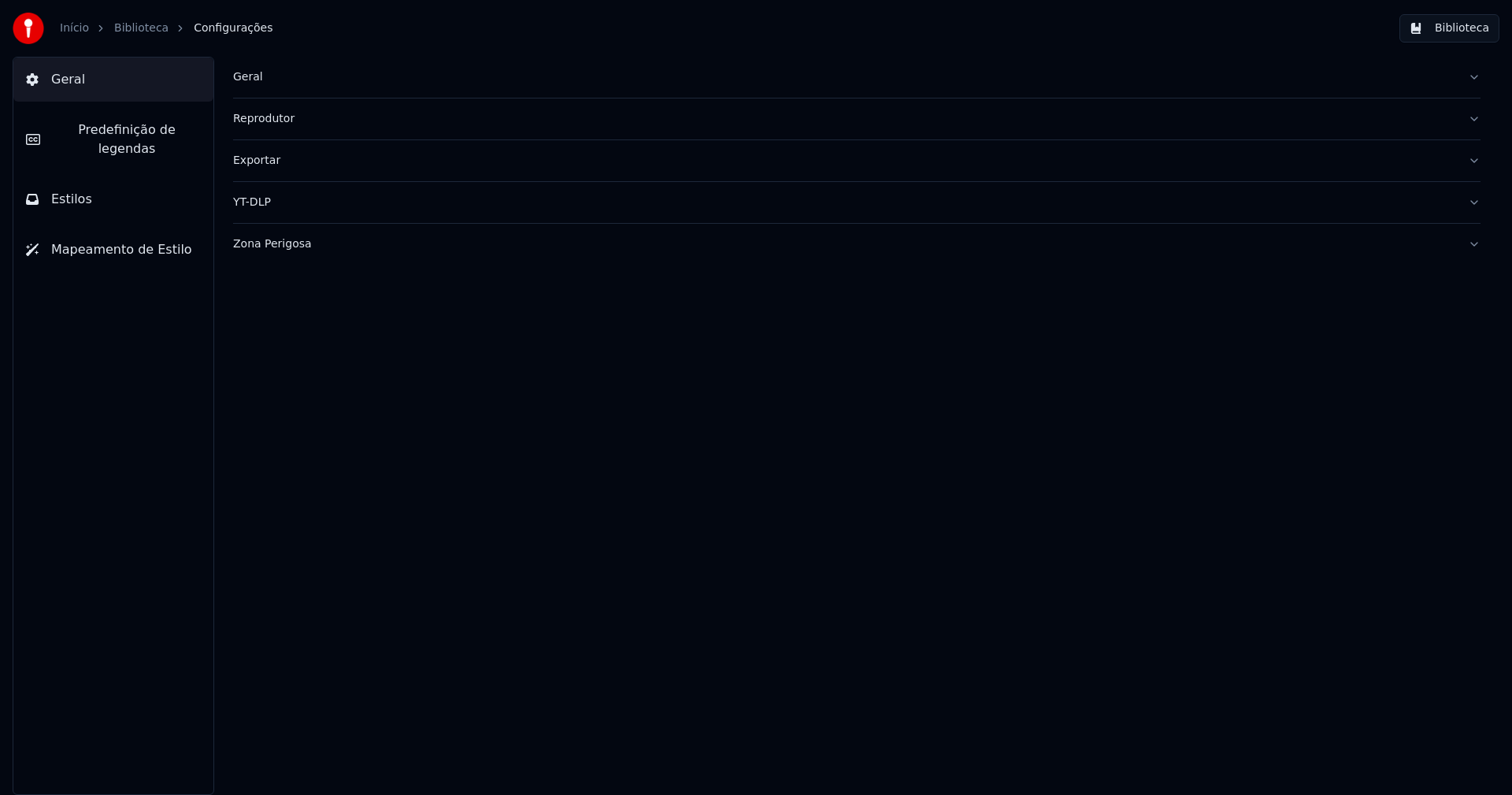
click at [99, 186] on button "Estilos" at bounding box center [113, 199] width 200 height 44
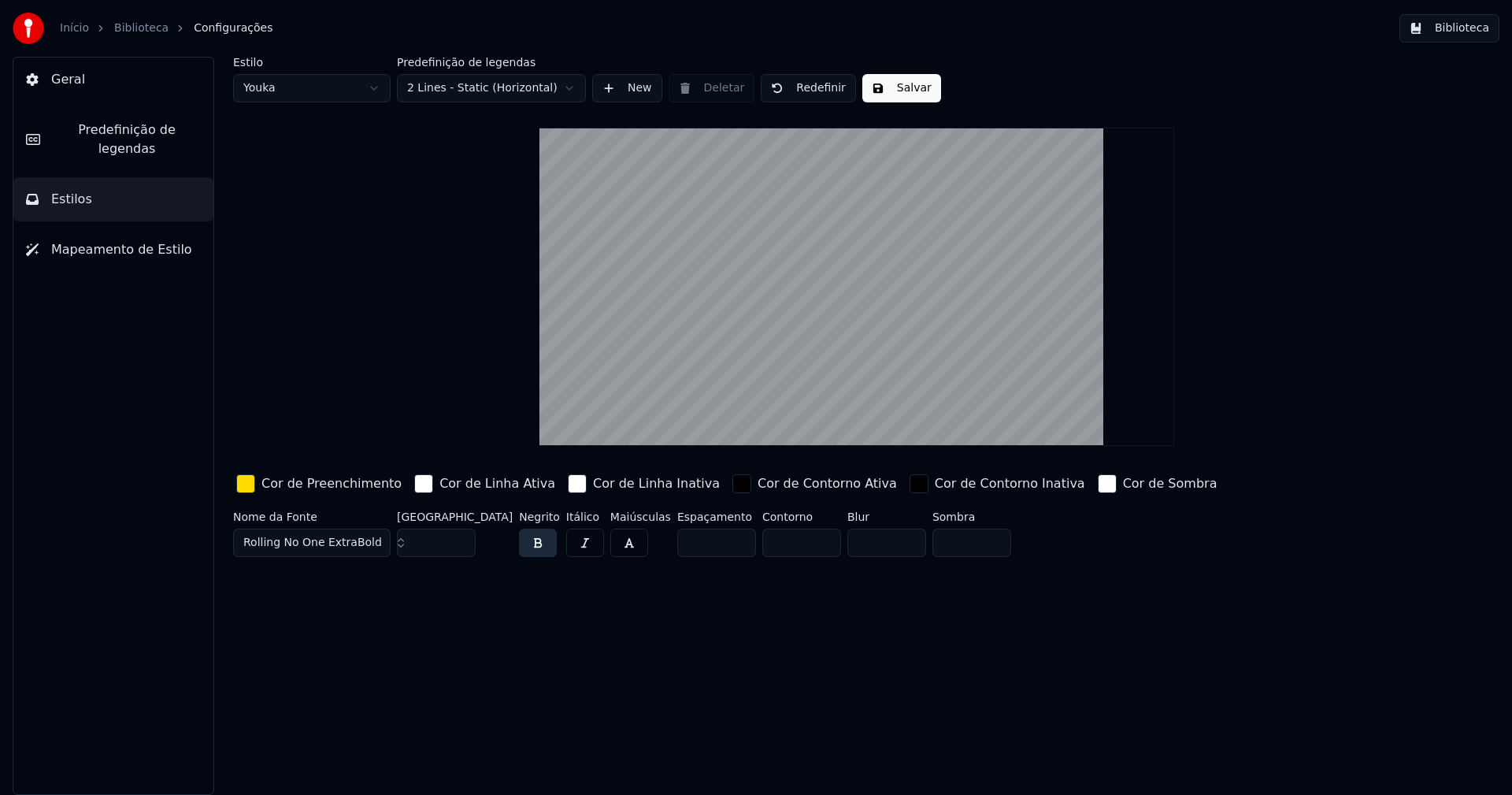
click at [1451, 24] on button "Biblioteca" at bounding box center [1450, 28] width 100 height 28
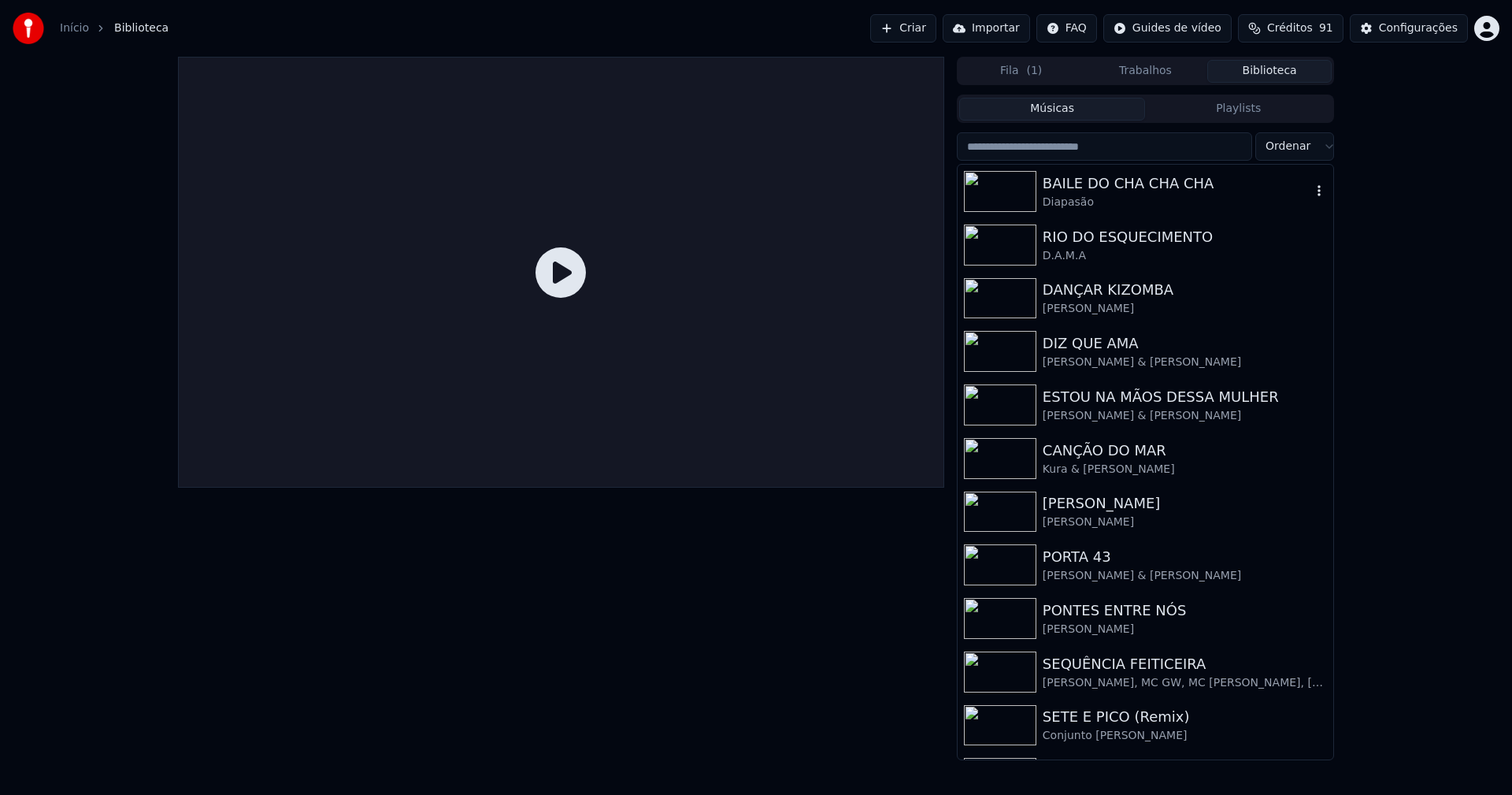
click at [1093, 186] on div "BAILE DO CHA CHA CHA" at bounding box center [1177, 183] width 269 height 22
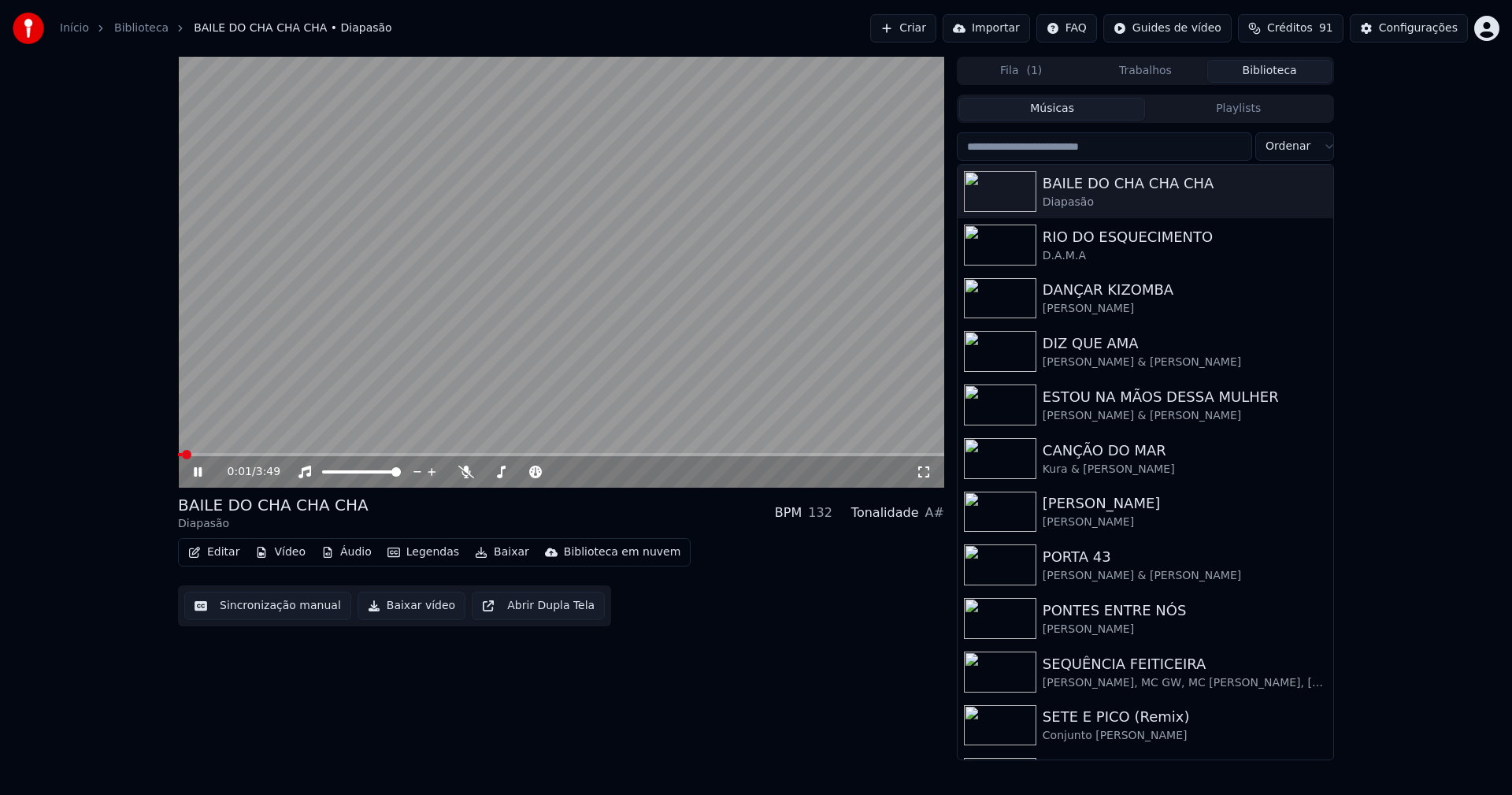
click at [201, 473] on icon at bounding box center [197, 471] width 7 height 9
click at [925, 465] on icon at bounding box center [924, 471] width 16 height 12
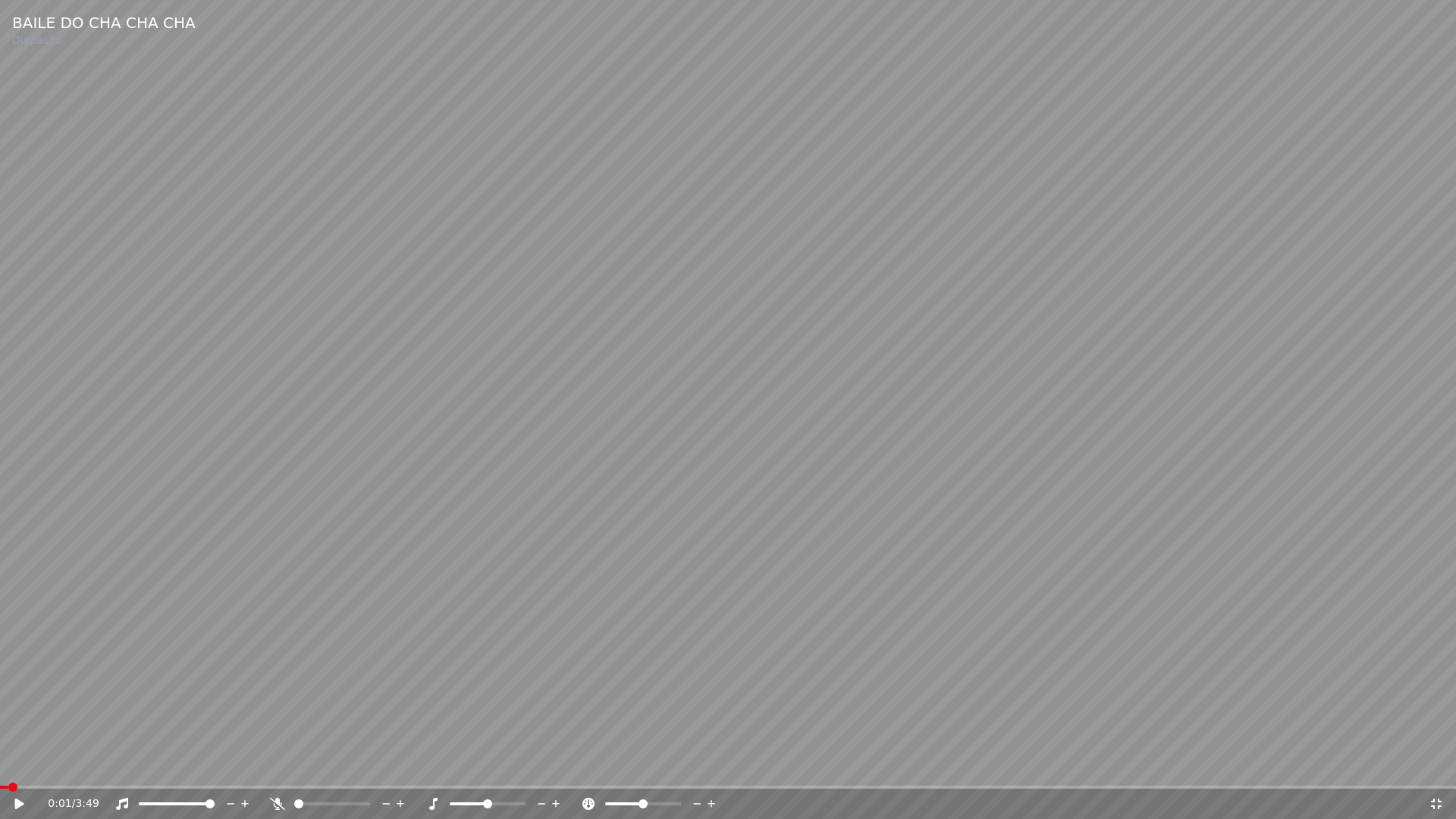
click at [17, 765] on icon at bounding box center [19, 803] width 9 height 10
click at [17, 765] on icon at bounding box center [19, 803] width 7 height 9
click at [0, 765] on span at bounding box center [0, 787] width 0 height 3
click at [14, 765] on icon at bounding box center [30, 803] width 35 height 12
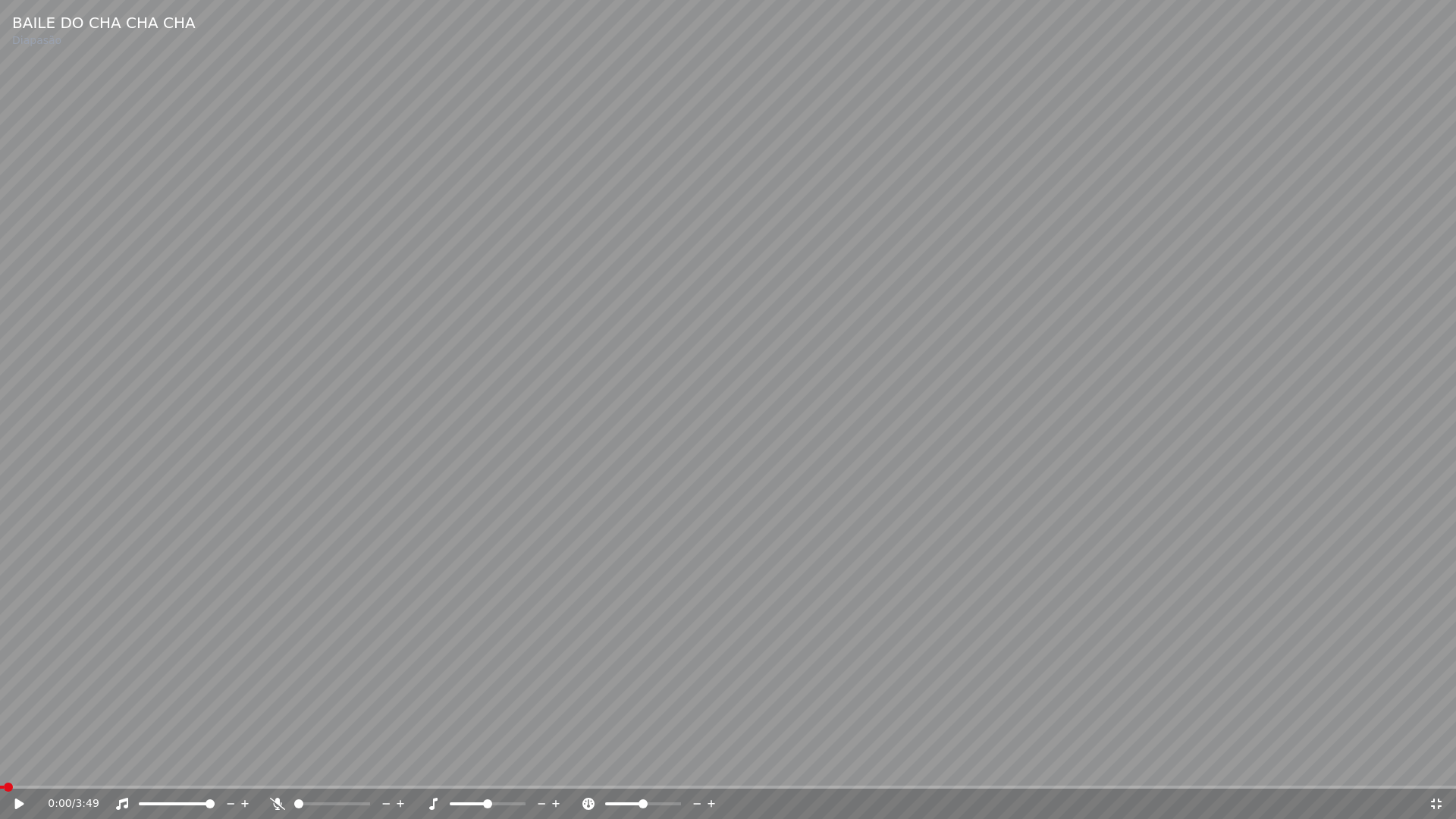
click at [1433, 765] on icon at bounding box center [1436, 803] width 10 height 10
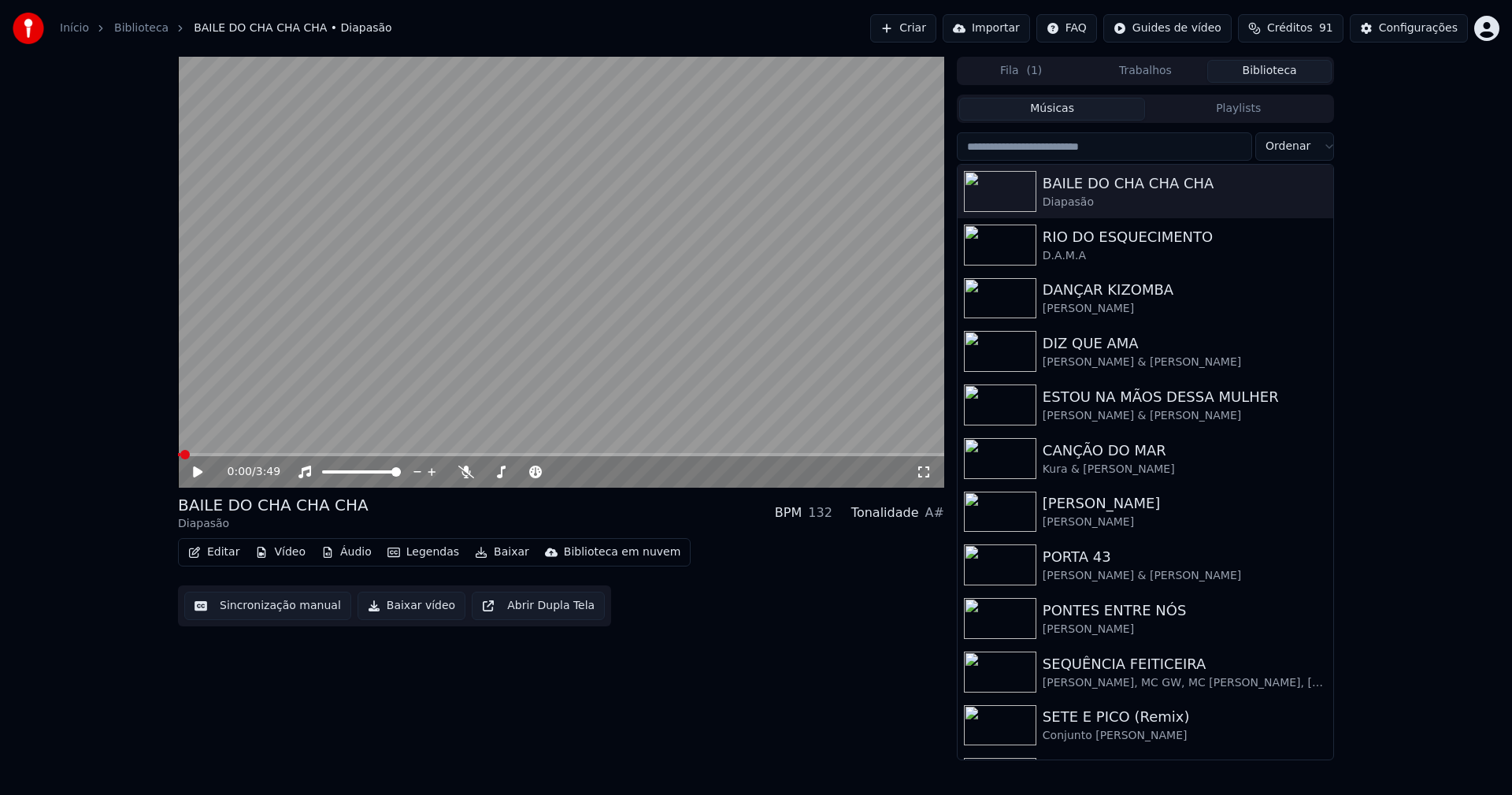
click at [927, 474] on icon at bounding box center [924, 471] width 16 height 12
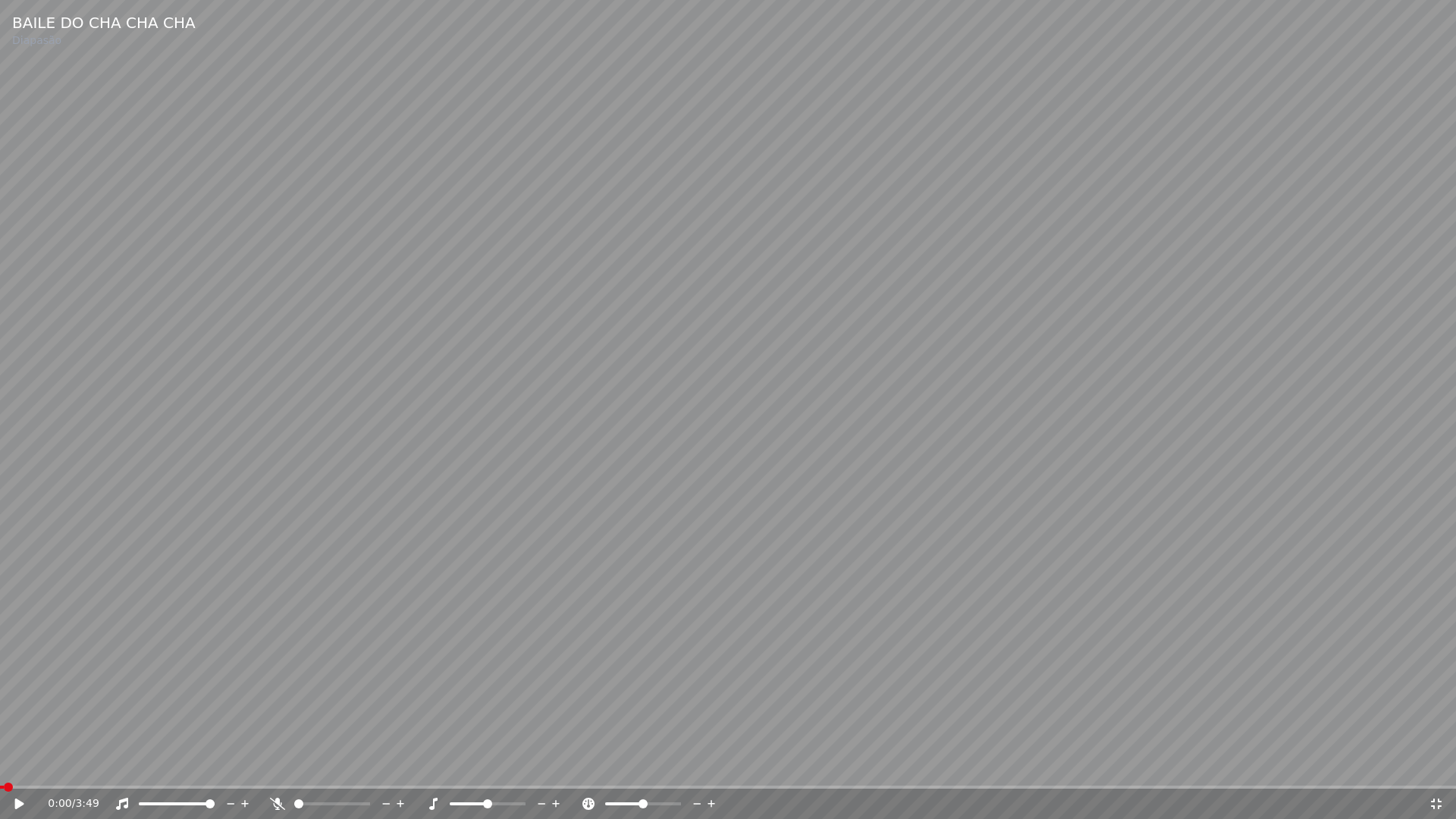
click at [1436, 765] on icon at bounding box center [1436, 803] width 15 height 12
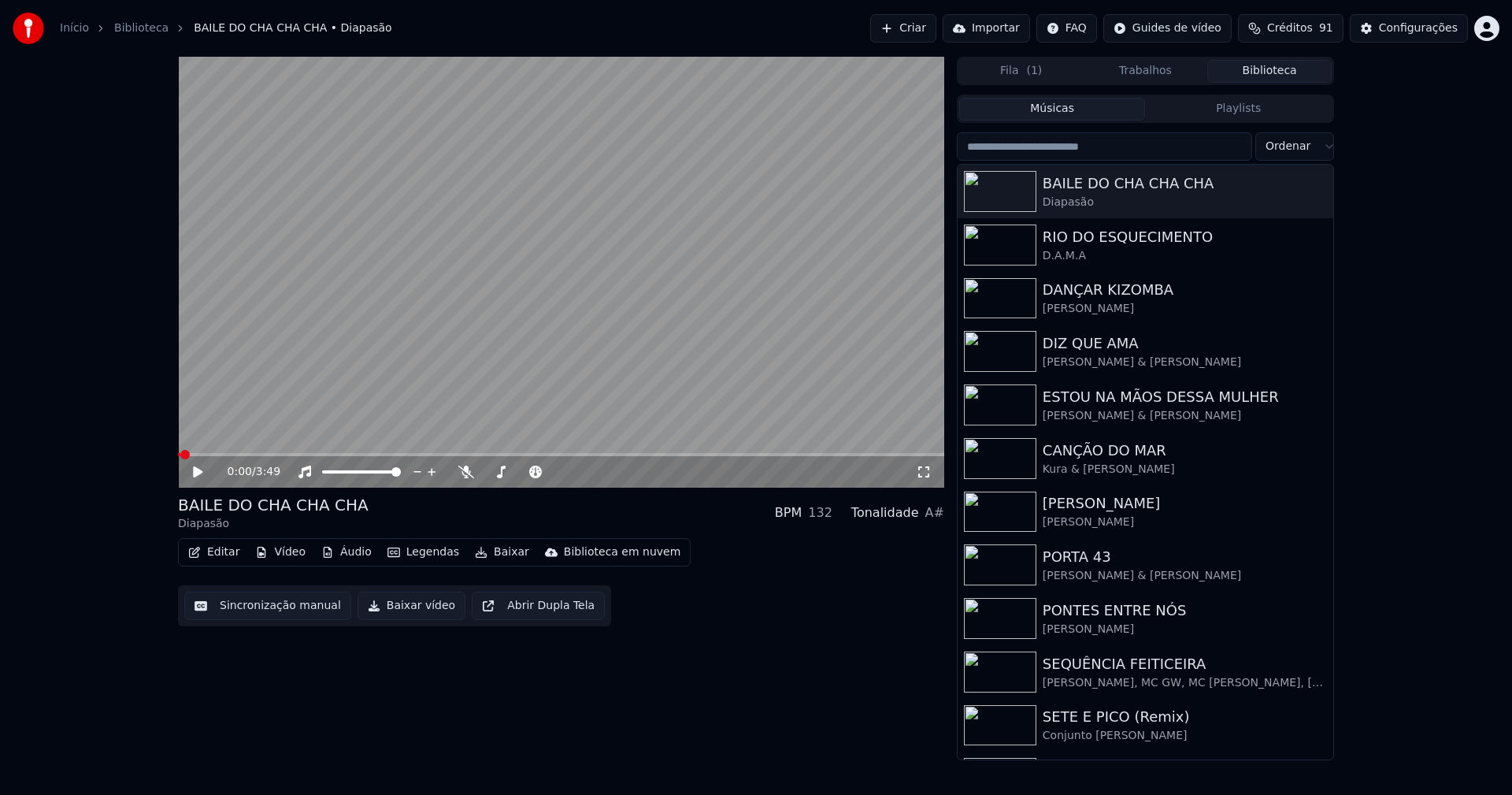
click at [402, 617] on button "Baixar vídeo" at bounding box center [412, 606] width 108 height 28
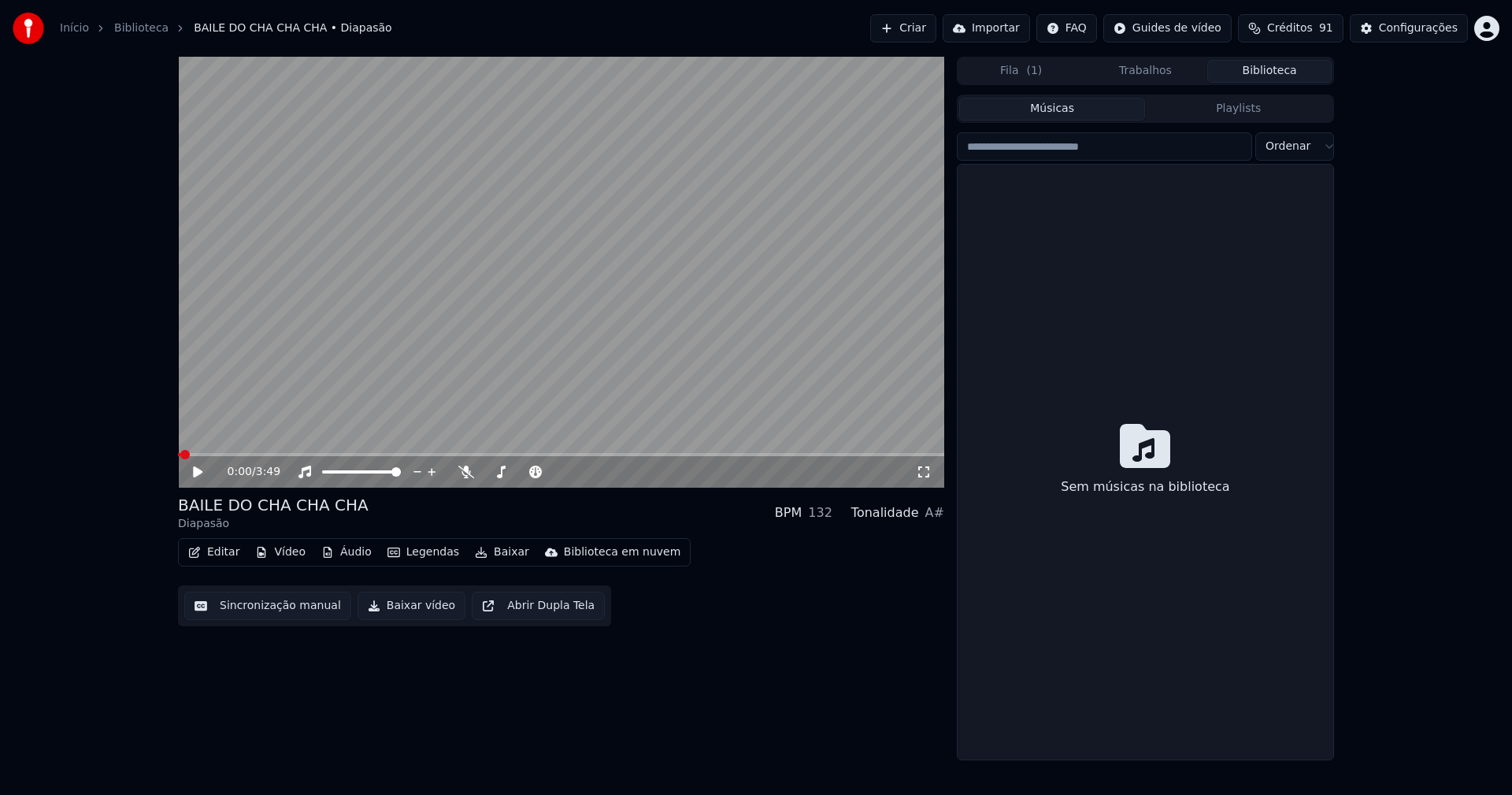
click at [1266, 75] on button "Biblioteca" at bounding box center [1270, 71] width 125 height 22
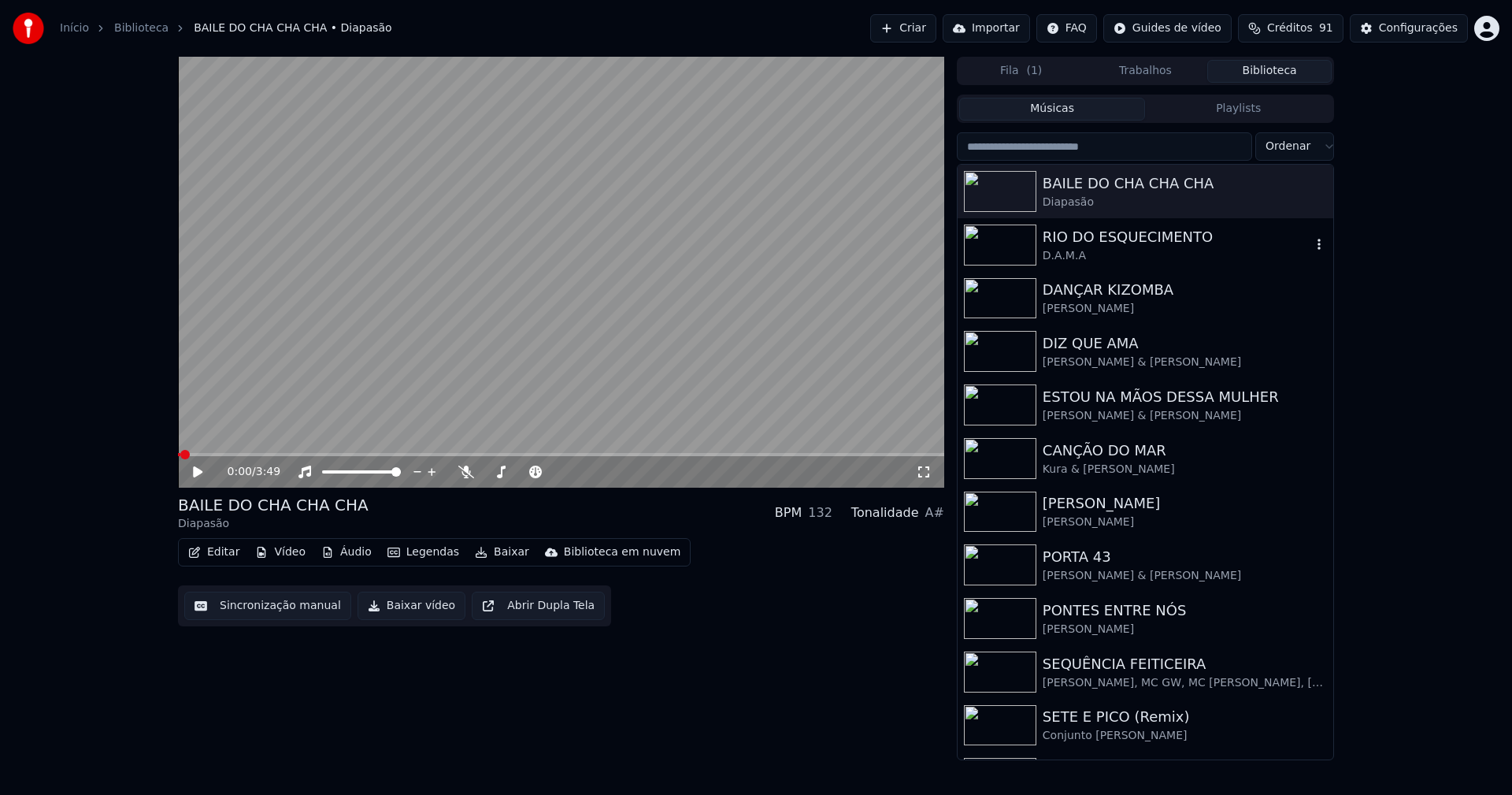
click at [1100, 256] on div "D.A.M.A" at bounding box center [1177, 256] width 269 height 16
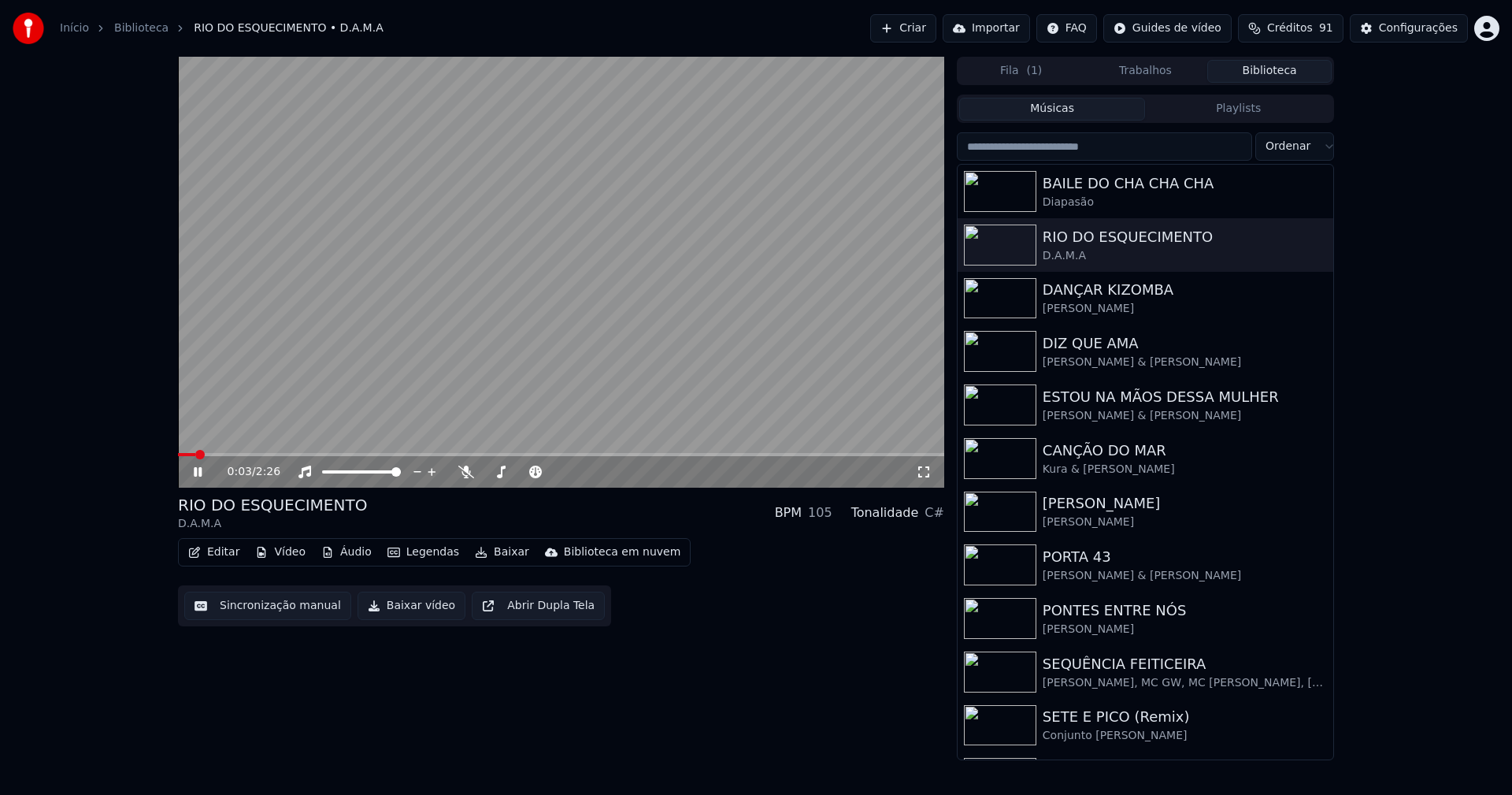
click at [225, 550] on button "Editar" at bounding box center [214, 552] width 64 height 22
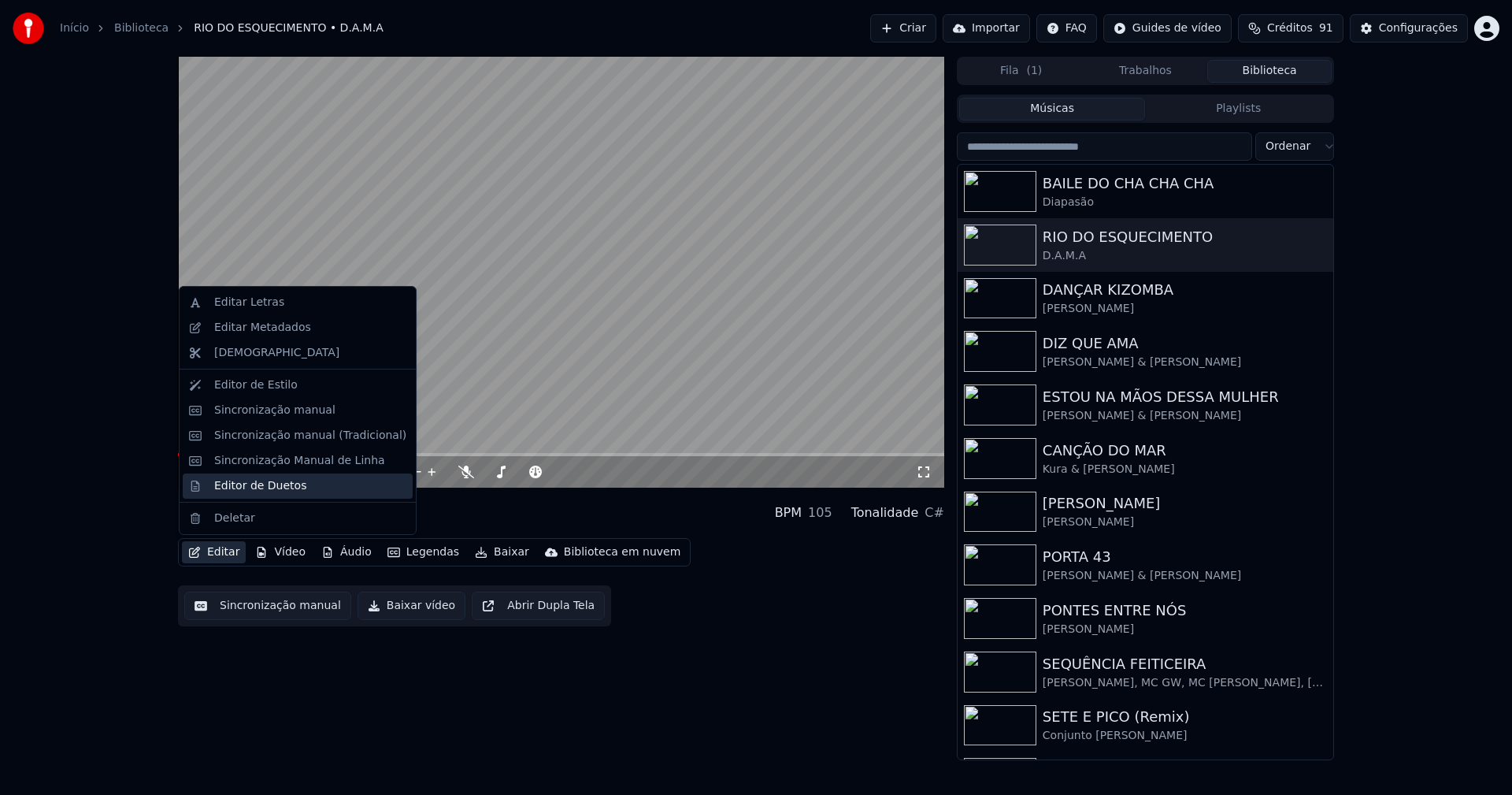
click at [271, 489] on div "Editor de Duetos" at bounding box center [260, 485] width 92 height 16
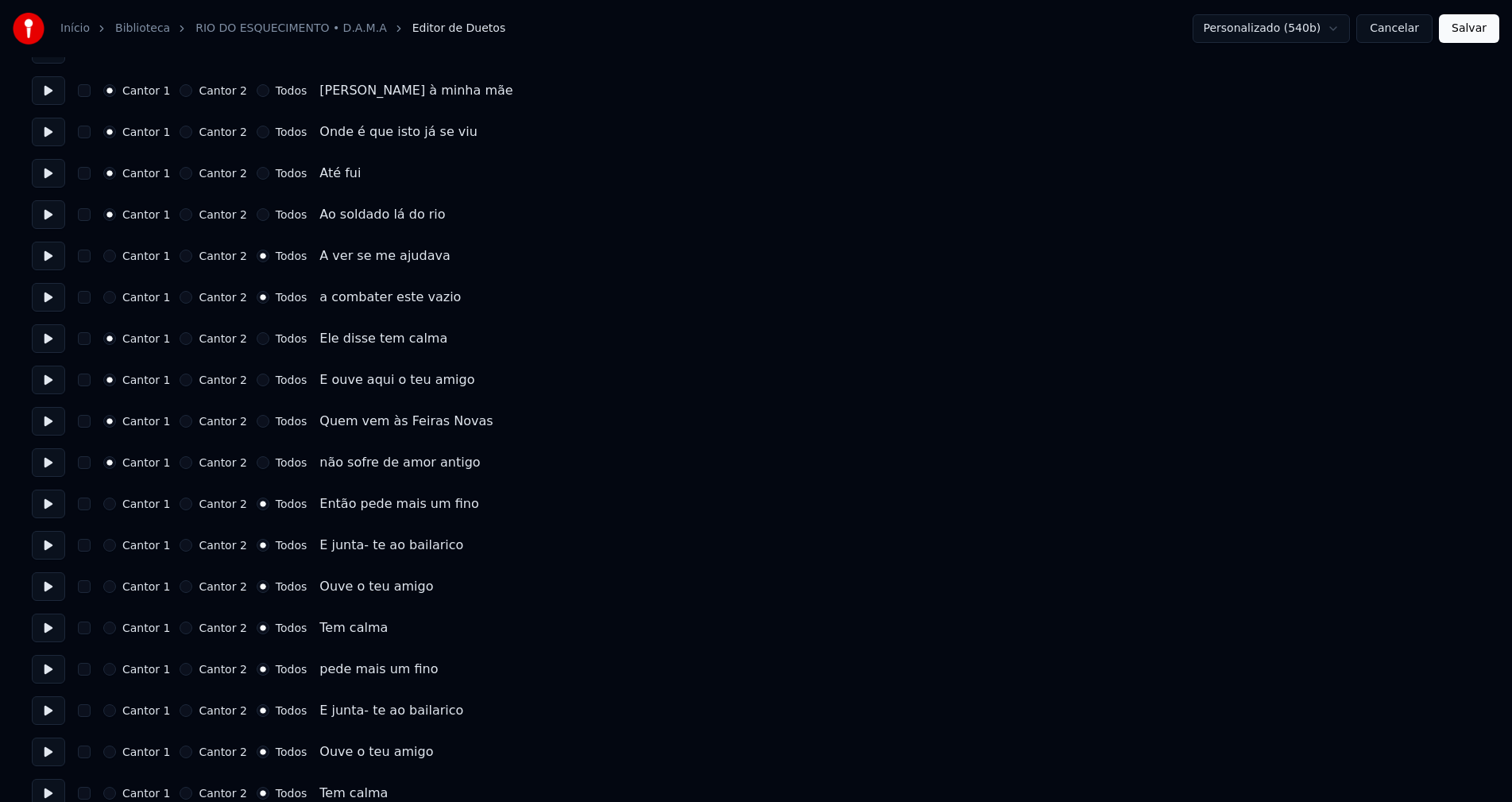
scroll to position [1465, 0]
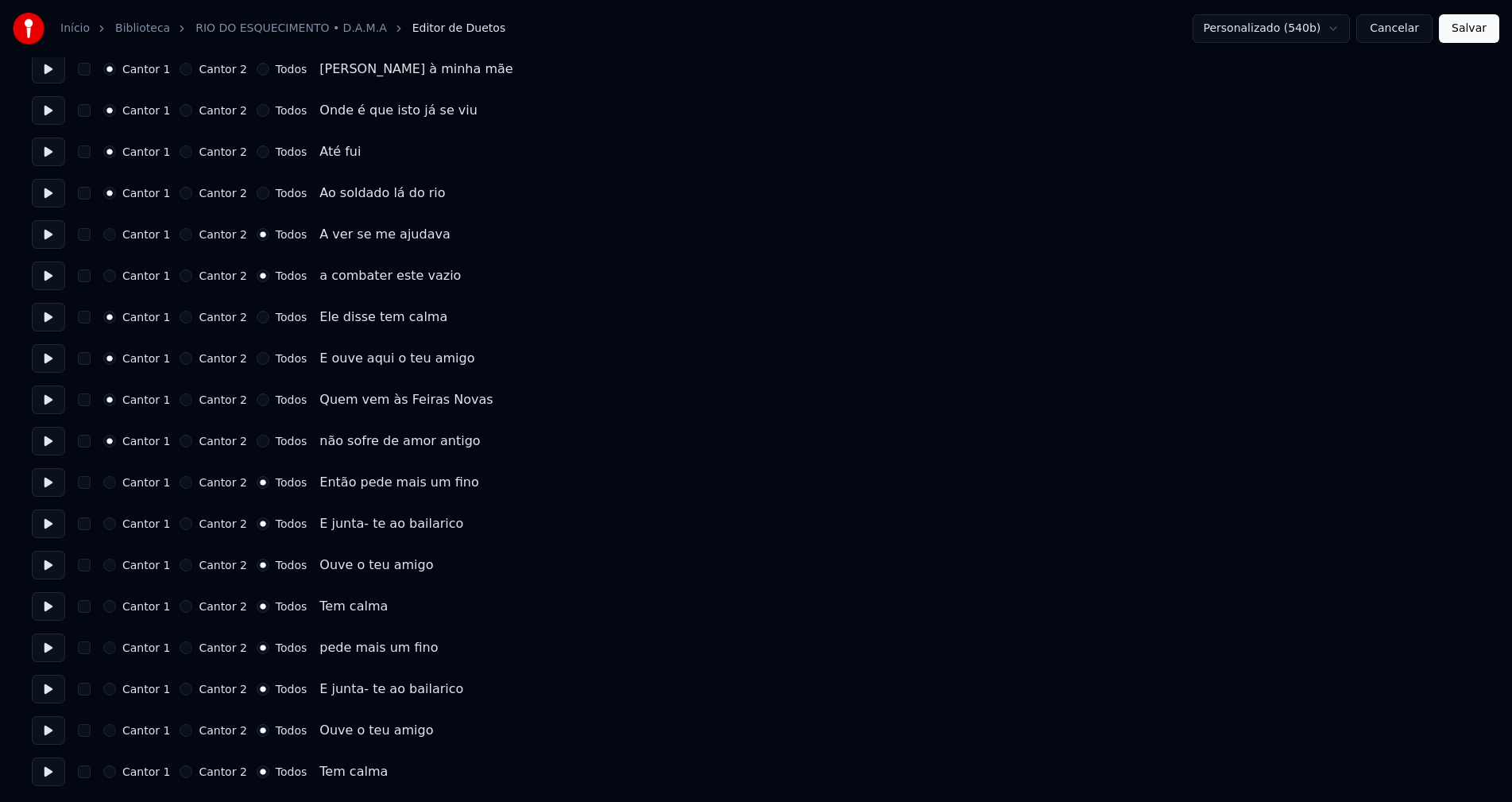
click at [1404, 36] on button "Cancelar" at bounding box center [1394, 29] width 76 height 29
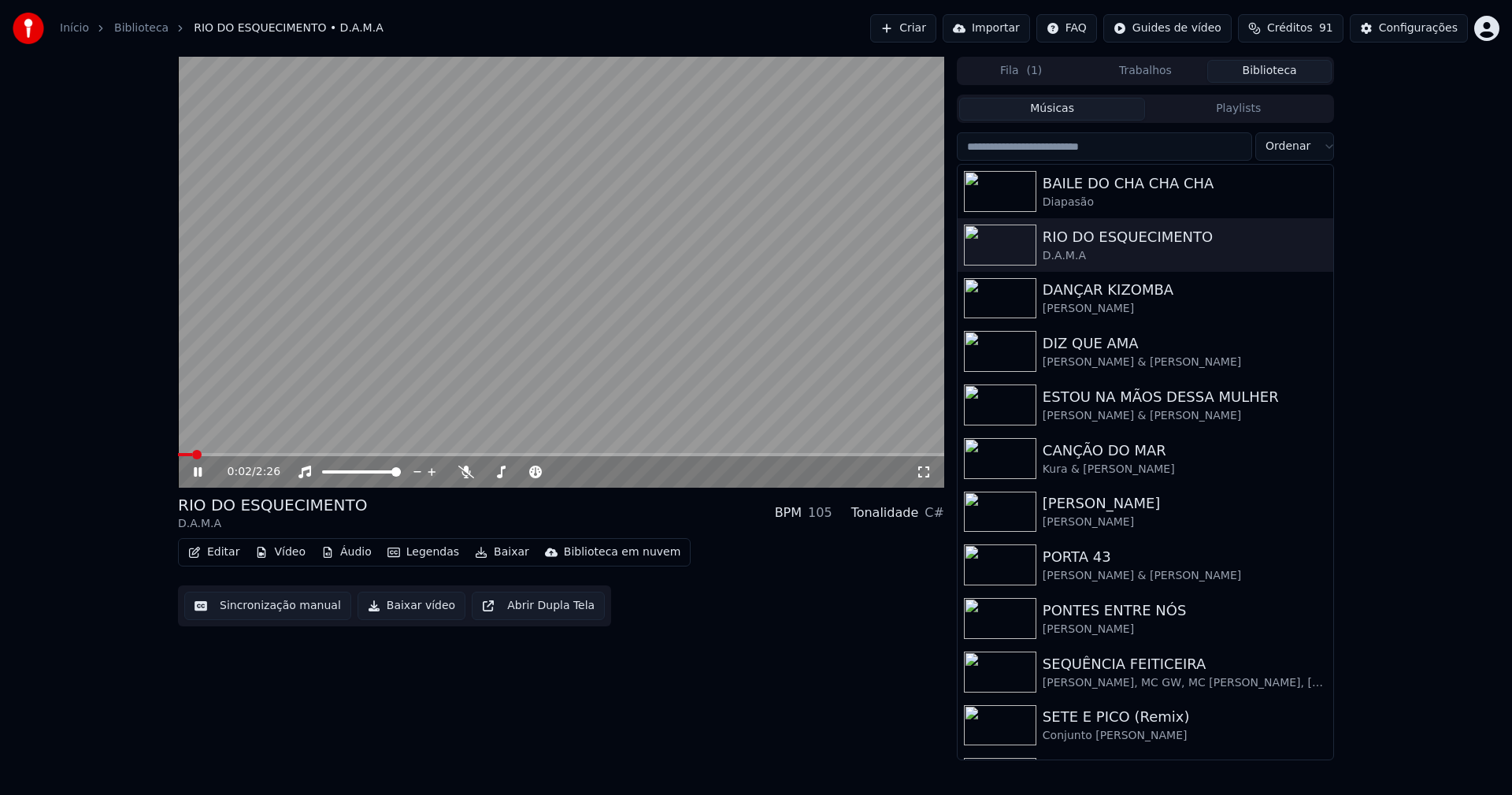
click at [928, 473] on icon at bounding box center [924, 471] width 16 height 12
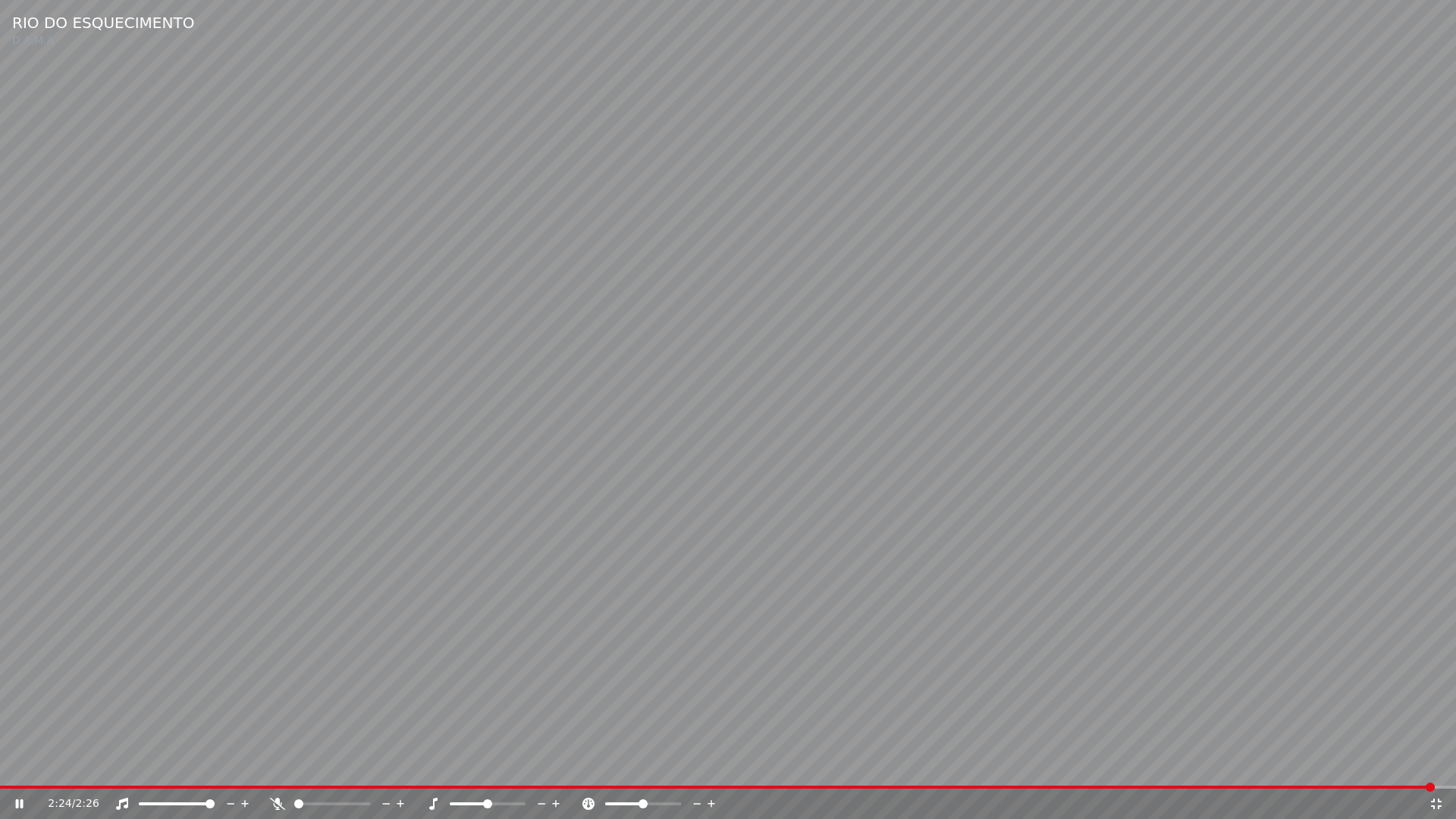
click at [1436, 765] on icon at bounding box center [1436, 803] width 15 height 12
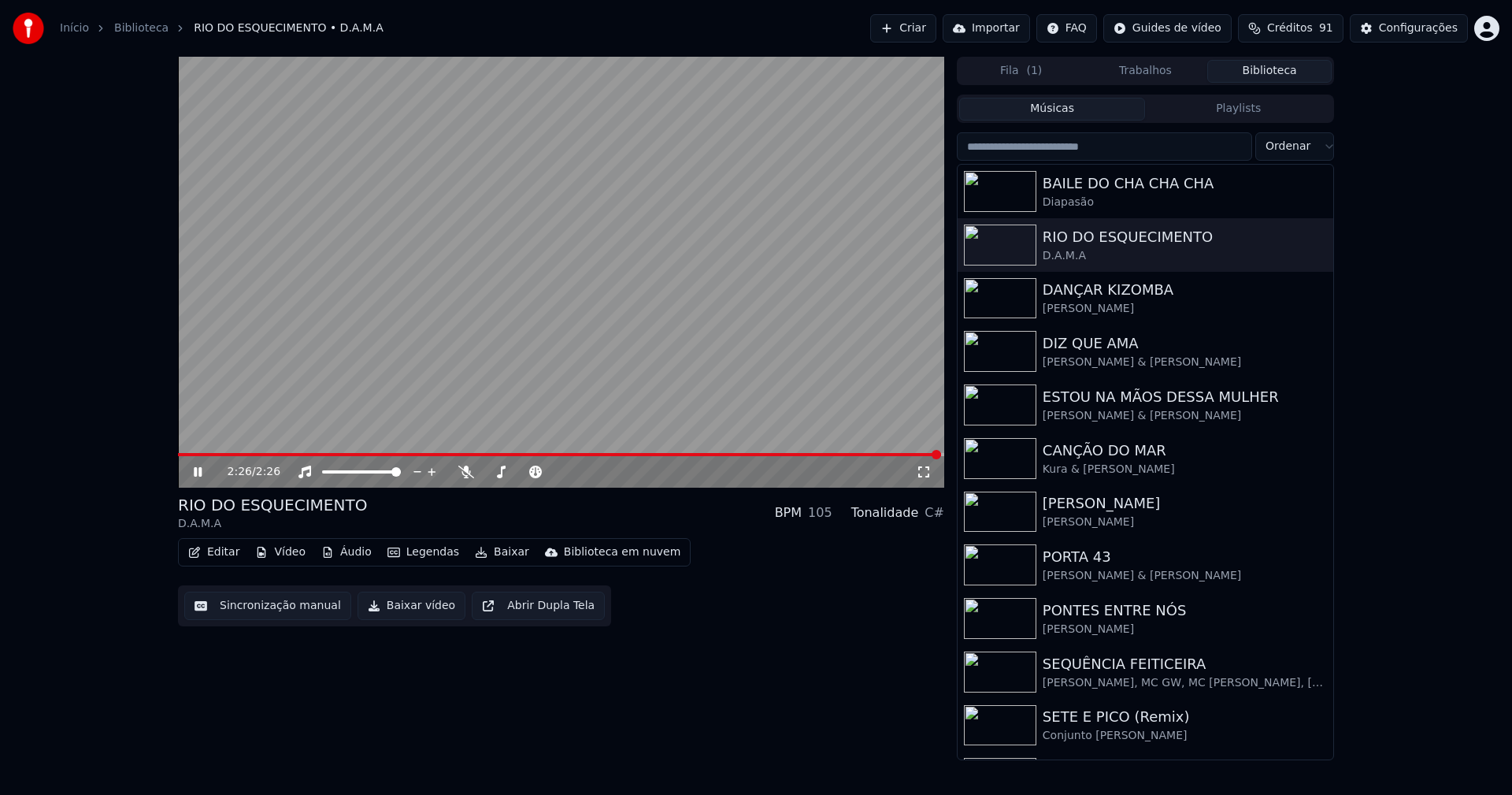
click at [418, 614] on button "Baixar vídeo" at bounding box center [412, 606] width 108 height 28
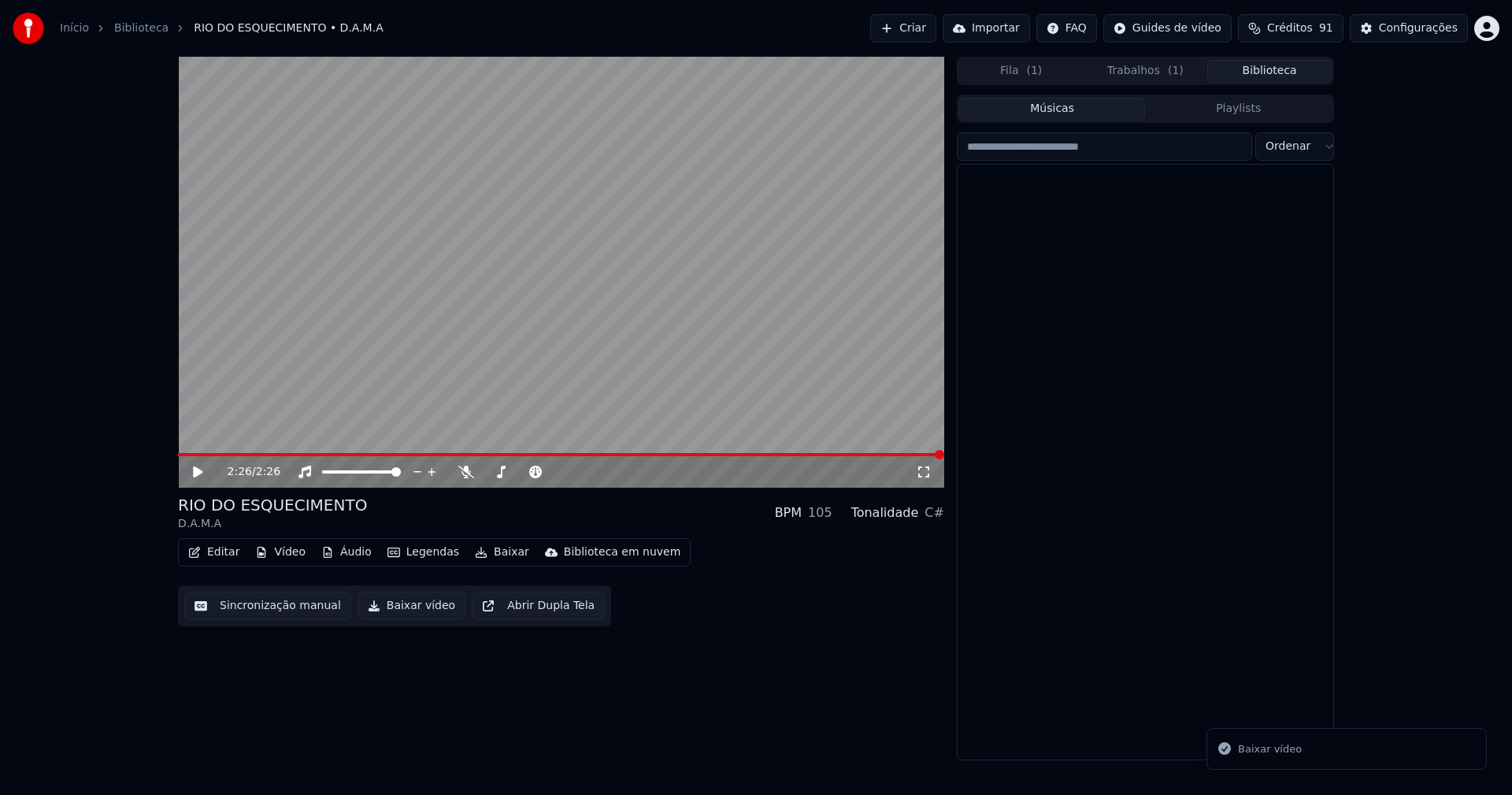
click at [1276, 69] on button "Biblioteca" at bounding box center [1270, 71] width 125 height 22
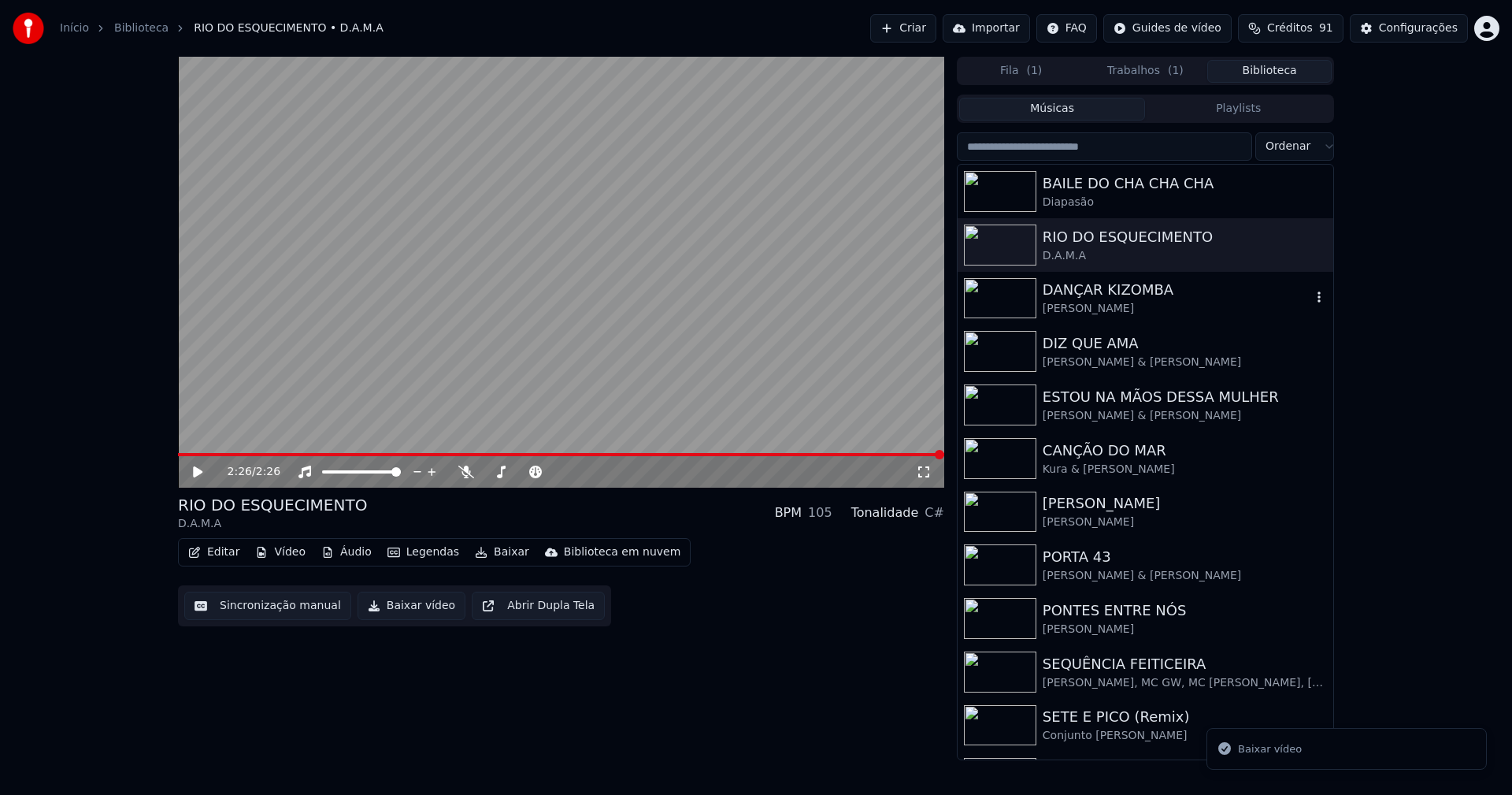
click at [1098, 316] on div "[PERSON_NAME]" at bounding box center [1177, 308] width 269 height 16
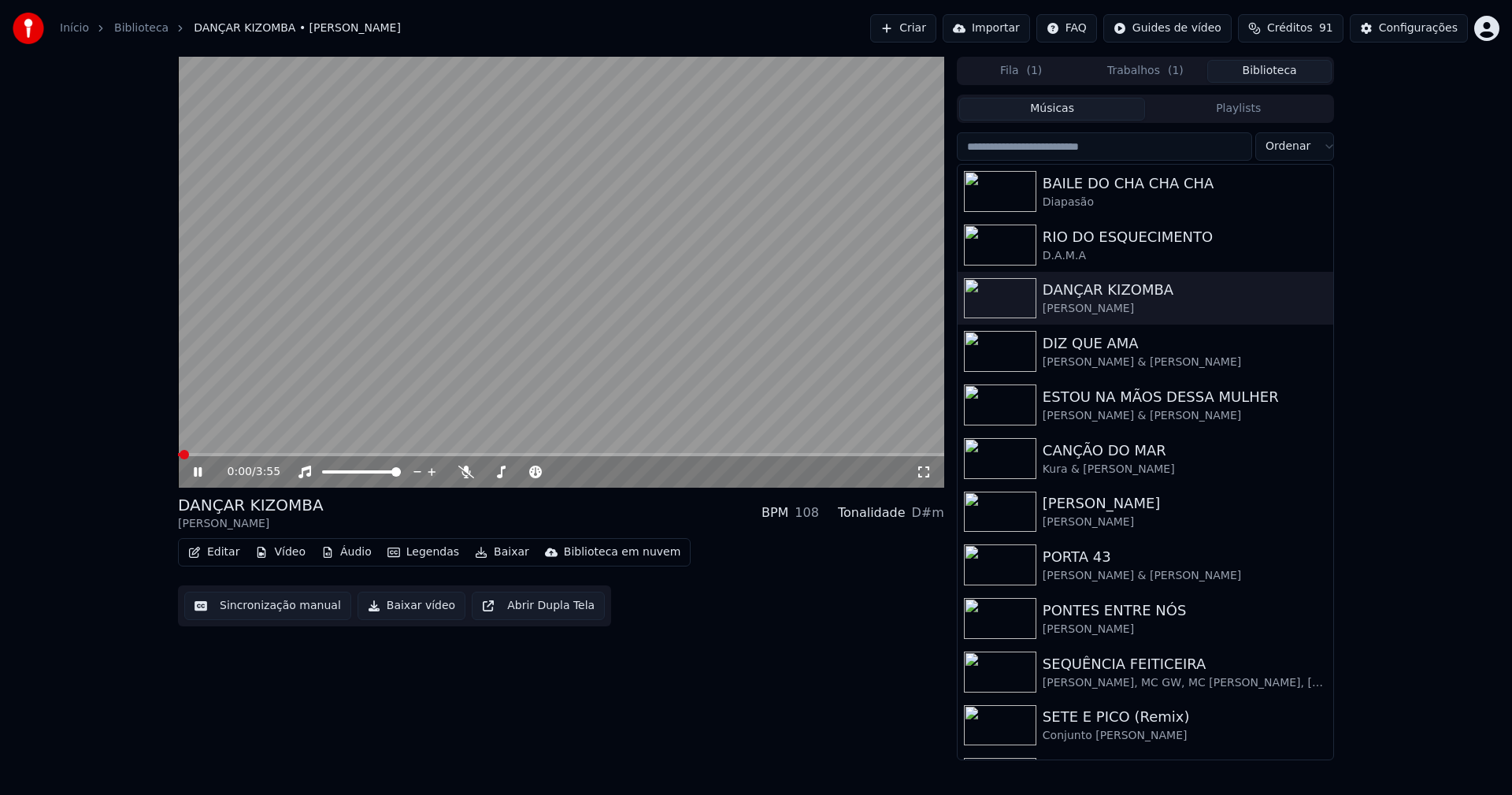
click at [923, 476] on icon at bounding box center [924, 471] width 16 height 12
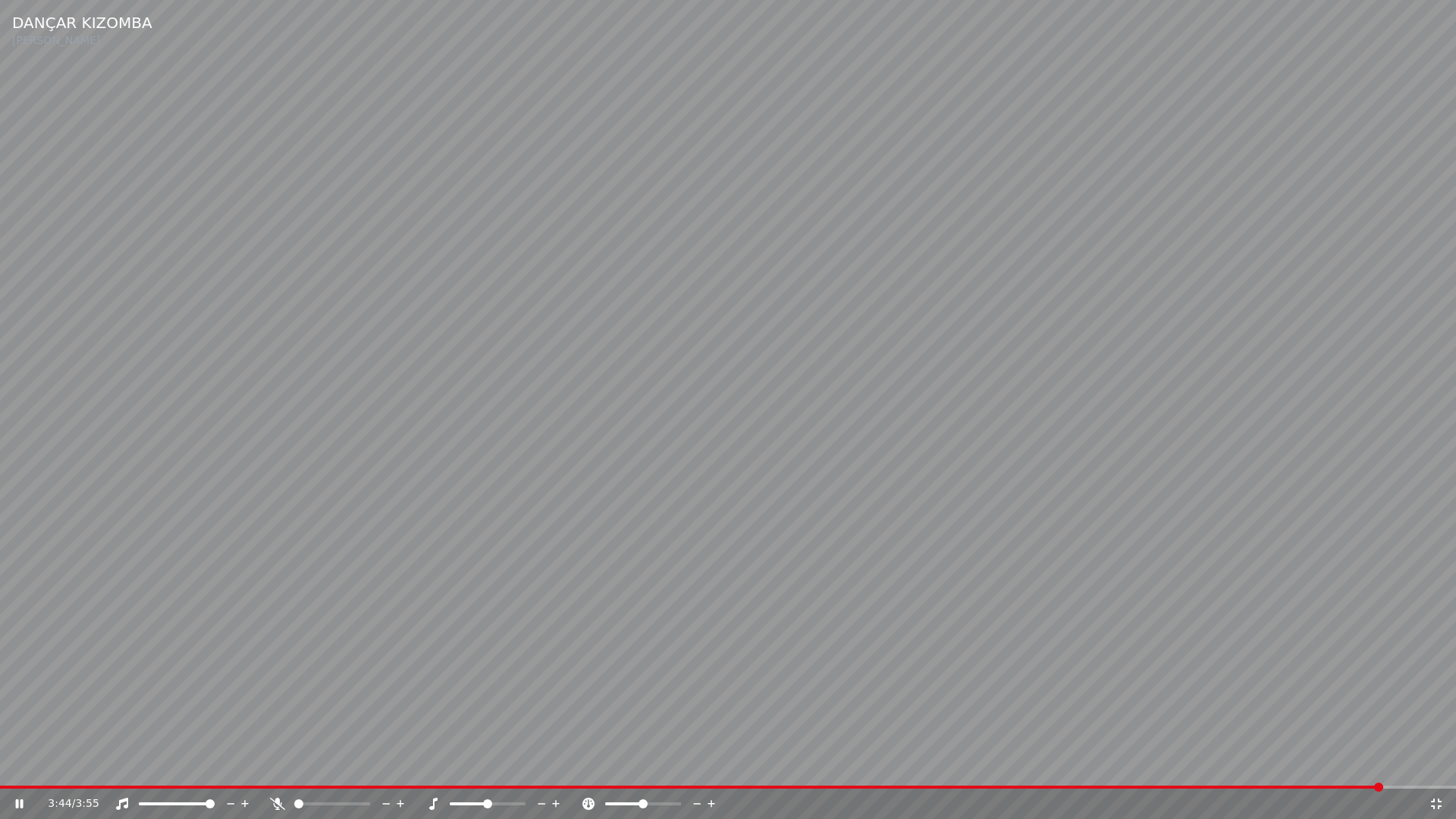
click at [1422, 765] on div "3:44 / 3:55" at bounding box center [738, 804] width 1381 height 15
click at [1438, 765] on icon at bounding box center [1436, 803] width 15 height 12
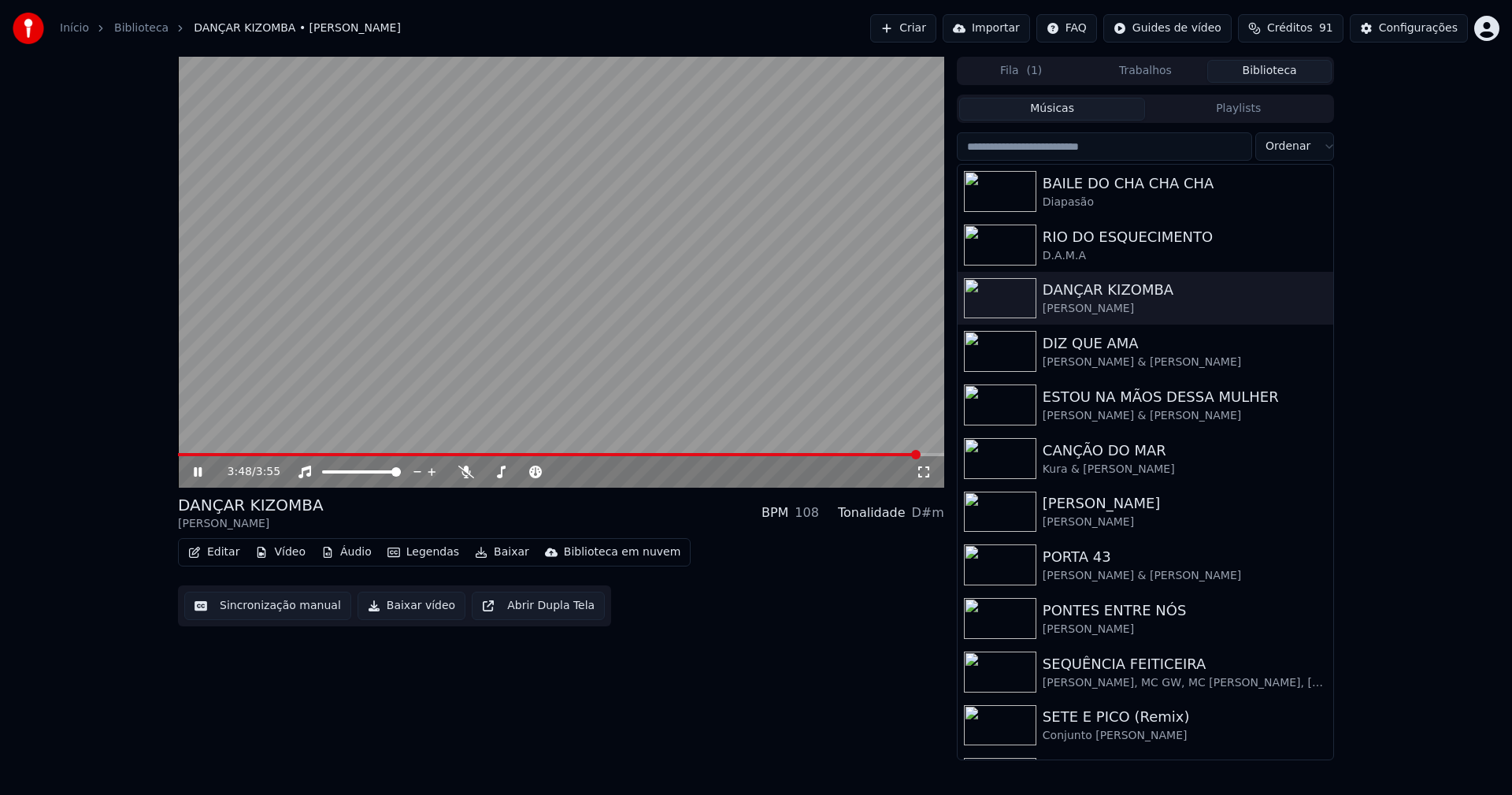
click at [199, 471] on icon at bounding box center [197, 471] width 7 height 9
click at [404, 608] on button "Baixar vídeo" at bounding box center [412, 606] width 108 height 28
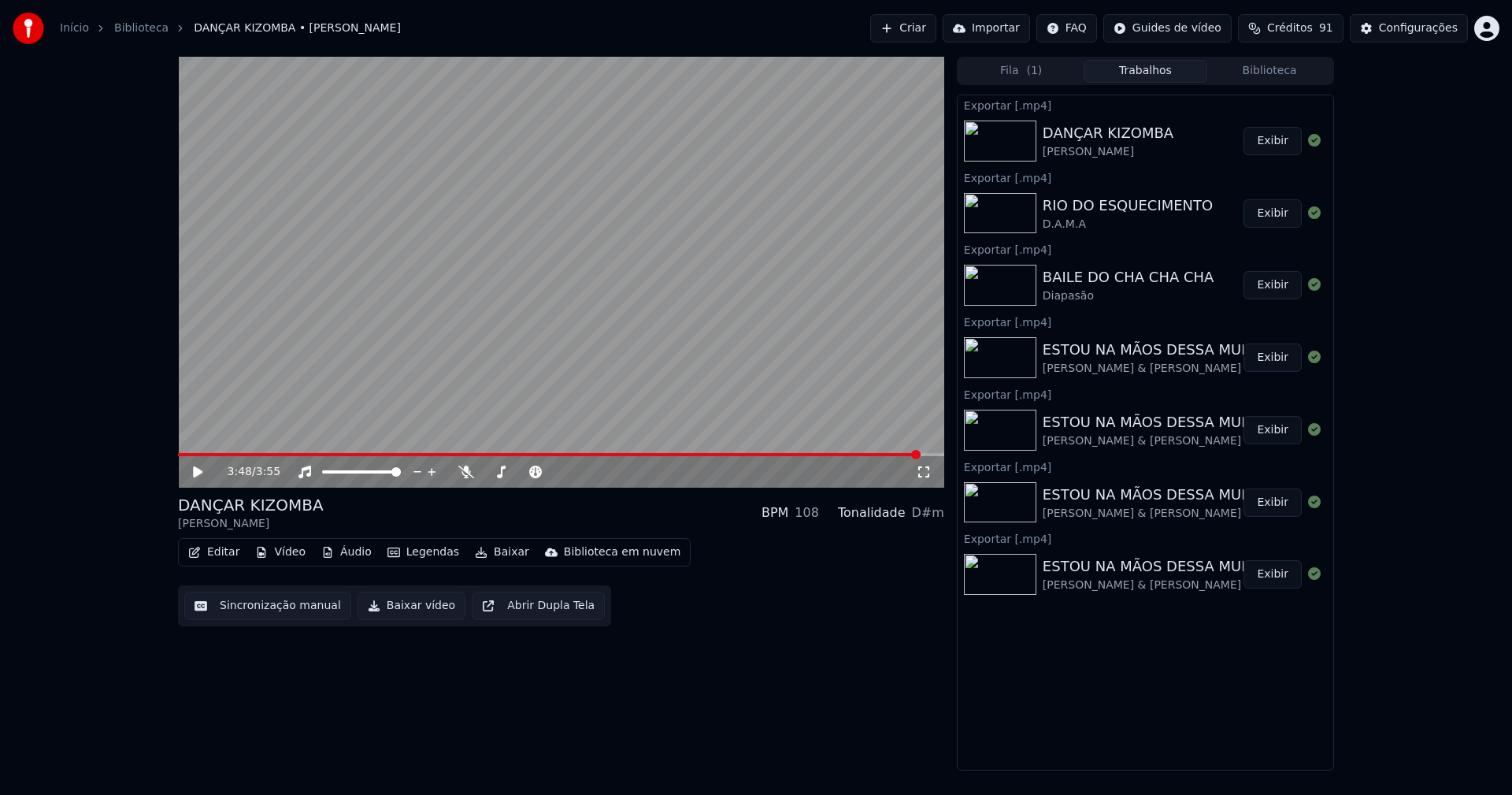
click at [1286, 66] on button "Biblioteca" at bounding box center [1270, 71] width 125 height 22
